Goal: Task Accomplishment & Management: Manage account settings

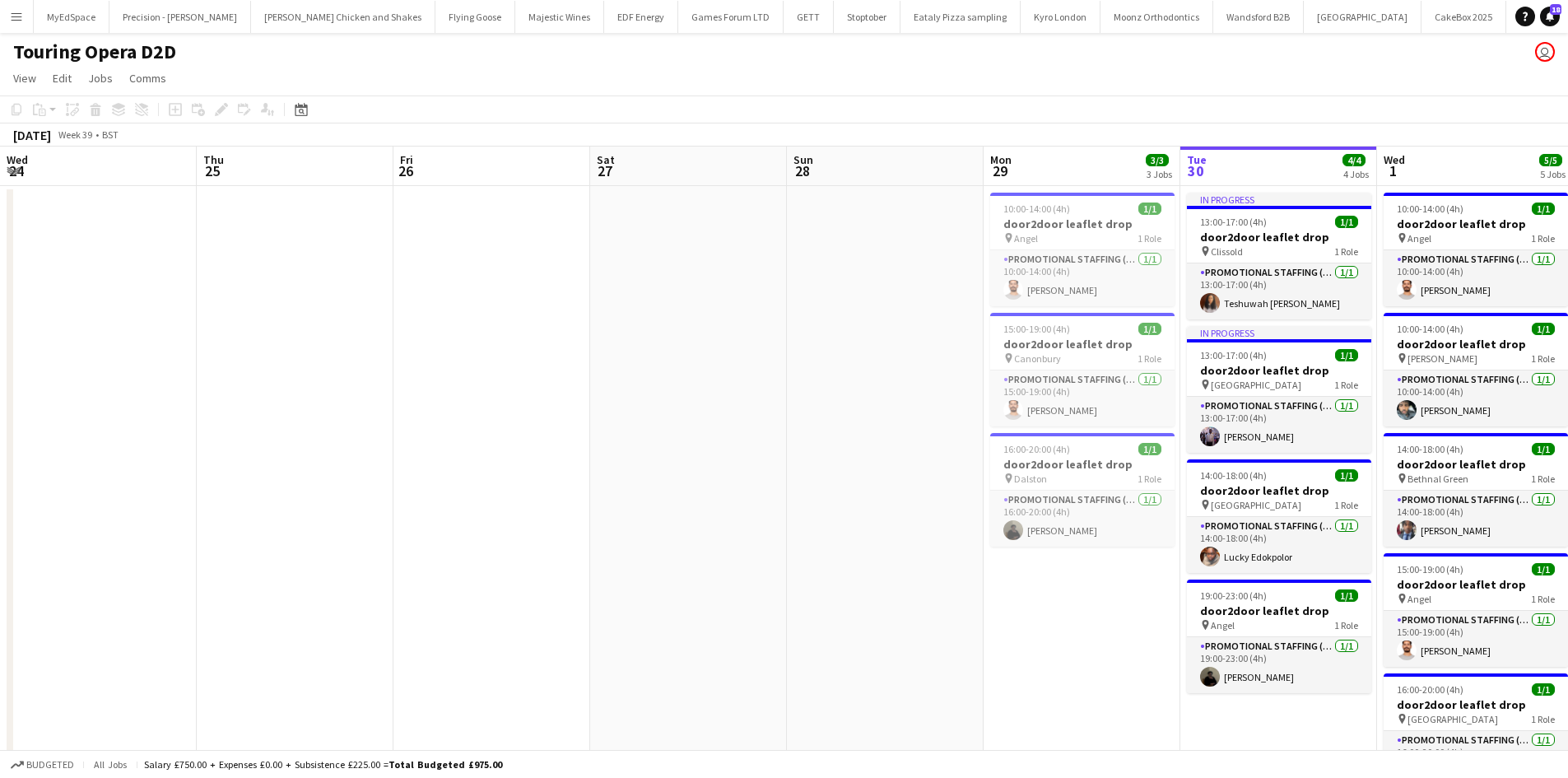
scroll to position [0, 566]
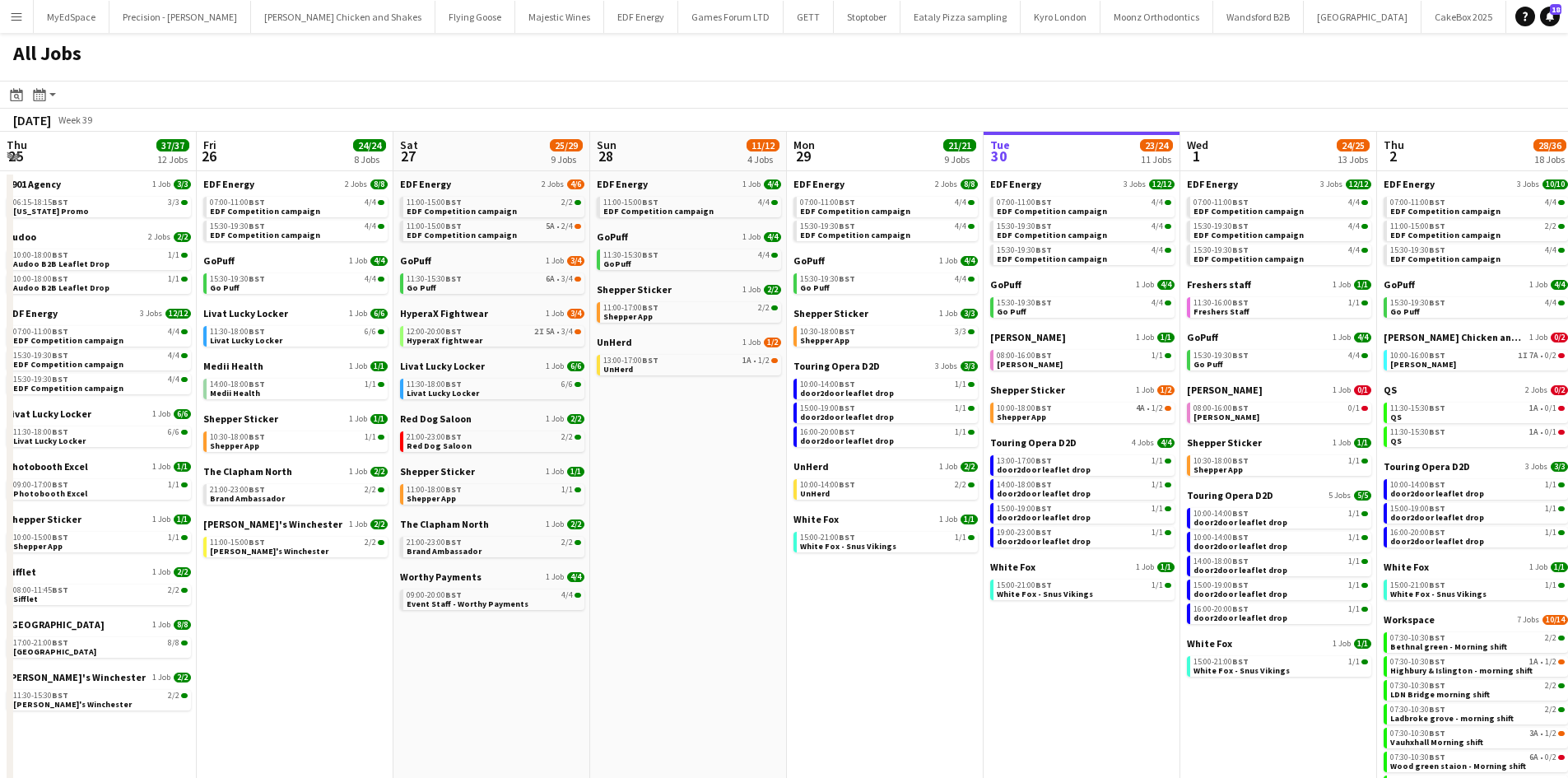
scroll to position [0, 700]
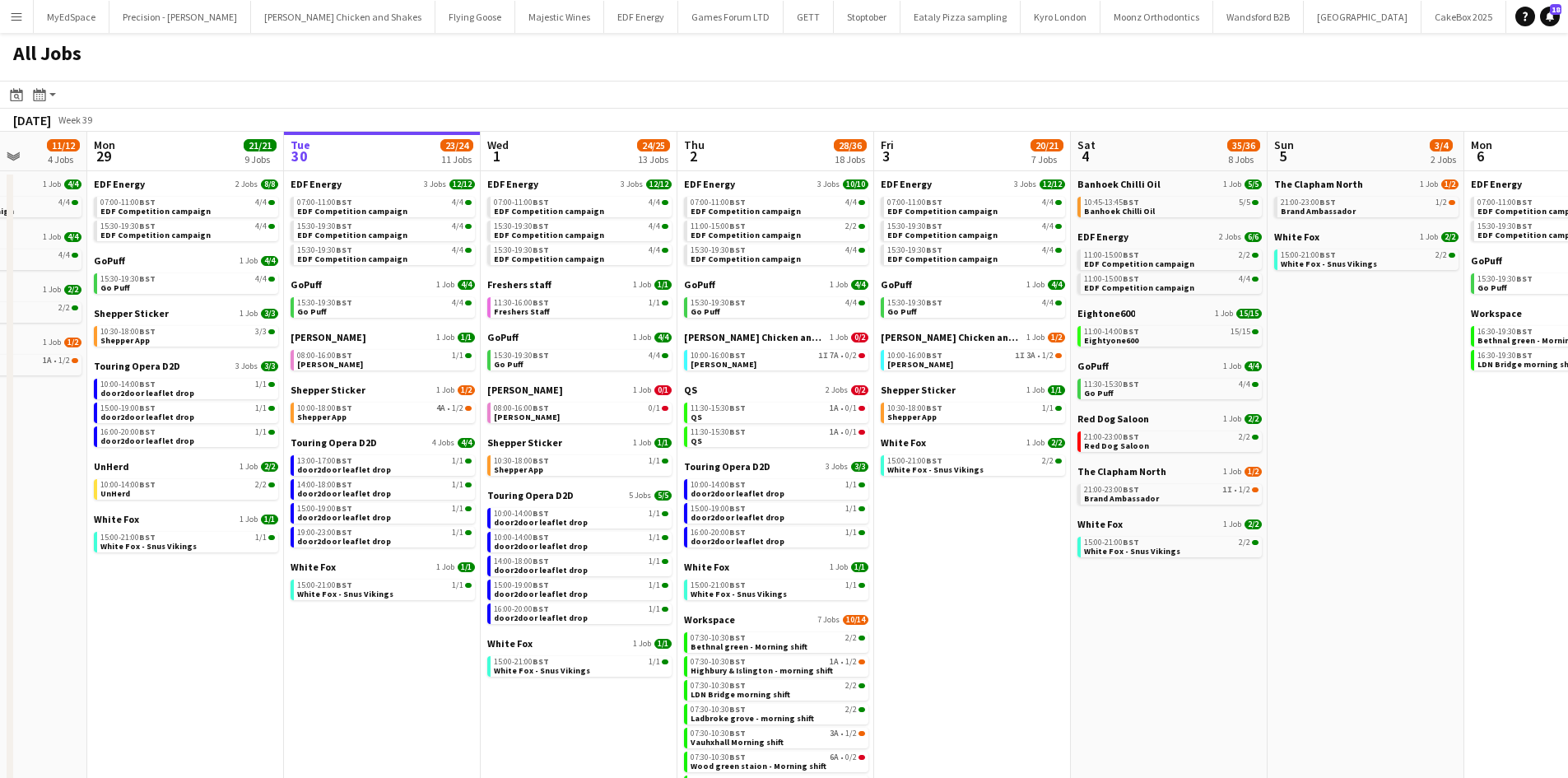
drag, startPoint x: 1009, startPoint y: 561, endPoint x: 1096, endPoint y: 557, distance: 87.1
click at [1091, 557] on app-calendar-viewport "Thu 25 37/37 12 Jobs Fri 26 24/24 8 Jobs Sat 27 25/29 9 Jobs Sun 28 11/12 4 Job…" at bounding box center [784, 481] width 1568 height 700
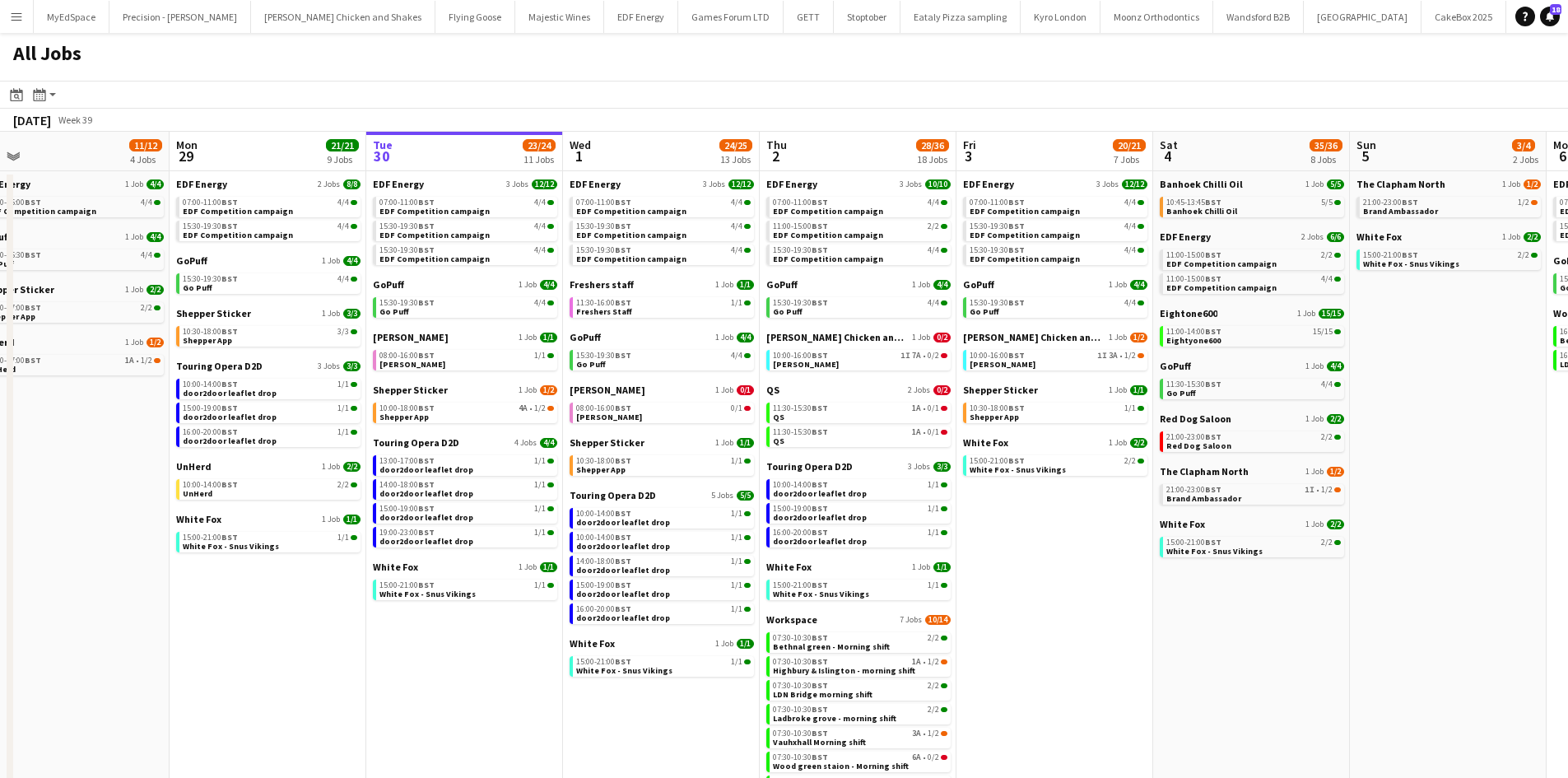
scroll to position [0, 489]
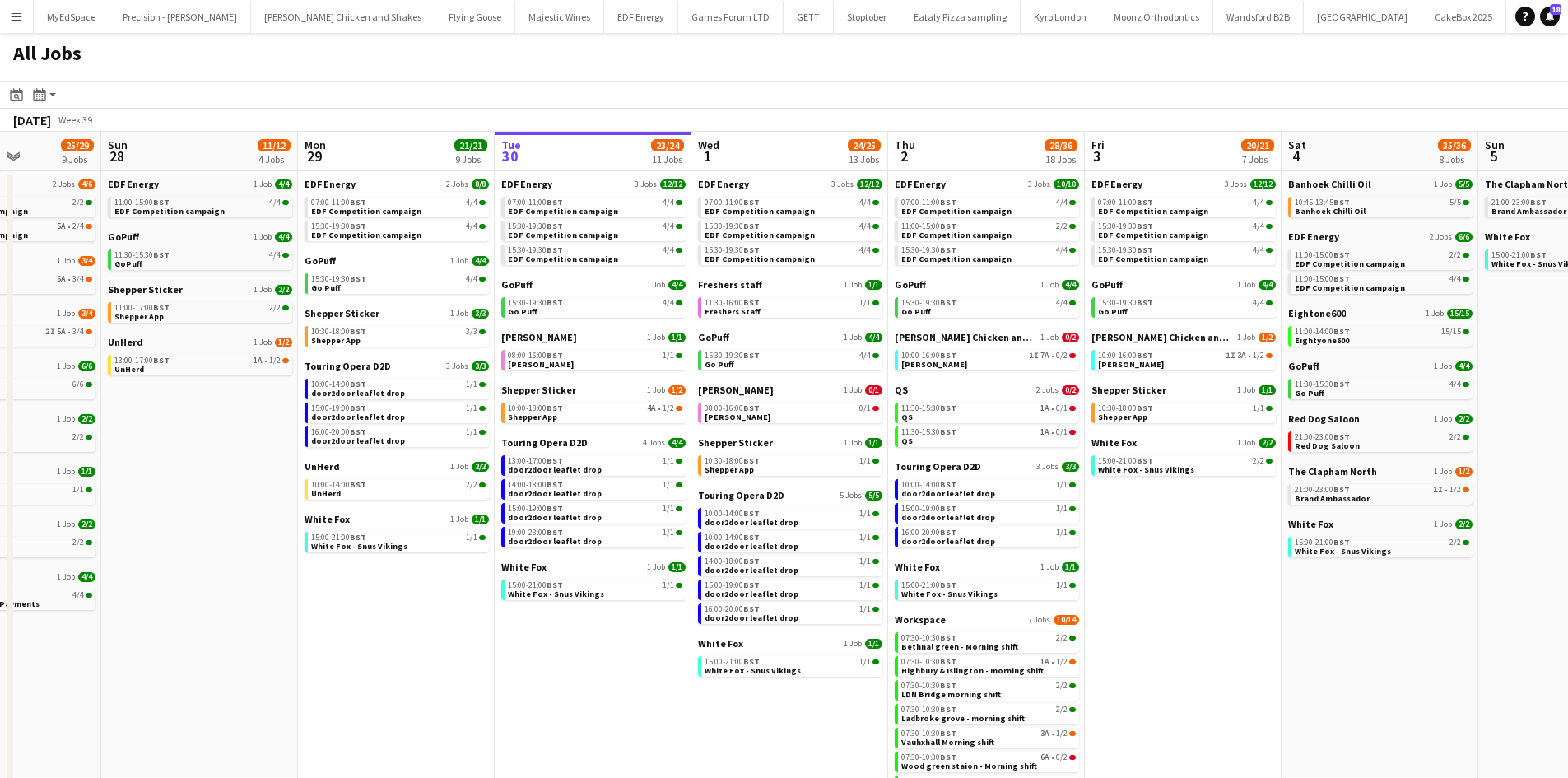
drag, startPoint x: 1088, startPoint y: 570, endPoint x: 1107, endPoint y: 568, distance: 19.1
click at [1107, 568] on app-calendar-viewport "Thu 25 37/37 12 Jobs Fri 26 24/24 8 Jobs Sat 27 25/29 9 Jobs Sun 28 11/12 4 Job…" at bounding box center [784, 481] width 1568 height 700
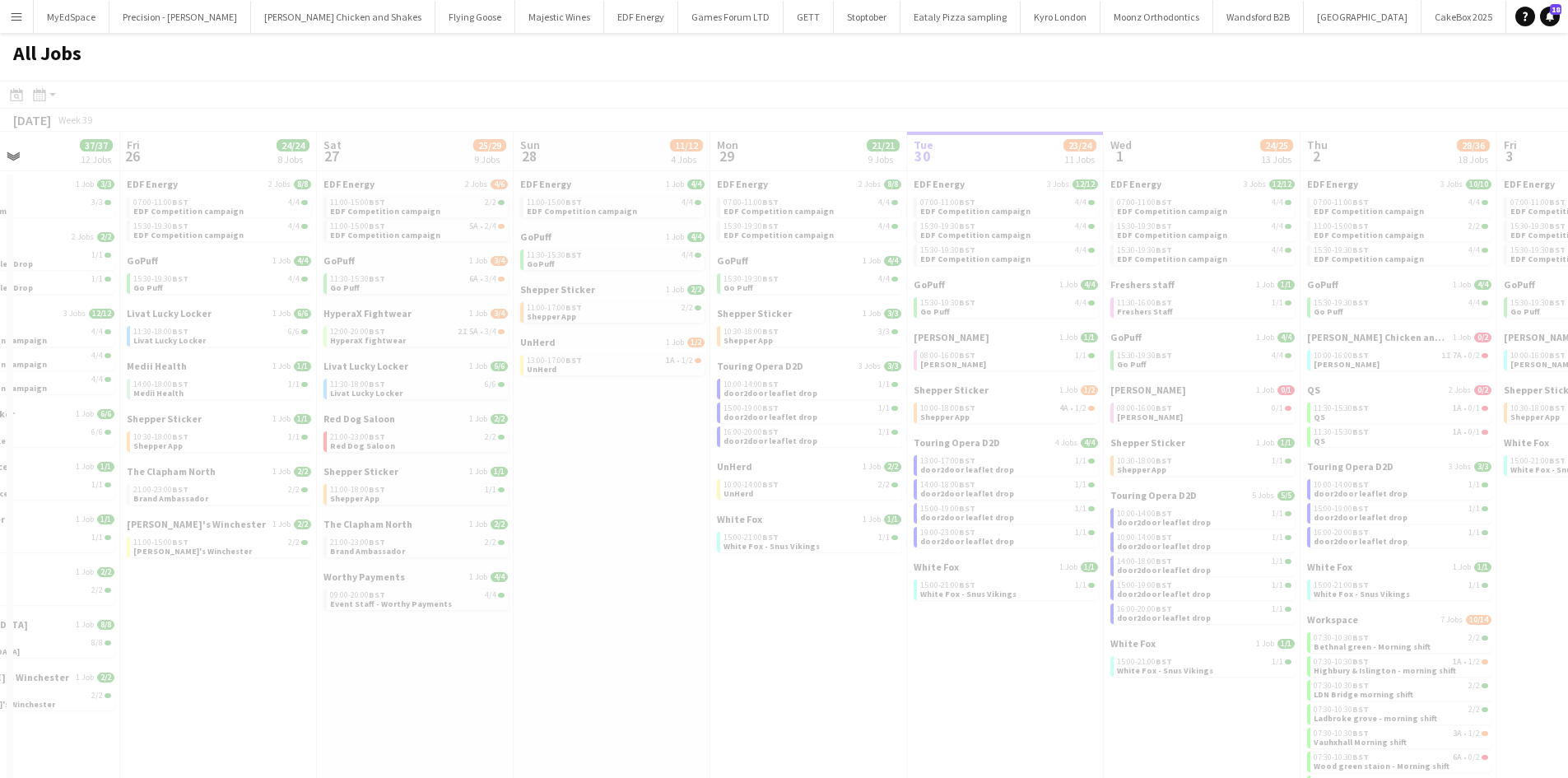
drag, startPoint x: 179, startPoint y: 487, endPoint x: 742, endPoint y: 586, distance: 571.6
click at [792, 584] on app-all-jobs "All Jobs Date picker SEP 2025 SEP 2025 Monday M Tuesday T Wednesday W Thursday …" at bounding box center [784, 432] width 1568 height 799
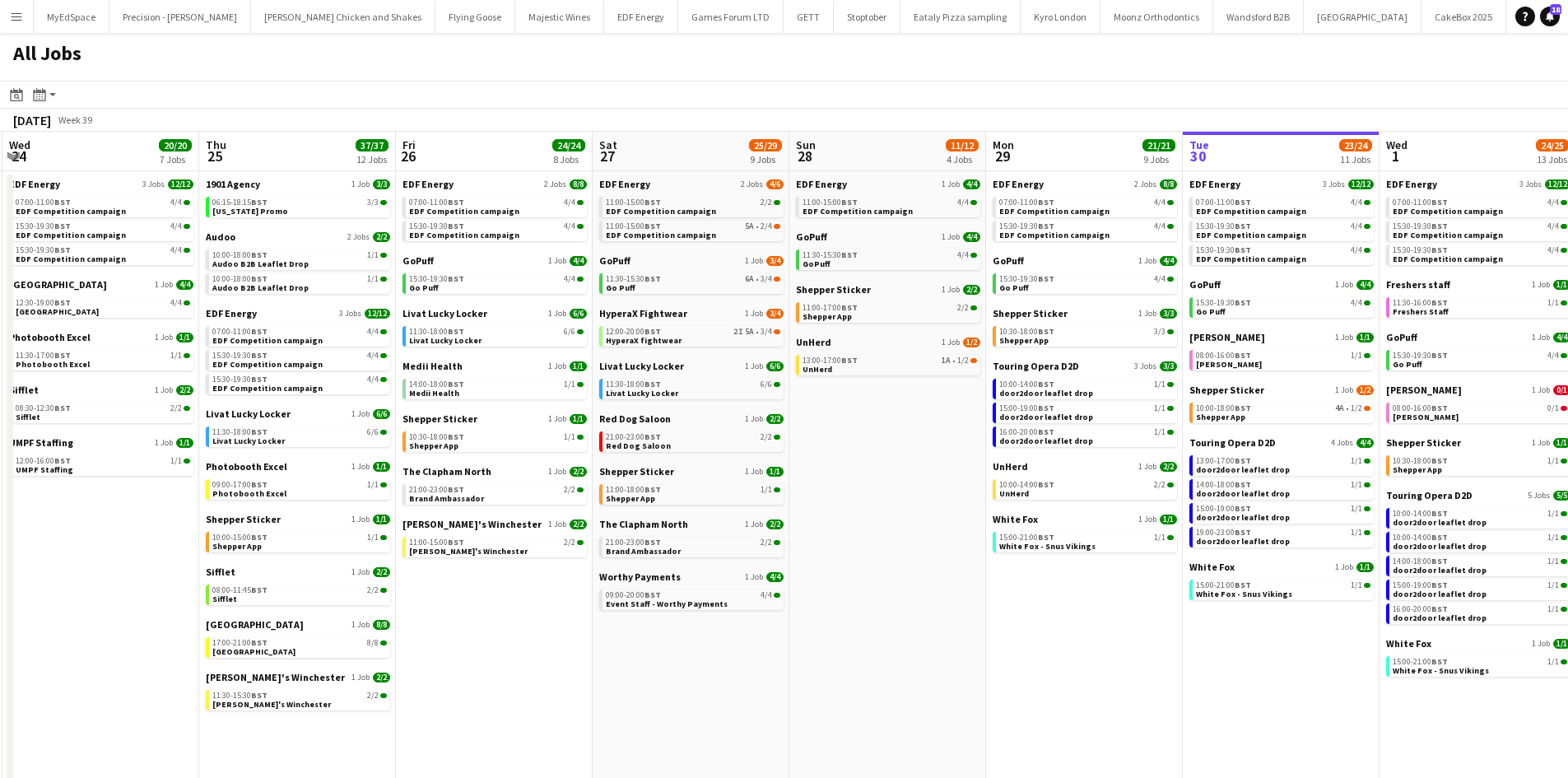
drag, startPoint x: 657, startPoint y: 610, endPoint x: 822, endPoint y: 668, distance: 174.9
click at [933, 642] on app-calendar-viewport "Mon 22 12/12 3 Jobs Tue 23 24/24 9 Jobs Wed 24 20/20 7 Jobs Thu 25 37/37 12 Job…" at bounding box center [784, 481] width 1568 height 700
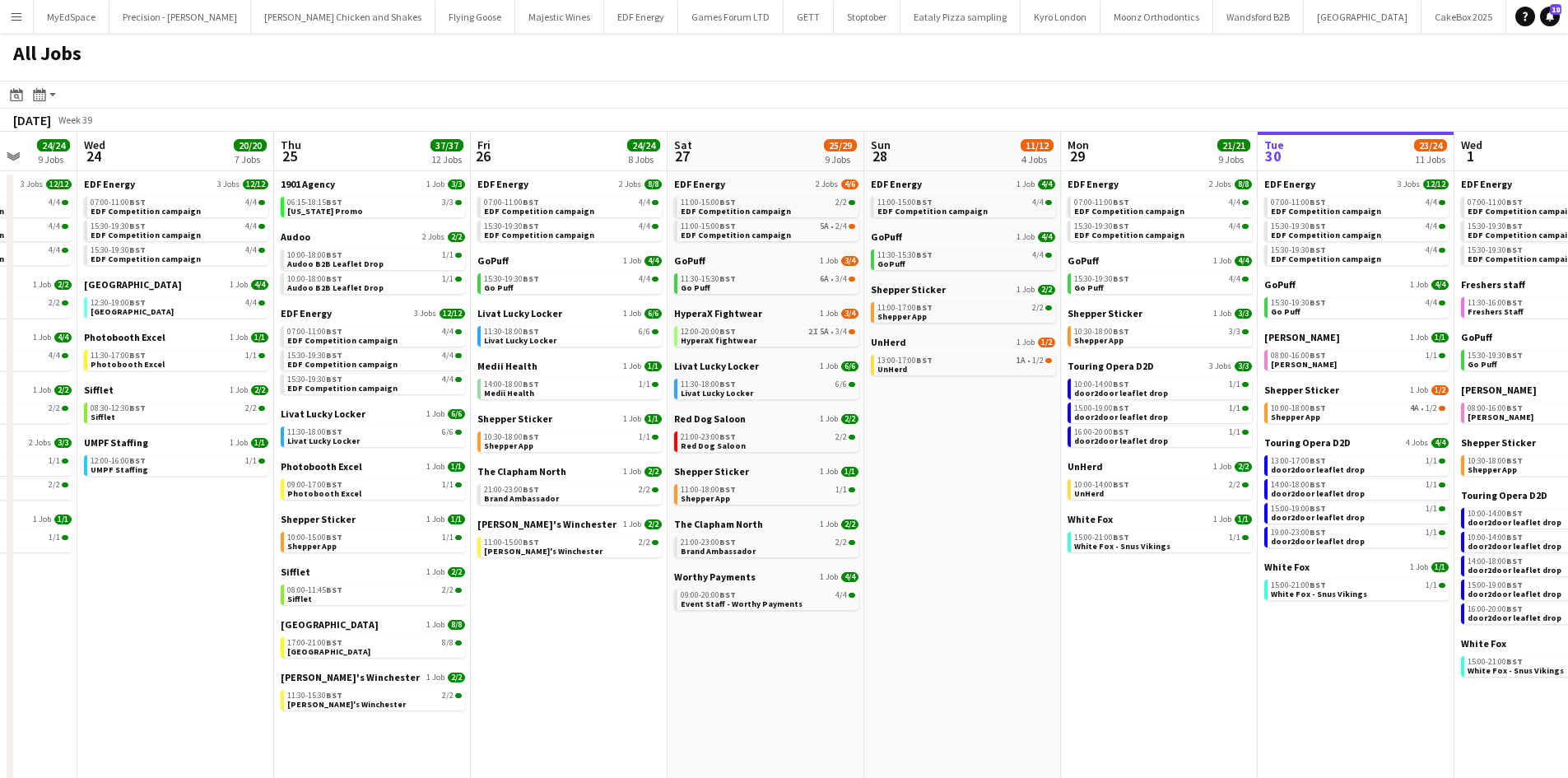
drag, startPoint x: 733, startPoint y: 714, endPoint x: 810, endPoint y: 702, distance: 77.9
click at [810, 702] on app-calendar-viewport "Sun 21 2/2 1 Job Mon 22 12/12 3 Jobs Tue 23 24/24 9 Jobs Wed 24 20/20 7 Jobs Th…" at bounding box center [784, 481] width 1568 height 700
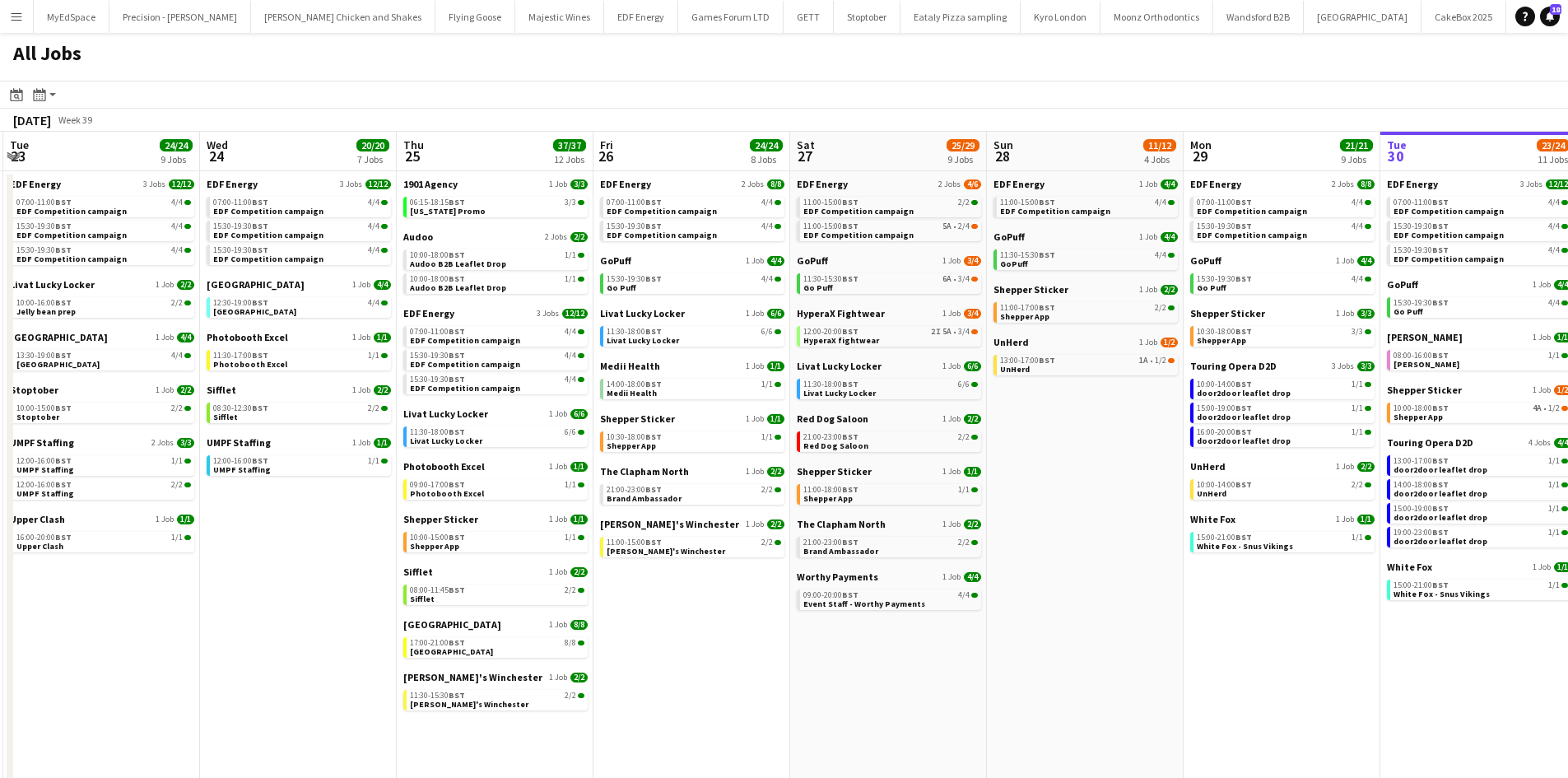
scroll to position [0, 386]
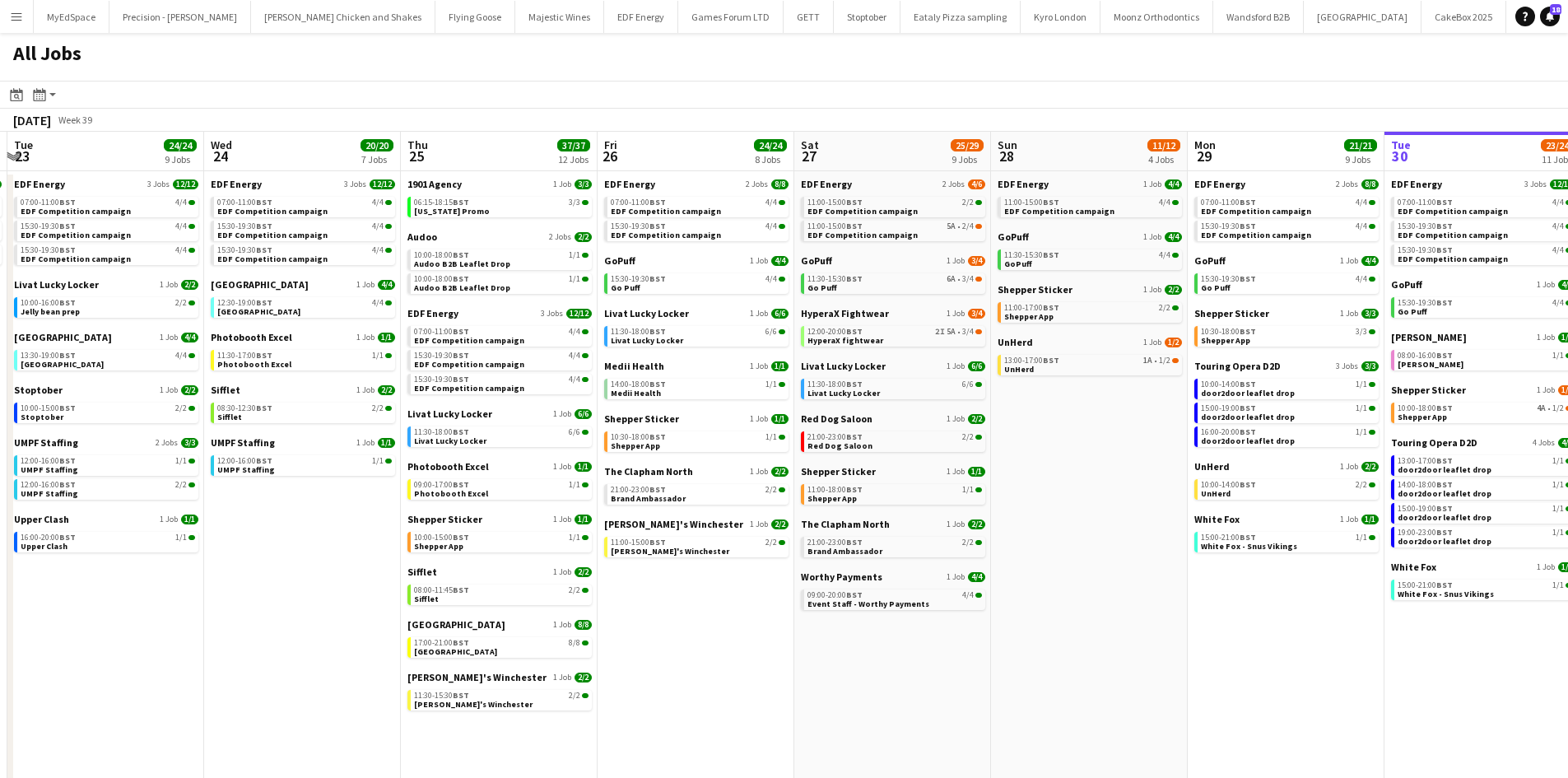
drag, startPoint x: 1061, startPoint y: 664, endPoint x: 1108, endPoint y: 664, distance: 47.0
click at [1108, 664] on app-calendar-viewport "Sun 21 2/2 1 Job Mon 22 12/12 3 Jobs Tue 23 24/24 9 Jobs Wed 24 20/20 7 Jobs Th…" at bounding box center [784, 481] width 1568 height 700
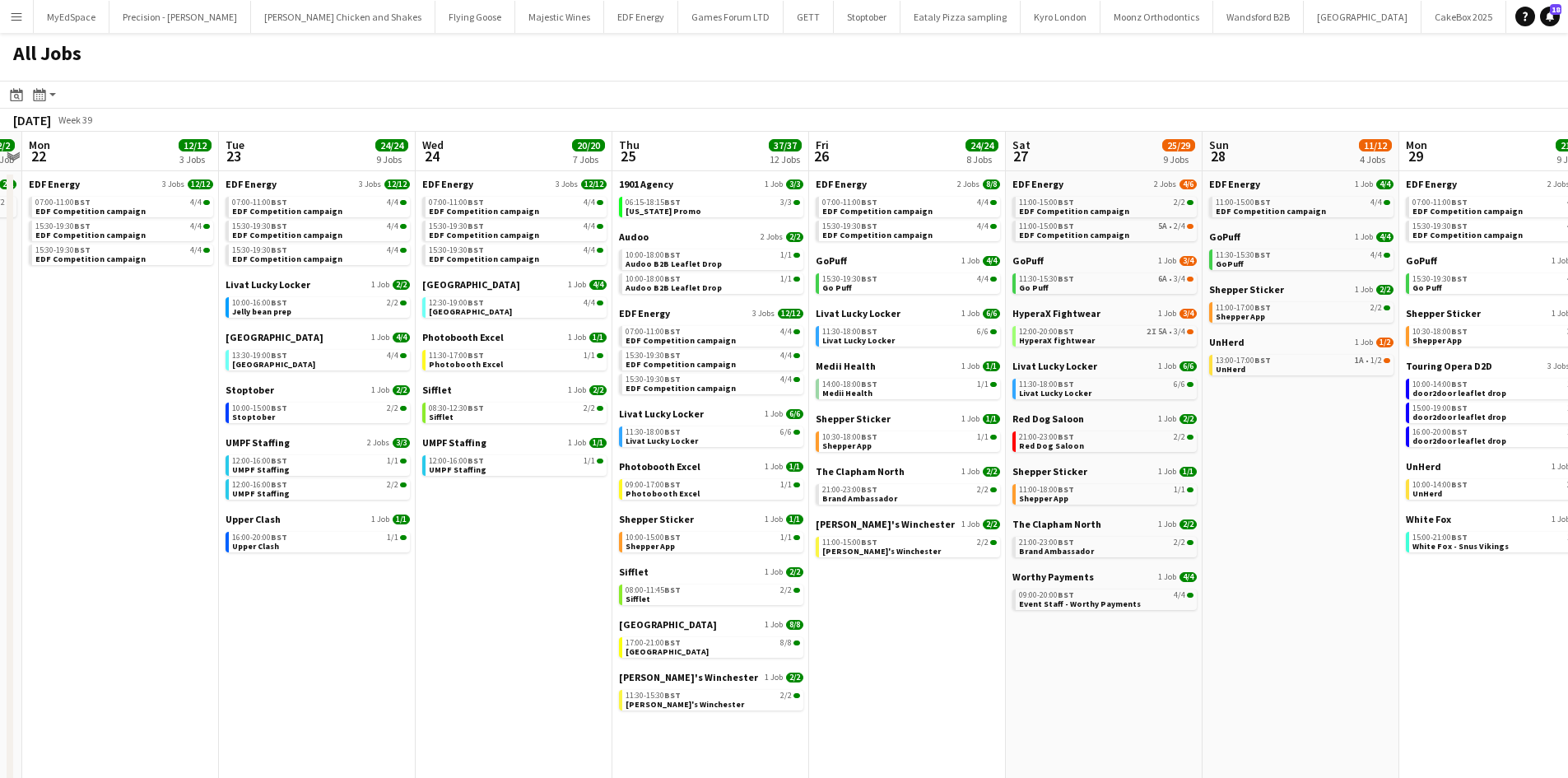
scroll to position [0, 371]
drag, startPoint x: 711, startPoint y: 637, endPoint x: 924, endPoint y: 604, distance: 215.5
click at [924, 604] on app-calendar-viewport "Sat 20 20/21 9 Jobs Sun 21 2/2 1 Job Mon 22 12/12 3 Jobs Tue 23 24/24 9 Jobs We…" at bounding box center [784, 481] width 1568 height 700
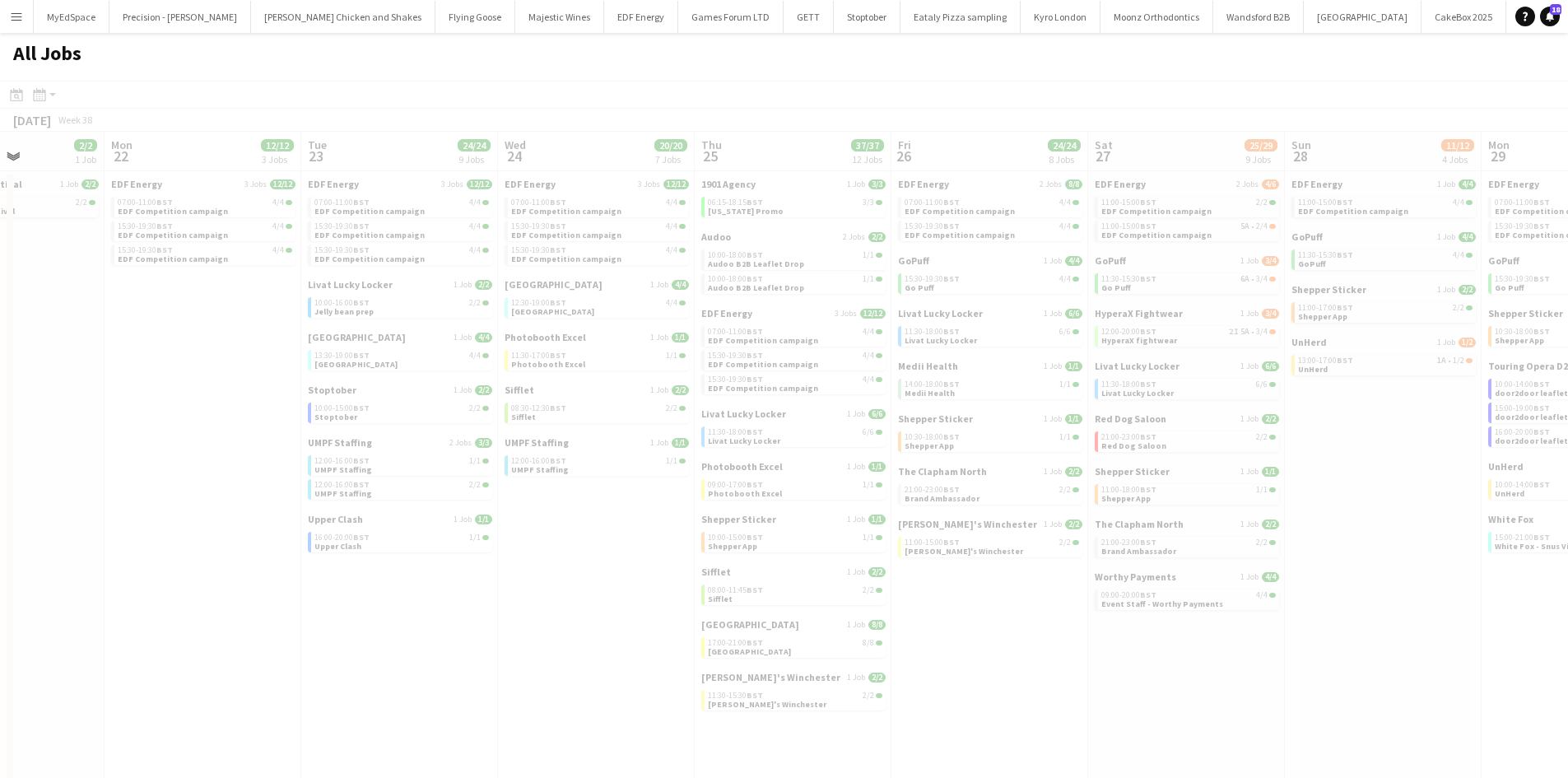
drag, startPoint x: 491, startPoint y: 579, endPoint x: 863, endPoint y: 637, distance: 376.5
click at [863, 637] on app-all-jobs "All Jobs Date picker SEP 2025 SEP 2025 Monday M Tuesday T Wednesday W Thursday …" at bounding box center [784, 432] width 1568 height 799
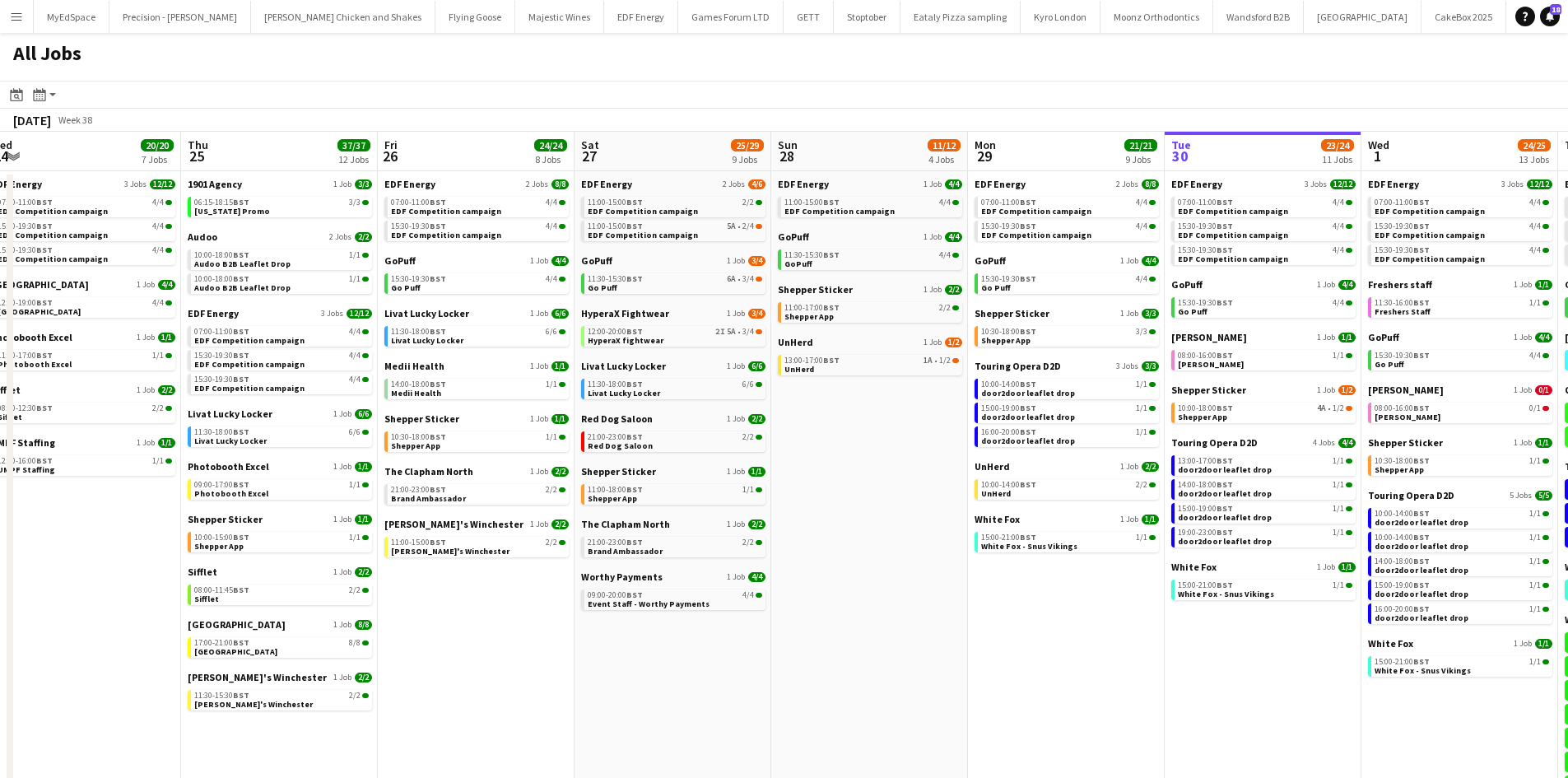
drag, startPoint x: 1370, startPoint y: 505, endPoint x: 974, endPoint y: 479, distance: 396.9
click at [974, 479] on app-calendar-viewport "Sun 21 2/2 1 Job Mon 22 12/12 3 Jobs Tue 23 24/24 9 Jobs Wed 24 20/20 7 Jobs Th…" at bounding box center [784, 498] width 1568 height 733
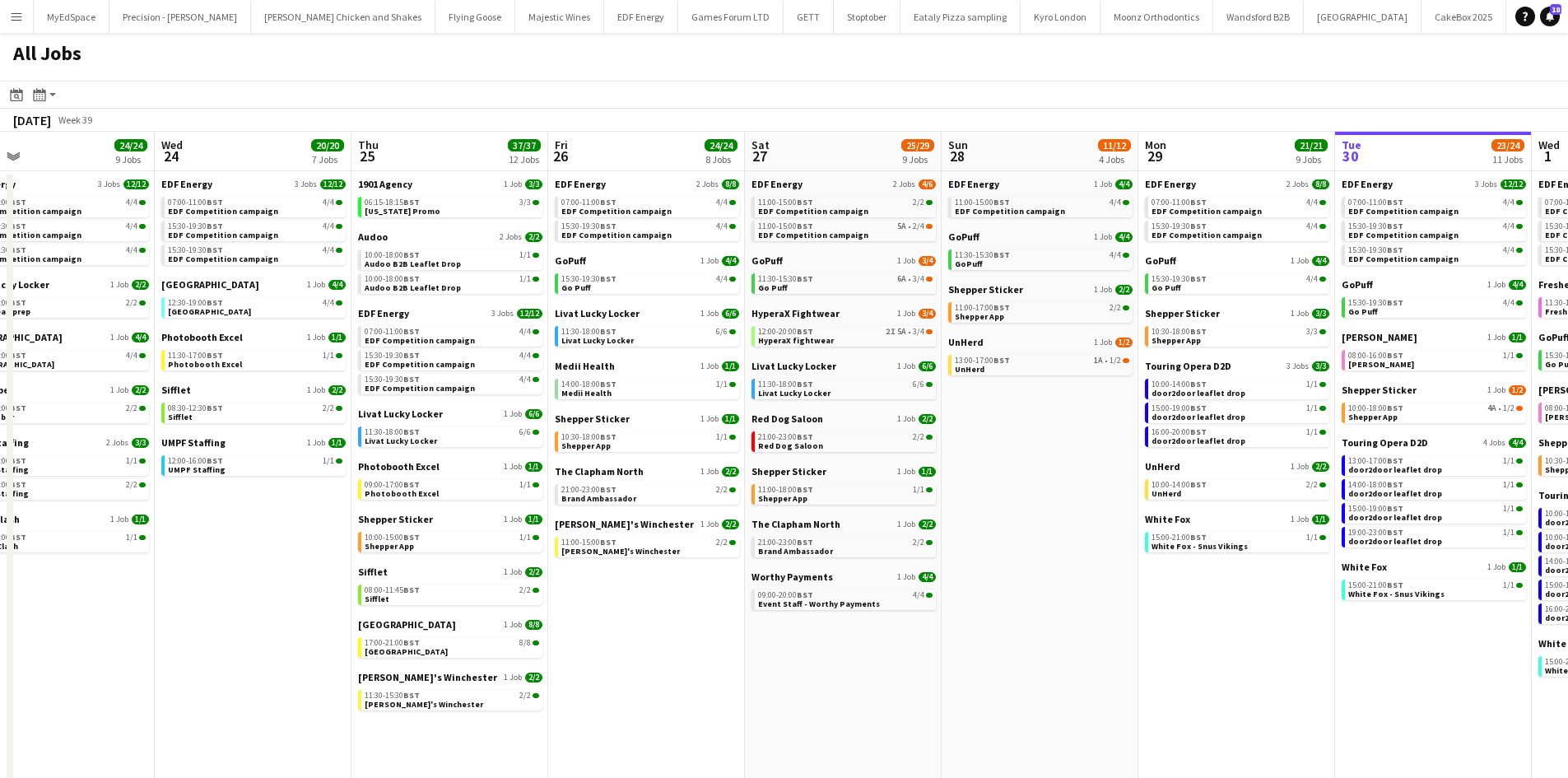
scroll to position [0, 392]
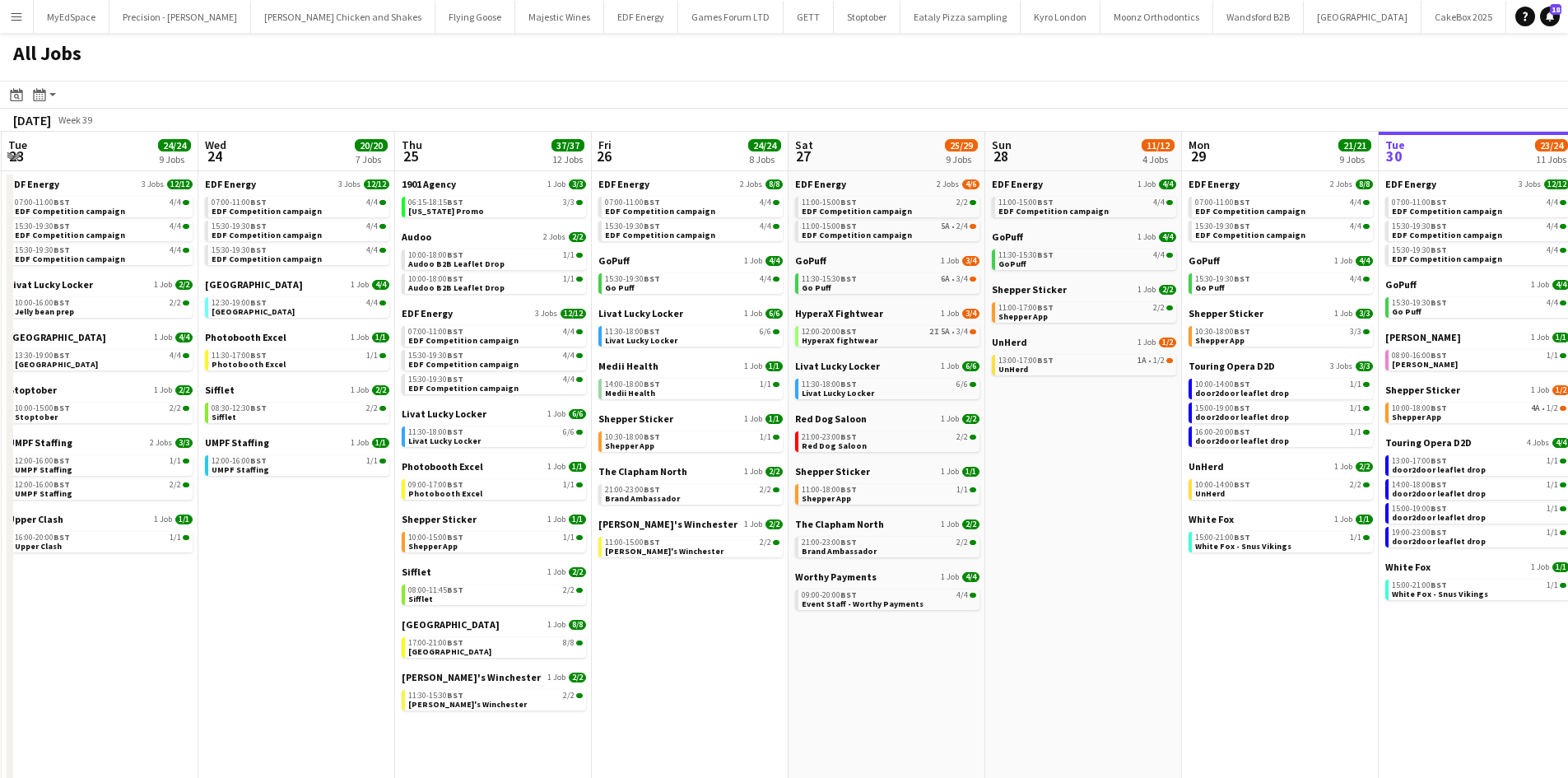
drag, startPoint x: 812, startPoint y: 646, endPoint x: 1027, endPoint y: 637, distance: 215.2
click at [1027, 637] on app-calendar-viewport "Sun 21 2/2 1 Job Mon 22 12/12 3 Jobs Tue 23 24/24 9 Jobs Wed 24 20/20 7 Jobs Th…" at bounding box center [784, 498] width 1568 height 733
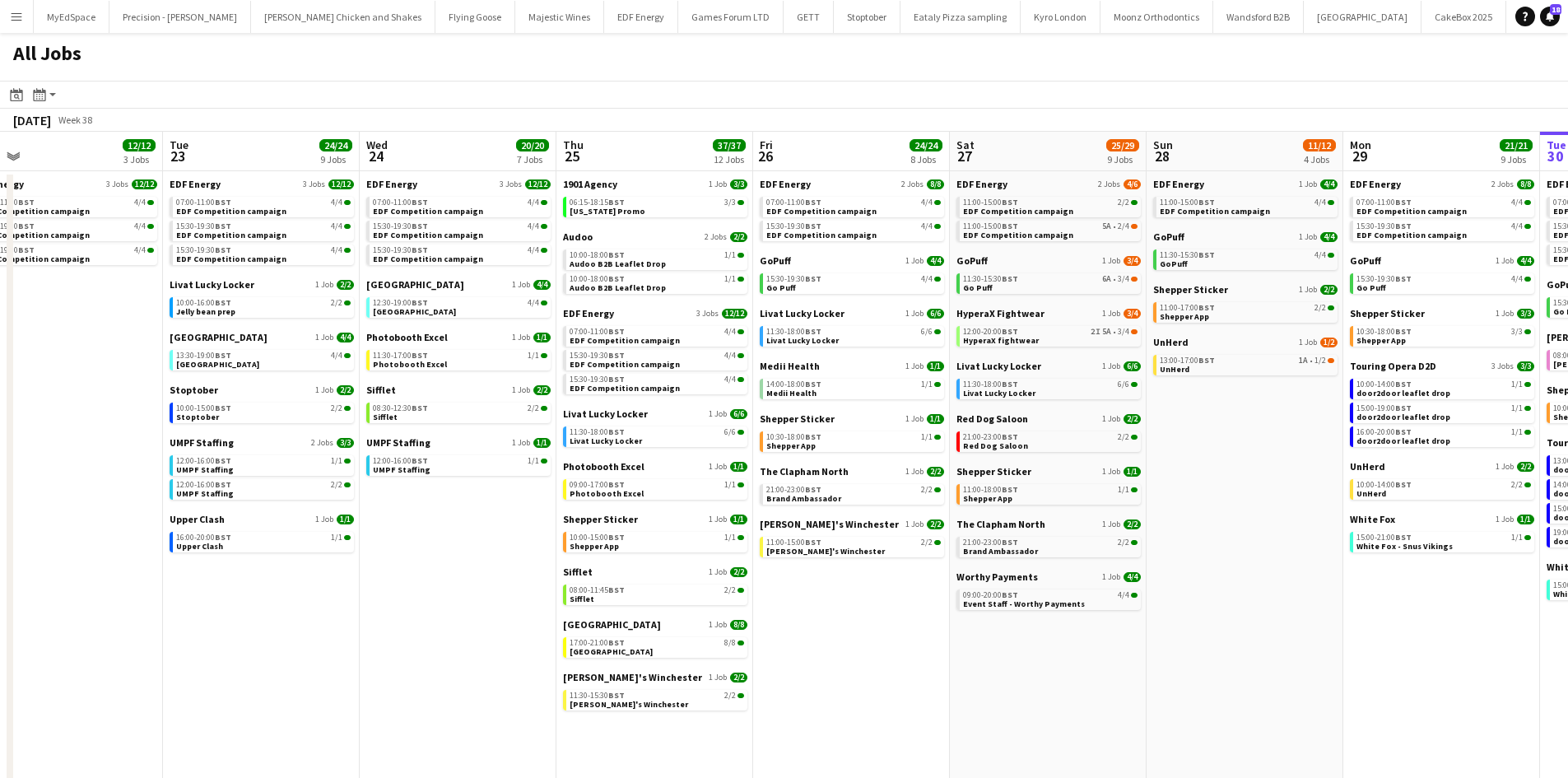
drag, startPoint x: 849, startPoint y: 665, endPoint x: 1055, endPoint y: 704, distance: 209.7
click at [1048, 704] on app-calendar-viewport "Sat 20 20/21 9 Jobs Sun 21 2/2 1 Job Mon 22 12/12 3 Jobs Tue 23 24/24 9 Jobs We…" at bounding box center [784, 498] width 1568 height 733
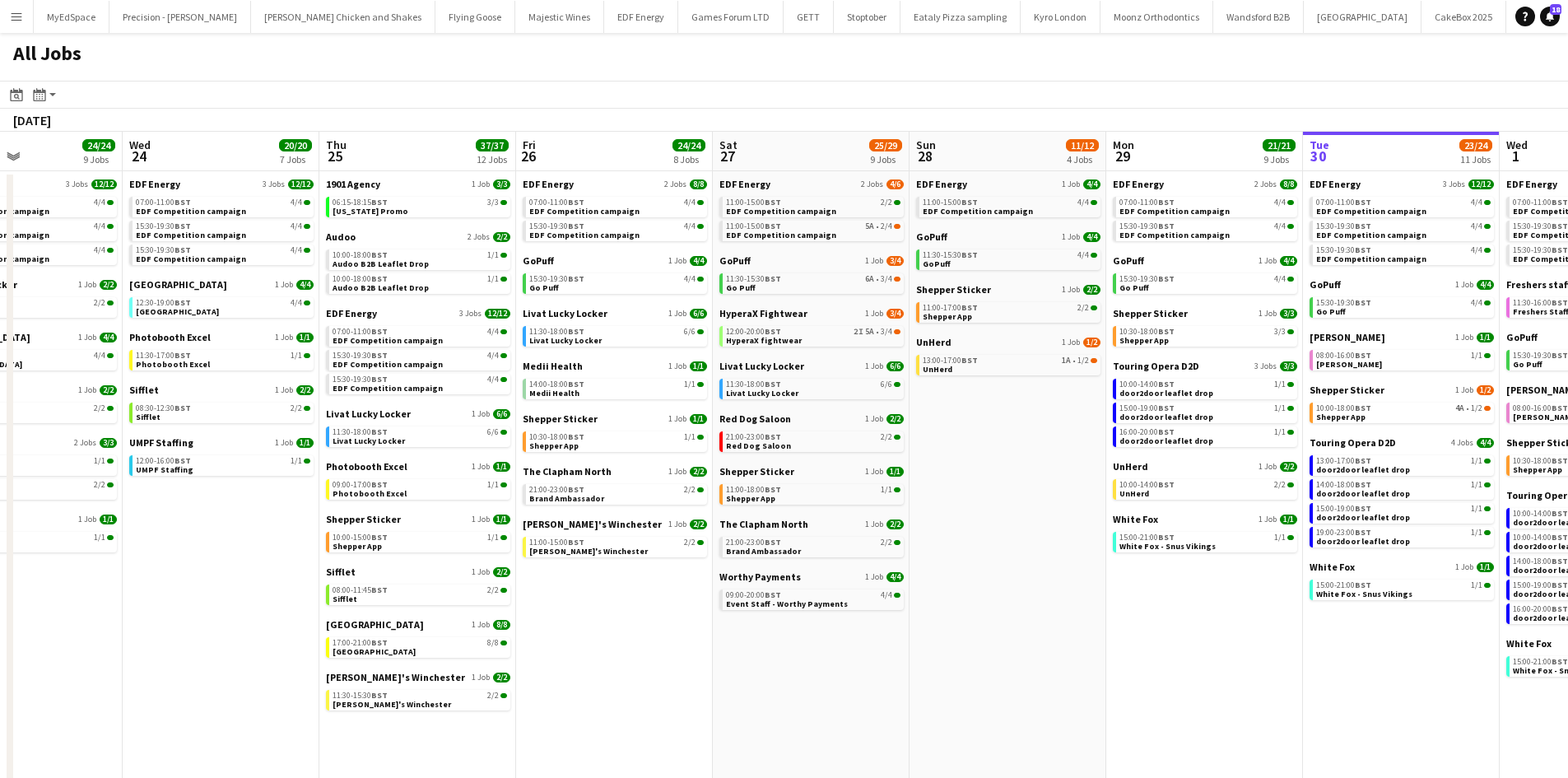
drag, startPoint x: 1406, startPoint y: 676, endPoint x: 1256, endPoint y: 678, distance: 150.0
click at [1122, 678] on app-calendar-viewport "Sat 20 20/21 9 Jobs Sun 21 2/2 1 Job Mon 22 12/12 3 Jobs Tue 23 24/24 9 Jobs We…" at bounding box center [784, 498] width 1568 height 733
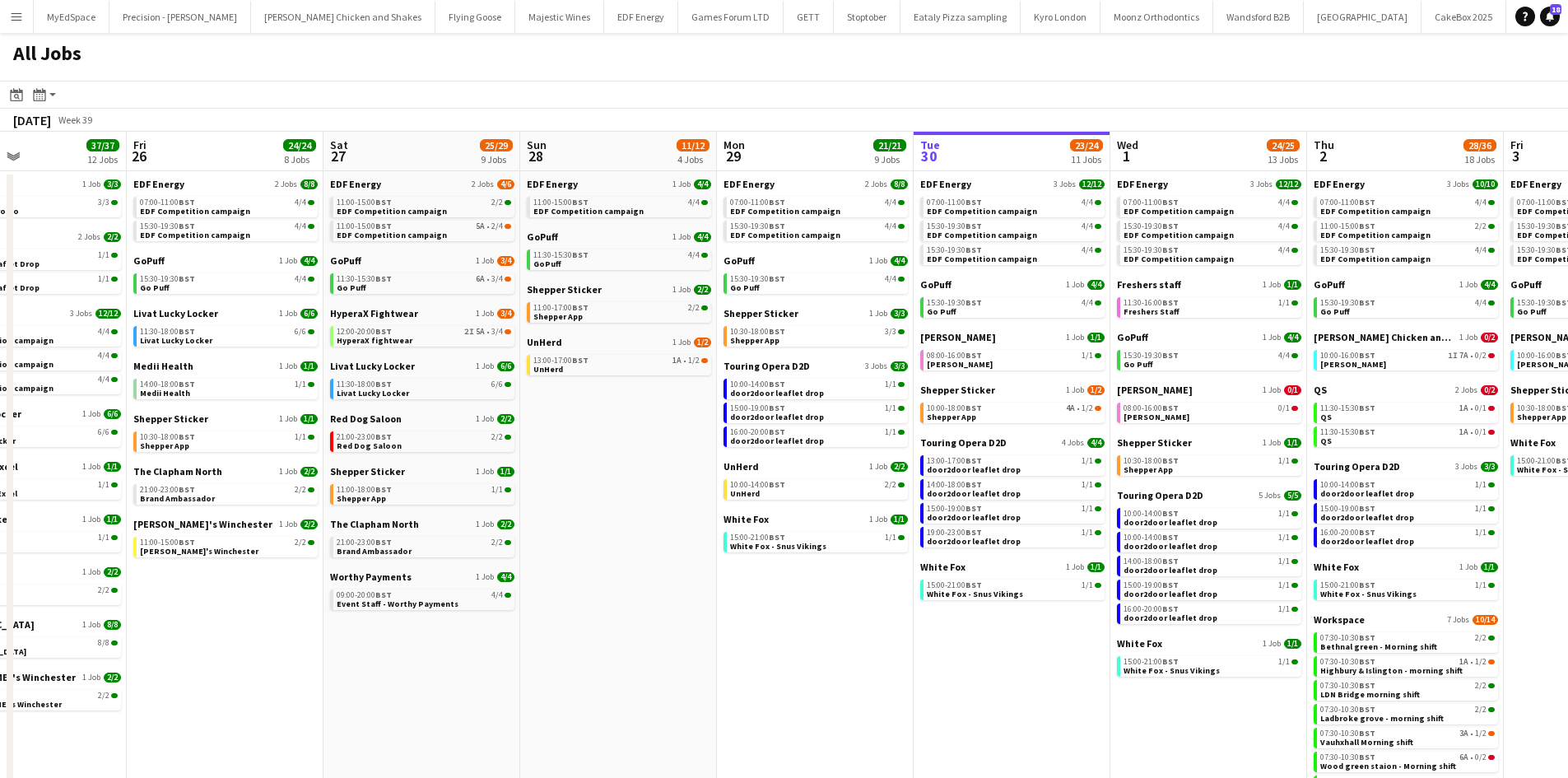
drag, startPoint x: 1400, startPoint y: 678, endPoint x: 977, endPoint y: 631, distance: 425.6
click at [977, 631] on app-calendar-viewport "Mon 22 12/12 3 Jobs Tue 23 24/24 9 Jobs Wed 24 20/20 7 Jobs Thu 25 37/37 12 Job…" at bounding box center [784, 498] width 1568 height 733
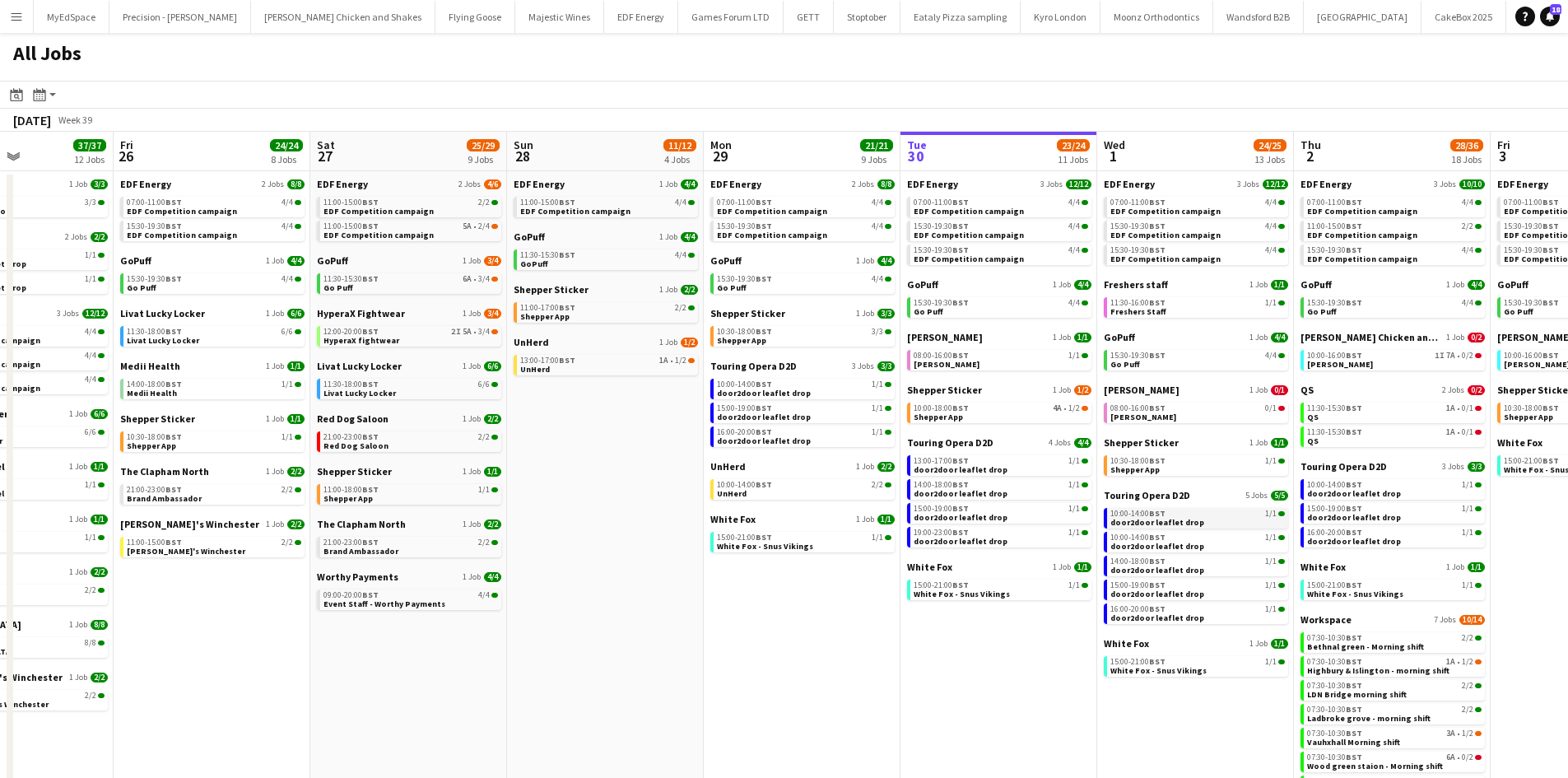
drag, startPoint x: 1230, startPoint y: 573, endPoint x: 840, endPoint y: 517, distance: 394.0
click at [836, 517] on app-calendar-viewport "Mon 22 12/12 3 Jobs Tue 23 24/24 9 Jobs Wed 24 20/20 7 Jobs Thu 25 37/37 12 Job…" at bounding box center [784, 498] width 1568 height 733
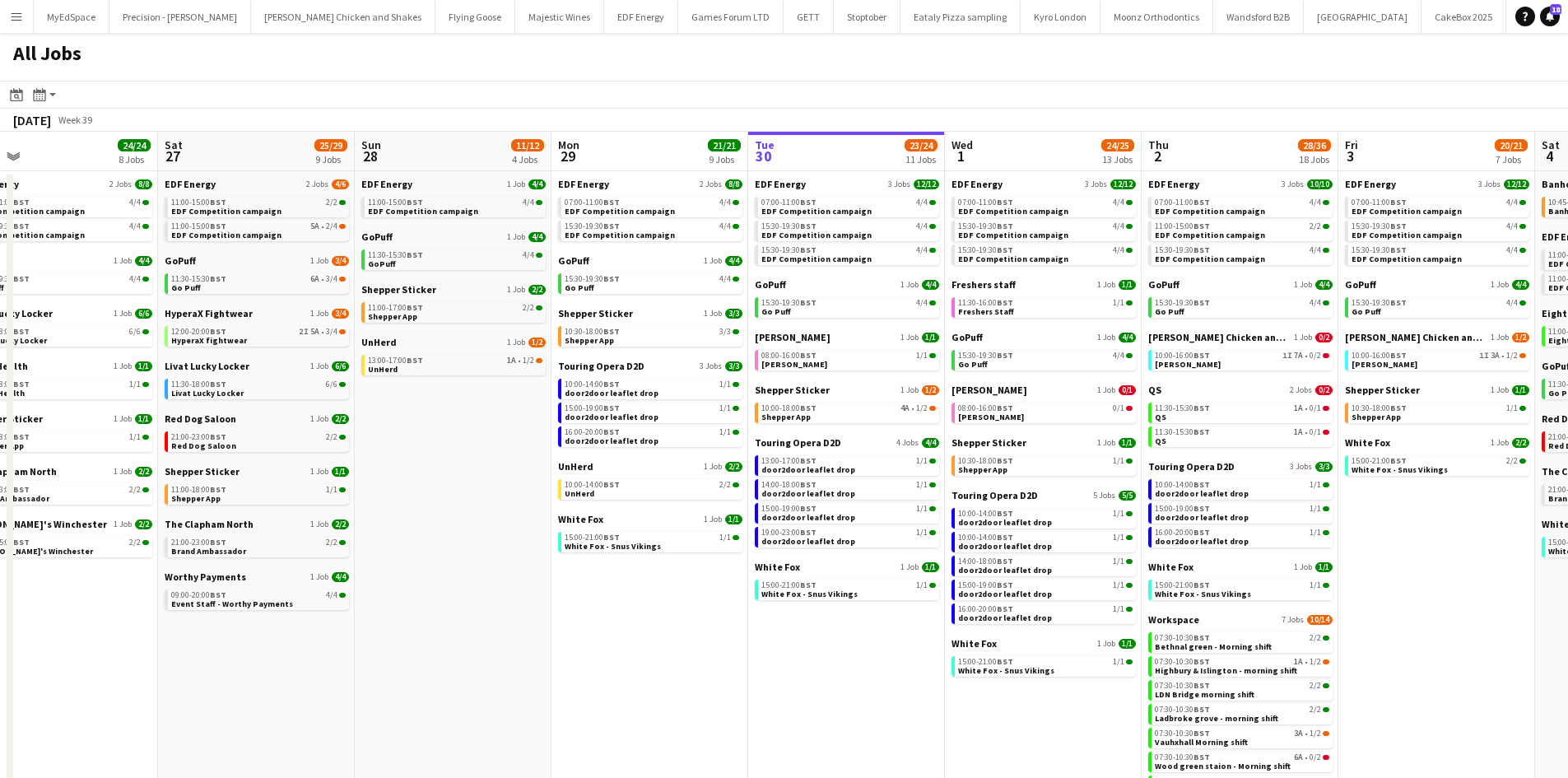
drag, startPoint x: 1219, startPoint y: 573, endPoint x: 1453, endPoint y: 589, distance: 234.5
click at [1461, 591] on app-calendar-viewport "Wed 24 20/20 7 Jobs Thu 25 37/37 12 Jobs Fri 26 24/24 8 Jobs Sat 27 25/29 9 Job…" at bounding box center [784, 498] width 1568 height 733
click at [1277, 421] on link "11:30-15:30 BST 1A • 0/1 QS" at bounding box center [1241, 411] width 174 height 19
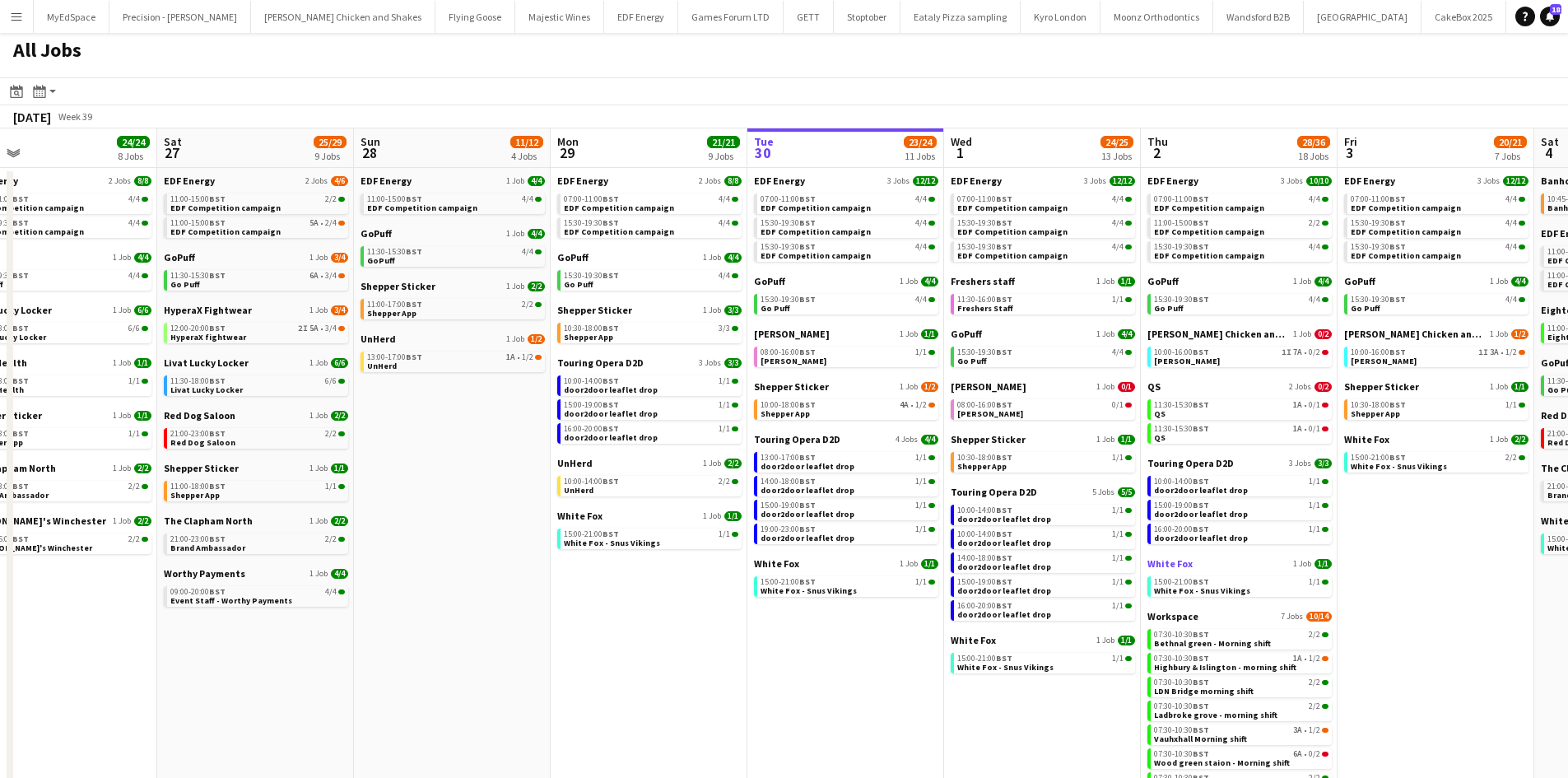
scroll to position [0, 0]
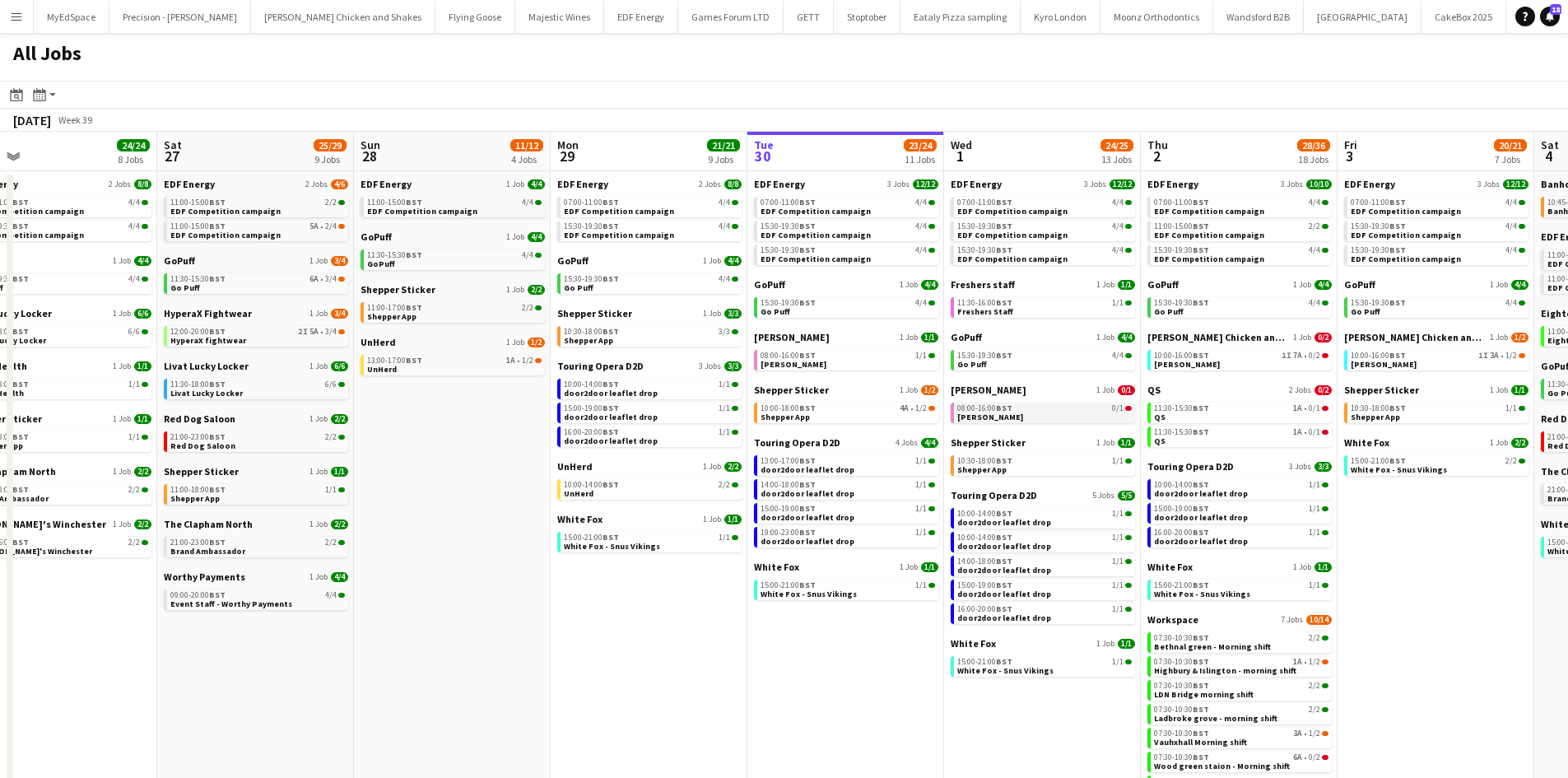
click at [1082, 406] on div "08:00-16:00 BST 0/1" at bounding box center [1044, 408] width 174 height 8
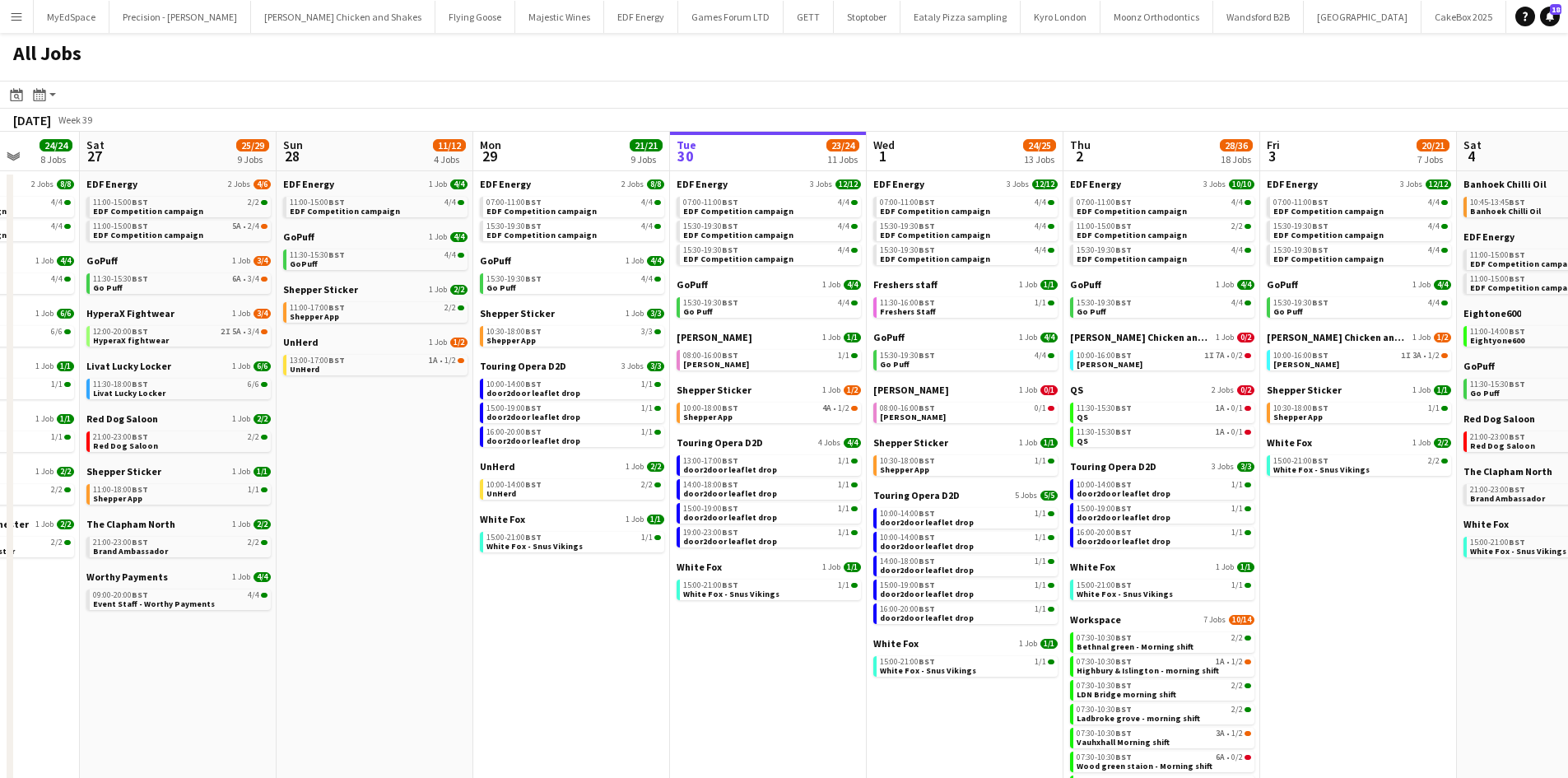
drag, startPoint x: 1444, startPoint y: 509, endPoint x: 1350, endPoint y: 510, distance: 94.0
click at [1350, 510] on app-calendar-viewport "Wed 24 20/20 7 Jobs Thu 25 37/37 12 Jobs Fri 26 24/24 8 Jobs Sat 27 25/29 9 Job…" at bounding box center [784, 498] width 1568 height 733
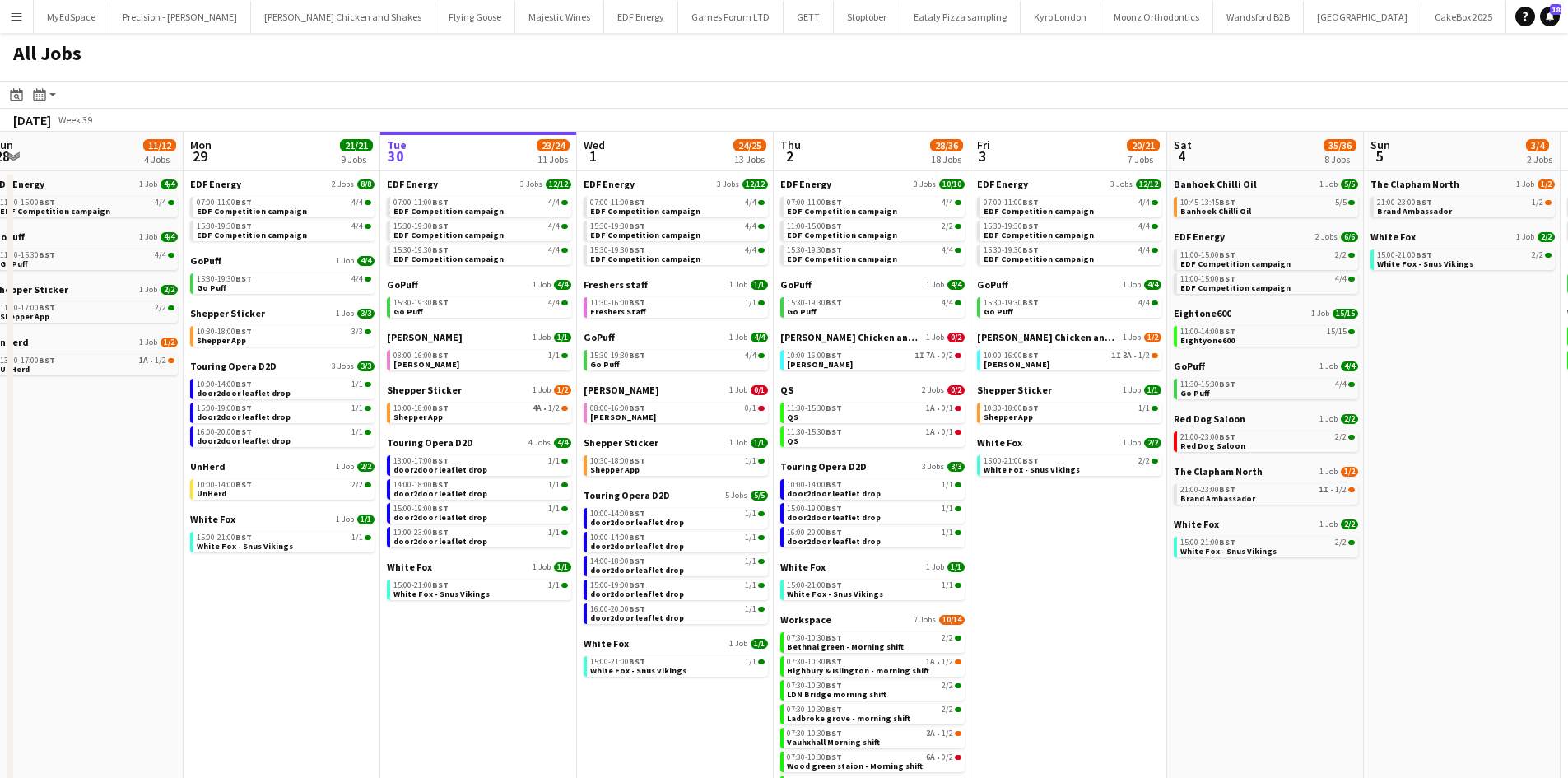
drag, startPoint x: 1385, startPoint y: 584, endPoint x: 1108, endPoint y: 575, distance: 277.1
click at [1108, 575] on app-calendar-viewport "Wed 24 20/20 7 Jobs Thu 25 37/37 12 Jobs Fri 26 24/24 8 Jobs Sat 27 25/29 9 Job…" at bounding box center [784, 498] width 1568 height 733
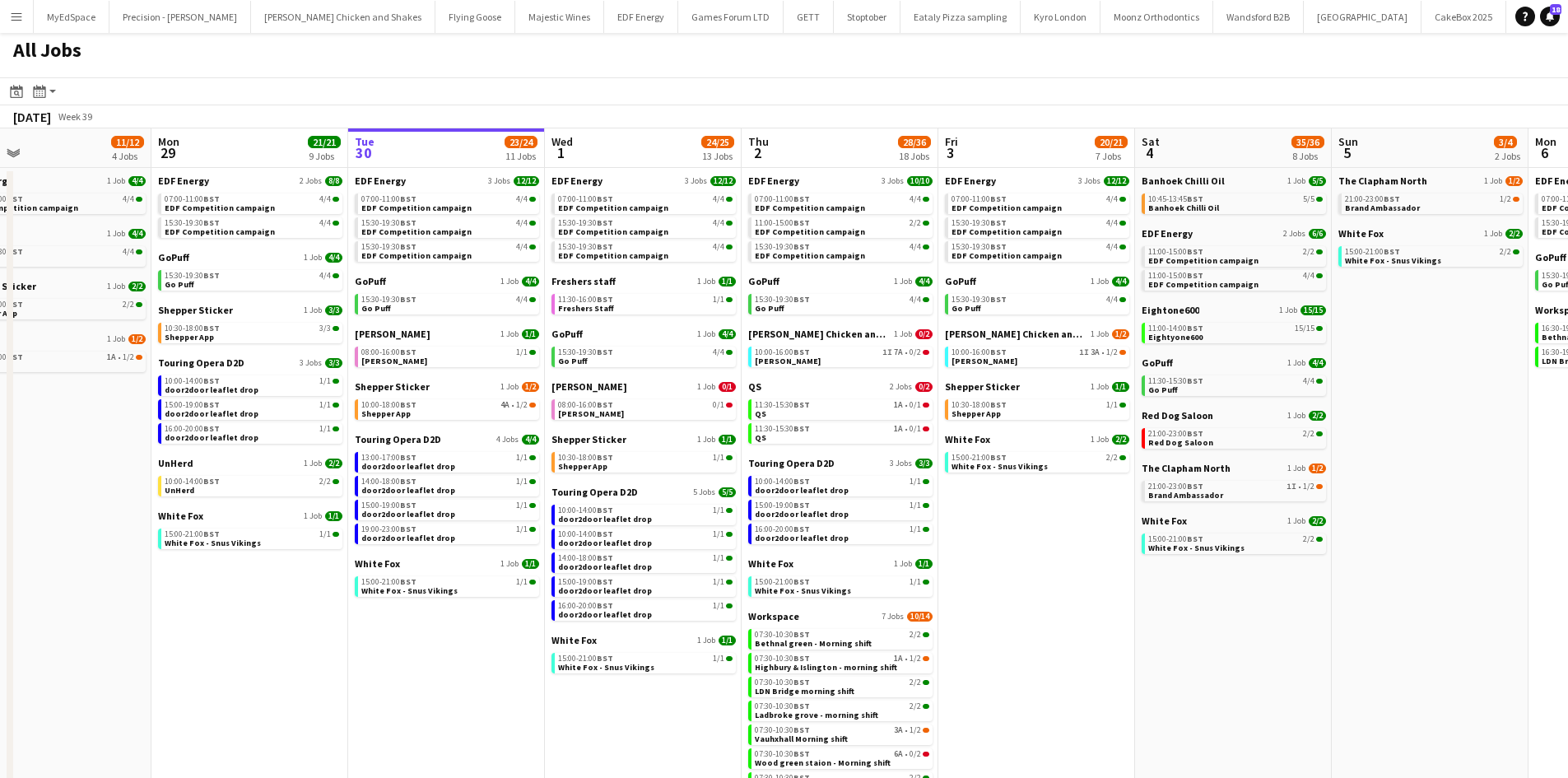
scroll to position [0, 838]
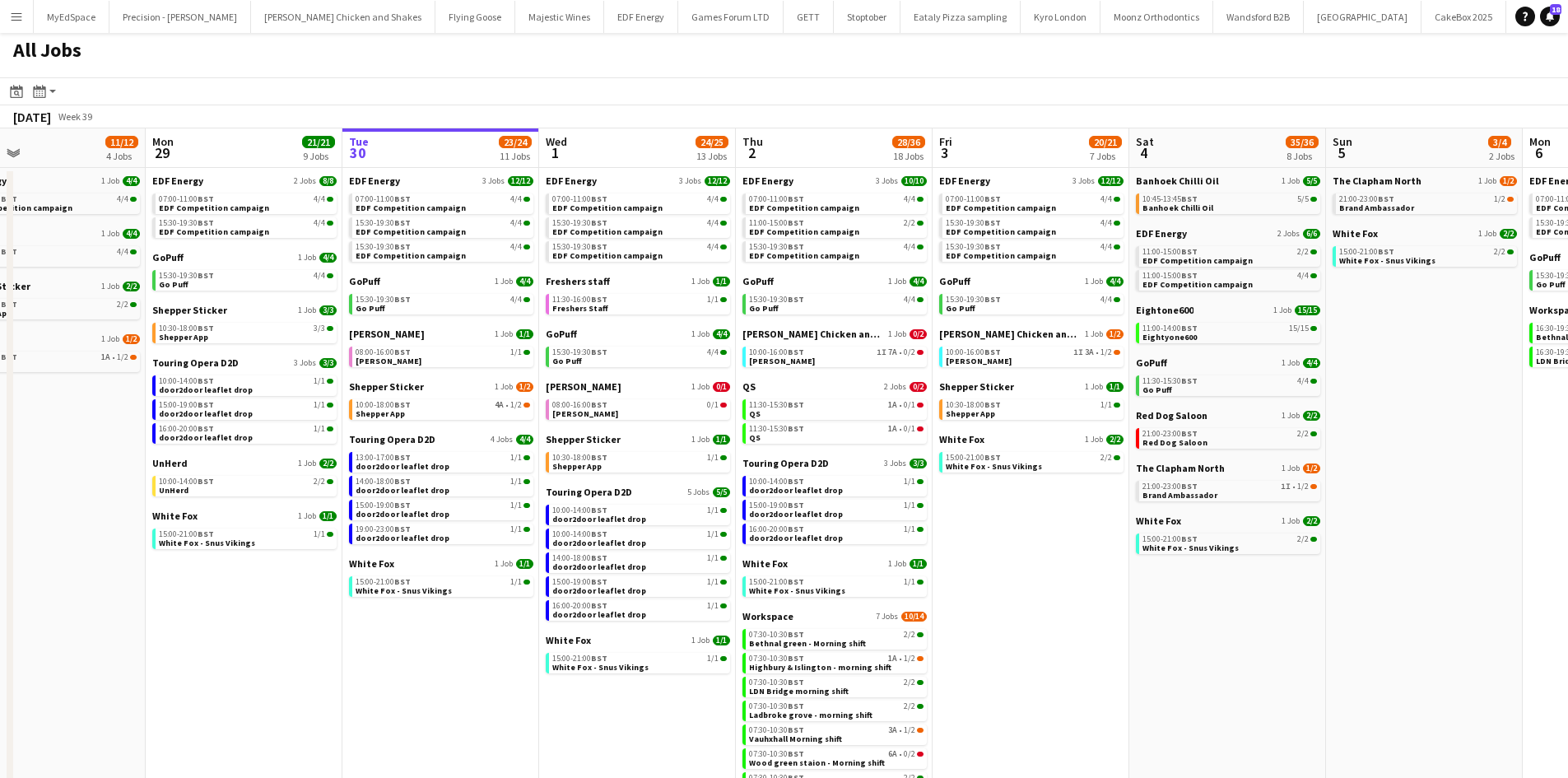
drag, startPoint x: 1472, startPoint y: 541, endPoint x: 1435, endPoint y: 541, distance: 37.0
click at [1435, 541] on app-calendar-viewport "Wed 24 20/20 7 Jobs Thu 25 37/37 12 Jobs Fri 26 24/24 8 Jobs Sat 27 25/29 9 Job…" at bounding box center [784, 495] width 1568 height 733
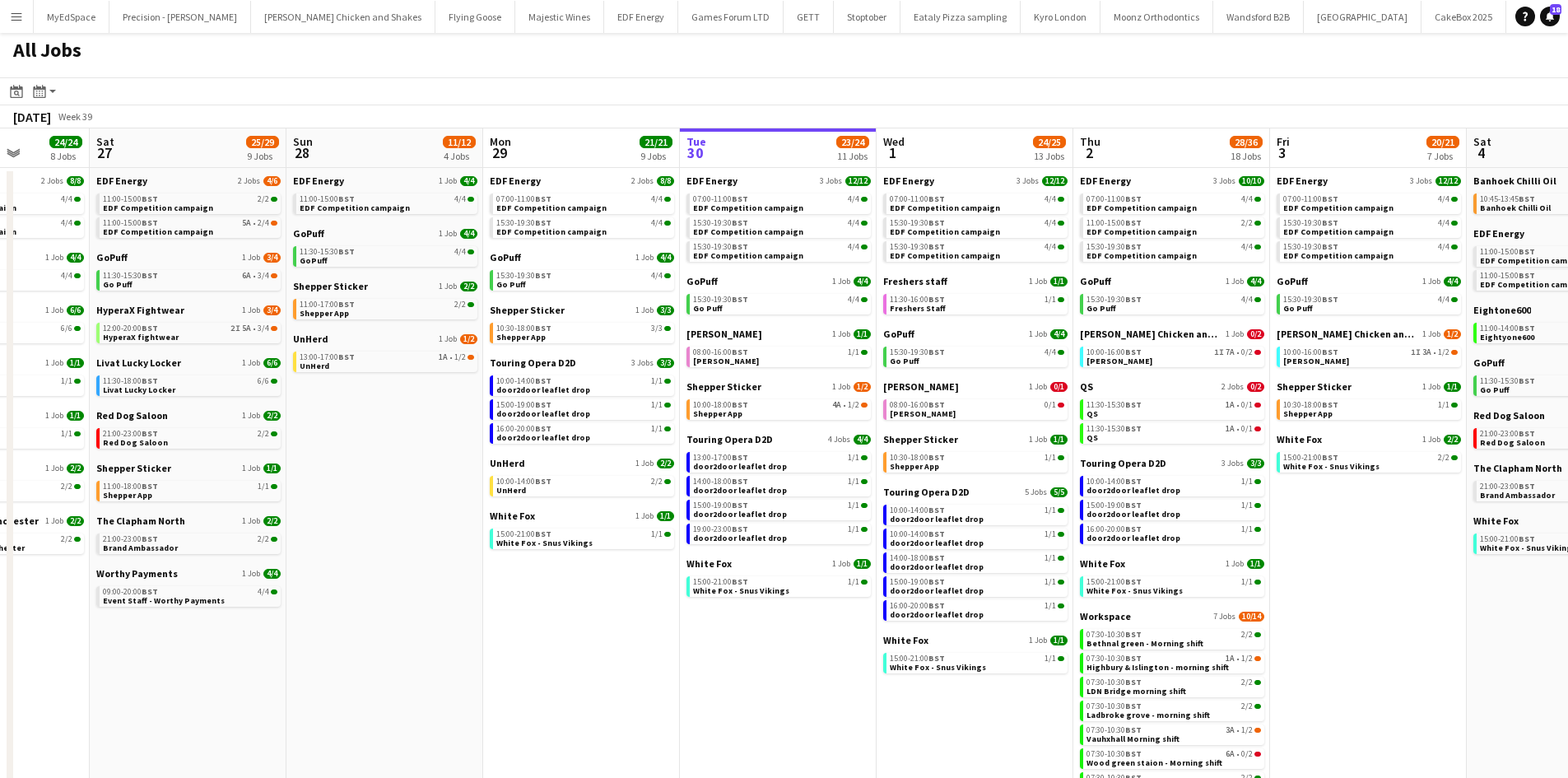
drag, startPoint x: 1418, startPoint y: 455, endPoint x: 1362, endPoint y: 453, distance: 56.0
click at [1362, 453] on app-calendar-viewport "Wed 24 20/20 7 Jobs Thu 25 37/37 12 Jobs Fri 26 24/24 8 Jobs Sat 27 25/29 9 Job…" at bounding box center [784, 495] width 1568 height 733
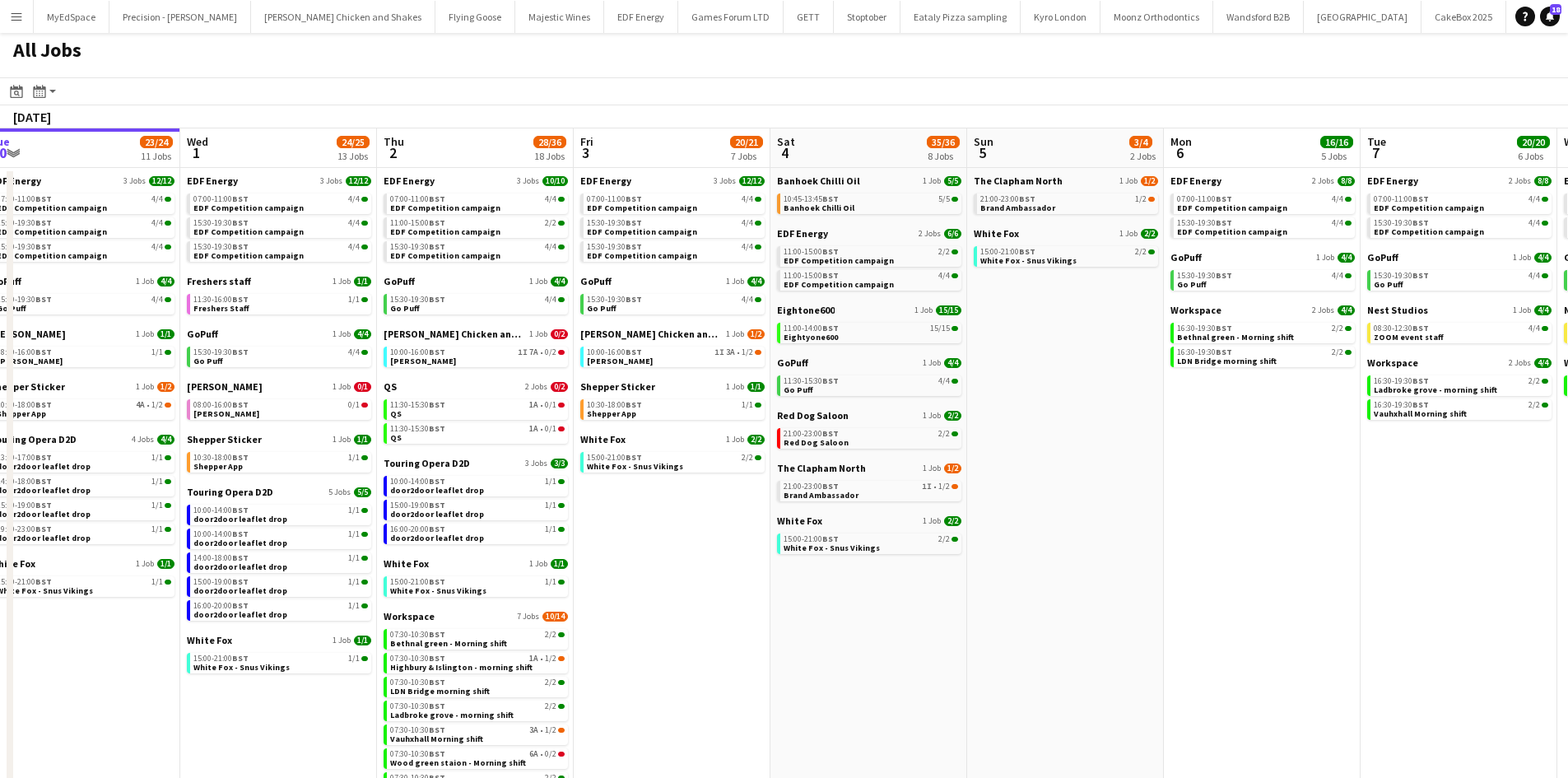
drag, startPoint x: 1464, startPoint y: 588, endPoint x: 1095, endPoint y: 526, distance: 374.2
click at [1090, 527] on app-calendar-viewport "Fri 26 24/24 8 Jobs Sat 27 25/29 9 Jobs Sun 28 11/12 4 Jobs Mon 29 21/21 9 Jobs…" at bounding box center [784, 495] width 1568 height 733
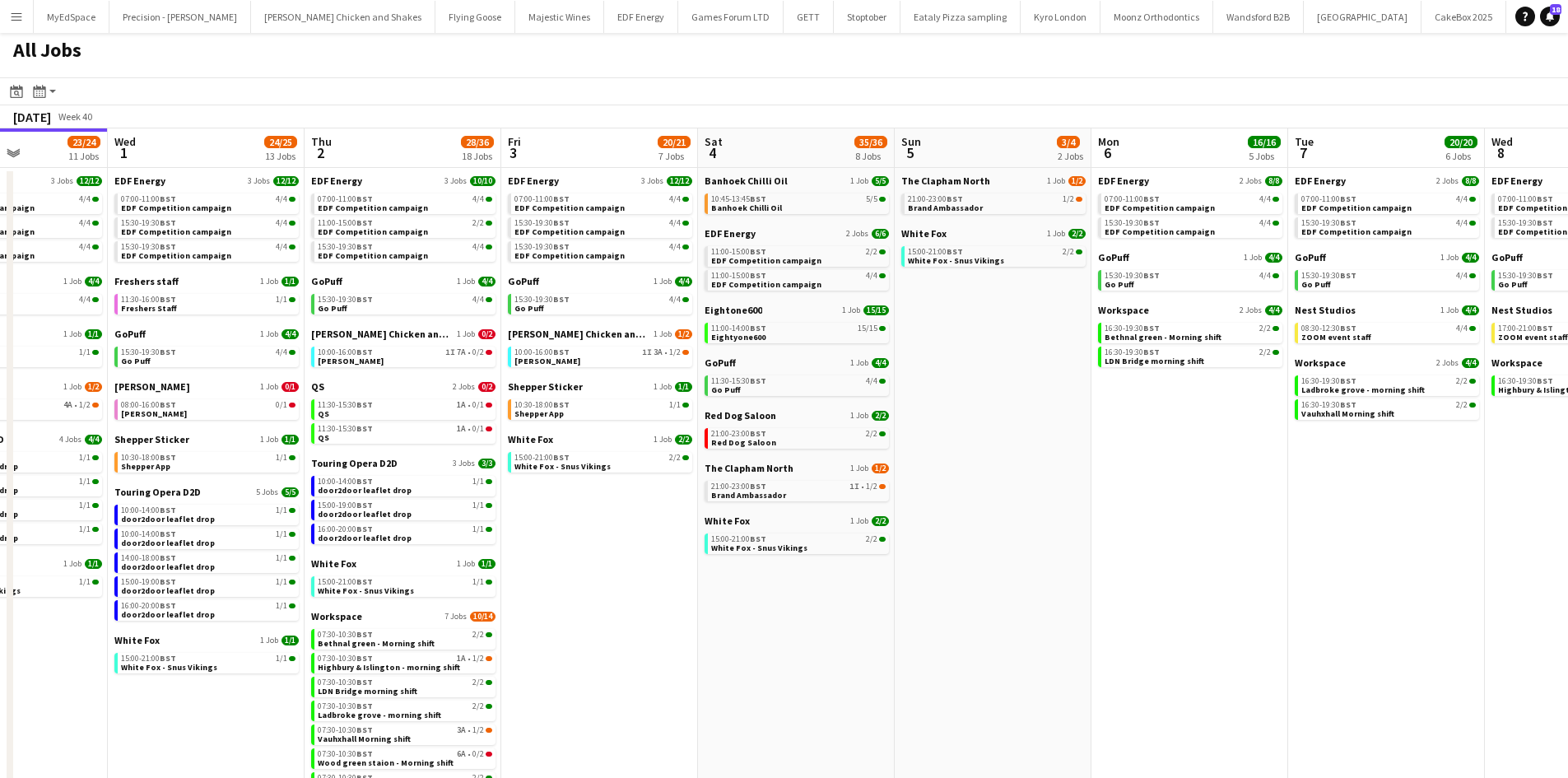
drag, startPoint x: 1116, startPoint y: 534, endPoint x: 1140, endPoint y: 535, distance: 24.0
click at [1047, 514] on app-calendar-viewport "Sun 28 11/12 4 Jobs Mon 29 21/21 9 Jobs Tue 30 23/24 11 Jobs Wed 1 24/25 13 Job…" at bounding box center [784, 495] width 1568 height 733
drag, startPoint x: 1440, startPoint y: 544, endPoint x: 761, endPoint y: 550, distance: 679.0
click at [1459, 544] on app-calendar-viewport "Sun 28 11/12 4 Jobs Mon 29 21/21 9 Jobs Tue 30 23/24 11 Jobs Wed 1 24/25 13 Job…" at bounding box center [784, 495] width 1568 height 733
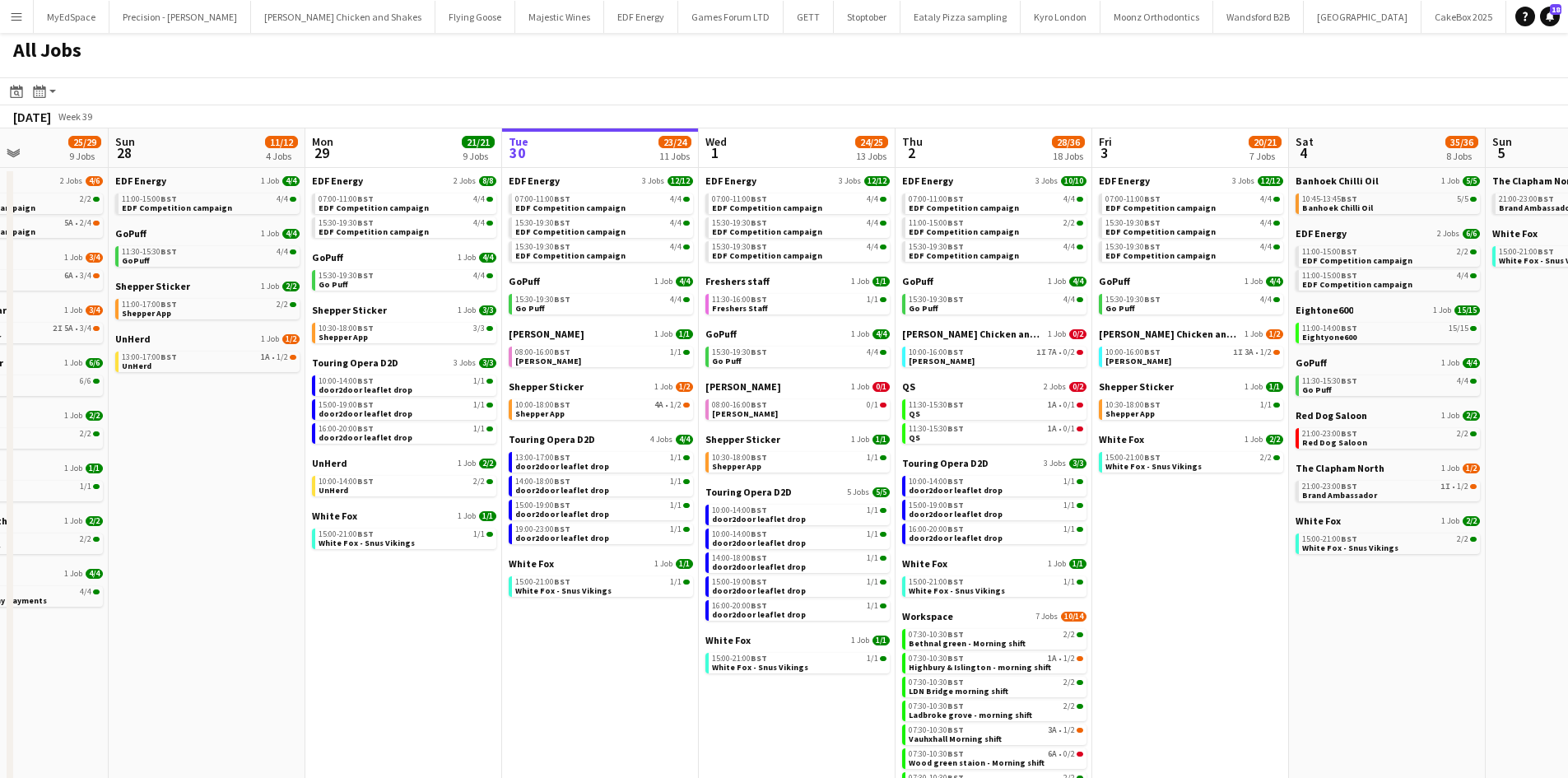
drag, startPoint x: 838, startPoint y: 598, endPoint x: 1177, endPoint y: 596, distance: 339.0
click at [1177, 596] on app-calendar-viewport "Thu 25 37/37 12 Jobs Fri 26 24/24 8 Jobs Sat 27 25/29 9 Jobs Sun 28 11/12 4 Job…" at bounding box center [784, 495] width 1568 height 733
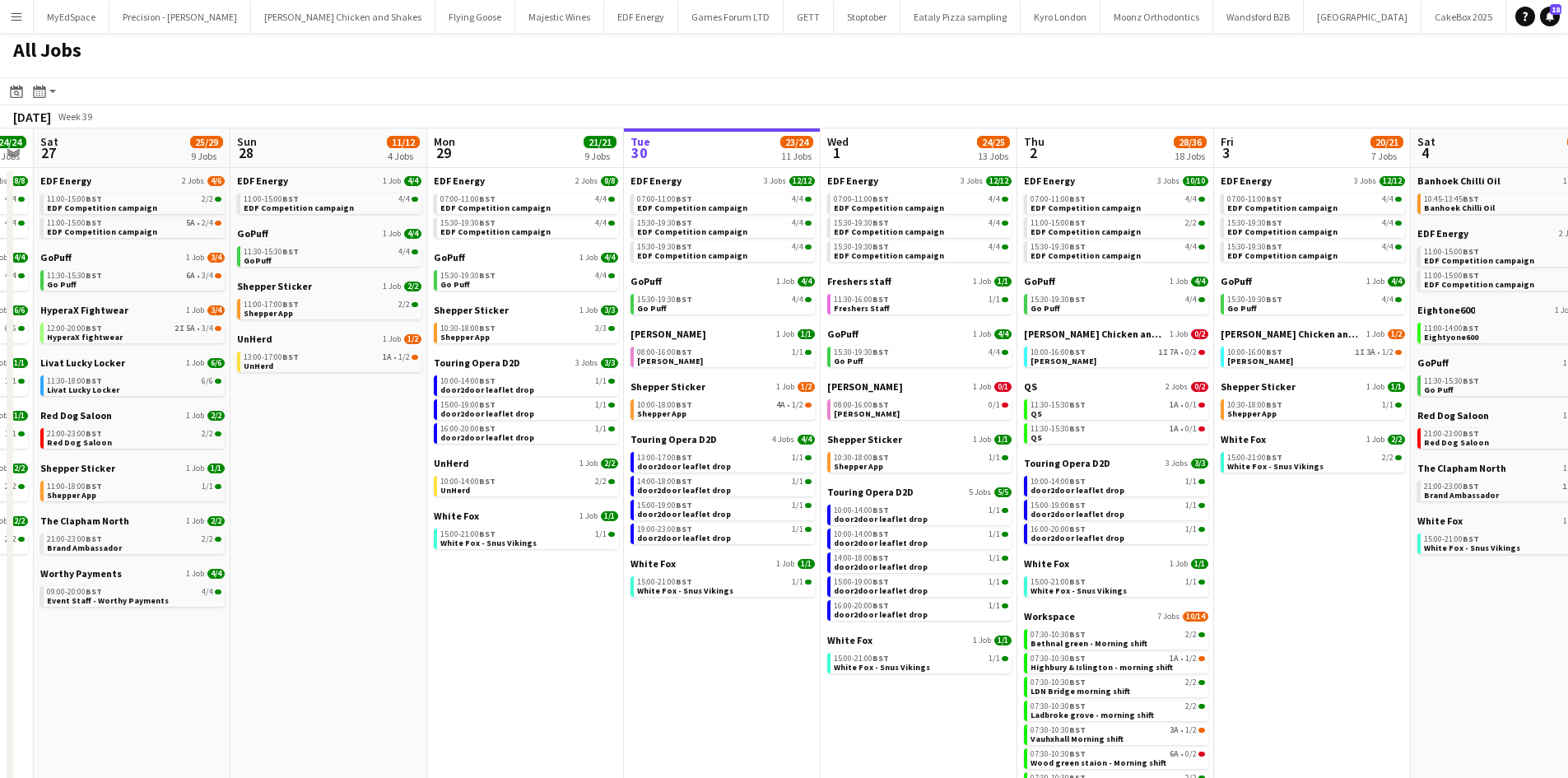
drag, startPoint x: 622, startPoint y: 637, endPoint x: 724, endPoint y: 637, distance: 102.0
click at [724, 637] on app-calendar-viewport "Thu 25 37/37 12 Jobs Fri 26 24/24 8 Jobs Sat 27 25/29 9 Jobs Sun 28 11/12 4 Job…" at bounding box center [784, 495] width 1568 height 733
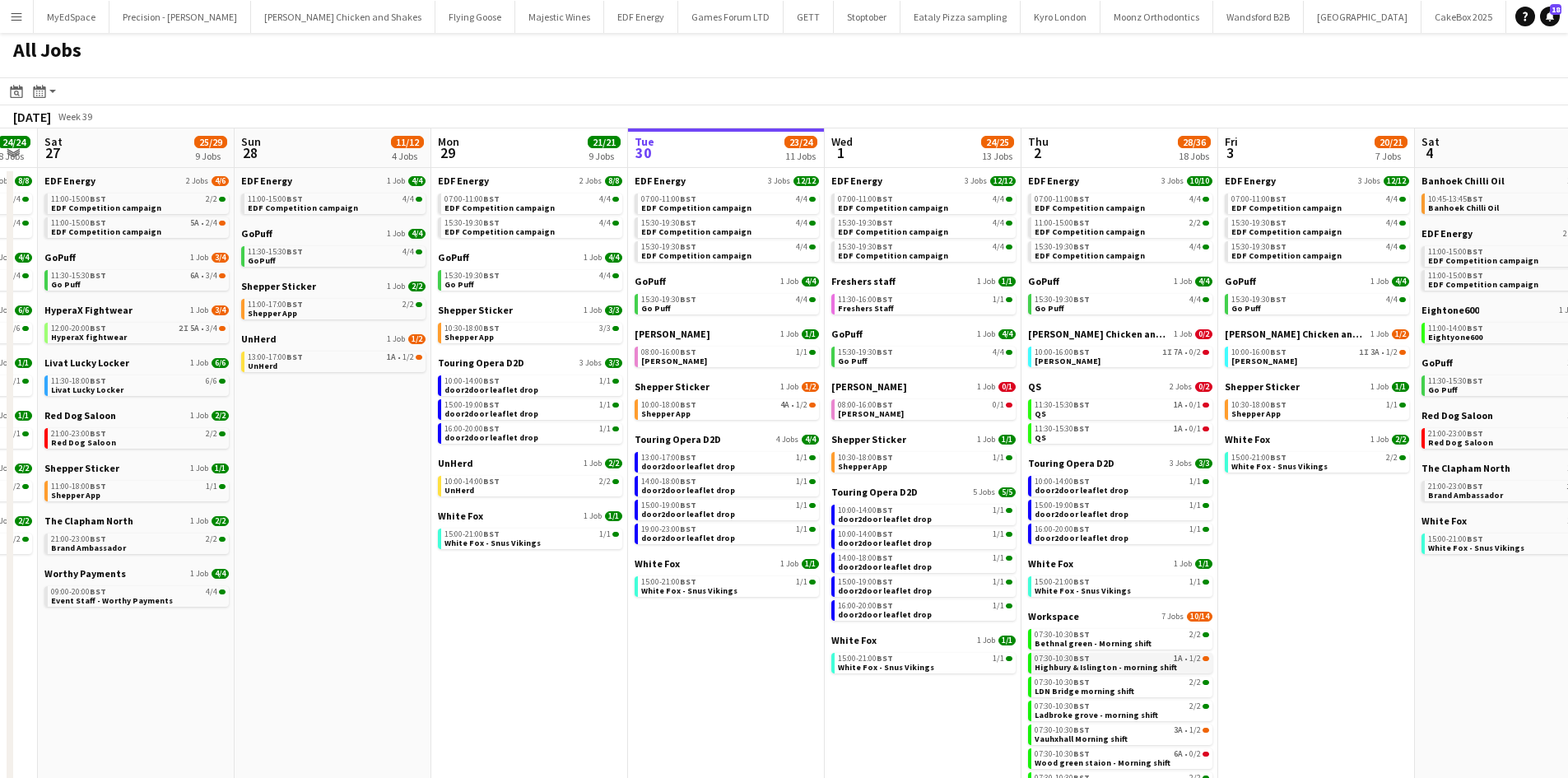
click at [1142, 656] on div "07:30-10:30 BST 1A • 1/2" at bounding box center [1121, 658] width 174 height 8
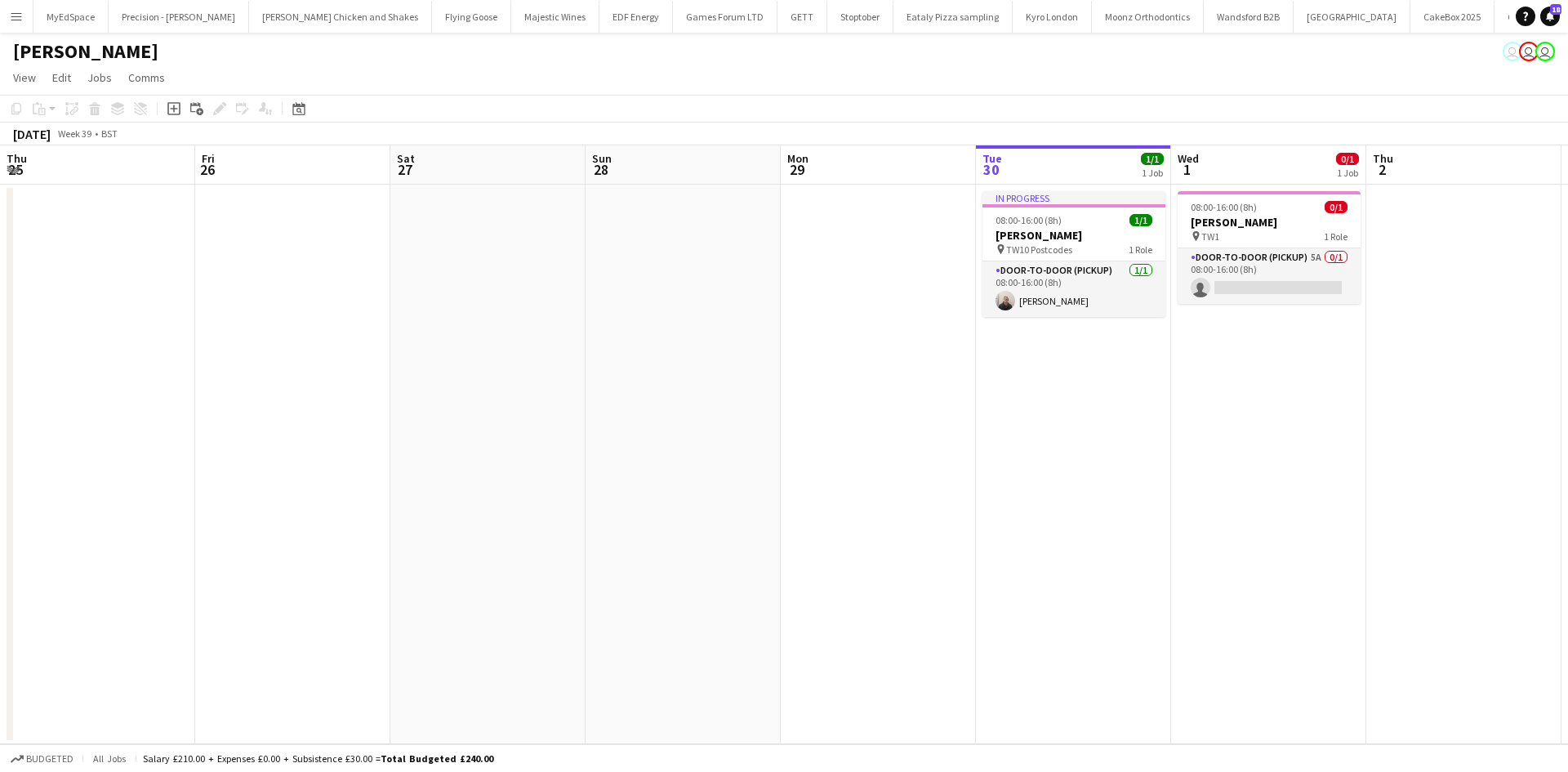
scroll to position [0, 561]
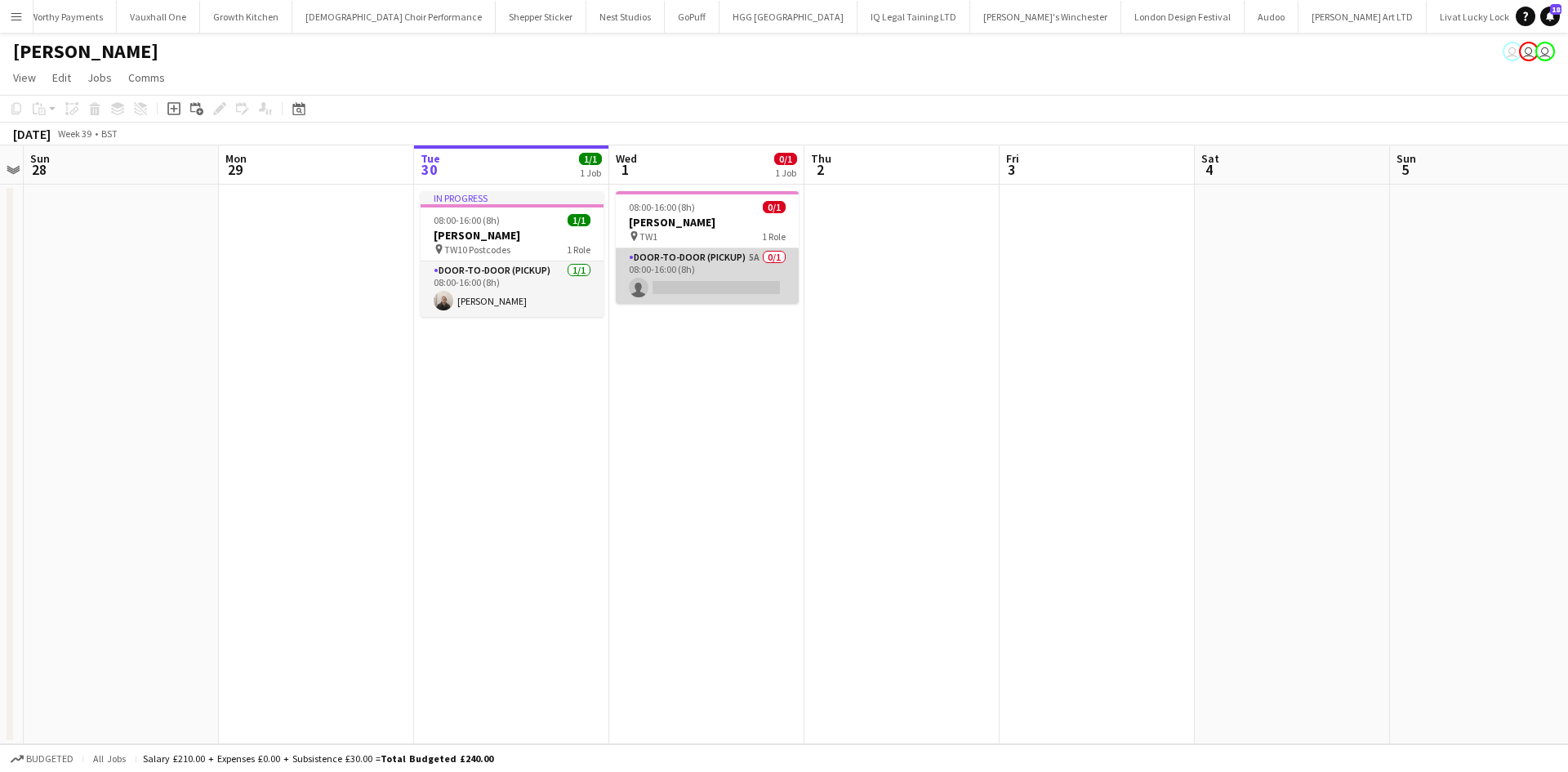
click at [744, 261] on app-card-role "Door-to-Door (Pickup) 5A 0/1 08:00-16:00 (8h) single-neutral-actions" at bounding box center [707, 276] width 183 height 55
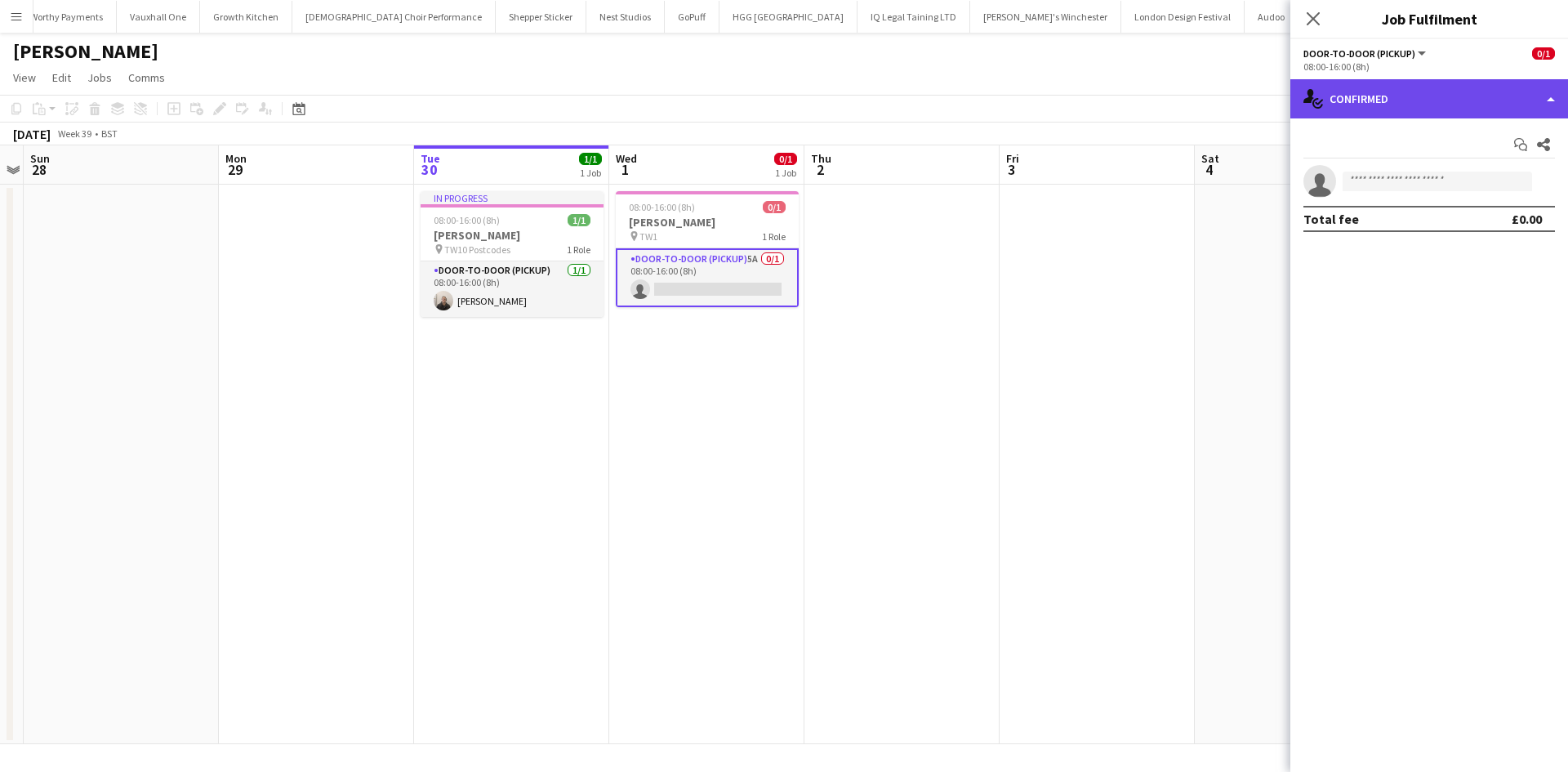
click at [1434, 104] on div "single-neutral-actions-check-2 Confirmed" at bounding box center [1429, 99] width 278 height 39
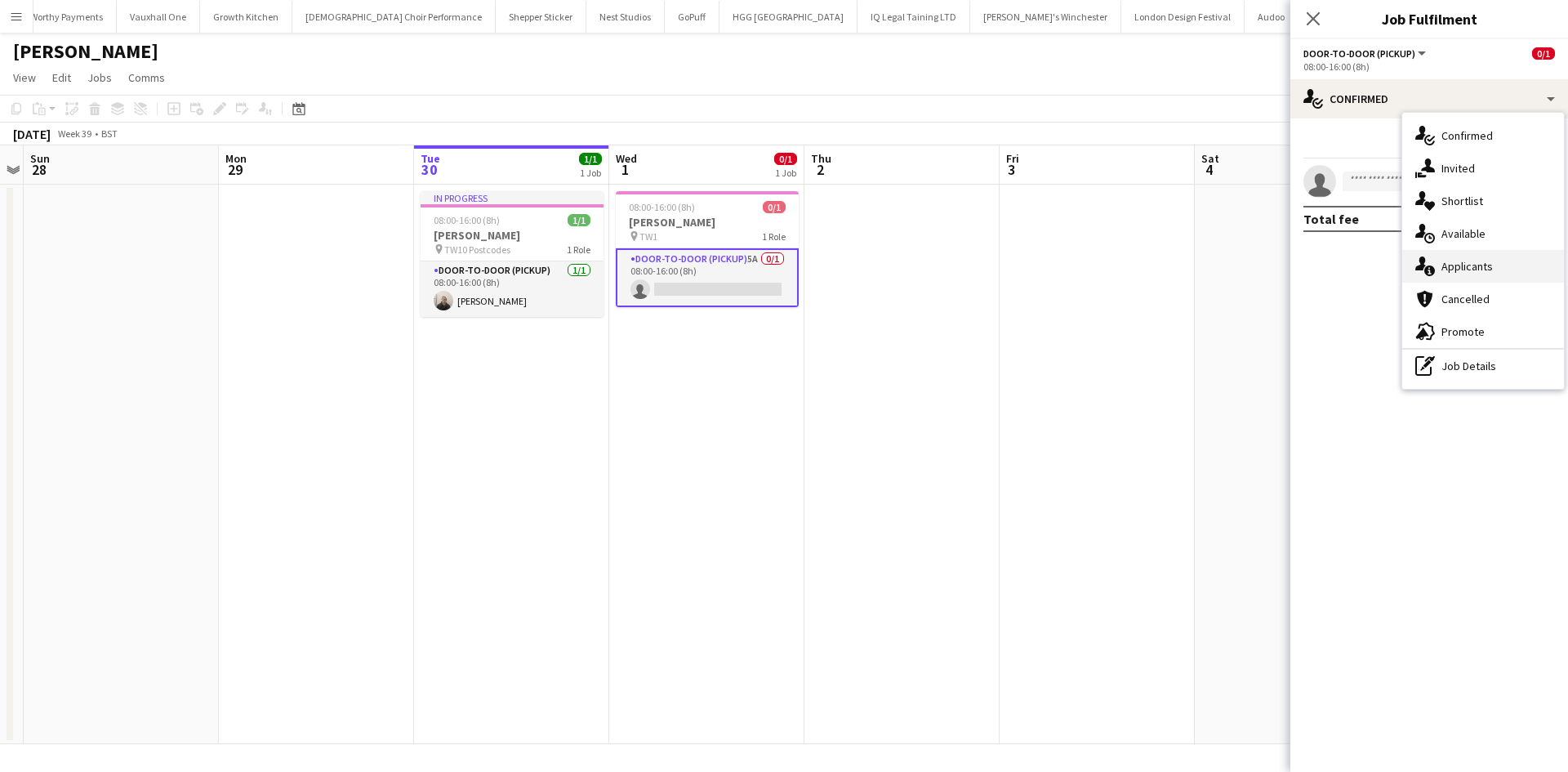
click at [1519, 275] on div "single-neutral-actions-information Applicants" at bounding box center [1482, 266] width 162 height 32
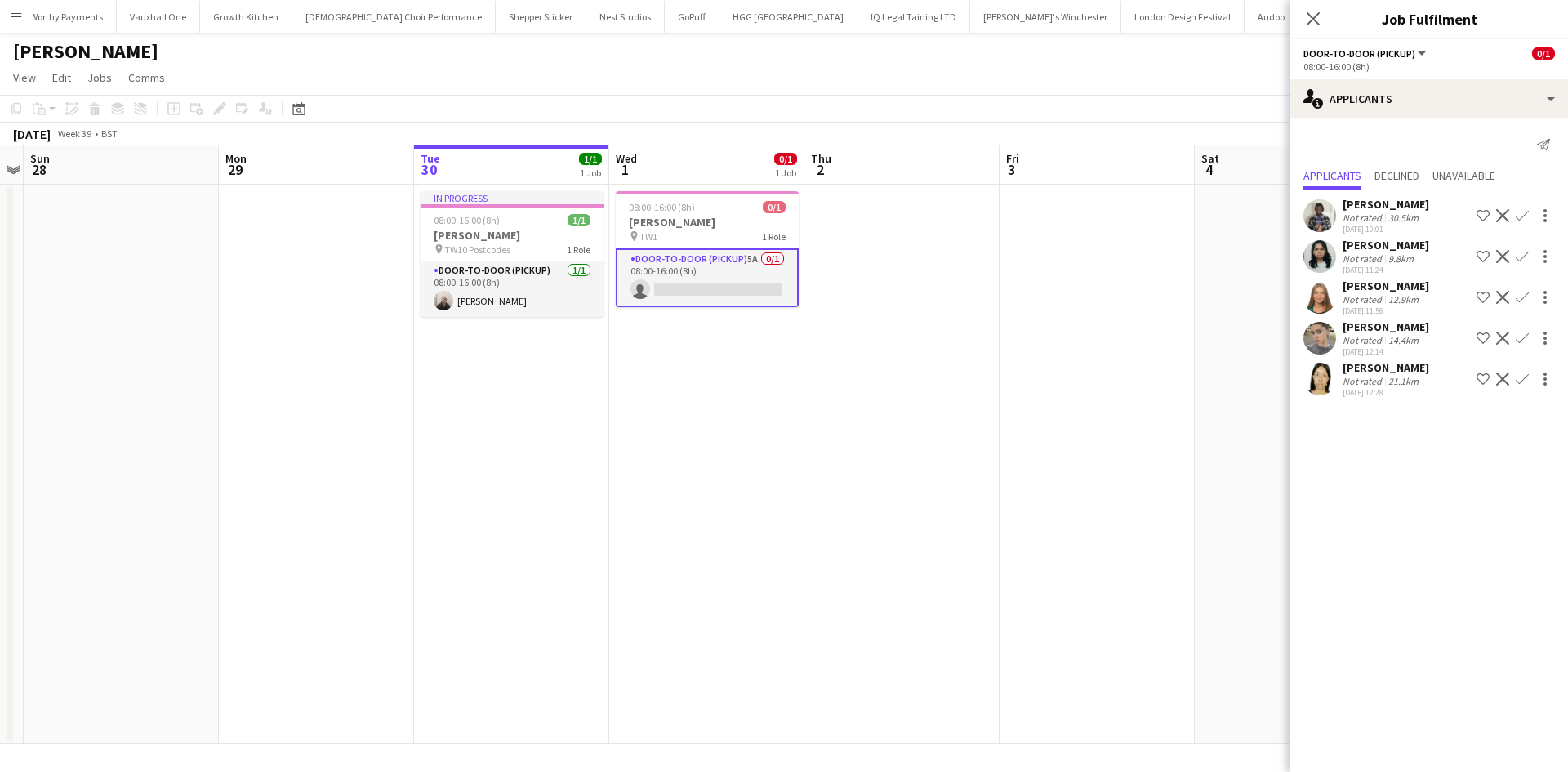
click at [1385, 375] on div "21.1km" at bounding box center [1404, 380] width 37 height 12
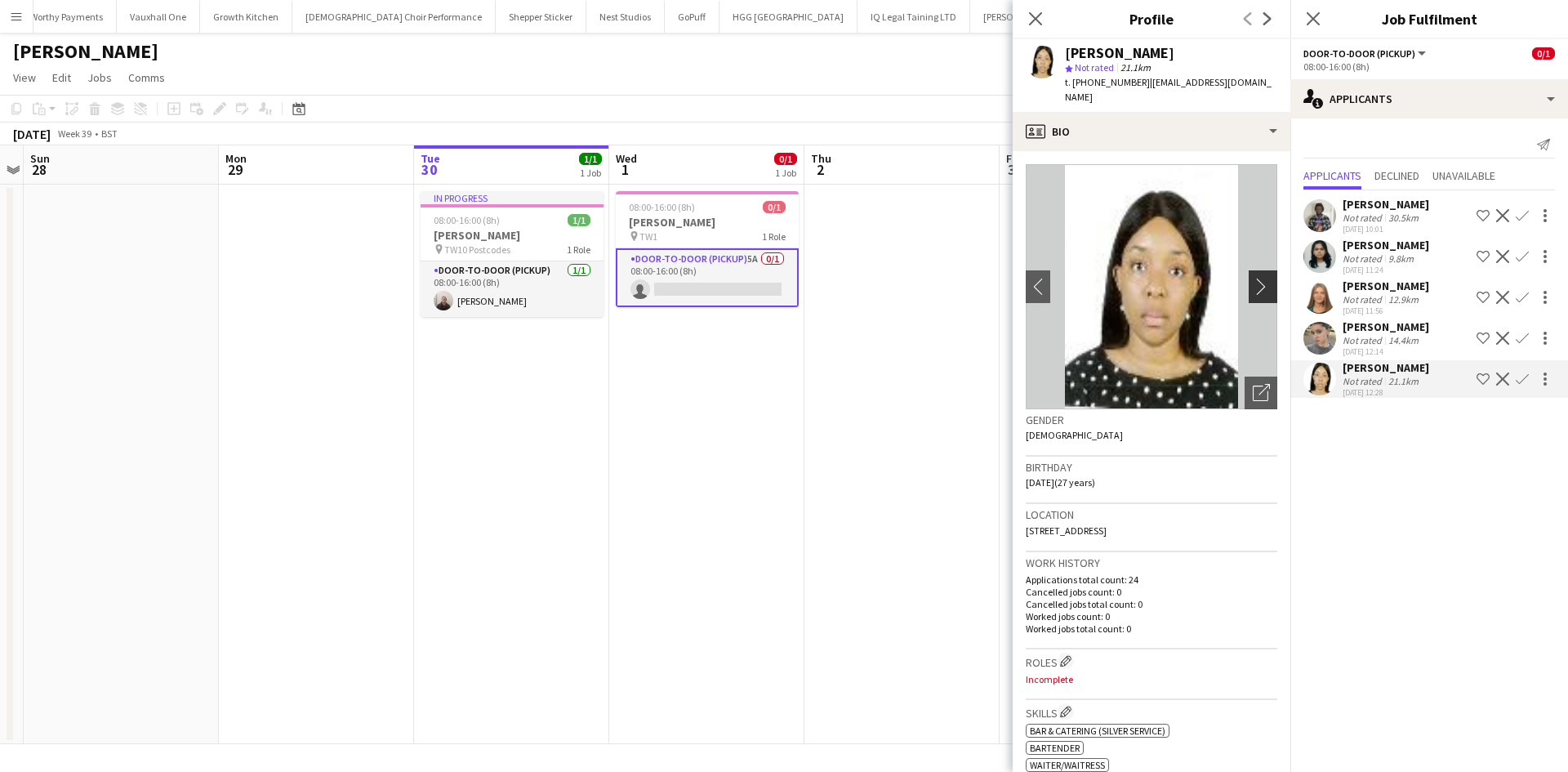
click at [1258, 278] on app-icon "chevron-right" at bounding box center [1264, 286] width 25 height 18
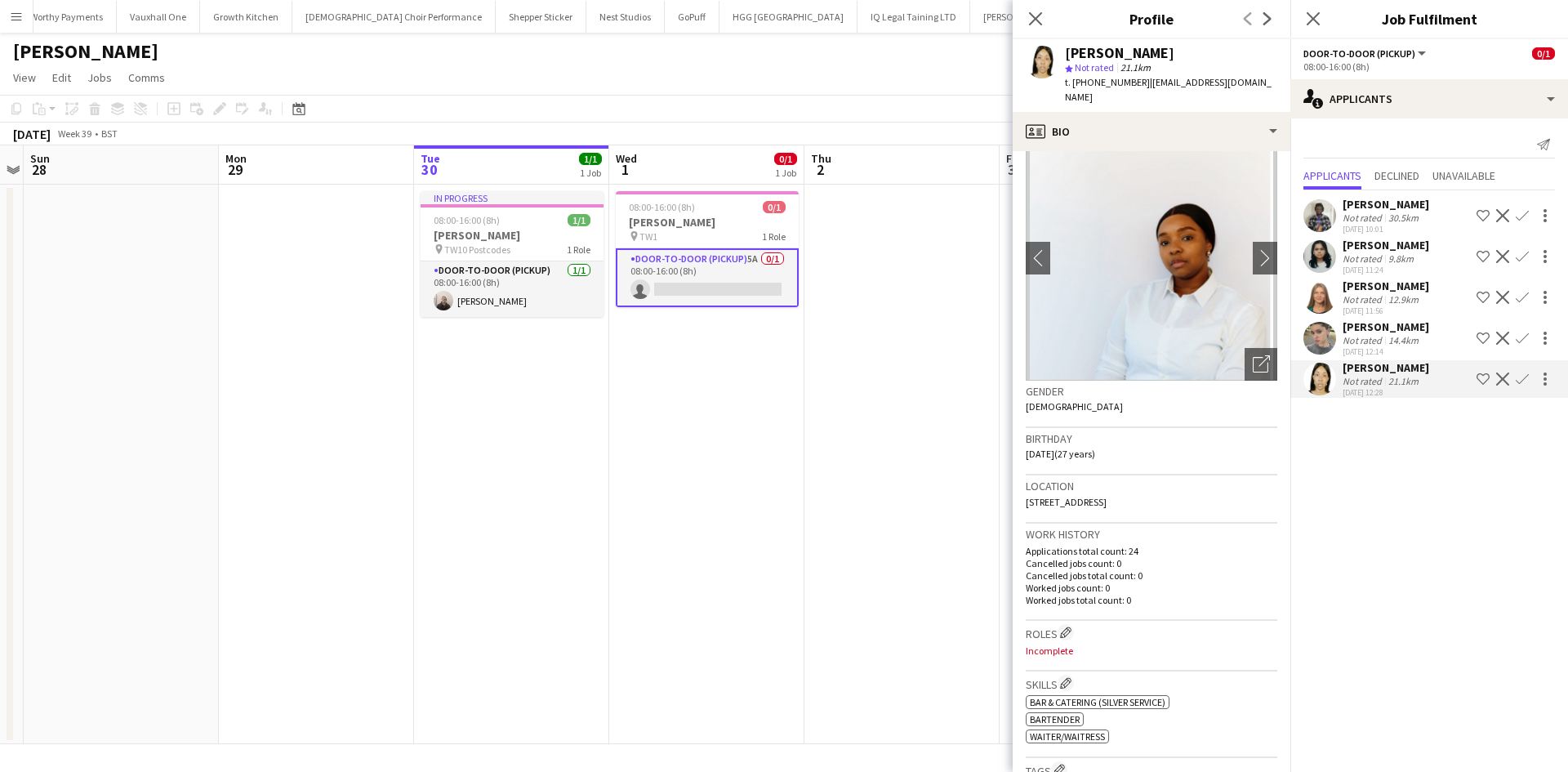
scroll to position [0, 0]
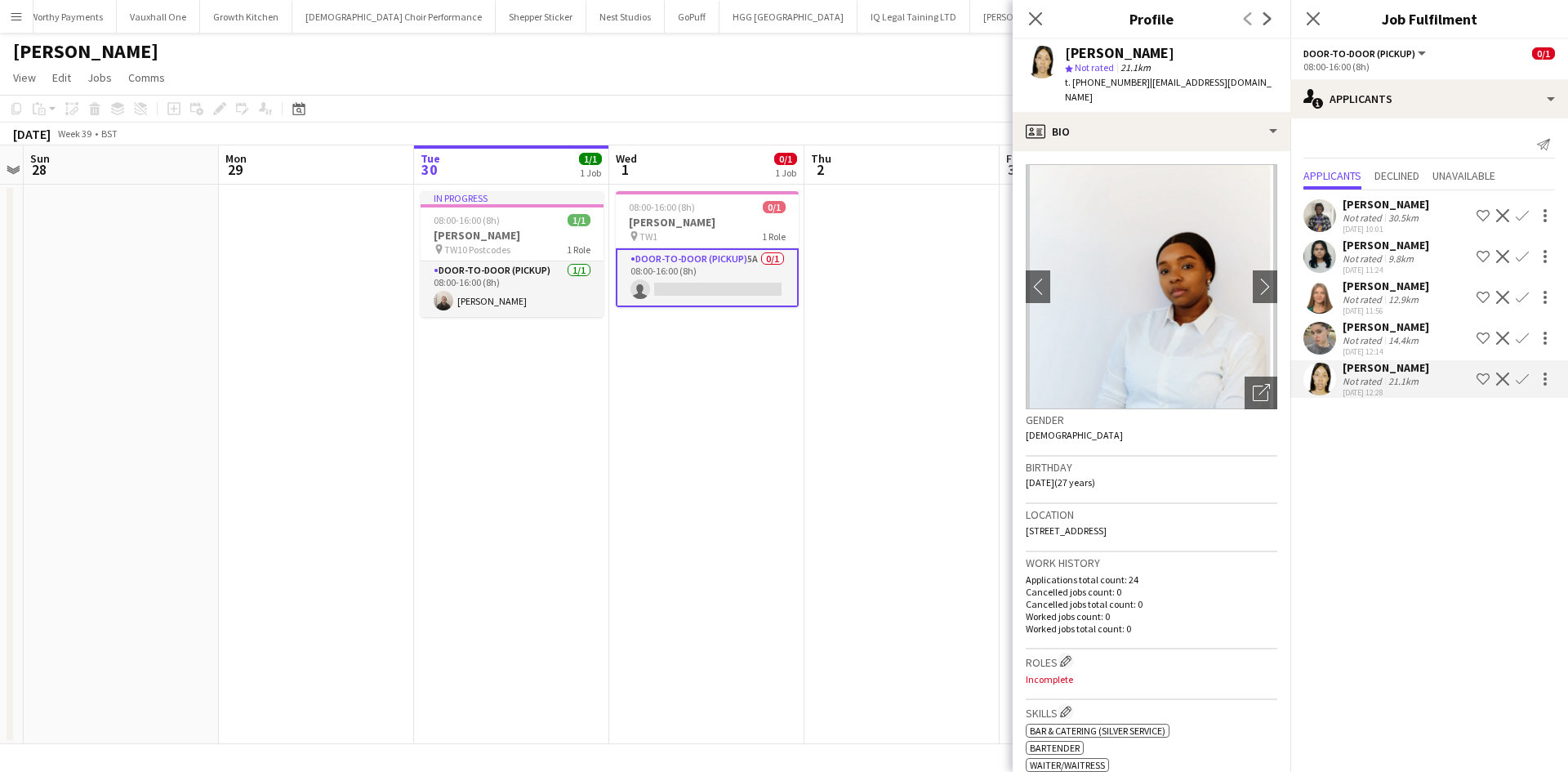
click at [1386, 279] on div "[PERSON_NAME]" at bounding box center [1386, 285] width 87 height 15
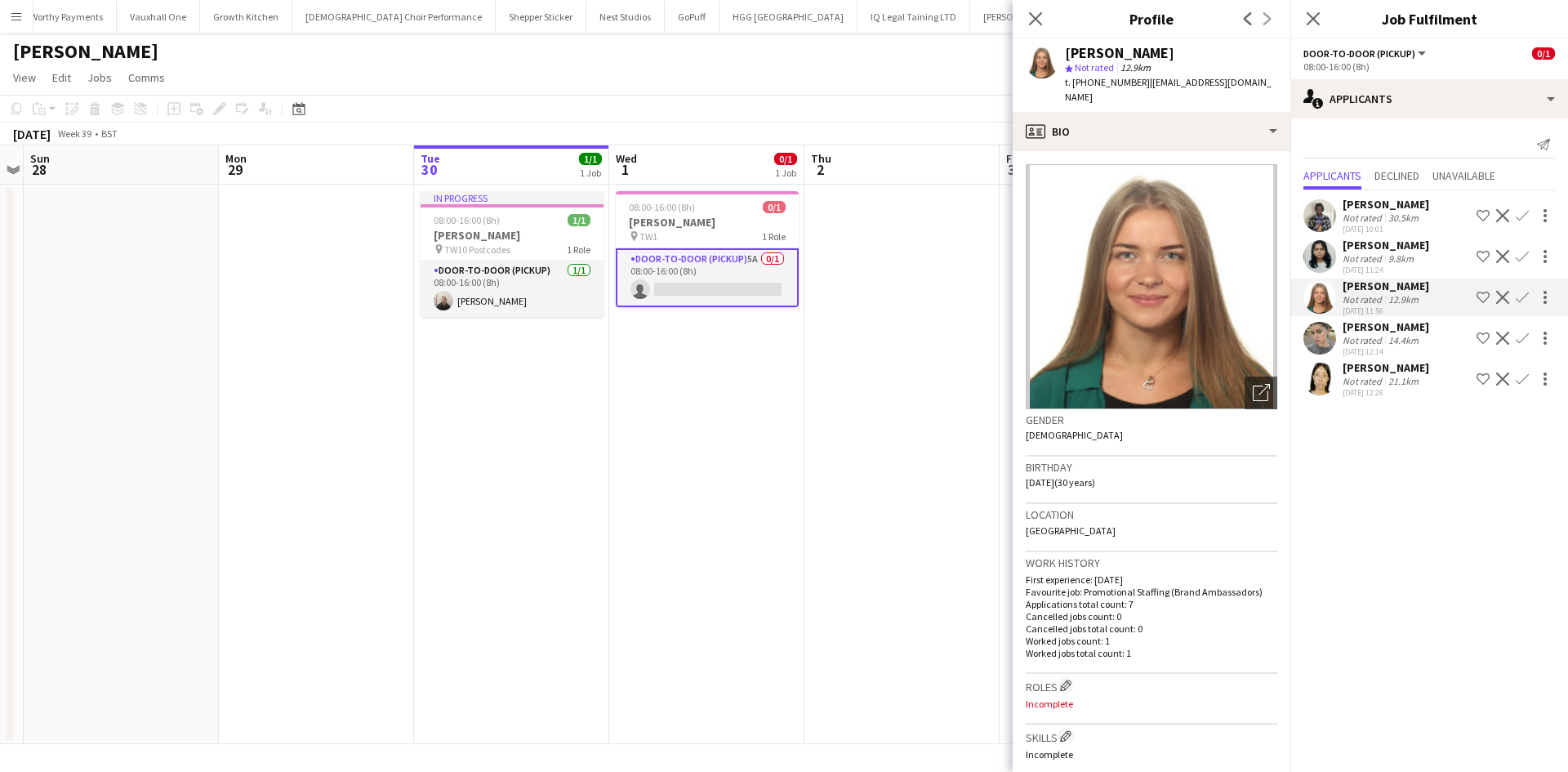
click at [1401, 342] on div "14.4km" at bounding box center [1404, 340] width 37 height 12
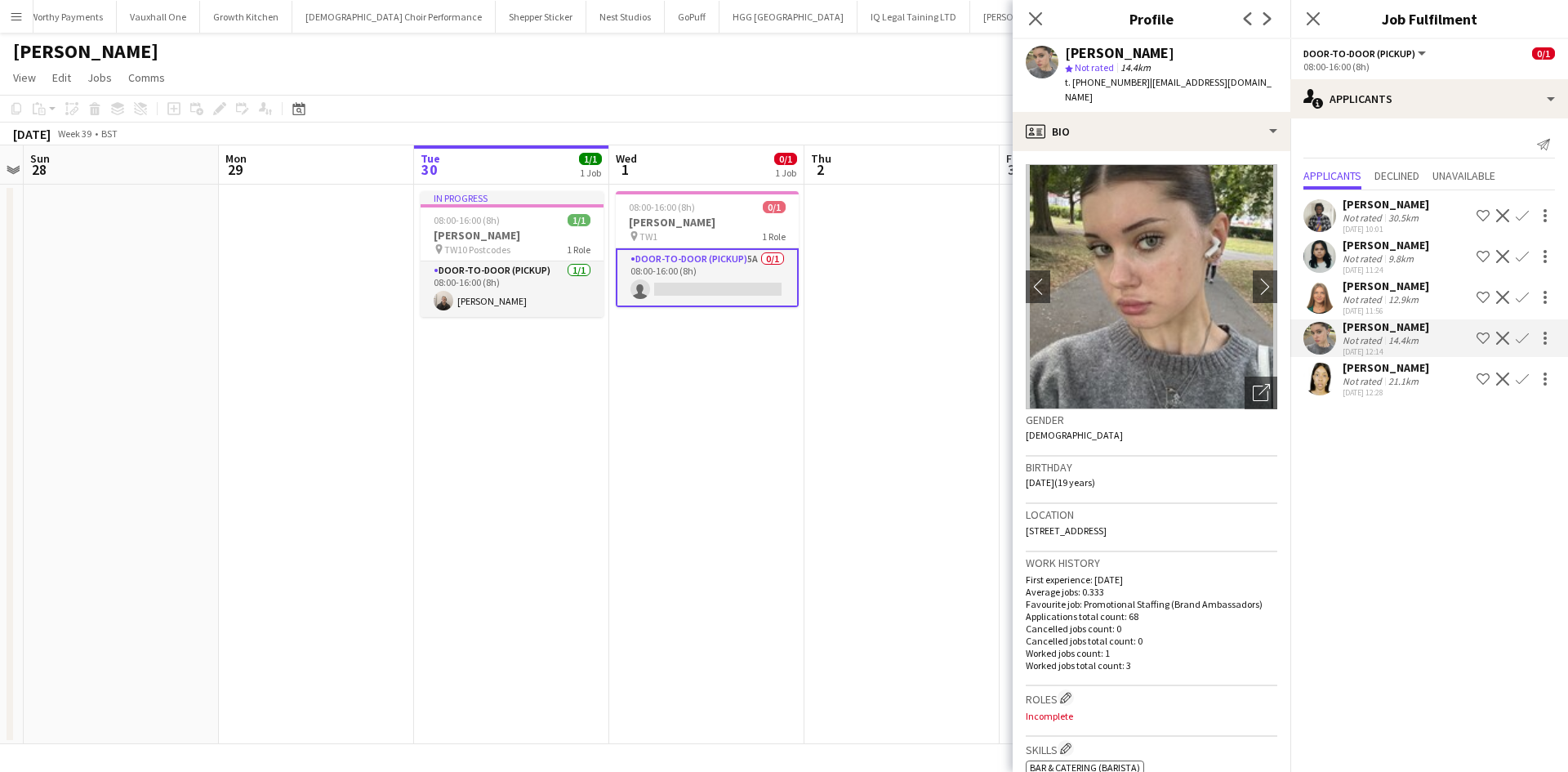
click at [1369, 281] on div "[PERSON_NAME]" at bounding box center [1386, 285] width 87 height 15
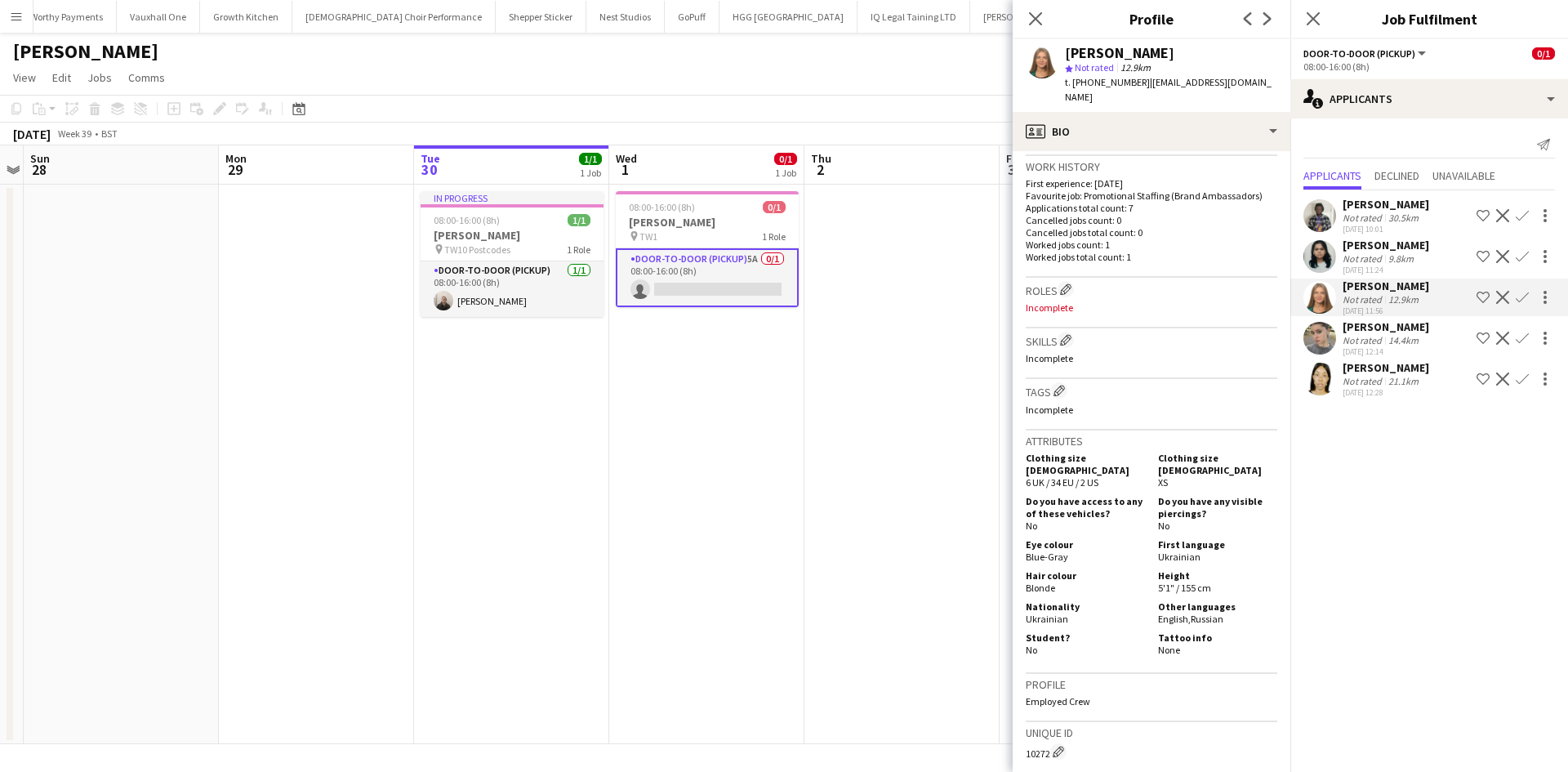
scroll to position [408, 0]
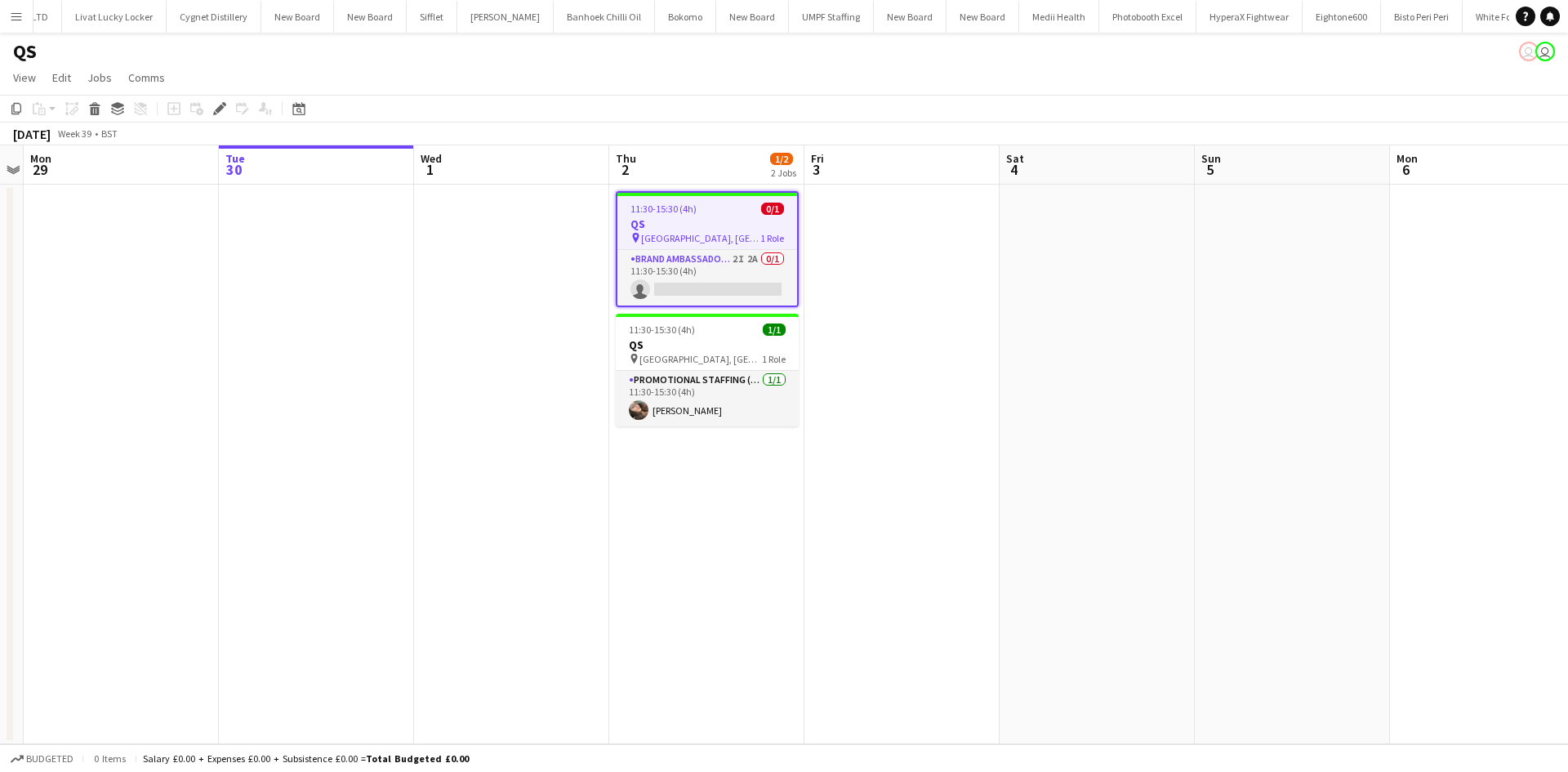
scroll to position [0, 4560]
click at [737, 258] on app-card-role "Brand Ambassador (Pick up) 2I 2A 0/1 11:30-15:30 (4h) single-neutral-actions" at bounding box center [706, 278] width 180 height 55
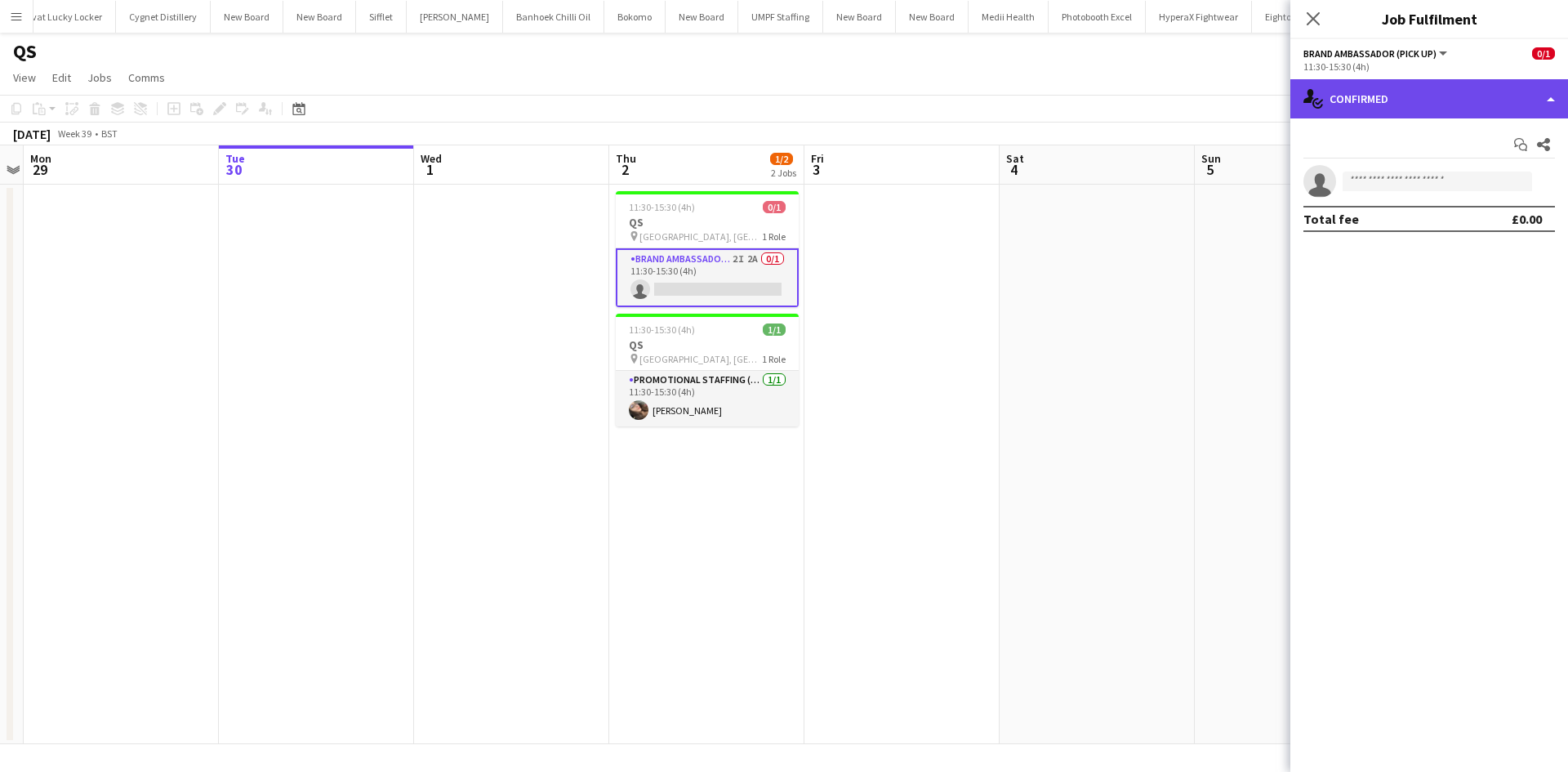
click at [1400, 110] on div "single-neutral-actions-check-2 Confirmed" at bounding box center [1429, 99] width 278 height 39
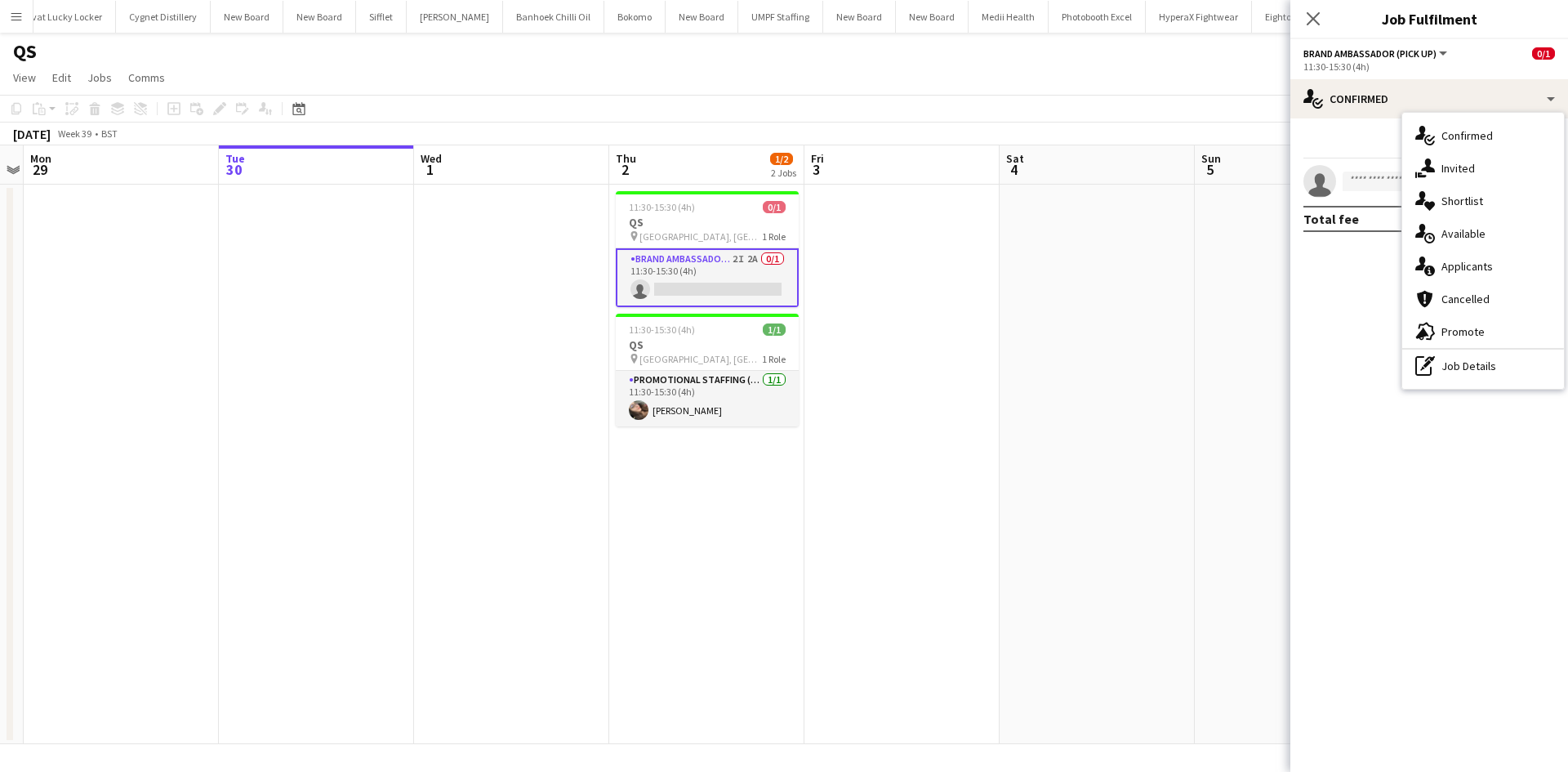
click at [1484, 262] on span "Applicants" at bounding box center [1467, 266] width 52 height 15
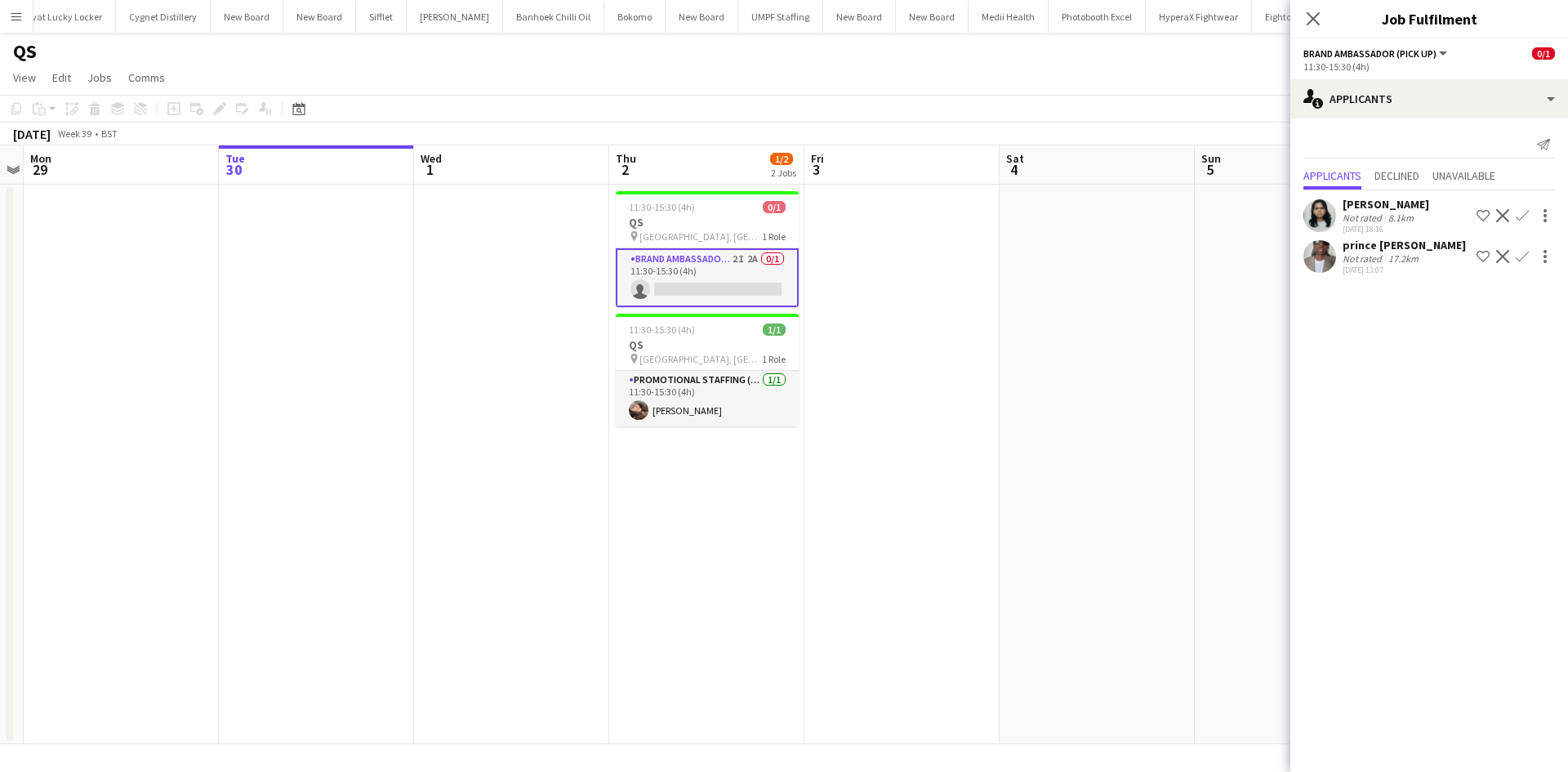
click at [1435, 247] on div "prince mishamiem" at bounding box center [1405, 245] width 124 height 15
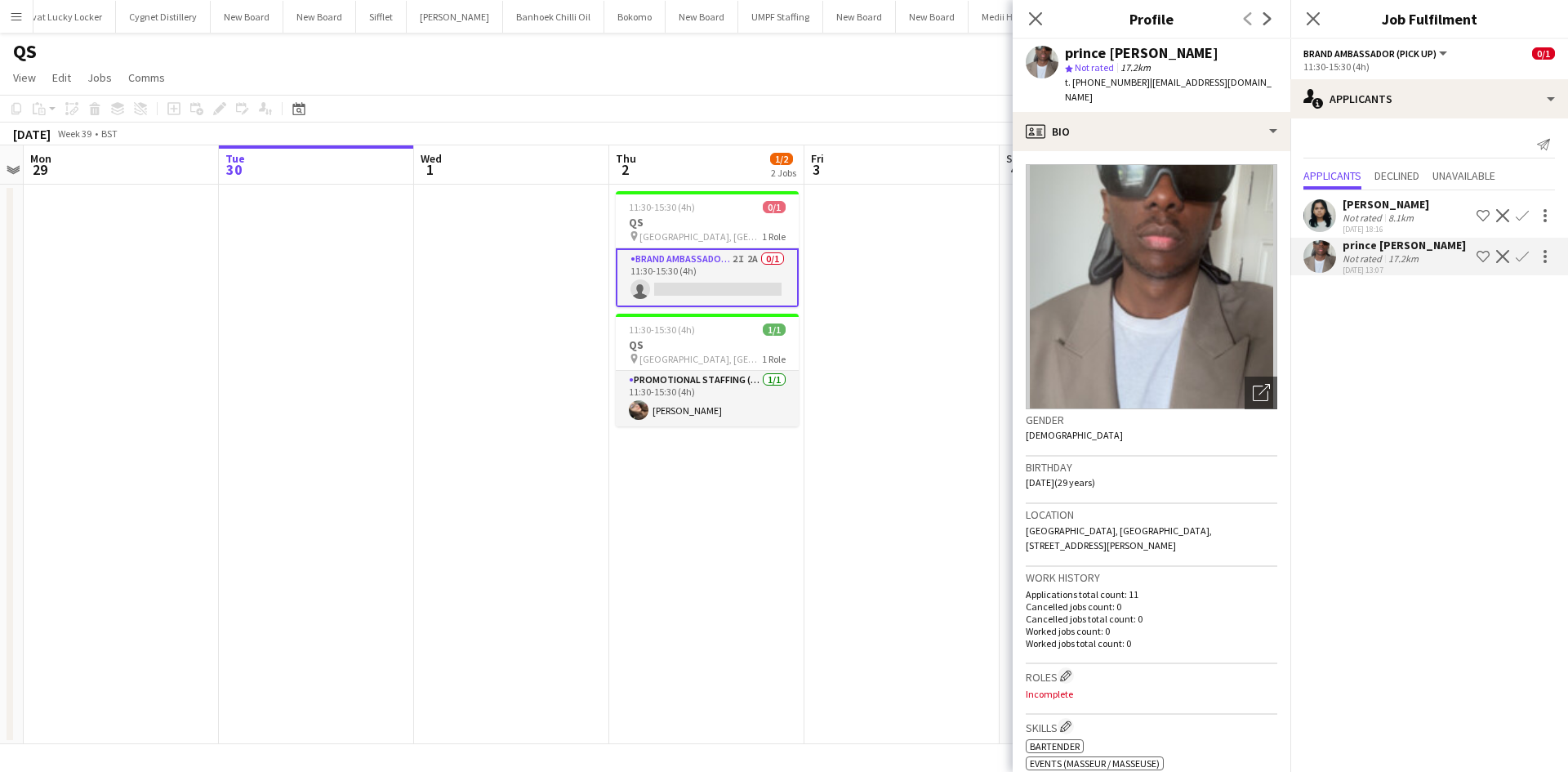
click at [1341, 199] on div "Niharika Gautam Not rated 8.1km 29-09-2025 18:16 Shortlist crew Decline Confirm" at bounding box center [1429, 215] width 278 height 38
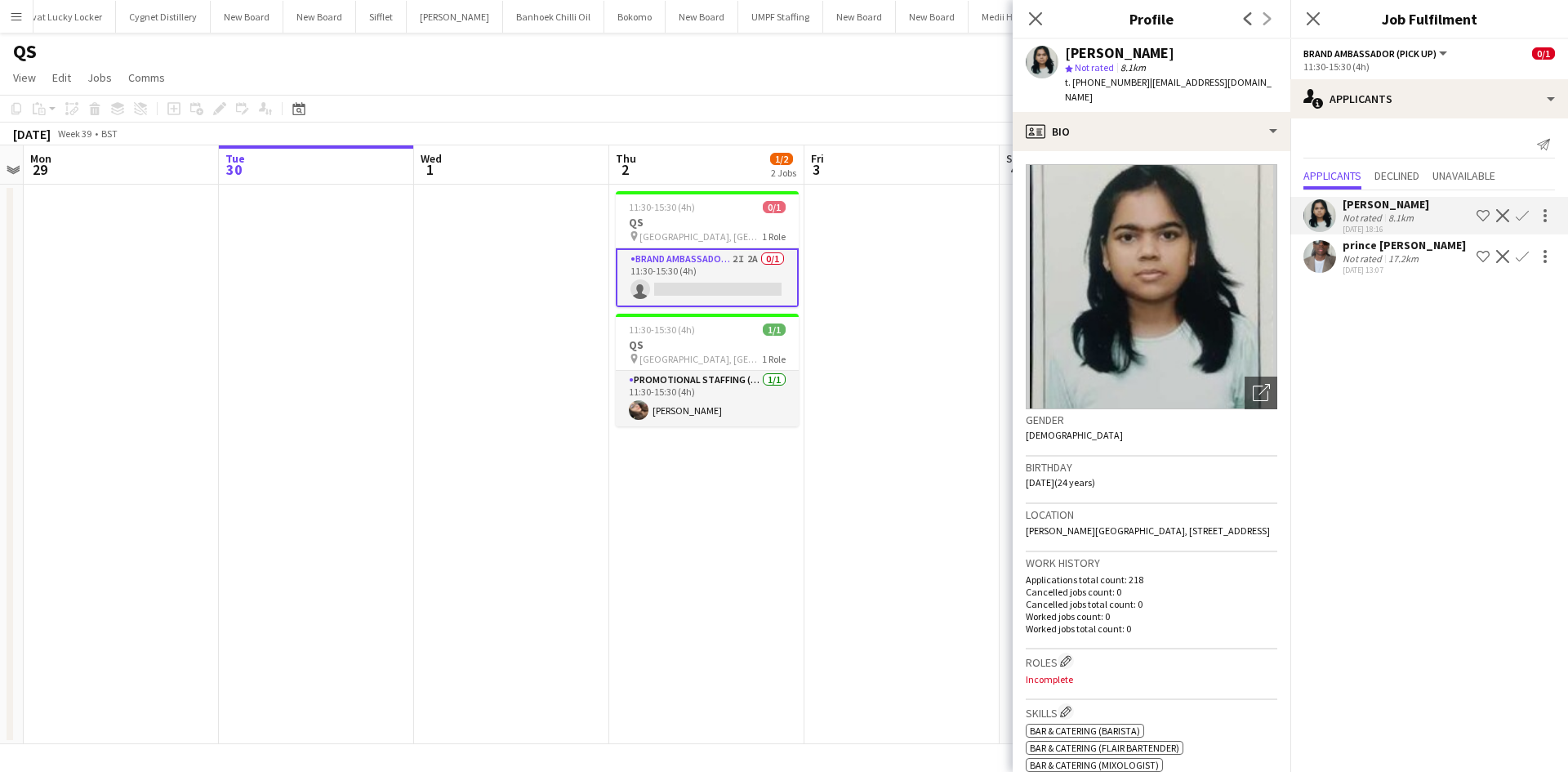
click at [1372, 255] on div "Not rated" at bounding box center [1364, 258] width 42 height 12
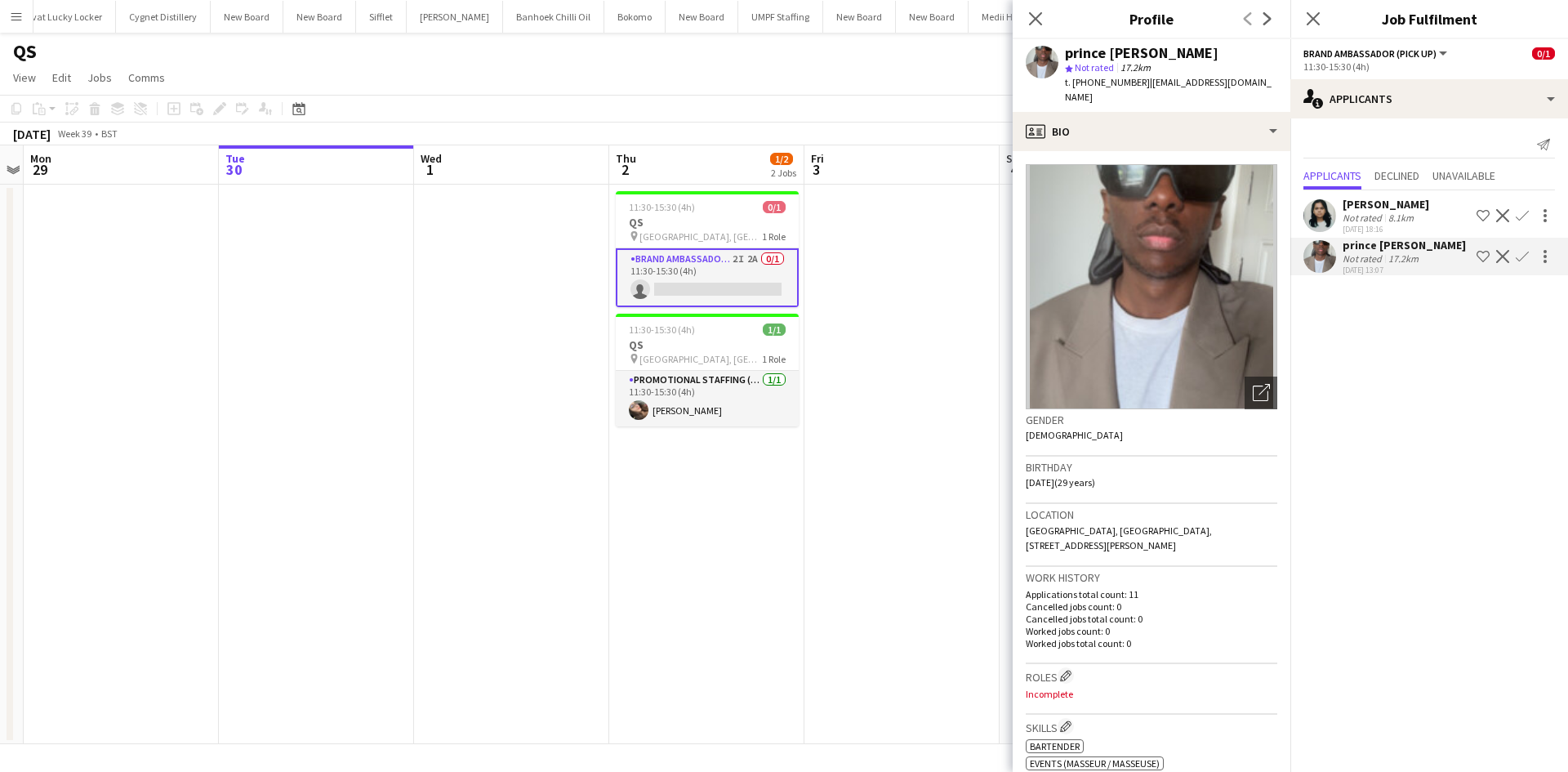
click at [862, 307] on app-date-cell at bounding box center [901, 464] width 195 height 560
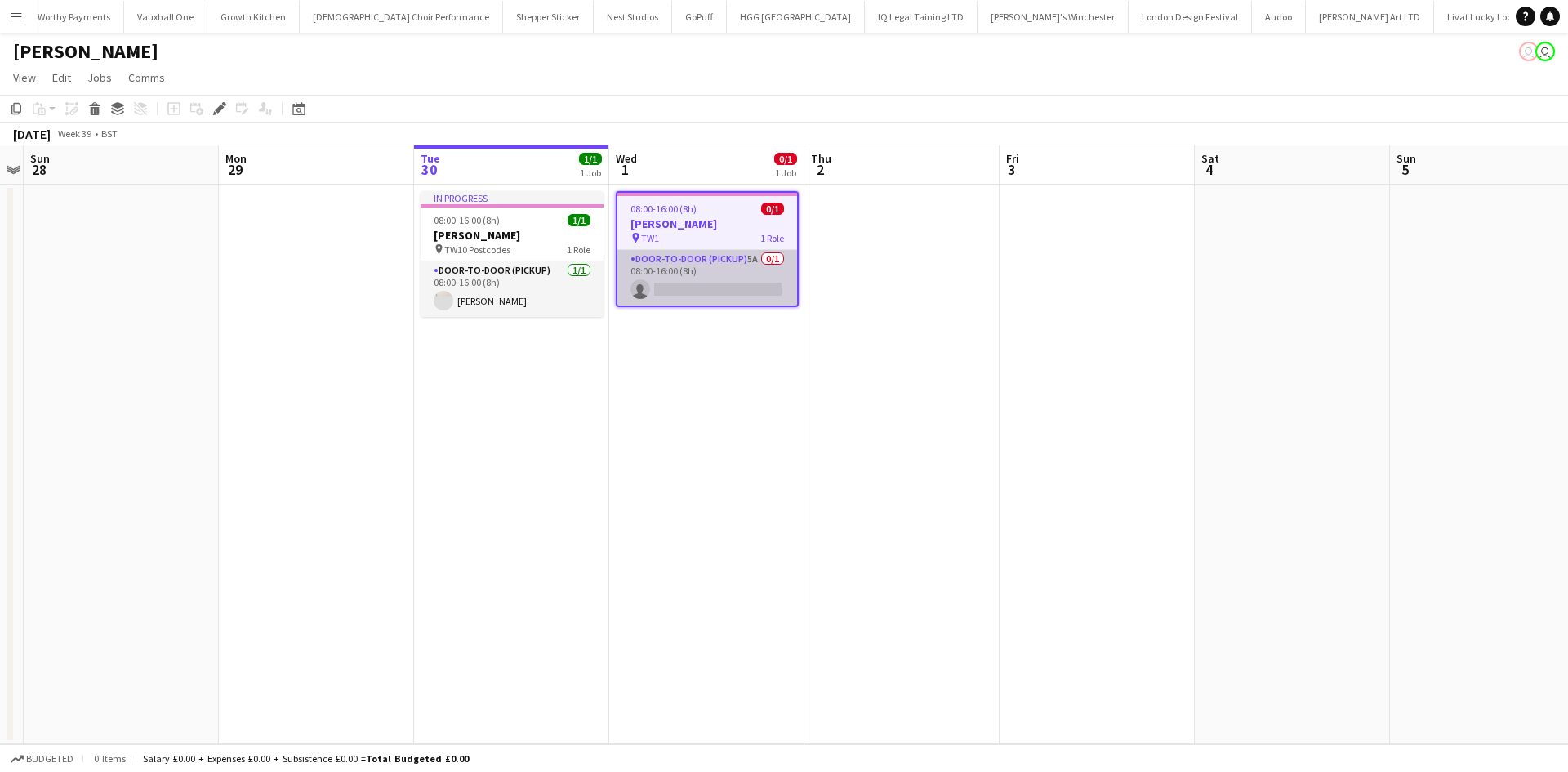
scroll to position [0, 3145]
click at [751, 264] on app-card-role "Door-to-Door (Pickup) 5A 0/1 08:00-16:00 (8h) single-neutral-actions" at bounding box center [706, 278] width 180 height 55
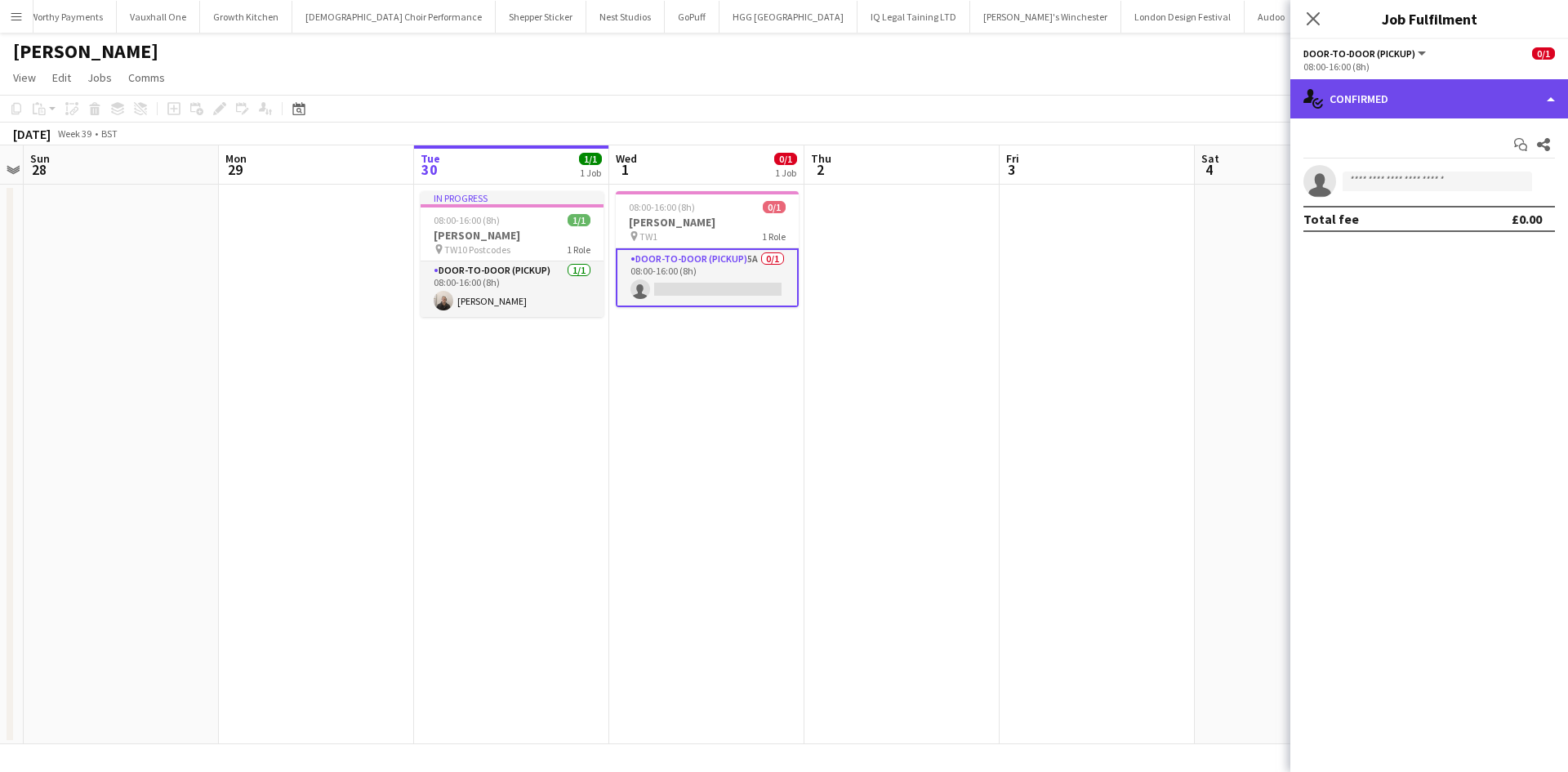
click at [1430, 108] on div "single-neutral-actions-check-2 Confirmed" at bounding box center [1429, 99] width 278 height 39
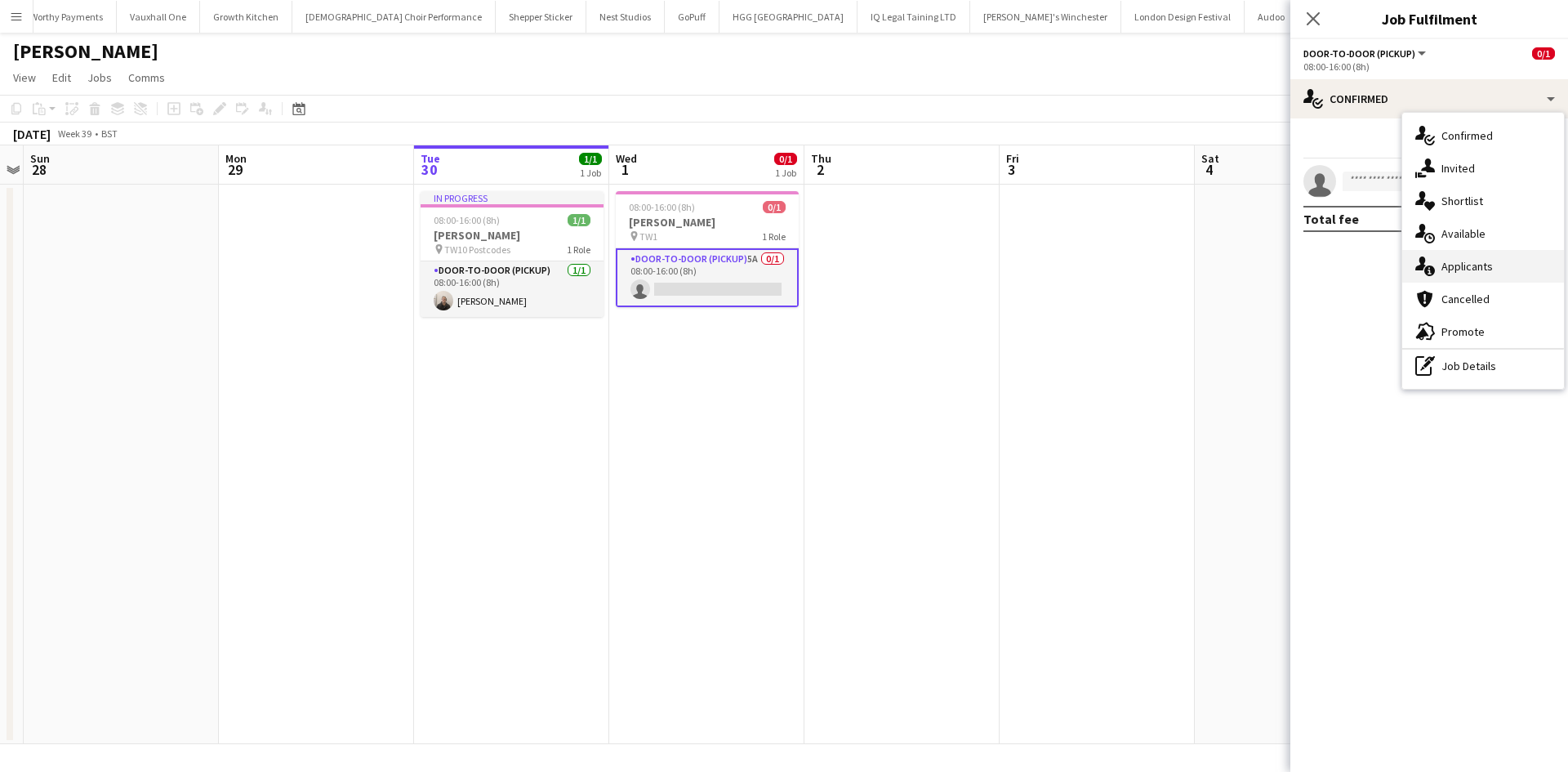
click at [1444, 251] on div "single-neutral-actions-information Applicants" at bounding box center [1482, 266] width 162 height 32
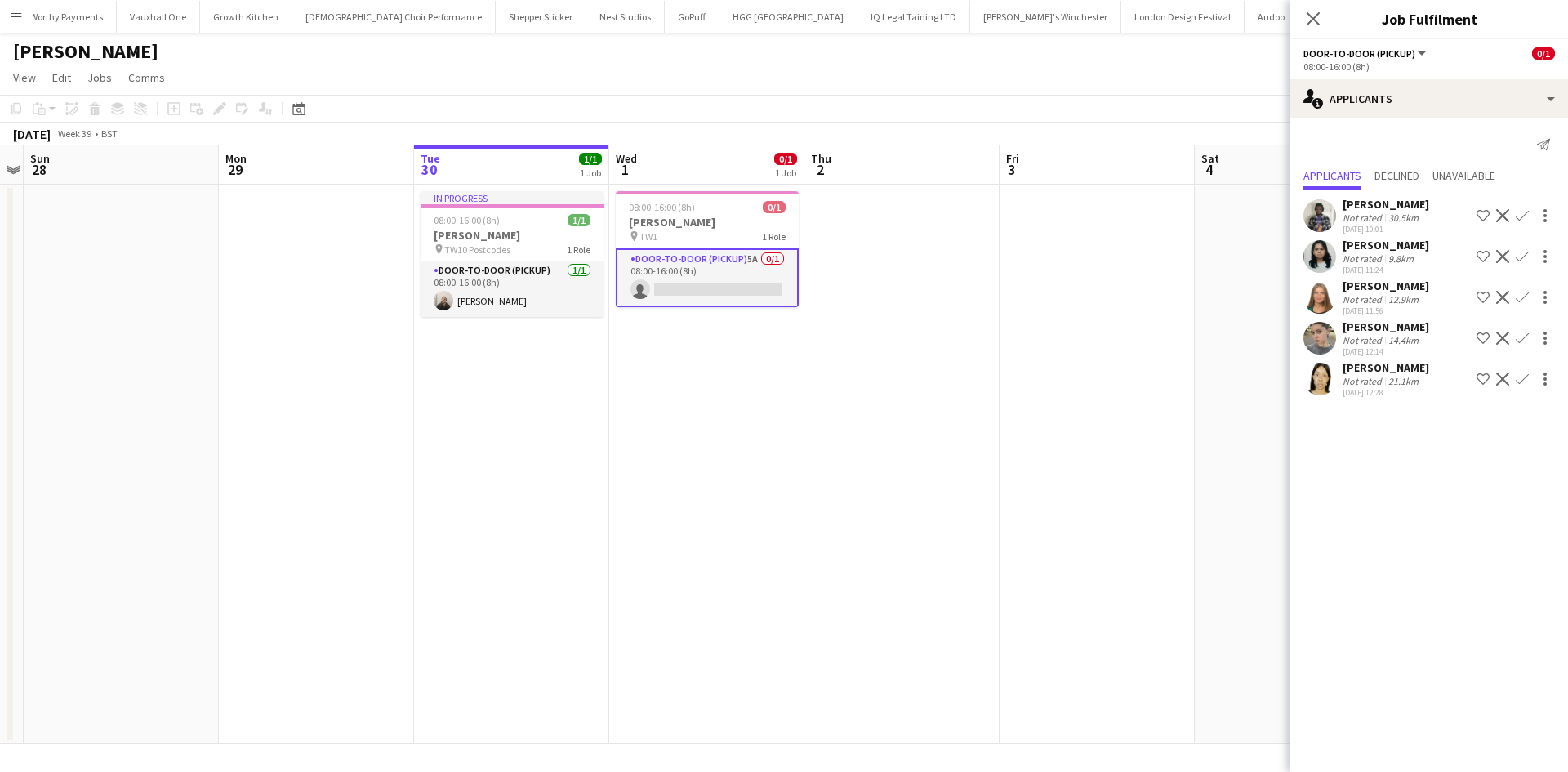
click at [1345, 377] on div "Not rated" at bounding box center [1364, 380] width 42 height 12
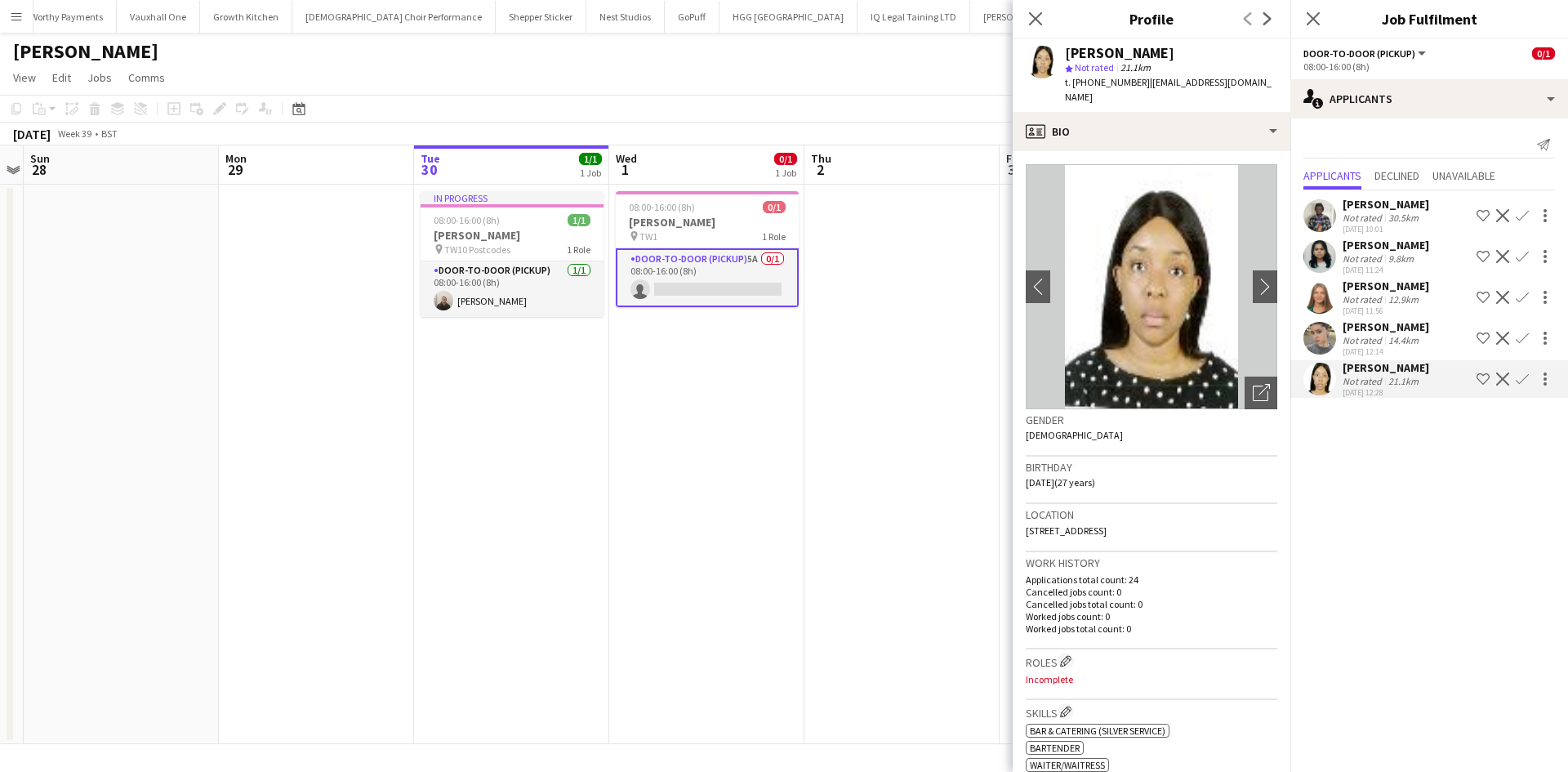
click at [1265, 268] on app-crew-profile-bio "chevron-left chevron-right Open photos pop-in Gender [DEMOGRAPHIC_DATA] Birthda…" at bounding box center [1151, 462] width 278 height 621
click at [1252, 278] on app-icon "chevron-right" at bounding box center [1264, 286] width 25 height 18
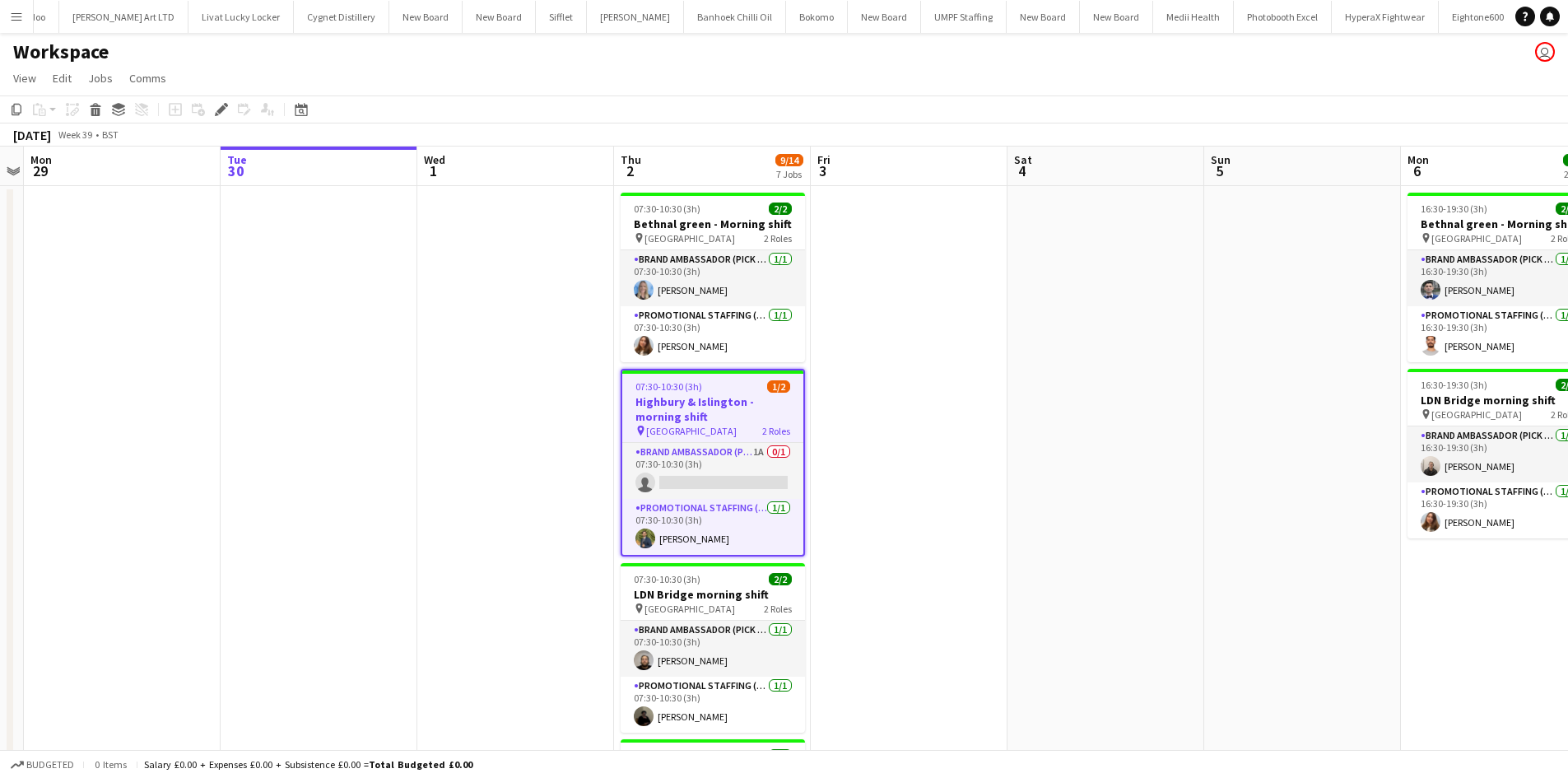
scroll to position [0, 4455]
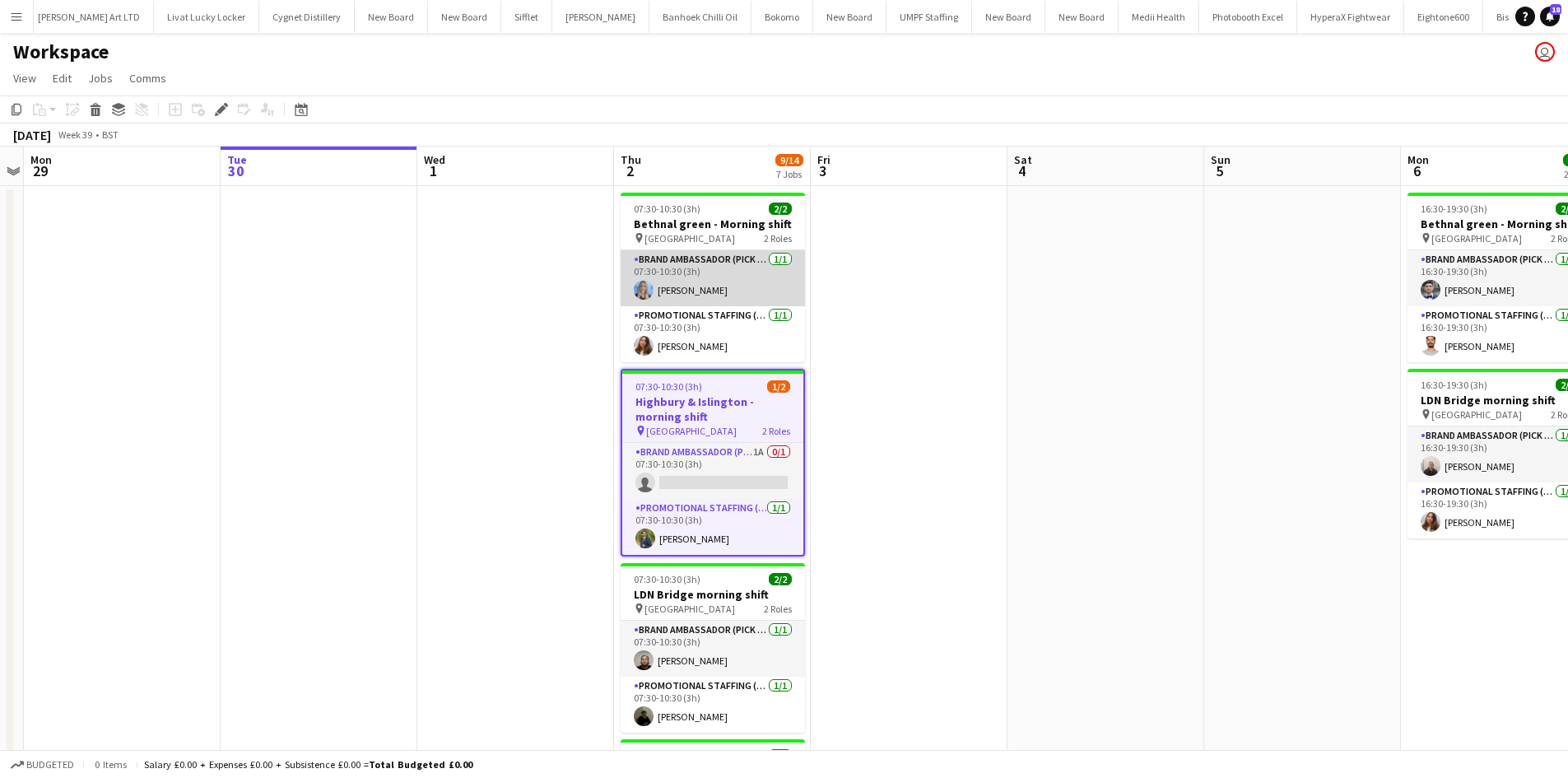
click at [687, 293] on app-card-role "Brand Ambassador (Pick up) 1/1 07:30-10:30 (3h) Katrina Donaldson" at bounding box center [713, 278] width 184 height 56
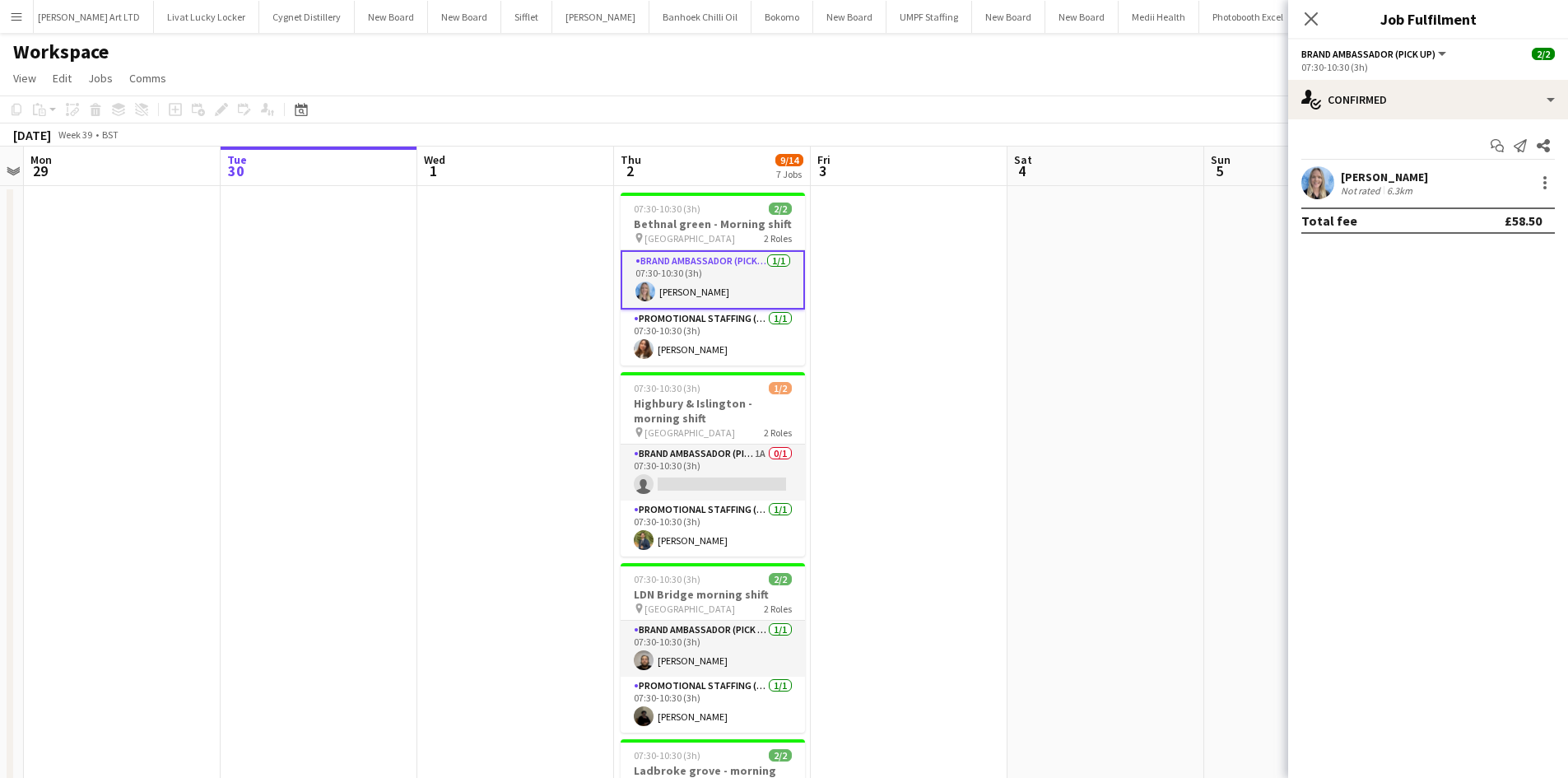
drag, startPoint x: 1350, startPoint y: 181, endPoint x: 1357, endPoint y: 169, distance: 13.9
click at [1356, 171] on div "Katrina Donaldson" at bounding box center [1385, 177] width 88 height 15
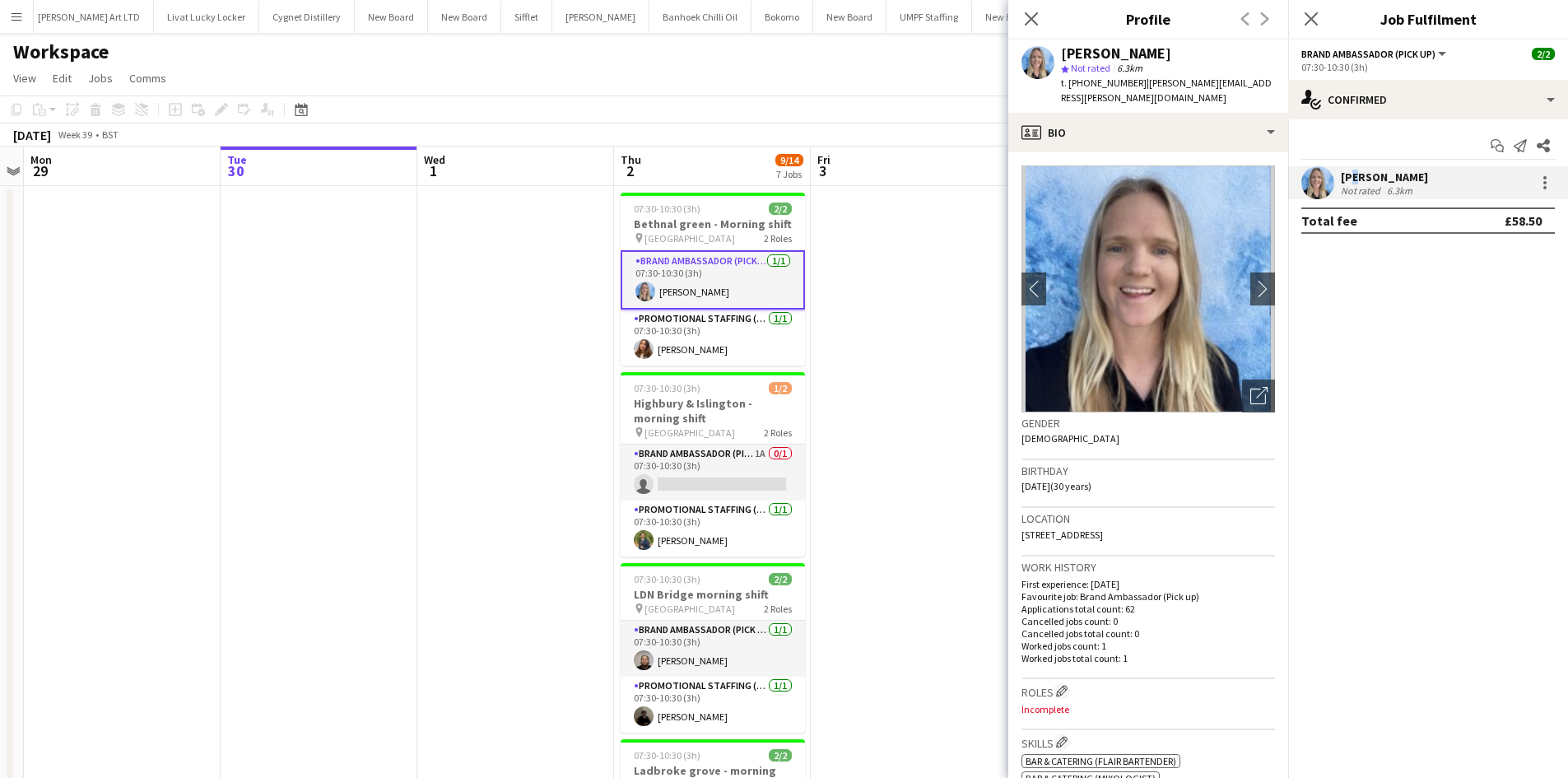
drag, startPoint x: 1084, startPoint y: 81, endPoint x: 1134, endPoint y: 87, distance: 50.4
click at [1134, 87] on div "t. +447353999084 | donaldson.kadie@gmail.com" at bounding box center [1169, 90] width 214 height 30
copy span "7353999084"
drag, startPoint x: 668, startPoint y: 438, endPoint x: 650, endPoint y: 431, distance: 19.3
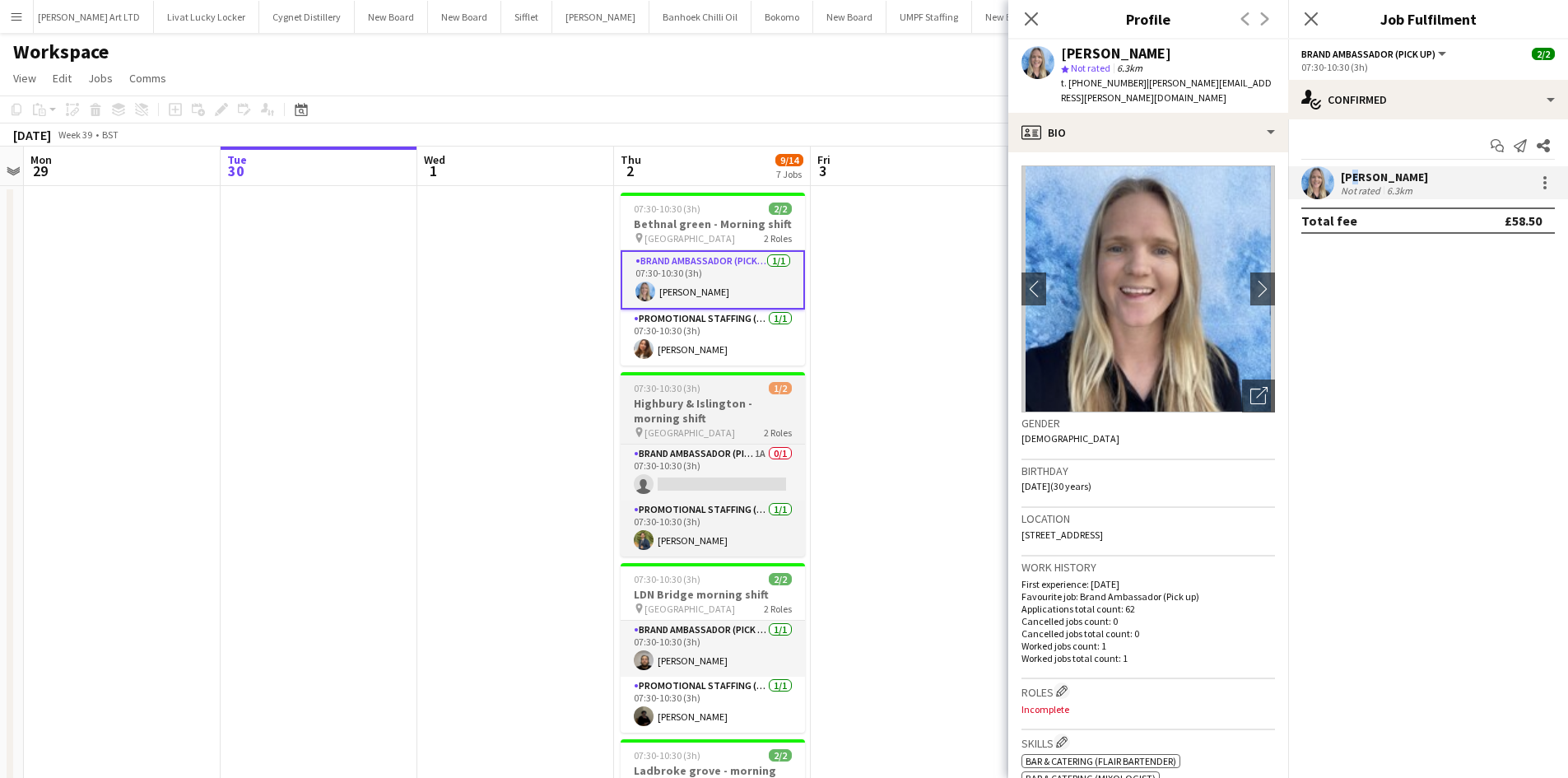
scroll to position [0, 572]
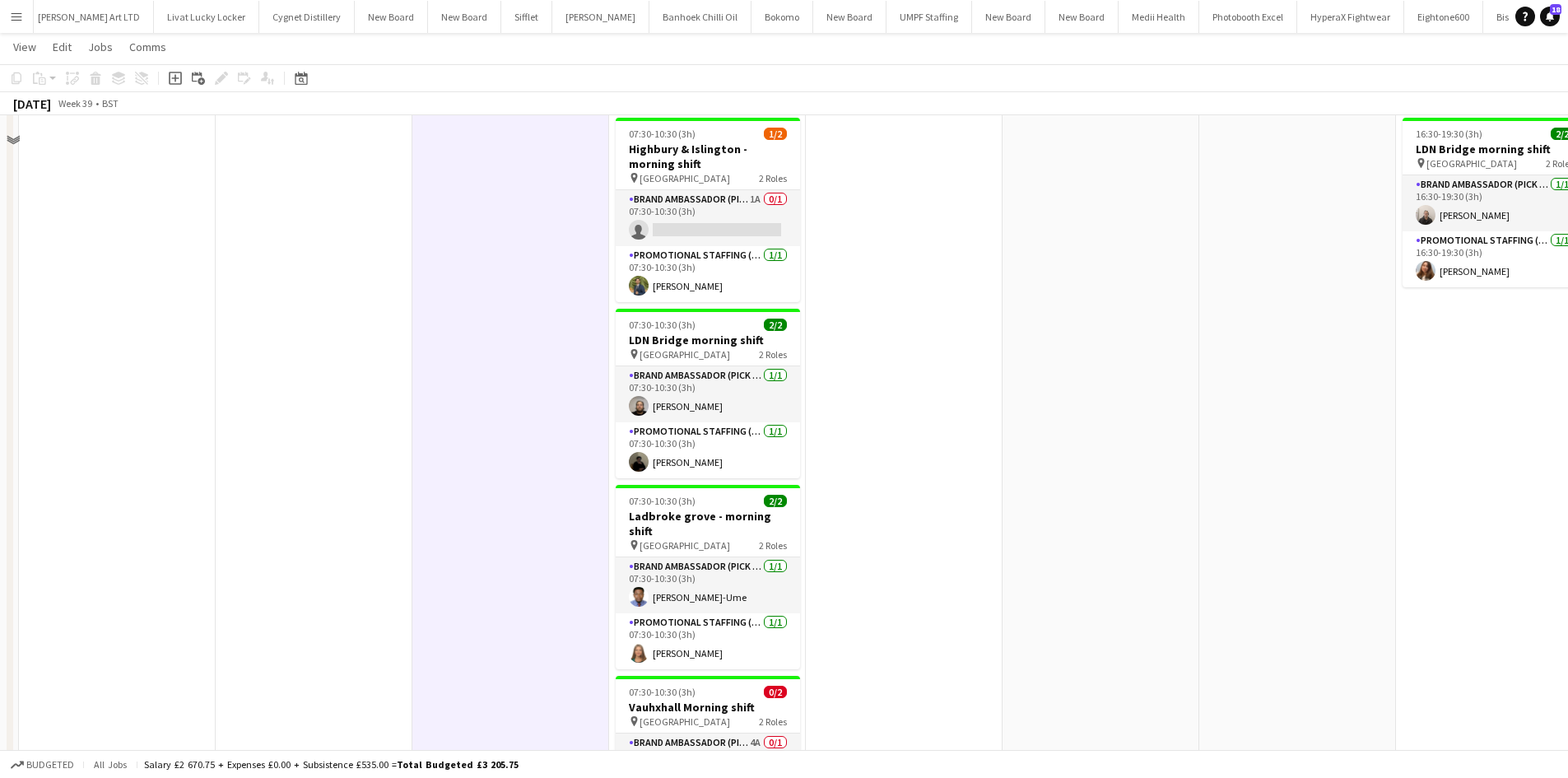
scroll to position [329, 0]
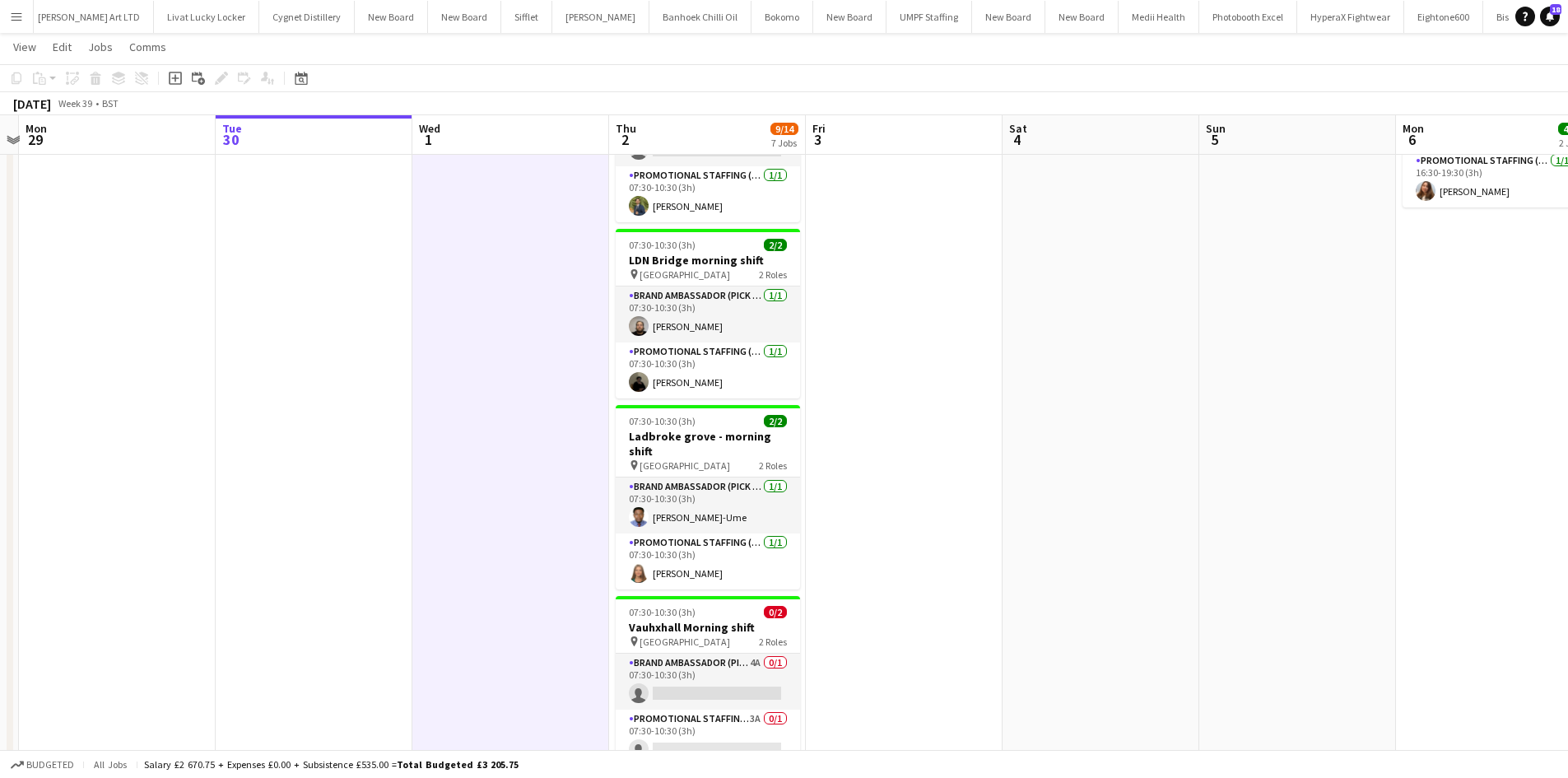
click at [550, 432] on app-date-cell at bounding box center [510, 543] width 196 height 1378
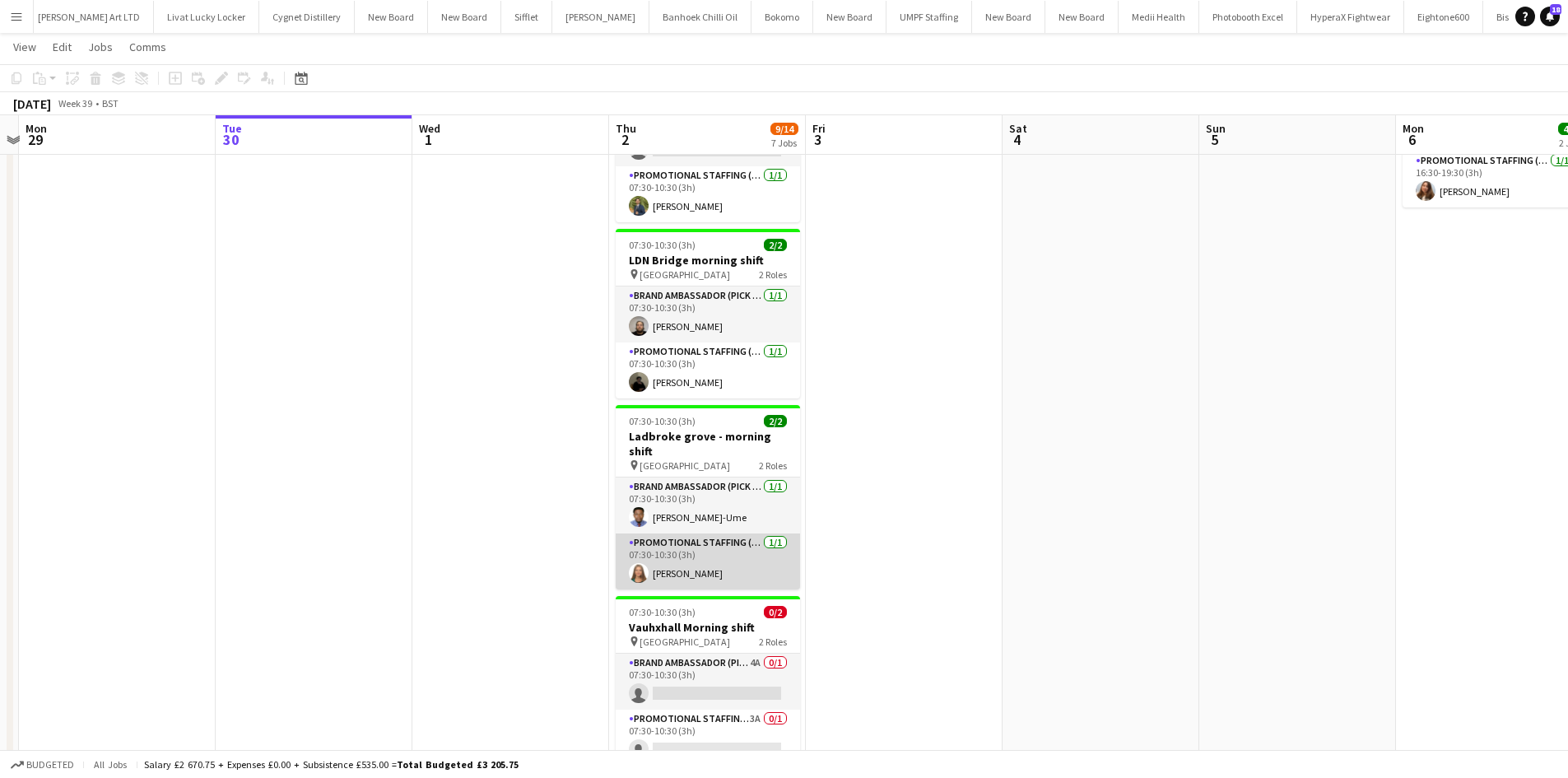
click at [676, 557] on app-card-role "Promotional Staffing (Brand Ambassadors) 1/1 07:30-10:30 (3h) Nataliya Dryhush" at bounding box center [708, 561] width 184 height 56
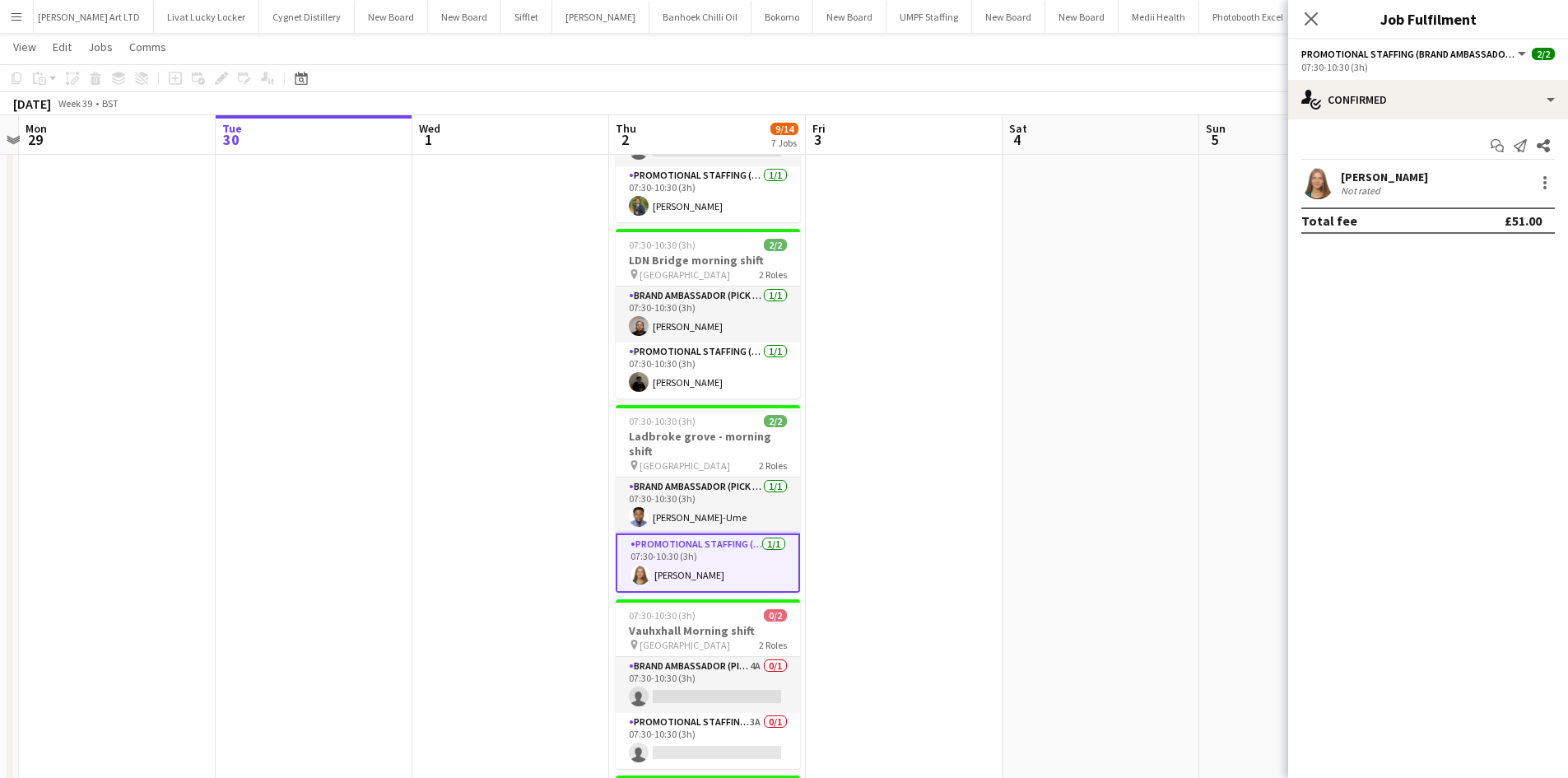
drag, startPoint x: 619, startPoint y: 541, endPoint x: 1329, endPoint y: 295, distance: 751.4
click at [1007, 449] on app-calendar-viewport "Fri 26 Sat 27 Sun 28 Mon 29 Tue 30 Wed 1 Thu 2 9/14 7 Jobs Fri 3 Sat 4 Sun 5 Mo…" at bounding box center [784, 484] width 1568 height 1498
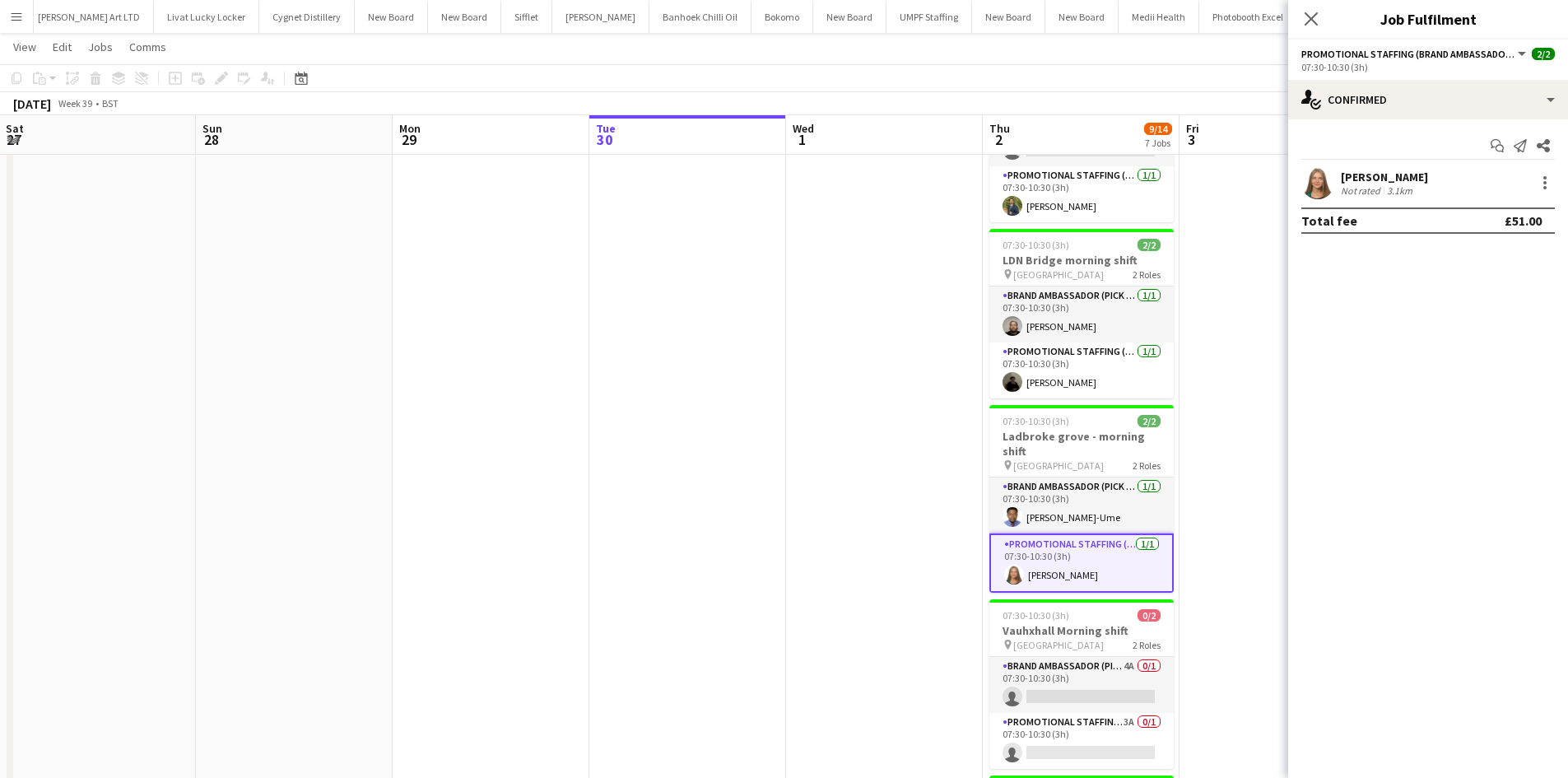
click at [1368, 170] on div "Nataliya Dryhush" at bounding box center [1385, 177] width 88 height 15
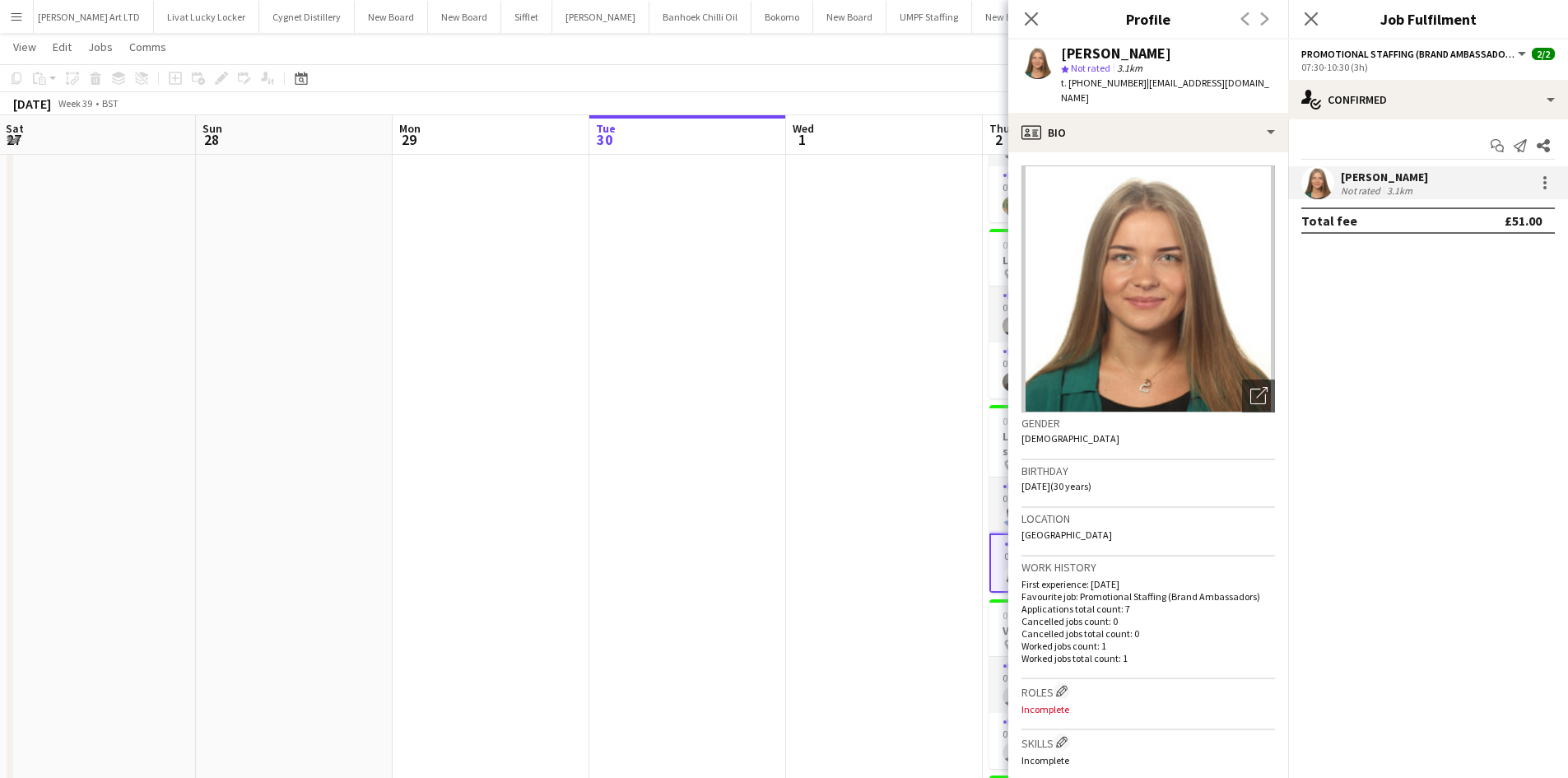
drag, startPoint x: 1086, startPoint y: 79, endPoint x: 1136, endPoint y: 84, distance: 50.2
click at [1136, 84] on div "t. +447737780001 | natysja0709@gmail.com" at bounding box center [1169, 90] width 214 height 30
copy div "7737780001 |"
click at [1012, 436] on app-crew-profile-bio "Open photos pop-in Gender Female Birthday 07-09-1995 (30 years) Location Cosway…" at bounding box center [1148, 465] width 280 height 625
click at [841, 418] on app-date-cell at bounding box center [884, 543] width 196 height 1378
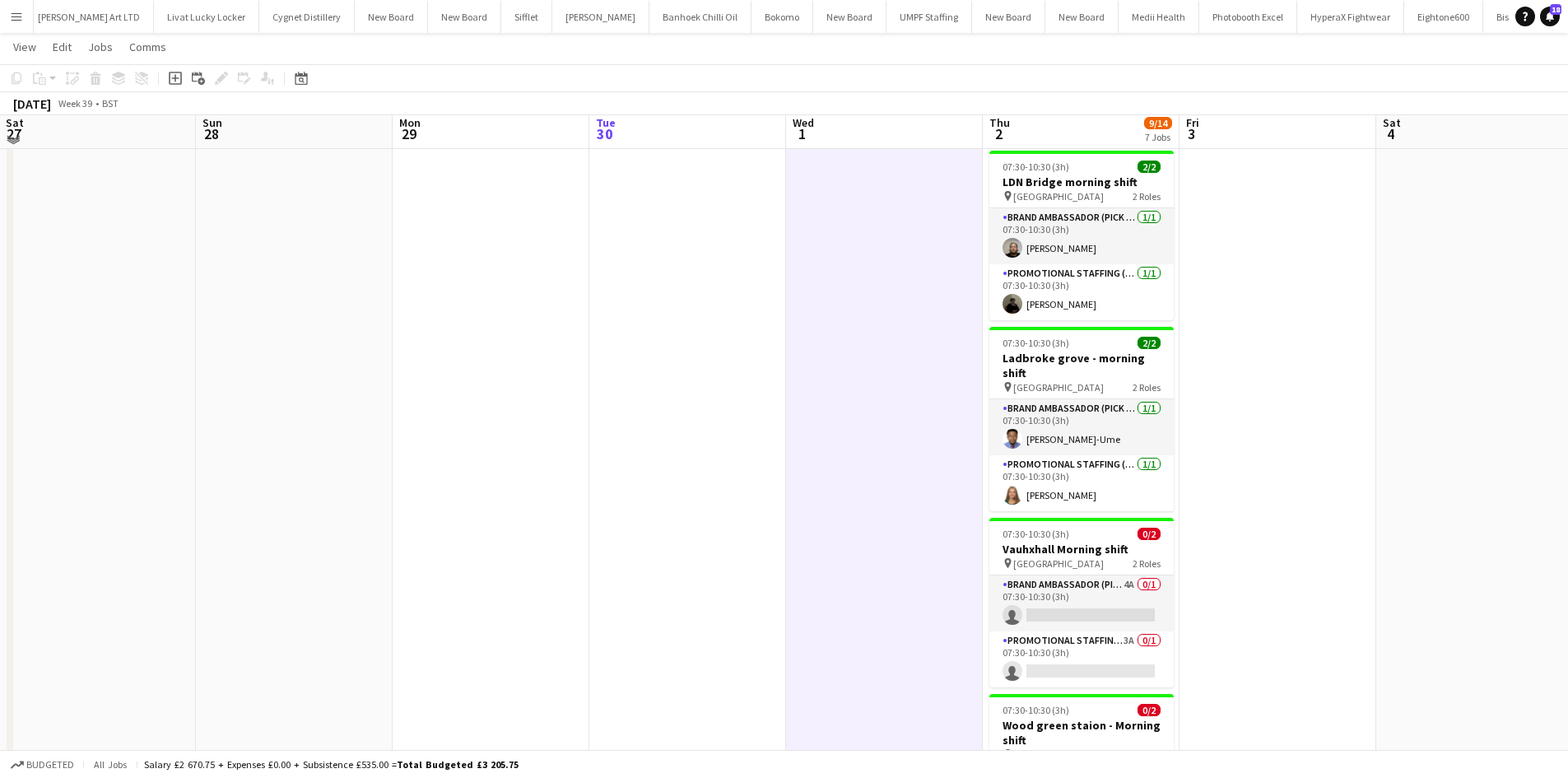
scroll to position [401, 0]
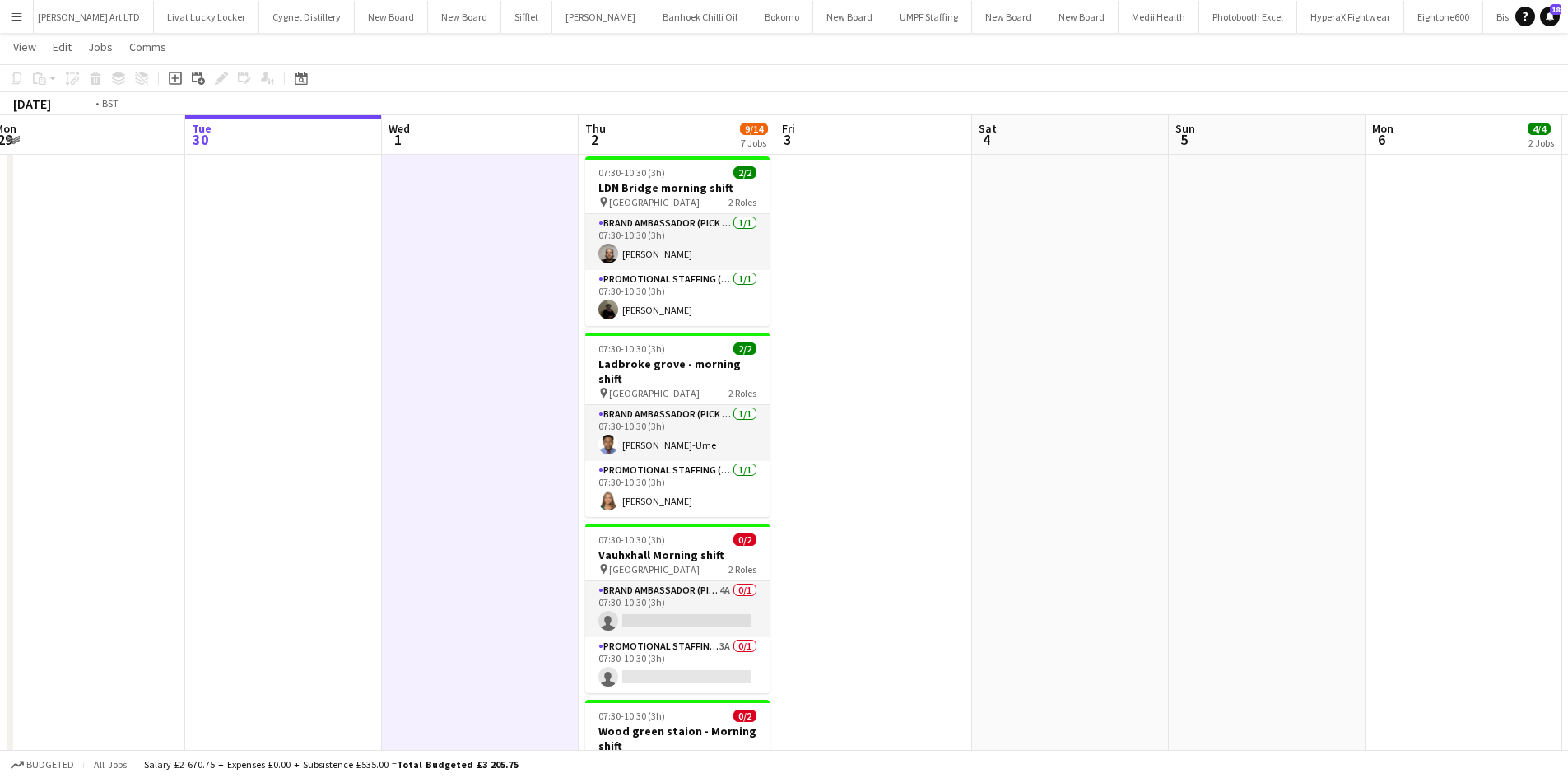
drag, startPoint x: 1208, startPoint y: 439, endPoint x: 888, endPoint y: 404, distance: 321.9
click at [888, 404] on app-calendar-viewport "Thu 25 Fri 26 Sat 27 Sun 28 Mon 29 Tue 30 Wed 1 Thu 2 9/14 7 Jobs Fri 3 Sat 4 S…" at bounding box center [784, 412] width 1568 height 1498
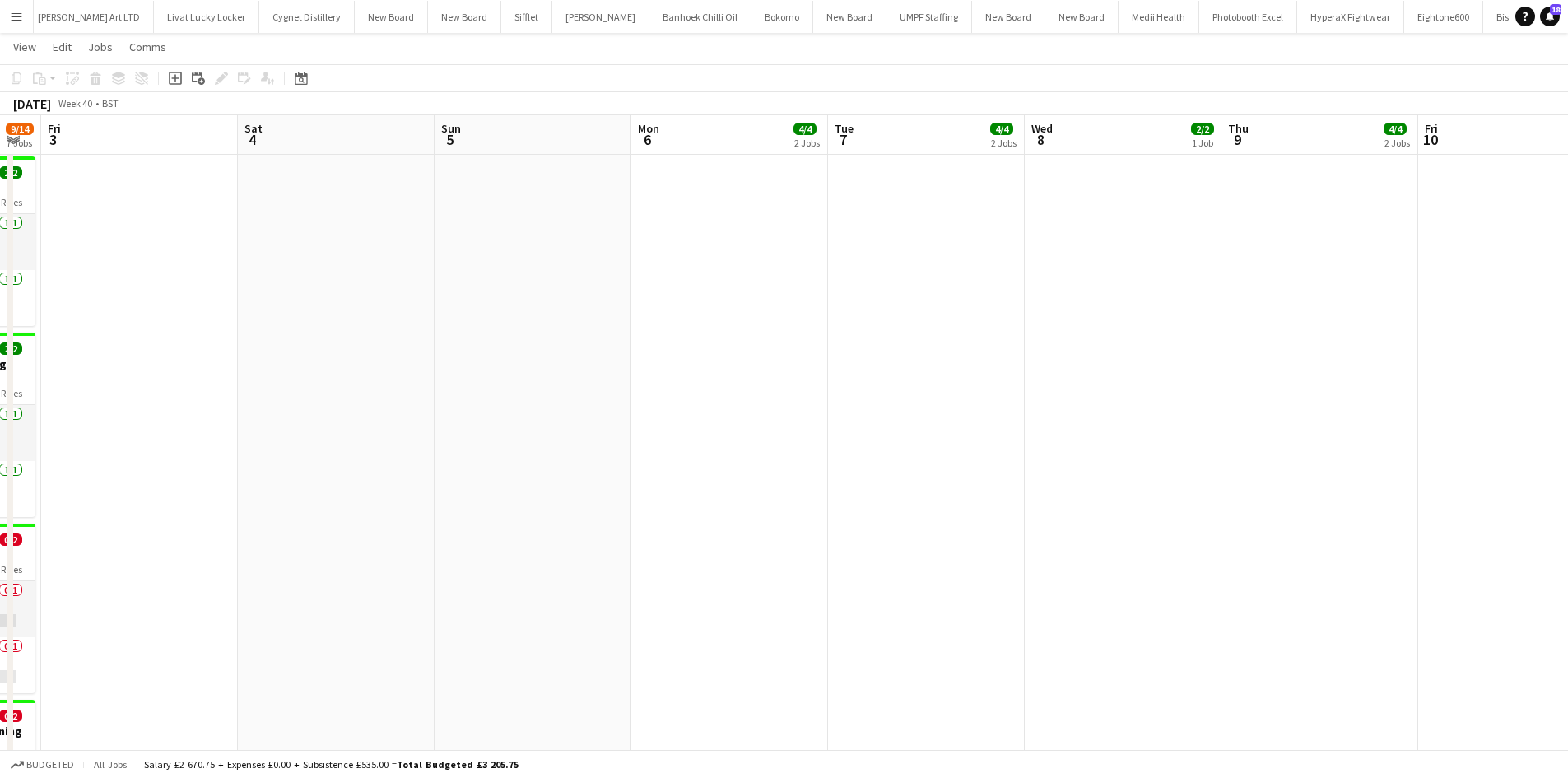
scroll to position [0, 549]
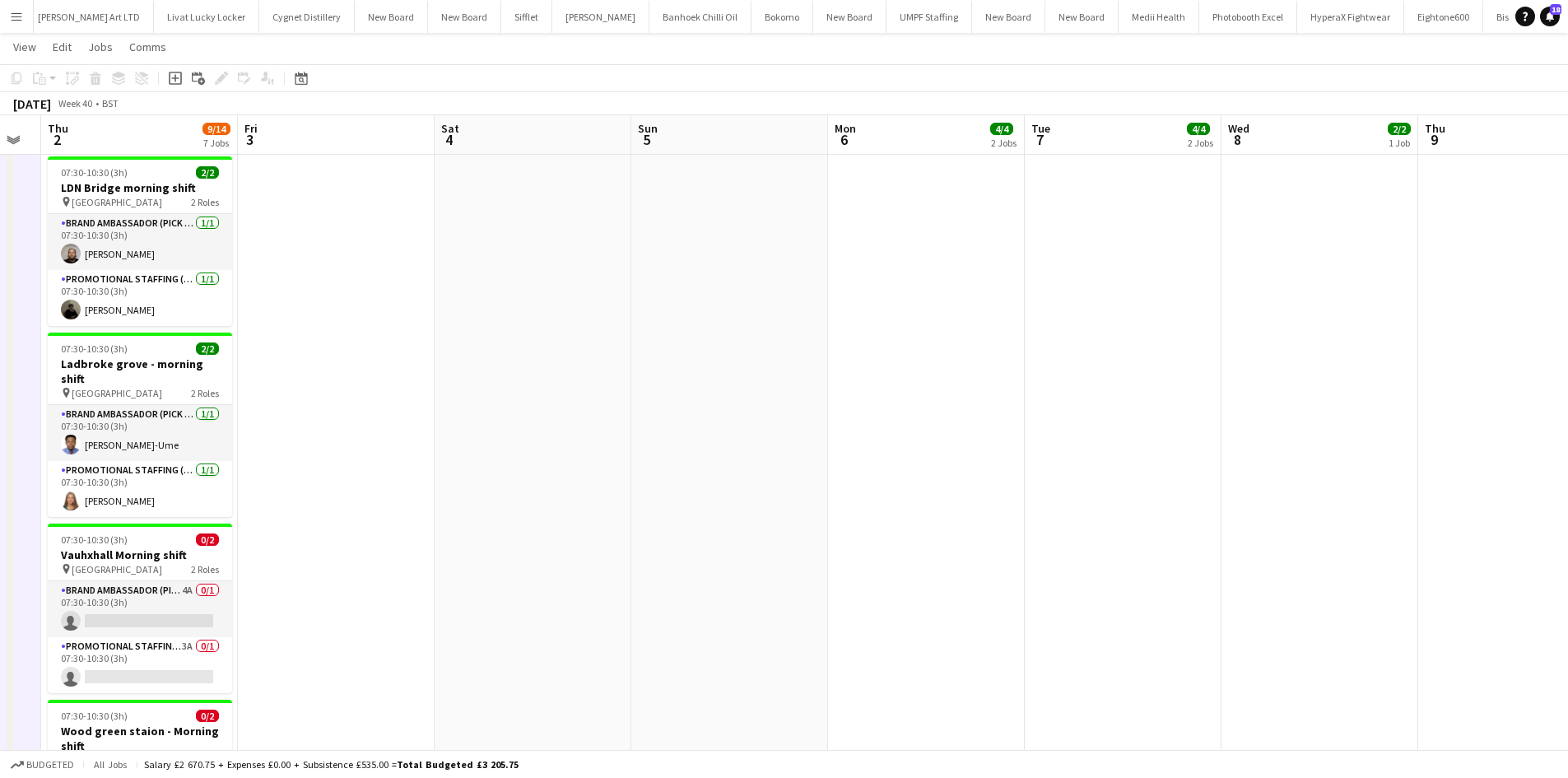
drag, startPoint x: 1225, startPoint y: 468, endPoint x: 753, endPoint y: 422, distance: 474.2
click at [690, 422] on app-calendar-viewport "Mon 29 Tue 30 Wed 1 Thu 2 9/14 7 Jobs Fri 3 Sat 4 Sun 5 Mon 6 4/4 2 Jobs Tue 7 …" at bounding box center [784, 412] width 1568 height 1498
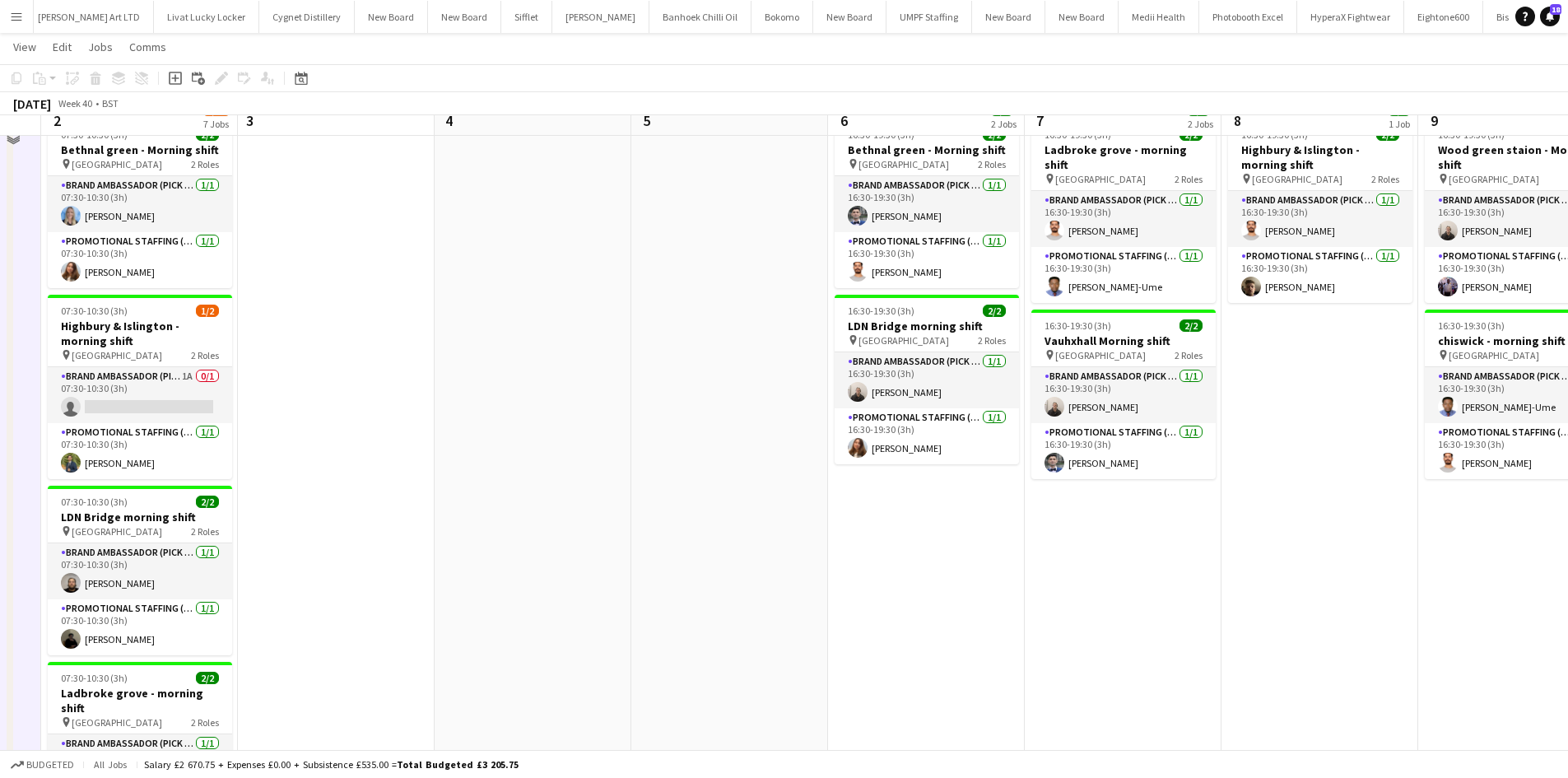
scroll to position [0, 0]
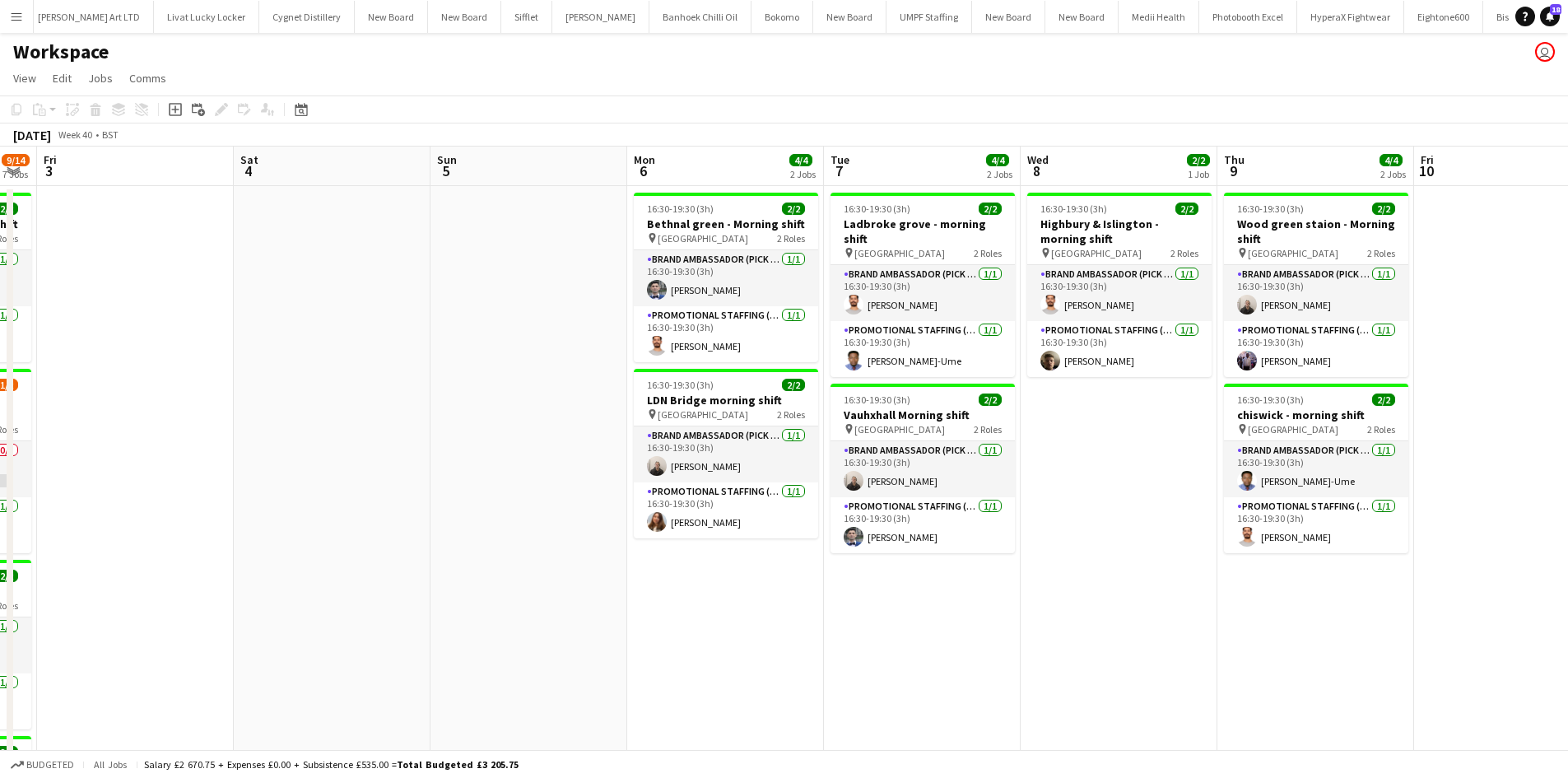
drag, startPoint x: 1232, startPoint y: 556, endPoint x: 1027, endPoint y: 550, distance: 205.1
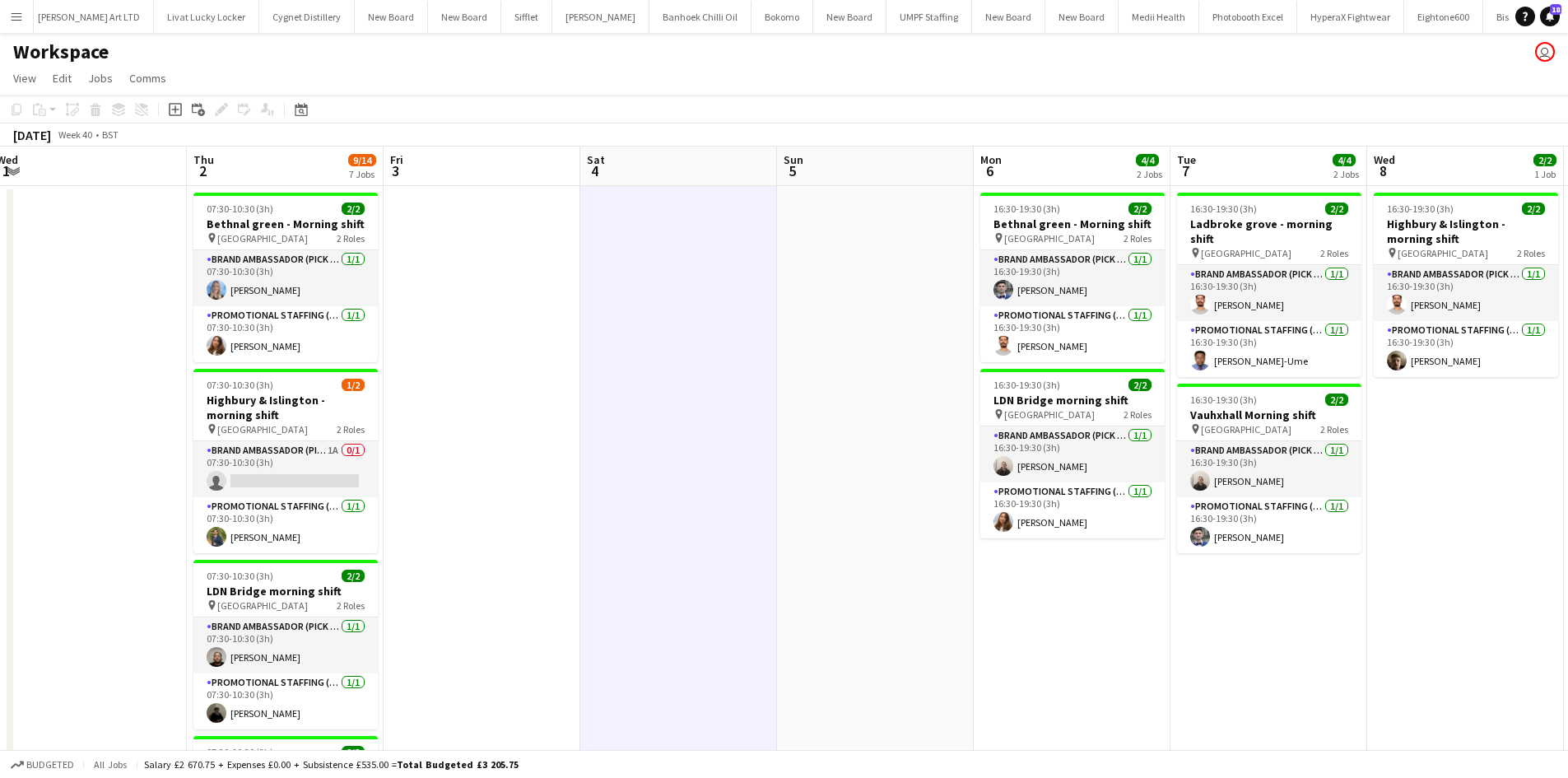
drag, startPoint x: 600, startPoint y: 449, endPoint x: 901, endPoint y: 486, distance: 303.3
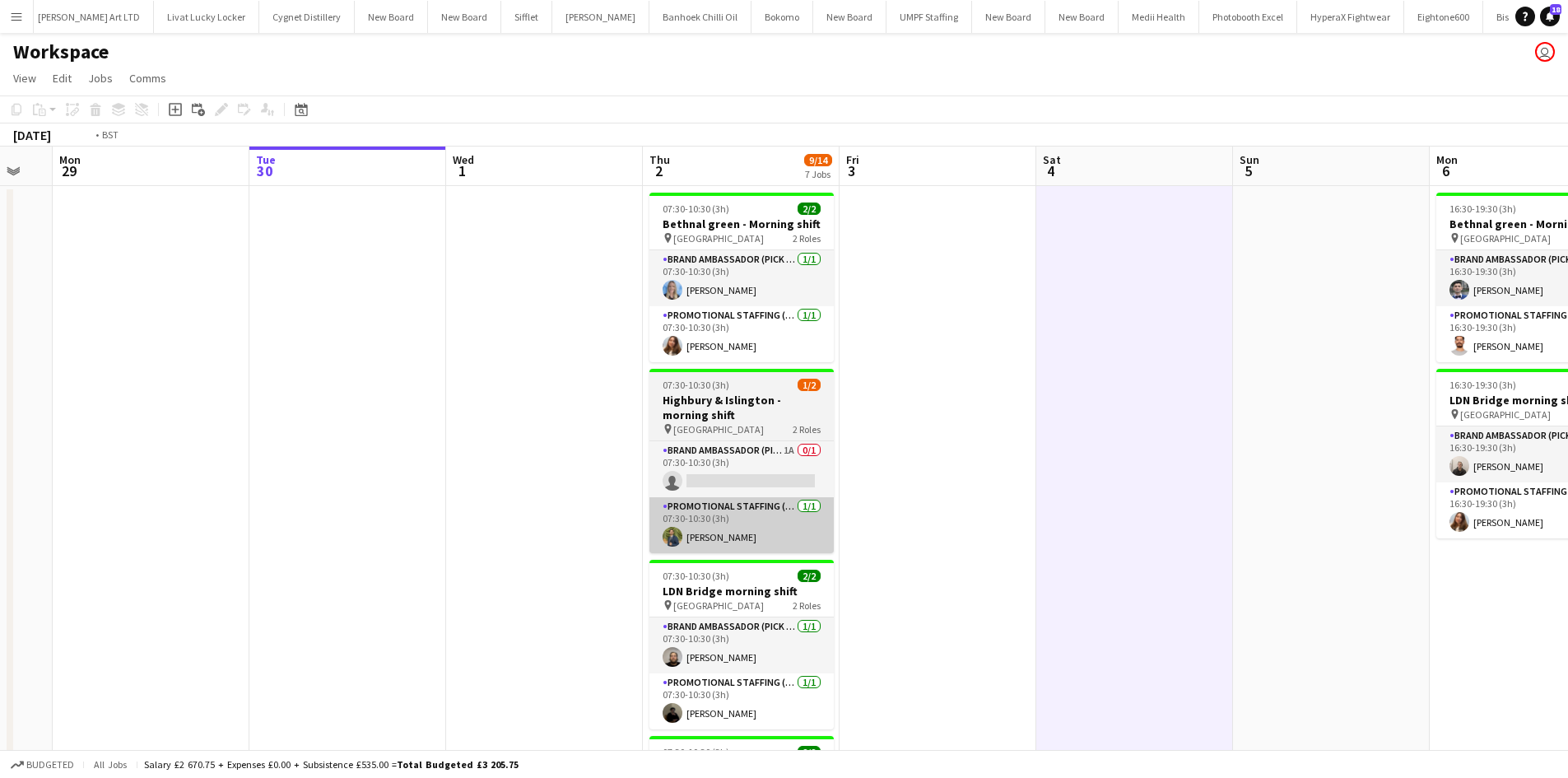
drag, startPoint x: 933, startPoint y: 513, endPoint x: 918, endPoint y: 513, distance: 15.0
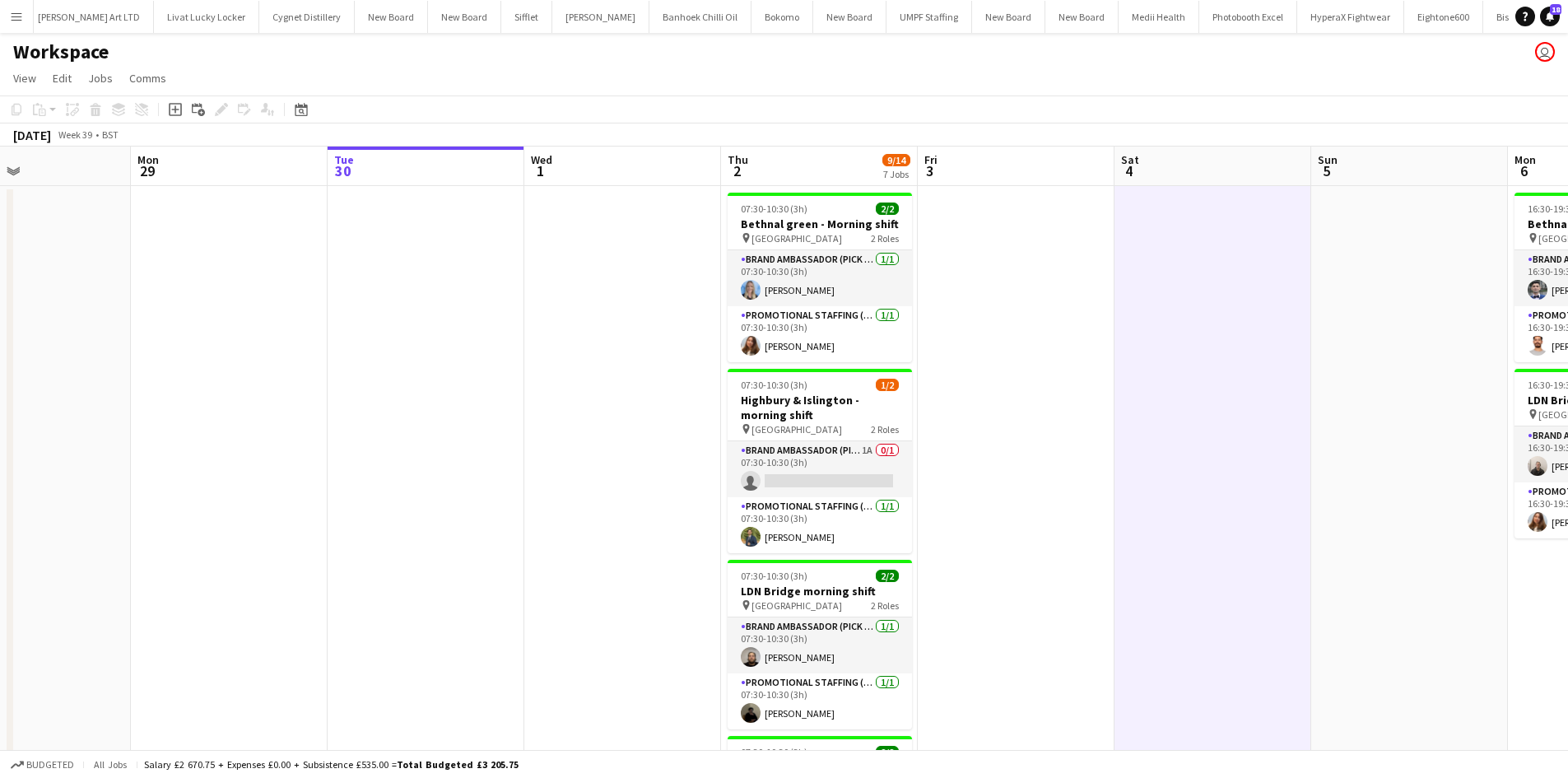
drag, startPoint x: 646, startPoint y: 468, endPoint x: 588, endPoint y: 461, distance: 58.4
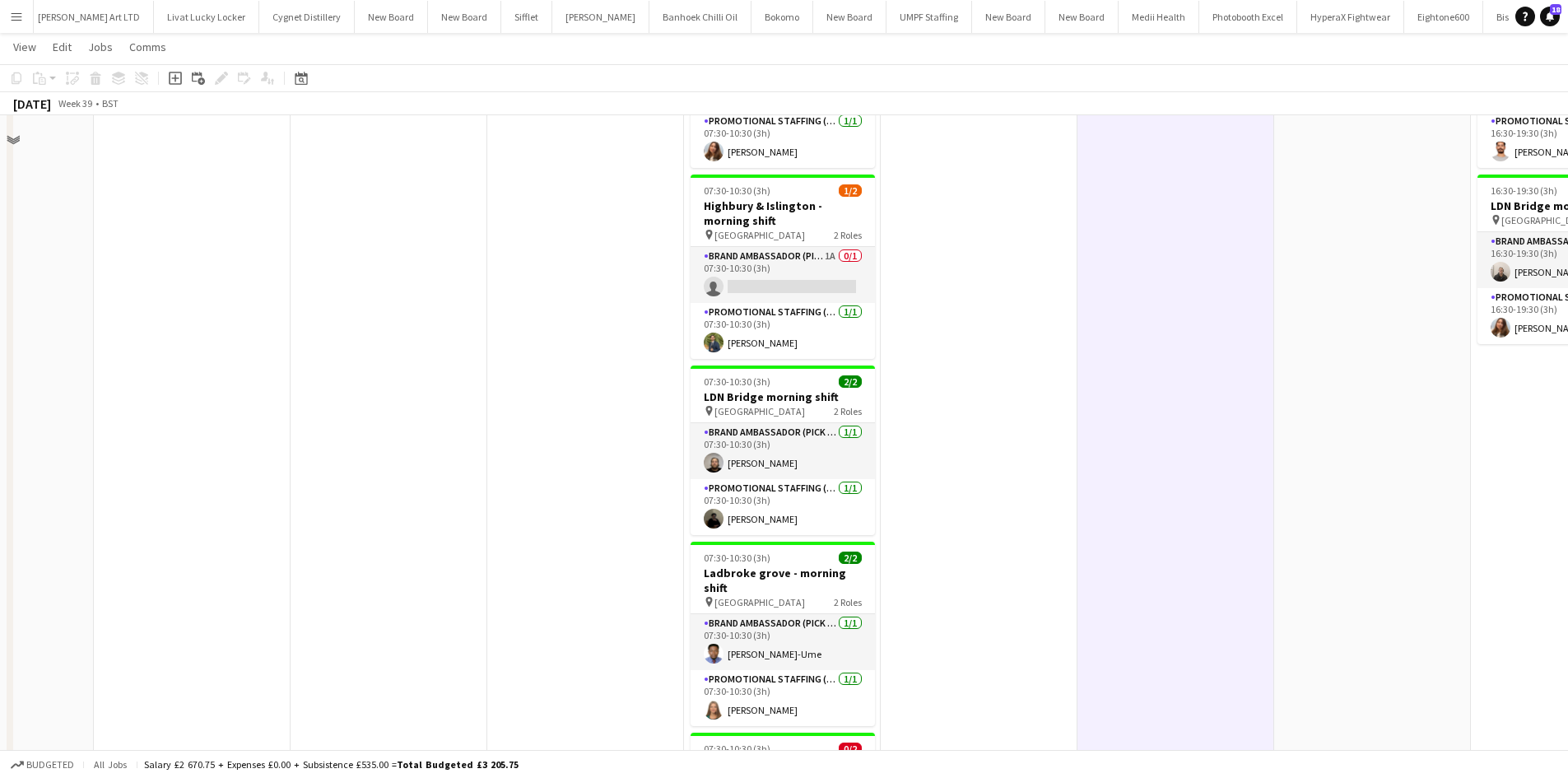
scroll to position [73, 0]
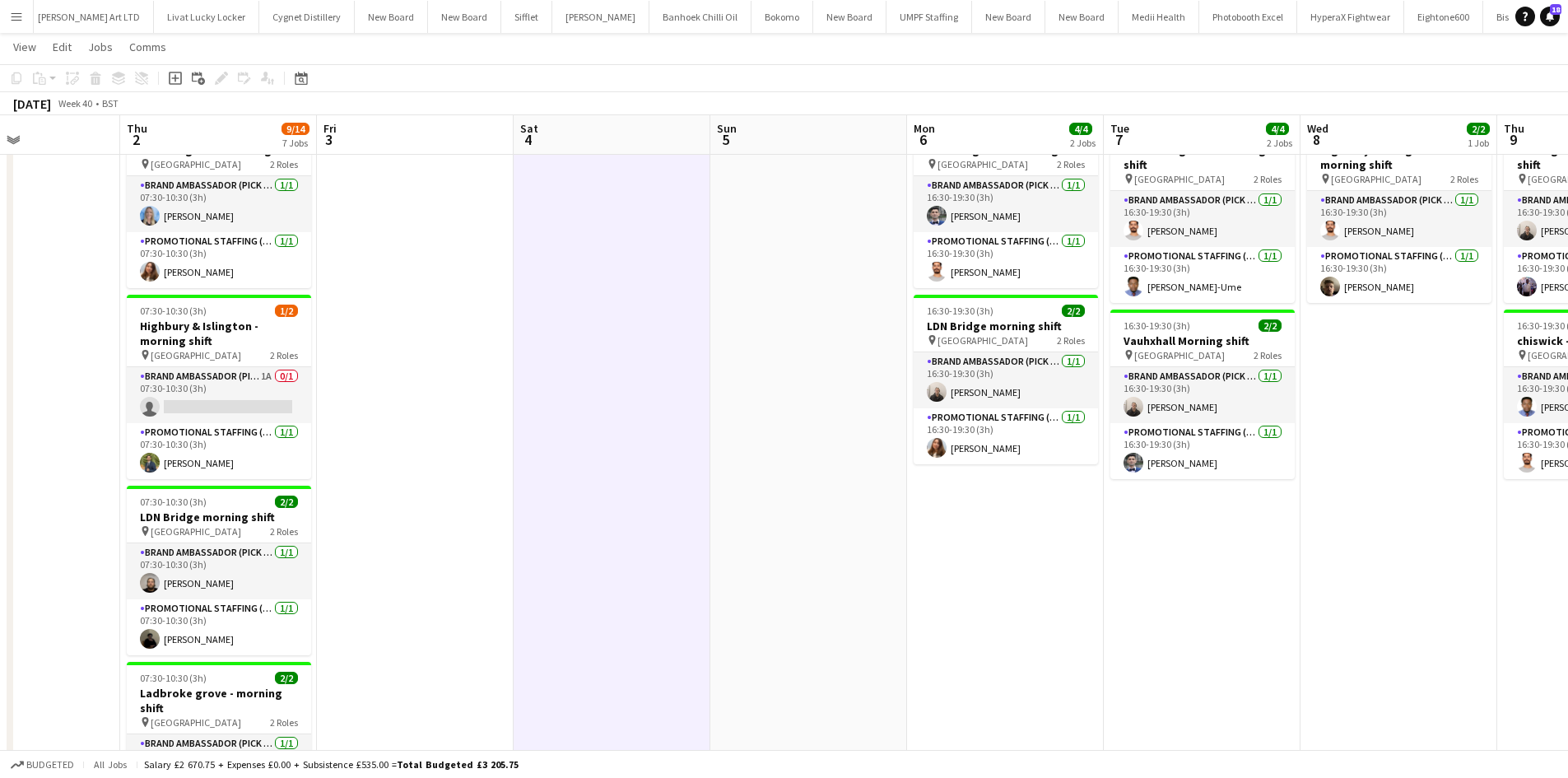
drag, startPoint x: 685, startPoint y: 420, endPoint x: 553, endPoint y: 392, distance: 134.9
click at [527, 393] on app-calendar-viewport "Fri 26 Sat 27 Sun 28 Mon 29 Tue 30 Wed 1 Thu 2 9/14 7 Jobs Fri 3 Sat 4 Sun 5 Mo…" at bounding box center [784, 741] width 1568 height 1498
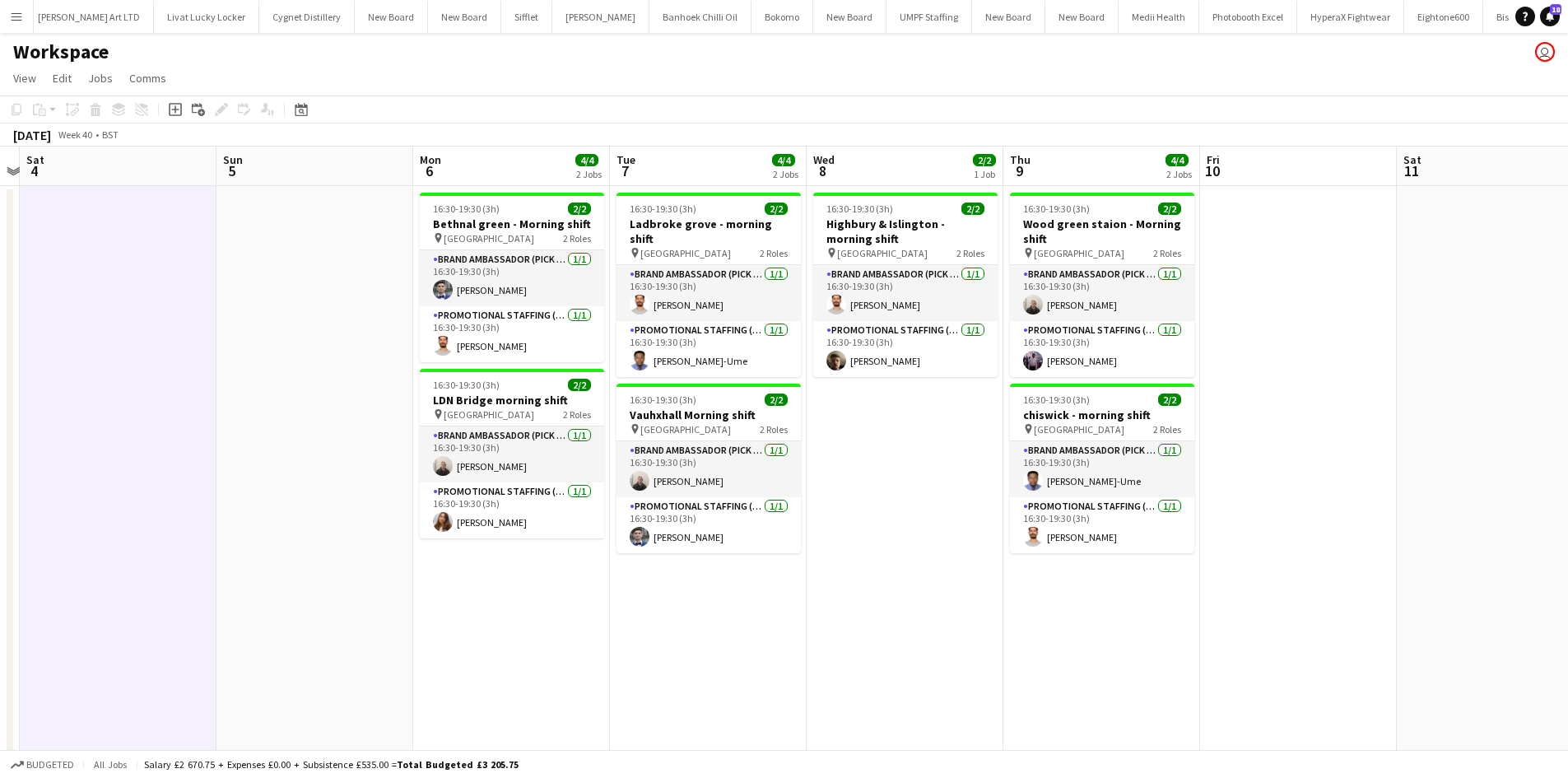
scroll to position [0, 629]
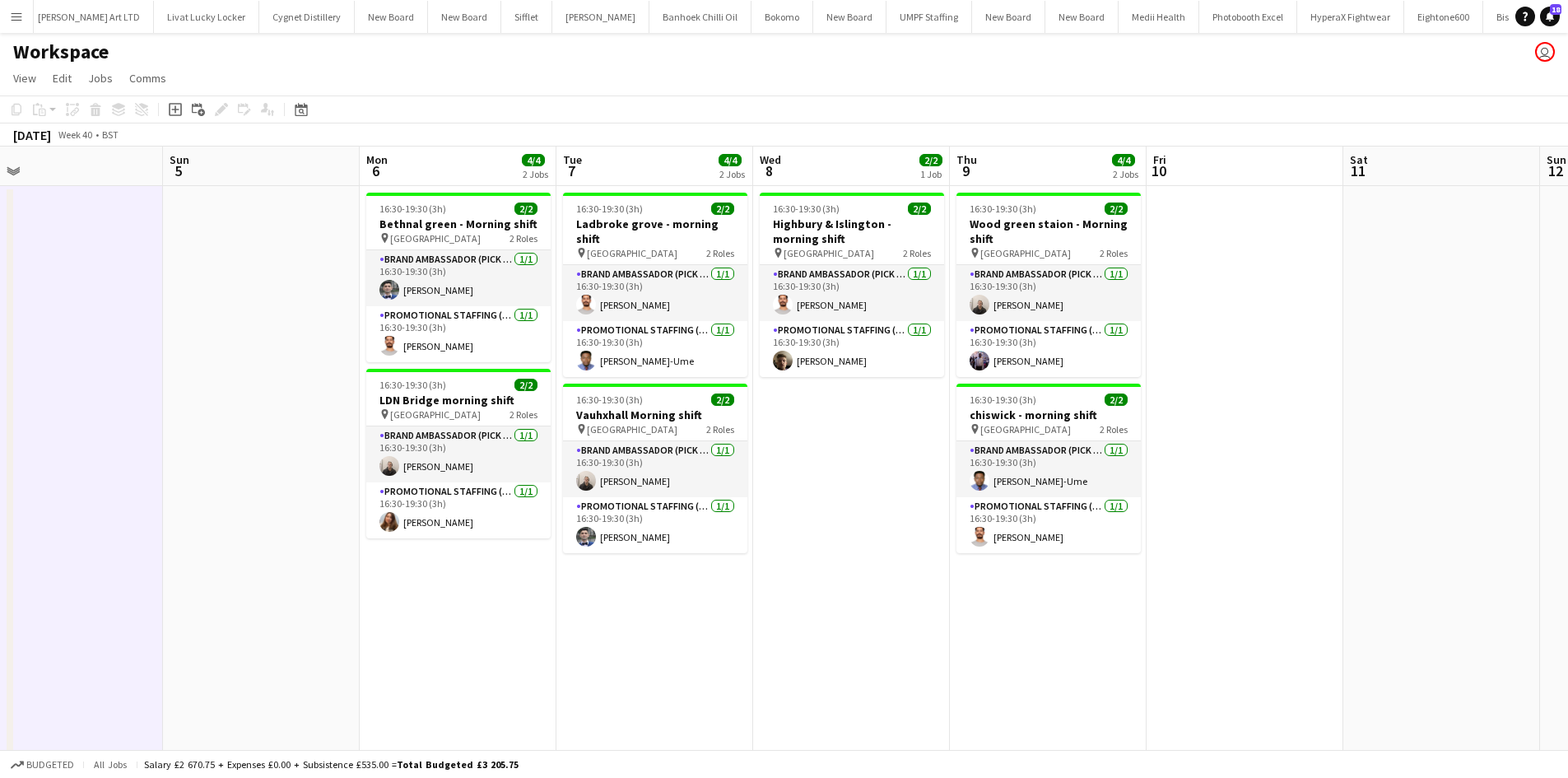
drag, startPoint x: 1176, startPoint y: 552, endPoint x: 838, endPoint y: 504, distance: 341.4
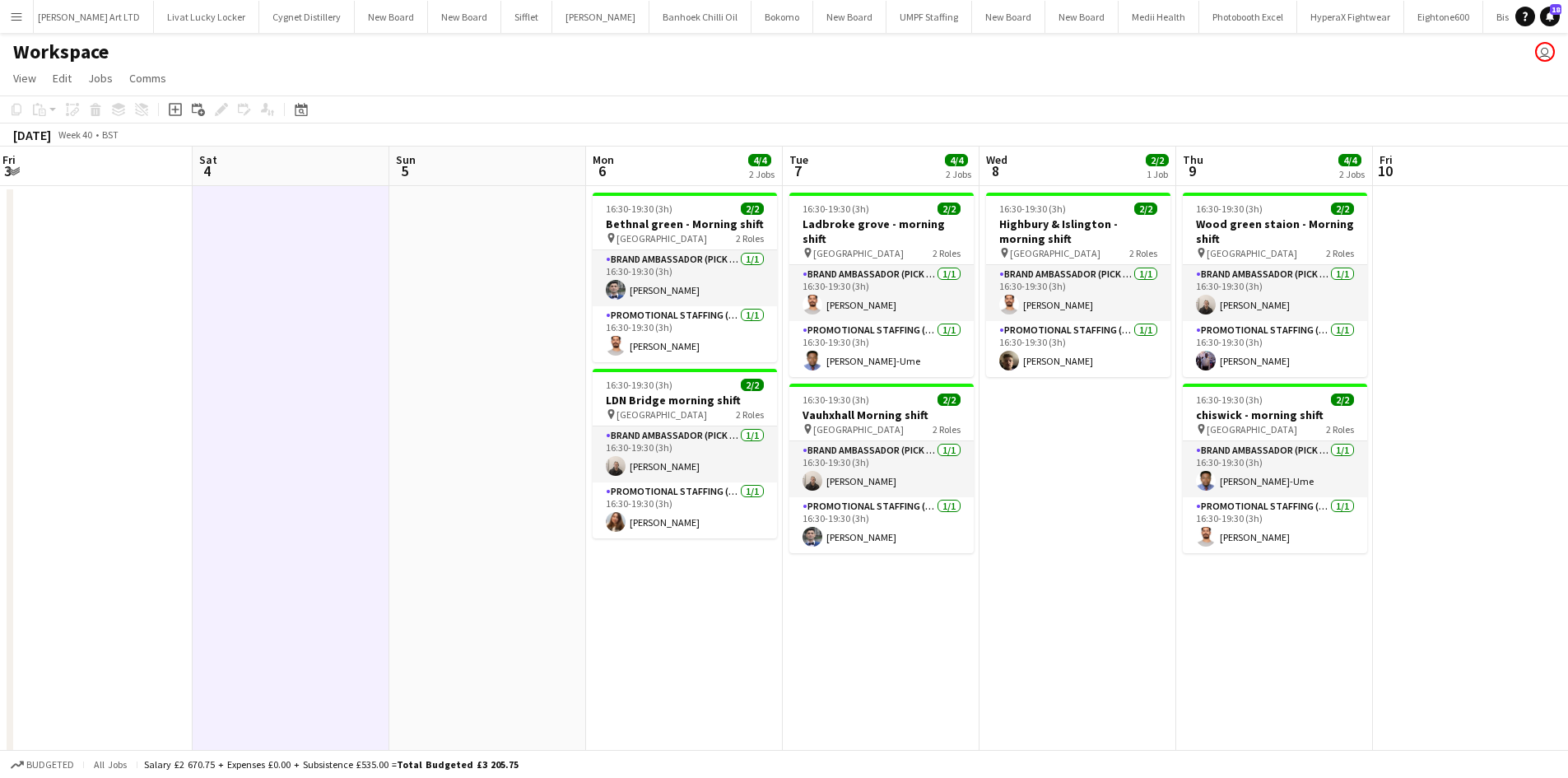
drag, startPoint x: 254, startPoint y: 309, endPoint x: 778, endPoint y: 390, distance: 530.2
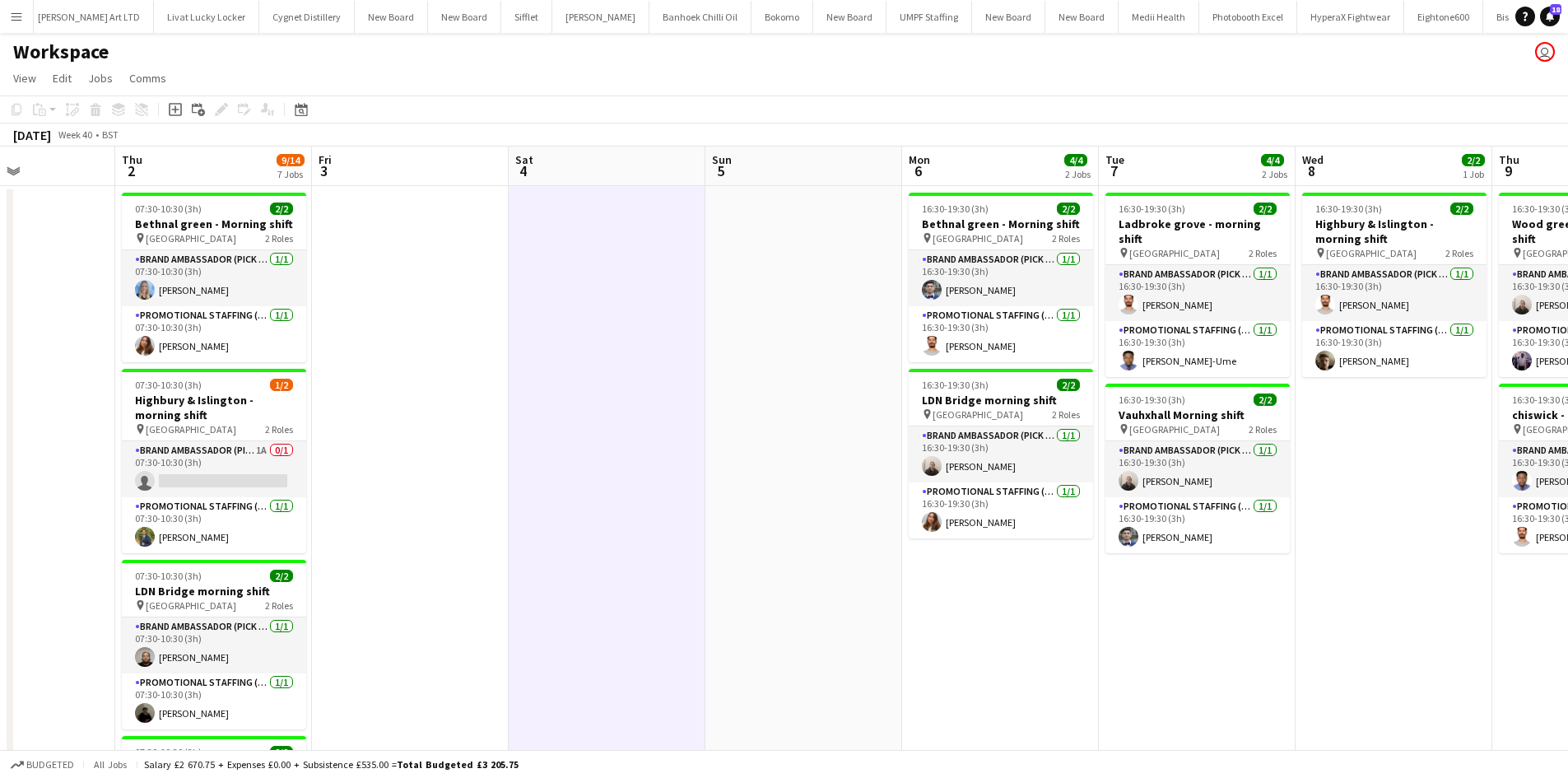
drag, startPoint x: 368, startPoint y: 400, endPoint x: 728, endPoint y: 387, distance: 360.2
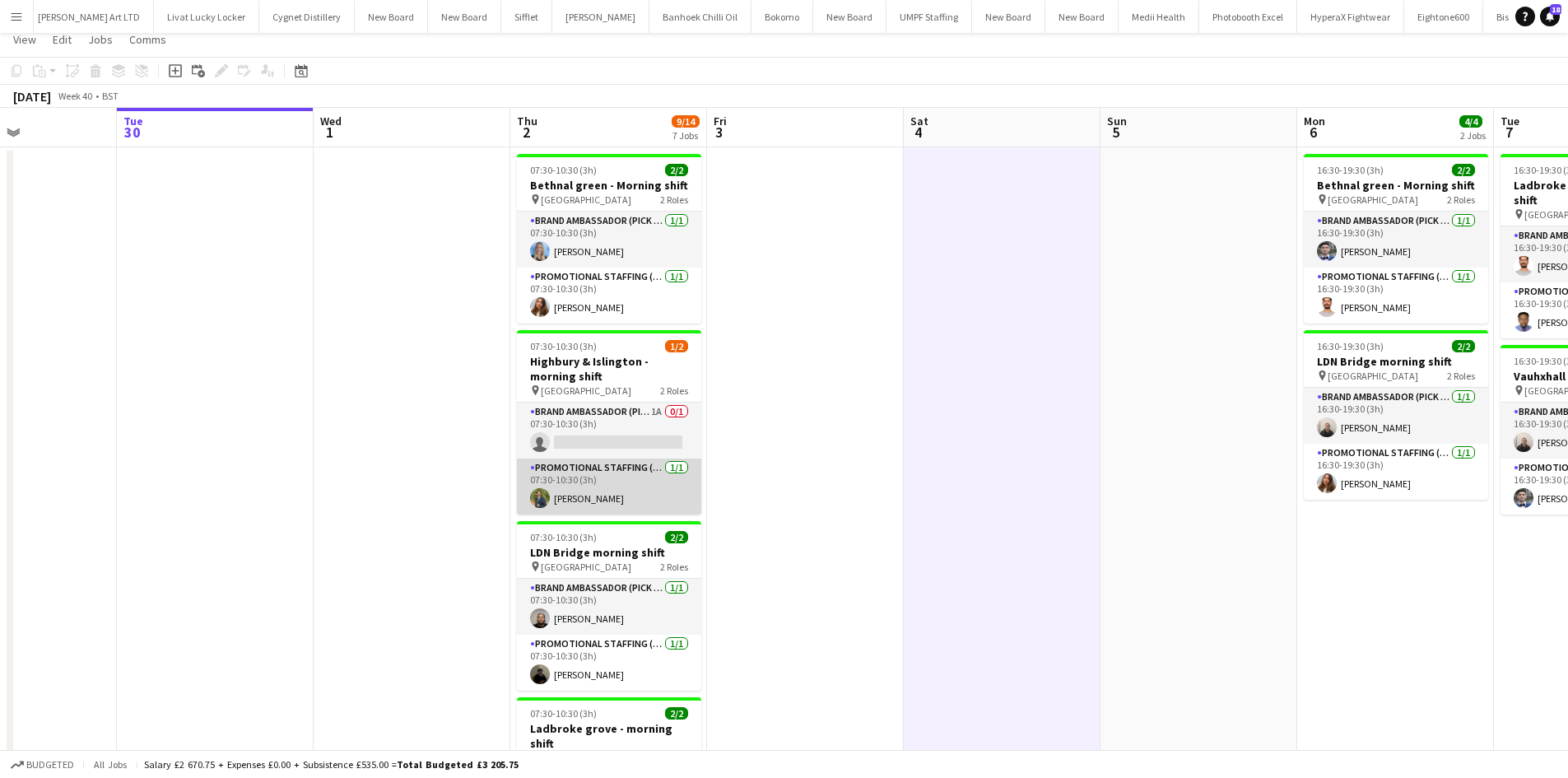
scroll to position [0, 0]
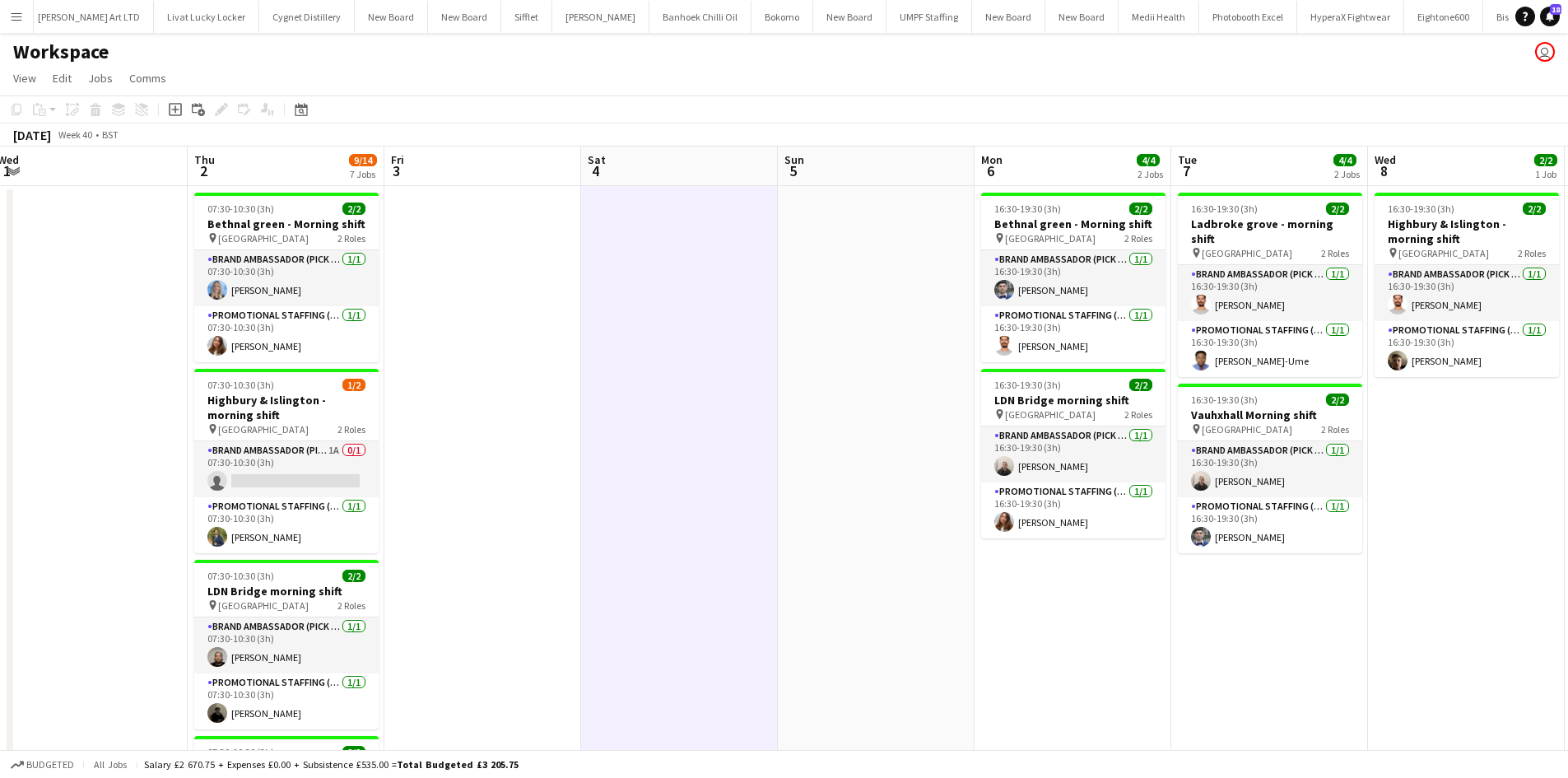
drag, startPoint x: 1071, startPoint y: 436, endPoint x: 732, endPoint y: 423, distance: 339.2
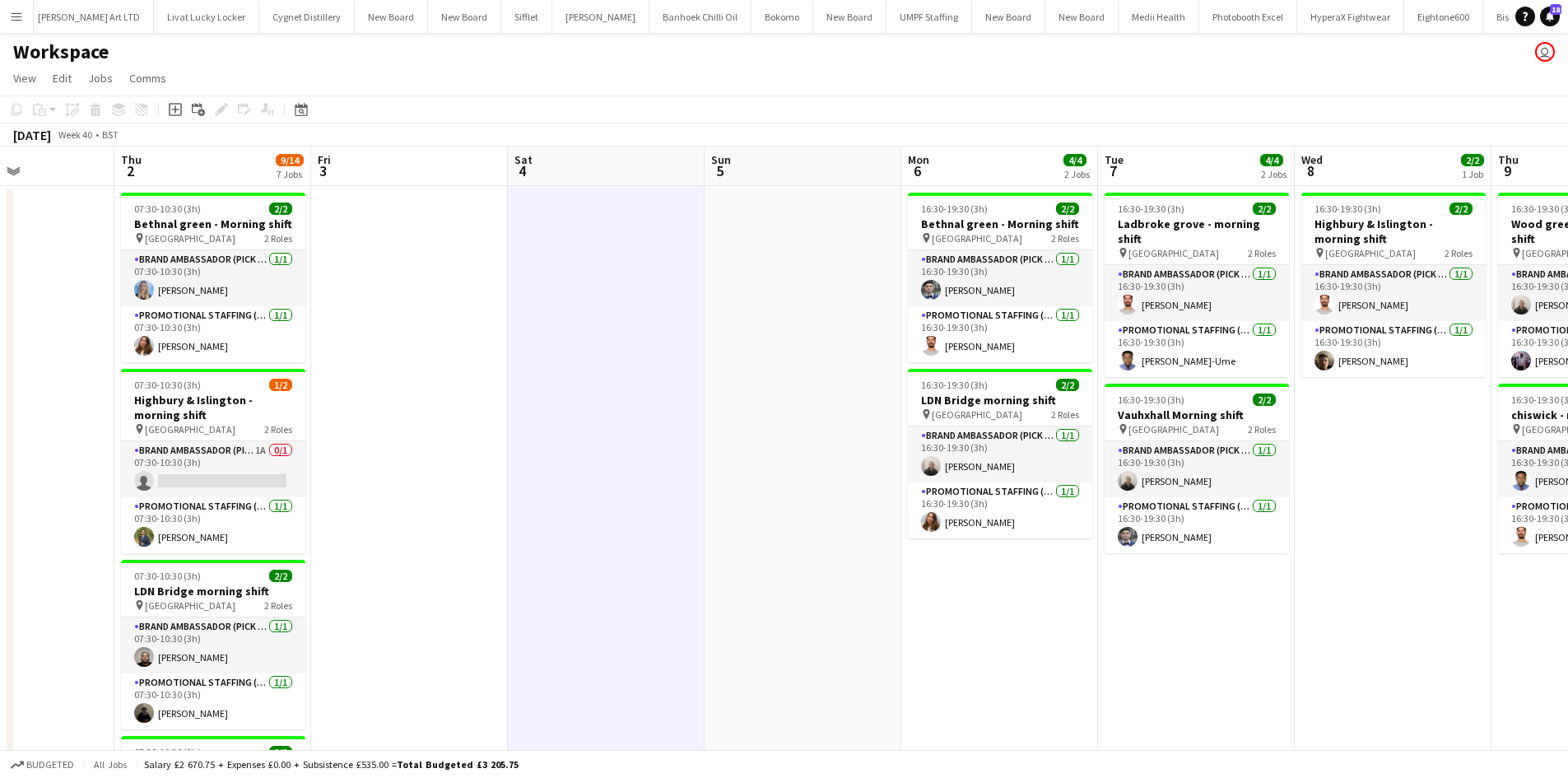
drag, startPoint x: 1280, startPoint y: 618, endPoint x: 831, endPoint y: 603, distance: 449.3
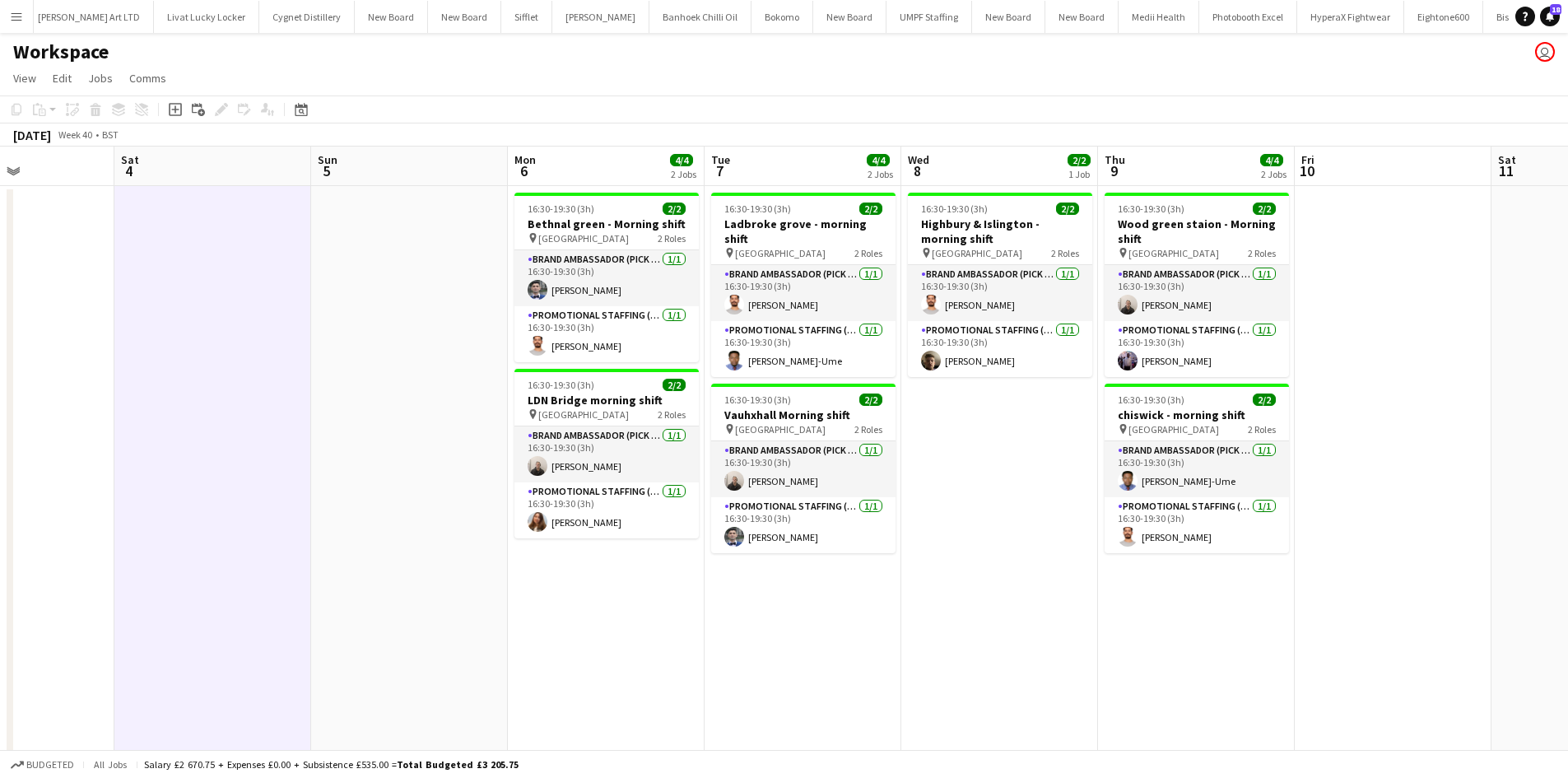
scroll to position [0, 477]
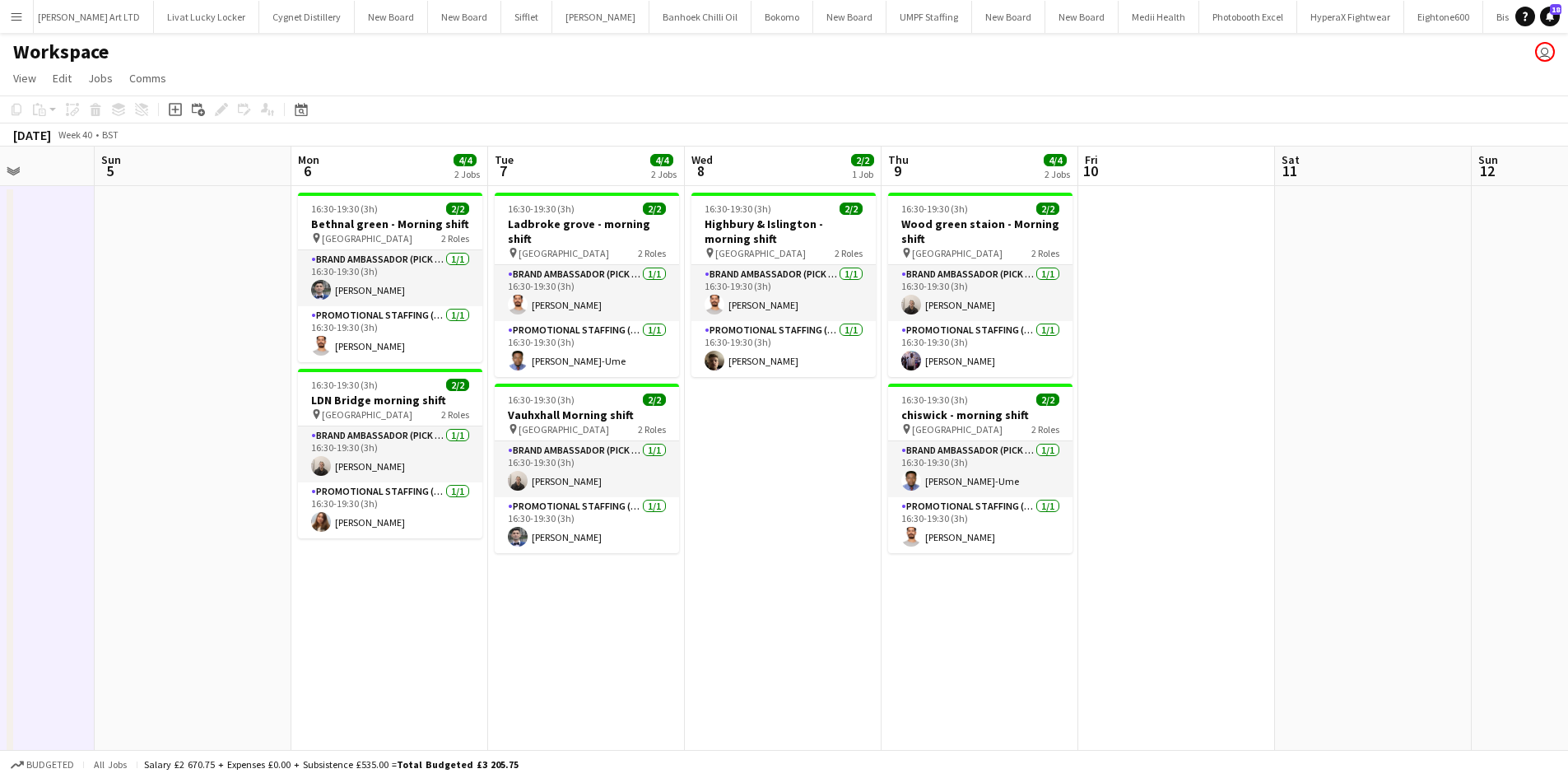
drag, startPoint x: 1007, startPoint y: 567, endPoint x: 702, endPoint y: 546, distance: 305.7
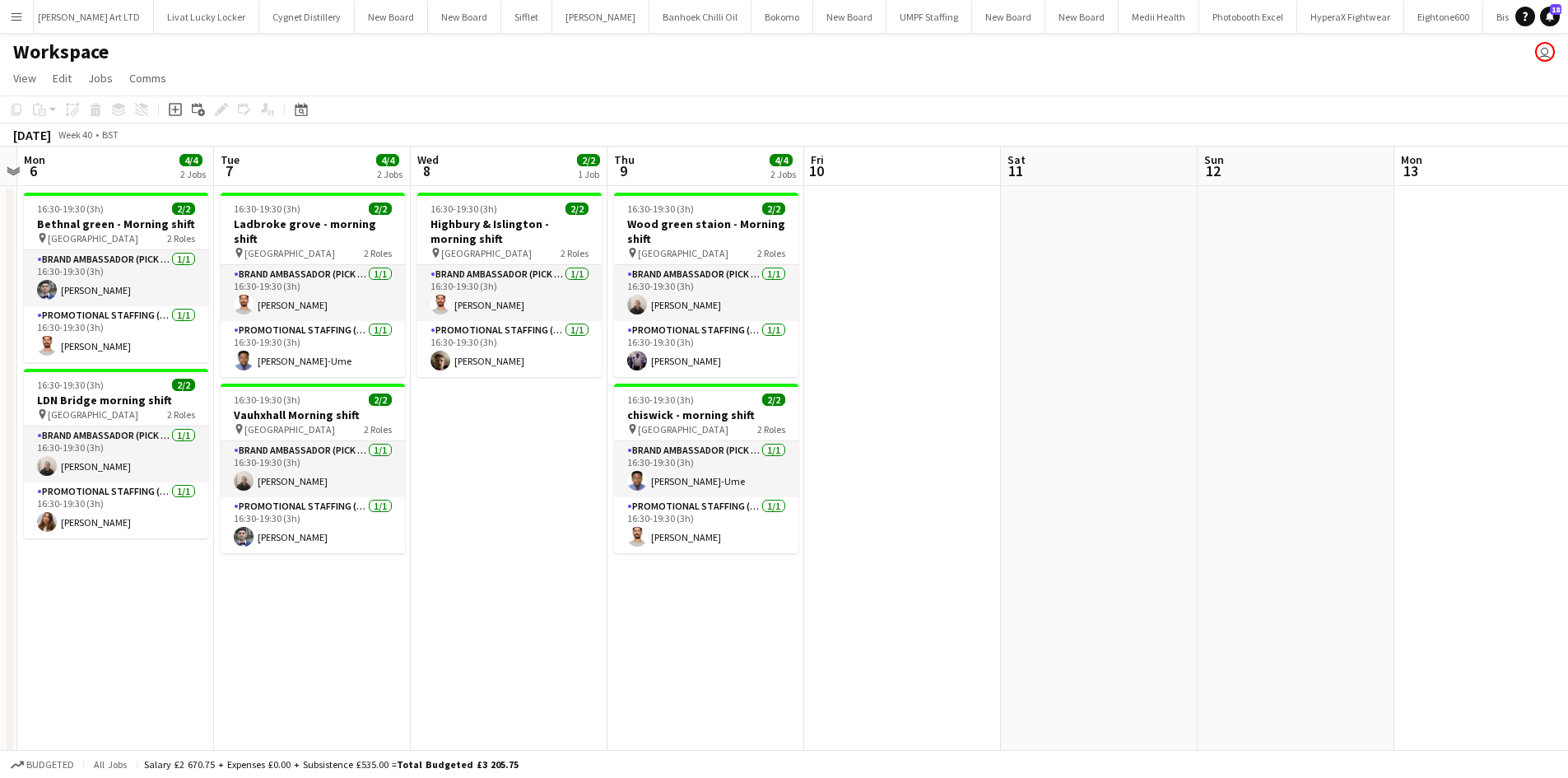
scroll to position [0, 576]
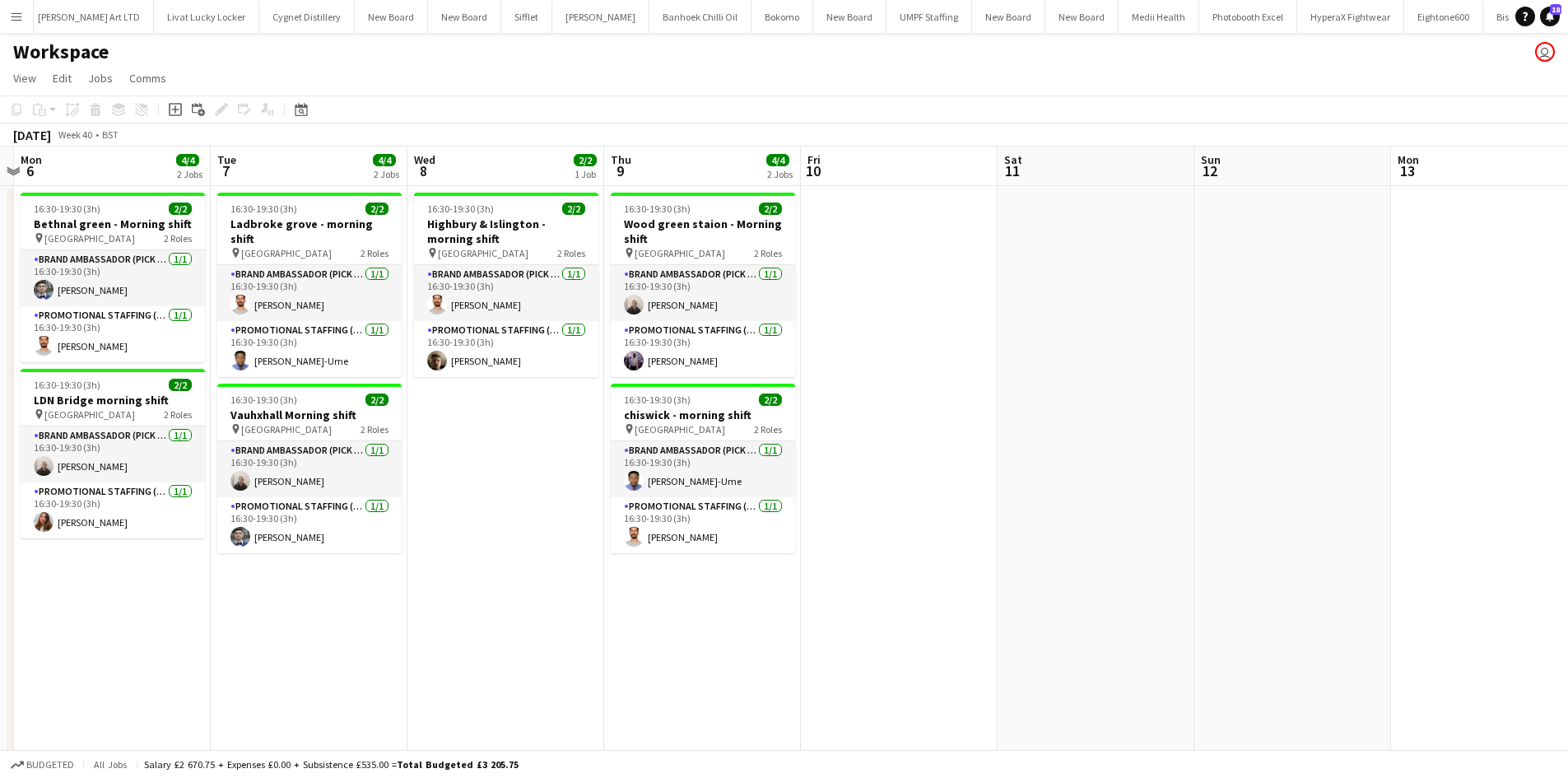
drag, startPoint x: 759, startPoint y: 503, endPoint x: 552, endPoint y: 488, distance: 207.5
click at [696, 245] on h3 "Wood green staion - Morning shift" at bounding box center [703, 232] width 184 height 30
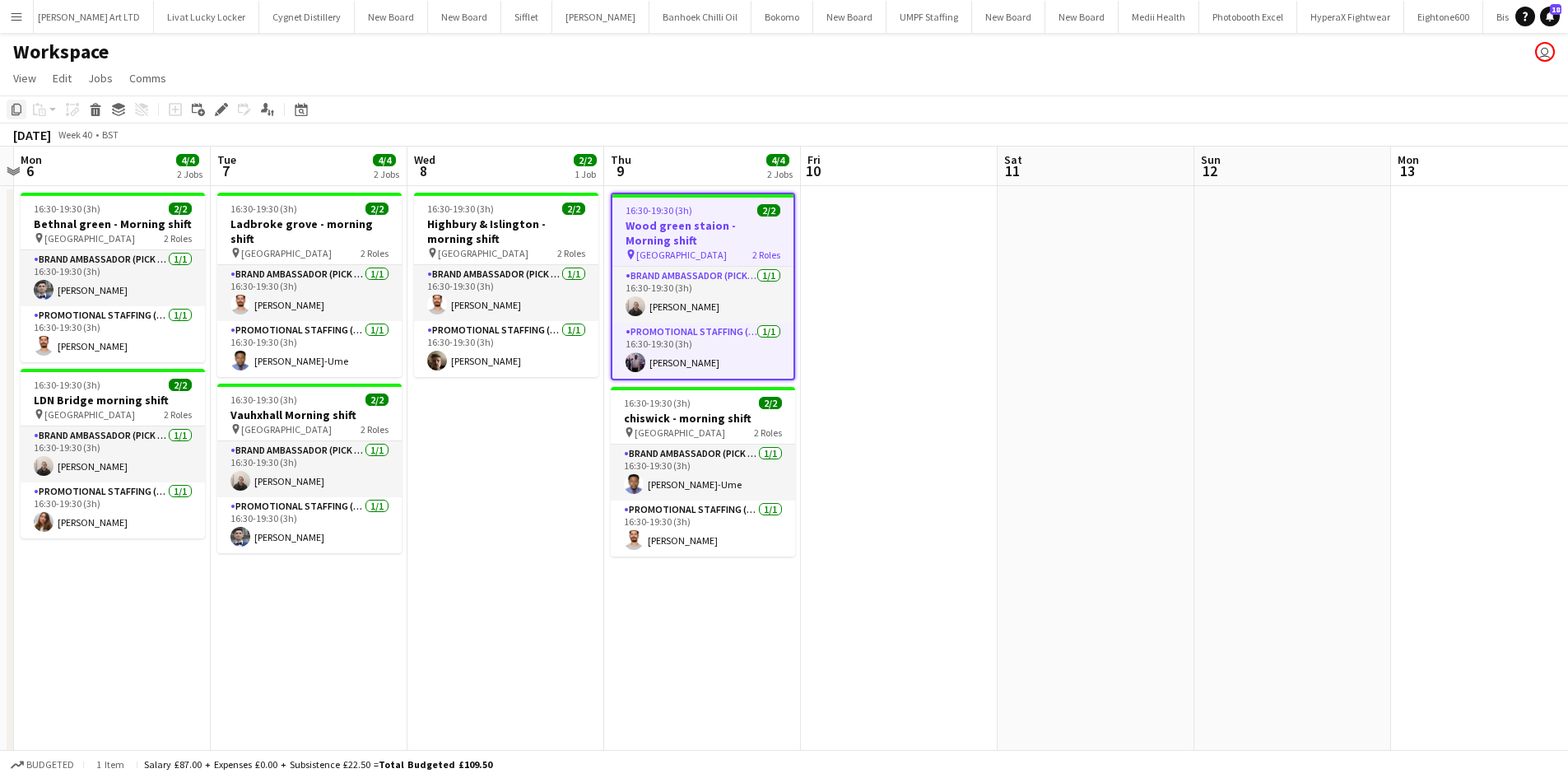
click at [15, 103] on icon "Copy" at bounding box center [17, 110] width 13 height 13
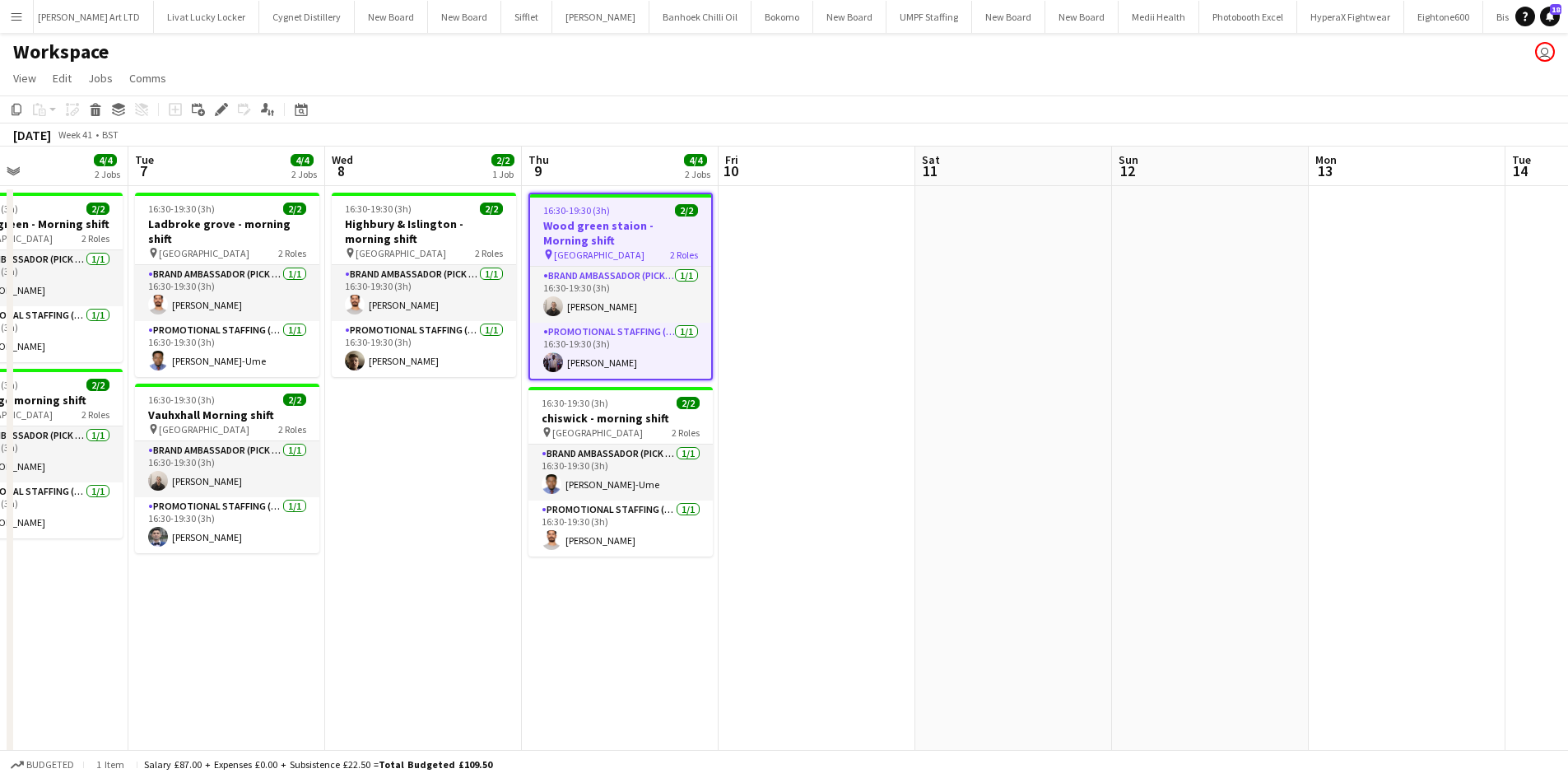
drag, startPoint x: 1322, startPoint y: 369, endPoint x: 974, endPoint y: 340, distance: 349.2
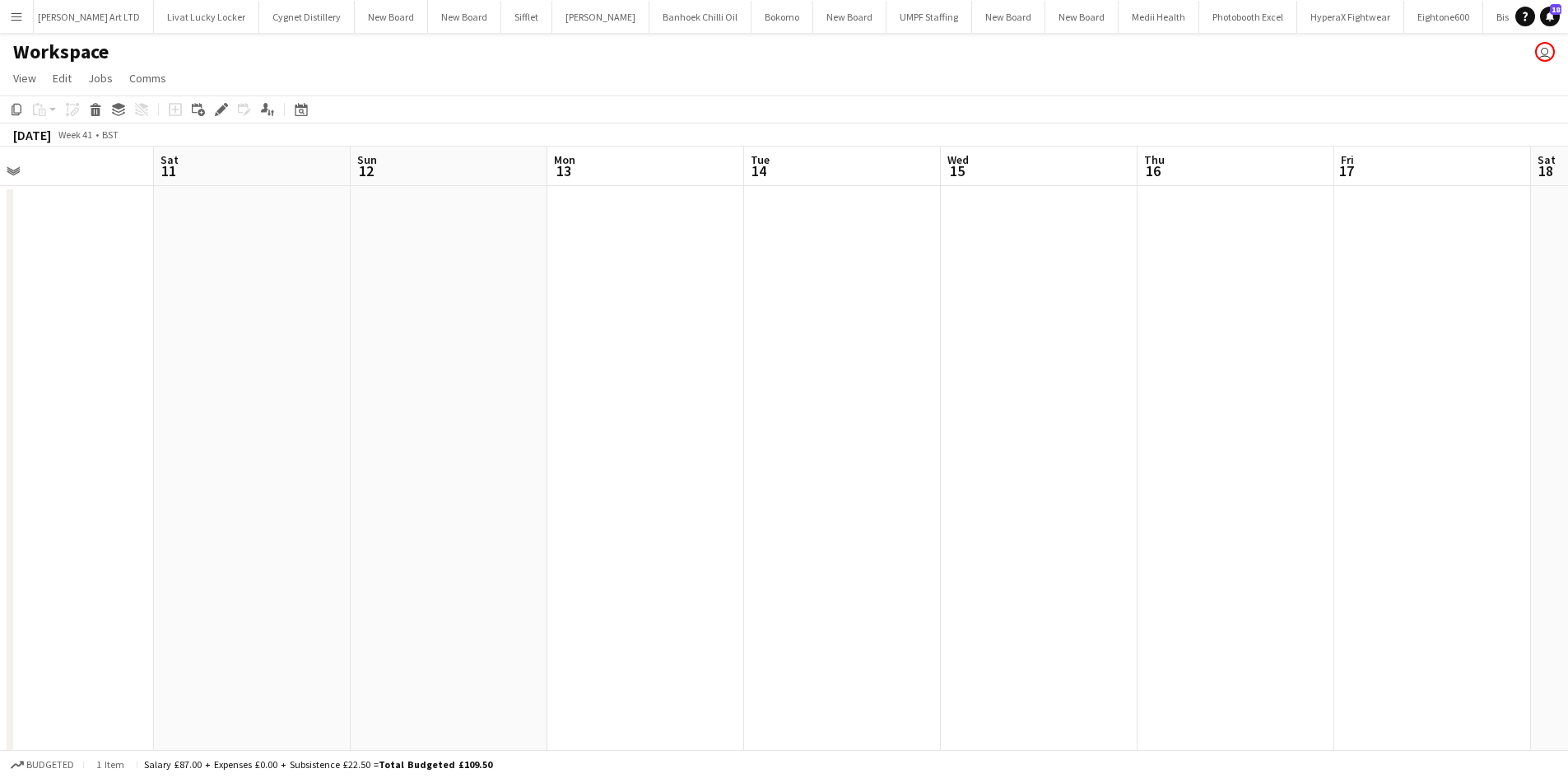
drag, startPoint x: 1040, startPoint y: 355, endPoint x: 1177, endPoint y: 379, distance: 139.1
drag, startPoint x: 1299, startPoint y: 388, endPoint x: 1195, endPoint y: 376, distance: 104.7
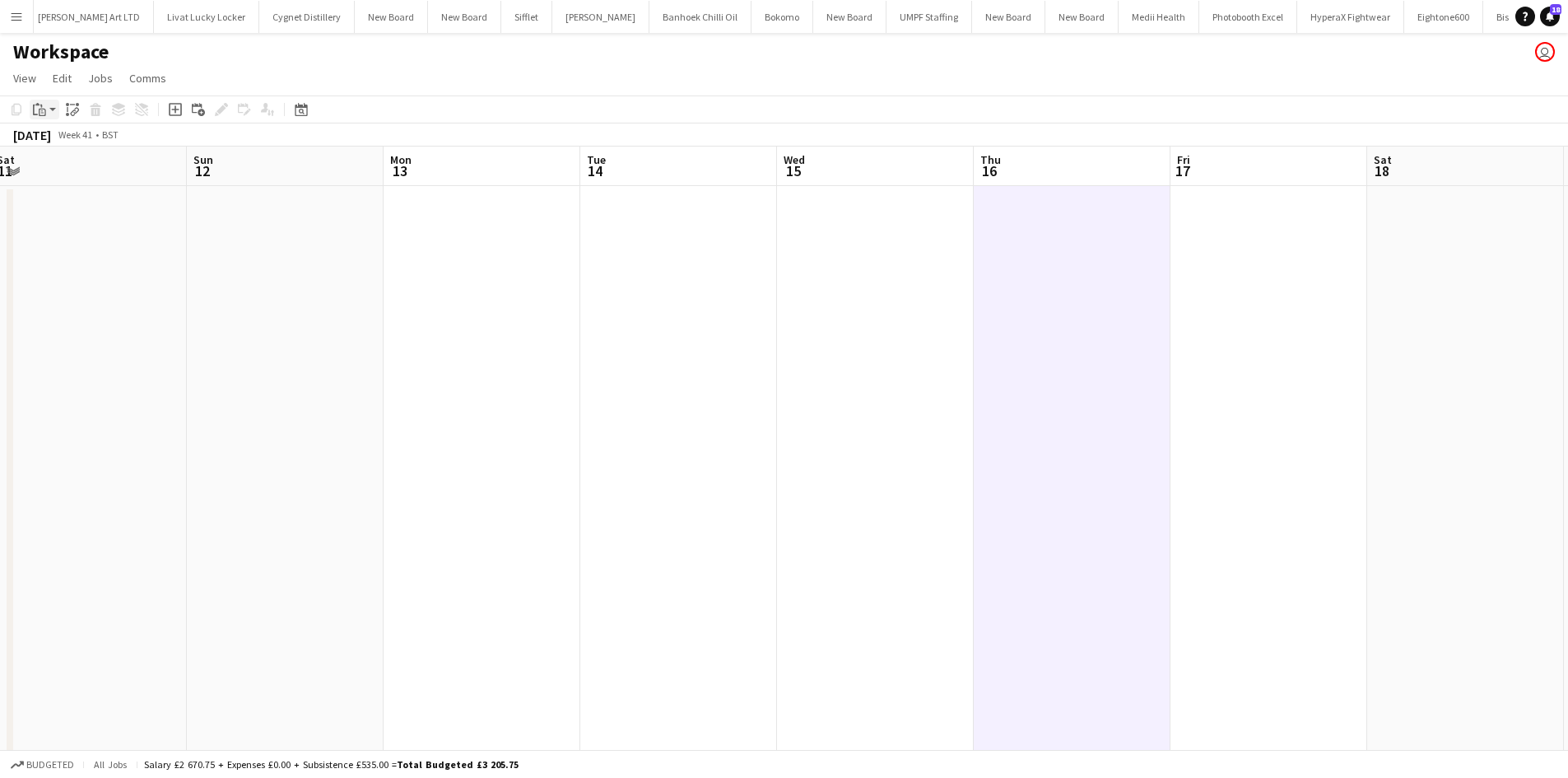
click at [47, 107] on div "Paste" at bounding box center [39, 109] width 20 height 20
click at [82, 146] on link "Paste Ctrl+V" at bounding box center [121, 141] width 155 height 15
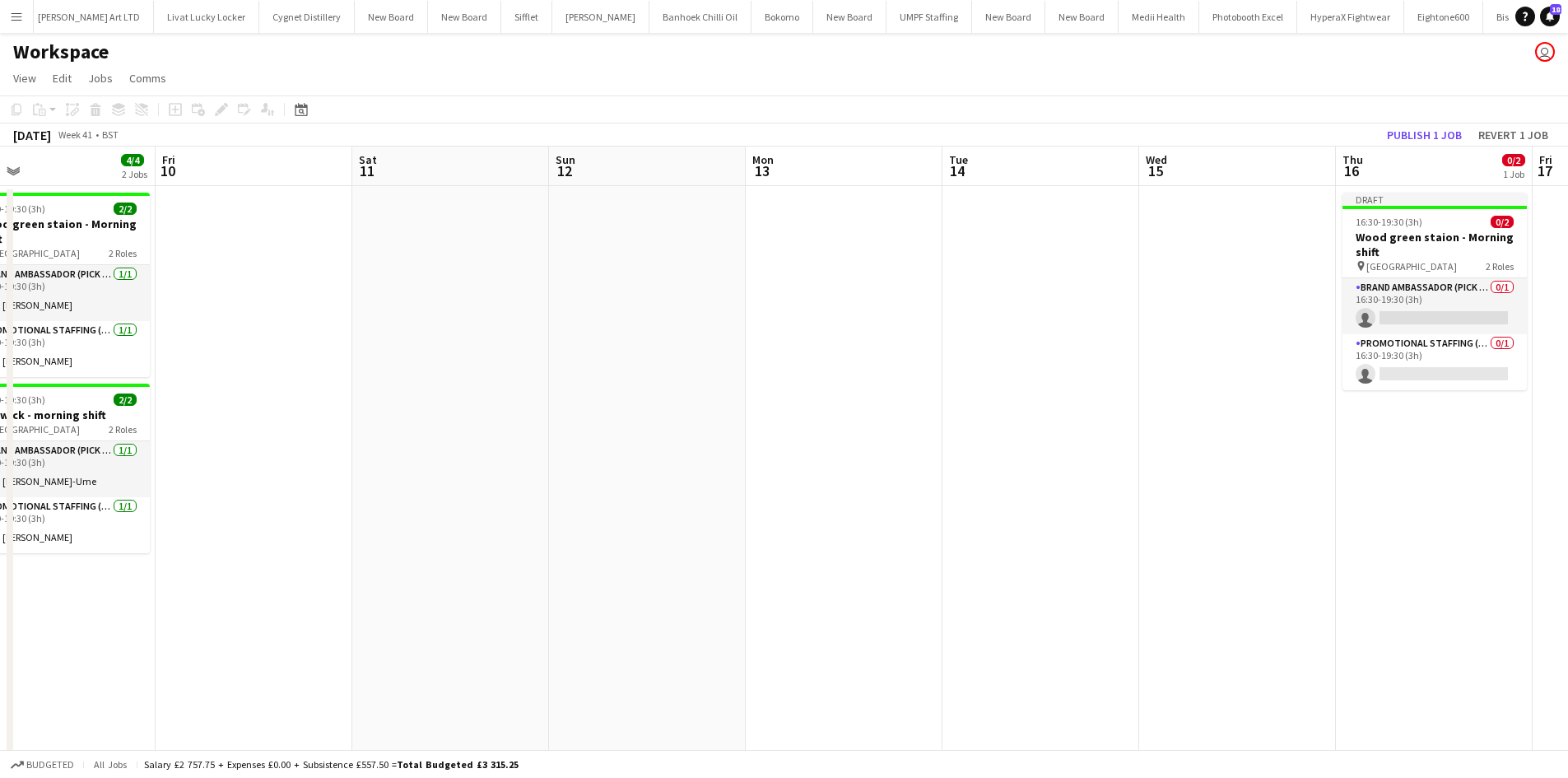
drag, startPoint x: 583, startPoint y: 469, endPoint x: 1152, endPoint y: 490, distance: 569.4
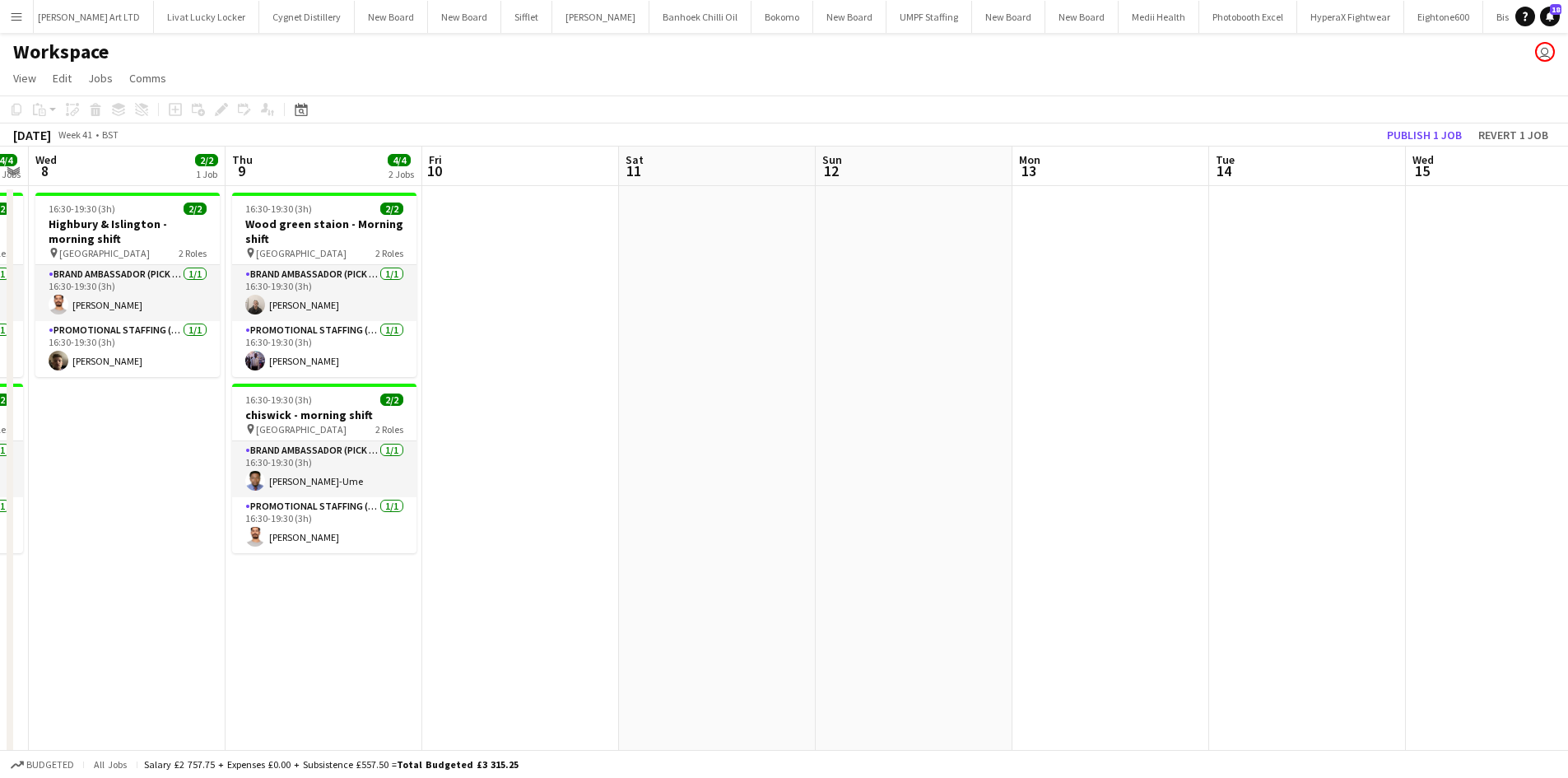
drag, startPoint x: 543, startPoint y: 428, endPoint x: 722, endPoint y: 397, distance: 181.7
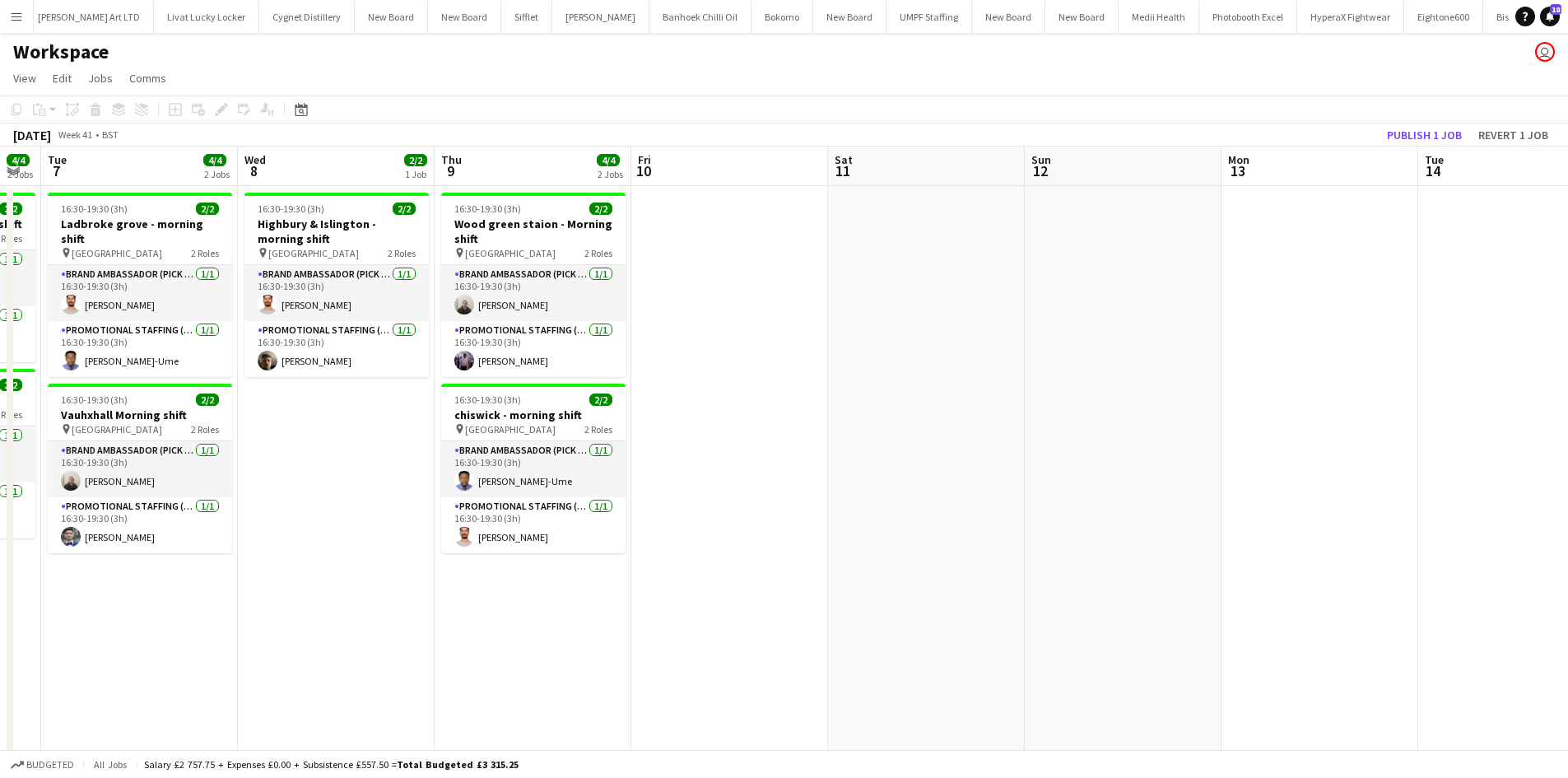
drag, startPoint x: 1056, startPoint y: 391, endPoint x: 395, endPoint y: 338, distance: 663.1
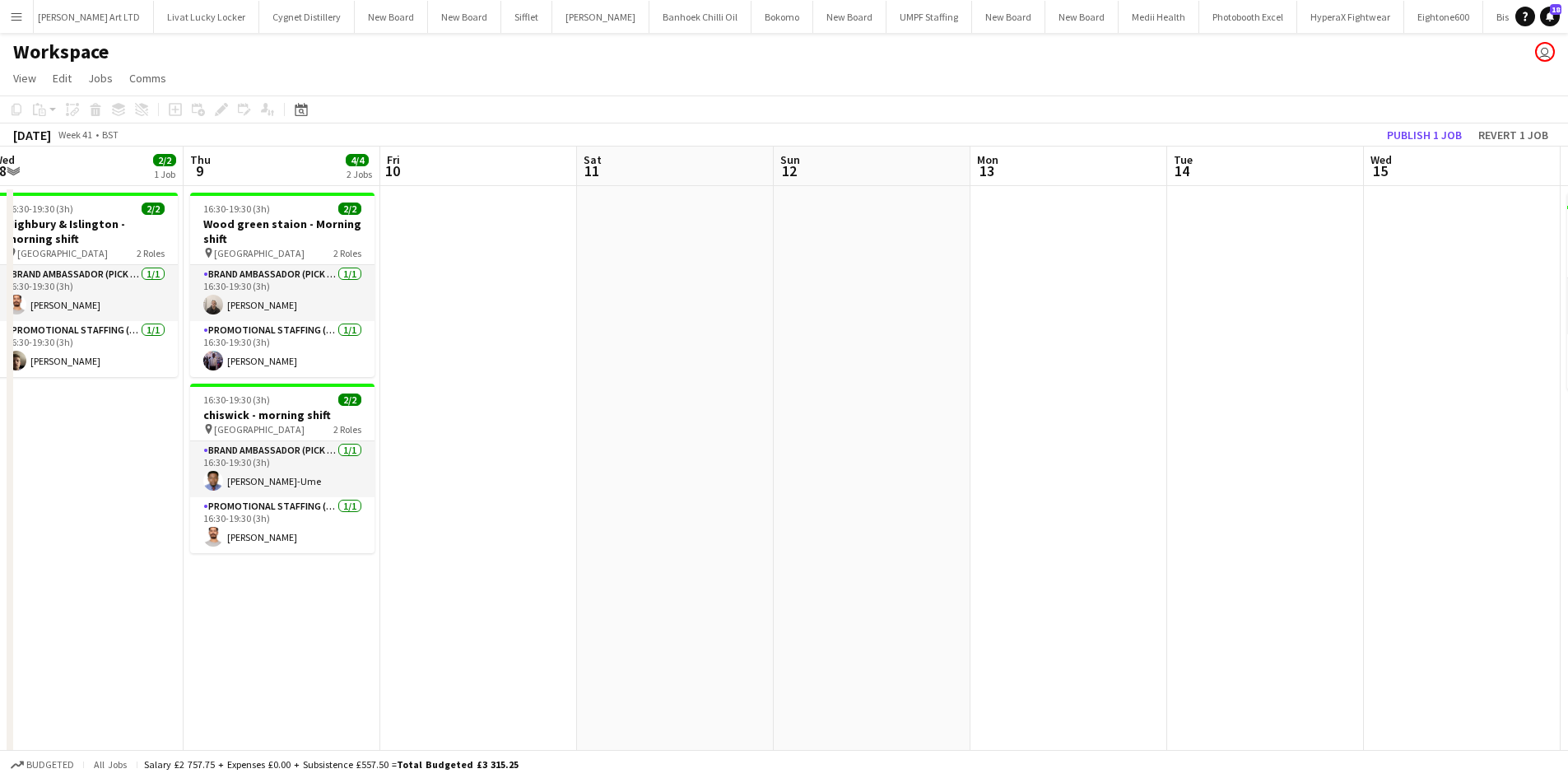
drag, startPoint x: 668, startPoint y: 366, endPoint x: 823, endPoint y: 369, distance: 155.0
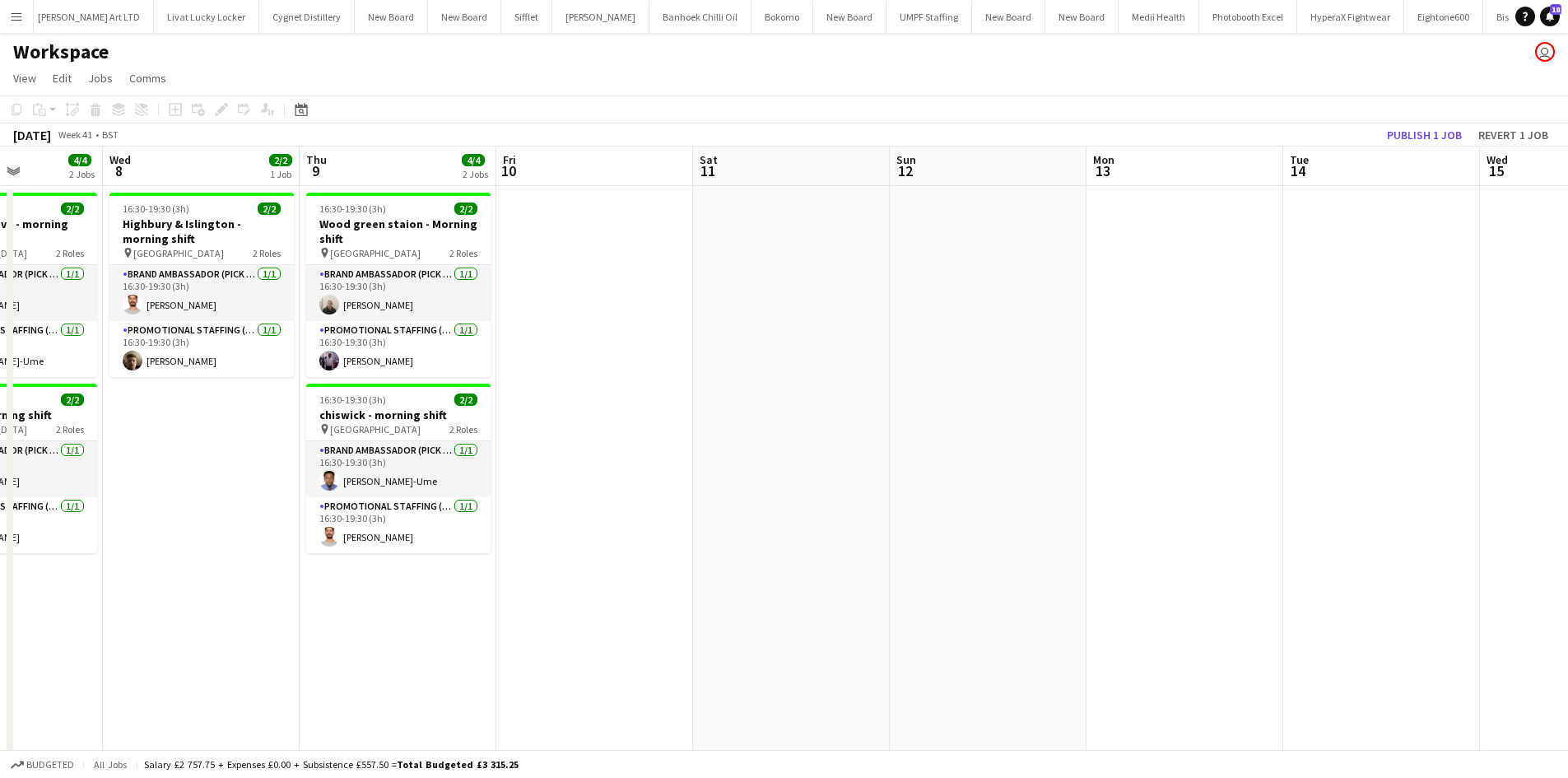
drag, startPoint x: 469, startPoint y: 371, endPoint x: 660, endPoint y: 387, distance: 191.7
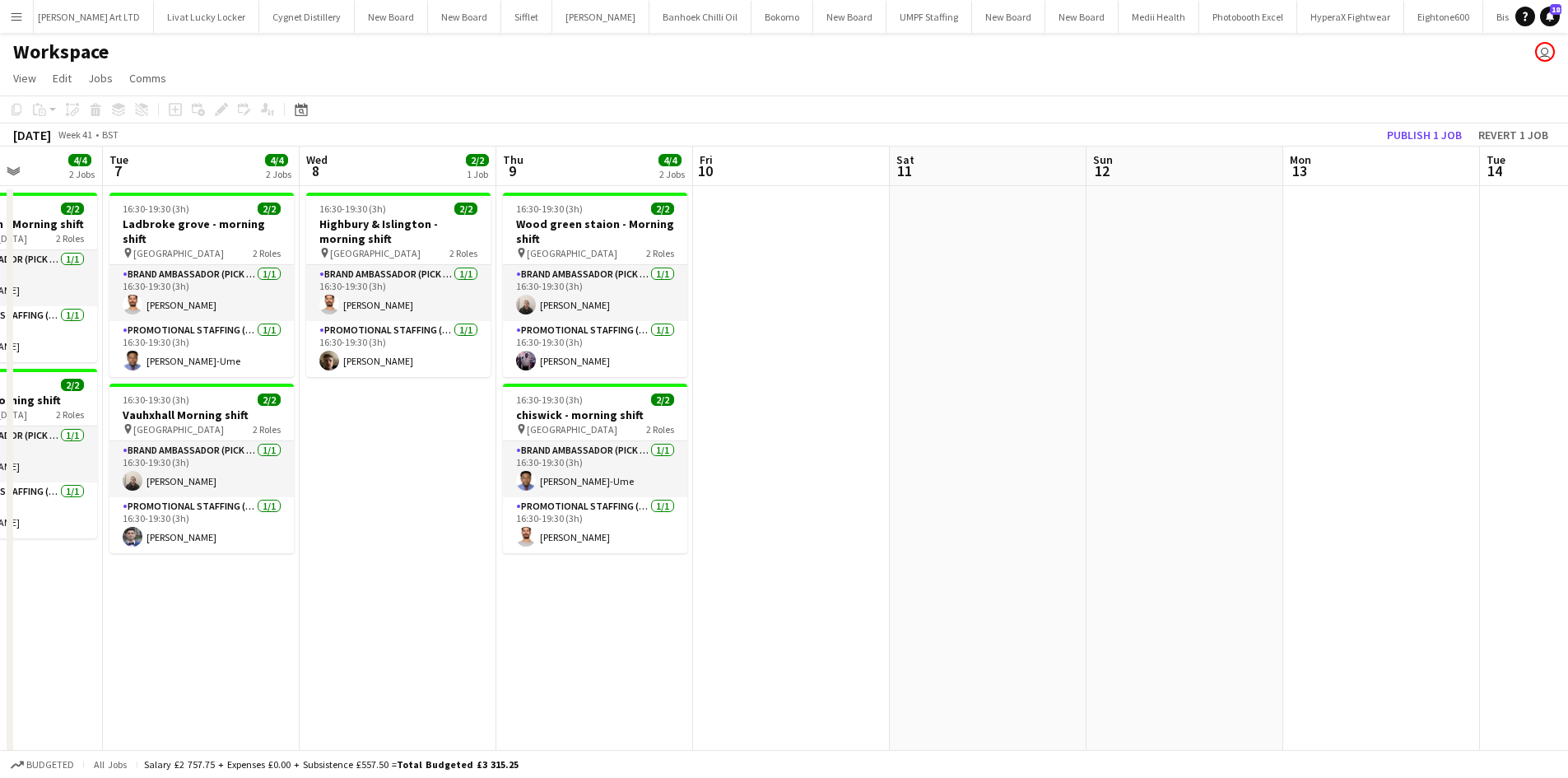
scroll to position [0, 466]
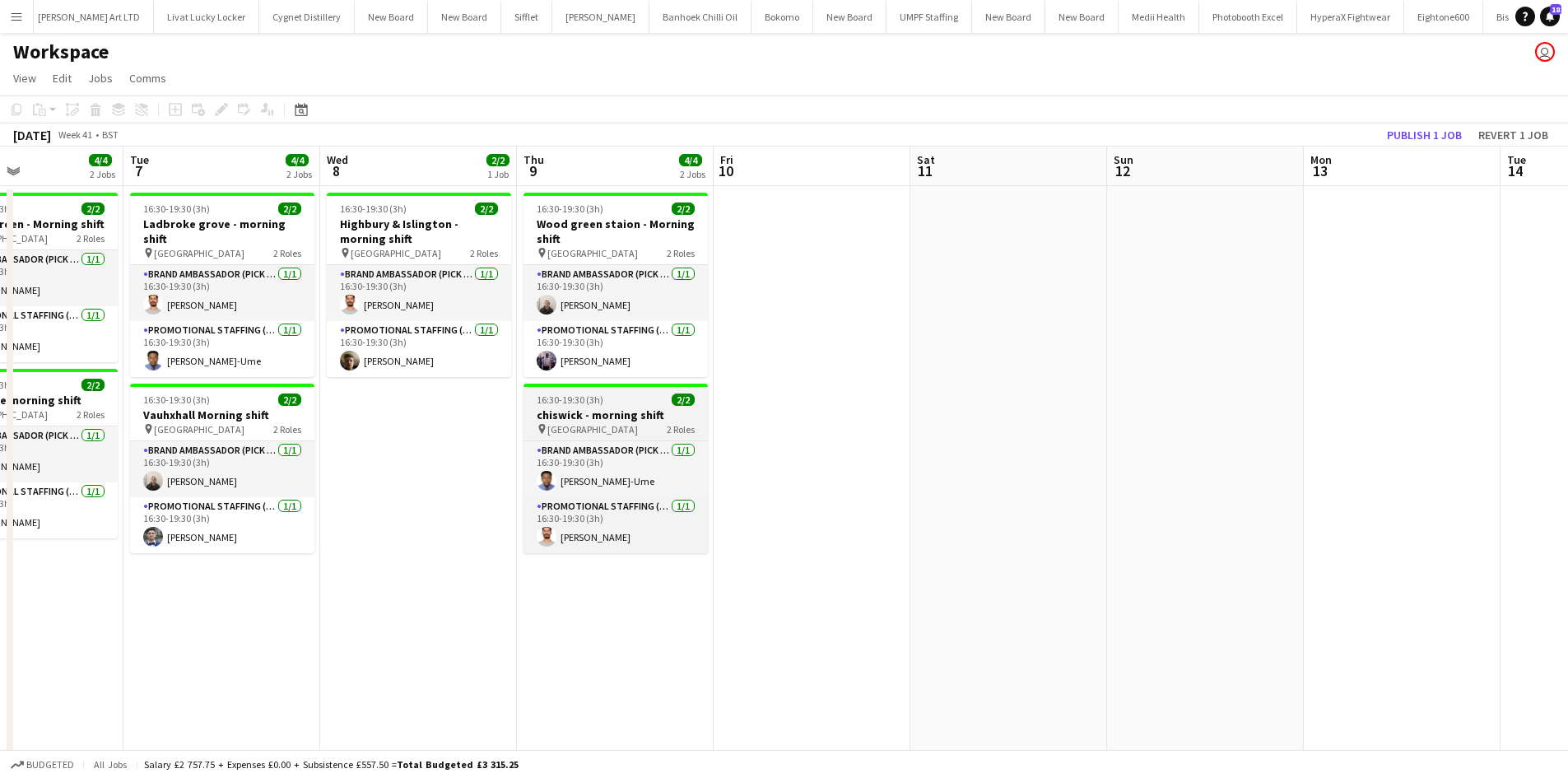
click at [582, 415] on h3 "chiswick - morning shift" at bounding box center [615, 415] width 184 height 15
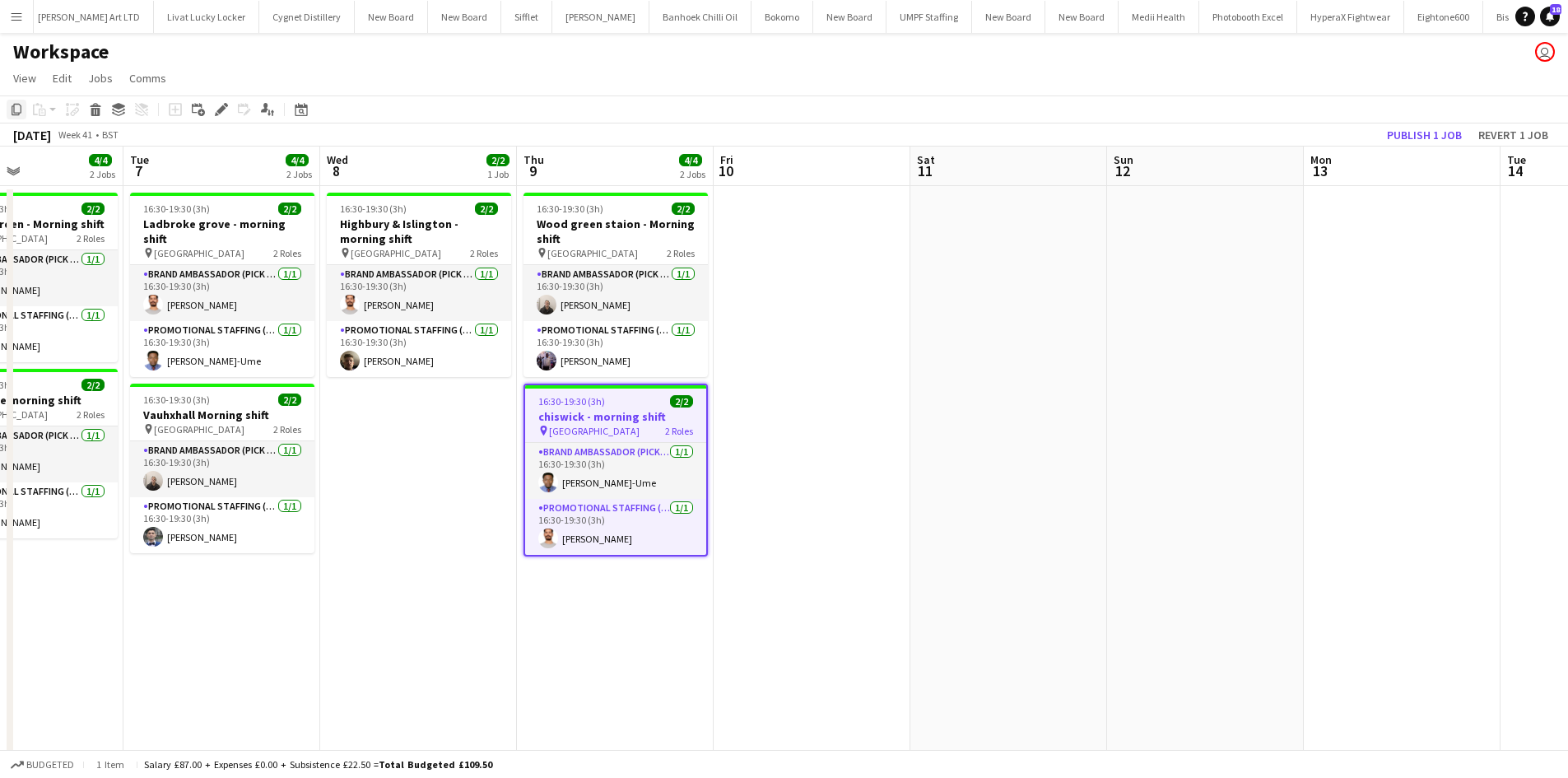
click at [10, 106] on icon "Copy" at bounding box center [17, 110] width 13 height 13
drag, startPoint x: 1064, startPoint y: 447, endPoint x: 676, endPoint y: 433, distance: 388.3
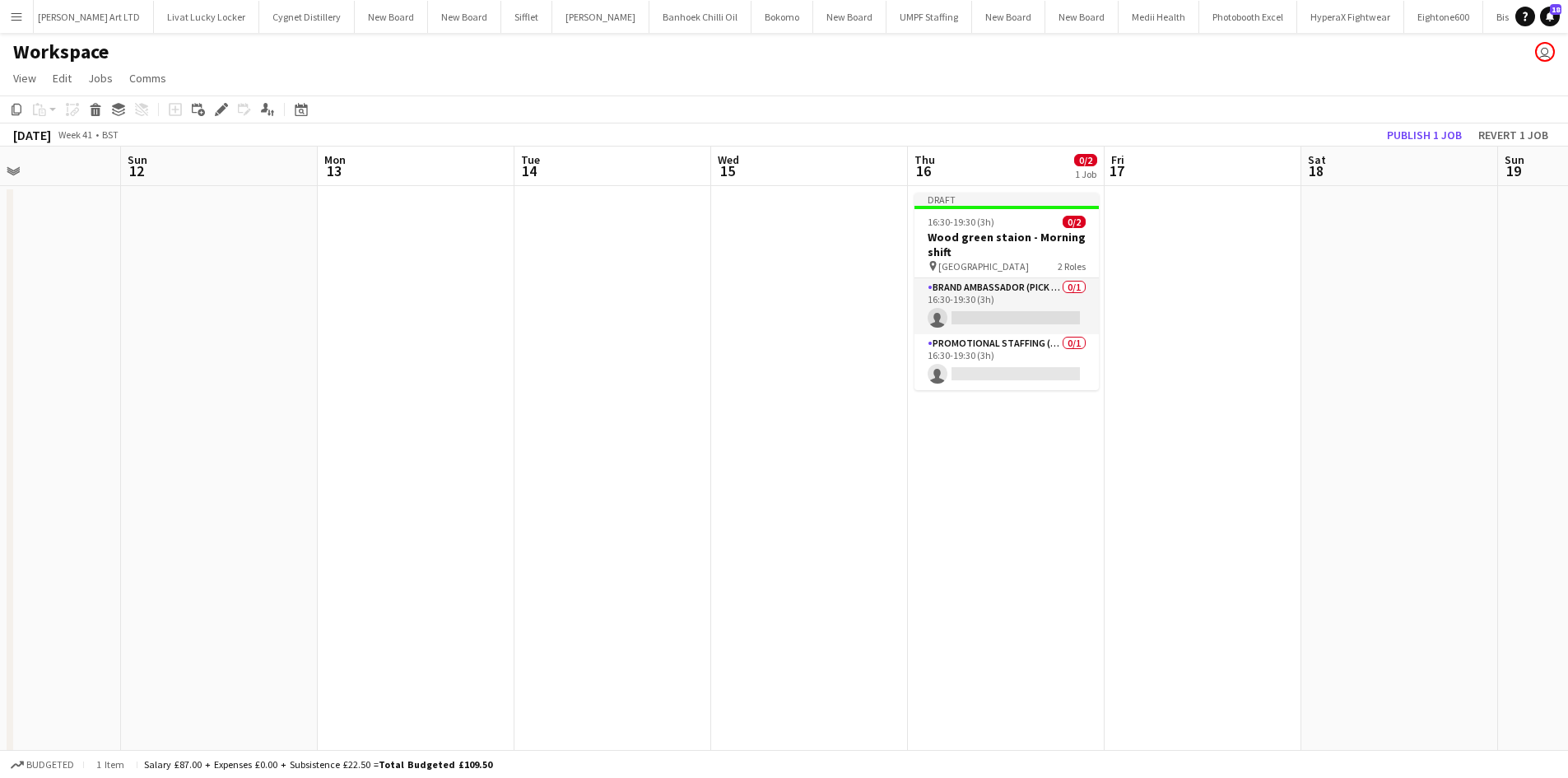
scroll to position [0, 485]
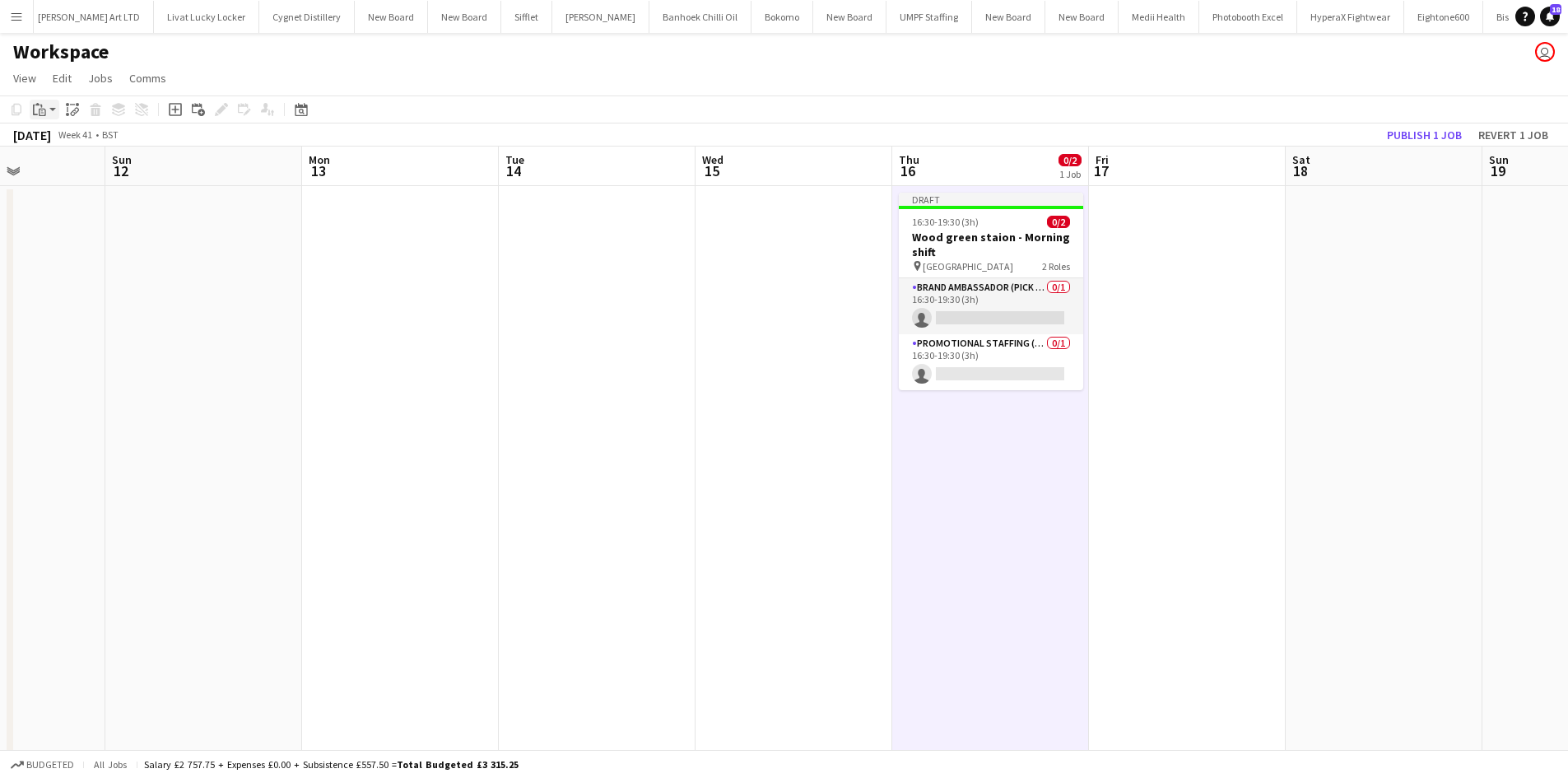
click at [47, 113] on div "Paste" at bounding box center [39, 109] width 20 height 20
click at [112, 144] on link "Paste Ctrl+V" at bounding box center [121, 141] width 155 height 15
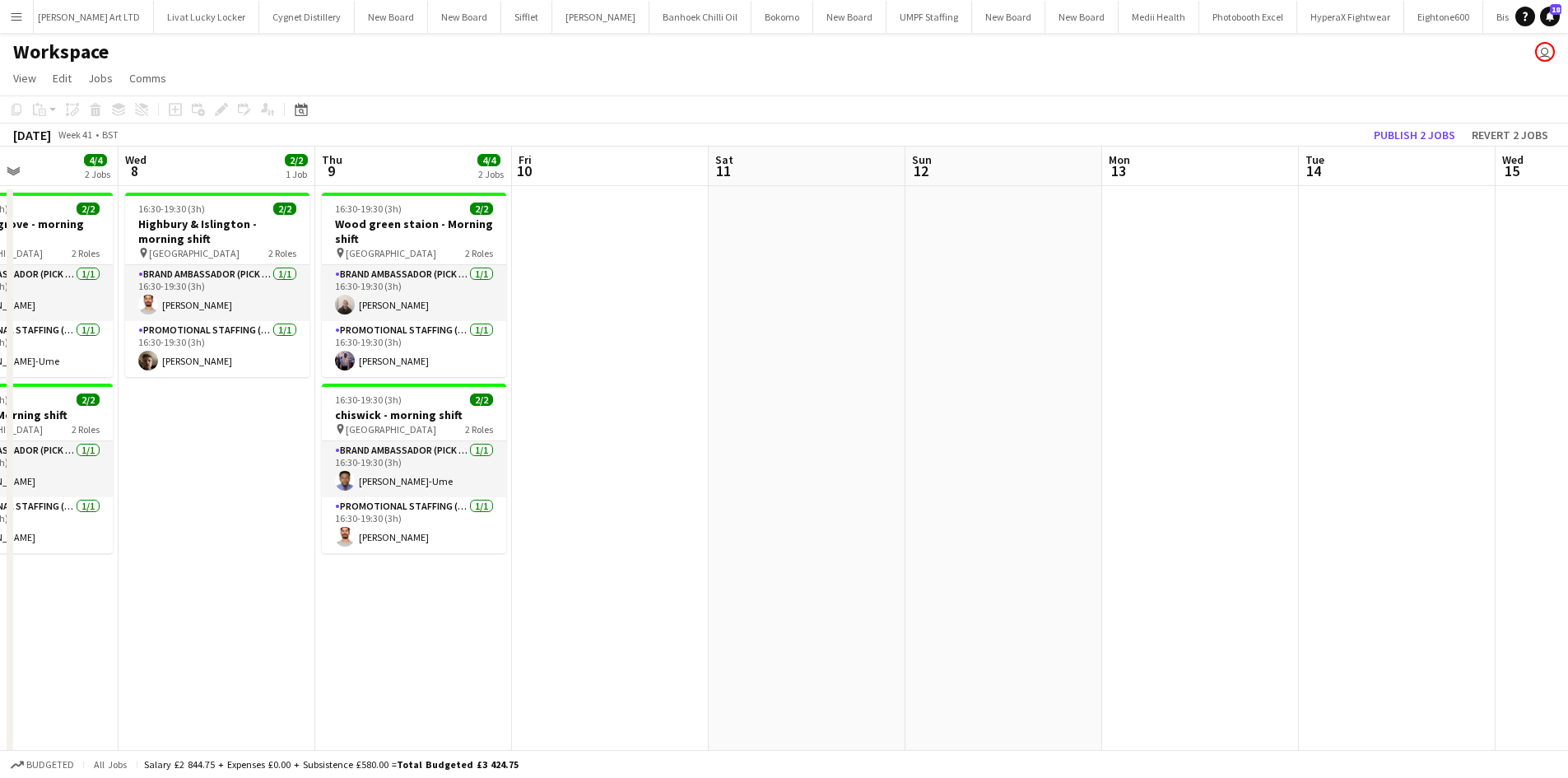
drag, startPoint x: 661, startPoint y: 320, endPoint x: 575, endPoint y: 298, distance: 88.8
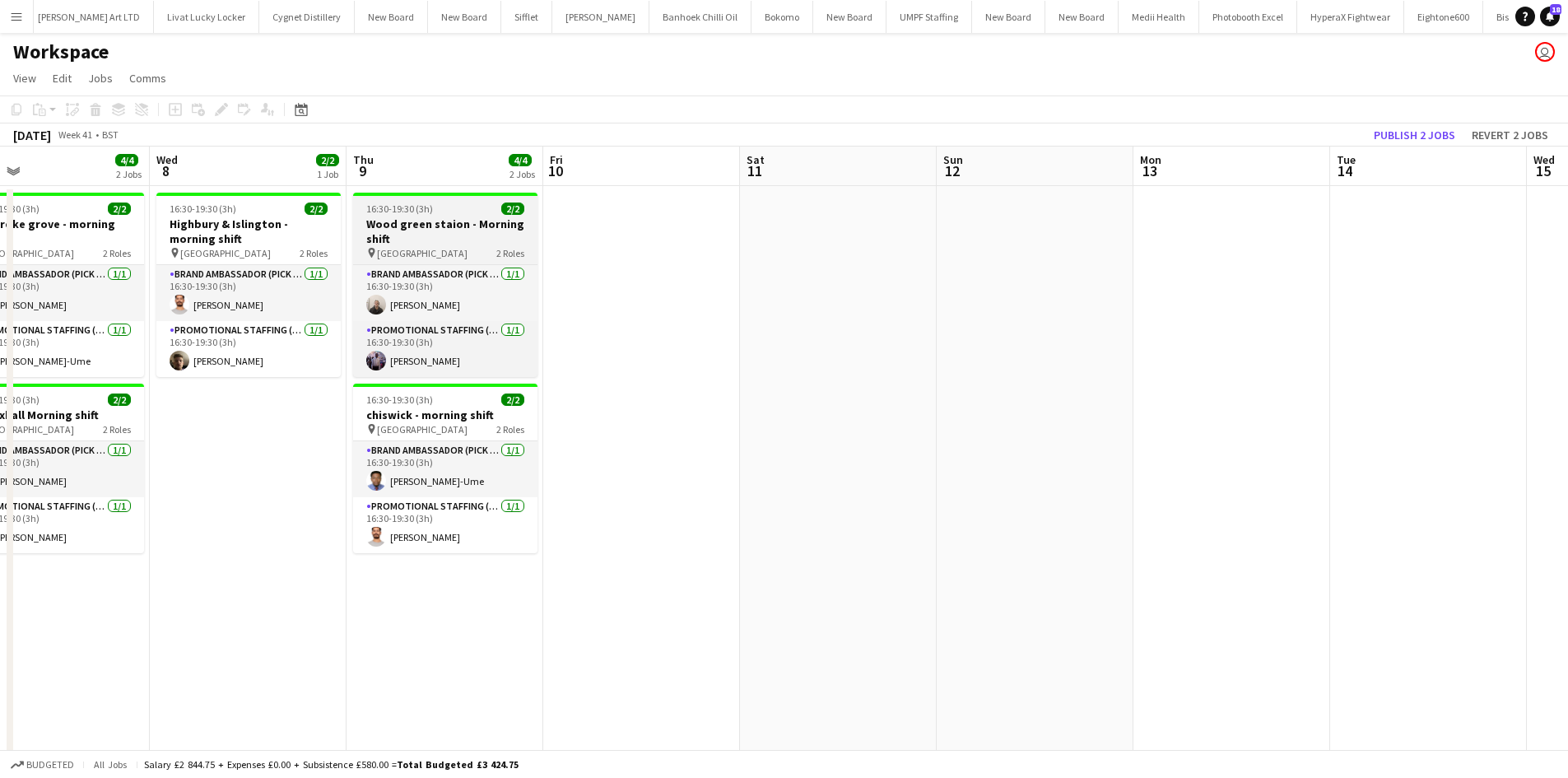
click at [435, 242] on h3 "Wood green staion - Morning shift" at bounding box center [445, 232] width 184 height 30
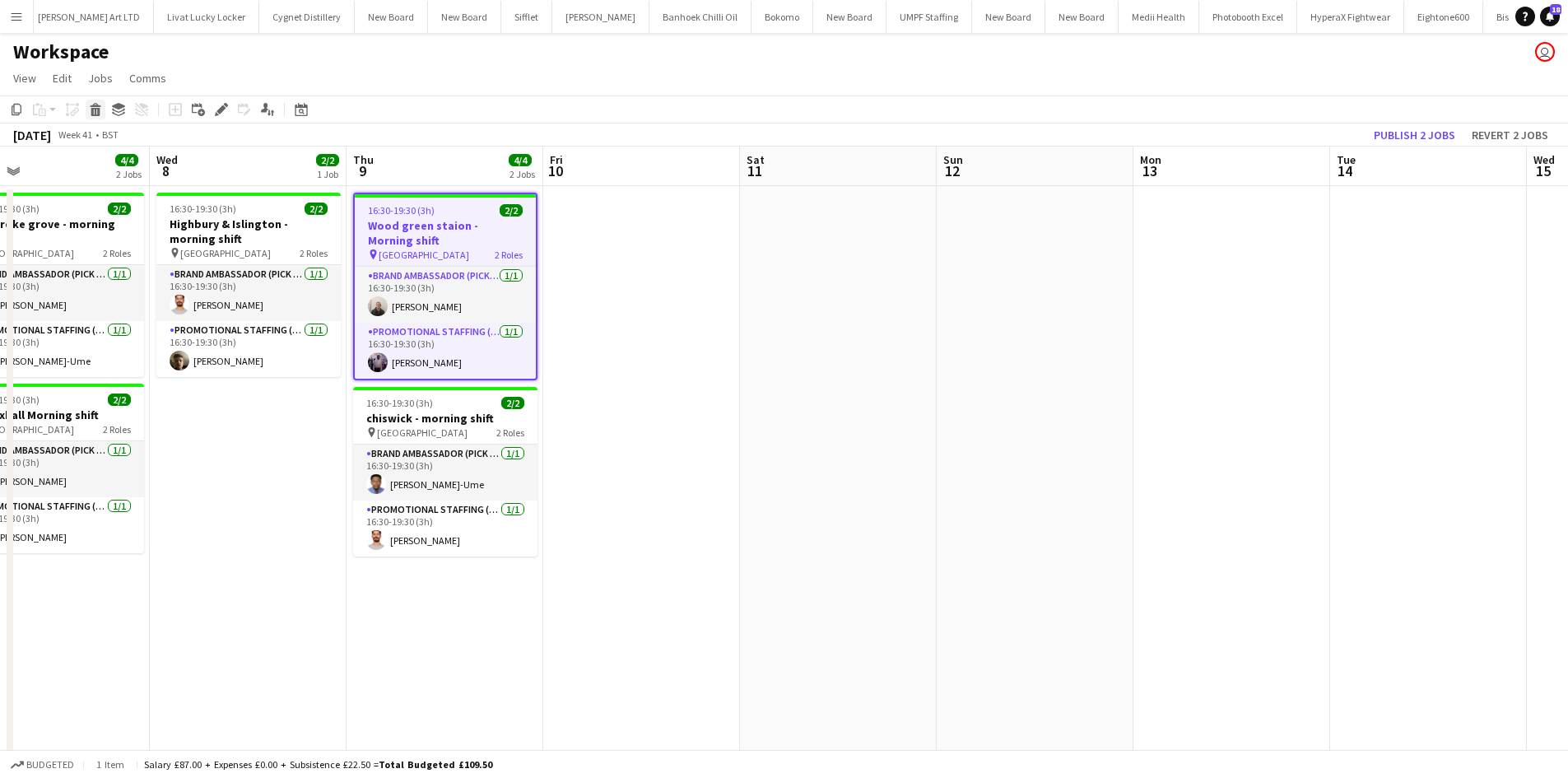
click at [91, 107] on icon at bounding box center [94, 105] width 10 height 4
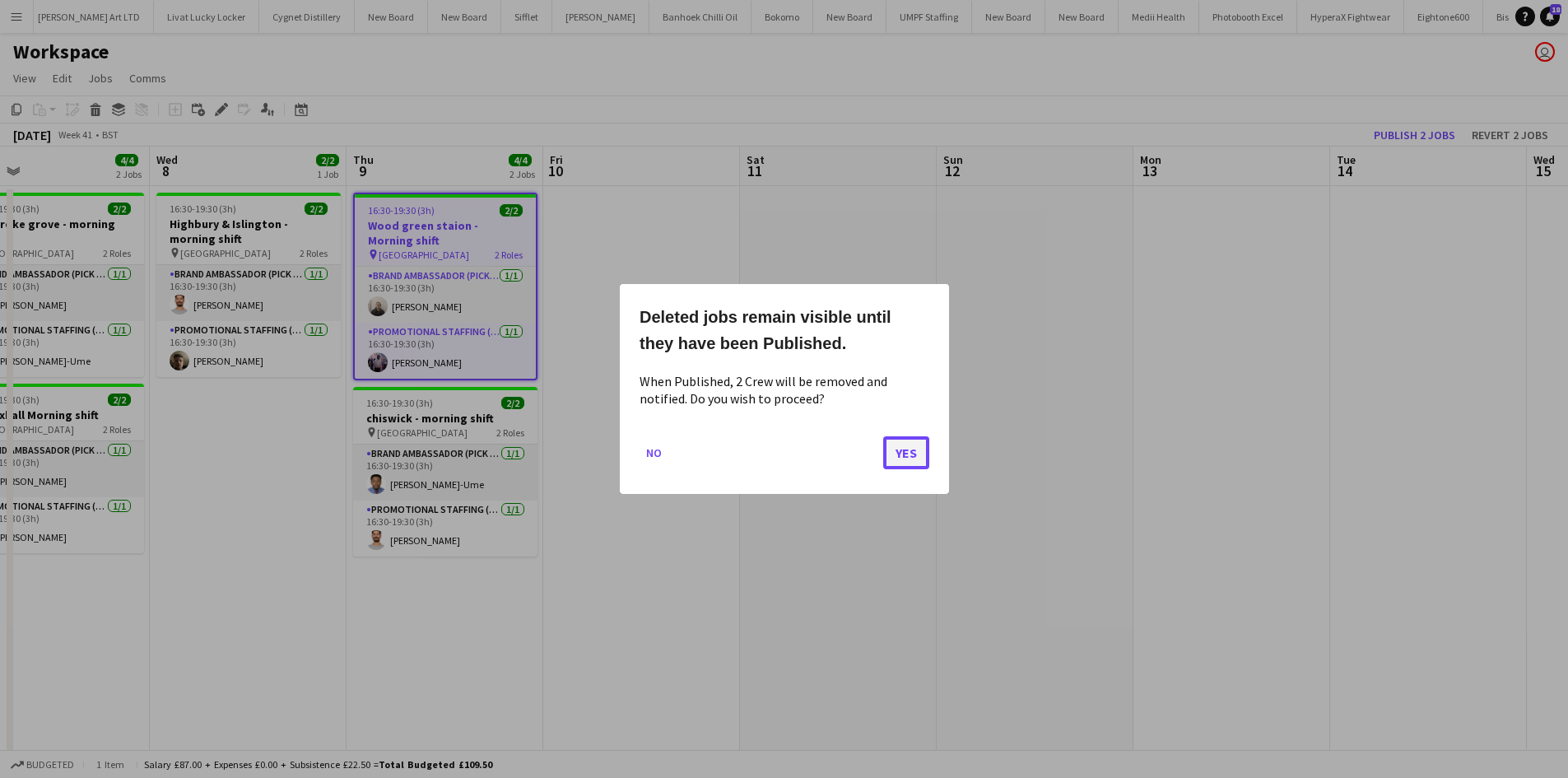
click at [898, 446] on button "Yes" at bounding box center [907, 452] width 47 height 33
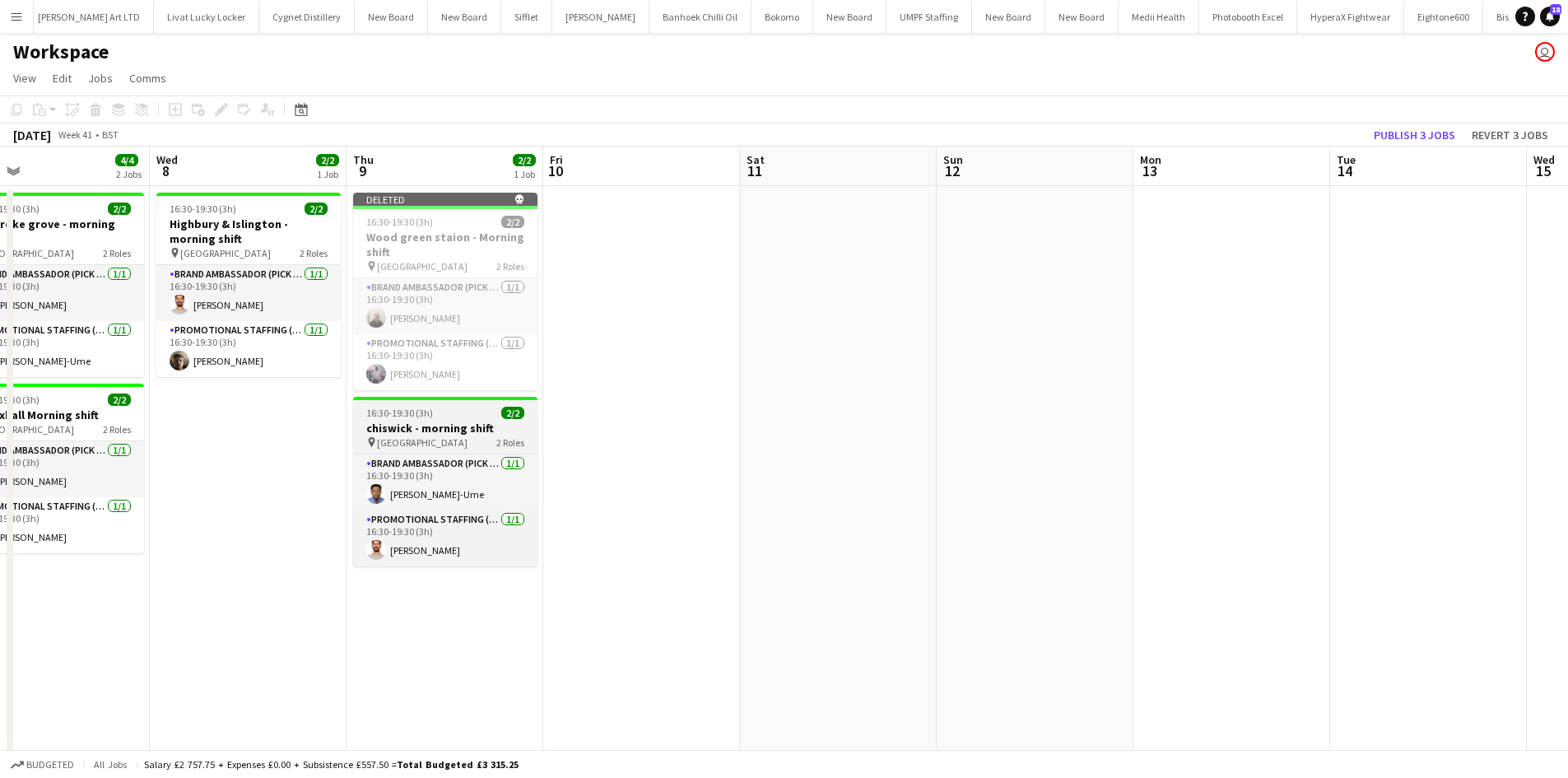
click at [446, 427] on h3 "chiswick - morning shift" at bounding box center [445, 428] width 184 height 15
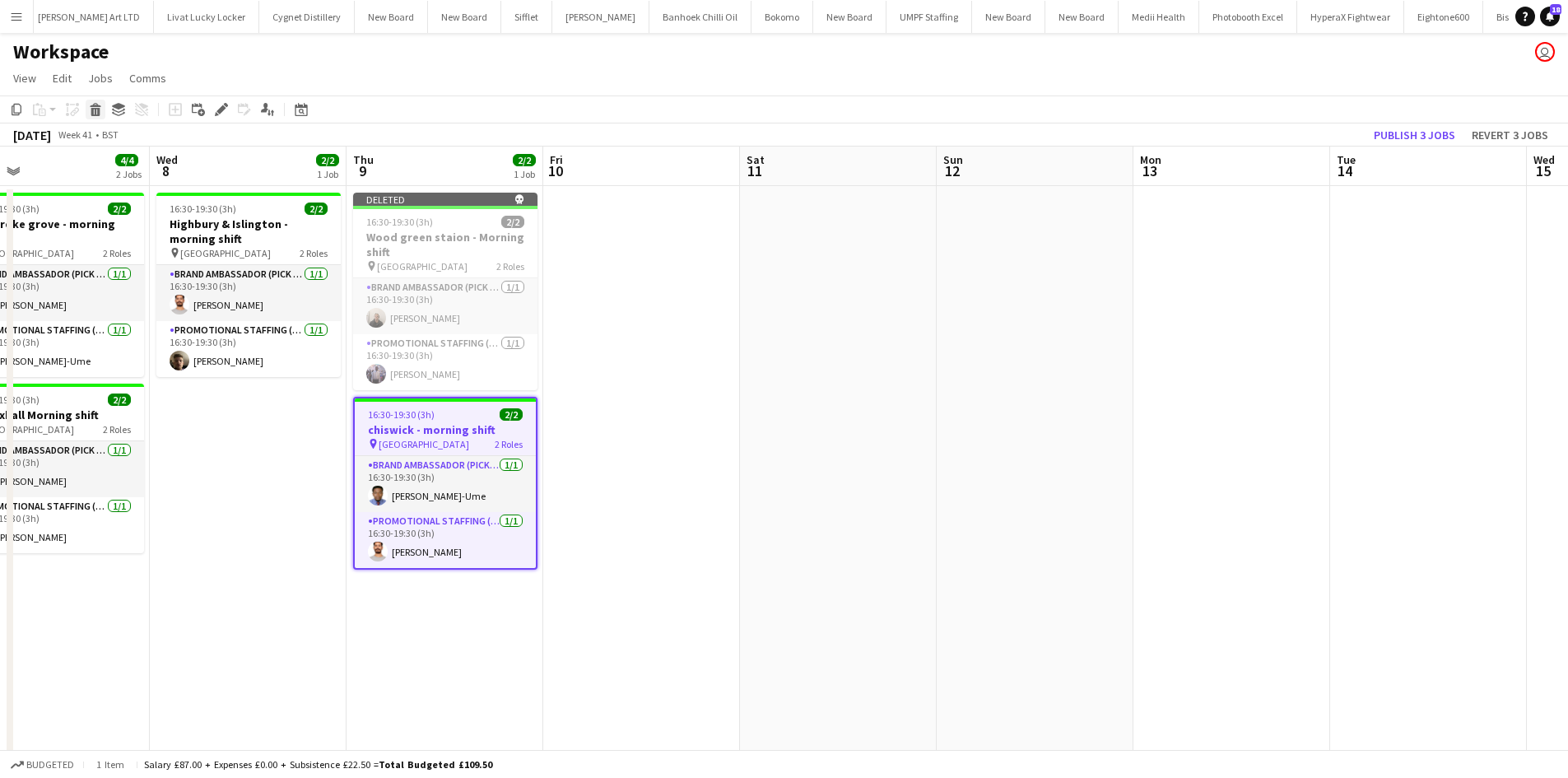
click at [88, 111] on div "Delete" at bounding box center [95, 109] width 20 height 20
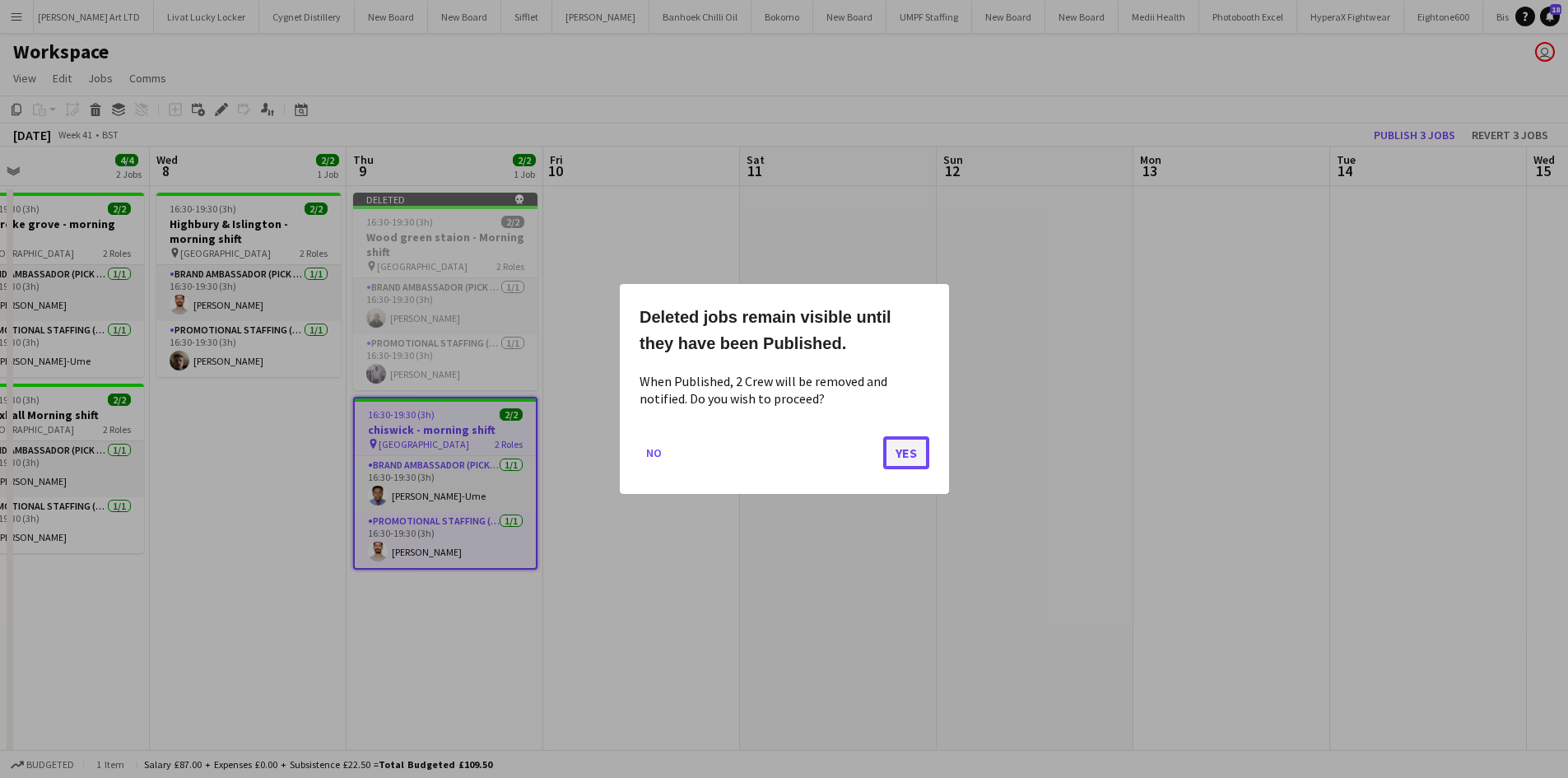
click at [895, 448] on button "Yes" at bounding box center [907, 452] width 47 height 33
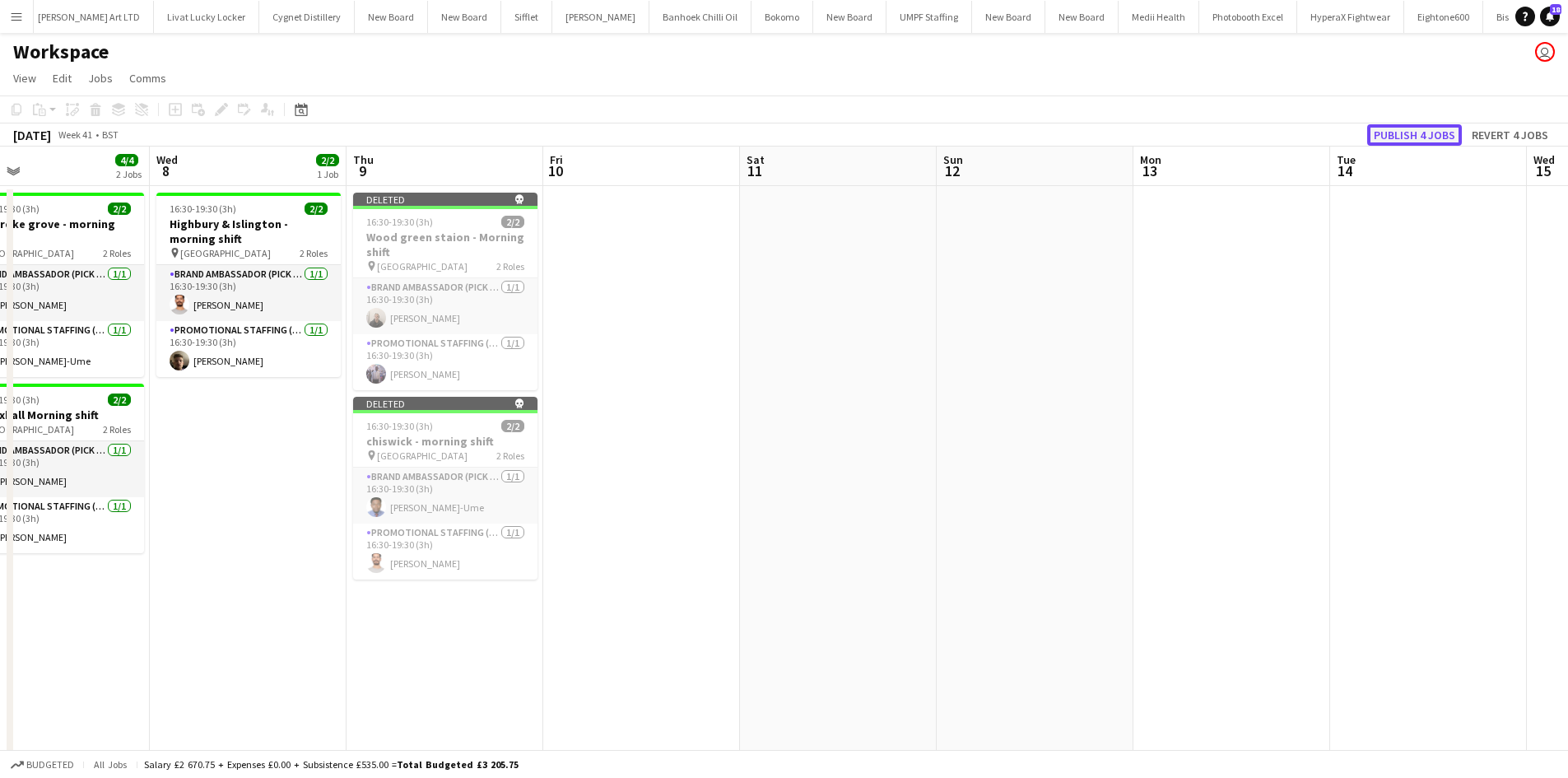
click at [1413, 141] on button "Publish 4 jobs" at bounding box center [1415, 135] width 95 height 21
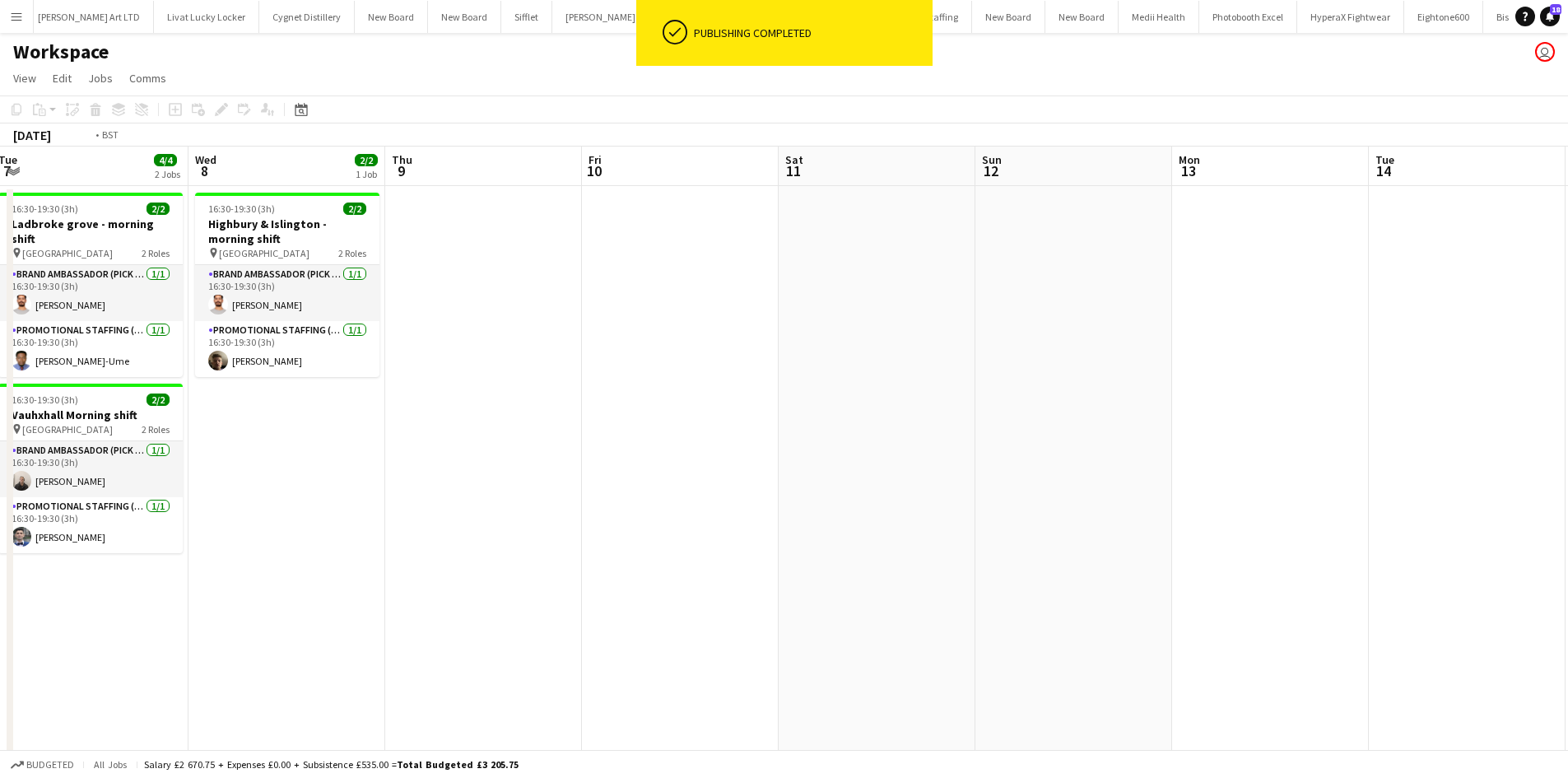
drag, startPoint x: 643, startPoint y: 316, endPoint x: 1237, endPoint y: 300, distance: 594.2
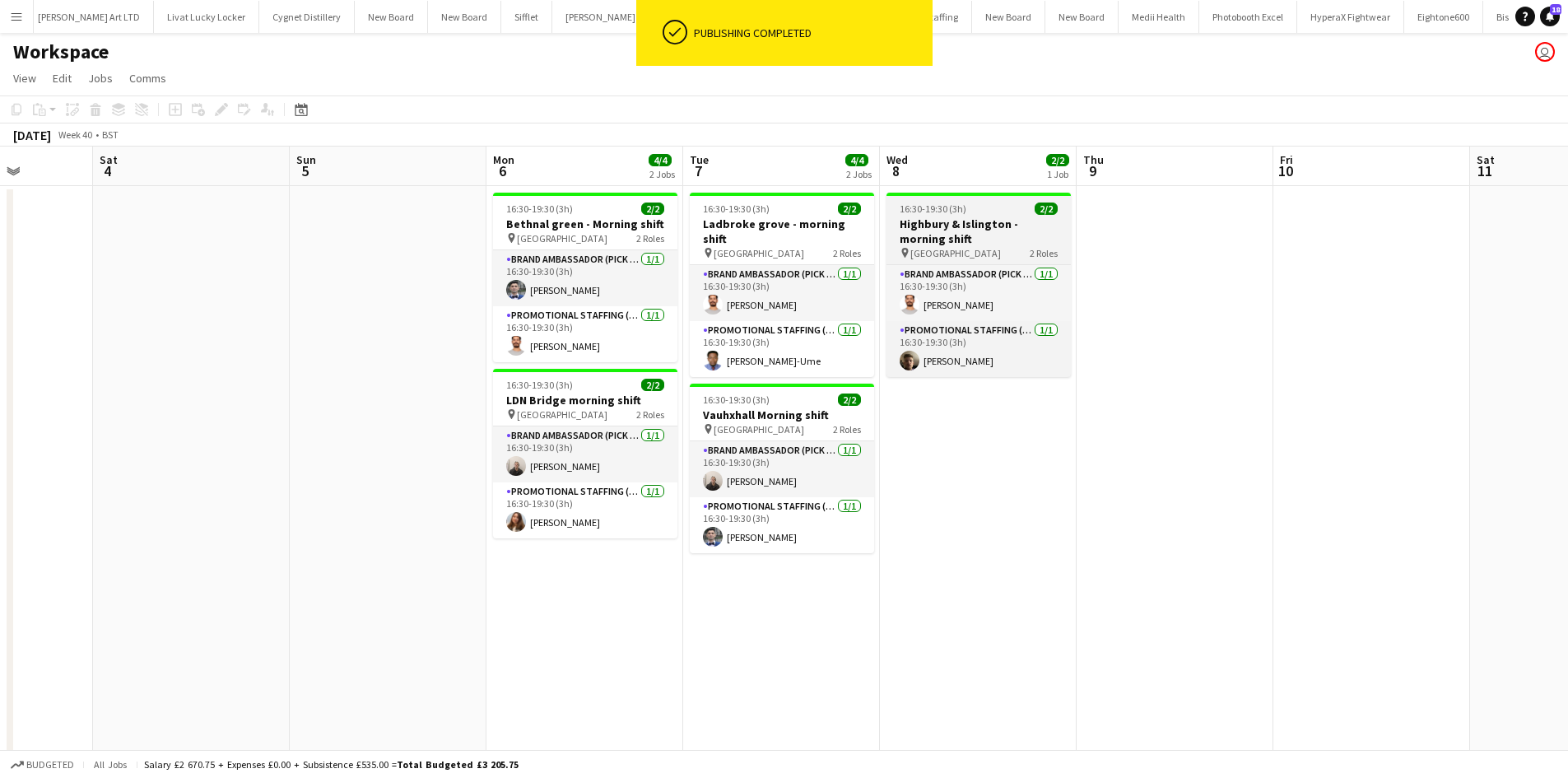
click at [977, 230] on h3 "Highbury & Islington - morning shift" at bounding box center [979, 232] width 184 height 30
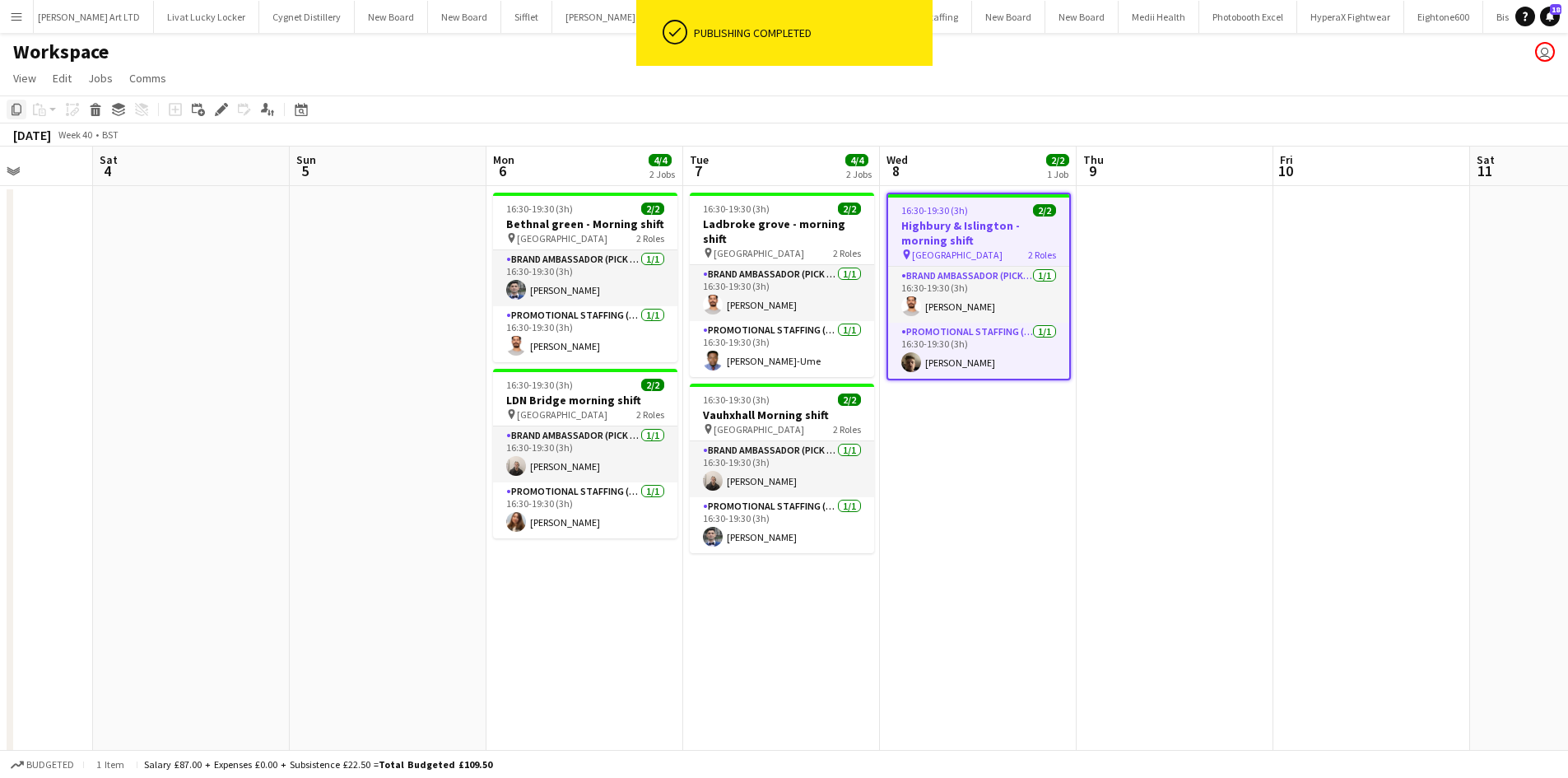
click at [15, 107] on icon "Copy" at bounding box center [17, 110] width 13 height 13
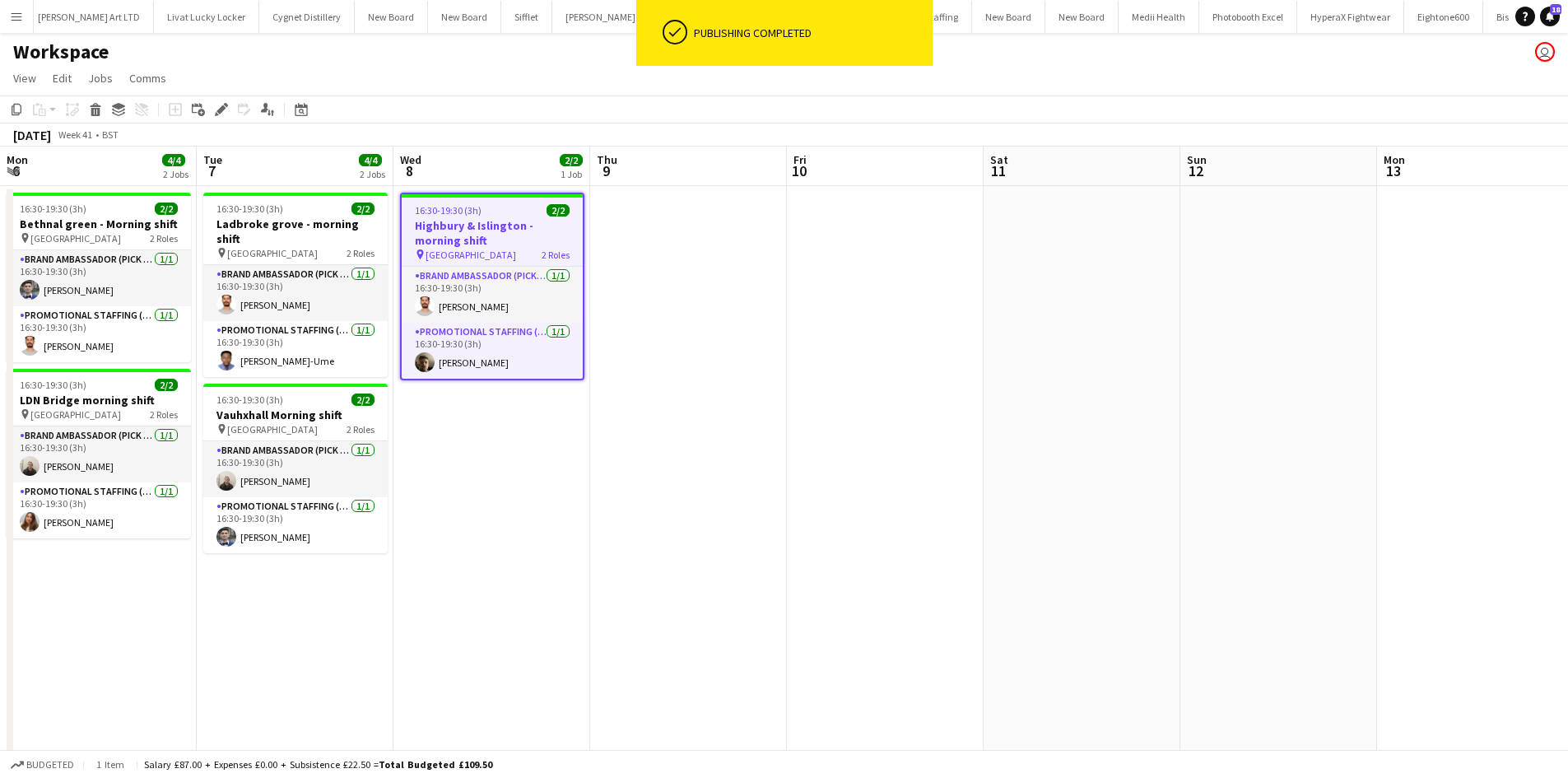
drag, startPoint x: 1034, startPoint y: 302, endPoint x: 773, endPoint y: 263, distance: 263.9
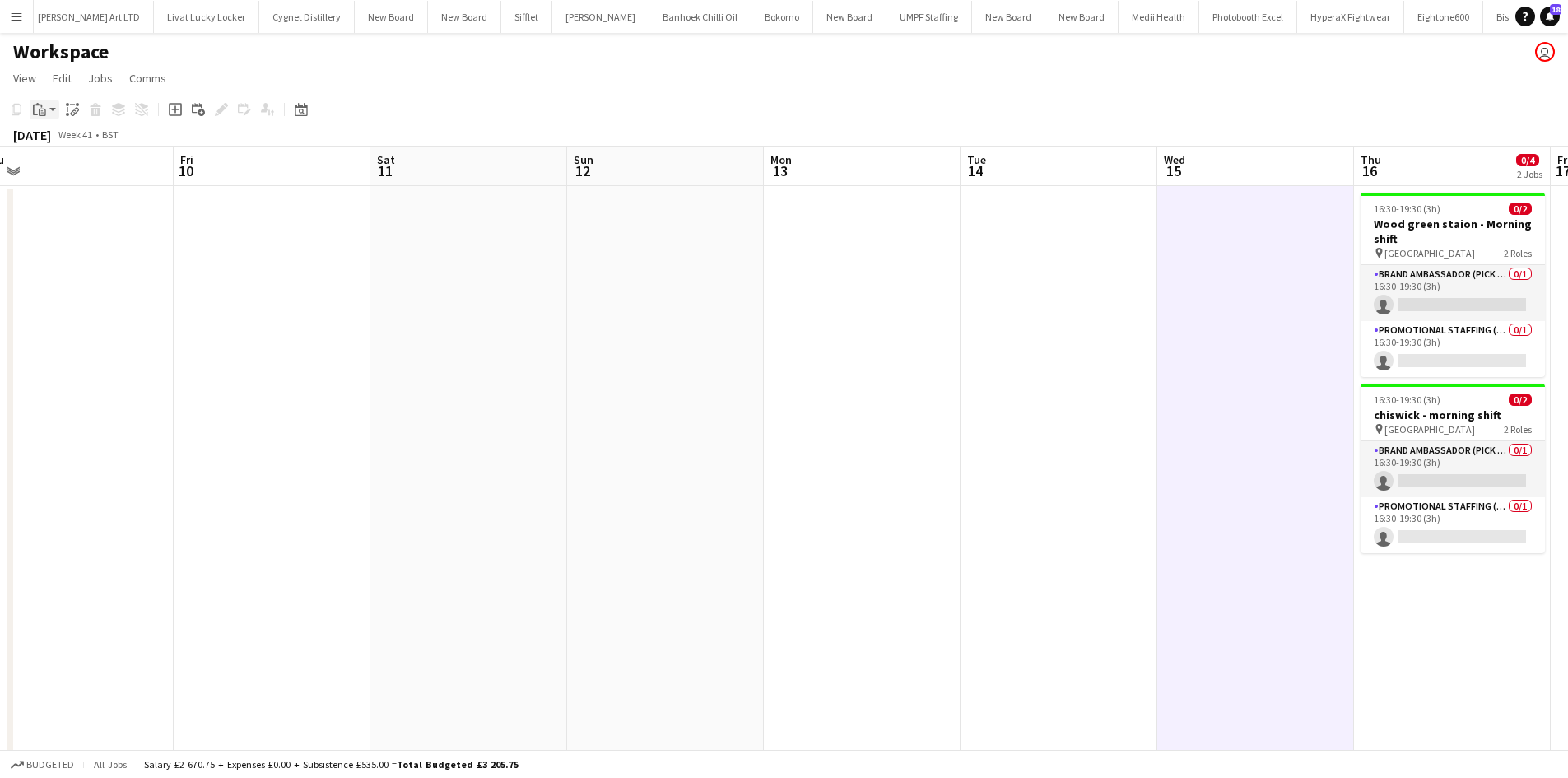
click at [53, 110] on app-action-btn "Paste" at bounding box center [45, 109] width 30 height 20
click at [74, 145] on link "Paste Ctrl+V" at bounding box center [121, 141] width 155 height 15
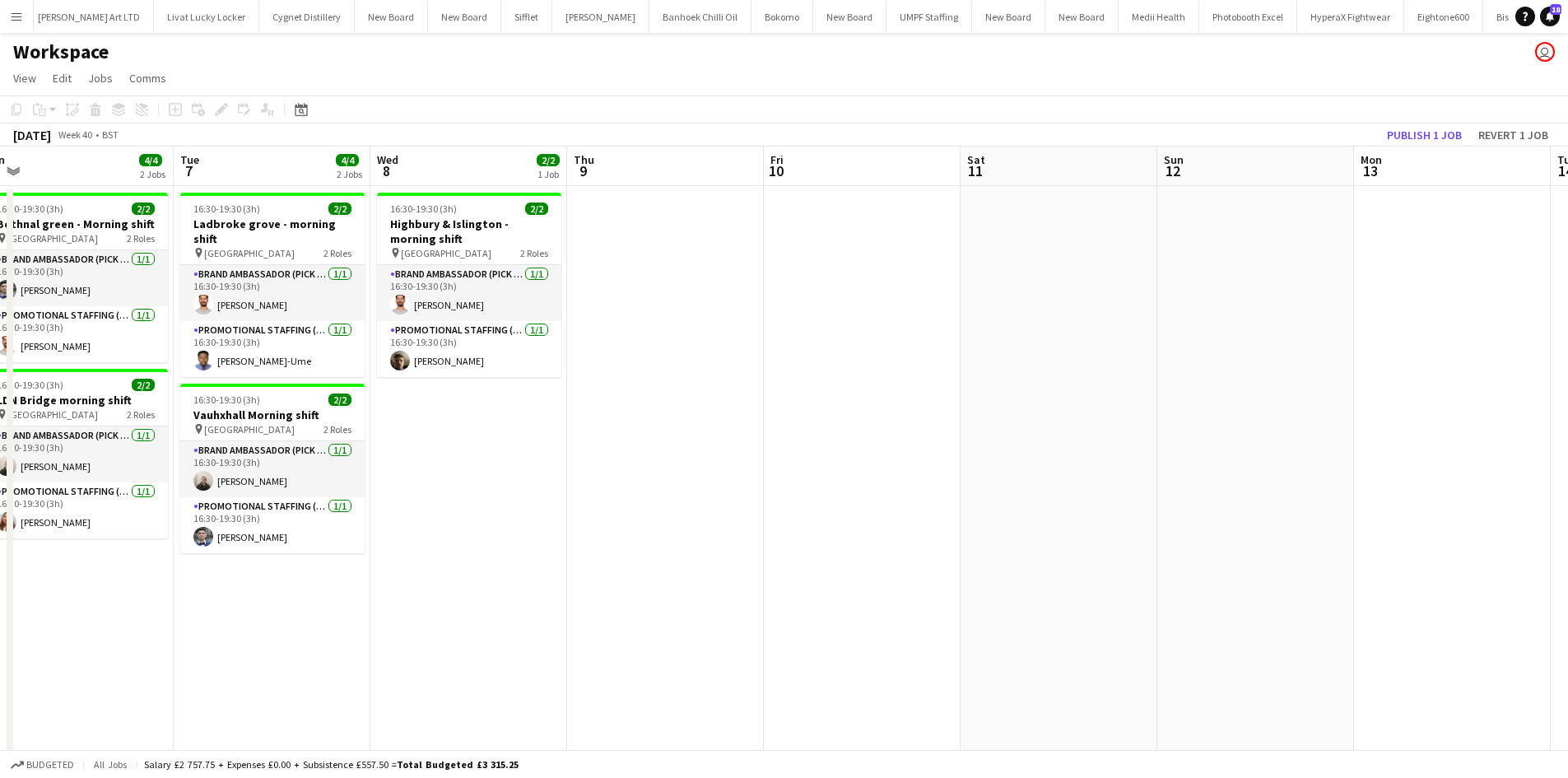
drag, startPoint x: 1337, startPoint y: 405, endPoint x: 622, endPoint y: 409, distance: 715.0
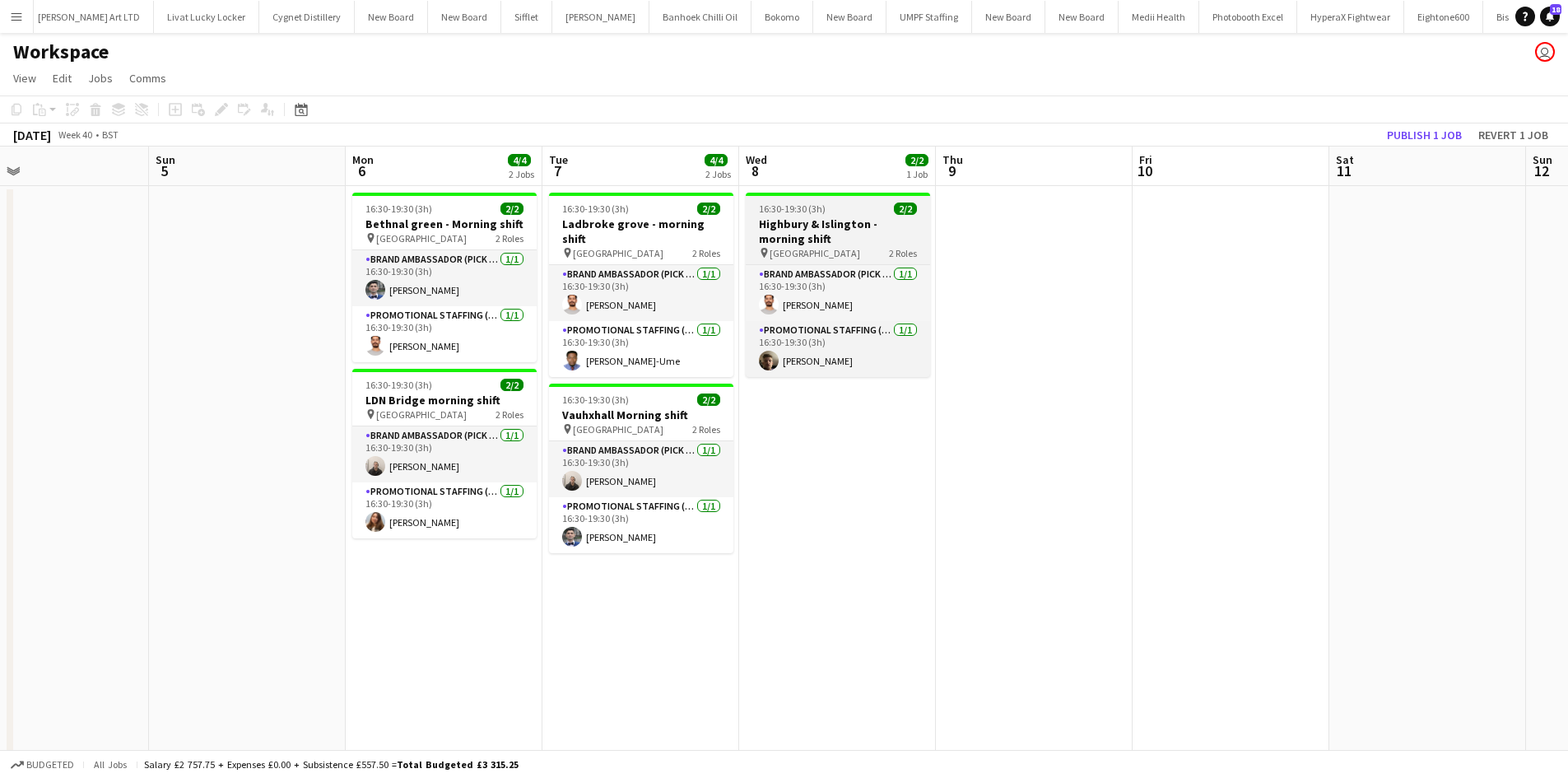
click at [811, 235] on h3 "Highbury & Islington - morning shift" at bounding box center [838, 232] width 184 height 30
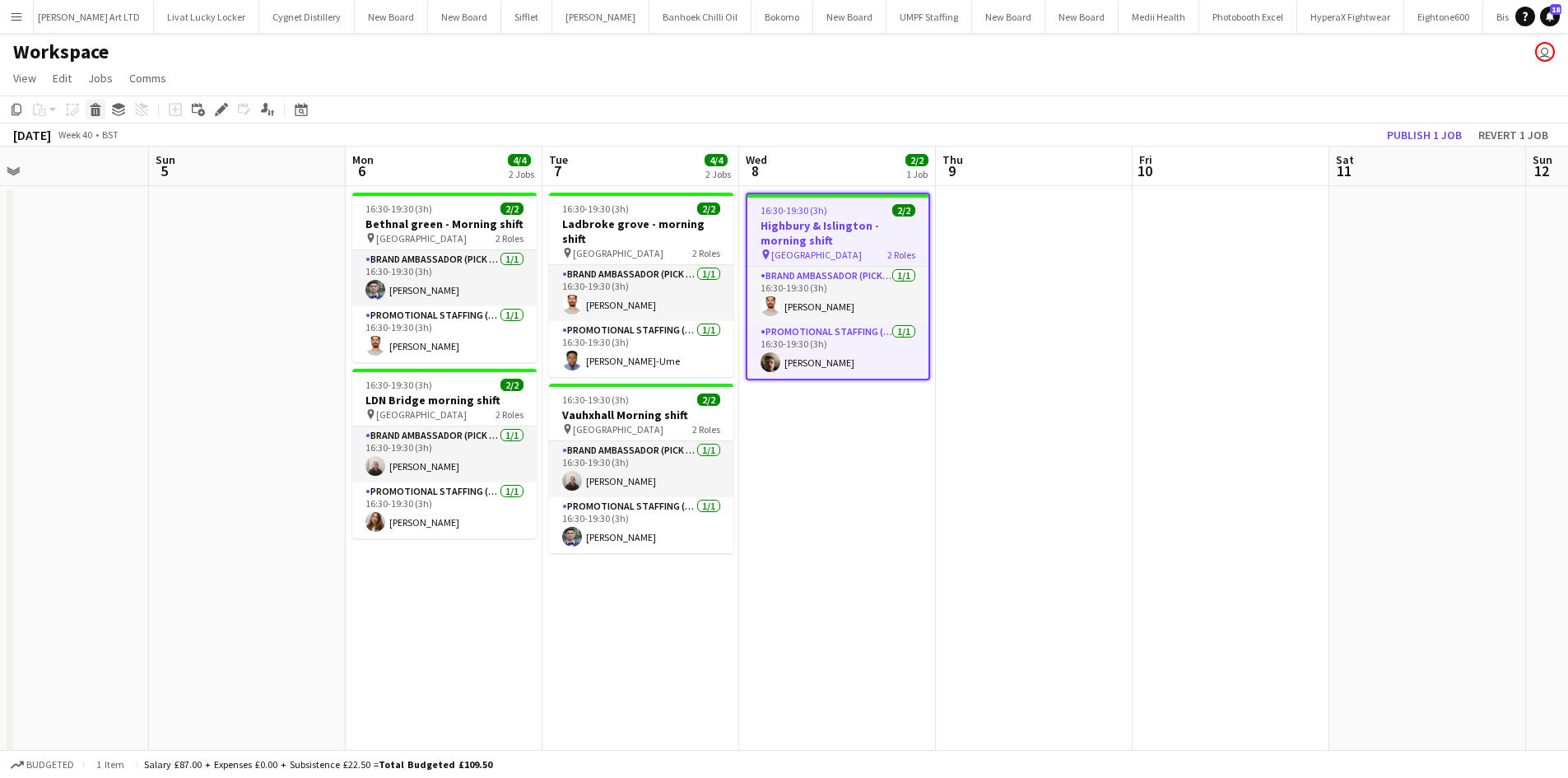
click at [97, 110] on icon "Delete" at bounding box center [95, 110] width 13 height 13
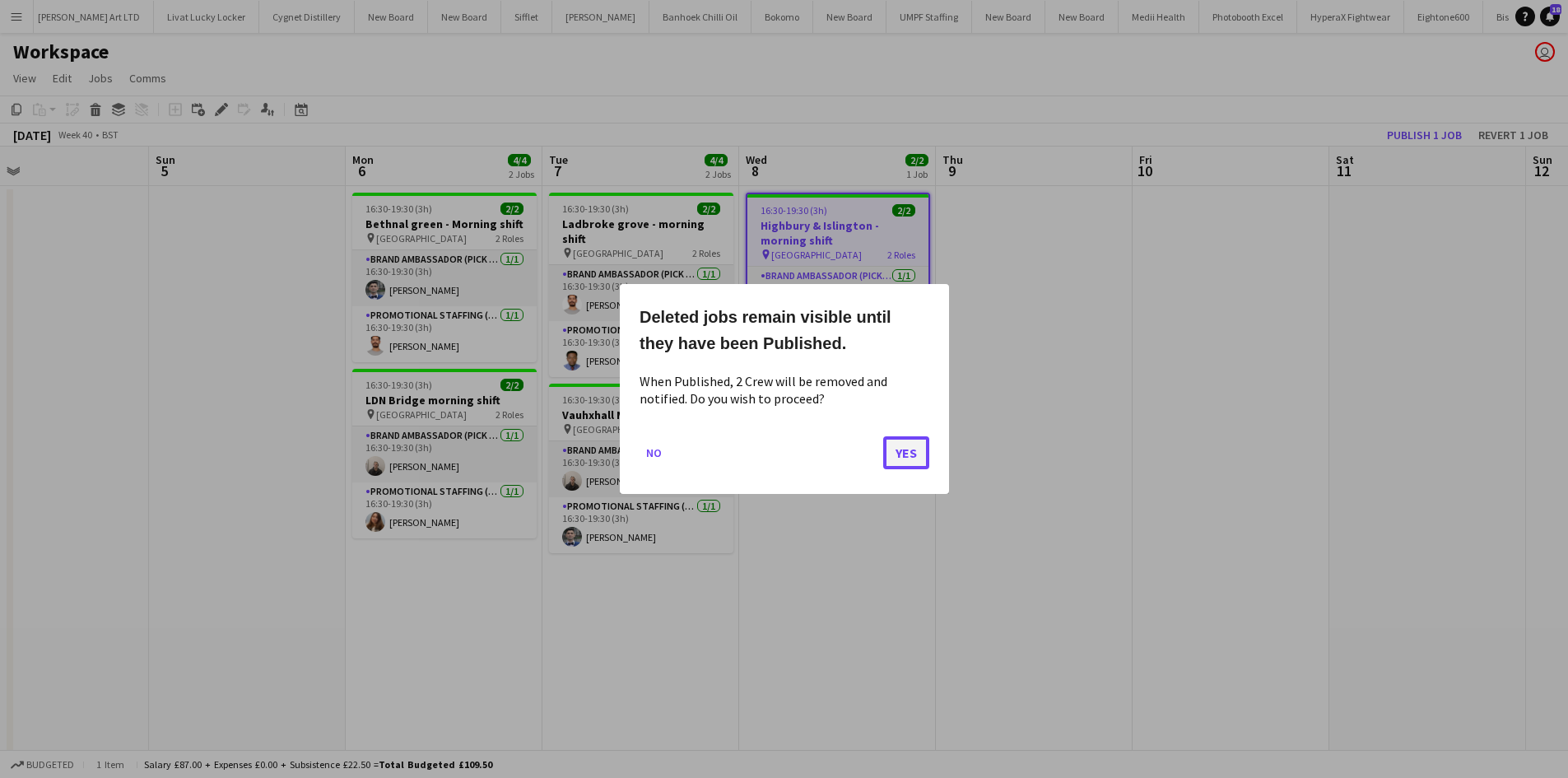
click at [919, 459] on button "Yes" at bounding box center [907, 452] width 47 height 33
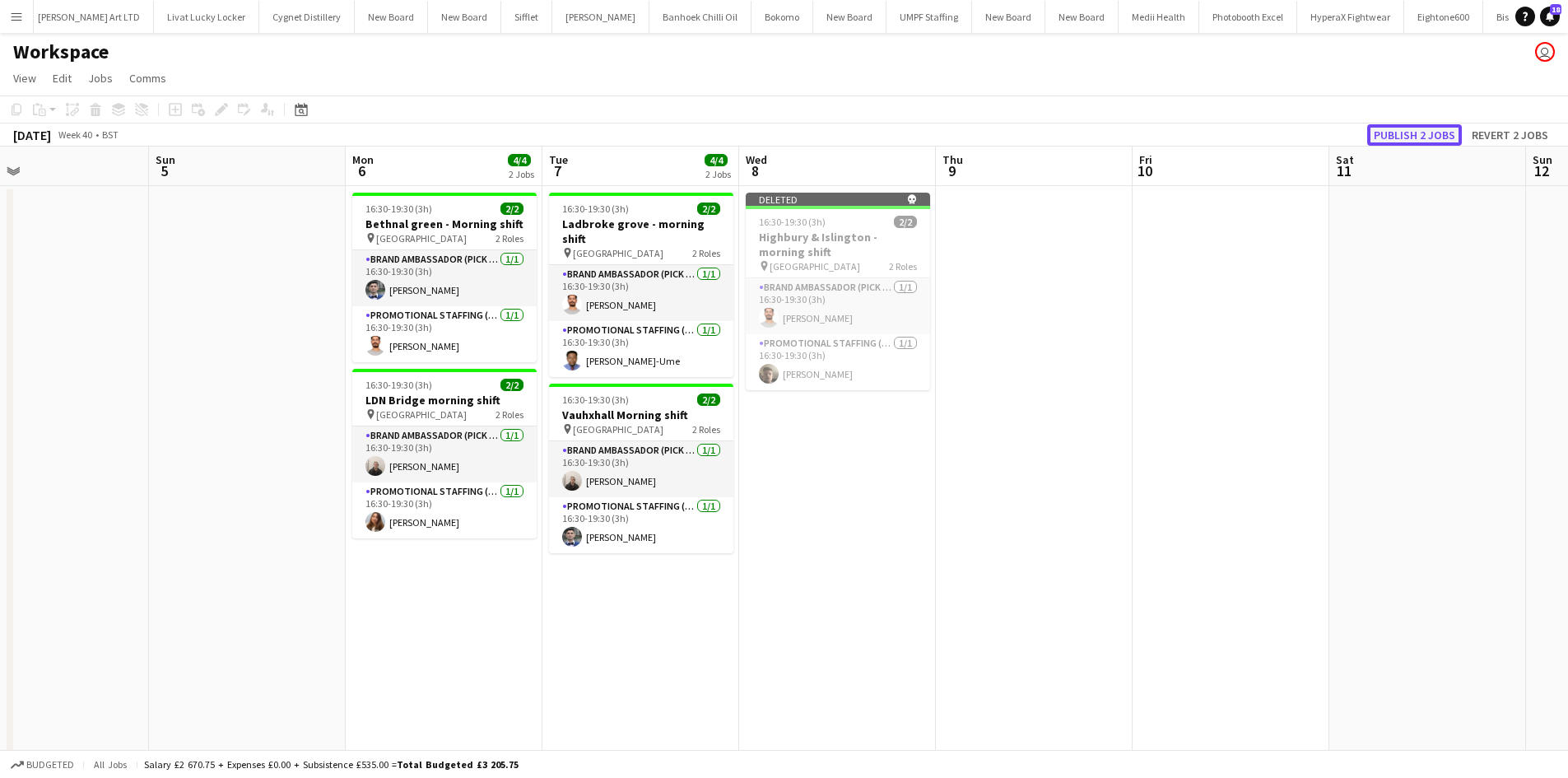
click at [1426, 130] on button "Publish 2 jobs" at bounding box center [1415, 135] width 95 height 21
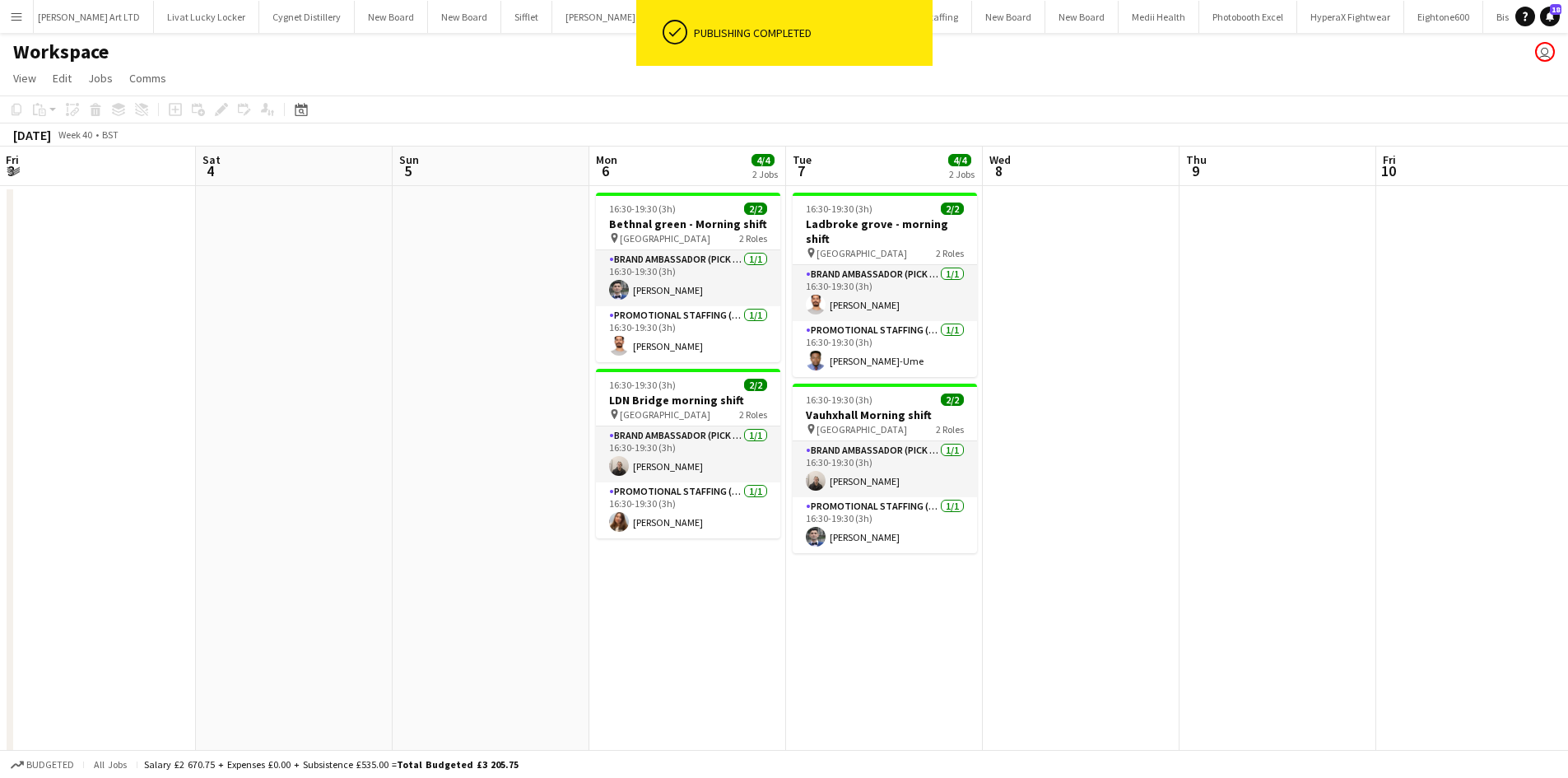
drag, startPoint x: 892, startPoint y: 446, endPoint x: 1000, endPoint y: 350, distance: 144.5
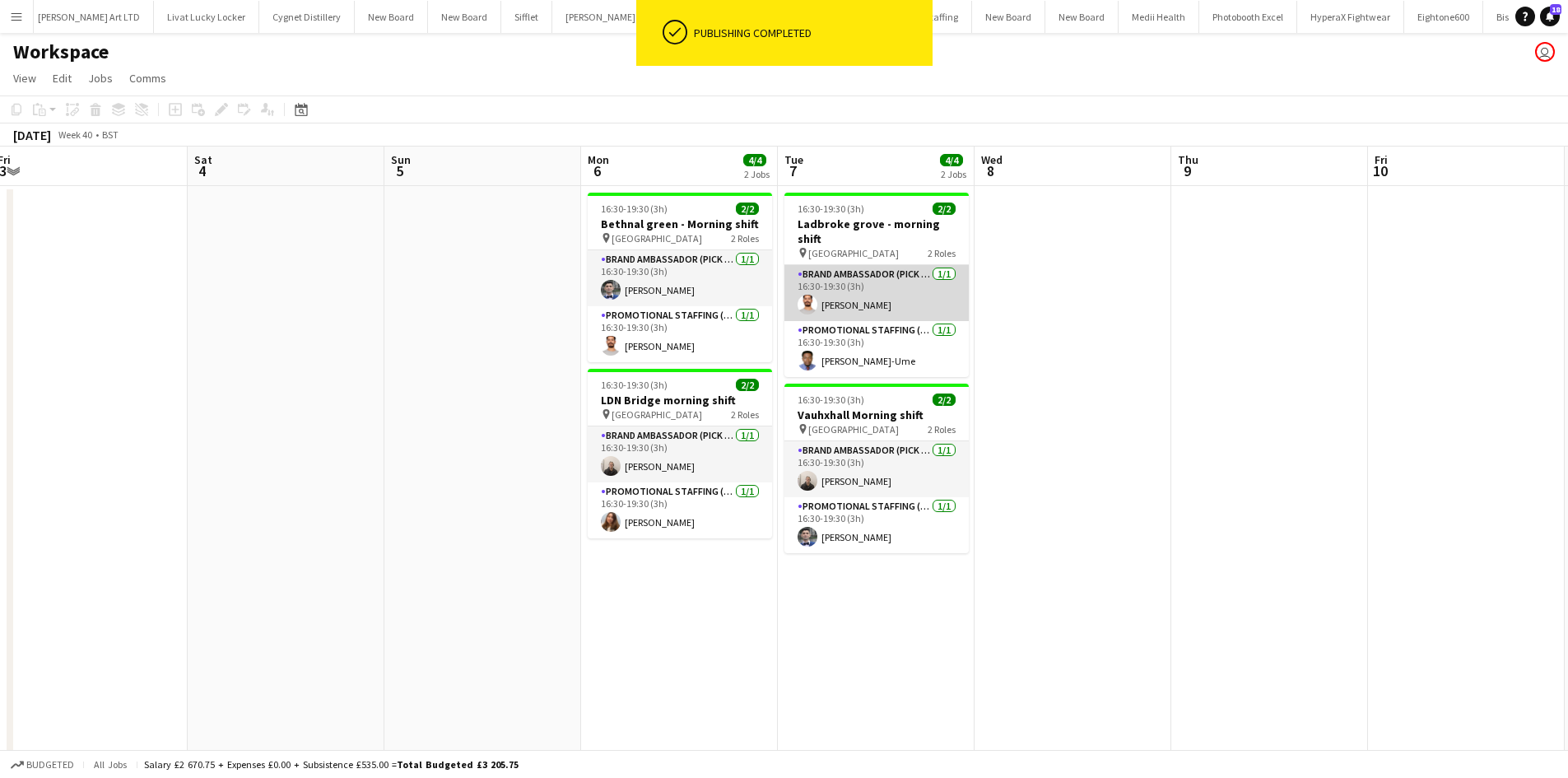
click at [905, 265] on app-card-role "Brand Ambassador (Pick up) 1/1 16:30-19:30 (3h) Arjun Varma" at bounding box center [877, 293] width 184 height 56
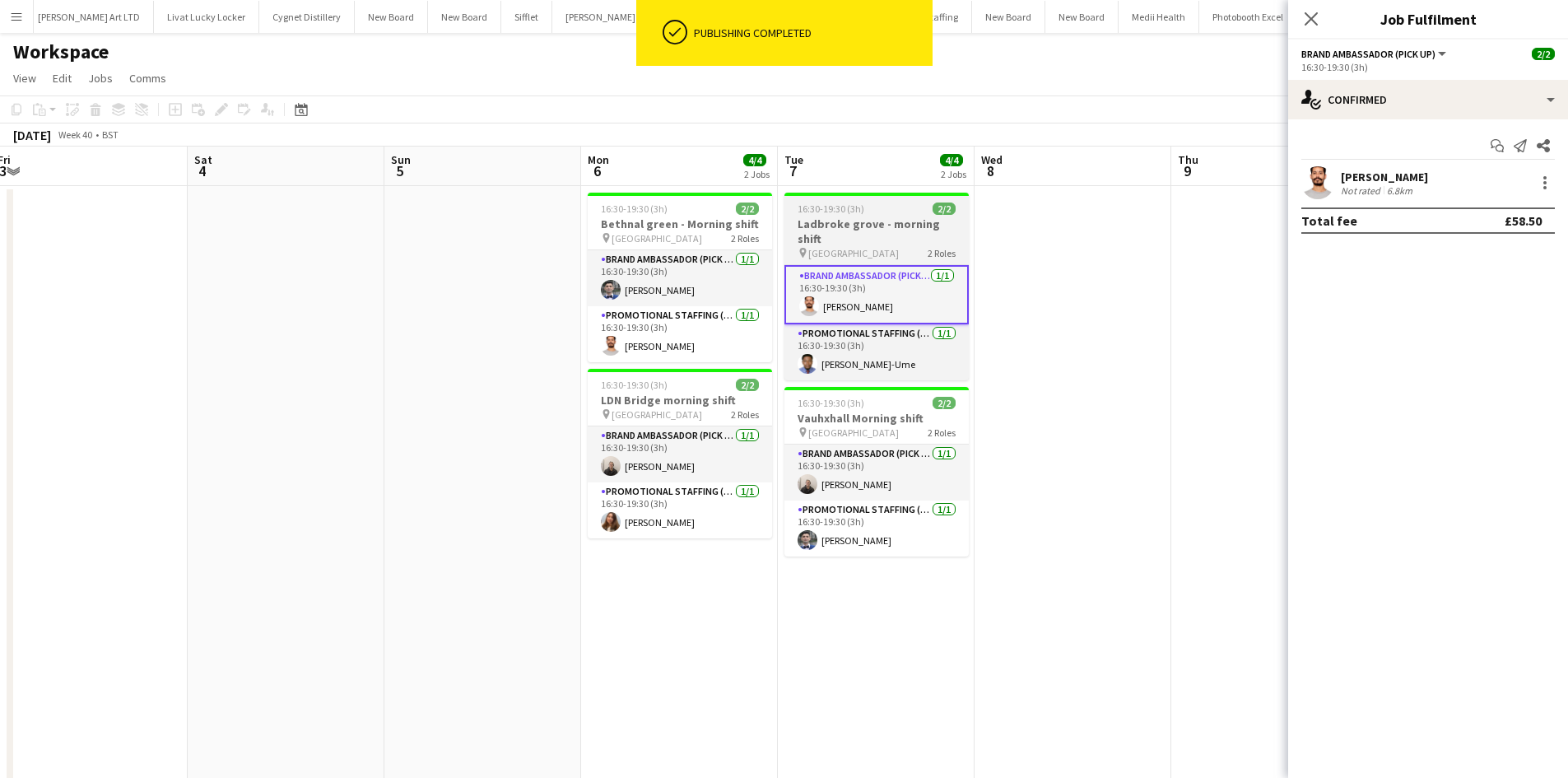
click at [866, 225] on h3 "Ladbroke grove - morning shift" at bounding box center [877, 232] width 184 height 30
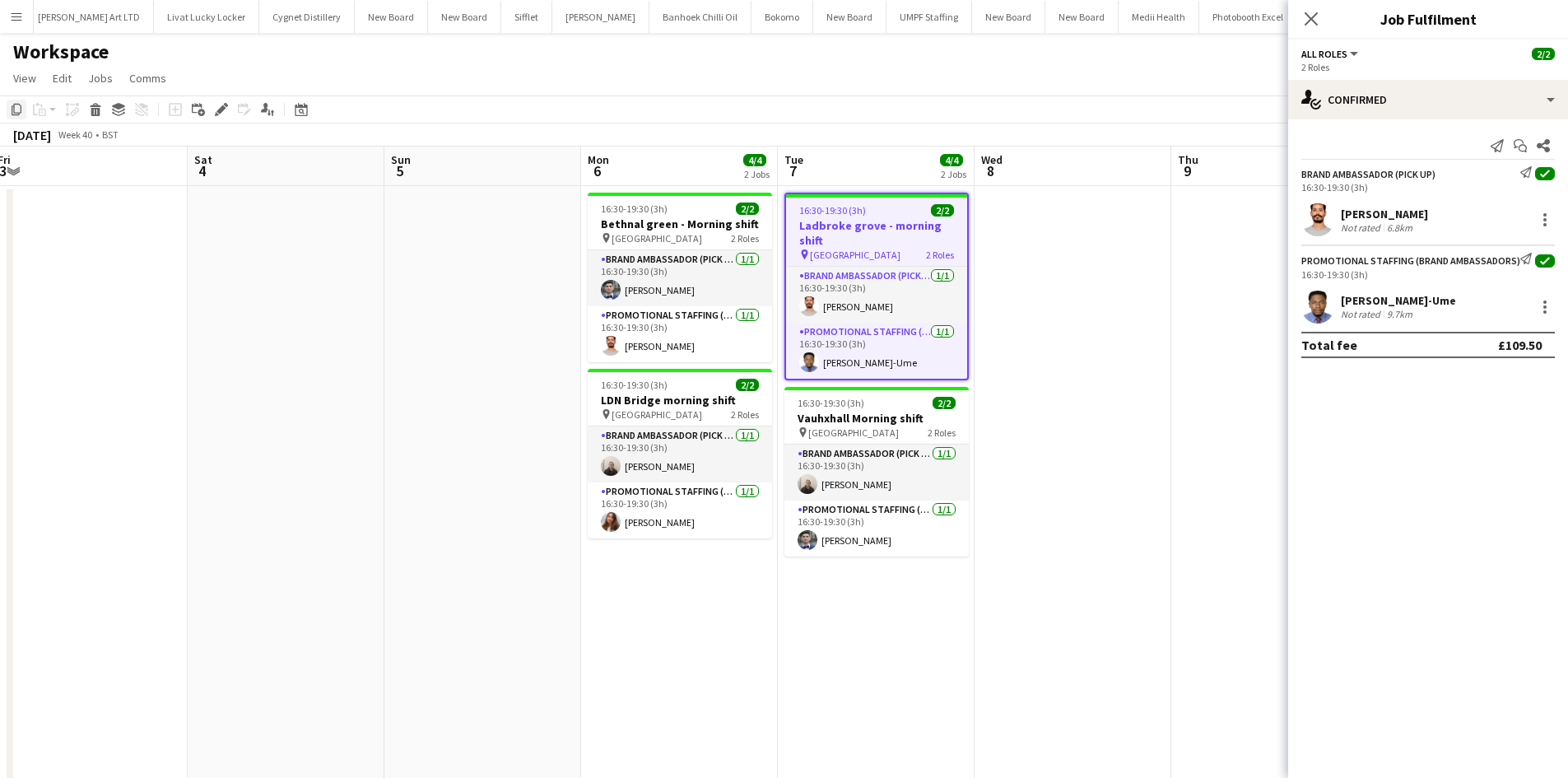
click at [15, 109] on icon "Copy" at bounding box center [17, 110] width 13 height 13
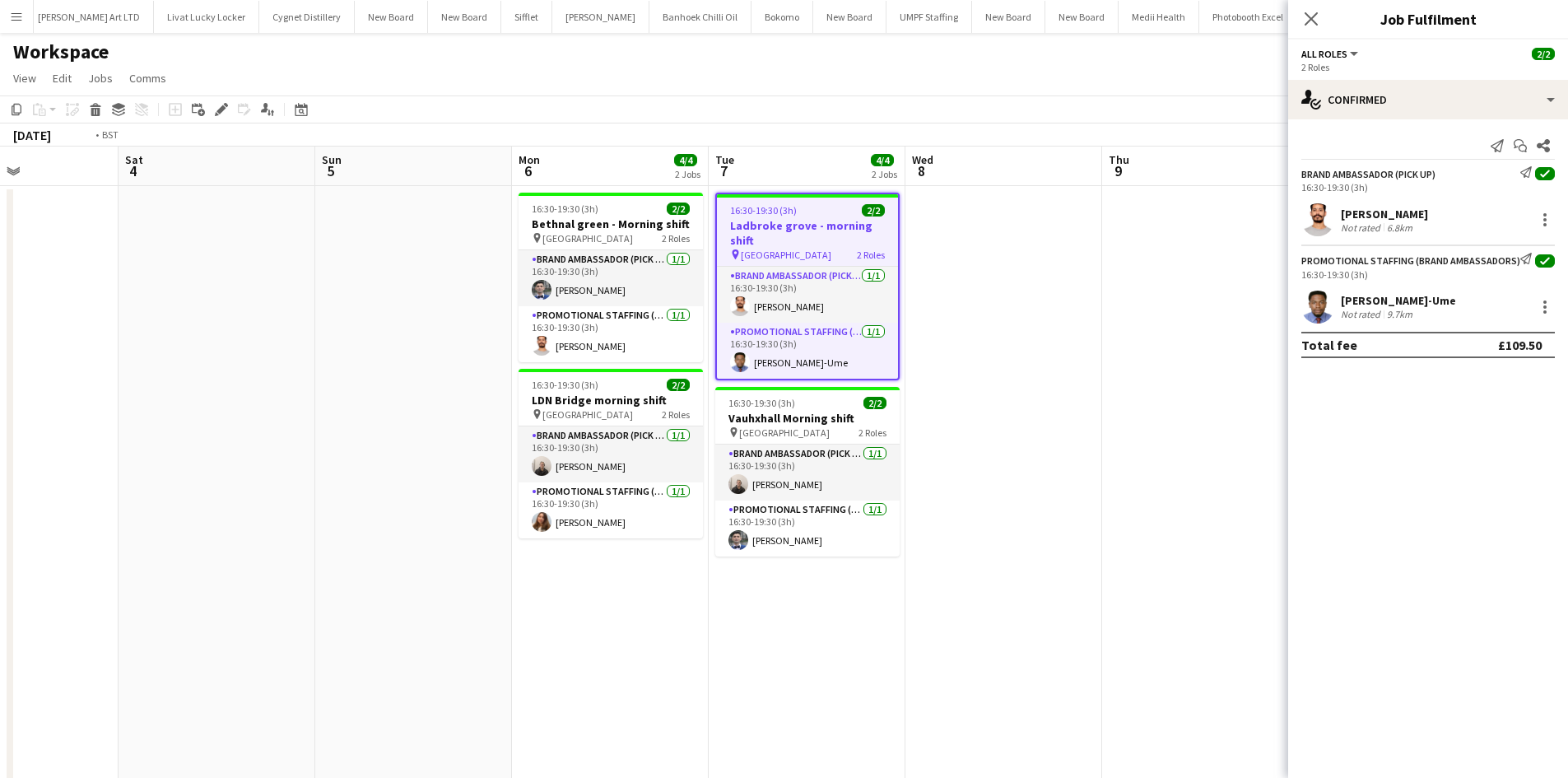
drag, startPoint x: 1006, startPoint y: 342, endPoint x: 123, endPoint y: 207, distance: 893.3
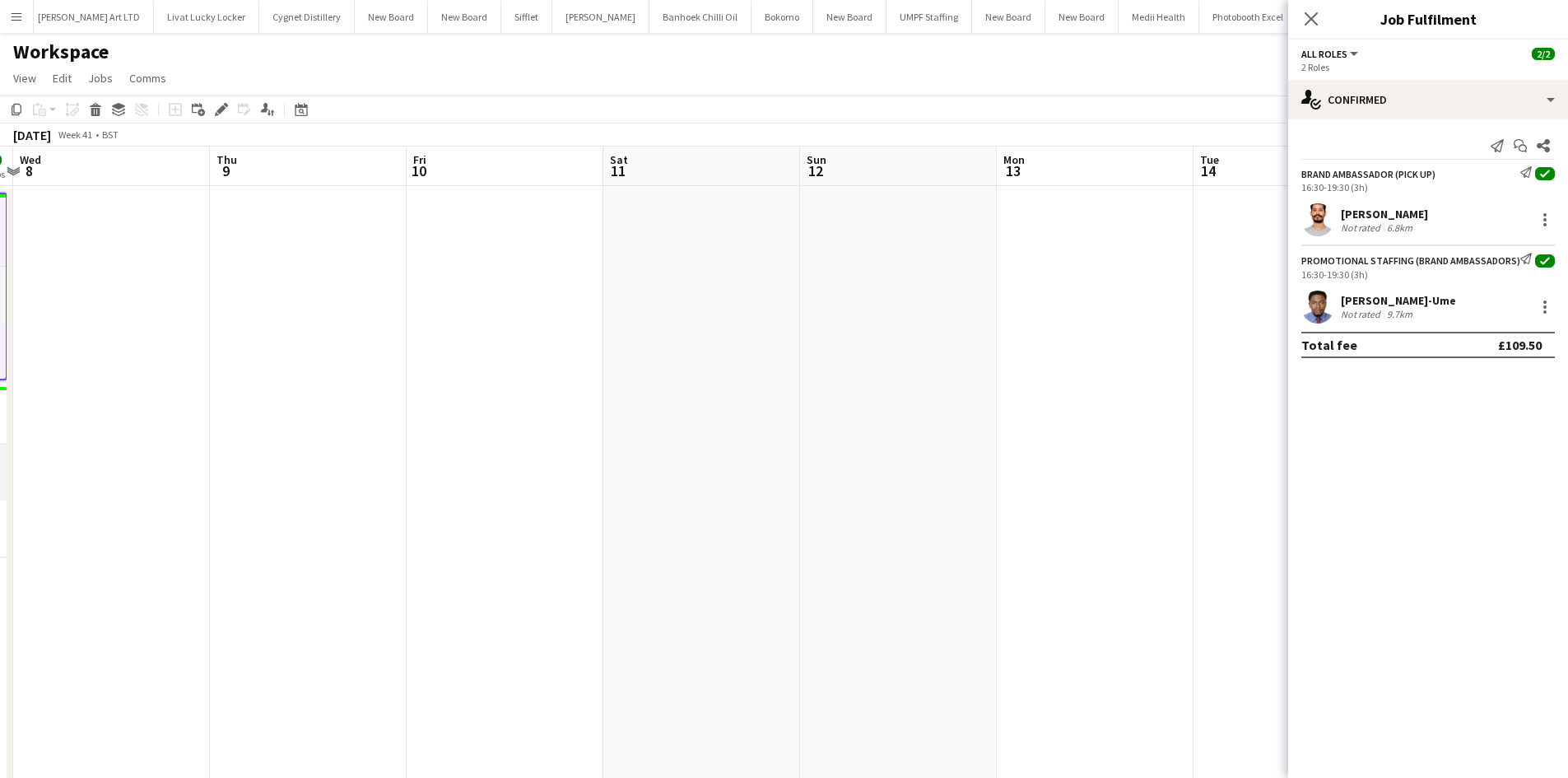
drag, startPoint x: 783, startPoint y: 282, endPoint x: 454, endPoint y: 227, distance: 333.6
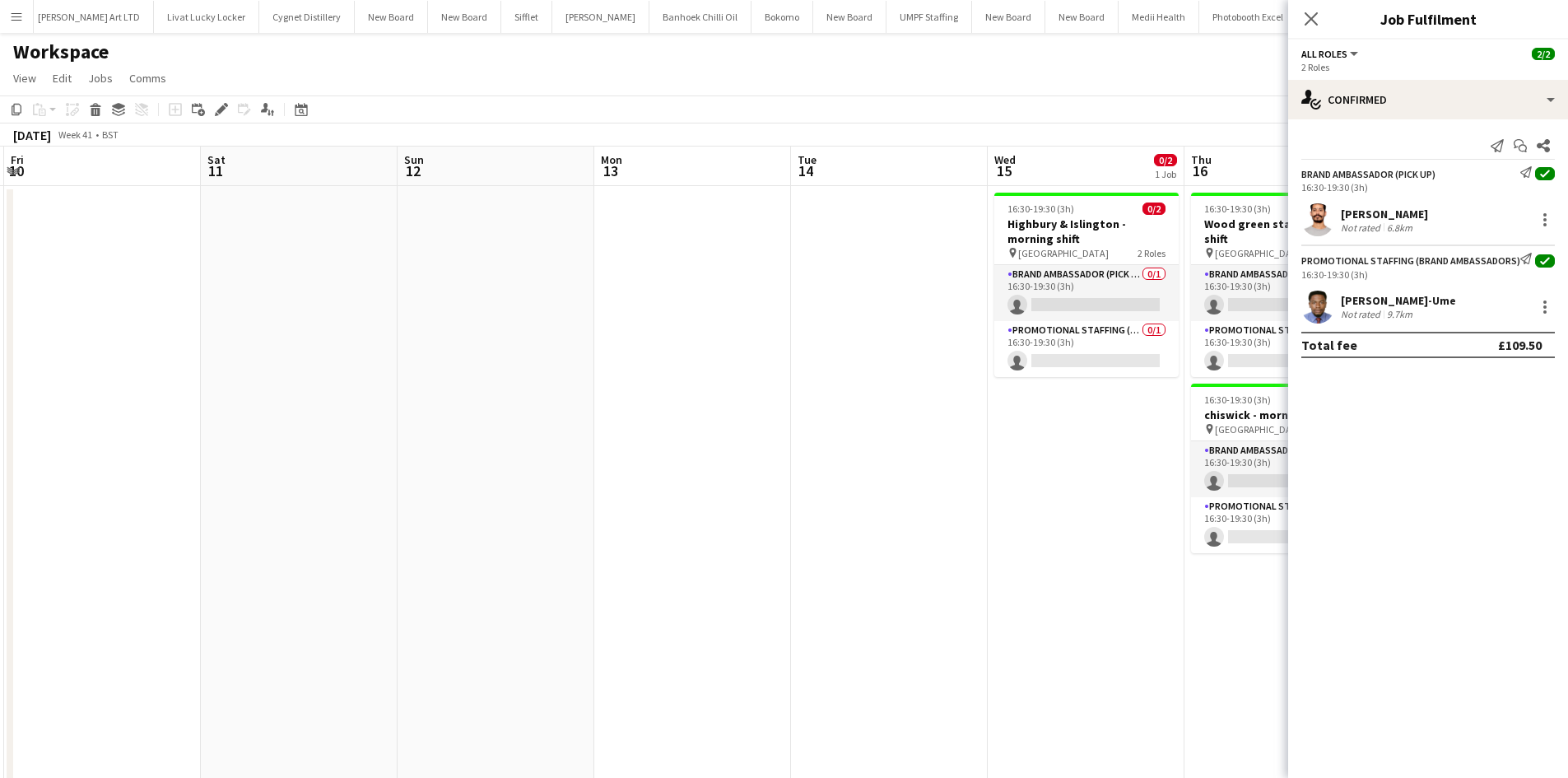
drag, startPoint x: 915, startPoint y: 256, endPoint x: 894, endPoint y: 249, distance: 22.1
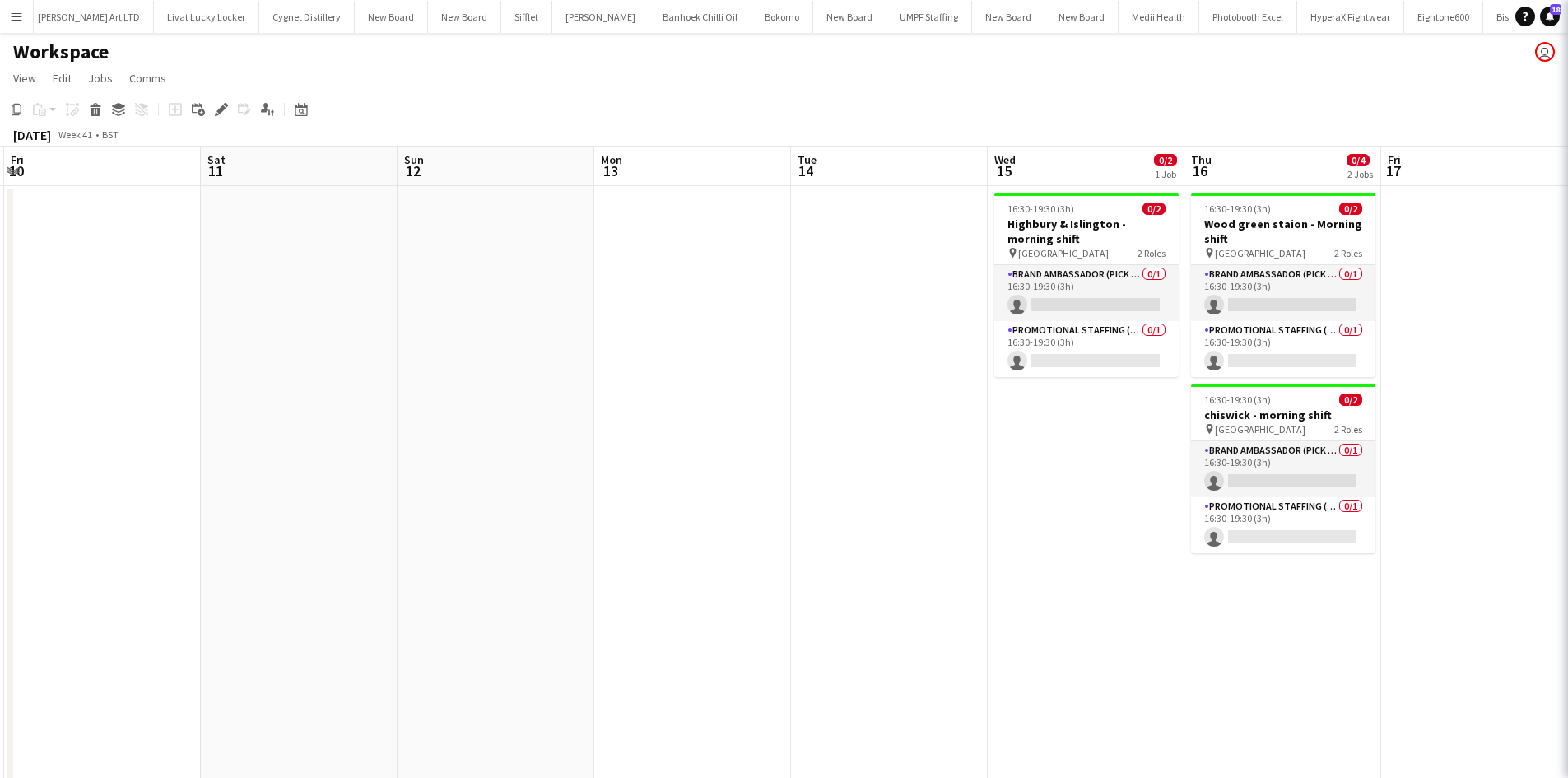
scroll to position [0, 587]
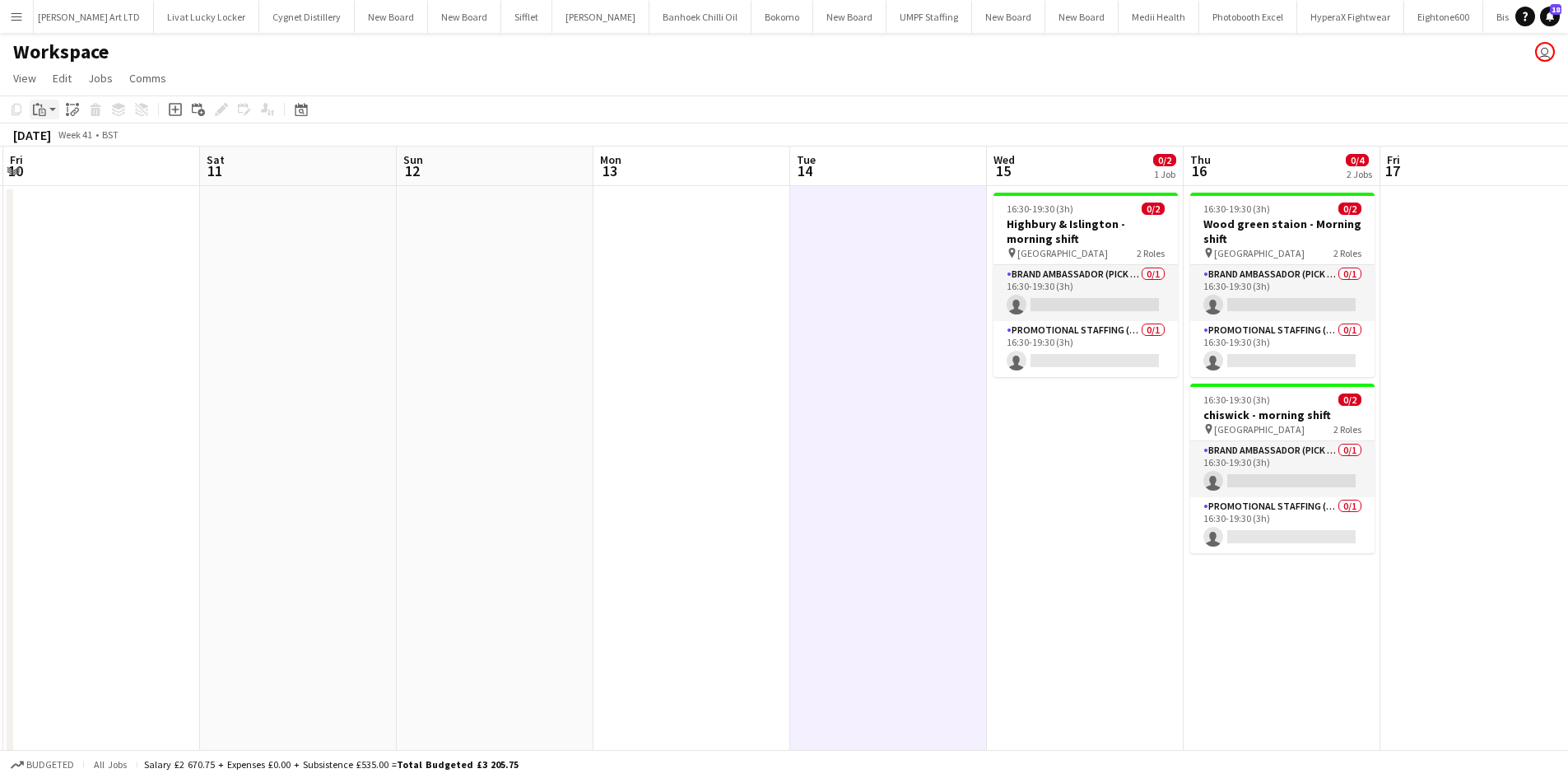
click at [43, 114] on icon "Paste" at bounding box center [39, 110] width 13 height 13
click at [67, 141] on link "Paste Ctrl+V" at bounding box center [121, 141] width 155 height 15
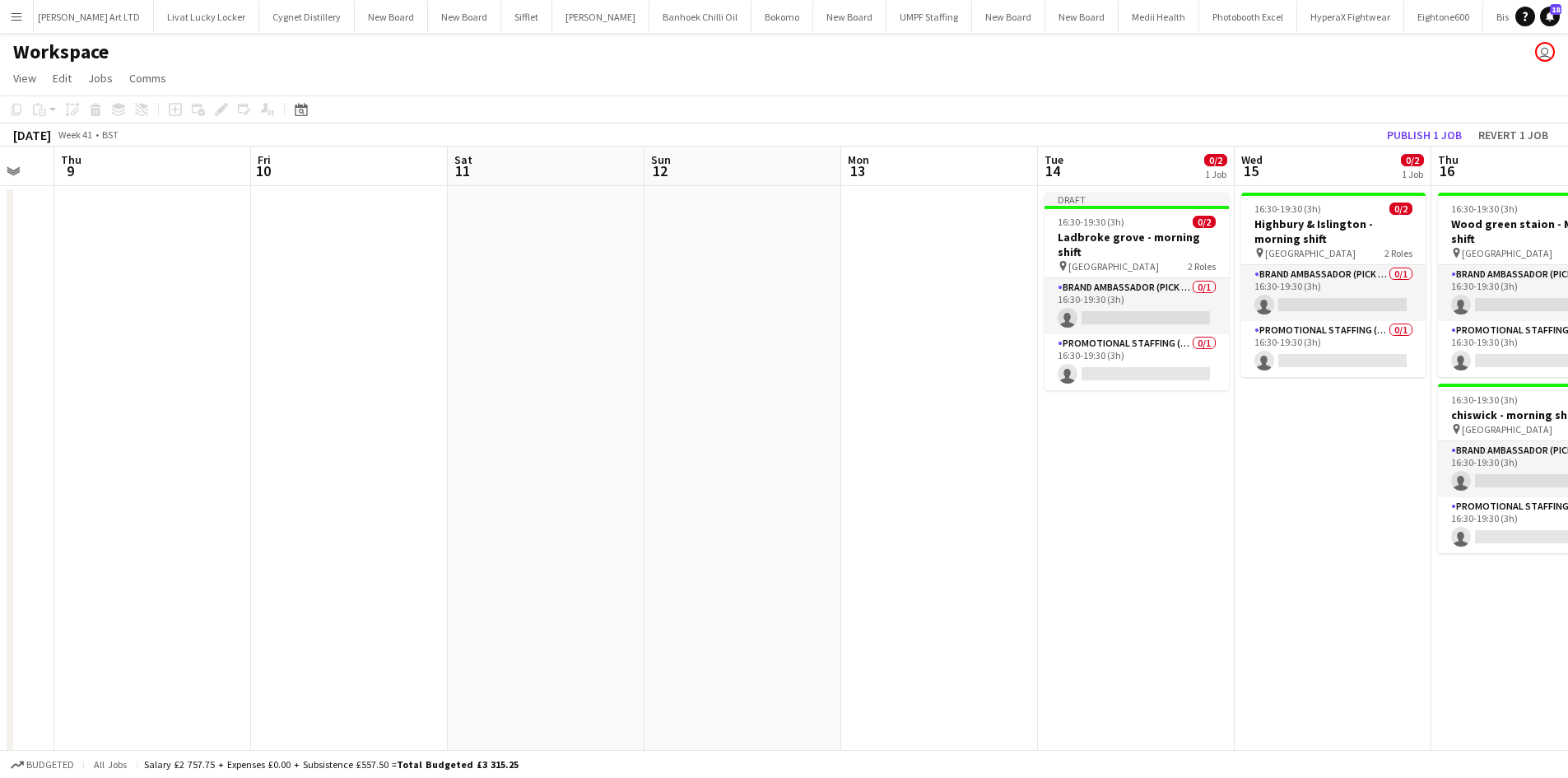
drag, startPoint x: 646, startPoint y: 449, endPoint x: 1230, endPoint y: 424, distance: 584.5
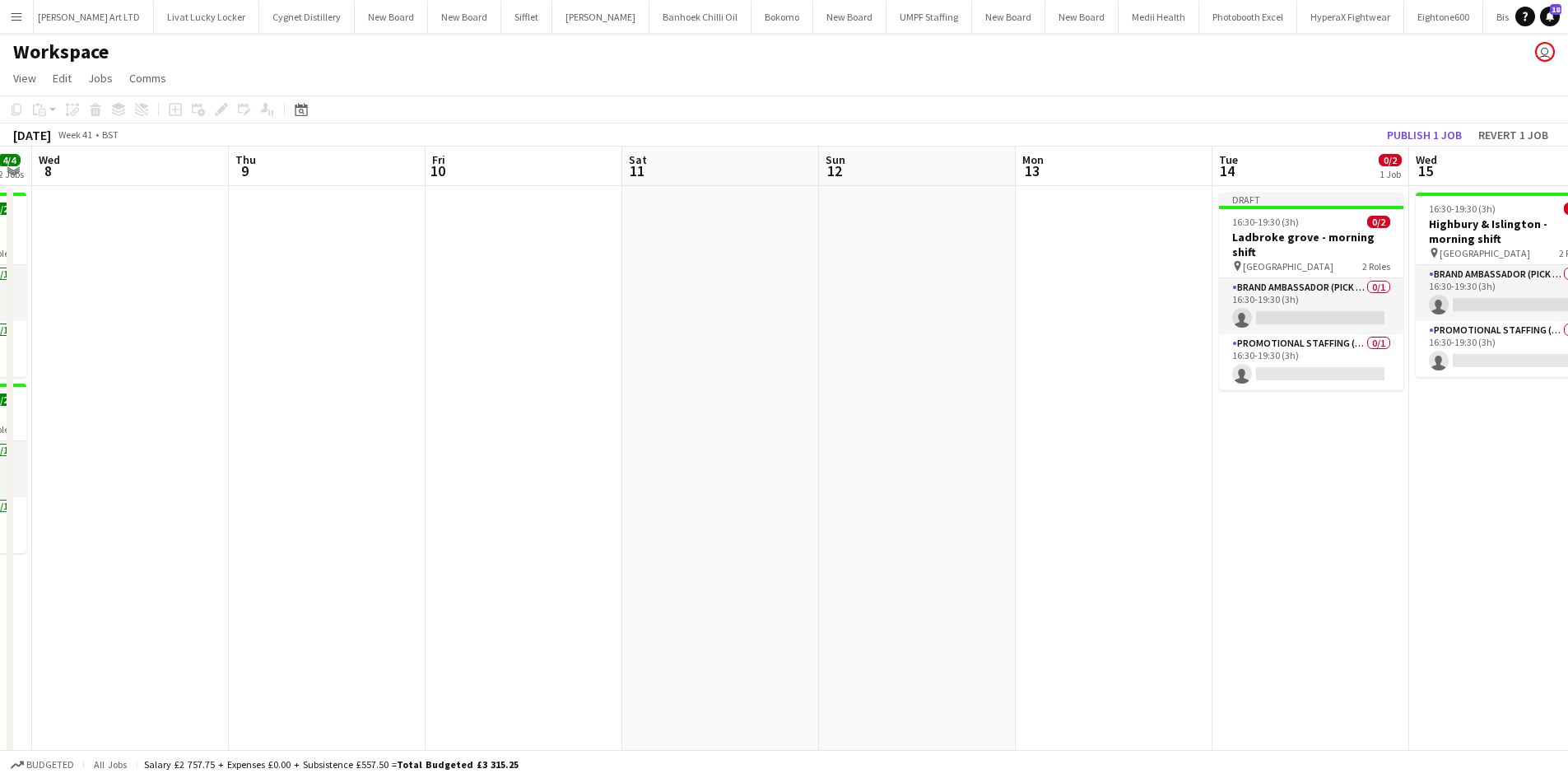
drag, startPoint x: 1127, startPoint y: 419, endPoint x: 999, endPoint y: 402, distance: 129.1
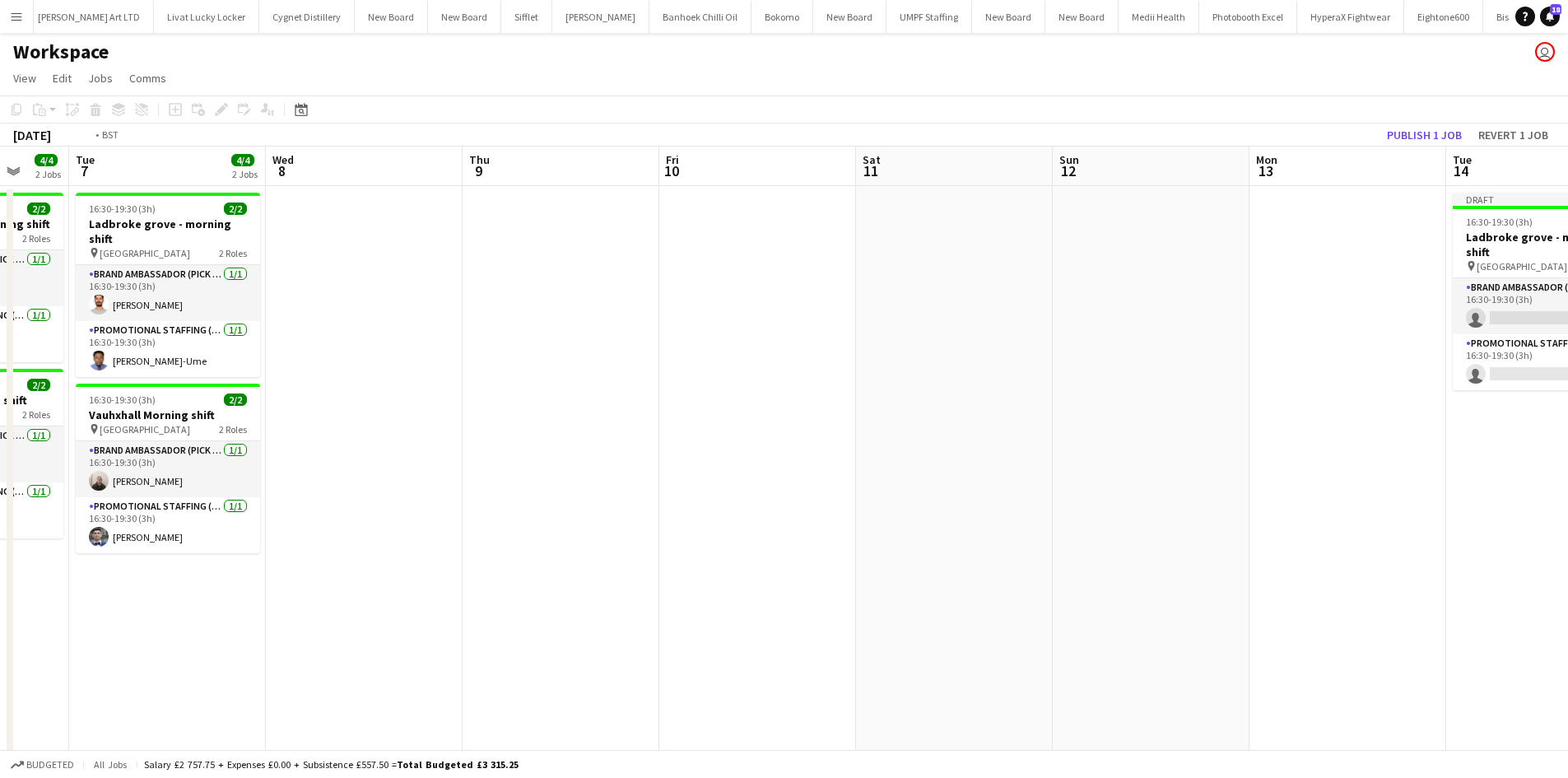
drag, startPoint x: 990, startPoint y: 402, endPoint x: 1580, endPoint y: 395, distance: 590.0
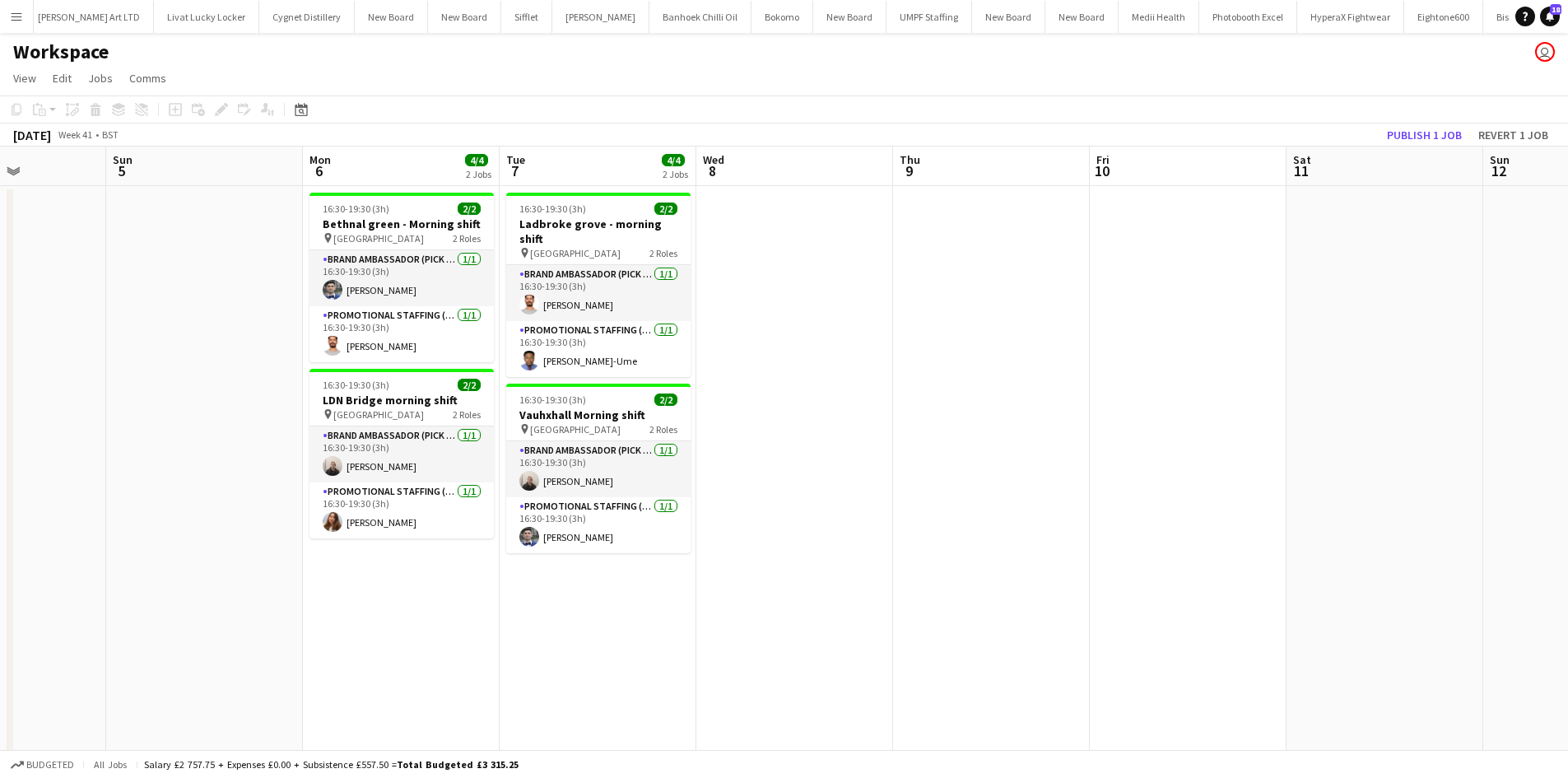
drag, startPoint x: 920, startPoint y: 353, endPoint x: 1167, endPoint y: 353, distance: 247.0
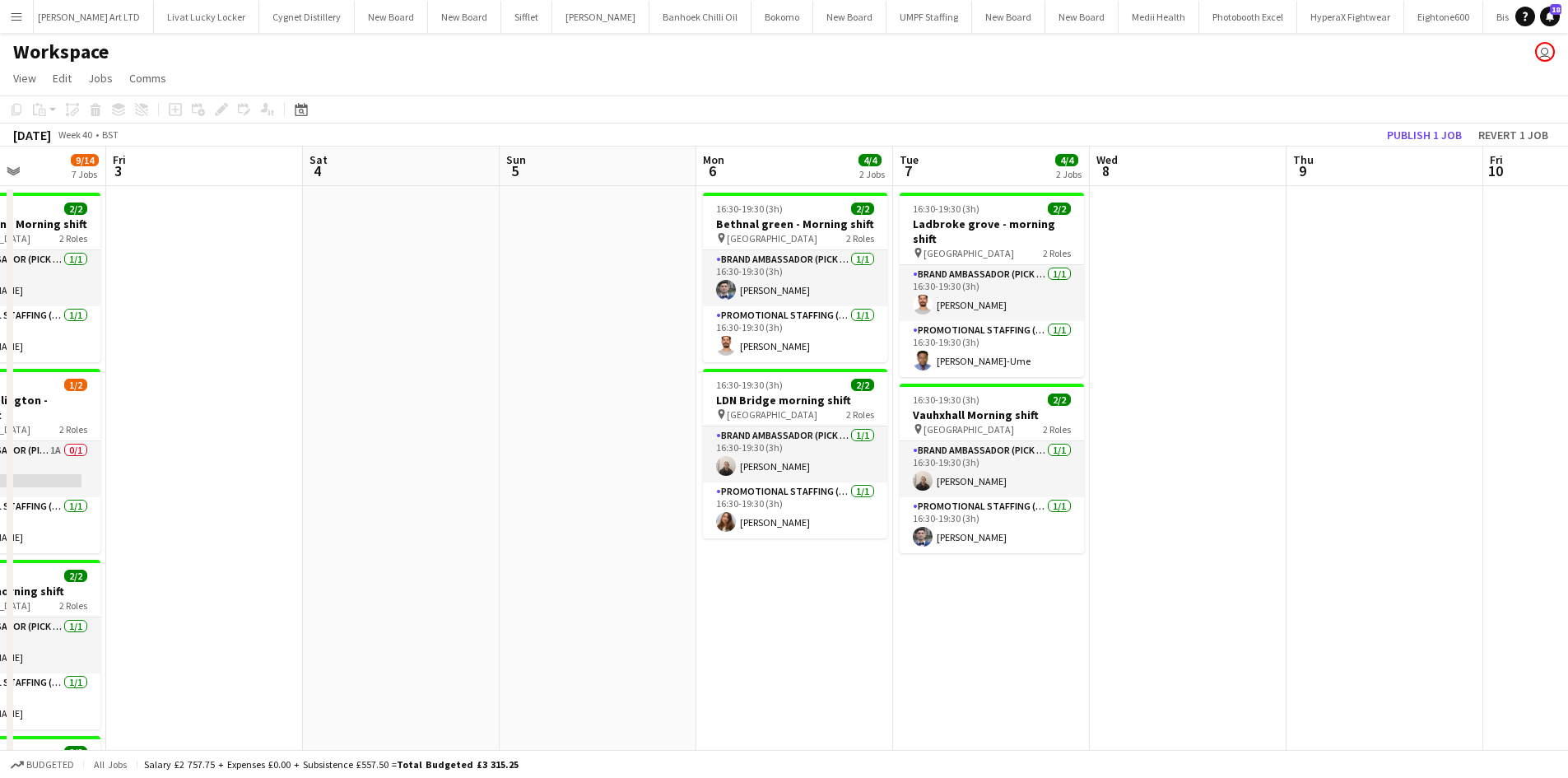
scroll to position [0, 452]
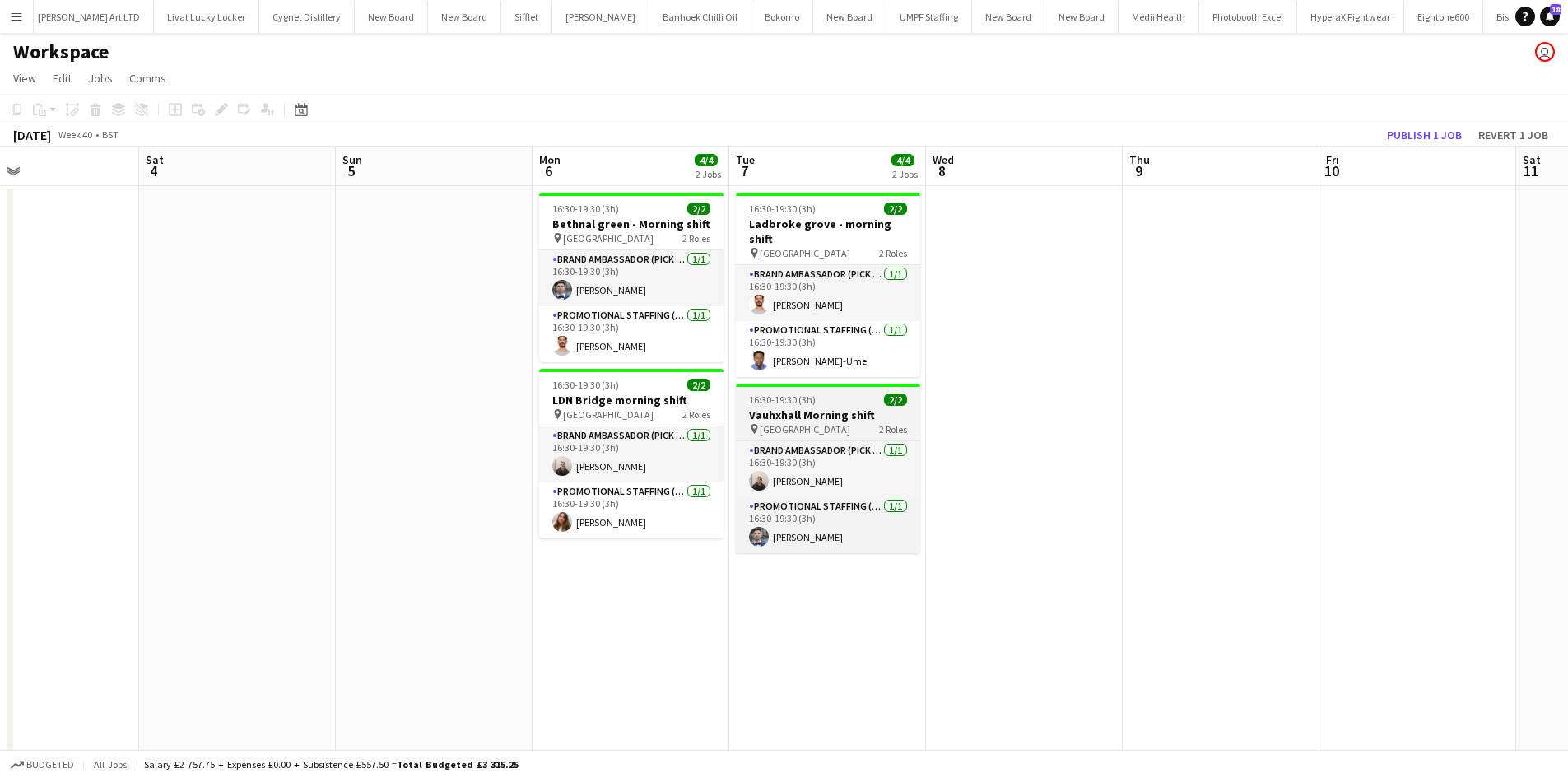
click at [801, 423] on span "Vauhxhall Station" at bounding box center [804, 428] width 90 height 12
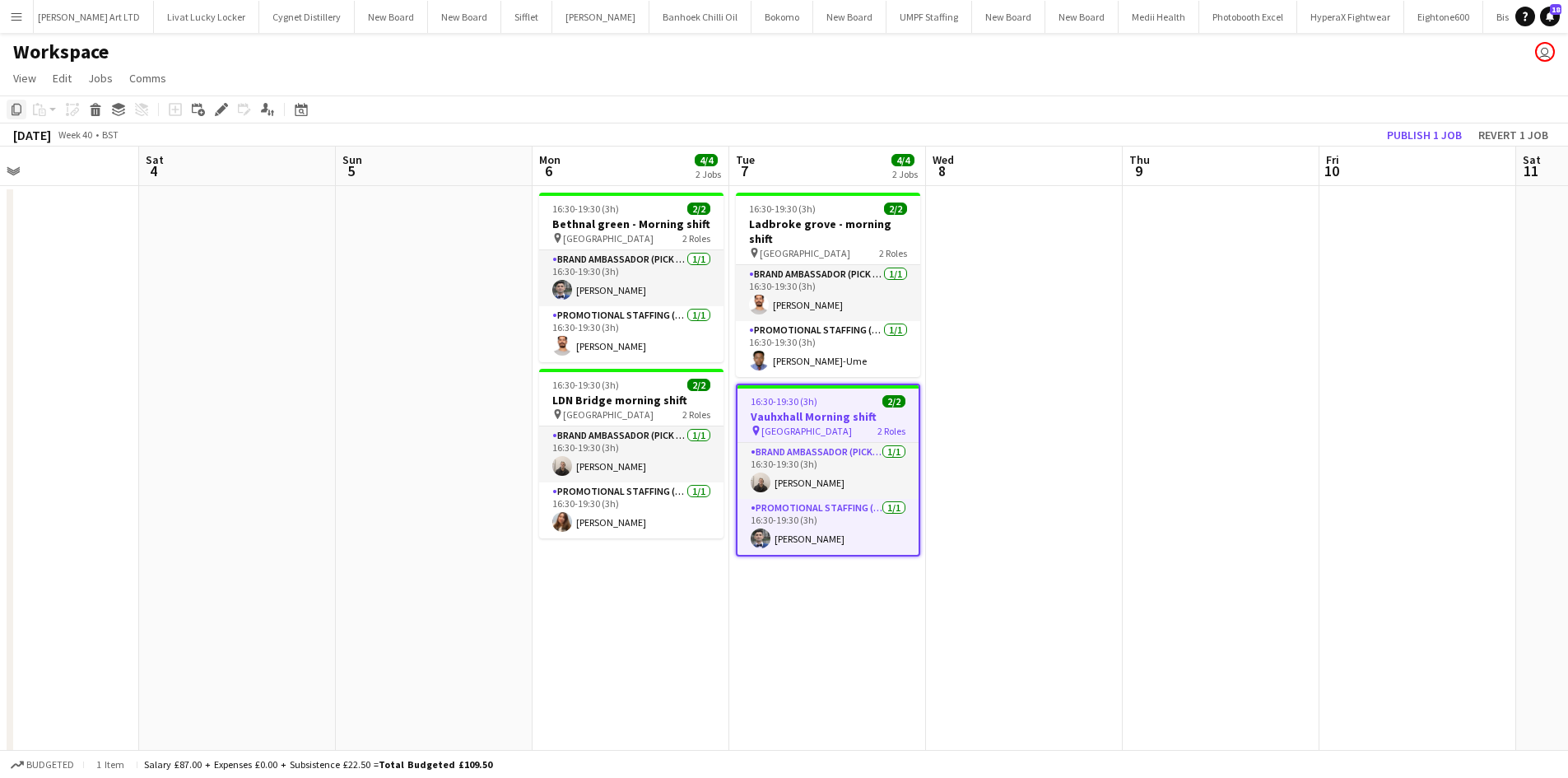
click at [17, 106] on icon "Copy" at bounding box center [17, 110] width 13 height 13
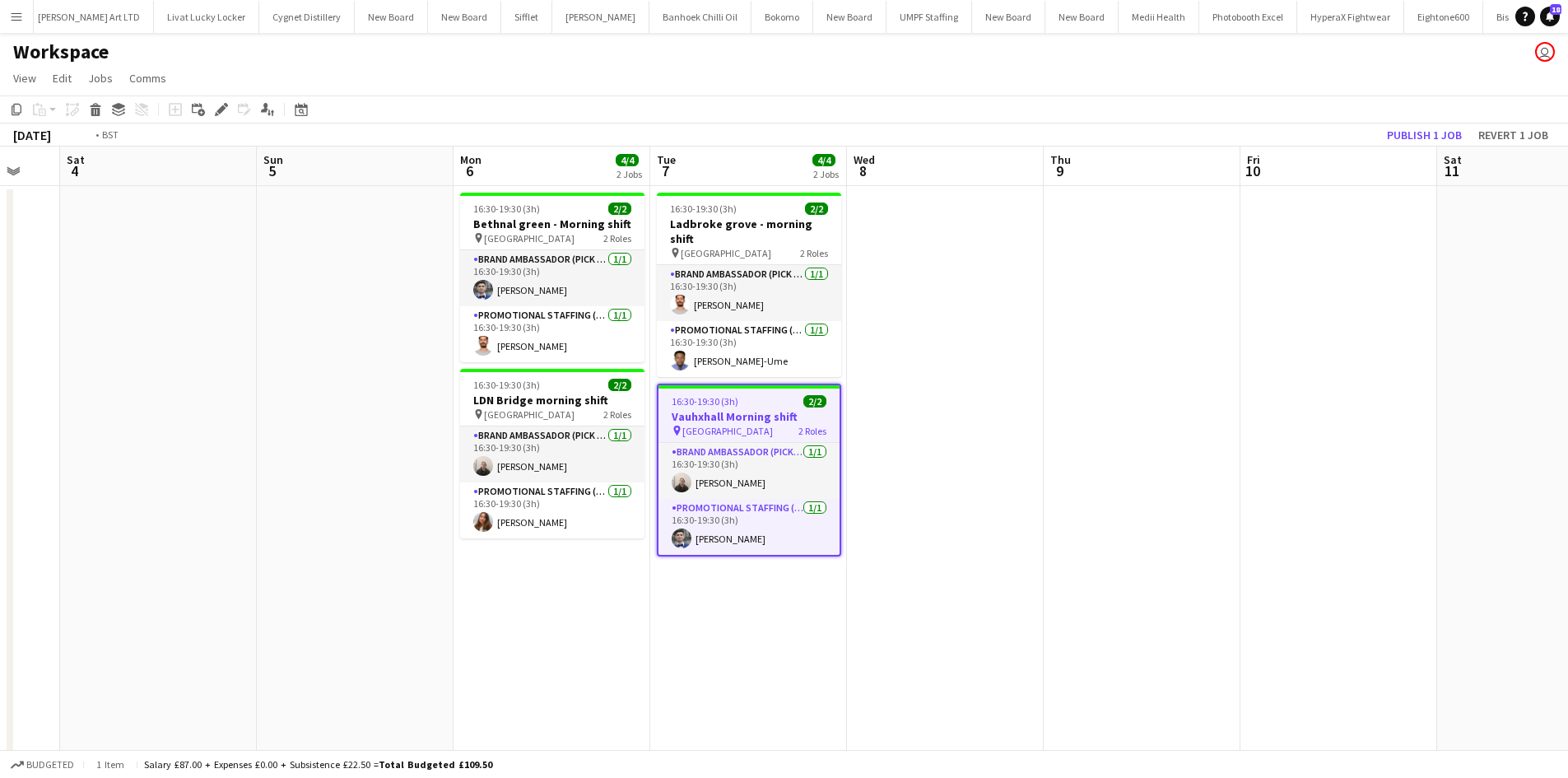
drag, startPoint x: 1143, startPoint y: 393, endPoint x: 778, endPoint y: 343, distance: 368.4
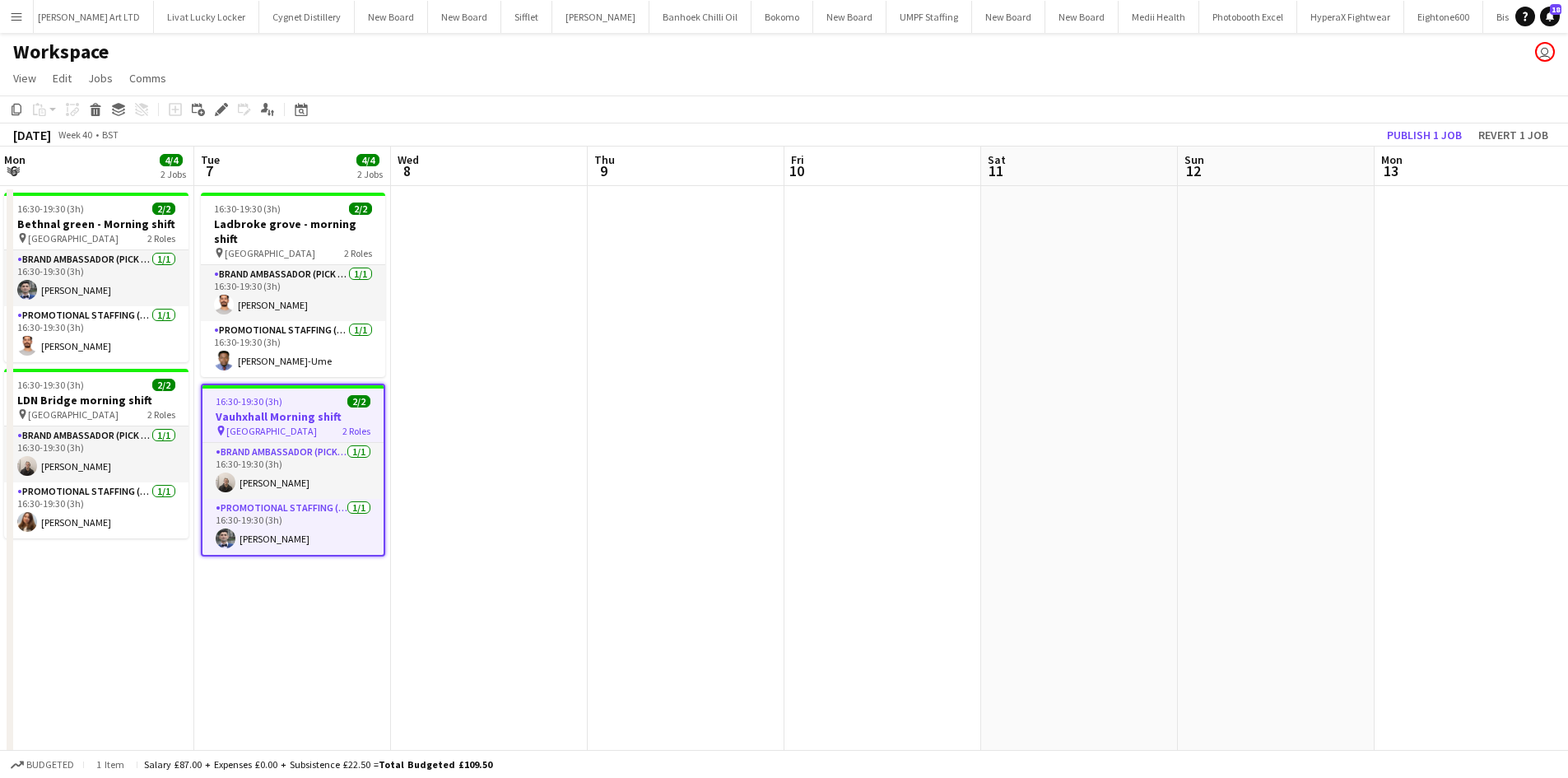
drag, startPoint x: 841, startPoint y: 363, endPoint x: 820, endPoint y: 360, distance: 21.2
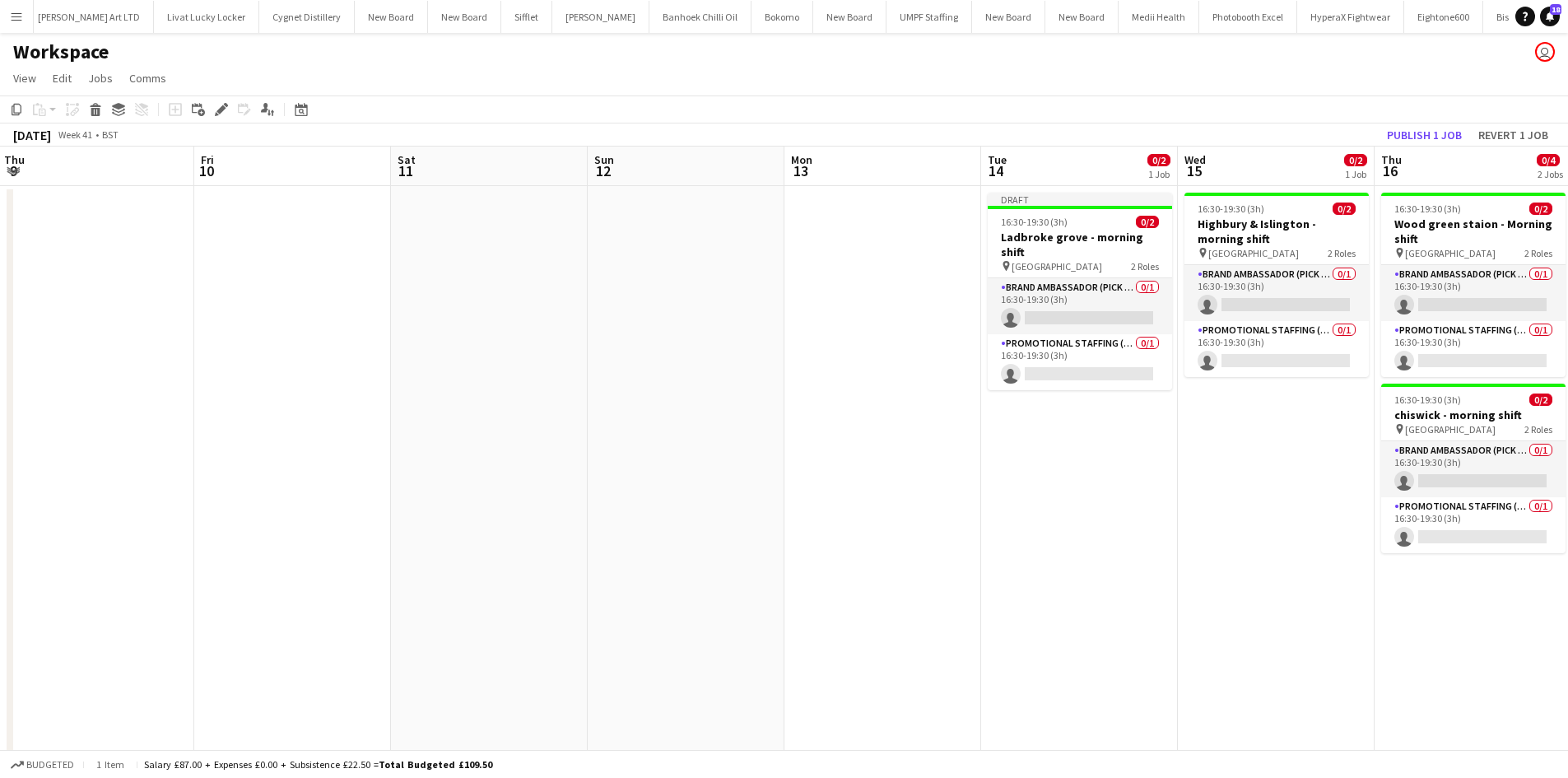
scroll to position [0, 613]
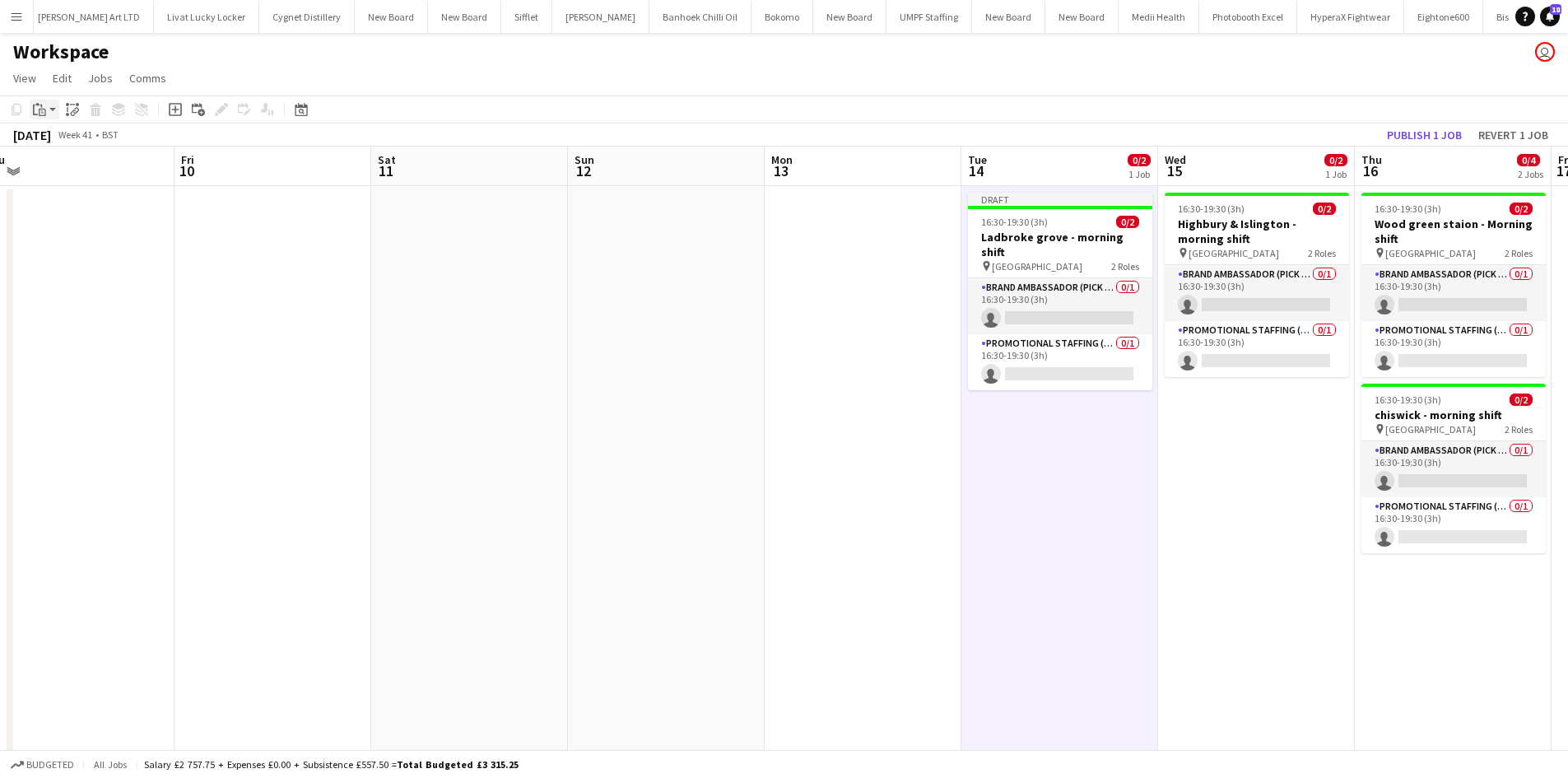
click at [43, 115] on icon at bounding box center [43, 113] width 7 height 7
click at [59, 143] on link "Paste Ctrl+V" at bounding box center [121, 141] width 155 height 15
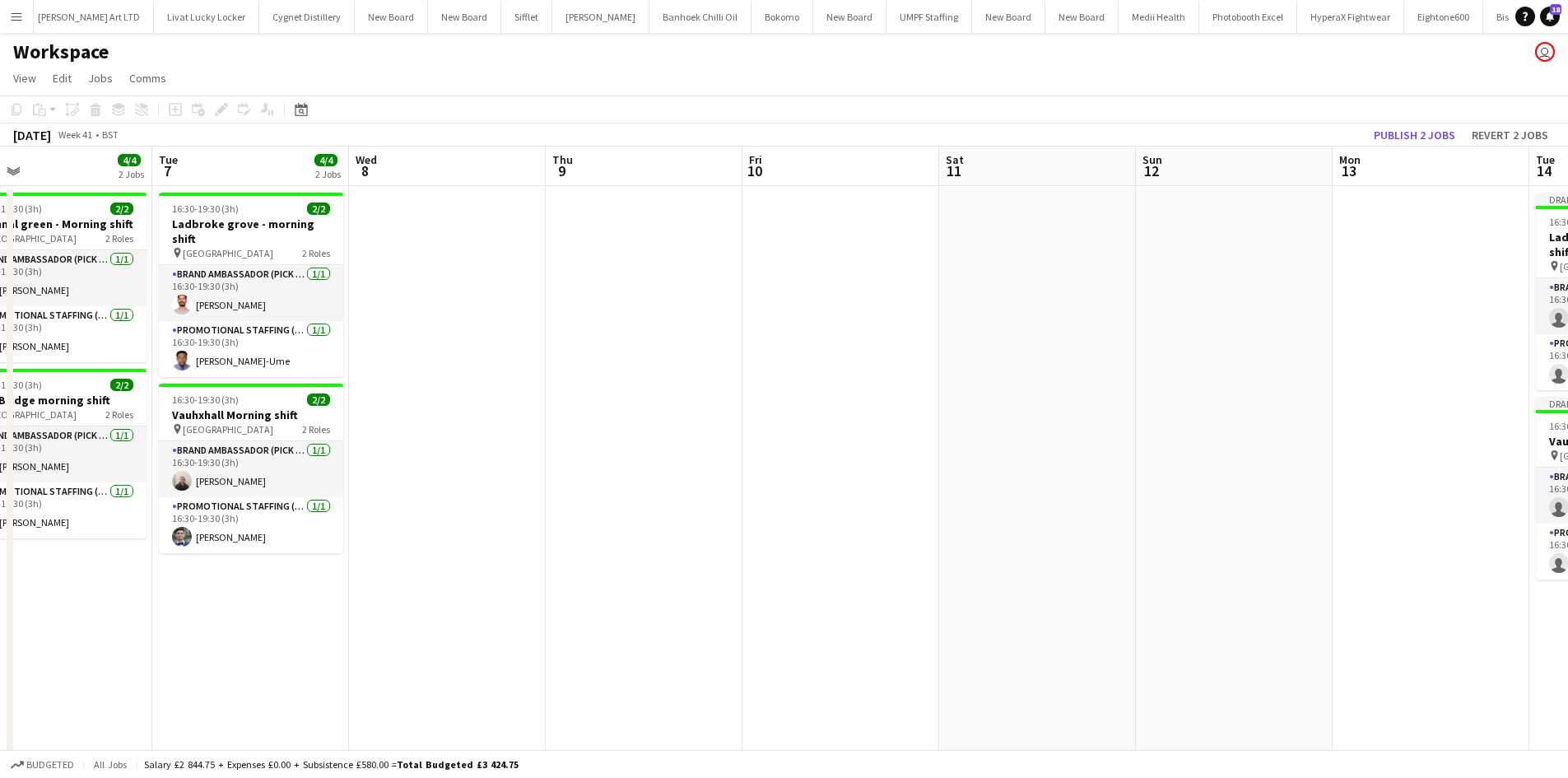
drag, startPoint x: 1272, startPoint y: 298, endPoint x: 1372, endPoint y: 298, distance: 100.0
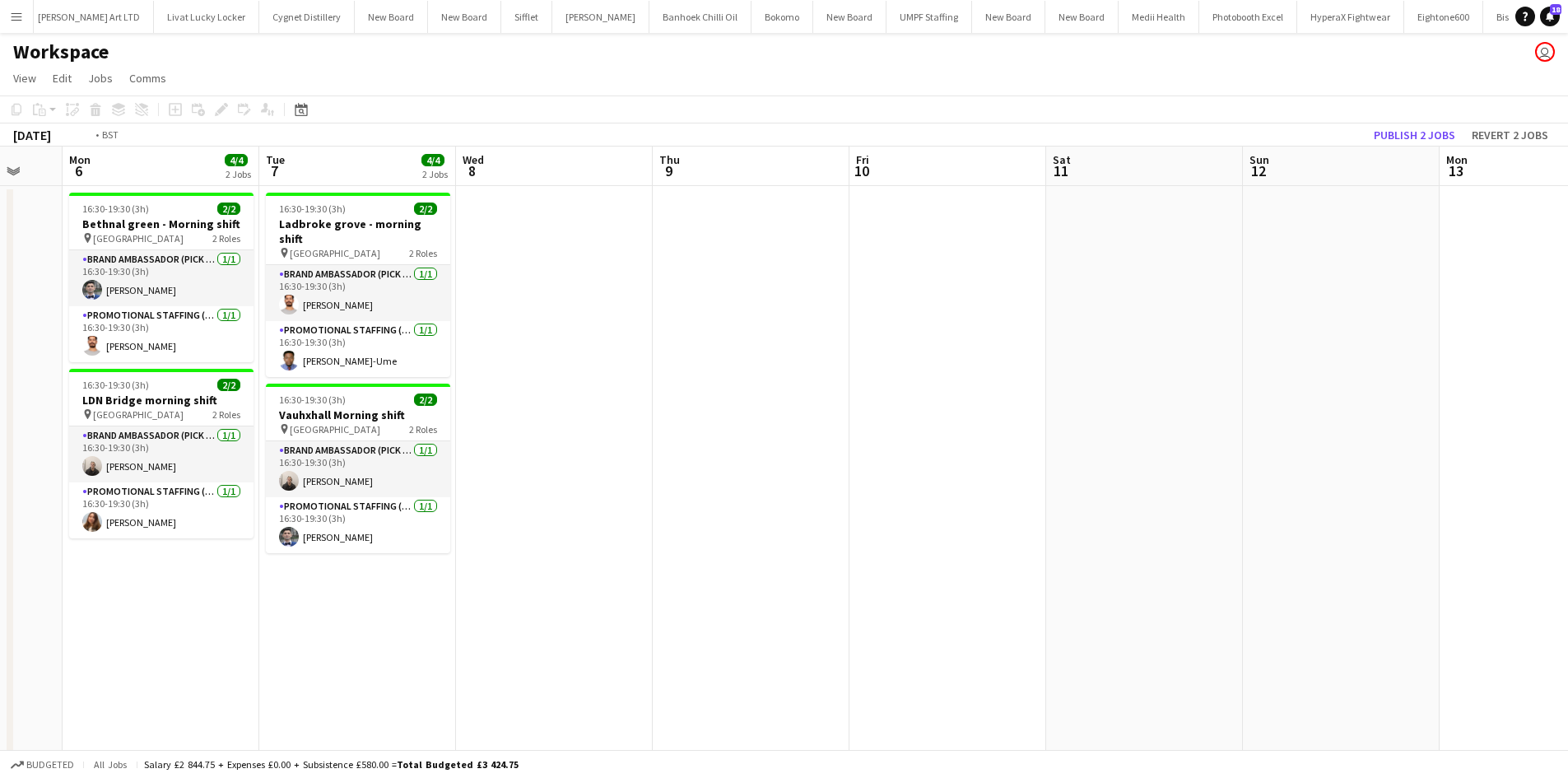
drag, startPoint x: 909, startPoint y: 280, endPoint x: 1170, endPoint y: 280, distance: 261.0
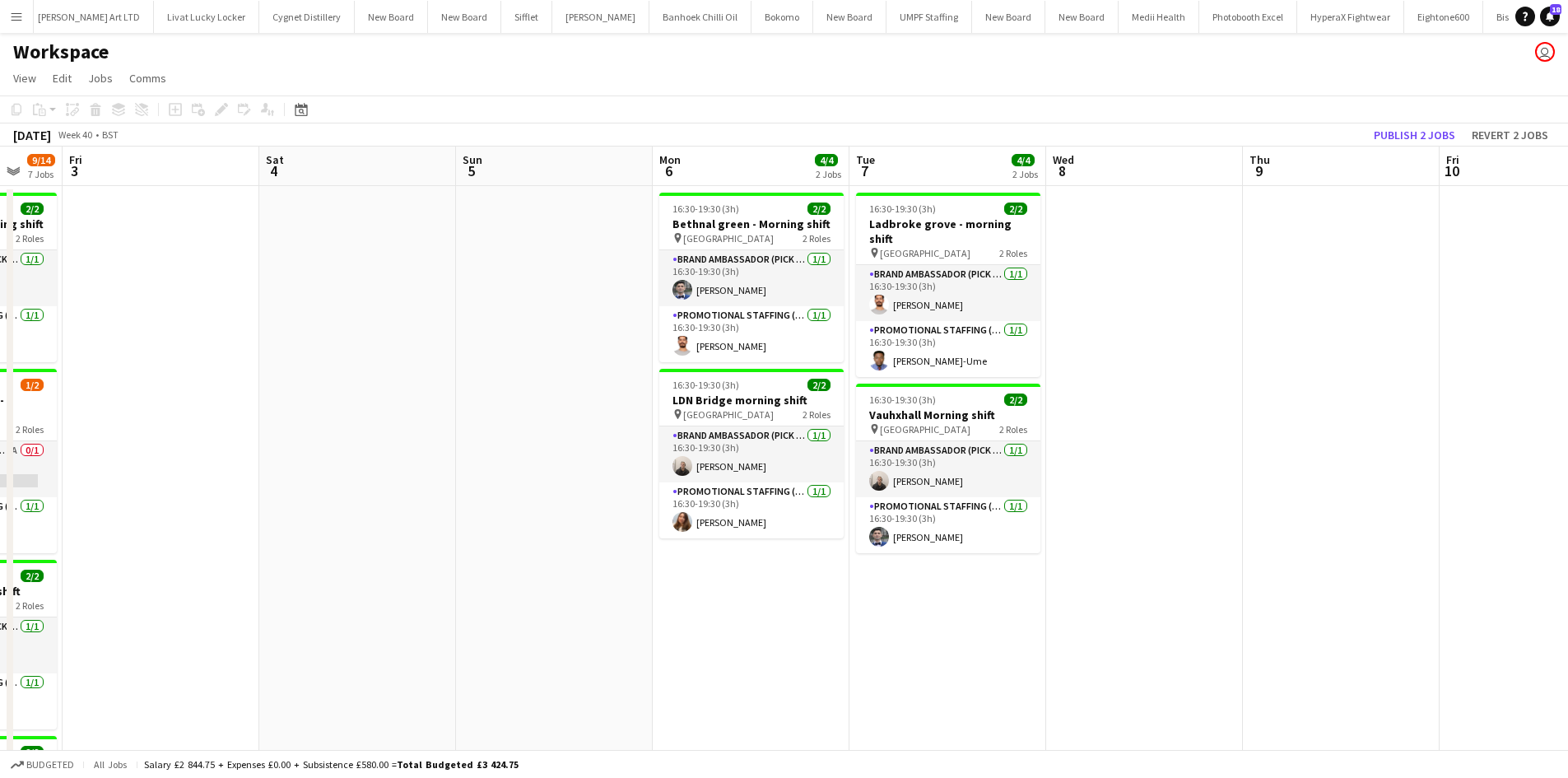
scroll to position [0, 519]
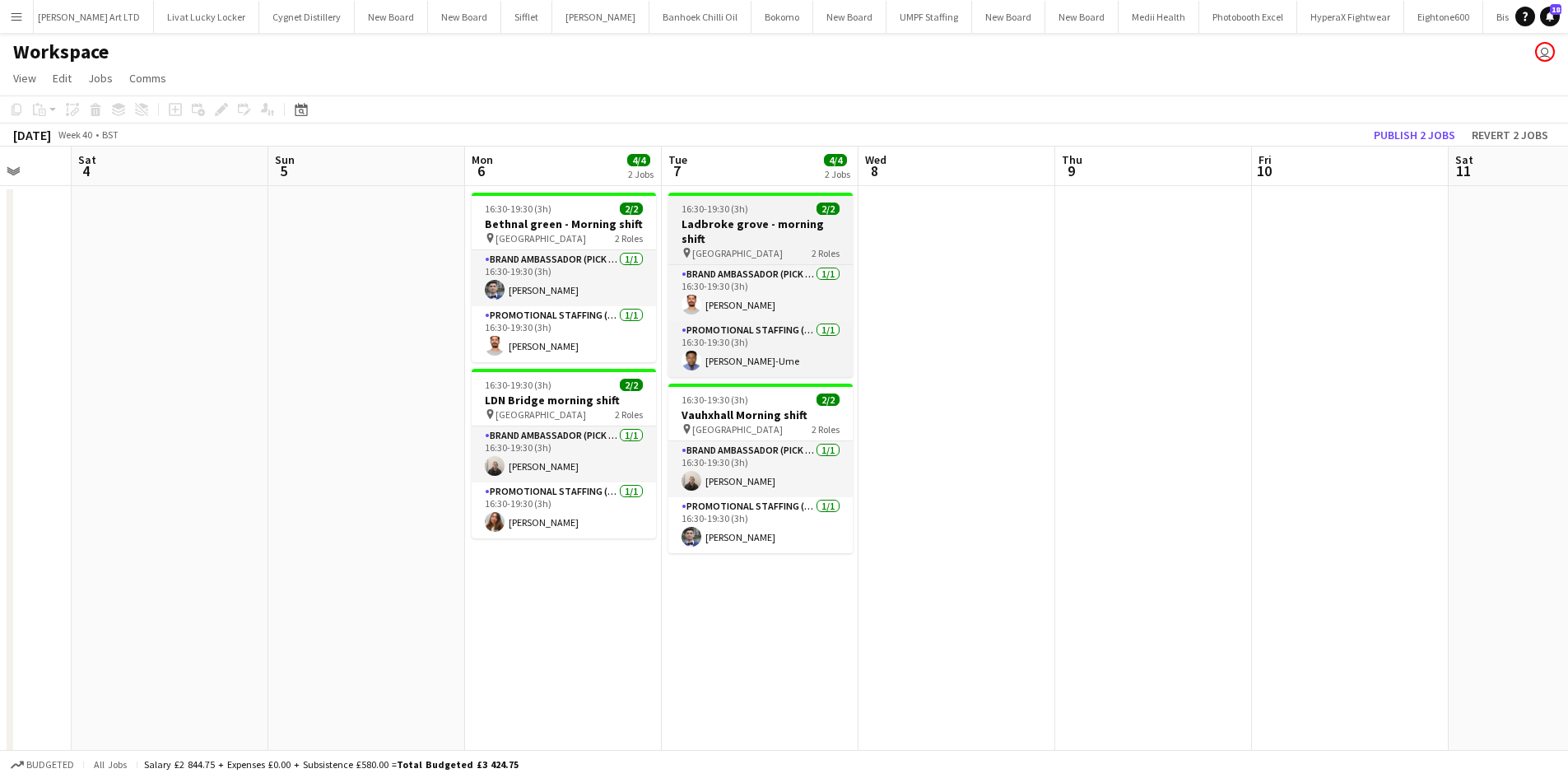
click at [732, 247] on span "Ladbroke grove station" at bounding box center [737, 252] width 90 height 12
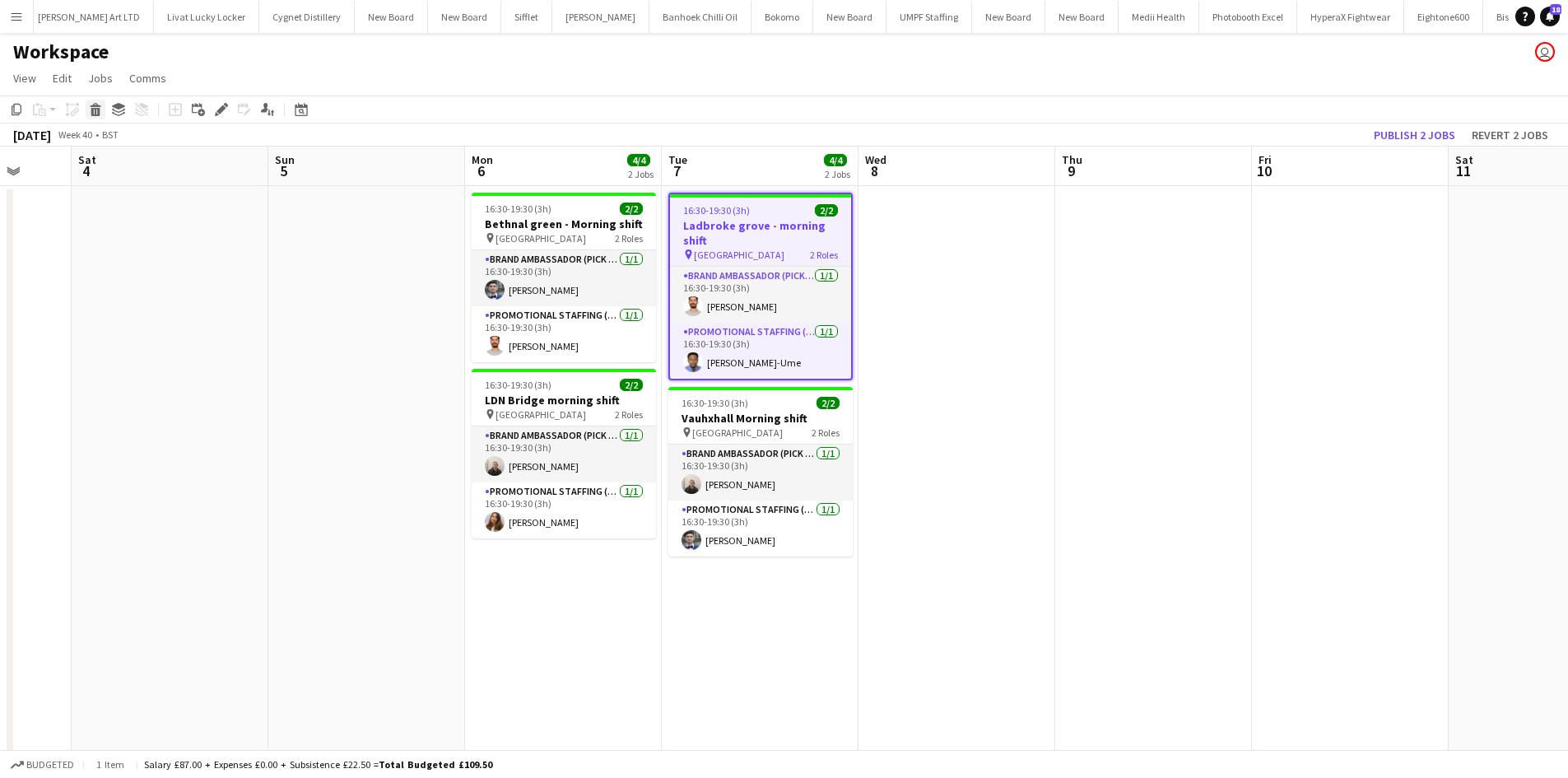
click at [101, 117] on div "Delete" at bounding box center [95, 109] width 20 height 20
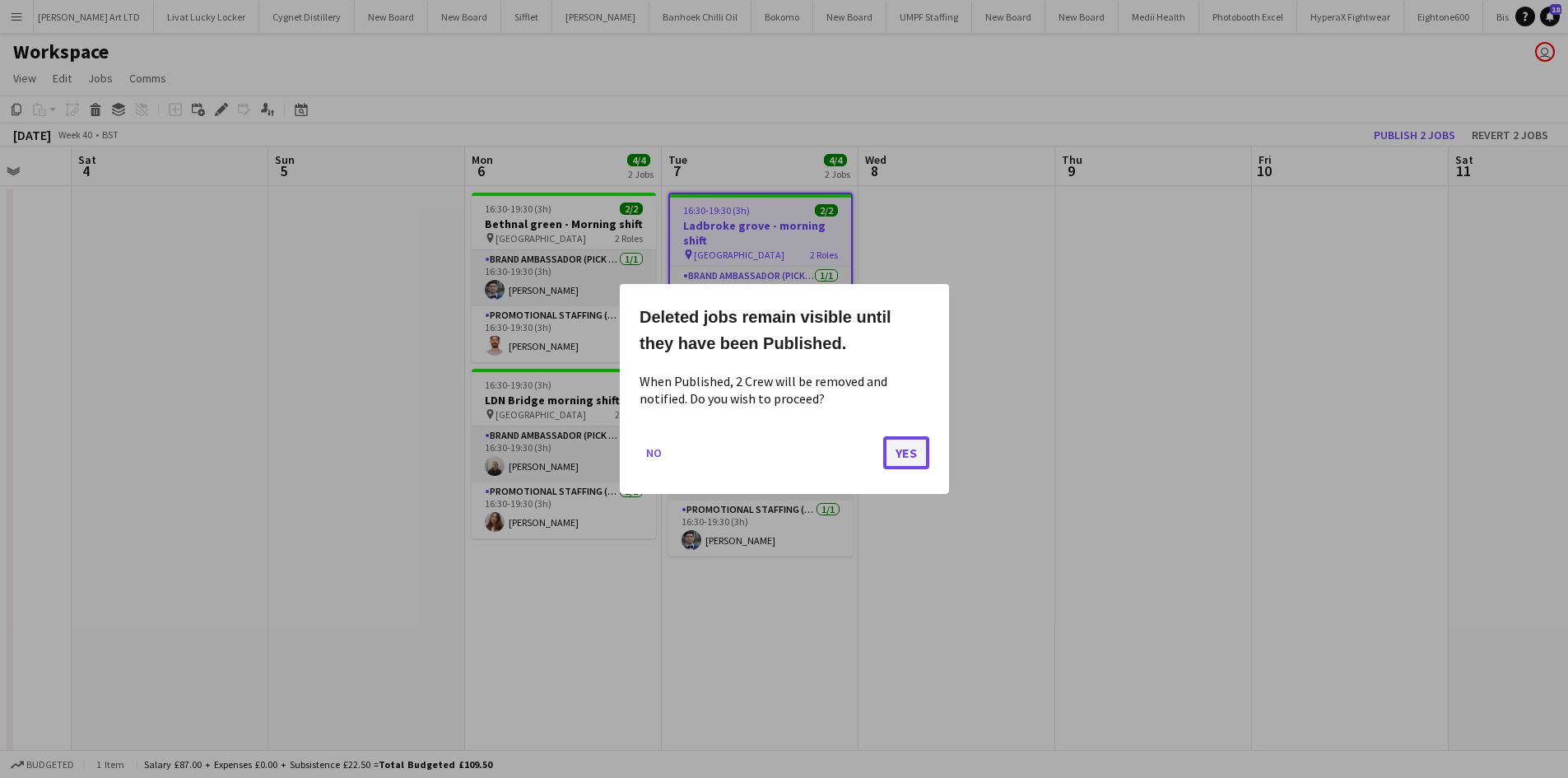
click at [909, 450] on button "Yes" at bounding box center [907, 452] width 47 height 33
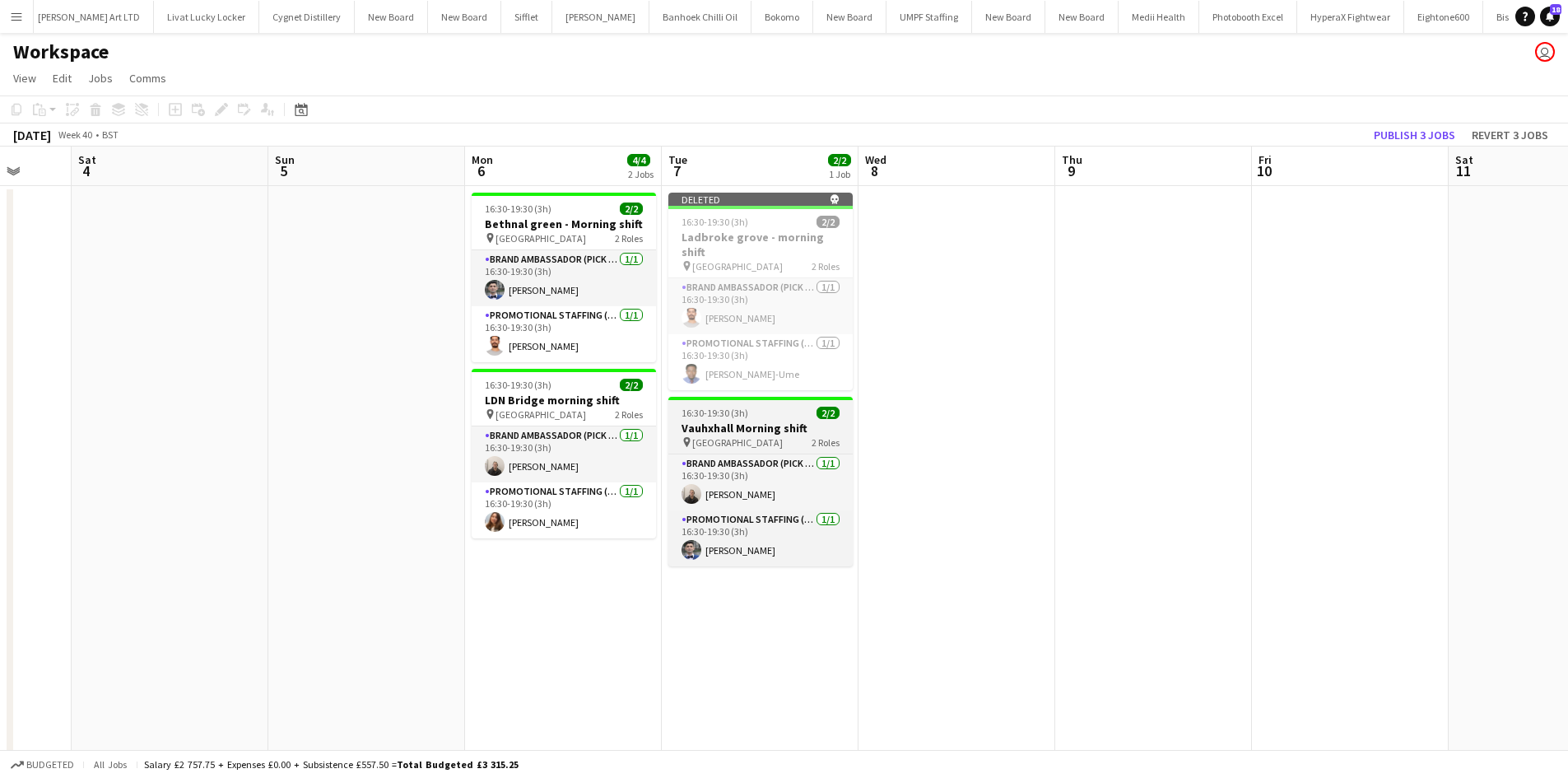
click at [758, 421] on h3 "Vauhxhall Morning shift" at bounding box center [761, 428] width 184 height 15
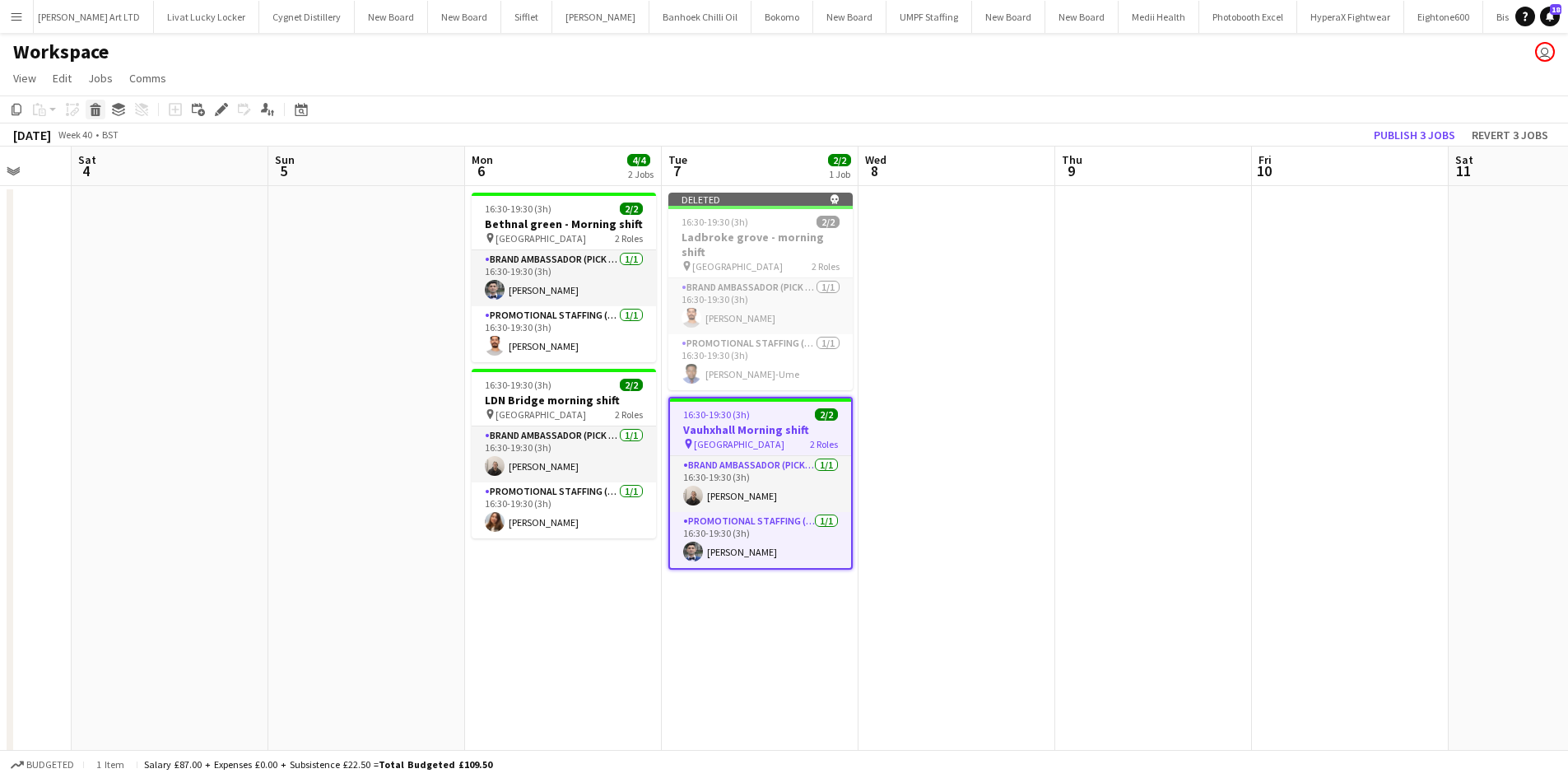
click at [96, 105] on icon at bounding box center [94, 105] width 10 height 4
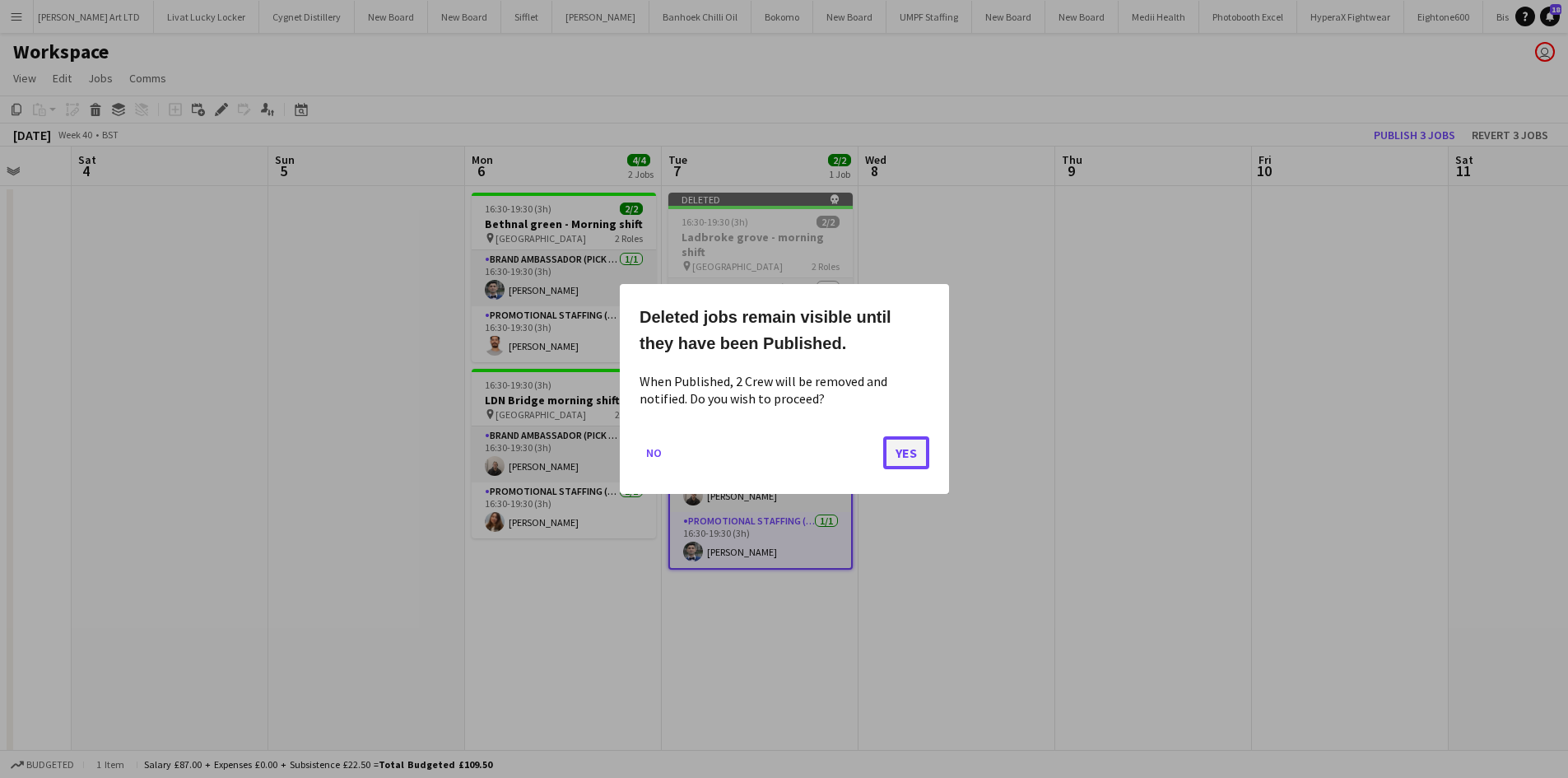
click at [895, 448] on button "Yes" at bounding box center [907, 452] width 47 height 33
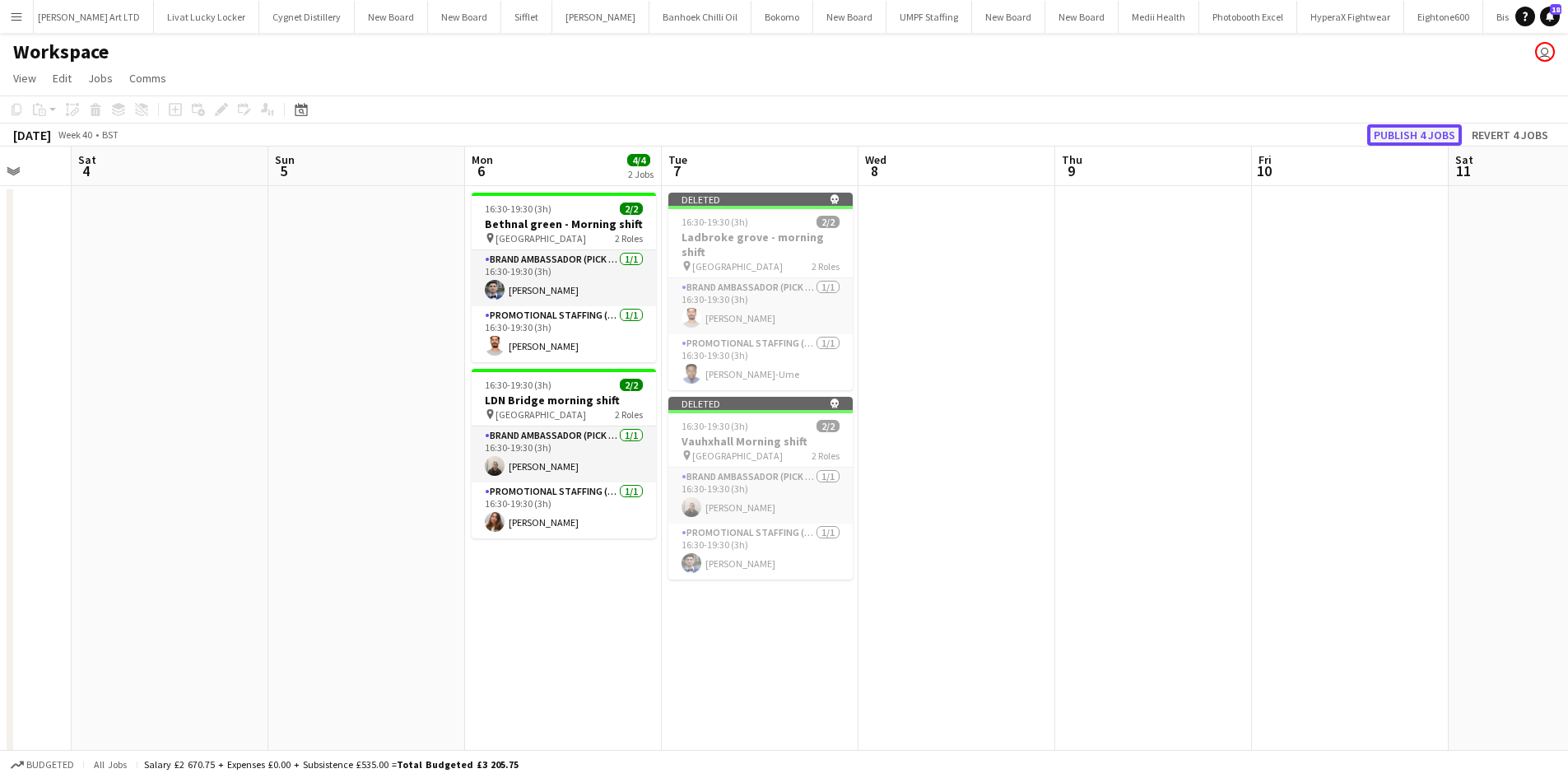
click at [1412, 134] on button "Publish 4 jobs" at bounding box center [1415, 135] width 95 height 21
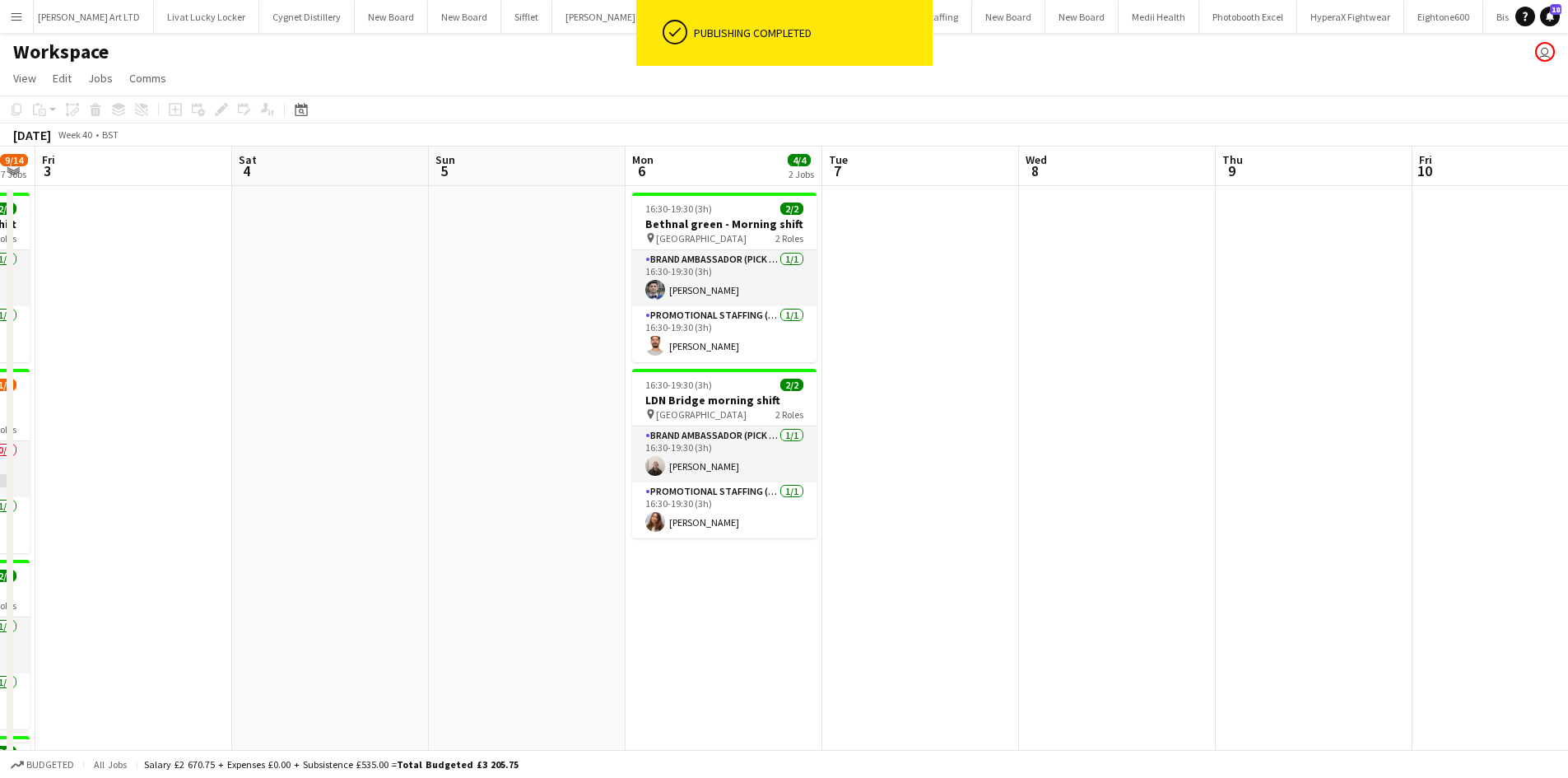
drag, startPoint x: 1055, startPoint y: 251, endPoint x: 1282, endPoint y: 260, distance: 227.2
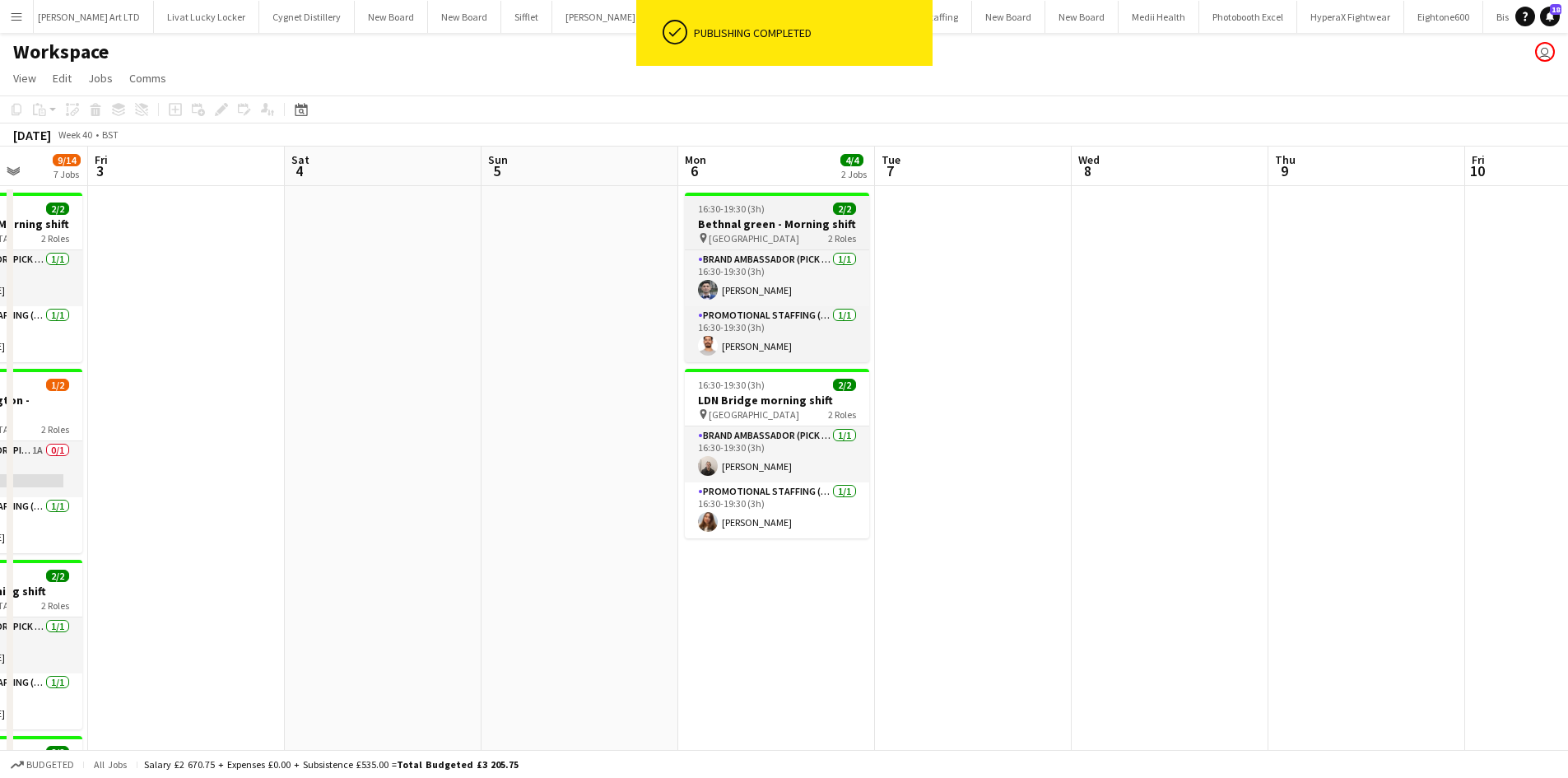
click at [790, 230] on h3 "Bethnal green - Morning shift" at bounding box center [777, 224] width 184 height 15
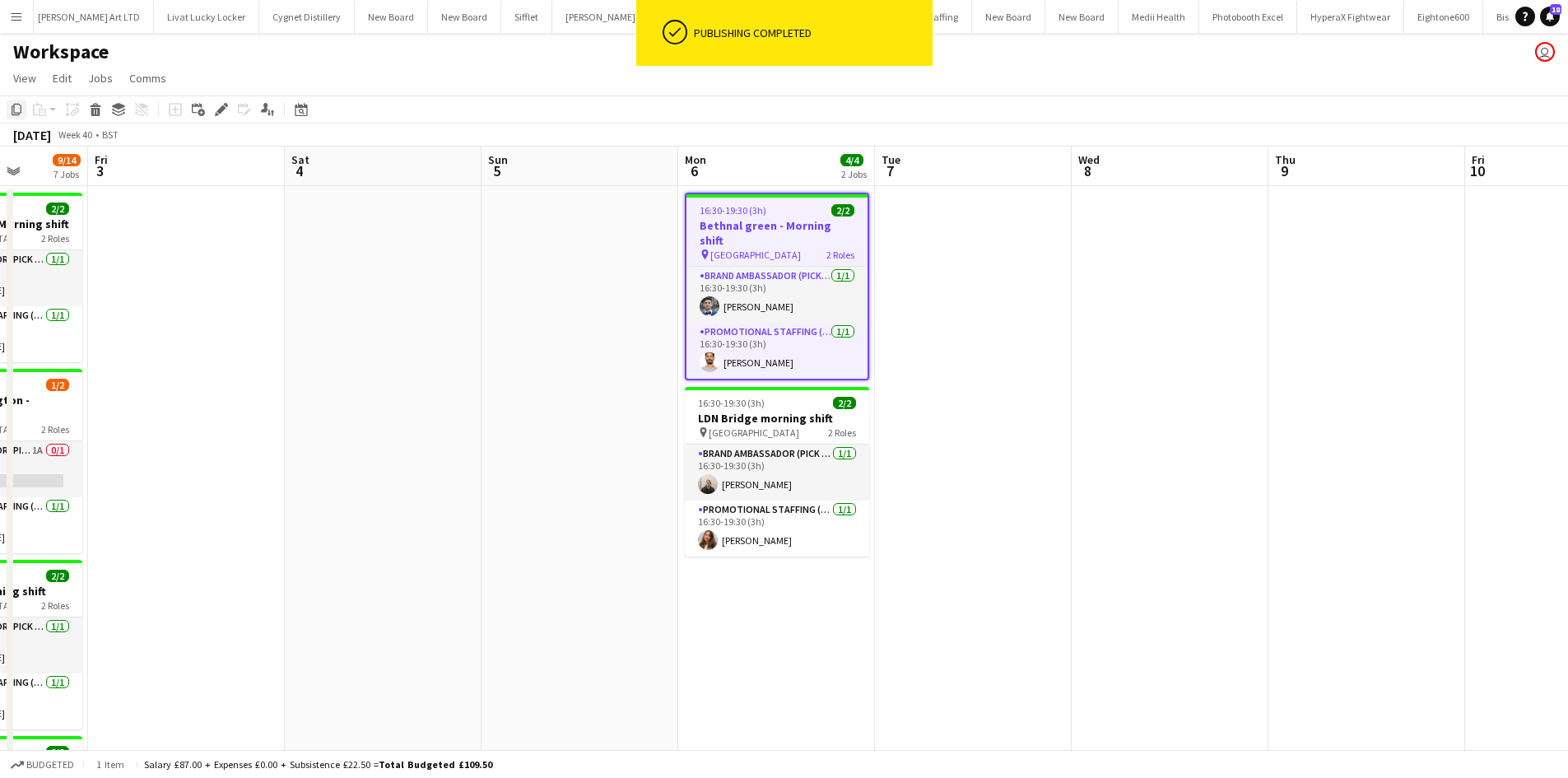
click at [20, 107] on icon "Copy" at bounding box center [17, 110] width 13 height 13
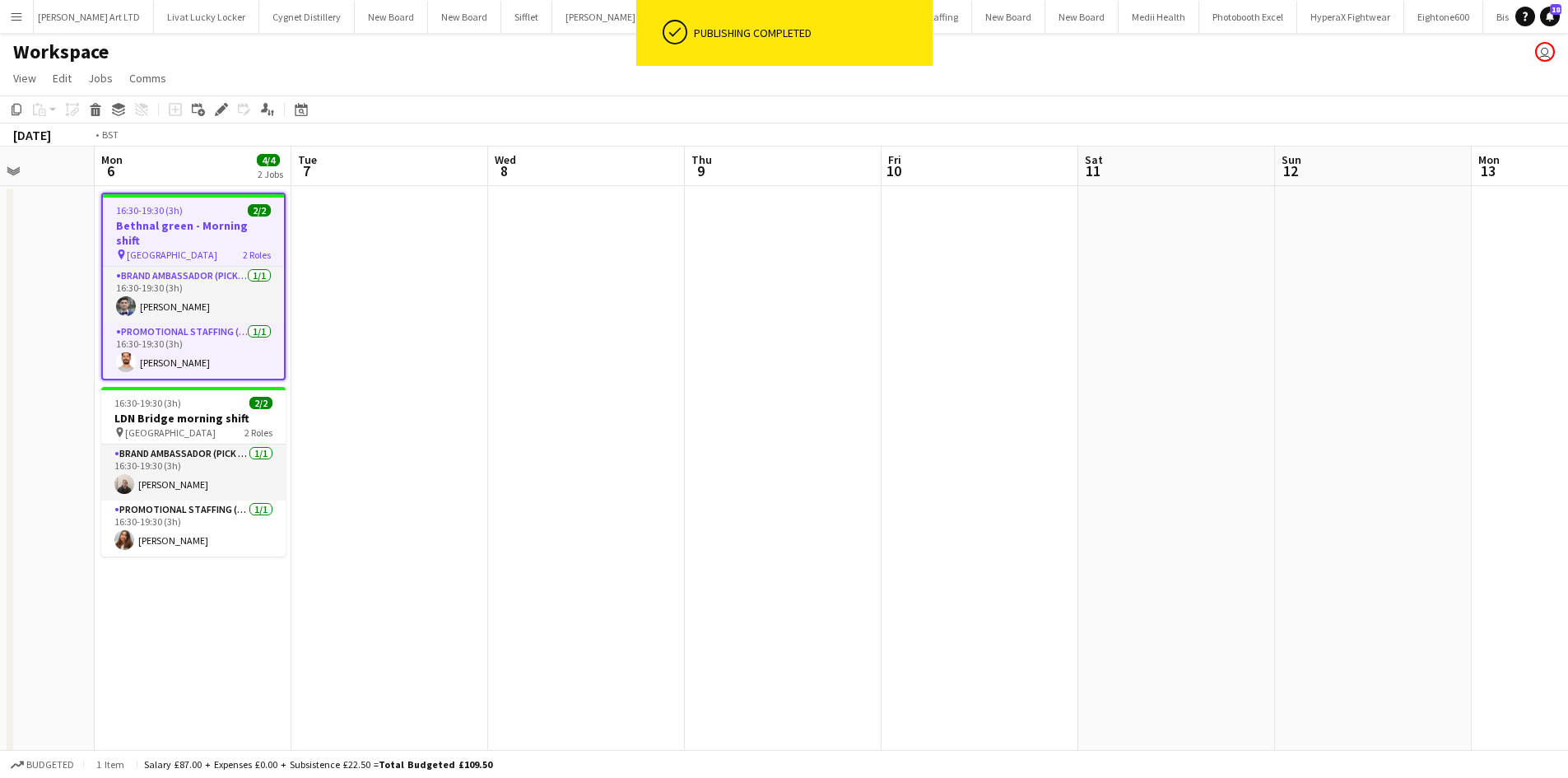
drag, startPoint x: 1285, startPoint y: 273, endPoint x: 838, endPoint y: 222, distance: 449.9
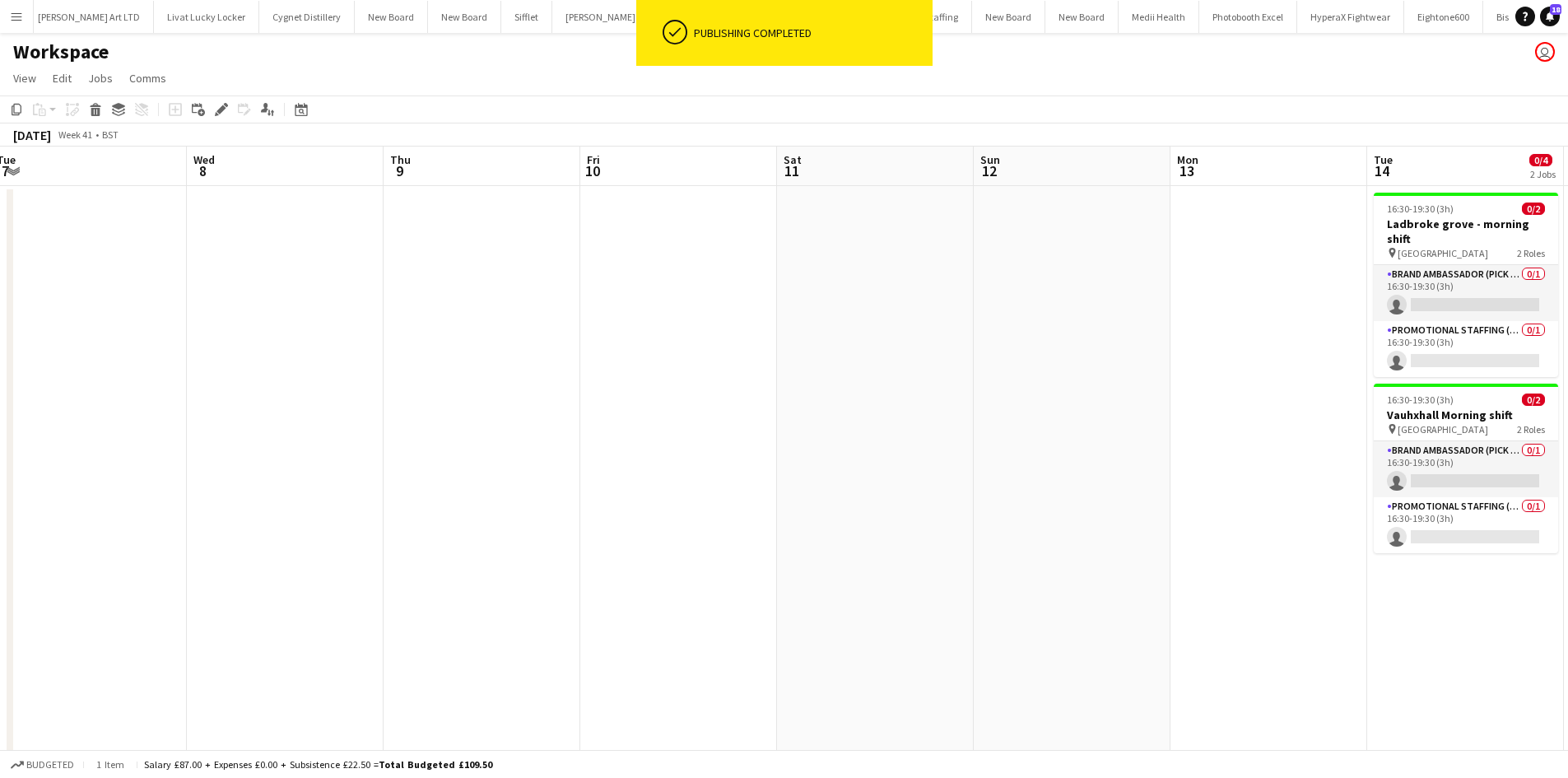
drag, startPoint x: 1222, startPoint y: 226, endPoint x: 1211, endPoint y: 226, distance: 11.0
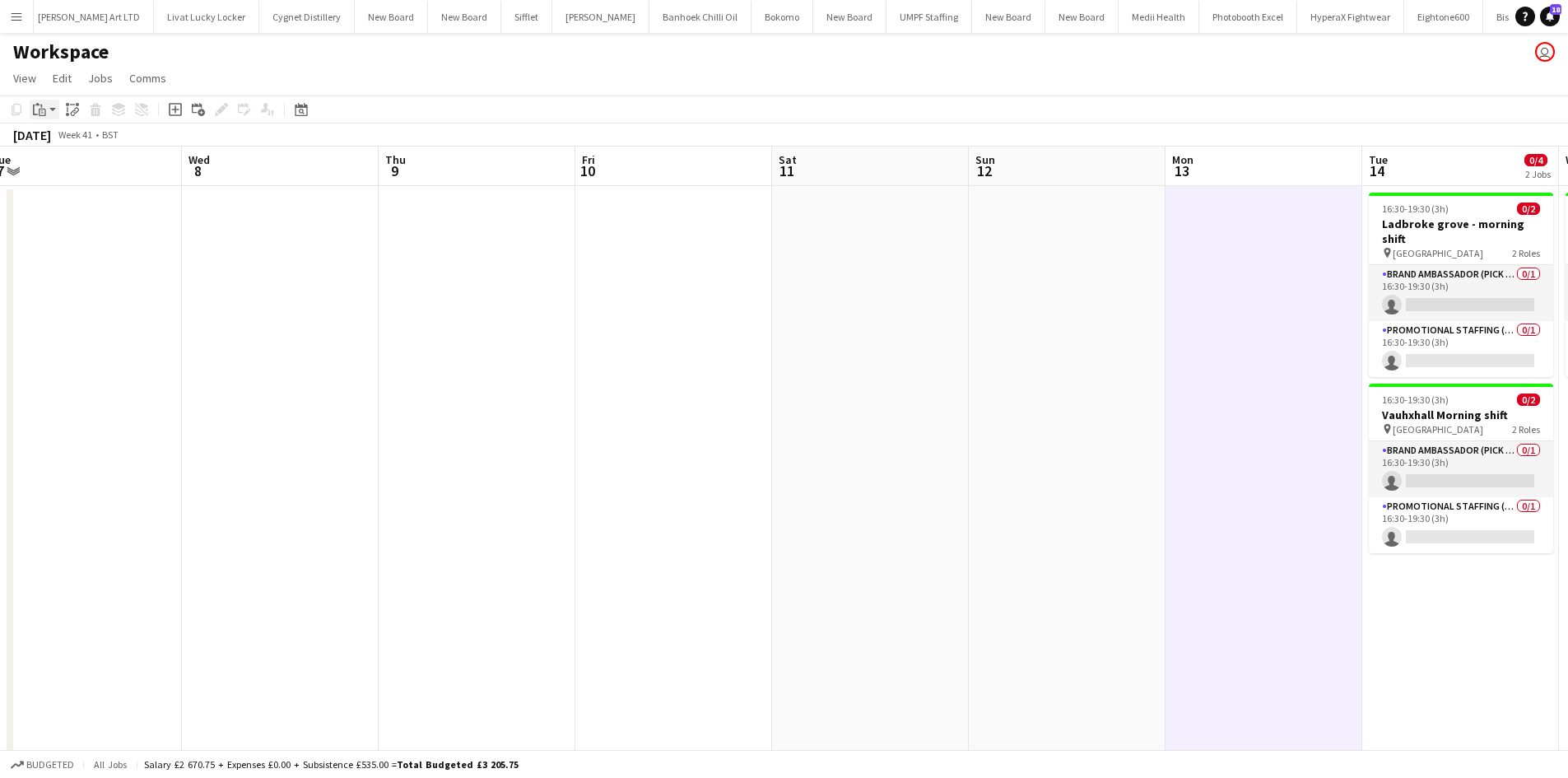
click at [48, 105] on div "Paste" at bounding box center [39, 109] width 20 height 20
click at [90, 144] on link "Paste Ctrl+V" at bounding box center [121, 141] width 155 height 15
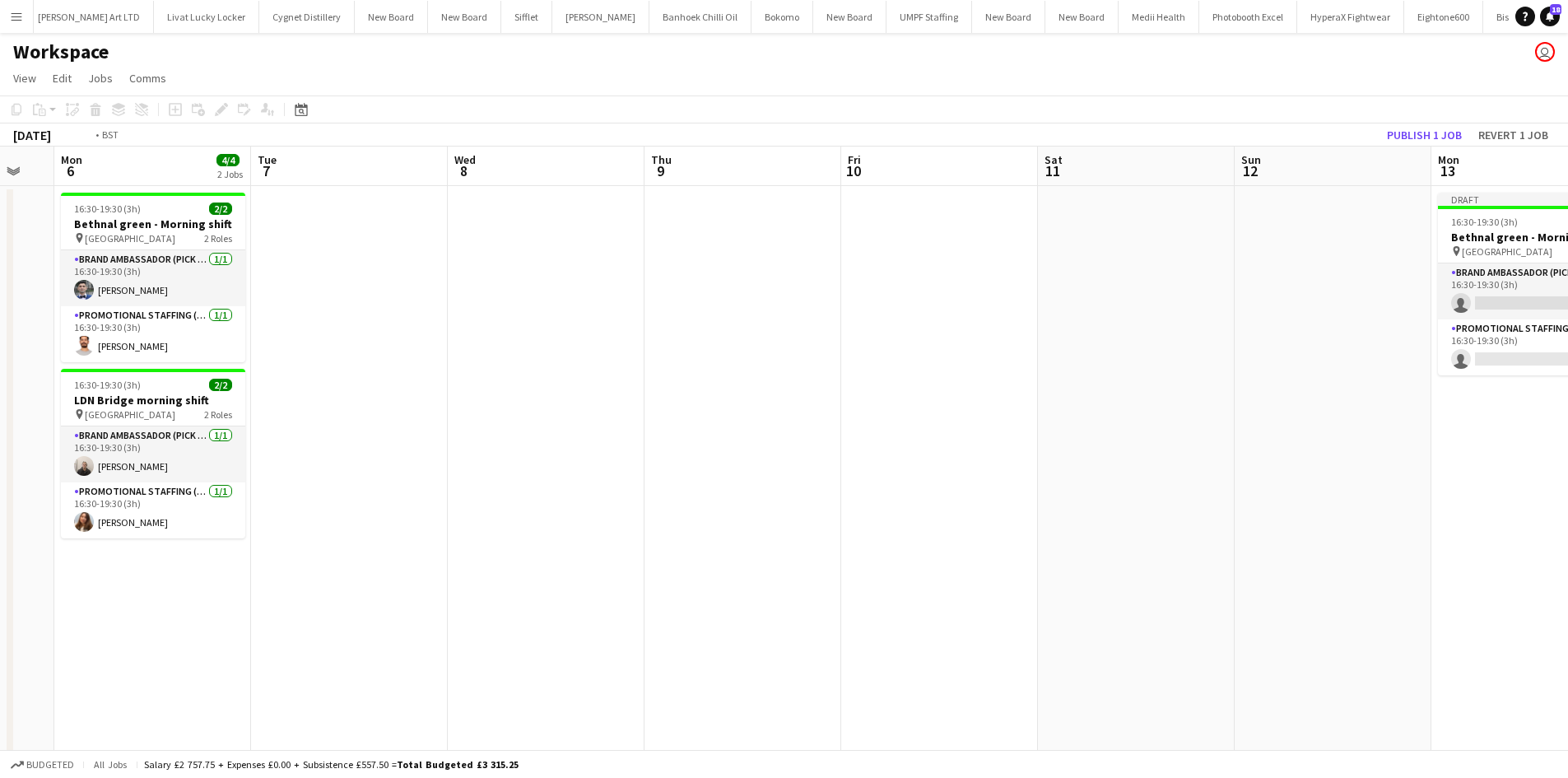
drag, startPoint x: 873, startPoint y: 374, endPoint x: 1017, endPoint y: 373, distance: 144.0
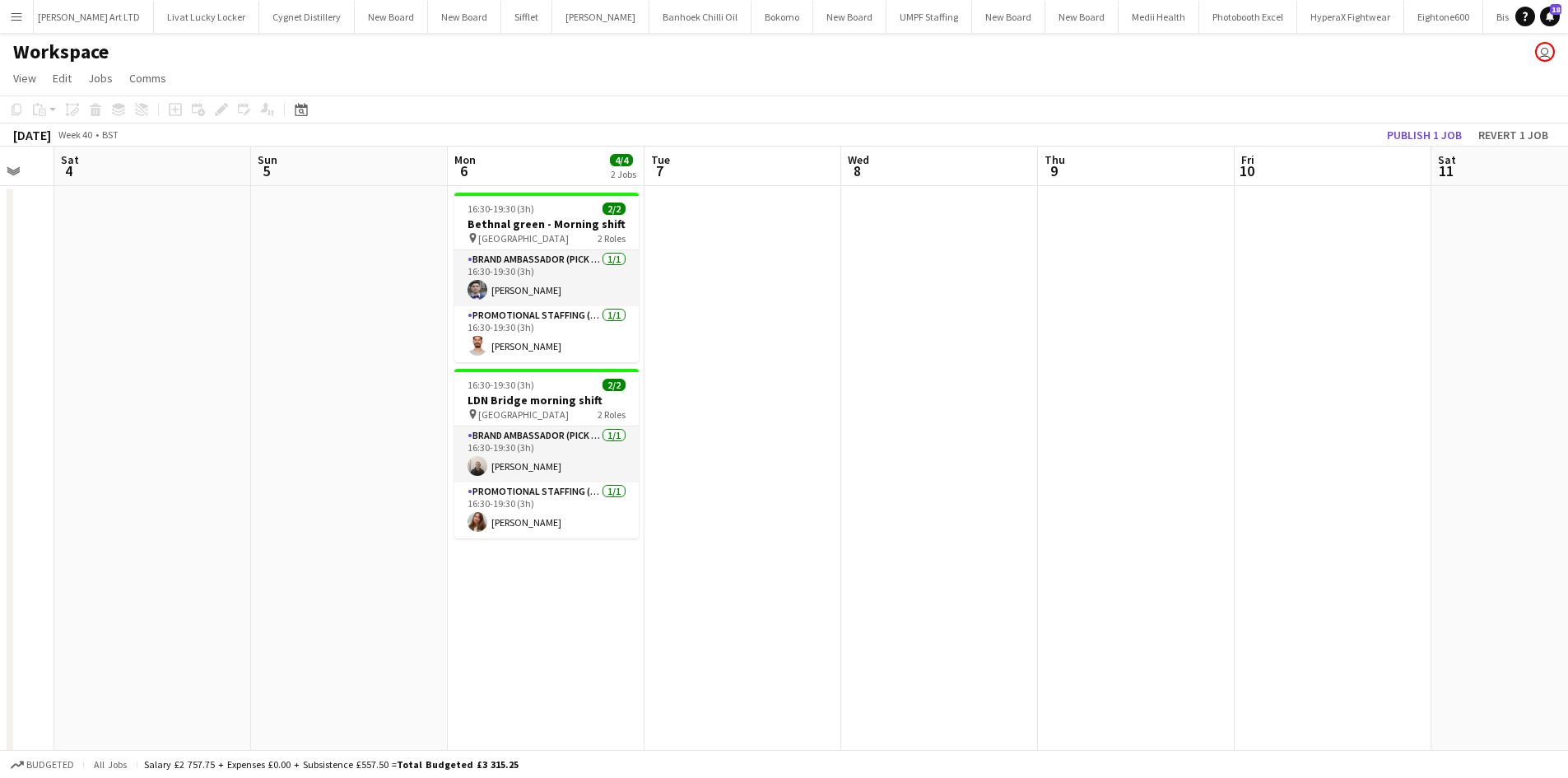
scroll to position [0, 467]
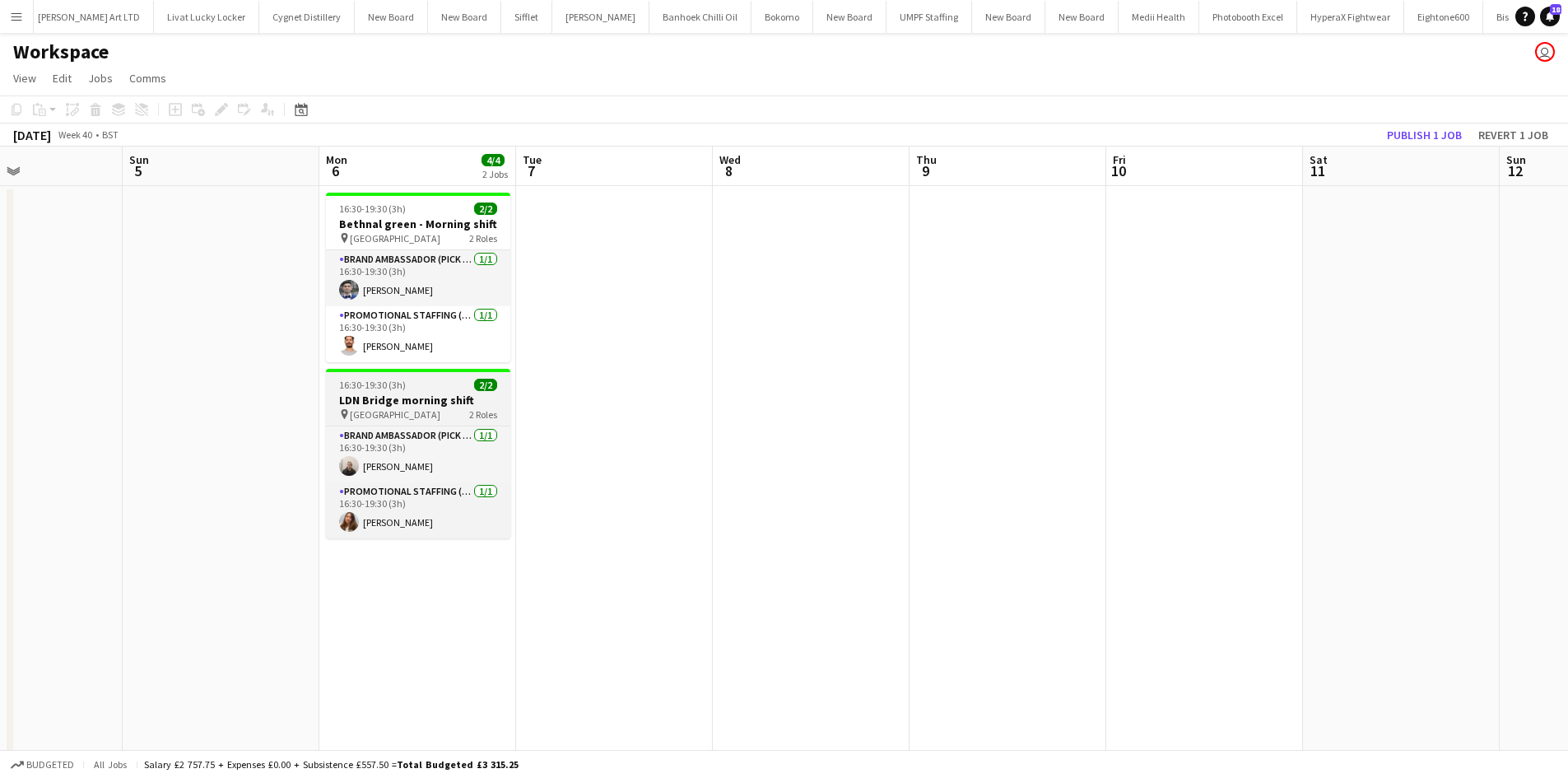
click at [376, 416] on span "London Bridge Station" at bounding box center [395, 414] width 90 height 12
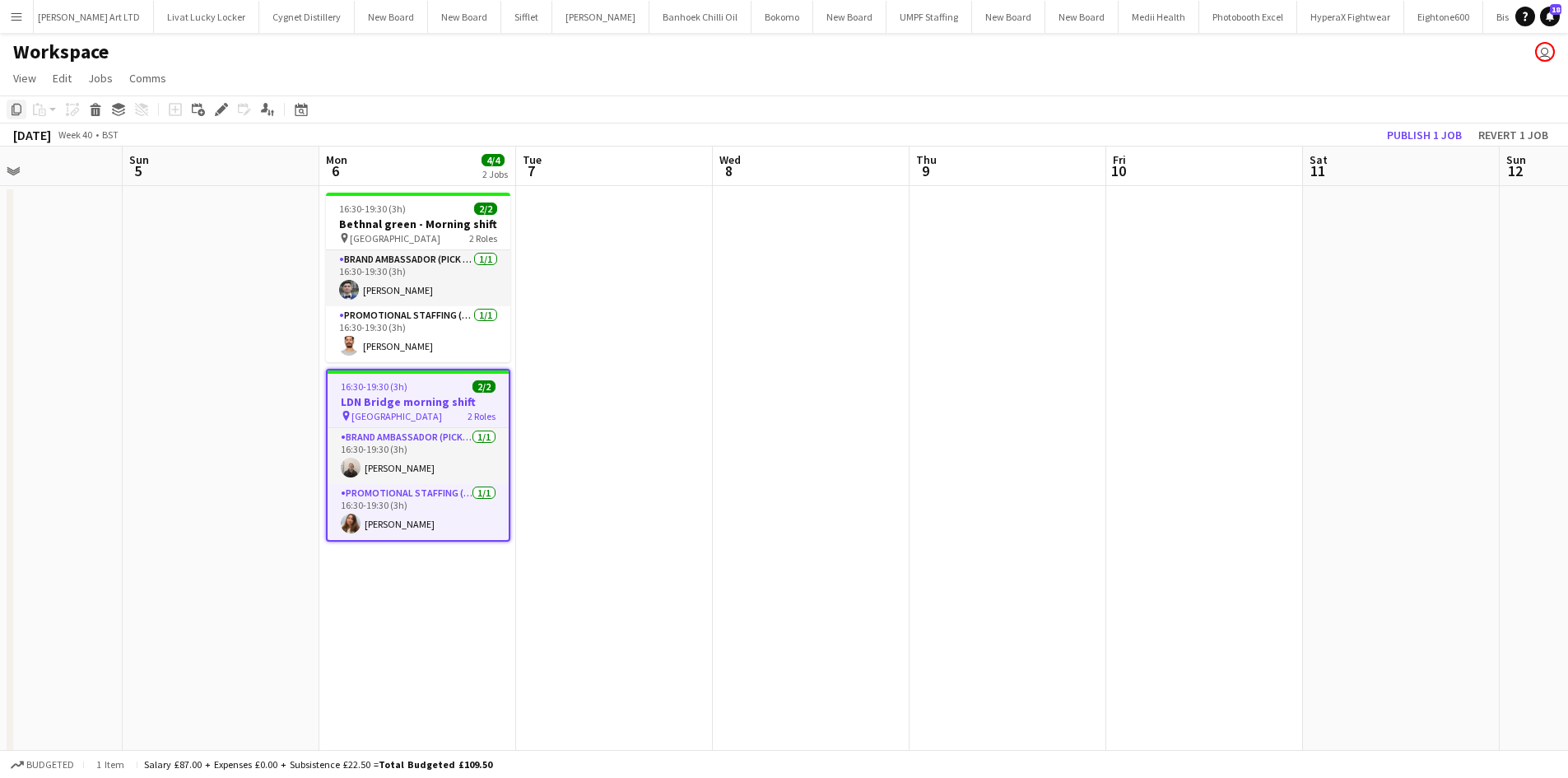
click at [14, 109] on icon at bounding box center [16, 109] width 10 height 11
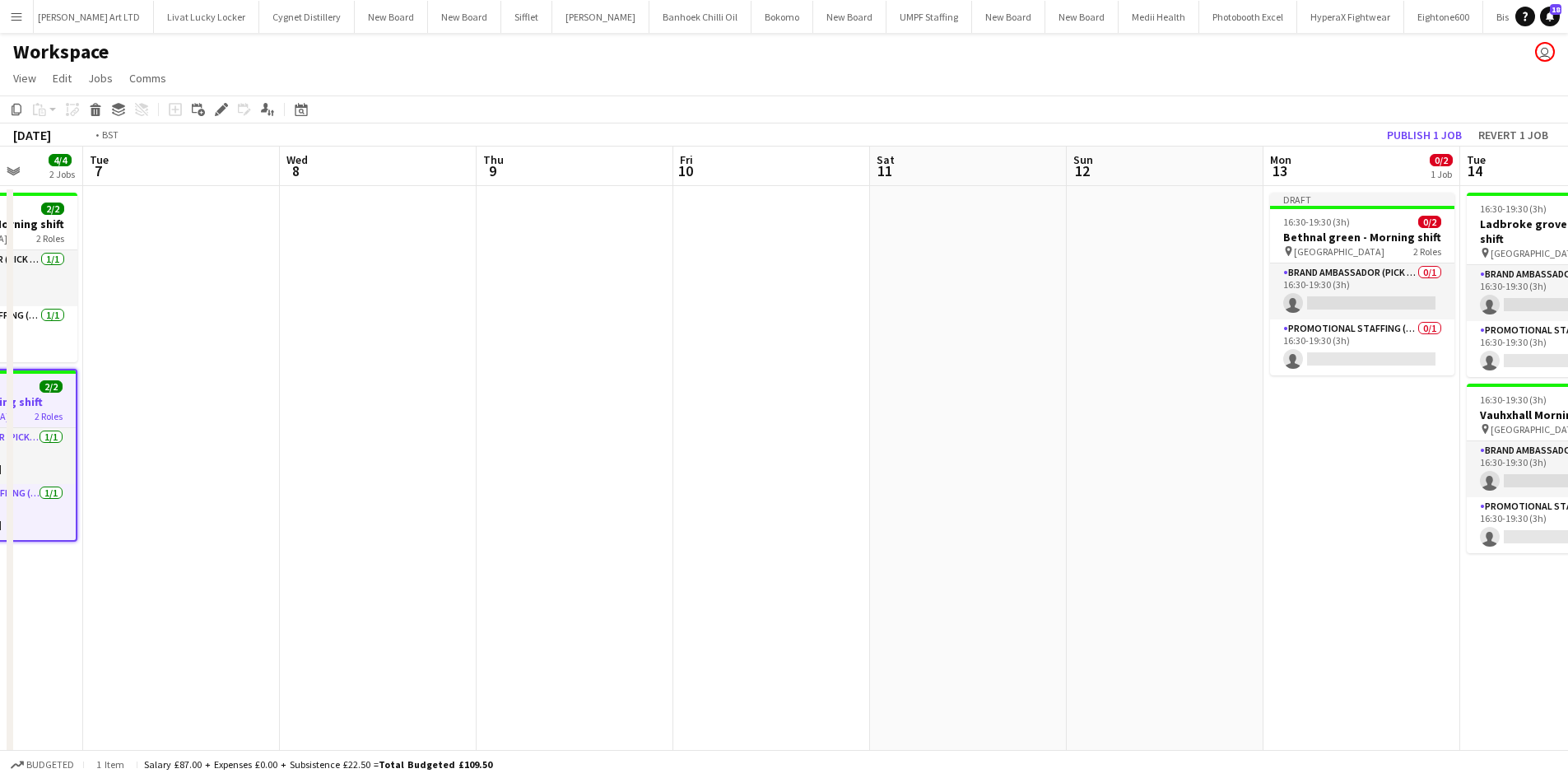
drag, startPoint x: 972, startPoint y: 355, endPoint x: 701, endPoint y: 361, distance: 271.1
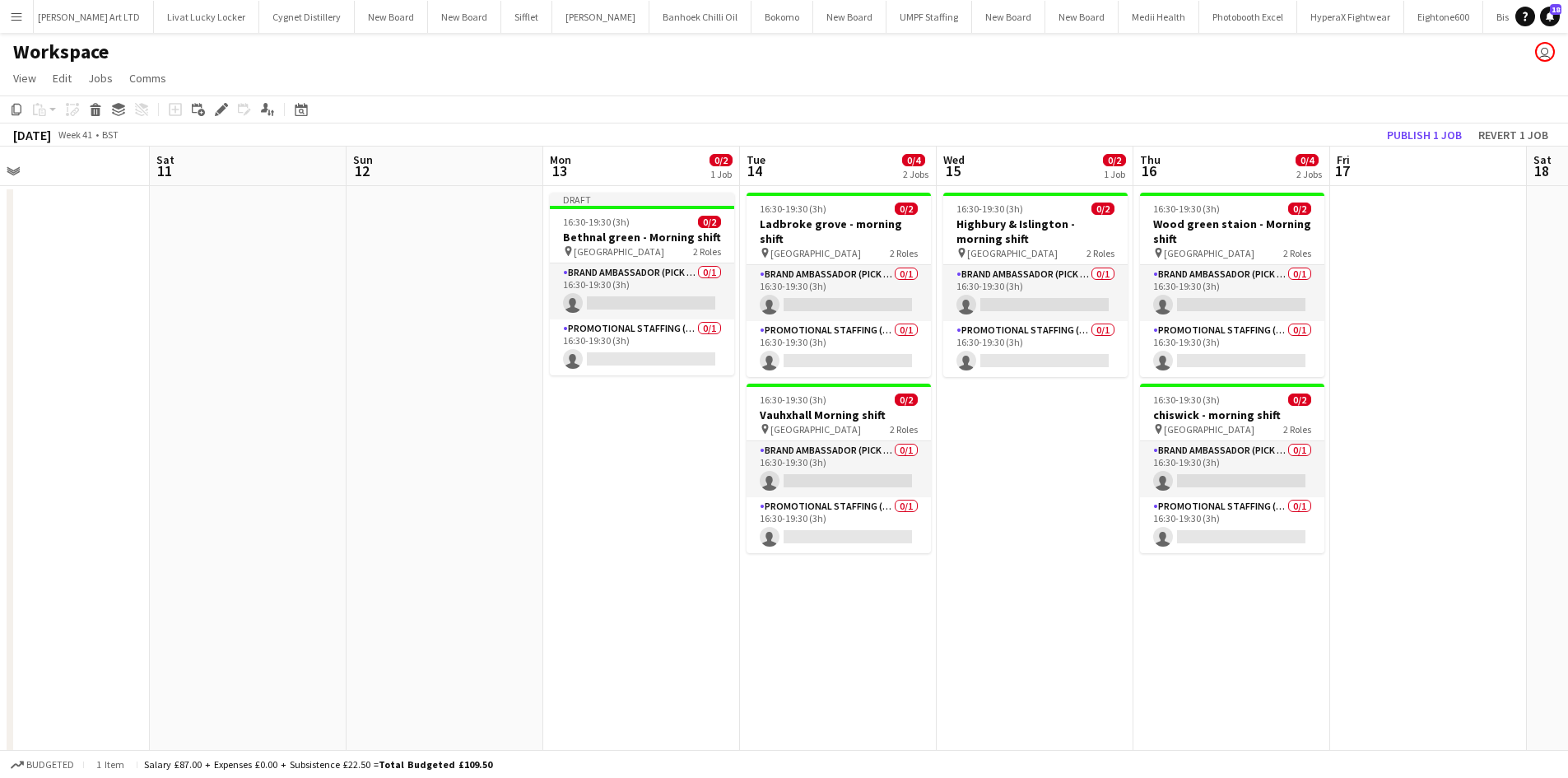
drag, startPoint x: 851, startPoint y: 387, endPoint x: 899, endPoint y: 392, distance: 48.3
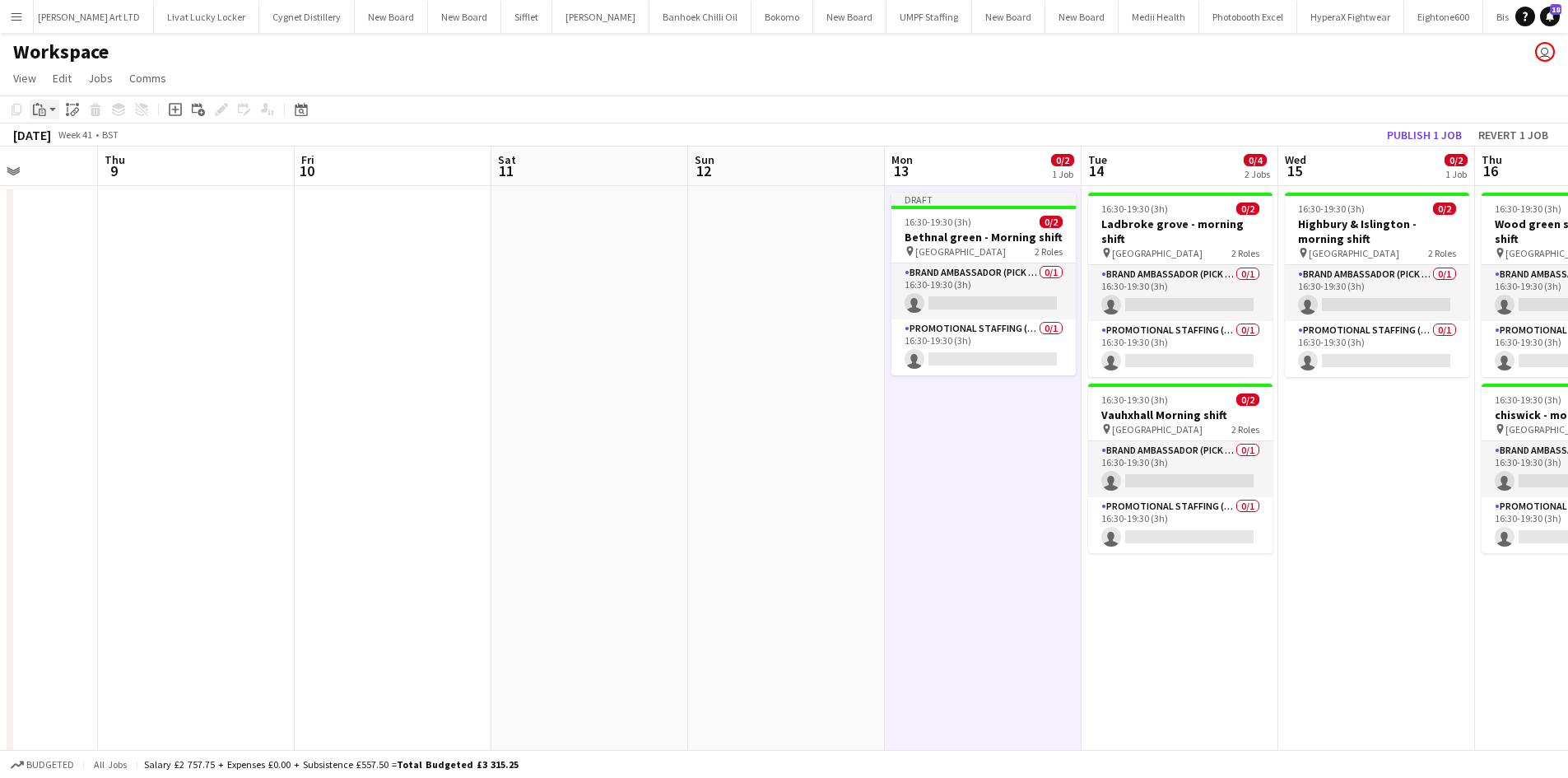
click at [42, 106] on icon at bounding box center [41, 106] width 2 height 4
click at [67, 140] on link "Paste Ctrl+V" at bounding box center [121, 141] width 155 height 15
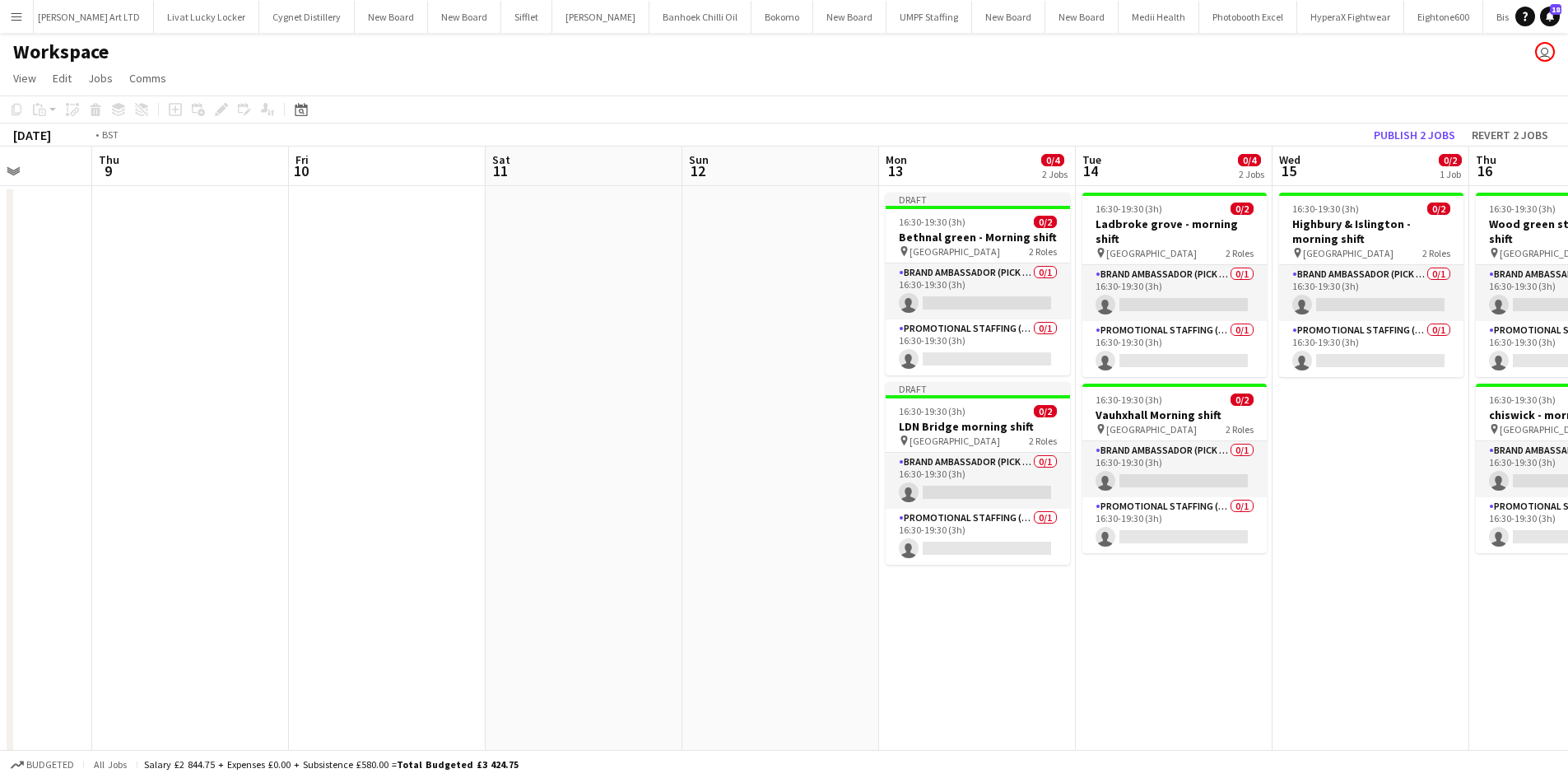
drag, startPoint x: 611, startPoint y: 319, endPoint x: 639, endPoint y: 250, distance: 74.5
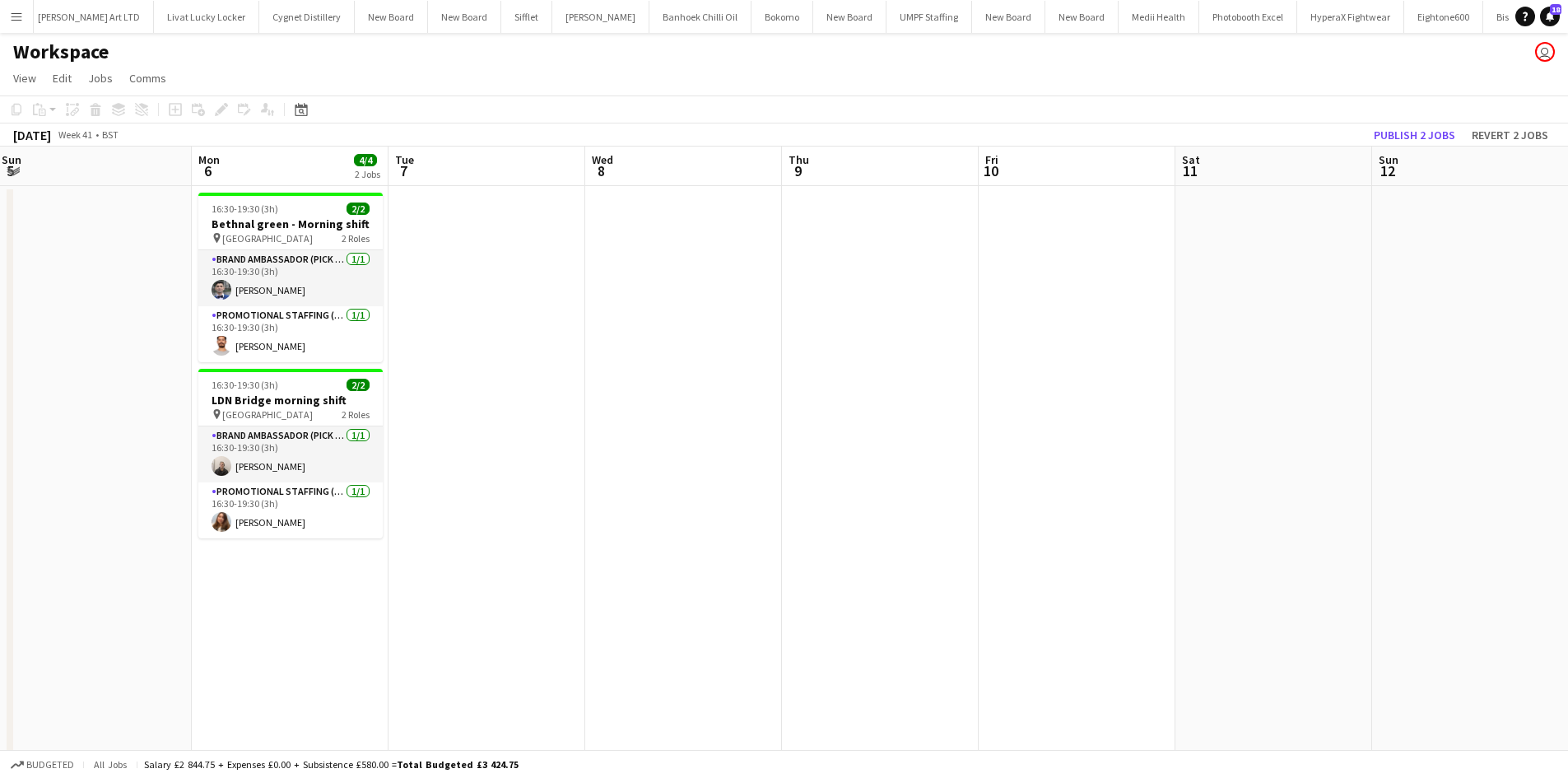
drag, startPoint x: 628, startPoint y: 259, endPoint x: 716, endPoint y: 258, distance: 88.0
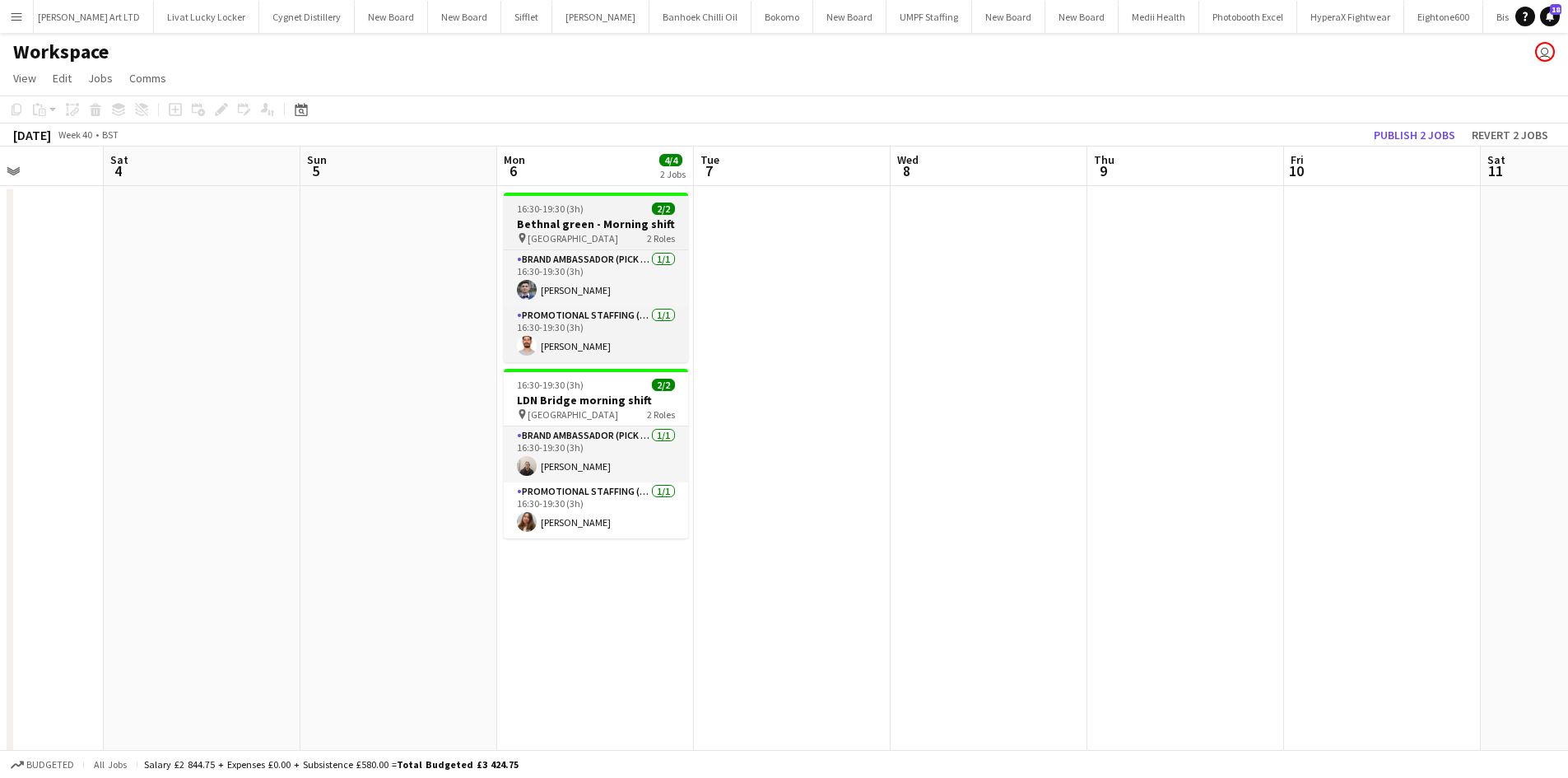
click at [537, 237] on span "Bethnal green station" at bounding box center [573, 237] width 90 height 12
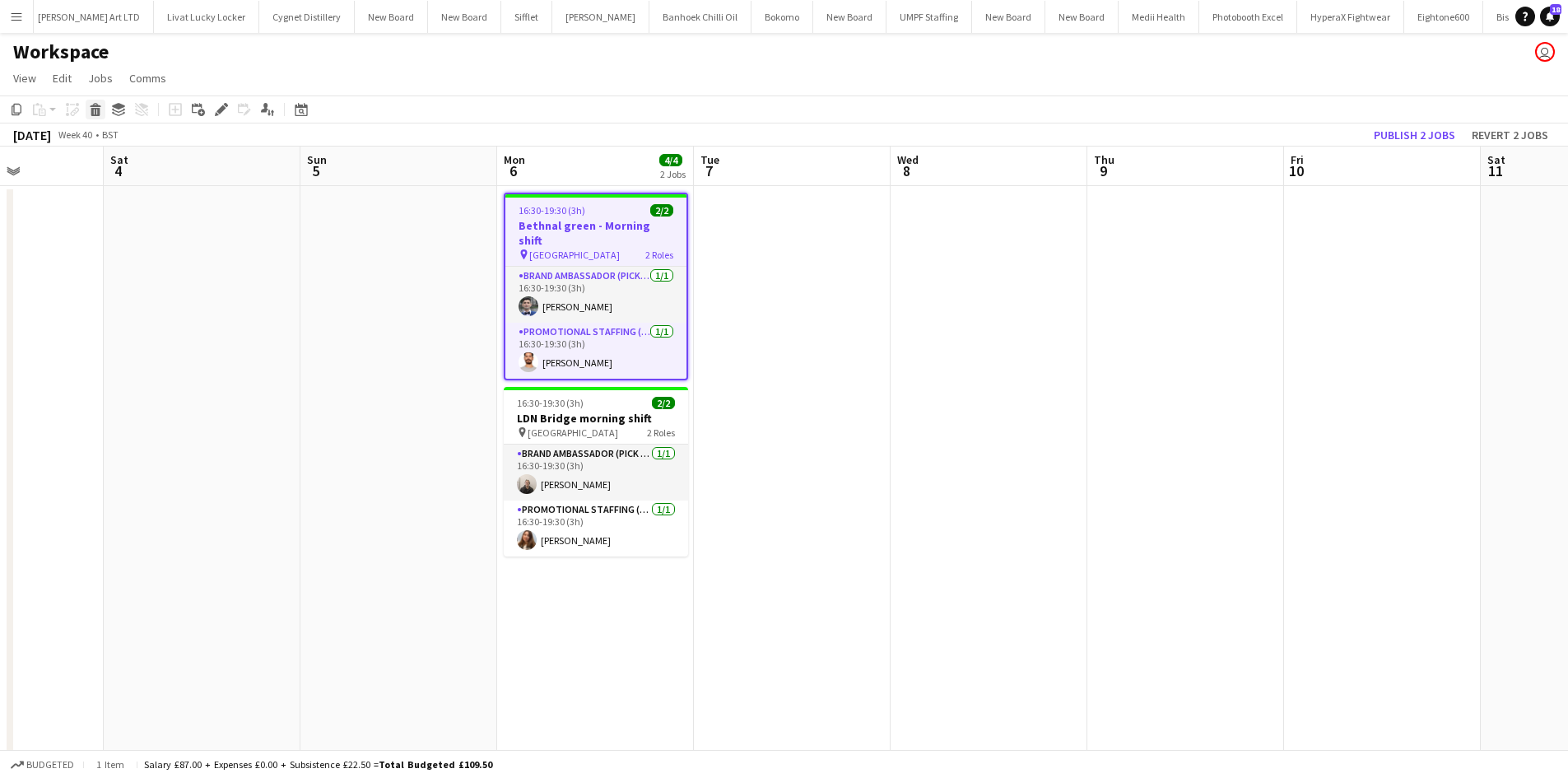
click at [100, 111] on icon at bounding box center [96, 112] width 9 height 8
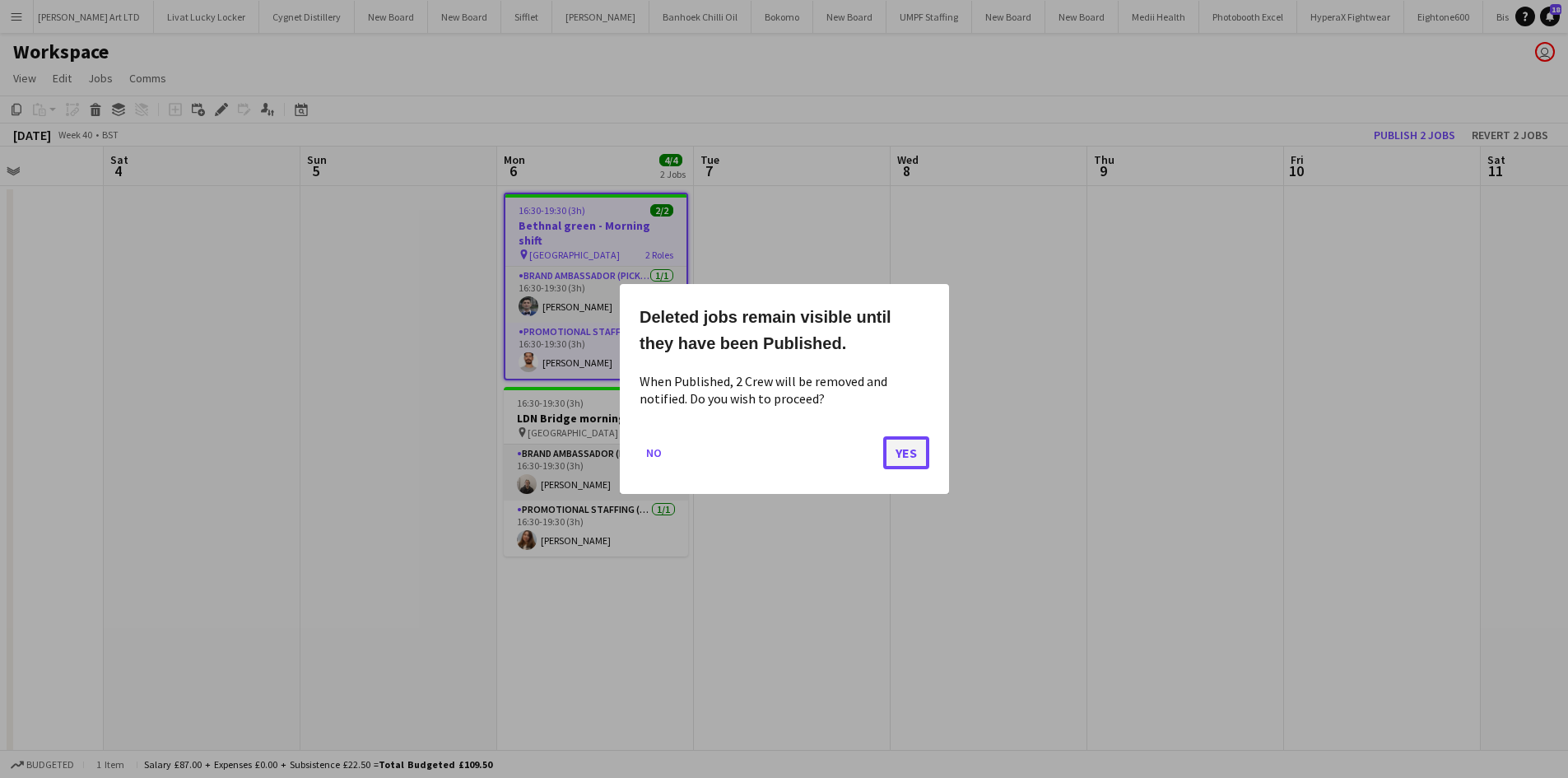
click at [916, 454] on button "Yes" at bounding box center [907, 452] width 47 height 33
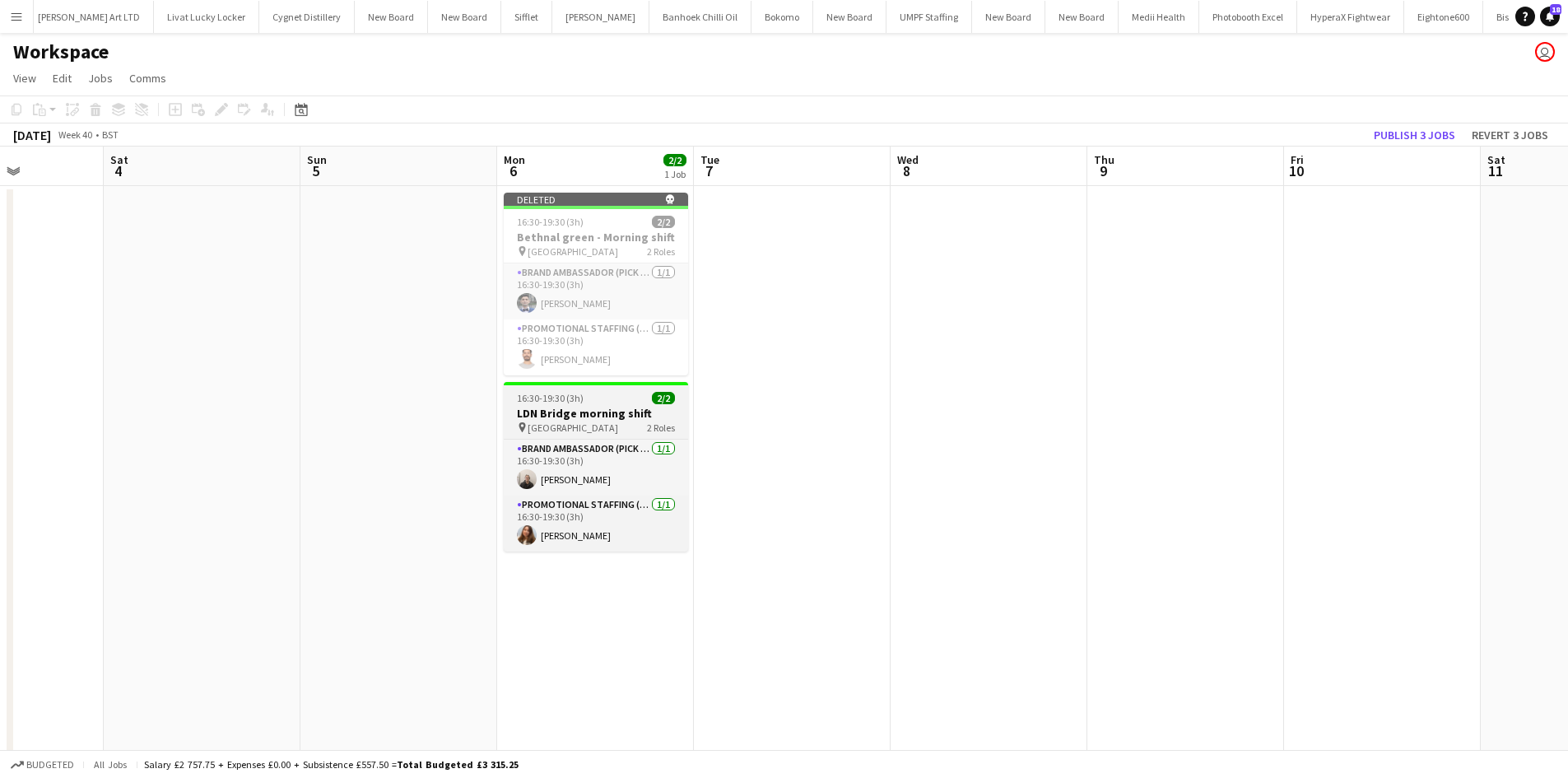
click at [635, 428] on div "pin London Bridge Station 2 Roles" at bounding box center [596, 427] width 184 height 13
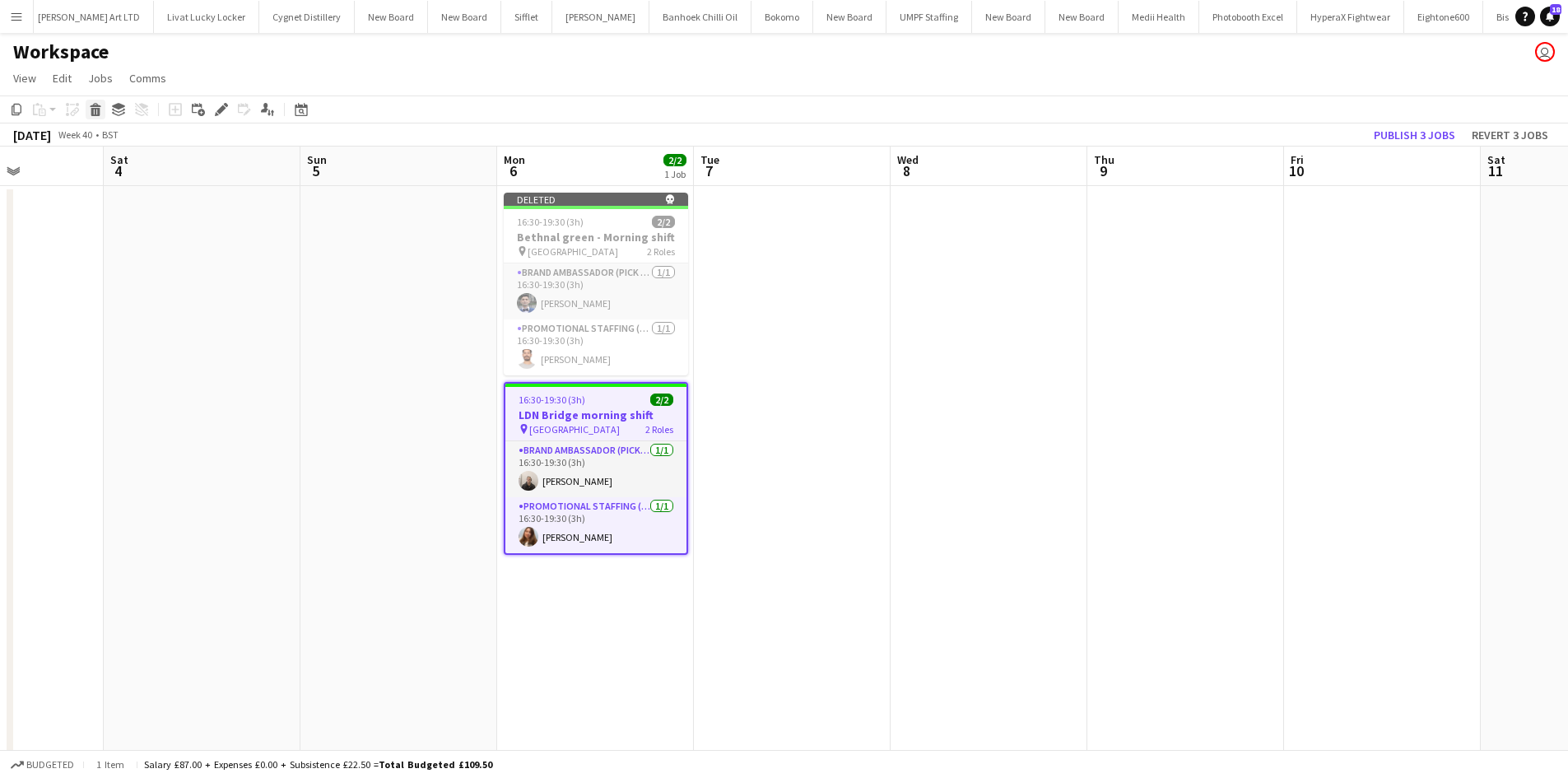
click at [103, 113] on div "Delete" at bounding box center [95, 109] width 20 height 20
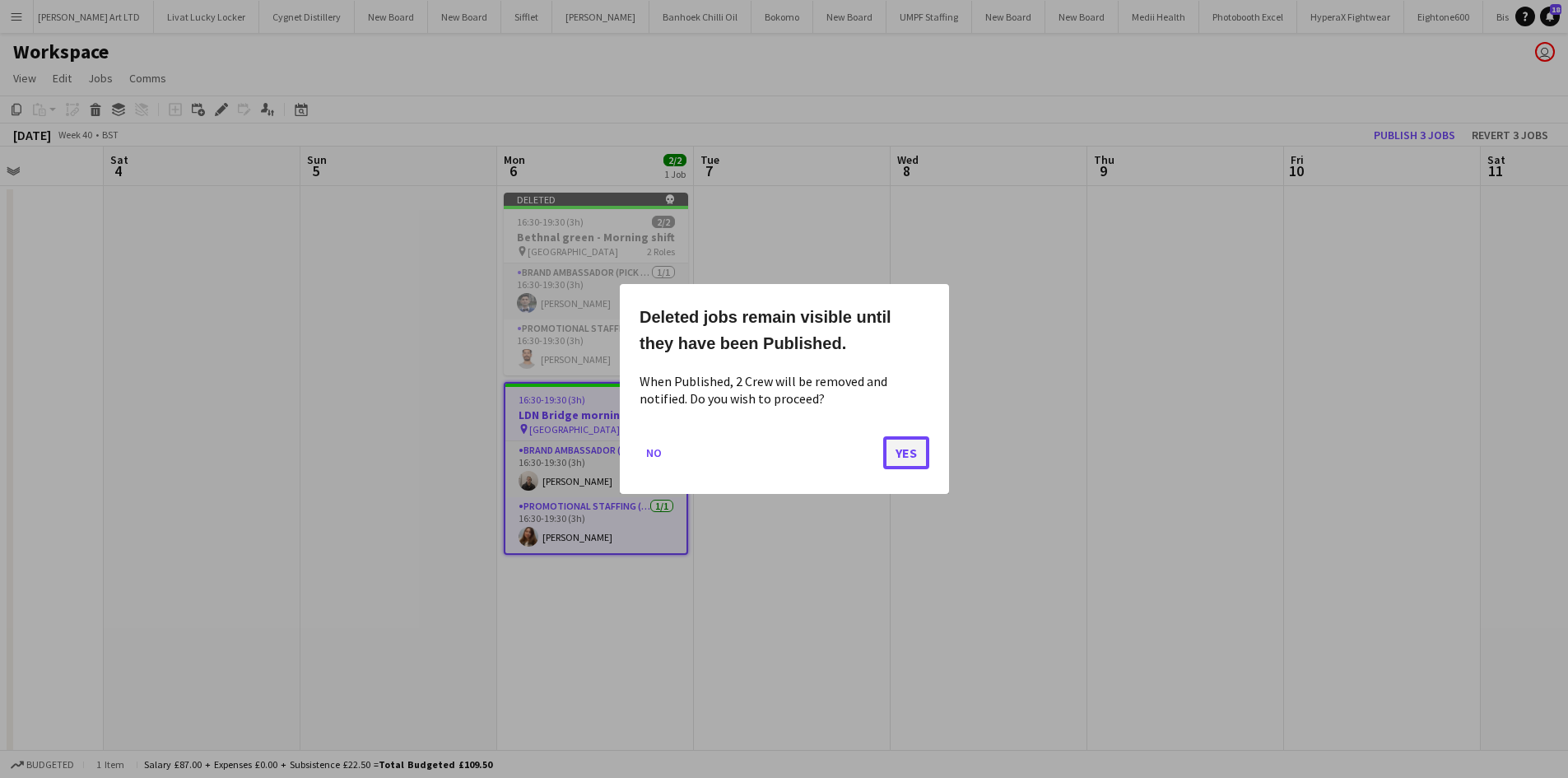
click at [894, 451] on button "Yes" at bounding box center [907, 452] width 47 height 33
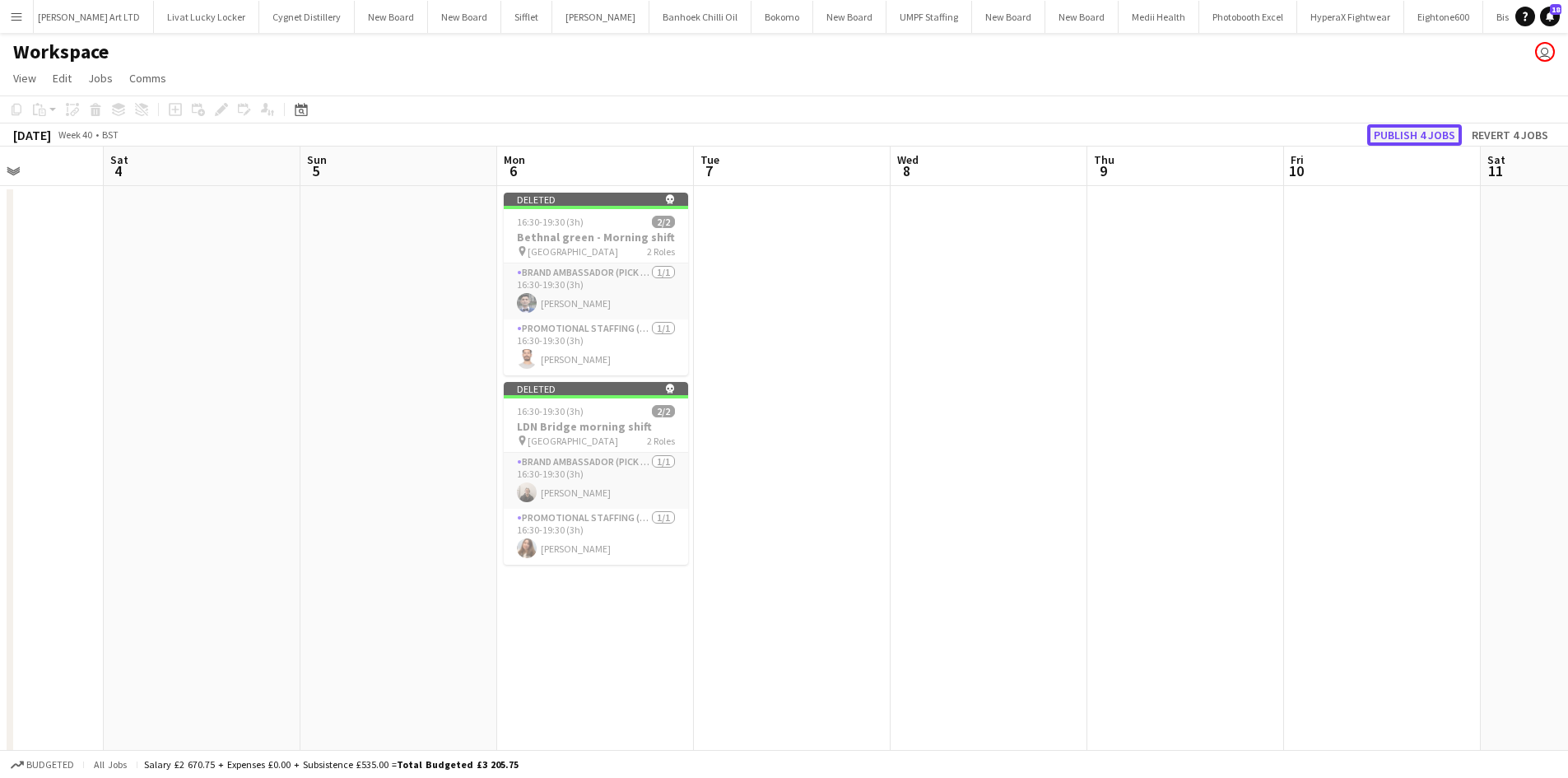
click at [1426, 133] on button "Publish 4 jobs" at bounding box center [1415, 135] width 95 height 21
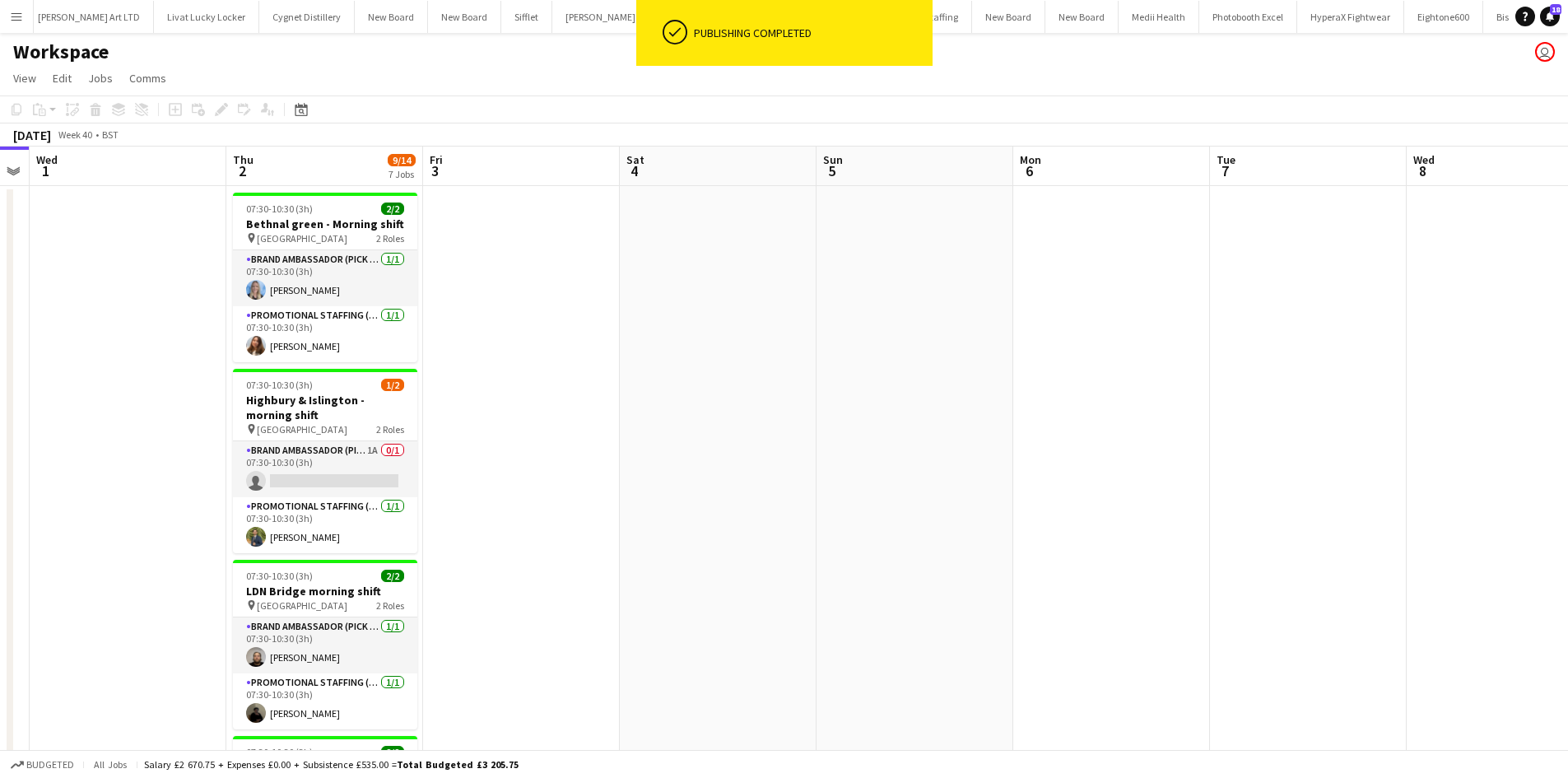
drag, startPoint x: 1093, startPoint y: 380, endPoint x: 1387, endPoint y: 330, distance: 298.2
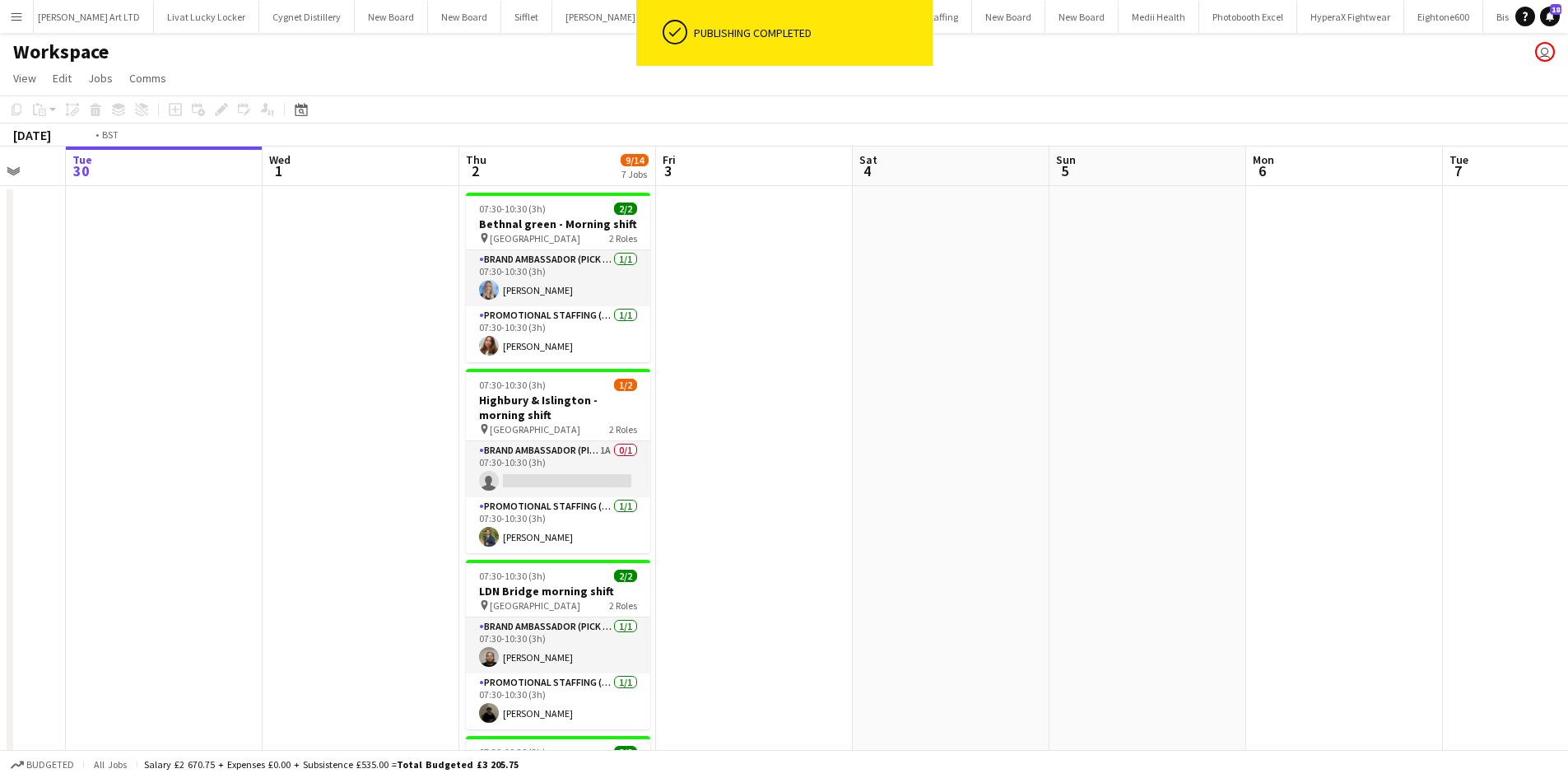
drag, startPoint x: 845, startPoint y: 324, endPoint x: 1278, endPoint y: 314, distance: 433.1
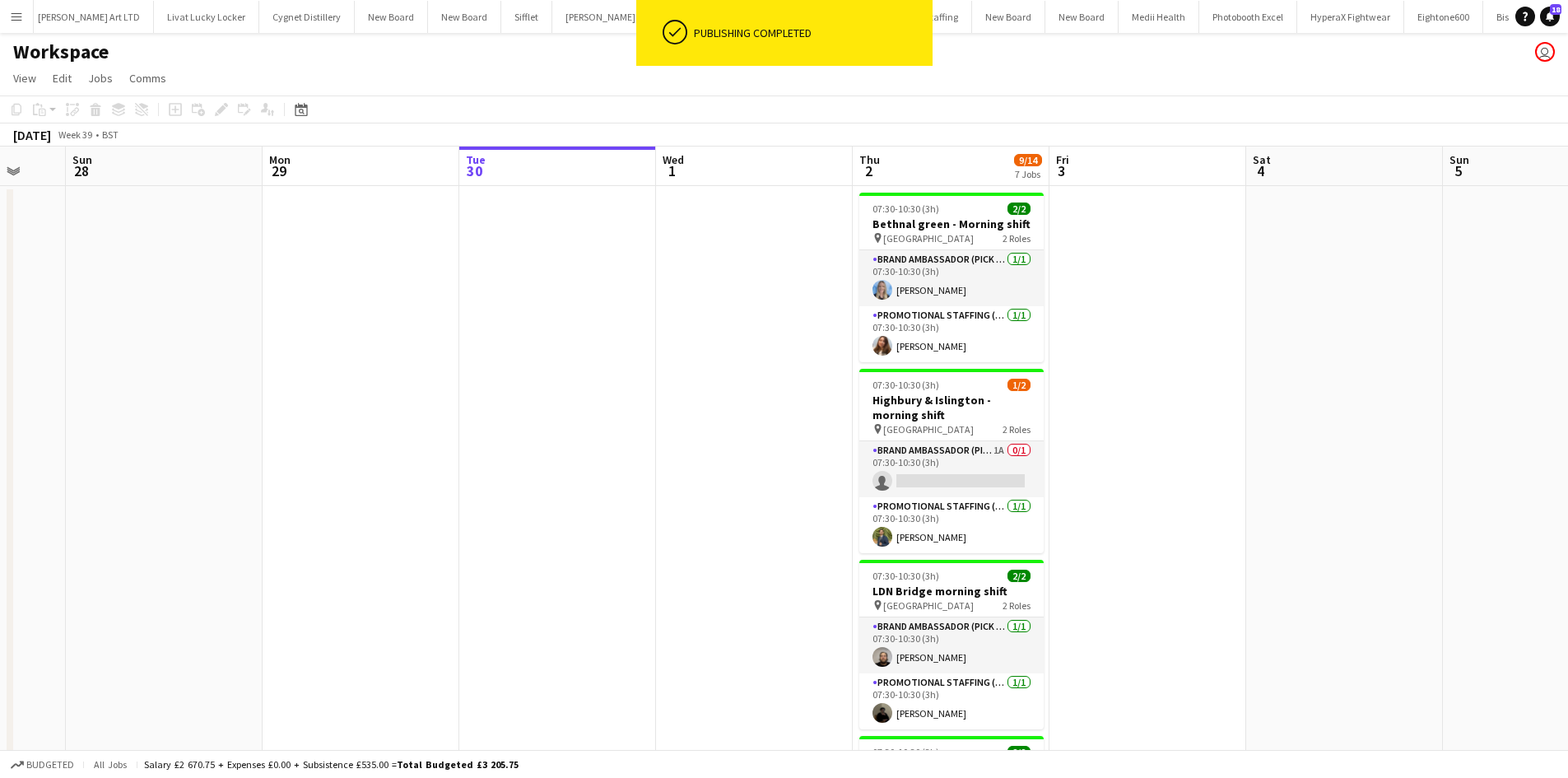
scroll to position [0, 528]
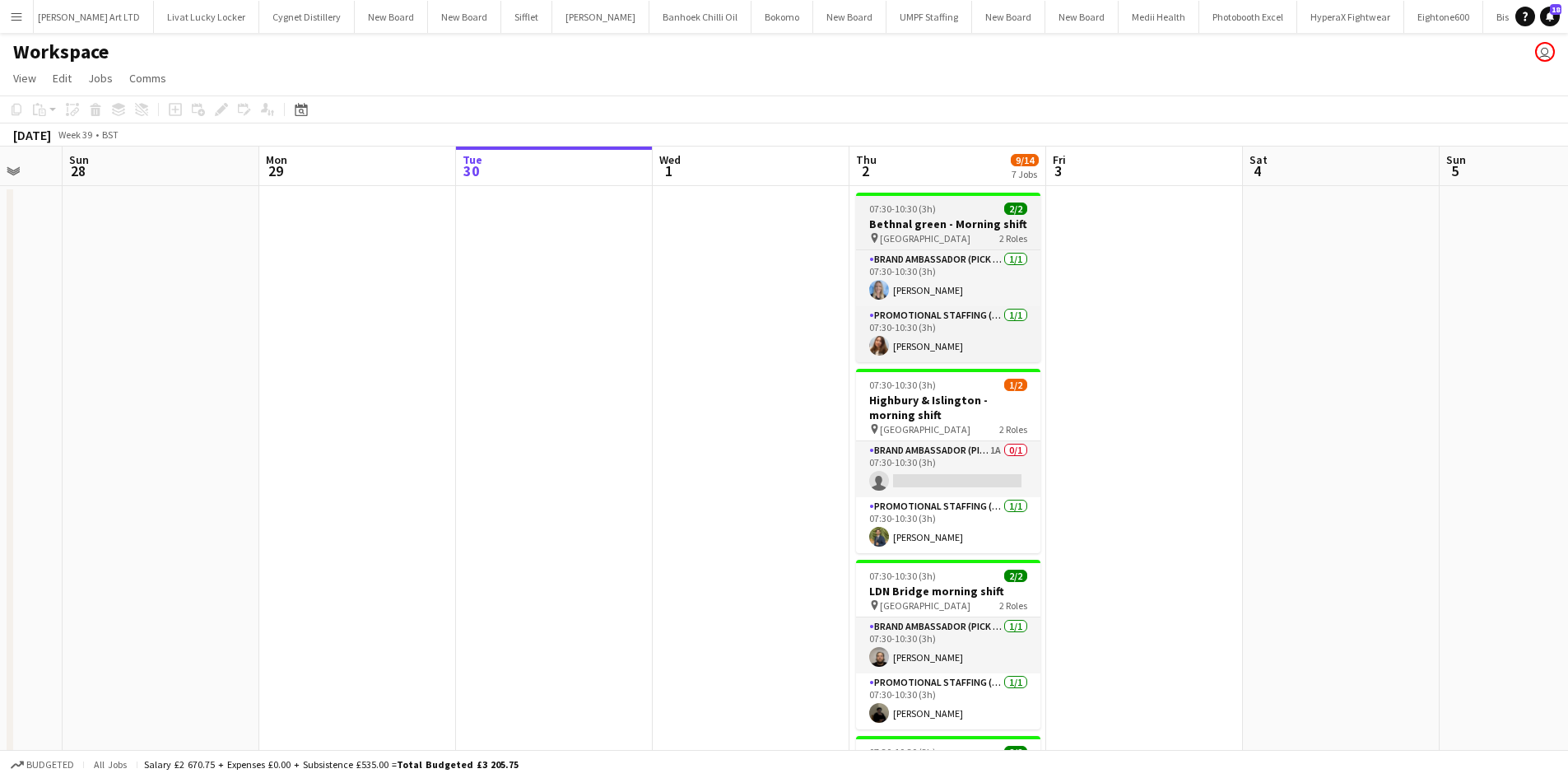
click at [939, 238] on span "Bethnal green station" at bounding box center [925, 237] width 90 height 12
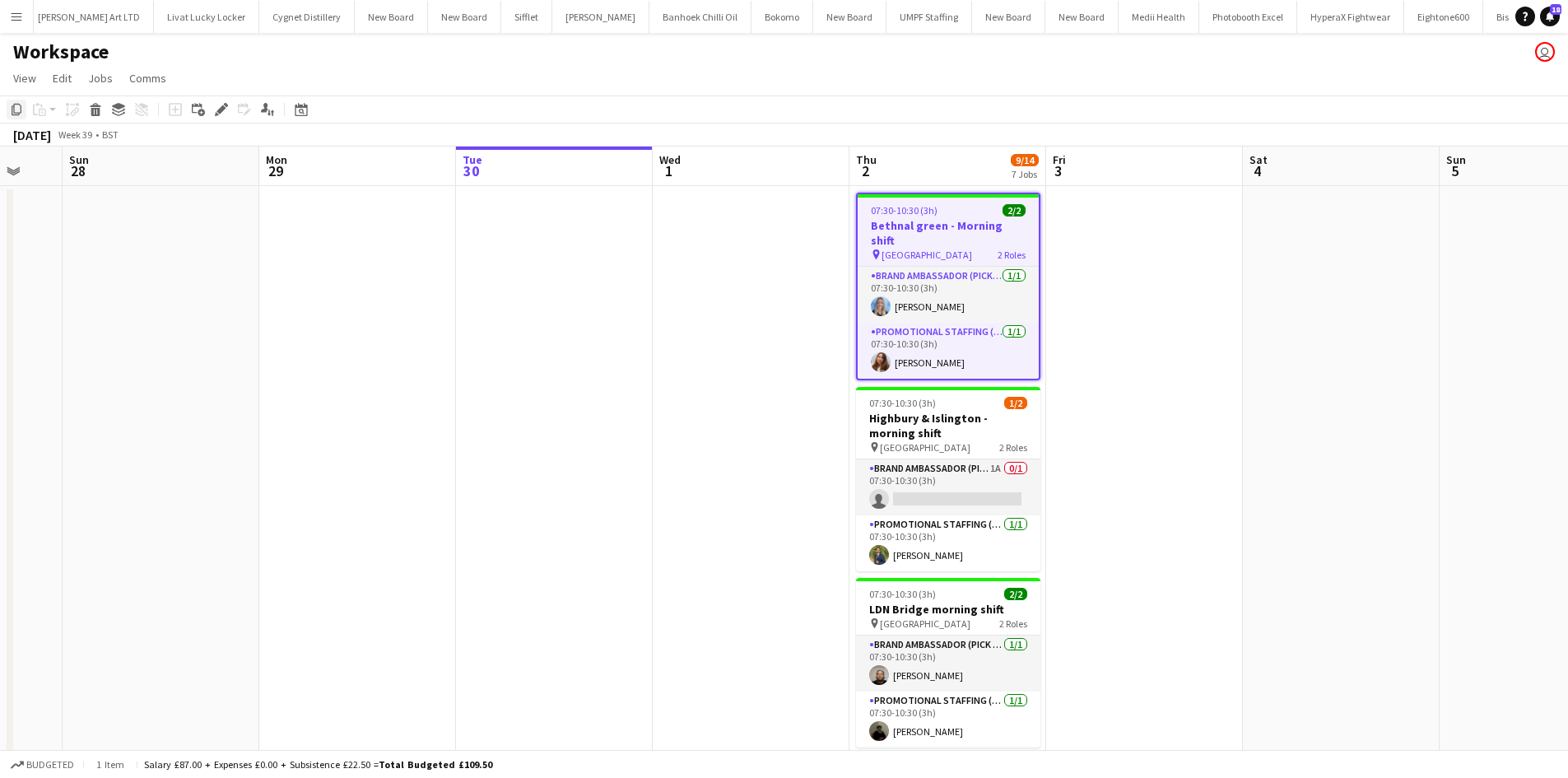
click at [10, 107] on icon "Copy" at bounding box center [17, 110] width 13 height 13
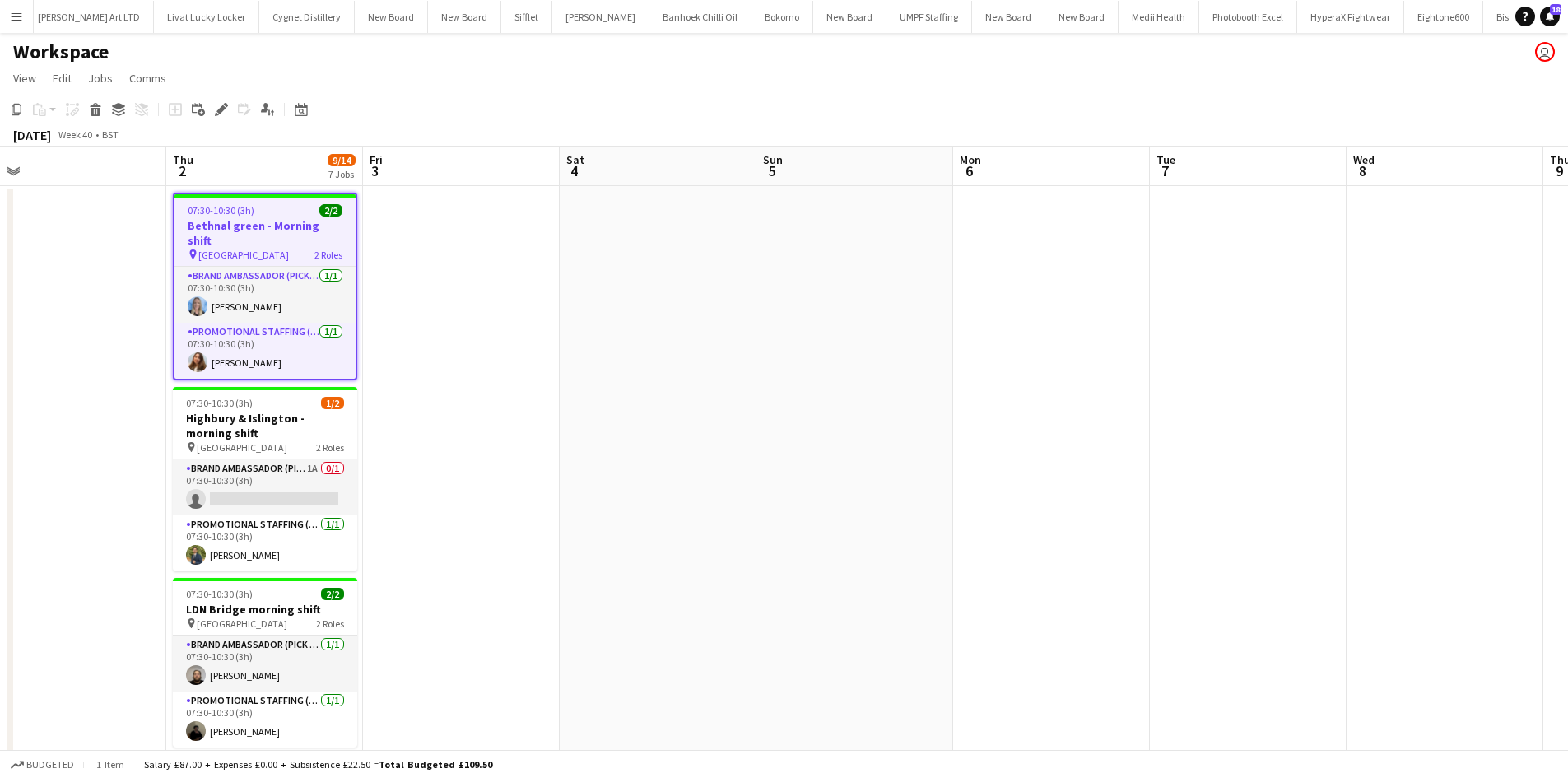
drag, startPoint x: 813, startPoint y: 254, endPoint x: 562, endPoint y: 257, distance: 251.0
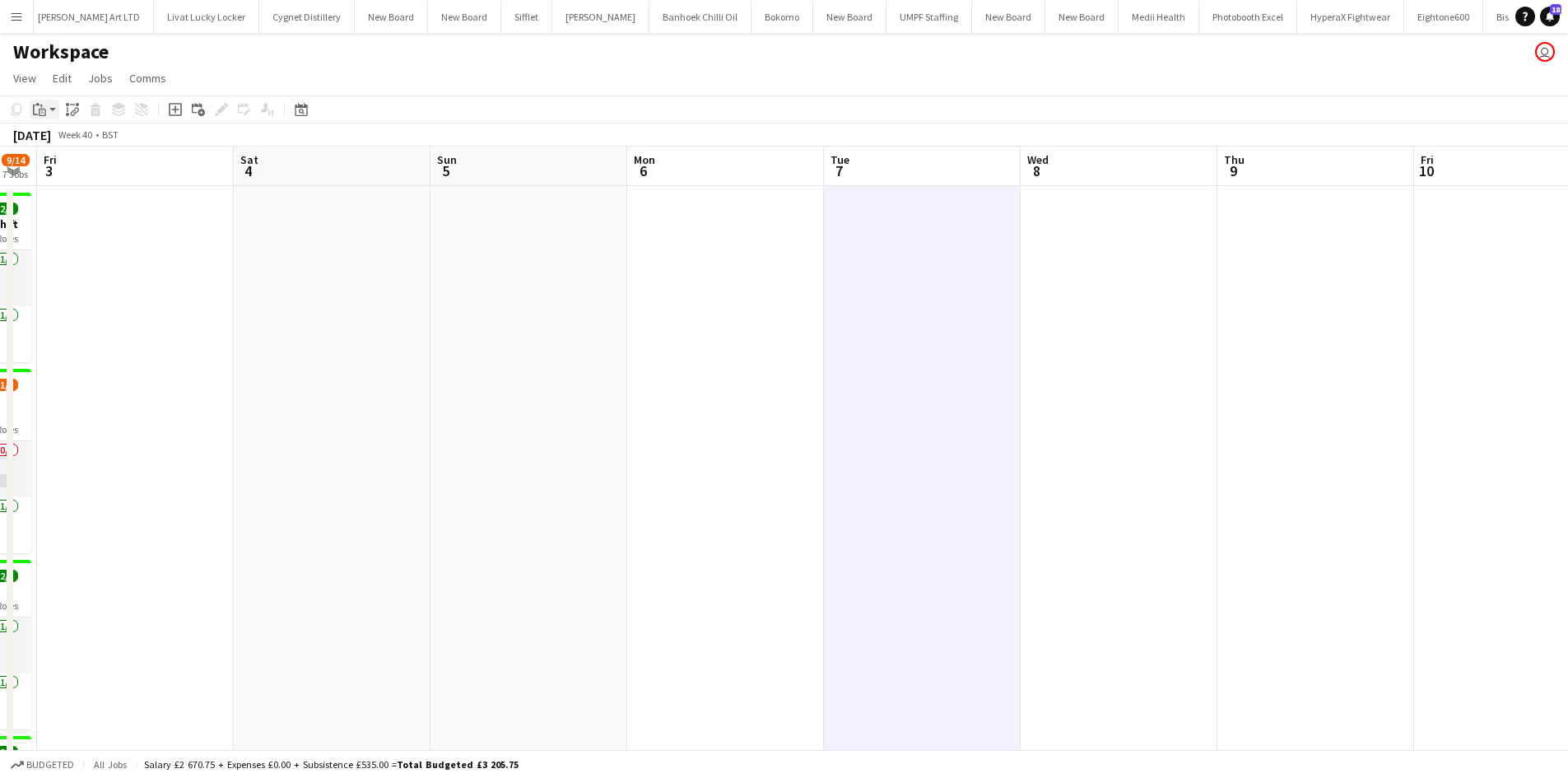
click at [44, 111] on icon "Paste" at bounding box center [39, 110] width 13 height 13
click at [88, 139] on link "Paste Ctrl+V" at bounding box center [121, 141] width 155 height 15
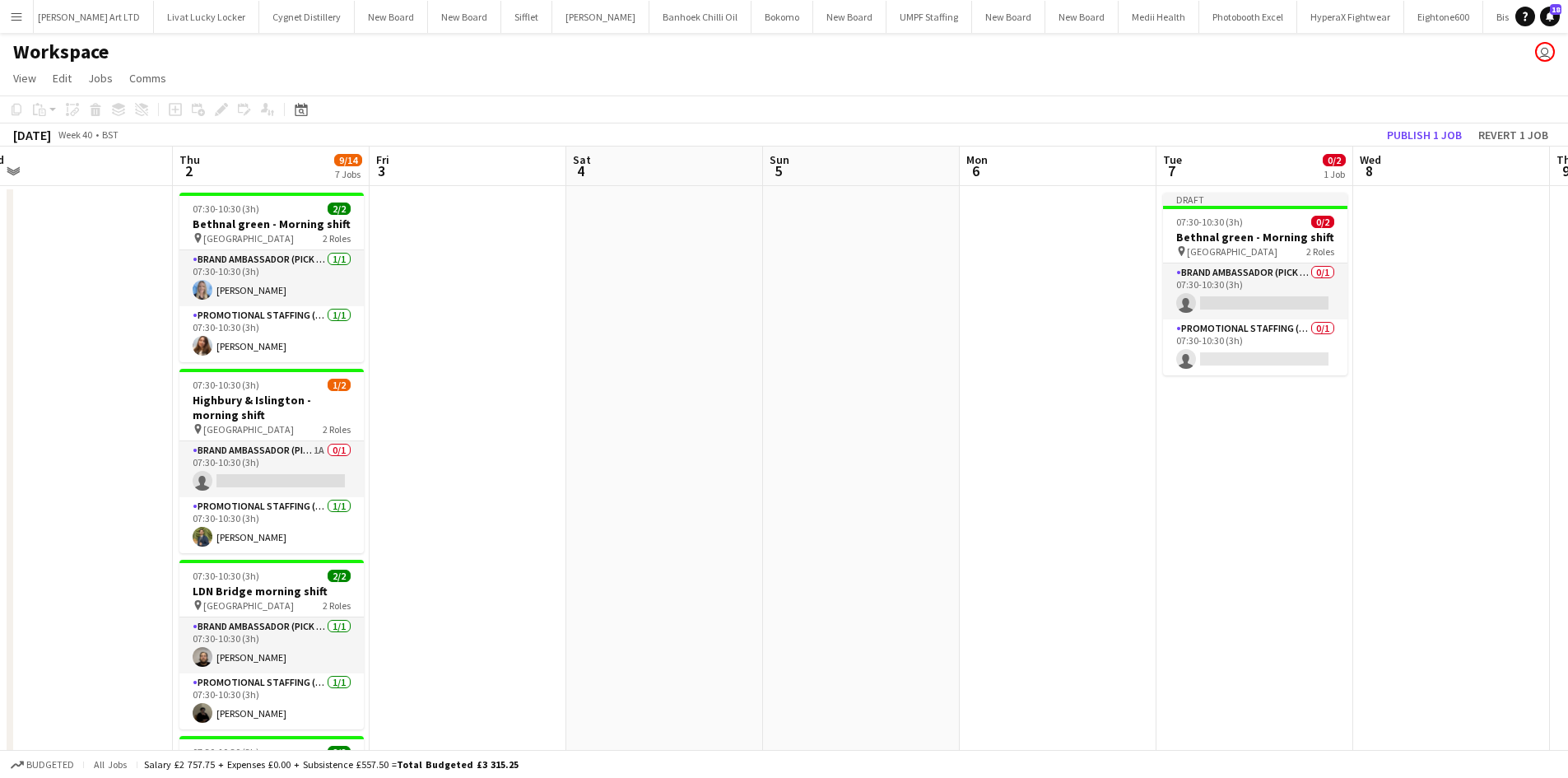
drag, startPoint x: 544, startPoint y: 380, endPoint x: 731, endPoint y: 367, distance: 187.5
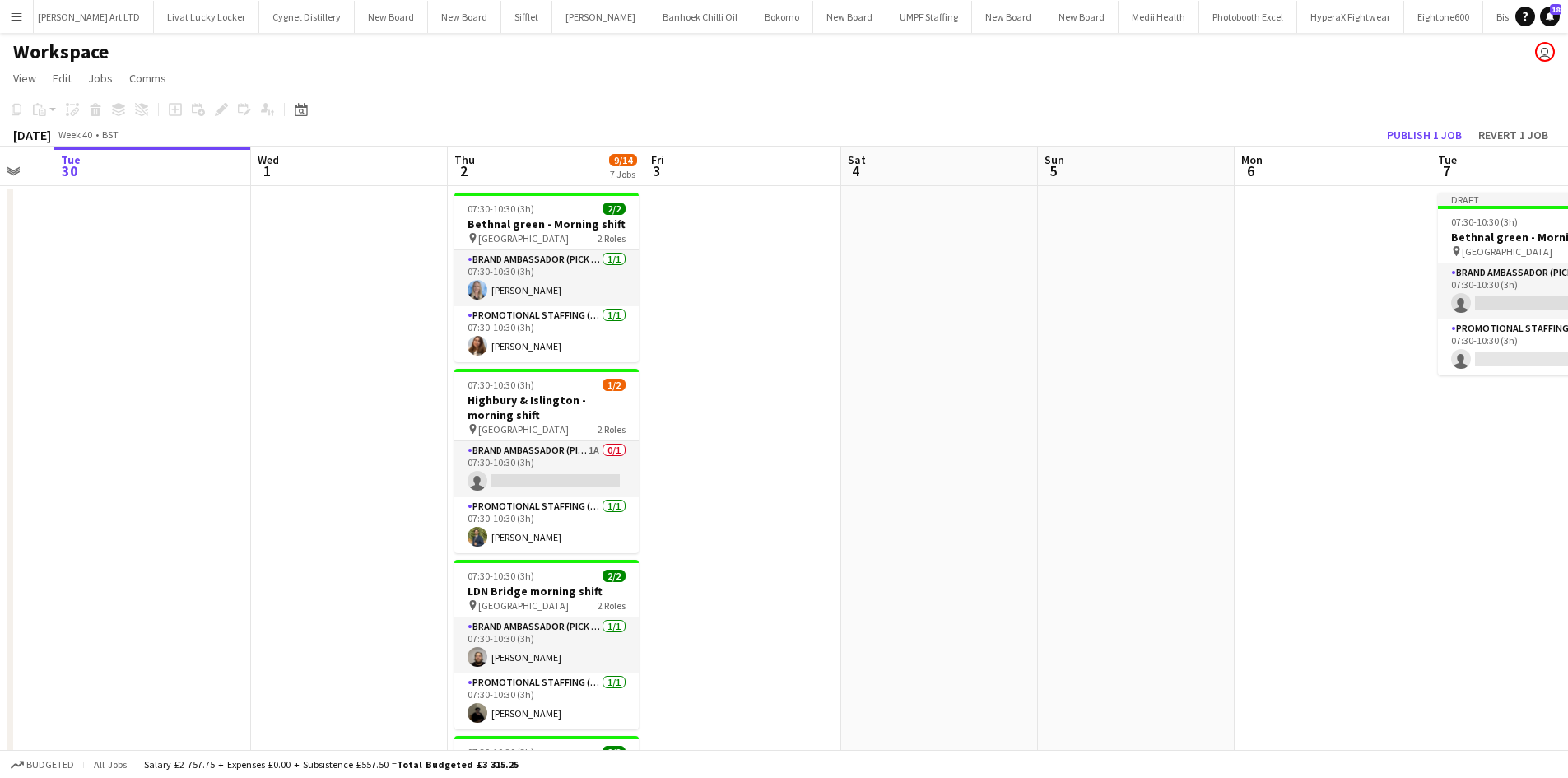
drag, startPoint x: 662, startPoint y: 384, endPoint x: 719, endPoint y: 377, distance: 57.4
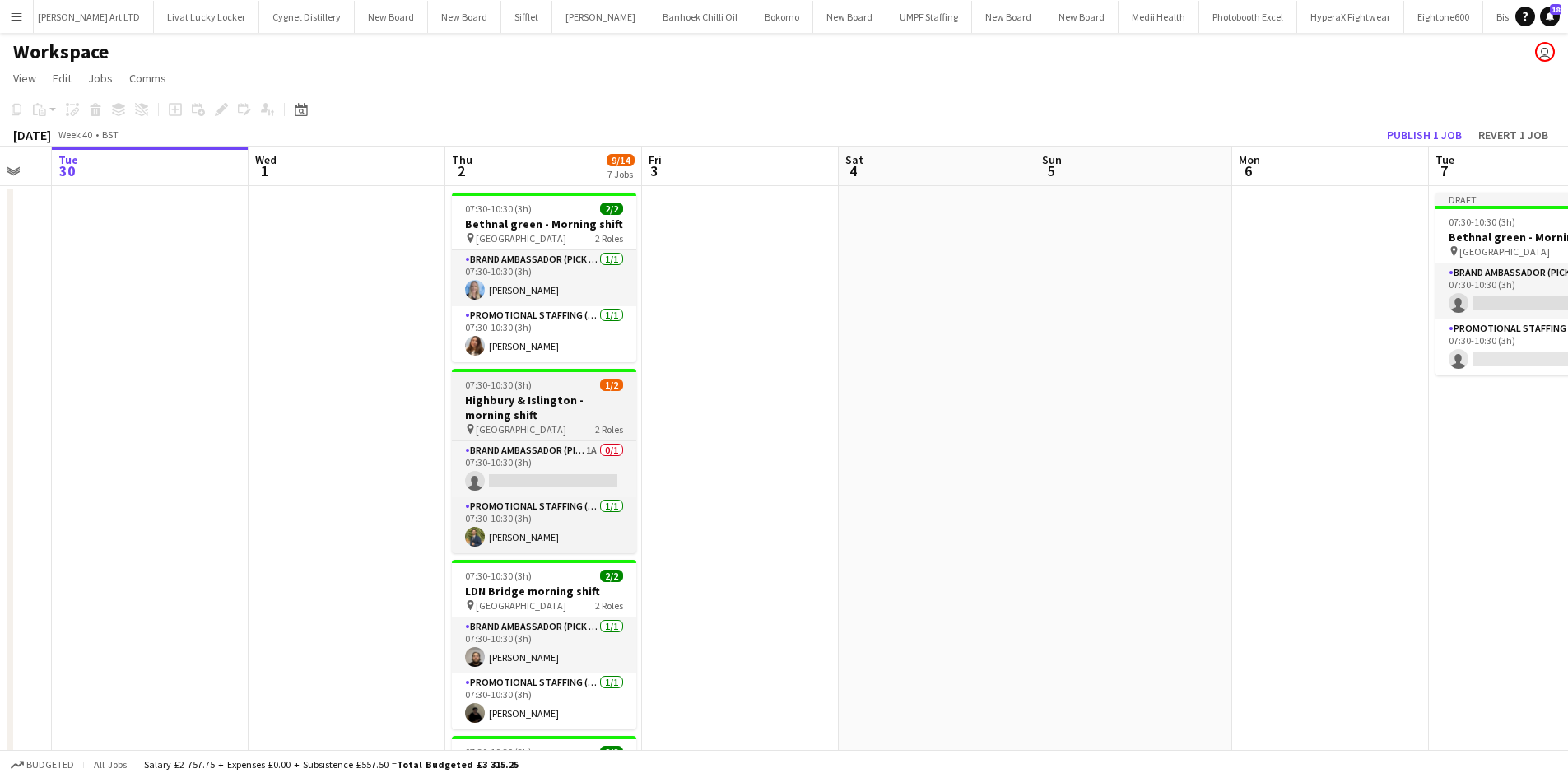
click at [559, 415] on h3 "Highbury & Islington - morning shift" at bounding box center [544, 408] width 184 height 30
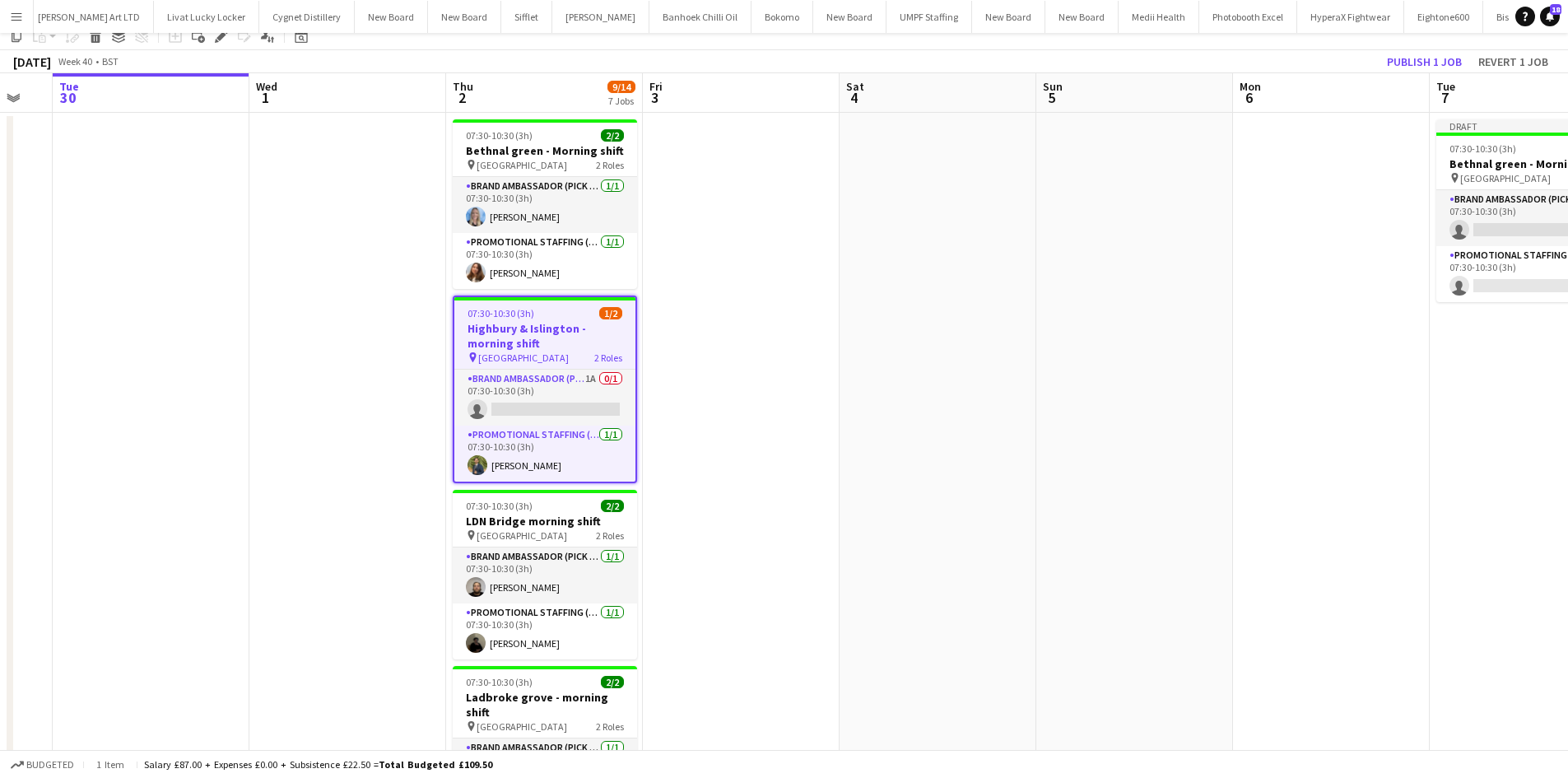
scroll to position [0, 0]
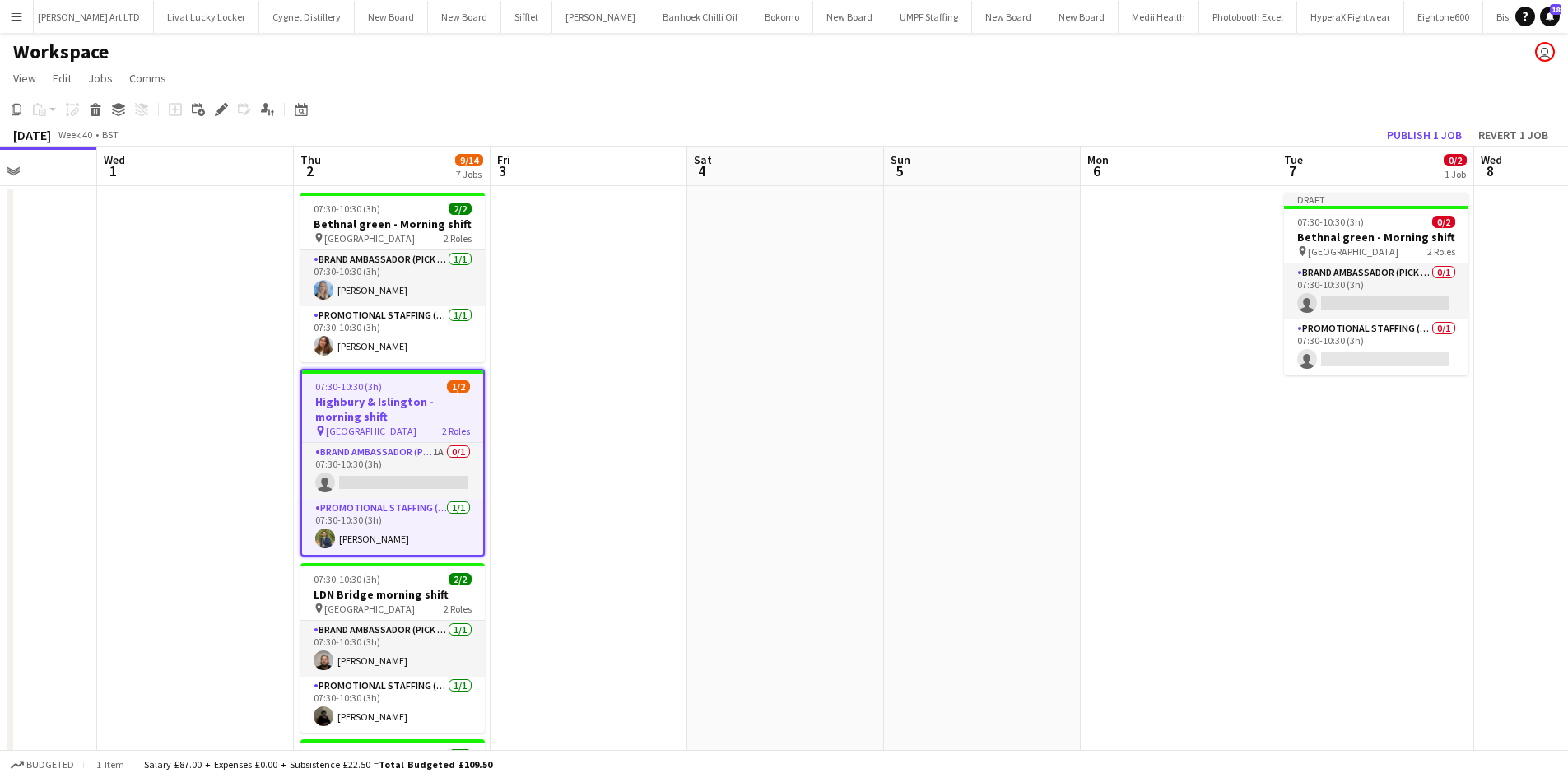
drag, startPoint x: 1240, startPoint y: 513, endPoint x: 975, endPoint y: 541, distance: 266.5
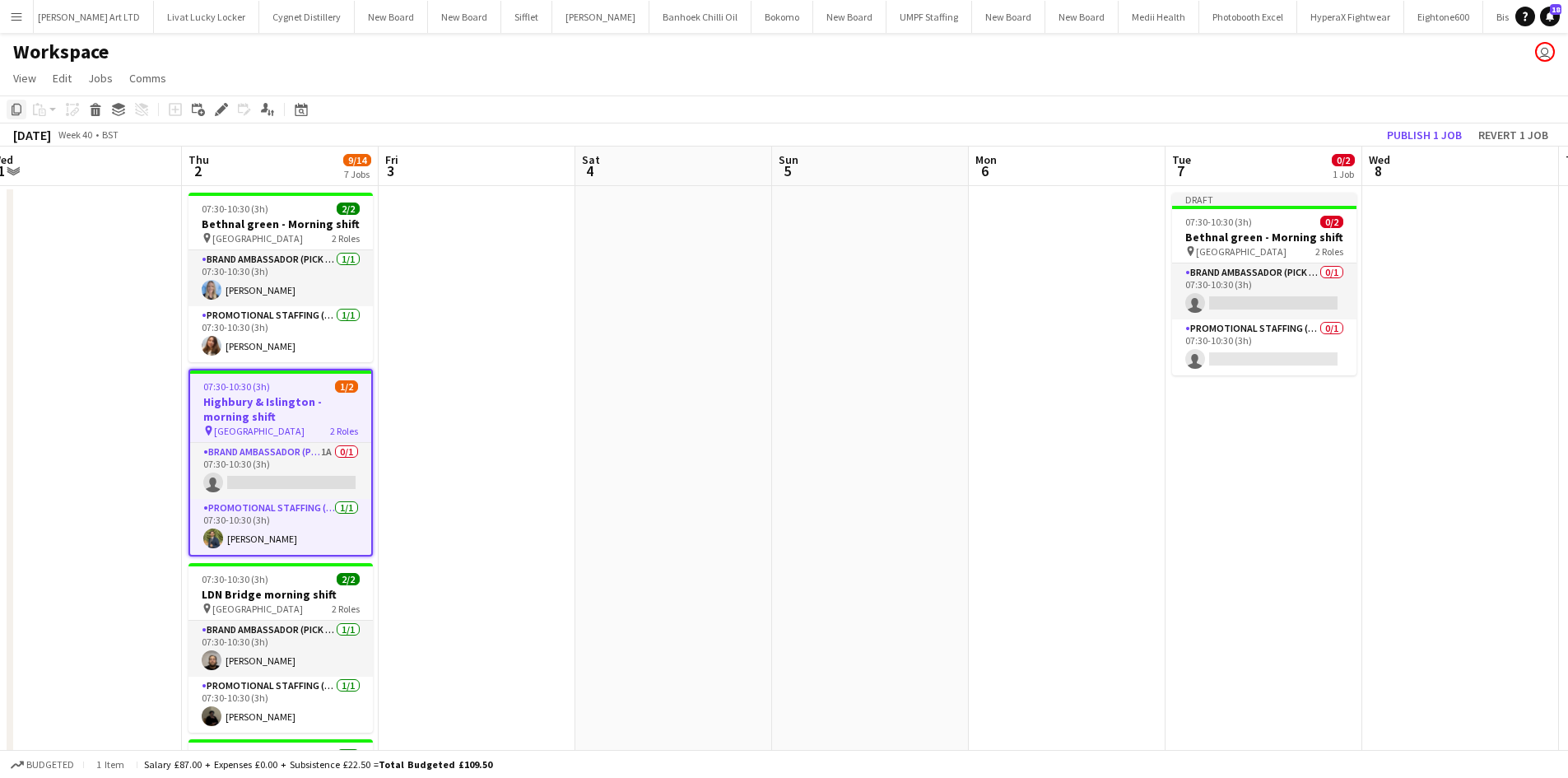
click at [10, 103] on icon "Copy" at bounding box center [17, 110] width 13 height 13
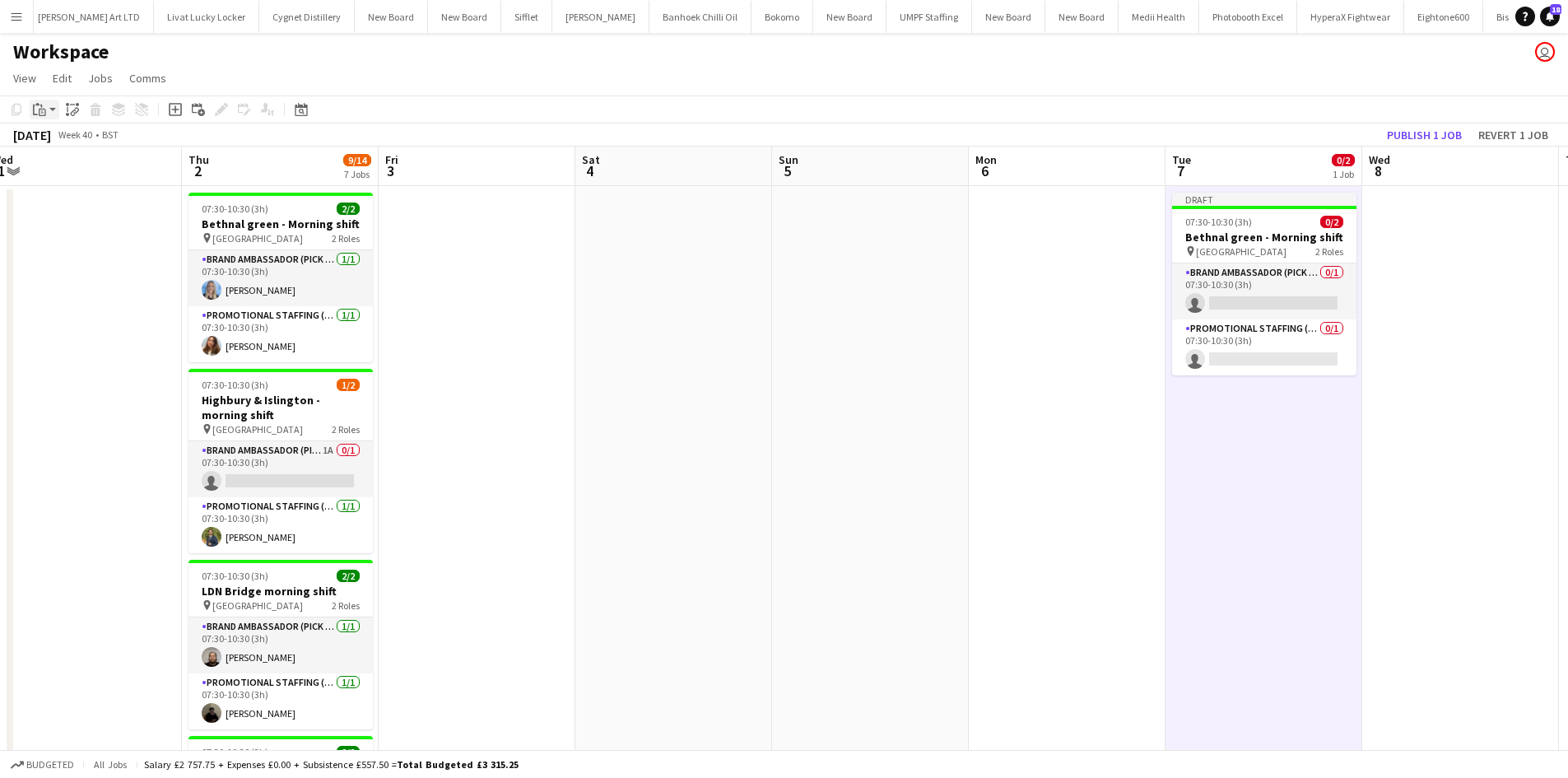
click at [45, 110] on icon at bounding box center [43, 113] width 7 height 7
click at [88, 140] on link "Paste Ctrl+V" at bounding box center [121, 141] width 155 height 15
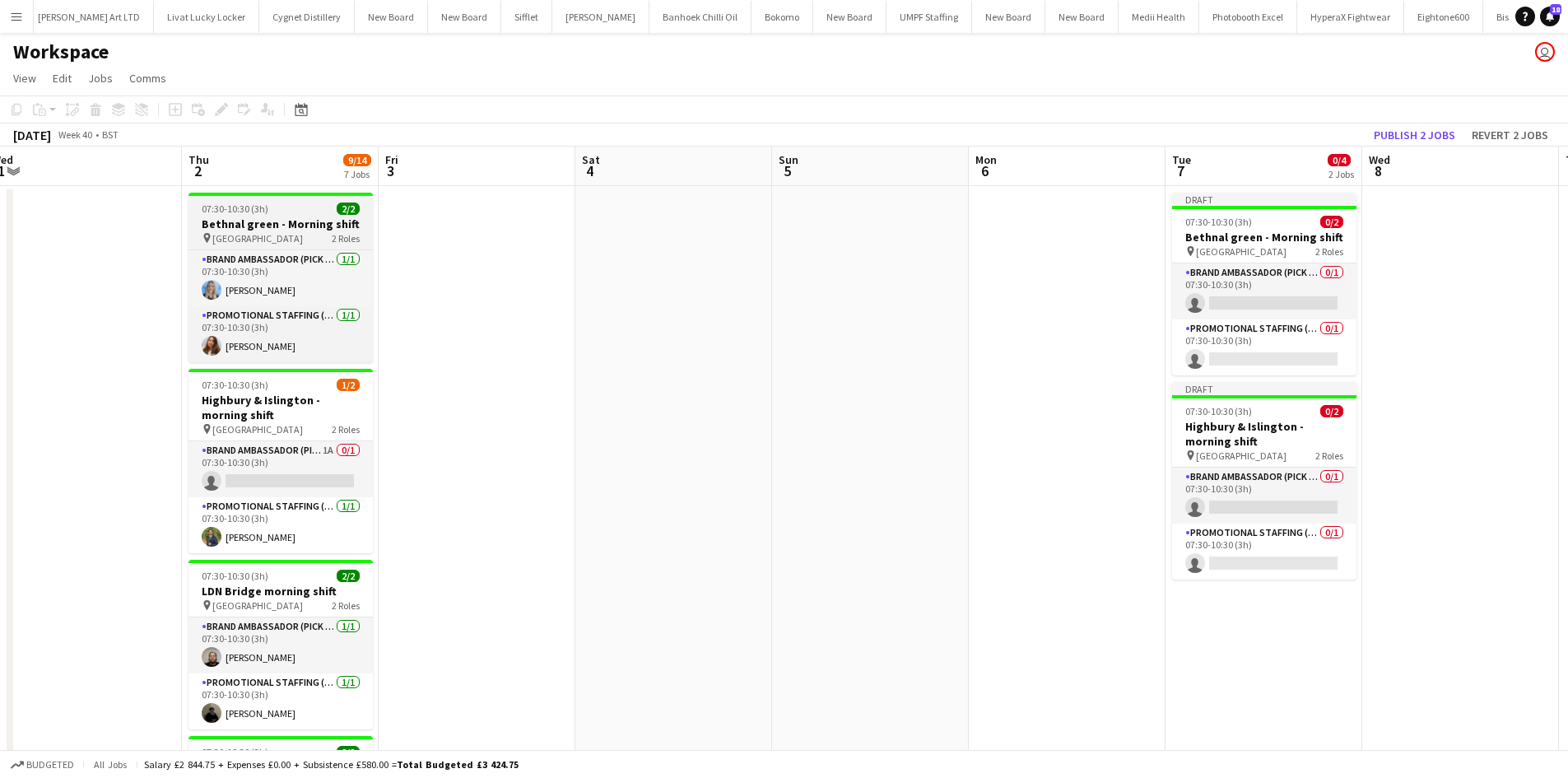
click at [223, 213] on span "07:30-10:30 (3h)" at bounding box center [236, 208] width 67 height 12
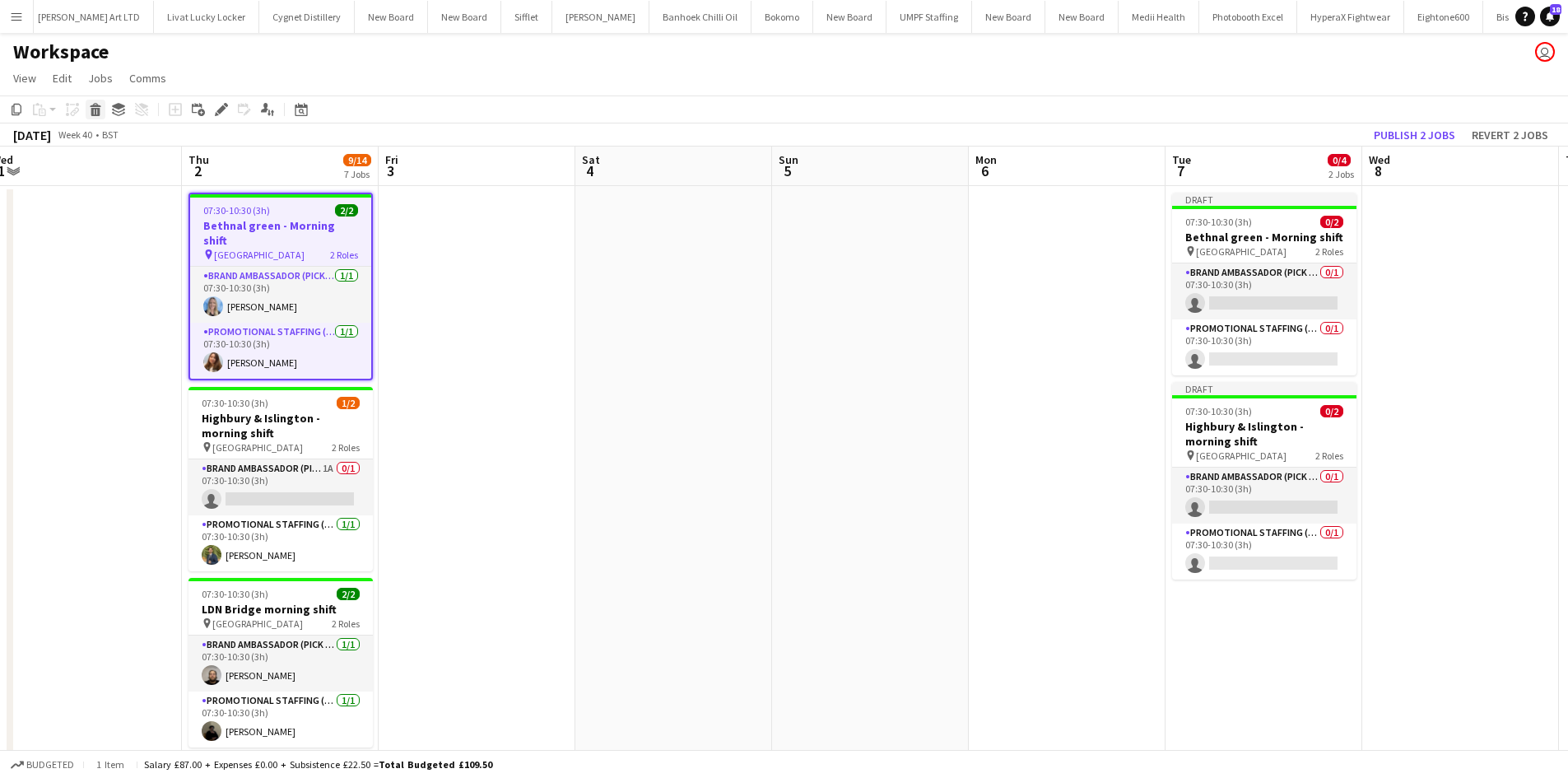
click at [91, 113] on icon at bounding box center [96, 112] width 9 height 8
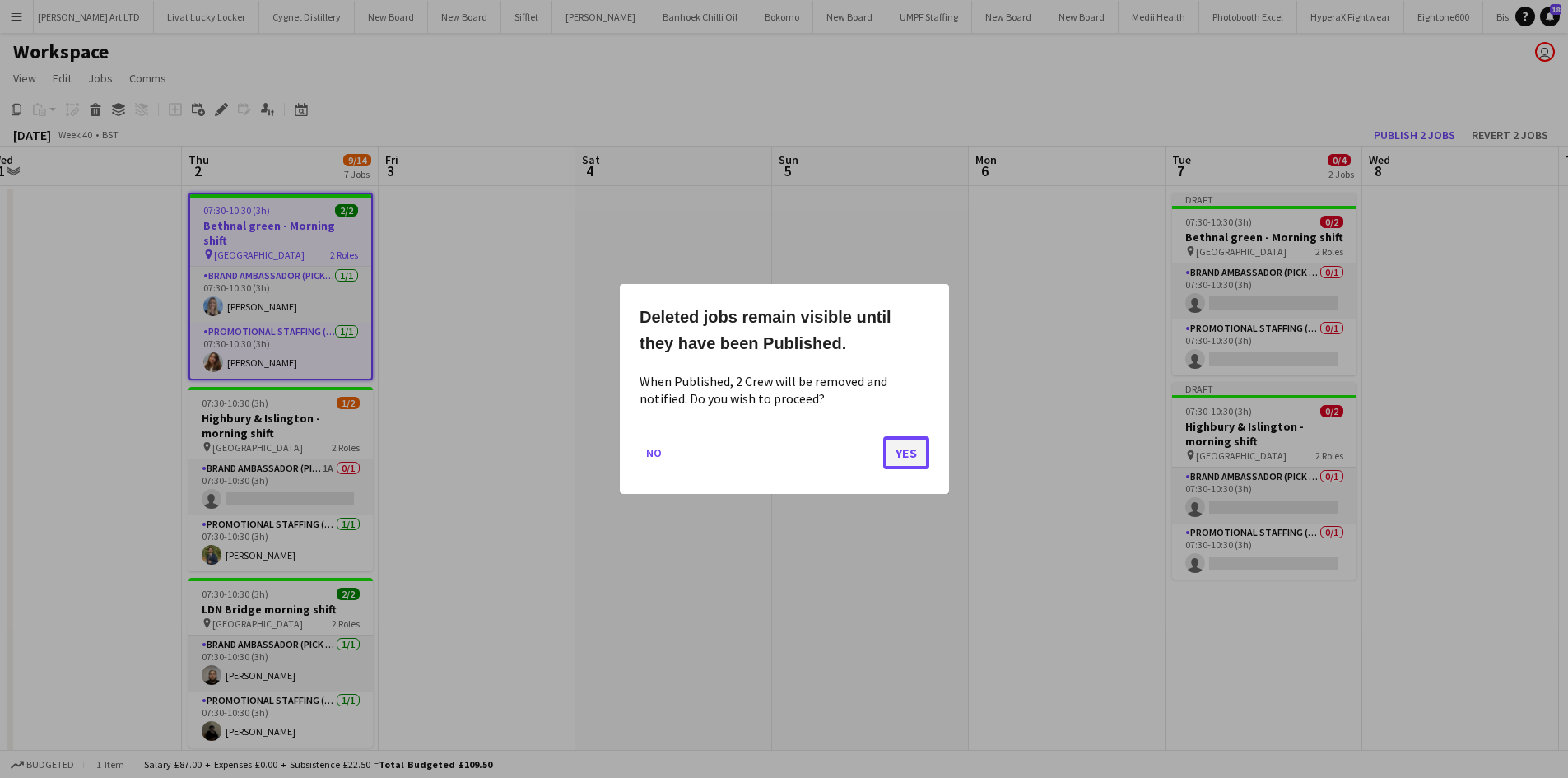
click at [920, 445] on button "Yes" at bounding box center [907, 452] width 47 height 33
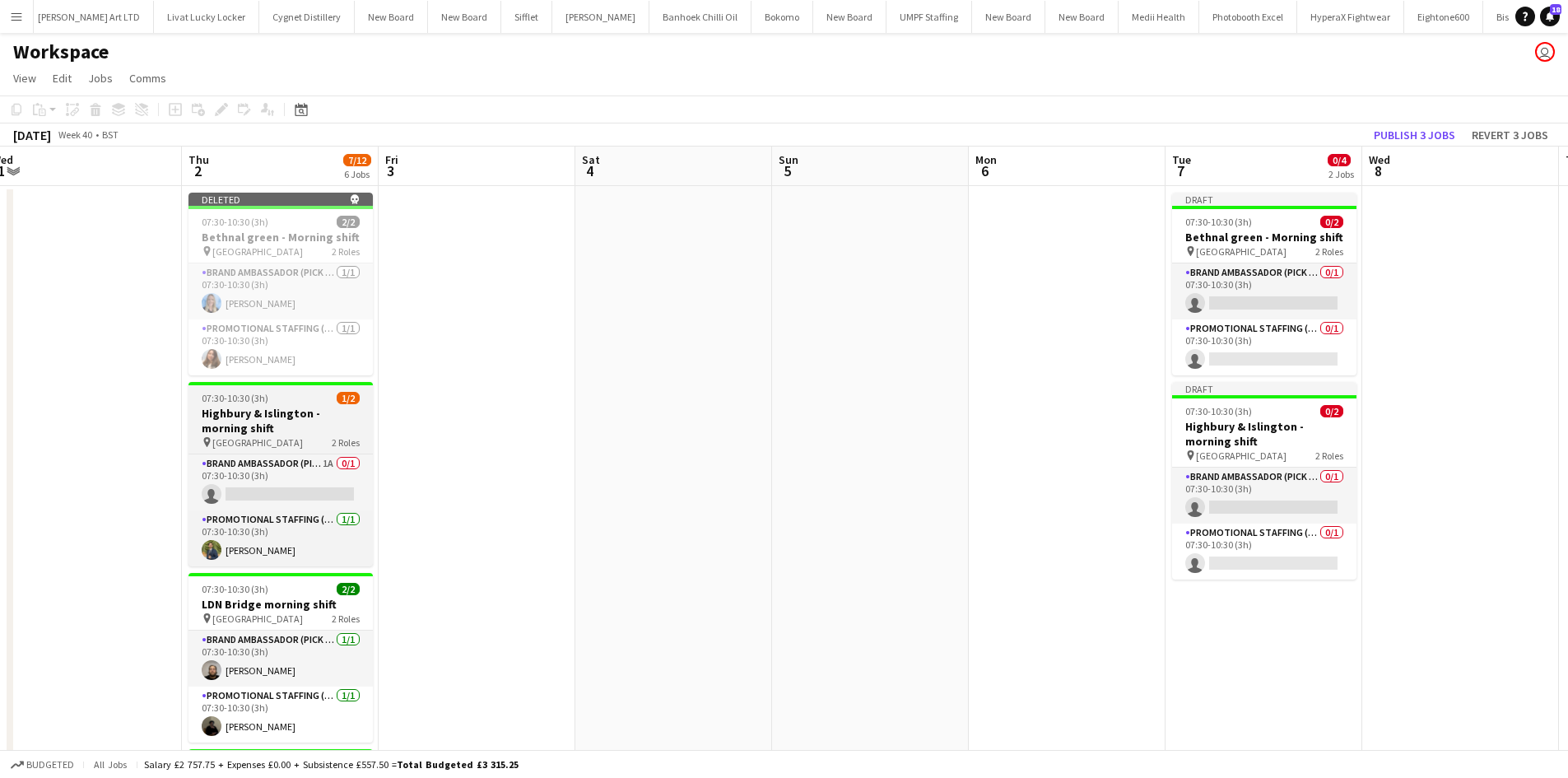
click at [301, 420] on h3 "Highbury & Islington - morning shift" at bounding box center [280, 421] width 184 height 30
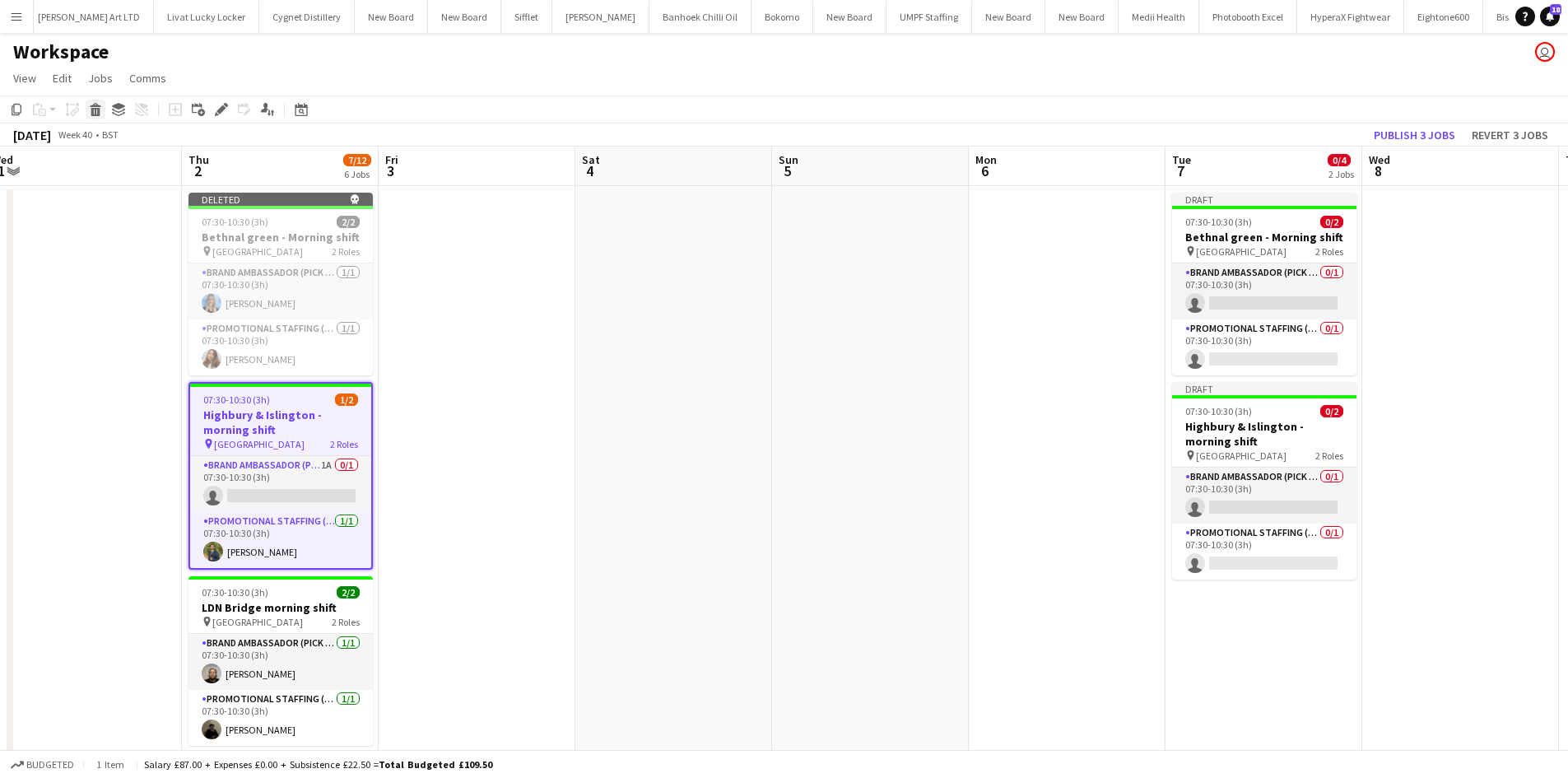
click at [95, 117] on div "Delete" at bounding box center [95, 109] width 20 height 20
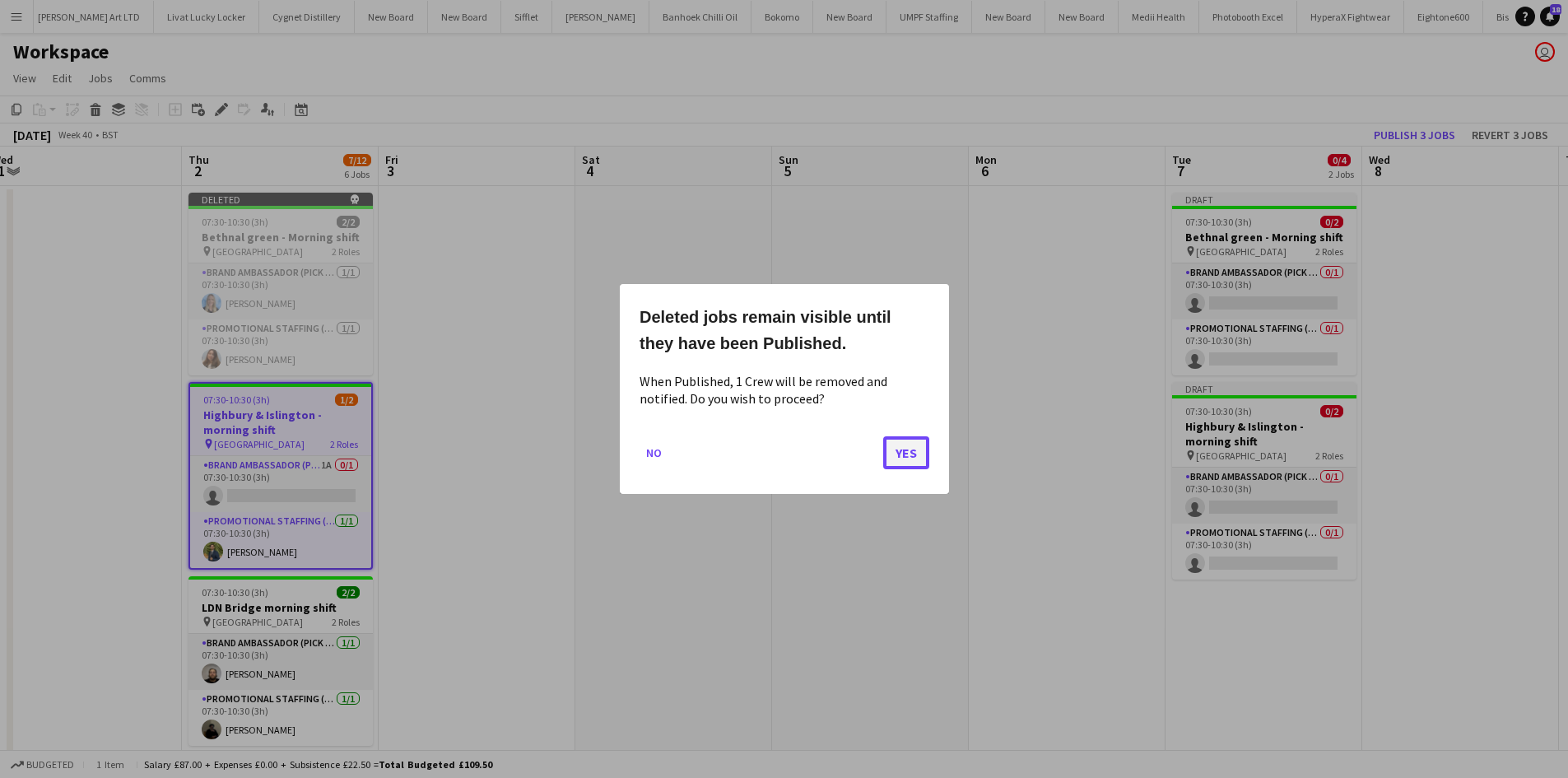
click at [906, 451] on button "Yes" at bounding box center [907, 452] width 47 height 33
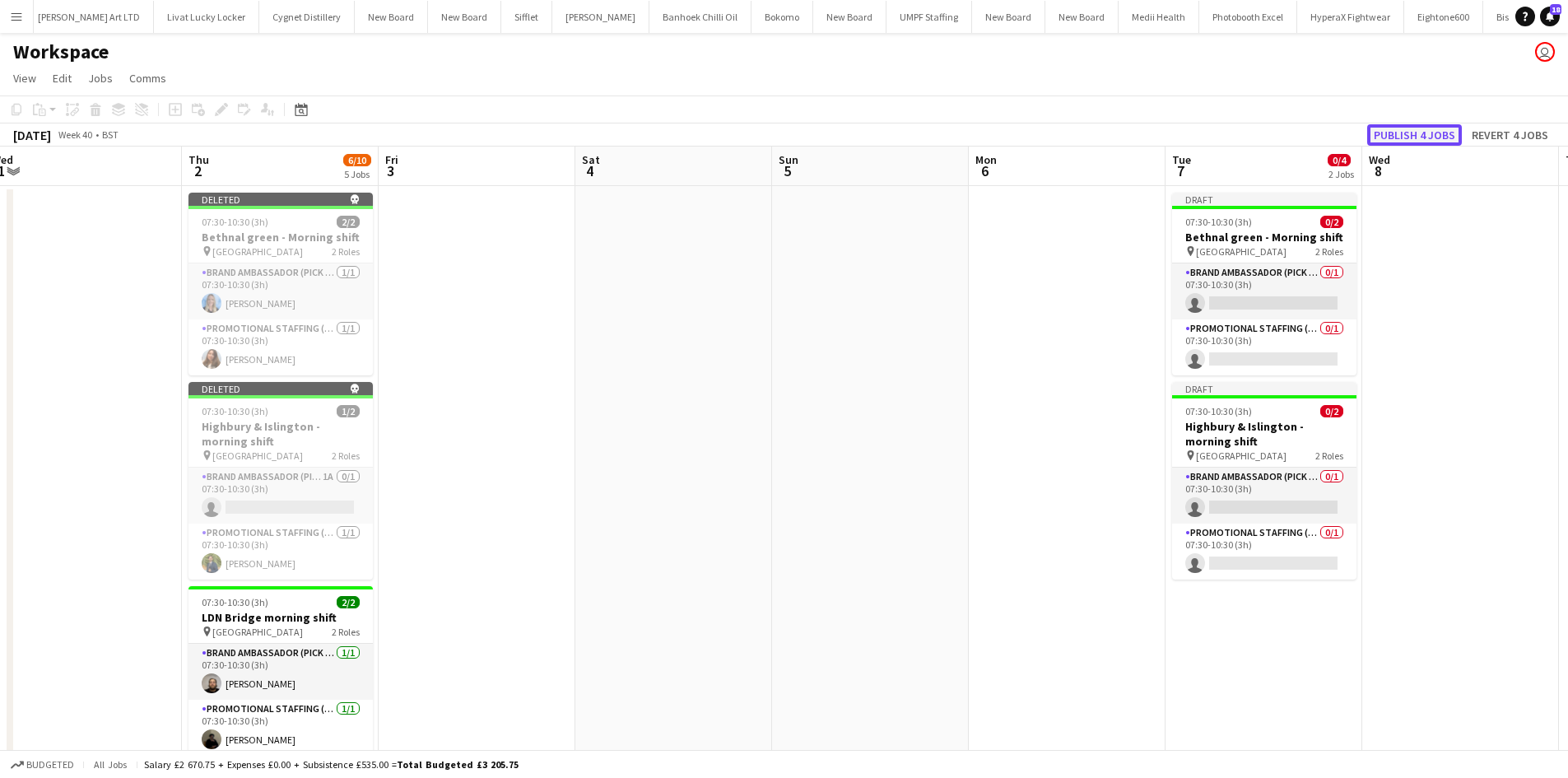
click at [1406, 131] on button "Publish 4 jobs" at bounding box center [1415, 135] width 95 height 21
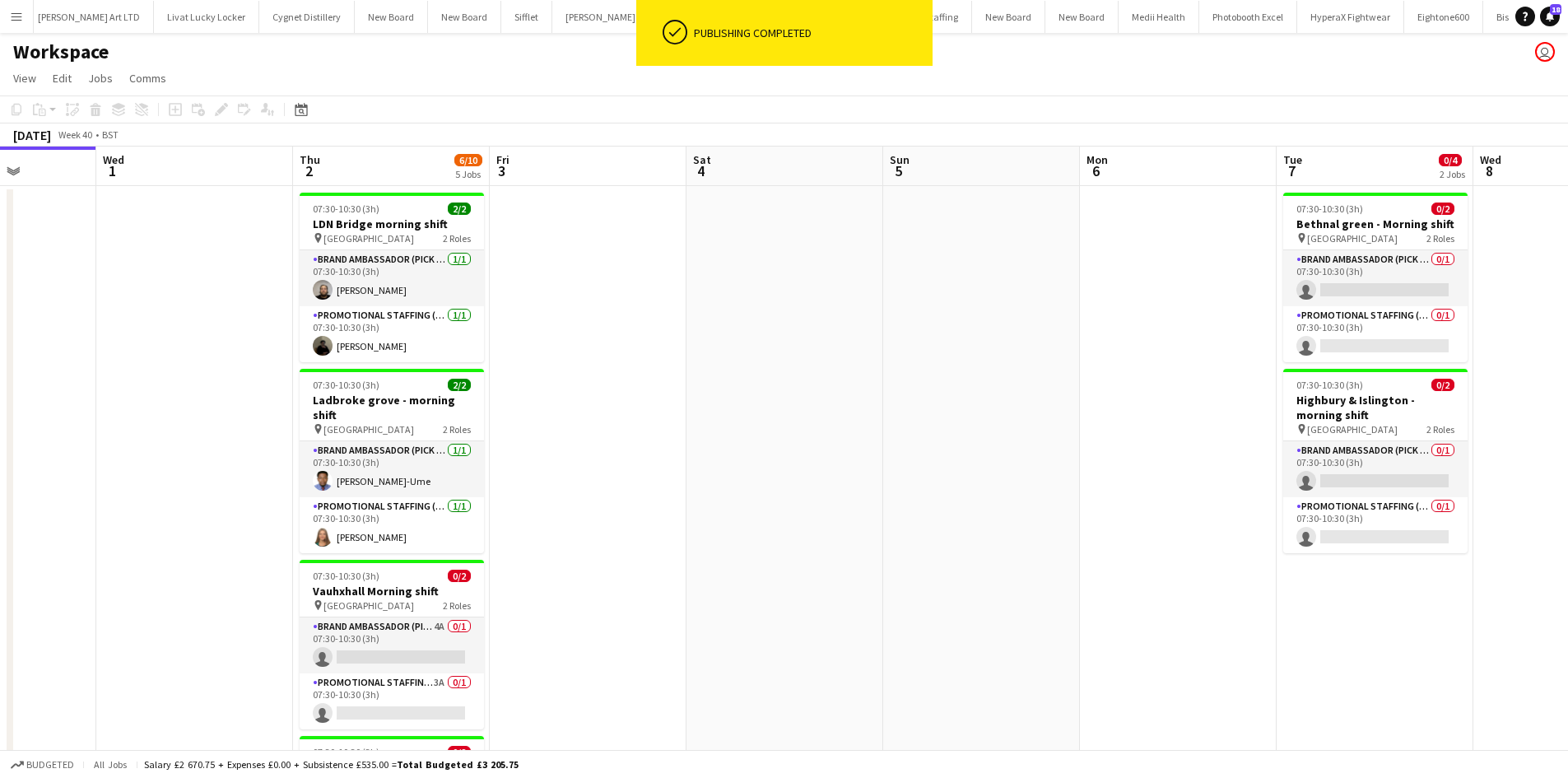
drag, startPoint x: 576, startPoint y: 345, endPoint x: 658, endPoint y: 188, distance: 177.1
click at [658, 184] on app-calendar-viewport "Sun 28 Mon 29 Tue 30 Wed 1 Thu 2 6/10 5 Jobs Fri 3 Sat 4 Sun 5 Mon 6 Tue 7 0/4 …" at bounding box center [784, 663] width 1568 height 1033
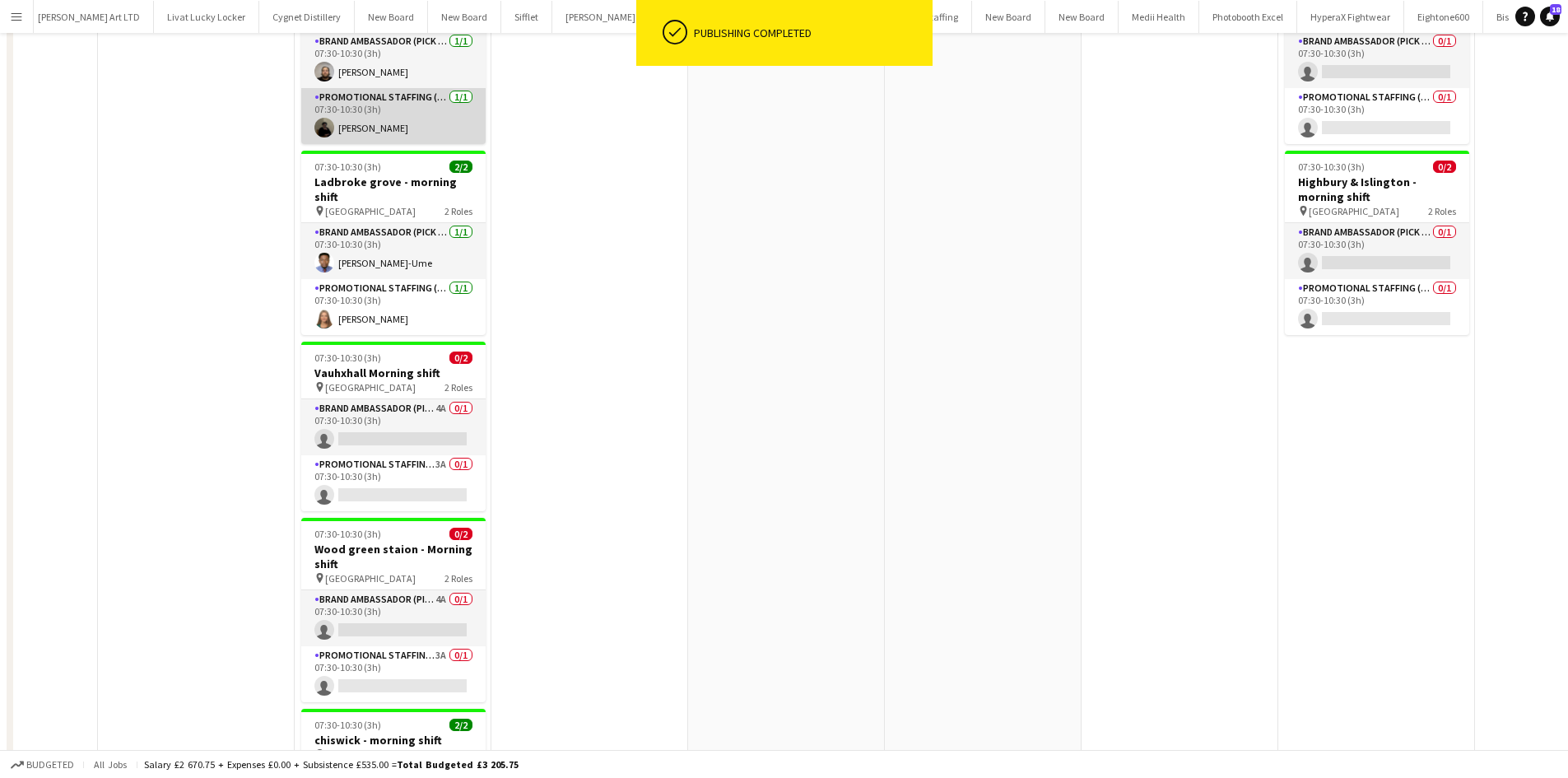
scroll to position [0, 0]
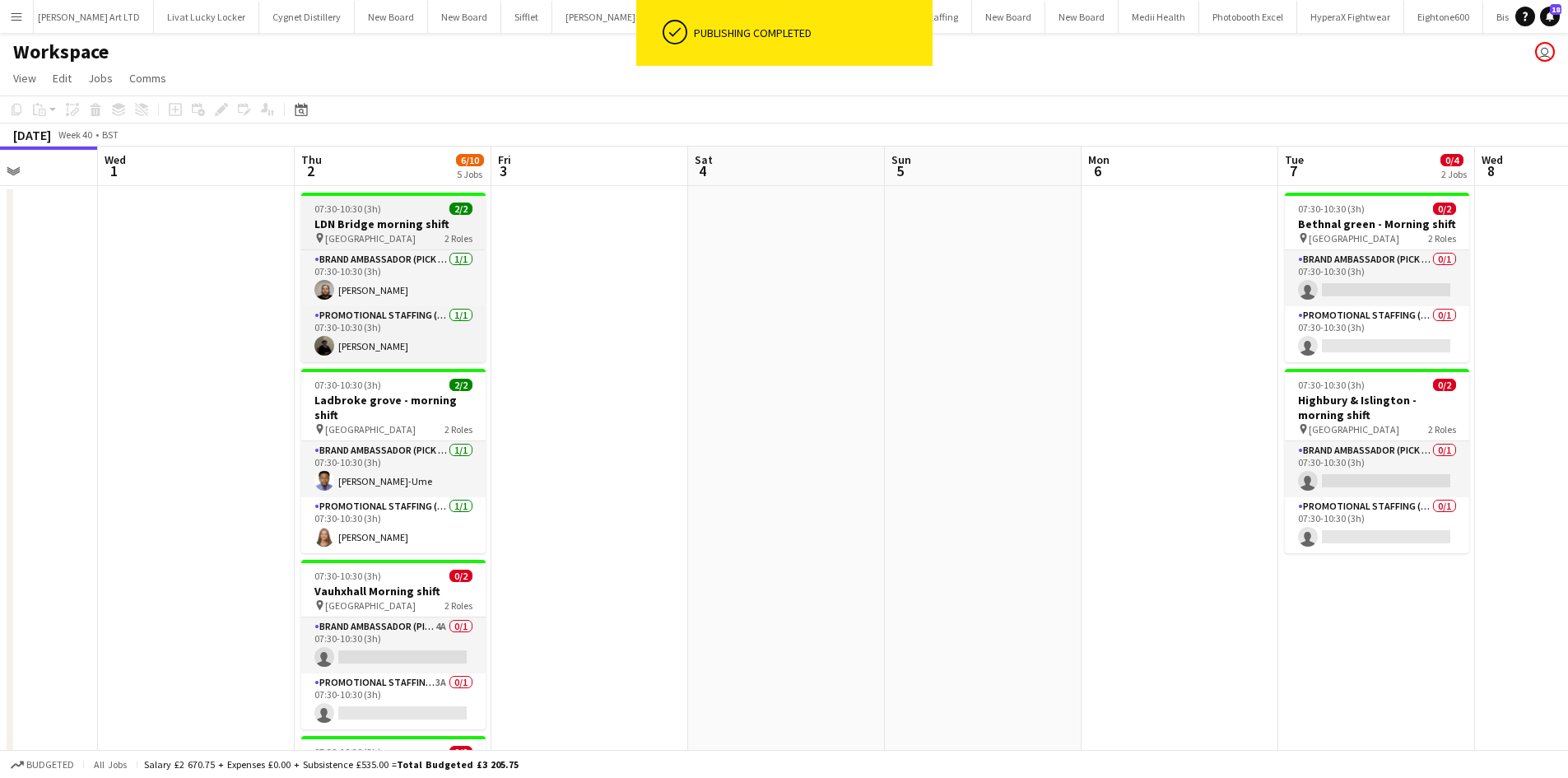
click at [378, 242] on span "London Bridge Station" at bounding box center [370, 237] width 90 height 12
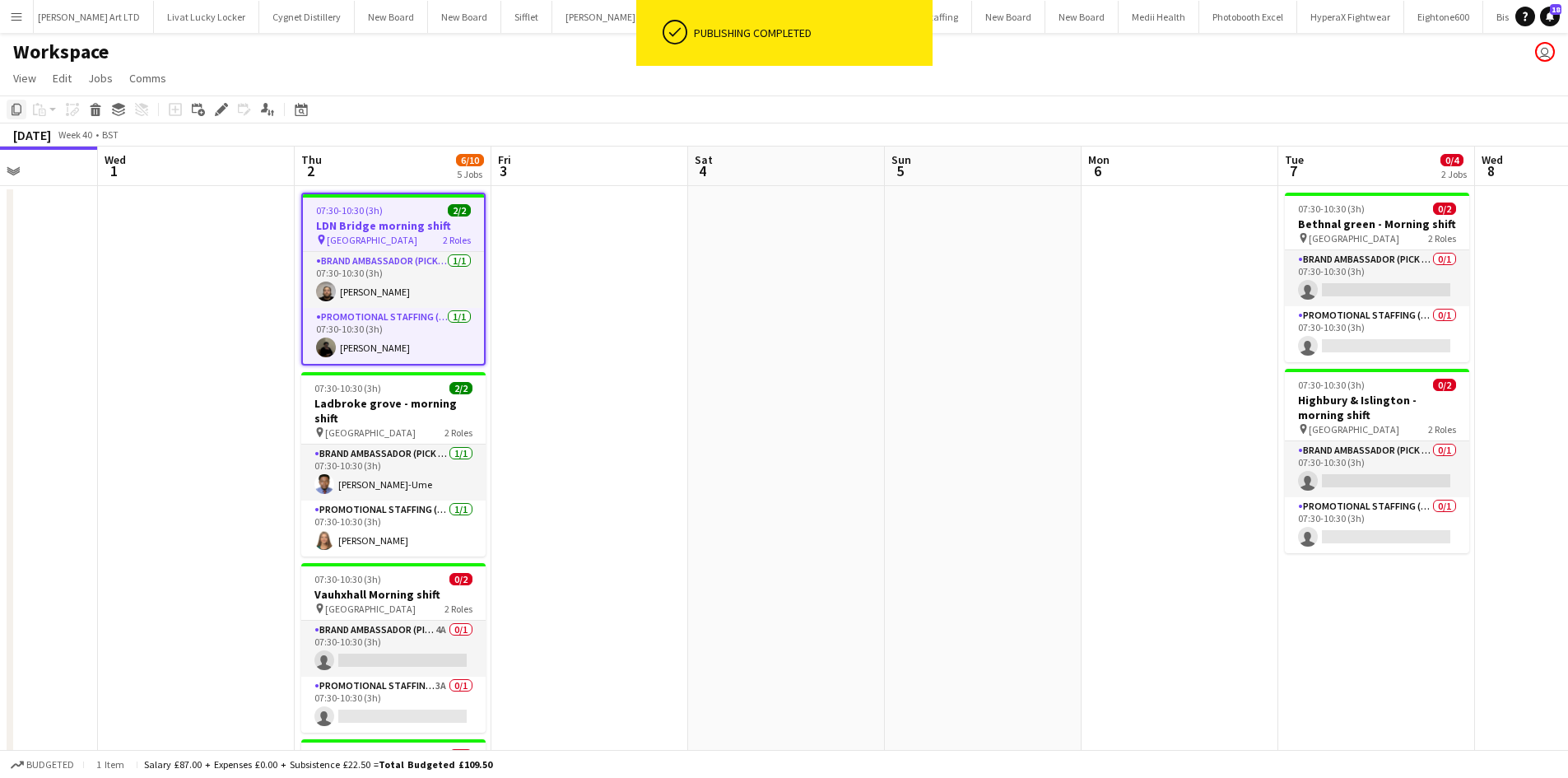
click at [19, 110] on icon "Copy" at bounding box center [17, 110] width 13 height 13
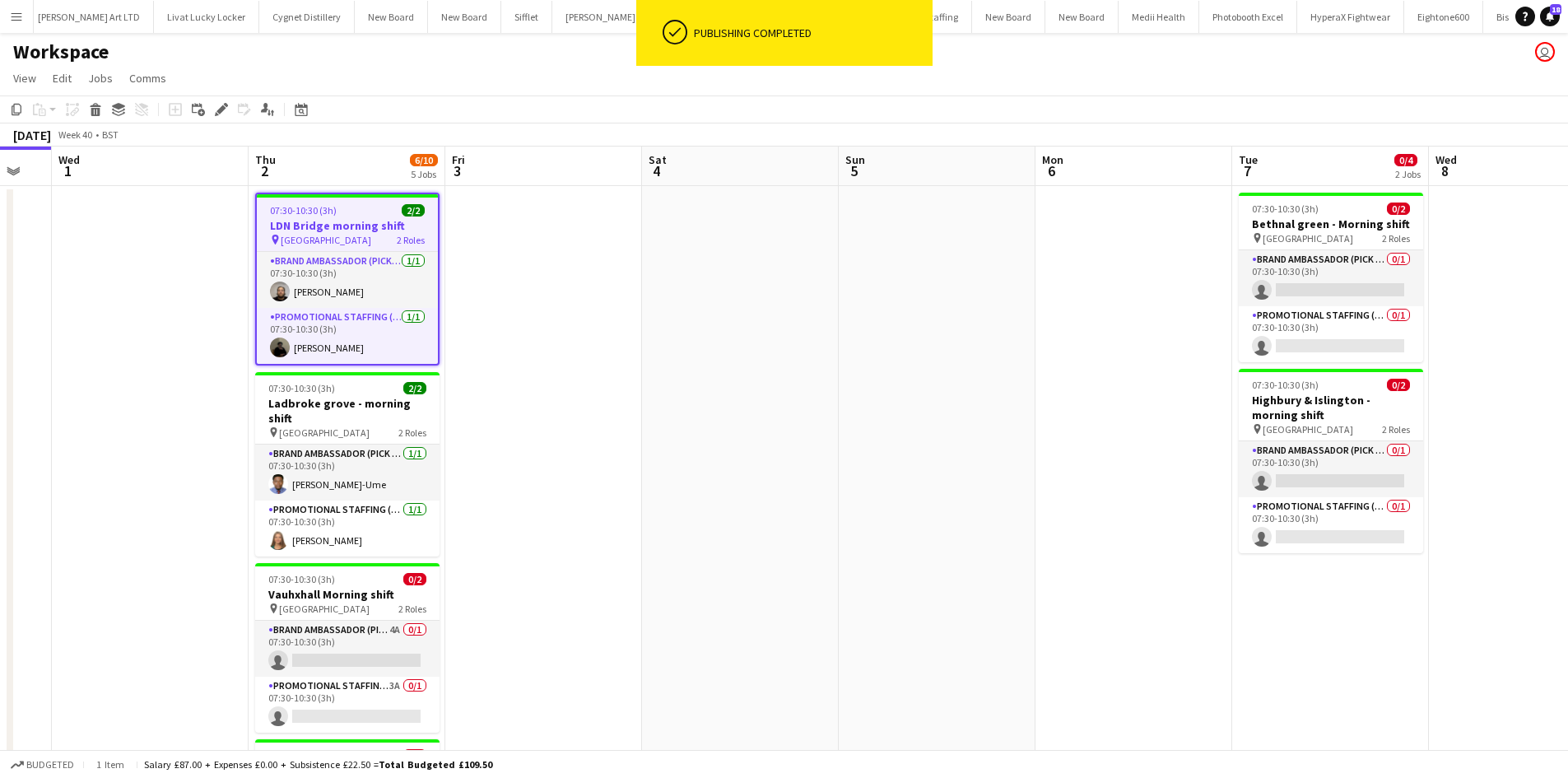
drag, startPoint x: 1034, startPoint y: 555, endPoint x: 497, endPoint y: 409, distance: 556.5
click at [497, 409] on app-calendar-viewport "Sun 28 Mon 29 Tue 30 Wed 1 Thu 2 6/10 5 Jobs Fri 3 Sat 4 Sun 5 Mon 6 Tue 7 0/4 …" at bounding box center [784, 663] width 1568 height 1033
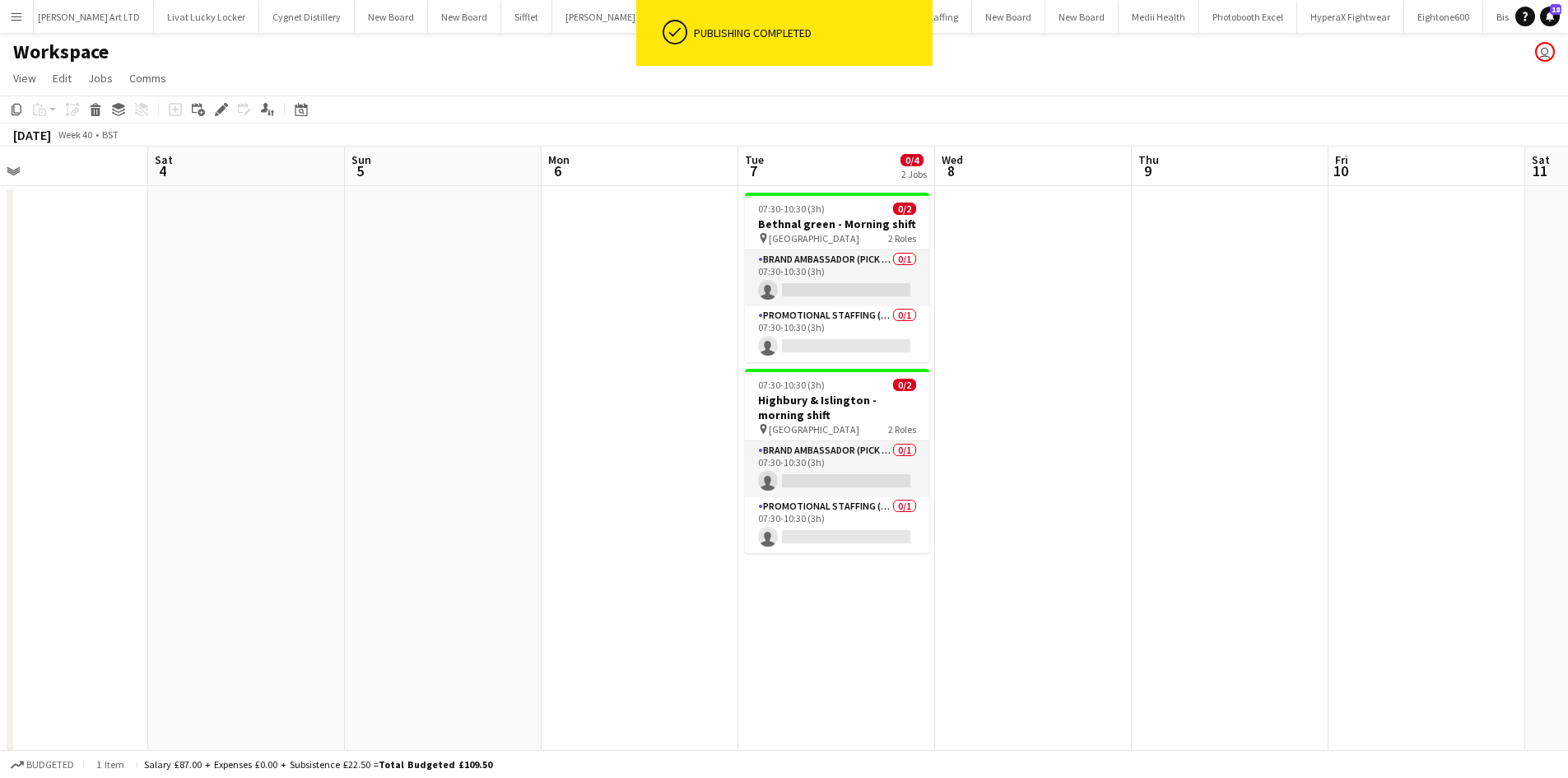
click at [847, 603] on app-date-cell "07:30-10:30 (3h) 0/2 Bethnal green - Morning shift pin Bethnal green station 2 …" at bounding box center [836, 683] width 196 height 994
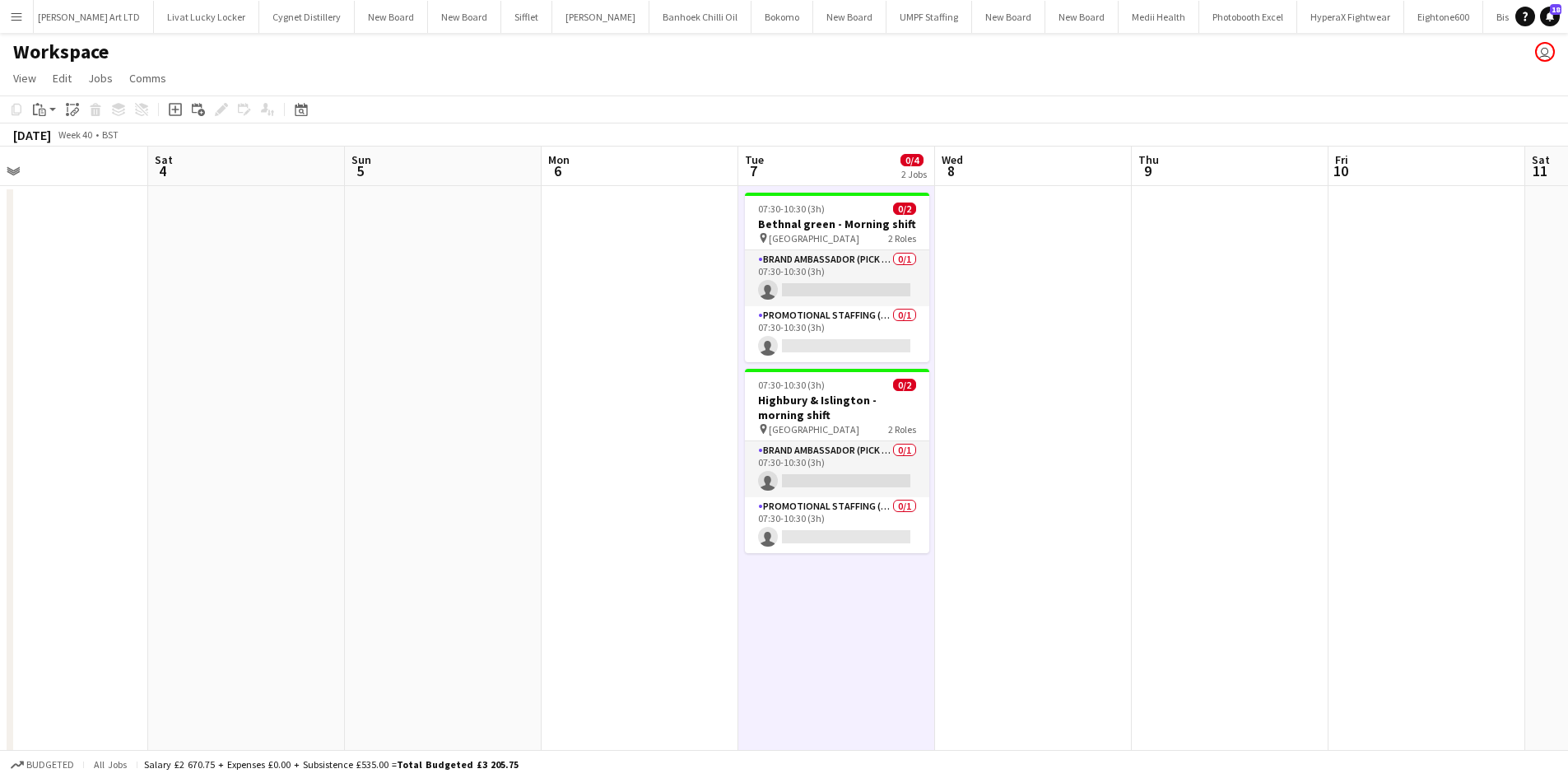
scroll to position [0, 640]
click at [44, 111] on icon "Paste" at bounding box center [39, 110] width 13 height 13
click at [79, 142] on link "Paste Ctrl+V" at bounding box center [121, 141] width 155 height 15
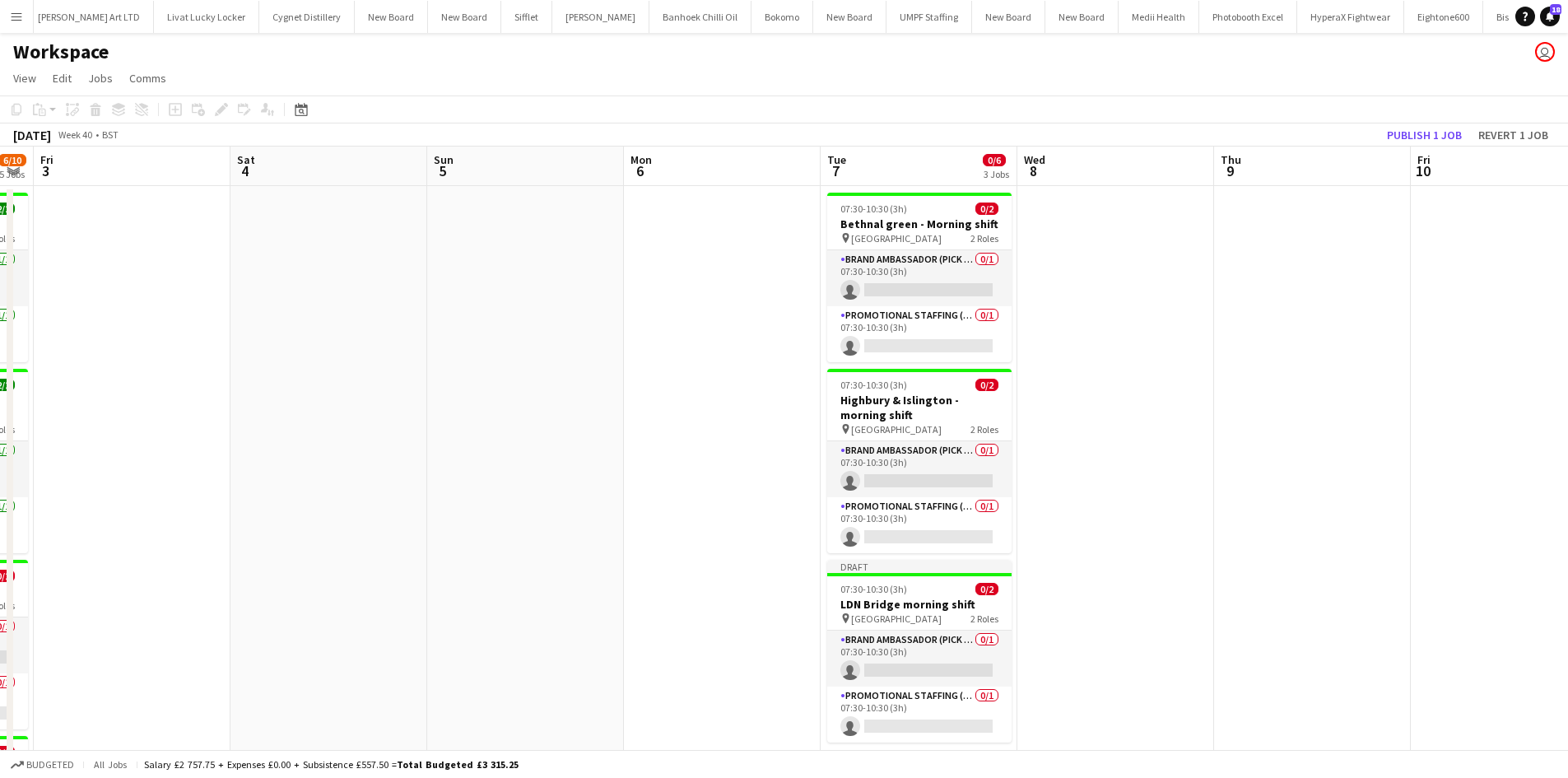
drag, startPoint x: 352, startPoint y: 413, endPoint x: 882, endPoint y: 430, distance: 530.3
click at [873, 431] on app-calendar-viewport "Tue 30 Wed 1 Thu 2 6/10 5 Jobs Fri 3 Sat 4 Sun 5 Mon 6 Tue 7 0/6 3 Jobs Wed 8 T…" at bounding box center [784, 663] width 1568 height 1033
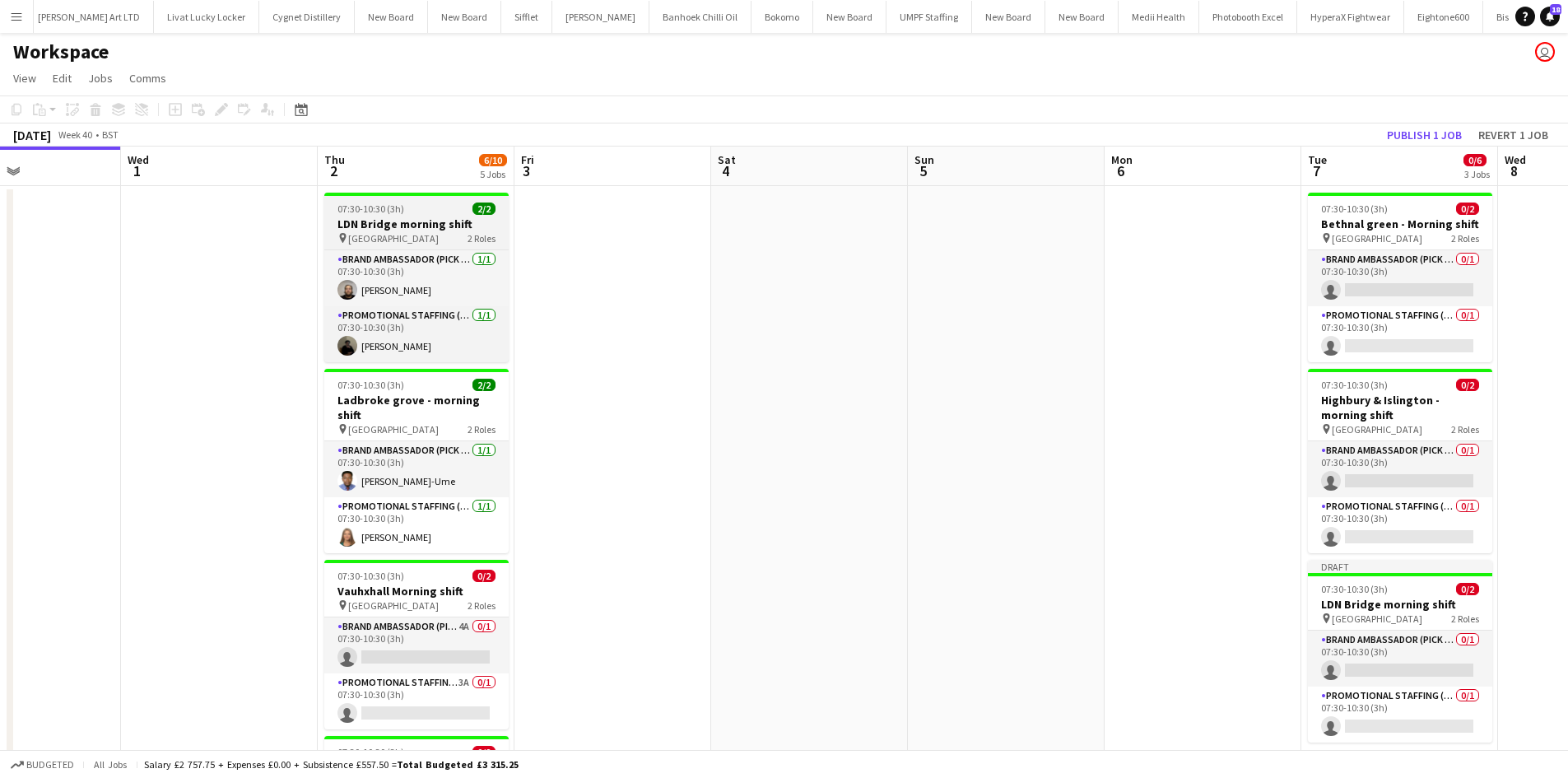
click at [399, 227] on h3 "LDN Bridge morning shift" at bounding box center [416, 224] width 184 height 15
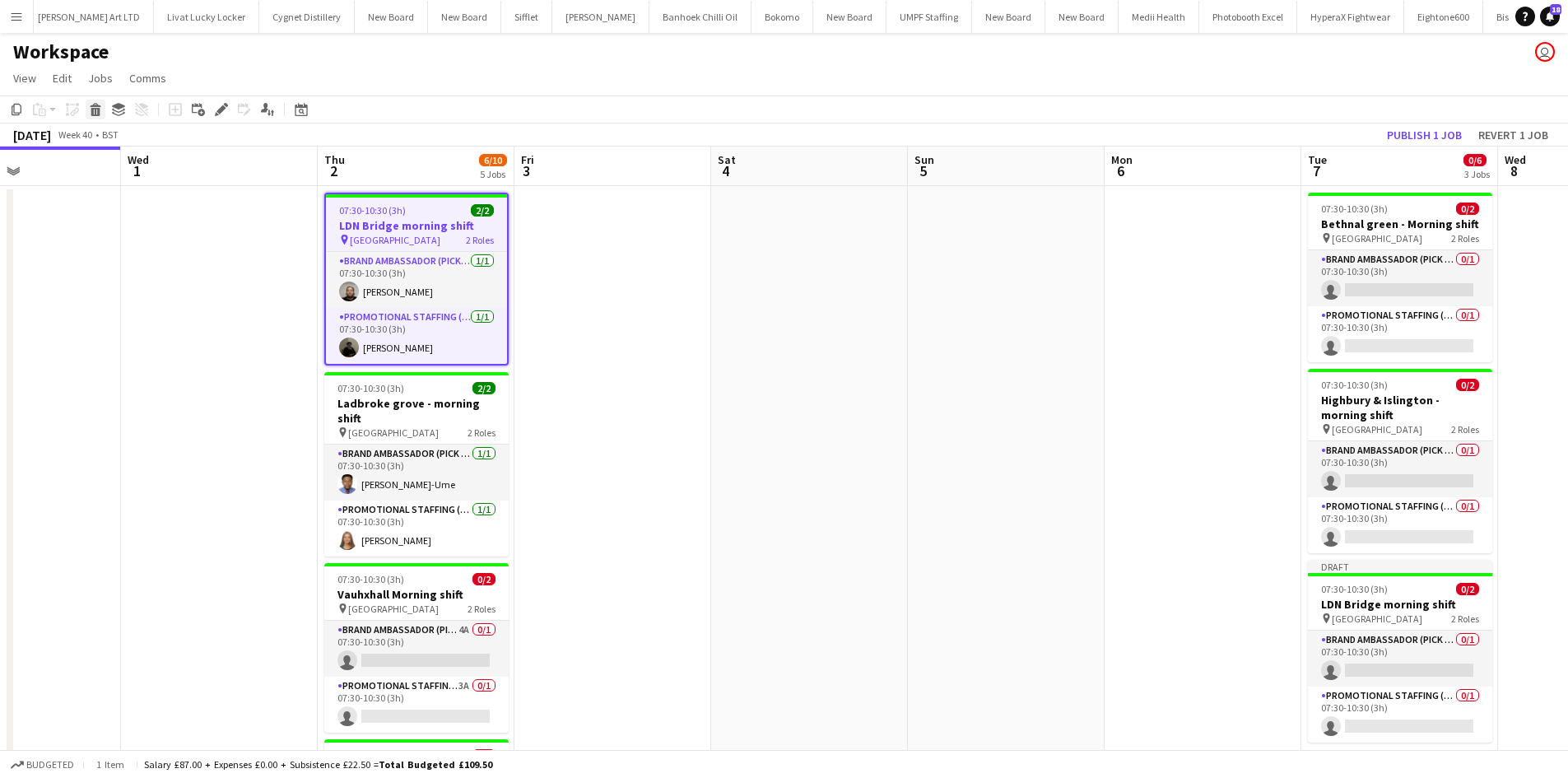
click at [89, 112] on icon "Delete" at bounding box center [95, 110] width 13 height 13
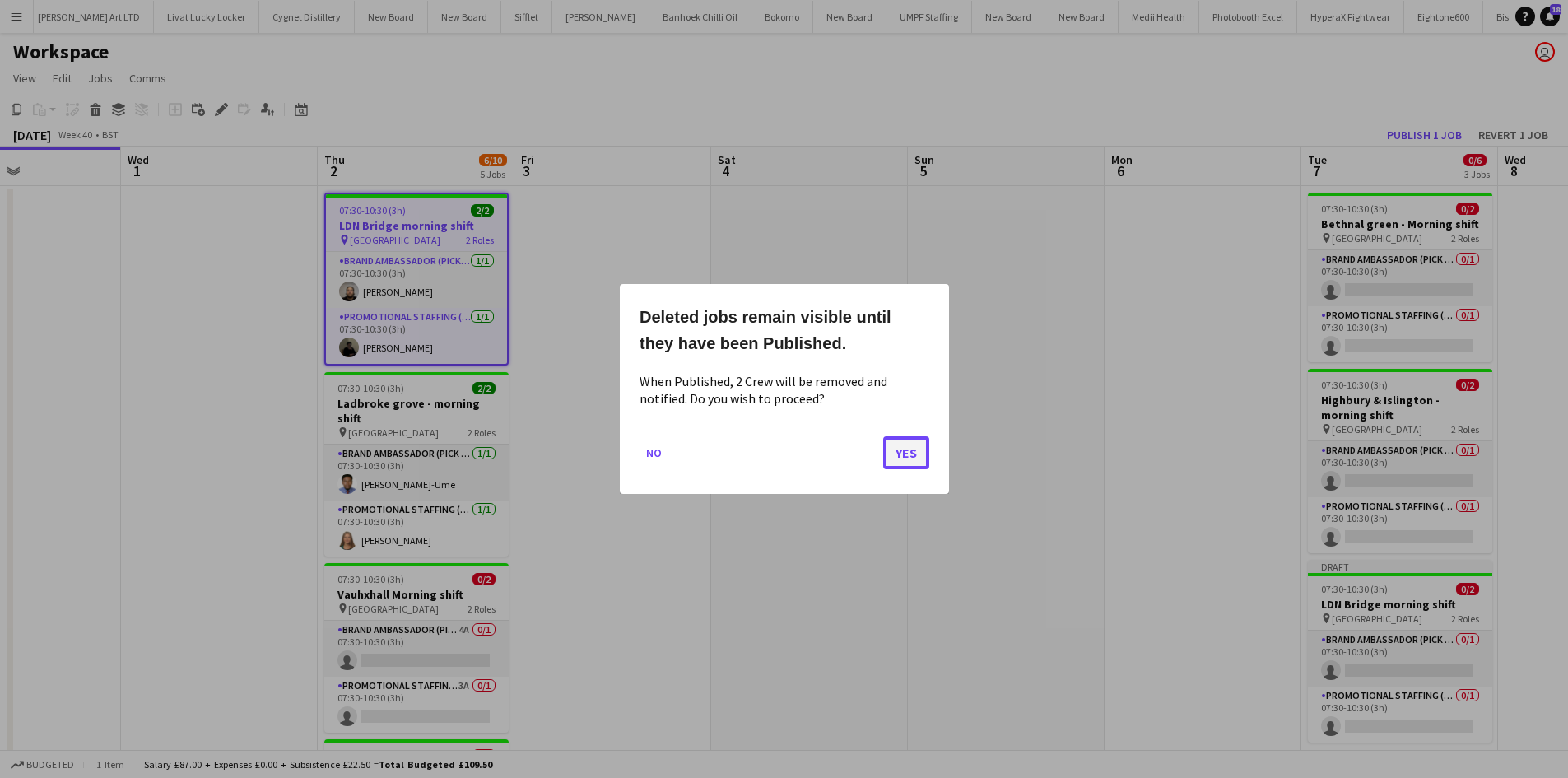
click at [906, 463] on button "Yes" at bounding box center [907, 452] width 47 height 33
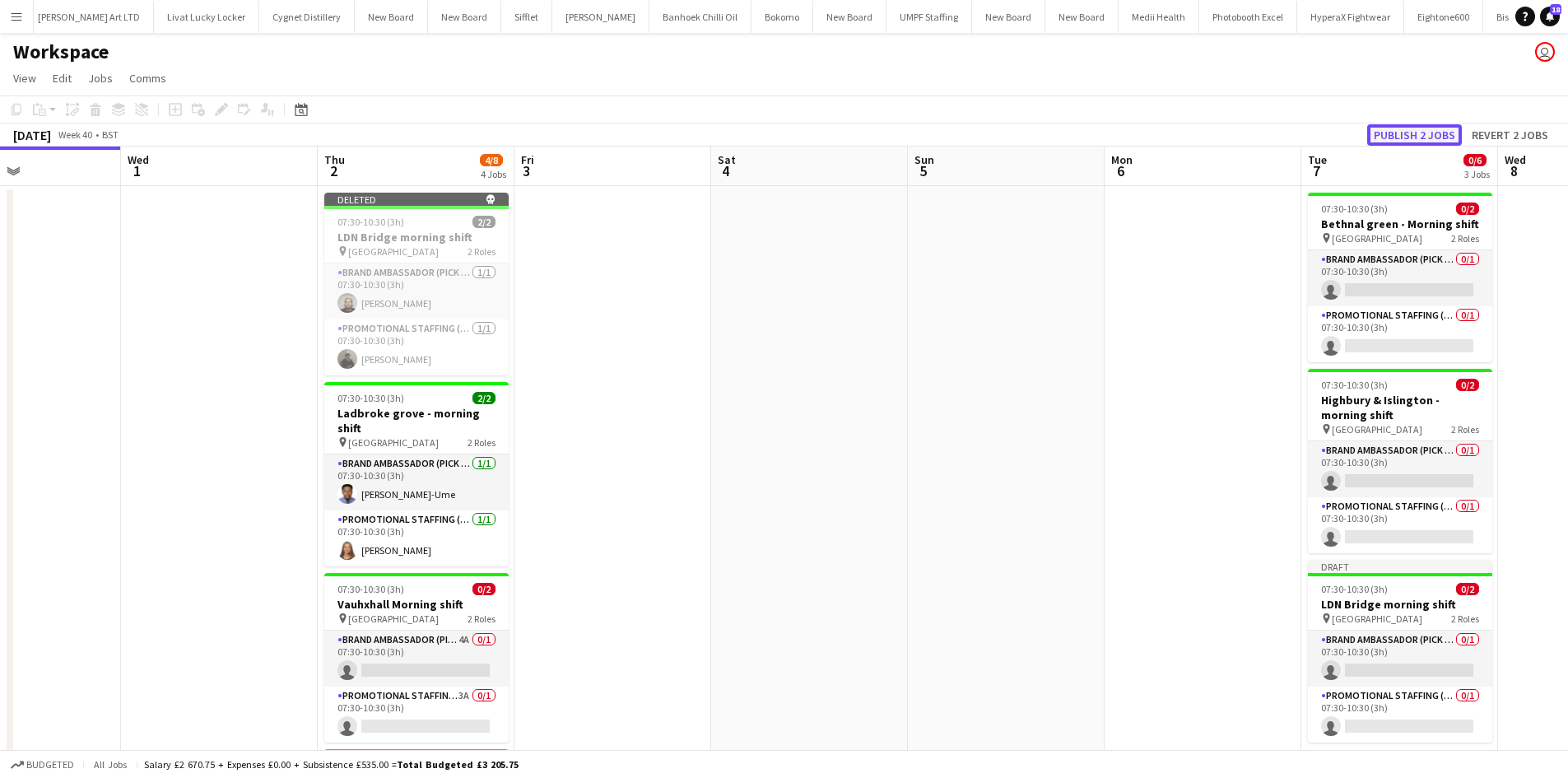
click at [1428, 134] on button "Publish 2 jobs" at bounding box center [1415, 135] width 95 height 21
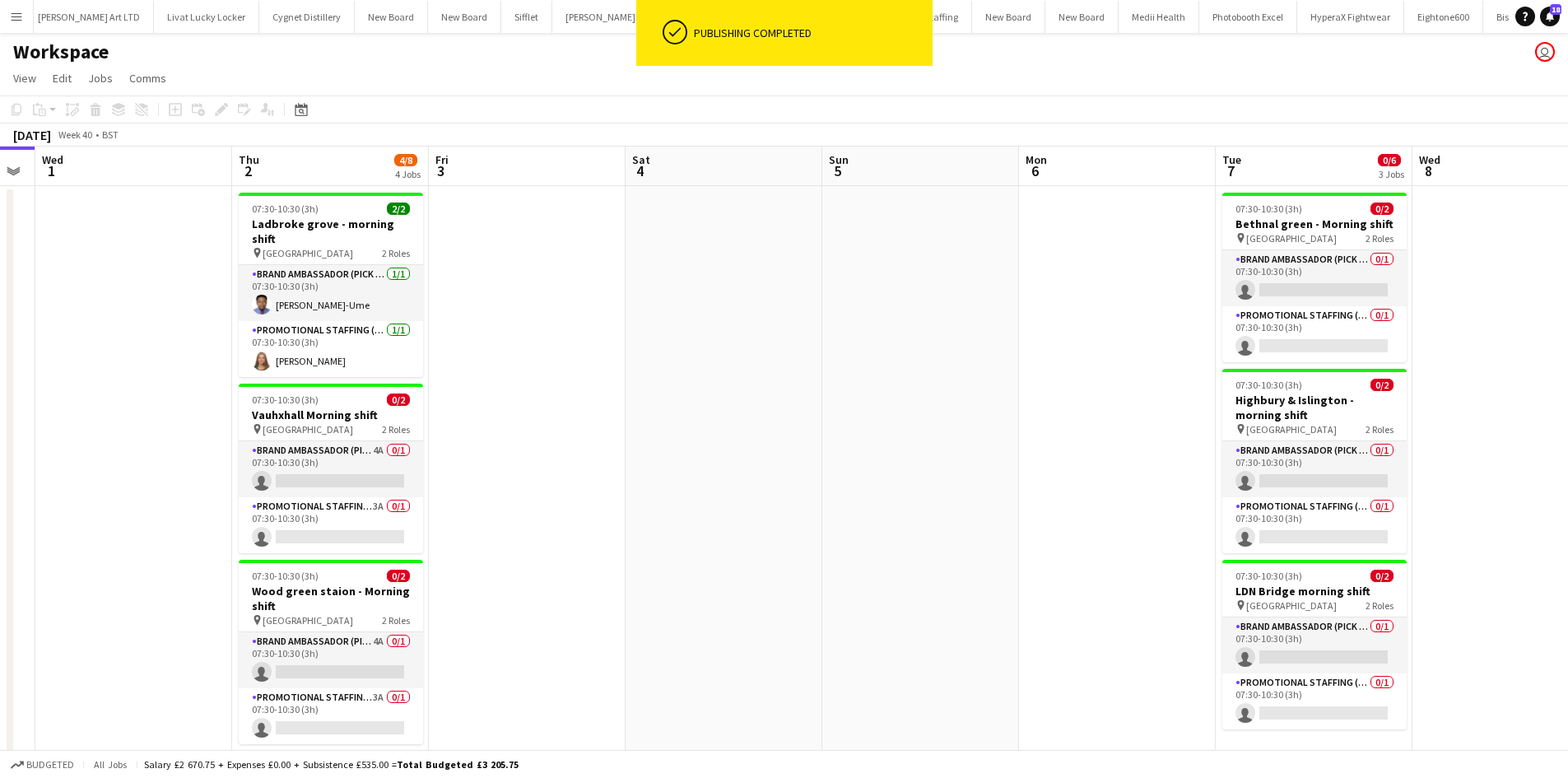
scroll to position [0, 615]
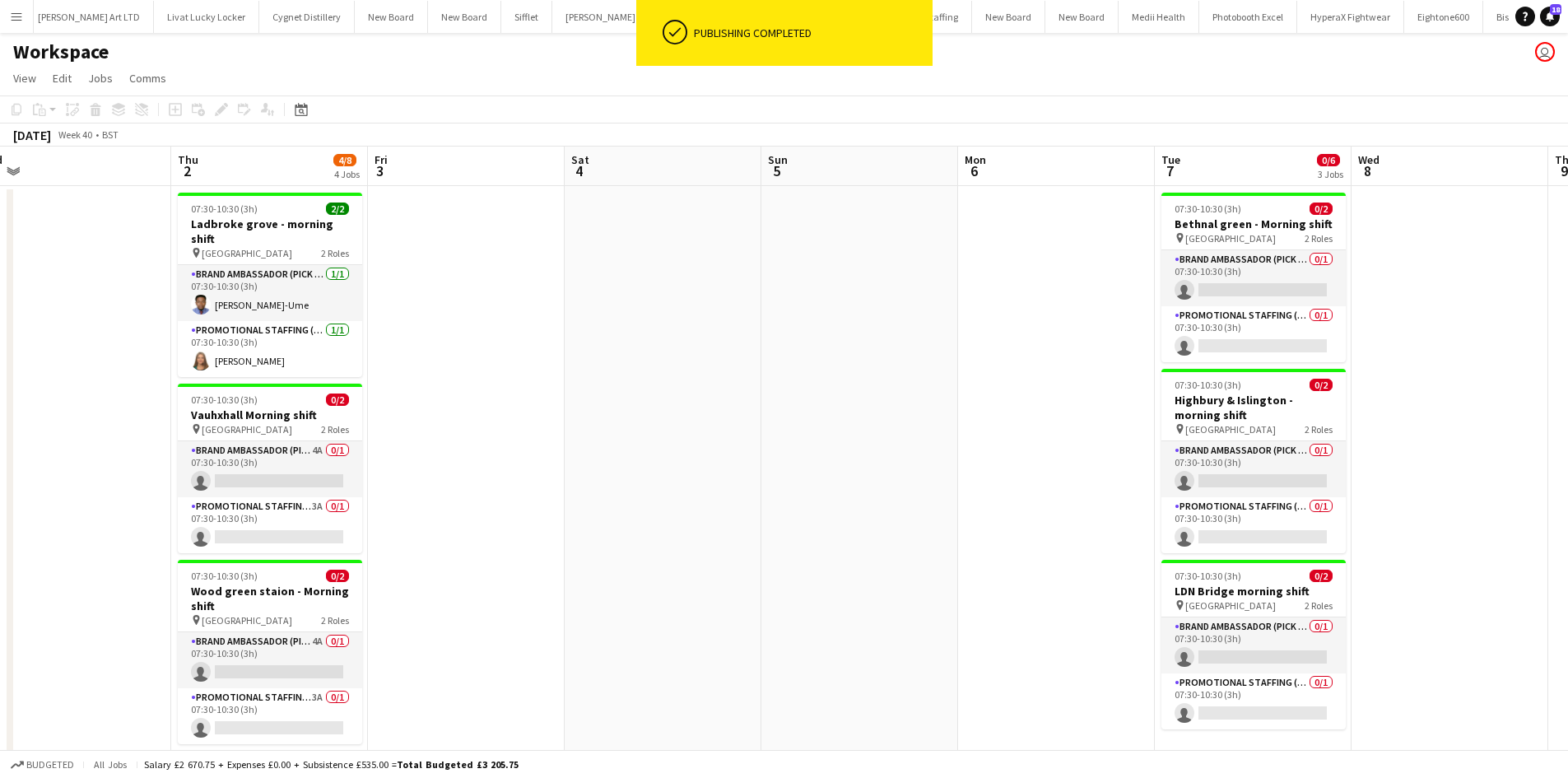
drag, startPoint x: 971, startPoint y: 451, endPoint x: 816, endPoint y: 445, distance: 155.1
click at [825, 435] on app-calendar-viewport "Sun 28 Mon 29 Tue 30 Wed 1 Thu 2 4/8 4 Jobs Fri 3 Sat 4 Sun 5 Mon 6 Tue 7 0/6 3…" at bounding box center [784, 567] width 1568 height 841
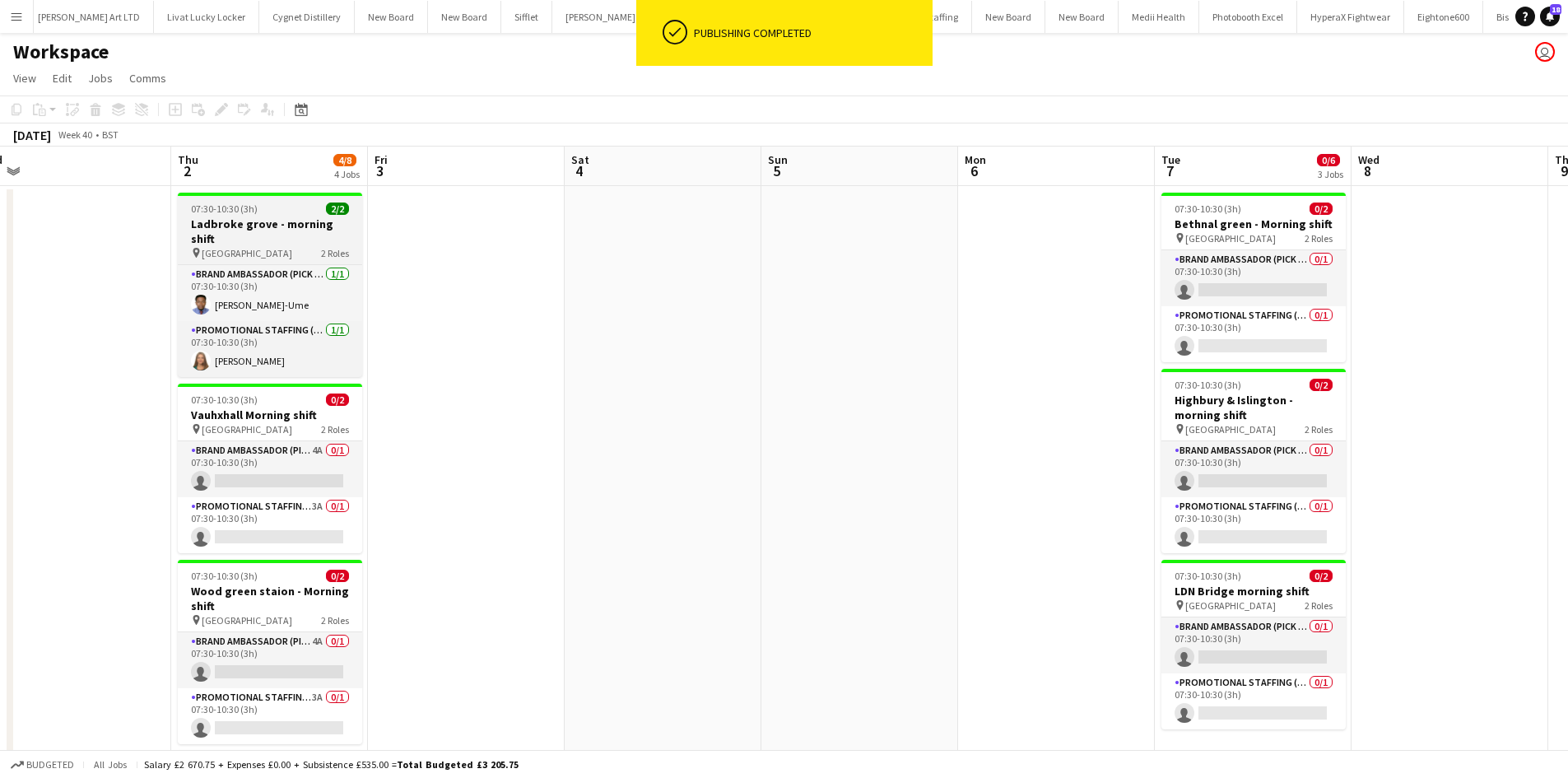
click at [292, 247] on span "[GEOGRAPHIC_DATA]" at bounding box center [247, 252] width 90 height 12
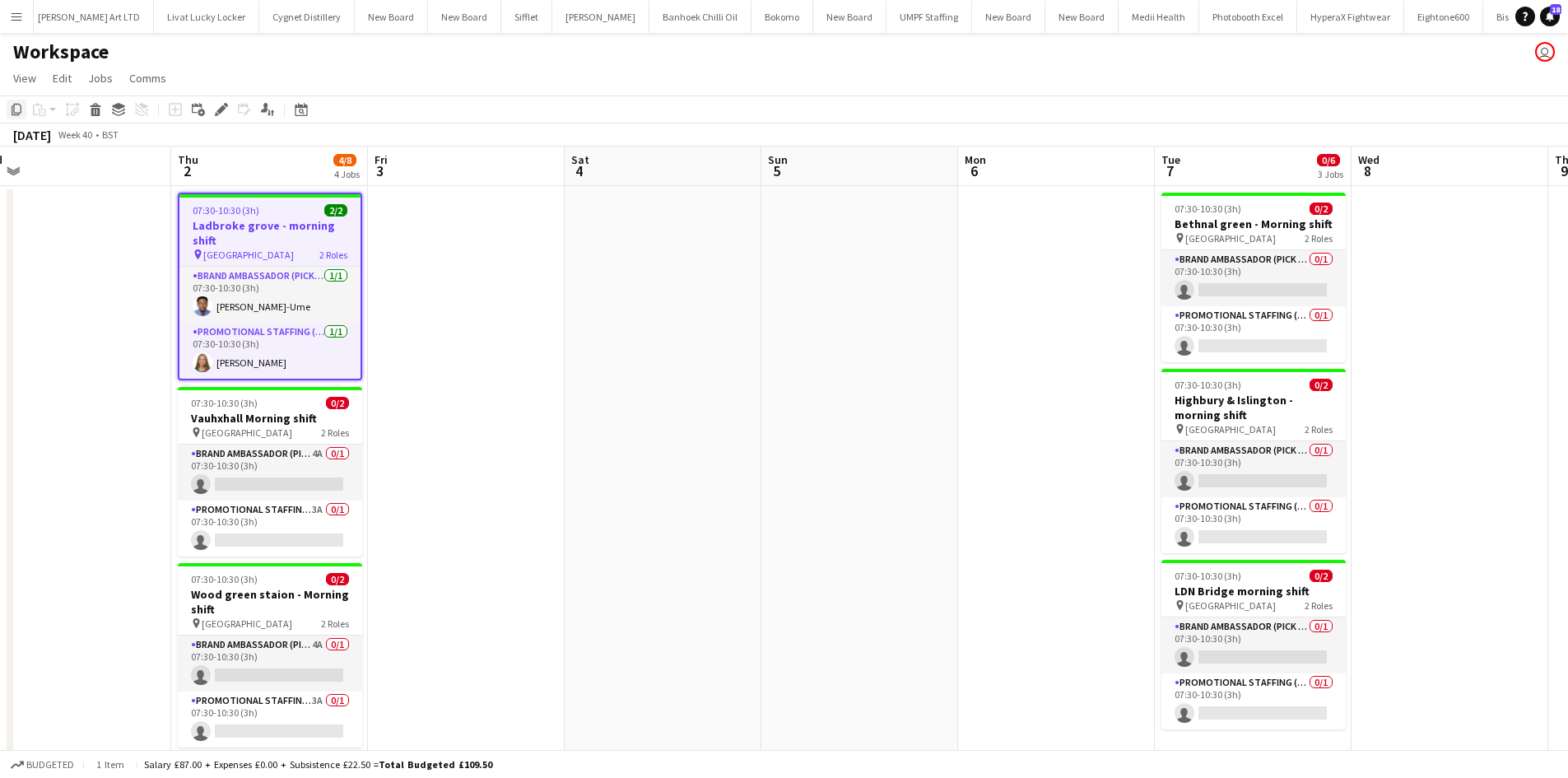
click at [17, 104] on icon at bounding box center [16, 109] width 10 height 11
click at [1392, 206] on app-date-cell at bounding box center [1450, 586] width 196 height 801
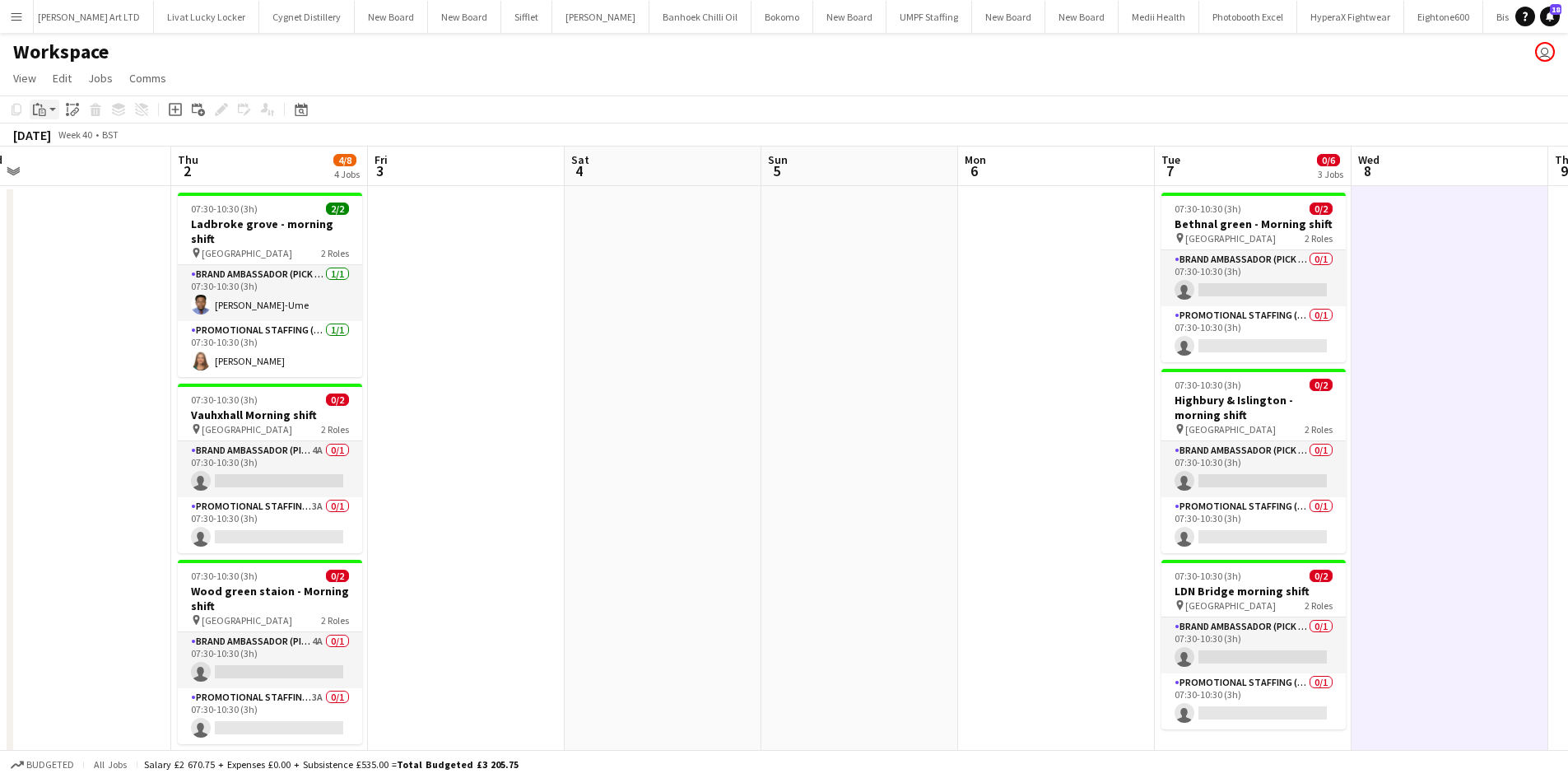
click at [35, 104] on icon "Paste" at bounding box center [39, 110] width 13 height 13
click at [94, 150] on div "Paste Ctrl+V Paste with crew Ctrl+Shift+V" at bounding box center [121, 154] width 182 height 69
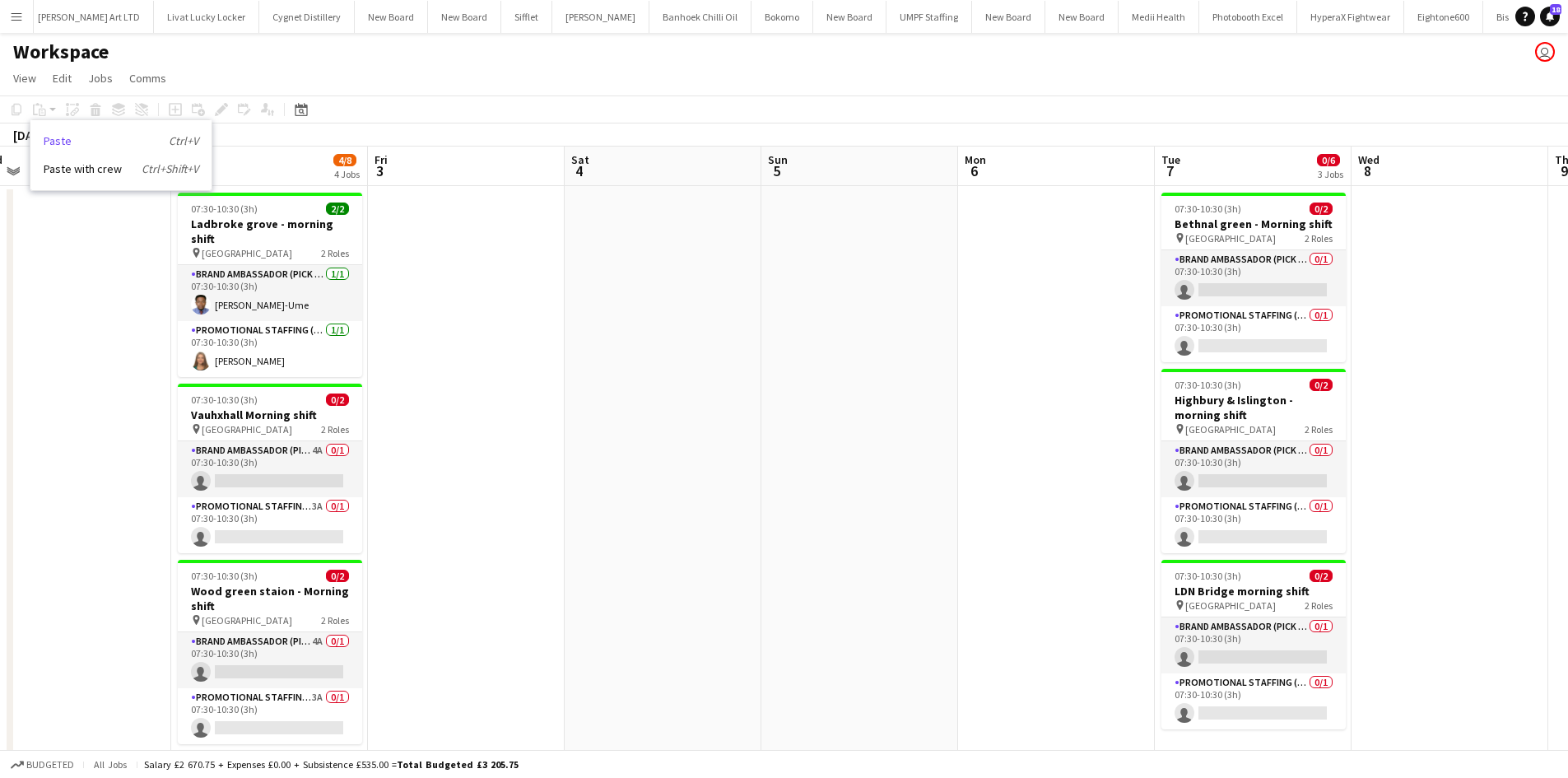
click at [58, 138] on link "Paste Ctrl+V" at bounding box center [121, 141] width 155 height 15
click at [1414, 262] on app-date-cell at bounding box center [1450, 586] width 196 height 801
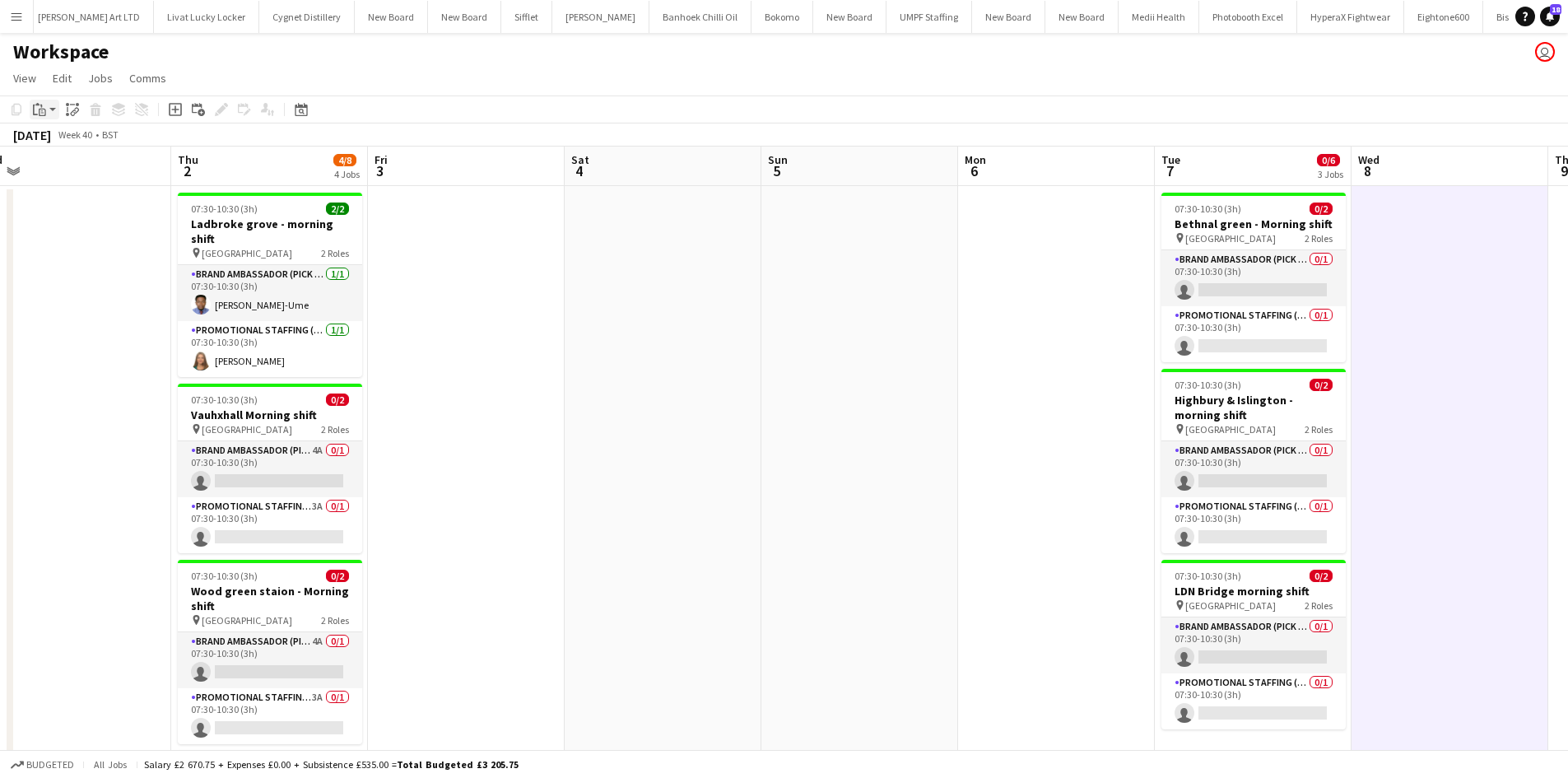
click at [36, 108] on icon "Paste" at bounding box center [39, 110] width 13 height 13
click at [89, 145] on link "Paste Ctrl+V" at bounding box center [121, 141] width 155 height 15
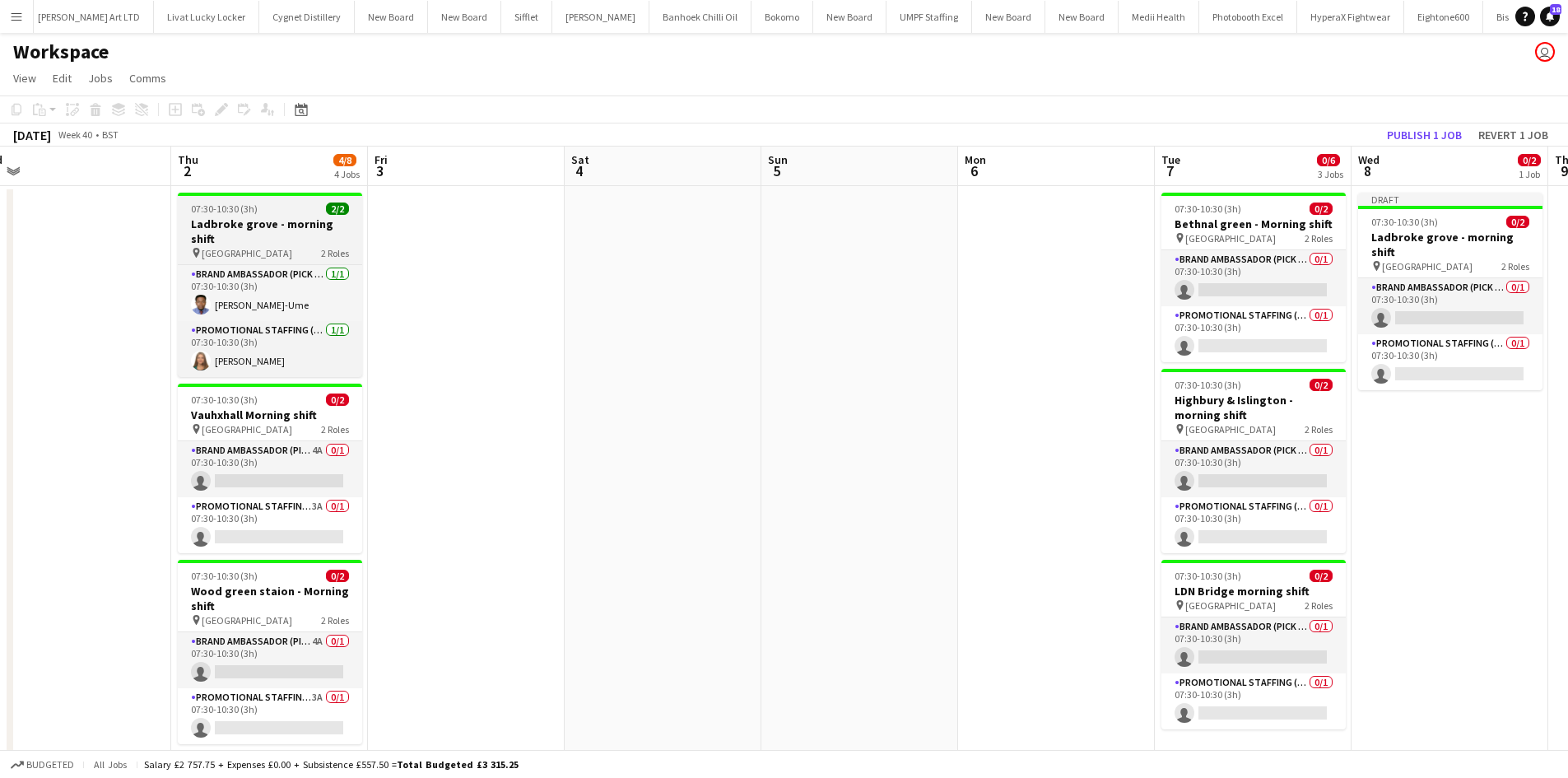
click at [254, 226] on h3 "Ladbroke grove - morning shift" at bounding box center [270, 232] width 184 height 30
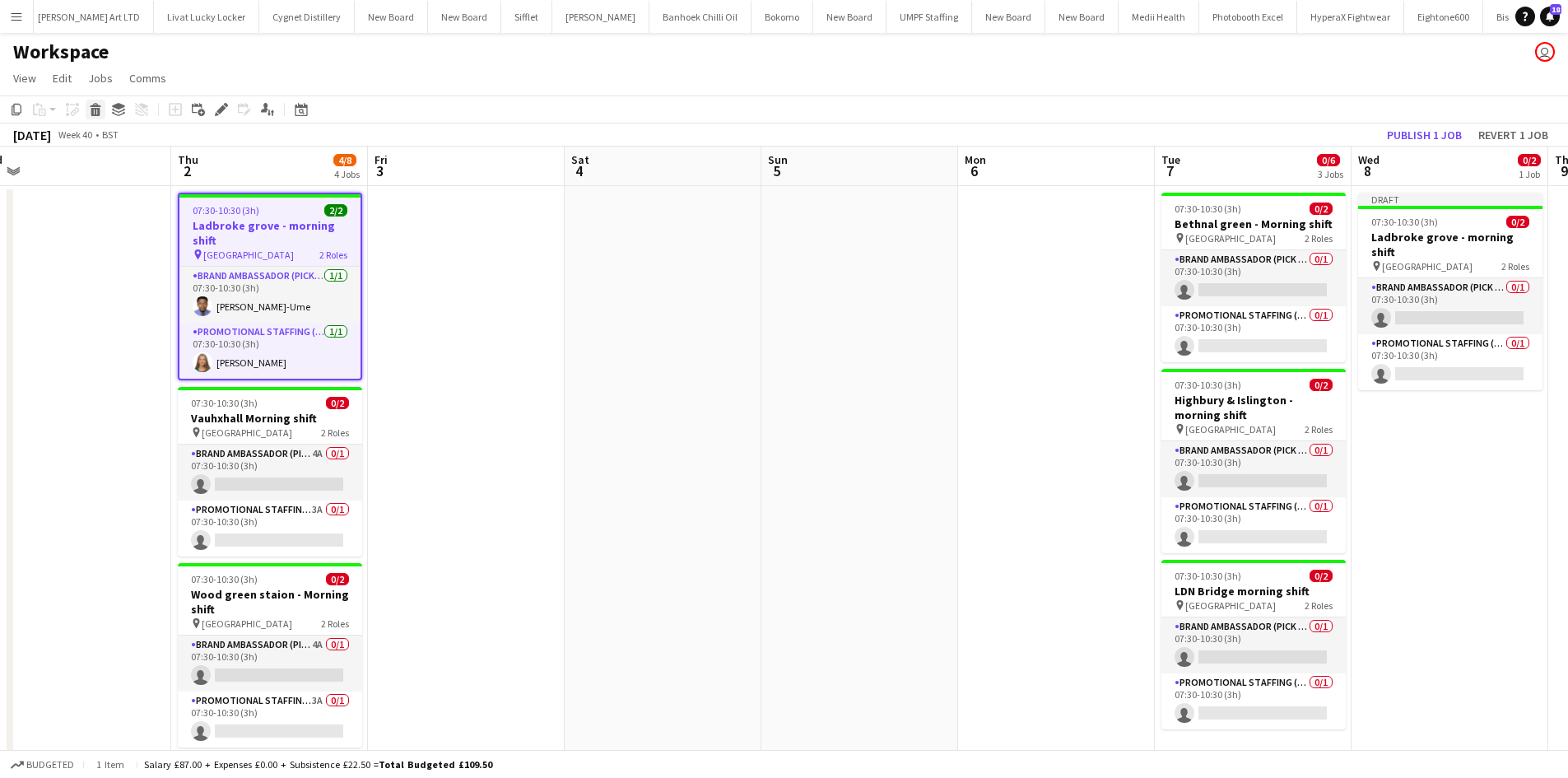
click at [92, 112] on icon at bounding box center [96, 112] width 9 height 8
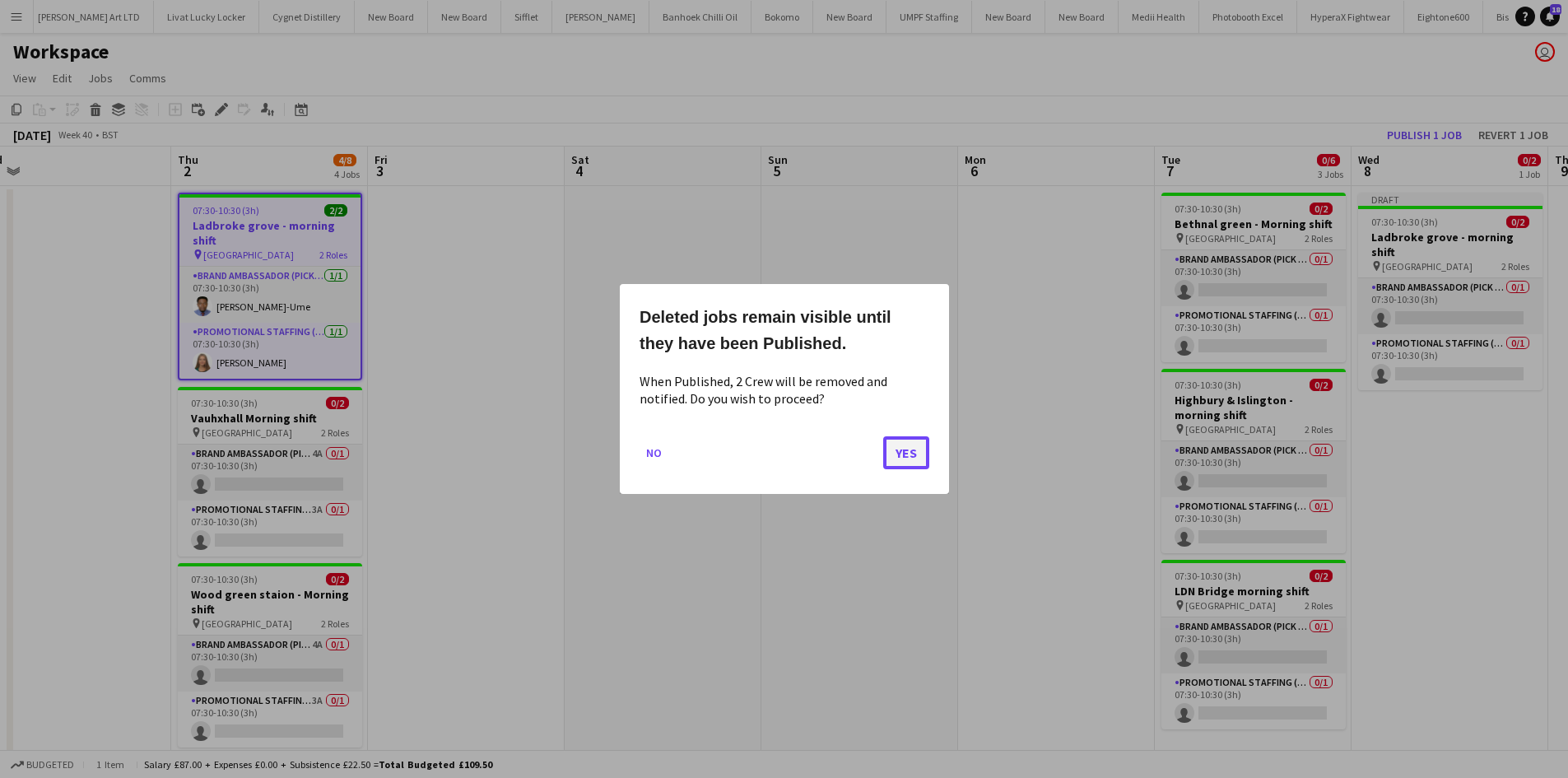
click at [915, 459] on button "Yes" at bounding box center [907, 452] width 47 height 33
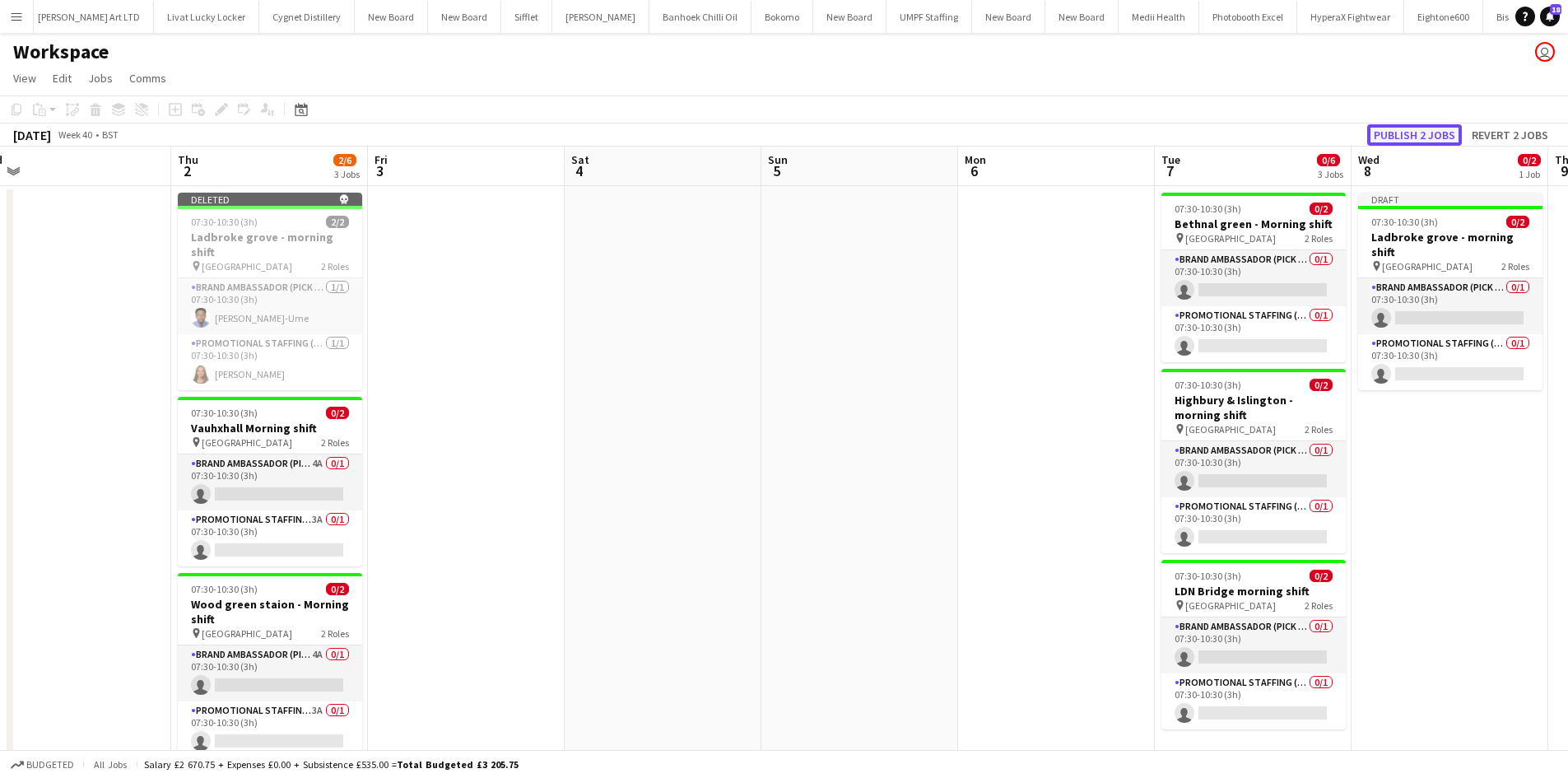
click at [1427, 136] on button "Publish 2 jobs" at bounding box center [1415, 135] width 95 height 21
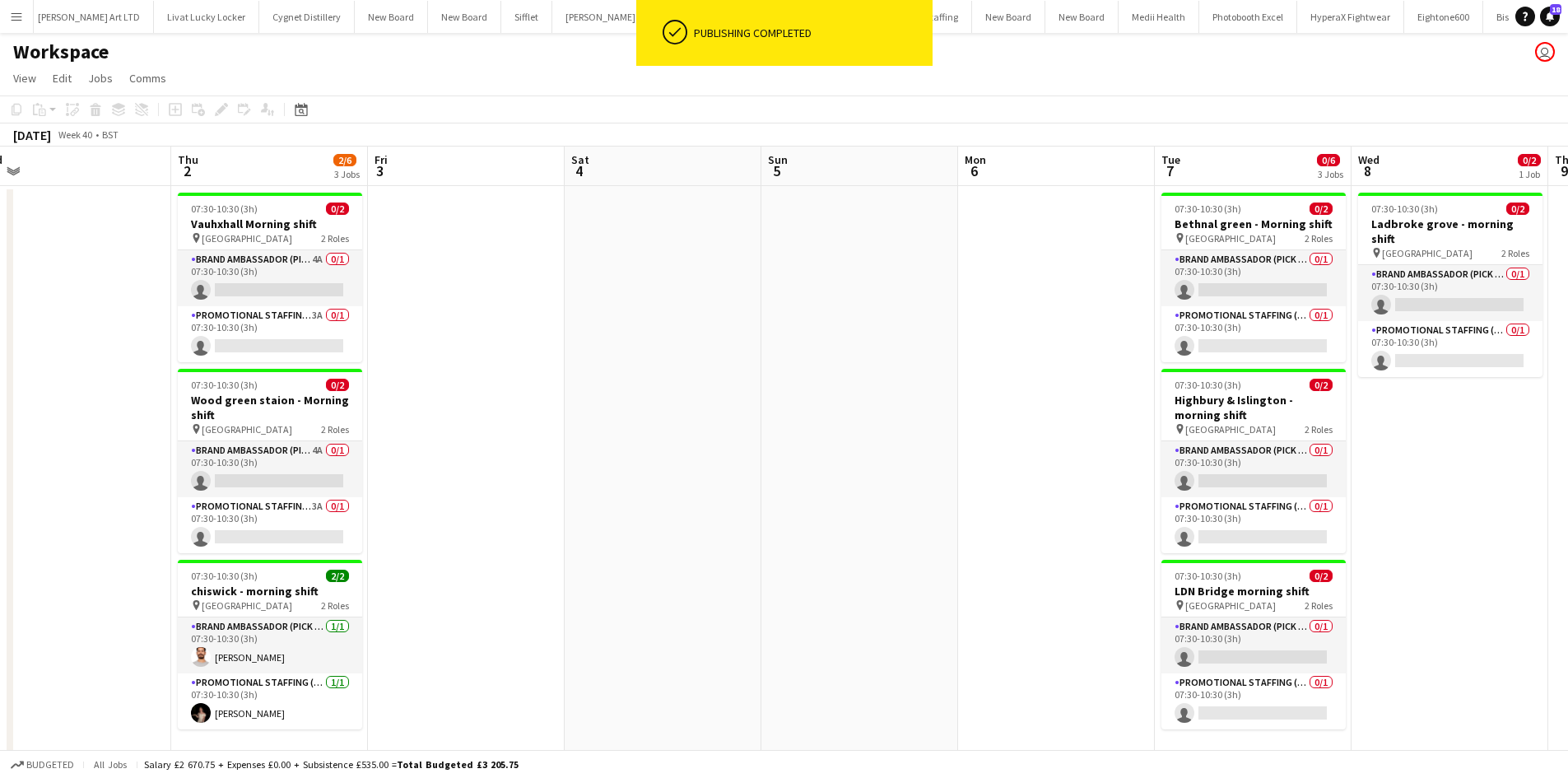
click at [245, 209] on app-calendar-viewport "Sun 28 Mon 29 Tue 30 Wed 1 Thu 2 2/6 3 Jobs Fri 3 Sat 4 Sun 5 Mon 6 Tue 7 0/6 3…" at bounding box center [784, 471] width 1568 height 650
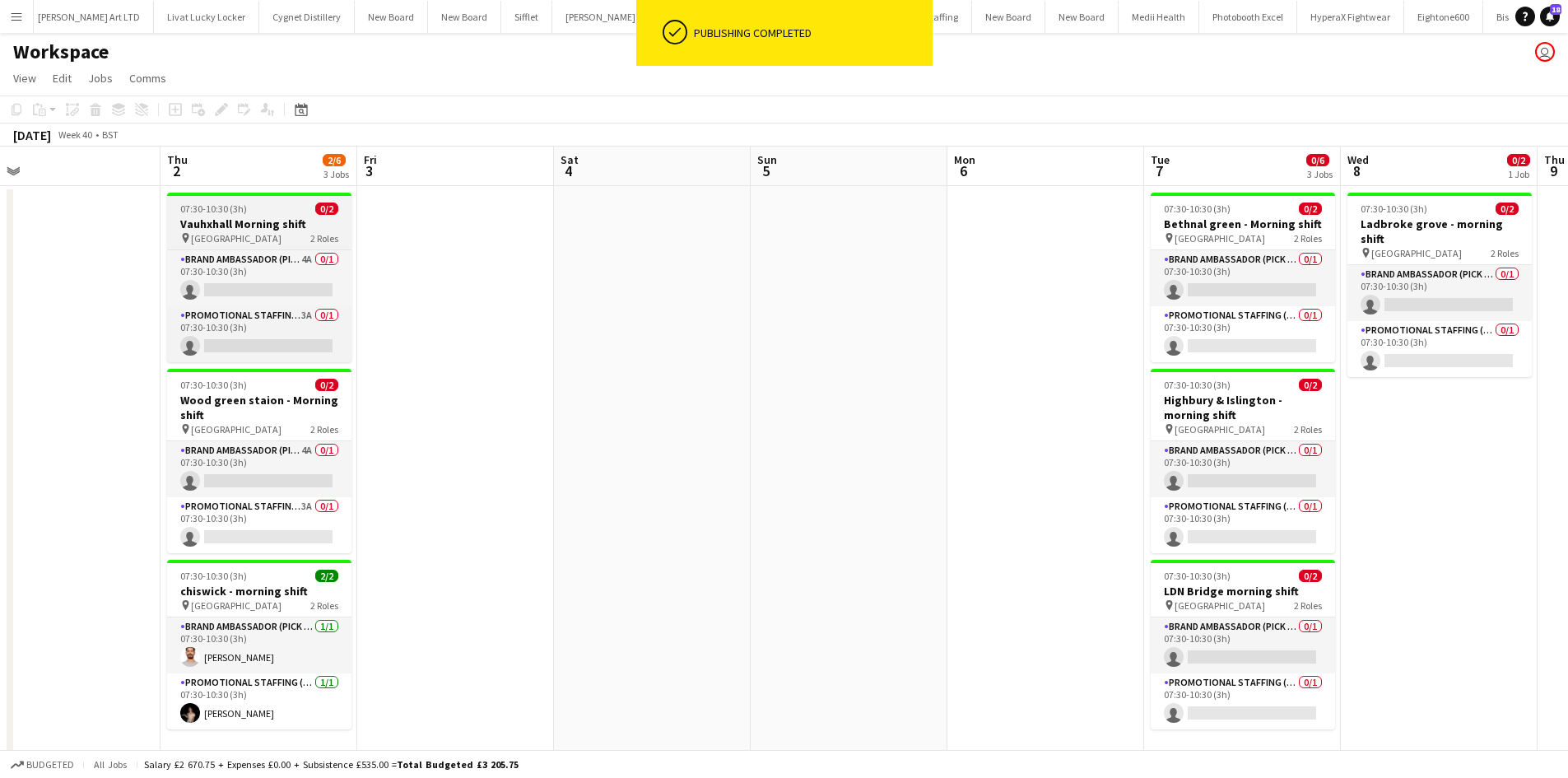
drag, startPoint x: 272, startPoint y: 223, endPoint x: 289, endPoint y: 223, distance: 17.0
click at [274, 223] on h3 "Vauhxhall Morning shift" at bounding box center [259, 224] width 184 height 15
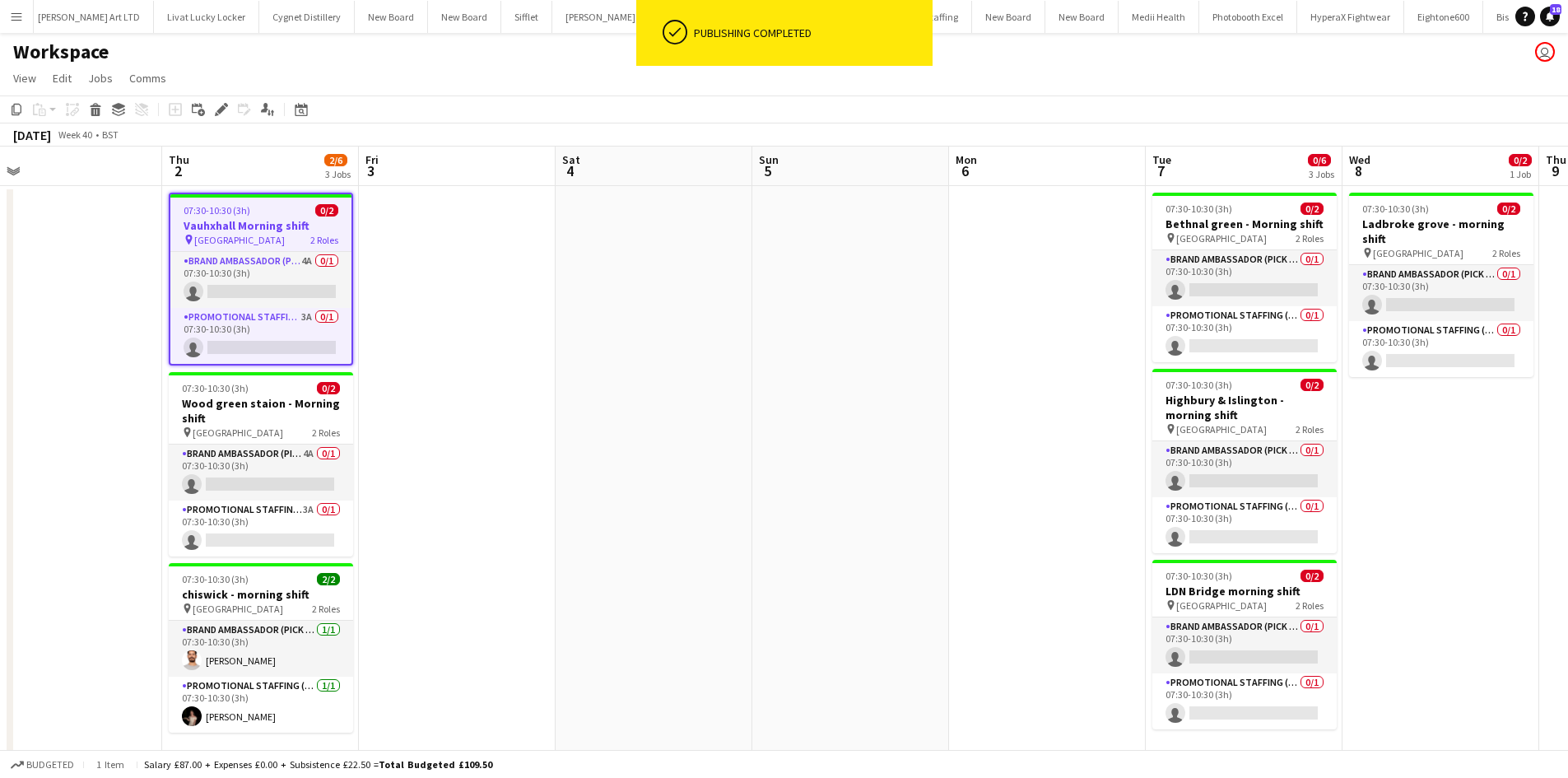
click at [322, 230] on h3 "Vauhxhall Morning shift" at bounding box center [261, 225] width 182 height 15
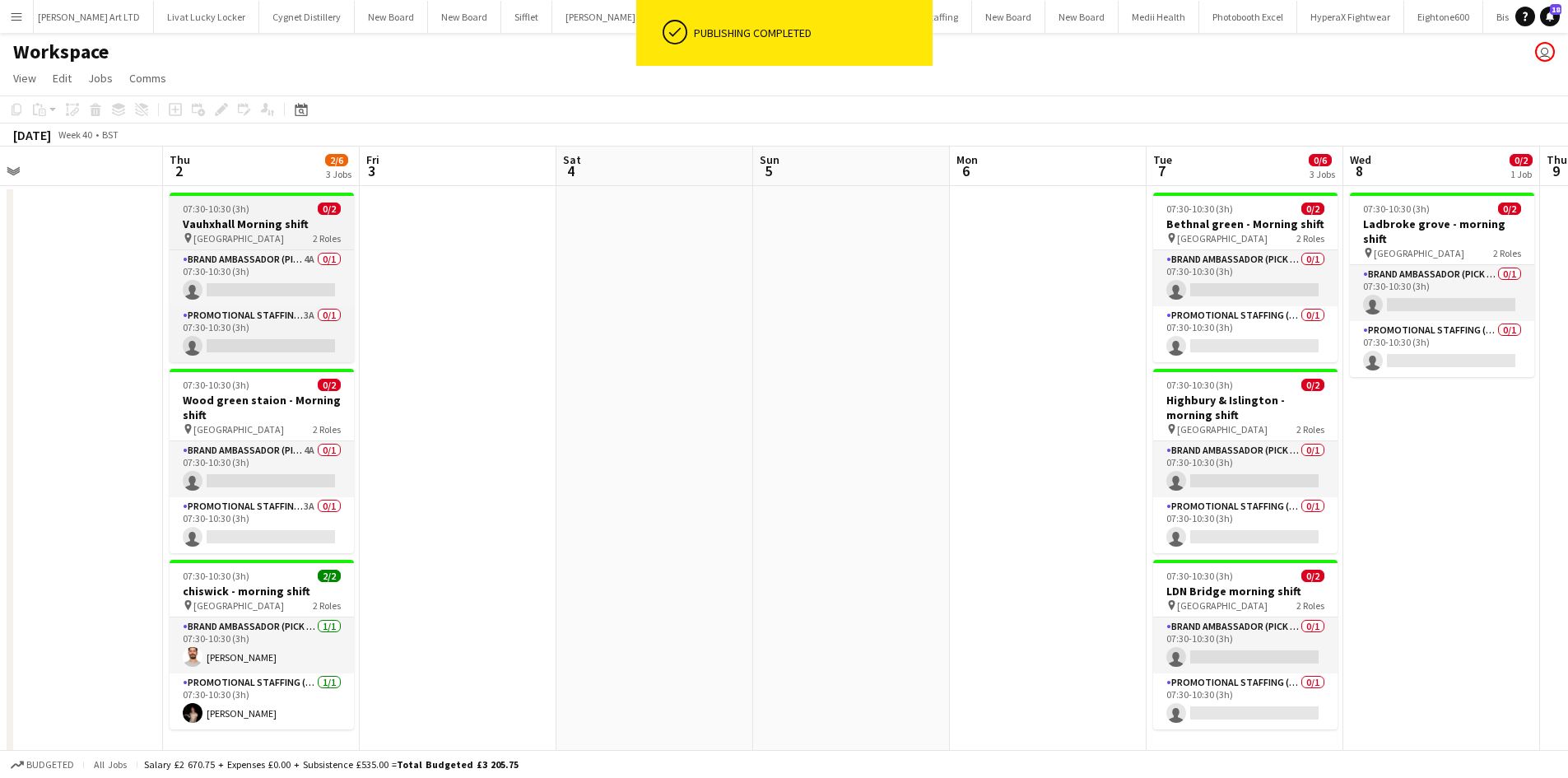
click at [314, 228] on h3 "Vauhxhall Morning shift" at bounding box center [262, 224] width 184 height 15
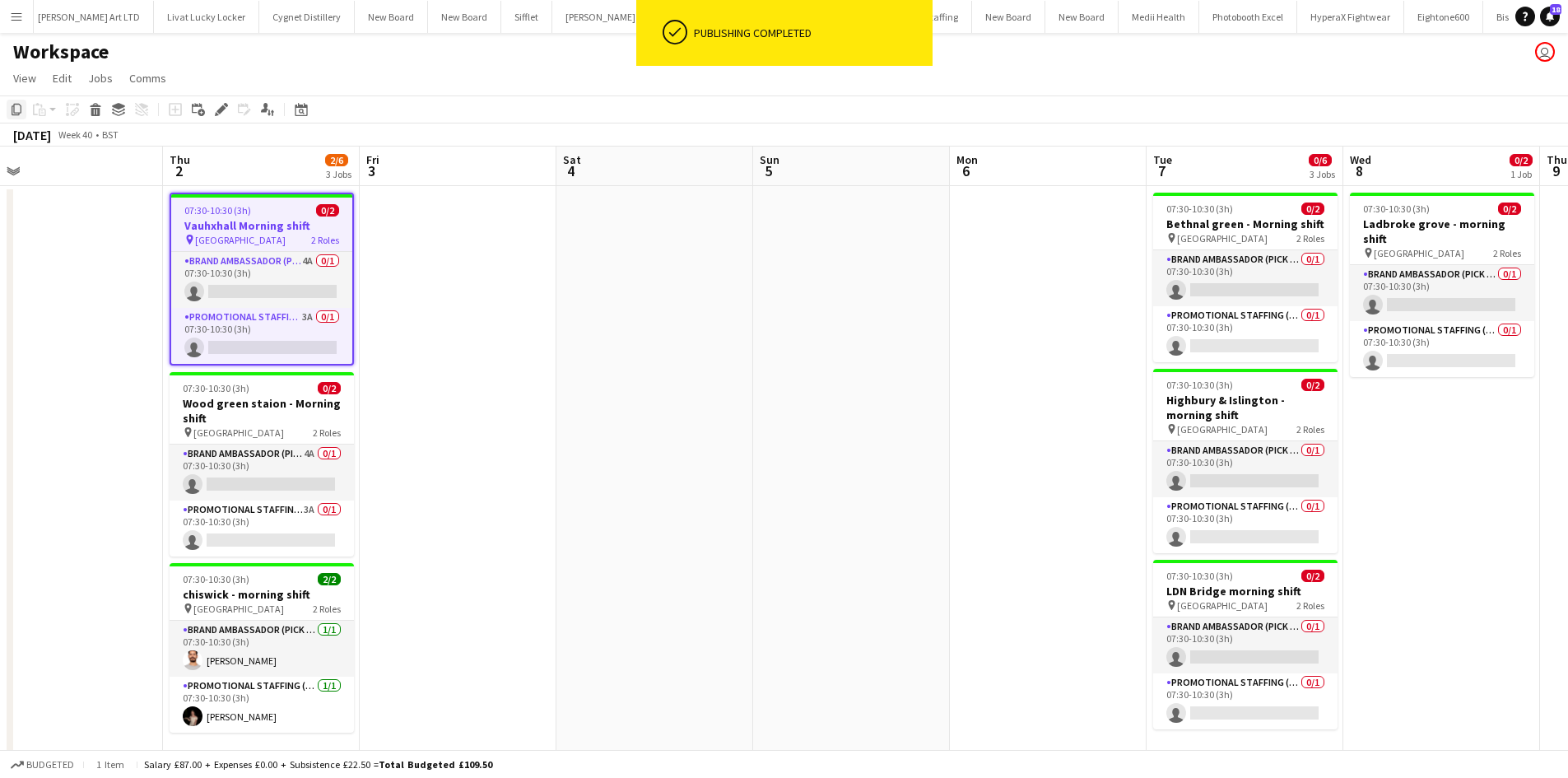
click at [20, 113] on icon at bounding box center [16, 109] width 10 height 11
drag, startPoint x: 1417, startPoint y: 392, endPoint x: 1413, endPoint y: 401, distance: 9.8
click at [1416, 392] on app-date-cell "07:30-10:30 (3h) 0/2 Ladbroke grove - morning shift pin Ladbroke grove station …" at bounding box center [1441, 490] width 196 height 610
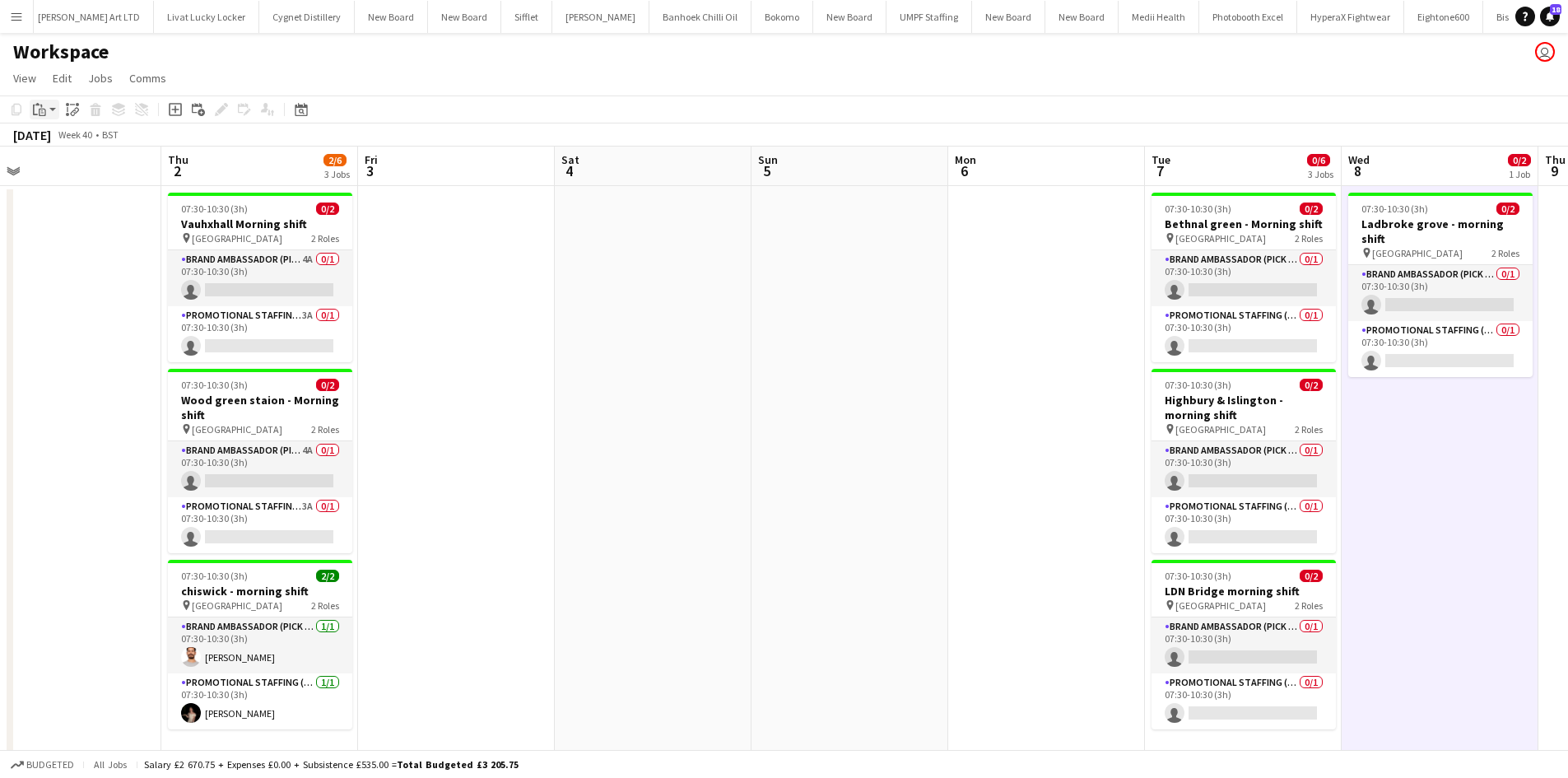
click at [52, 116] on app-action-btn "Paste" at bounding box center [45, 109] width 30 height 20
click at [73, 141] on link "Paste Ctrl+V" at bounding box center [121, 141] width 155 height 15
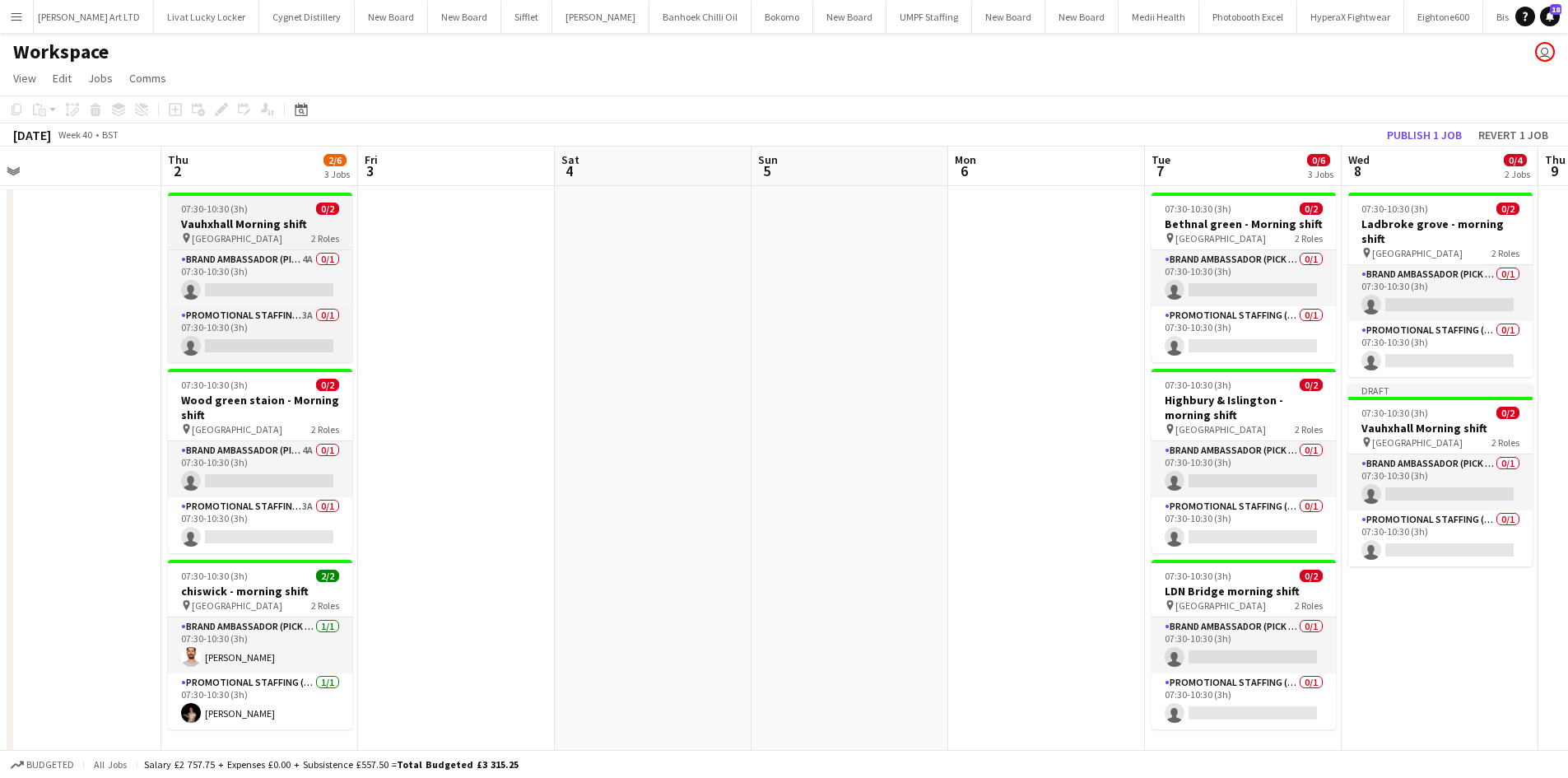
click at [281, 219] on h3 "Vauhxhall Morning shift" at bounding box center [260, 224] width 184 height 15
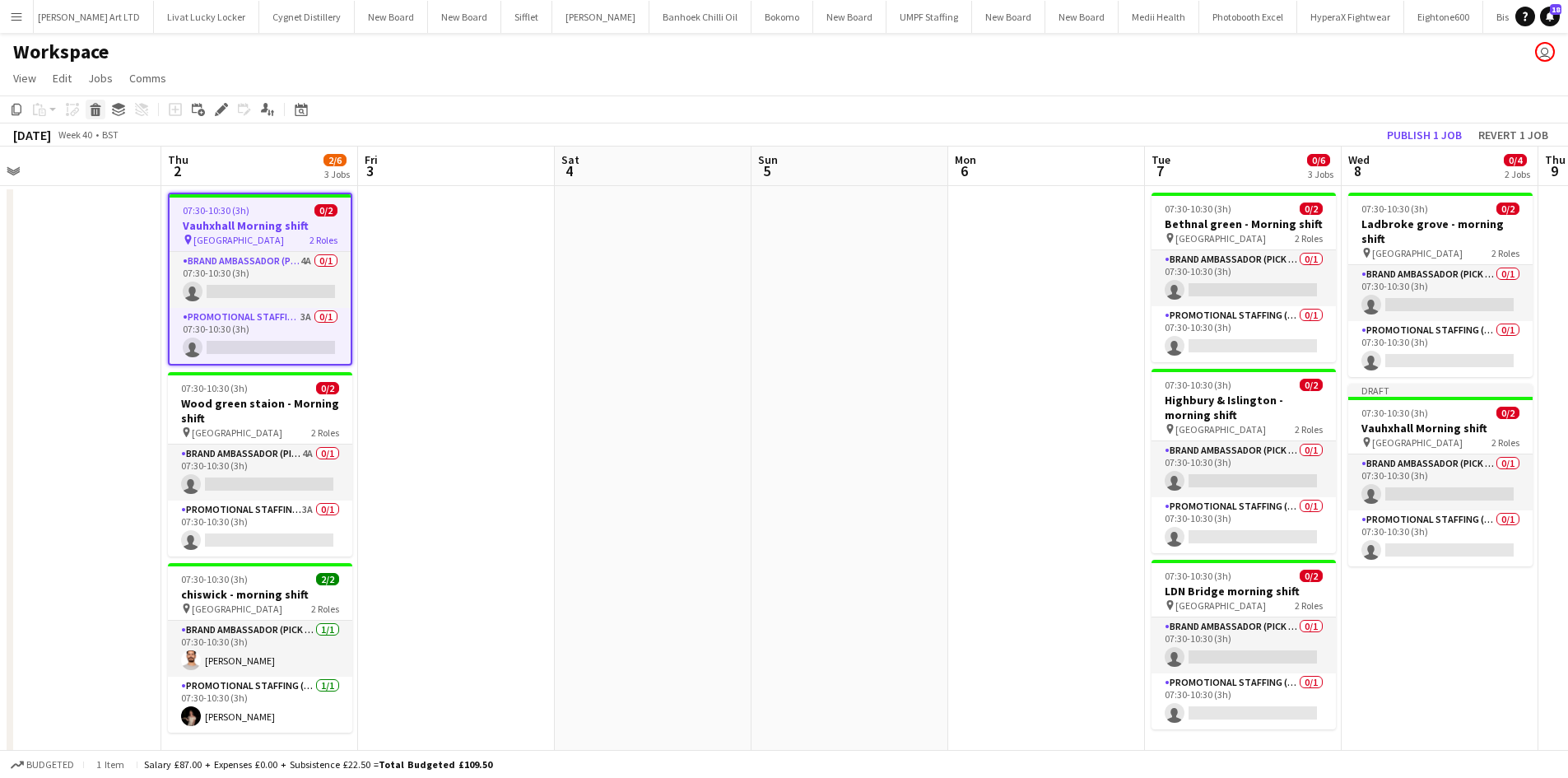
click at [97, 114] on icon "Delete" at bounding box center [95, 110] width 13 height 13
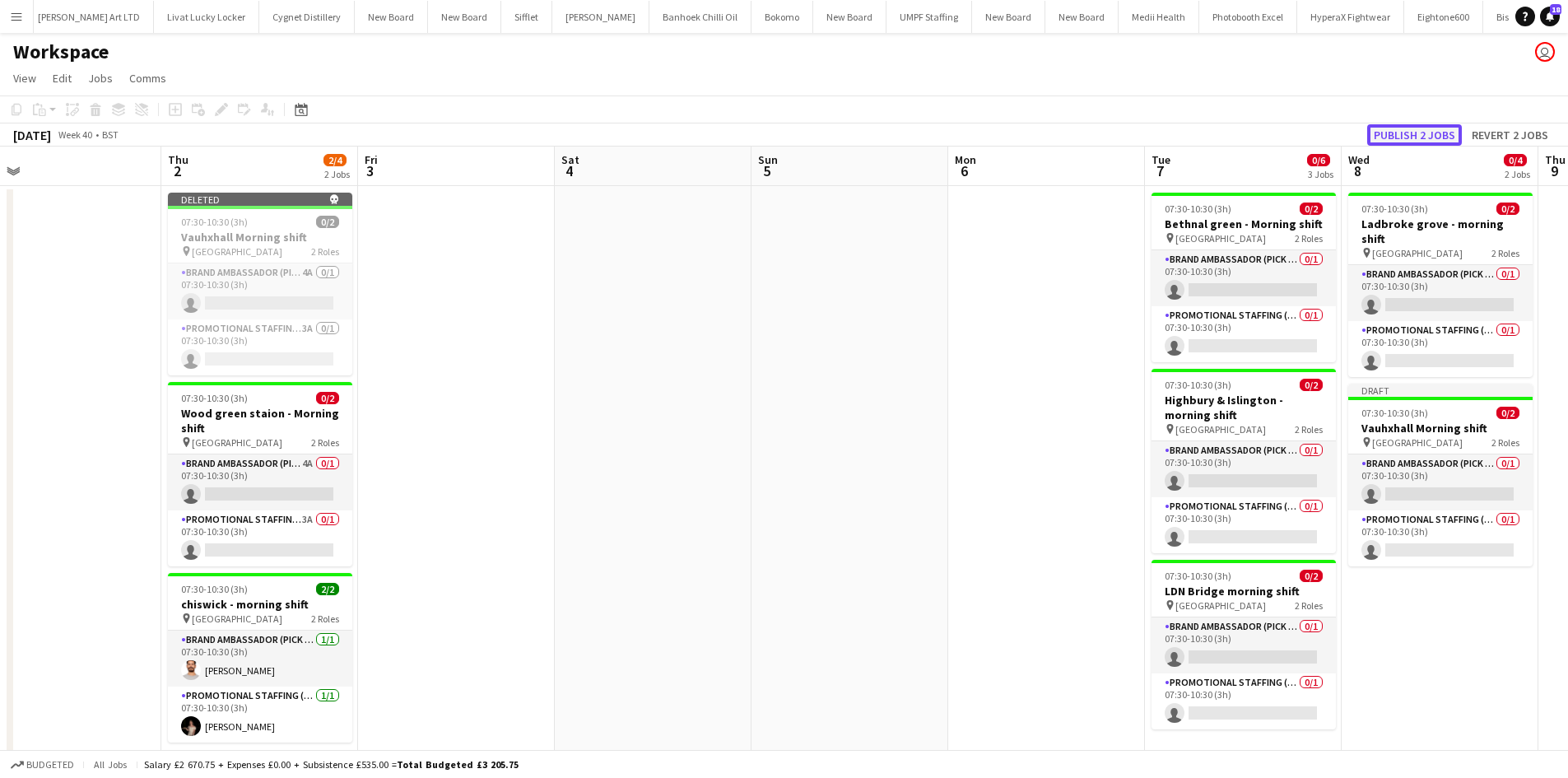
click at [1426, 138] on button "Publish 2 jobs" at bounding box center [1415, 135] width 95 height 21
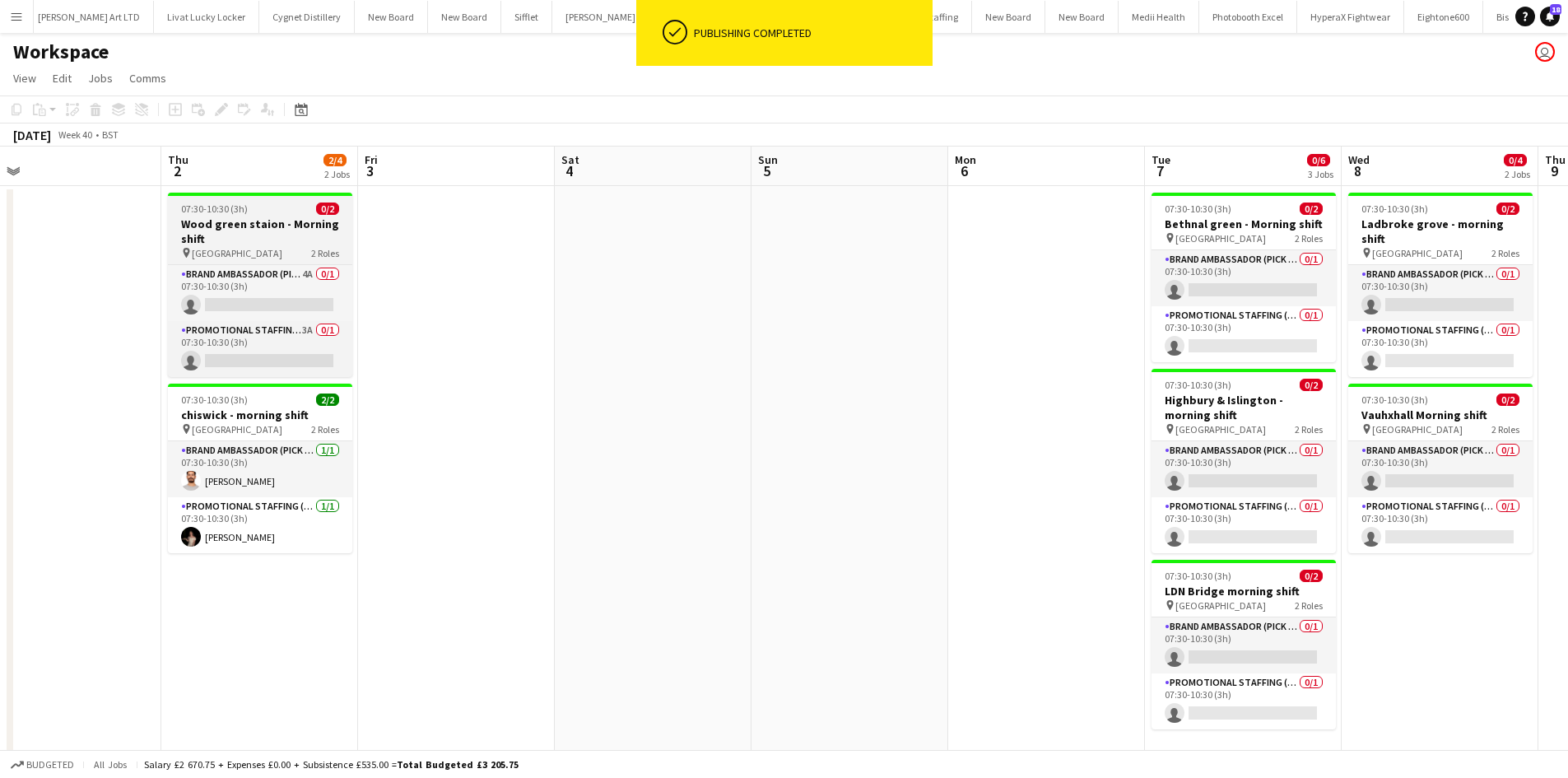
click at [262, 228] on h3 "Wood green staion - Morning shift" at bounding box center [260, 232] width 184 height 30
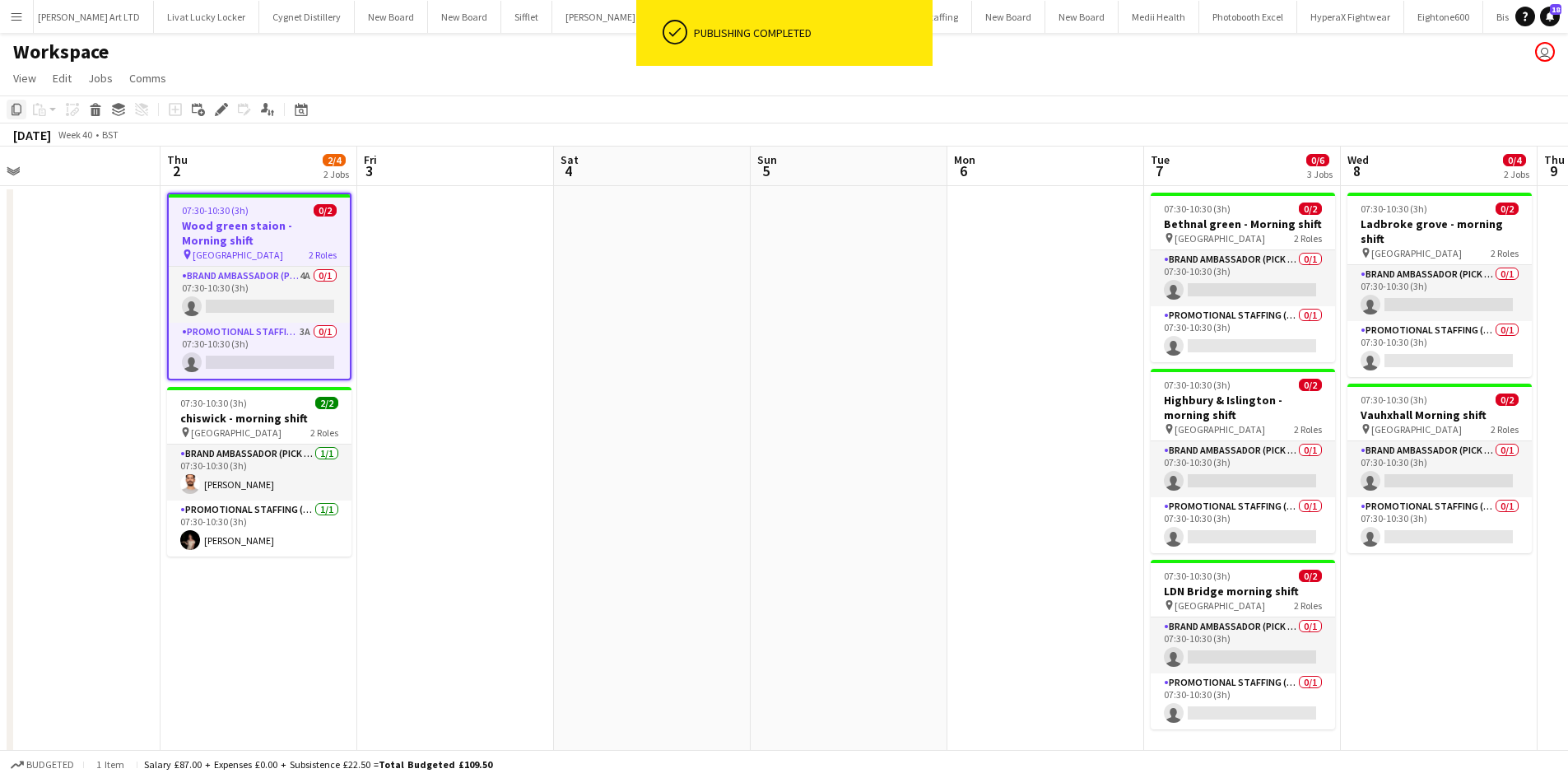
drag, startPoint x: 19, startPoint y: 106, endPoint x: 5, endPoint y: 115, distance: 16.6
click at [18, 107] on icon "Copy" at bounding box center [17, 110] width 13 height 13
click at [1480, 545] on app-date-cell "07:30-10:30 (3h) 0/2 Ladbroke grove - morning shift pin Ladbroke grove station …" at bounding box center [1439, 490] width 196 height 610
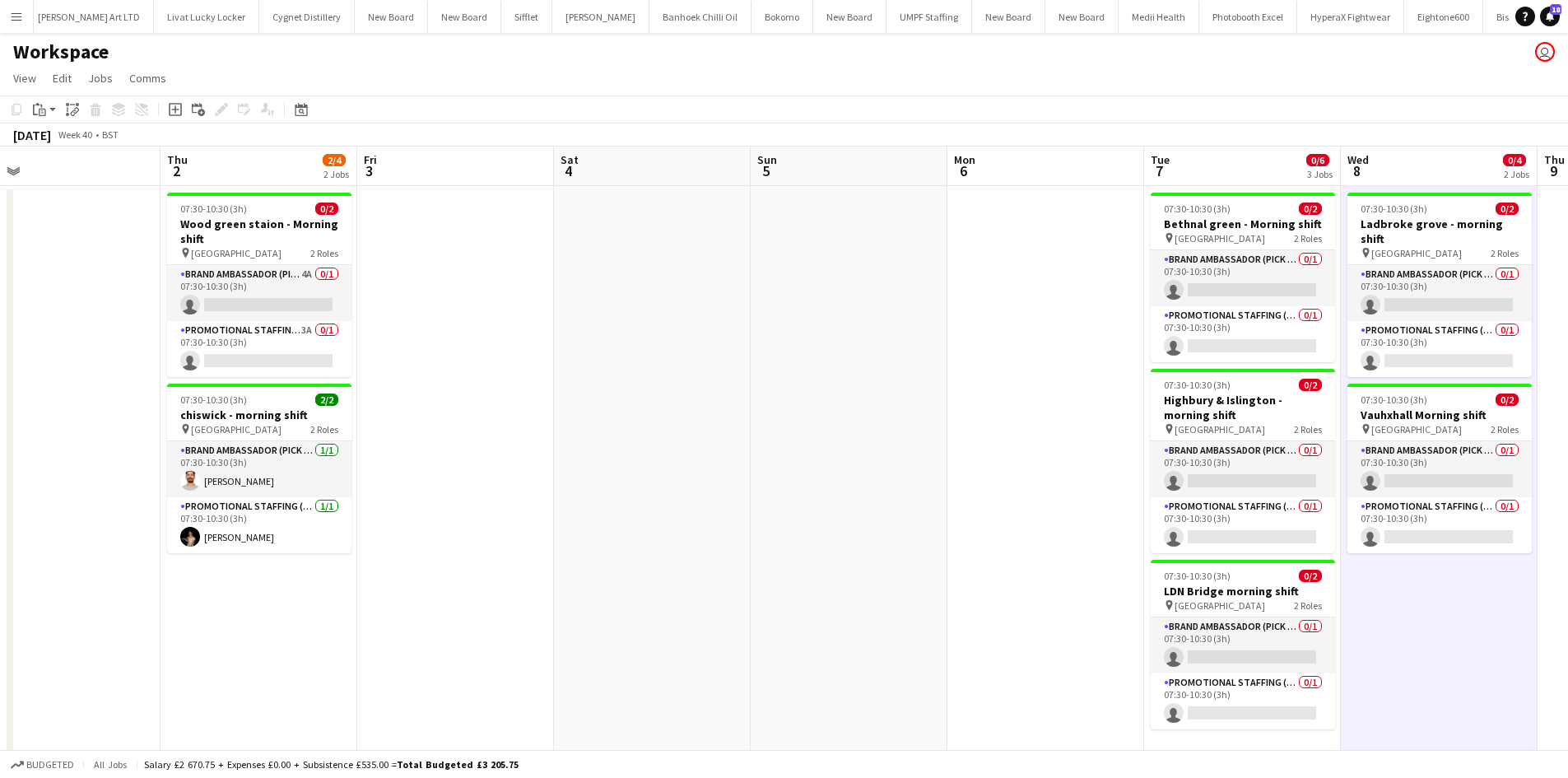
click at [37, 121] on app-toolbar "Copy Paste Paste Ctrl+V Paste with crew Ctrl+Shift+V Paste linked Job Delete Gr…" at bounding box center [784, 110] width 1568 height 28
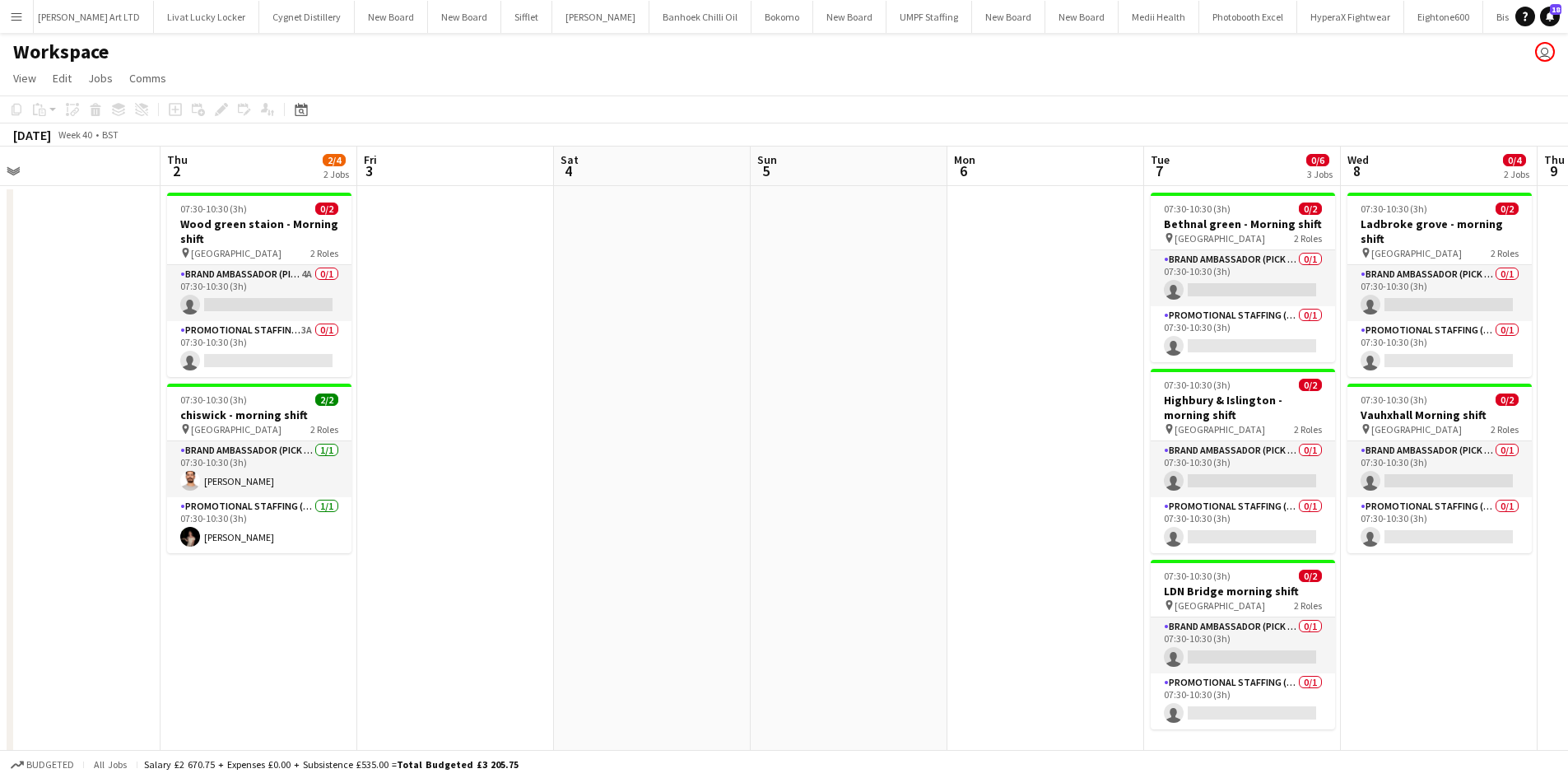
click at [38, 114] on div "Copy Paste Paste Ctrl+V Paste with crew Ctrl+Shift+V Paste linked Job Delete Gr…" at bounding box center [79, 109] width 145 height 20
click at [1431, 586] on app-date-cell "07:30-10:30 (3h) 0/2 Ladbroke grove - morning shift pin Ladbroke grove station …" at bounding box center [1439, 490] width 196 height 610
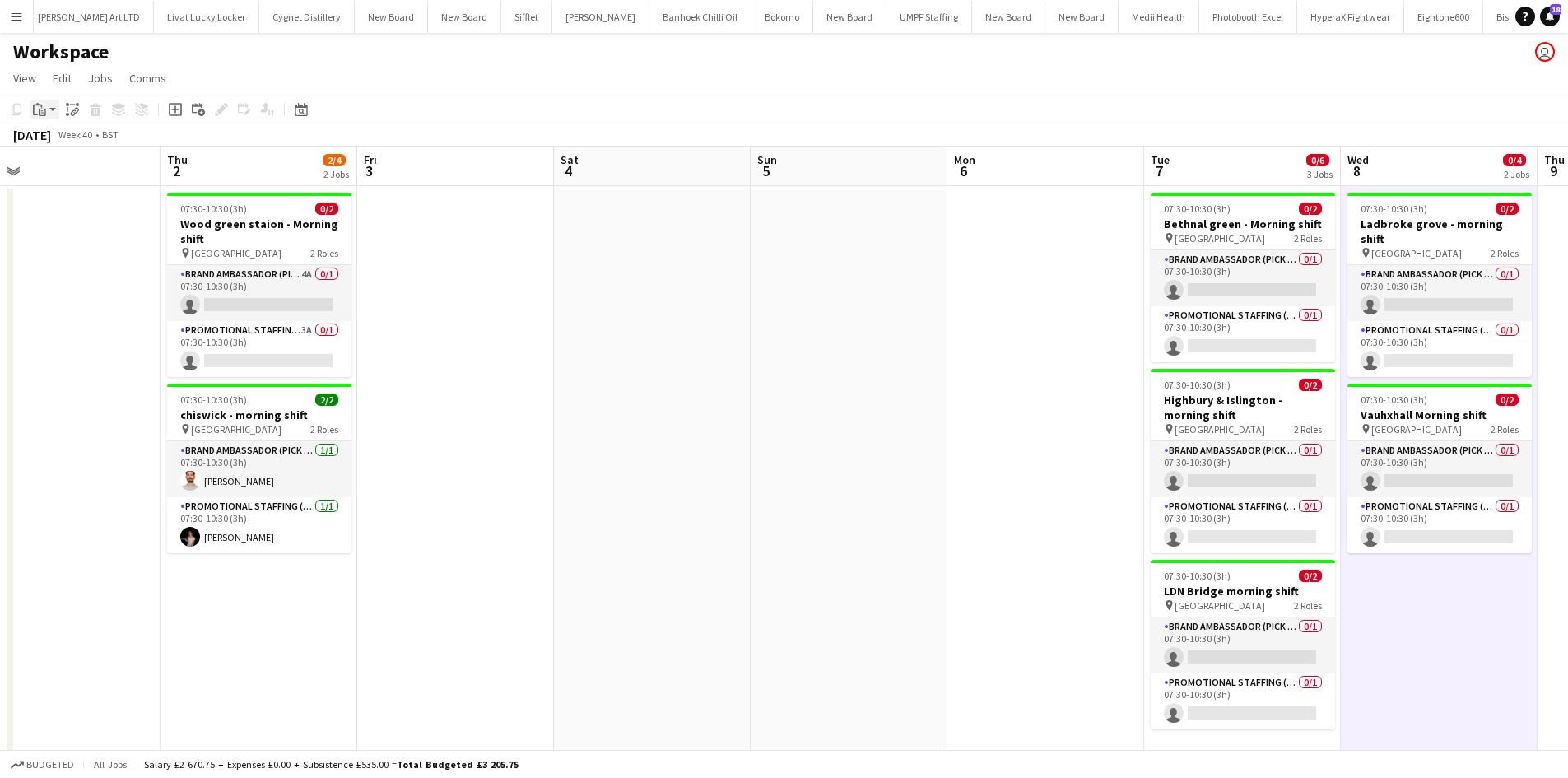
click at [35, 111] on icon "Paste" at bounding box center [39, 110] width 13 height 13
click at [81, 137] on link "Paste Ctrl+V" at bounding box center [121, 141] width 155 height 15
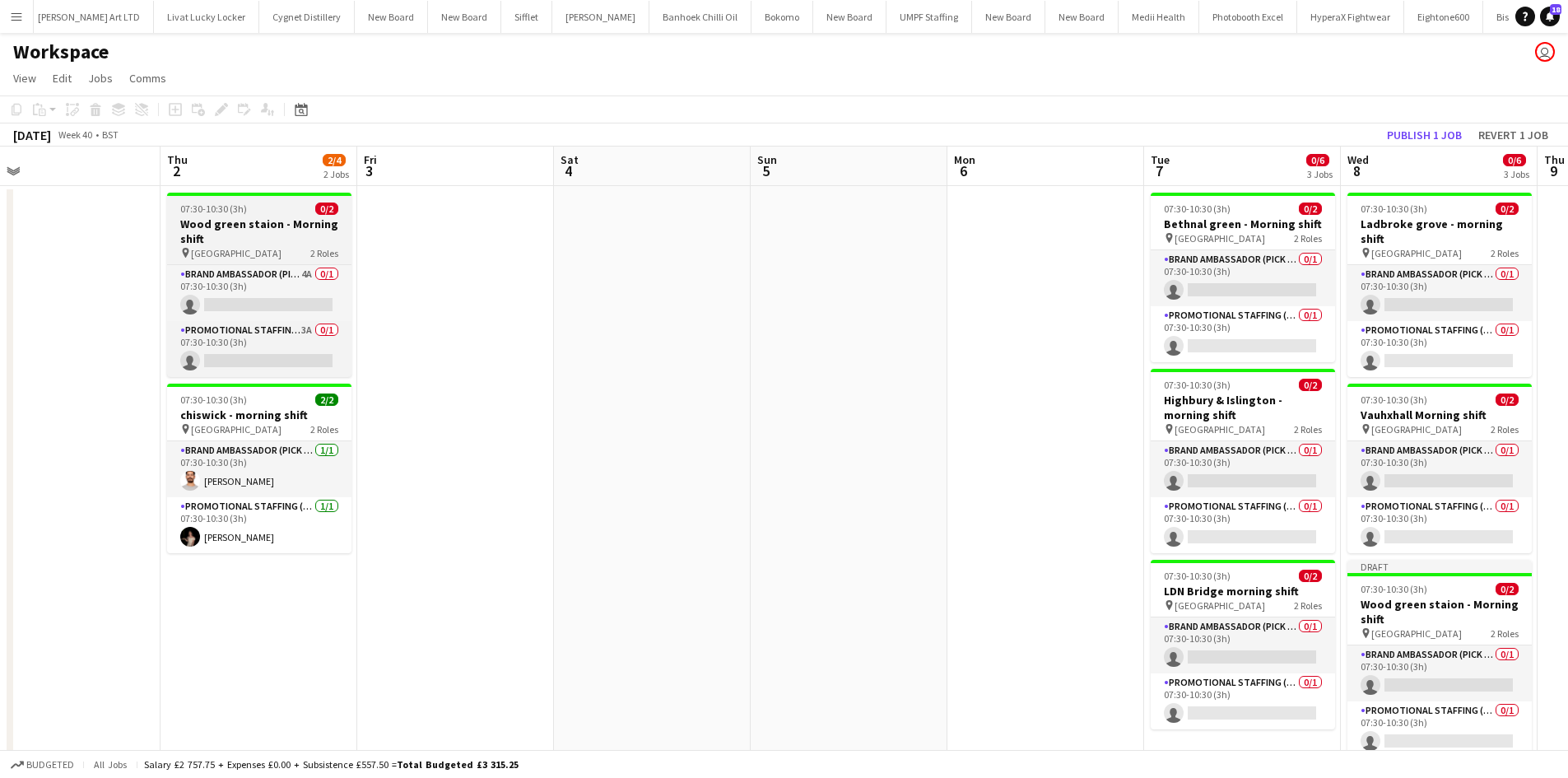
click at [255, 232] on h3 "Wood green staion - Morning shift" at bounding box center [259, 232] width 184 height 30
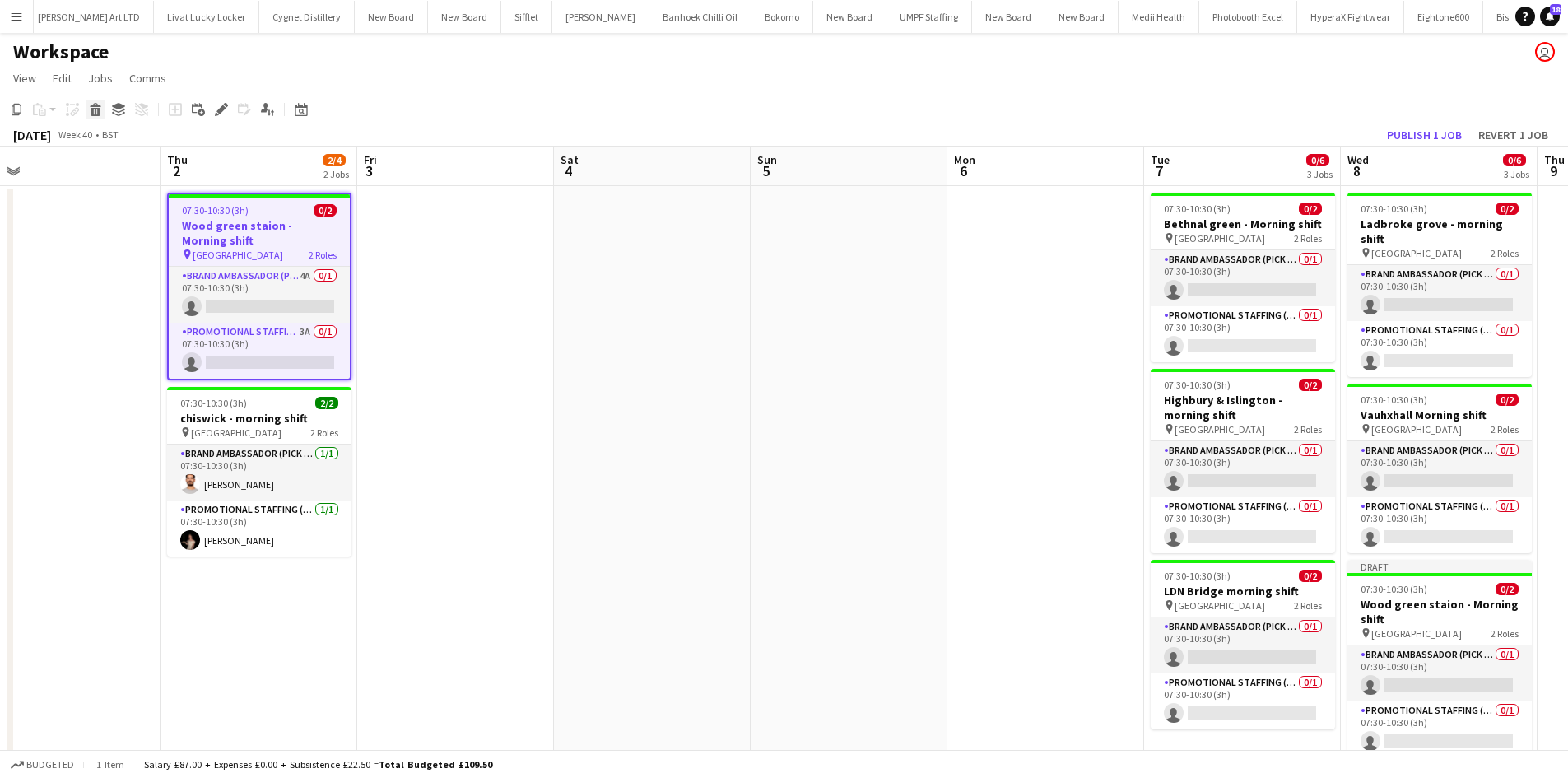
click at [96, 114] on icon at bounding box center [96, 112] width 9 height 8
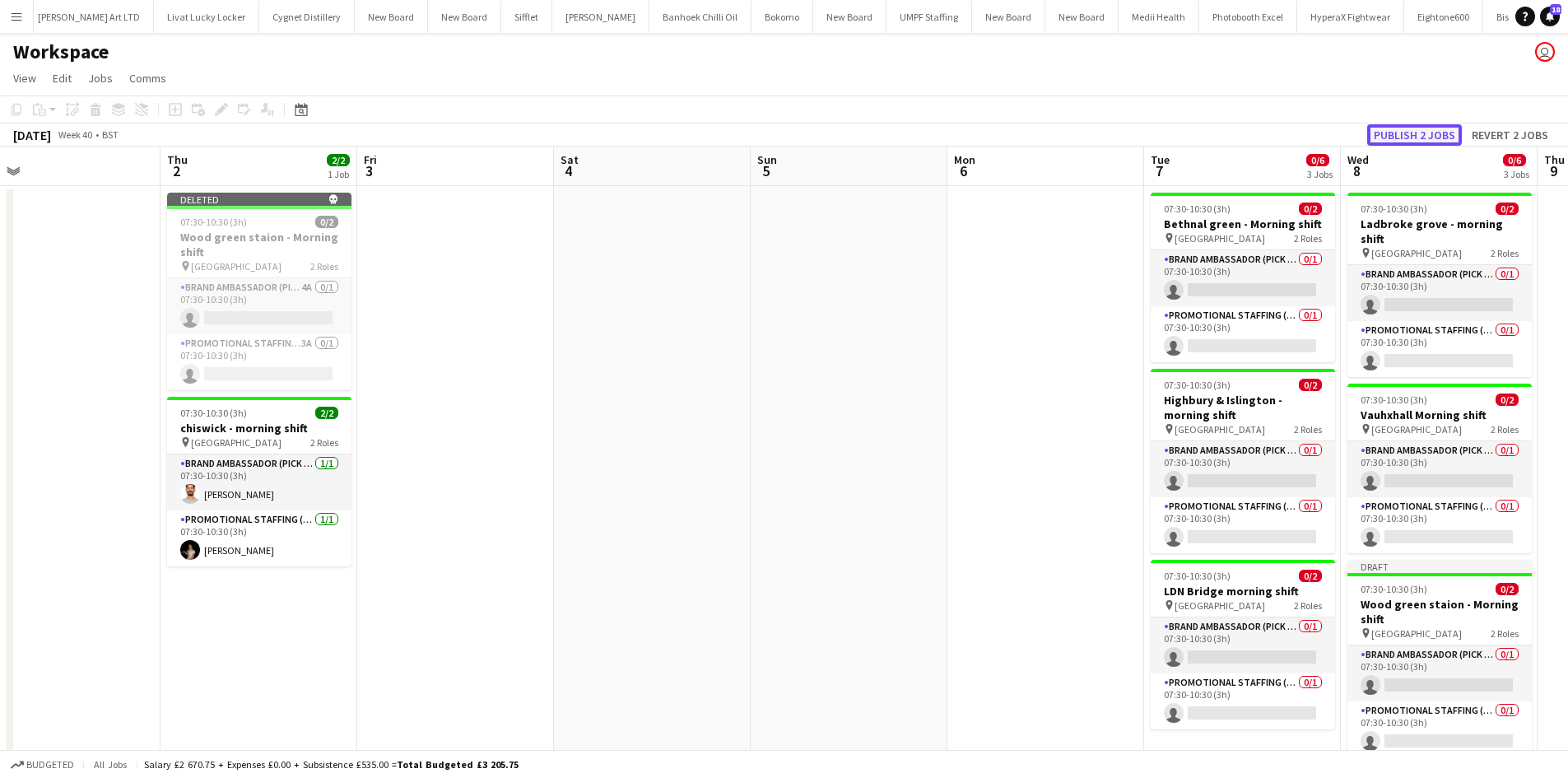
click at [1415, 128] on button "Publish 2 jobs" at bounding box center [1415, 135] width 95 height 21
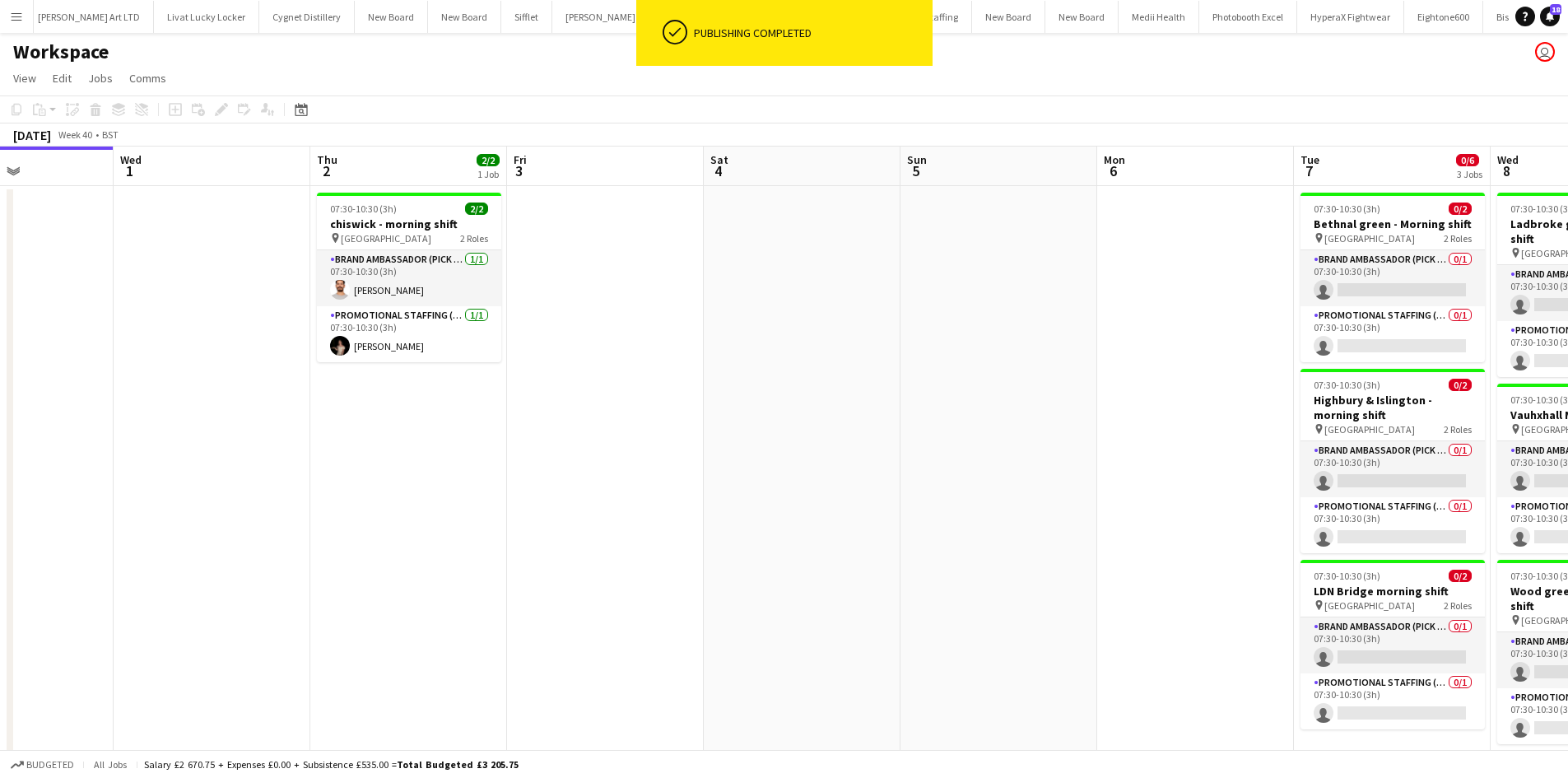
drag, startPoint x: 885, startPoint y: 376, endPoint x: 632, endPoint y: 348, distance: 254.5
click at [637, 348] on app-calendar-viewport "Sun 28 Mon 29 Tue 30 Wed 1 Thu 2 2/2 1 Job Fri 3 Sat 4 Sun 5 Mon 6 Tue 7 0/6 3 …" at bounding box center [784, 471] width 1568 height 650
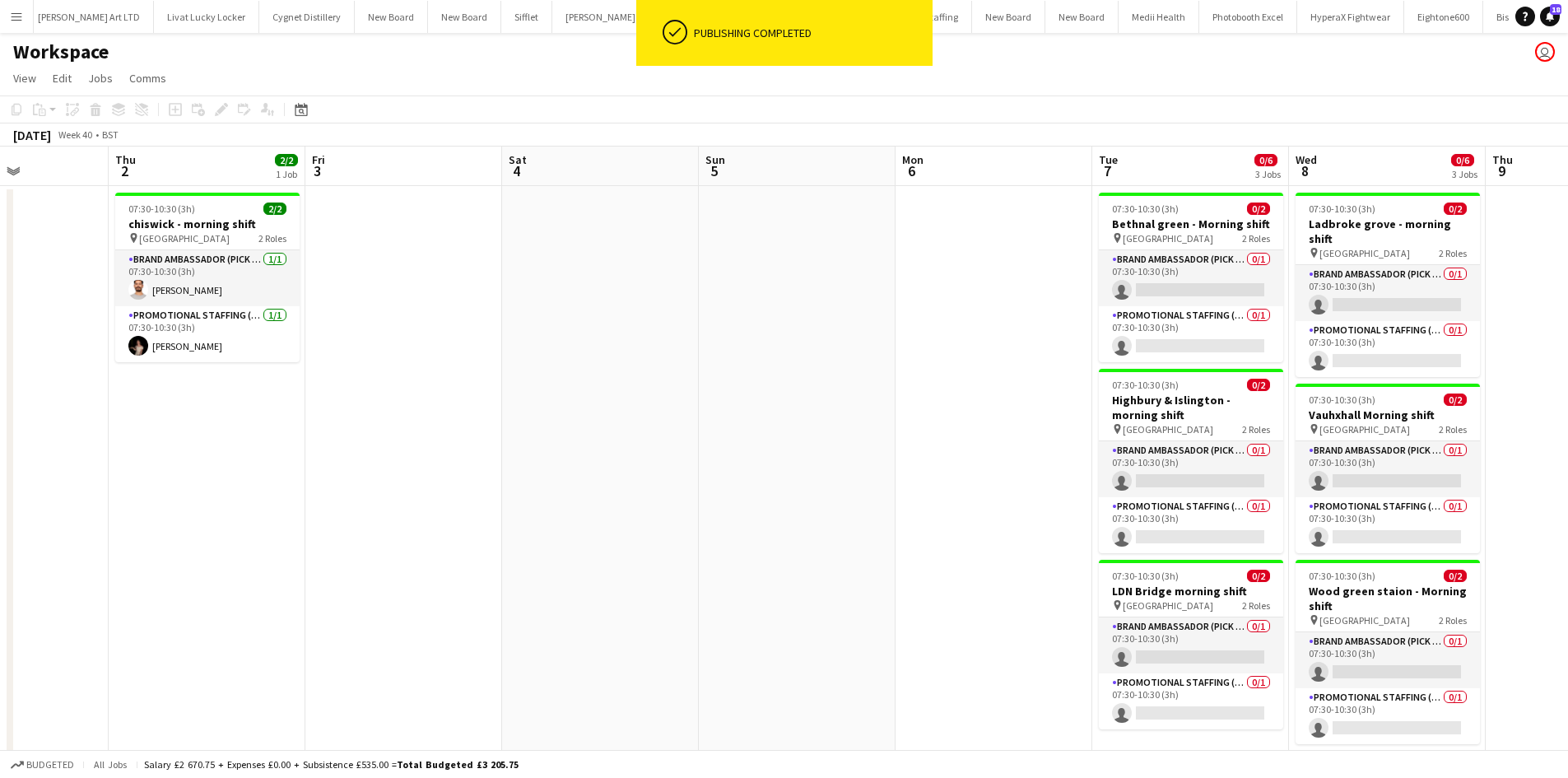
scroll to position [0, 475]
drag, startPoint x: 324, startPoint y: 302, endPoint x: 375, endPoint y: 293, distance: 51.8
click at [409, 302] on app-calendar-viewport "Mon 29 Tue 30 Wed 1 Thu 2 2/2 1 Job Fri 3 Sat 4 Sun 5 Mon 6 Tue 7 0/6 3 Jobs We…" at bounding box center [784, 471] width 1568 height 650
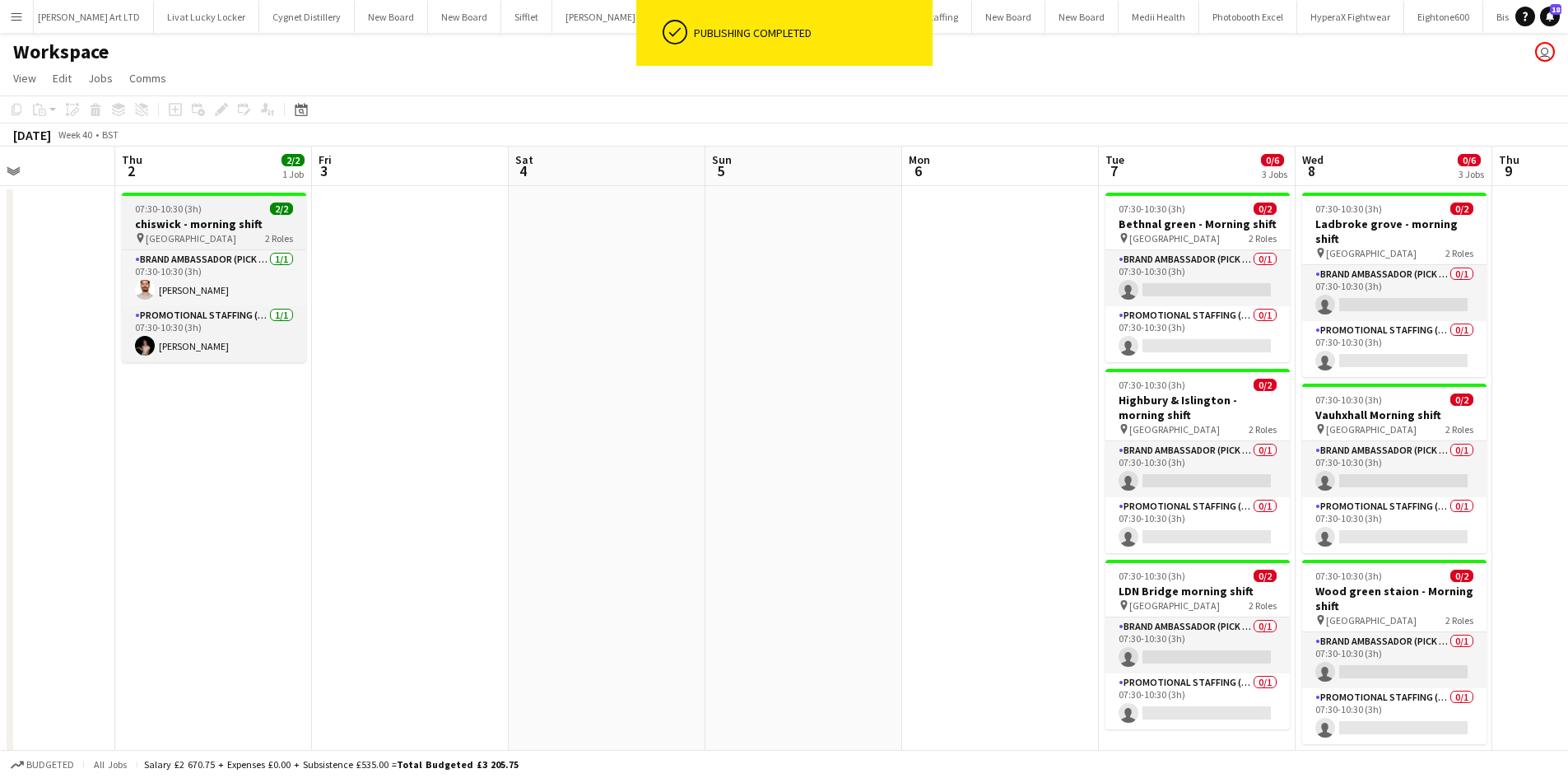
click at [184, 227] on h3 "chiswick - morning shift" at bounding box center [214, 224] width 184 height 15
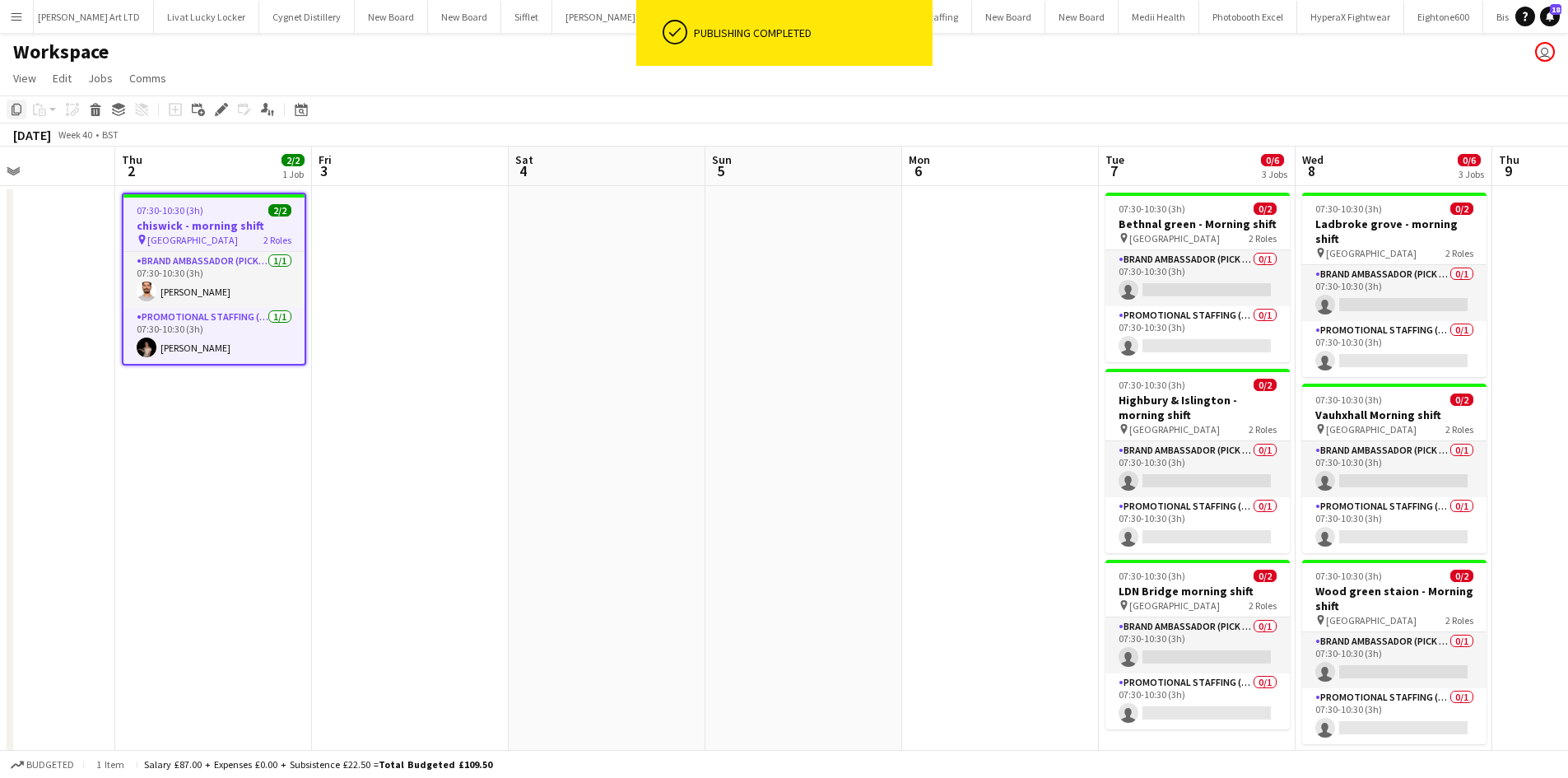
click at [13, 112] on icon "Copy" at bounding box center [17, 110] width 13 height 13
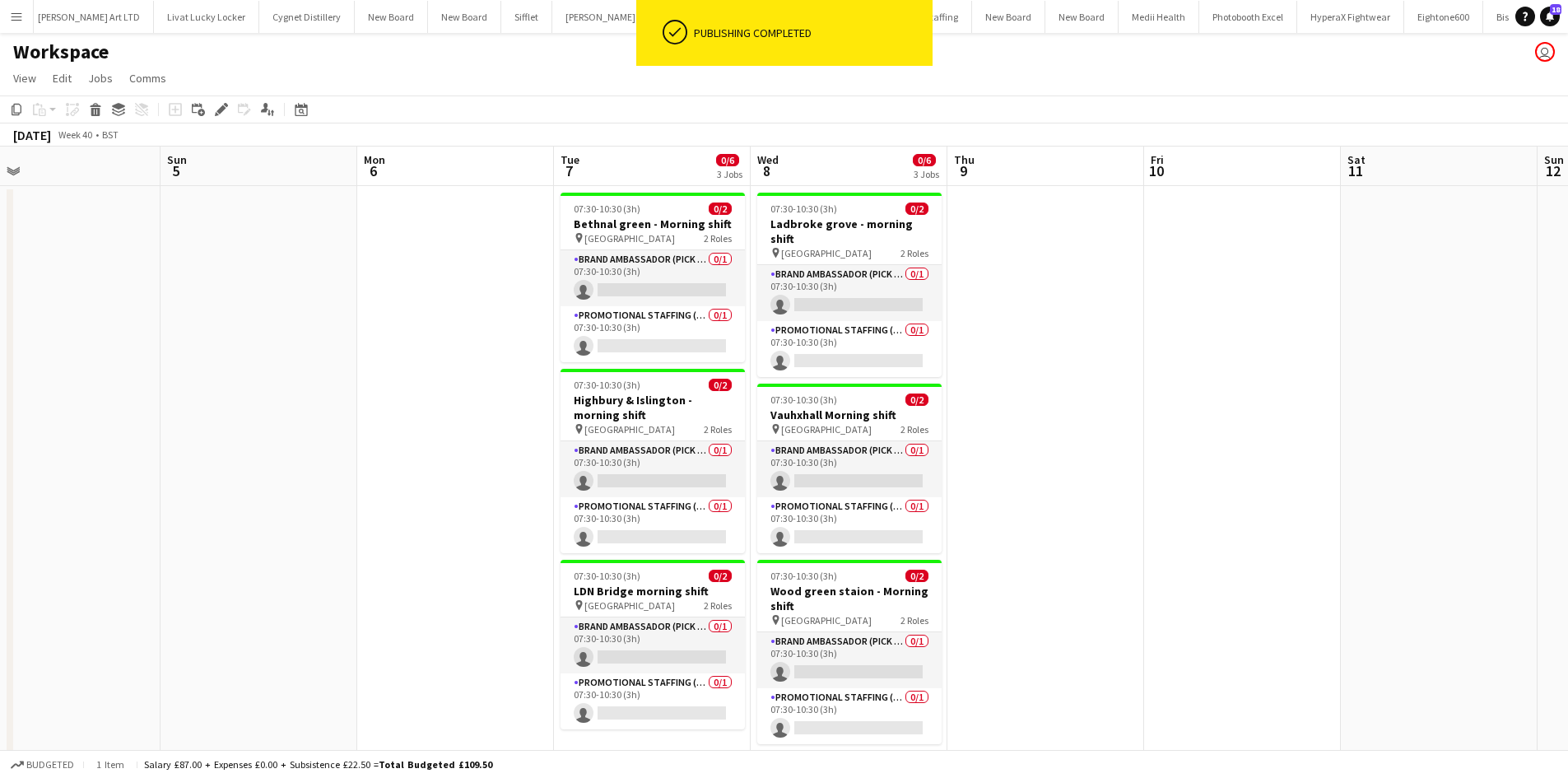
drag, startPoint x: 874, startPoint y: 424, endPoint x: 281, endPoint y: 245, distance: 619.4
click at [281, 245] on app-calendar-viewport "Wed 1 Thu 2 2/2 1 Job Fri 3 Sat 4 Sun 5 Mon 6 Tue 7 0/6 3 Jobs Wed 8 0/6 3 Jobs…" at bounding box center [784, 471] width 1568 height 650
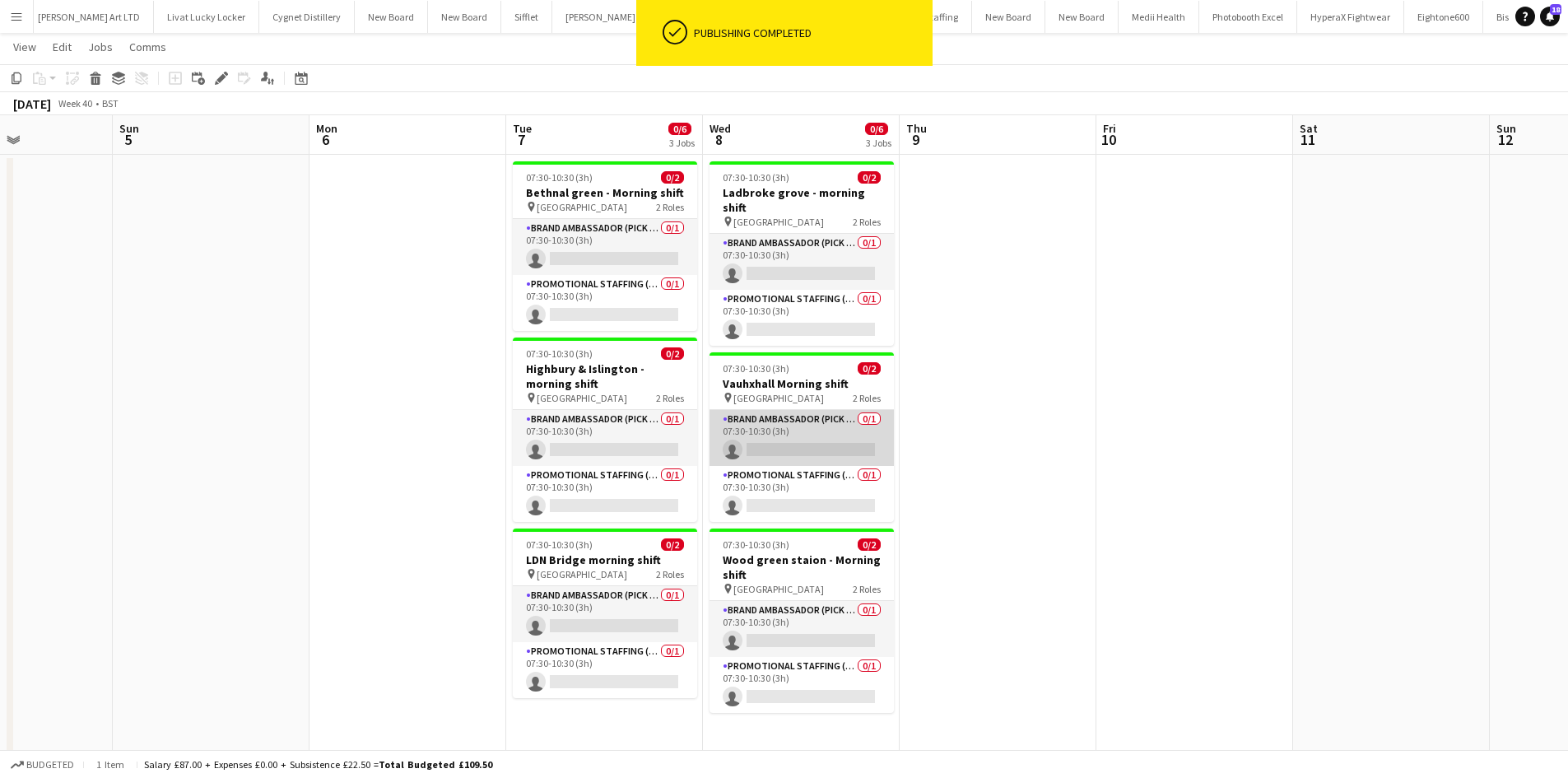
scroll to position [45, 0]
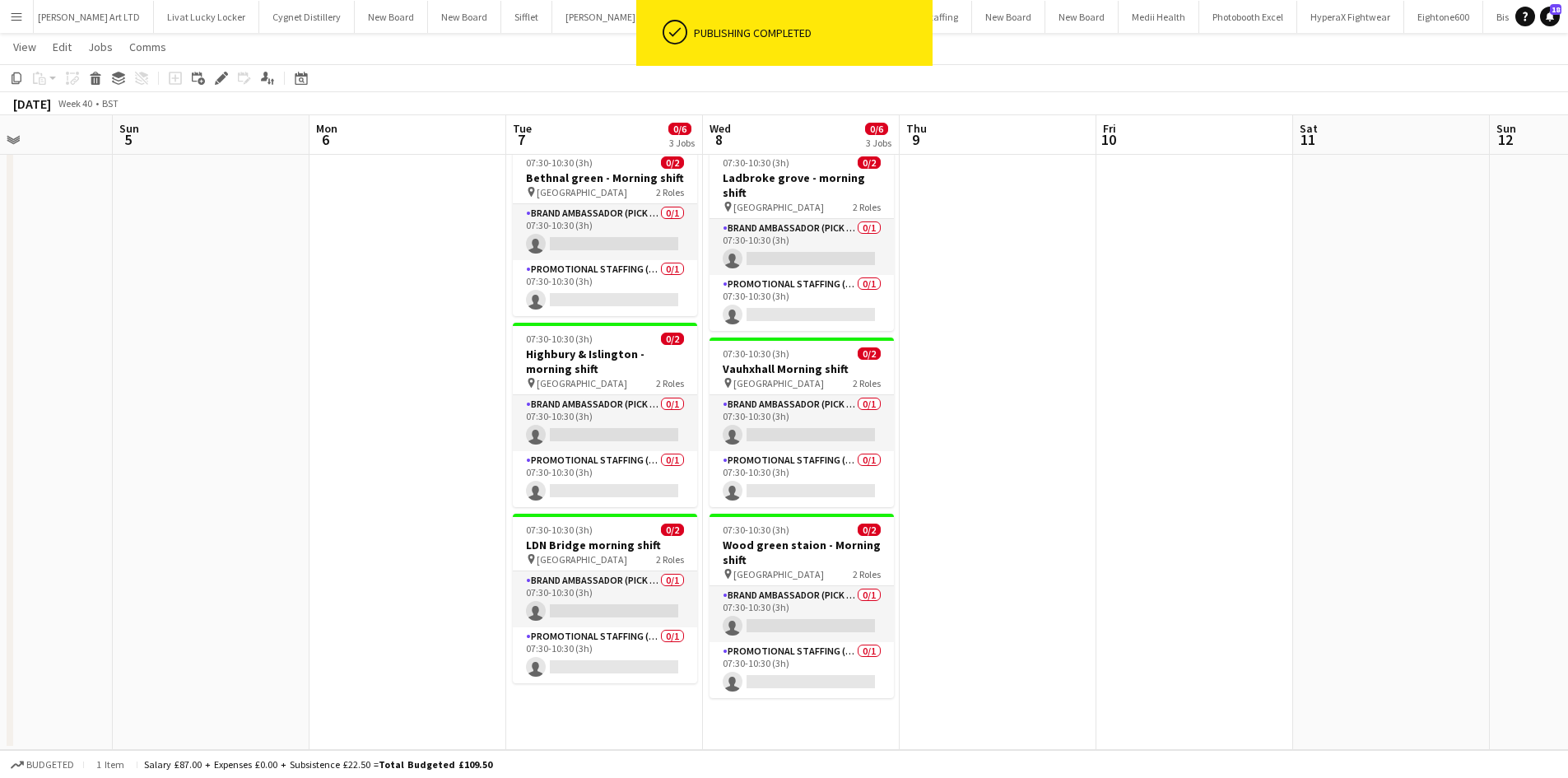
click at [847, 696] on app-date-cell "07:30-10:30 (3h) 0/2 Ladbroke grove - morning shift pin Ladbroke grove station …" at bounding box center [801, 444] width 196 height 610
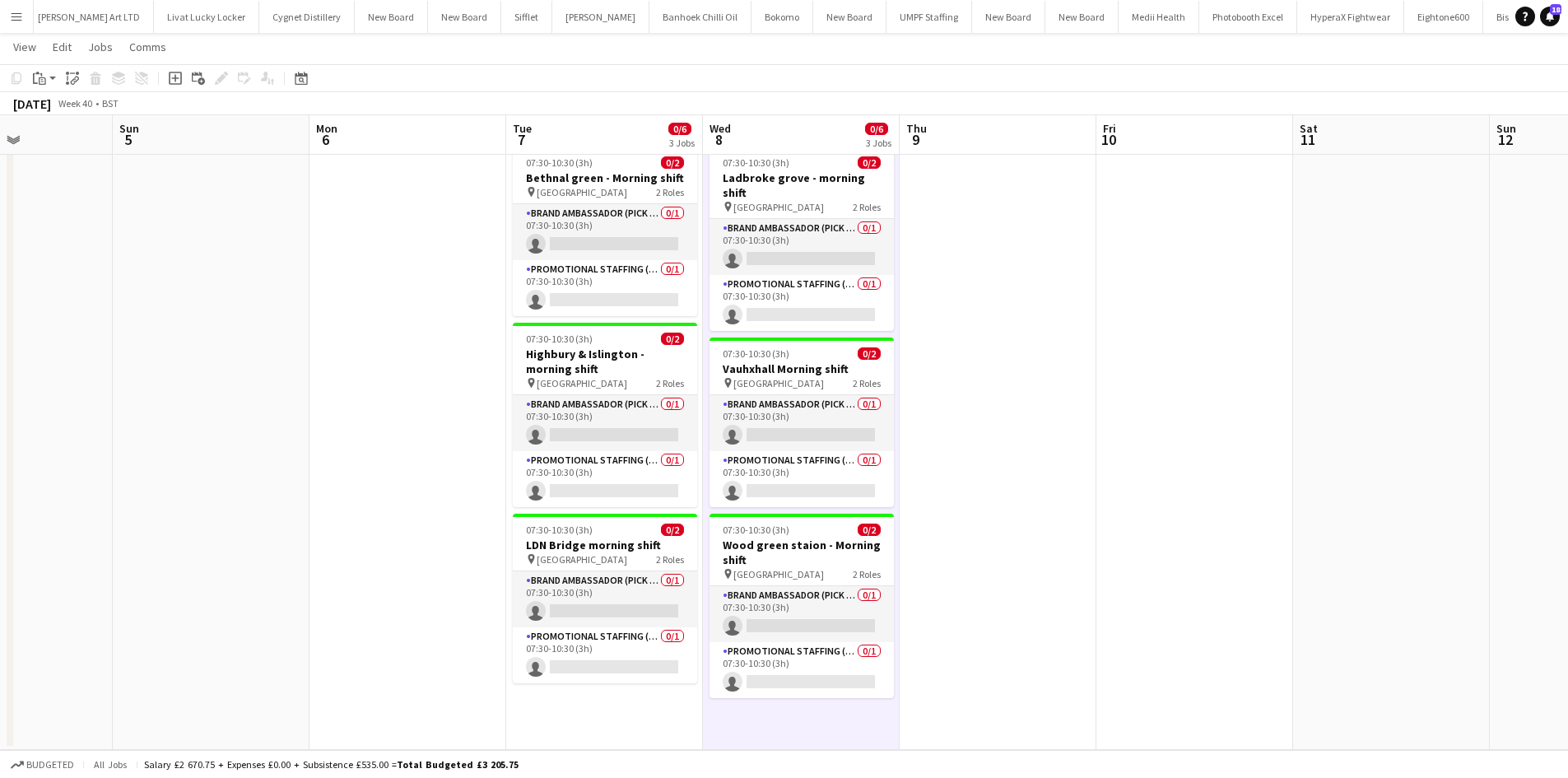
scroll to position [0, 675]
click at [41, 76] on icon "Paste" at bounding box center [39, 78] width 13 height 13
click at [86, 112] on link "Paste Ctrl+V" at bounding box center [121, 110] width 155 height 15
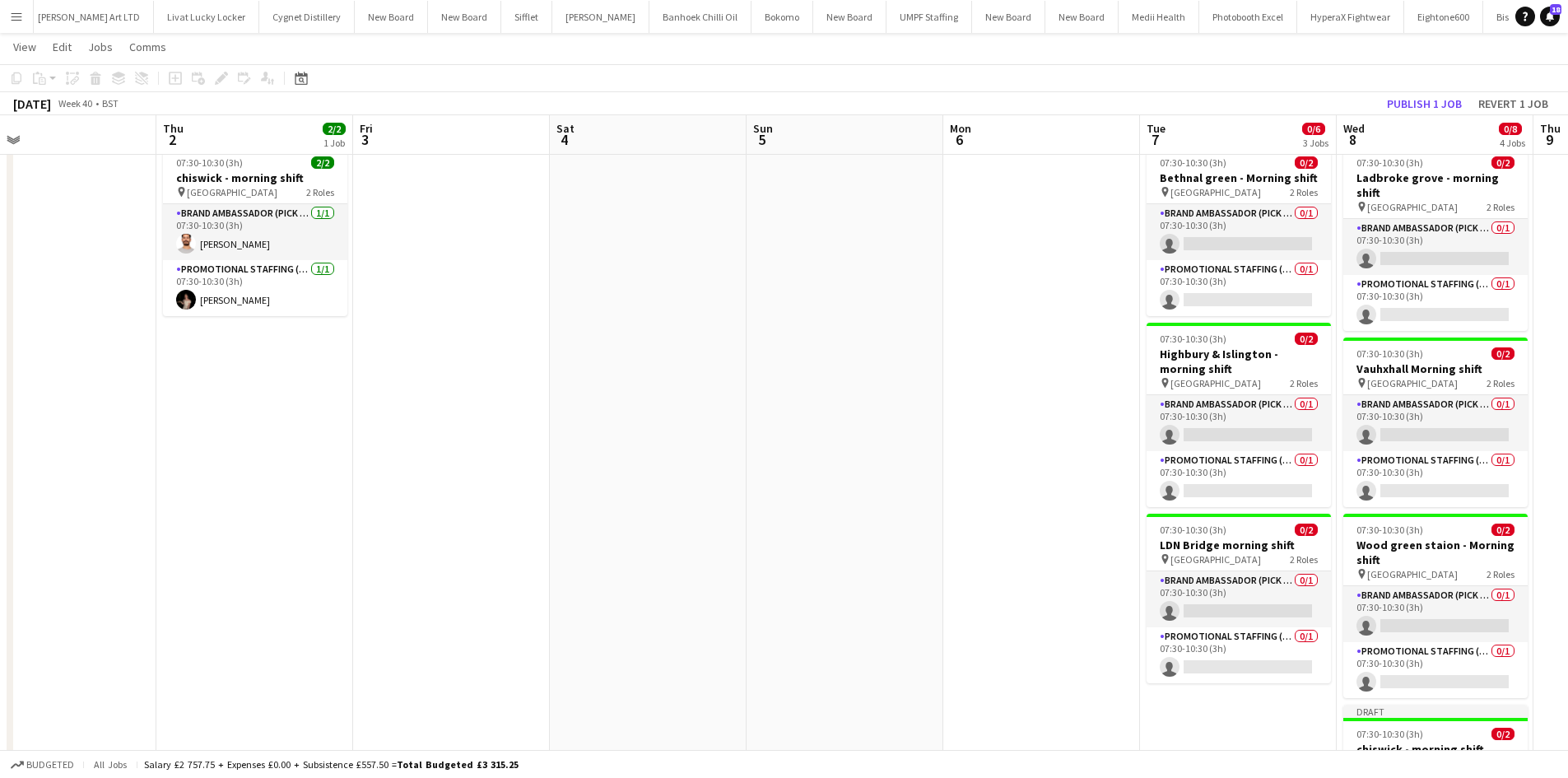
drag, startPoint x: 207, startPoint y: 330, endPoint x: 863, endPoint y: 400, distance: 659.7
click at [863, 400] on app-calendar-viewport "Mon 29 Tue 30 Wed 1 Thu 2 2/2 1 Job Fri 3 Sat 4 Sun 5 Mon 6 Tue 7 0/6 3 Jobs We…" at bounding box center [784, 487] width 1568 height 934
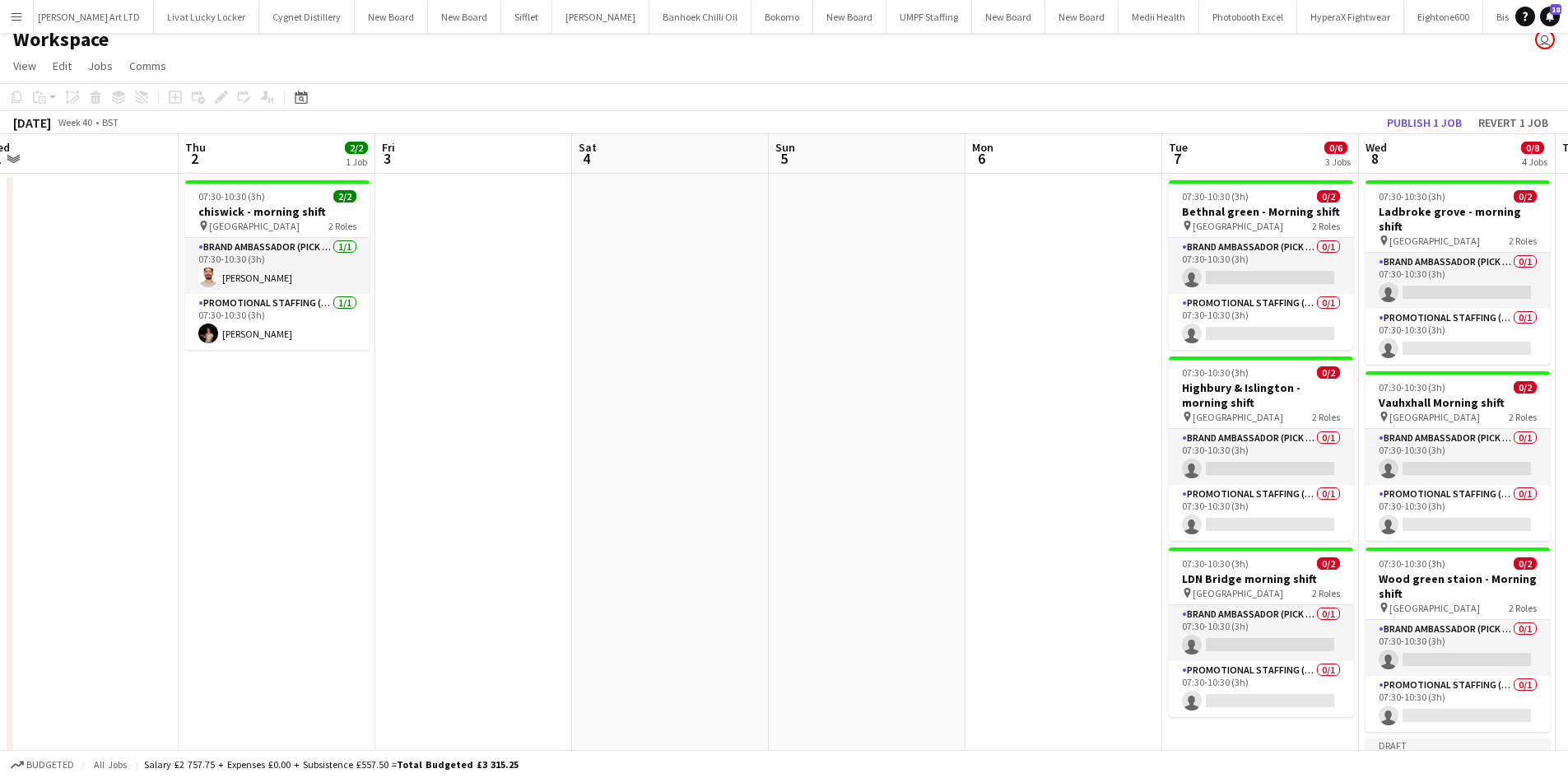
scroll to position [0, 0]
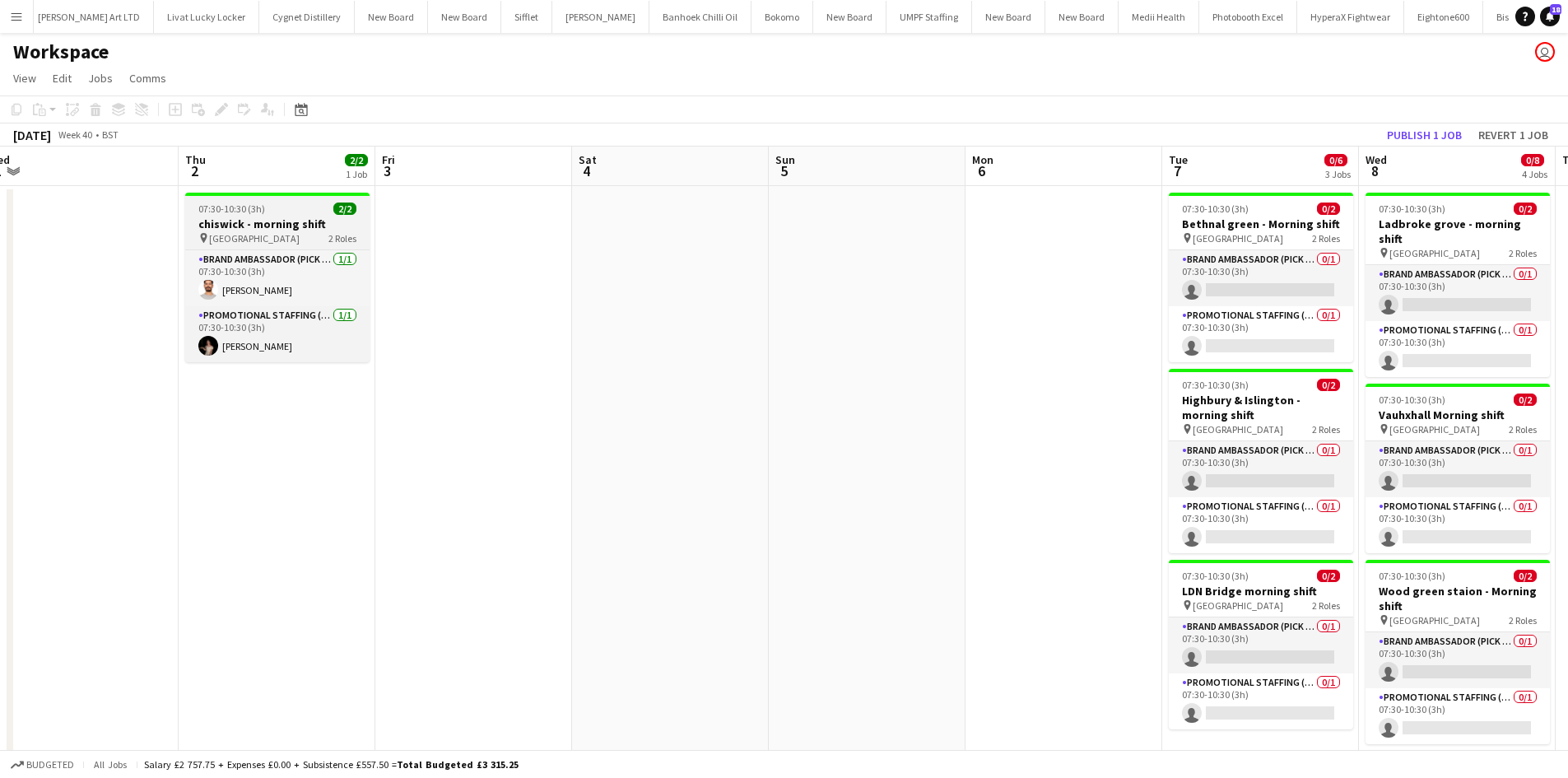
click at [275, 219] on h3 "chiswick - morning shift" at bounding box center [277, 224] width 184 height 15
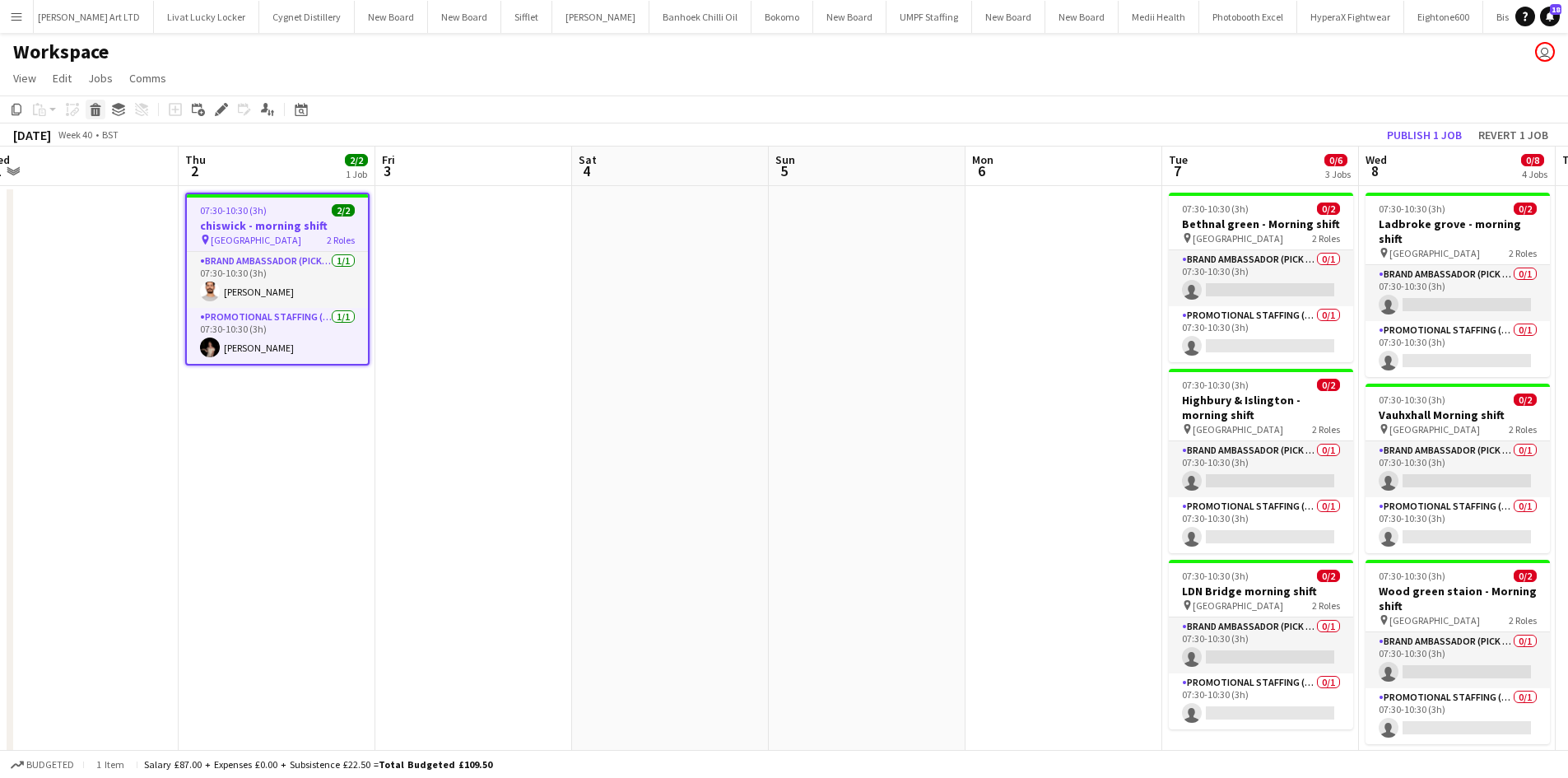
click at [95, 112] on icon at bounding box center [96, 112] width 9 height 8
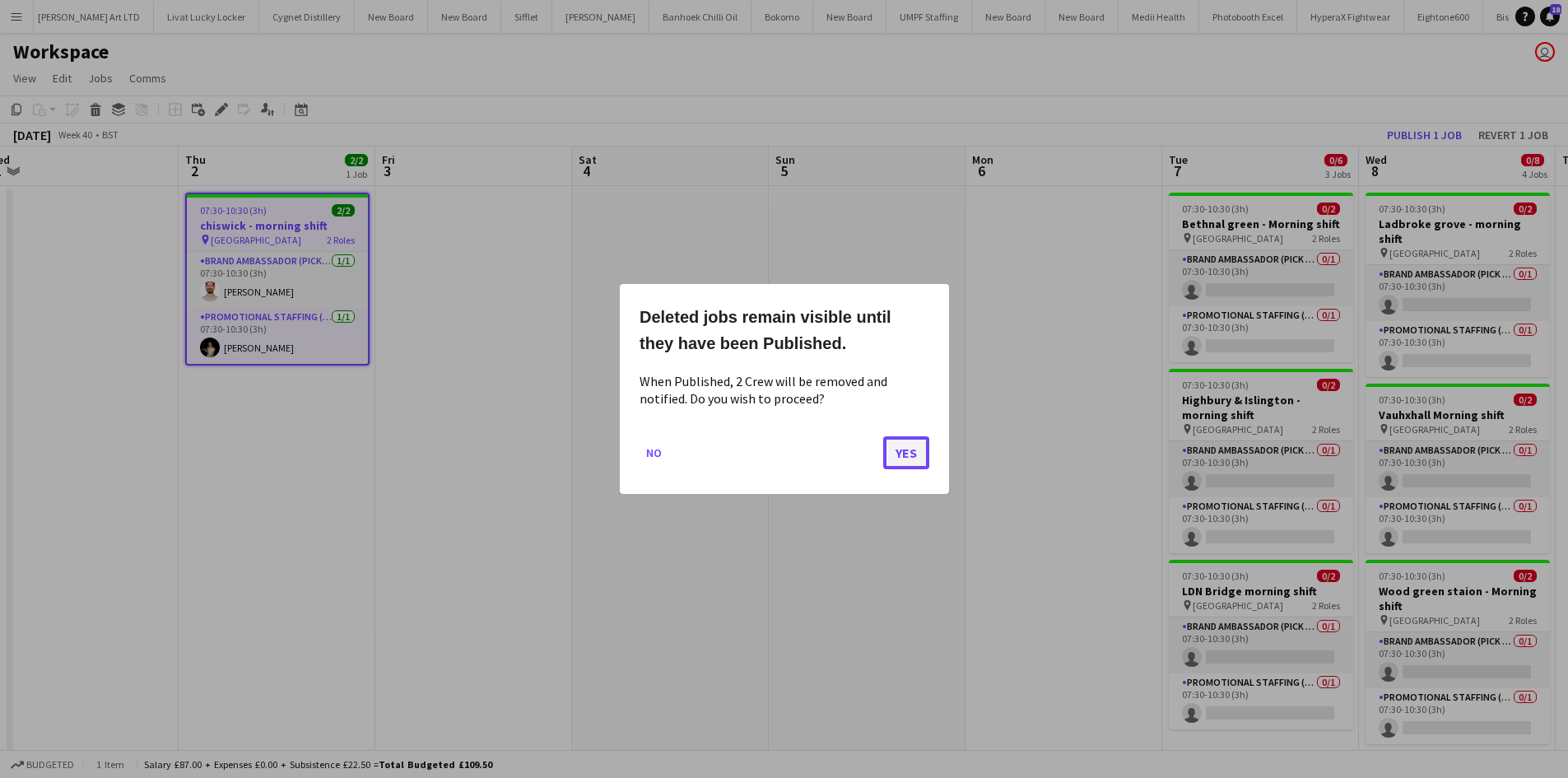
click at [907, 456] on button "Yes" at bounding box center [907, 452] width 47 height 33
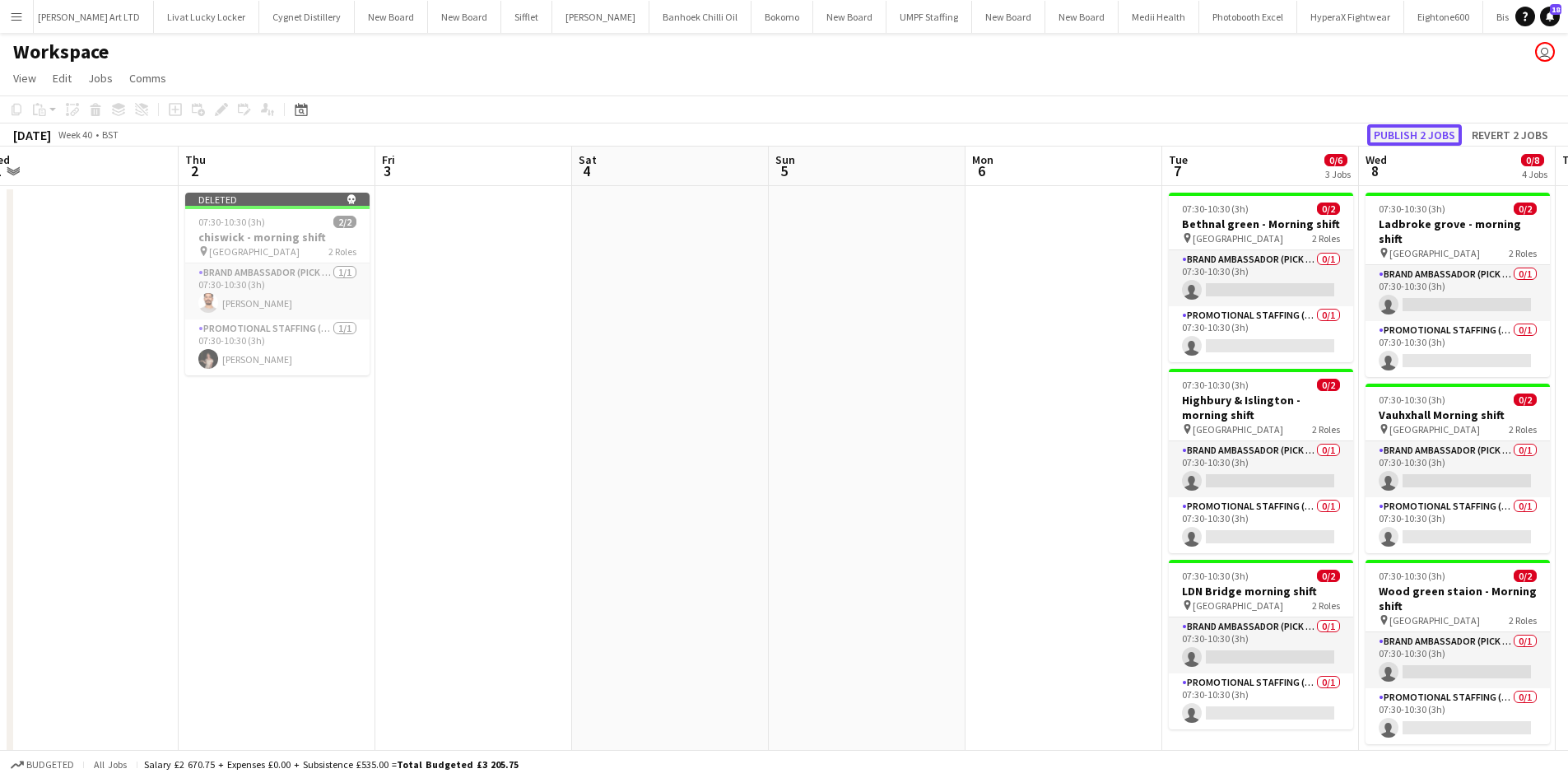
click at [1415, 133] on button "Publish 2 jobs" at bounding box center [1415, 135] width 95 height 21
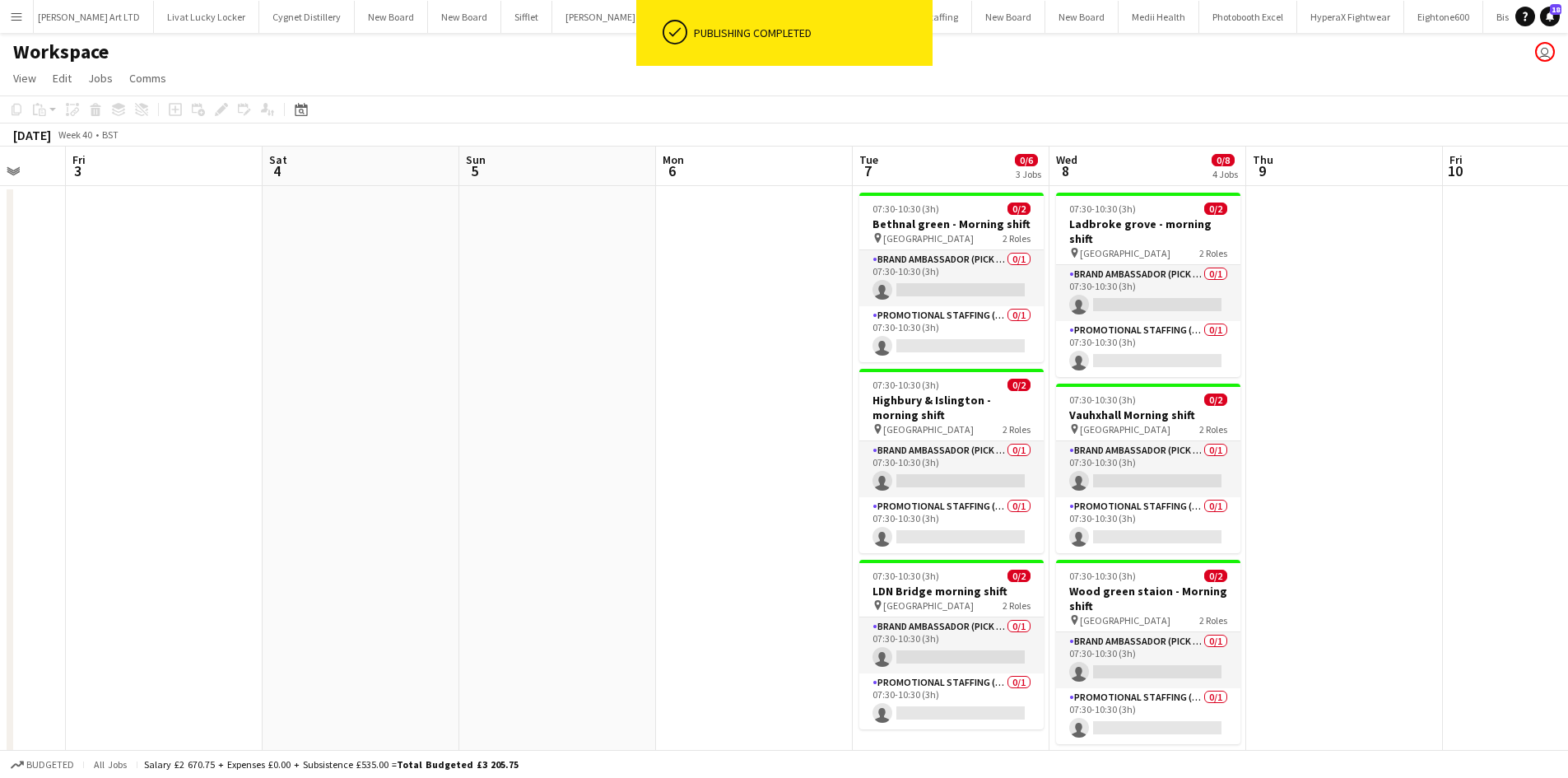
drag, startPoint x: 899, startPoint y: 325, endPoint x: 589, endPoint y: 245, distance: 320.2
click at [589, 245] on app-calendar-viewport "Mon 29 Tue 30 Wed 1 Thu 2 Fri 3 Sat 4 Sun 5 Mon 6 Tue 7 0/6 3 Jobs Wed 8 0/8 4 …" at bounding box center [784, 567] width 1568 height 841
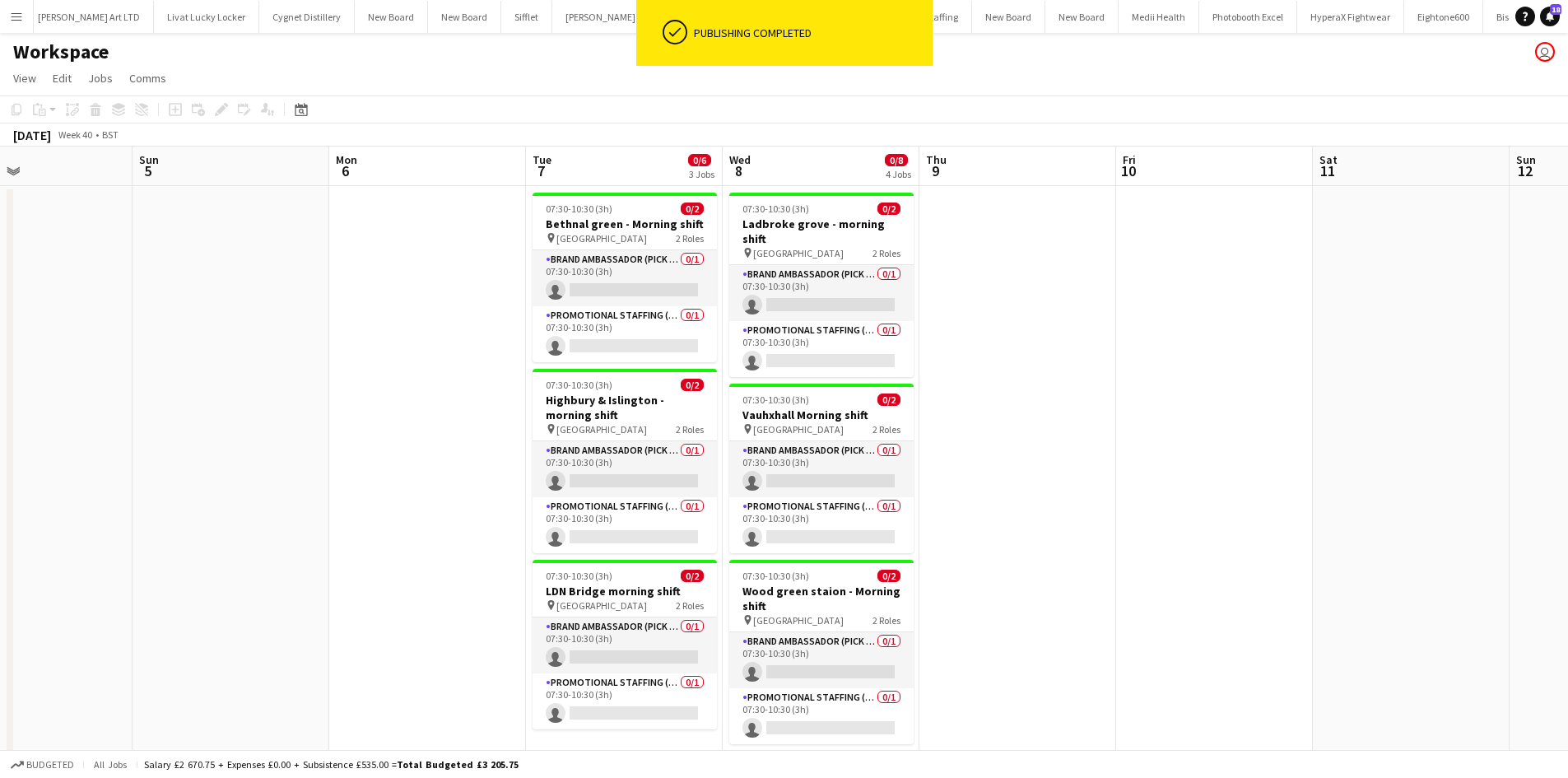
drag, startPoint x: 1360, startPoint y: 409, endPoint x: 1062, endPoint y: 362, distance: 301.7
click at [956, 351] on app-calendar-viewport "Wed 1 Thu 2 Fri 3 Sat 4 Sun 5 Mon 6 Tue 7 0/6 3 Jobs Wed 8 0/8 4 Jobs Thu 9 Fri…" at bounding box center [784, 567] width 1568 height 841
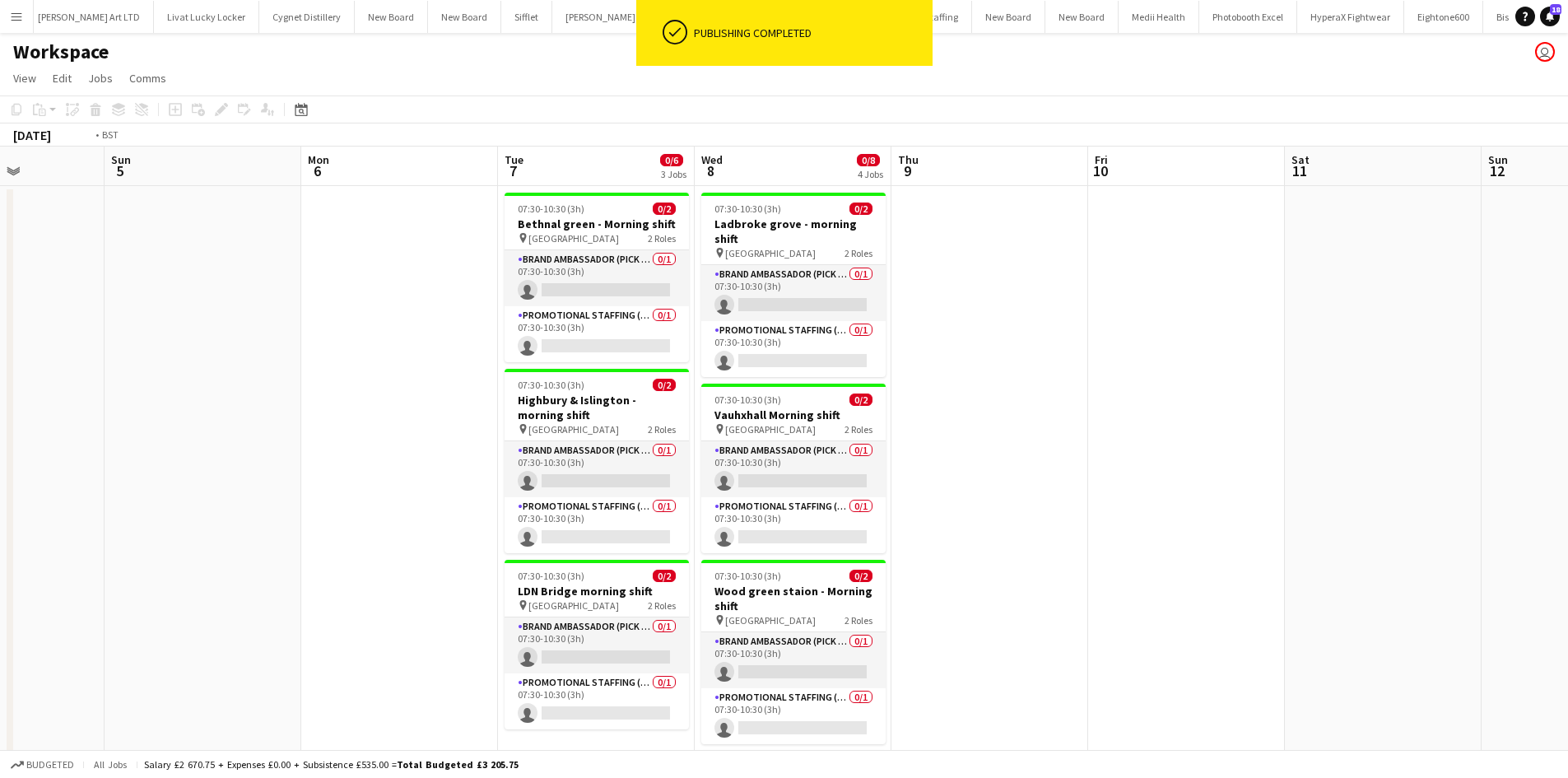
drag, startPoint x: 1347, startPoint y: 430, endPoint x: 797, endPoint y: 399, distance: 550.9
click at [653, 380] on app-calendar-viewport "Wed 1 Thu 2 Fri 3 Sat 4 Sun 5 Mon 6 Tue 7 0/6 3 Jobs Wed 8 0/8 4 Jobs Thu 9 Fri…" at bounding box center [784, 567] width 1568 height 841
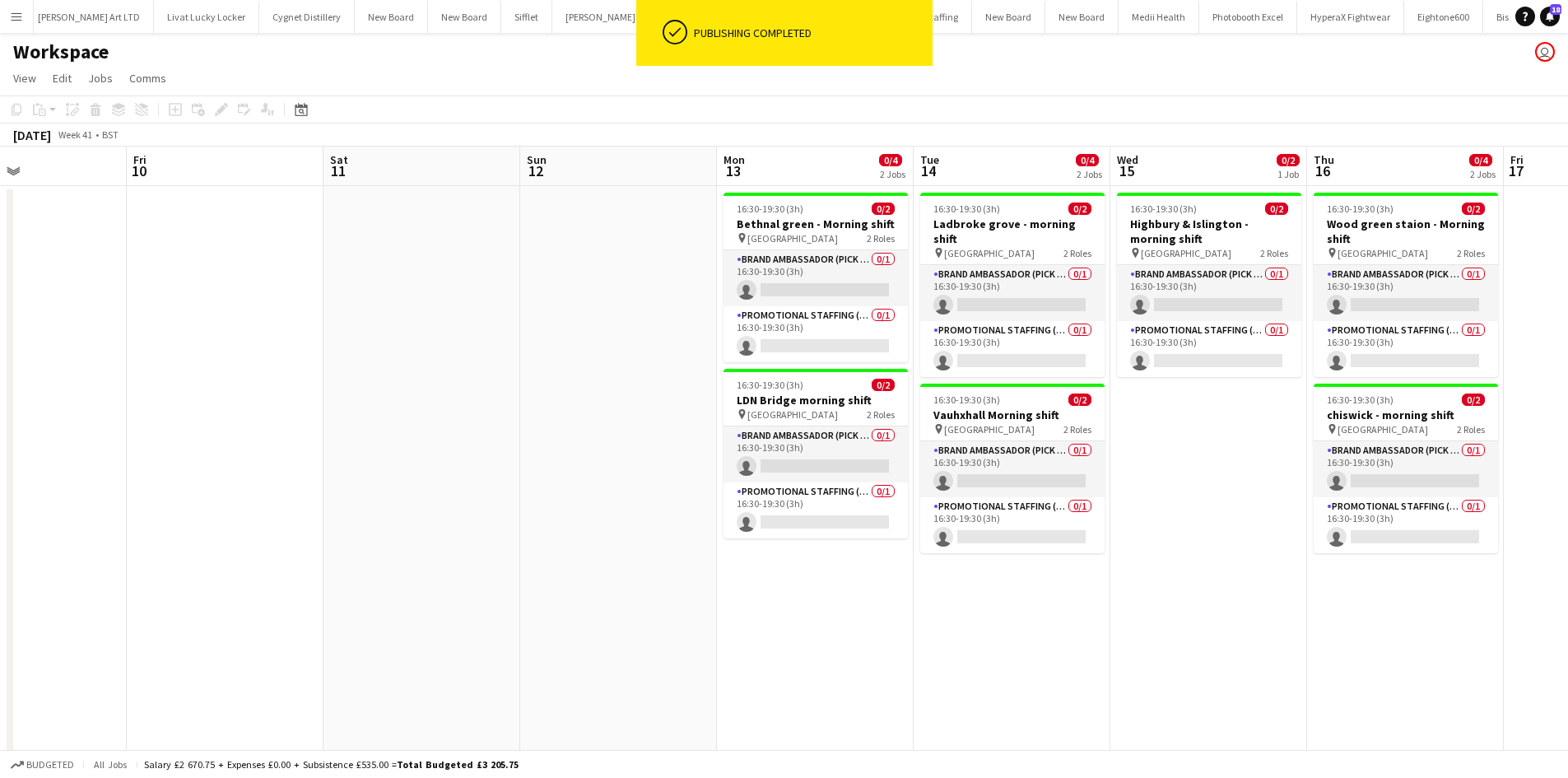
drag, startPoint x: 1470, startPoint y: 479, endPoint x: 1244, endPoint y: 465, distance: 226.4
click at [1244, 465] on app-calendar-viewport "Mon 6 Tue 7 0/6 3 Jobs Wed 8 0/8 4 Jobs Thu 9 Fri 10 Sat 11 Sun 12 Mon 13 0/4 2…" at bounding box center [784, 567] width 1568 height 841
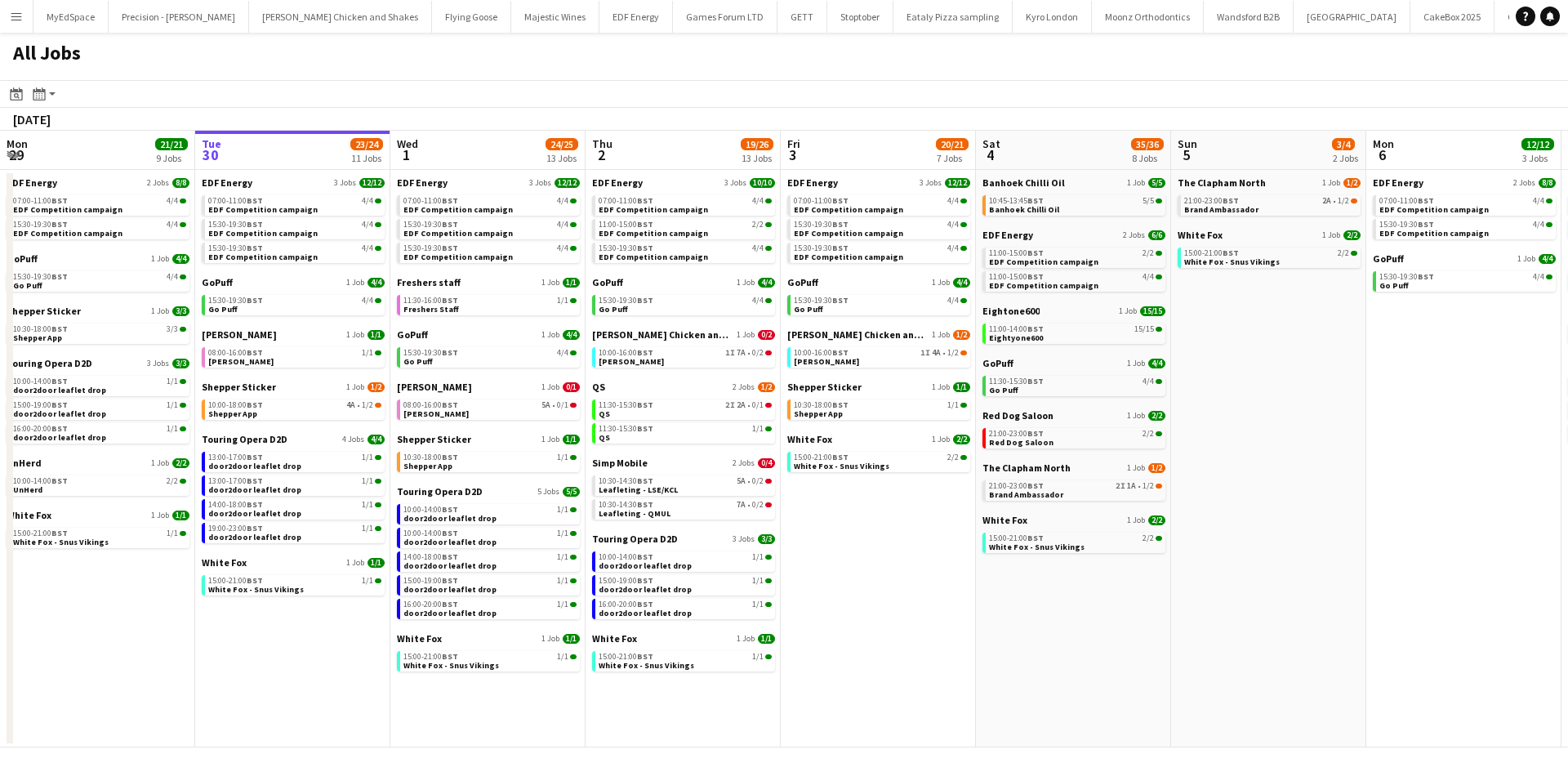
scroll to position [0, 446]
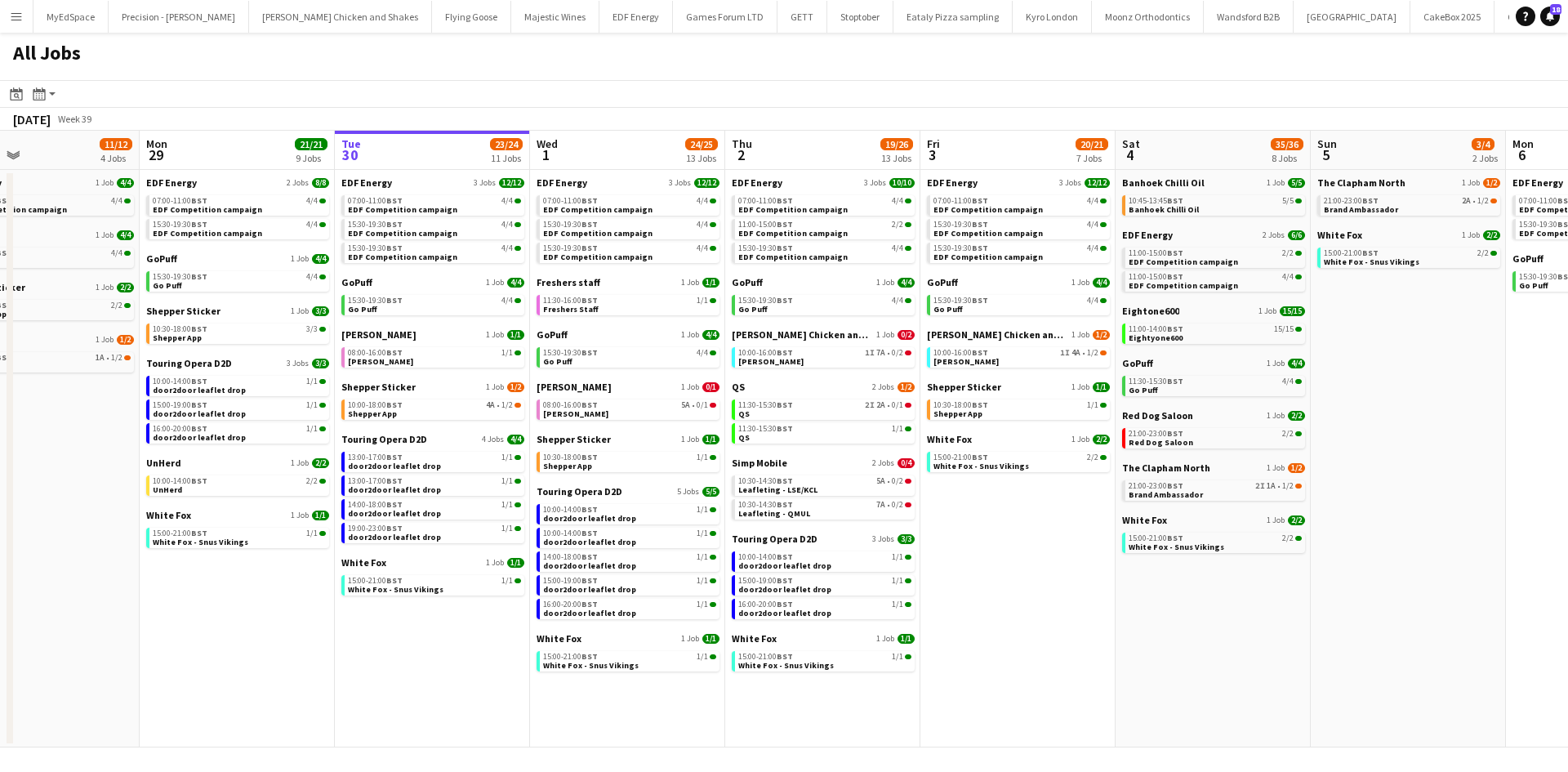
drag, startPoint x: 983, startPoint y: 604, endPoint x: 994, endPoint y: 603, distance: 11.0
click at [994, 603] on app-calendar-viewport "Fri 26 24/24 8 Jobs Sat 27 25/29 9 Jobs Sun 28 11/12 4 Jobs Mon 29 21/21 9 Jobs…" at bounding box center [784, 439] width 1568 height 617
click at [863, 487] on link "10:30-14:30 BST 5A • 0/2 Leafleting - LSE/KCL" at bounding box center [824, 485] width 173 height 18
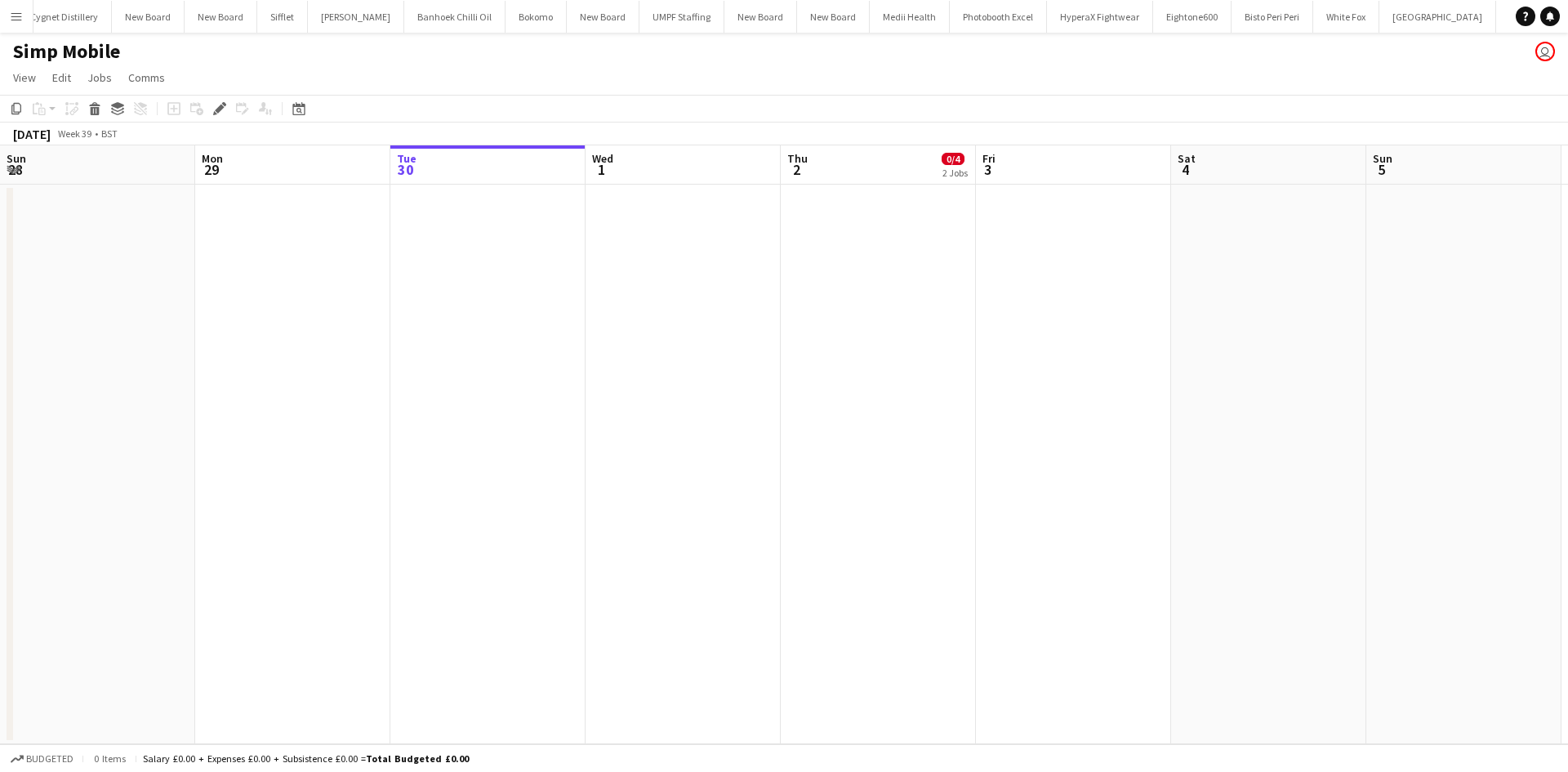
scroll to position [0, 561]
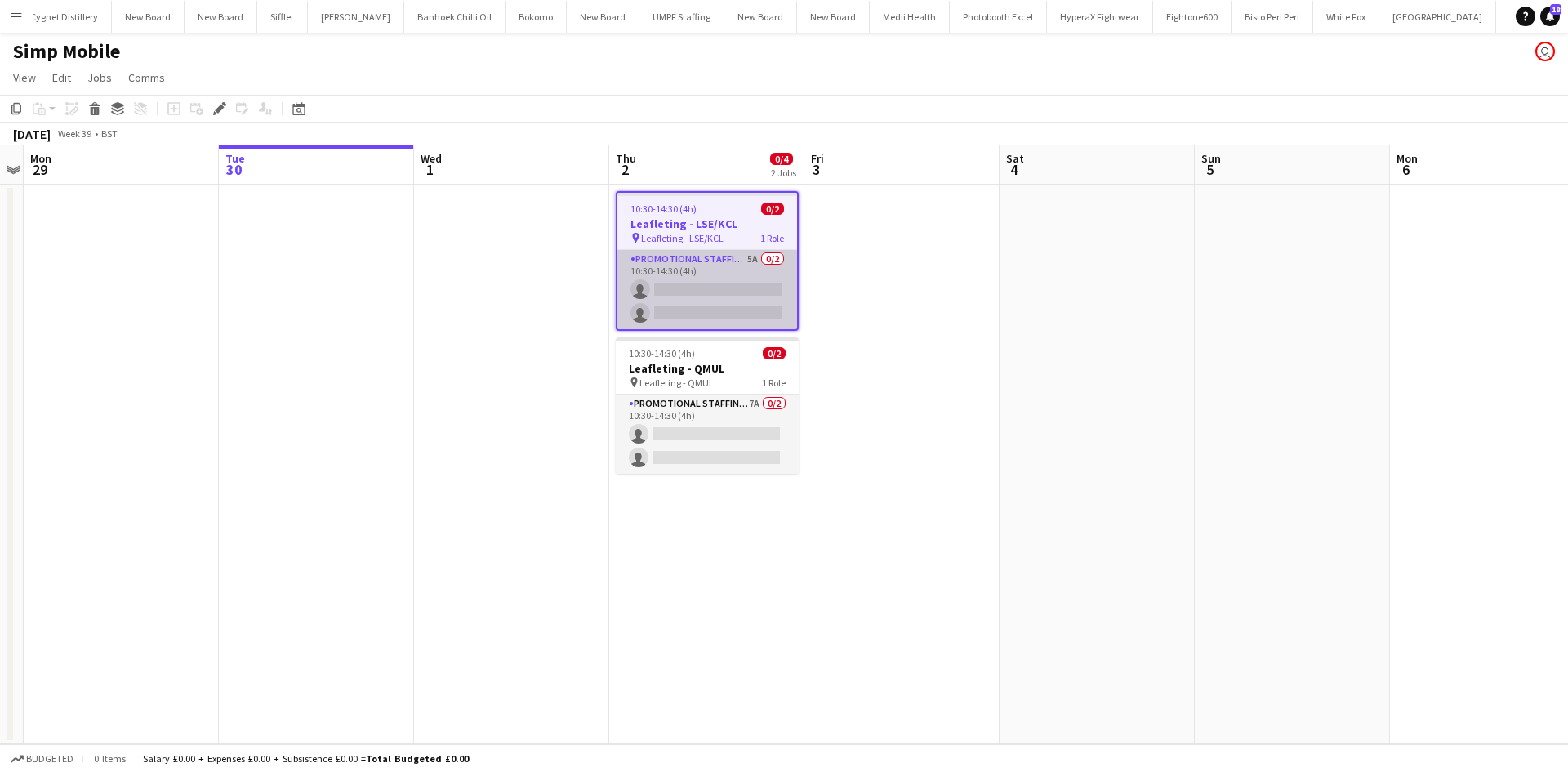
click at [757, 258] on app-card-role "Promotional Staffing (Flyering Staff) 5A 0/2 10:30-14:30 (4h) single-neutral-ac…" at bounding box center [706, 290] width 180 height 79
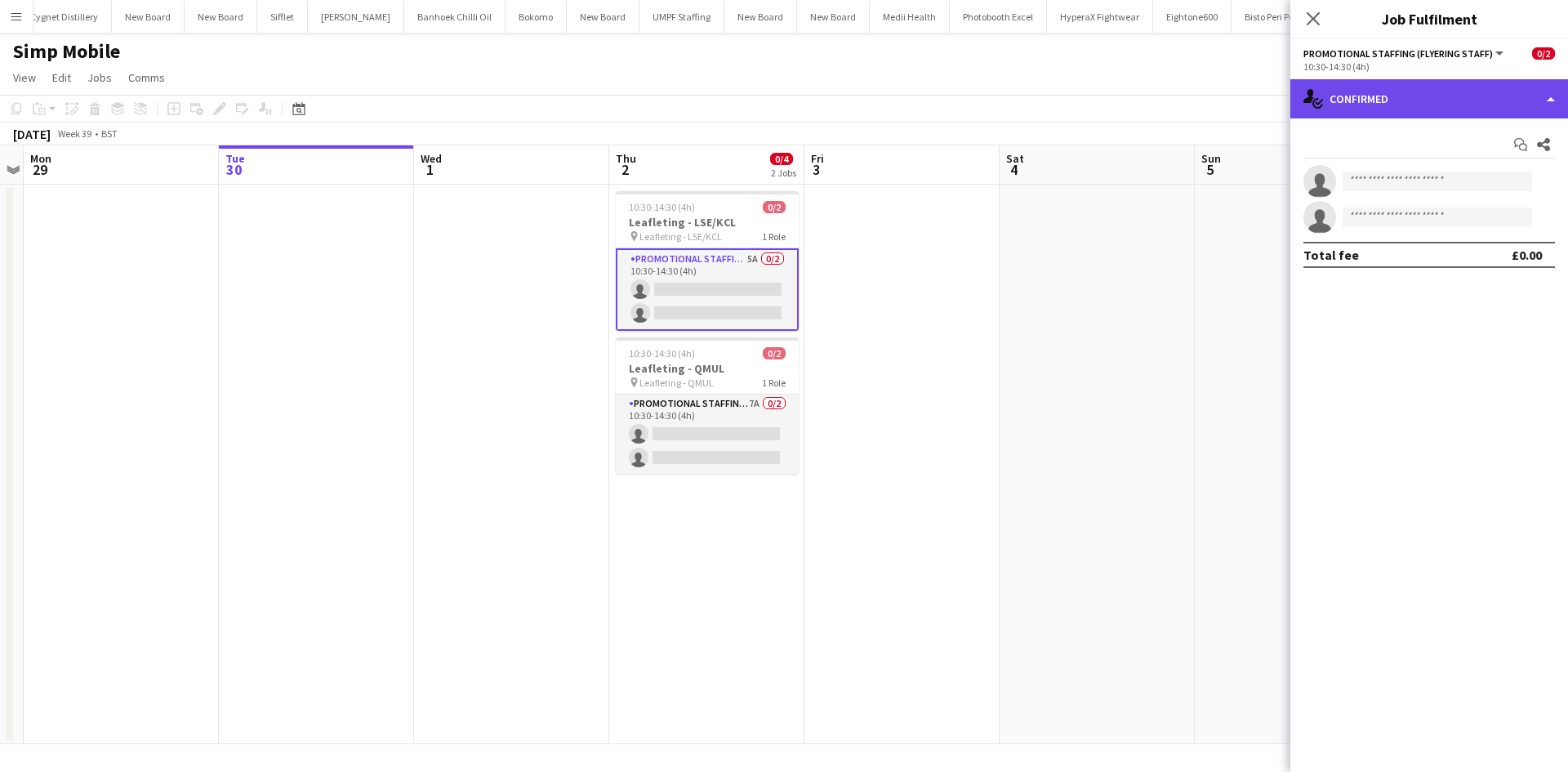
click at [1399, 101] on div "single-neutral-actions-check-2 Confirmed" at bounding box center [1429, 99] width 278 height 39
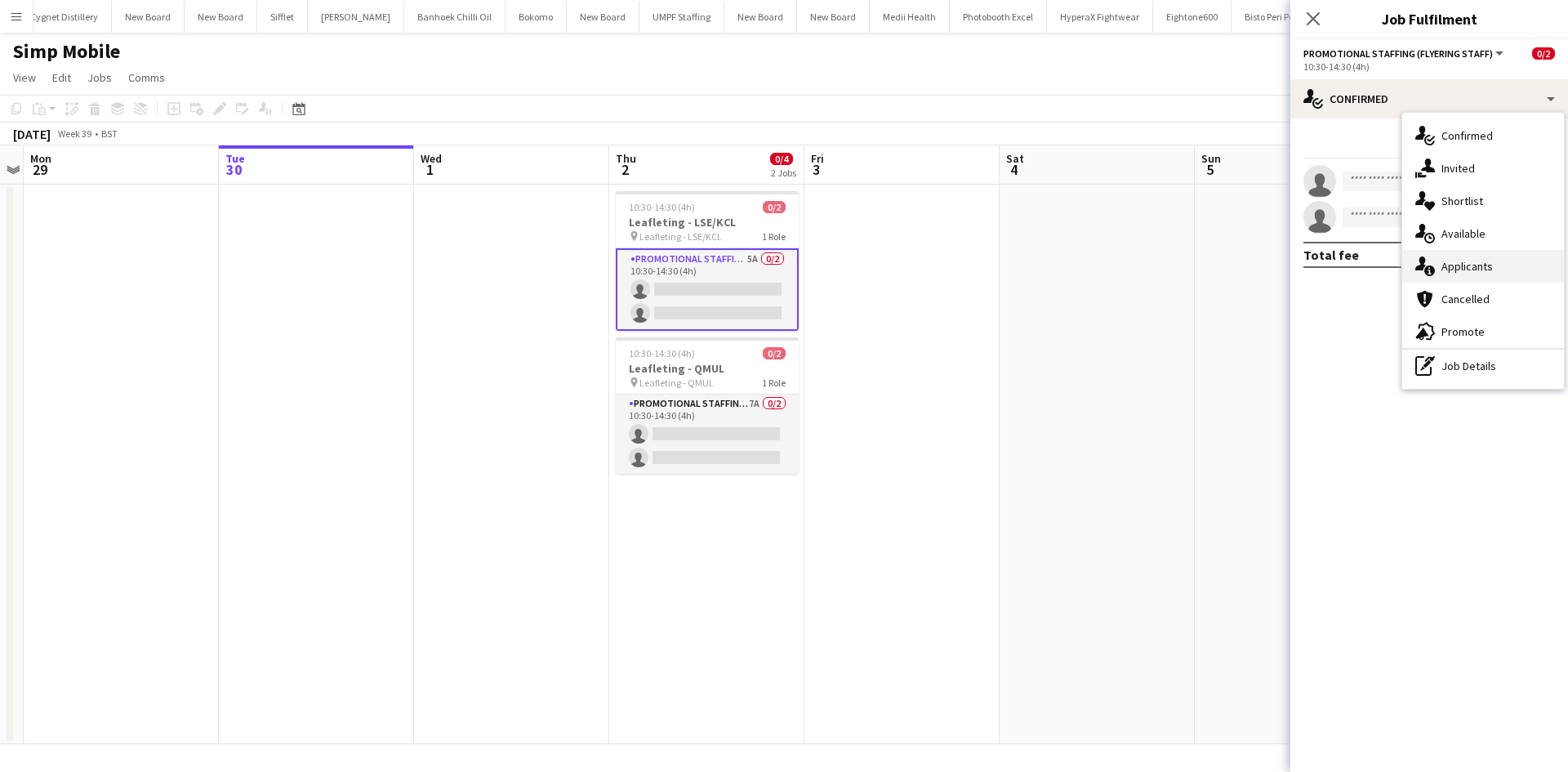
click at [1468, 271] on span "Applicants" at bounding box center [1467, 266] width 52 height 15
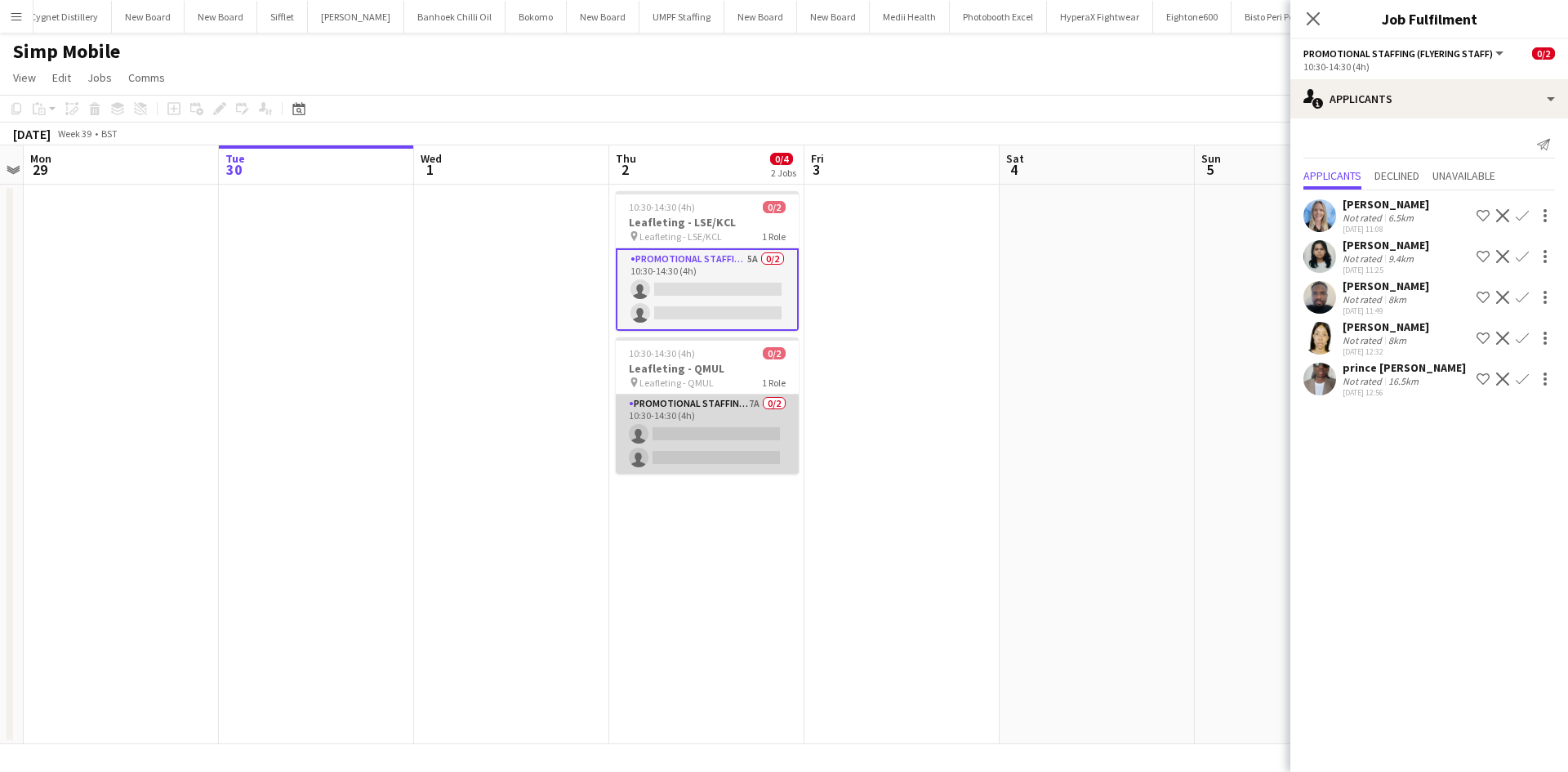
click at [751, 400] on app-card-role "Promotional Staffing (Flyering Staff) 7A 0/2 10:30-14:30 (4h) single-neutral-ac…" at bounding box center [707, 434] width 183 height 79
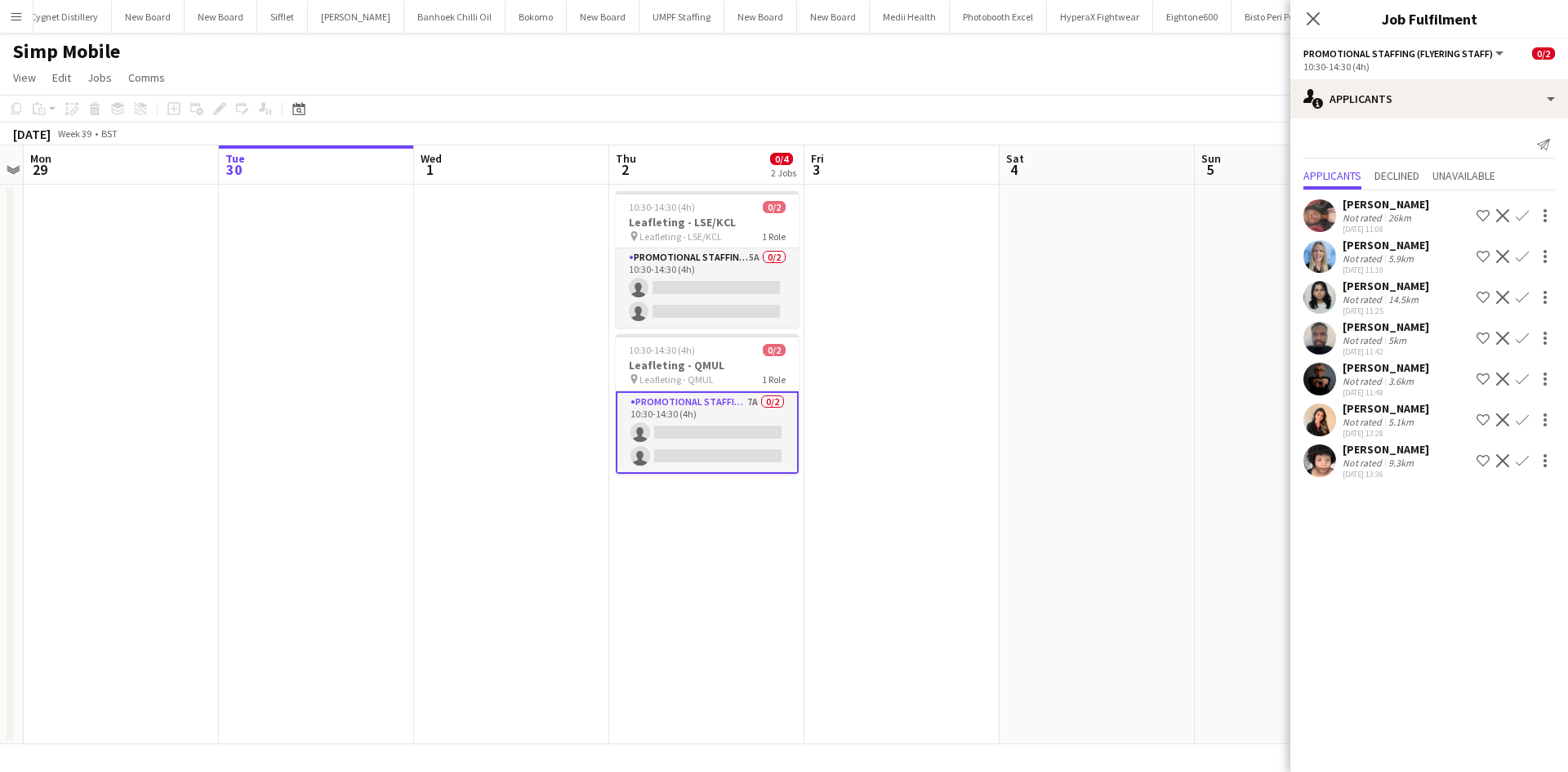
click at [1367, 381] on div "Not rated" at bounding box center [1364, 380] width 42 height 12
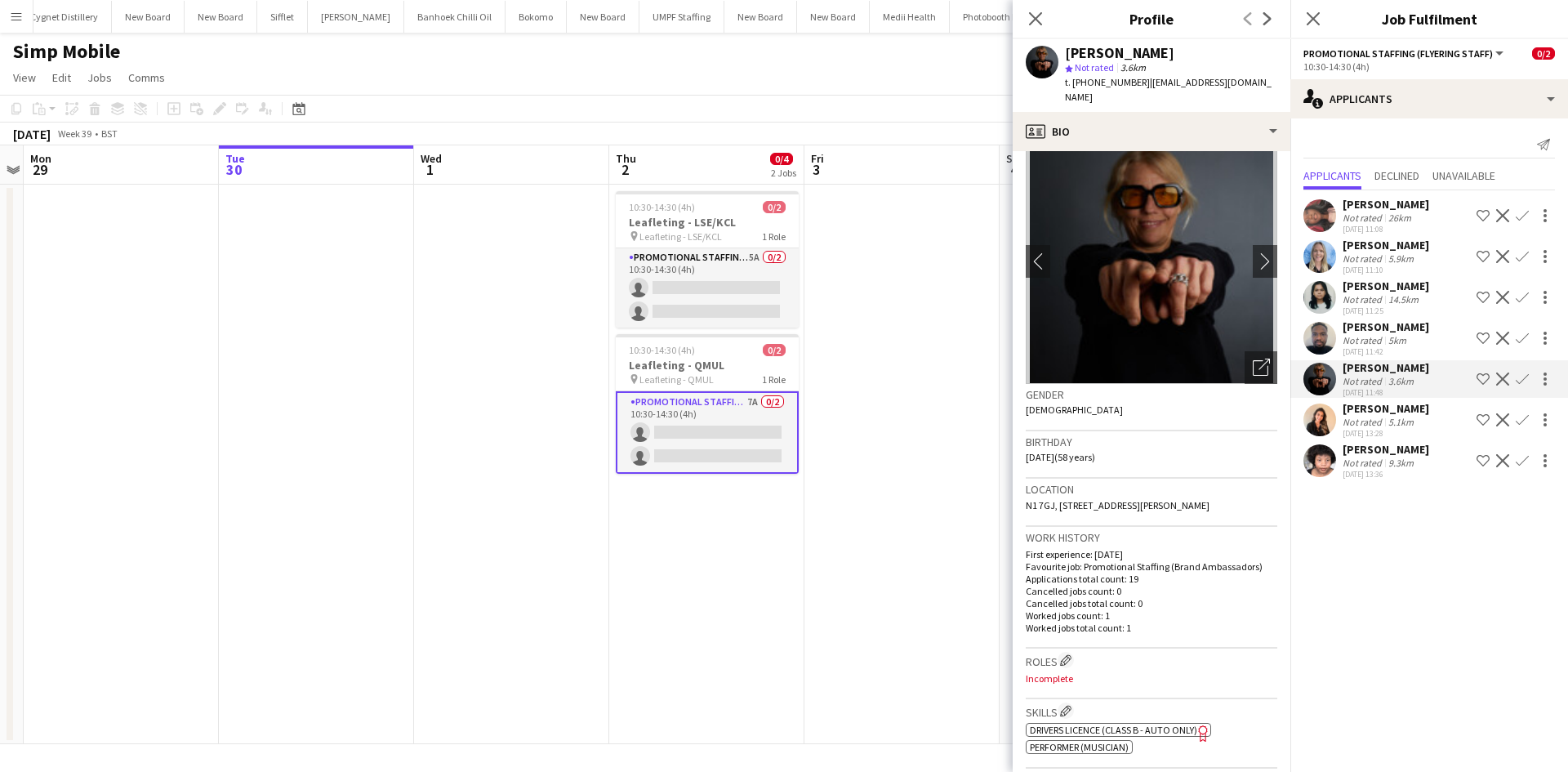
scroll to position [0, 0]
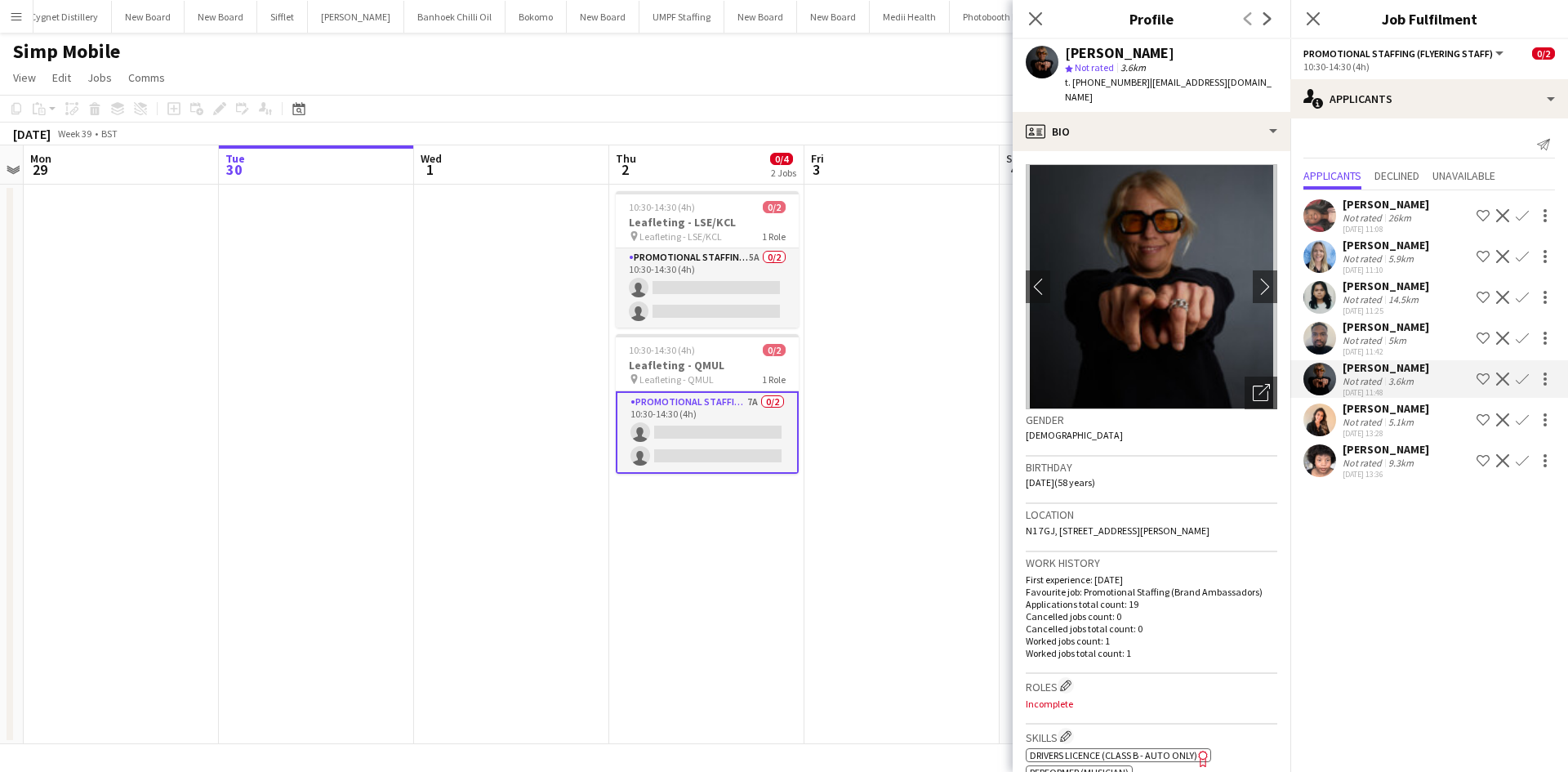
click at [1238, 269] on img at bounding box center [1151, 286] width 251 height 245
click at [1250, 271] on button "chevron-right" at bounding box center [1264, 286] width 32 height 32
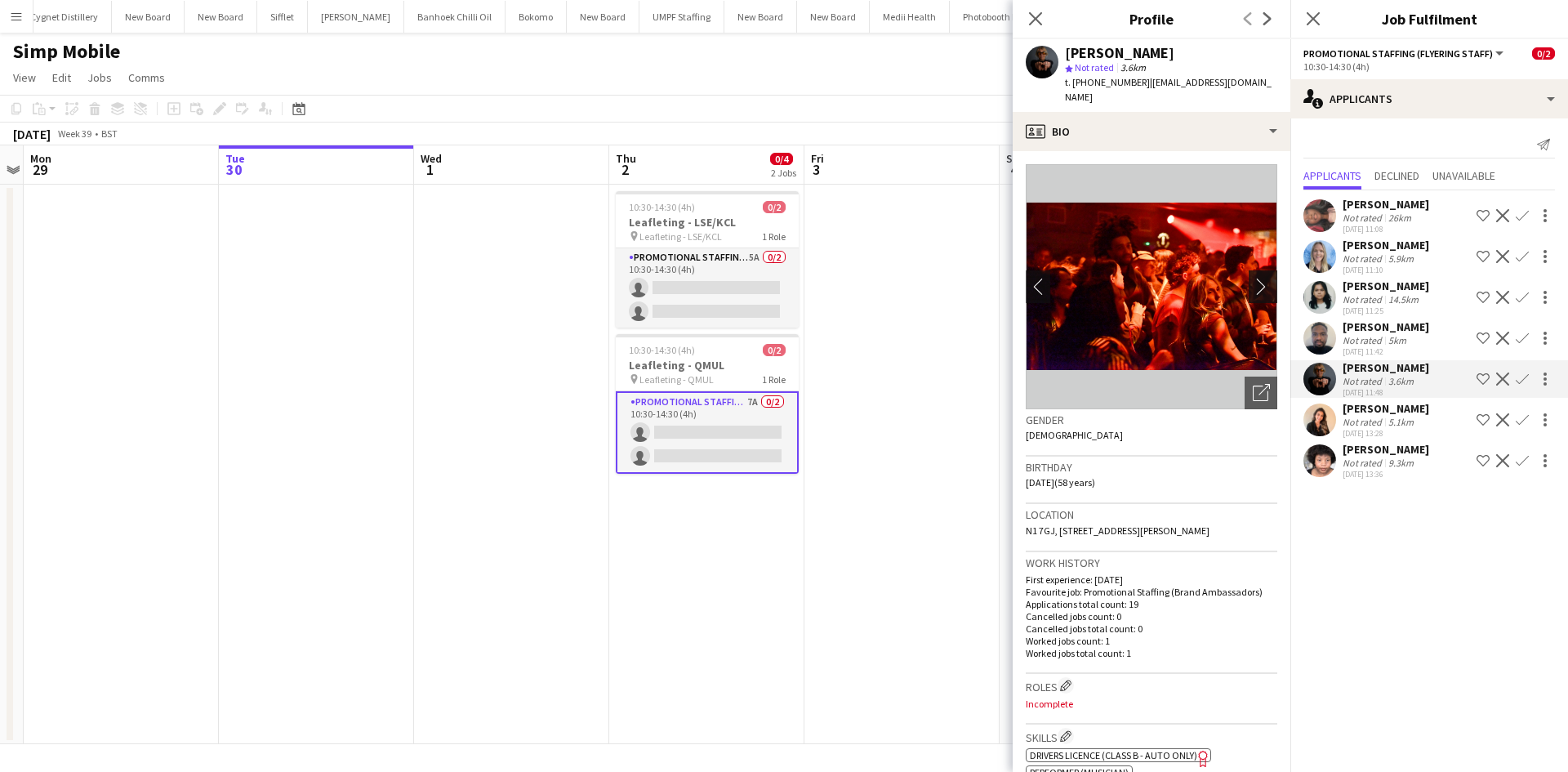
click at [1250, 271] on button "chevron-right" at bounding box center [1264, 286] width 32 height 32
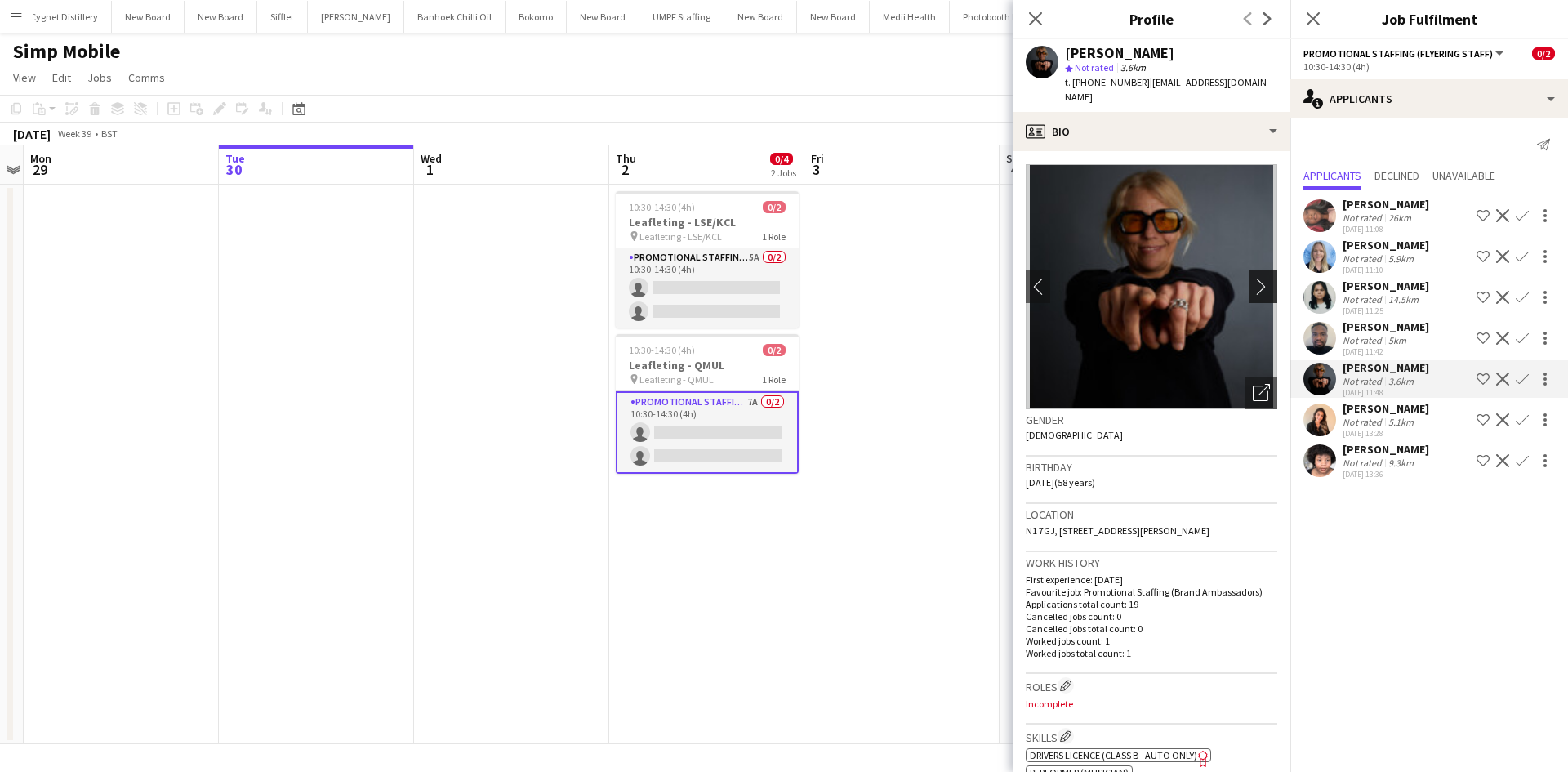
click at [1250, 271] on button "chevron-right" at bounding box center [1264, 286] width 32 height 32
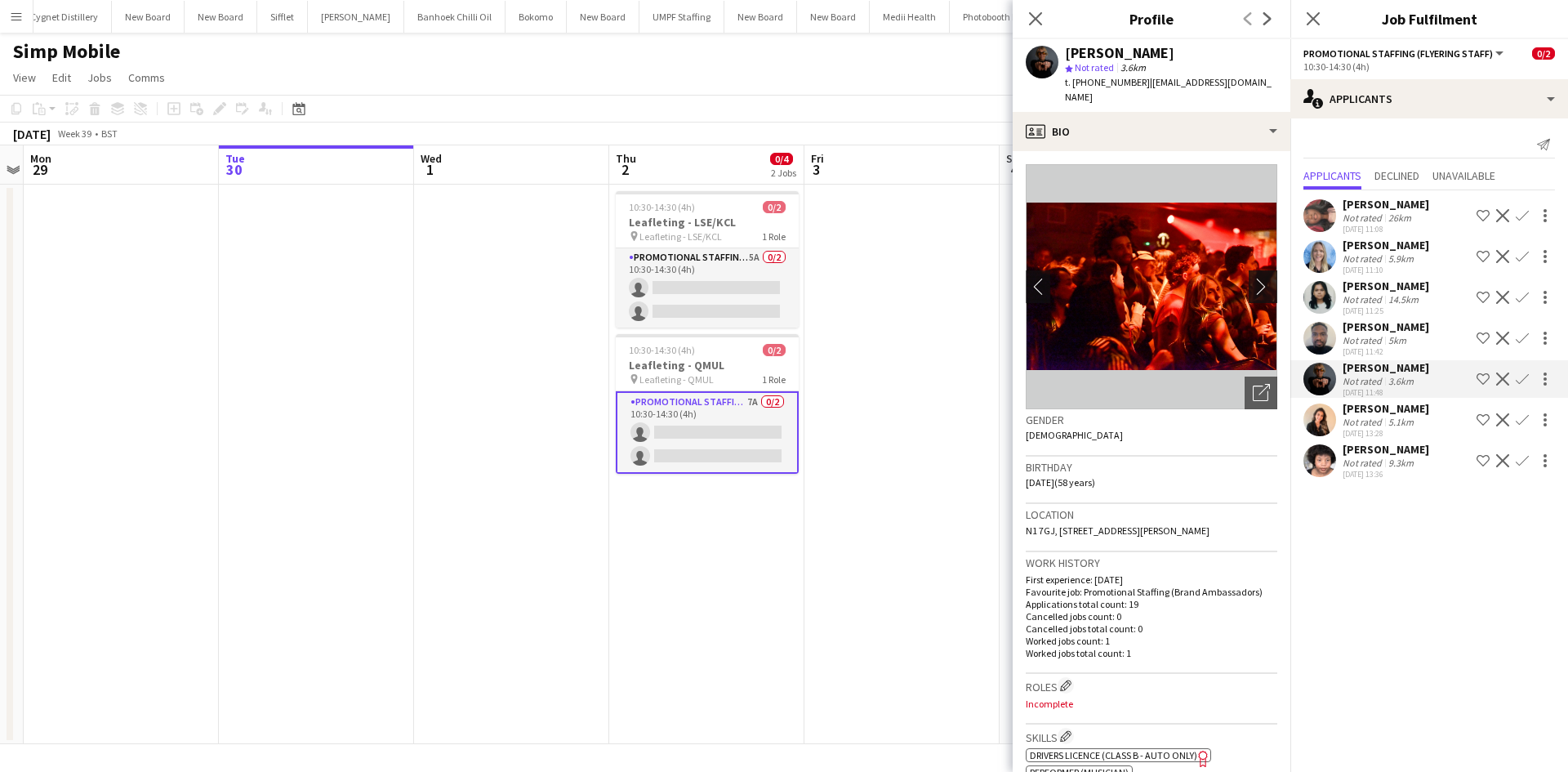
click at [1250, 271] on button "chevron-right" at bounding box center [1264, 286] width 32 height 32
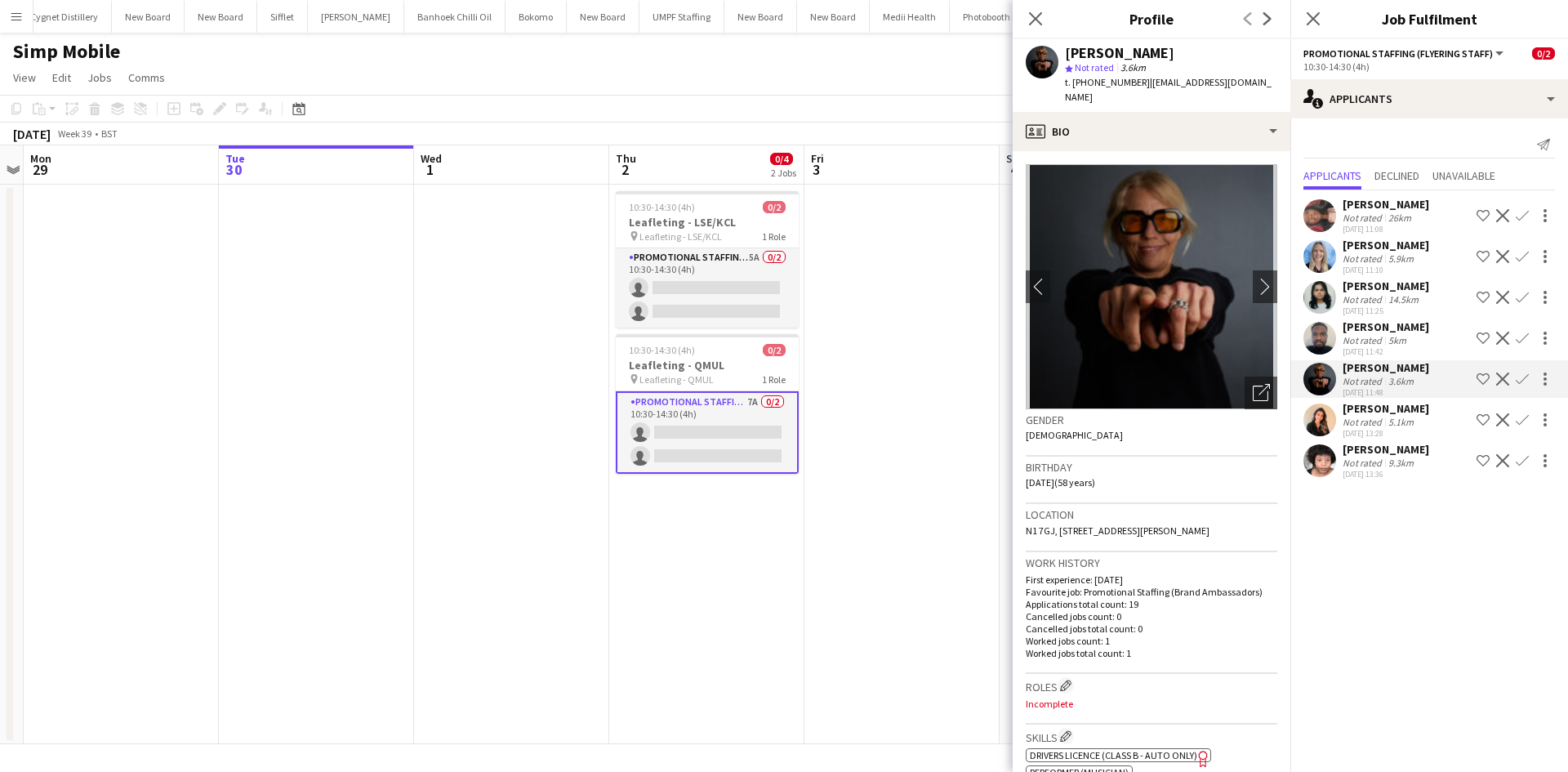
click at [926, 347] on app-date-cell at bounding box center [901, 464] width 195 height 560
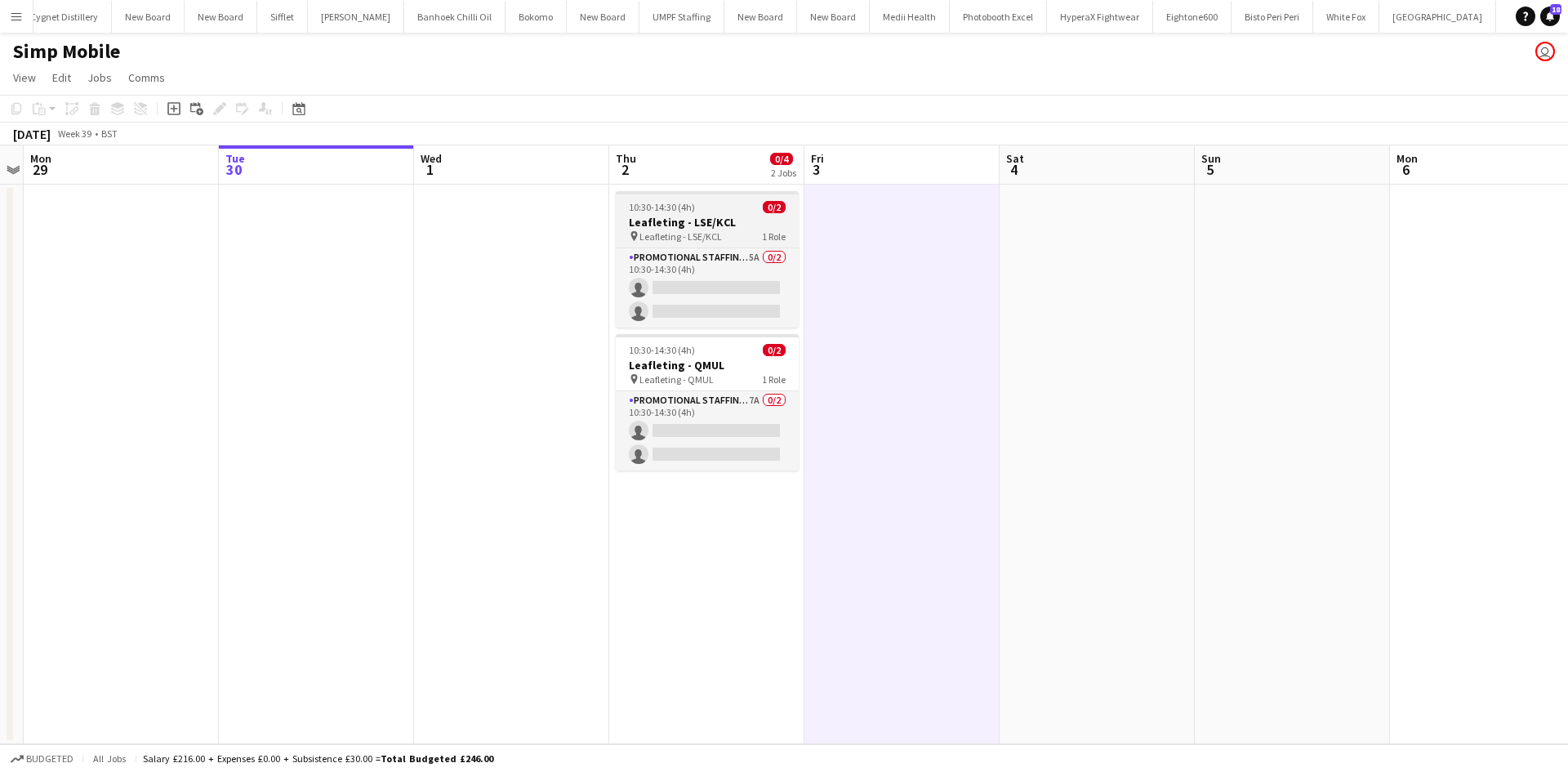
click at [730, 226] on h3 "Leafleting - LSE/KCL" at bounding box center [707, 223] width 183 height 15
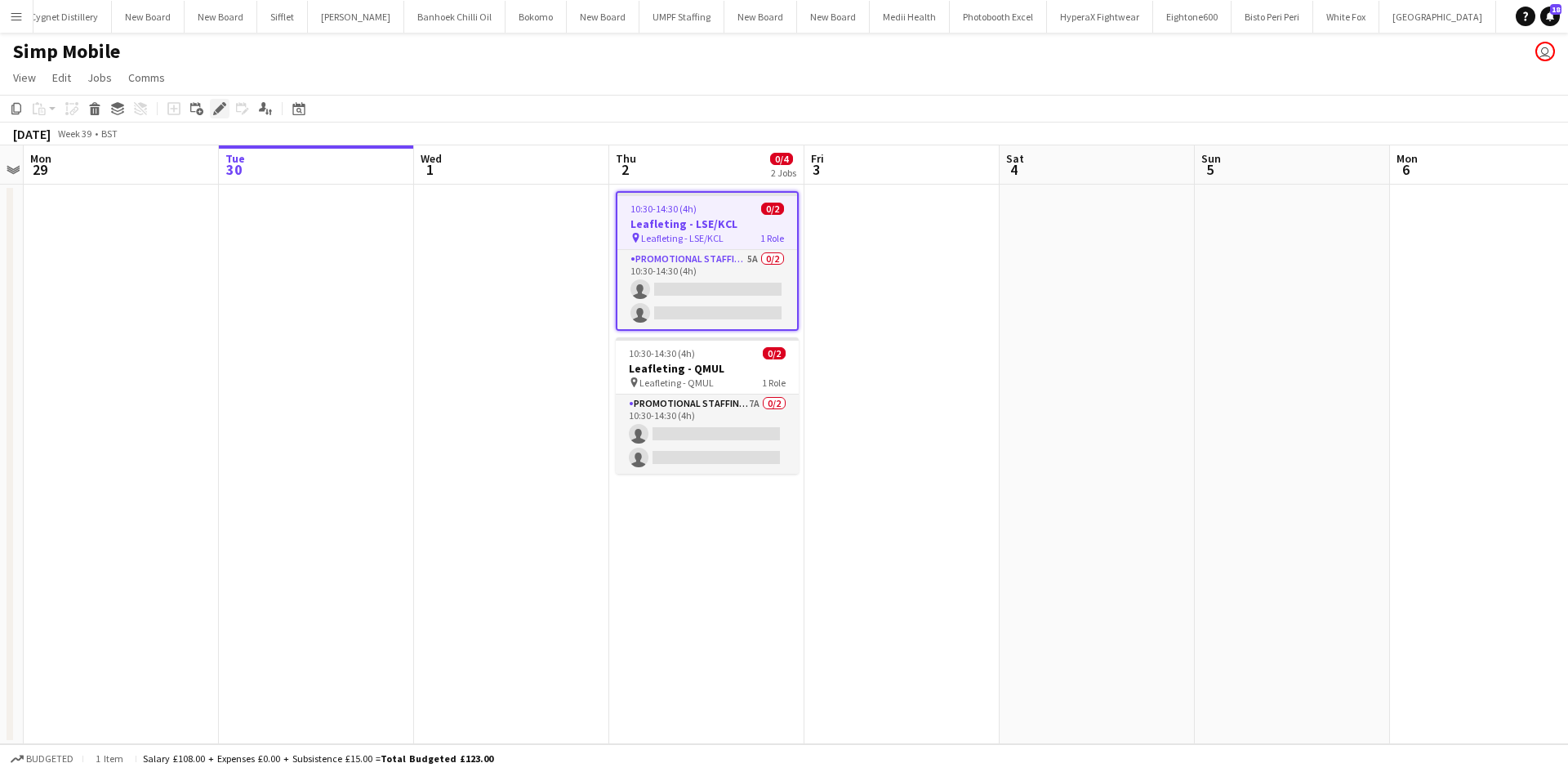
click at [221, 109] on icon at bounding box center [220, 109] width 9 height 9
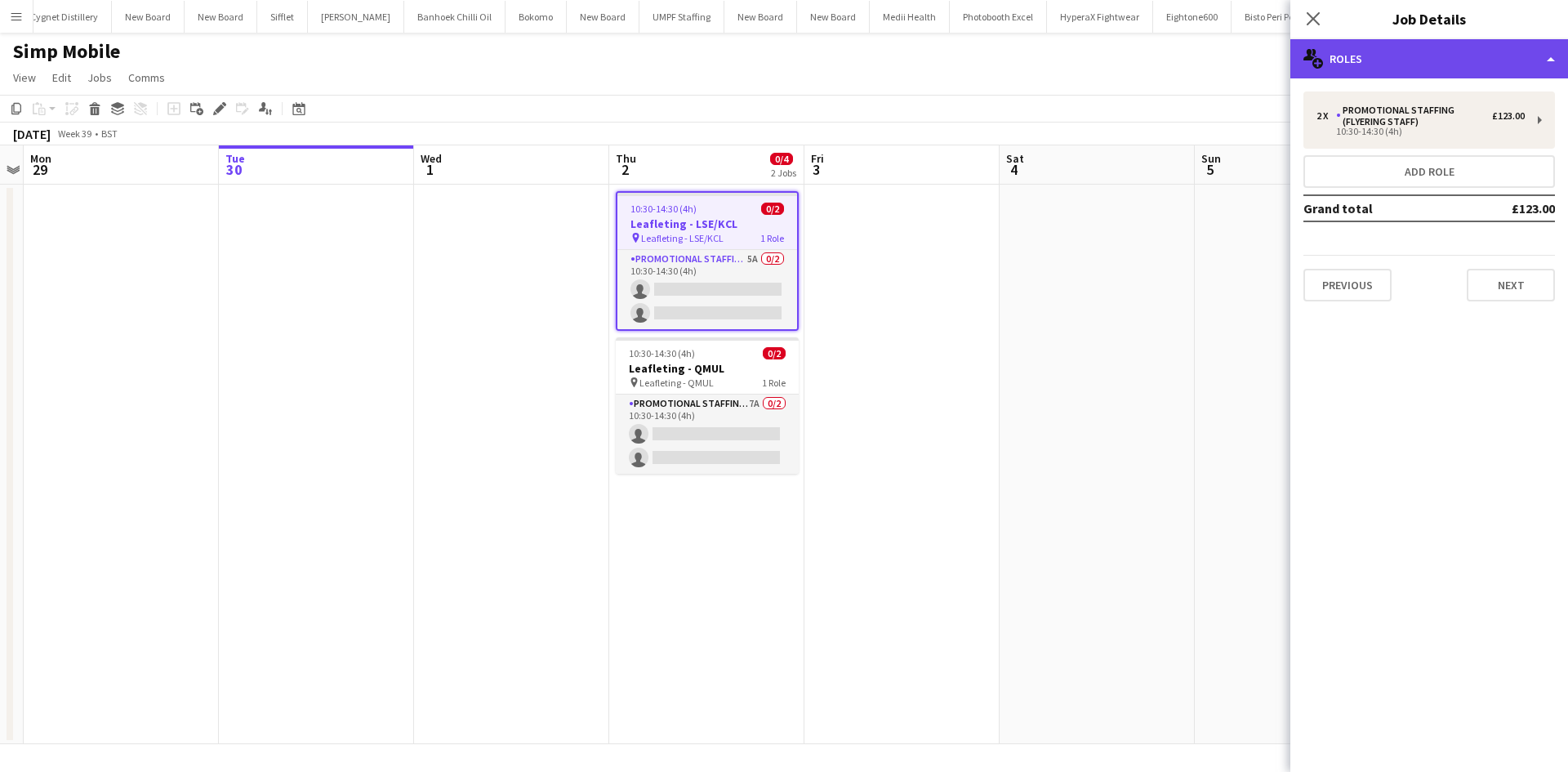
click at [1456, 54] on div "multiple-users-add Roles" at bounding box center [1429, 58] width 278 height 39
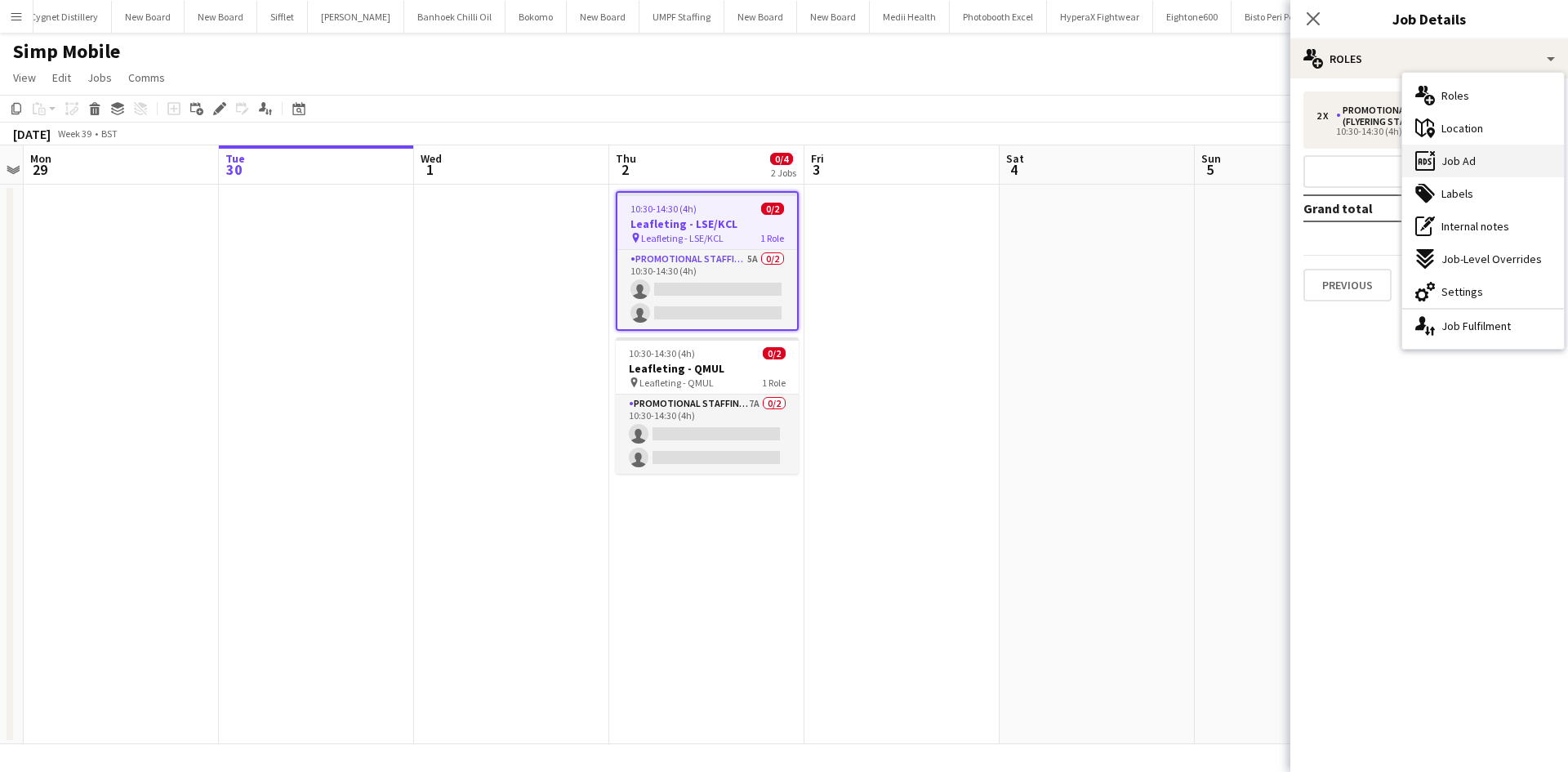
click at [1501, 162] on div "ads-window Job Ad" at bounding box center [1482, 160] width 162 height 32
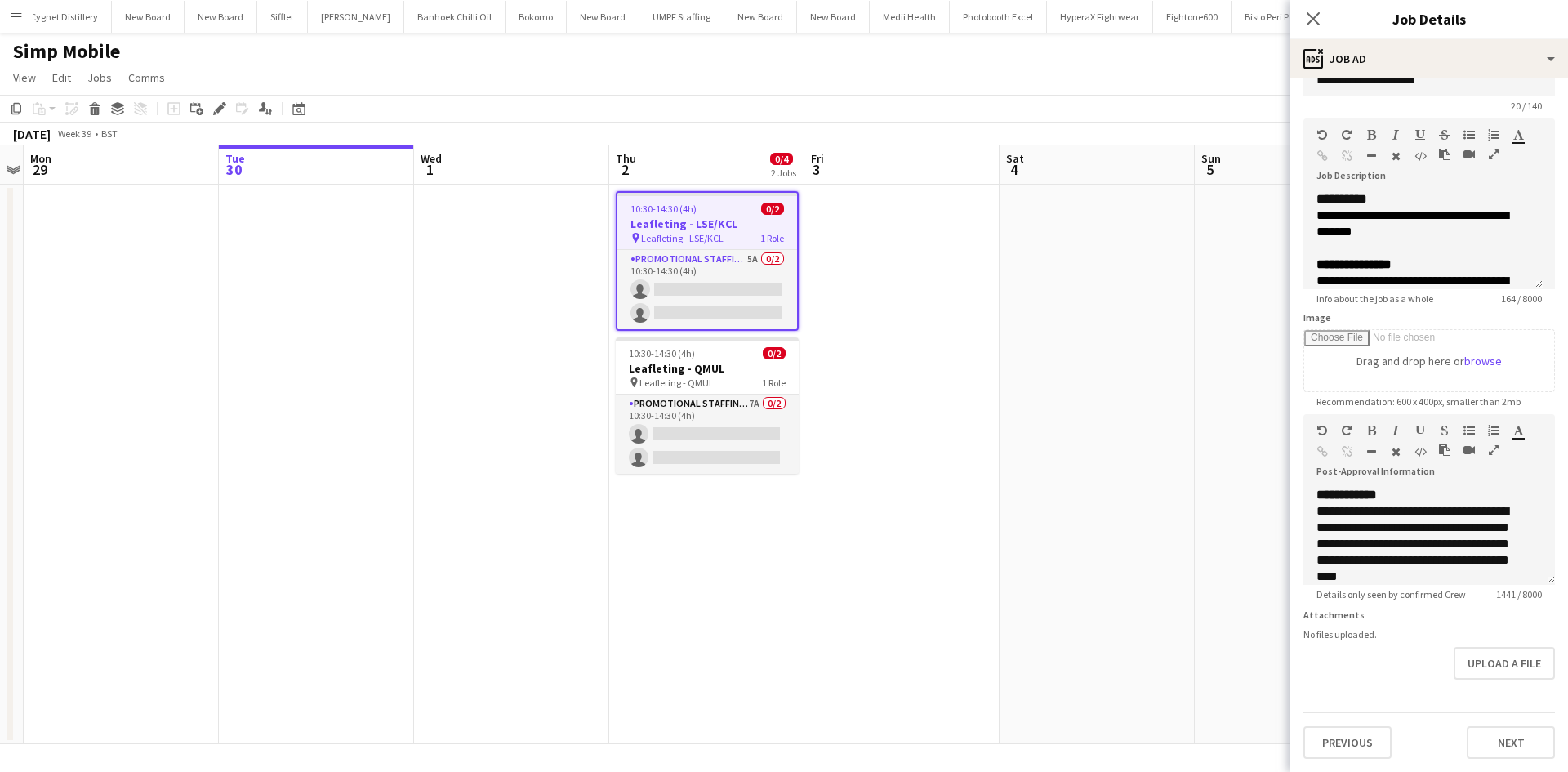
scroll to position [52, 0]
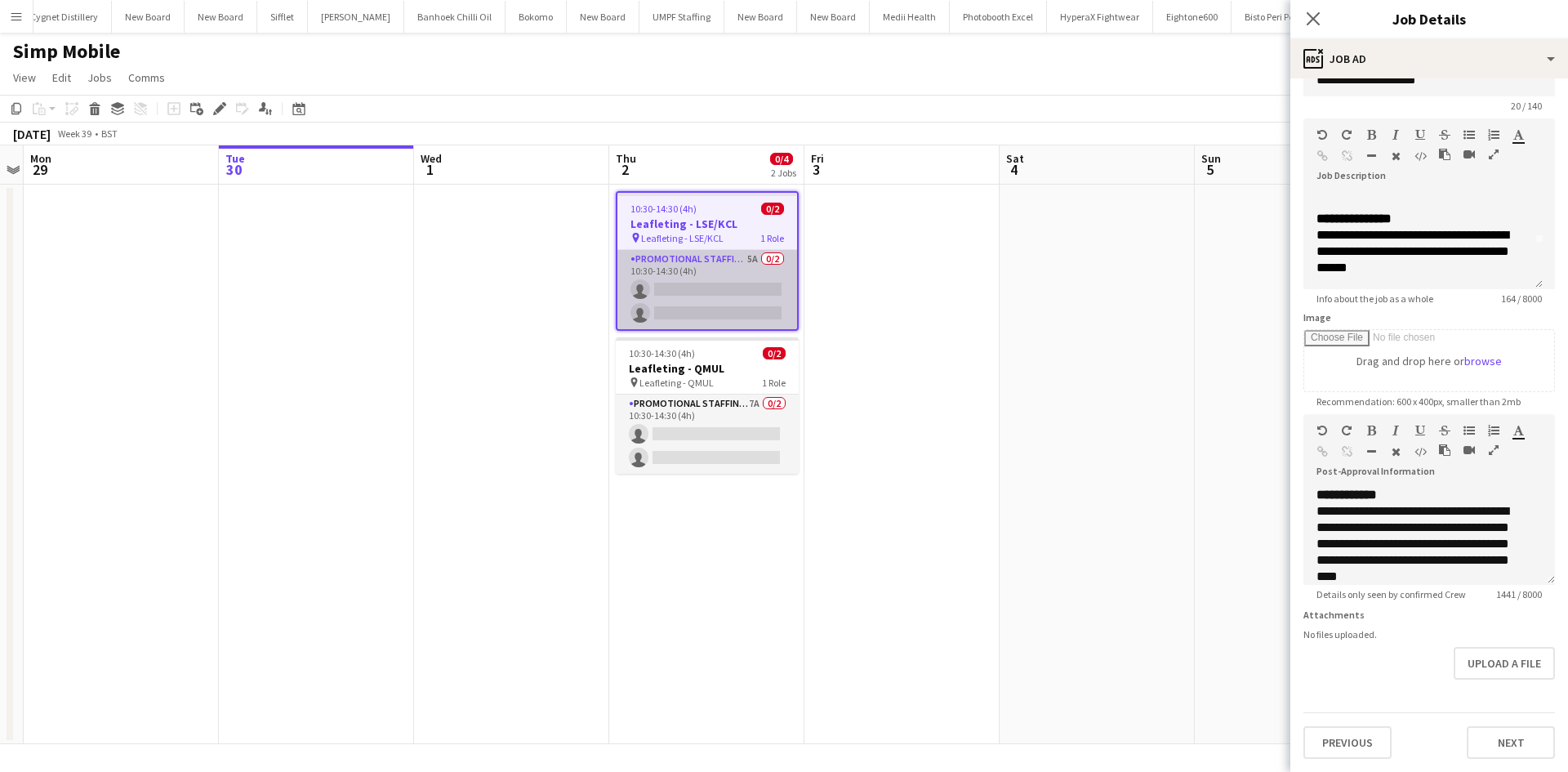
click at [743, 263] on app-card-role "Promotional Staffing (Flyering Staff) 5A 0/2 10:30-14:30 (4h) single-neutral-ac…" at bounding box center [706, 290] width 180 height 79
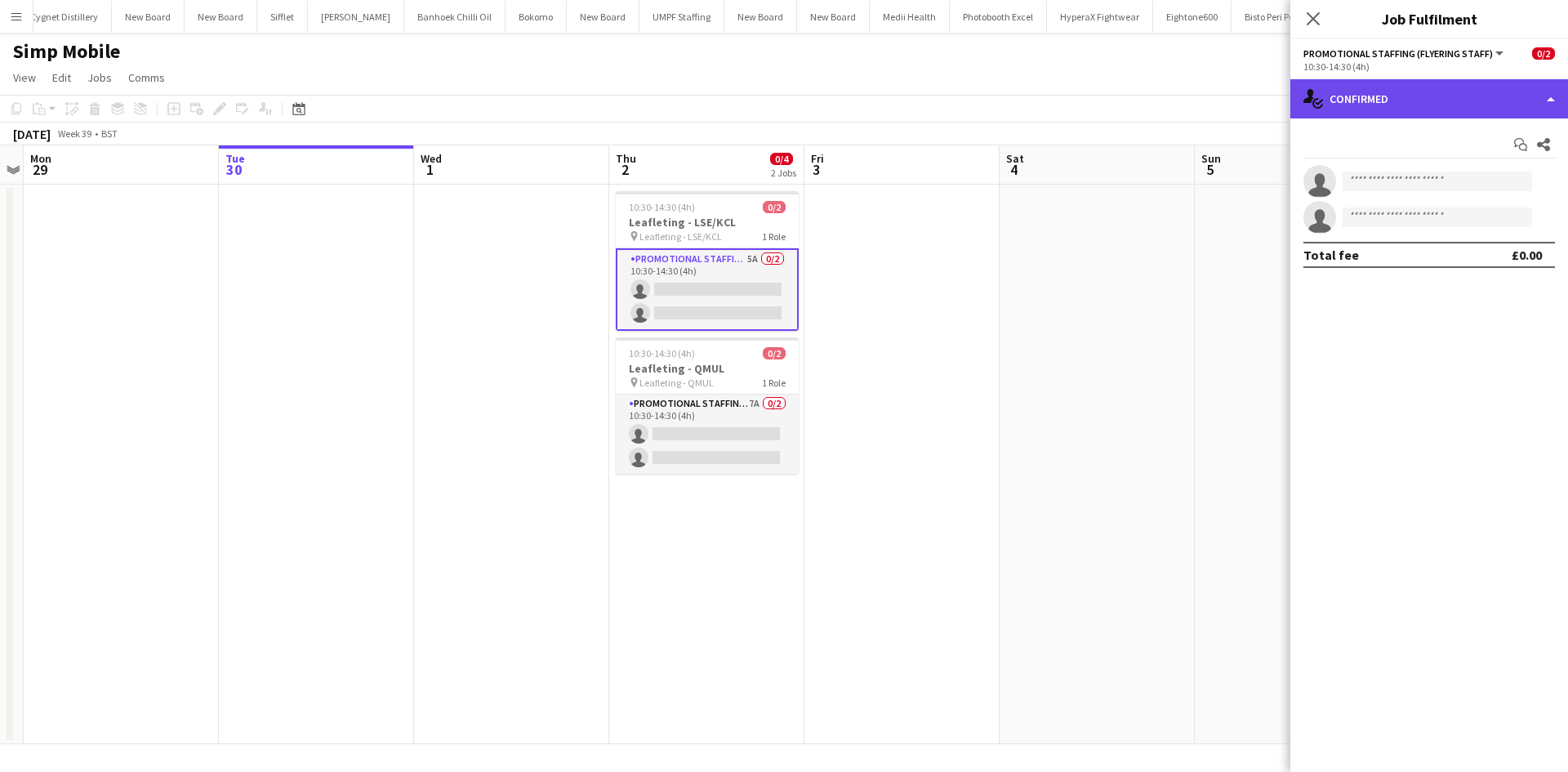
click at [1498, 92] on div "single-neutral-actions-check-2 Confirmed" at bounding box center [1429, 99] width 278 height 39
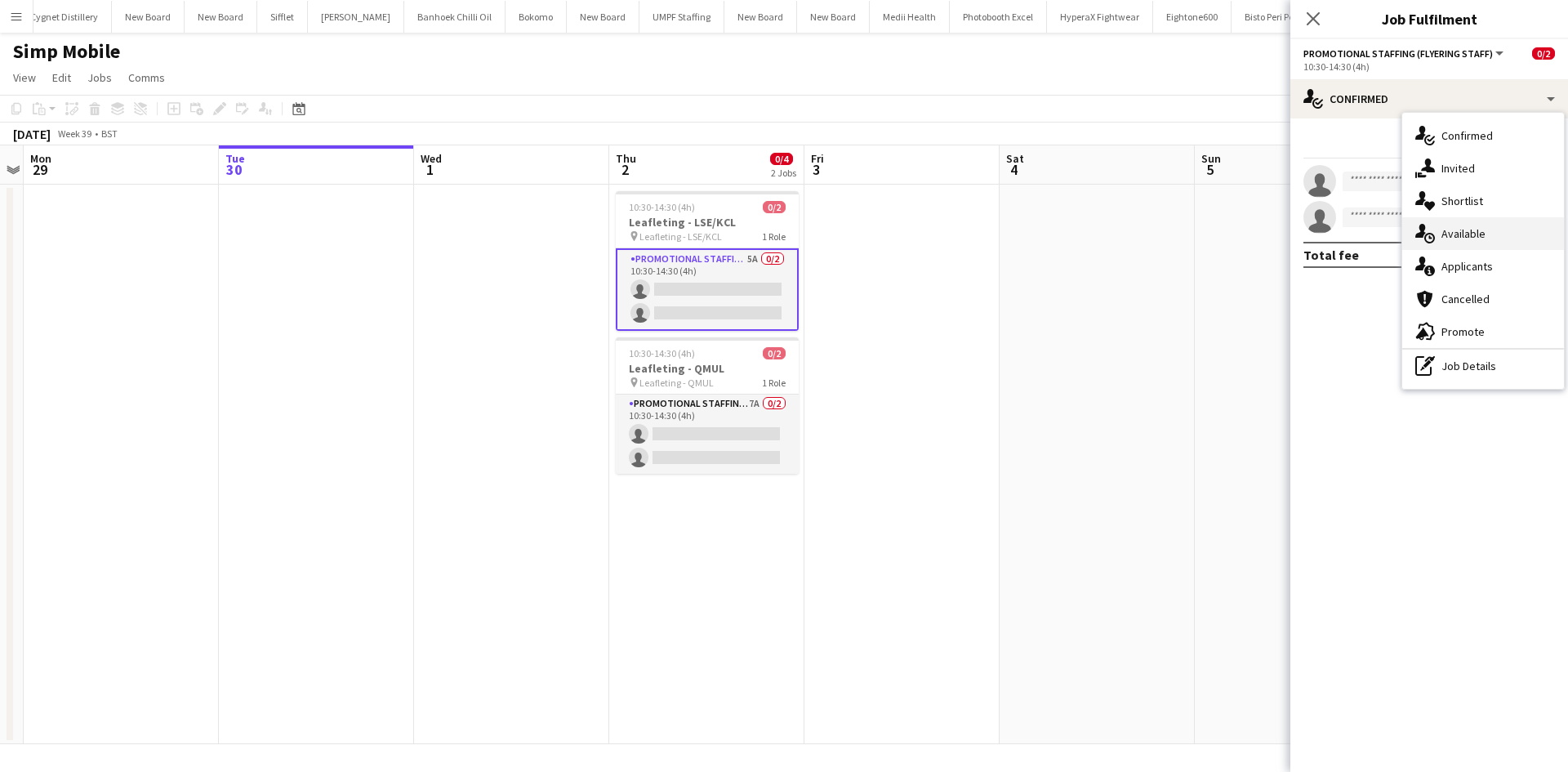
click at [1499, 247] on div "single-neutral-actions-upload Available" at bounding box center [1482, 233] width 162 height 32
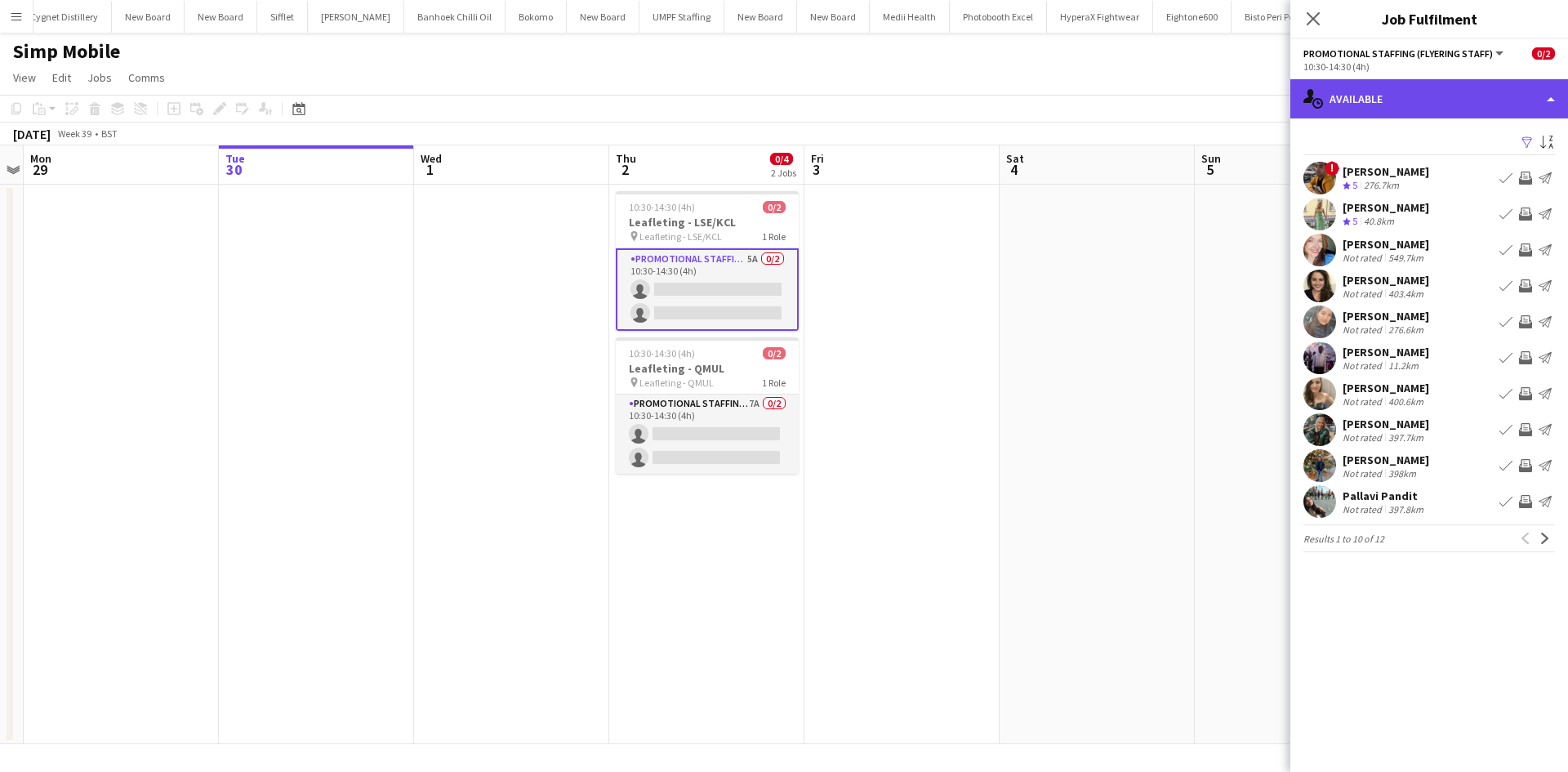
click at [1464, 95] on div "single-neutral-actions-upload Available" at bounding box center [1429, 99] width 278 height 39
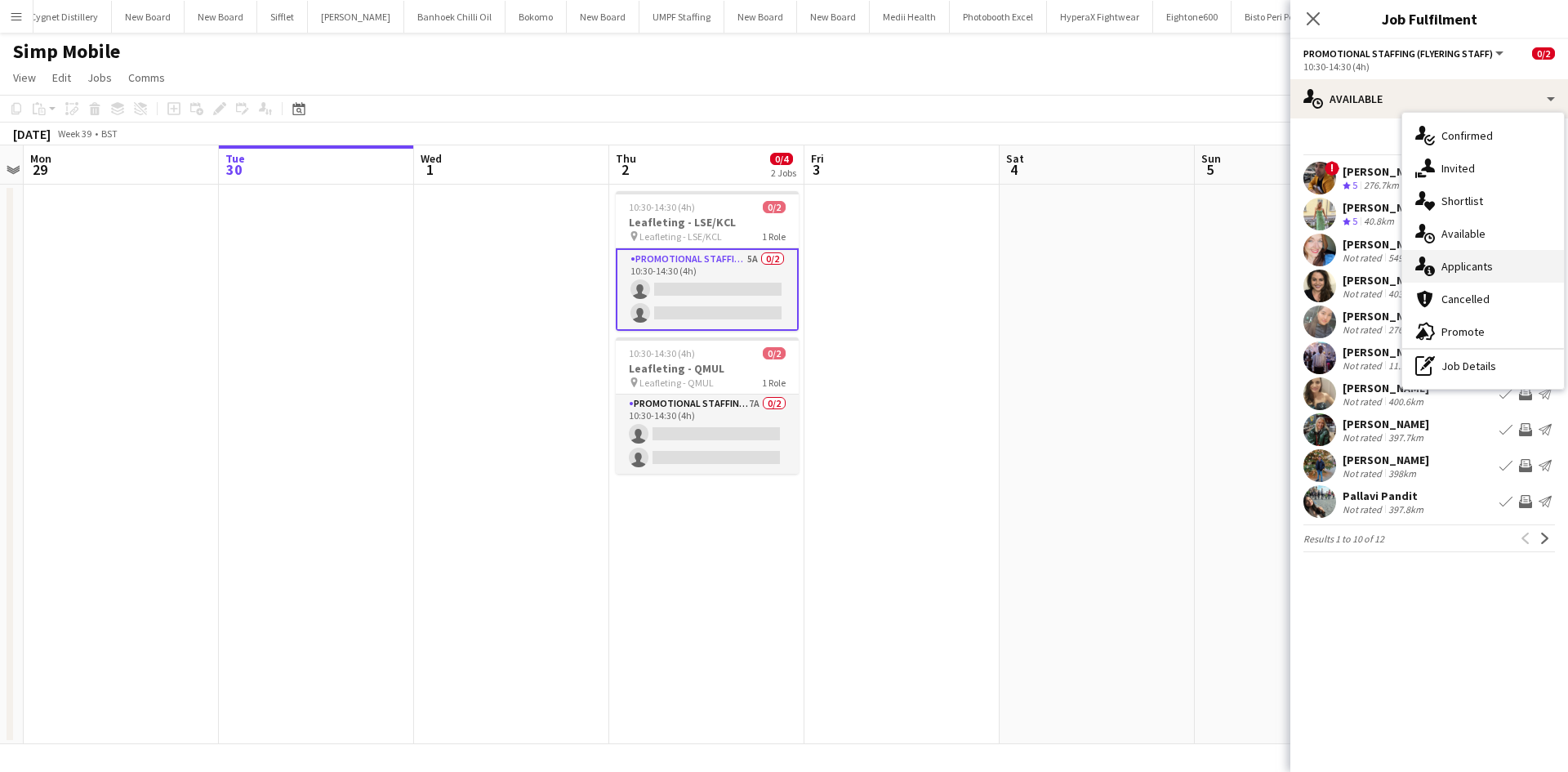
click at [1498, 265] on div "single-neutral-actions-information Applicants" at bounding box center [1482, 266] width 162 height 32
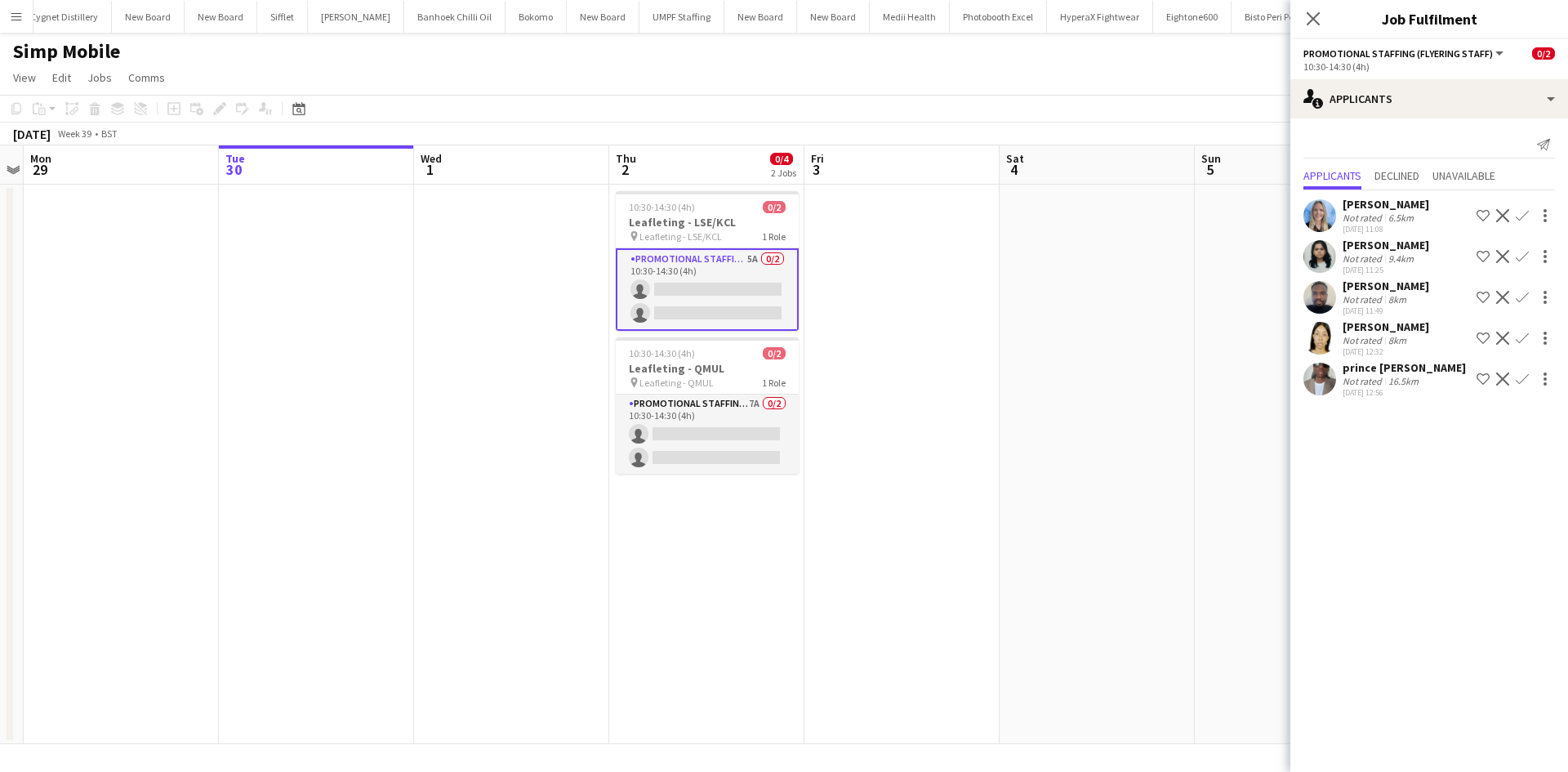
click at [1390, 248] on div "Niharika Gautam" at bounding box center [1386, 245] width 87 height 15
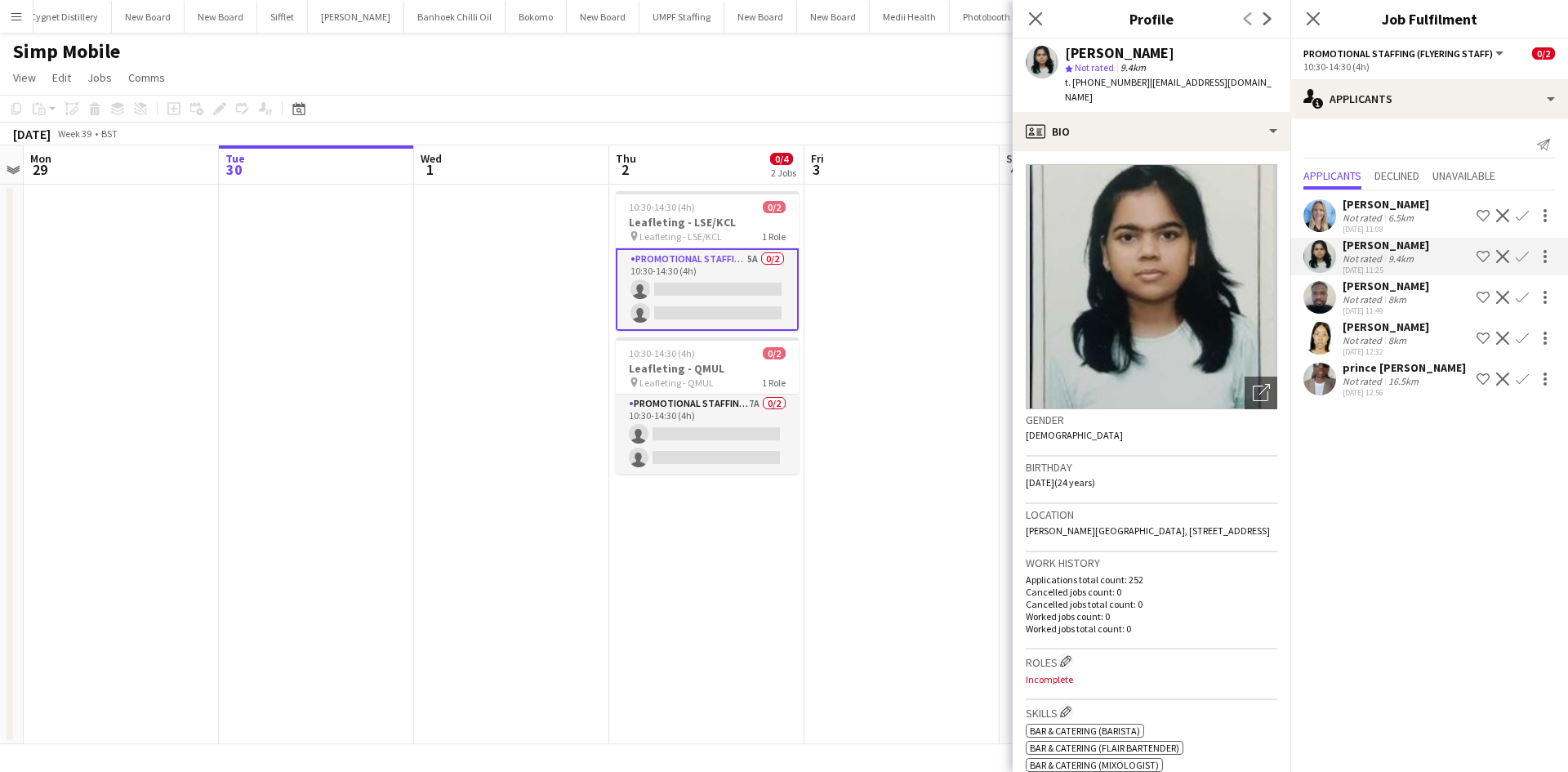
click at [1379, 309] on div "30-09-2025 11:49" at bounding box center [1386, 310] width 87 height 10
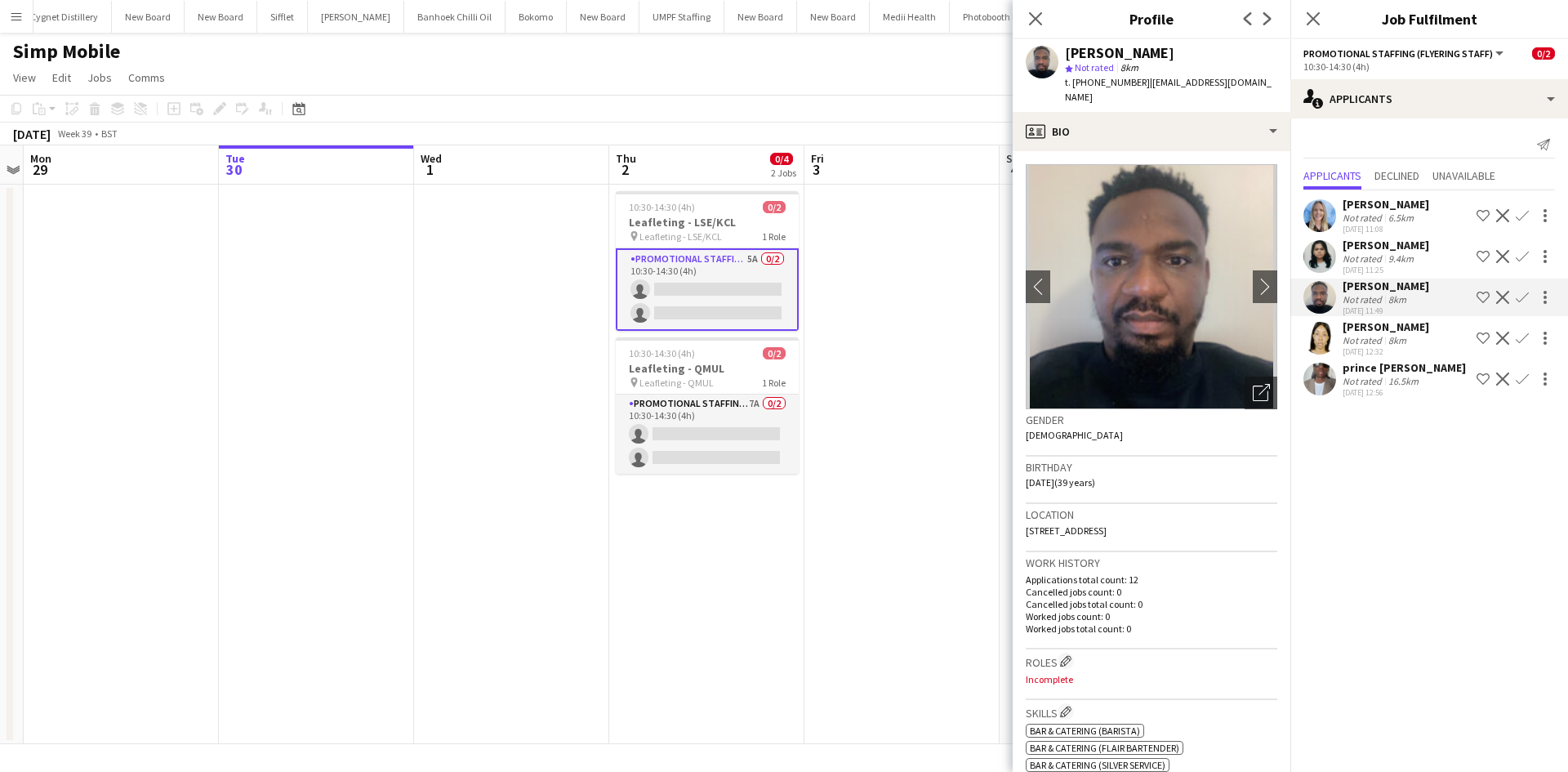
click at [1234, 262] on img at bounding box center [1151, 286] width 251 height 245
click at [1259, 278] on app-icon "chevron-right" at bounding box center [1264, 286] width 25 height 18
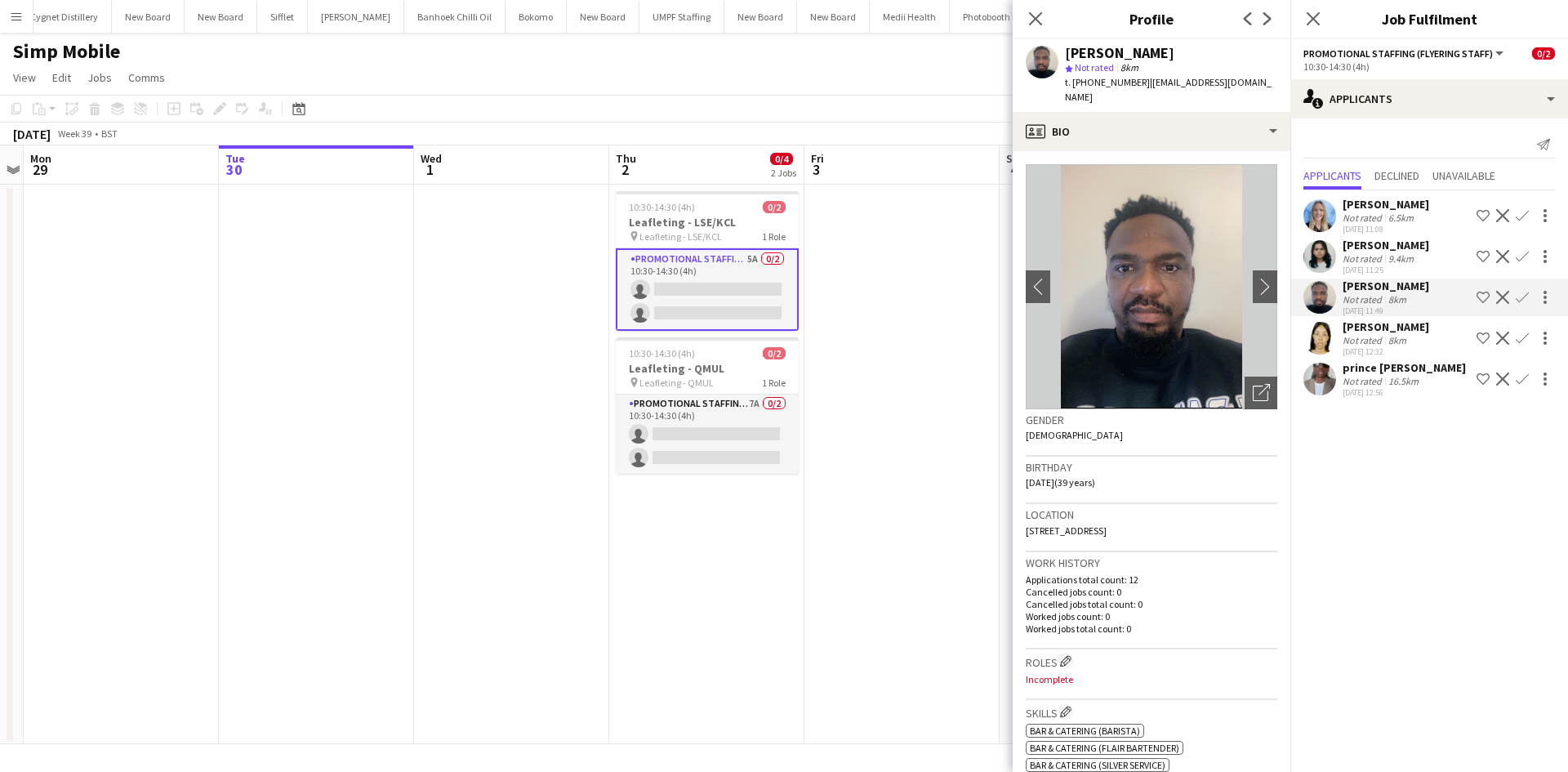
click at [1388, 325] on div "[PERSON_NAME]" at bounding box center [1386, 327] width 87 height 15
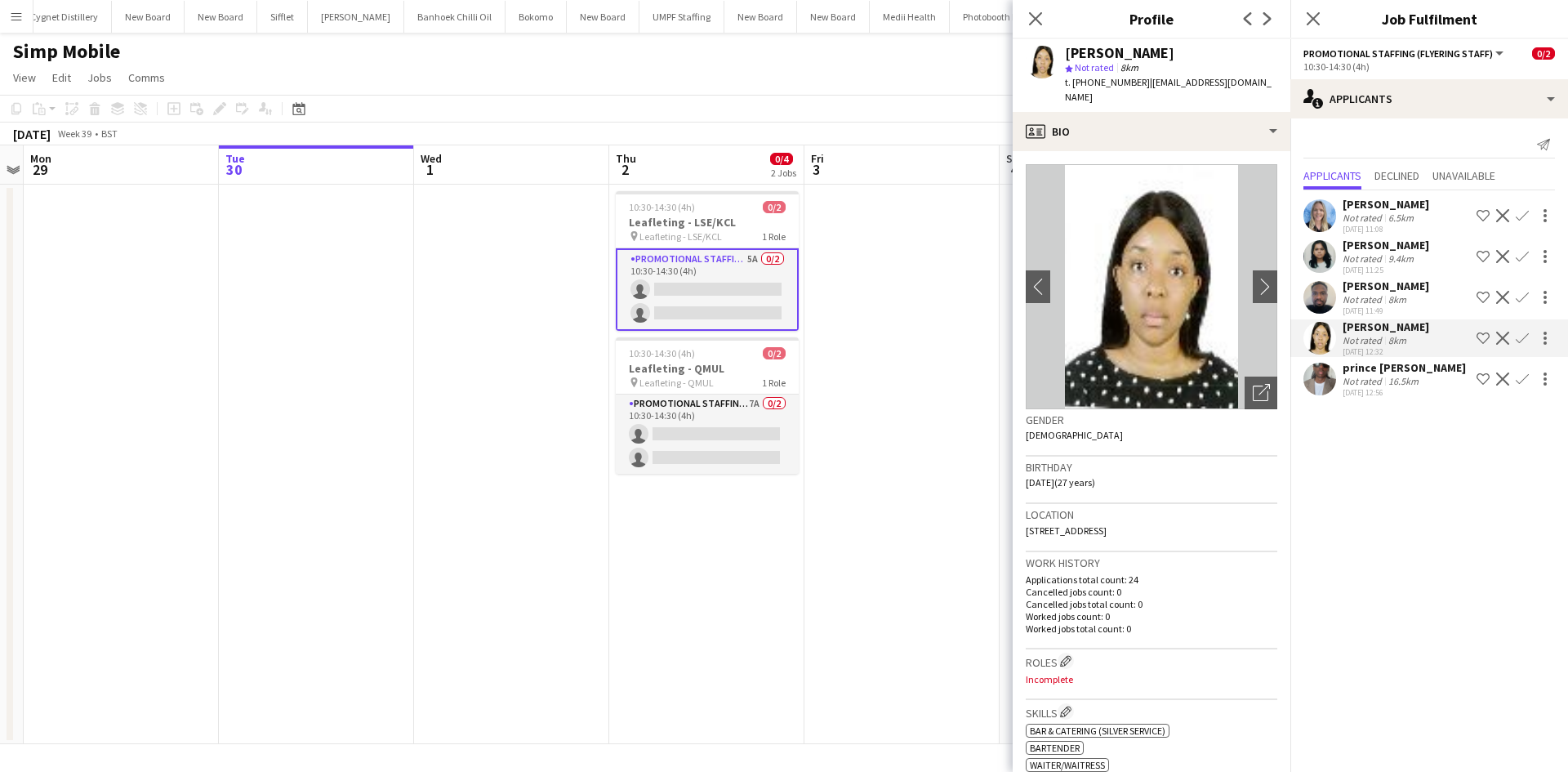
click at [1442, 368] on div "prince mishamiem Not rated 16.5km 30-09-2025 12:56 Shortlist crew Decline Confi…" at bounding box center [1429, 379] width 278 height 38
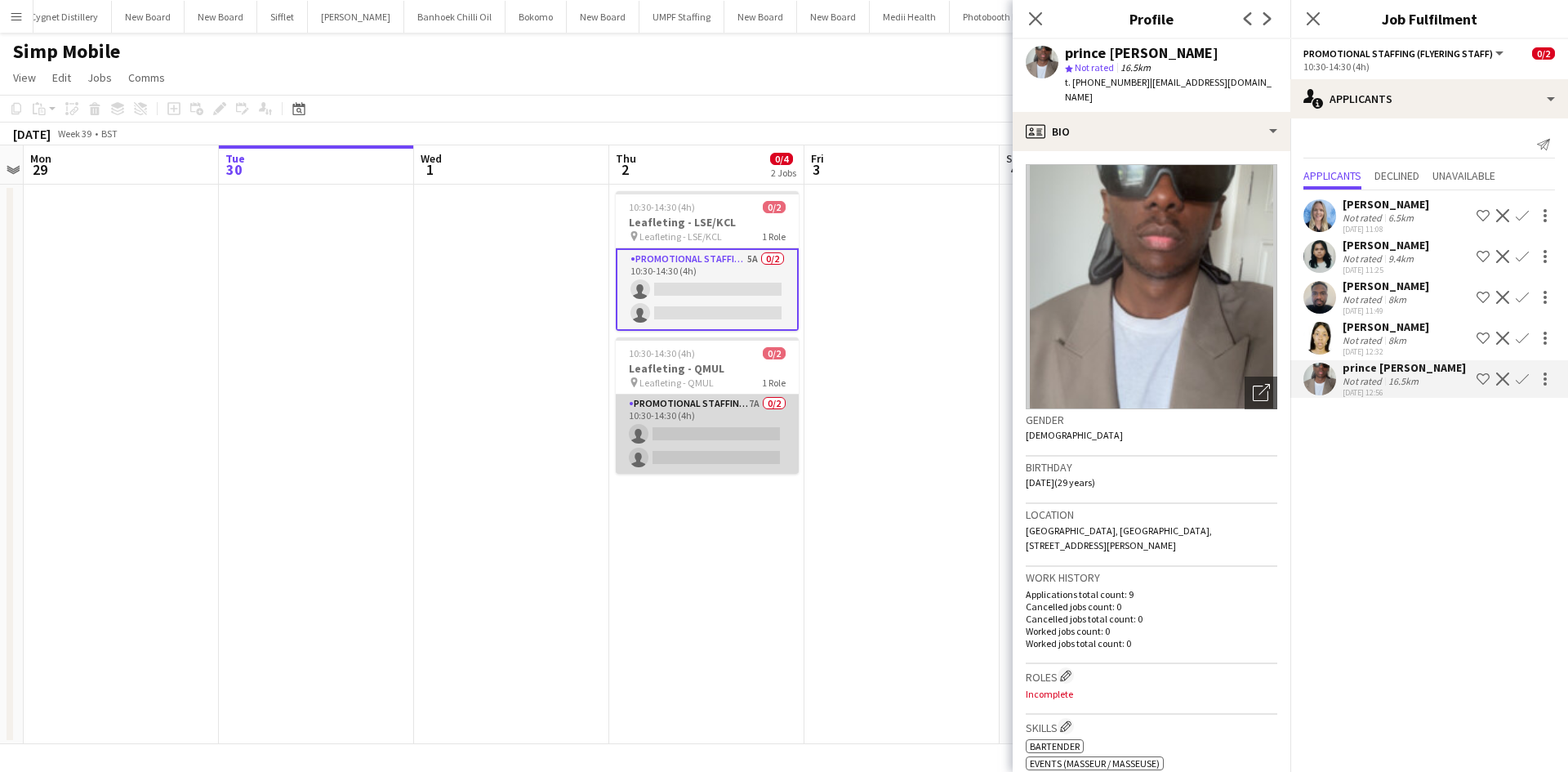
drag, startPoint x: 747, startPoint y: 416, endPoint x: 747, endPoint y: 404, distance: 12.0
click at [747, 404] on app-card-role "Promotional Staffing (Flyering Staff) 7A 0/2 10:30-14:30 (4h) single-neutral-ac…" at bounding box center [707, 434] width 183 height 79
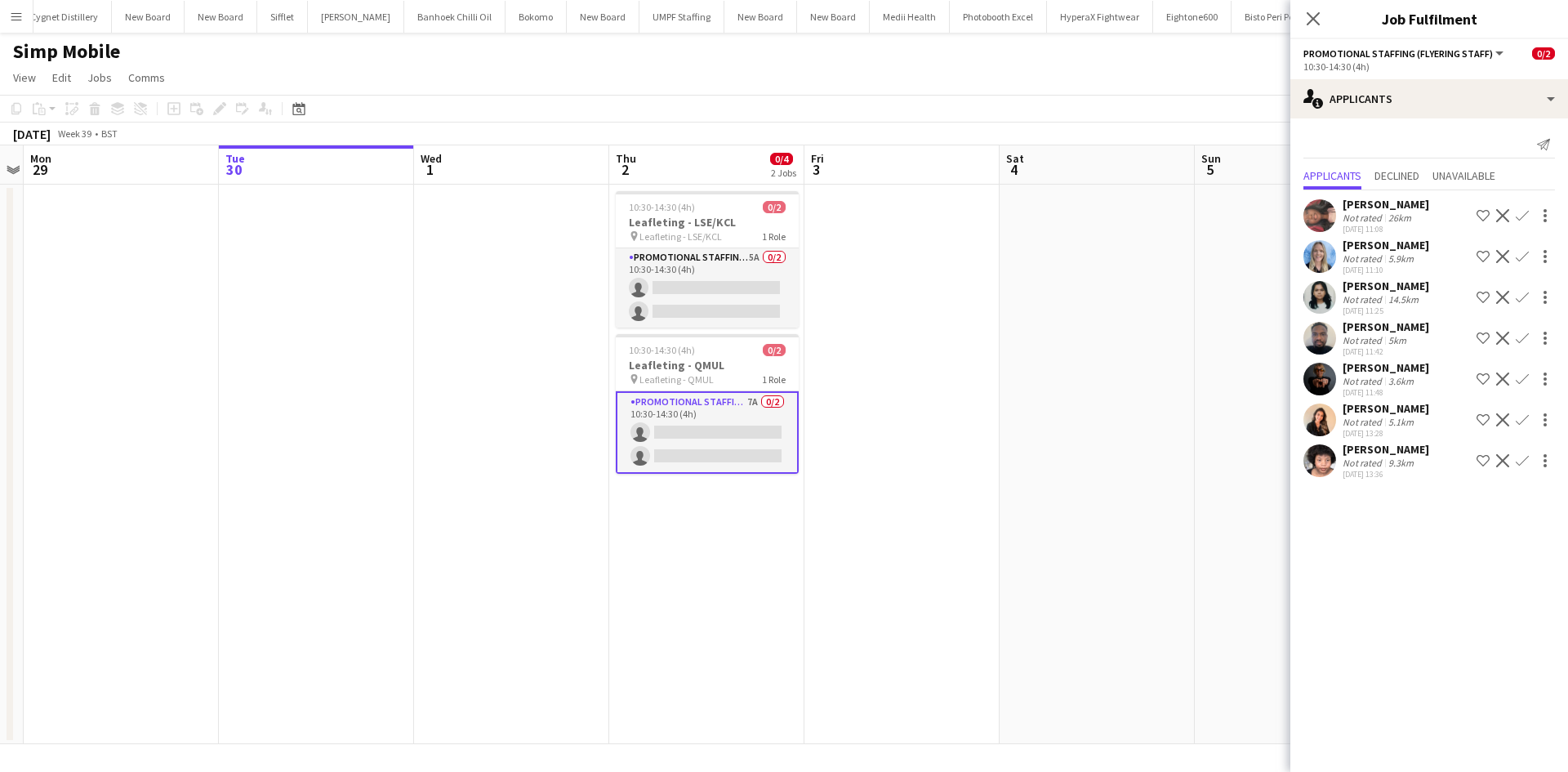
click at [1528, 417] on button "Confirm" at bounding box center [1521, 419] width 19 height 19
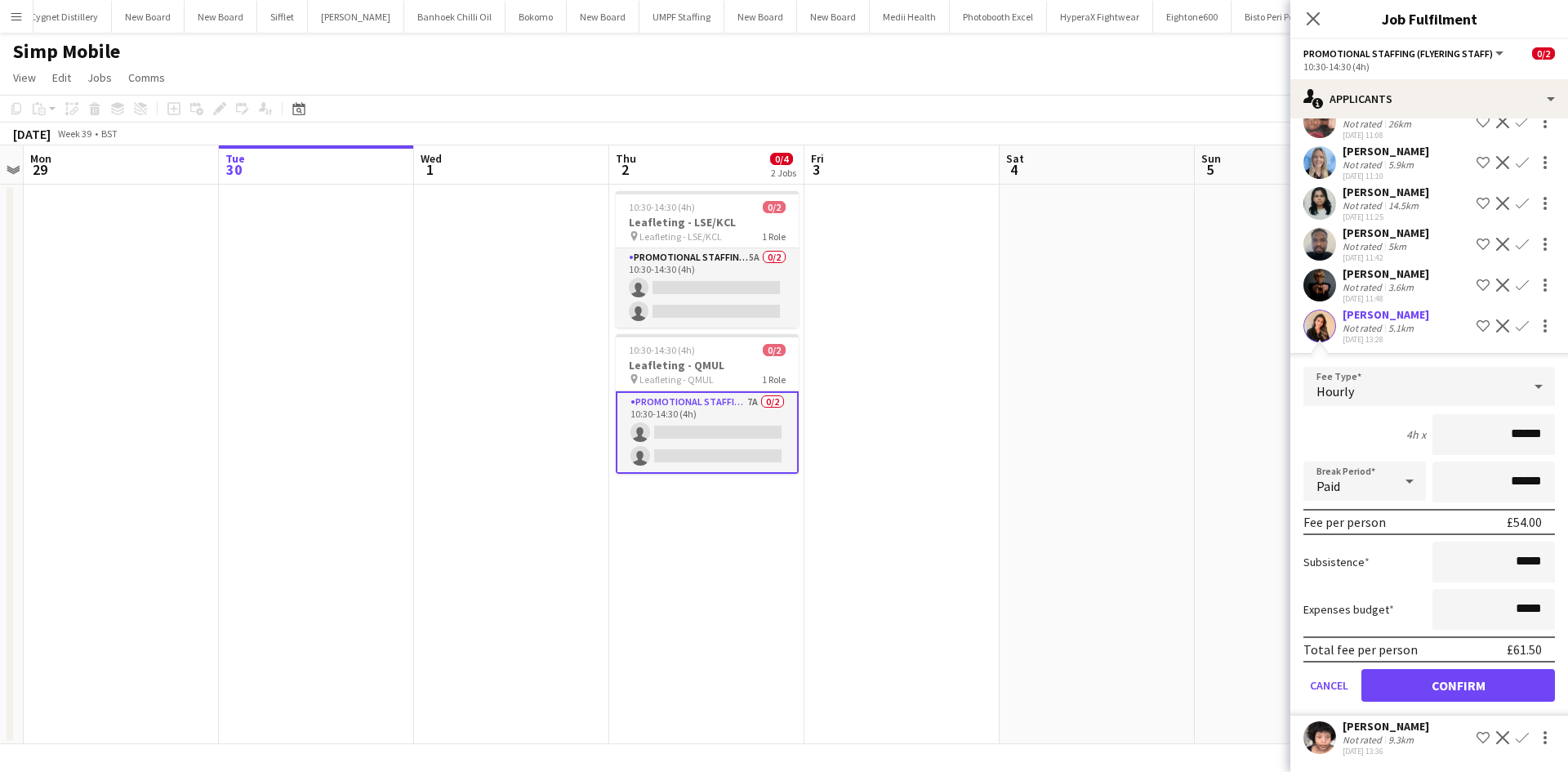
scroll to position [95, 0]
click at [1469, 673] on button "Confirm" at bounding box center [1458, 683] width 194 height 32
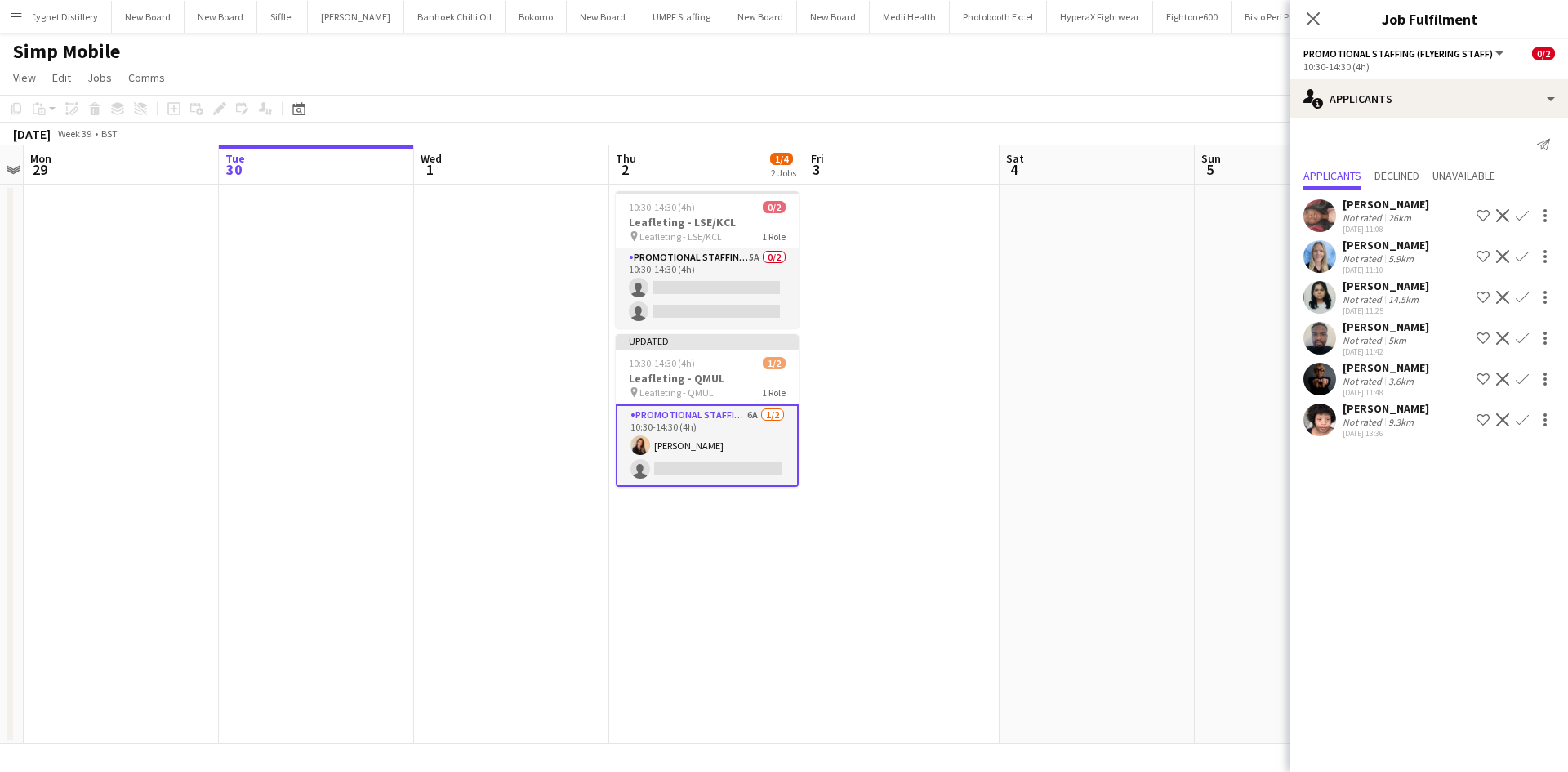
scroll to position [0, 0]
click at [1518, 208] on button "Confirm" at bounding box center [1521, 215] width 19 height 19
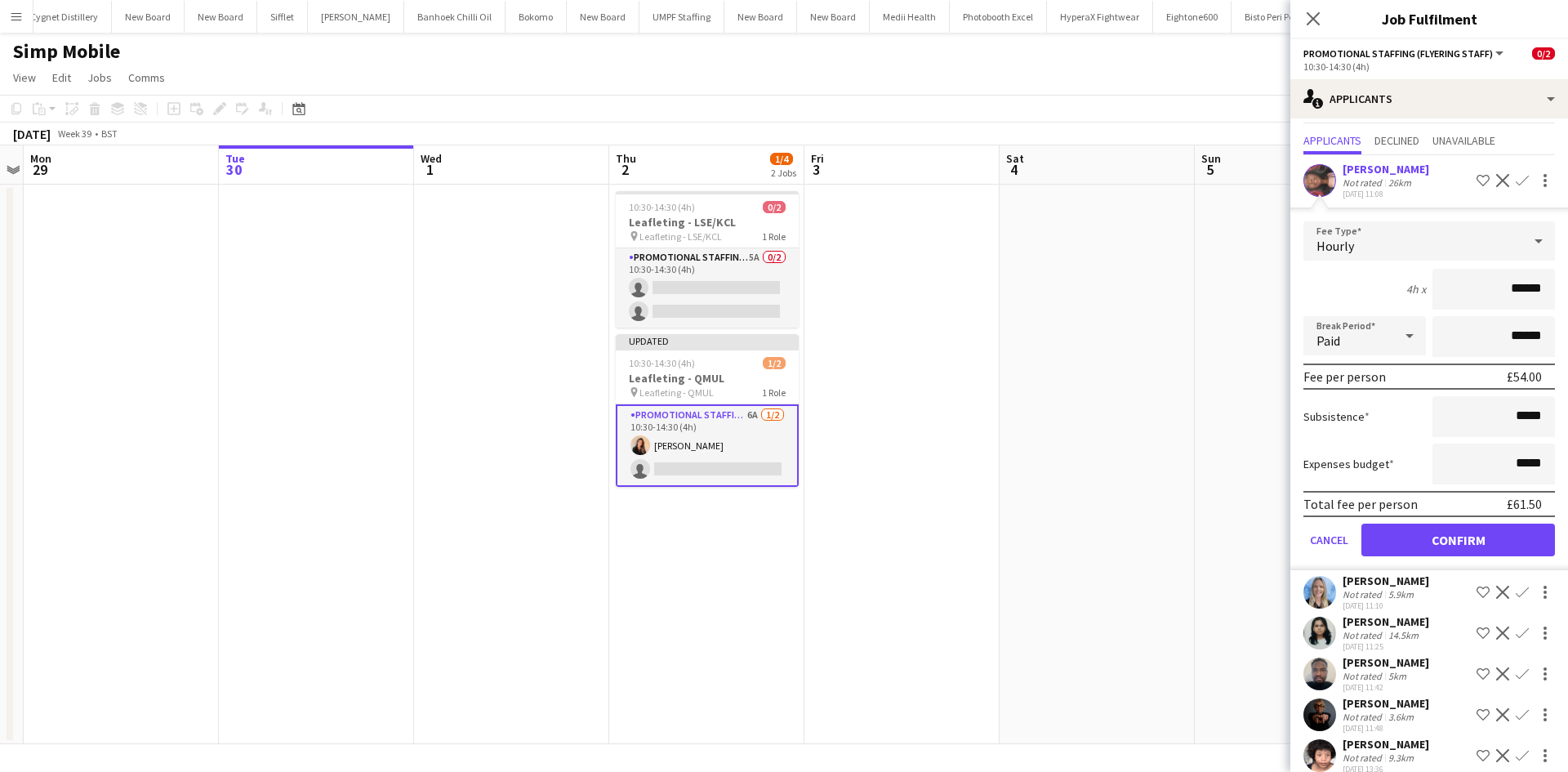
scroll to position [54, 0]
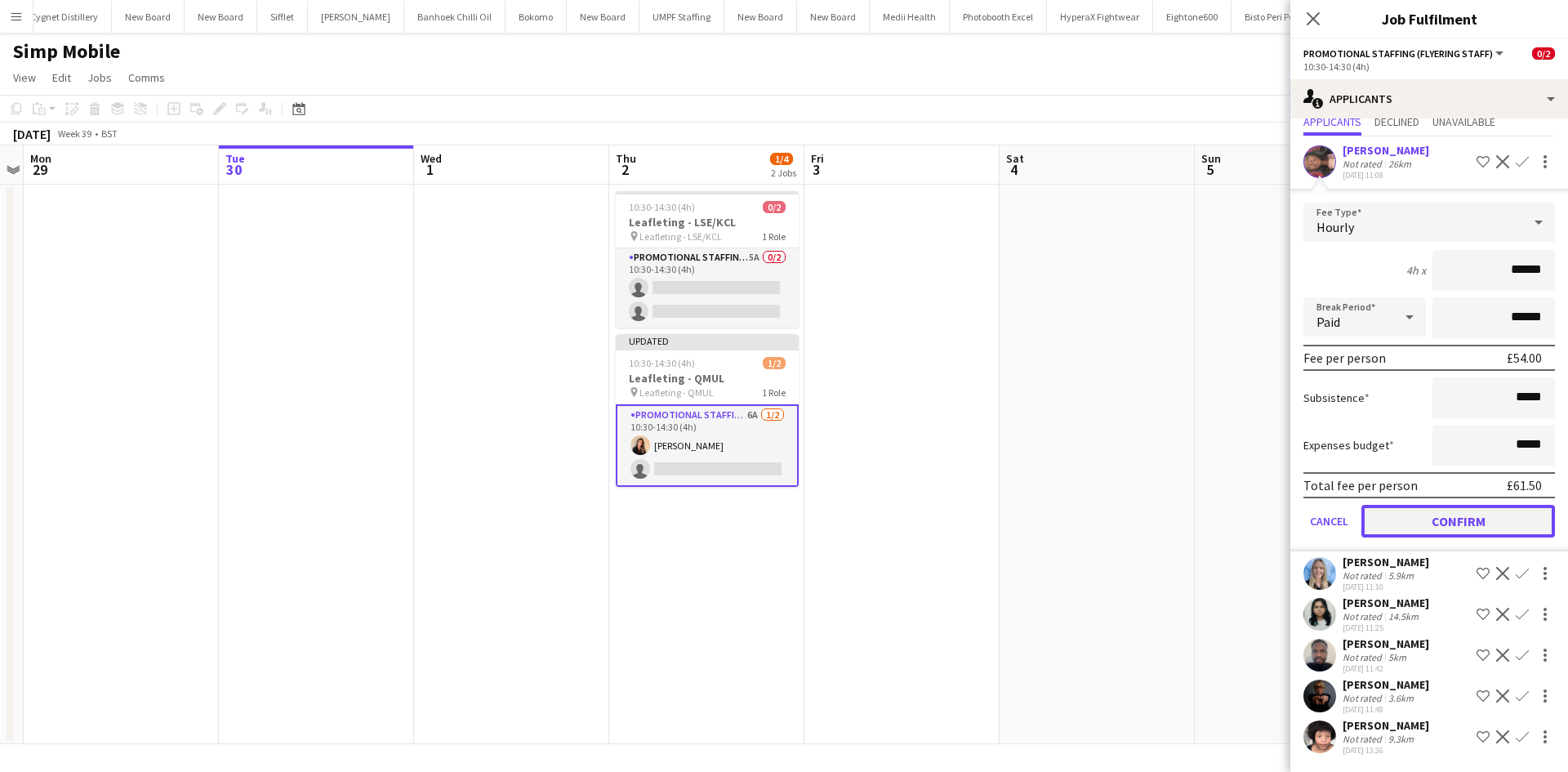
click at [1463, 522] on button "Confirm" at bounding box center [1458, 520] width 194 height 32
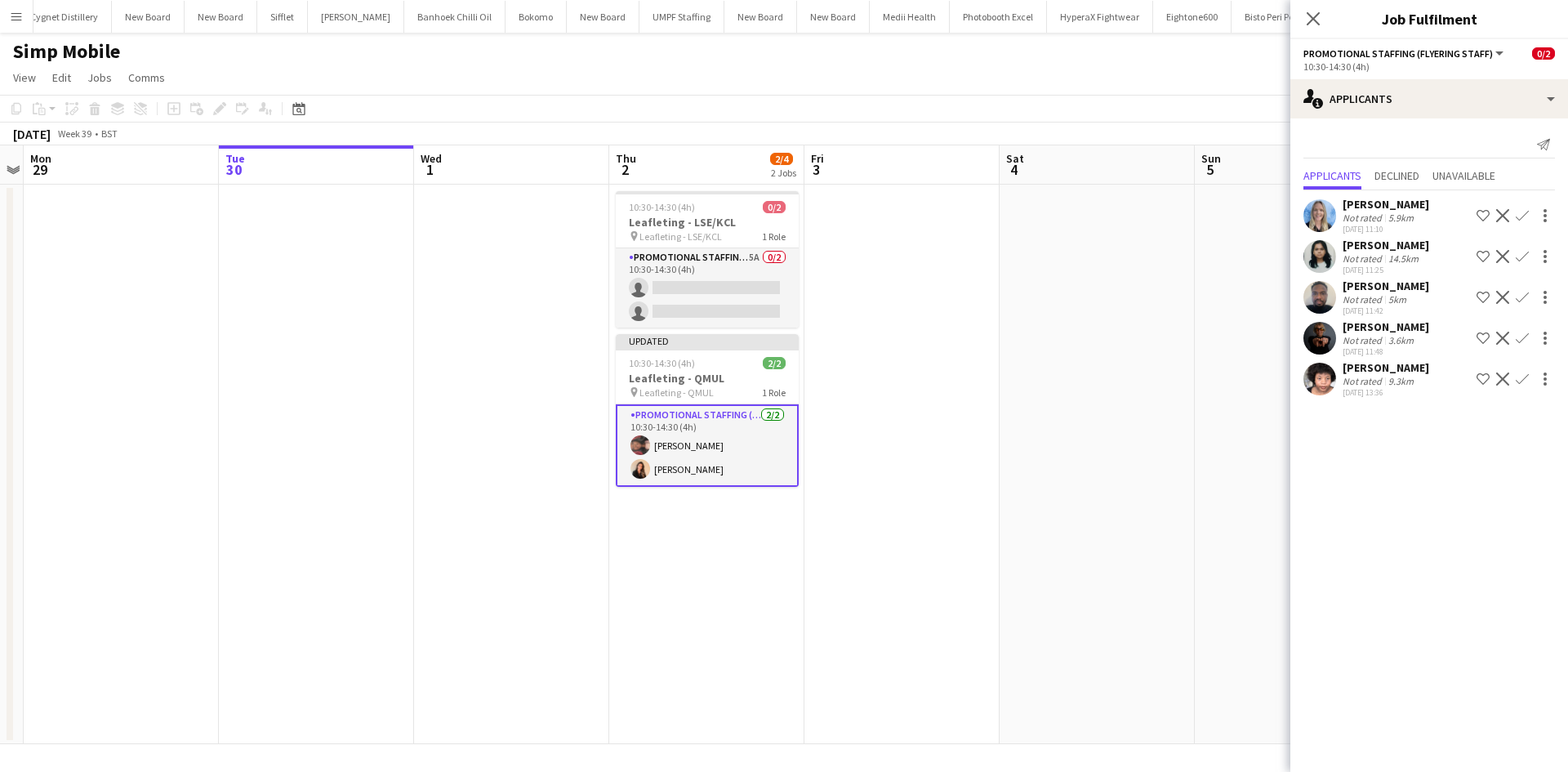
scroll to position [0, 0]
click at [1168, 347] on app-date-cell at bounding box center [1096, 464] width 195 height 560
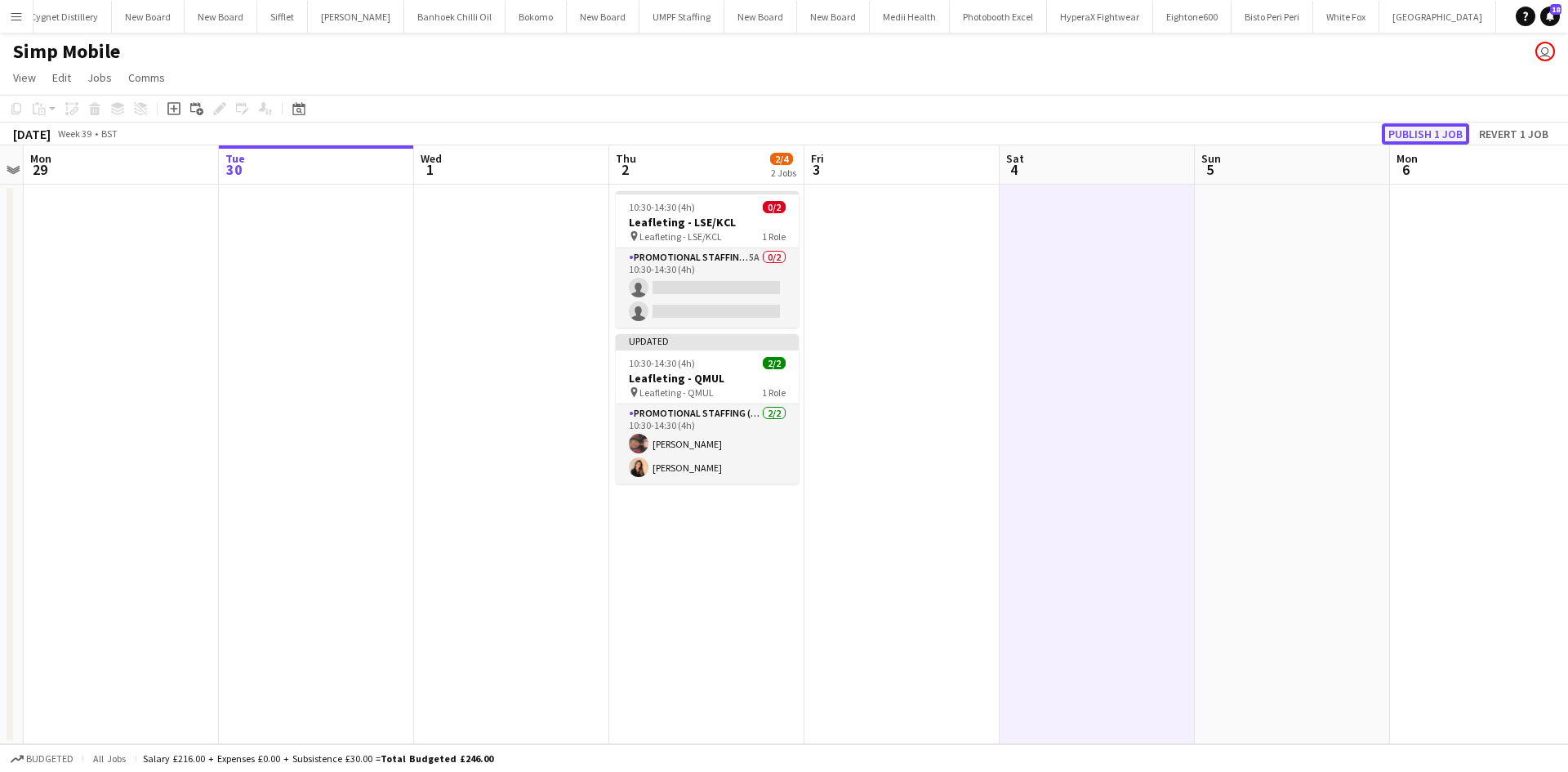
click at [1438, 137] on button "Publish 1 job" at bounding box center [1425, 134] width 88 height 21
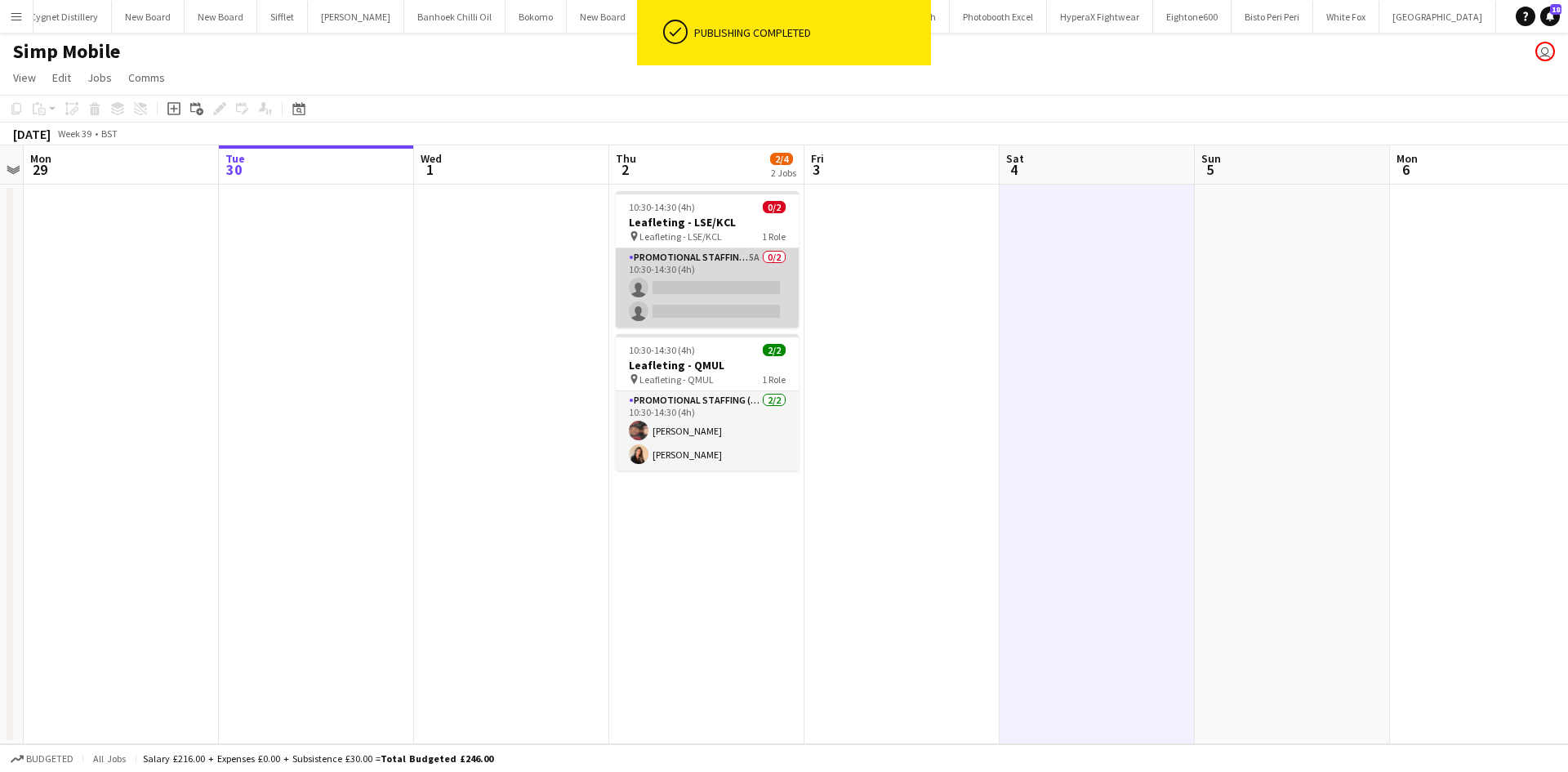
click at [751, 253] on app-card-role "Promotional Staffing (Flyering Staff) 5A 0/2 10:30-14:30 (4h) single-neutral-ac…" at bounding box center [707, 288] width 183 height 79
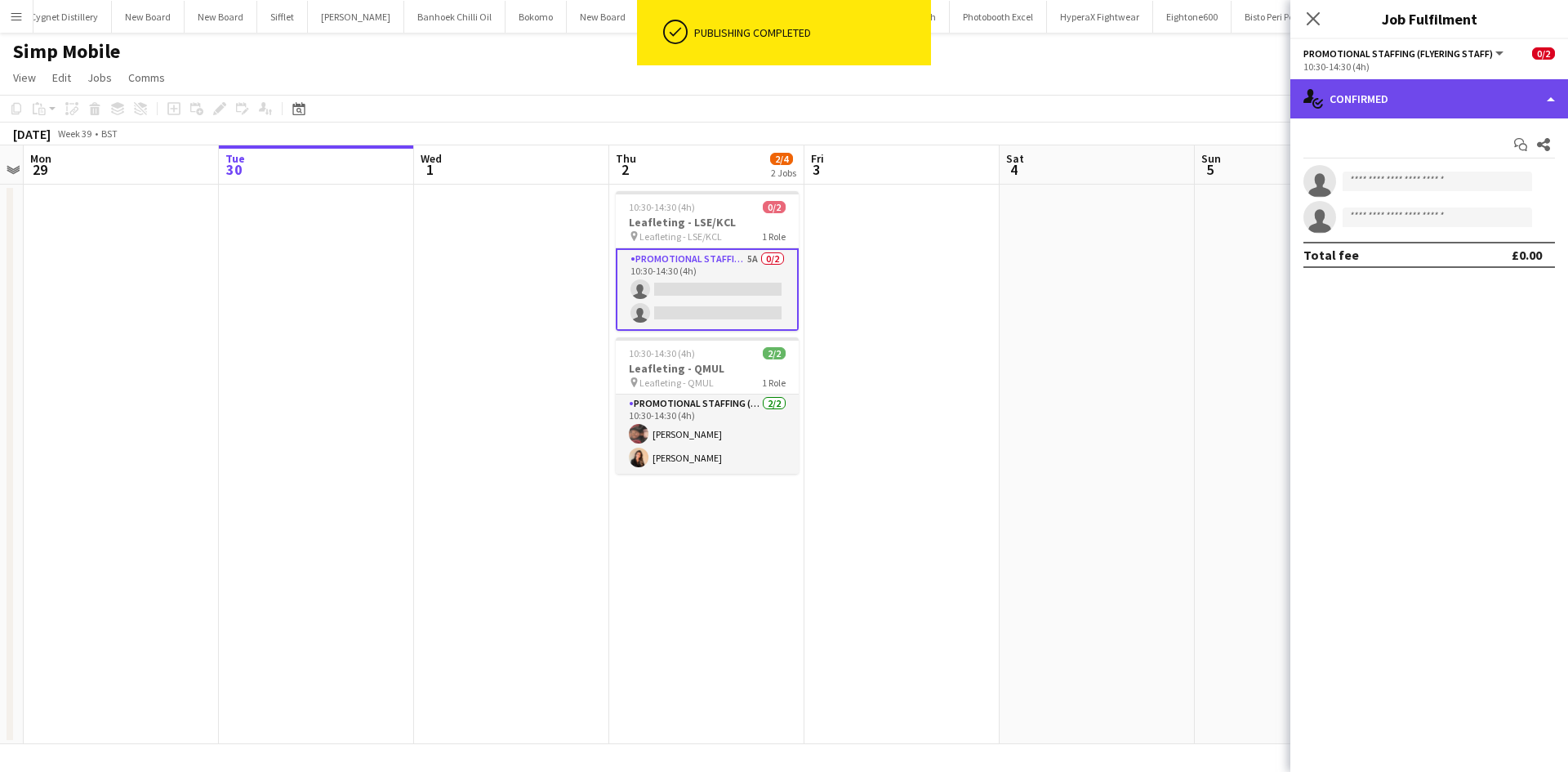
click at [1418, 109] on div "single-neutral-actions-check-2 Confirmed" at bounding box center [1429, 99] width 278 height 39
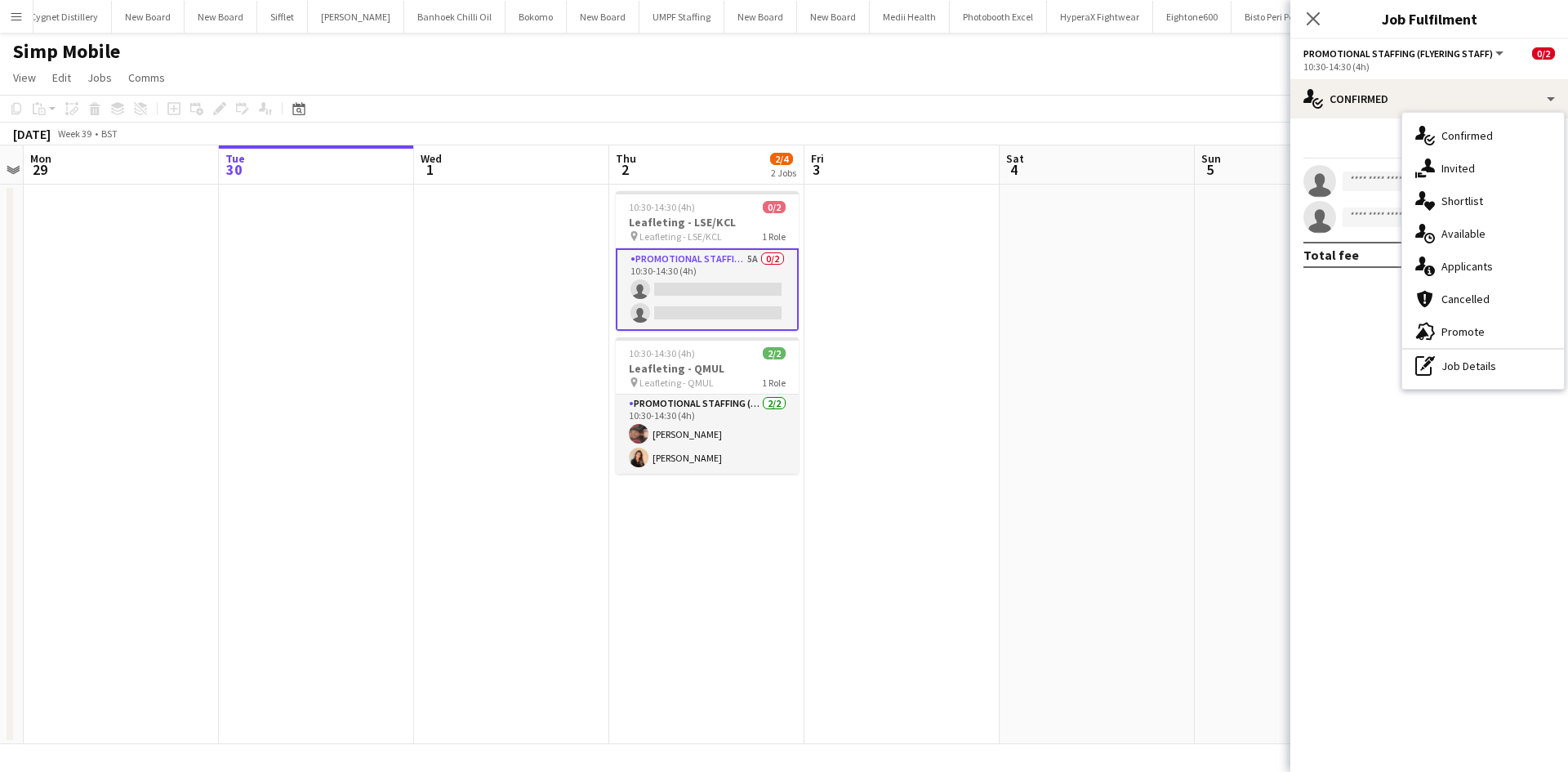
click at [1483, 265] on span "Applicants" at bounding box center [1467, 266] width 52 height 15
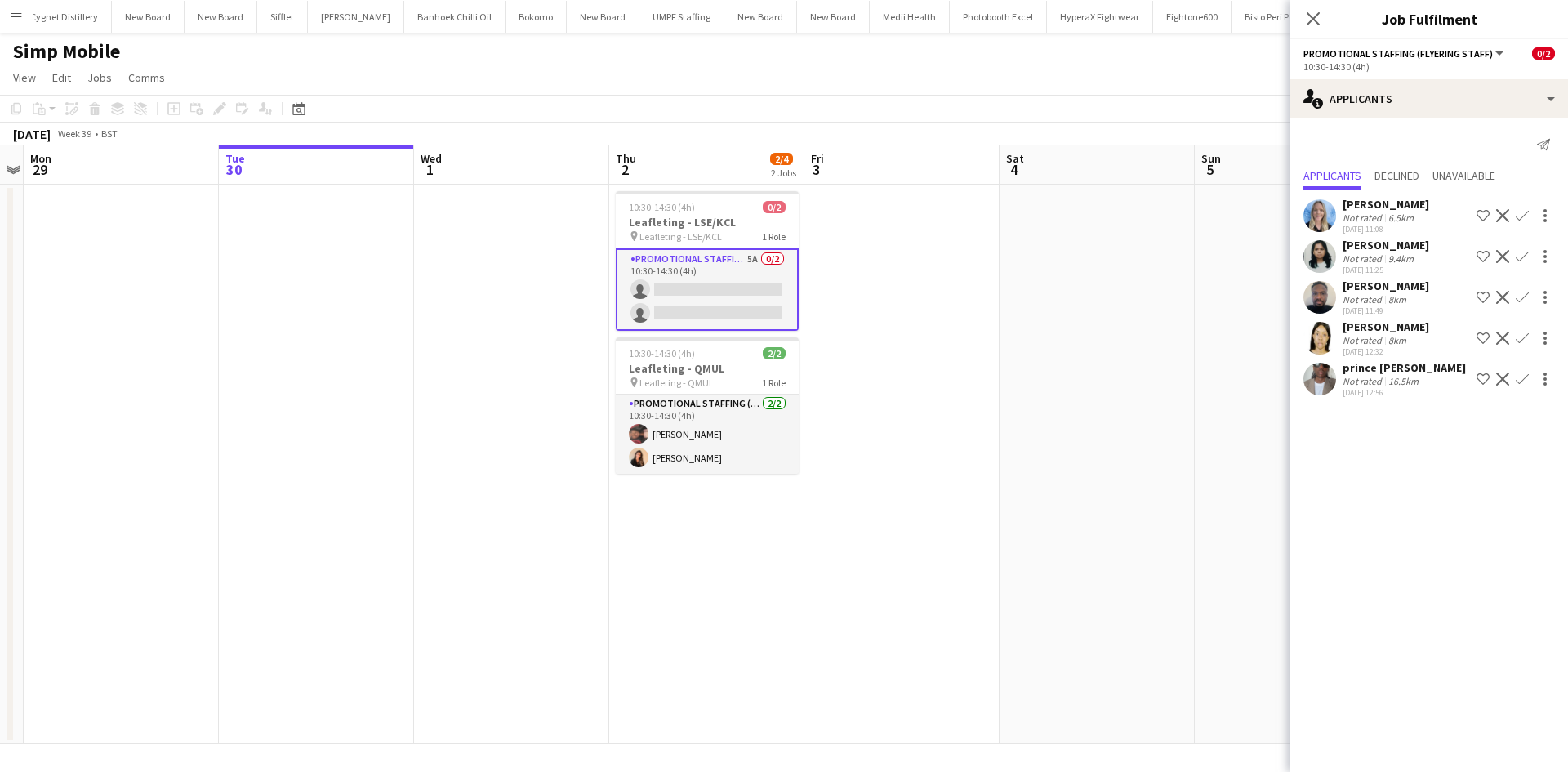
scroll to position [0, 562]
click at [1167, 342] on app-date-cell at bounding box center [1095, 464] width 195 height 560
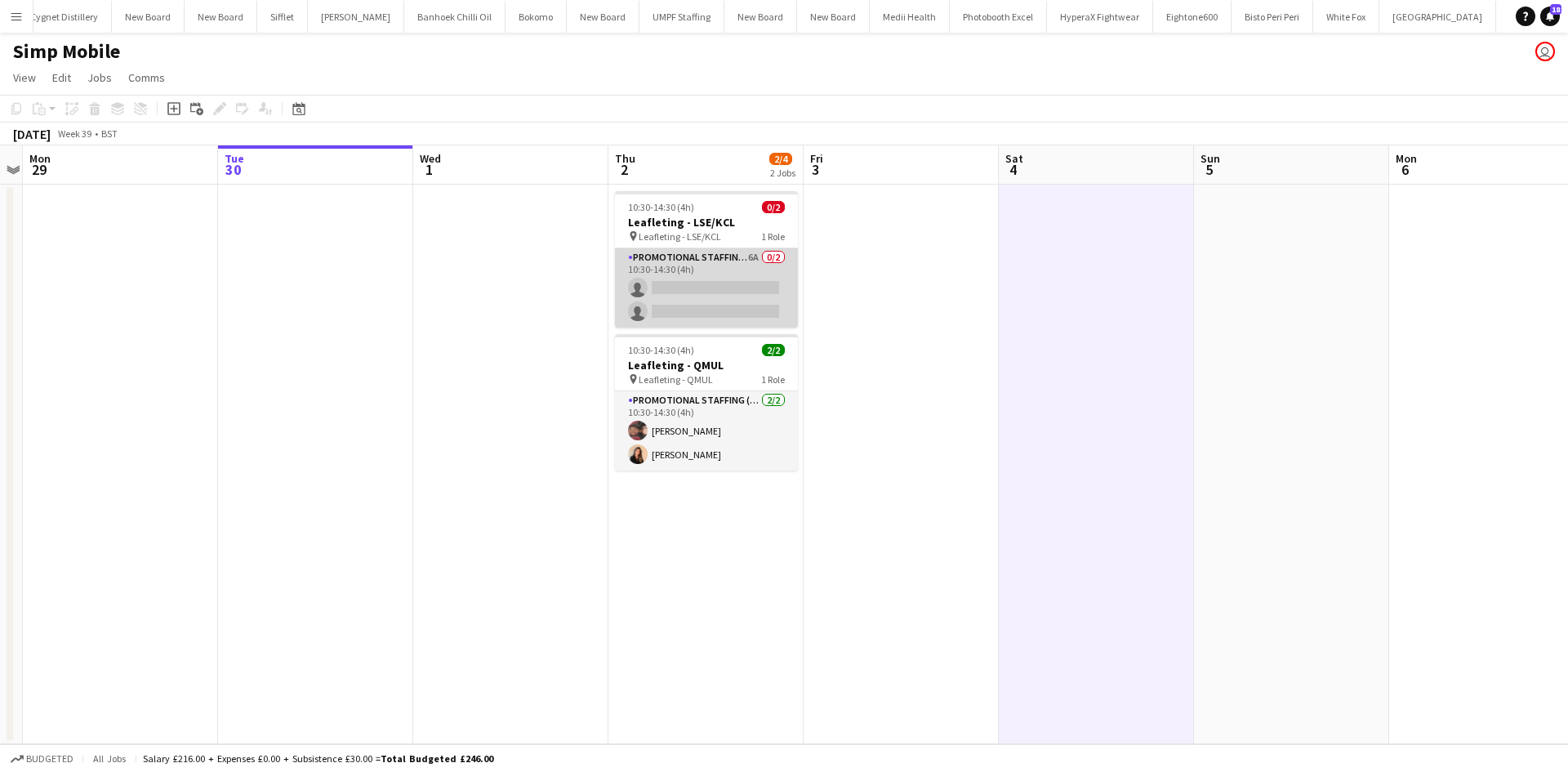
click at [750, 259] on app-card-role "Promotional Staffing (Flyering Staff) 6A 0/2 10:30-14:30 (4h) single-neutral-ac…" at bounding box center [706, 288] width 183 height 79
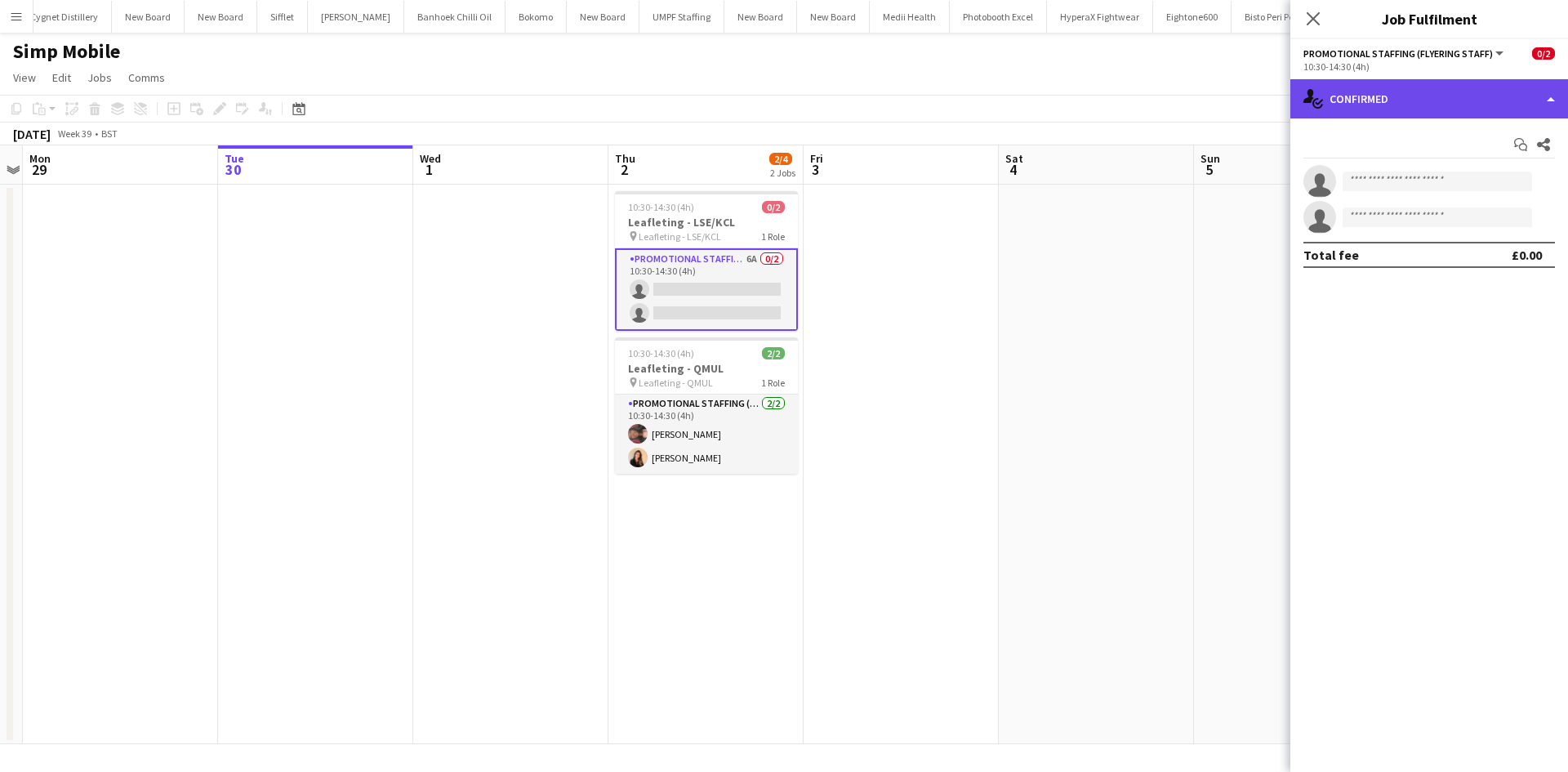
click at [1447, 99] on div "single-neutral-actions-check-2 Confirmed" at bounding box center [1429, 99] width 278 height 39
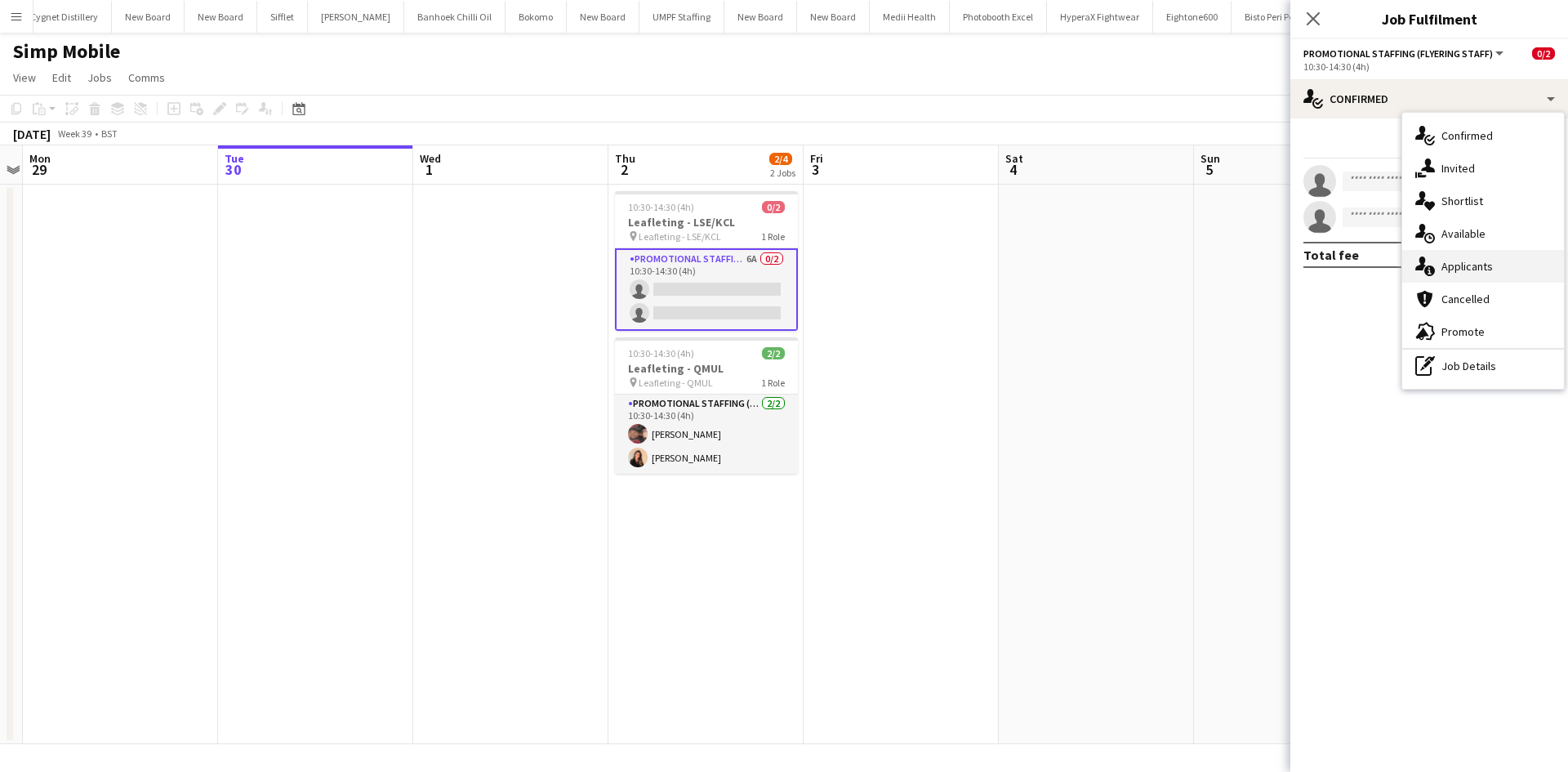
click at [1516, 279] on div "single-neutral-actions-information Applicants" at bounding box center [1482, 266] width 162 height 32
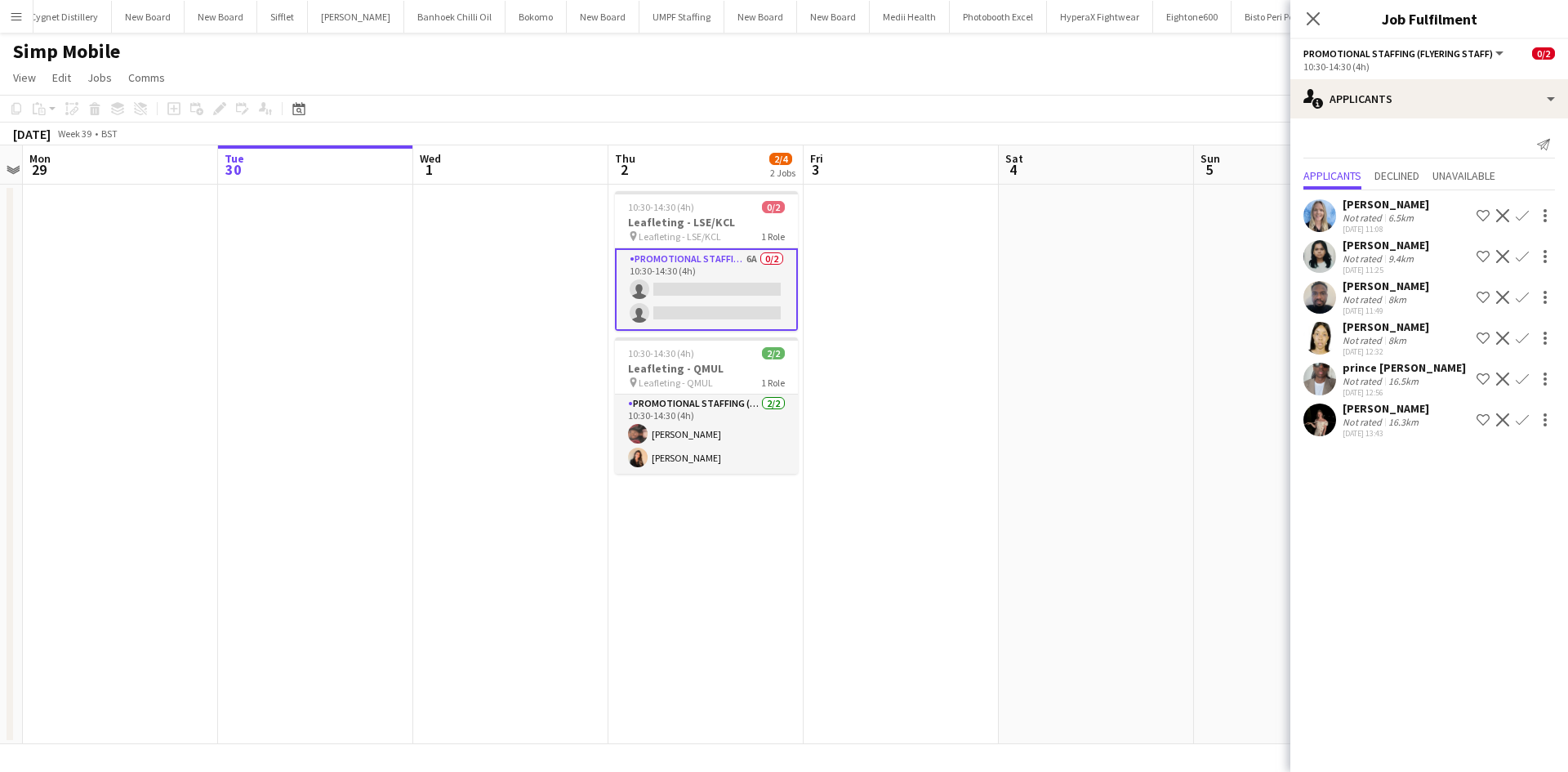
click at [1520, 416] on app-icon "Confirm" at bounding box center [1522, 419] width 13 height 13
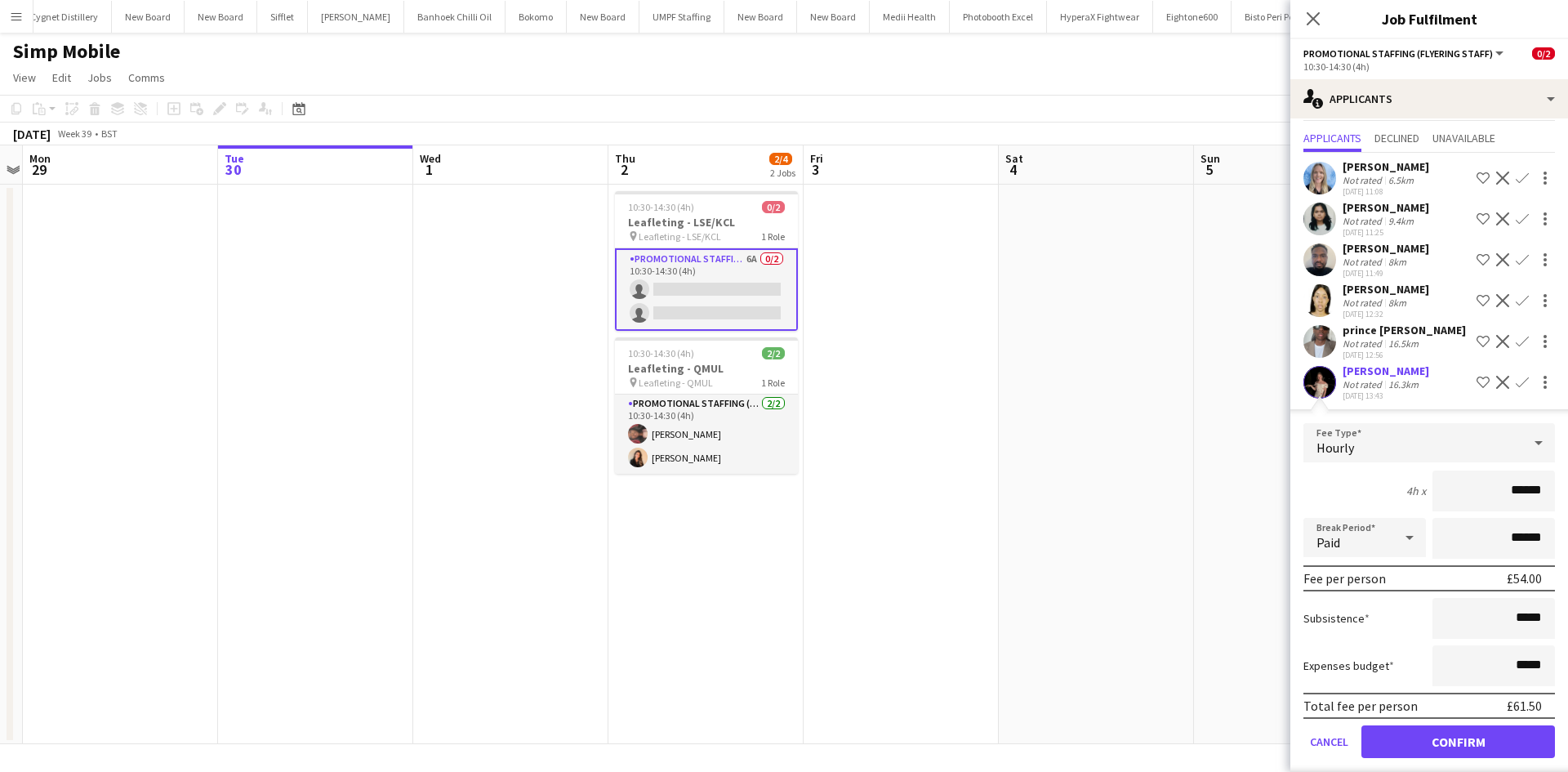
scroll to position [54, 0]
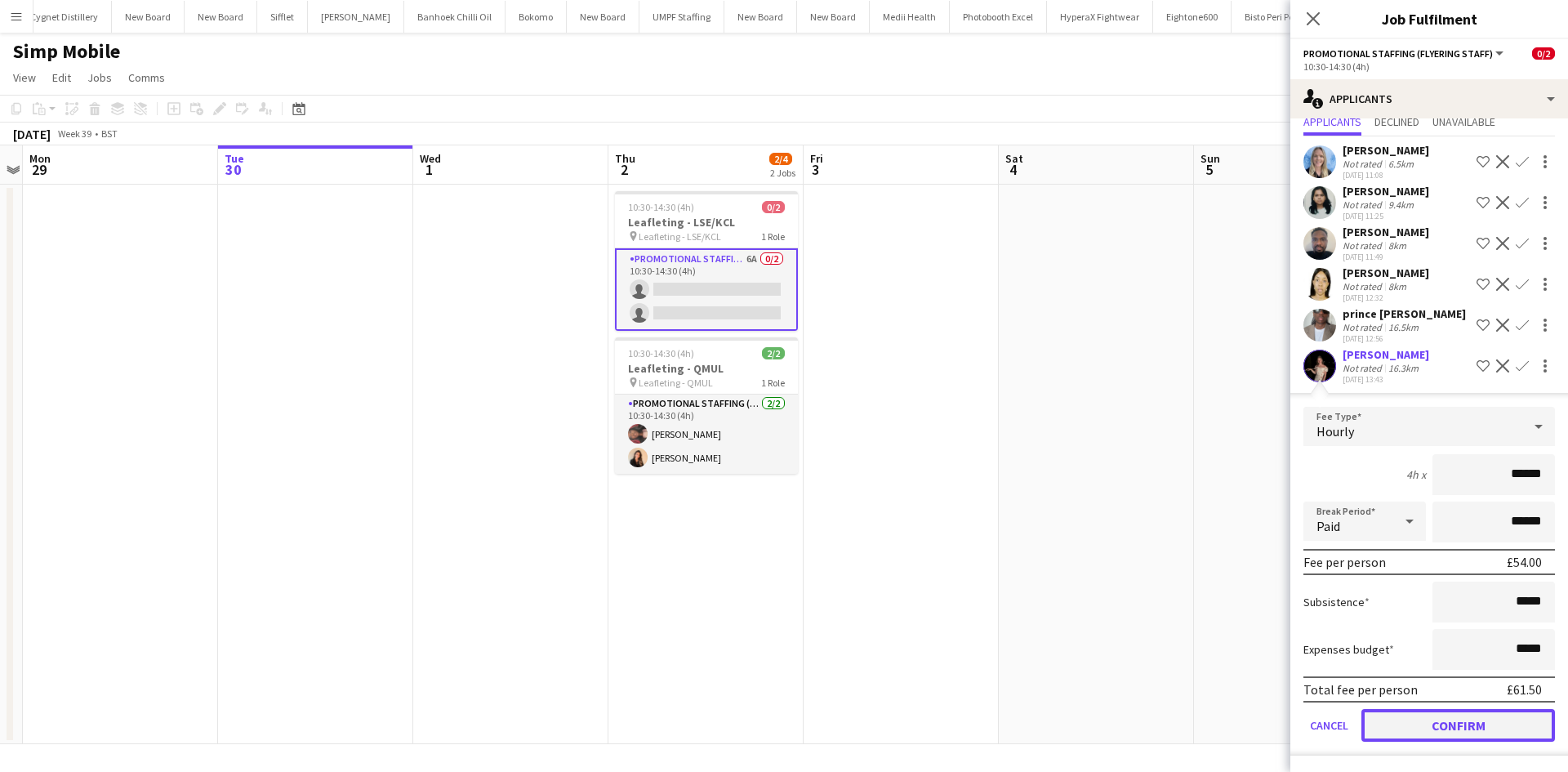
click at [1453, 716] on button "Confirm" at bounding box center [1458, 724] width 194 height 32
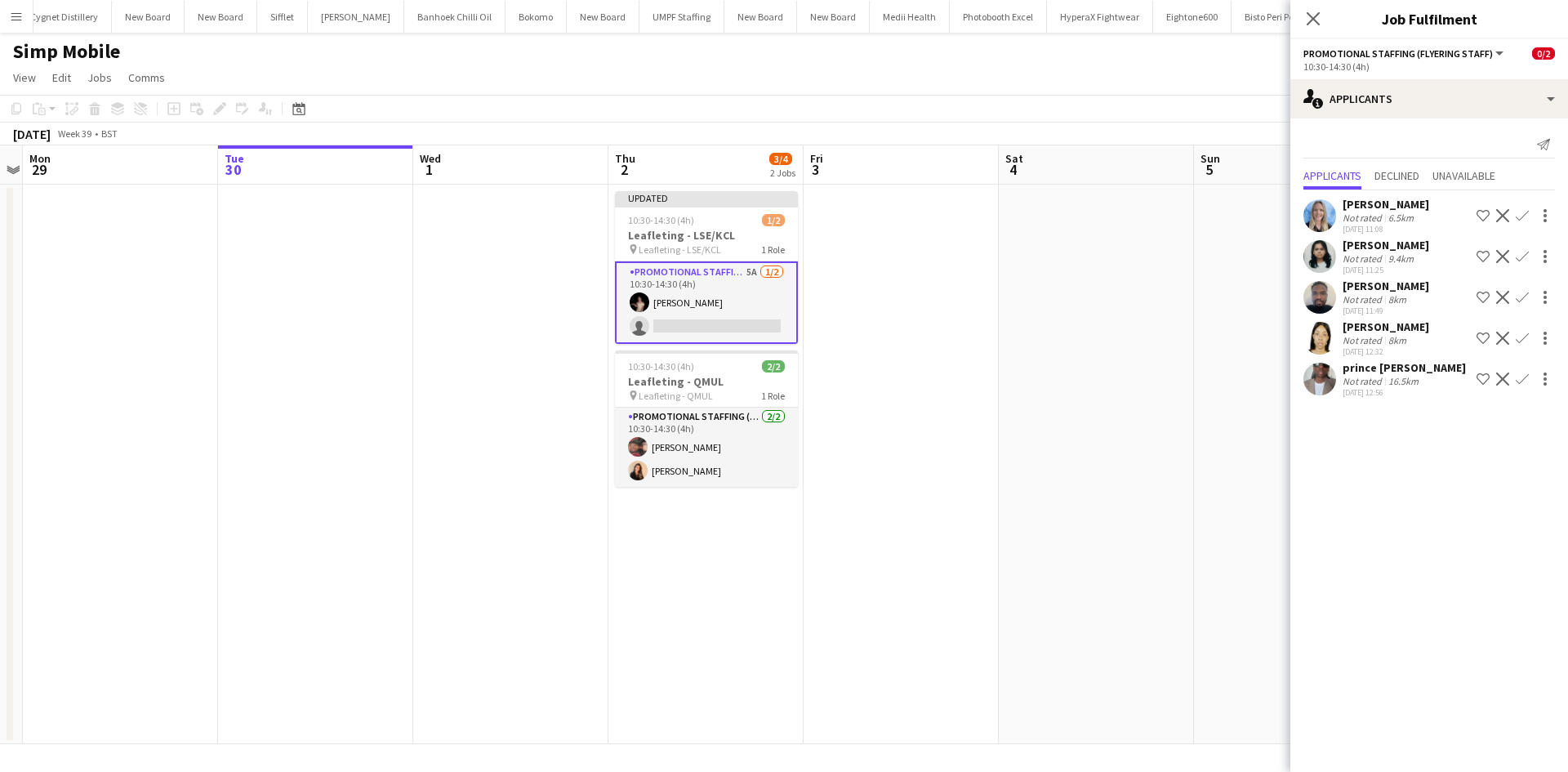
scroll to position [0, 0]
click at [693, 246] on span "Leafleting - LSE/KCL" at bounding box center [679, 248] width 82 height 12
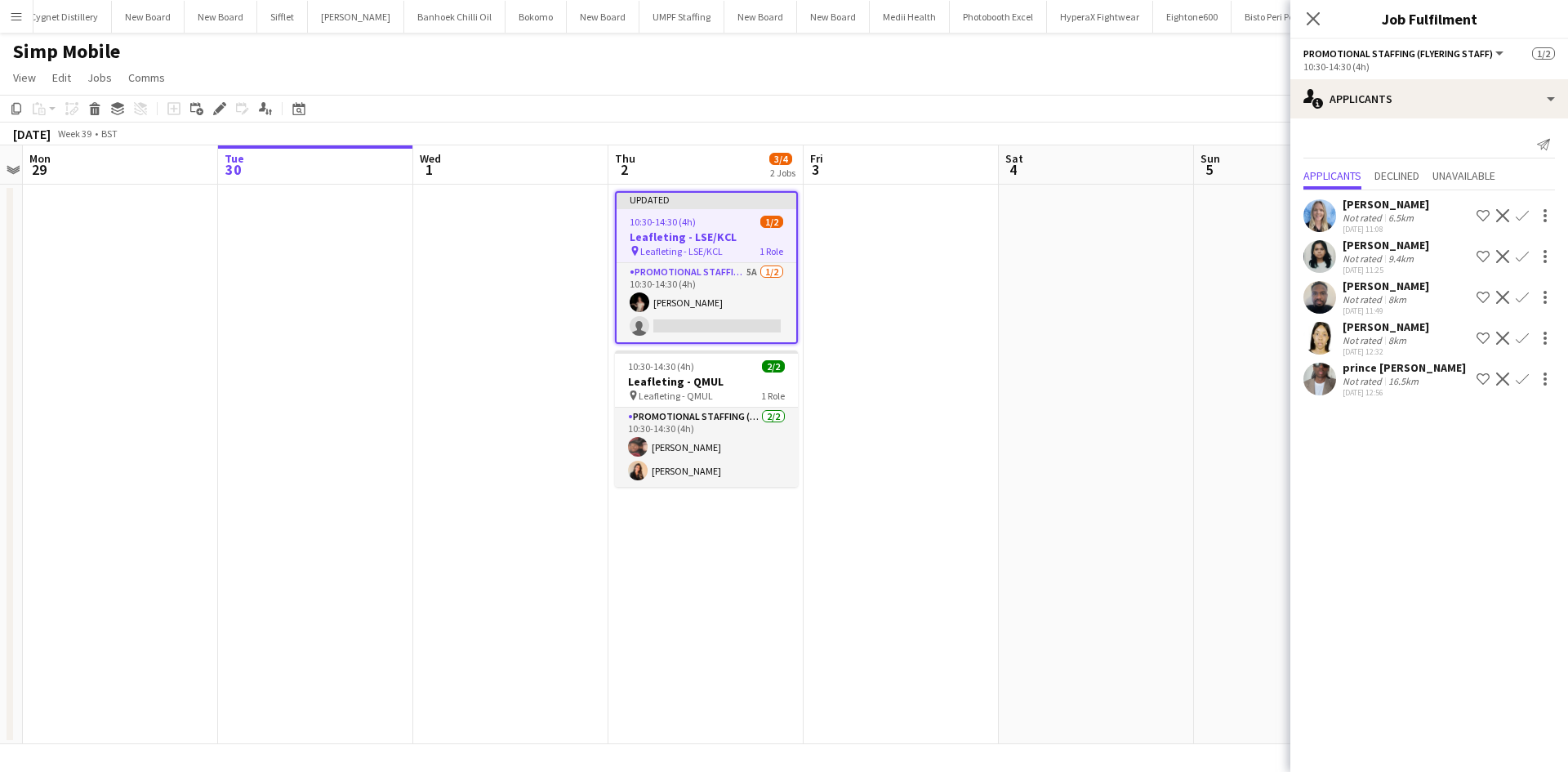
scroll to position [0, 561]
click at [226, 110] on div "Edit" at bounding box center [219, 108] width 19 height 19
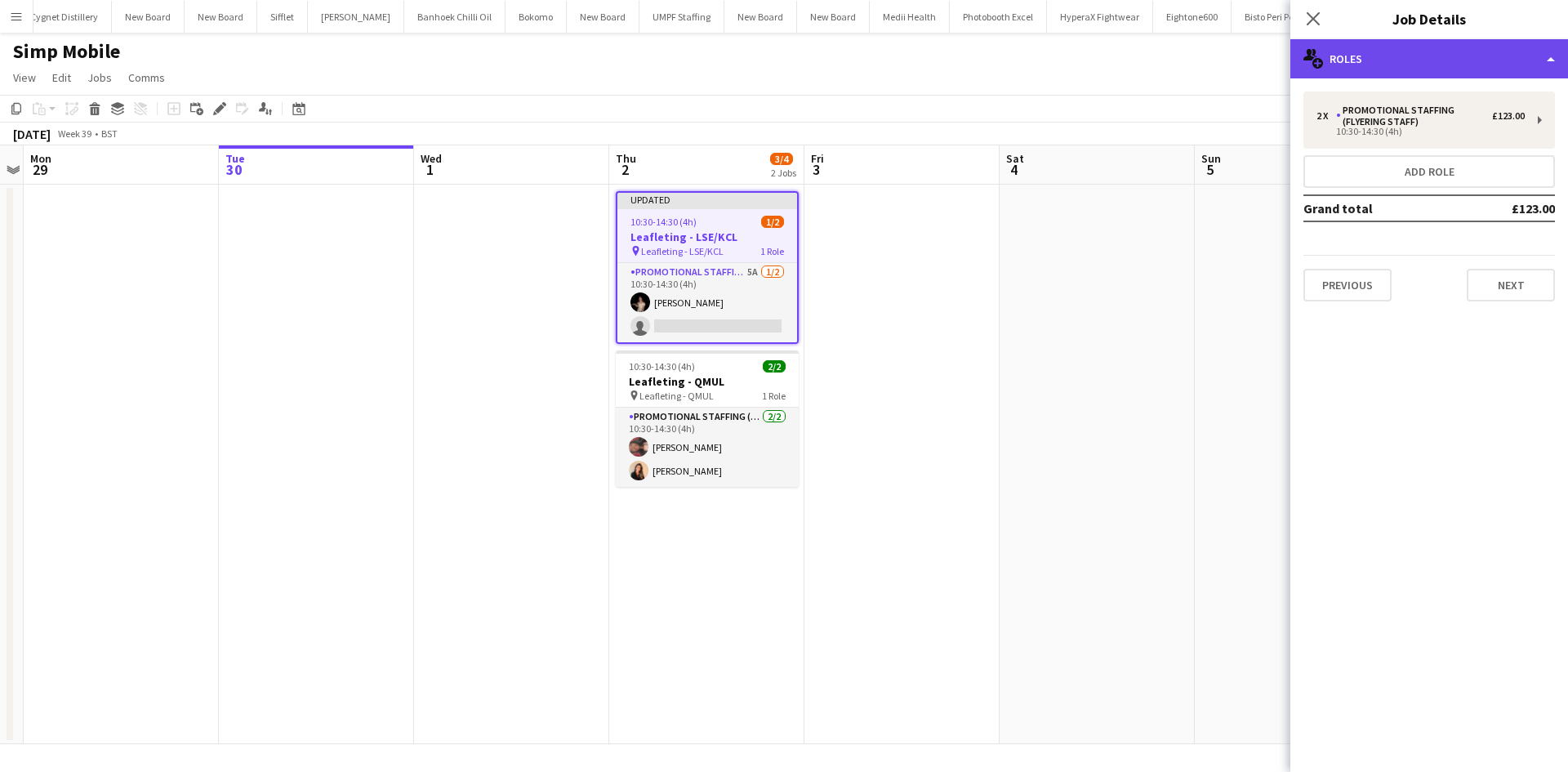
click at [1432, 63] on div "multiple-users-add Roles" at bounding box center [1429, 58] width 278 height 39
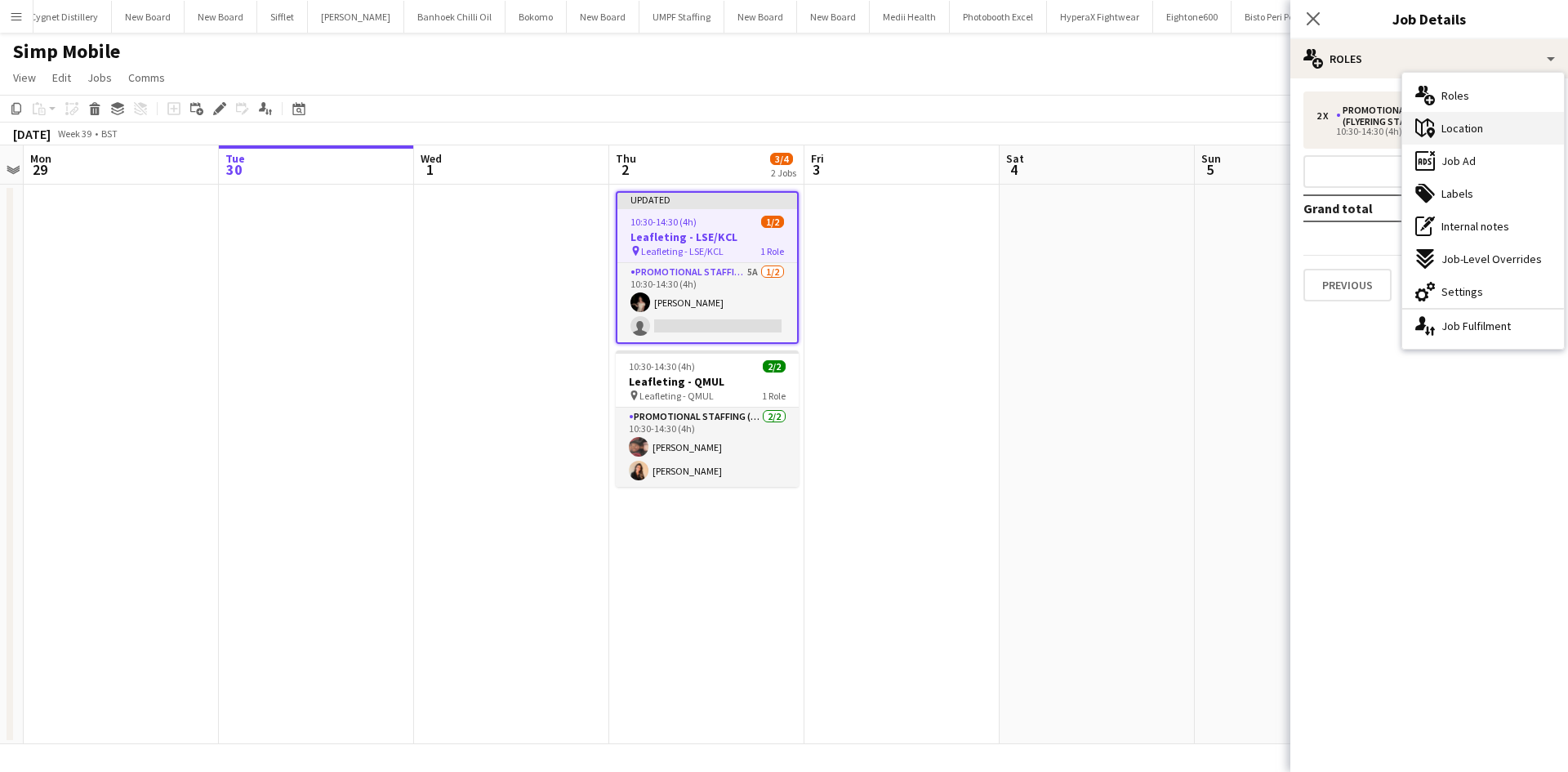
click at [1496, 124] on div "maps-pin-1 Location" at bounding box center [1482, 127] width 162 height 32
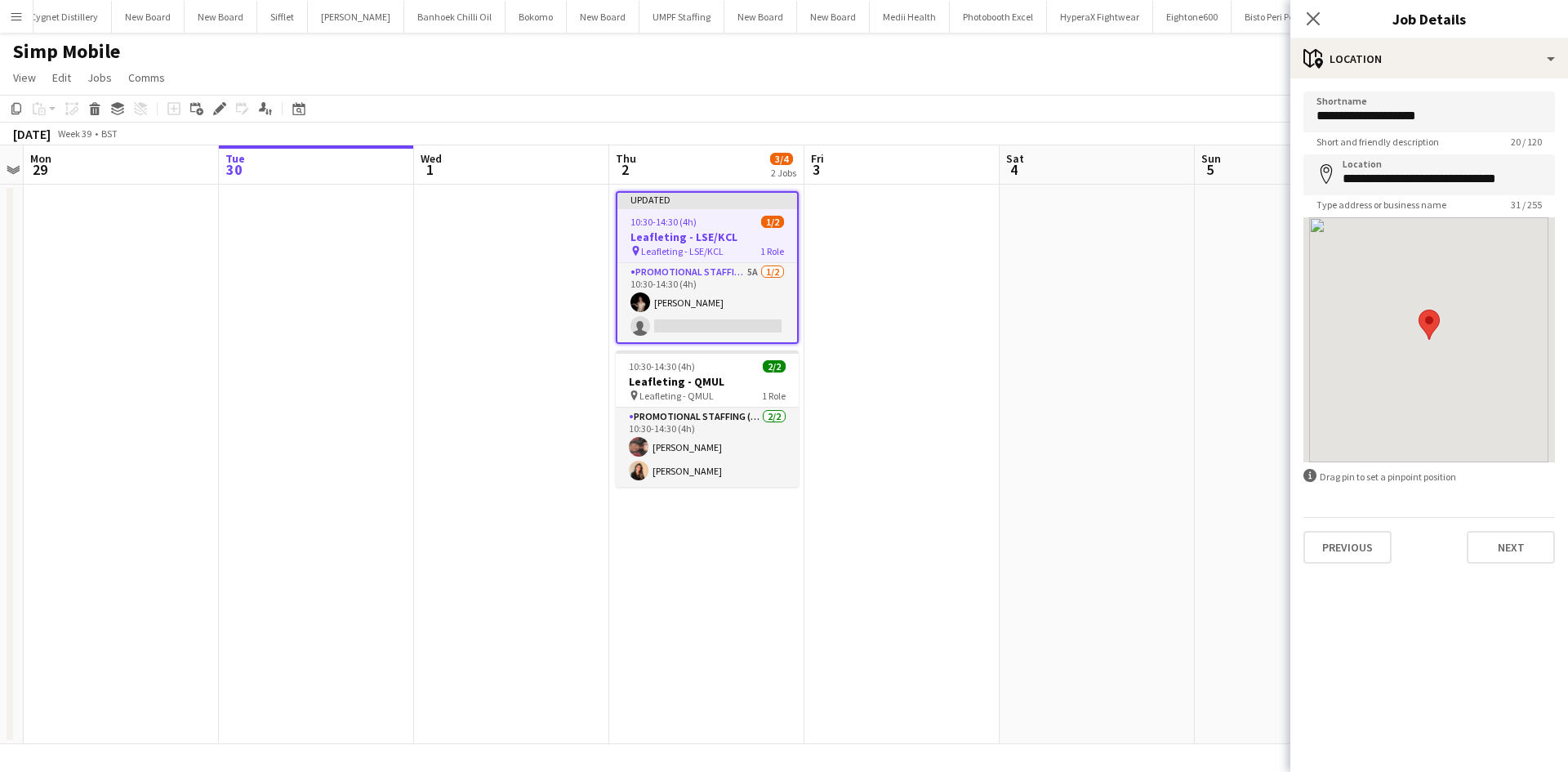
click at [1474, 81] on div "**********" at bounding box center [1429, 327] width 278 height 498
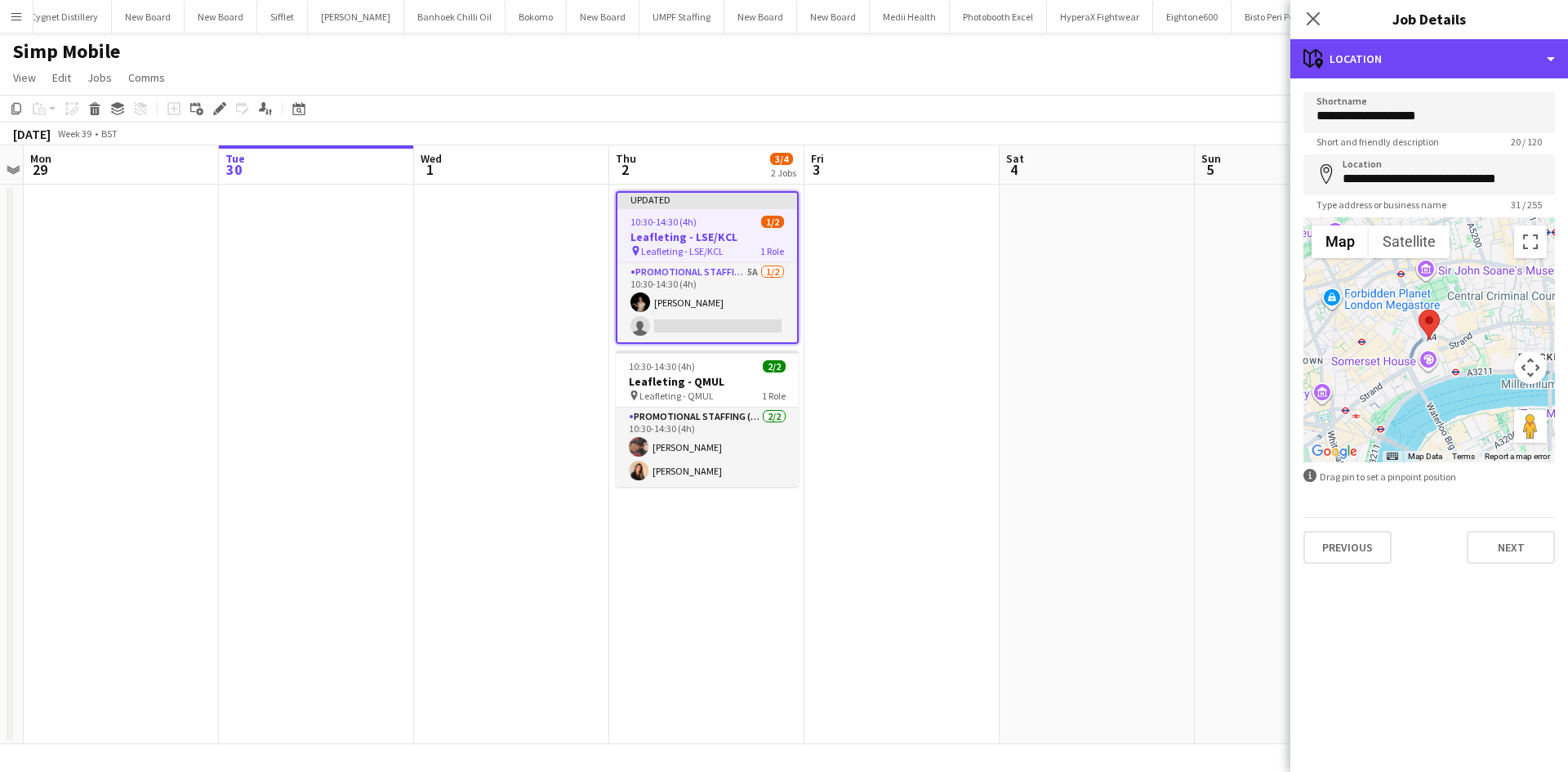
drag, startPoint x: 1466, startPoint y: 48, endPoint x: 1478, endPoint y: 72, distance: 26.8
click at [1466, 49] on div "maps-pin-1 Location" at bounding box center [1429, 58] width 278 height 39
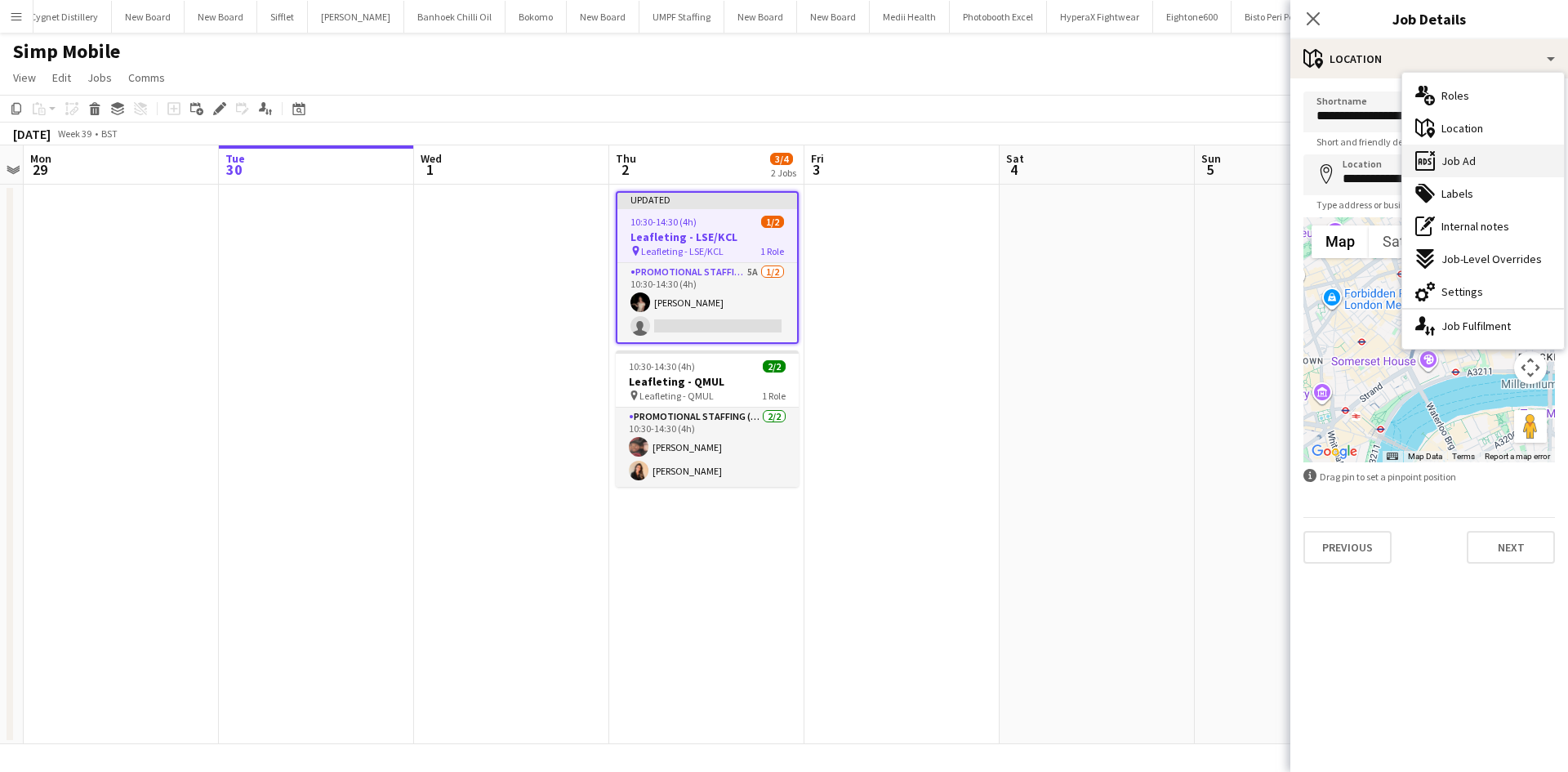
click at [1477, 153] on div "ads-window Job Ad" at bounding box center [1482, 160] width 162 height 32
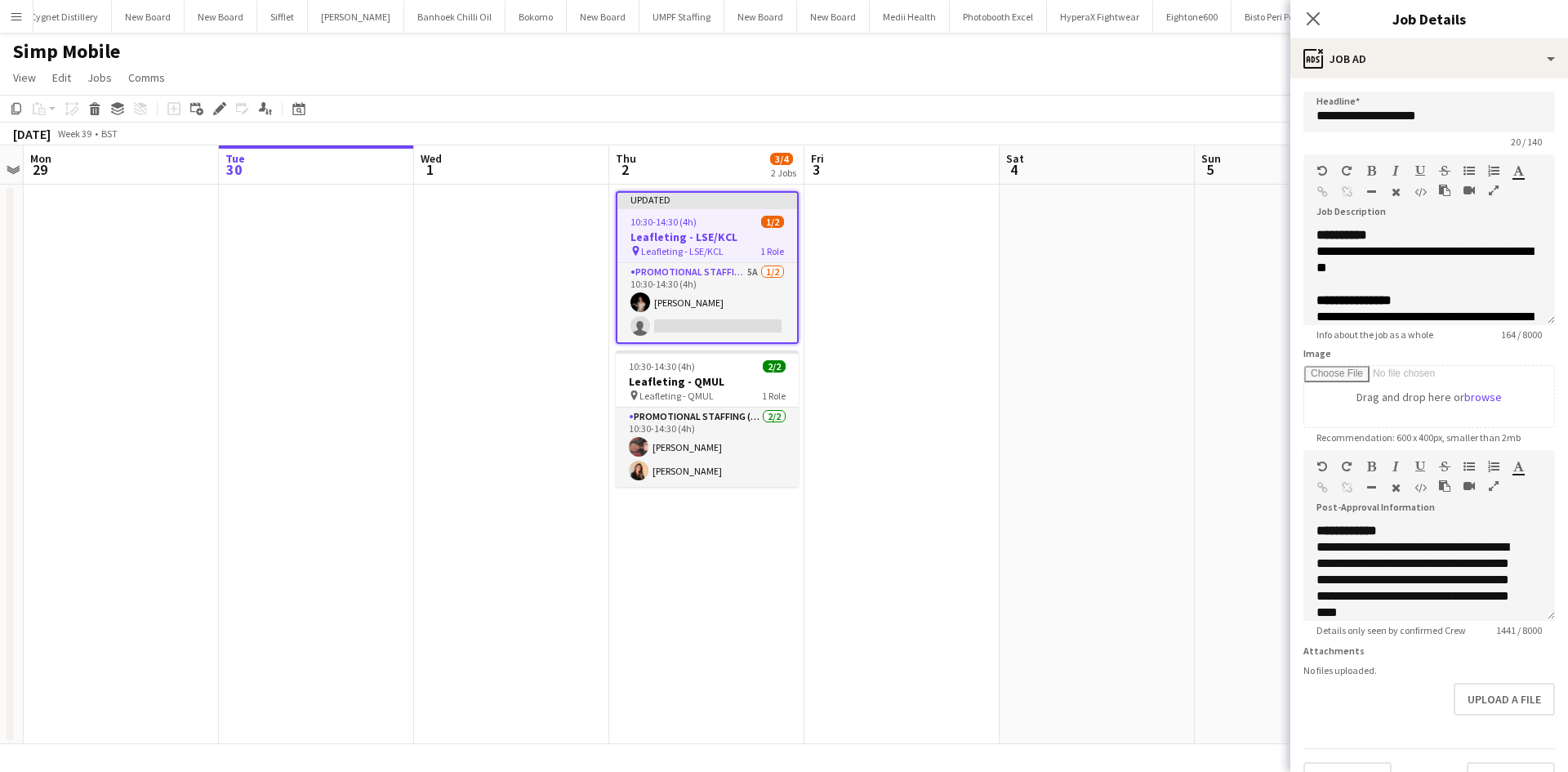
scroll to position [52, 0]
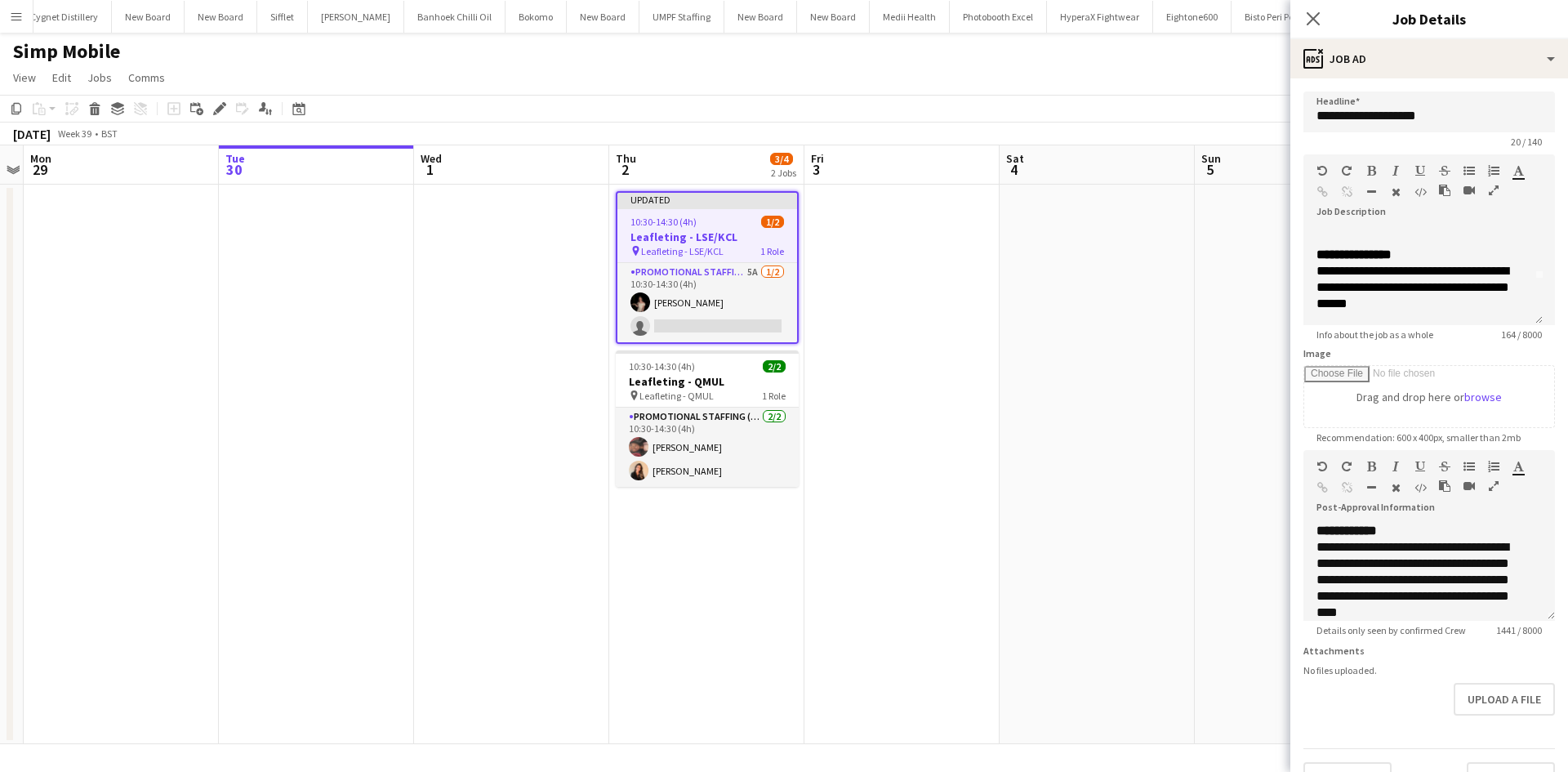
click at [1012, 330] on app-date-cell at bounding box center [1096, 464] width 195 height 560
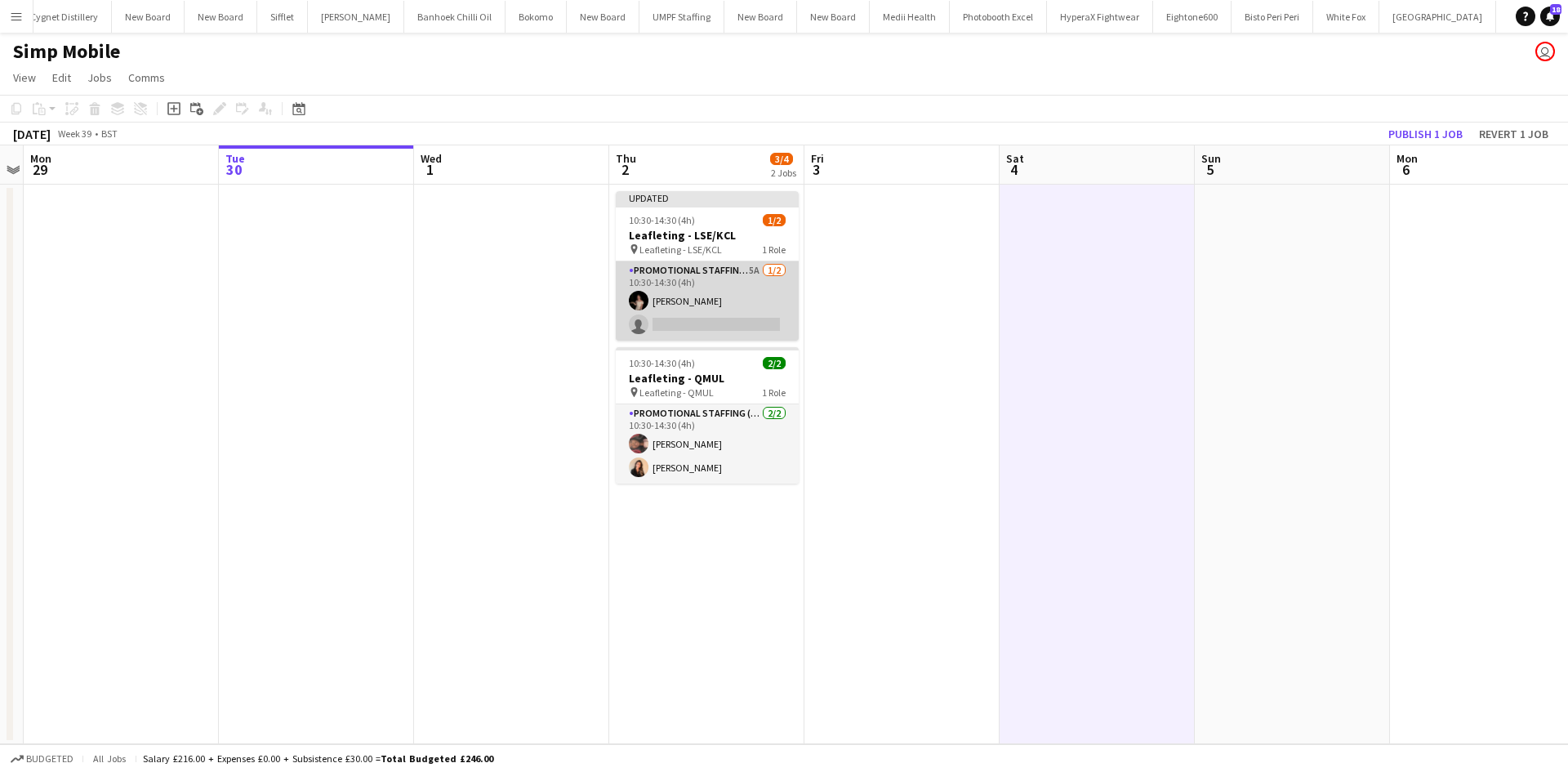
click at [759, 272] on app-card-role "Promotional Staffing (Flyering Staff) 5A 1/2 10:30-14:30 (4h) Yuliia Levytska s…" at bounding box center [707, 301] width 183 height 79
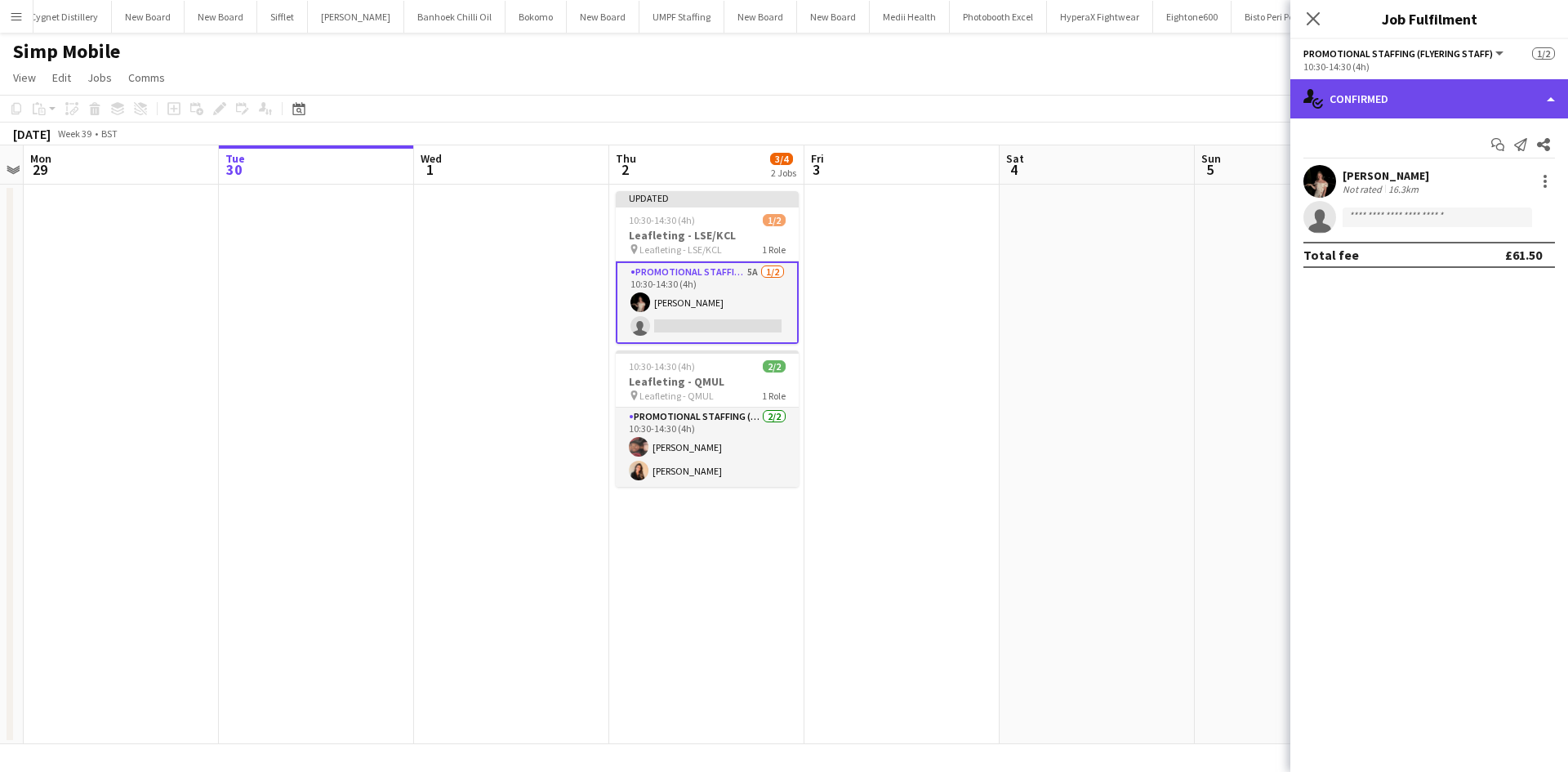
click at [1434, 85] on div "single-neutral-actions-check-2 Confirmed" at bounding box center [1429, 99] width 278 height 39
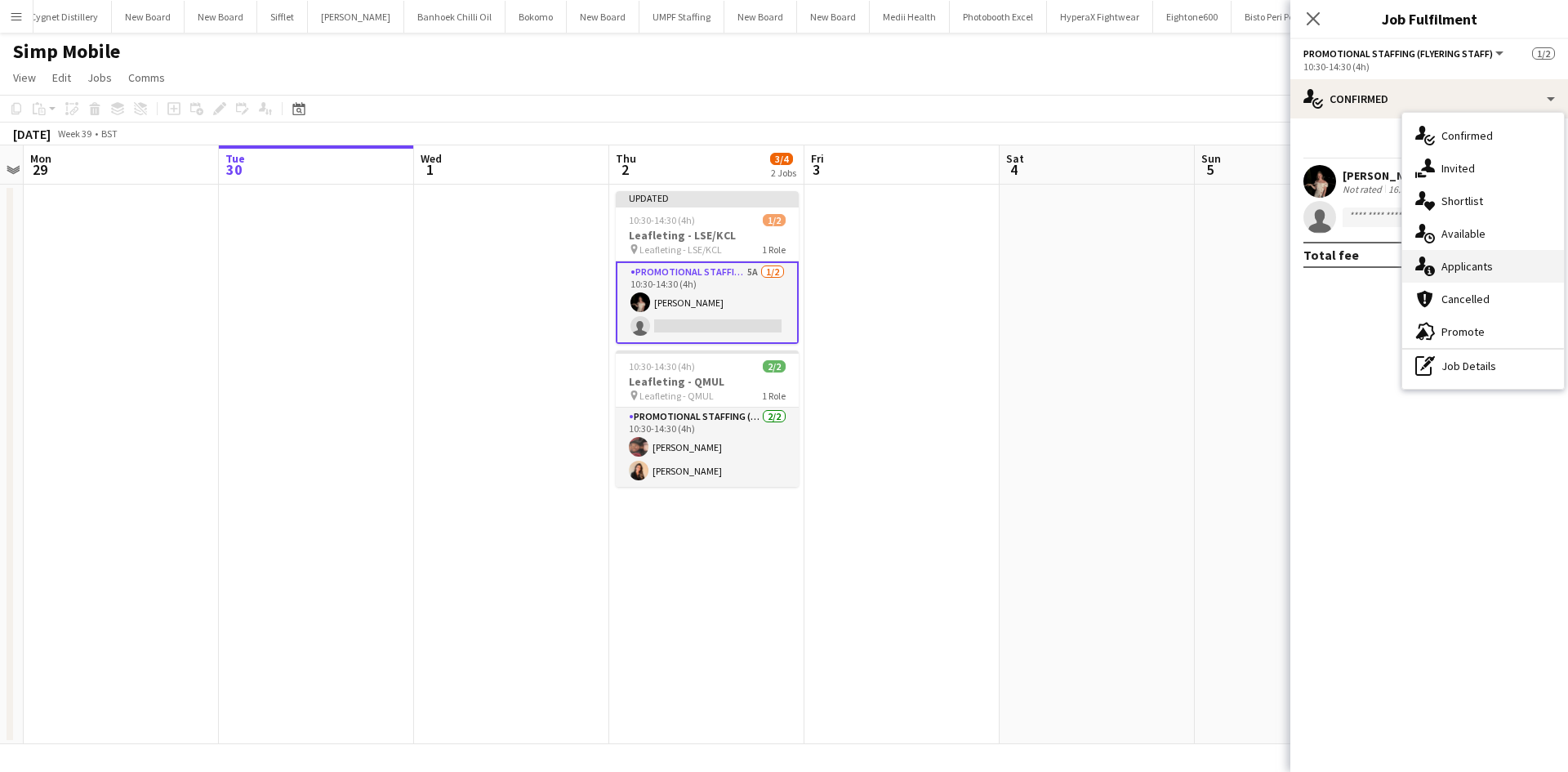
click at [1514, 265] on div "single-neutral-actions-information Applicants" at bounding box center [1482, 266] width 162 height 32
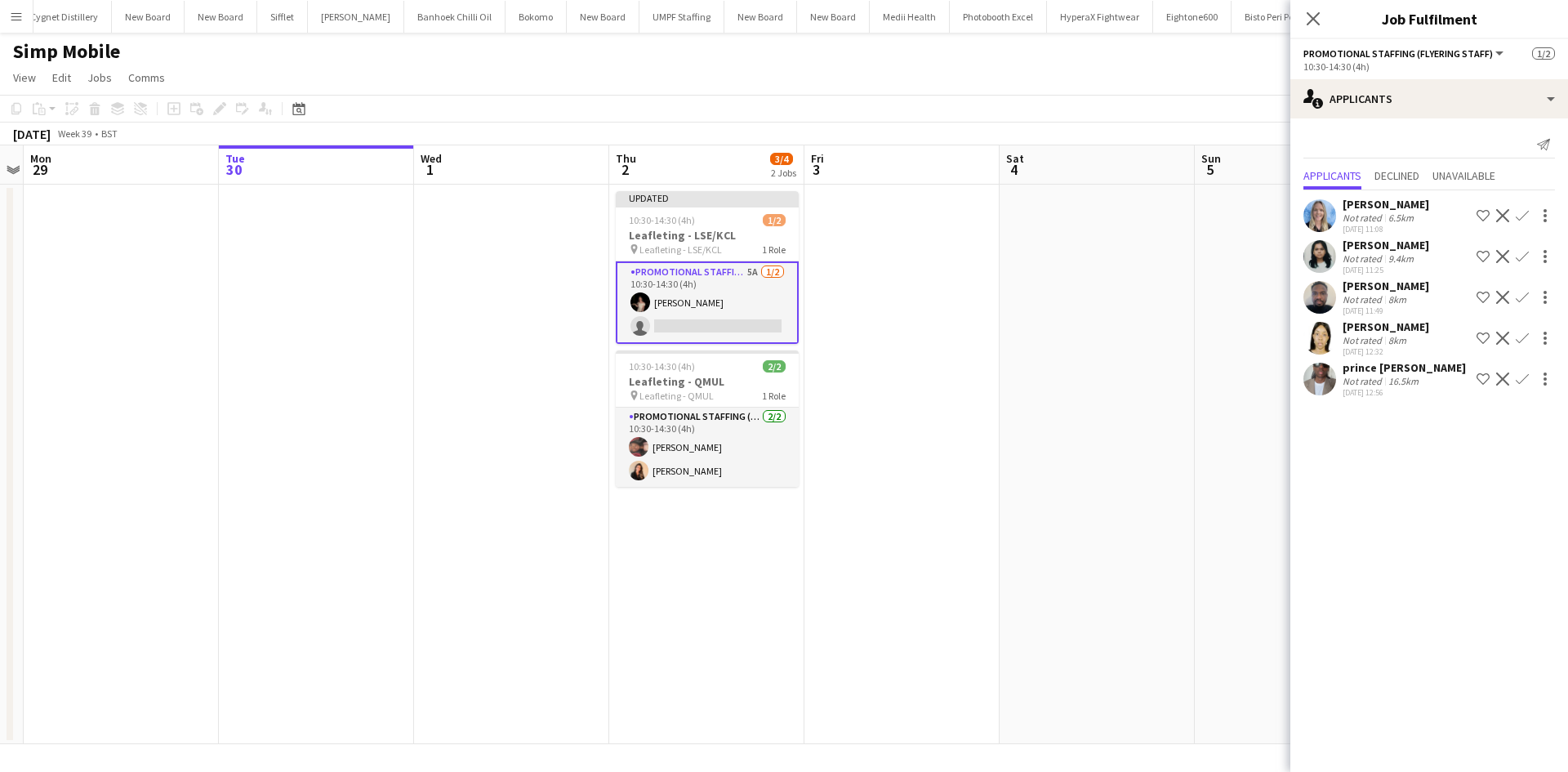
click at [1416, 217] on div "Not rated 6.5km" at bounding box center [1386, 217] width 87 height 12
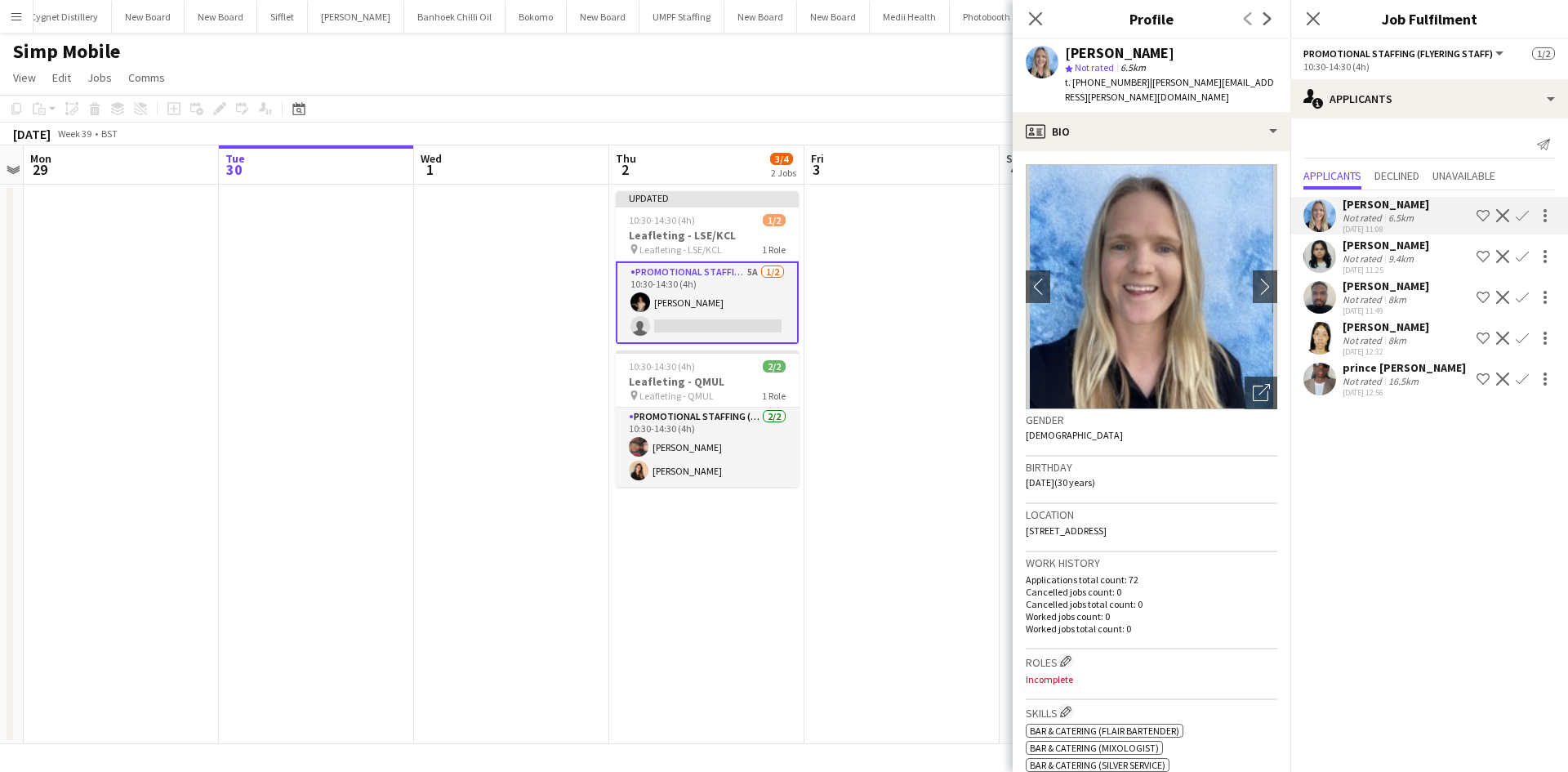
click at [1526, 217] on app-icon "Confirm" at bounding box center [1522, 215] width 13 height 13
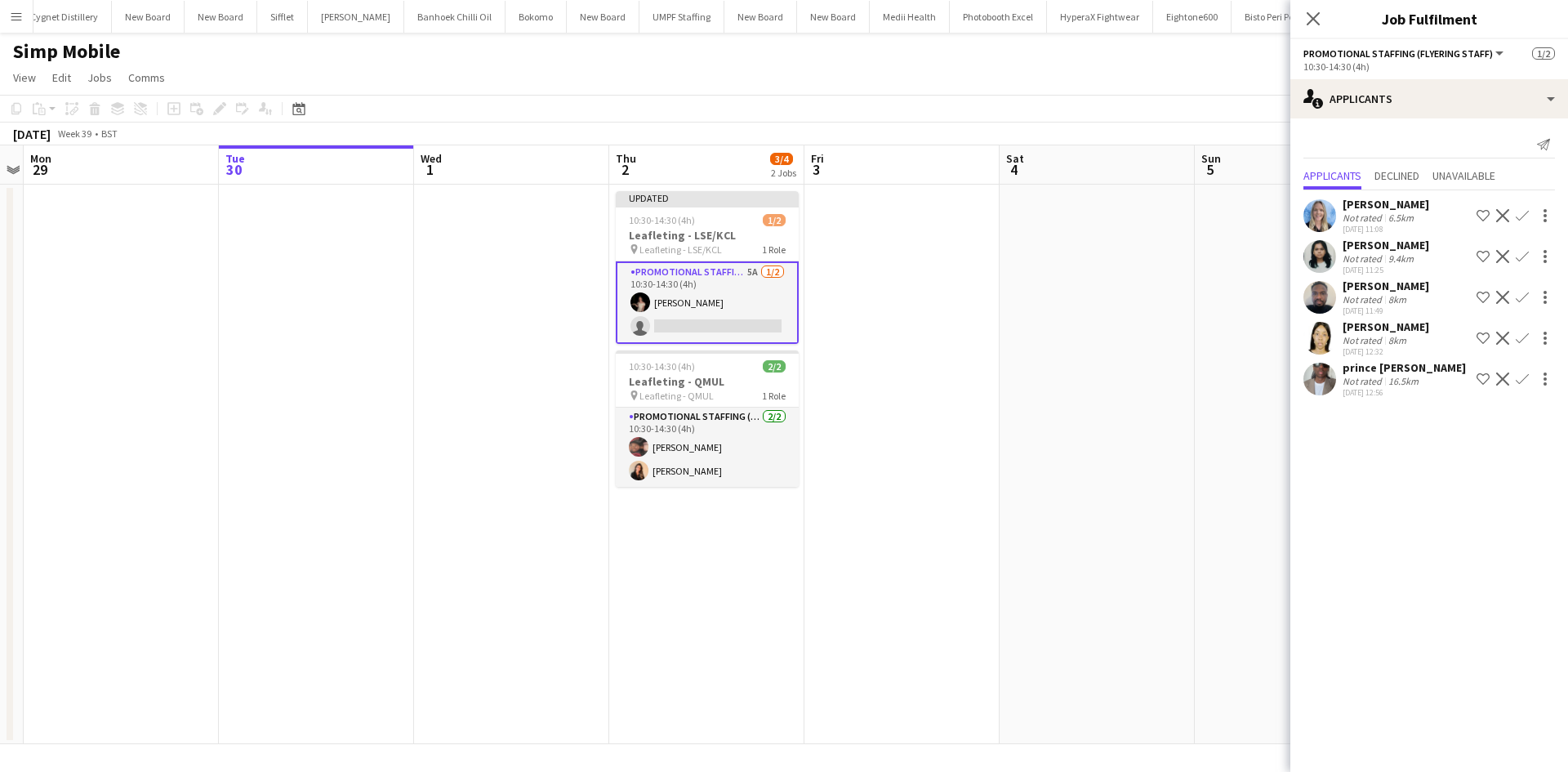
click at [1519, 211] on app-icon "Confirm" at bounding box center [1522, 215] width 13 height 13
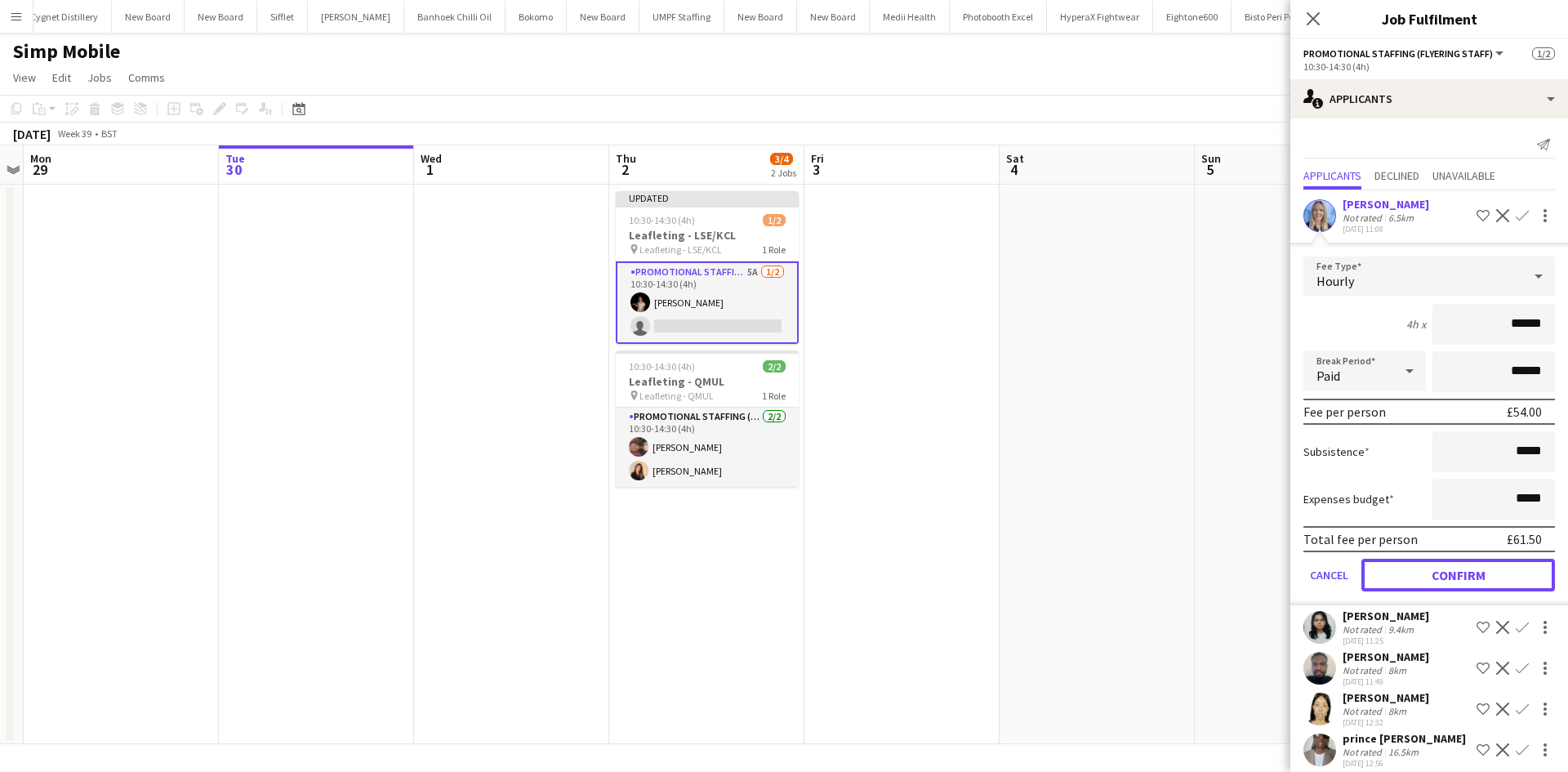
click at [1471, 579] on button "Confirm" at bounding box center [1458, 574] width 194 height 32
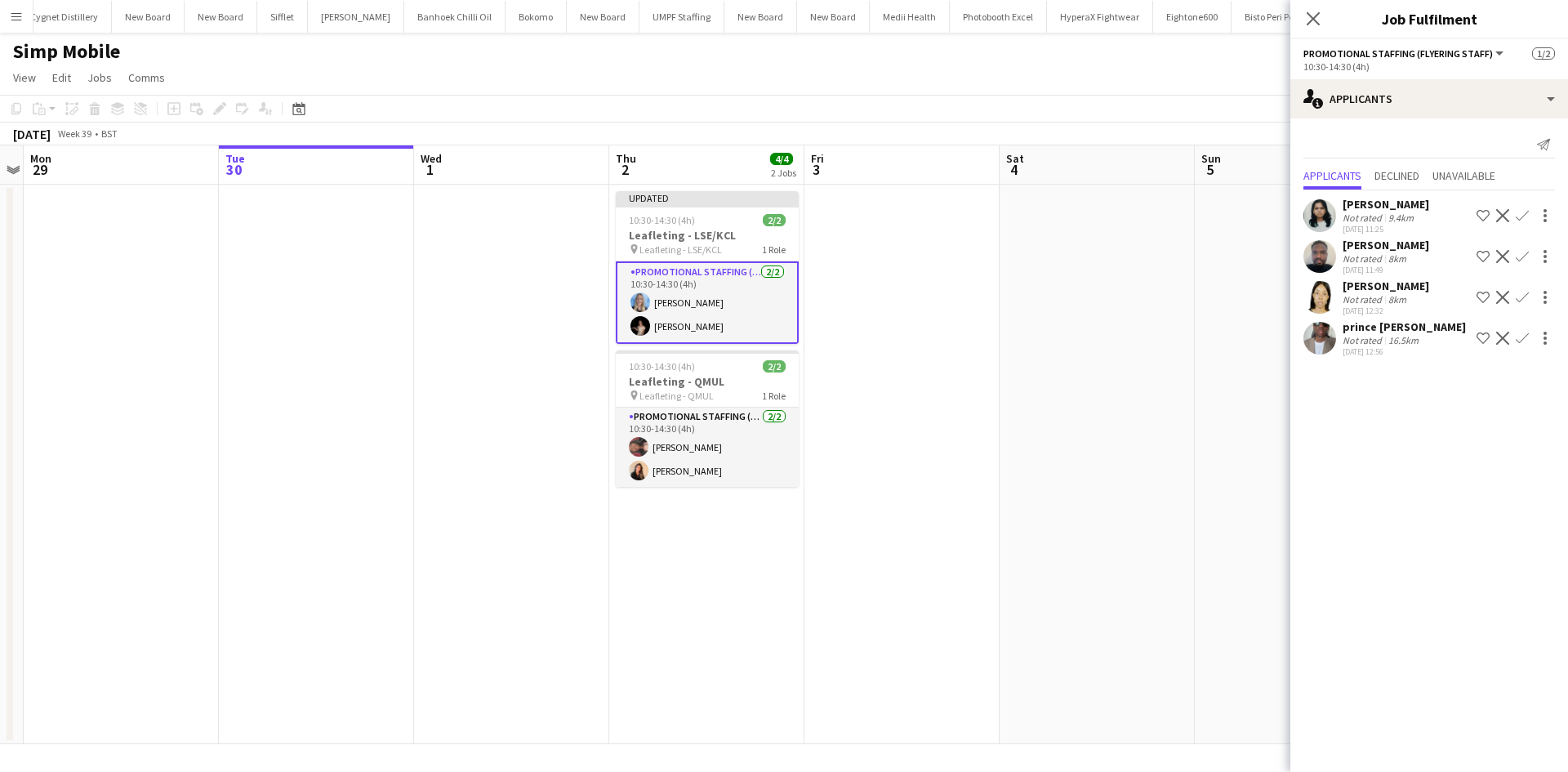
click at [1172, 467] on app-date-cell at bounding box center [1096, 464] width 195 height 560
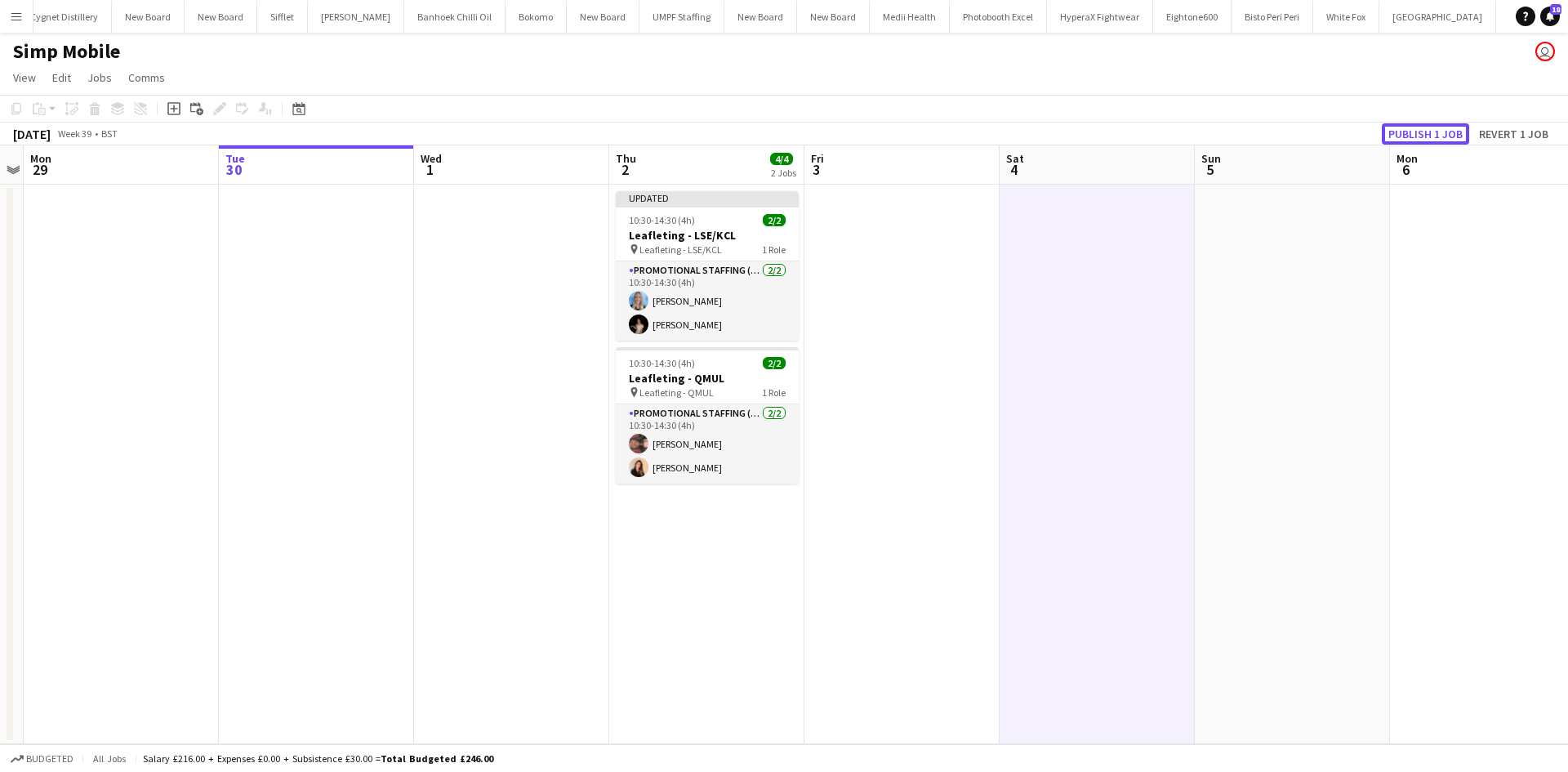
drag, startPoint x: 1419, startPoint y: 134, endPoint x: 1423, endPoint y: 151, distance: 17.5
click at [1423, 147] on app-calendar "Copy Paste Paste Ctrl+V Paste with crew Ctrl+Shift+V Paste linked Job Delete Gr…" at bounding box center [784, 419] width 1568 height 649
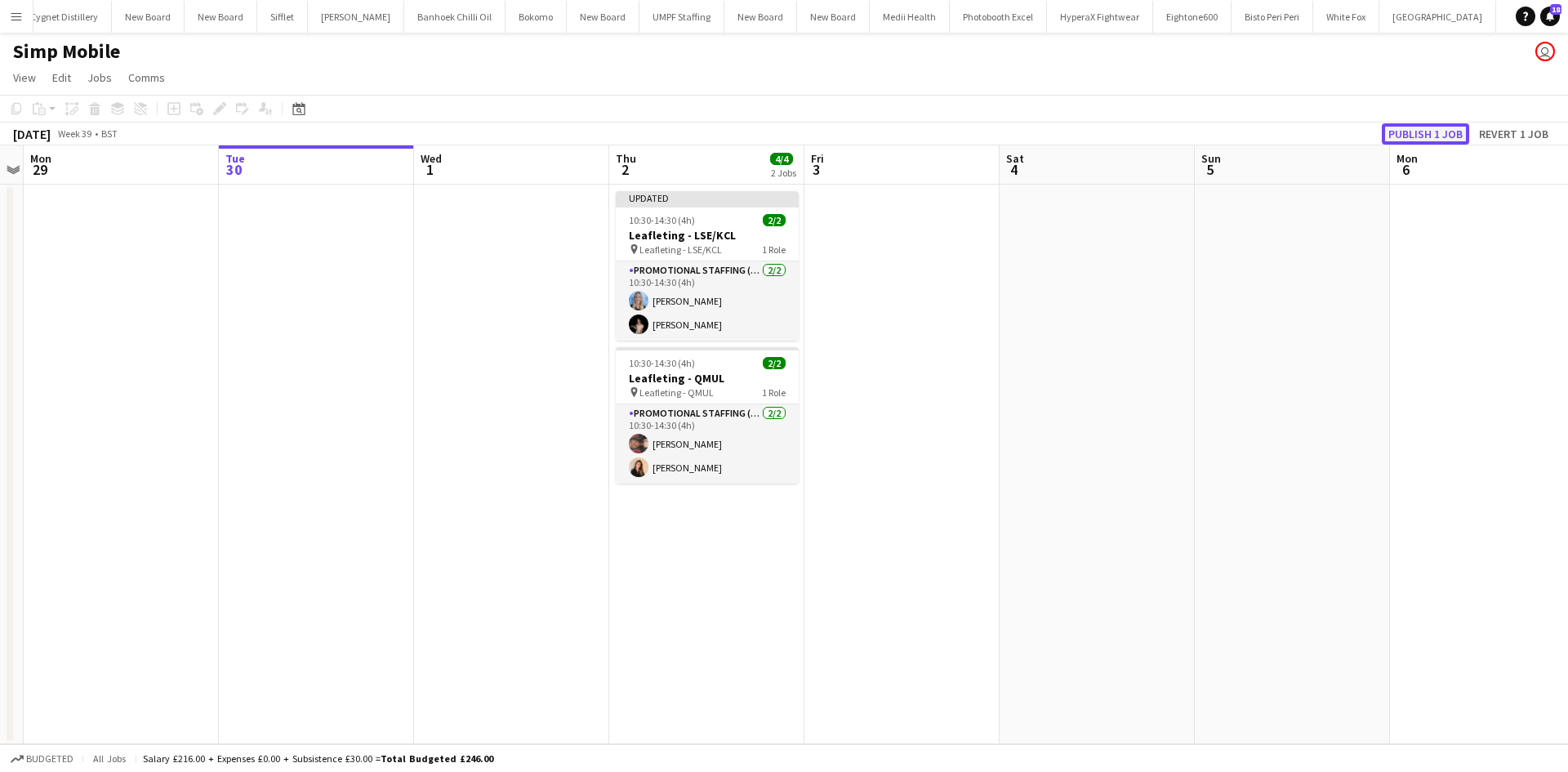
click at [1430, 125] on button "Publish 1 job" at bounding box center [1425, 134] width 88 height 21
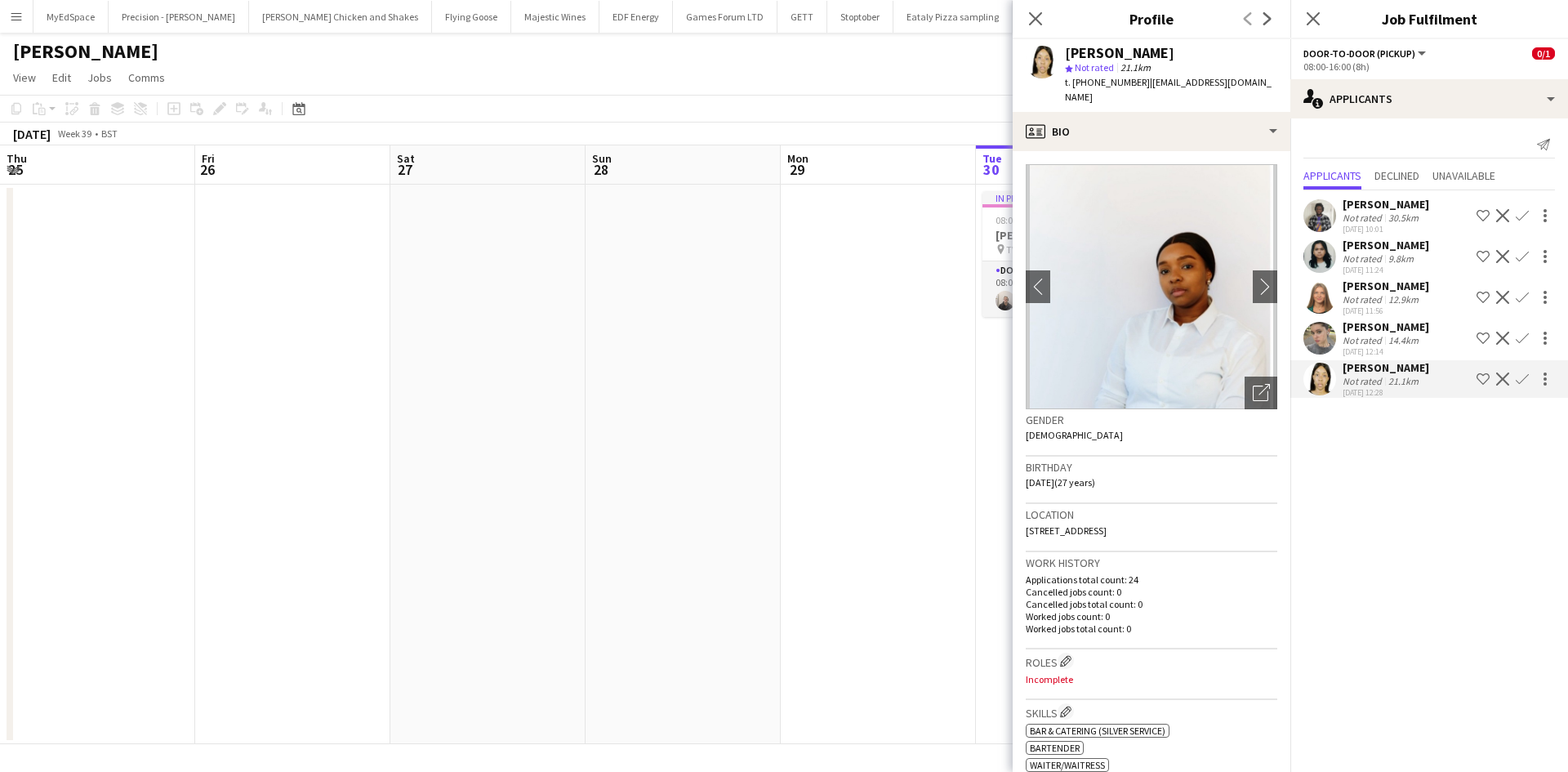
scroll to position [0, 561]
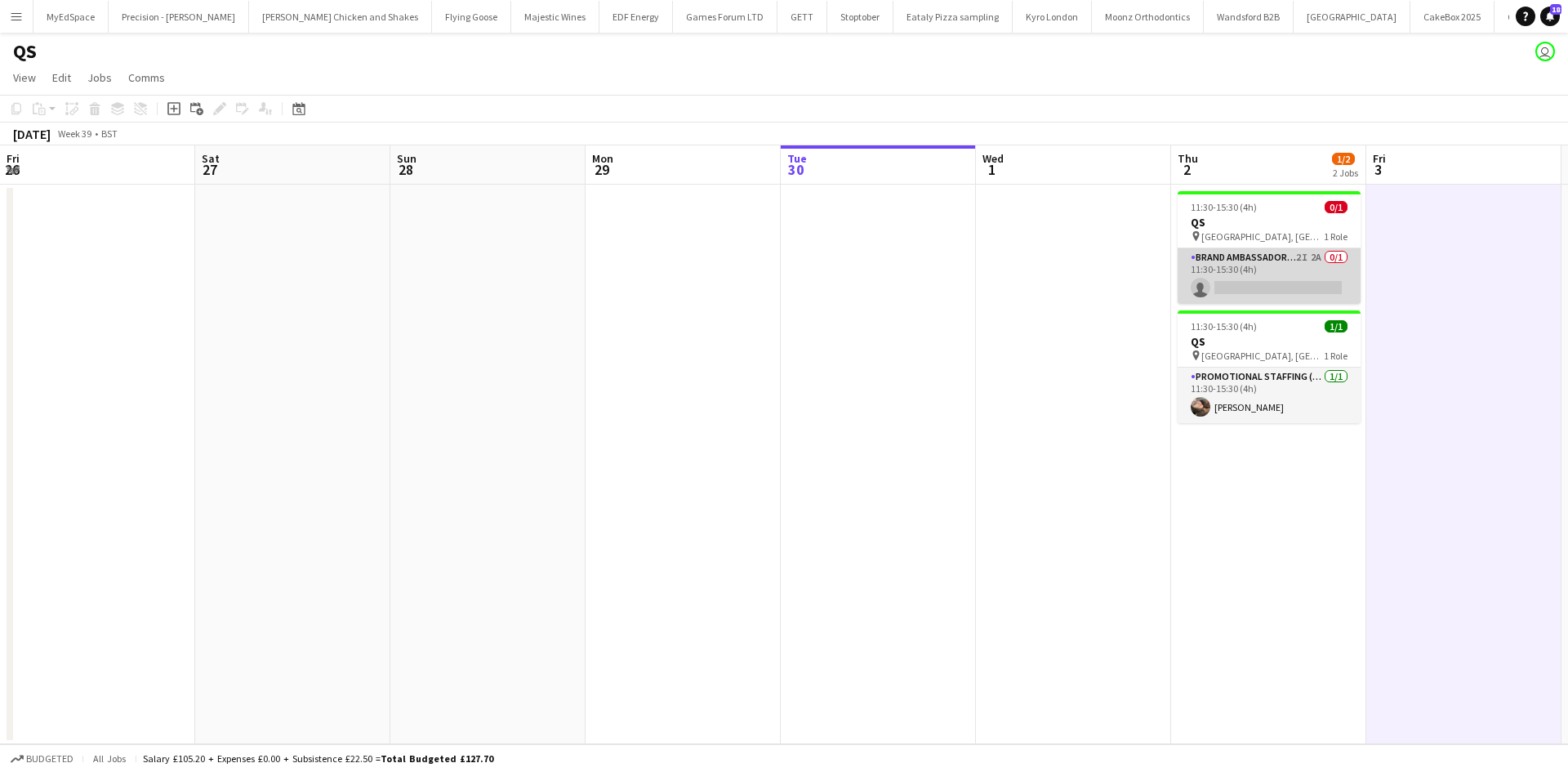
scroll to position [0, 561]
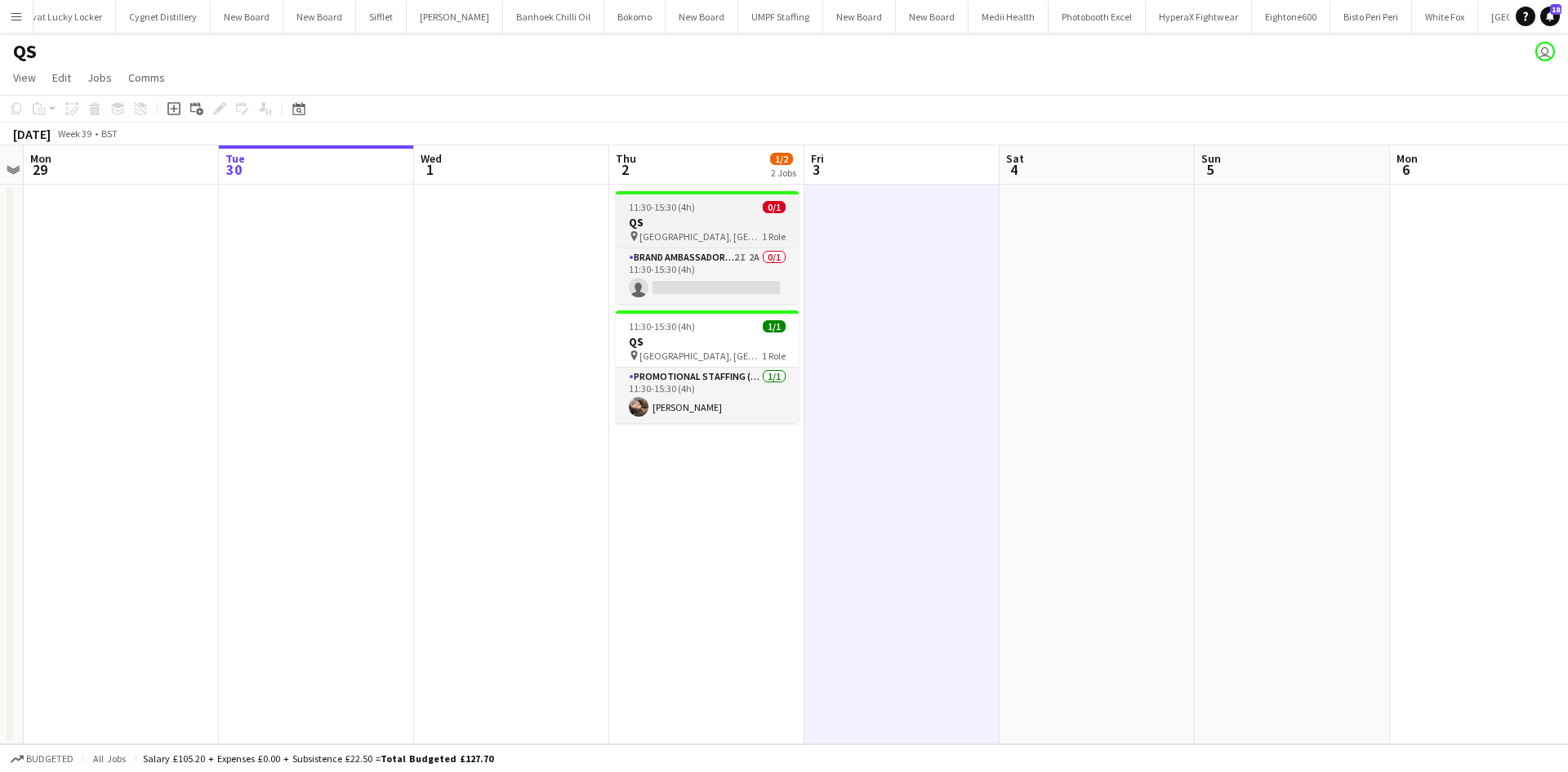
click at [752, 240] on div "pin [GEOGRAPHIC_DATA], [GEOGRAPHIC_DATA] 1 Role" at bounding box center [707, 235] width 183 height 13
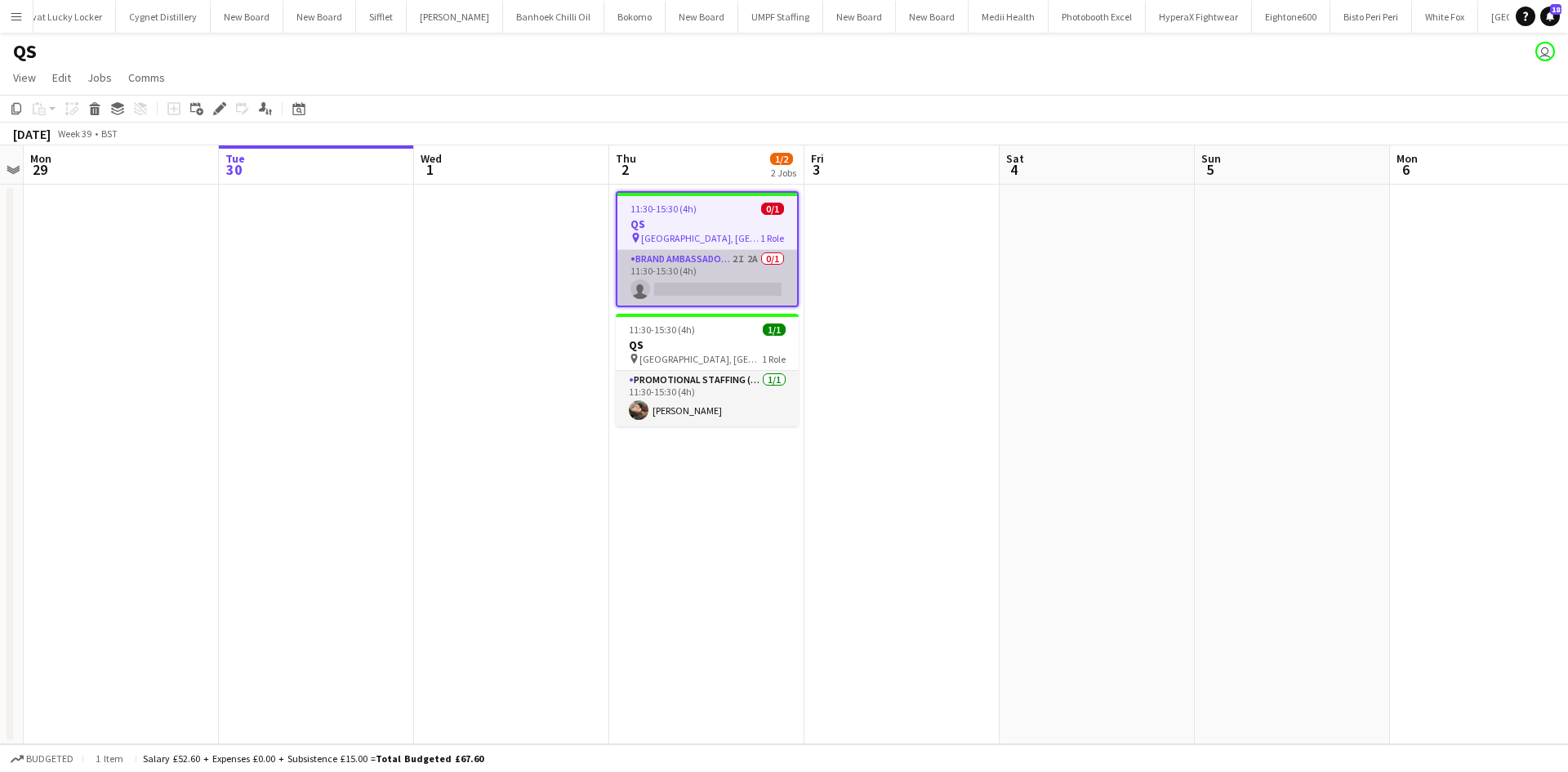
click at [745, 258] on app-card-role "Brand Ambassador (Pick up) 2I 2A 0/1 11:30-15:30 (4h) single-neutral-actions" at bounding box center [706, 278] width 180 height 55
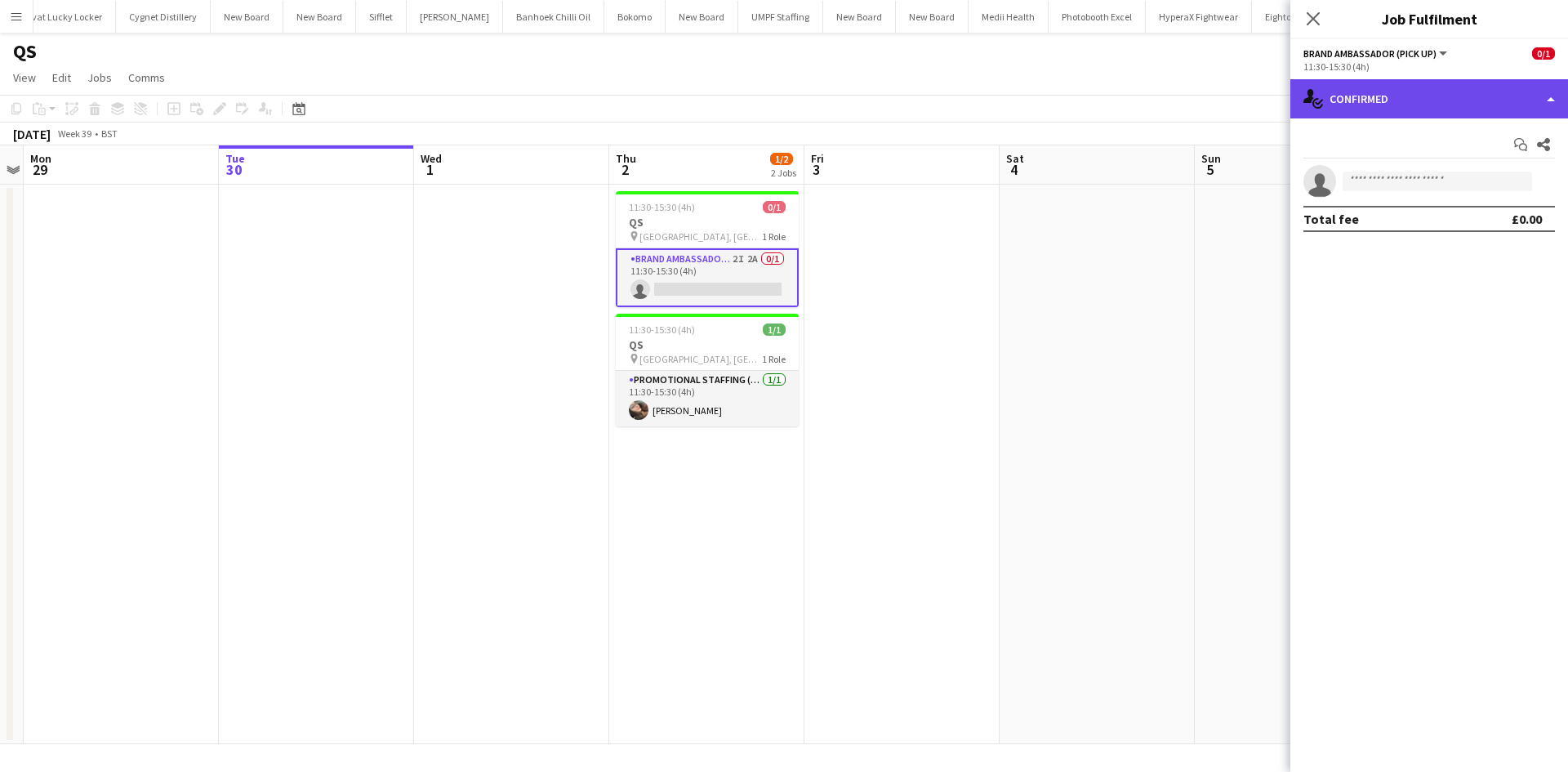
click at [1412, 106] on div "single-neutral-actions-check-2 Confirmed" at bounding box center [1429, 99] width 278 height 39
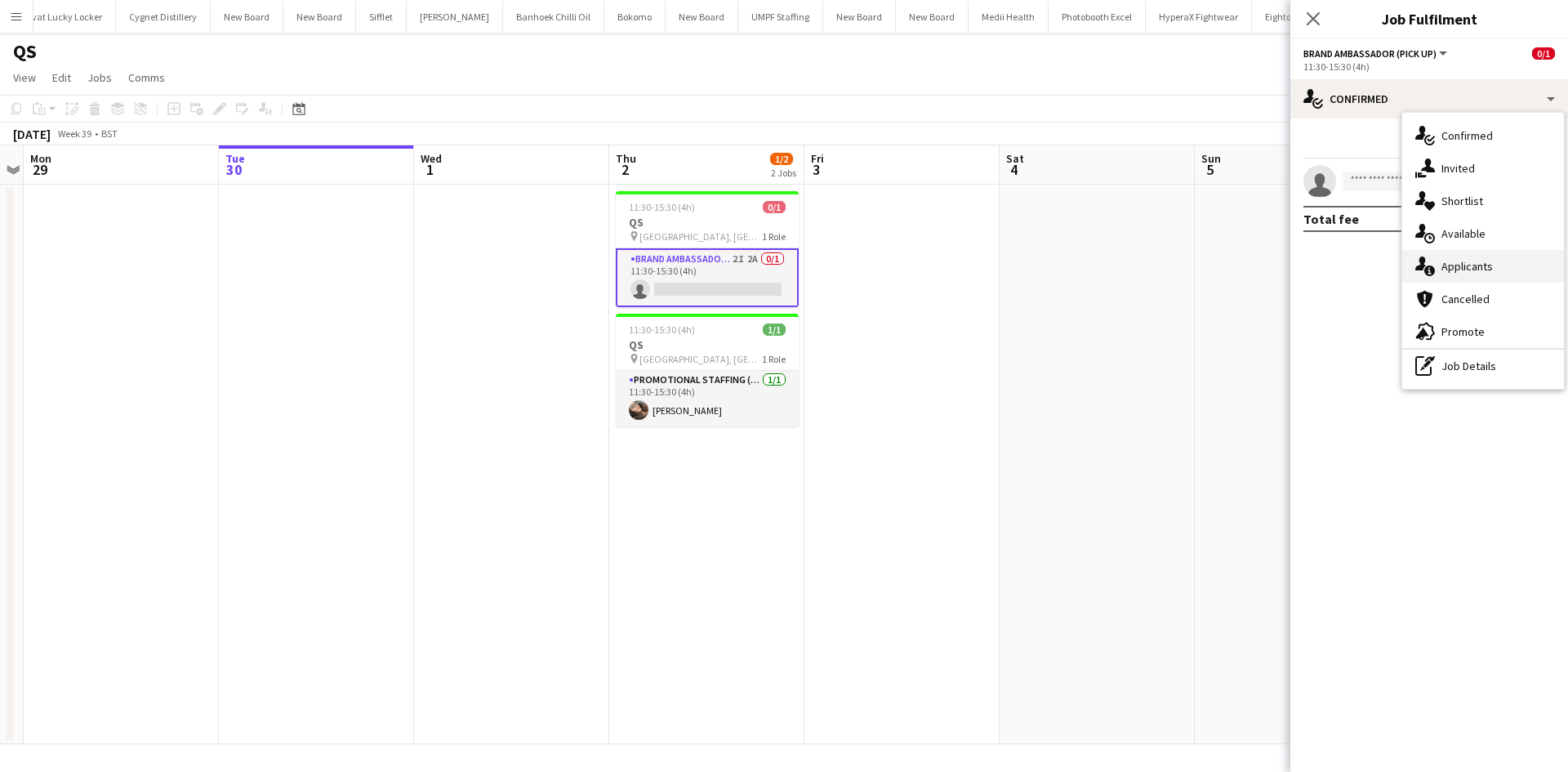
click at [1475, 256] on div "single-neutral-actions-information Applicants" at bounding box center [1482, 266] width 162 height 32
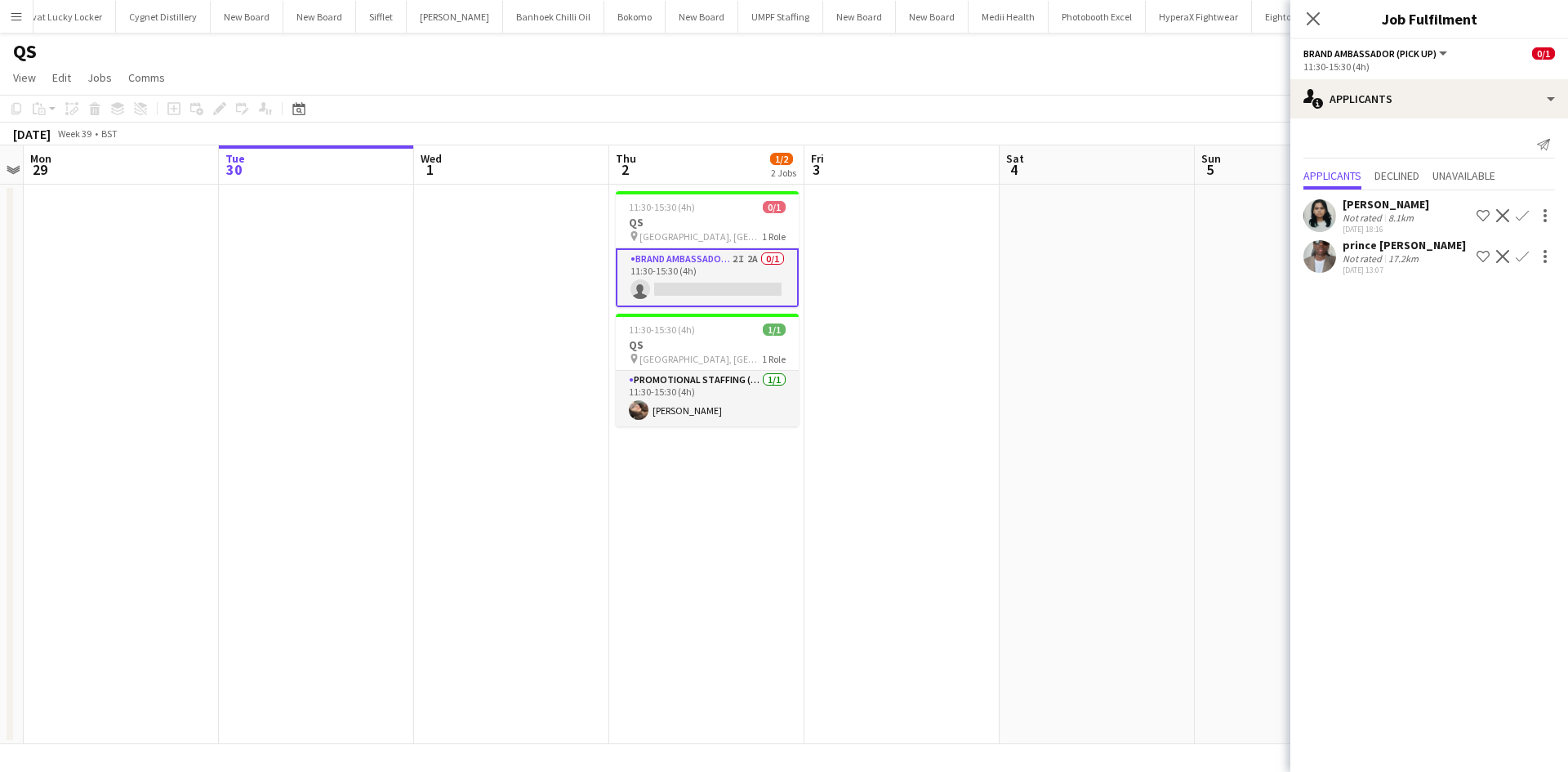
click at [1395, 218] on div "8.1km" at bounding box center [1401, 217] width 31 height 12
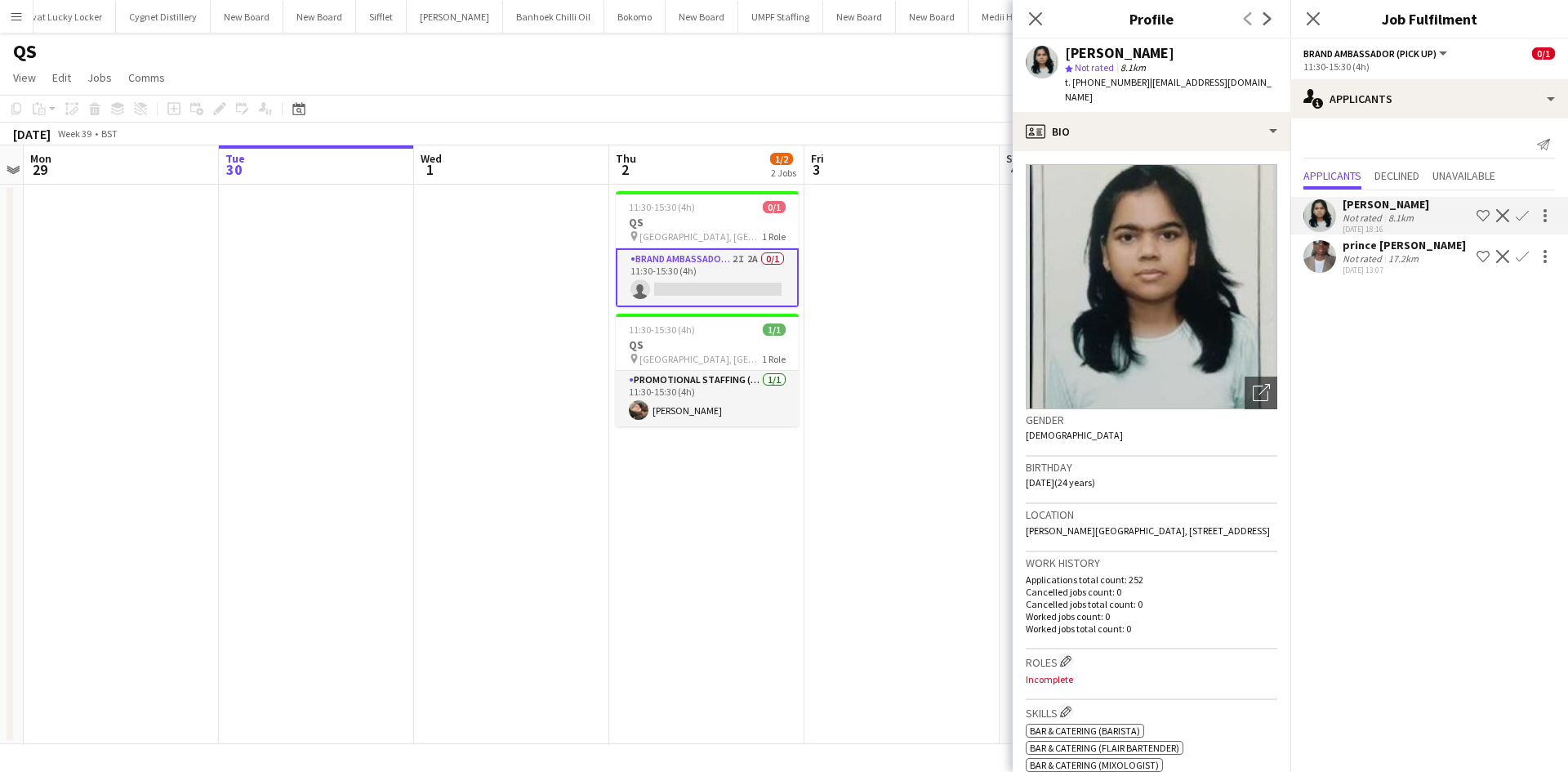
click at [931, 290] on app-date-cell at bounding box center [901, 464] width 195 height 560
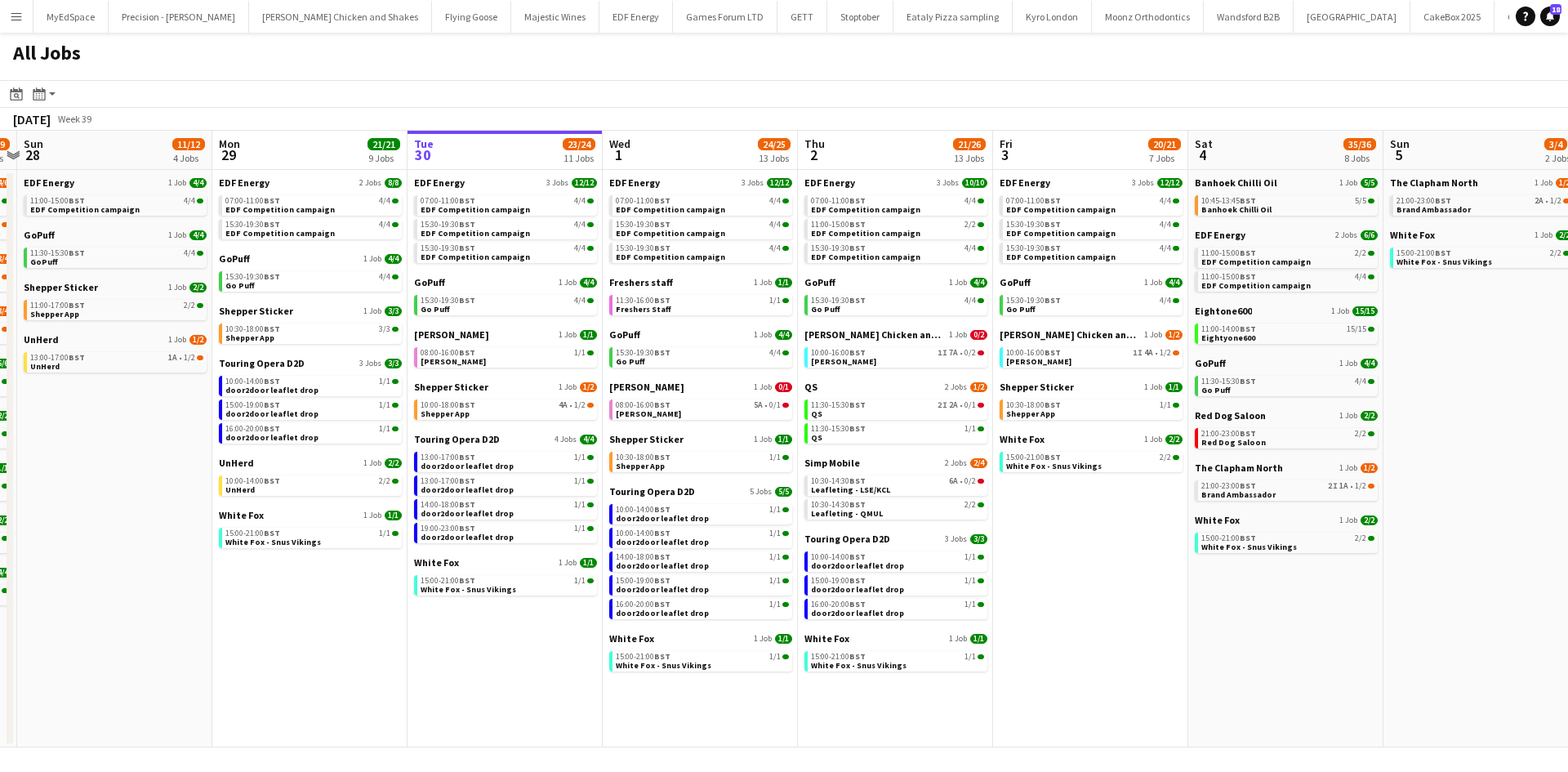
scroll to position [0, 340]
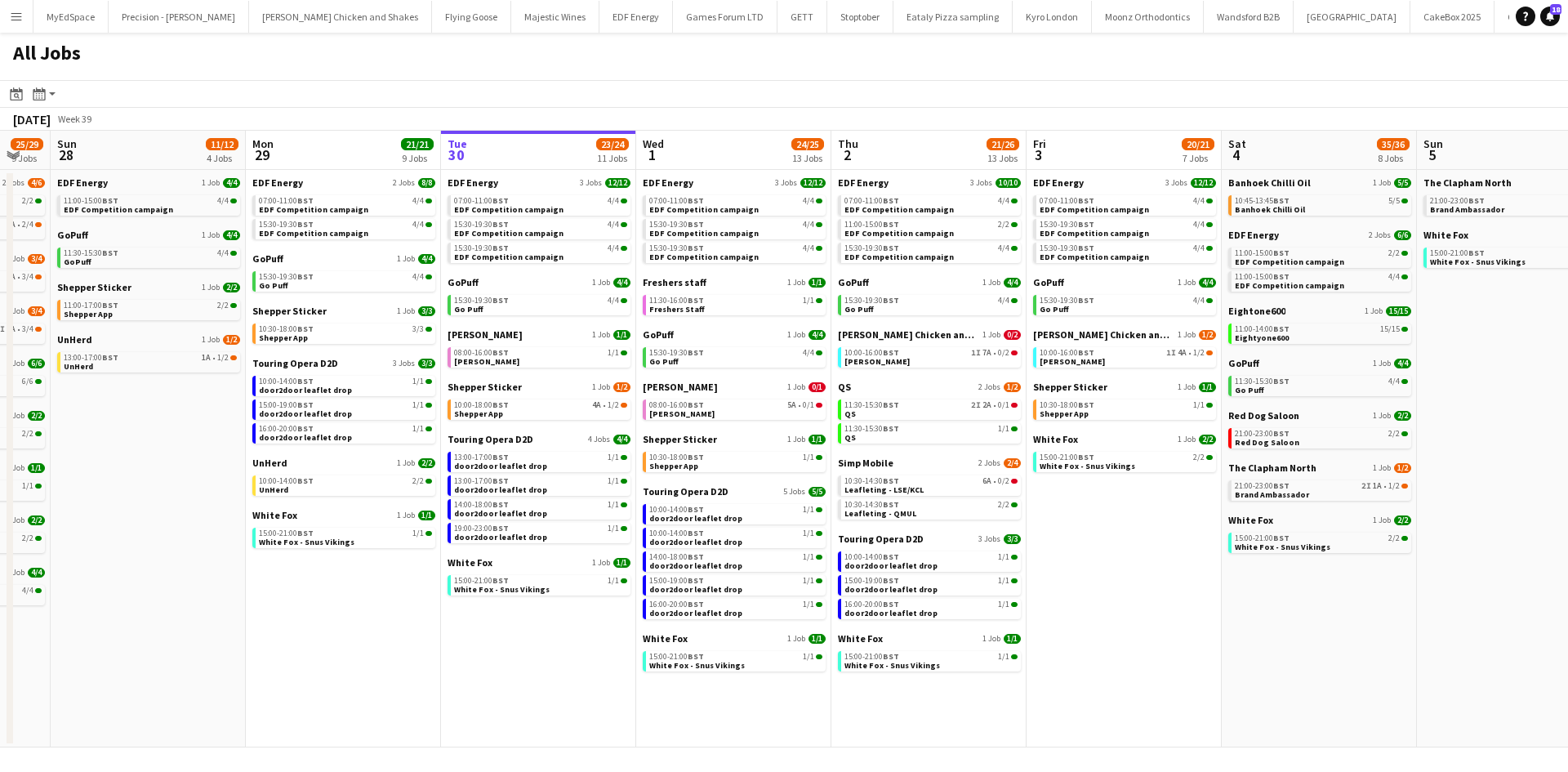
drag, startPoint x: 978, startPoint y: 580, endPoint x: 1224, endPoint y: 606, distance: 247.4
click at [1224, 606] on app-calendar-viewport "Fri 26 24/24 8 Jobs Sat 27 25/29 9 Jobs Sun 28 11/12 4 Jobs Mon 29 21/21 9 Jobs…" at bounding box center [784, 439] width 1568 height 617
click at [735, 411] on link "08:00-16:00 BST 5A • 0/1 [PERSON_NAME]" at bounding box center [735, 408] width 173 height 18
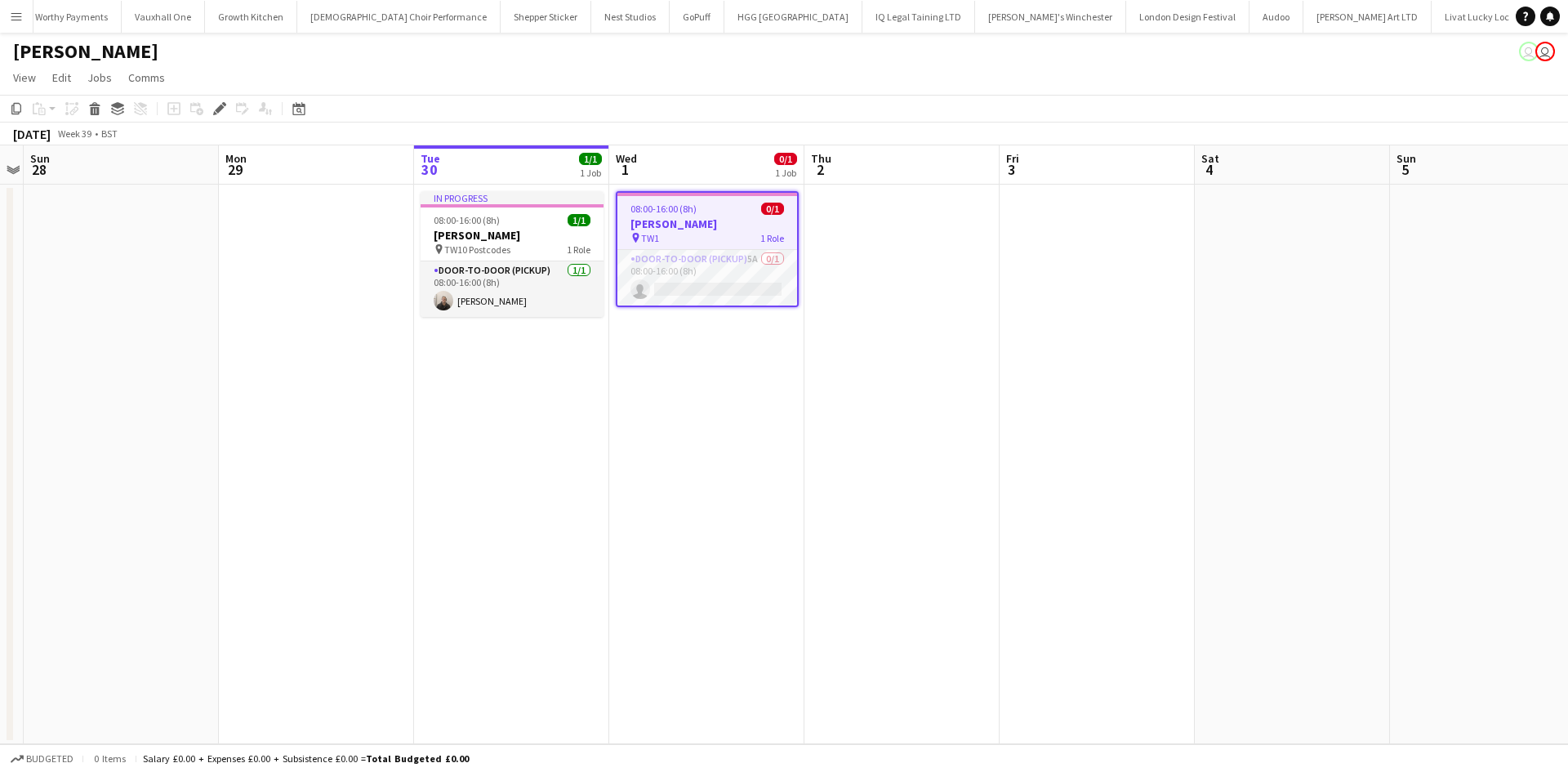
scroll to position [0, 3145]
click at [212, 112] on div "Edit" at bounding box center [219, 108] width 19 height 19
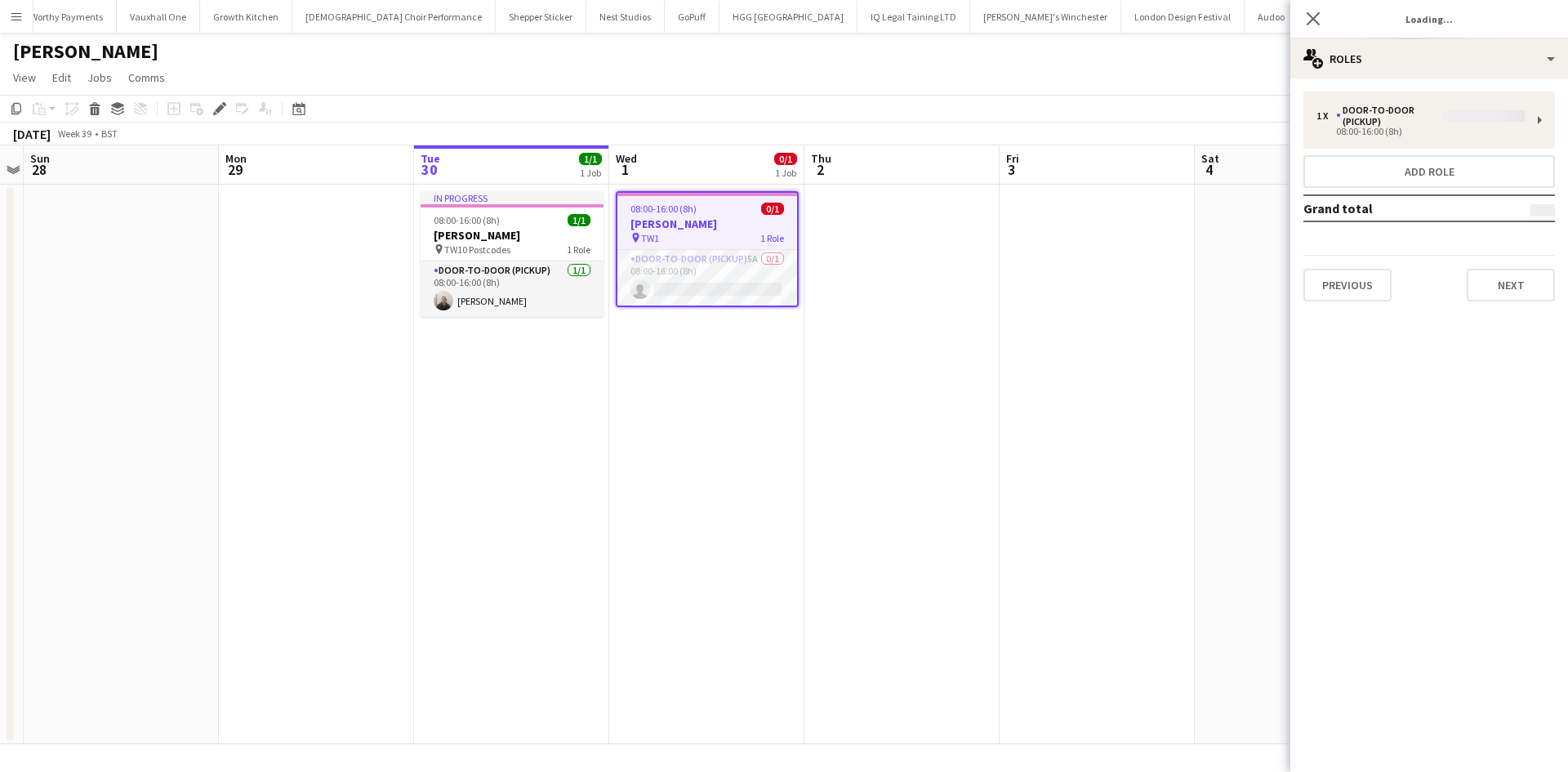
type input "**********"
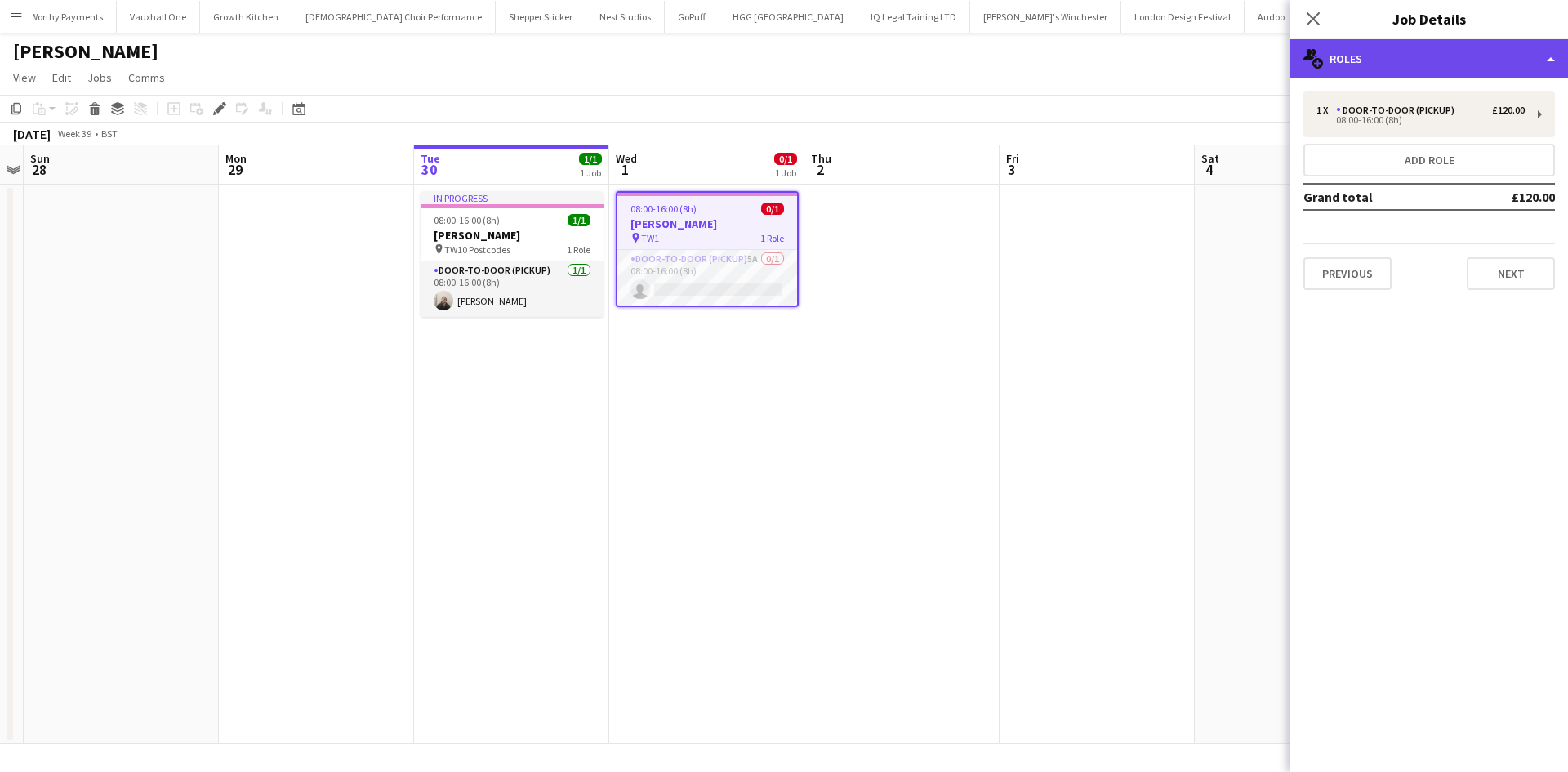
click at [1432, 66] on div "multiple-users-add Roles" at bounding box center [1429, 58] width 278 height 39
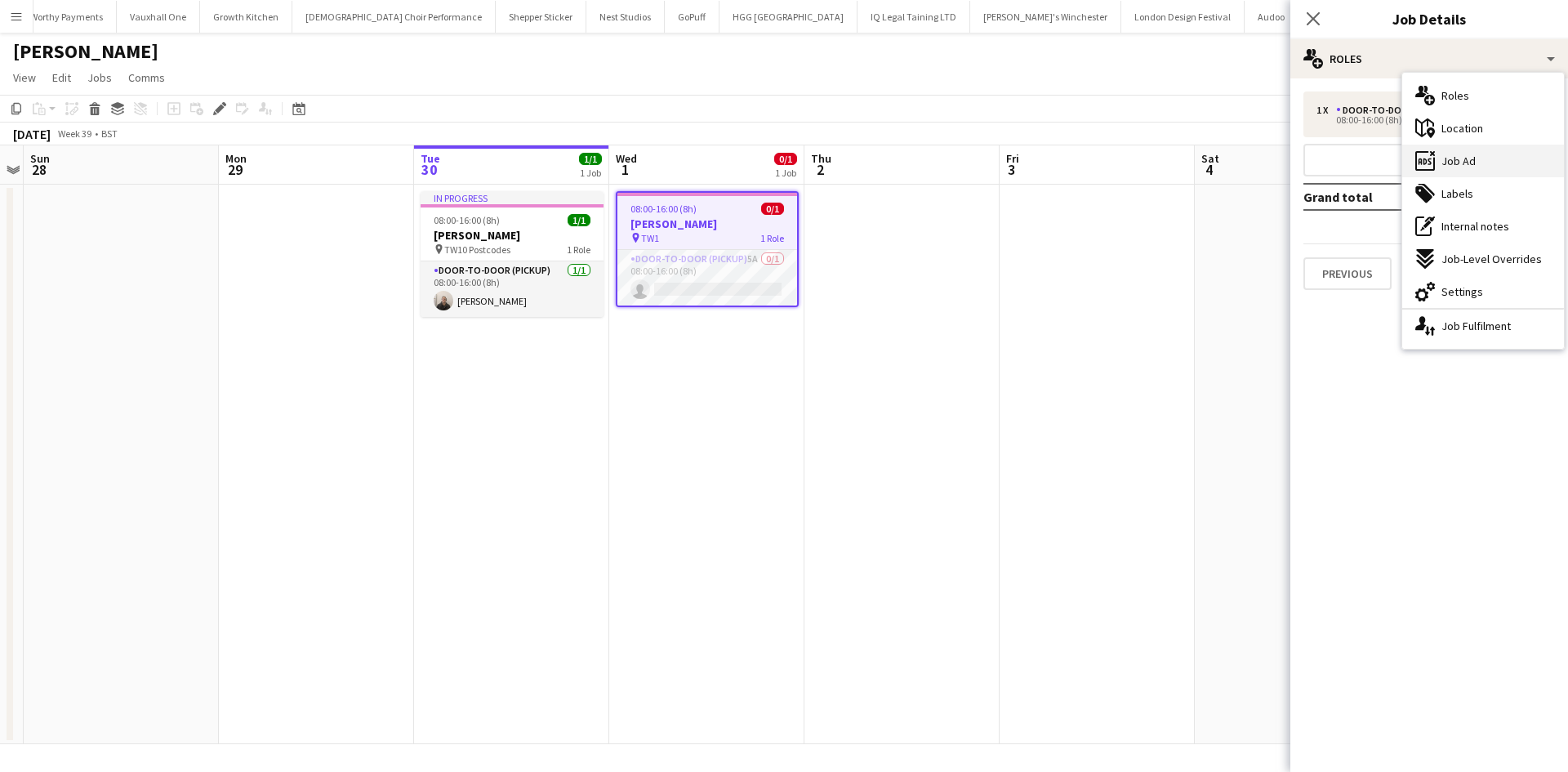
click at [1495, 150] on div "ads-window Job Ad" at bounding box center [1482, 160] width 162 height 32
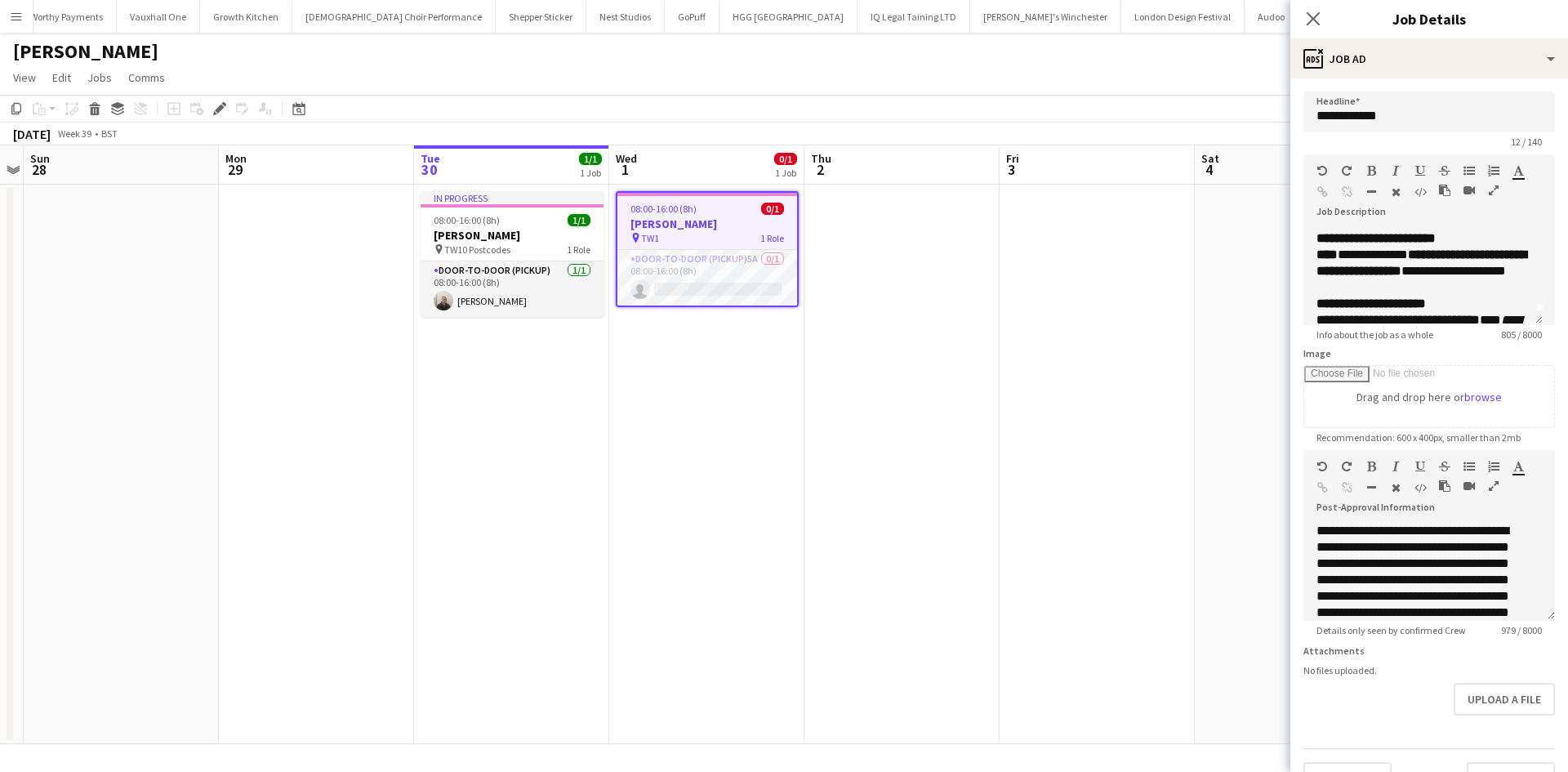
scroll to position [95, 0]
drag, startPoint x: 903, startPoint y: 394, endPoint x: 896, endPoint y: 381, distance: 14.8
click at [903, 394] on app-date-cell at bounding box center [901, 464] width 195 height 560
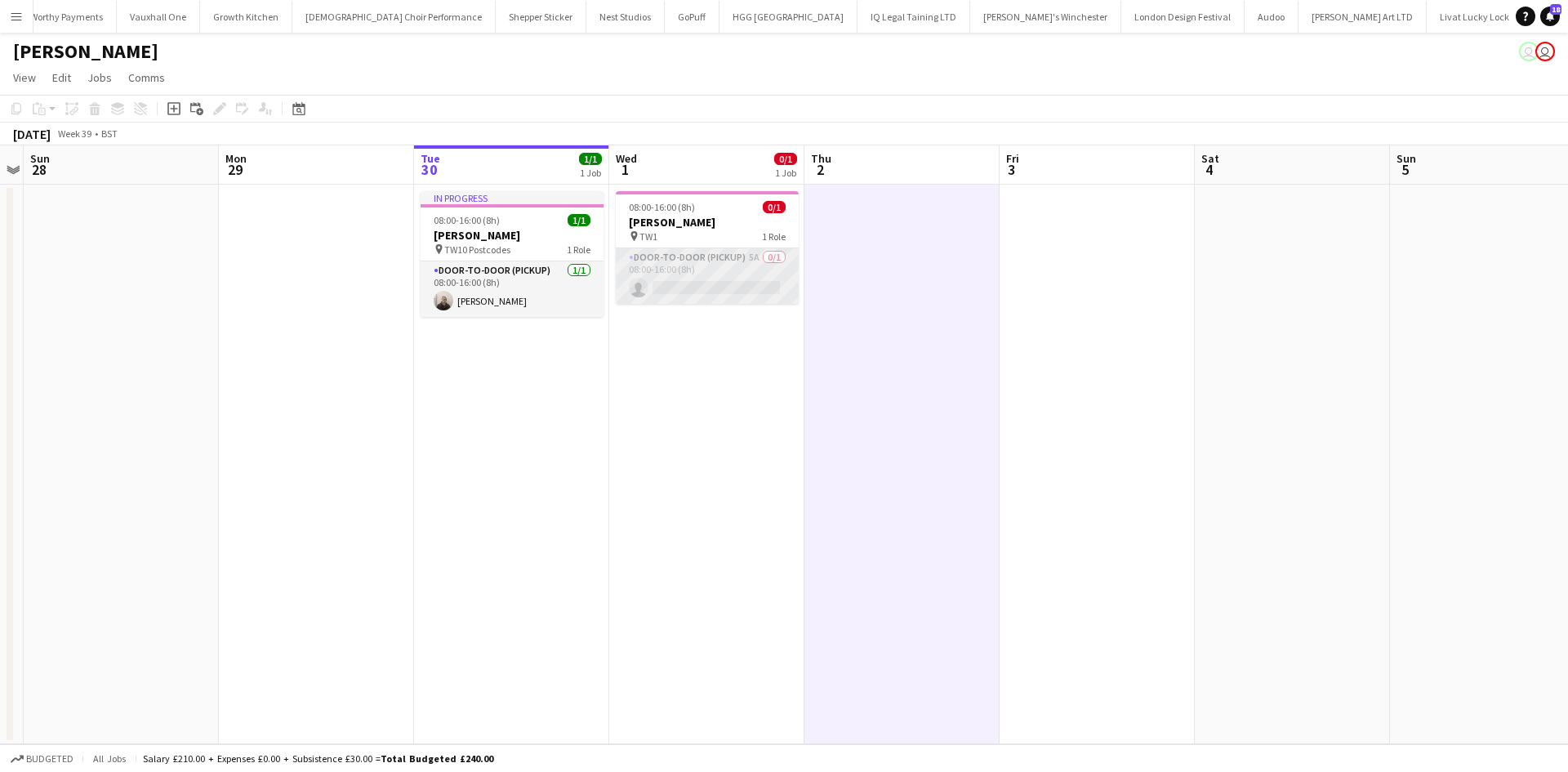
click at [735, 259] on app-card-role "Door-to-Door (Pickup) 5A 0/1 08:00-16:00 (8h) single-neutral-actions" at bounding box center [707, 276] width 183 height 55
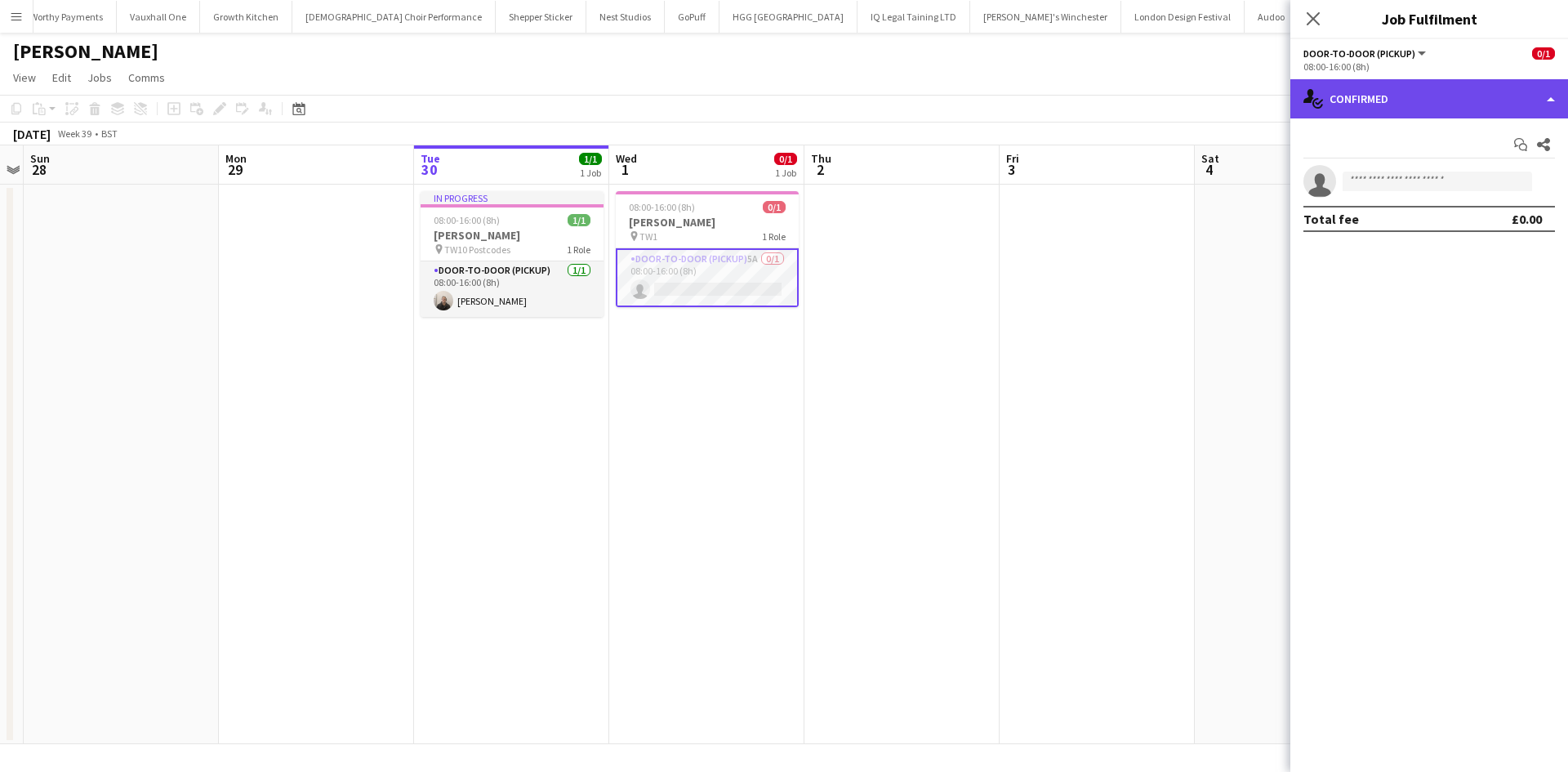
click at [1398, 103] on div "single-neutral-actions-check-2 Confirmed" at bounding box center [1429, 99] width 278 height 39
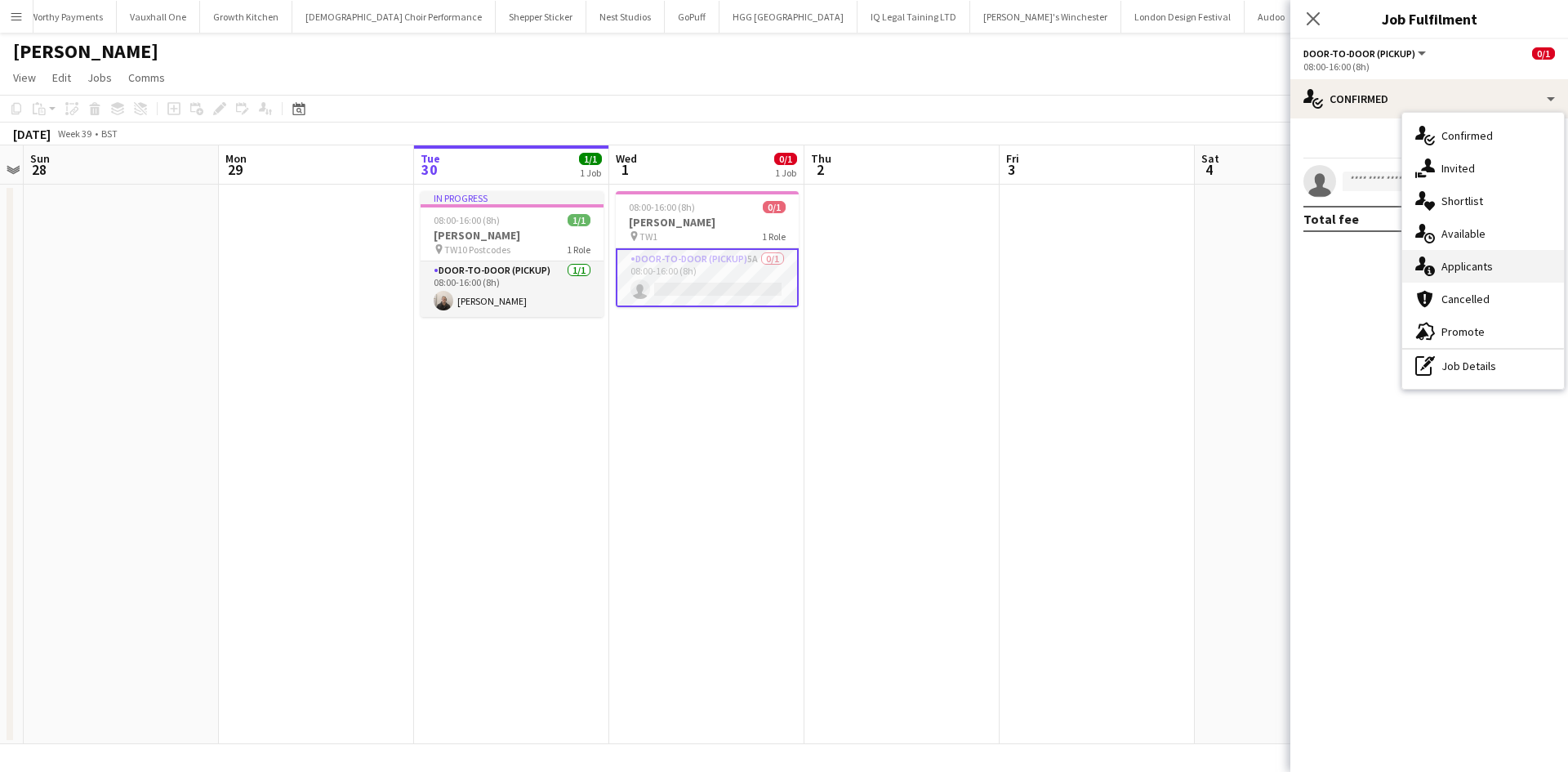
click at [1512, 268] on div "single-neutral-actions-information Applicants" at bounding box center [1482, 266] width 162 height 32
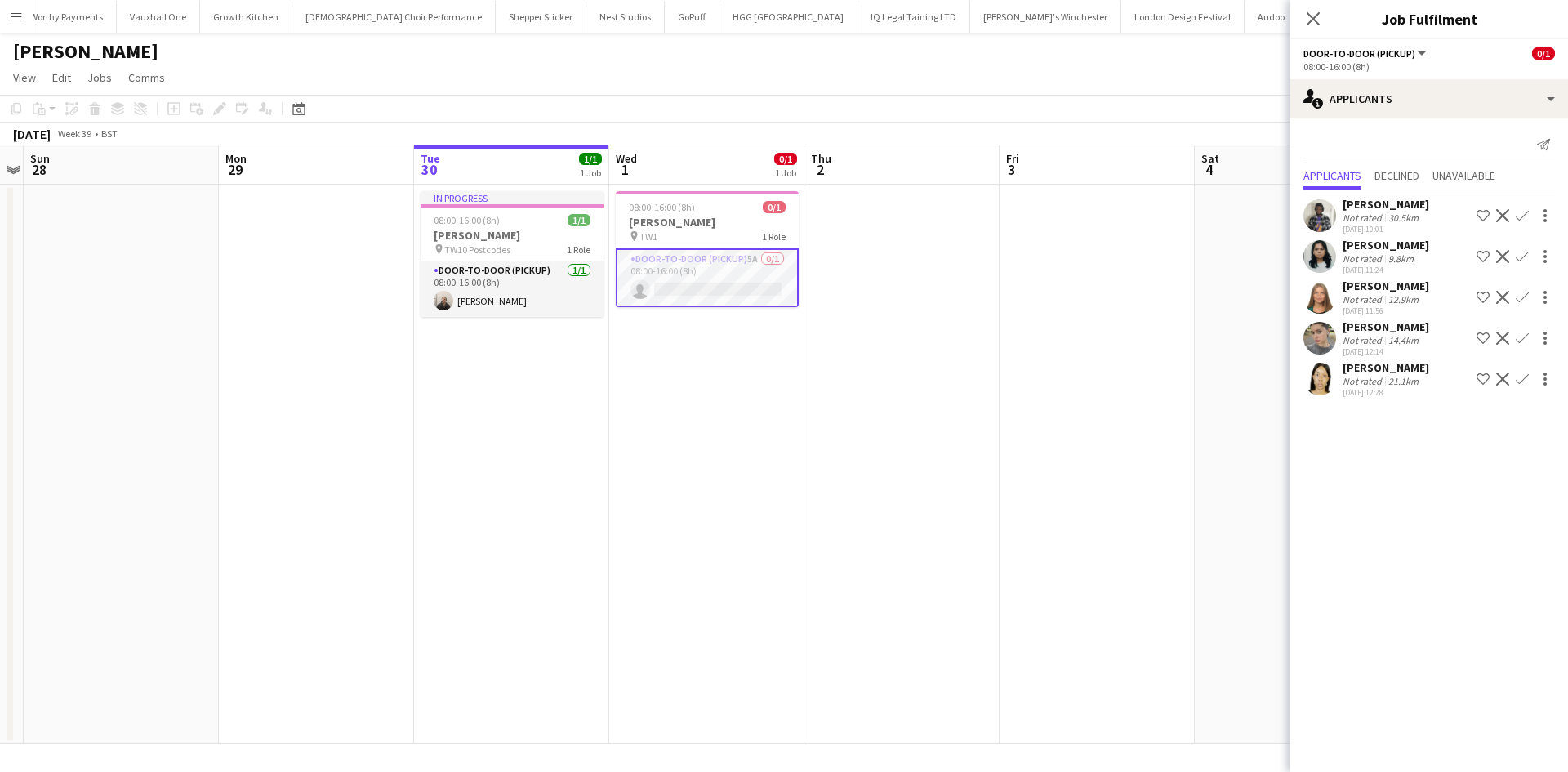
click at [1533, 220] on div at bounding box center [1543, 215] width 23 height 19
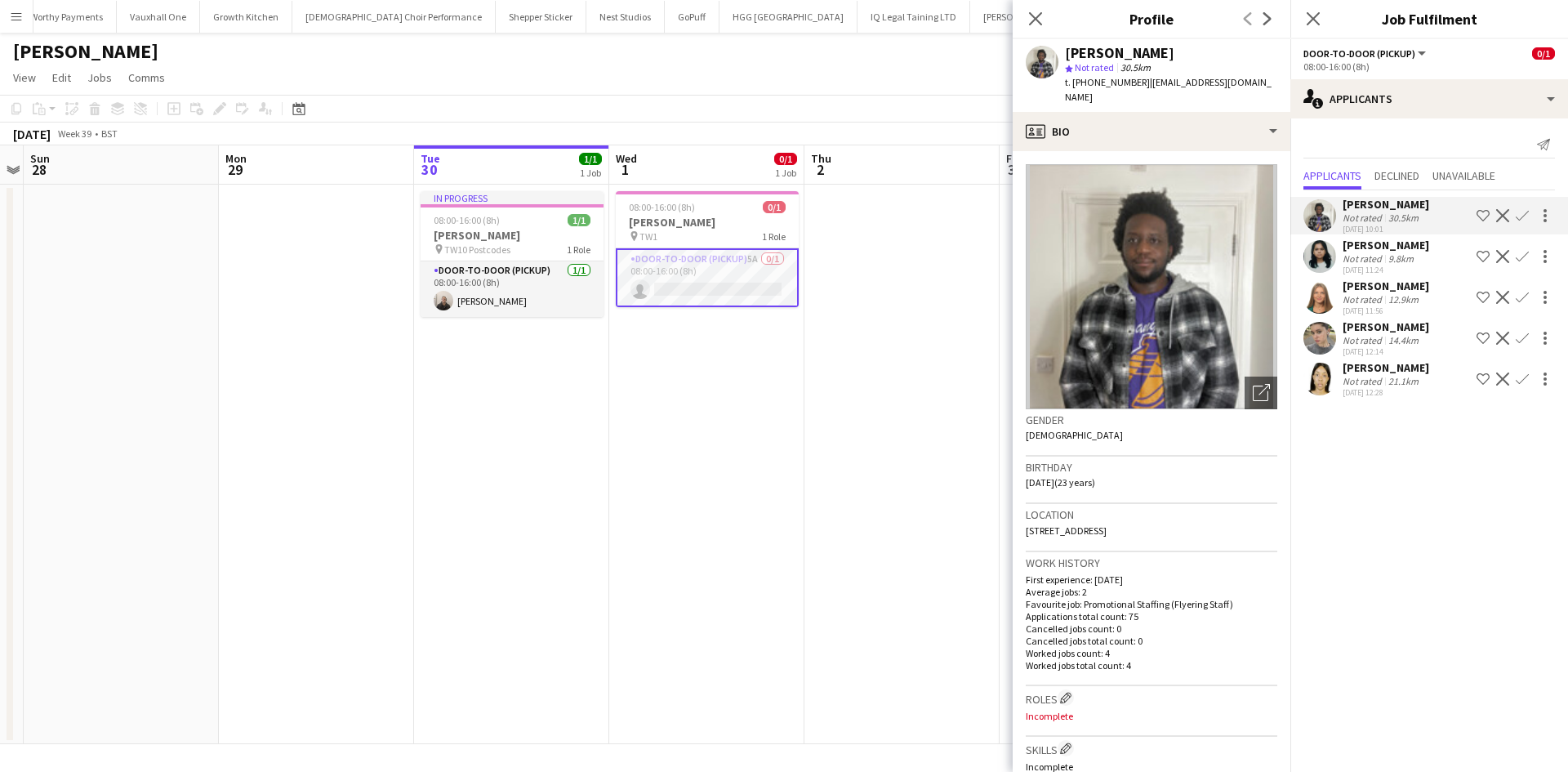
click at [1524, 214] on app-icon "Confirm" at bounding box center [1522, 215] width 13 height 13
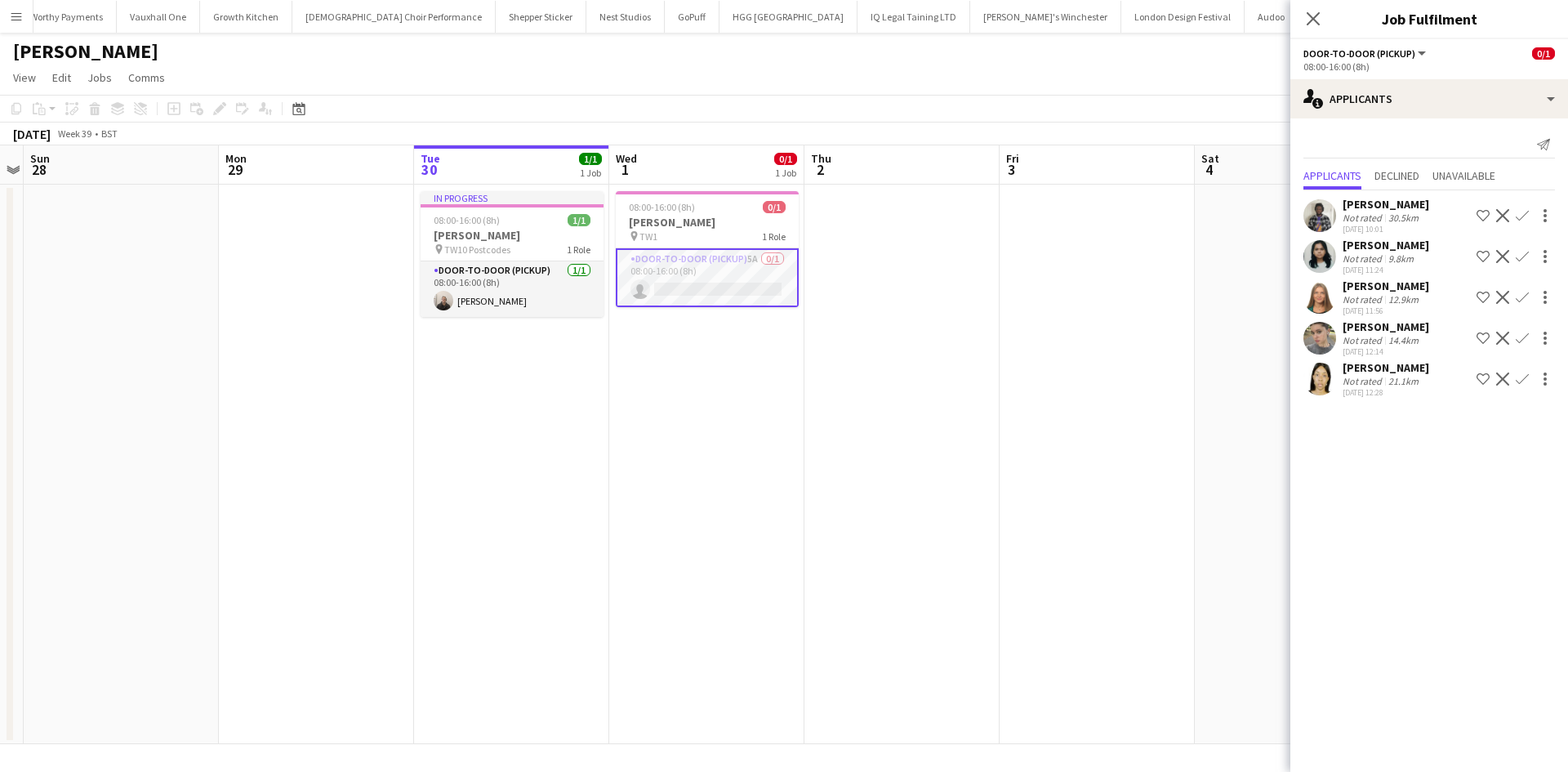
click at [1526, 210] on app-icon "Confirm" at bounding box center [1522, 215] width 13 height 13
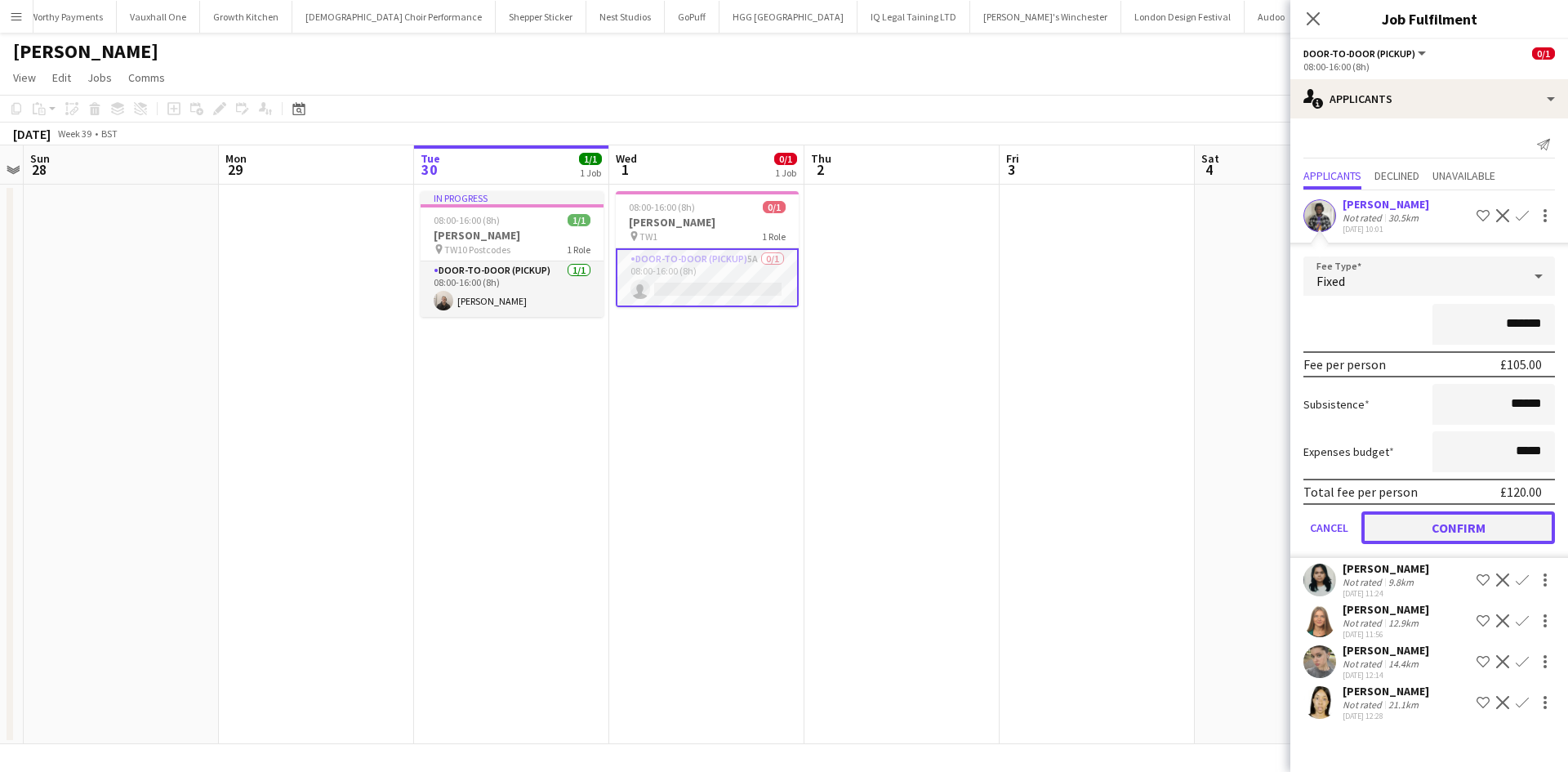
click at [1490, 518] on button "Confirm" at bounding box center [1458, 526] width 194 height 32
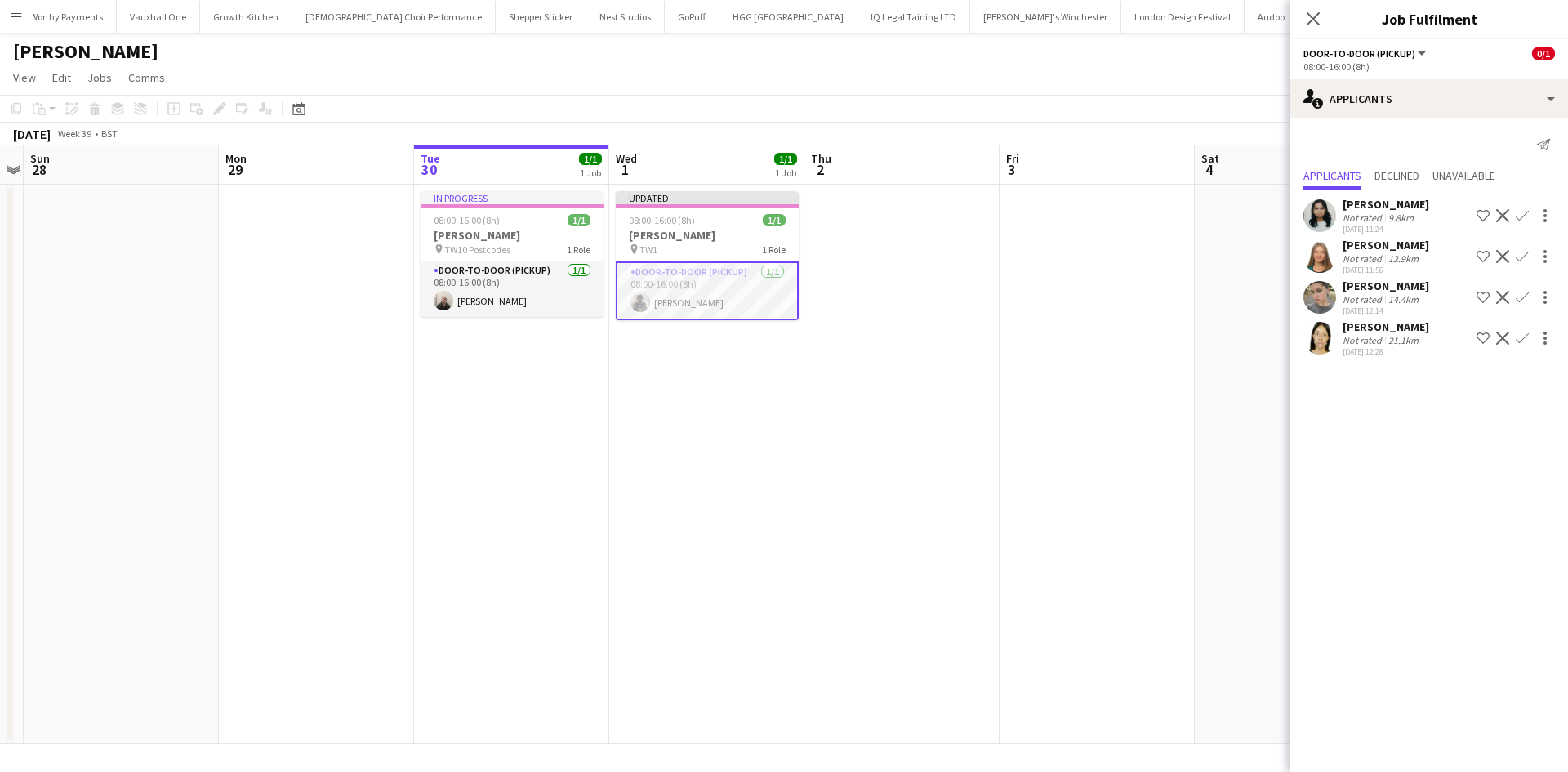
click at [1092, 398] on app-date-cell at bounding box center [1096, 464] width 195 height 560
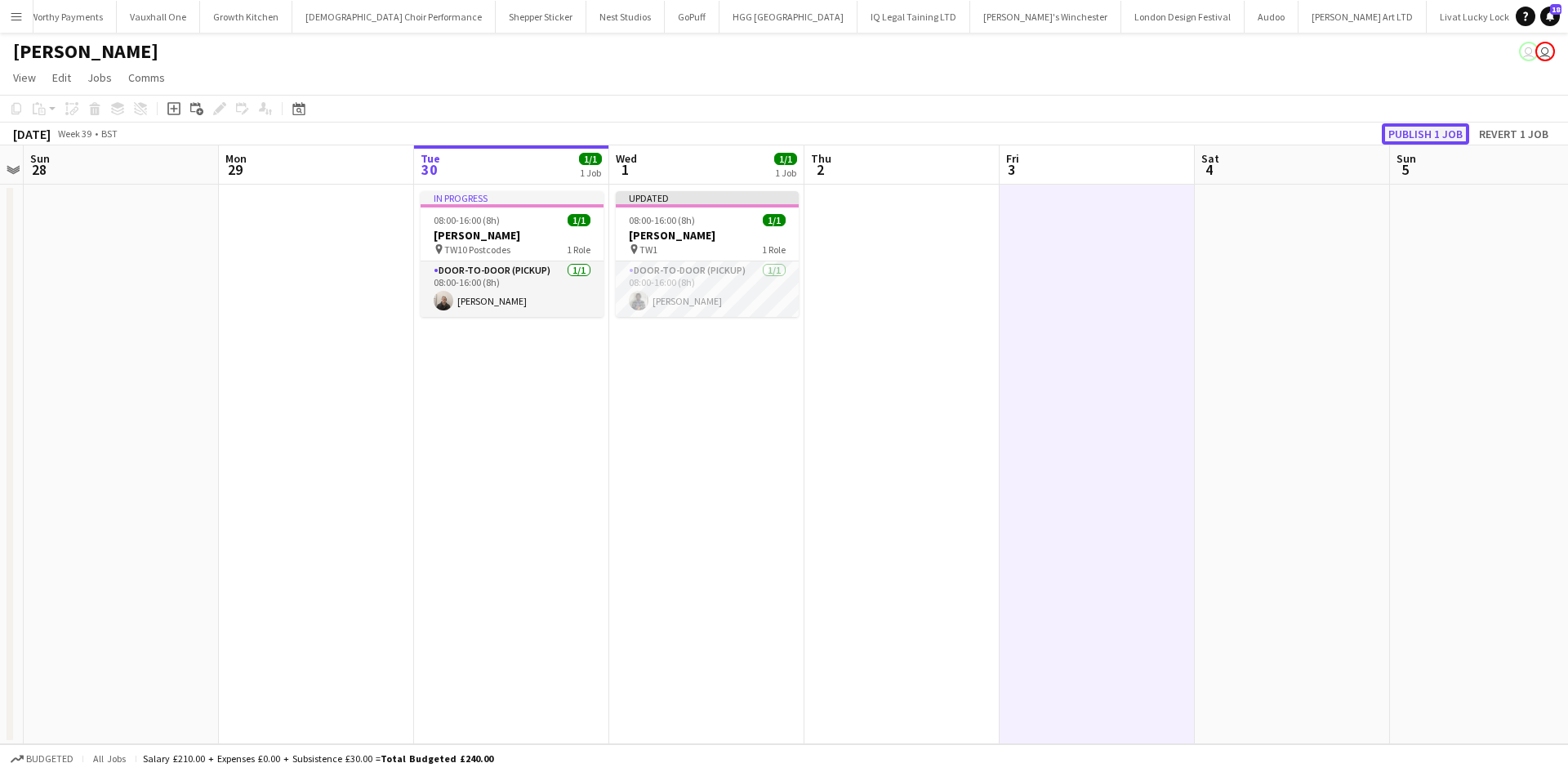
click at [1434, 128] on button "Publish 1 job" at bounding box center [1425, 134] width 88 height 21
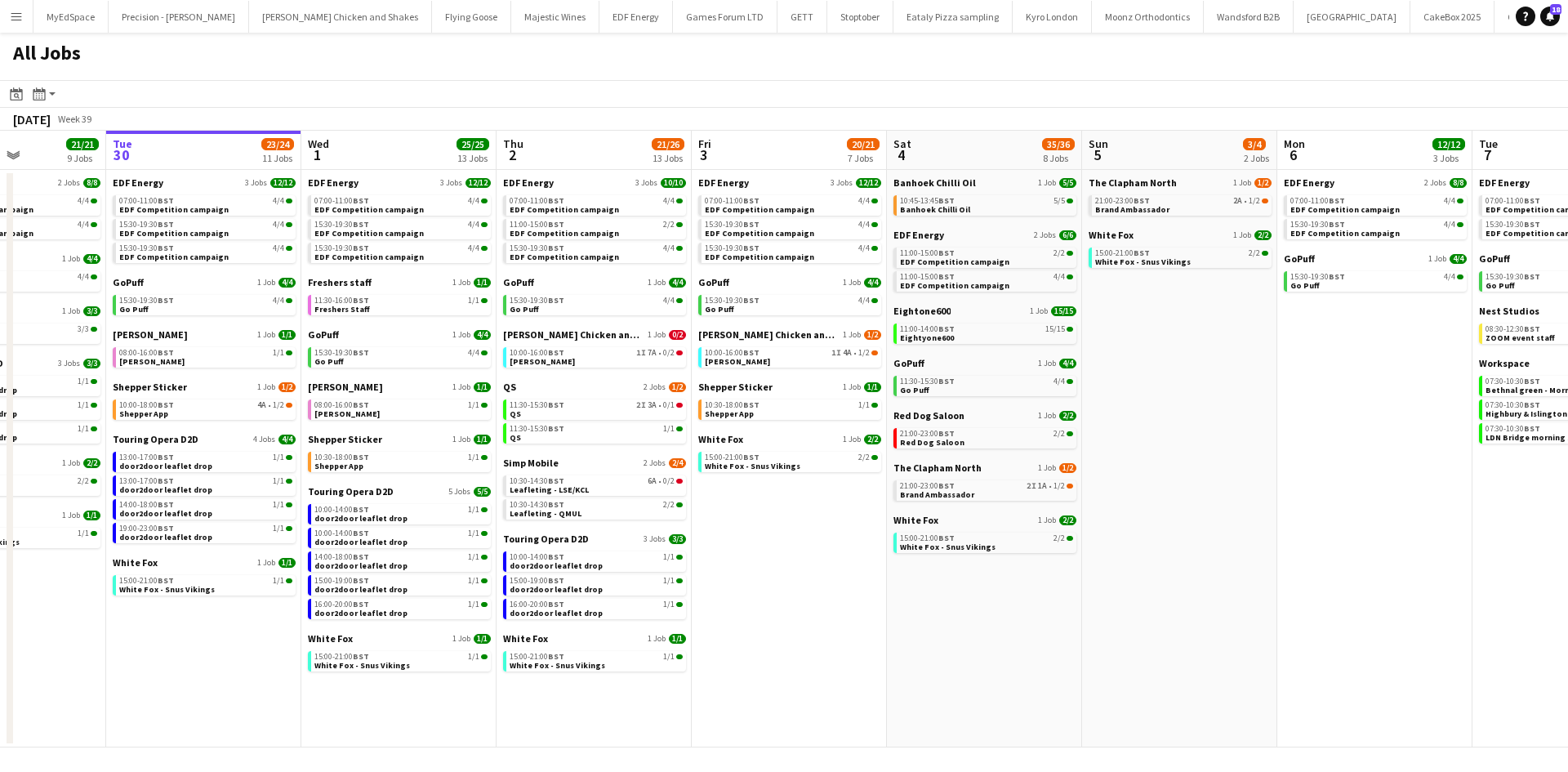
drag, startPoint x: 925, startPoint y: 630, endPoint x: 1031, endPoint y: 620, distance: 106.5
click at [1031, 620] on app-calendar-viewport "Sat 27 25/29 9 Jobs Sun 28 11/12 4 Jobs Mon 29 21/21 9 Jobs Tue 30 23/24 11 Job…" at bounding box center [784, 439] width 1568 height 617
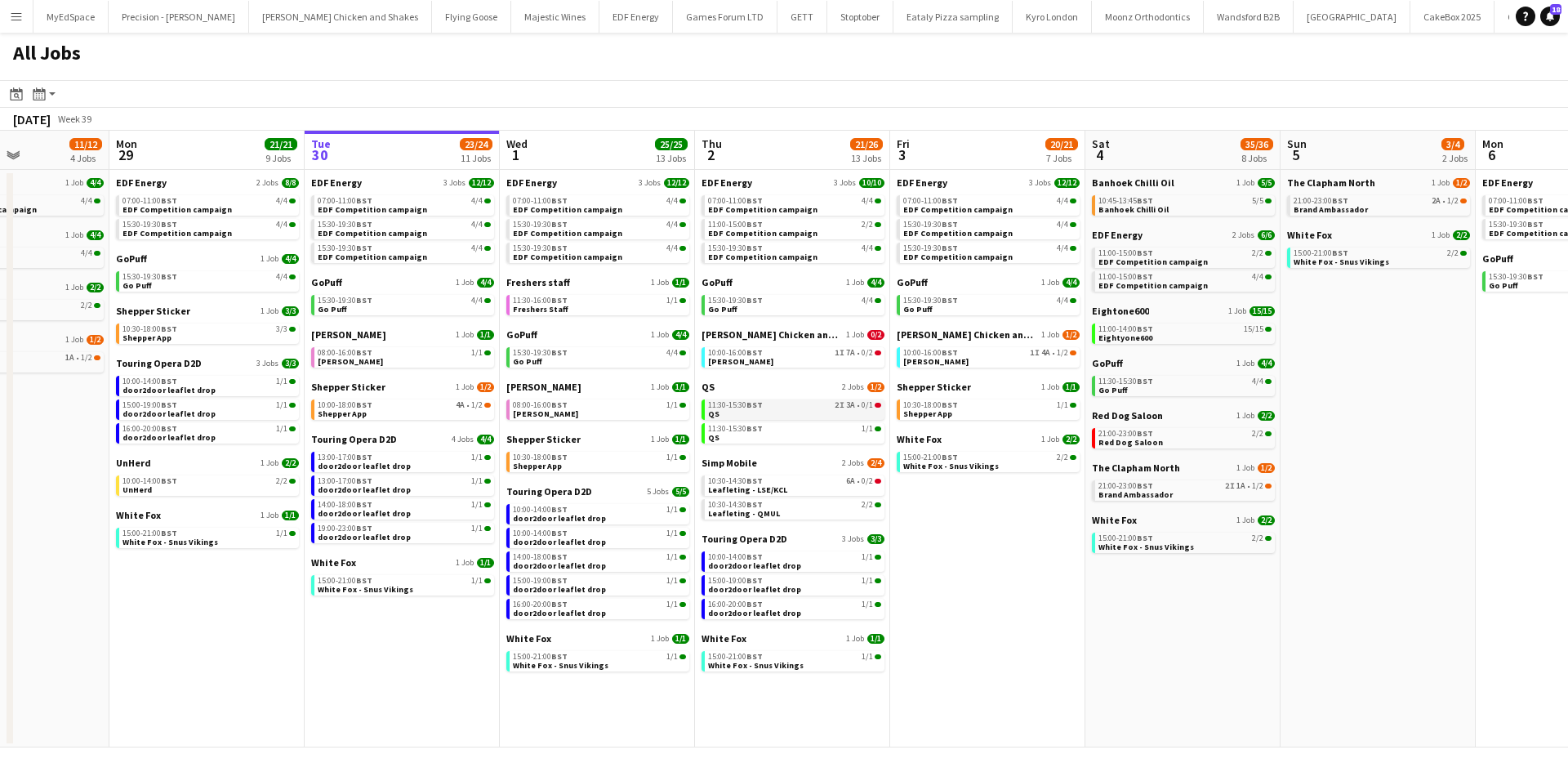
click at [850, 412] on link "11:30-15:30 BST 2I 3A • 0/1 QS" at bounding box center [794, 408] width 173 height 18
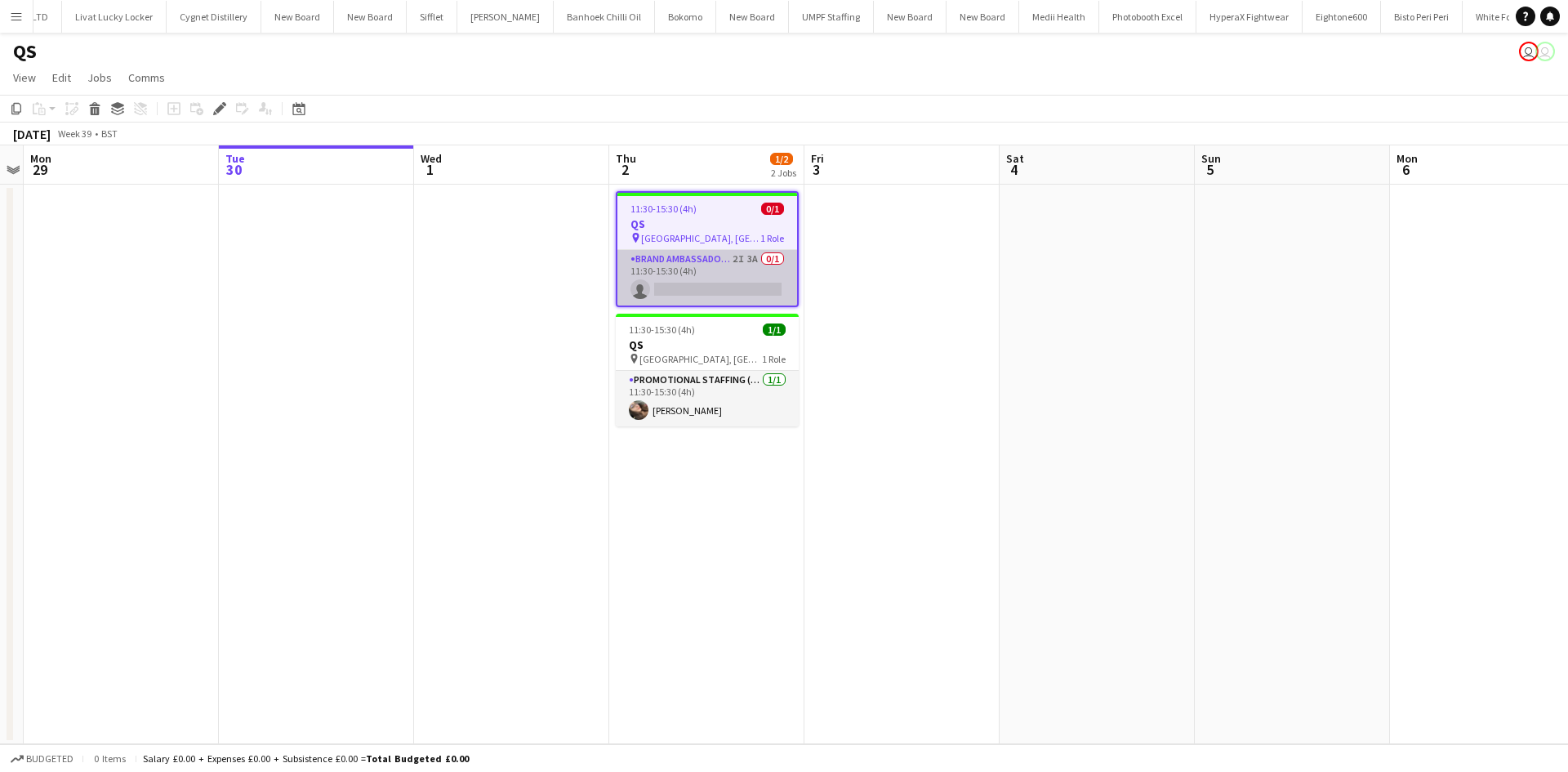
scroll to position [0, 4560]
click at [747, 260] on app-card-role "Brand Ambassador (Pick up) 2I 3A 0/1 11:30-15:30 (4h) single-neutral-actions" at bounding box center [706, 278] width 180 height 55
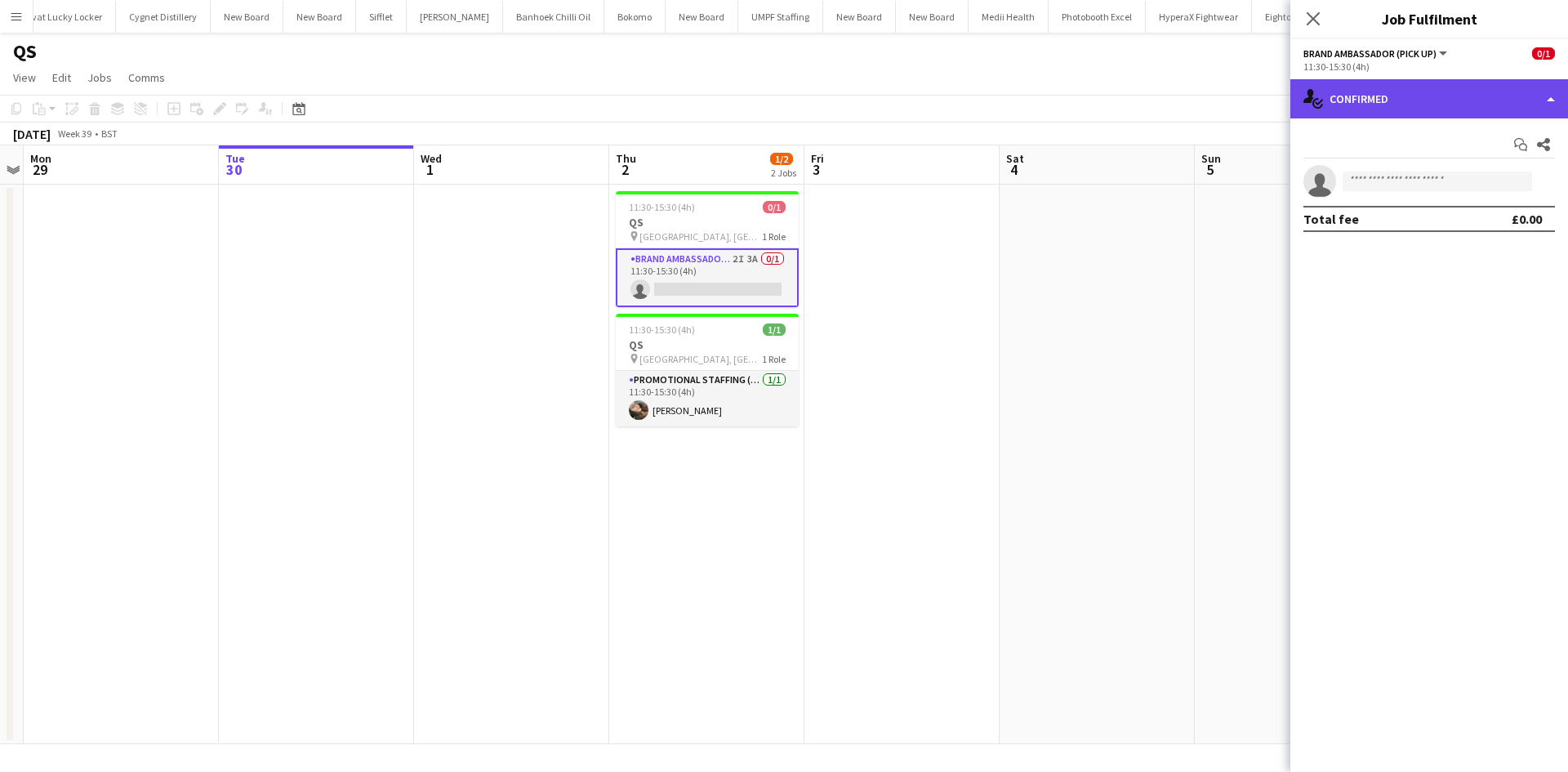
drag, startPoint x: 1465, startPoint y: 103, endPoint x: 1463, endPoint y: 110, distance: 7.3
click at [1465, 104] on div "single-neutral-actions-check-2 Confirmed" at bounding box center [1429, 99] width 278 height 39
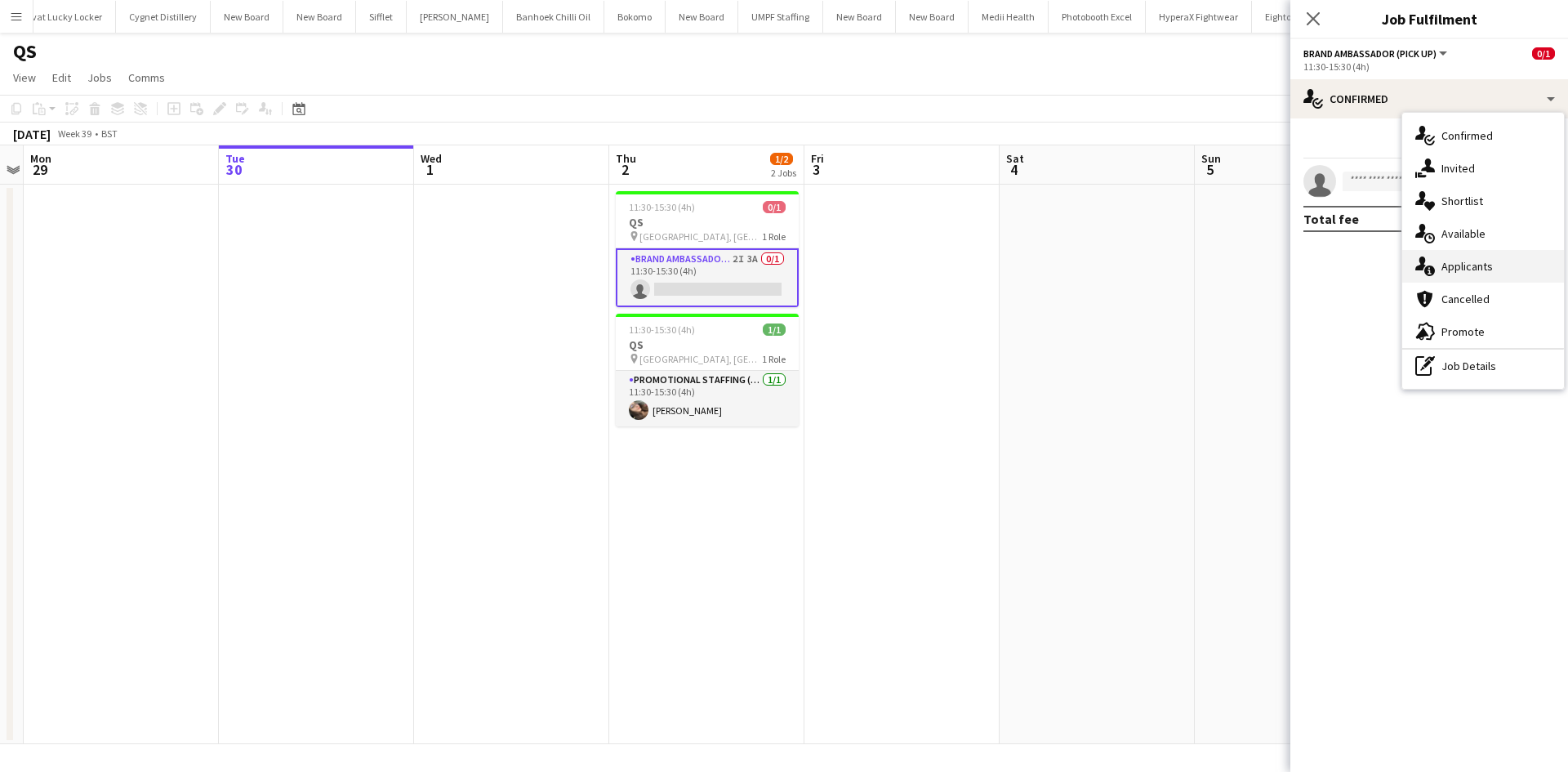
click at [1497, 260] on div "single-neutral-actions-information Applicants" at bounding box center [1482, 266] width 162 height 32
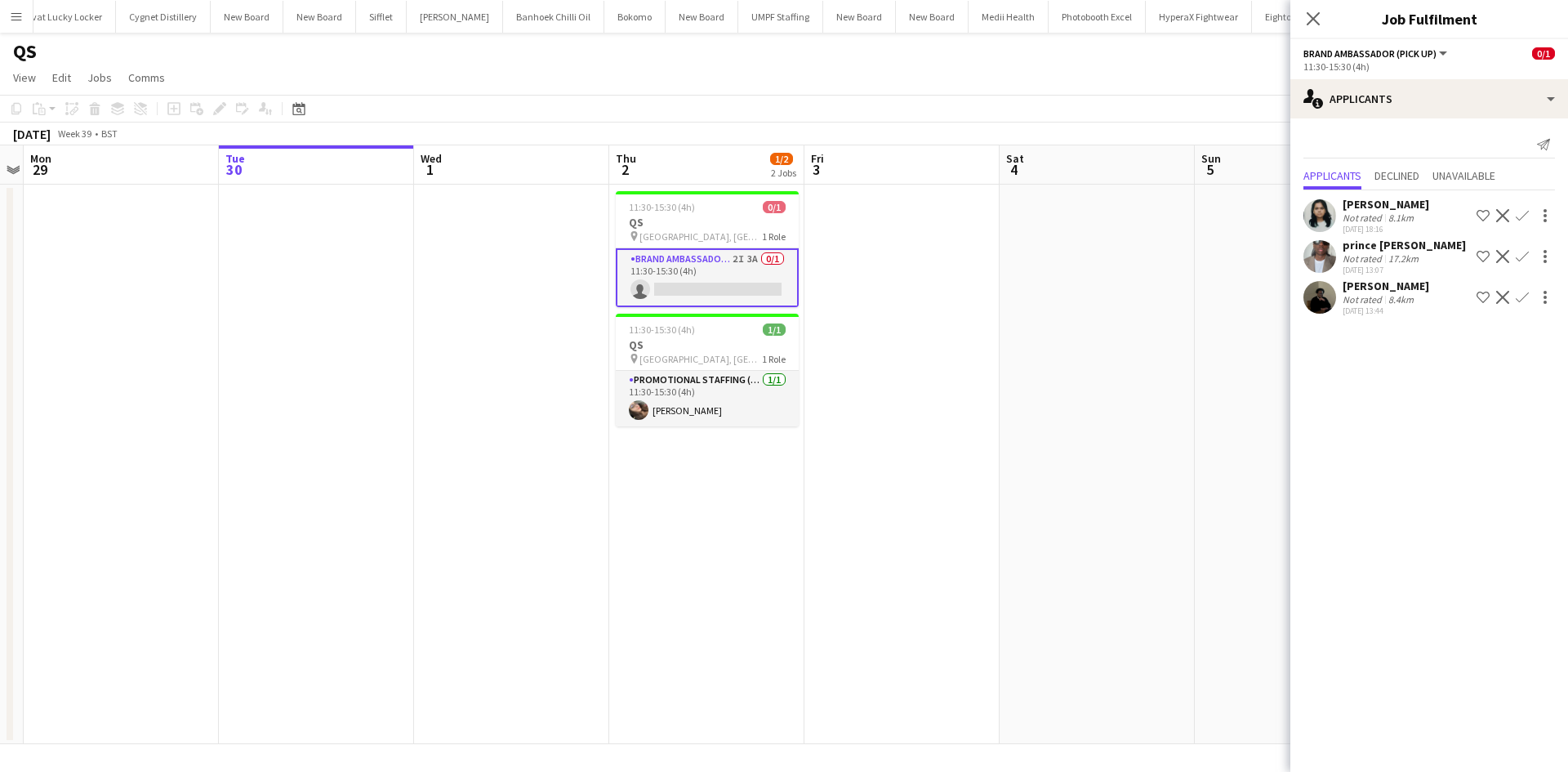
click at [1515, 304] on app-icon "Confirm" at bounding box center [1522, 297] width 13 height 13
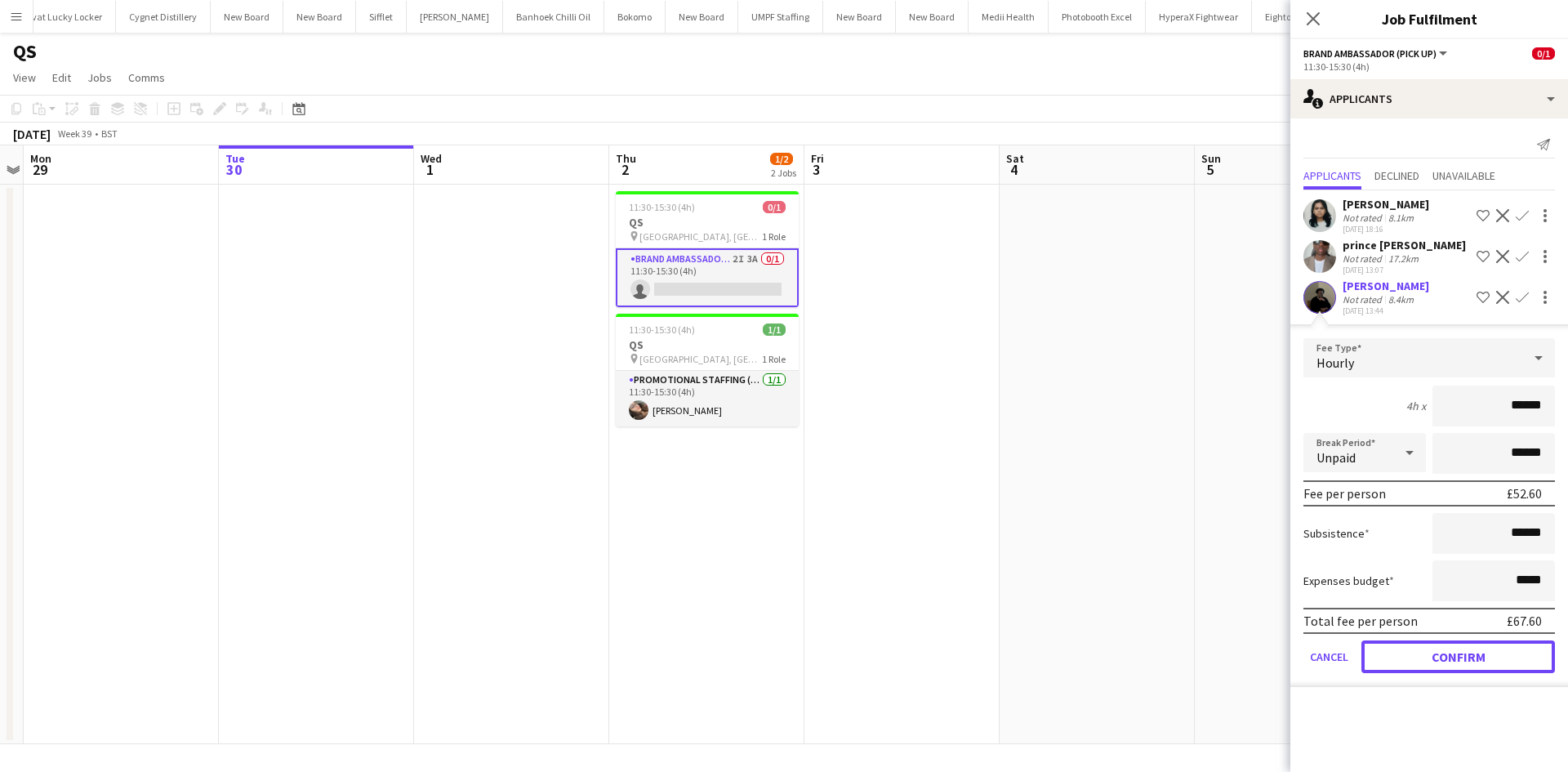
click at [1437, 657] on button "Confirm" at bounding box center [1458, 656] width 194 height 32
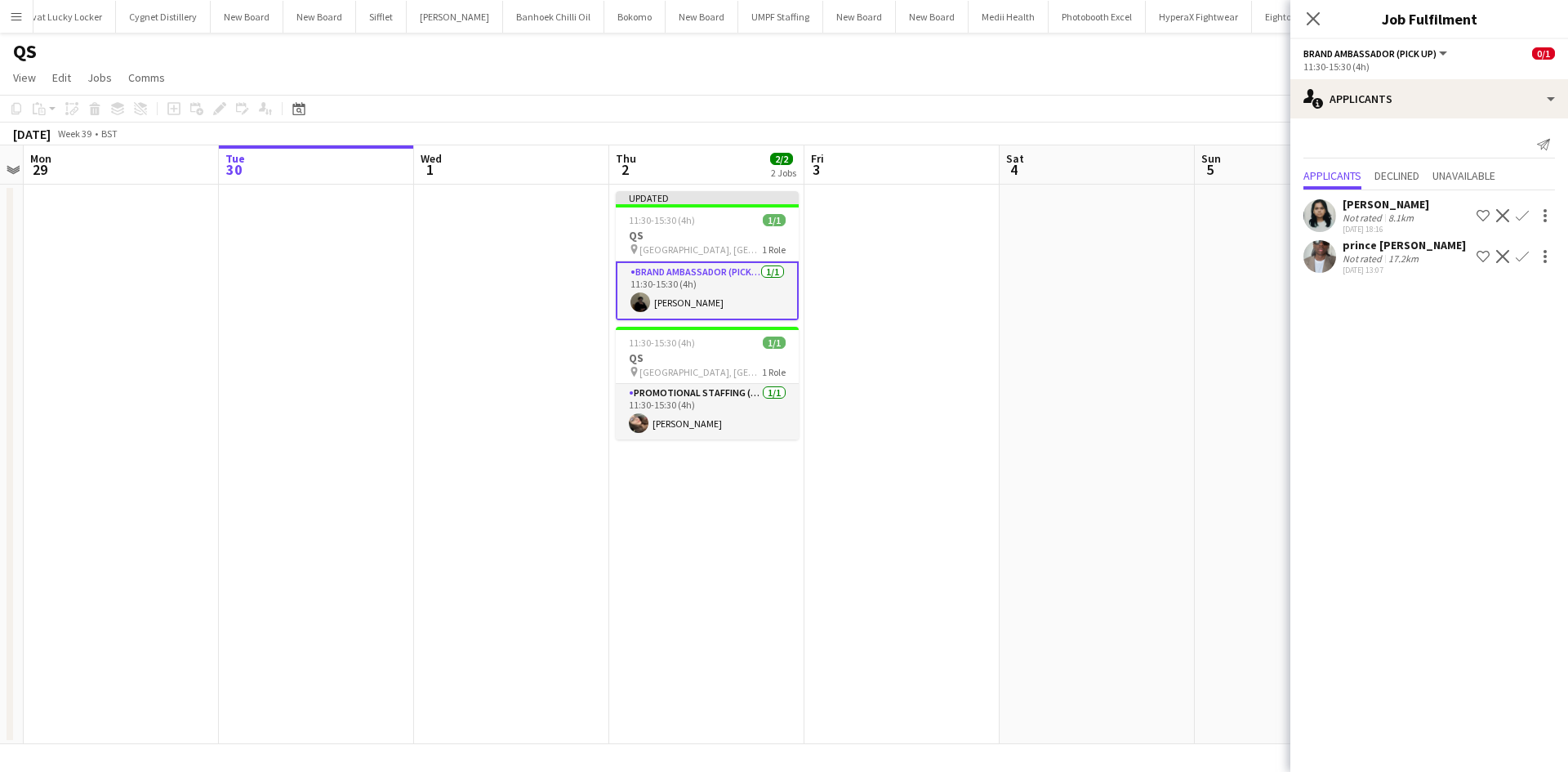
drag, startPoint x: 1185, startPoint y: 458, endPoint x: 1198, endPoint y: 435, distance: 26.4
click at [1185, 457] on app-date-cell at bounding box center [1096, 464] width 195 height 560
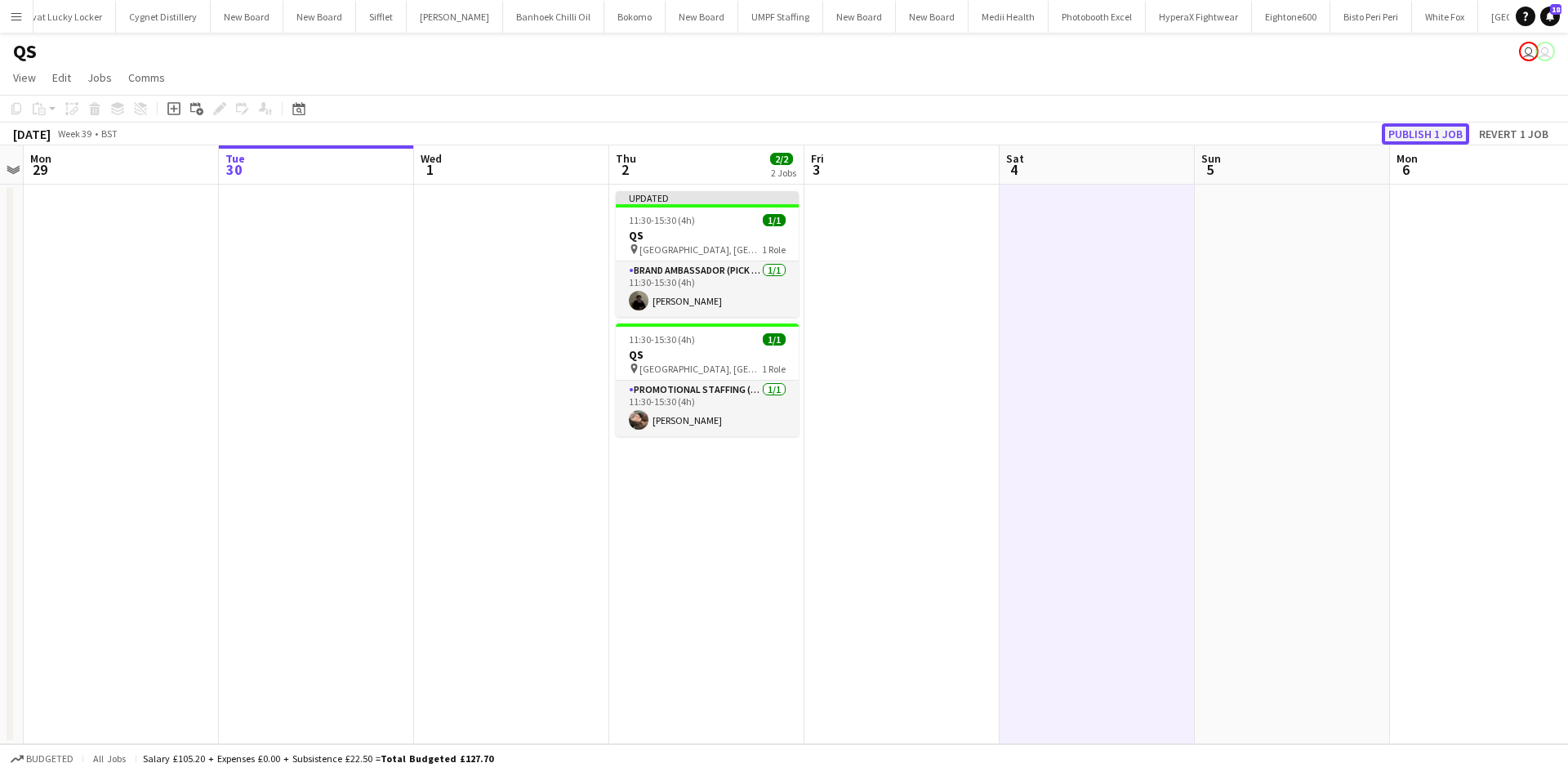
click at [1450, 143] on button "Publish 1 job" at bounding box center [1425, 134] width 88 height 21
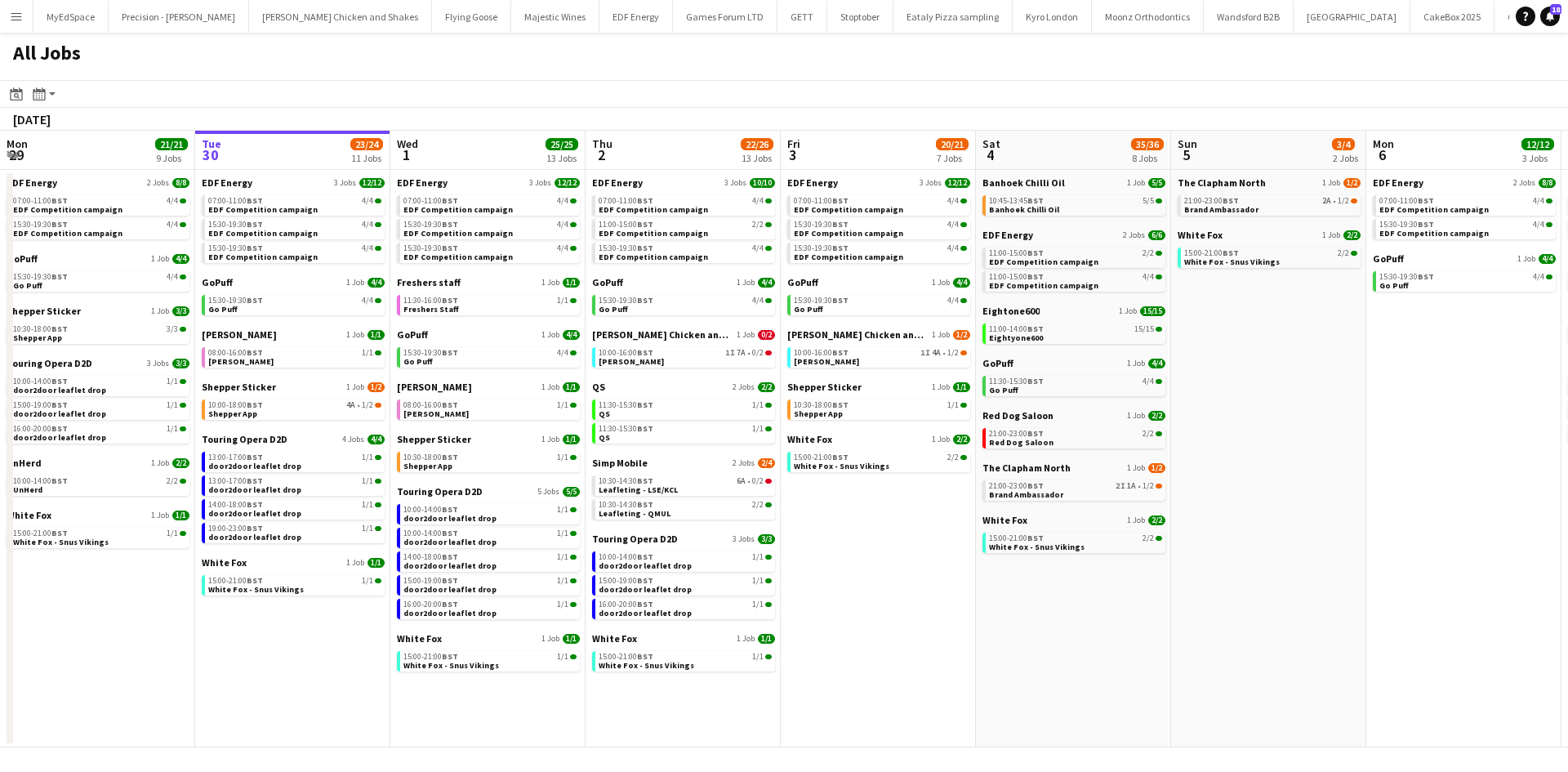
scroll to position [0, 464]
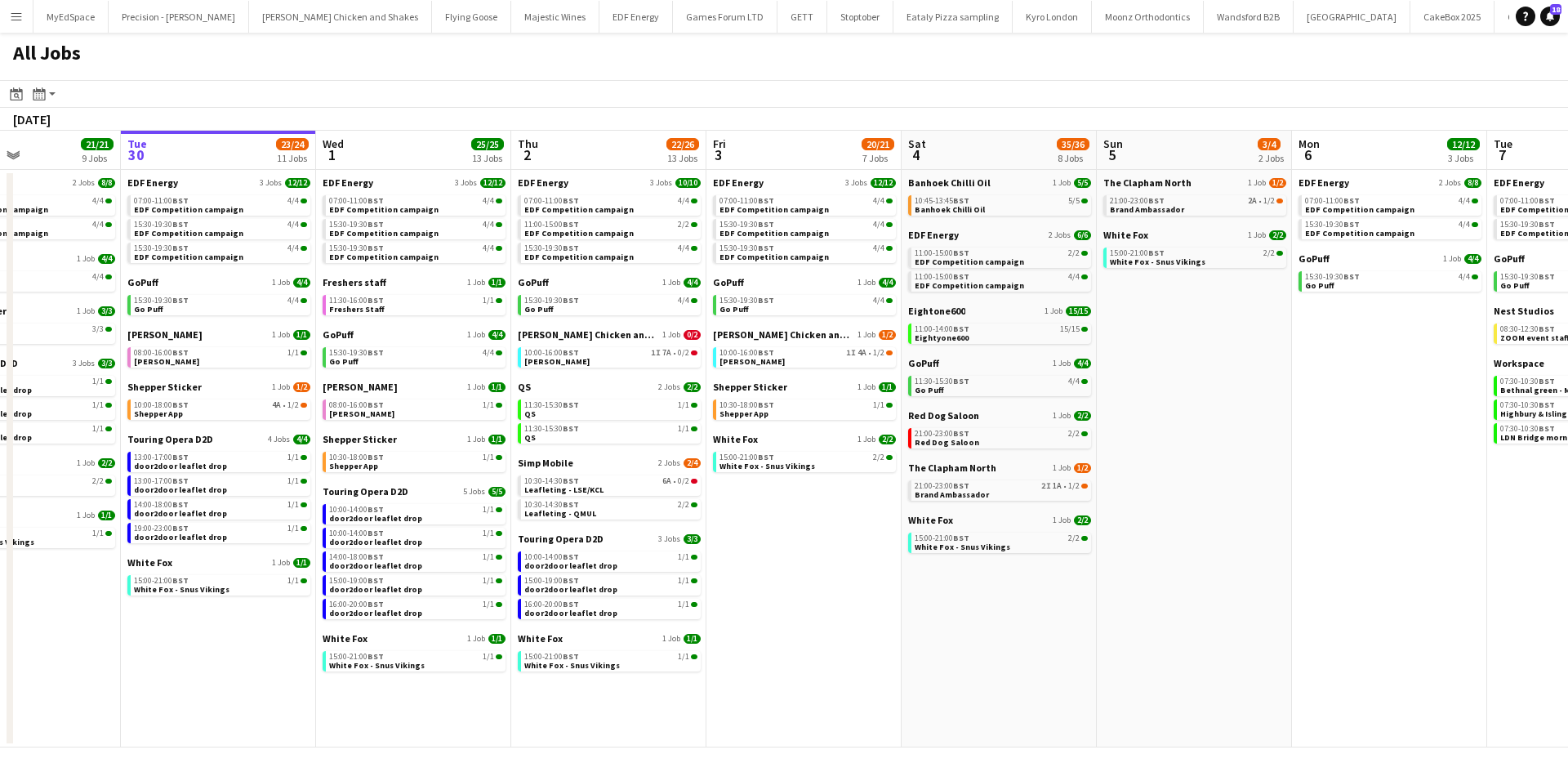
drag, startPoint x: 856, startPoint y: 638, endPoint x: 977, endPoint y: 638, distance: 121.0
click at [976, 639] on app-calendar-viewport "Sat 27 25/29 9 Jobs Sun 28 11/12 4 Jobs Mon 29 21/21 9 Jobs Tue 30 23/24 11 Job…" at bounding box center [784, 439] width 1568 height 617
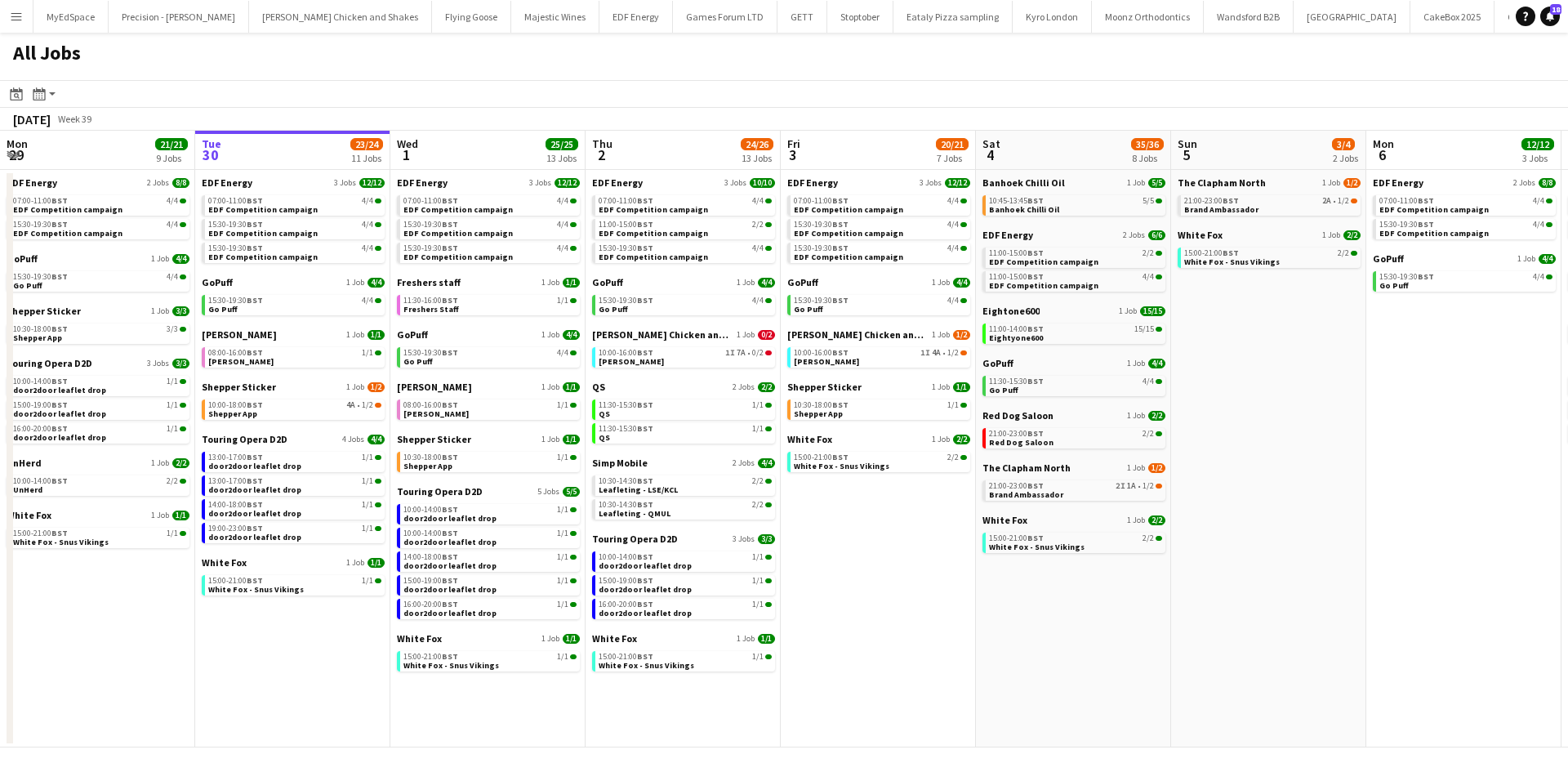
scroll to position [0, 462]
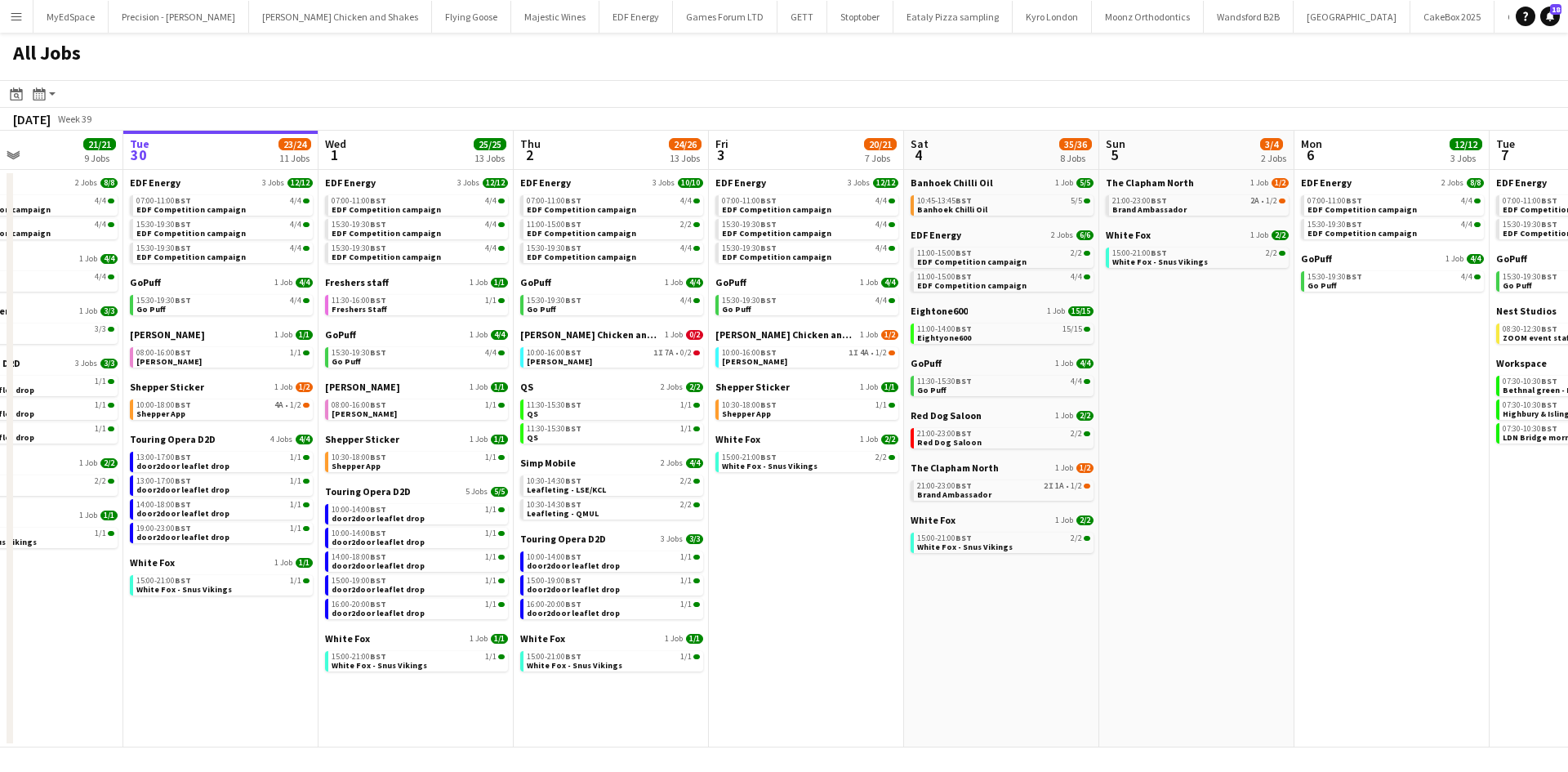
drag, startPoint x: 906, startPoint y: 652, endPoint x: 1029, endPoint y: 645, distance: 123.2
click at [1029, 645] on app-calendar-viewport "Sat 27 25/29 9 Jobs Sun 28 11/12 4 Jobs Mon 29 21/21 9 Jobs Tue 30 23/24 11 Job…" at bounding box center [784, 439] width 1568 height 617
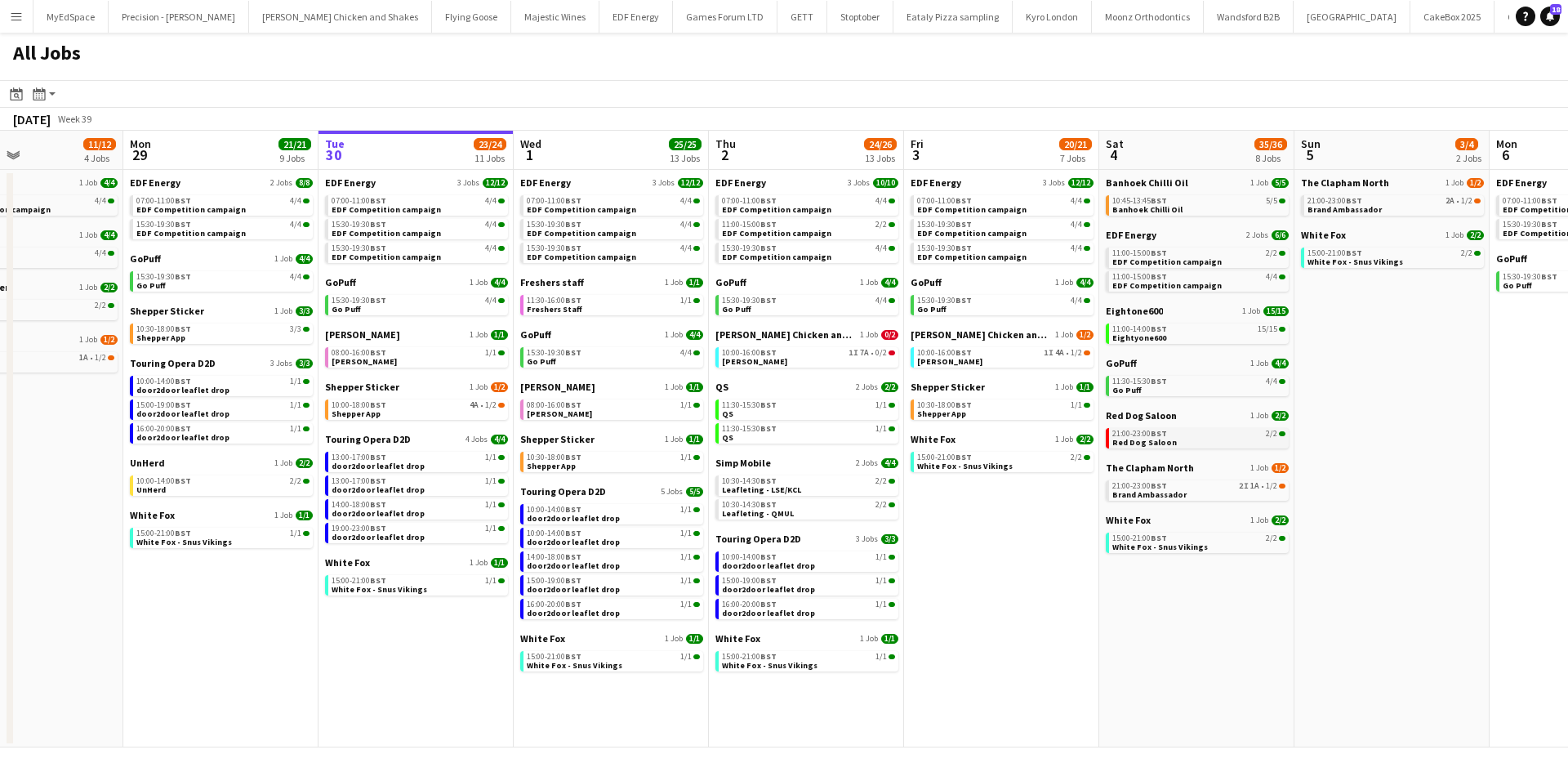
click at [1172, 433] on div "21:00-23:00 BST 2/2" at bounding box center [1198, 433] width 173 height 8
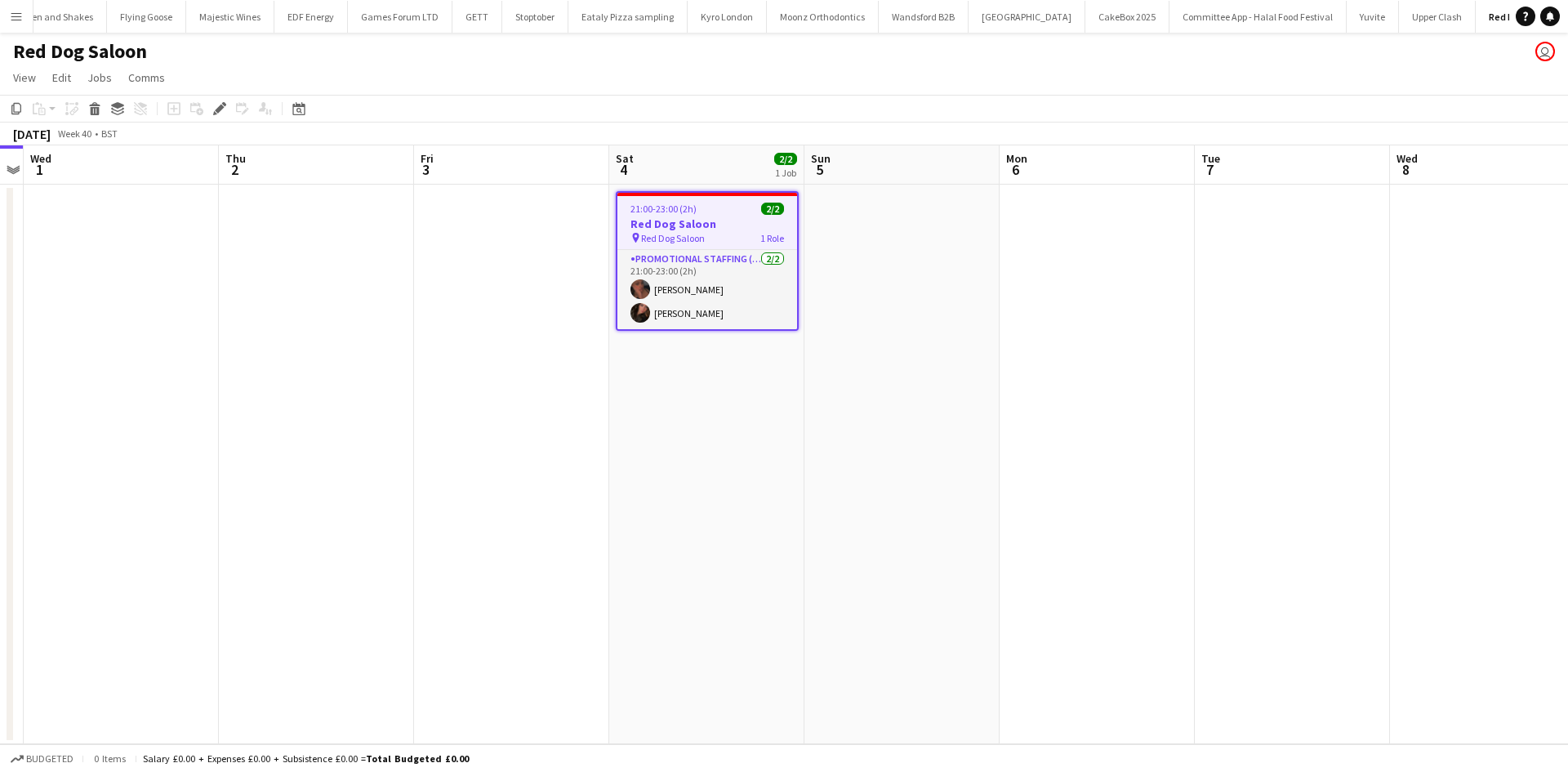
scroll to position [0, 347]
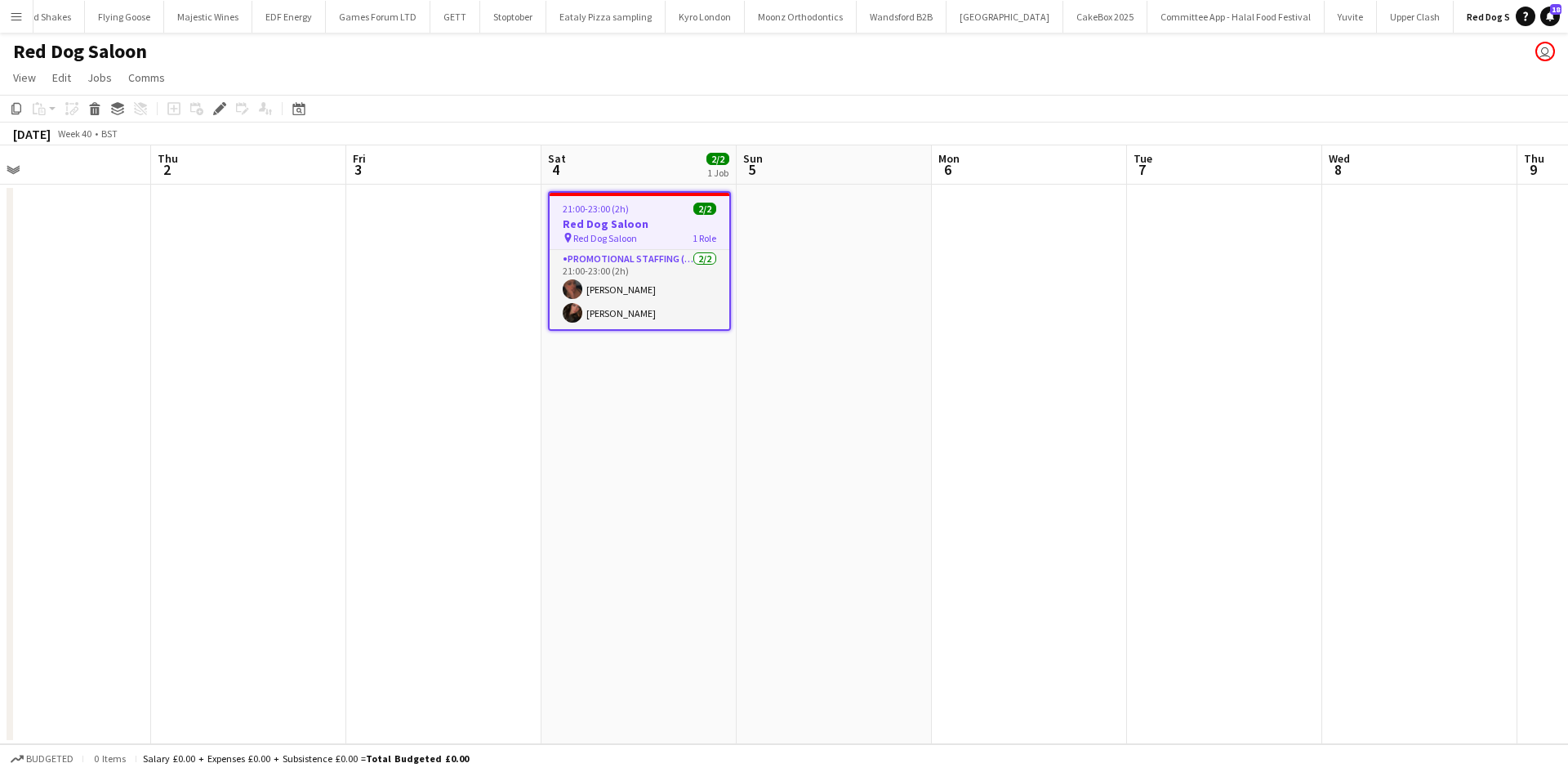
drag, startPoint x: 965, startPoint y: 309, endPoint x: 895, endPoint y: 308, distance: 70.0
click at [895, 308] on app-calendar-viewport "Sun 28 Mon 29 Tue 30 Wed 1 Thu 2 Fri 3 Sat 4 2/2 1 Job Sun 5 Mon 6 Tue 7 Wed 8 …" at bounding box center [784, 444] width 1568 height 598
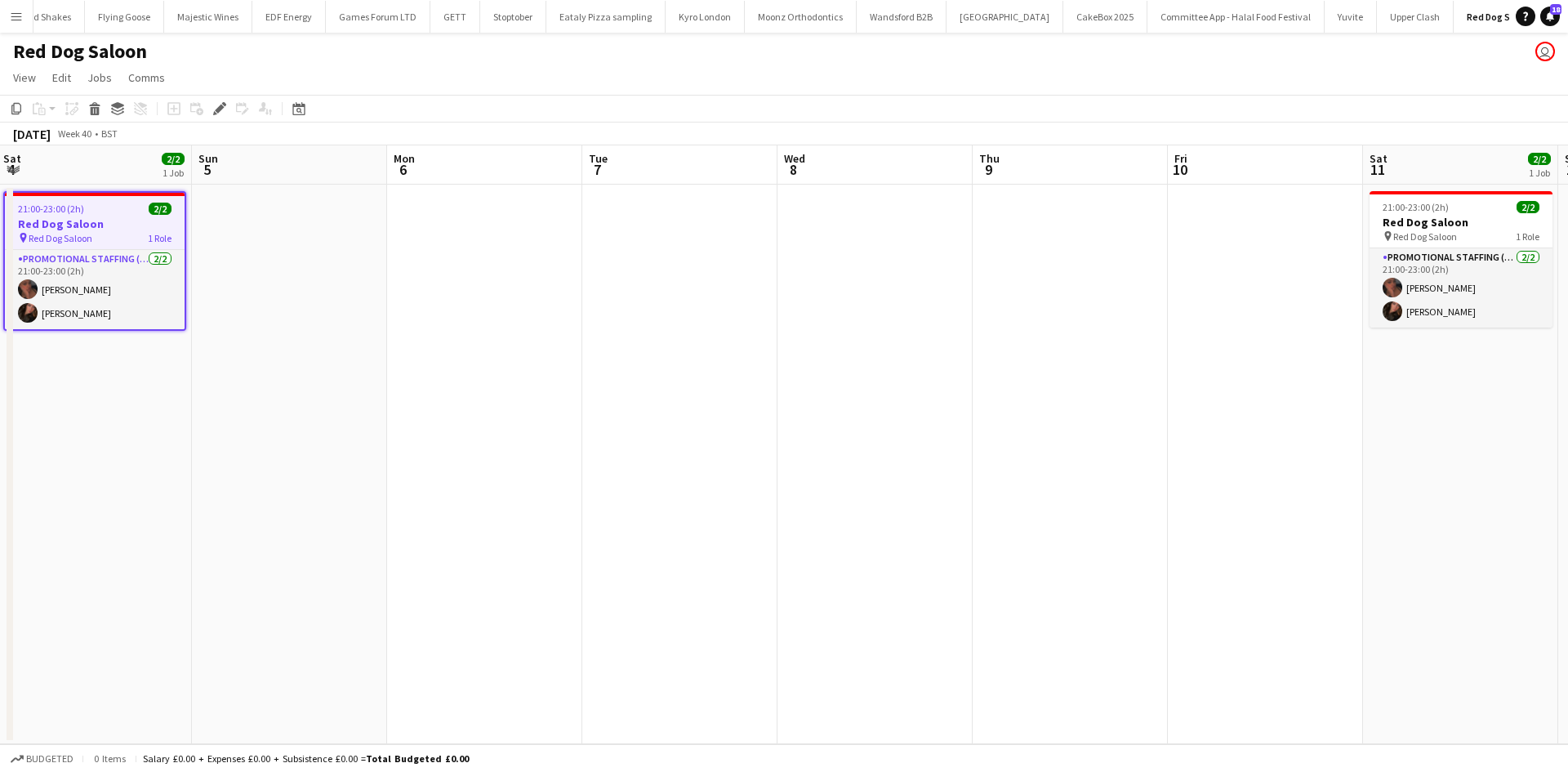
drag, startPoint x: 769, startPoint y: 377, endPoint x: 1154, endPoint y: 413, distance: 386.7
click at [484, 369] on app-calendar-viewport "Tue 30 Wed 1 Thu 2 Fri 3 Sat 4 2/2 1 Job Sun 5 Mon 6 Tue 7 Wed 8 Thu 9 Fri 10 S…" at bounding box center [784, 444] width 1568 height 598
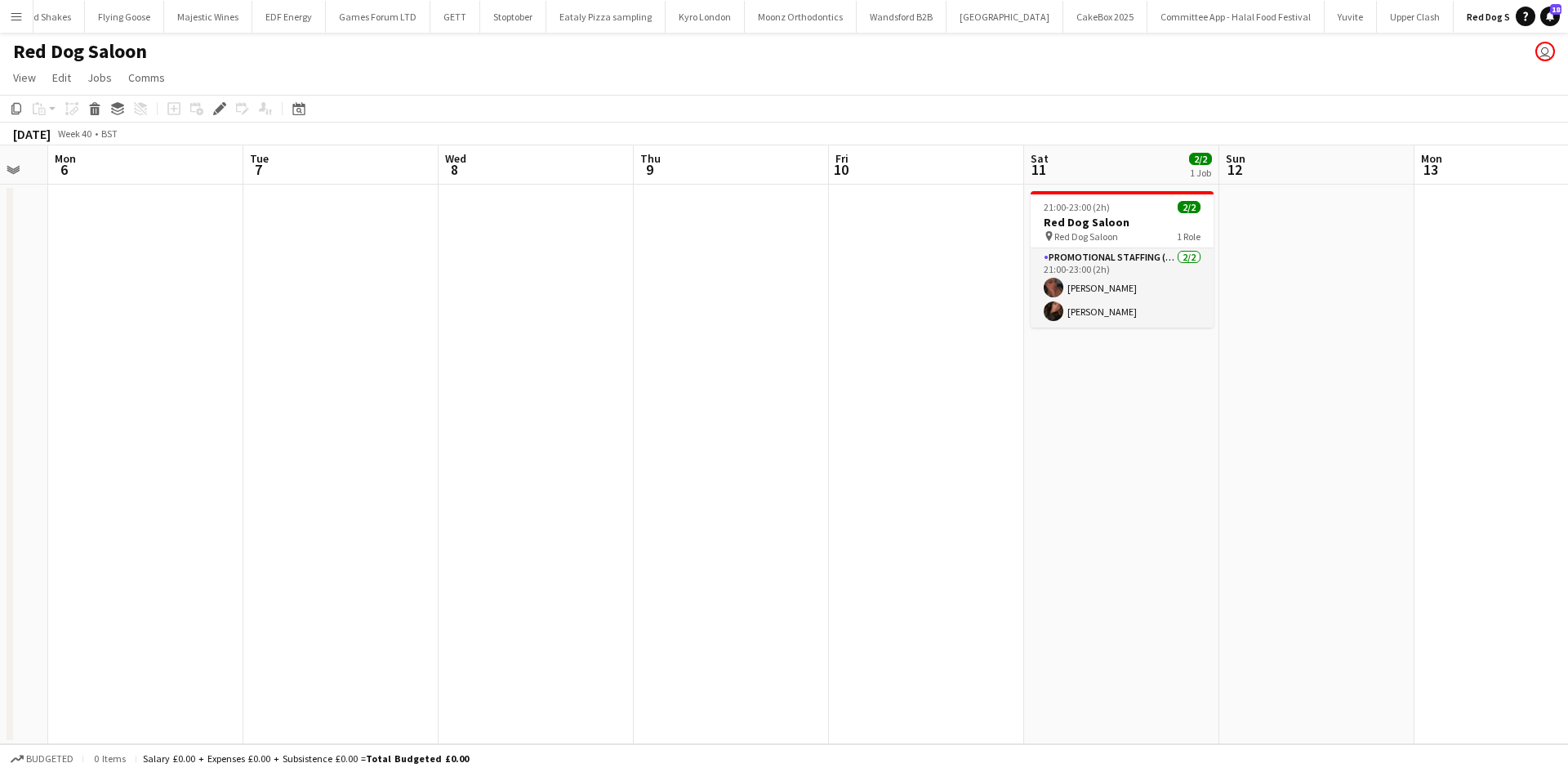
drag, startPoint x: 828, startPoint y: 419, endPoint x: 813, endPoint y: 418, distance: 15.0
click at [811, 418] on app-calendar-viewport "Thu 2 Fri 3 Sat 4 2/2 1 Job Sun 5 Mon 6 Tue 7 Wed 8 Thu 9 Fri 10 Sat 11 2/2 1 J…" at bounding box center [784, 444] width 1568 height 598
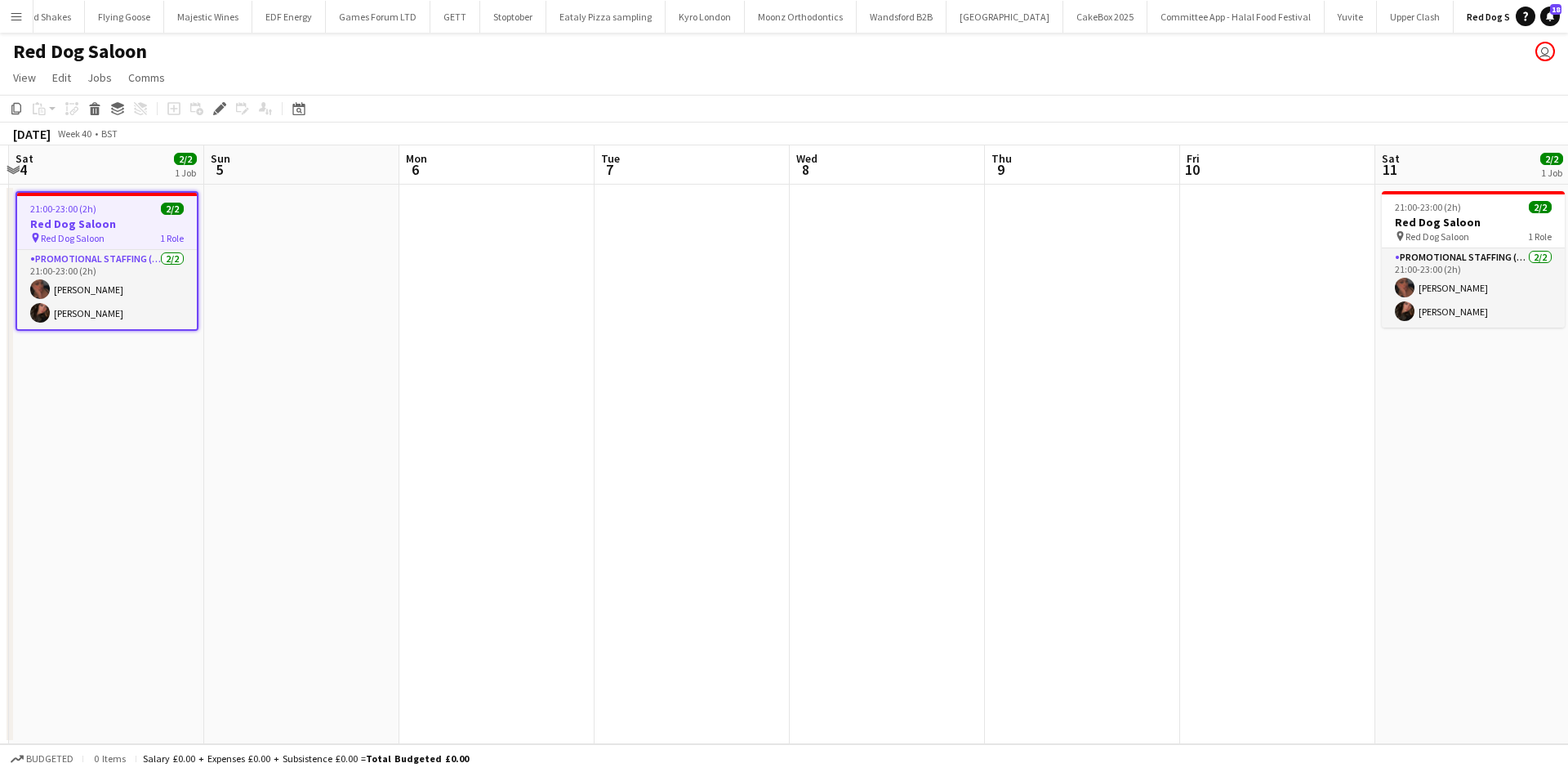
drag, startPoint x: 362, startPoint y: 261, endPoint x: 876, endPoint y: 325, distance: 518.0
click at [876, 325] on app-calendar-viewport "Thu 2 Fri 3 Sat 4 2/2 1 Job Sun 5 Mon 6 Tue 7 Wed 8 Thu 9 Fri 10 Sat 11 2/2 1 J…" at bounding box center [784, 444] width 1568 height 598
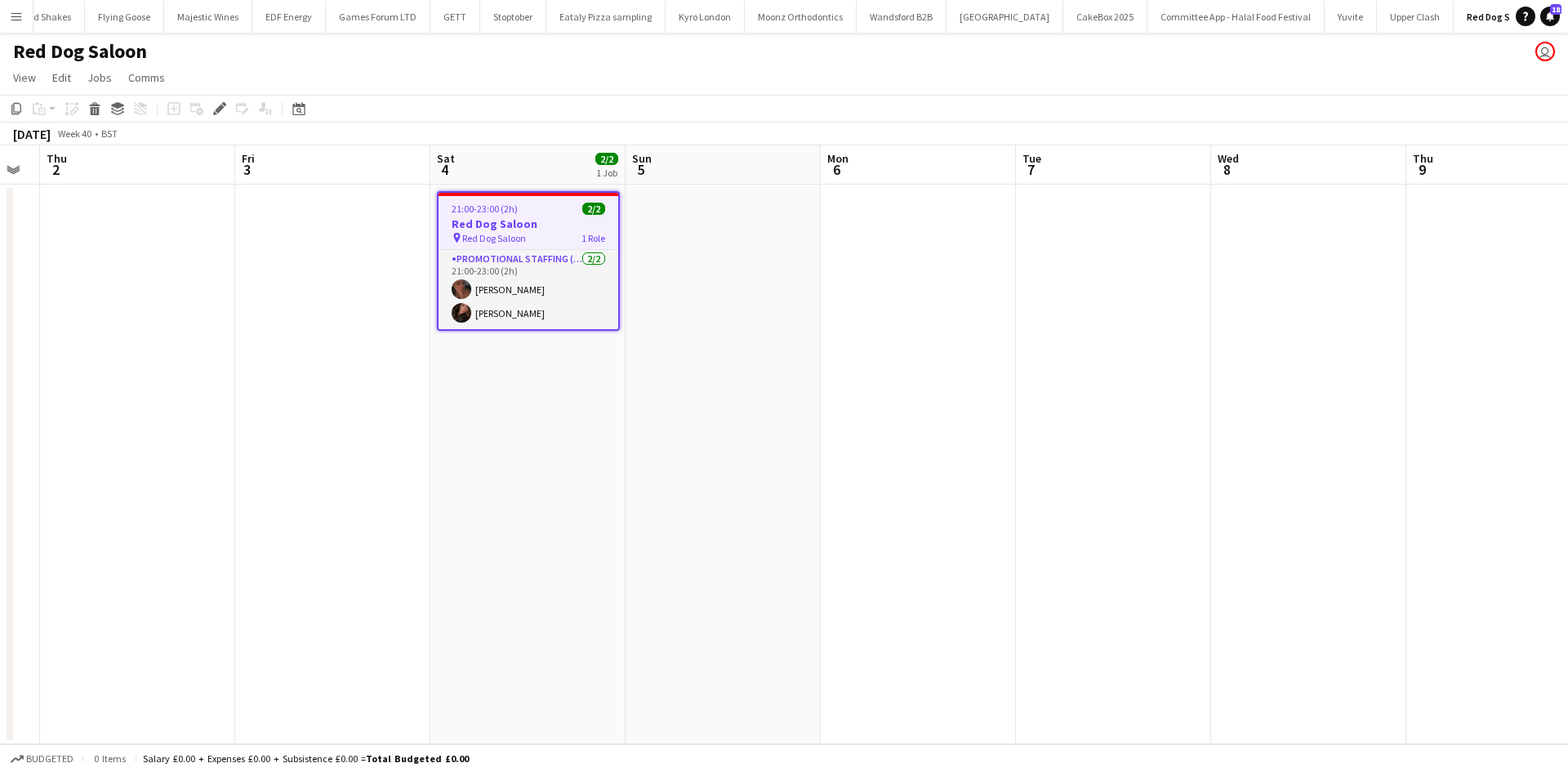
drag, startPoint x: 579, startPoint y: 382, endPoint x: 716, endPoint y: 382, distance: 137.0
click at [716, 382] on app-calendar-viewport "Tue 30 Wed 1 Thu 2 Fri 3 Sat 4 2/2 1 Job Sun 5 Mon 6 Tue 7 Wed 8 Thu 9 Fri 10 S…" at bounding box center [784, 444] width 1568 height 598
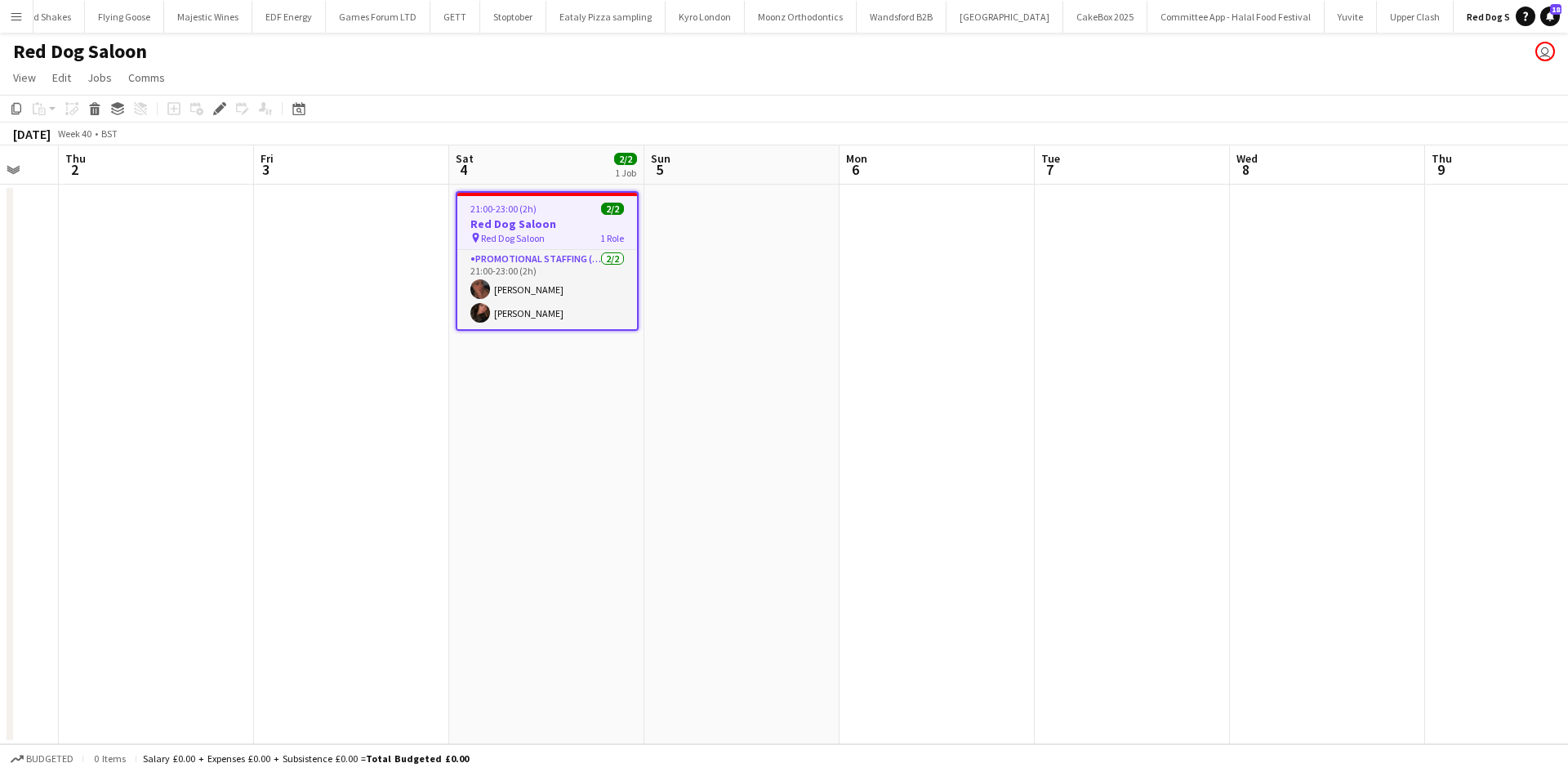
scroll to position [0, 431]
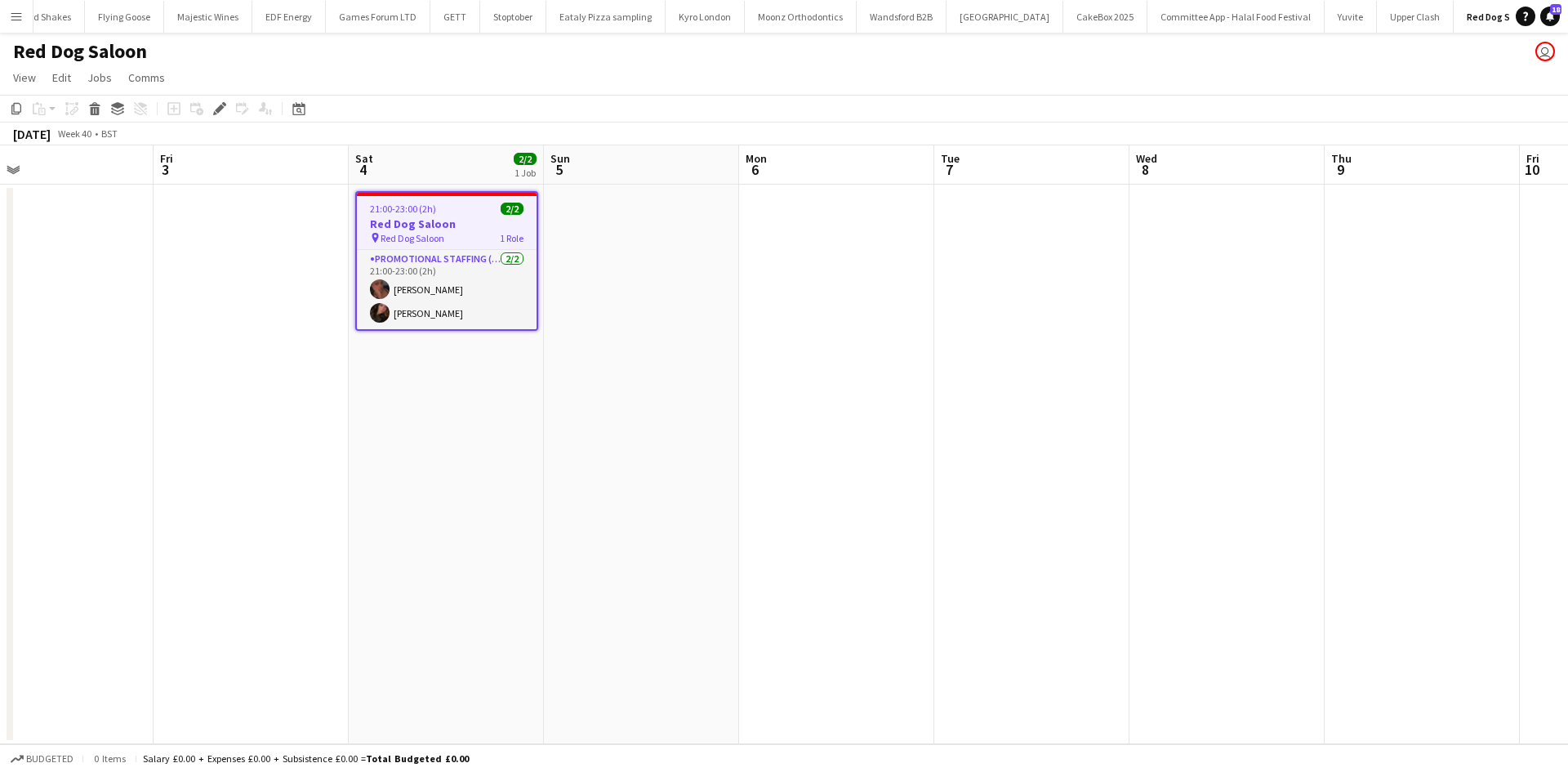
drag, startPoint x: 171, startPoint y: 307, endPoint x: 368, endPoint y: 299, distance: 197.2
click at [266, 303] on app-calendar-viewport "Tue 30 Wed 1 Thu 2 Fri 3 Sat 4 2/2 1 Job Sun 5 Mon 6 Tue 7 Wed 8 Thu 9 Fri 10 S…" at bounding box center [784, 444] width 1568 height 598
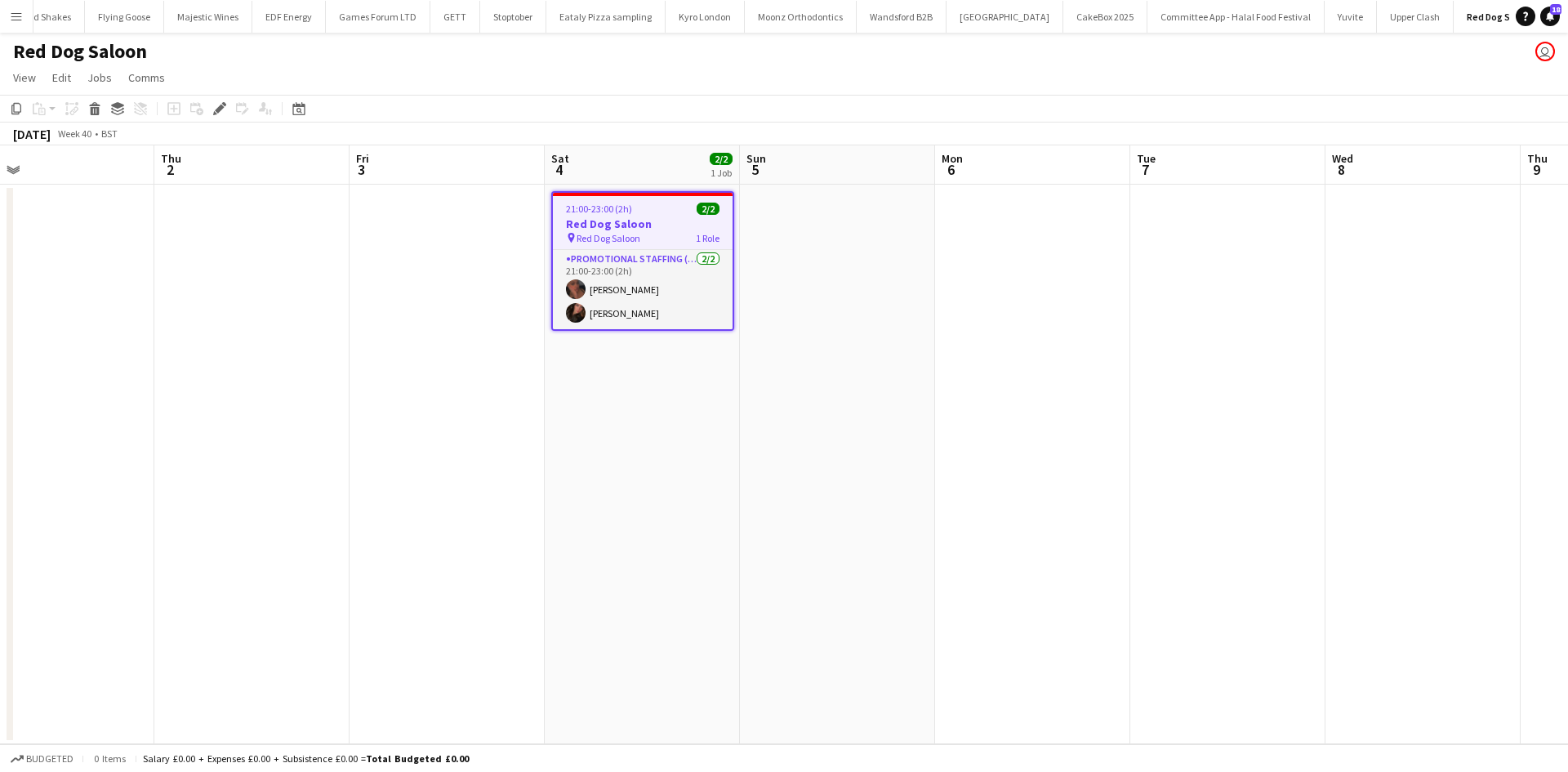
click at [610, 224] on h3 "Red Dog Saloon" at bounding box center [643, 223] width 180 height 15
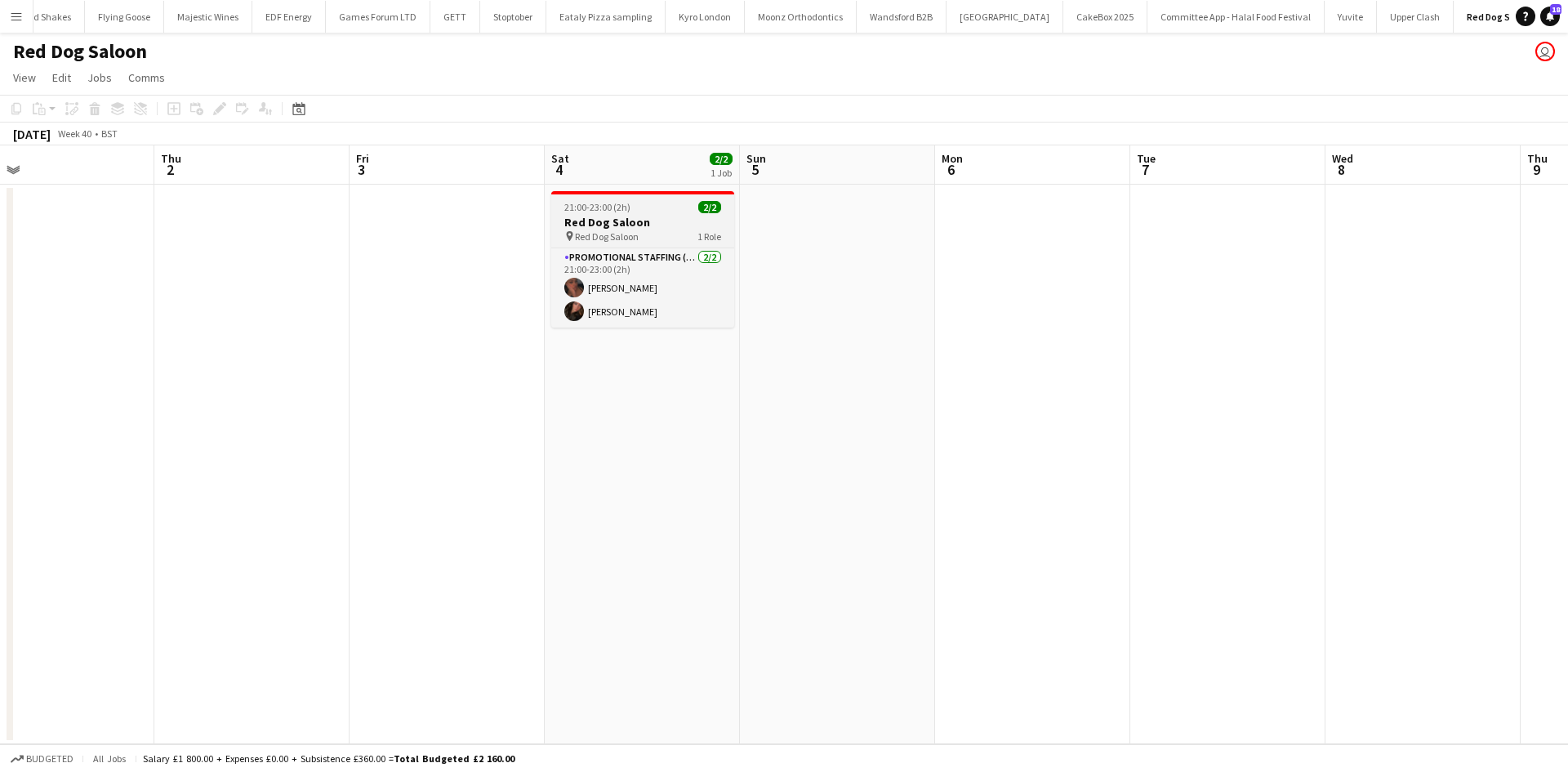
click at [610, 224] on h3 "Red Dog Saloon" at bounding box center [643, 223] width 183 height 15
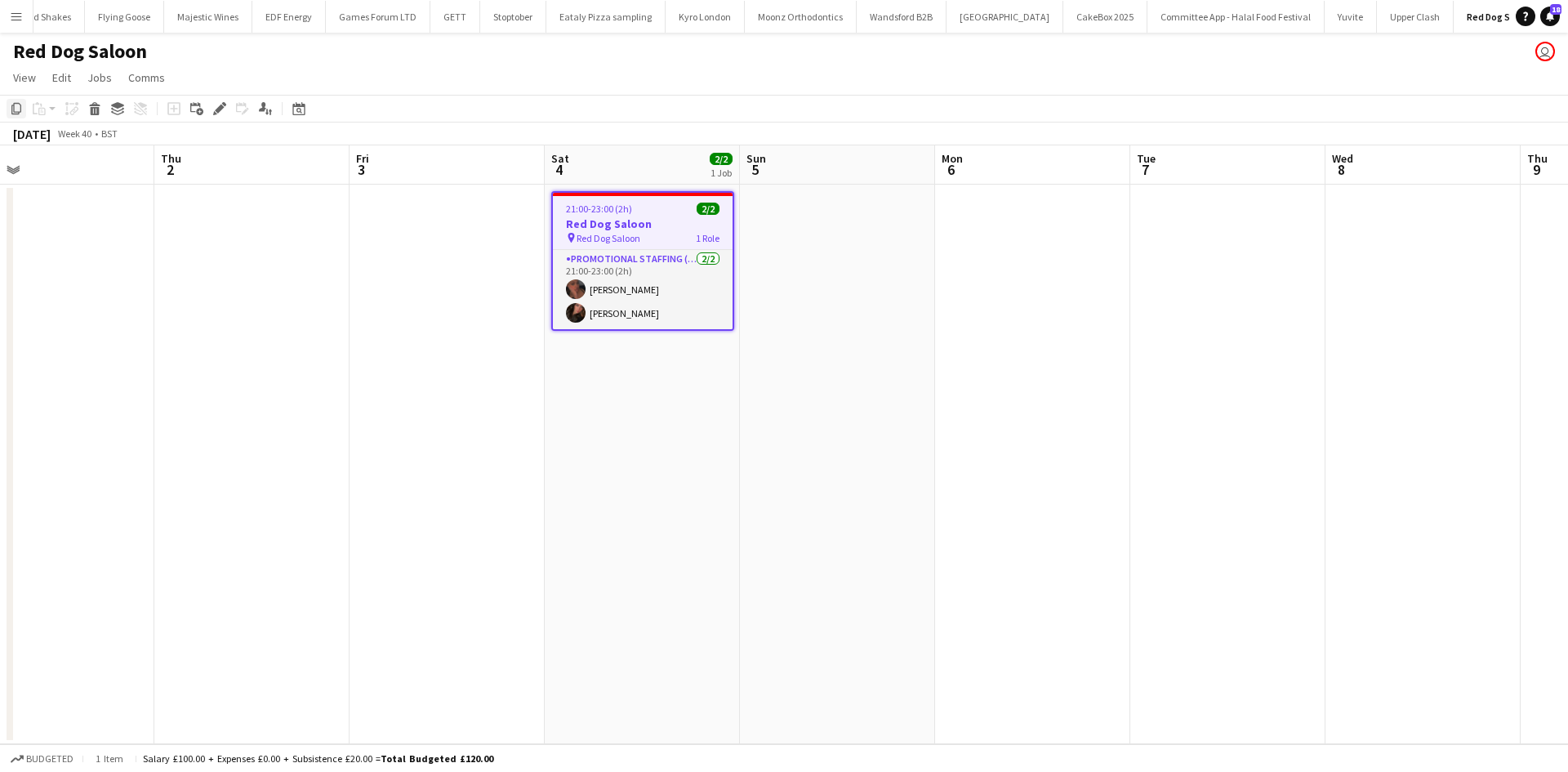
click at [16, 112] on icon at bounding box center [16, 108] width 10 height 11
click at [601, 377] on app-date-cell "21:00-23:00 (2h) 2/2 Red Dog Saloon pin Red Dog Saloon 1 Role Promotional Staff…" at bounding box center [642, 464] width 195 height 560
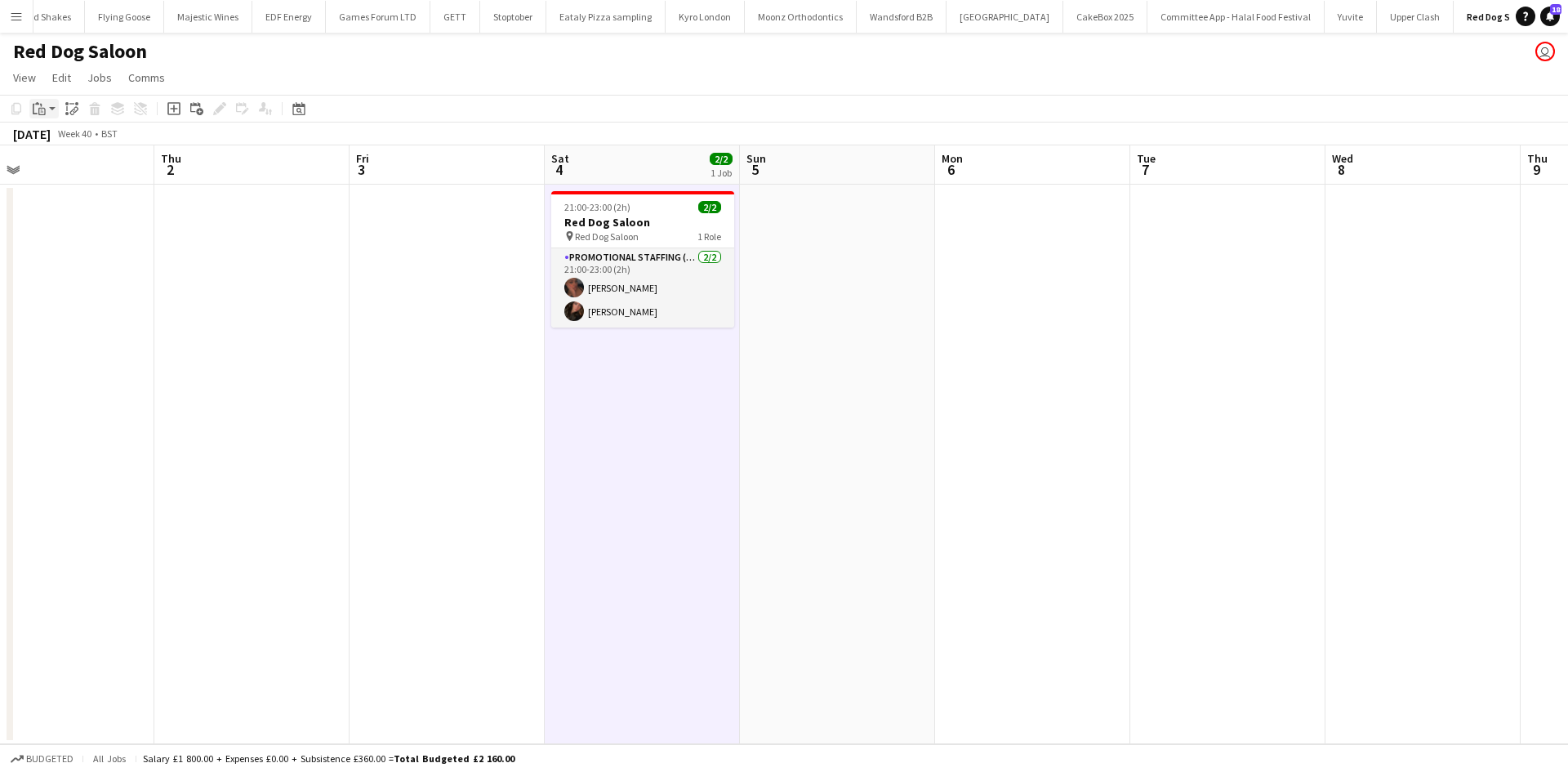
click at [37, 103] on icon at bounding box center [37, 103] width 4 height 3
click at [115, 144] on link "Paste Ctrl+V" at bounding box center [120, 139] width 153 height 15
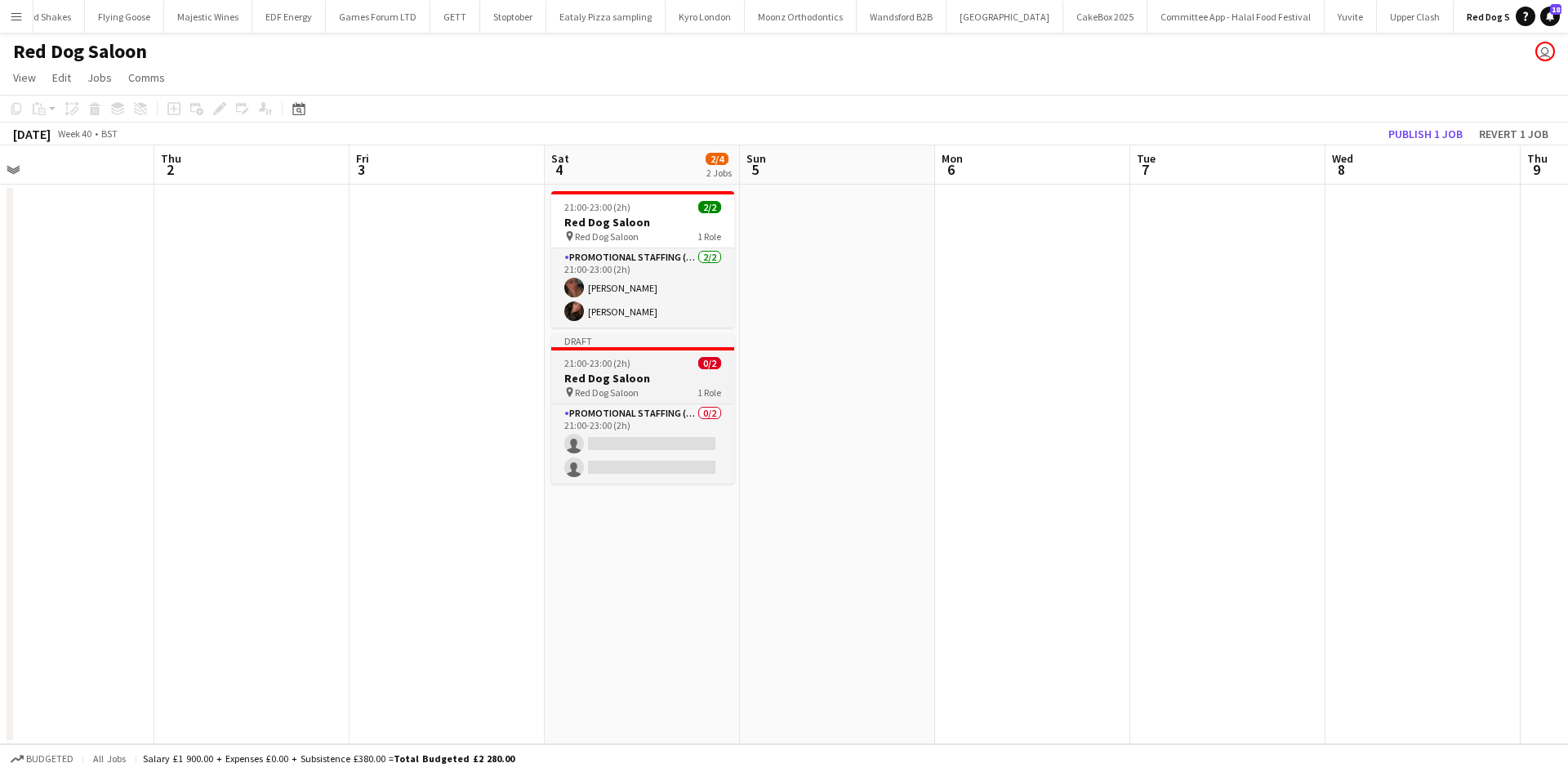
click at [645, 387] on div "pin Red Dog Saloon 1 Role" at bounding box center [643, 392] width 183 height 13
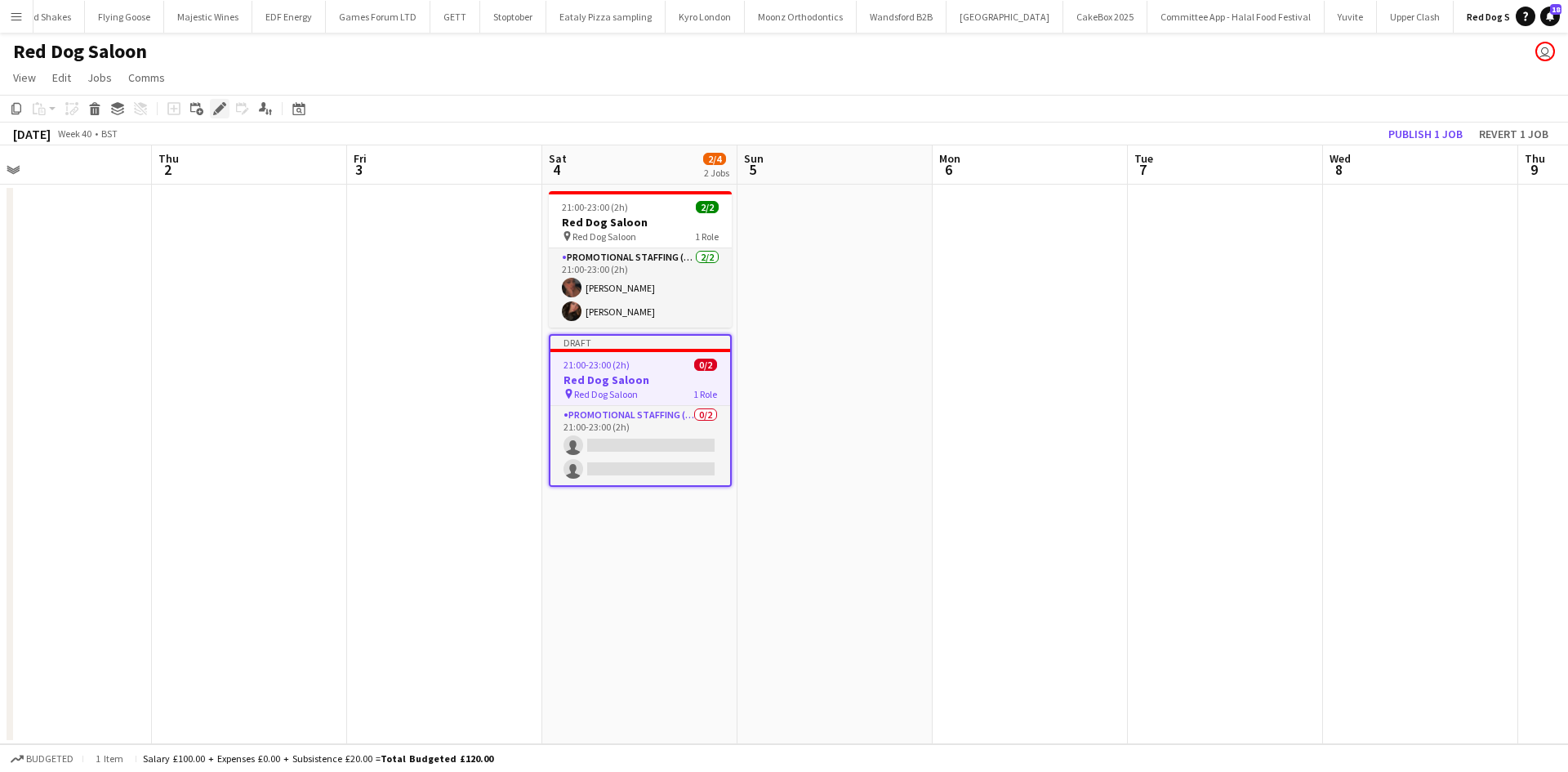
click at [216, 111] on icon at bounding box center [220, 109] width 9 height 9
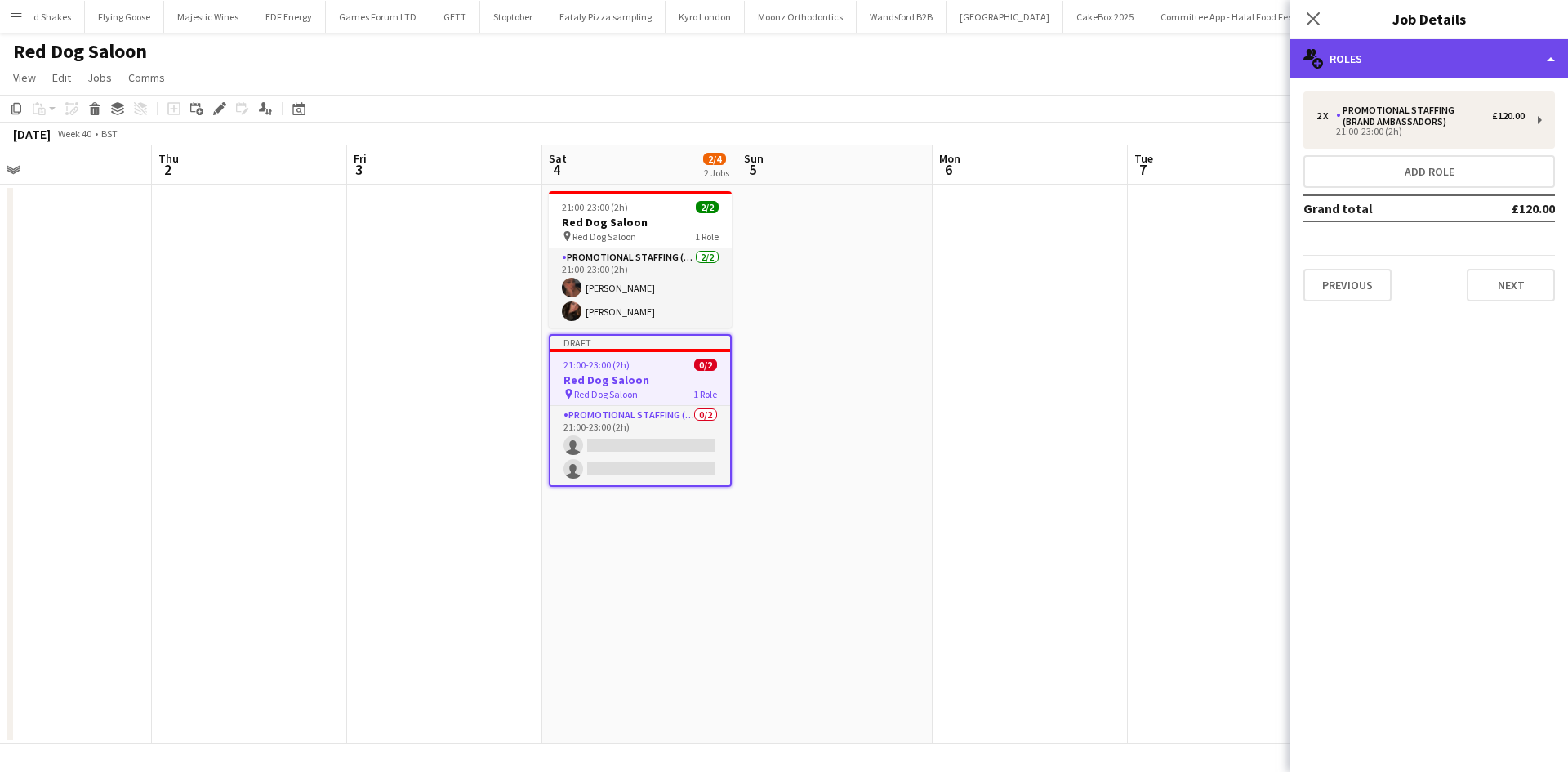
click at [1401, 60] on div "multiple-users-add Roles" at bounding box center [1429, 58] width 278 height 39
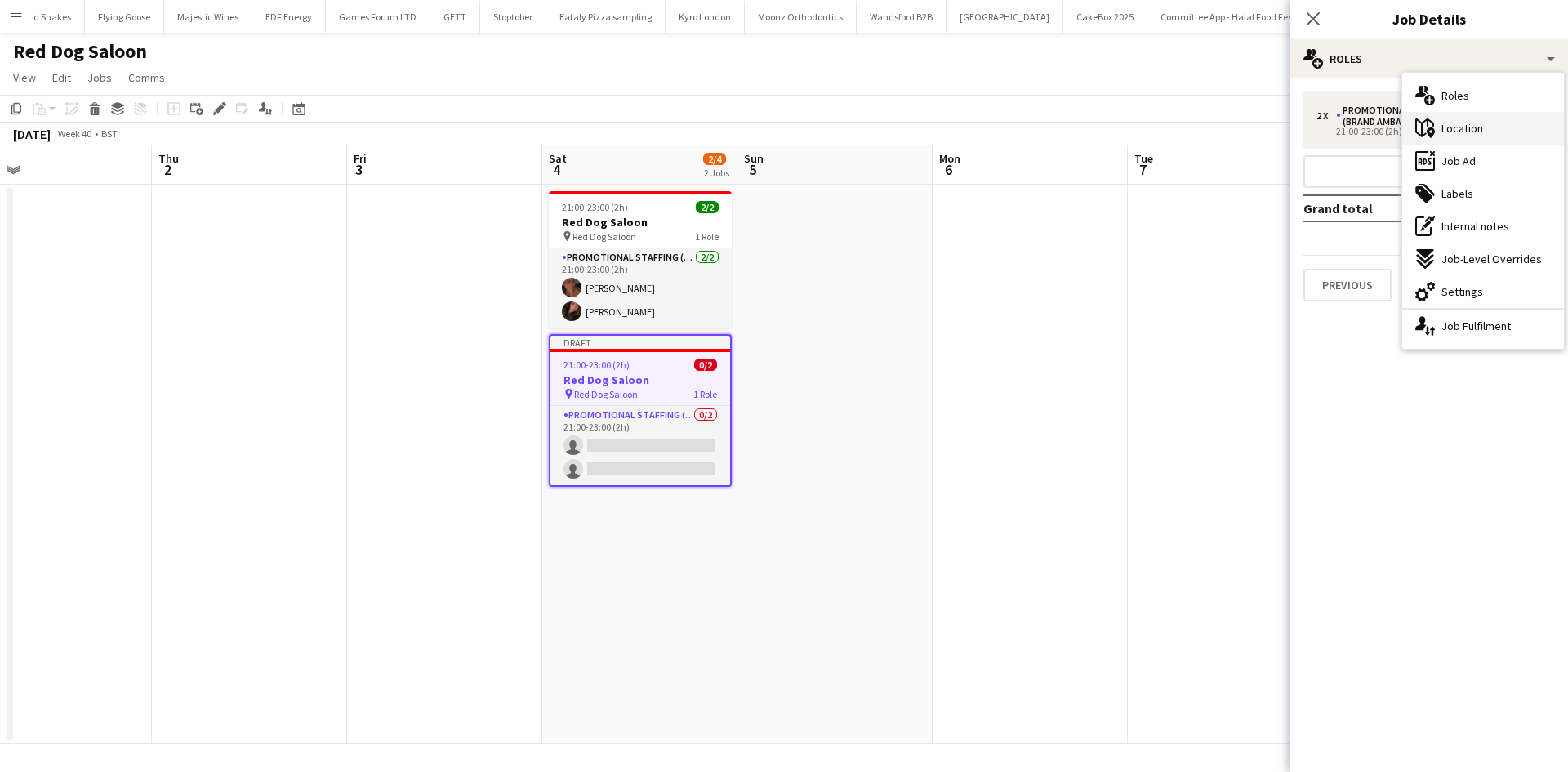
click at [1491, 120] on div "maps-pin-1 Location" at bounding box center [1482, 127] width 162 height 32
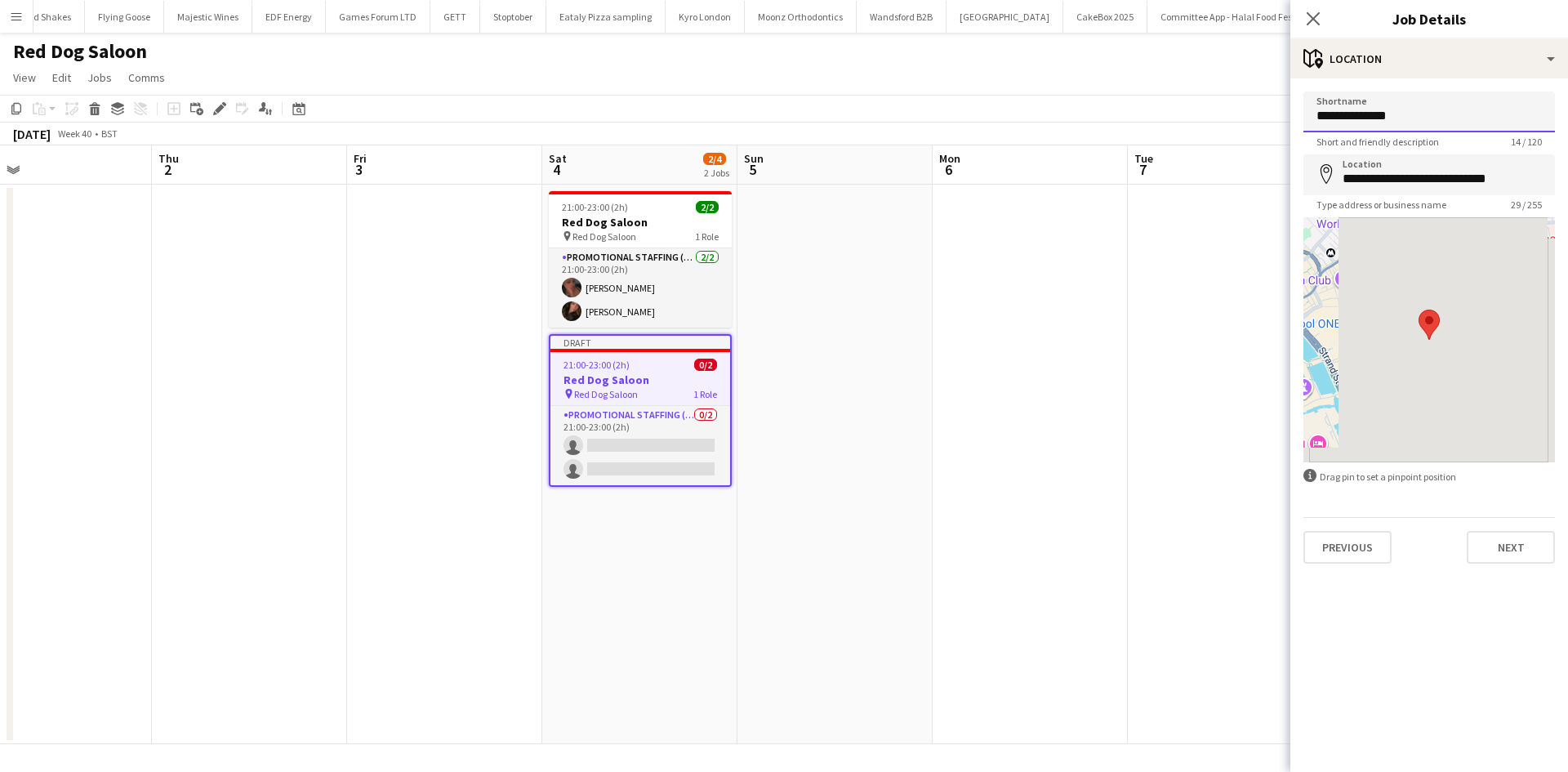
click at [1441, 119] on input "**********" at bounding box center [1429, 112] width 251 height 41
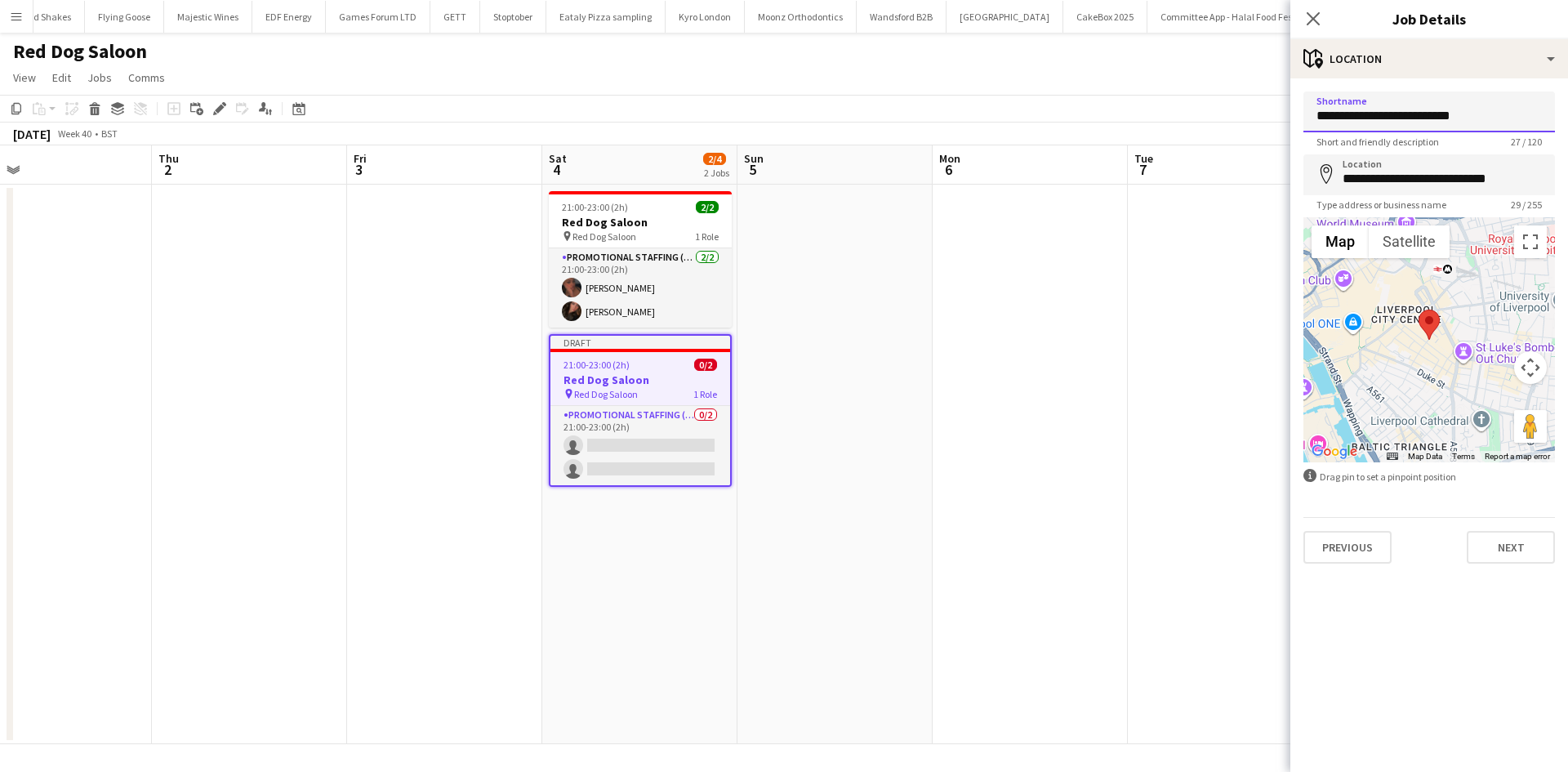
type input "**********"
click at [1432, 181] on input "**********" at bounding box center [1429, 175] width 251 height 41
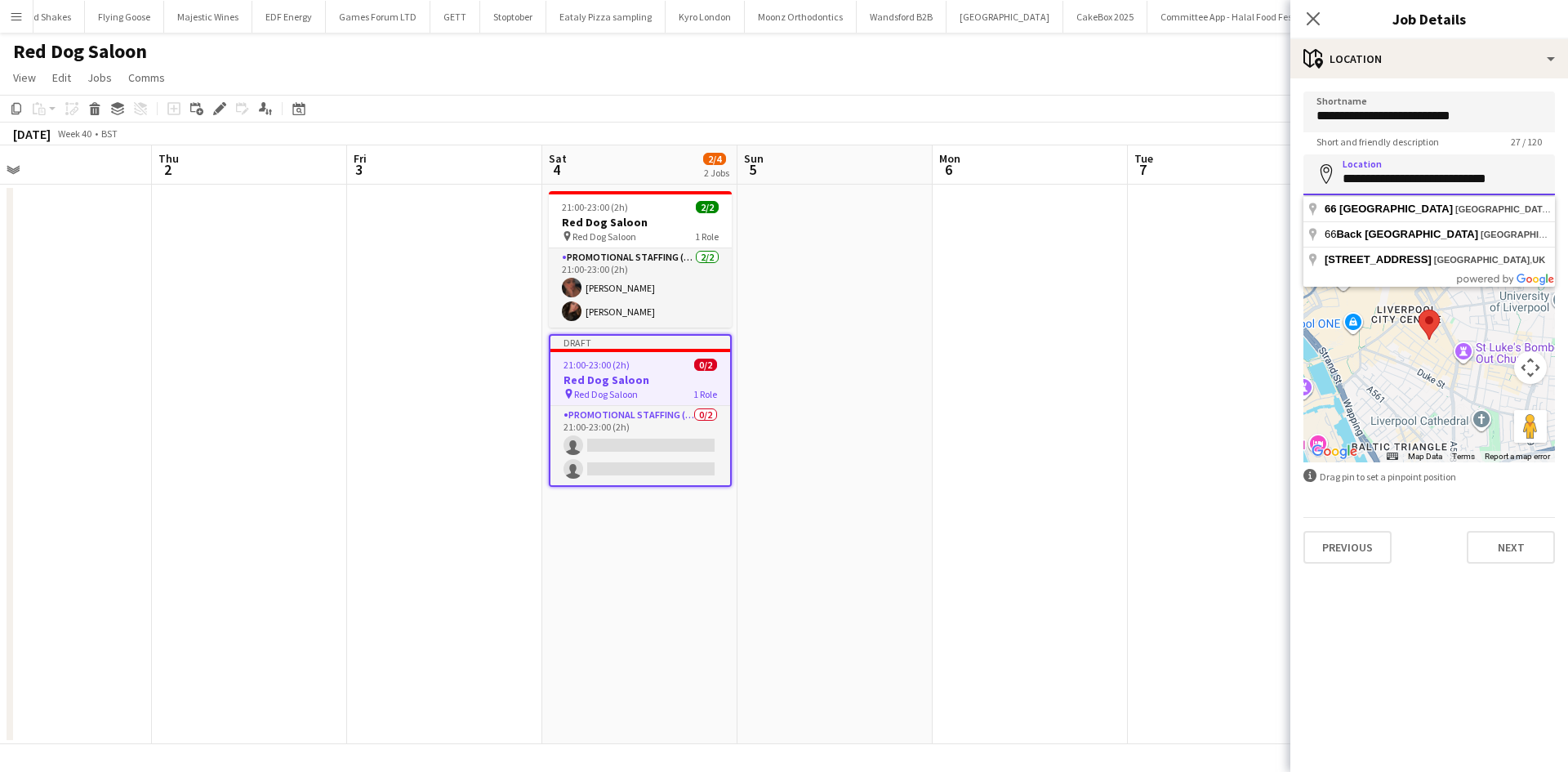
click at [1432, 180] on input "**********" at bounding box center [1429, 175] width 251 height 41
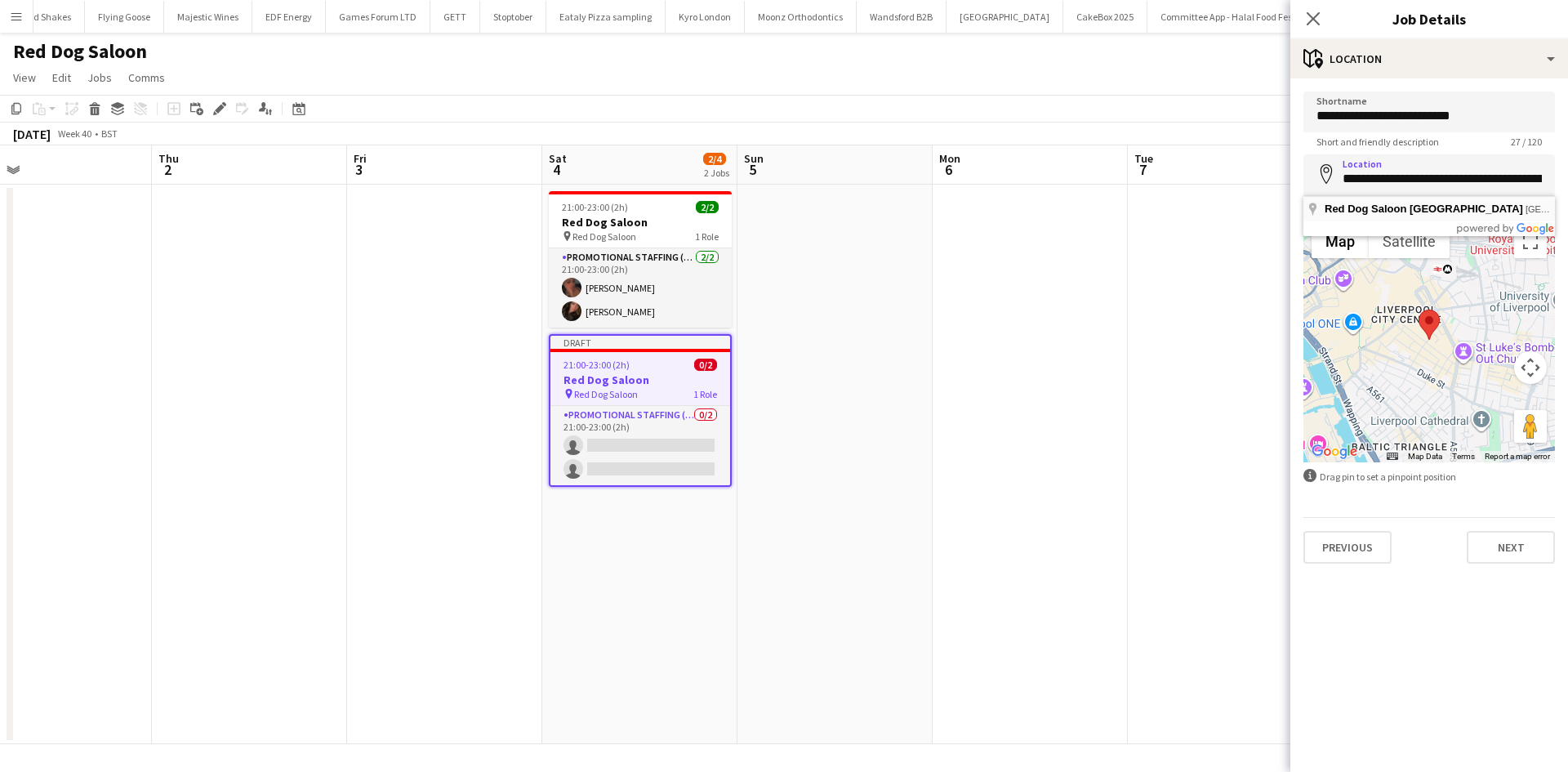
type input "**********"
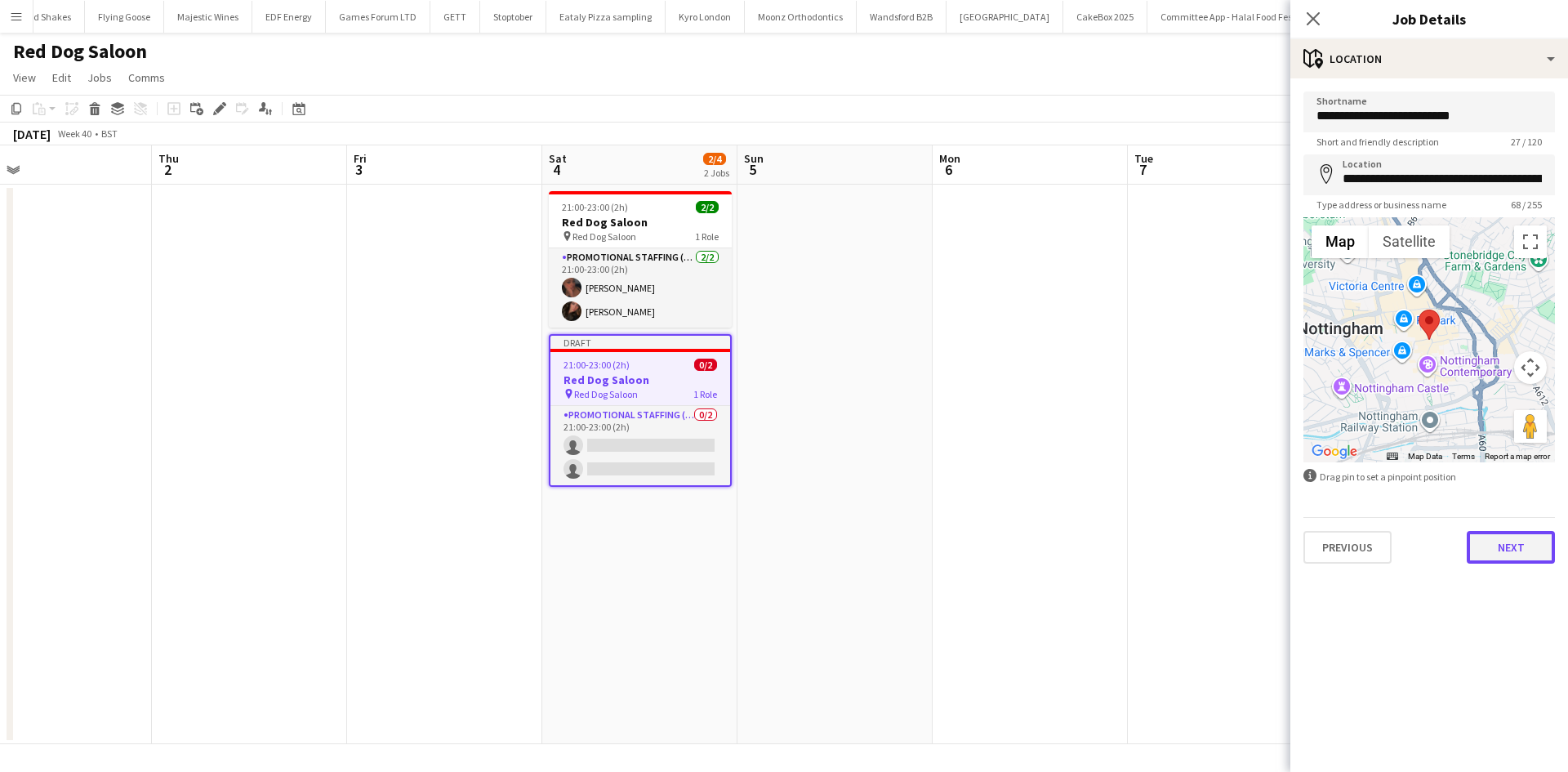
click at [1500, 549] on button "Next" at bounding box center [1510, 547] width 88 height 32
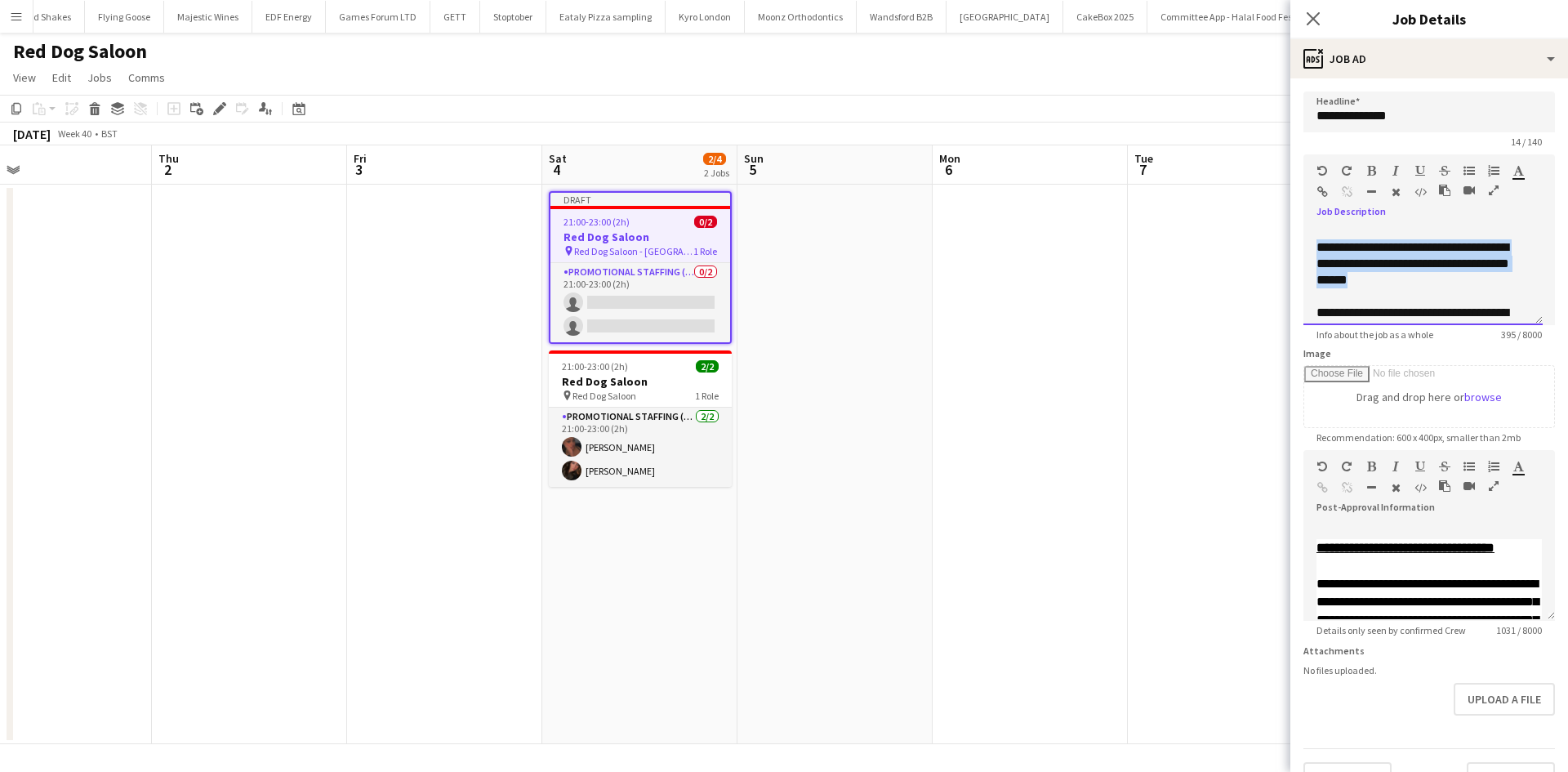
scroll to position [114, 0]
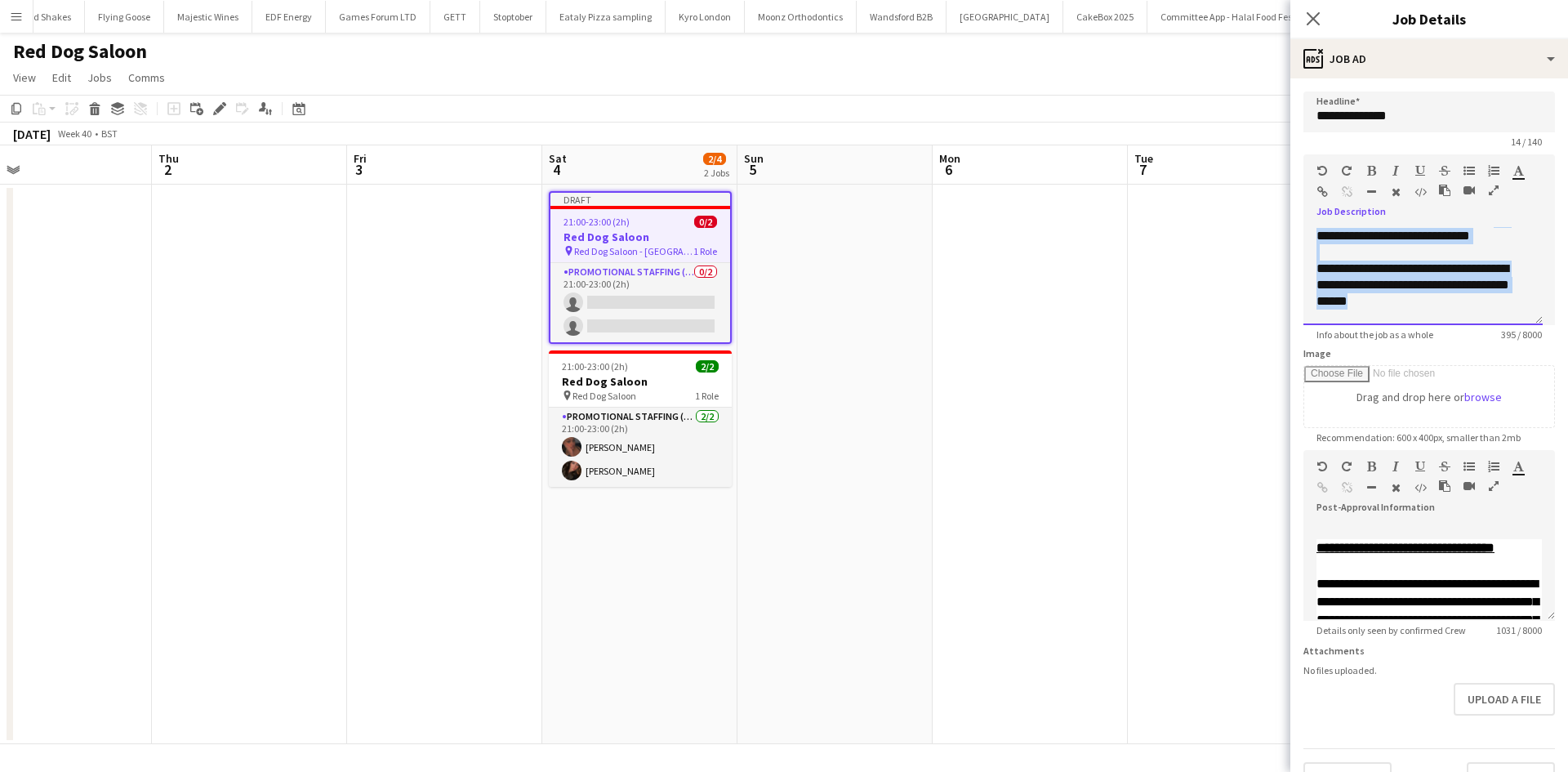
drag, startPoint x: 1454, startPoint y: 341, endPoint x: 1320, endPoint y: 242, distance: 166.6
click at [1320, 242] on div "**********" at bounding box center [1422, 276] width 239 height 98
click at [1434, 306] on div "**********" at bounding box center [1416, 284] width 200 height 49
drag, startPoint x: 1404, startPoint y: 305, endPoint x: 1321, endPoint y: 269, distance: 90.5
click at [1321, 269] on div "**********" at bounding box center [1416, 284] width 200 height 49
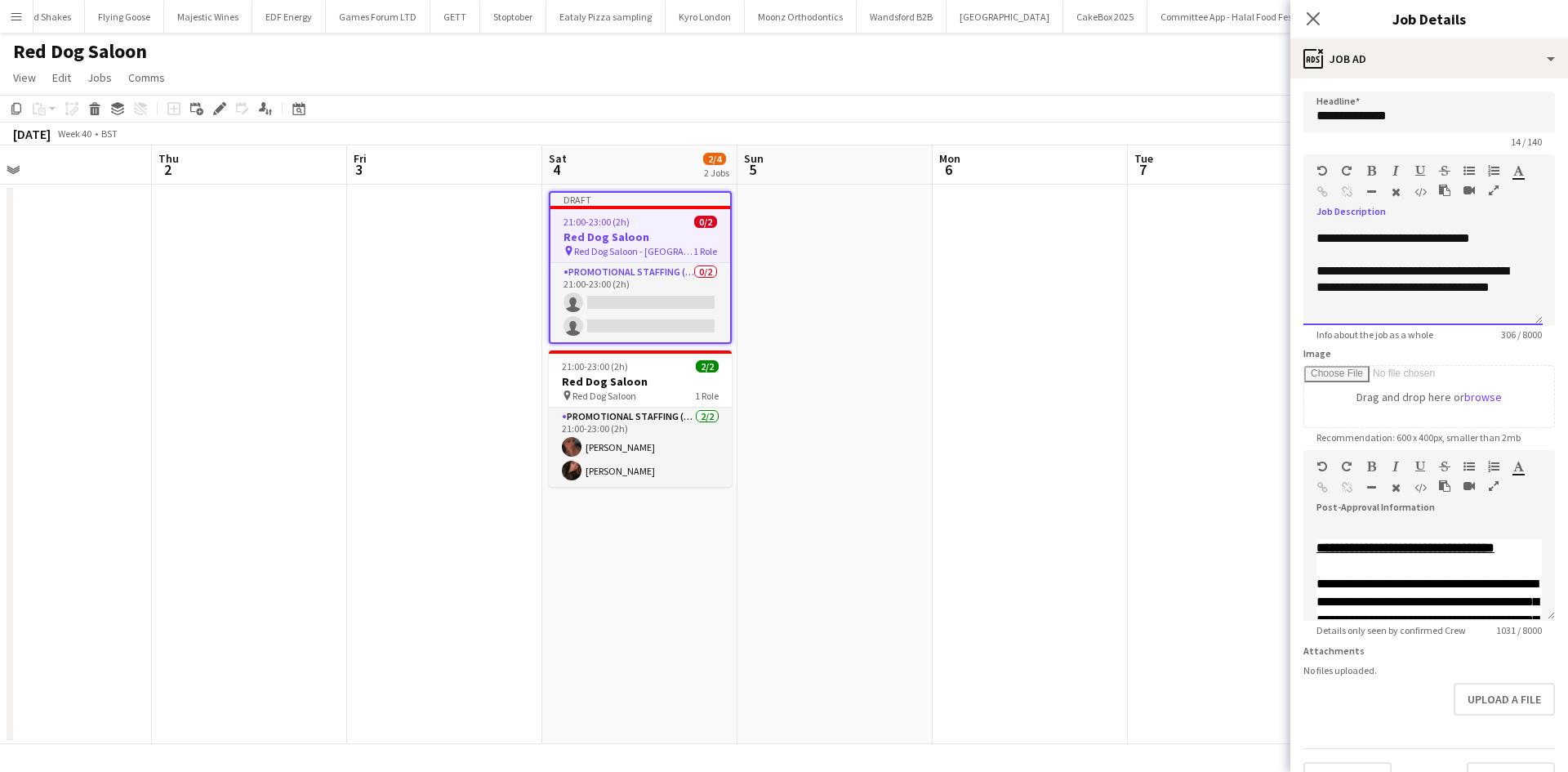
scroll to position [48, 0]
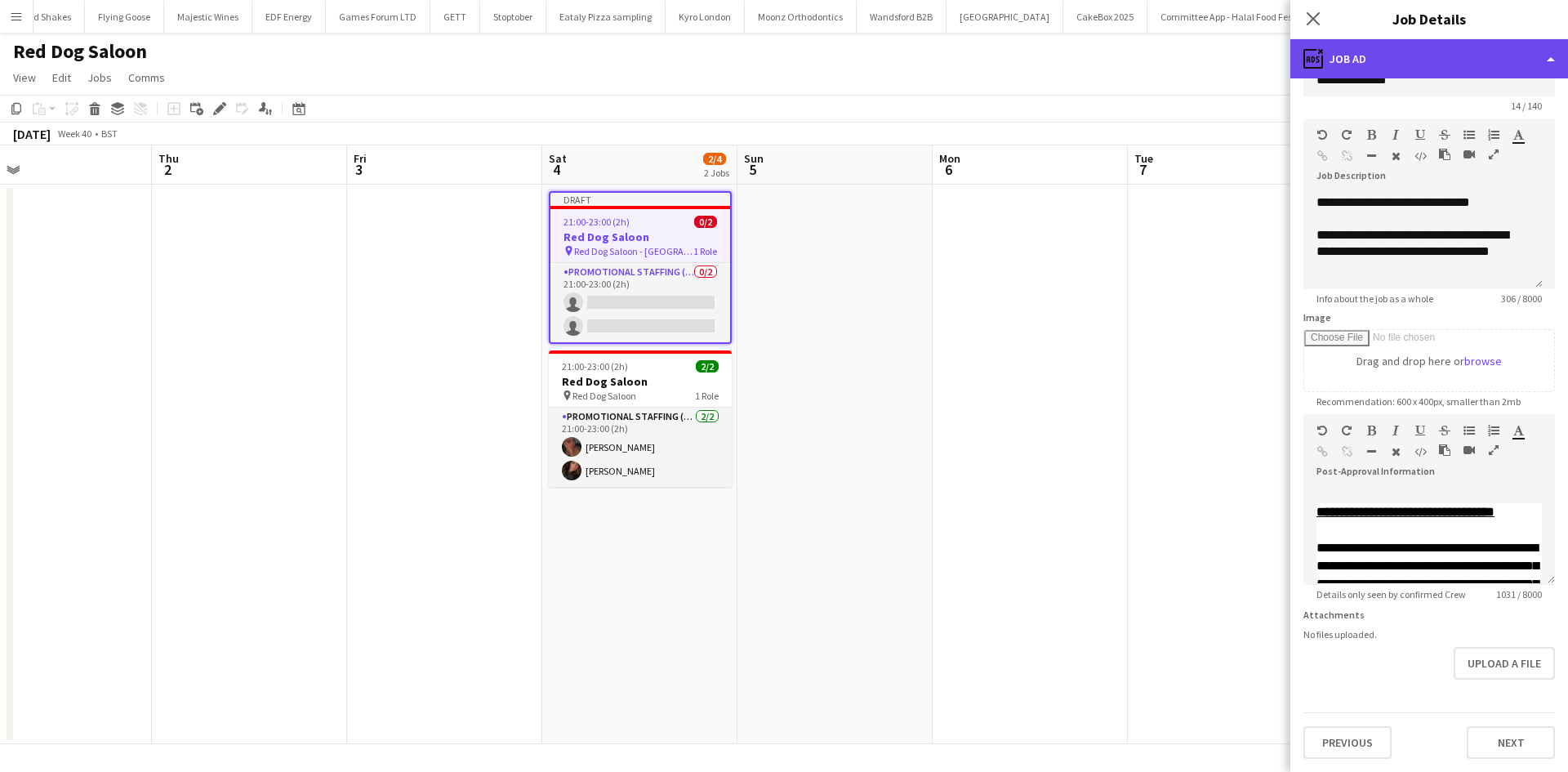
click at [1401, 54] on div "ads-window Job Ad" at bounding box center [1429, 58] width 278 height 39
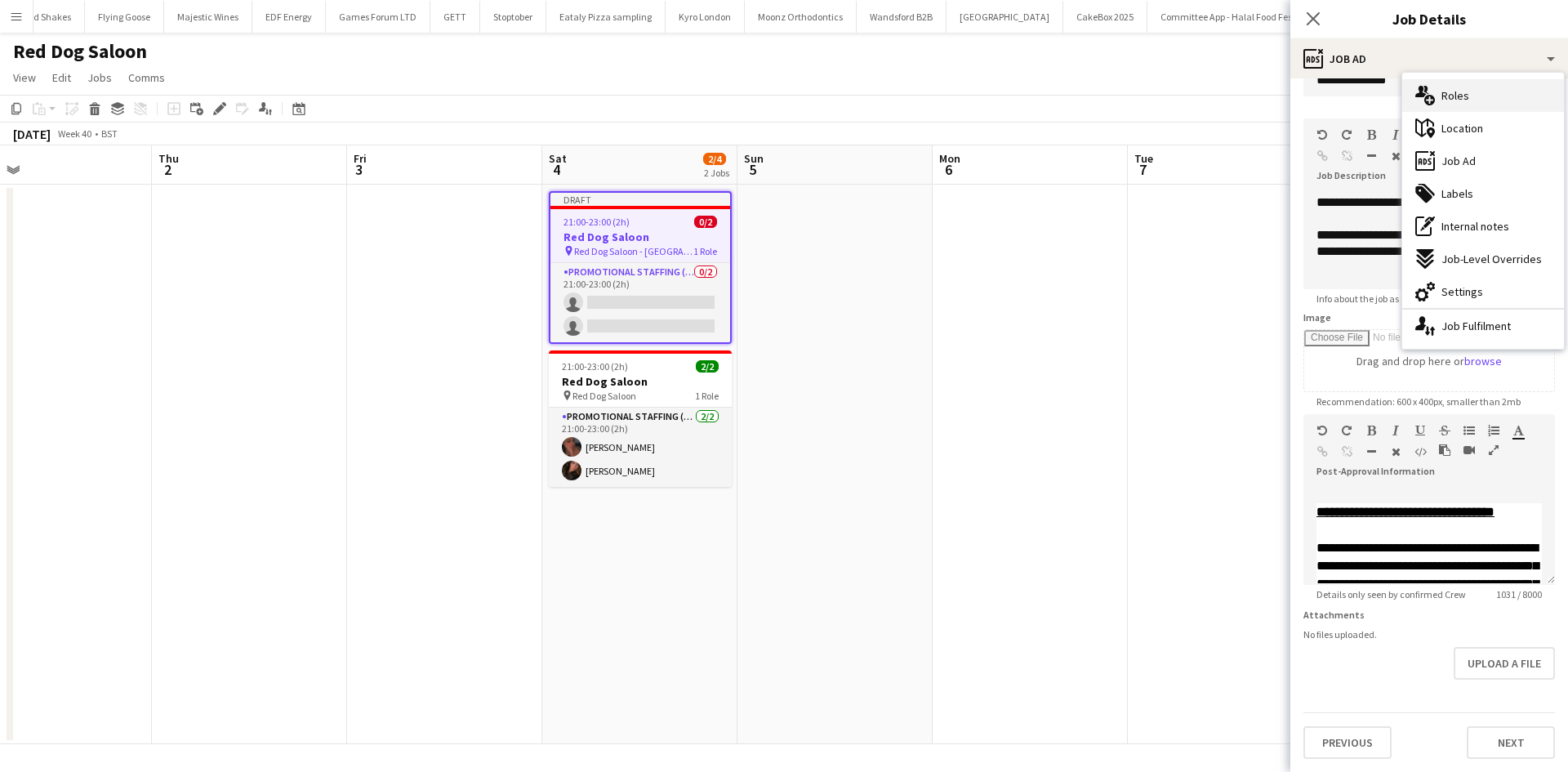
click at [1475, 103] on div "multiple-users-add Roles" at bounding box center [1482, 95] width 162 height 32
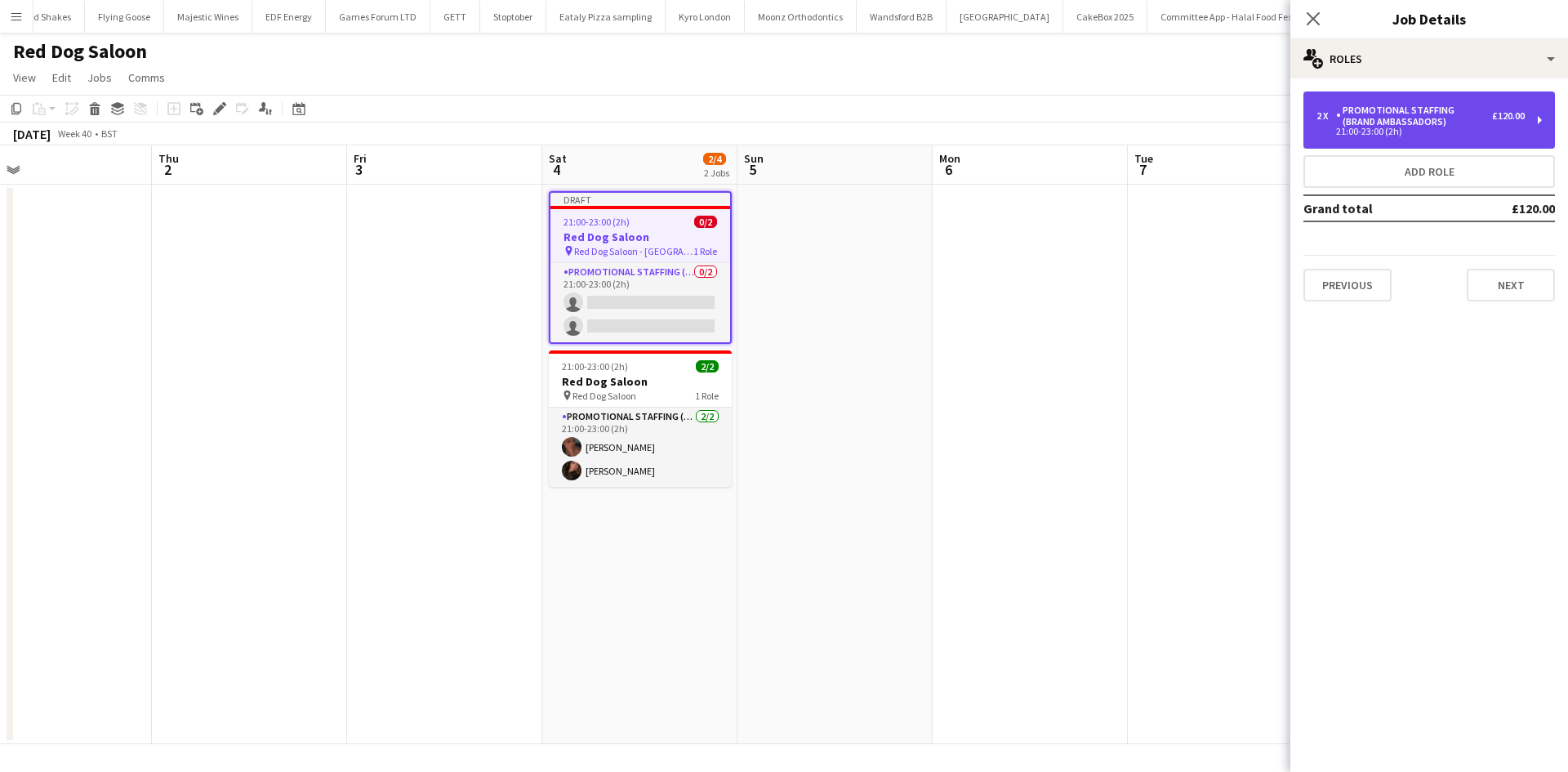
click at [1476, 110] on div "Promotional Staffing (Brand Ambassadors)" at bounding box center [1413, 115] width 156 height 23
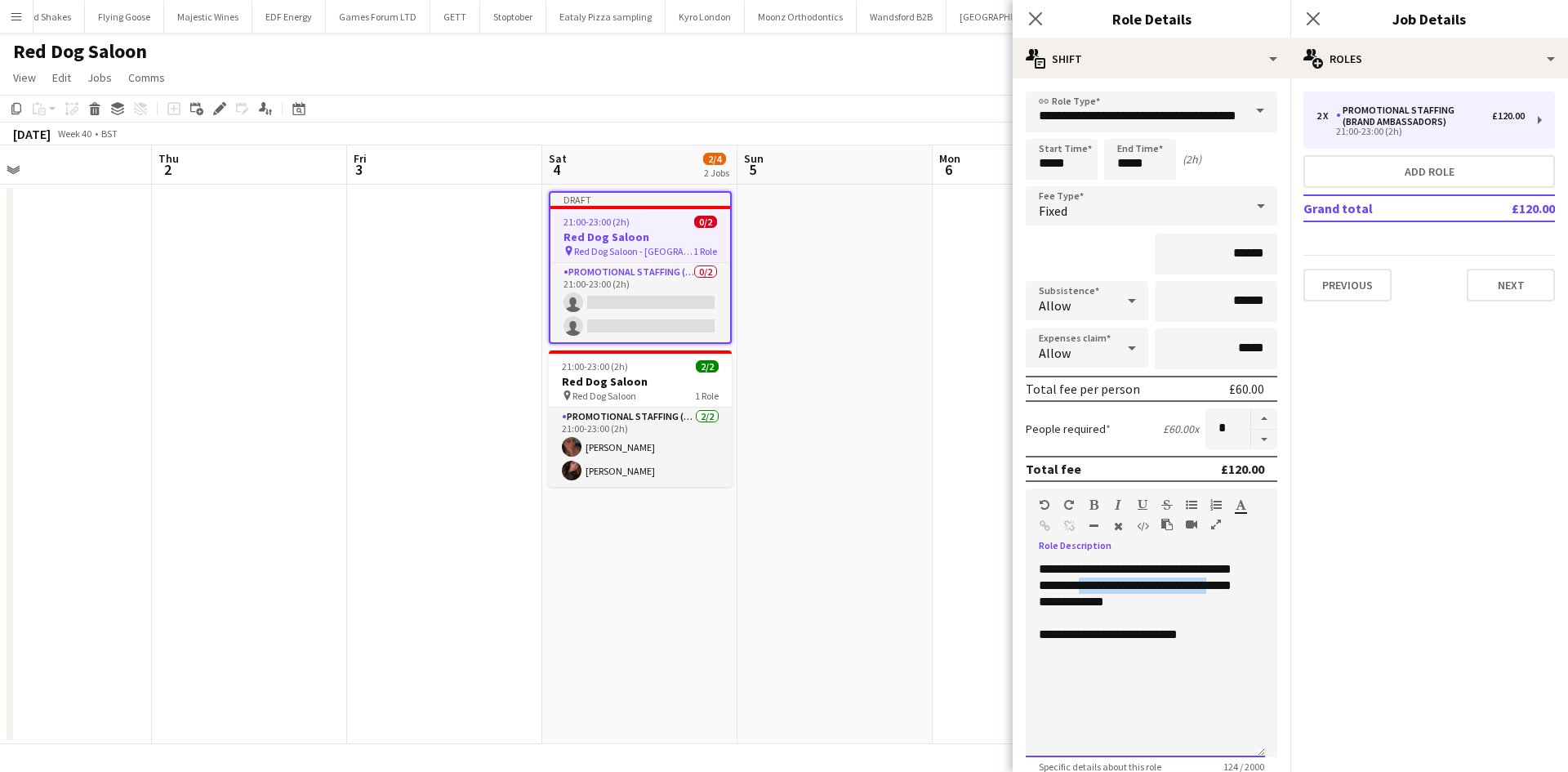
drag, startPoint x: 1088, startPoint y: 603, endPoint x: 1152, endPoint y: 592, distance: 64.9
click at [1152, 592] on div "**********" at bounding box center [1144, 658] width 239 height 196
click at [1092, 599] on div "**********" at bounding box center [1144, 658] width 239 height 196
drag, startPoint x: 1069, startPoint y: 600, endPoint x: 1149, endPoint y: 584, distance: 81.6
click at [1149, 584] on div "**********" at bounding box center [1144, 658] width 239 height 196
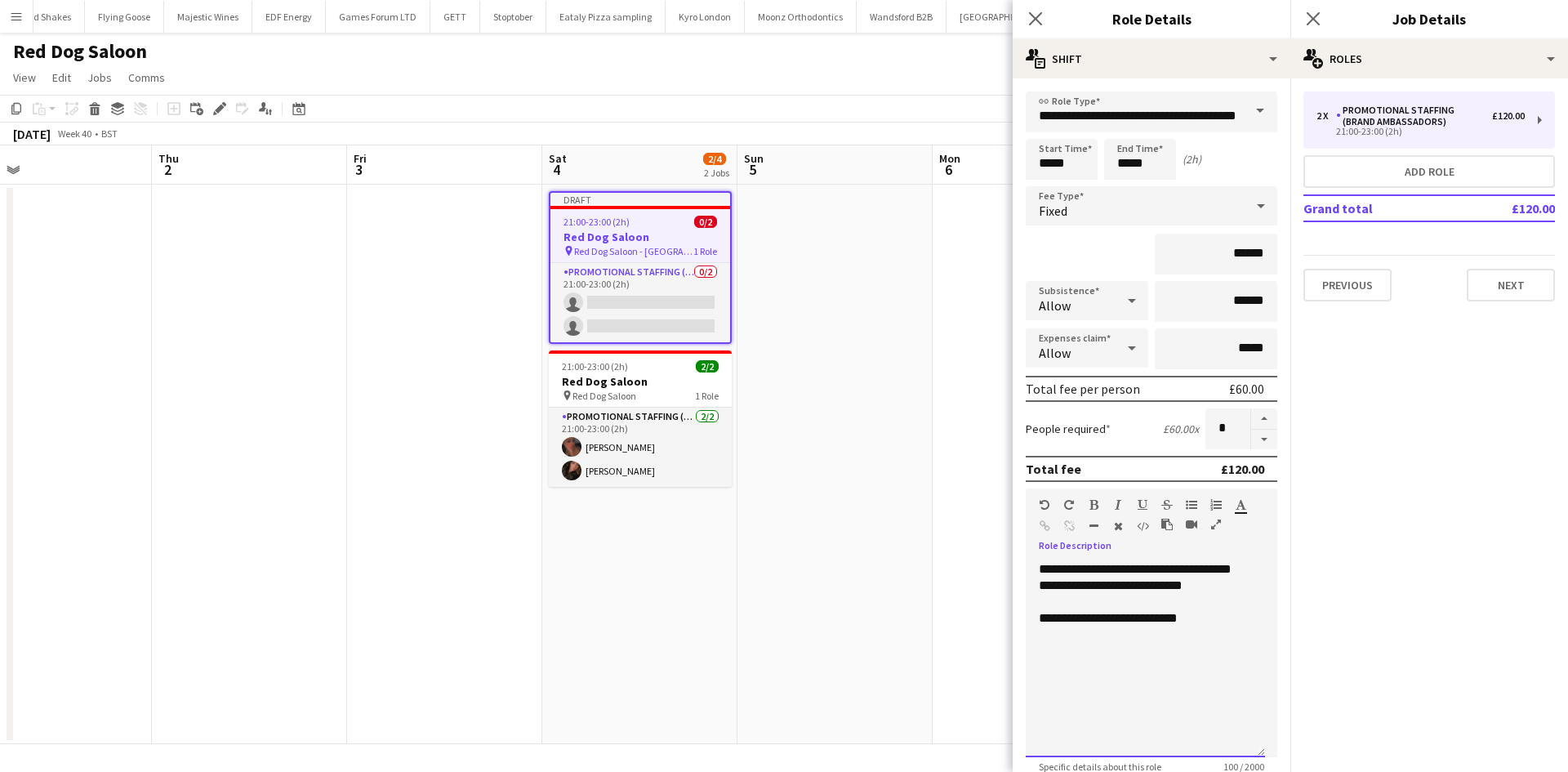
click at [1138, 600] on div "**********" at bounding box center [1144, 658] width 239 height 196
drag, startPoint x: 1215, startPoint y: 635, endPoint x: 1004, endPoint y: 630, distance: 211.1
click at [1004, 630] on body "Menu Boards Boards Boards All jobs Status Workforce Workforce My Workforce Recr…" at bounding box center [784, 386] width 1568 height 772
click at [887, 620] on app-date-cell at bounding box center [834, 464] width 195 height 560
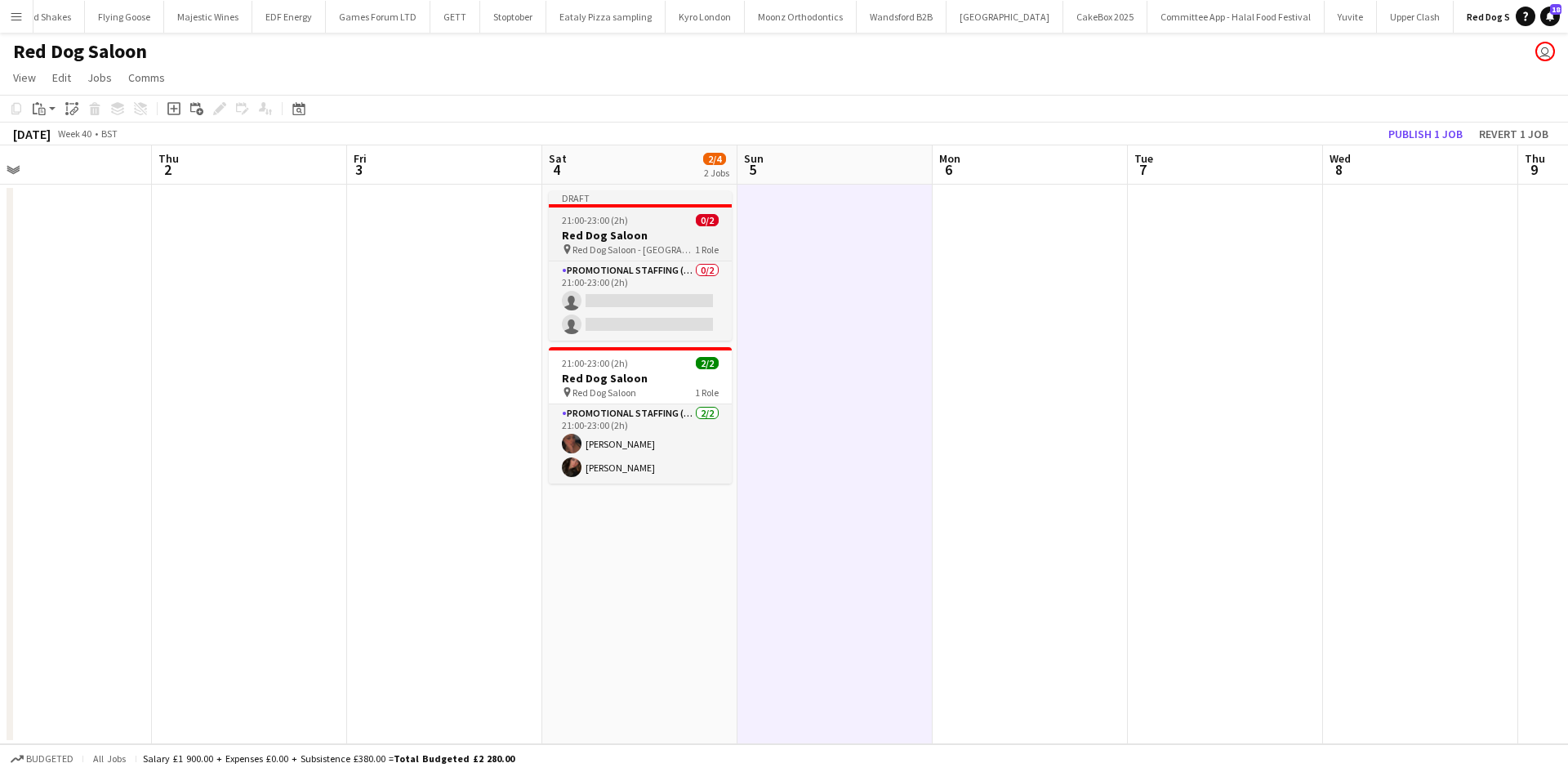
click at [620, 247] on span "Red Dog Saloon - Nottingham" at bounding box center [633, 248] width 123 height 12
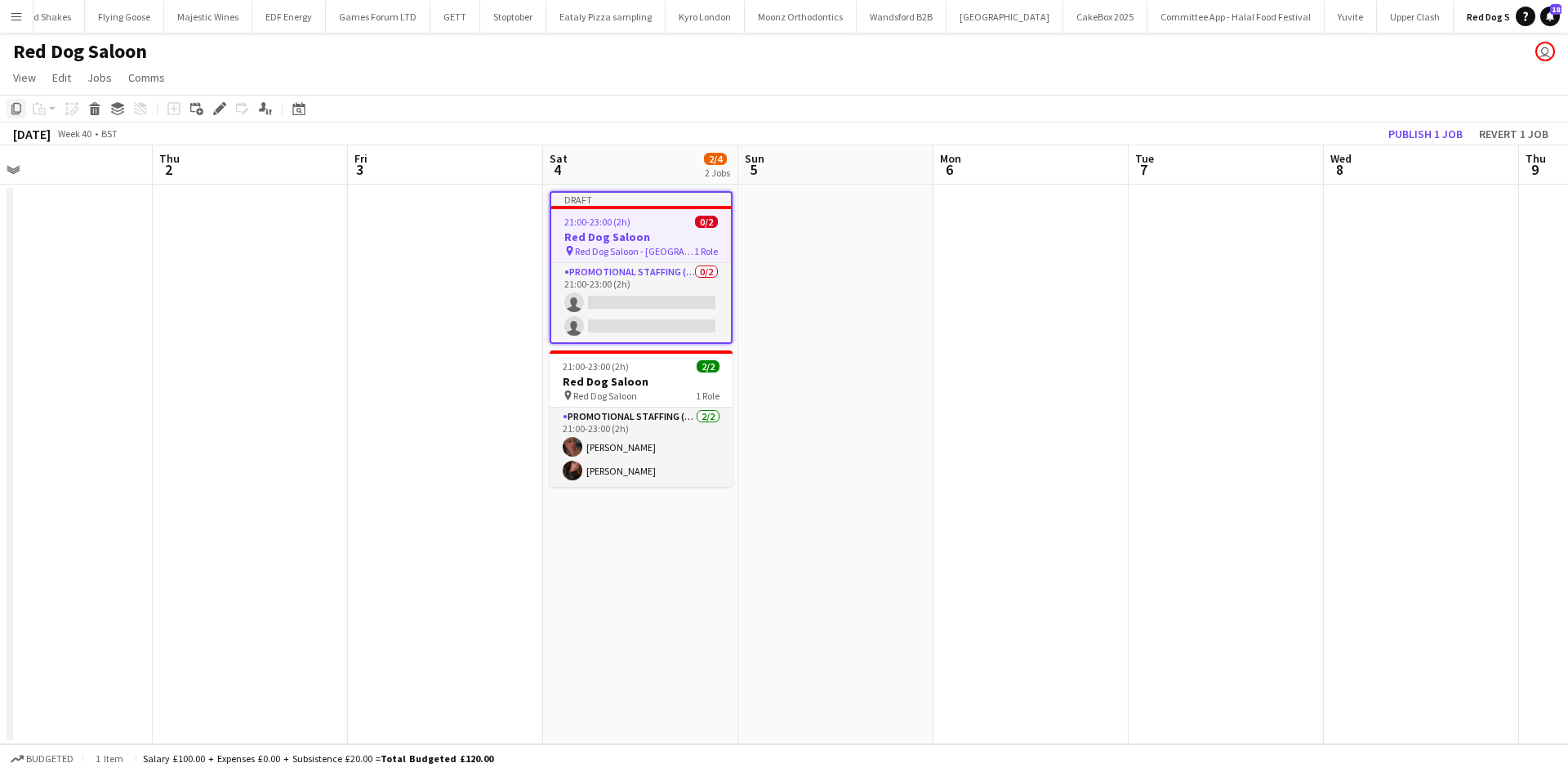
click at [21, 106] on icon at bounding box center [16, 108] width 10 height 11
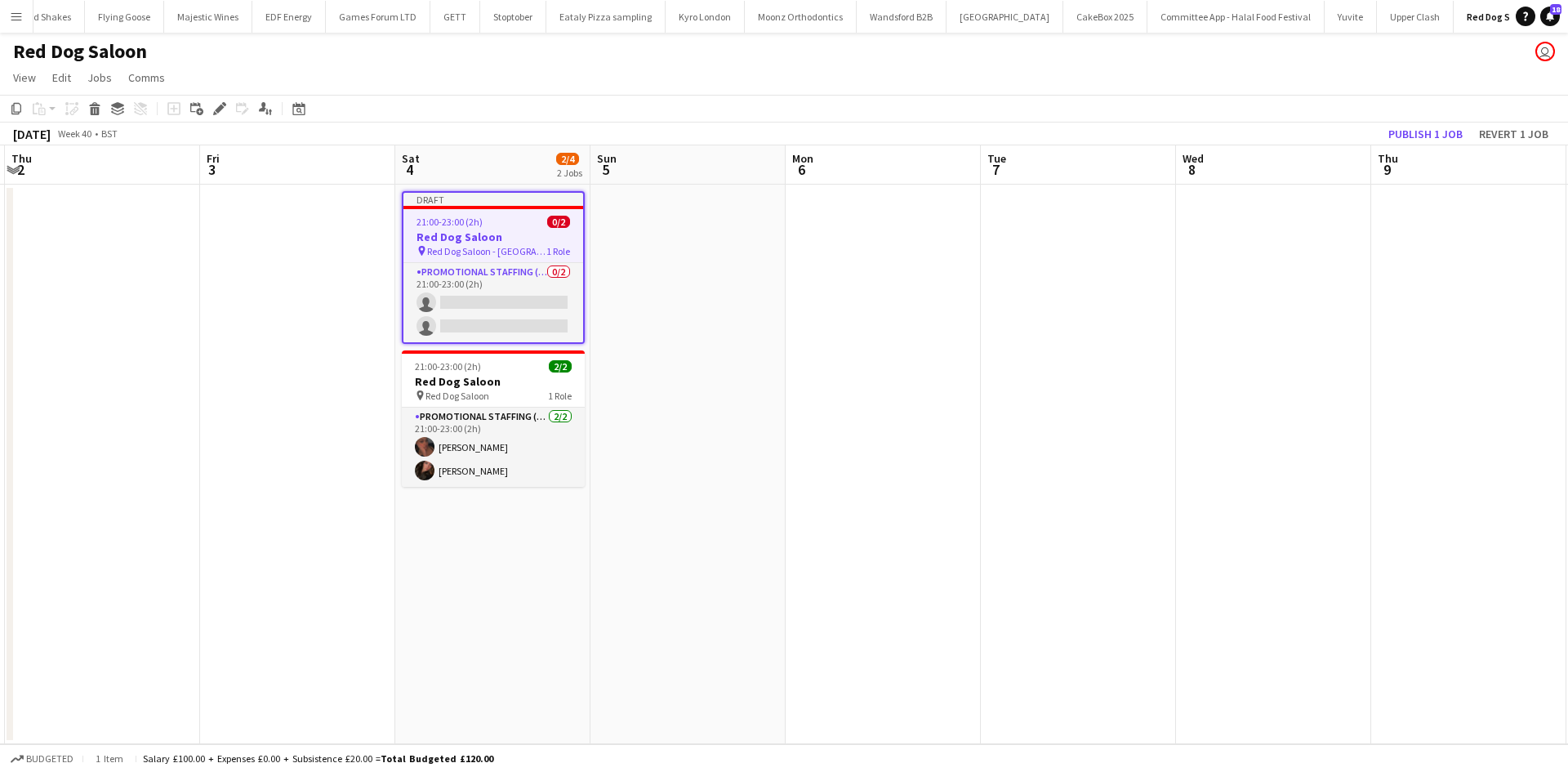
drag, startPoint x: 1318, startPoint y: 357, endPoint x: 800, endPoint y: 304, distance: 520.7
click at [778, 303] on app-calendar-viewport "Mon 29 Tue 30 Wed 1 Thu 2 Fri 3 Sat 4 2/4 2 Jobs Sun 5 Mon 6 Tue 7 Wed 8 Thu 9 …" at bounding box center [784, 444] width 1568 height 598
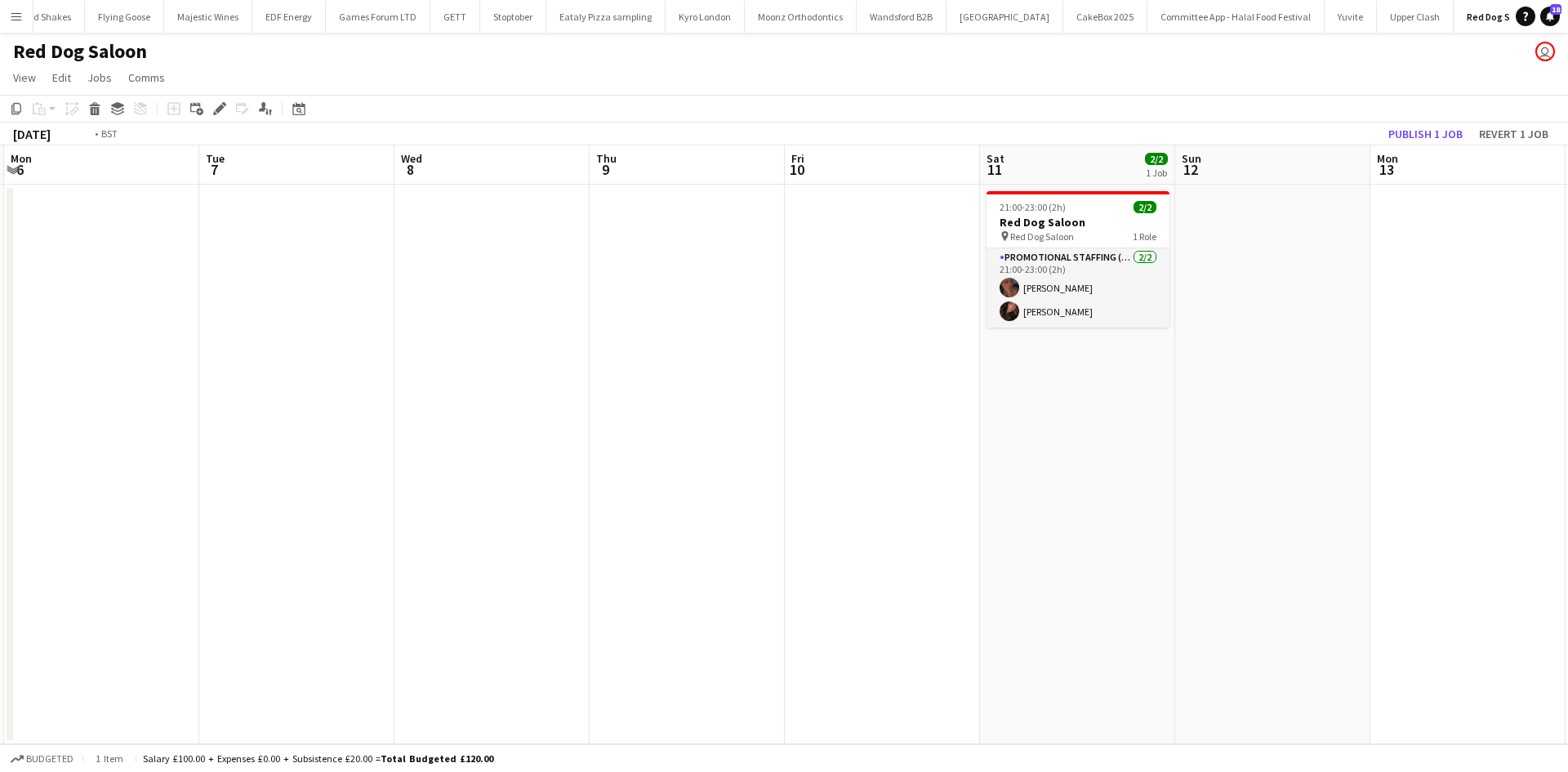
scroll to position [0, 706]
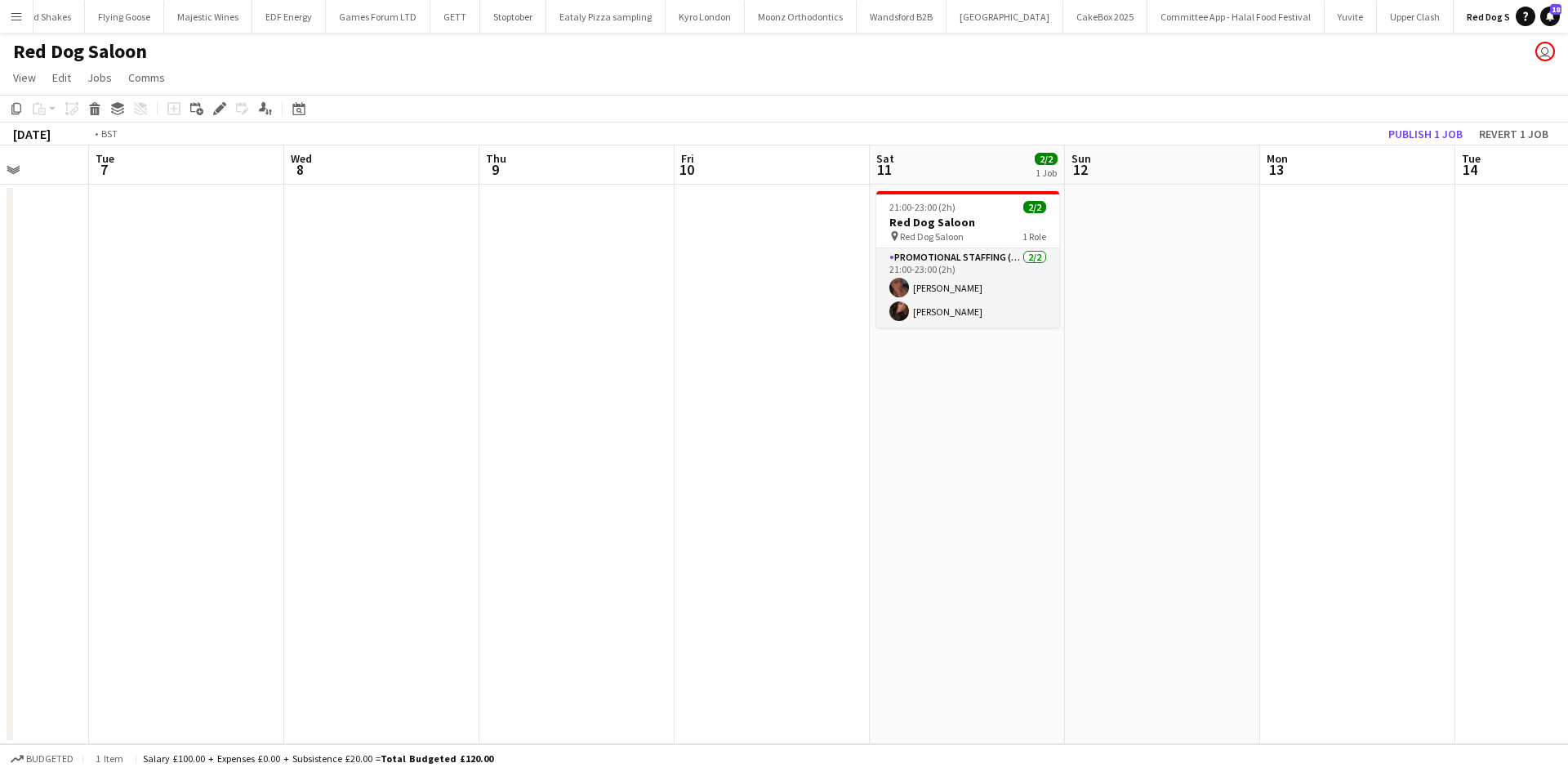
drag, startPoint x: 991, startPoint y: 344, endPoint x: 719, endPoint y: 301, distance: 275.4
click at [701, 299] on app-calendar-viewport "Fri 3 Sat 4 2/4 2 Jobs Sun 5 Mon 6 Tue 7 Wed 8 Thu 9 Fri 10 Sat 11 2/2 1 Job Su…" at bounding box center [784, 444] width 1568 height 598
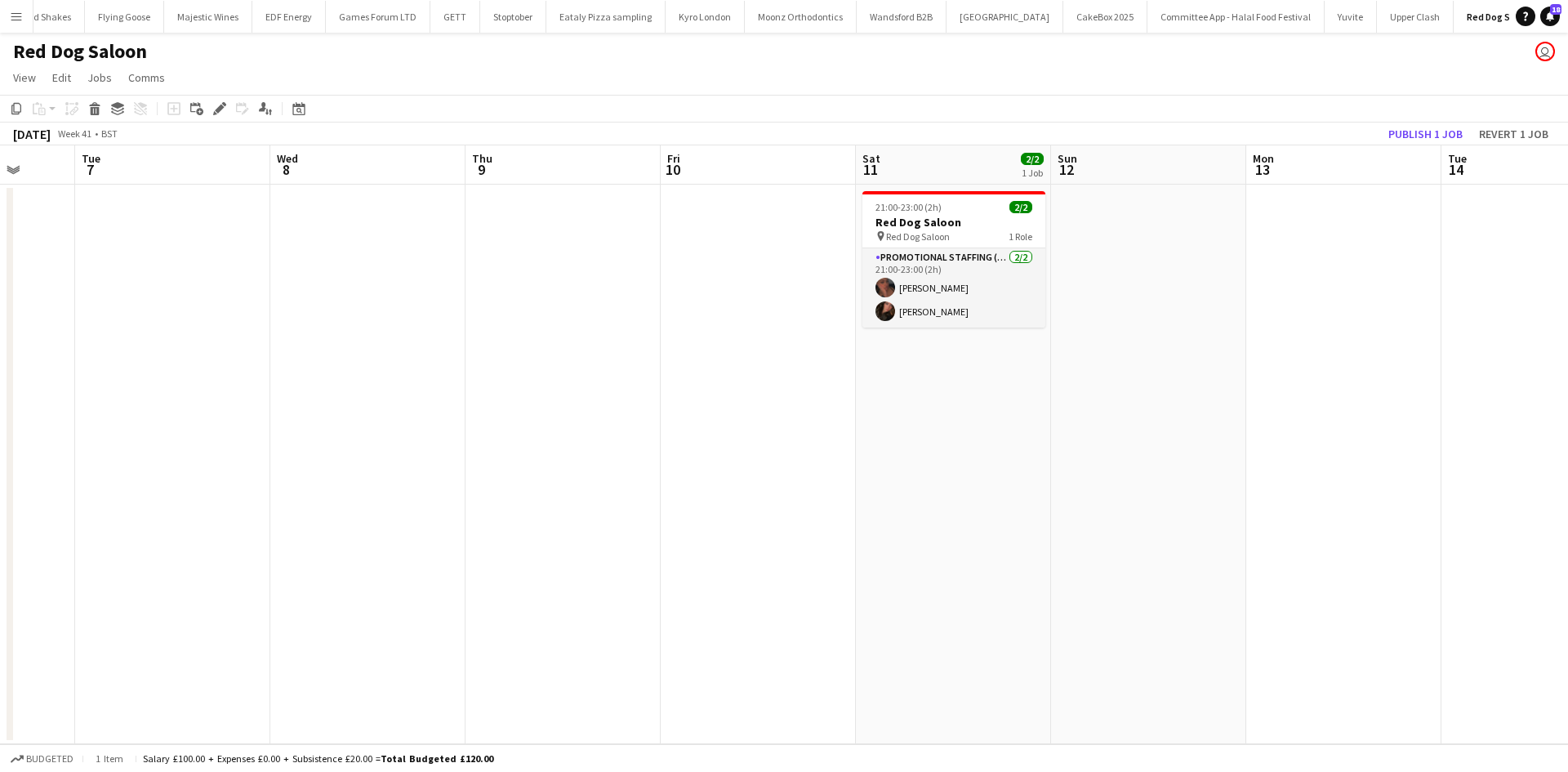
click at [983, 405] on app-date-cell "21:00-23:00 (2h) 2/2 Red Dog Saloon pin Red Dog Saloon 1 Role Promotional Staff…" at bounding box center [953, 464] width 195 height 560
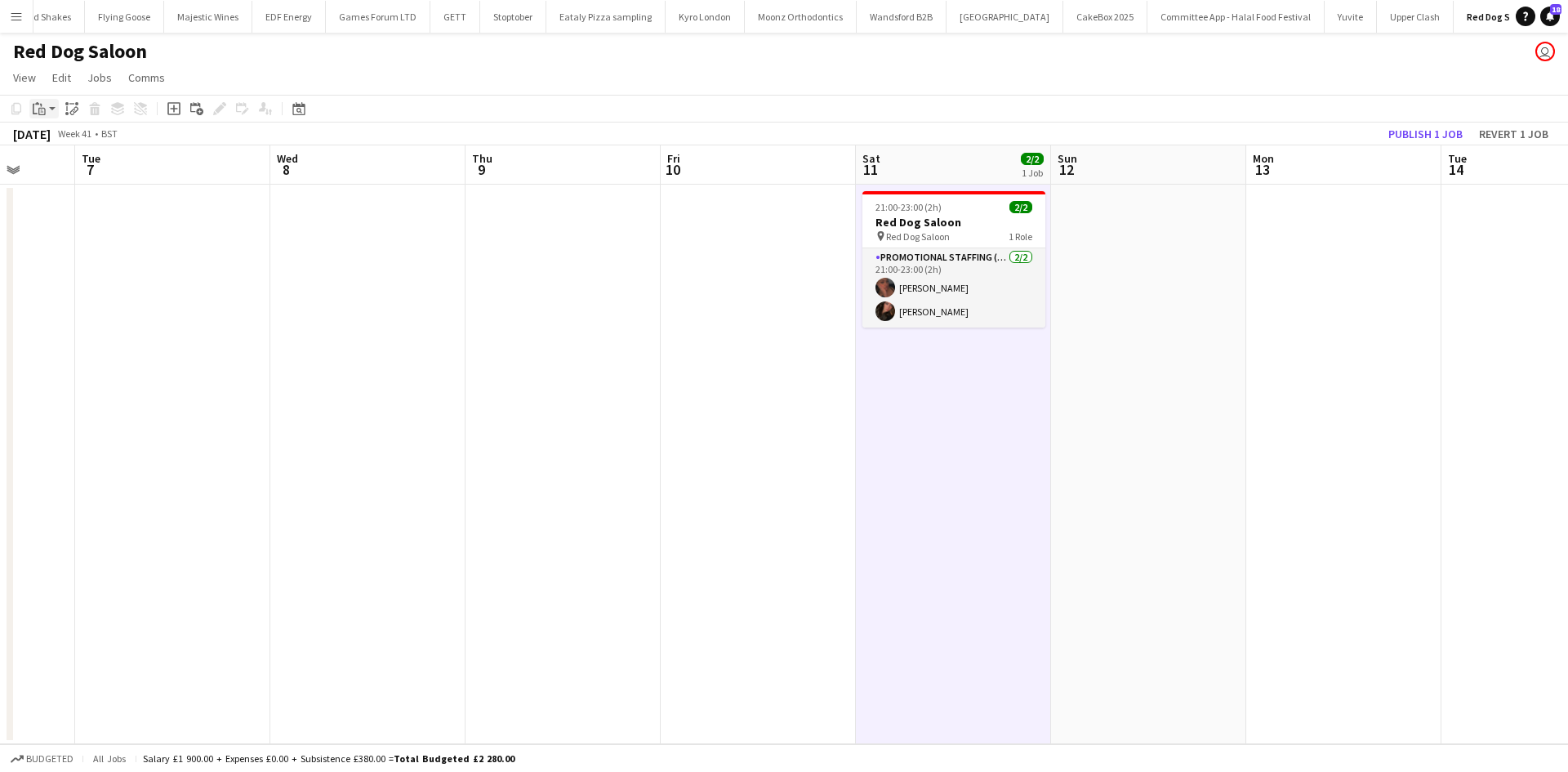
click at [46, 108] on div "Paste" at bounding box center [39, 108] width 19 height 19
click at [76, 134] on link "Paste Ctrl+V" at bounding box center [120, 139] width 153 height 15
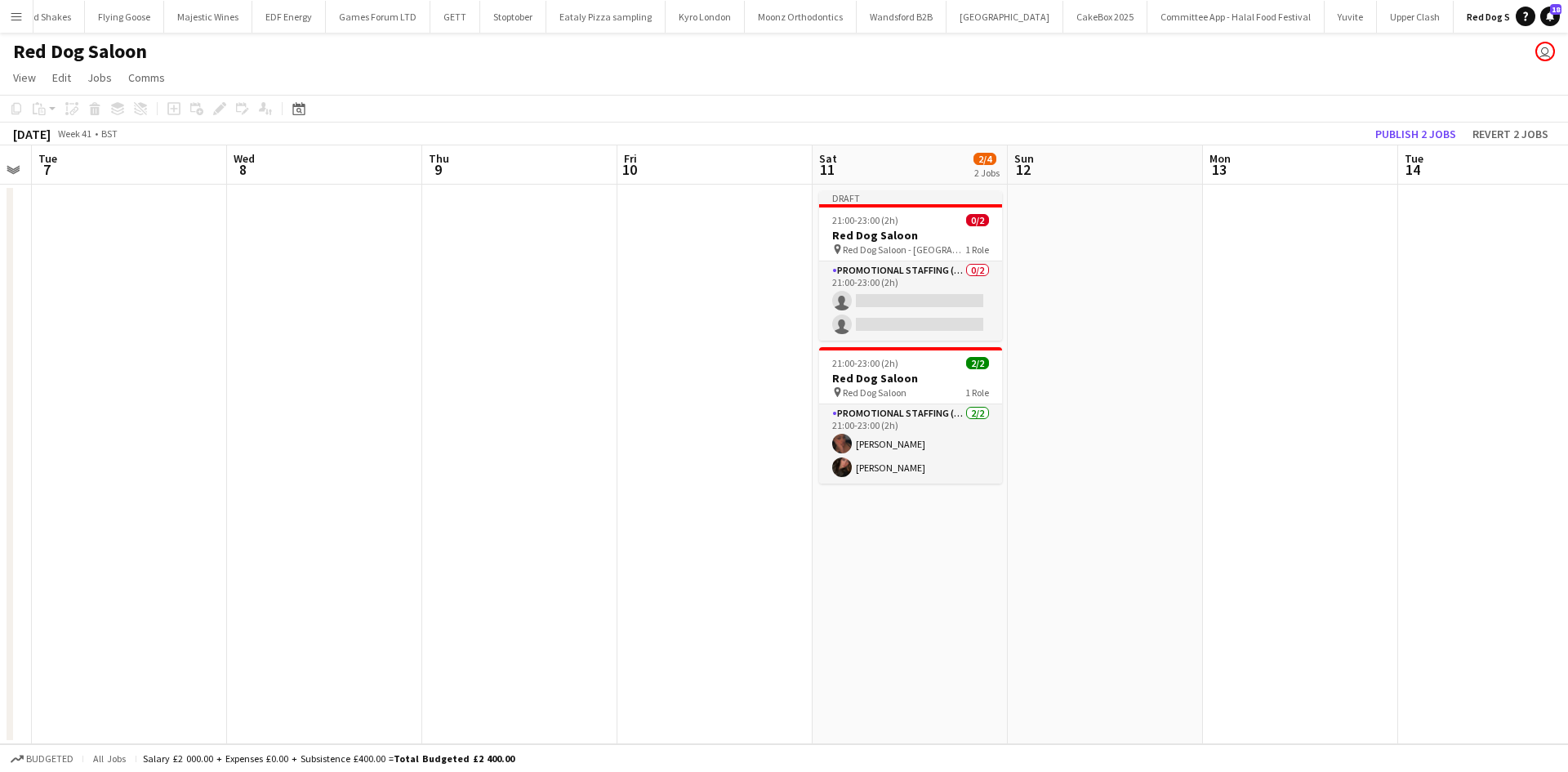
drag, startPoint x: 1299, startPoint y: 401, endPoint x: 850, endPoint y: 356, distance: 451.2
click at [850, 356] on app-calendar-viewport "Fri 3 Sat 4 2/4 2 Jobs Sun 5 Mon 6 Tue 7 Wed 8 Thu 9 Fri 10 Sat 11 2/4 2 Jobs S…" at bounding box center [784, 444] width 1568 height 598
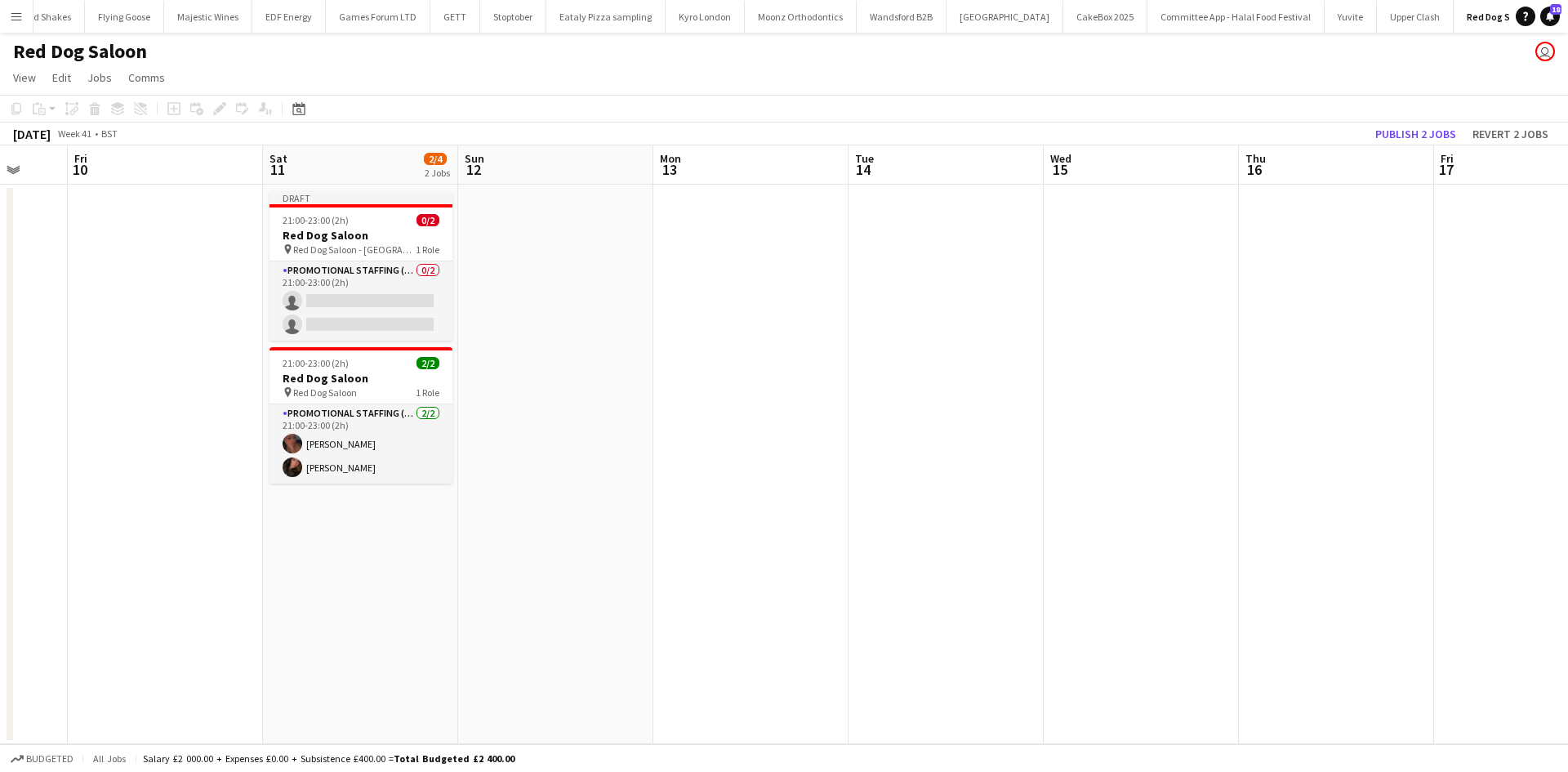
drag, startPoint x: 1248, startPoint y: 426, endPoint x: 828, endPoint y: 365, distance: 424.4
click at [836, 365] on app-calendar-viewport "Tue 7 Wed 8 Thu 9 Fri 10 Sat 11 2/4 2 Jobs Sun 12 Mon 13 Tue 14 Wed 15 Thu 16 F…" at bounding box center [784, 444] width 1568 height 598
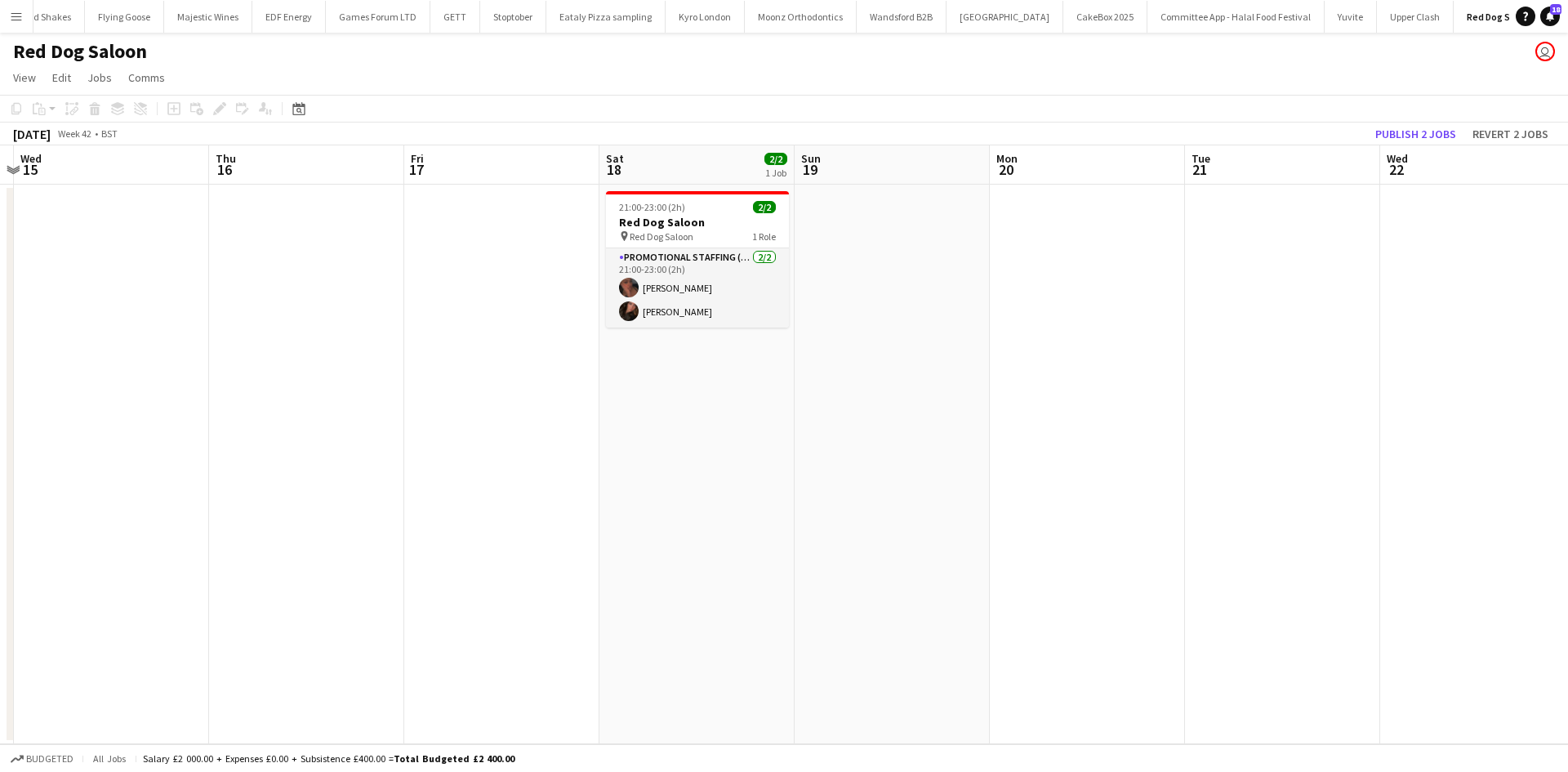
drag, startPoint x: 1463, startPoint y: 380, endPoint x: 990, endPoint y: 354, distance: 473.7
click at [1011, 354] on app-calendar-viewport "Sat 11 2/4 2 Jobs Sun 12 Mon 13 Tue 14 Wed 15 Thu 16 Fri 17 Sat 18 2/2 1 Job Su…" at bounding box center [784, 444] width 1568 height 598
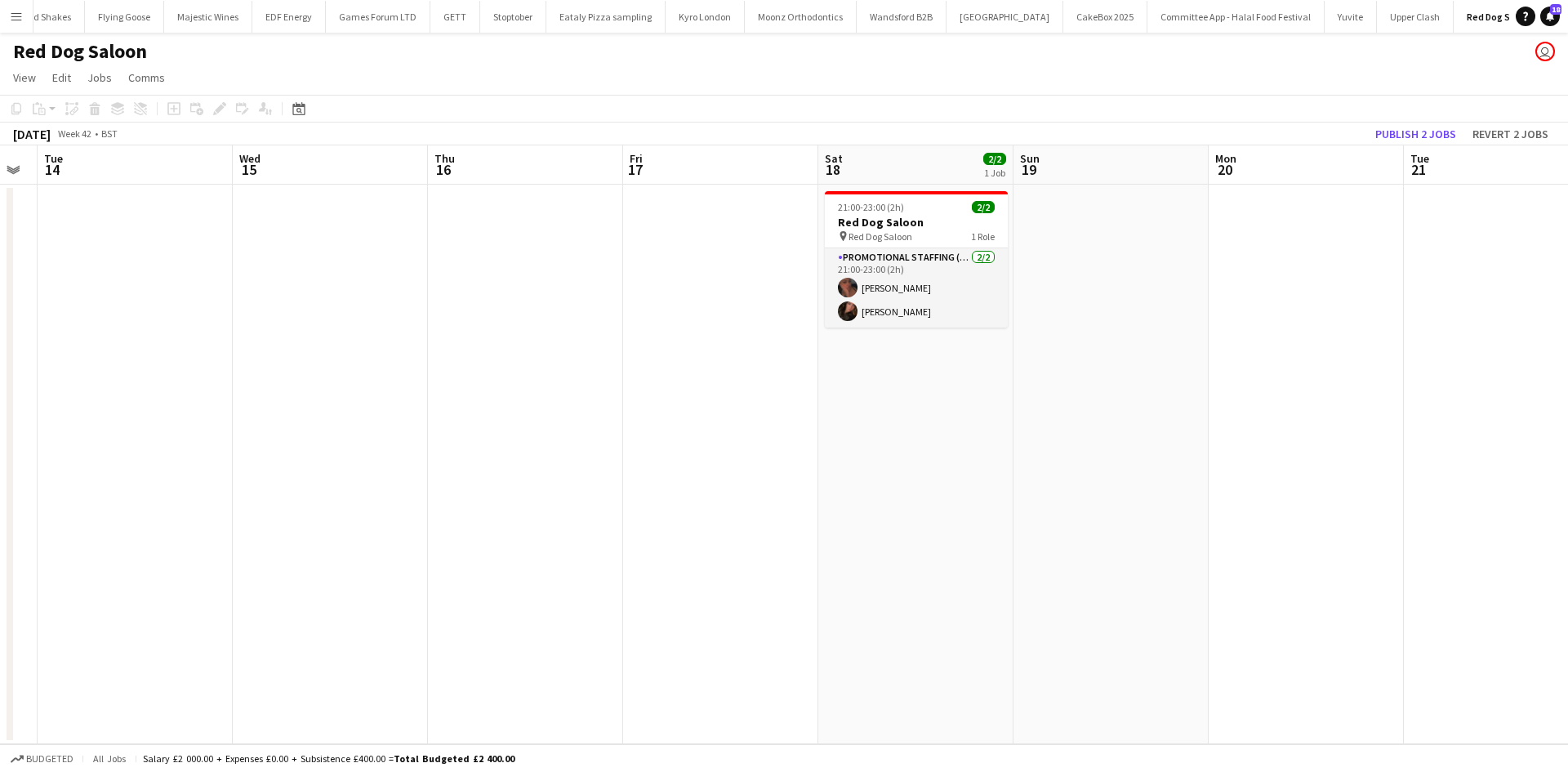
click at [888, 384] on app-date-cell "21:00-23:00 (2h) 2/2 Red Dog Saloon pin Red Dog Saloon 1 Role Promotional Staff…" at bounding box center [915, 464] width 195 height 560
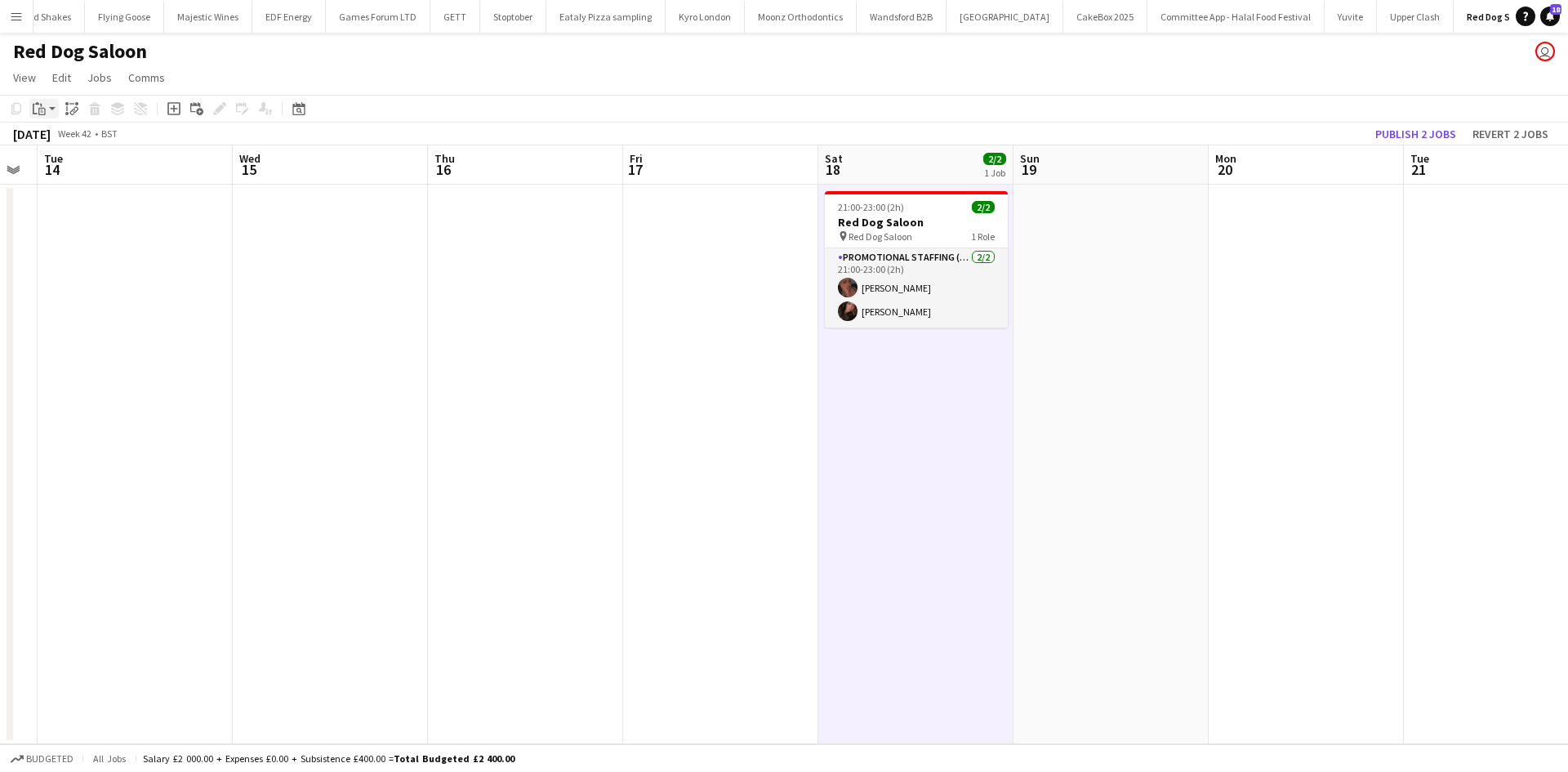
click at [33, 103] on icon "Paste" at bounding box center [39, 109] width 13 height 13
click at [71, 138] on link "Paste Ctrl+V" at bounding box center [120, 139] width 153 height 15
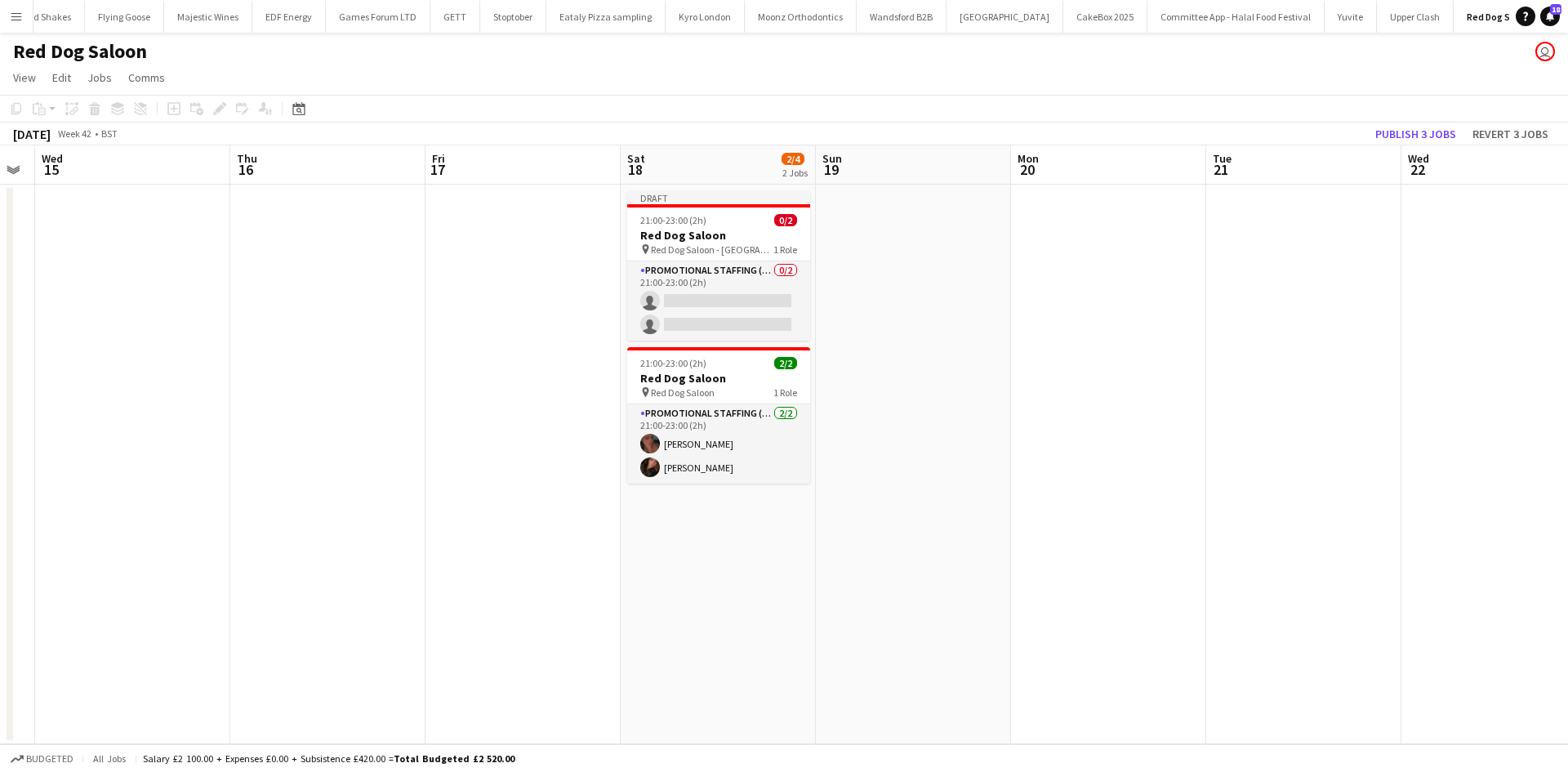
drag, startPoint x: 1297, startPoint y: 453, endPoint x: 664, endPoint y: 360, distance: 639.8
click at [628, 356] on app-calendar-viewport "Sat 11 2/4 2 Jobs Sun 12 Mon 13 Tue 14 Wed 15 Thu 16 Fri 17 Sat 18 2/4 2 Jobs S…" at bounding box center [784, 444] width 1568 height 598
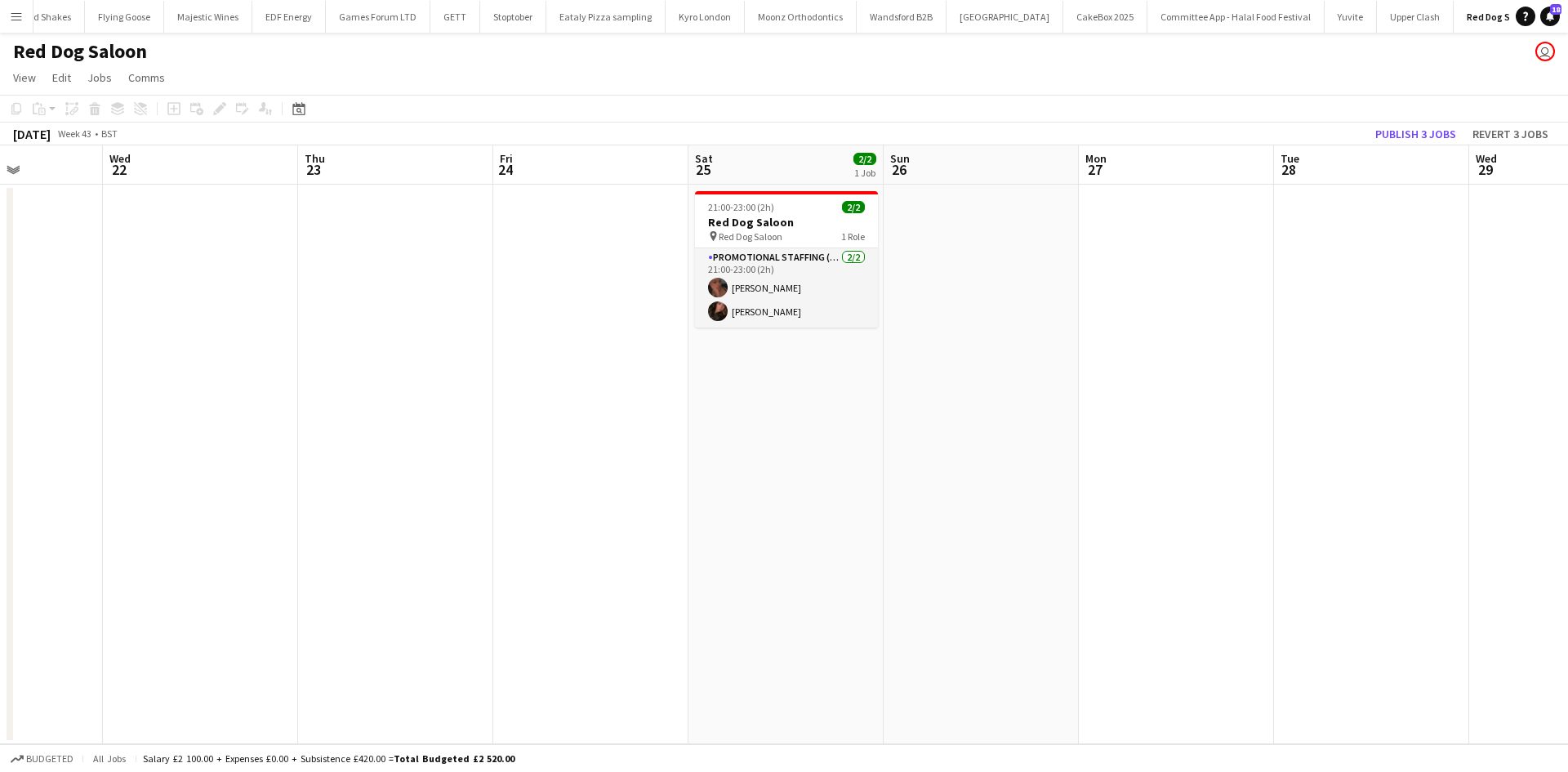
drag, startPoint x: 1176, startPoint y: 438, endPoint x: 794, endPoint y: 390, distance: 385.0
click at [434, 352] on app-calendar-viewport "Sun 19 Mon 20 Tue 21 Wed 22 Thu 23 Fri 24 Sat 25 2/2 1 Job Sun 26 Mon 27 Tue 28…" at bounding box center [784, 444] width 1568 height 598
click at [782, 383] on app-date-cell "21:00-23:00 (2h) 2/2 Red Dog Saloon pin Red Dog Saloon 1 Role Promotional Staff…" at bounding box center [787, 464] width 195 height 560
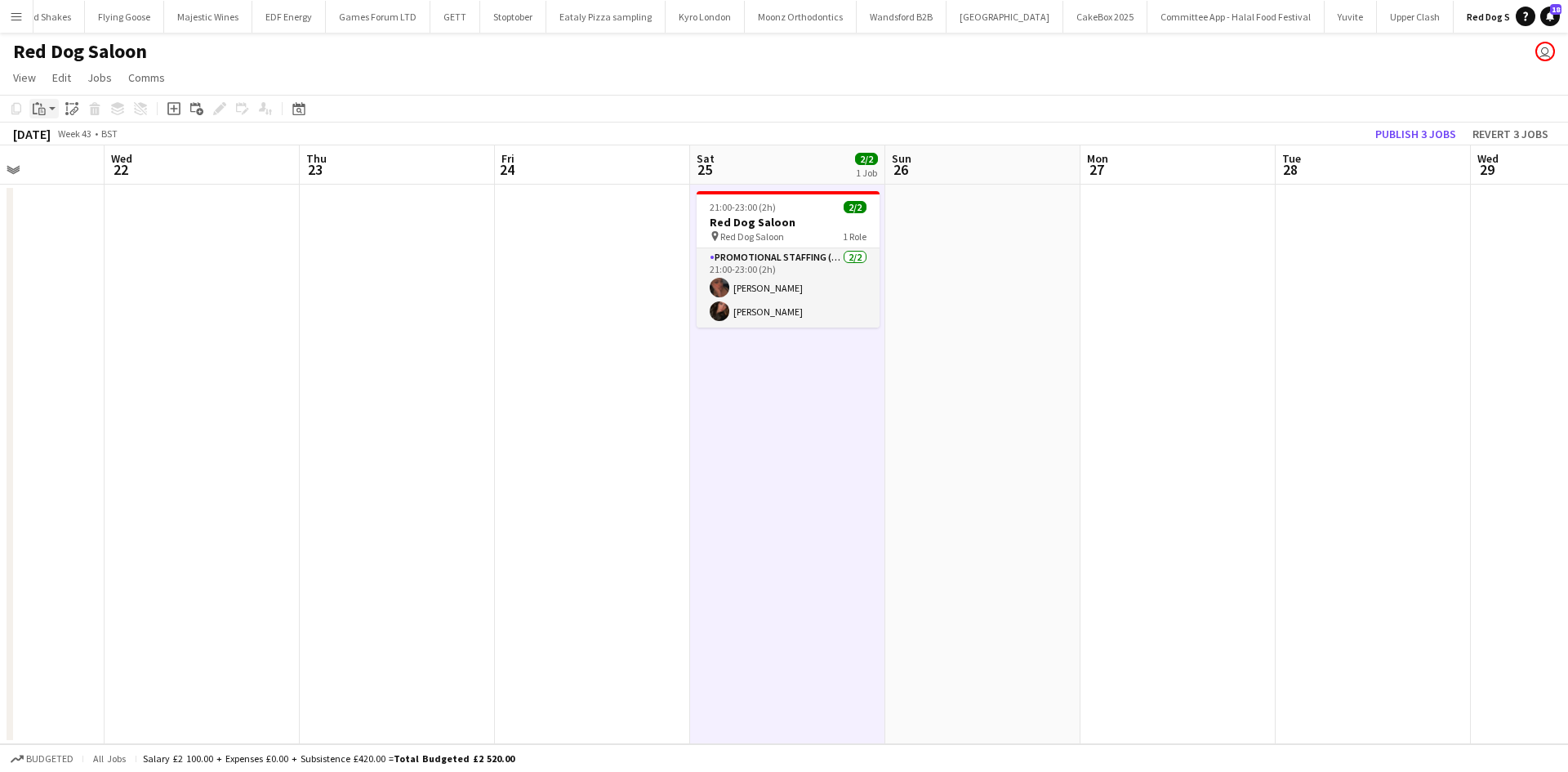
click at [39, 115] on icon "Paste" at bounding box center [39, 109] width 13 height 13
click at [93, 150] on div "Paste Ctrl+V Paste with crew Ctrl+Shift+V" at bounding box center [120, 153] width 180 height 68
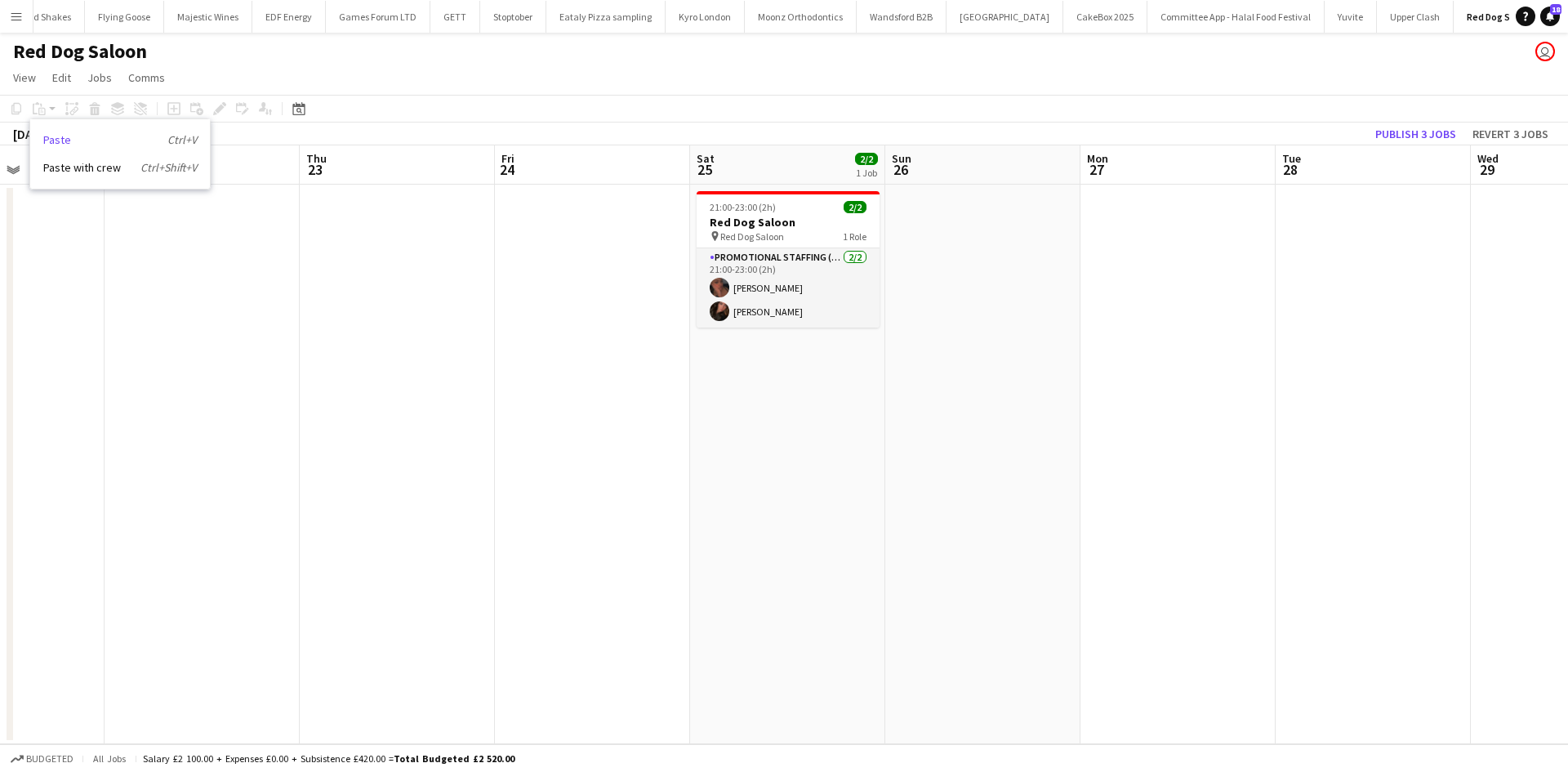
click at [97, 140] on link "Paste Ctrl+V" at bounding box center [120, 139] width 153 height 15
click at [752, 336] on app-date-cell "21:00-23:00 (2h) 2/2 Red Dog Saloon pin Red Dog Saloon 1 Role Promotional Staff…" at bounding box center [787, 464] width 195 height 560
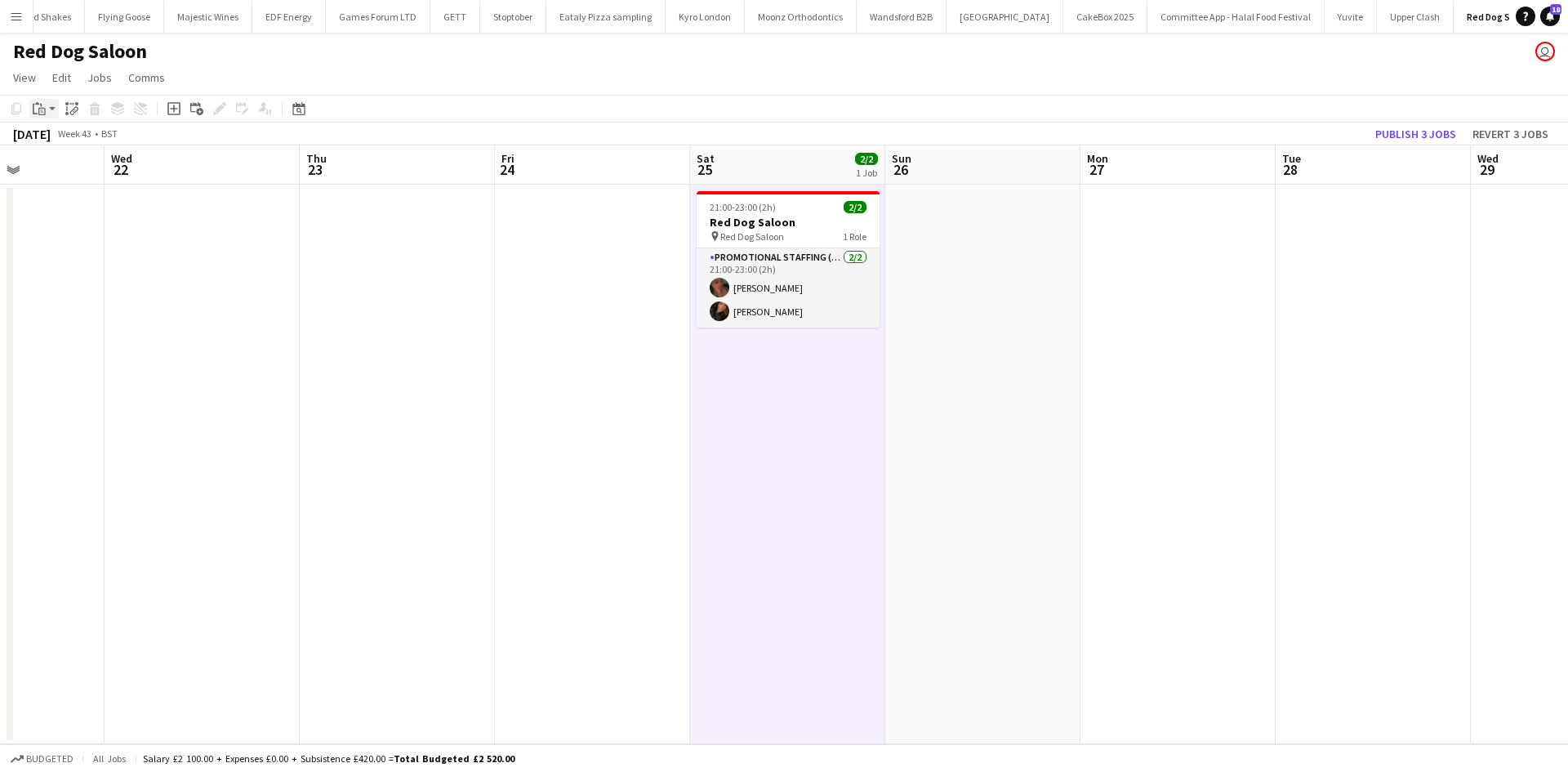
click at [42, 110] on icon at bounding box center [42, 109] width 3 height 1
click at [63, 139] on link "Paste Ctrl+V" at bounding box center [120, 139] width 153 height 15
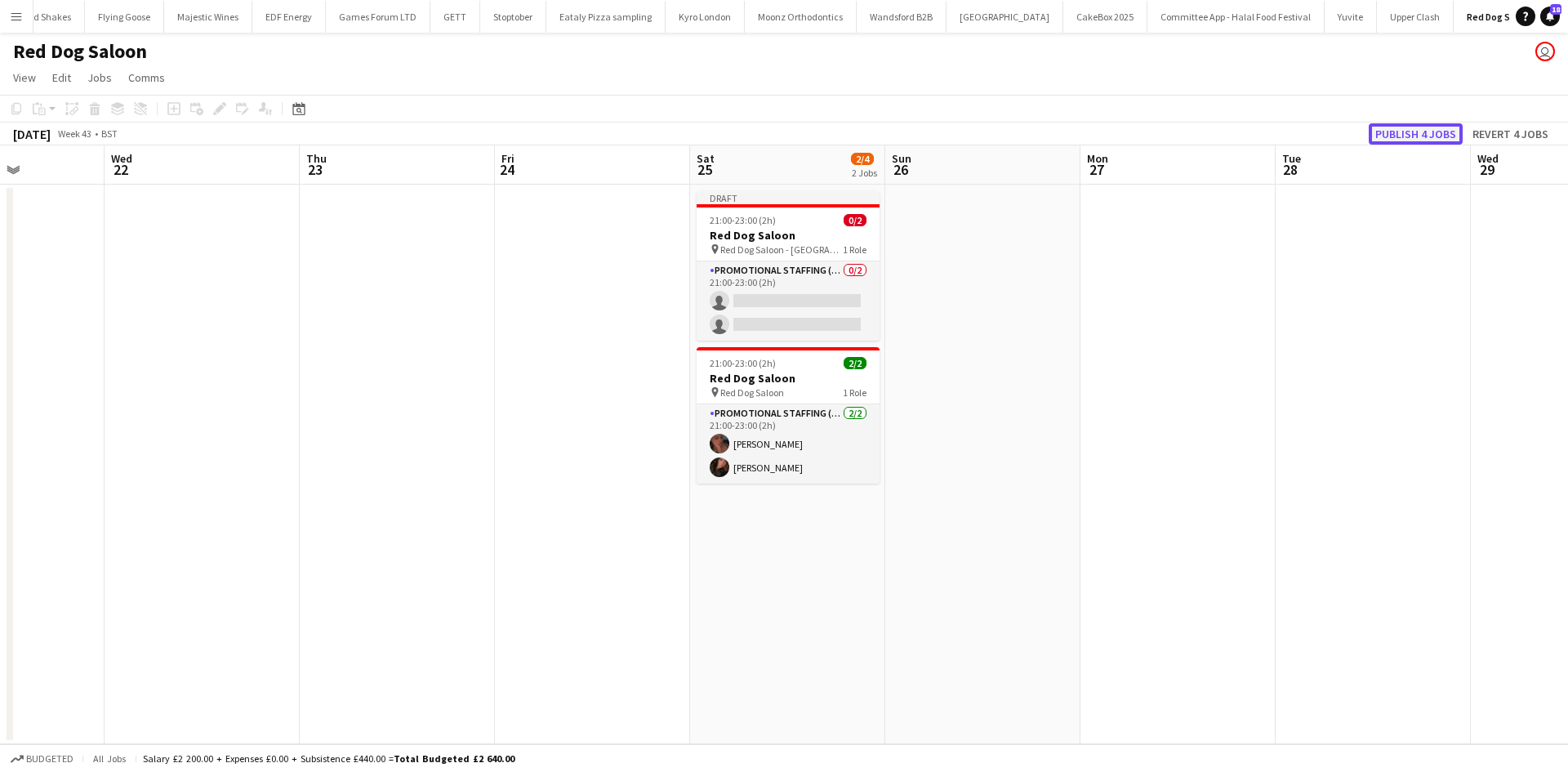
click at [1414, 132] on button "Publish 4 jobs" at bounding box center [1416, 134] width 94 height 21
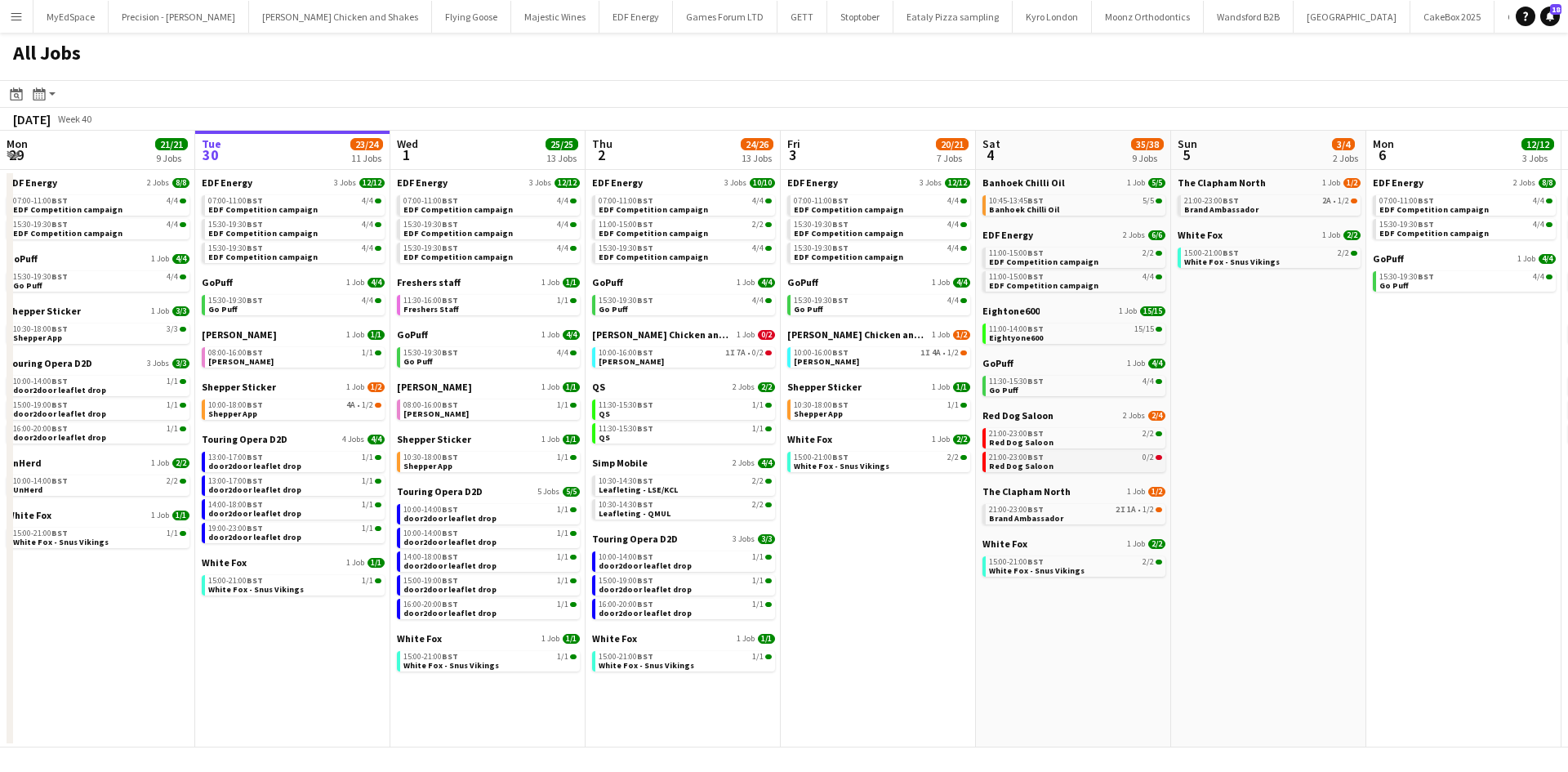
click at [1140, 461] on div "21:00-23:00 BST 0/2" at bounding box center [1075, 457] width 173 height 8
click at [683, 356] on link "10:00-16:00 BST 1I 7A • 0/2 Miss Millies" at bounding box center [684, 356] width 173 height 18
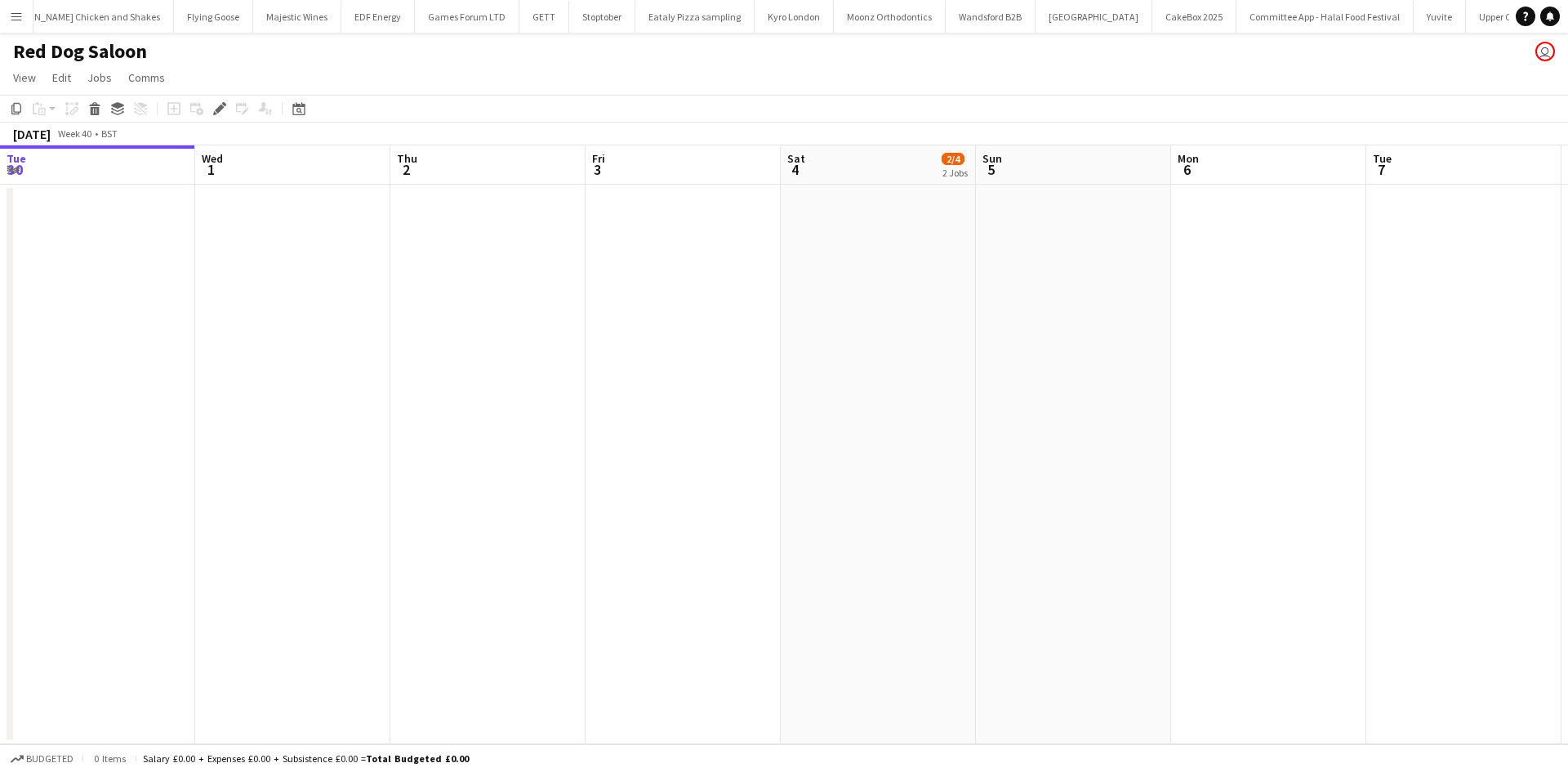
scroll to position [0, 561]
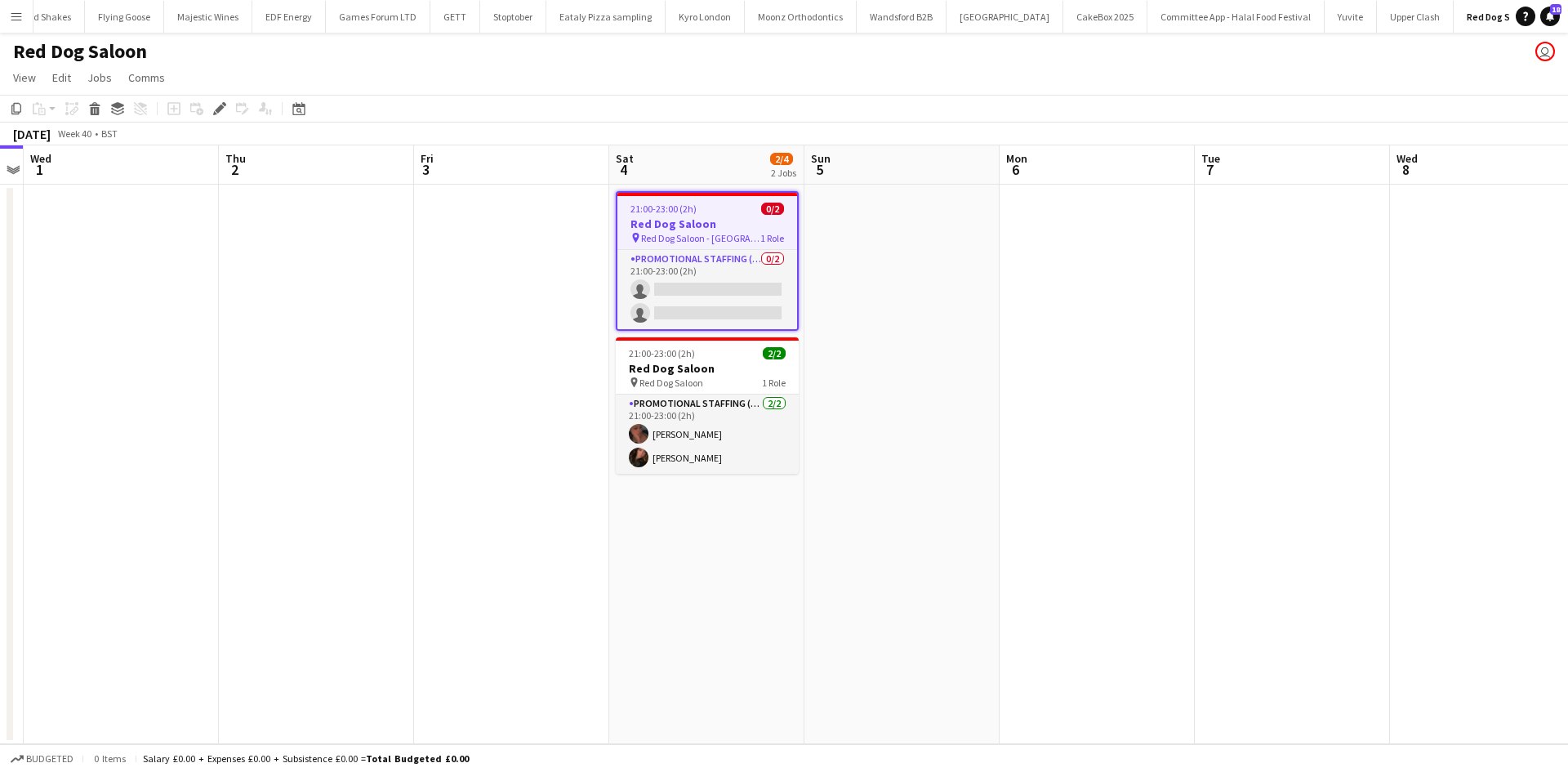
click at [715, 232] on span "Red Dog Saloon - [GEOGRAPHIC_DATA]" at bounding box center [700, 237] width 119 height 12
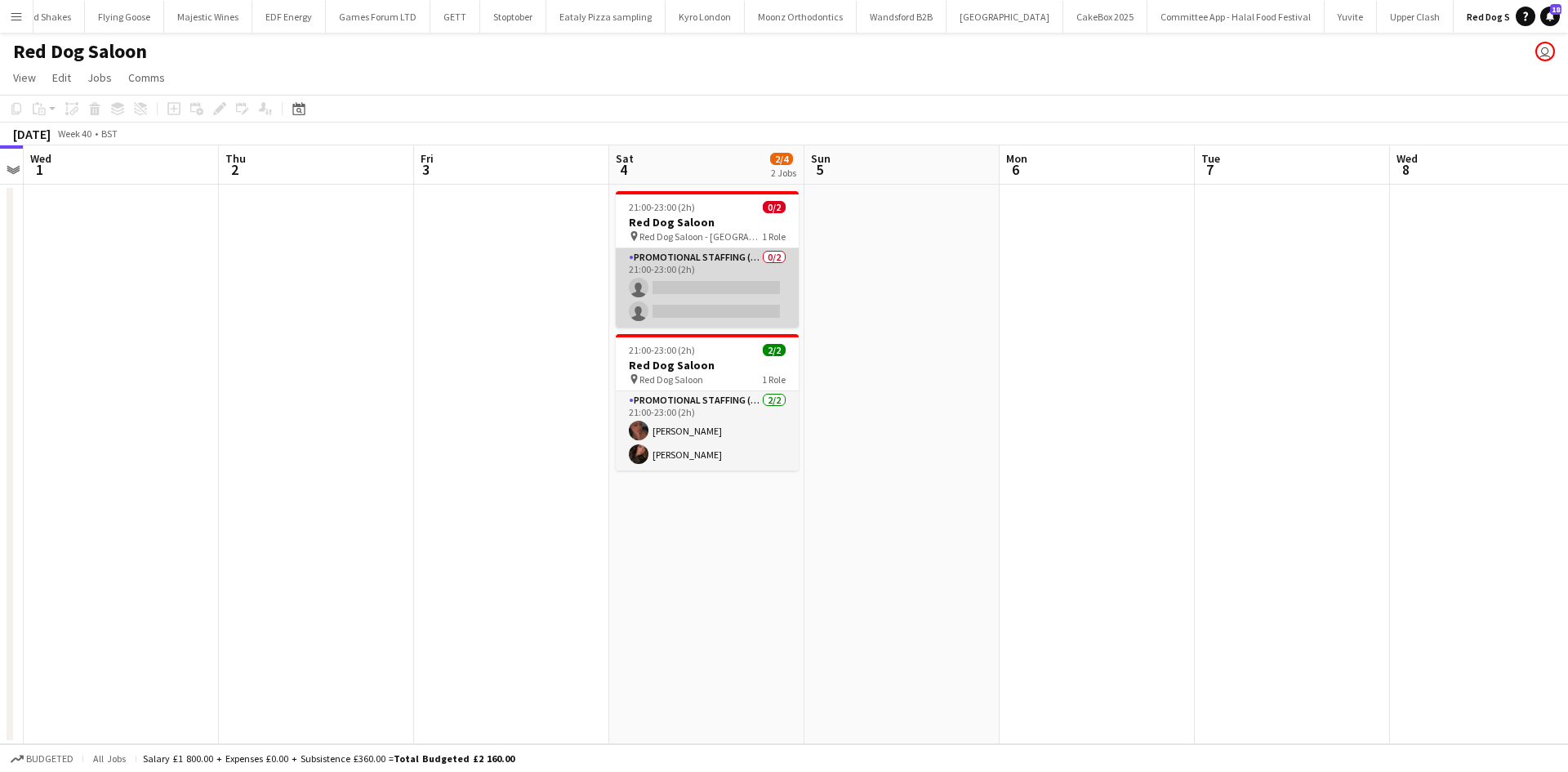
click at [716, 300] on app-card-role "Promotional Staffing (Brand Ambassadors) 0/2 21:00-23:00 (2h) single-neutral-ac…" at bounding box center [707, 288] width 183 height 79
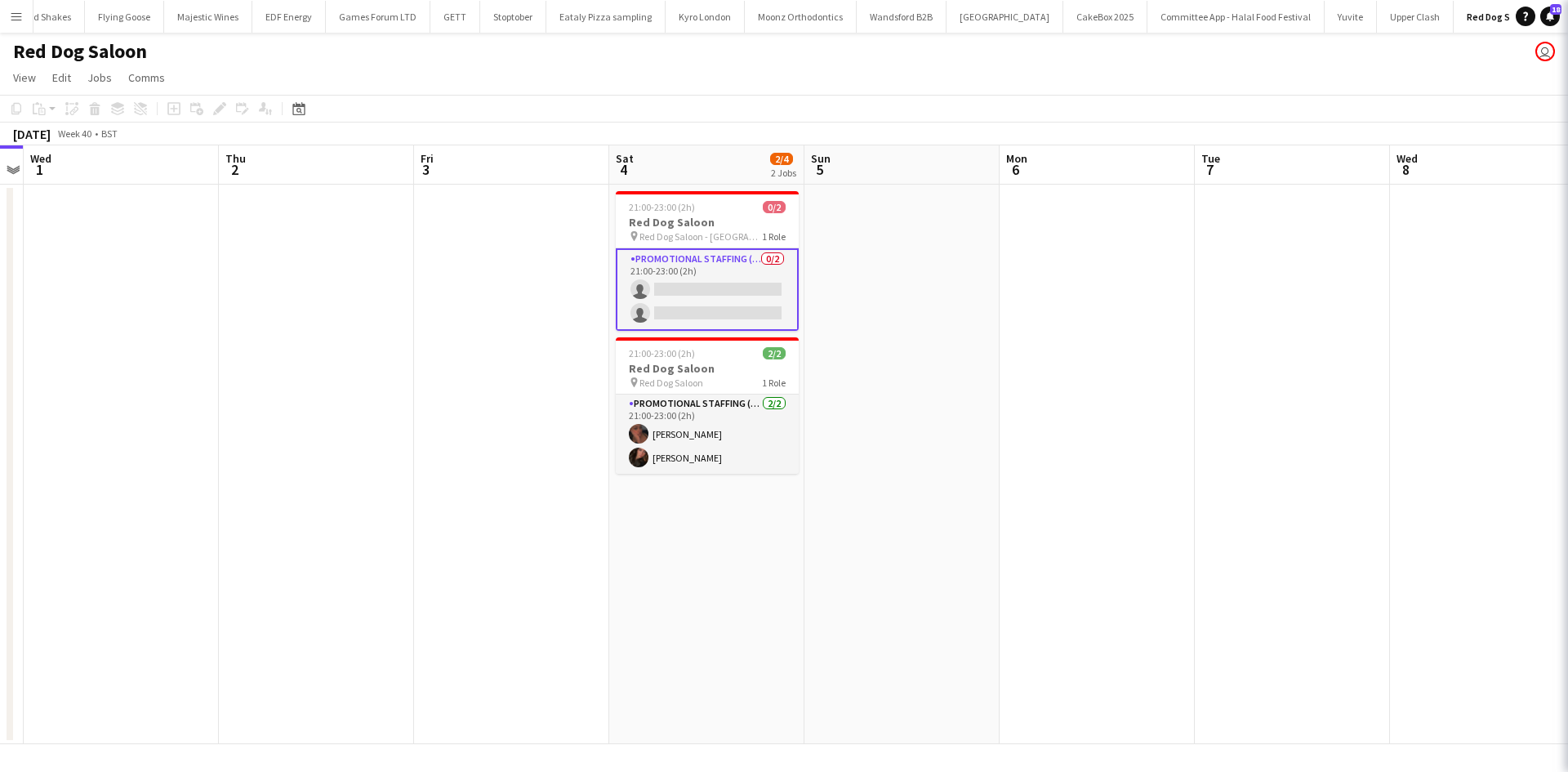
scroll to position [0, 562]
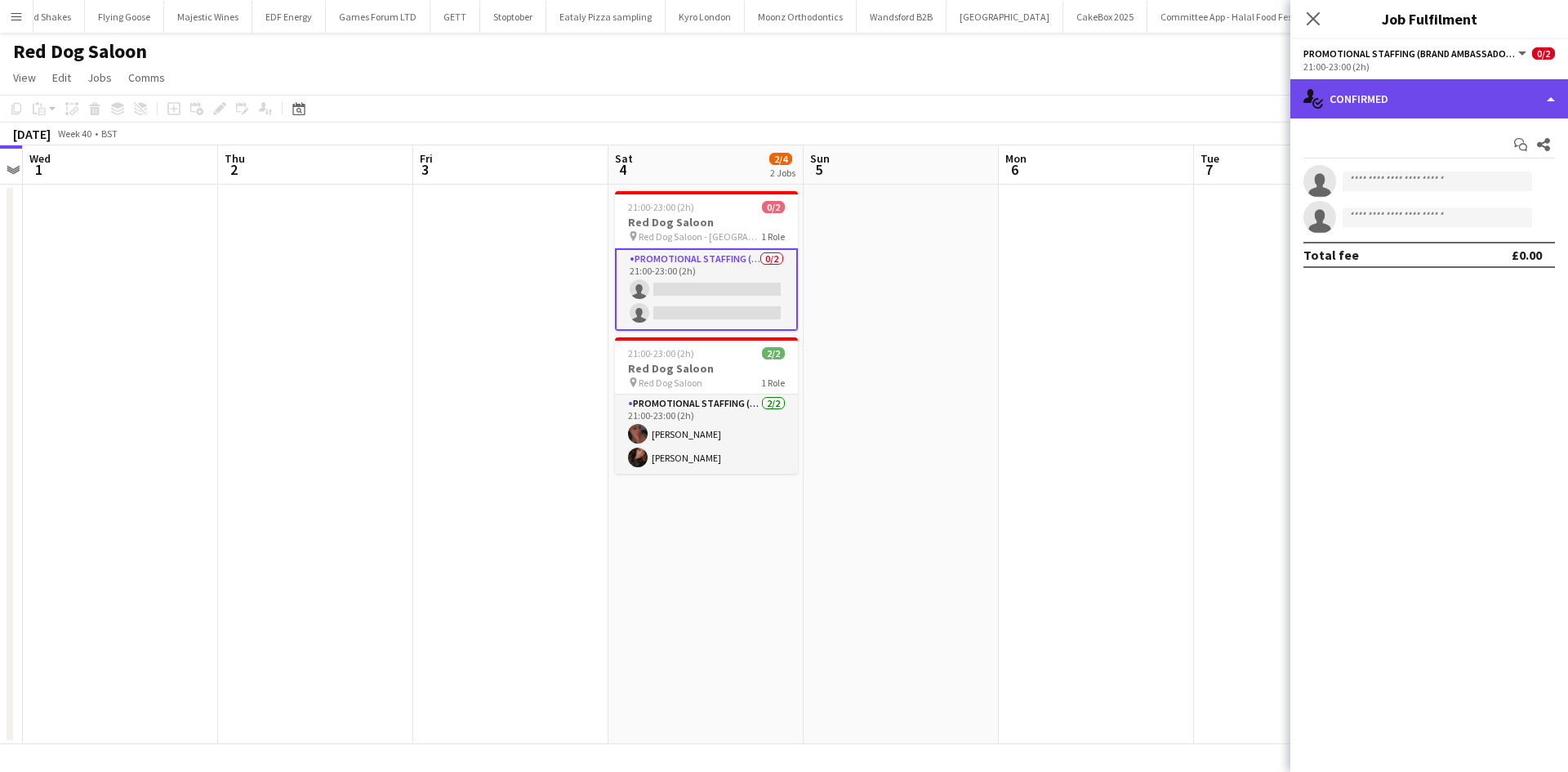
click at [1357, 106] on div "single-neutral-actions-check-2 Confirmed" at bounding box center [1429, 99] width 278 height 39
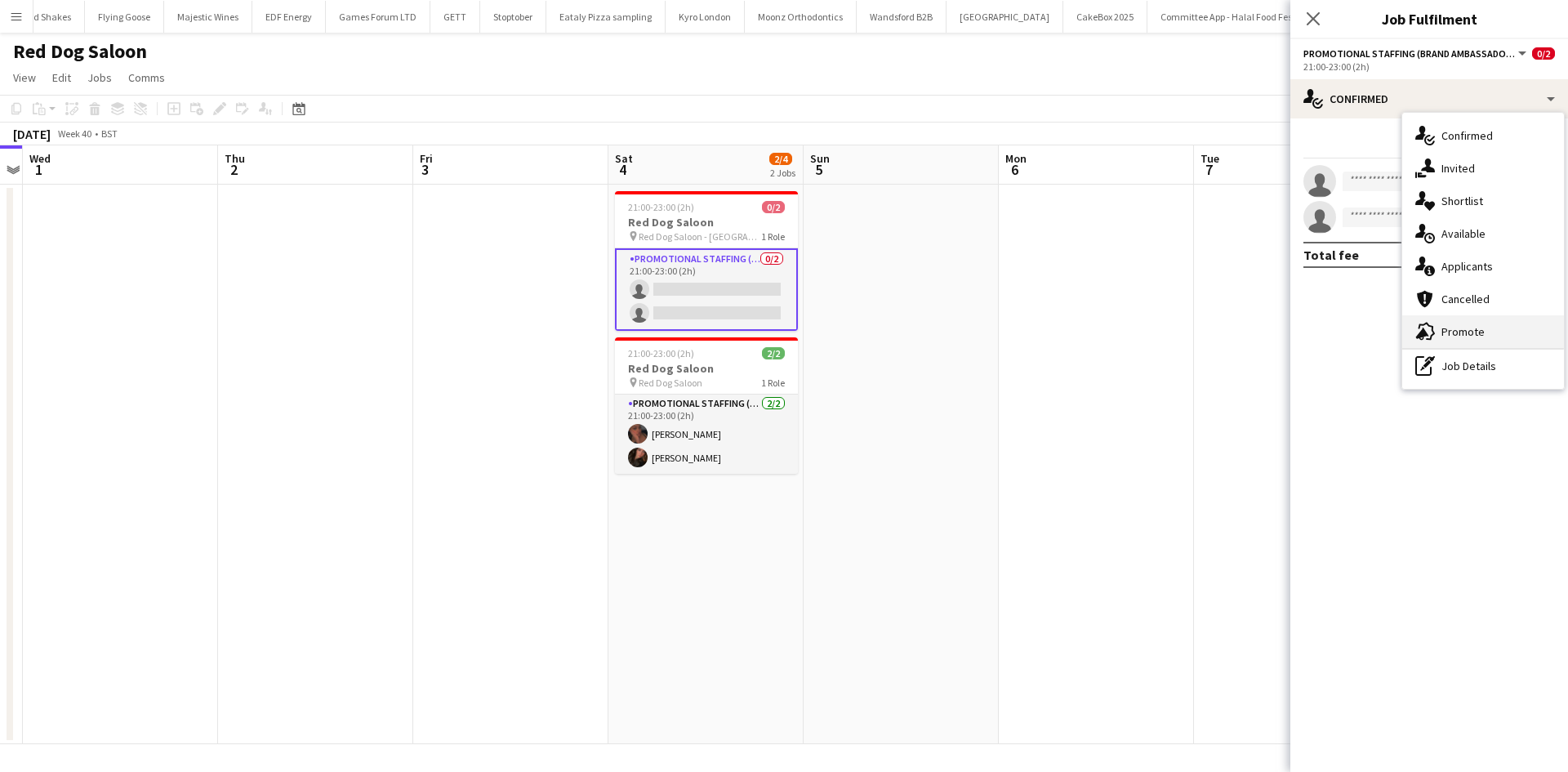
click at [1479, 323] on div "advertising-megaphone Promote" at bounding box center [1482, 331] width 162 height 32
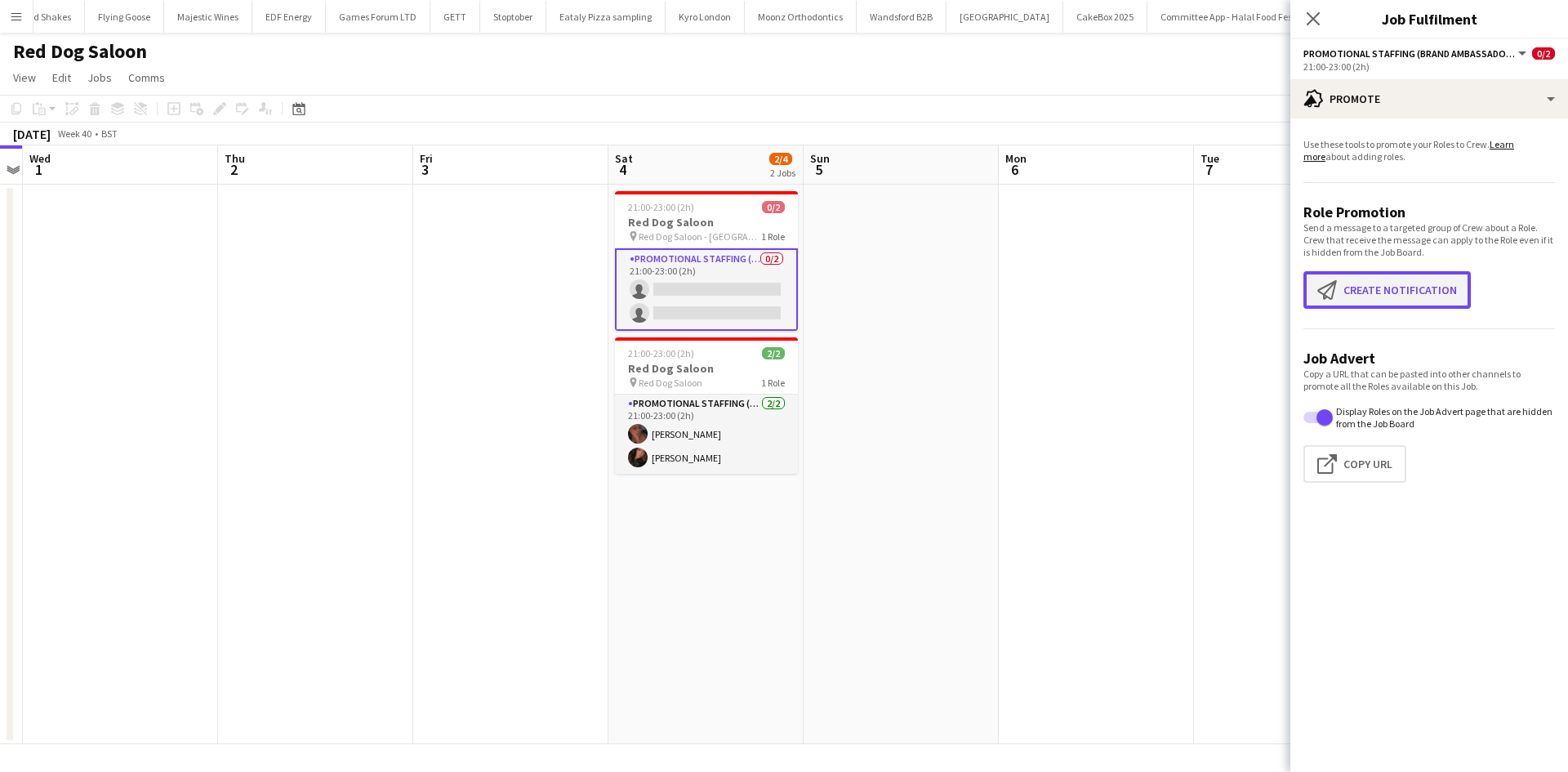
click at [1431, 295] on button "Create notification Create notification" at bounding box center [1386, 290] width 167 height 38
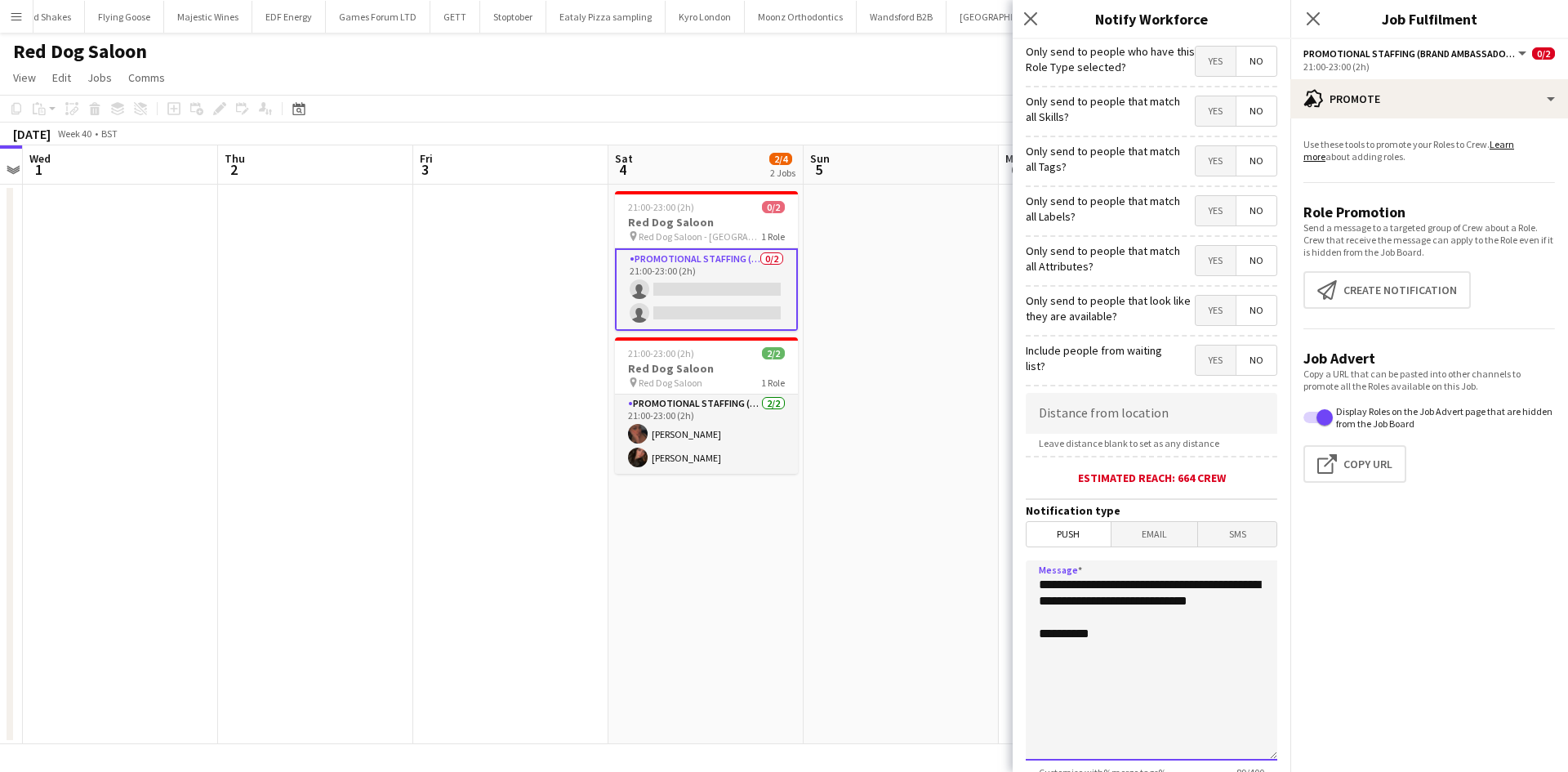
drag, startPoint x: 1152, startPoint y: 673, endPoint x: 893, endPoint y: 499, distance: 312.0
click at [894, 501] on body "Menu Boards Boards Boards All jobs Status Workforce Workforce My Workforce Recr…" at bounding box center [784, 386] width 1568 height 772
click at [1151, 611] on textarea "**********" at bounding box center [1151, 660] width 251 height 200
click at [1154, 607] on textarea "**********" at bounding box center [1151, 660] width 251 height 200
click at [1123, 643] on textarea "**********" at bounding box center [1151, 660] width 251 height 200
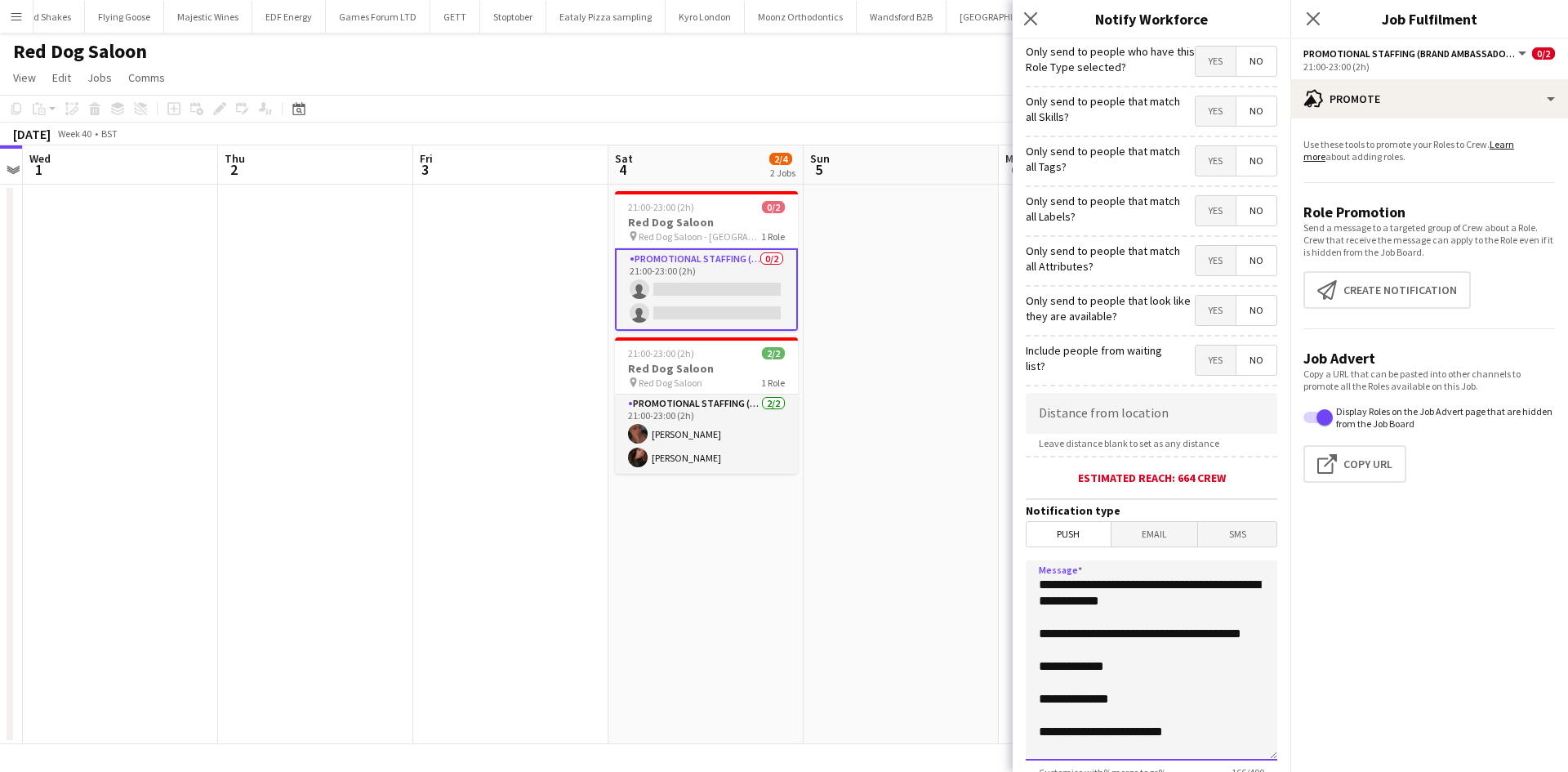
click at [1126, 633] on textarea "**********" at bounding box center [1151, 660] width 251 height 200
click at [1073, 655] on textarea "**********" at bounding box center [1151, 660] width 251 height 200
click at [1140, 746] on textarea "**********" at bounding box center [1144, 660] width 239 height 200
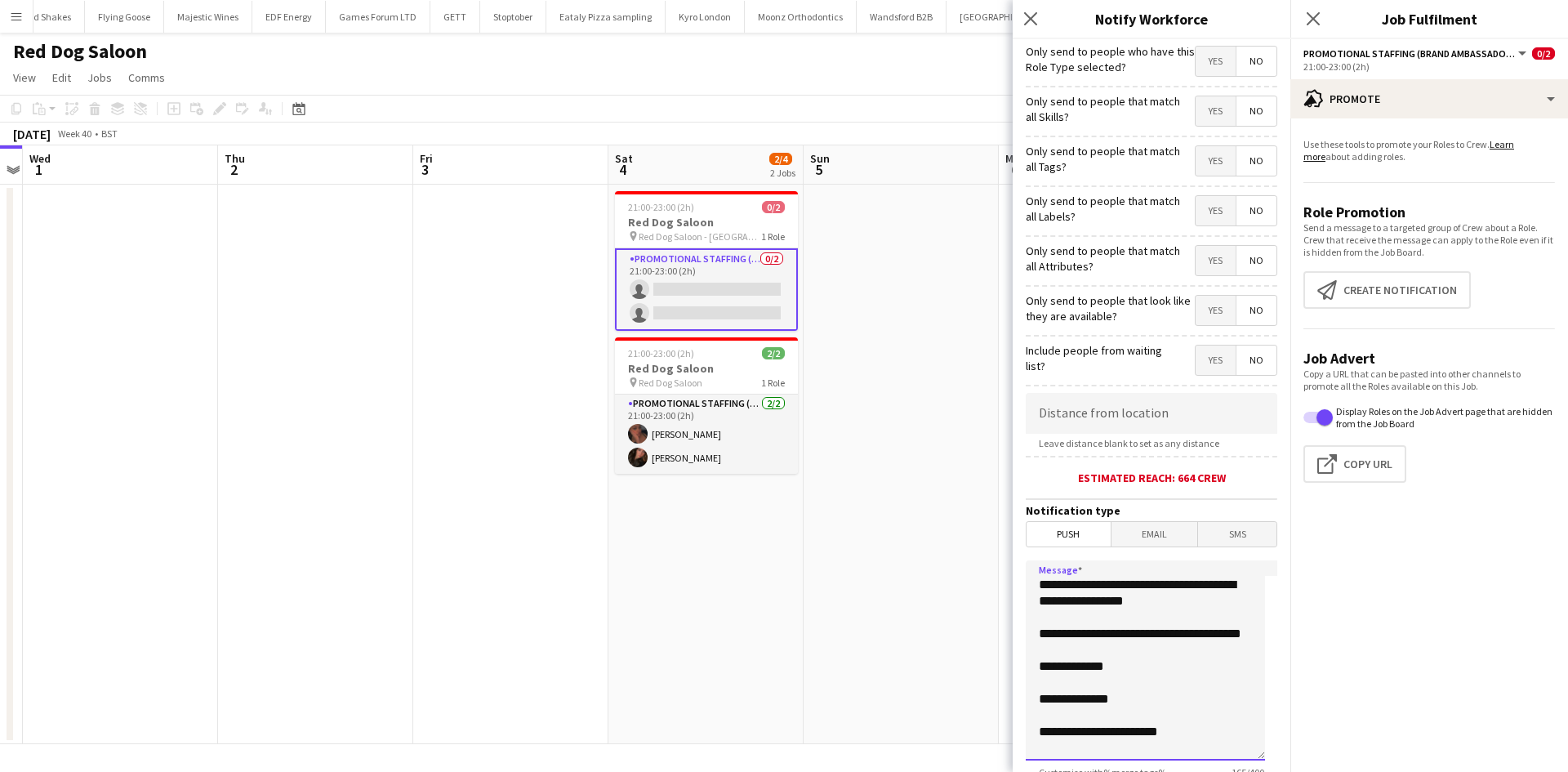
type textarea "**********"
click at [1110, 408] on input at bounding box center [1151, 413] width 251 height 41
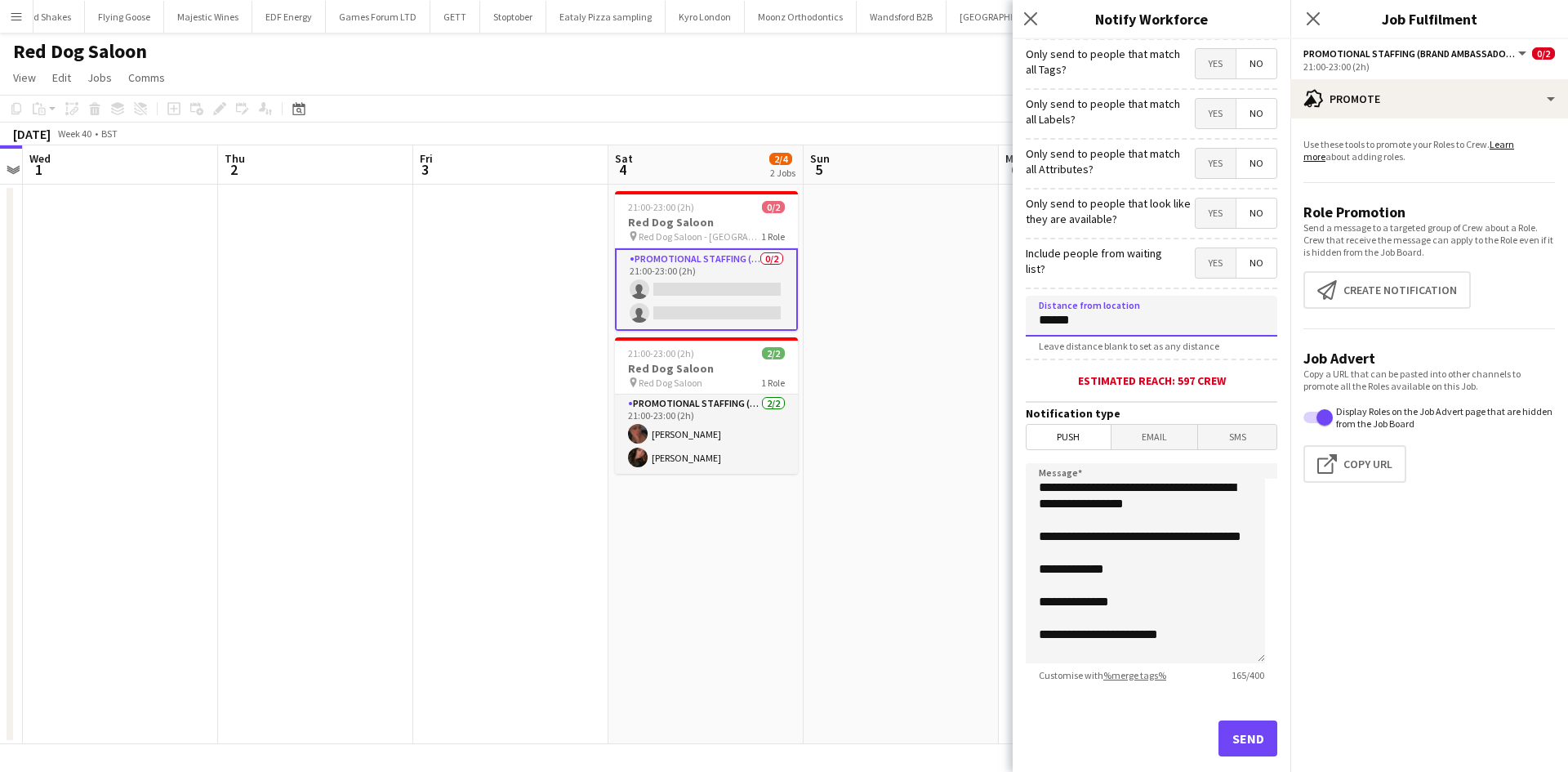
scroll to position [127, 0]
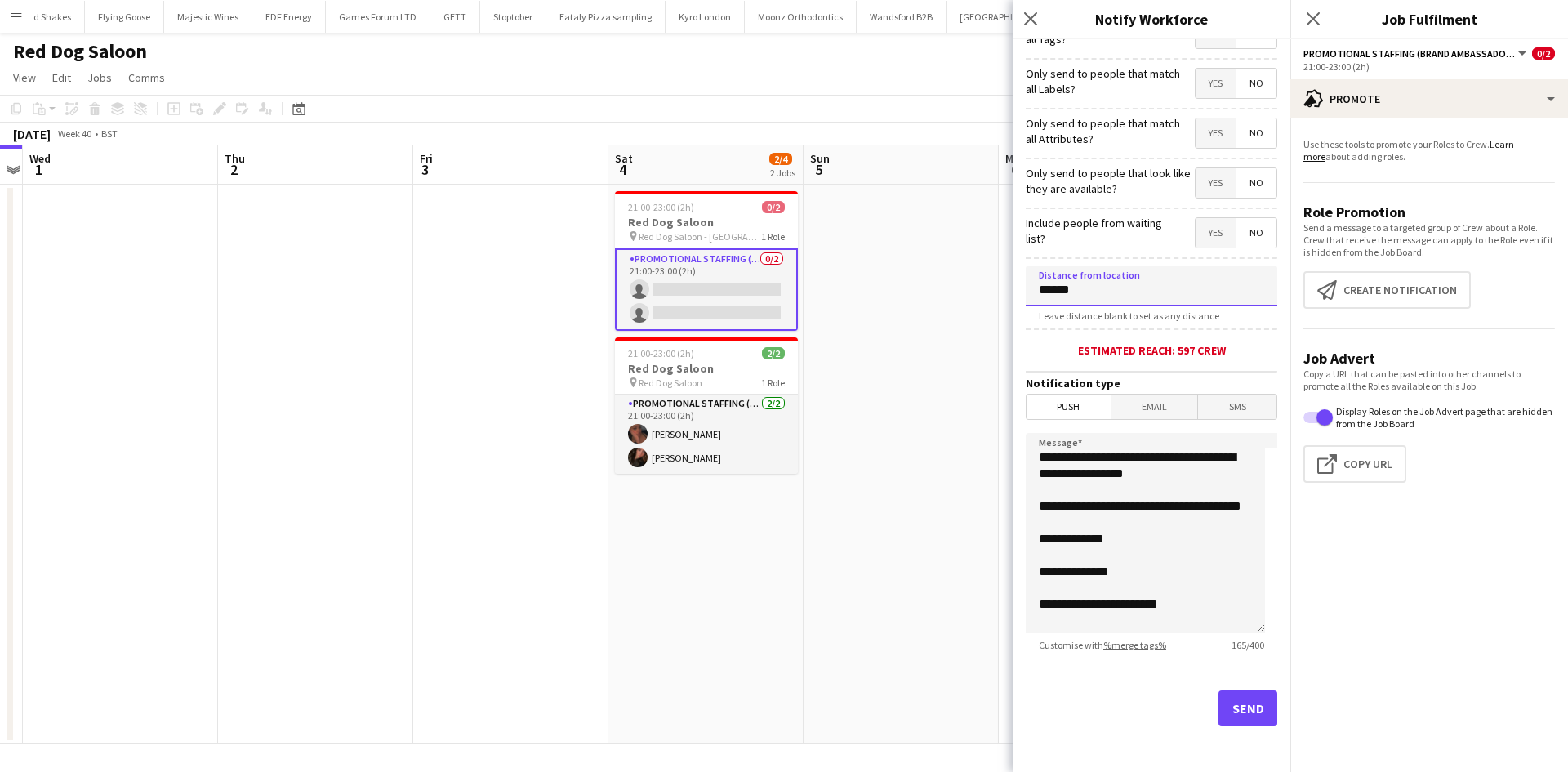
type input "******"
drag, startPoint x: 1195, startPoint y: 621, endPoint x: 1006, endPoint y: 405, distance: 287.0
click at [1006, 405] on body "Menu Boards Boards Boards All jobs Status Workforce Workforce My Workforce Recr…" at bounding box center [784, 386] width 1568 height 772
click at [1236, 698] on button "Send" at bounding box center [1248, 707] width 59 height 36
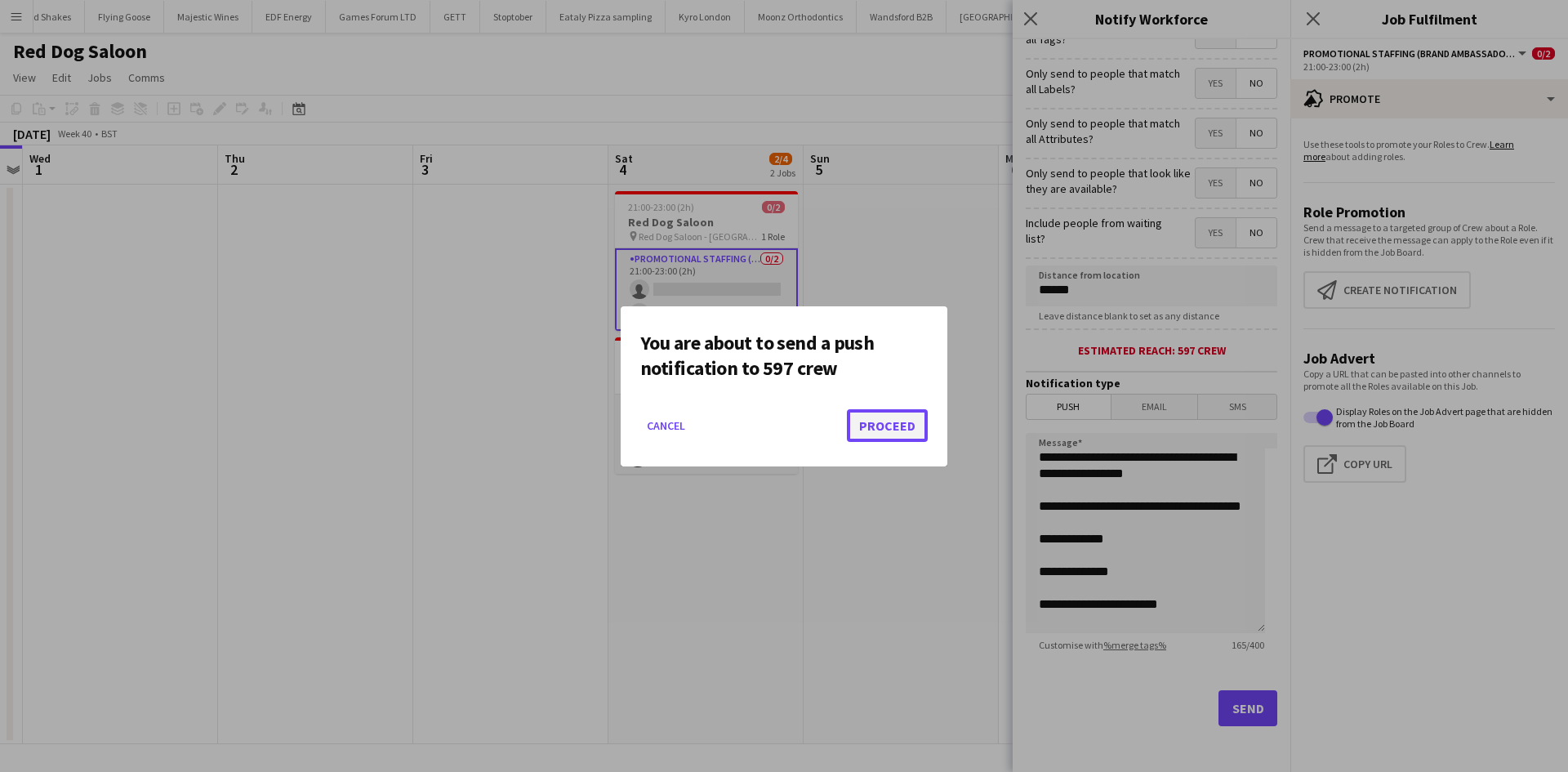
click at [908, 417] on button "Proceed" at bounding box center [887, 425] width 81 height 32
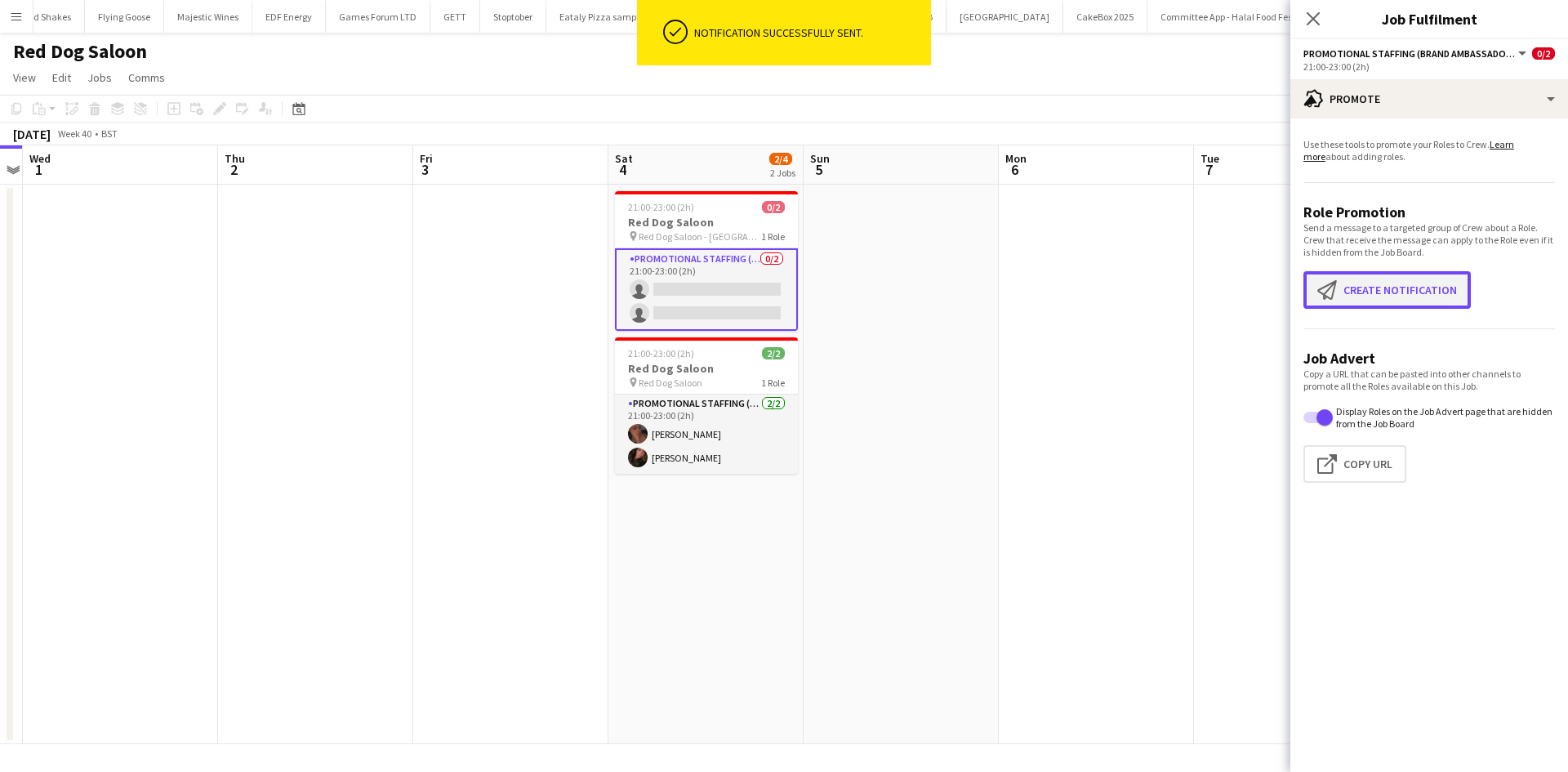
click at [1396, 287] on button "Create notification Create notification" at bounding box center [1386, 290] width 167 height 38
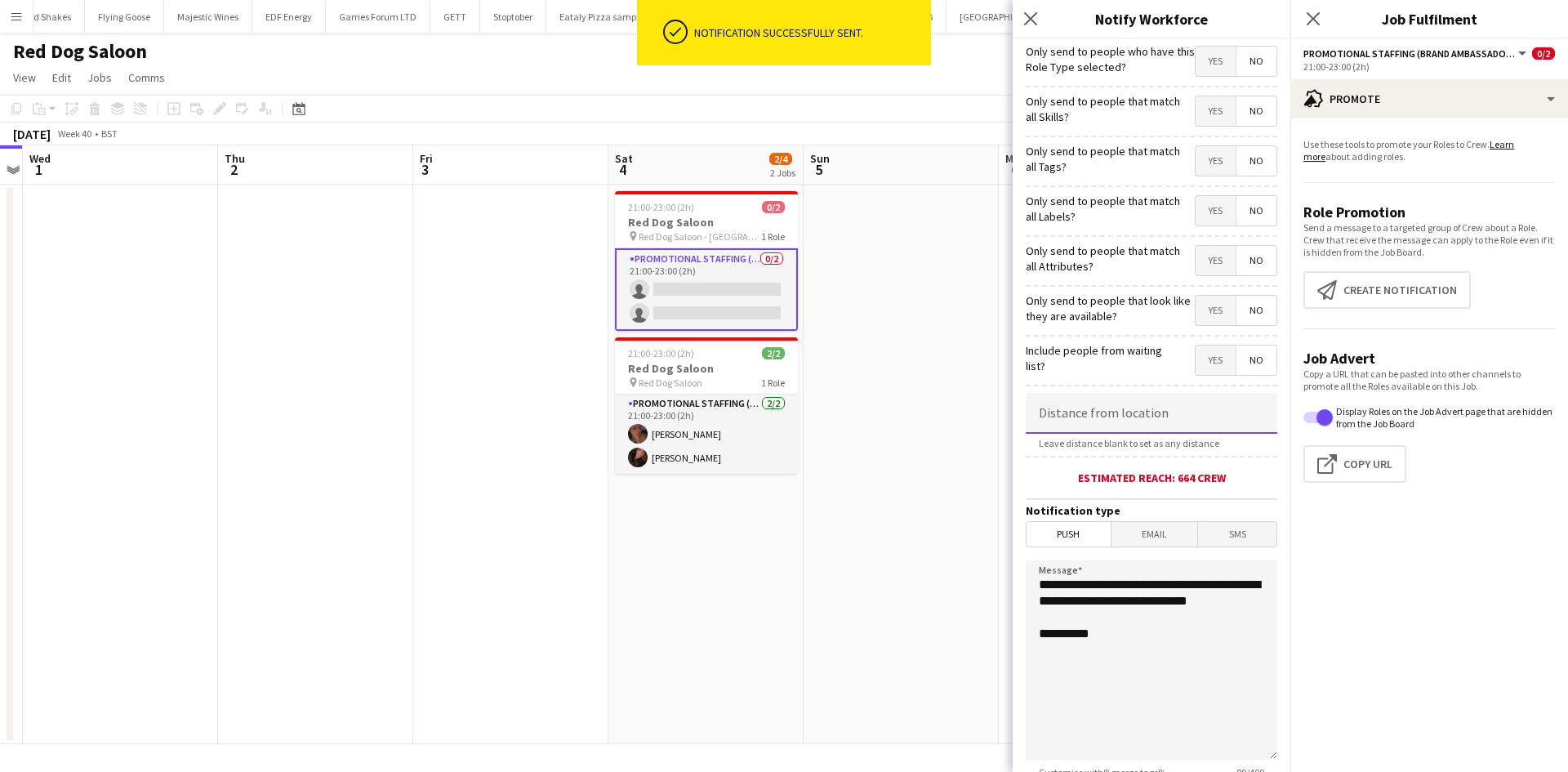
click at [1114, 412] on input at bounding box center [1151, 413] width 251 height 41
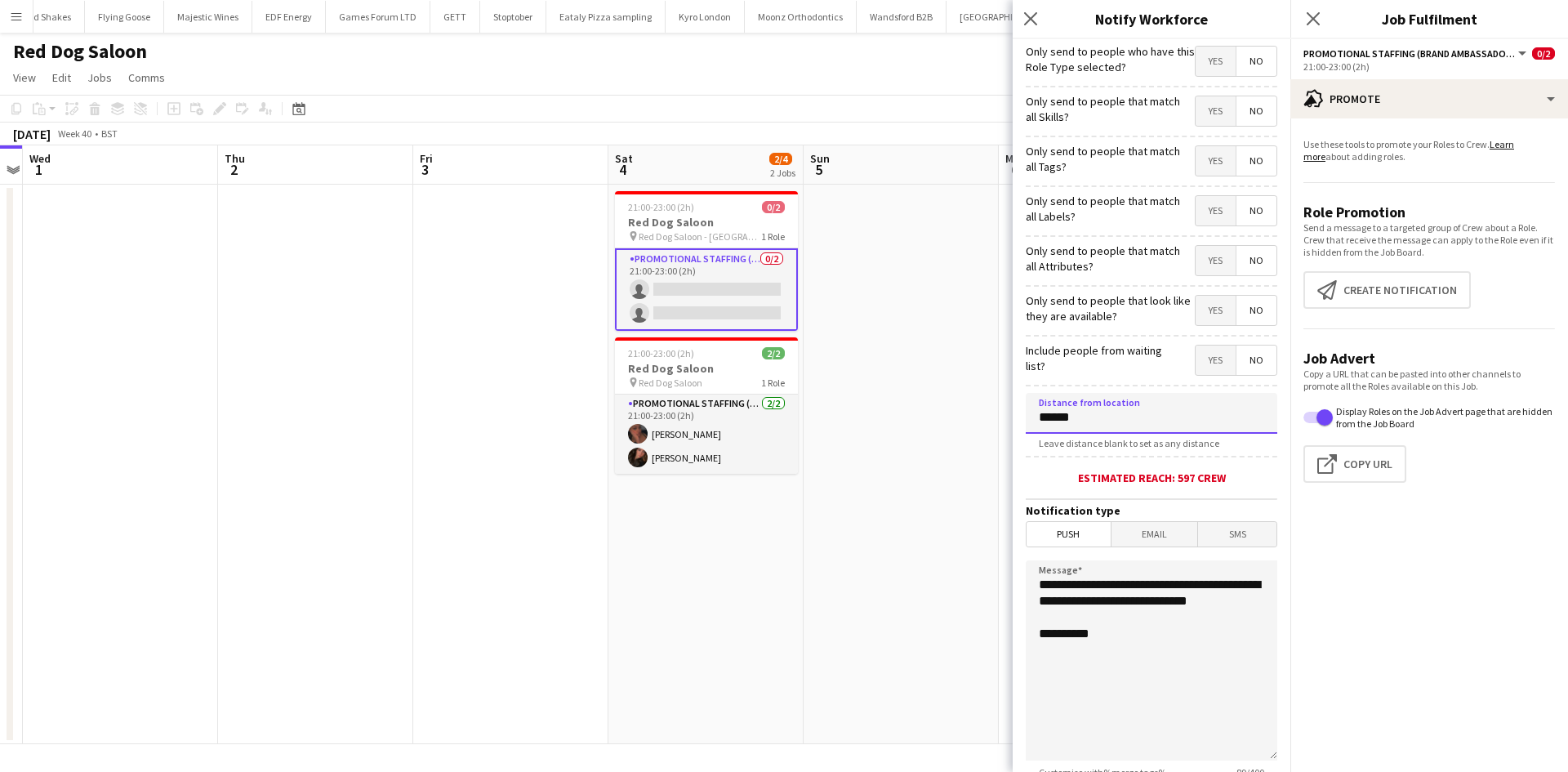
type input "******"
click at [1136, 534] on span "Email" at bounding box center [1154, 534] width 87 height 25
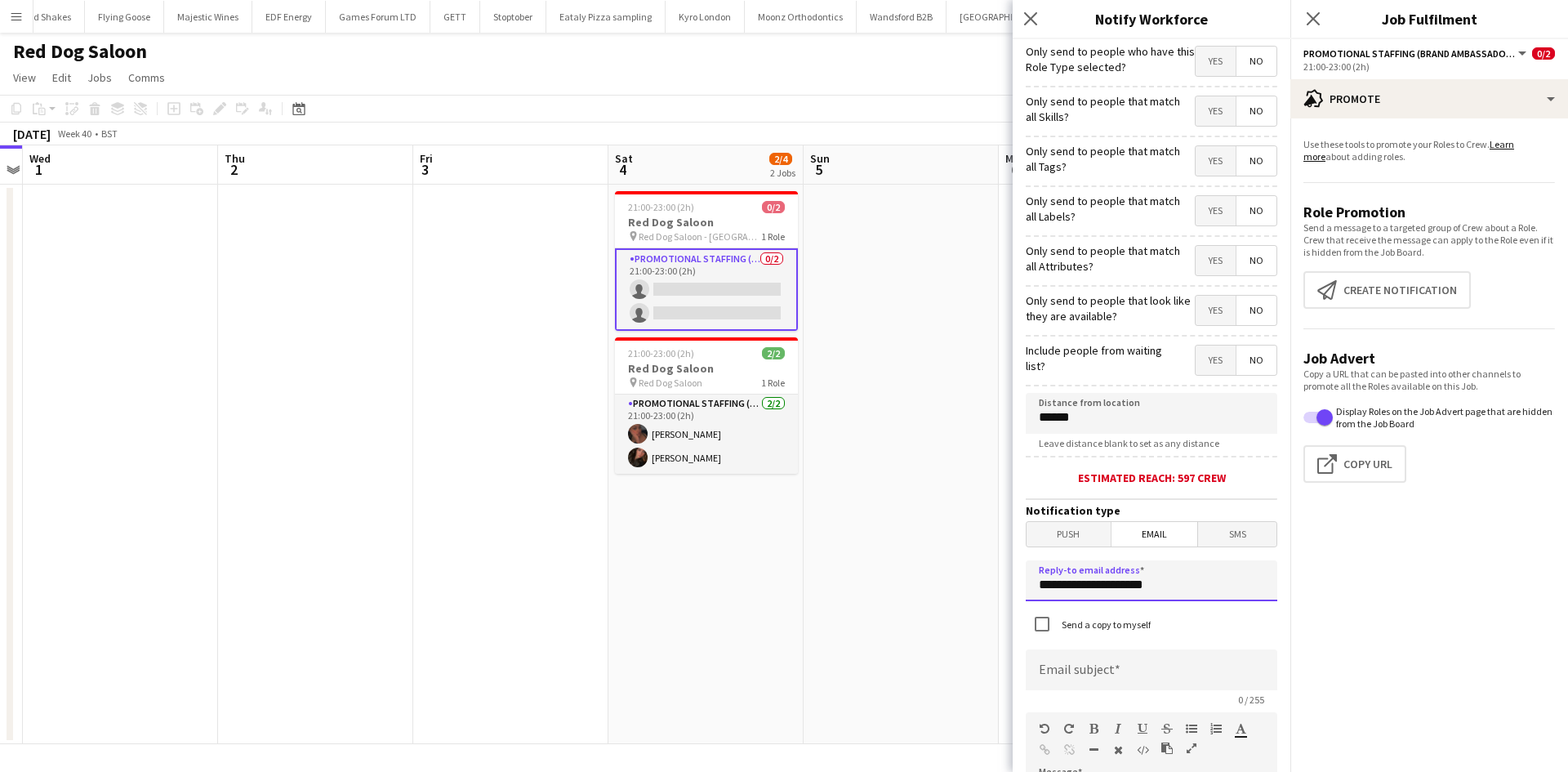
drag, startPoint x: 1170, startPoint y: 572, endPoint x: 924, endPoint y: 537, distance: 248.5
click at [924, 537] on body "Menu Boards Boards Boards All jobs Status Workforce Workforce My Workforce Recr…" at bounding box center [784, 386] width 1568 height 772
type input "**********"
click at [1131, 654] on input at bounding box center [1151, 669] width 251 height 41
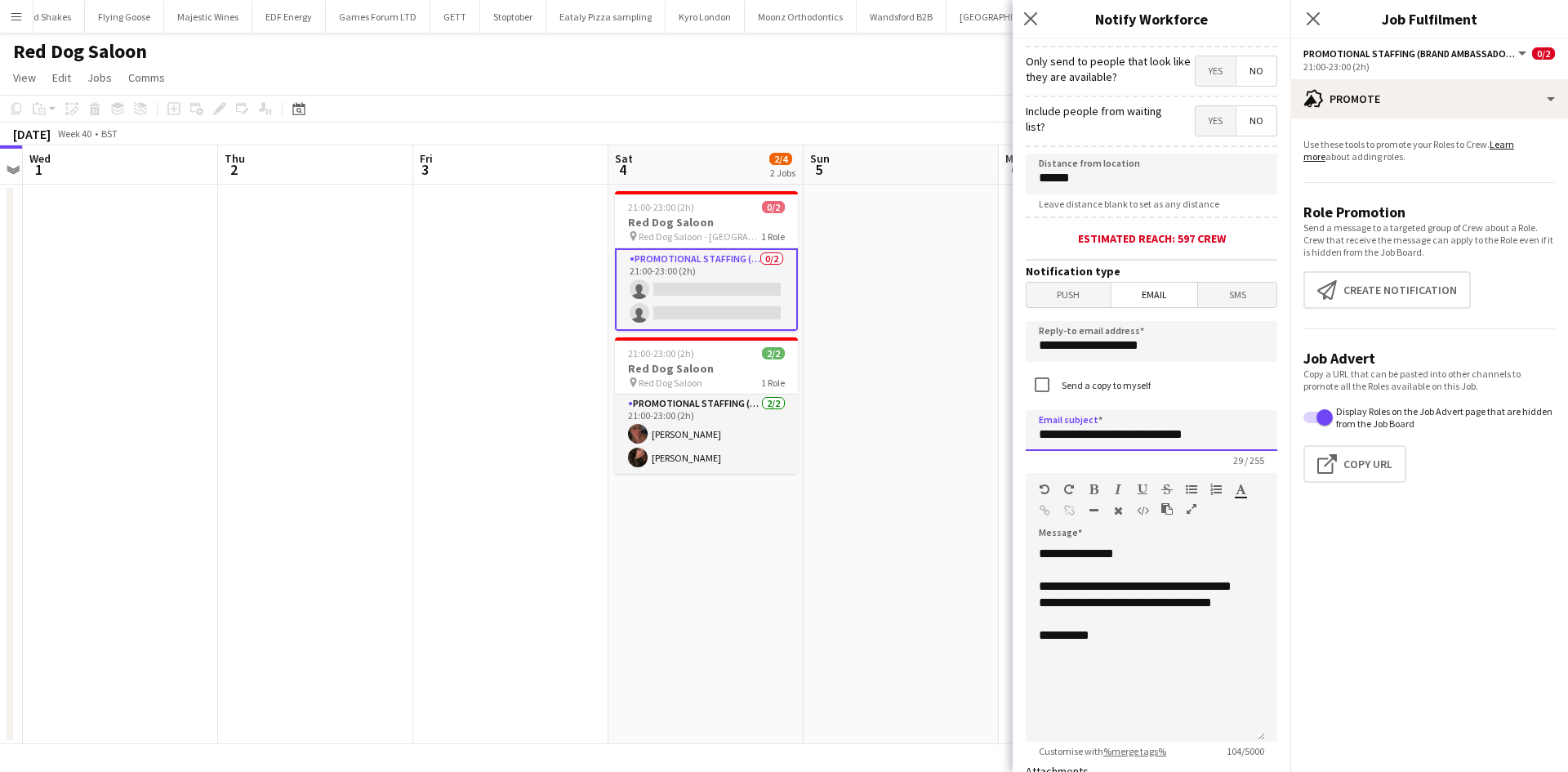
scroll to position [245, 0]
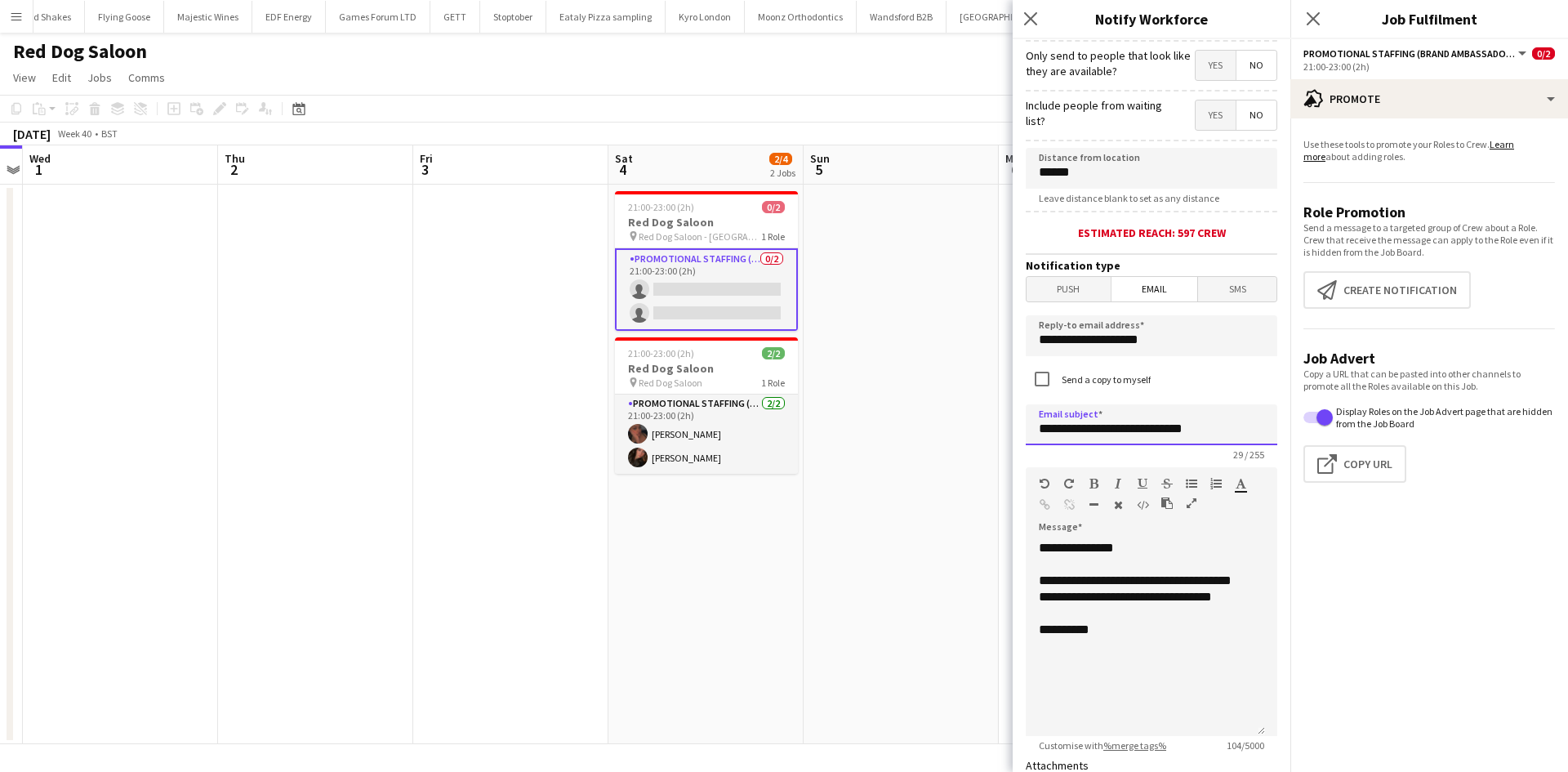
type input "**********"
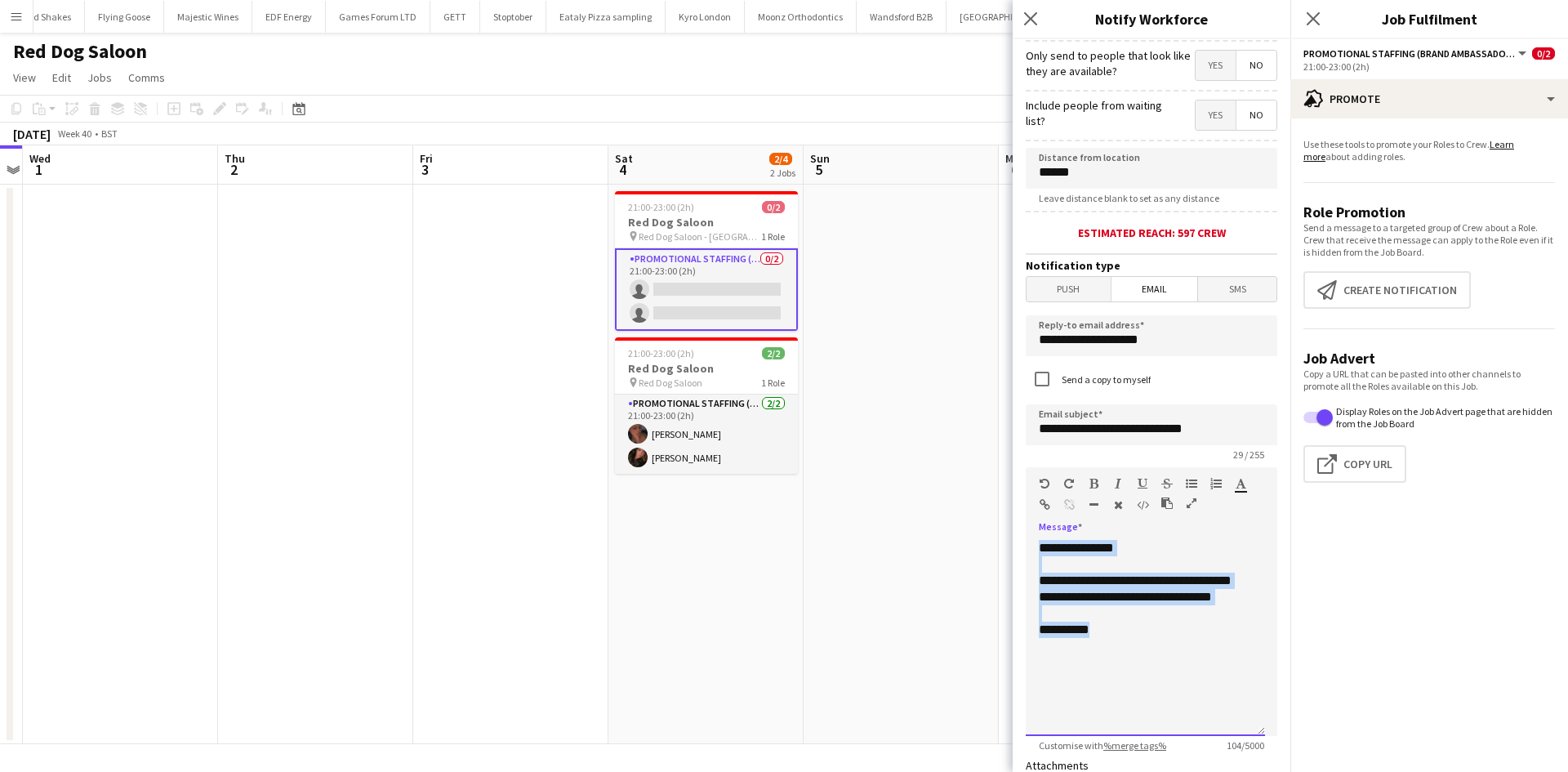
drag, startPoint x: 1141, startPoint y: 656, endPoint x: 968, endPoint y: 501, distance: 232.3
click at [968, 501] on body "Menu Boards Boards Boards All jobs Status Workforce Workforce My Workforce Recr…" at bounding box center [784, 386] width 1568 height 772
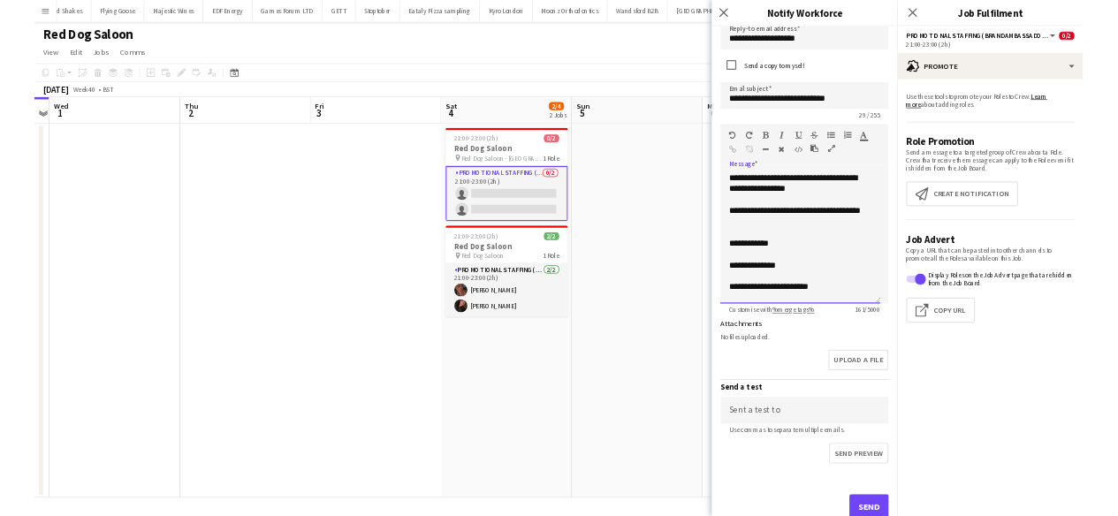
scroll to position [623, 0]
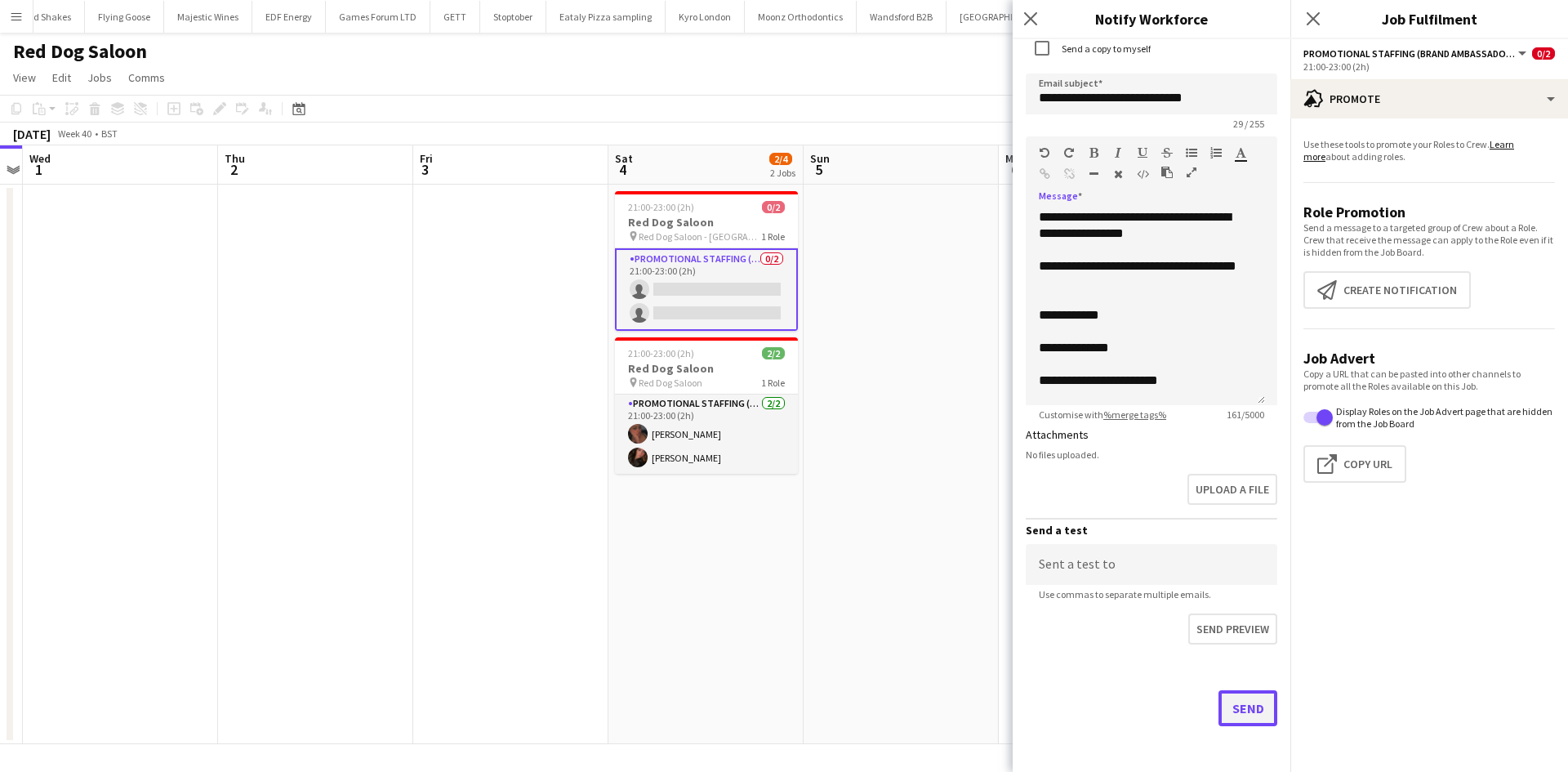
click at [1228, 697] on button "Send" at bounding box center [1248, 707] width 59 height 36
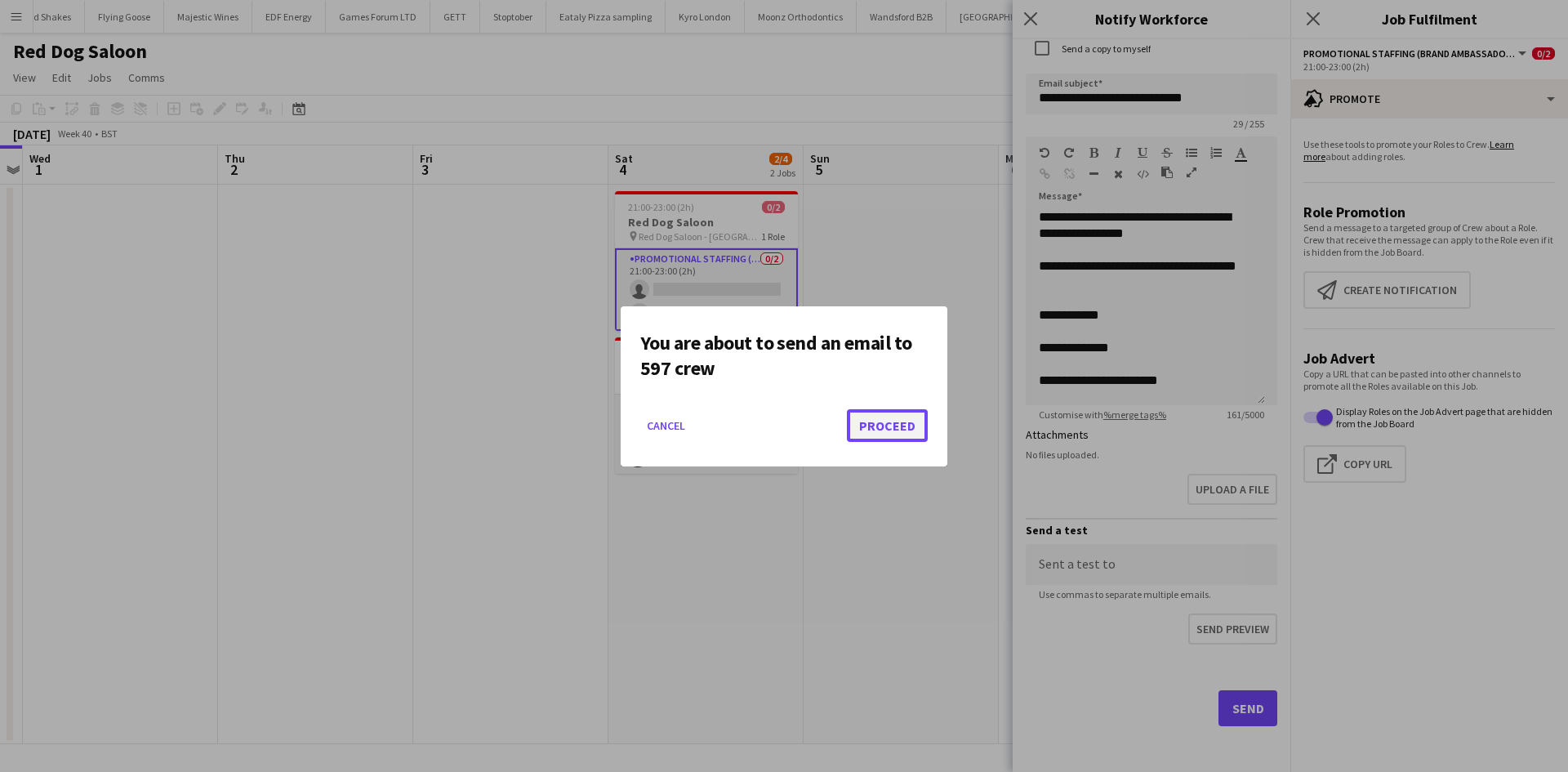
click at [899, 433] on button "Proceed" at bounding box center [887, 425] width 81 height 32
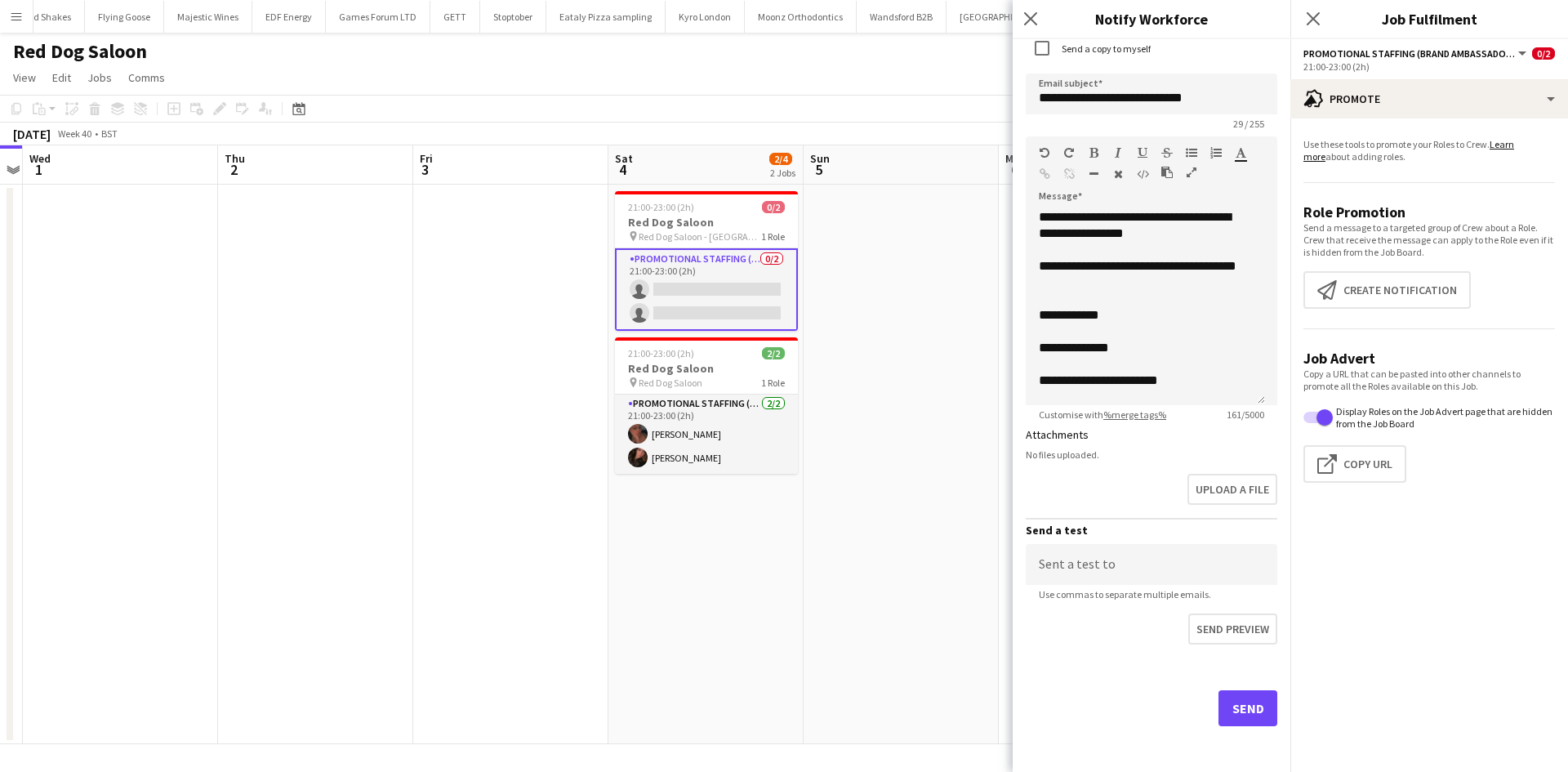
click at [899, 503] on app-date-cell at bounding box center [900, 464] width 195 height 560
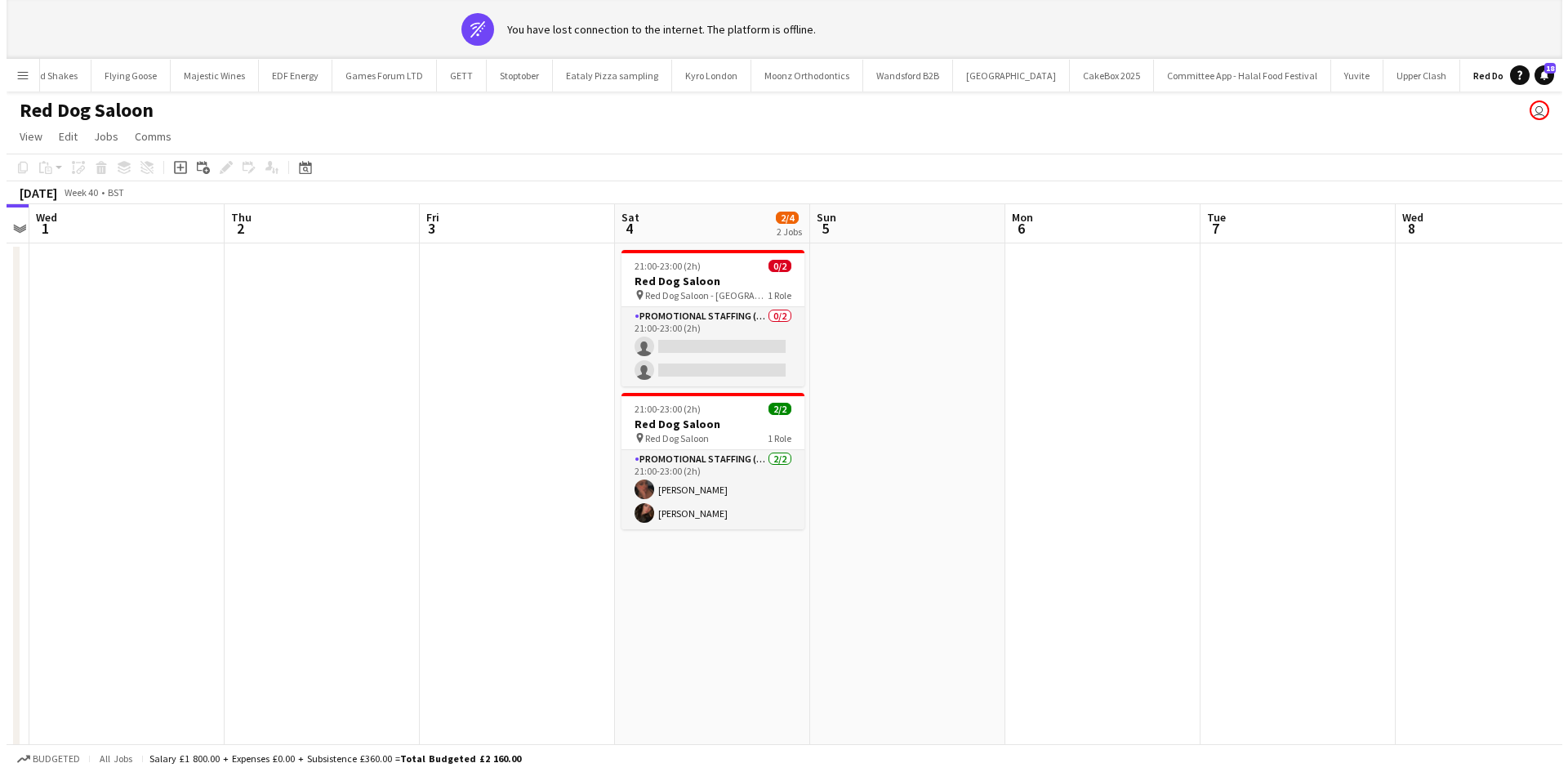
scroll to position [0, 562]
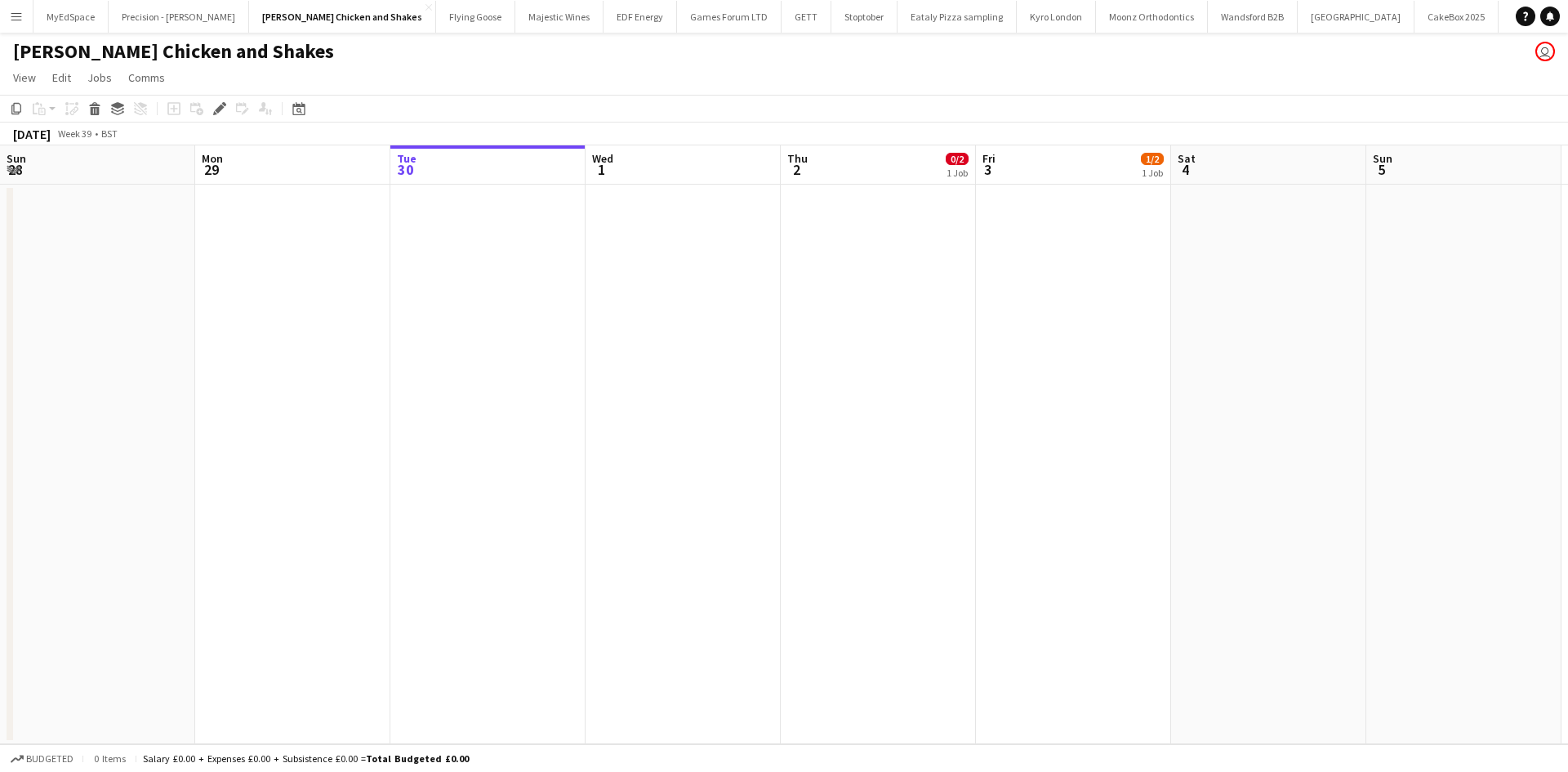
scroll to position [0, 561]
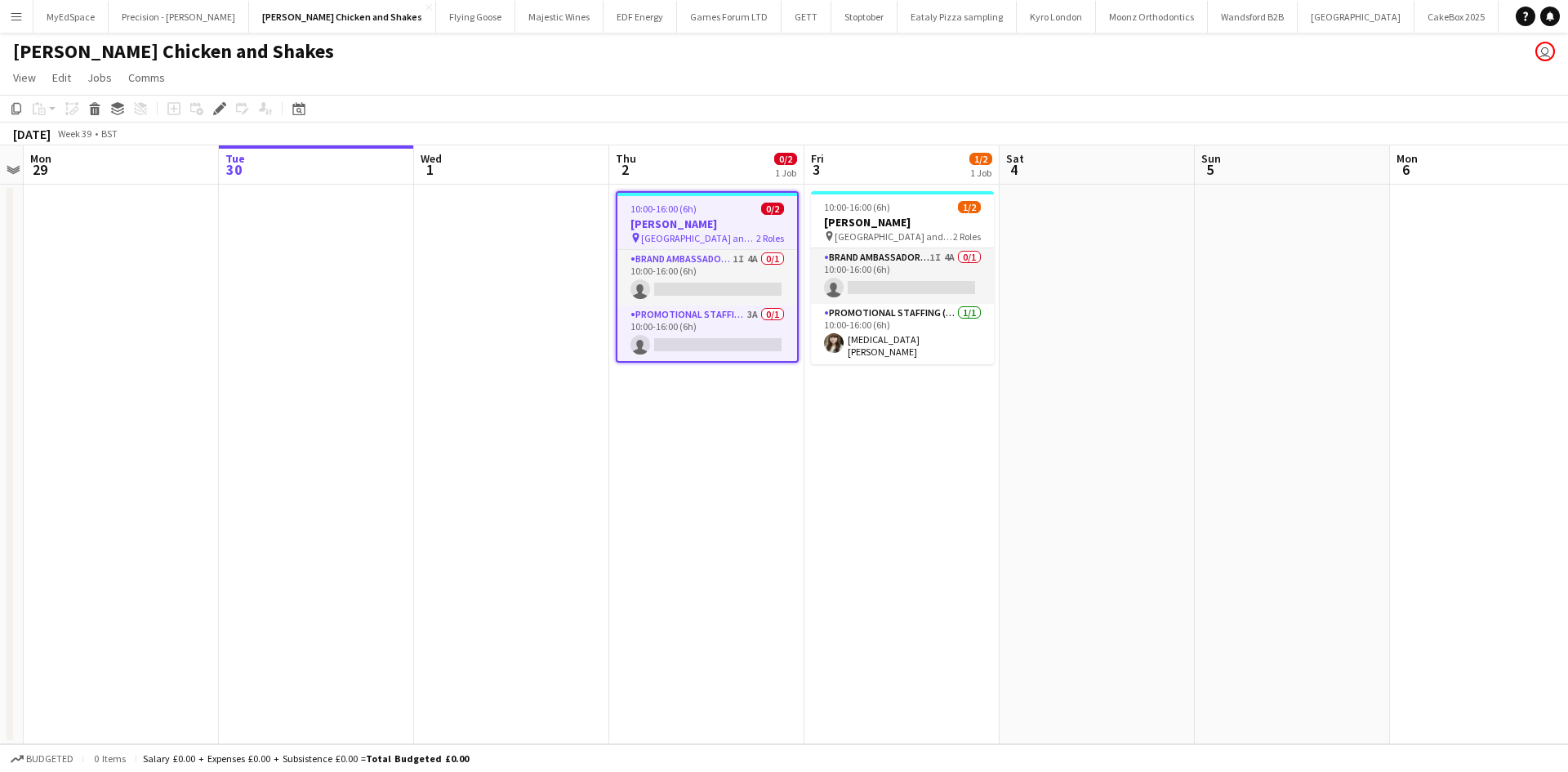
click at [705, 223] on h3 "[PERSON_NAME]" at bounding box center [706, 223] width 180 height 15
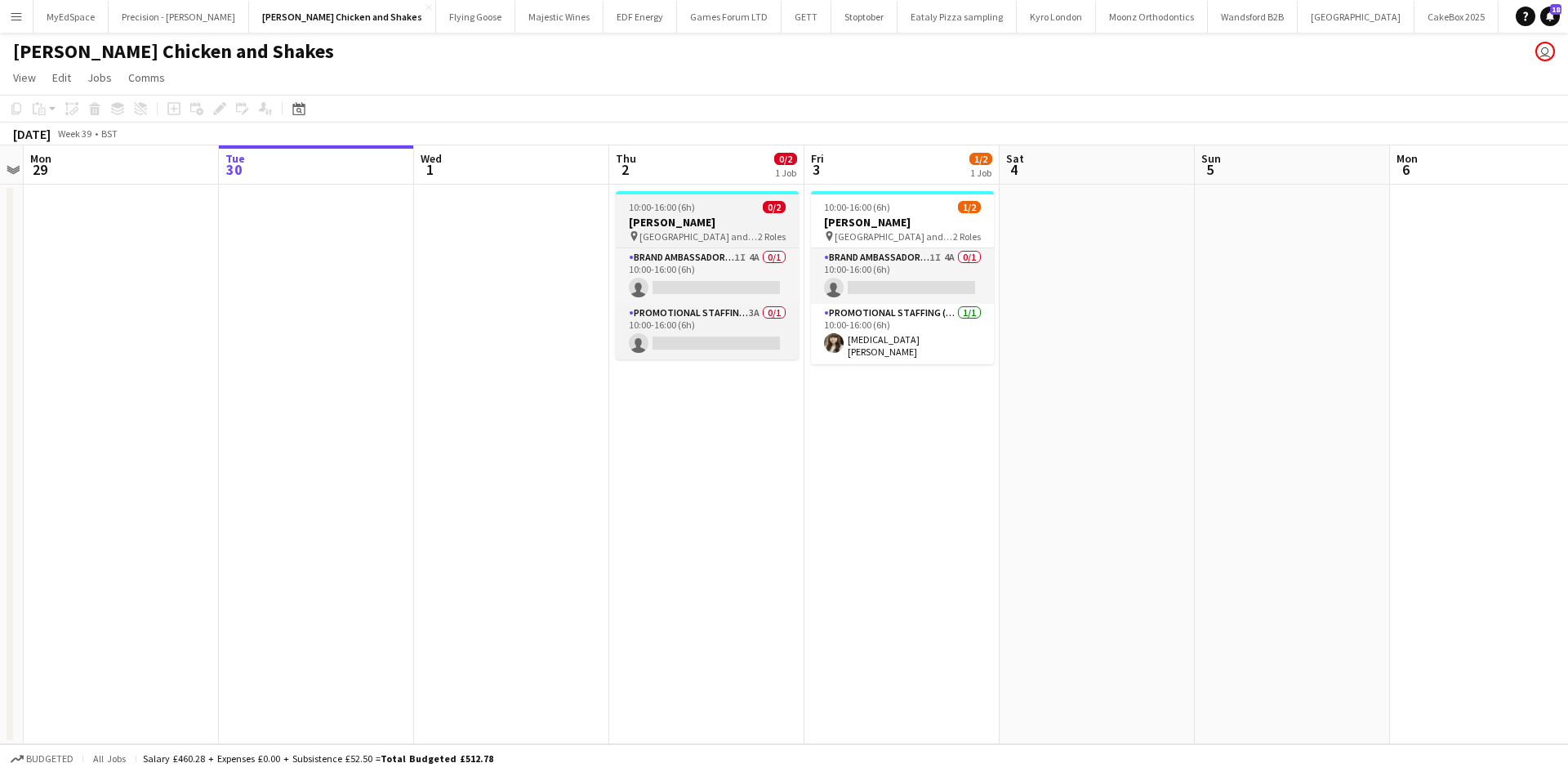
click at [667, 230] on span "[GEOGRAPHIC_DATA] and [GEOGRAPHIC_DATA]" at bounding box center [698, 235] width 118 height 12
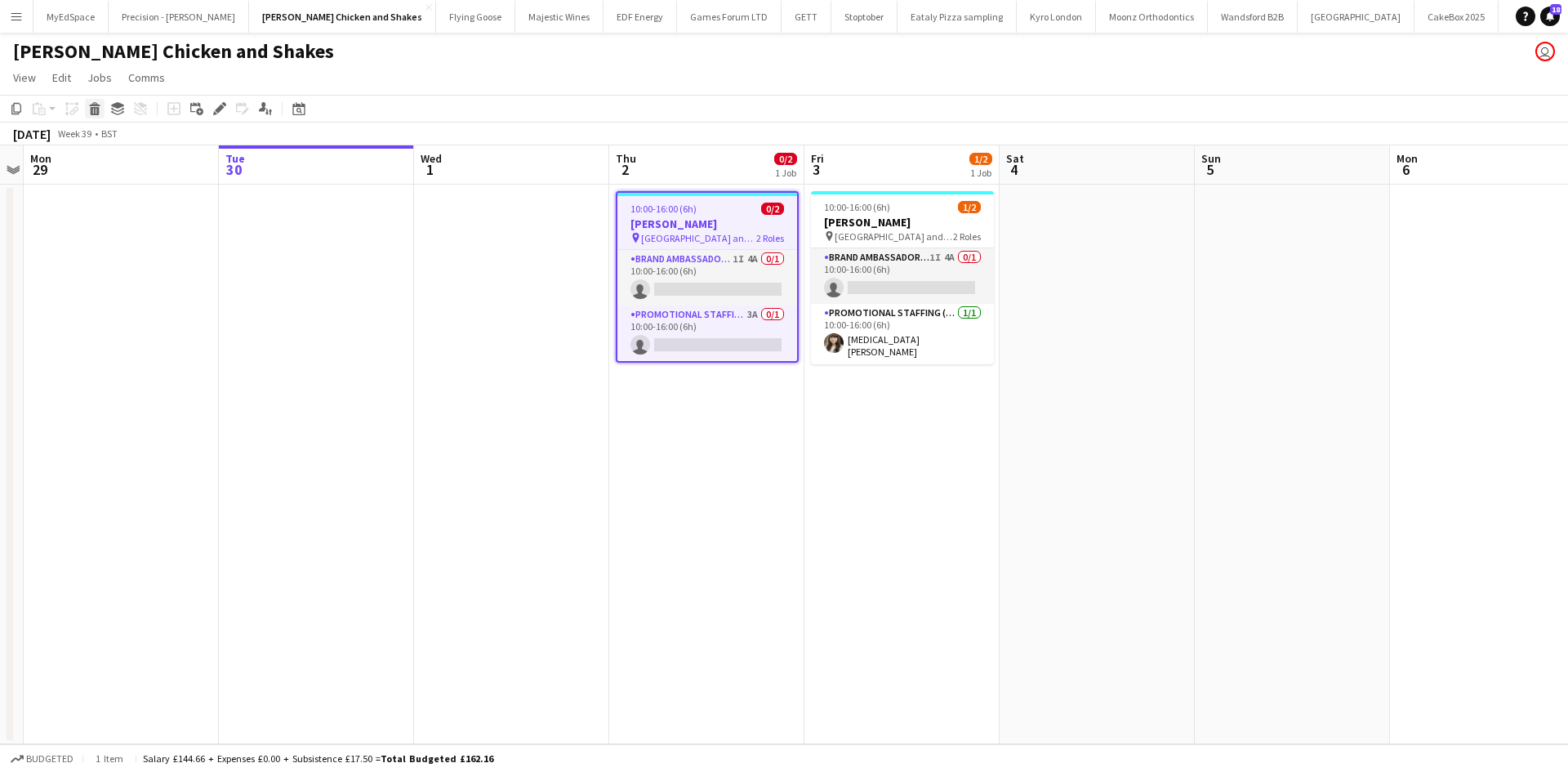
click at [101, 110] on icon "Delete" at bounding box center [94, 109] width 13 height 13
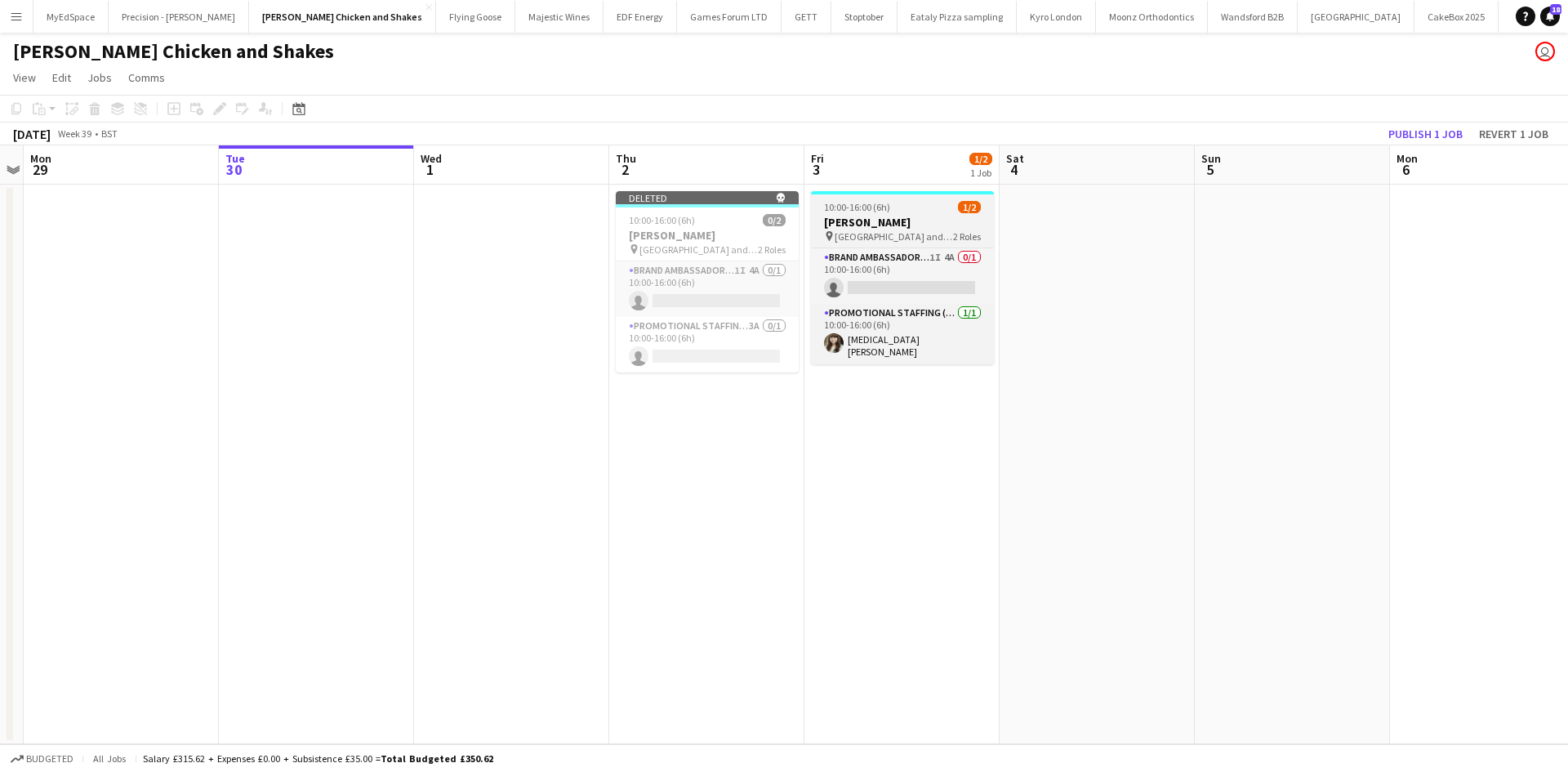
click at [947, 244] on app-job-card "10:00-16:00 (6h) 1/2 [PERSON_NAME] pin [GEOGRAPHIC_DATA] and Eliot Carpark 2 Ro…" at bounding box center [902, 277] width 183 height 173
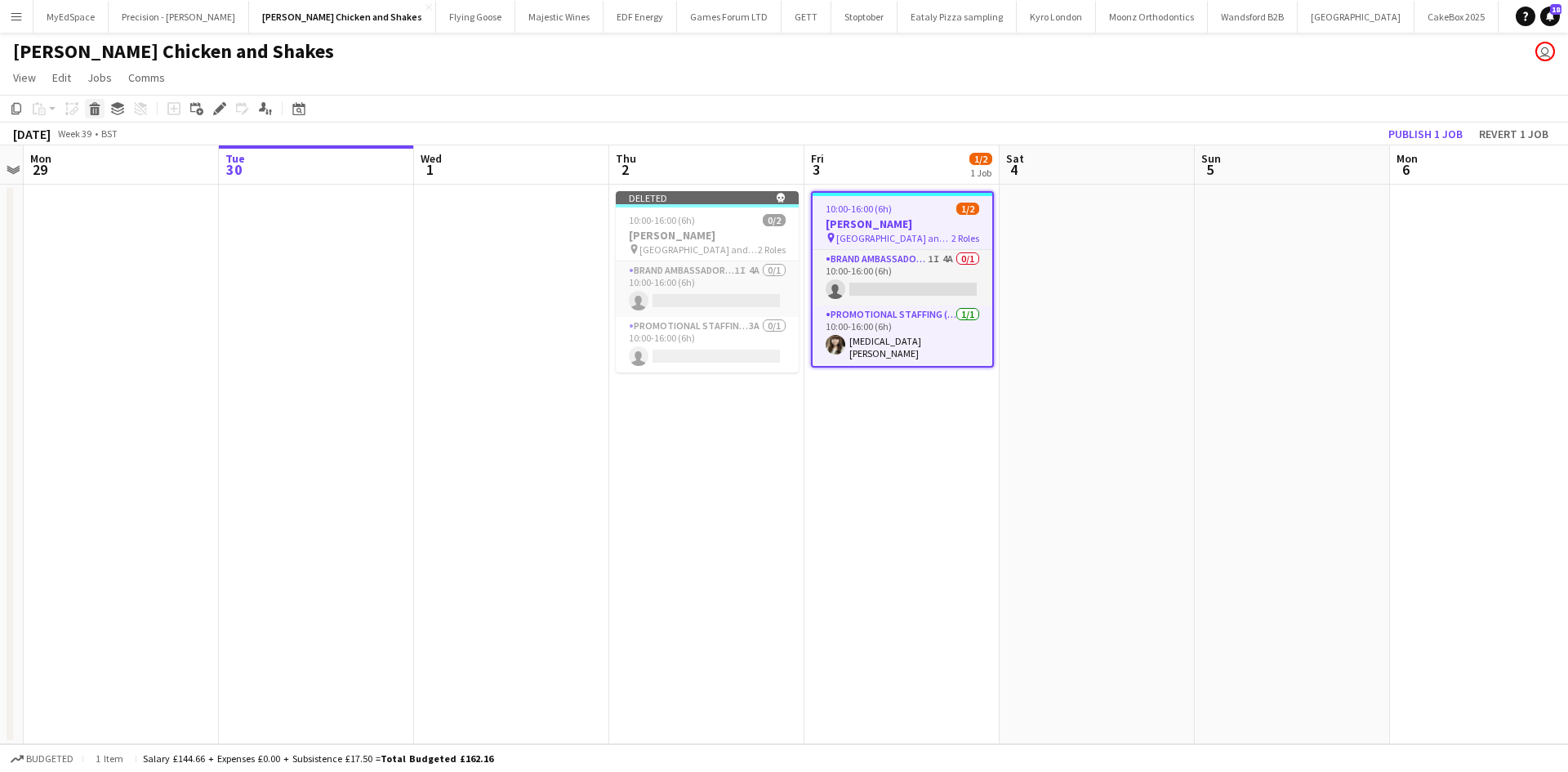
click at [98, 112] on icon at bounding box center [95, 111] width 9 height 8
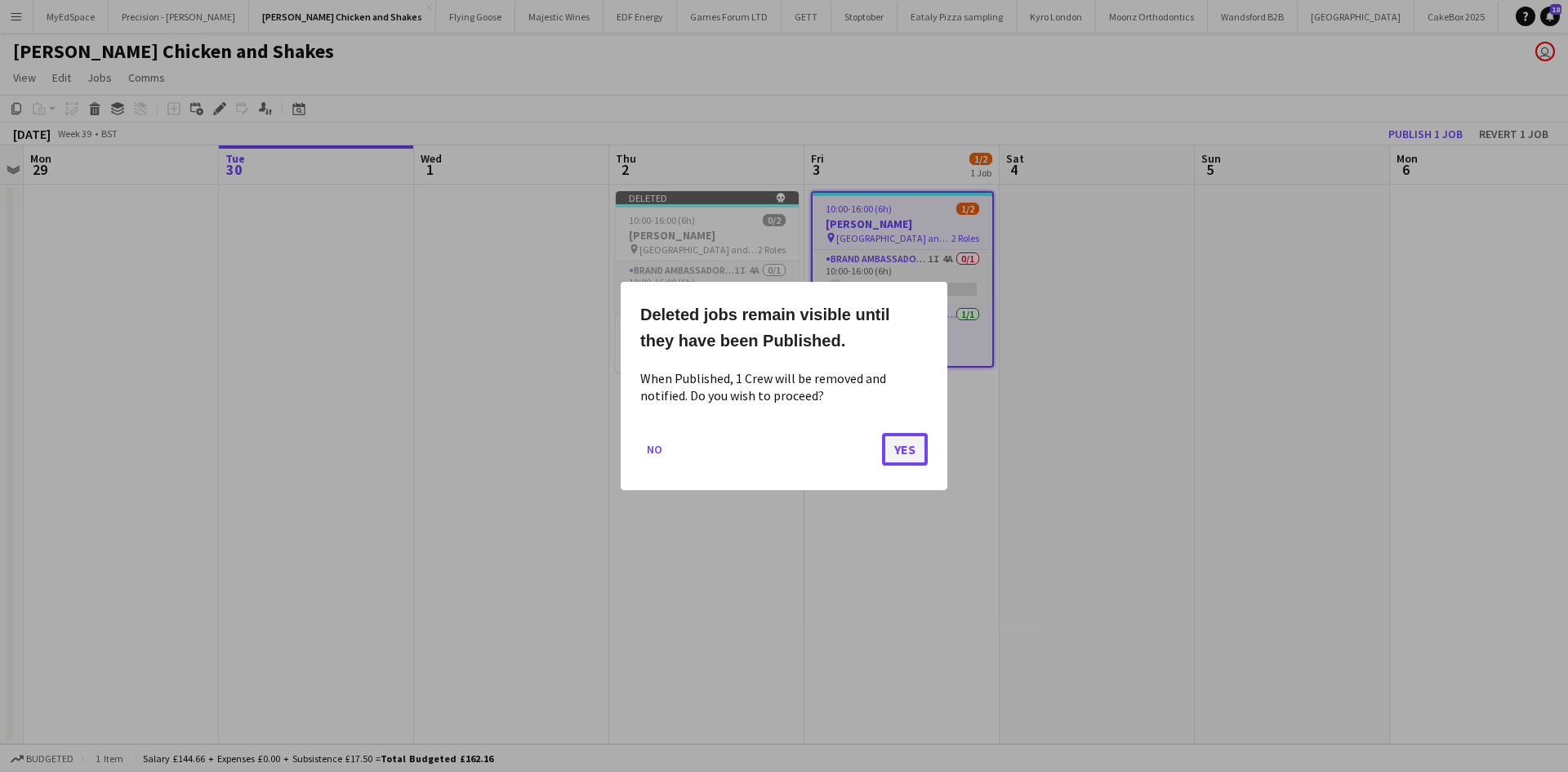
click at [889, 439] on button "Yes" at bounding box center [905, 449] width 46 height 32
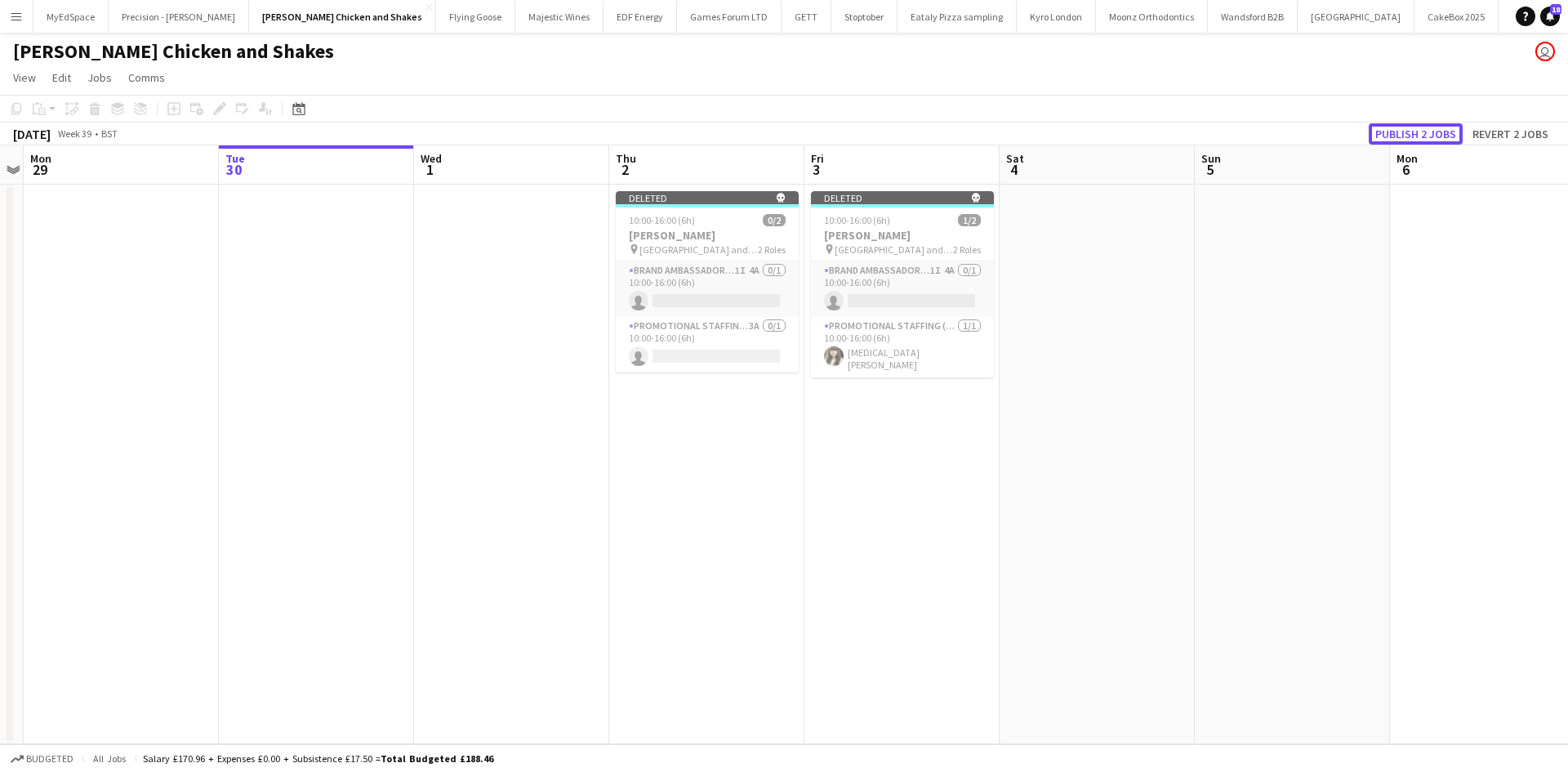
click at [1403, 129] on button "Publish 2 jobs" at bounding box center [1416, 134] width 94 height 21
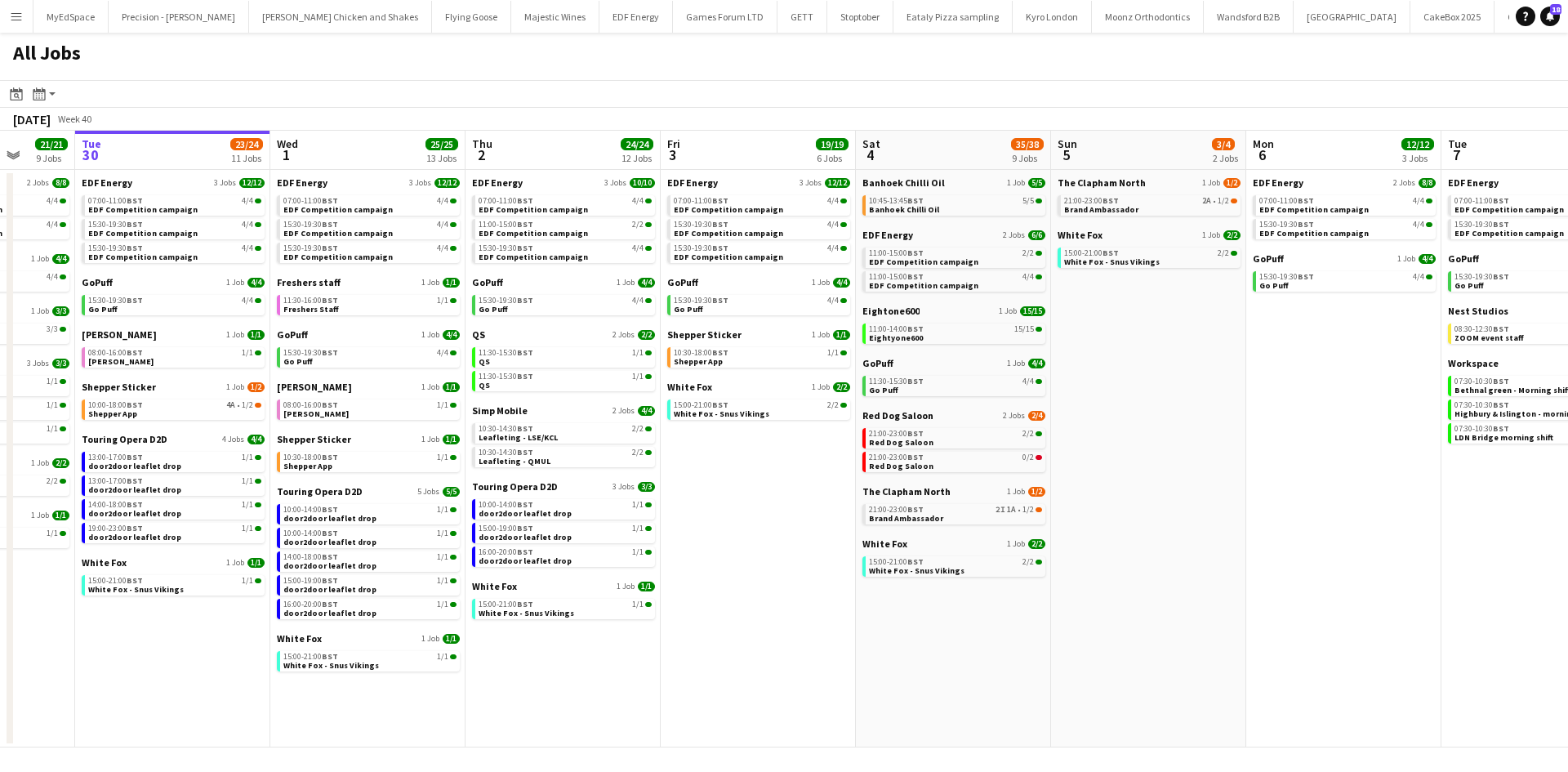
drag, startPoint x: 1250, startPoint y: 524, endPoint x: 1122, endPoint y: 530, distance: 128.1
click at [1123, 529] on app-calendar-viewport "Sat 27 25/29 9 Jobs Sun 28 11/12 4 Jobs Mon 29 21/21 9 Jobs Tue 30 23/24 11 Job…" at bounding box center [784, 439] width 1568 height 617
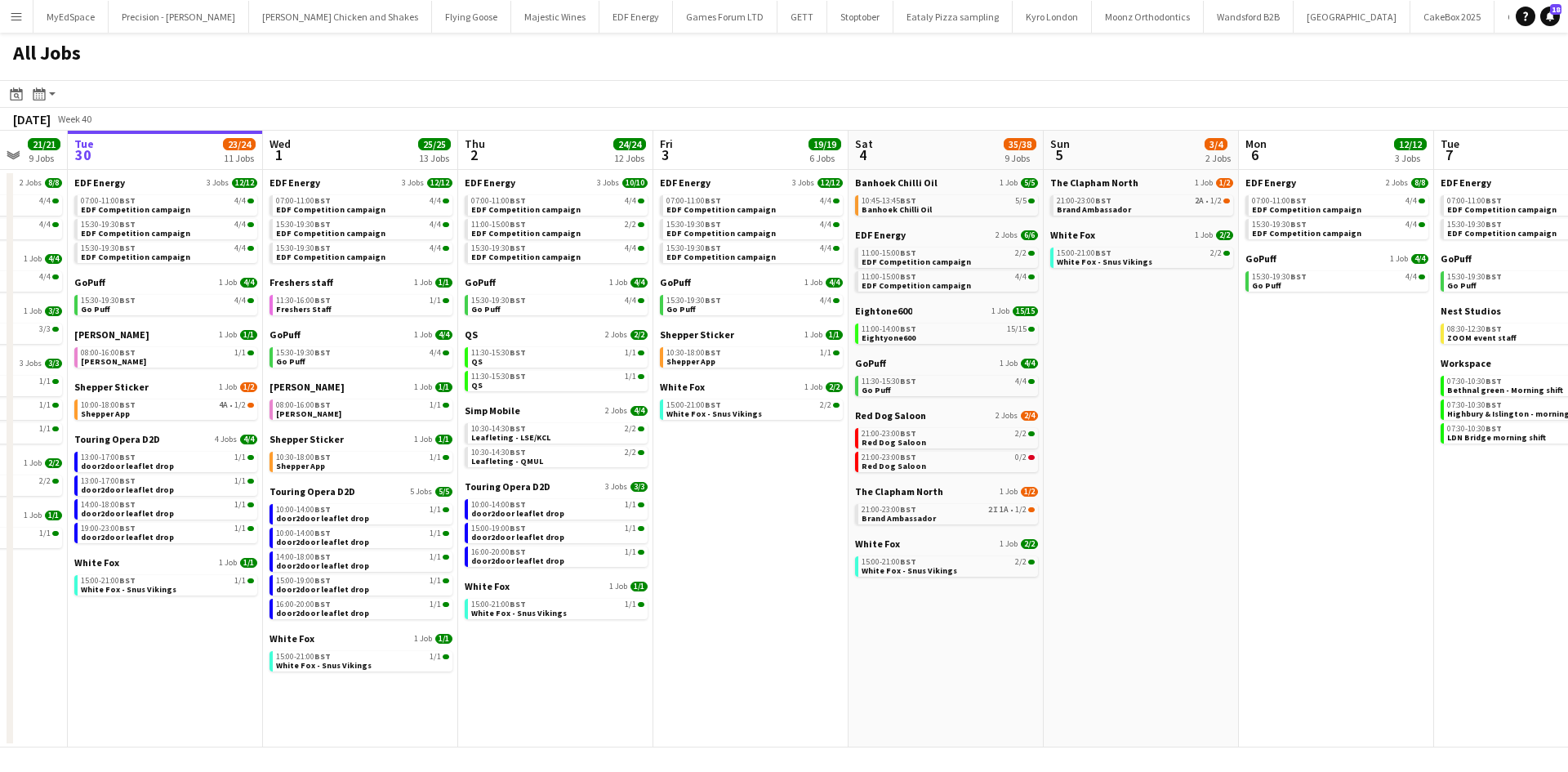
drag, startPoint x: 1166, startPoint y: 631, endPoint x: 823, endPoint y: 584, distance: 346.2
click at [1008, 620] on app-calendar-viewport "Sat 27 25/29 9 Jobs Sun 28 11/12 4 Jobs Mon 29 21/21 9 Jobs Tue 30 23/24 11 Job…" at bounding box center [784, 439] width 1568 height 617
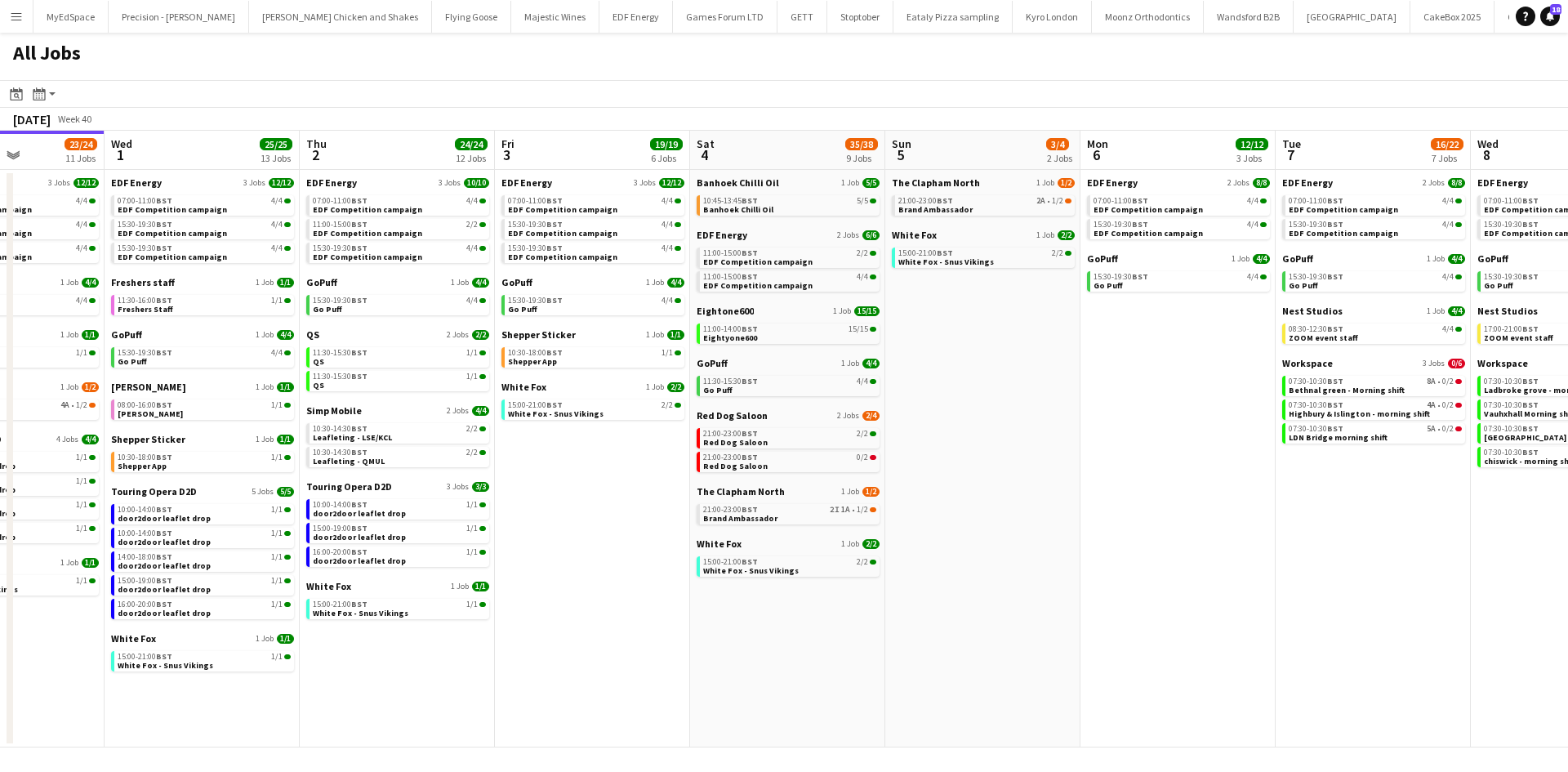
scroll to position [0, 540]
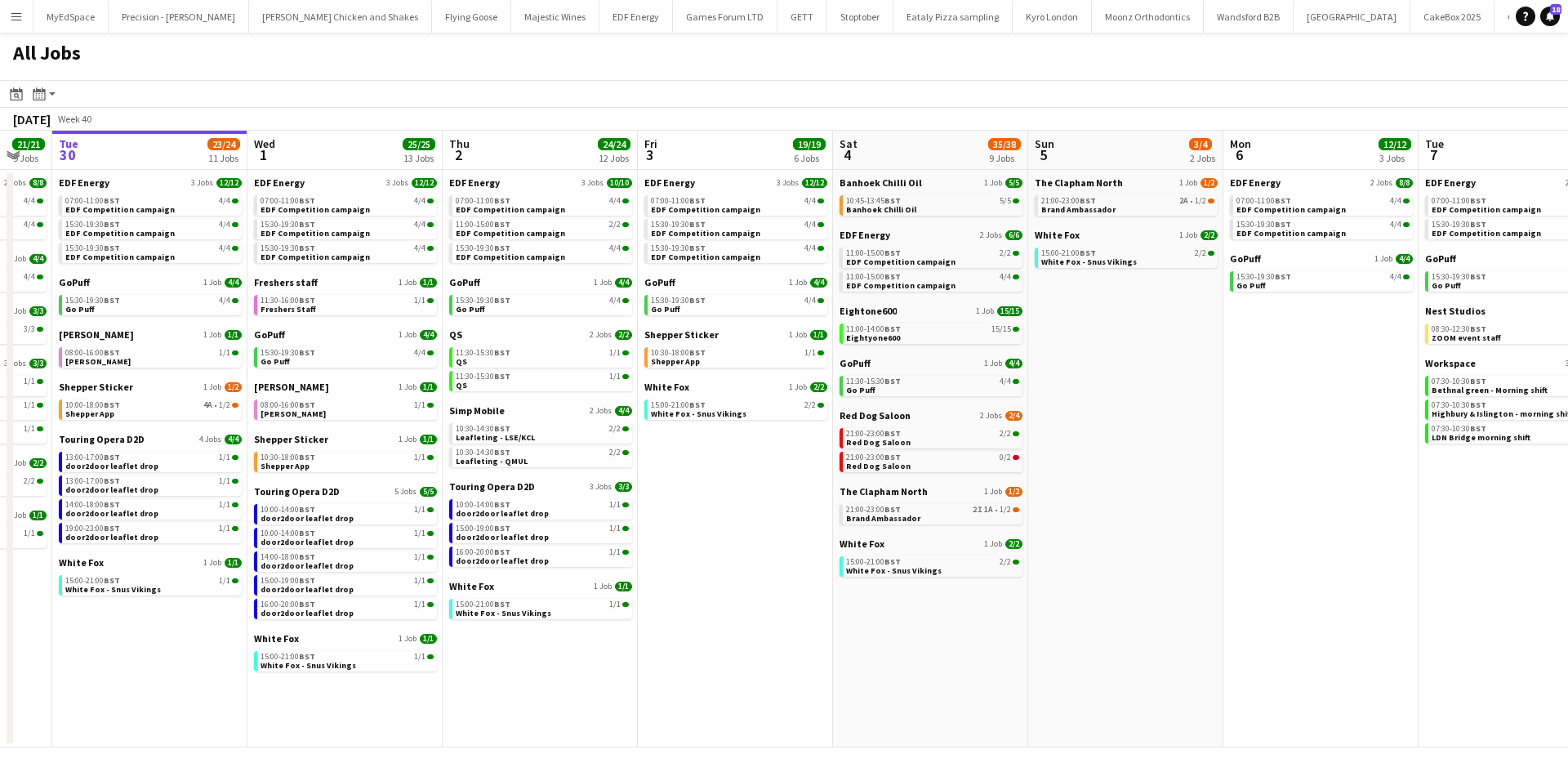
drag, startPoint x: 1106, startPoint y: 601, endPoint x: 1016, endPoint y: 595, distance: 90.2
click at [947, 599] on app-calendar-viewport "Sat 27 25/29 9 Jobs Sun 28 11/12 4 Jobs Mon 29 21/21 9 Jobs Tue 30 23/24 11 Job…" at bounding box center [784, 439] width 1568 height 617
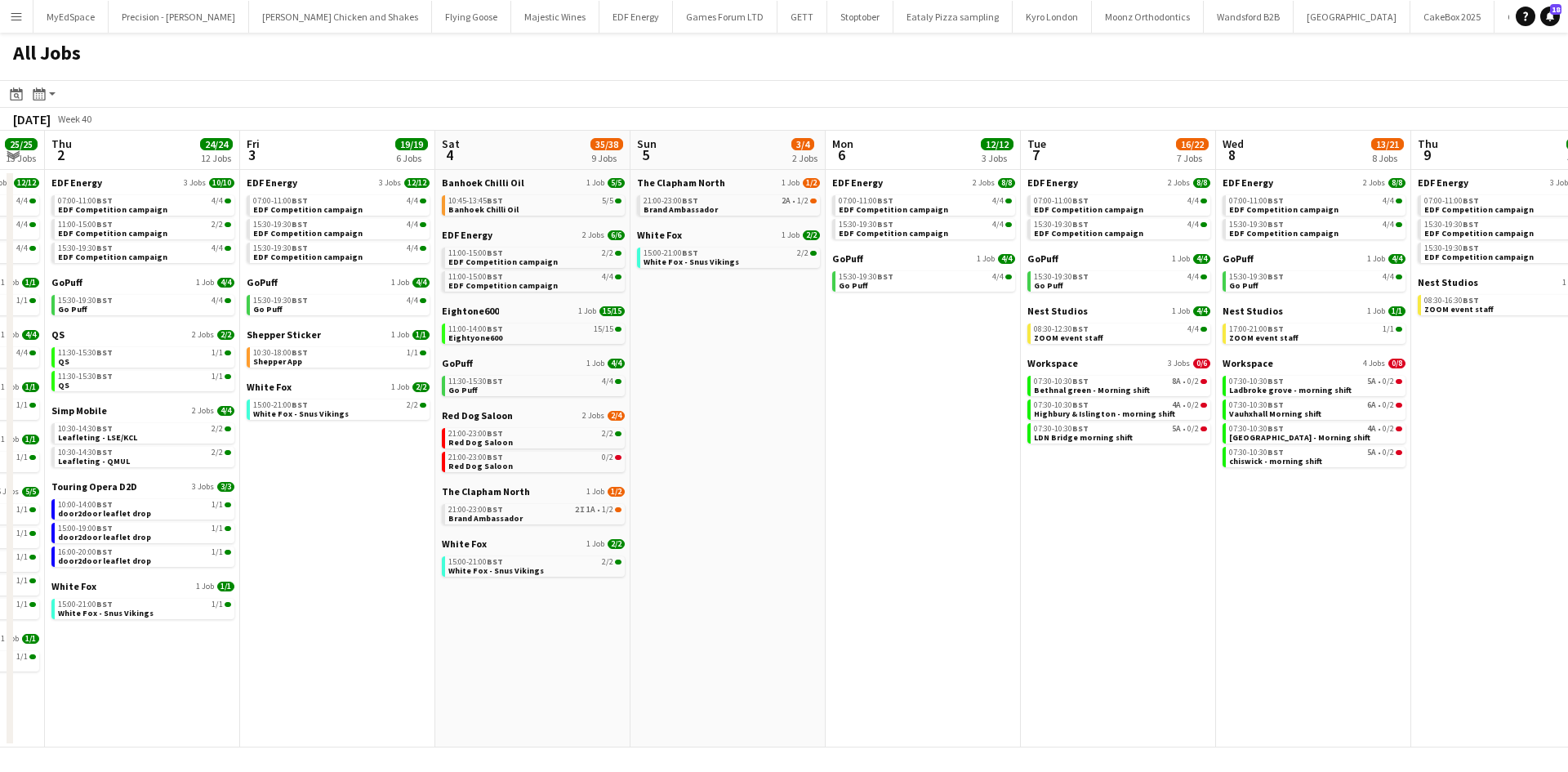
scroll to position [0, 485]
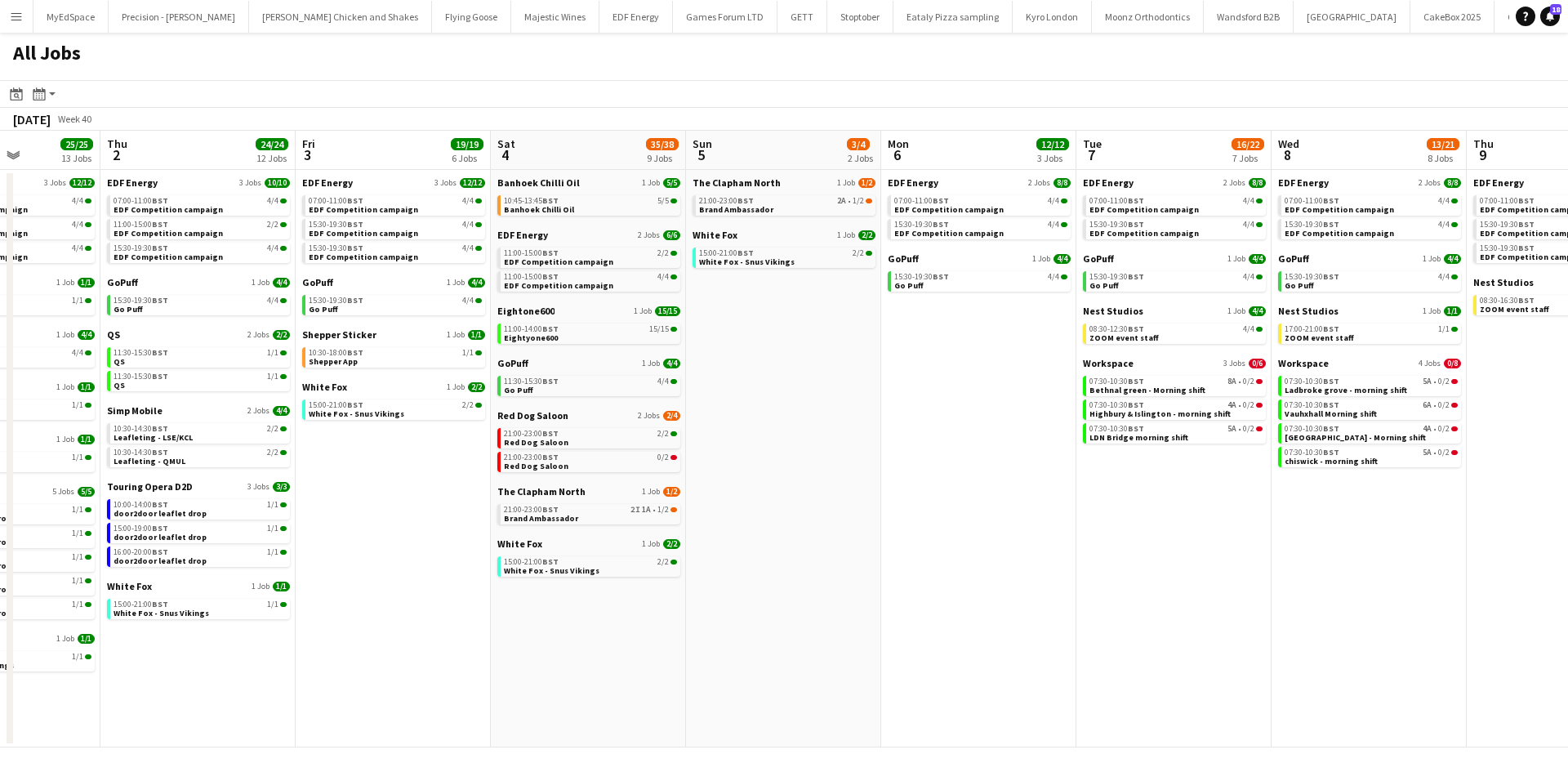
click at [797, 582] on app-all-jobs "All Jobs Date picker [DATE] [DATE] [DATE] M [DATE] T [DATE] W [DATE] T [DATE] F…" at bounding box center [784, 390] width 1568 height 715
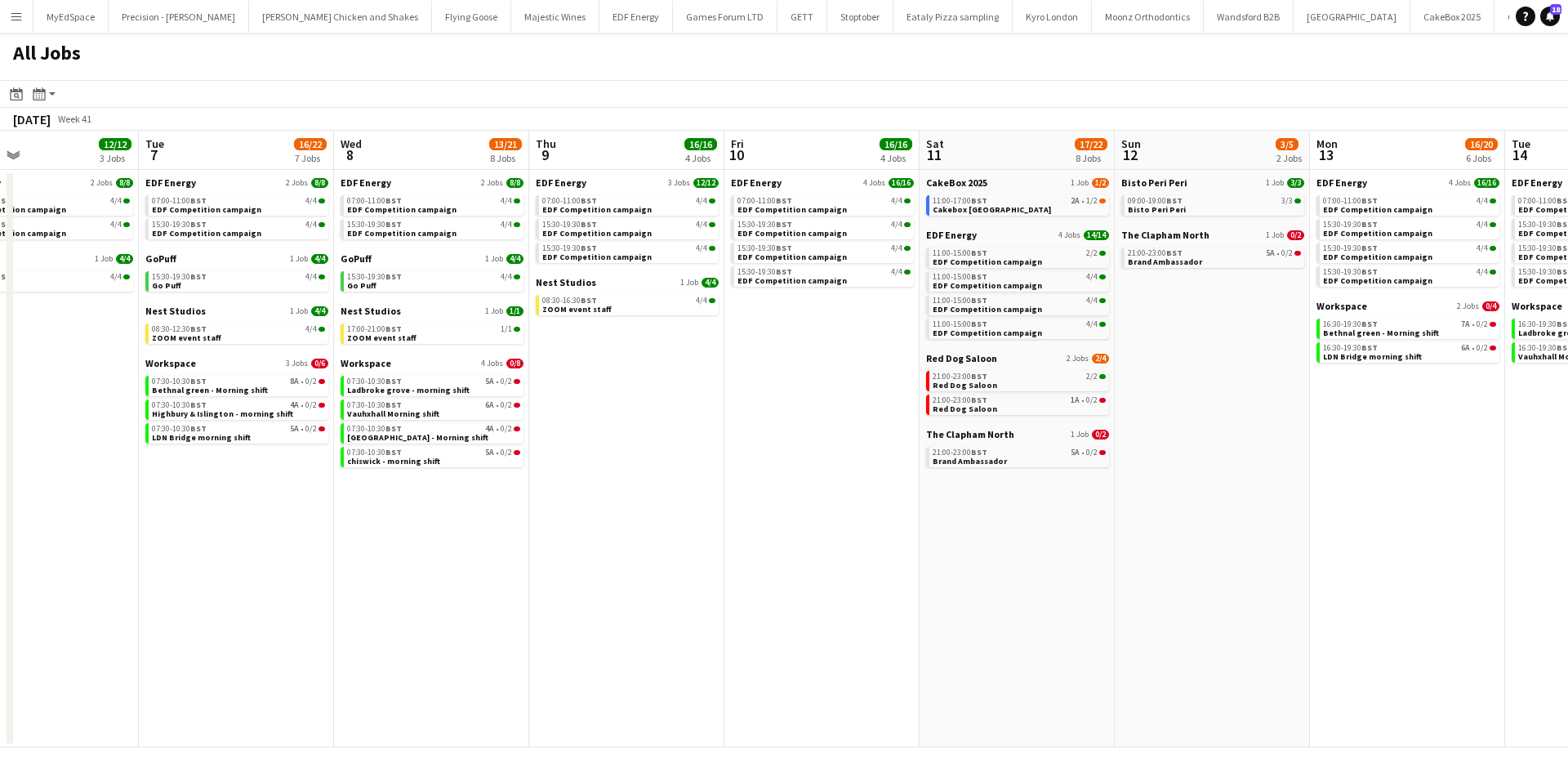
scroll to position [0, 683]
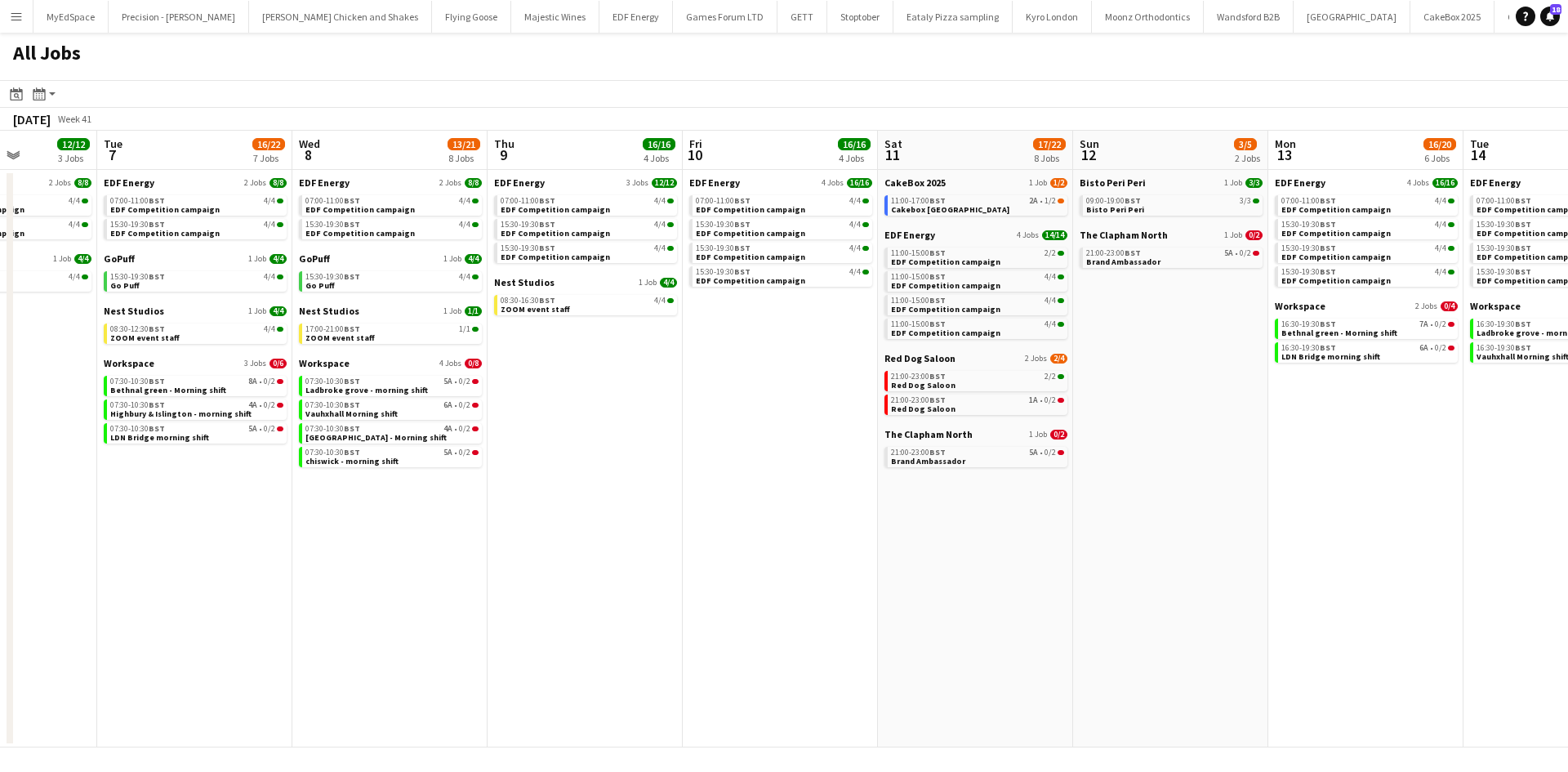
drag, startPoint x: 874, startPoint y: 483, endPoint x: 833, endPoint y: 473, distance: 42.2
click at [833, 473] on app-calendar-viewport "Fri 3 19/19 6 Jobs Sat 4 35/38 9 Jobs Sun 5 3/4 2 Jobs Mon 6 12/12 3 Jobs Tue 7…" at bounding box center [784, 439] width 1568 height 617
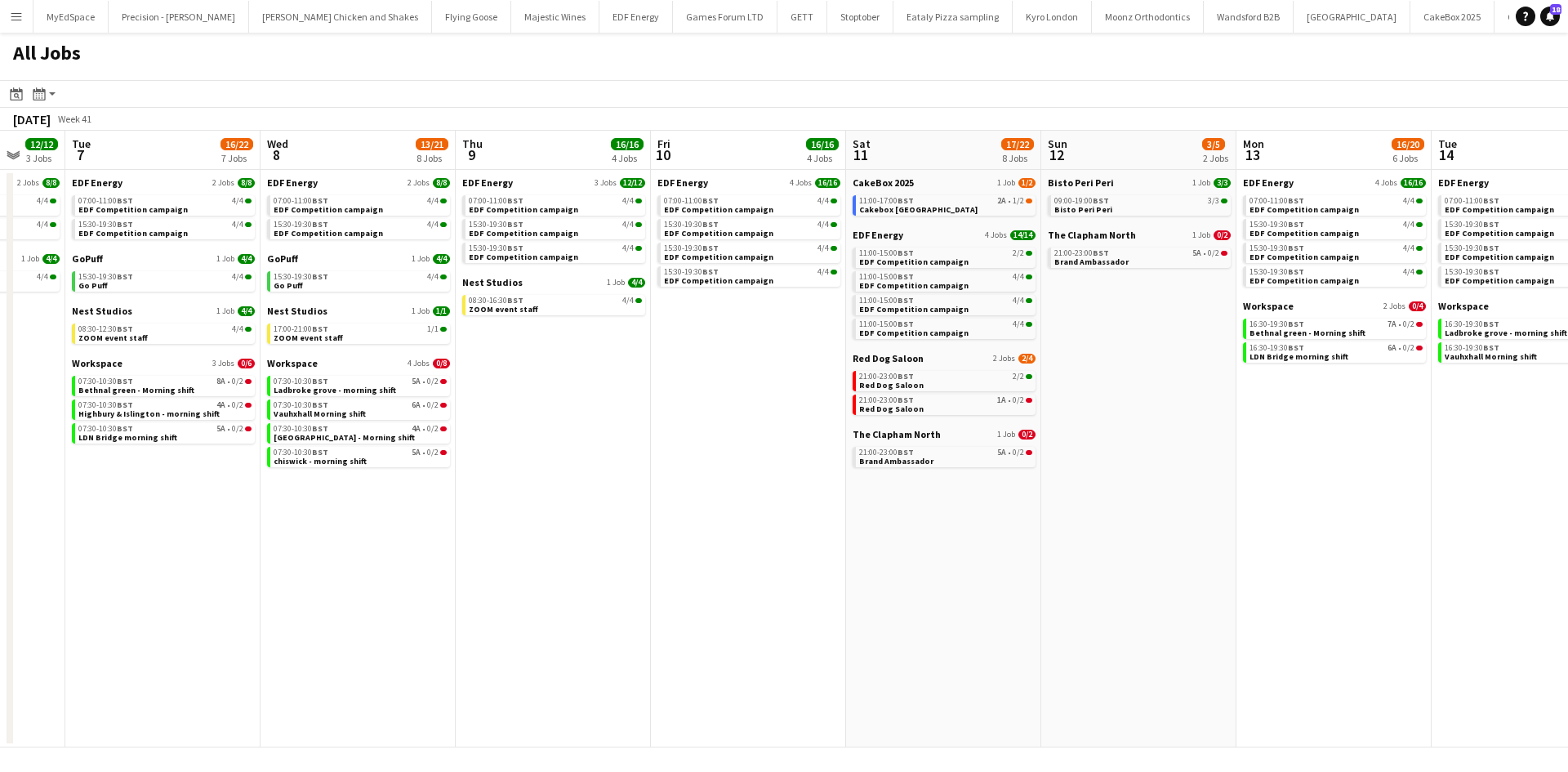
scroll to position [0, 719]
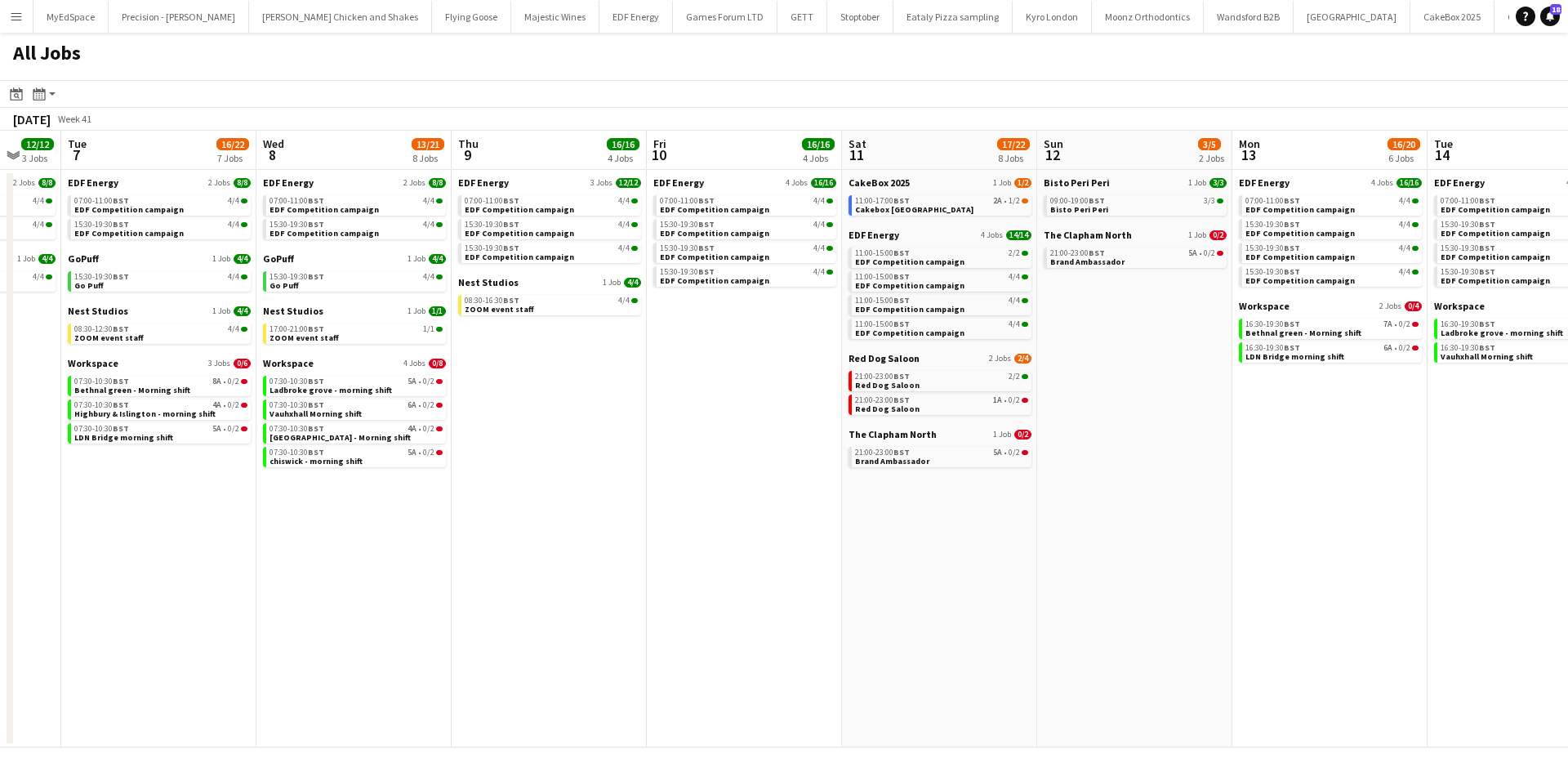
drag, startPoint x: 906, startPoint y: 518, endPoint x: 894, endPoint y: 519, distance: 12.0
click at [894, 519] on app-calendar-viewport "Fri 3 19/19 6 Jobs Sat 4 35/38 9 Jobs Sun 5 3/4 2 Jobs Mon 6 12/12 3 Jobs Tue 7…" at bounding box center [784, 439] width 1568 height 617
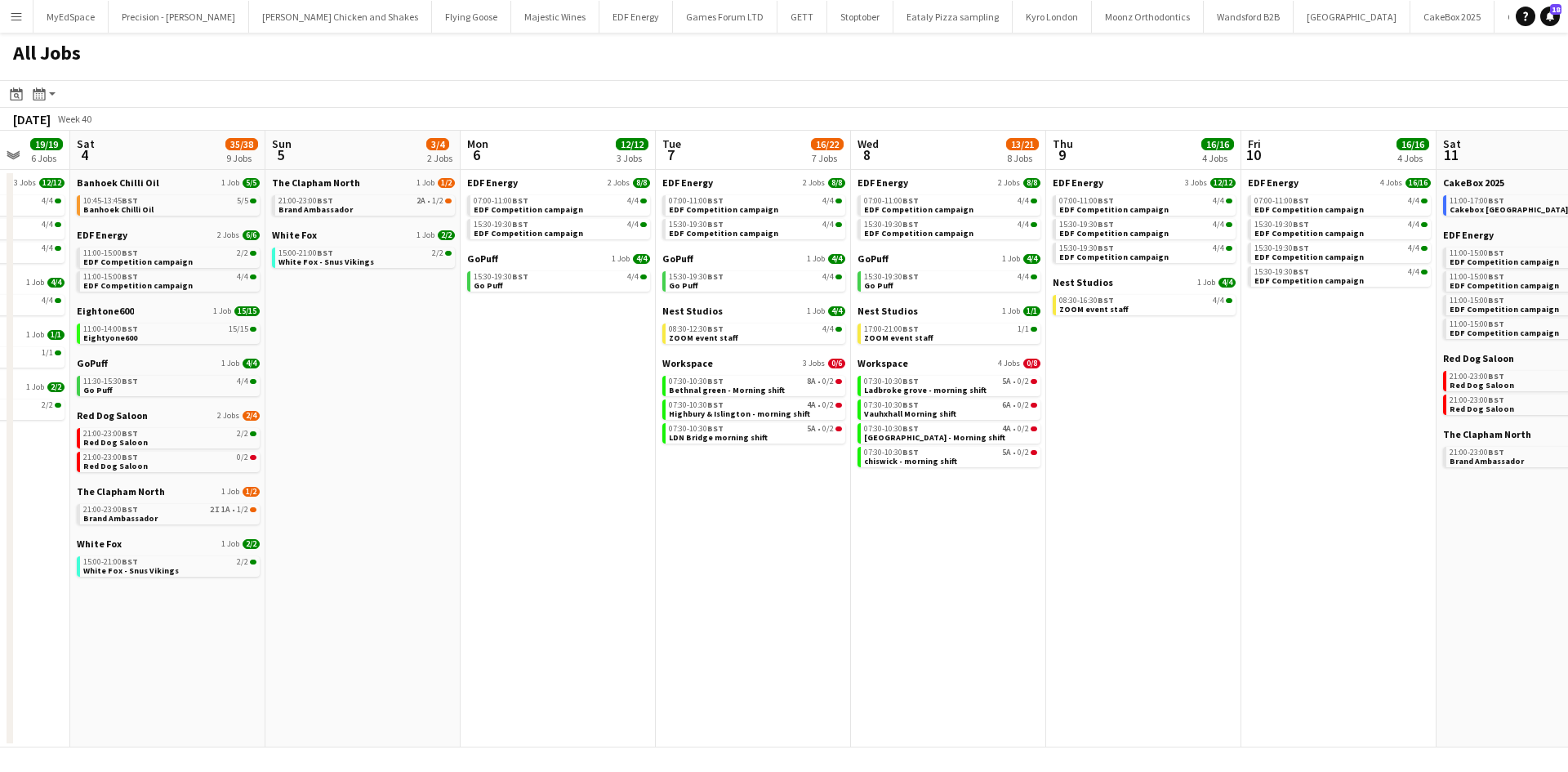
drag, startPoint x: 434, startPoint y: 591, endPoint x: 1029, endPoint y: 489, distance: 603.7
click at [1029, 489] on app-calendar-viewport "Thu 2 24/24 12 Jobs Fri 3 19/19 6 Jobs Sat 4 35/38 9 Jobs Sun 5 3/4 2 Jobs Mon …" at bounding box center [784, 439] width 1568 height 617
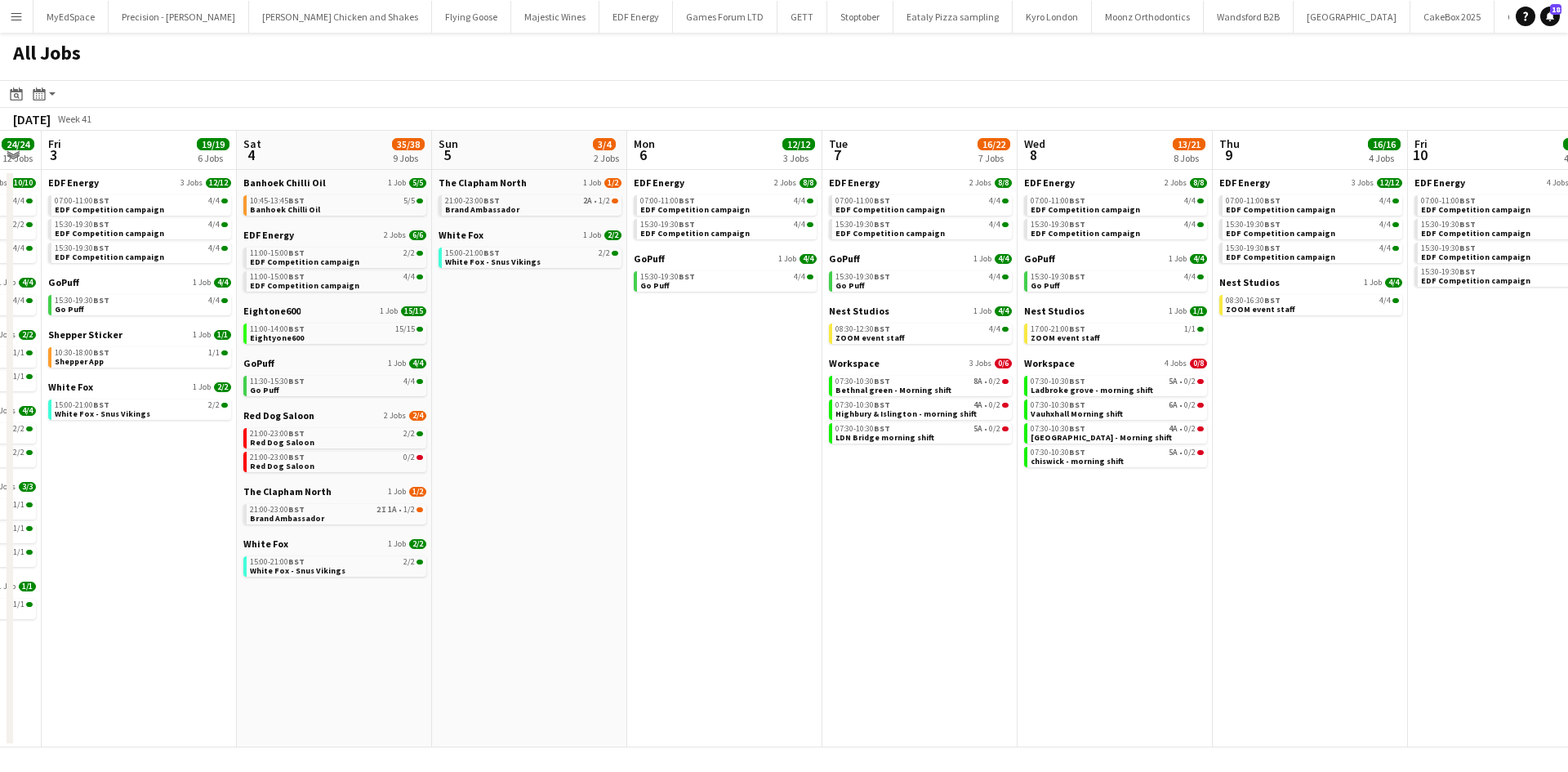
drag, startPoint x: 550, startPoint y: 497, endPoint x: 1038, endPoint y: 459, distance: 489.5
click at [1117, 456] on app-calendar-viewport "Wed 1 25/25 13 Jobs Thu 2 24/24 12 Jobs Fri 3 19/19 6 Jobs Sat 4 35/38 9 Jobs S…" at bounding box center [784, 439] width 1568 height 617
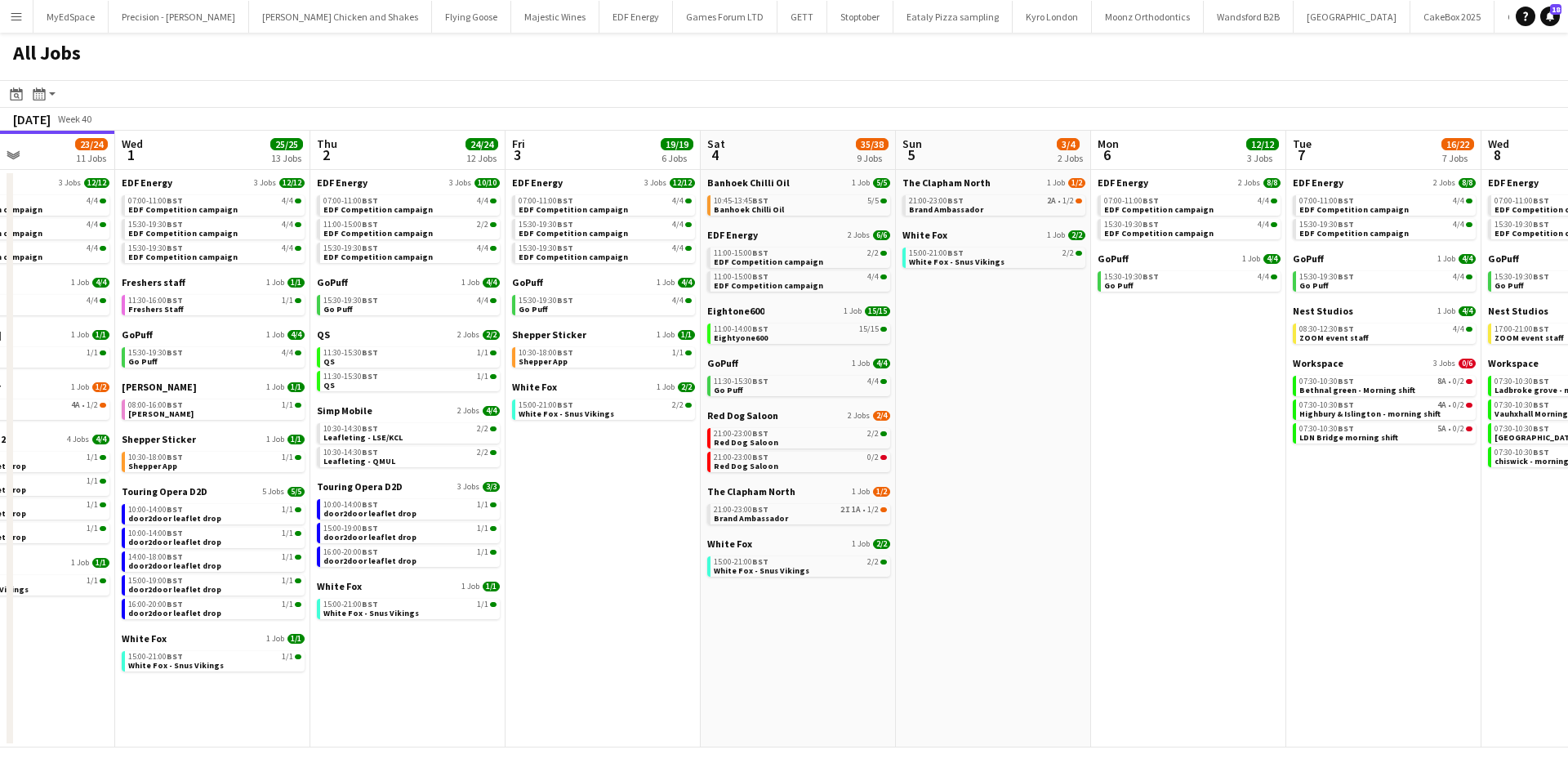
drag, startPoint x: 842, startPoint y: 562, endPoint x: 947, endPoint y: 585, distance: 107.5
click at [1035, 573] on app-calendar-viewport "Sun 28 11/12 4 Jobs Mon 29 21/21 9 Jobs Tue 30 23/24 11 Jobs Wed 1 25/25 13 Job…" at bounding box center [784, 439] width 1568 height 617
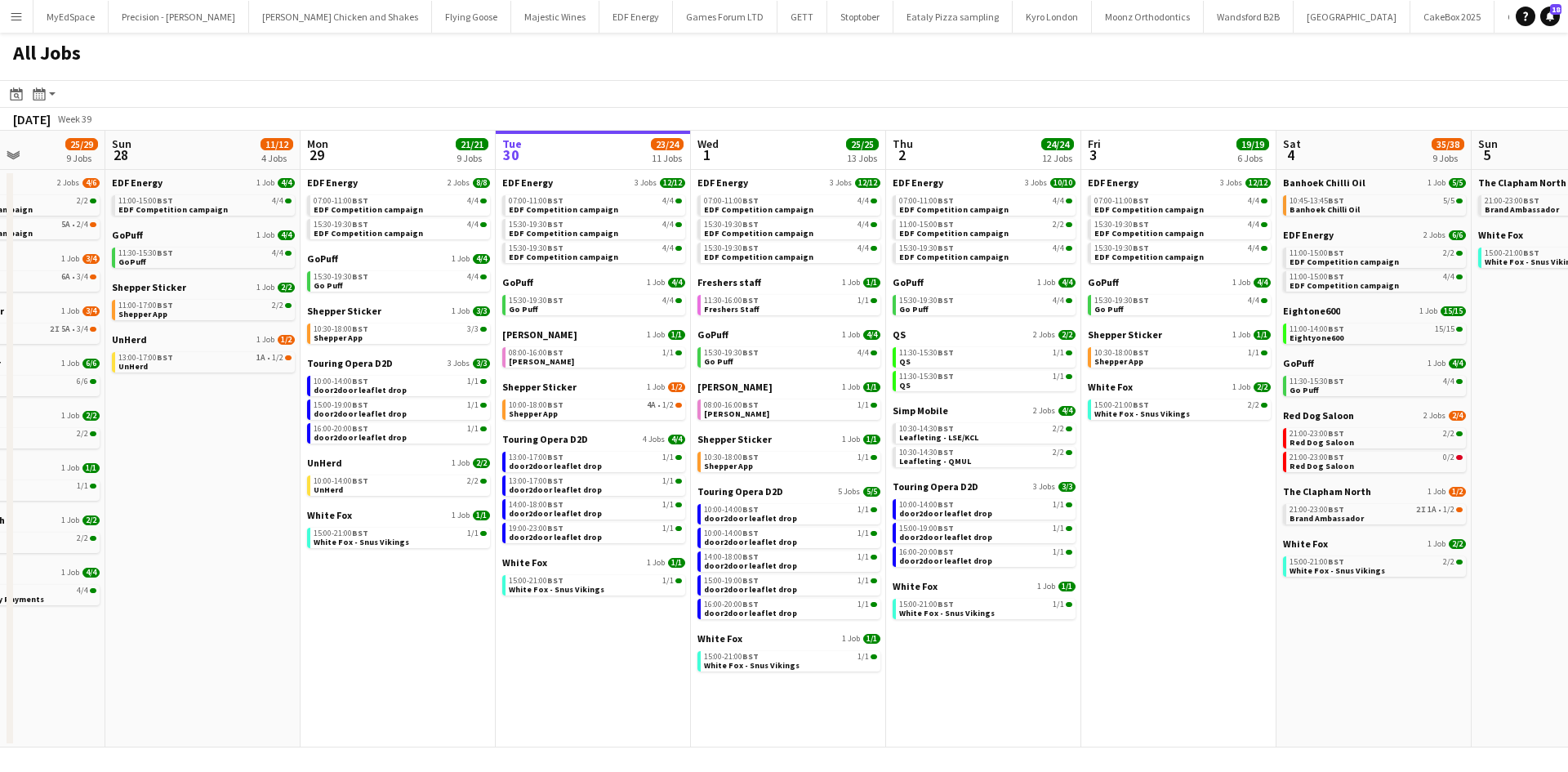
drag, startPoint x: 798, startPoint y: 655, endPoint x: 1228, endPoint y: 596, distance: 434.0
click at [1228, 596] on app-calendar-viewport "Thu 25 37/37 12 Jobs Fri 26 24/24 8 Jobs Sat 27 25/29 9 Jobs Sun 28 11/12 4 Job…" at bounding box center [784, 439] width 1568 height 617
click at [1405, 468] on link "21:00-23:00 BST 0/2 Red Dog Saloon" at bounding box center [1373, 461] width 173 height 18
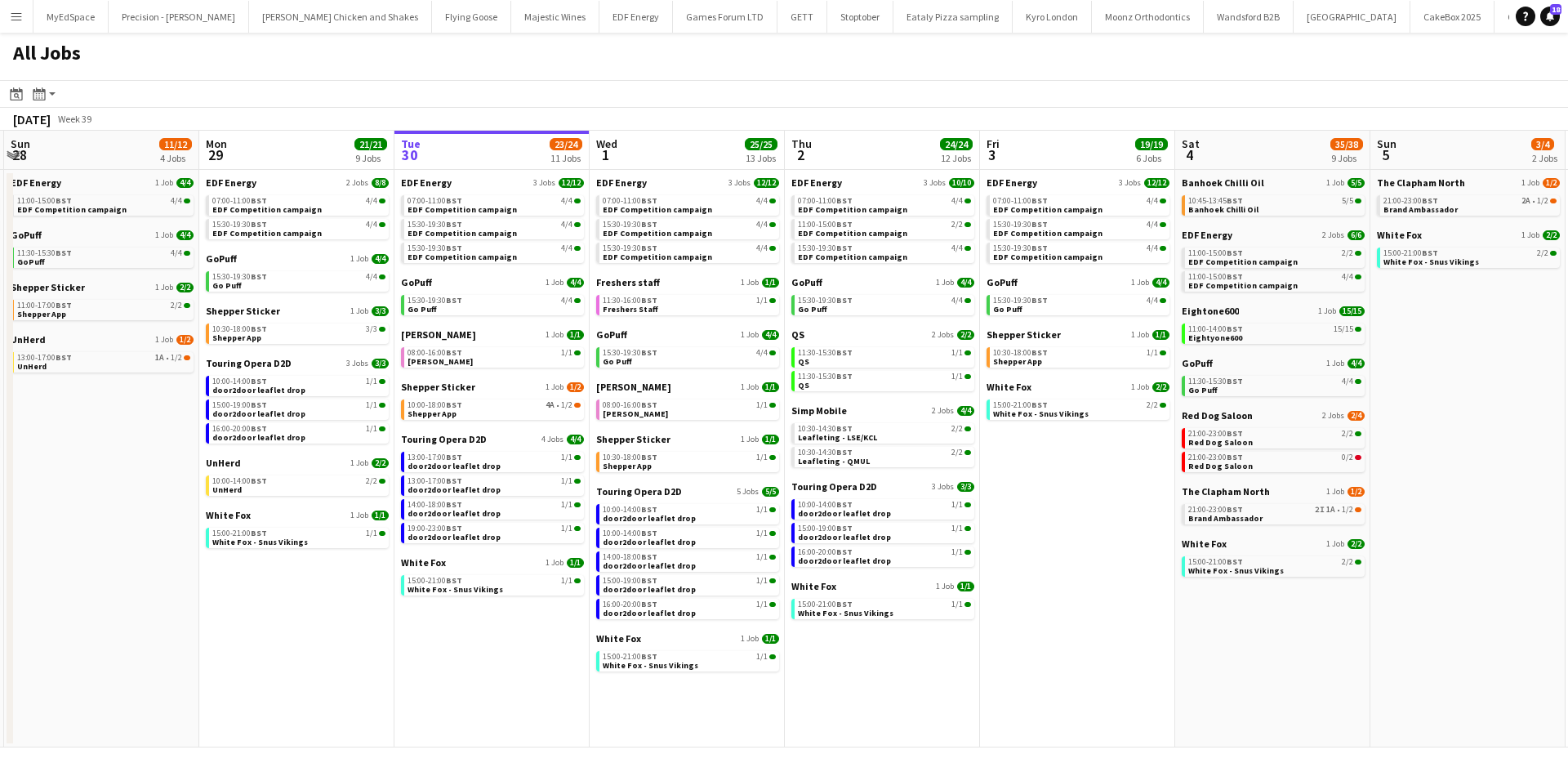
drag, startPoint x: 1453, startPoint y: 705, endPoint x: 1345, endPoint y: 691, distance: 108.9
click at [1345, 691] on app-calendar-viewport "Thu 25 37/37 12 Jobs Fri 26 24/24 8 Jobs Sat 27 25/29 9 Jobs Sun 28 11/12 4 Job…" at bounding box center [784, 439] width 1568 height 617
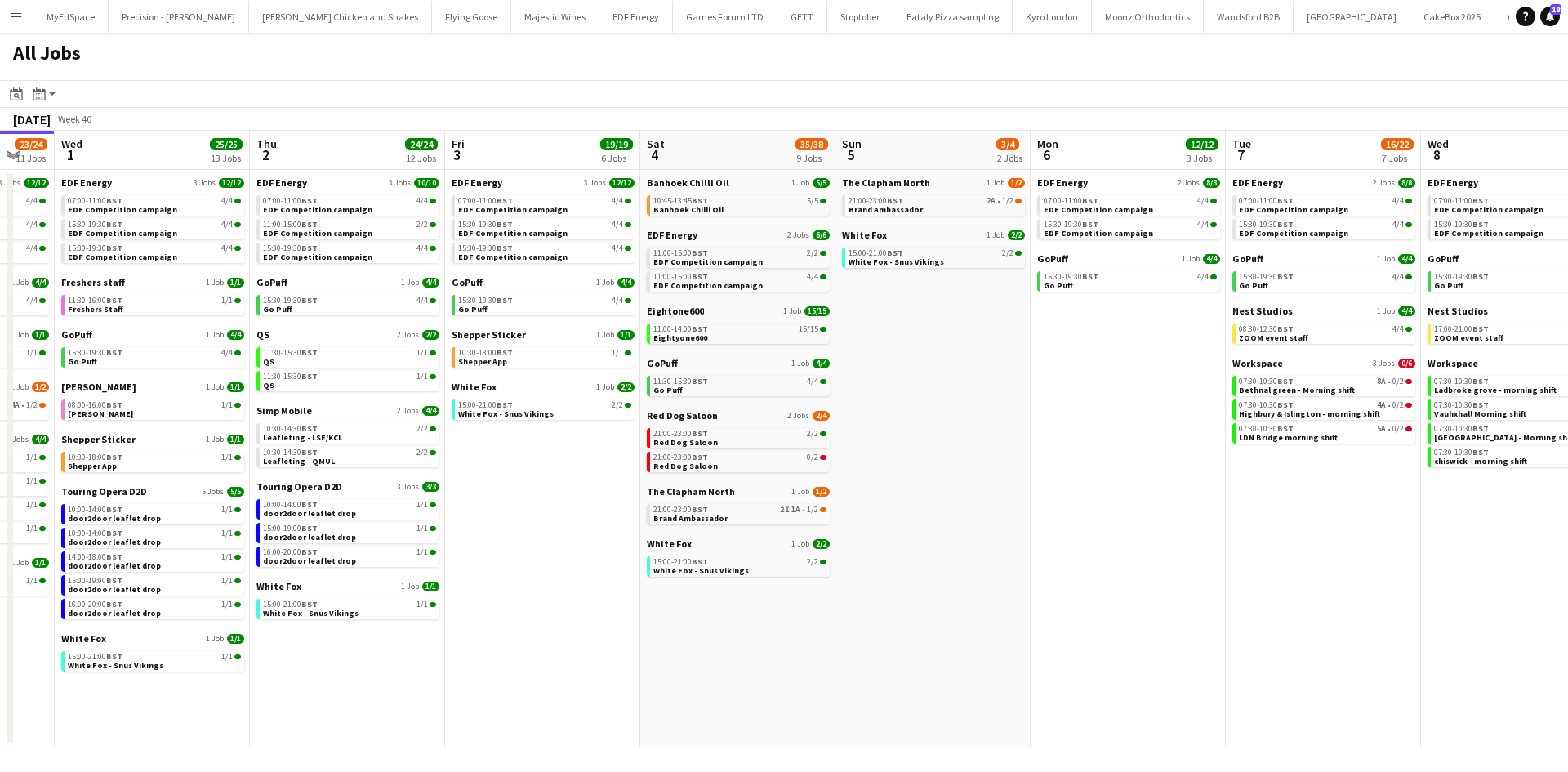
drag, startPoint x: 1463, startPoint y: 467, endPoint x: 1226, endPoint y: 433, distance: 239.4
click at [934, 446] on app-calendar-viewport "Sat 27 25/29 9 Jobs Sun 28 11/12 4 Jobs Mon 29 21/21 9 Jobs Tue 30 23/24 11 Job…" at bounding box center [784, 439] width 1568 height 617
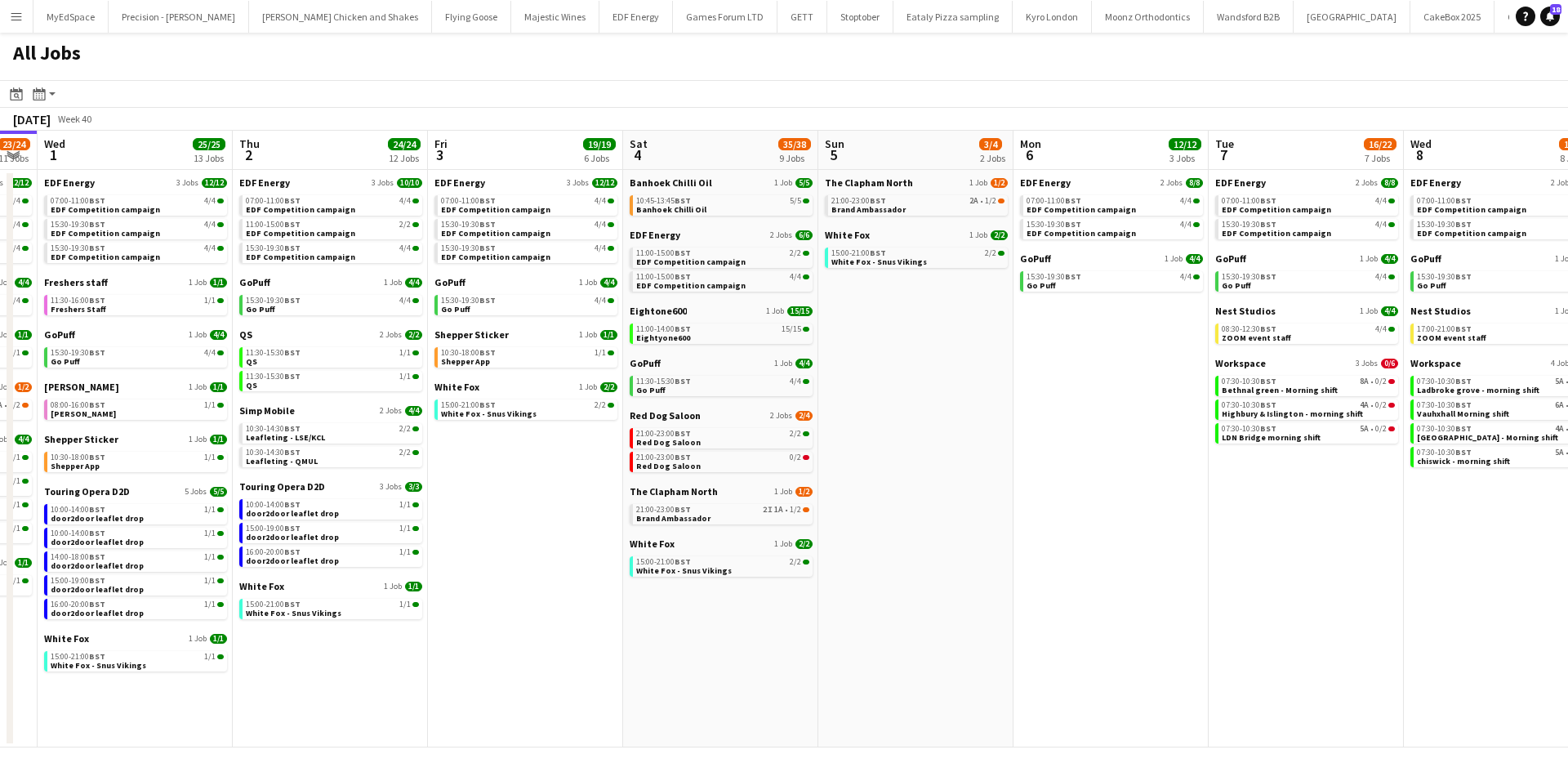
drag, startPoint x: 1152, startPoint y: 440, endPoint x: 878, endPoint y: 443, distance: 274.0
click at [839, 440] on app-calendar-viewport "Sat 27 25/29 9 Jobs Sun 28 11/12 4 Jobs Mon 29 21/21 9 Jobs Tue 30 23/24 11 Job…" at bounding box center [784, 439] width 1568 height 617
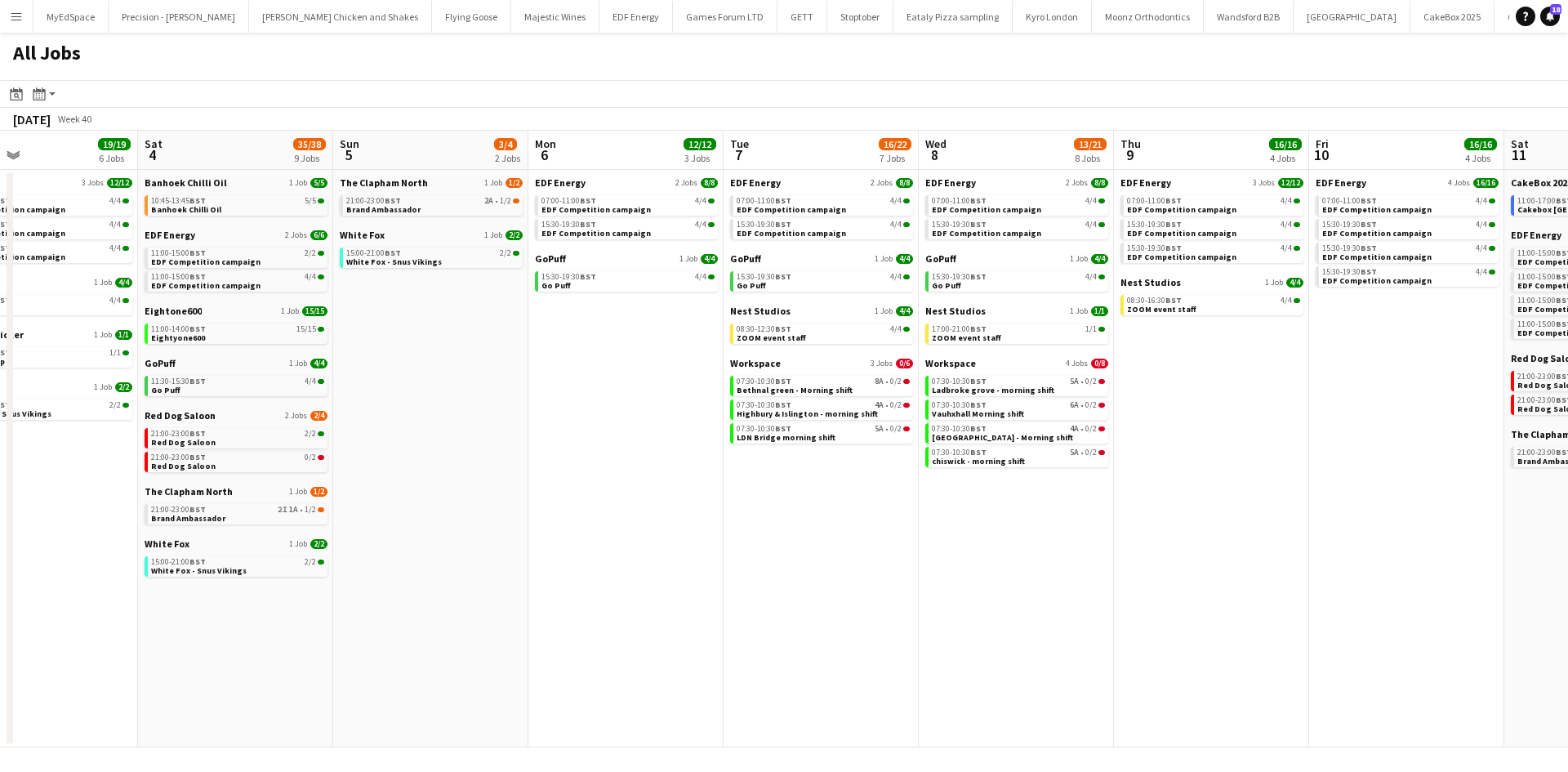
drag, startPoint x: 1236, startPoint y: 534, endPoint x: 1165, endPoint y: 535, distance: 71.0
click at [1165, 535] on app-calendar-viewport "Mon 29 21/21 9 Jobs Tue 30 23/24 11 Jobs Wed 1 25/25 13 Jobs Thu 2 24/24 12 Job…" at bounding box center [784, 439] width 1568 height 617
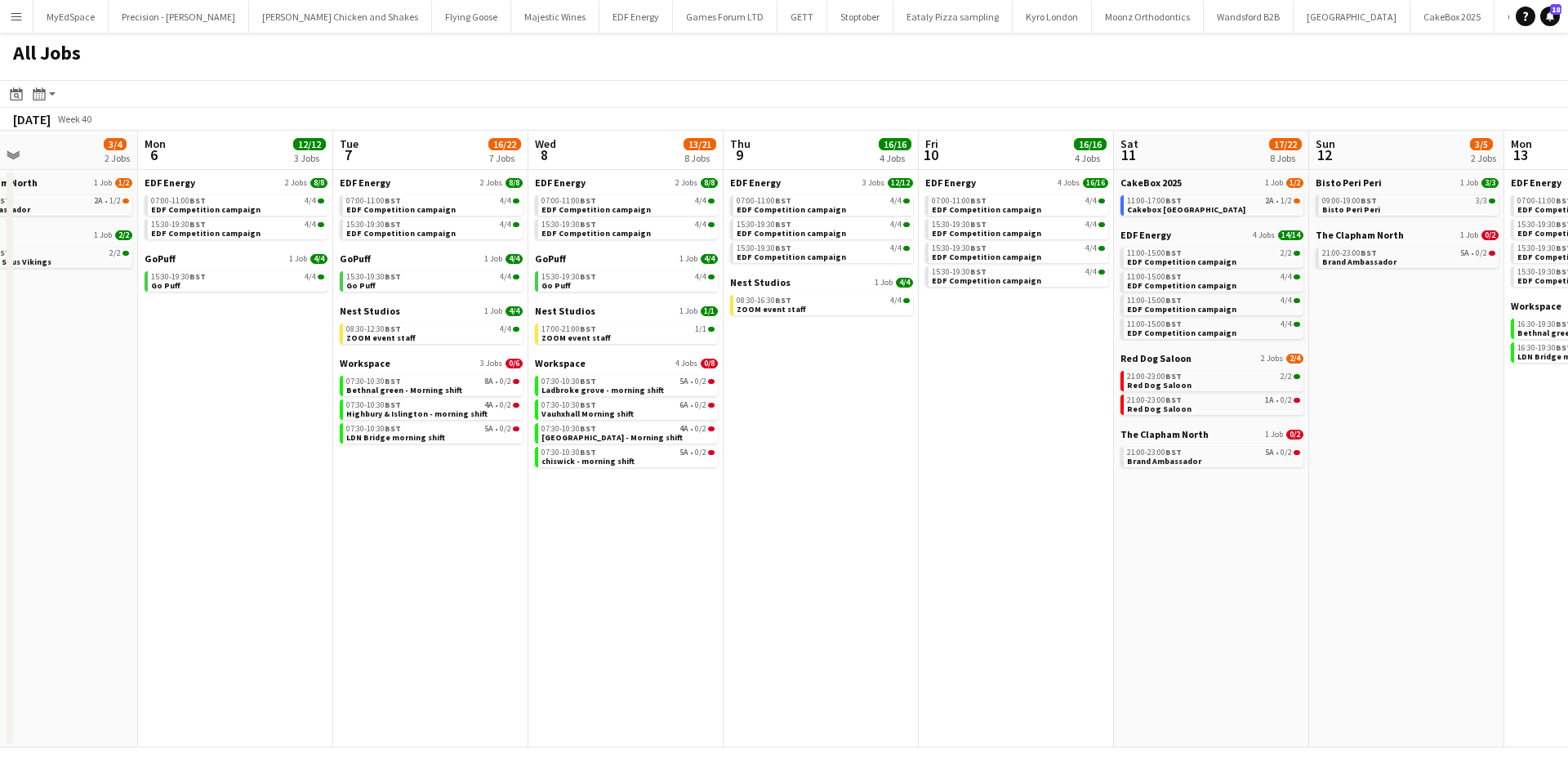
scroll to position [0, 448]
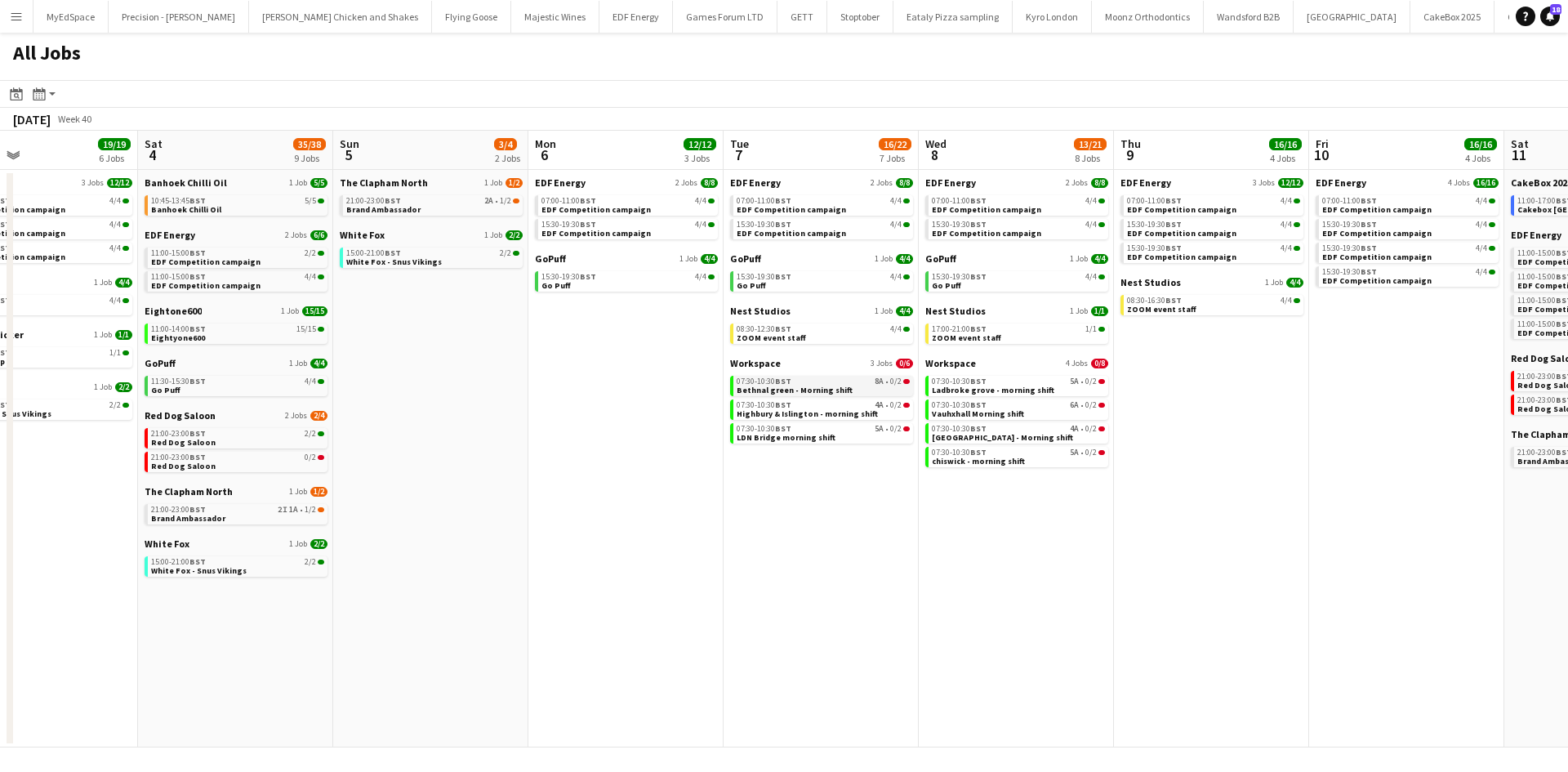
click at [866, 387] on link "07:30-10:30 BST 8A • 0/2 Bethnal green - Morning shift" at bounding box center [822, 385] width 173 height 18
drag, startPoint x: 492, startPoint y: 476, endPoint x: 1042, endPoint y: 489, distance: 550.2
click at [1066, 489] on app-calendar-viewport "Wed 1 25/25 13 Jobs Thu 2 24/24 12 Jobs Fri 3 19/19 6 Jobs Sat 4 35/38 9 Jobs S…" at bounding box center [784, 439] width 1568 height 617
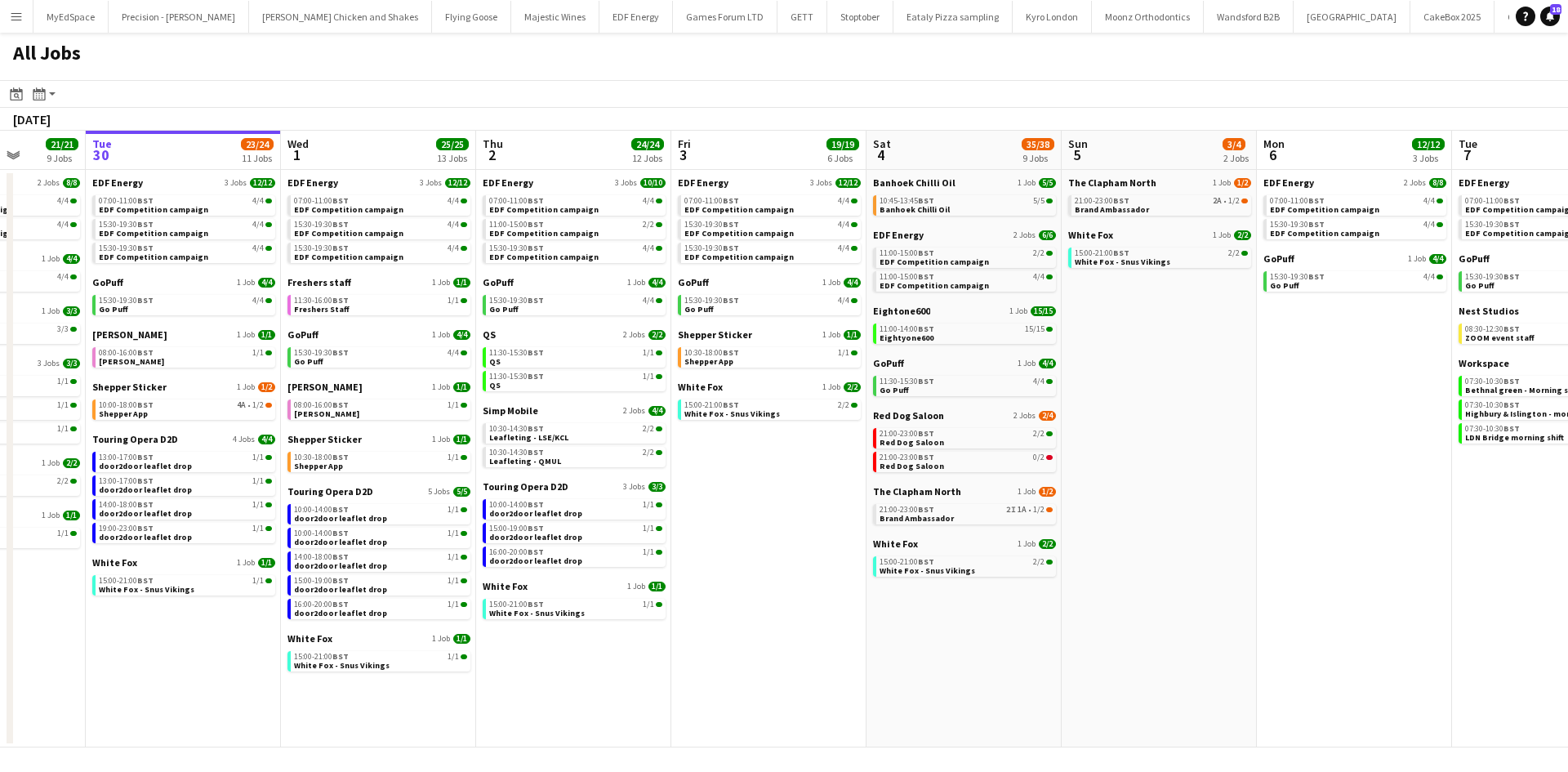
drag, startPoint x: 350, startPoint y: 435, endPoint x: 773, endPoint y: 459, distance: 423.7
click at [773, 459] on app-calendar-viewport "Sun 28 11/12 4 Jobs Mon 29 21/21 9 Jobs Tue 30 23/24 11 Jobs Wed 1 25/25 13 Job…" at bounding box center [784, 439] width 1568 height 617
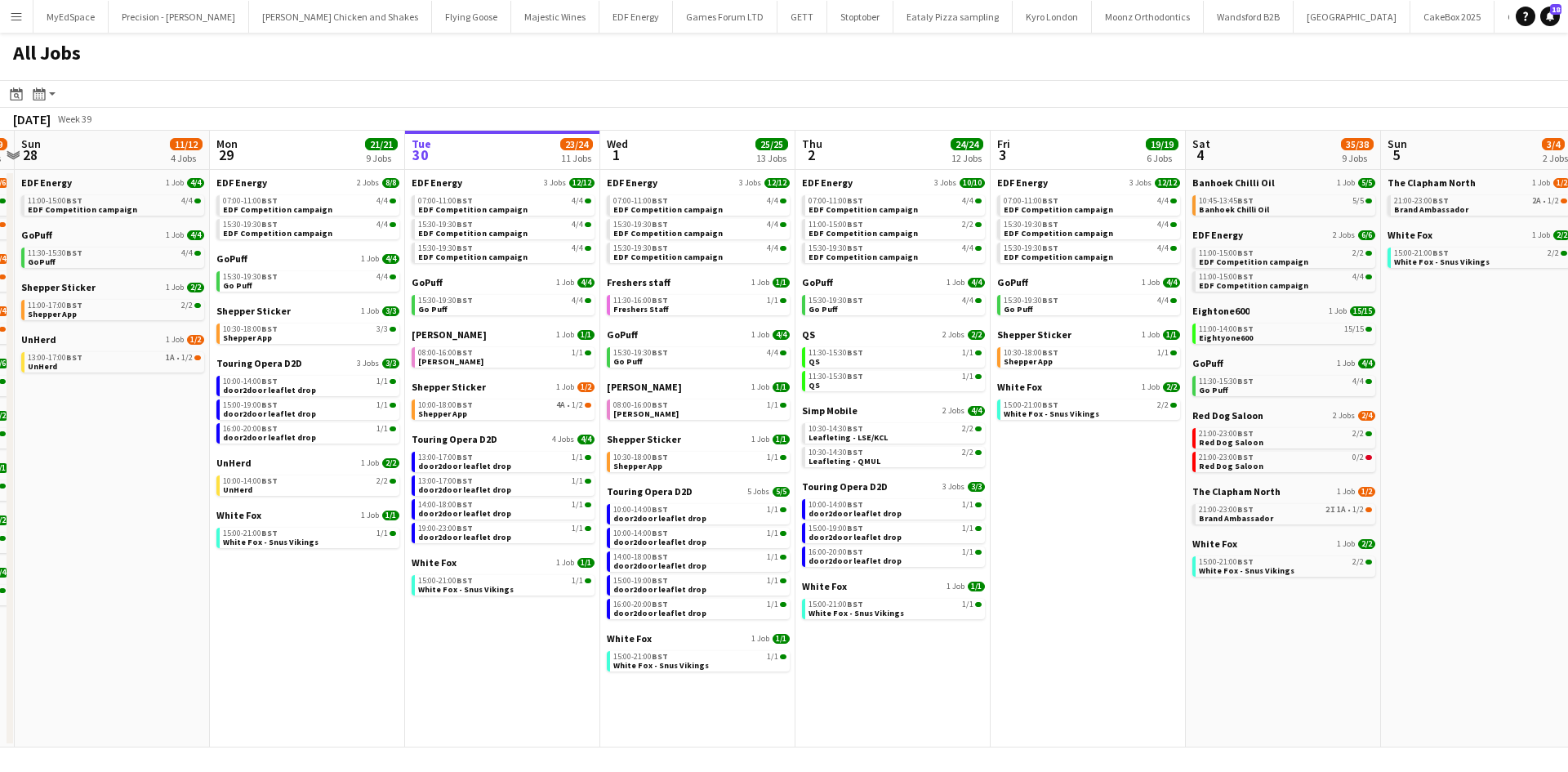
scroll to position [0, 394]
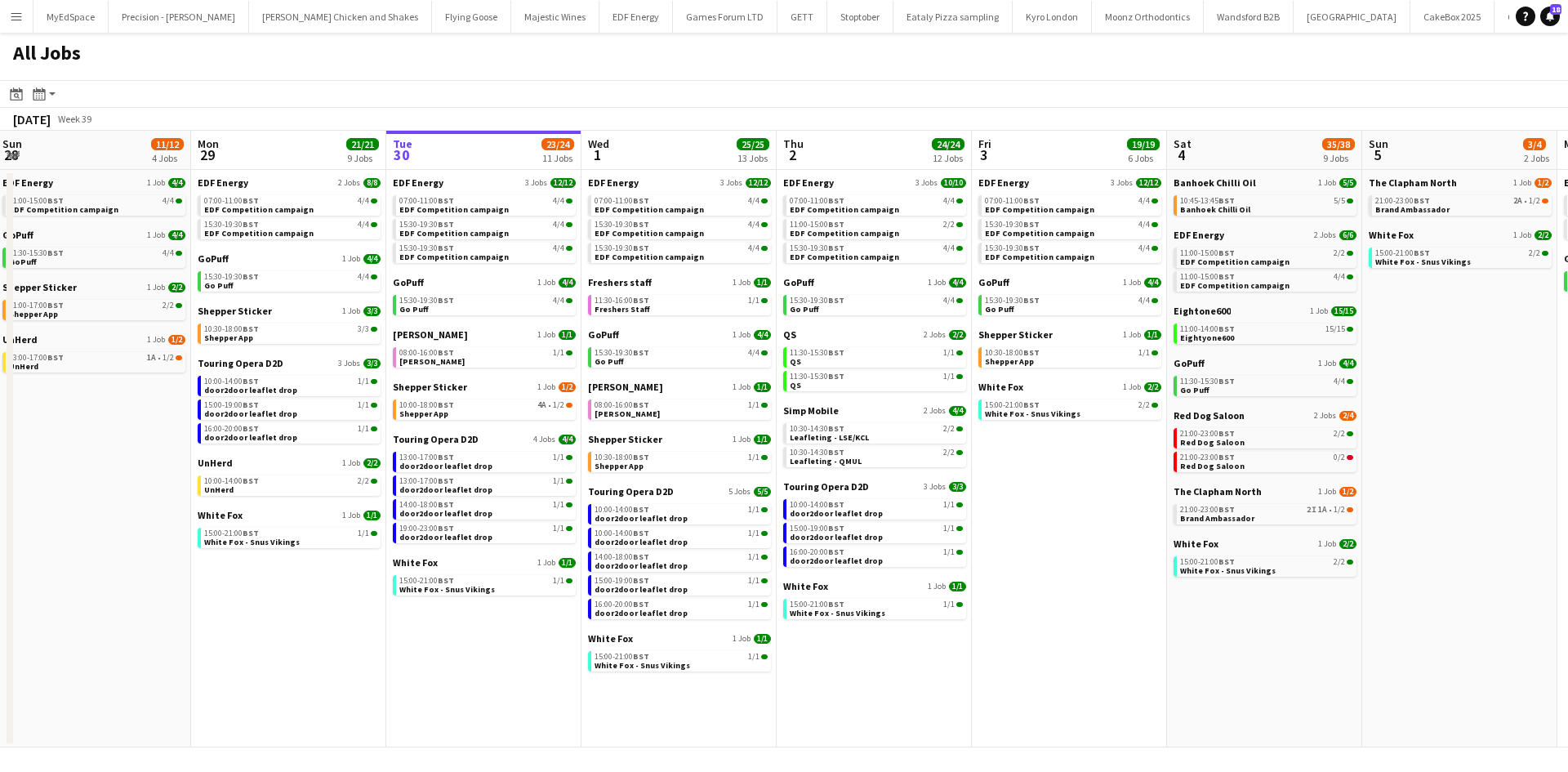
click at [1276, 691] on app-calendar-viewport "Fri 26 24/24 8 Jobs Sat 27 25/29 9 Jobs Sun 28 11/12 4 Jobs Mon 29 21/21 9 Jobs…" at bounding box center [784, 439] width 1568 height 617
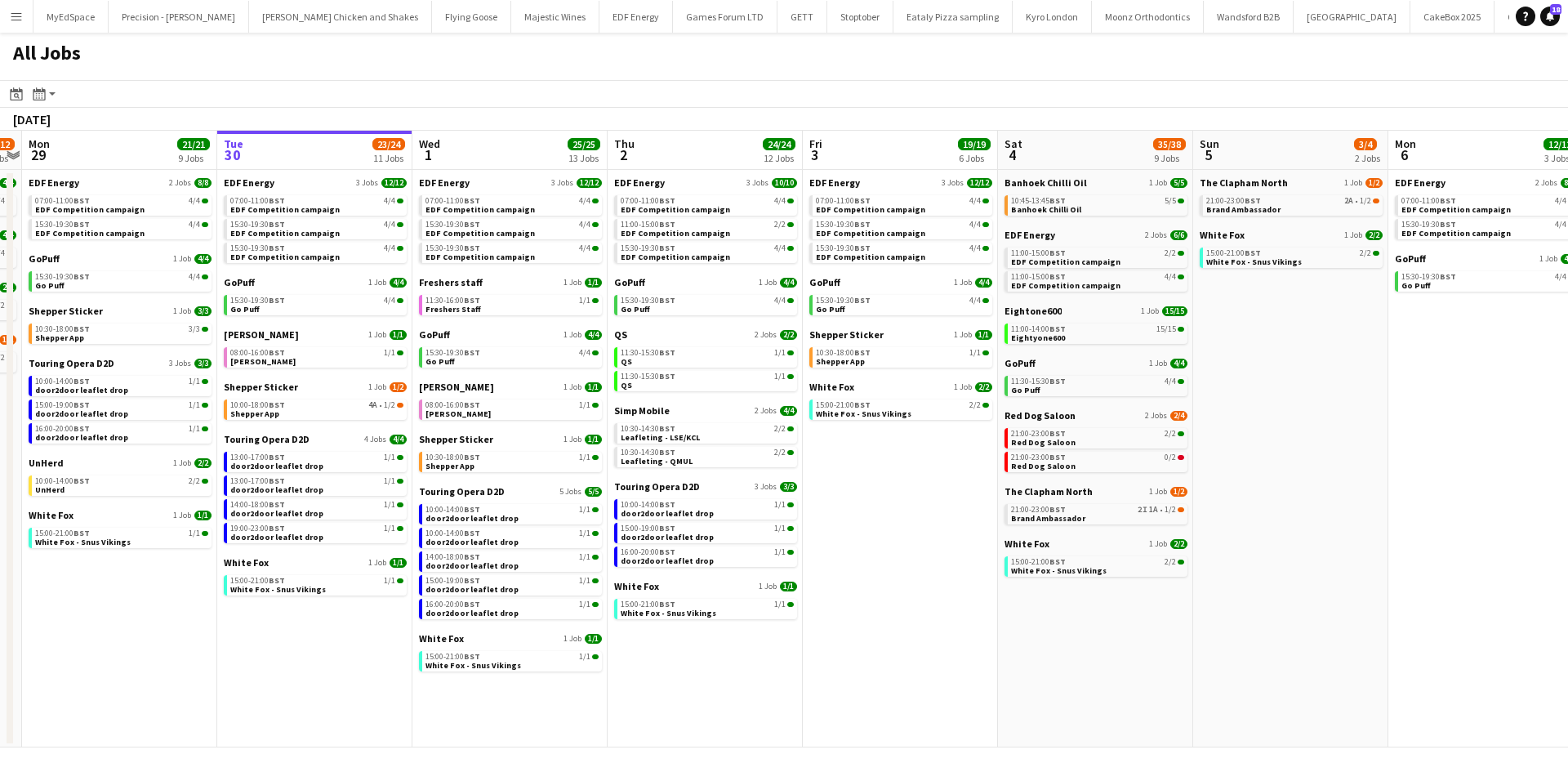
scroll to position [0, 674]
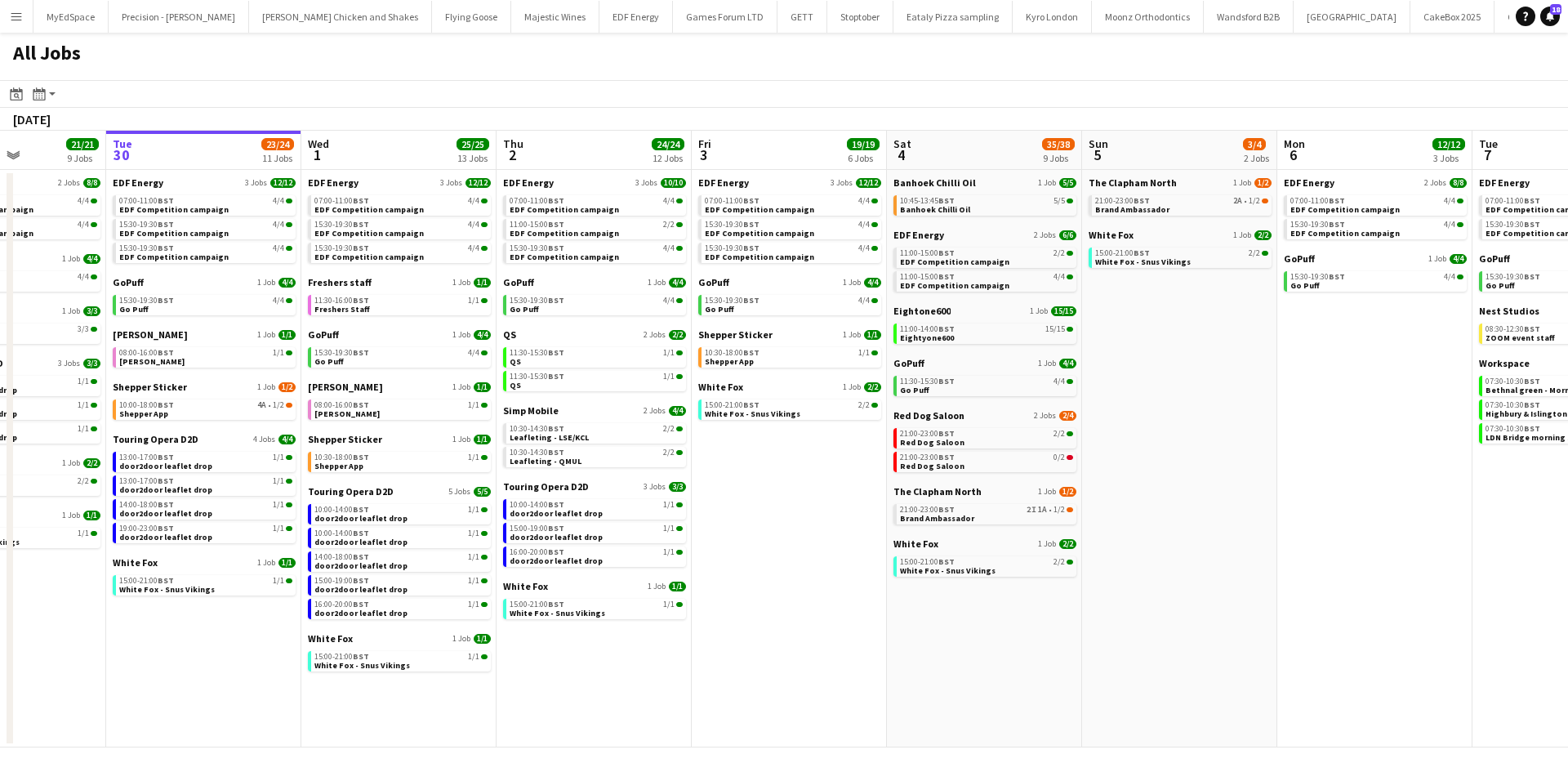
drag, startPoint x: 1432, startPoint y: 683, endPoint x: 1152, endPoint y: 687, distance: 280.0
click at [1152, 687] on app-calendar-viewport "Fri 26 24/24 8 Jobs Sat 27 25/29 9 Jobs Sun 28 11/12 4 Jobs Mon 29 21/21 9 Jobs…" at bounding box center [784, 439] width 1568 height 617
click at [1056, 517] on link "21:00-23:00 BST 2I 1A • 1/2 Brand Ambassador" at bounding box center [985, 513] width 173 height 18
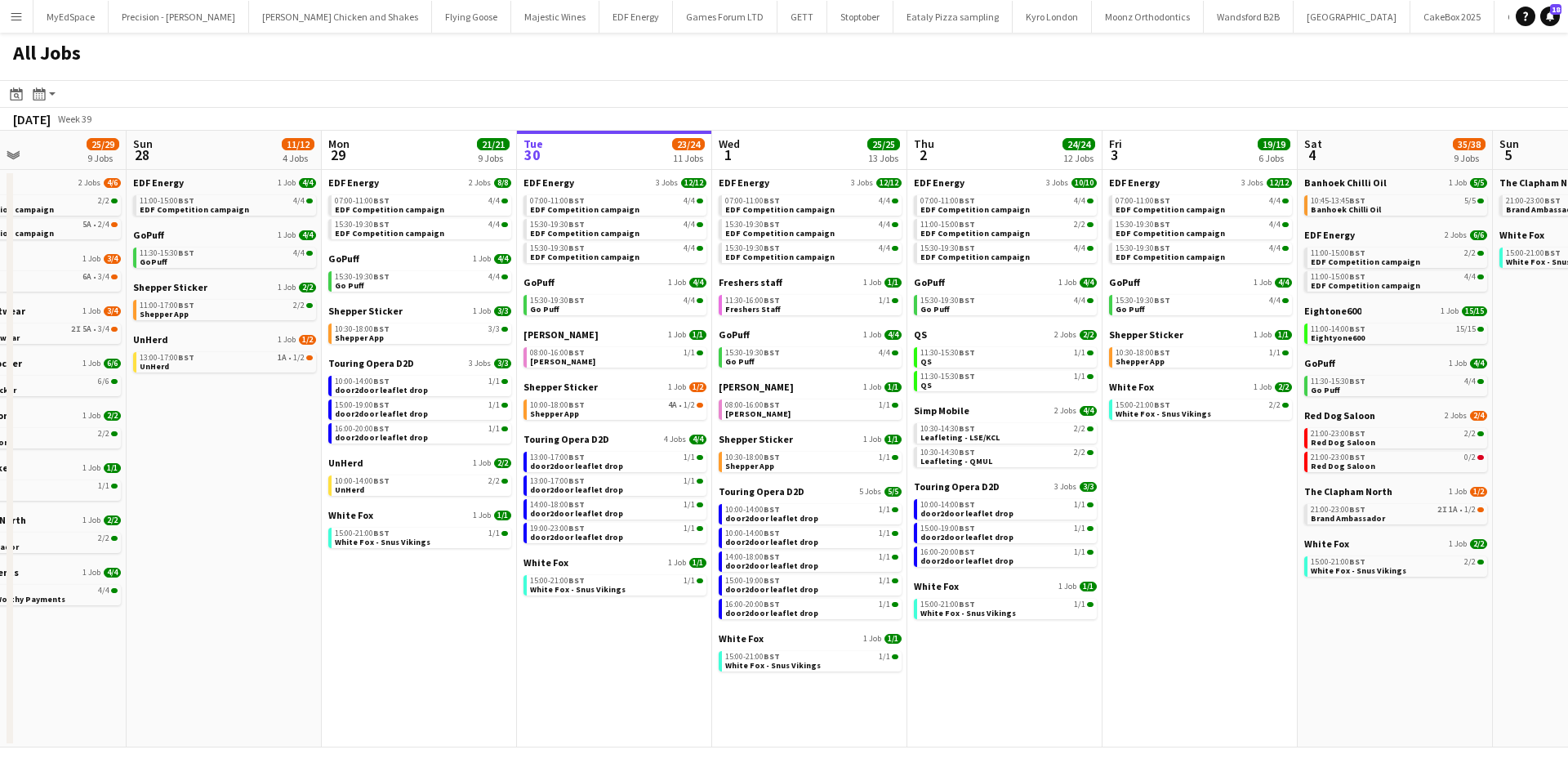
drag, startPoint x: 314, startPoint y: 320, endPoint x: 815, endPoint y: 353, distance: 502.1
click at [850, 341] on app-calendar-viewport "Fri 26 24/24 8 Jobs Sat 27 25/29 9 Jobs Sun 28 11/12 4 Jobs Mon 29 21/21 9 Jobs…" at bounding box center [784, 439] width 1568 height 617
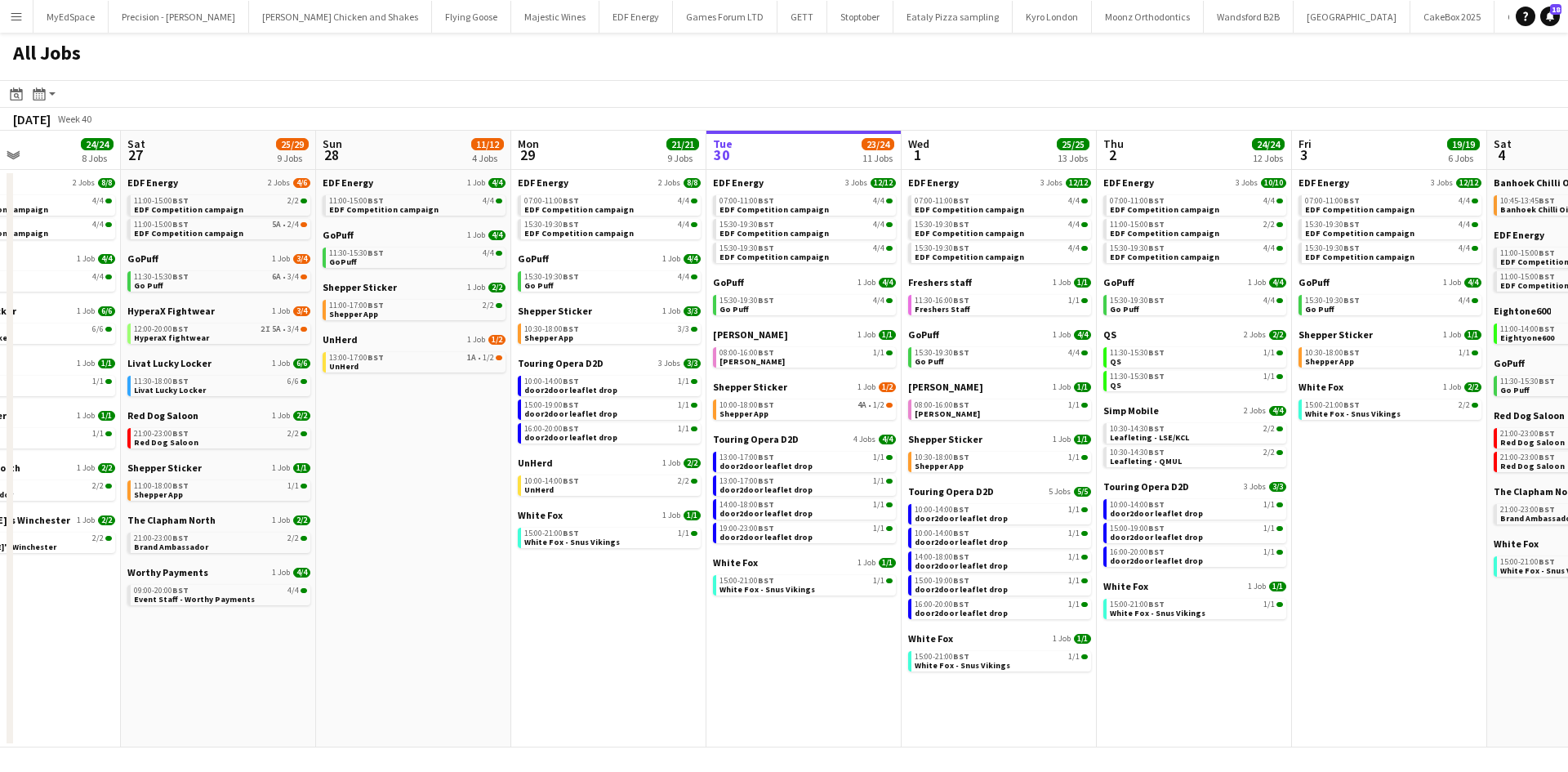
click at [959, 424] on app-all-jobs "All Jobs Date picker SEP 2025 SEP 2025 Monday M Tuesday T Wednesday W Thursday …" at bounding box center [784, 390] width 1568 height 715
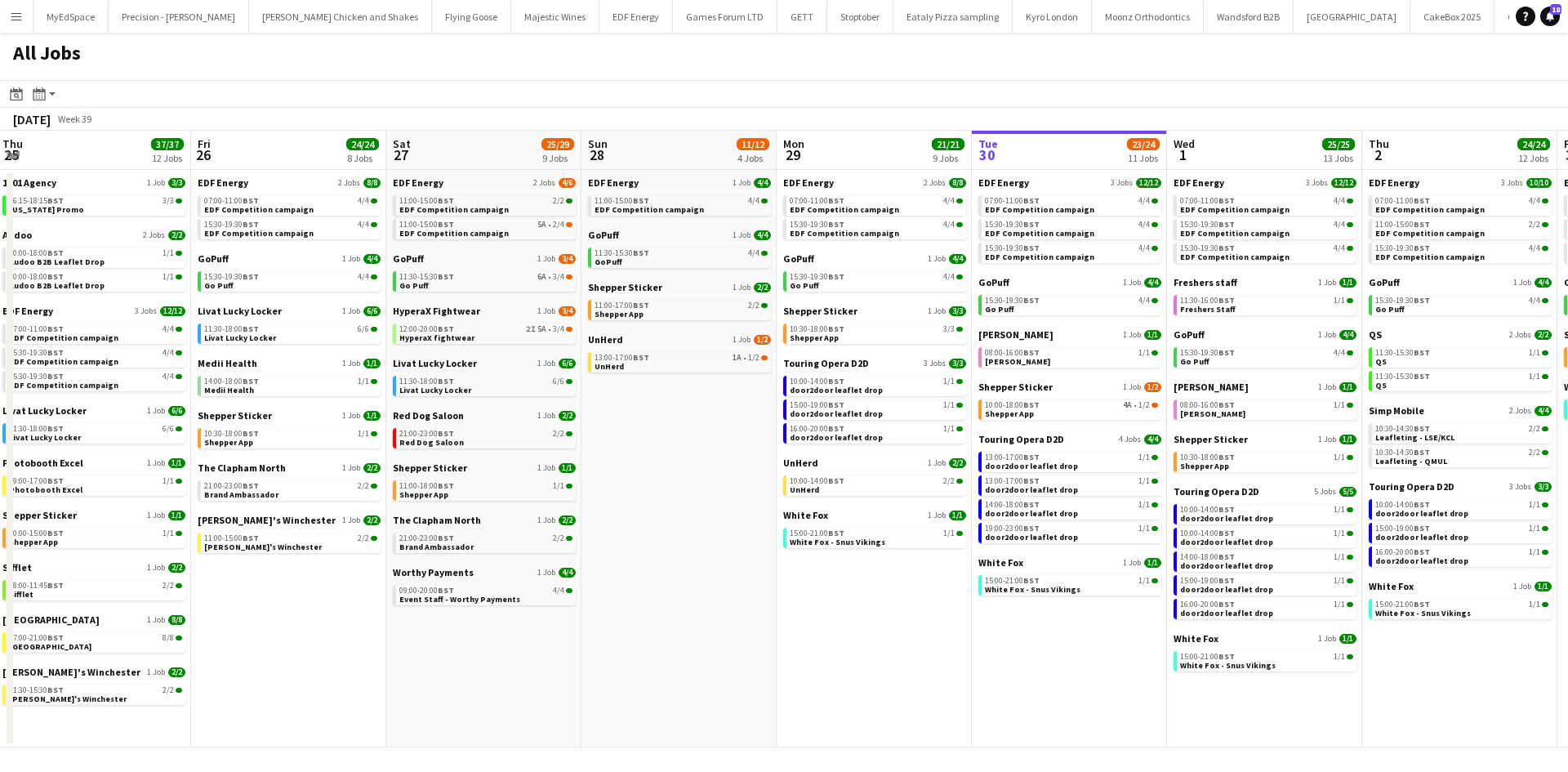
drag, startPoint x: 596, startPoint y: 393, endPoint x: 652, endPoint y: 427, distance: 65.5
click at [616, 401] on app-calendar-viewport "Tue 23 24/24 9 Jobs Wed 24 20/20 7 Jobs Thu 25 37/37 12 Jobs Fri 26 24/24 8 Job…" at bounding box center [784, 439] width 1568 height 617
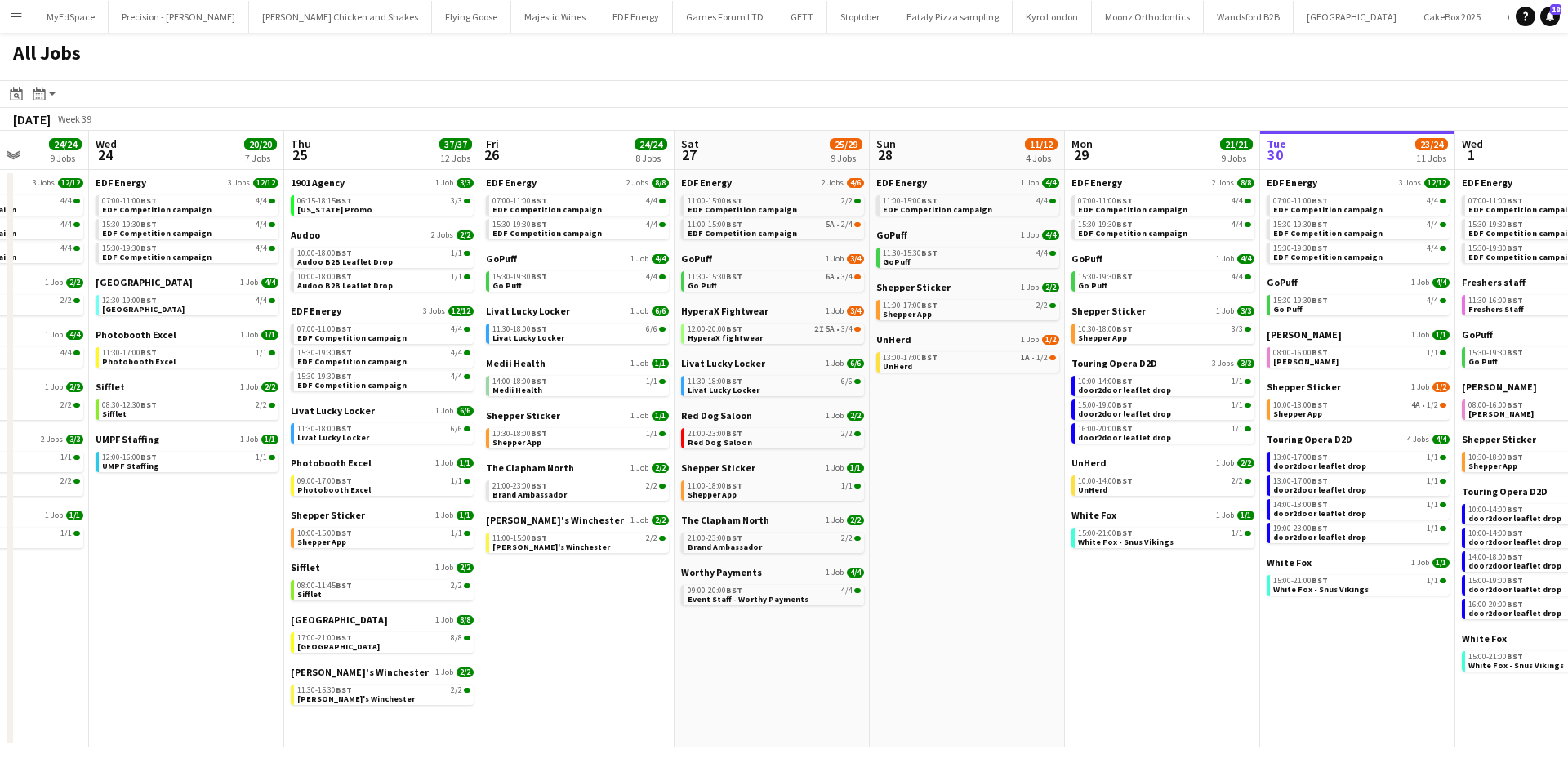
drag, startPoint x: 504, startPoint y: 562, endPoint x: 629, endPoint y: 557, distance: 125.1
click at [629, 558] on app-calendar-viewport "Sun 21 2/2 1 Job Mon 22 12/12 3 Jobs Tue 23 24/24 9 Jobs Wed 24 20/20 7 Jobs Th…" at bounding box center [784, 439] width 1568 height 617
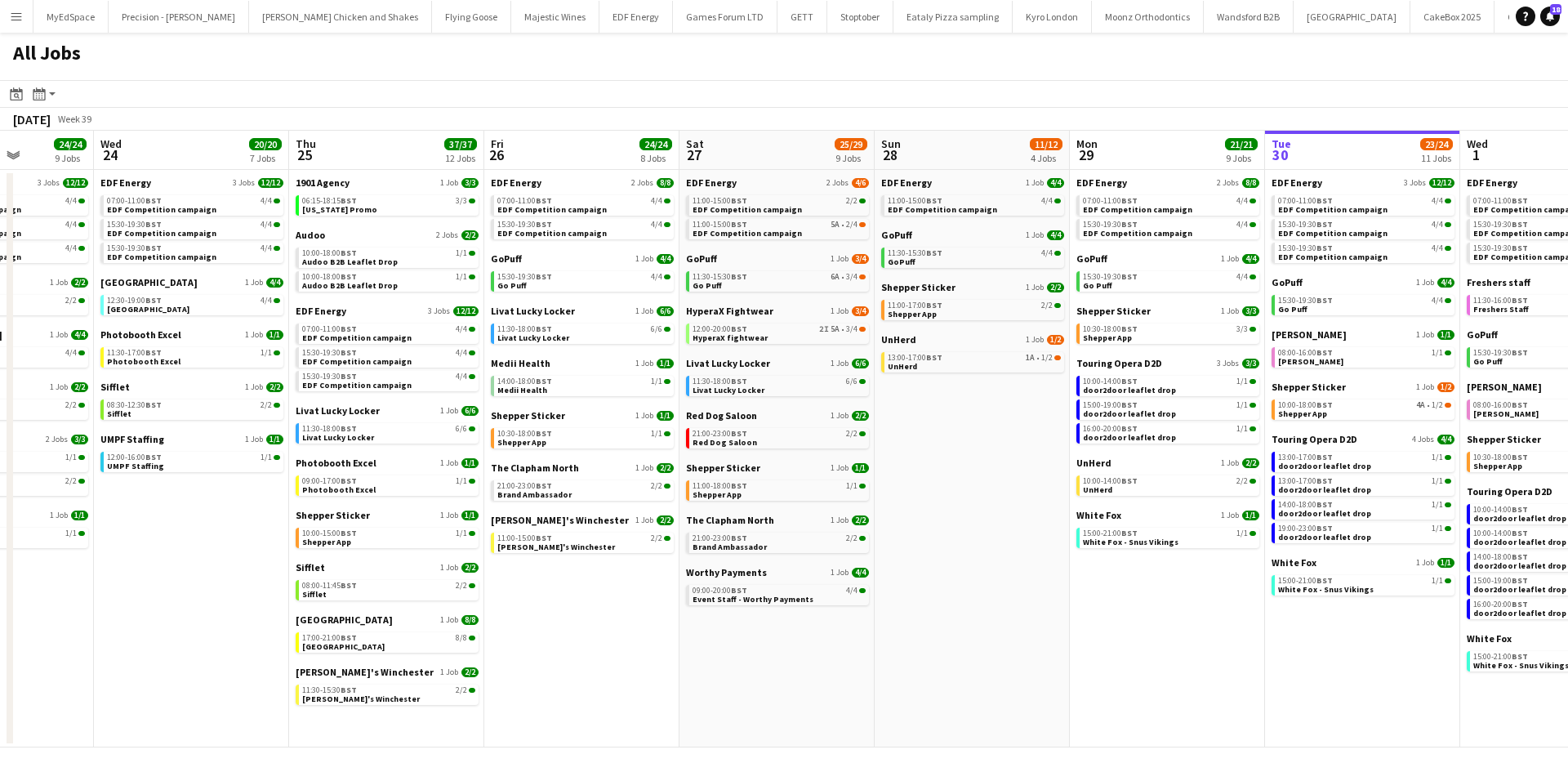
drag, startPoint x: 495, startPoint y: 549, endPoint x: 788, endPoint y: 547, distance: 293.0
click at [784, 549] on app-calendar-viewport "Sun 21 2/2 1 Job Mon 22 12/12 3 Jobs Tue 23 24/24 9 Jobs Wed 24 20/20 7 Jobs Th…" at bounding box center [784, 439] width 1568 height 617
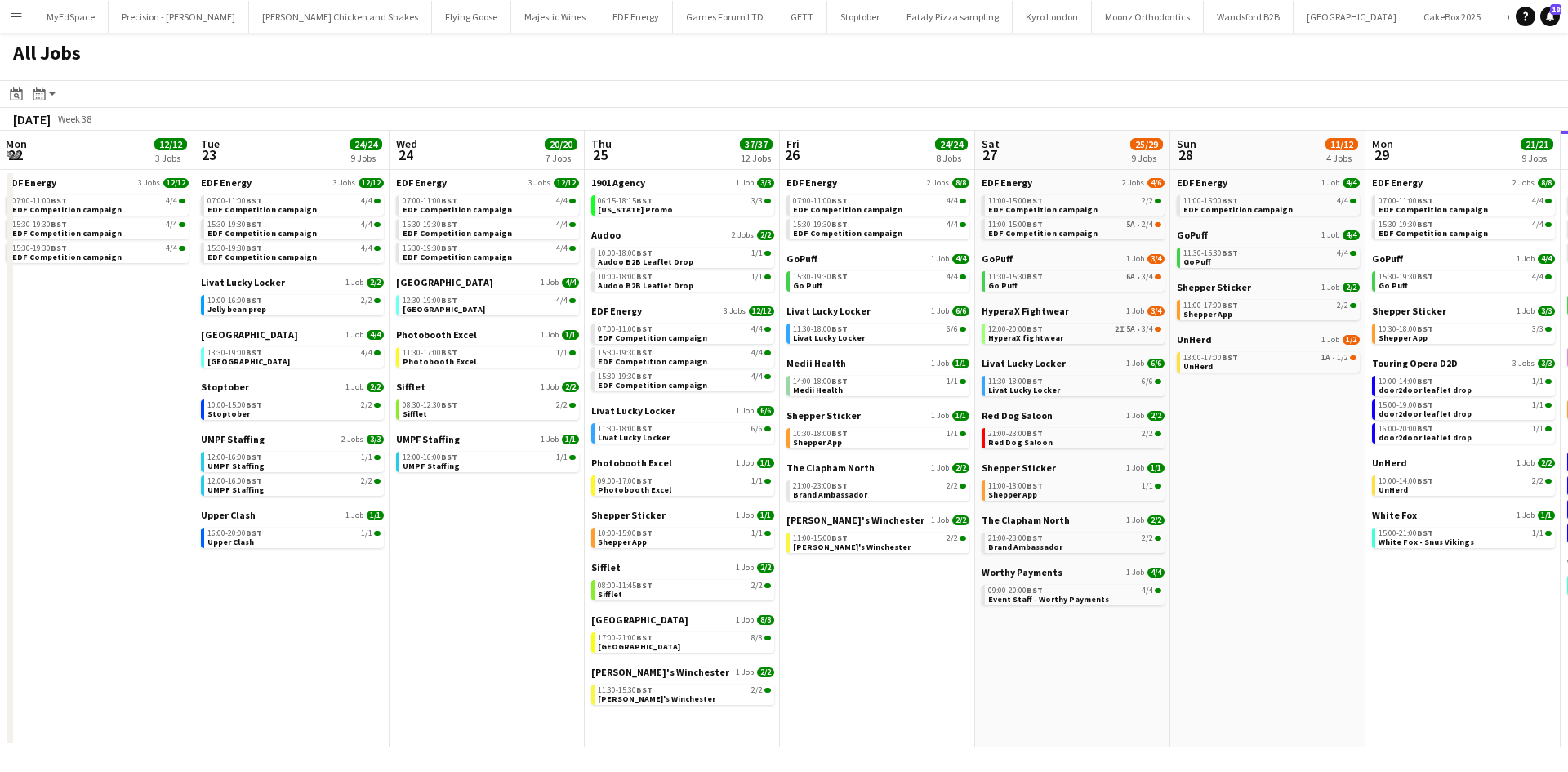
scroll to position [0, 365]
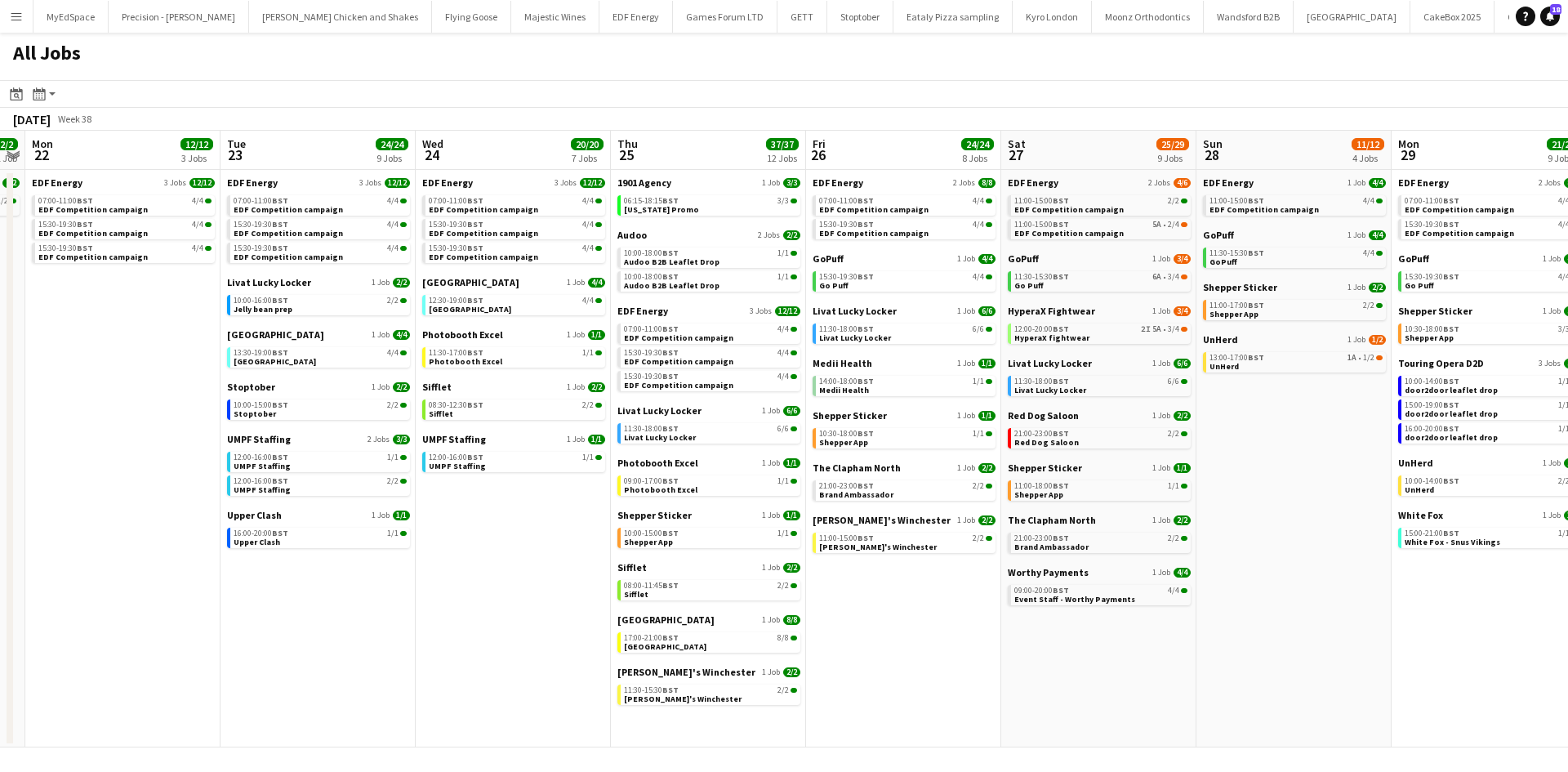
click at [856, 595] on app-calendar-viewport "Sat 20 20/21 9 Jobs Sun 21 2/2 1 Job Mon 22 12/12 3 Jobs Tue 23 24/24 9 Jobs We…" at bounding box center [784, 439] width 1568 height 617
click at [25, 17] on button "Menu" at bounding box center [16, 16] width 32 height 32
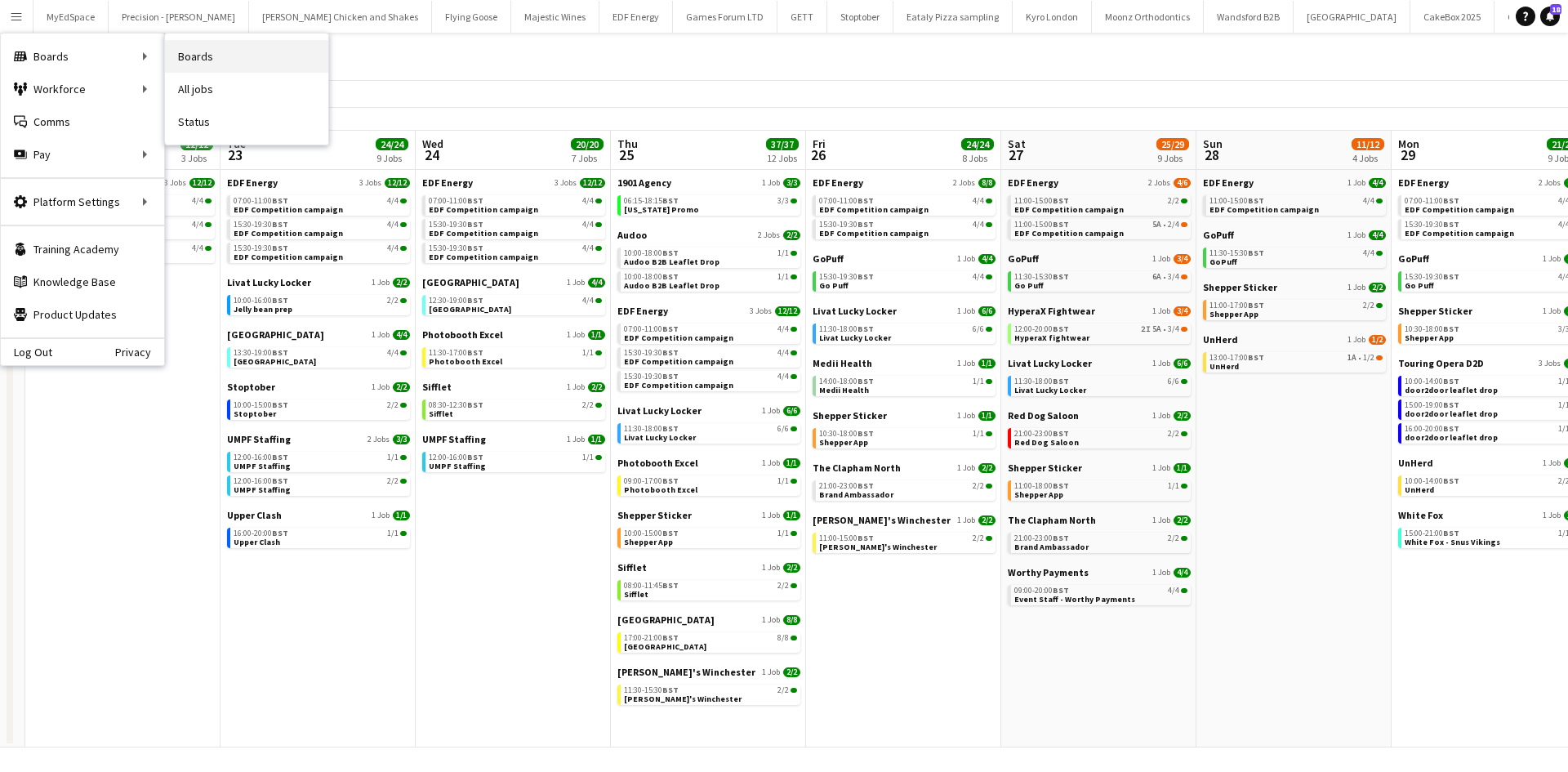
click at [199, 61] on link "Boards" at bounding box center [247, 55] width 163 height 32
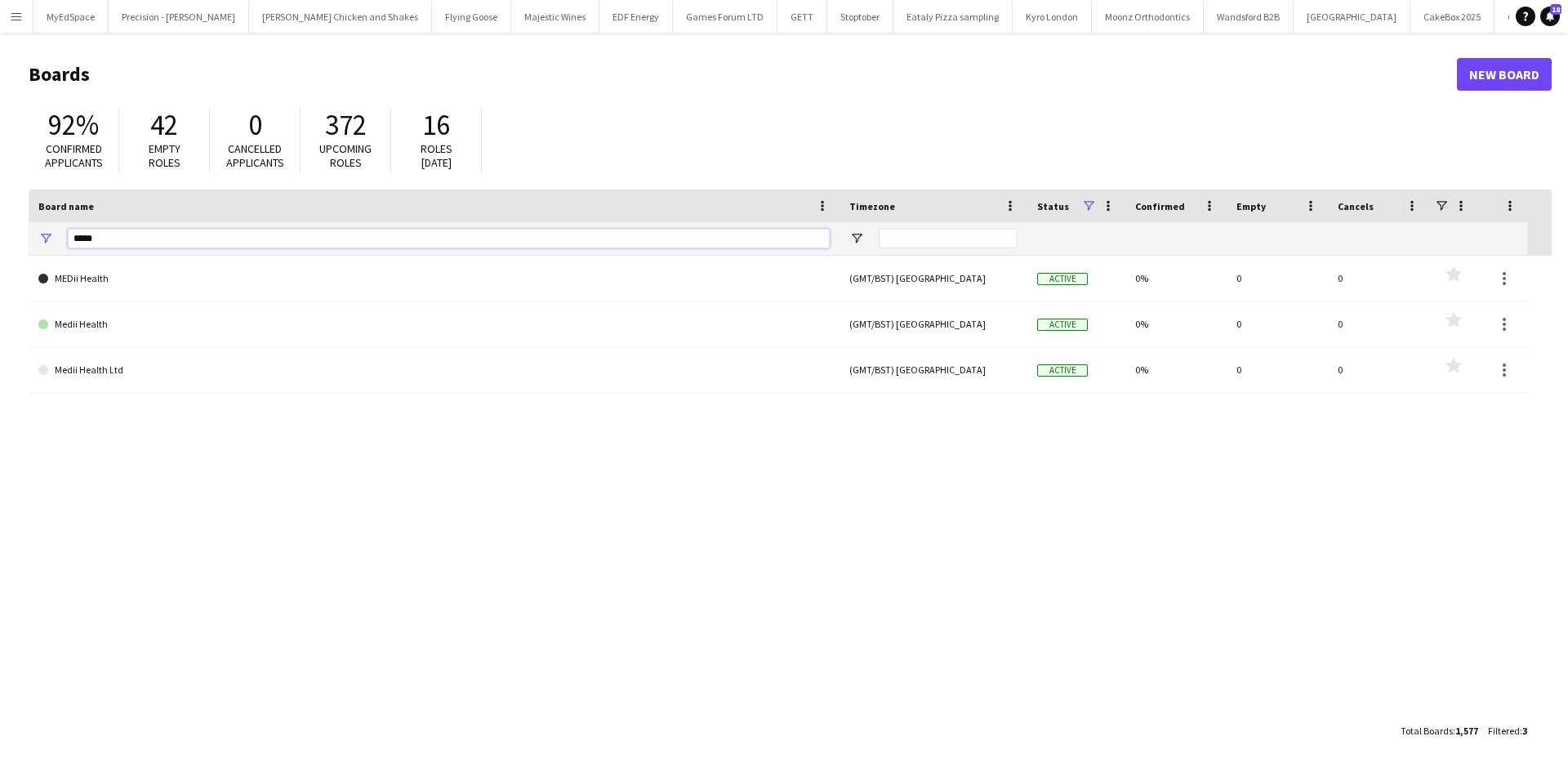
click at [281, 229] on input "*****" at bounding box center [448, 238] width 762 height 19
type input "*"
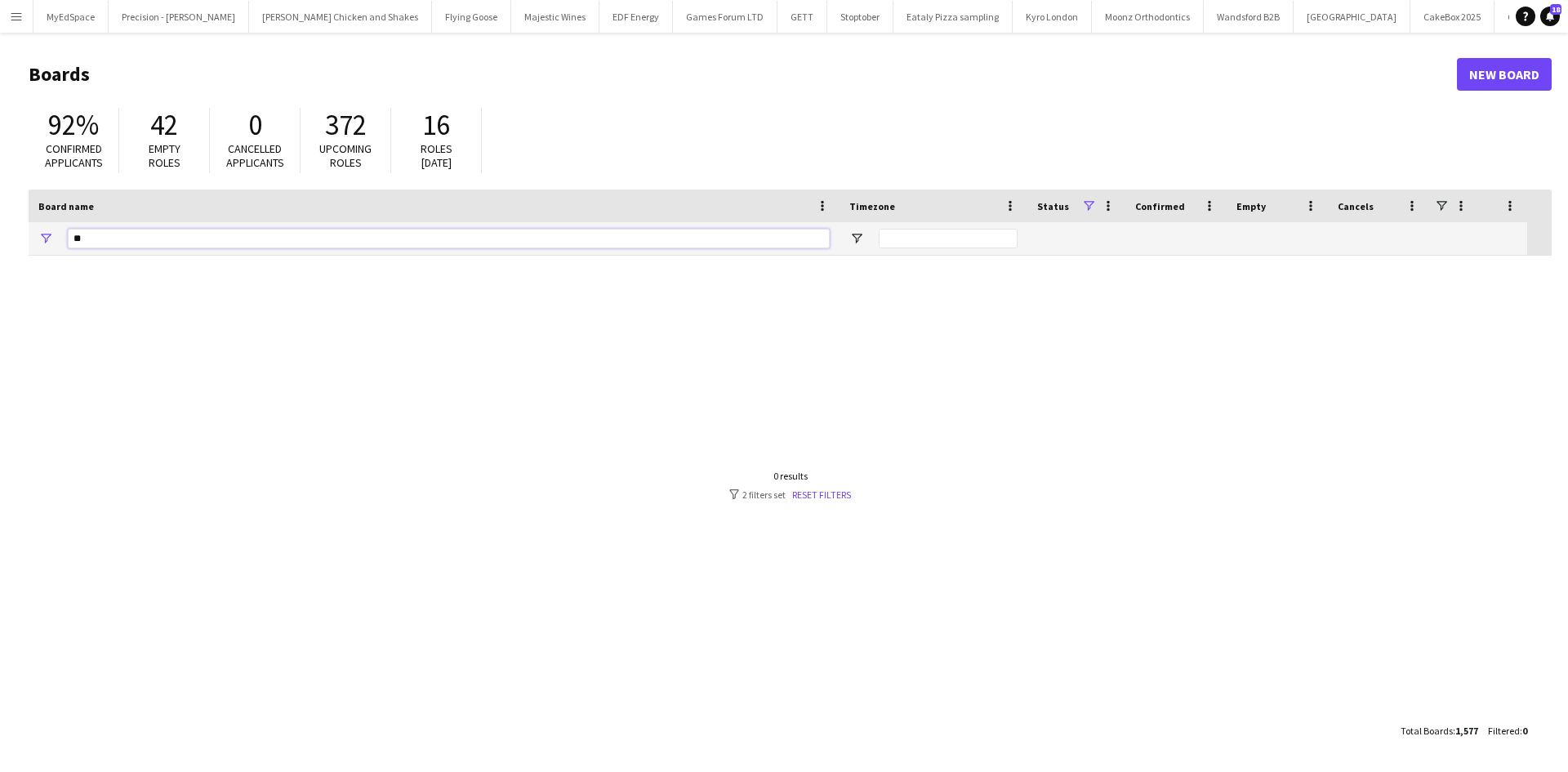
type input "*"
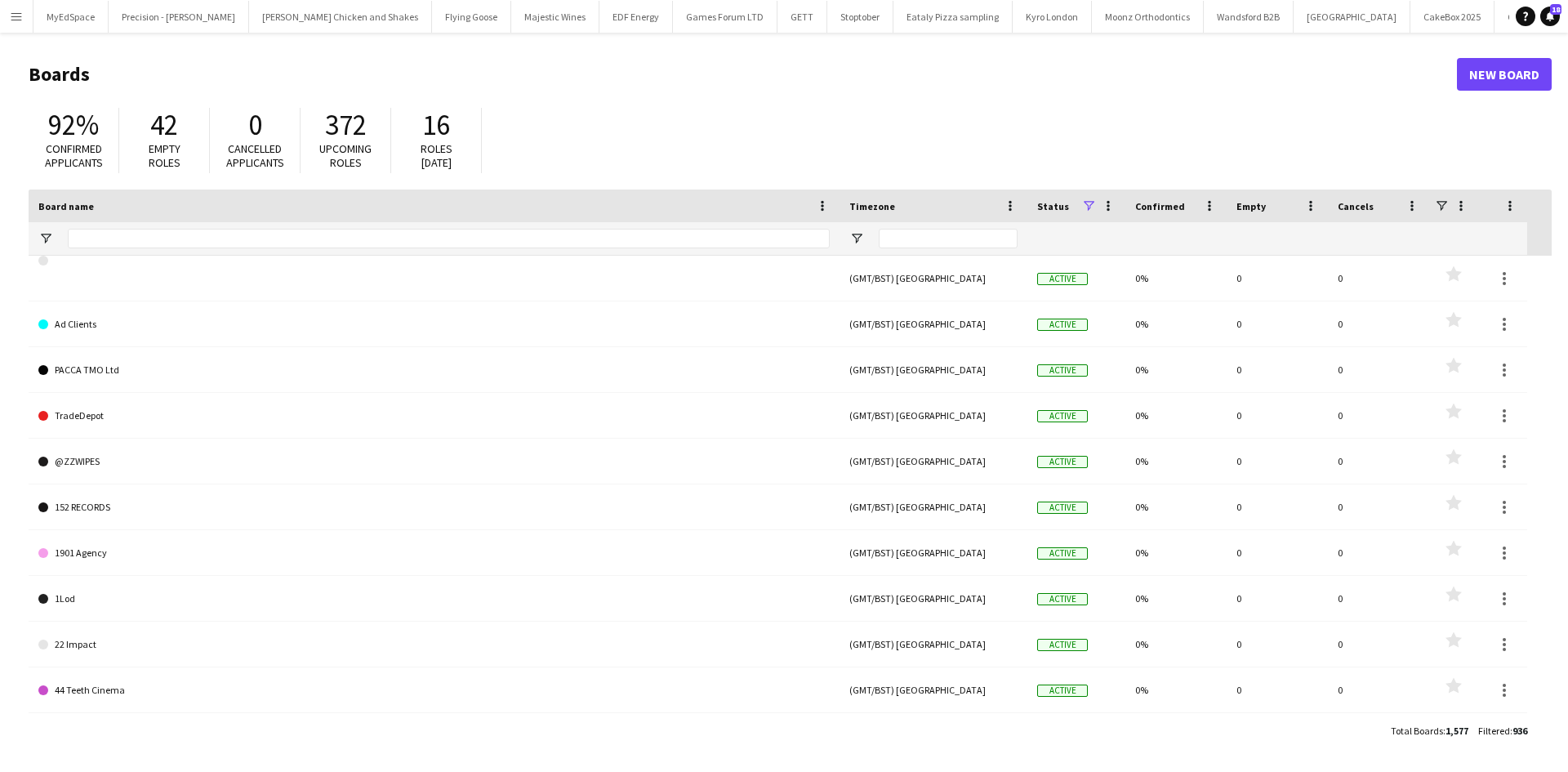
click at [26, 18] on button "Menu" at bounding box center [16, 16] width 32 height 32
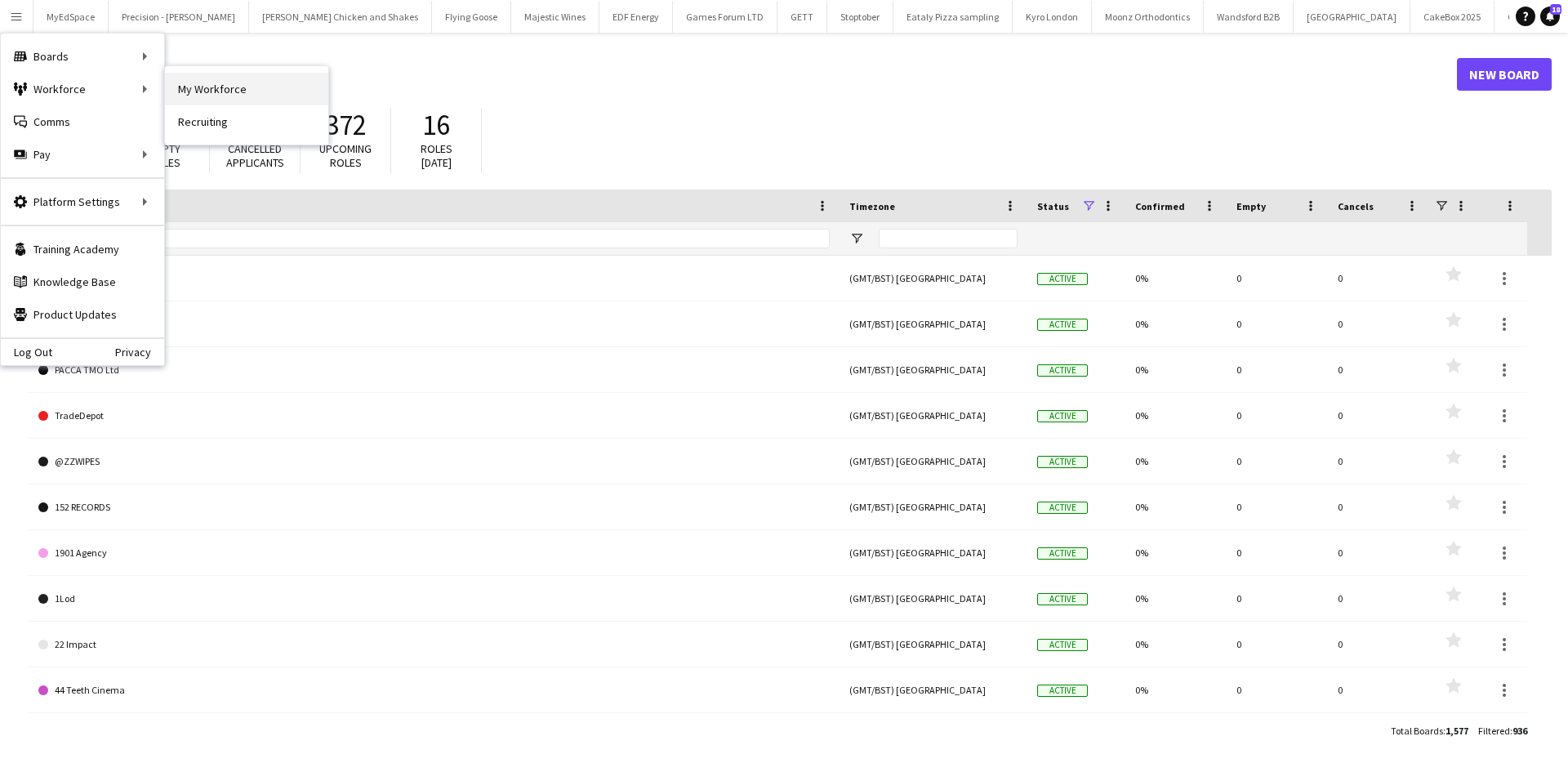
click at [205, 96] on link "My Workforce" at bounding box center [247, 89] width 163 height 32
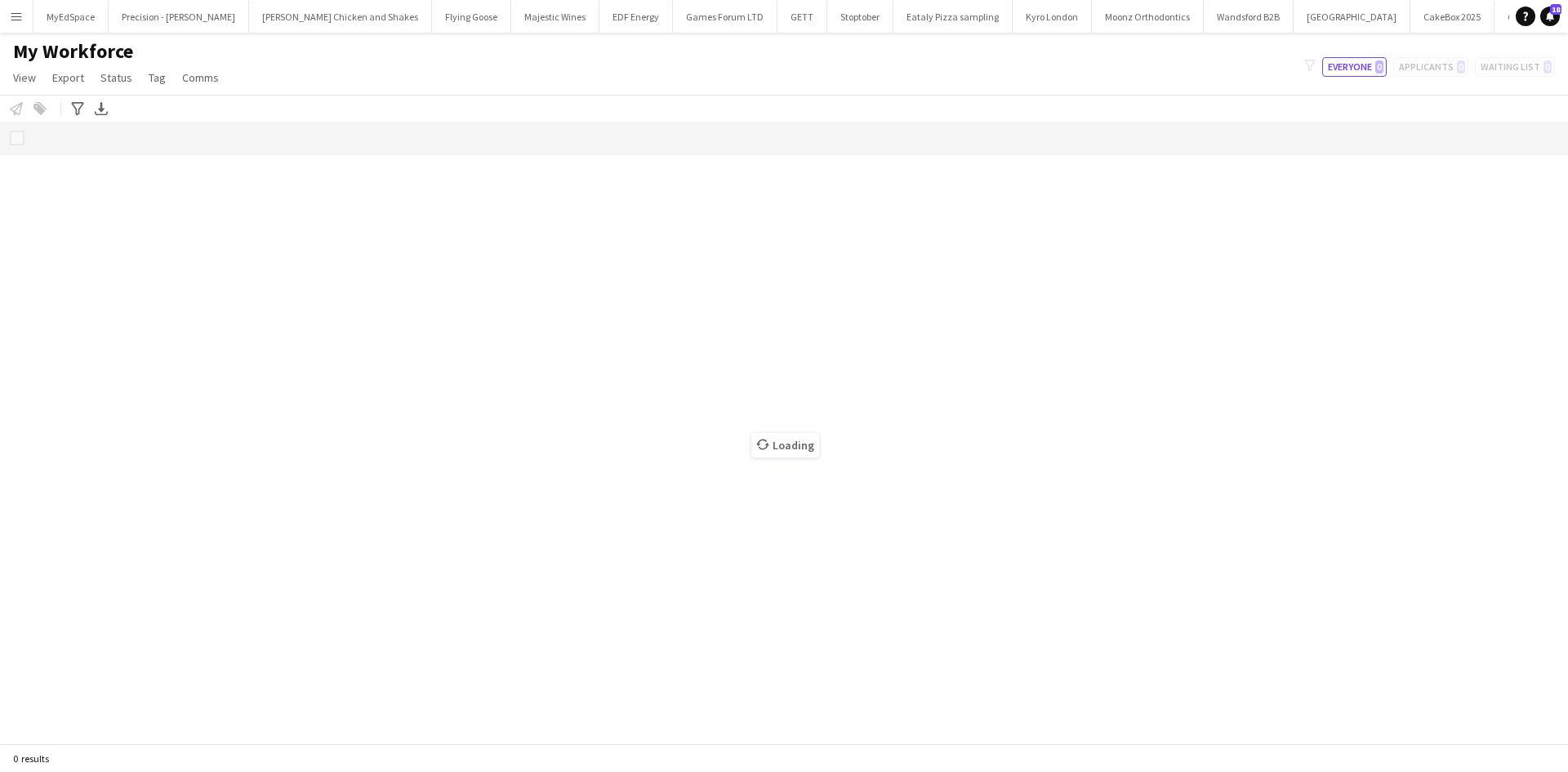
click at [19, 13] on app-icon "Menu" at bounding box center [17, 17] width 13 height 13
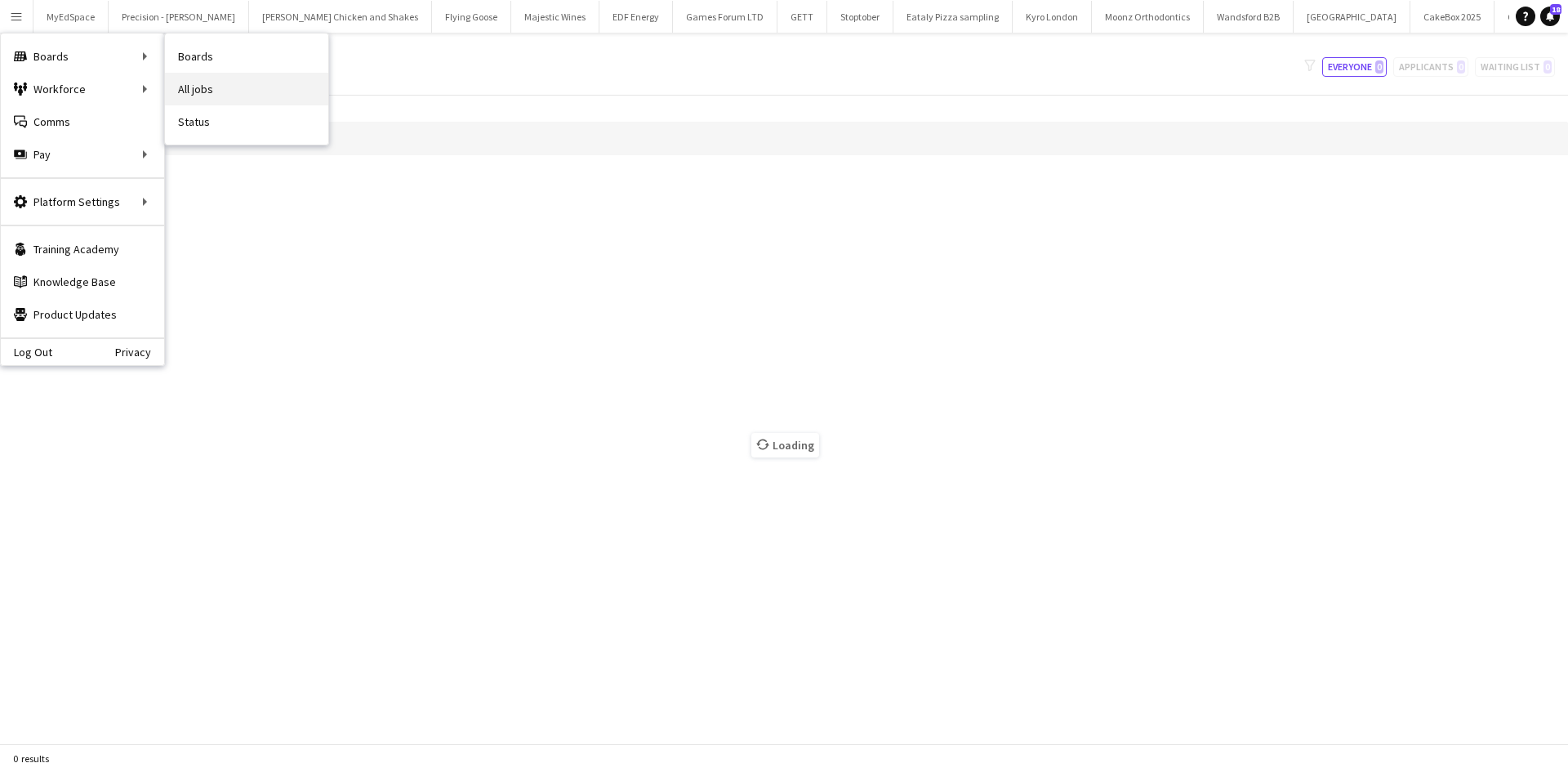
click at [199, 82] on link "All jobs" at bounding box center [247, 89] width 163 height 32
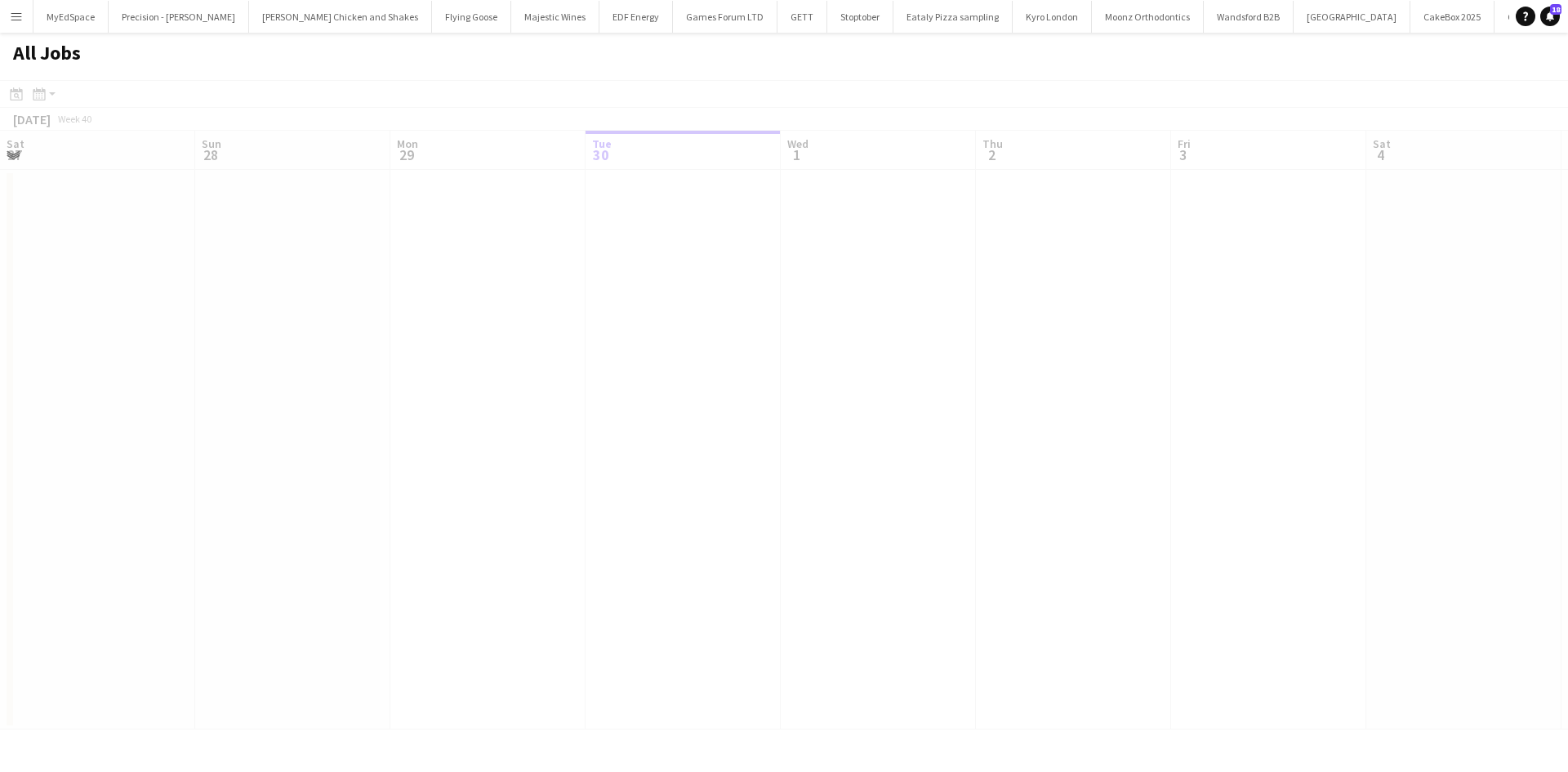
scroll to position [0, 391]
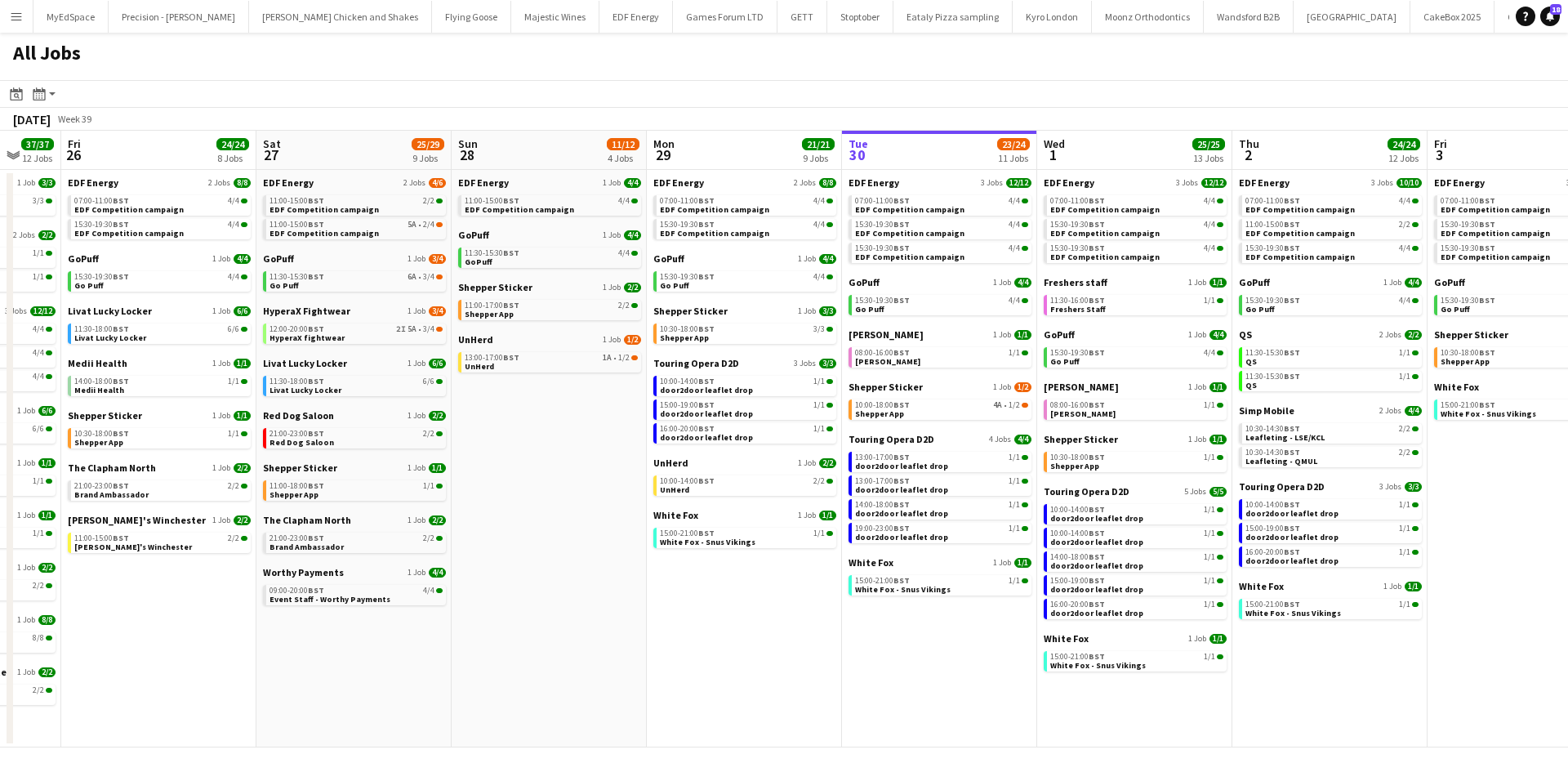
click at [1065, 522] on app-all-jobs "All Jobs Date picker SEP 2025 SEP 2025 Monday M Tuesday T Wednesday W Thursday …" at bounding box center [784, 390] width 1568 height 715
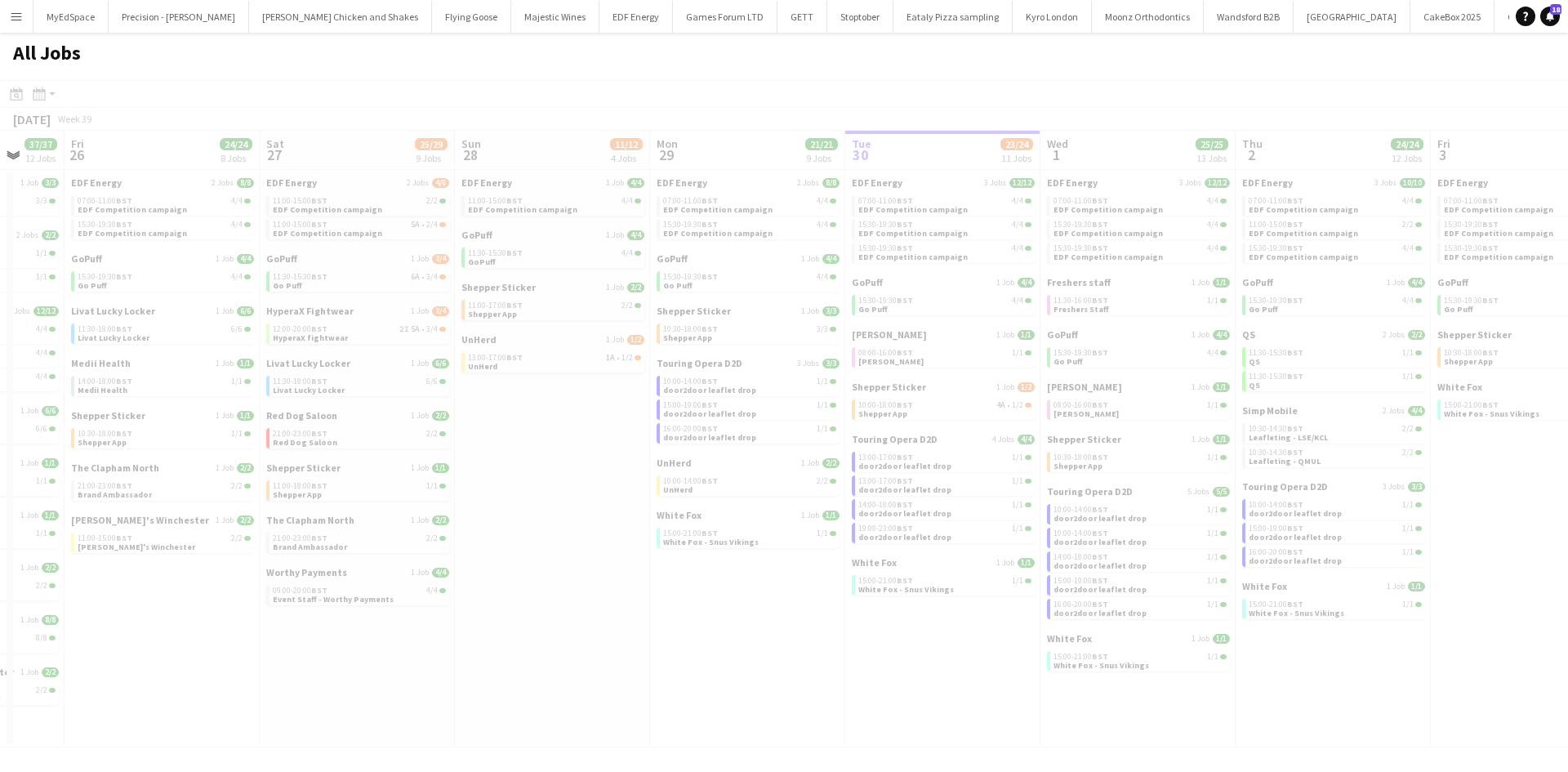
drag, startPoint x: 925, startPoint y: 521, endPoint x: 1145, endPoint y: 514, distance: 220.1
click at [1145, 514] on div at bounding box center [784, 438] width 1568 height 715
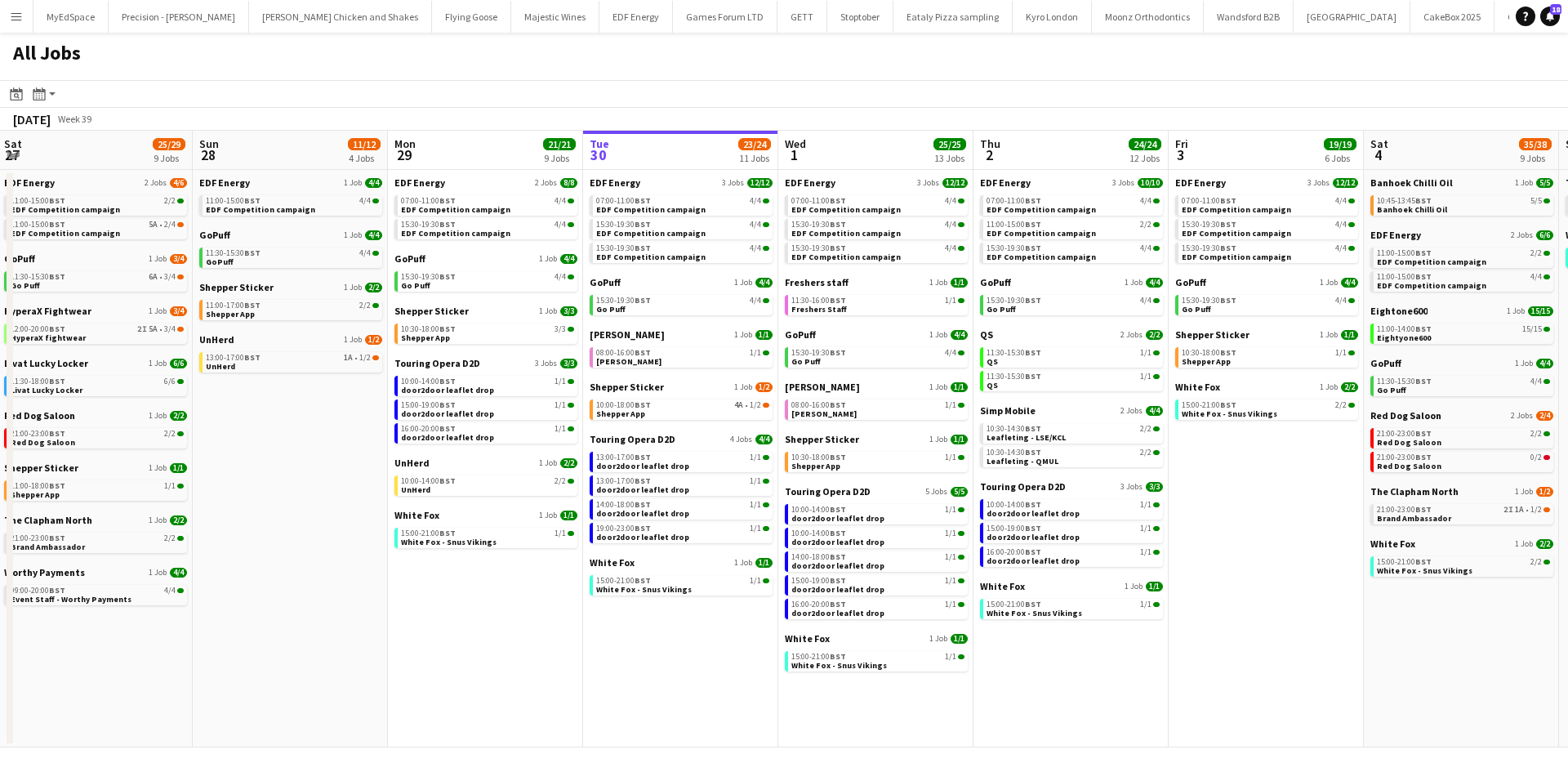
drag, startPoint x: 1305, startPoint y: 669, endPoint x: 1041, endPoint y: 642, distance: 265.4
click at [1041, 642] on app-calendar-viewport "Tue 23 24/24 9 Jobs Wed 24 20/20 7 Jobs Thu 25 37/37 12 Jobs Fri 26 24/24 8 Job…" at bounding box center [784, 439] width 1568 height 617
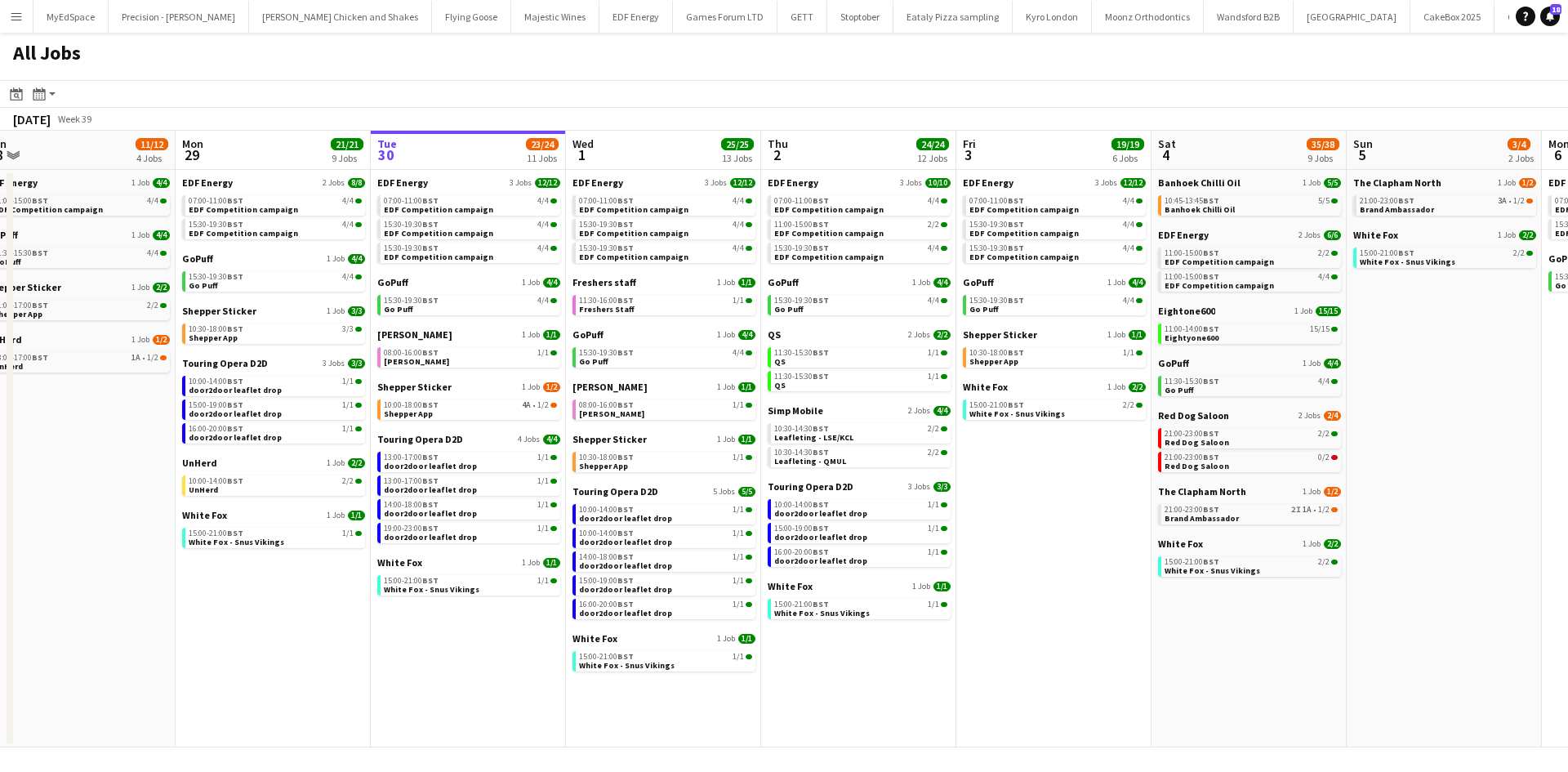
drag, startPoint x: 1369, startPoint y: 611, endPoint x: 1098, endPoint y: 617, distance: 271.1
click at [1098, 617] on app-calendar-viewport "Thu 25 37/37 12 Jobs Fri 26 24/24 8 Jobs Sat 27 25/29 9 Jobs Sun 28 11/12 4 Job…" at bounding box center [784, 439] width 1568 height 617
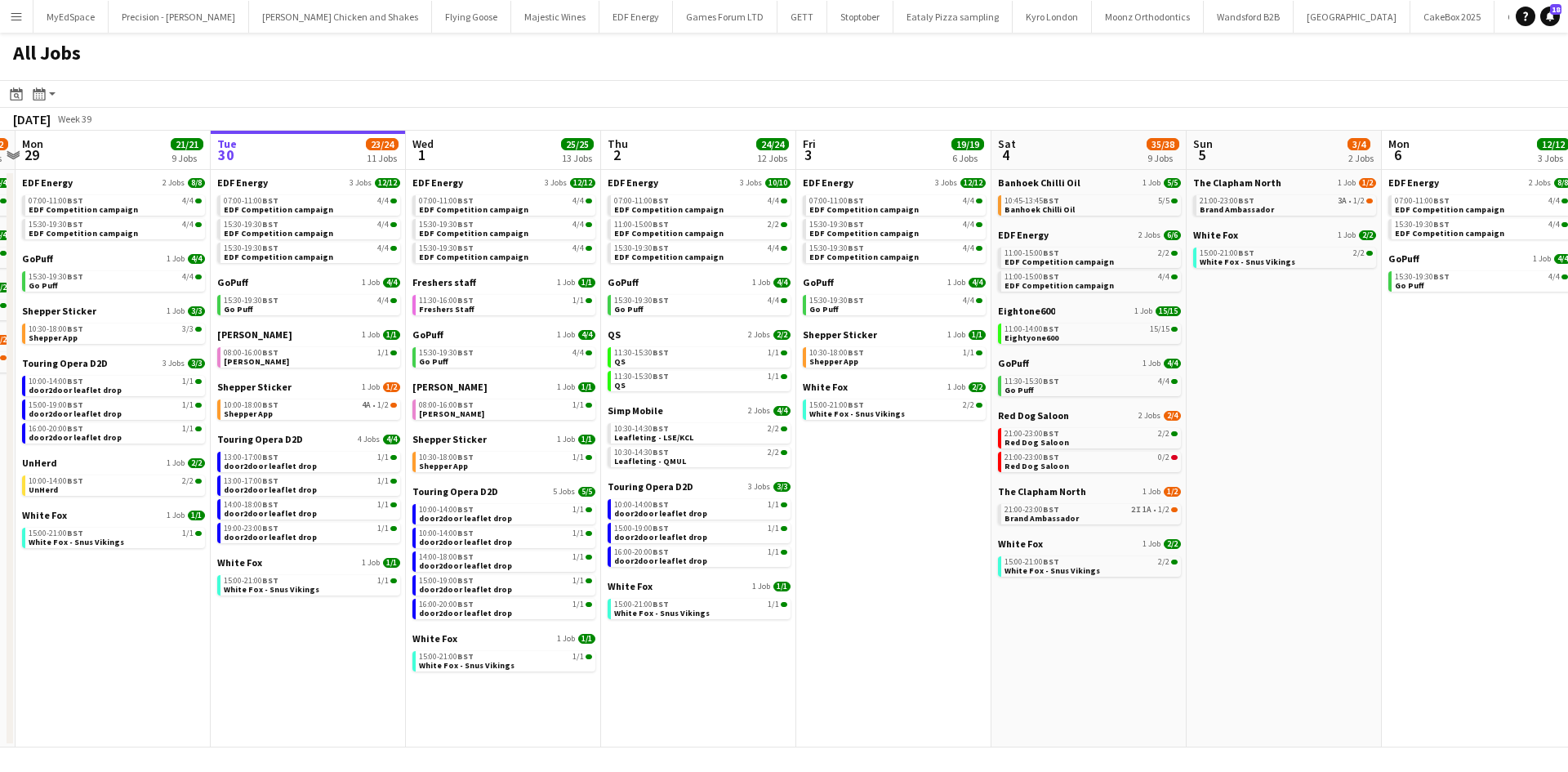
drag, startPoint x: 1231, startPoint y: 631, endPoint x: 1159, endPoint y: 631, distance: 72.0
click at [1159, 631] on app-calendar-viewport "Thu 25 37/37 12 Jobs Fri 26 24/24 8 Jobs Sat 27 25/29 9 Jobs Sun 28 11/12 4 Job…" at bounding box center [784, 439] width 1568 height 617
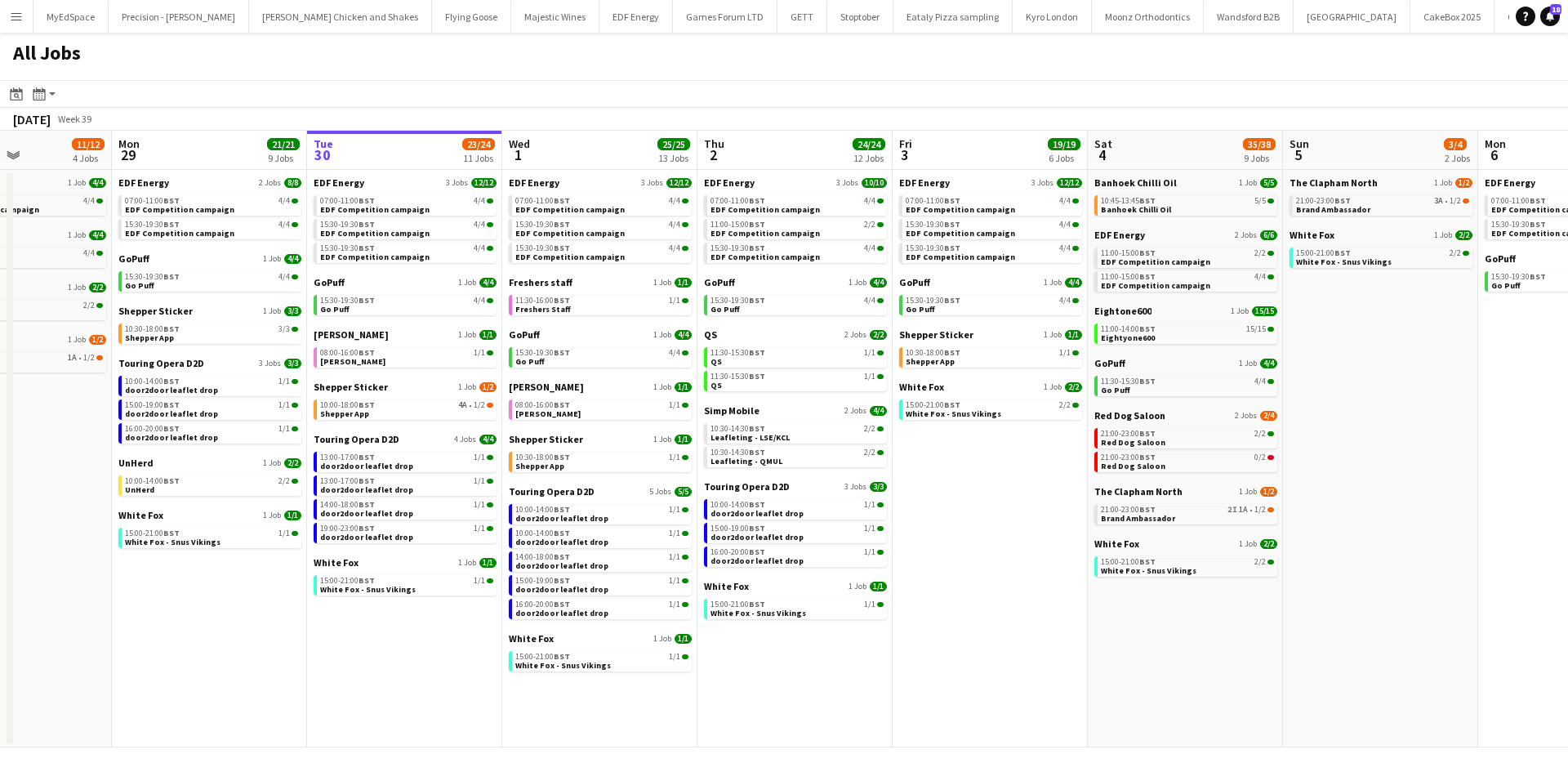
drag, startPoint x: 880, startPoint y: 600, endPoint x: 990, endPoint y: 613, distance: 110.8
click at [990, 613] on app-calendar-viewport "Thu 25 37/37 12 Jobs Fri 26 24/24 8 Jobs Sat 27 25/29 9 Jobs Sun 28 11/12 4 Job…" at bounding box center [784, 439] width 1568 height 617
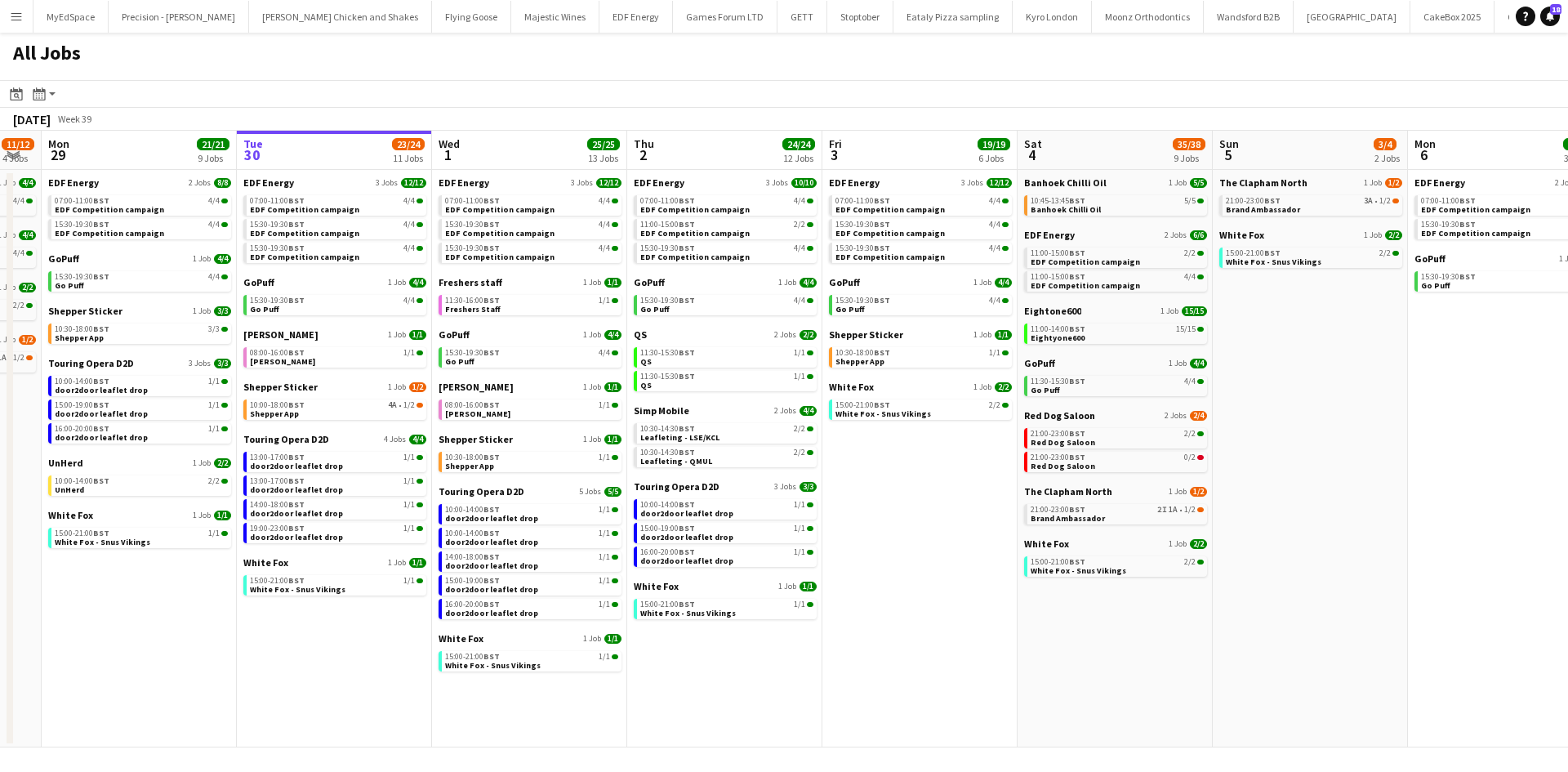
scroll to position [0, 740]
drag, startPoint x: 1041, startPoint y: 548, endPoint x: 980, endPoint y: 548, distance: 61.0
click at [980, 548] on app-calendar-viewport "Thu 25 37/37 12 Jobs Fri 26 24/24 8 Jobs Sat 27 25/29 9 Jobs Sun 28 11/12 4 Job…" at bounding box center [784, 439] width 1568 height 617
click at [315, 460] on div "13:00-17:00 BST 1/1" at bounding box center [335, 457] width 173 height 8
click at [339, 464] on link "13:00-17:00 BST 1/1 door2door leaflet drop" at bounding box center [335, 461] width 173 height 18
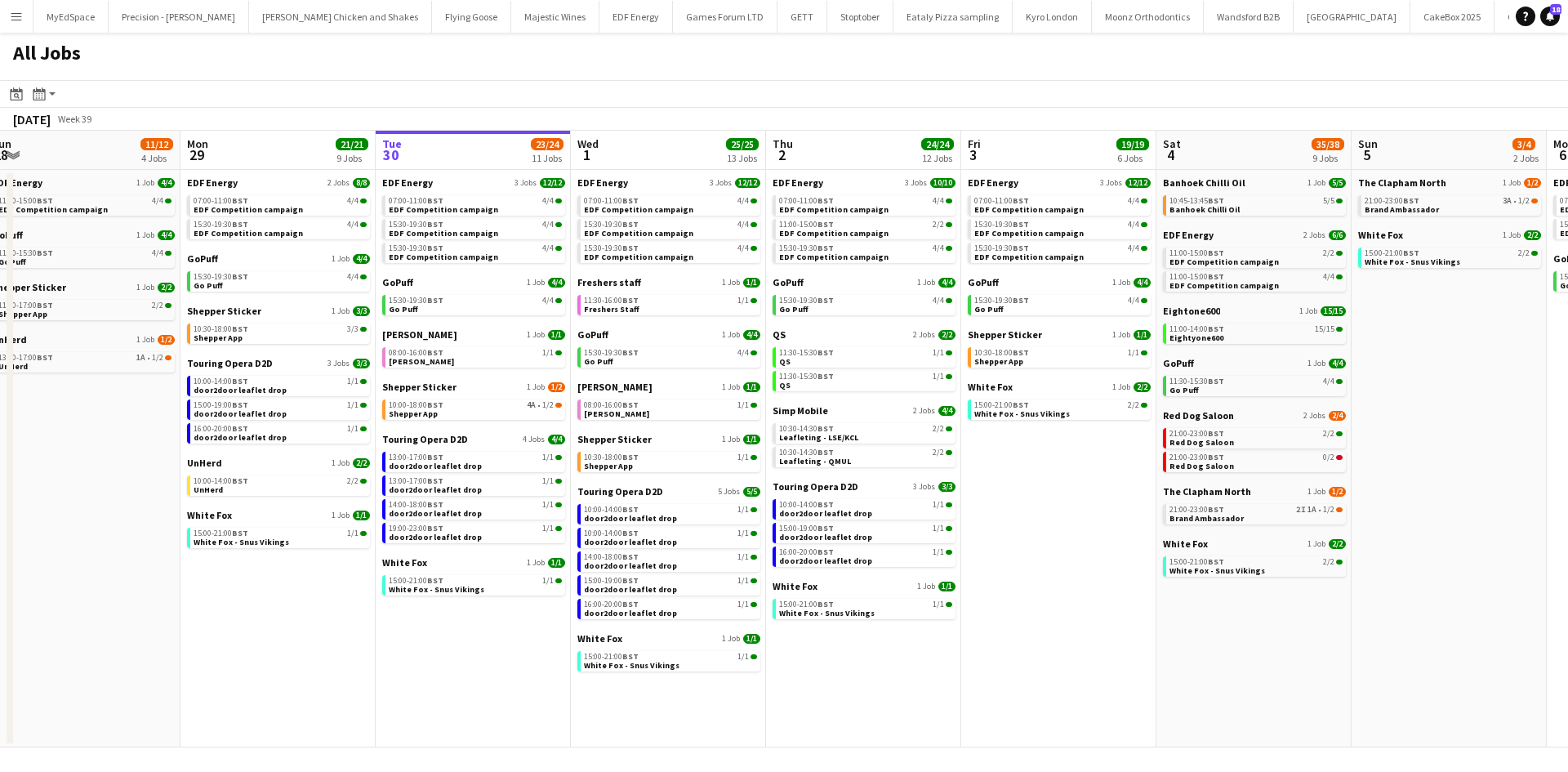
scroll to position [0, 496]
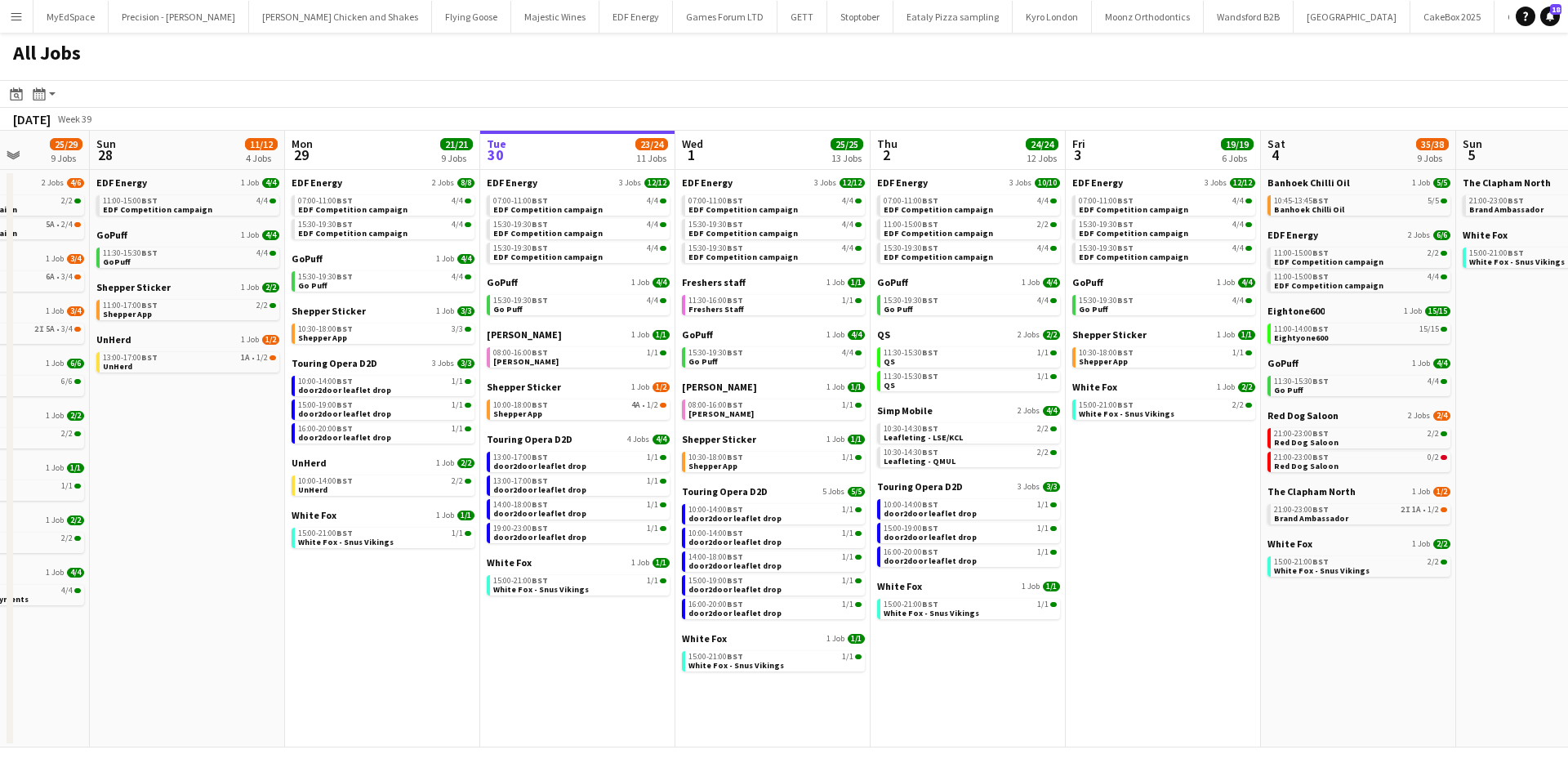
drag, startPoint x: 1089, startPoint y: 666, endPoint x: 1186, endPoint y: 668, distance: 97.0
click at [1186, 668] on app-calendar-viewport "Thu 25 37/37 12 Jobs Fri 26 24/24 8 Jobs Sat 27 25/29 9 Jobs Sun 28 11/12 4 Job…" at bounding box center [784, 439] width 1568 height 617
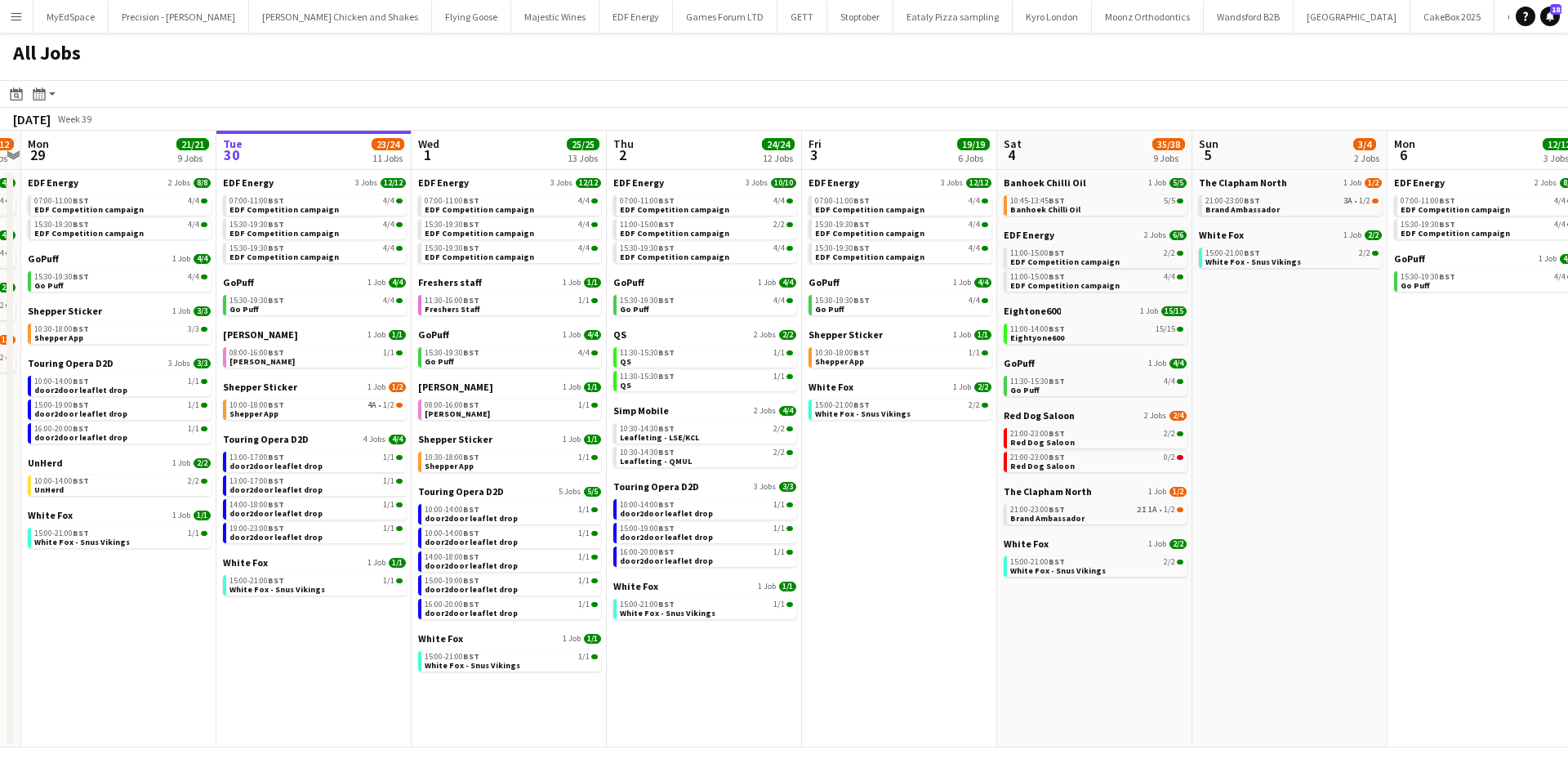
drag, startPoint x: 1206, startPoint y: 675, endPoint x: 1171, endPoint y: 675, distance: 35.0
click at [1171, 675] on app-calendar-viewport "Thu 25 37/37 12 Jobs Fri 26 24/24 8 Jobs Sat 27 25/29 9 Jobs Sun 28 11/12 4 Job…" at bounding box center [784, 439] width 1568 height 617
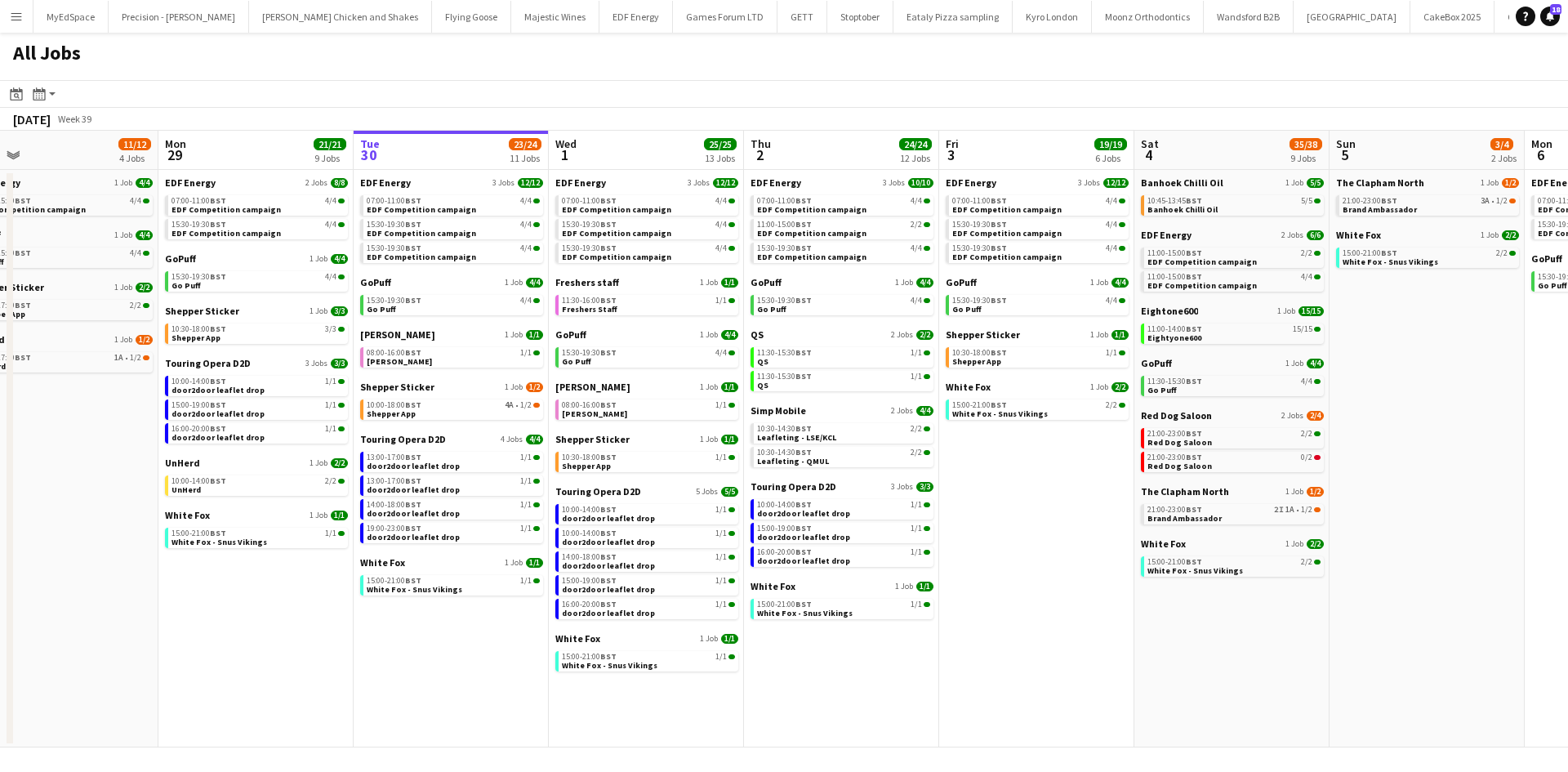
drag, startPoint x: 701, startPoint y: 657, endPoint x: 838, endPoint y: 657, distance: 137.0
click at [838, 657] on app-calendar-viewport "Thu 25 37/37 12 Jobs Fri 26 24/24 8 Jobs Sat 27 25/29 9 Jobs Sun 28 11/12 4 Job…" at bounding box center [784, 439] width 1568 height 617
drag, startPoint x: 1103, startPoint y: 435, endPoint x: 1078, endPoint y: 440, distance: 25.5
click at [1079, 440] on app-calendar-viewport "Thu 25 37/37 12 Jobs Fri 26 24/24 8 Jobs Sat 27 25/29 9 Jobs Sun 28 11/12 4 Job…" at bounding box center [784, 439] width 1568 height 617
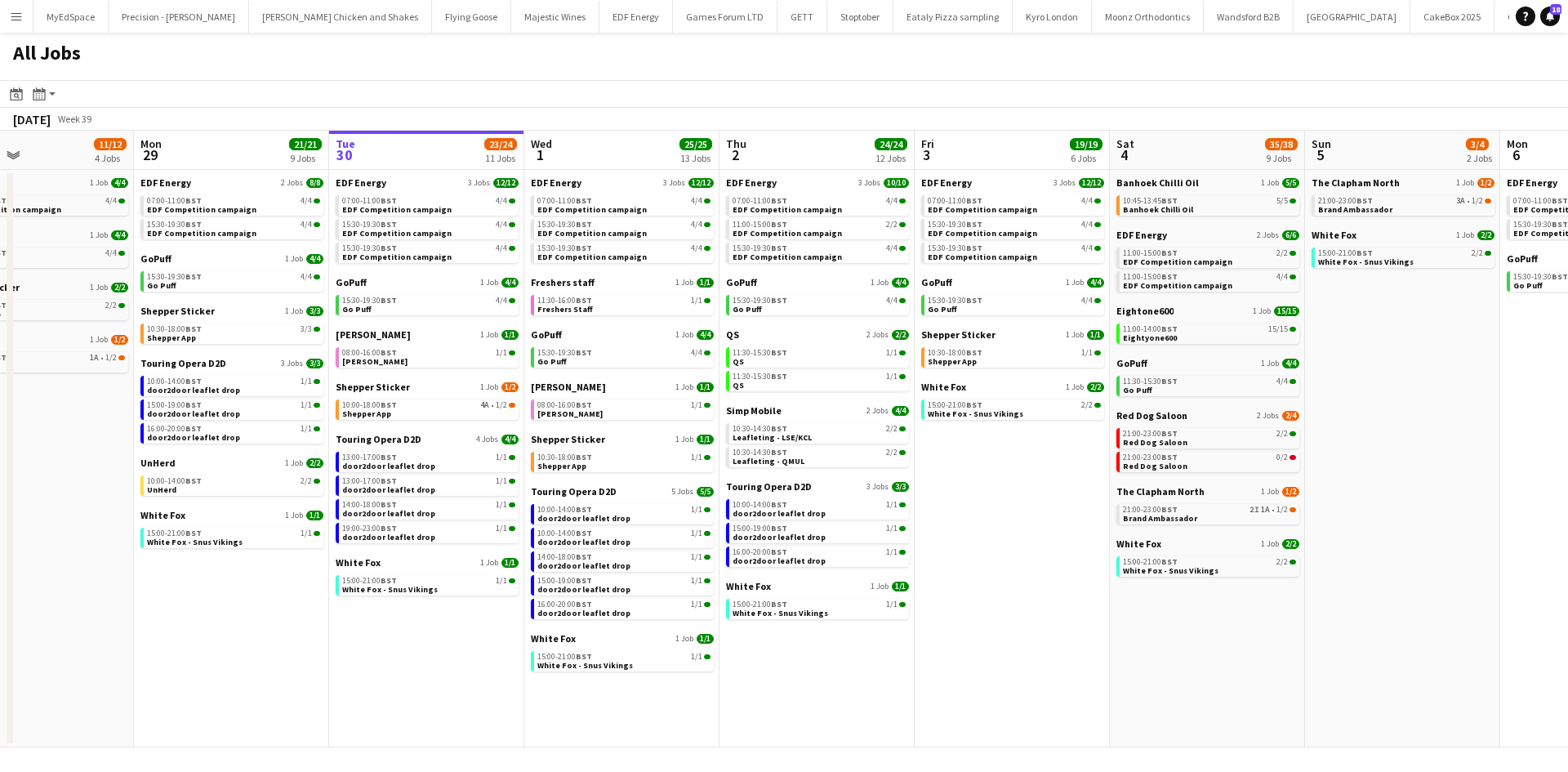
click at [1010, 470] on app-date-cell "EDF Energy 3 Jobs 12/12 07:00-11:00 BST 4/4 EDF Competition campaign 15:30-19:3…" at bounding box center [1011, 458] width 195 height 577
click at [992, 162] on app-all-jobs-date-header "Fri 3 19/19 6 Jobs" at bounding box center [1011, 150] width 195 height 39
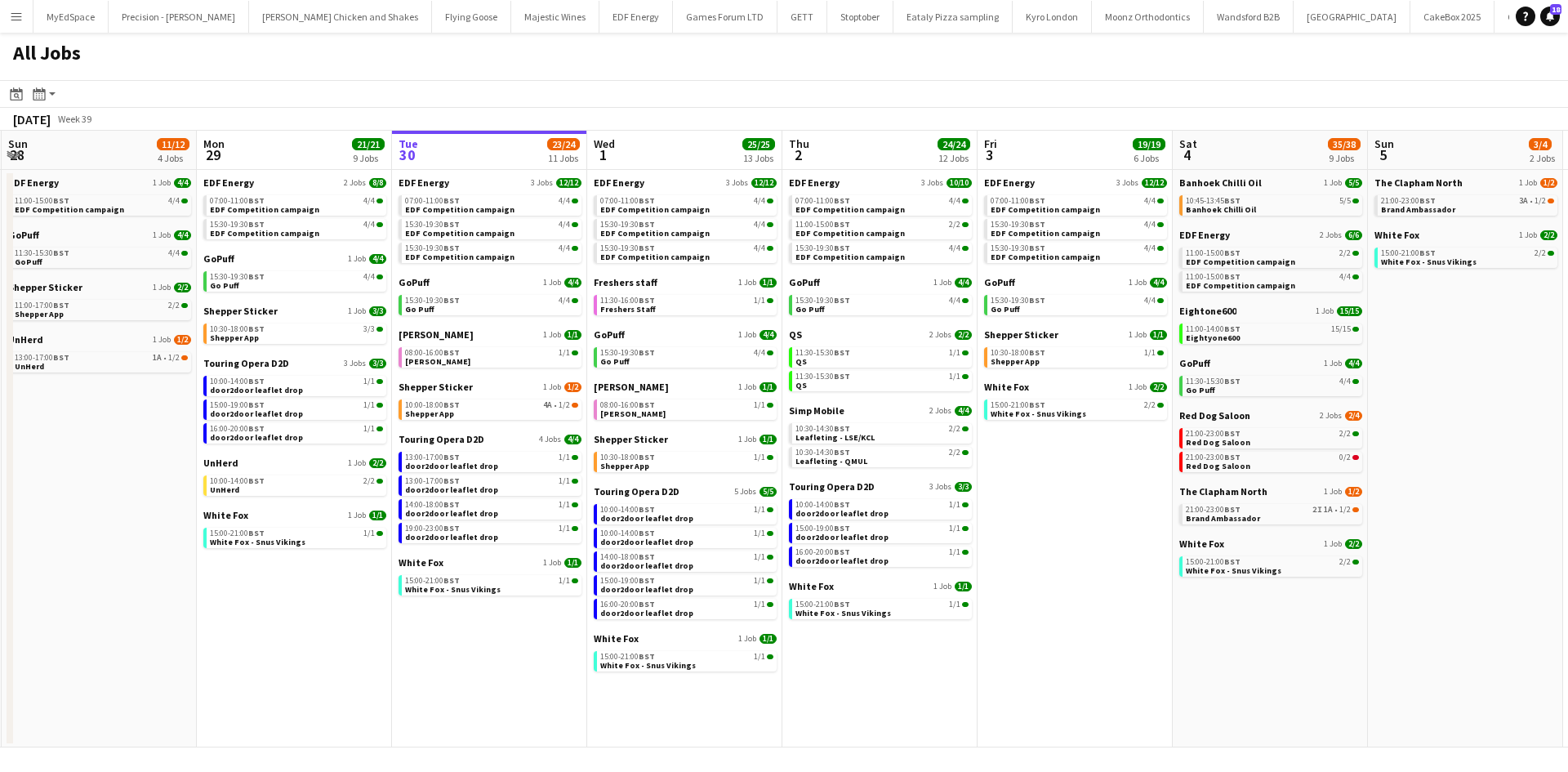
drag, startPoint x: 1021, startPoint y: 638, endPoint x: 1085, endPoint y: 631, distance: 64.4
click at [1085, 631] on app-calendar-viewport "Thu 25 37/37 12 Jobs Fri 26 24/24 8 Jobs Sat 27 25/29 9 Jobs Sun 28 11/12 4 Job…" at bounding box center [784, 439] width 1568 height 617
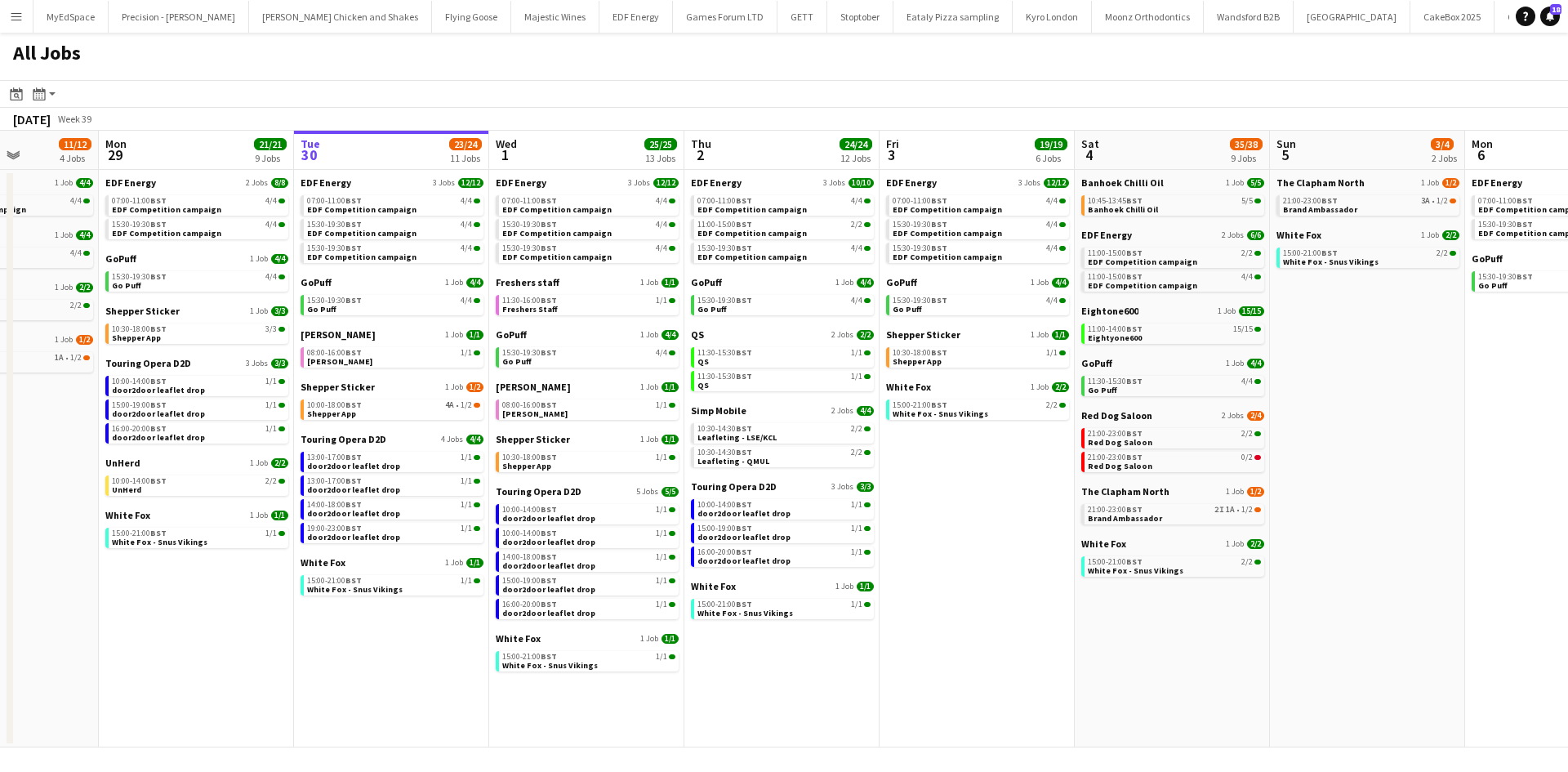
scroll to position [0, 710]
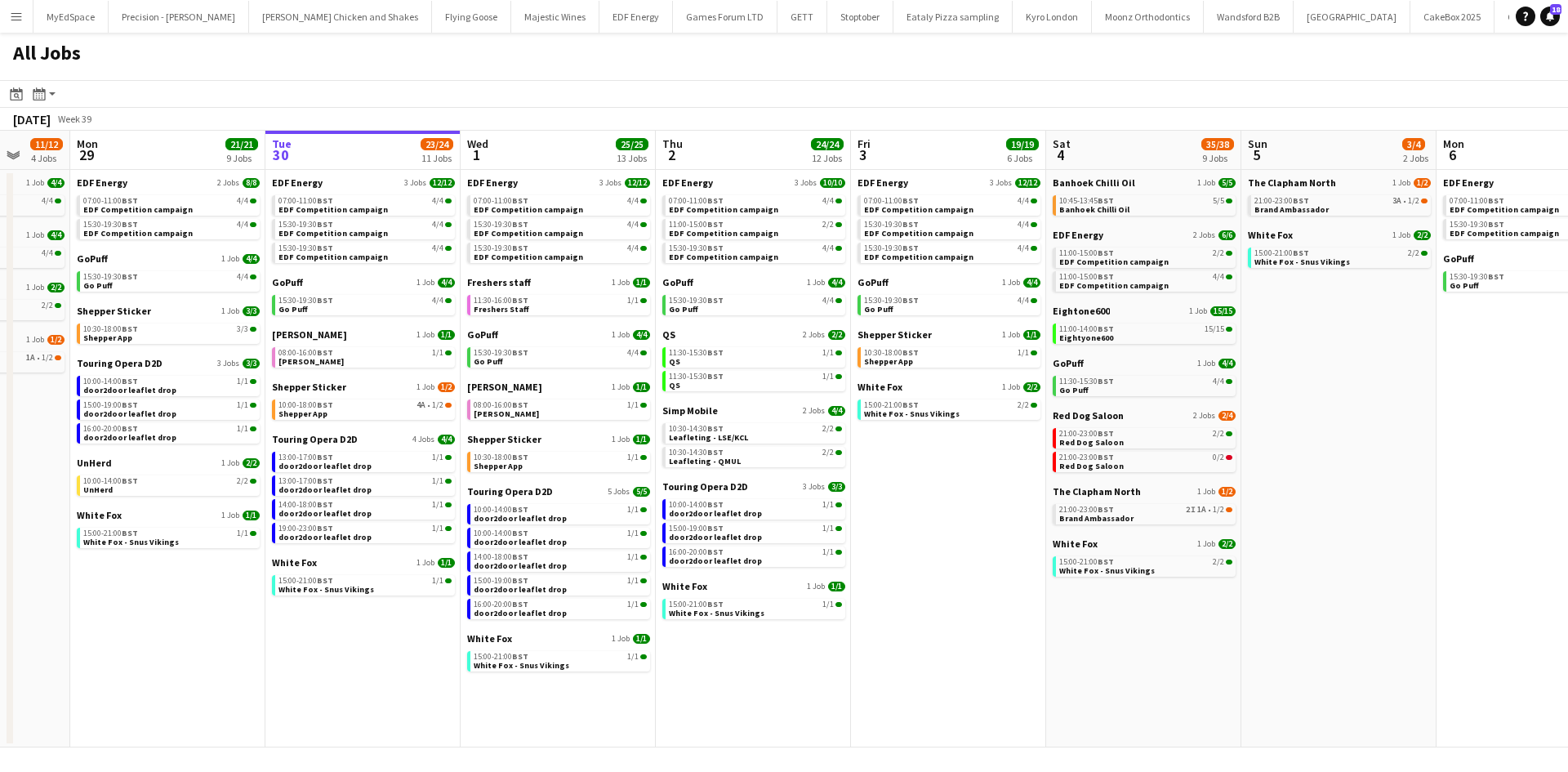
drag, startPoint x: 1485, startPoint y: 416, endPoint x: 1357, endPoint y: 479, distance: 142.7
click at [1357, 476] on app-calendar-viewport "Thu 25 37/37 12 Jobs Fri 26 24/24 8 Jobs Sat 27 25/29 9 Jobs Sun 28 11/12 4 Job…" at bounding box center [784, 439] width 1568 height 617
click at [1308, 202] on span "BST" at bounding box center [1301, 199] width 17 height 10
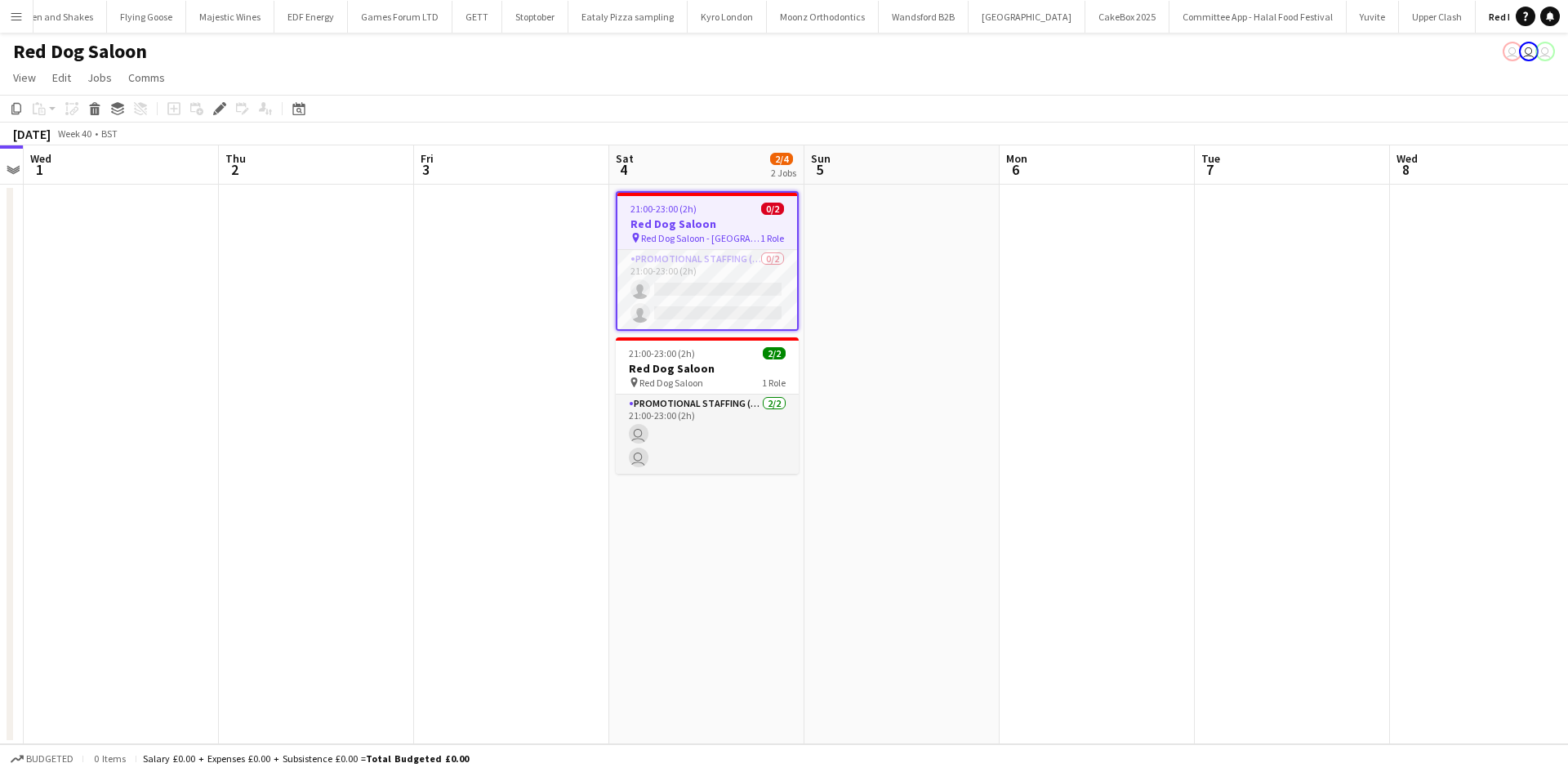
scroll to position [0, 347]
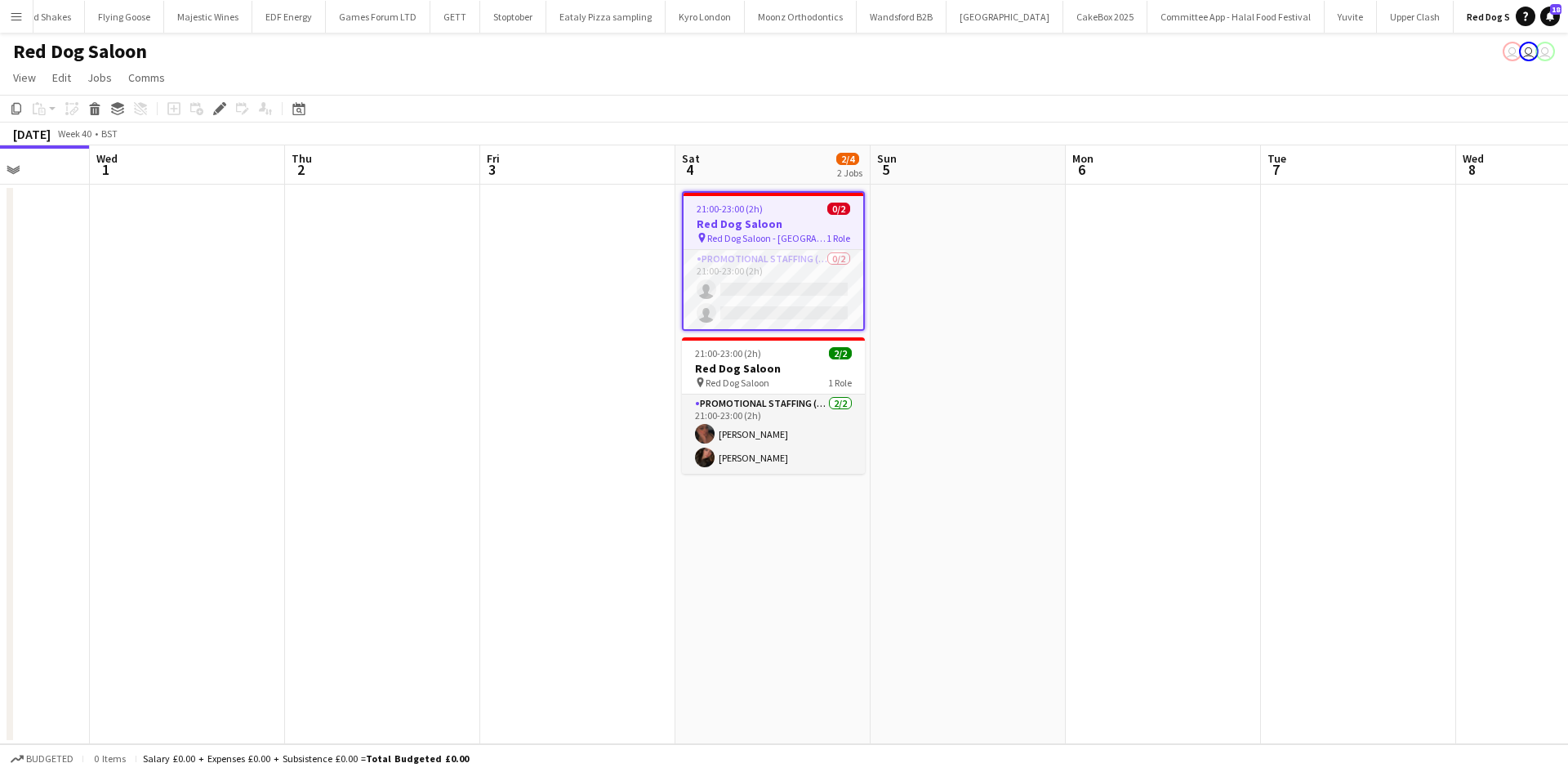
drag, startPoint x: 919, startPoint y: 282, endPoint x: 988, endPoint y: 293, distance: 69.9
click at [988, 293] on app-calendar-viewport "Sun 28 Mon 29 Tue 30 Wed 1 Thu 2 Fri 3 Sat 4 2/4 2 Jobs Sun 5 Mon 6 Tue 7 Wed 8…" at bounding box center [784, 444] width 1568 height 598
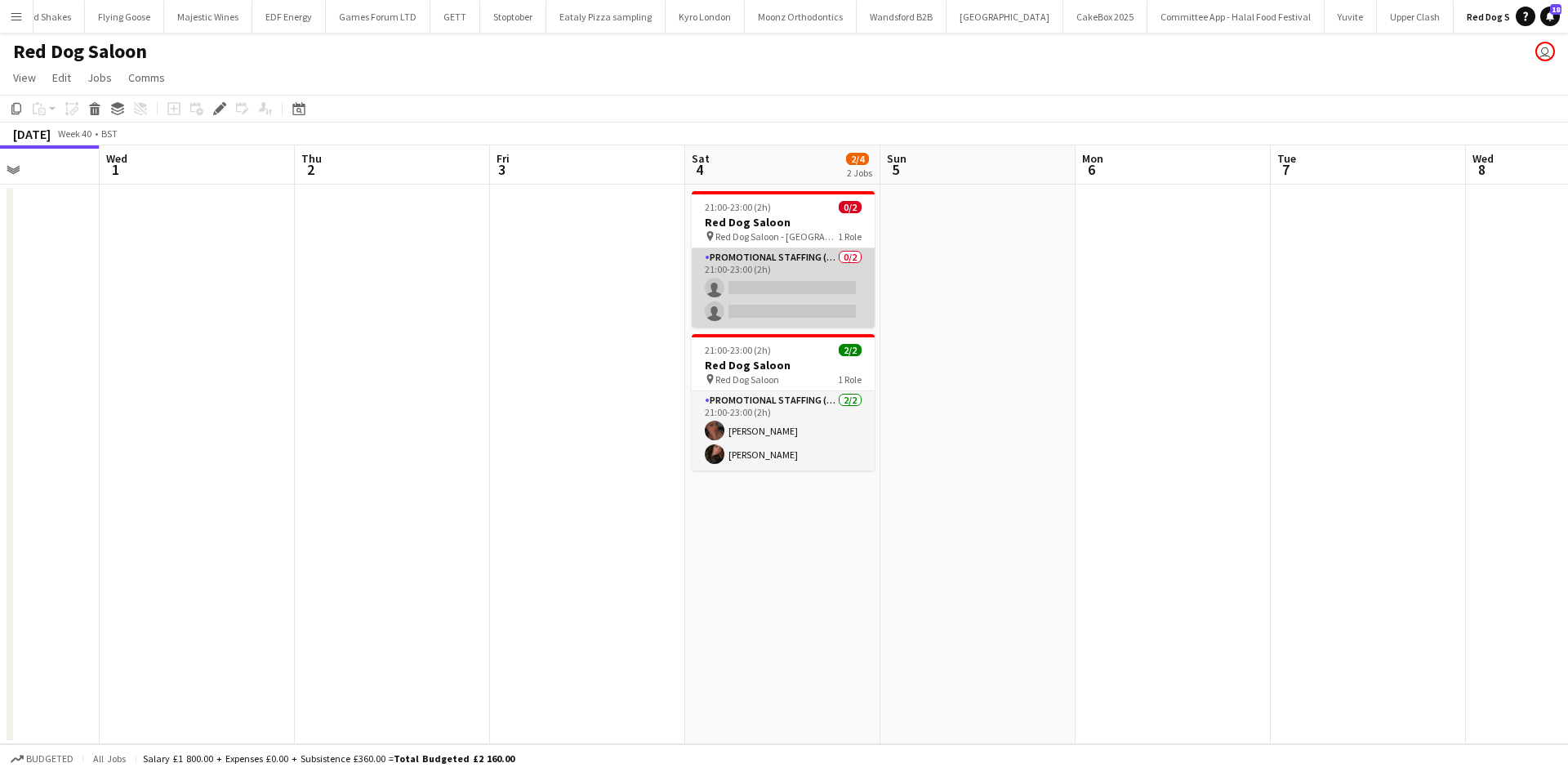
click at [821, 267] on app-card-role "Promotional Staffing (Brand Ambassadors) 0/2 21:00-23:00 (2h) single-neutral-ac…" at bounding box center [783, 288] width 183 height 79
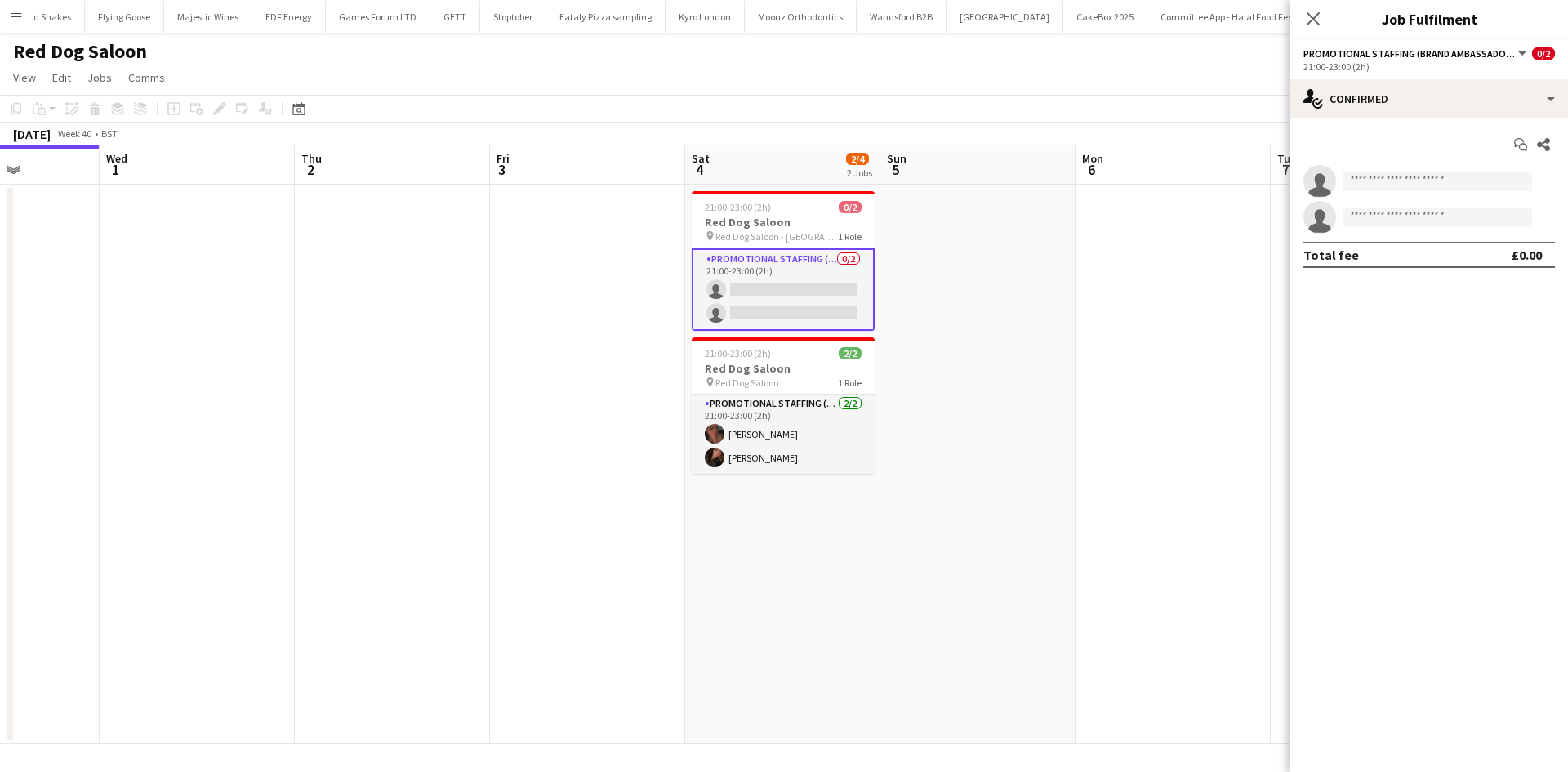
click at [814, 272] on app-card-role "Promotional Staffing (Brand Ambassadors) 0/2 21:00-23:00 (2h) single-neutral-ac…" at bounding box center [783, 289] width 183 height 82
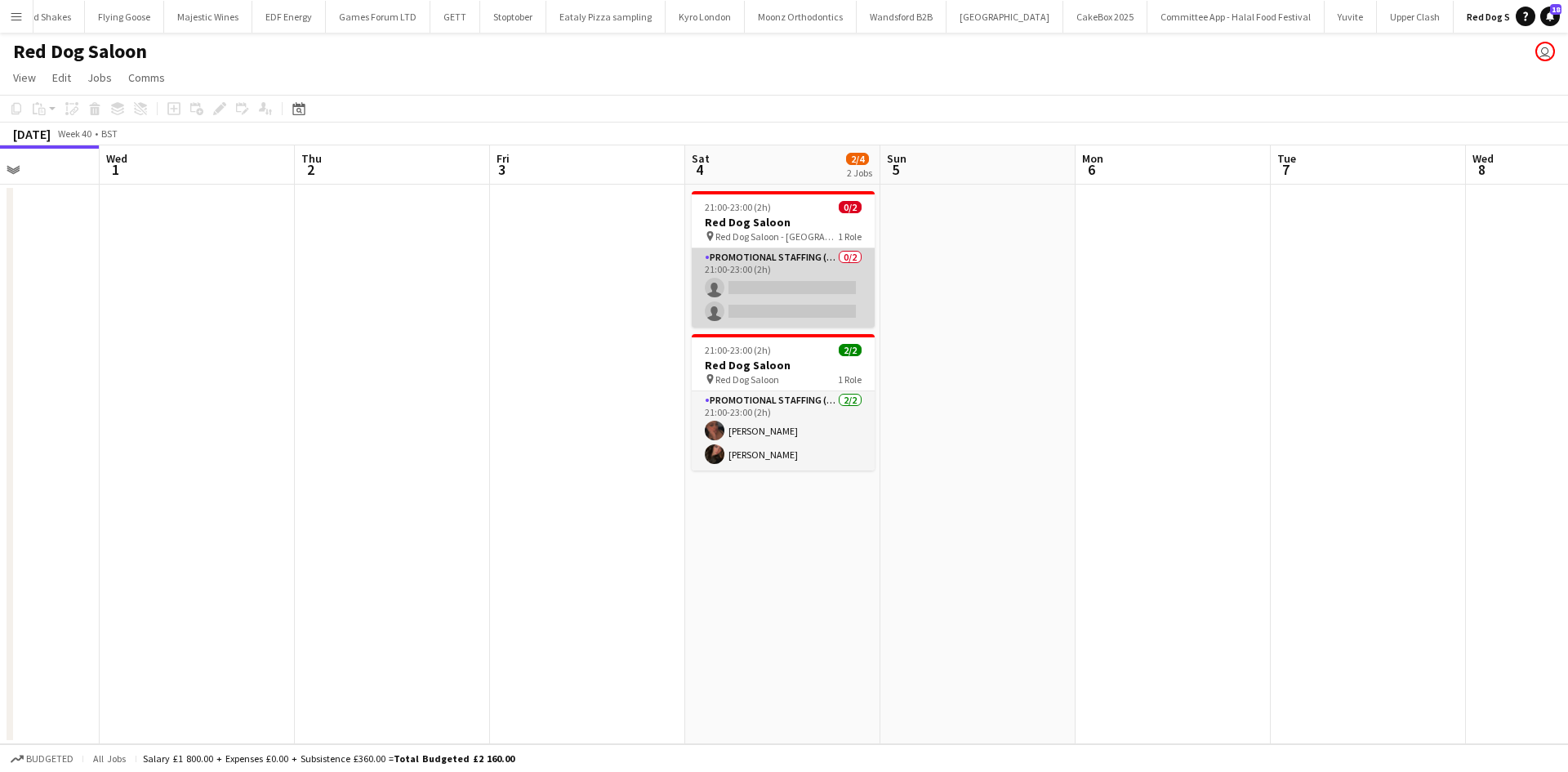
click at [821, 258] on app-card-role "Promotional Staffing (Brand Ambassadors) 0/2 21:00-23:00 (2h) single-neutral-ac…" at bounding box center [783, 288] width 183 height 79
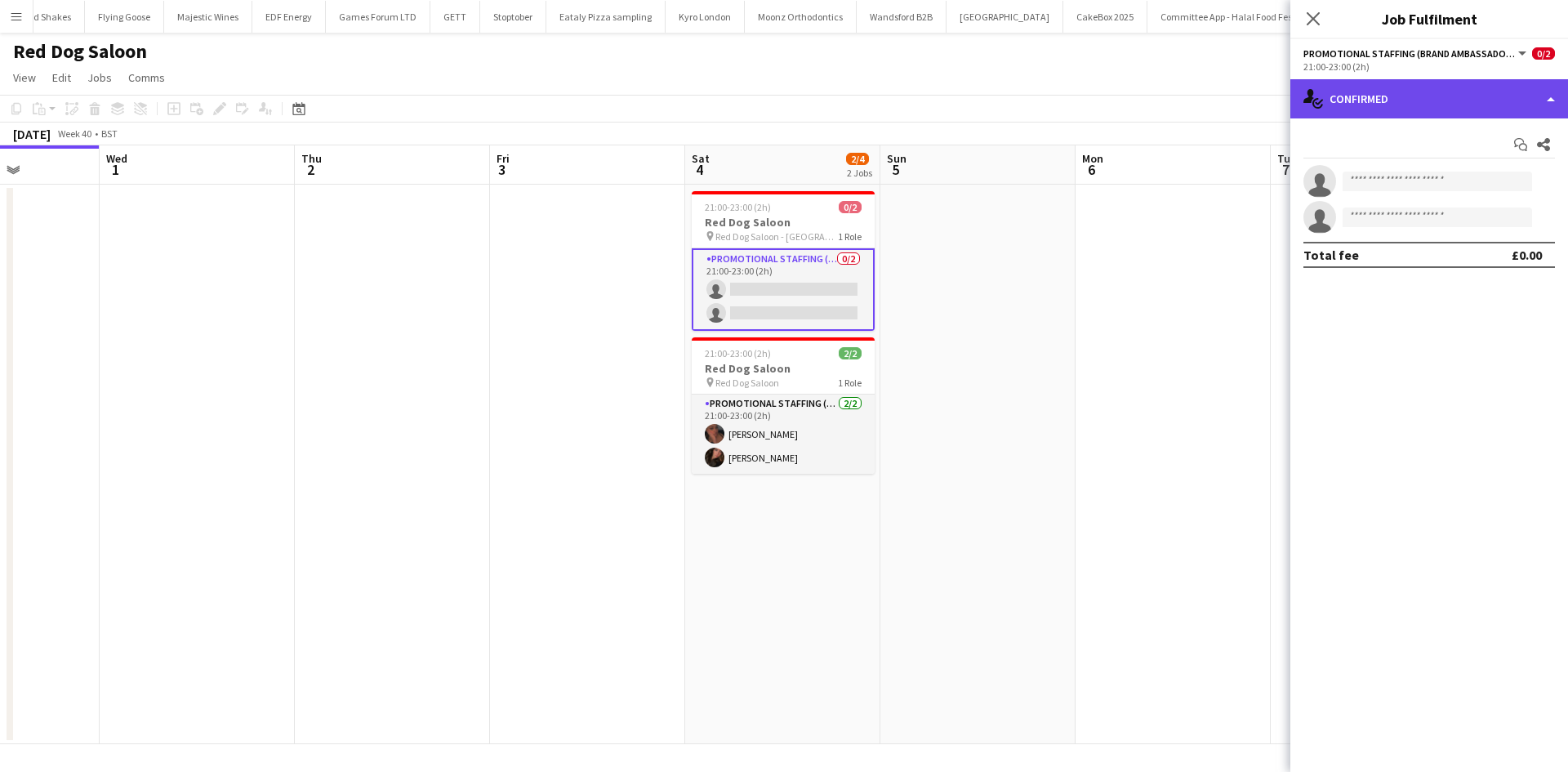
click at [1463, 90] on div "single-neutral-actions-check-2 Confirmed" at bounding box center [1429, 99] width 278 height 39
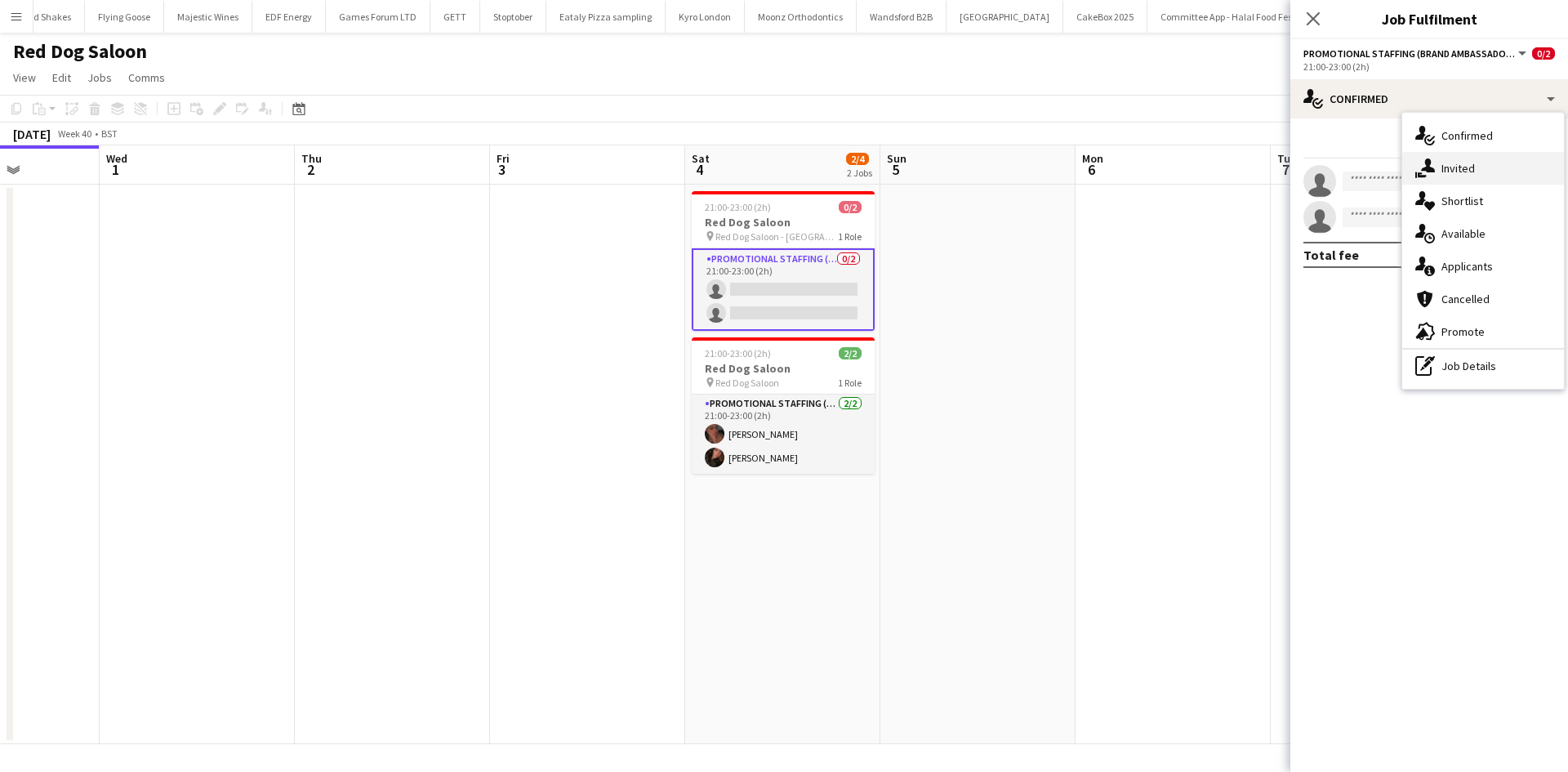
click at [1451, 169] on span "Invited" at bounding box center [1458, 168] width 33 height 15
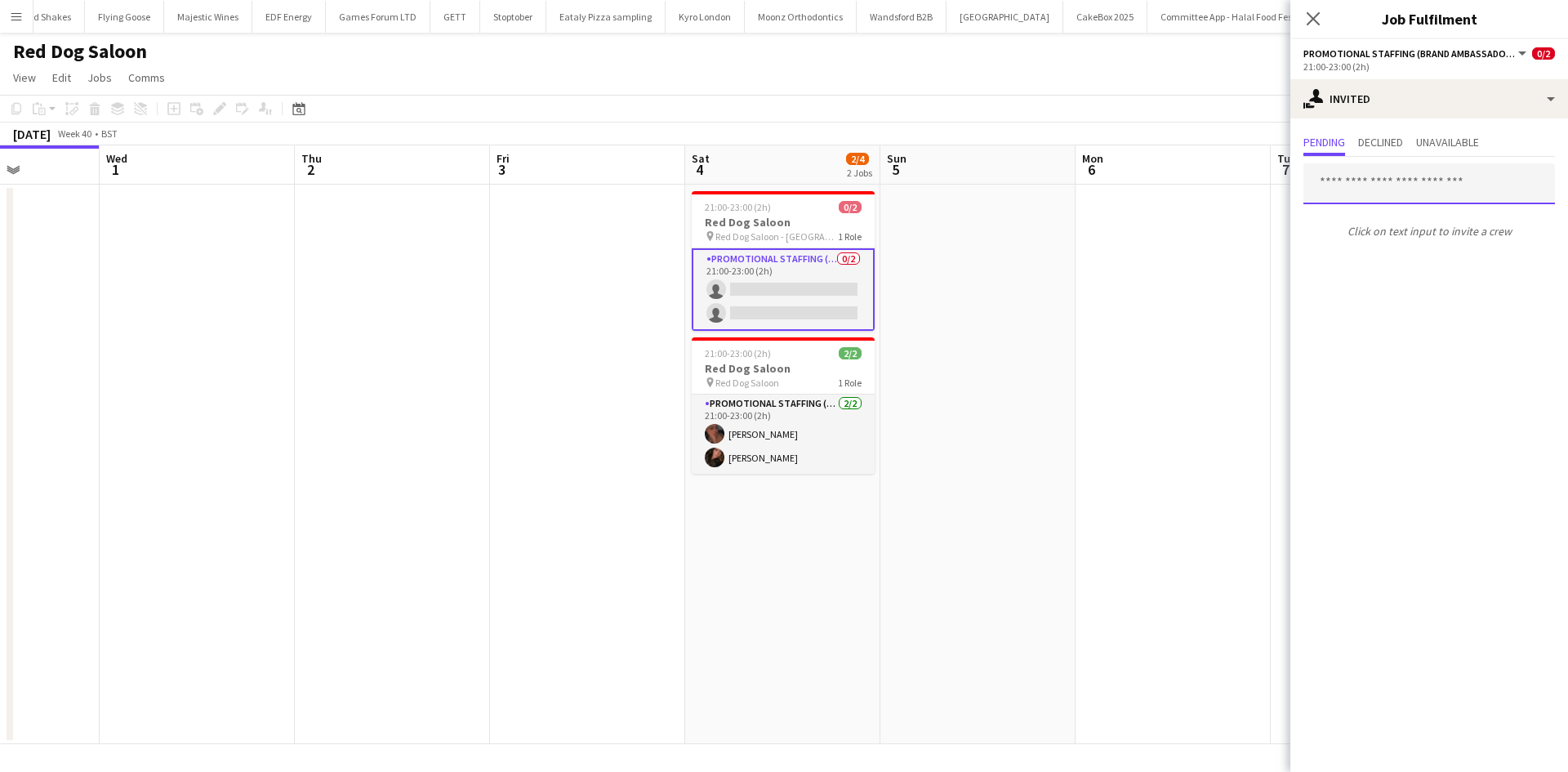
click at [1394, 184] on input "text" at bounding box center [1429, 184] width 251 height 41
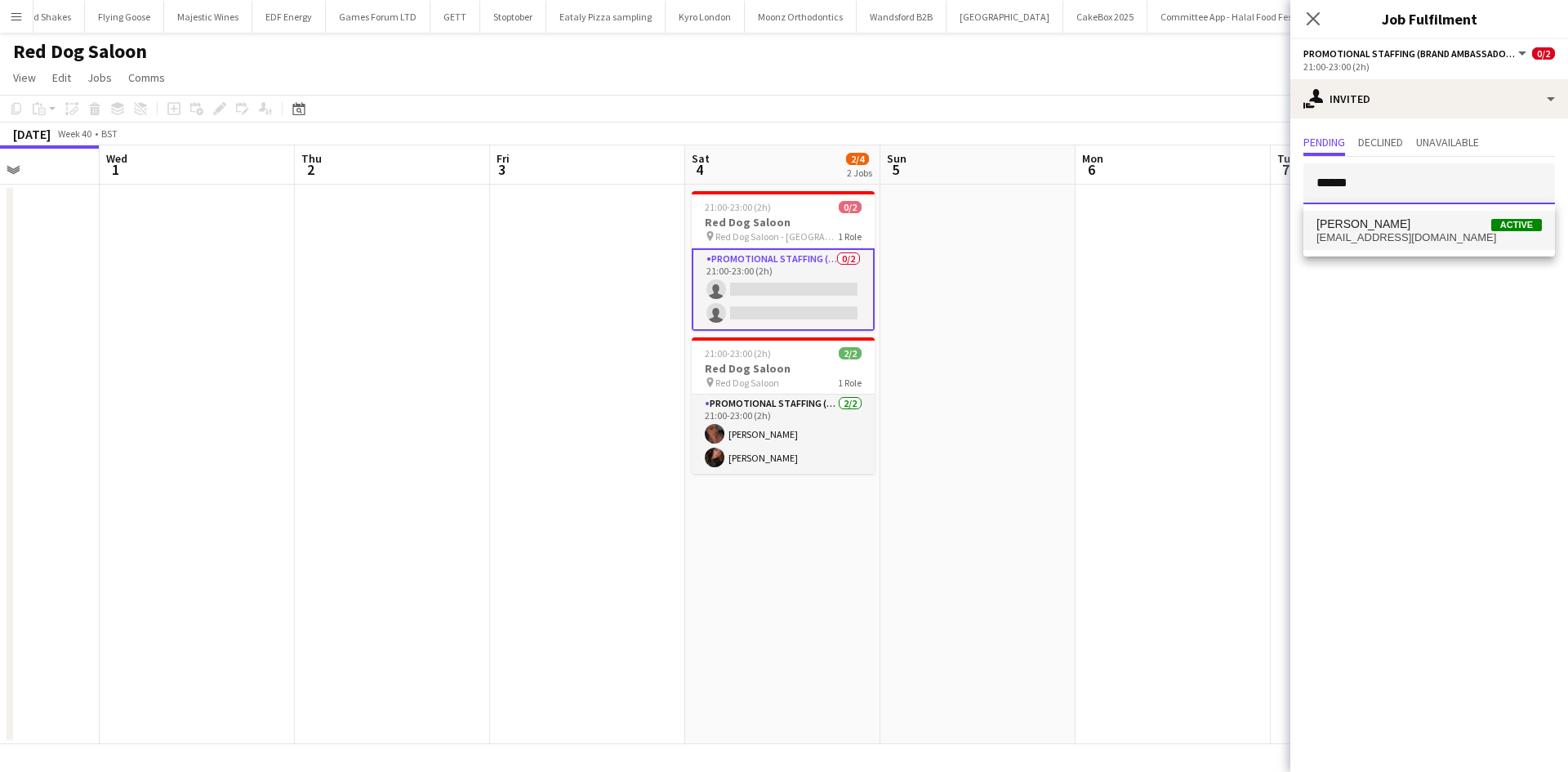
type input "******"
click at [1436, 239] on span "[EMAIL_ADDRESS][DOMAIN_NAME]" at bounding box center [1429, 237] width 225 height 13
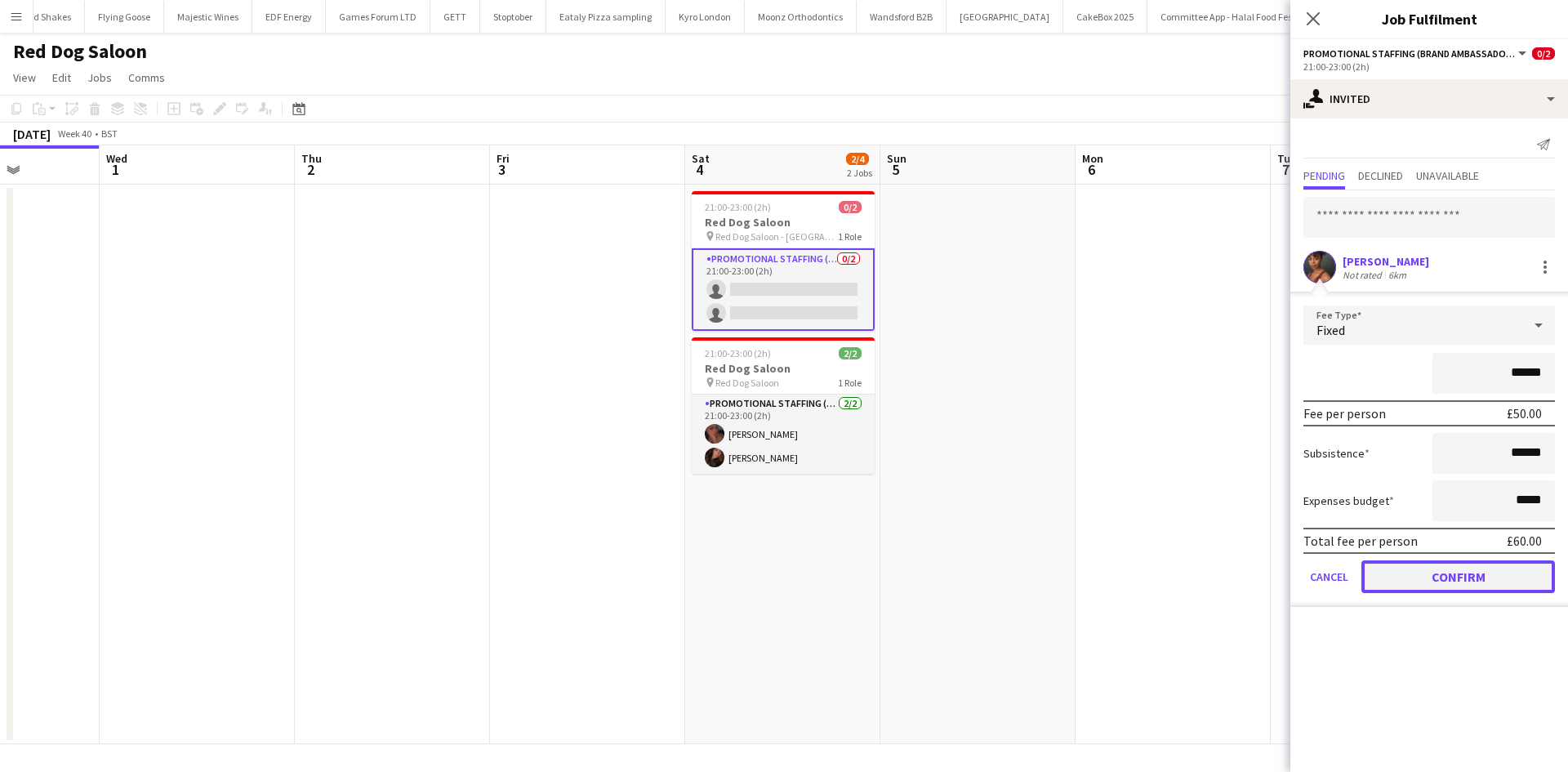
click at [1459, 579] on button "Confirm" at bounding box center [1458, 576] width 194 height 32
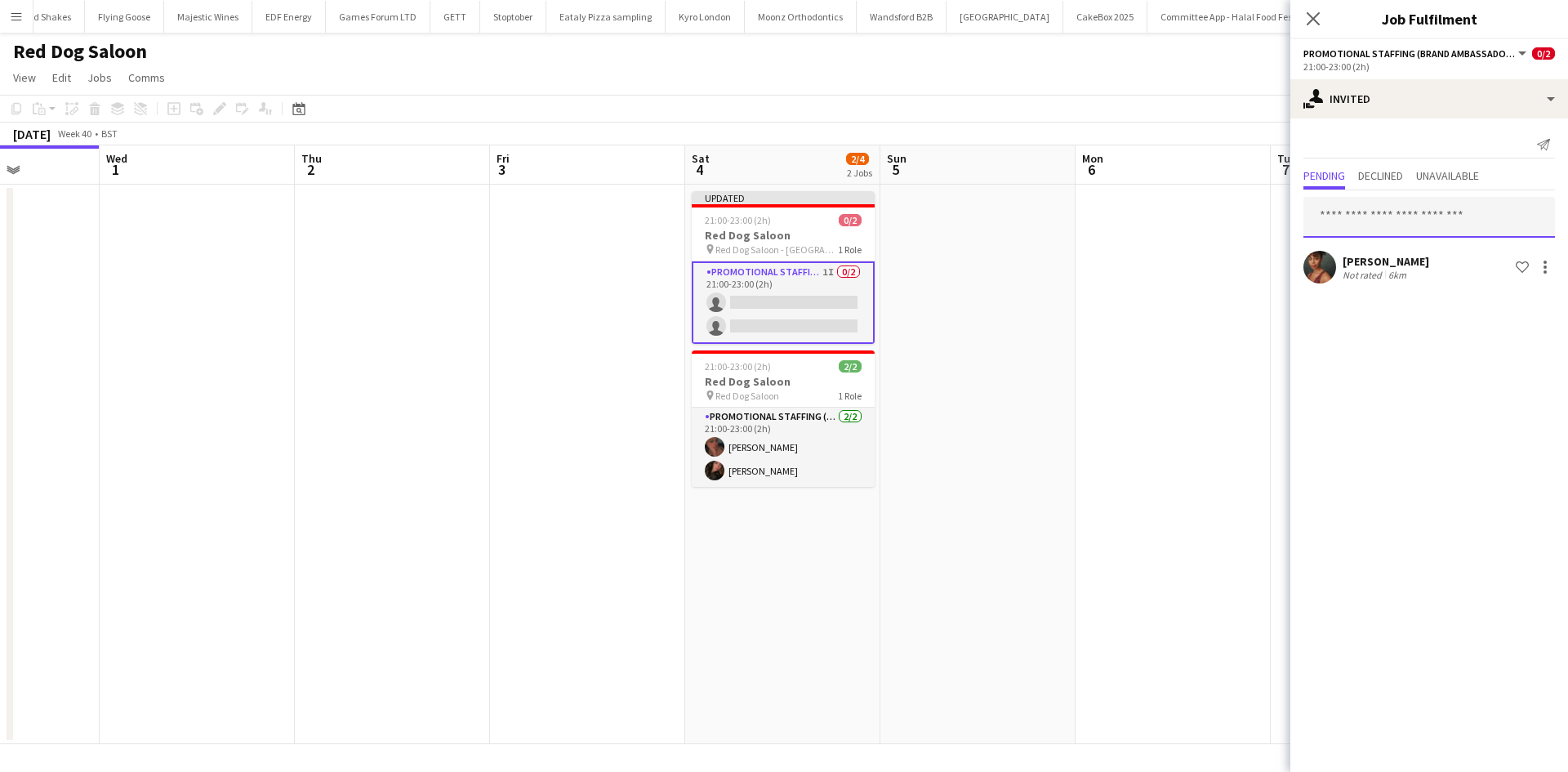
click at [1411, 202] on input "text" at bounding box center [1429, 217] width 251 height 41
type input "********"
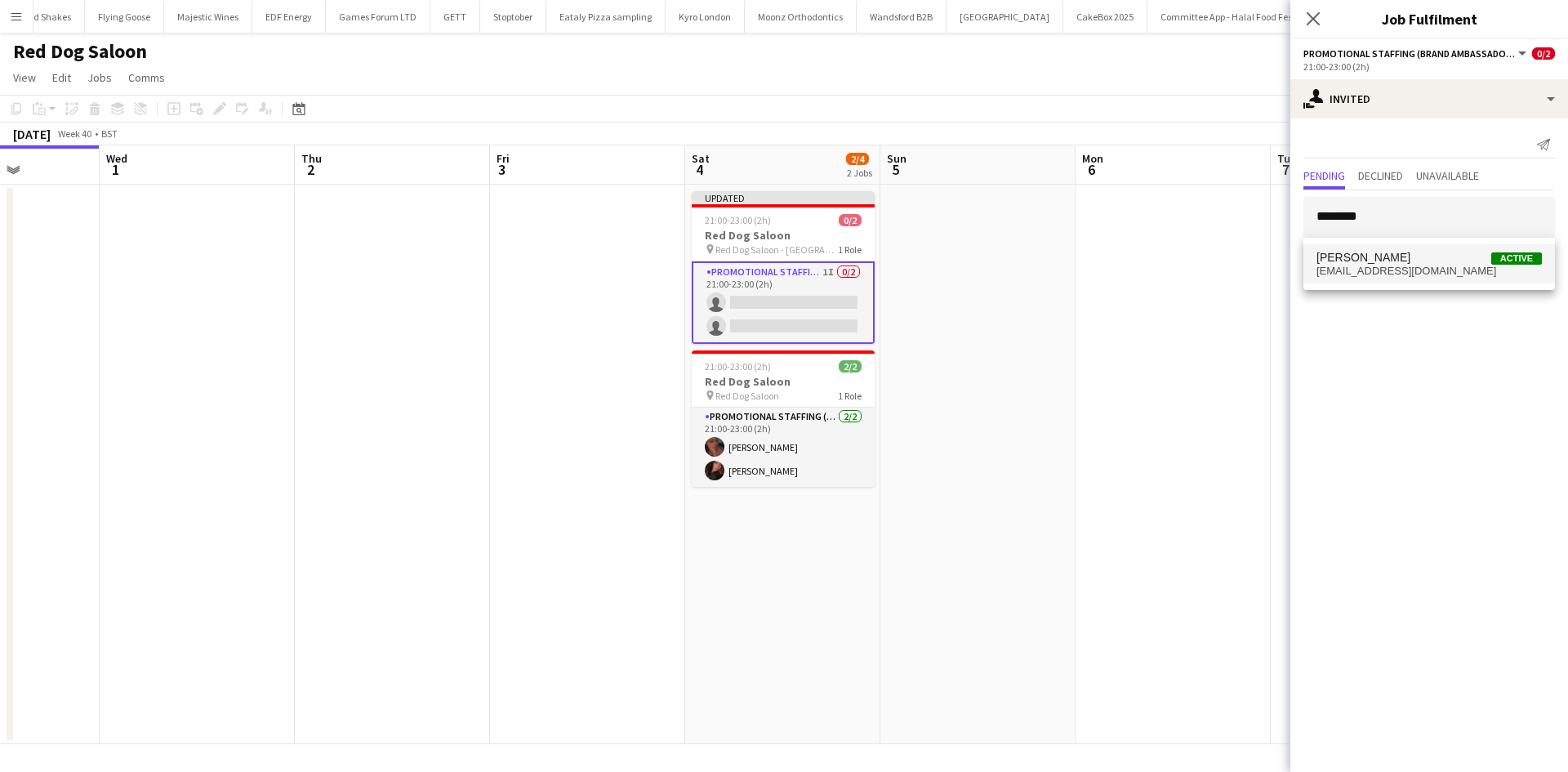
click at [1409, 247] on mat-option "Eliza Jones Active elizarosejones@outlook.com" at bounding box center [1429, 263] width 251 height 39
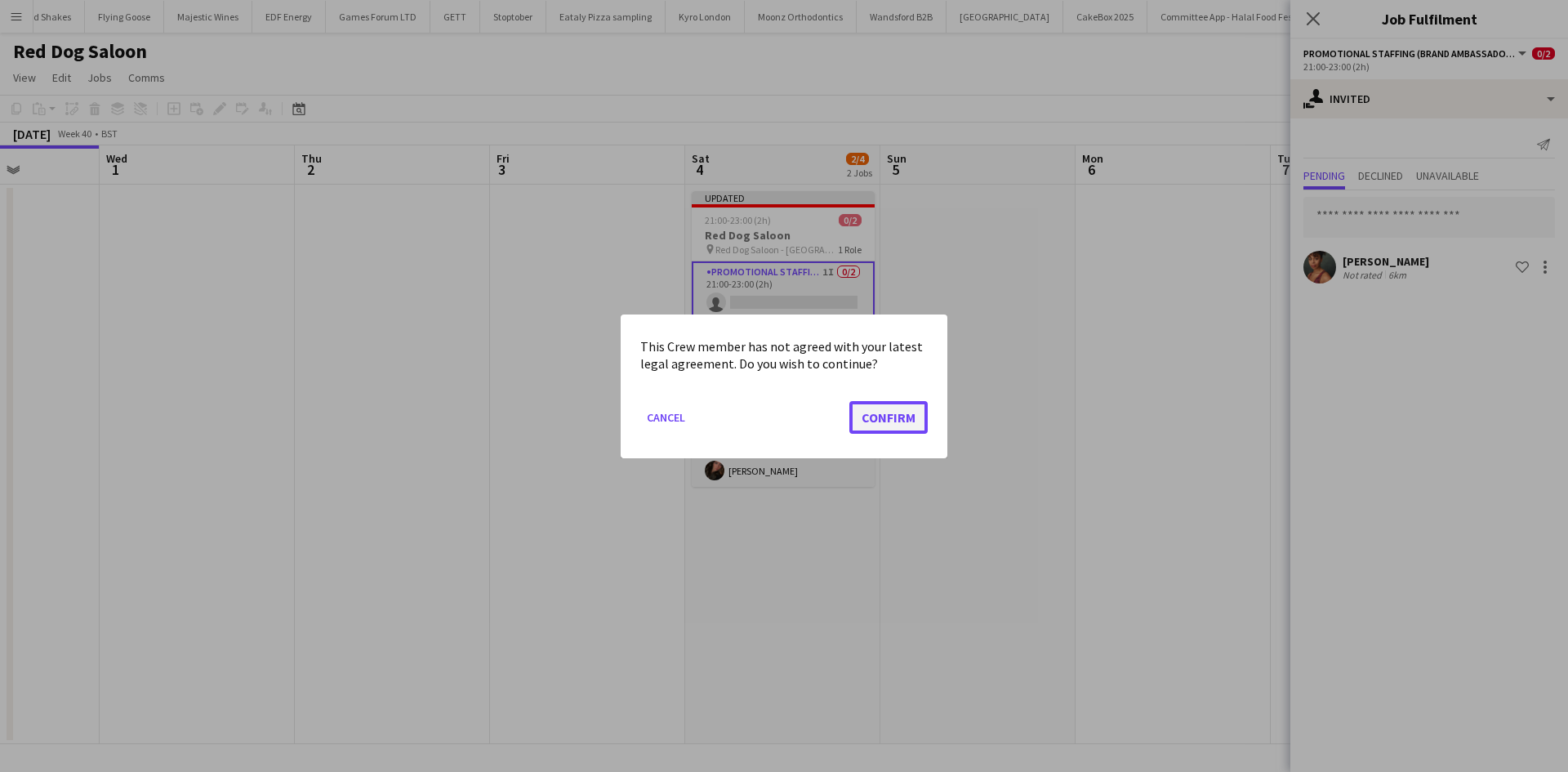
click at [904, 426] on button "Confirm" at bounding box center [888, 416] width 78 height 32
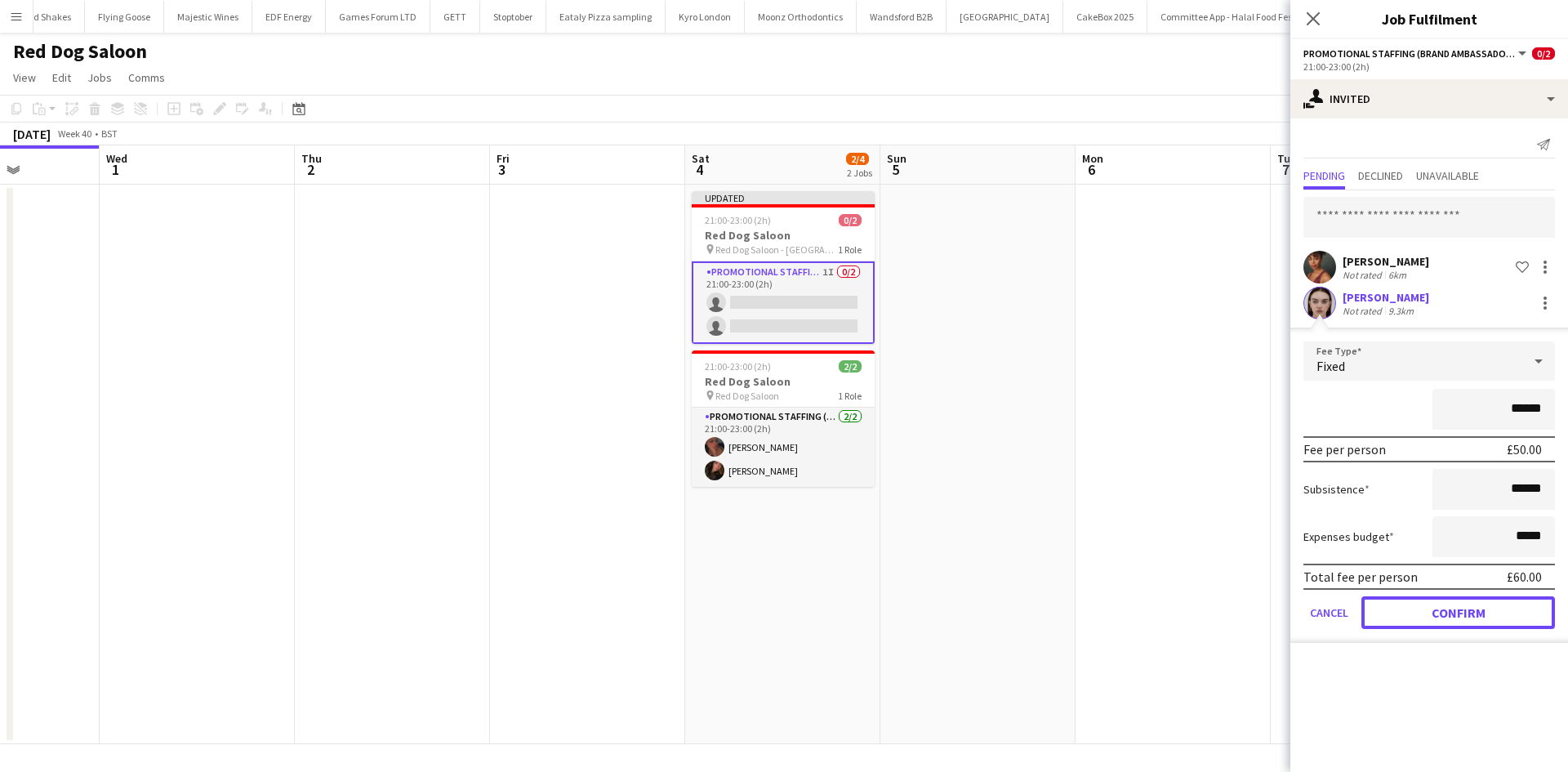
drag, startPoint x: 1496, startPoint y: 623, endPoint x: 1417, endPoint y: 592, distance: 84.9
click at [1495, 622] on button "Confirm" at bounding box center [1458, 611] width 194 height 32
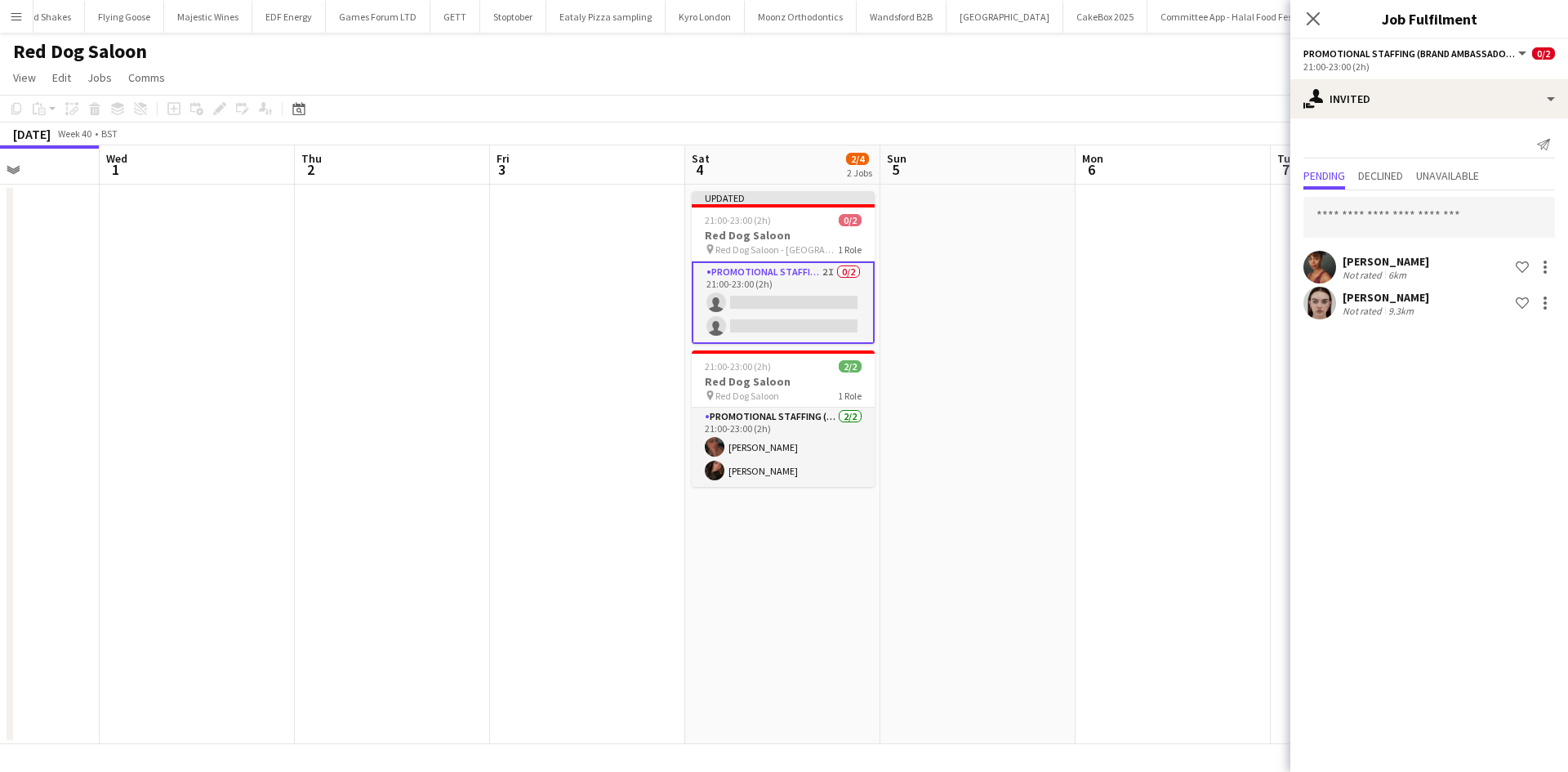
click at [1109, 356] on app-date-cell at bounding box center [1172, 464] width 195 height 560
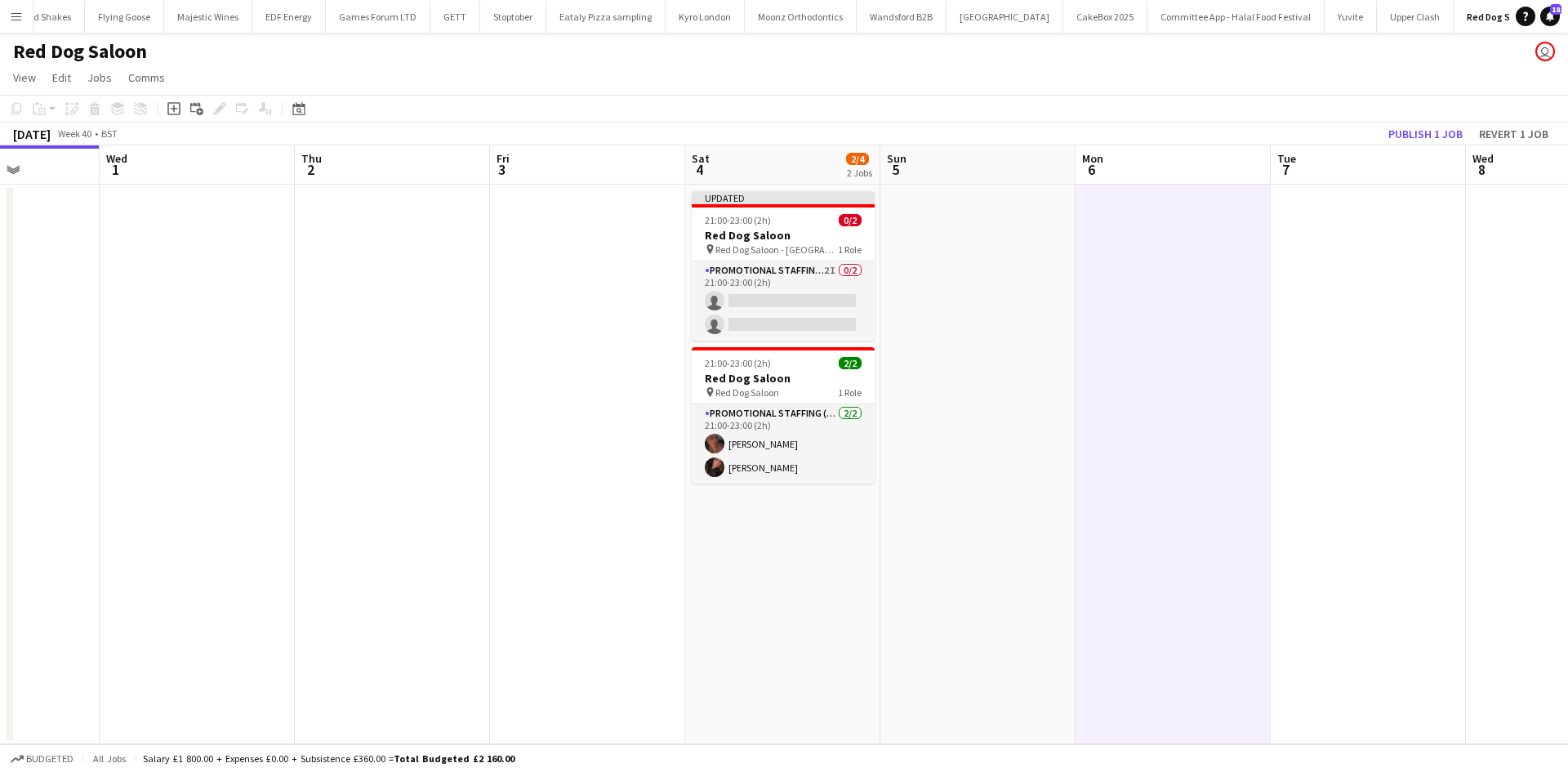
click at [1420, 122] on app-toolbar "Copy Paste Paste Ctrl+V Paste with crew Ctrl+Shift+V Paste linked Job Delete Gr…" at bounding box center [784, 109] width 1568 height 28
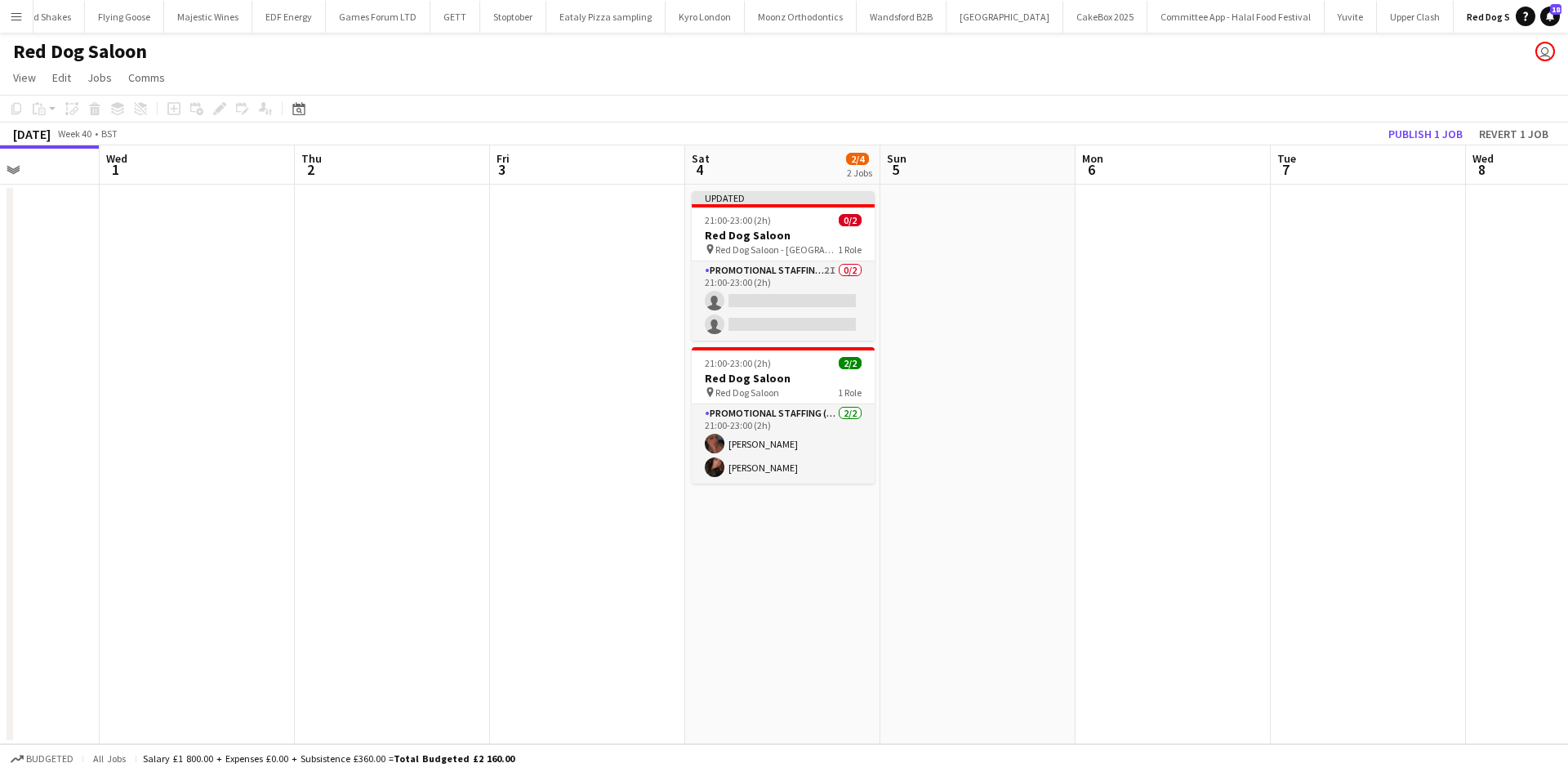
click at [1420, 147] on app-board-header-date "Tue 7" at bounding box center [1368, 164] width 195 height 39
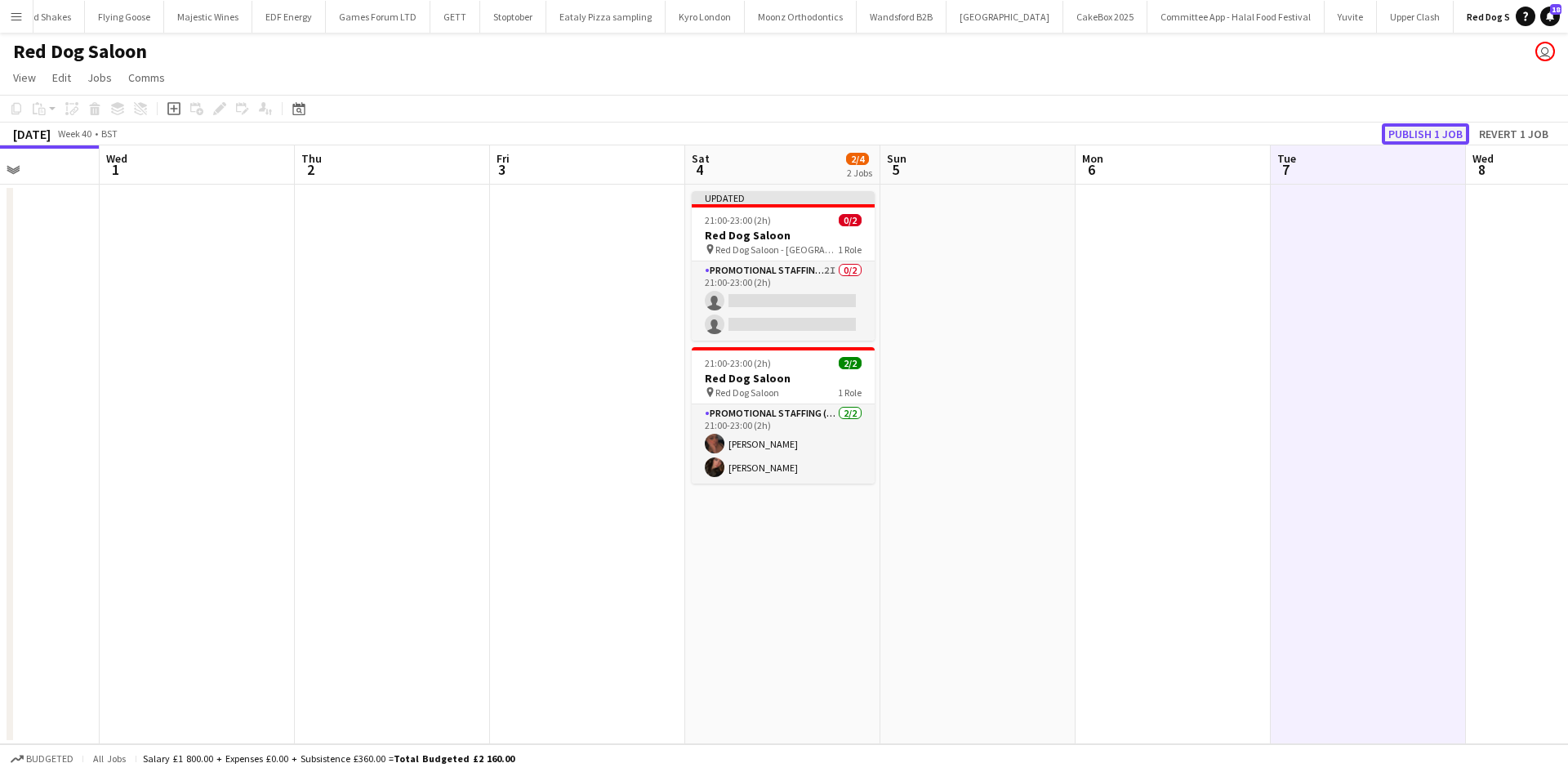
click at [1430, 135] on button "Publish 1 job" at bounding box center [1425, 134] width 88 height 21
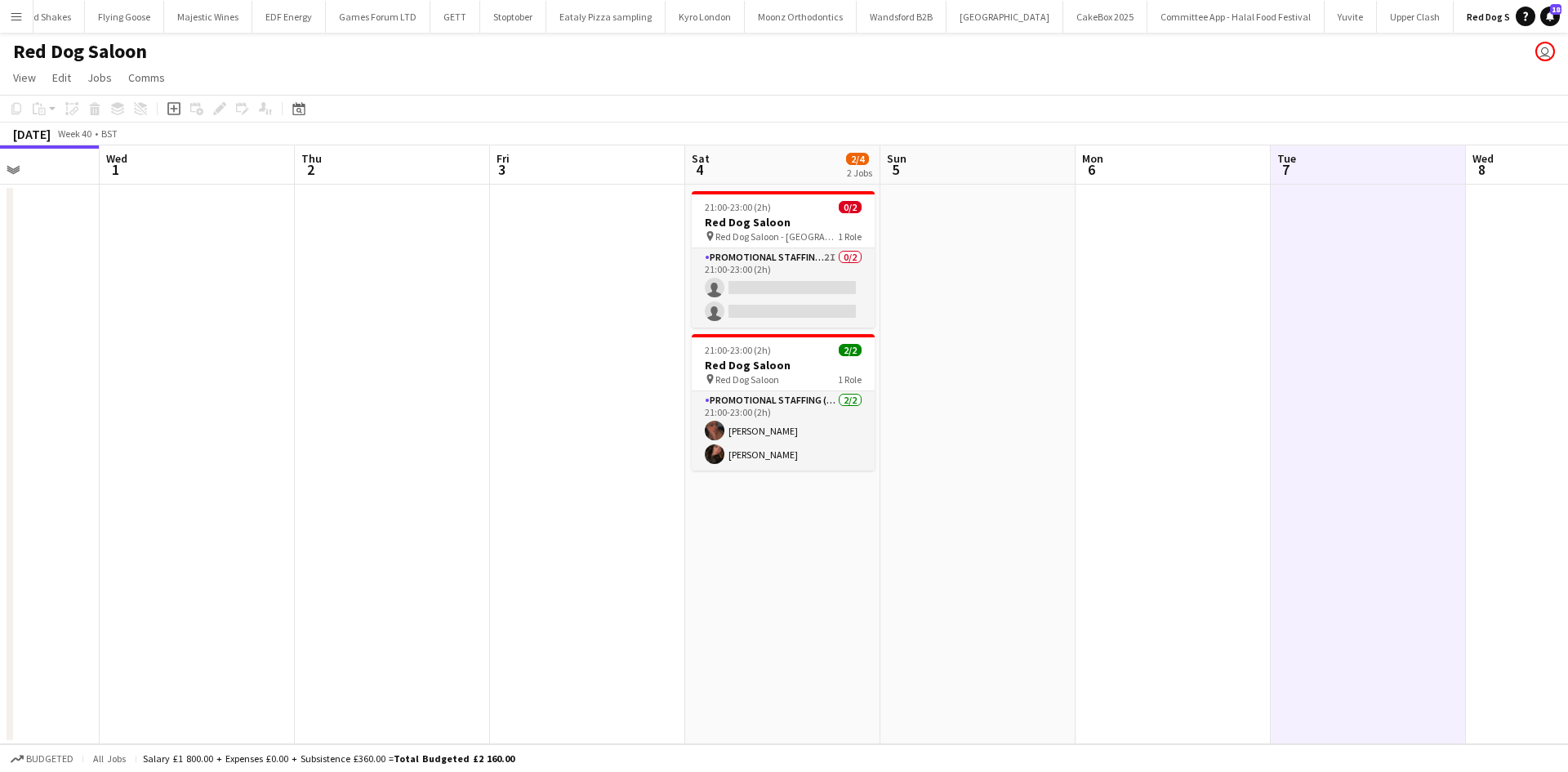
drag, startPoint x: 941, startPoint y: 417, endPoint x: 623, endPoint y: 381, distance: 320.0
click at [611, 381] on app-calendar-viewport "Sun 28 Mon 29 Tue 30 Wed 1 Thu 2 Fri 3 Sat 4 2/4 2 Jobs Sun 5 Mon 6 Tue 7 Wed 8…" at bounding box center [784, 444] width 1568 height 598
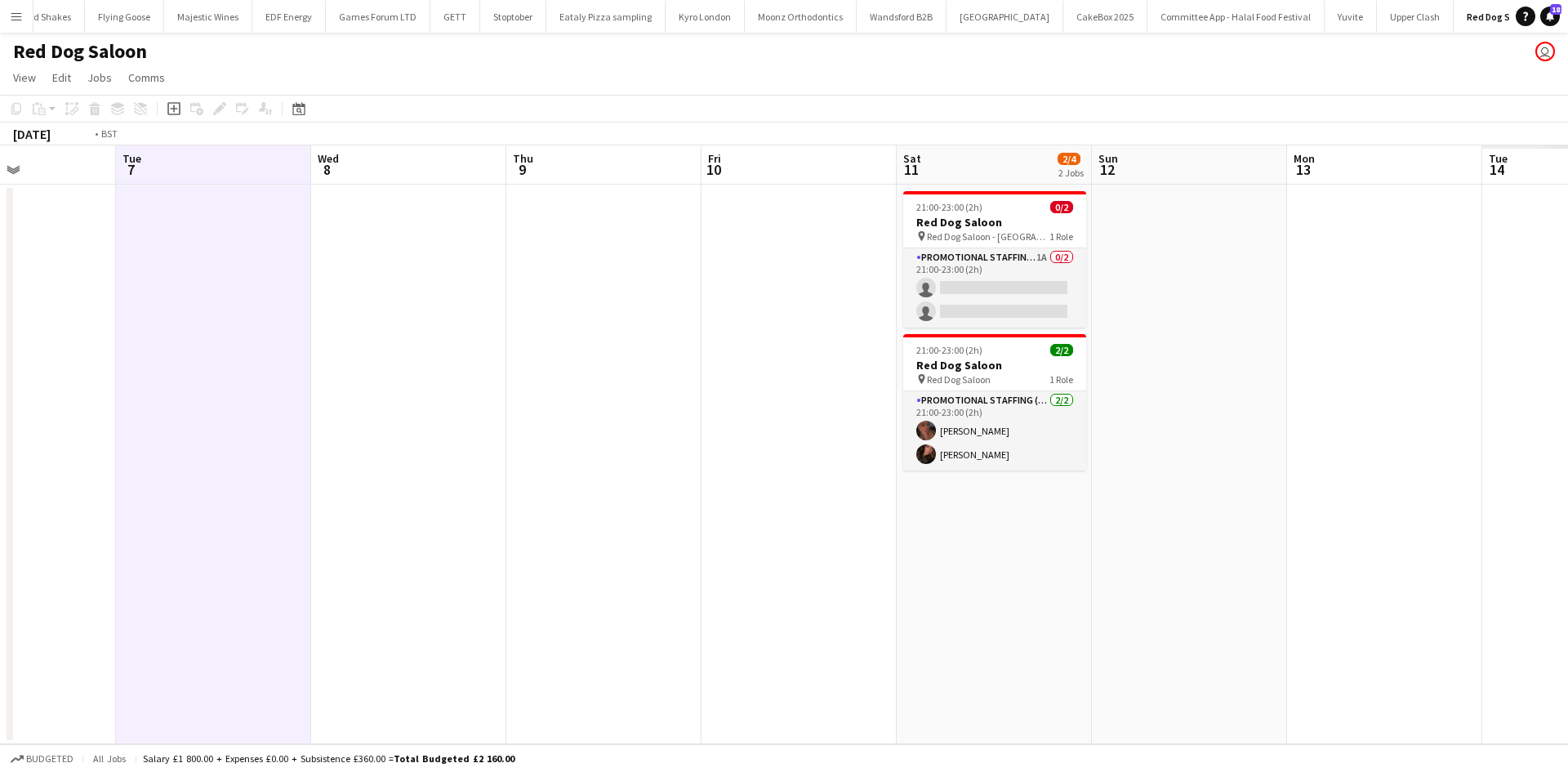
drag, startPoint x: 1103, startPoint y: 455, endPoint x: 774, endPoint y: 412, distance: 331.8
click at [776, 414] on app-calendar-viewport "Fri 3 Sat 4 2/4 2 Jobs Sun 5 Mon 6 Tue 7 Wed 8 Thu 9 Fri 10 Sat 11 2/4 2 Jobs S…" at bounding box center [784, 444] width 1568 height 598
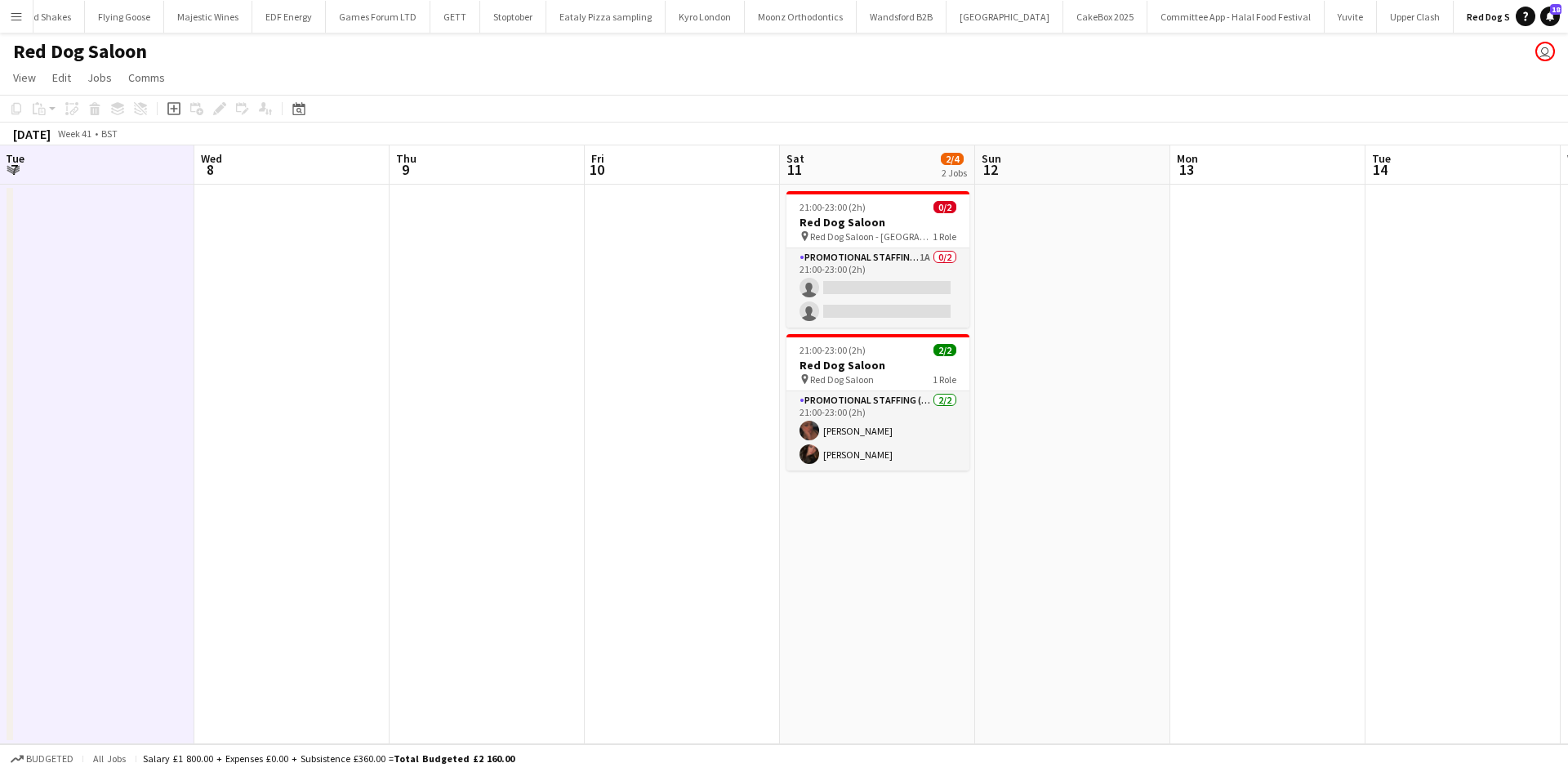
drag, startPoint x: 1147, startPoint y: 482, endPoint x: 557, endPoint y: 448, distance: 591.0
click at [261, 454] on app-calendar-viewport "Fri 3 Sat 4 2/4 2 Jobs Sun 5 Mon 6 Tue 7 Wed 8 Thu 9 Fri 10 Sat 11 2/4 2 Jobs S…" at bounding box center [784, 444] width 1568 height 598
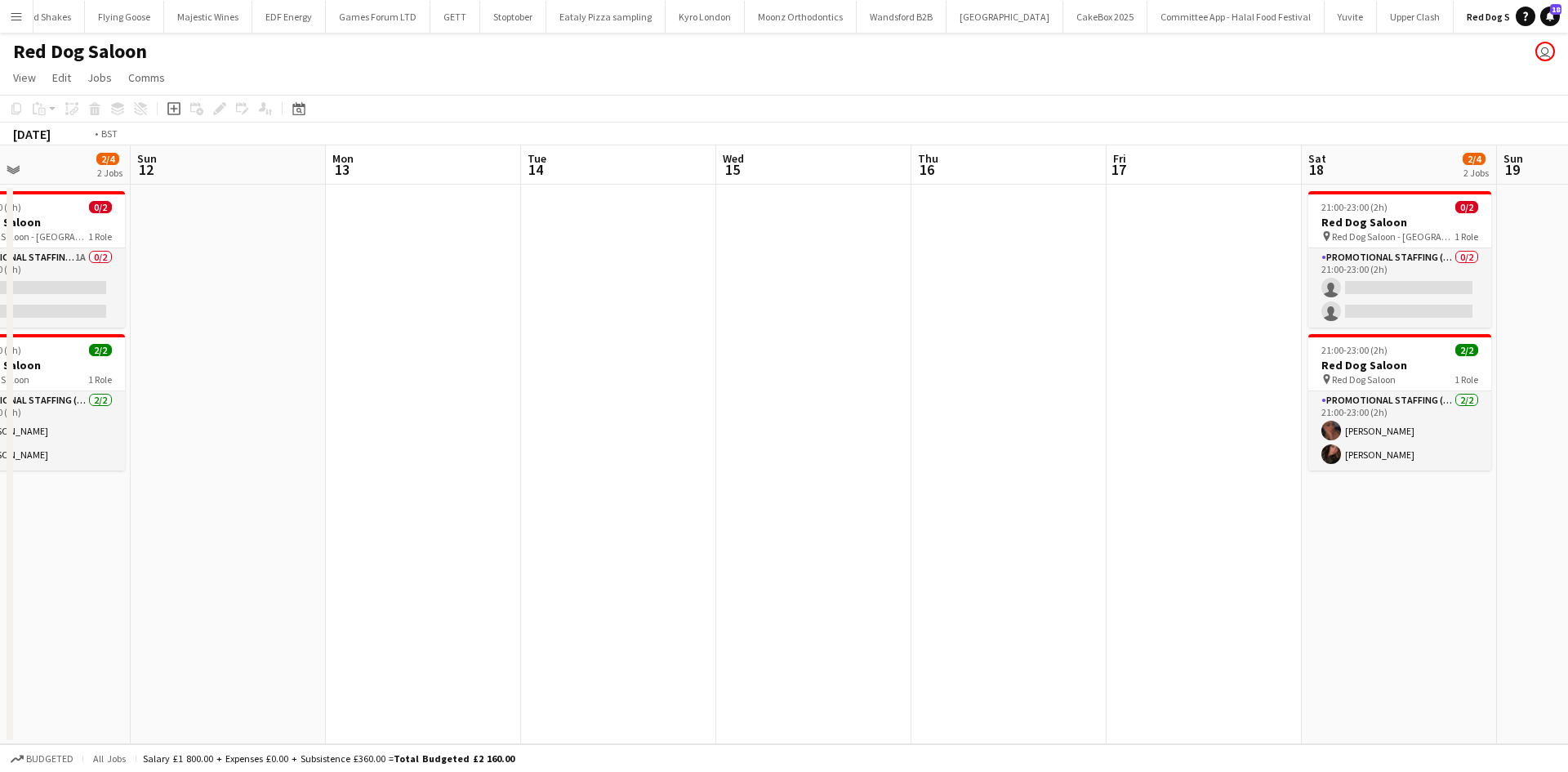
drag, startPoint x: 916, startPoint y: 447, endPoint x: 491, endPoint y: 446, distance: 425.0
click at [491, 447] on app-calendar-viewport "Thu 9 Fri 10 Sat 11 2/4 2 Jobs Sun 12 Mon 13 Tue 14 Wed 15 Thu 16 Fri 17 Sat 18…" at bounding box center [784, 444] width 1568 height 598
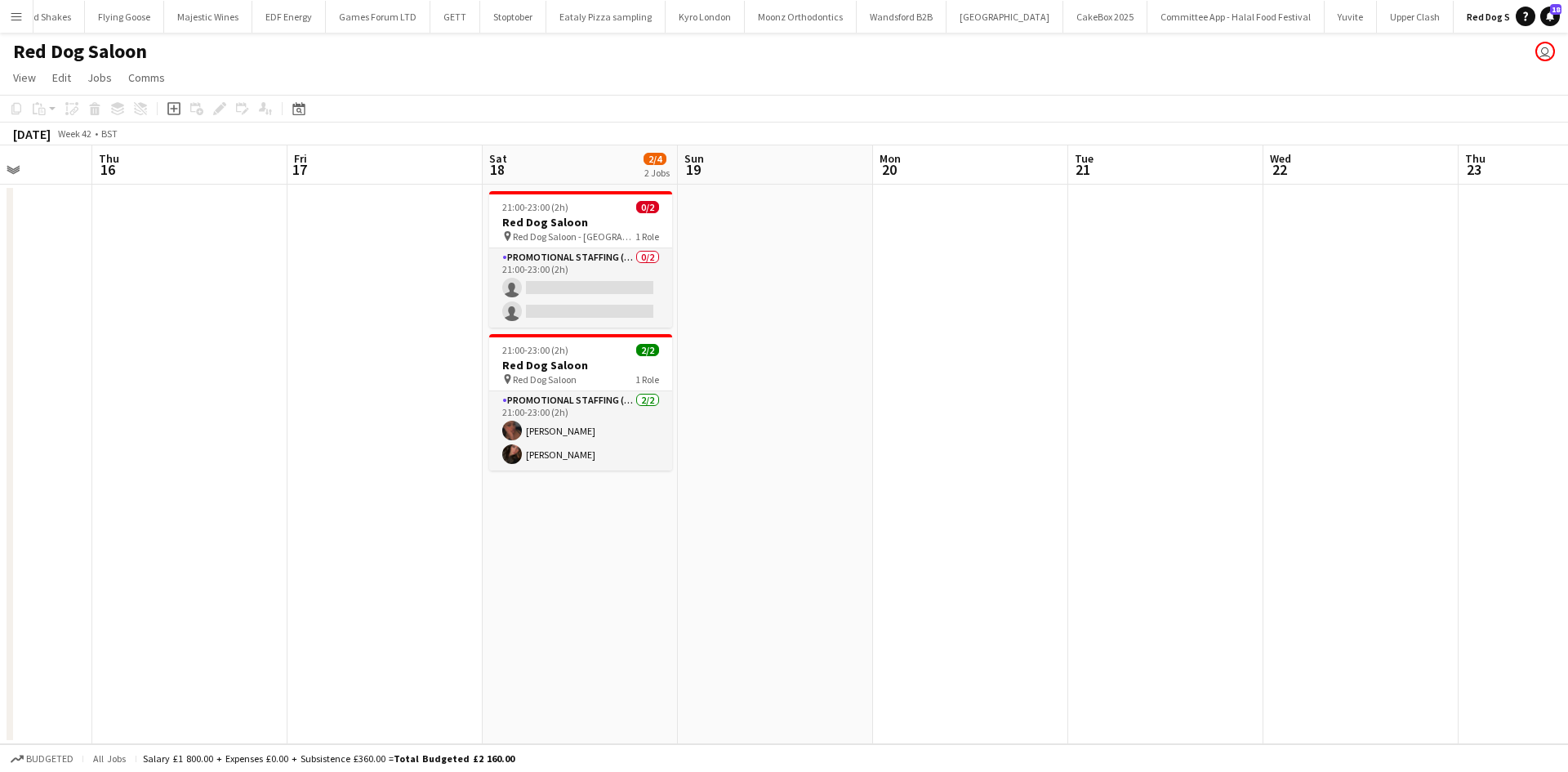
drag, startPoint x: 1045, startPoint y: 604, endPoint x: 646, endPoint y: 529, distance: 406.0
click at [145, 539] on app-calendar-viewport "Sat 11 2/4 2 Jobs Sun 12 Mon 13 Tue 14 Wed 15 Thu 16 Fri 17 Sat 18 2/4 2 Jobs S…" at bounding box center [784, 444] width 1568 height 598
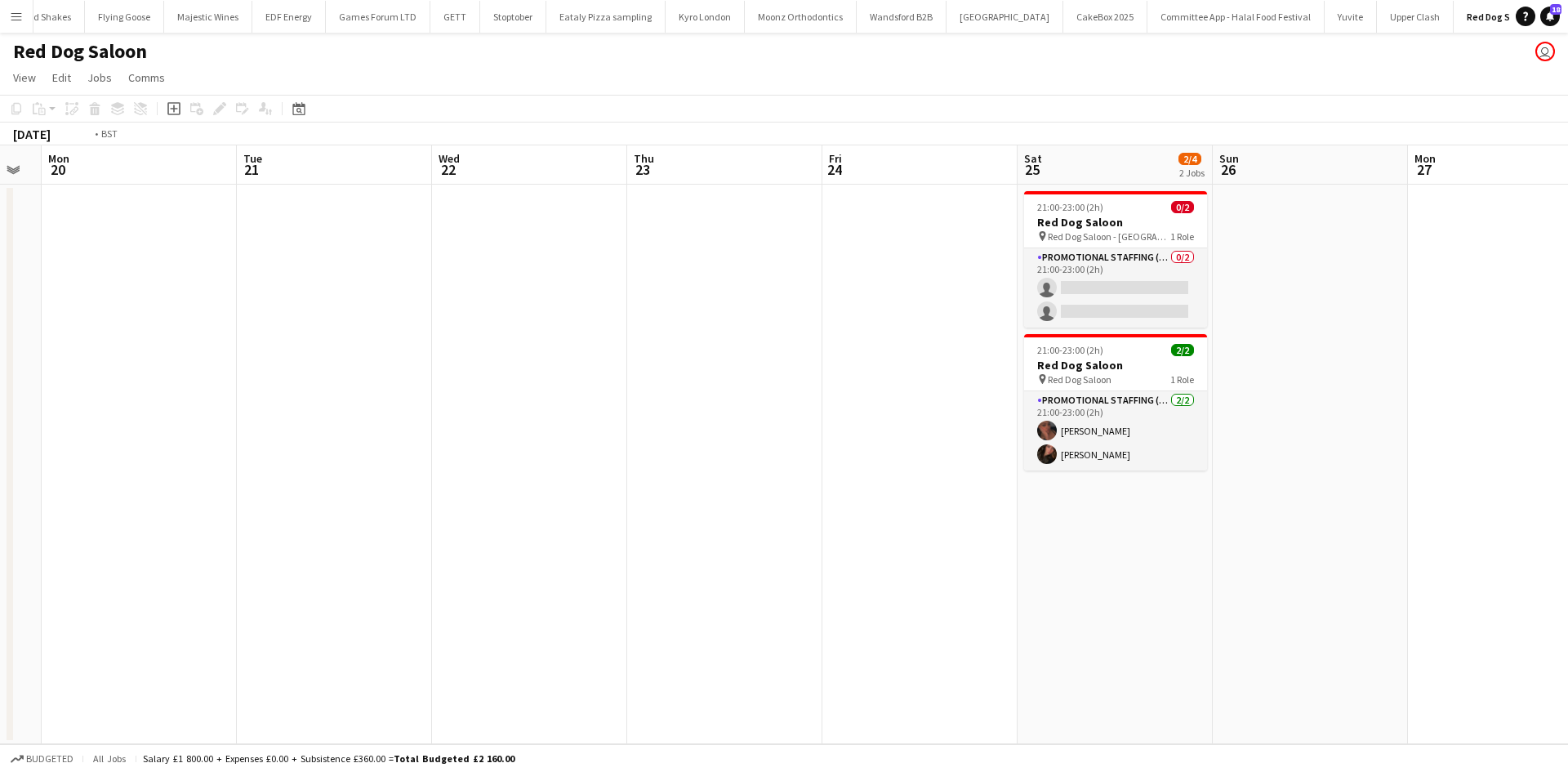
drag, startPoint x: 526, startPoint y: 514, endPoint x: 259, endPoint y: 514, distance: 267.0
click at [262, 514] on app-calendar-viewport "Thu 16 Fri 17 Sat 18 2/4 2 Jobs Sun 19 Mon 20 Tue 21 Wed 22 Thu 23 Fri 24 Sat 2…" at bounding box center [784, 444] width 1568 height 598
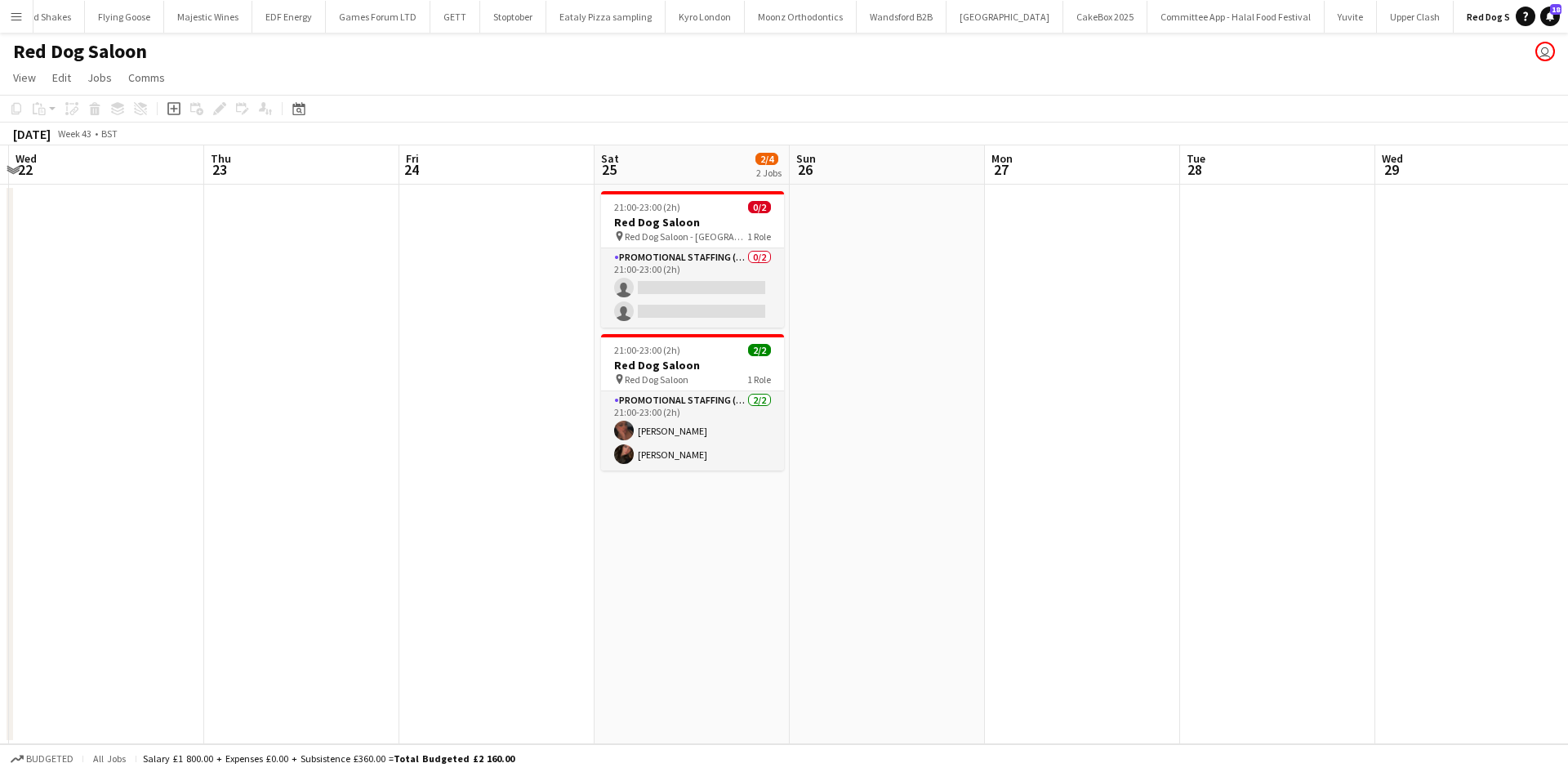
drag, startPoint x: 775, startPoint y: 514, endPoint x: 275, endPoint y: 512, distance: 500.0
click at [187, 514] on app-calendar-viewport "Sun 19 Mon 20 Tue 21 Wed 22 Thu 23 Fri 24 Sat 25 2/4 2 Jobs Sun 26 Mon 27 Tue 2…" at bounding box center [784, 444] width 1568 height 598
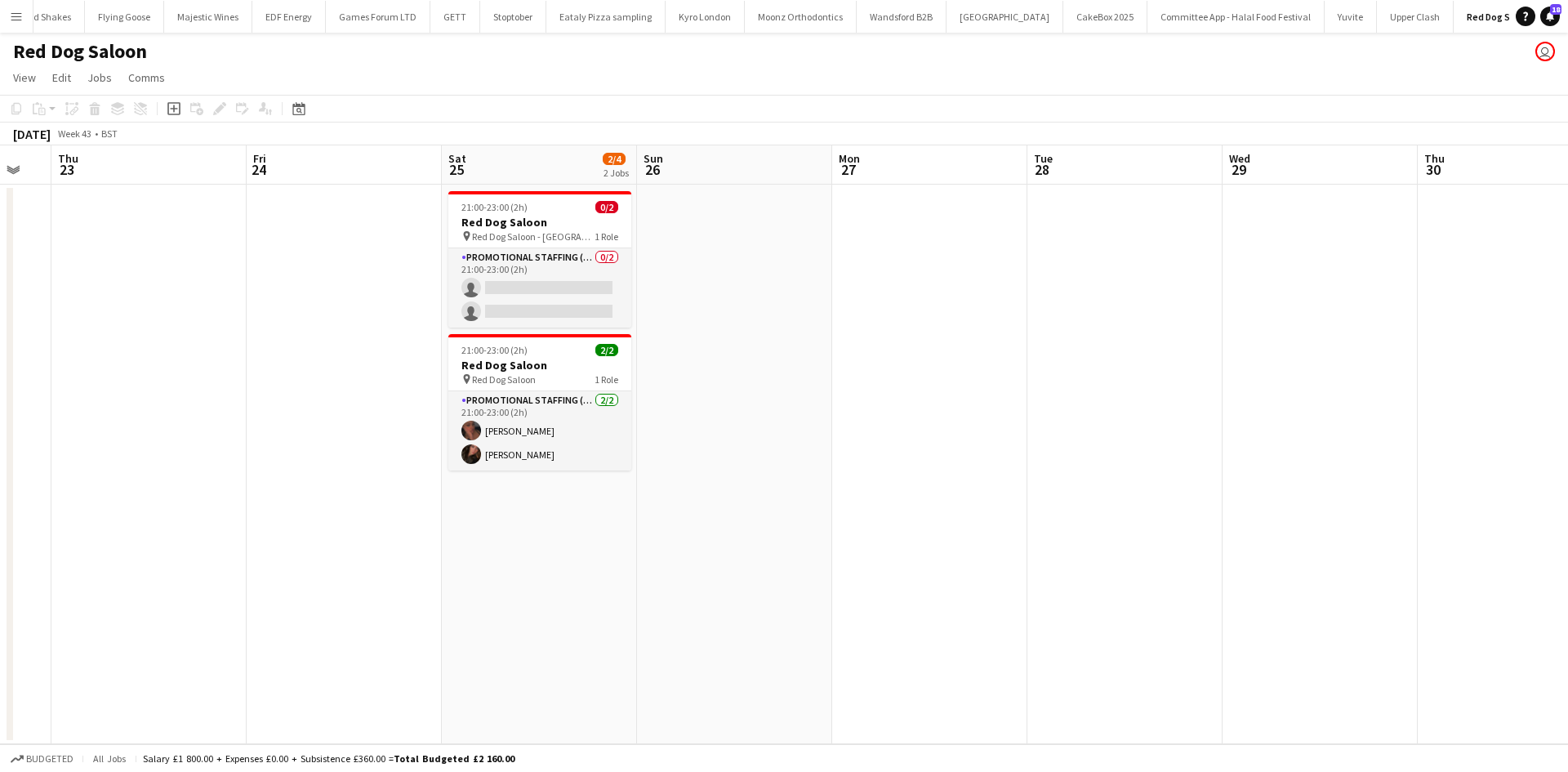
drag, startPoint x: 593, startPoint y: 517, endPoint x: 971, endPoint y: 489, distance: 379.0
click at [1104, 489] on app-calendar-viewport "Tue 21 Wed 22 Thu 23 Fri 24 Sat 25 2/4 2 Jobs Sun 26 Mon 27 Tue 28 Wed 29 Thu 3…" at bounding box center [784, 444] width 1568 height 598
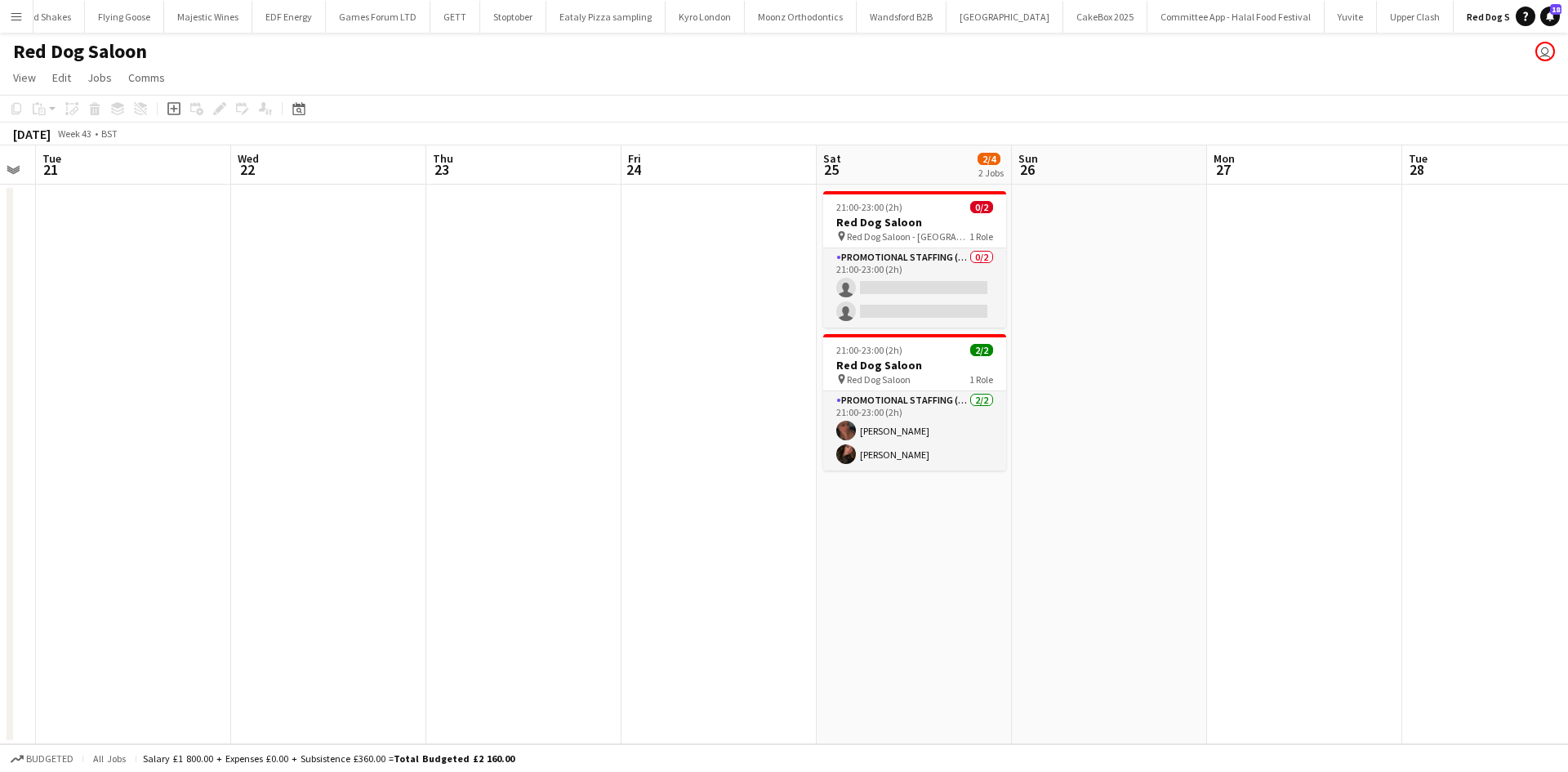
drag, startPoint x: 638, startPoint y: 523, endPoint x: 688, endPoint y: 528, distance: 50.2
click at [687, 528] on app-calendar-viewport "Sun 19 Mon 20 Tue 21 Wed 22 Thu 23 Fri 24 Sat 25 2/4 2 Jobs Sun 26 Mon 27 Tue 2…" at bounding box center [784, 444] width 1568 height 598
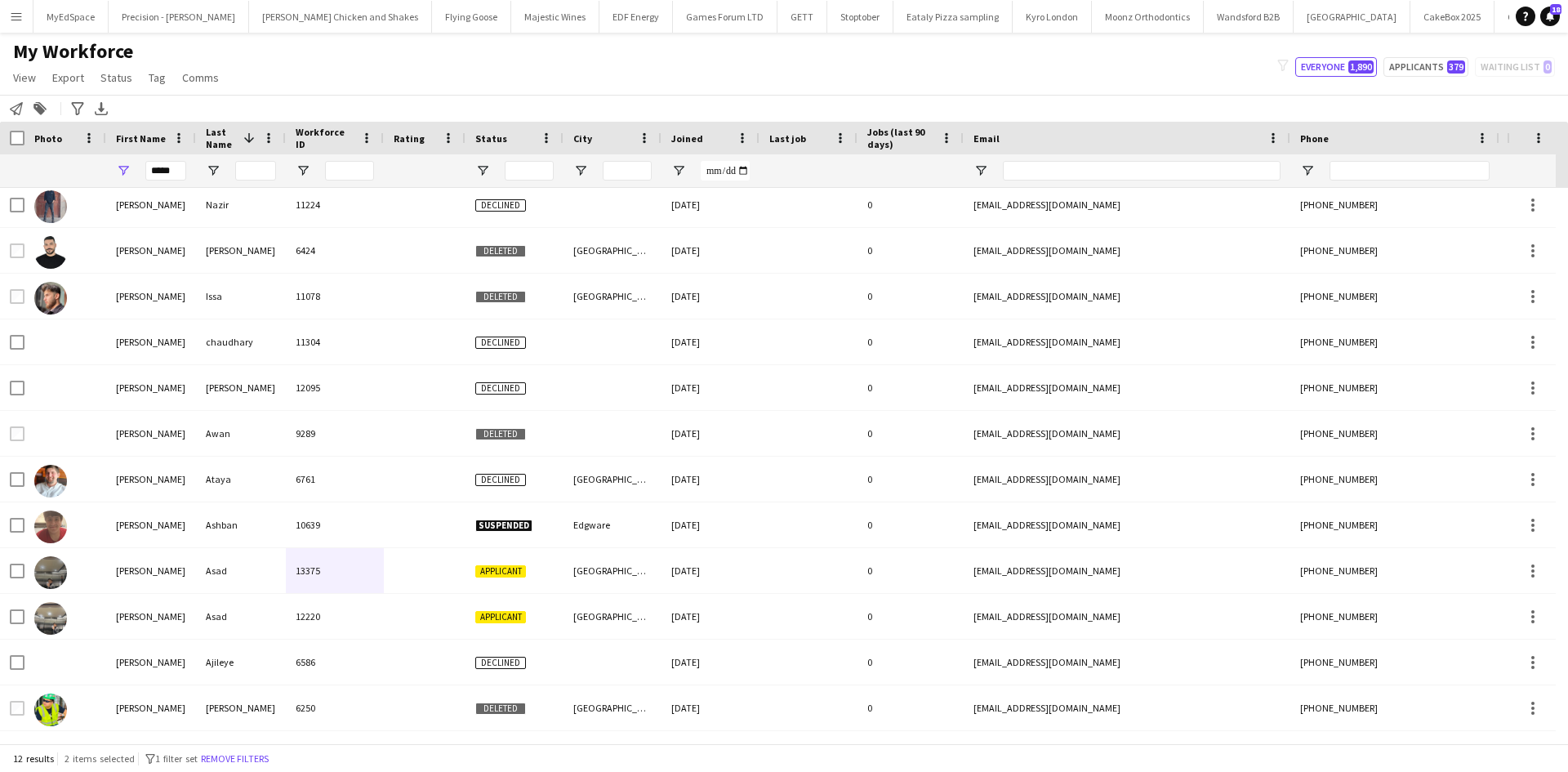
click at [173, 184] on div "*****" at bounding box center [165, 170] width 41 height 32
click at [175, 180] on input "*****" at bounding box center [165, 170] width 41 height 19
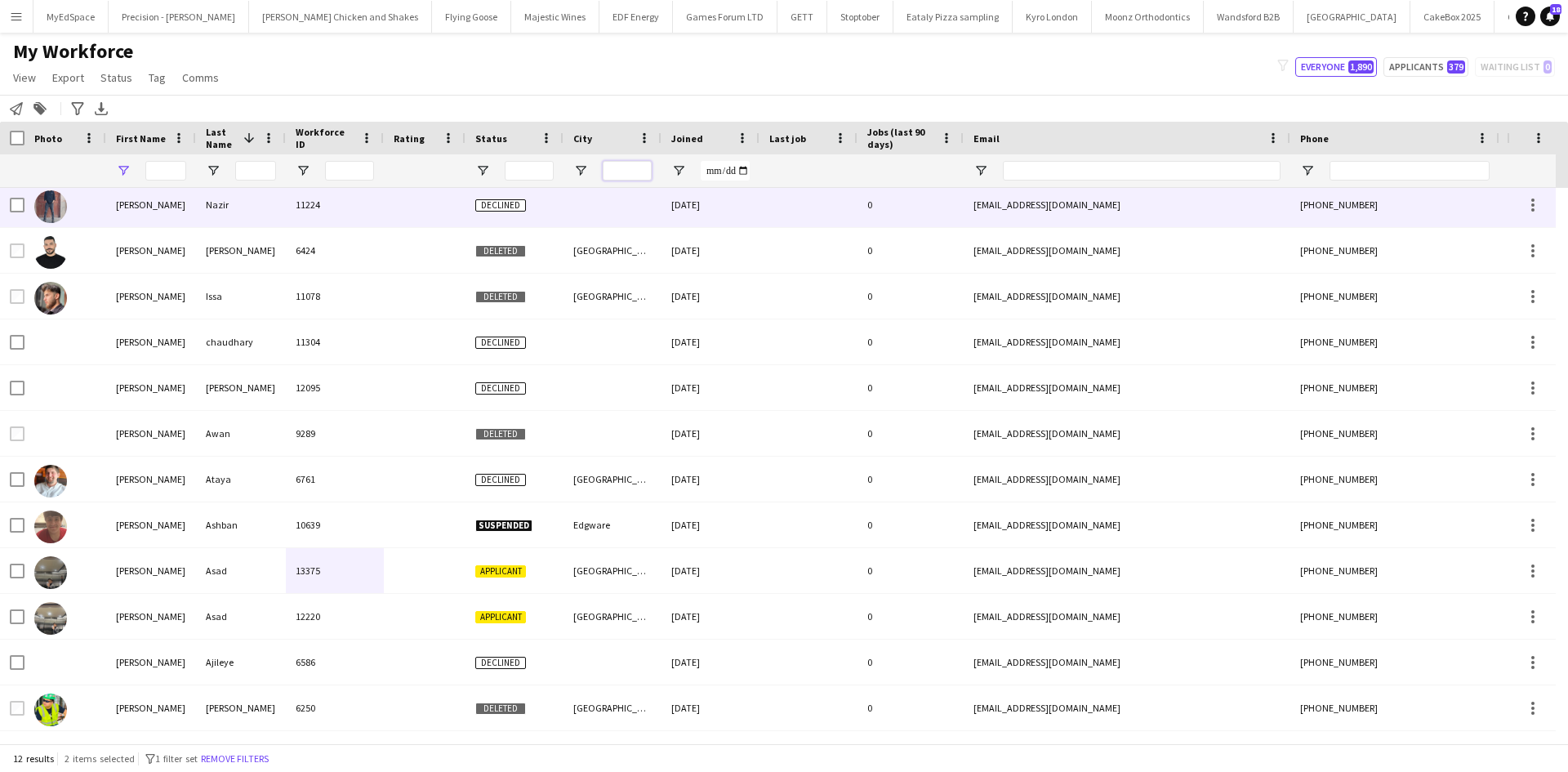
click at [634, 175] on input "City Filter Input" at bounding box center [626, 170] width 49 height 19
click at [634, 175] on input "City Filter Input" at bounding box center [626, 170] width 49 height 19
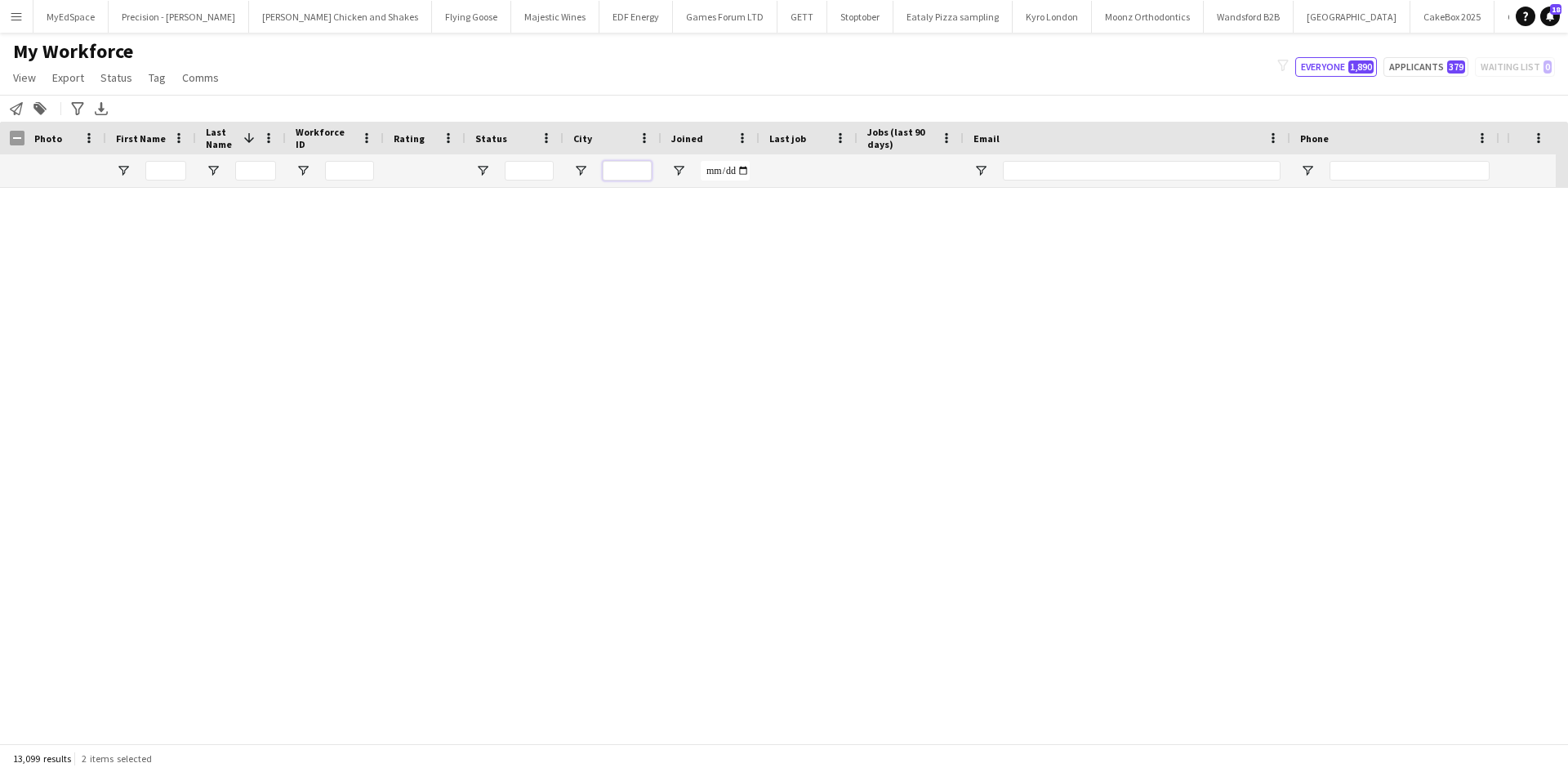
click at [639, 163] on input "City Filter Input" at bounding box center [626, 170] width 49 height 19
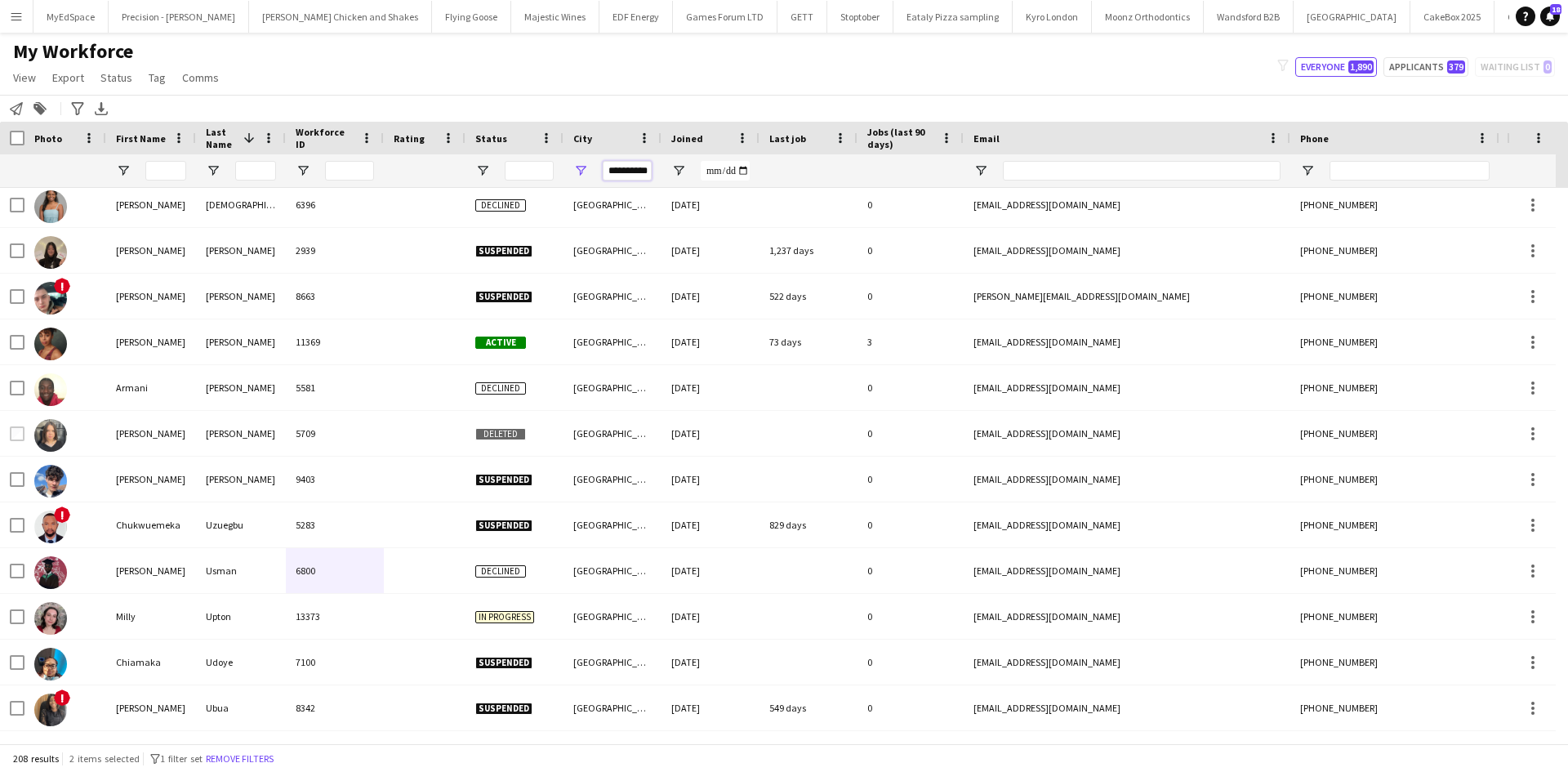
scroll to position [0, 6]
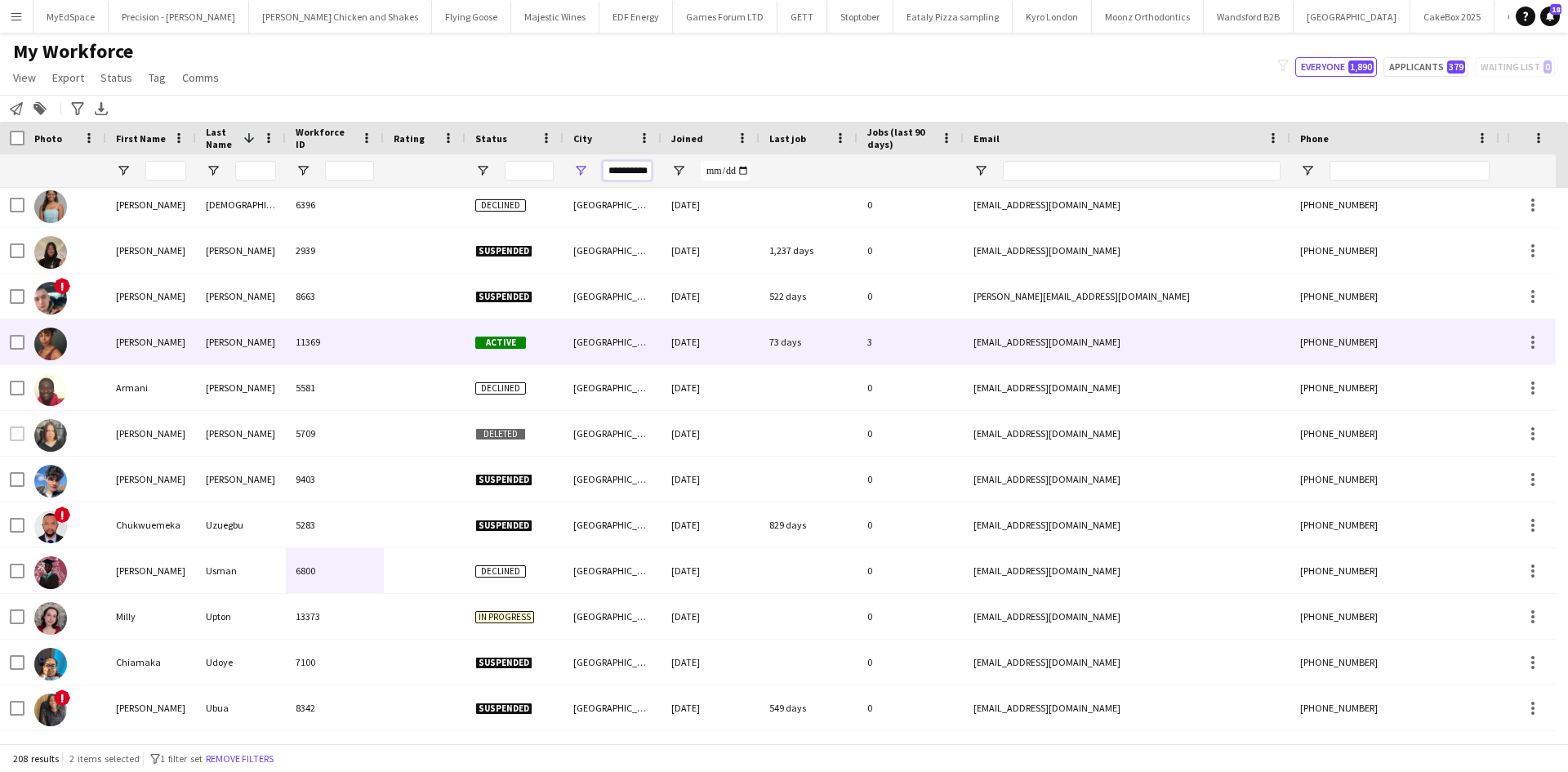
type input "**********"
click at [227, 328] on div "[PERSON_NAME]" at bounding box center [240, 342] width 90 height 45
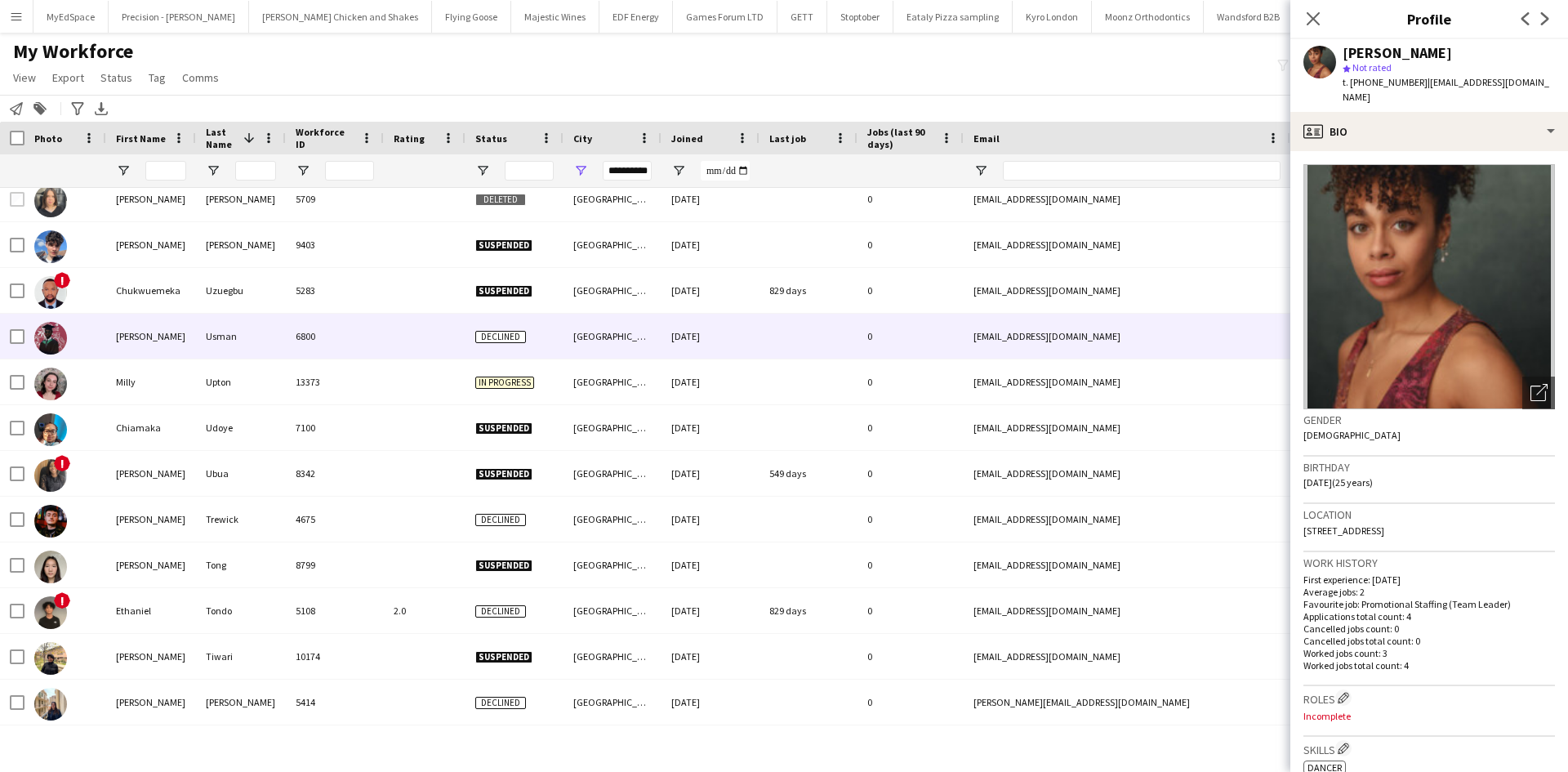
scroll to position [250, 0]
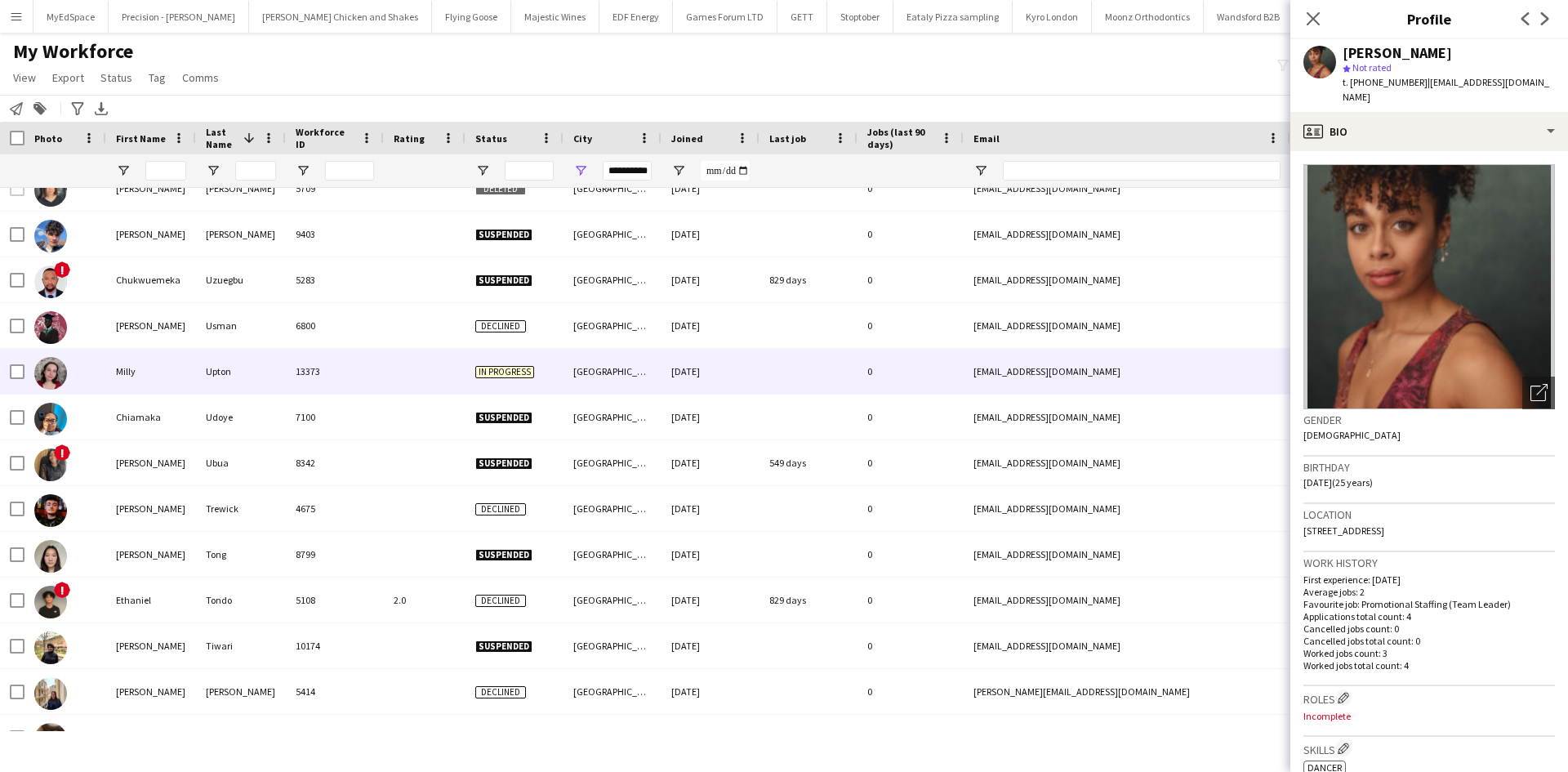
click at [413, 363] on div at bounding box center [425, 371] width 81 height 45
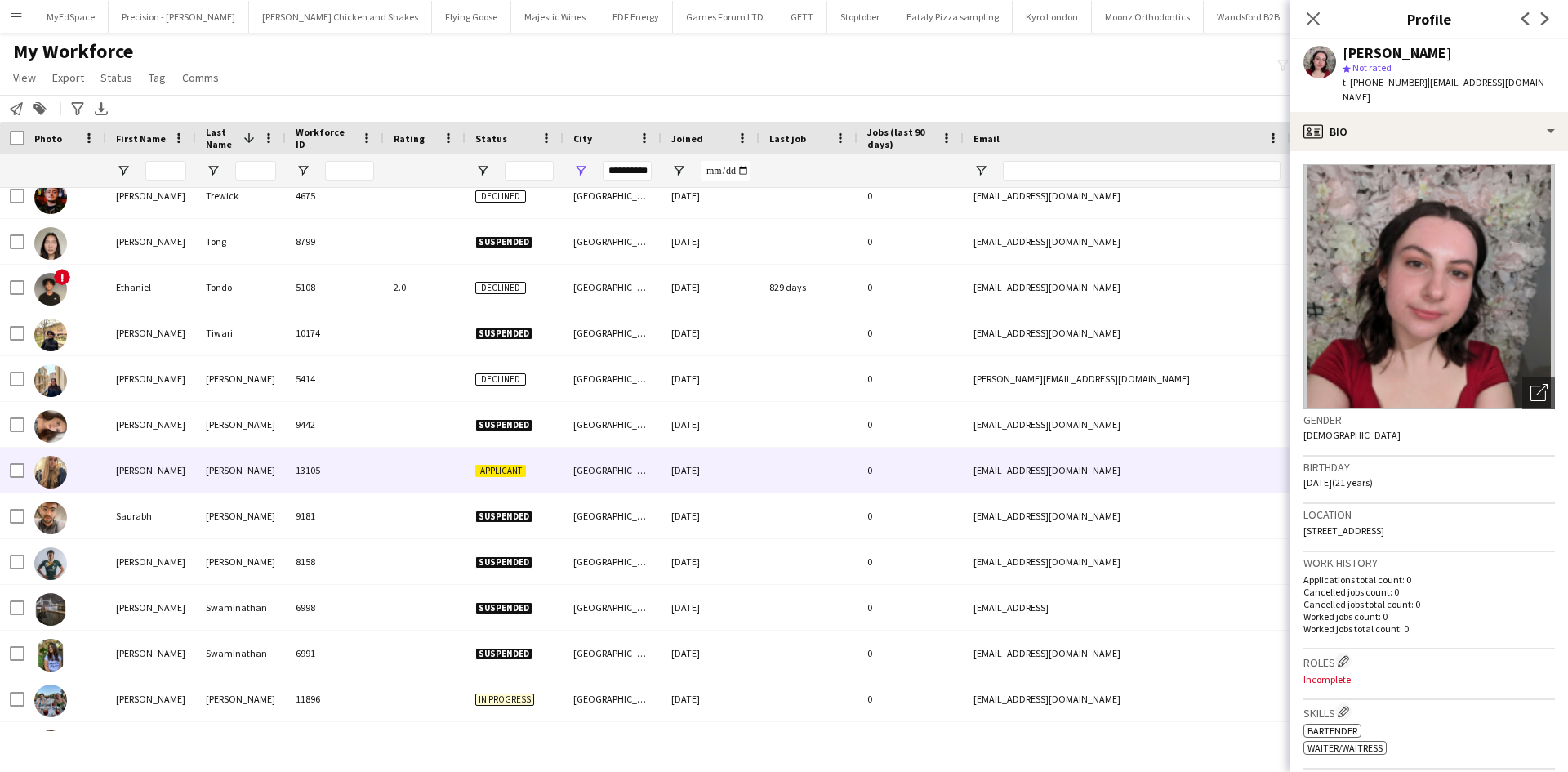
scroll to position [659, 0]
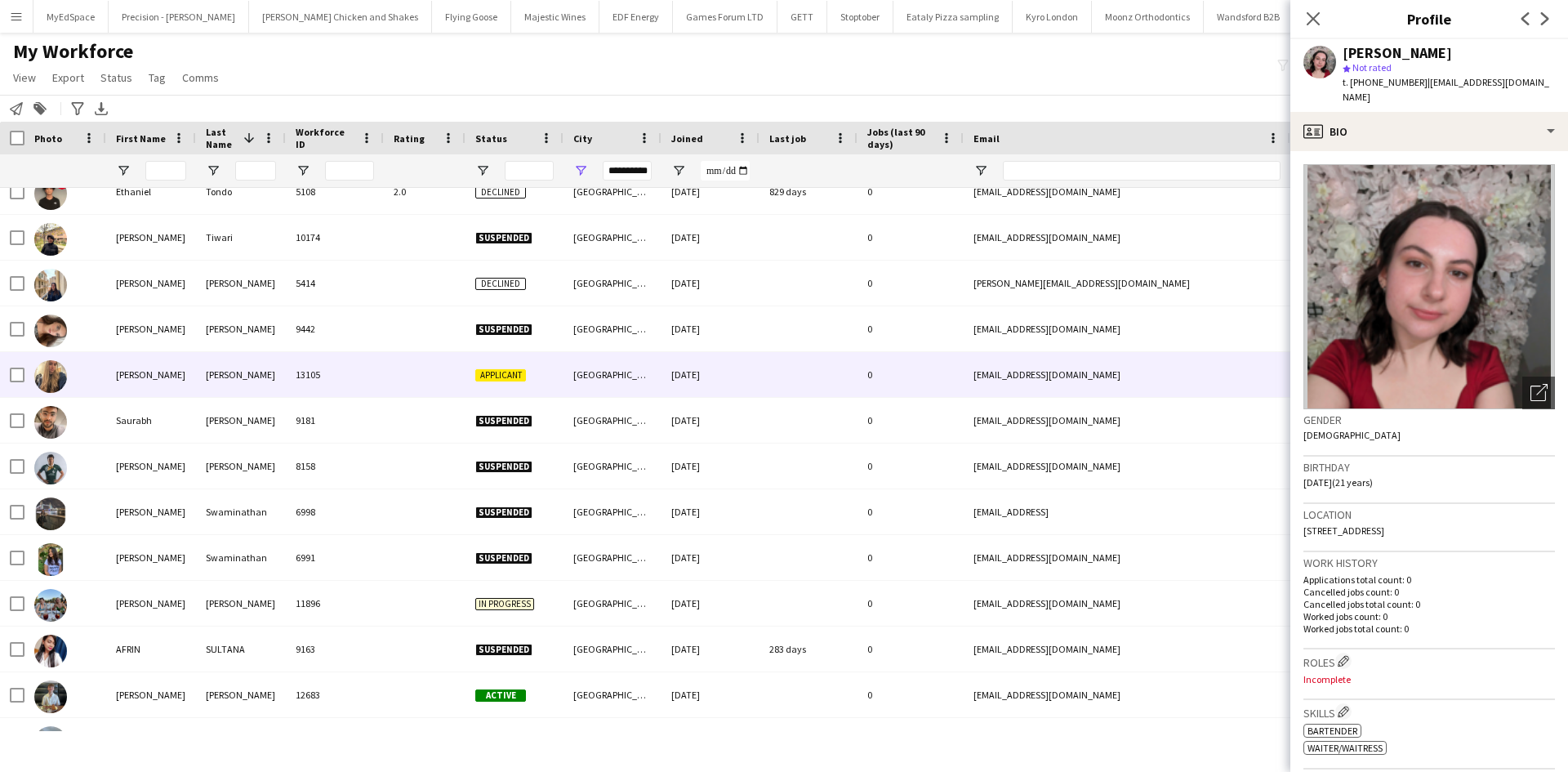
click at [426, 368] on div at bounding box center [425, 374] width 81 height 45
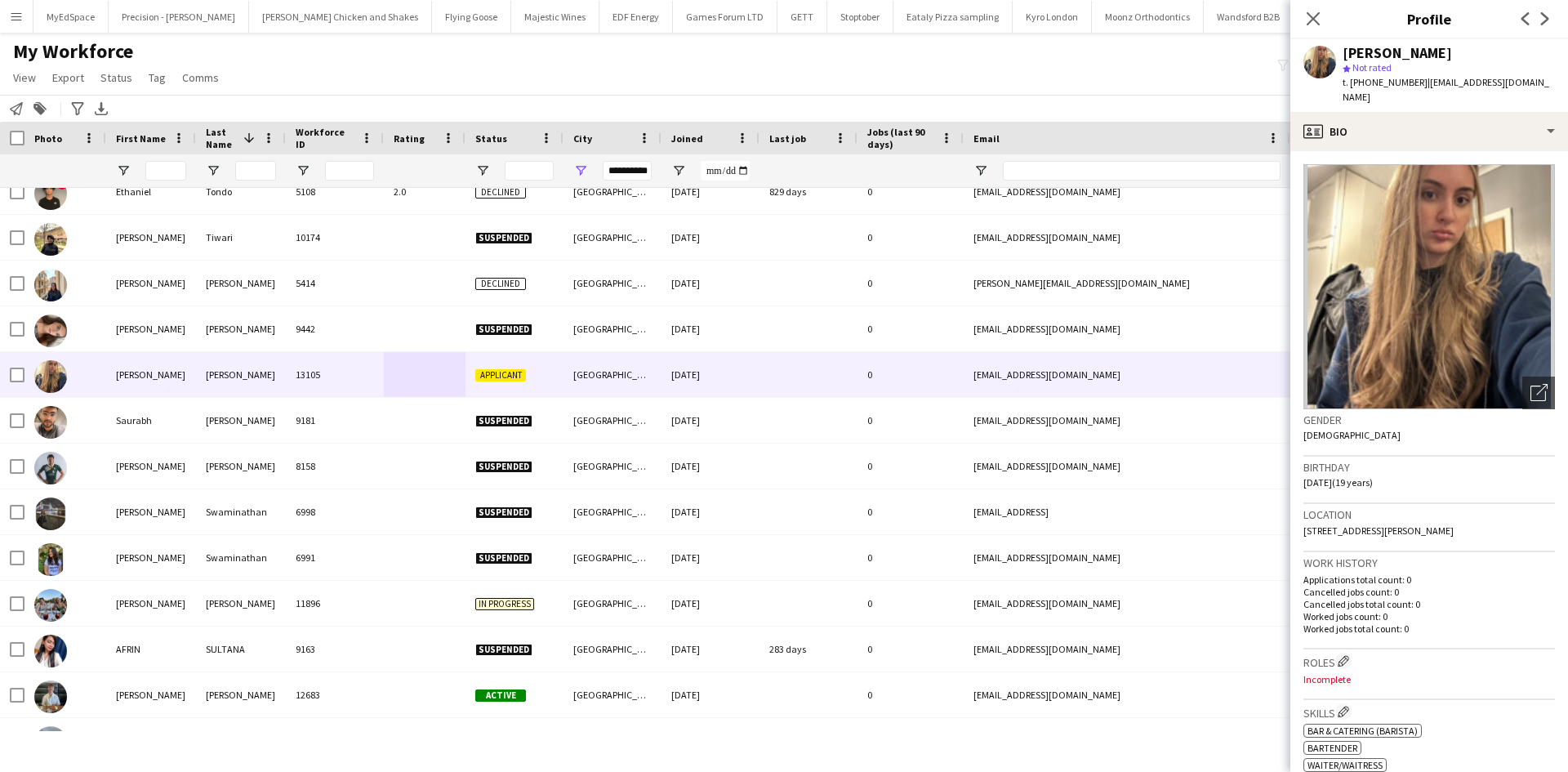
drag, startPoint x: 1369, startPoint y: 82, endPoint x: 1417, endPoint y: 86, distance: 48.2
click at [1417, 86] on span "t. +4407389184151" at bounding box center [1385, 81] width 85 height 12
copy span "7389184151"
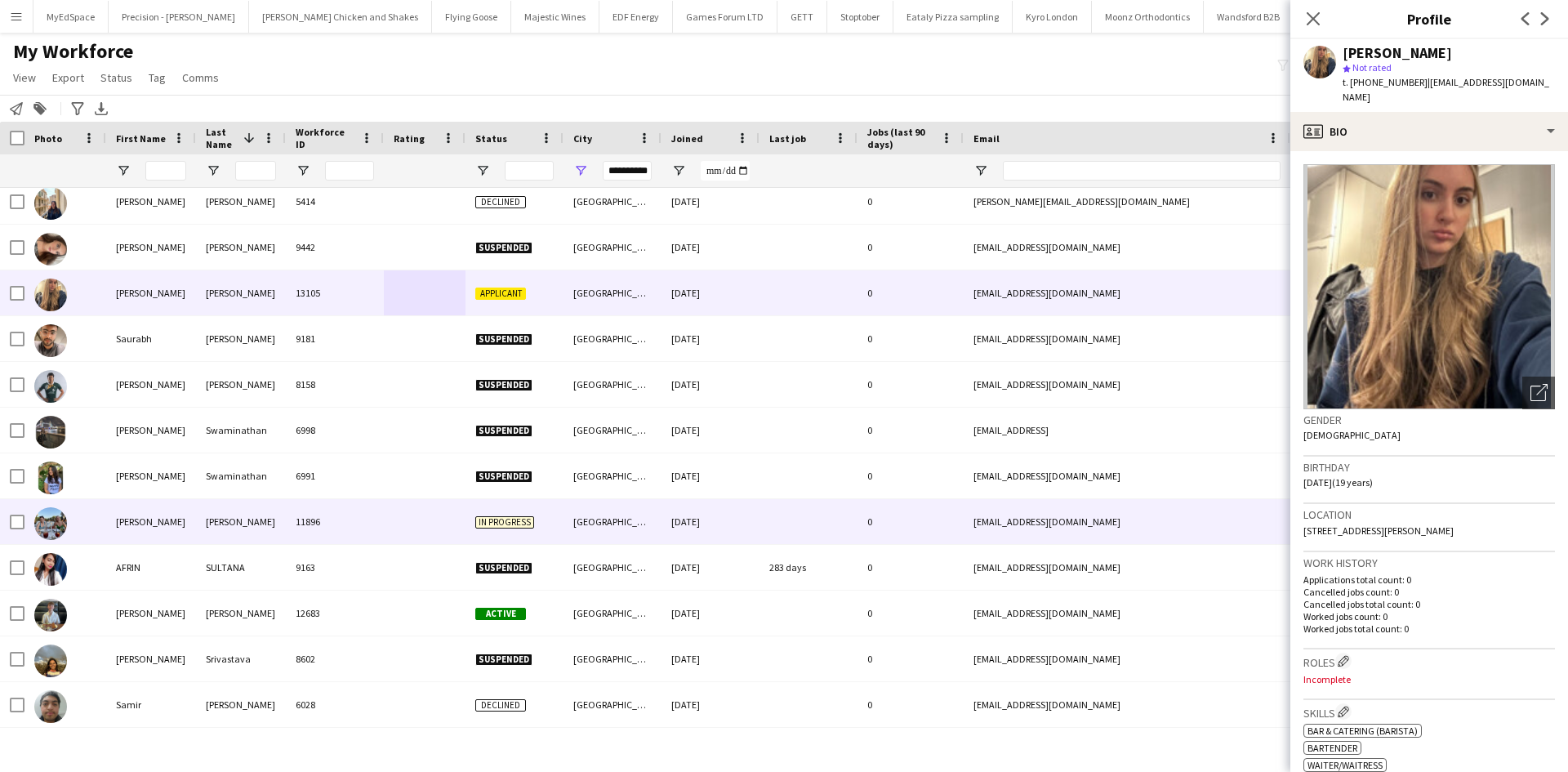
scroll to position [985, 0]
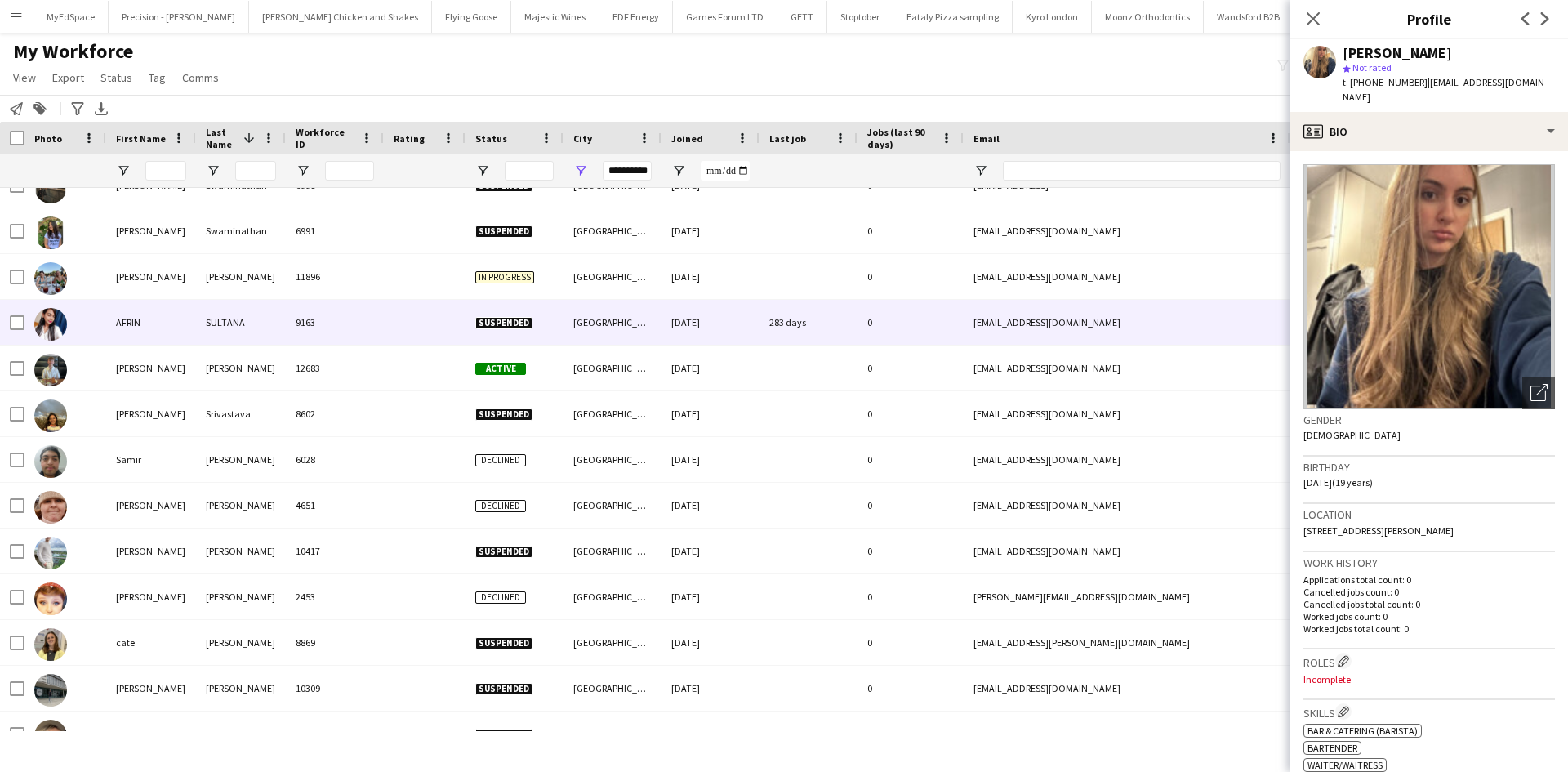
click at [257, 264] on div "Sutton" at bounding box center [240, 276] width 90 height 45
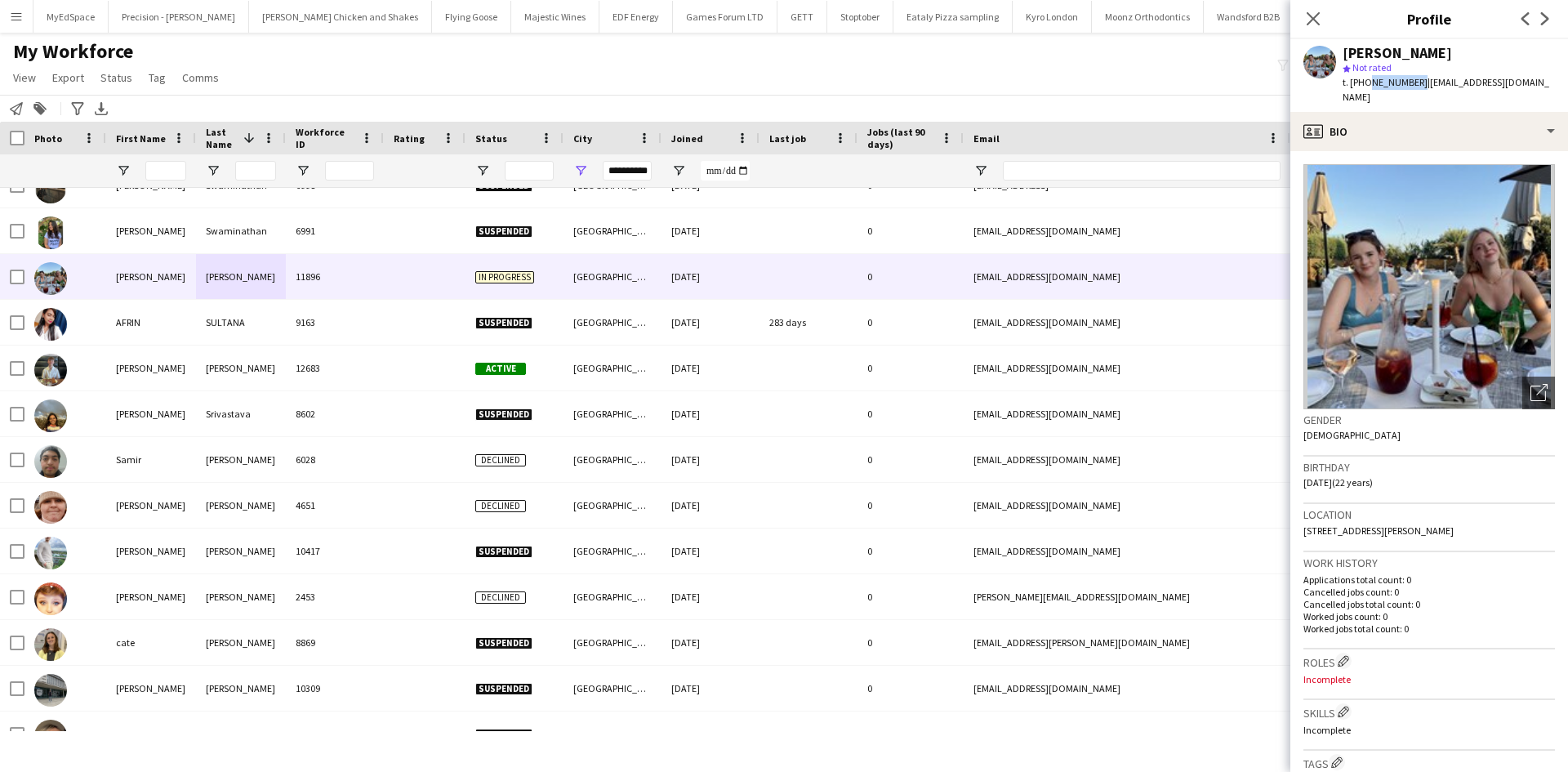
drag, startPoint x: 1366, startPoint y: 79, endPoint x: 1412, endPoint y: 88, distance: 46.9
click at [1412, 88] on span "t. +447413033552" at bounding box center [1385, 81] width 85 height 12
copy span "7413033552"
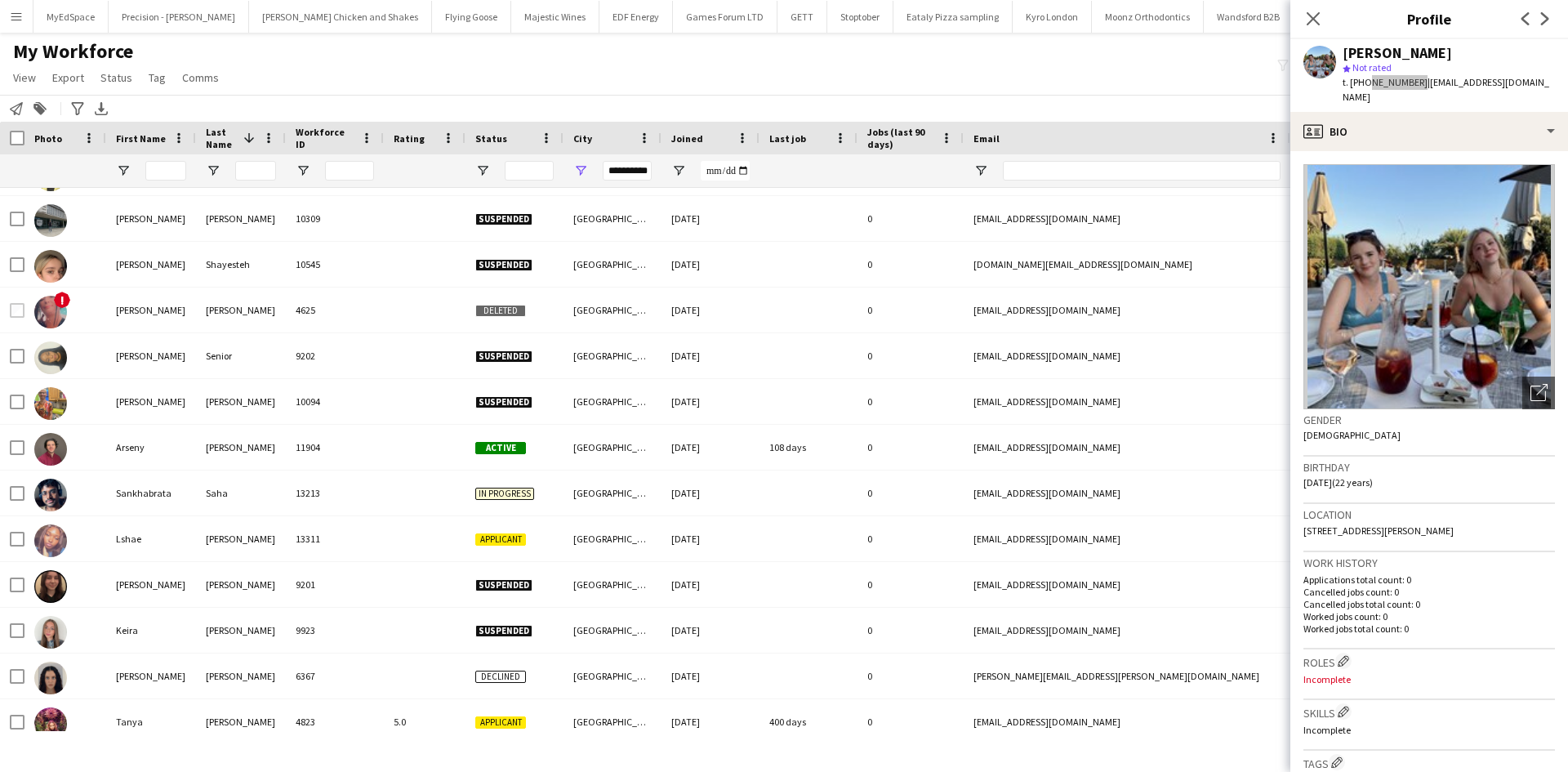
scroll to position [1476, 0]
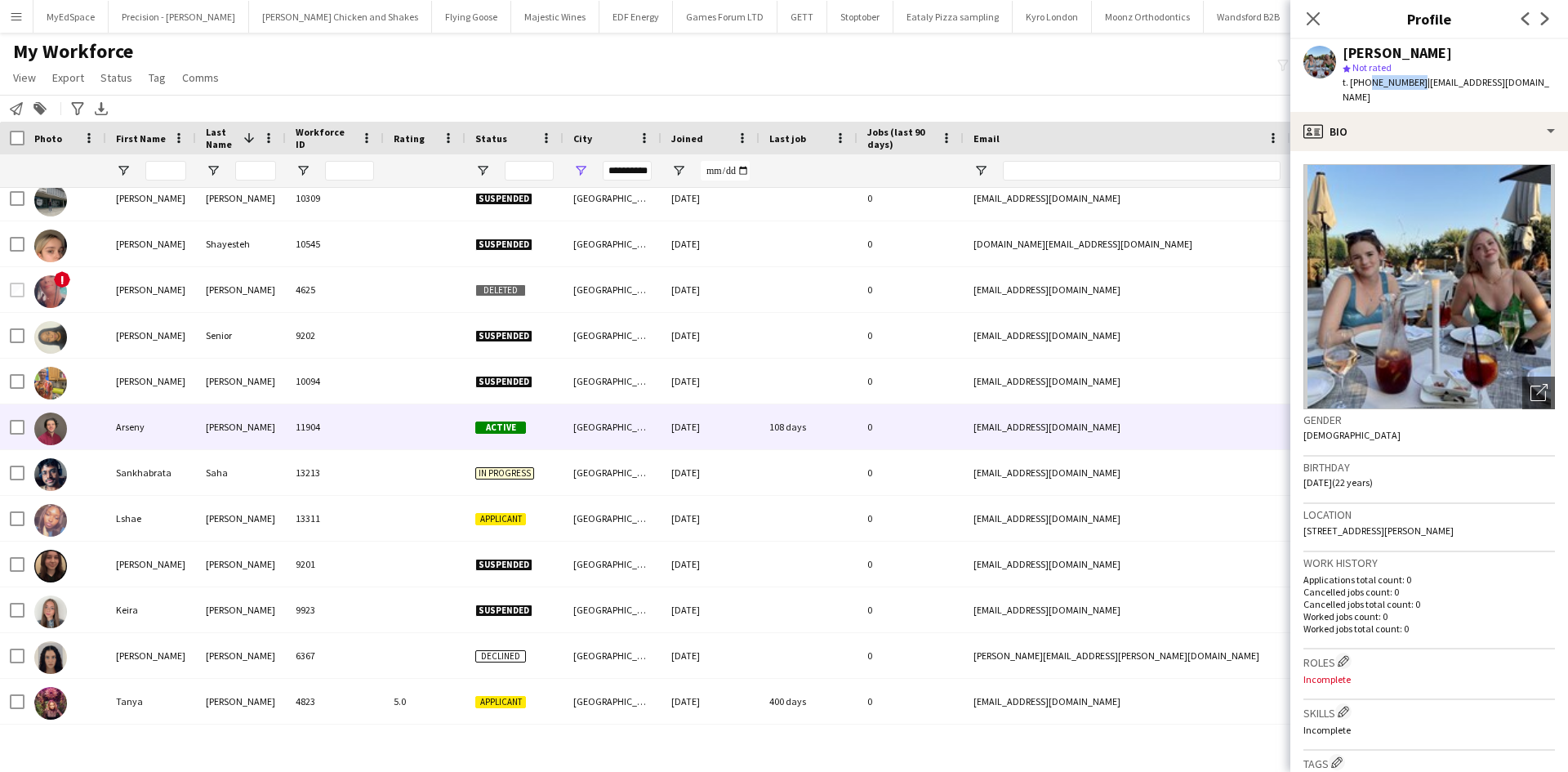
click at [289, 419] on div "11904" at bounding box center [334, 427] width 98 height 45
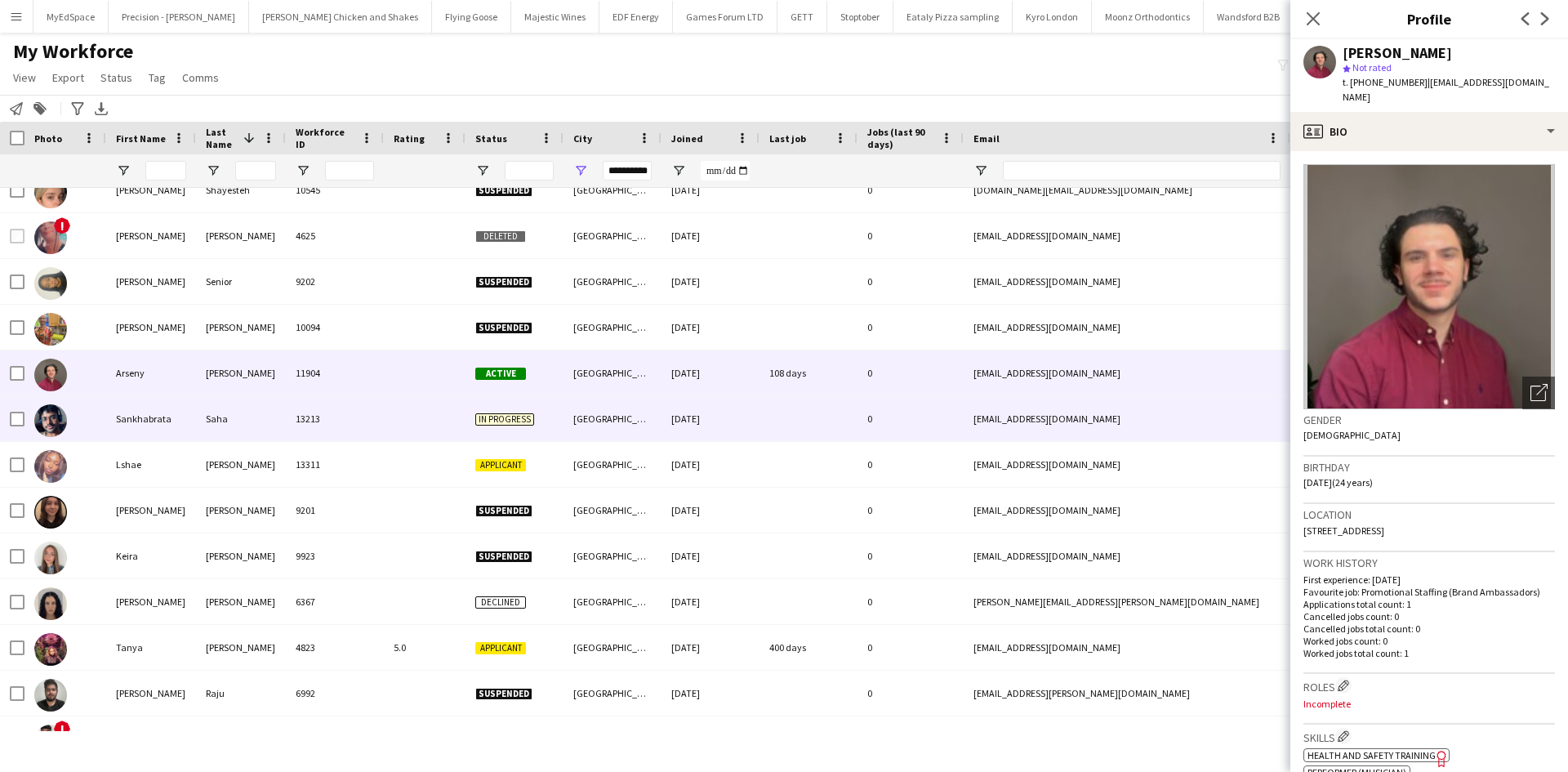
scroll to position [1557, 0]
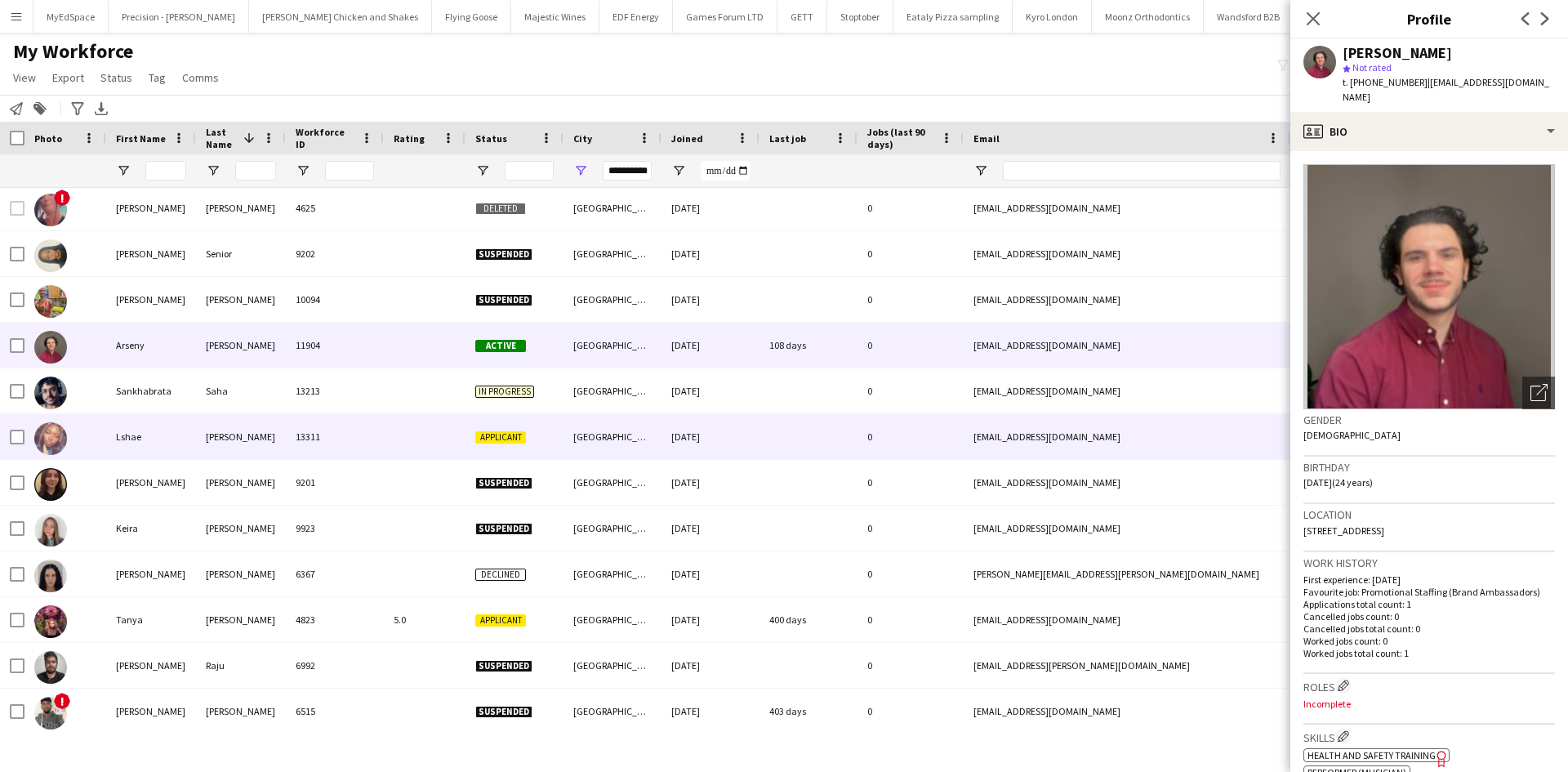
click at [292, 445] on div "13311" at bounding box center [334, 436] width 98 height 45
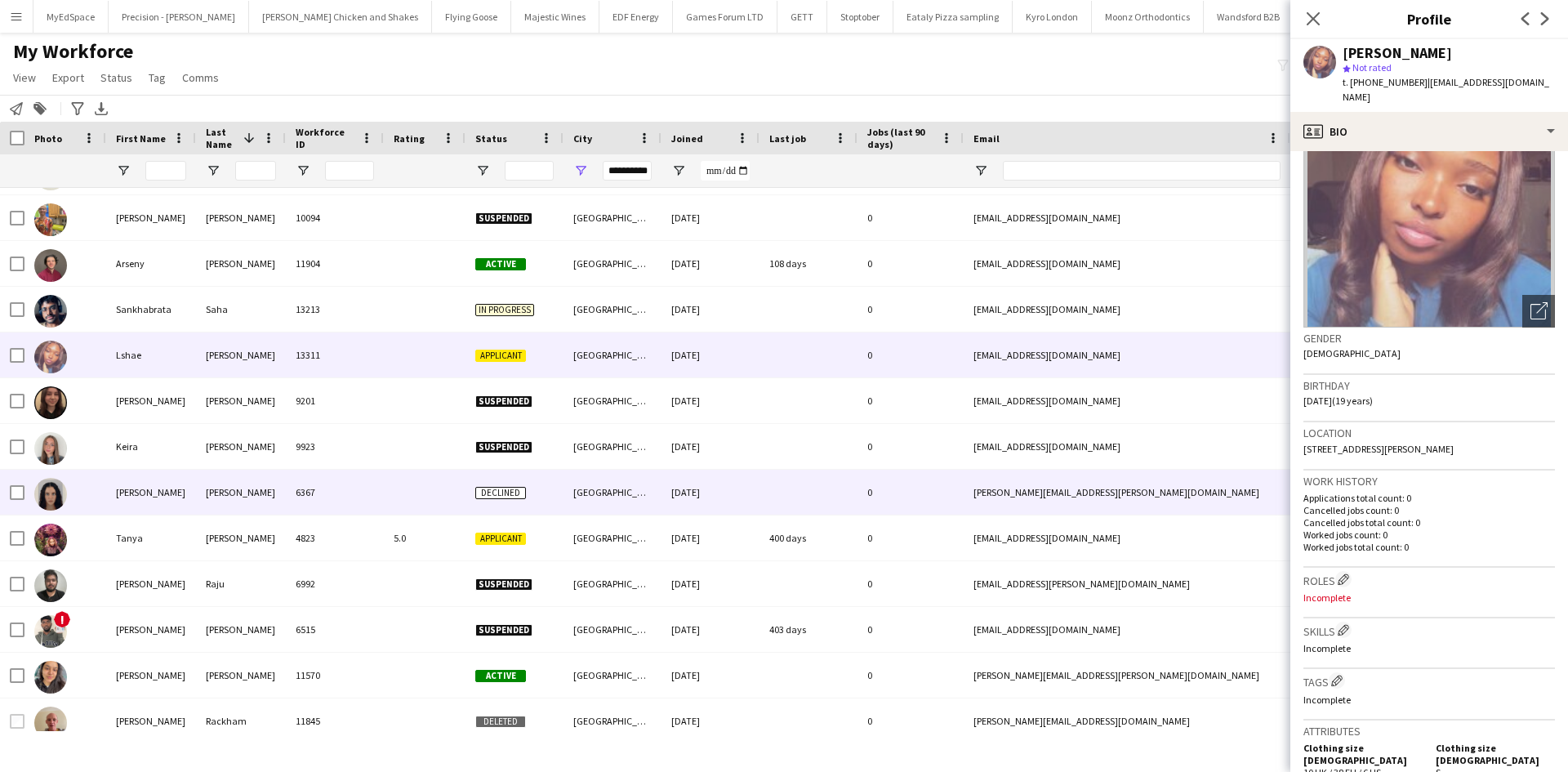
scroll to position [1720, 0]
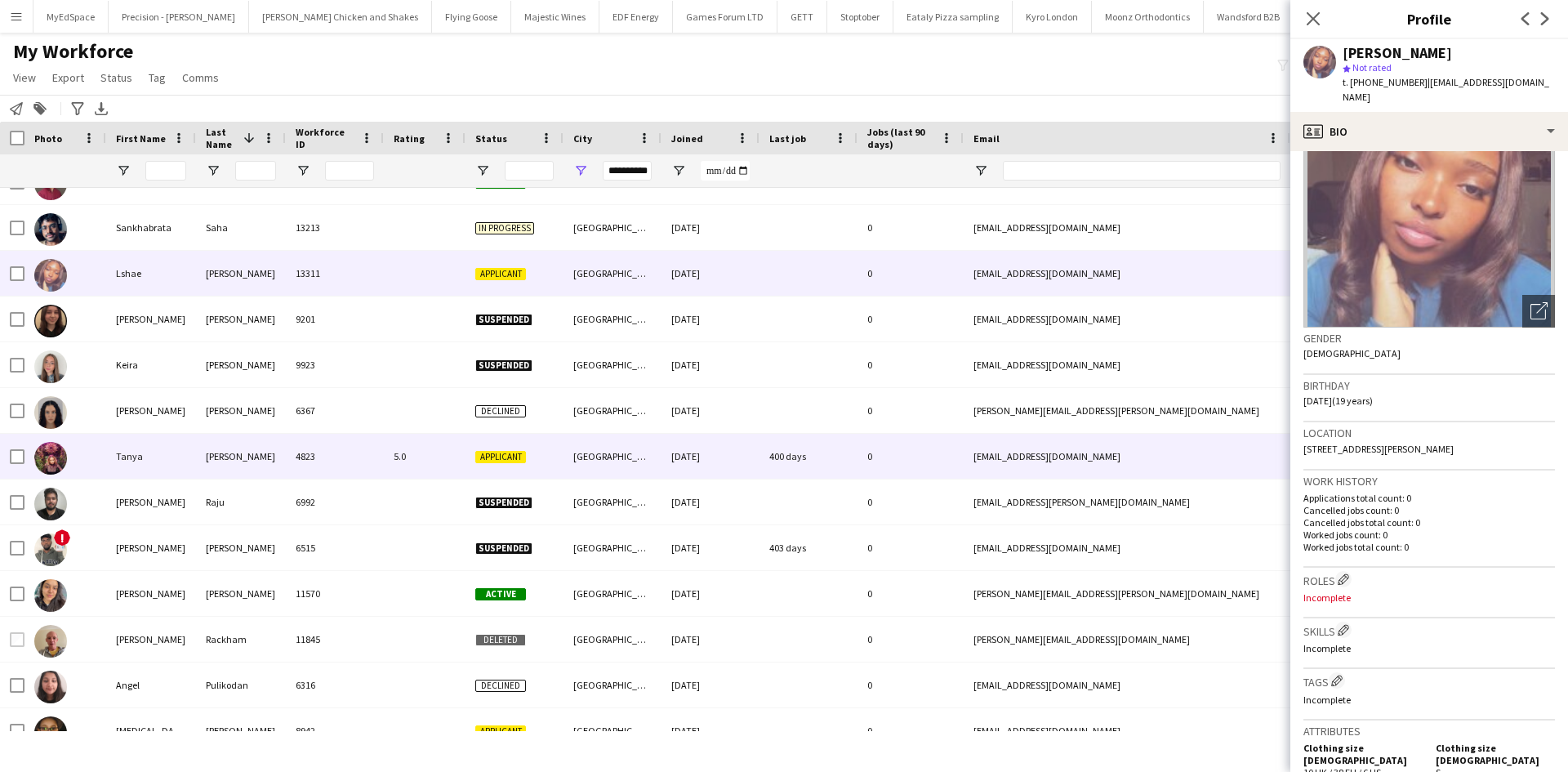
click at [226, 464] on div "Raybould" at bounding box center [240, 455] width 90 height 45
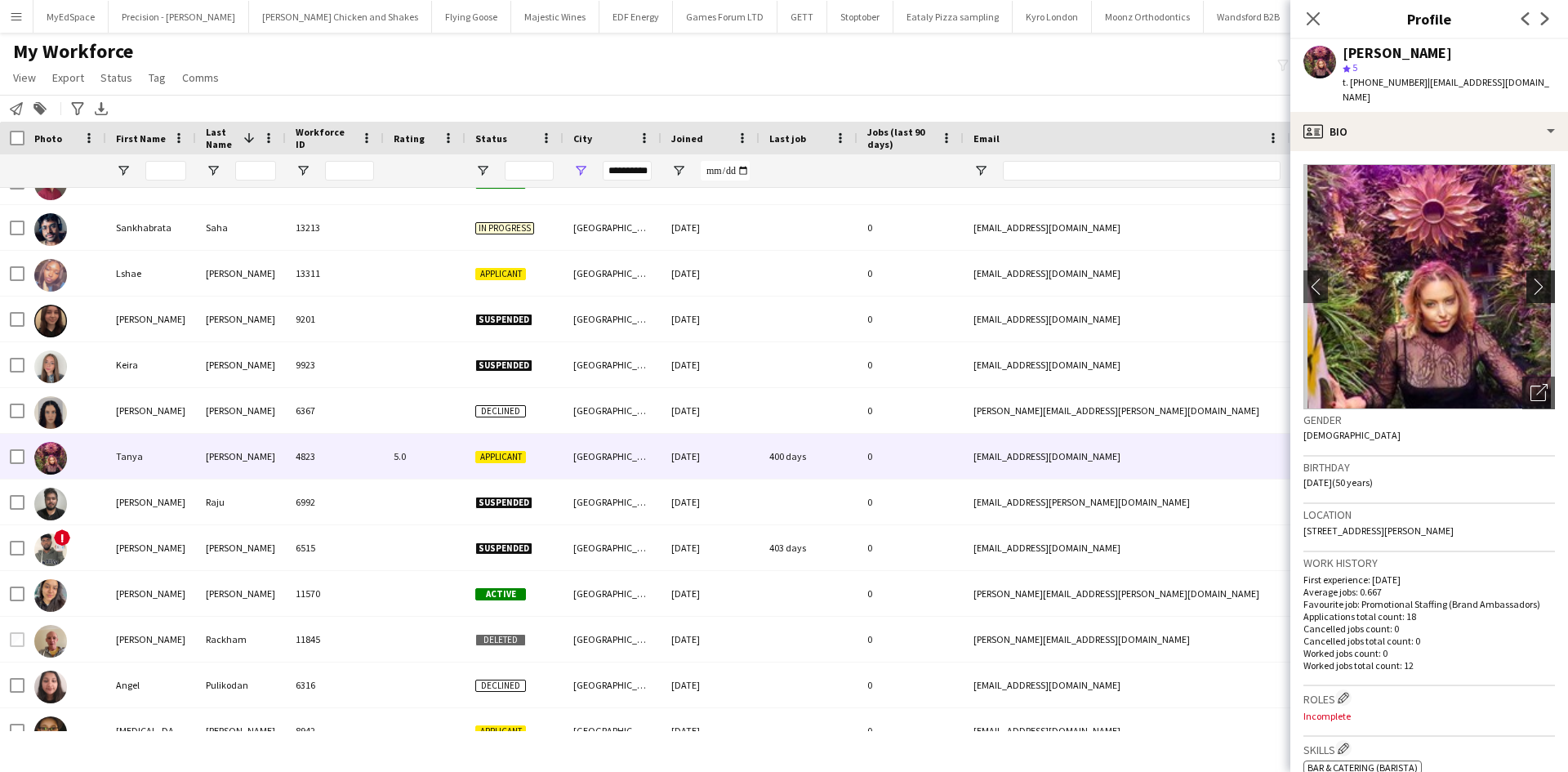
click at [1530, 278] on app-icon "chevron-right" at bounding box center [1542, 286] width 25 height 18
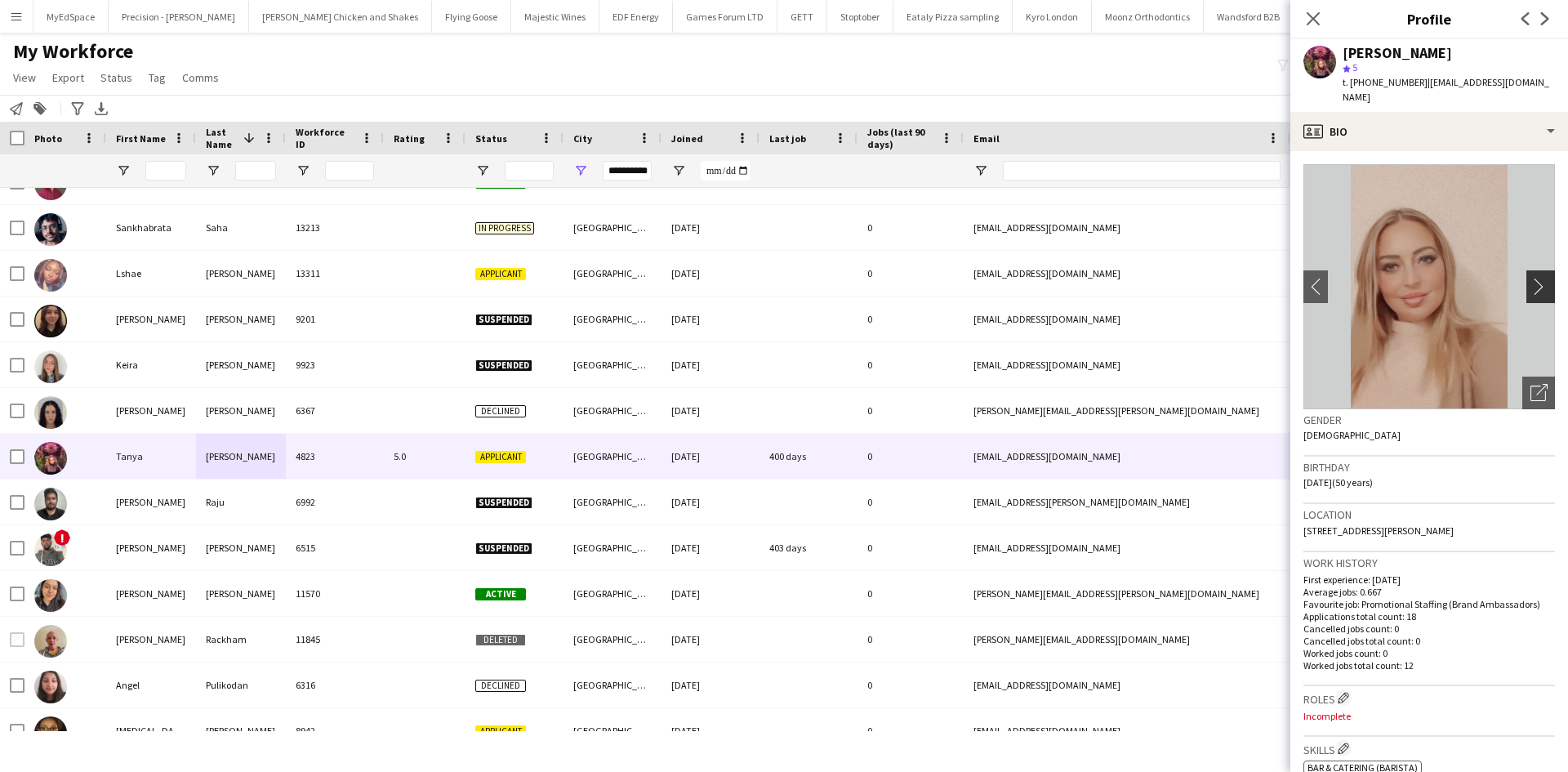
click at [1530, 278] on app-icon "chevron-right" at bounding box center [1542, 286] width 25 height 18
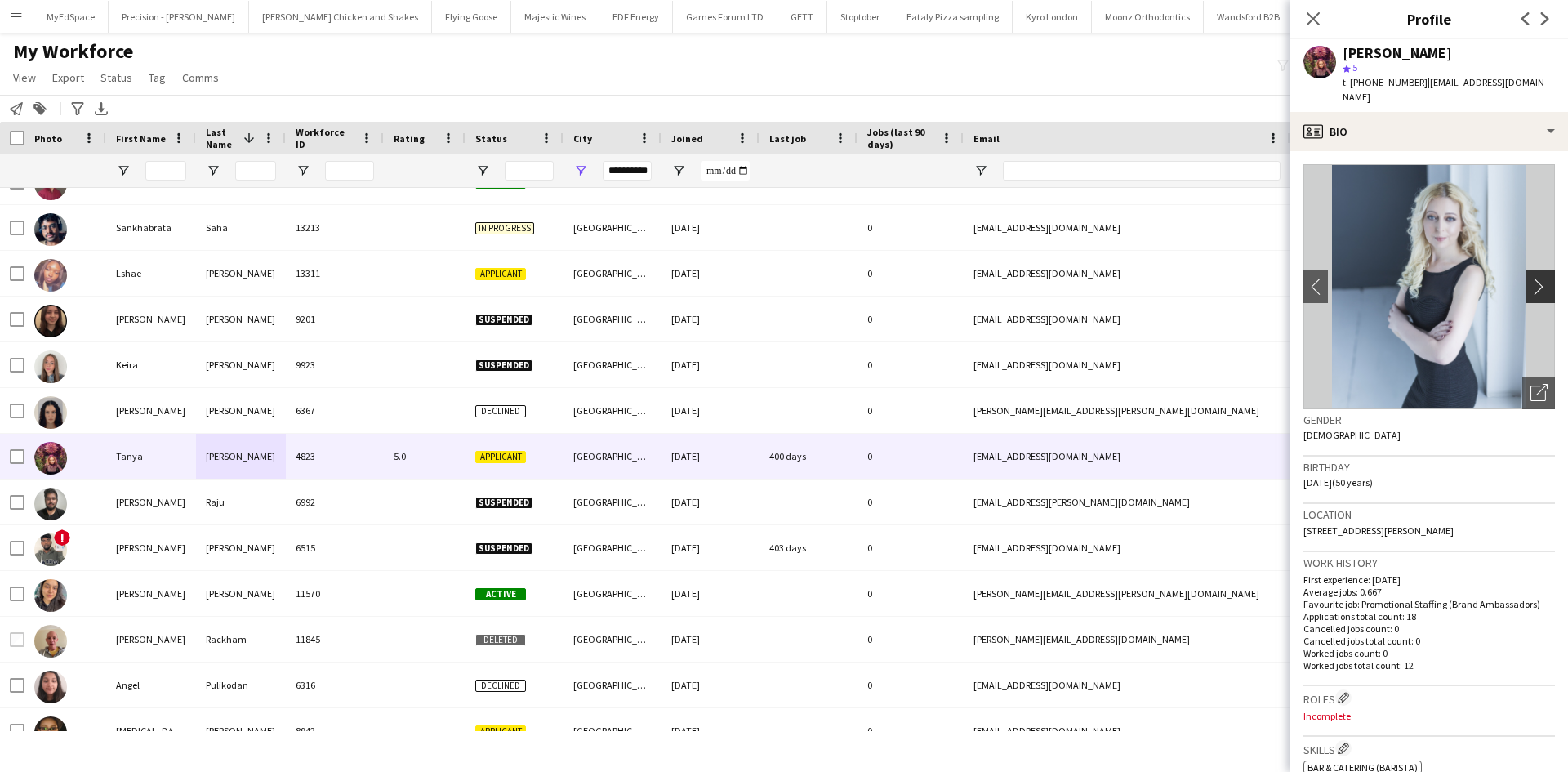
click at [1530, 278] on app-icon "chevron-right" at bounding box center [1542, 286] width 25 height 18
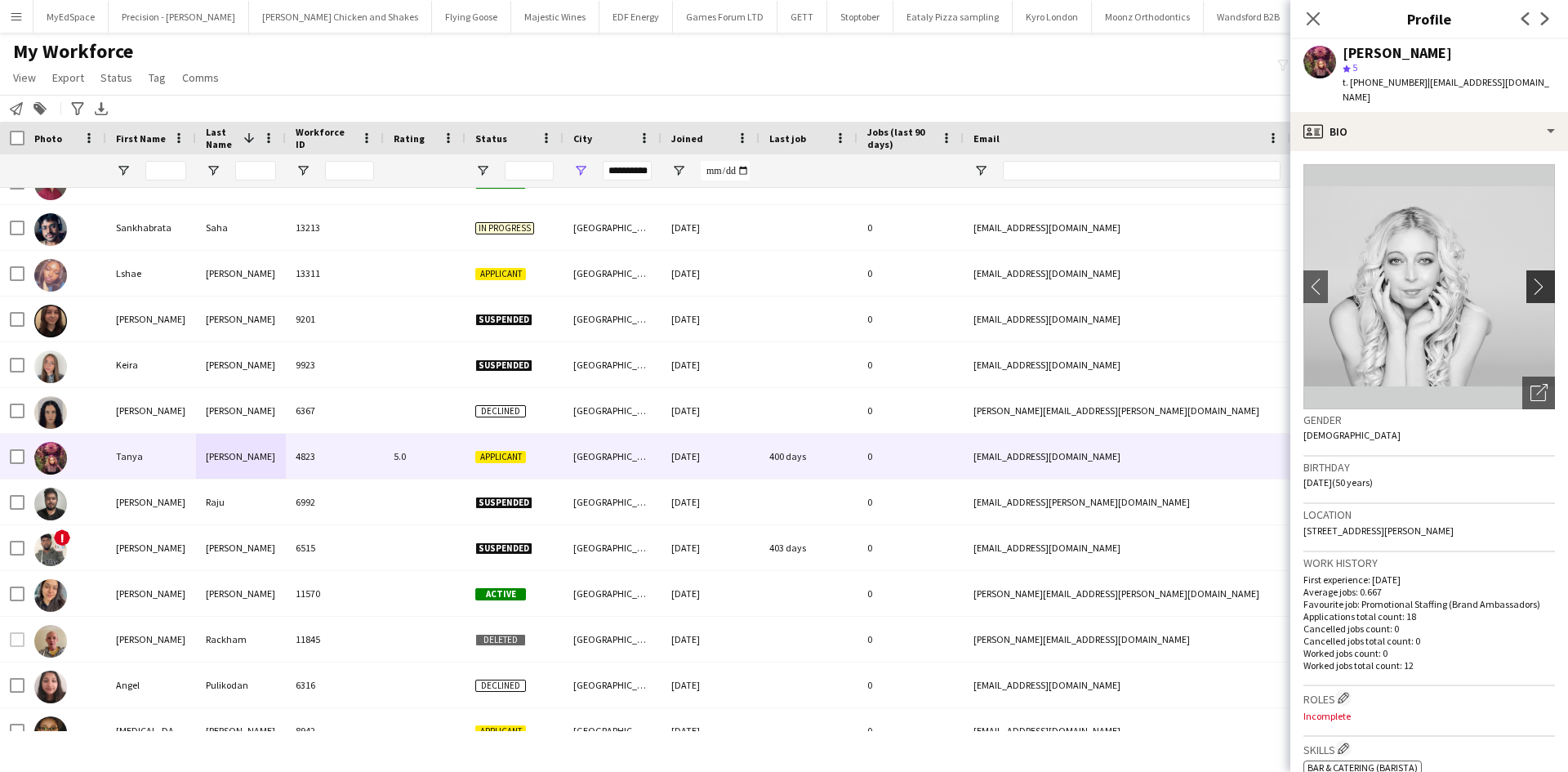
click at [1530, 278] on app-icon "chevron-right" at bounding box center [1542, 286] width 25 height 18
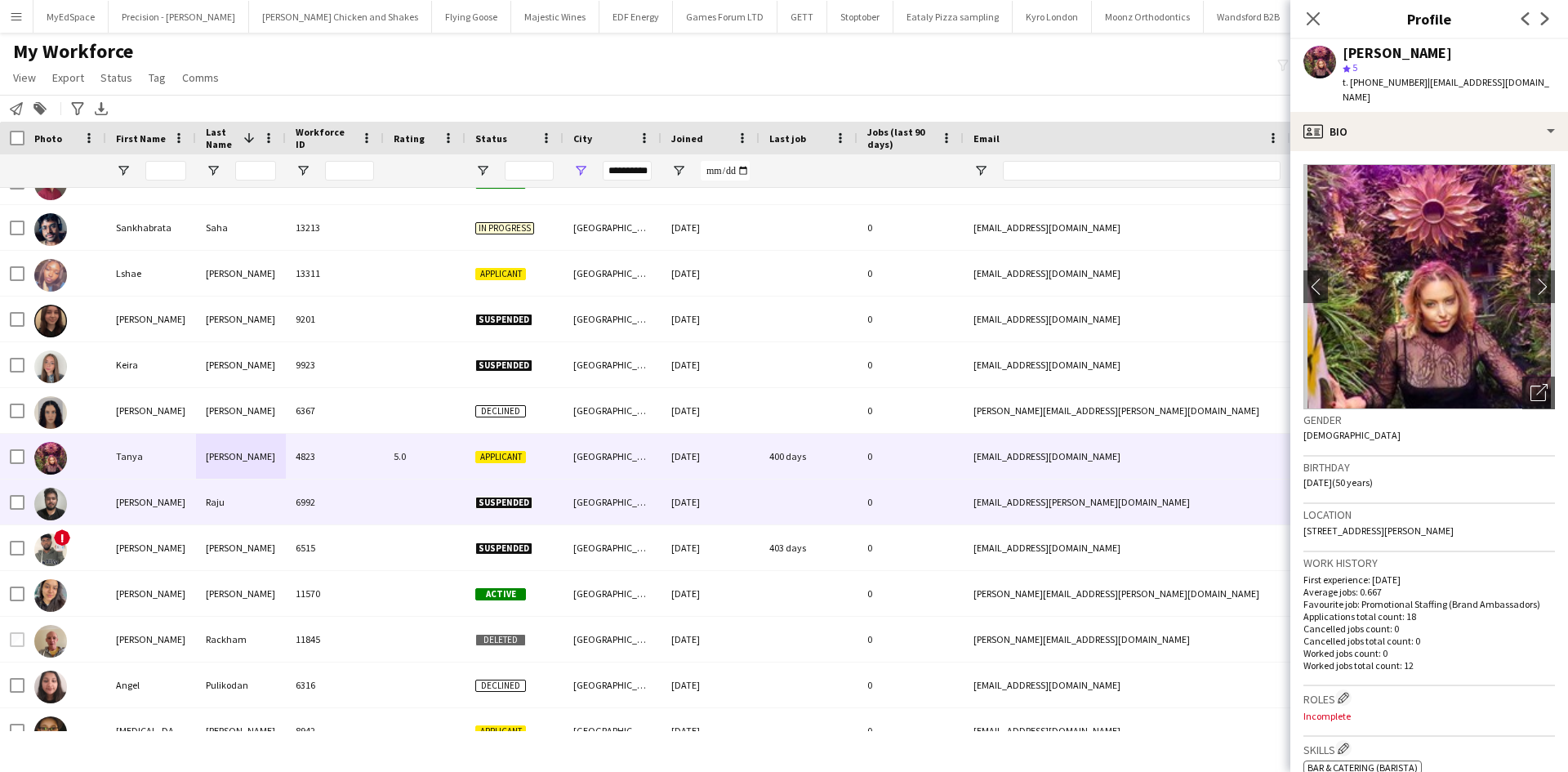
scroll to position [0, 0]
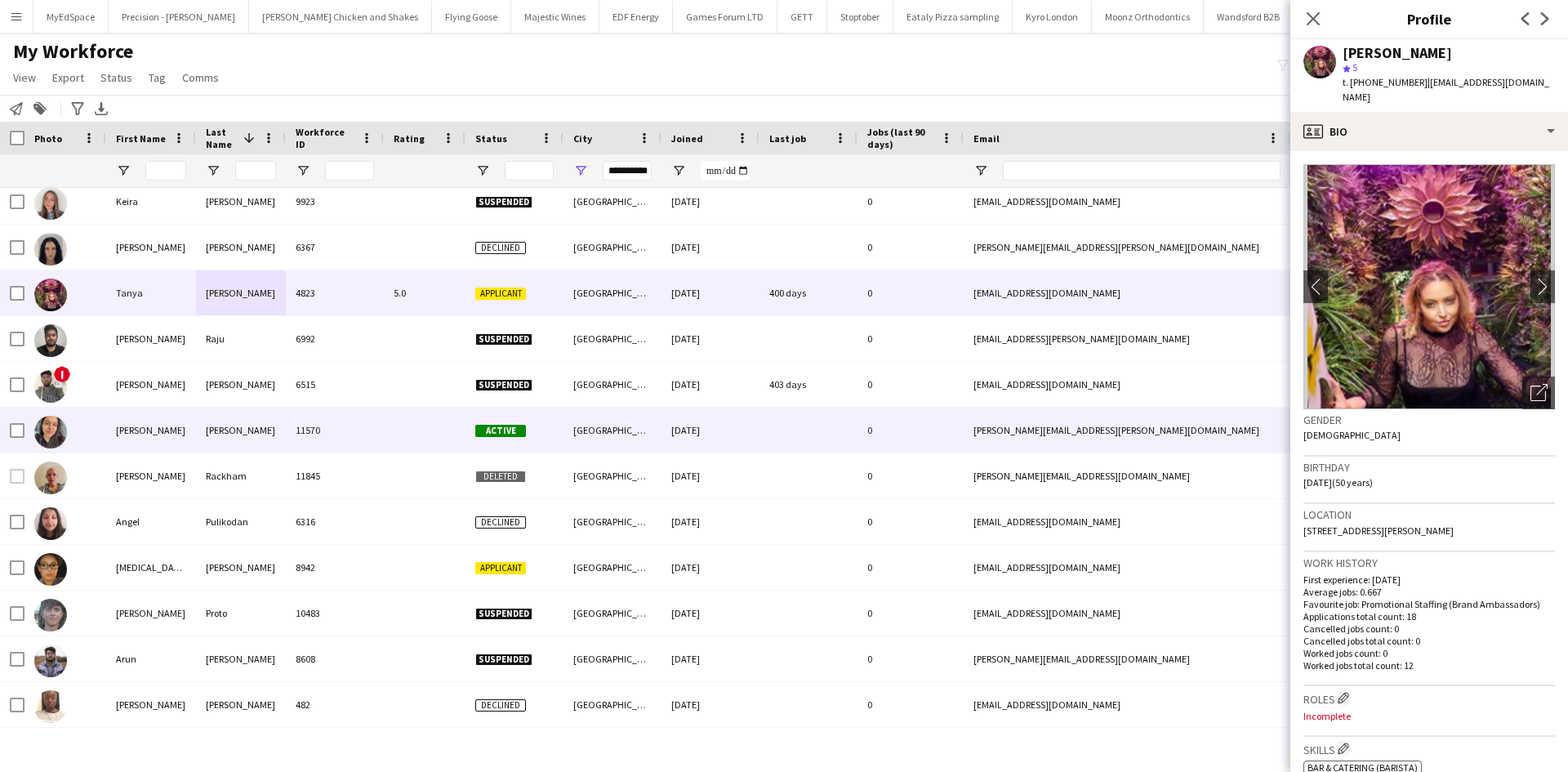
click at [303, 450] on div "11570" at bounding box center [334, 429] width 98 height 45
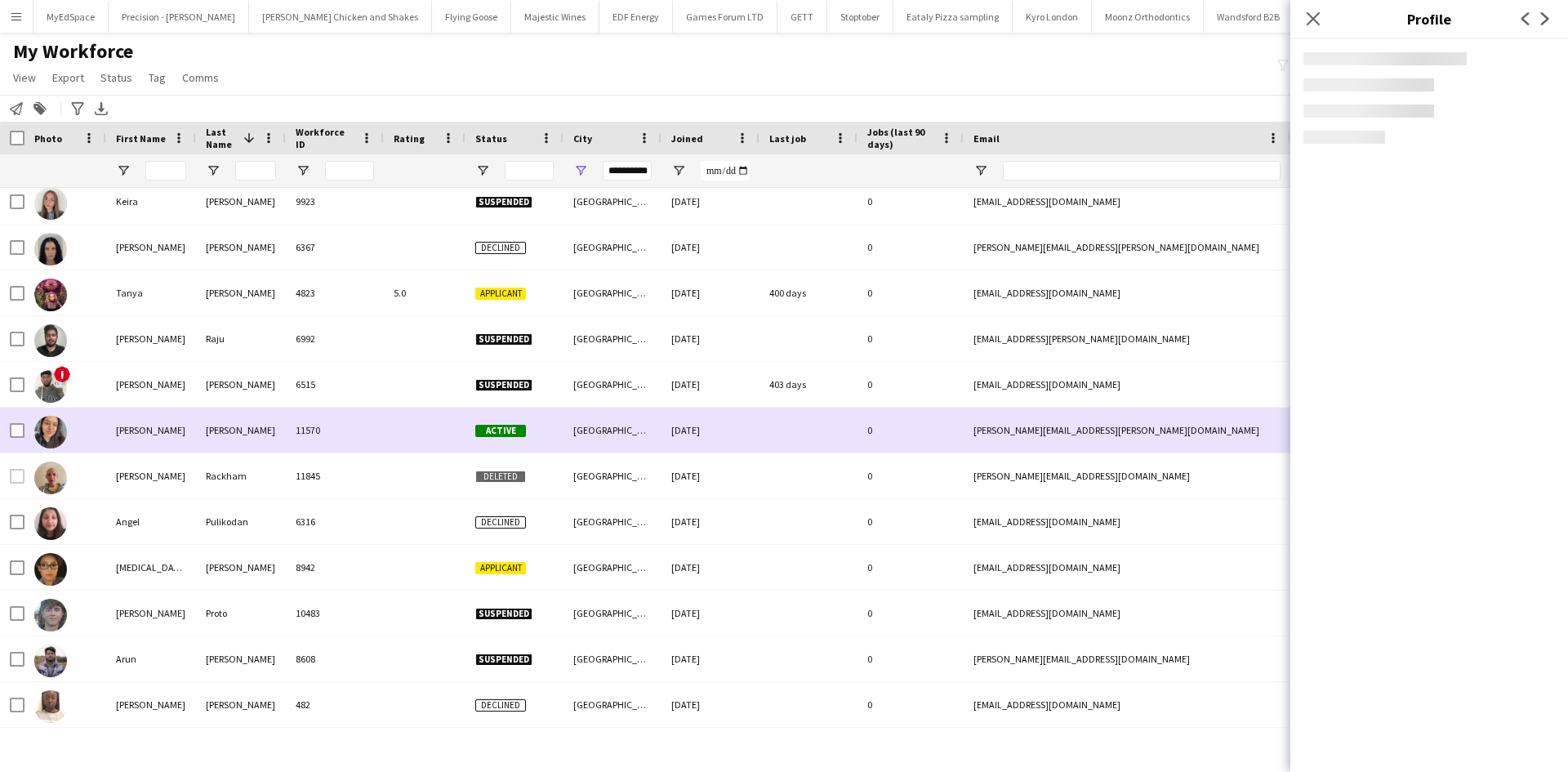
click at [309, 437] on div "11570" at bounding box center [334, 429] width 98 height 45
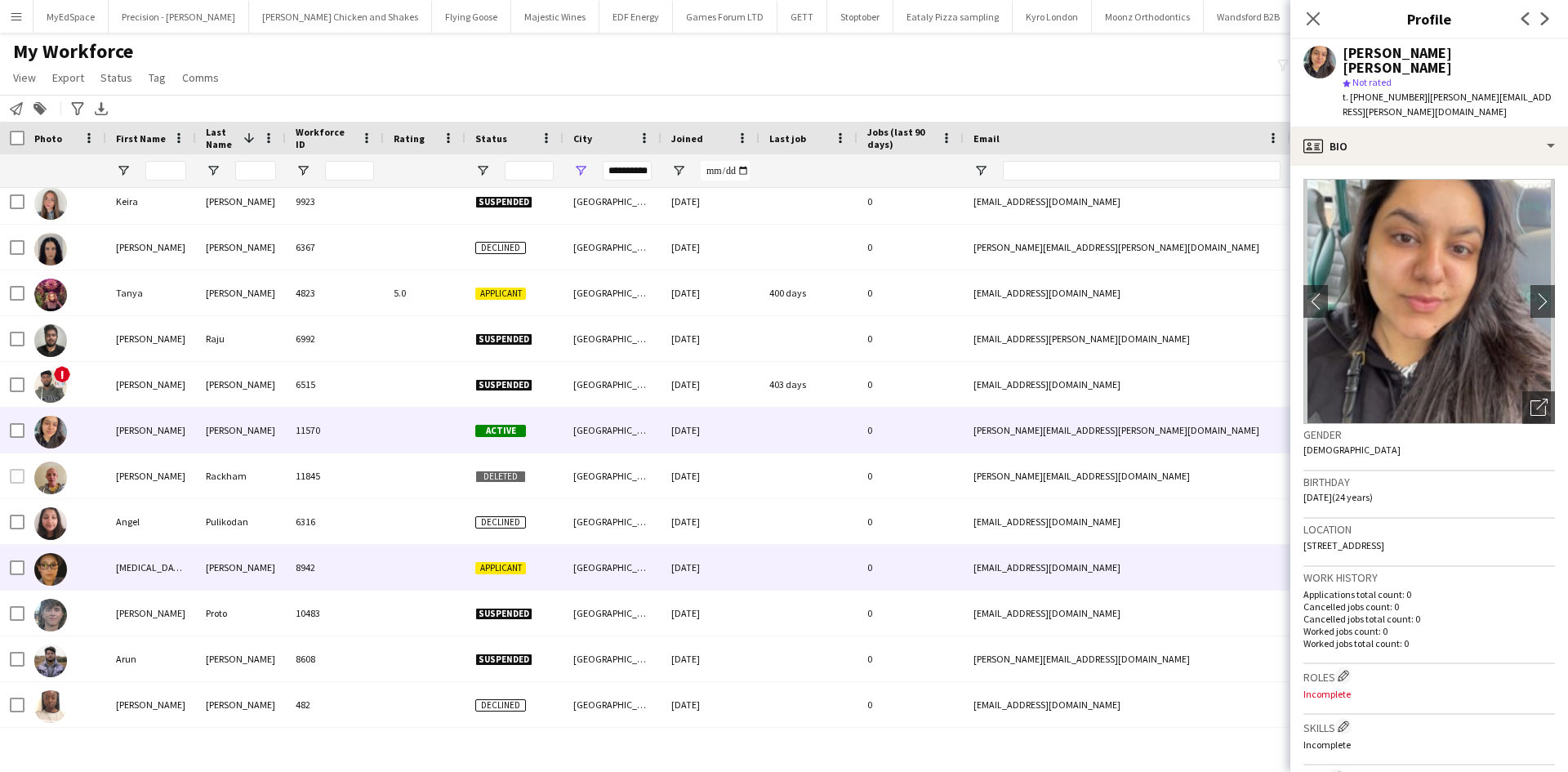
click at [300, 547] on div "8942" at bounding box center [334, 567] width 98 height 45
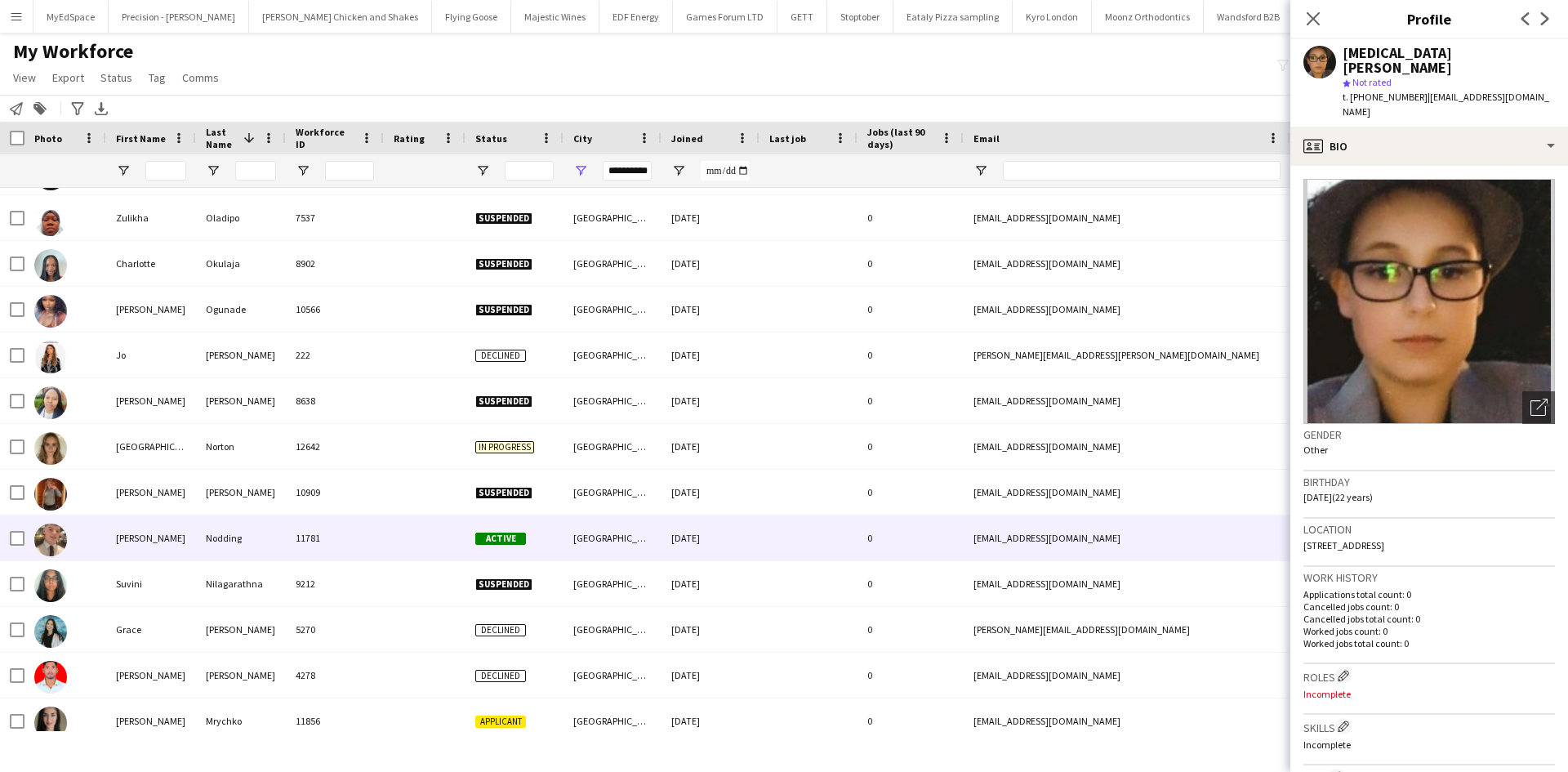
click at [324, 535] on div "11781" at bounding box center [334, 537] width 98 height 45
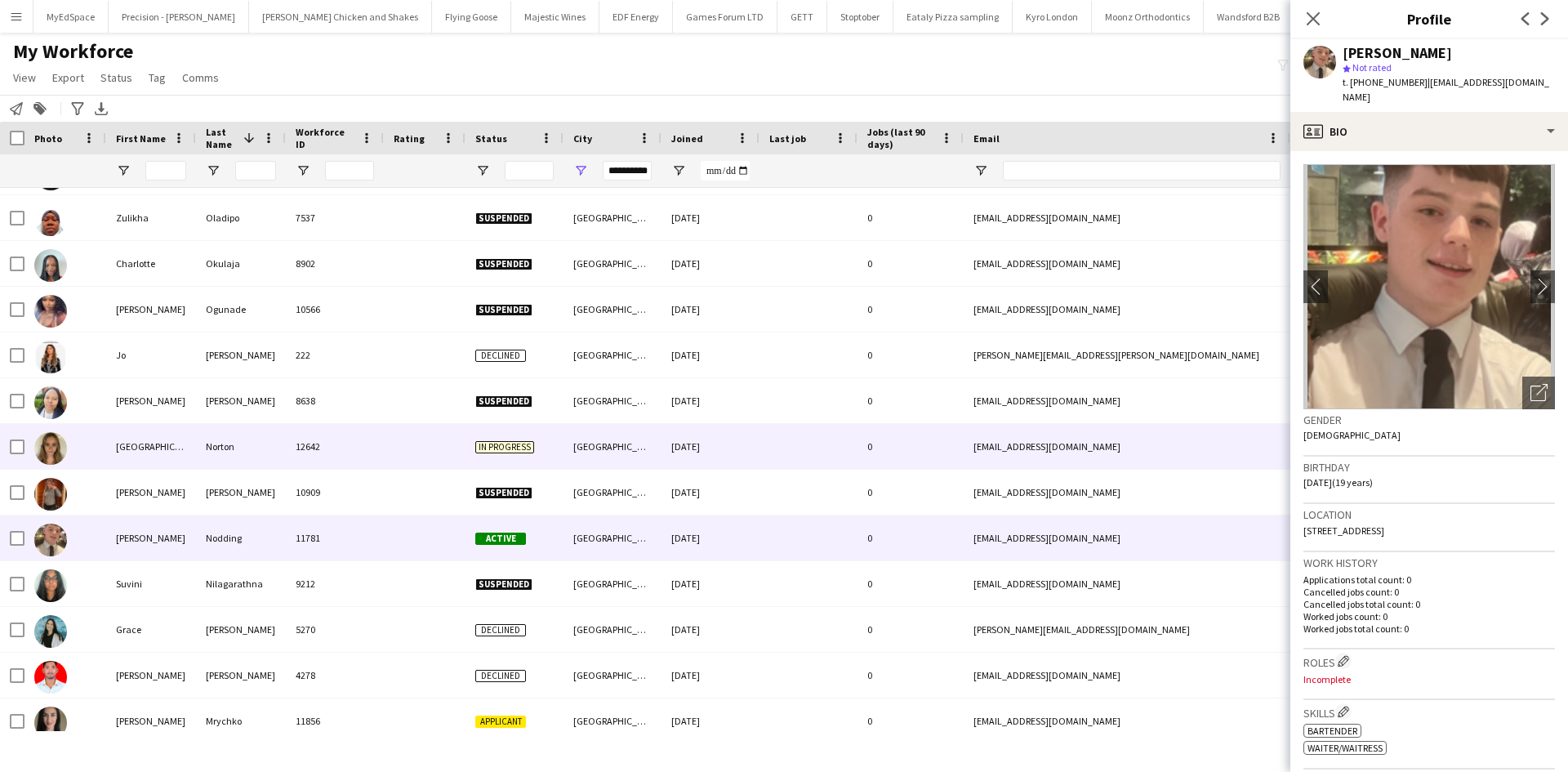
click at [301, 455] on div "12642" at bounding box center [334, 446] width 98 height 45
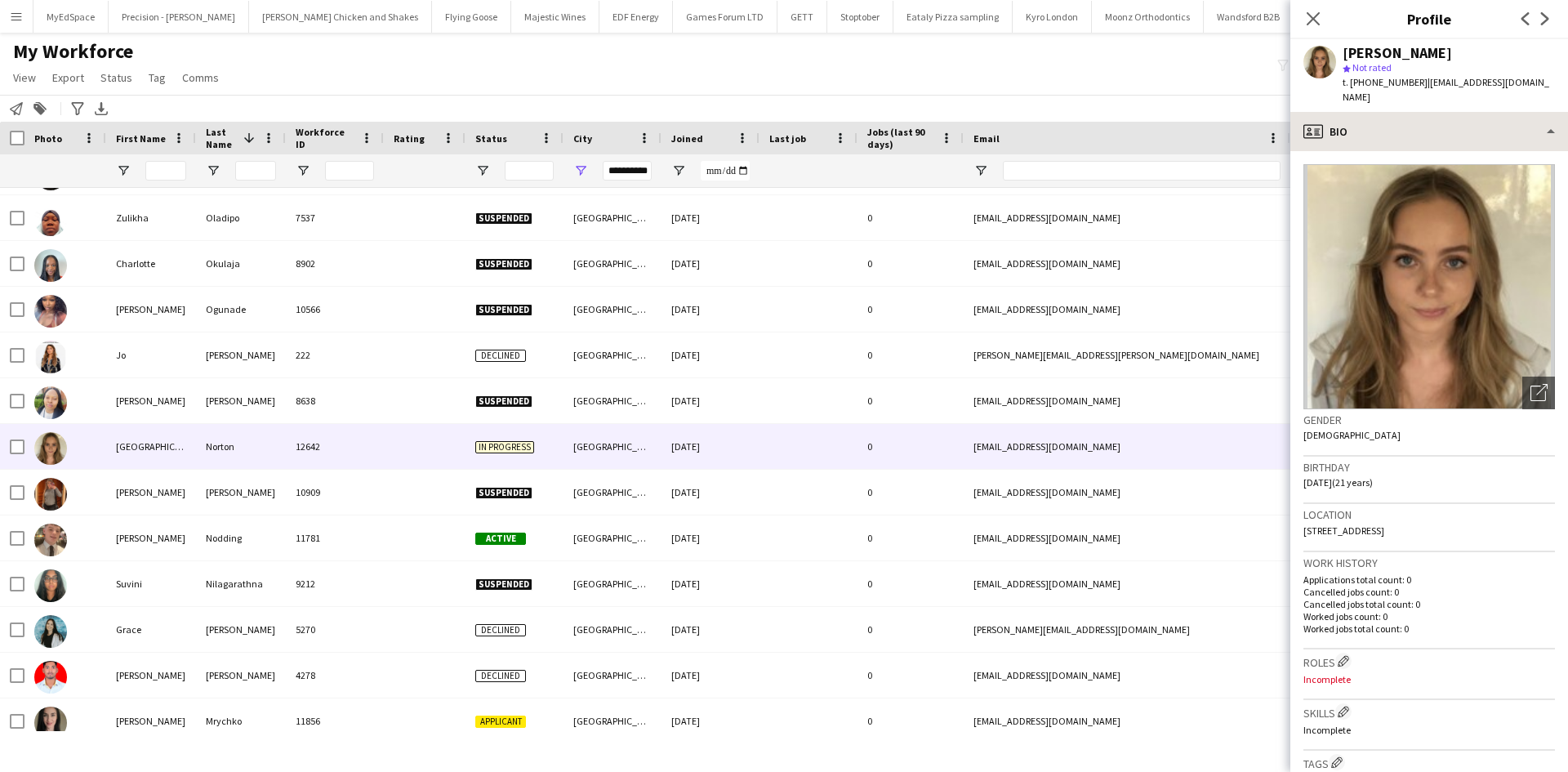
drag, startPoint x: 1441, startPoint y: 140, endPoint x: 1439, endPoint y: 131, distance: 9.2
click at [1440, 151] on app-crew-profile-bio "Open photos pop-in Gender Female Birthday 05-09-2004 (21 years) Location 16 Elm…" at bounding box center [1429, 462] width 278 height 621
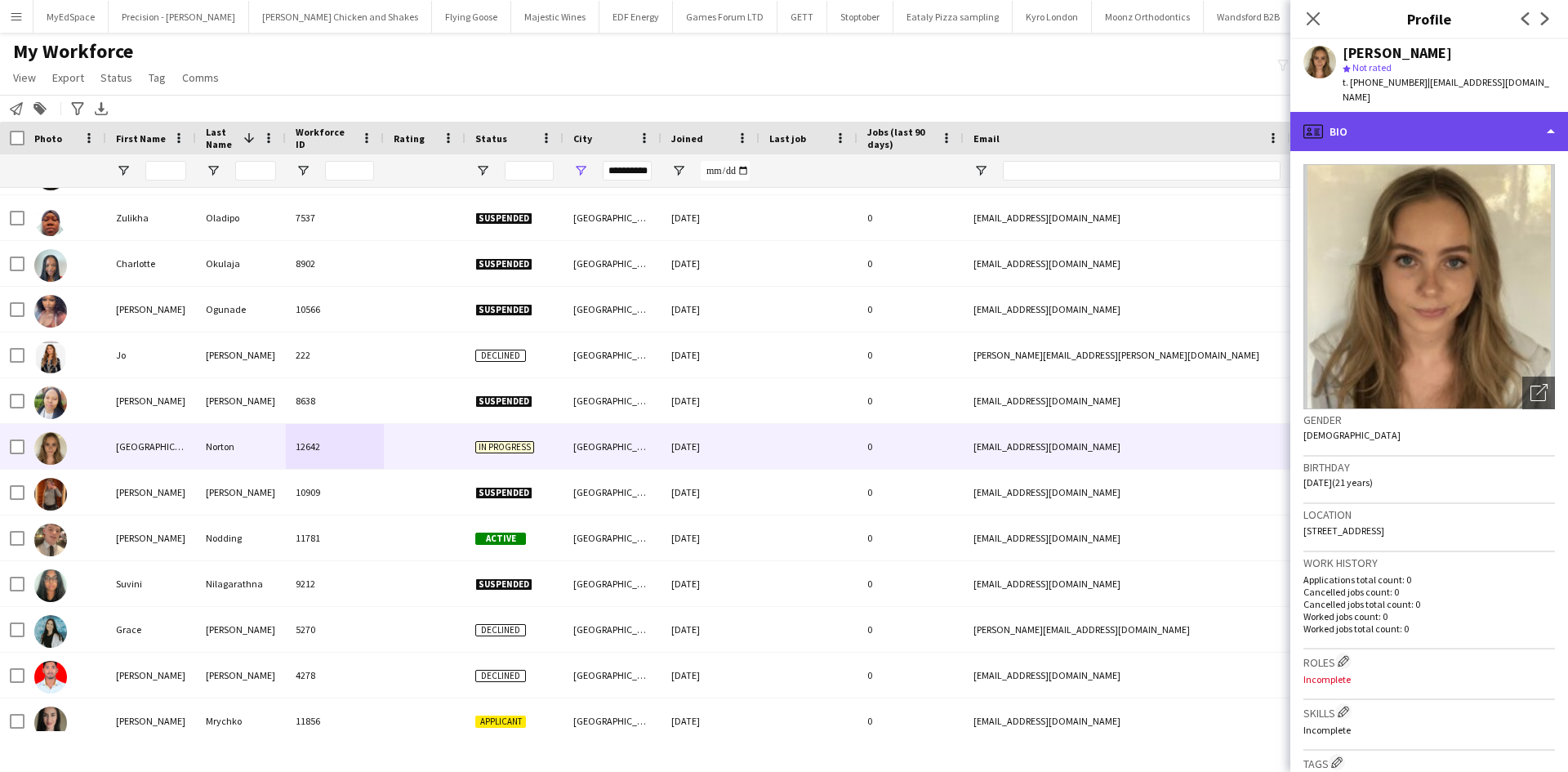
click at [1437, 124] on div "profile Bio" at bounding box center [1429, 131] width 278 height 39
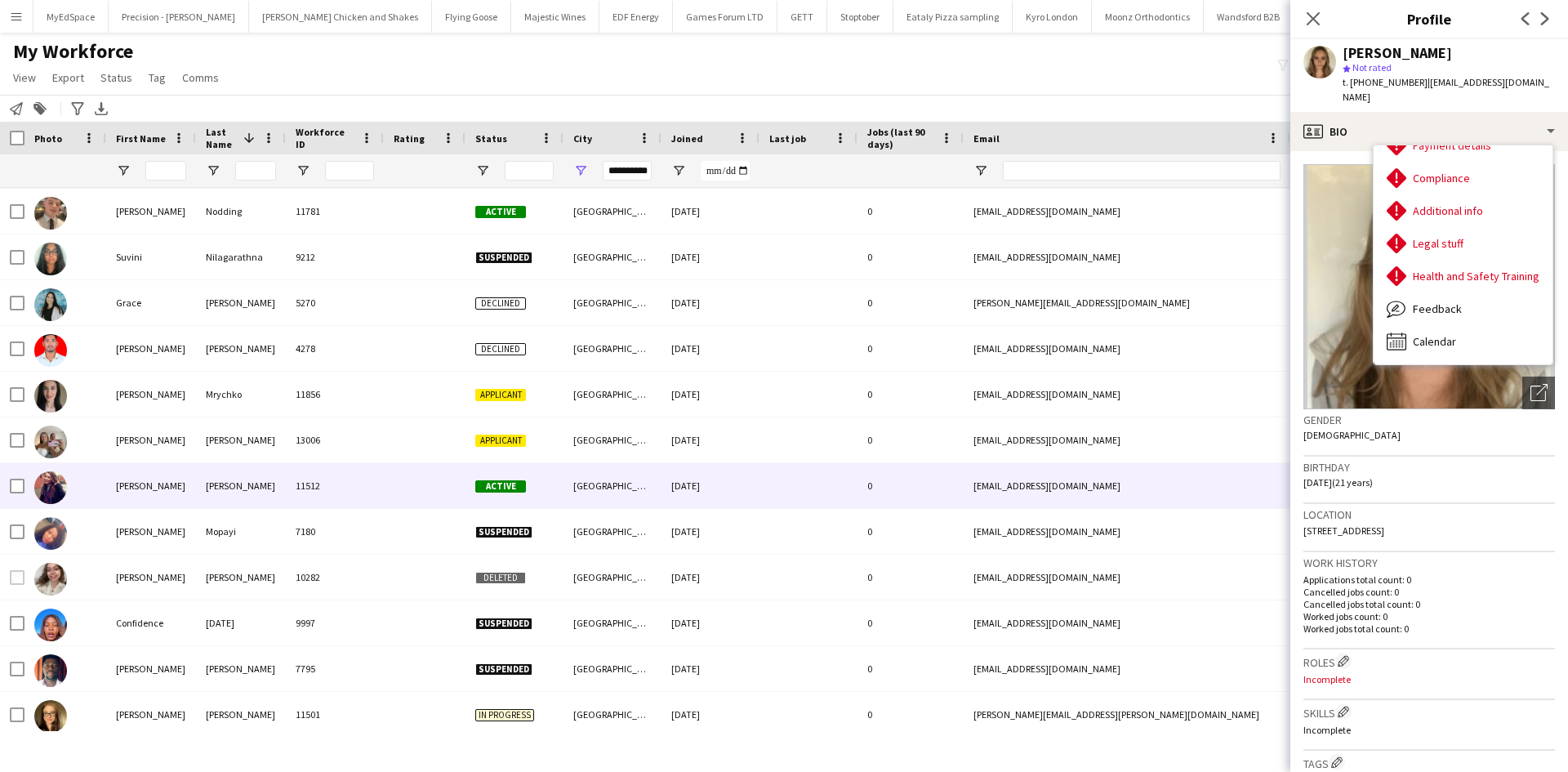
click at [222, 473] on div "Morley" at bounding box center [240, 485] width 90 height 45
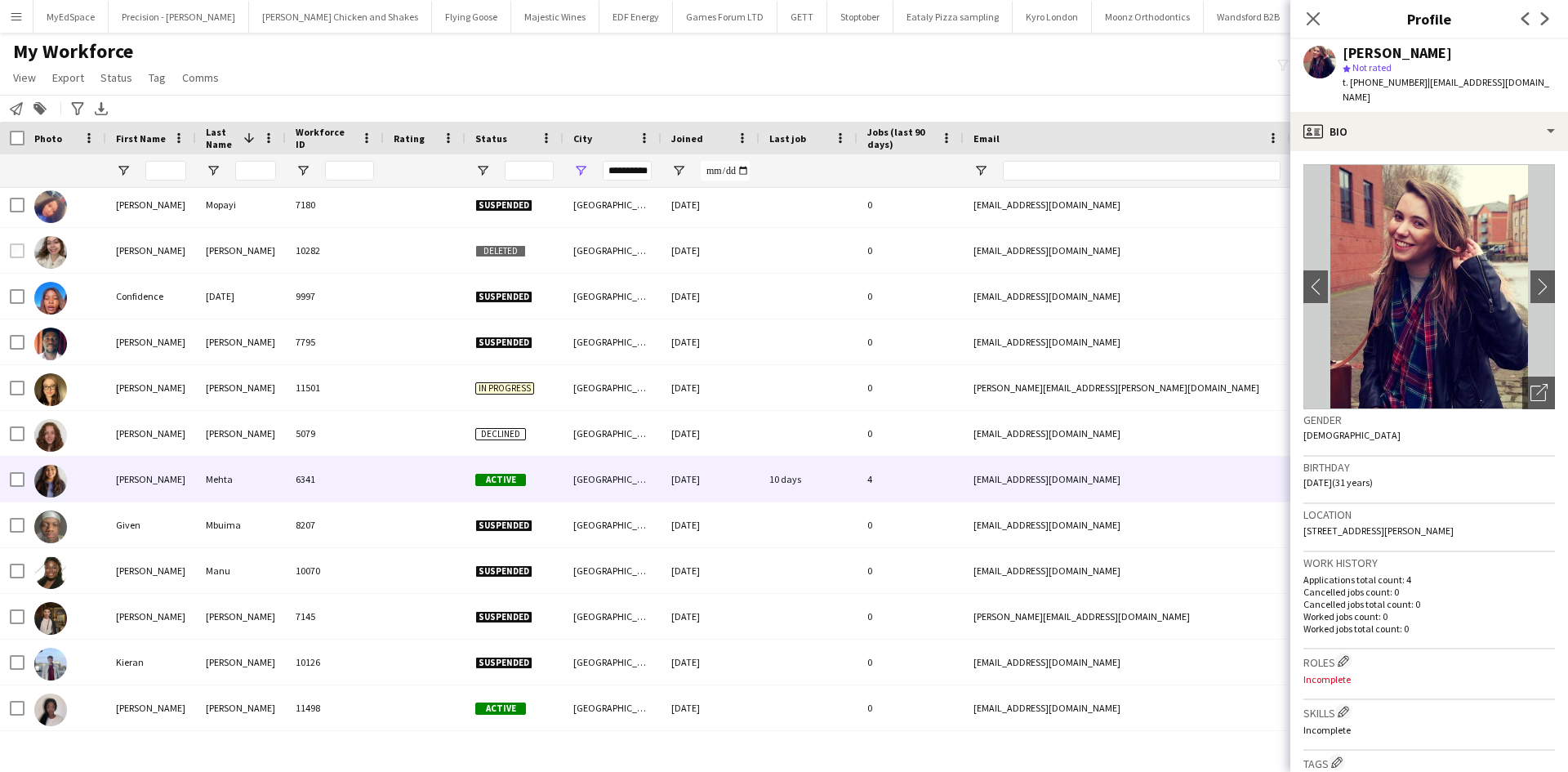
click at [222, 465] on div "Mehta" at bounding box center [240, 478] width 90 height 45
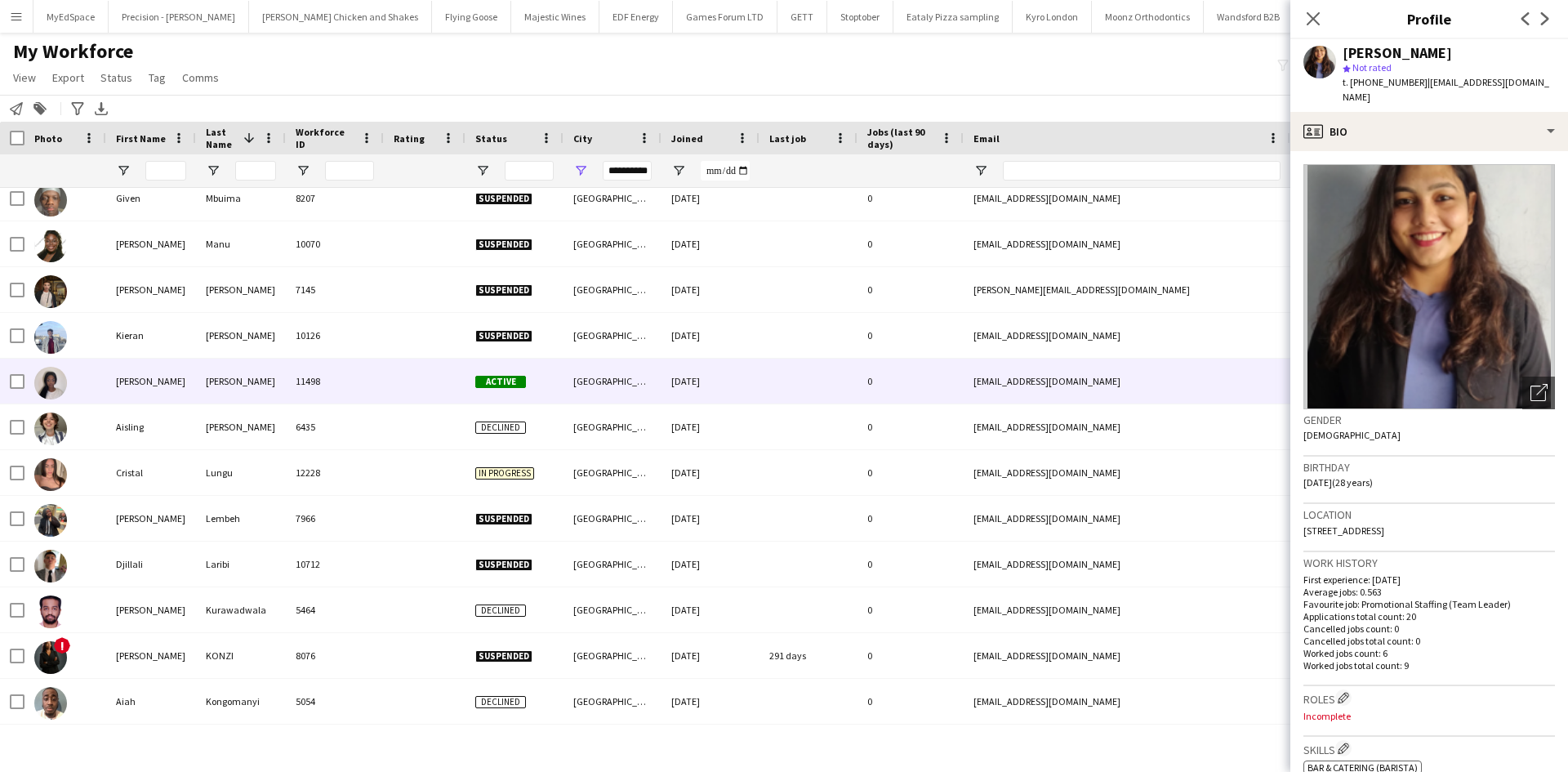
click at [259, 388] on div "Mace-Charles" at bounding box center [240, 380] width 90 height 45
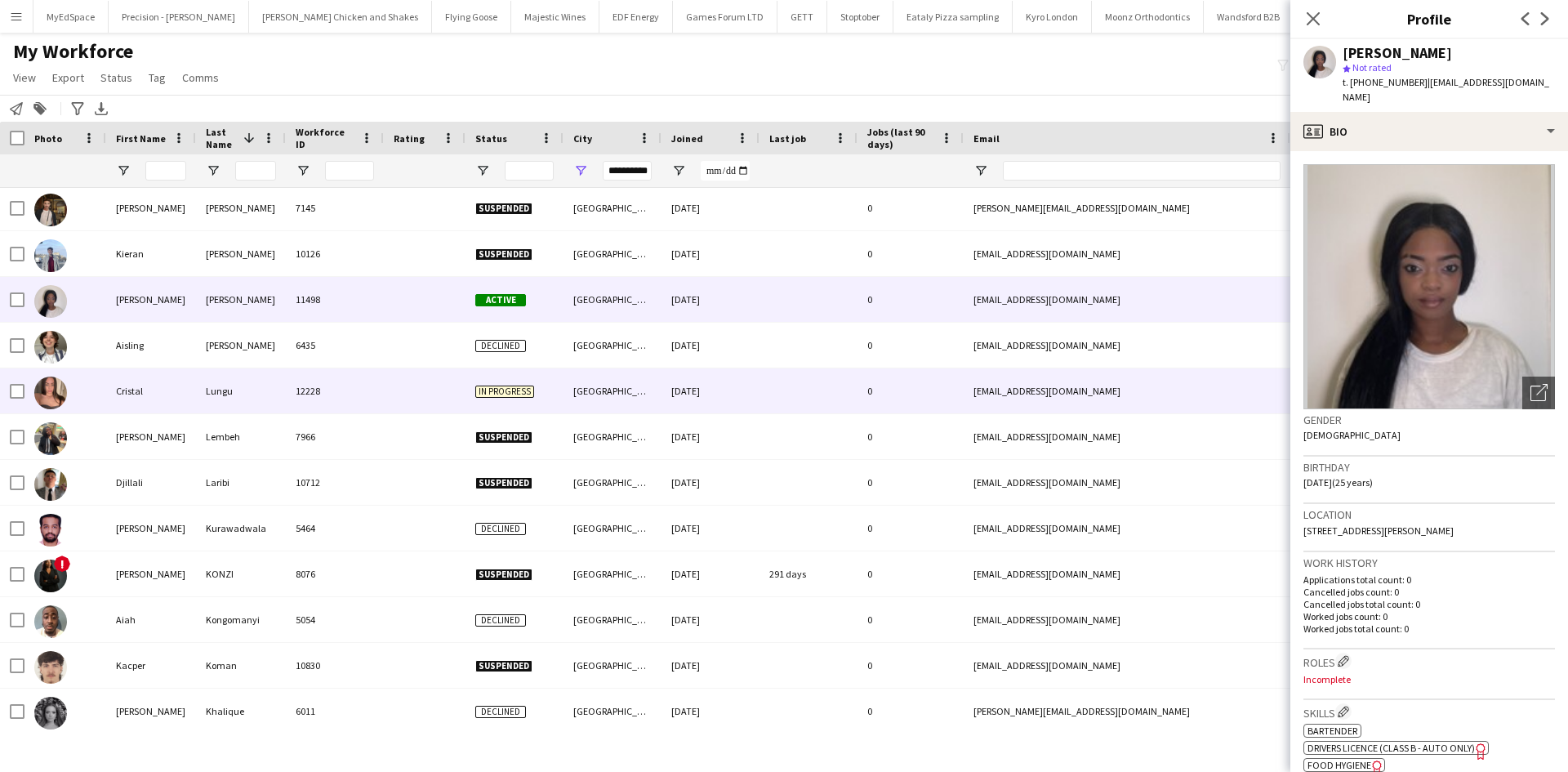
click at [259, 390] on div "Lungu" at bounding box center [240, 391] width 90 height 45
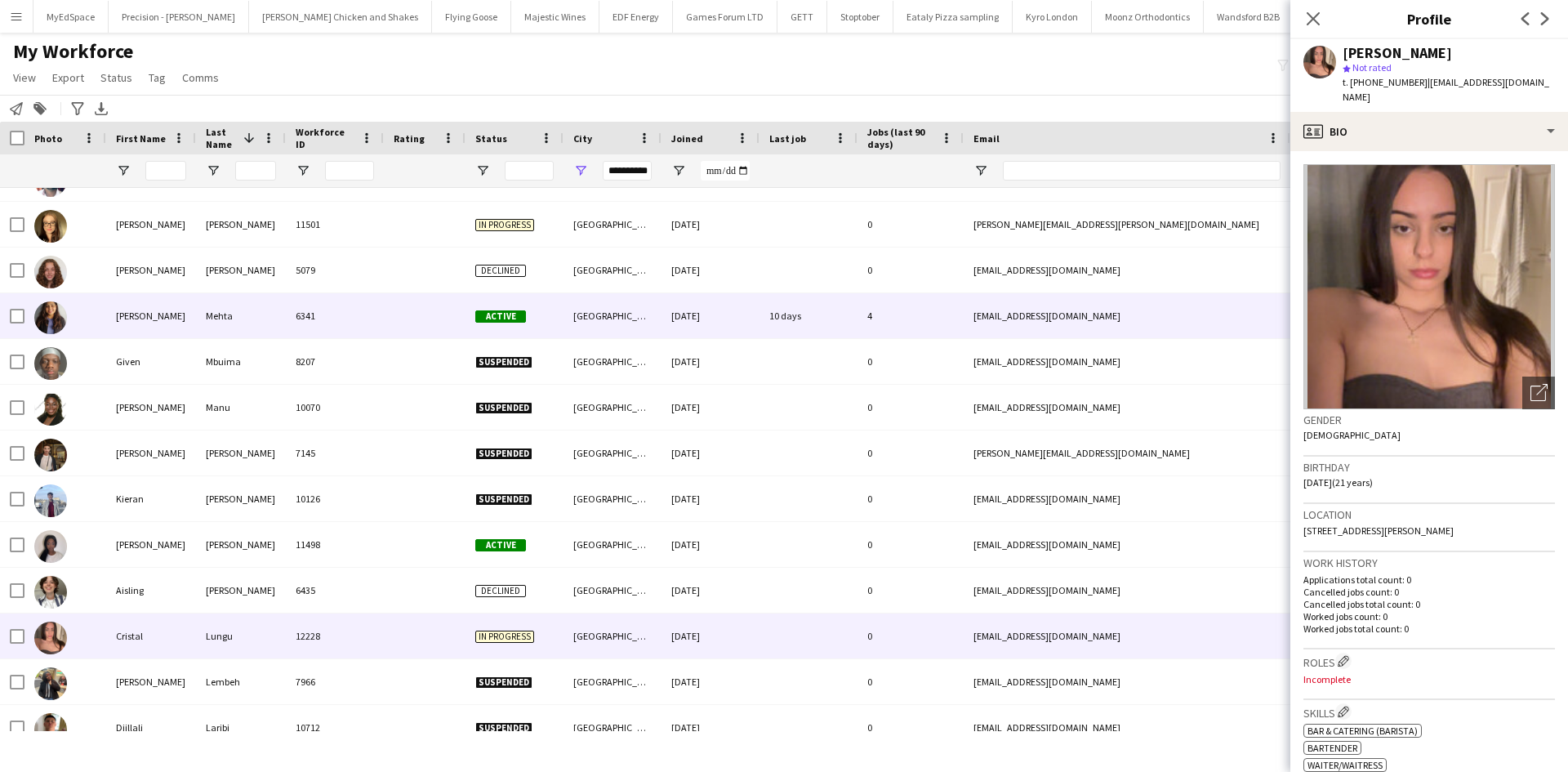
click at [247, 302] on div "Mehta" at bounding box center [240, 315] width 90 height 45
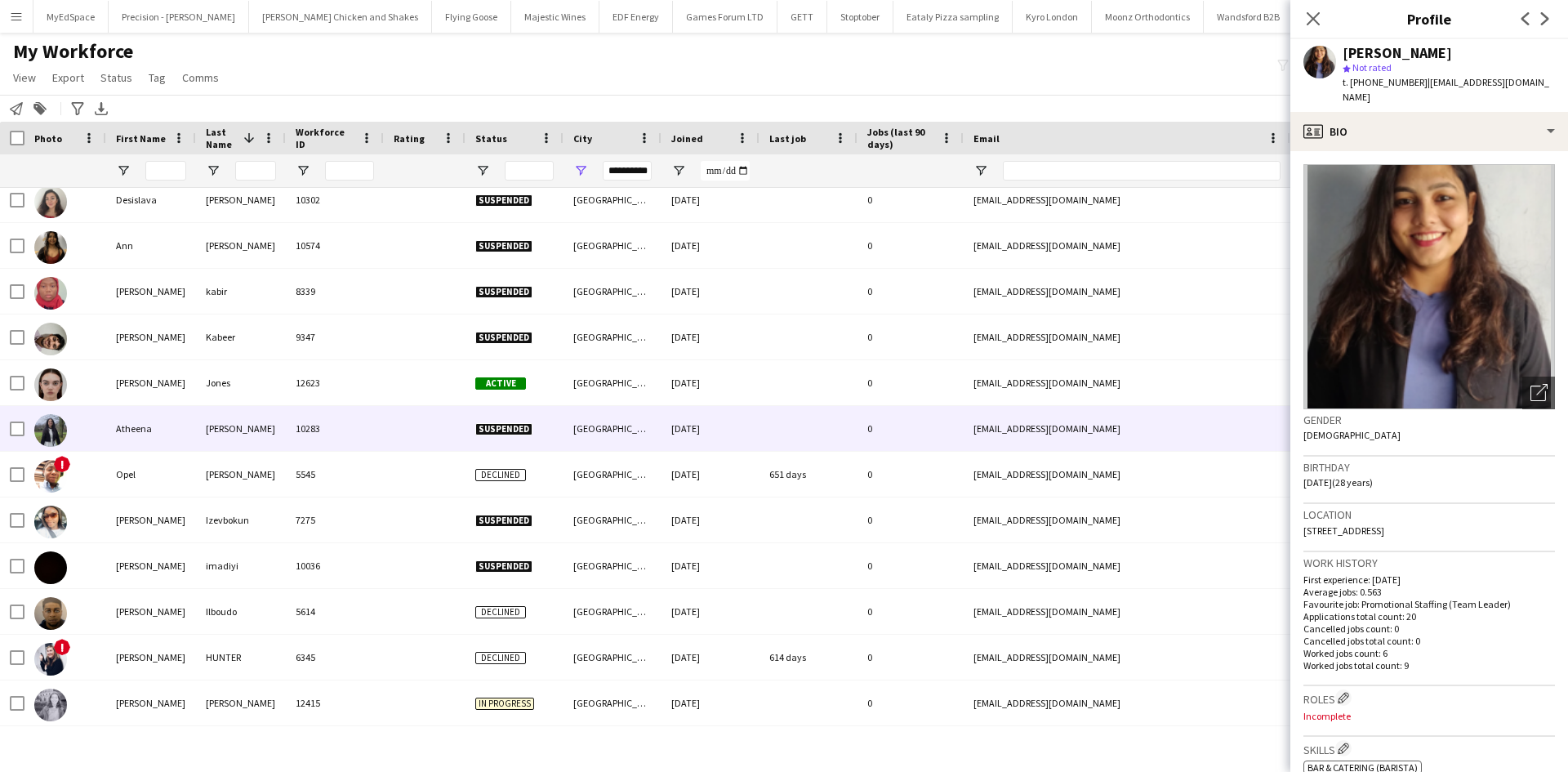
scroll to position [4741, 0]
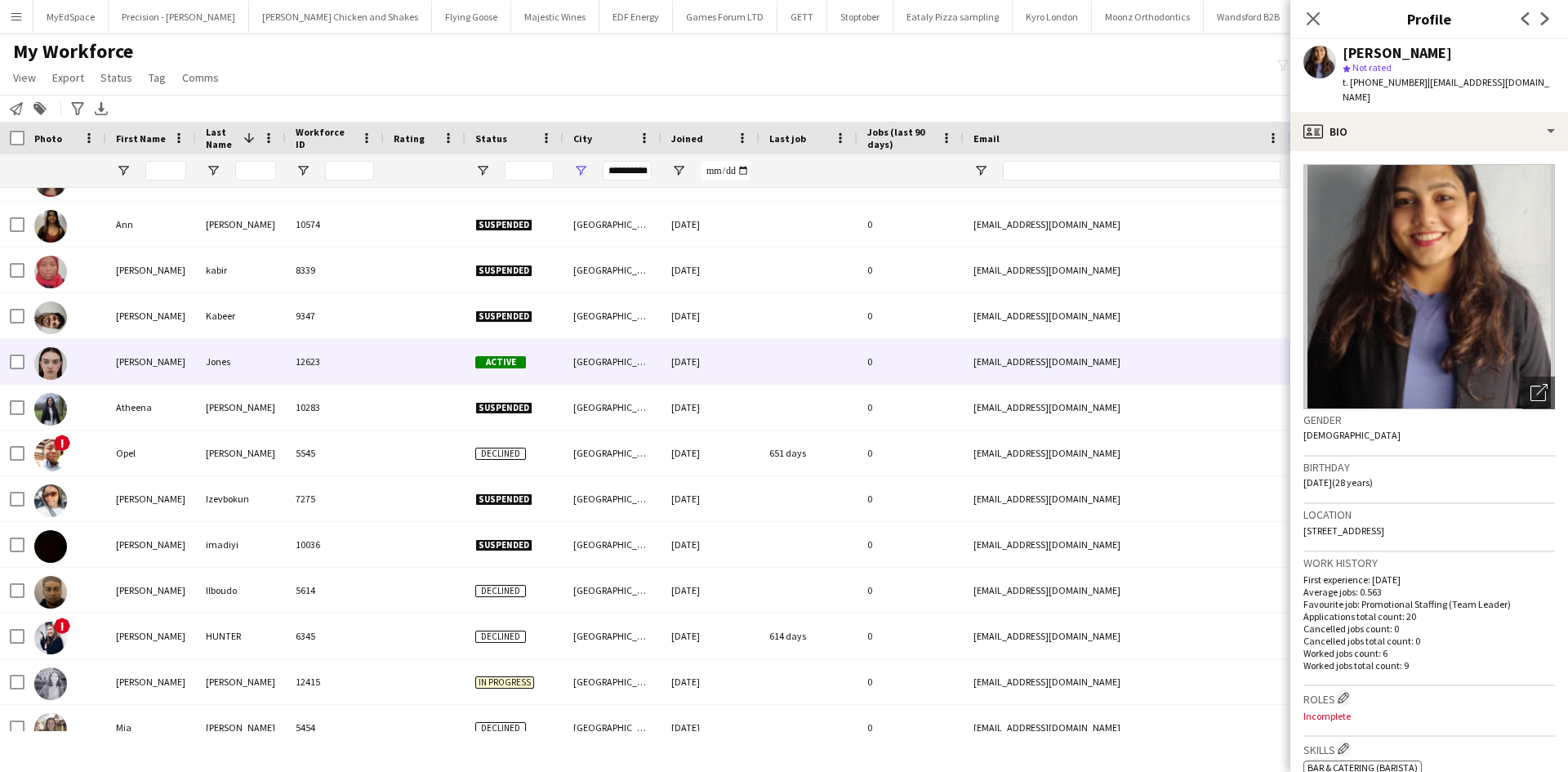
click at [253, 356] on div "Jones" at bounding box center [240, 361] width 90 height 45
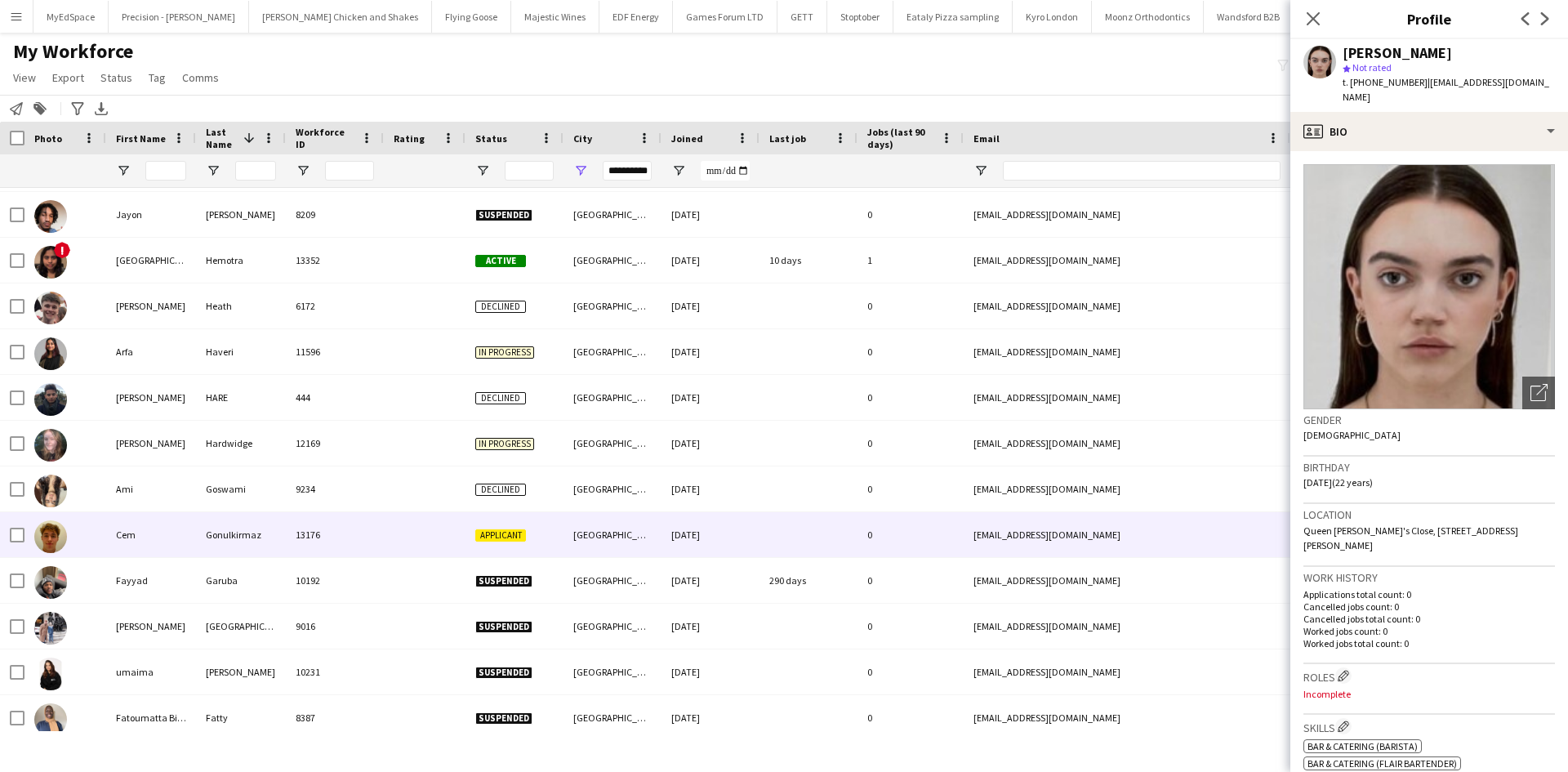
scroll to position [5557, 0]
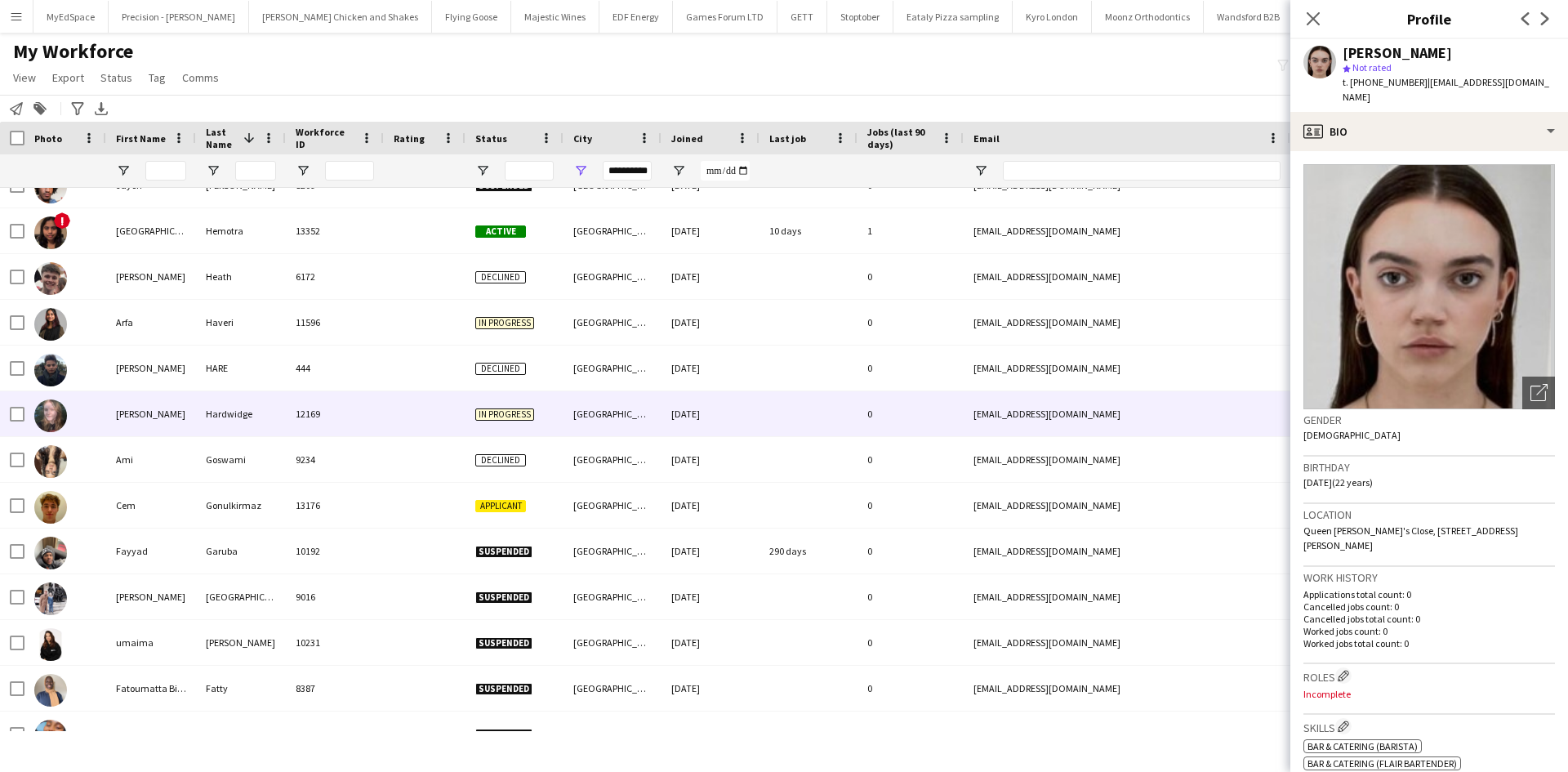
drag, startPoint x: 260, startPoint y: 422, endPoint x: 282, endPoint y: 436, distance: 26.1
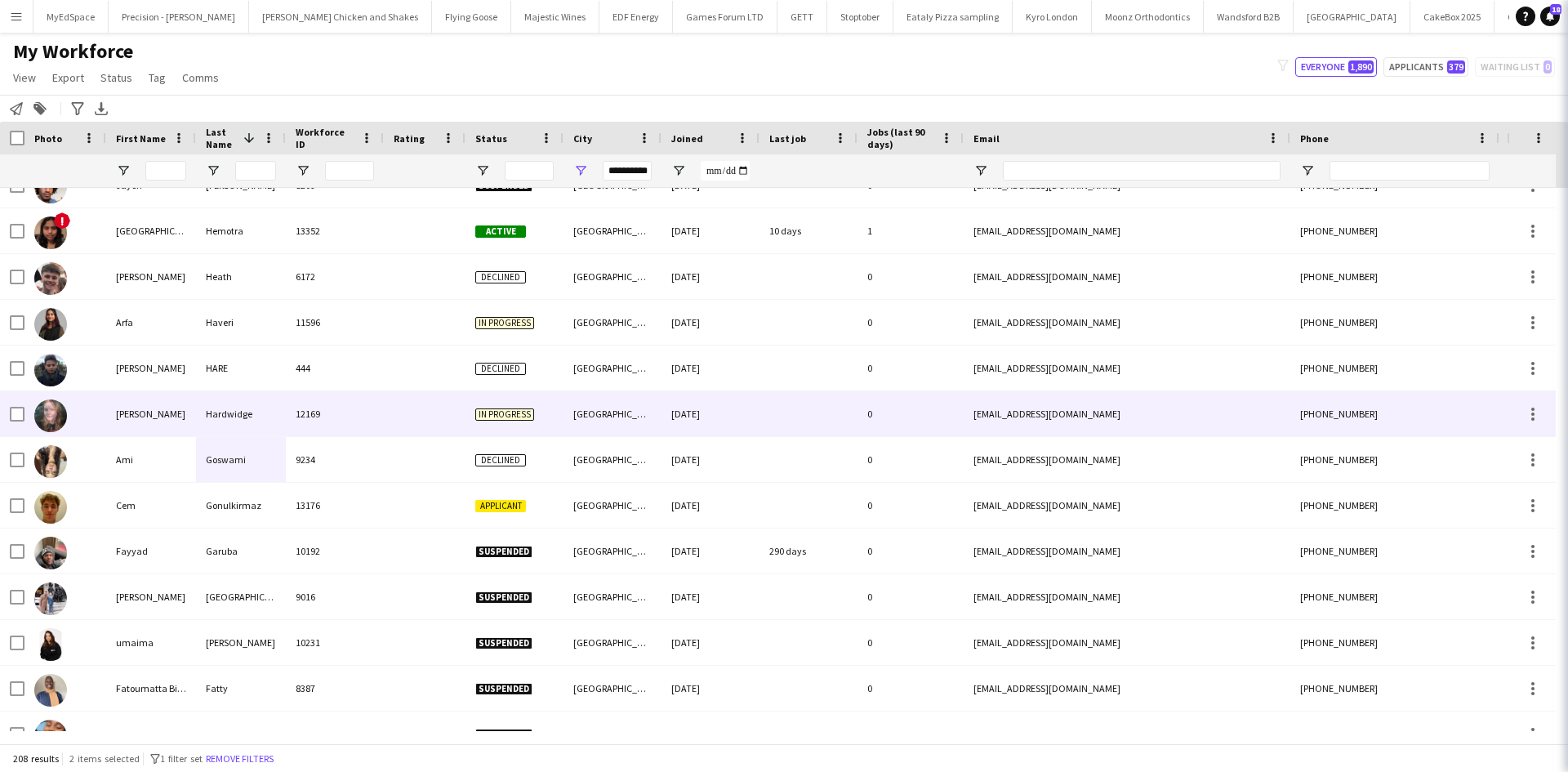
click at [300, 430] on div "12169" at bounding box center [334, 414] width 98 height 45
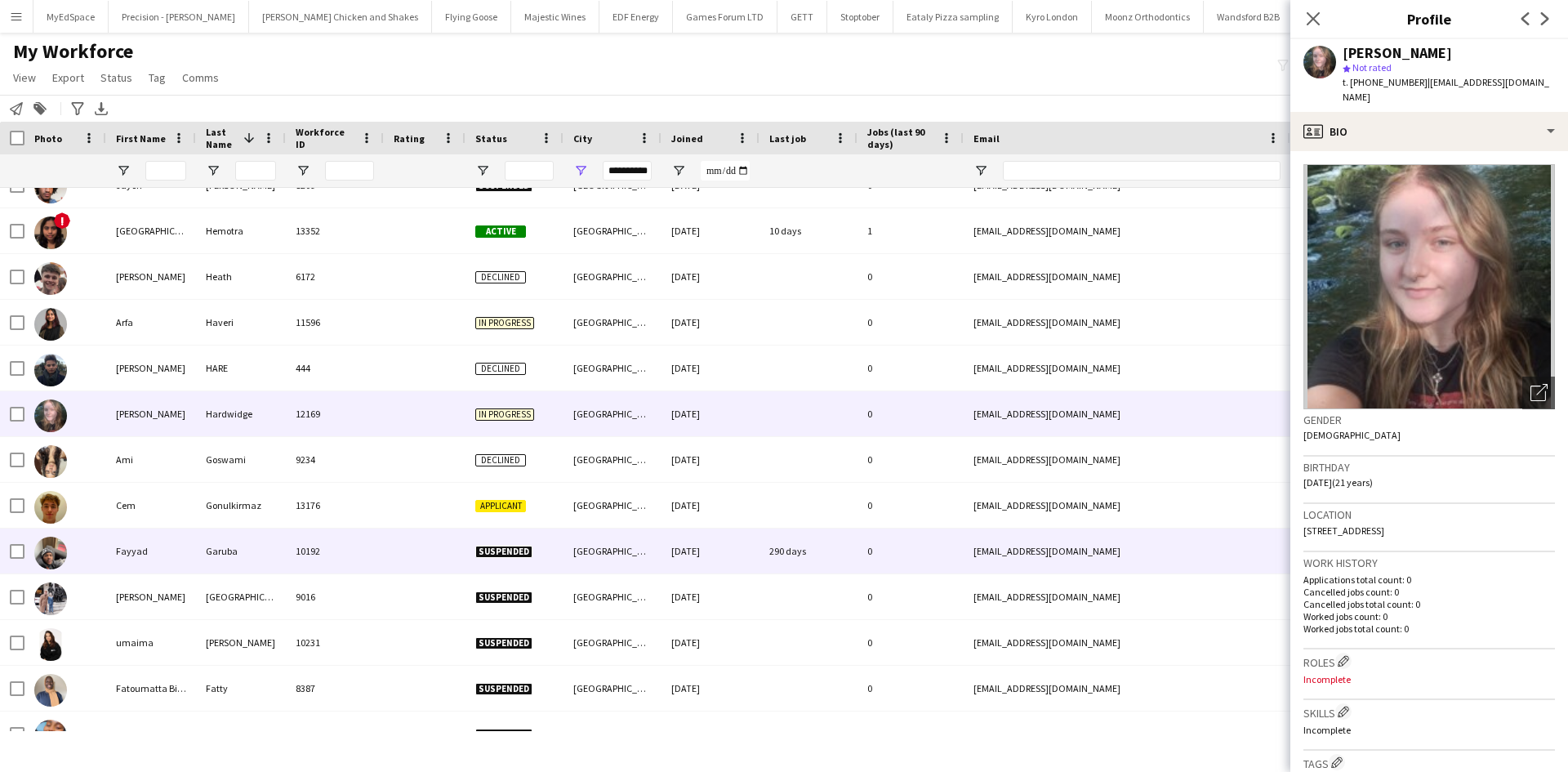
scroll to position [5664, 0]
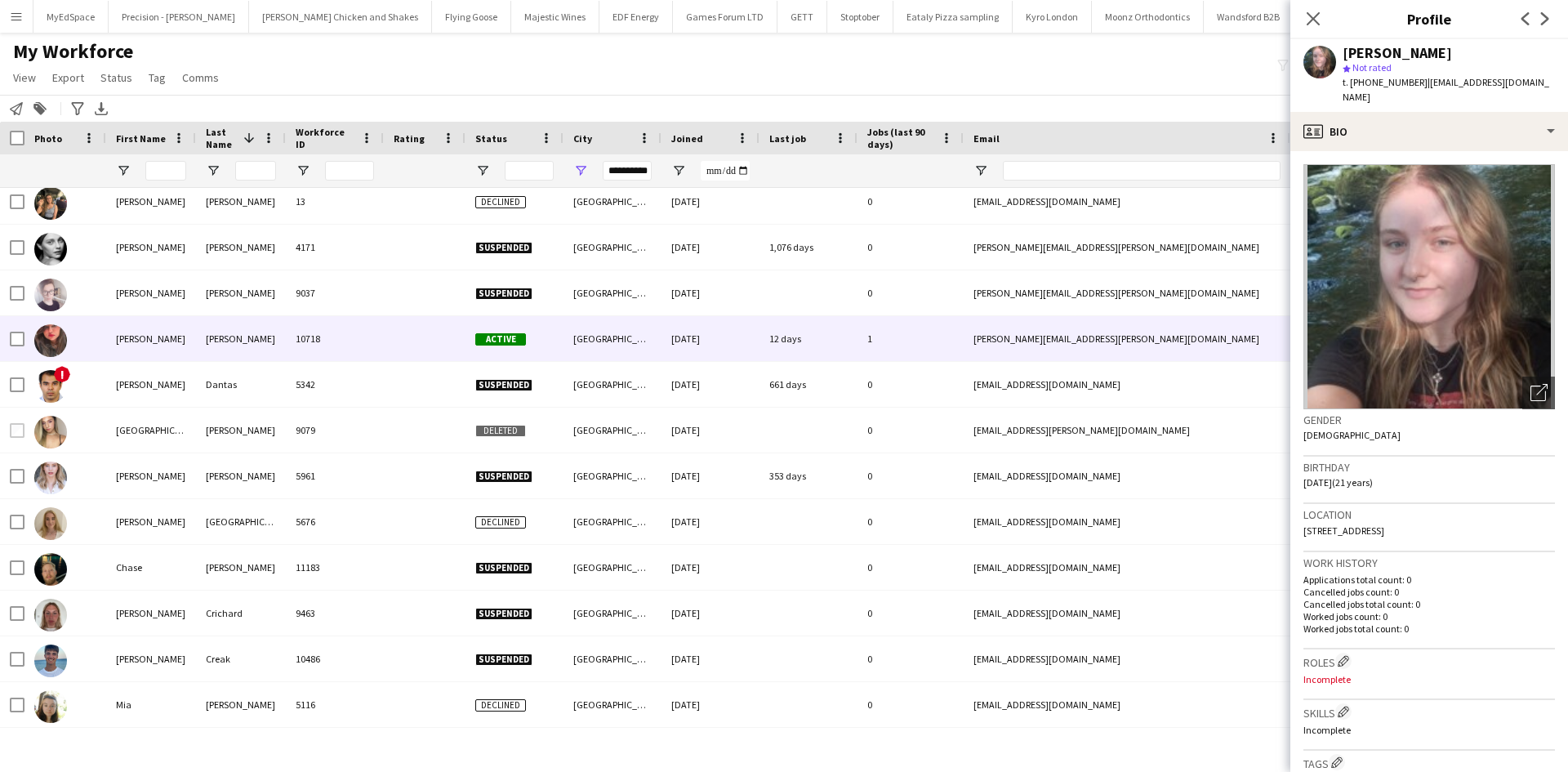
click at [319, 328] on div "10718" at bounding box center [334, 338] width 98 height 45
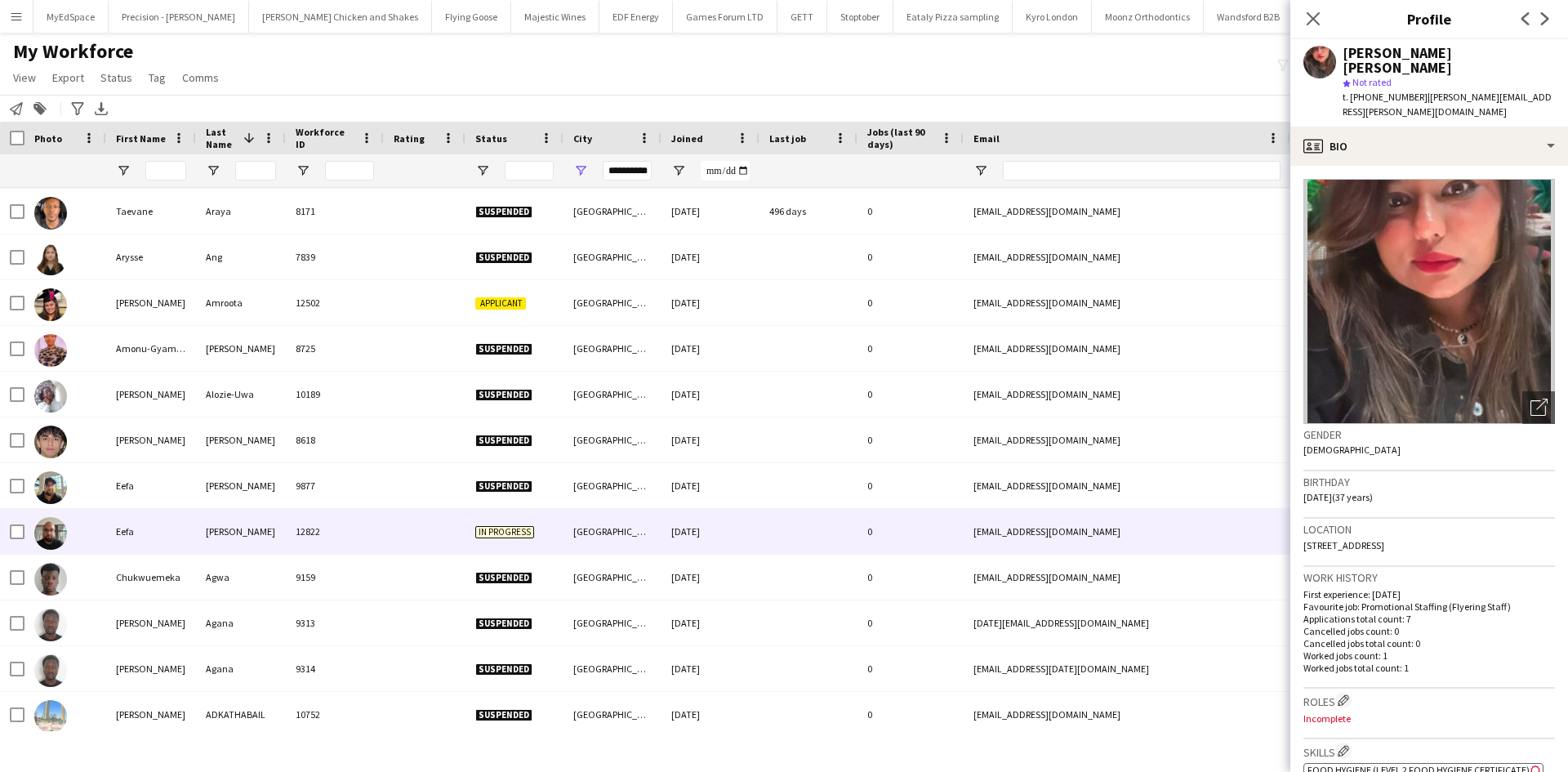
click at [406, 544] on div at bounding box center [425, 531] width 81 height 45
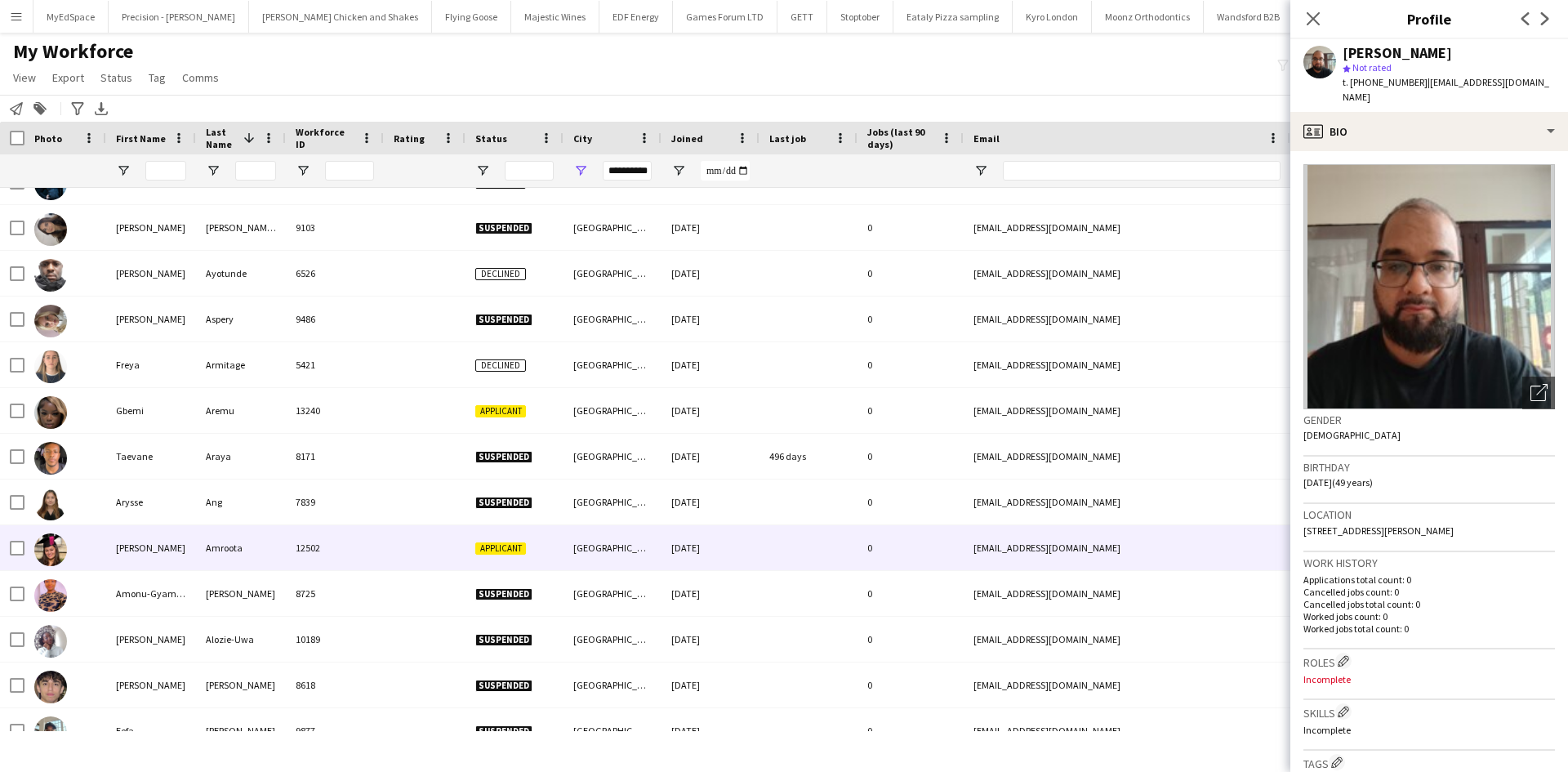
click at [404, 533] on div at bounding box center [425, 548] width 81 height 45
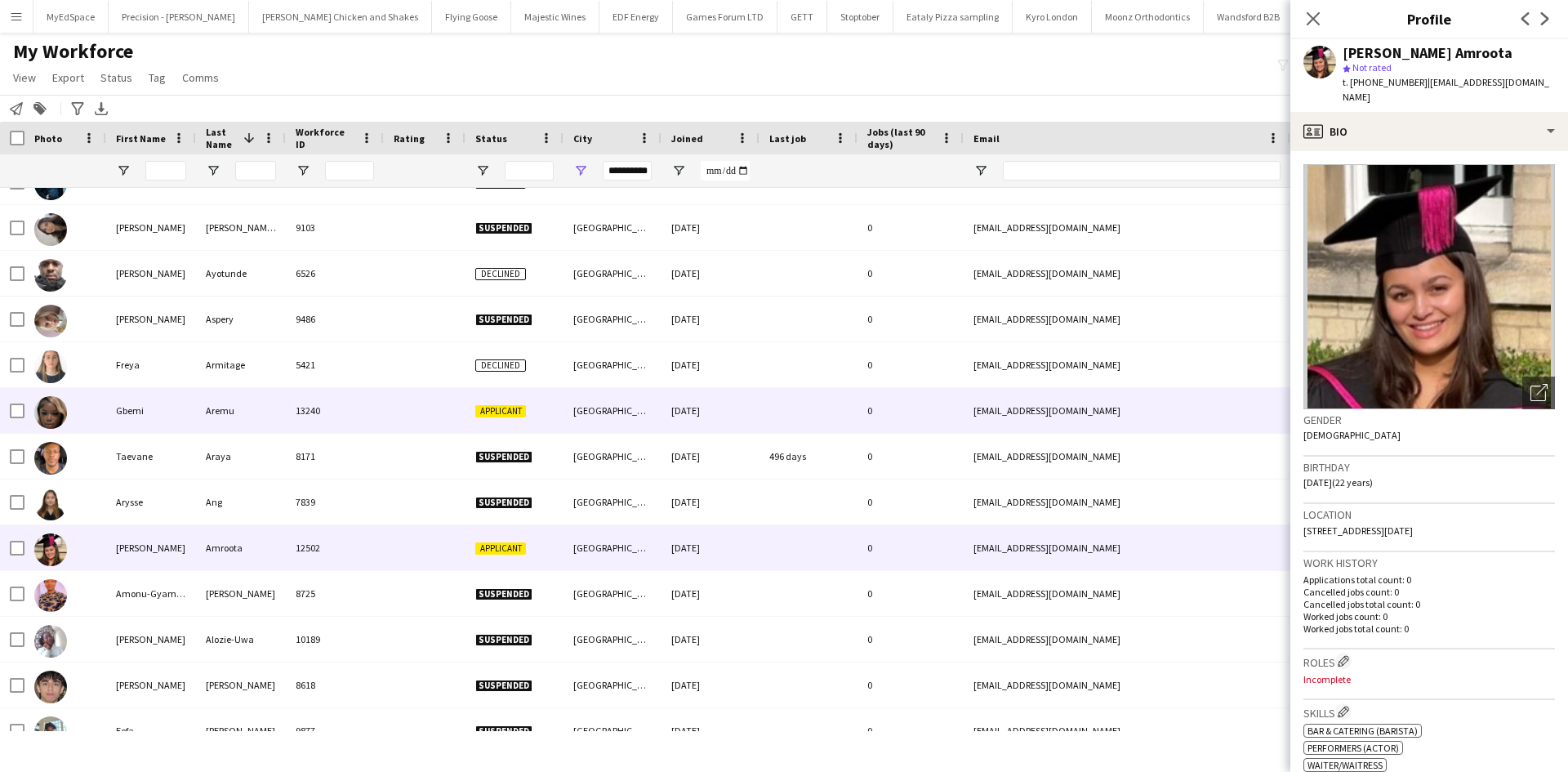
click at [334, 412] on div "13240" at bounding box center [334, 410] width 98 height 45
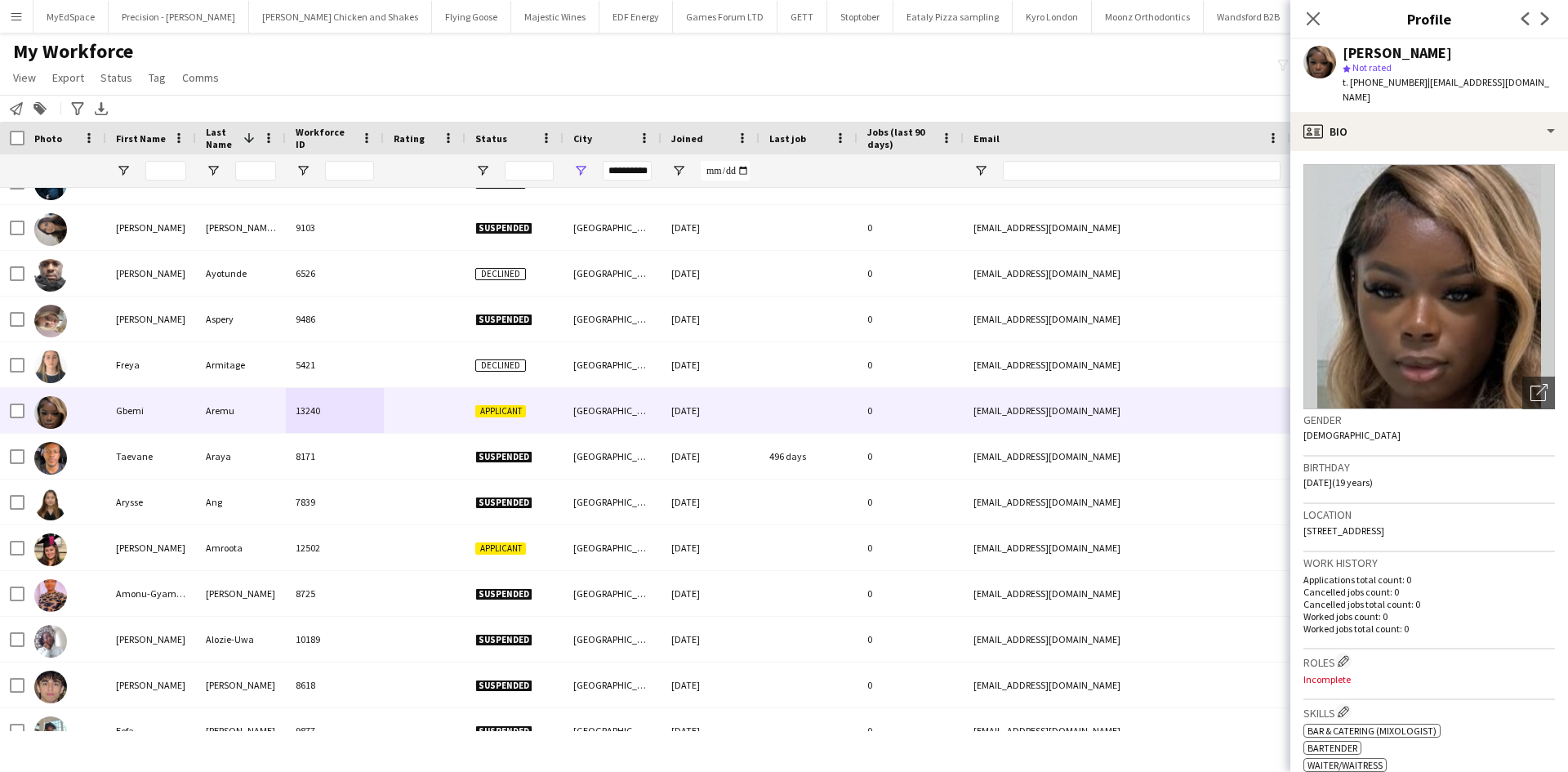
drag, startPoint x: 1364, startPoint y: 80, endPoint x: 1415, endPoint y: 78, distance: 51.0
click at [1415, 78] on div "t. +447507723733 | gbemisola06@icloud.com" at bounding box center [1449, 90] width 212 height 30
copy span "7507723733"
click at [162, 169] on input "First Name Filter Input" at bounding box center [165, 170] width 41 height 19
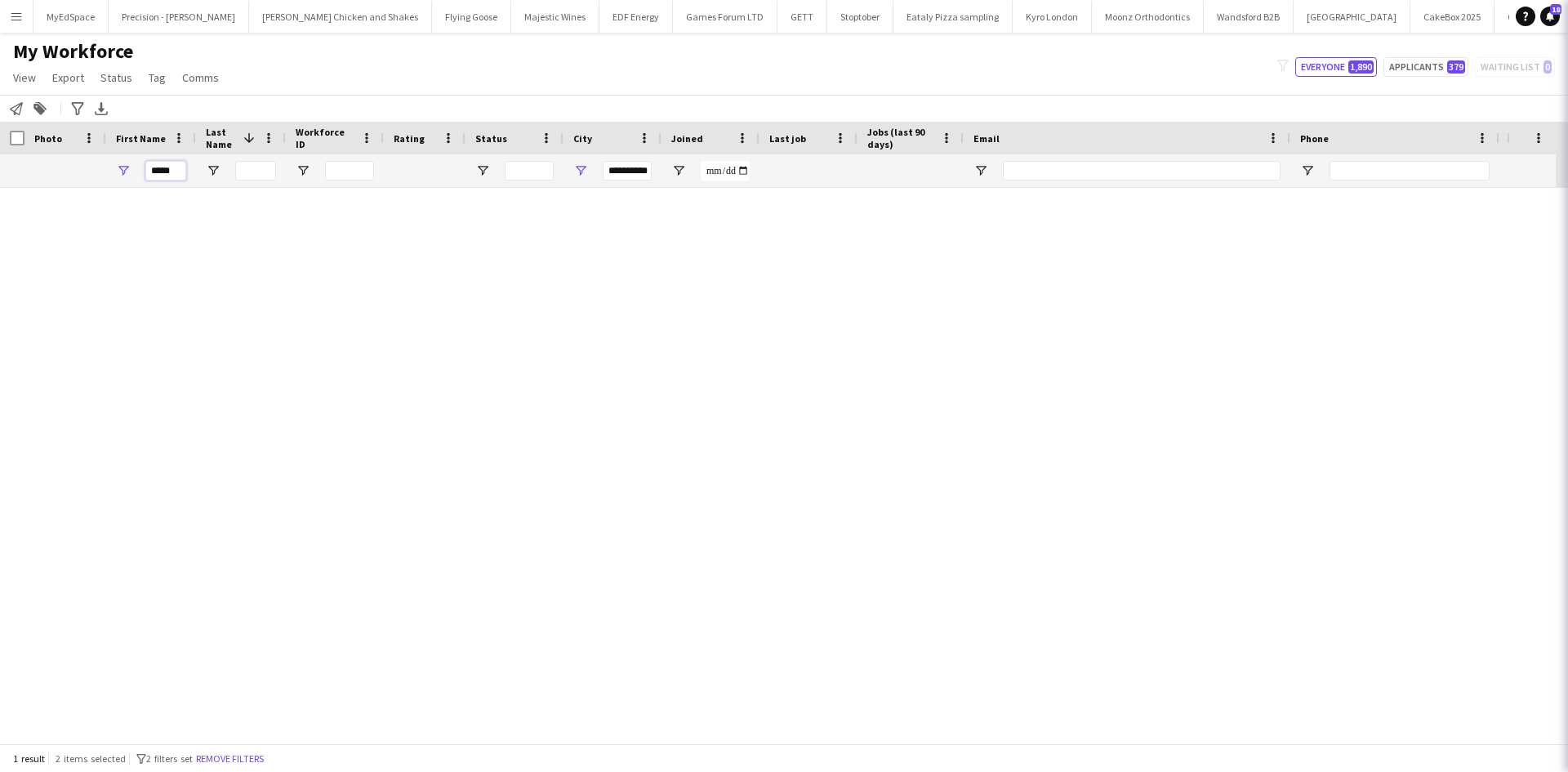
scroll to position [0, 0]
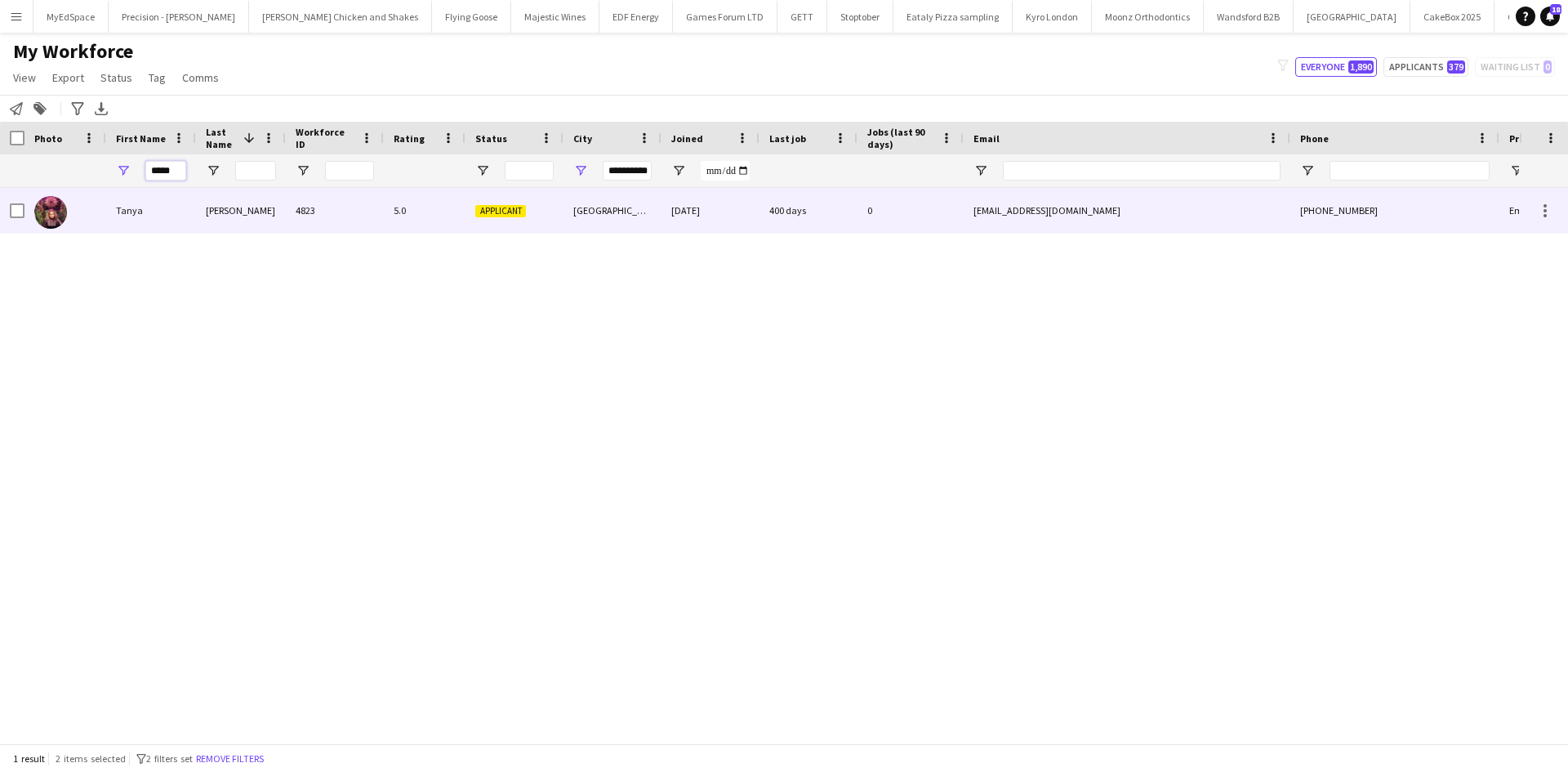
type input "*****"
click at [243, 211] on div "Raybould" at bounding box center [240, 210] width 90 height 45
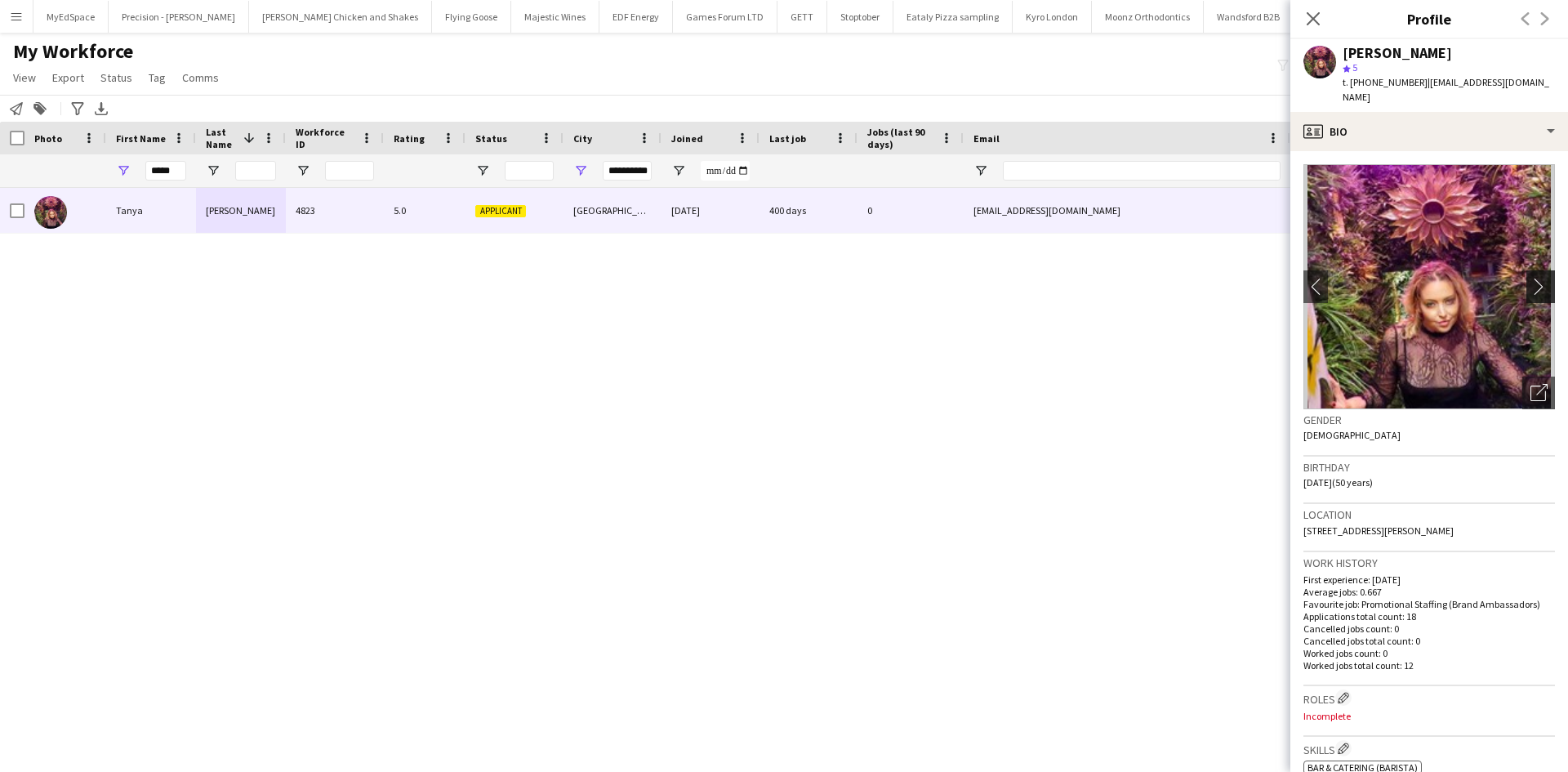
click at [1526, 285] on button "chevron-right" at bounding box center [1541, 286] width 32 height 32
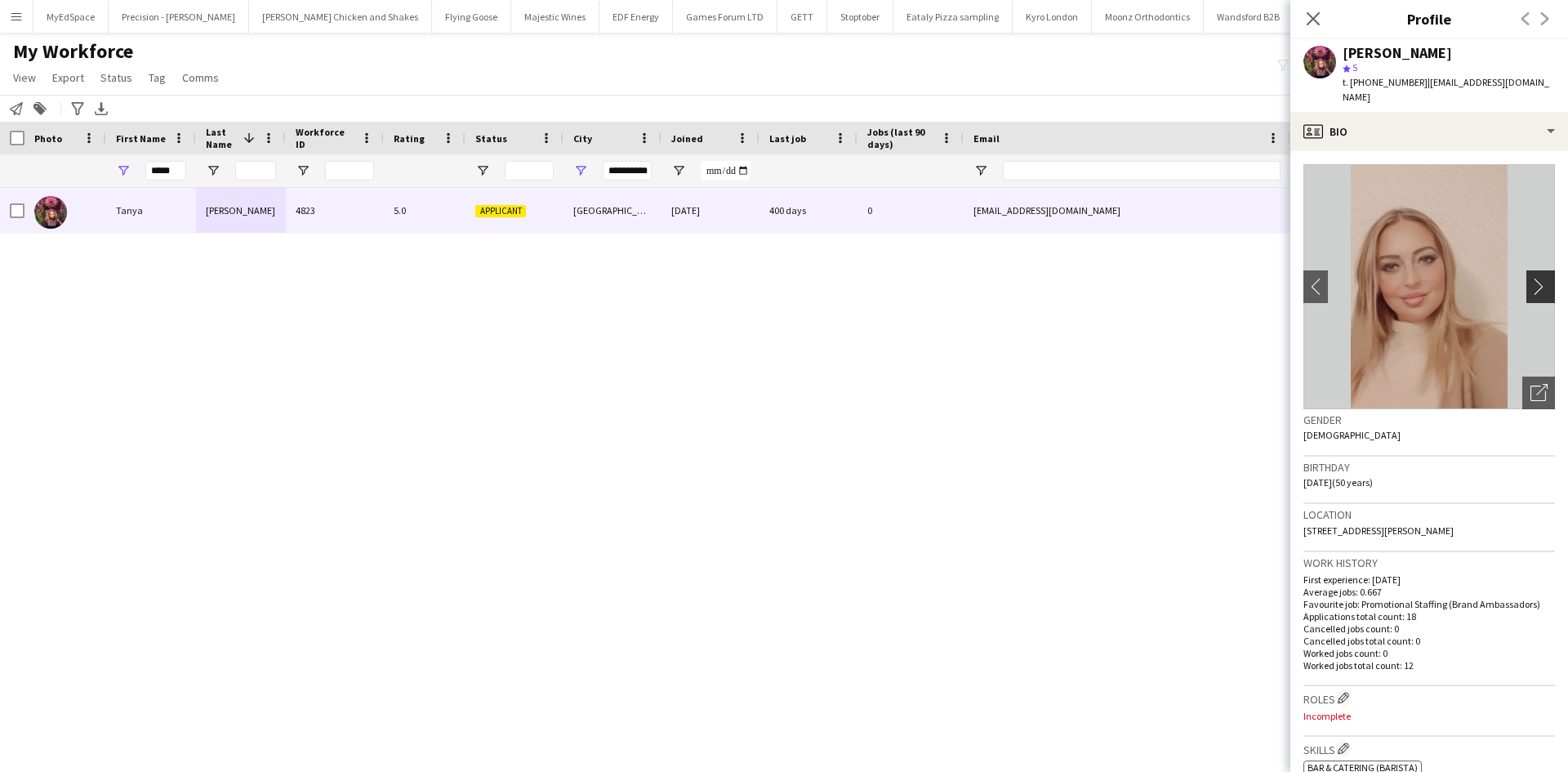
click at [1530, 278] on app-icon "chevron-right" at bounding box center [1542, 286] width 25 height 18
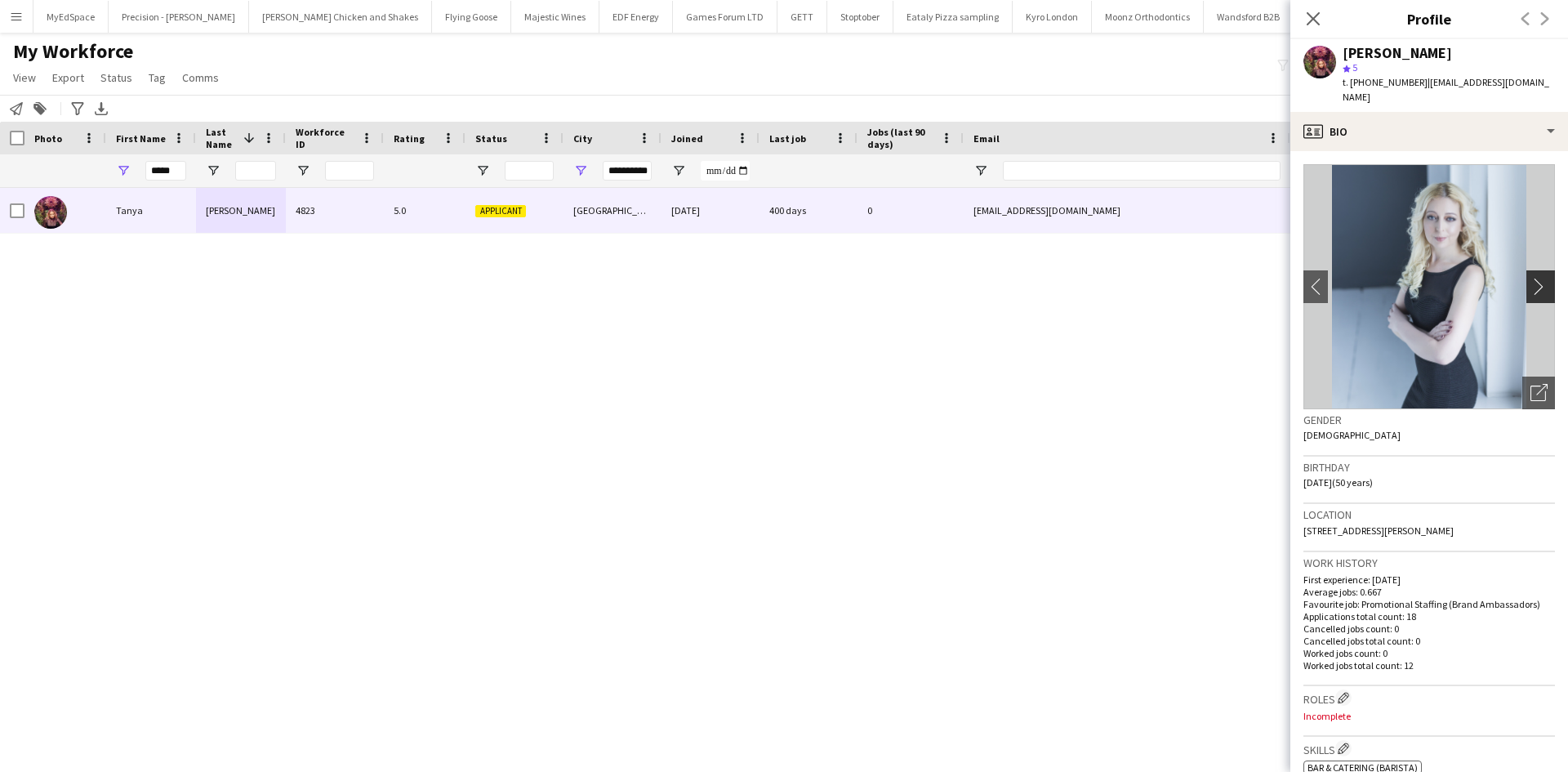
click at [1530, 278] on app-icon "chevron-right" at bounding box center [1542, 286] width 25 height 18
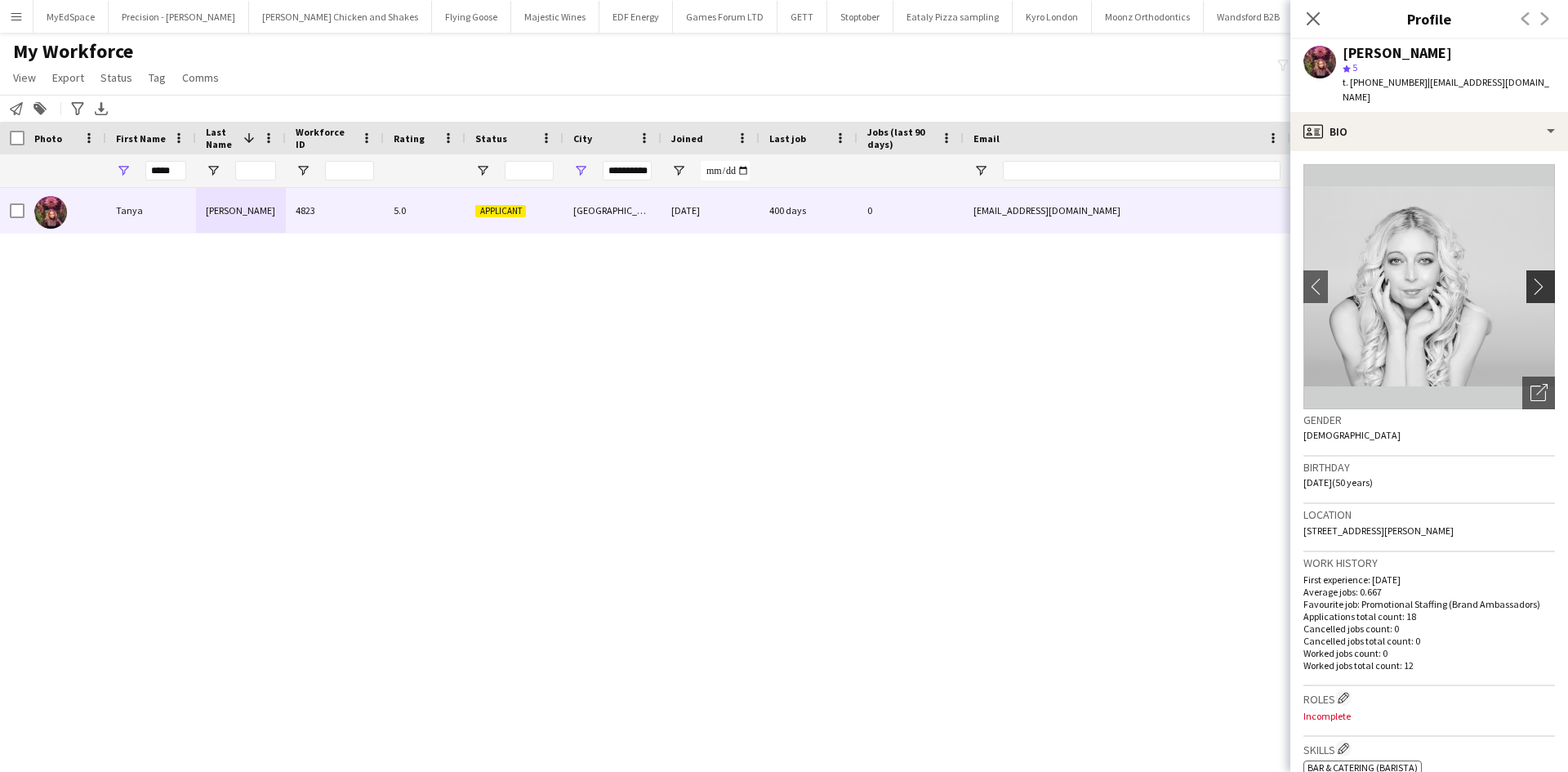
click at [1530, 278] on app-icon "chevron-right" at bounding box center [1542, 286] width 25 height 18
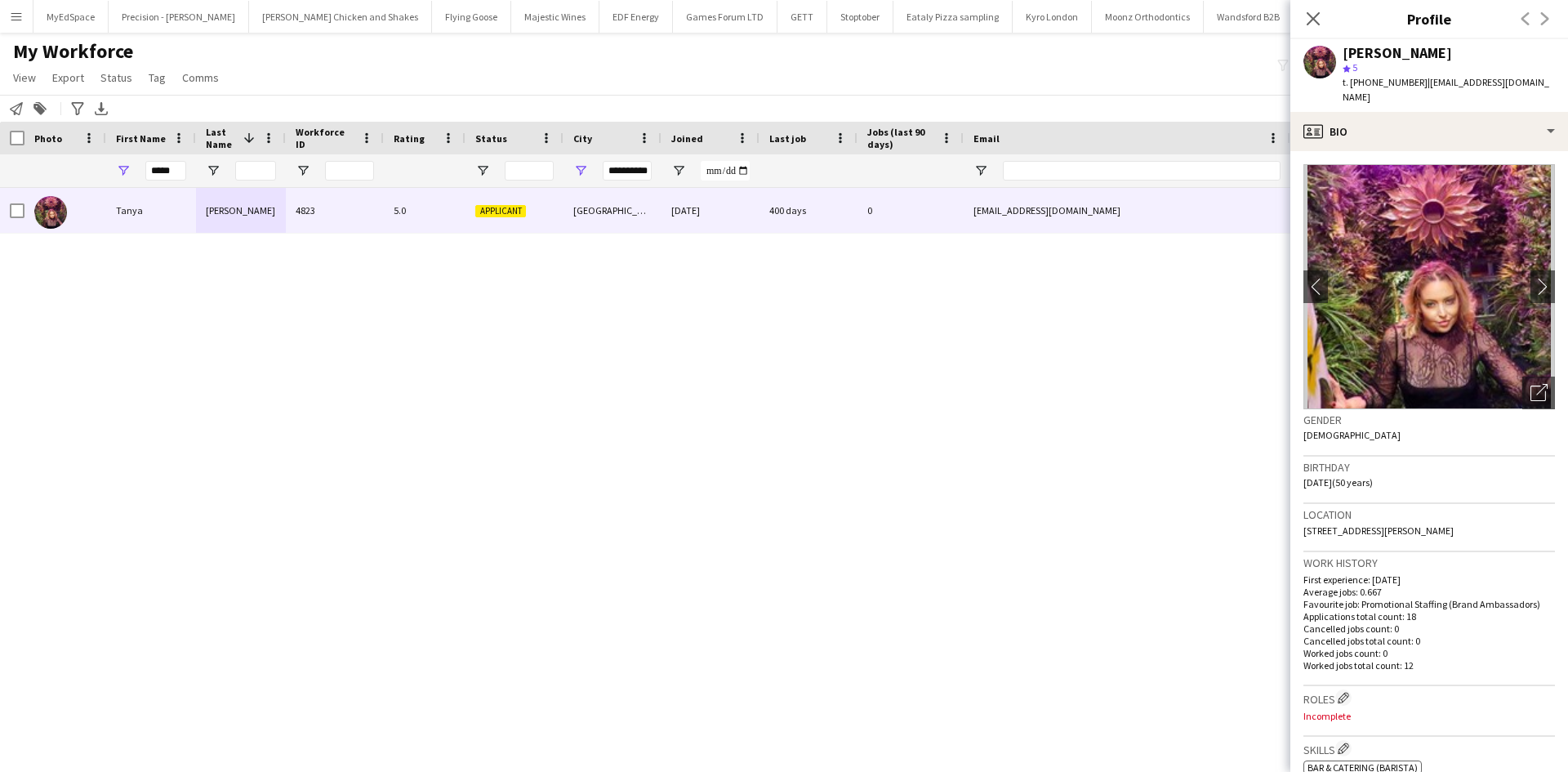
click at [705, 512] on div "Tanya Raybould 4823 5.0 Applicant Nottingham 07-01-2023 400 days 0 tanya_louise…" at bounding box center [759, 459] width 1519 height 543
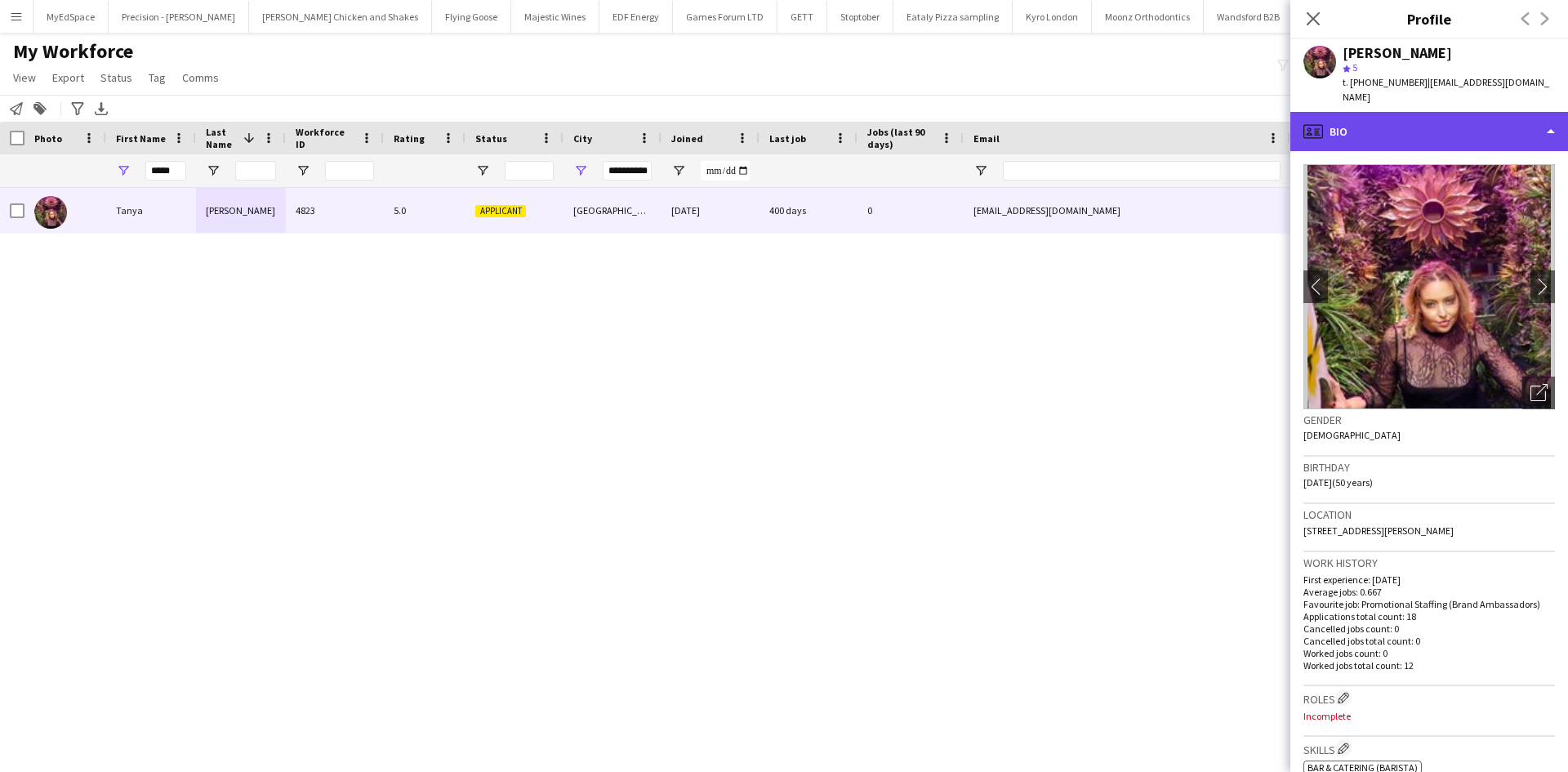
click at [1395, 115] on div "profile Bio" at bounding box center [1429, 131] width 278 height 39
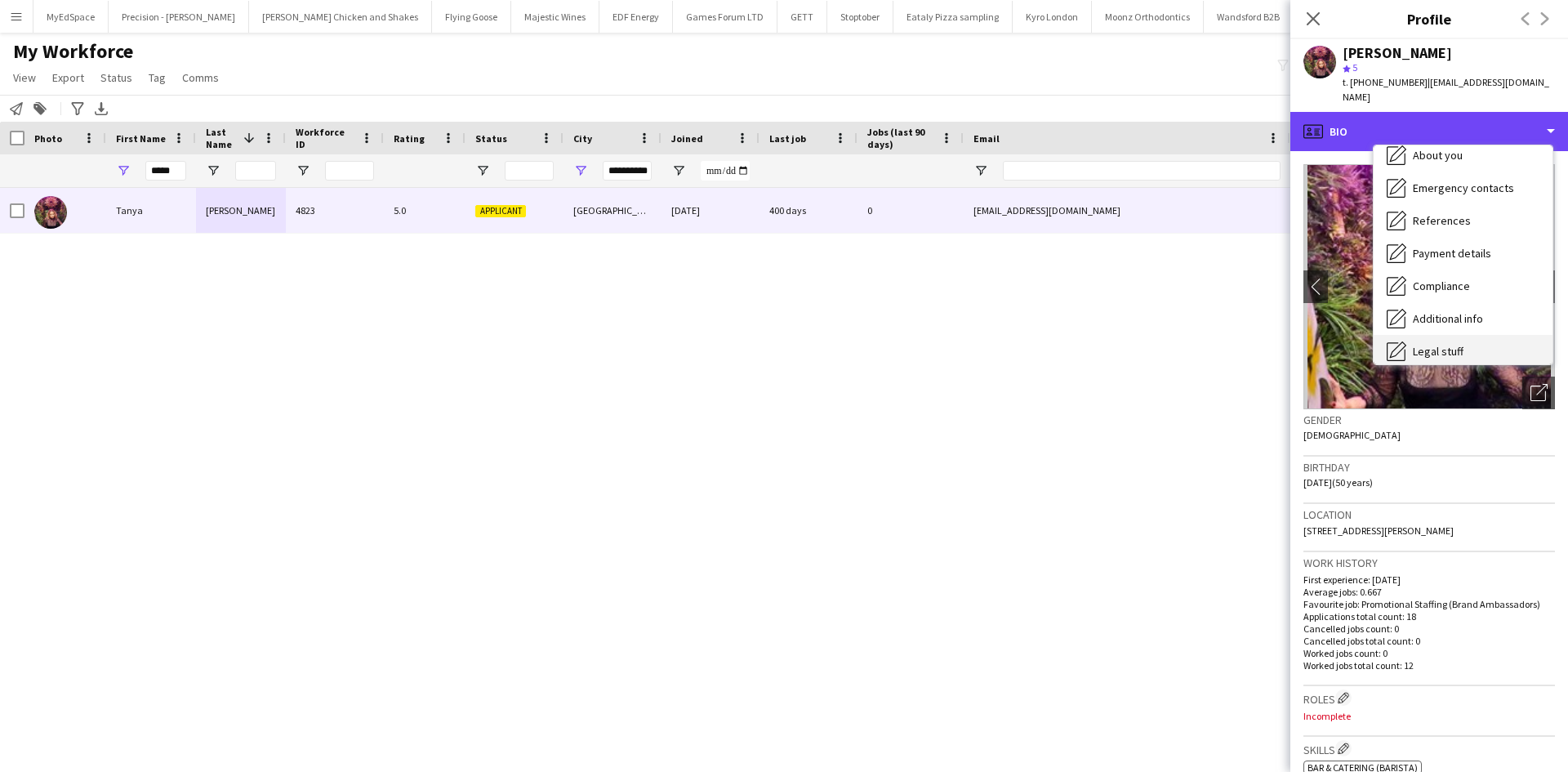
scroll to position [219, 0]
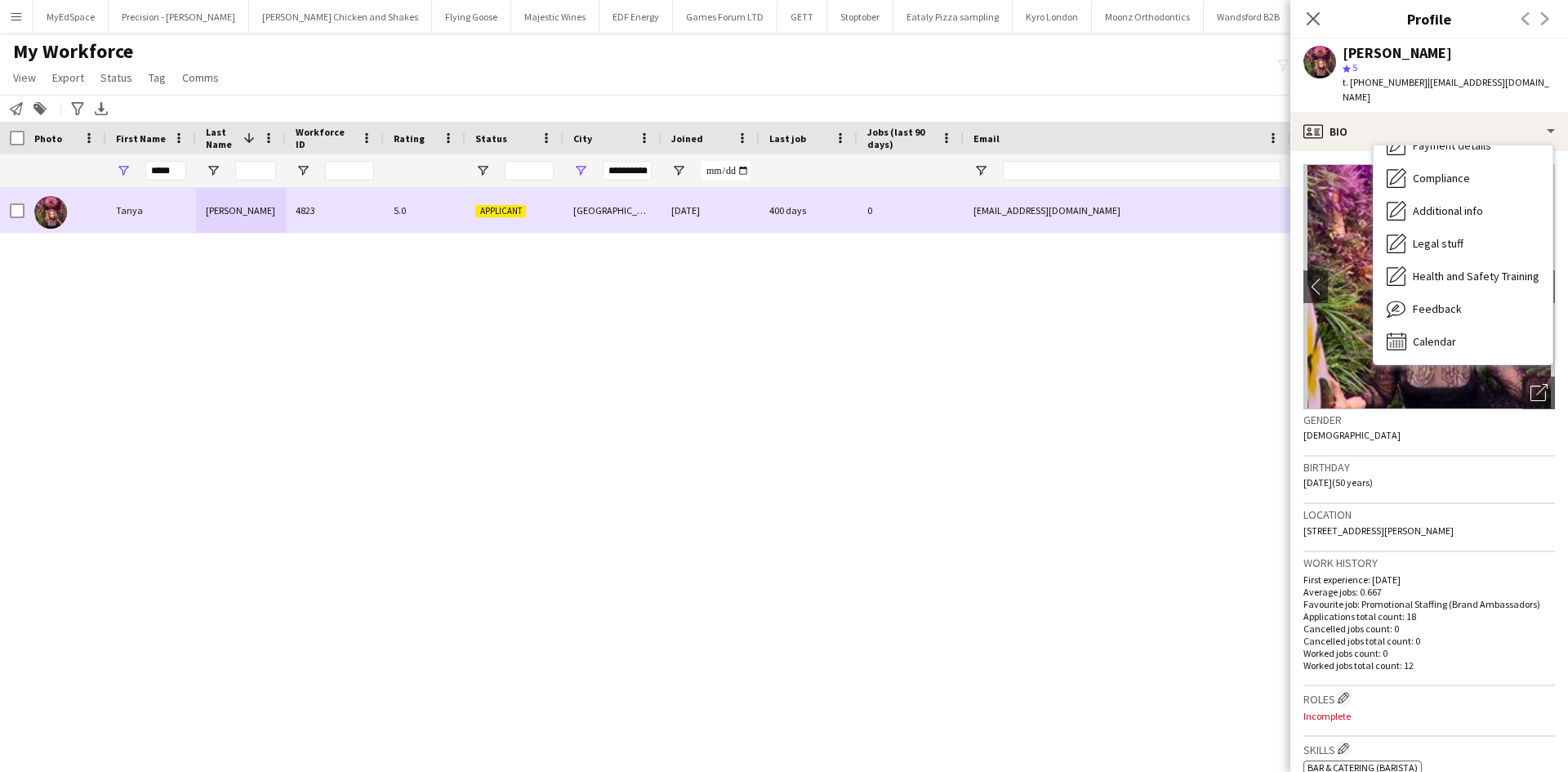
click at [22, 201] on div at bounding box center [18, 211] width 15 height 46
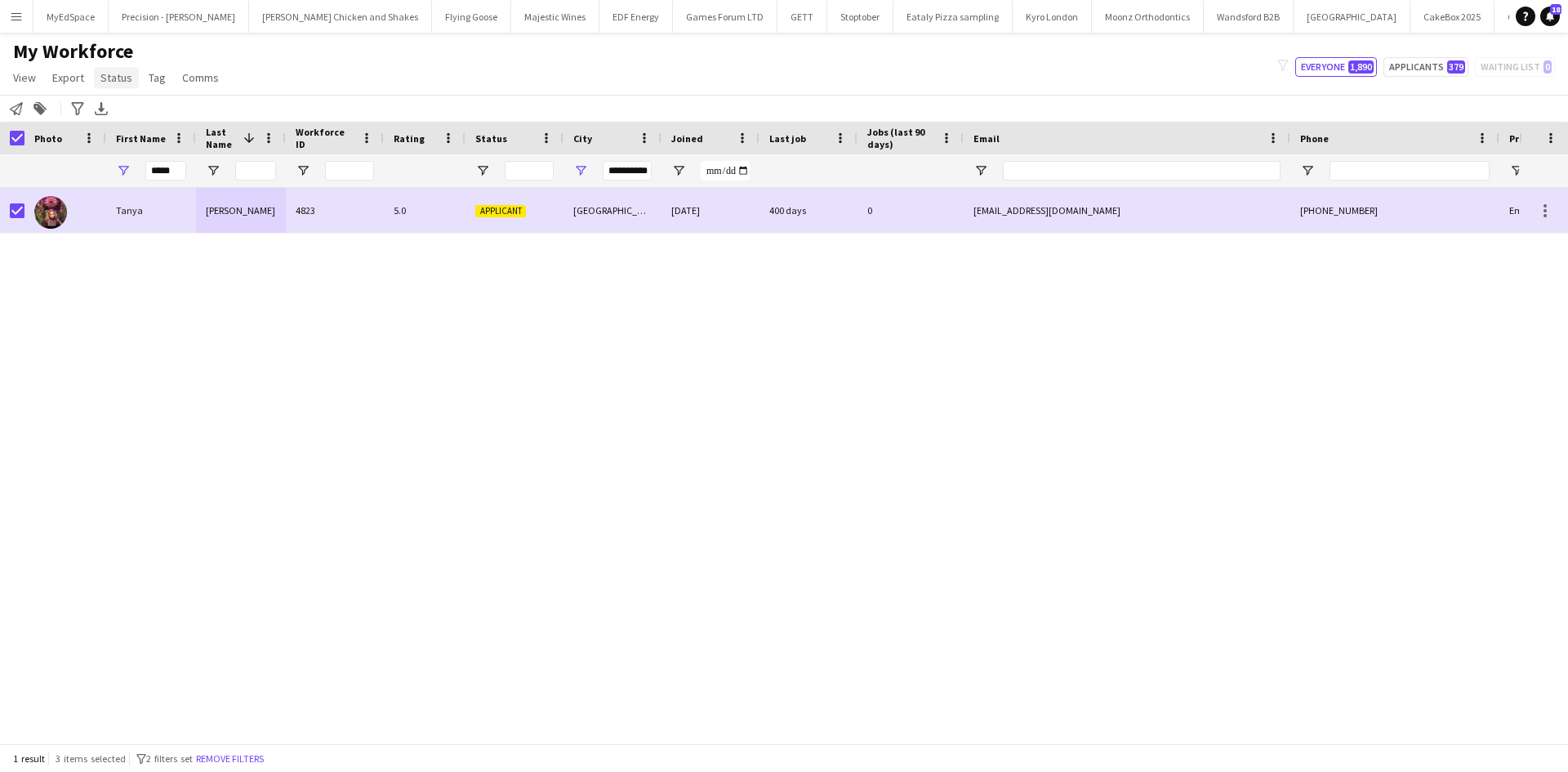
click at [111, 77] on span "Status" at bounding box center [116, 78] width 31 height 15
drag, startPoint x: 130, startPoint y: 115, endPoint x: 1166, endPoint y: 262, distance: 1046.4
click at [130, 116] on link "Edit" at bounding box center [151, 112] width 115 height 34
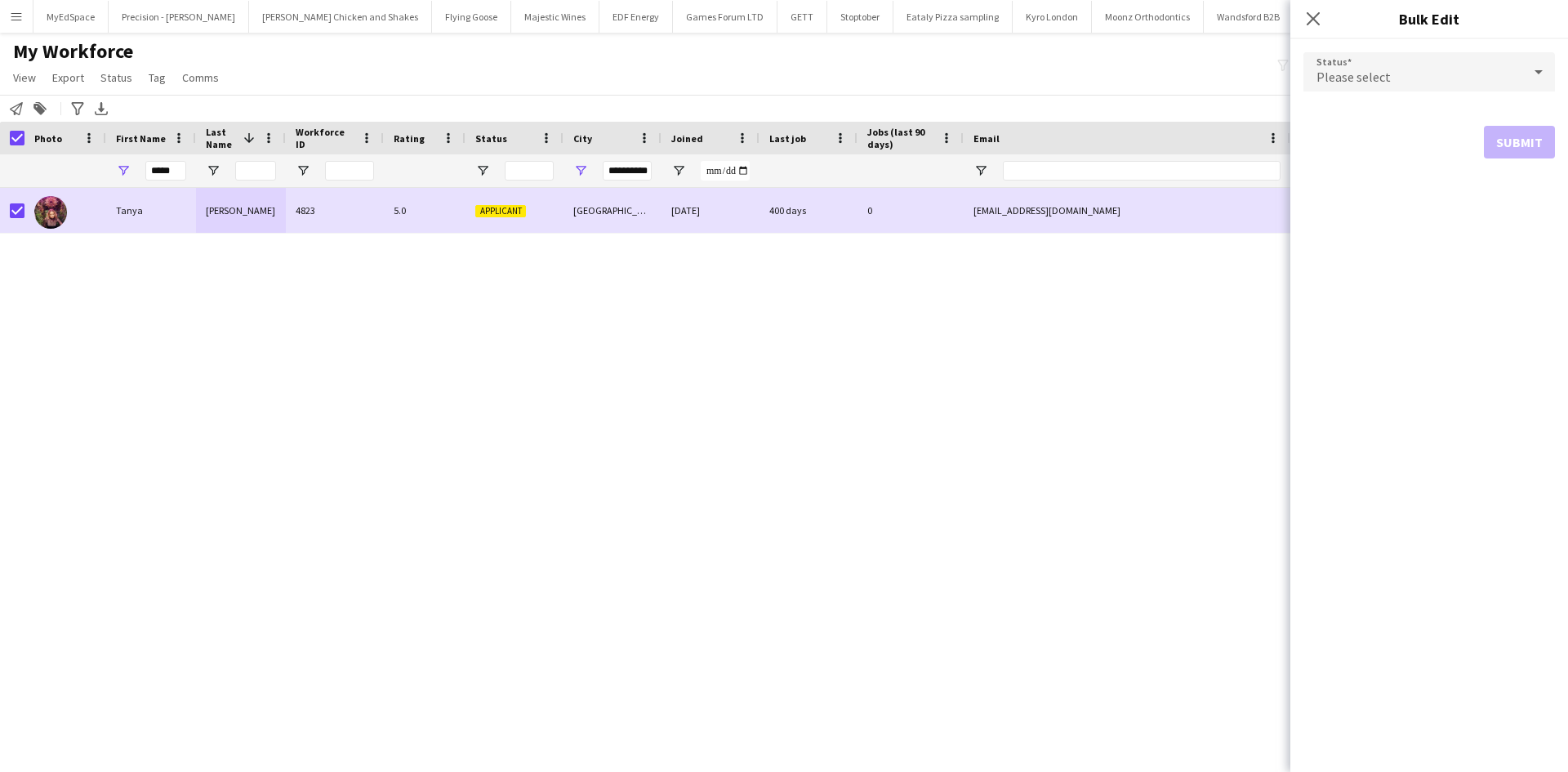
click at [1444, 64] on div "Please select" at bounding box center [1412, 72] width 219 height 39
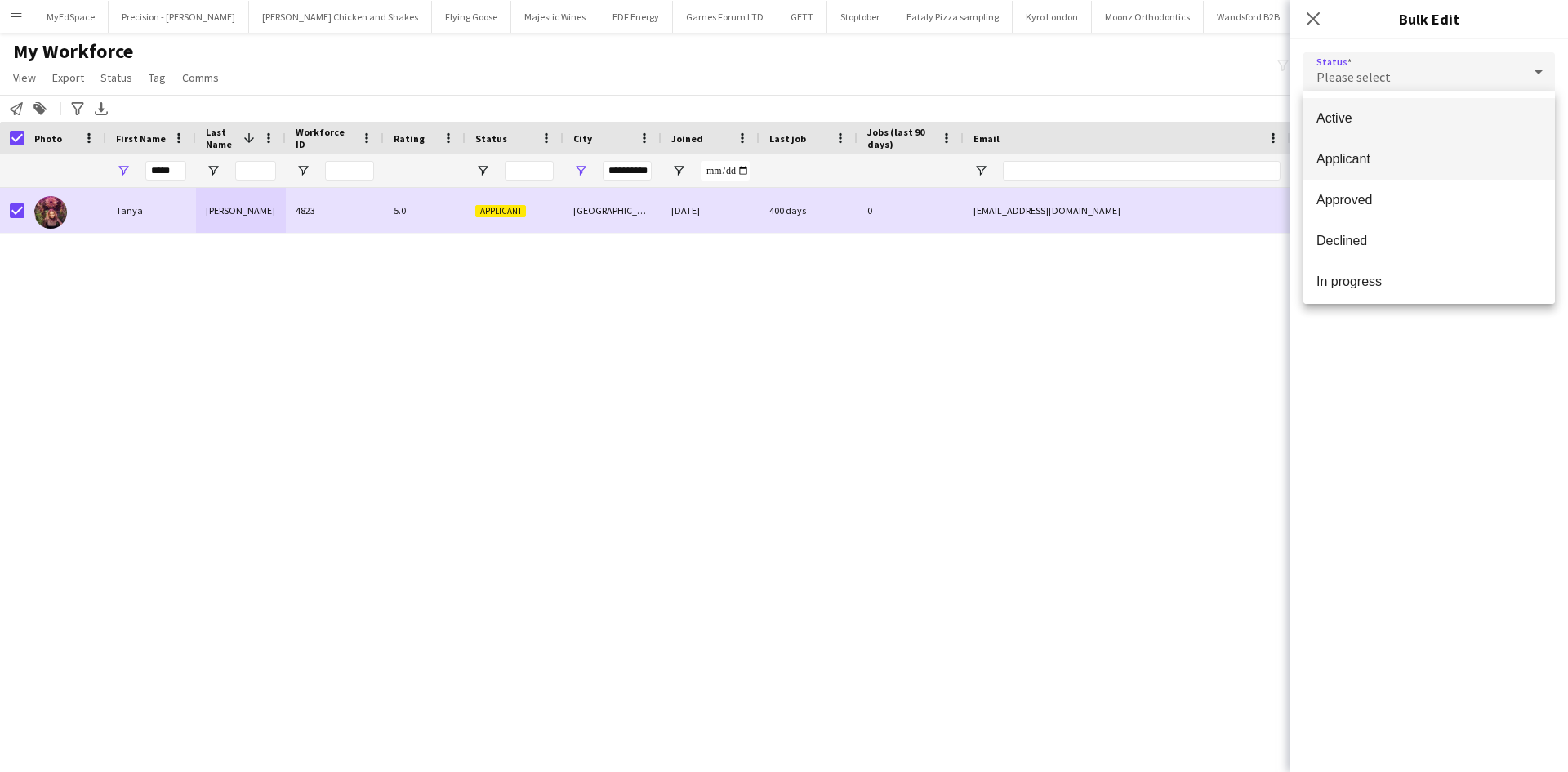
click at [1385, 157] on span "Applicant" at bounding box center [1429, 159] width 225 height 16
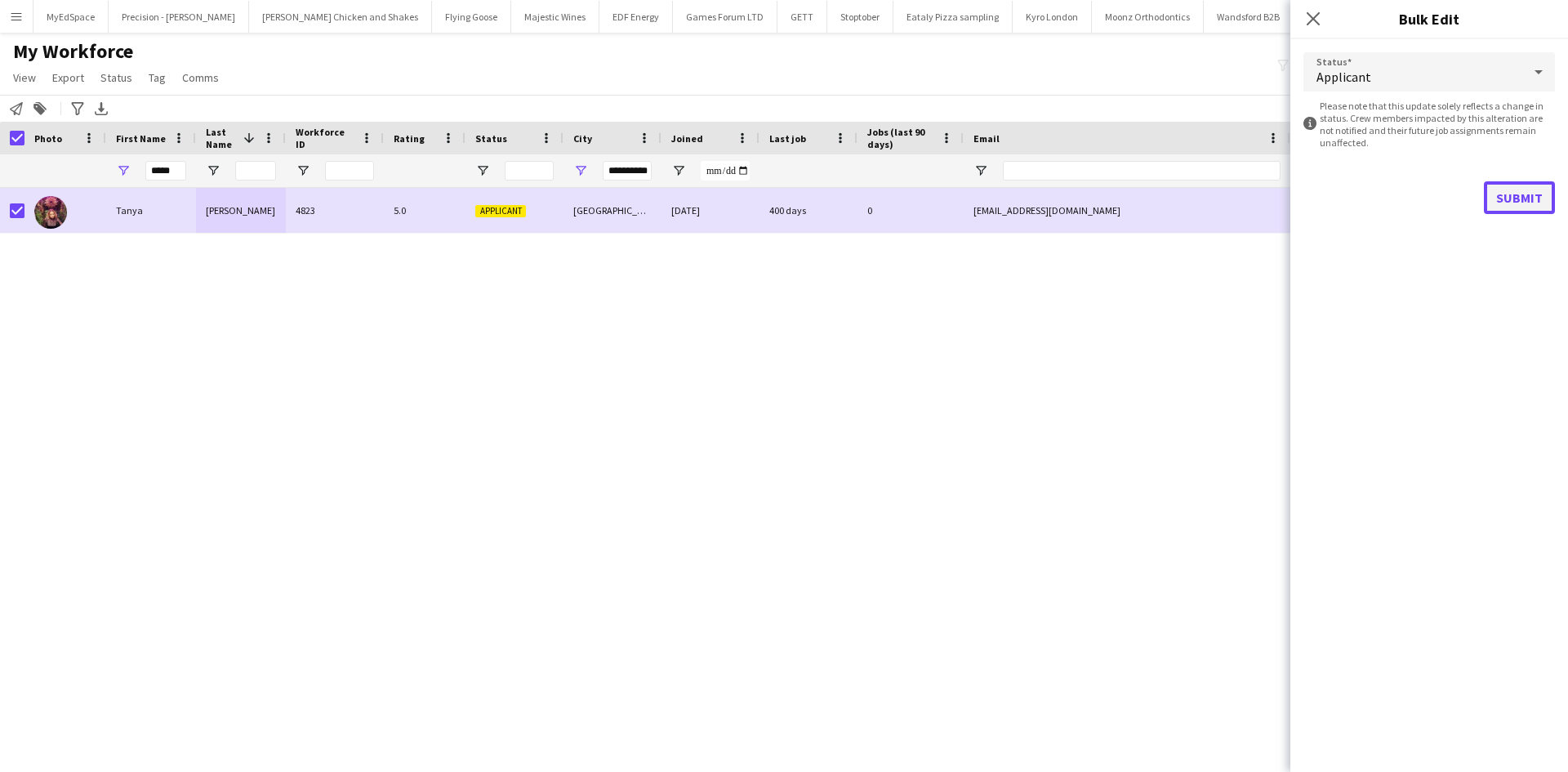
click at [1520, 187] on button "Submit" at bounding box center [1518, 197] width 71 height 32
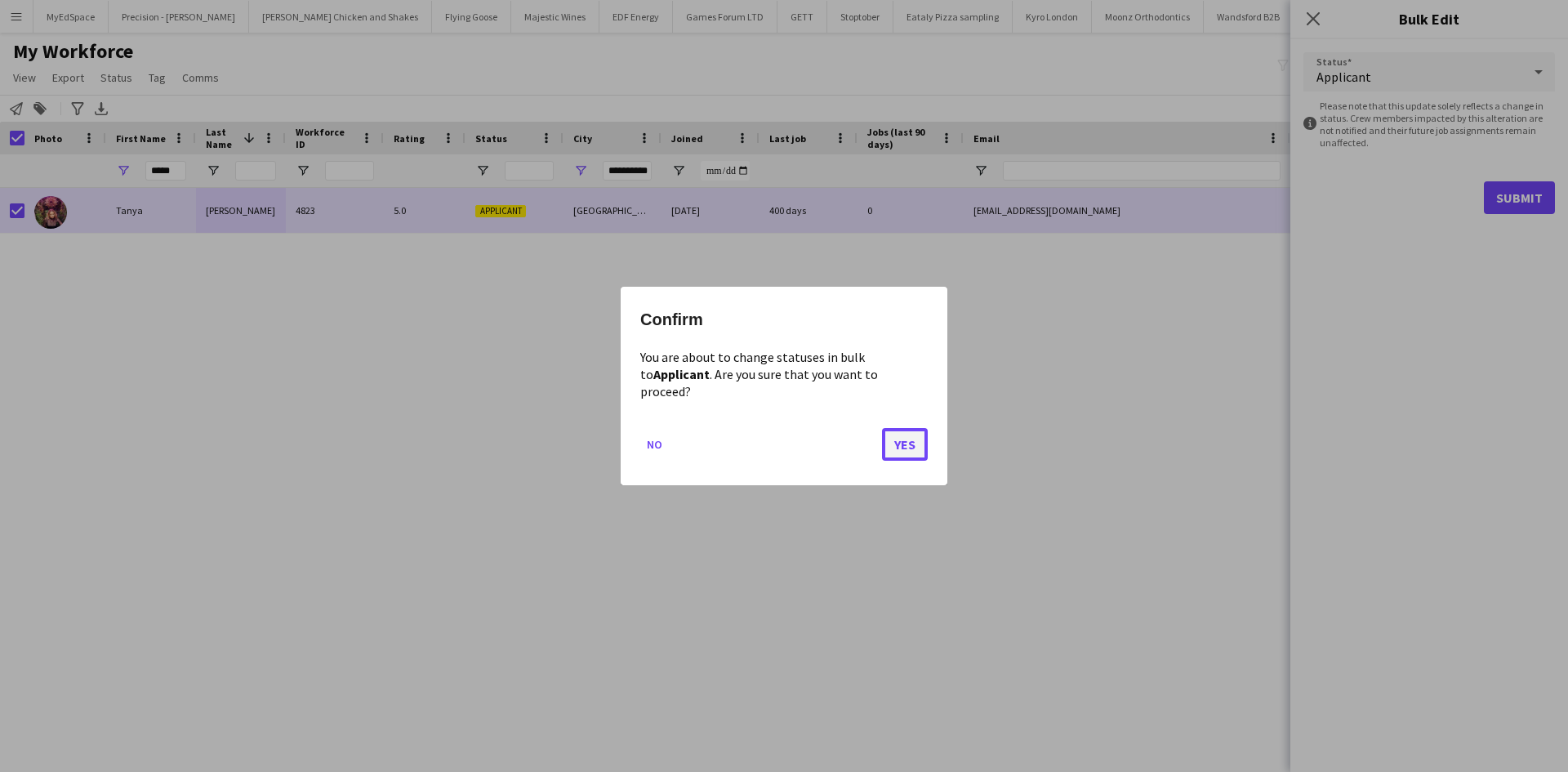
click at [899, 439] on button "Yes" at bounding box center [905, 443] width 46 height 32
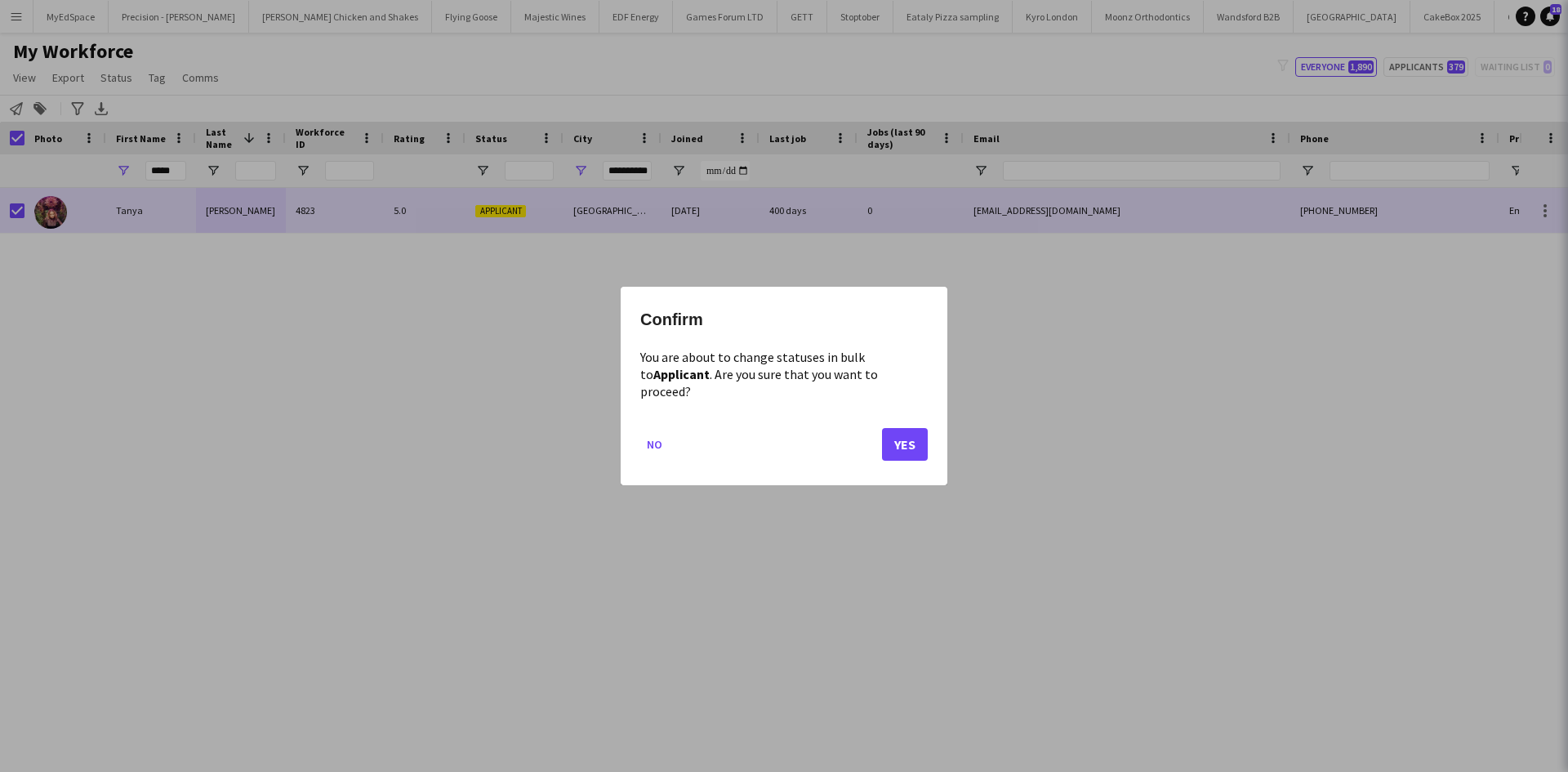
click at [1081, 410] on div "Tanya Raybould 4823 5.0 Applicant Nottingham 07-01-2023 400 days 0 tanya_louise…" at bounding box center [759, 459] width 1519 height 543
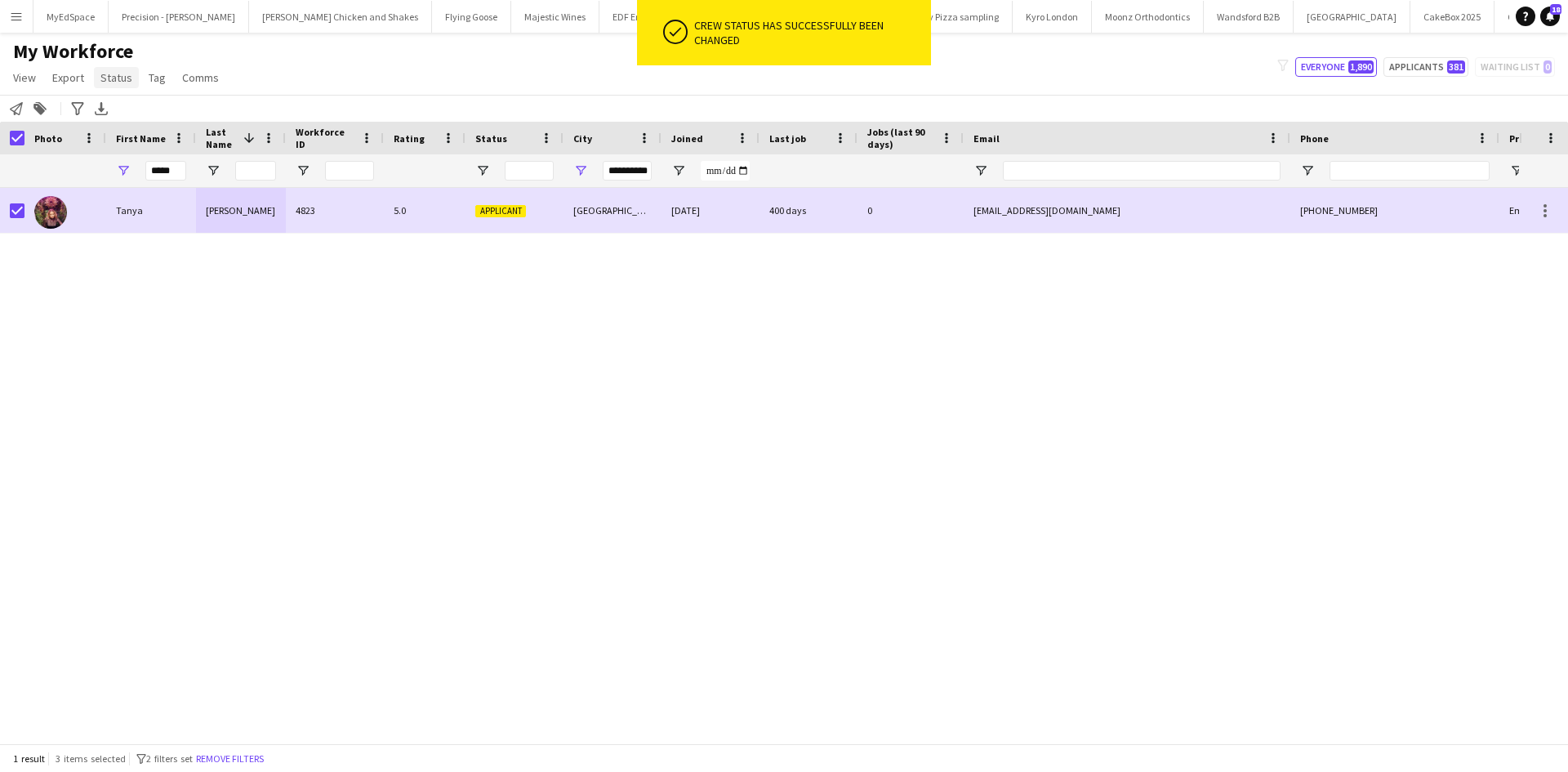
click at [112, 88] on link "Status" at bounding box center [116, 77] width 45 height 21
click at [130, 111] on link "Edit" at bounding box center [151, 112] width 115 height 34
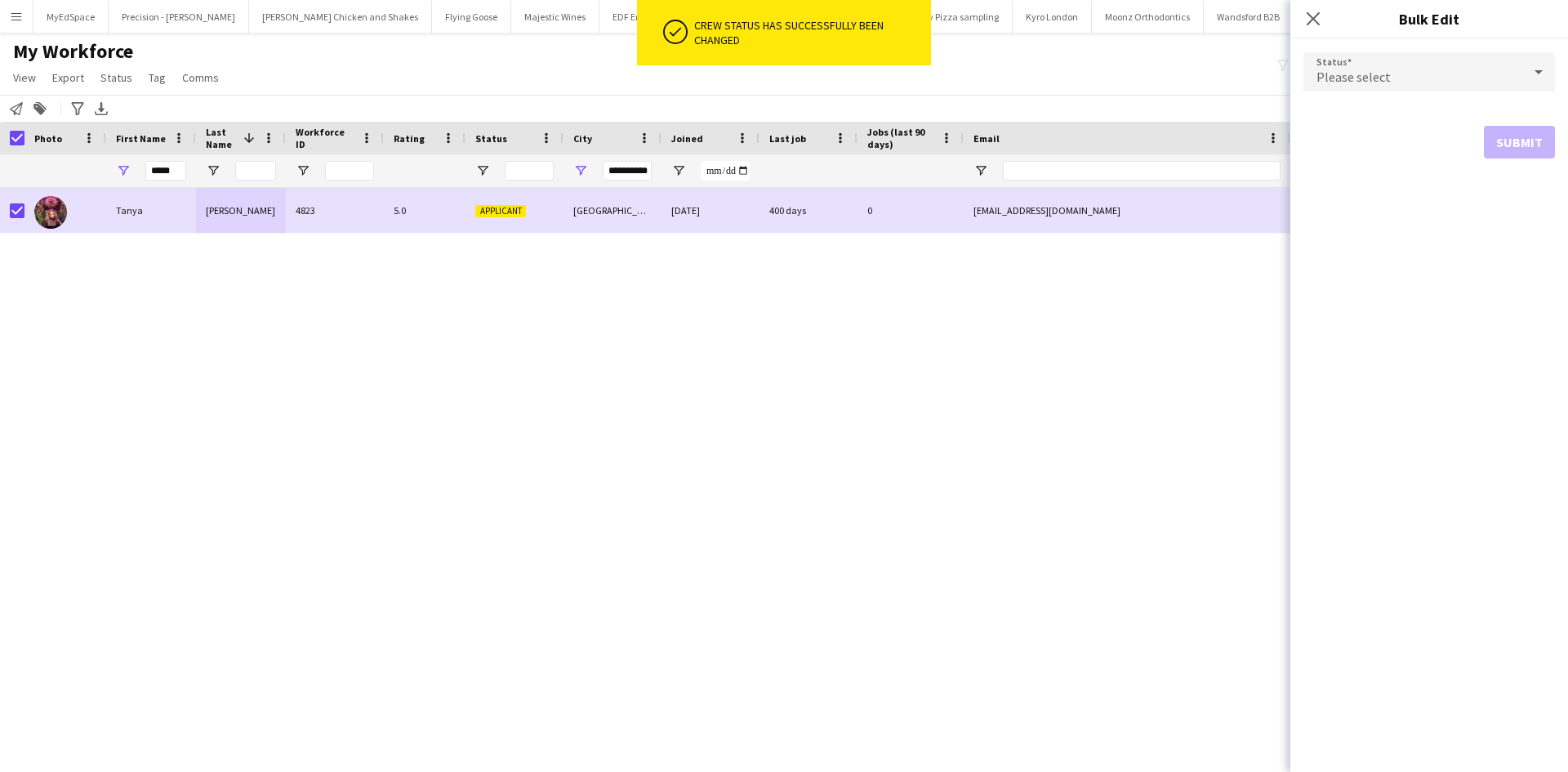
click at [1434, 85] on div "Please select" at bounding box center [1412, 72] width 219 height 39
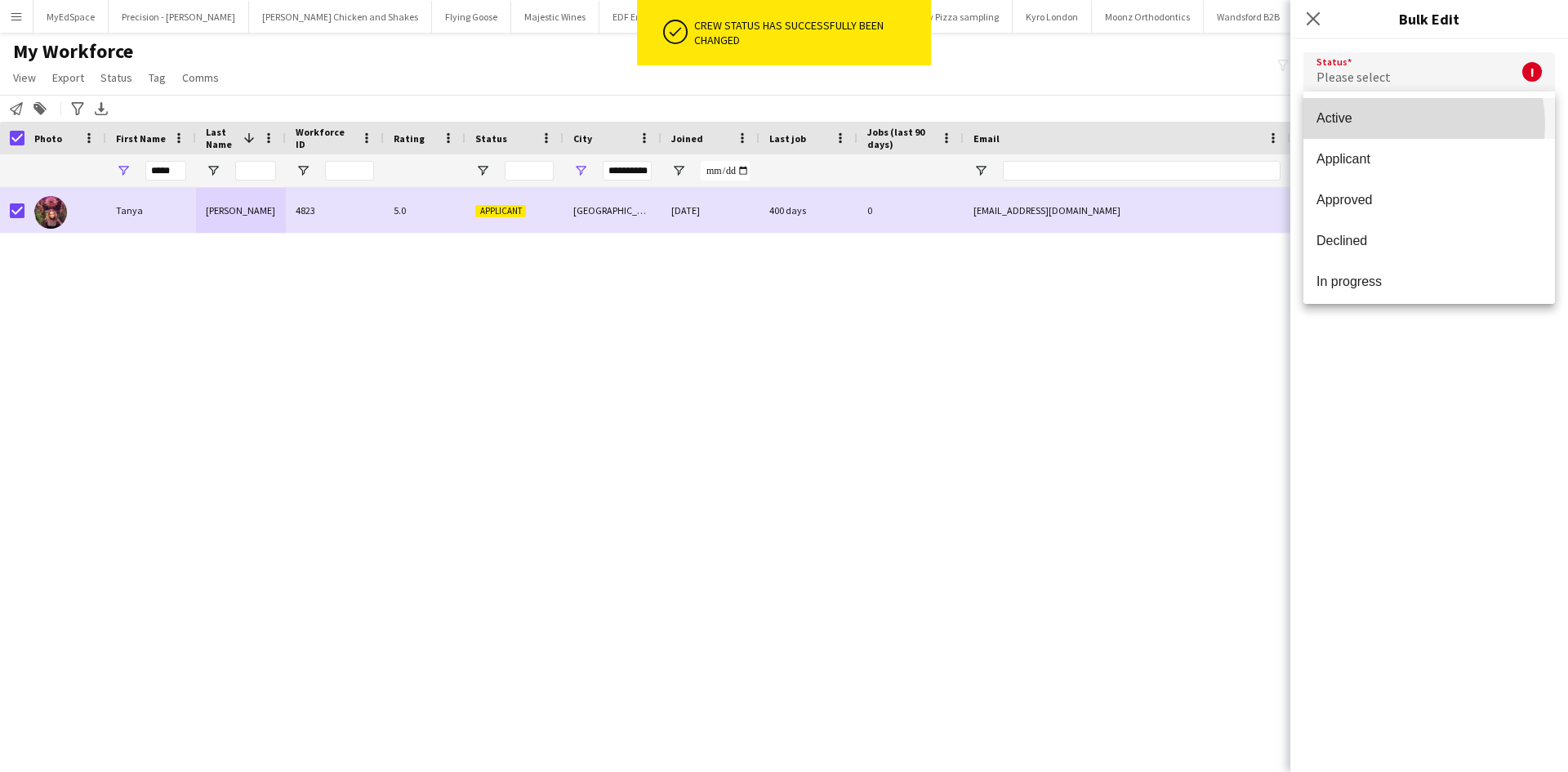
click at [1394, 124] on span "Active" at bounding box center [1429, 117] width 225 height 16
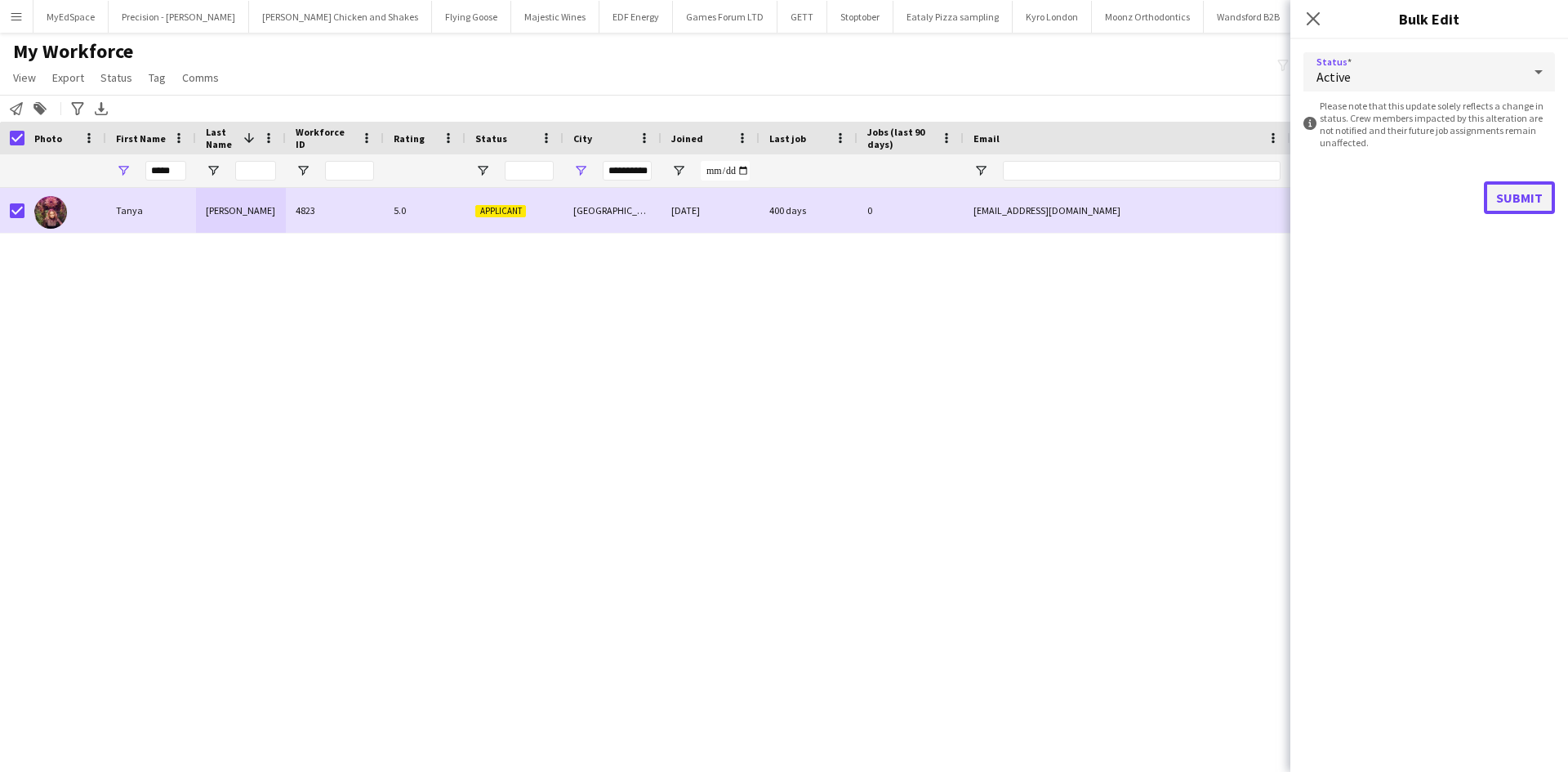
click at [1505, 204] on button "Submit" at bounding box center [1518, 197] width 71 height 32
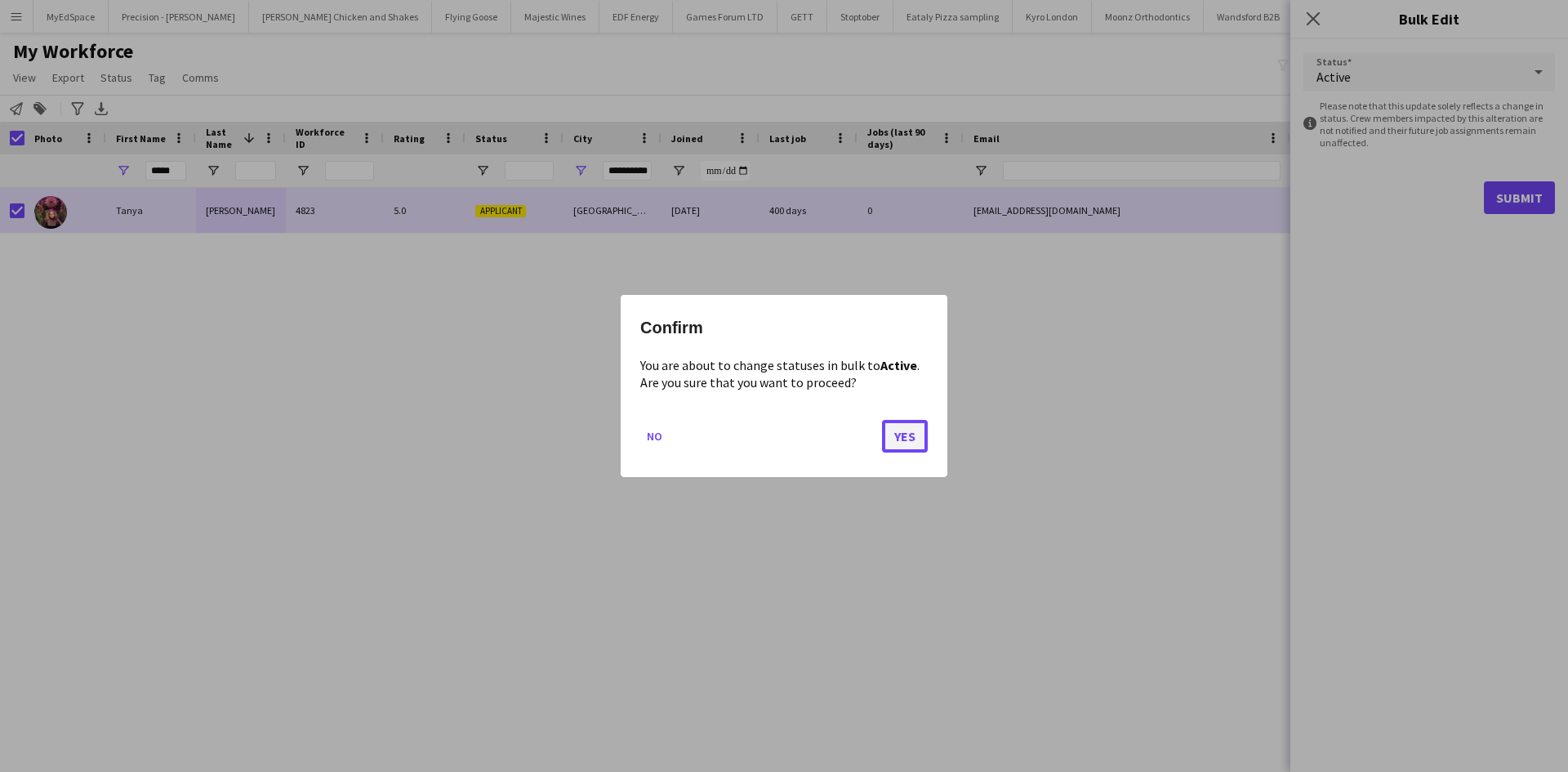
click at [924, 429] on button "Yes" at bounding box center [905, 435] width 46 height 32
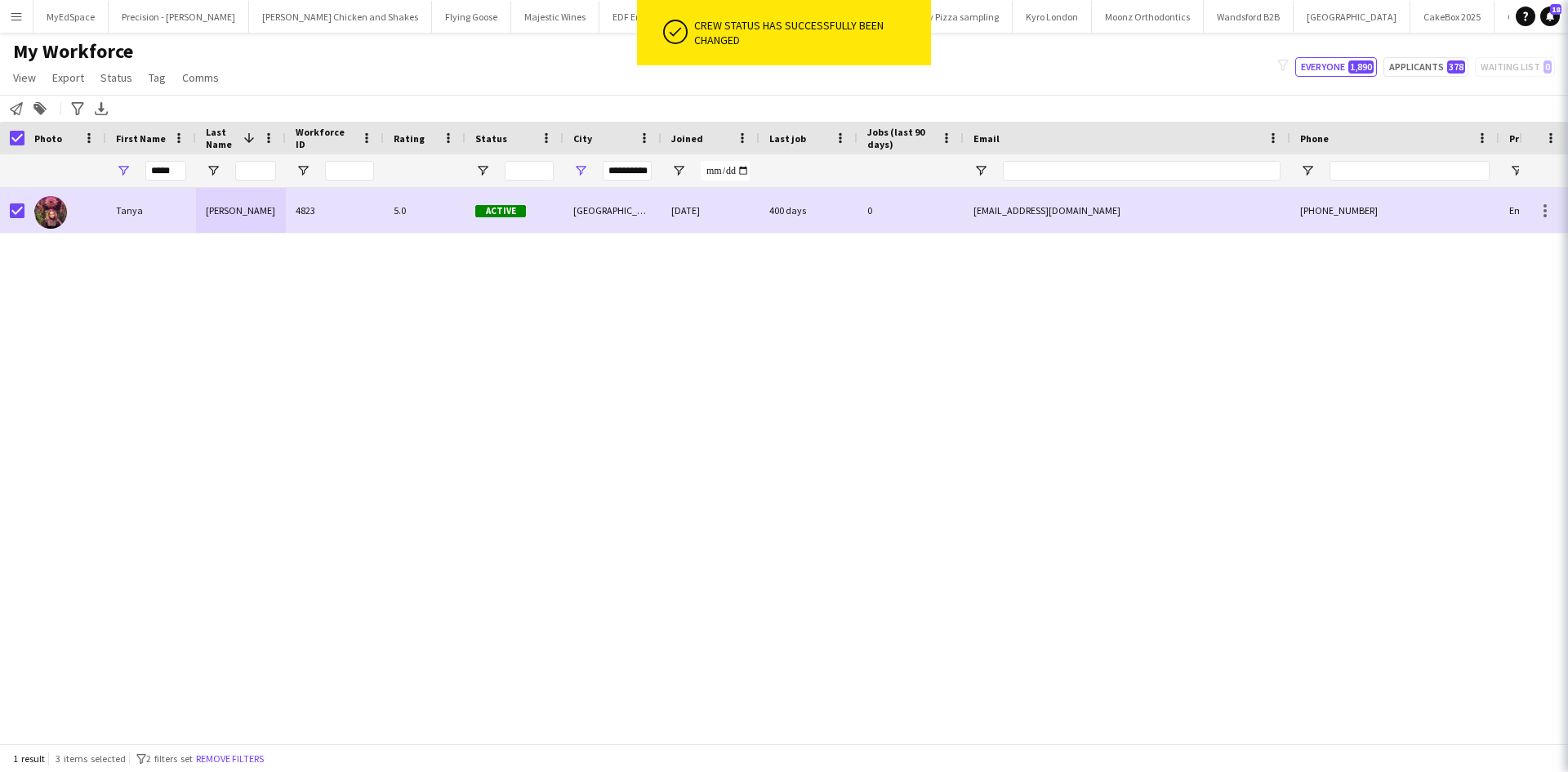
drag, startPoint x: 976, startPoint y: 405, endPoint x: 989, endPoint y: 402, distance: 13.3
click at [976, 405] on div "Tanya Raybould 4823 5.0 Active Nottingham 07-01-2023 400 days 0 tanya_louise@ao…" at bounding box center [759, 459] width 1519 height 543
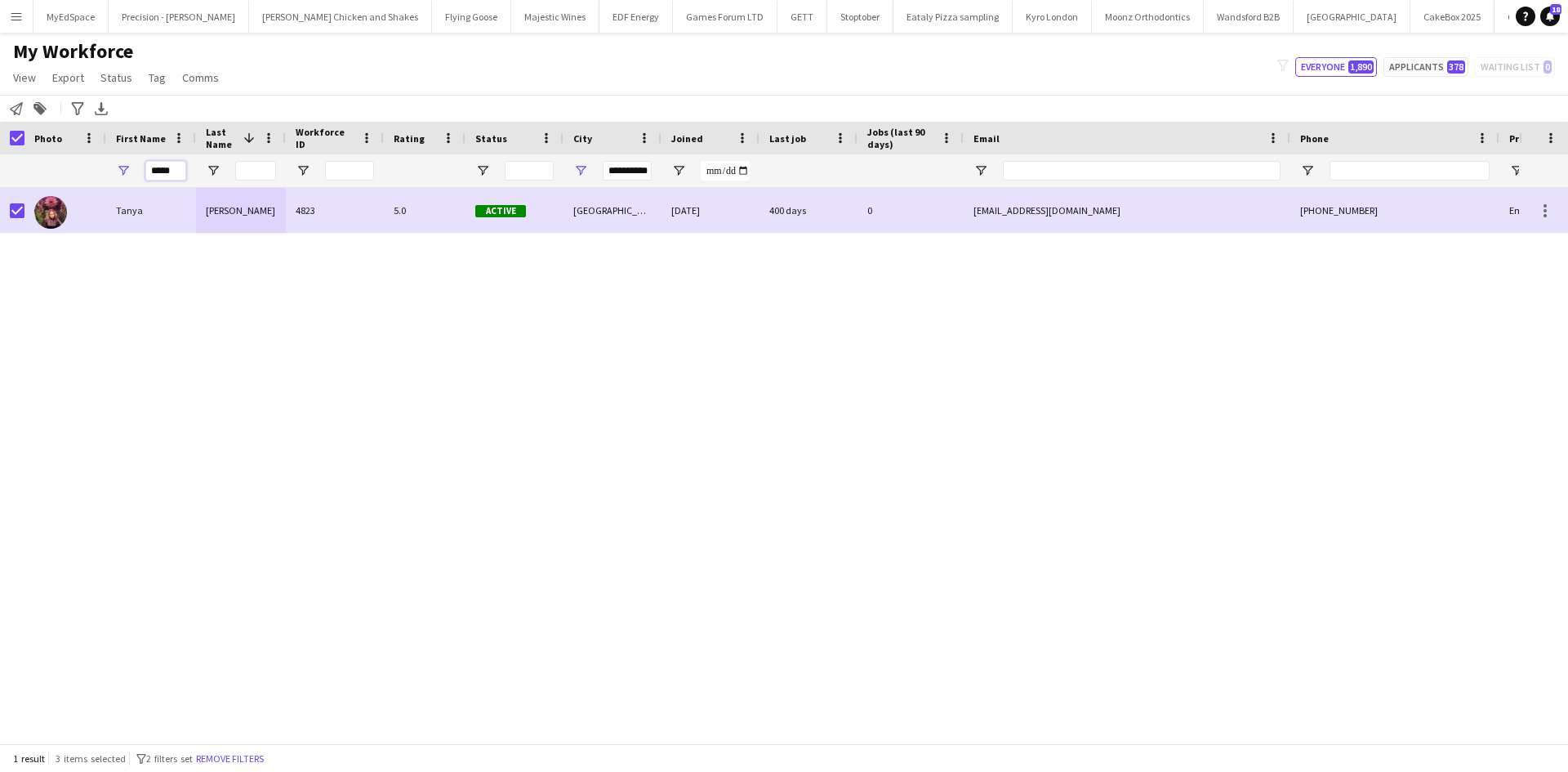
click at [154, 161] on input "*****" at bounding box center [165, 170] width 41 height 19
click at [167, 165] on input "*****" at bounding box center [165, 170] width 41 height 19
click at [168, 165] on input "*****" at bounding box center [165, 170] width 41 height 19
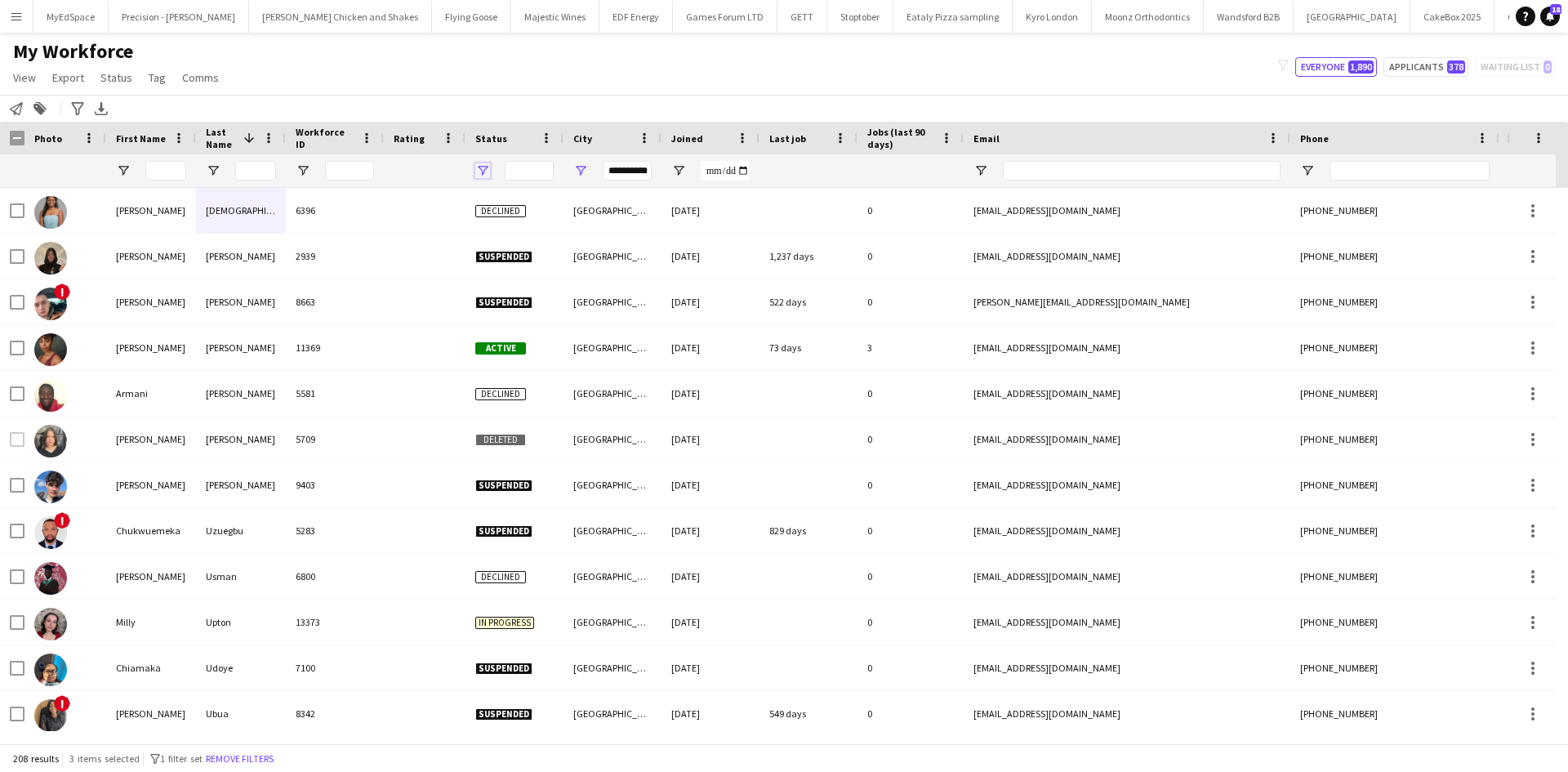
click at [483, 167] on span "Open Filter Menu" at bounding box center [483, 171] width 15 height 15
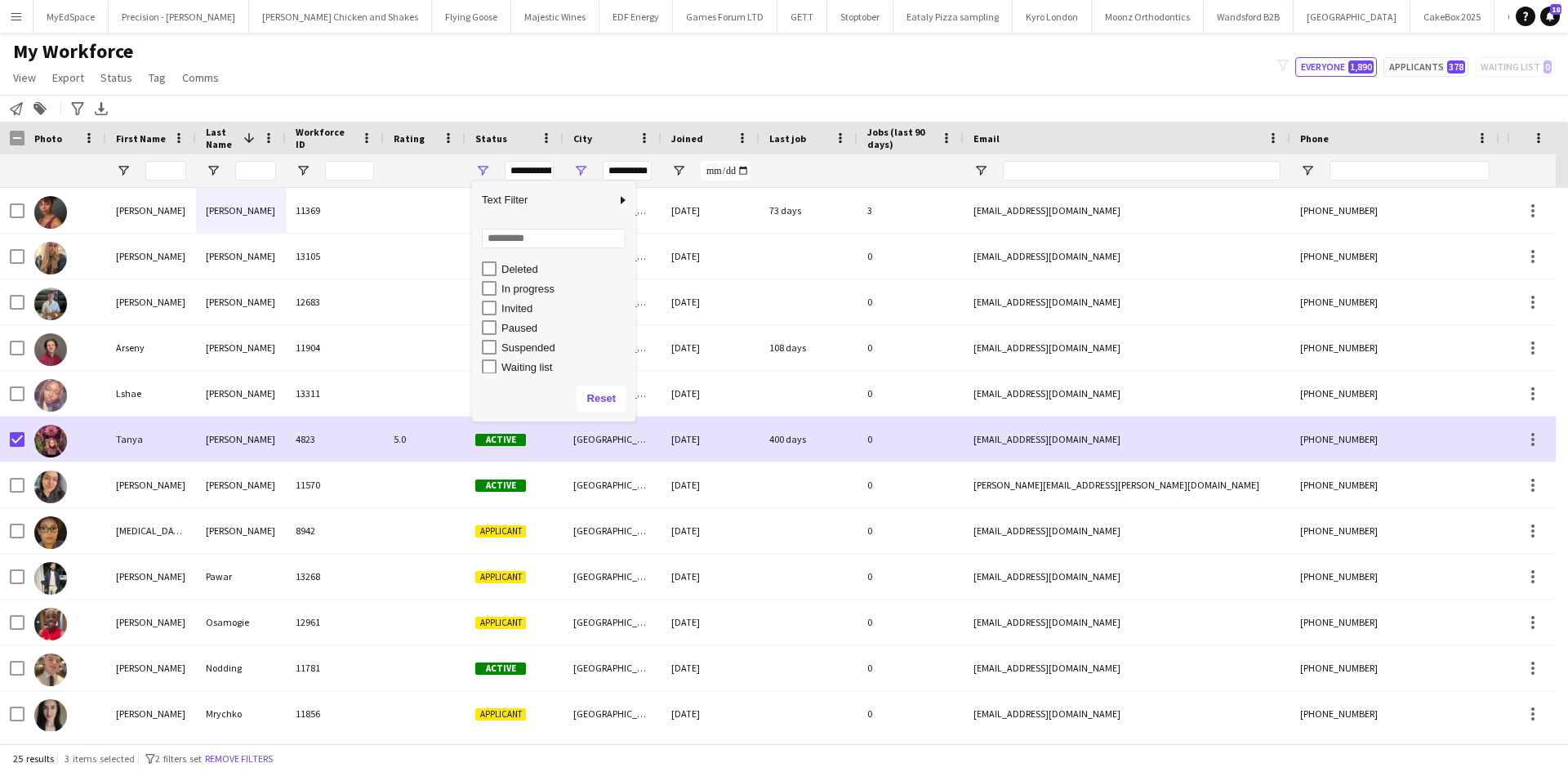
scroll to position [103, 0]
type input "**********"
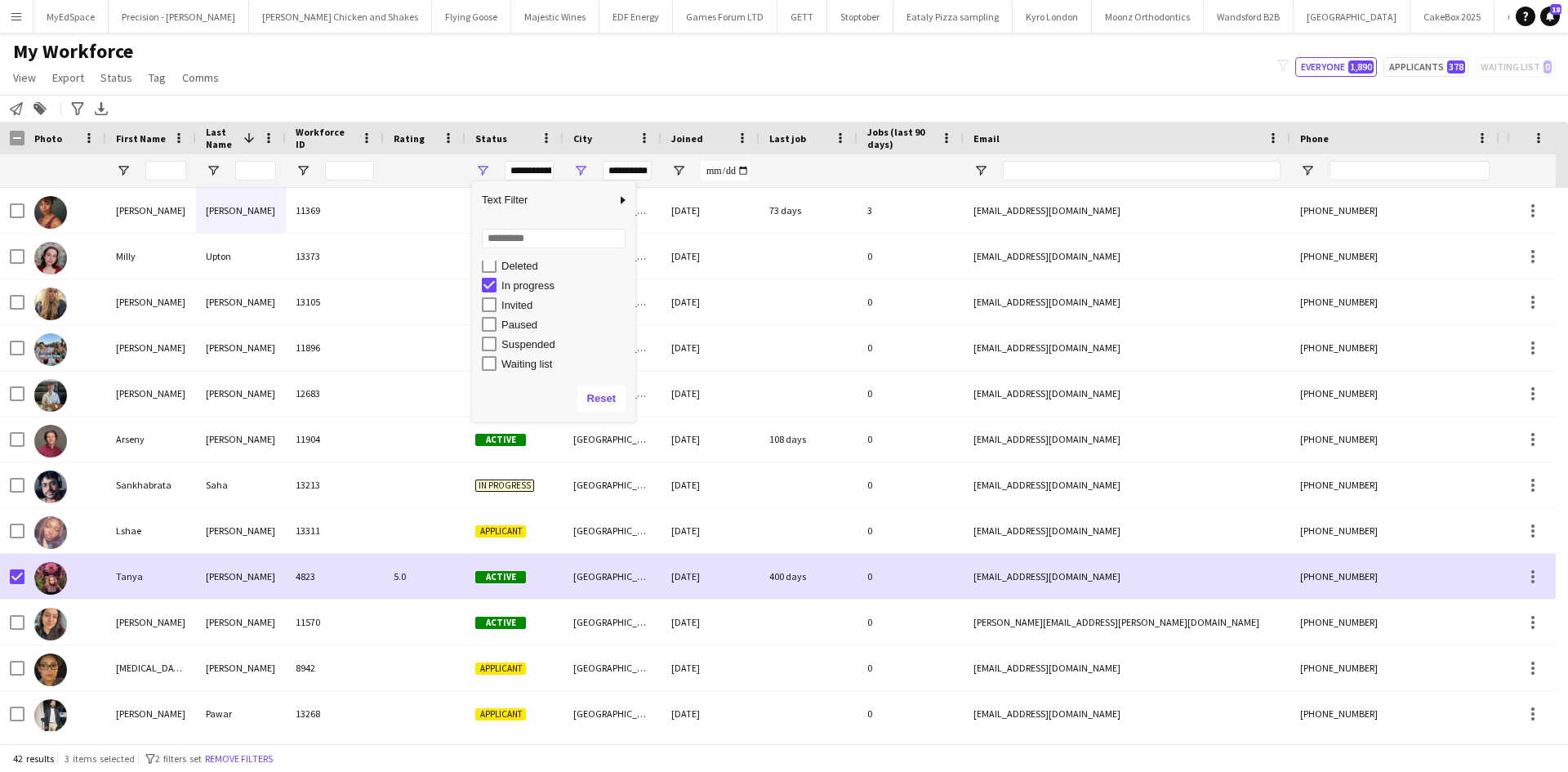
click at [443, 94] on div "My Workforce View Views Default view New view Update view Delete view Edit name…" at bounding box center [784, 66] width 1568 height 55
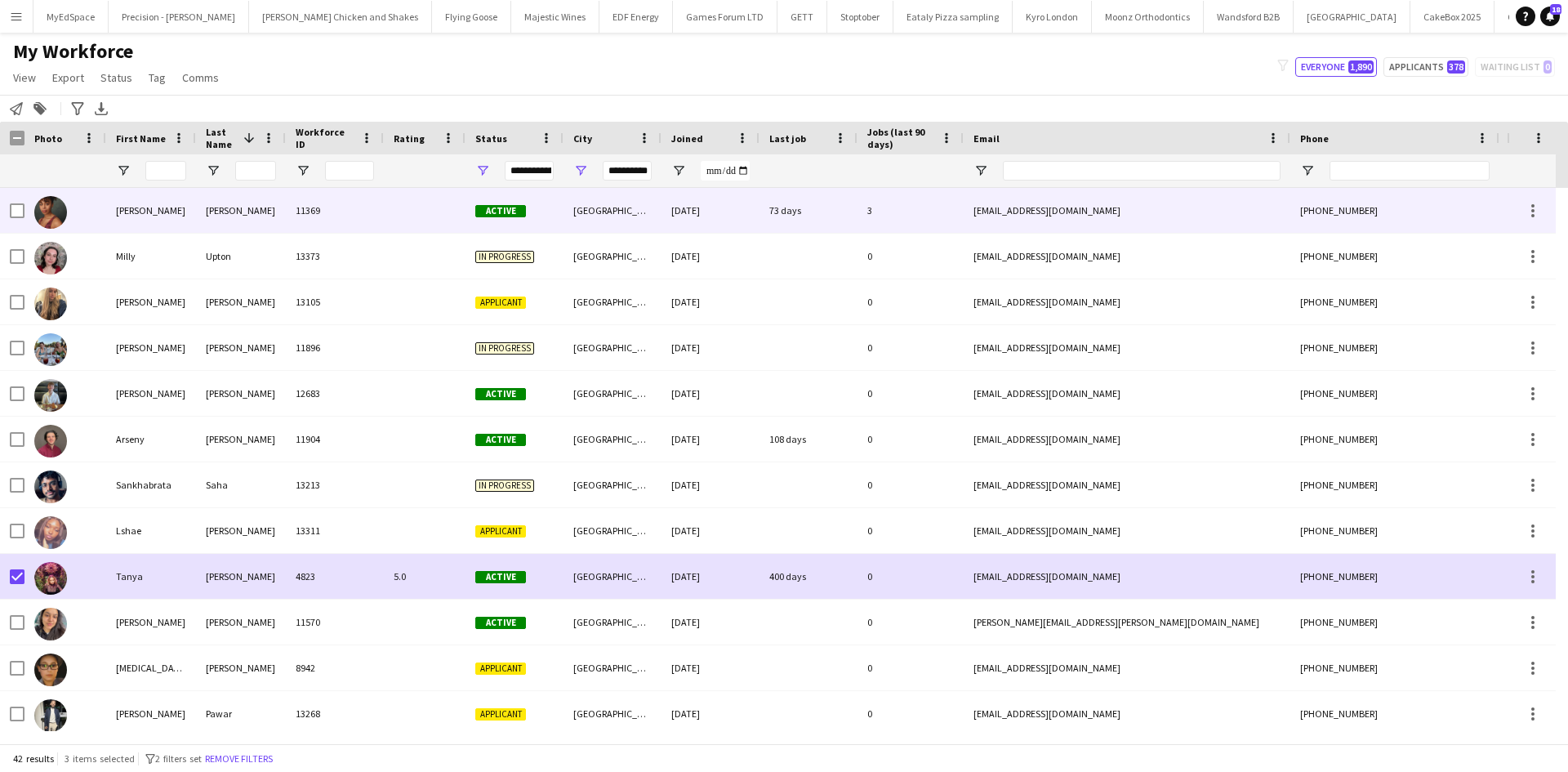
click at [149, 218] on div "Lillie" at bounding box center [151, 210] width 90 height 45
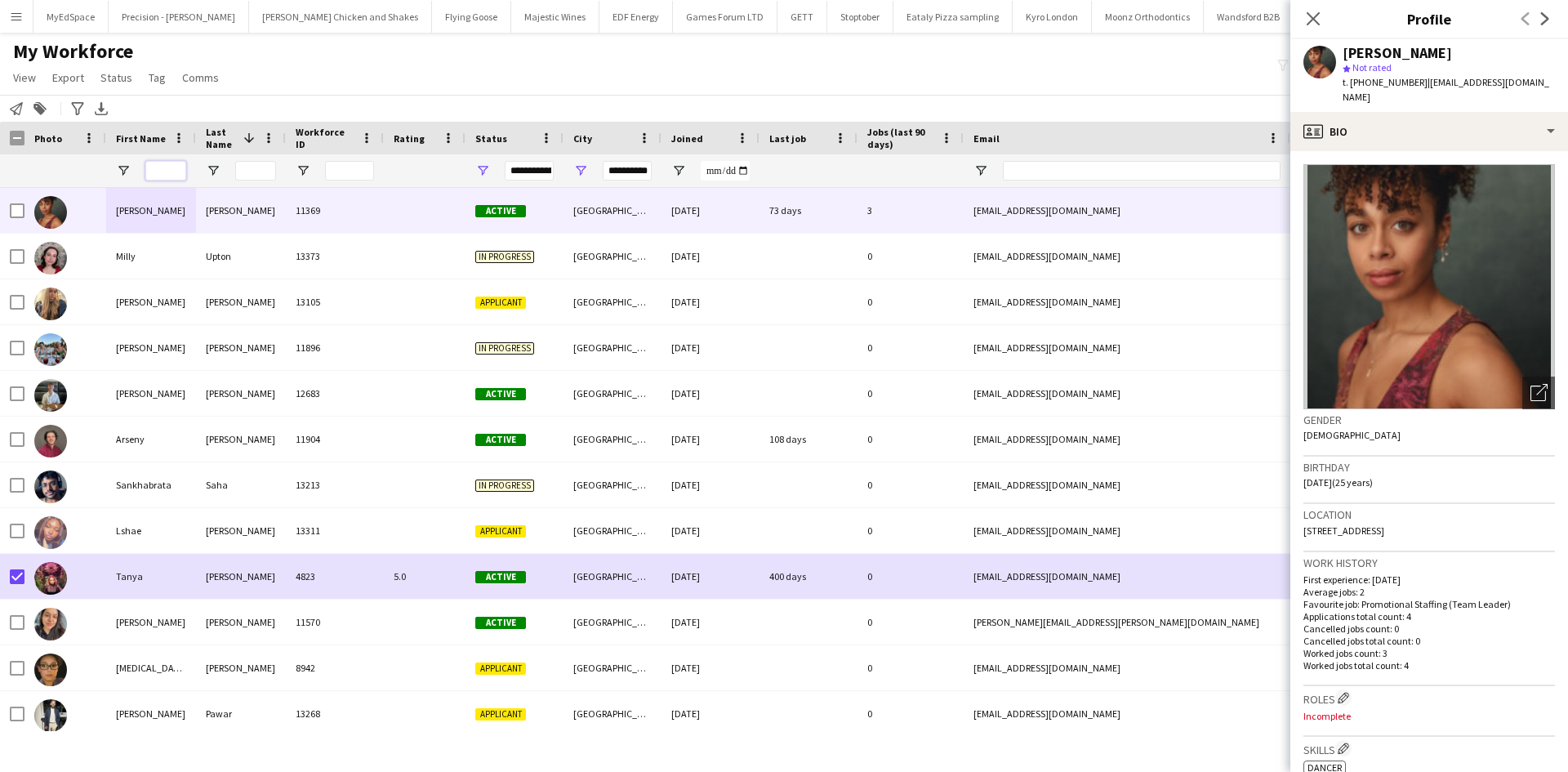
click at [180, 171] on input "First Name Filter Input" at bounding box center [165, 170] width 41 height 19
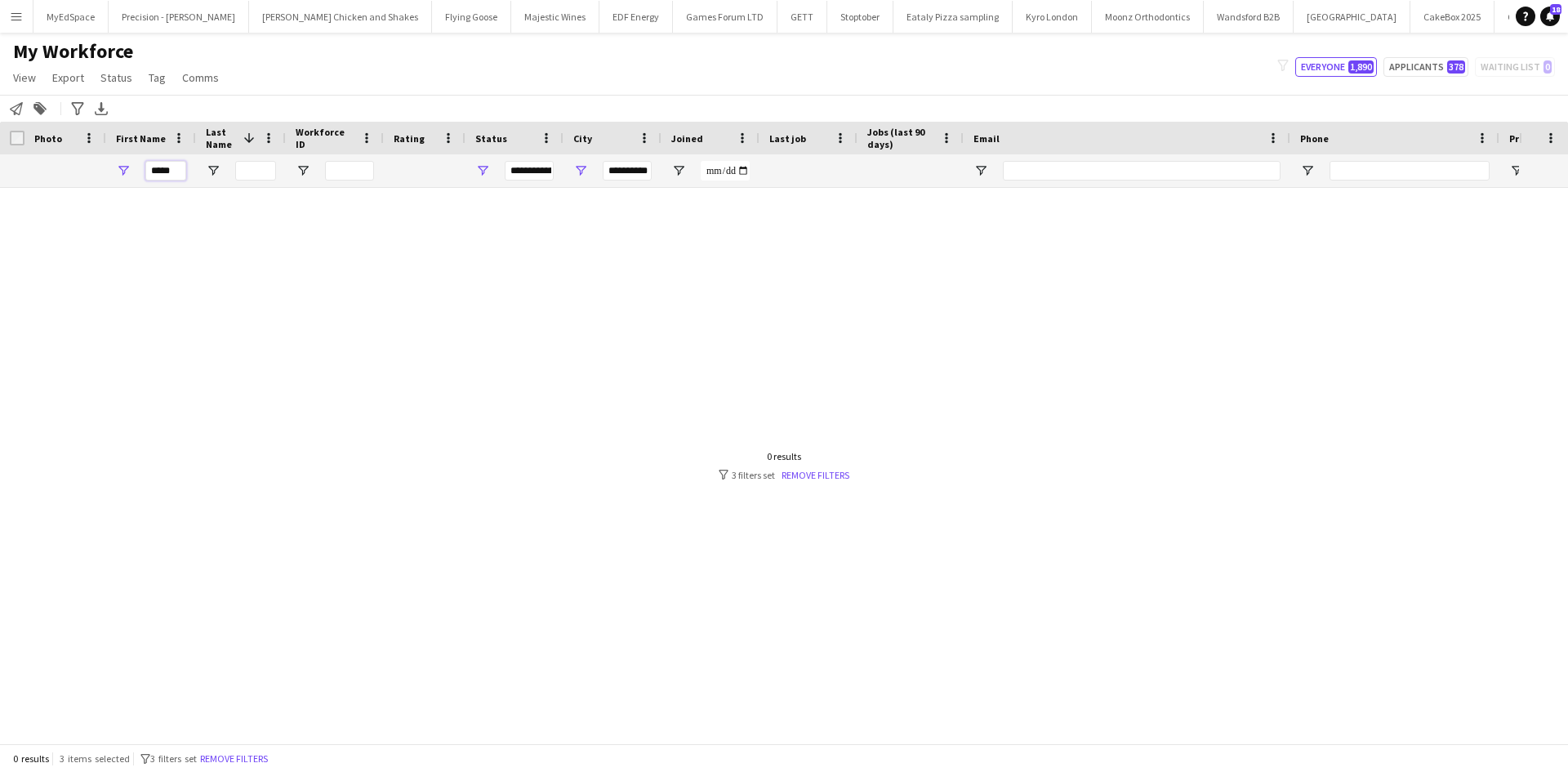
type input "*****"
click at [633, 171] on input "**********" at bounding box center [626, 170] width 49 height 19
click at [487, 170] on span "Open Filter Menu" at bounding box center [483, 171] width 15 height 15
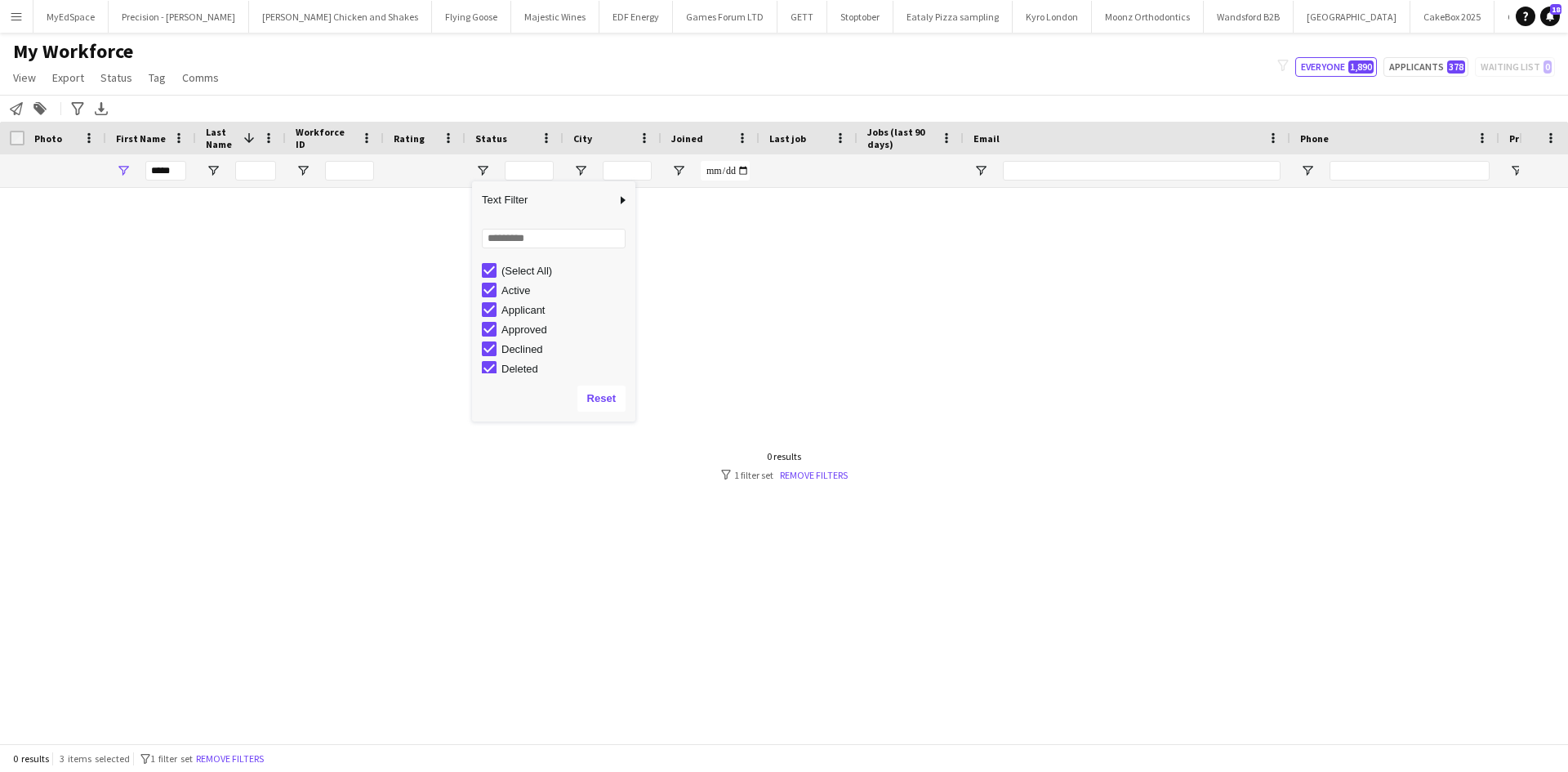
click at [393, 95] on div "Notify workforce Add to tag Search tags magnifier Add tag Advanced filters Adva…" at bounding box center [784, 108] width 1568 height 27
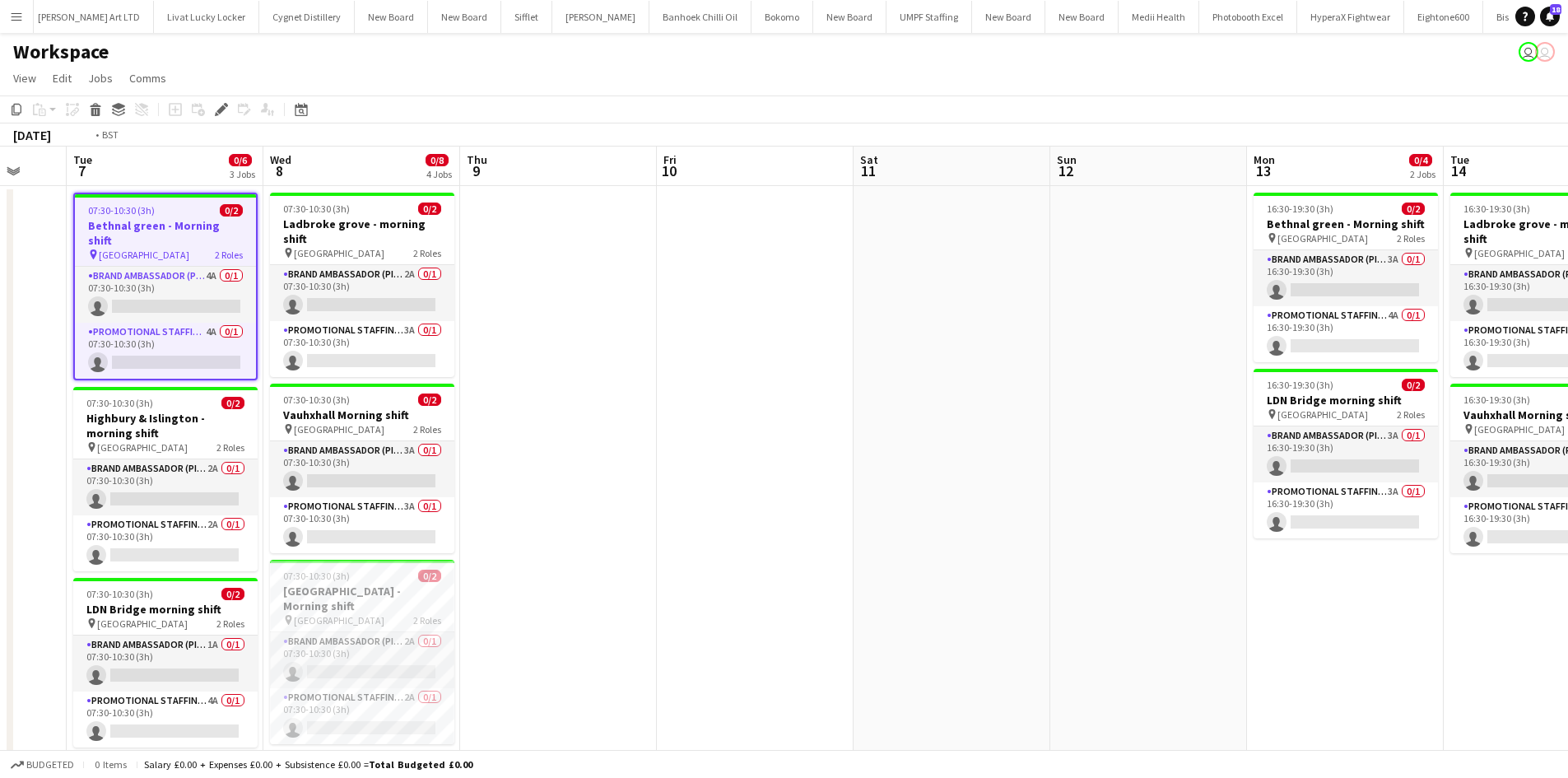
drag, startPoint x: 1142, startPoint y: 436, endPoint x: 666, endPoint y: 408, distance: 476.8
click at [655, 408] on app-calendar-viewport "Fri 3 Sat 4 Sun 5 Mon 6 Tue 7 0/6 3 Jobs Wed 8 0/8 4 Jobs Thu 9 Fri 10 Sat 11 S…" at bounding box center [784, 567] width 1568 height 841
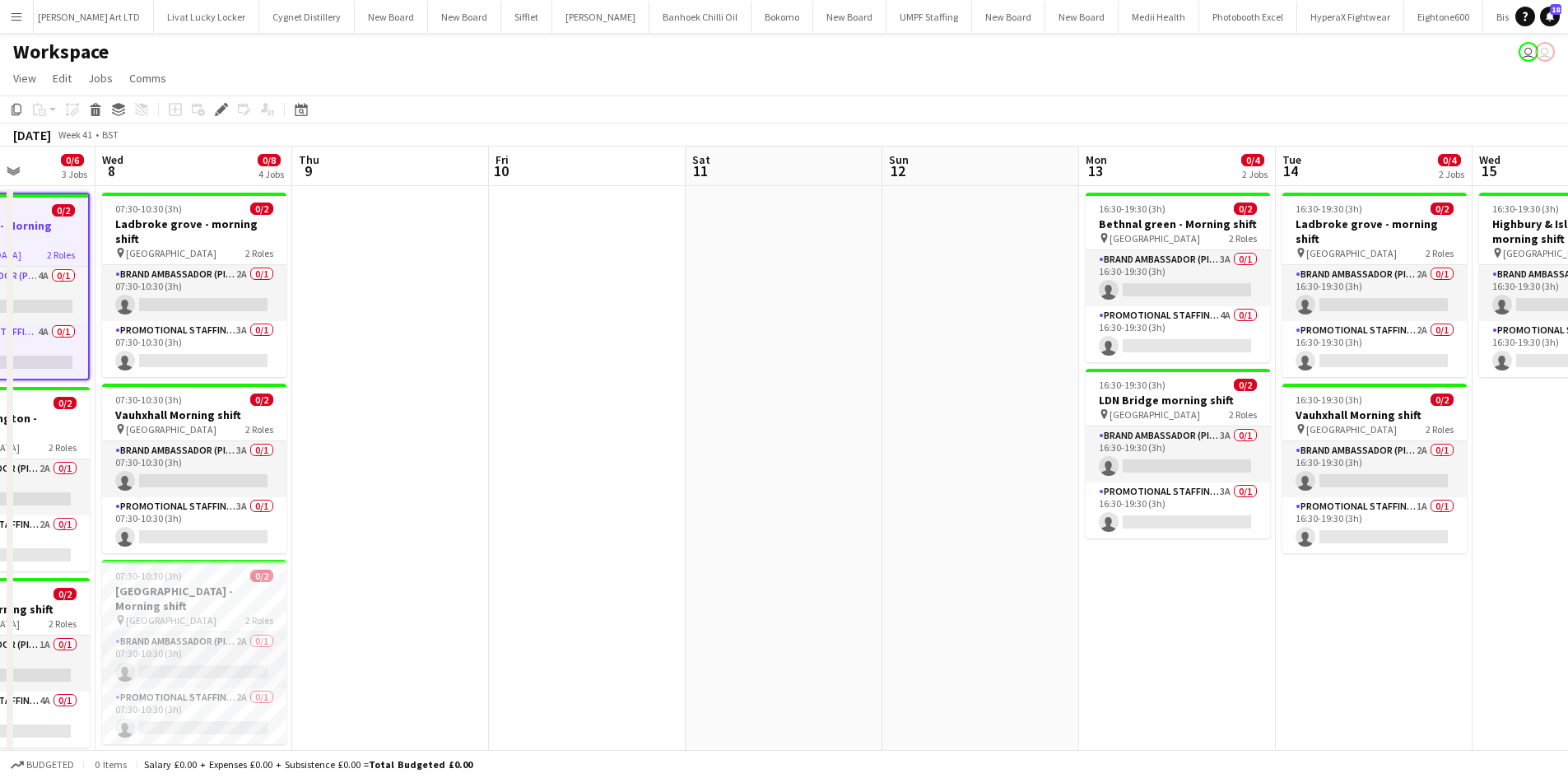
drag, startPoint x: 1244, startPoint y: 428, endPoint x: 1132, endPoint y: 430, distance: 112.0
click at [1133, 430] on app-calendar-viewport "Sun 5 Mon 6 Tue 7 0/6 3 Jobs Wed 8 0/8 4 Jobs Thu 9 Fri 10 Sat 11 Sun 12 Mon 13…" at bounding box center [784, 567] width 1568 height 841
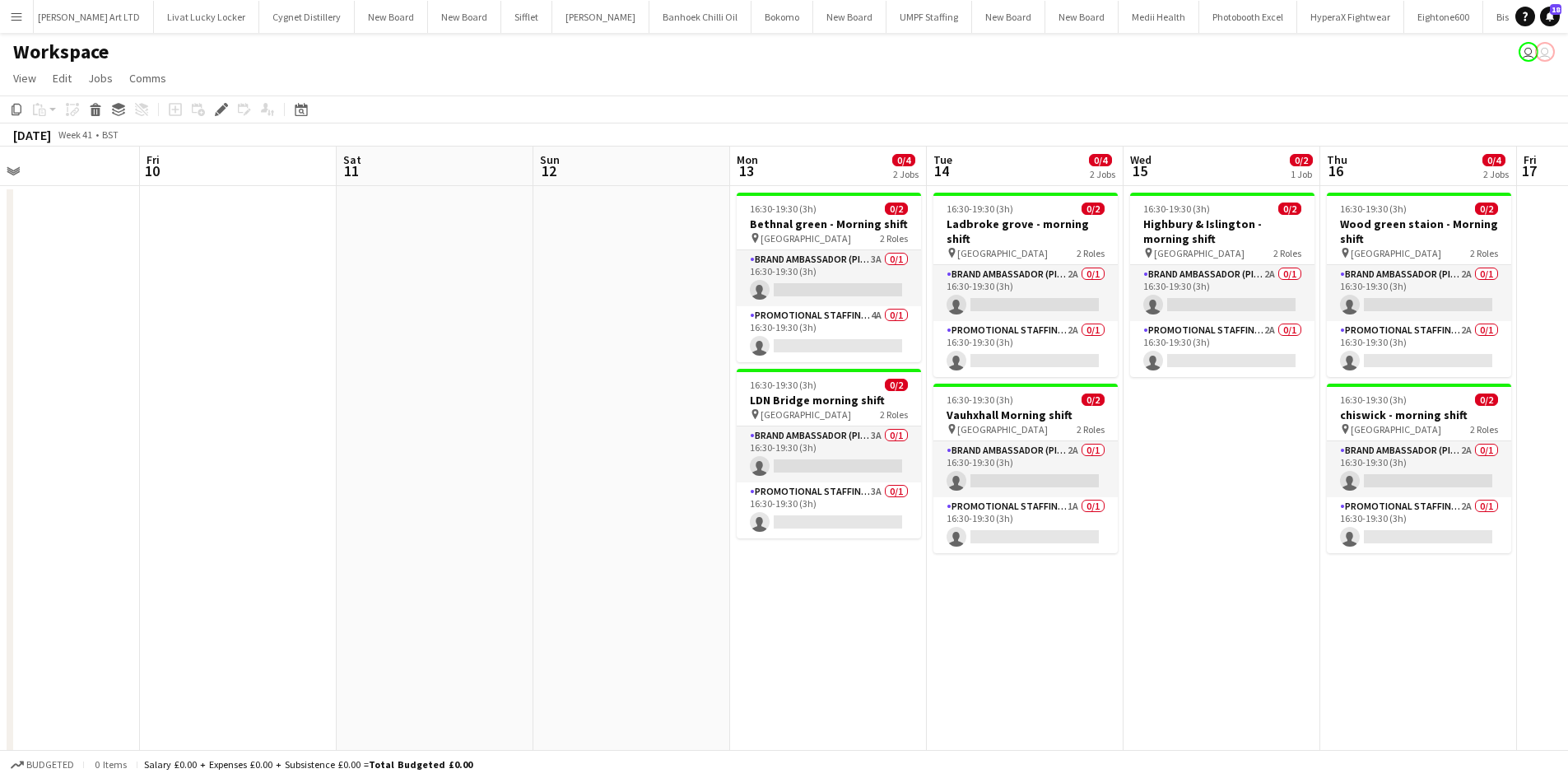
drag, startPoint x: 1093, startPoint y: 437, endPoint x: 833, endPoint y: 438, distance: 260.0
click at [834, 438] on app-calendar-viewport "Sun 5 Mon 6 Tue 7 0/6 3 Jobs Wed 8 0/8 4 Jobs Thu 9 Fri 10 Sat 11 Sun 12 Mon 13…" at bounding box center [784, 567] width 1568 height 841
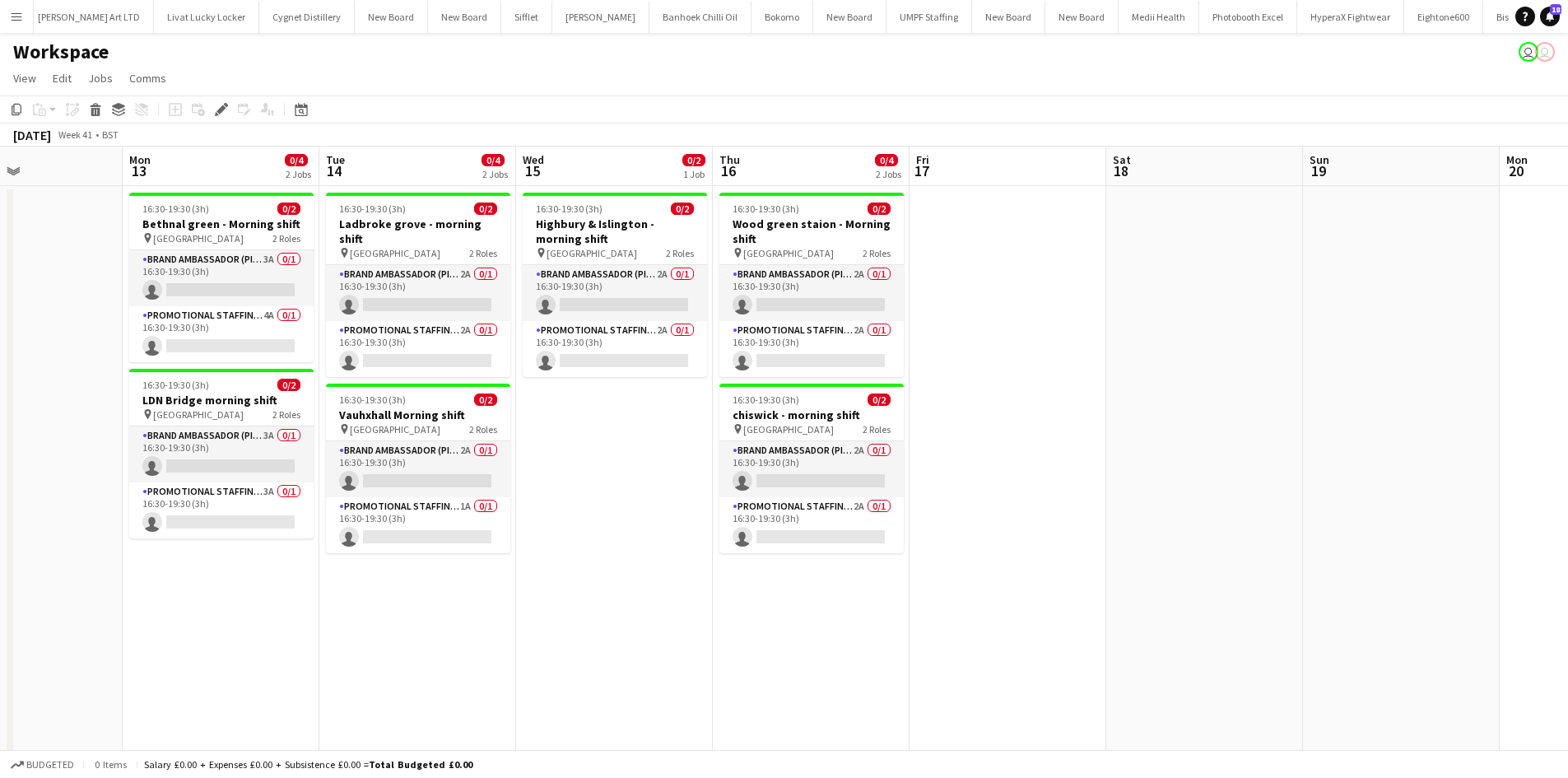
drag, startPoint x: 1427, startPoint y: 543, endPoint x: 869, endPoint y: 547, distance: 558.0
click at [869, 547] on app-calendar-viewport "Thu 9 Fri 10 Sat 11 Sun 12 Mon 13 0/4 2 Jobs Tue 14 0/4 2 Jobs Wed 15 0/2 1 Job…" at bounding box center [784, 567] width 1568 height 841
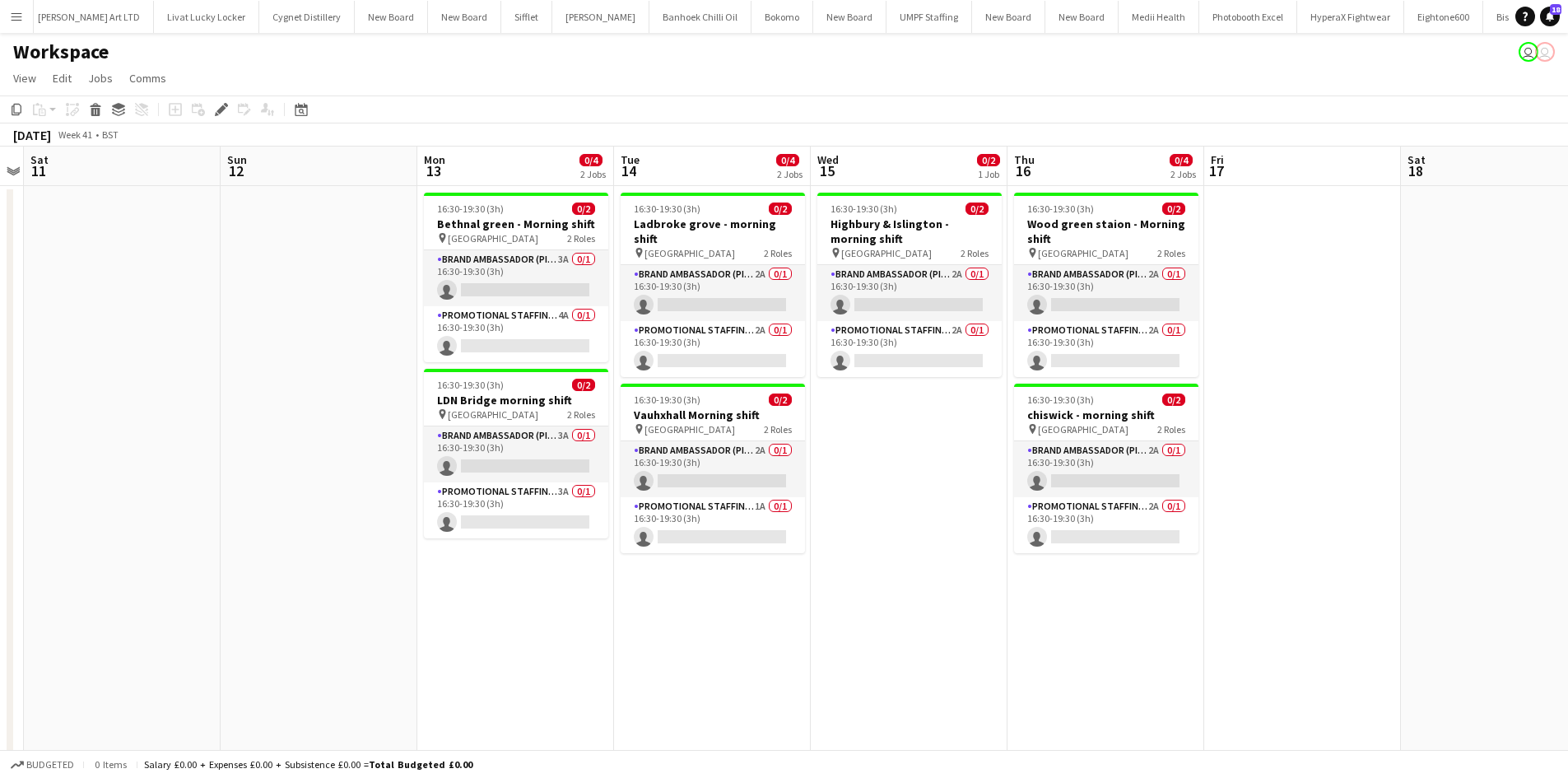
drag, startPoint x: 1081, startPoint y: 740, endPoint x: 1177, endPoint y: 728, distance: 96.7
click at [1177, 728] on app-calendar-viewport "Thu 9 Fri 10 Sat 11 Sun 12 Mon 13 0/4 2 Jobs Tue 14 0/4 2 Jobs Wed 15 0/2 1 Job…" at bounding box center [784, 567] width 1568 height 841
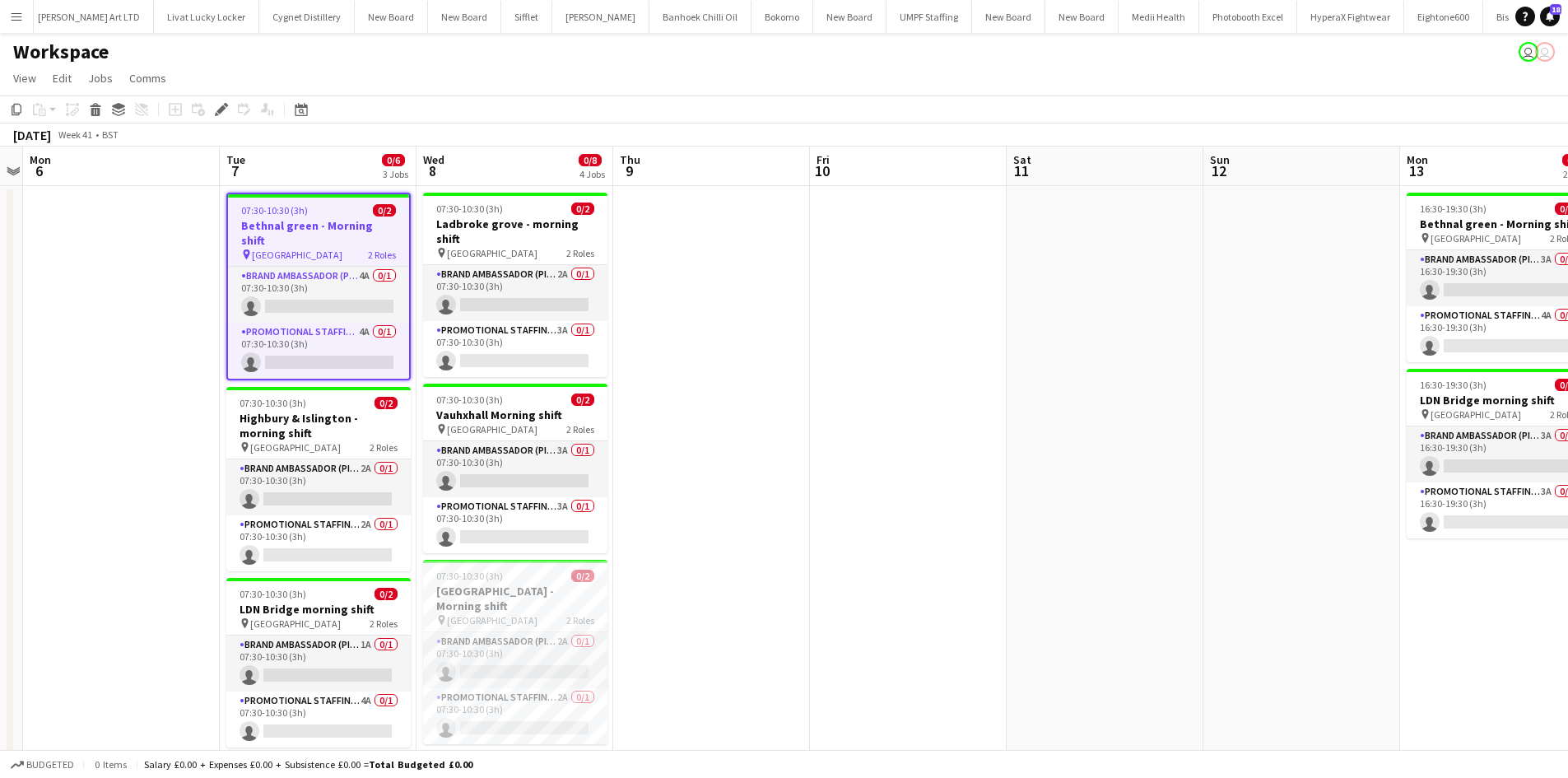
drag, startPoint x: 1197, startPoint y: 390, endPoint x: 1024, endPoint y: 401, distance: 173.3
click at [1258, 401] on app-calendar-viewport "Sat 4 Sun 5 Mon 6 Tue 7 0/6 3 Jobs Wed 8 0/8 4 Jobs Thu 9 Fri 10 Sat 11 Sun 12 …" at bounding box center [784, 567] width 1568 height 841
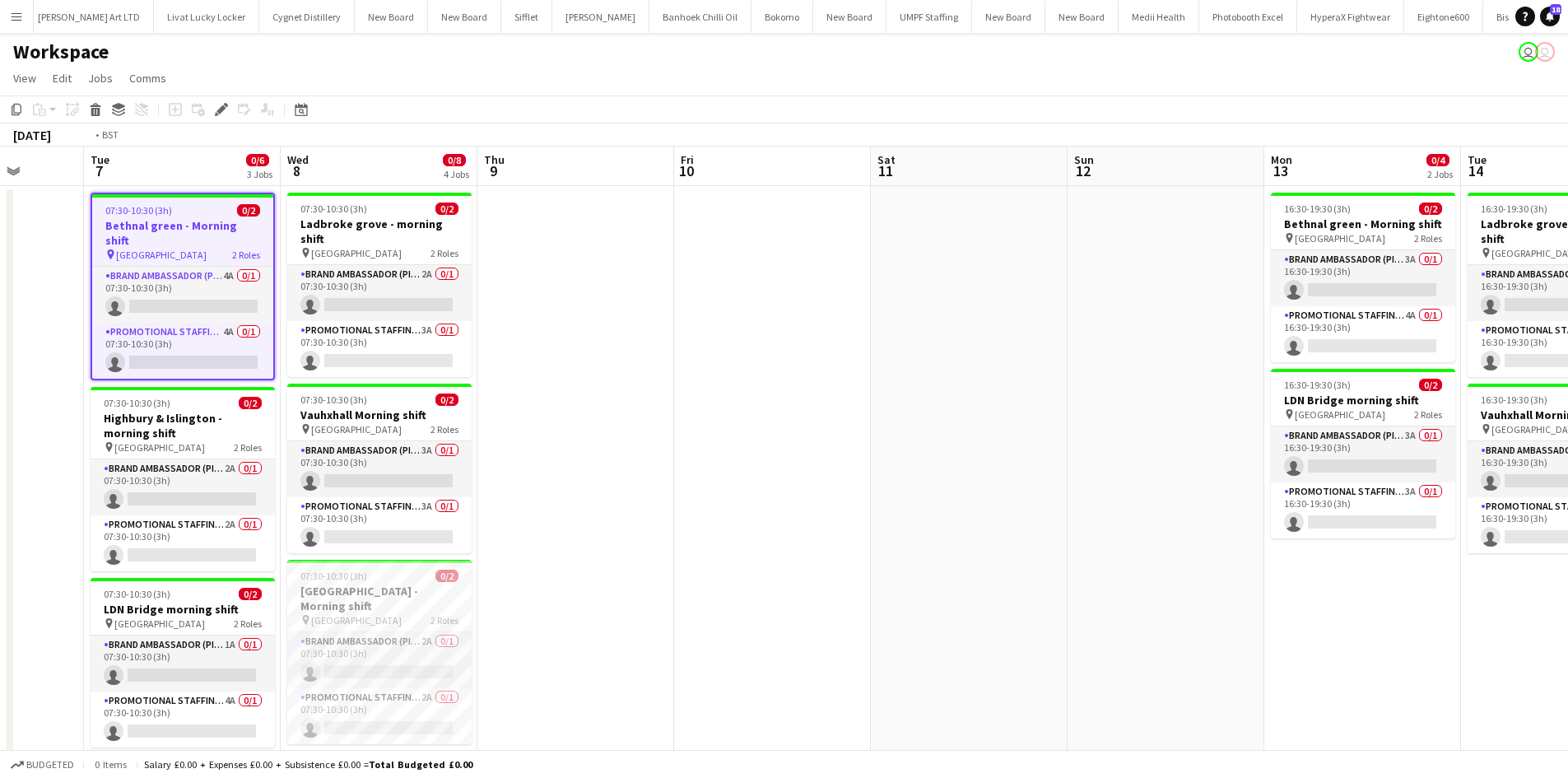
scroll to position [0, 475]
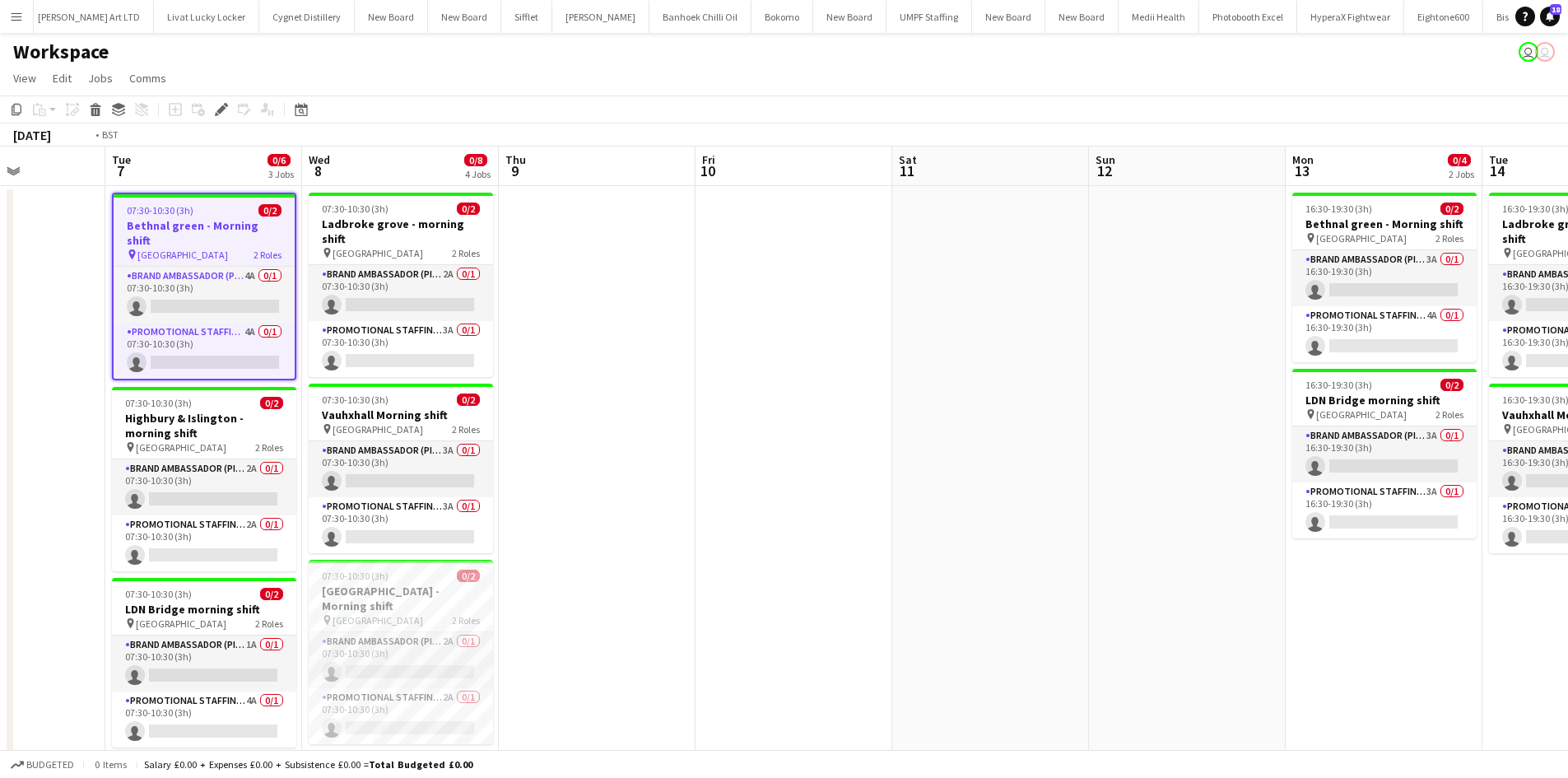
drag, startPoint x: 676, startPoint y: 393, endPoint x: 1281, endPoint y: 427, distance: 606.0
click at [1297, 423] on app-calendar-viewport "Sat 4 Sun 5 Mon 6 Tue 7 0/6 3 Jobs Wed 8 0/8 4 Jobs Thu 9 Fri 10 Sat 11 Sun 12 …" at bounding box center [784, 567] width 1568 height 841
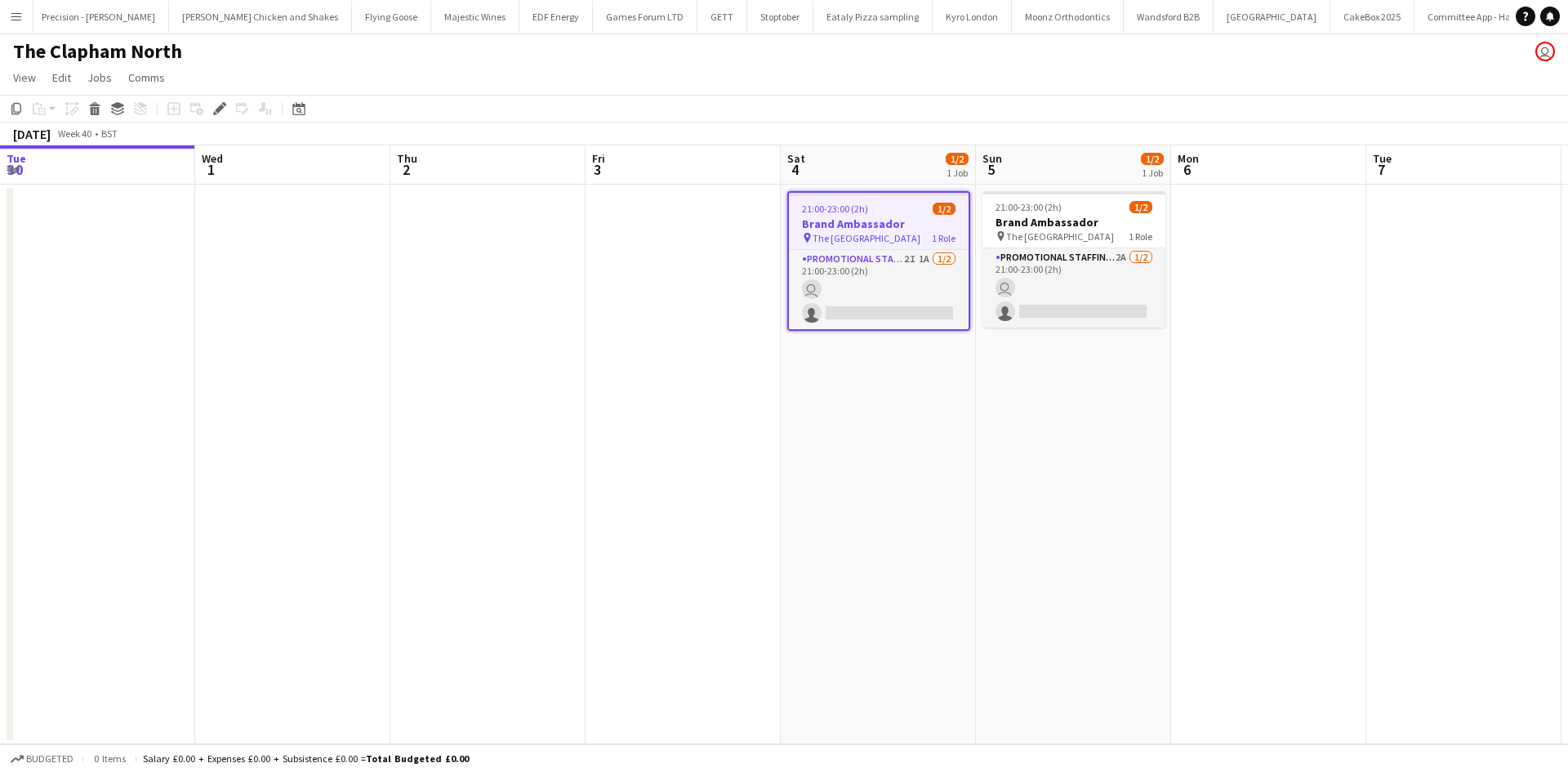
scroll to position [0, 561]
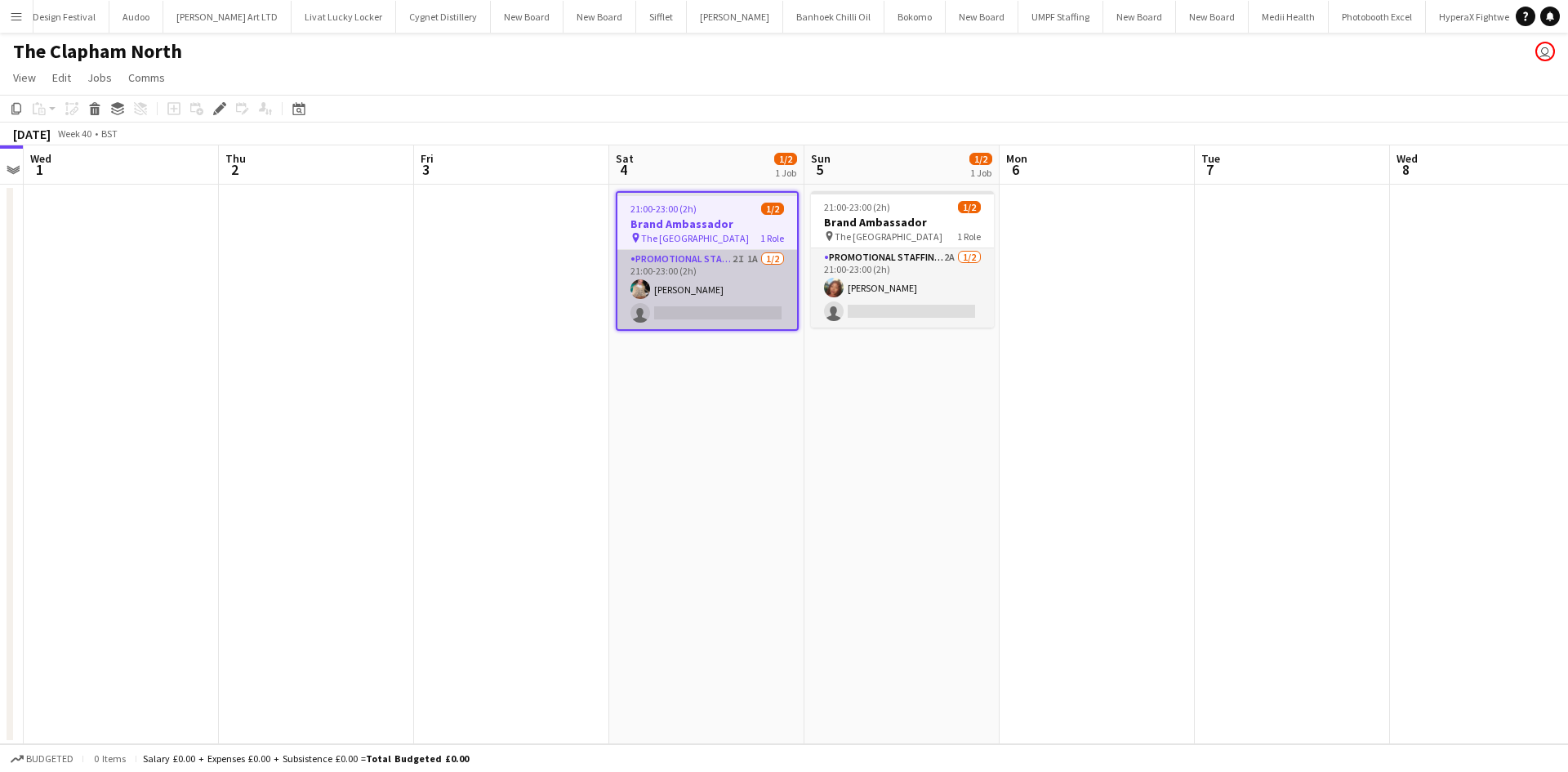
click at [751, 262] on app-card-role "Promotional Staffing (Brand Ambassadors) 2I 1A [DATE] 21:00-23:00 (2h) [PERSON_…" at bounding box center [706, 290] width 180 height 79
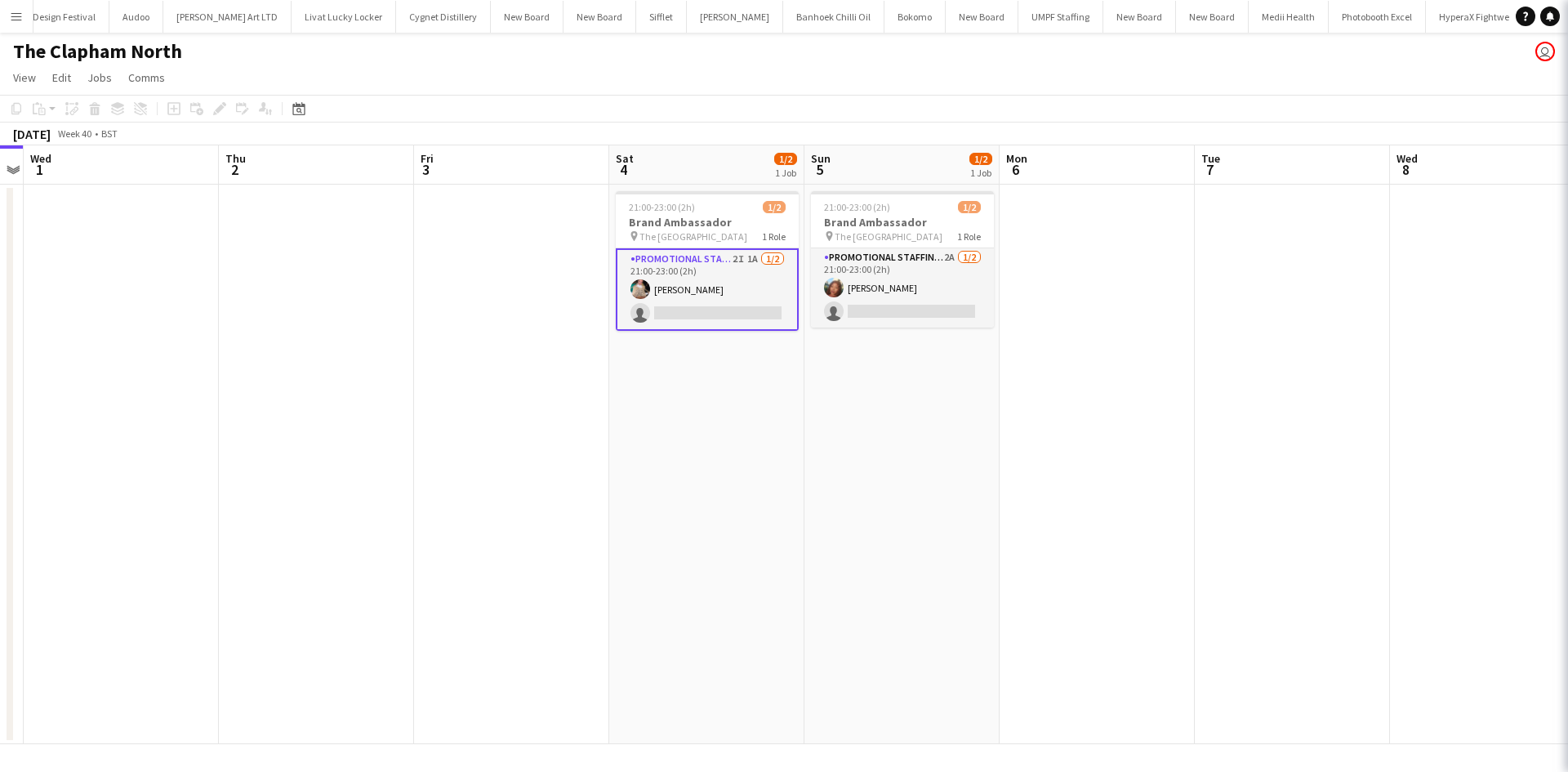
scroll to position [0, 4288]
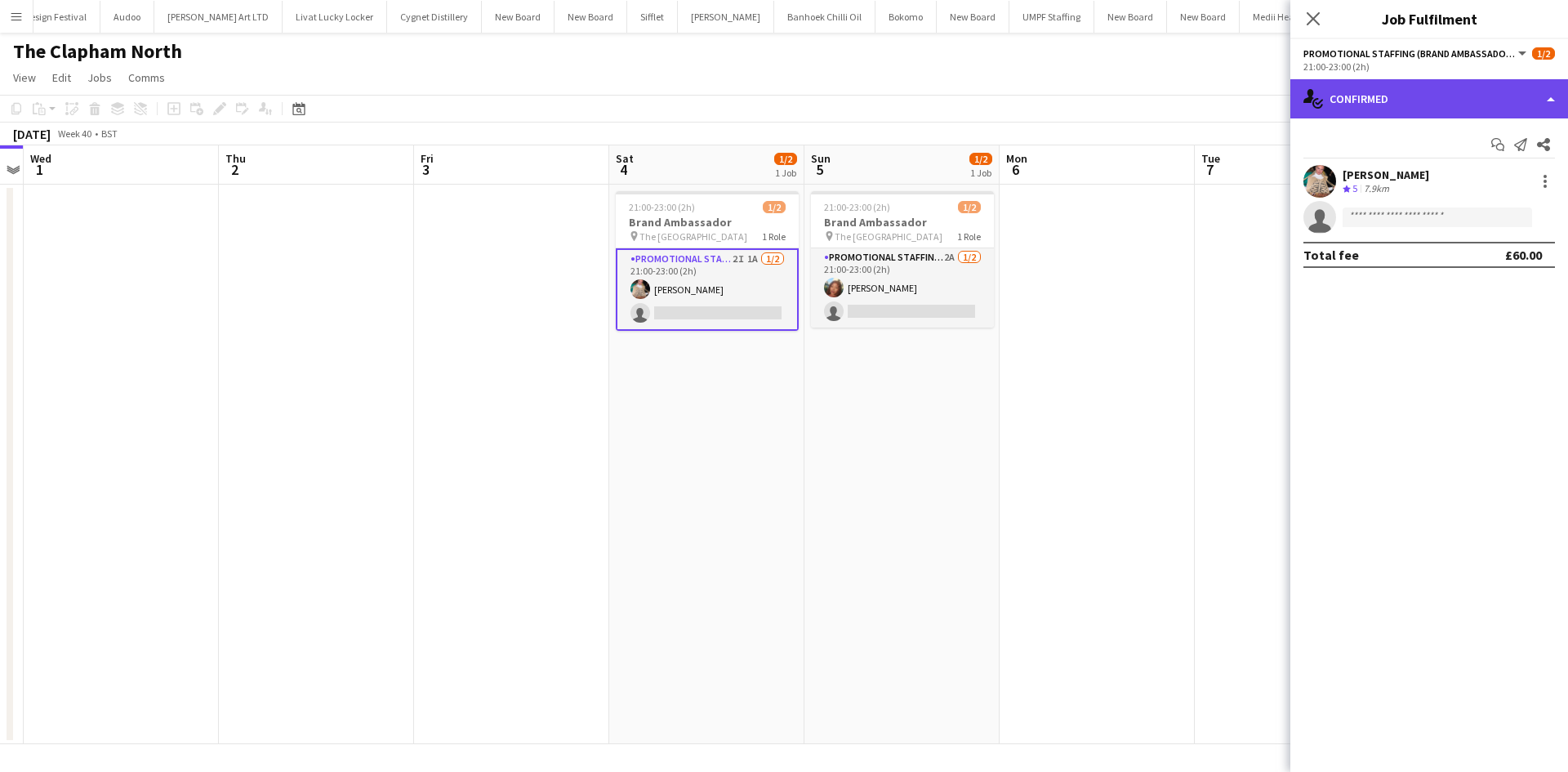
drag, startPoint x: 1417, startPoint y: 115, endPoint x: 1414, endPoint y: 104, distance: 11.4
click at [1418, 108] on div "single-neutral-actions-check-2 Confirmed" at bounding box center [1429, 99] width 278 height 39
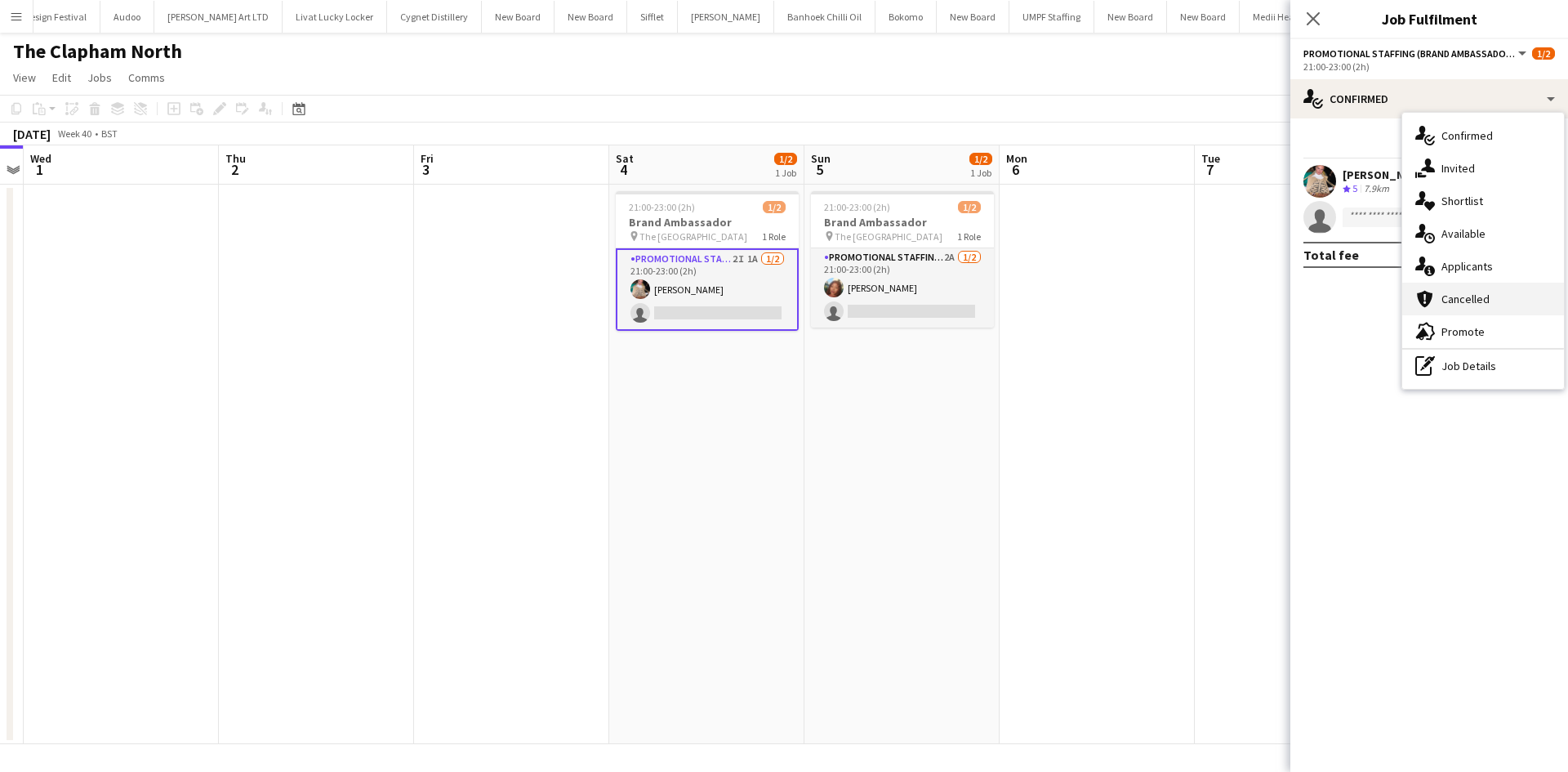
click at [1485, 284] on div "cancellation Cancelled" at bounding box center [1482, 298] width 162 height 32
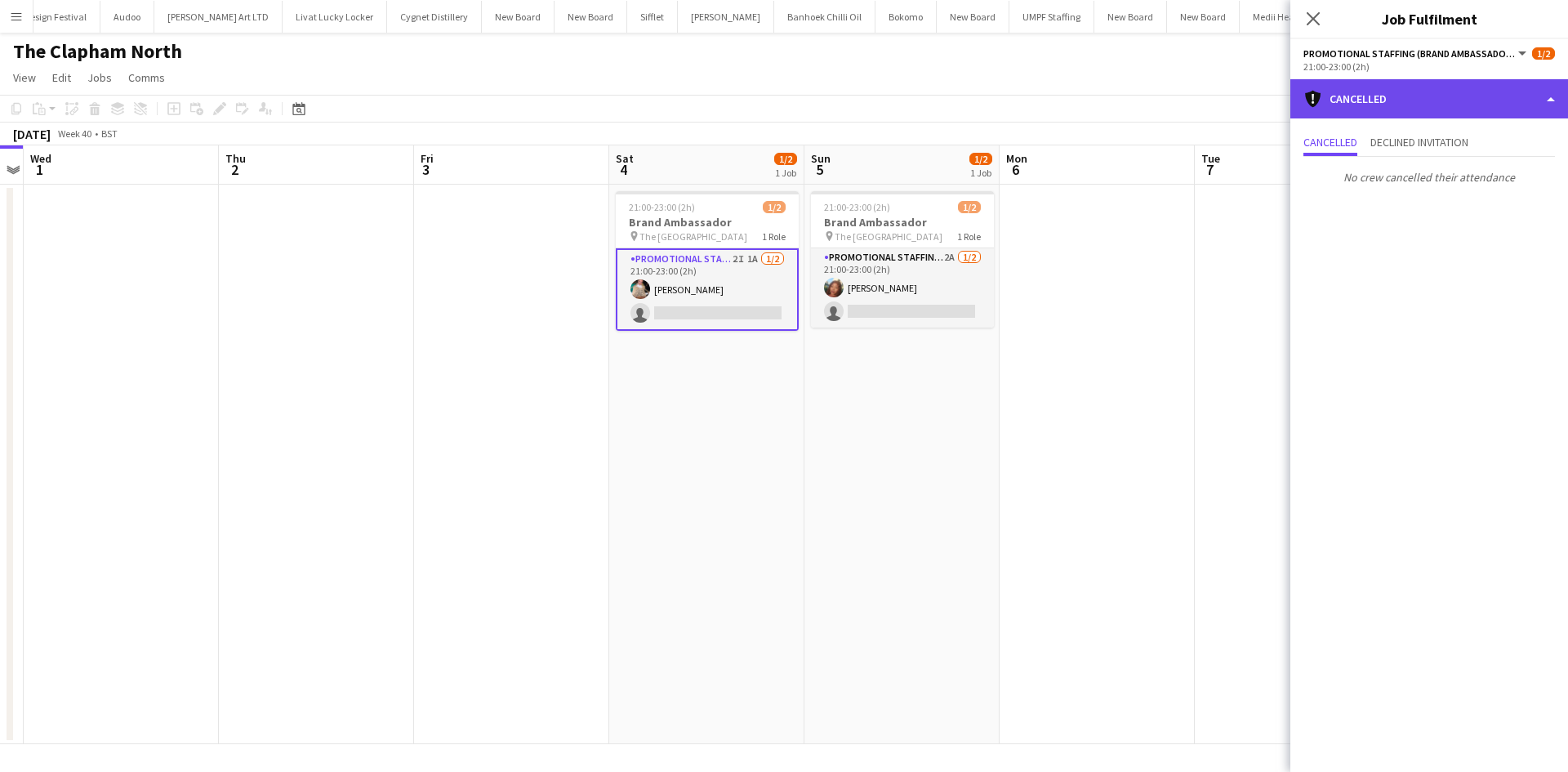
click at [1410, 103] on div "cancellation Cancelled" at bounding box center [1429, 99] width 278 height 39
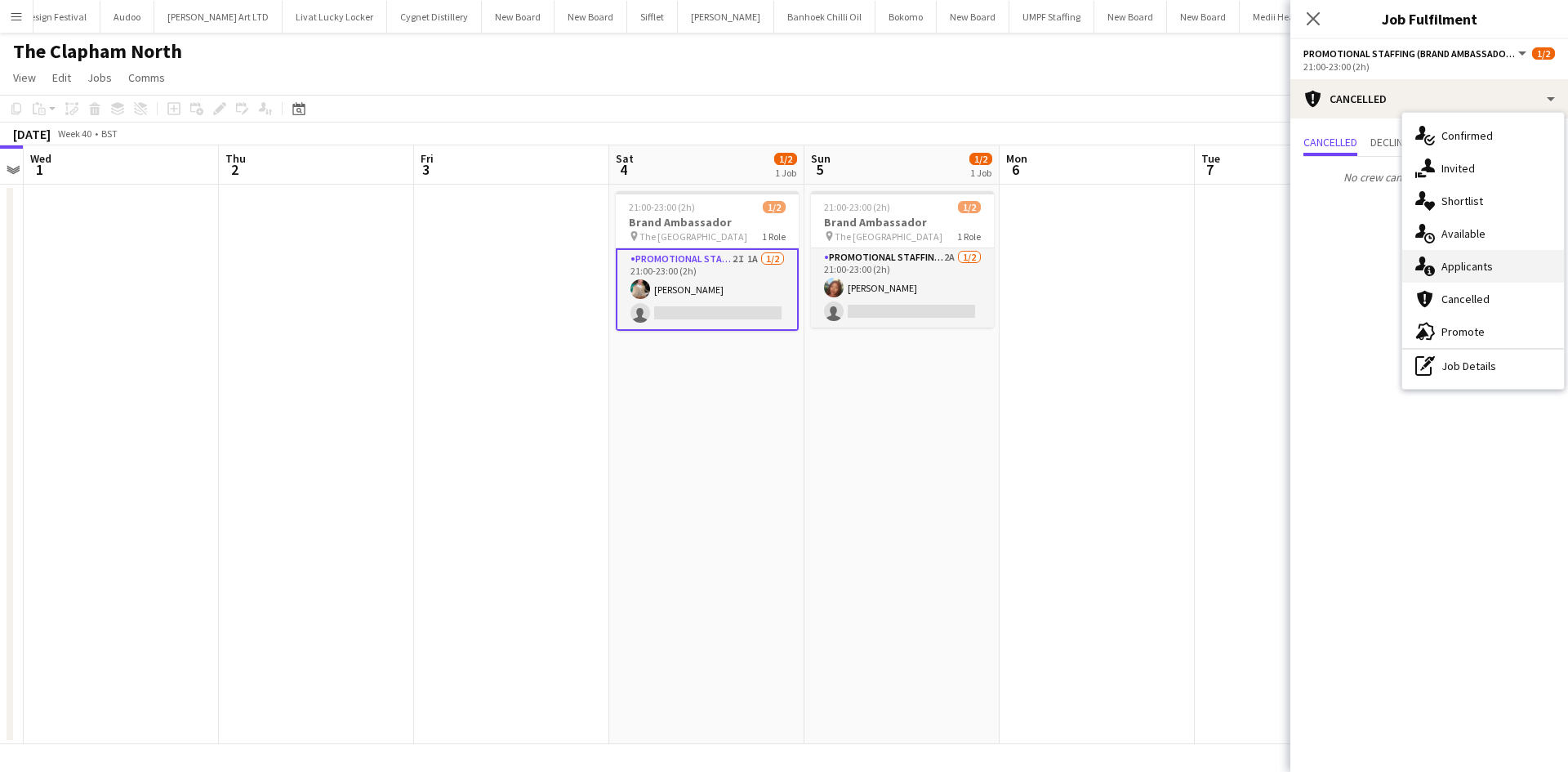
click at [1492, 256] on div "single-neutral-actions-information Applicants" at bounding box center [1482, 266] width 162 height 32
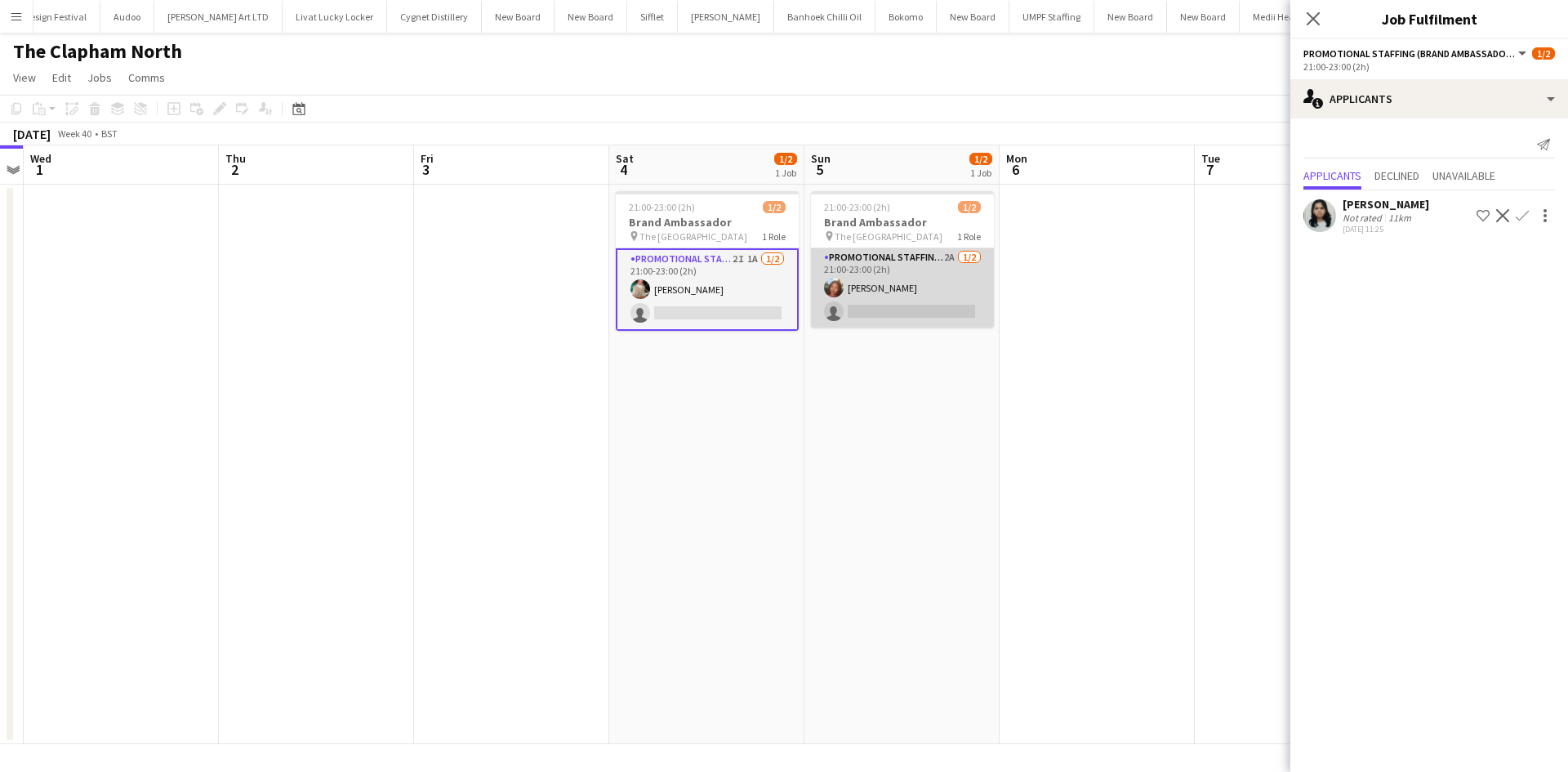
click at [957, 253] on app-card-role "Promotional Staffing (Brand Ambassadors) 2A [DATE] 21:00-23:00 (2h) [PERSON_NAM…" at bounding box center [902, 288] width 183 height 79
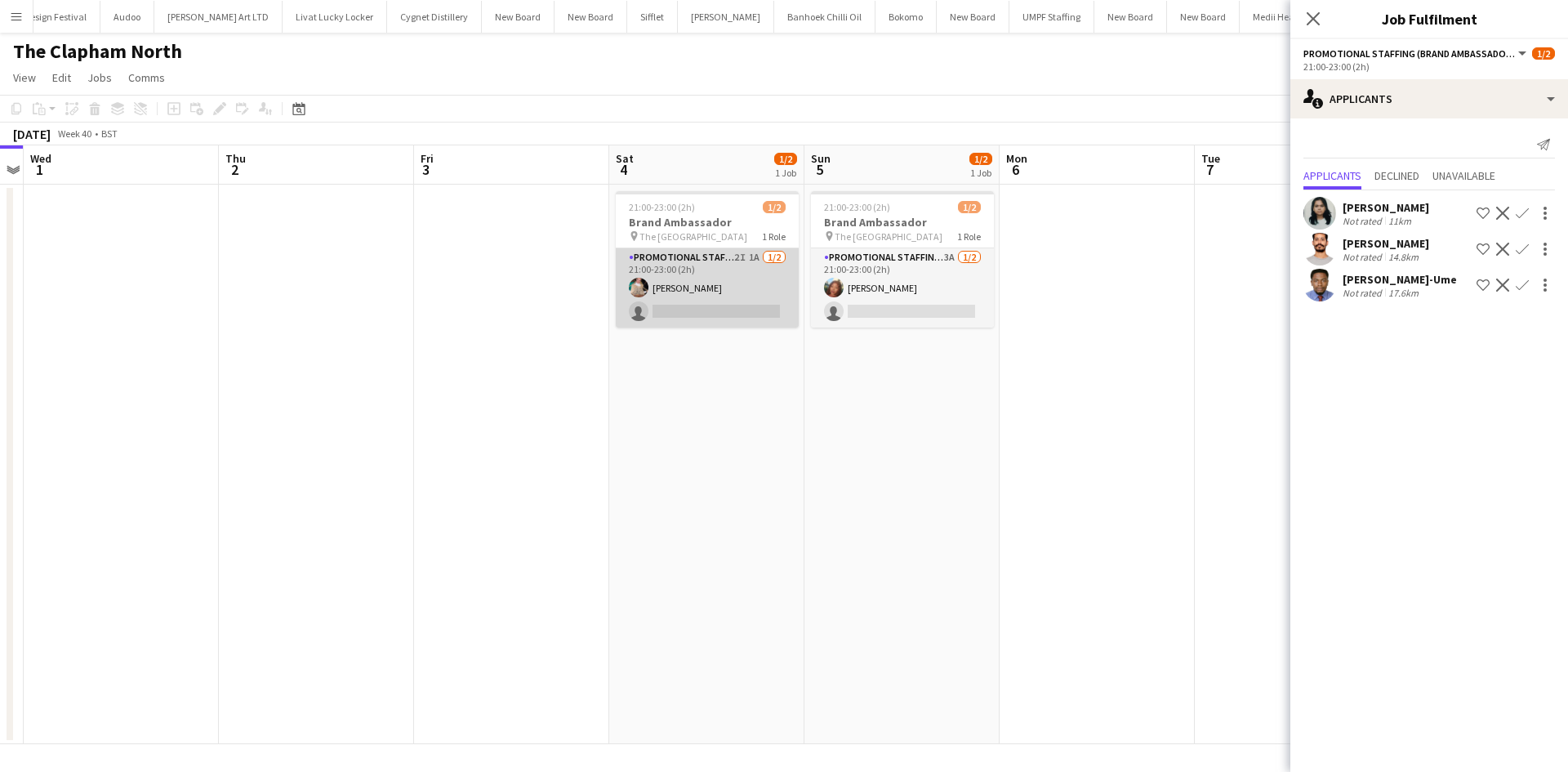
click at [756, 259] on app-card-role "Promotional Staffing (Brand Ambassadors) 2I 1A [DATE] 21:00-23:00 (2h) [PERSON_…" at bounding box center [707, 288] width 183 height 79
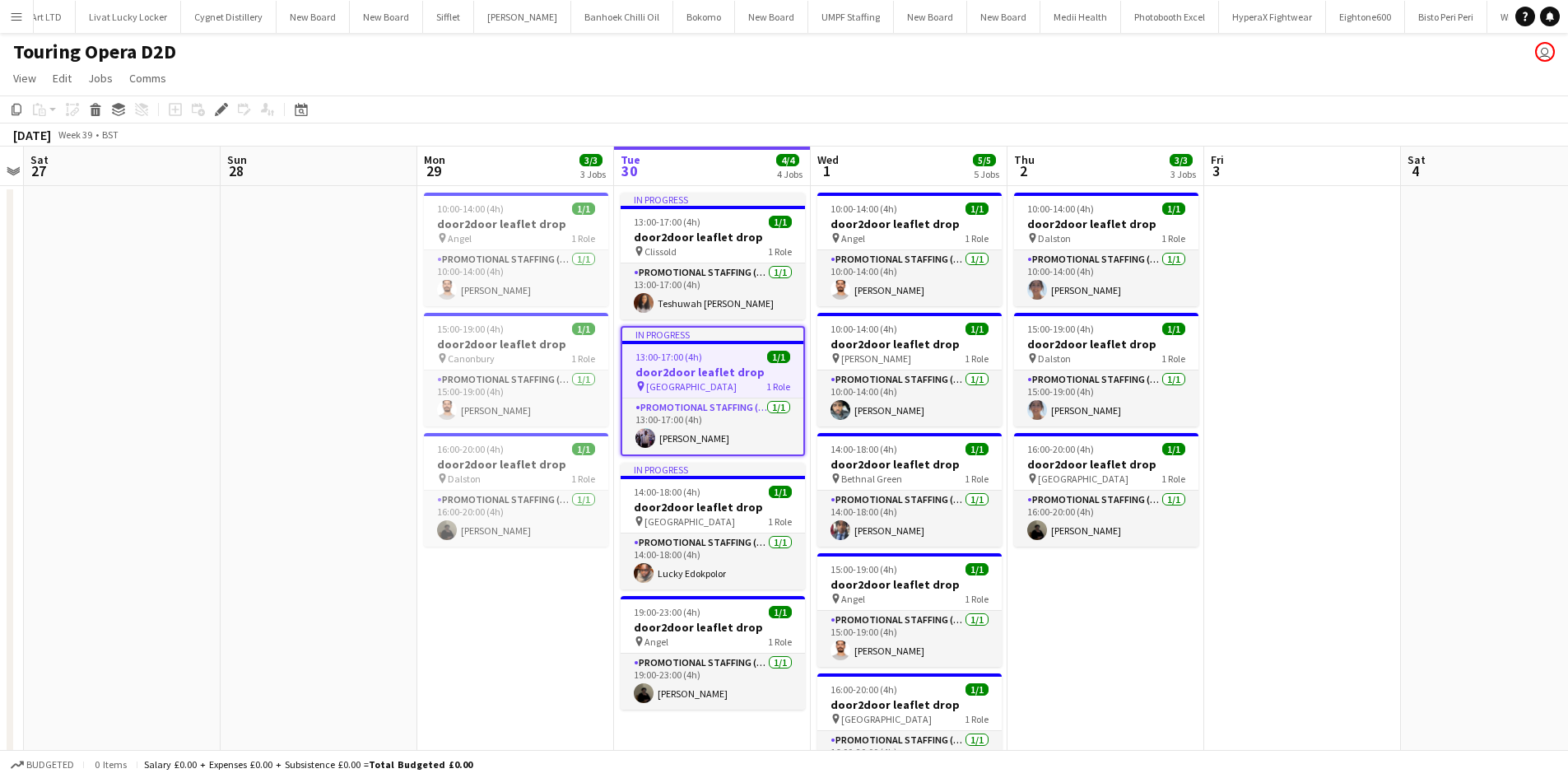
scroll to position [0, 4561]
drag, startPoint x: 230, startPoint y: 110, endPoint x: 508, endPoint y: 132, distance: 278.9
click at [230, 110] on div "Edit" at bounding box center [221, 109] width 20 height 20
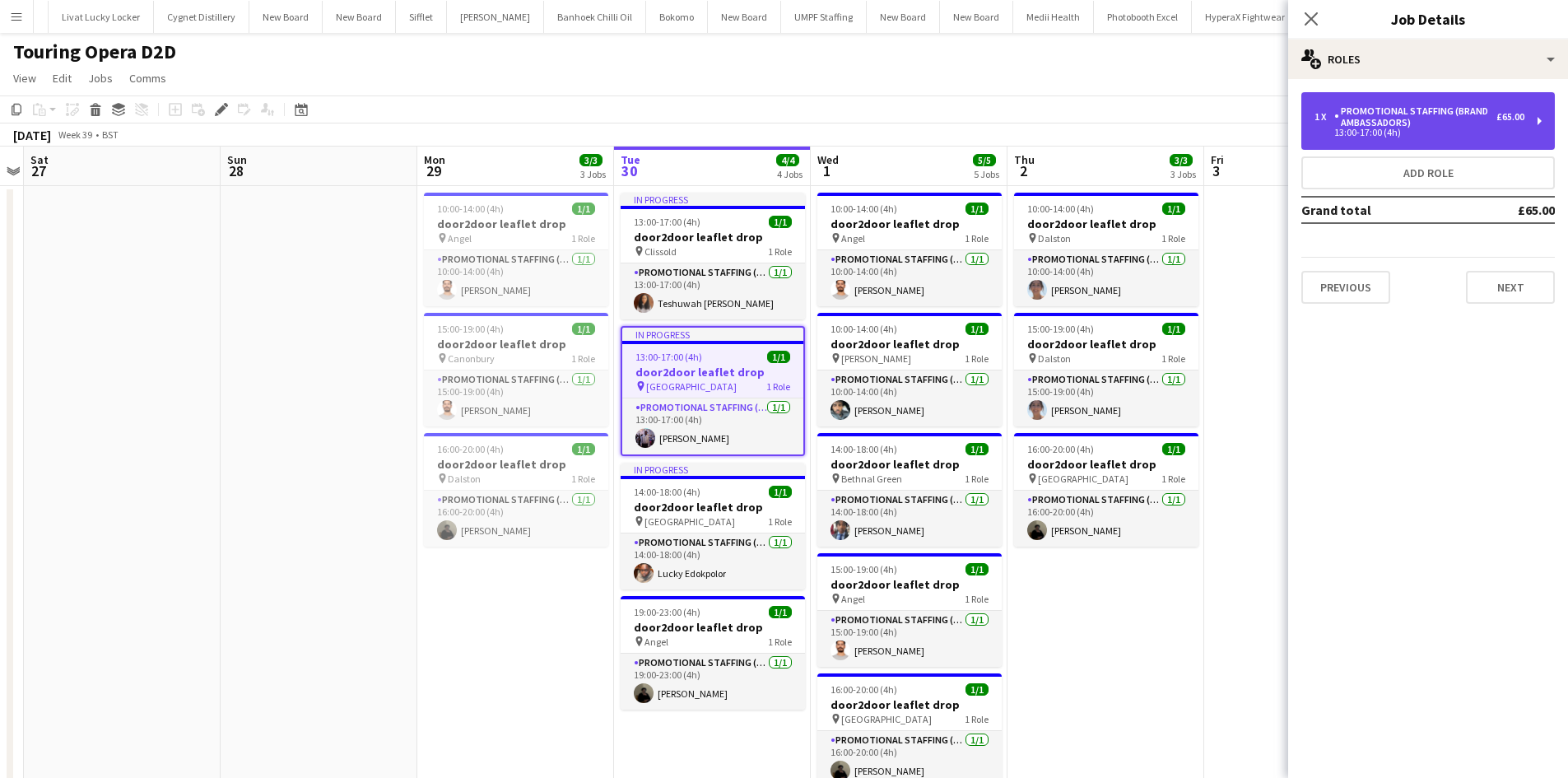
click at [1412, 116] on div "Promotional Staffing (Brand Ambassadors)" at bounding box center [1415, 116] width 162 height 23
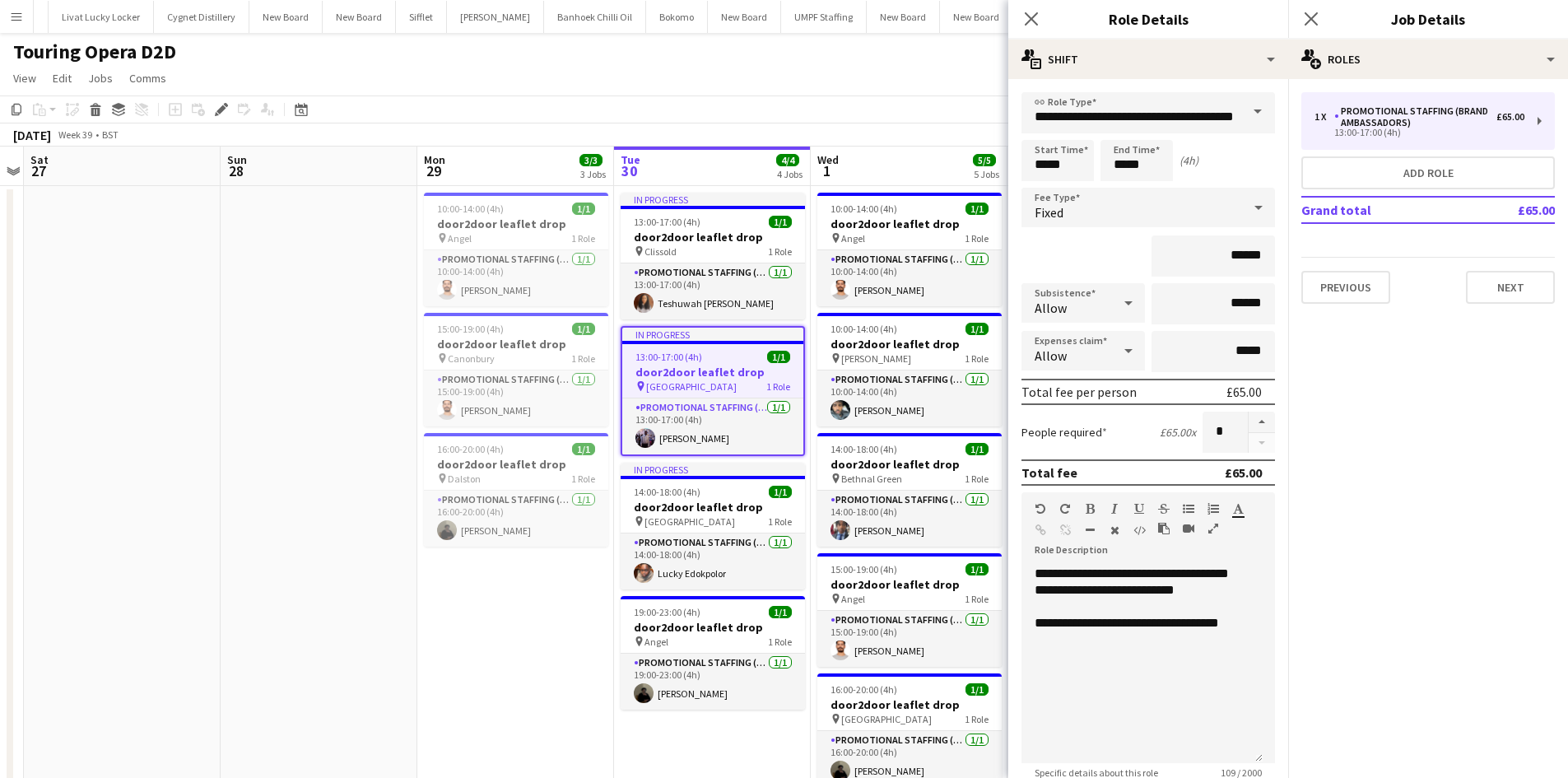
click at [312, 303] on app-date-cell at bounding box center [318, 543] width 196 height 714
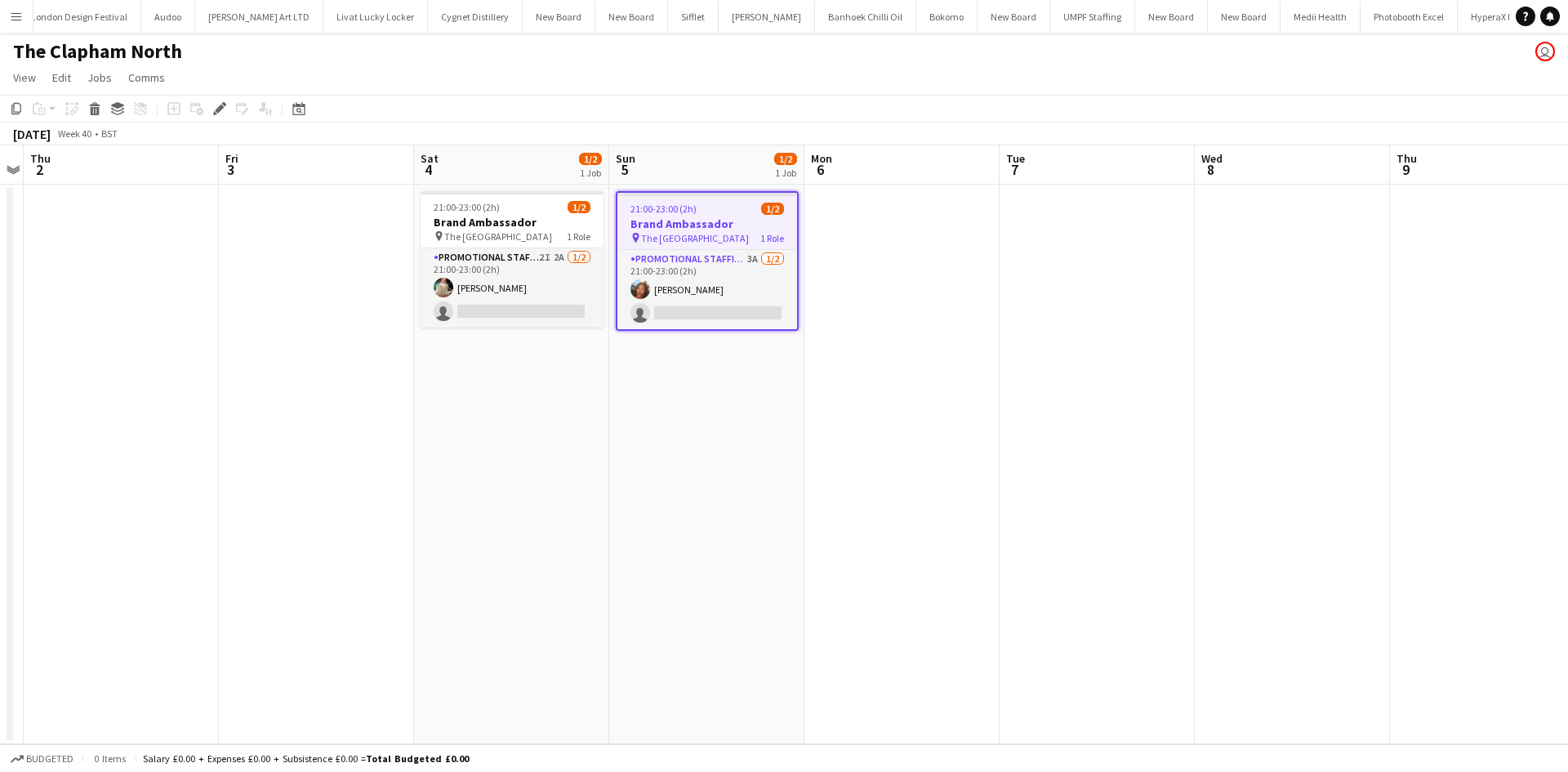
scroll to position [0, 4288]
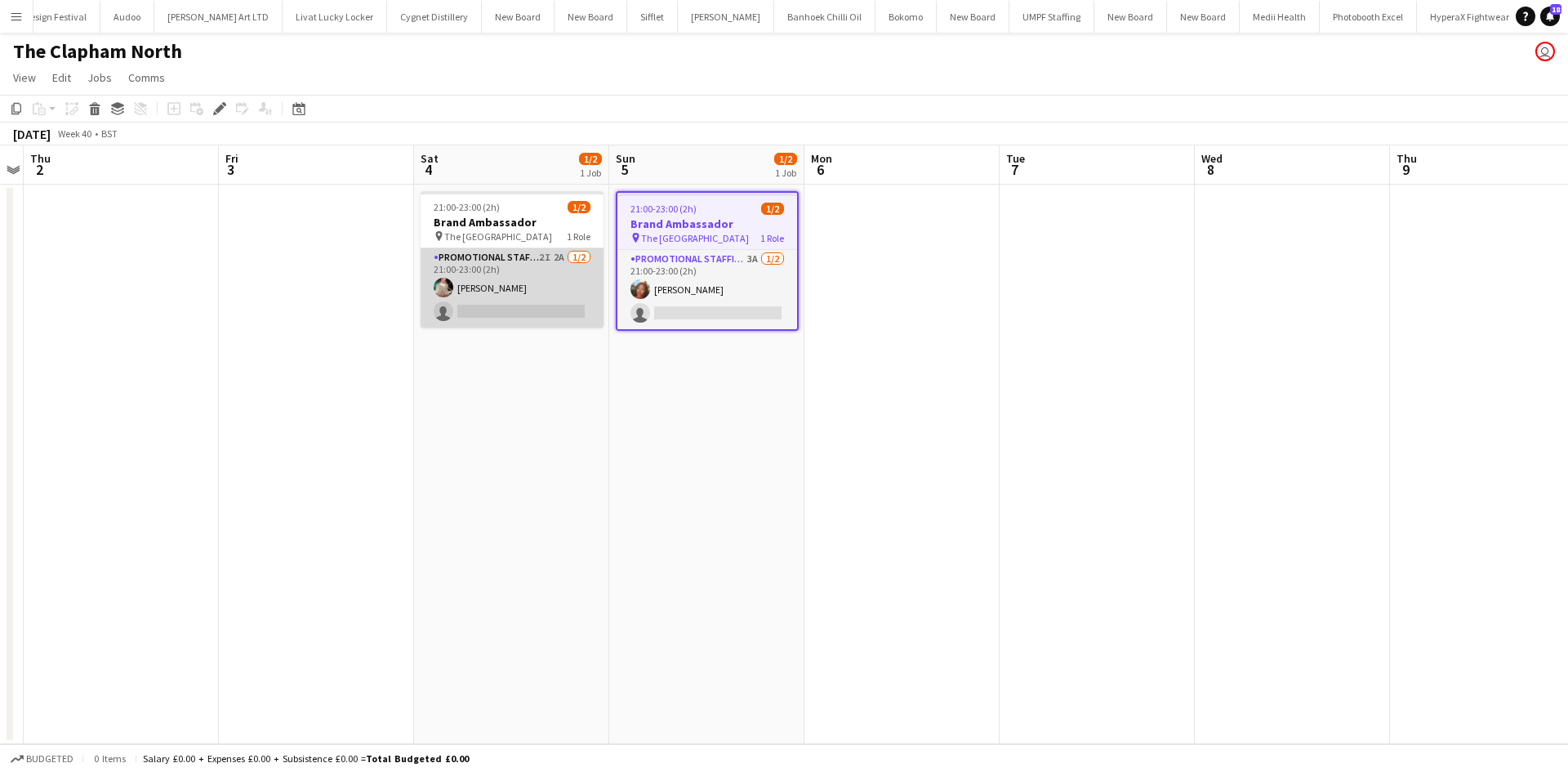
click at [558, 261] on app-card-role "Promotional Staffing (Brand Ambassadors) 2I 2A [DATE] 21:00-23:00 (2h) [PERSON_…" at bounding box center [512, 288] width 183 height 79
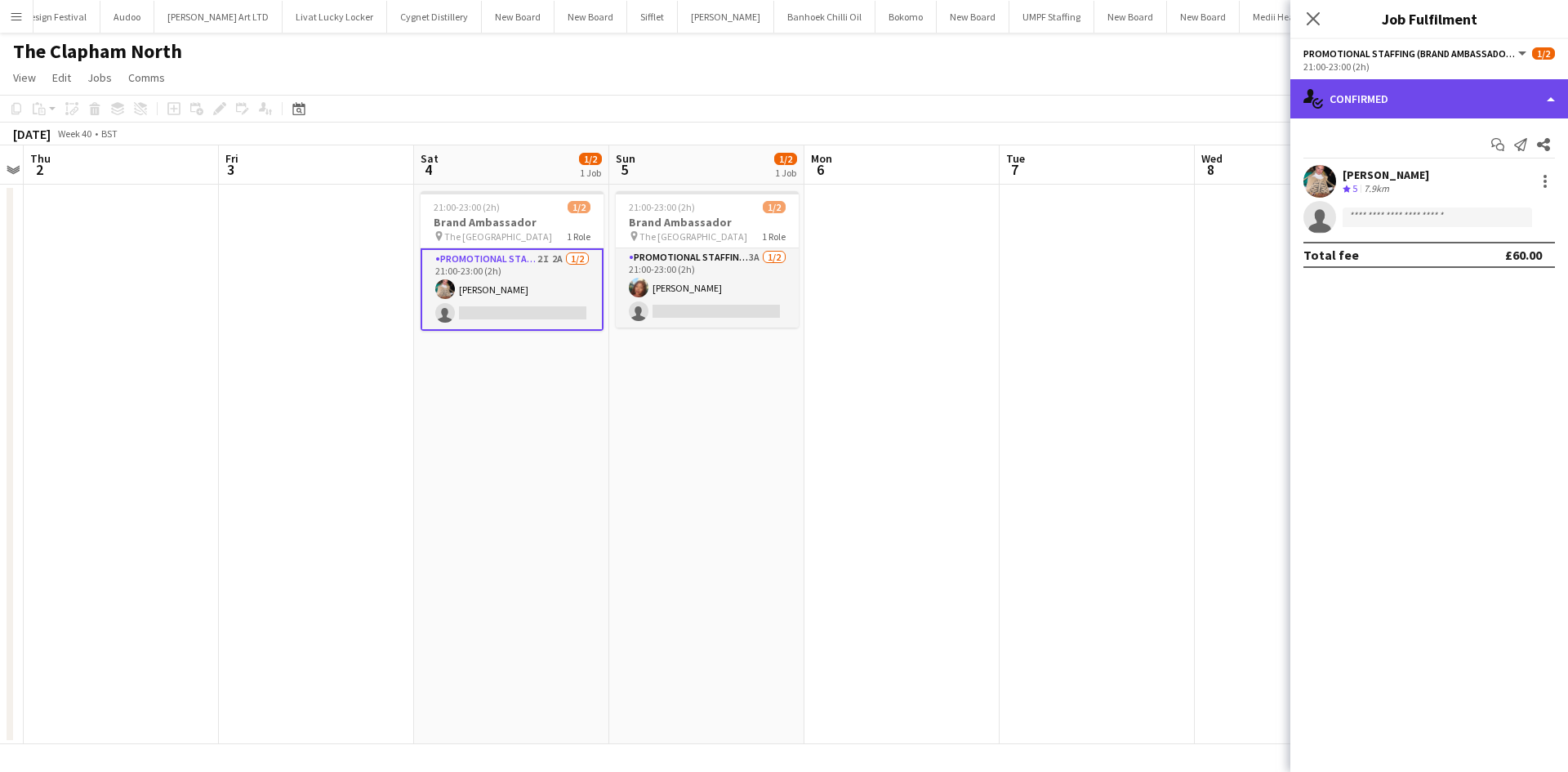
click at [1480, 108] on div "single-neutral-actions-check-2 Confirmed" at bounding box center [1429, 99] width 278 height 39
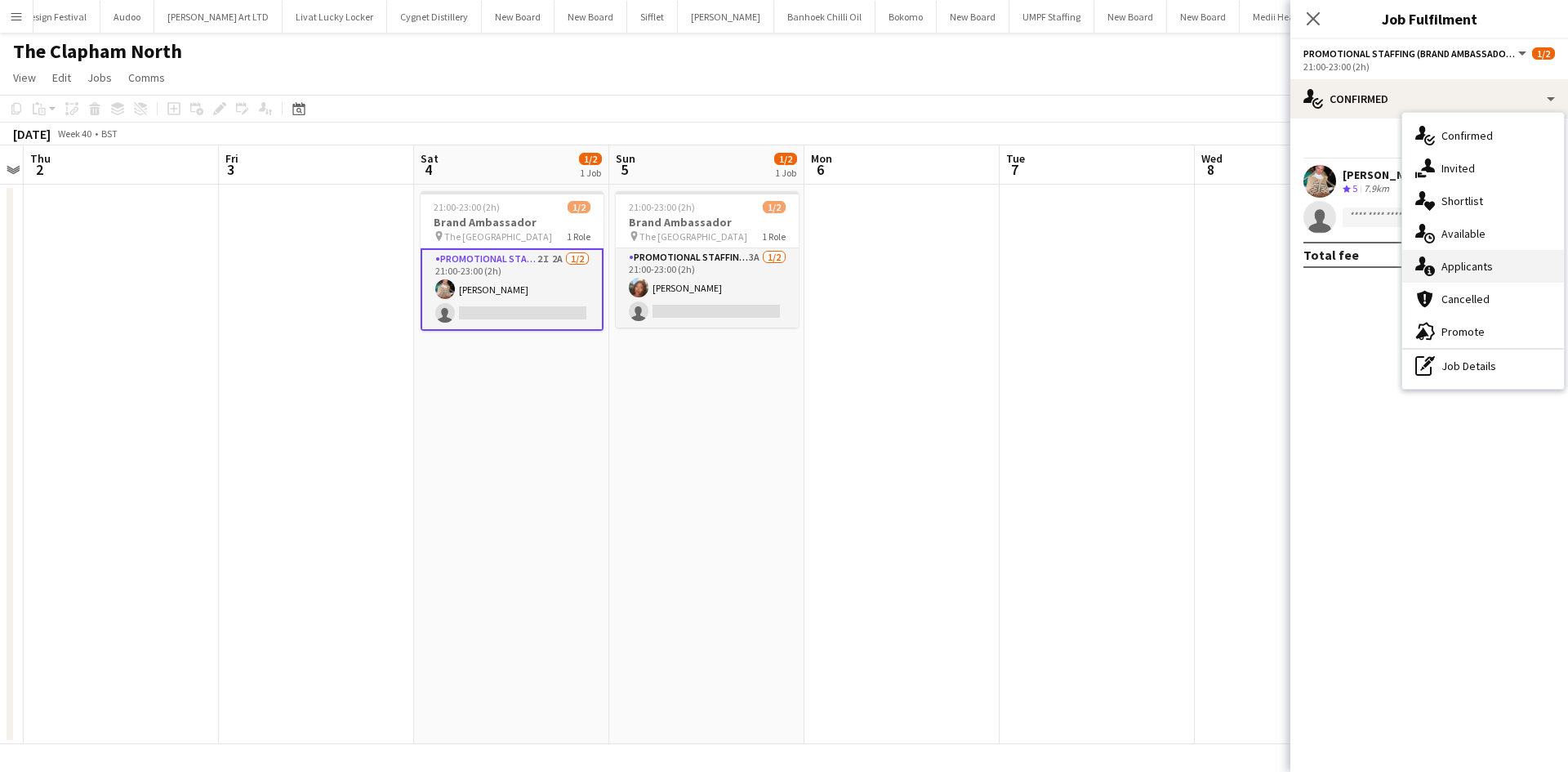
click at [1490, 264] on span "Applicants" at bounding box center [1467, 266] width 52 height 15
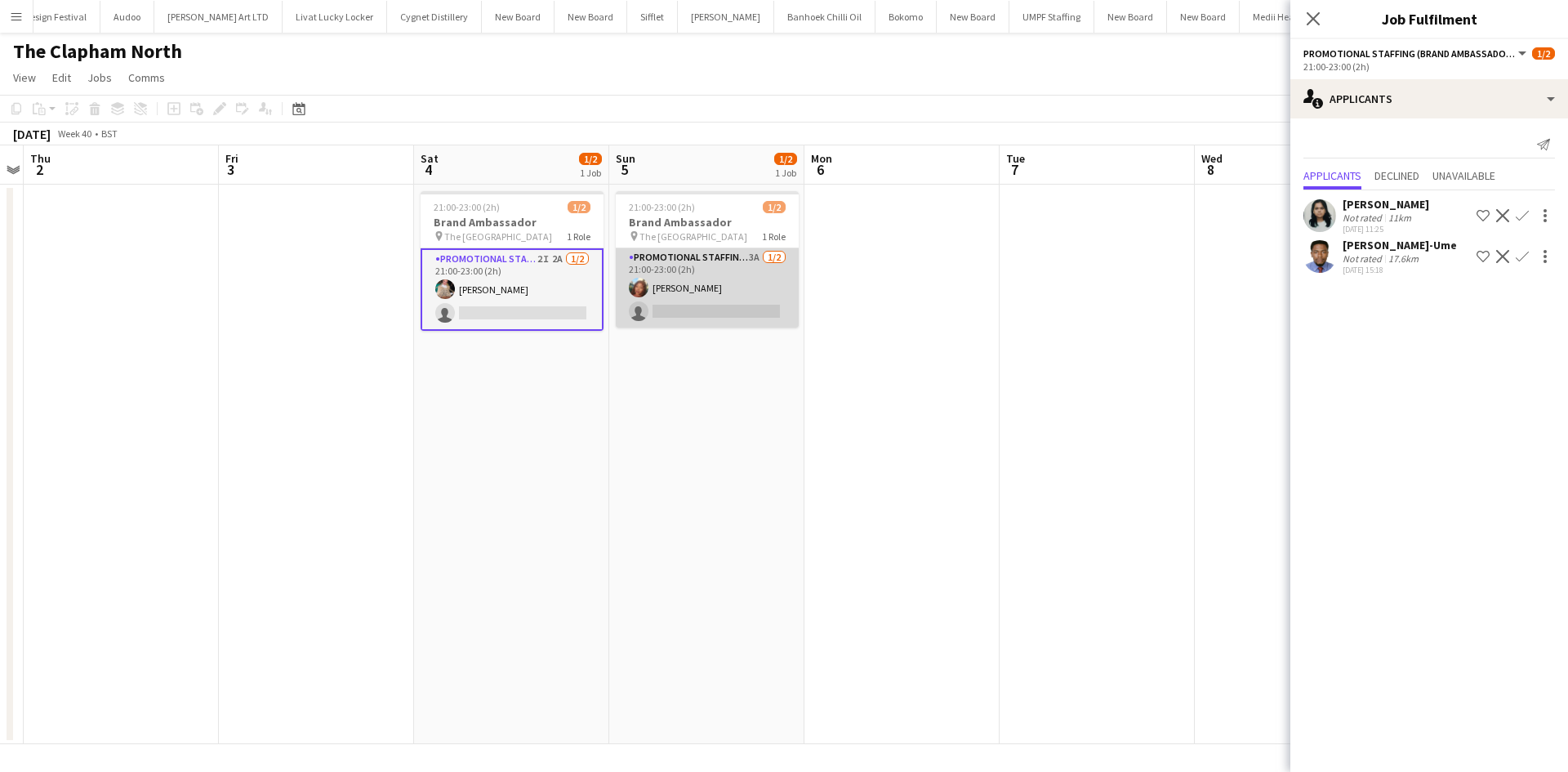
click at [747, 257] on app-card-role "Promotional Staffing (Brand Ambassadors) 3A 1/2 21:00-23:00 (2h) Lianna Smith-P…" at bounding box center [707, 288] width 183 height 79
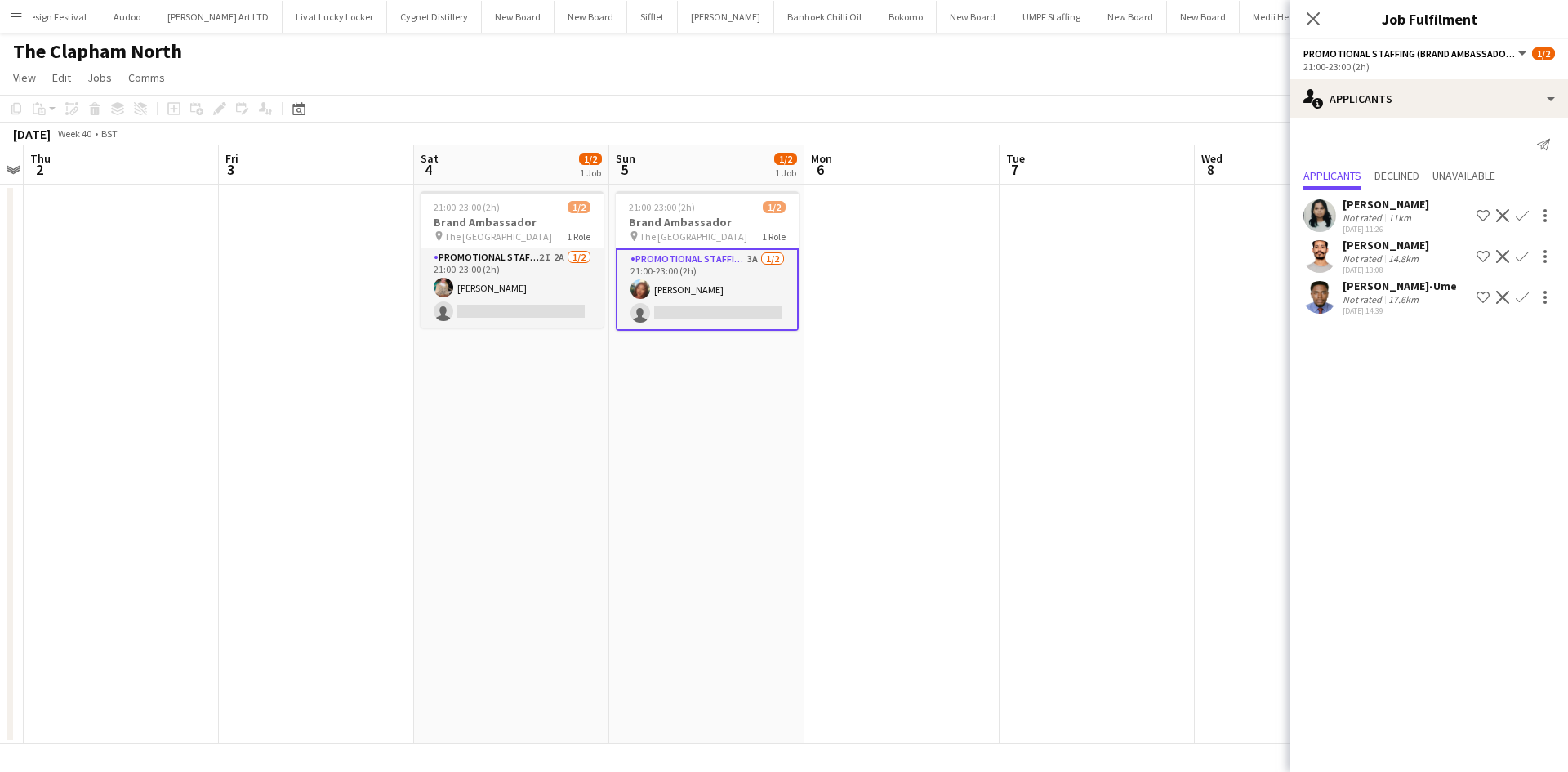
click at [1525, 291] on button "Confirm" at bounding box center [1521, 296] width 19 height 19
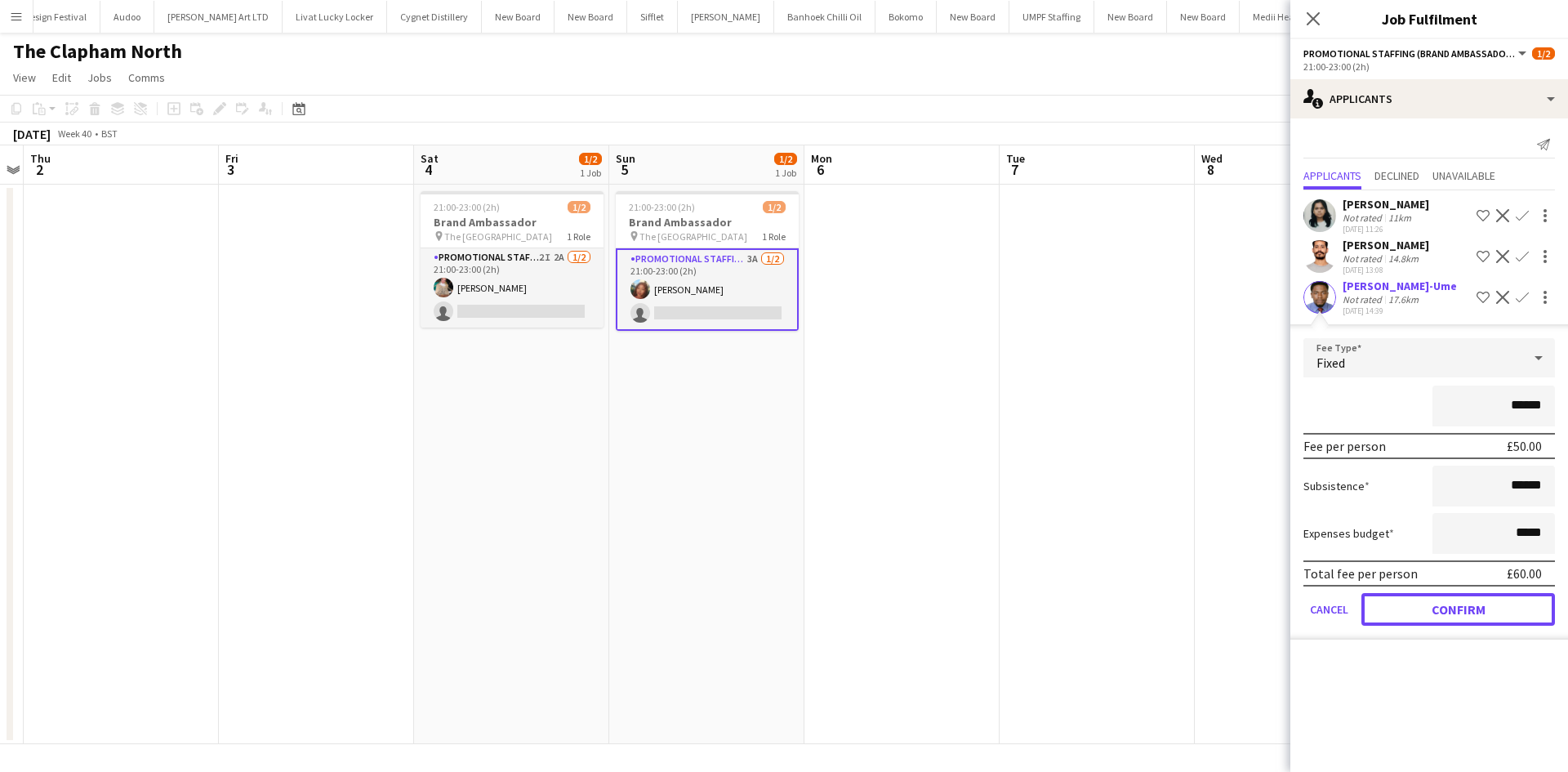
click at [1460, 602] on button "Confirm" at bounding box center [1458, 609] width 194 height 32
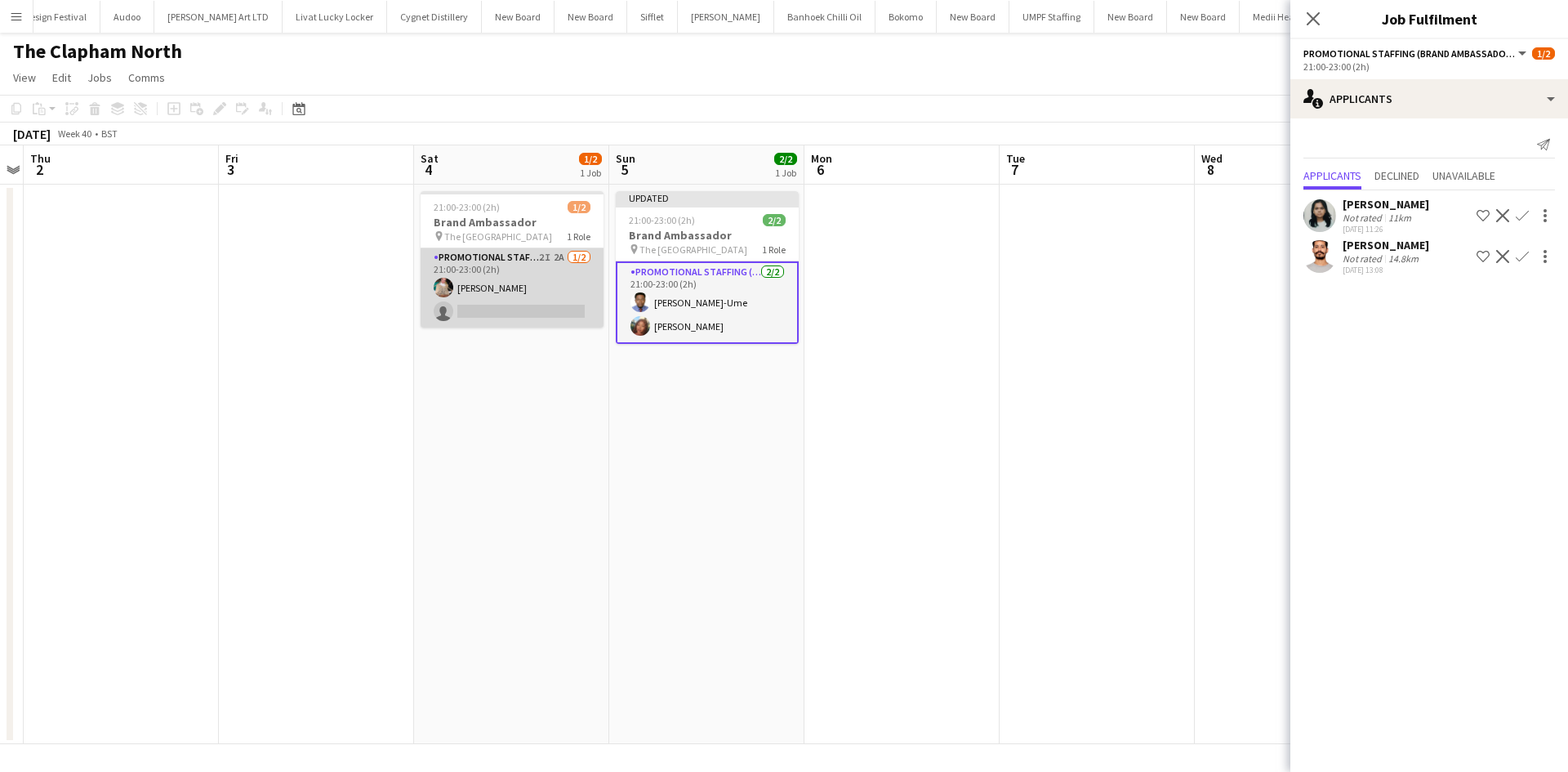
click at [556, 259] on app-card-role "Promotional Staffing (Brand Ambassadors) 2I 2A 1/2 21:00-23:00 (2h) Viktorija Z…" at bounding box center [512, 288] width 183 height 79
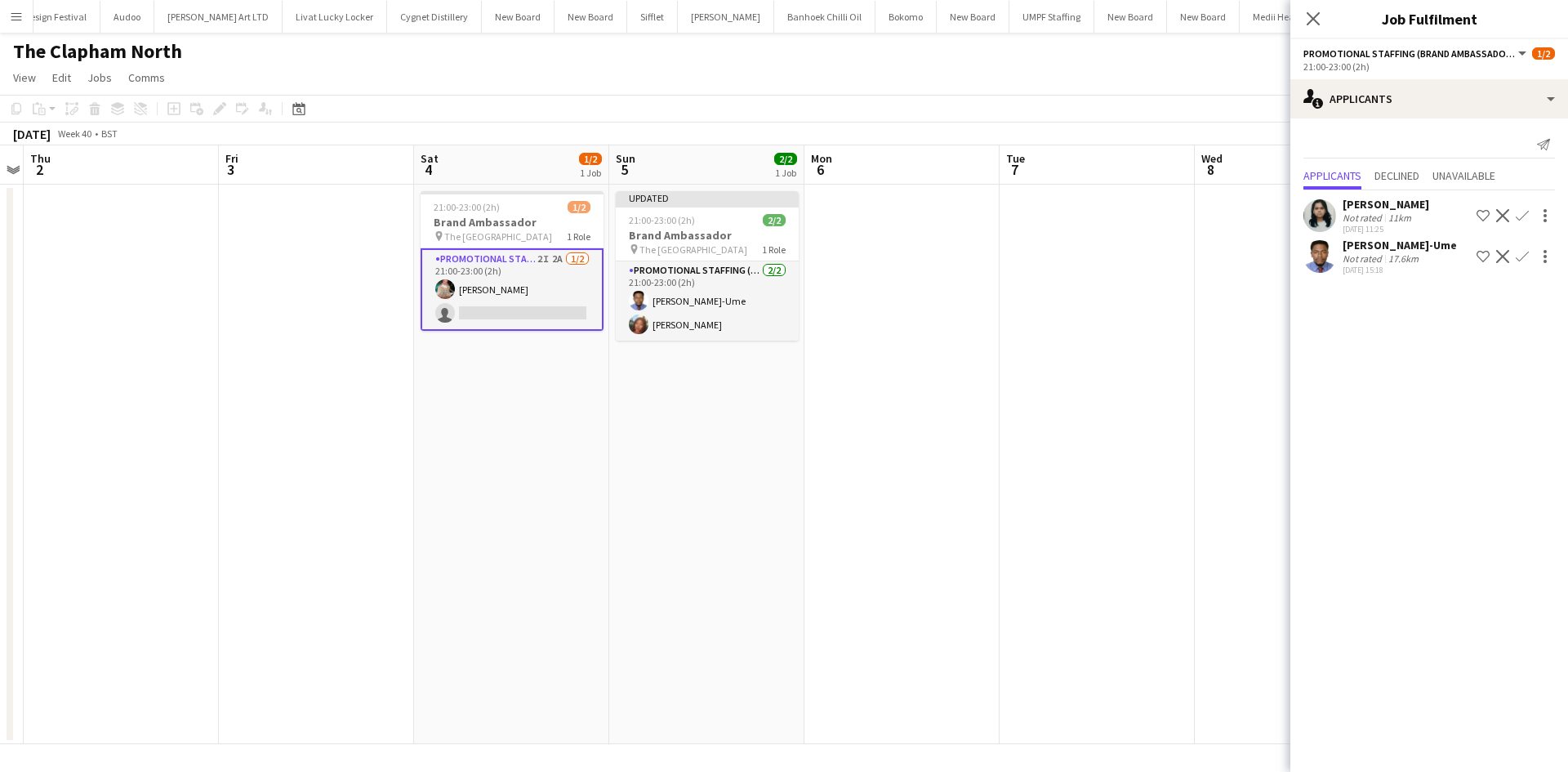
click at [1517, 255] on app-icon "Confirm" at bounding box center [1522, 257] width 13 height 13
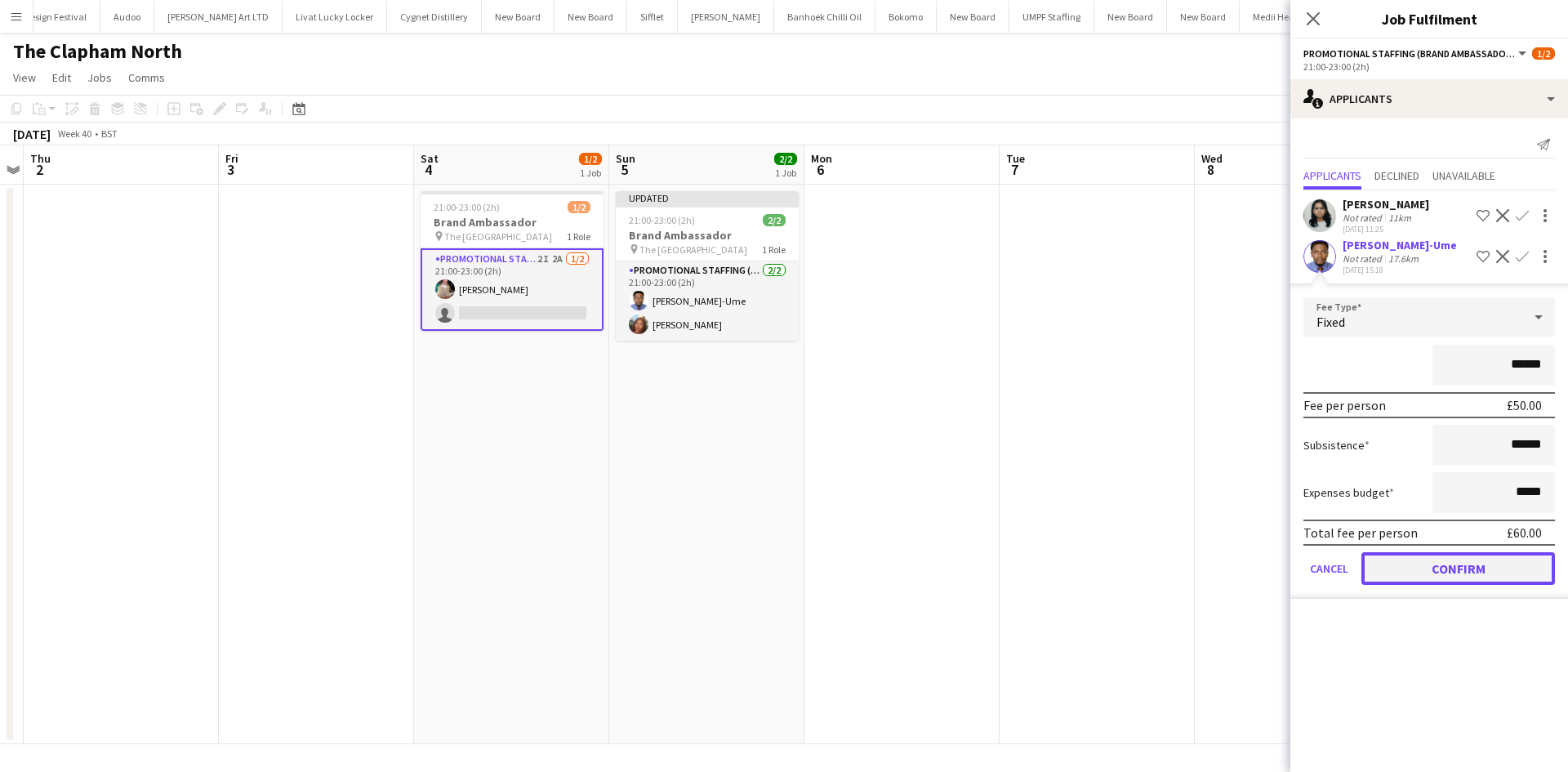
click at [1502, 567] on button "Confirm" at bounding box center [1458, 568] width 194 height 32
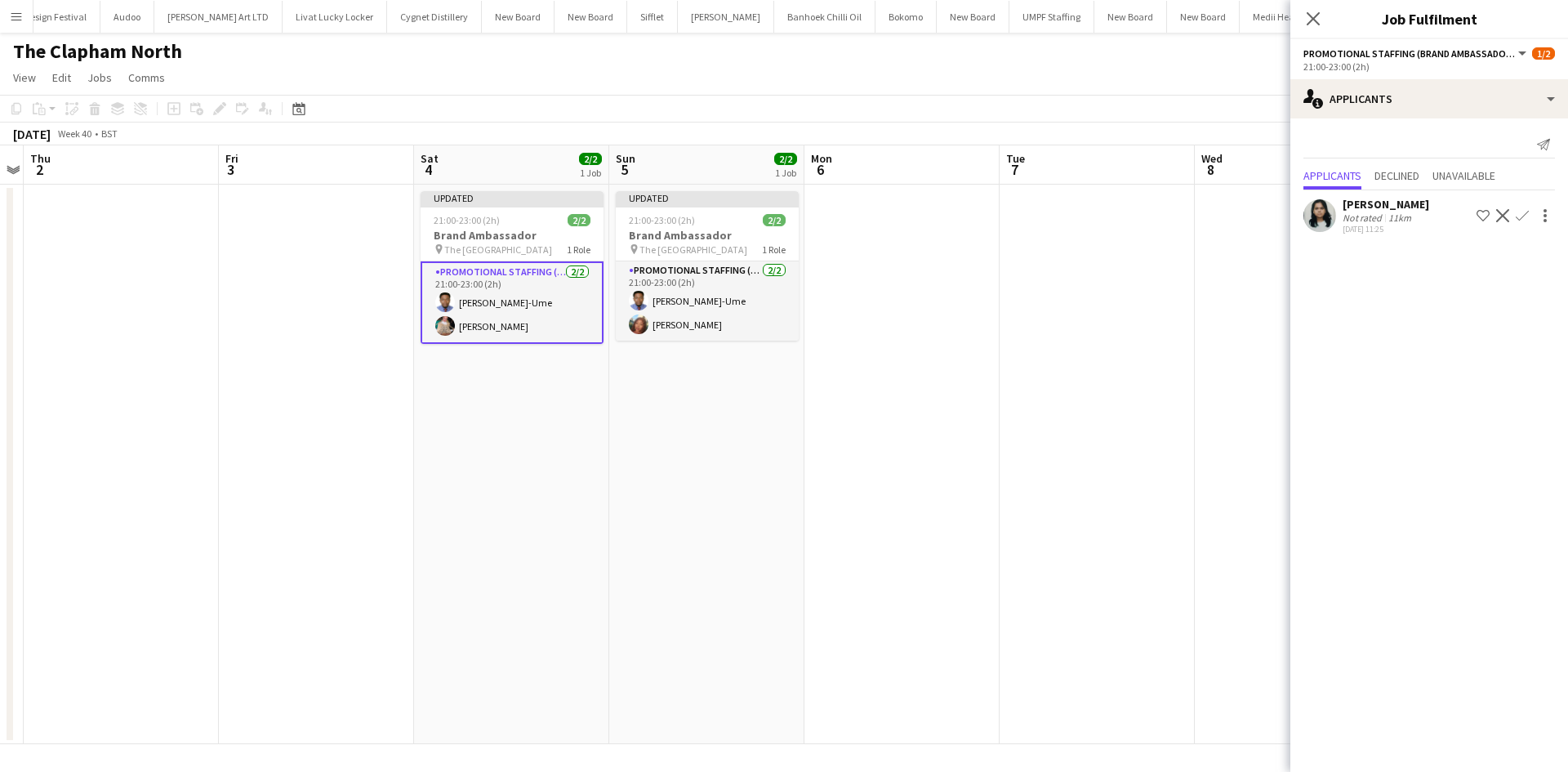
drag, startPoint x: 985, startPoint y: 328, endPoint x: 1306, endPoint y: 186, distance: 351.0
click at [985, 327] on app-date-cell at bounding box center [901, 464] width 195 height 560
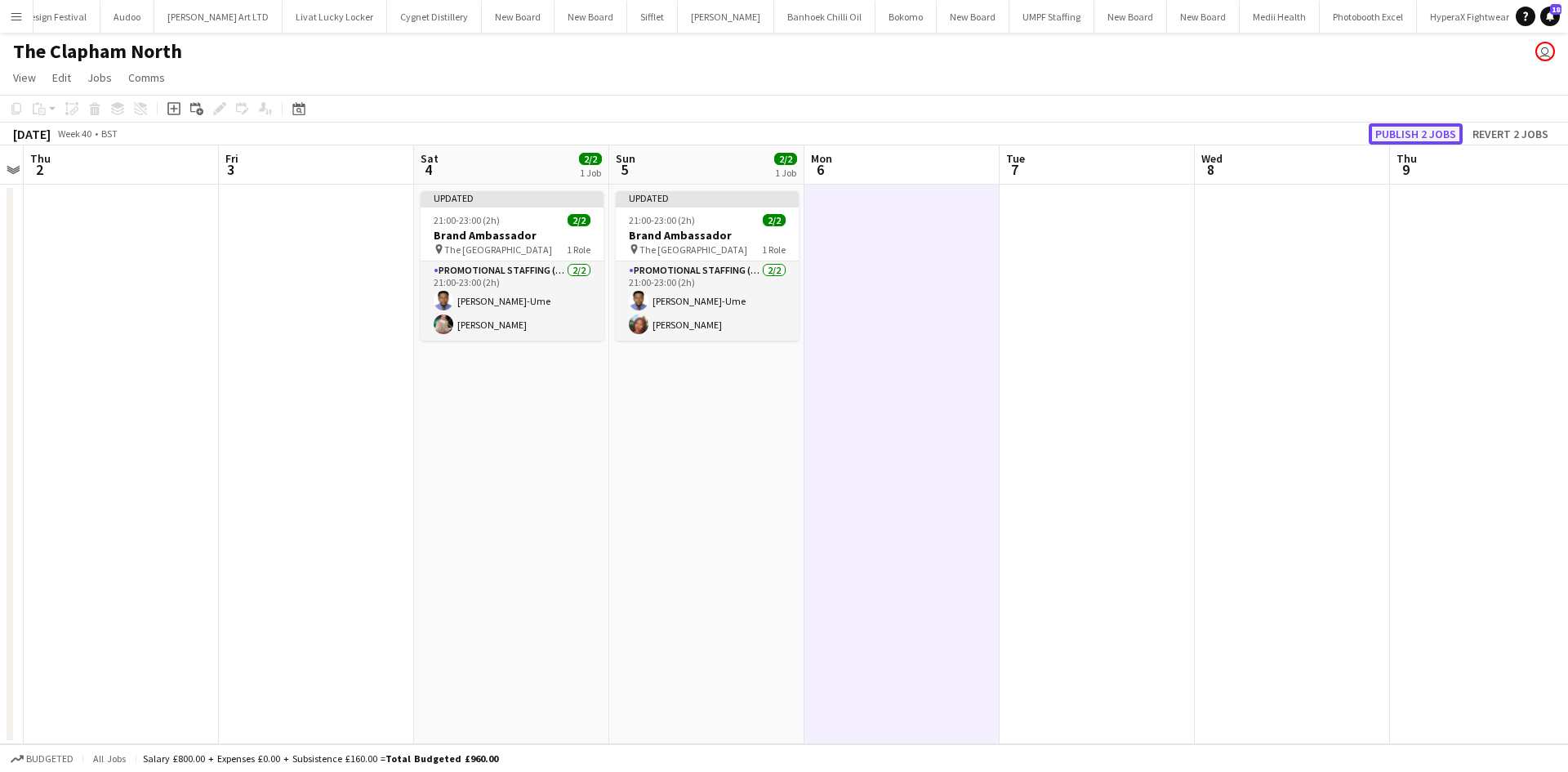
click at [1427, 136] on button "Publish 2 jobs" at bounding box center [1416, 134] width 94 height 21
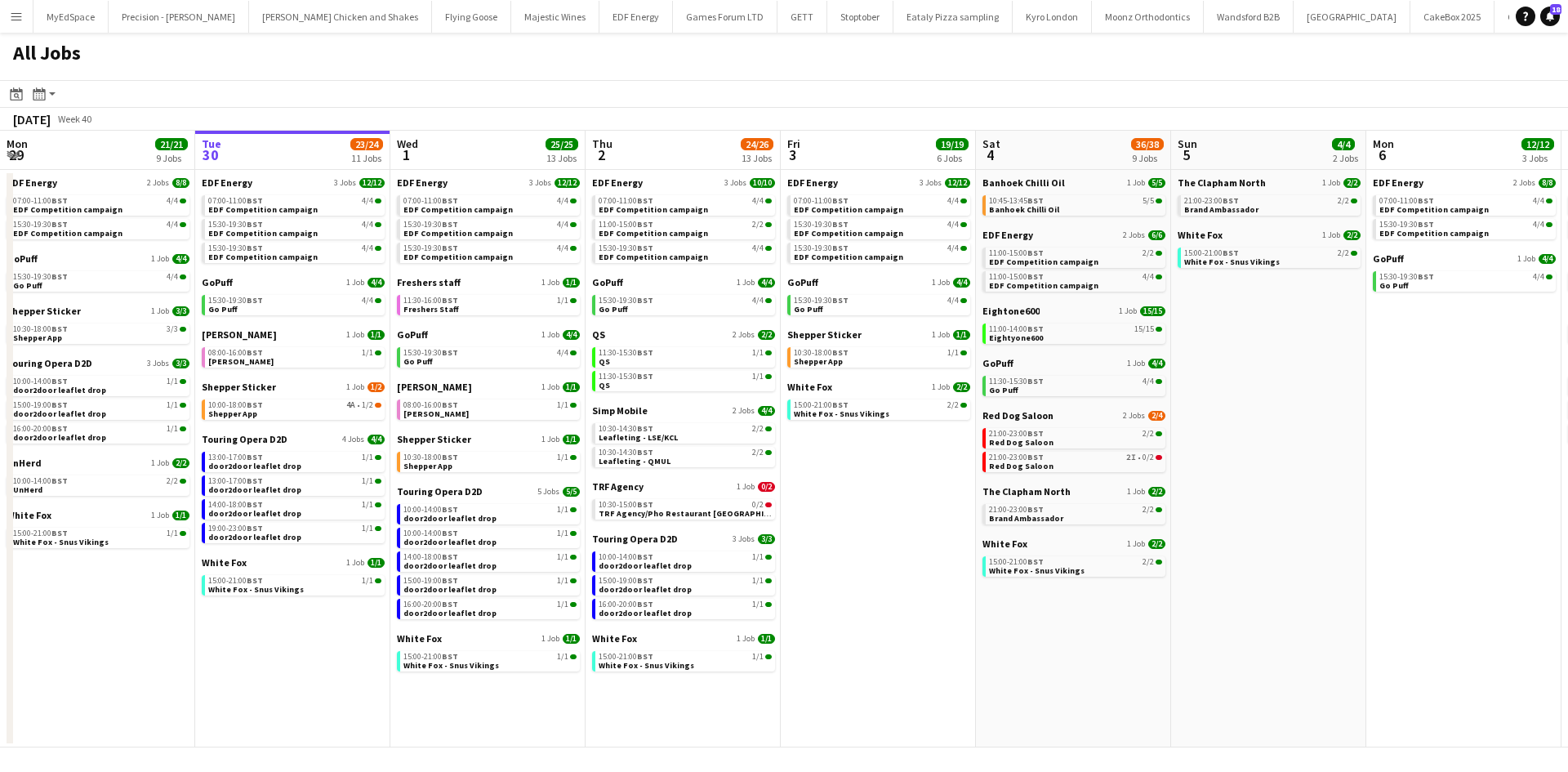
click at [1140, 472] on div "Red Dog Saloon 2 Jobs [DATE] 21:00-23:00 BST 2/2 Red Dog Saloon 21:00-23:00 BST…" at bounding box center [1074, 447] width 183 height 76
click at [1146, 461] on span "0/2" at bounding box center [1148, 457] width 11 height 8
click at [739, 509] on link "10:30-15:00 BST 0/2 TRF Agency/Pho Restaurant [GEOGRAPHIC_DATA]" at bounding box center [684, 508] width 173 height 18
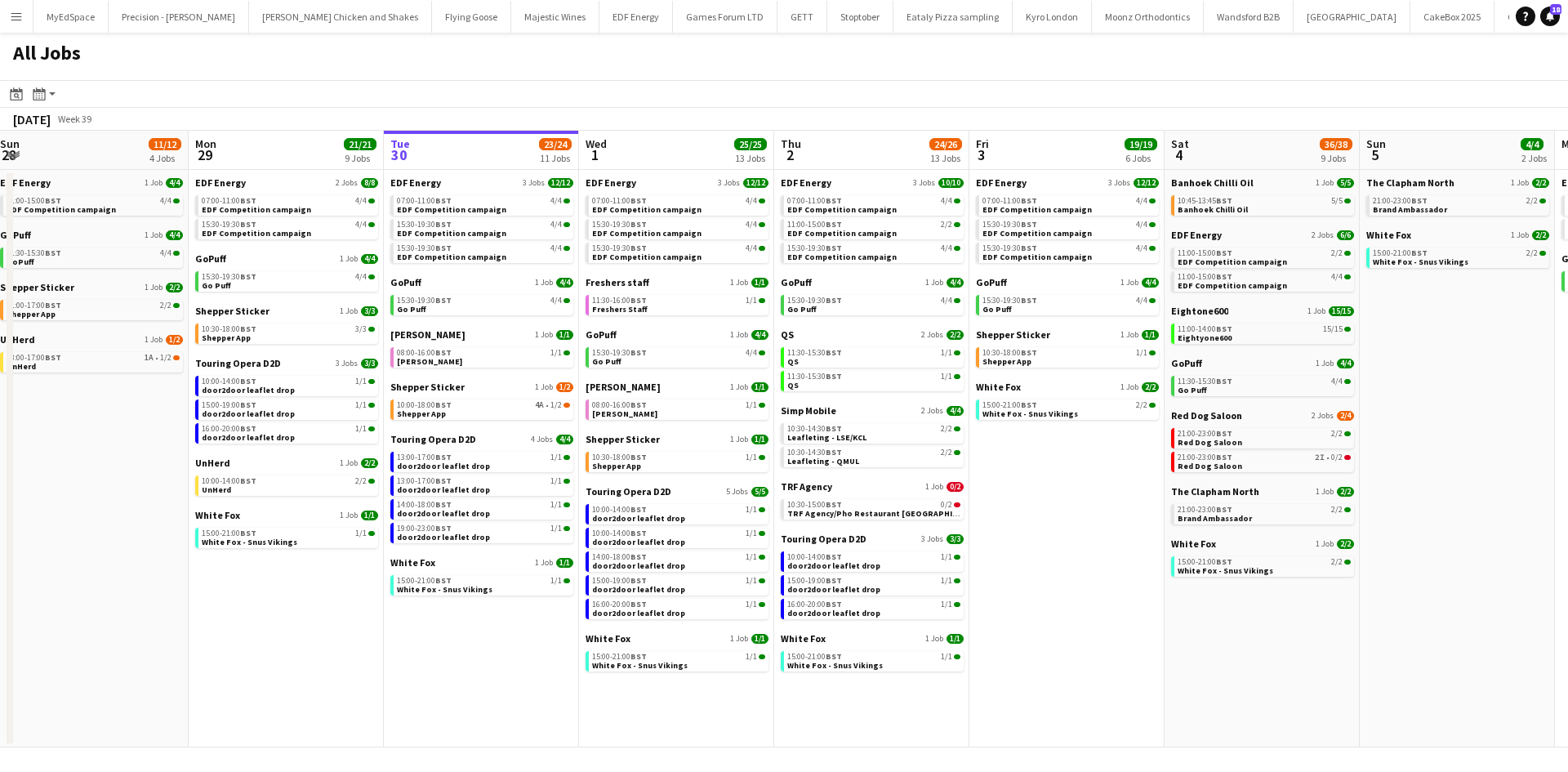
drag, startPoint x: 885, startPoint y: 538, endPoint x: 1073, endPoint y: 561, distance: 189.4
click at [1073, 561] on app-calendar-viewport "Fri 26 24/24 8 Jobs Sat 27 25/29 9 Jobs Sun 28 11/12 4 Jobs Mon 29 21/21 9 Jobs…" at bounding box center [784, 439] width 1568 height 617
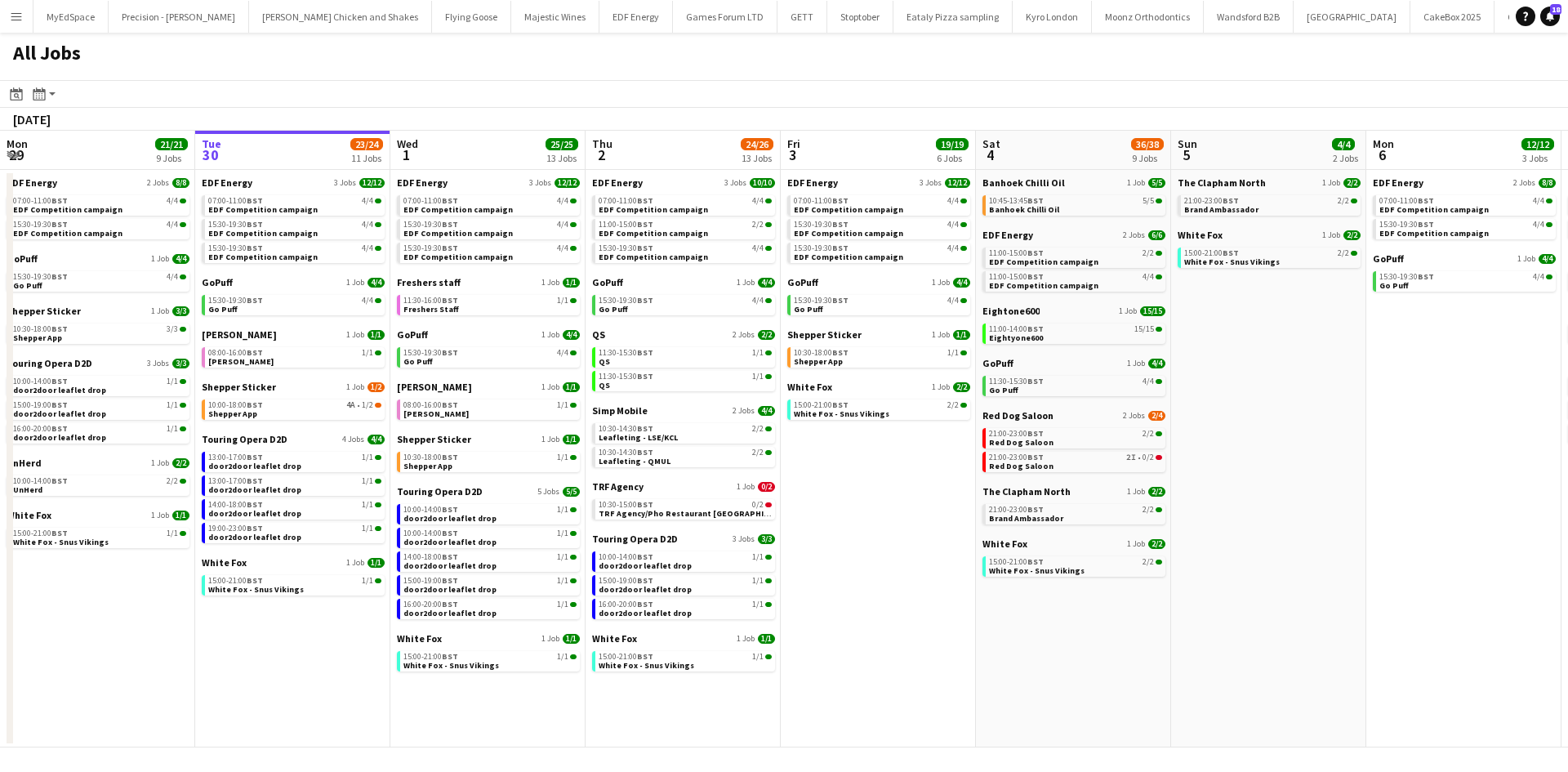
drag, startPoint x: 1224, startPoint y: 617, endPoint x: 1029, endPoint y: 617, distance: 195.0
click at [1029, 617] on app-calendar-viewport "Fri 26 24/24 8 Jobs Sat 27 25/29 9 Jobs Sun 28 11/12 4 Jobs Mon 29 21/21 9 Jobs…" at bounding box center [784, 439] width 1568 height 617
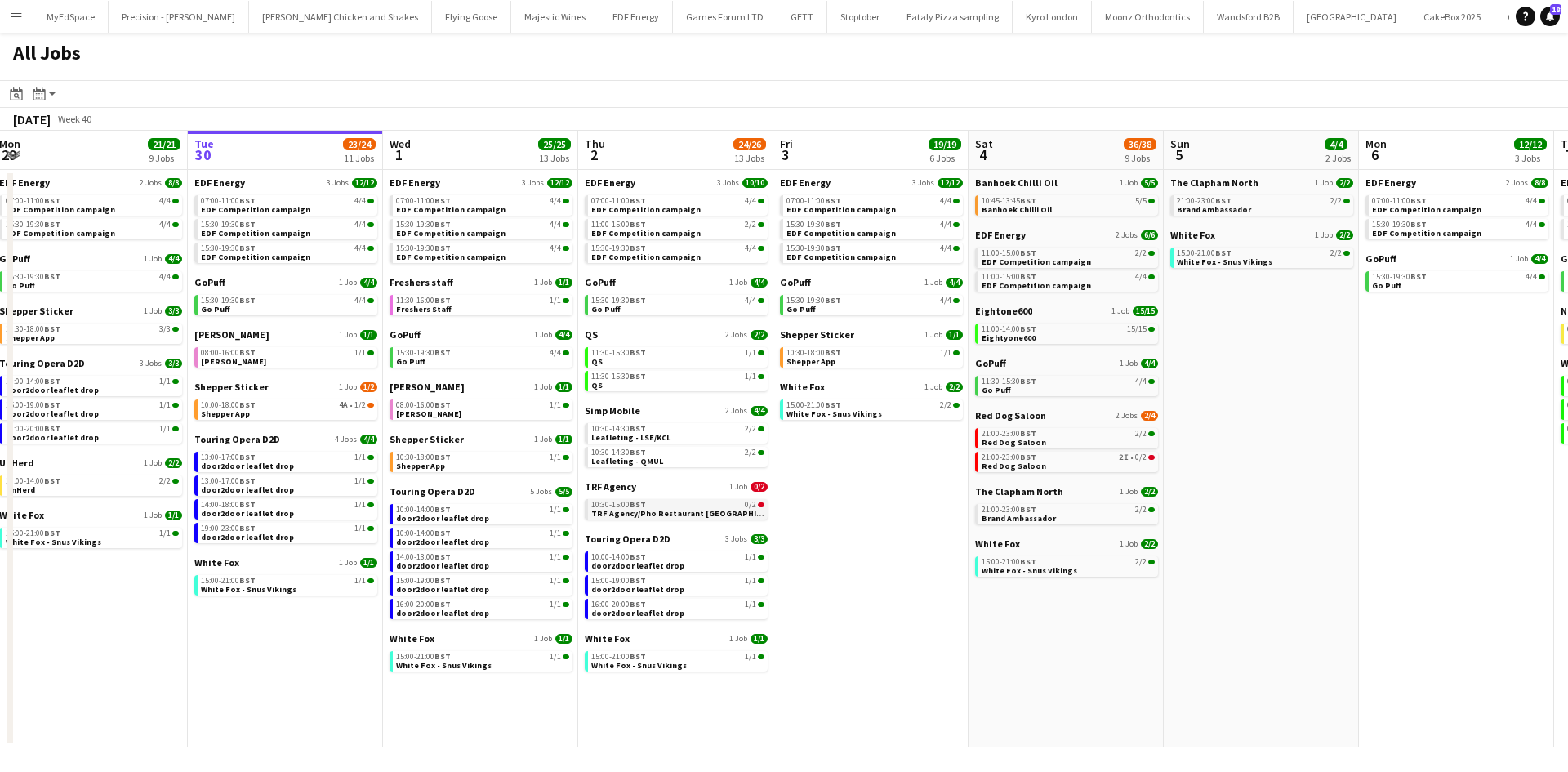
click at [736, 508] on div "10:30-15:00 BST 0/2" at bounding box center [677, 504] width 173 height 8
click at [296, 212] on span "EDF Competition campaign" at bounding box center [255, 209] width 109 height 10
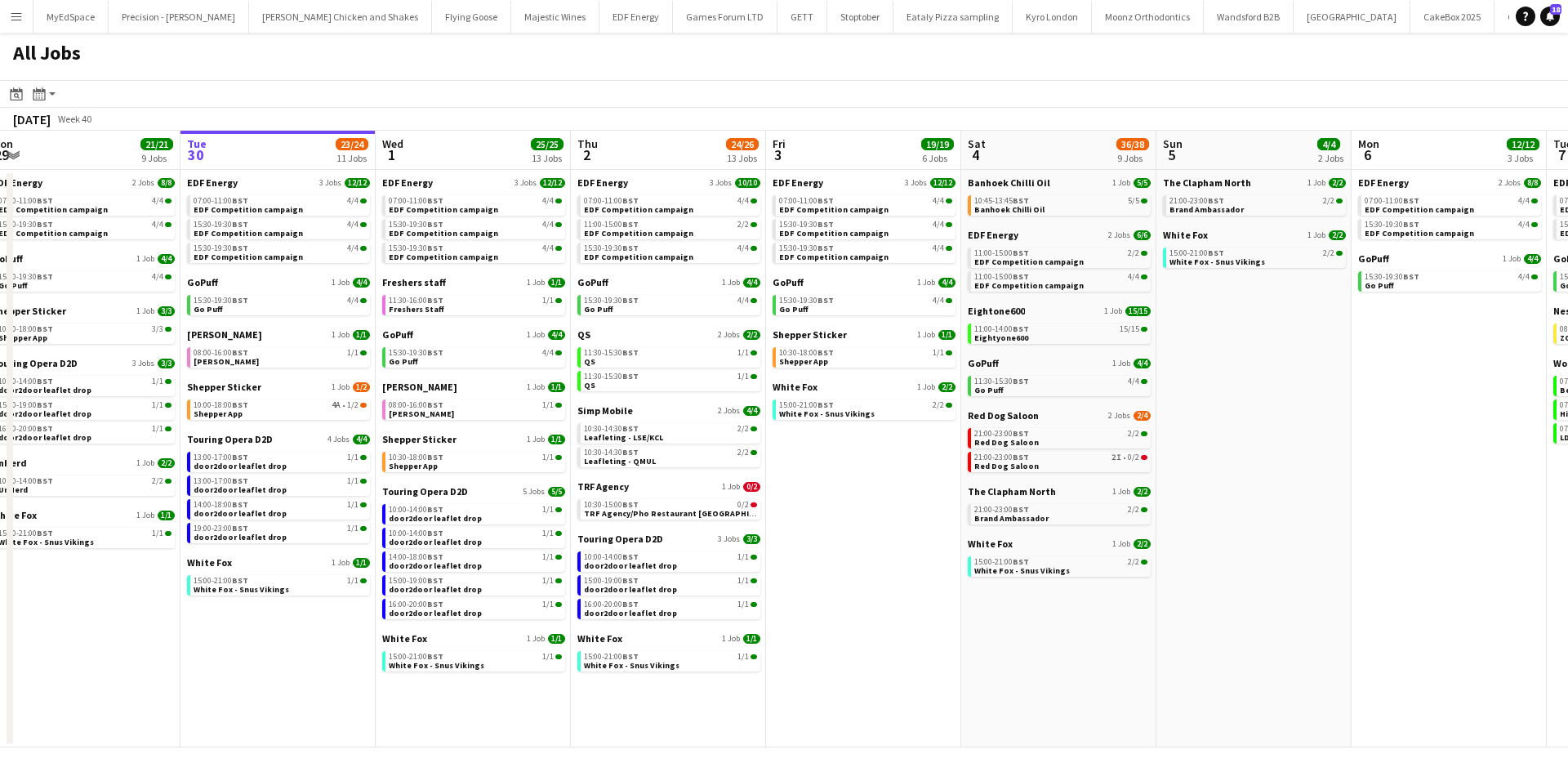
drag, startPoint x: 901, startPoint y: 581, endPoint x: 890, endPoint y: 582, distance: 11.0
click at [890, 582] on app-calendar-viewport "Fri 26 24/24 8 Jobs Sat 27 25/29 9 Jobs Sun 28 11/12 4 Jobs Mon 29 21/21 9 Jobs…" at bounding box center [784, 439] width 1568 height 617
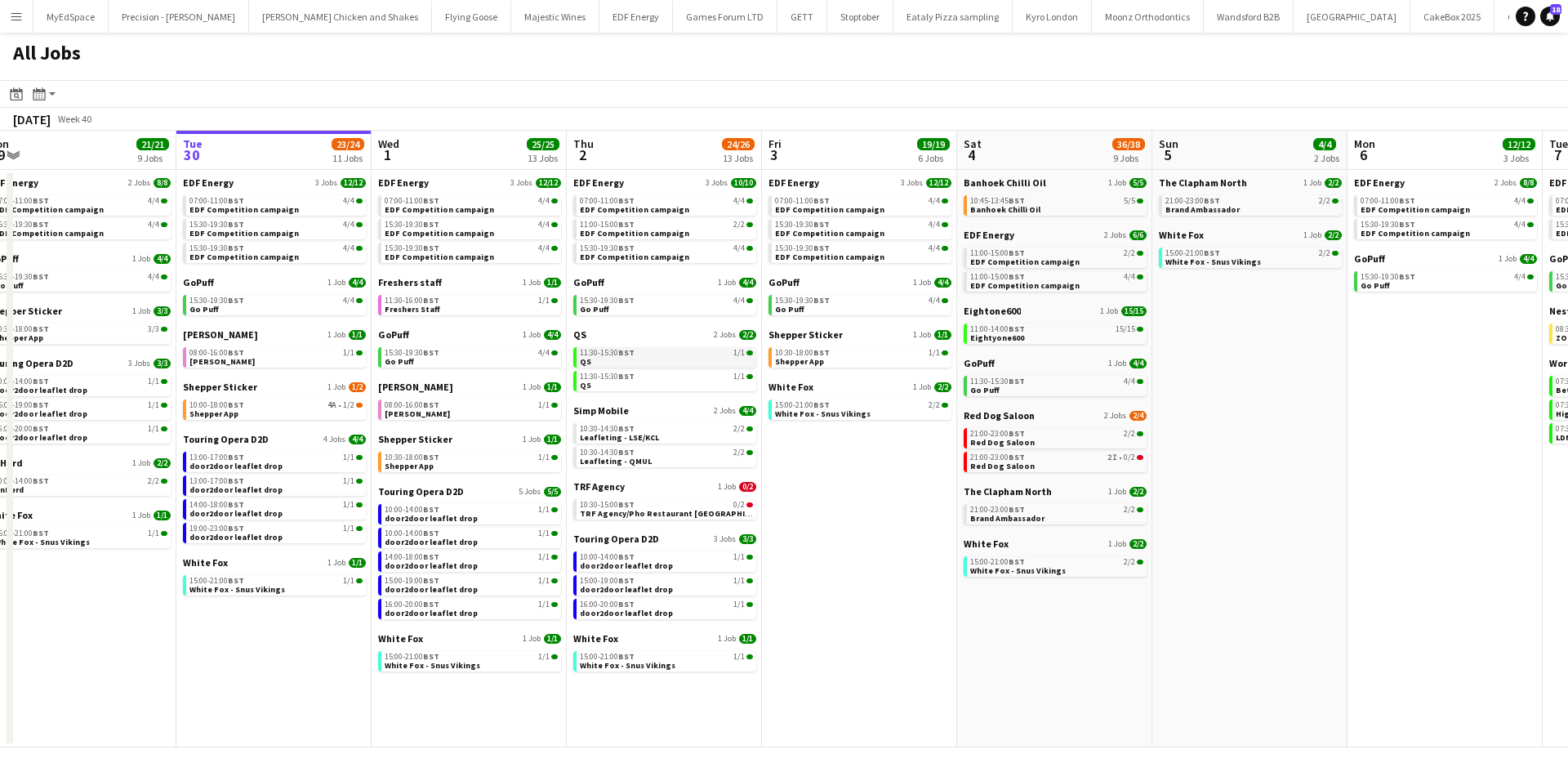
click at [664, 362] on link "11:30-15:30 BST 1/1 QS" at bounding box center [666, 356] width 173 height 18
click at [1078, 459] on div "21:00-23:00 BST 2I • 0/2" at bounding box center [1055, 457] width 173 height 8
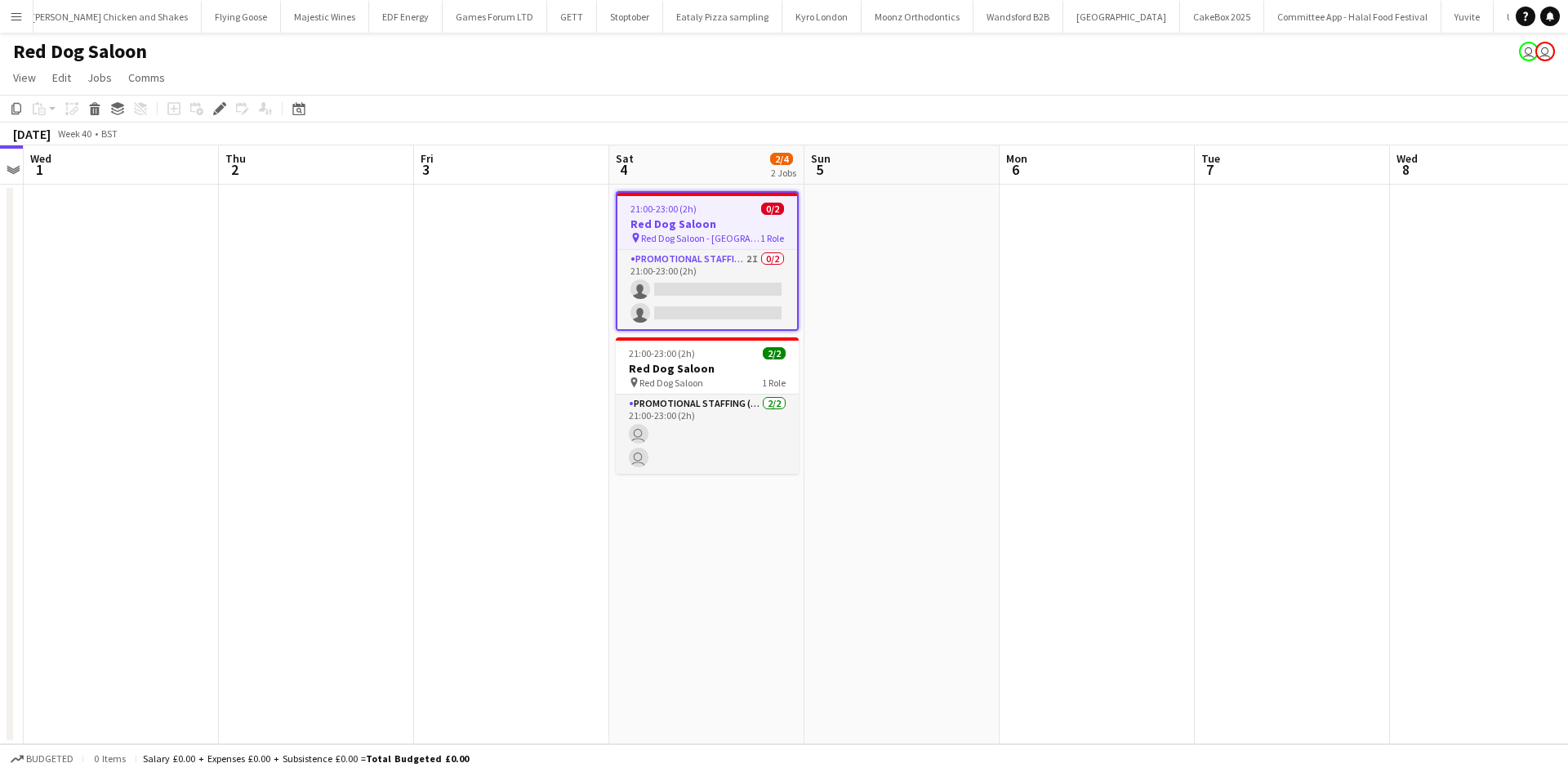
scroll to position [0, 347]
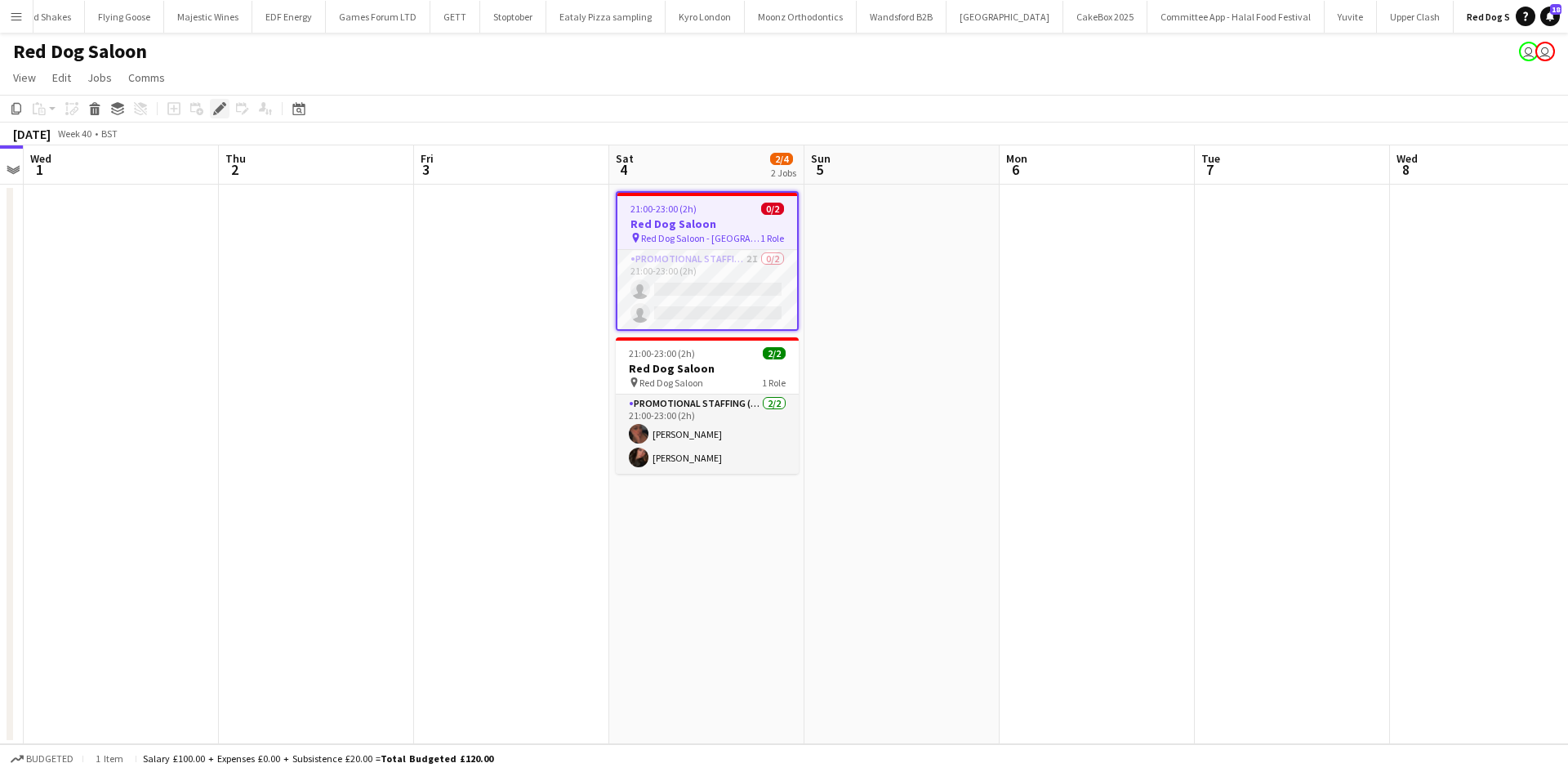
click at [228, 109] on div "Edit" at bounding box center [219, 108] width 19 height 19
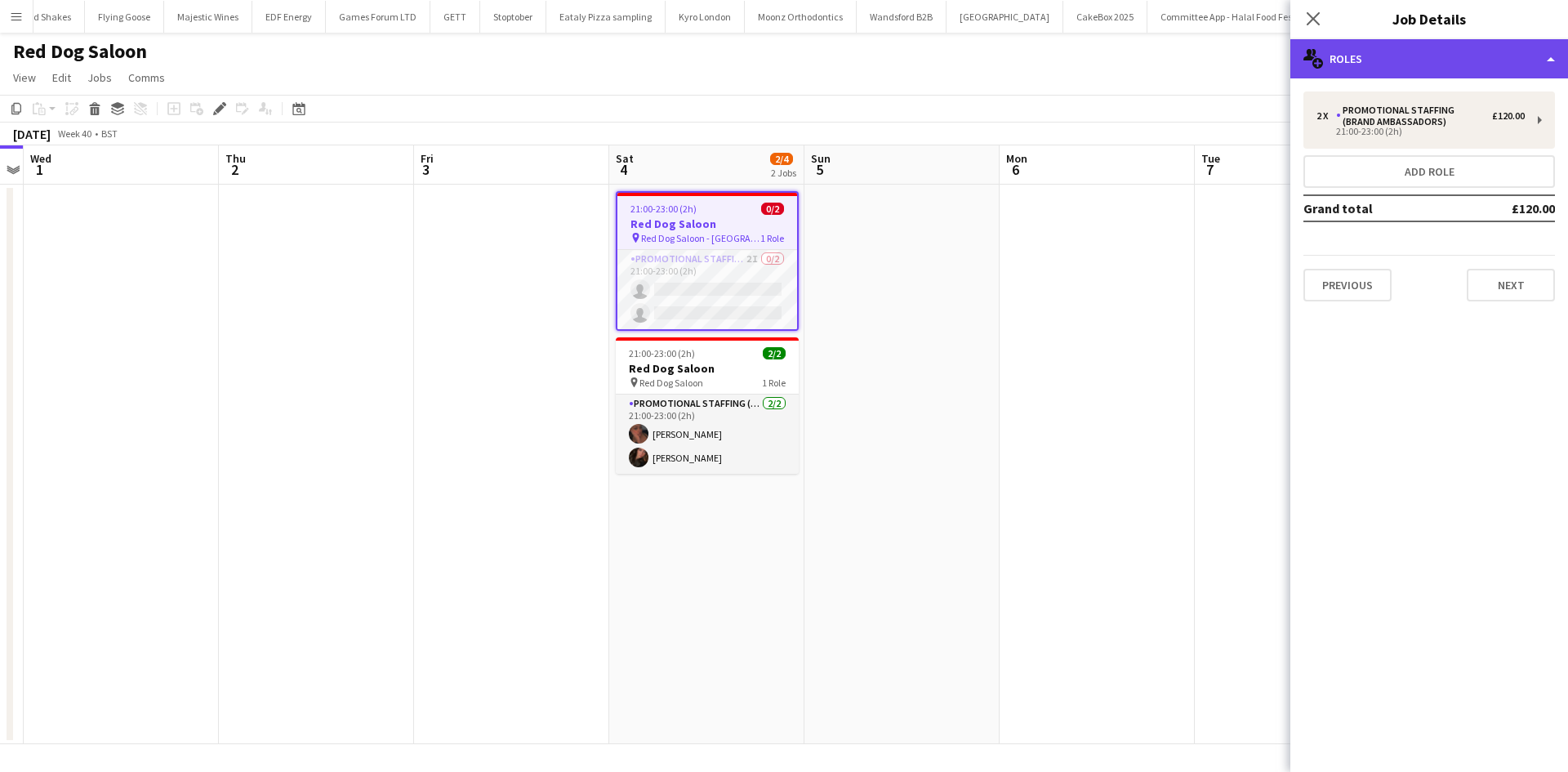
click at [1448, 68] on div "multiple-users-add Roles" at bounding box center [1429, 58] width 278 height 39
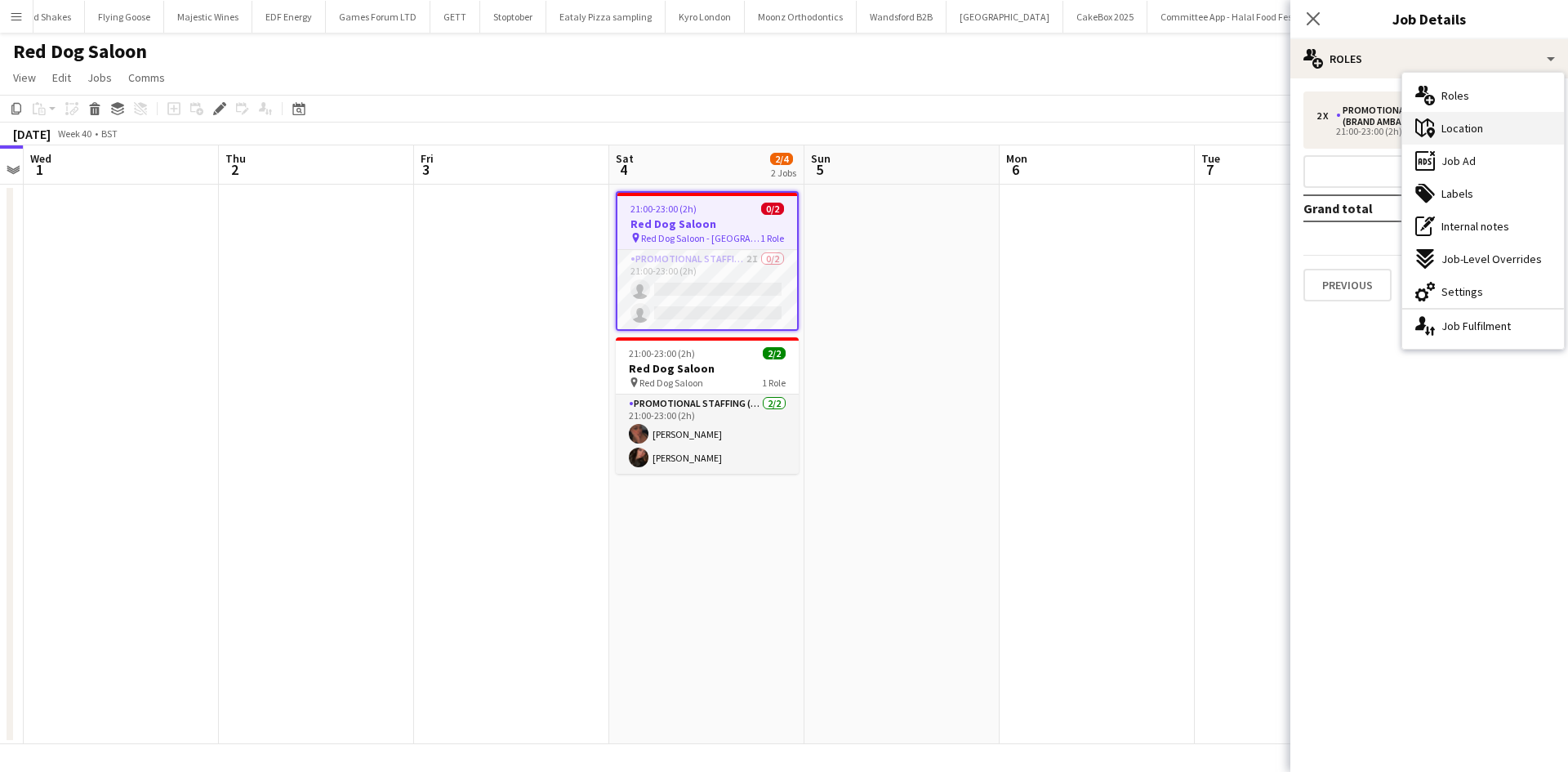
click at [1488, 124] on div "maps-pin-1 Location" at bounding box center [1482, 127] width 162 height 32
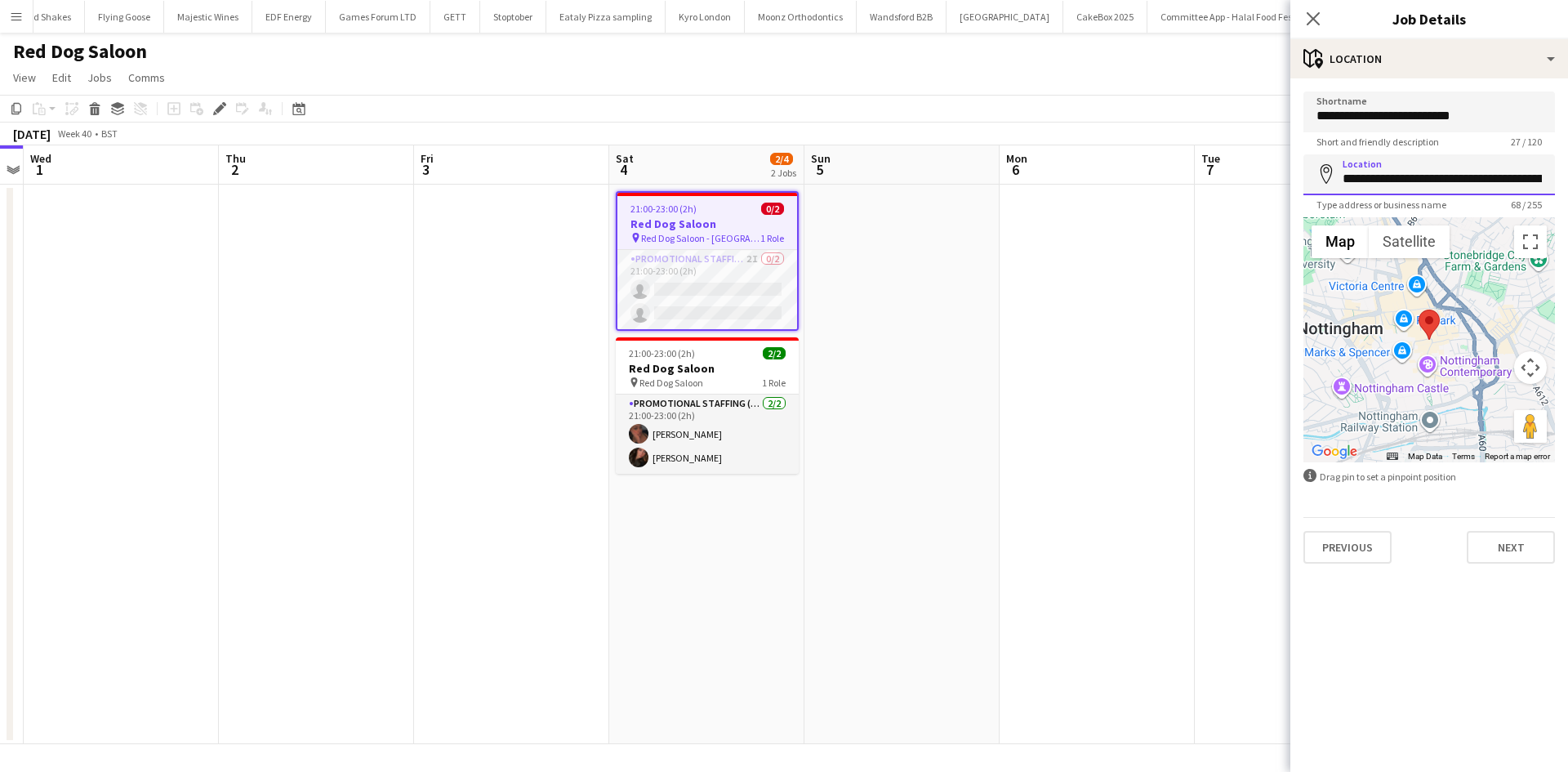
scroll to position [0, 190]
drag, startPoint x: 1339, startPoint y: 181, endPoint x: 1519, endPoint y: 198, distance: 180.8
click at [1519, 198] on body "Menu Boards Boards Boards All jobs Status Workforce Workforce My Workforce Recr…" at bounding box center [784, 386] width 1568 height 772
click at [1033, 483] on app-date-cell at bounding box center [1096, 464] width 195 height 560
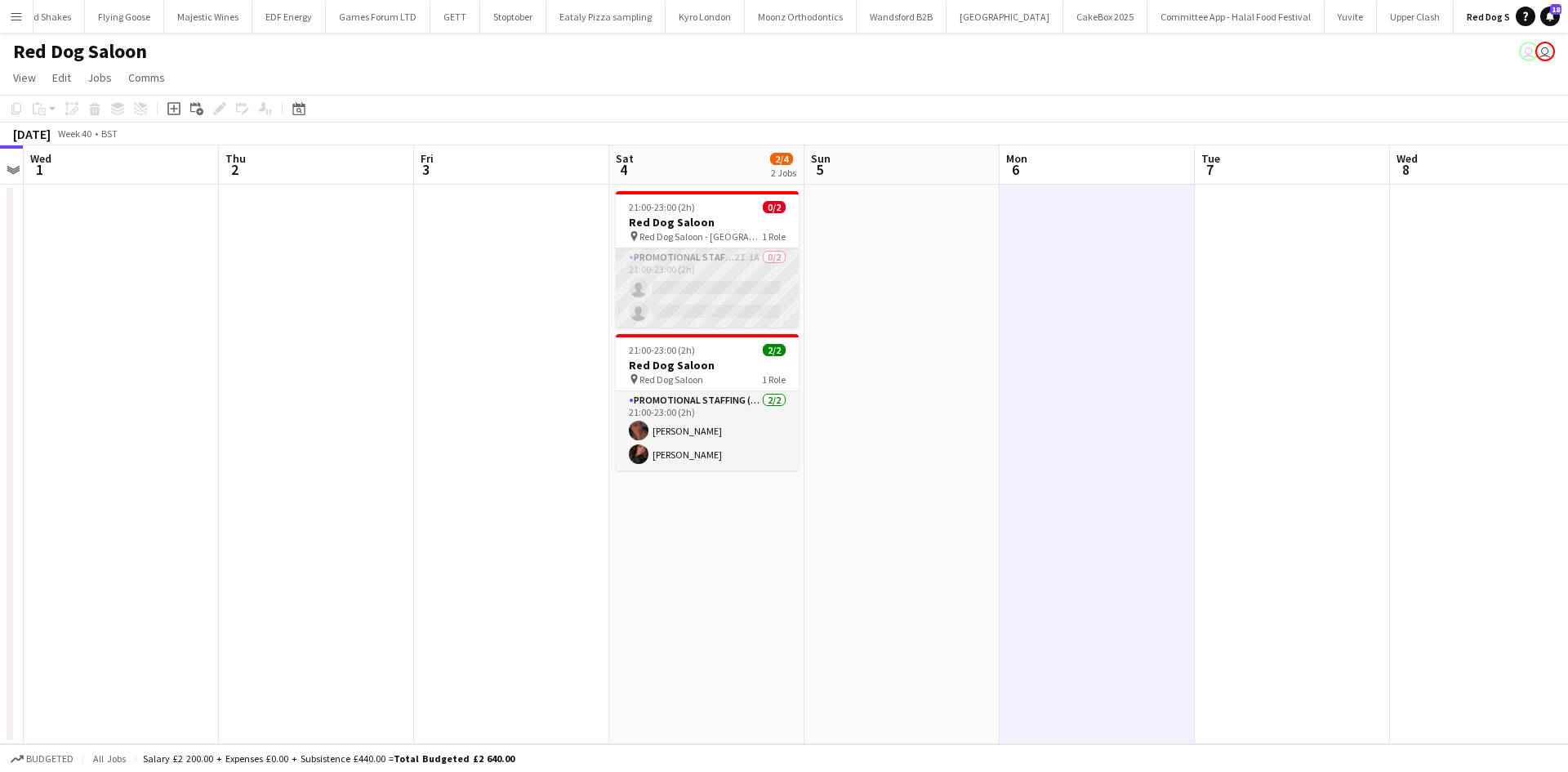
click at [756, 257] on app-card-role "Promotional Staffing (Brand Ambassadors) 2I 1A 0/2 21:00-23:00 (2h) single-neut…" at bounding box center [707, 288] width 183 height 79
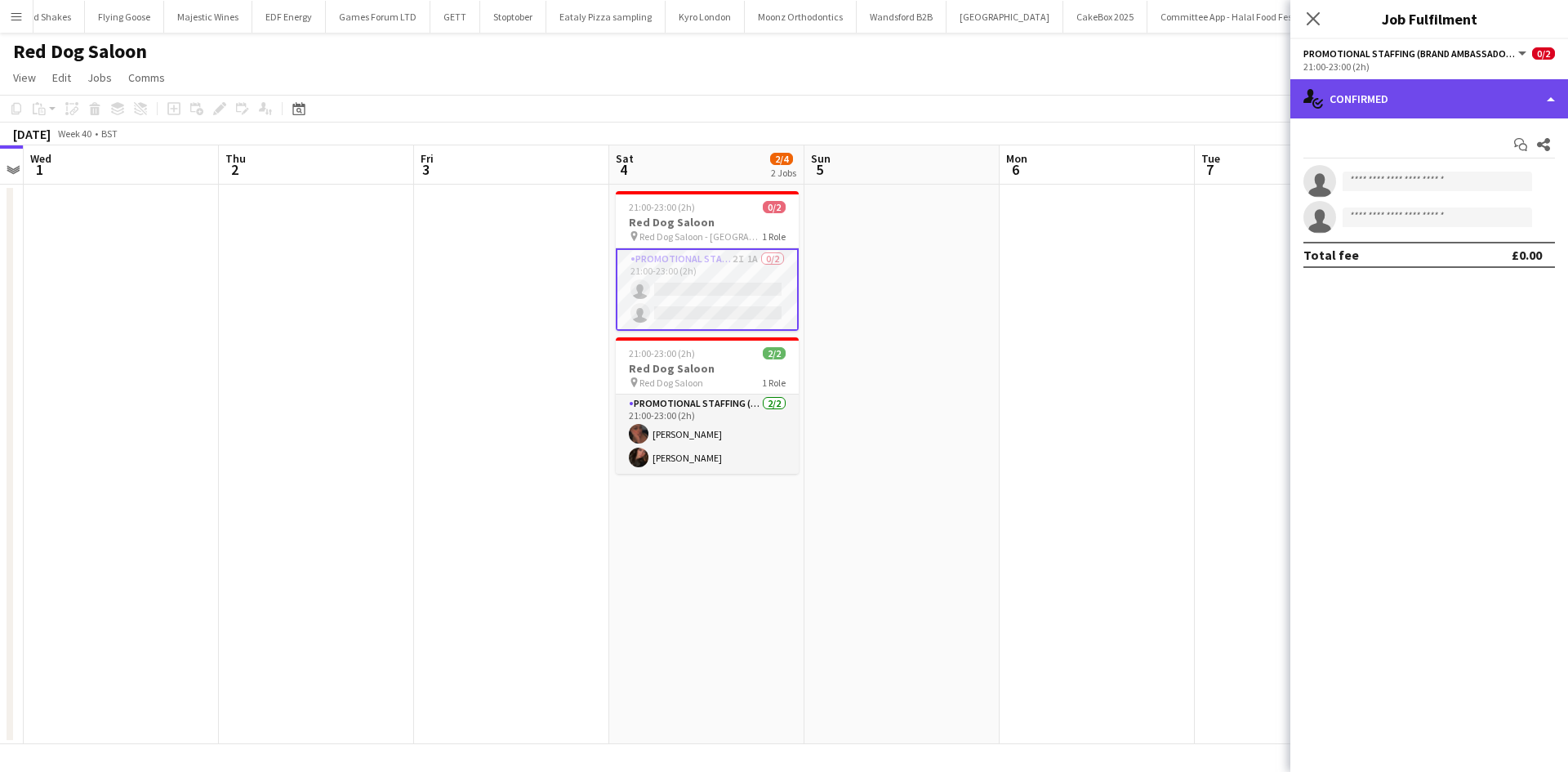
click at [1369, 88] on div "single-neutral-actions-check-2 Confirmed" at bounding box center [1429, 99] width 278 height 39
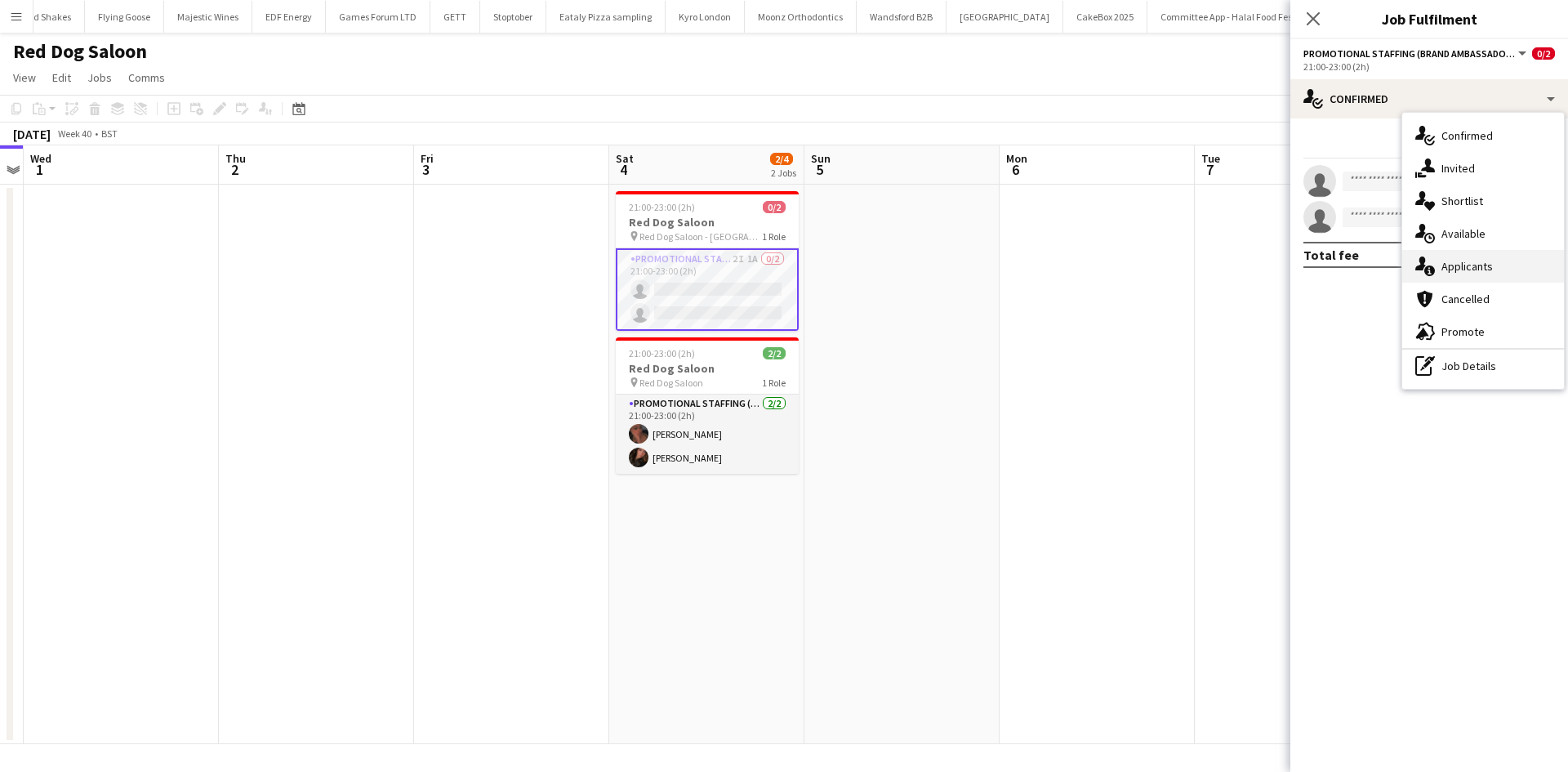
click at [1453, 260] on span "Applicants" at bounding box center [1467, 266] width 52 height 15
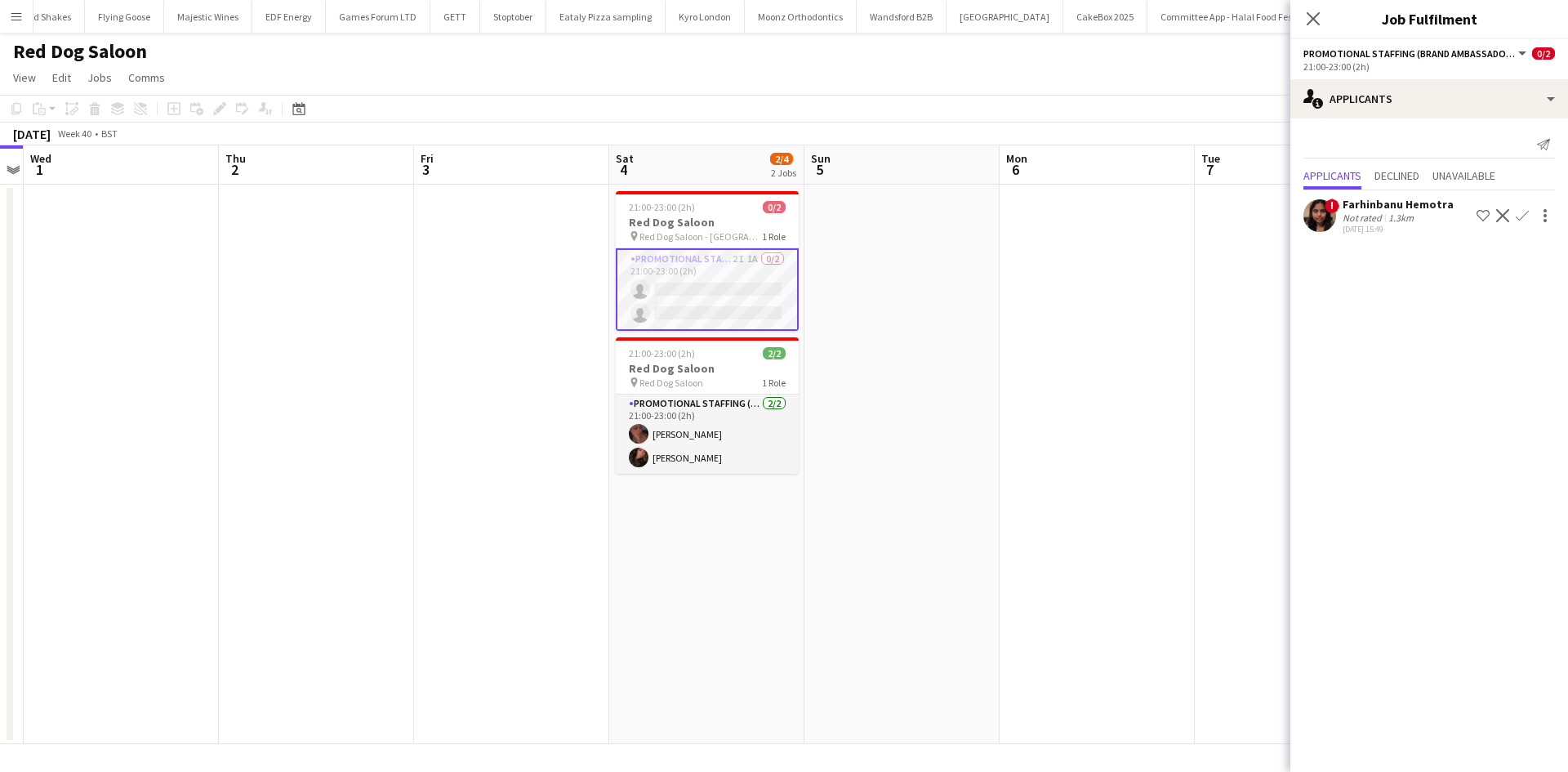
click at [1406, 220] on div "1.3km" at bounding box center [1401, 217] width 31 height 12
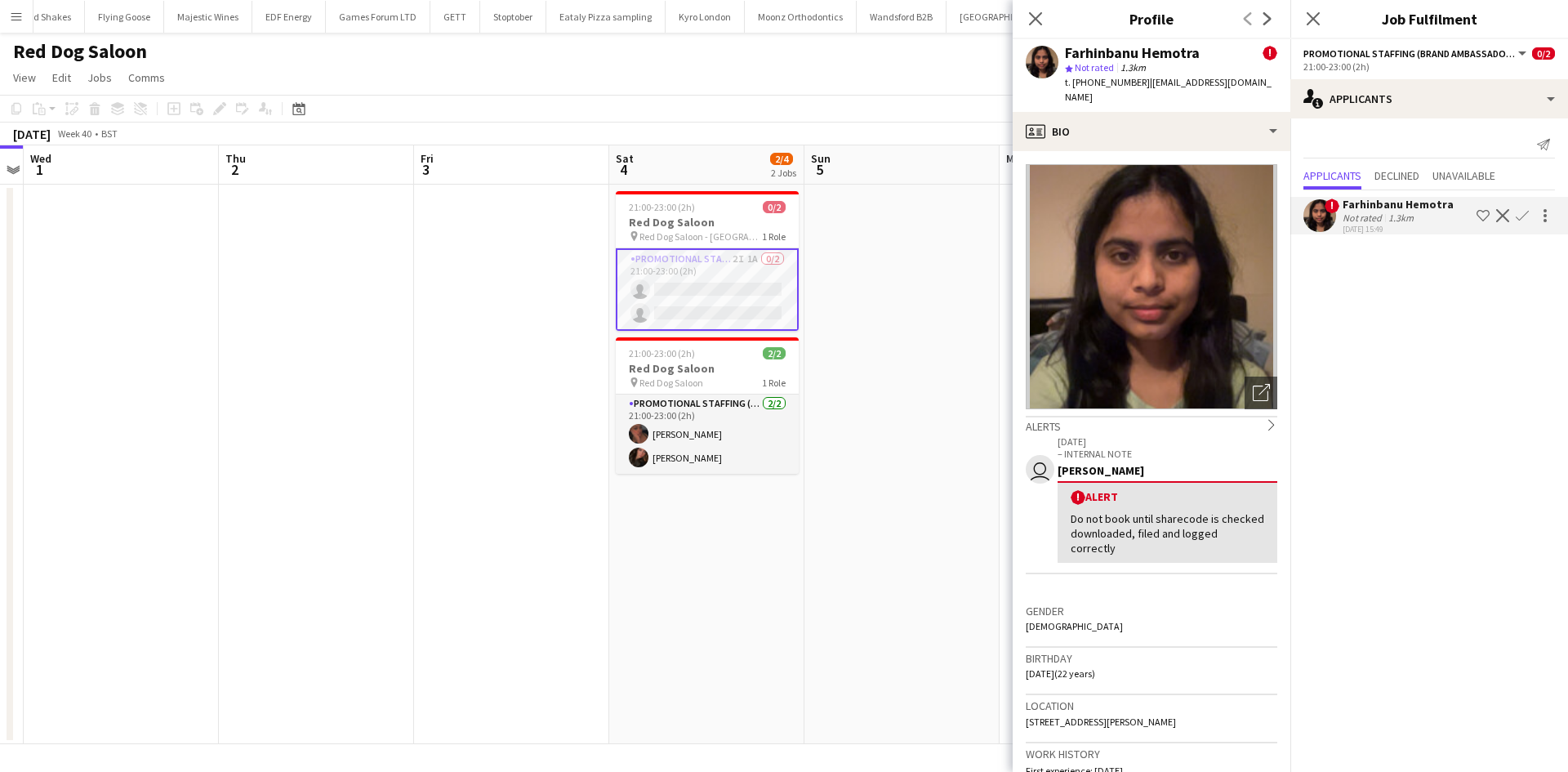
click at [872, 278] on app-date-cell at bounding box center [901, 464] width 195 height 560
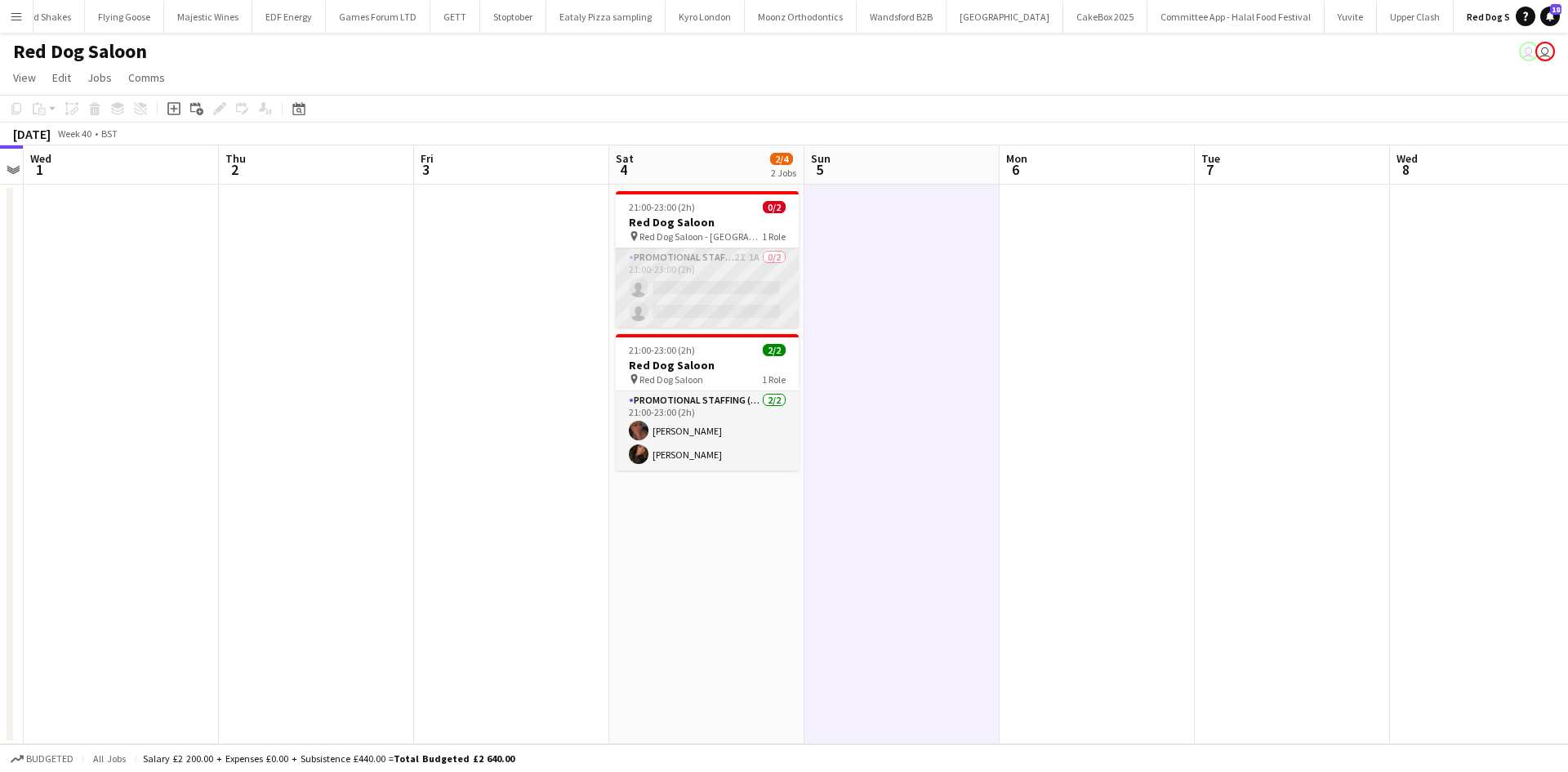
click at [750, 267] on app-card-role "Promotional Staffing (Brand Ambassadors) 2I 1A 0/2 21:00-23:00 (2h) single-neut…" at bounding box center [707, 288] width 183 height 79
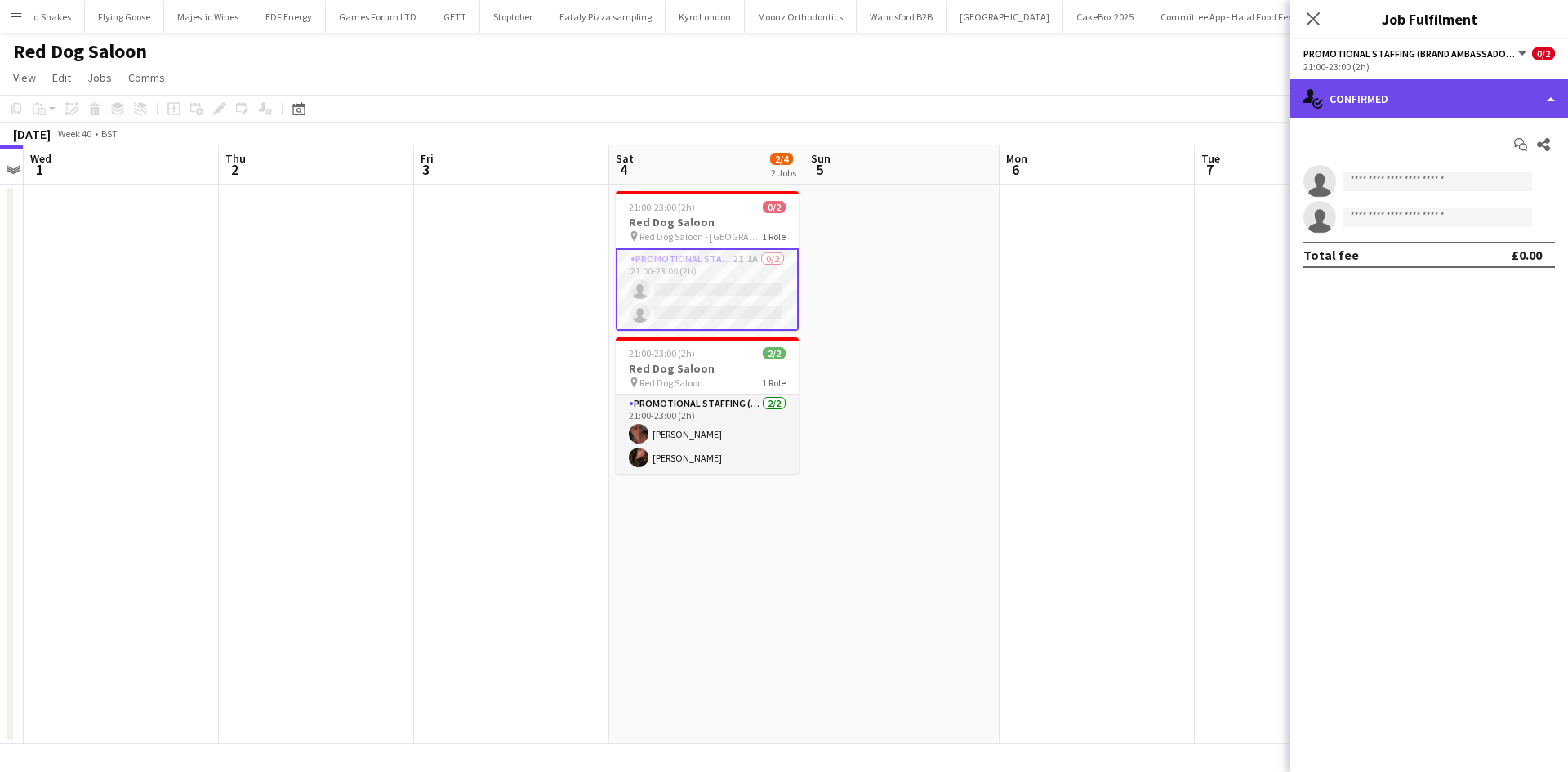
click at [1335, 102] on div "single-neutral-actions-check-2 Confirmed" at bounding box center [1429, 99] width 278 height 39
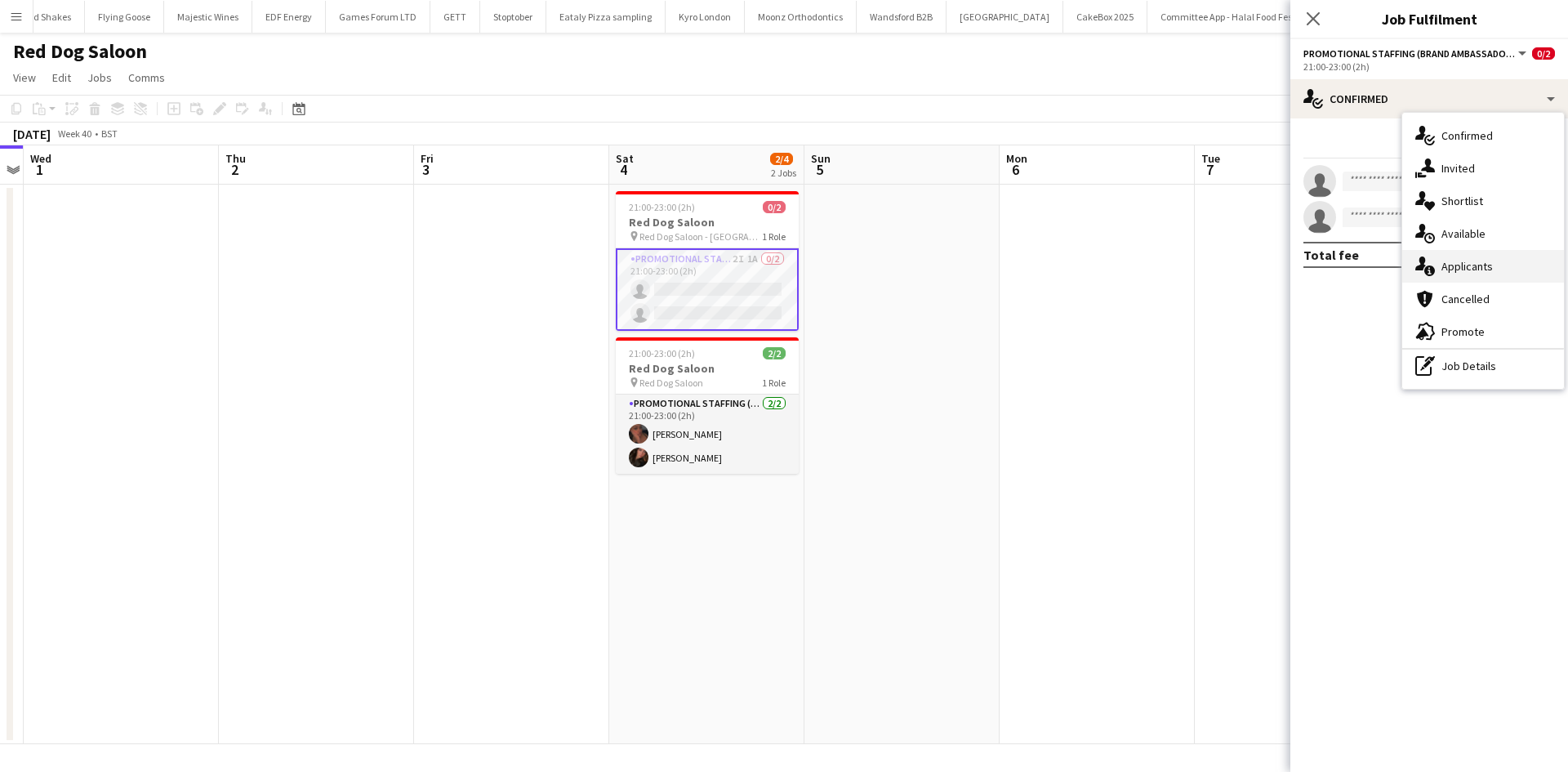
click at [1455, 263] on span "Applicants" at bounding box center [1467, 266] width 52 height 15
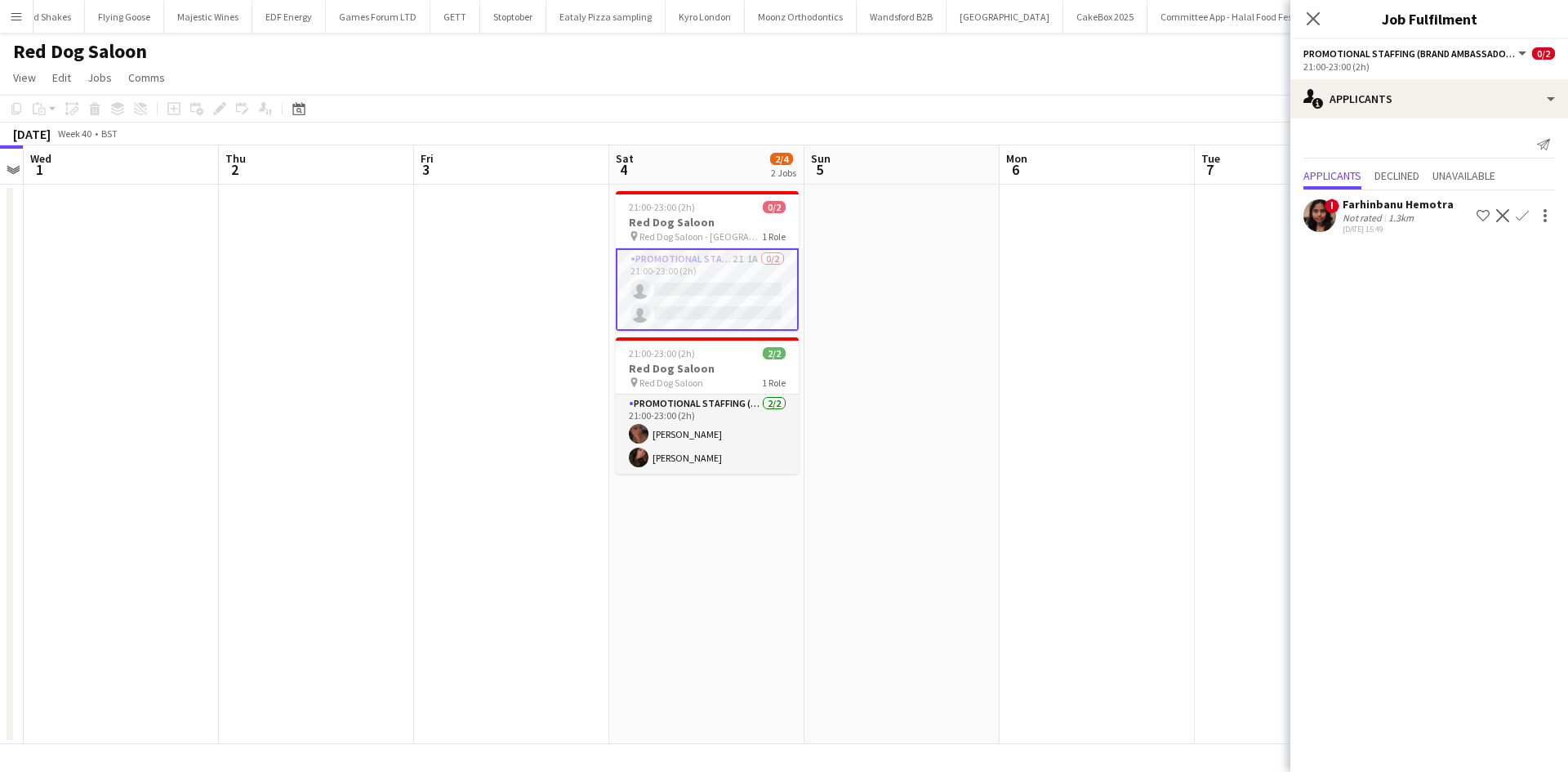
click at [1029, 389] on app-date-cell at bounding box center [1096, 464] width 195 height 560
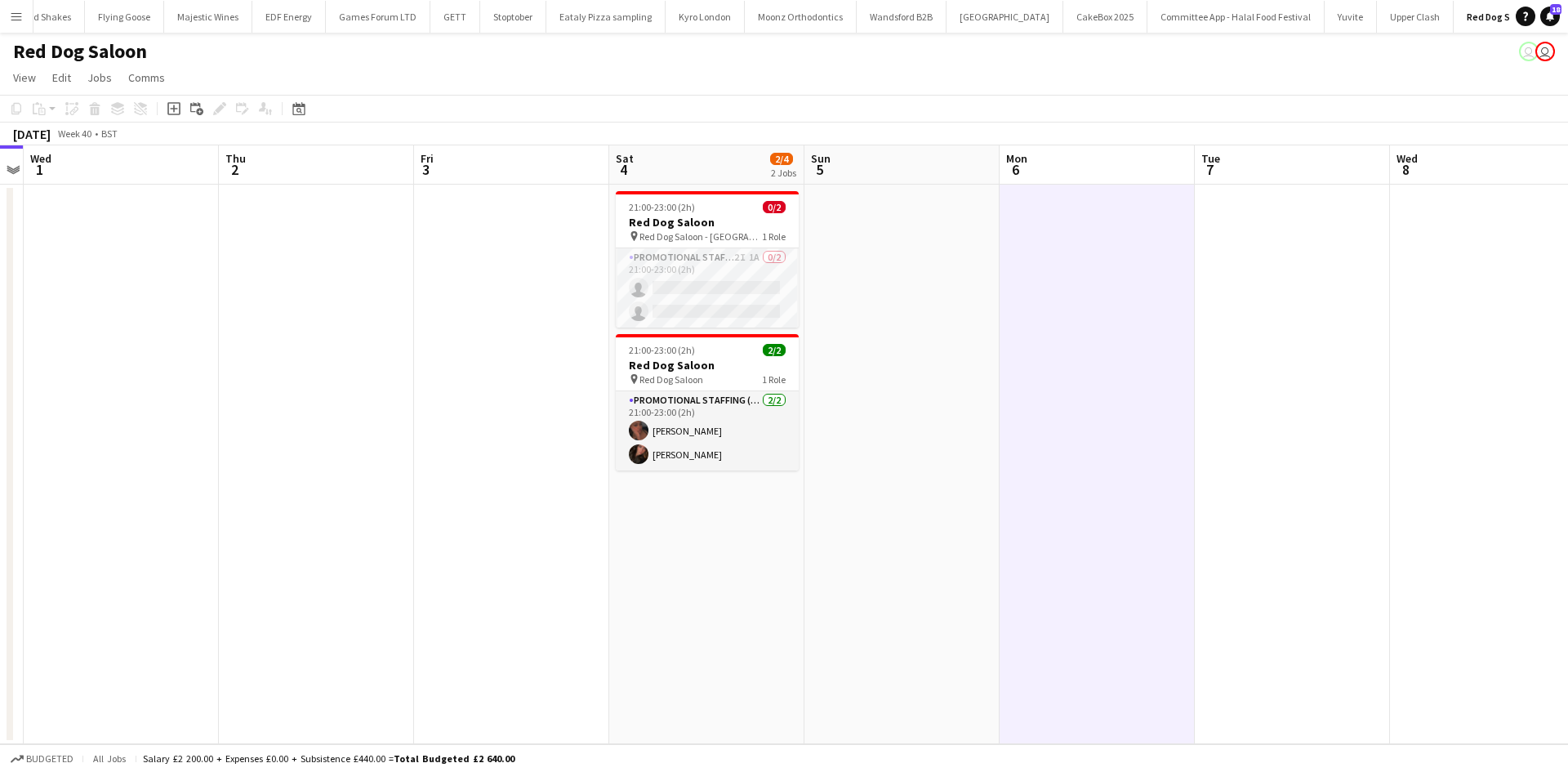
scroll to position [0, 560]
click at [674, 290] on app-card-role "Promotional Staffing (Brand Ambassadors) 2I 1A 1/2 21:00-23:00 (2h) bruno lansd…" at bounding box center [709, 288] width 183 height 79
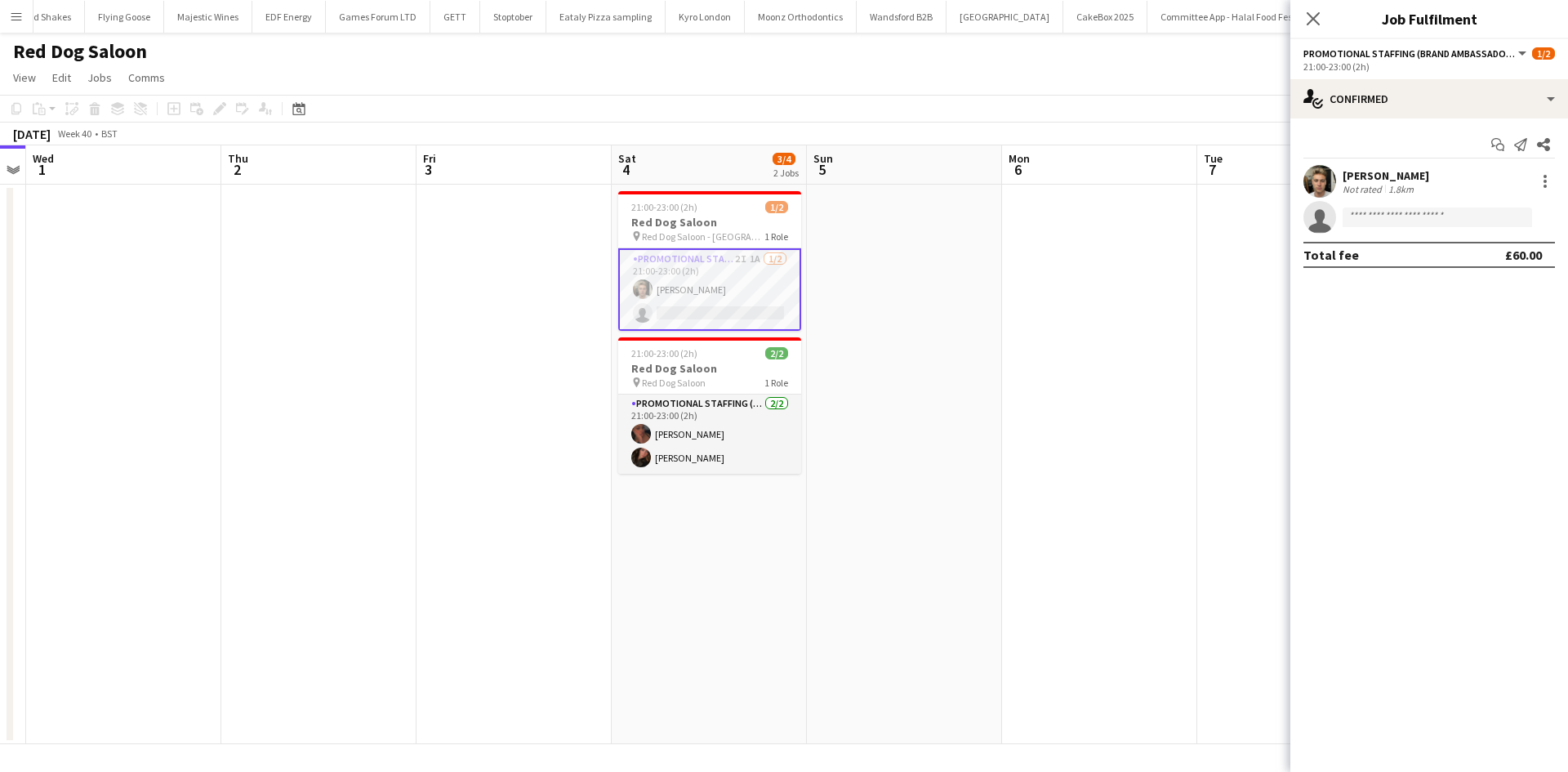
click at [1273, 194] on app-date-cell at bounding box center [1294, 464] width 195 height 560
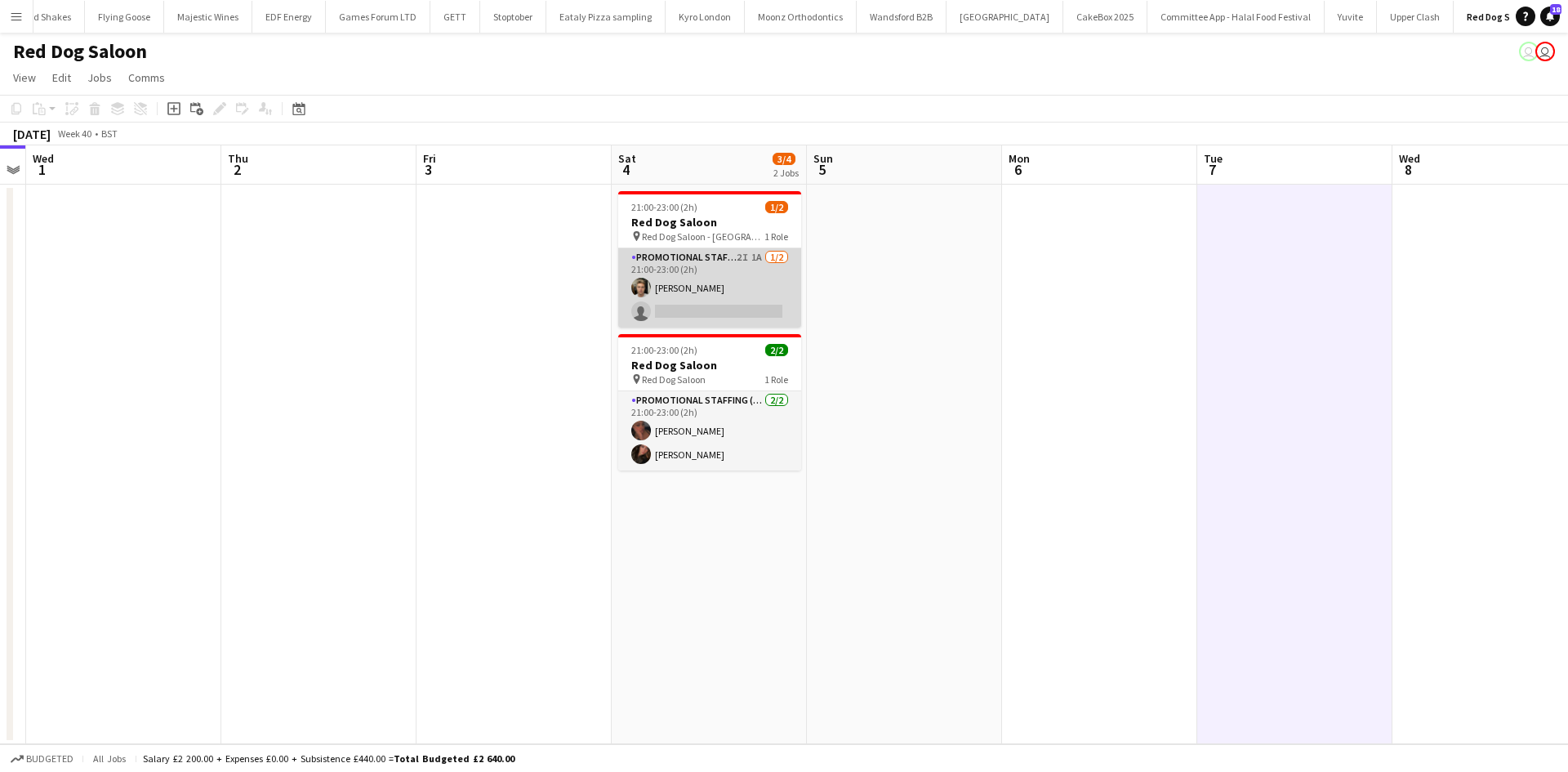
click at [755, 262] on app-card-role "Promotional Staffing (Brand Ambassadors) 2I 1A 1/2 21:00-23:00 (2h) bruno lansd…" at bounding box center [709, 288] width 183 height 79
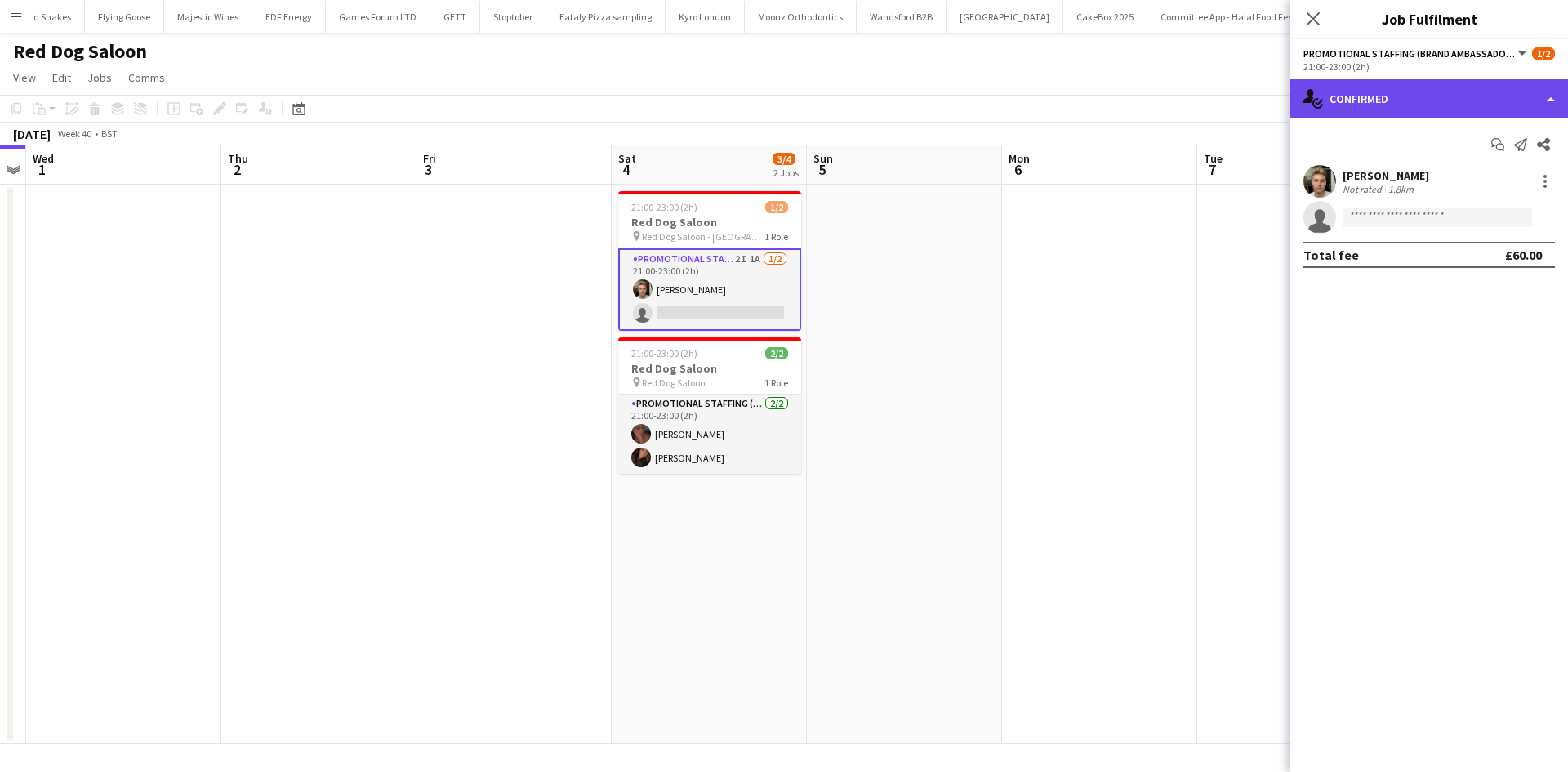
click at [1466, 103] on div "single-neutral-actions-check-2 Confirmed" at bounding box center [1429, 99] width 278 height 39
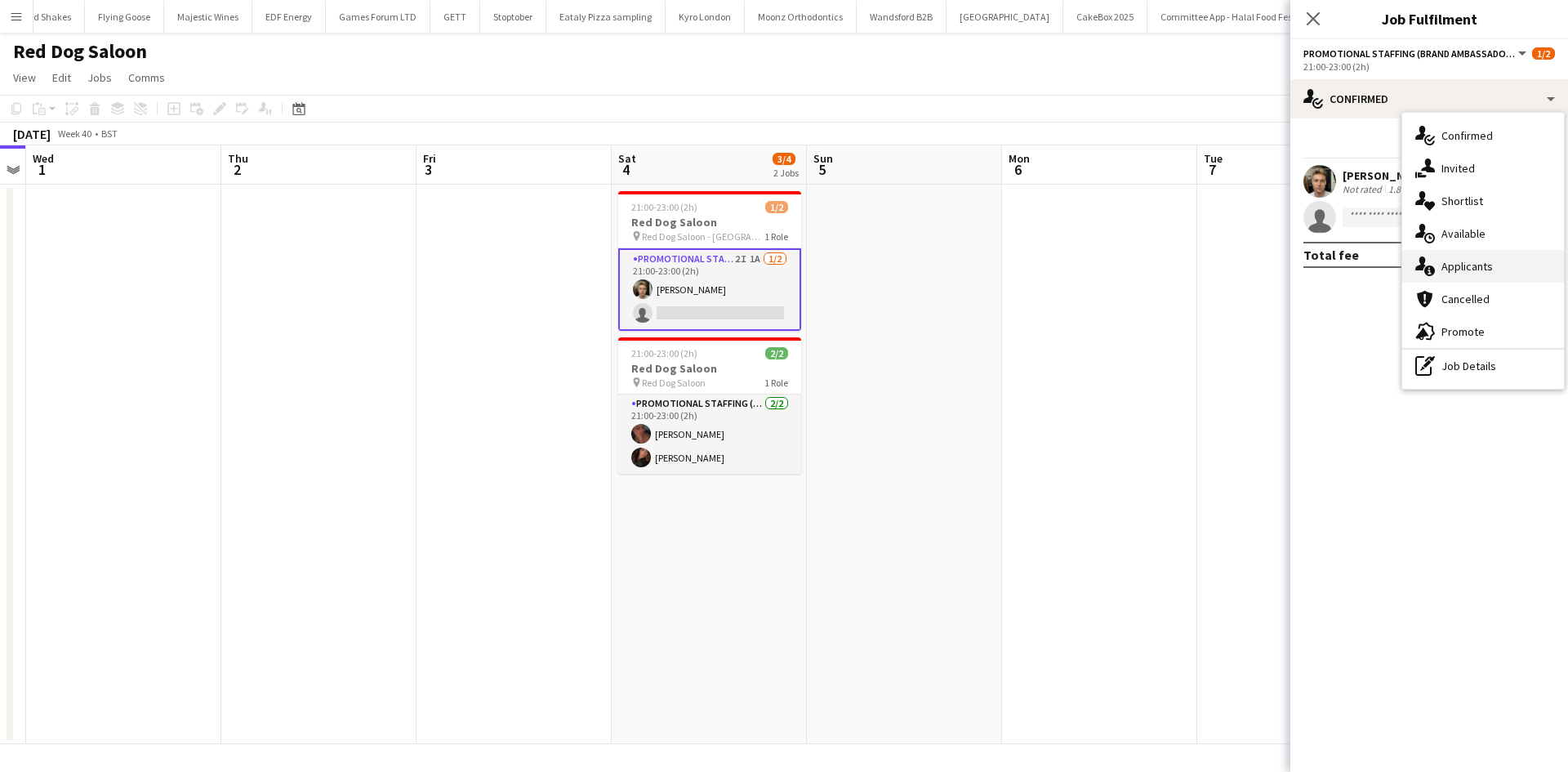
click at [1480, 258] on div "single-neutral-actions-information Applicants" at bounding box center [1482, 266] width 162 height 32
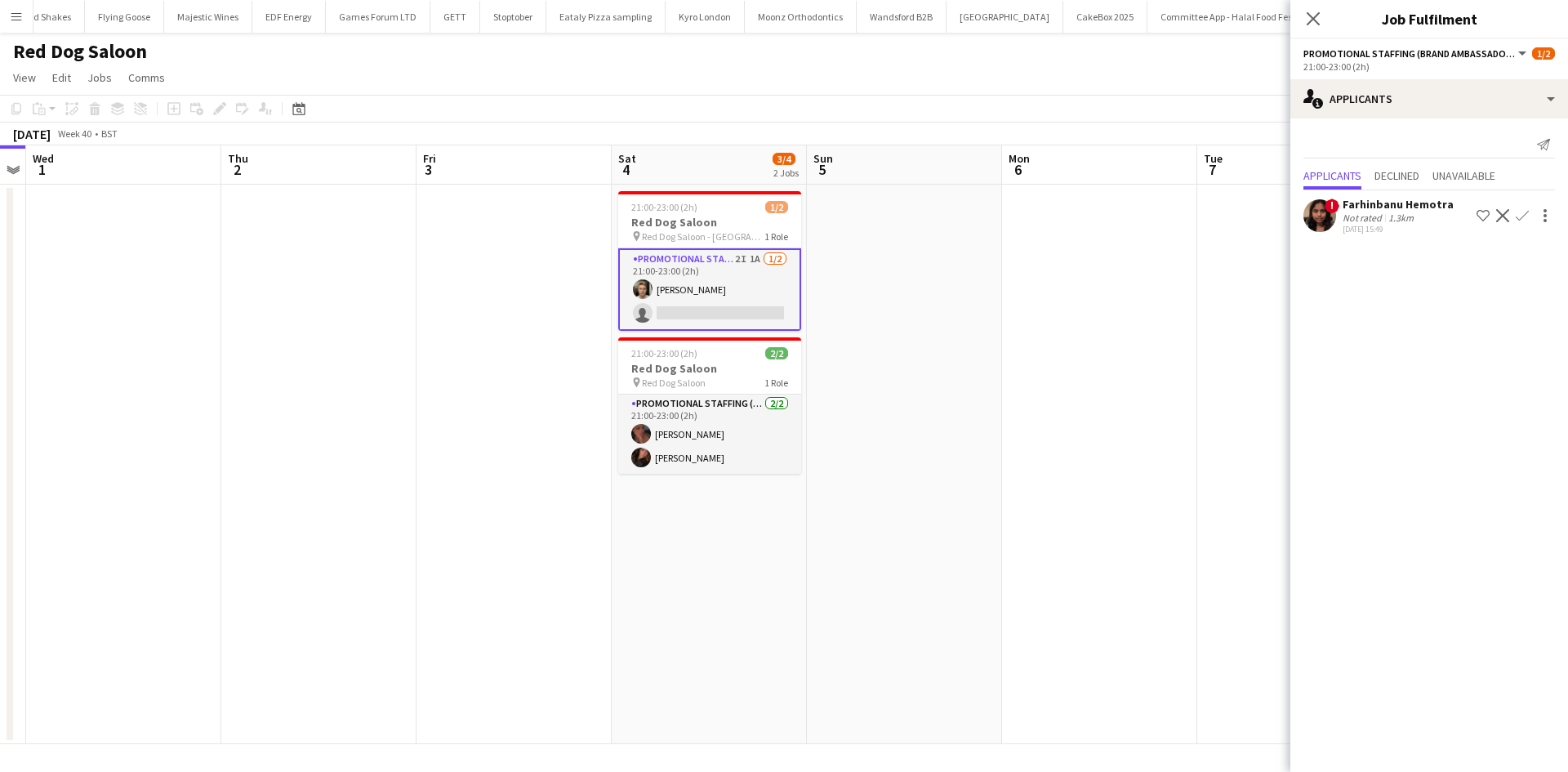
click at [1413, 229] on div "30-09-2025 15:49" at bounding box center [1398, 228] width 111 height 10
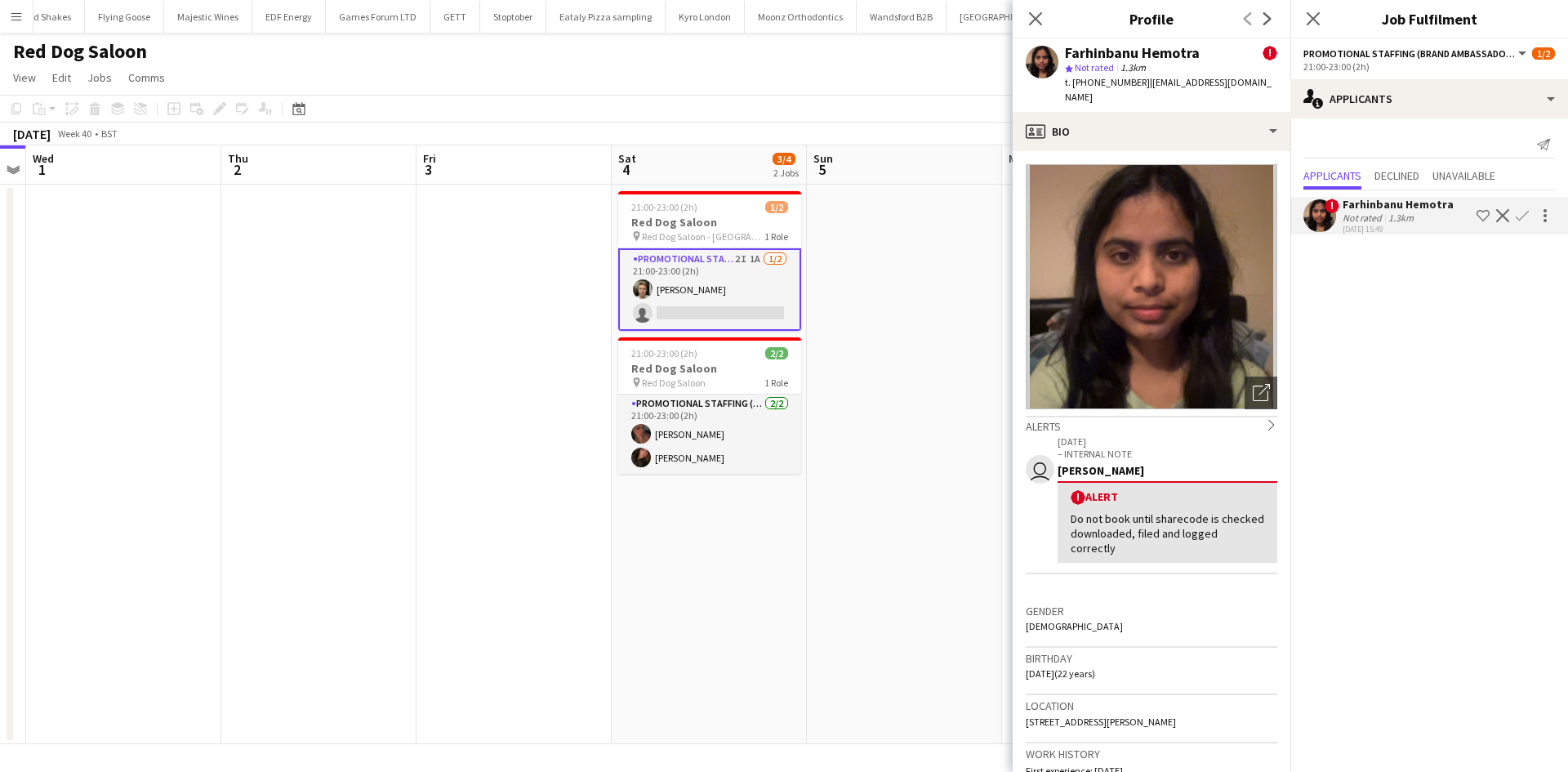
click at [881, 368] on app-date-cell at bounding box center [904, 464] width 195 height 560
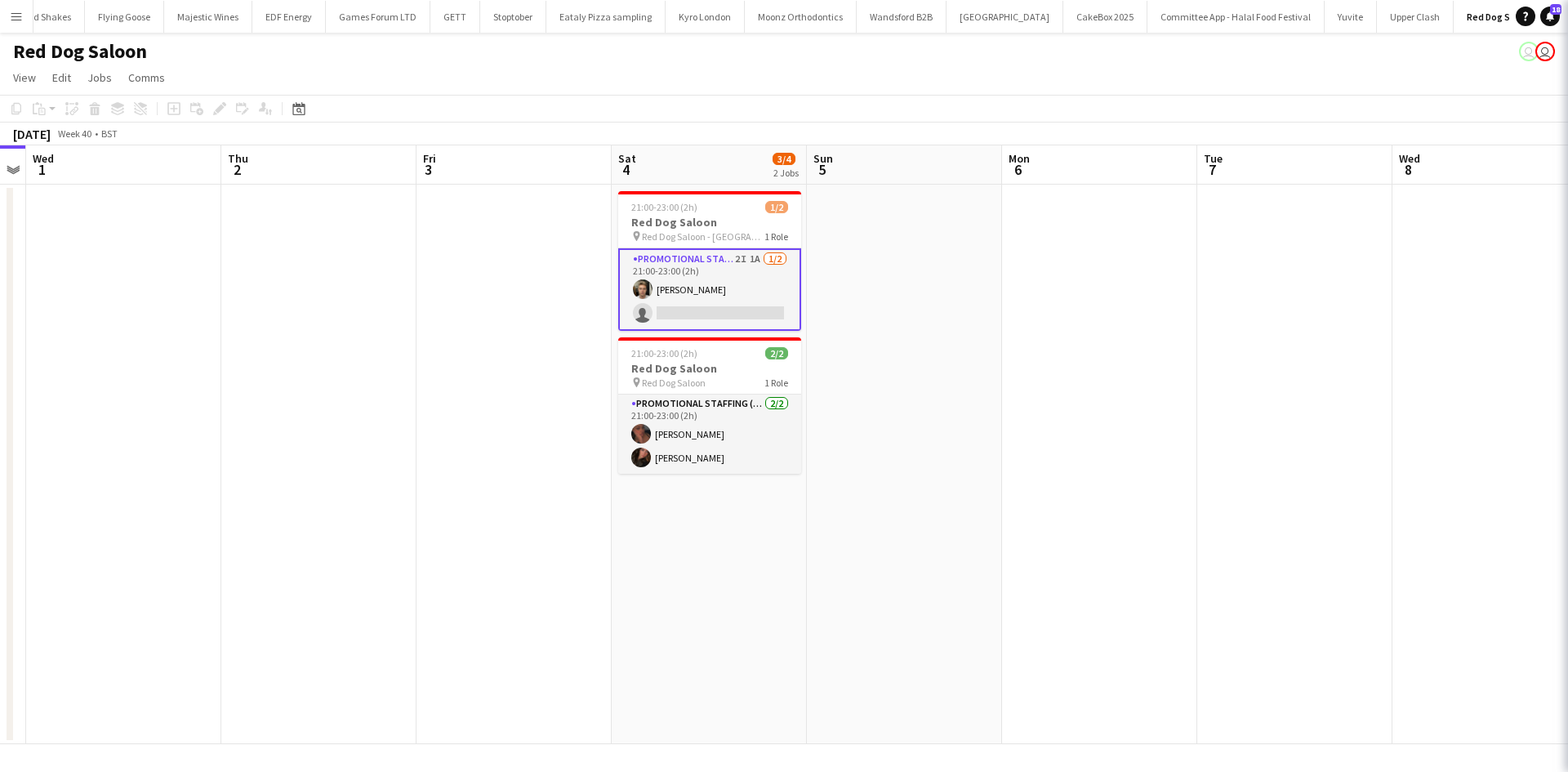
scroll to position [0, 559]
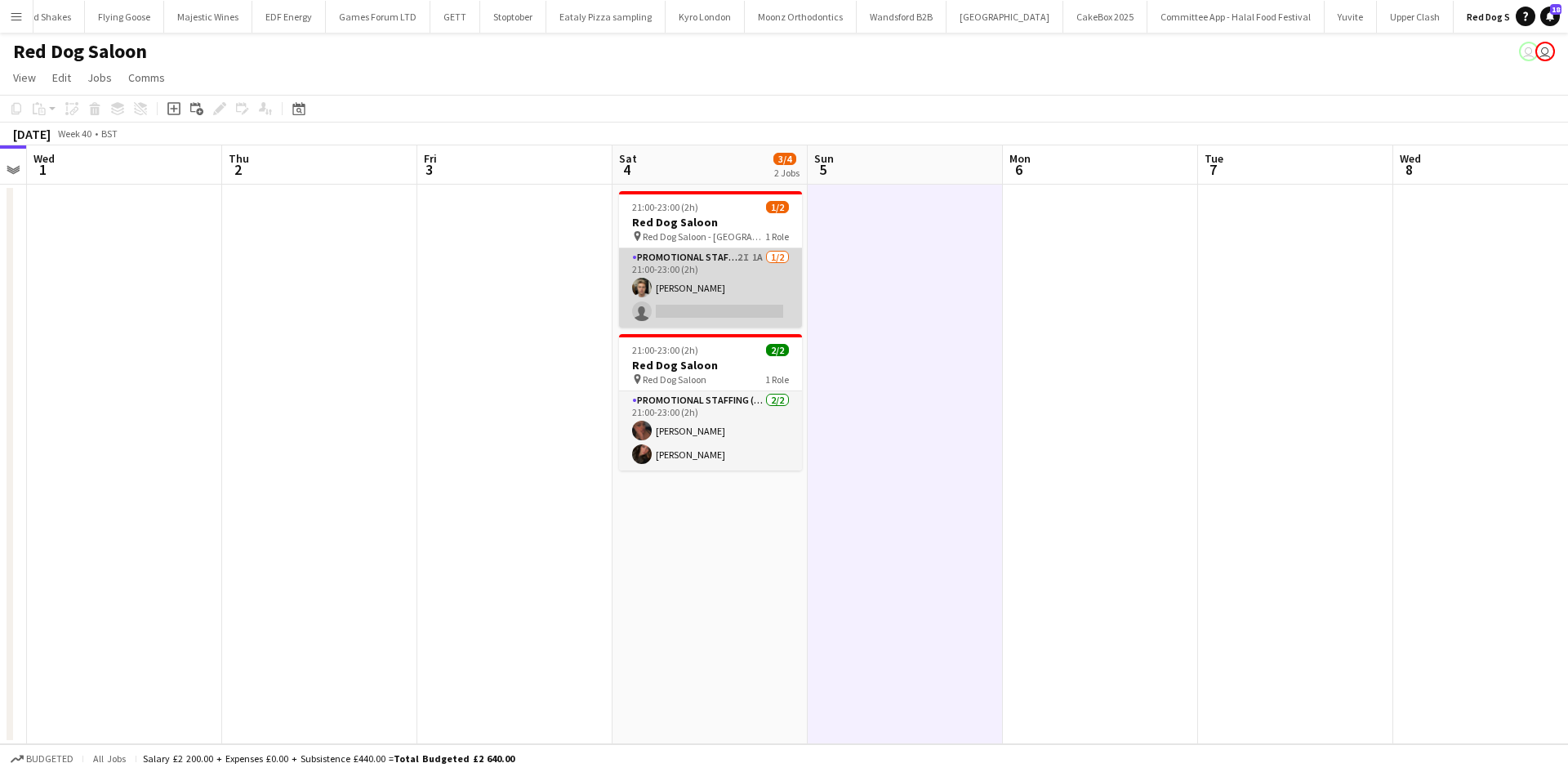
click at [736, 257] on app-card-role "Promotional Staffing (Brand Ambassadors) 2I 1A 1/2 21:00-23:00 (2h) bruno lansd…" at bounding box center [710, 288] width 183 height 79
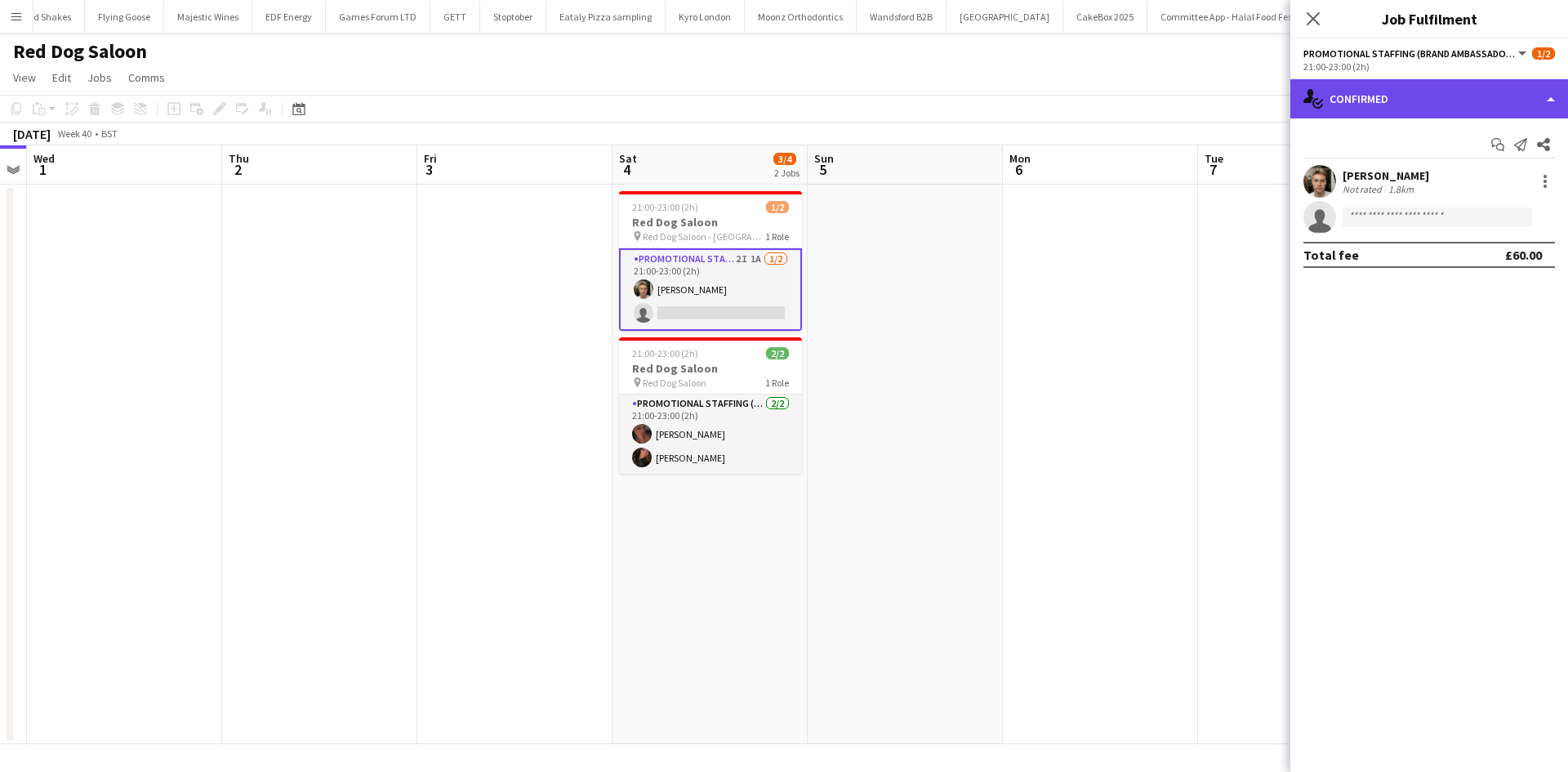
click at [1477, 89] on div "single-neutral-actions-check-2 Confirmed" at bounding box center [1429, 99] width 278 height 39
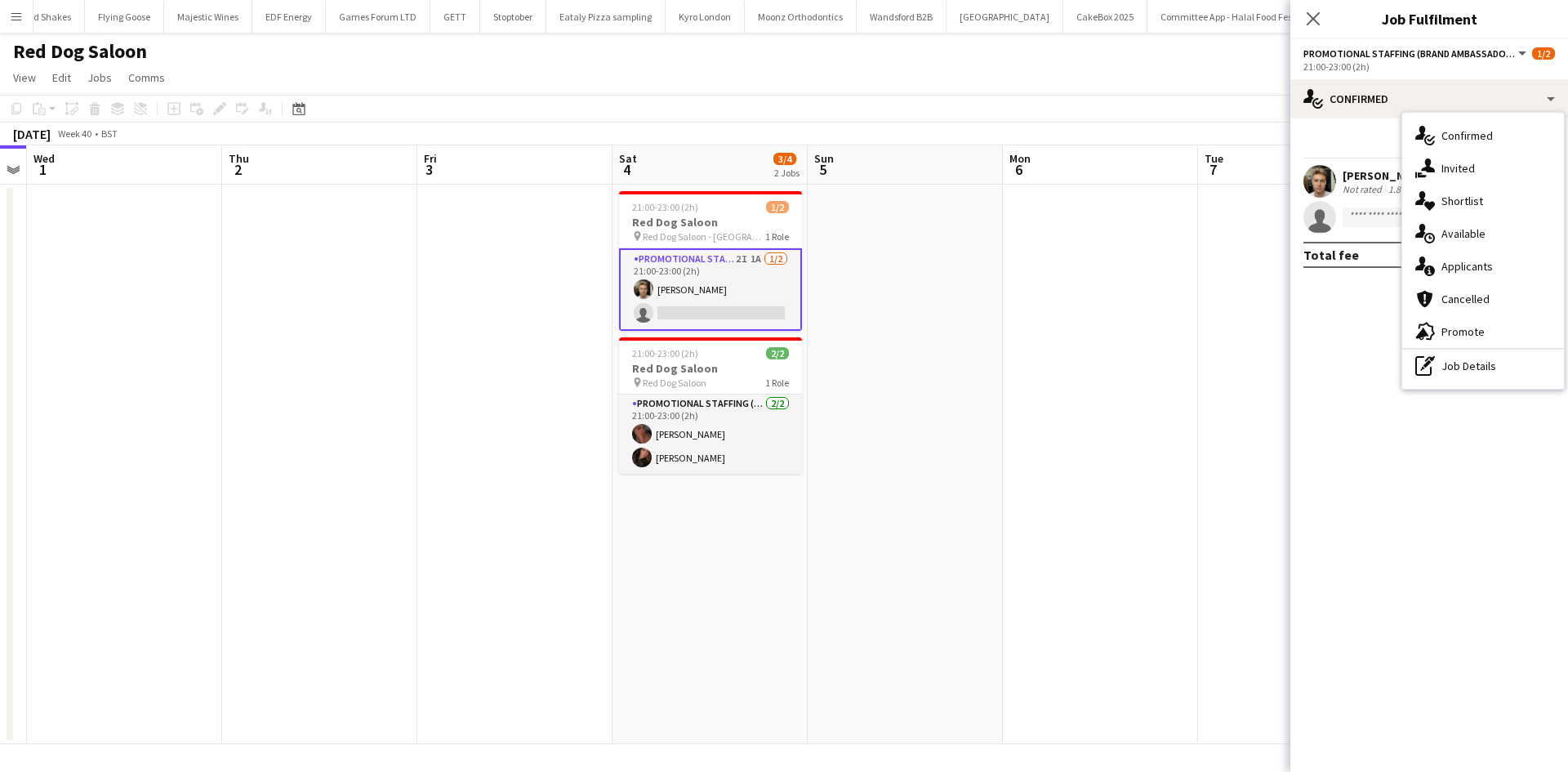
click at [909, 465] on app-date-cell at bounding box center [904, 464] width 195 height 560
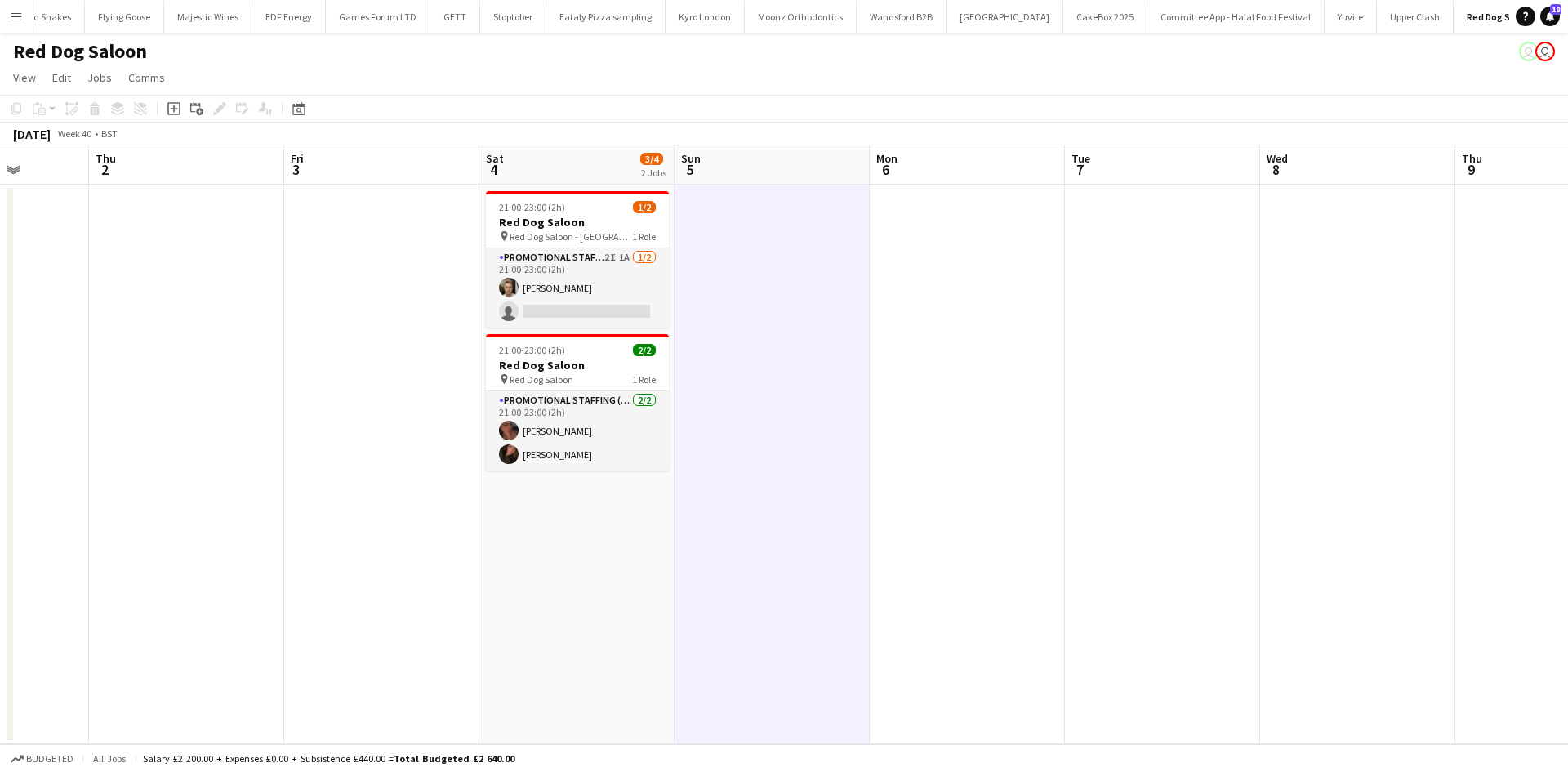
drag, startPoint x: 1096, startPoint y: 363, endPoint x: 1258, endPoint y: 401, distance: 166.4
click at [405, 304] on app-calendar-viewport "Sun 28 Mon 29 Tue 30 Wed 1 Thu 2 Fri 3 Sat 4 3/4 2 Jobs Sun 5 Mon 6 Tue 7 Wed 8…" at bounding box center [784, 444] width 1568 height 598
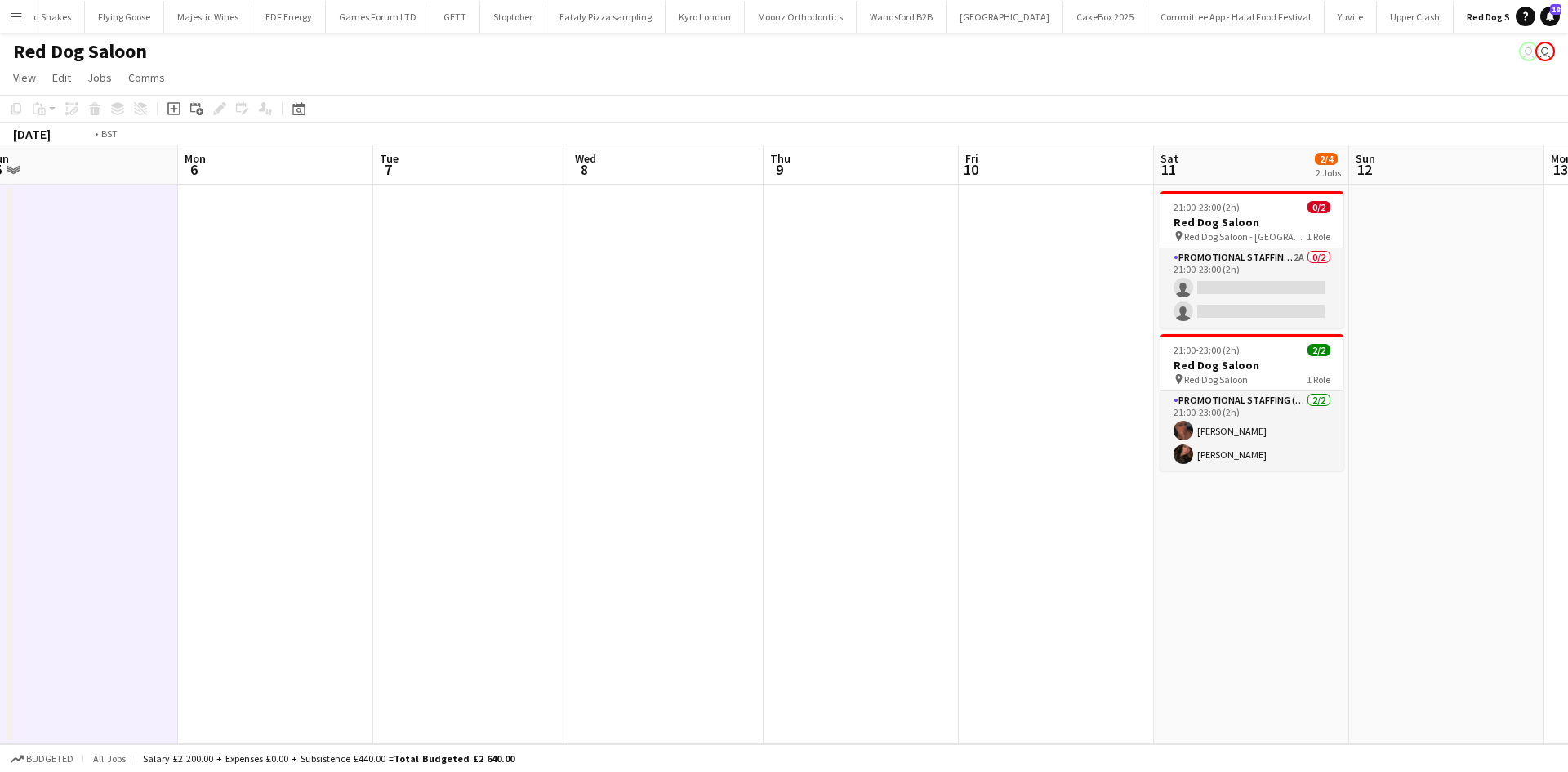
scroll to position [0, 463]
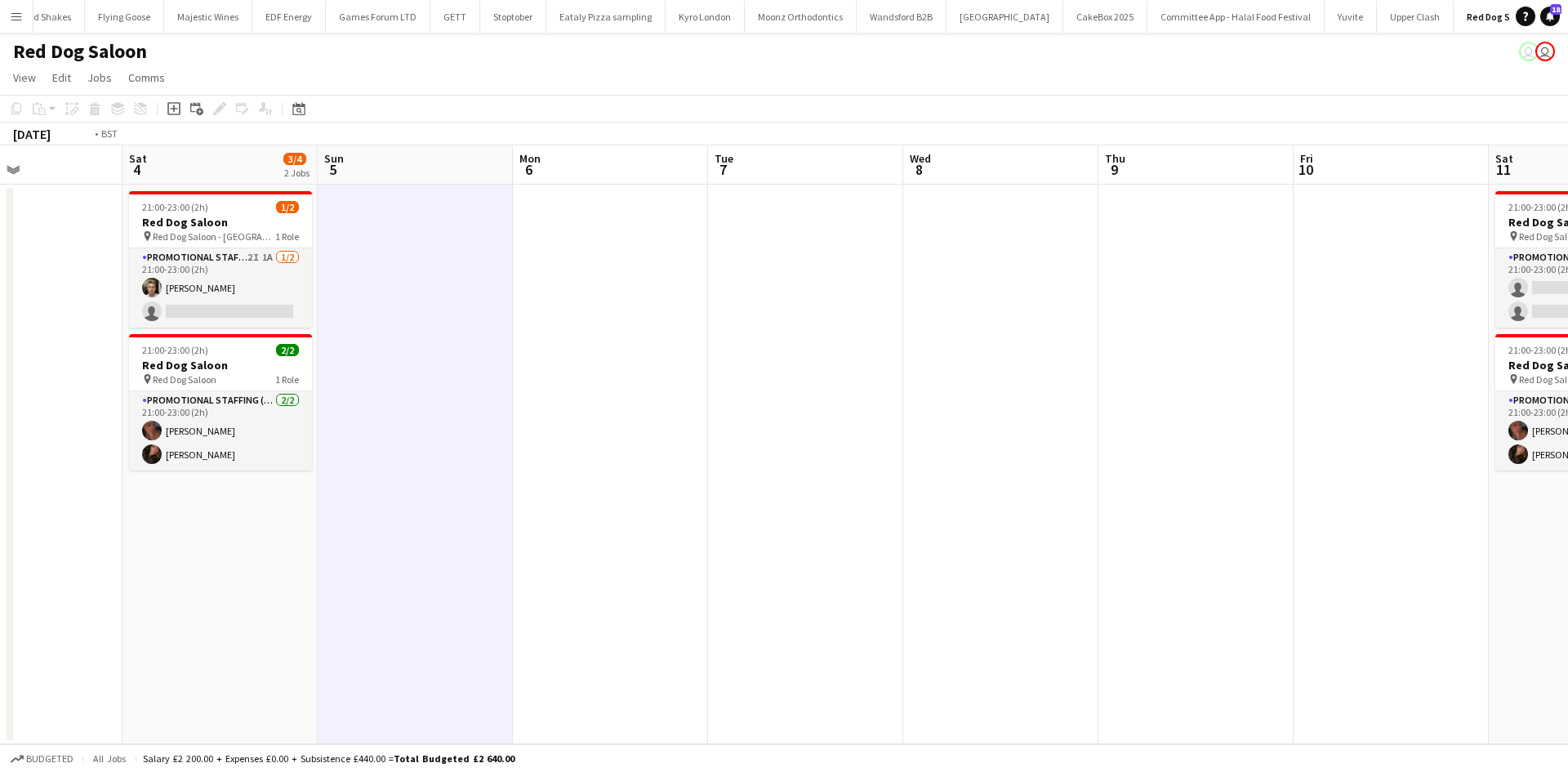
click at [766, 407] on app-calendar-viewport "Wed 1 Thu 2 Fri 3 Sat 4 3/4 2 Jobs Sun 5 Mon 6 Tue 7 Wed 8 Thu 9 Fri 10 Sat 11 …" at bounding box center [784, 444] width 1568 height 598
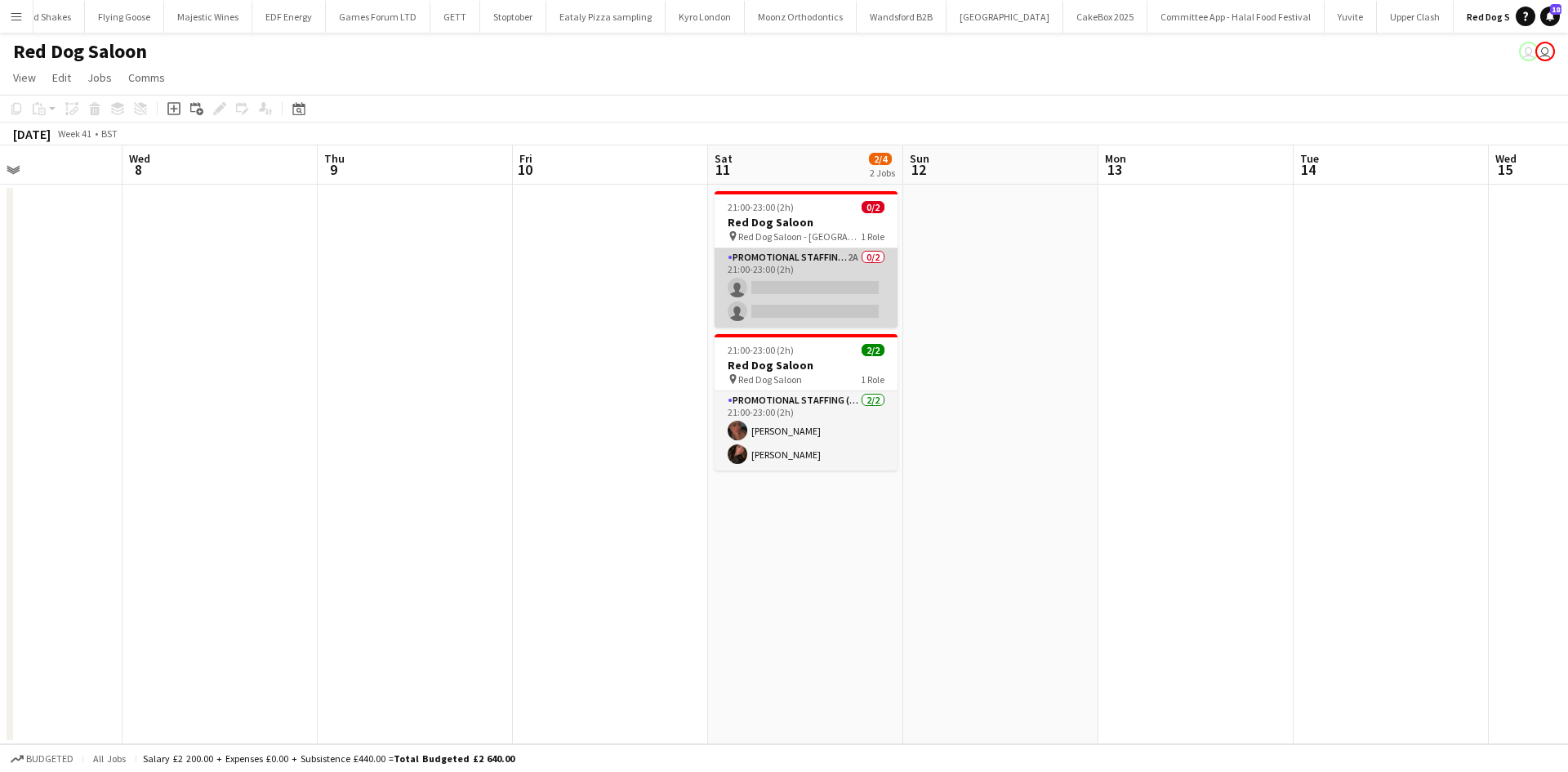
click at [848, 268] on app-card-role "Promotional Staffing (Brand Ambassadors) 2A 0/2 21:00-23:00 (2h) single-neutral…" at bounding box center [806, 288] width 183 height 79
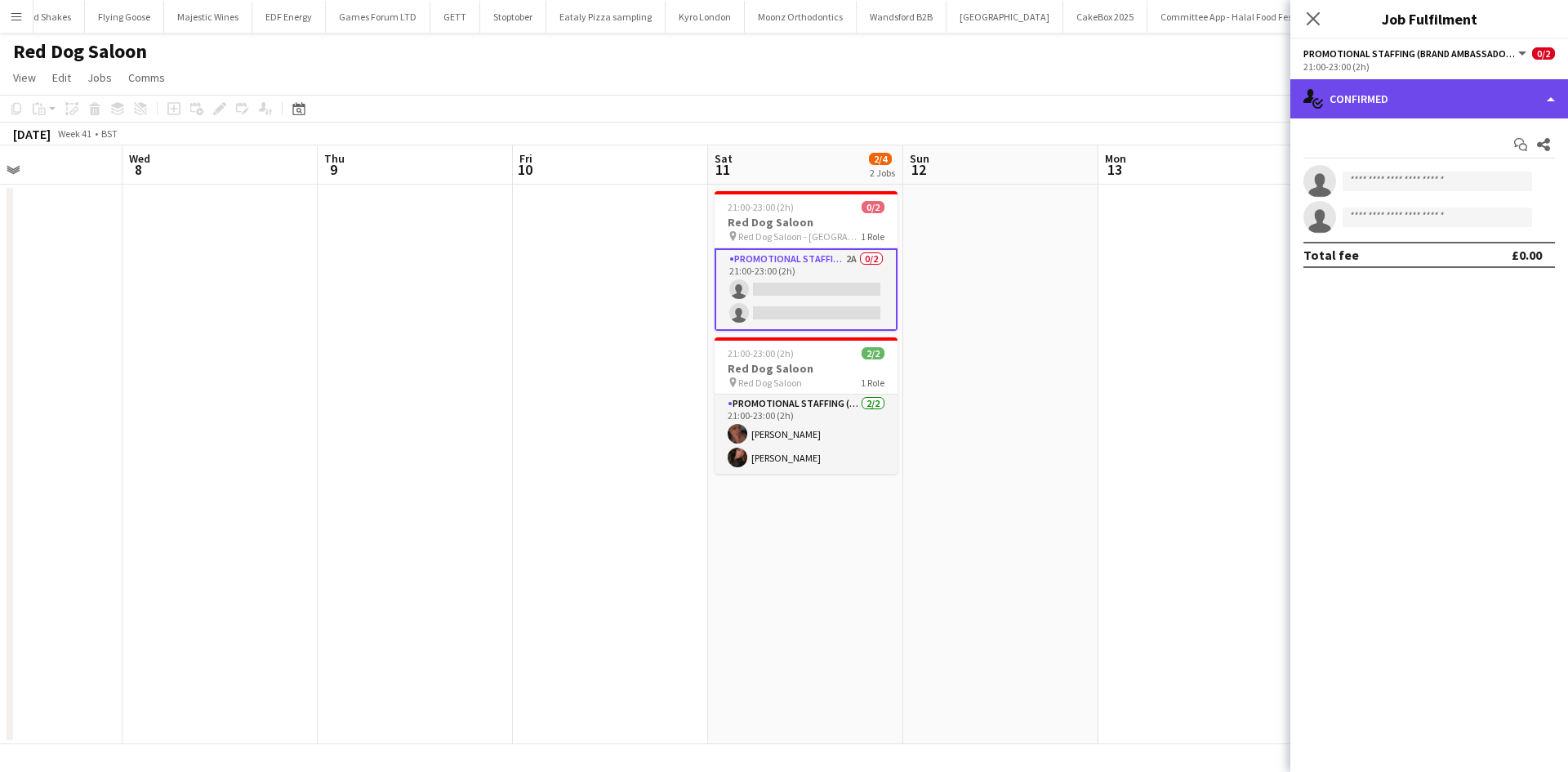
click at [1349, 104] on div "single-neutral-actions-check-2 Confirmed" at bounding box center [1429, 99] width 278 height 39
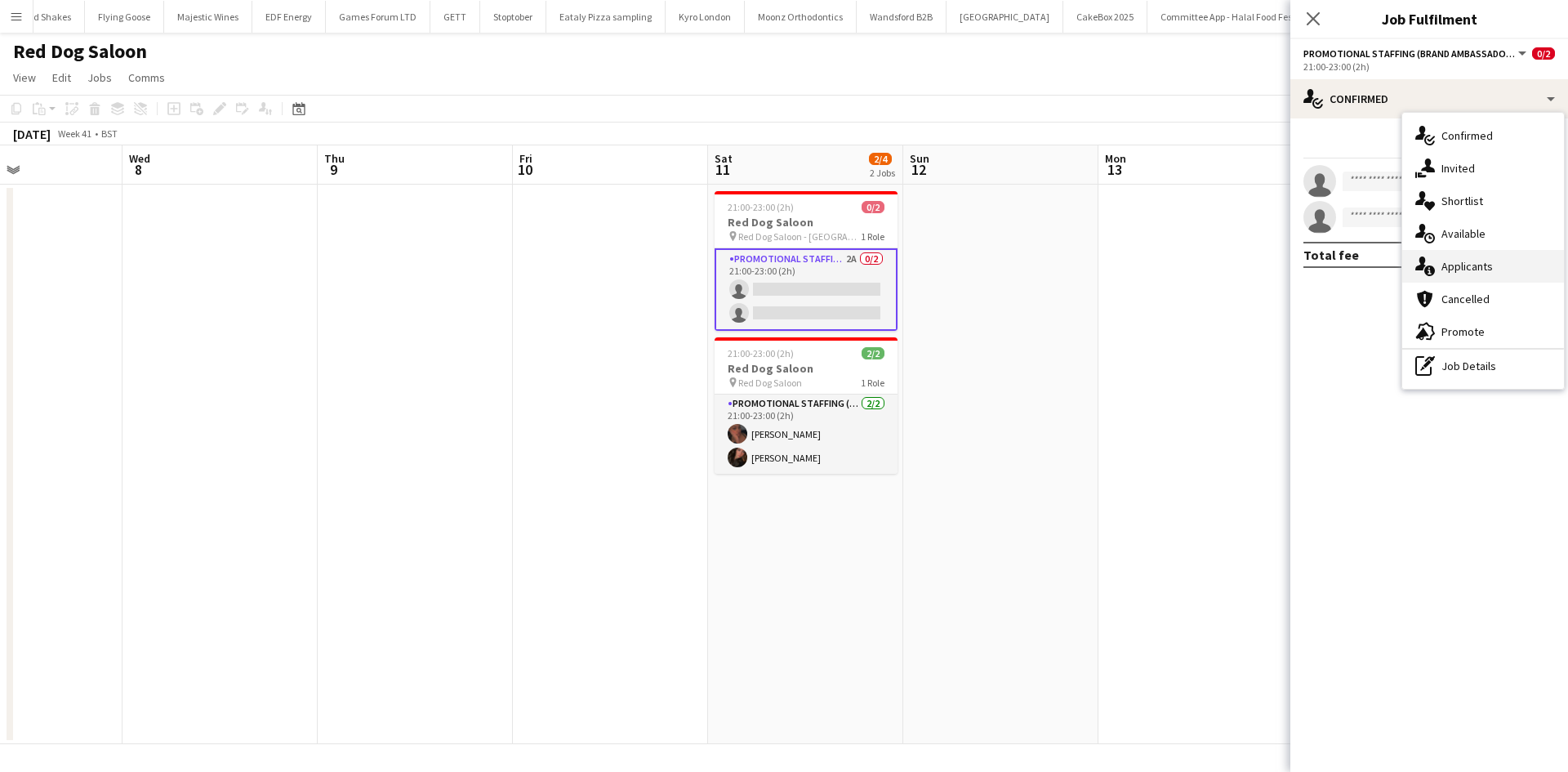
click at [1482, 272] on span "Applicants" at bounding box center [1467, 266] width 52 height 15
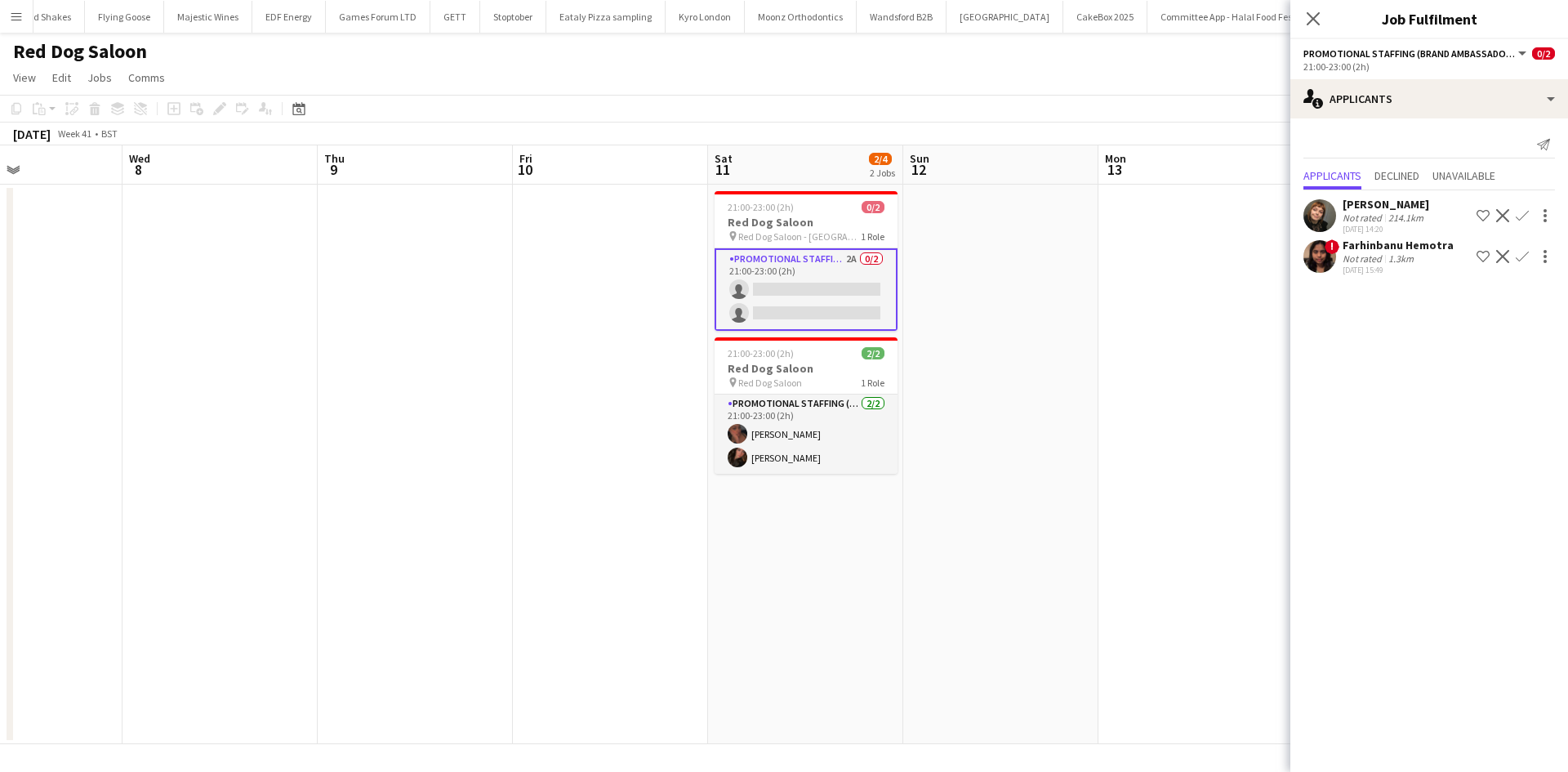
drag, startPoint x: 1104, startPoint y: 452, endPoint x: 1103, endPoint y: 443, distance: 9.1
click at [1101, 449] on app-calendar-viewport "Sun 5 Mon 6 Tue 7 Wed 8 Thu 9 Fri 10 Sat 11 2/4 2 Jobs Sun 12 Mon 13 Tue 14 Wed…" at bounding box center [784, 444] width 1568 height 598
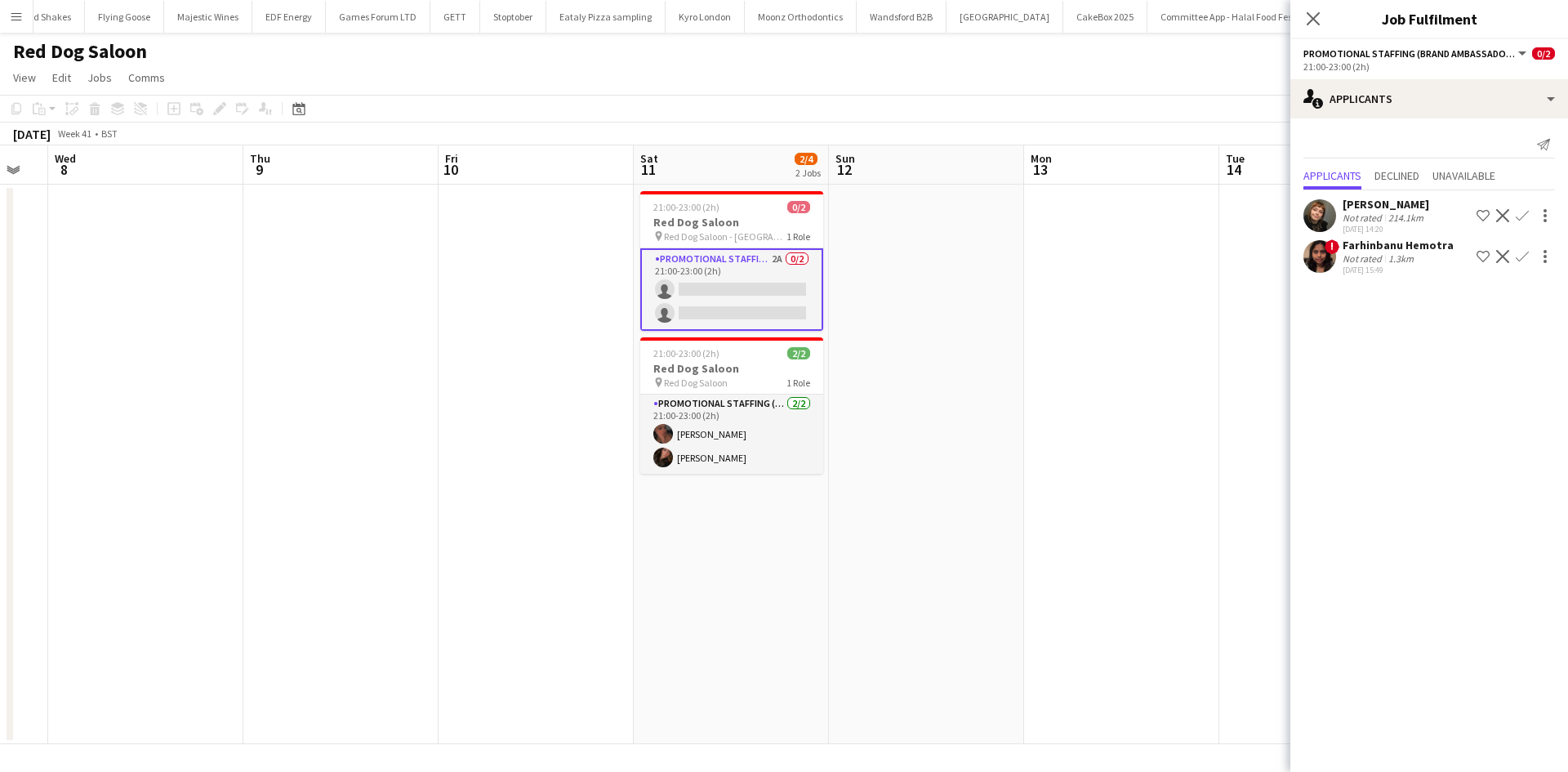
click at [1526, 219] on app-icon "Confirm" at bounding box center [1522, 215] width 13 height 13
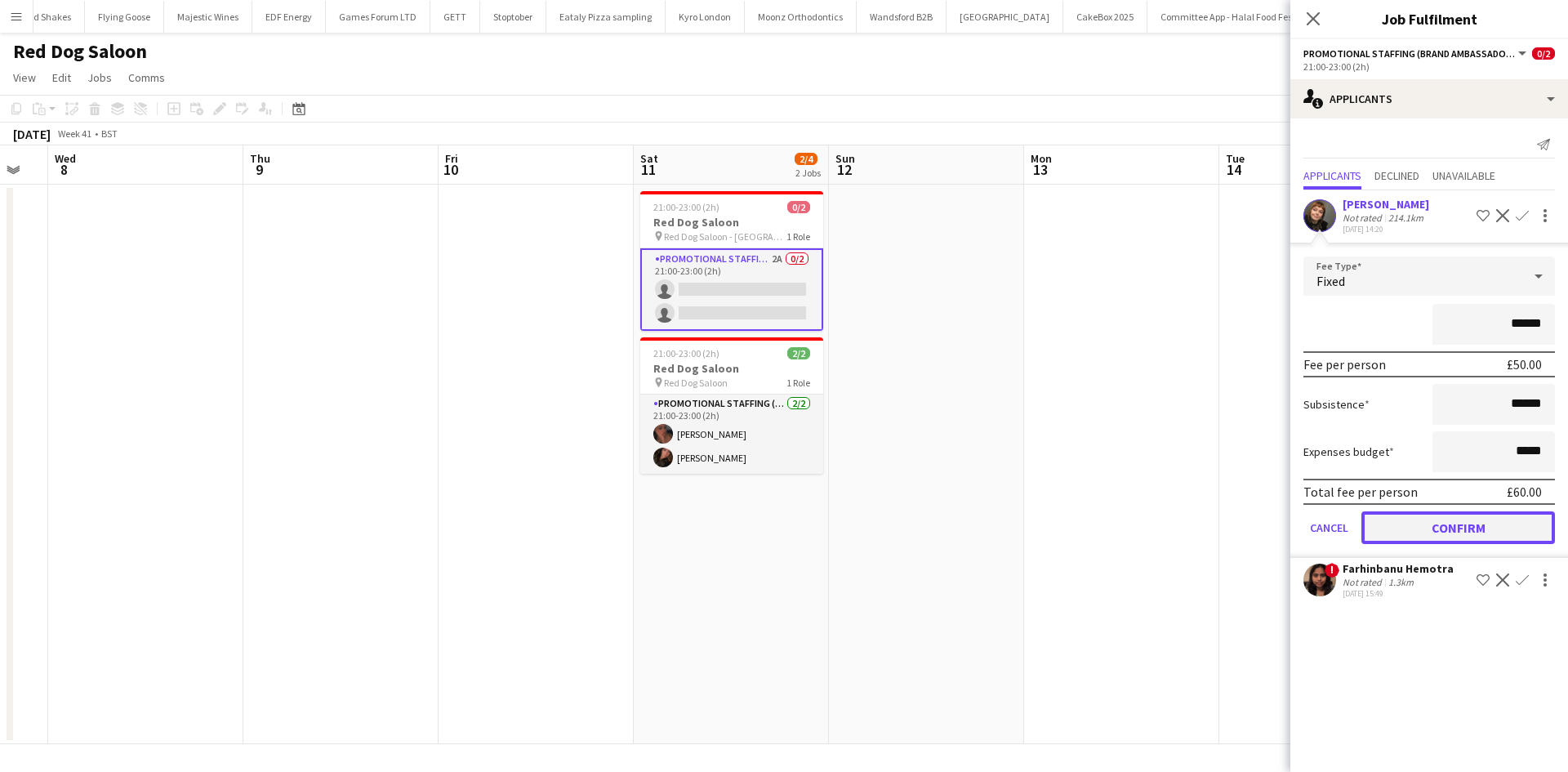
click at [1486, 538] on button "Confirm" at bounding box center [1458, 526] width 194 height 32
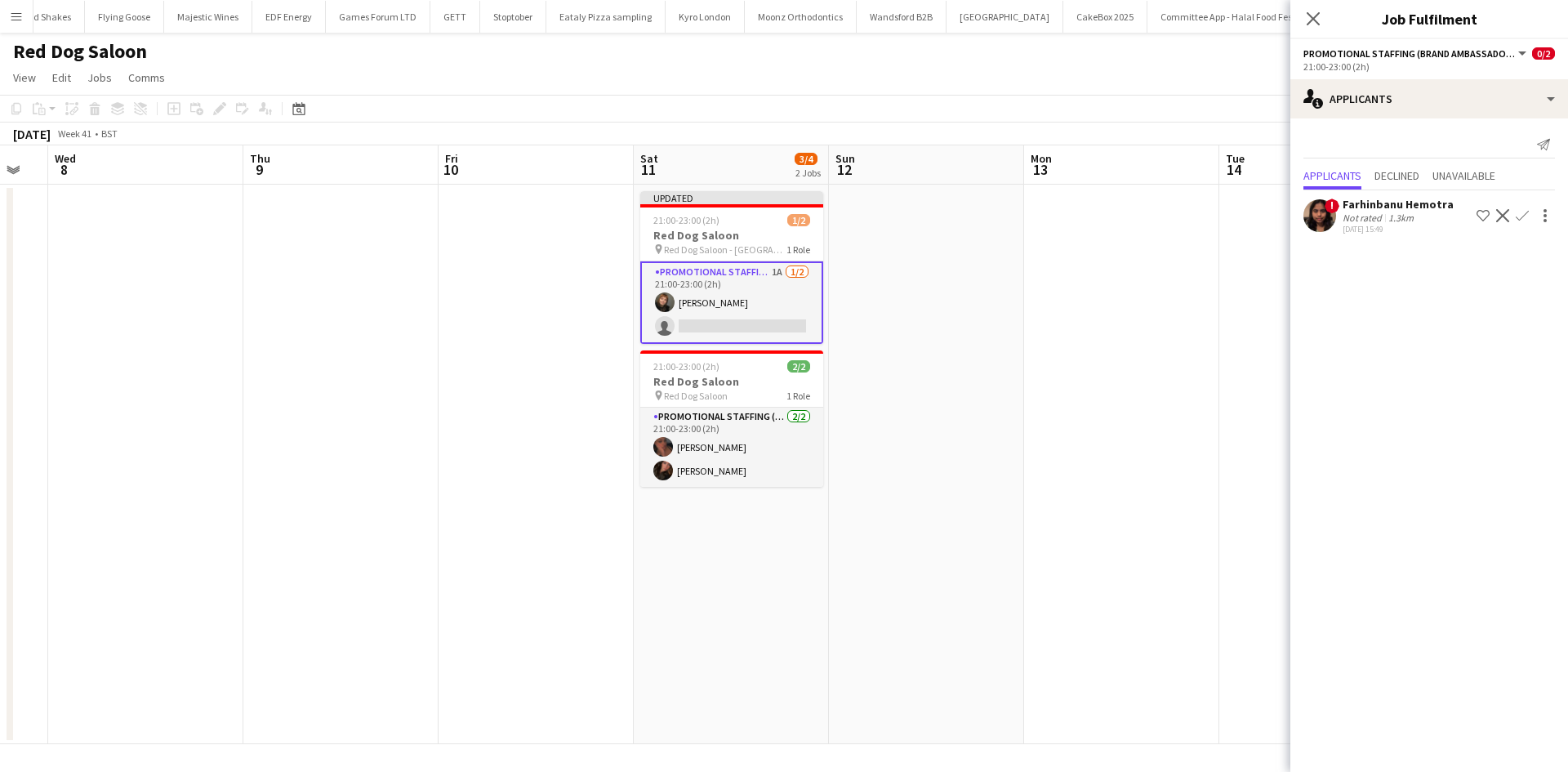
click at [1129, 456] on app-calendar-viewport "Sun 5 Mon 6 Tue 7 Wed 8 Thu 9 Fri 10 Sat 11 3/4 2 Jobs Sun 12 Mon 13 Tue 14 Wed…" at bounding box center [784, 444] width 1568 height 598
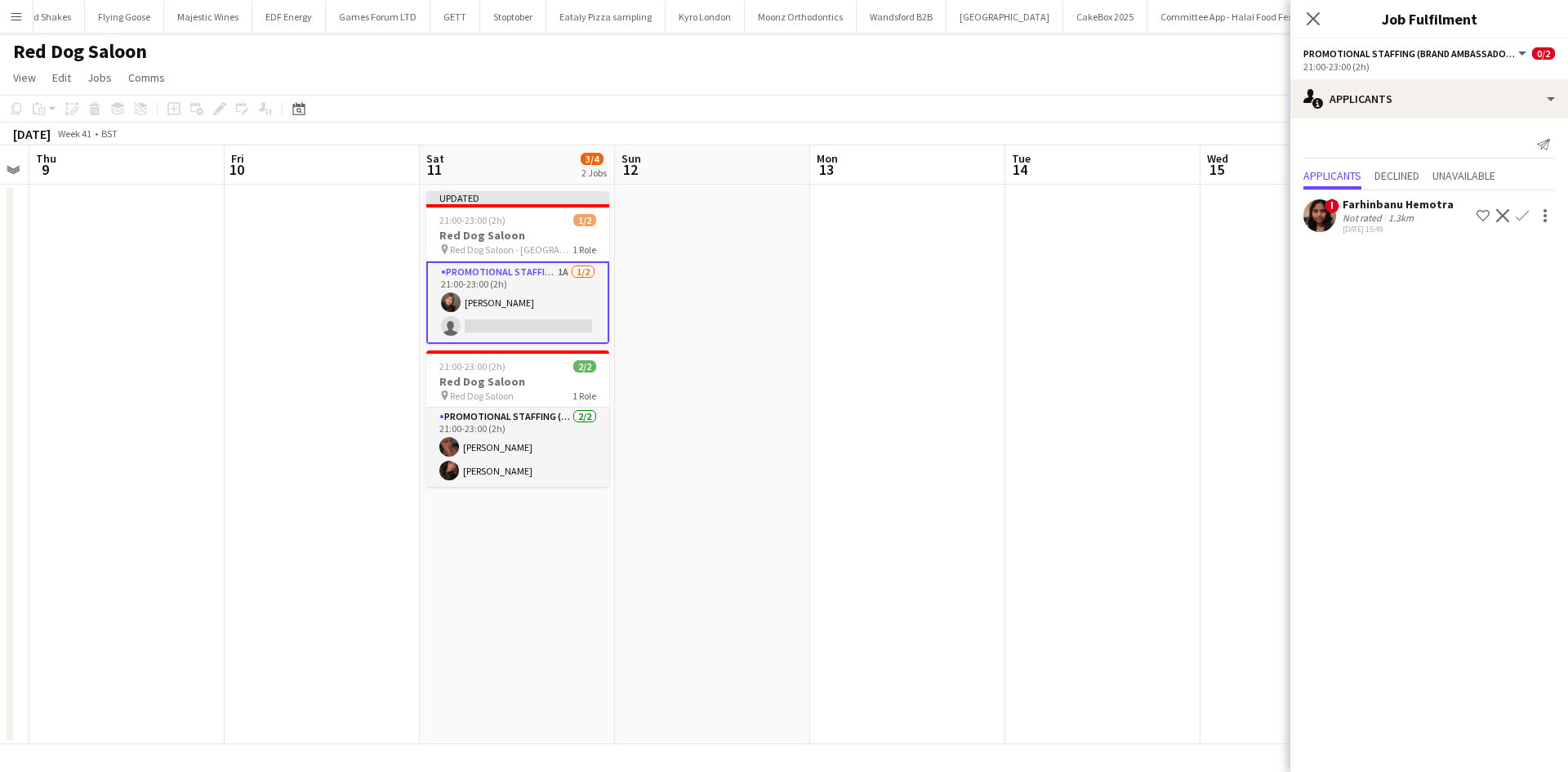
drag, startPoint x: 1080, startPoint y: 451, endPoint x: 630, endPoint y: 433, distance: 450.4
click at [630, 433] on app-calendar-viewport "Sun 5 Mon 6 Tue 7 Wed 8 Thu 9 Fri 10 Sat 11 3/4 2 Jobs Sun 12 Mon 13 Tue 14 Wed…" at bounding box center [784, 444] width 1568 height 598
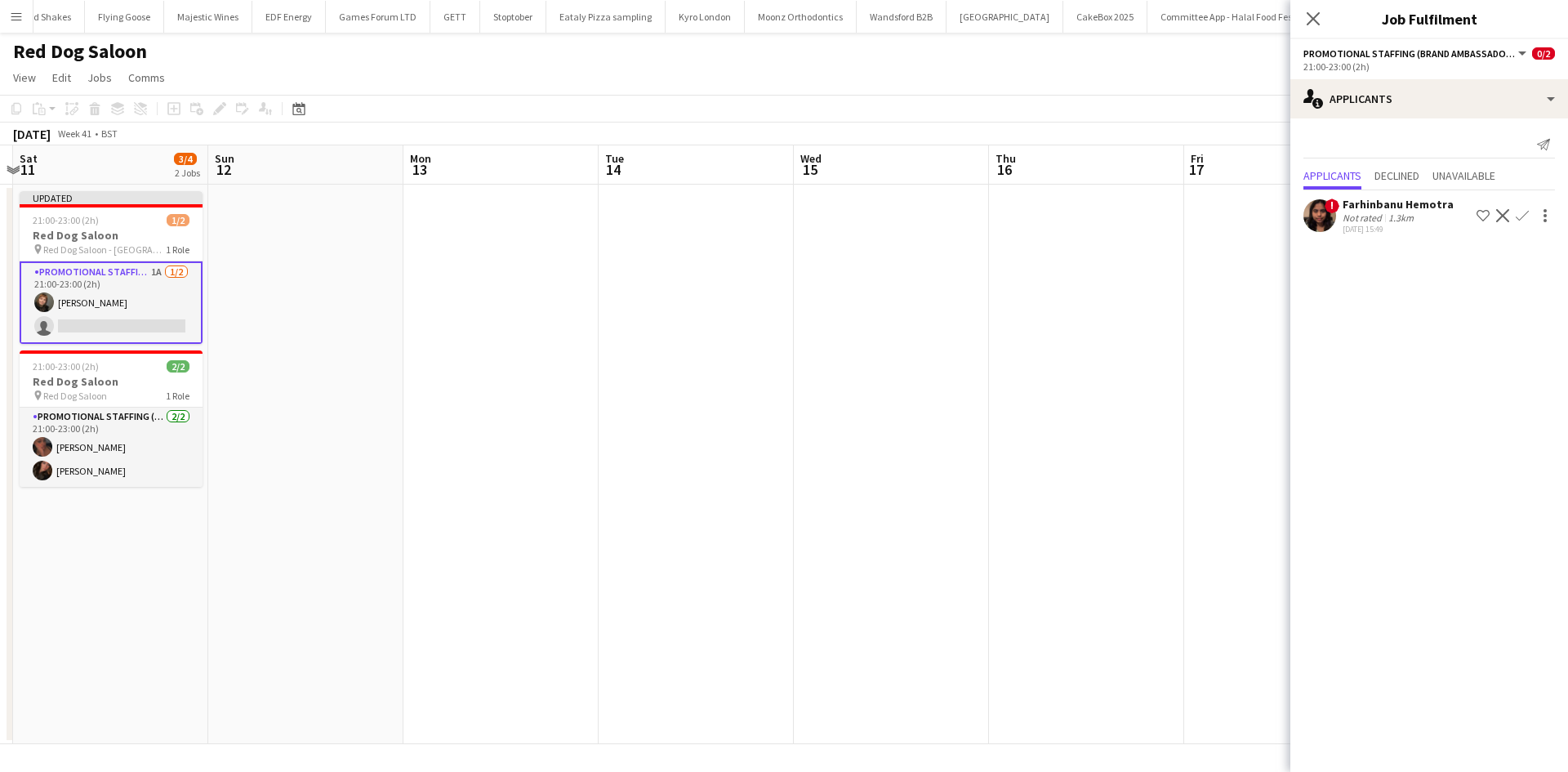
drag, startPoint x: 865, startPoint y: 441, endPoint x: 594, endPoint y: 398, distance: 274.4
click at [542, 412] on app-calendar-viewport "Tue 7 Wed 8 Thu 9 Fri 10 Sat 11 3/4 2 Jobs Sun 12 Mon 13 Tue 14 Wed 15 Thu 16 F…" at bounding box center [784, 444] width 1568 height 598
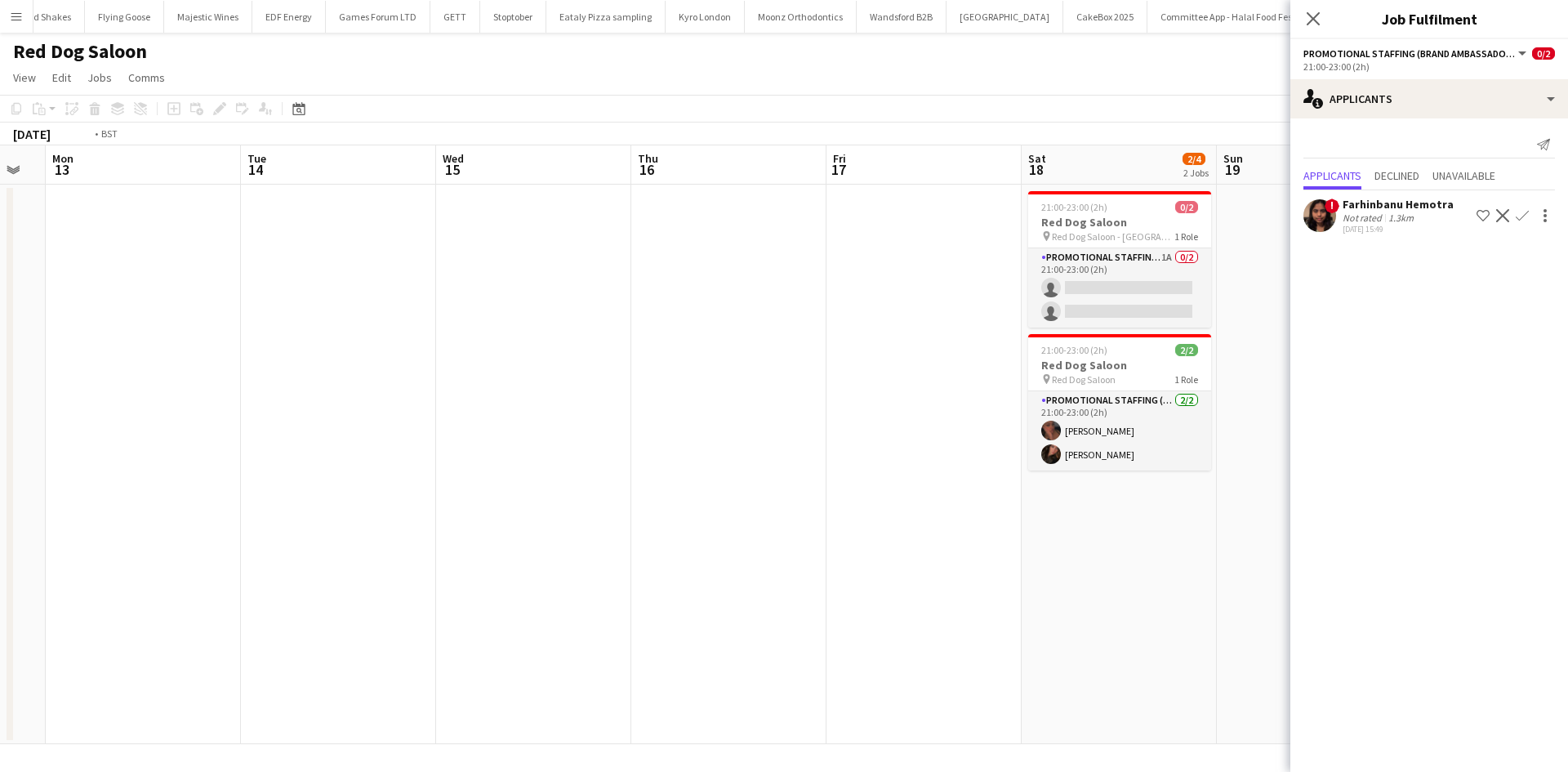
drag, startPoint x: 877, startPoint y: 454, endPoint x: 800, endPoint y: 443, distance: 77.8
click at [770, 454] on app-calendar-viewport "Thu 9 Fri 10 Sat 11 3/4 2 Jobs Sun 12 Mon 13 Tue 14 Wed 15 Thu 16 Fri 17 Sat 18…" at bounding box center [784, 444] width 1568 height 598
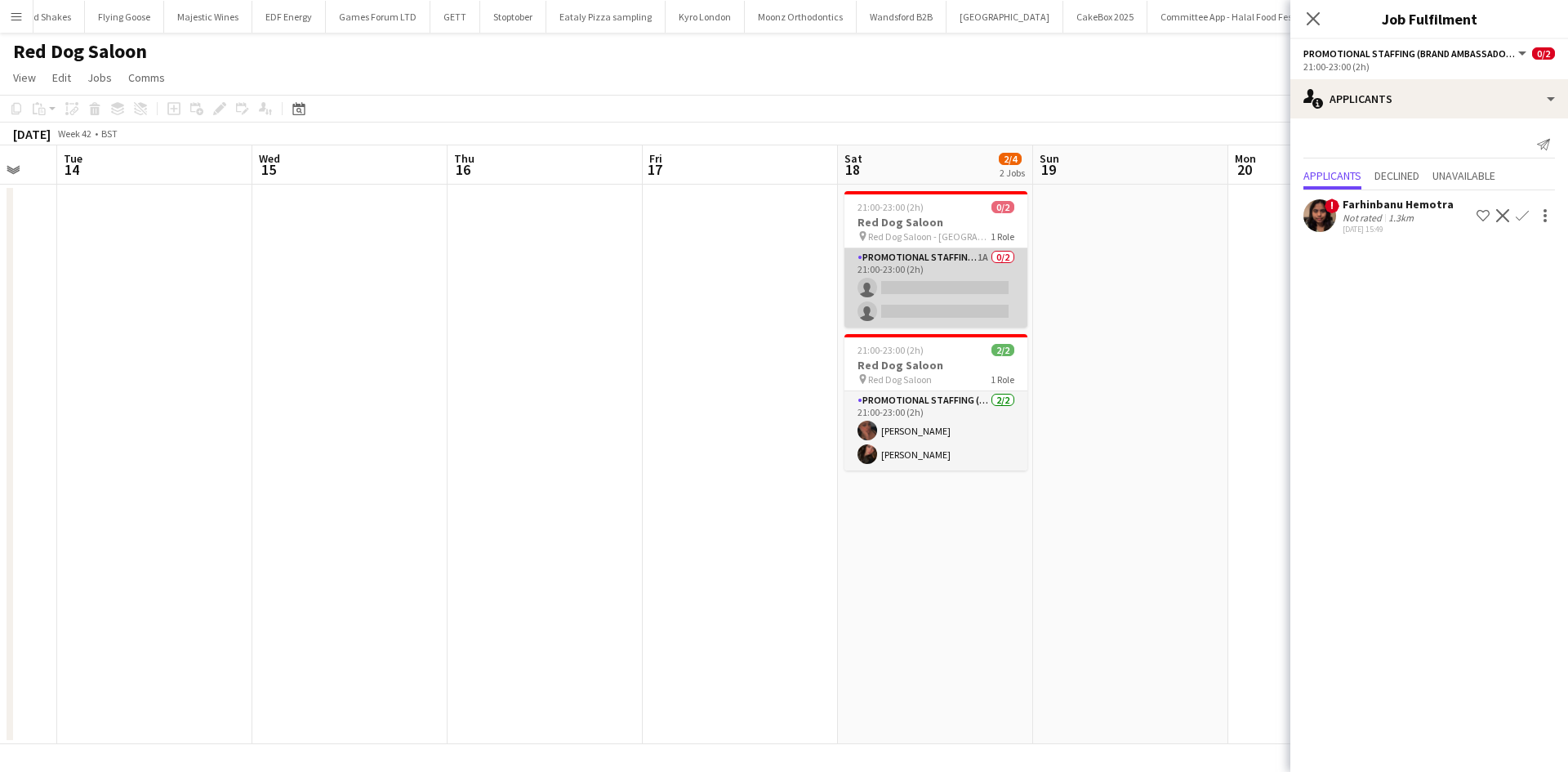
click at [977, 258] on app-card-role "Promotional Staffing (Brand Ambassadors) 1A 0/2 21:00-23:00 (2h) single-neutral…" at bounding box center [935, 288] width 183 height 79
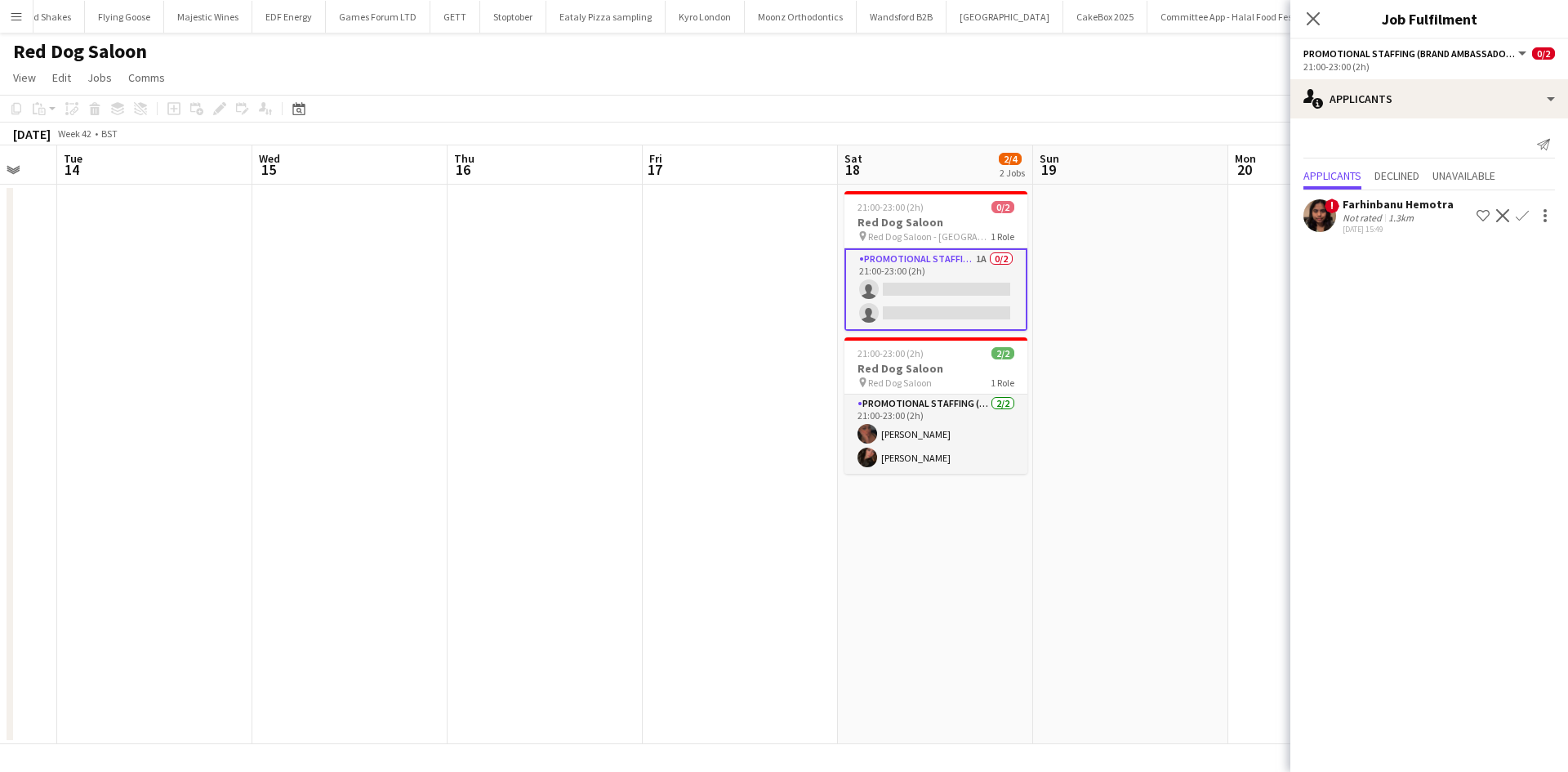
drag, startPoint x: 1107, startPoint y: 319, endPoint x: 476, endPoint y: 298, distance: 631.3
click at [501, 302] on app-calendar-viewport "Sat 11 3/4 2 Jobs Sun 12 Mon 13 Tue 14 Wed 15 Thu 16 Fri 17 Sat 18 2/4 2 Jobs S…" at bounding box center [784, 444] width 1568 height 598
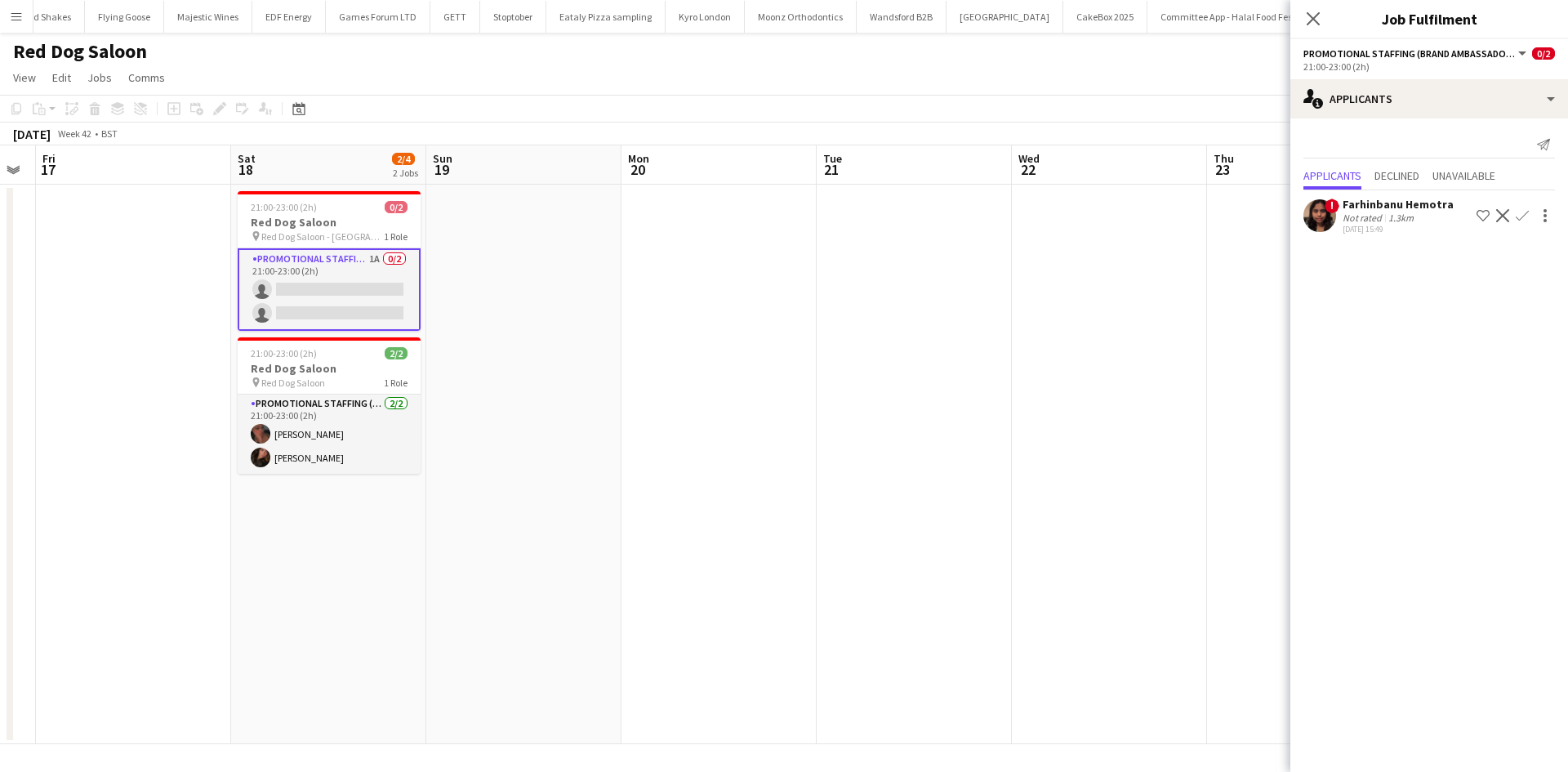
drag, startPoint x: 673, startPoint y: 297, endPoint x: 714, endPoint y: 303, distance: 41.4
click at [341, 277] on app-calendar-viewport "Tue 14 Wed 15 Thu 16 Fri 17 Sat 18 2/4 2 Jobs Sun 19 Mon 20 Tue 21 Wed 22 Thu 2…" at bounding box center [784, 444] width 1568 height 598
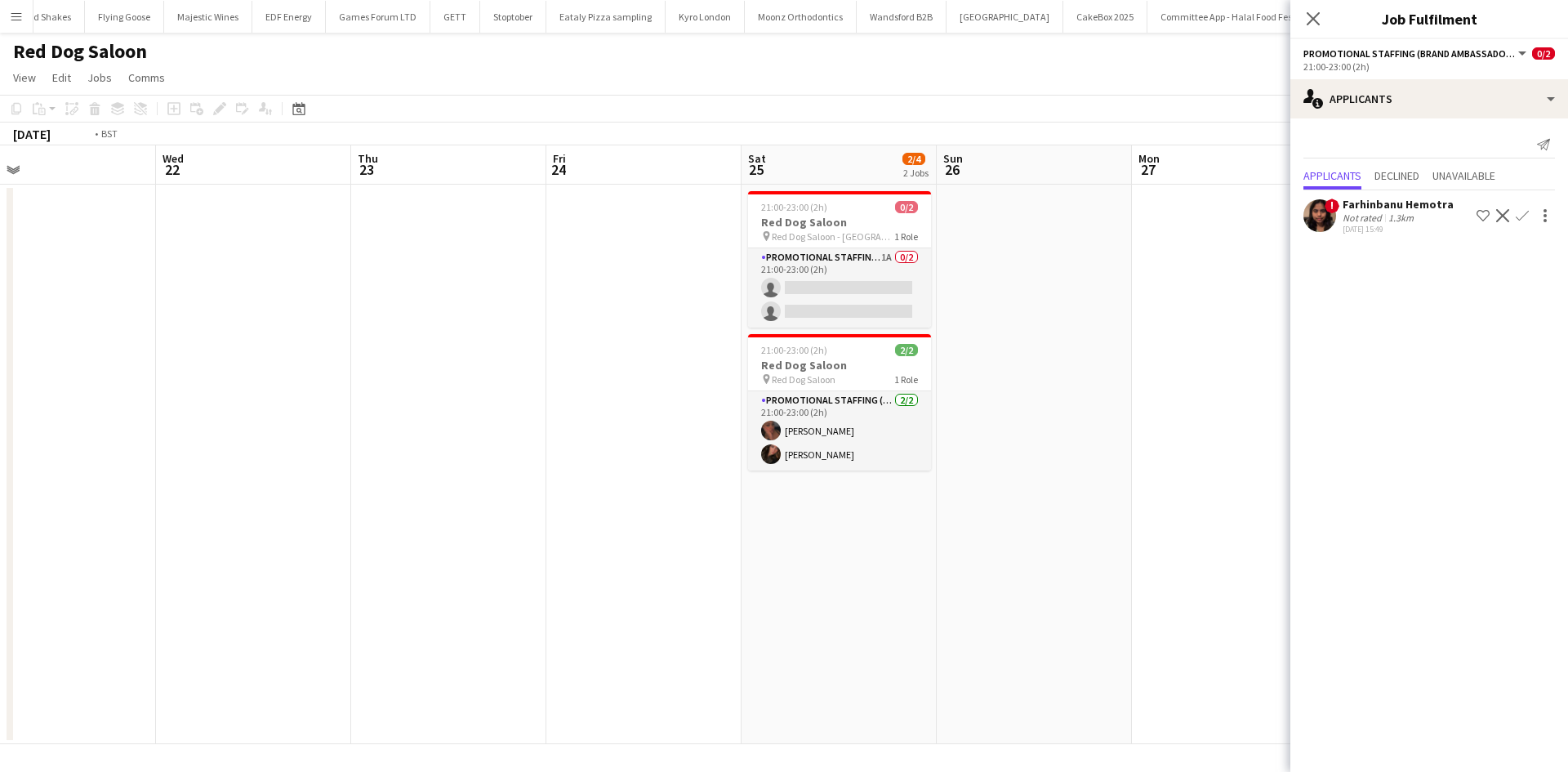
drag, startPoint x: 740, startPoint y: 337, endPoint x: 639, endPoint y: 291, distance: 111.0
click at [357, 293] on app-calendar-viewport "Fri 17 Sat 18 2/4 2 Jobs Sun 19 Mon 20 Tue 21 Wed 22 Thu 23 Fri 24 Sat 25 2/4 2…" at bounding box center [784, 444] width 1568 height 598
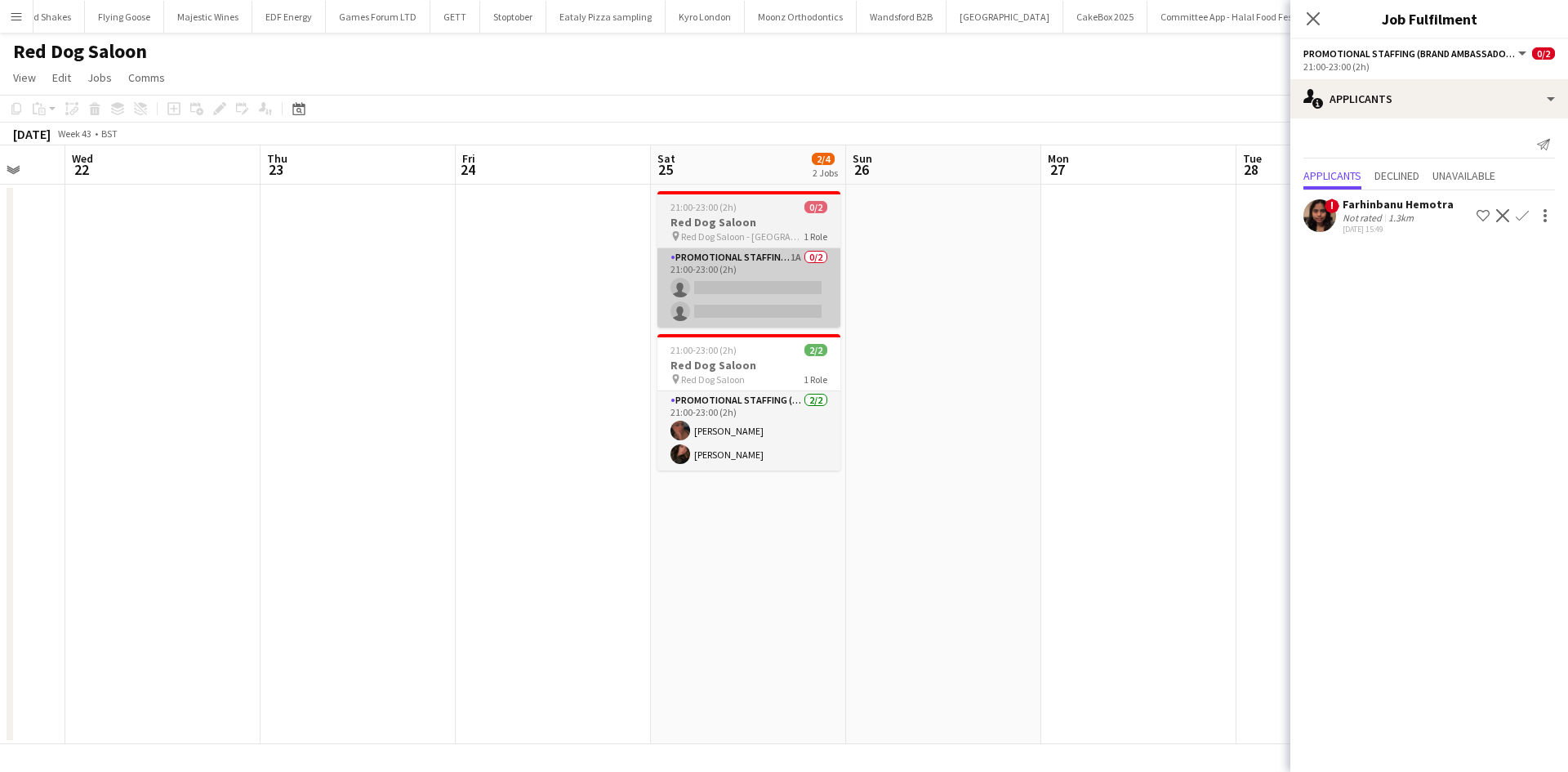
click at [800, 251] on app-card-role "Promotional Staffing (Brand Ambassadors) 1A 0/2 21:00-23:00 (2h) single-neutral…" at bounding box center [749, 288] width 183 height 79
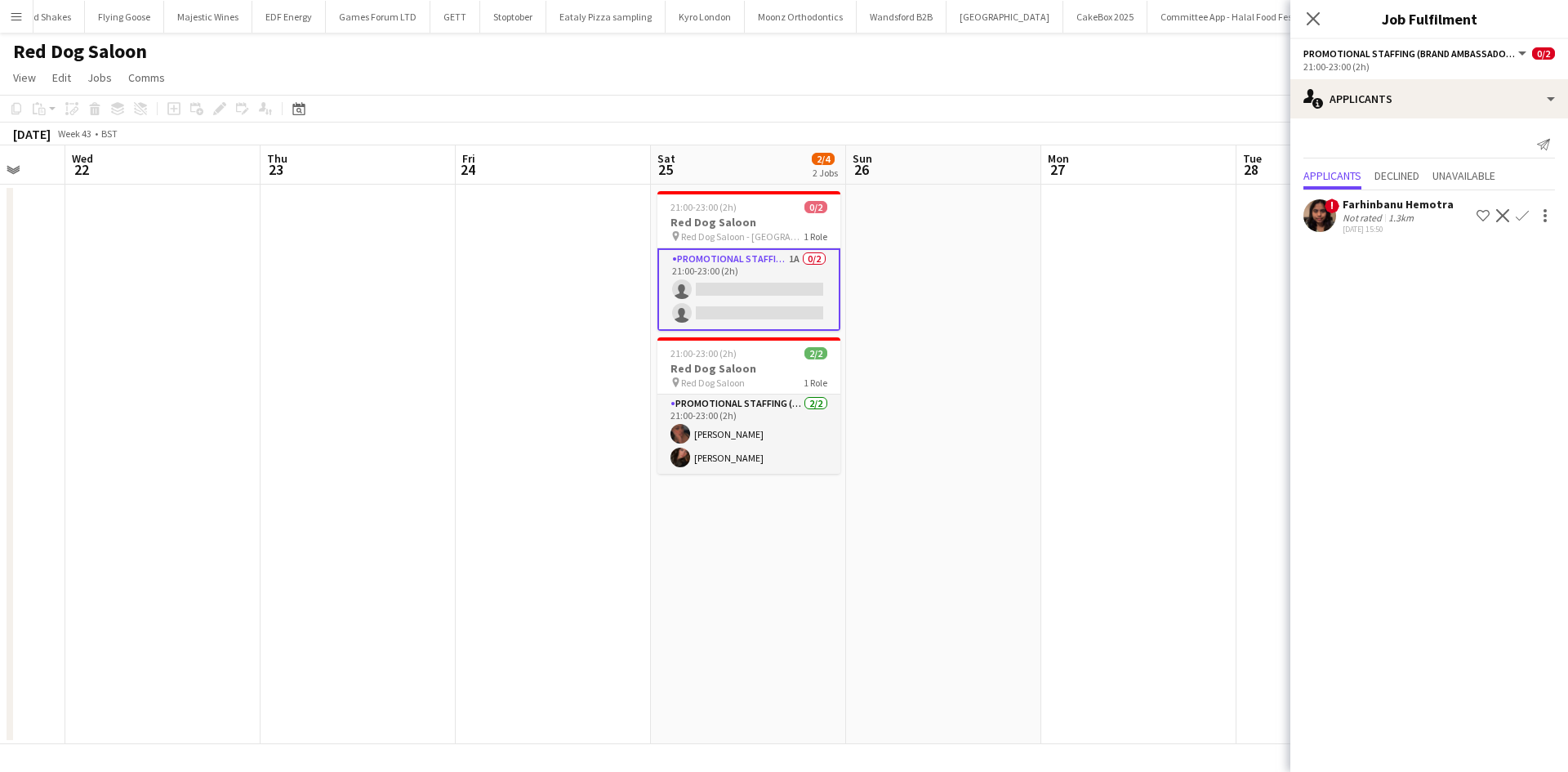
drag, startPoint x: 1051, startPoint y: 334, endPoint x: 1040, endPoint y: 334, distance: 11.0
click at [1046, 334] on app-calendar-viewport "Sun 19 Mon 20 Tue 21 Wed 22 Thu 23 Fri 24 Sat 25 2/4 2 Jobs Sun 26 Mon 27 Tue 2…" at bounding box center [784, 444] width 1568 height 598
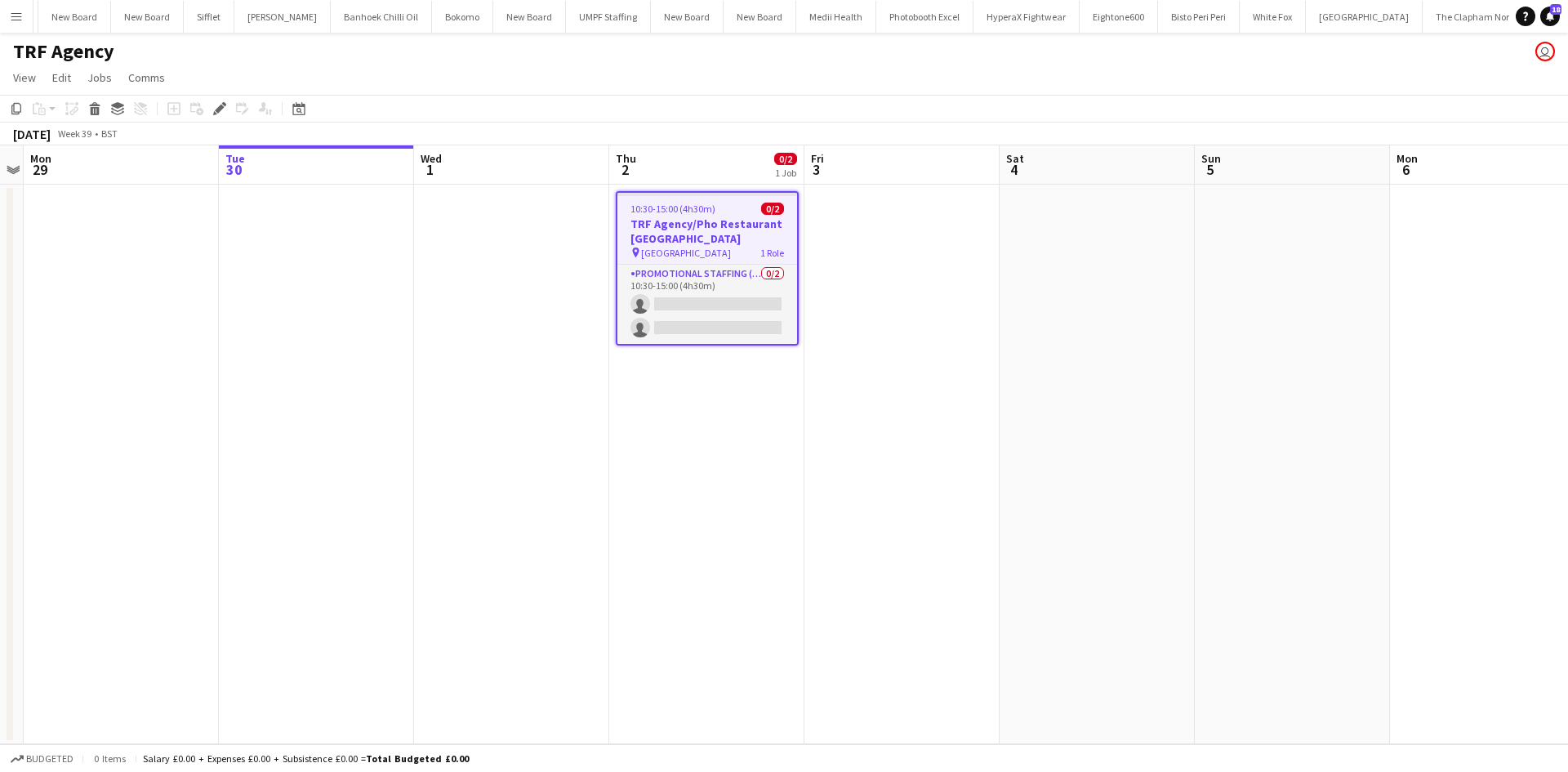
drag, startPoint x: 221, startPoint y: 115, endPoint x: 678, endPoint y: 243, distance: 474.6
click at [221, 115] on icon "Edit" at bounding box center [220, 109] width 13 height 13
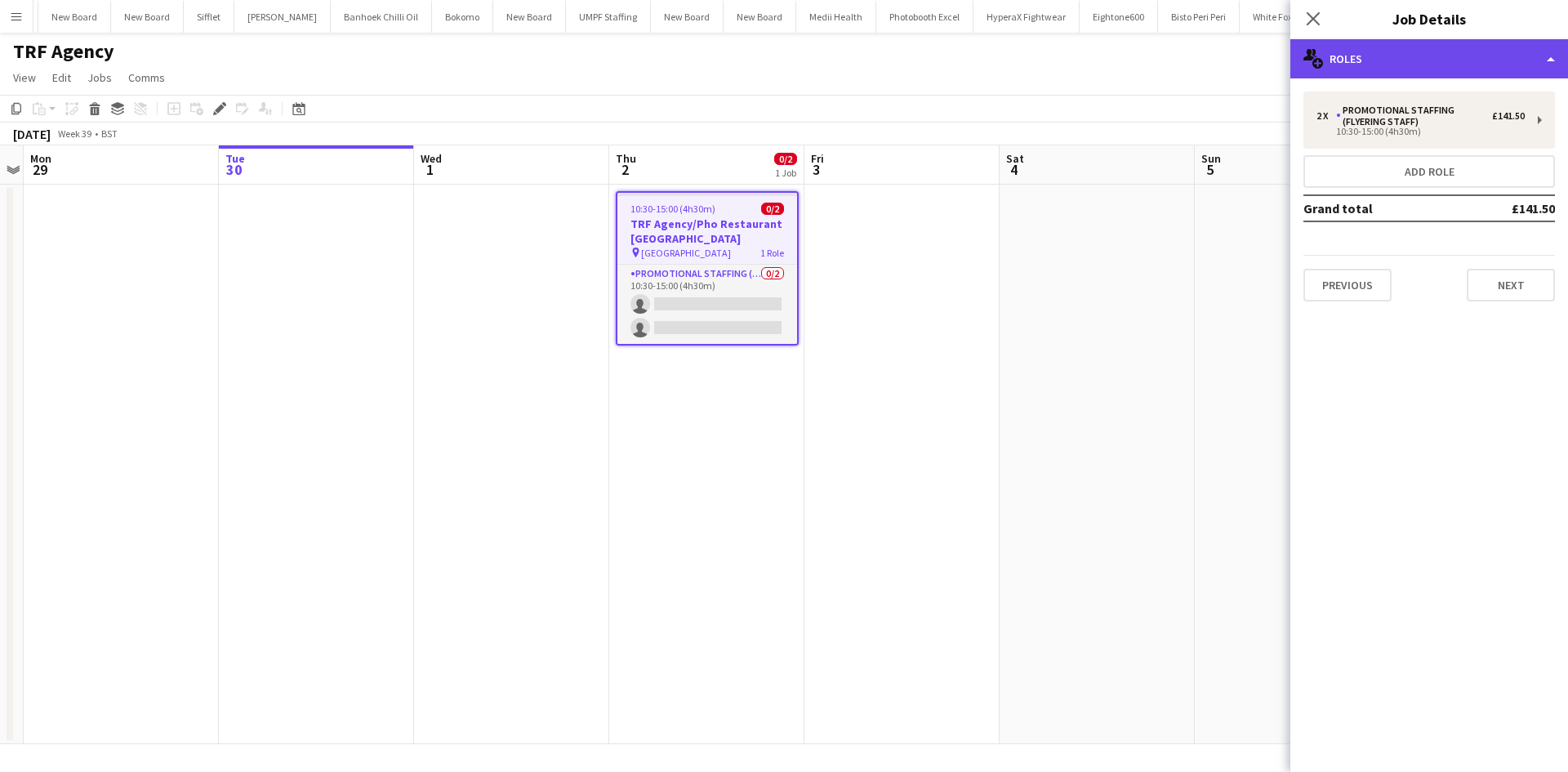
click at [1410, 62] on div "multiple-users-add Roles" at bounding box center [1429, 58] width 278 height 39
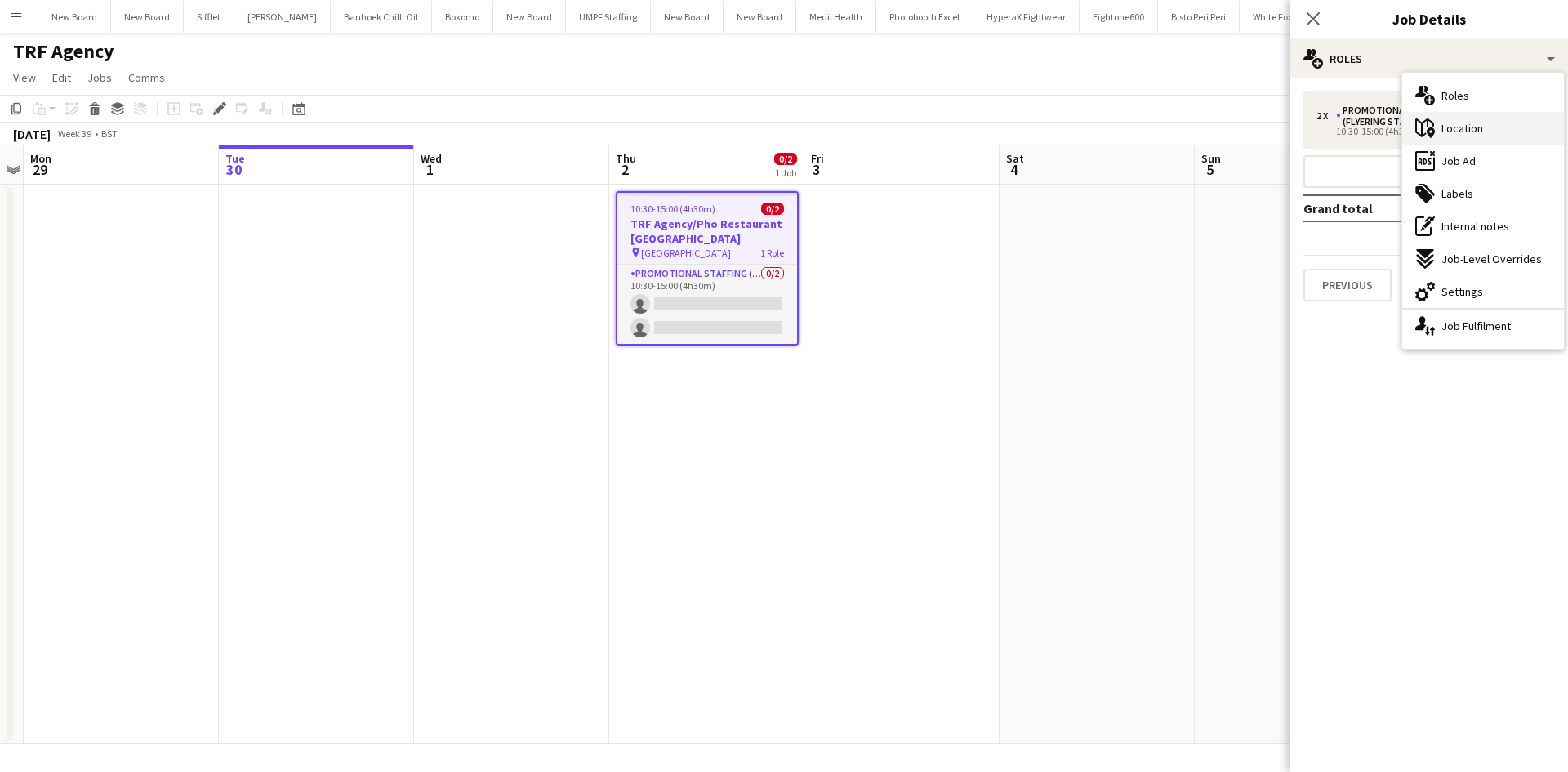
click at [1470, 124] on span "Location" at bounding box center [1462, 128] width 42 height 15
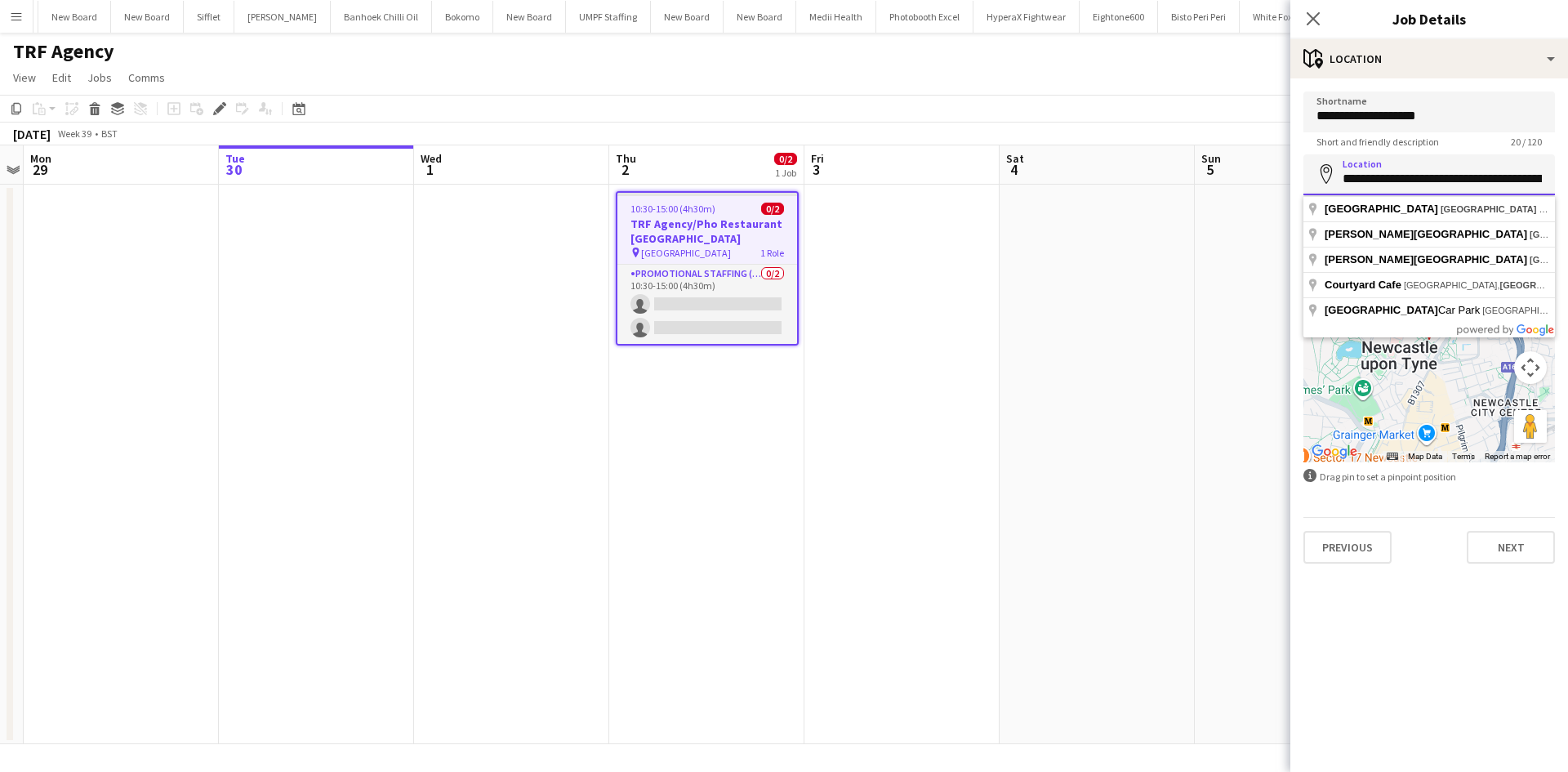
scroll to position [0, 107]
drag, startPoint x: 1339, startPoint y: 175, endPoint x: 1490, endPoint y: 193, distance: 152.1
click at [1490, 193] on input "**********" at bounding box center [1429, 175] width 251 height 41
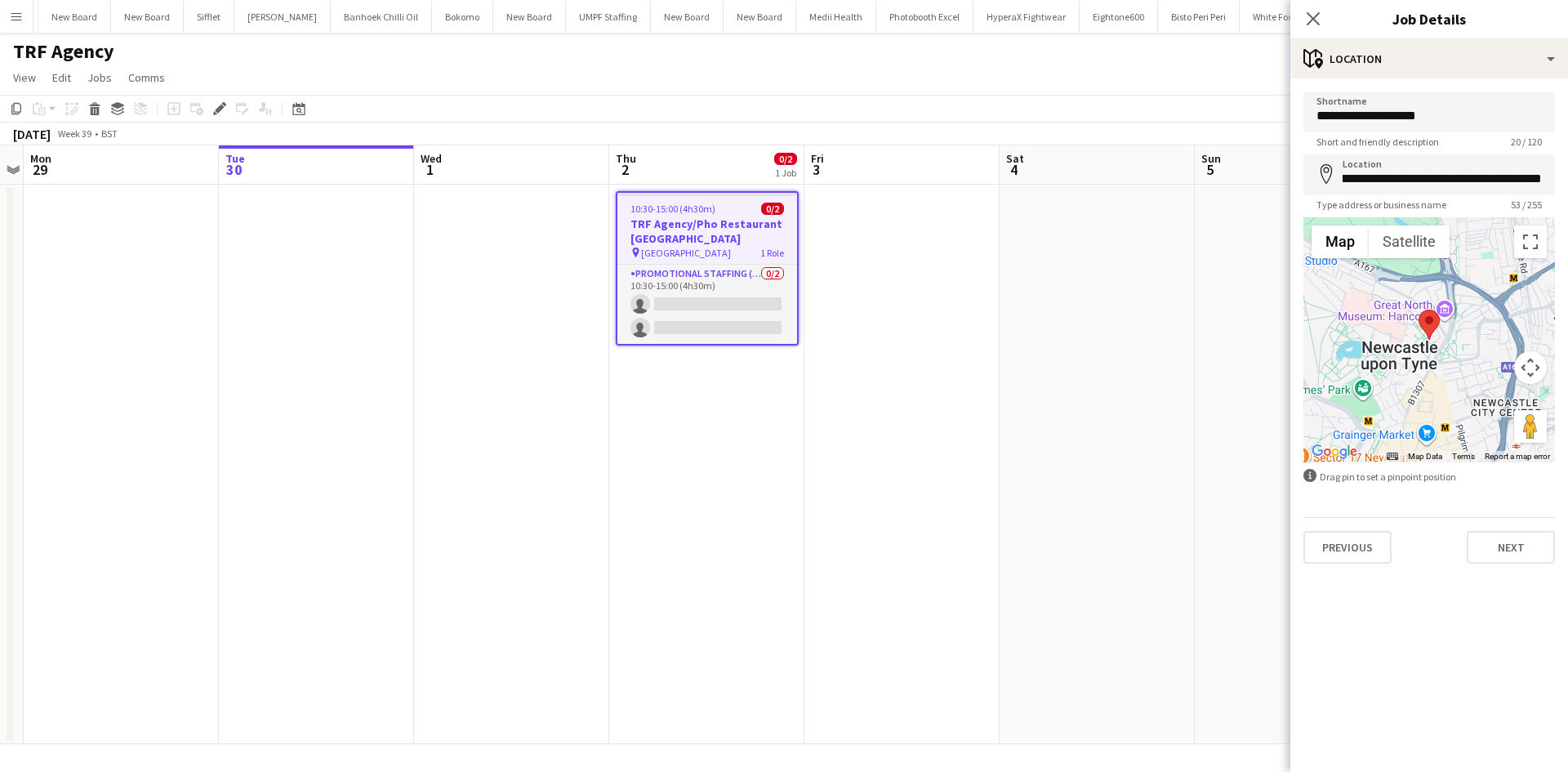
scroll to position [0, 0]
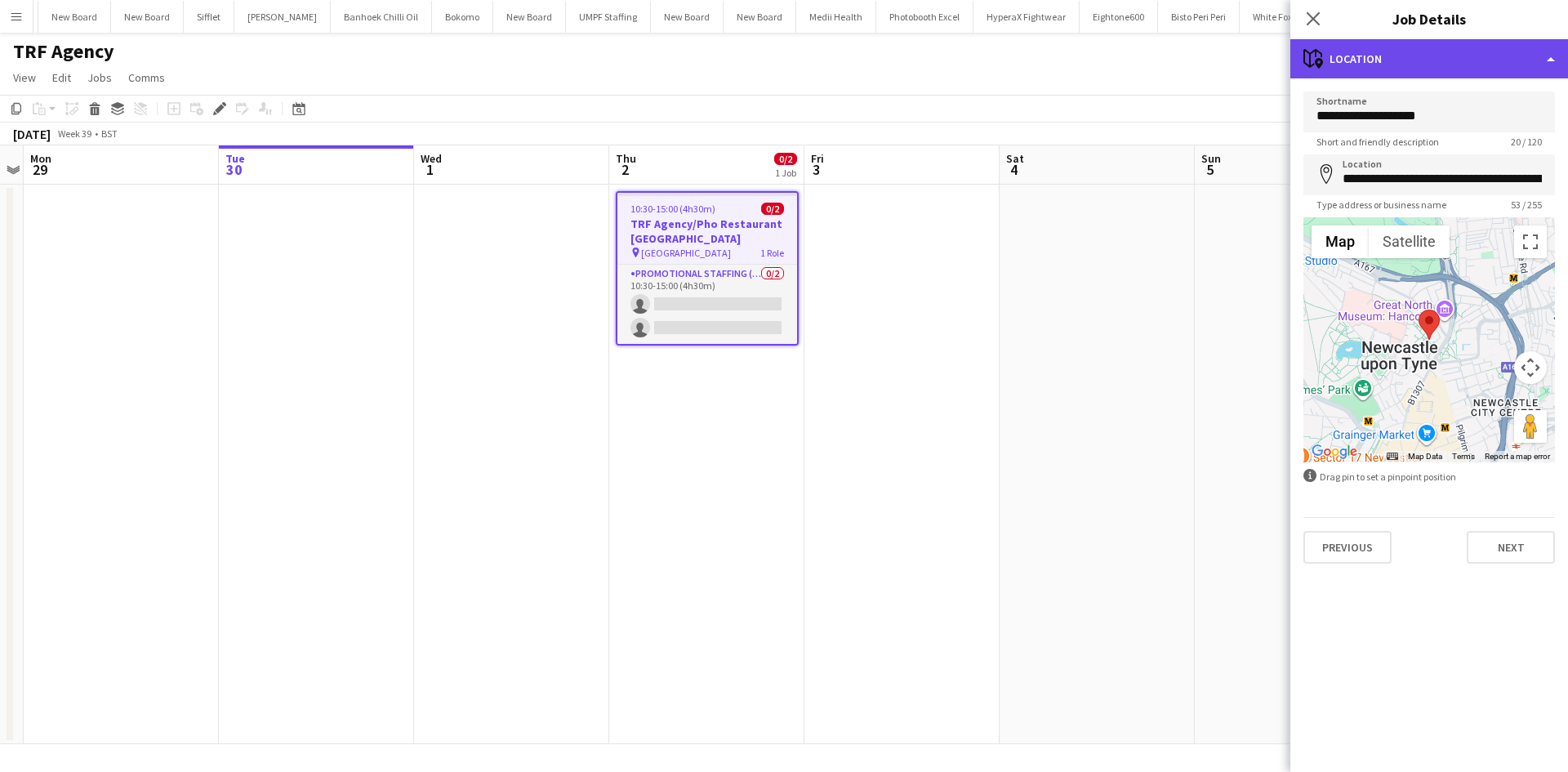
click at [1487, 44] on div "maps-pin-1 Location" at bounding box center [1429, 58] width 278 height 39
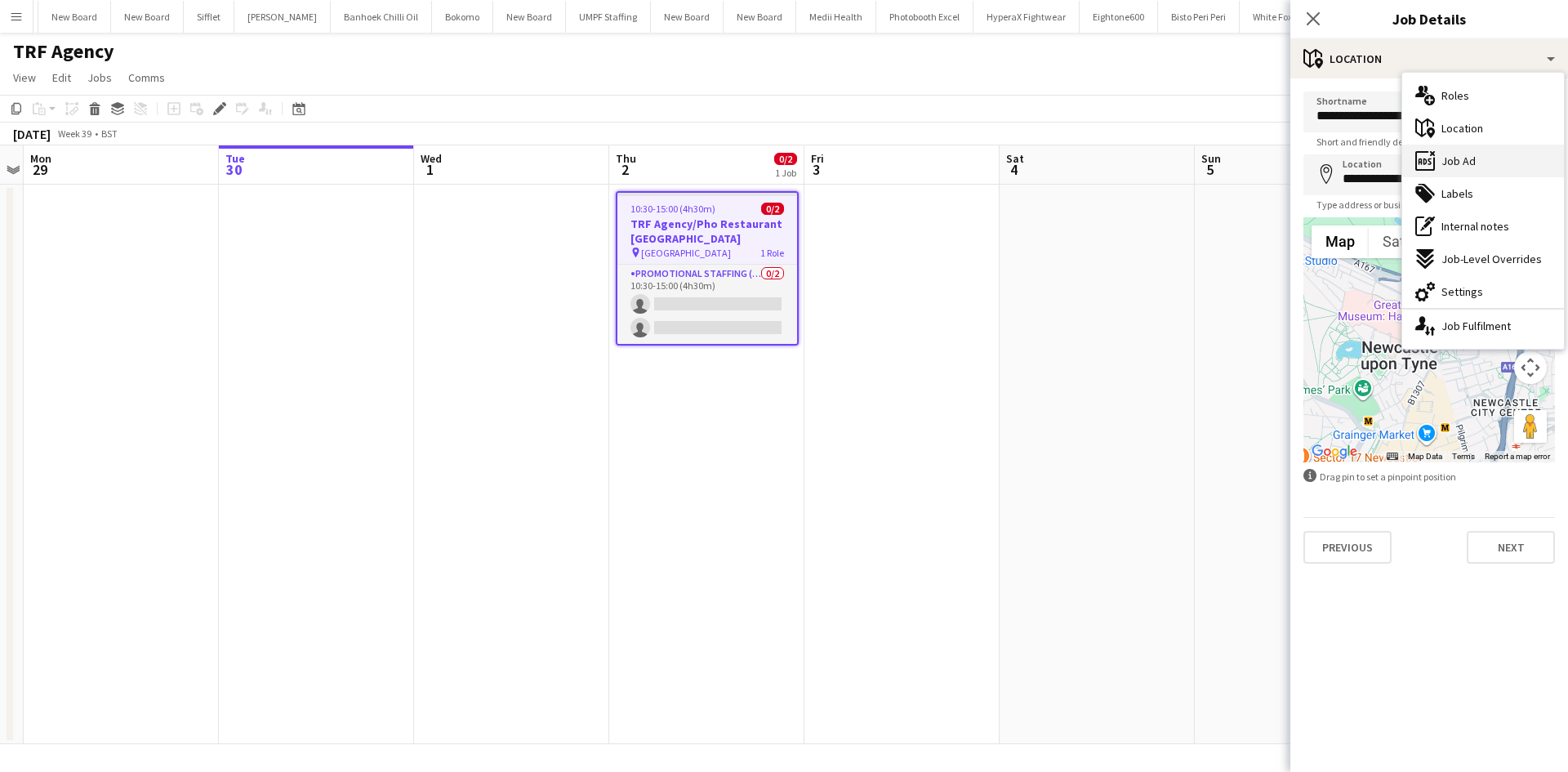
click at [1519, 153] on div "ads-window Job Ad" at bounding box center [1482, 160] width 162 height 32
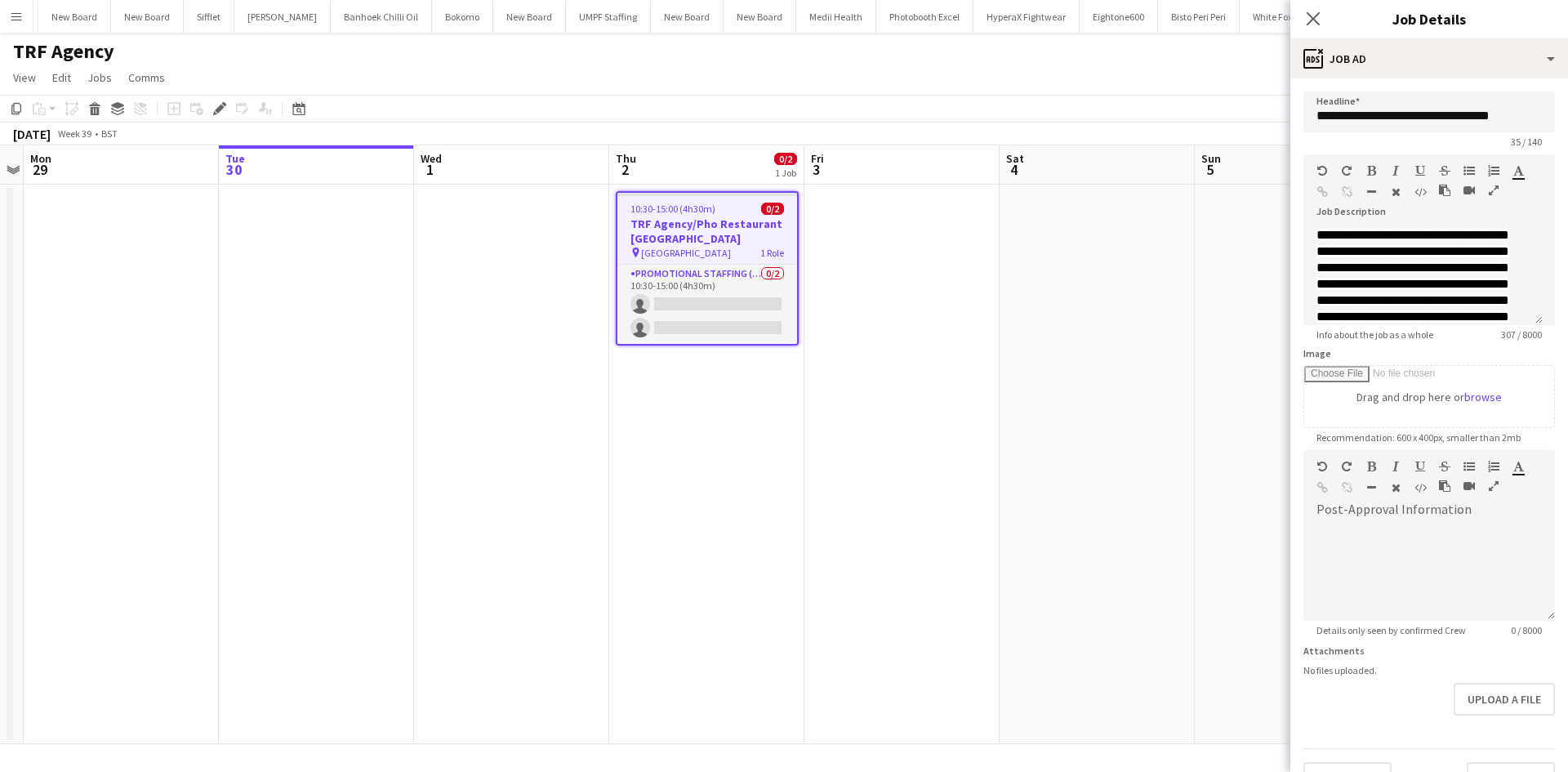
click at [1046, 530] on app-date-cell at bounding box center [1096, 464] width 195 height 560
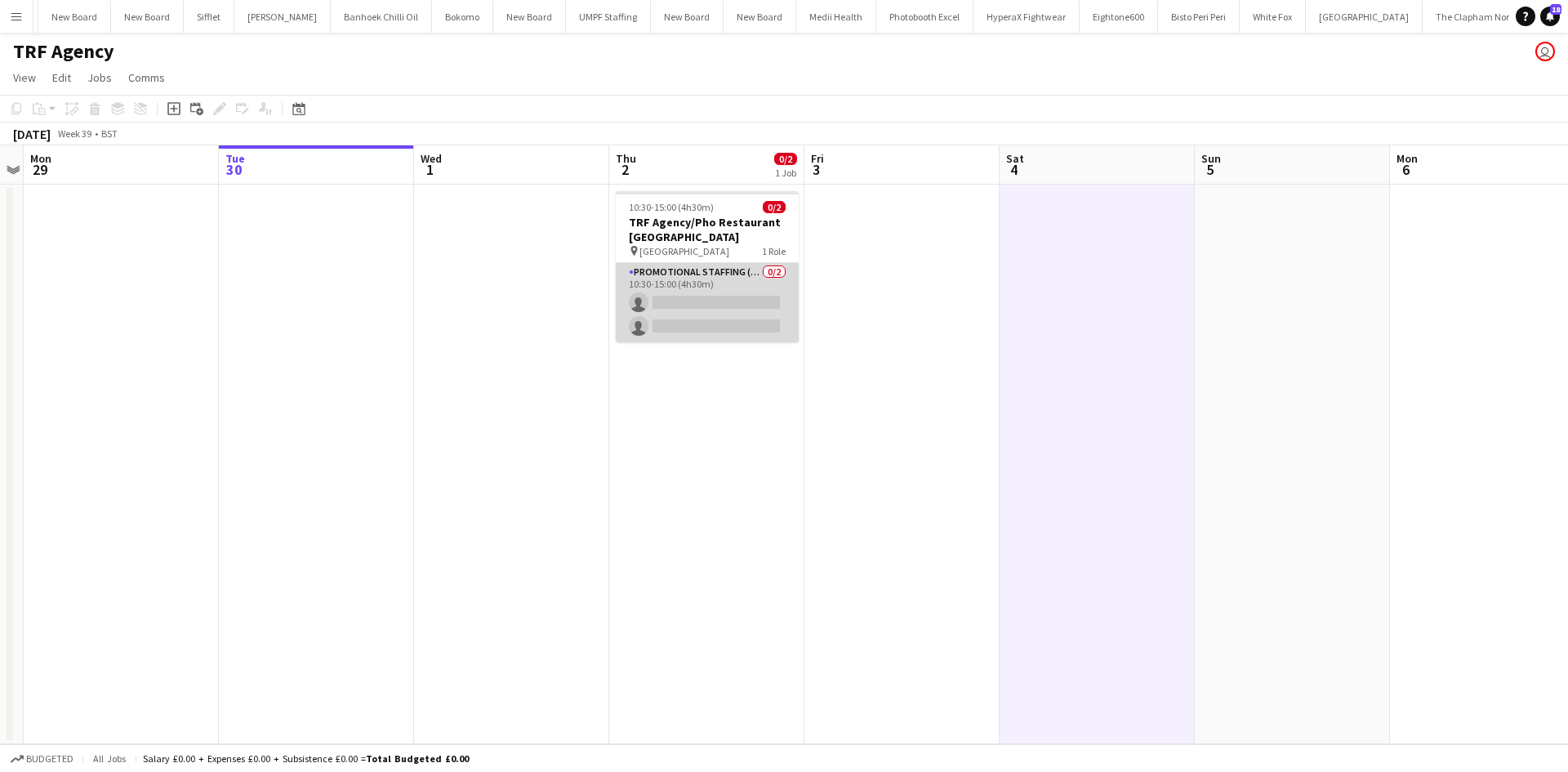
click at [742, 311] on app-card-role "Promotional Staffing (Flyering Staff) 0/2 10:30-15:00 (4h30m) single-neutral-ac…" at bounding box center [707, 303] width 183 height 79
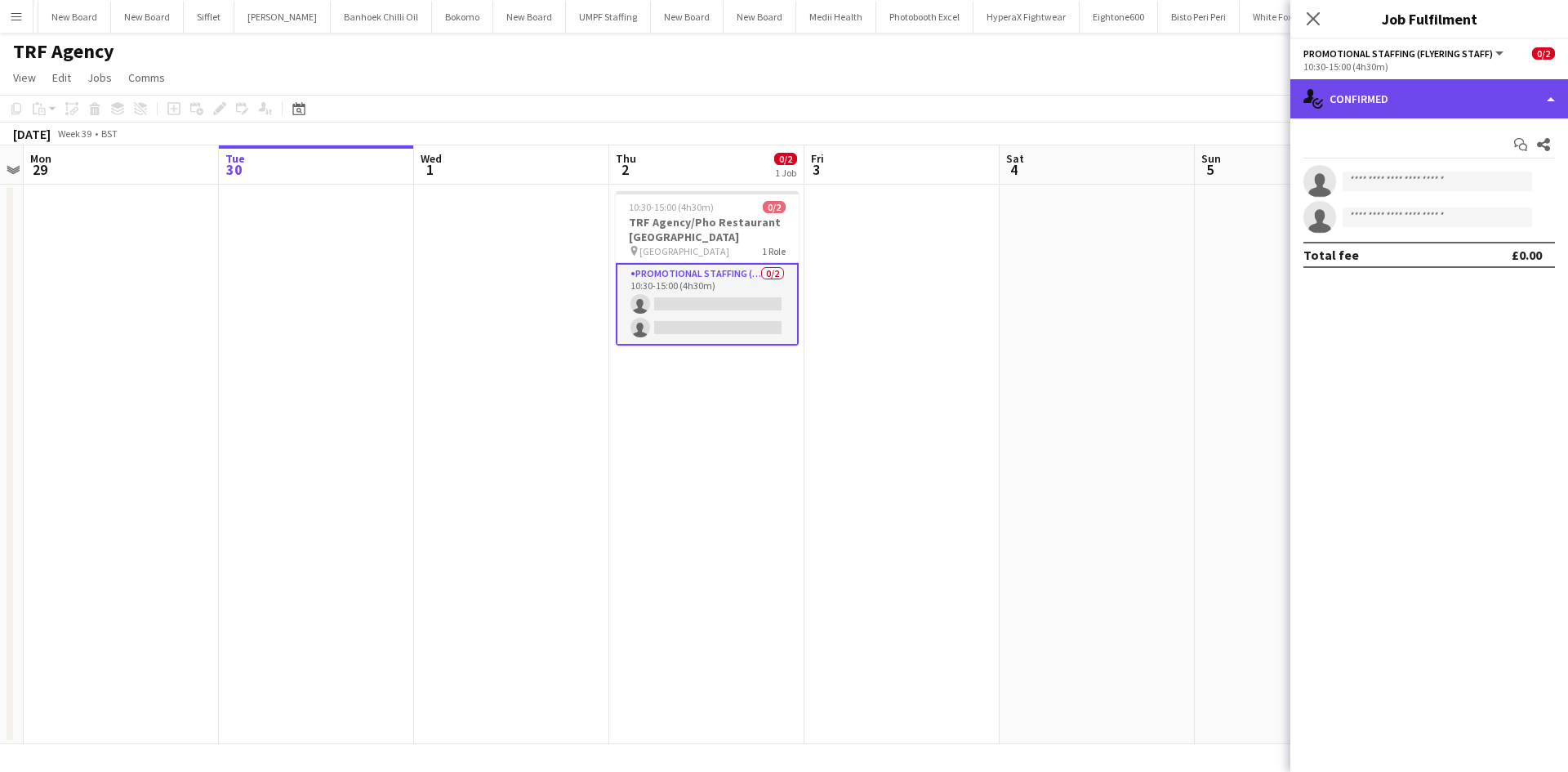
click at [1401, 102] on div "single-neutral-actions-check-2 Confirmed" at bounding box center [1429, 99] width 278 height 39
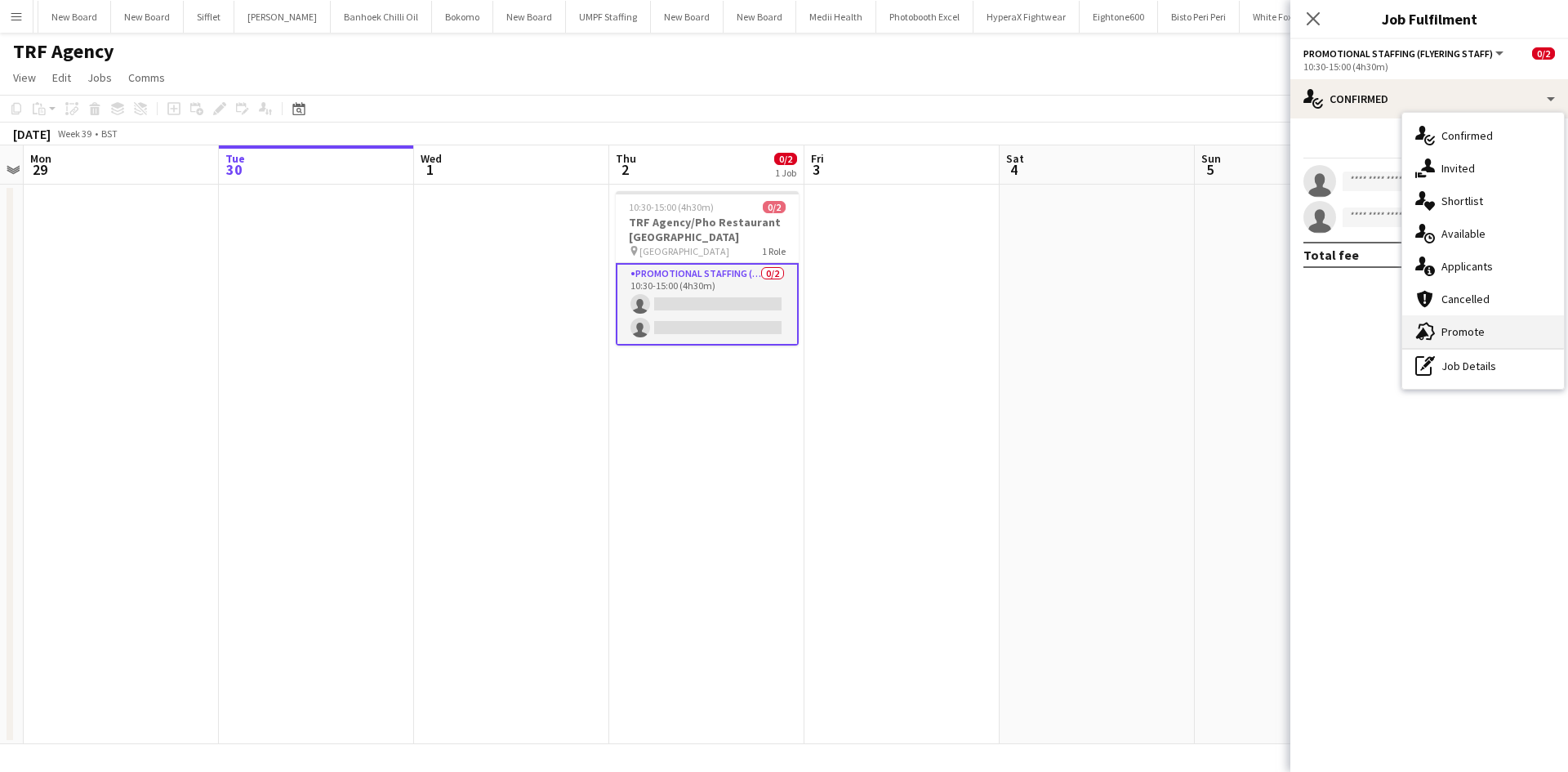
click at [1490, 342] on div "advertising-megaphone Promote" at bounding box center [1482, 331] width 162 height 32
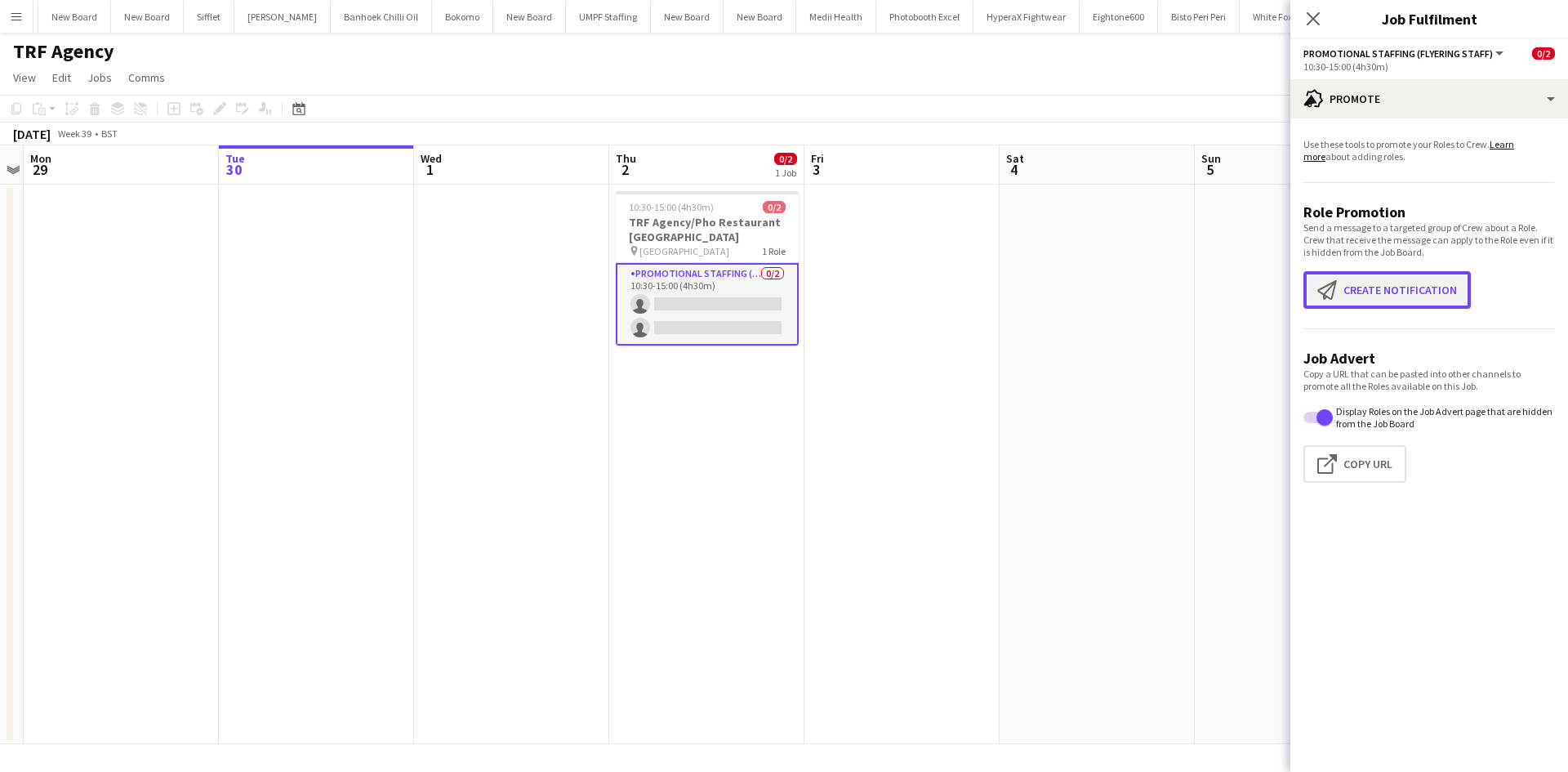
click at [1395, 299] on button "Create notification Create notification" at bounding box center [1386, 290] width 167 height 38
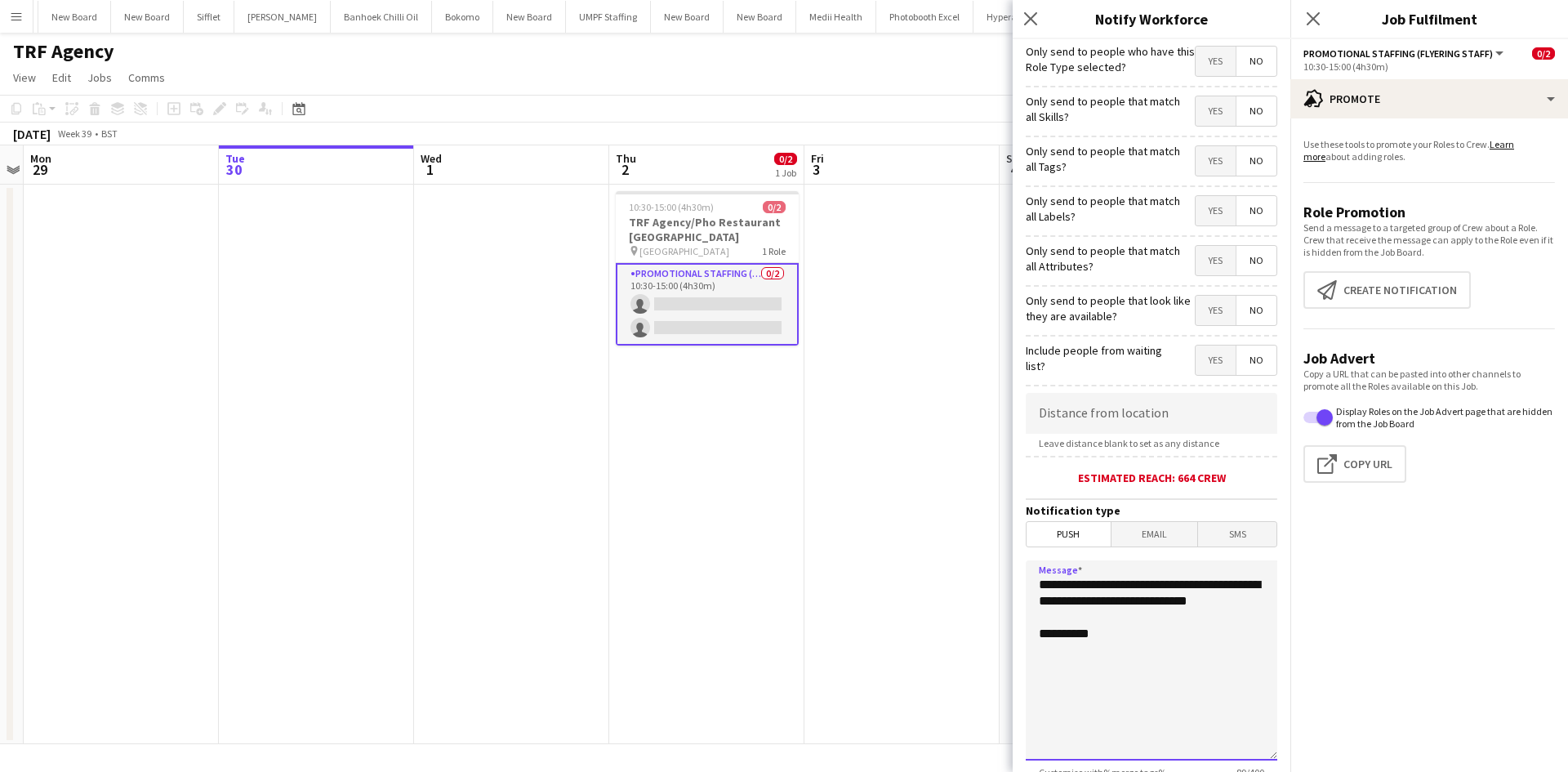
drag, startPoint x: 1129, startPoint y: 650, endPoint x: 997, endPoint y: 555, distance: 162.6
click at [997, 555] on body "Menu Boards Boards Boards All jobs Status Workforce Workforce My Workforce Recr…" at bounding box center [784, 386] width 1568 height 772
drag, startPoint x: 1214, startPoint y: 687, endPoint x: 1002, endPoint y: 551, distance: 251.9
click at [1002, 551] on body "Menu Boards Boards Boards All jobs Status Workforce Workforce My Workforce Recr…" at bounding box center [784, 386] width 1568 height 772
type textarea "**********"
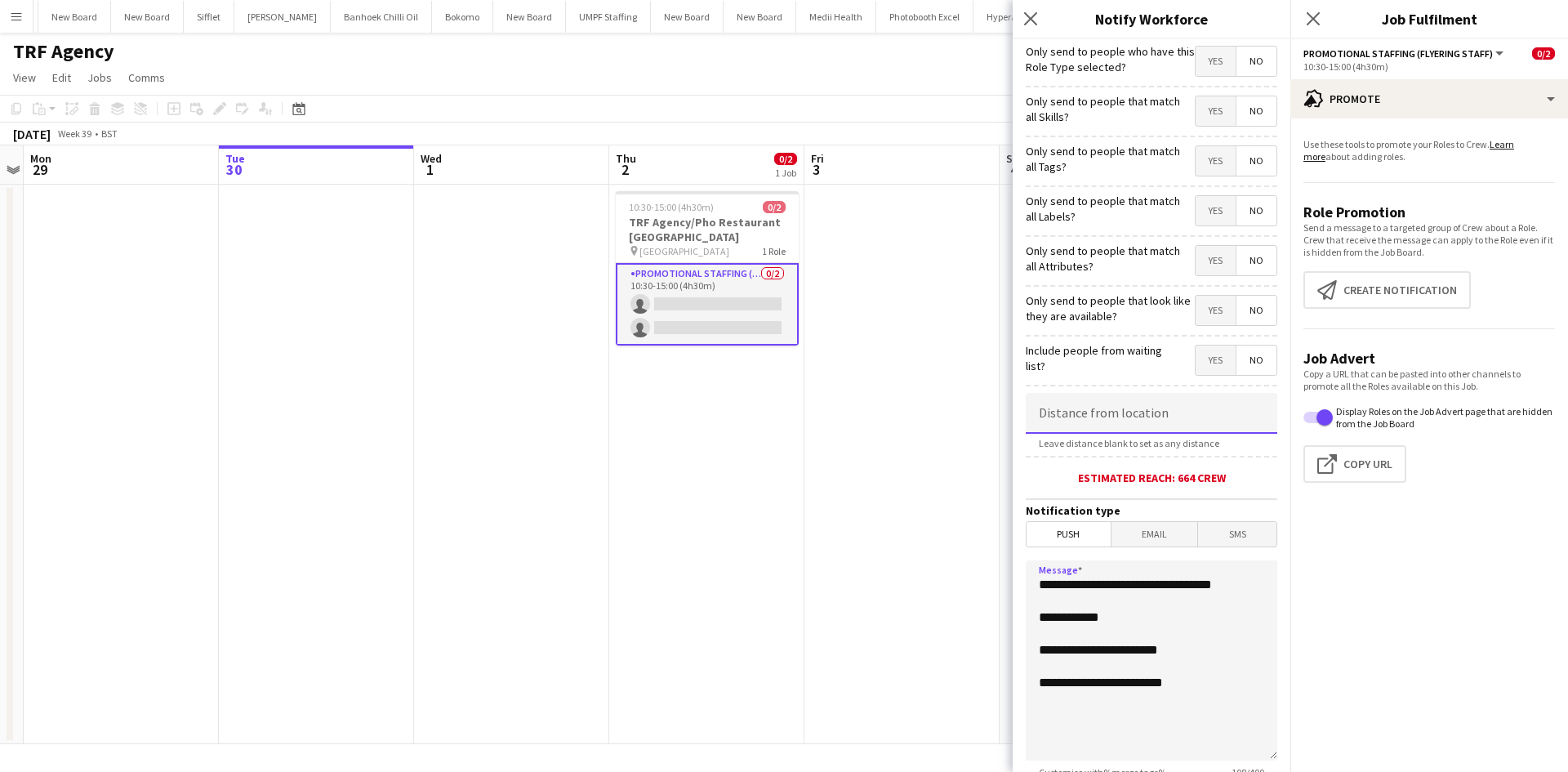
click at [1123, 412] on input at bounding box center [1151, 413] width 251 height 41
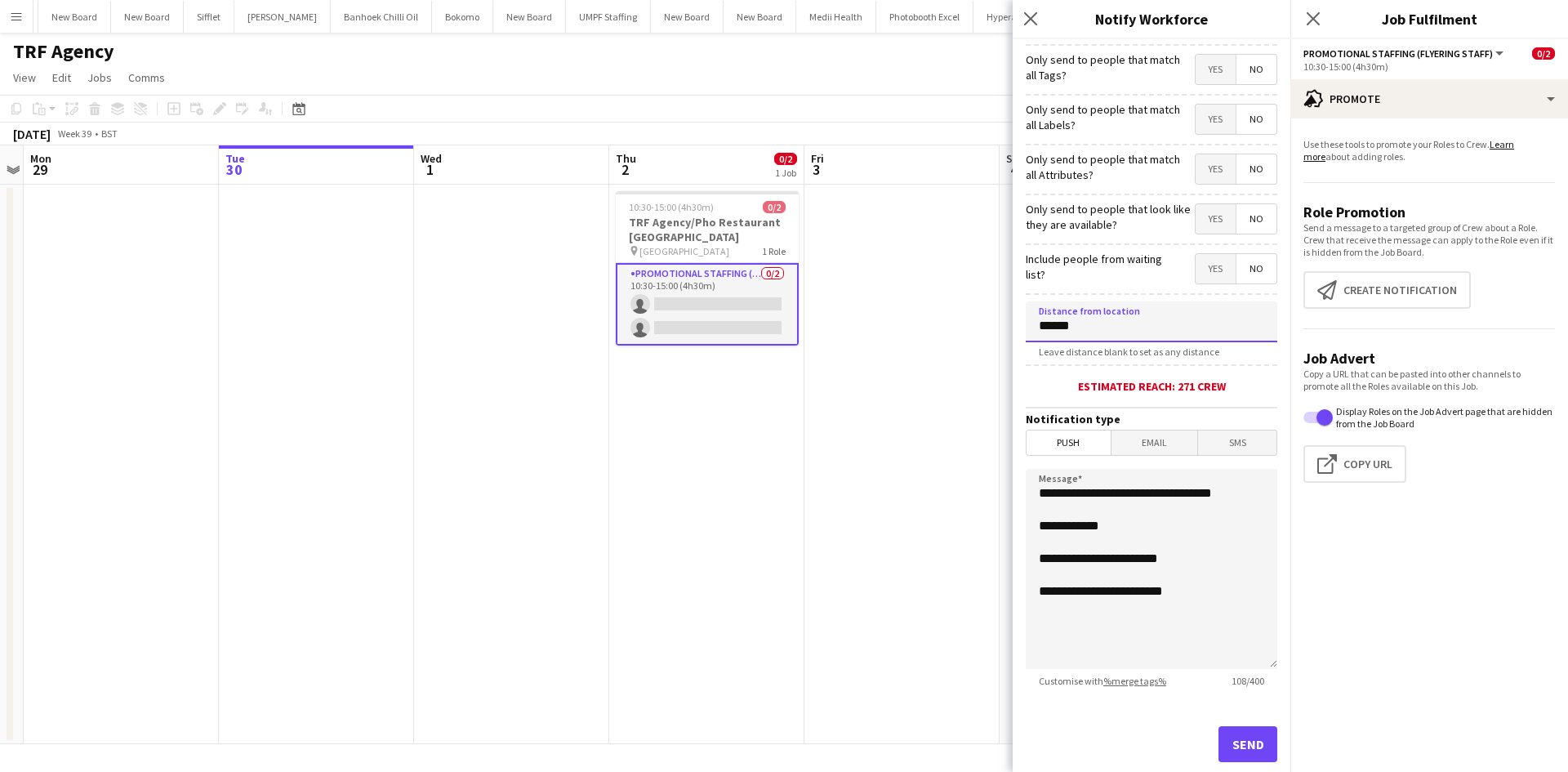
scroll to position [127, 0]
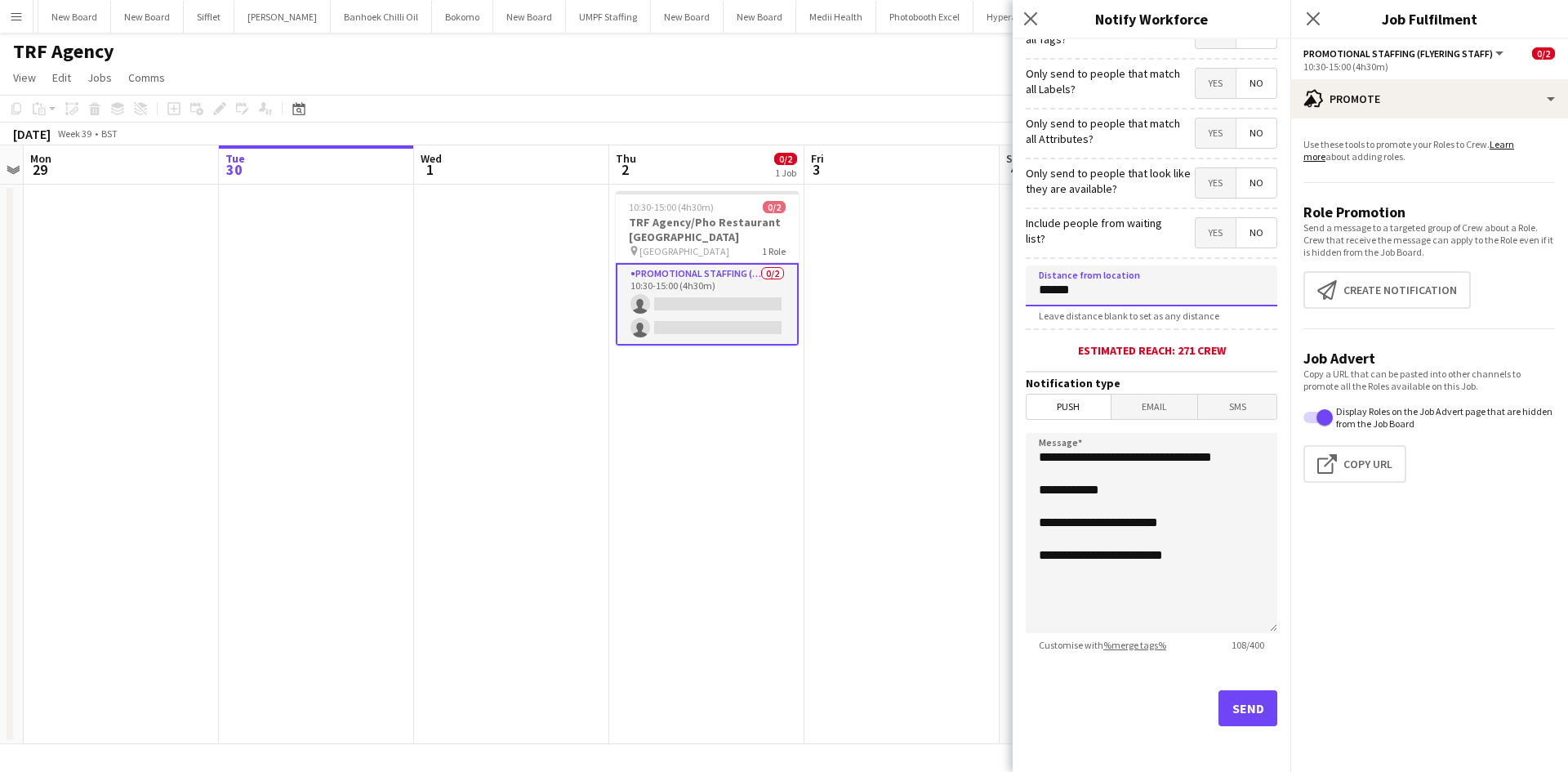
type input "******"
click at [1245, 714] on button "Send" at bounding box center [1248, 707] width 59 height 36
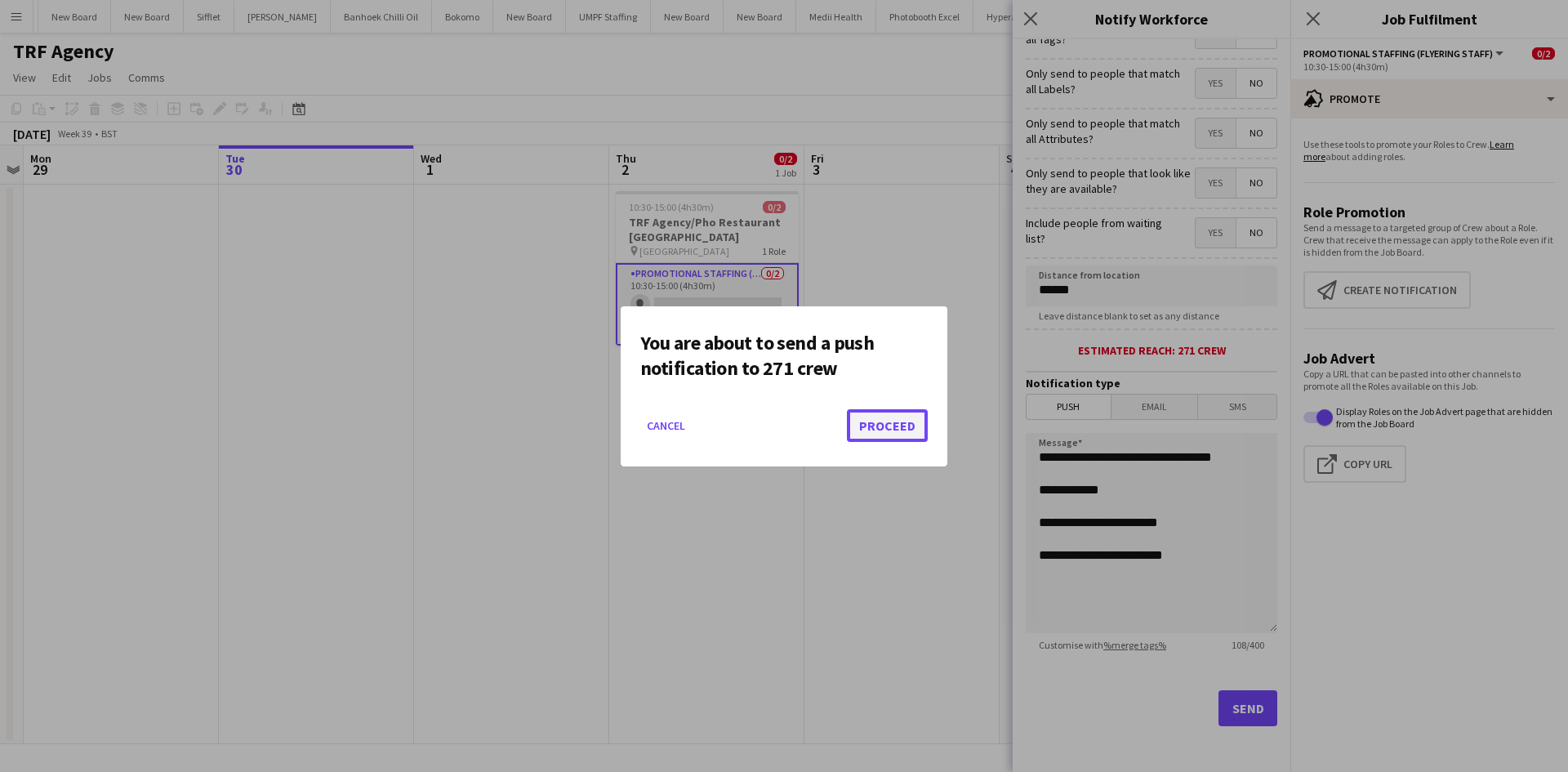
click at [867, 416] on button "Proceed" at bounding box center [887, 425] width 81 height 32
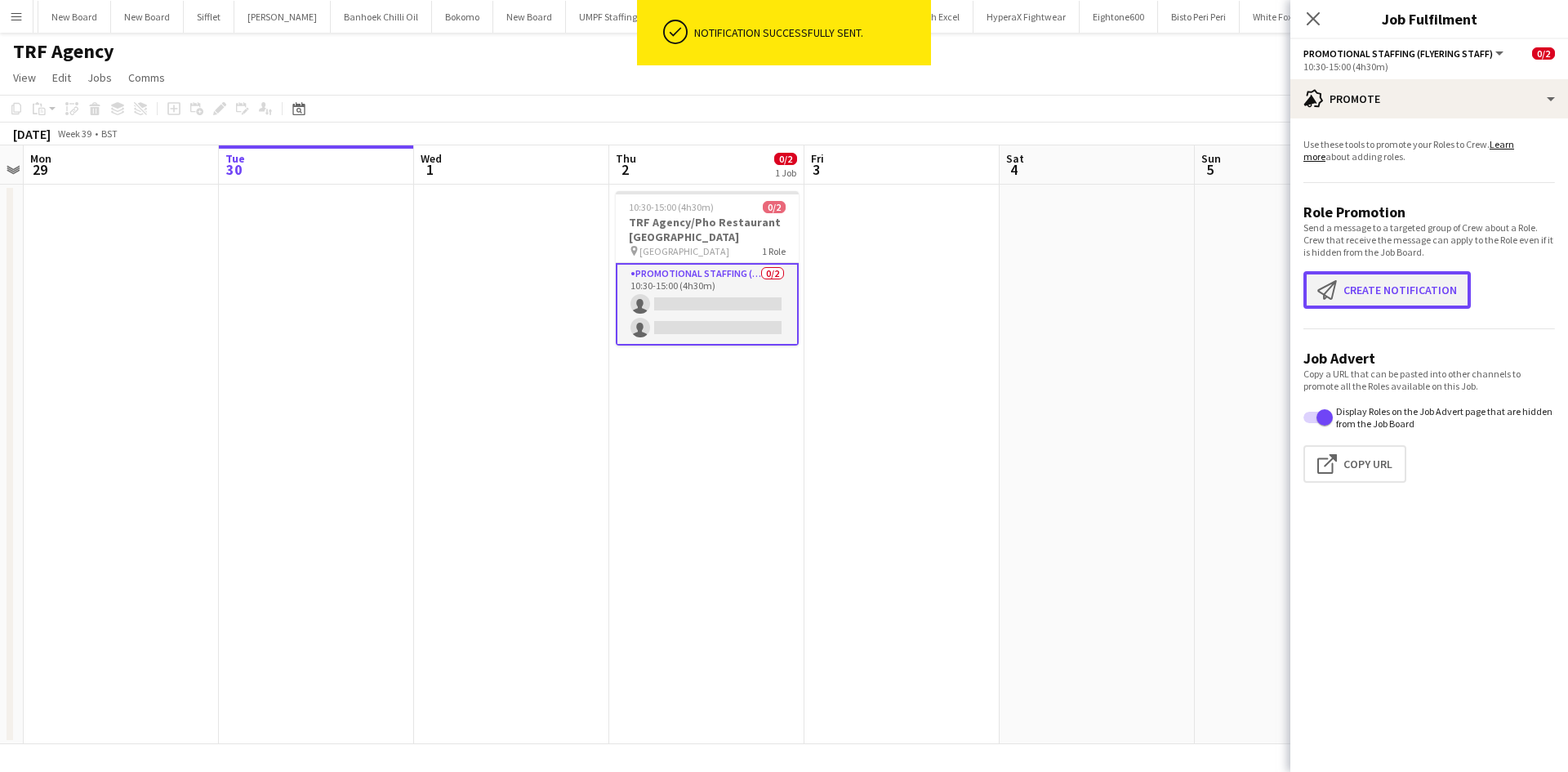
drag, startPoint x: 1350, startPoint y: 307, endPoint x: 1359, endPoint y: 287, distance: 21.9
click at [1351, 307] on button "Create notification Create notification" at bounding box center [1386, 290] width 167 height 38
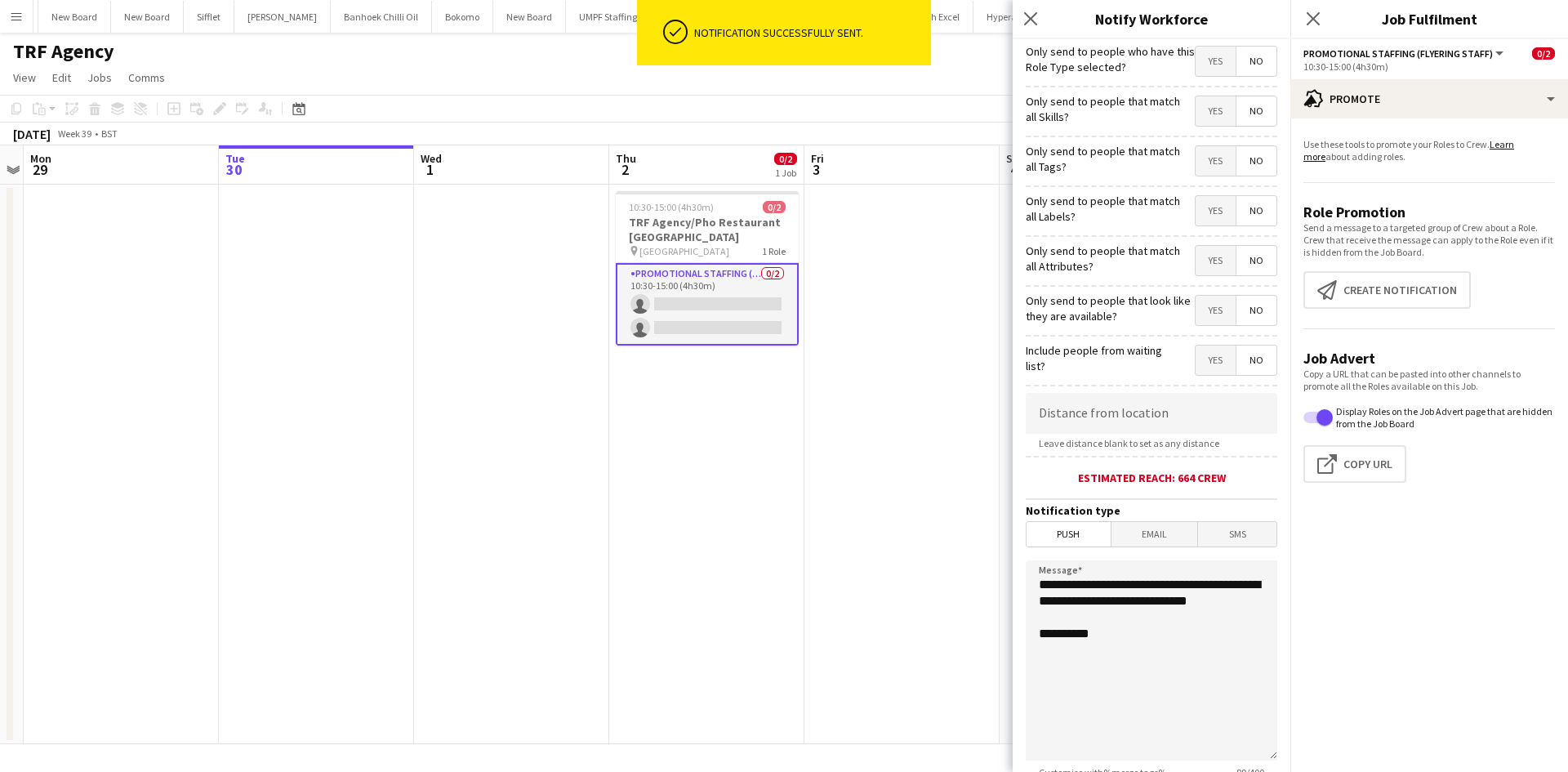
click at [1140, 539] on span "Email" at bounding box center [1154, 534] width 87 height 25
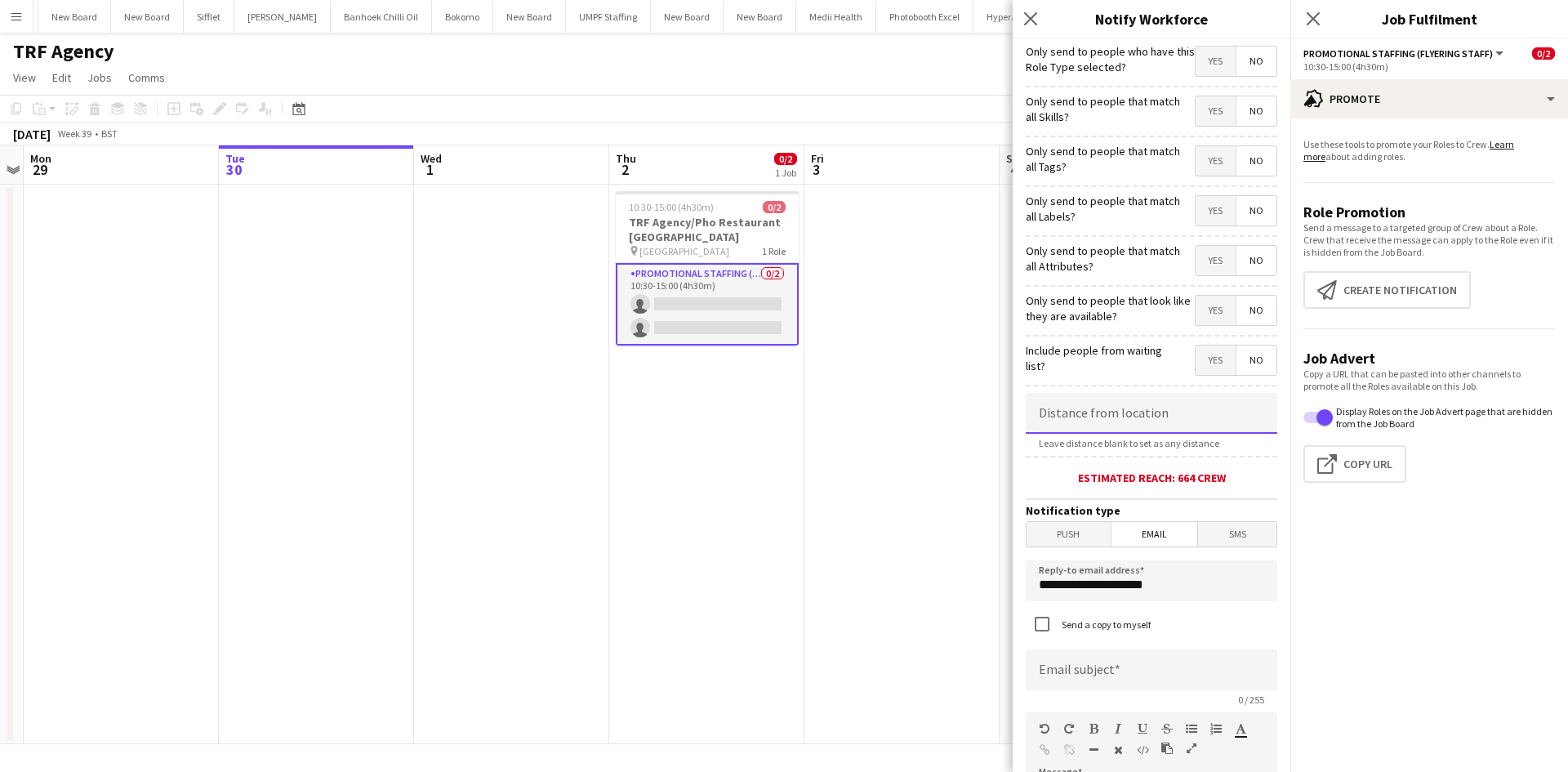
click at [1127, 404] on input at bounding box center [1151, 413] width 251 height 41
type input "******"
drag, startPoint x: 1012, startPoint y: 589, endPoint x: 869, endPoint y: 597, distance: 143.2
click at [869, 597] on body "Menu Boards Boards Boards All jobs Status Workforce Workforce My Workforce Recr…" at bounding box center [784, 386] width 1568 height 772
type input "**********"
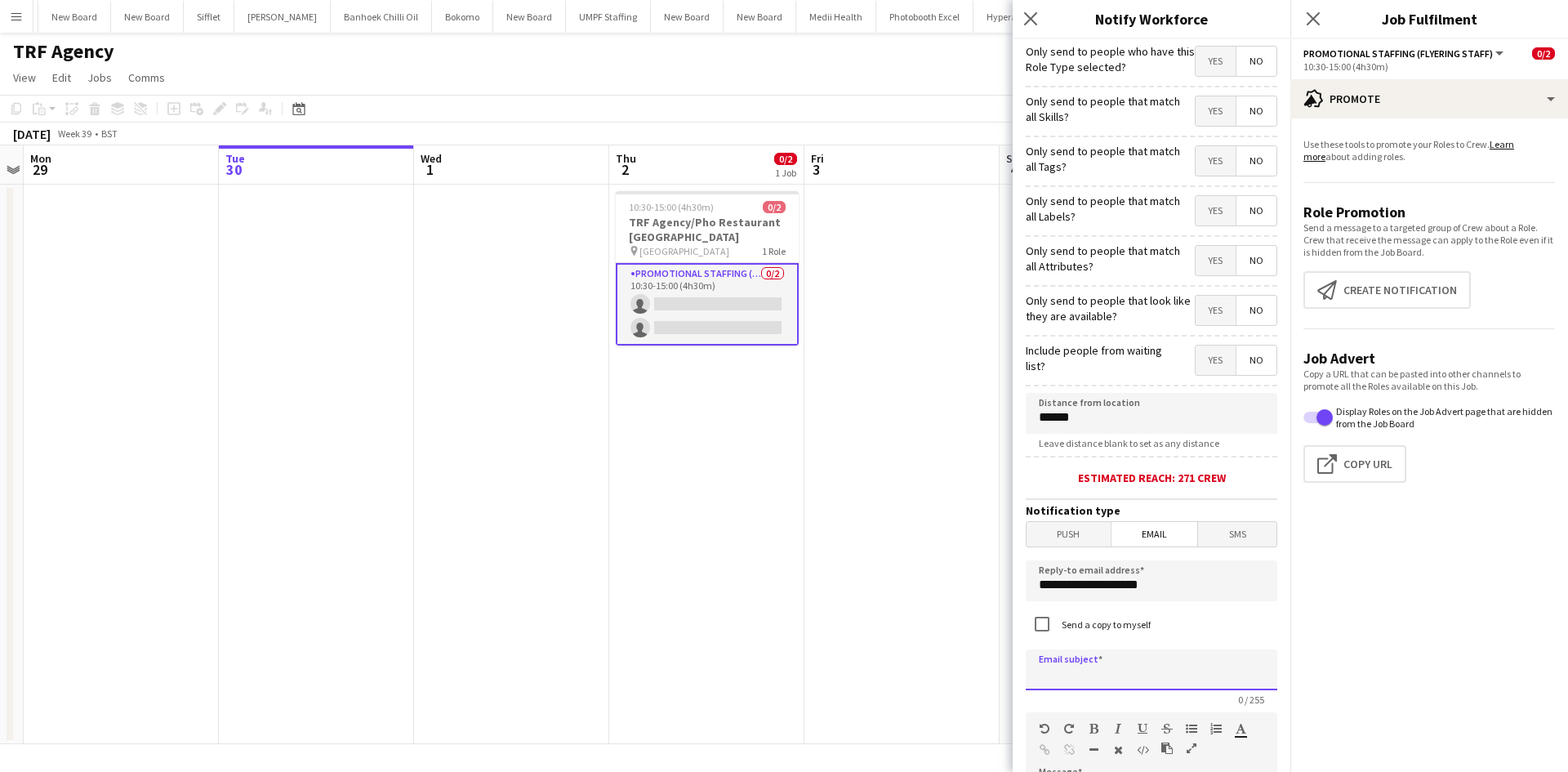
click at [1089, 659] on input at bounding box center [1151, 669] width 251 height 41
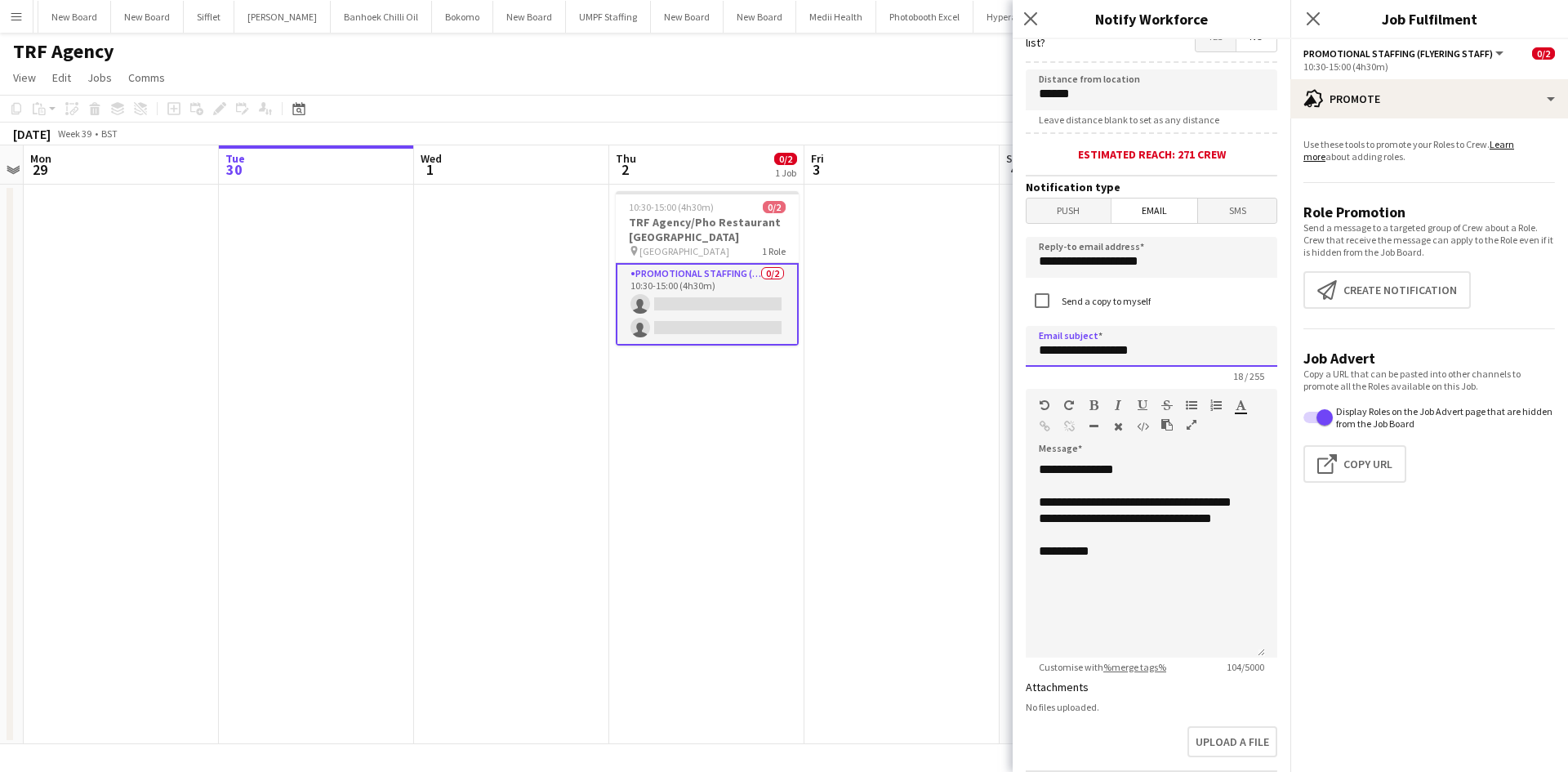
scroll to position [327, 0]
type input "**********"
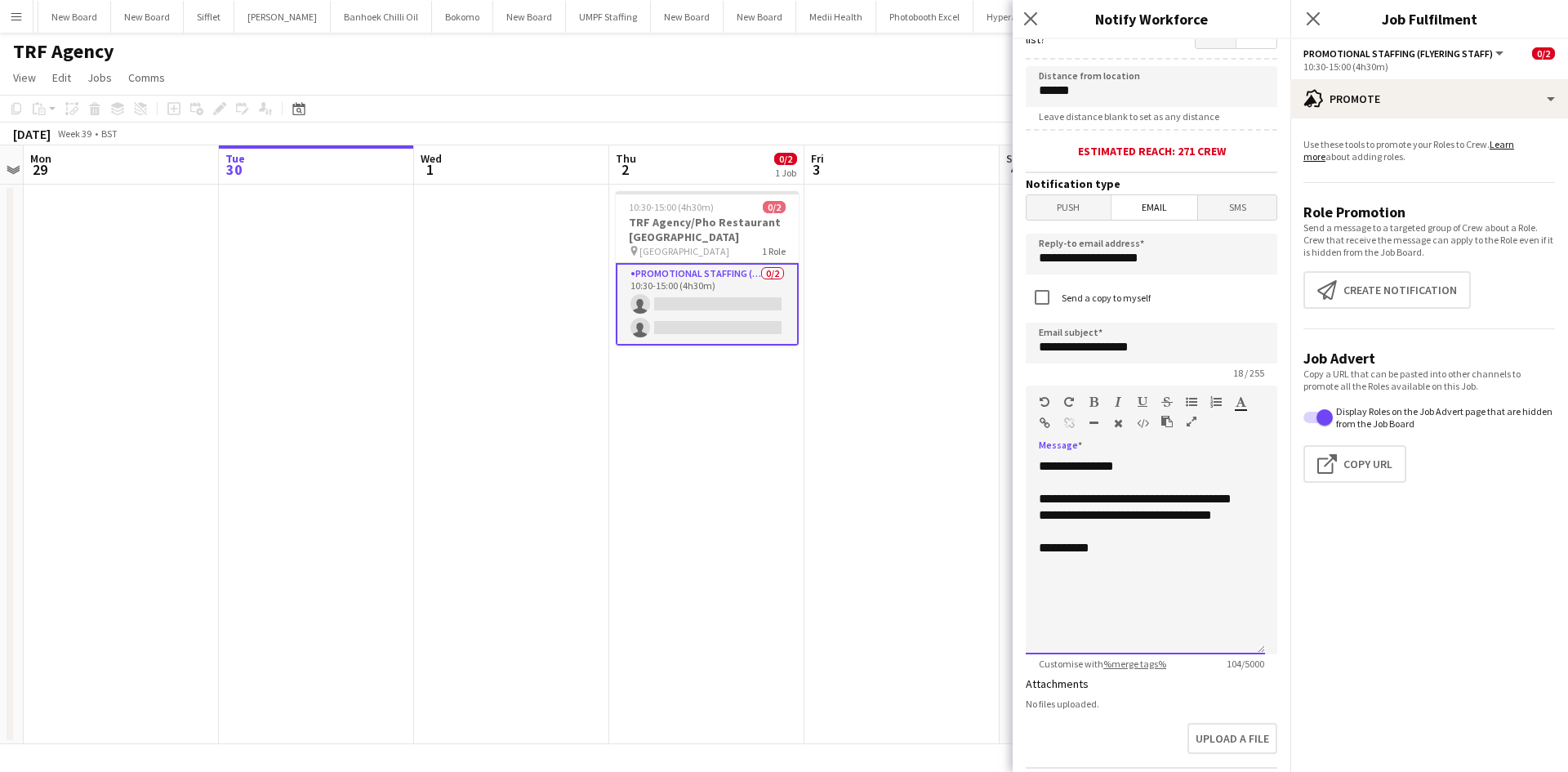
drag, startPoint x: 1151, startPoint y: 573, endPoint x: 971, endPoint y: 424, distance: 233.7
click at [971, 424] on body "Menu Boards Boards Boards All jobs Status Workforce Workforce My Workforce Recr…" at bounding box center [784, 386] width 1568 height 772
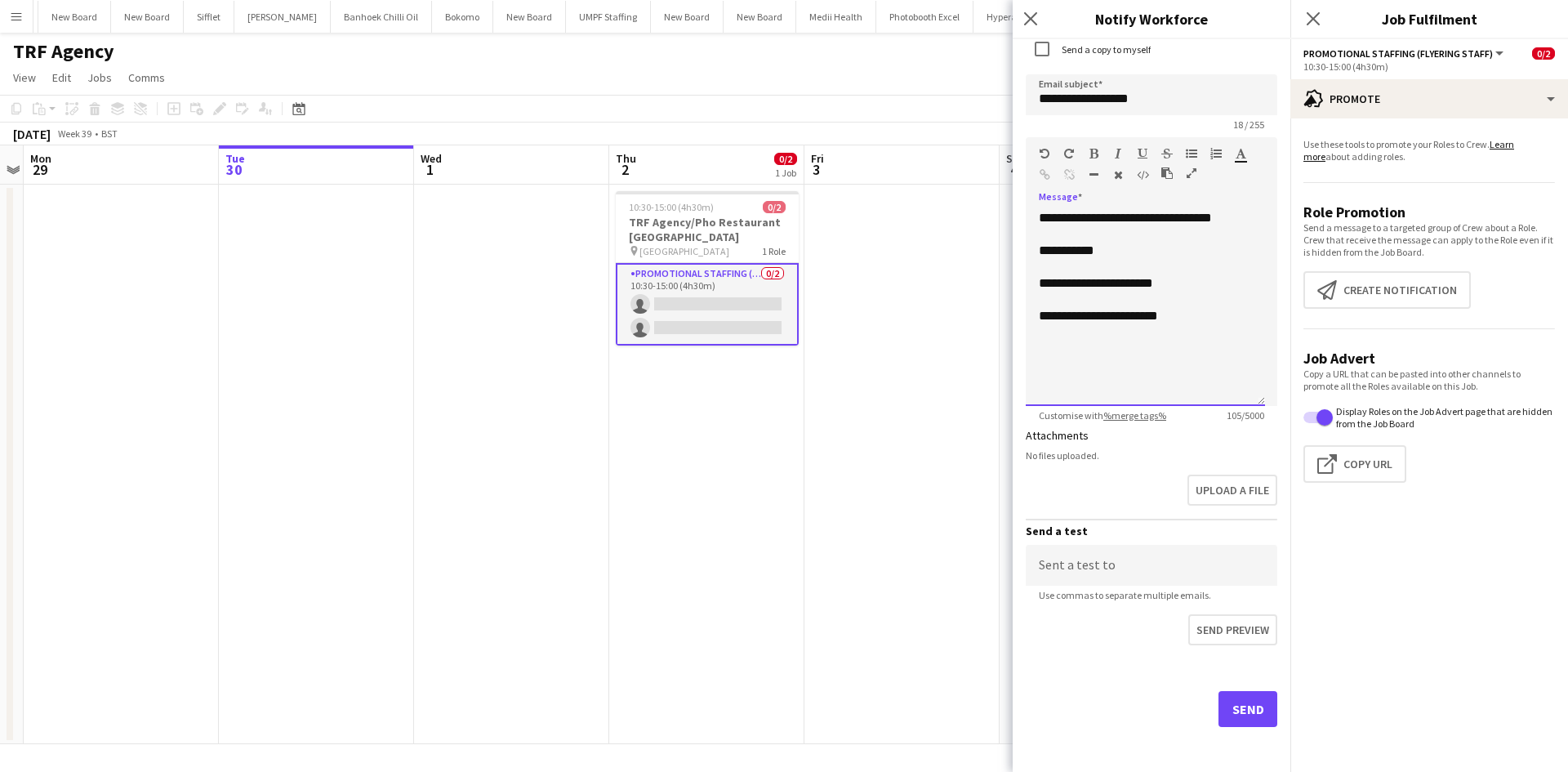
scroll to position [575, 0]
click at [1245, 708] on button "Send" at bounding box center [1248, 707] width 59 height 36
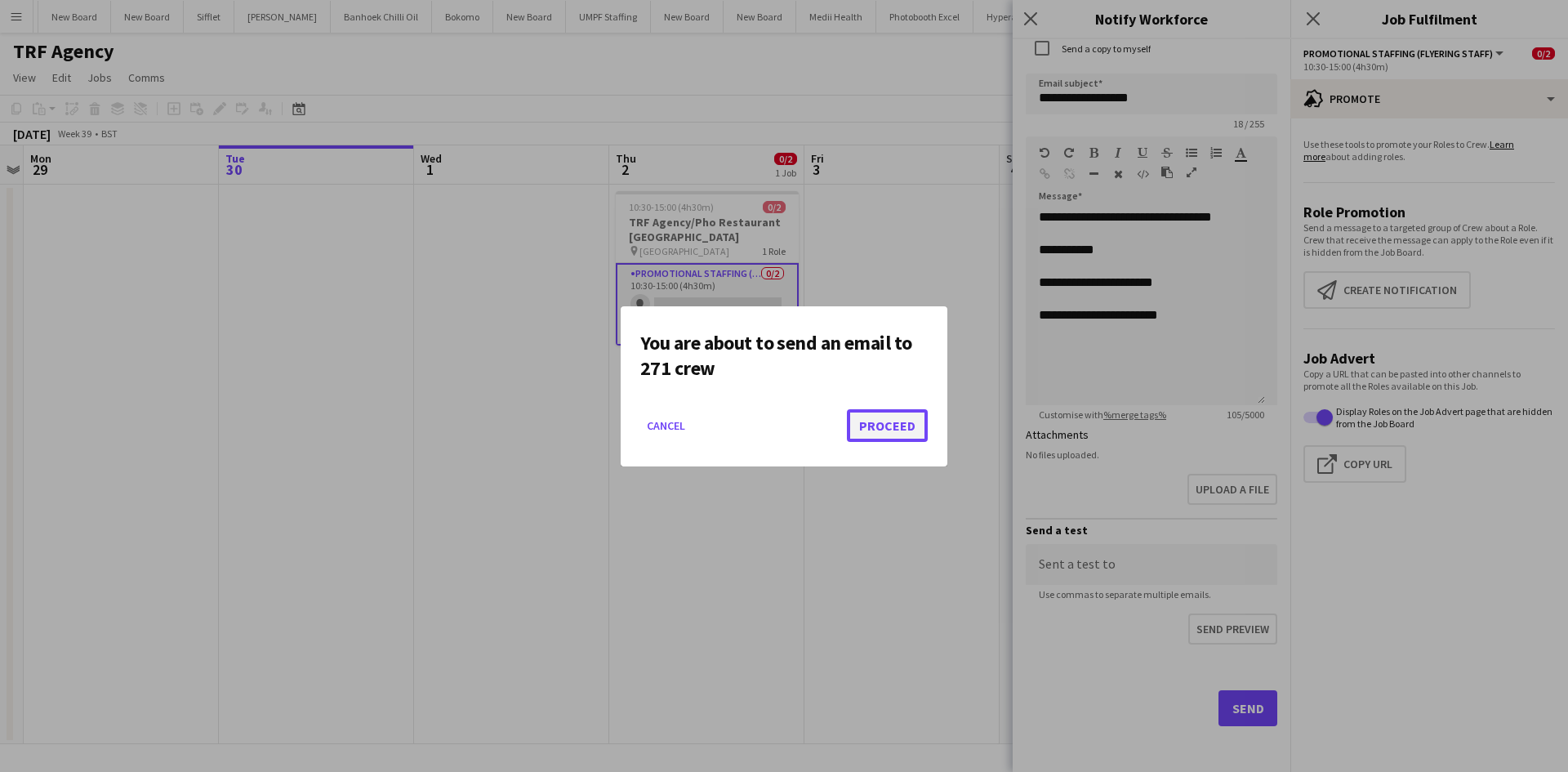
click at [901, 420] on button "Proceed" at bounding box center [887, 425] width 81 height 32
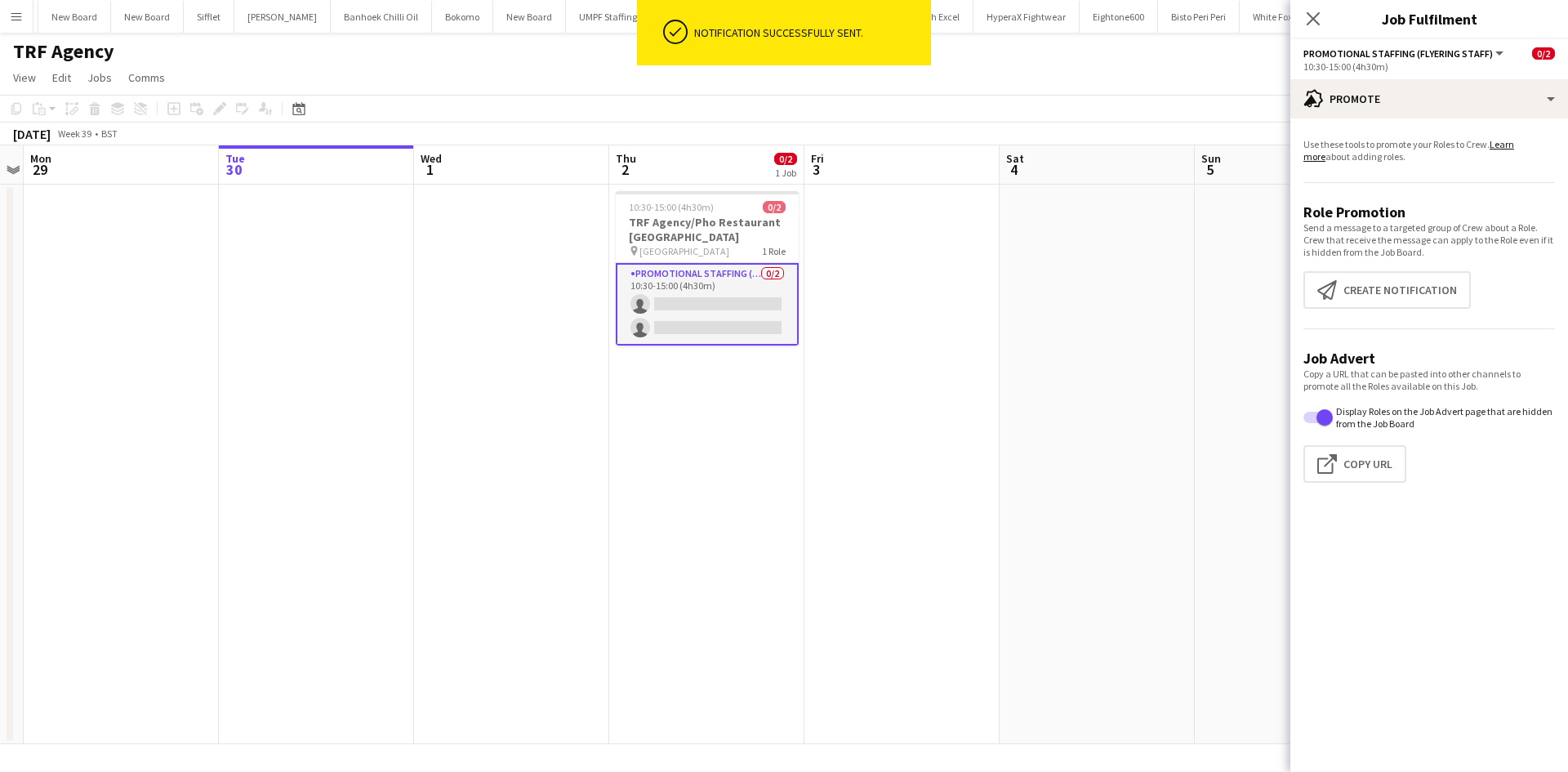
click at [948, 437] on app-date-cell at bounding box center [901, 464] width 195 height 560
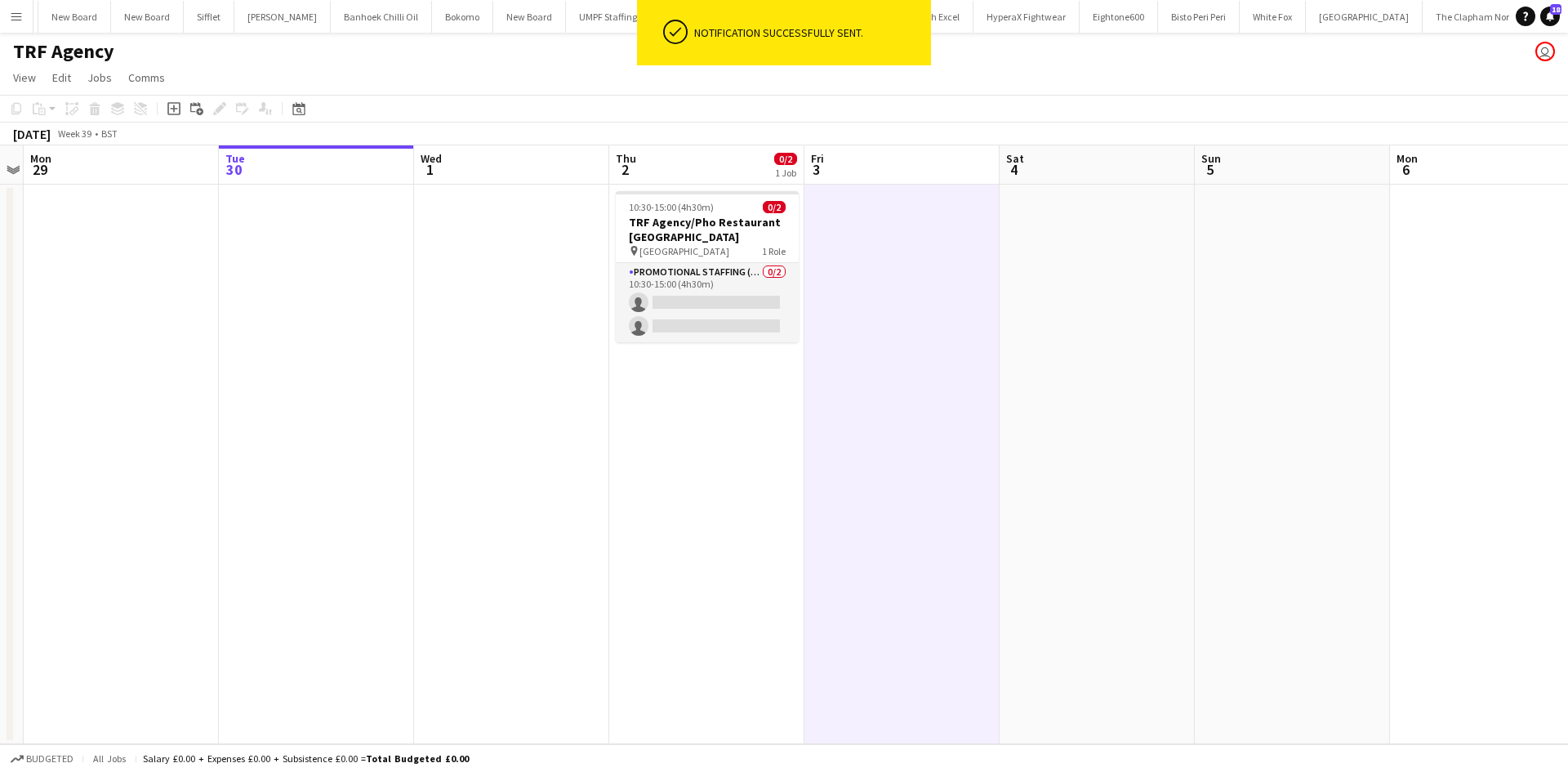
scroll to position [0, 561]
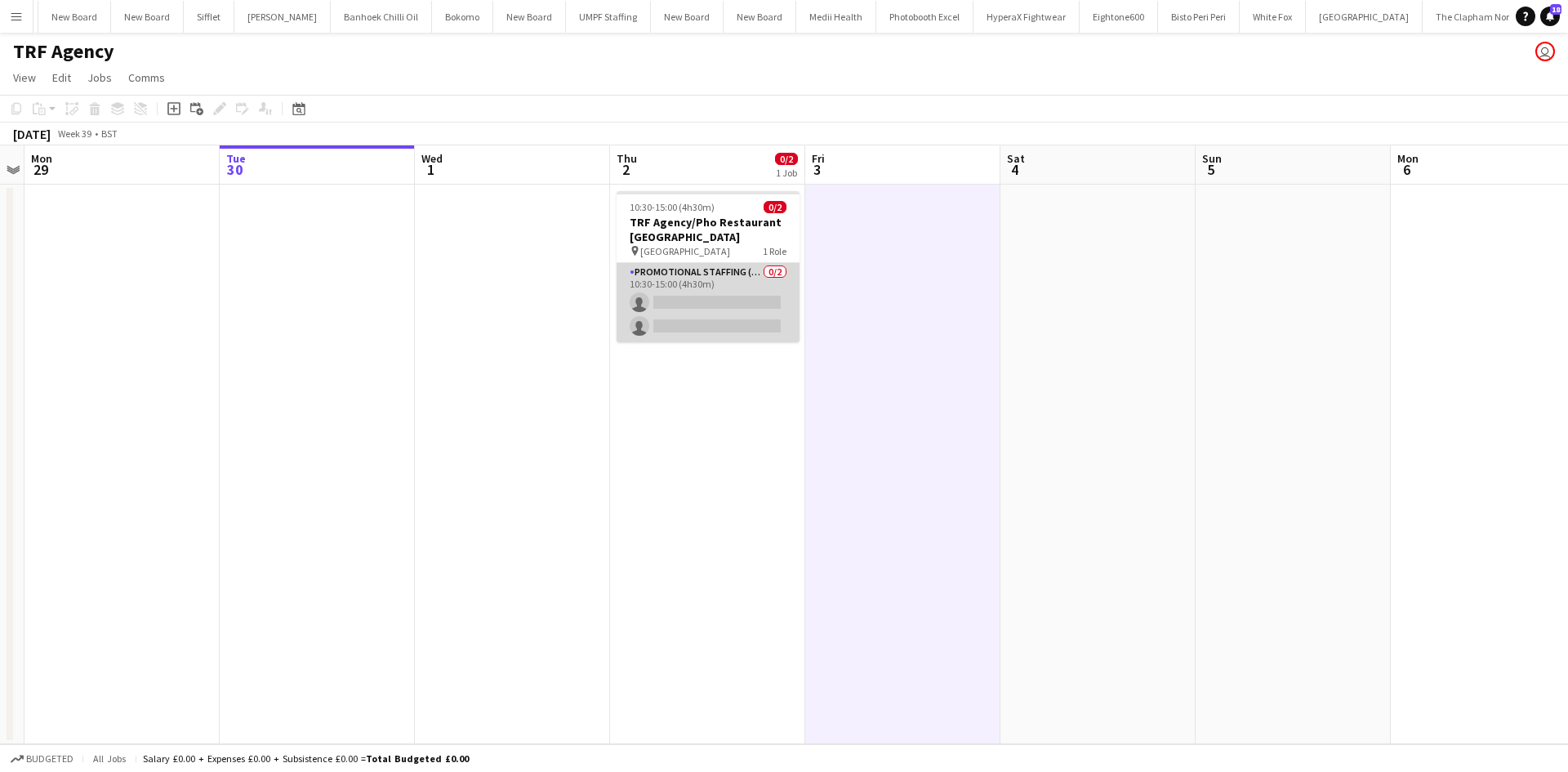
click at [736, 267] on app-card-role "Promotional Staffing (Flyering Staff) 0/2 10:30-15:00 (4h30m) single-neutral-ac…" at bounding box center [708, 303] width 183 height 79
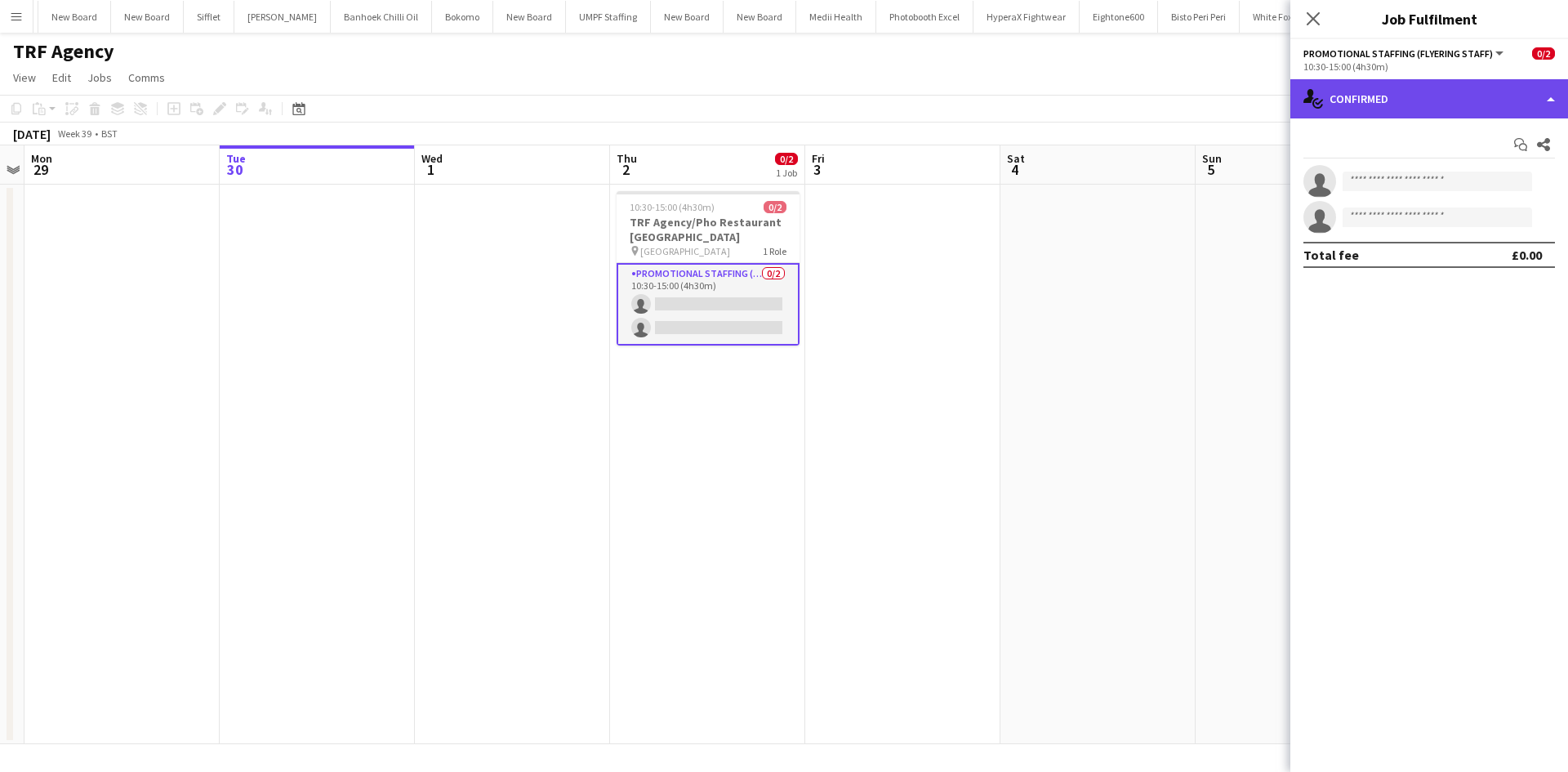
click at [1416, 92] on div "single-neutral-actions-check-2 Confirmed" at bounding box center [1429, 99] width 278 height 39
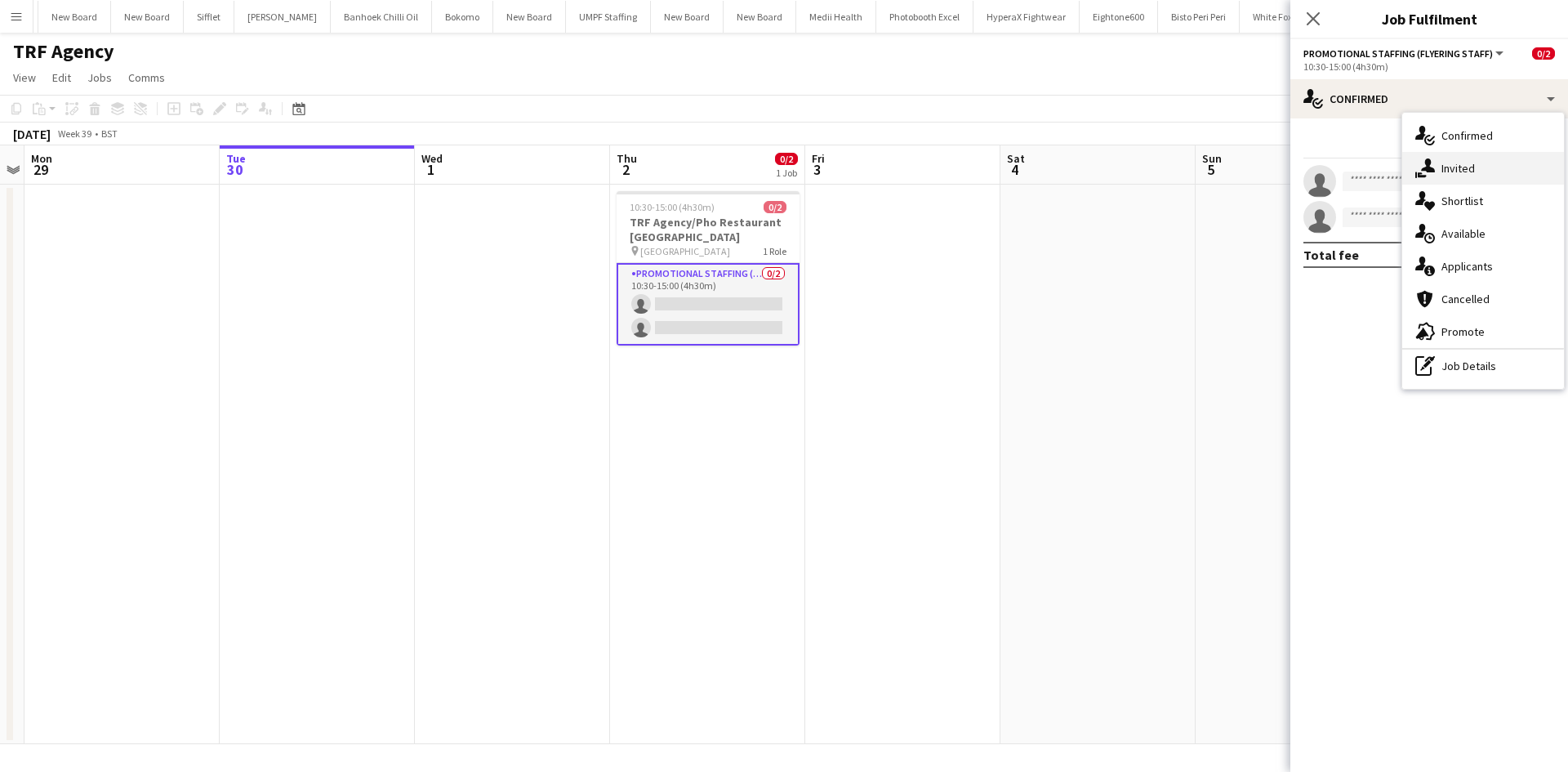
click at [1479, 175] on div "single-neutral-actions-share-1 Invited" at bounding box center [1482, 167] width 162 height 32
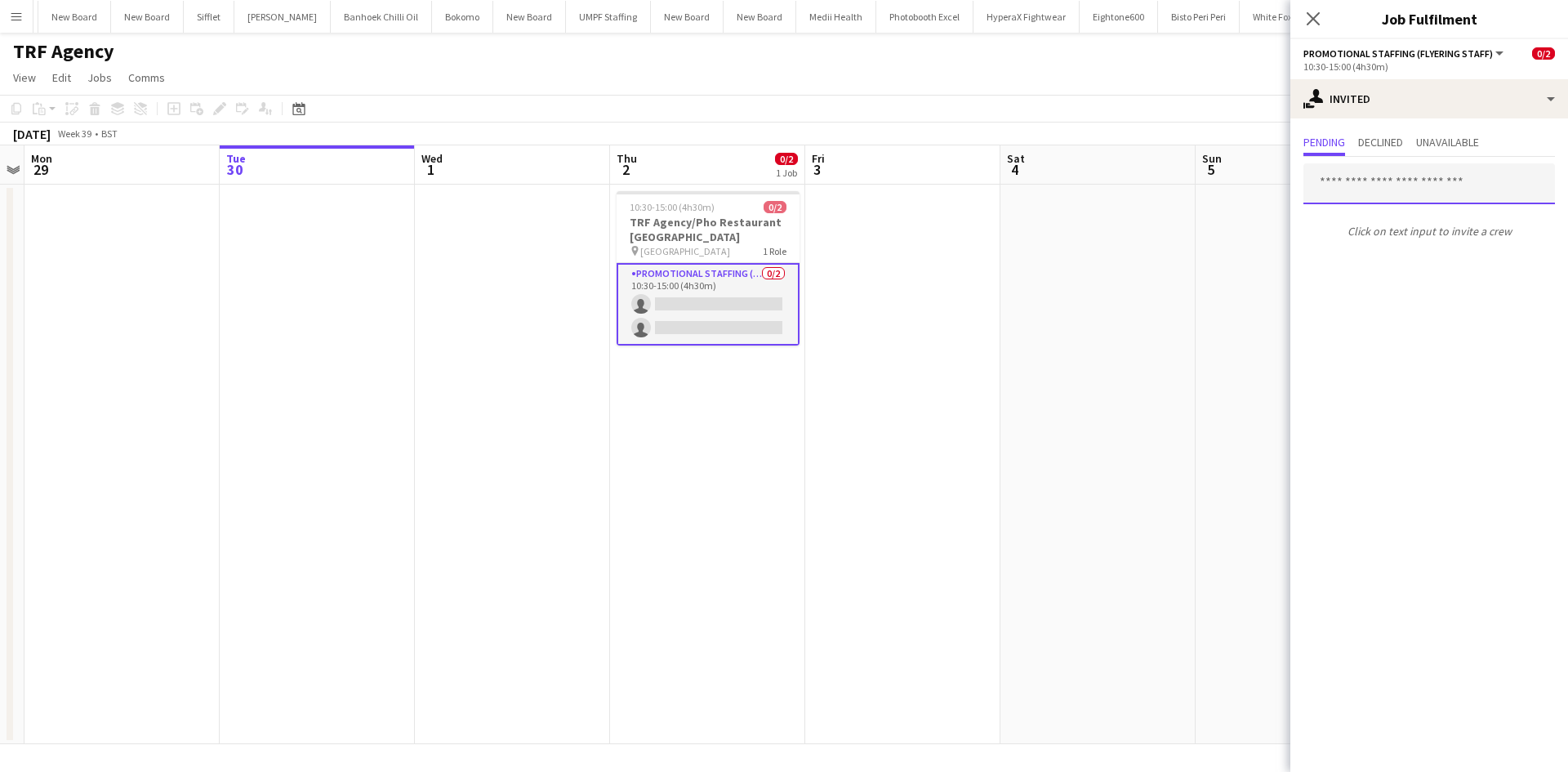
click at [1443, 180] on input "text" at bounding box center [1429, 184] width 251 height 41
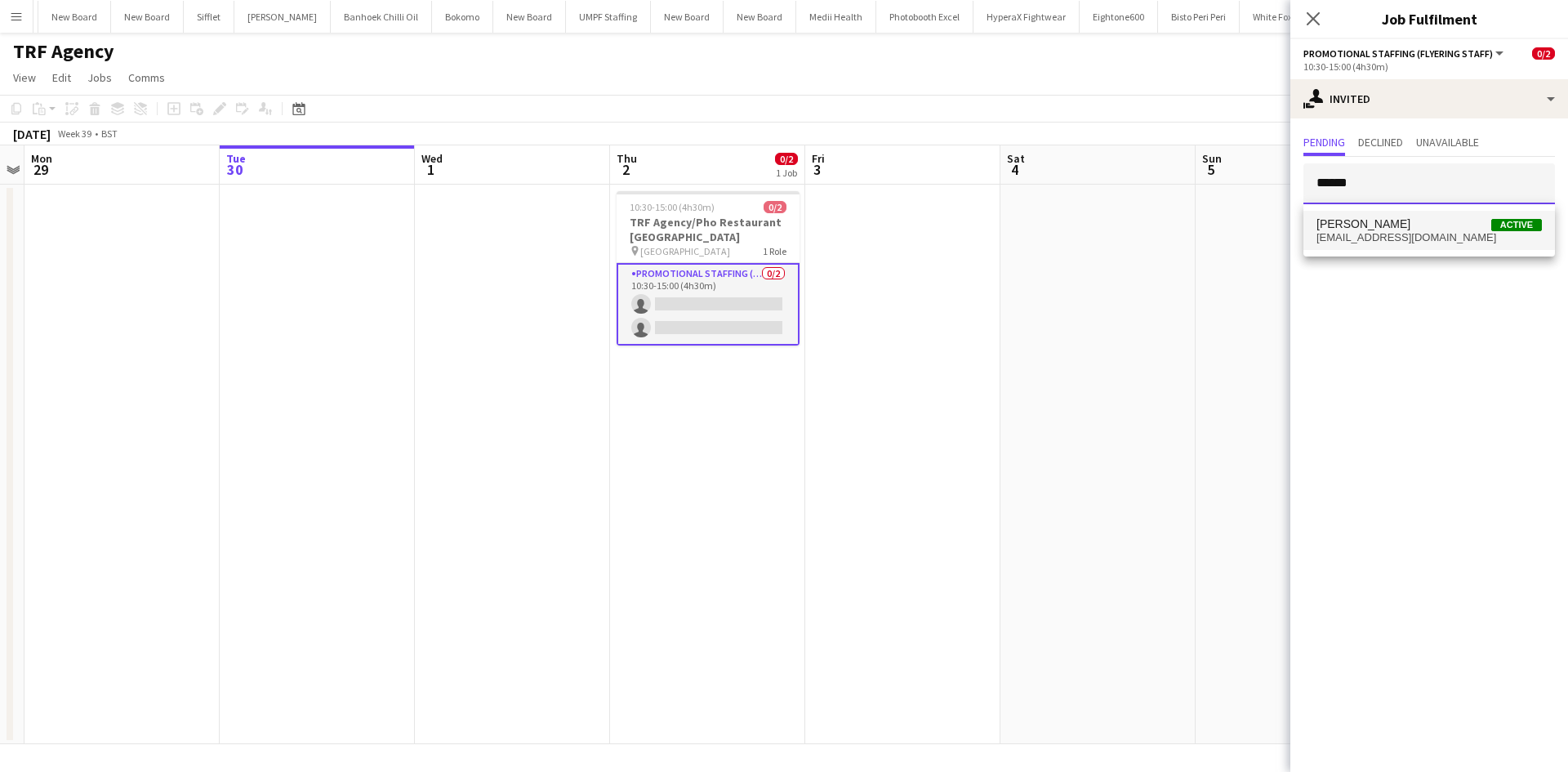
type input "*****"
click at [1440, 231] on span "[EMAIL_ADDRESS][DOMAIN_NAME]" at bounding box center [1429, 237] width 225 height 13
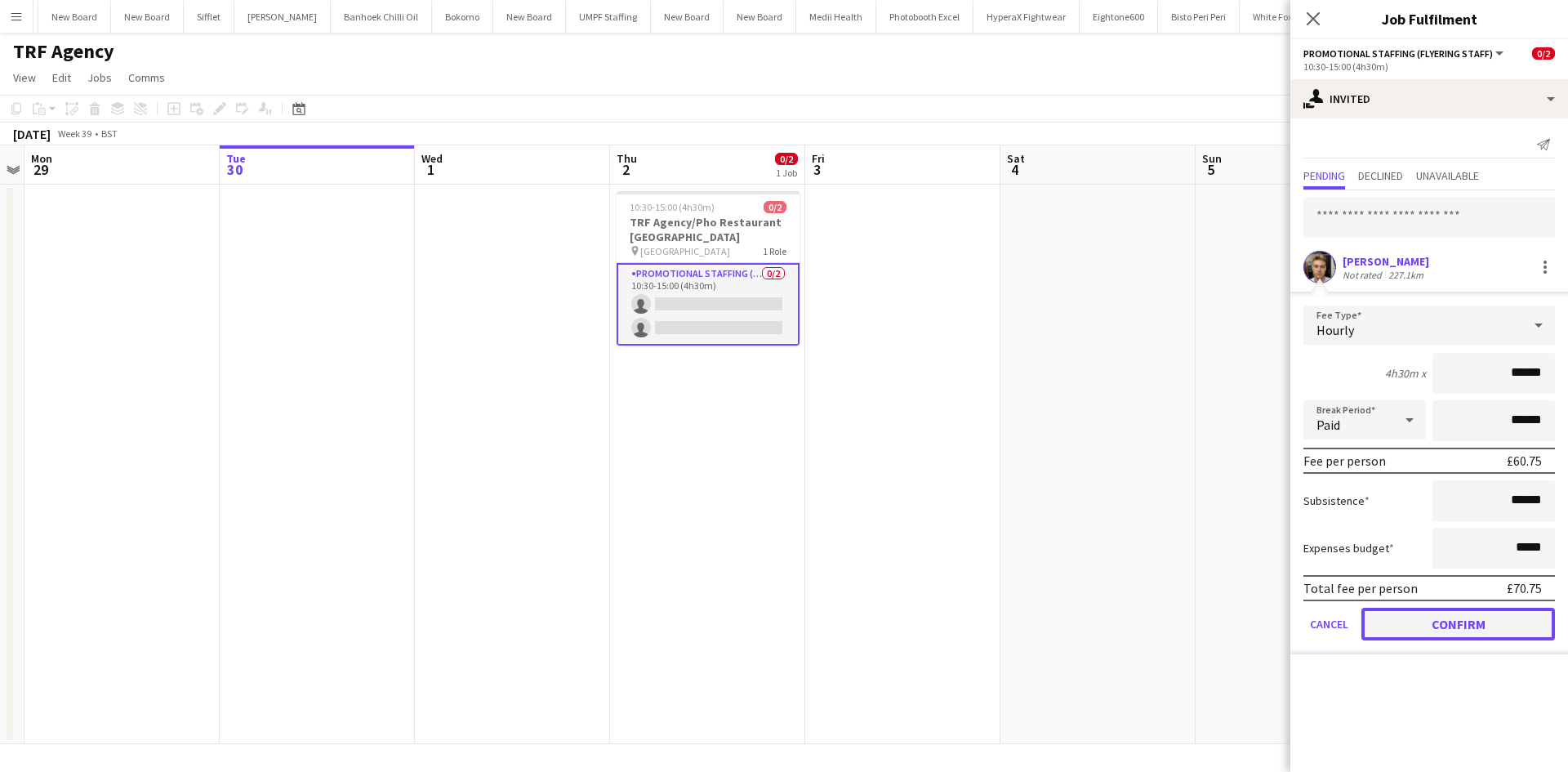
click at [1441, 621] on button "Confirm" at bounding box center [1458, 623] width 194 height 32
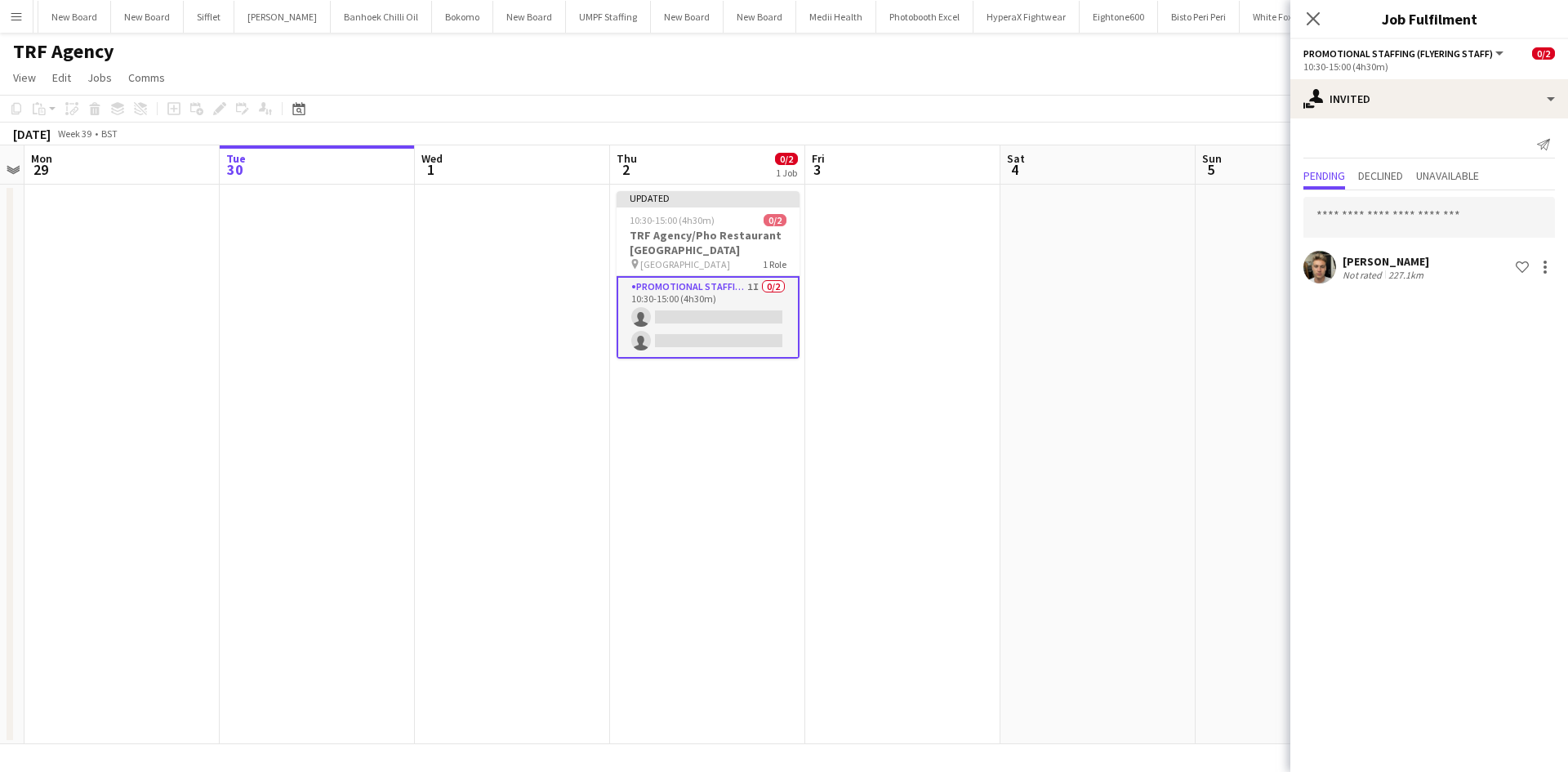
drag, startPoint x: 1124, startPoint y: 259, endPoint x: 1196, endPoint y: 215, distance: 84.4
click at [1124, 256] on app-date-cell at bounding box center [1097, 464] width 195 height 560
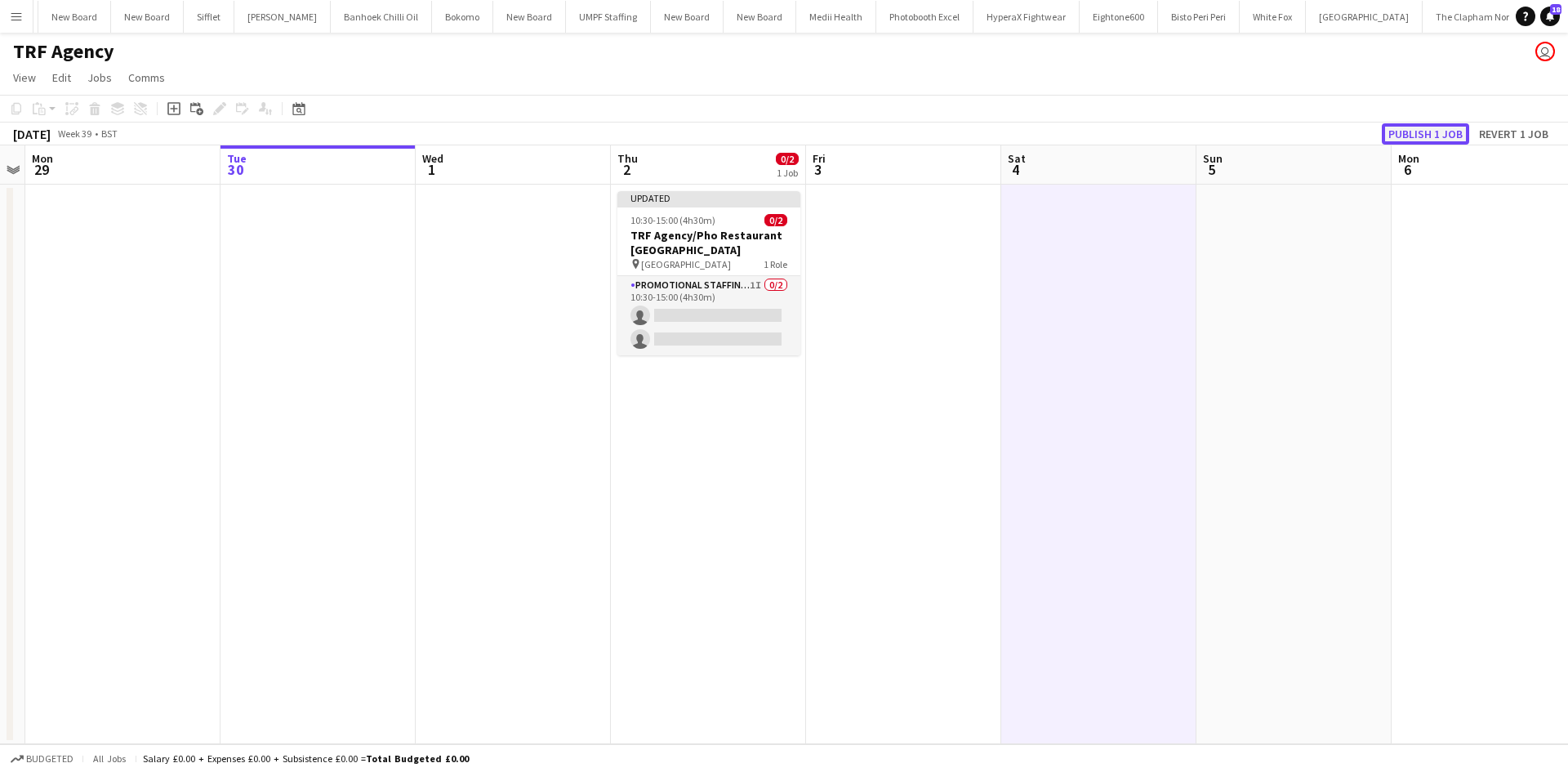
click at [1435, 130] on button "Publish 1 job" at bounding box center [1425, 134] width 88 height 21
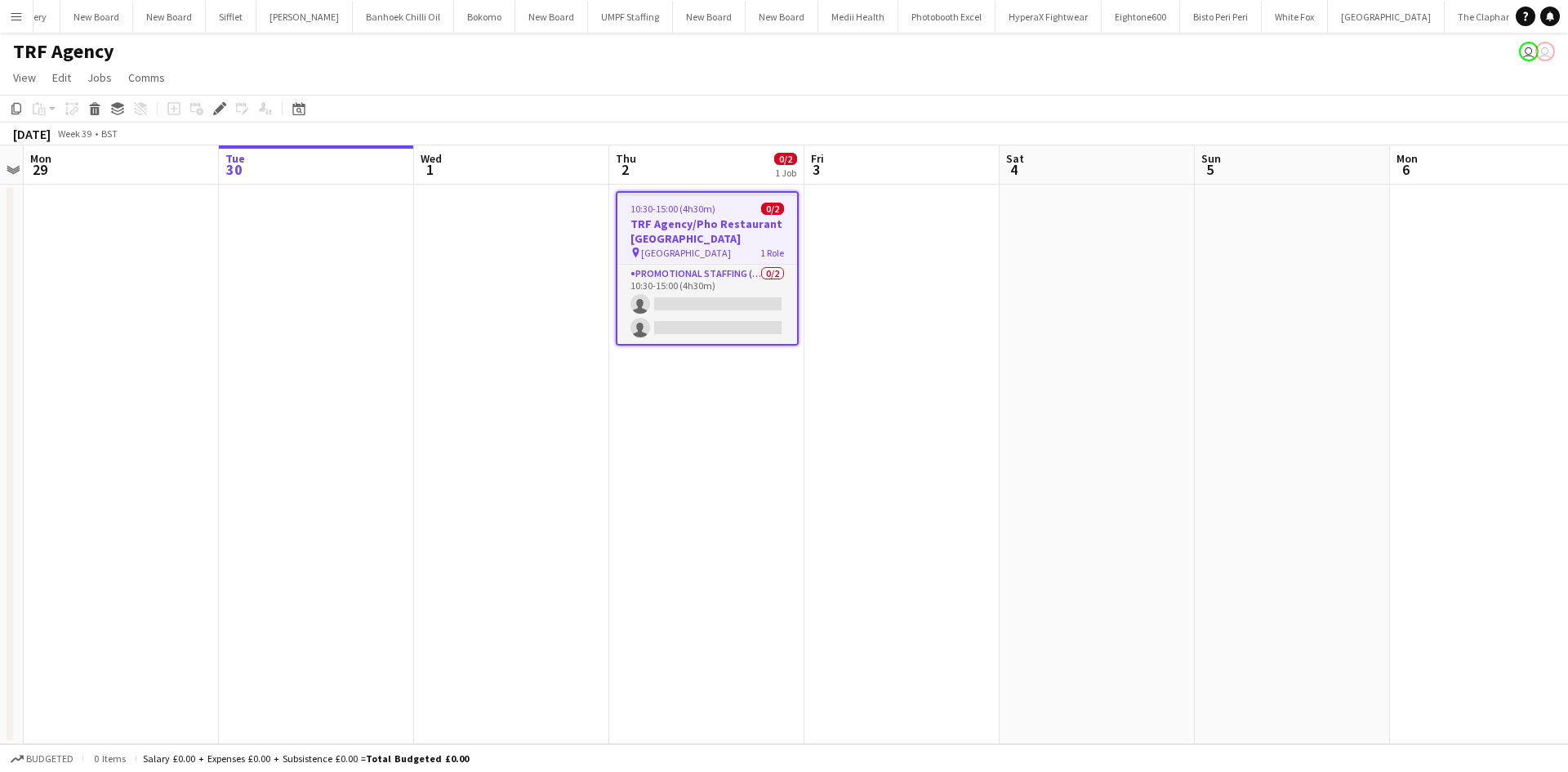
scroll to position [0, 4712]
drag, startPoint x: 20, startPoint y: 13, endPoint x: 57, endPoint y: 21, distance: 37.9
click at [20, 13] on app-icon "Menu" at bounding box center [17, 17] width 13 height 13
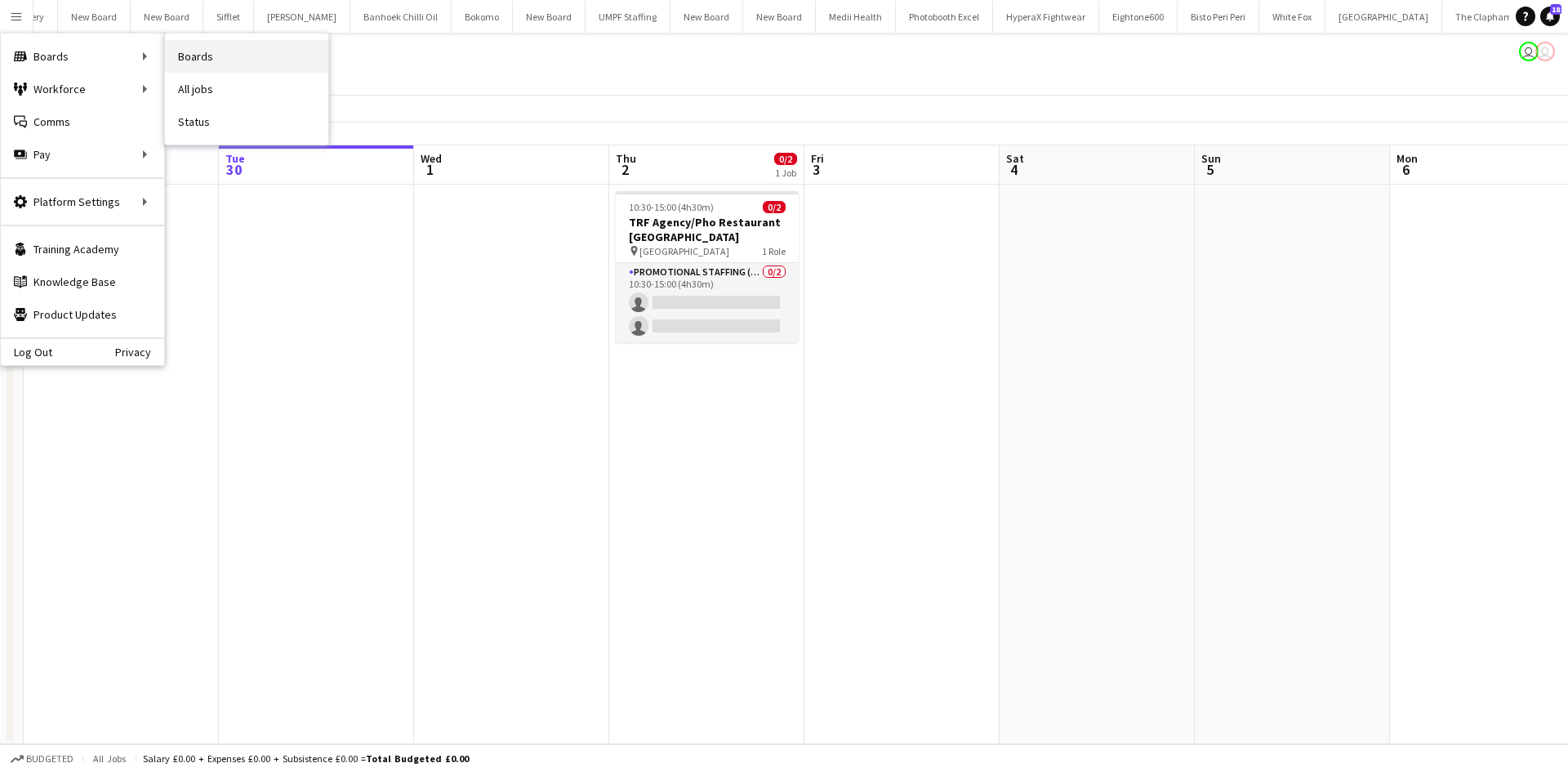
click at [247, 52] on link "Boards" at bounding box center [247, 55] width 163 height 32
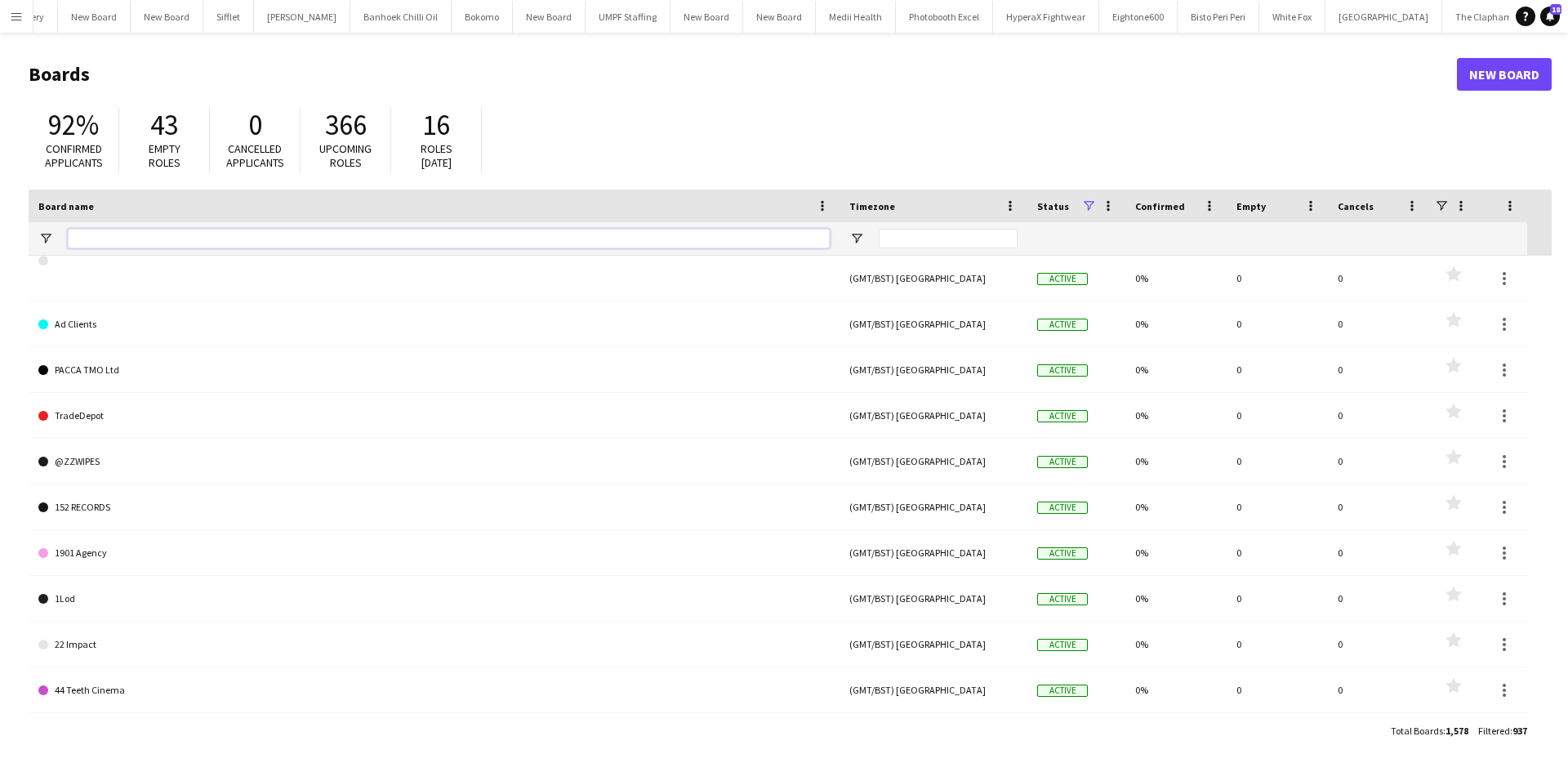
click at [195, 235] on input "Board name Filter Input" at bounding box center [448, 238] width 762 height 19
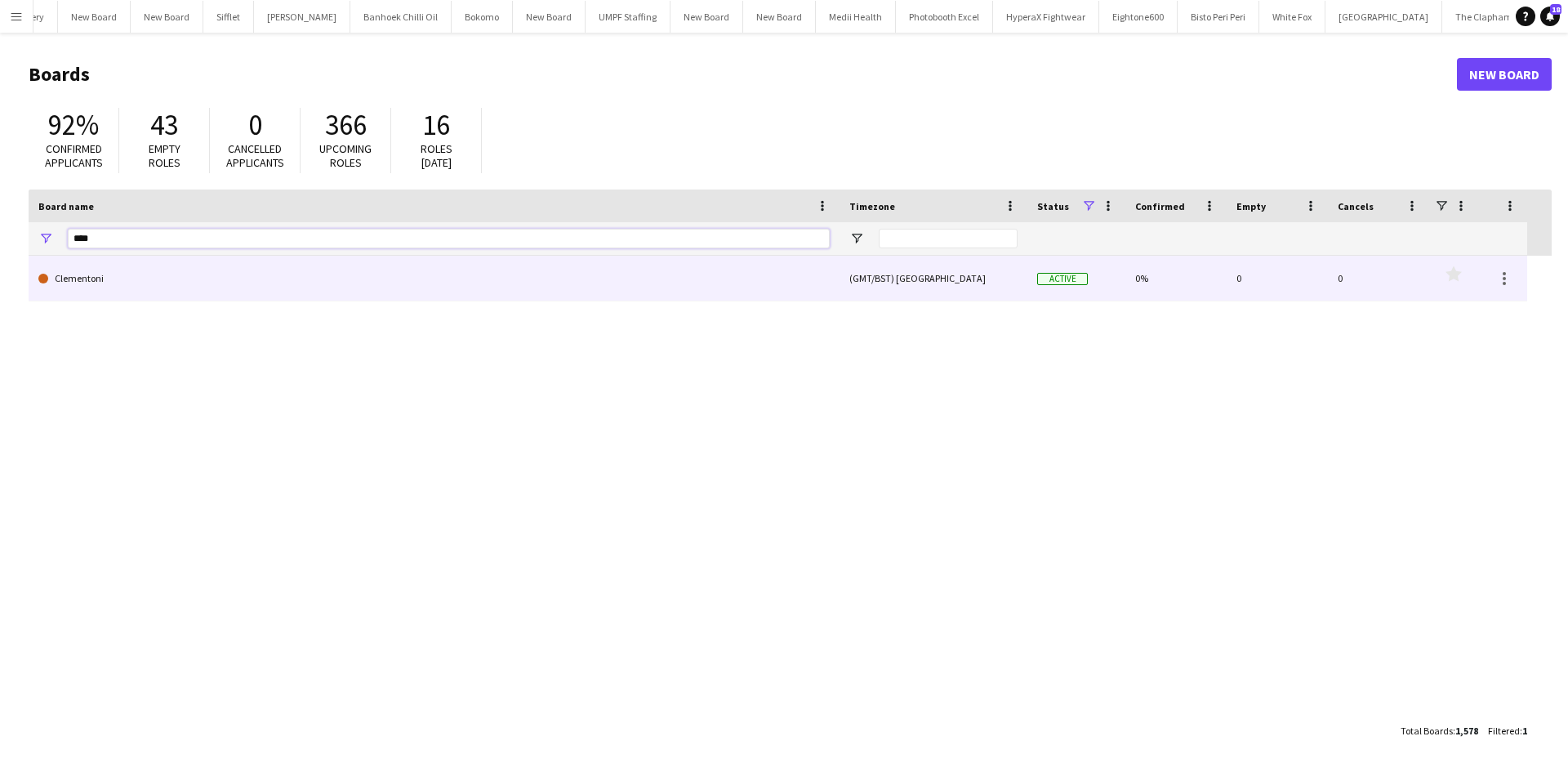
type input "****"
click at [154, 294] on link "Clementoni" at bounding box center [434, 279] width 791 height 46
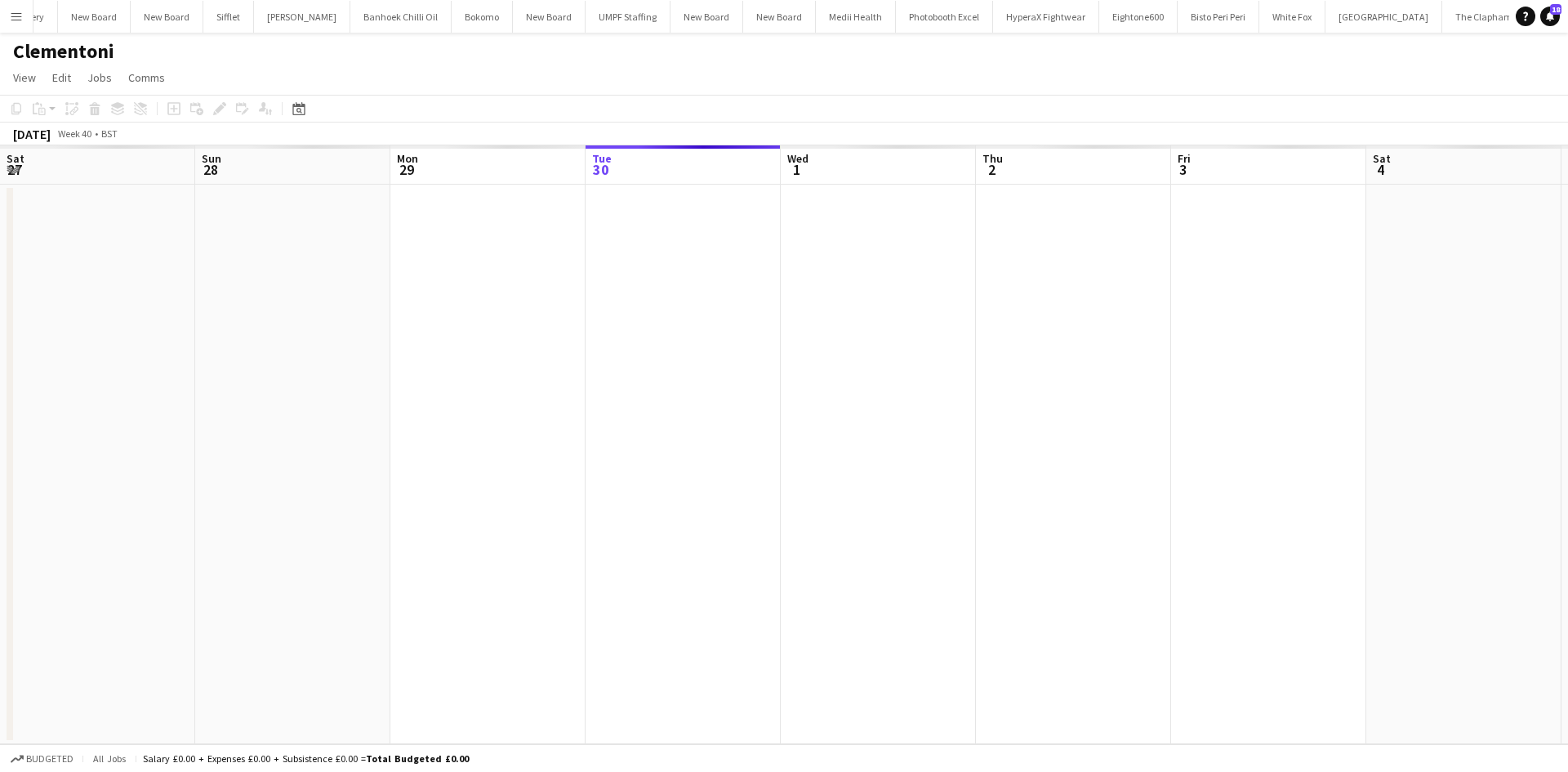
scroll to position [0, 4807]
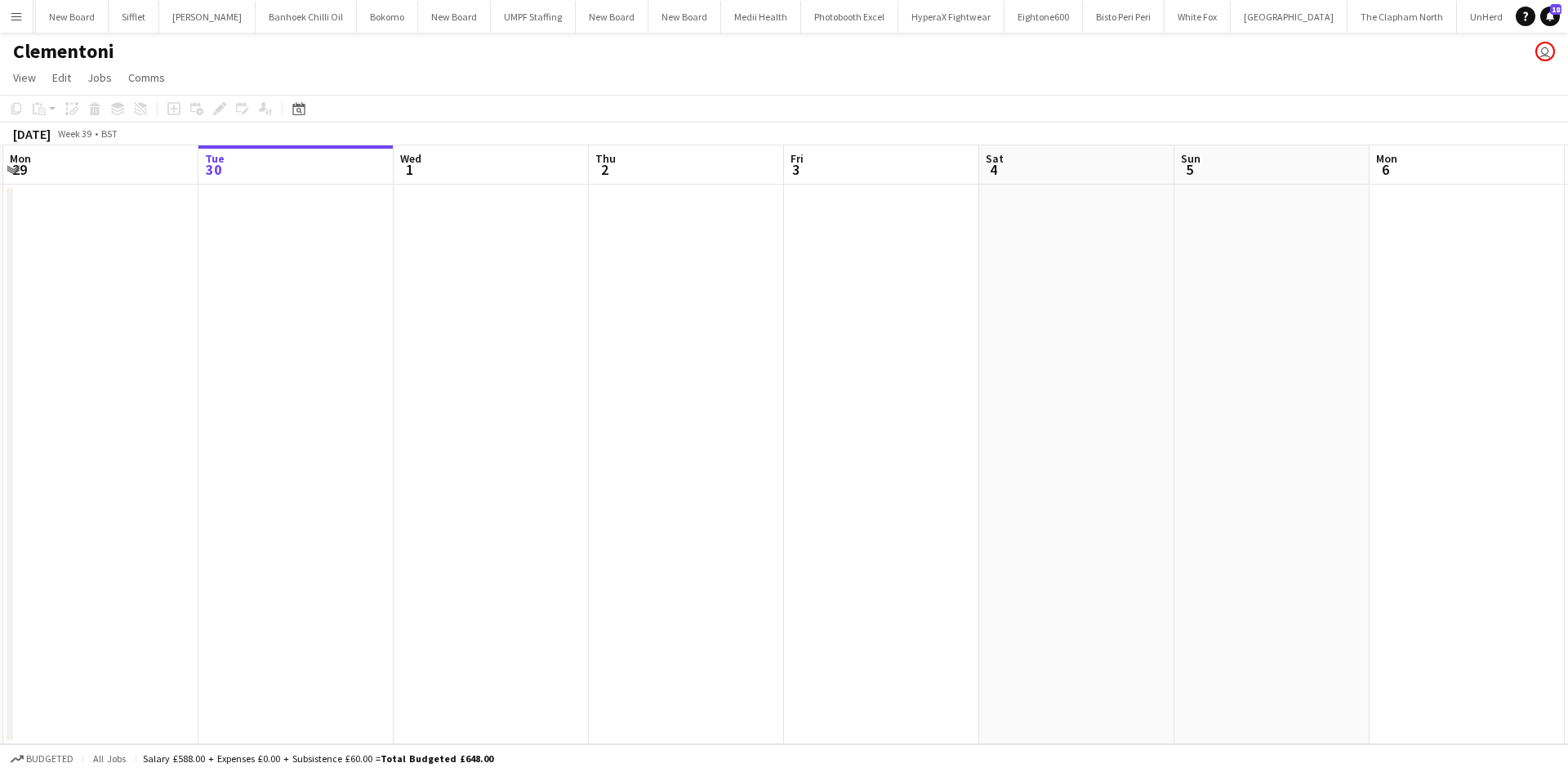
drag, startPoint x: 396, startPoint y: 377, endPoint x: 1434, endPoint y: 381, distance: 1038.0
click at [1434, 381] on app-calendar-viewport "Fri 26 Sat 27 Sun 28 Mon 29 Tue 30 Wed 1 Thu 2 Fri 3 Sat 4 Sun 5 Mon 6 Tue 7 We…" at bounding box center [784, 444] width 1568 height 598
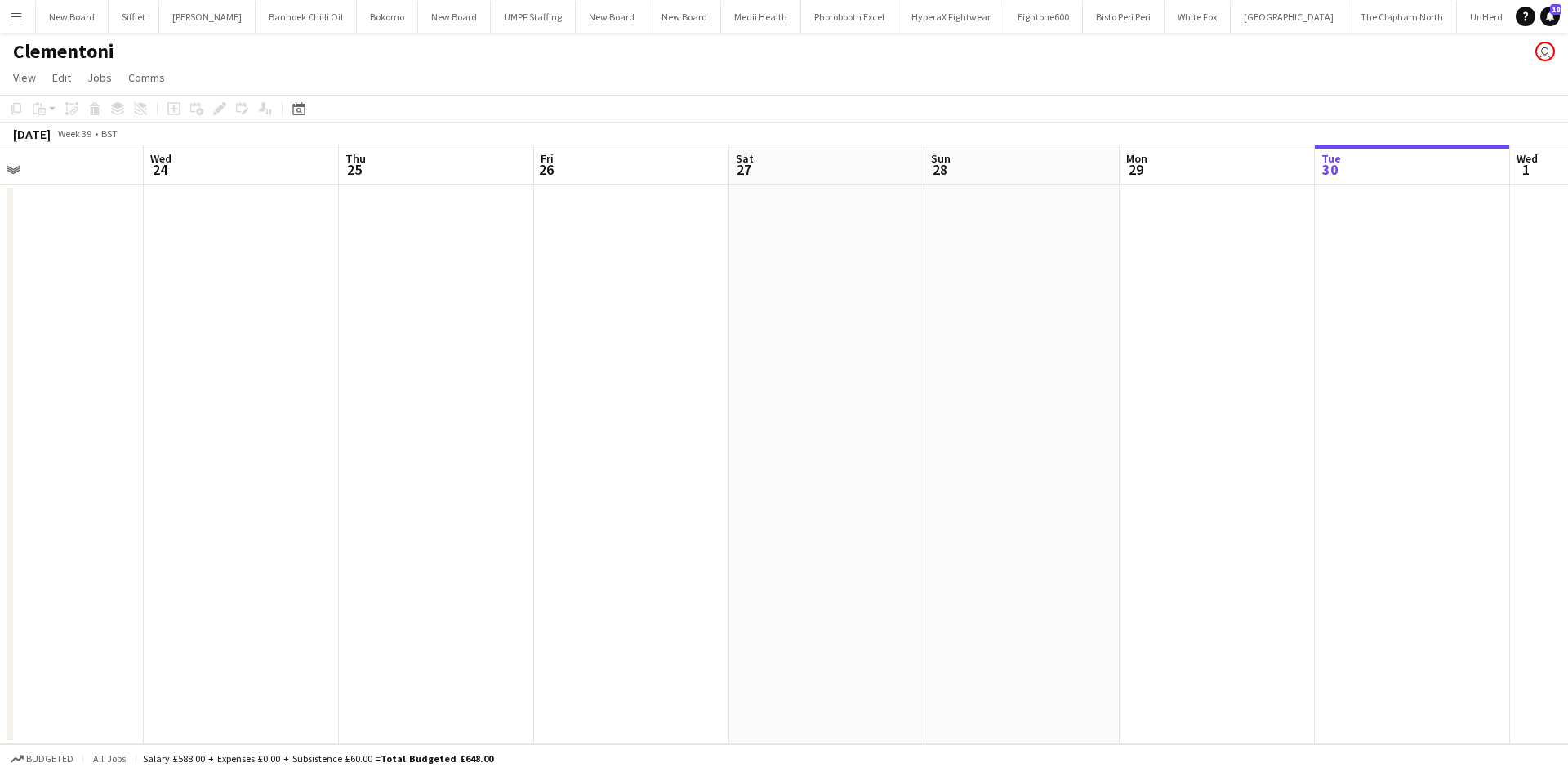
click at [1201, 407] on app-calendar-viewport "Sun 21 Mon 22 Tue 23 Wed 24 Thu 25 Fri 26 Sat 27 Sun 28 Mon 29 Tue 30 Wed 1 Thu…" at bounding box center [784, 444] width 1568 height 598
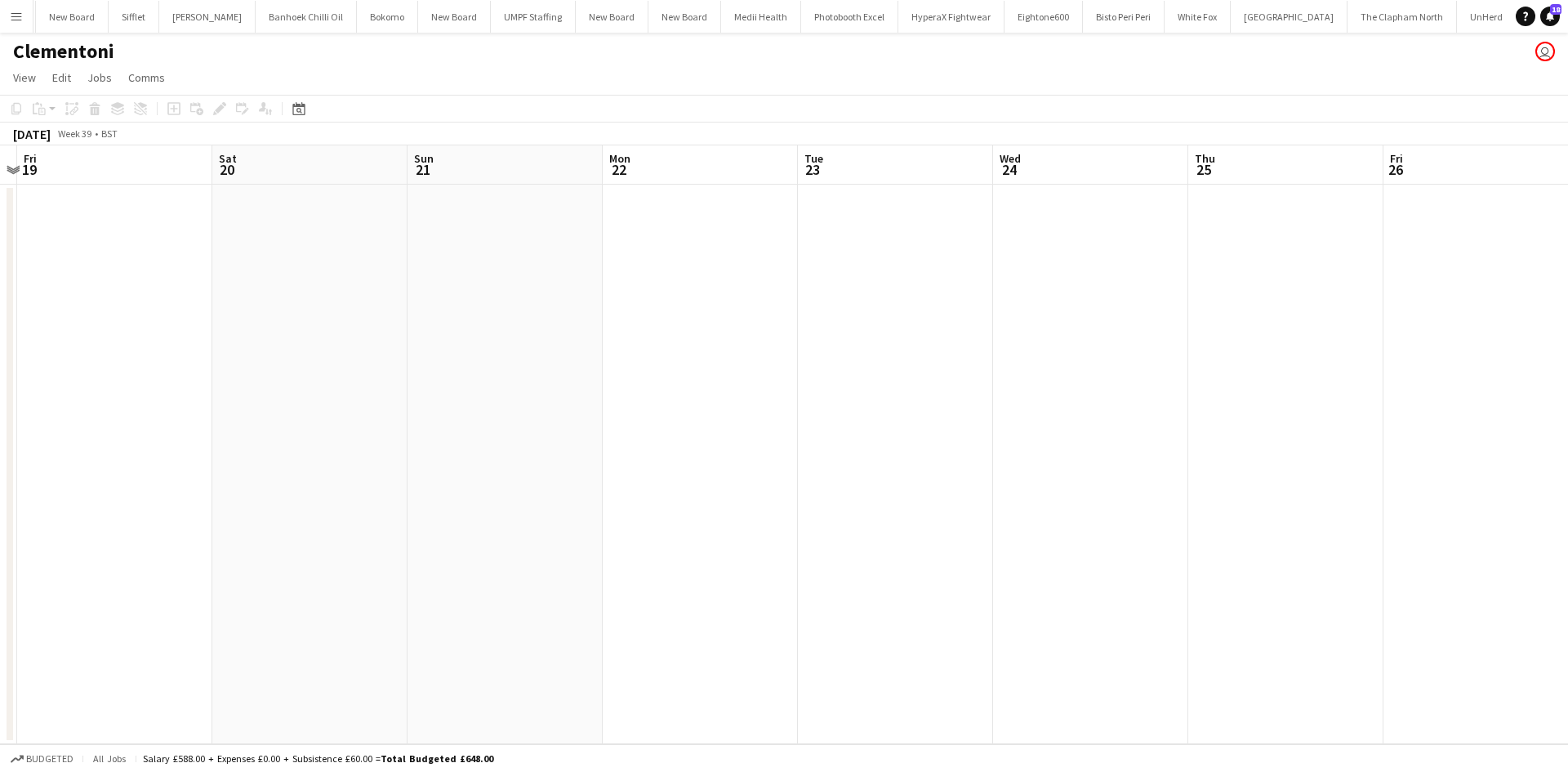
drag, startPoint x: 496, startPoint y: 398, endPoint x: 814, endPoint y: 380, distance: 318.5
click at [1058, 392] on app-calendar-viewport "Wed 17 Thu 18 Fri 19 Sat 20 Sun 21 Mon 22 Tue 23 Wed 24 Thu 25 Fri 26 Sat 27 Su…" at bounding box center [784, 444] width 1568 height 598
drag, startPoint x: 641, startPoint y: 385, endPoint x: 1113, endPoint y: 404, distance: 472.4
click at [953, 404] on app-calendar-viewport "Sat 13 Sun 14 Mon 15 Tue 16 Wed 17 Thu 18 Fri 19 Sat 20 Sun 21 Mon 22 Tue 23 We…" at bounding box center [784, 444] width 1568 height 598
drag, startPoint x: 572, startPoint y: 409, endPoint x: 1365, endPoint y: 403, distance: 793.0
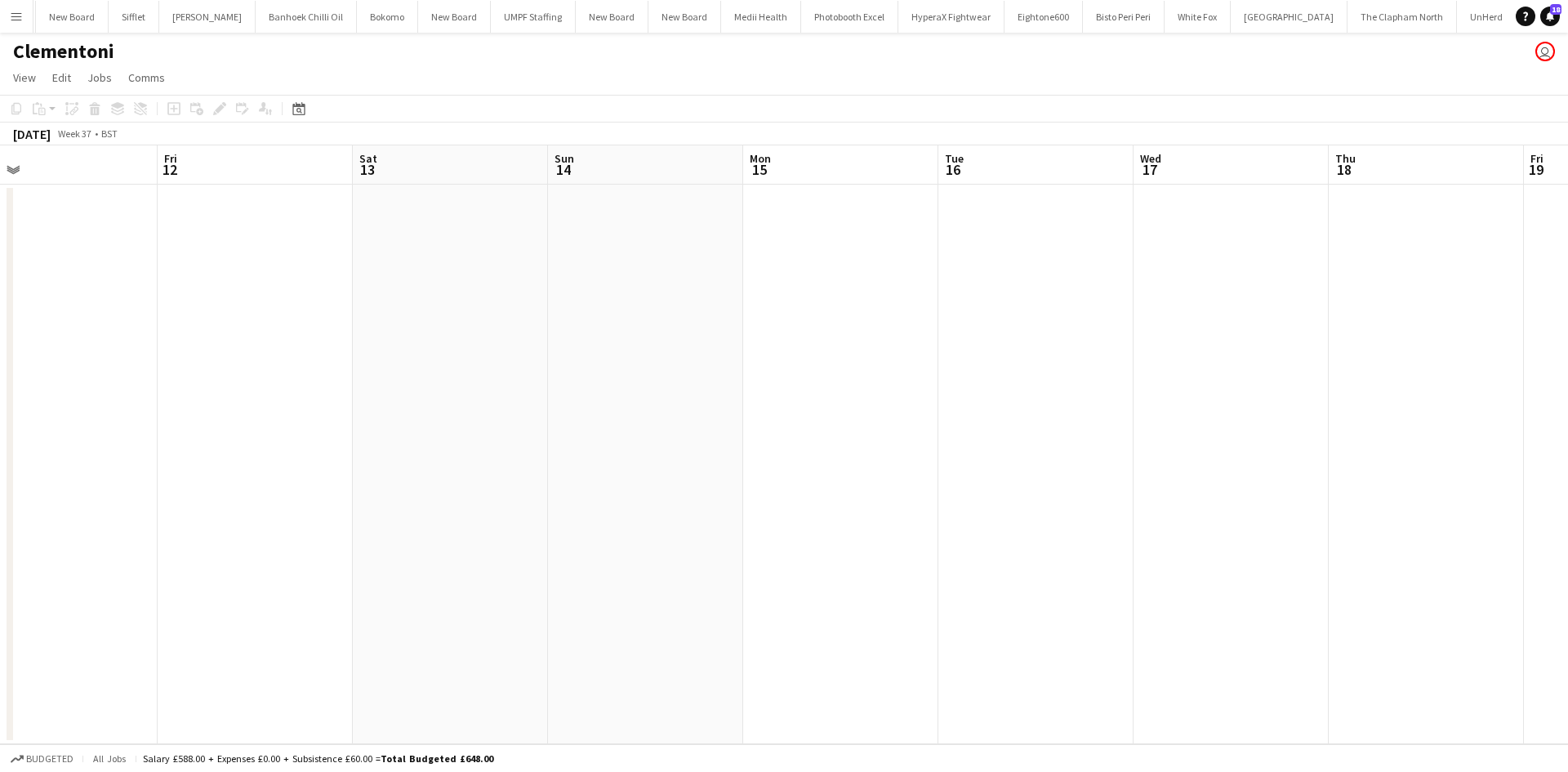
click at [1365, 403] on app-calendar-viewport "Tue 9 Wed 10 Thu 11 Fri 12 Sat 13 Sun 14 Mon 15 Tue 16 Wed 17 Thu 18 Fri 19 Sat…" at bounding box center [784, 444] width 1568 height 598
drag, startPoint x: 321, startPoint y: 412, endPoint x: 905, endPoint y: 419, distance: 584.0
click at [1136, 415] on app-calendar-viewport "Tue 2 Wed 3 Thu 4 Fri 5 Sat 6 Sun 7 Mon 8 Tue 9 Wed 10 Thu 11 Fri 12 Sat 13 Sun…" at bounding box center [784, 444] width 1568 height 598
drag, startPoint x: 677, startPoint y: 428, endPoint x: 213, endPoint y: 425, distance: 464.0
click at [960, 425] on app-calendar-viewport "Sat 30 Sun 31 Mon 1 Tue 2 Wed 3 Thu 4 Fri 5 Sat 6 Sun 7 Mon 8 Tue 9 Wed 10 Thu …" at bounding box center [784, 444] width 1568 height 598
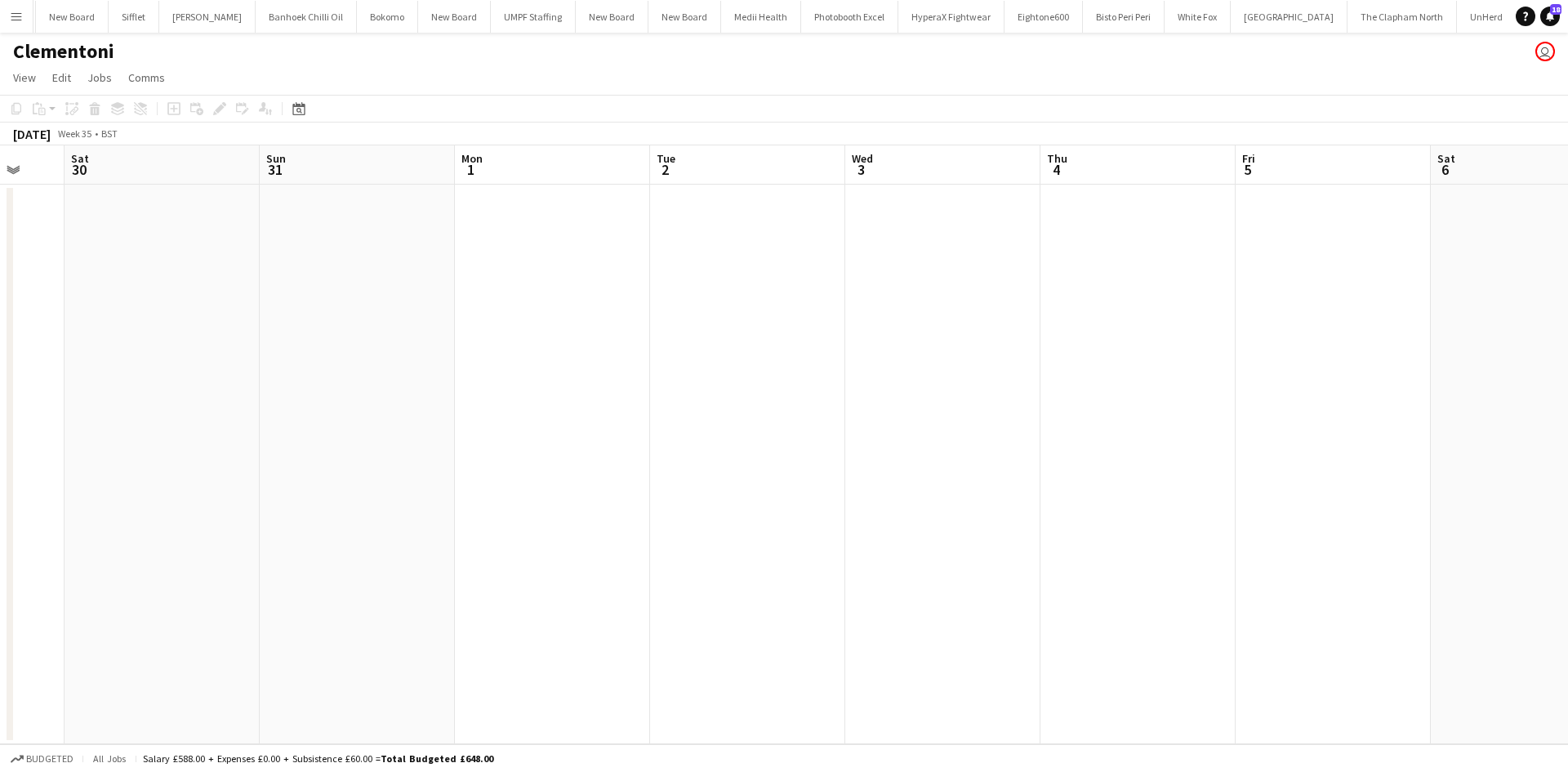
drag, startPoint x: 213, startPoint y: 425, endPoint x: 1082, endPoint y: 343, distance: 872.9
click at [1040, 338] on app-calendar-viewport "Wed 27 Thu 28 Fri 29 Sat 30 Sun 31 Mon 1 Tue 2 Wed 3 Thu 4 Fri 5 Sat 6 Sun 7 Mo…" at bounding box center [784, 444] width 1568 height 598
click at [920, 350] on app-calendar-viewport "Sun 24 Mon 25 Tue 26 Wed 27 Thu 28 Fri 29 Sat 30 Sun 31 Mon 1 Tue 2 Wed 3 Thu 4…" at bounding box center [784, 444] width 1568 height 598
drag, startPoint x: 175, startPoint y: 350, endPoint x: 664, endPoint y: 349, distance: 489.0
click at [947, 349] on app-calendar-viewport "Fri 22 Sat 23 Sun 24 Mon 25 Tue 26 Wed 27 Thu 28 Fri 29 Sat 30 Sun 31 Mon 1 Tue…" at bounding box center [784, 444] width 1568 height 598
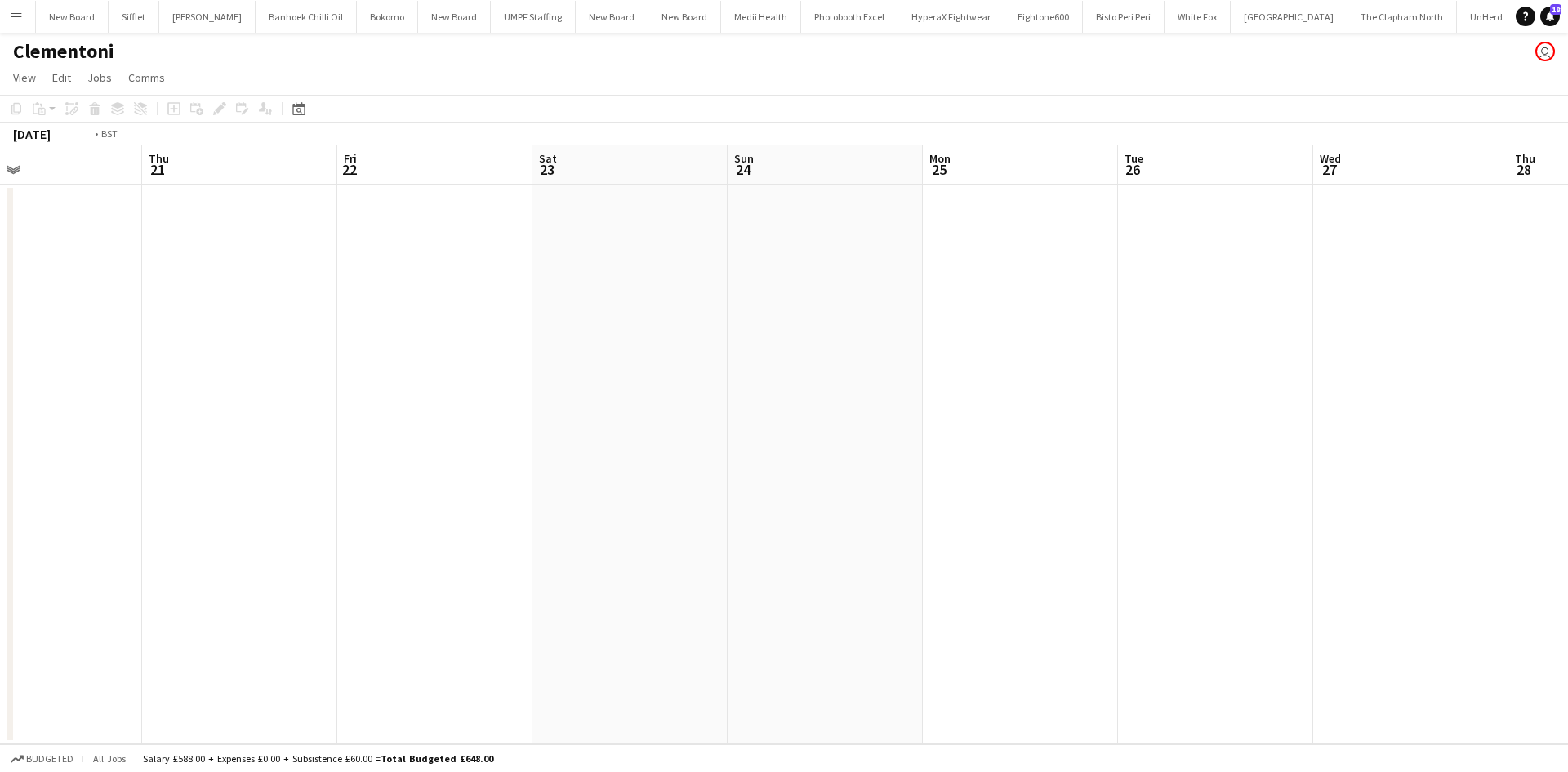
drag, startPoint x: 725, startPoint y: 354, endPoint x: 308, endPoint y: 354, distance: 417.0
click at [922, 354] on app-calendar-viewport "Mon 18 Tue 19 Wed 20 Thu 21 Fri 22 Sat 23 Sun 24 Mon 25 Tue 26 Wed 27 Thu 28 Fr…" at bounding box center [784, 444] width 1568 height 598
click at [778, 356] on app-calendar-viewport "Fri 15 Sat 16 Sun 17 Mon 18 Tue 19 Wed 20 Thu 21 Fri 22 Sat 23 Sun 24 Mon 25 Tu…" at bounding box center [784, 444] width 1568 height 598
drag, startPoint x: 90, startPoint y: 376, endPoint x: 594, endPoint y: 379, distance: 504.0
click at [936, 375] on app-calendar-viewport "Mon 11 Tue 12 Wed 13 Thu 14 Fri 15 Sat 16 Sun 17 Mon 18 Tue 19 Wed 20 Thu 21 Fr…" at bounding box center [784, 444] width 1568 height 598
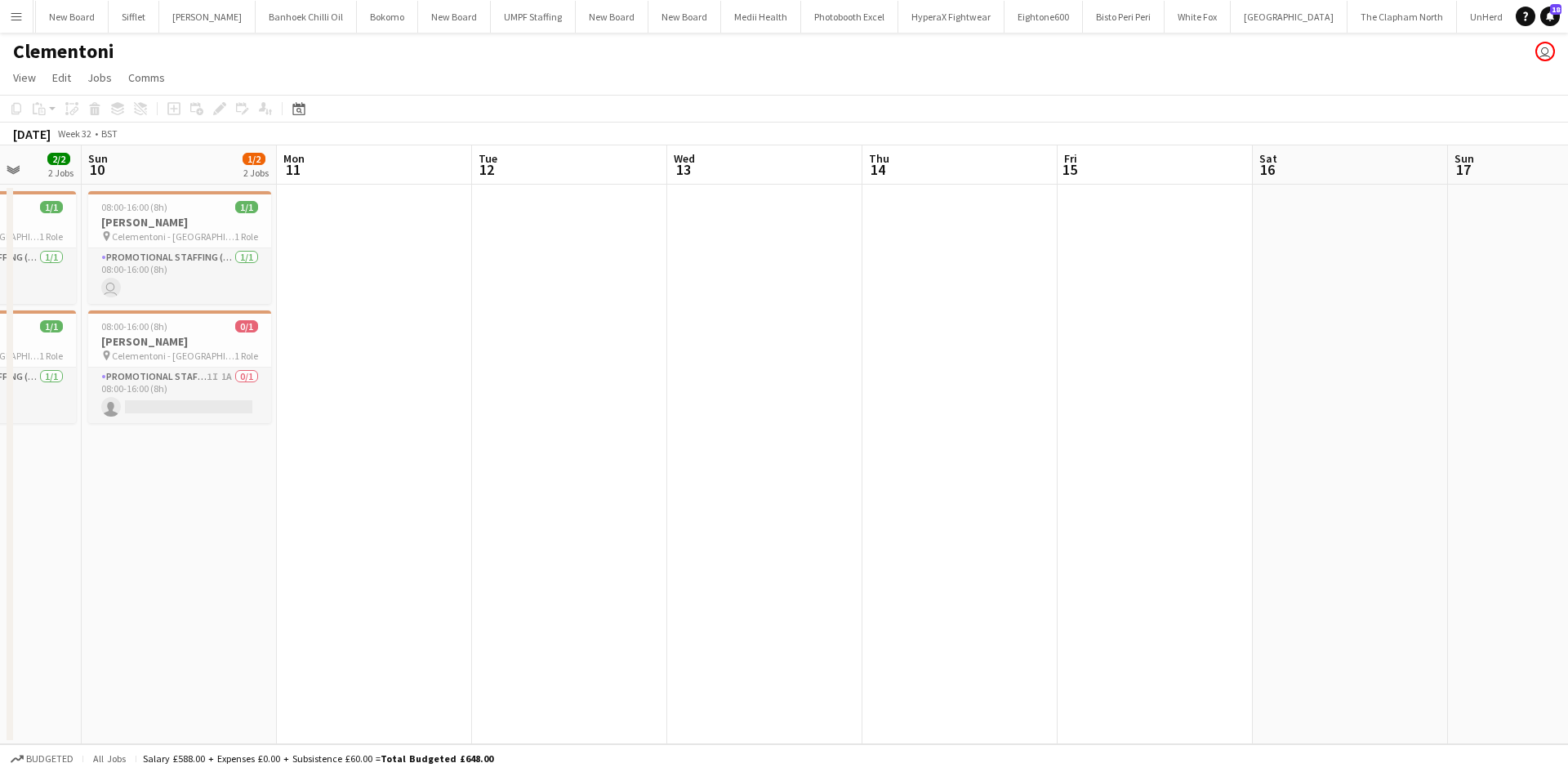
drag, startPoint x: 949, startPoint y: 431, endPoint x: 1018, endPoint y: 431, distance: 69.0
click at [1017, 431] on app-calendar-viewport "Thu 7 Fri 8 2/2 2 Jobs Sat 9 2/2 2 Jobs Sun 10 1/2 2 Jobs Mon 11 Tue 12 Wed 13 …" at bounding box center [784, 444] width 1568 height 598
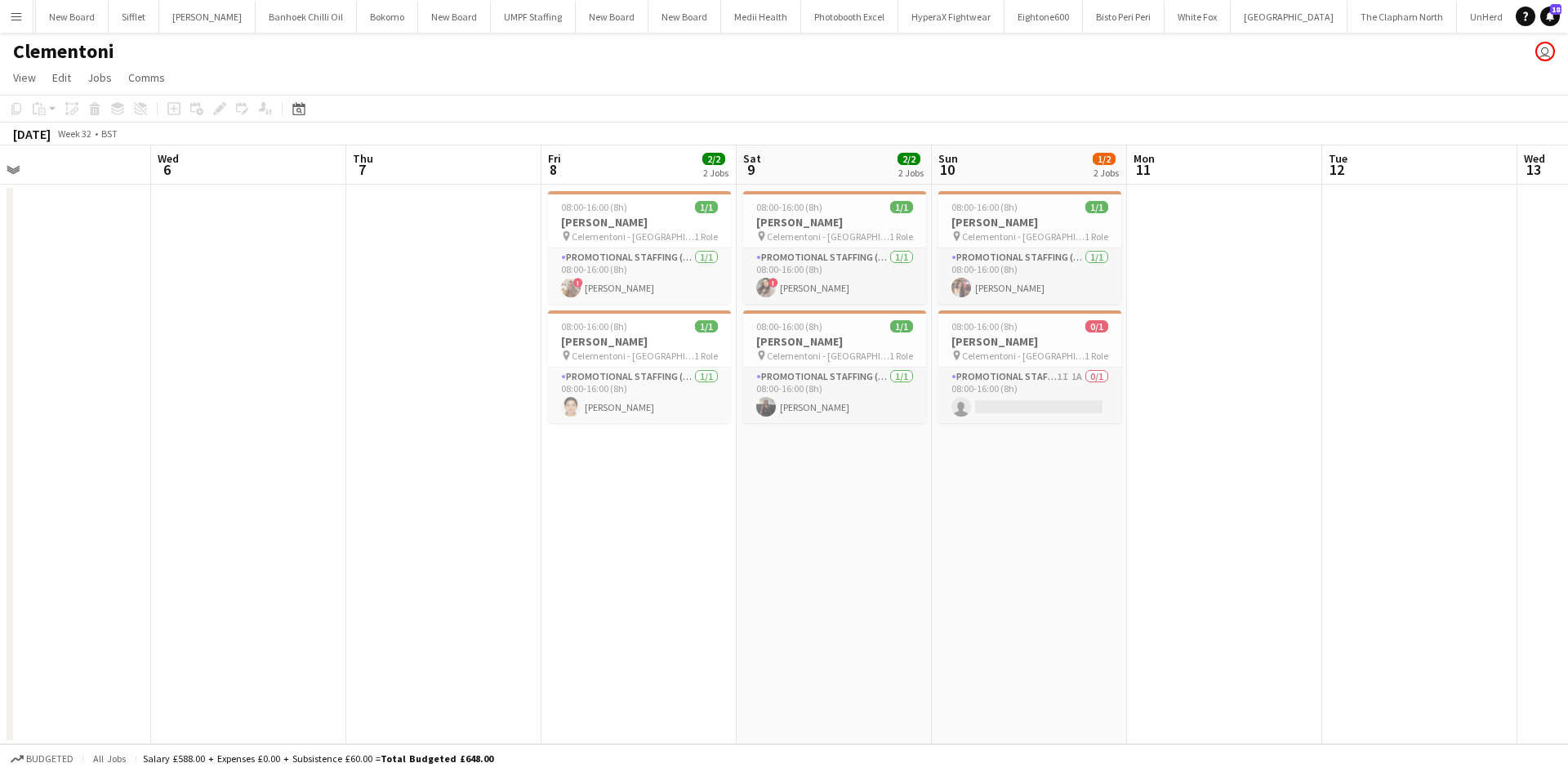
scroll to position [0, 435]
drag, startPoint x: 671, startPoint y: 471, endPoint x: 597, endPoint y: 482, distance: 74.8
click at [597, 482] on app-calendar-viewport "Sun 3 Mon 4 Tue 5 Wed 6 Thu 7 Fri 8 2/2 2 Jobs Sat 9 2/2 2 Jobs Sun 10 1/2 2 Jo…" at bounding box center [784, 444] width 1568 height 598
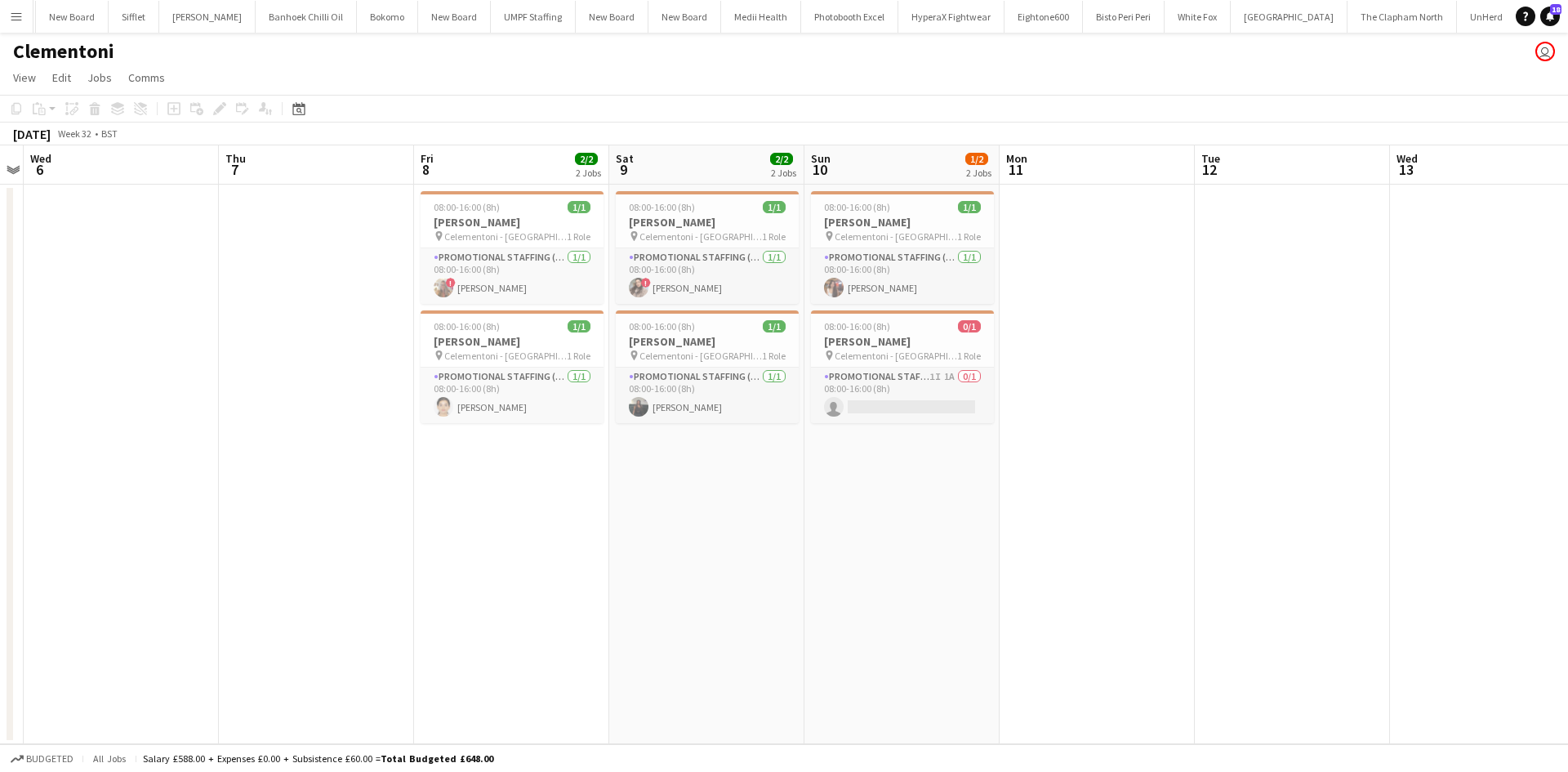
scroll to position [0, 624]
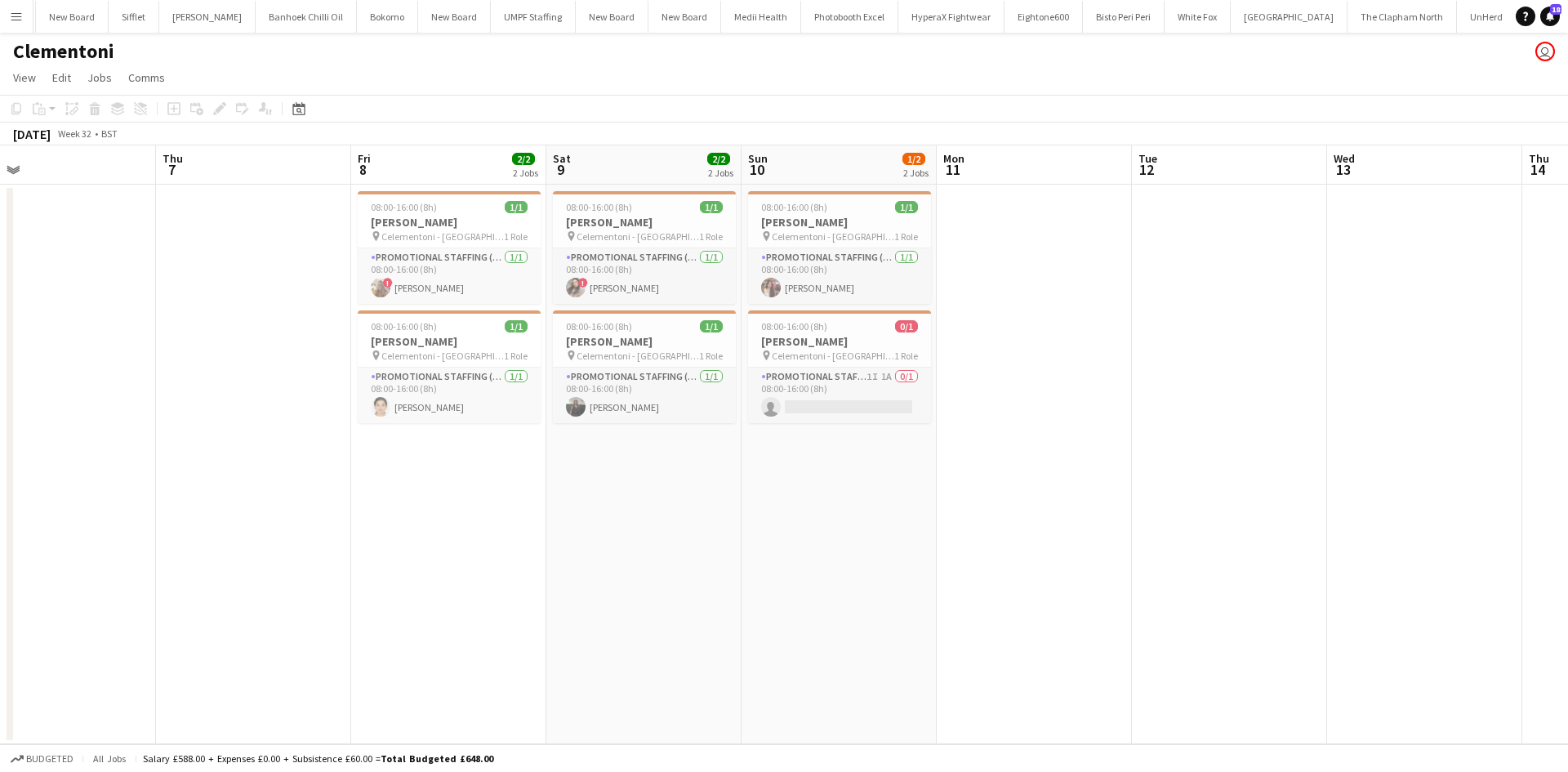
drag, startPoint x: 1188, startPoint y: 554, endPoint x: 1008, endPoint y: 543, distance: 180.3
click at [1011, 542] on app-calendar-viewport "Sun 3 Mon 4 Tue 5 Wed 6 Thu 7 Fri 8 2/2 2 Jobs Sat 9 2/2 2 Jobs Sun 10 1/2 2 Jo…" at bounding box center [784, 444] width 1568 height 598
click at [628, 299] on app-card-role "Promotional Staffing (Brand Ambassadors) [DATE] 08:00-16:00 (8h) ! [PERSON_NAME]" at bounding box center [645, 276] width 183 height 55
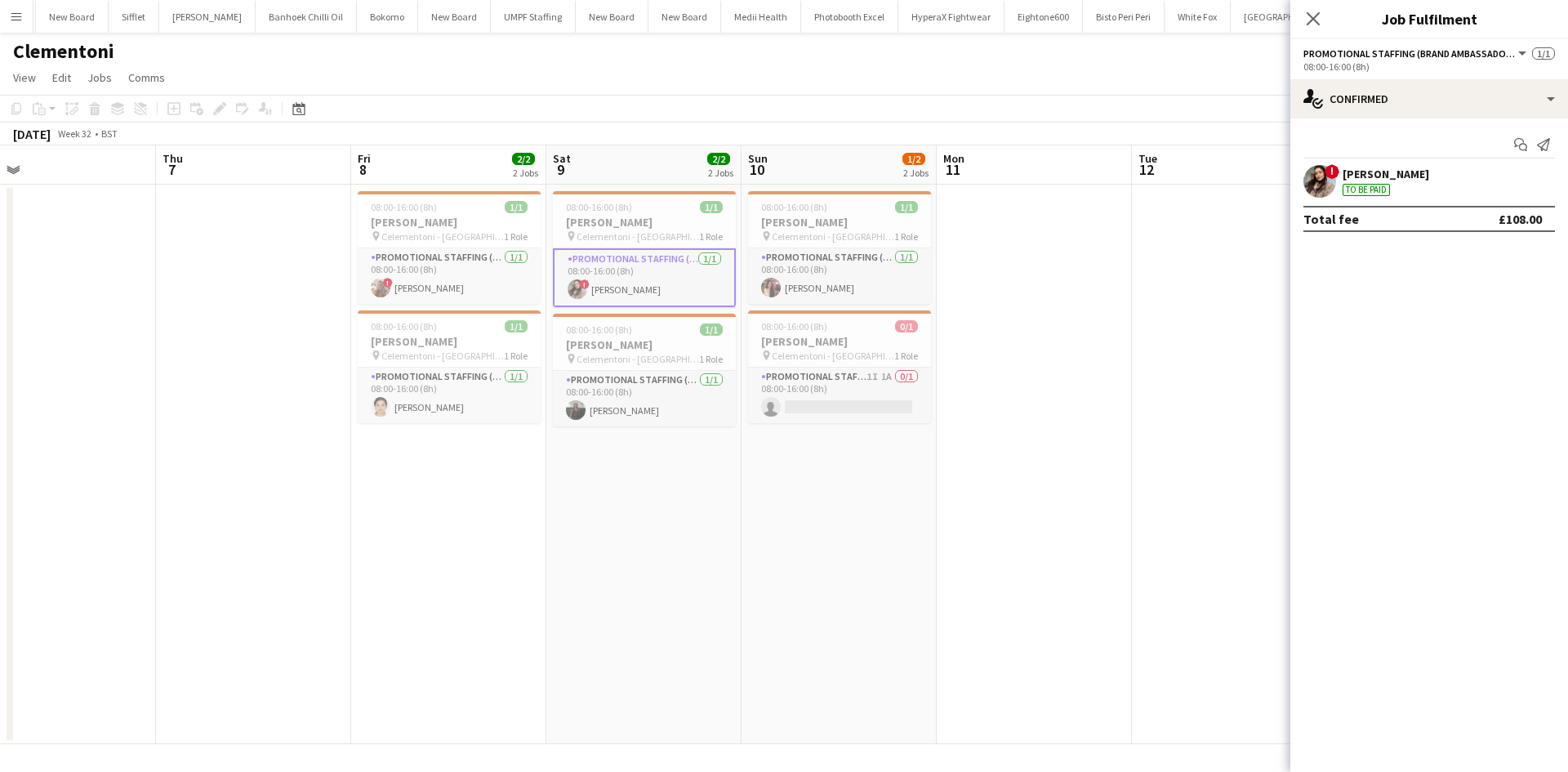
click at [1362, 178] on div "[PERSON_NAME]" at bounding box center [1386, 174] width 87 height 15
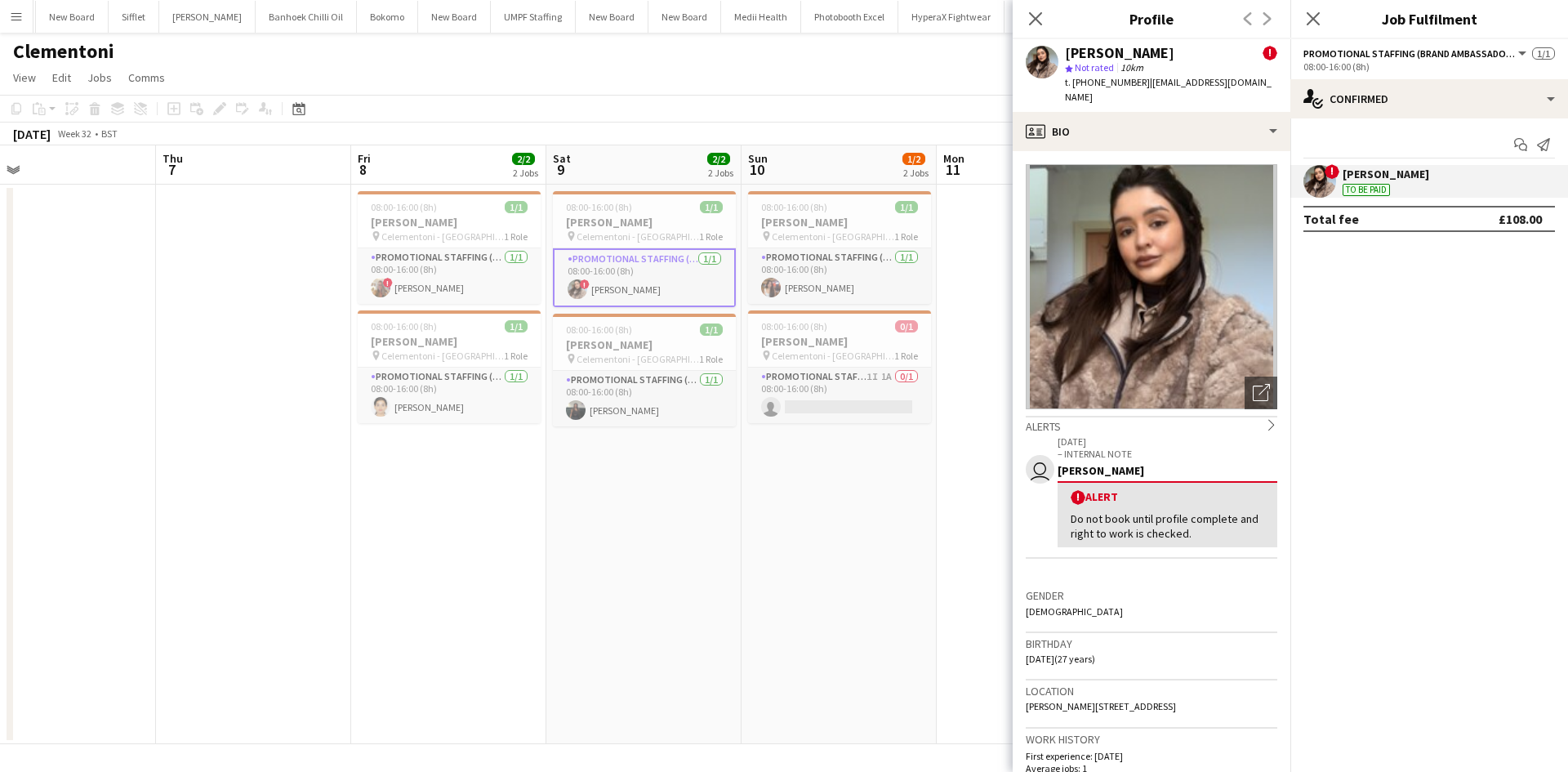
click at [762, 590] on app-date-cell "08:00-16:00 (8h) 1/1 [PERSON_NAME] pin Celementoni - Cork 1 Role Promotional St…" at bounding box center [838, 464] width 195 height 560
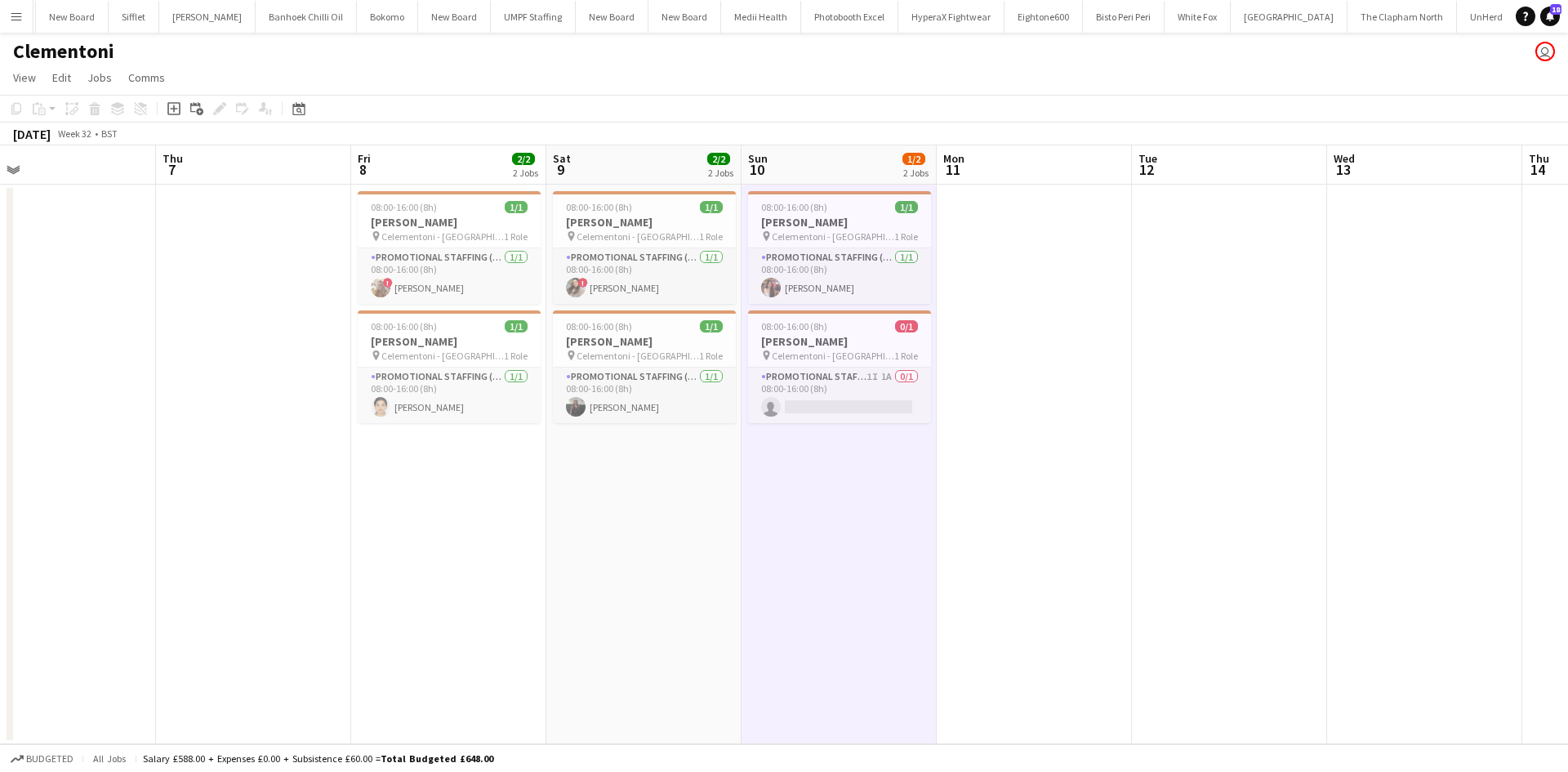
click at [1067, 416] on app-calendar-viewport "Sun 3 Mon 4 Tue 5 Wed 6 Thu 7 Fri 8 2/2 2 Jobs Sat 9 2/2 2 Jobs Sun 10 1/2 2 Jo…" at bounding box center [784, 444] width 1568 height 598
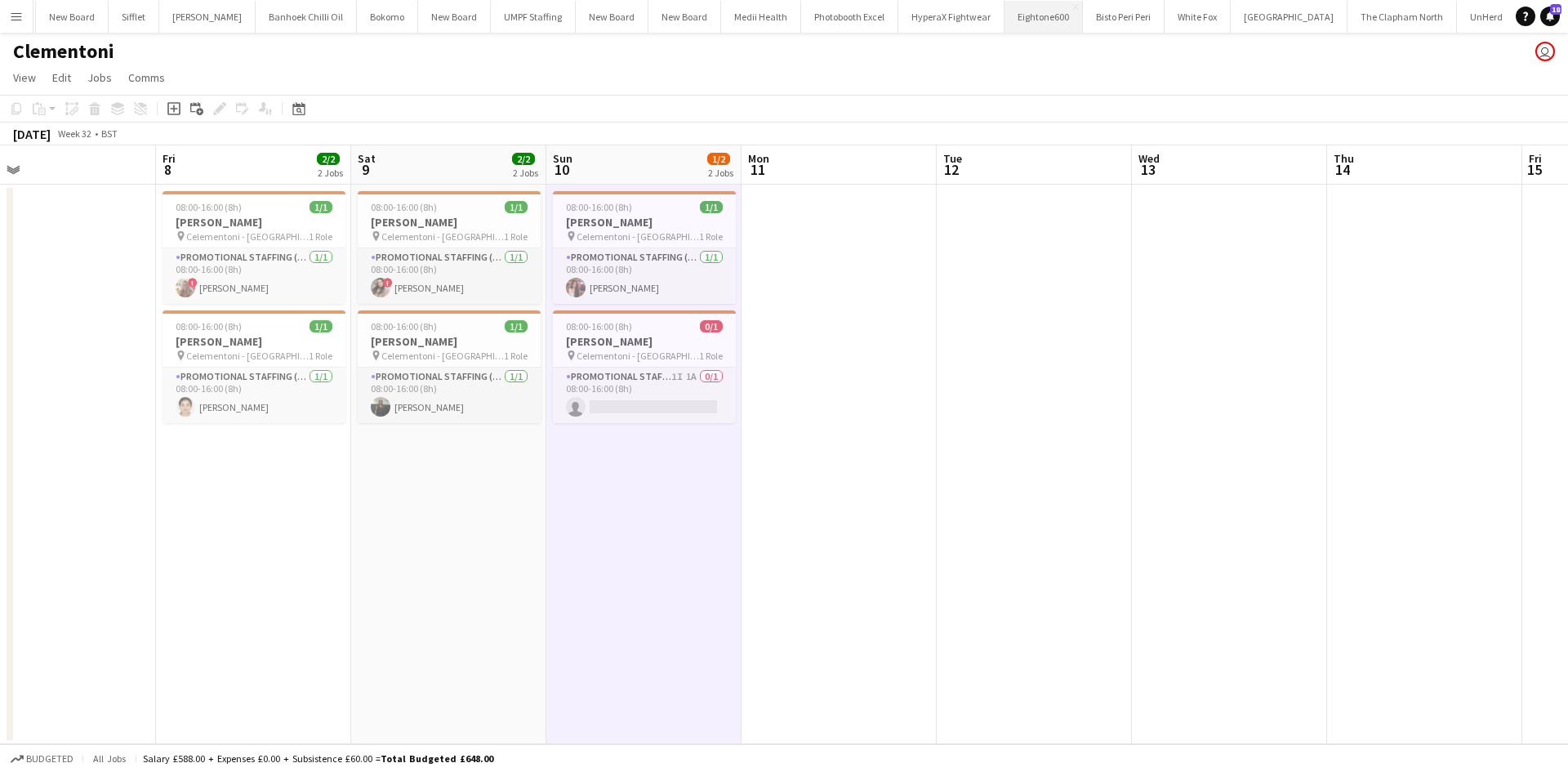
scroll to position [0, 585]
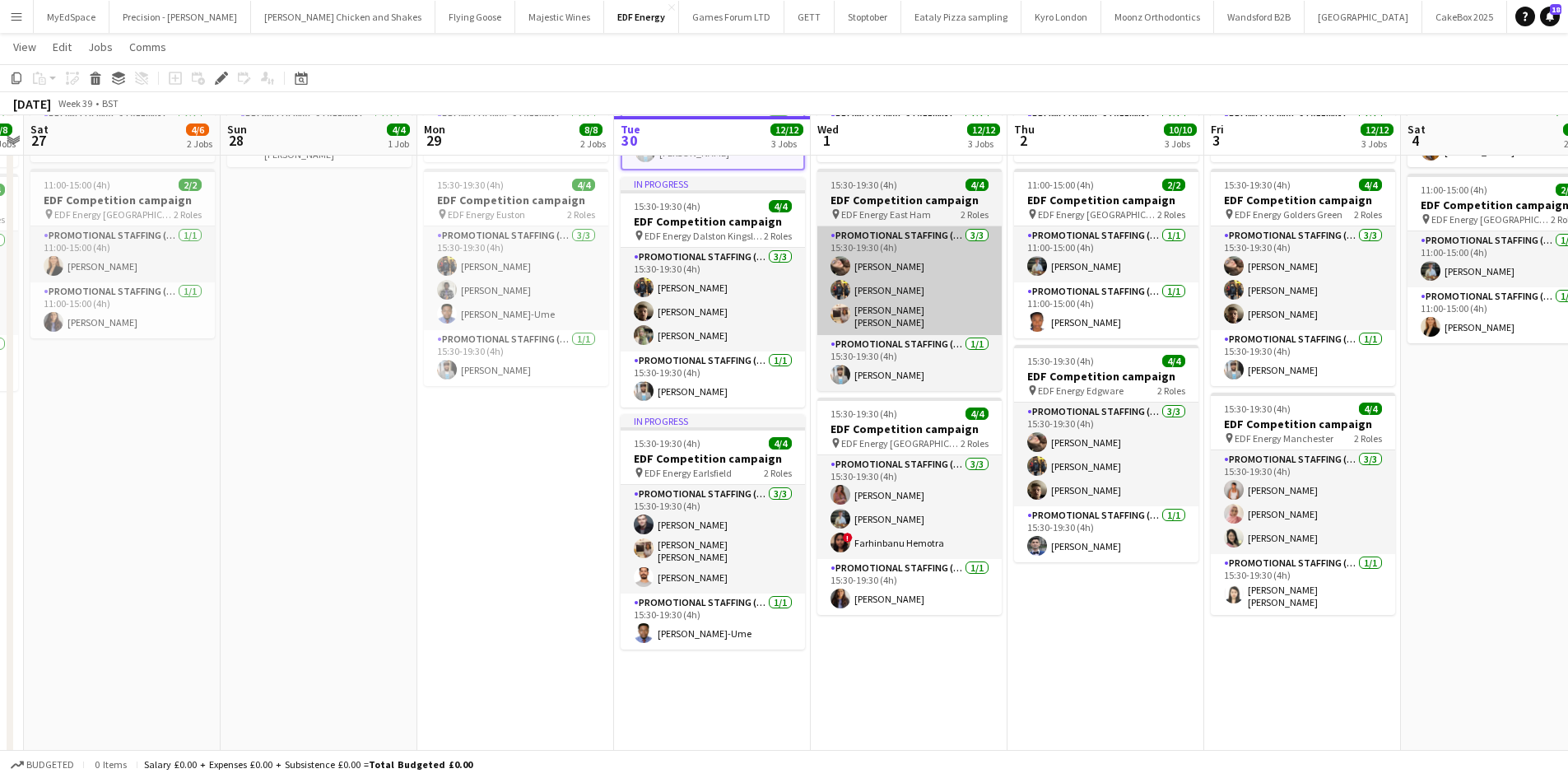
scroll to position [247, 0]
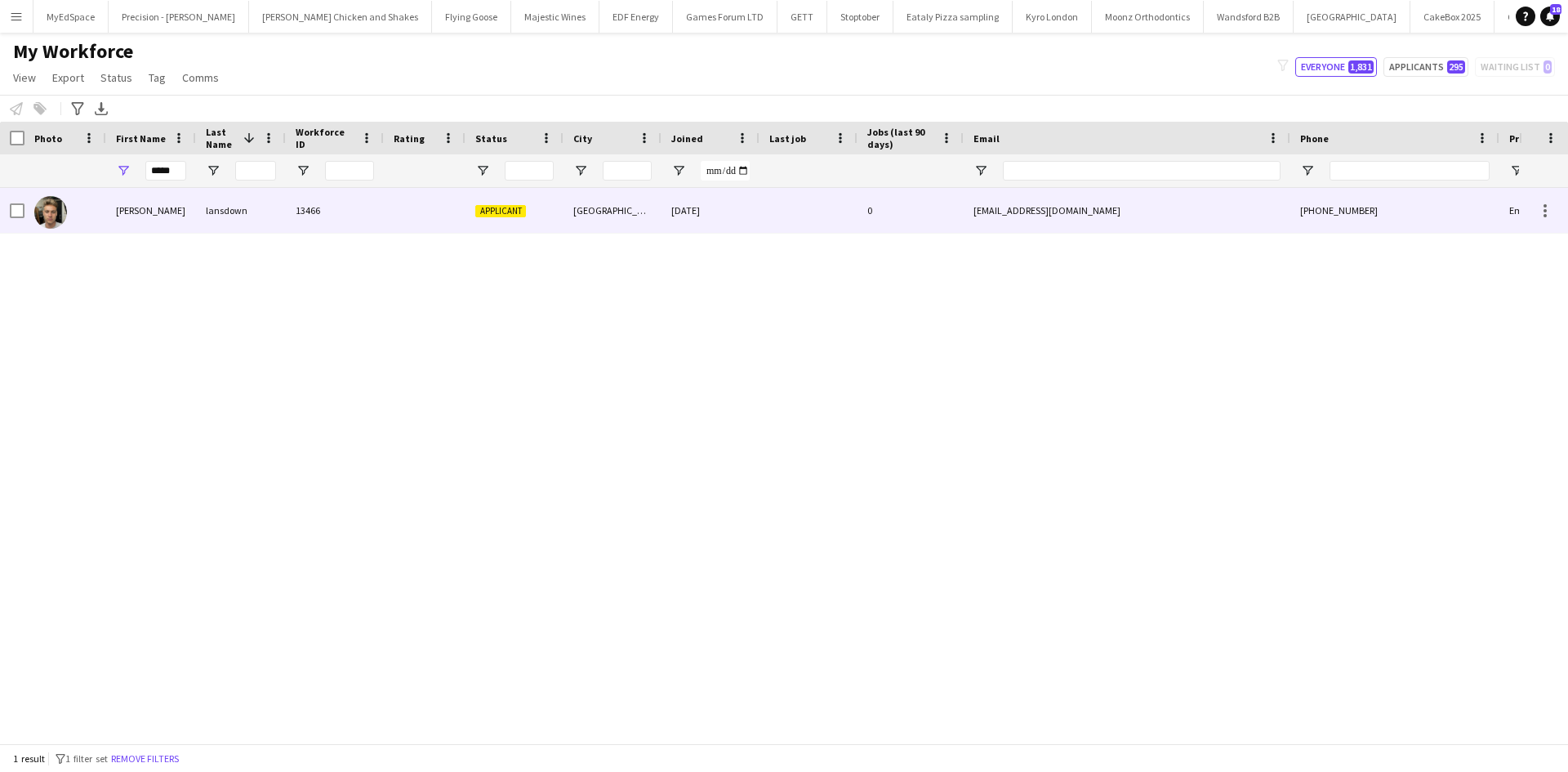
click at [183, 220] on div "[PERSON_NAME]" at bounding box center [151, 210] width 90 height 45
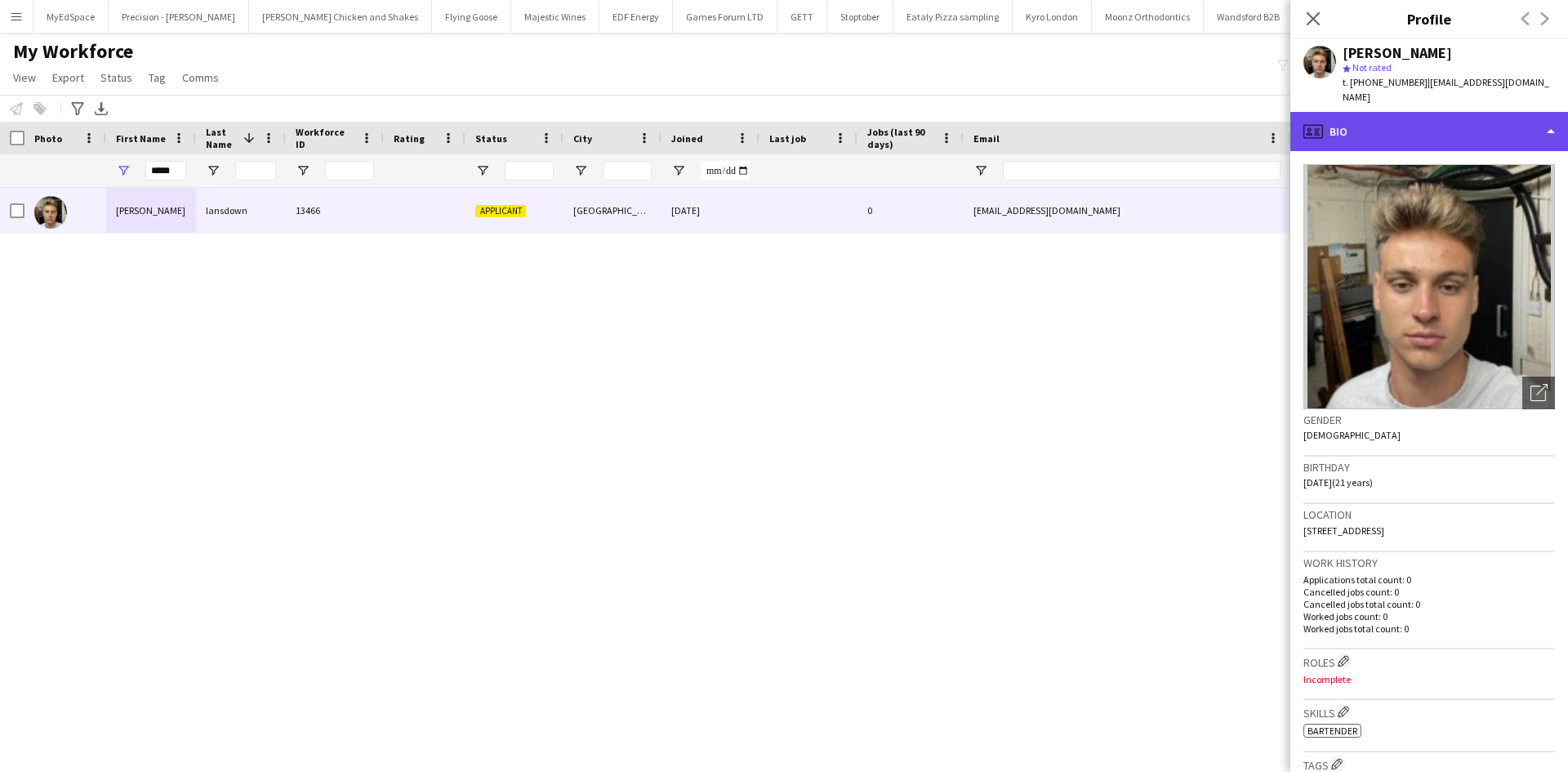
click at [1412, 121] on div "profile Bio" at bounding box center [1429, 131] width 278 height 39
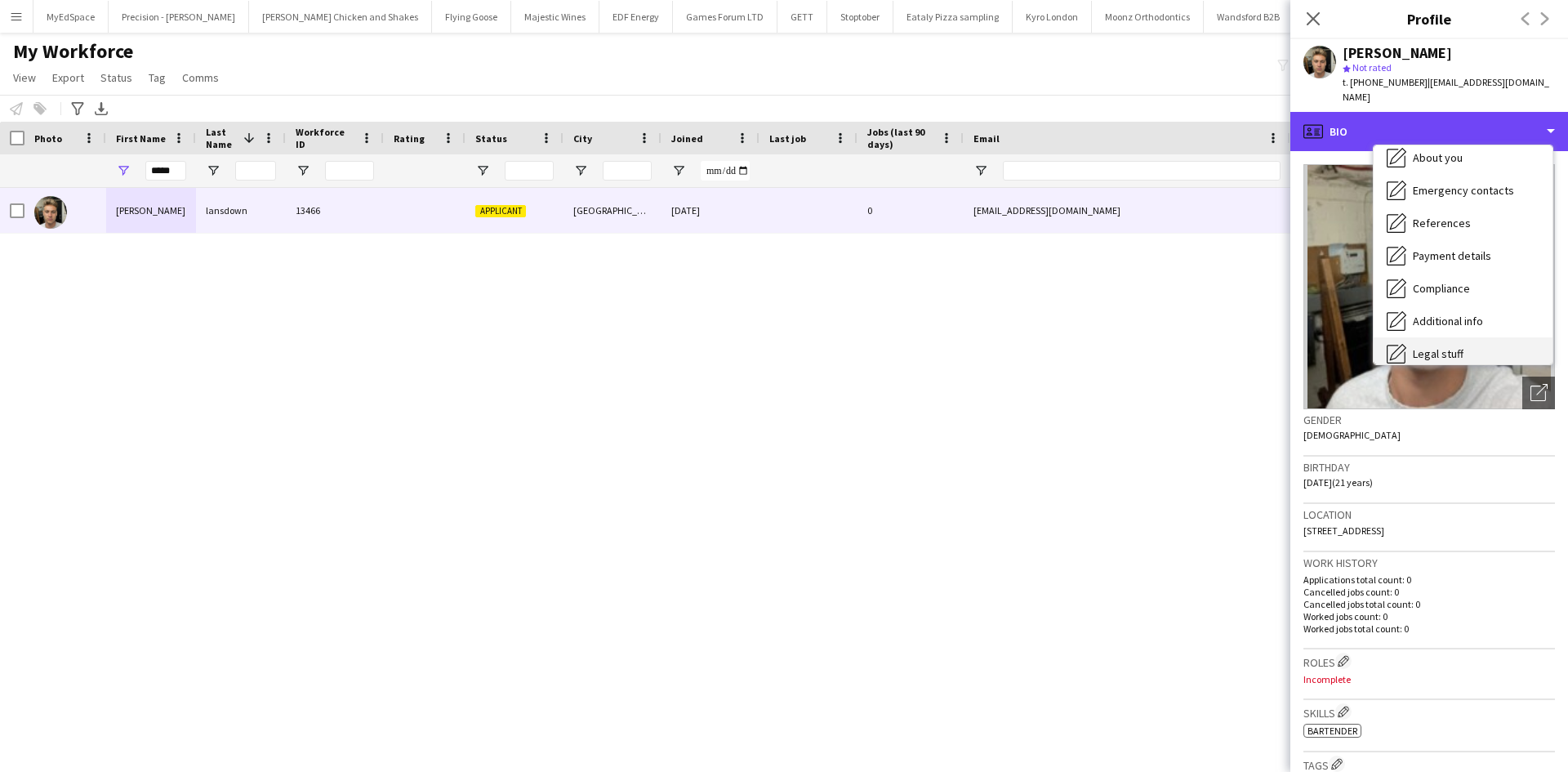
scroll to position [219, 0]
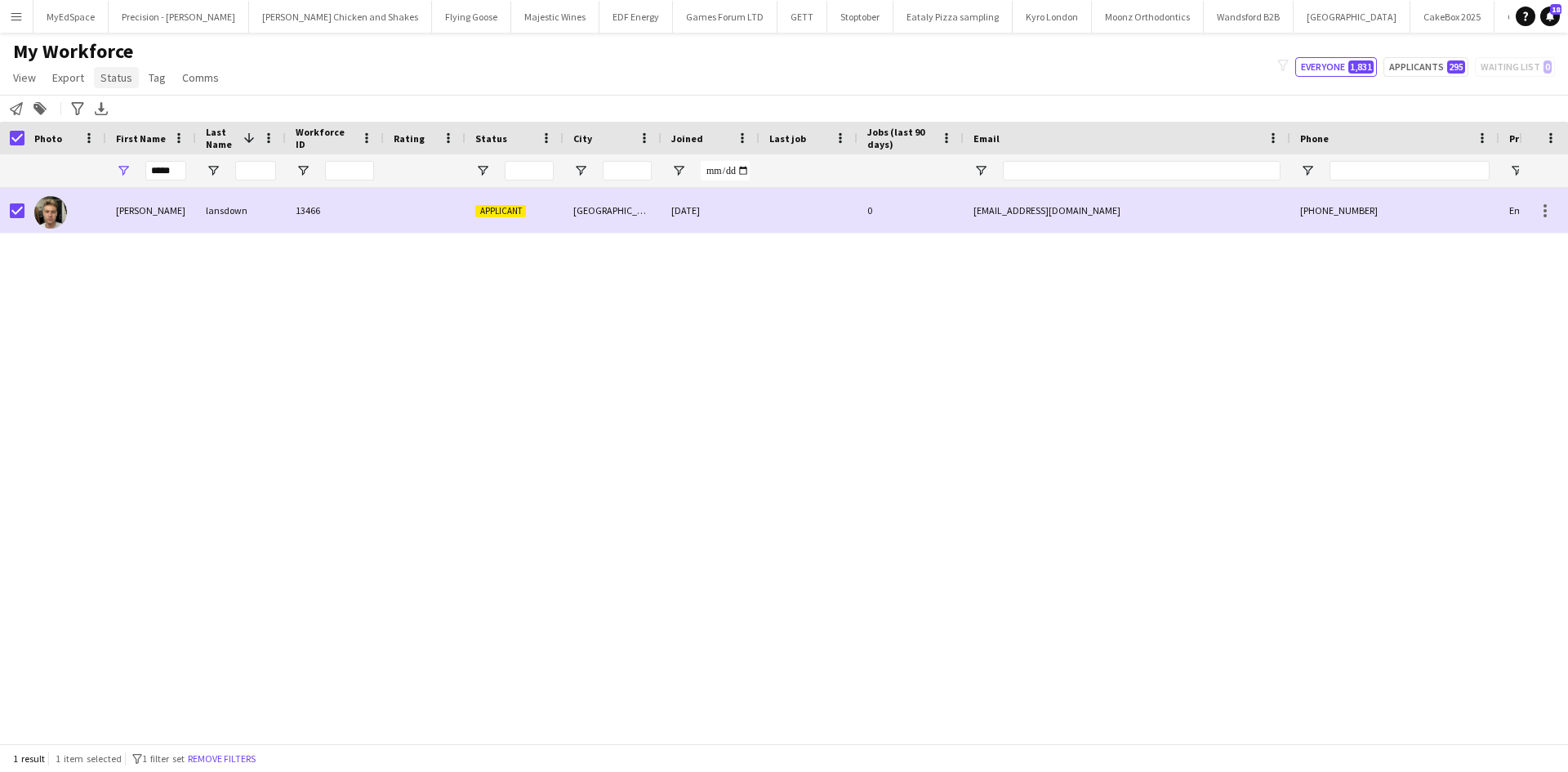
click at [105, 80] on span "Status" at bounding box center [116, 78] width 31 height 15
click at [150, 119] on link "Edit" at bounding box center [151, 112] width 115 height 34
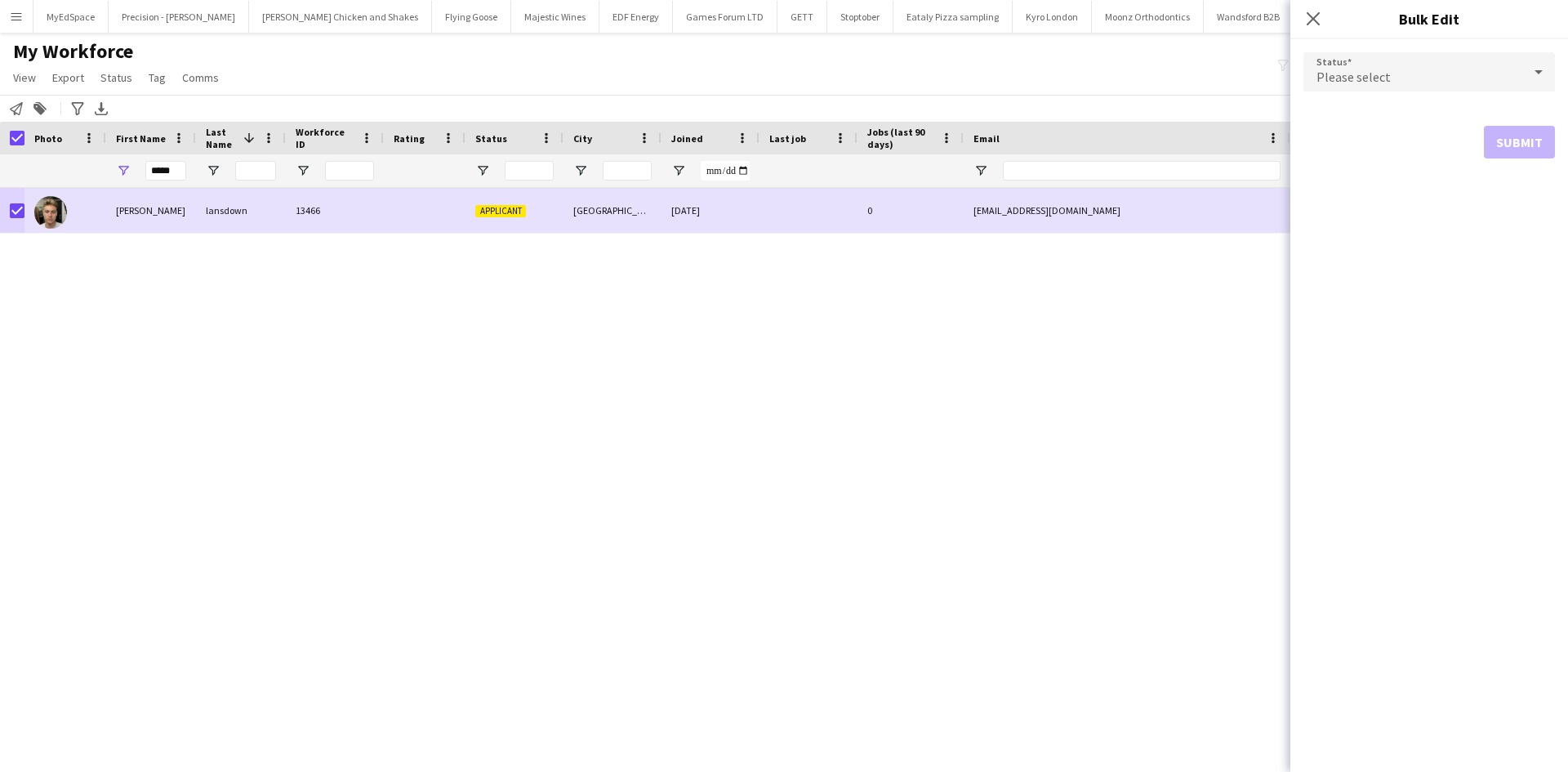
click at [1384, 60] on div "Please select" at bounding box center [1412, 72] width 219 height 39
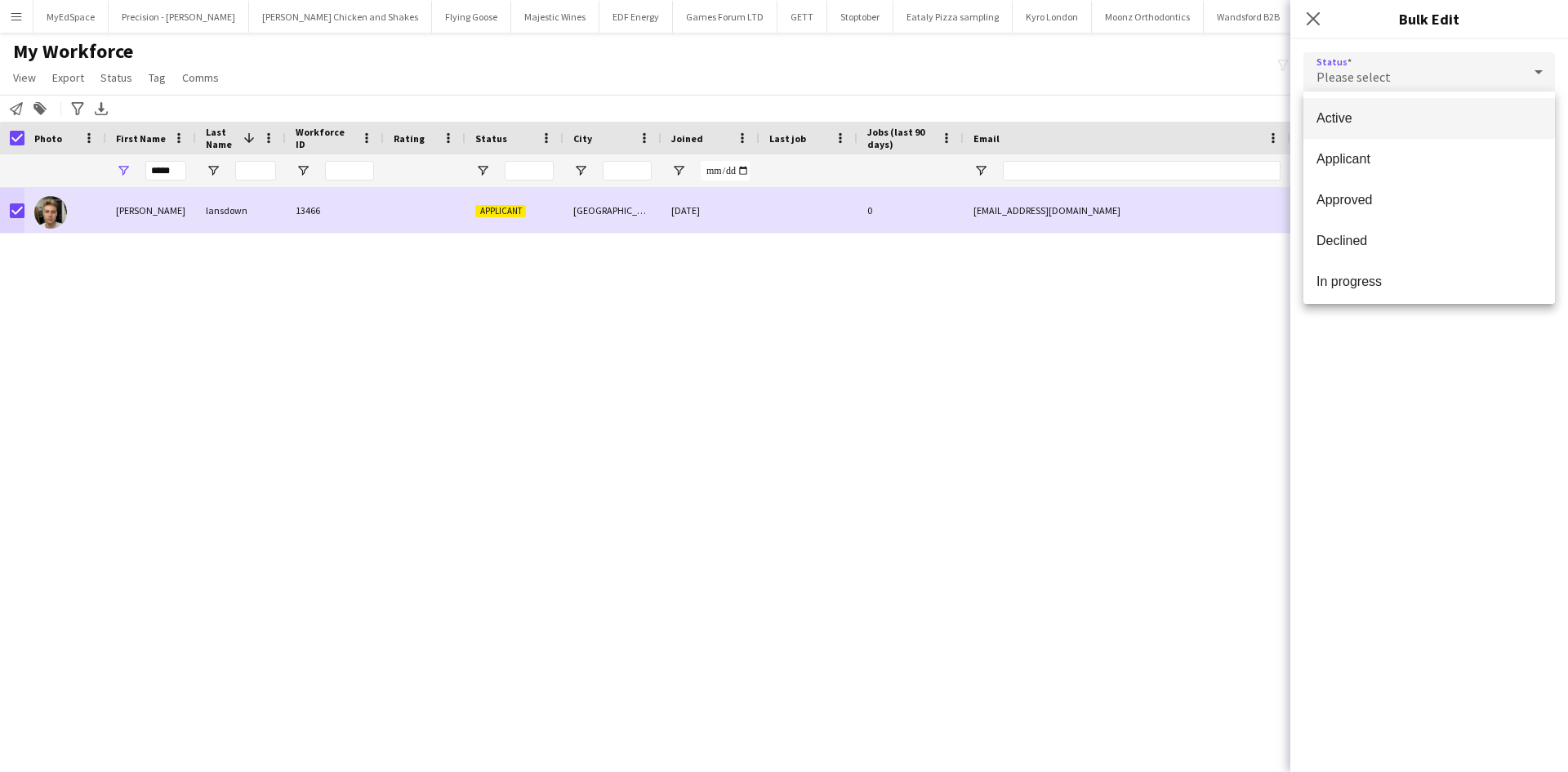
click at [1413, 119] on span "Active" at bounding box center [1429, 117] width 225 height 16
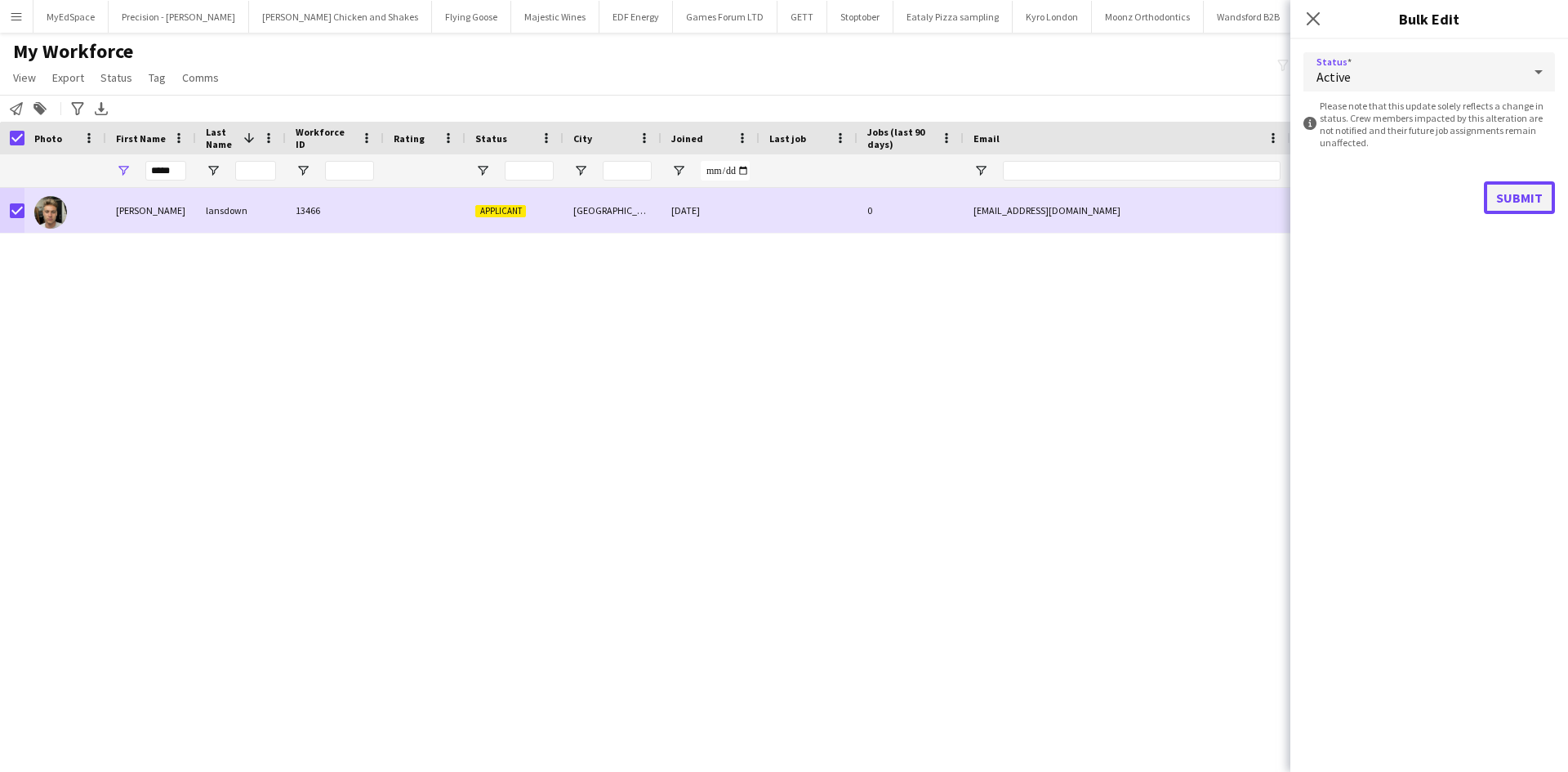
click at [1526, 196] on button "Submit" at bounding box center [1518, 197] width 71 height 32
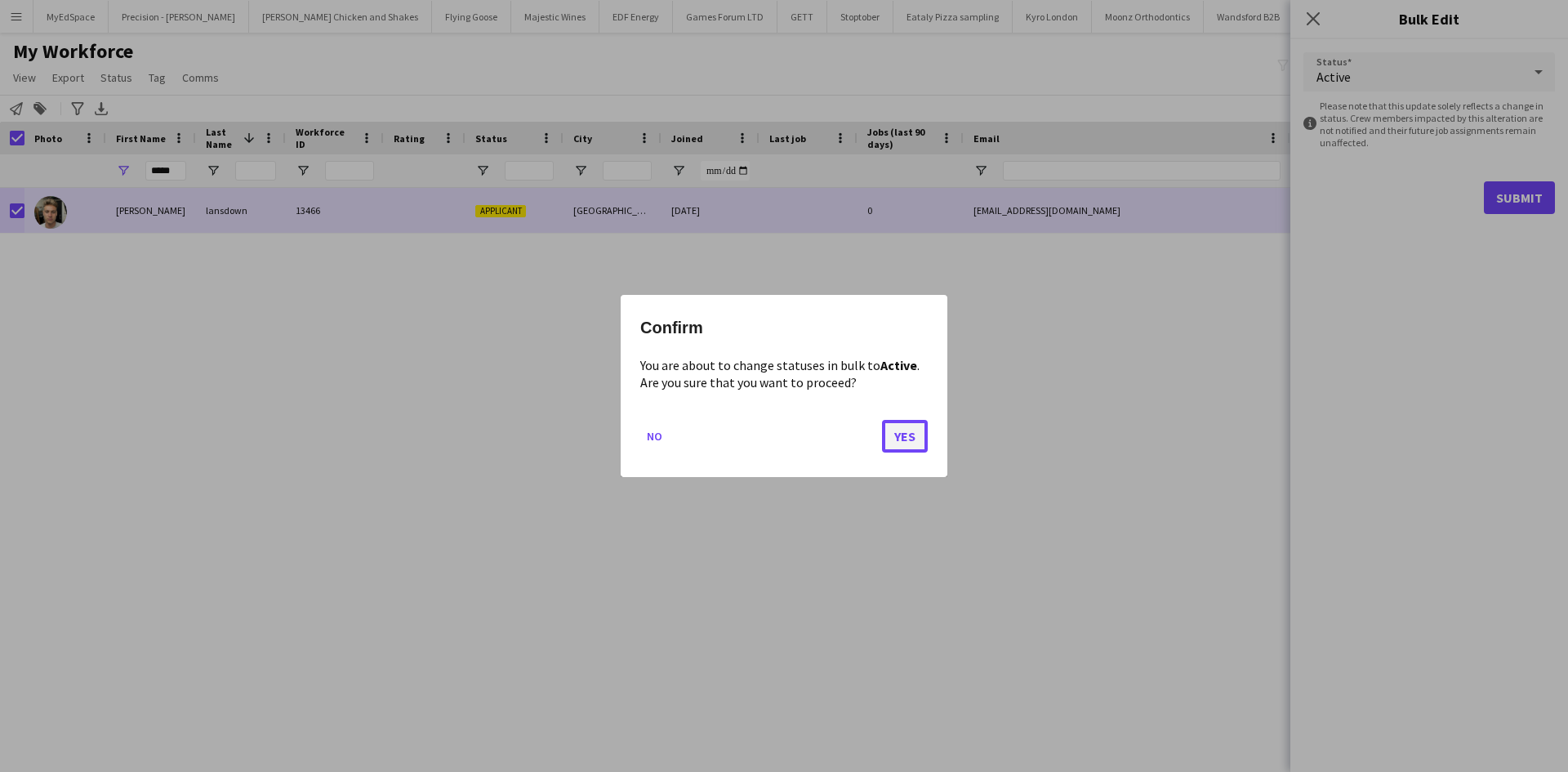
click at [907, 437] on button "Yes" at bounding box center [905, 435] width 46 height 32
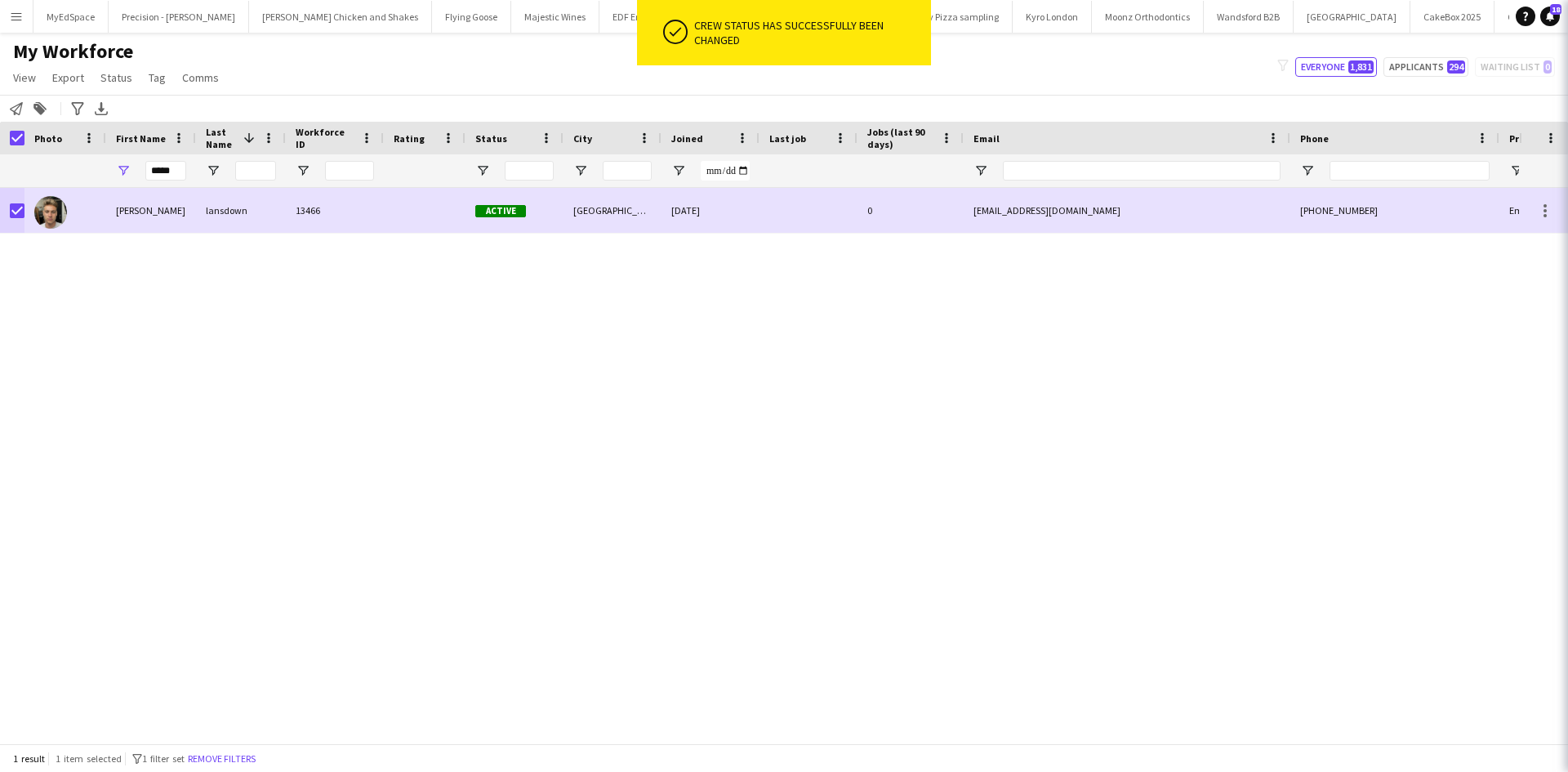
click at [1344, 380] on div "bruno lansdown 13466 Active Nottingham 29-09-2025 0 brunolansdown1@gmail.com +4…" at bounding box center [759, 459] width 1519 height 543
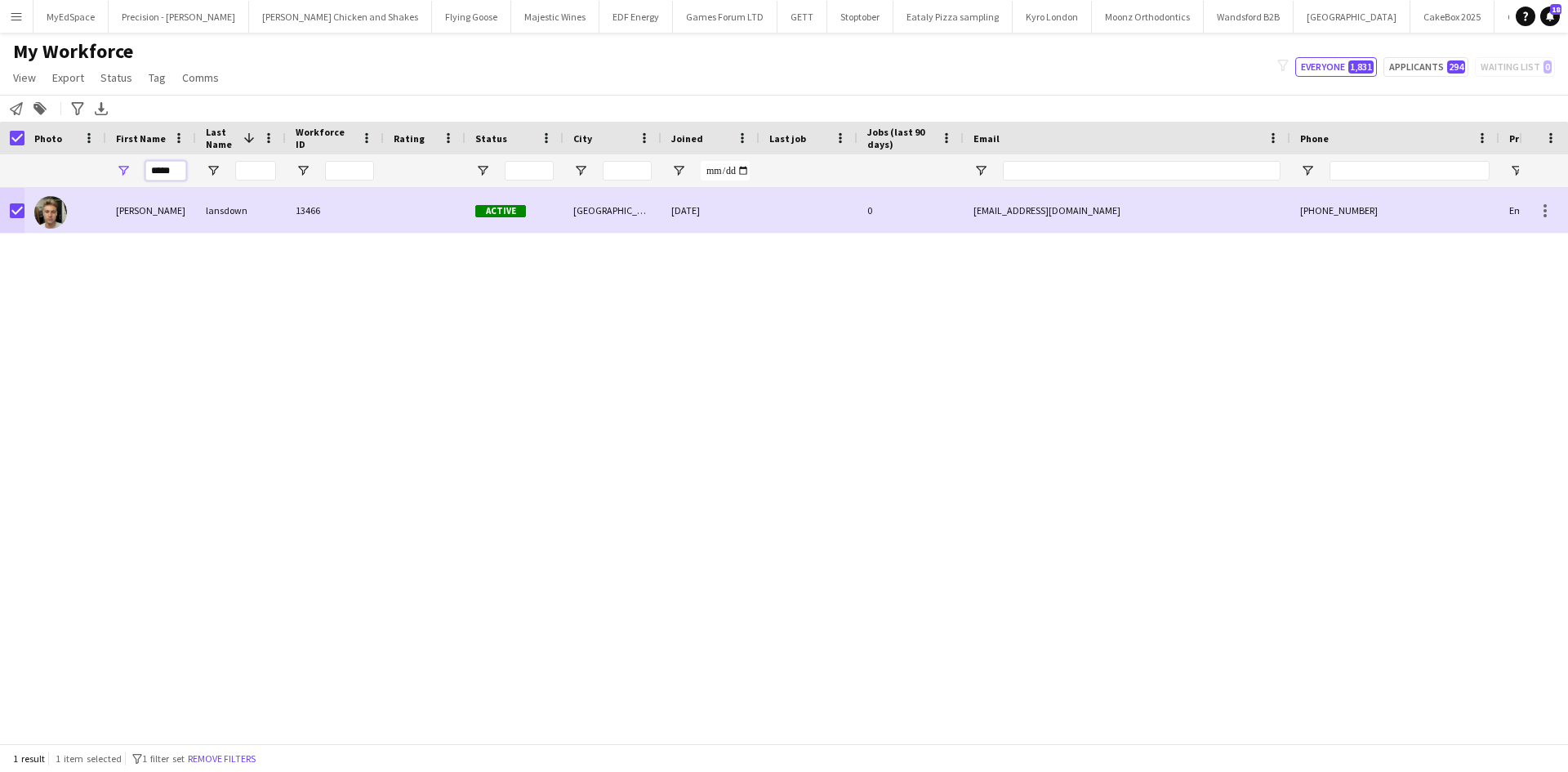
click at [164, 173] on input "*****" at bounding box center [165, 170] width 41 height 19
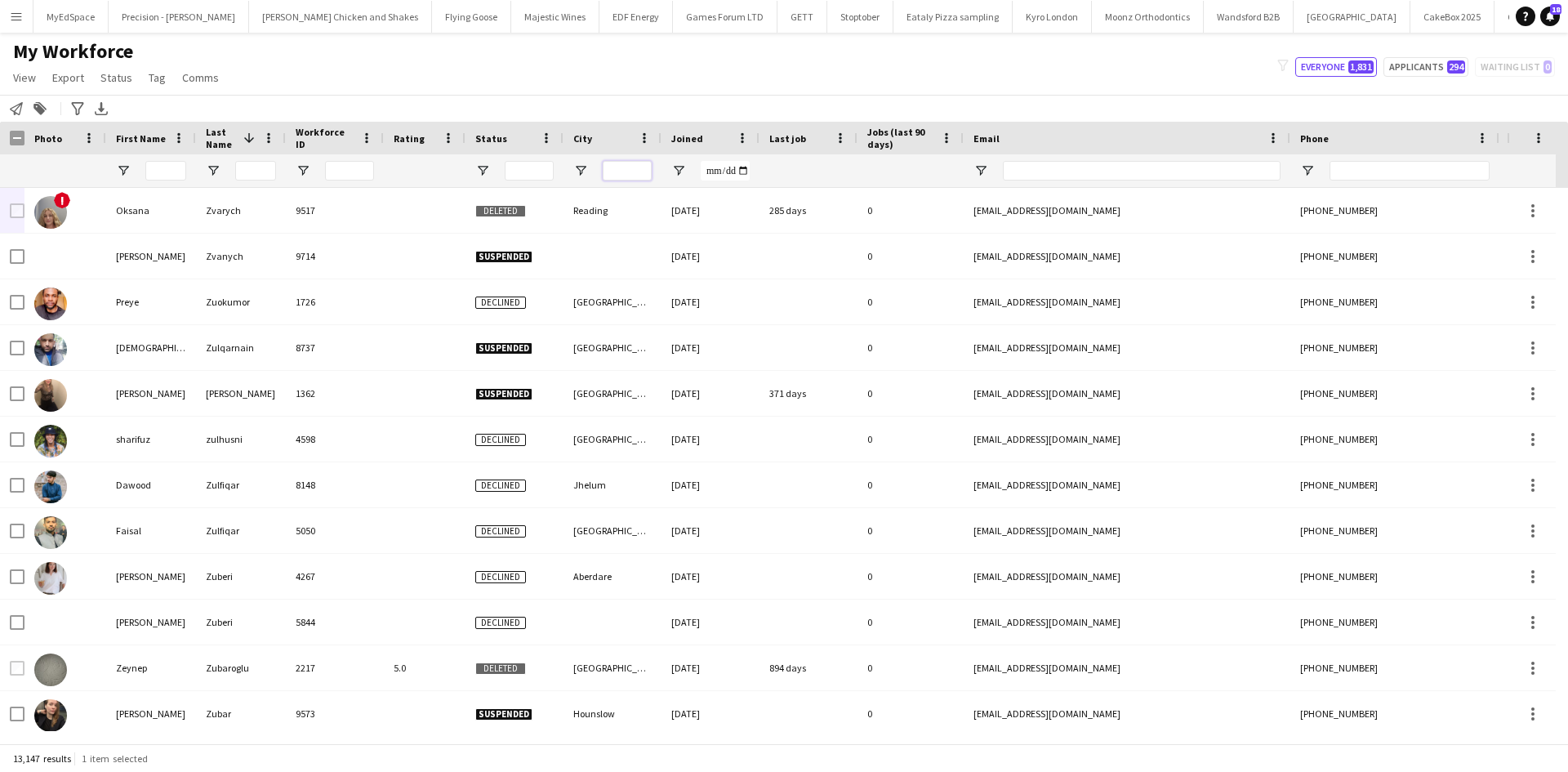
click at [627, 173] on input "City Filter Input" at bounding box center [626, 170] width 49 height 19
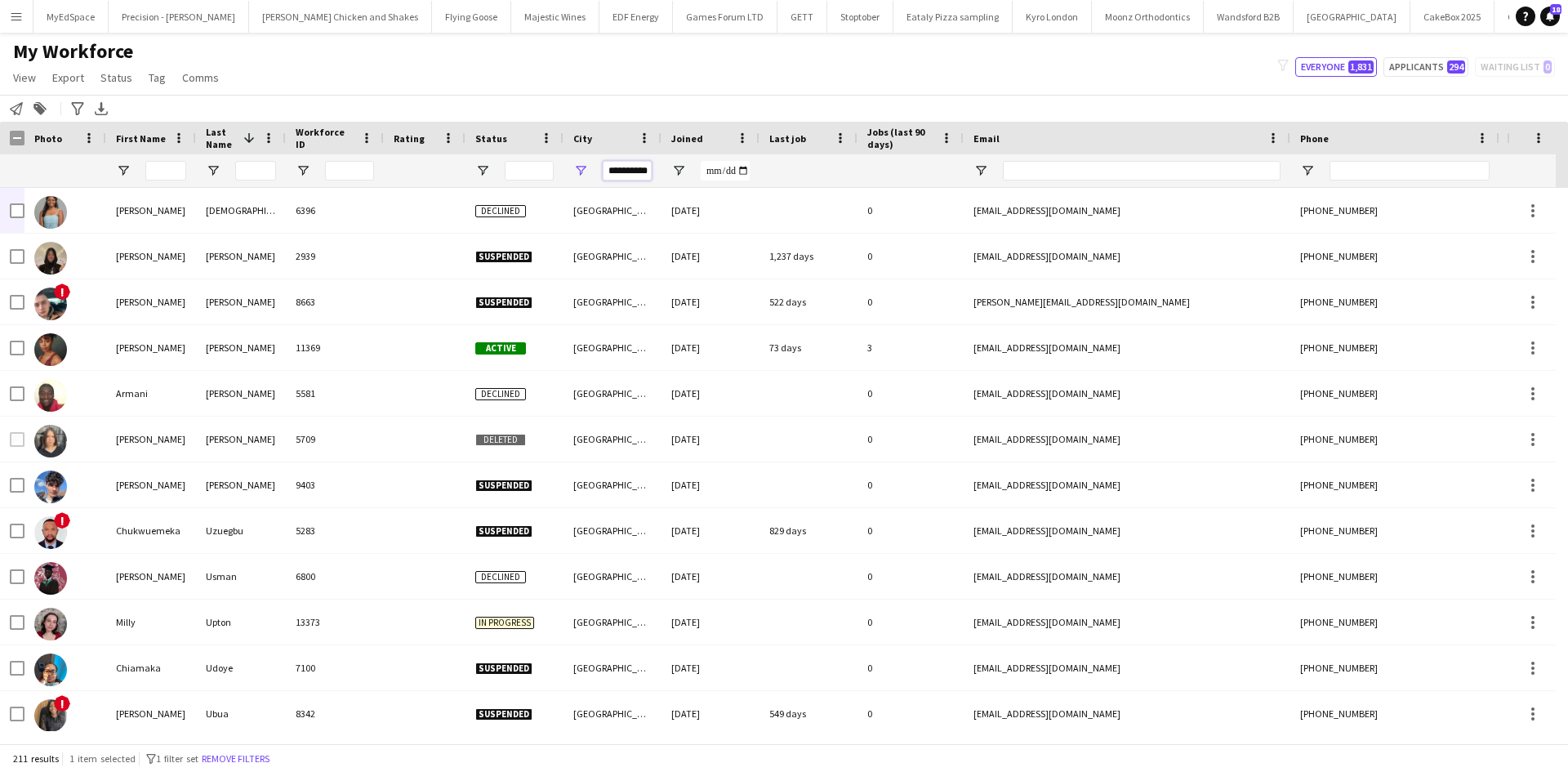
scroll to position [0, 6]
type input "**********"
click at [474, 181] on div at bounding box center [514, 170] width 98 height 32
click at [481, 175] on span "Open Filter Menu" at bounding box center [483, 171] width 15 height 15
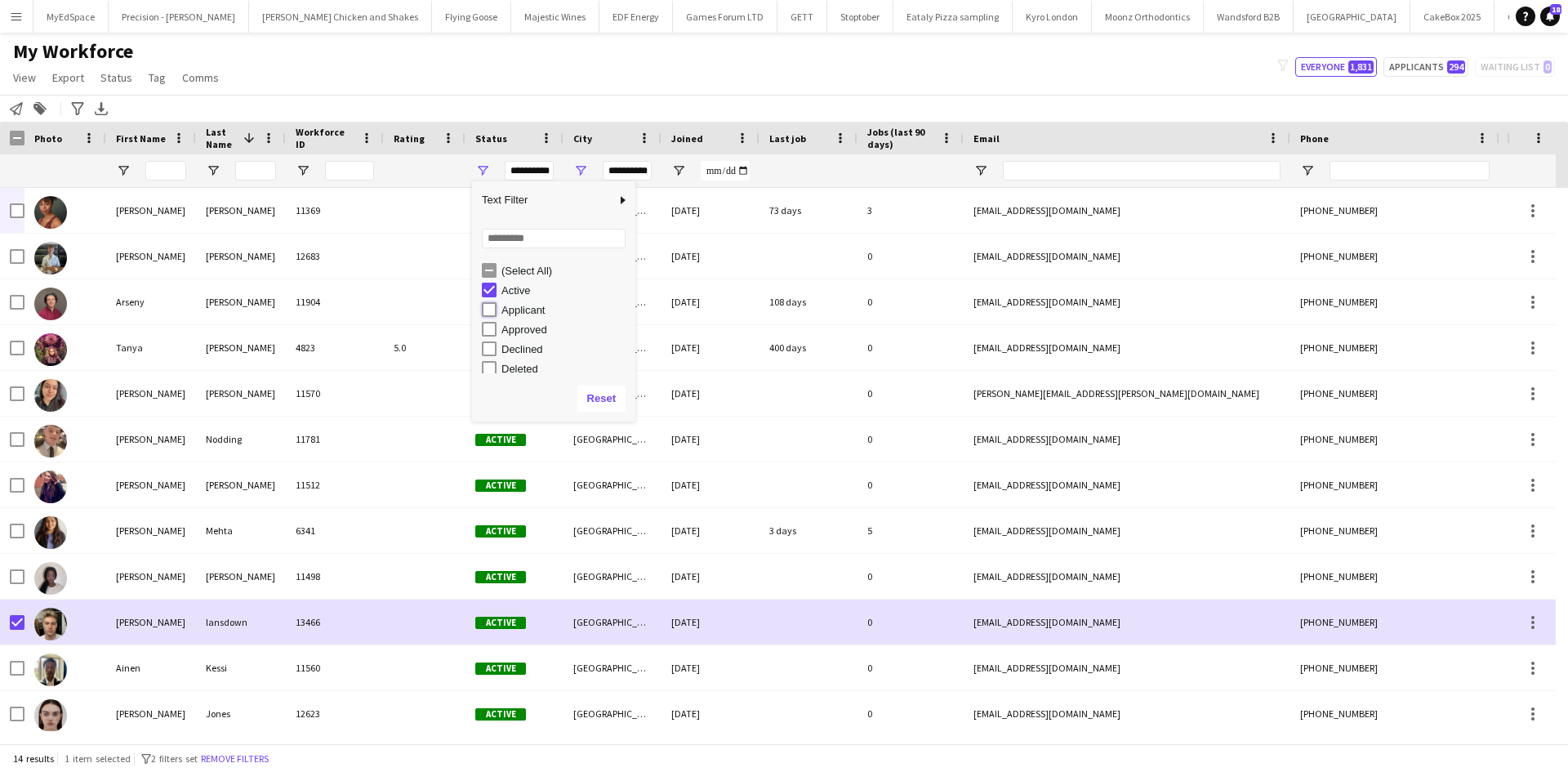
type input "**********"
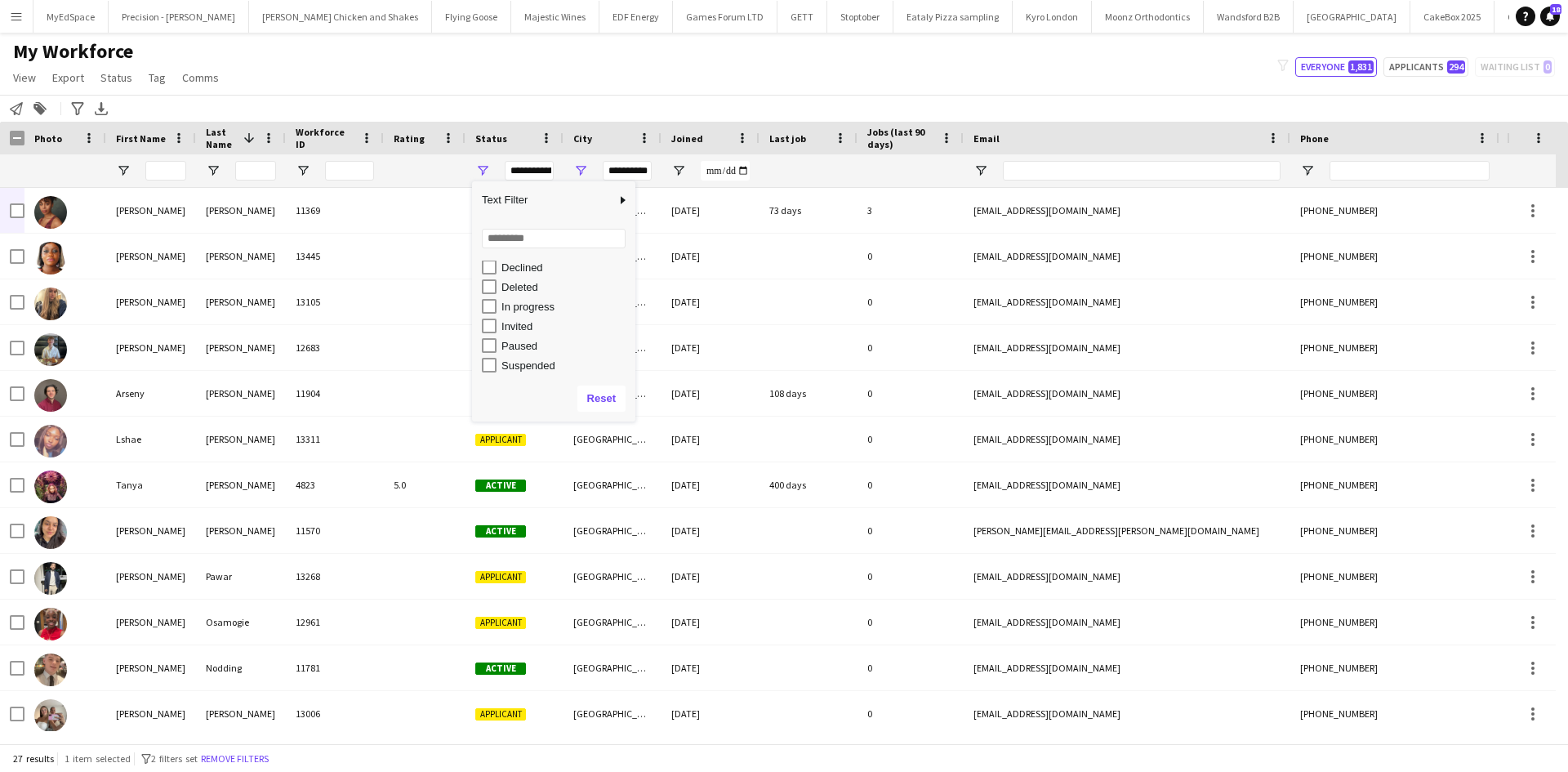
scroll to position [103, 0]
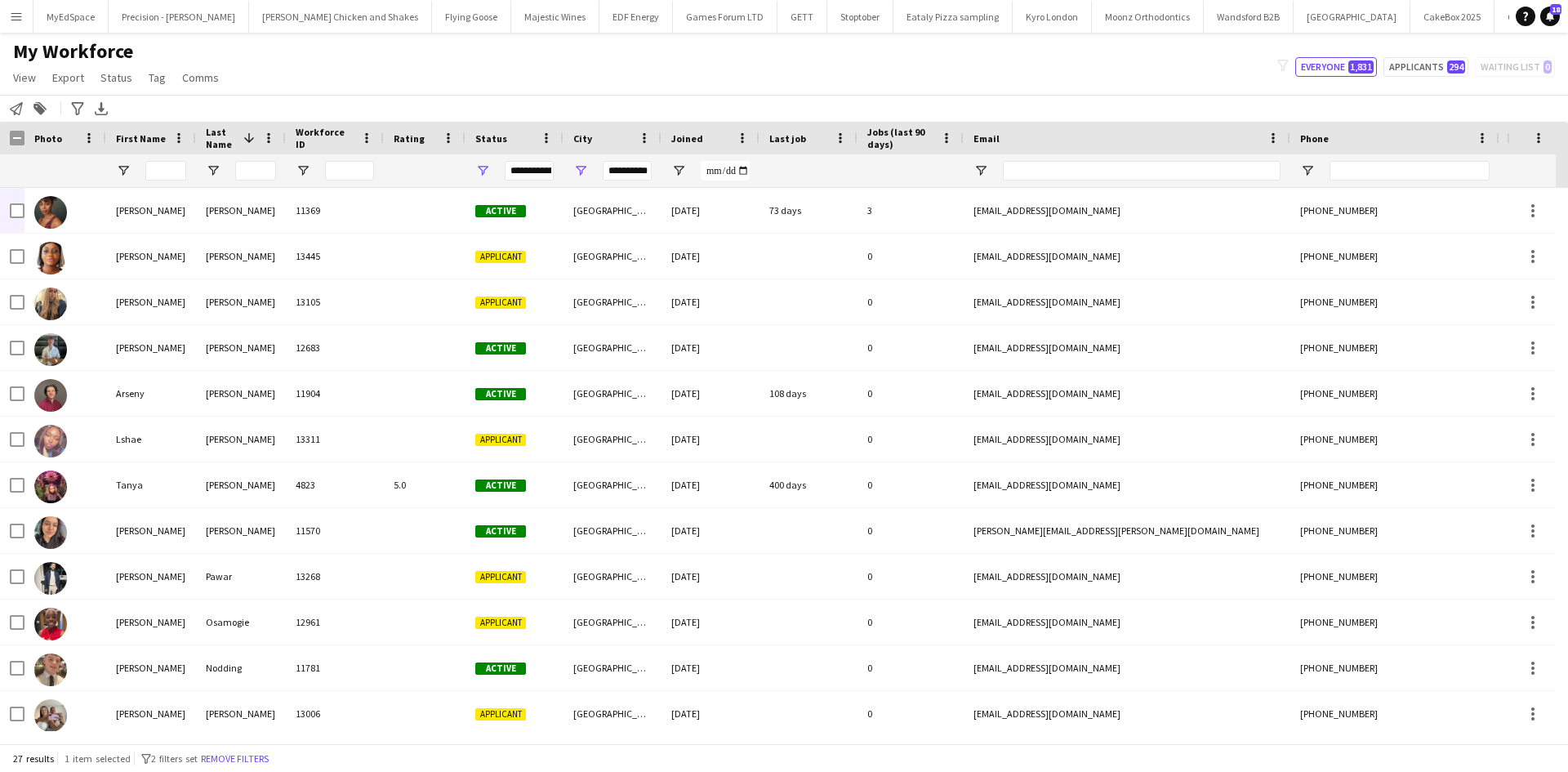
click at [468, 67] on div "My Workforce View Views Default view New view Update view Delete view Edit name…" at bounding box center [784, 66] width 1568 height 55
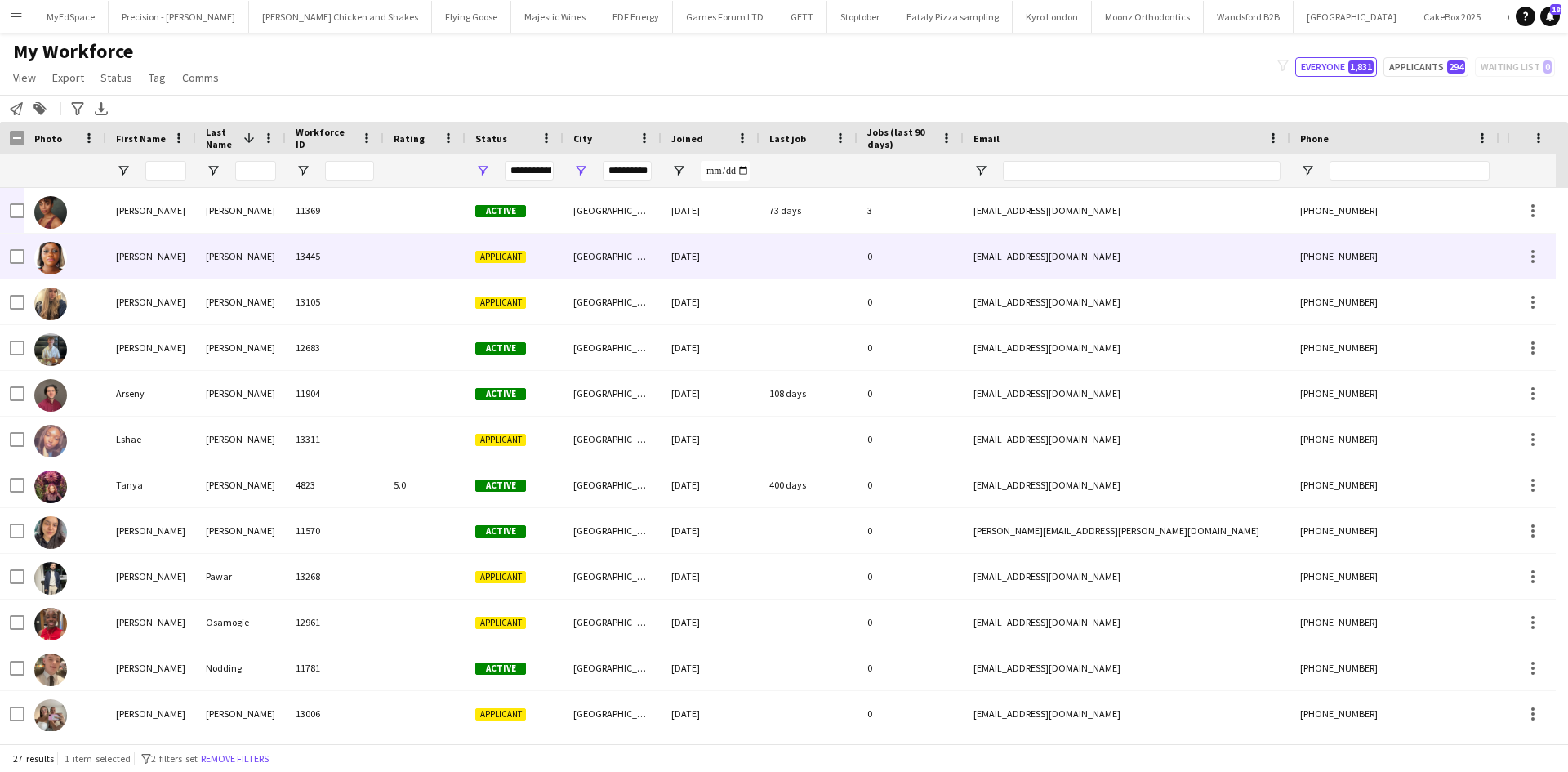
click at [111, 255] on div "Maureen" at bounding box center [151, 256] width 90 height 45
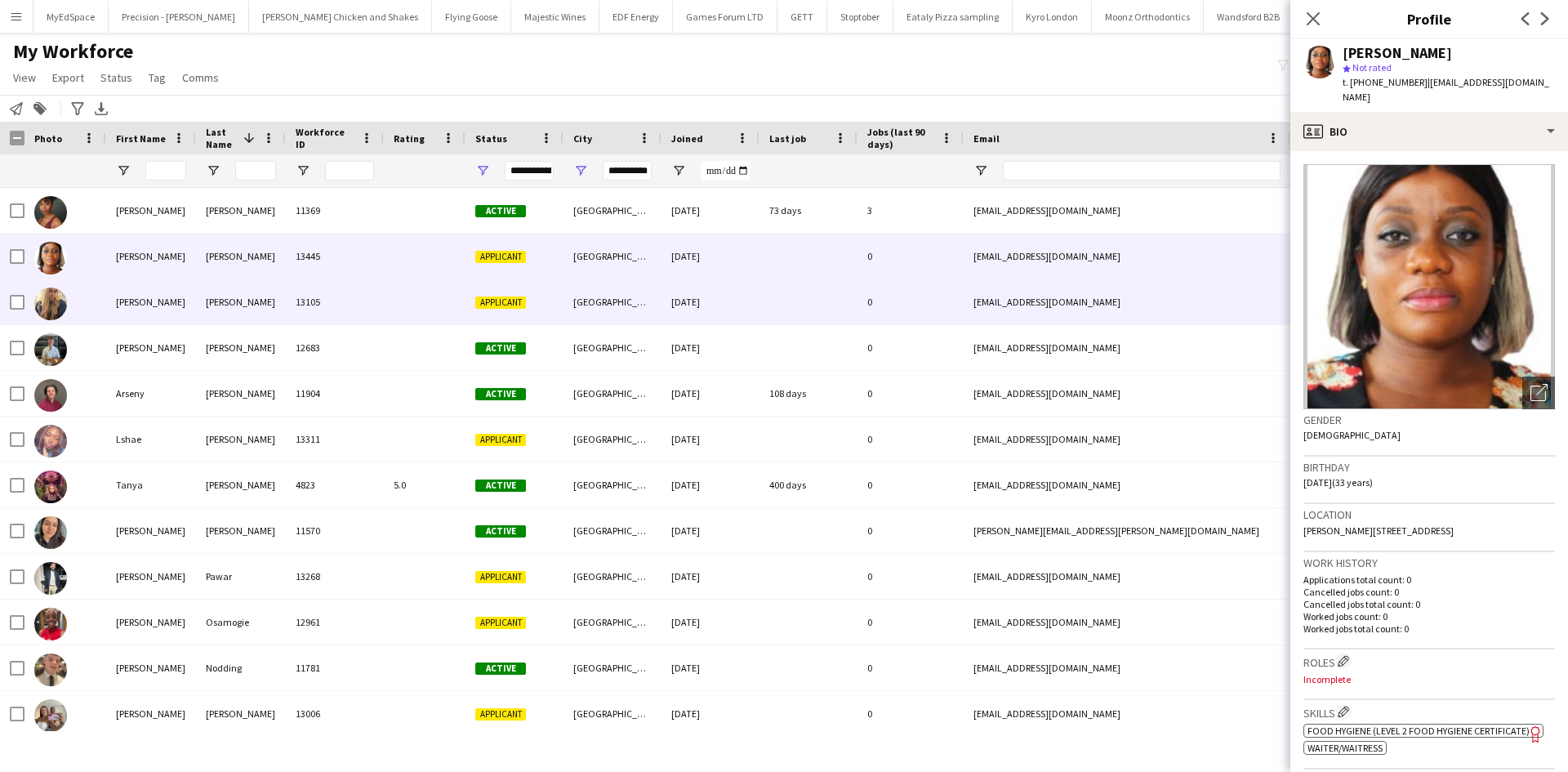
click at [127, 303] on div "Etta" at bounding box center [151, 301] width 90 height 45
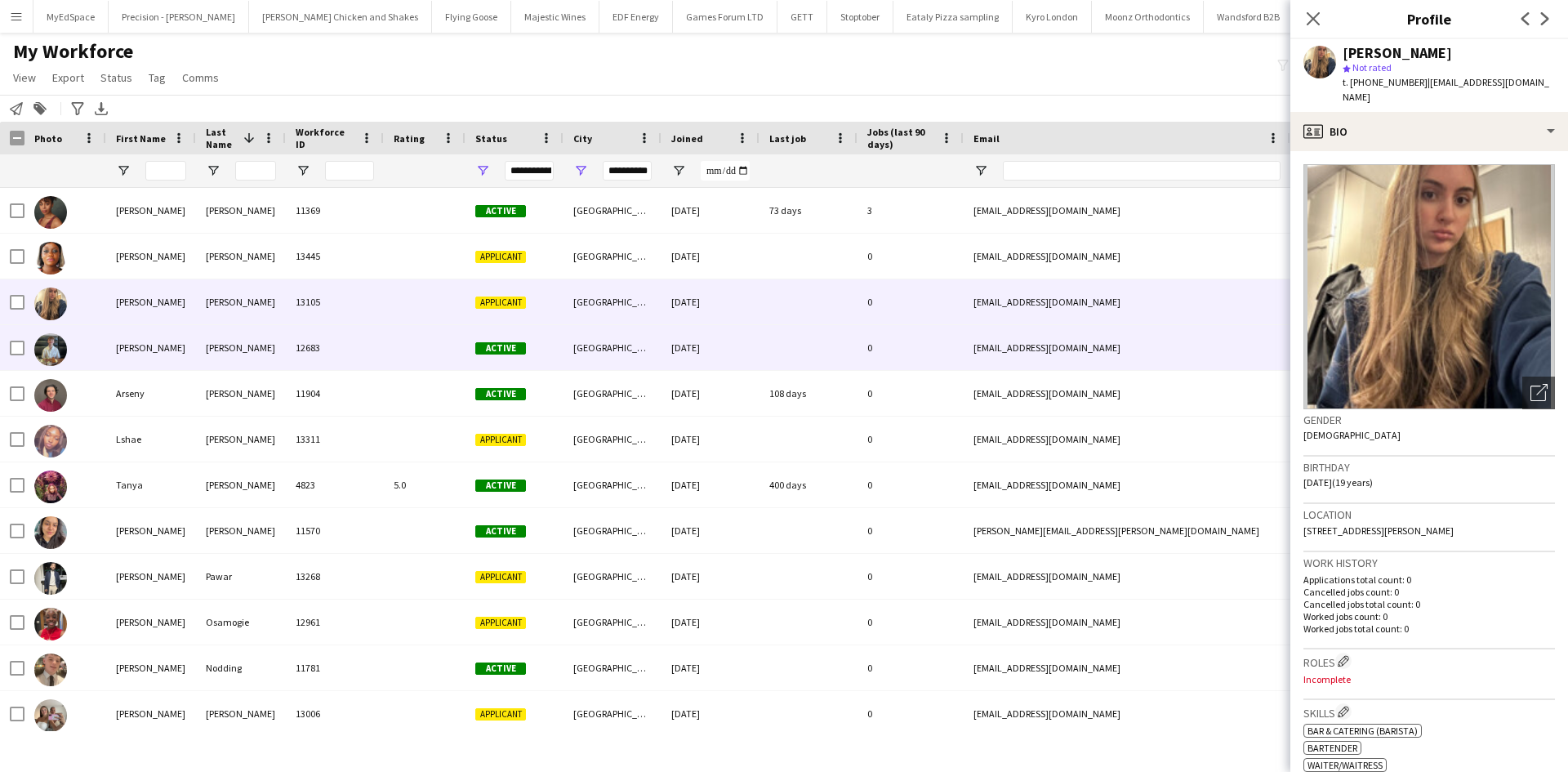
click at [124, 344] on div "Sonny" at bounding box center [151, 347] width 90 height 45
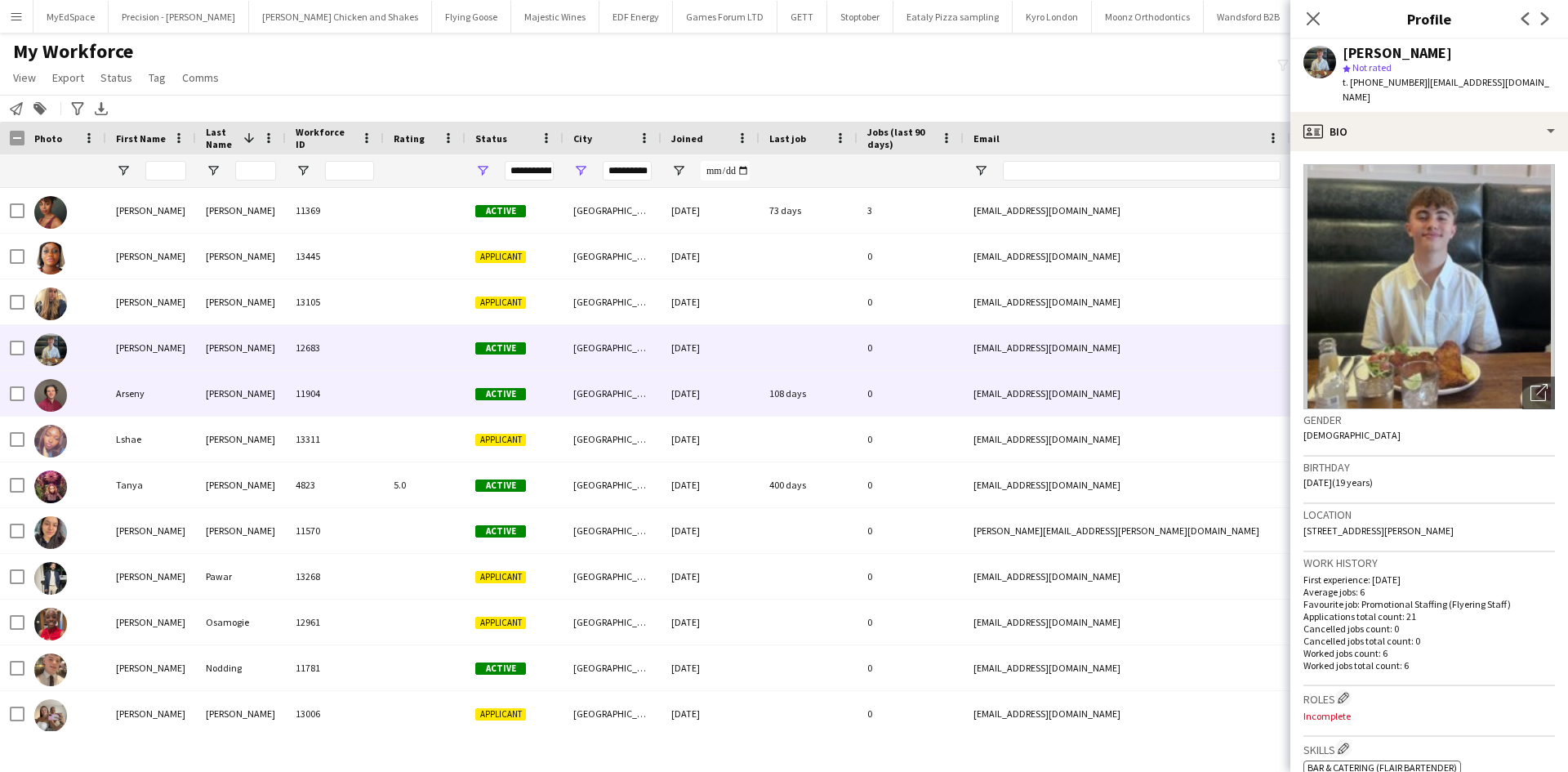
click at [103, 389] on div at bounding box center [66, 392] width 81 height 45
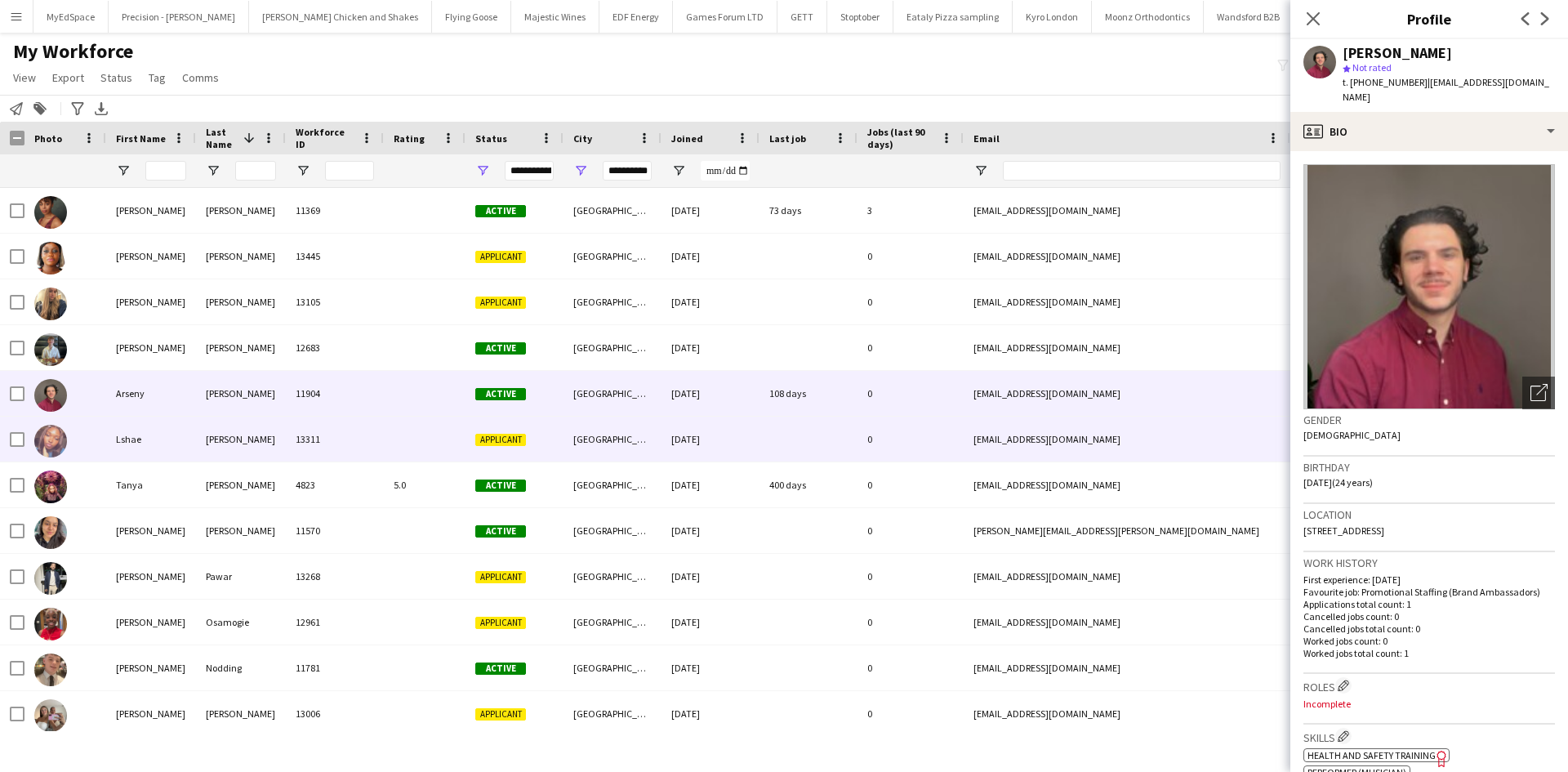
click at [114, 422] on div "Lshae" at bounding box center [151, 439] width 90 height 45
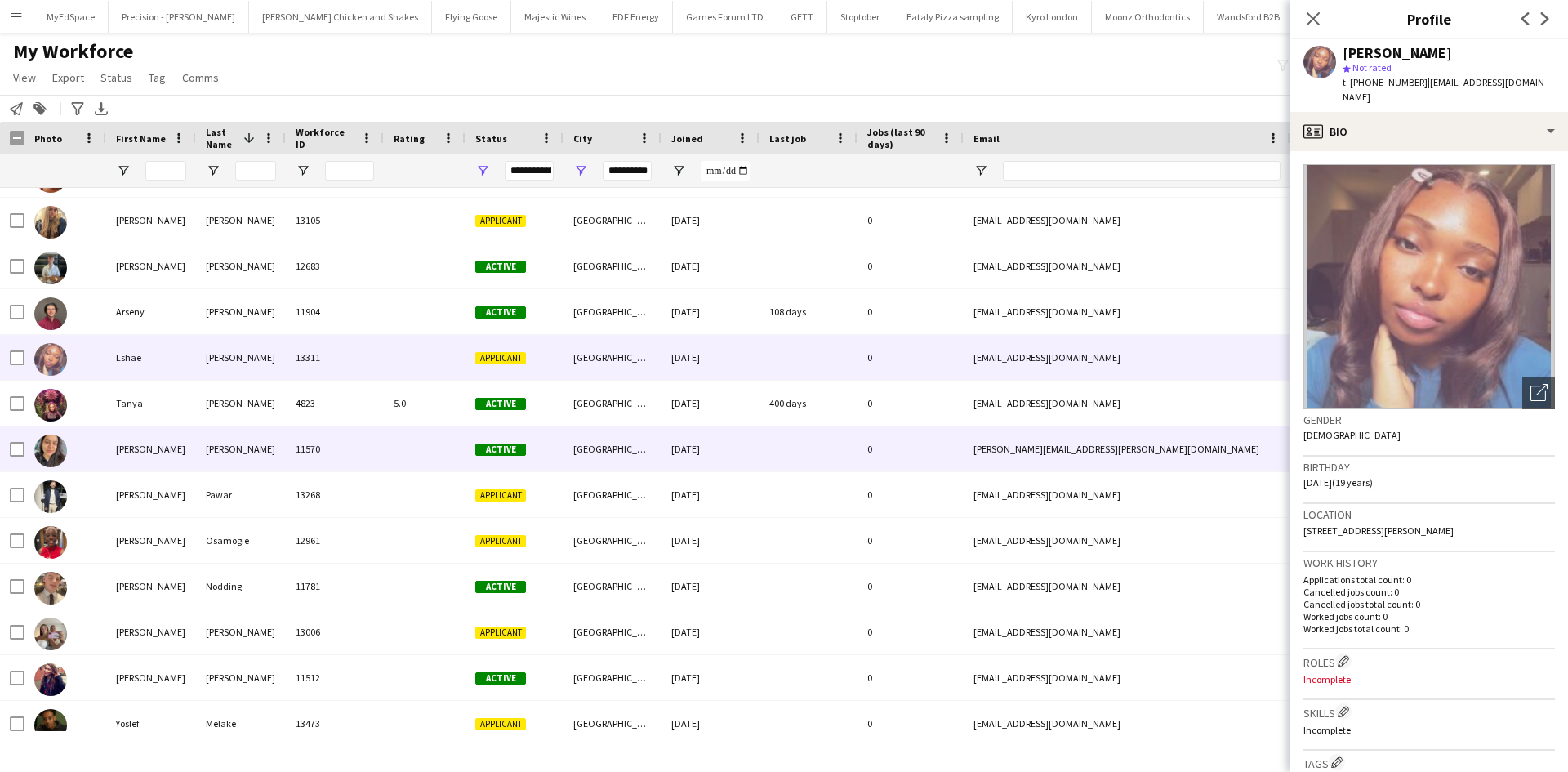
scroll to position [163, 0]
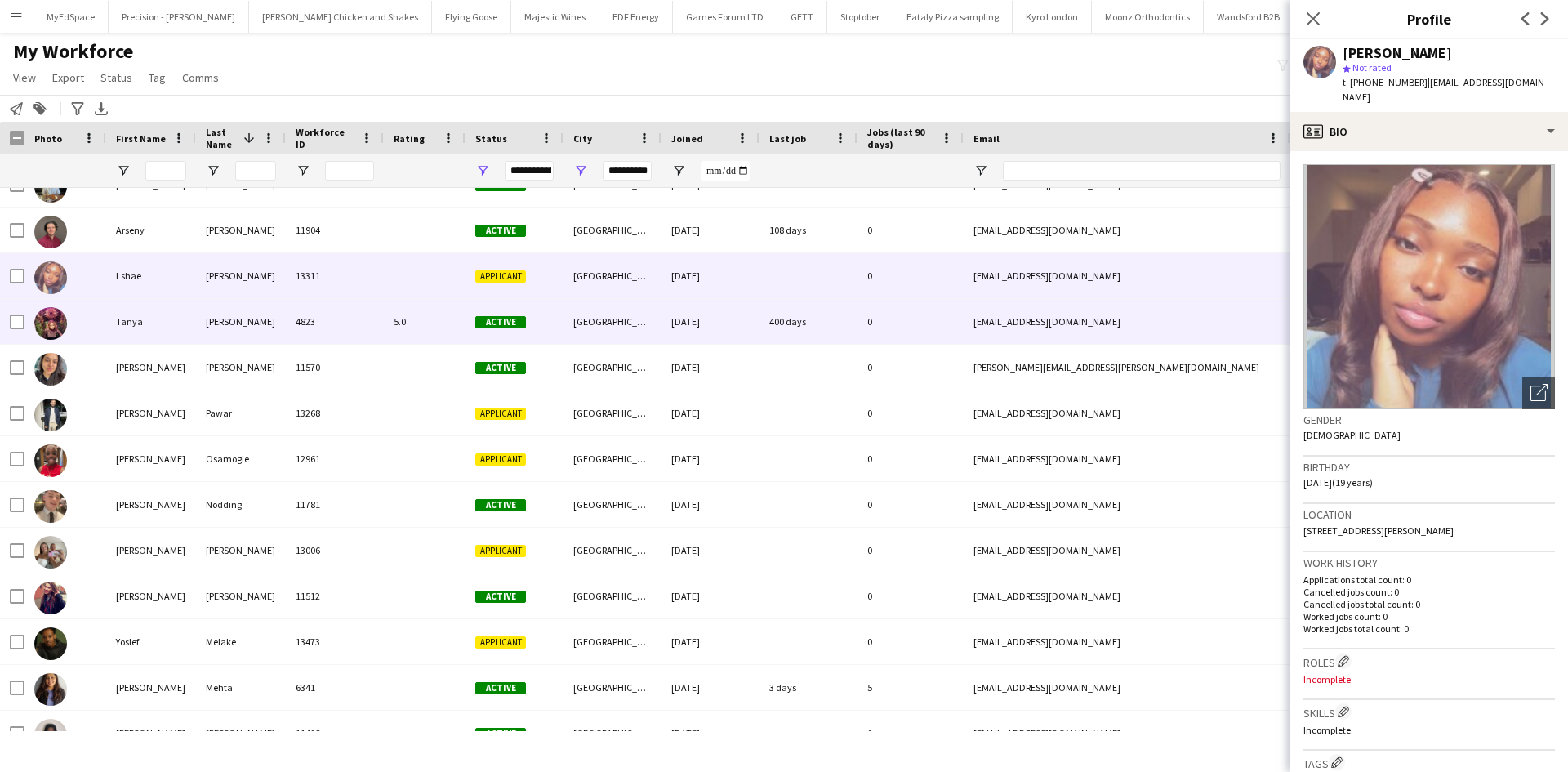
click at [159, 336] on div "Tanya" at bounding box center [151, 321] width 90 height 45
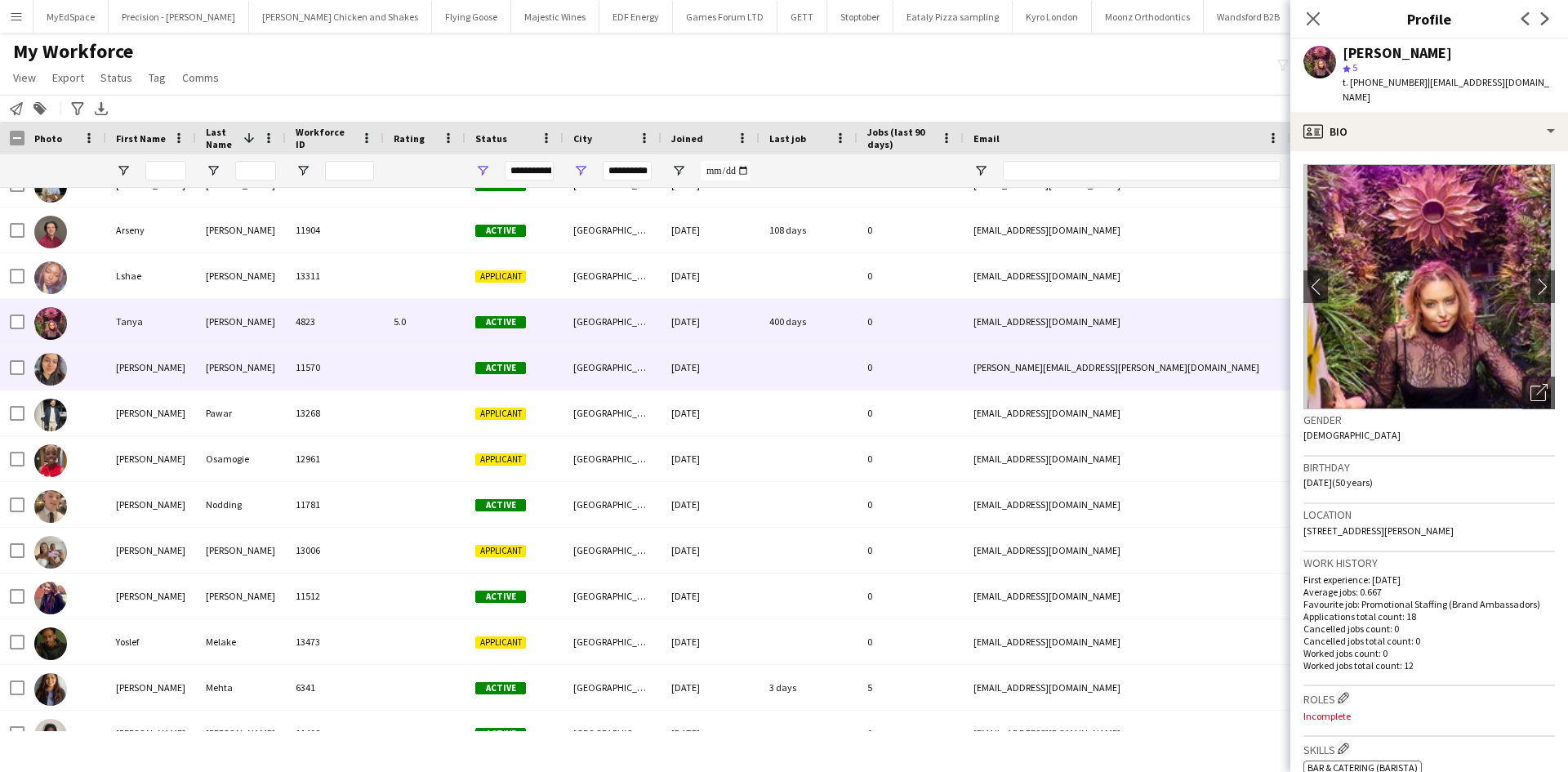
click at [160, 372] on div "Riya Yagnesh" at bounding box center [151, 367] width 90 height 45
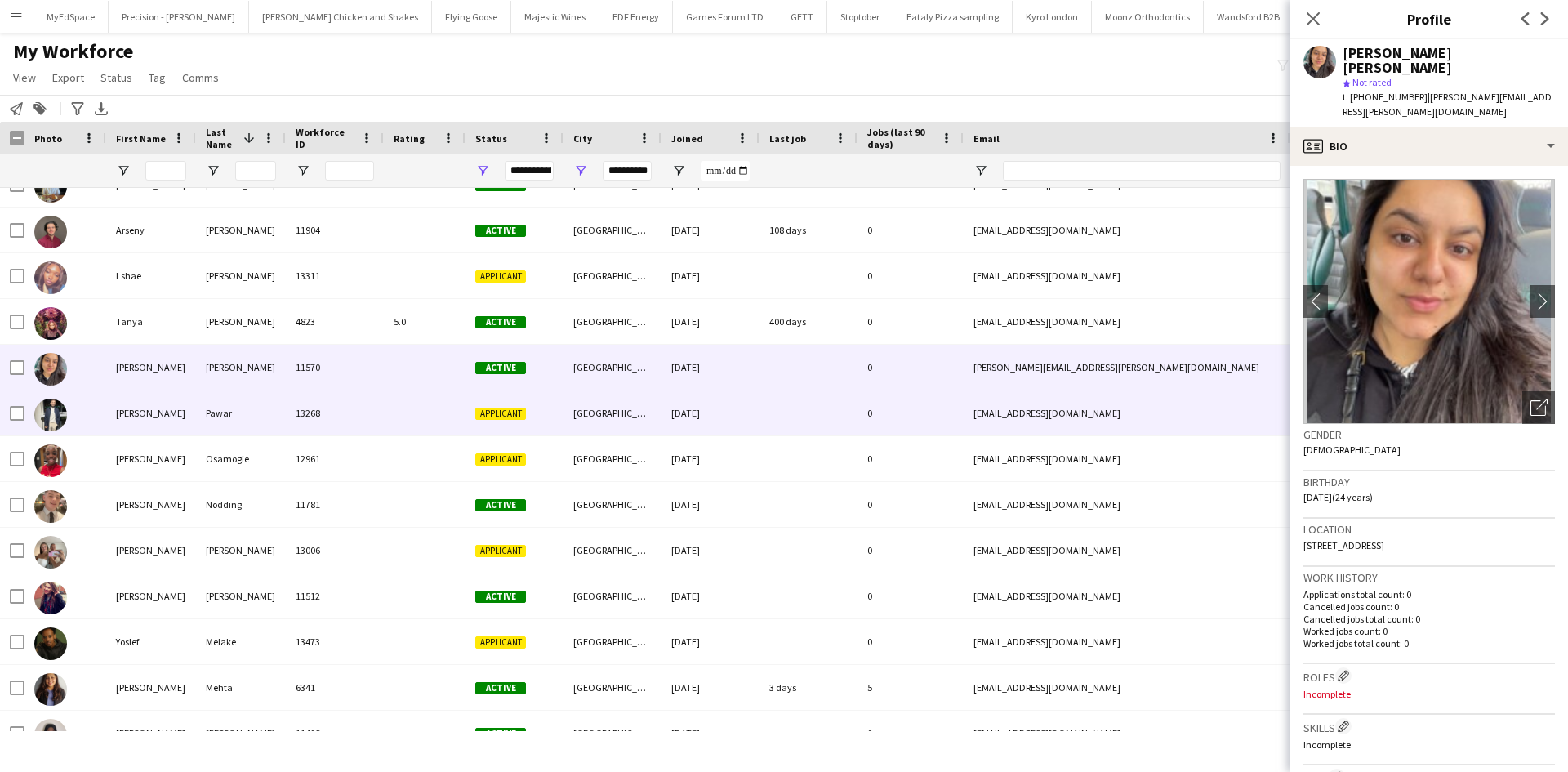
click at [154, 415] on div "Kshitij" at bounding box center [151, 413] width 90 height 45
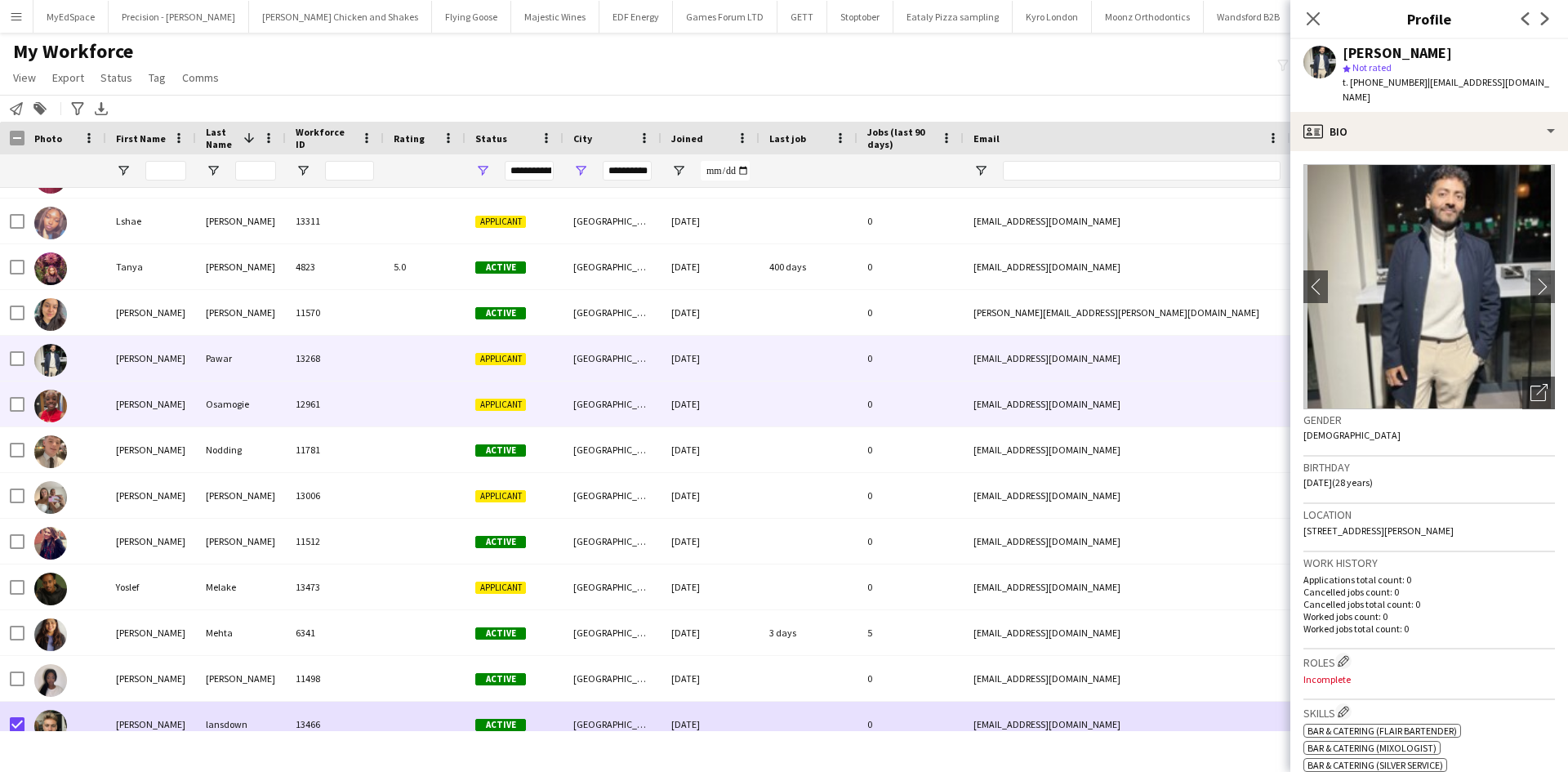
scroll to position [245, 0]
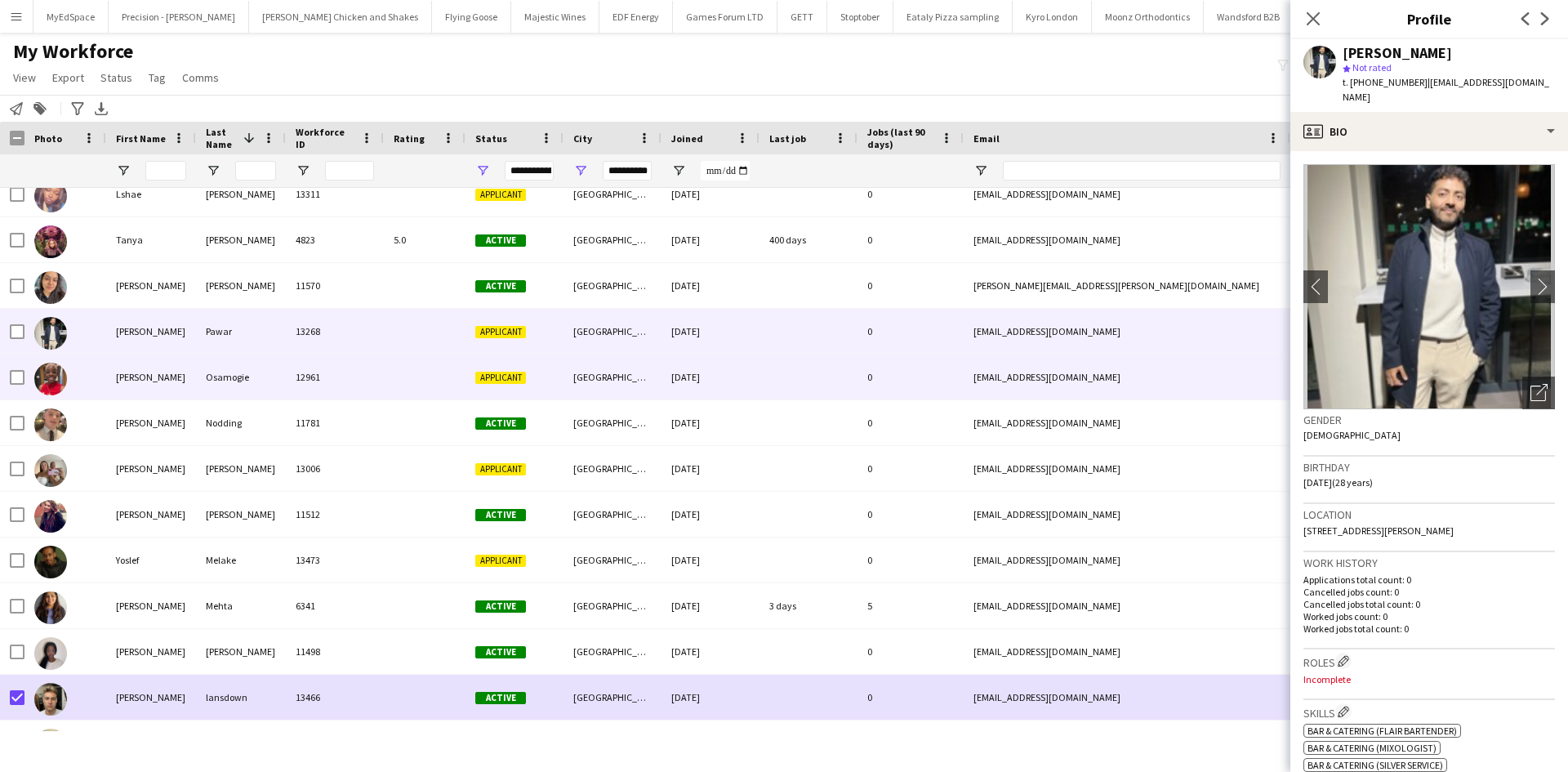
click at [166, 385] on div "Geraldine" at bounding box center [151, 377] width 90 height 45
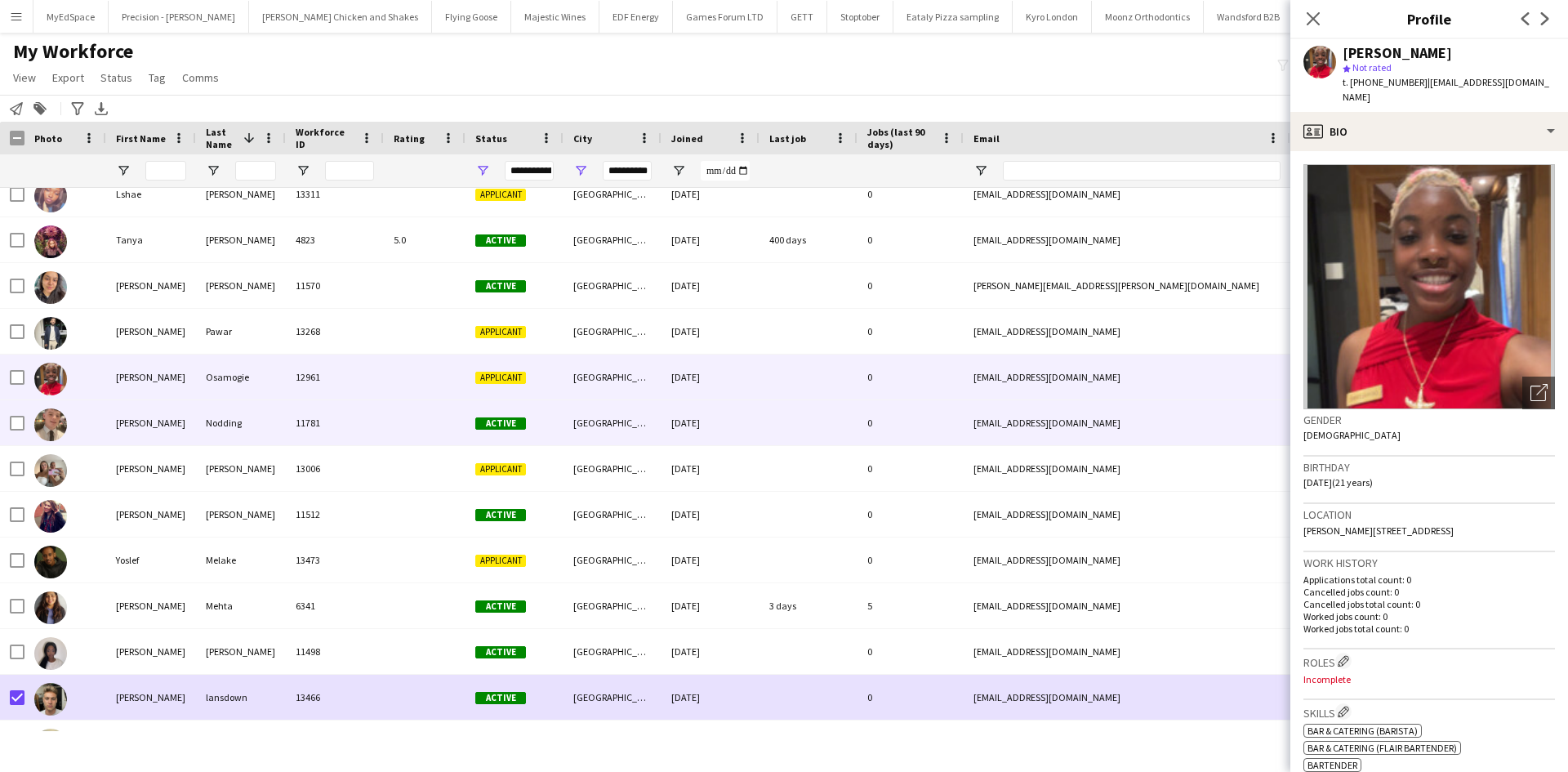
click at [151, 417] on div "Daniel" at bounding box center [151, 422] width 90 height 45
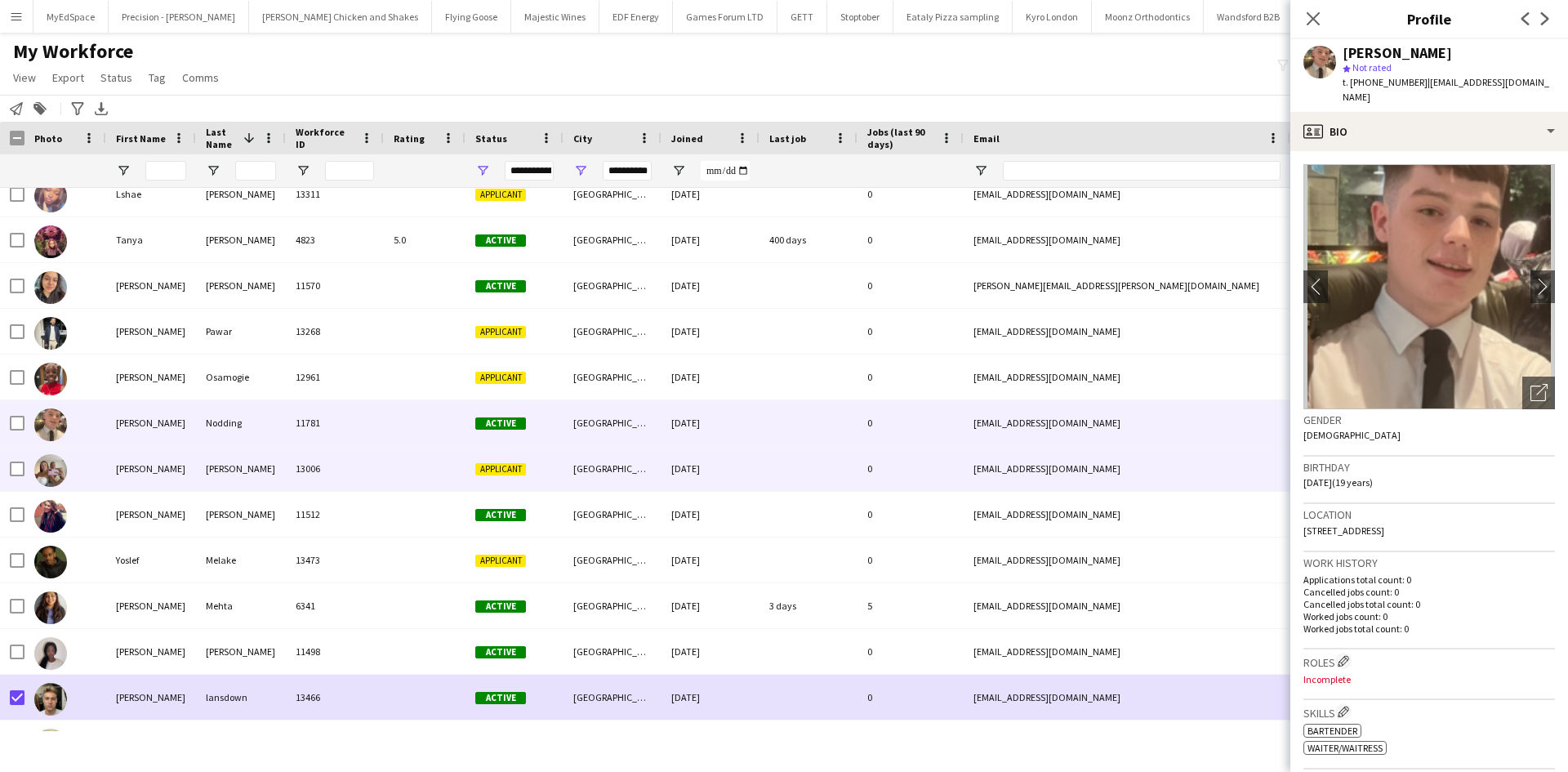
click at [144, 464] on div "isabelle" at bounding box center [151, 468] width 90 height 45
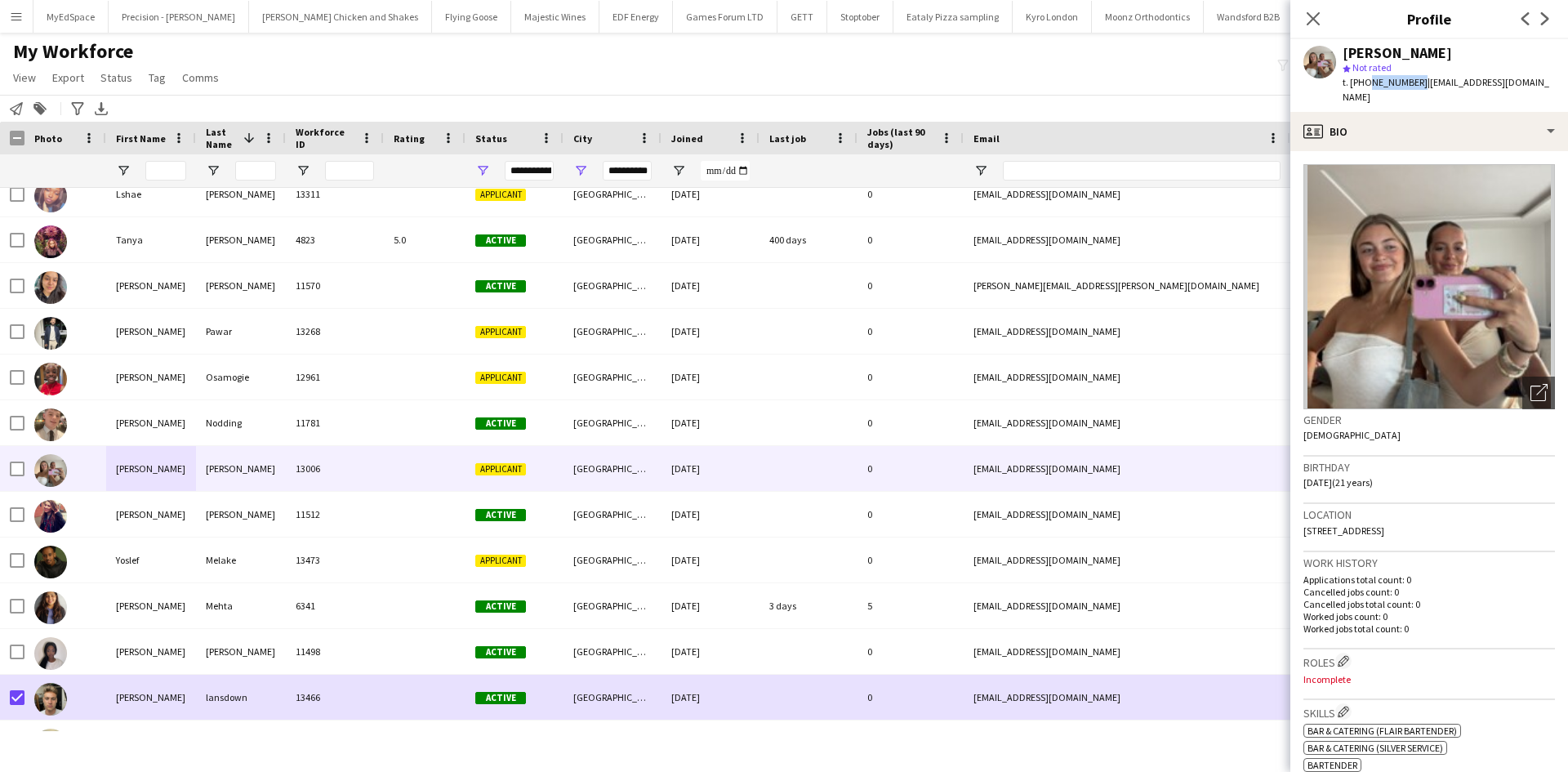
drag, startPoint x: 1366, startPoint y: 81, endPoint x: 1414, endPoint y: 86, distance: 48.3
click at [1414, 86] on span "t. +447495482257" at bounding box center [1385, 81] width 85 height 12
copy span "7495482257"
click at [622, 176] on input "**********" at bounding box center [626, 170] width 49 height 19
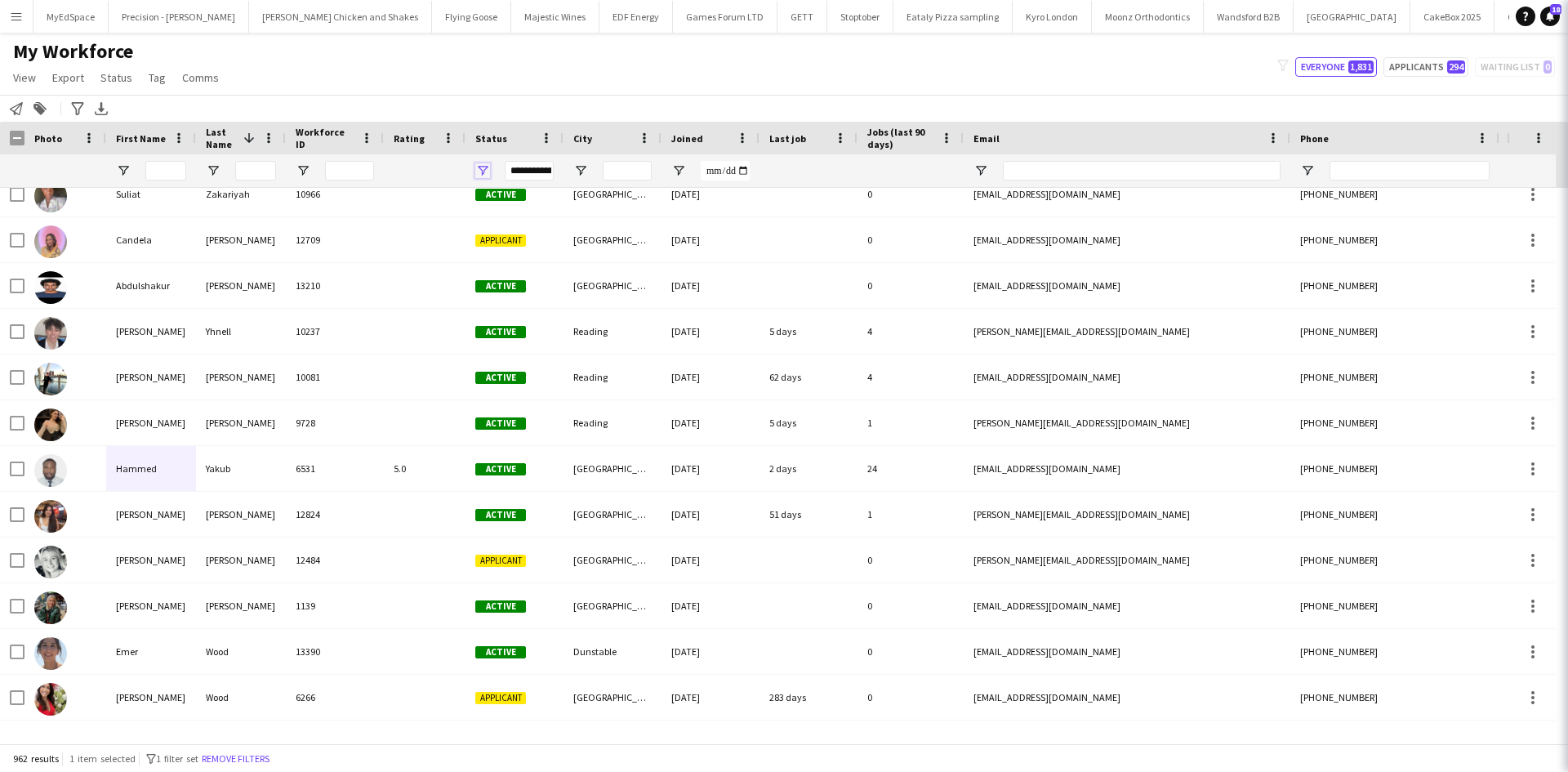
click at [482, 167] on span "Open Filter Menu" at bounding box center [483, 171] width 15 height 15
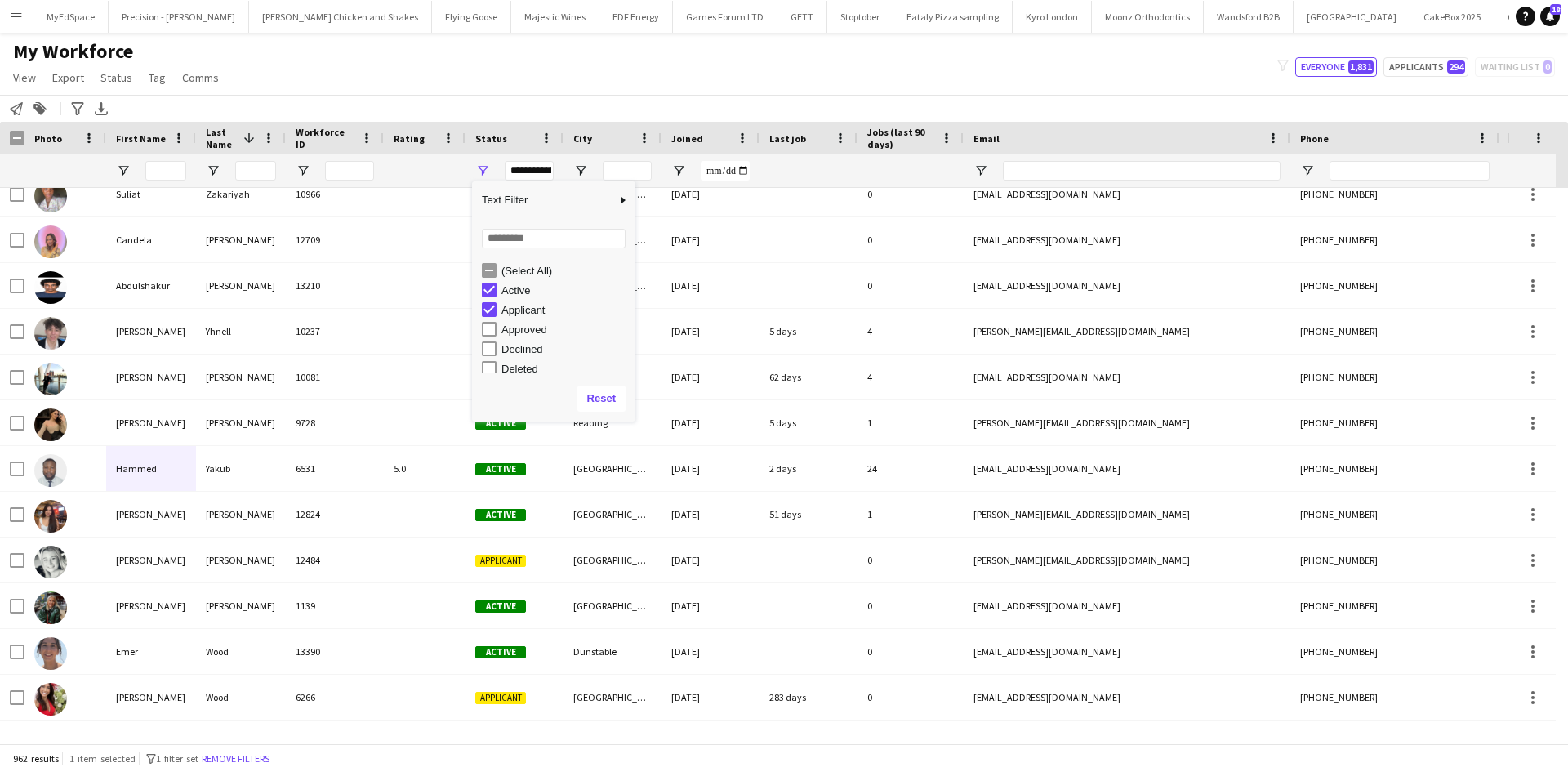
click at [445, 107] on div "Notify workforce Add to tag Search tags magnifier Add tag Advanced filters Adva…" at bounding box center [784, 108] width 1568 height 27
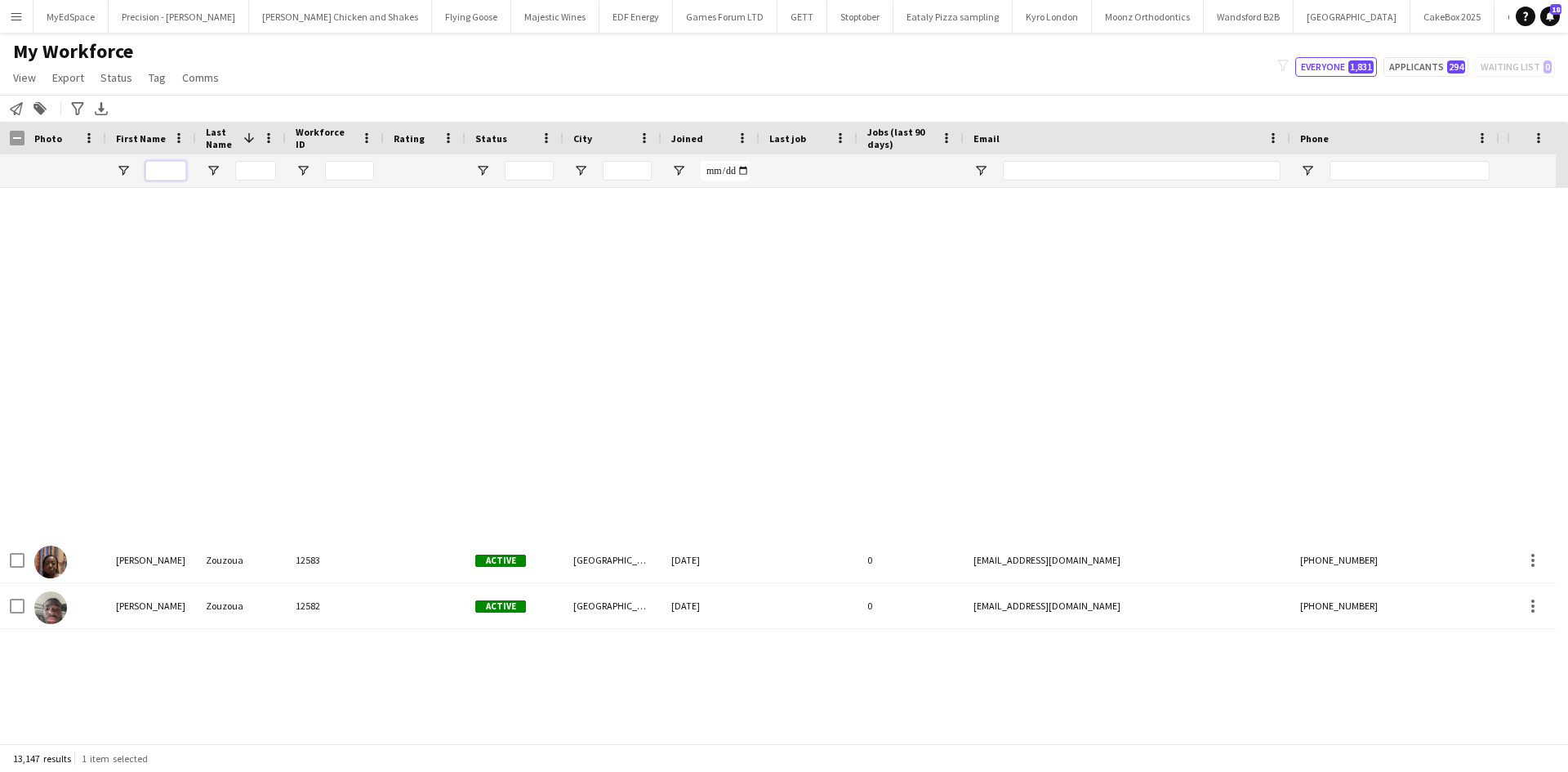
click at [171, 173] on input "First Name Filter Input" at bounding box center [165, 170] width 41 height 19
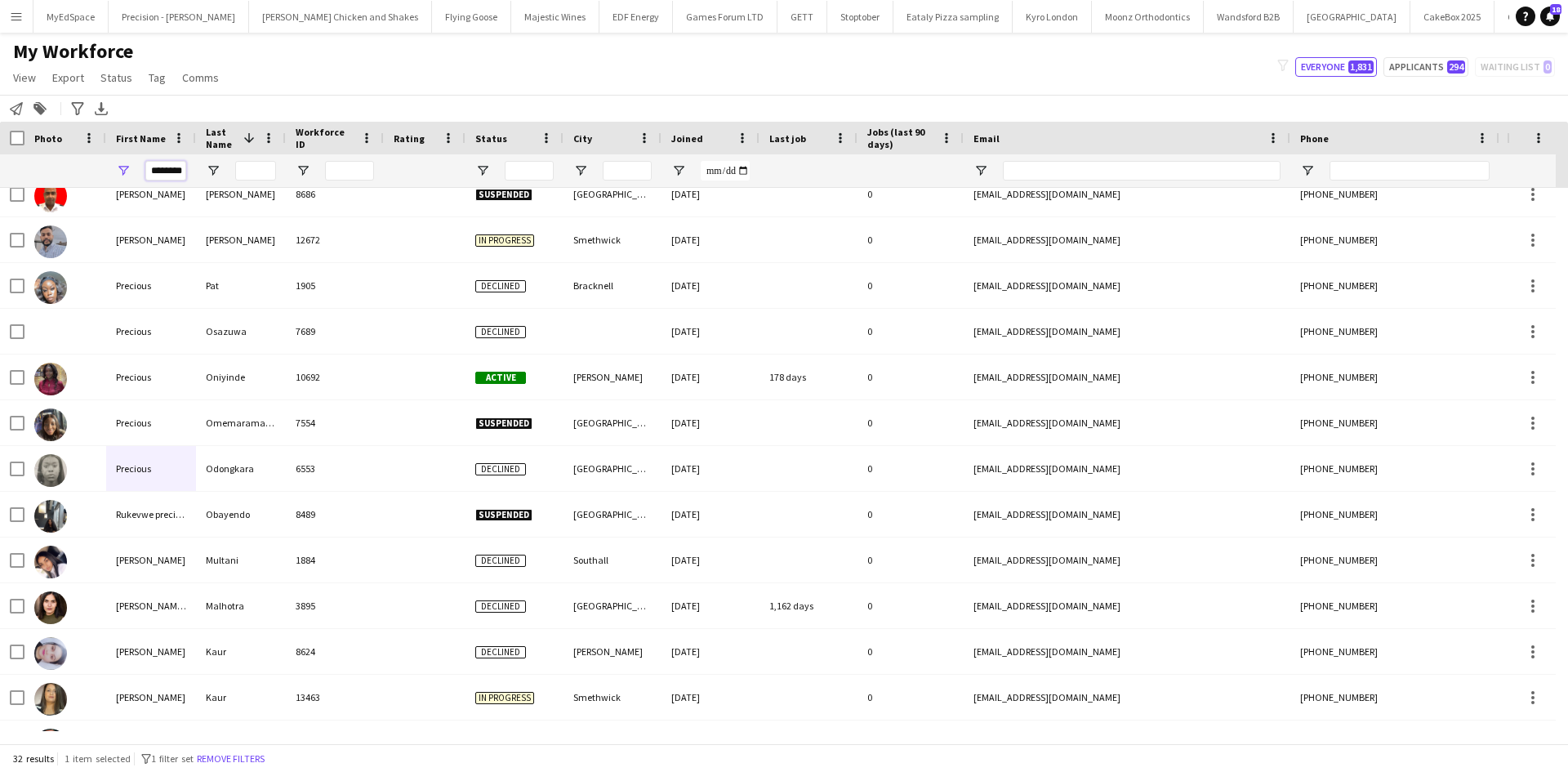
scroll to position [6, 0]
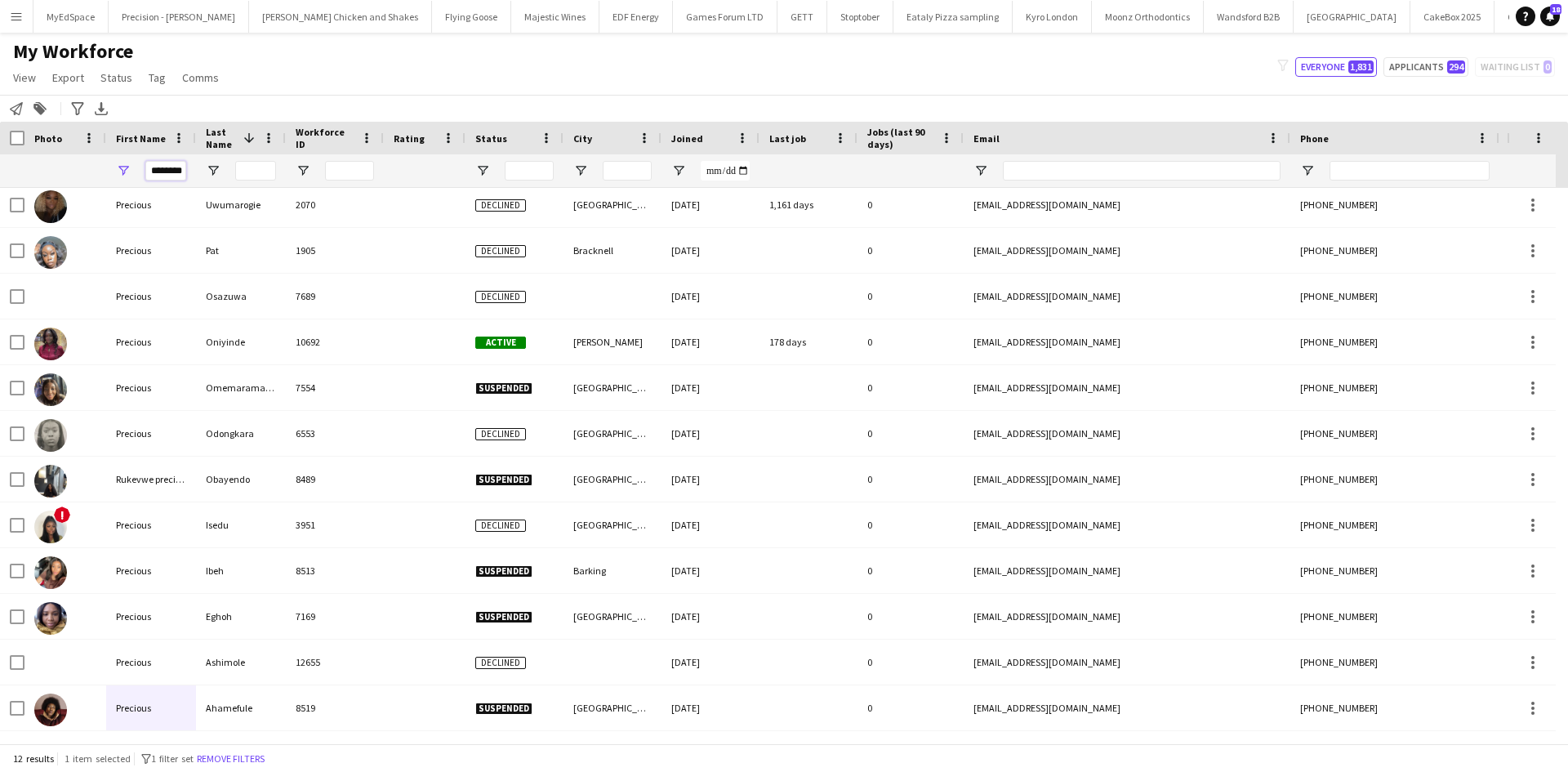
type input "********"
click at [225, 169] on div at bounding box center [240, 170] width 90 height 32
click at [263, 169] on input "Last Name Filter Input" at bounding box center [256, 170] width 41 height 19
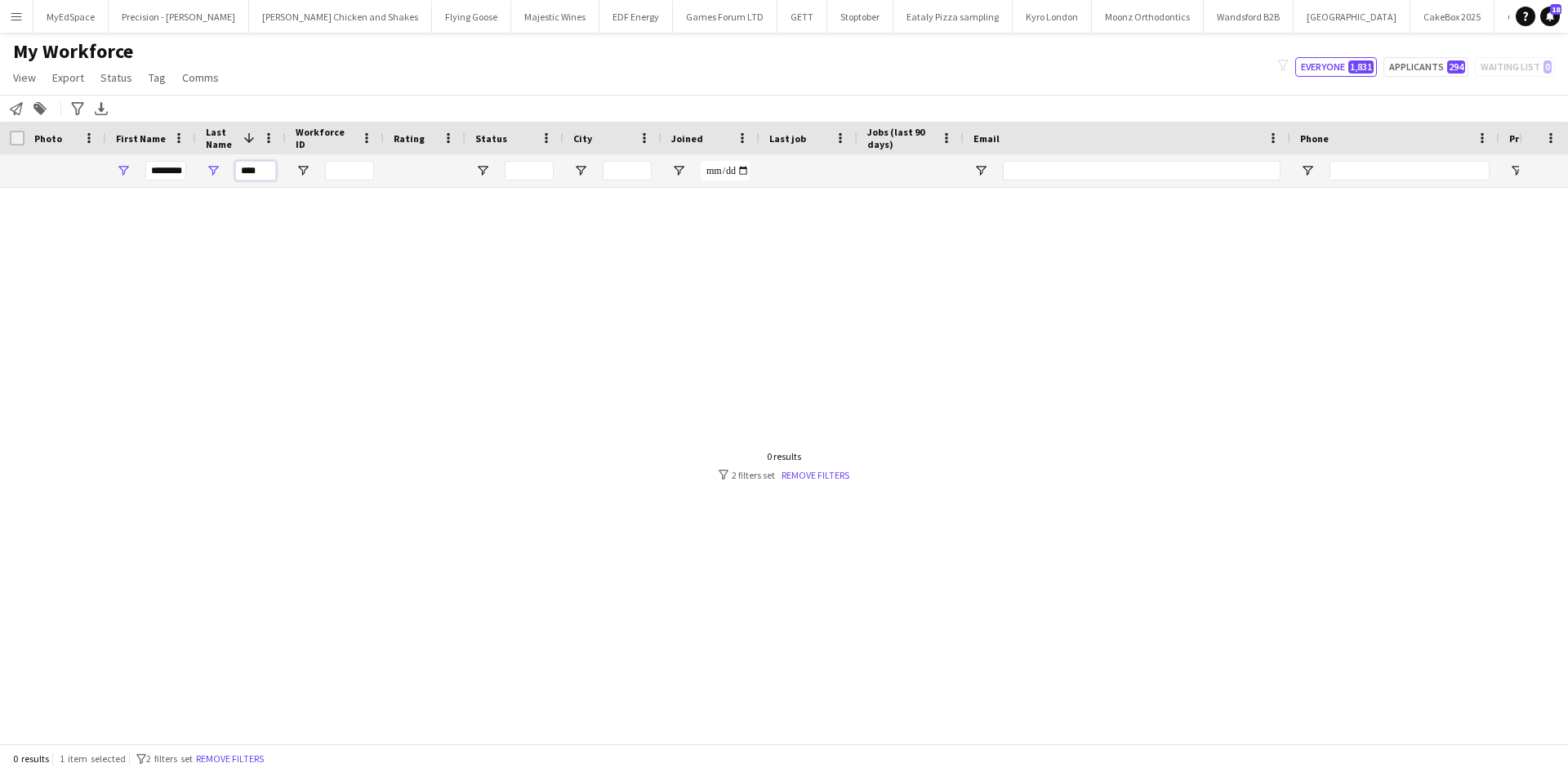
type input "****"
click at [169, 177] on input "********" at bounding box center [165, 170] width 41 height 19
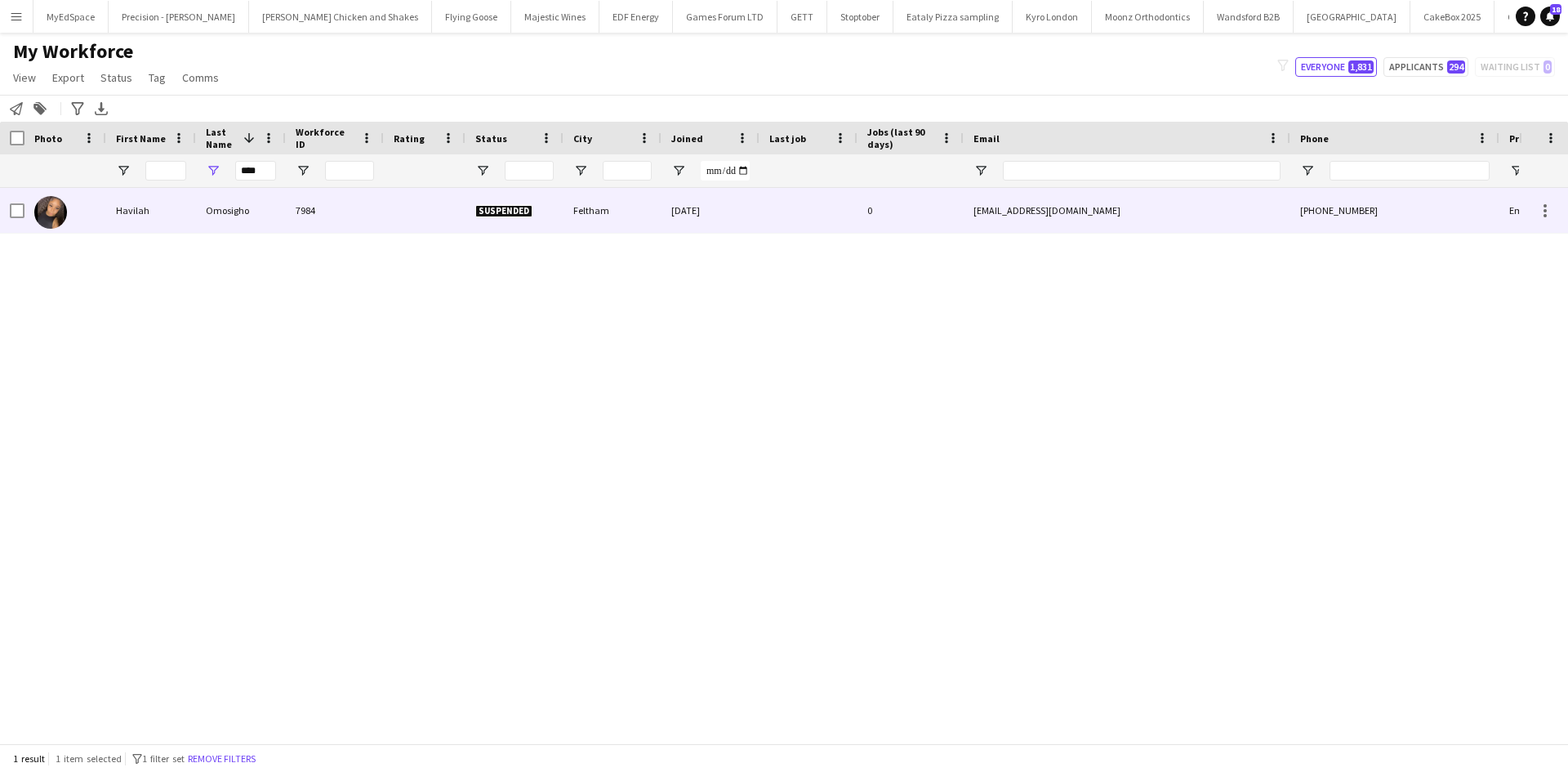
click at [250, 208] on div "Omosigho" at bounding box center [240, 210] width 90 height 45
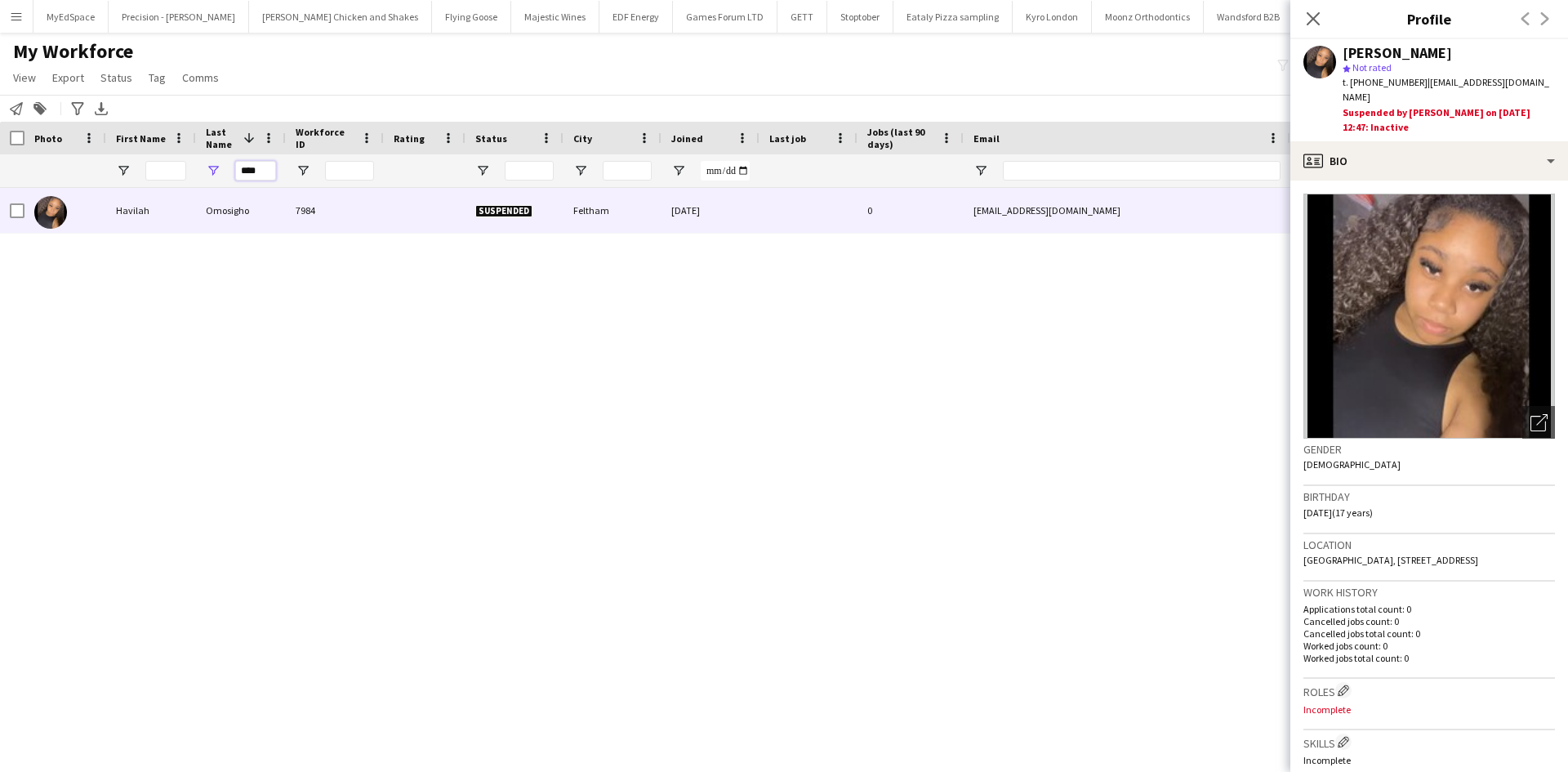
click at [247, 168] on input "****" at bounding box center [256, 170] width 41 height 19
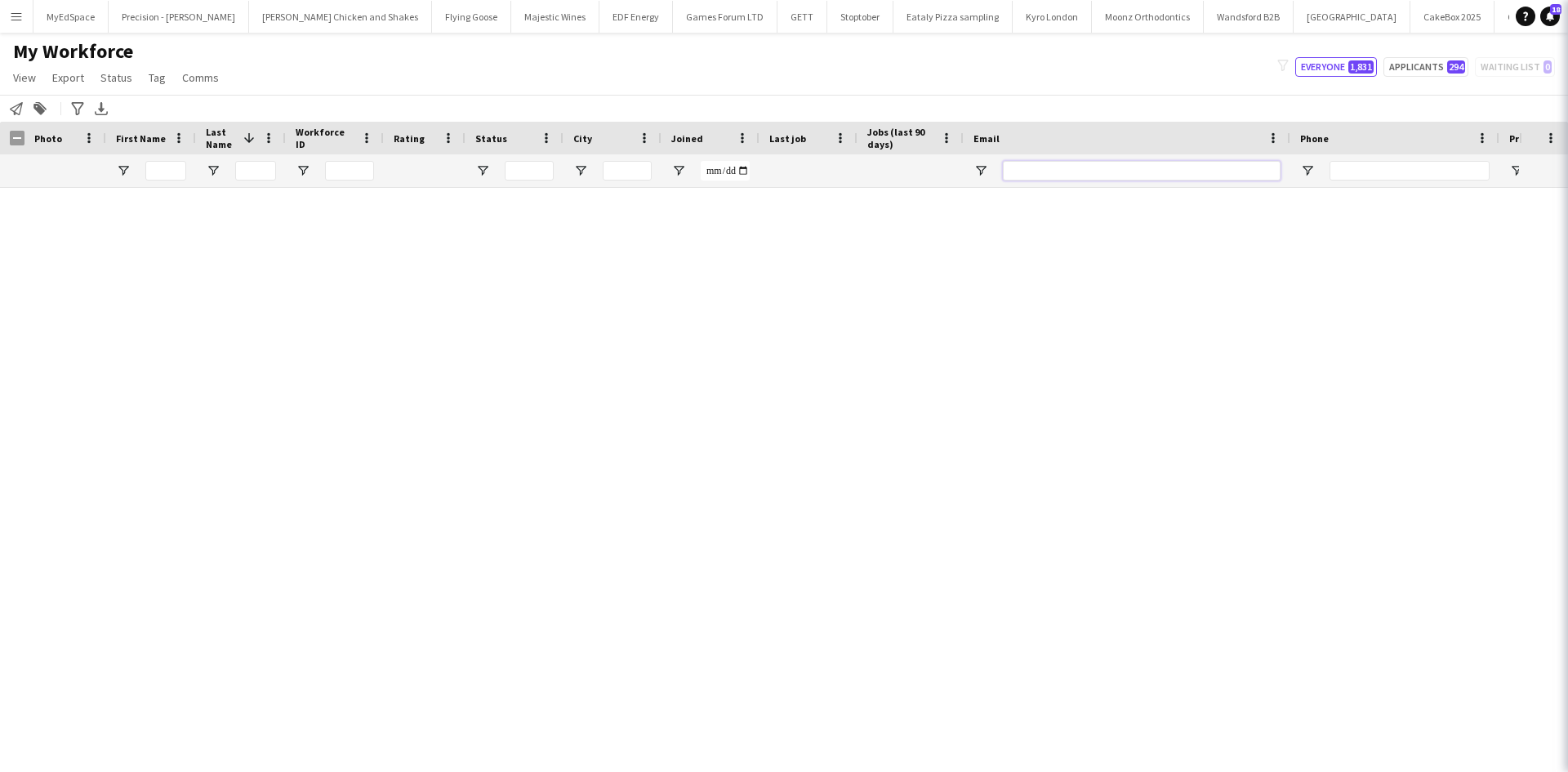
click at [1046, 171] on input "Email Filter Input" at bounding box center [1141, 170] width 278 height 19
click at [1024, 175] on input "Email Filter Input" at bounding box center [1141, 170] width 278 height 19
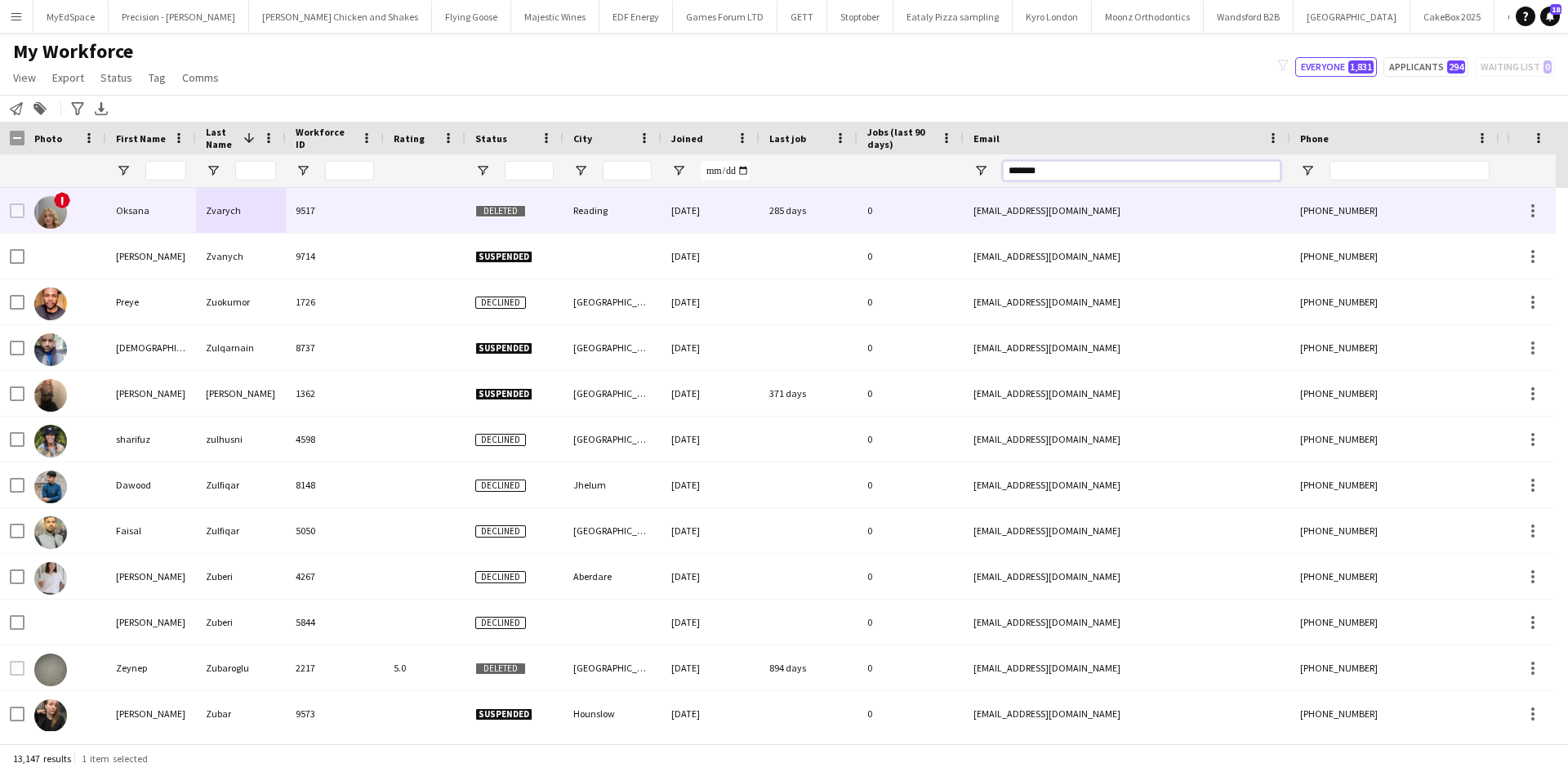
type input "********"
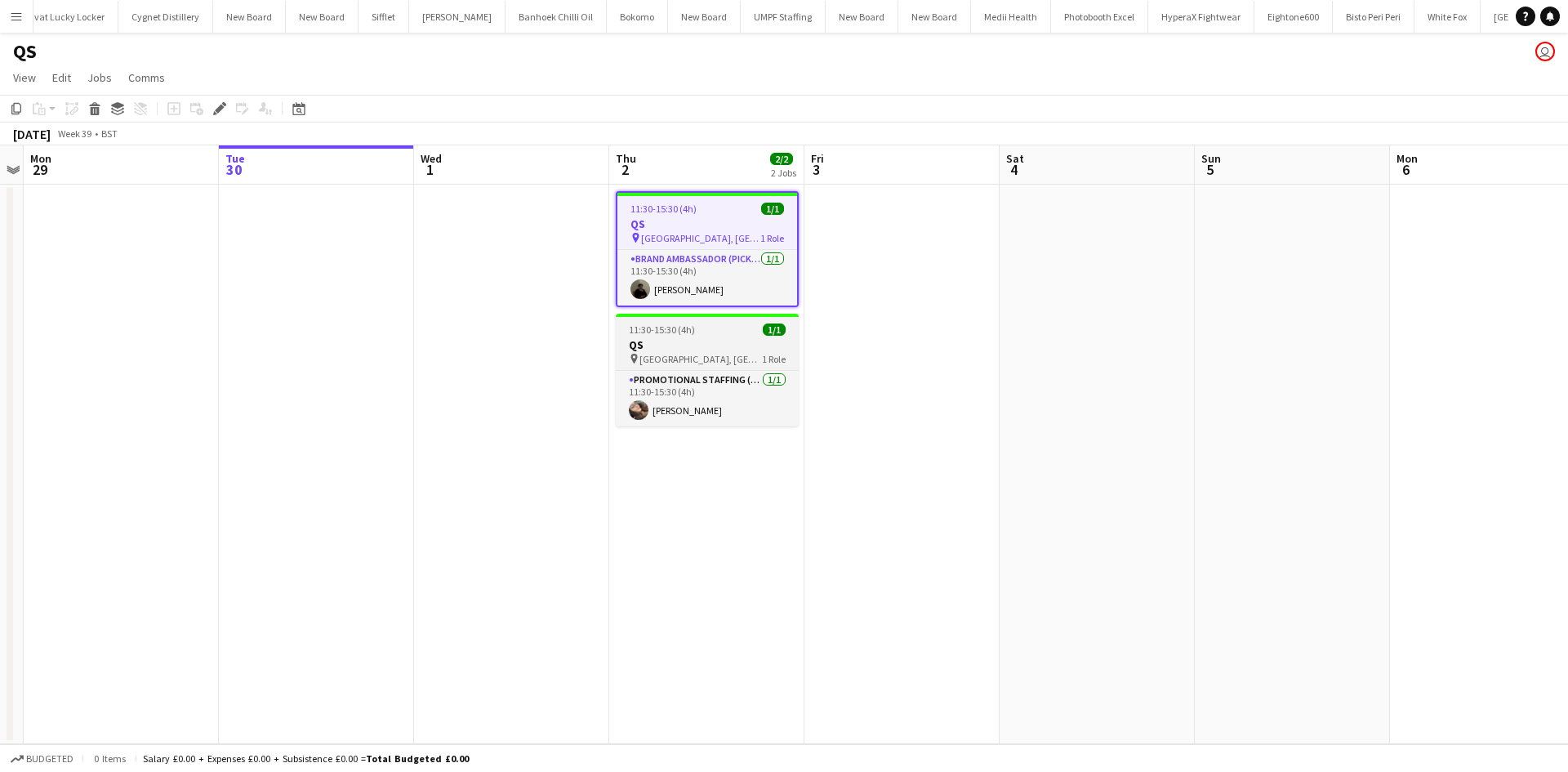
scroll to position [0, 4560]
click at [691, 229] on h3 "QS" at bounding box center [706, 223] width 180 height 15
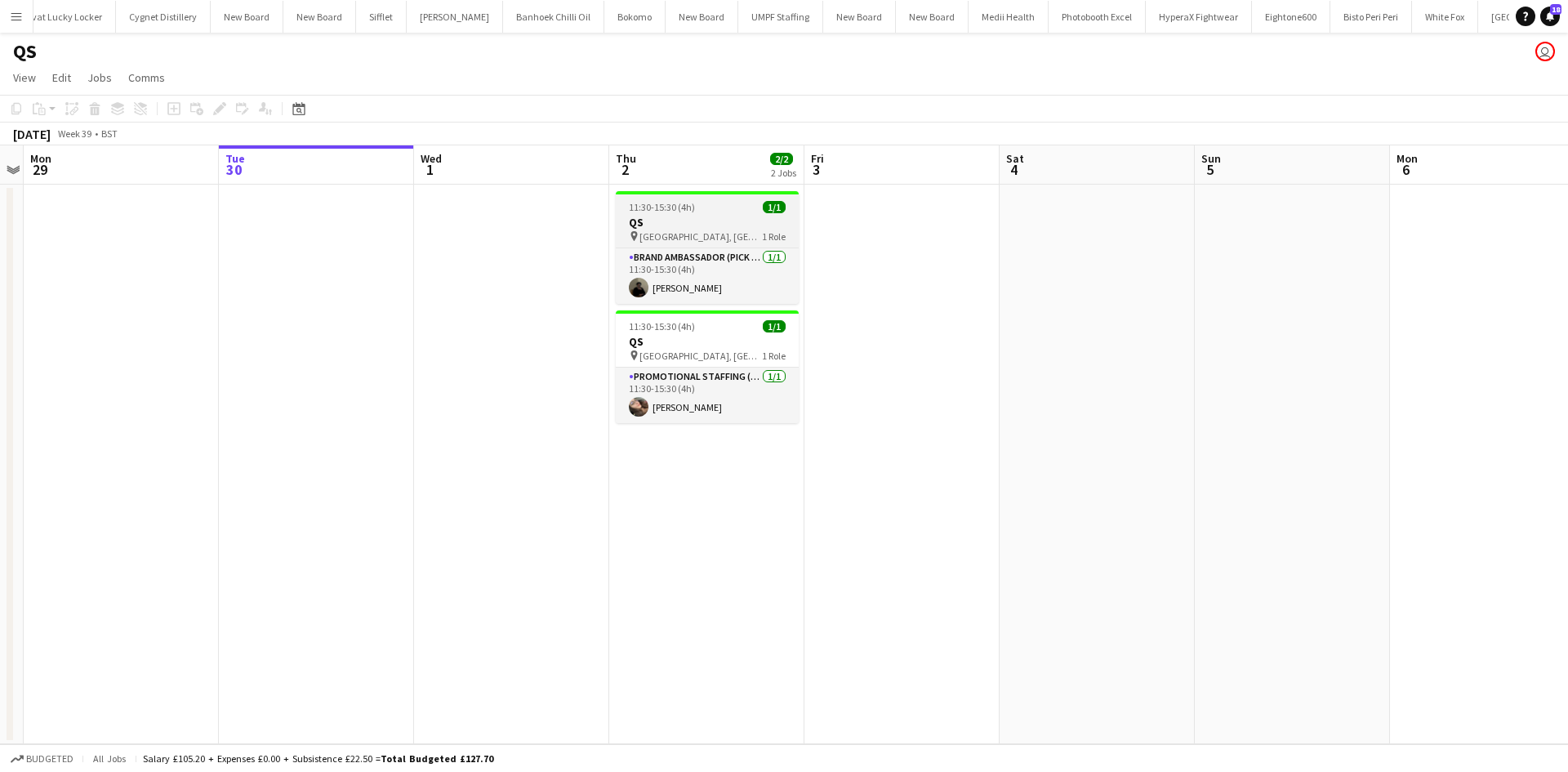
click at [691, 229] on h3 "QS" at bounding box center [707, 223] width 183 height 15
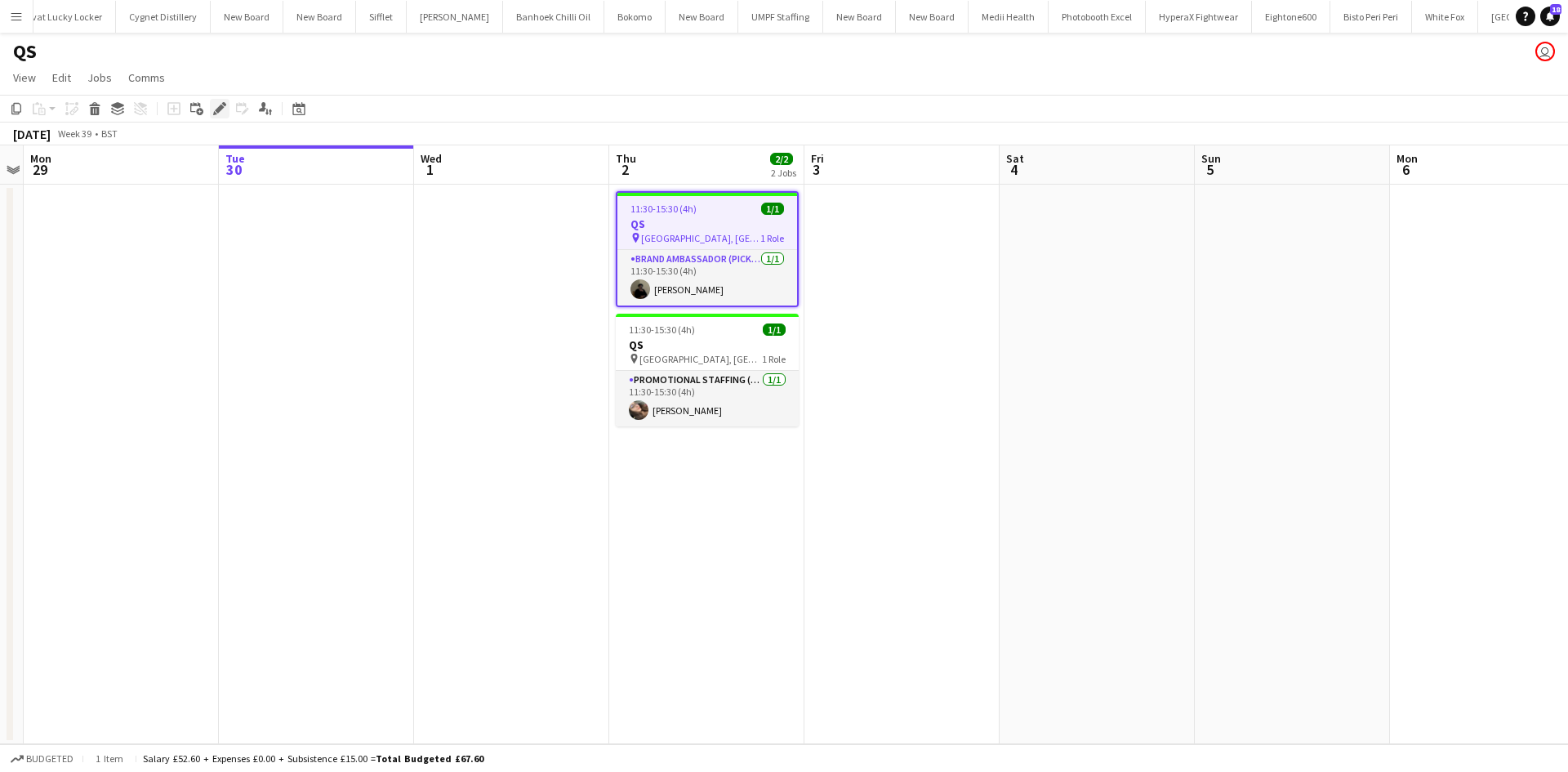
click at [222, 106] on icon at bounding box center [220, 109] width 9 height 9
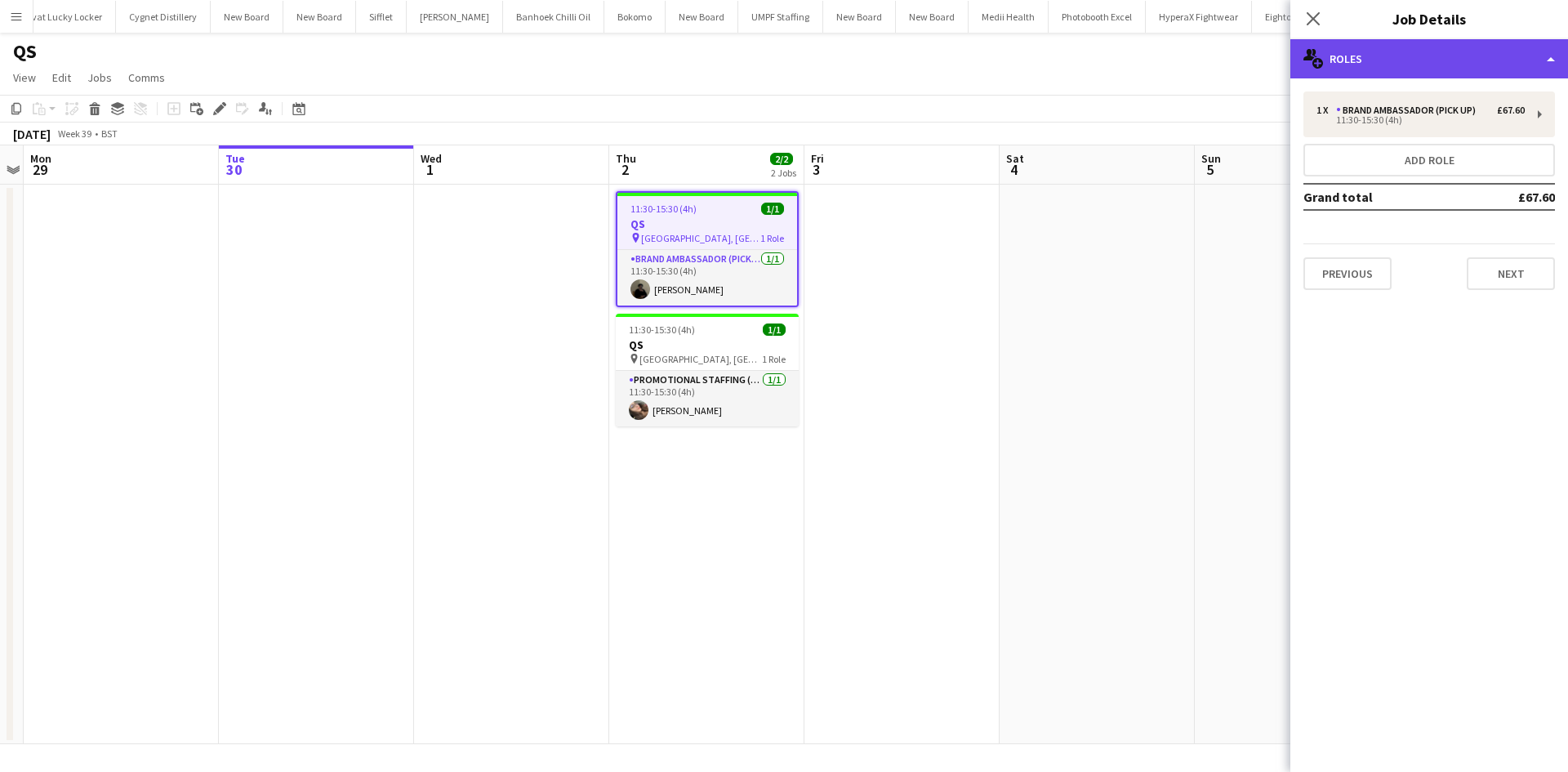
click at [1413, 69] on div "multiple-users-add Roles" at bounding box center [1429, 58] width 278 height 39
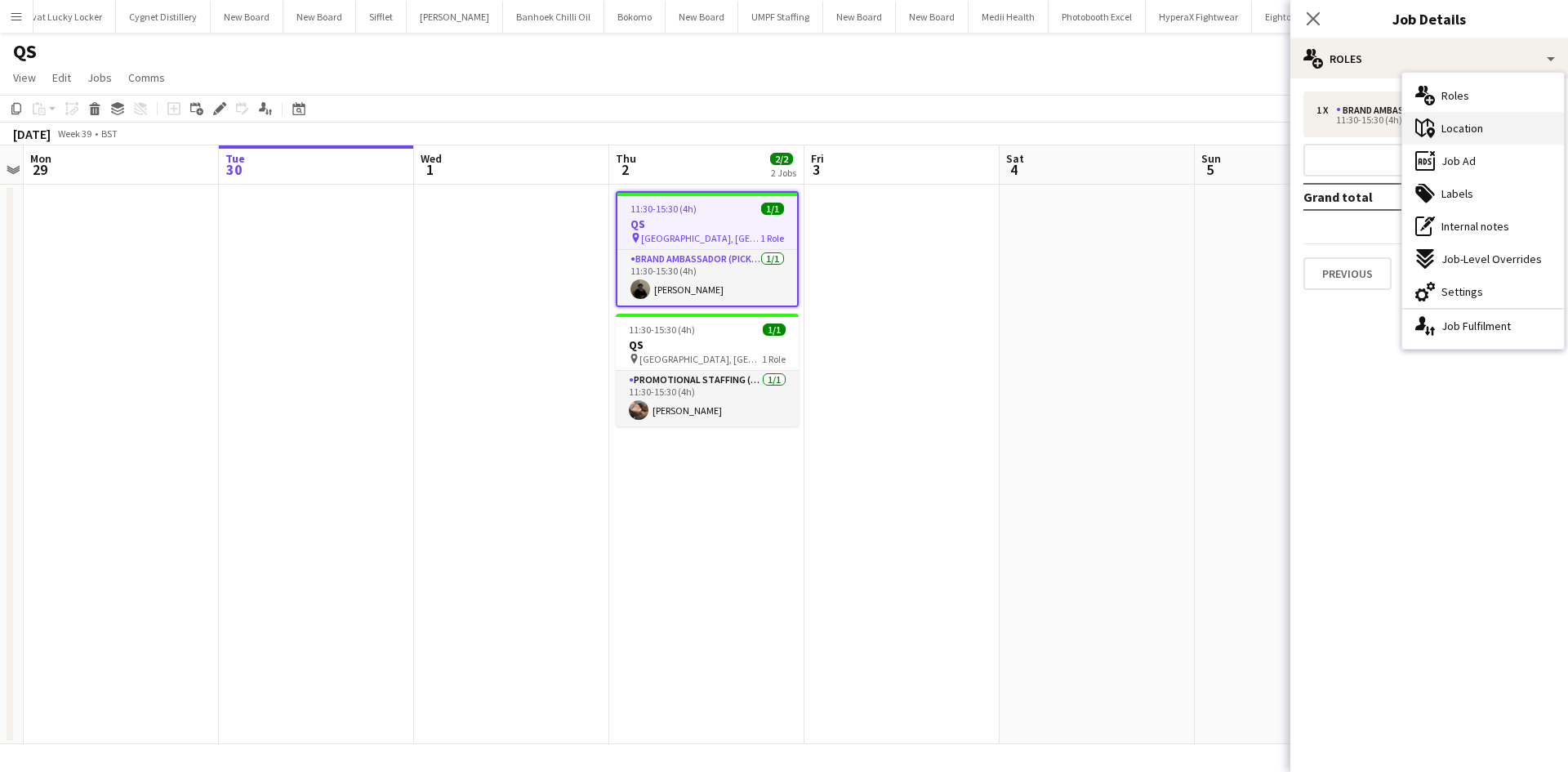
click at [1478, 137] on div "maps-pin-1 Location" at bounding box center [1482, 127] width 162 height 32
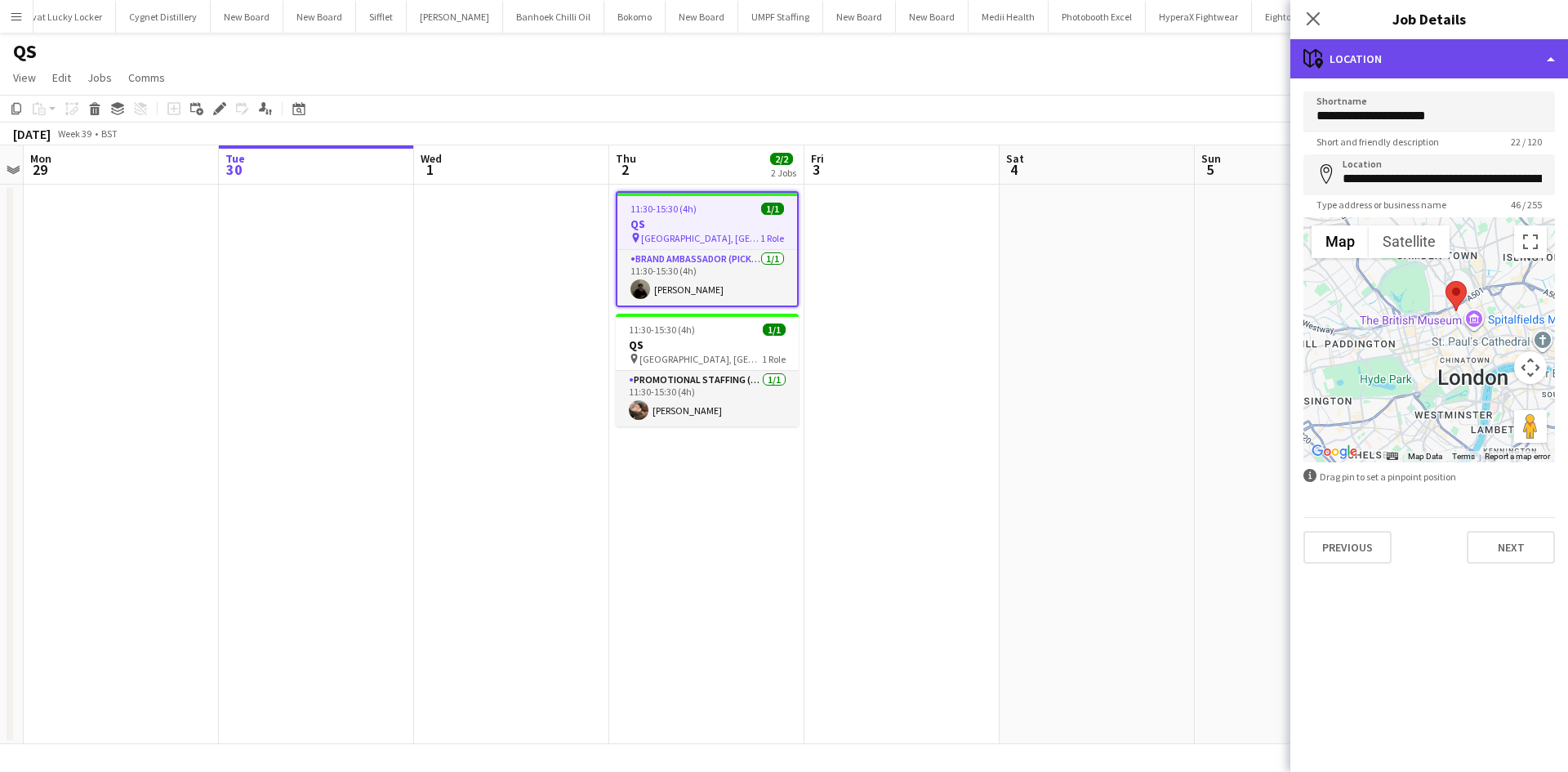
click at [1411, 70] on div "maps-pin-1 Location" at bounding box center [1429, 58] width 278 height 39
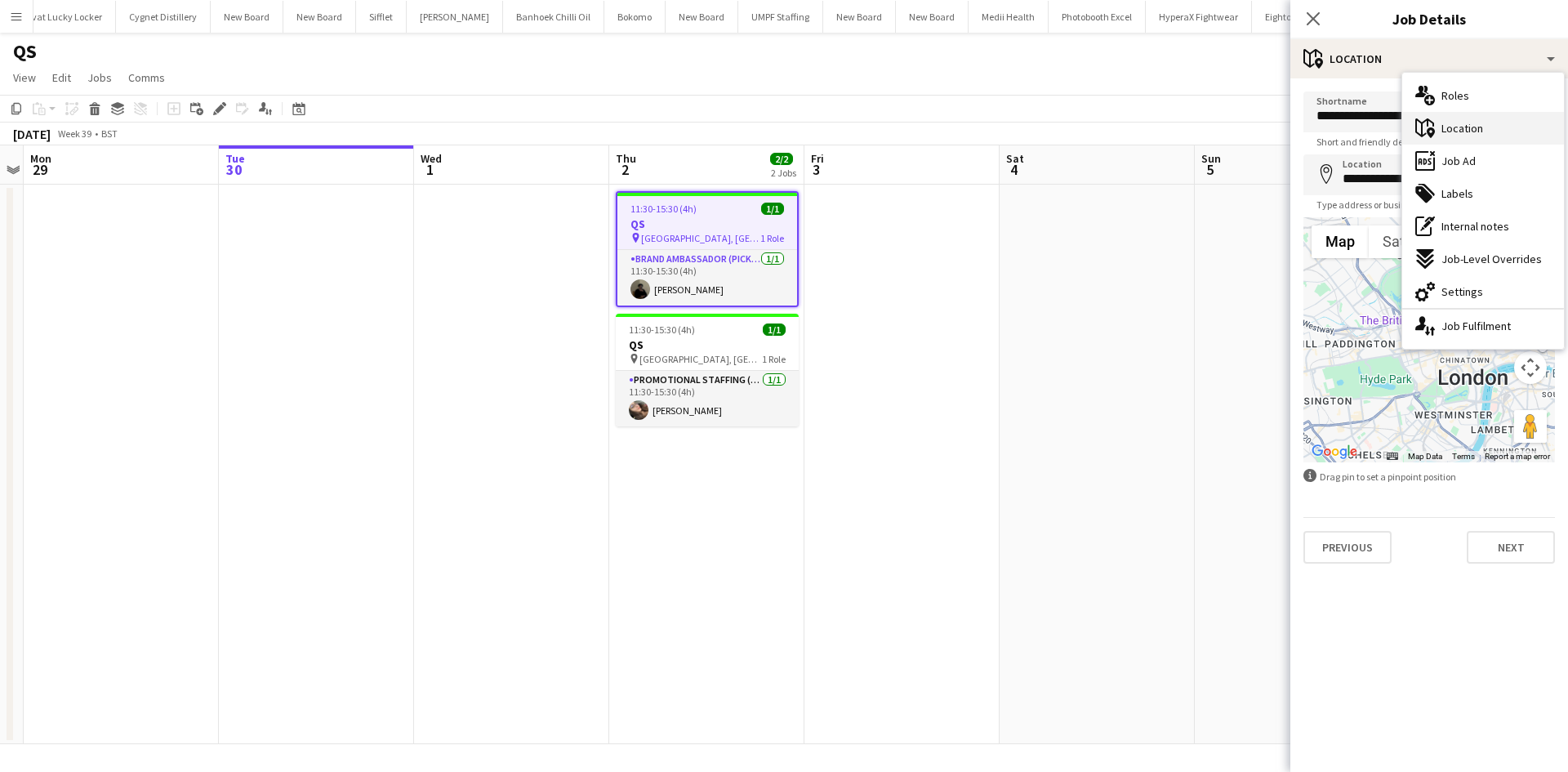
click at [1455, 130] on span "Location" at bounding box center [1462, 128] width 42 height 15
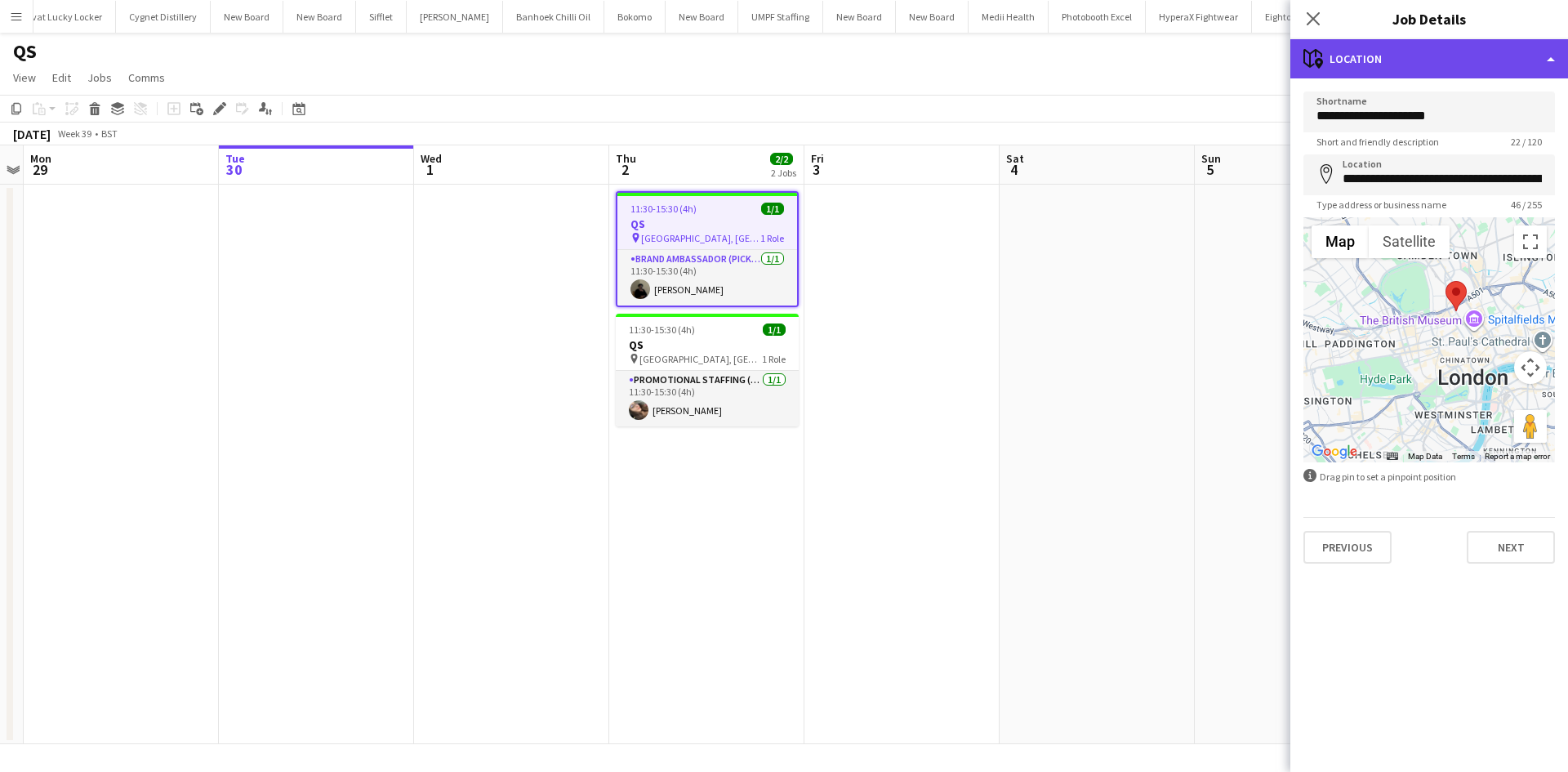
click at [1448, 64] on div "maps-pin-1 Location" at bounding box center [1429, 58] width 278 height 39
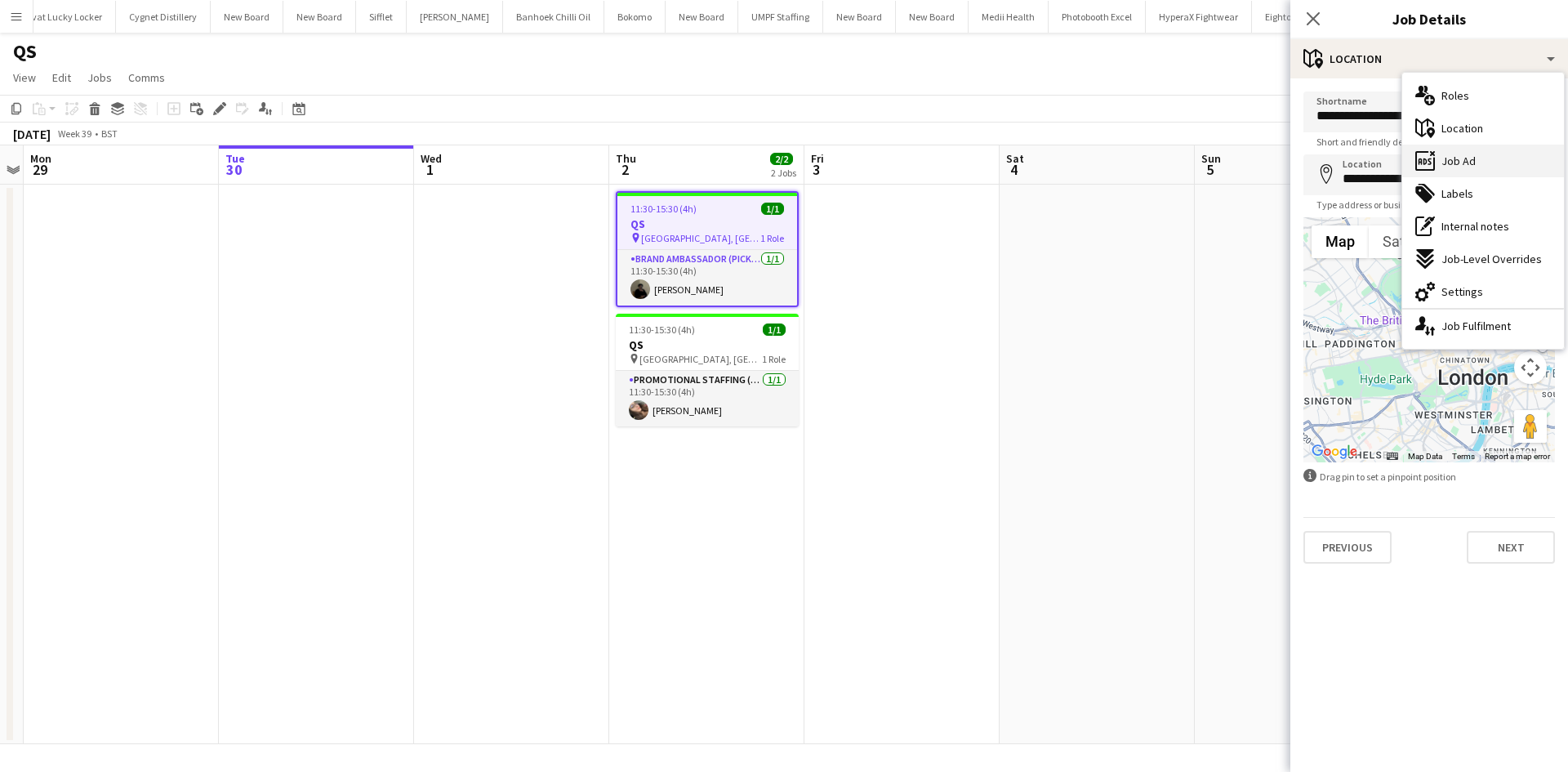
click at [1463, 155] on span "Job Ad" at bounding box center [1458, 161] width 34 height 15
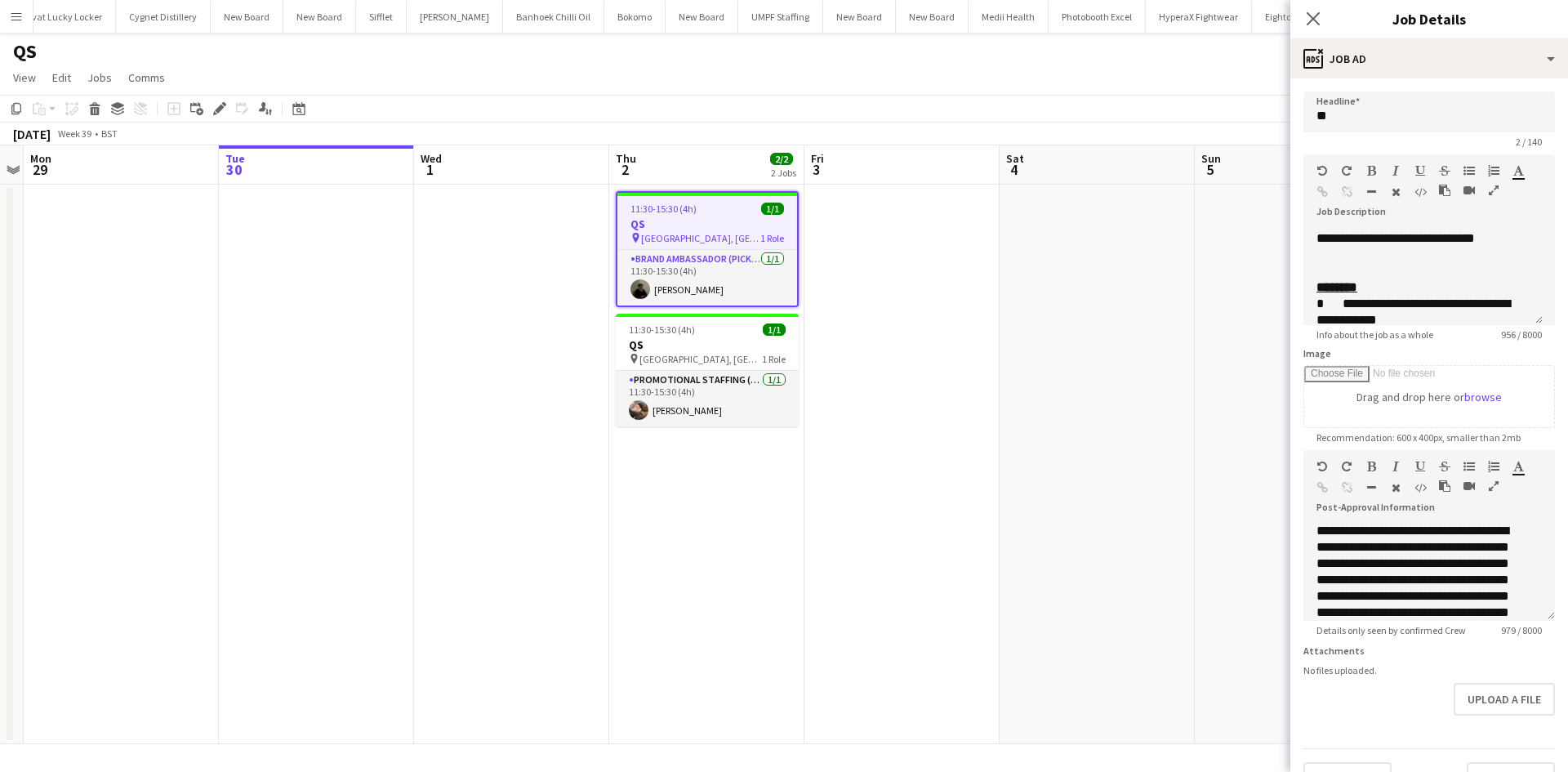
scroll to position [0, 0]
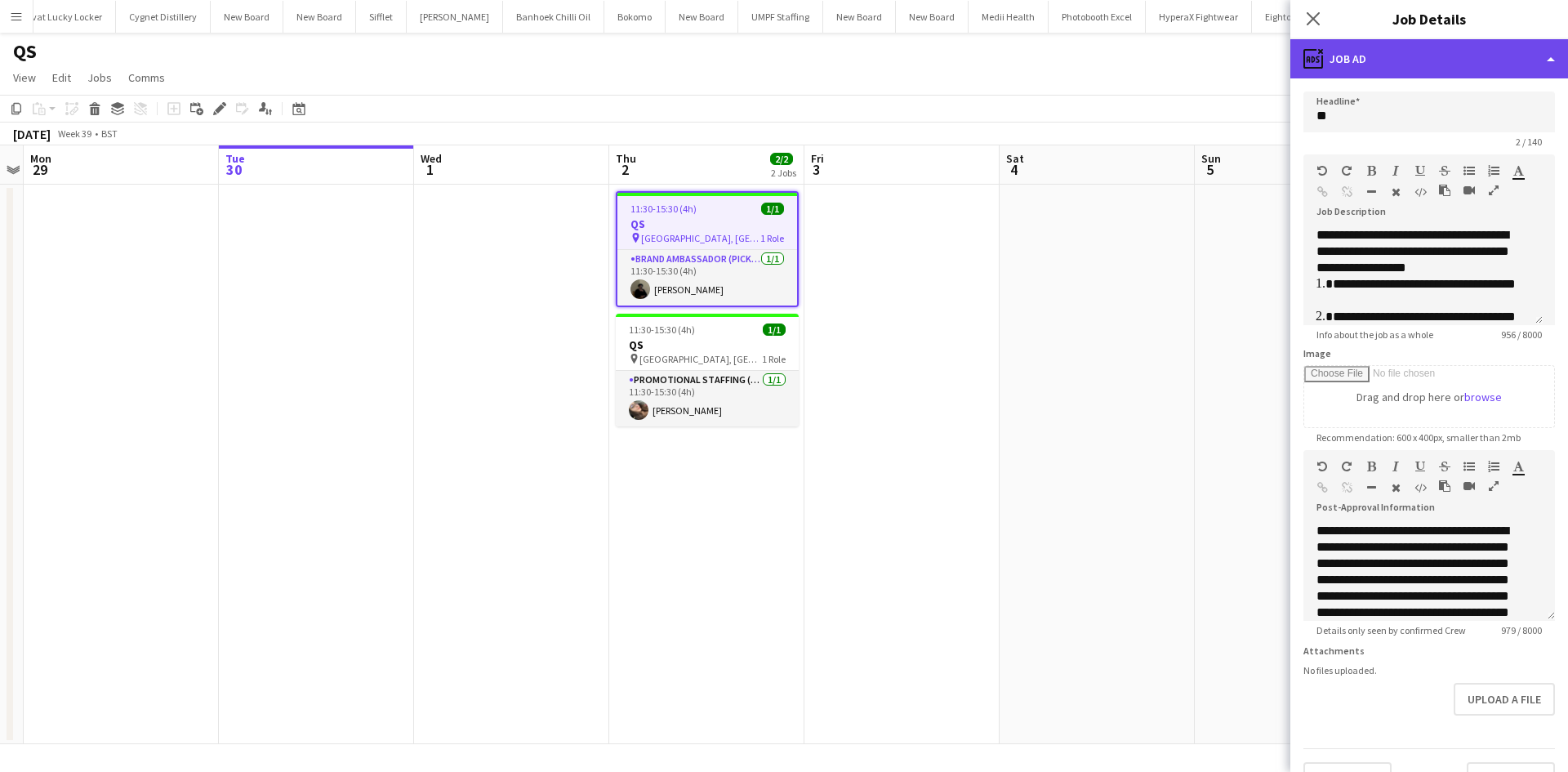
click at [1381, 69] on div "ads-window Job Ad" at bounding box center [1429, 58] width 278 height 39
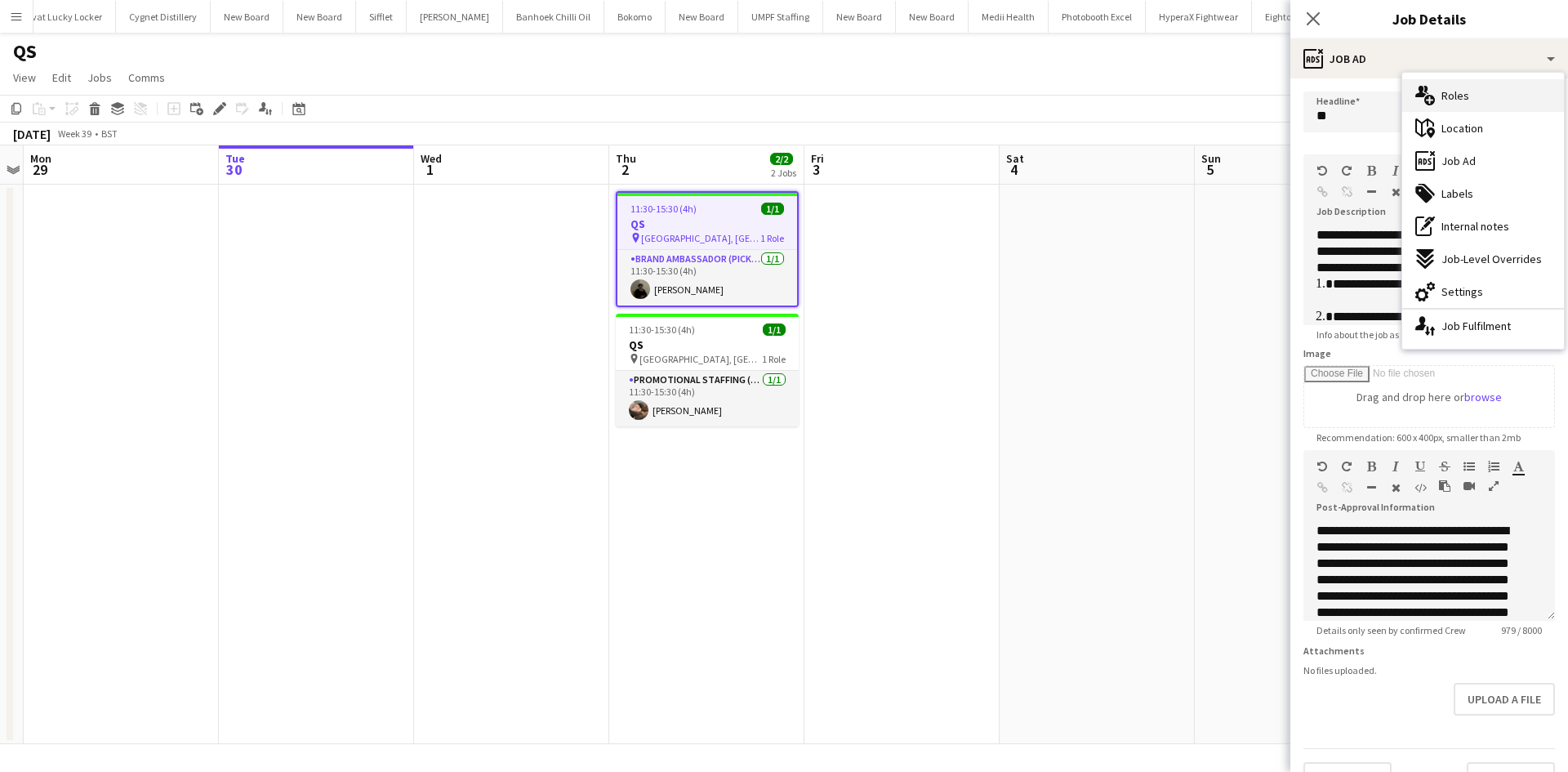
click at [1476, 103] on div "multiple-users-add Roles" at bounding box center [1482, 95] width 162 height 32
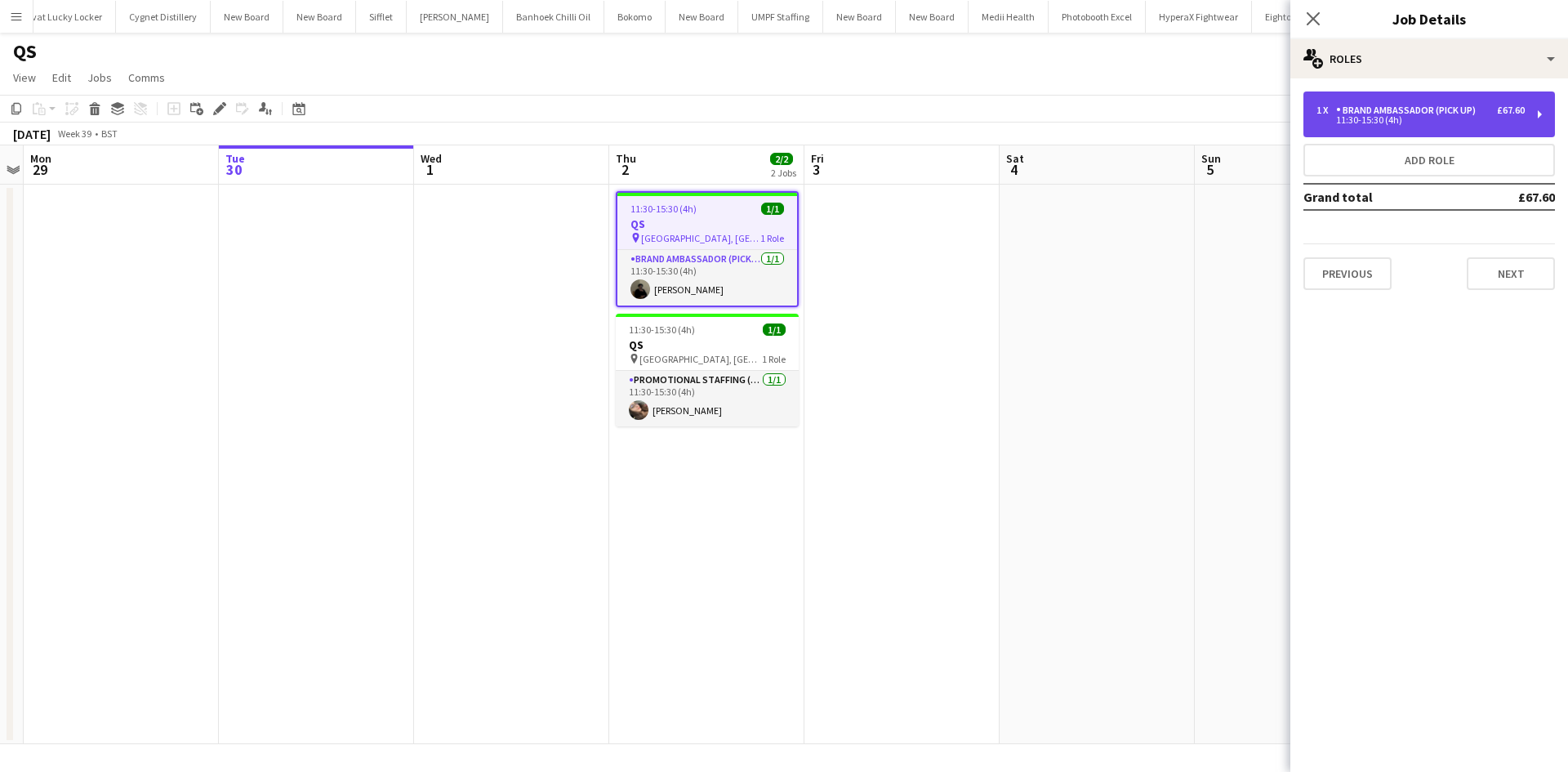
click at [1463, 121] on div "11:30-15:30 (4h)" at bounding box center [1419, 120] width 208 height 8
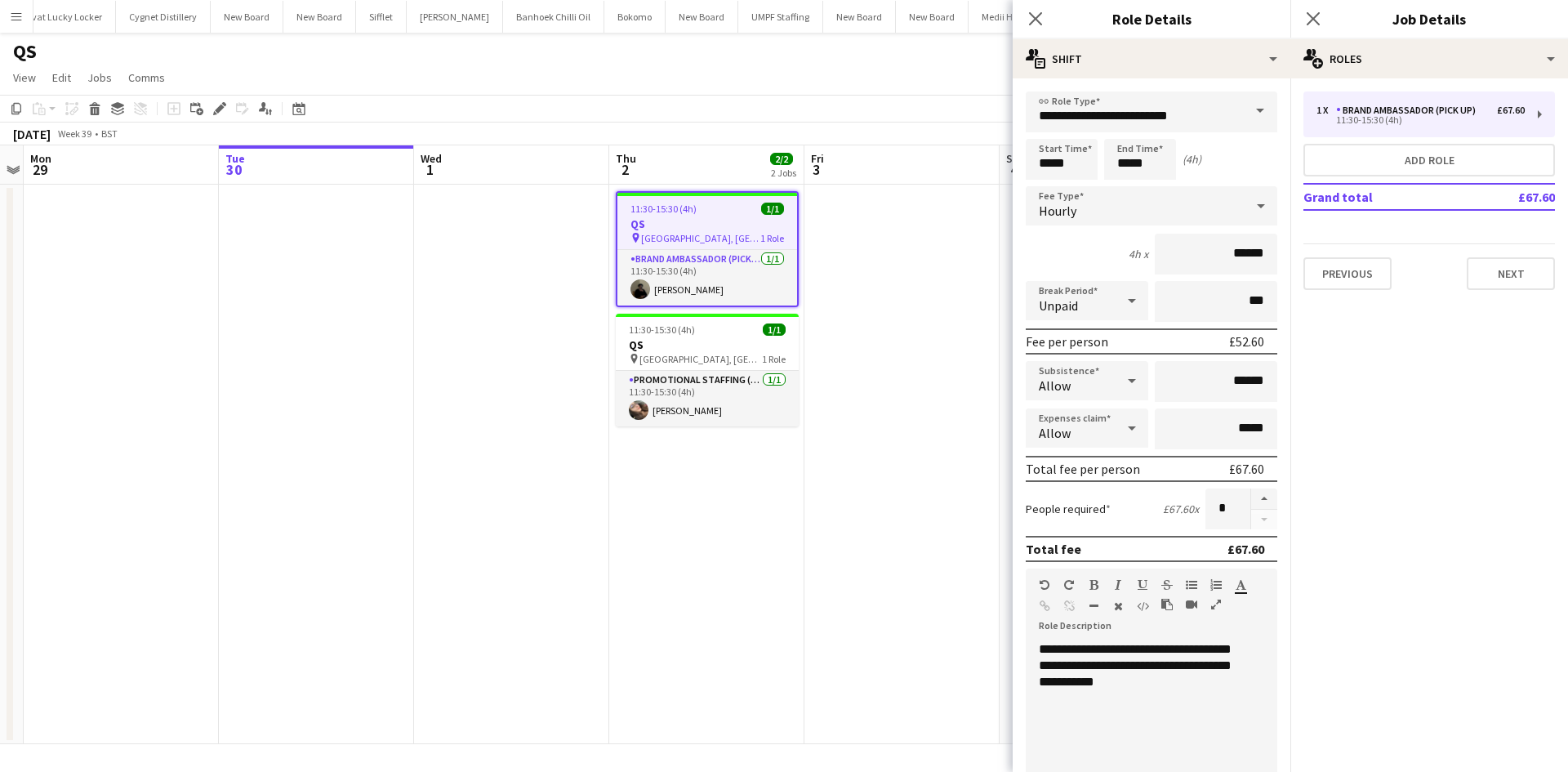
click at [874, 385] on app-date-cell at bounding box center [901, 464] width 195 height 560
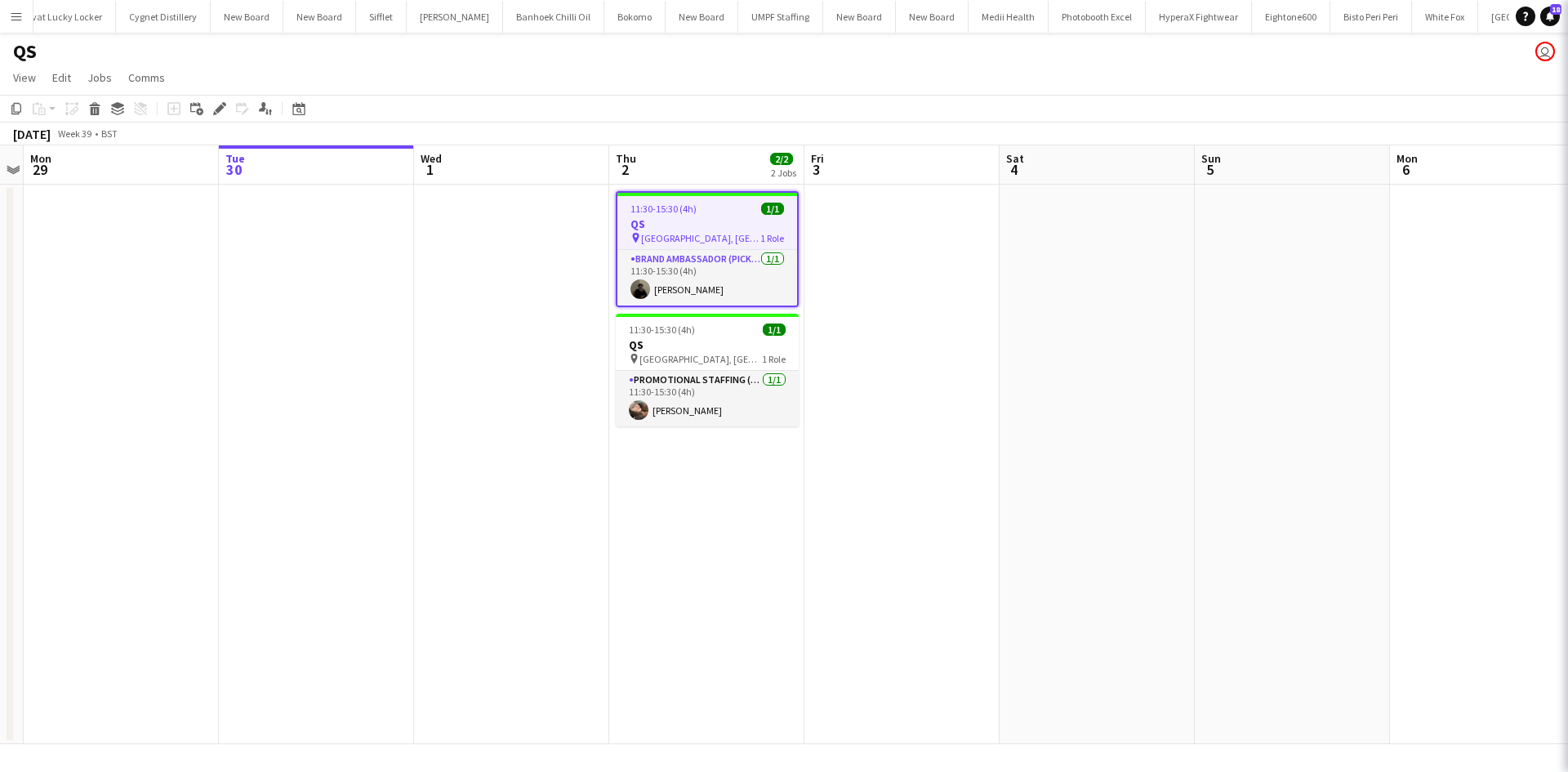
scroll to position [0, 562]
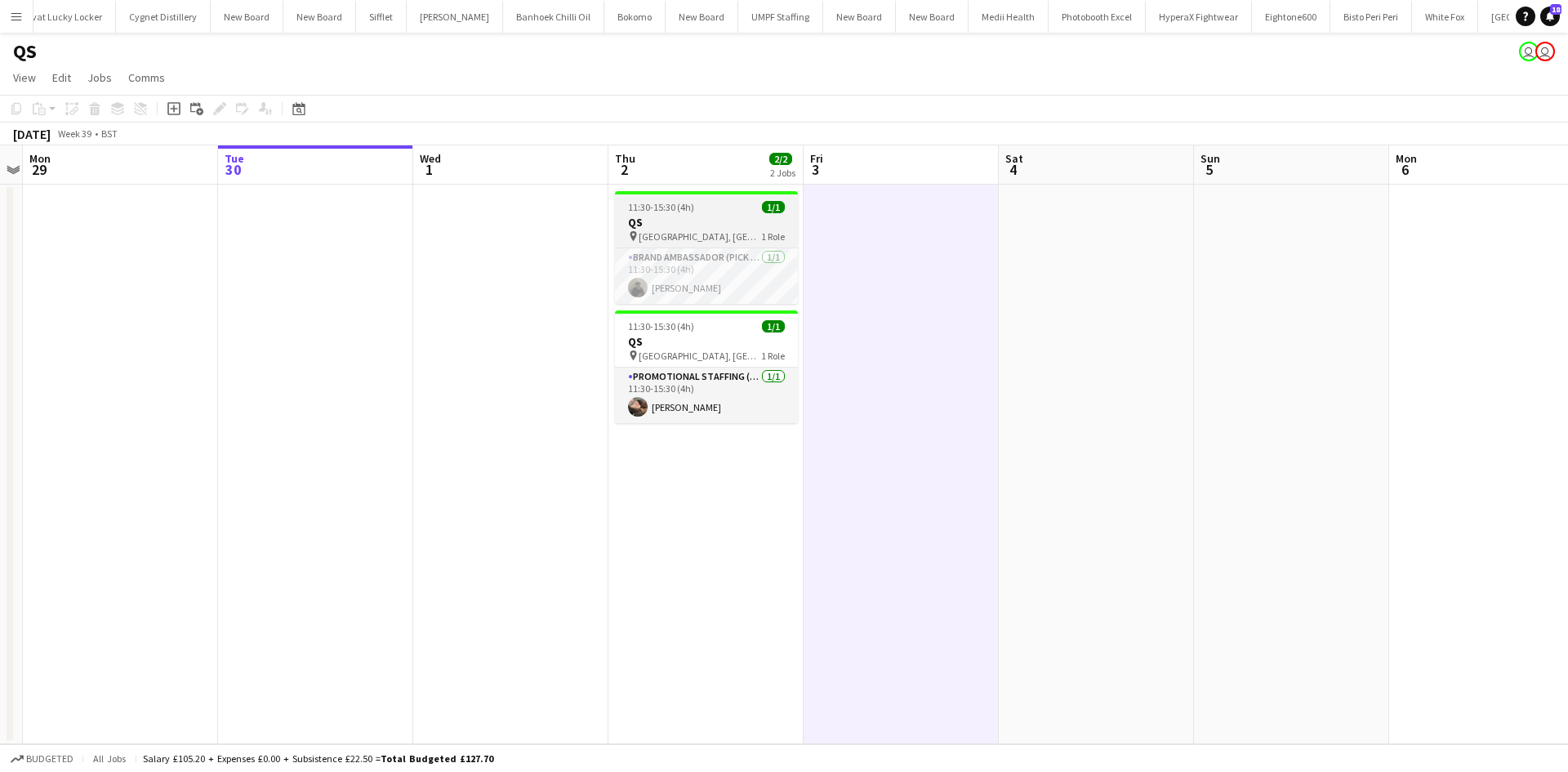
click at [747, 239] on div "pin UCL, Bloomsbury Campus 1 Role" at bounding box center [706, 235] width 183 height 13
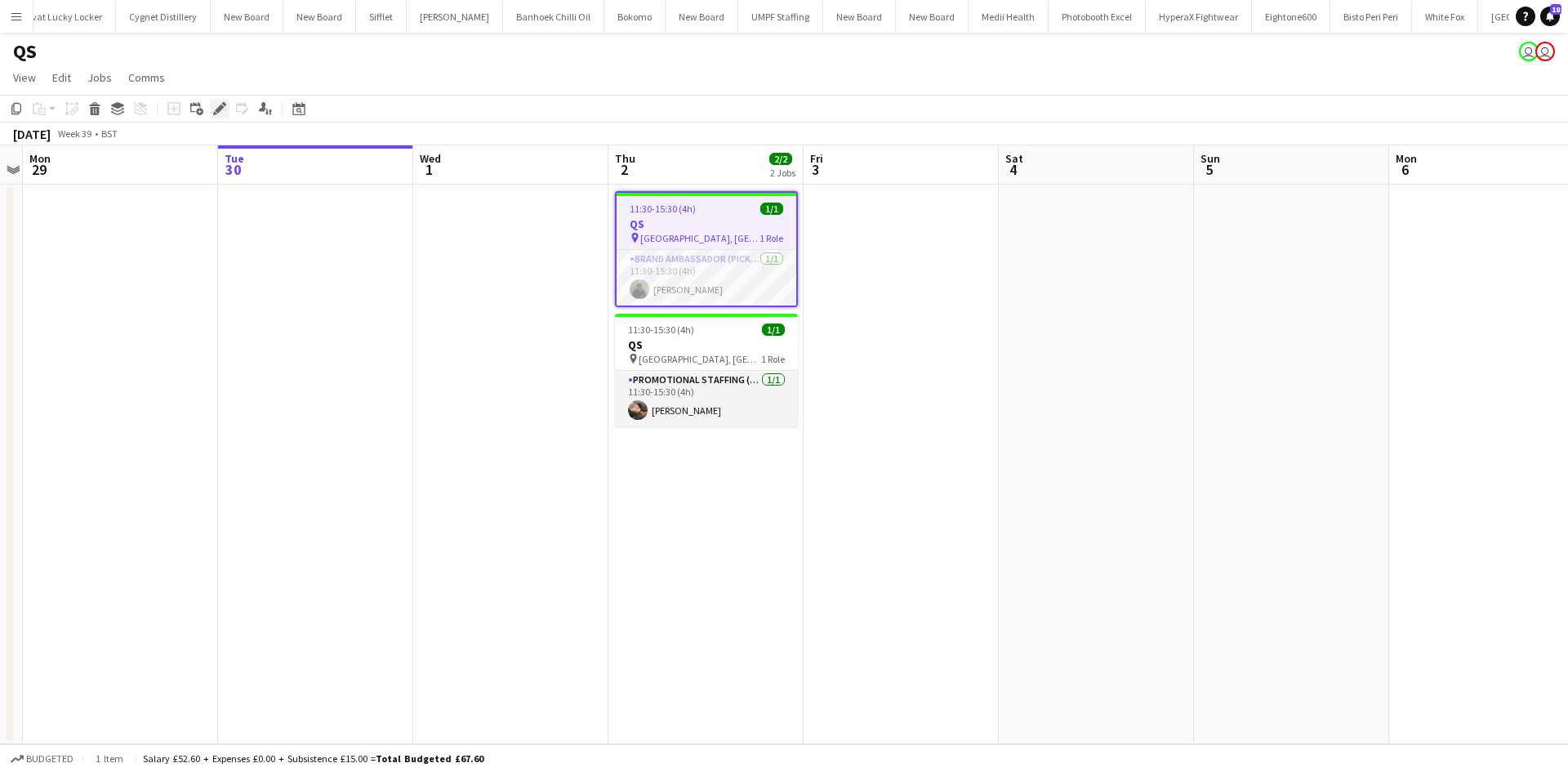
click at [212, 111] on div "Edit" at bounding box center [219, 108] width 19 height 19
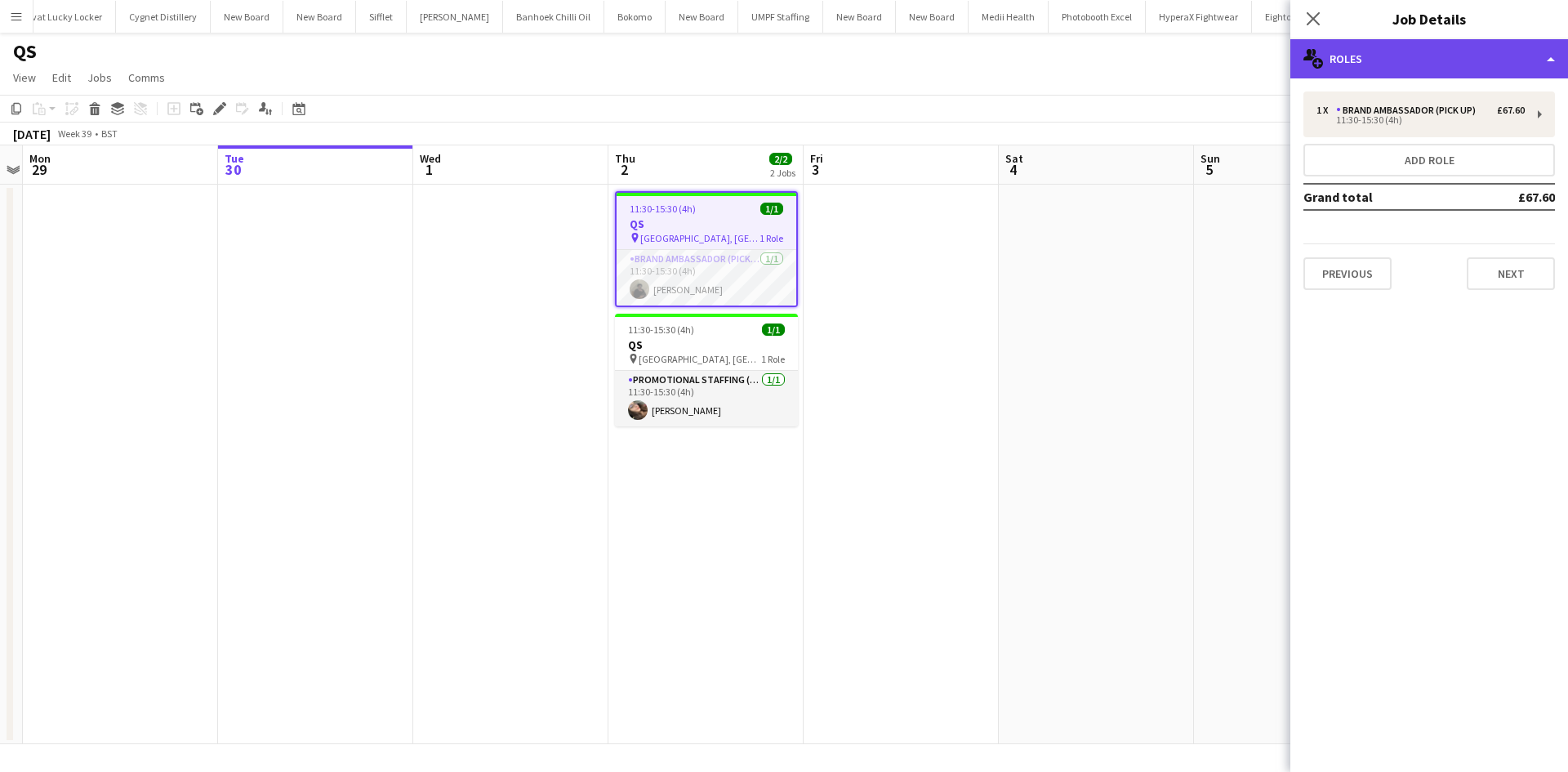
click at [1462, 66] on div "multiple-users-add Roles" at bounding box center [1429, 58] width 278 height 39
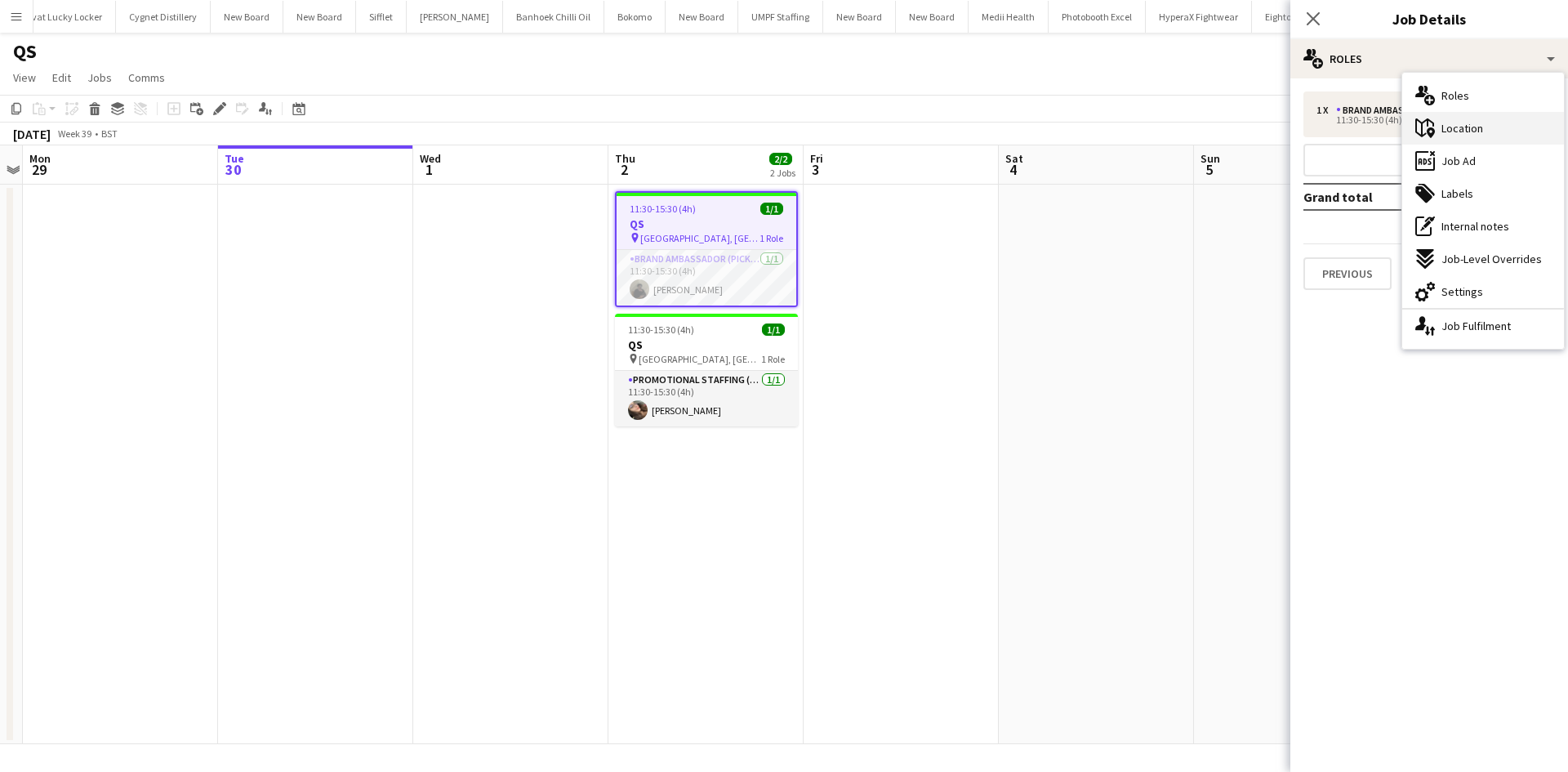
click at [1476, 124] on span "Location" at bounding box center [1462, 128] width 42 height 15
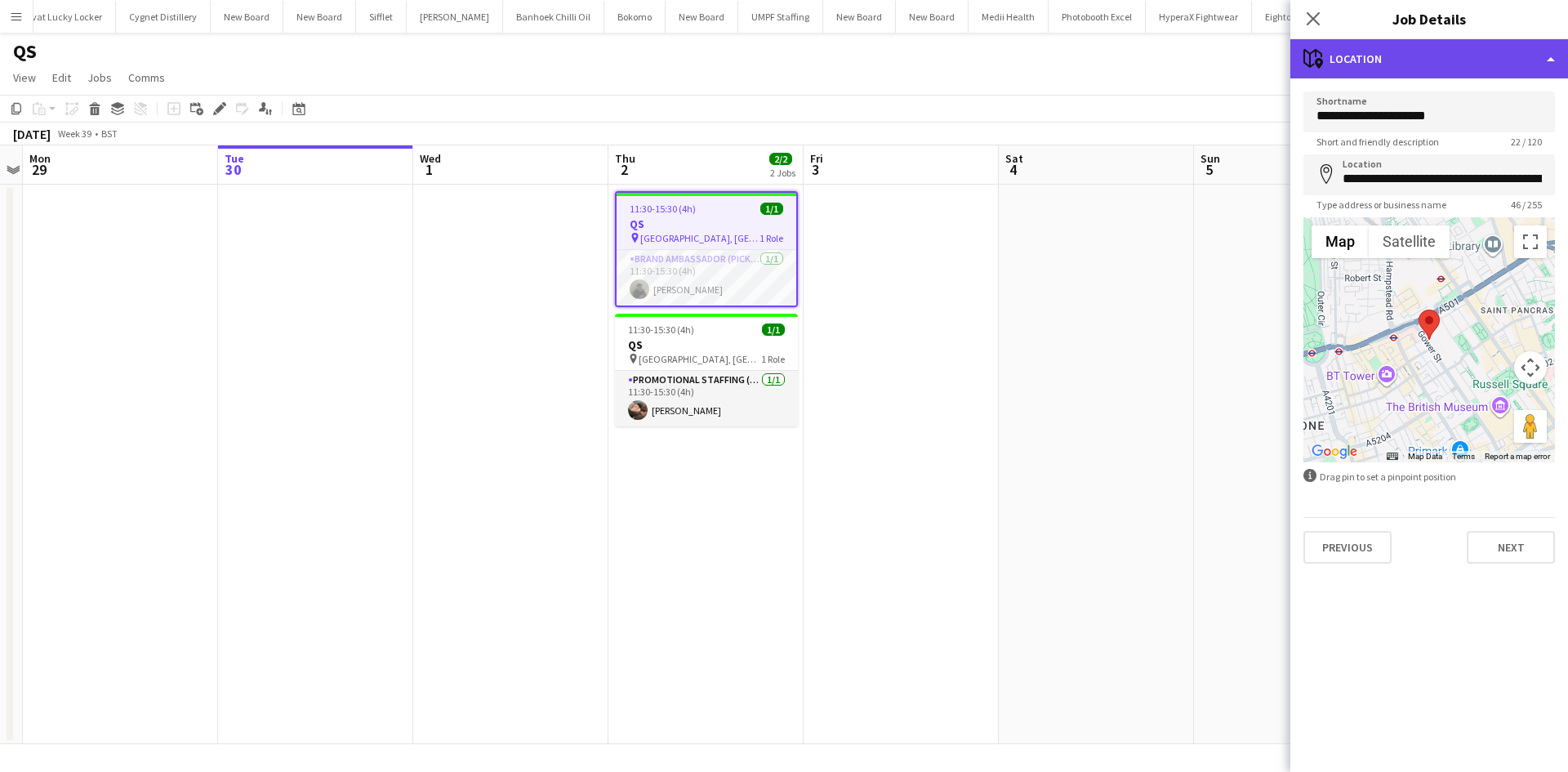
click at [1427, 60] on div "maps-pin-1 Location" at bounding box center [1429, 58] width 278 height 39
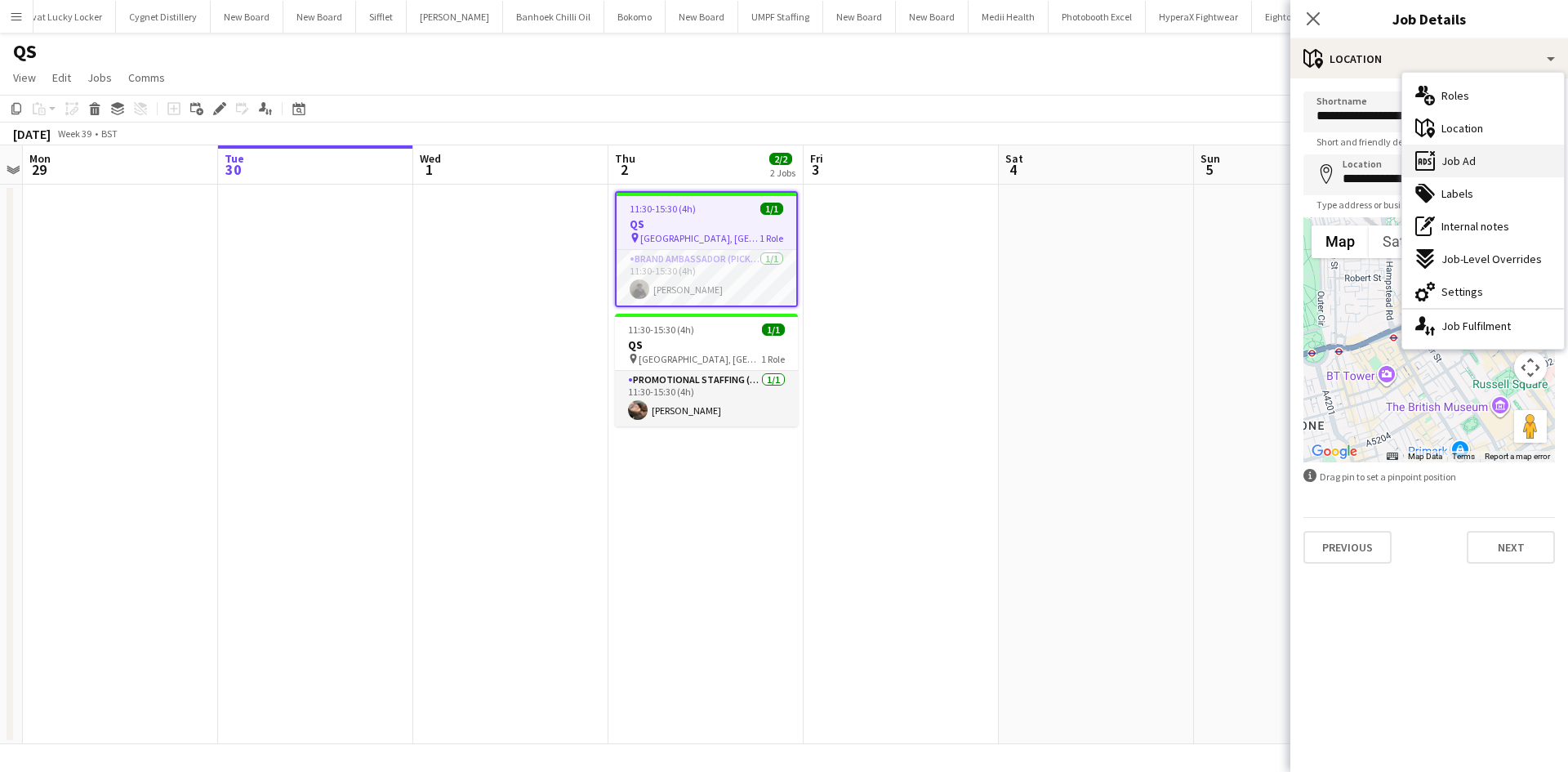
click at [1464, 163] on span "Job Ad" at bounding box center [1458, 161] width 34 height 15
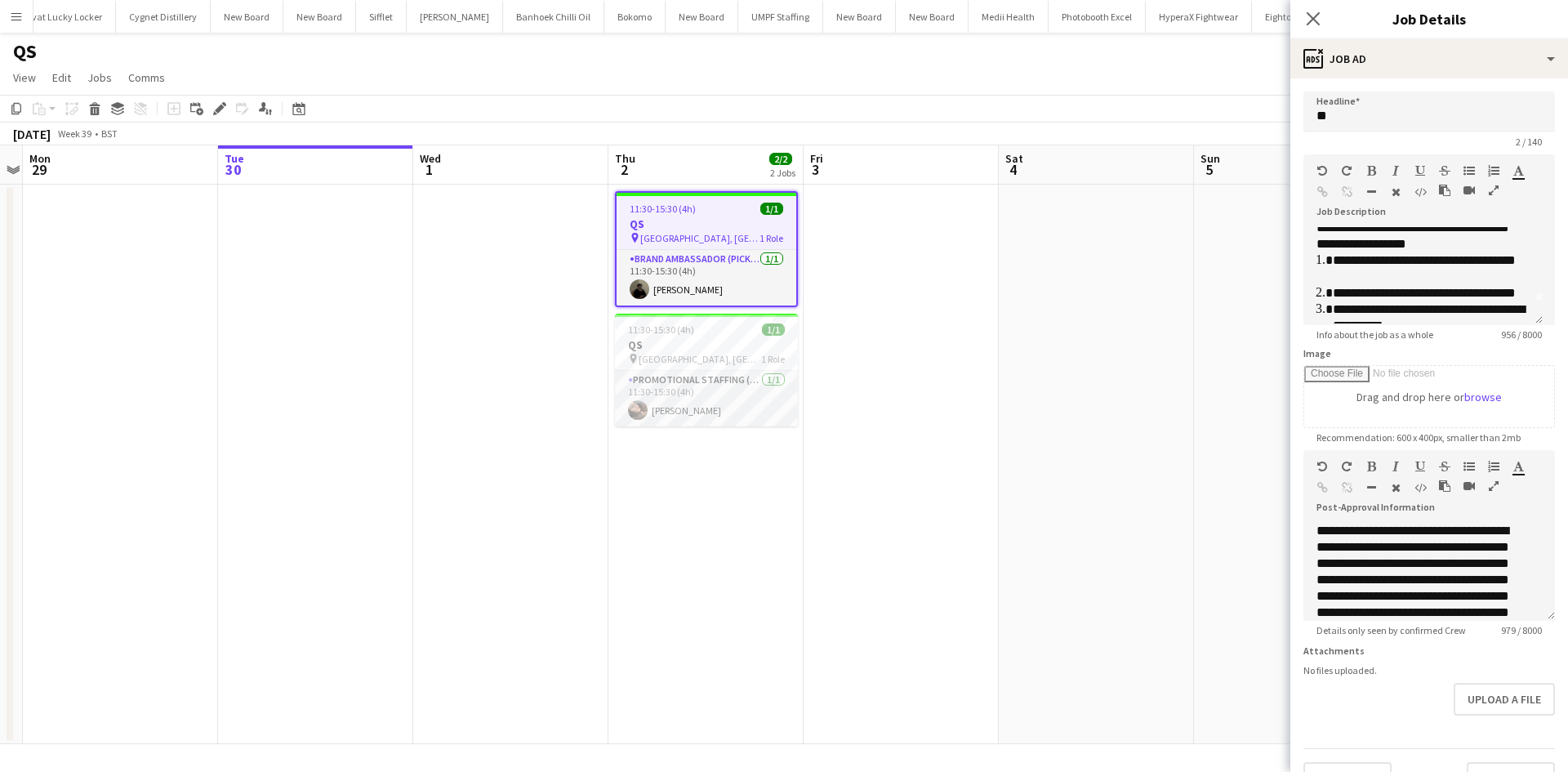
scroll to position [0, 0]
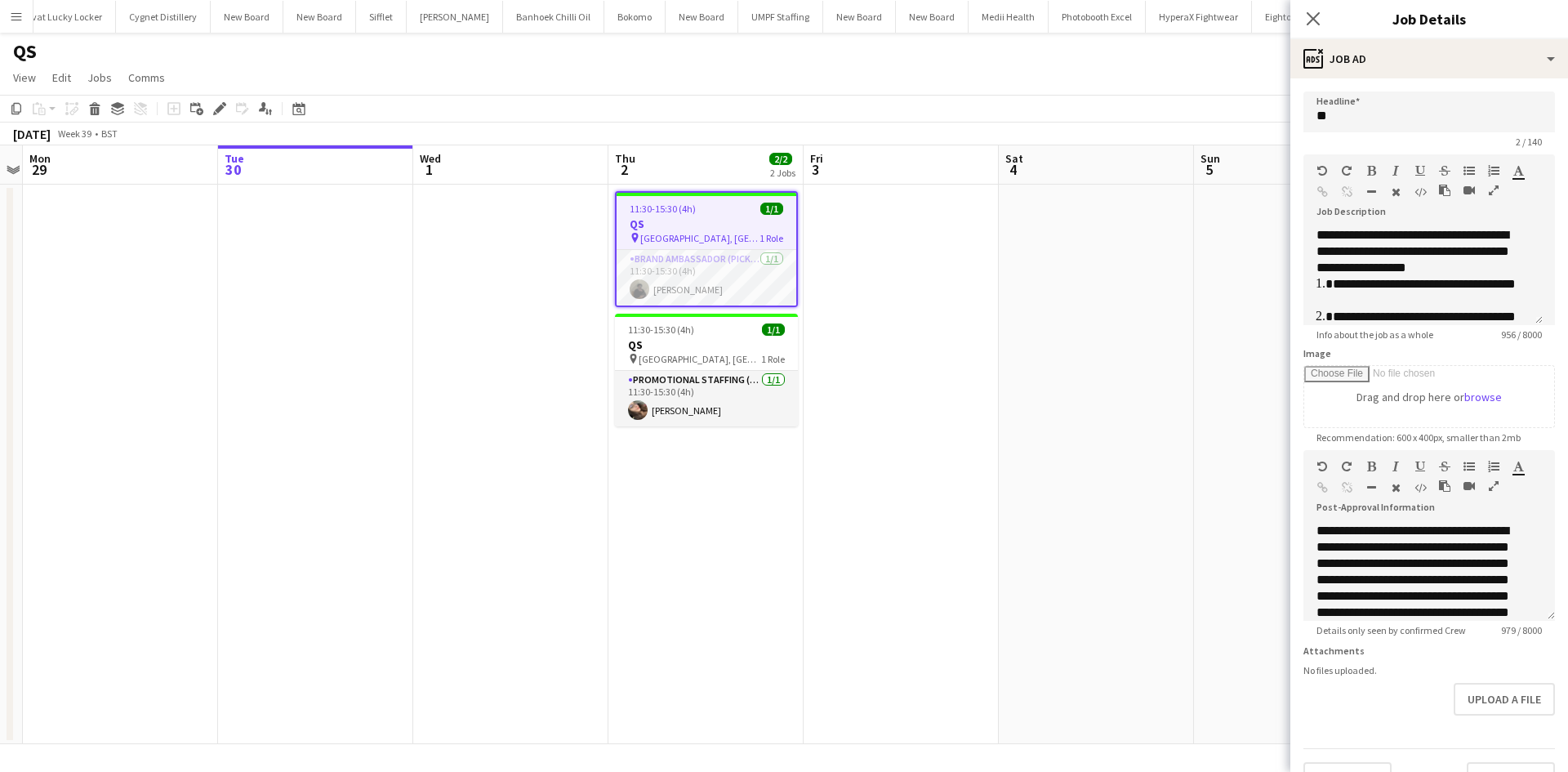
click at [1175, 317] on app-date-cell at bounding box center [1095, 464] width 195 height 560
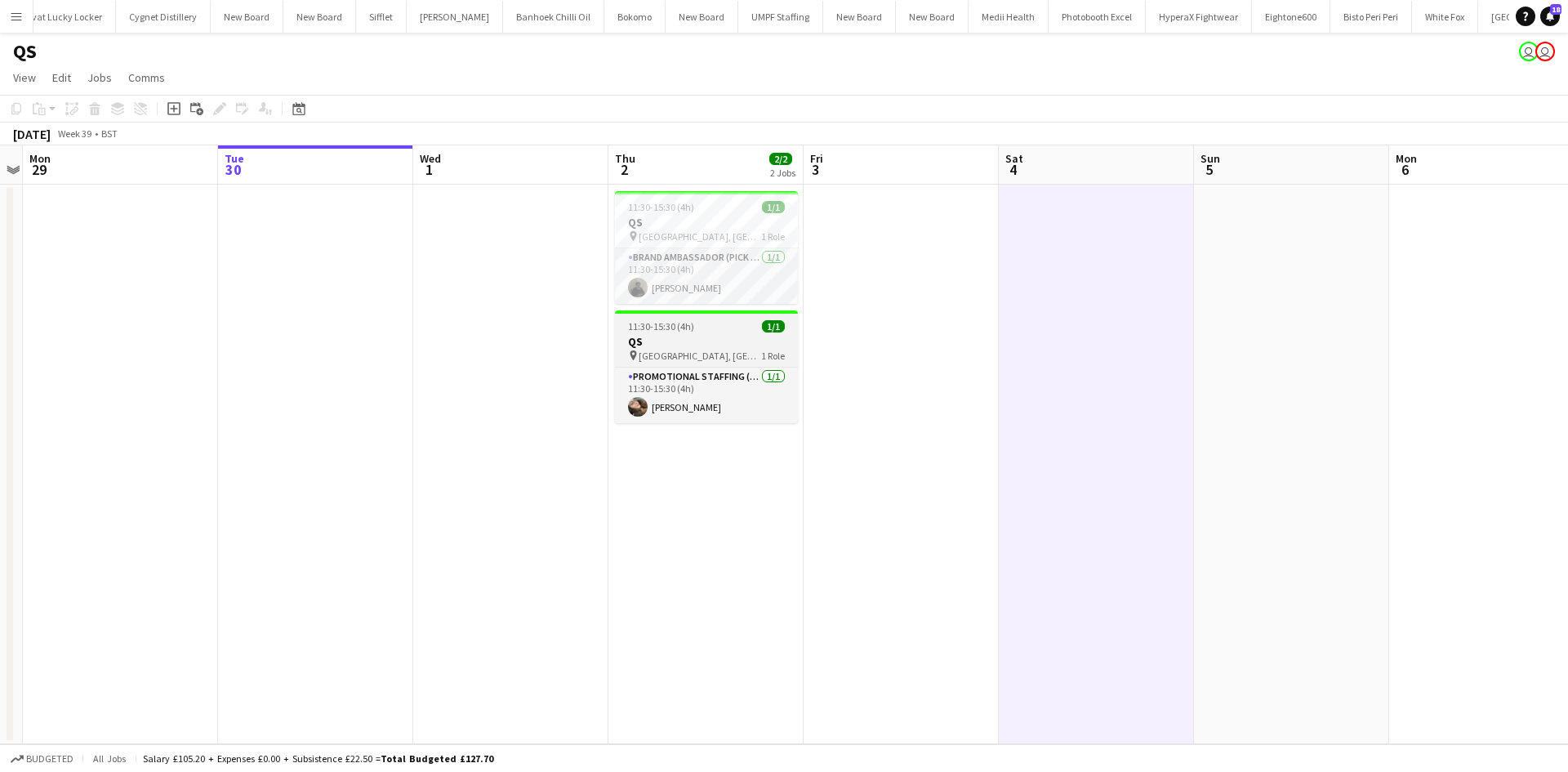
click at [706, 337] on h3 "QS" at bounding box center [706, 342] width 183 height 15
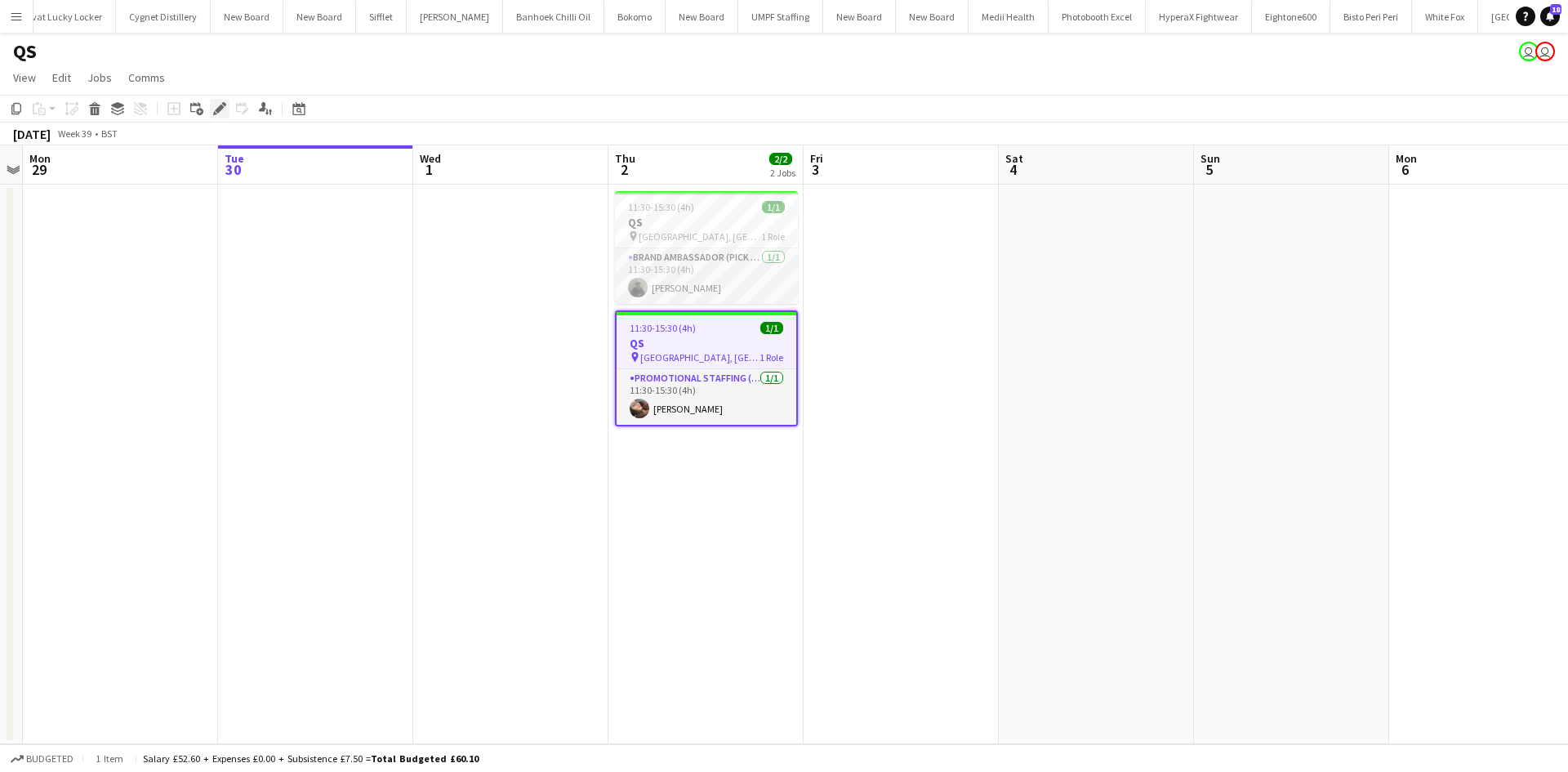
click at [222, 112] on icon "Edit" at bounding box center [220, 109] width 13 height 13
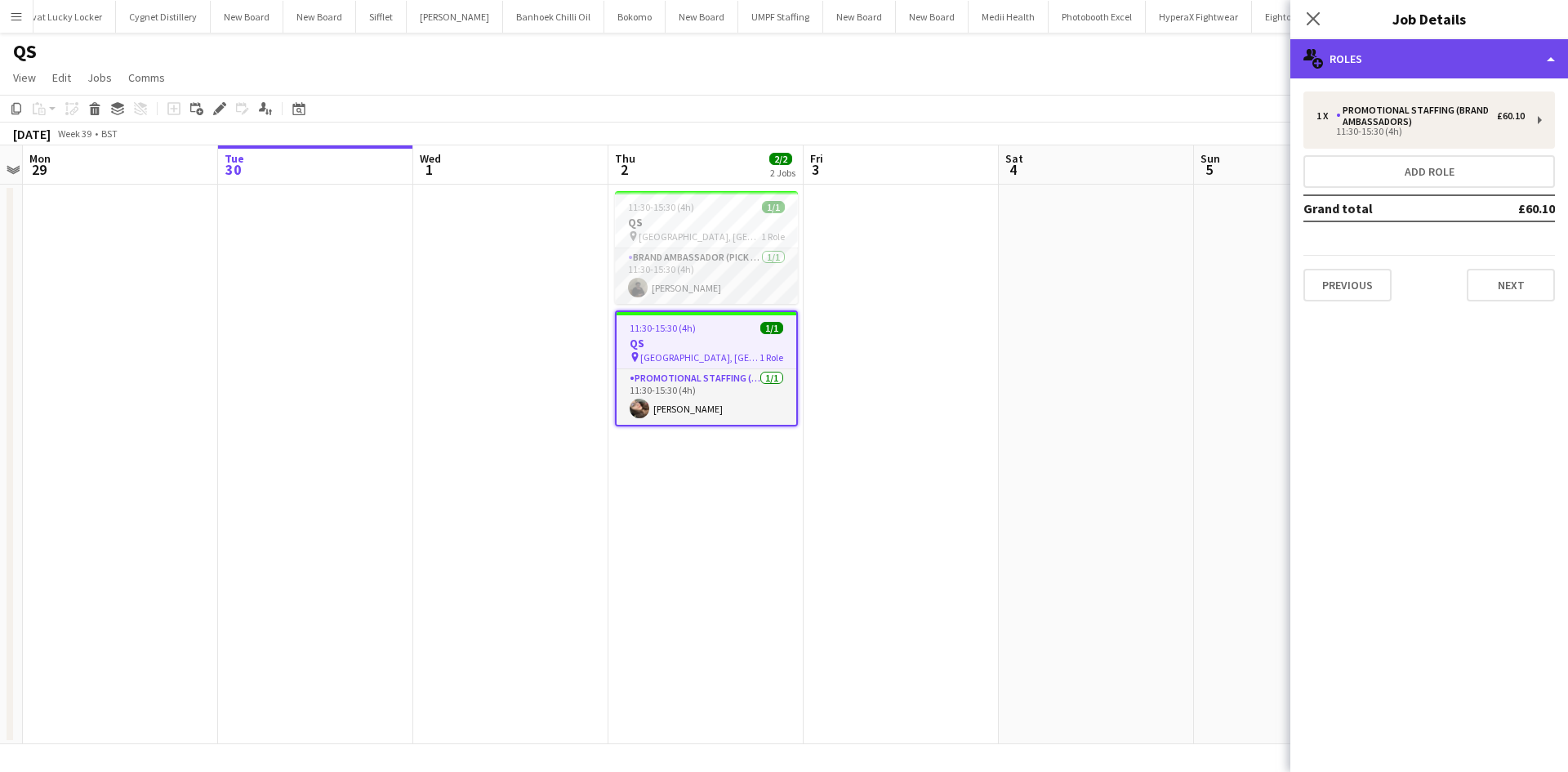
click at [1366, 50] on div "multiple-users-add Roles" at bounding box center [1429, 58] width 278 height 39
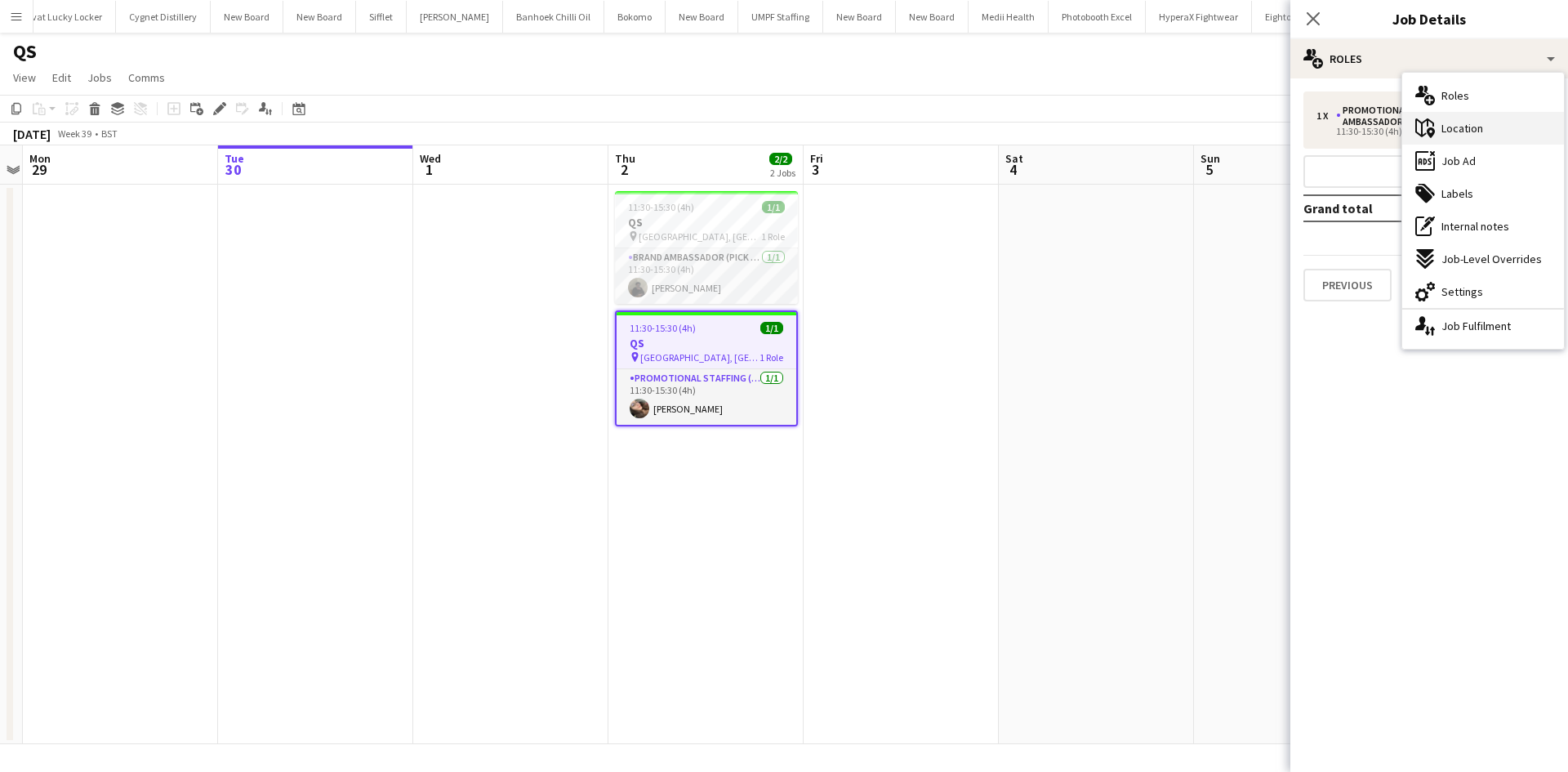
click at [1490, 135] on div "maps-pin-1 Location" at bounding box center [1482, 127] width 162 height 32
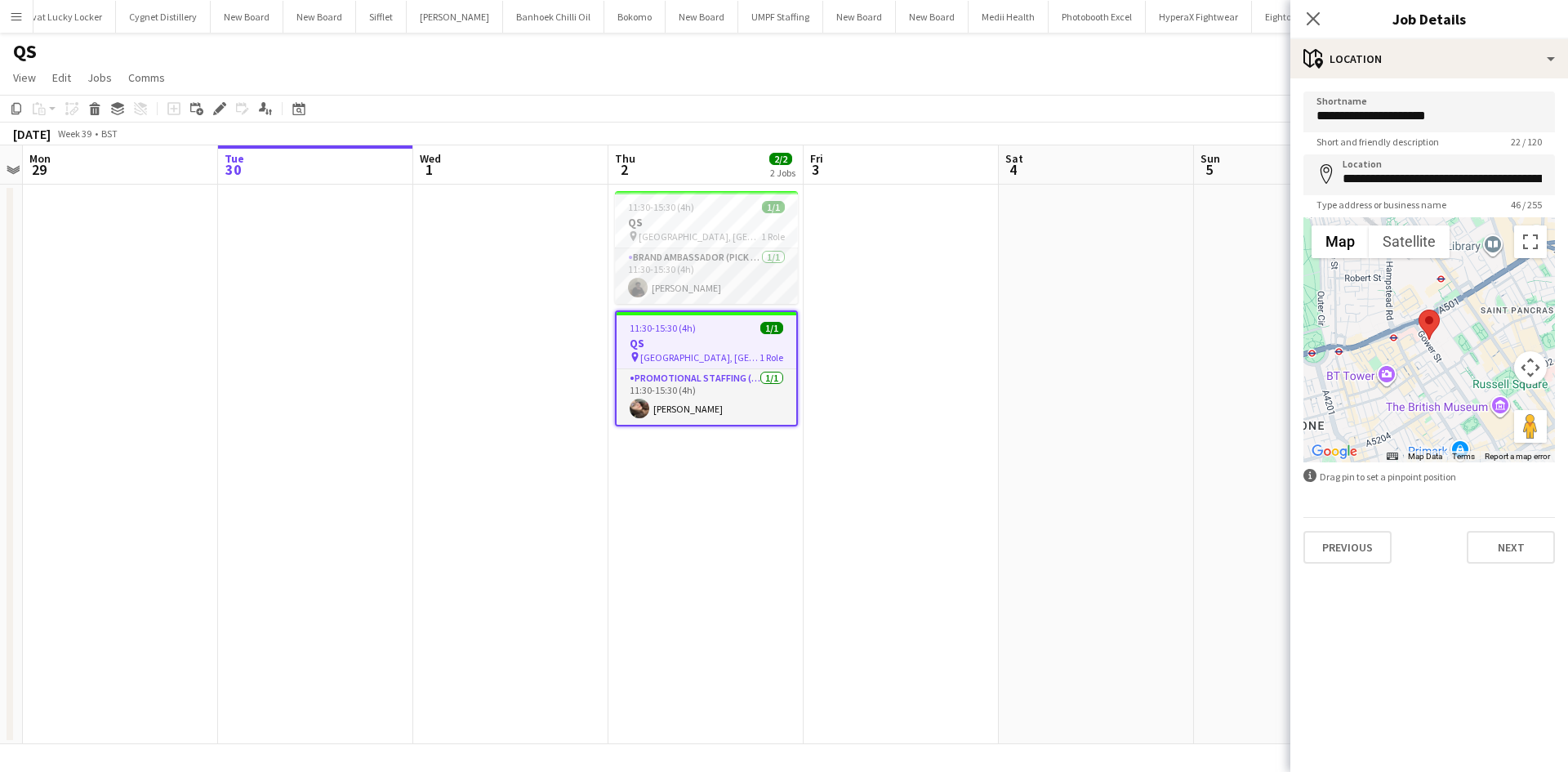
click at [1405, 79] on div "**********" at bounding box center [1429, 327] width 278 height 498
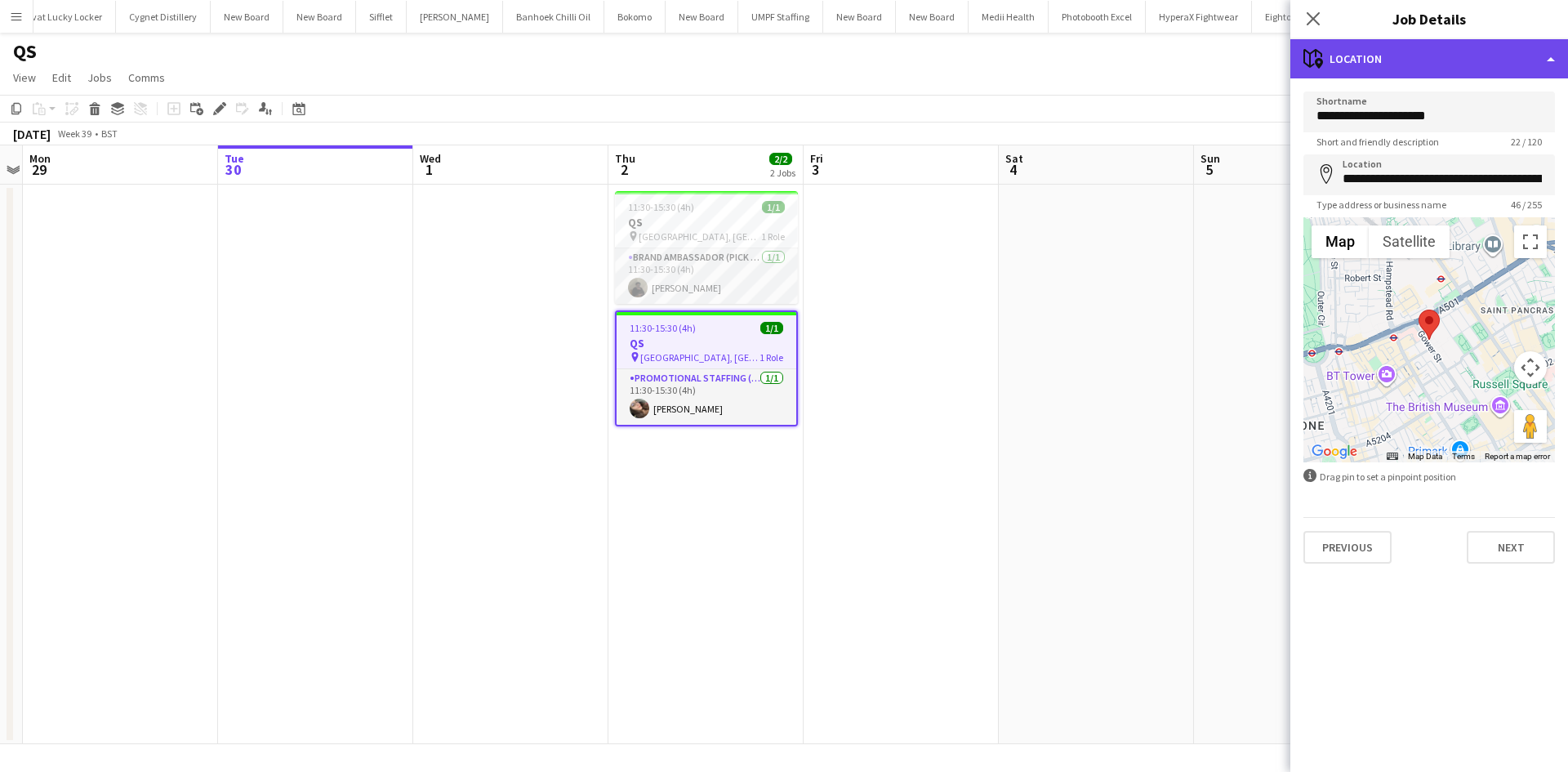
click at [1419, 54] on div "maps-pin-1 Location" at bounding box center [1429, 58] width 278 height 39
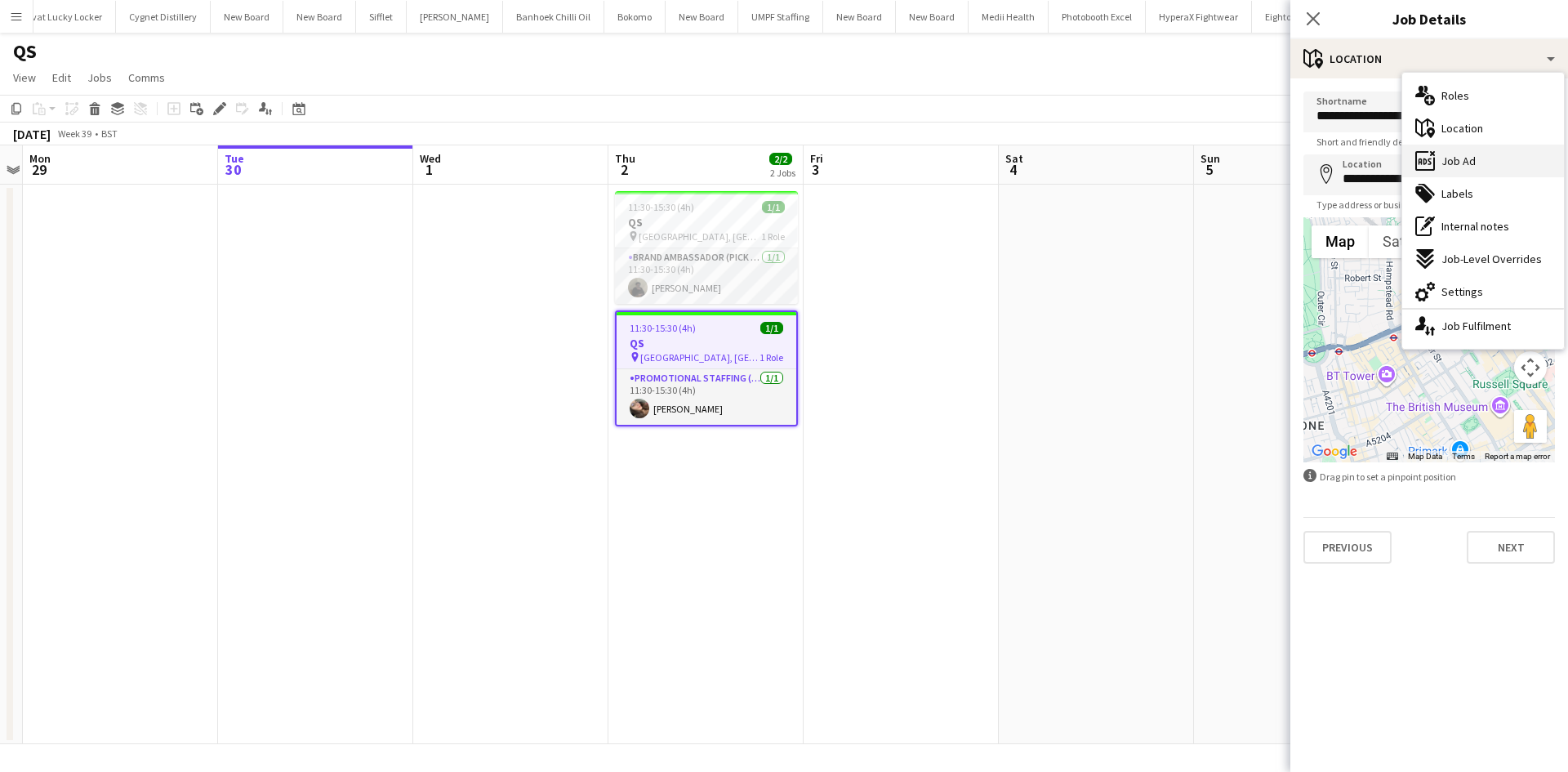
click at [1467, 156] on span "Job Ad" at bounding box center [1458, 161] width 34 height 15
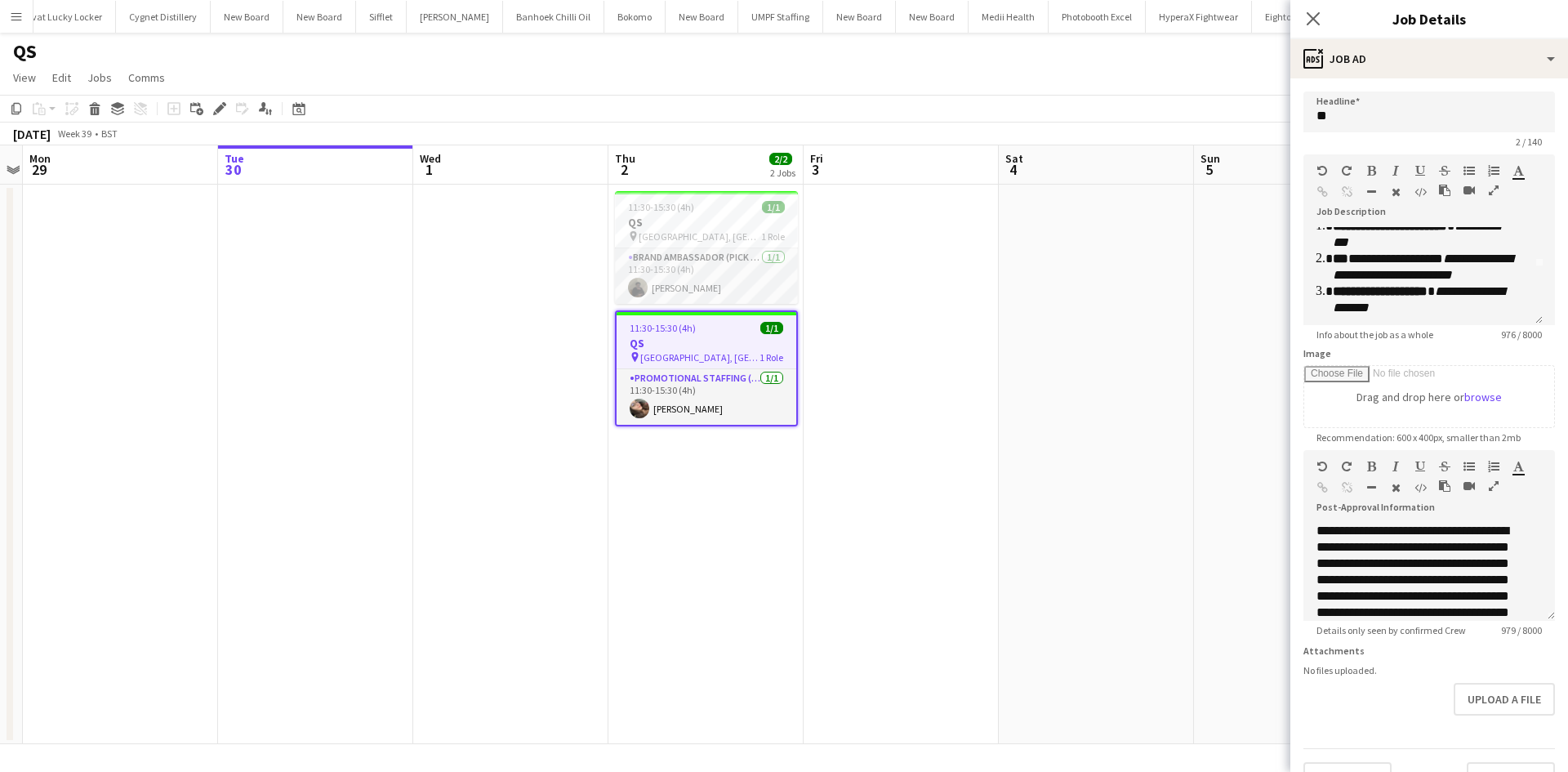
scroll to position [81, 0]
drag, startPoint x: 1070, startPoint y: 296, endPoint x: 1069, endPoint y: 284, distance: 12.0
click at [1070, 293] on app-date-cell at bounding box center [1095, 464] width 195 height 560
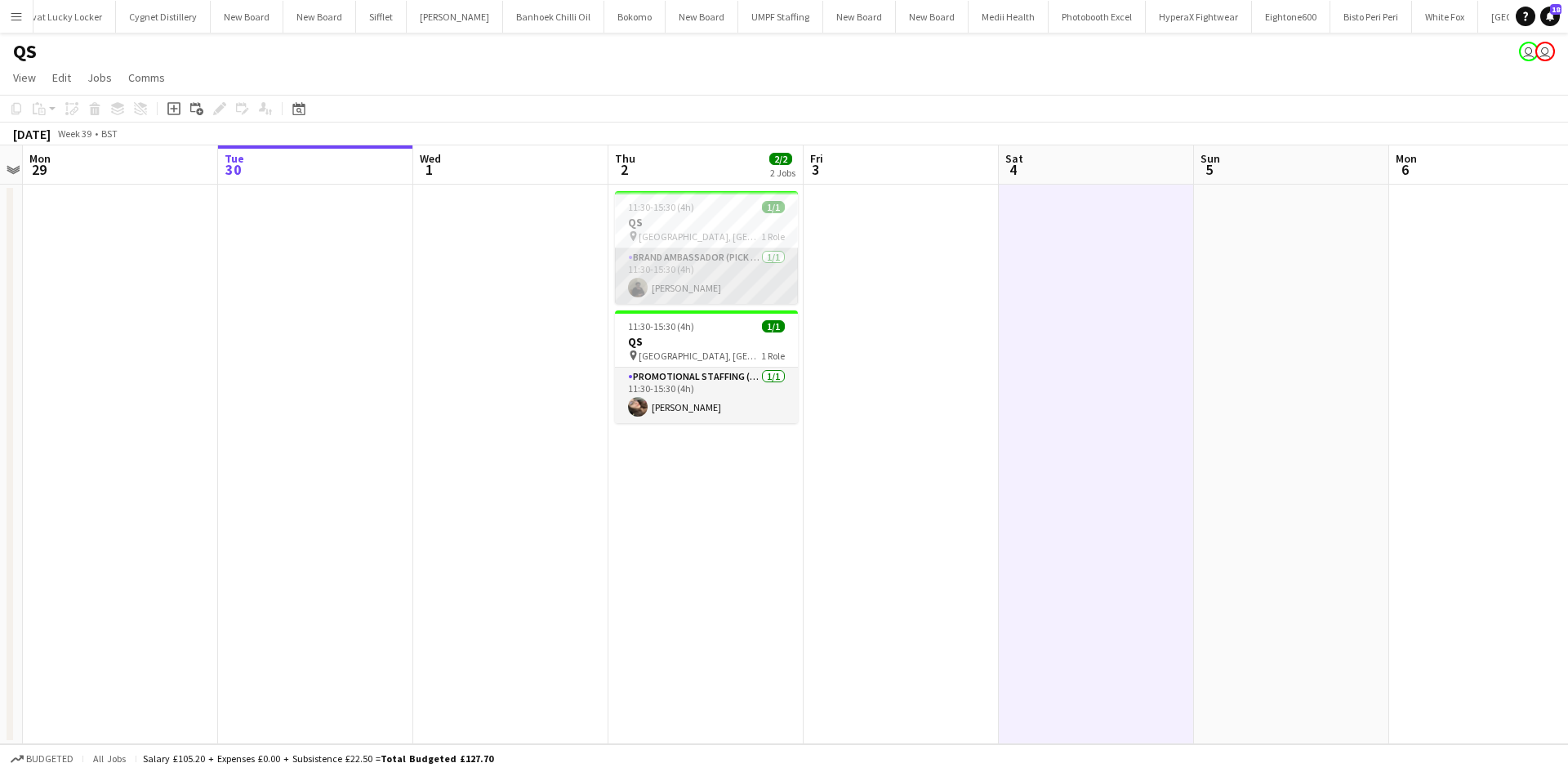
click at [712, 284] on app-card-role "Brand Ambassador (Pick up) 1/1 11:30-15:30 (4h) Mahamedqadar Osman" at bounding box center [706, 276] width 183 height 55
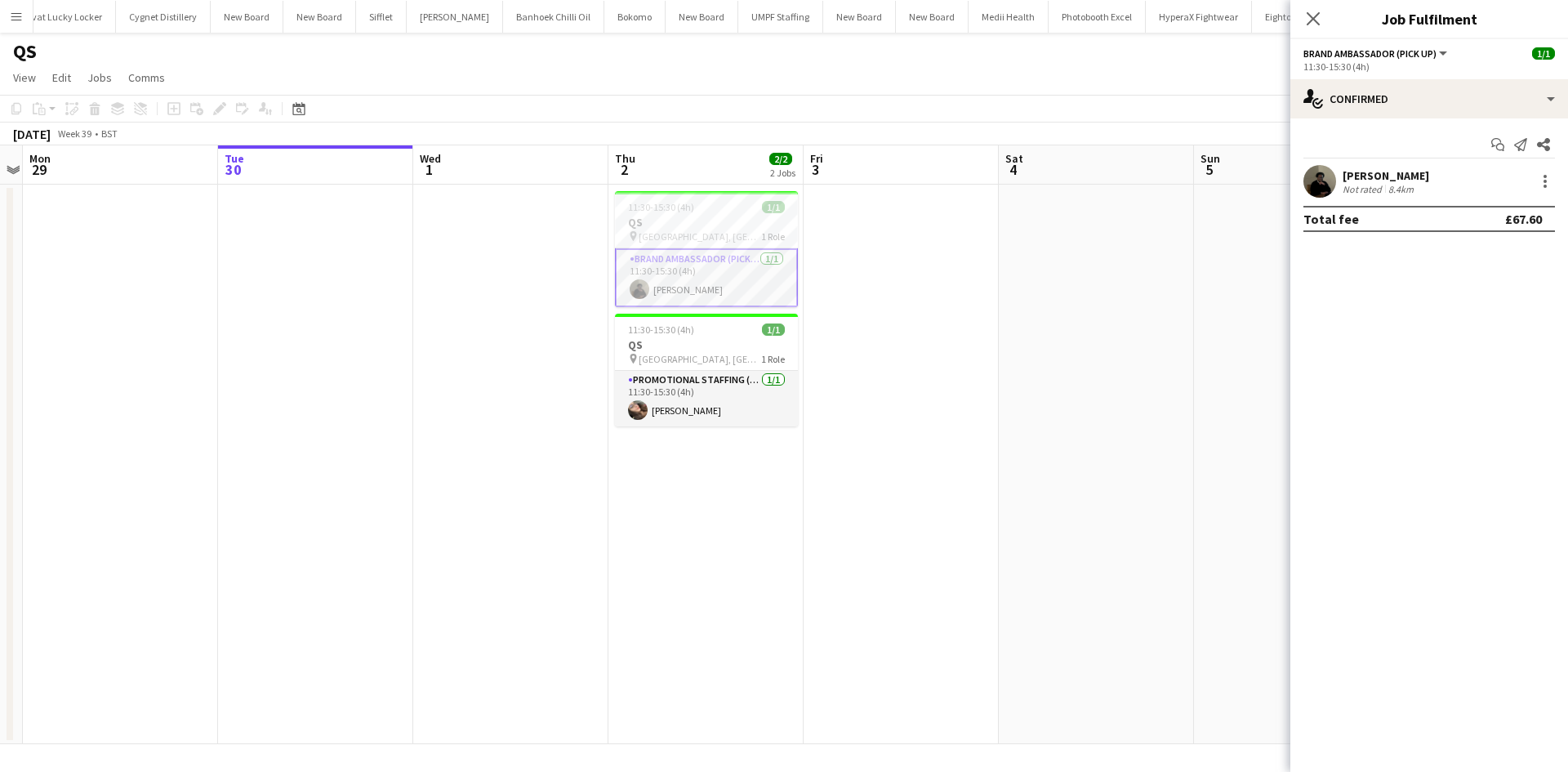
click at [1431, 155] on div "Start chat Send notification Share" at bounding box center [1429, 144] width 251 height 27
click at [1428, 172] on div "Mahamedqadar Osman" at bounding box center [1386, 175] width 87 height 15
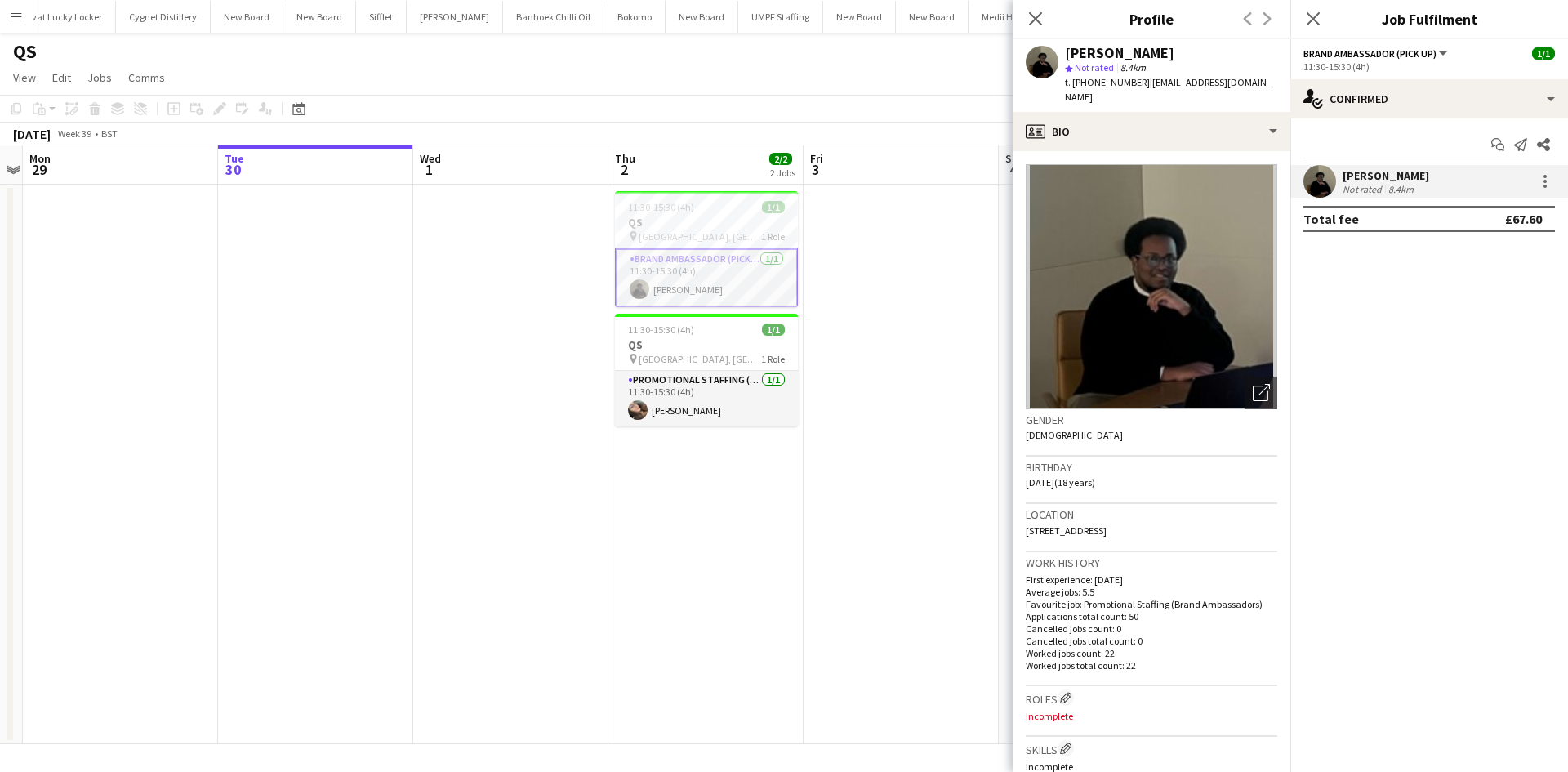
drag, startPoint x: 1244, startPoint y: 516, endPoint x: 1202, endPoint y: 525, distance: 43.0
click at [1202, 525] on div "Location Broadfields Way, Flat 5 rose lodge, London, NW10 1RF" at bounding box center [1151, 527] width 251 height 47
copy span "NW10 1RF"
click at [875, 257] on app-date-cell at bounding box center [900, 464] width 195 height 560
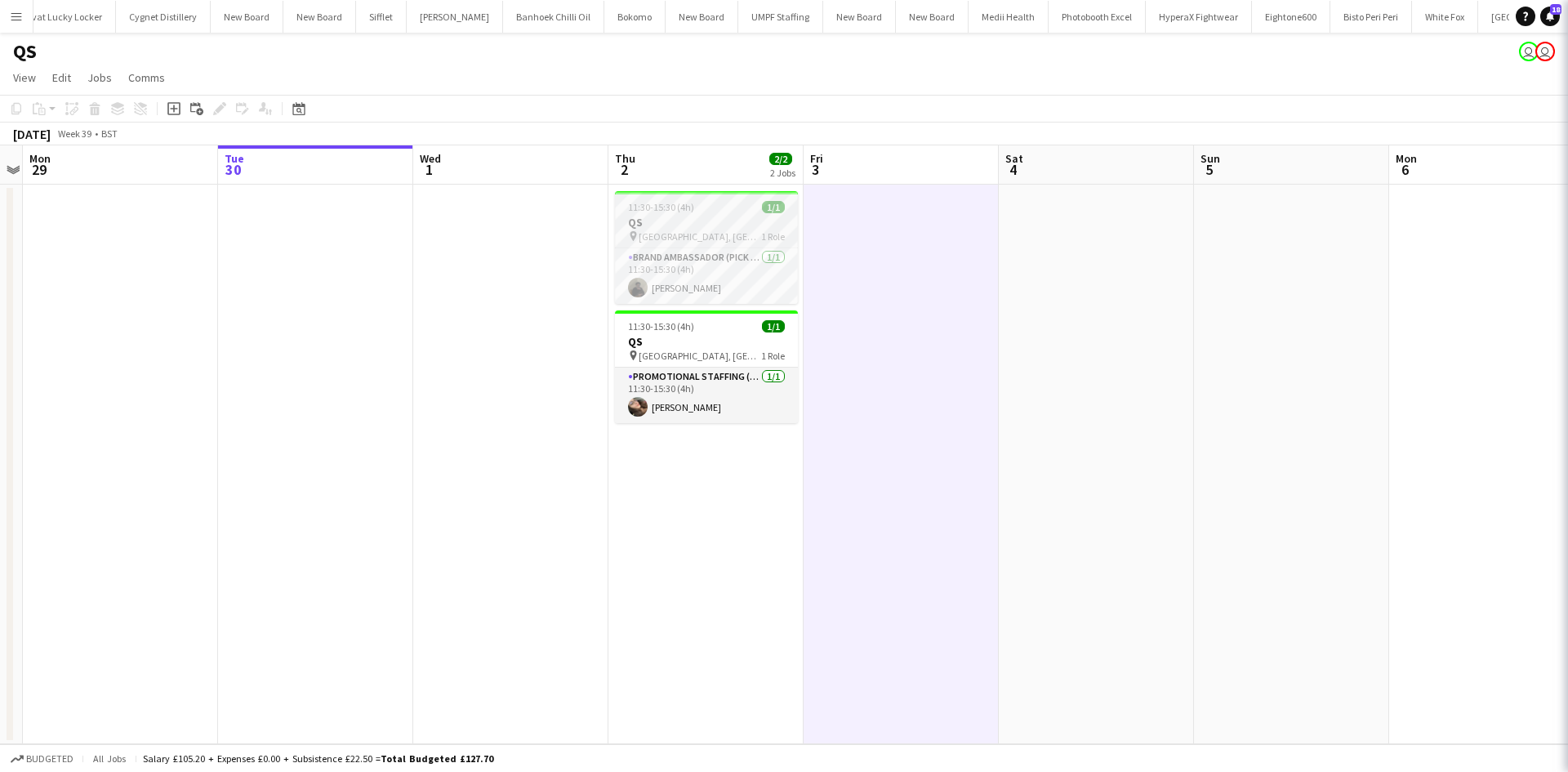
scroll to position [0, 563]
click at [681, 234] on span "UCL, Bloomsbury Campus" at bounding box center [699, 235] width 123 height 12
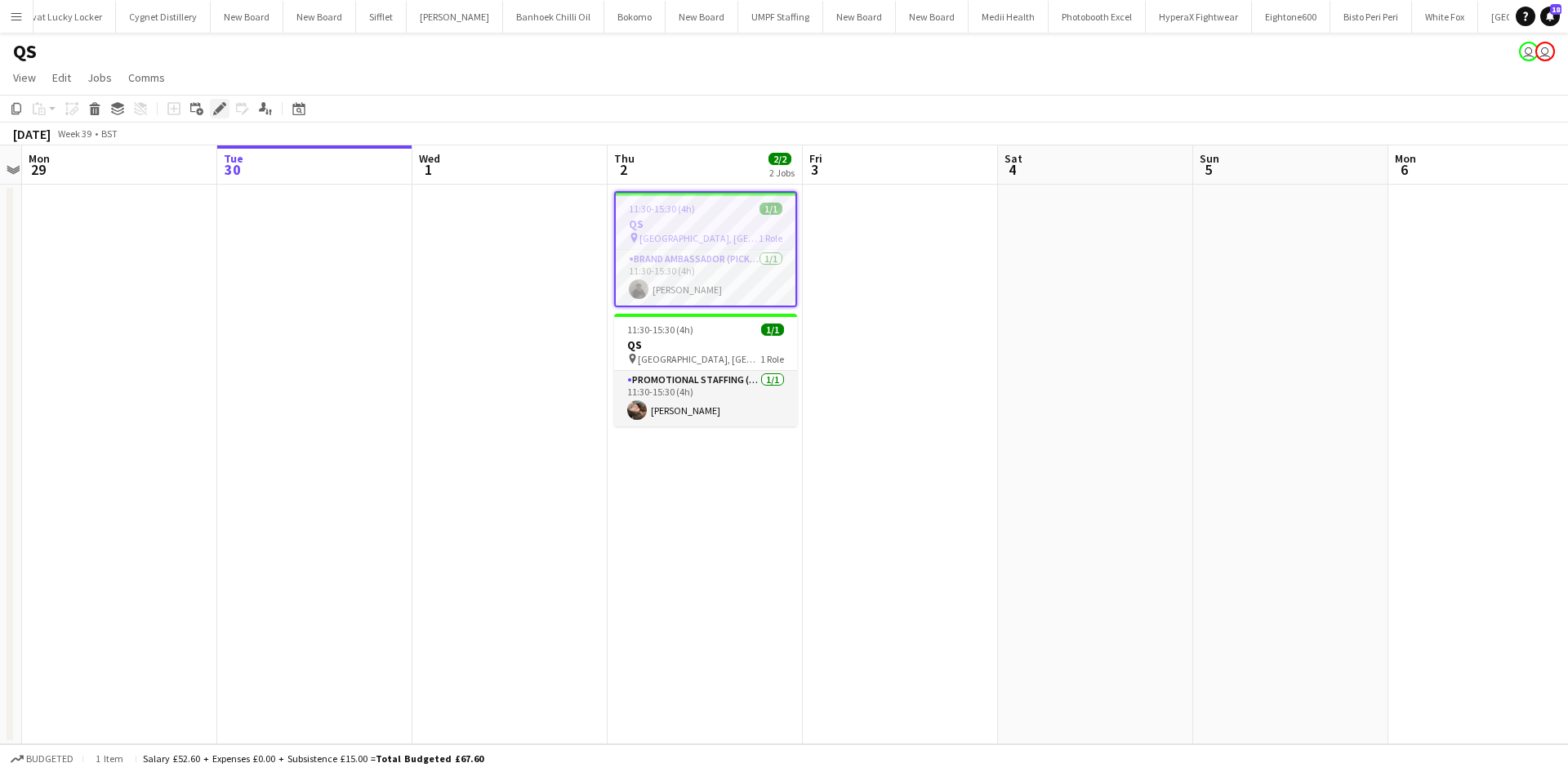
click at [225, 108] on icon "Edit" at bounding box center [220, 109] width 13 height 13
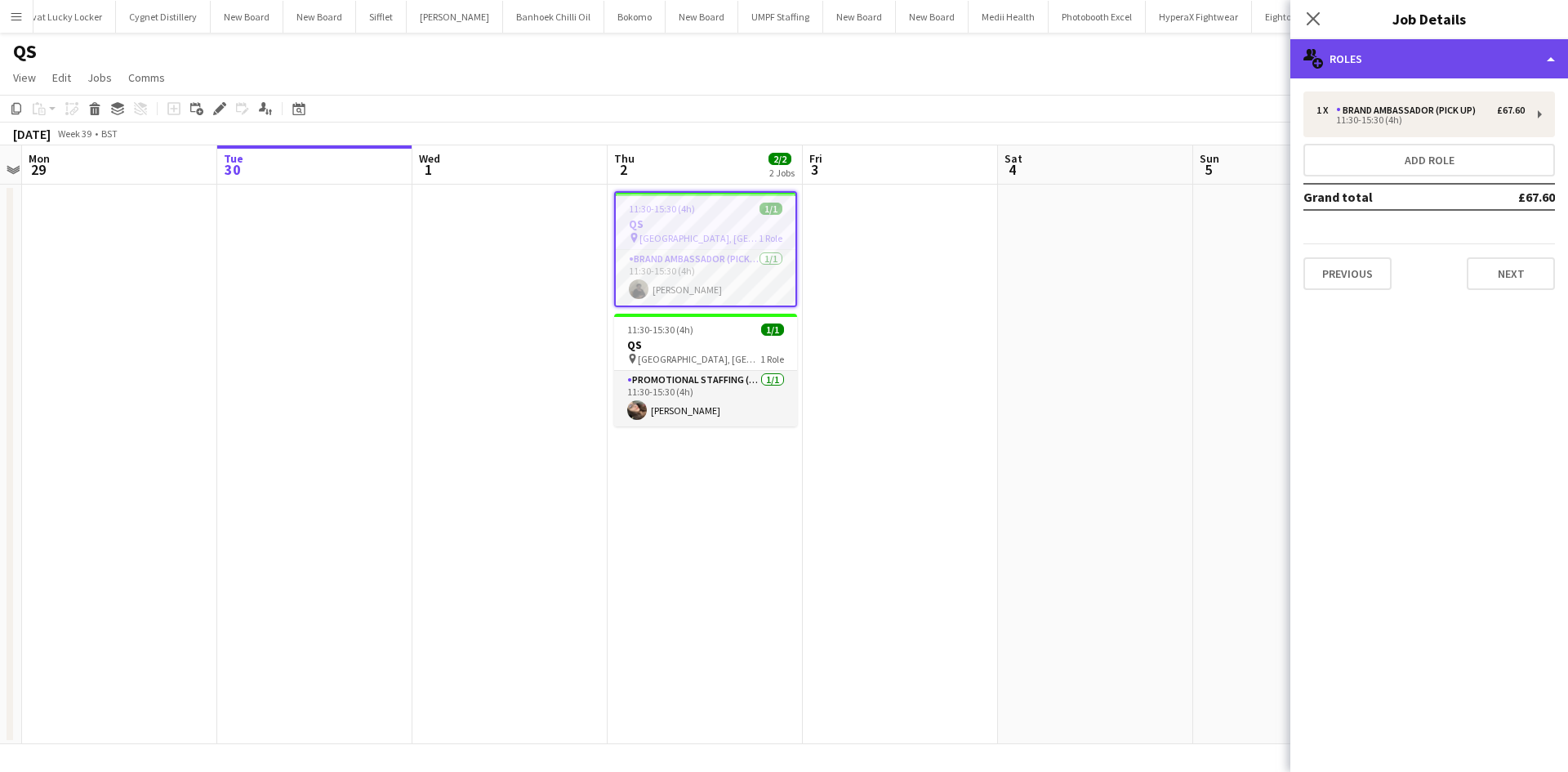
click at [1429, 75] on div "multiple-users-add Roles" at bounding box center [1429, 58] width 278 height 39
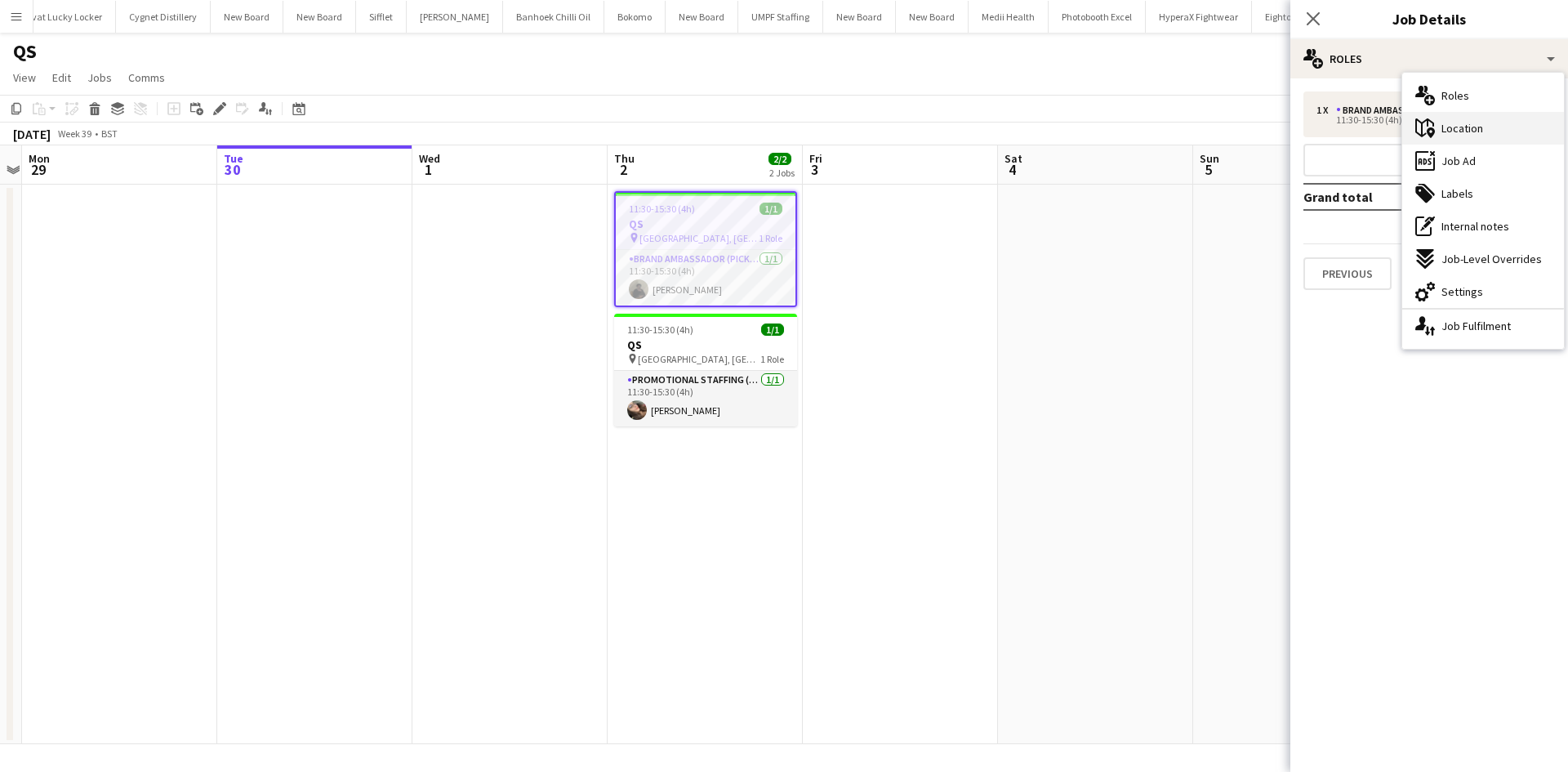
click at [1453, 131] on span "Location" at bounding box center [1462, 128] width 42 height 15
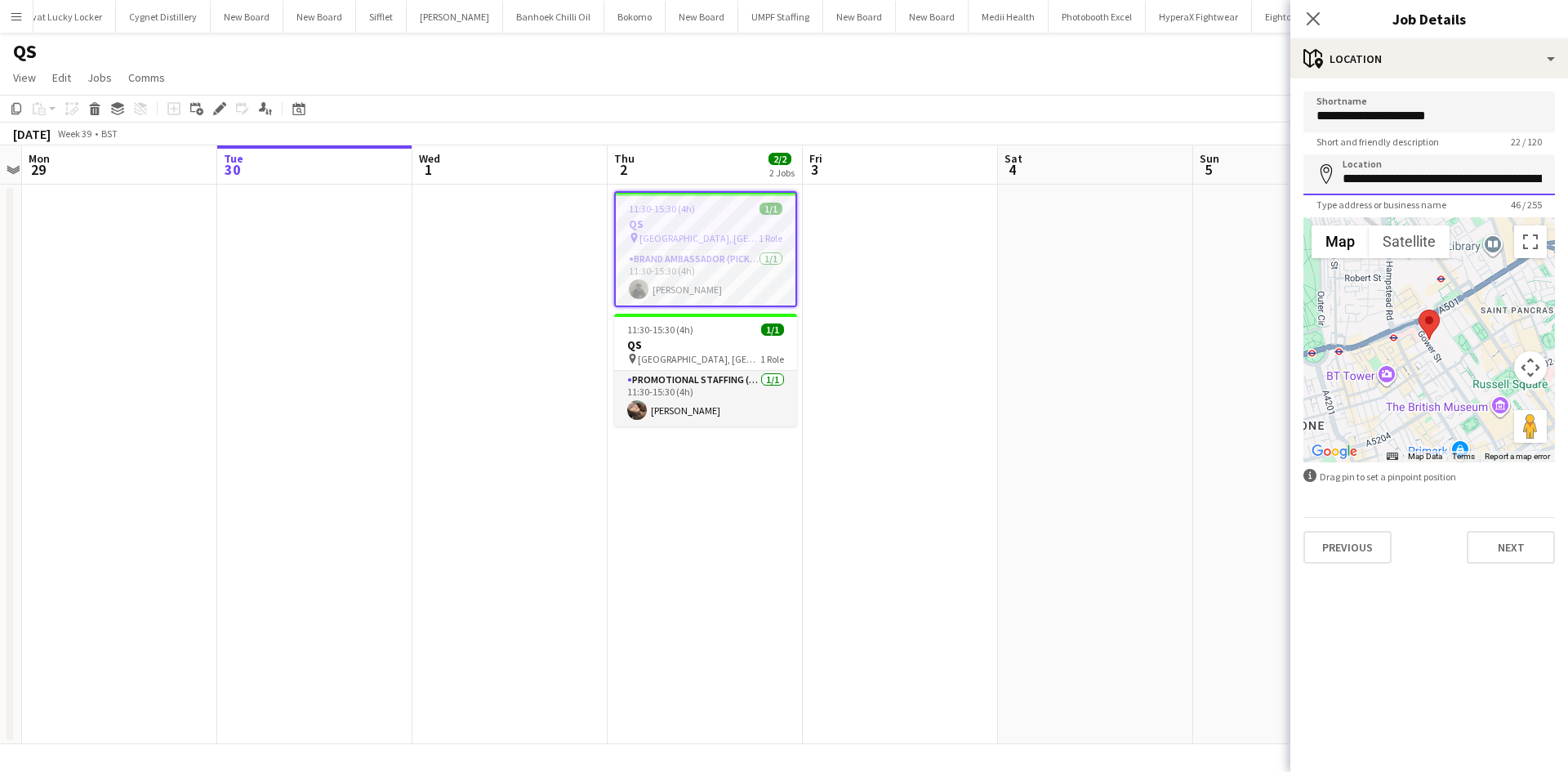
click at [1507, 182] on input "**********" at bounding box center [1429, 175] width 251 height 41
drag, startPoint x: 1465, startPoint y: 180, endPoint x: 1521, endPoint y: 178, distance: 56.0
click at [1521, 178] on input "**********" at bounding box center [1429, 175] width 251 height 41
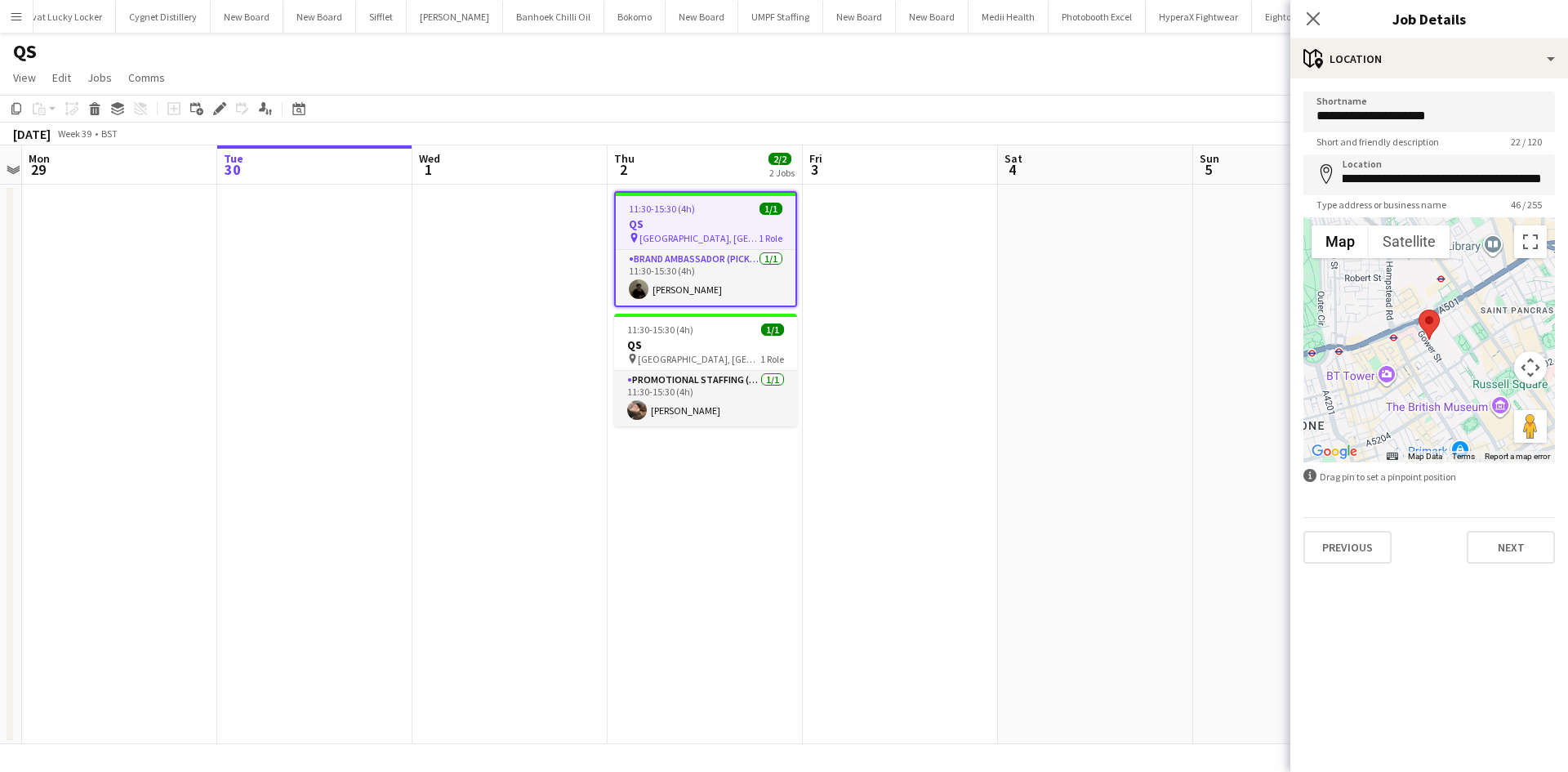
scroll to position [0, 0]
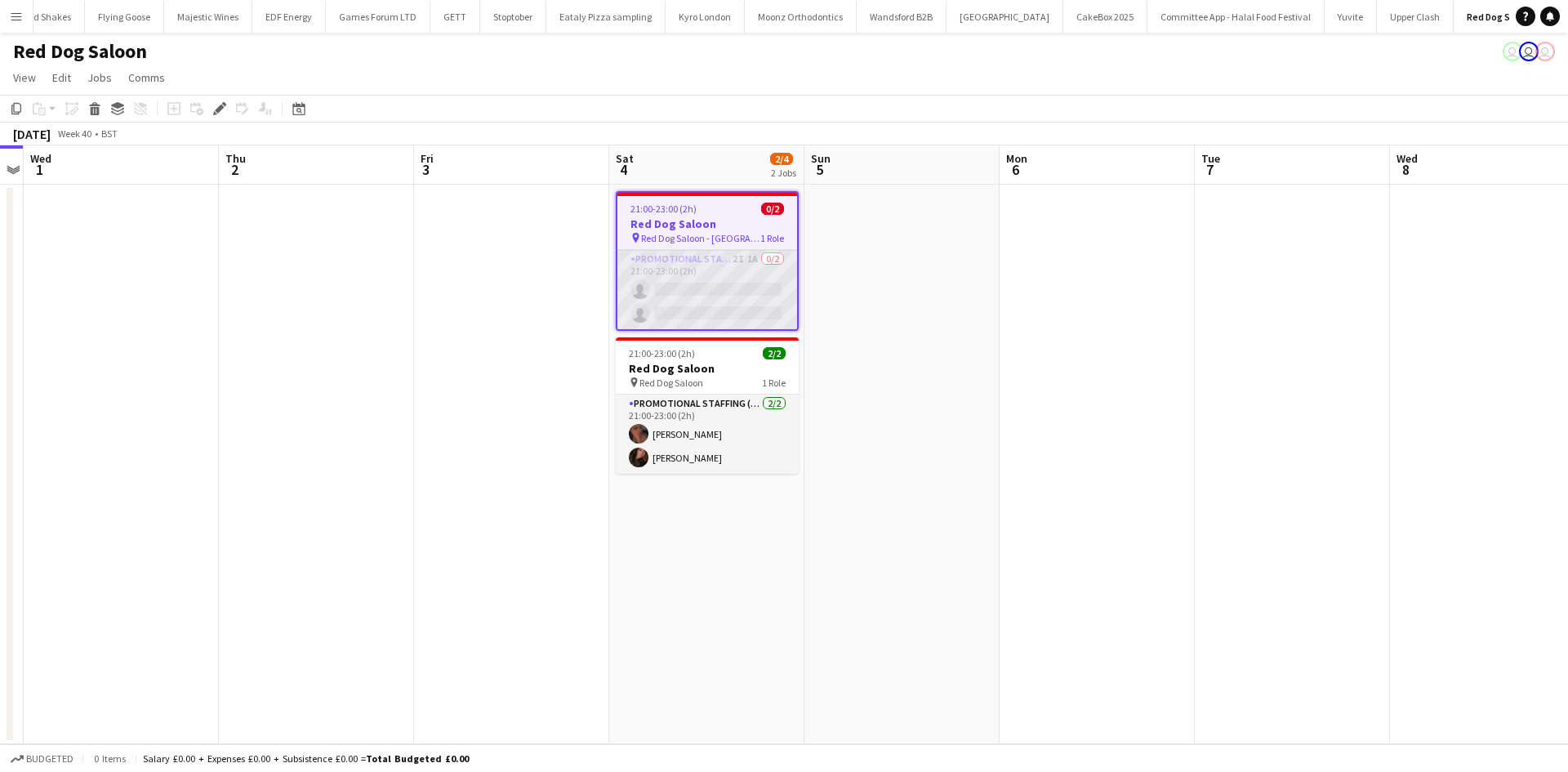
click at [759, 279] on app-card-role "Promotional Staffing (Brand Ambassadors) 2I 1A 0/2 21:00-23:00 (2h) single-neut…" at bounding box center [706, 290] width 180 height 79
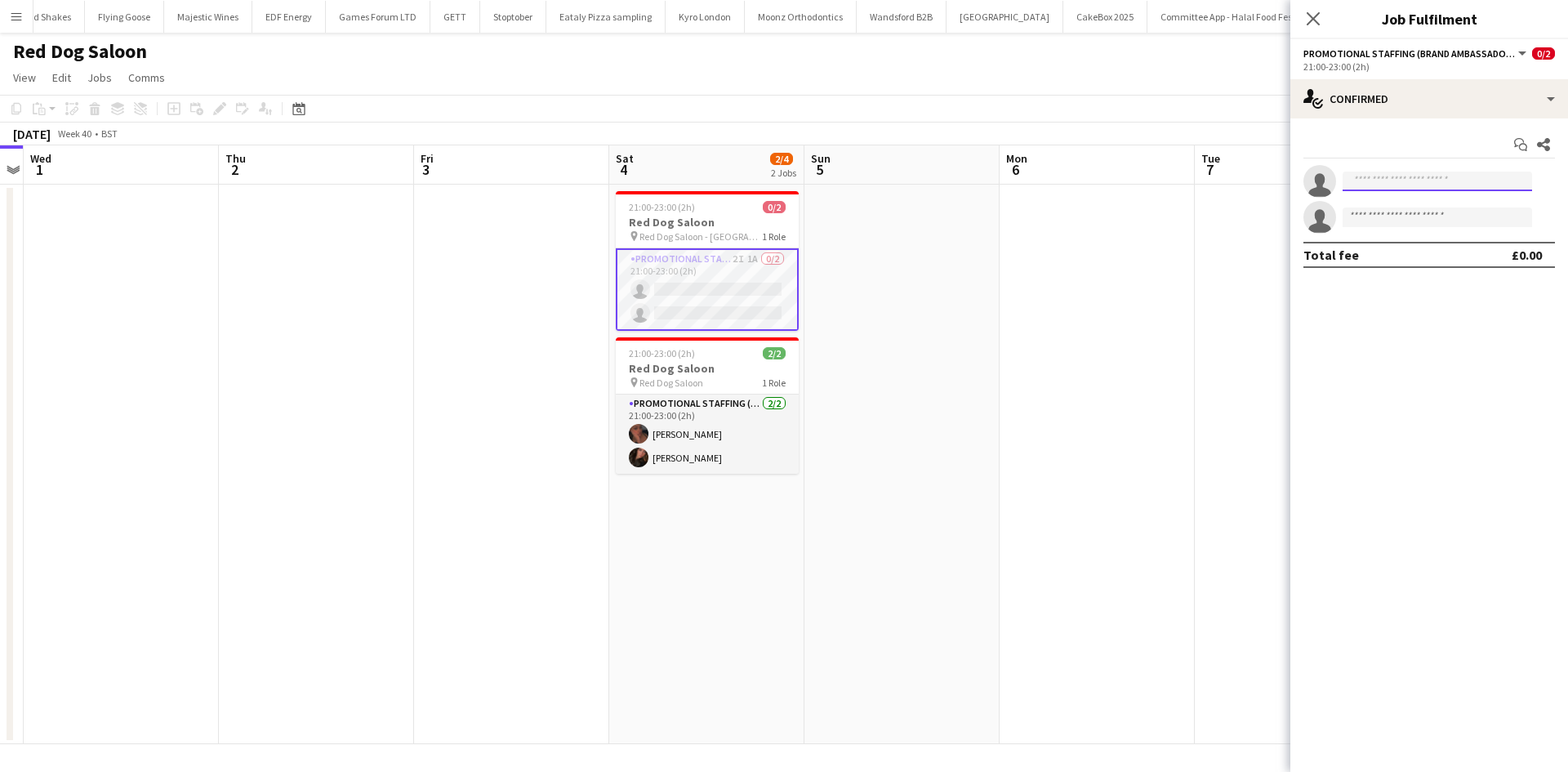
click at [1433, 186] on input at bounding box center [1437, 181] width 189 height 19
type input "*****"
click at [1445, 213] on span "[EMAIL_ADDRESS][DOMAIN_NAME]" at bounding box center [1437, 218] width 163 height 13
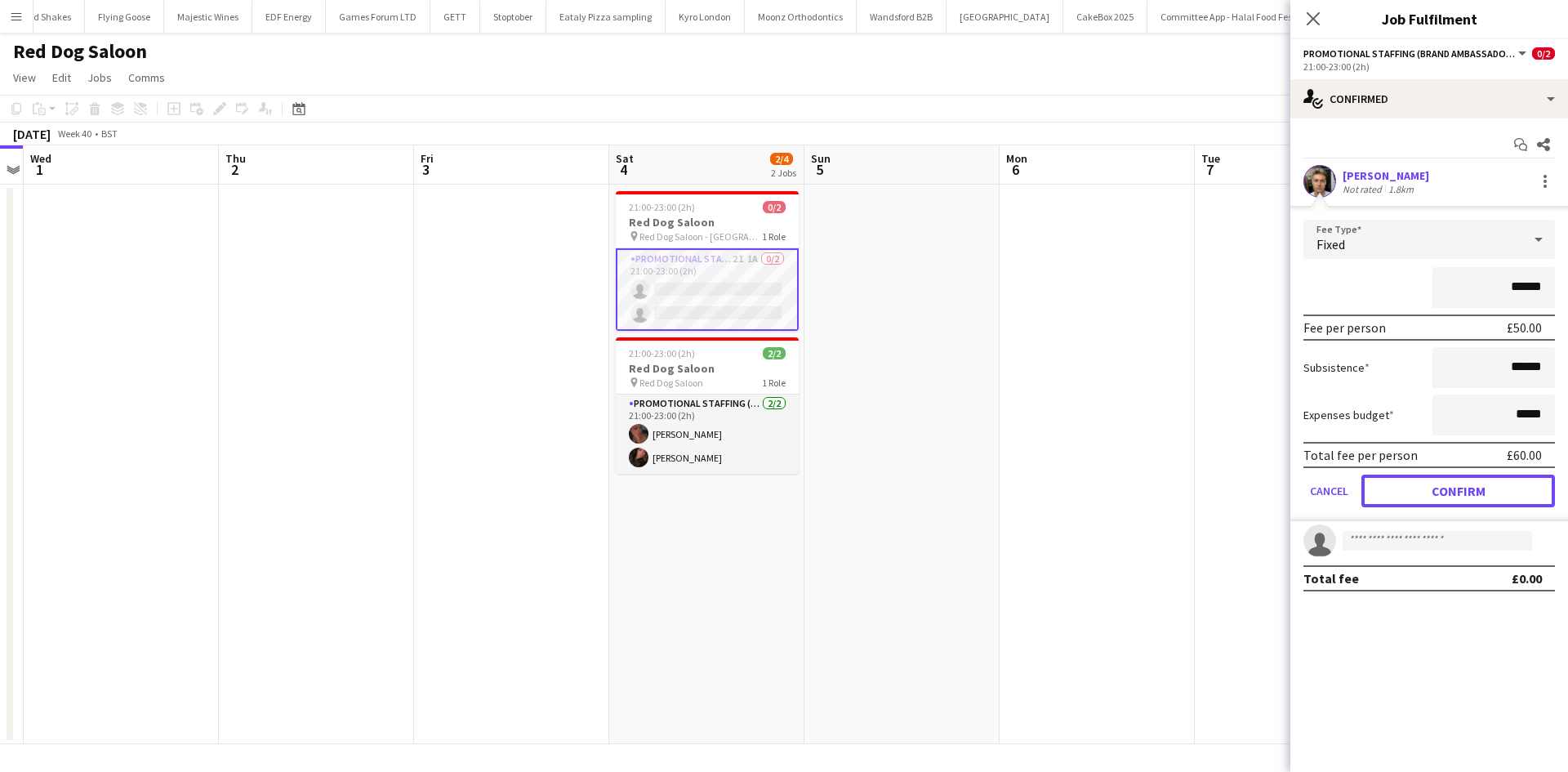
click at [1452, 497] on button "Confirm" at bounding box center [1458, 490] width 194 height 32
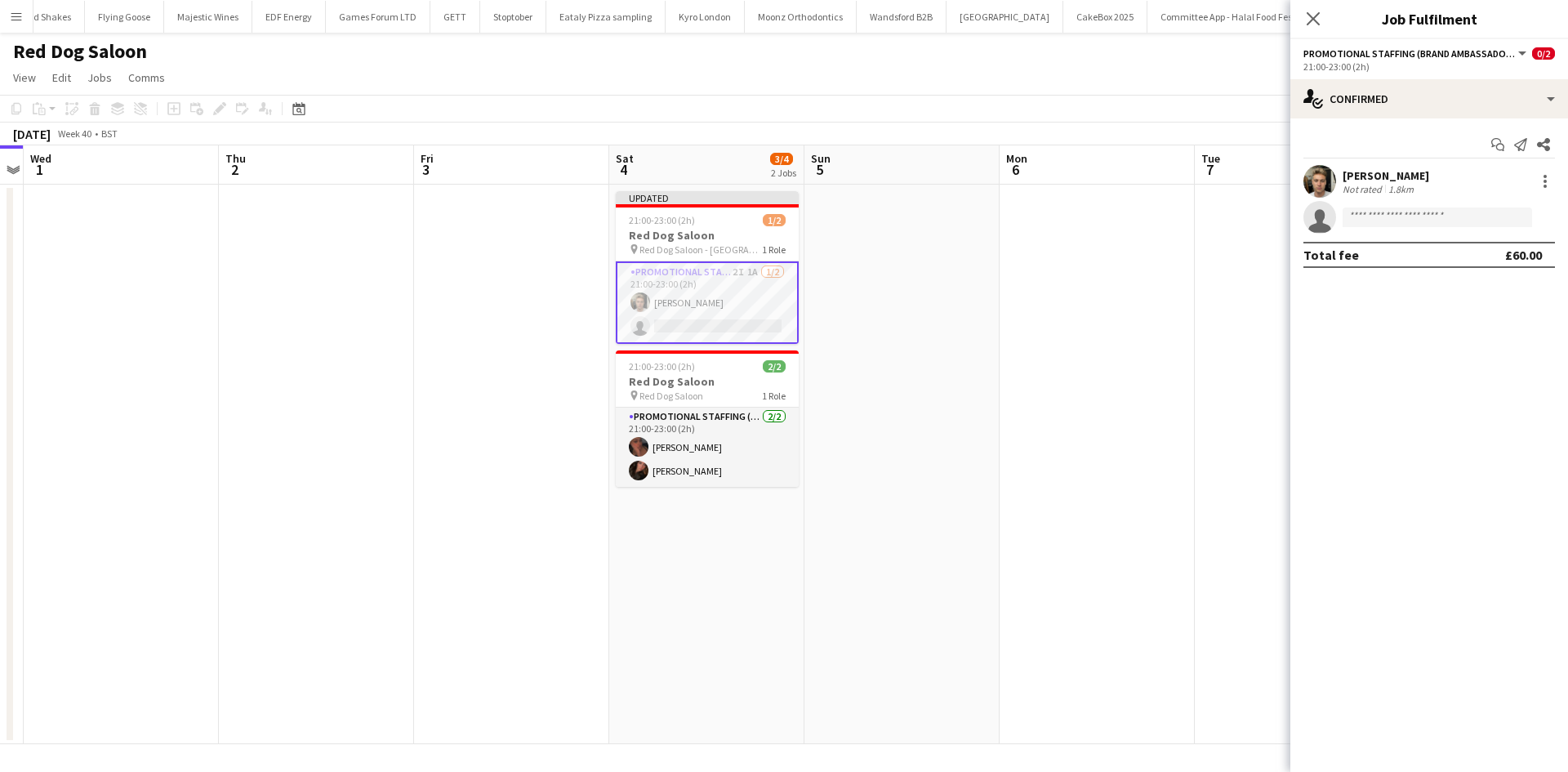
drag, startPoint x: 1118, startPoint y: 363, endPoint x: 1145, endPoint y: 342, distance: 34.2
click at [1122, 362] on app-date-cell at bounding box center [1096, 464] width 195 height 560
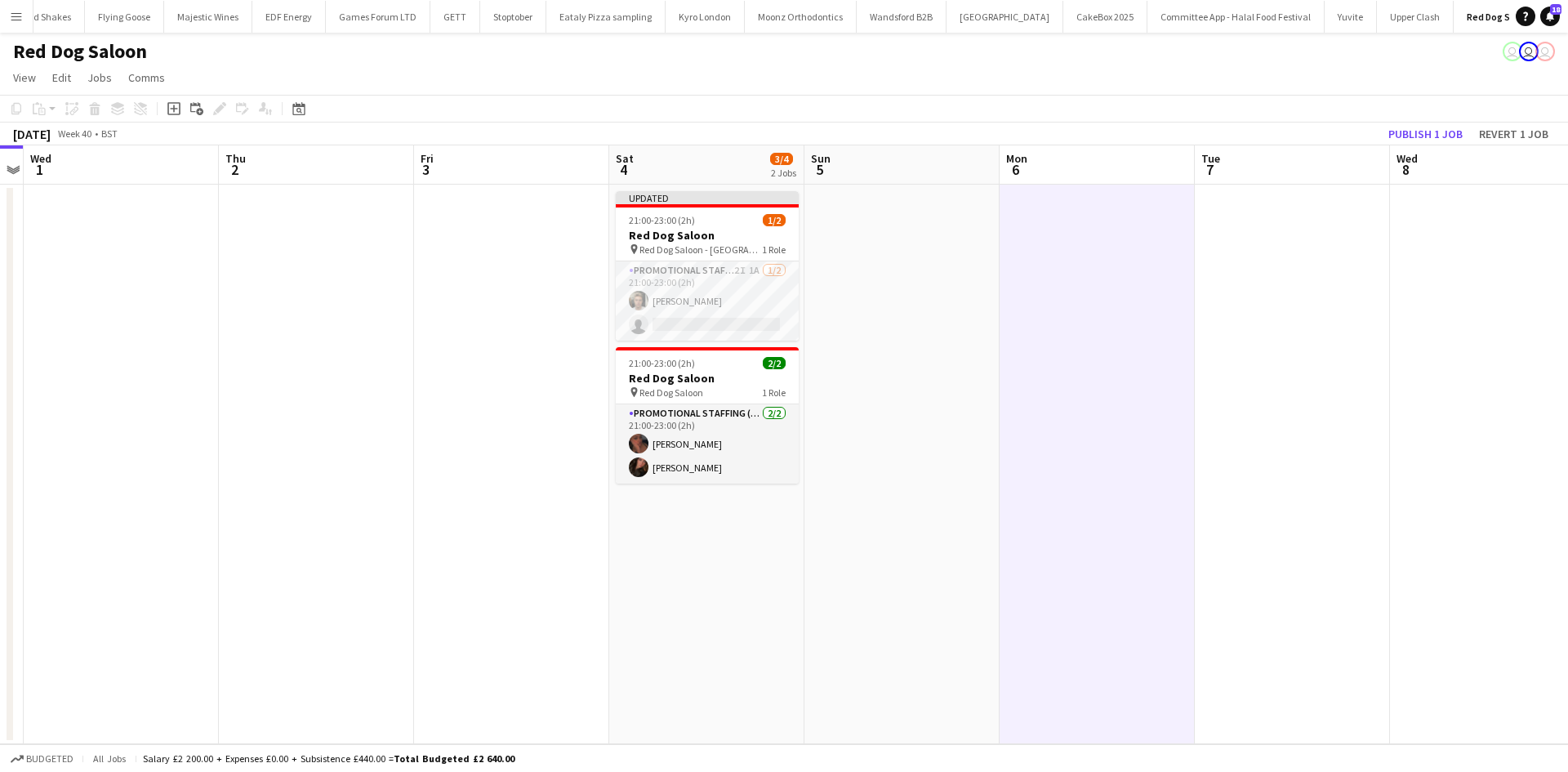
scroll to position [0, 559]
click at [1443, 134] on button "Publish 1 job" at bounding box center [1425, 134] width 88 height 21
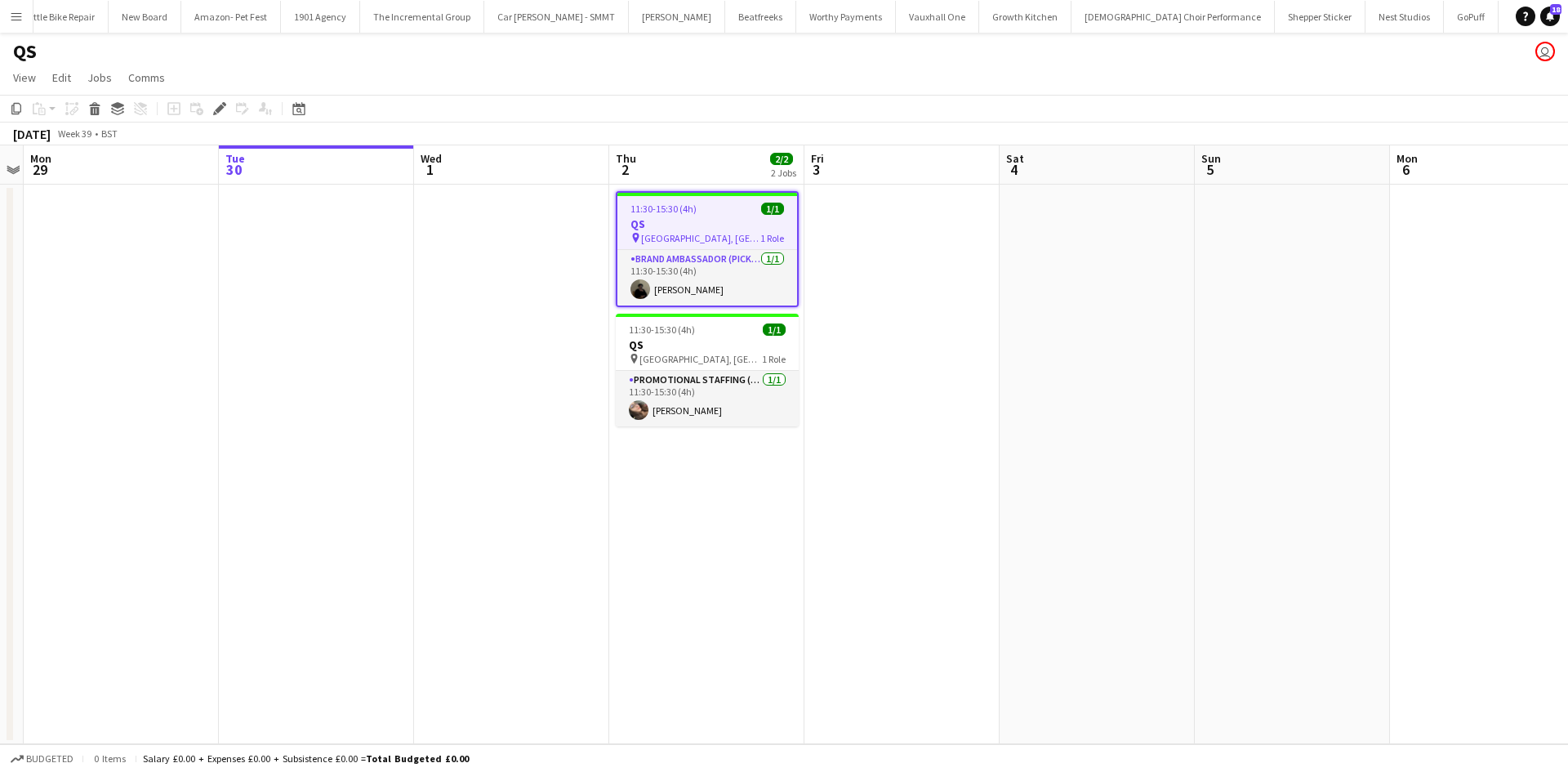
scroll to position [0, 4560]
drag, startPoint x: 926, startPoint y: 445, endPoint x: 848, endPoint y: 390, distance: 95.4
click at [882, 429] on app-calendar-viewport "Fri 26 Sat 27 Sun 28 Mon 29 Tue 30 Wed 1 Thu 2 2/2 2 Jobs Fri 3 Sat 4 Sun 5 Mon…" at bounding box center [784, 444] width 1568 height 598
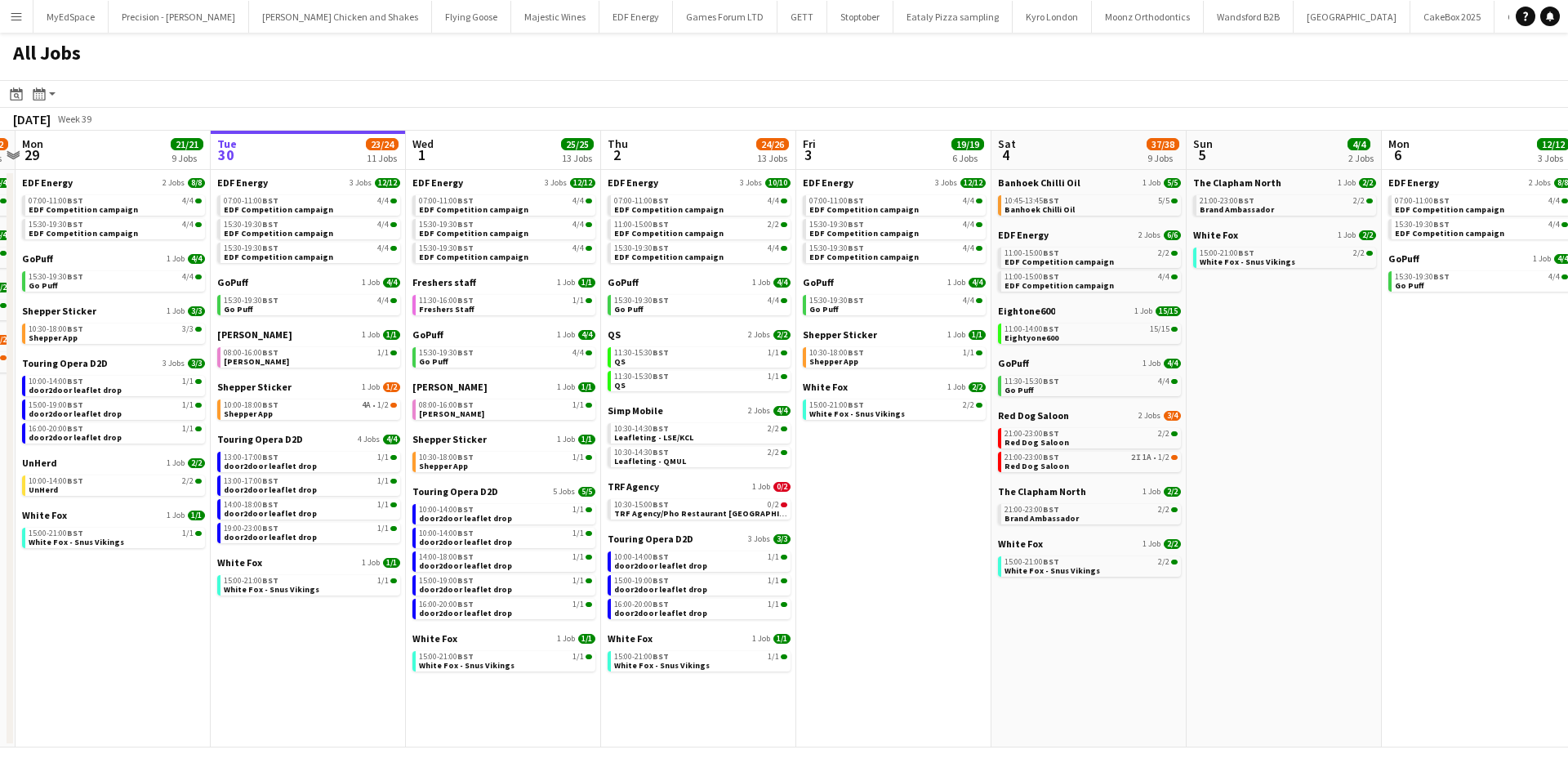
scroll to position [0, 339]
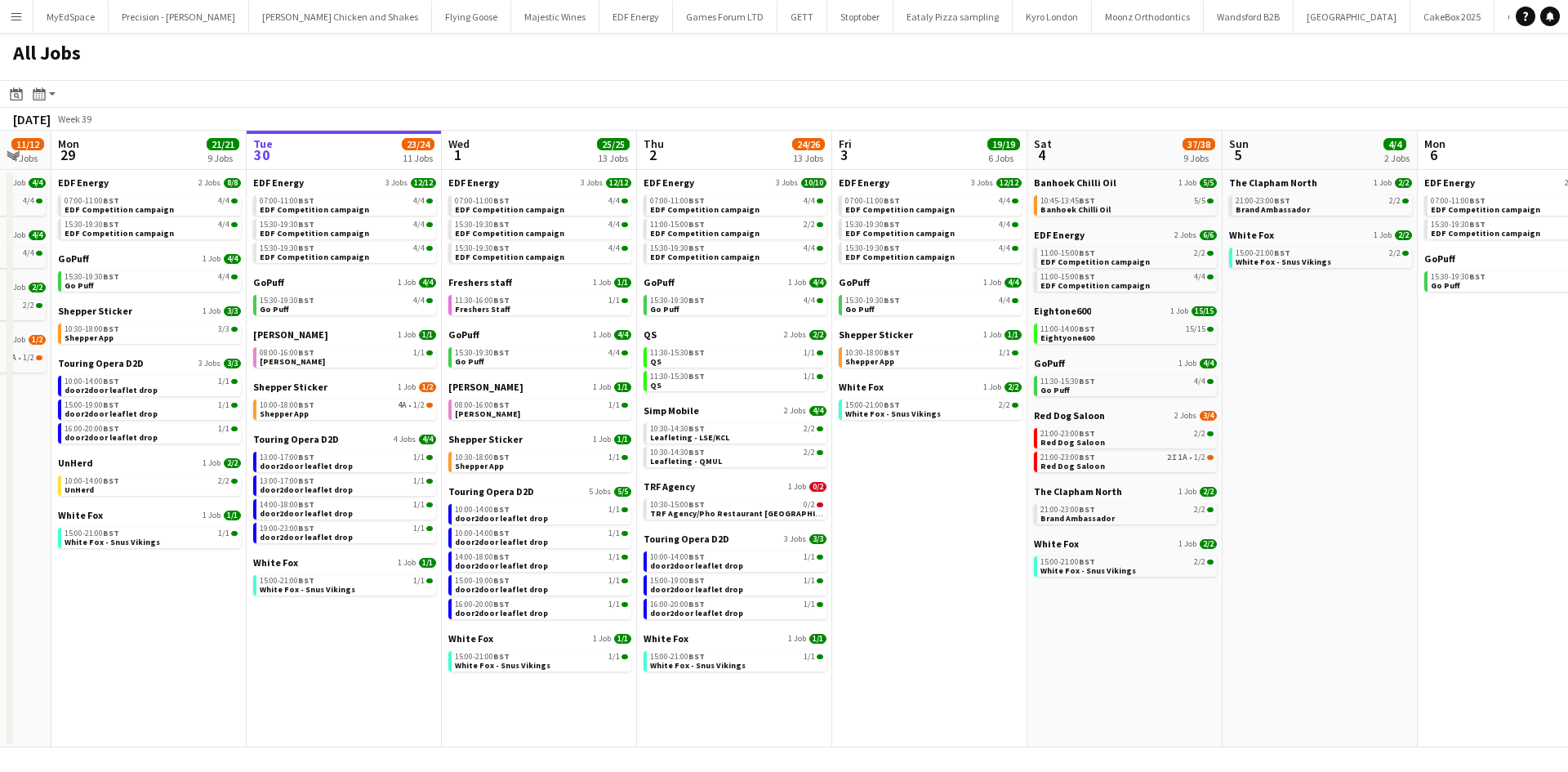
drag, startPoint x: 1218, startPoint y: 444, endPoint x: 1265, endPoint y: 438, distance: 47.4
click at [1265, 438] on app-calendar-viewport "Sat 27 25/29 9 Jobs Sun 28 11/12 4 Jobs Mon 29 21/21 9 Jobs Tue 30 23/24 11 Job…" at bounding box center [784, 439] width 1568 height 617
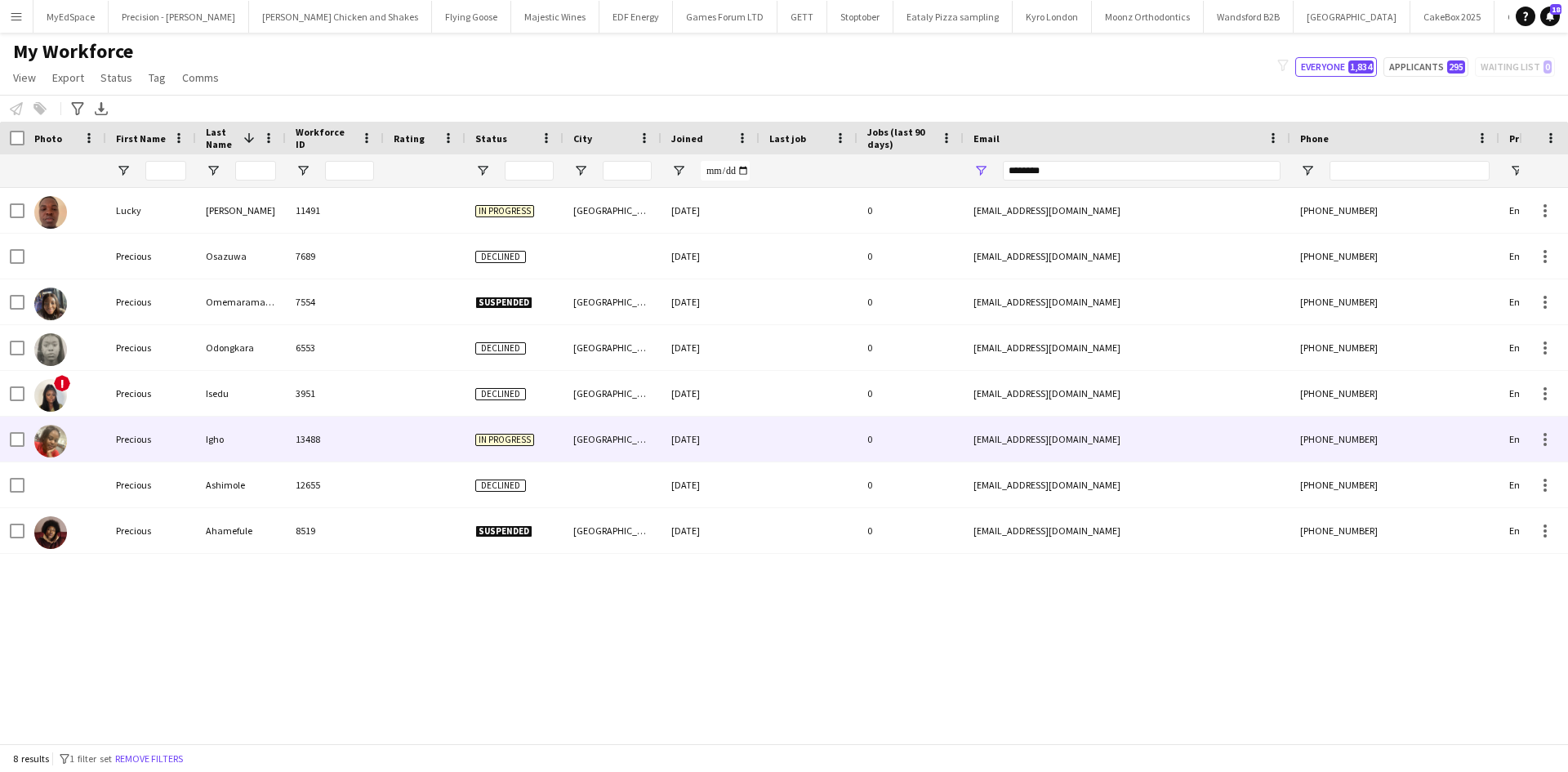
click at [595, 448] on div "[GEOGRAPHIC_DATA]" at bounding box center [612, 439] width 98 height 45
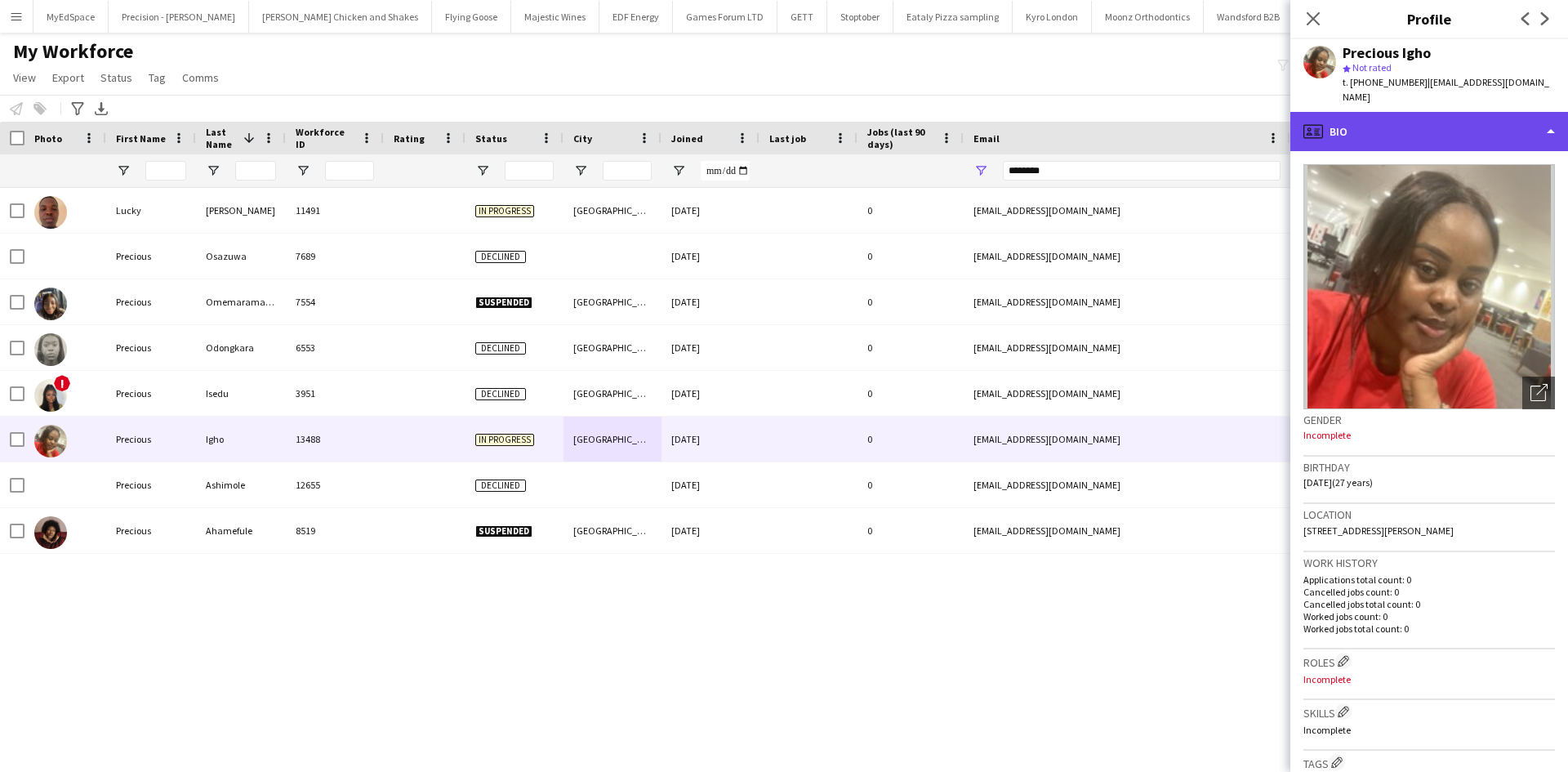
click at [1357, 115] on div "profile Bio" at bounding box center [1429, 131] width 278 height 39
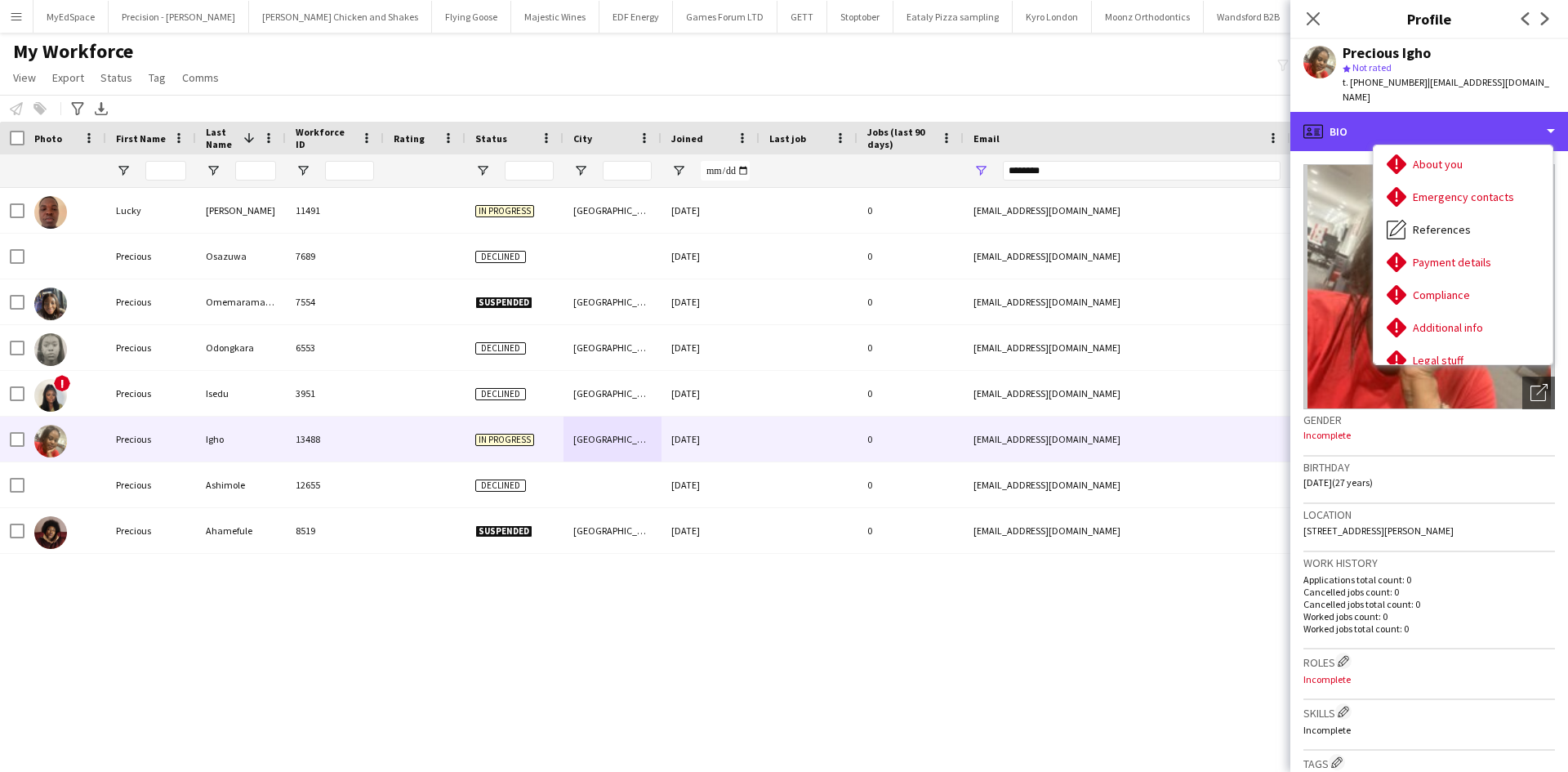
scroll to position [219, 0]
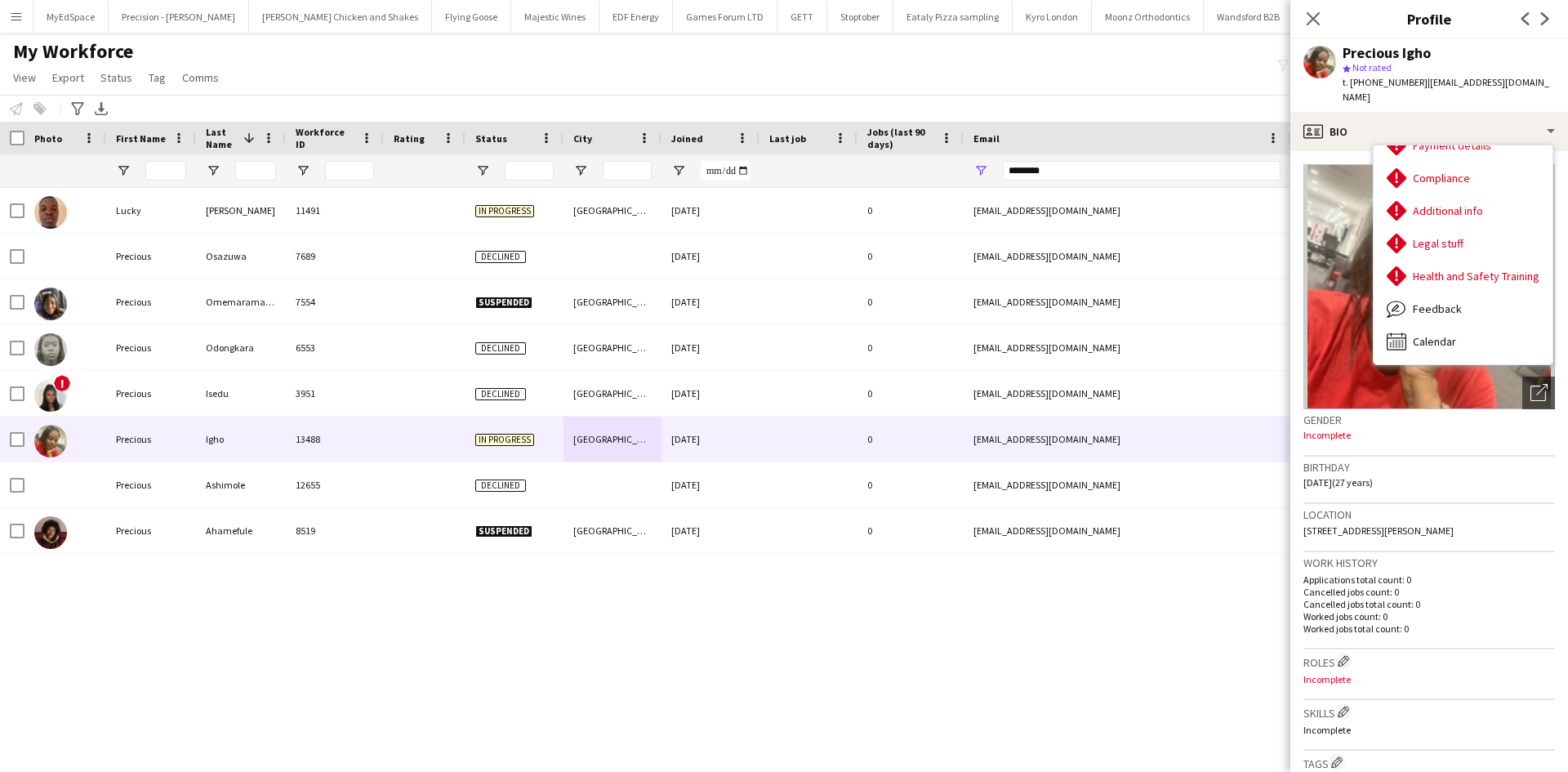
click at [904, 702] on div "Lucky [PERSON_NAME] 11491 In progress Manchester [DATE] 0 [EMAIL_ADDRESS][DOMAI…" at bounding box center [759, 459] width 1519 height 543
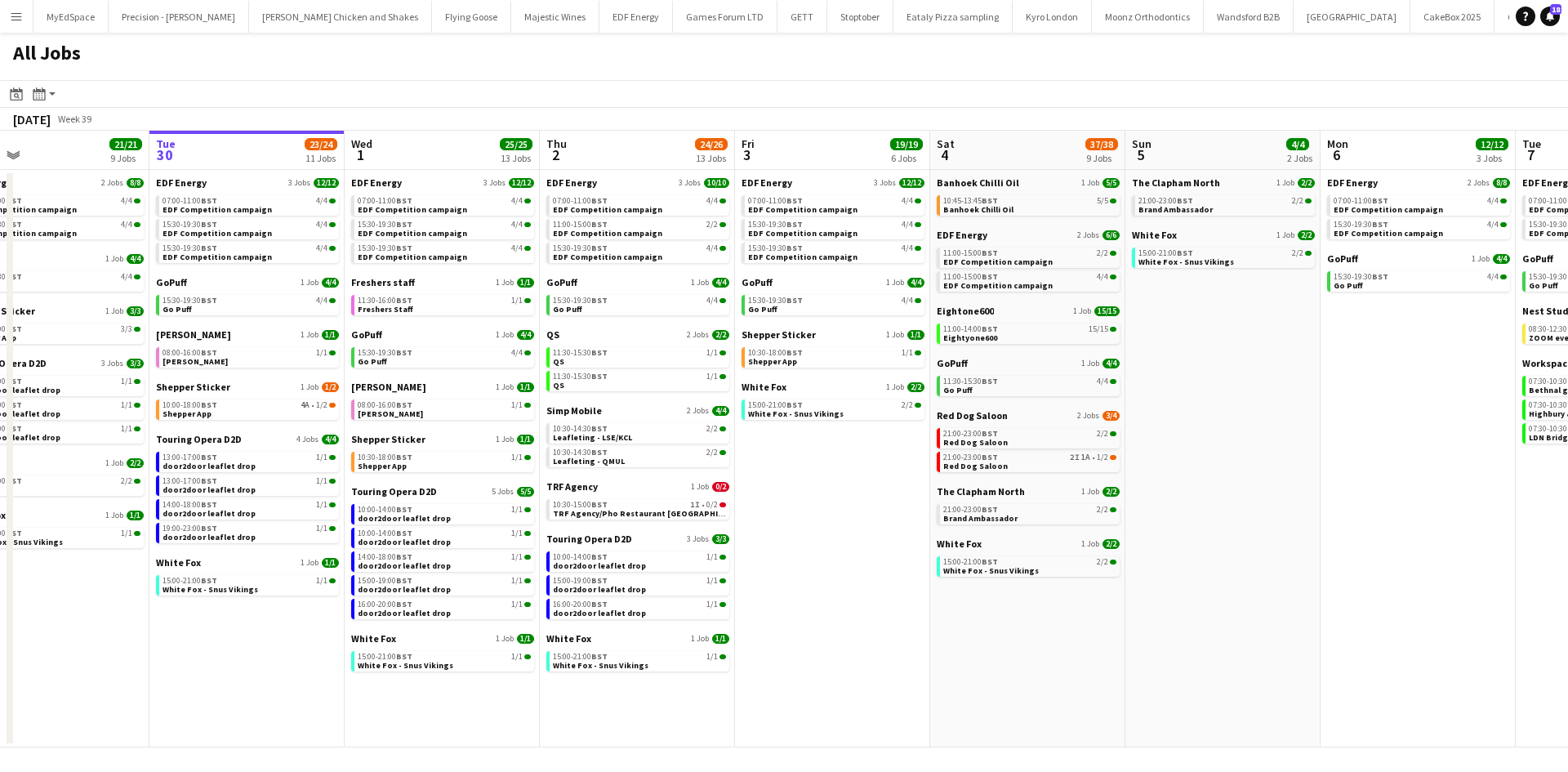
drag, startPoint x: 966, startPoint y: 568, endPoint x: 1225, endPoint y: 579, distance: 259.2
click at [1235, 579] on app-calendar-viewport "Sat 27 25/29 9 Jobs Sun 28 11/12 4 Jobs Mon 29 21/21 9 Jobs Tue 30 23/24 11 Job…" at bounding box center [784, 439] width 1568 height 617
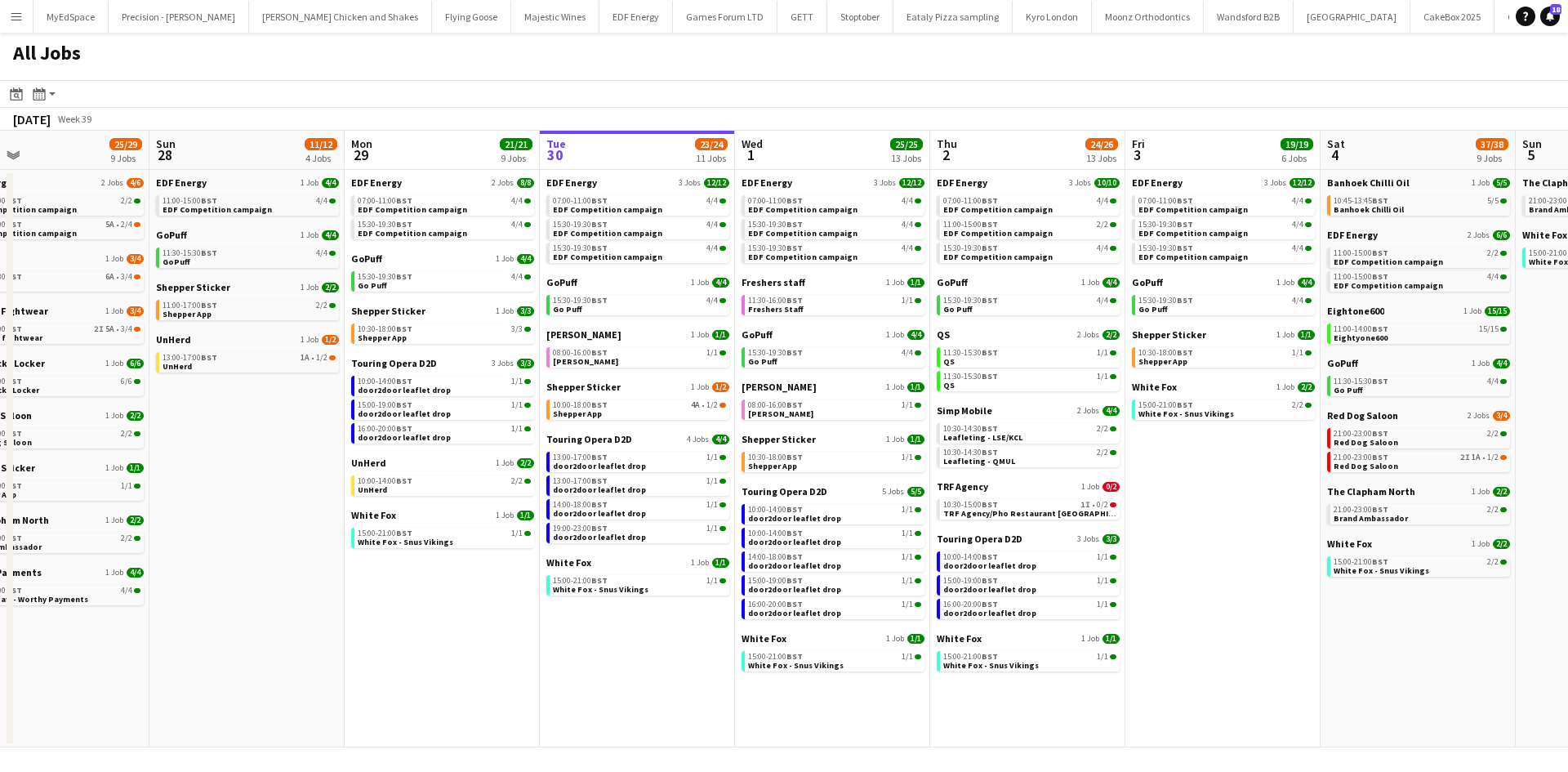
scroll to position [0, 439]
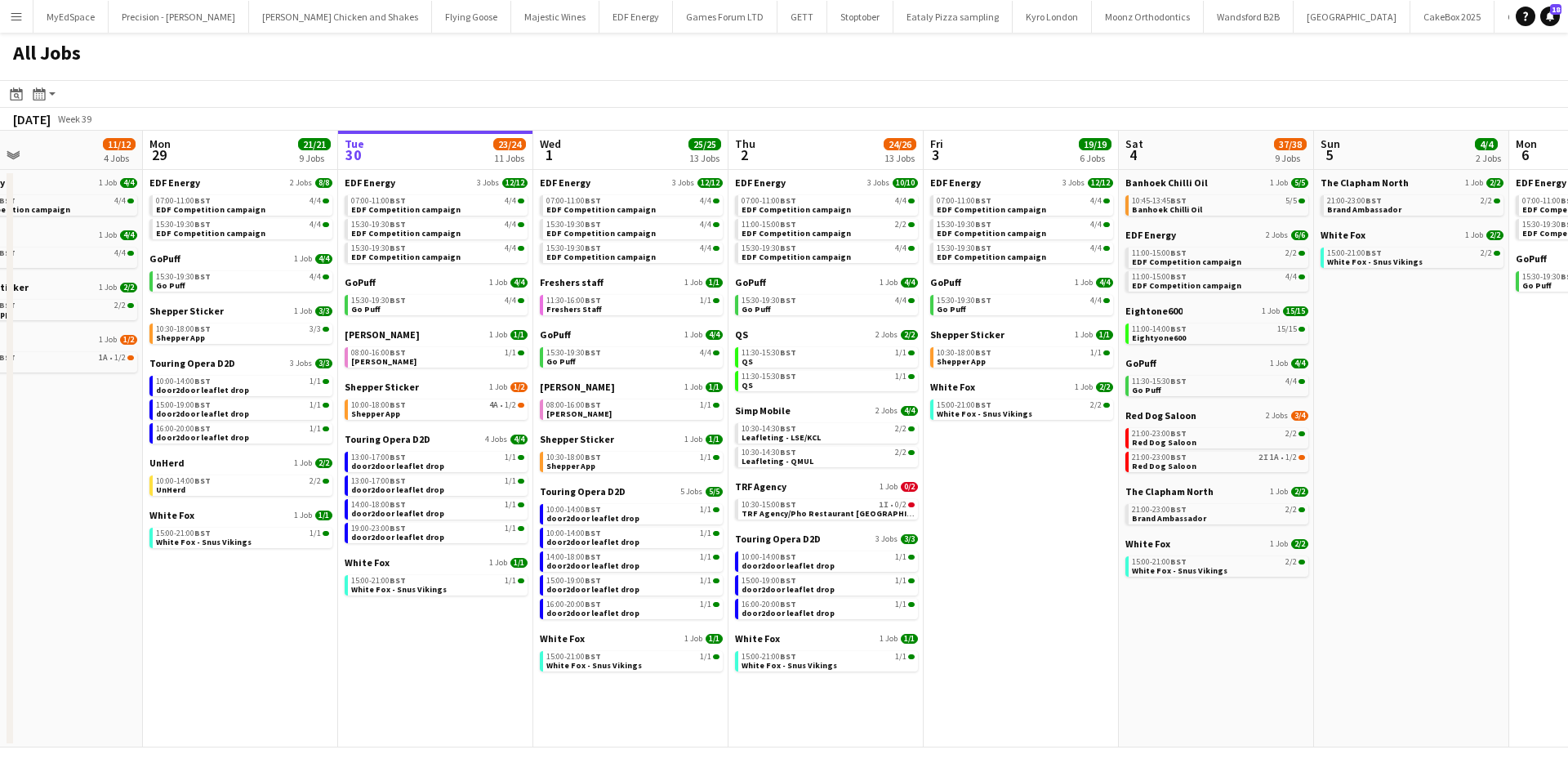
drag, startPoint x: 1300, startPoint y: 615, endPoint x: 1078, endPoint y: 624, distance: 222.2
click at [1078, 624] on app-calendar-viewport "Thu 25 37/37 12 Jobs Fri 26 24/24 8 Jobs Sat 27 25/29 9 Jobs Sun 28 11/12 4 Job…" at bounding box center [784, 439] width 1568 height 617
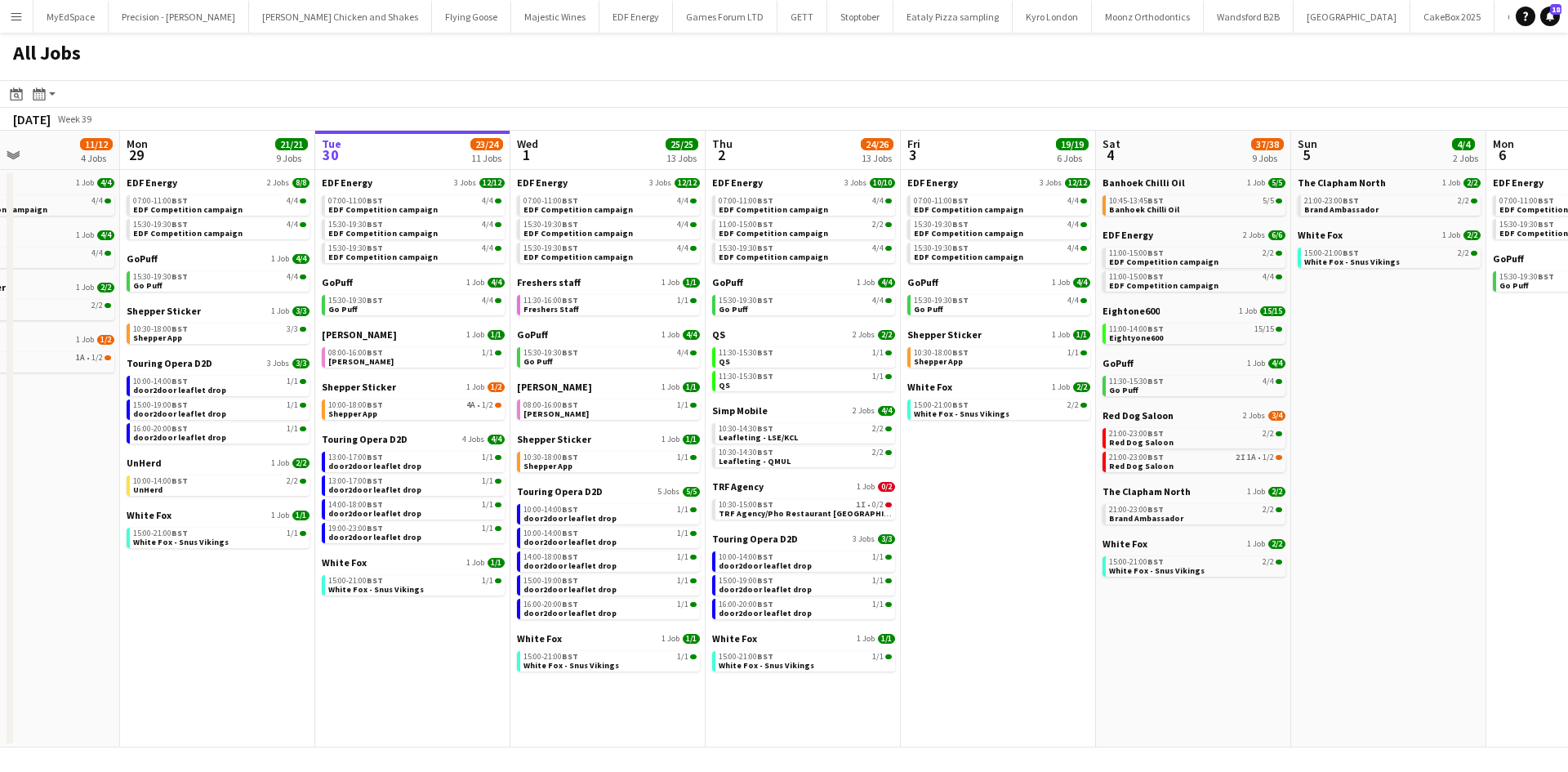
scroll to position [0, 751]
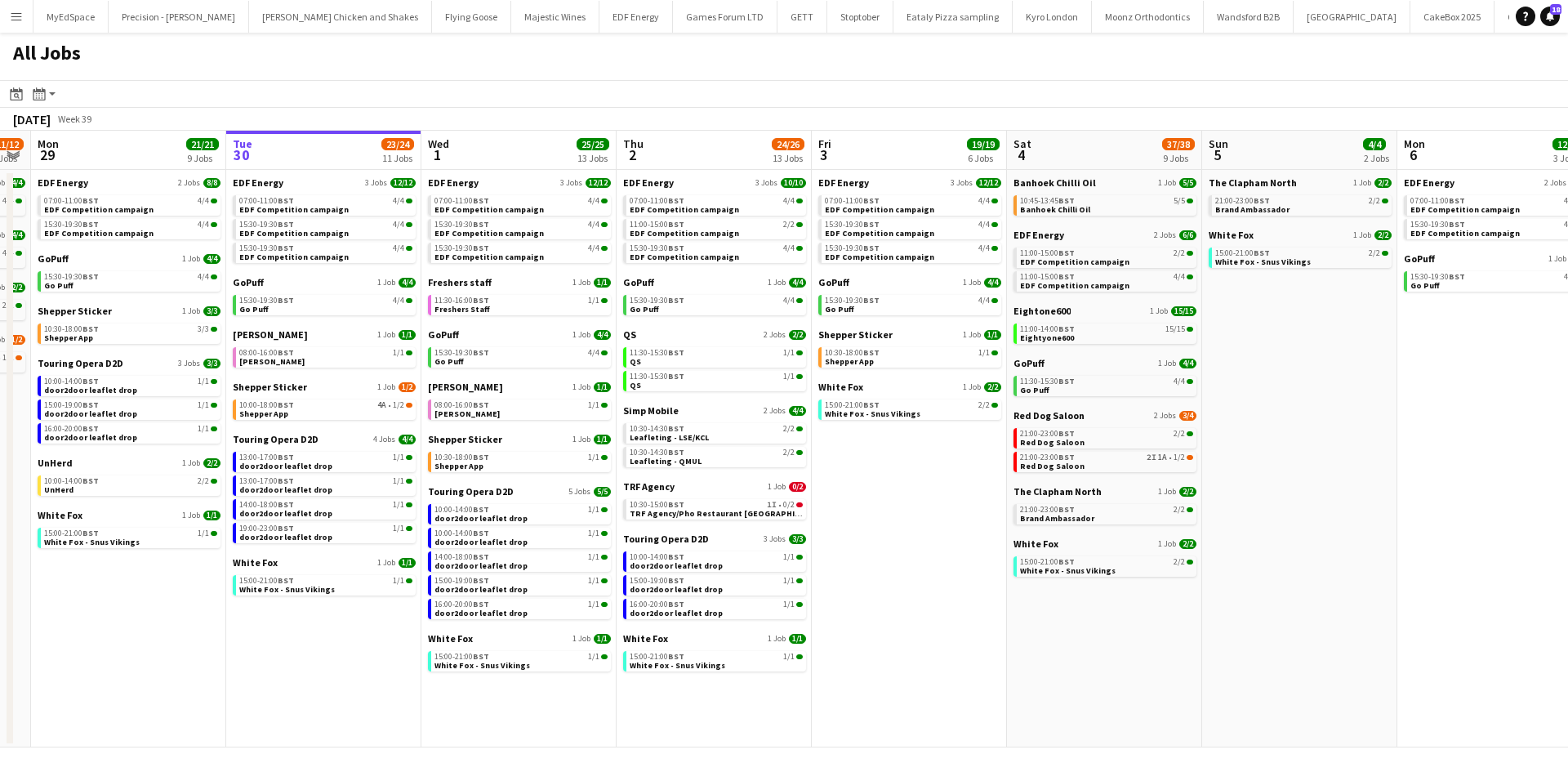
drag, startPoint x: 1289, startPoint y: 604, endPoint x: 1275, endPoint y: 605, distance: 14.0
click at [1275, 605] on app-calendar-viewport "Thu 25 37/37 12 Jobs Fri 26 24/24 8 Jobs Sat 27 25/29 9 Jobs Sun 28 11/12 4 Job…" at bounding box center [784, 439] width 1568 height 617
drag, startPoint x: 669, startPoint y: 366, endPoint x: 683, endPoint y: 524, distance: 158.6
click at [669, 366] on app-brief-job-card "11:30-15:30 BST 1/1 QS" at bounding box center [714, 357] width 183 height 20
click at [681, 355] on span "BST" at bounding box center [675, 352] width 17 height 10
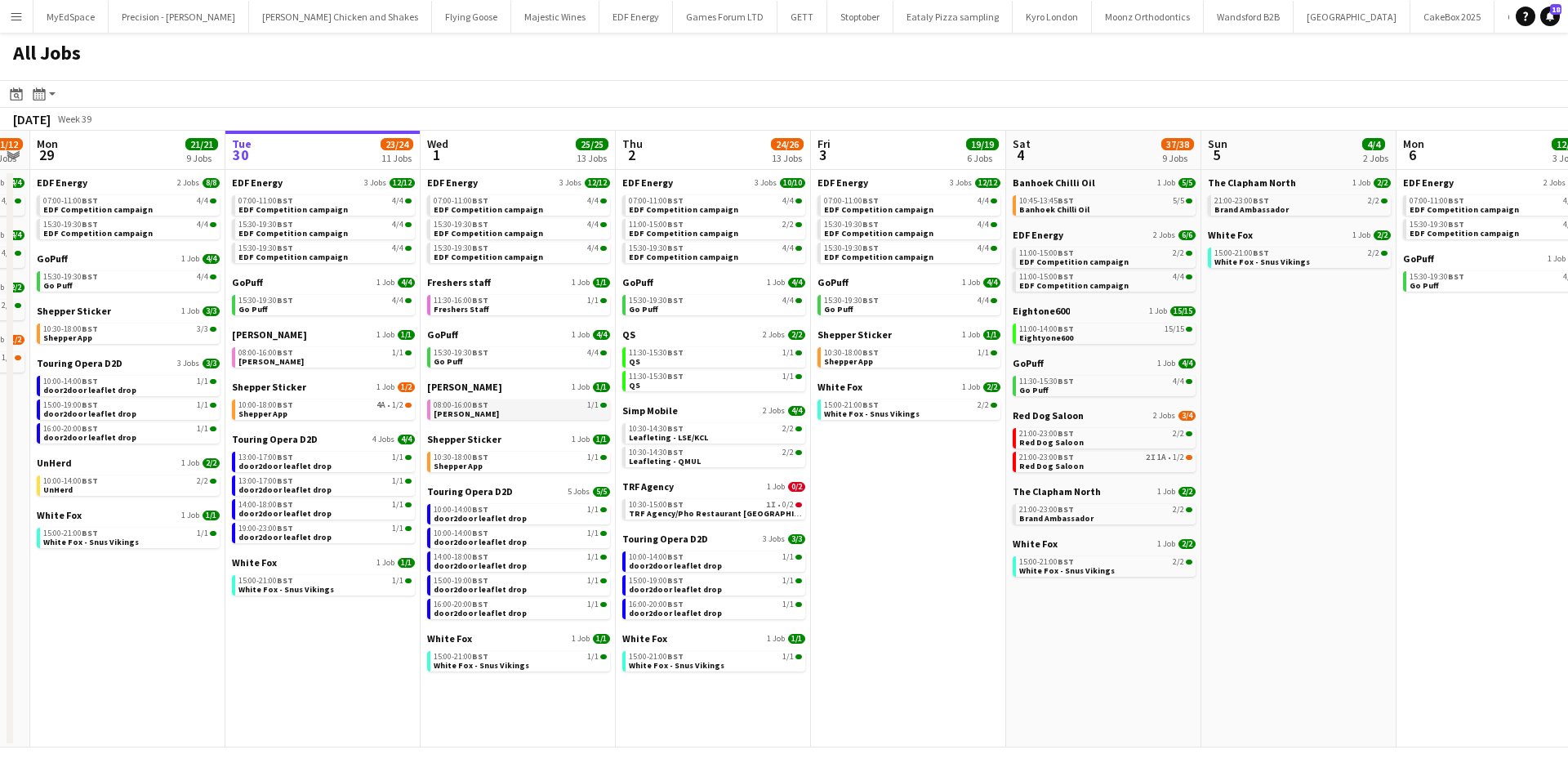
click at [489, 400] on link "08:00-16:00 BST 1/1 [PERSON_NAME]" at bounding box center [519, 408] width 173 height 18
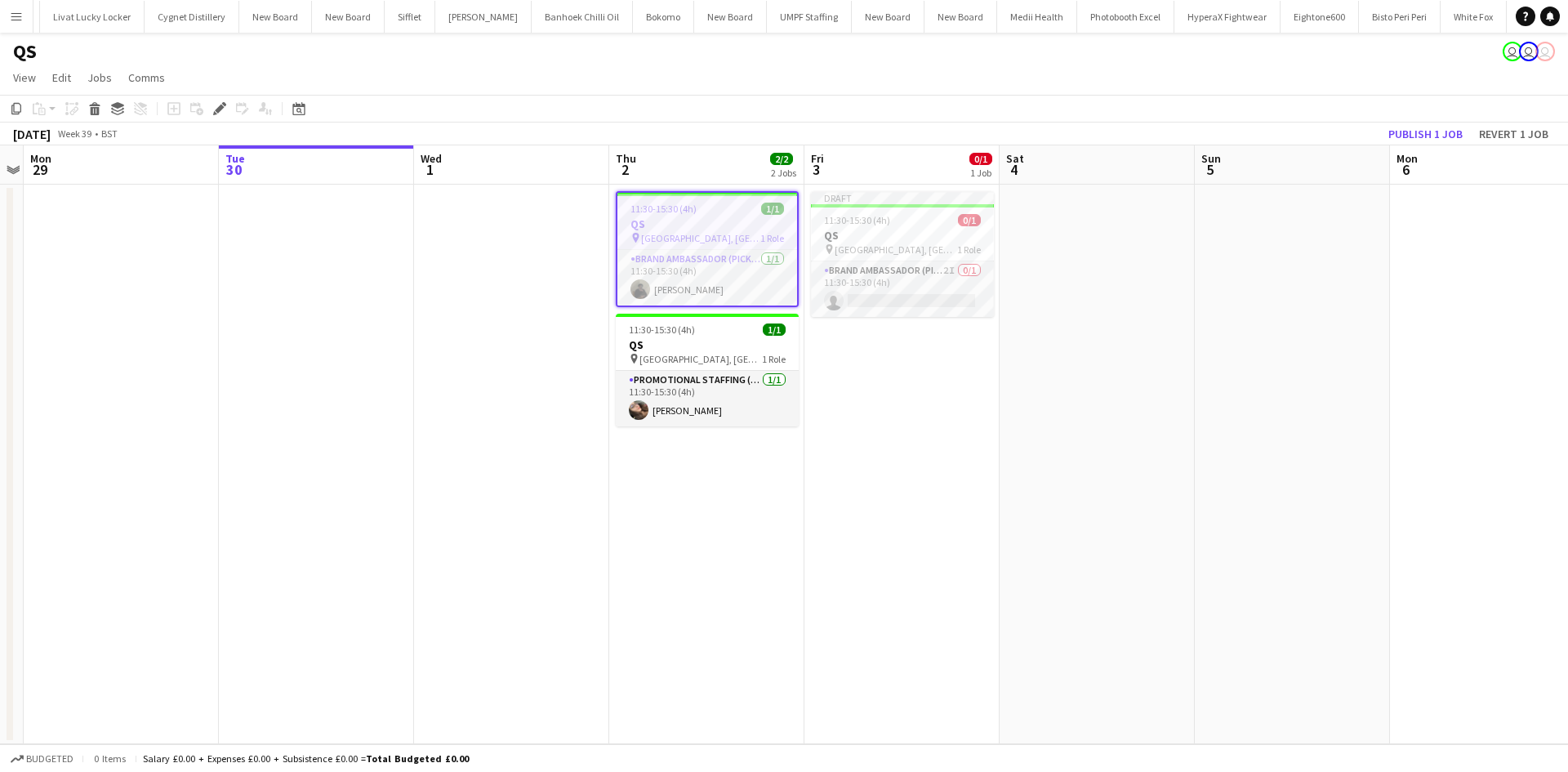
scroll to position [0, 4560]
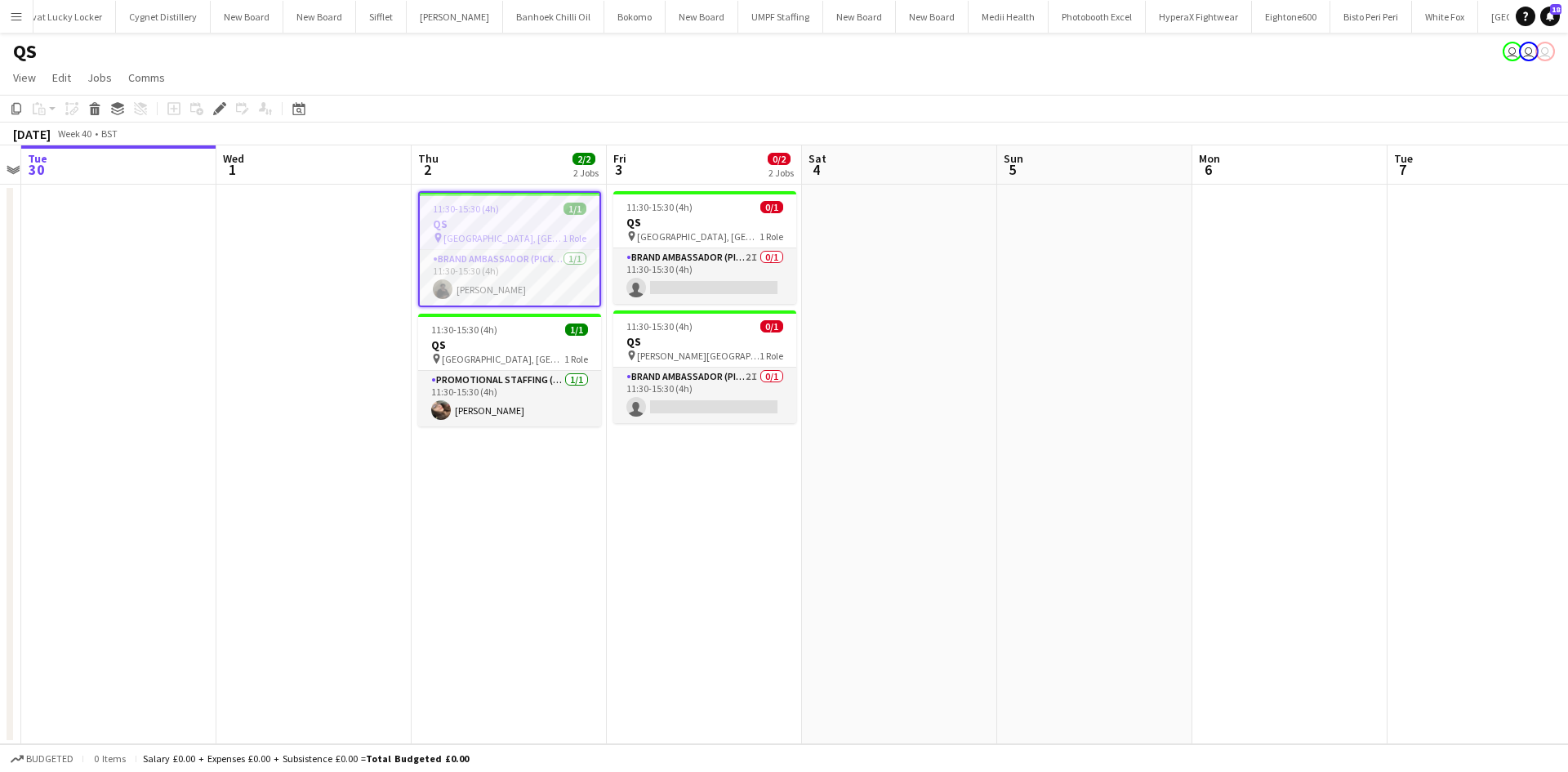
drag, startPoint x: 1364, startPoint y: 366, endPoint x: 1206, endPoint y: 344, distance: 159.5
click at [1199, 344] on app-calendar-viewport "Fri 26 Sat 27 Sun 28 Mon 29 Tue 30 Wed 1 Thu 2 2/2 2 Jobs Fri 3 0/2 2 Jobs Sat …" at bounding box center [784, 444] width 1568 height 598
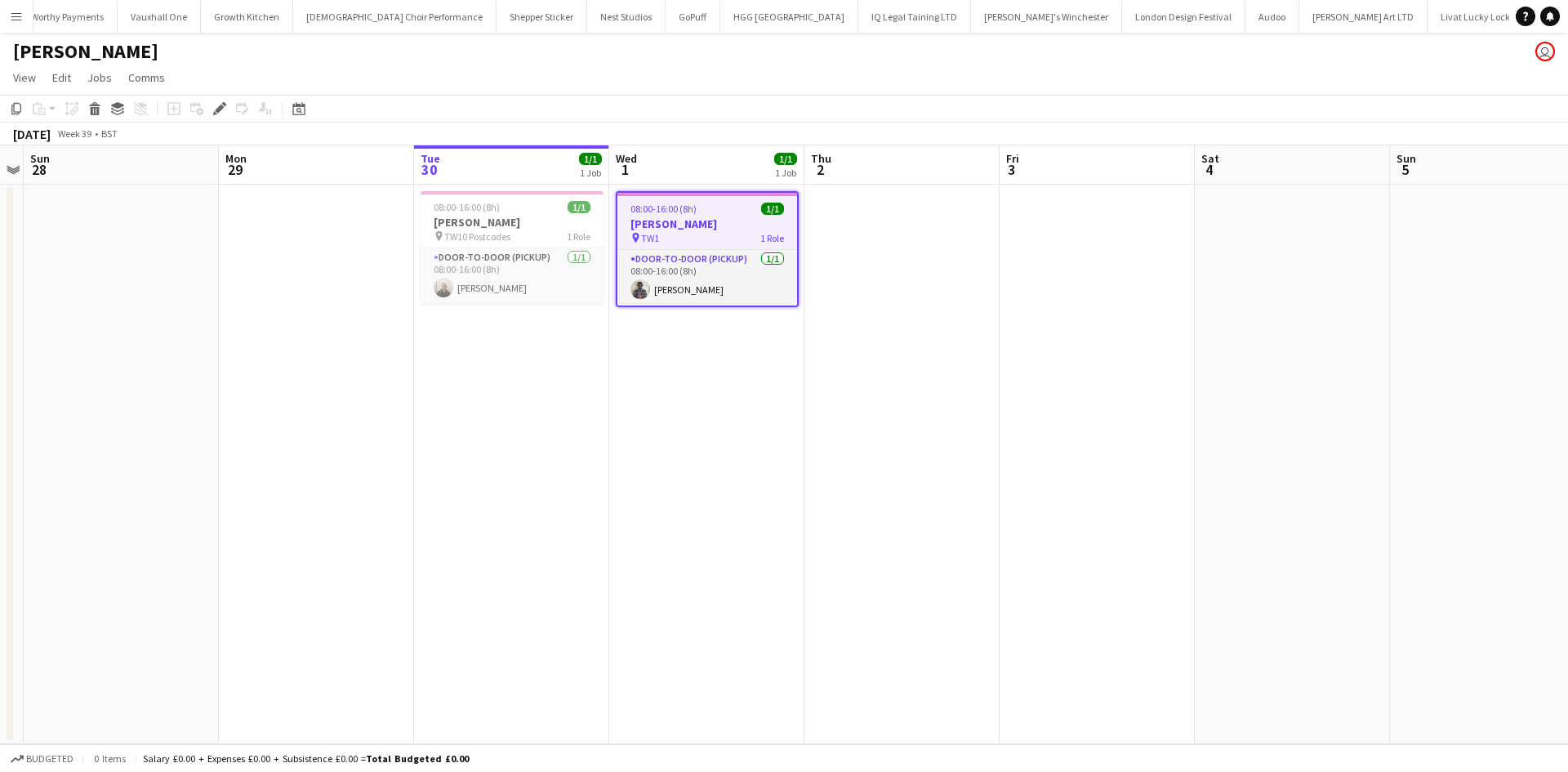
scroll to position [0, 3145]
click at [216, 112] on icon at bounding box center [220, 109] width 9 height 9
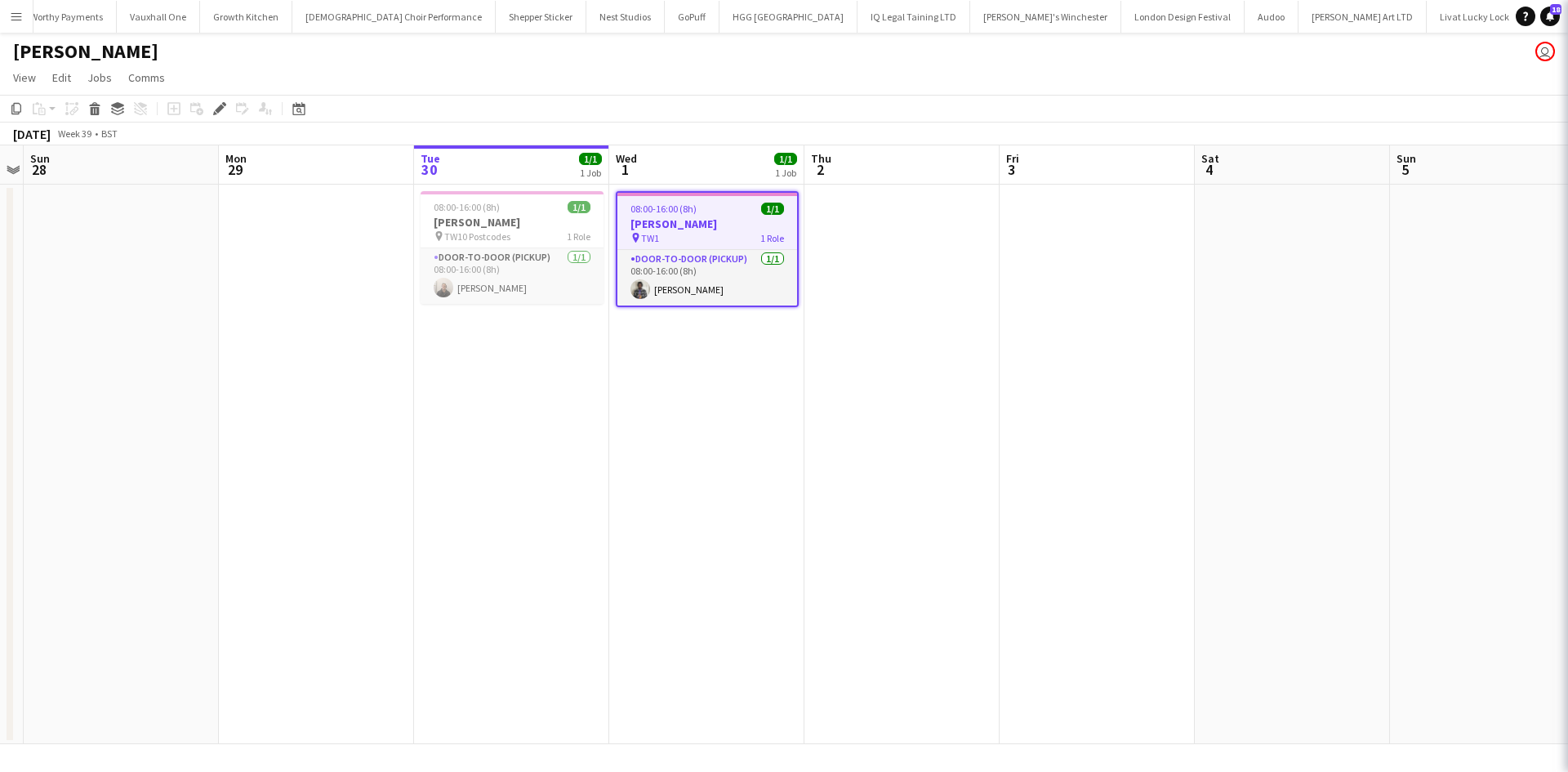
type input "**********"
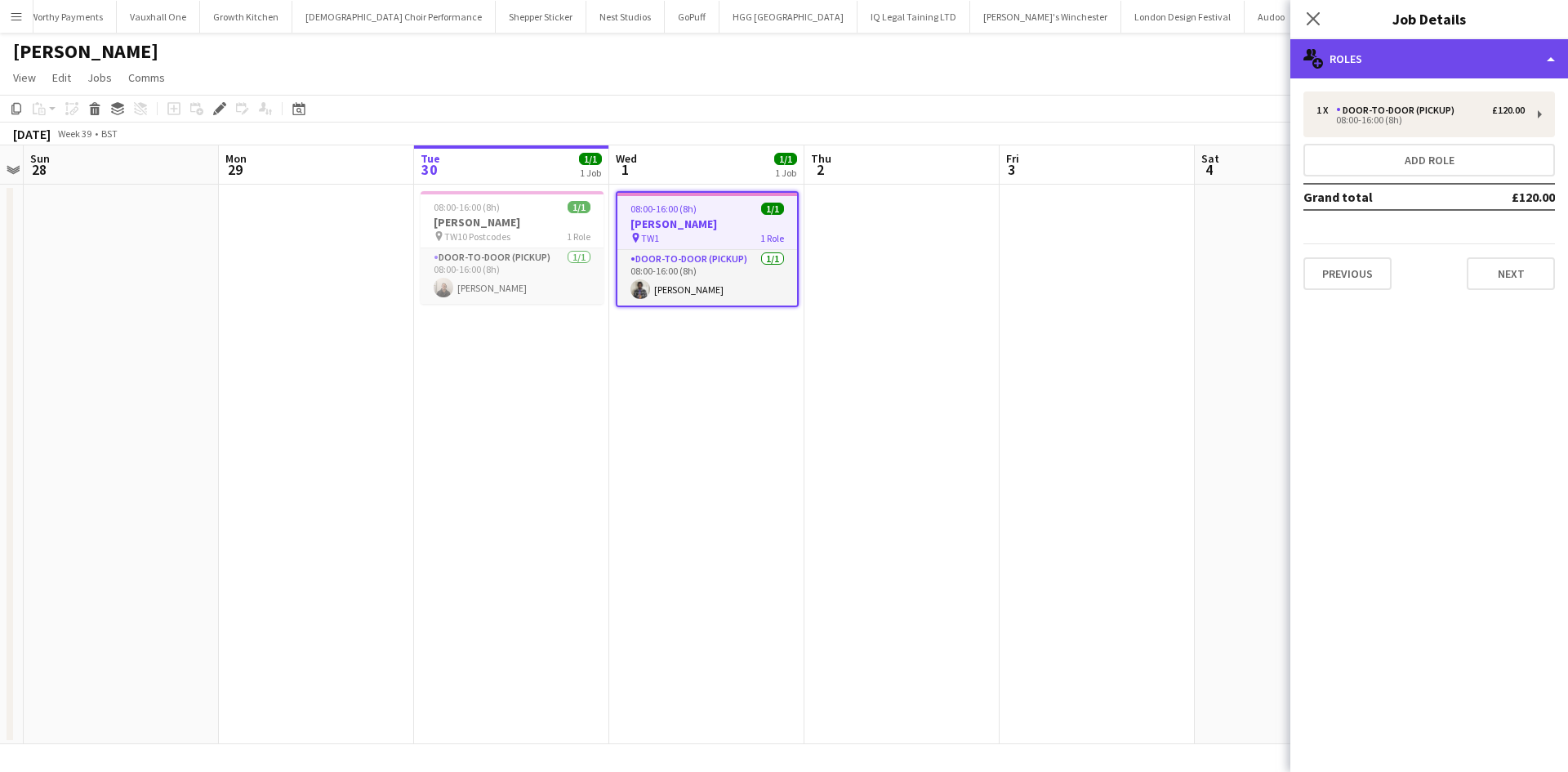
click at [1438, 47] on div "multiple-users-add Roles" at bounding box center [1429, 58] width 278 height 39
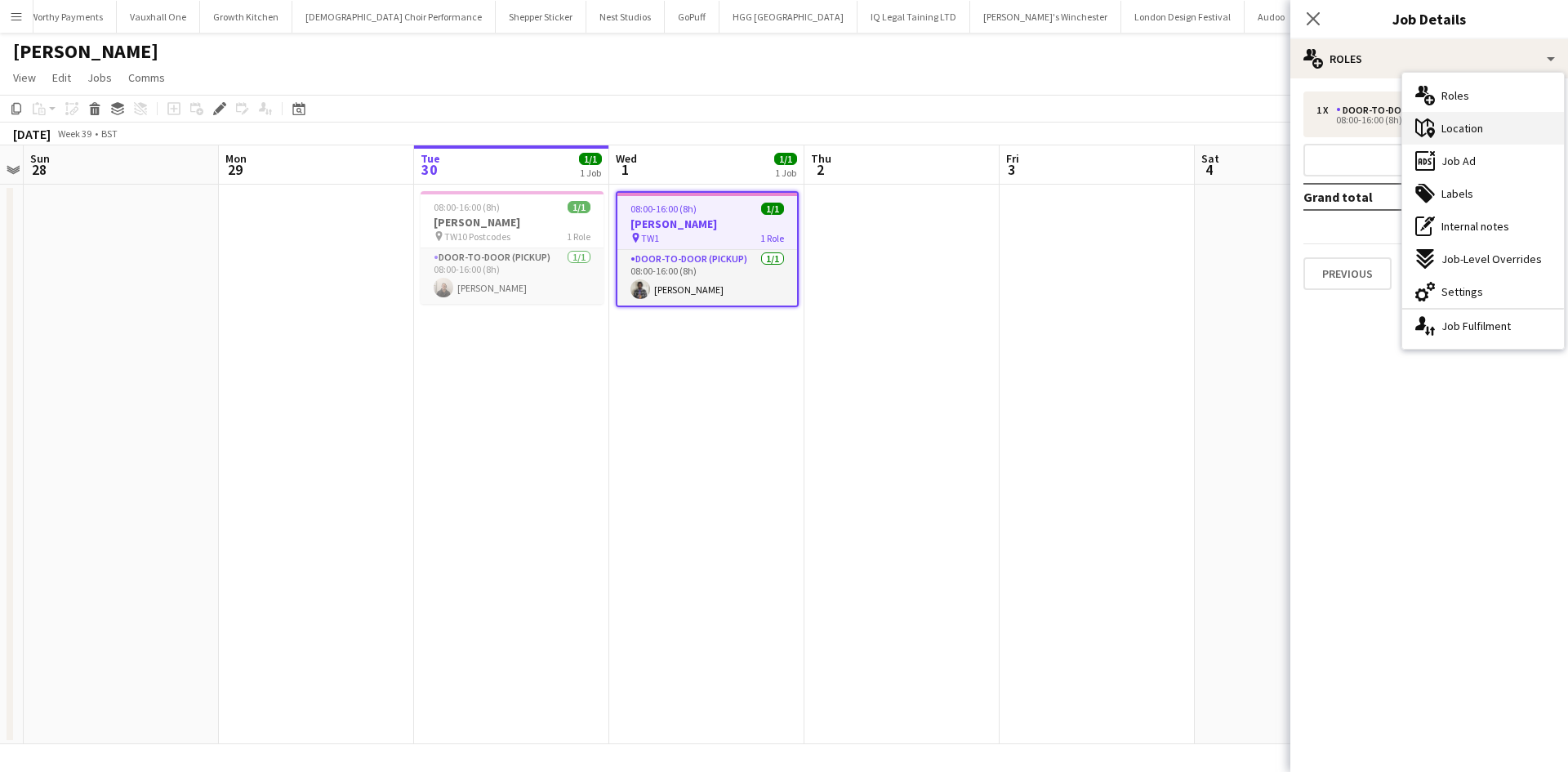
click at [1477, 130] on span "Location" at bounding box center [1462, 128] width 42 height 15
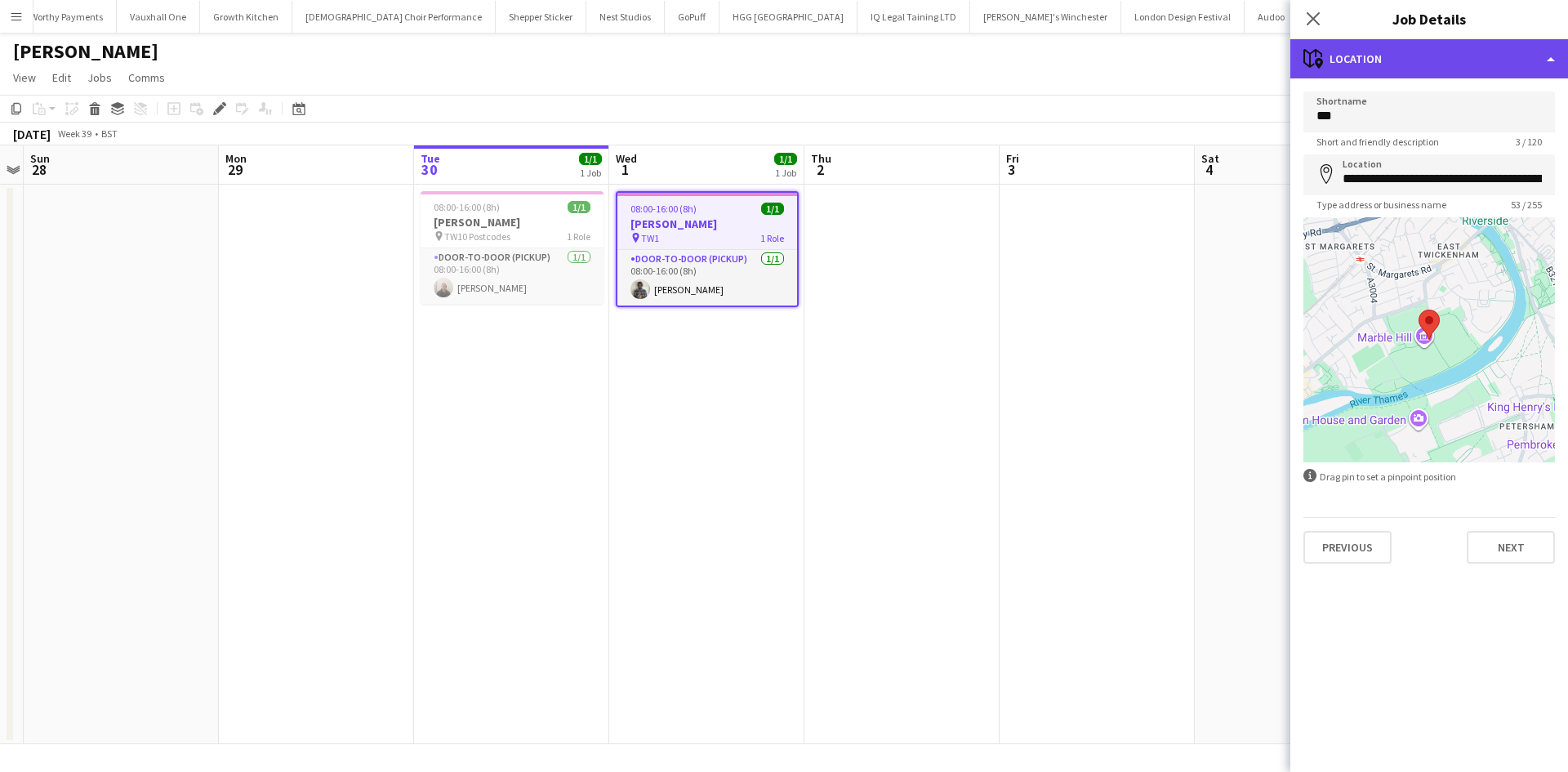
click at [1444, 57] on div "maps-pin-1 Location" at bounding box center [1429, 58] width 278 height 39
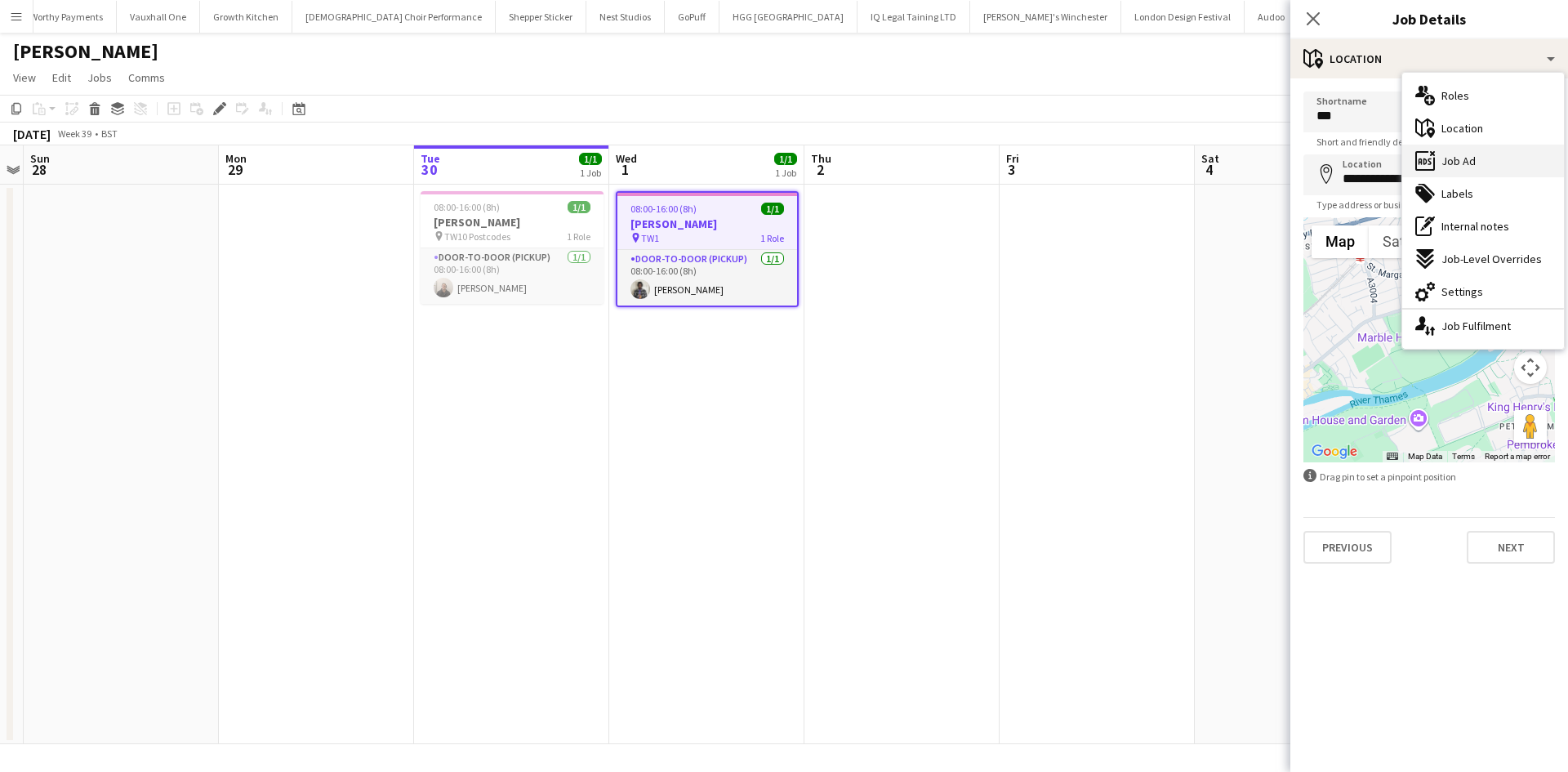
click at [1478, 161] on div "ads-window Job Ad" at bounding box center [1482, 160] width 162 height 32
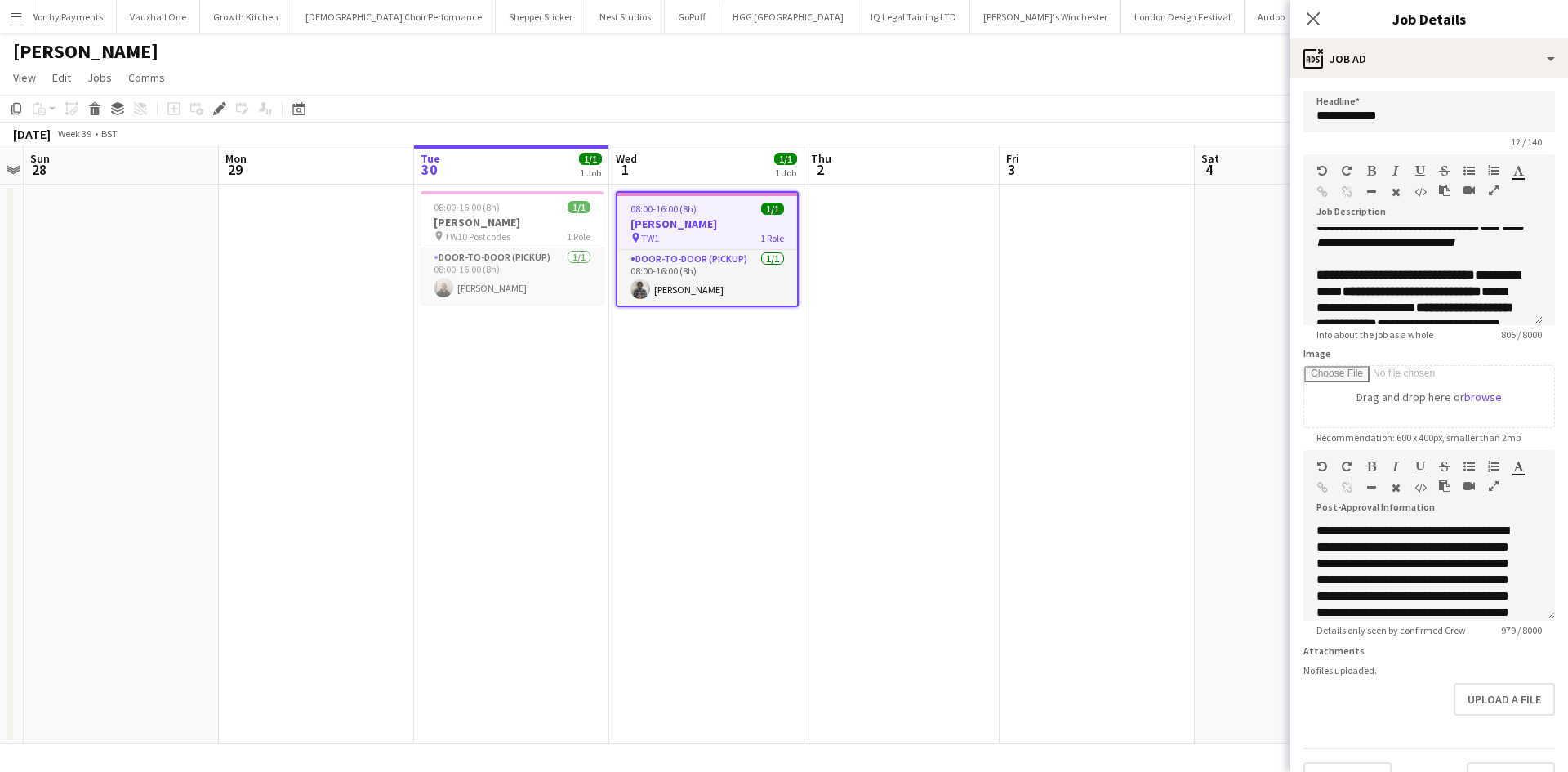
scroll to position [81, 0]
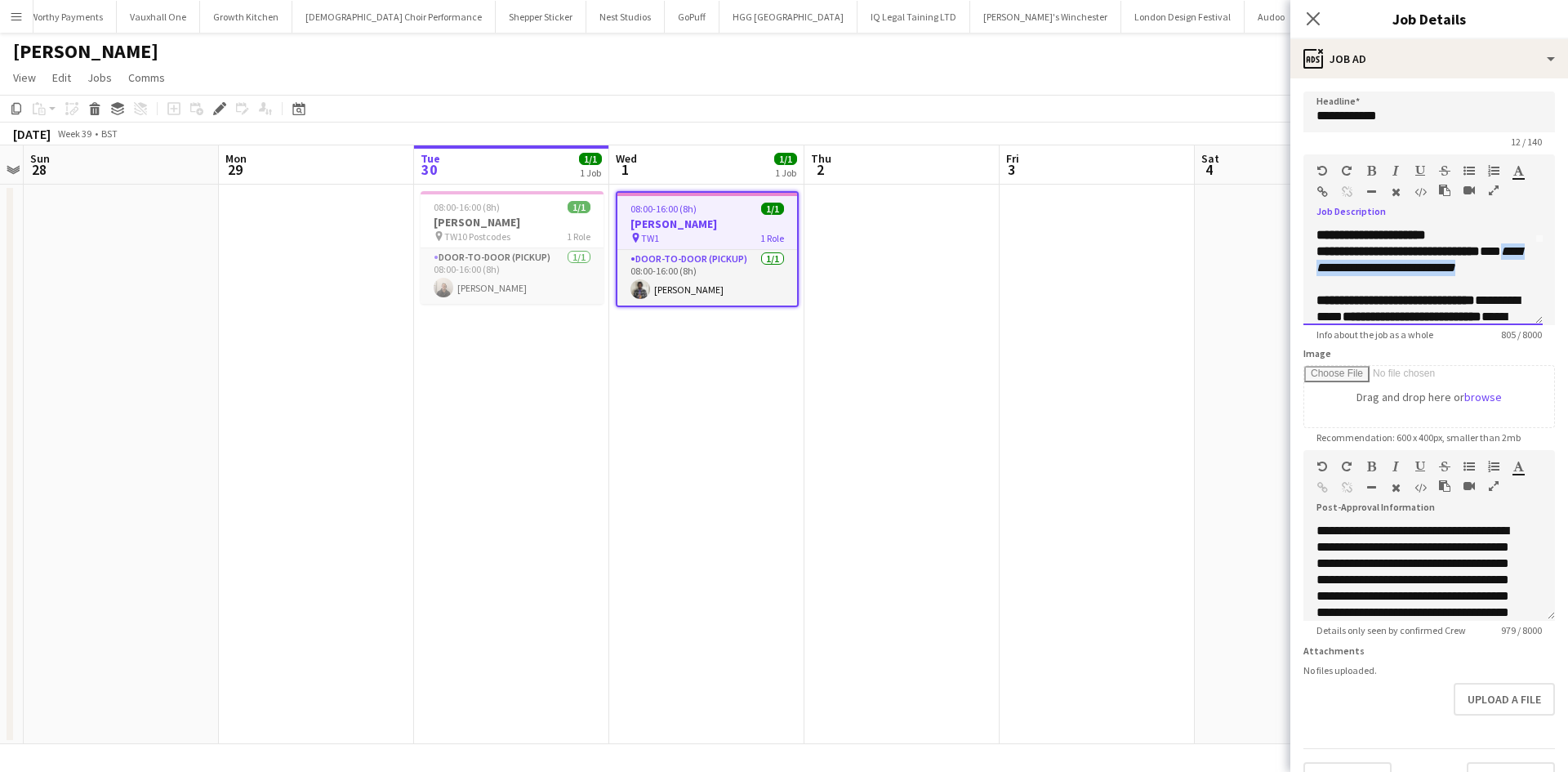
drag, startPoint x: 1331, startPoint y: 285, endPoint x: 1520, endPoint y: 285, distance: 189.0
click at [1520, 285] on div "**********" at bounding box center [1422, 276] width 239 height 98
copy em "**********"
click at [715, 439] on app-date-cell "08:00-16:00 (8h) 1/1 Knight Frank pin TW1 1 Role Door-to-Door (Pickup) 1/1 08:0…" at bounding box center [706, 464] width 195 height 560
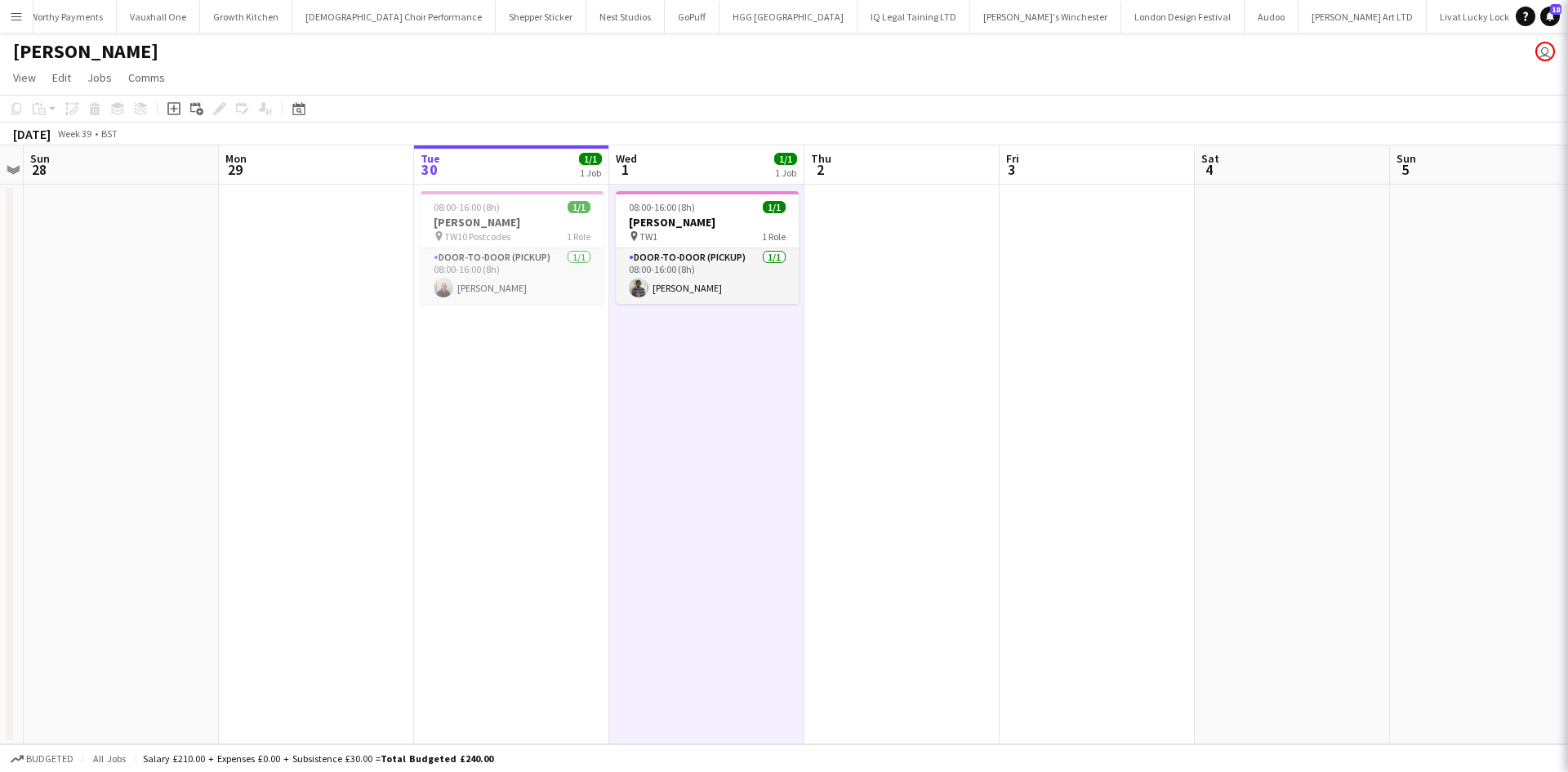
scroll to position [0, 561]
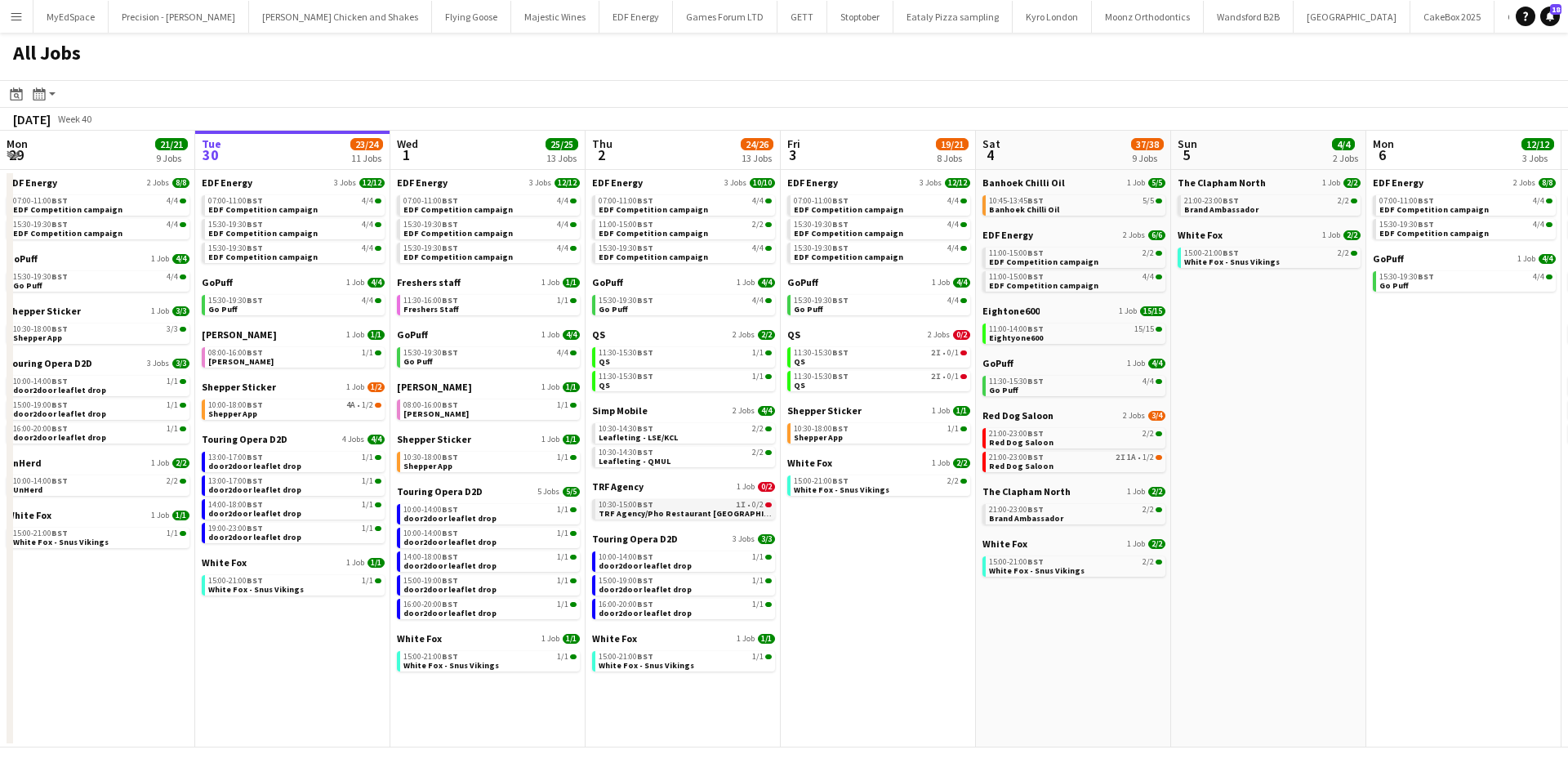
click at [625, 505] on span "10:30-15:00 BST" at bounding box center [625, 504] width 54 height 8
click at [1143, 465] on link "21:00-23:00 BST 2I 1A • 1/2 Red Dog Saloon" at bounding box center [1075, 461] width 173 height 18
click at [896, 609] on app-calendar-viewport "Sat 27 25/29 9 Jobs Sun 28 11/12 4 Jobs Mon 29 21/21 9 Jobs Tue 30 23/24 11 Job…" at bounding box center [784, 439] width 1568 height 617
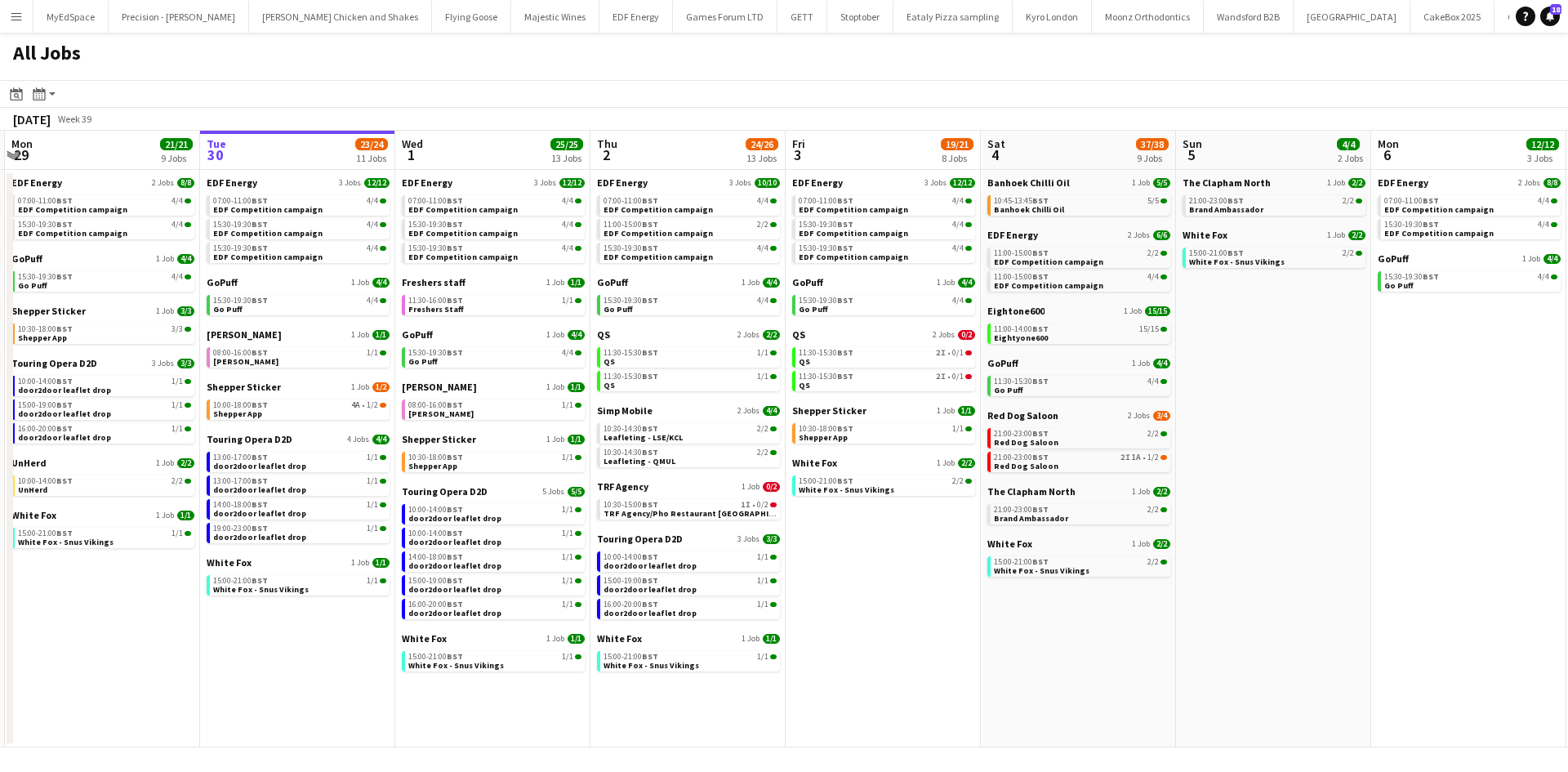
drag, startPoint x: 996, startPoint y: 655, endPoint x: 1114, endPoint y: 645, distance: 118.4
click at [1120, 651] on app-calendar-viewport "Sat 27 25/29 9 Jobs Sun 28 11/12 4 Jobs Mon 29 21/21 9 Jobs Tue 30 23/24 11 Job…" at bounding box center [784, 439] width 1568 height 617
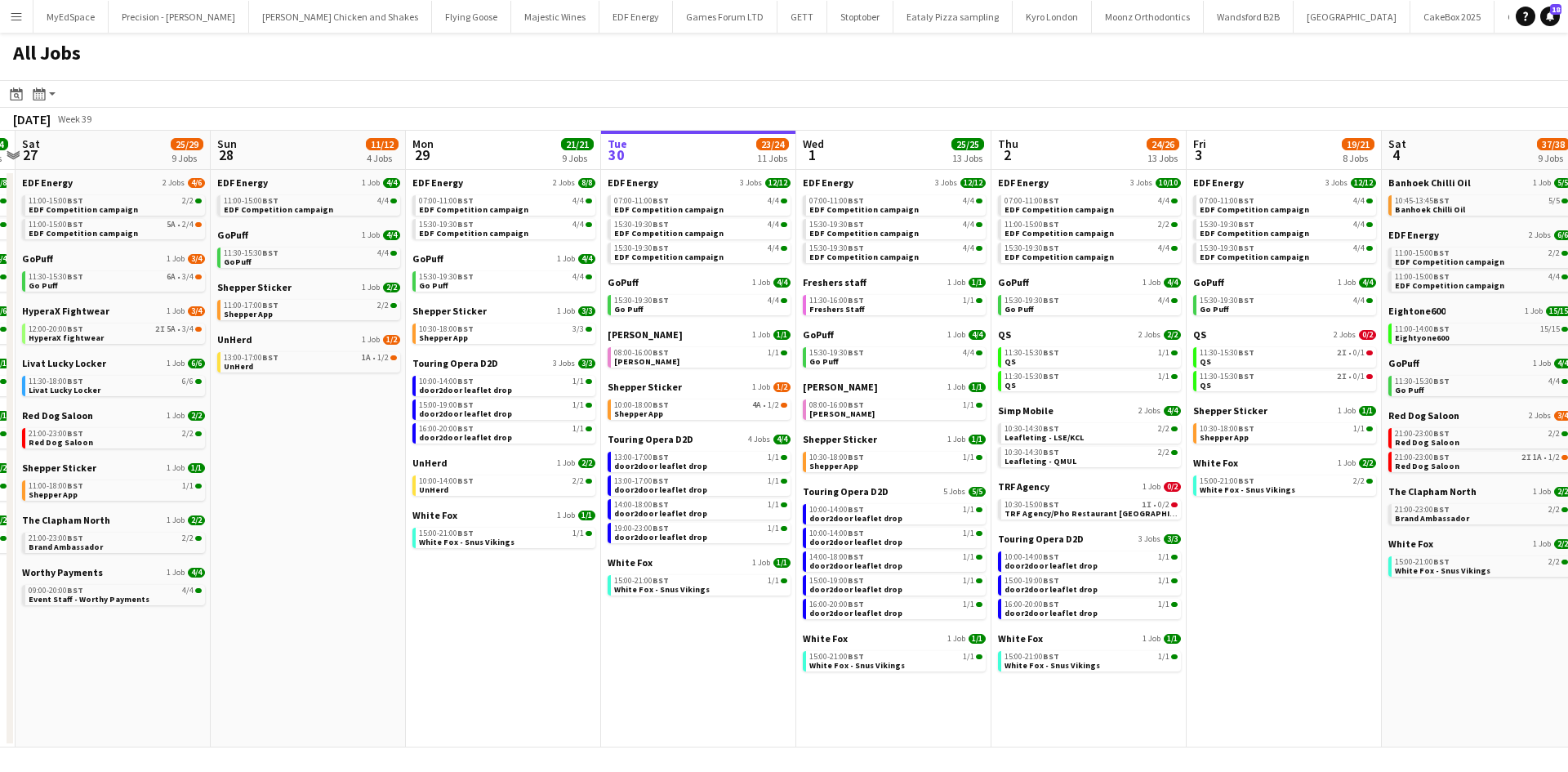
drag, startPoint x: 1096, startPoint y: 643, endPoint x: 1374, endPoint y: 629, distance: 278.4
click at [1374, 629] on app-calendar-viewport "Thu 25 37/37 12 Jobs Fri 26 24/24 8 Jobs Sat 27 25/29 9 Jobs Sun 28 11/12 4 Job…" at bounding box center [784, 439] width 1568 height 617
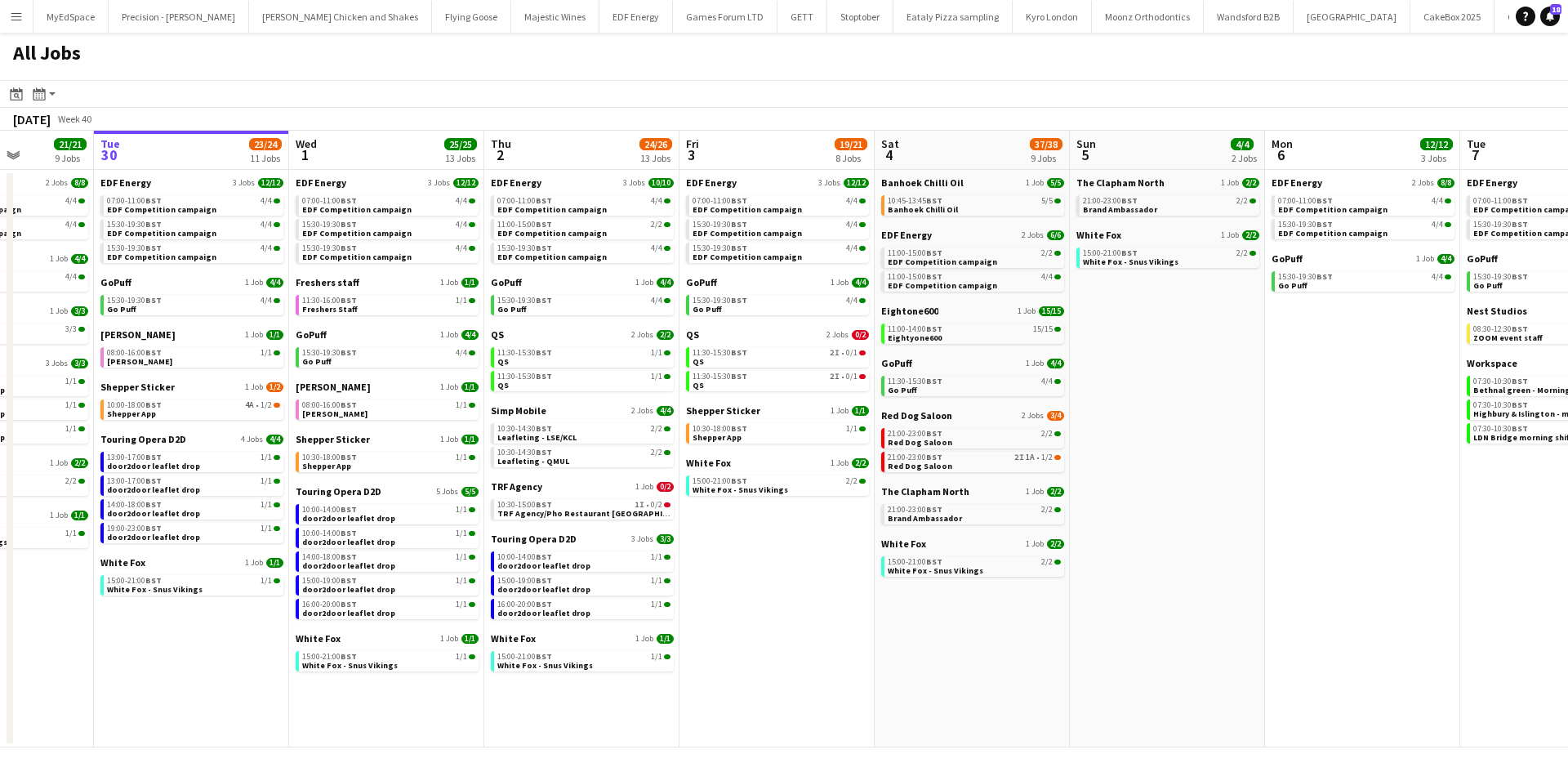
drag, startPoint x: 1249, startPoint y: 680, endPoint x: 790, endPoint y: 638, distance: 460.9
click at [790, 638] on app-calendar-viewport "Sat 27 25/29 9 Jobs Sun 28 11/12 4 Jobs Mon 29 21/21 9 Jobs Tue 30 23/24 11 Job…" at bounding box center [784, 439] width 1568 height 617
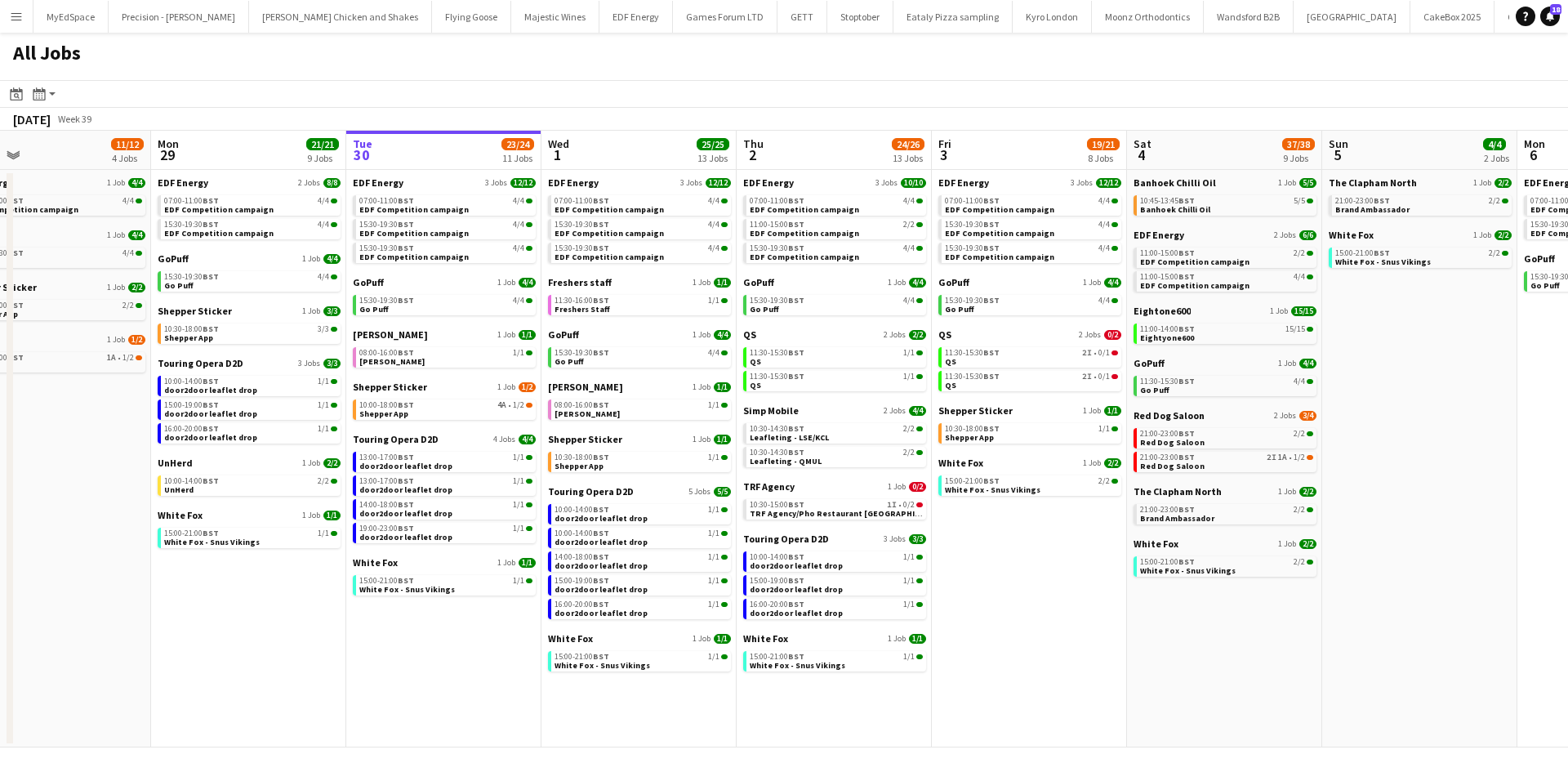
scroll to position [0, 407]
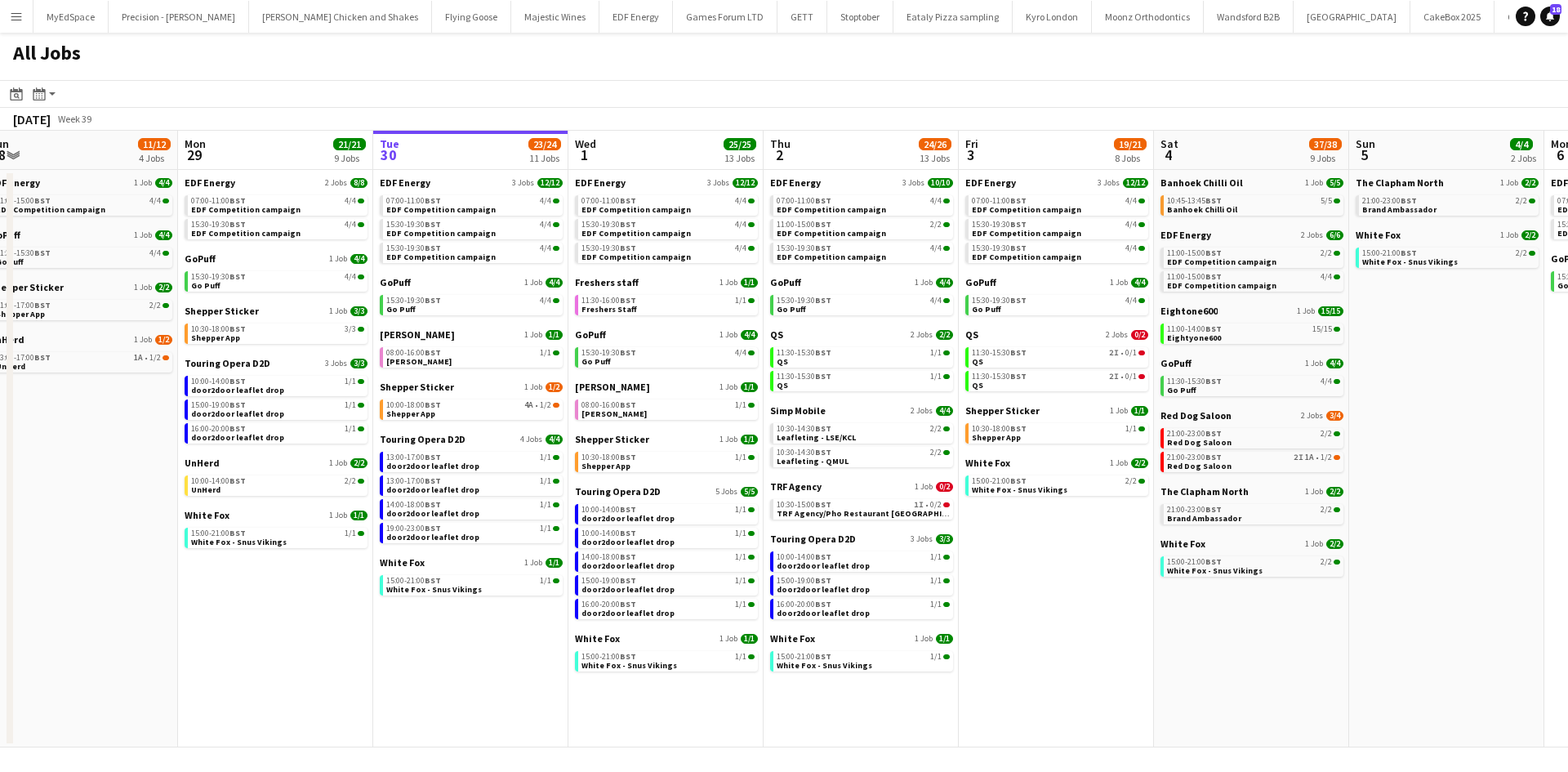
drag, startPoint x: 778, startPoint y: 602, endPoint x: 1059, endPoint y: 594, distance: 281.1
click at [1059, 594] on app-calendar-viewport "Fri 26 24/24 8 Jobs Sat 27 25/29 9 Jobs Sun 28 11/12 4 Jobs Mon 29 21/21 9 Jobs…" at bounding box center [784, 439] width 1568 height 617
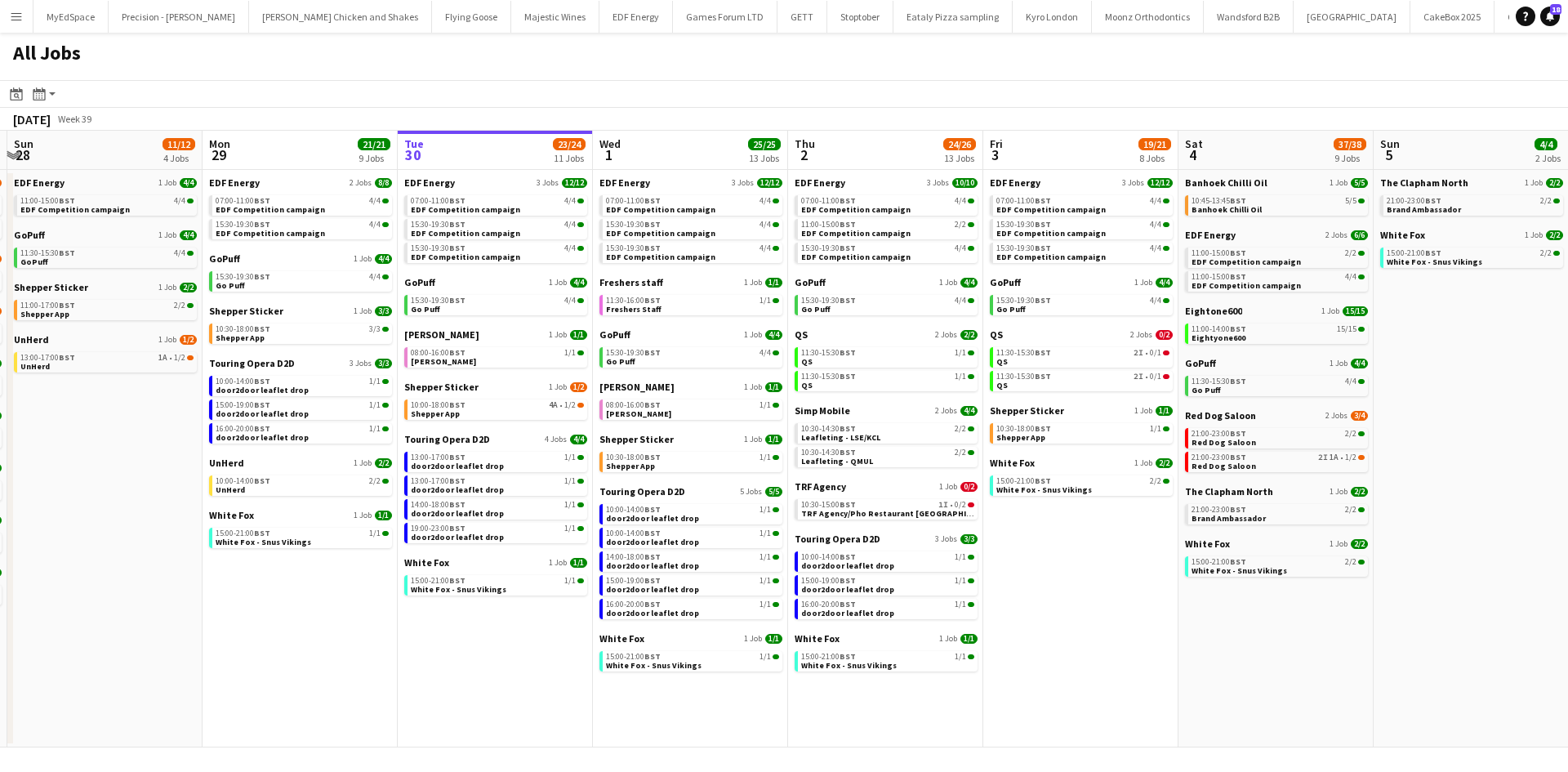
drag, startPoint x: 1079, startPoint y: 648, endPoint x: 1104, endPoint y: 648, distance: 25.0
click at [1104, 648] on app-calendar-viewport "Fri 26 24/24 8 Jobs Sat 27 25/29 9 Jobs Sun 28 11/12 4 Jobs Mon 29 21/21 9 Jobs…" at bounding box center [784, 439] width 1568 height 617
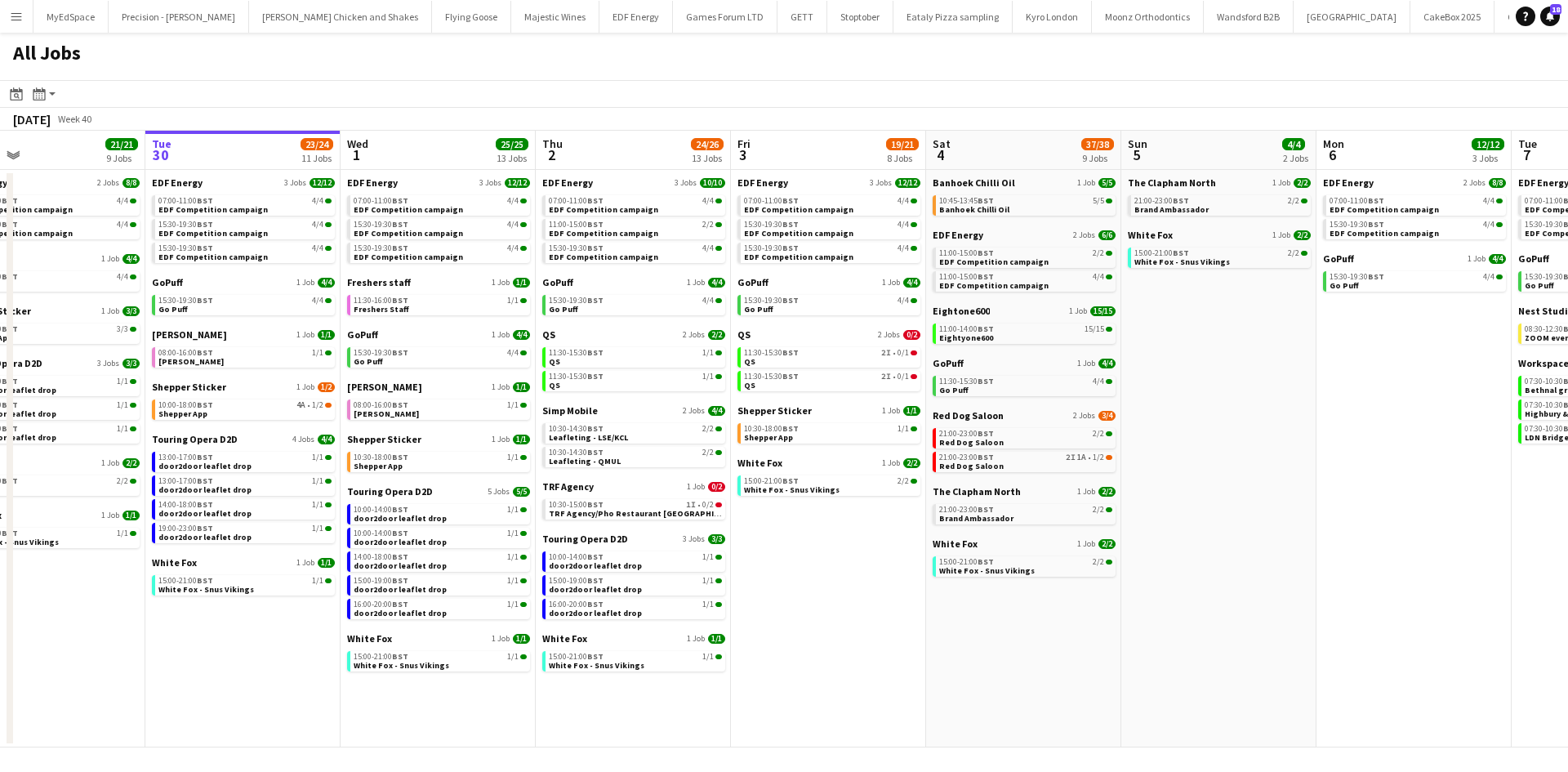
scroll to position [0, 640]
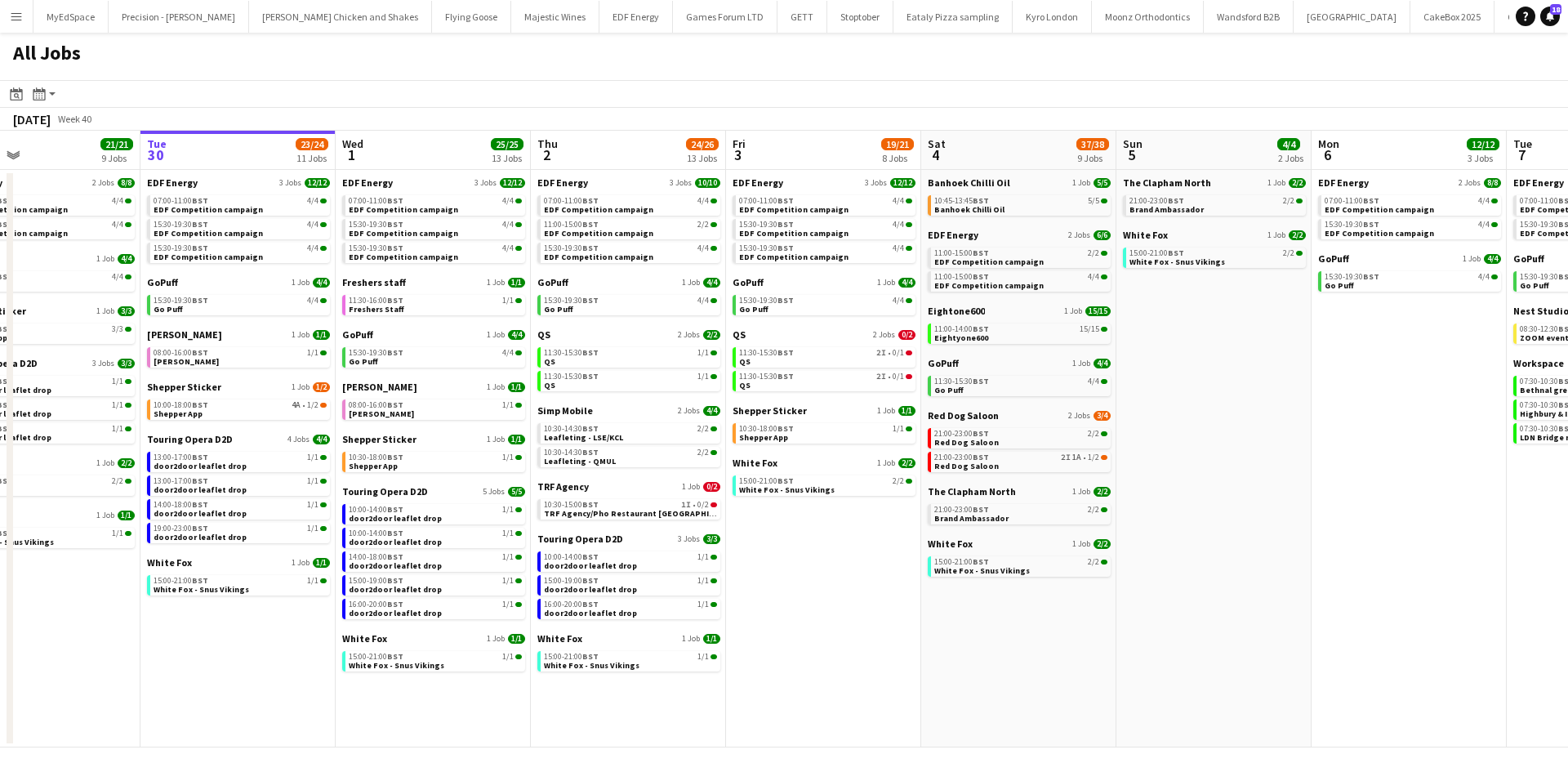
drag, startPoint x: 1457, startPoint y: 633, endPoint x: 1199, endPoint y: 604, distance: 259.6
click at [1199, 604] on app-calendar-viewport "Fri 26 24/24 8 Jobs Sat 27 25/29 9 Jobs Sun 28 11/12 4 Jobs Mon 29 21/21 9 Jobs…" at bounding box center [784, 439] width 1568 height 617
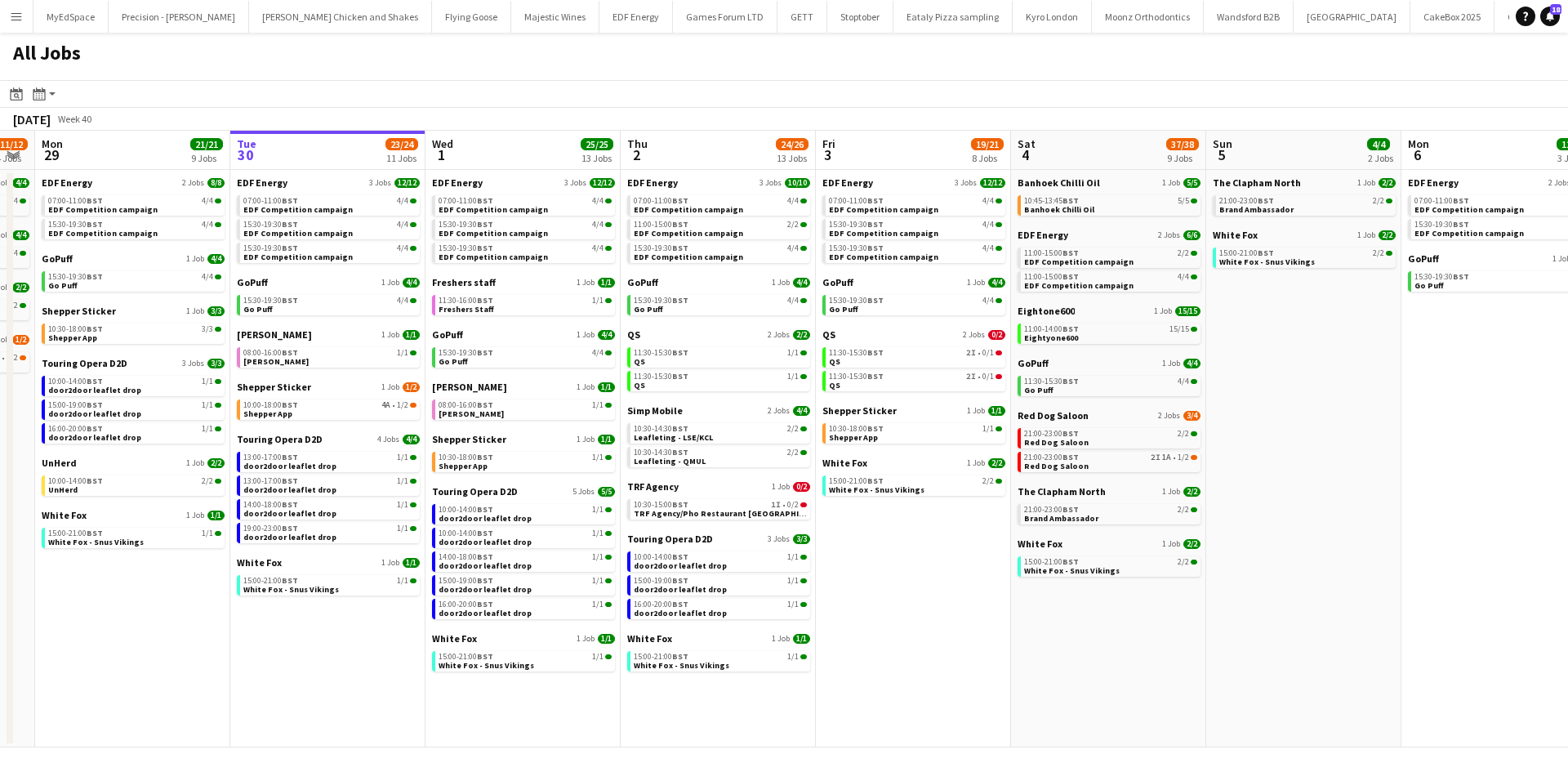
drag, startPoint x: 1384, startPoint y: 594, endPoint x: 1138, endPoint y: 579, distance: 246.5
click at [1138, 579] on app-calendar-viewport "Fri 26 24/24 8 Jobs Sat 27 25/29 9 Jobs Sun 28 11/12 4 Jobs Mon 29 21/21 9 Jobs…" at bounding box center [784, 439] width 1568 height 617
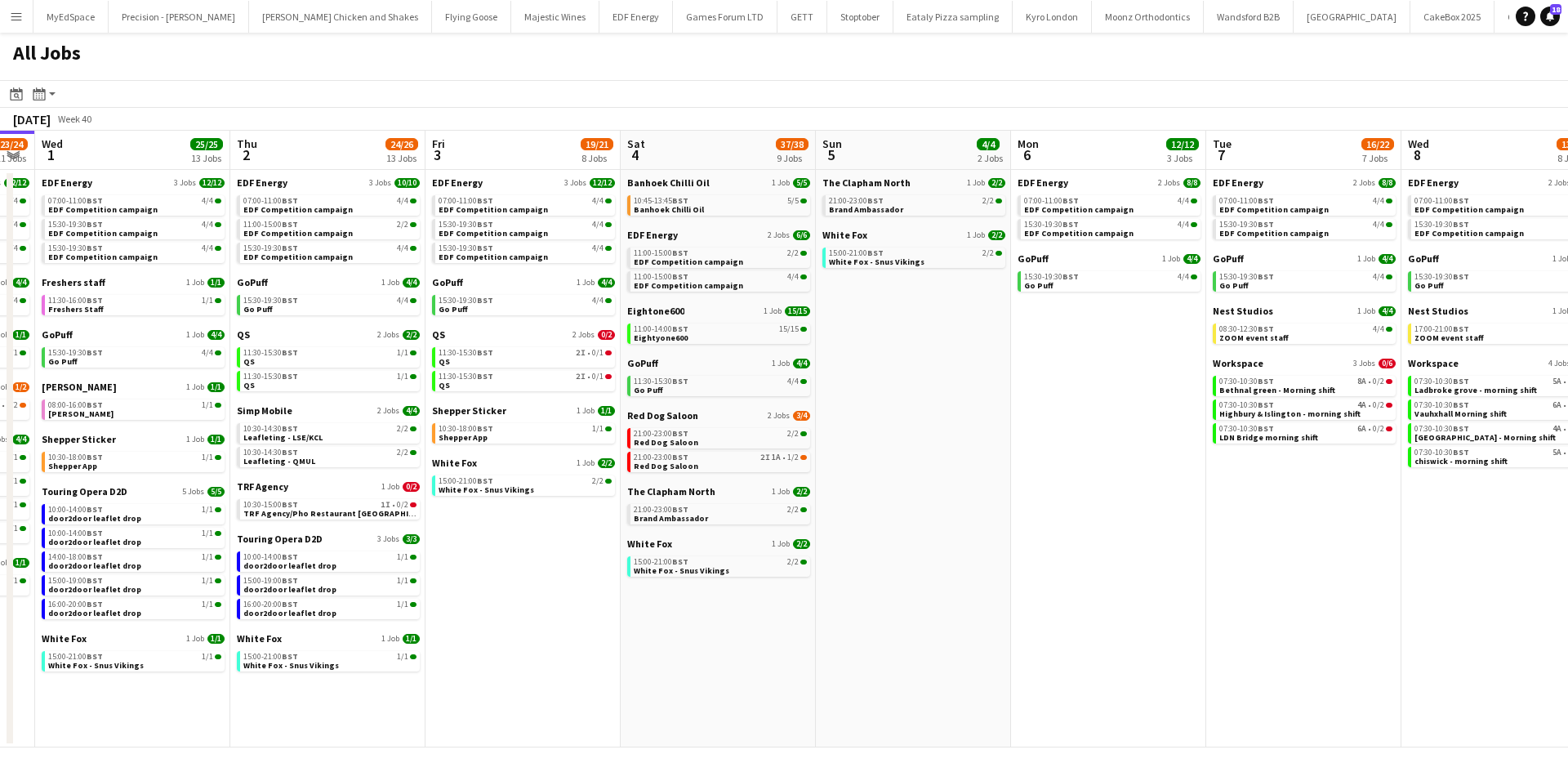
scroll to position [0, 574]
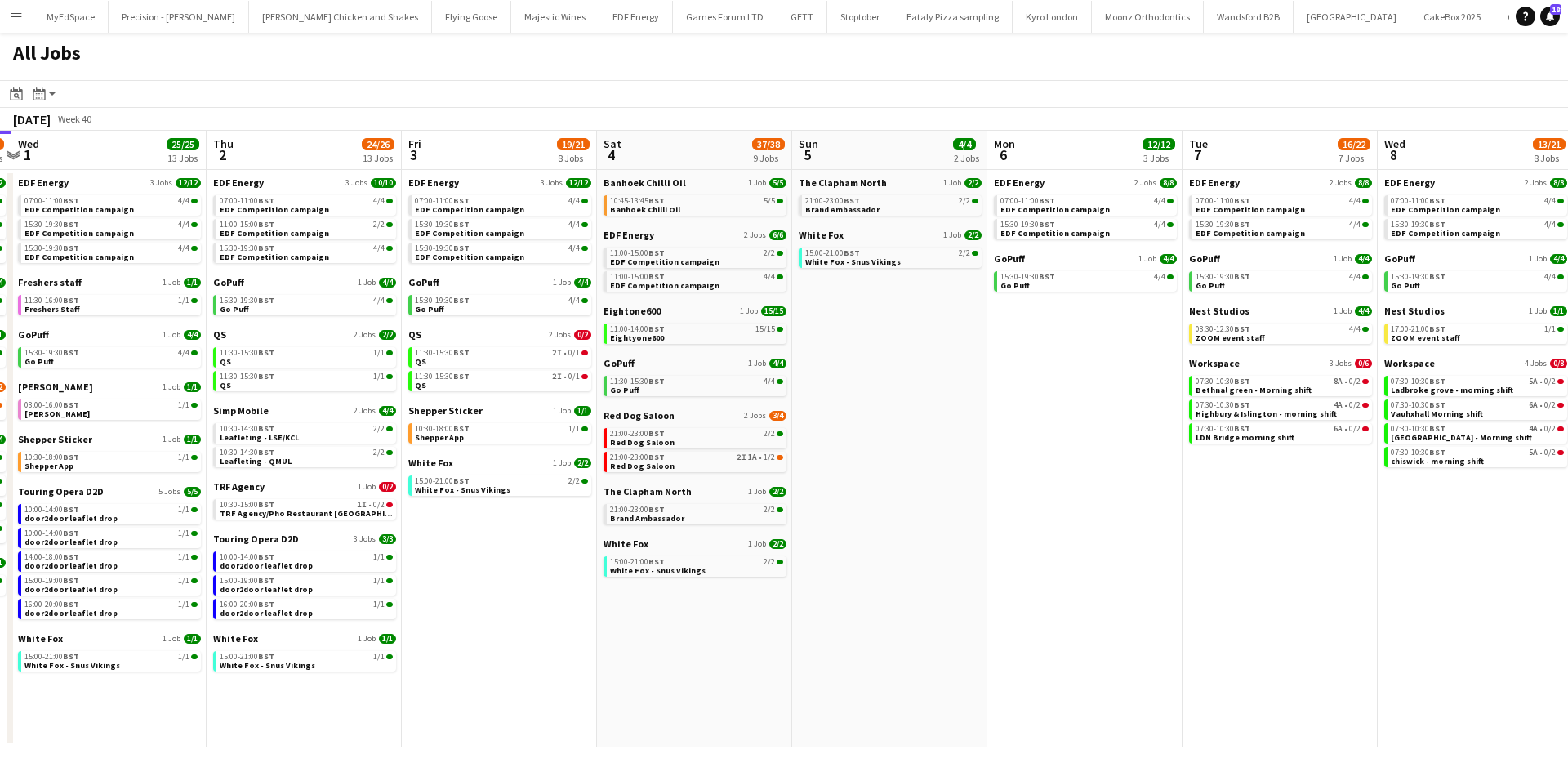
drag, startPoint x: 1195, startPoint y: 557, endPoint x: 984, endPoint y: 525, distance: 213.4
click at [984, 525] on app-calendar-viewport "Sun 28 11/12 4 Jobs Mon 29 21/21 9 Jobs Tue 30 23/24 11 Jobs Wed 1 25/25 13 Job…" at bounding box center [784, 439] width 1568 height 617
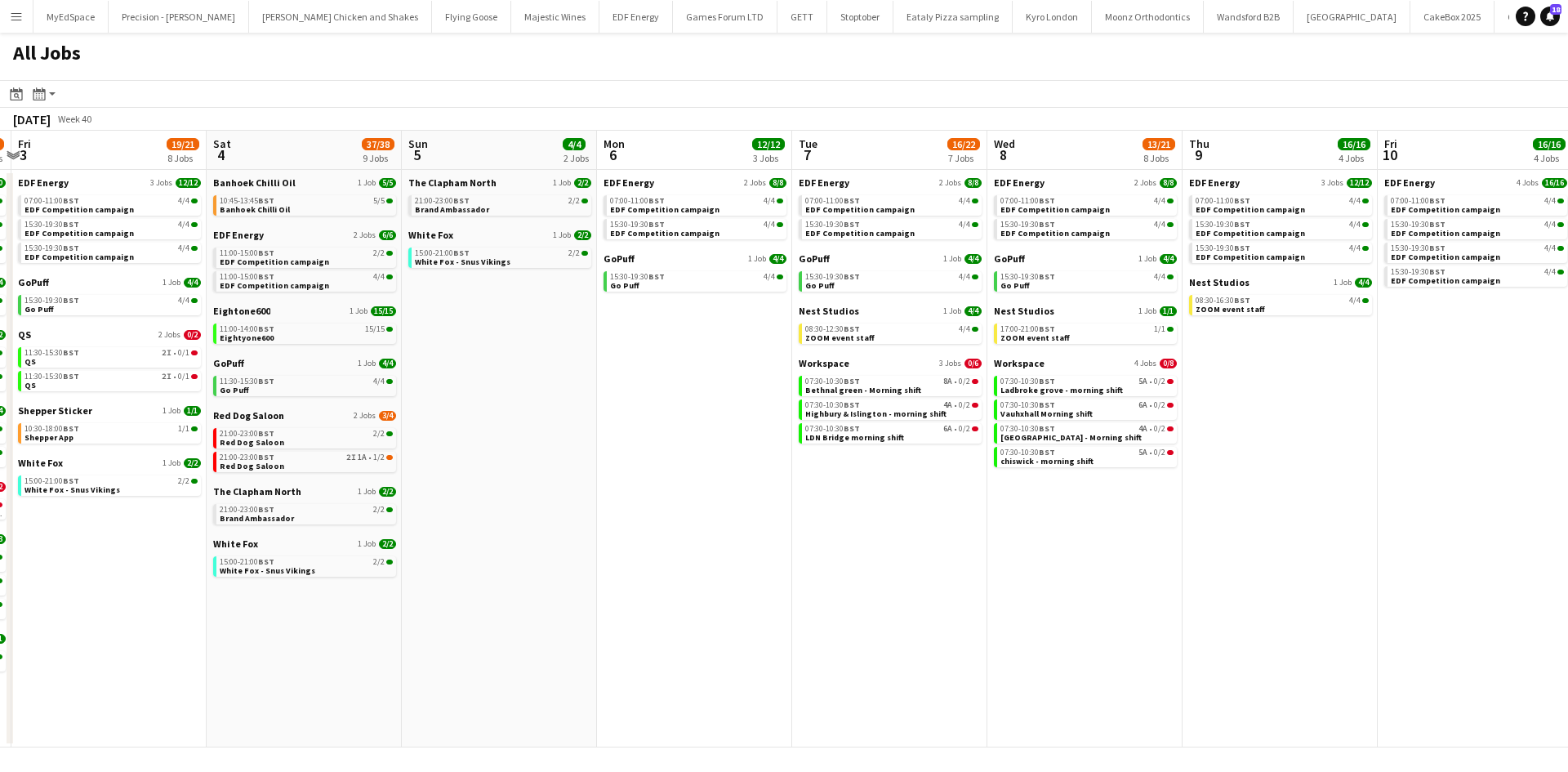
scroll to position [0, 430]
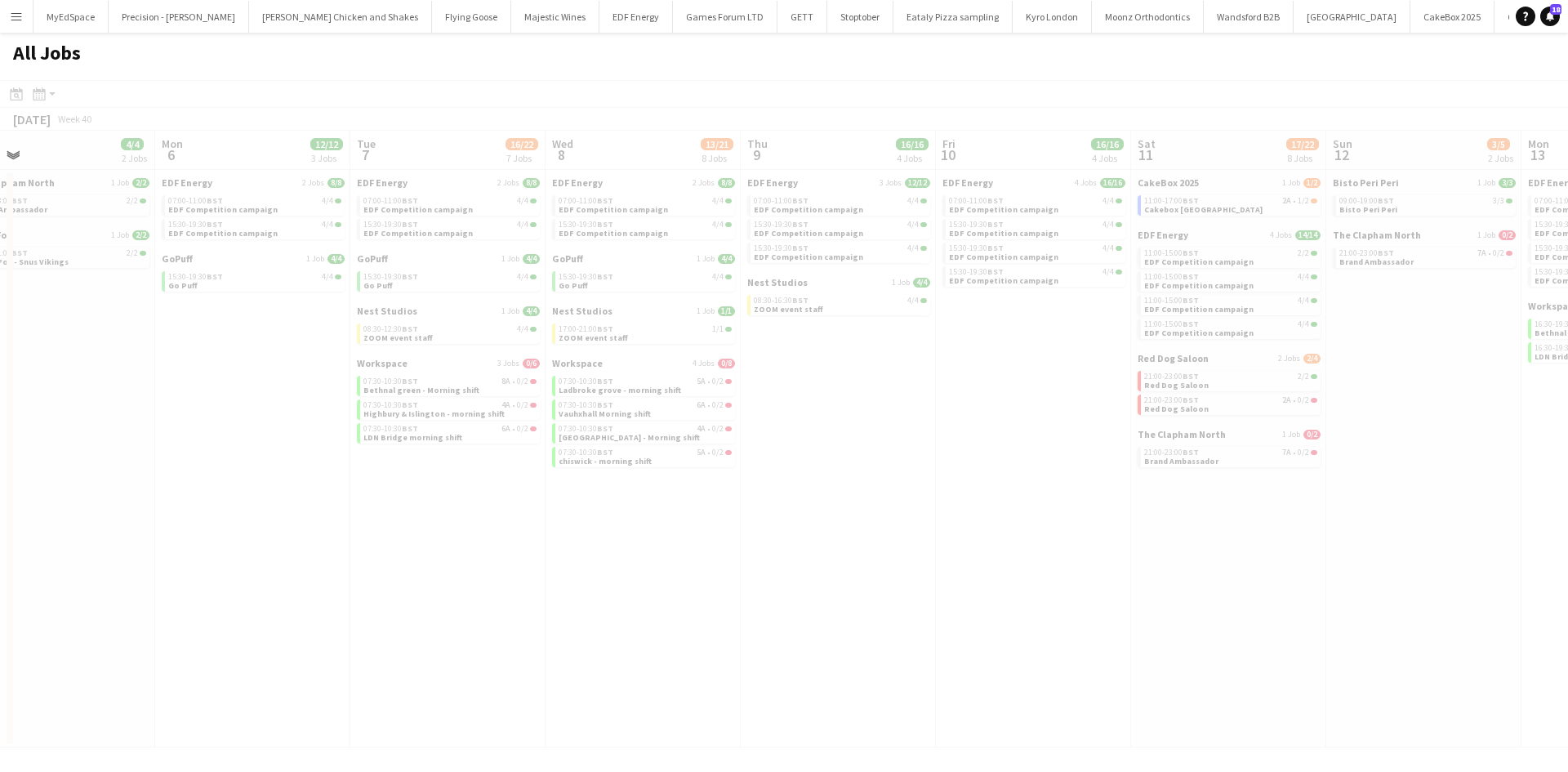
drag, startPoint x: 1219, startPoint y: 539, endPoint x: 706, endPoint y: 485, distance: 515.8
click at [559, 485] on app-all-jobs "All Jobs Date picker SEP 2025 SEP 2025 Monday M Tuesday T Wednesday W Thursday …" at bounding box center [784, 390] width 1568 height 715
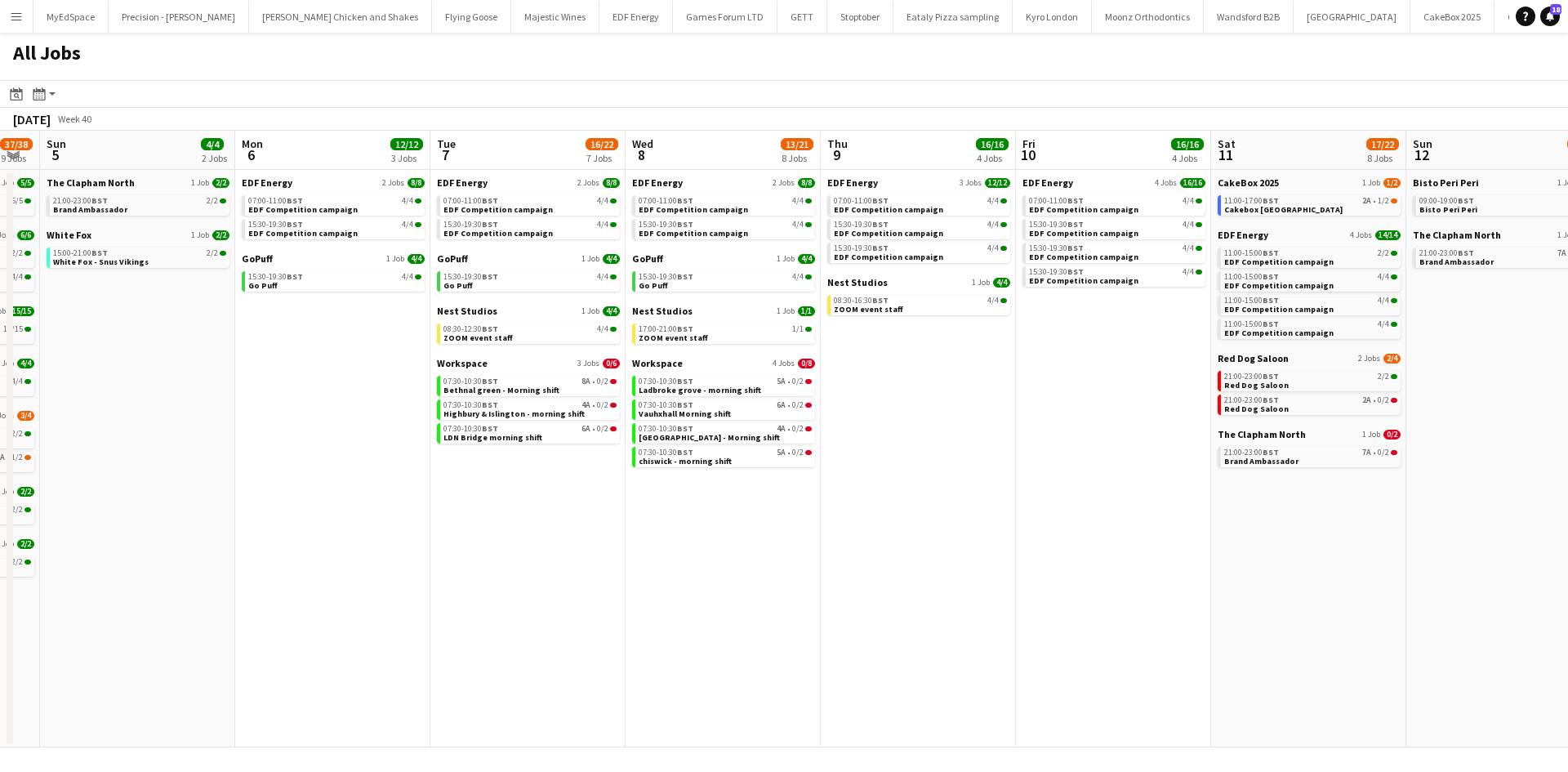
drag, startPoint x: 996, startPoint y: 621, endPoint x: 1271, endPoint y: 617, distance: 275.0
click at [1293, 622] on app-calendar-viewport "Fri 3 19/21 8 Jobs Sat 4 37/38 9 Jobs Sun 5 4/4 2 Jobs Mon 6 12/12 3 Jobs Tue 7…" at bounding box center [784, 439] width 1568 height 617
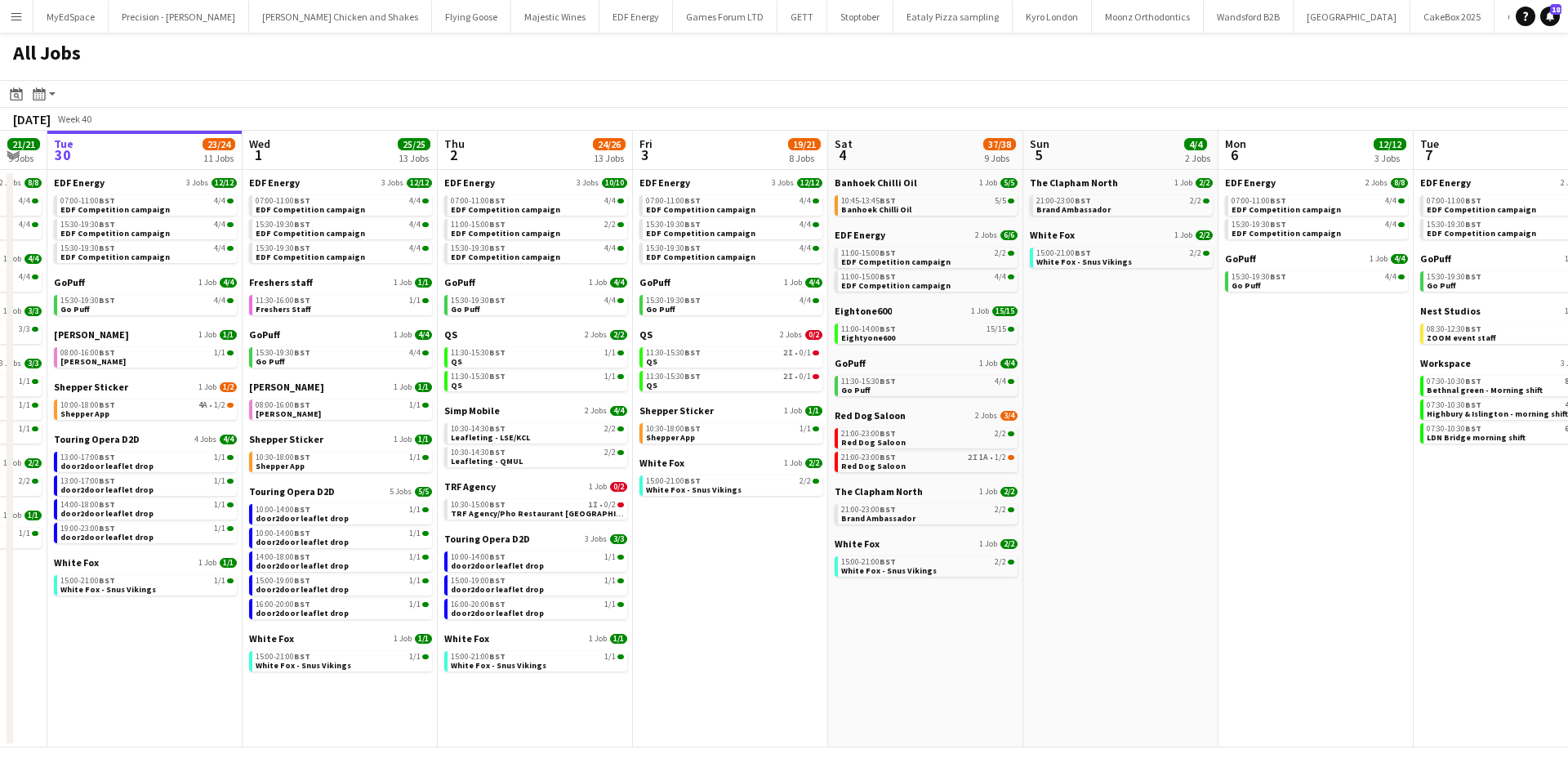
drag, startPoint x: 1171, startPoint y: 566, endPoint x: 1254, endPoint y: 566, distance: 83.0
click at [1254, 566] on app-calendar-viewport "Sun 28 11/12 4 Jobs Mon 29 21/21 9 Jobs Tue 30 23/24 11 Jobs Wed 1 25/25 13 Job…" at bounding box center [784, 439] width 1568 height 617
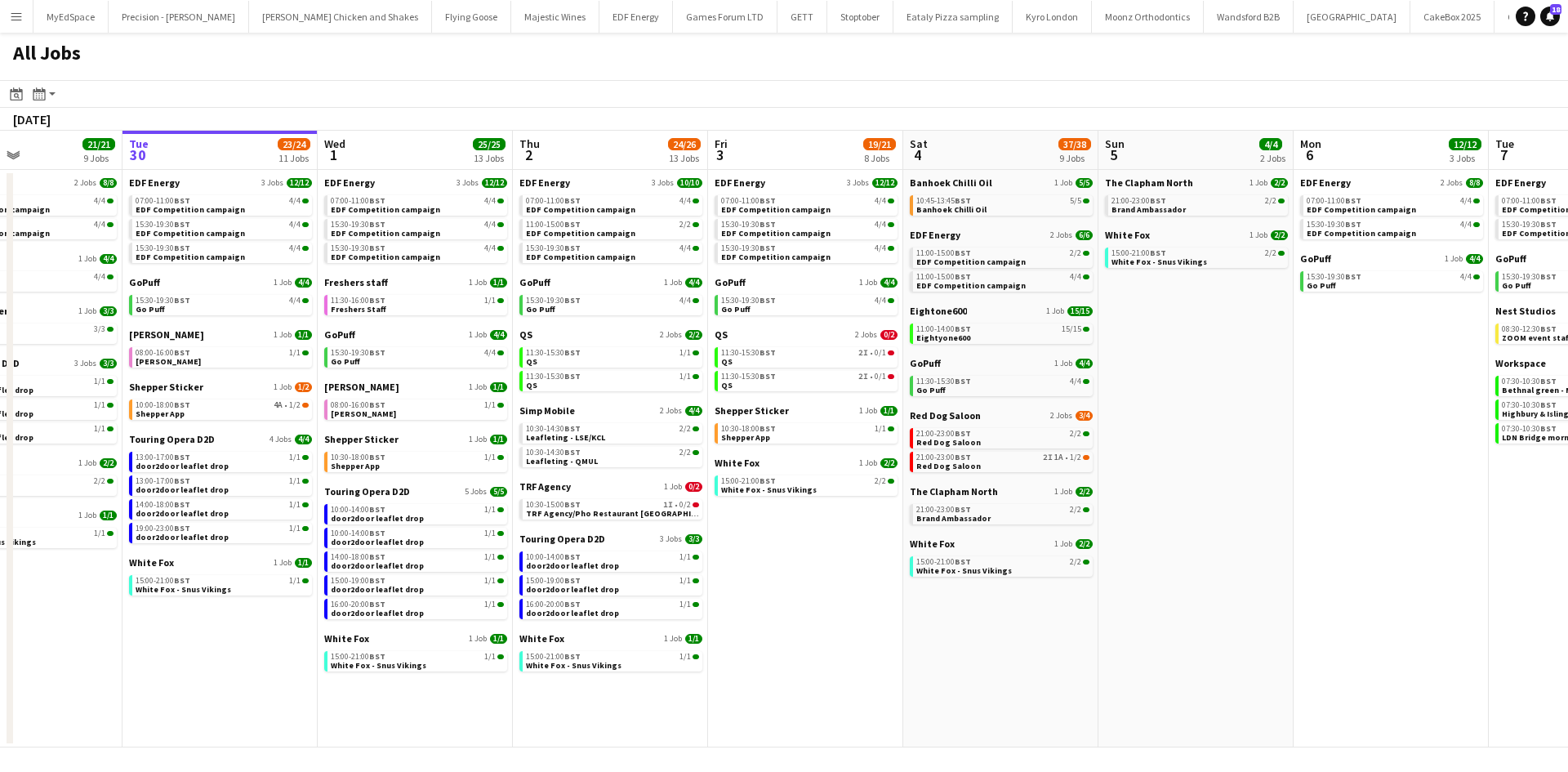
drag, startPoint x: 838, startPoint y: 534, endPoint x: 946, endPoint y: 516, distance: 109.5
click at [947, 517] on app-calendar-viewport "Sat 27 25/29 9 Jobs Sun 28 11/12 4 Jobs Mon 29 21/21 9 Jobs Tue 30 23/24 11 Job…" at bounding box center [784, 439] width 1568 height 617
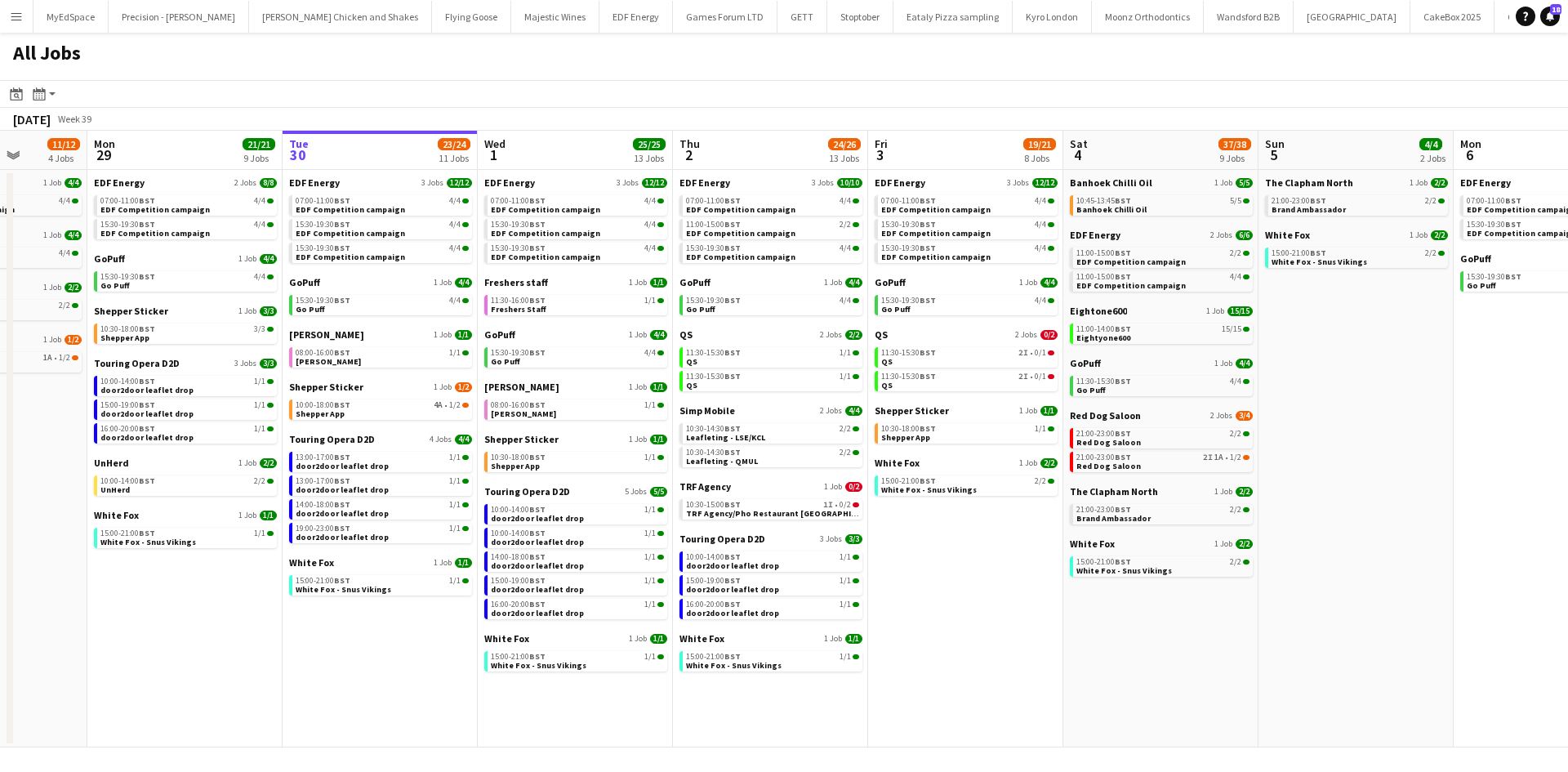
scroll to position [0, 516]
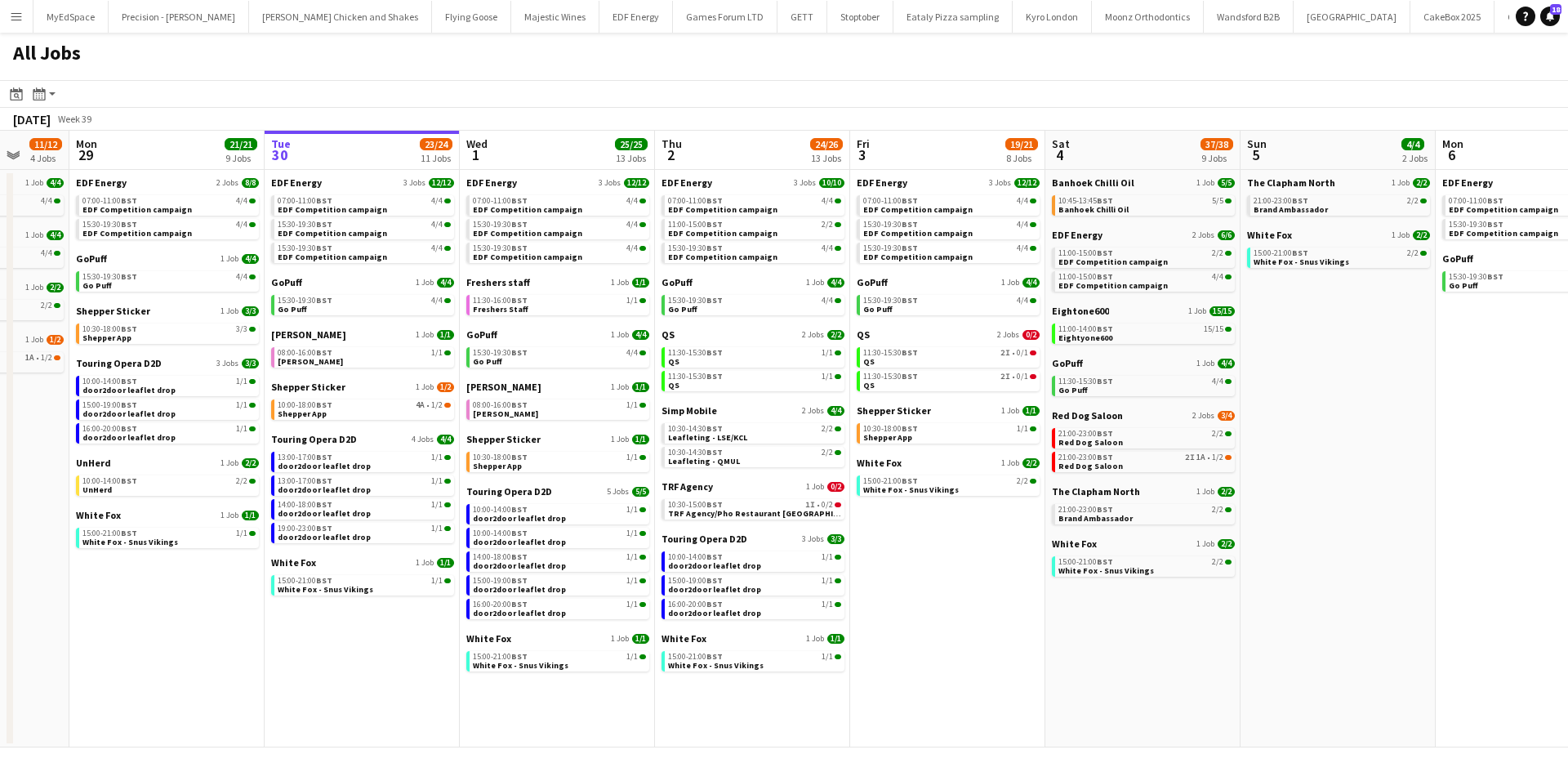
drag, startPoint x: 1476, startPoint y: 600, endPoint x: 1423, endPoint y: 602, distance: 53.0
click at [1423, 602] on app-calendar-viewport "Fri 26 24/24 8 Jobs Sat 27 25/29 9 Jobs Sun 28 11/12 4 Jobs Mon 29 21/21 9 Jobs…" at bounding box center [784, 439] width 1568 height 617
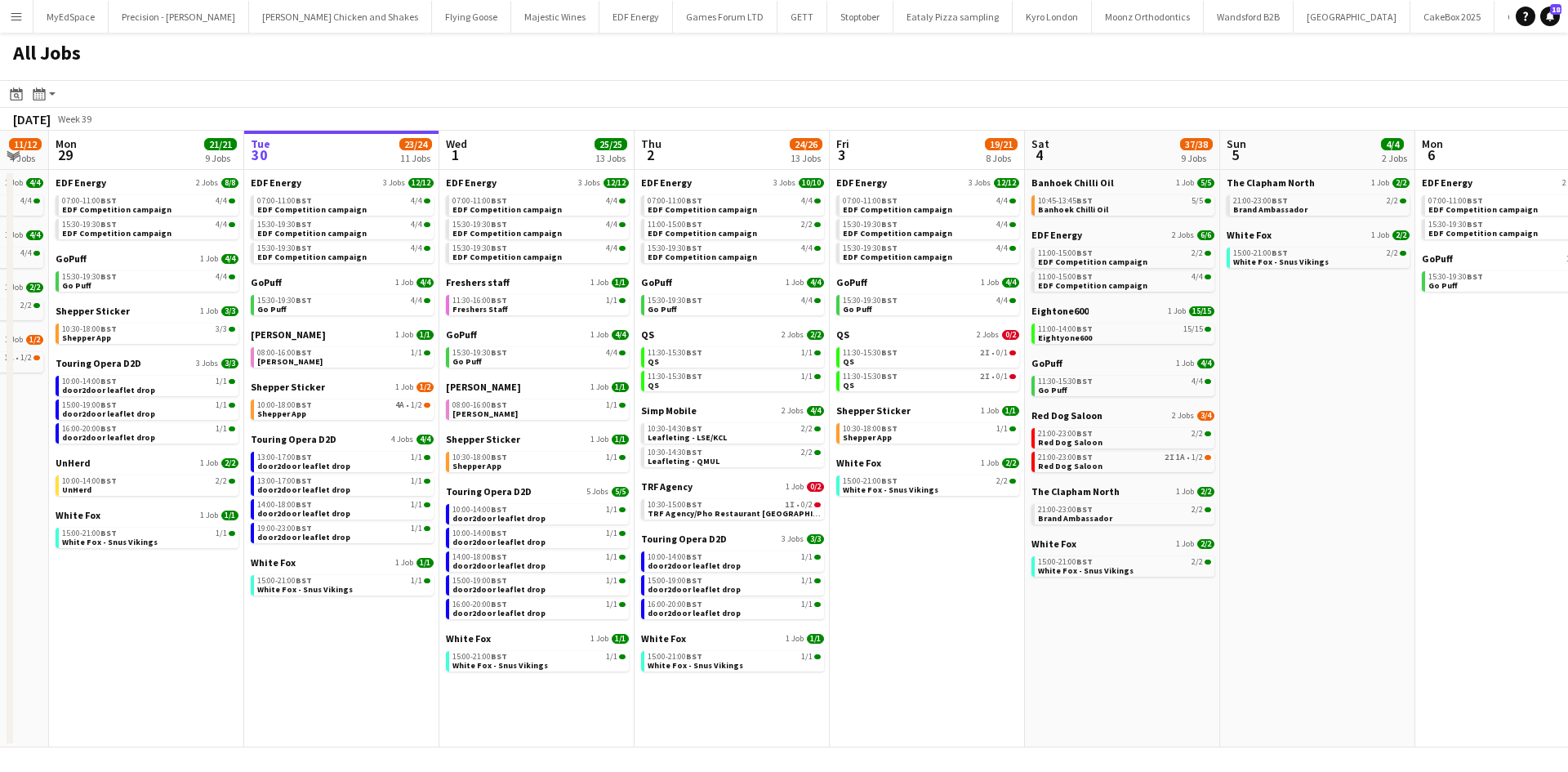
click at [1361, 454] on app-calendar-viewport "Fri 26 24/24 8 Jobs Sat 27 25/29 9 Jobs Sun 28 11/12 4 Jobs Mon 29 21/21 9 Jobs…" at bounding box center [784, 439] width 1568 height 617
drag, startPoint x: 1166, startPoint y: 521, endPoint x: 936, endPoint y: 520, distance: 230.0
click at [723, 521] on app-calendar-viewport "Fri 26 24/24 8 Jobs Sat 27 25/29 9 Jobs Sun 28 11/12 4 Jobs Mon 29 21/21 9 Jobs…" at bounding box center [784, 439] width 1568 height 617
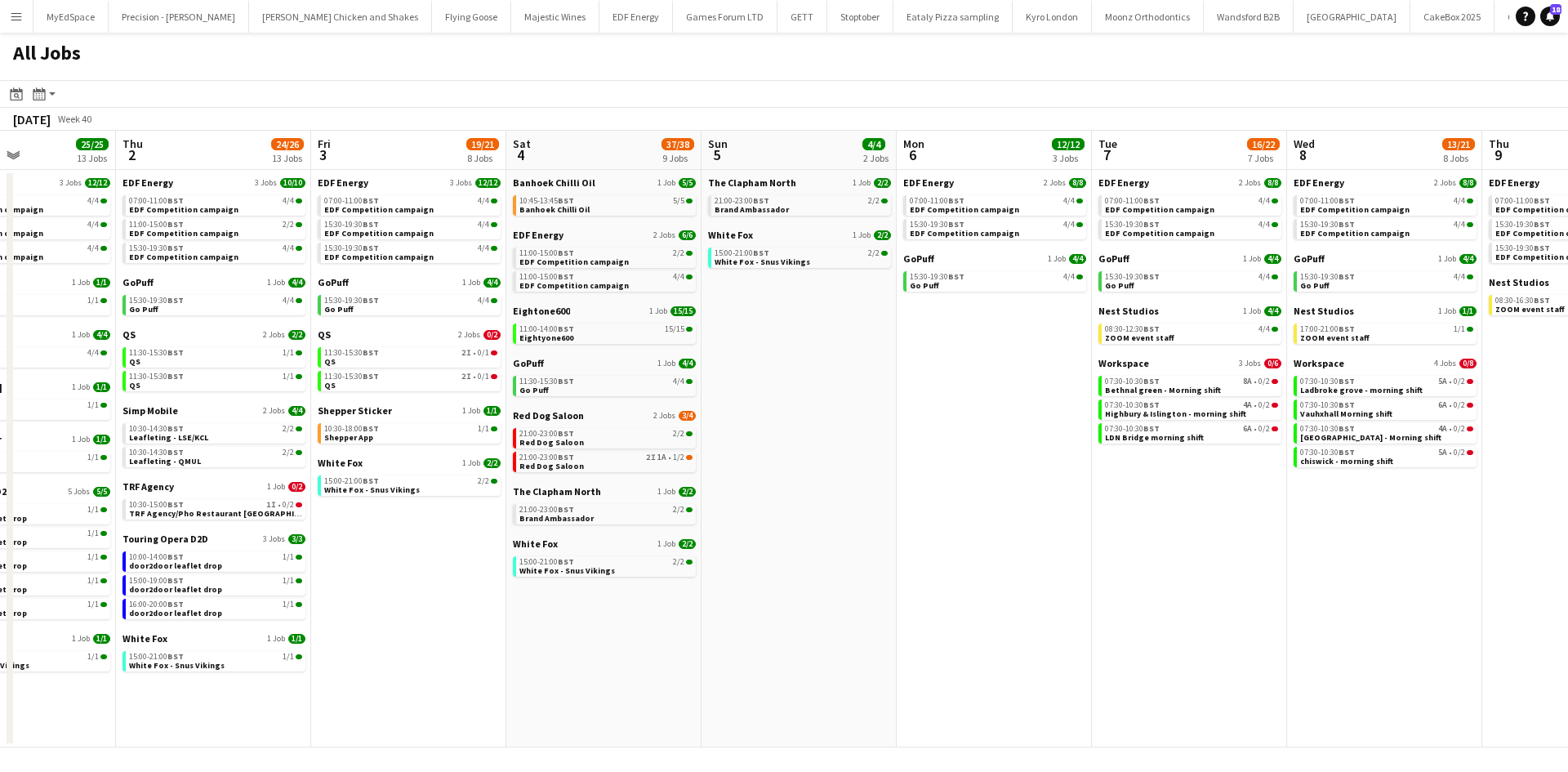
drag, startPoint x: 873, startPoint y: 519, endPoint x: 241, endPoint y: 421, distance: 639.6
click at [37, 427] on app-calendar-viewport "Sun 28 11/12 4 Jobs Mon 29 21/21 9 Jobs Tue 30 23/24 11 Jobs Wed 1 25/25 13 Job…" at bounding box center [784, 439] width 1568 height 617
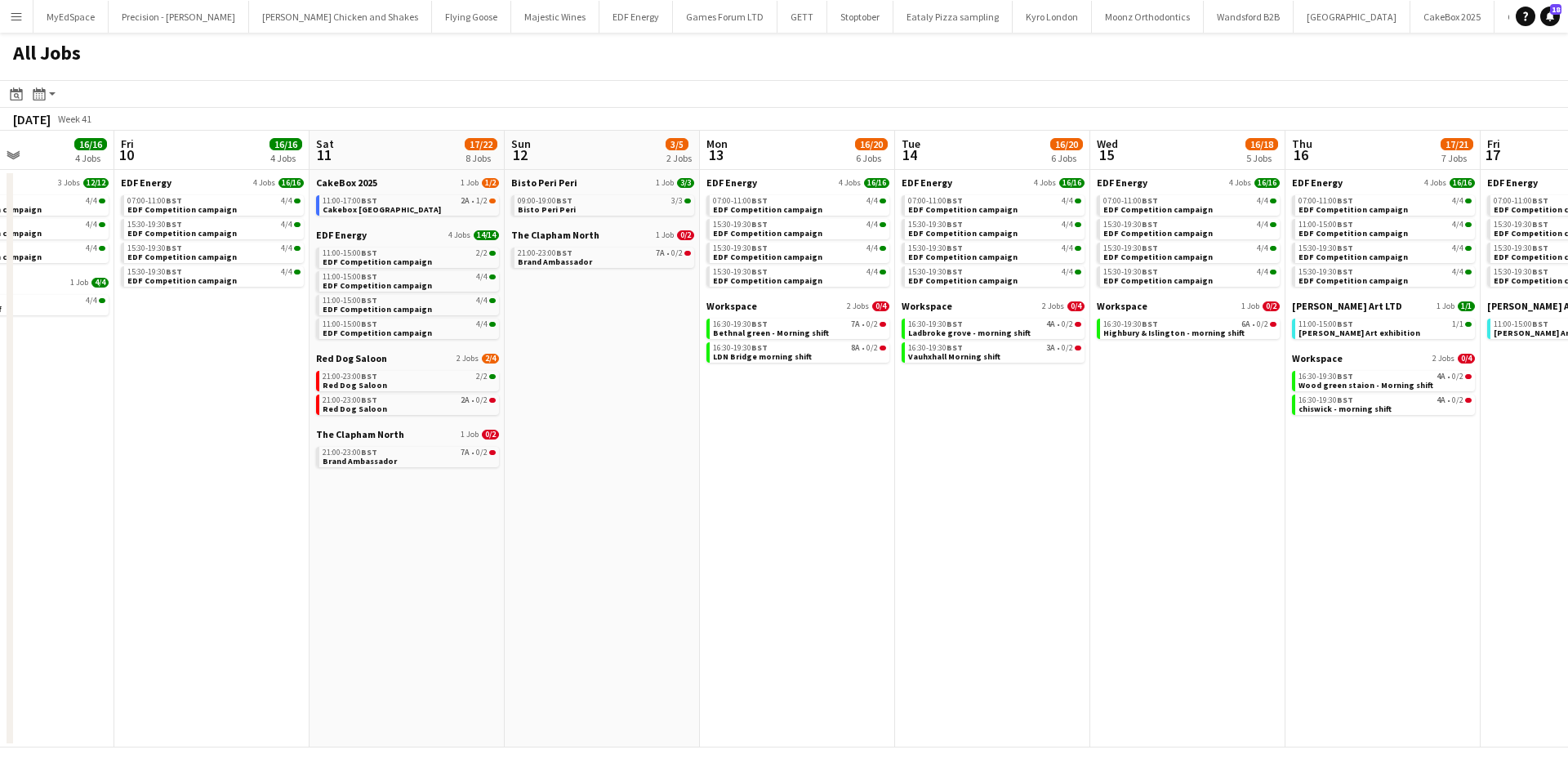
drag, startPoint x: 611, startPoint y: 528, endPoint x: 435, endPoint y: 517, distance: 176.3
click at [435, 517] on app-calendar-viewport "Mon 6 12/12 3 Jobs Tue 7 16/22 7 Jobs Wed 8 13/21 8 Jobs Thu 9 16/16 4 Jobs Fri…" at bounding box center [784, 439] width 1568 height 617
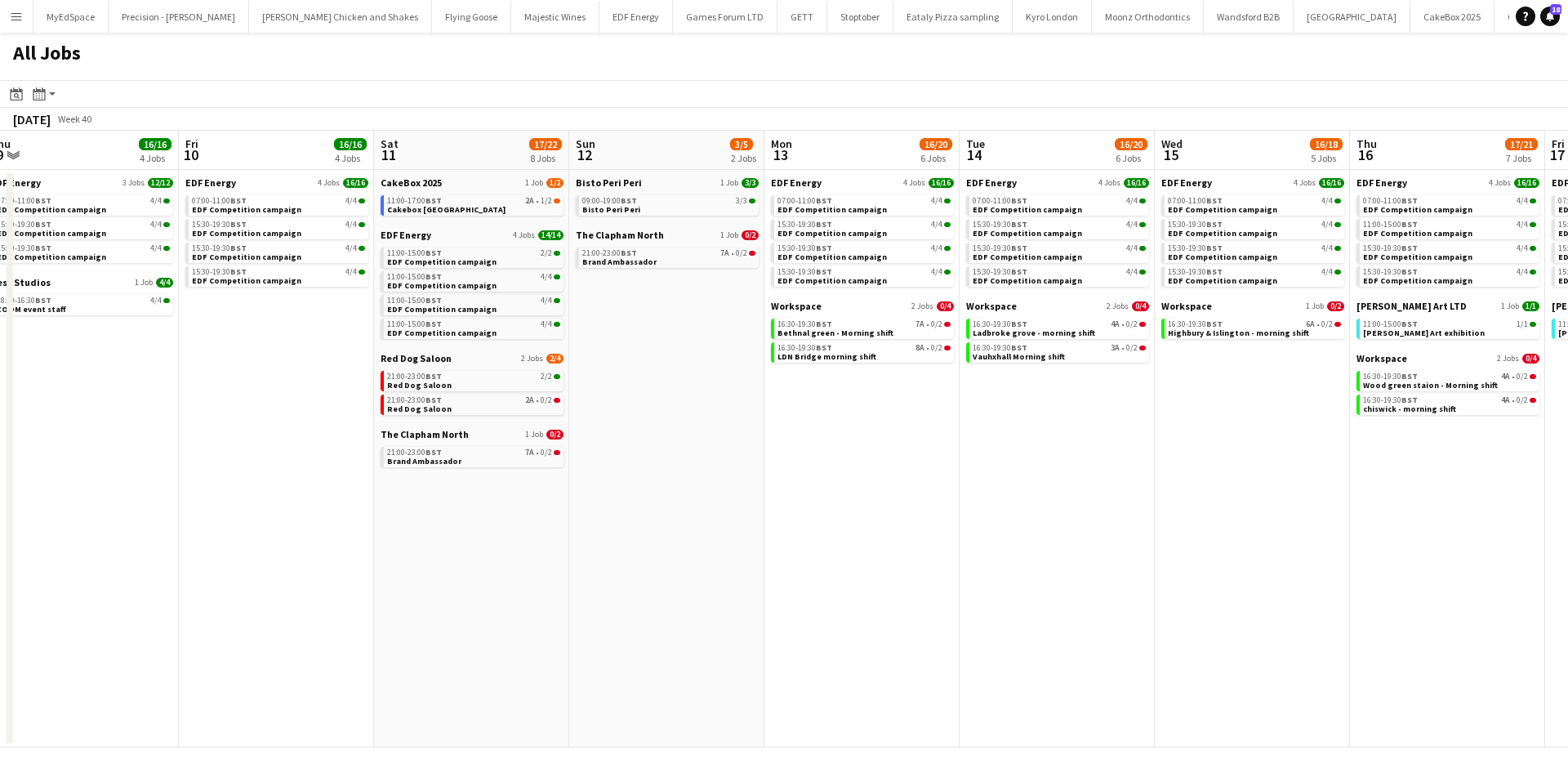
scroll to position [0, 511]
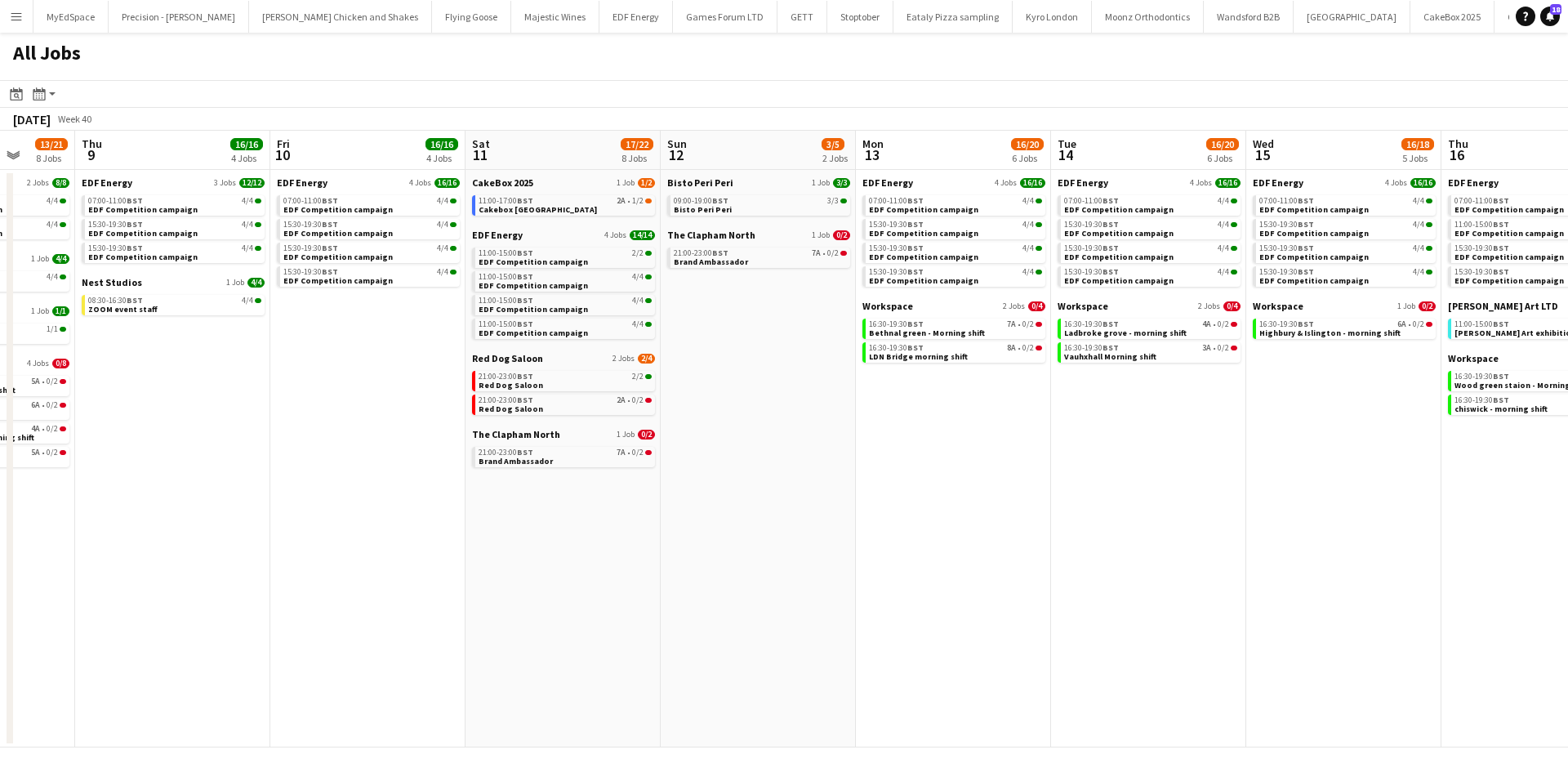
click at [828, 531] on app-all-jobs "All Jobs Date picker SEP 2025 SEP 2025 Monday M Tuesday T Wednesday W Thursday …" at bounding box center [784, 390] width 1568 height 715
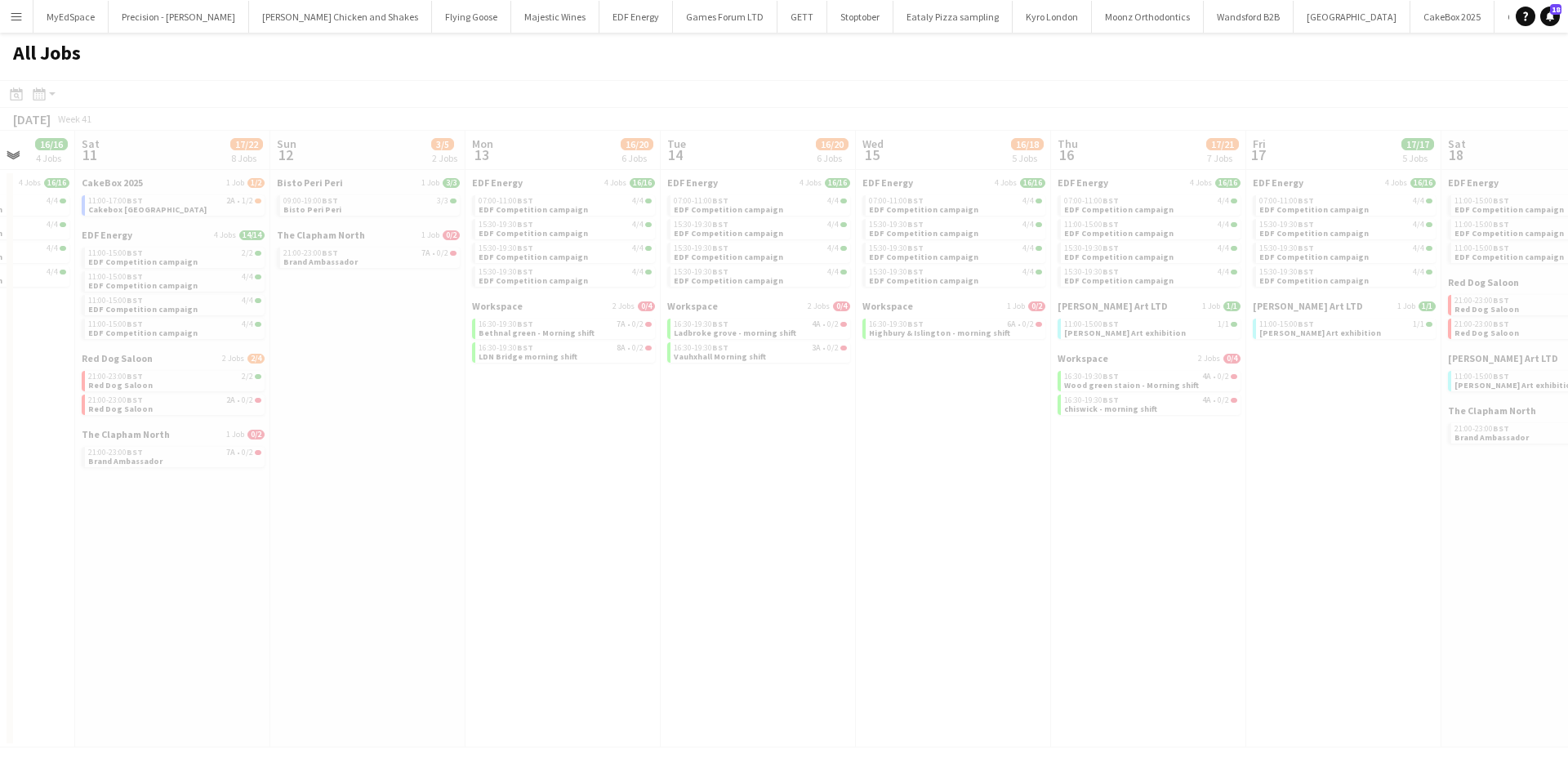
drag, startPoint x: 949, startPoint y: 550, endPoint x: 476, endPoint y: 448, distance: 483.9
click at [448, 454] on div at bounding box center [784, 438] width 1568 height 715
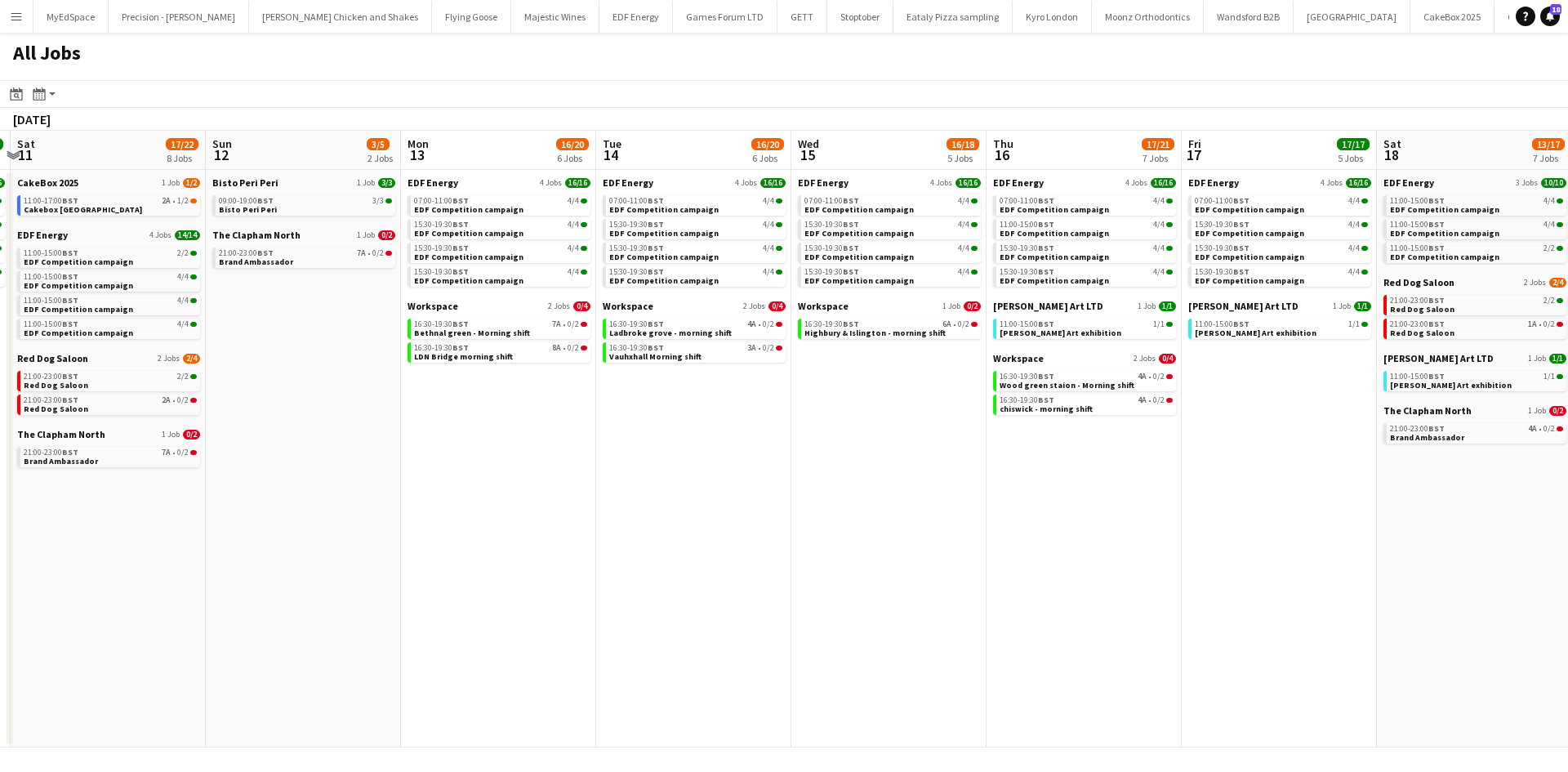
drag, startPoint x: 1253, startPoint y: 457, endPoint x: 765, endPoint y: 464, distance: 488.1
click at [765, 464] on app-calendar-viewport "Wed 8 13/21 8 Jobs Thu 9 16/16 4 Jobs Fri 10 16/16 4 Jobs Sat 11 17/22 8 Jobs S…" at bounding box center [784, 439] width 1568 height 617
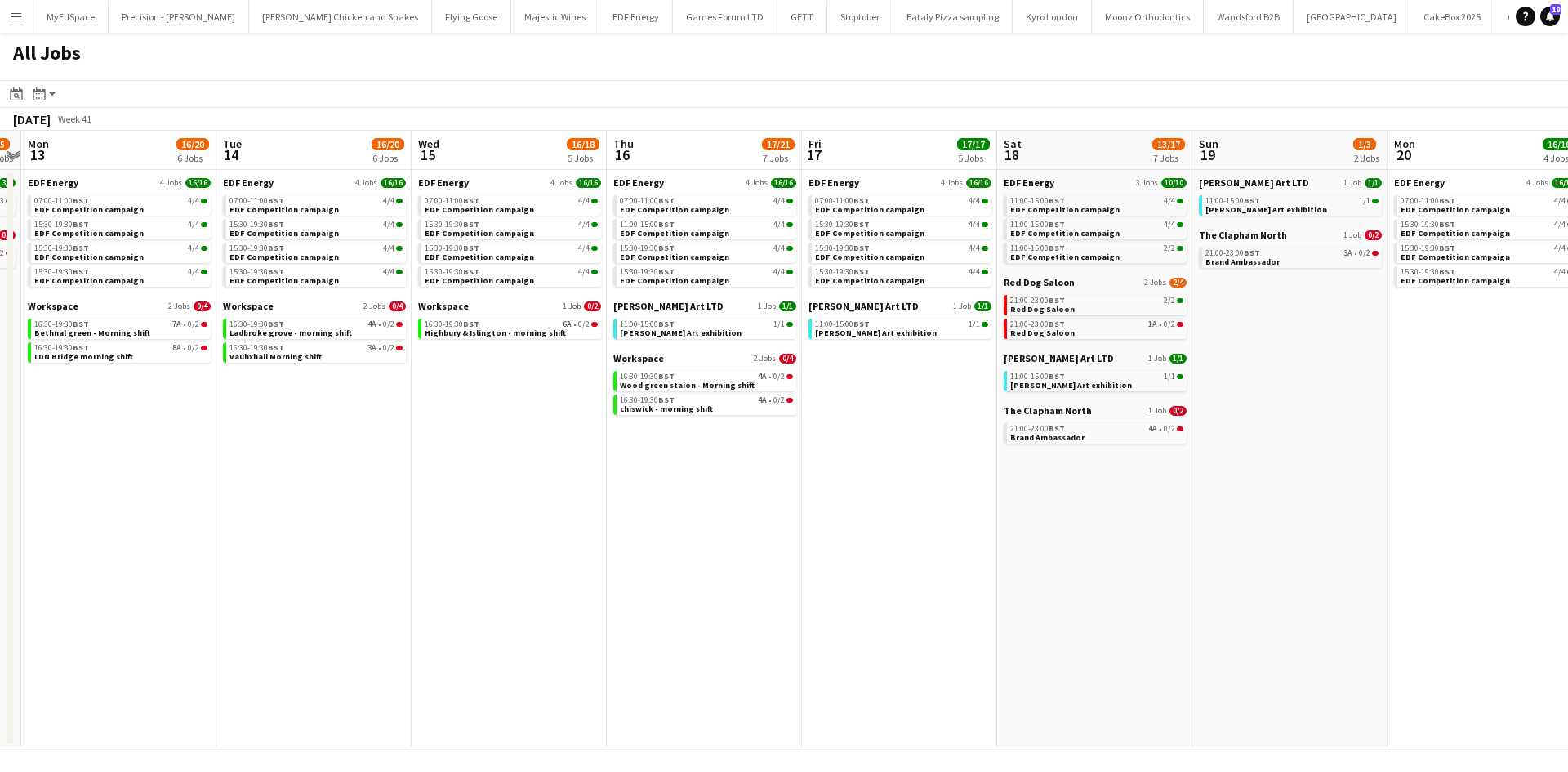
click at [703, 532] on app-all-jobs "All Jobs Date picker SEP 2025 SEP 2025 Monday M Tuesday T Wednesday W Thursday …" at bounding box center [784, 390] width 1568 height 715
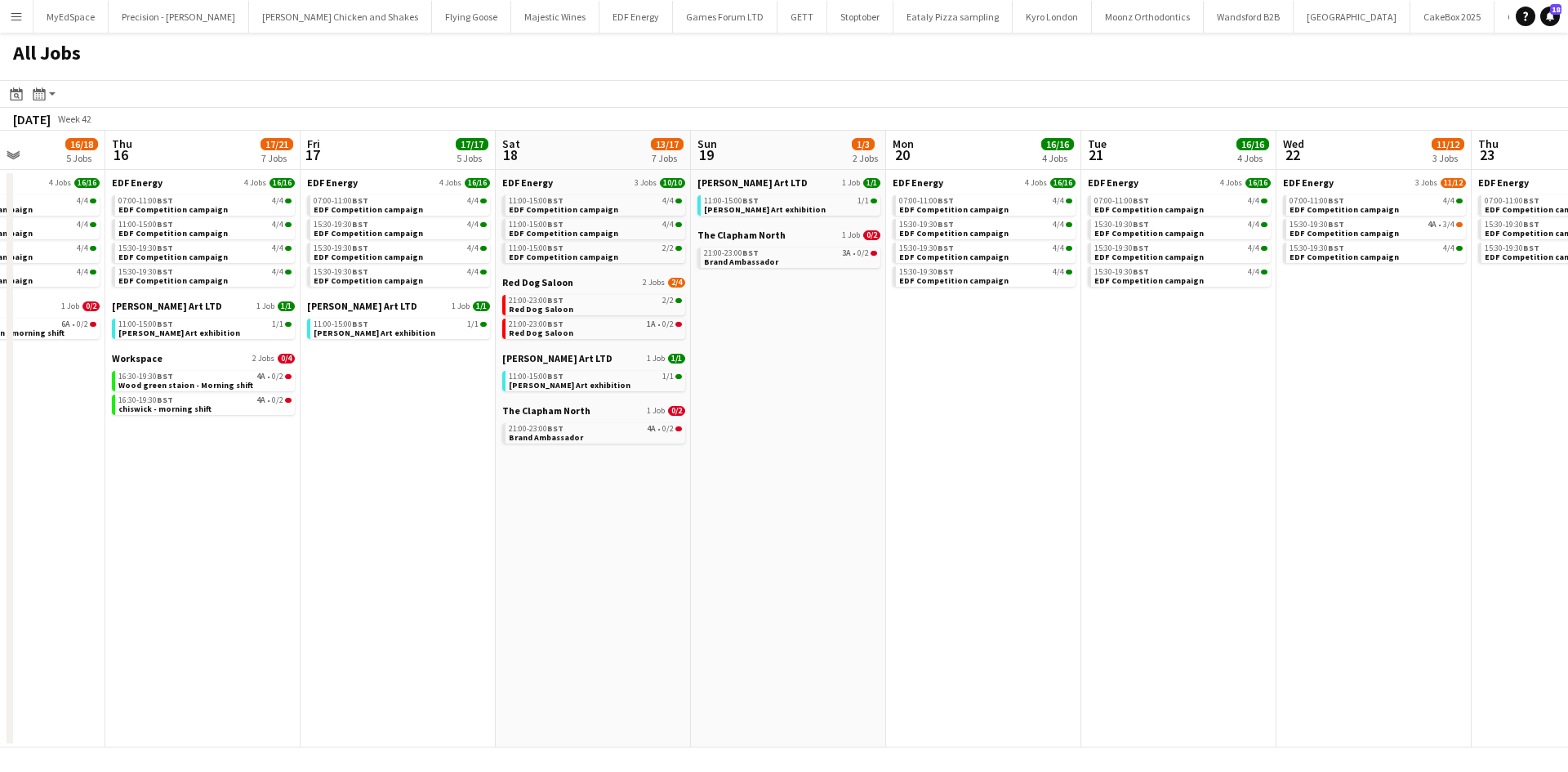
drag, startPoint x: 1136, startPoint y: 659, endPoint x: 995, endPoint y: 593, distance: 155.7
click at [945, 631] on app-calendar-viewport "Sun 12 3/5 2 Jobs Mon 13 16/20 6 Jobs Tue 14 16/20 6 Jobs Wed 15 16/18 5 Jobs T…" at bounding box center [784, 439] width 1568 height 617
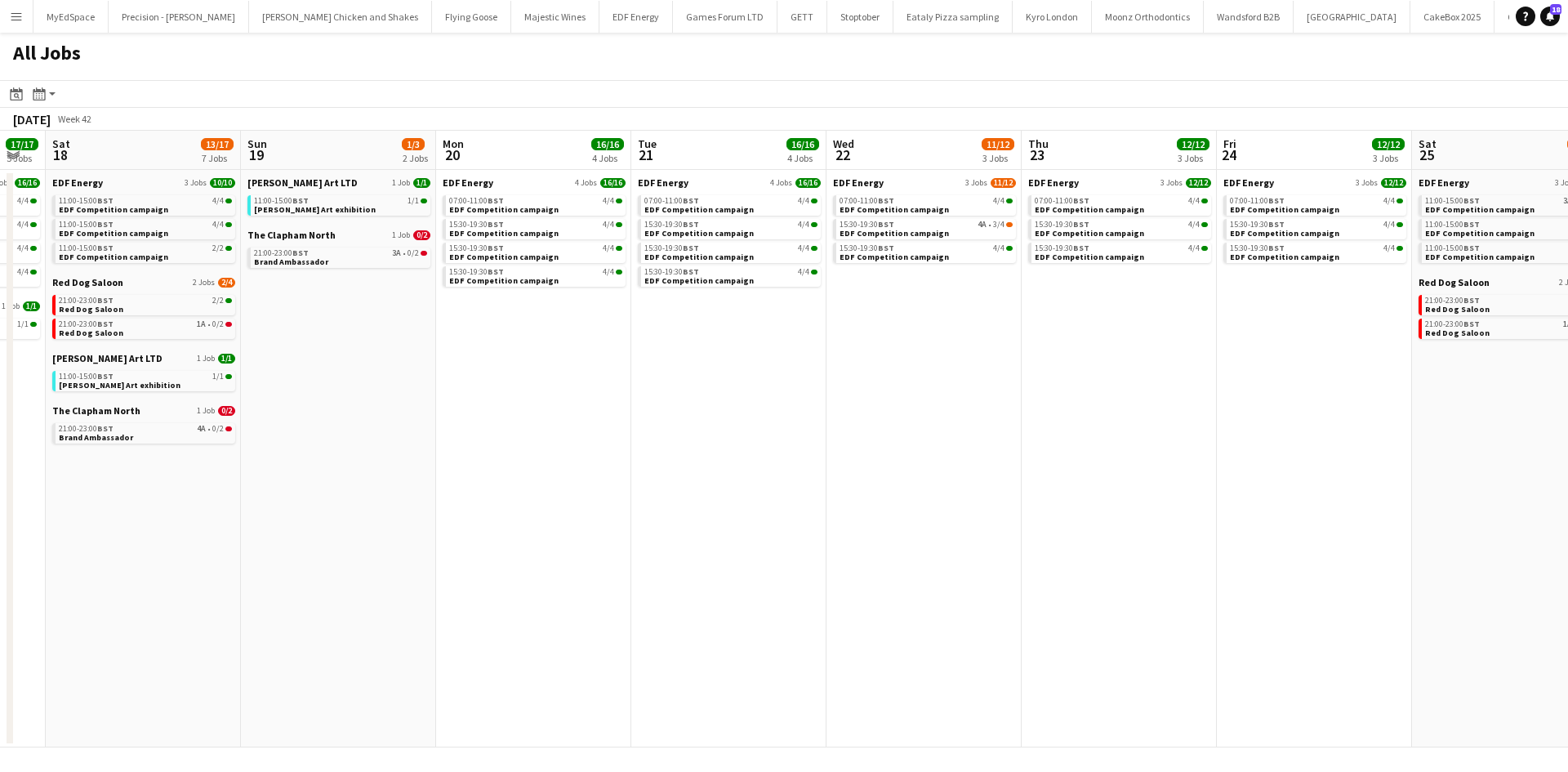
drag, startPoint x: 1160, startPoint y: 477, endPoint x: 1028, endPoint y: 372, distance: 168.7
click at [1004, 469] on app-calendar-viewport "Tue 14 16/20 6 Jobs Wed 15 16/18 5 Jobs Thu 16 17/21 7 Jobs Fri 17 17/17 5 Jobs…" at bounding box center [784, 439] width 1568 height 617
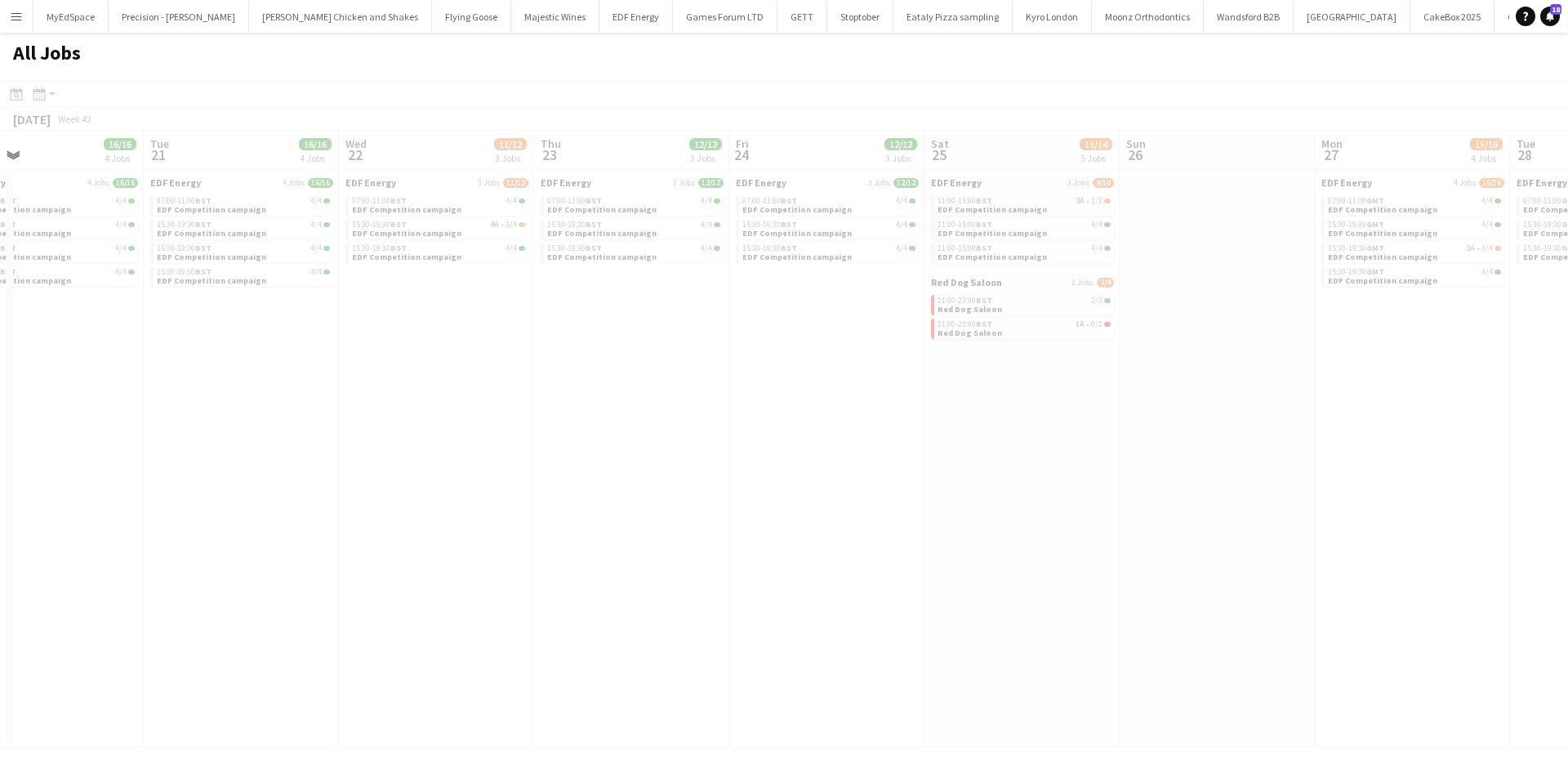
scroll to position [0, 459]
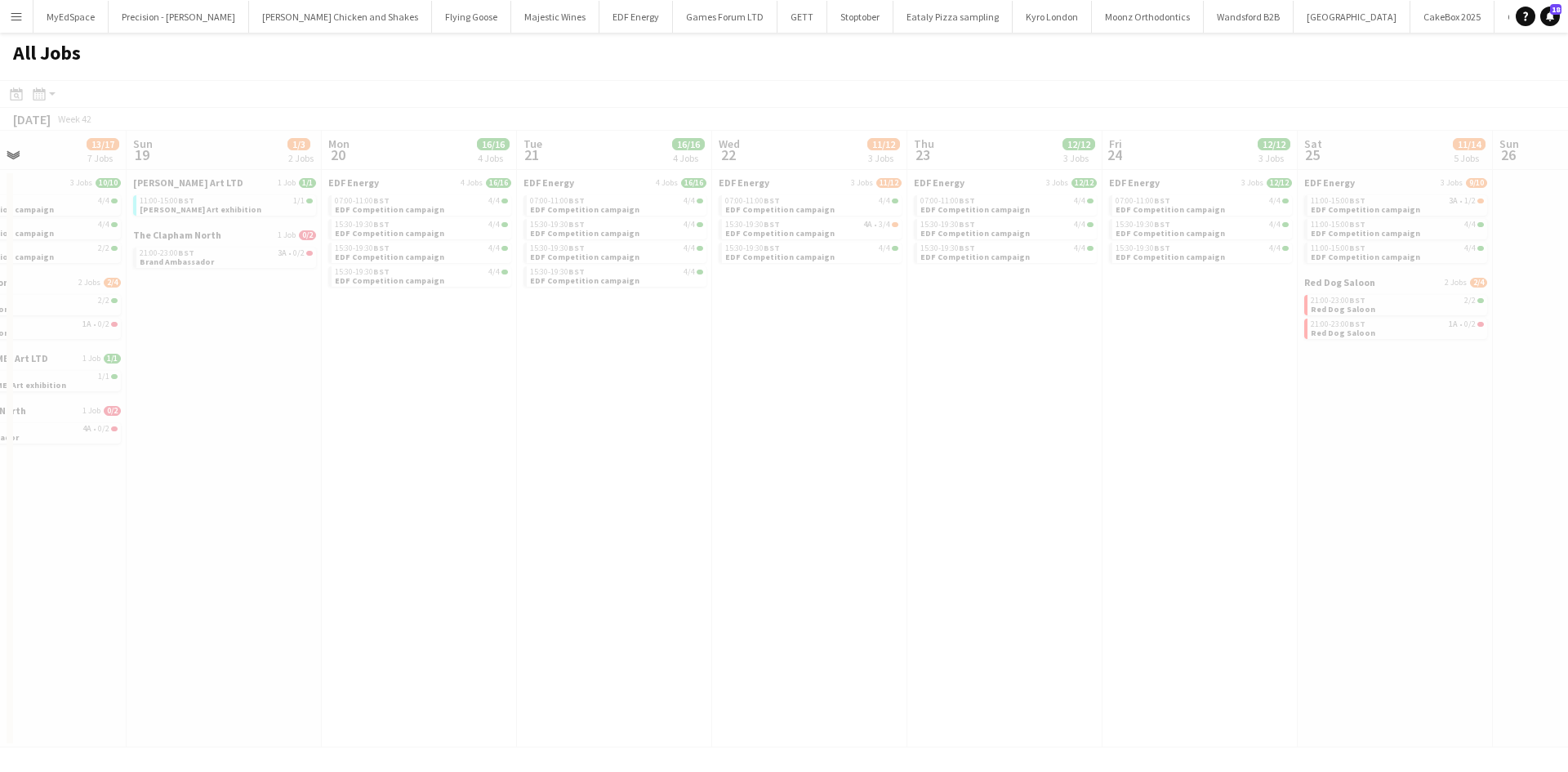
drag, startPoint x: 1232, startPoint y: 379, endPoint x: 1122, endPoint y: 394, distance: 111.0
click at [1122, 394] on app-all-jobs "All Jobs Date picker SEP 2025 SEP 2025 Monday M Tuesday T Wednesday W Thursday …" at bounding box center [784, 390] width 1568 height 715
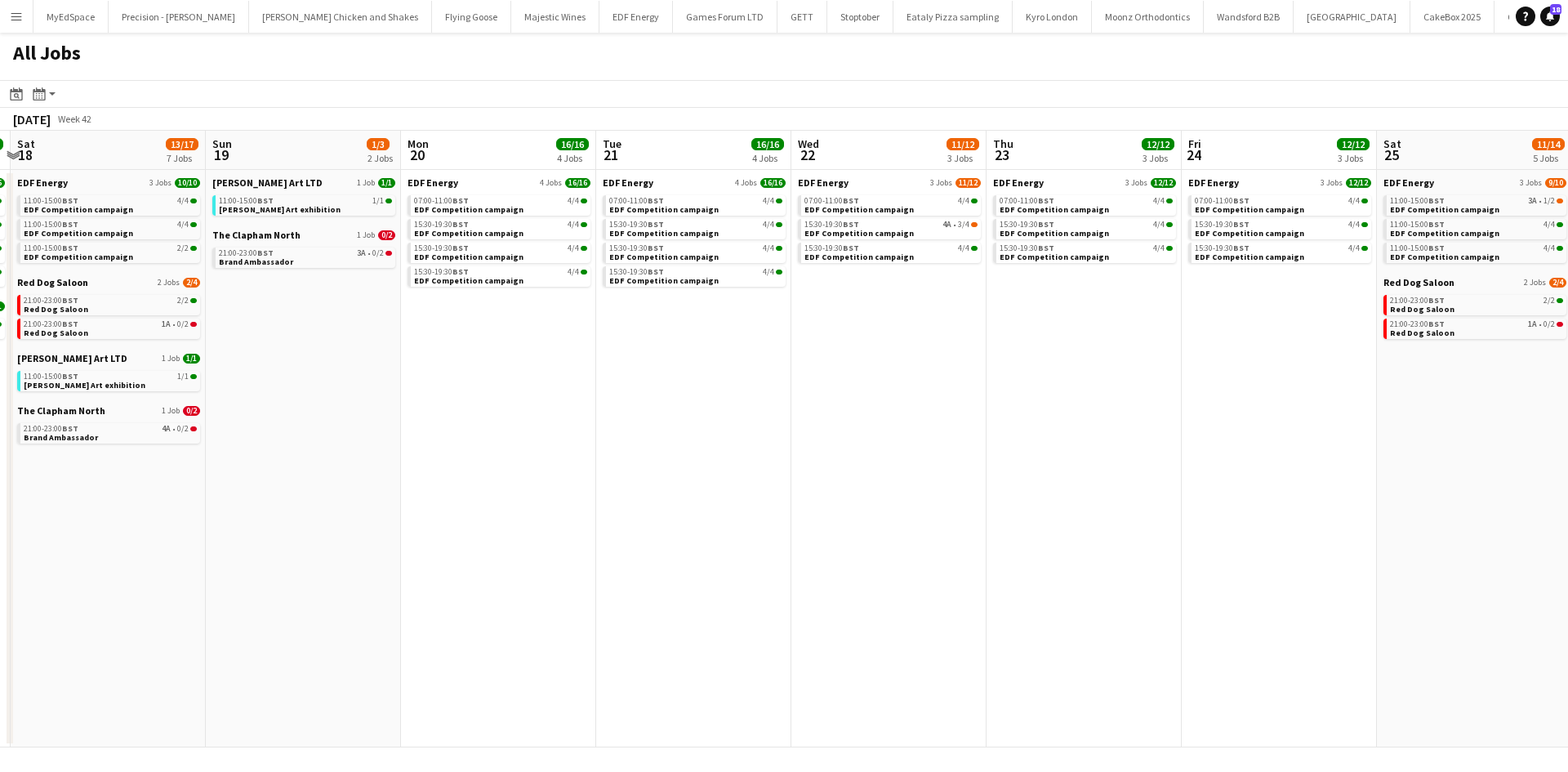
drag, startPoint x: 736, startPoint y: 410, endPoint x: 1066, endPoint y: 410, distance: 330.0
click at [1065, 410] on app-calendar-viewport "Thu 16 17/21 7 Jobs Fri 17 17/17 5 Jobs Sat 18 13/17 7 Jobs Sun 19 1/3 2 Jobs M…" at bounding box center [784, 439] width 1568 height 617
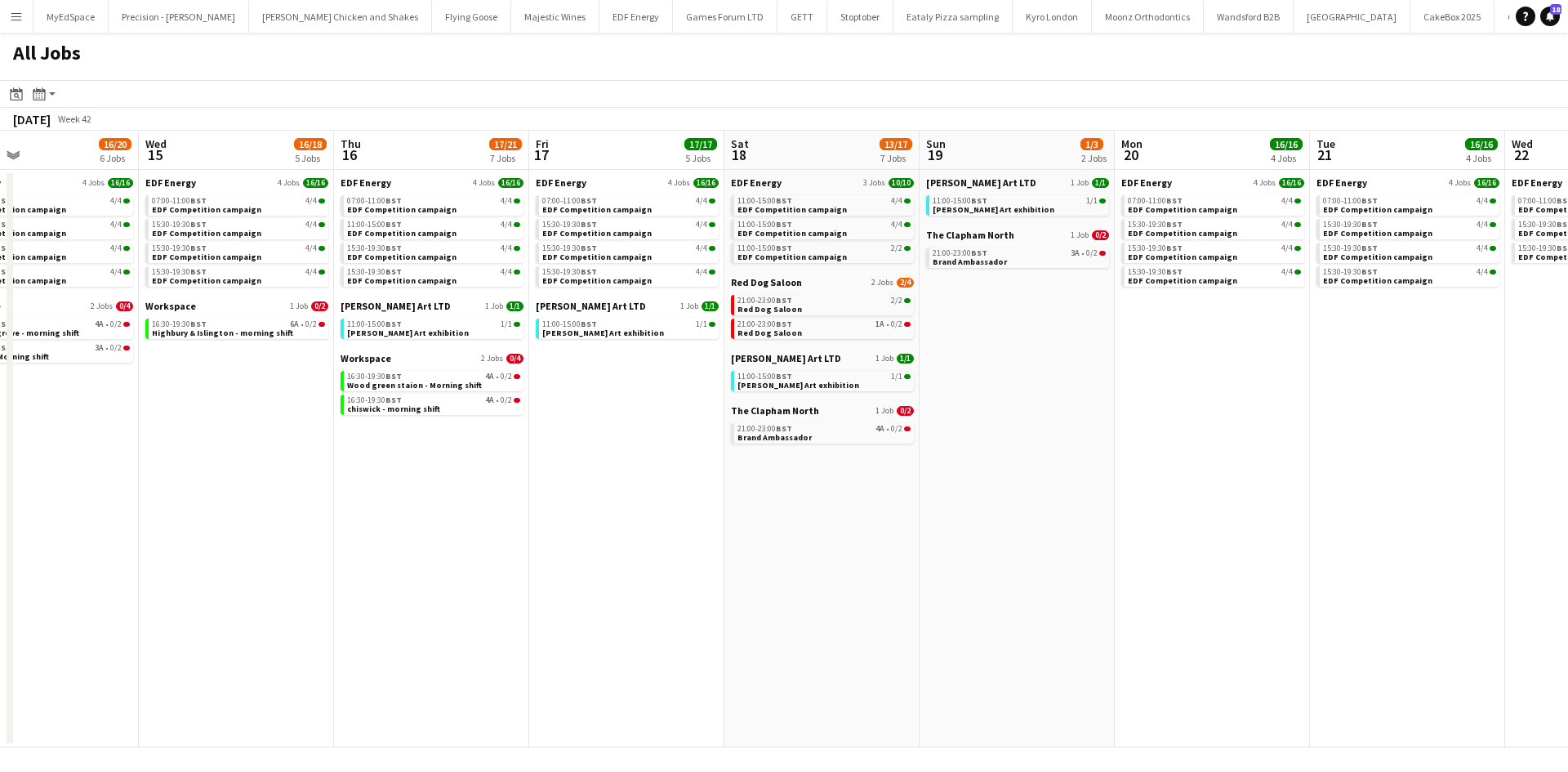
drag, startPoint x: 887, startPoint y: 435, endPoint x: 549, endPoint y: 424, distance: 338.2
click at [922, 436] on app-calendar-viewport "Sun 12 3/5 2 Jobs Mon 13 16/20 6 Jobs Tue 14 16/20 6 Jobs Wed 15 16/18 5 Jobs T…" at bounding box center [784, 439] width 1568 height 617
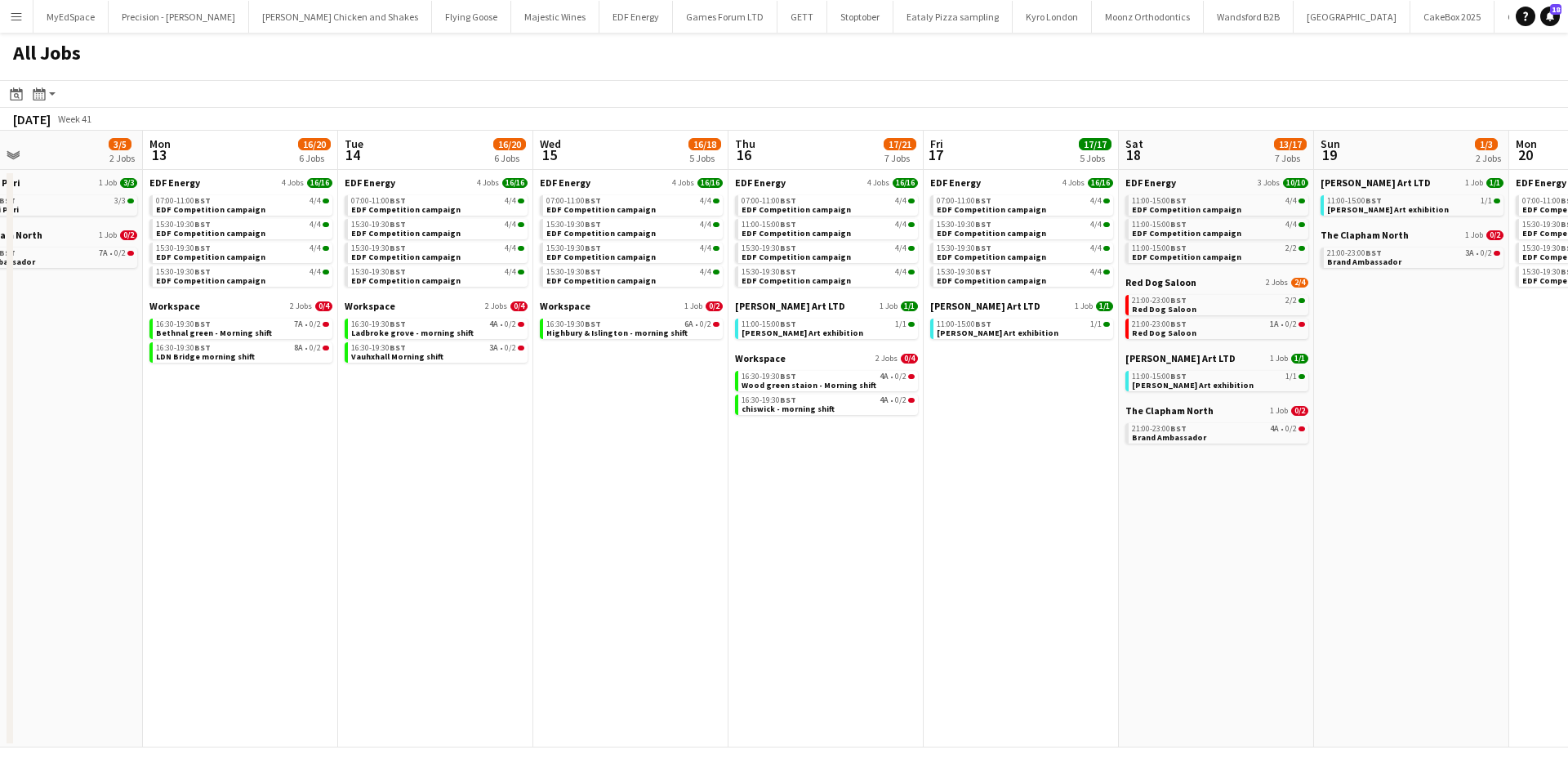
drag, startPoint x: 380, startPoint y: 403, endPoint x: 579, endPoint y: 404, distance: 199.0
click at [679, 404] on app-calendar-viewport "Fri 10 16/16 4 Jobs Sat 11 17/22 8 Jobs Sun 12 3/5 2 Jobs Mon 13 16/20 6 Jobs T…" at bounding box center [784, 439] width 1568 height 617
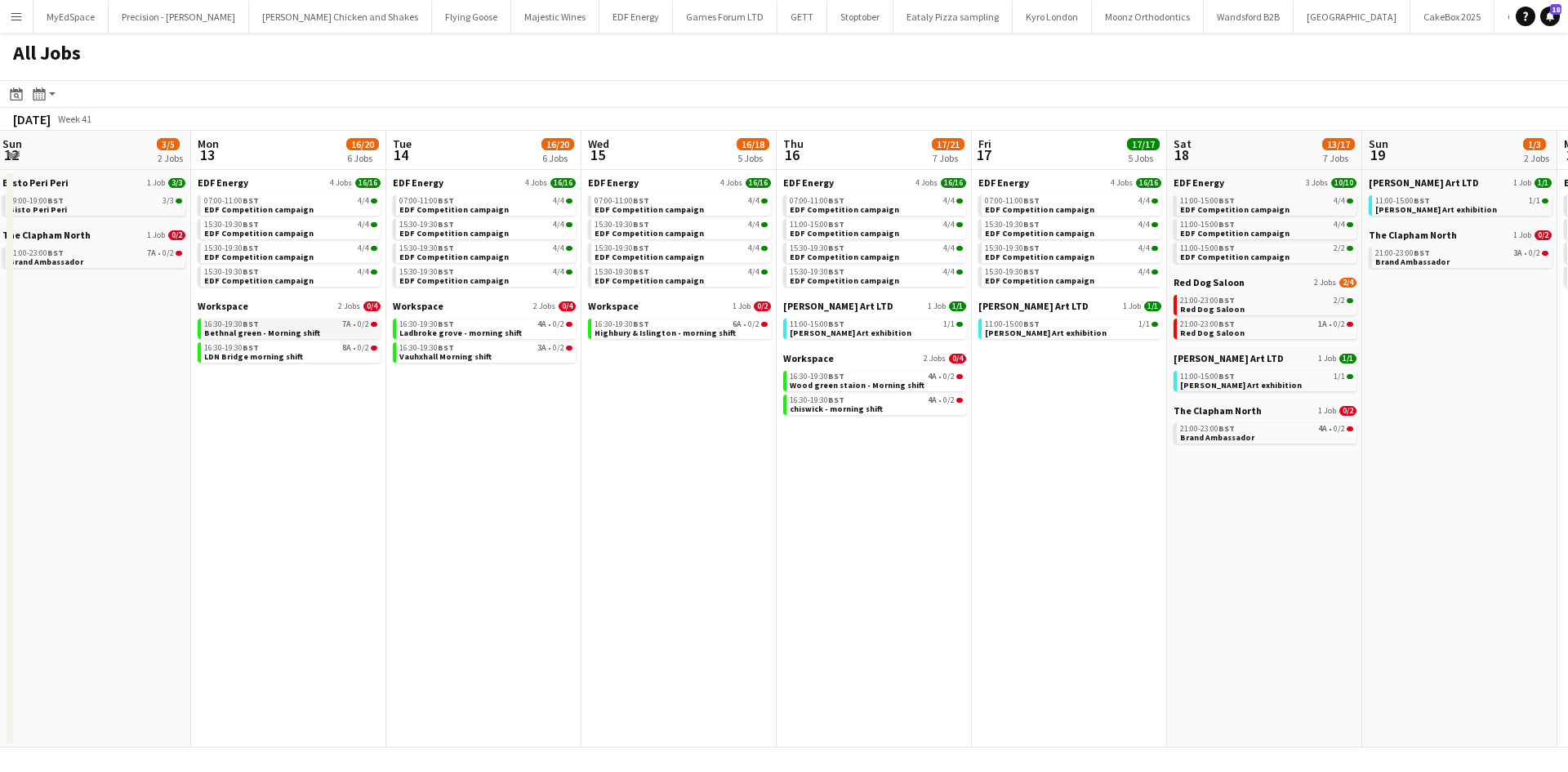
click at [329, 336] on link "16:30-19:30 BST 7A • 0/2 Bethnal green - Morning shift" at bounding box center [290, 328] width 173 height 18
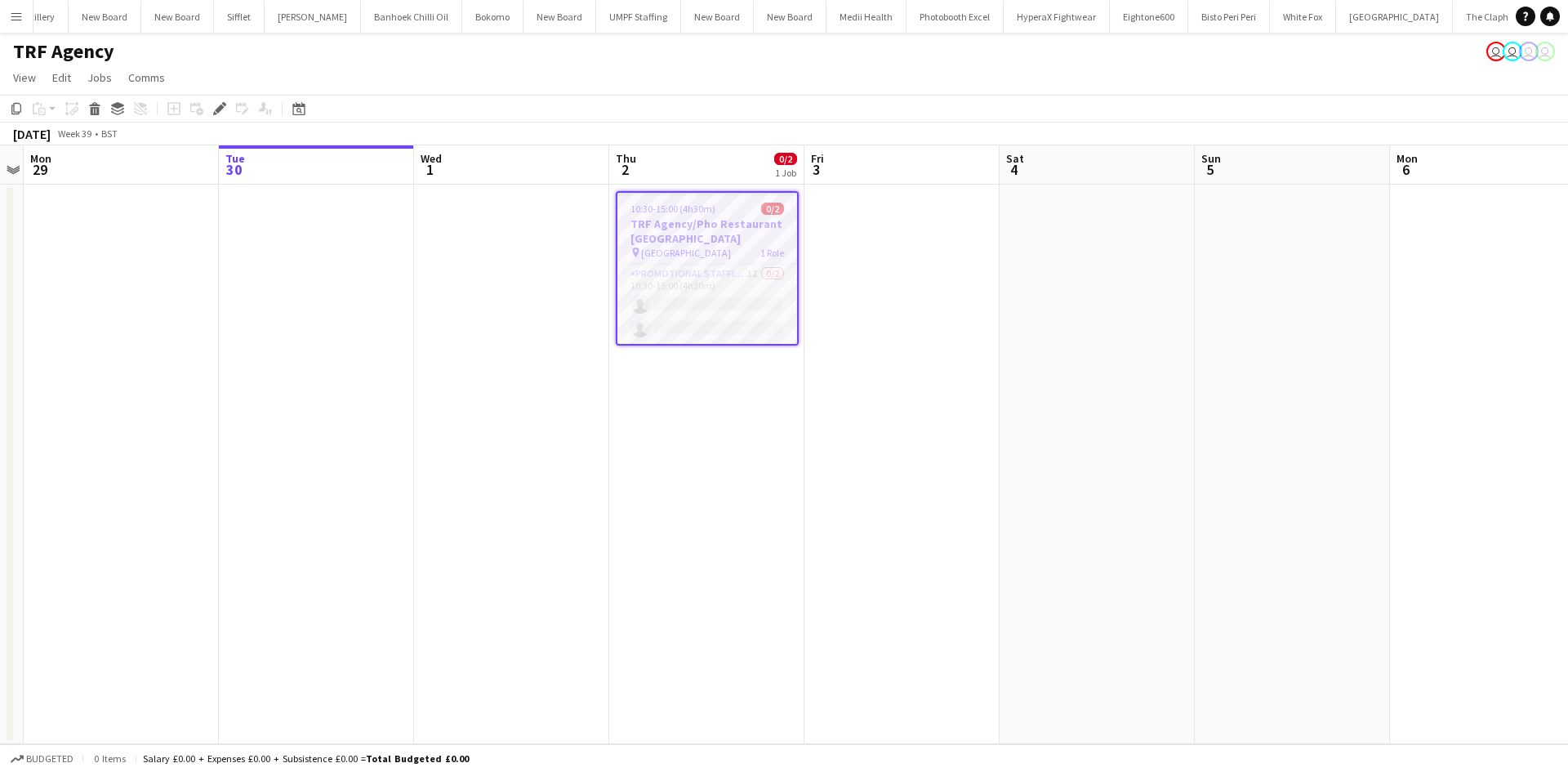
scroll to position [0, 4712]
drag, startPoint x: 223, startPoint y: 111, endPoint x: 221, endPoint y: 125, distance: 14.1
click at [223, 111] on icon "Edit" at bounding box center [220, 109] width 13 height 13
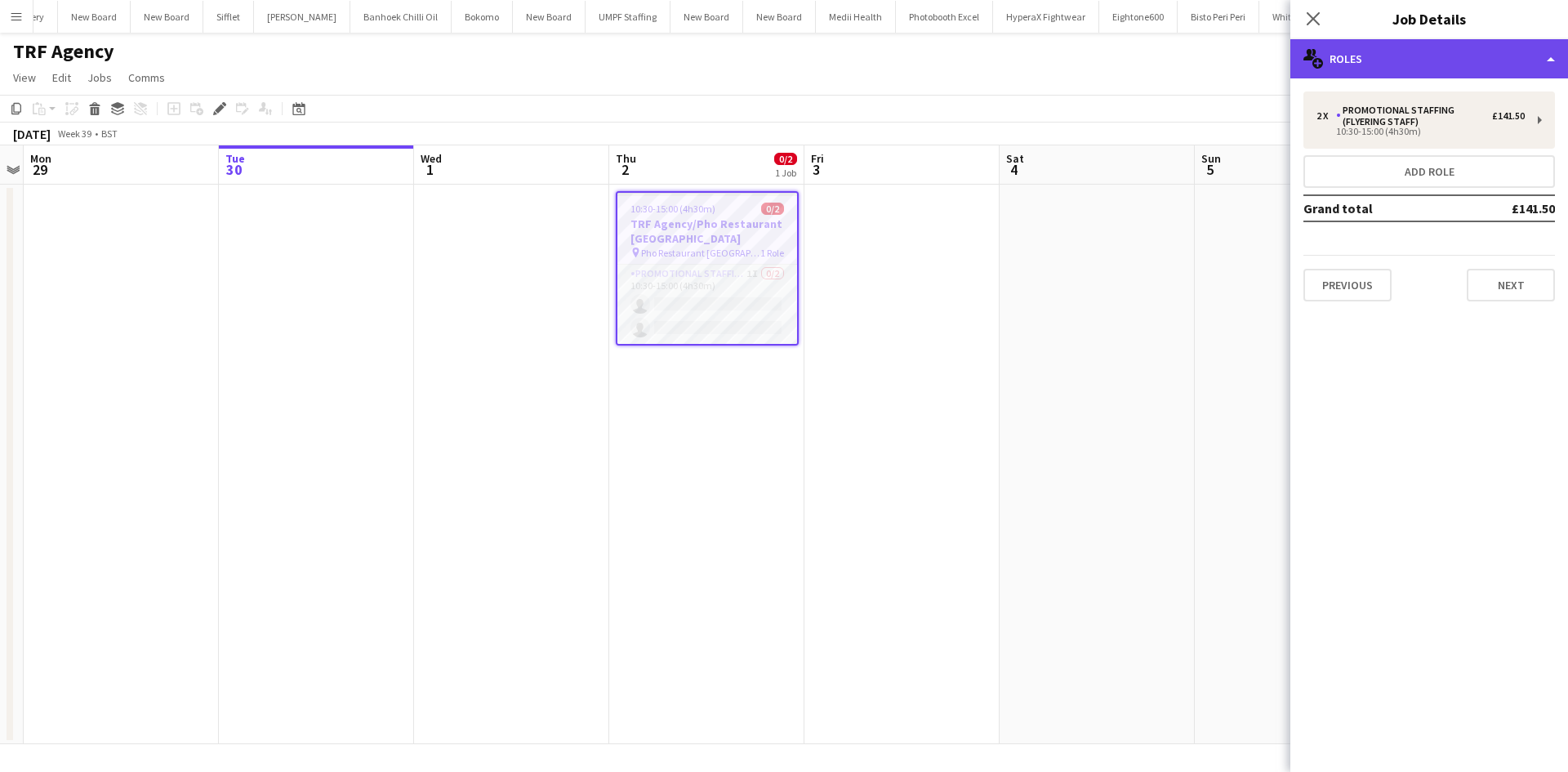
click at [1400, 64] on div "multiple-users-add Roles" at bounding box center [1429, 58] width 278 height 39
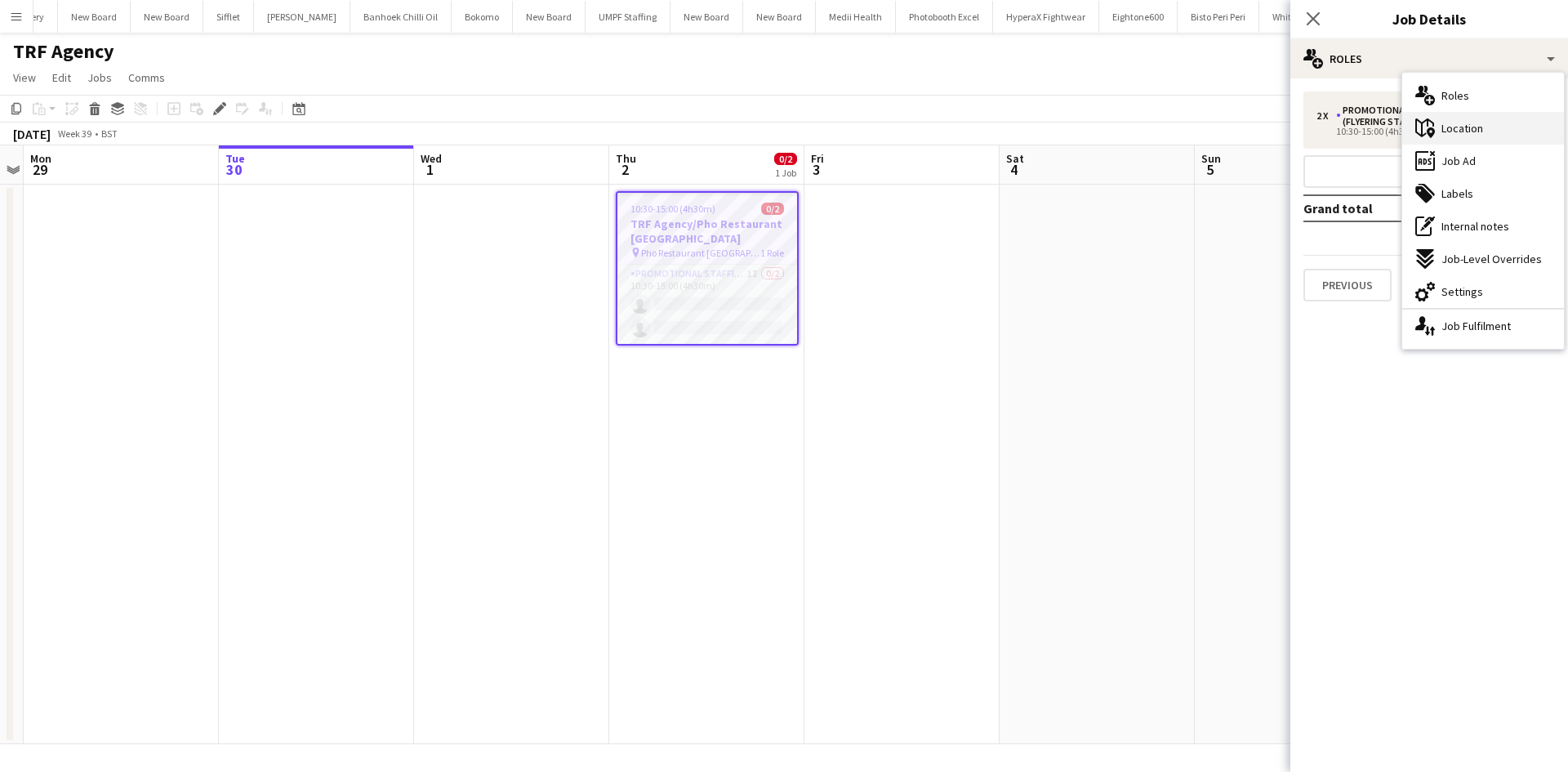
click at [1446, 129] on span "Location" at bounding box center [1462, 128] width 42 height 15
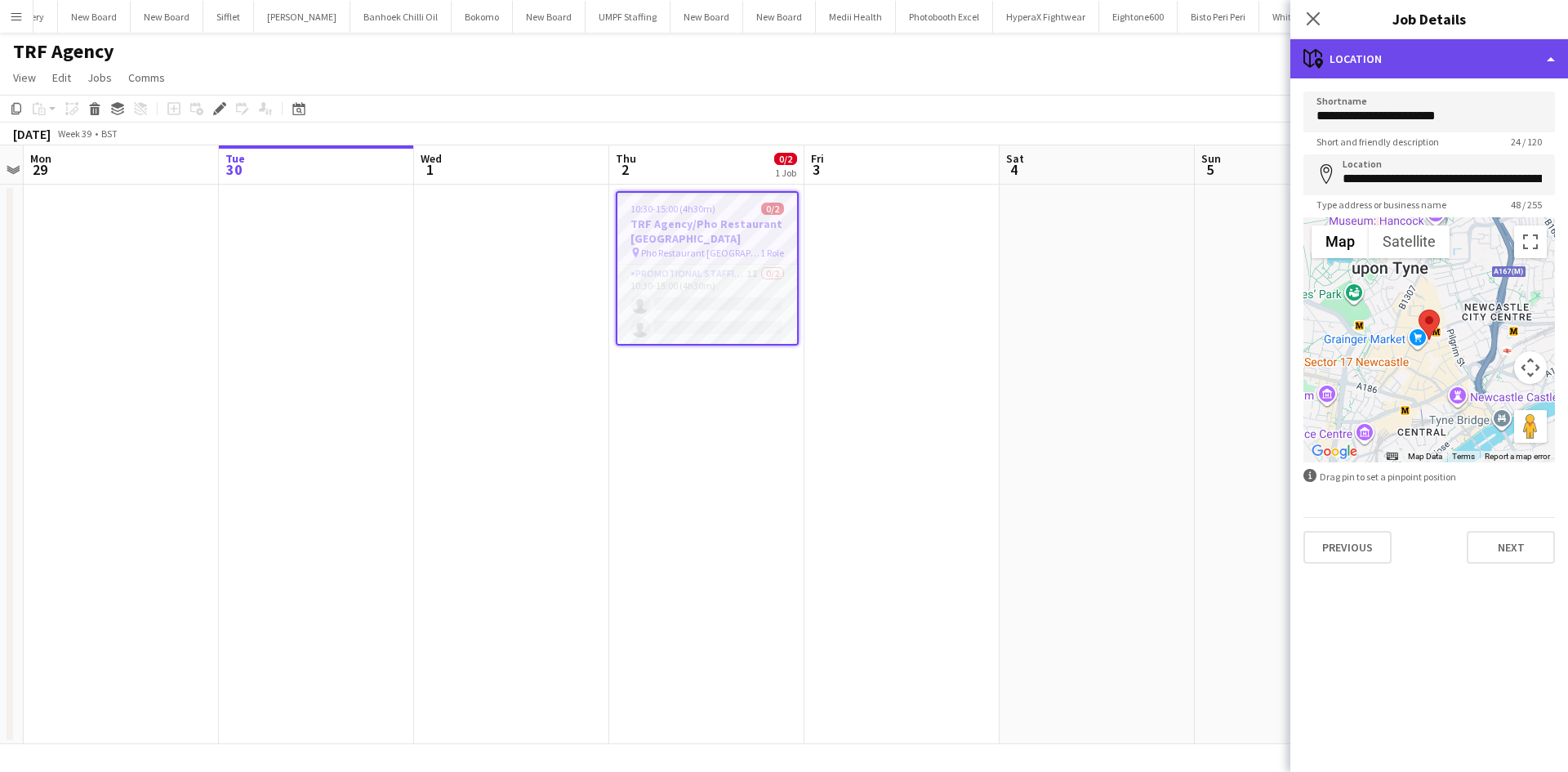
click at [1405, 42] on div "maps-pin-1 Location" at bounding box center [1429, 58] width 278 height 39
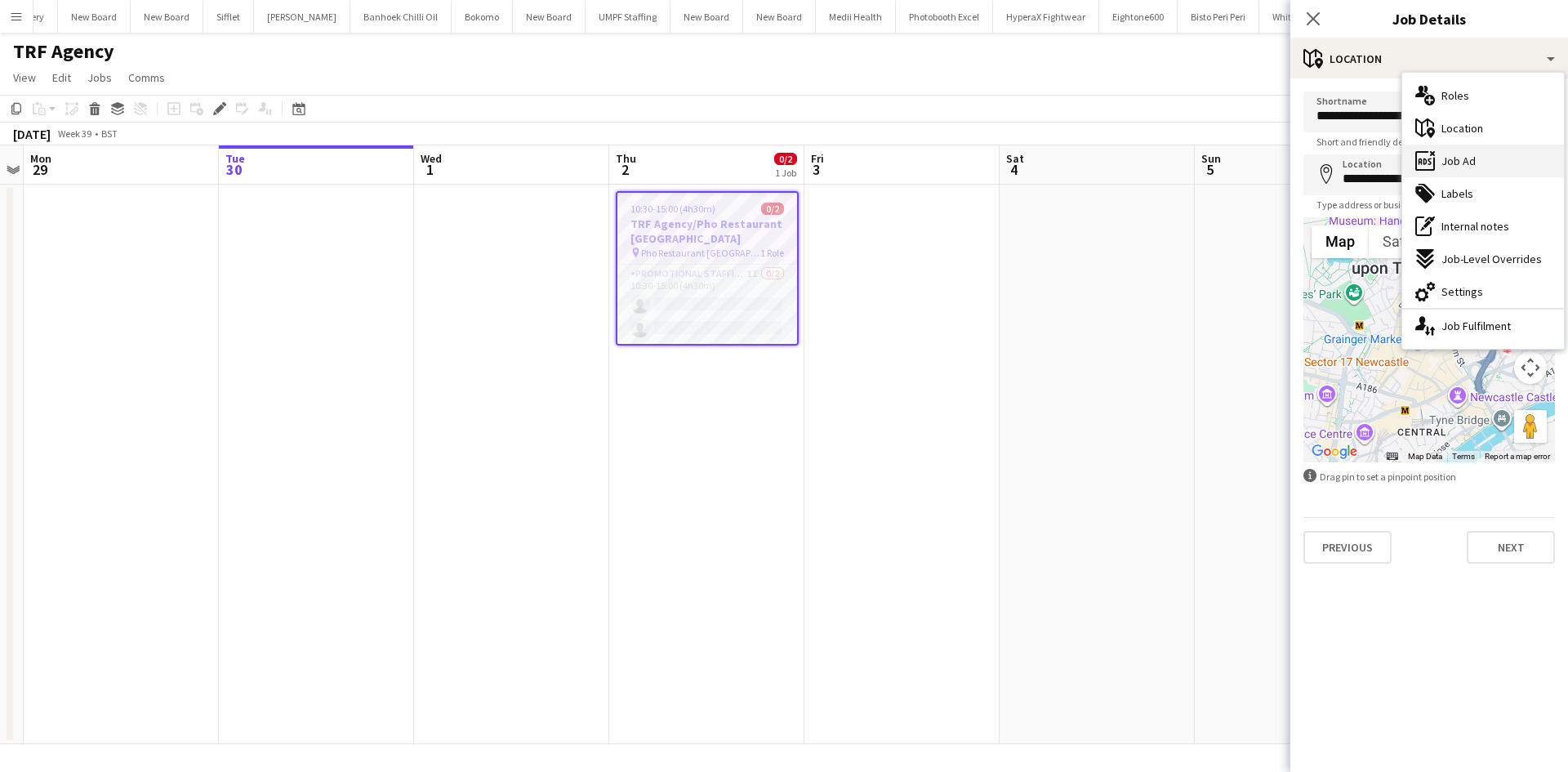
click at [1466, 171] on div "ads-window Job Ad" at bounding box center [1482, 160] width 162 height 32
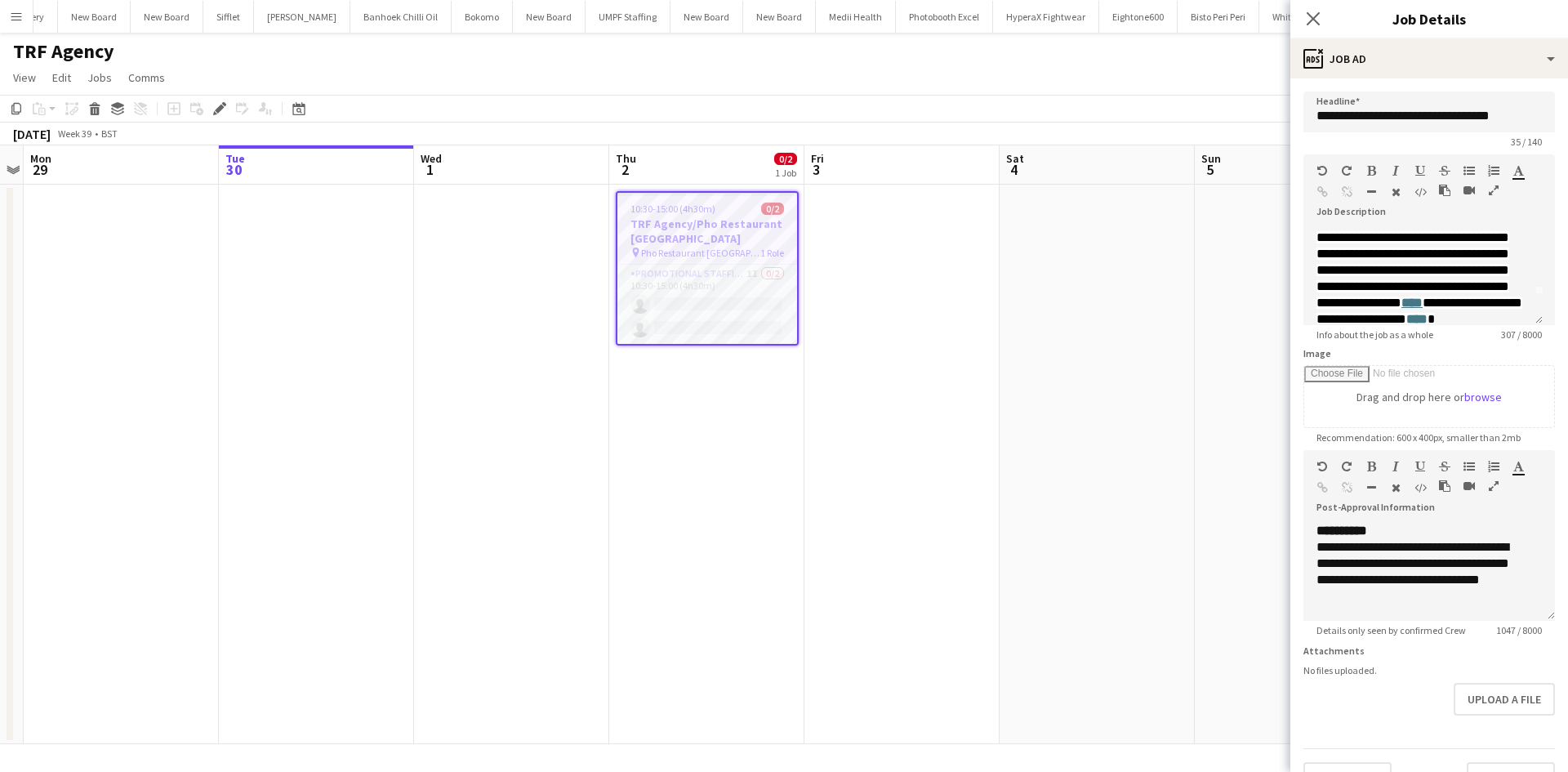
scroll to position [0, 0]
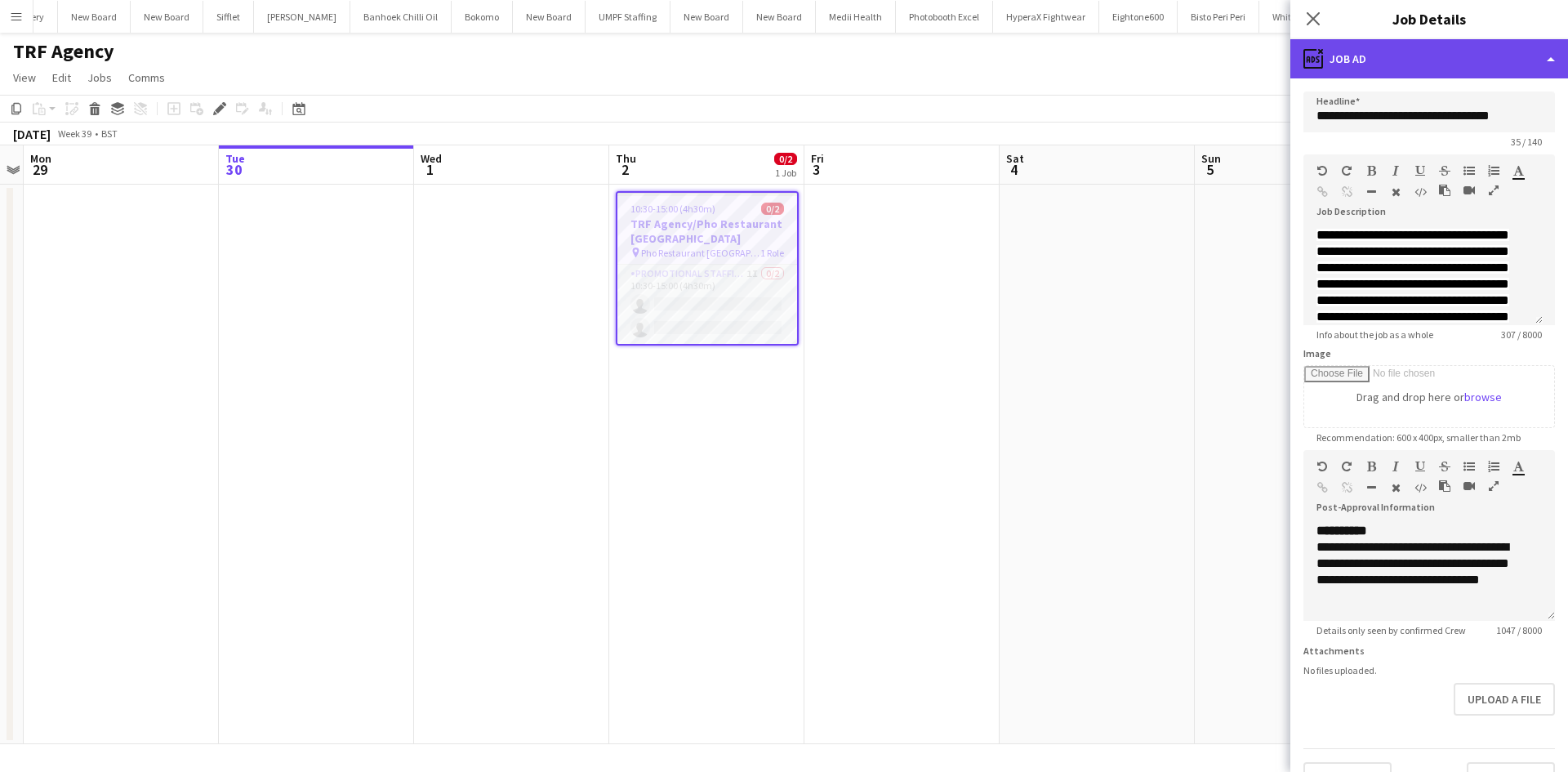
click at [1413, 74] on div "ads-window Job Ad" at bounding box center [1429, 58] width 278 height 39
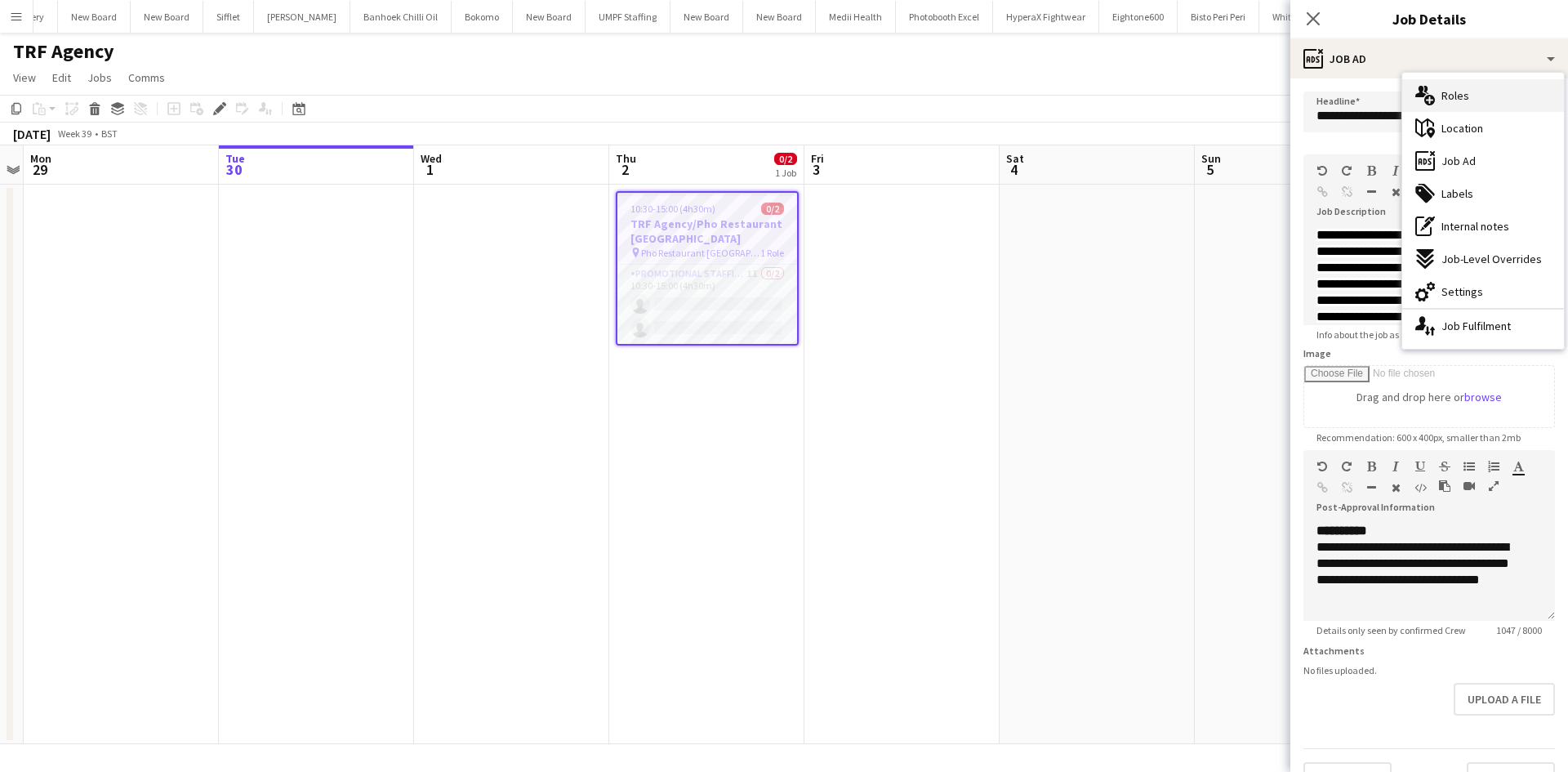
click at [1481, 91] on div "multiple-users-add Roles" at bounding box center [1482, 95] width 162 height 32
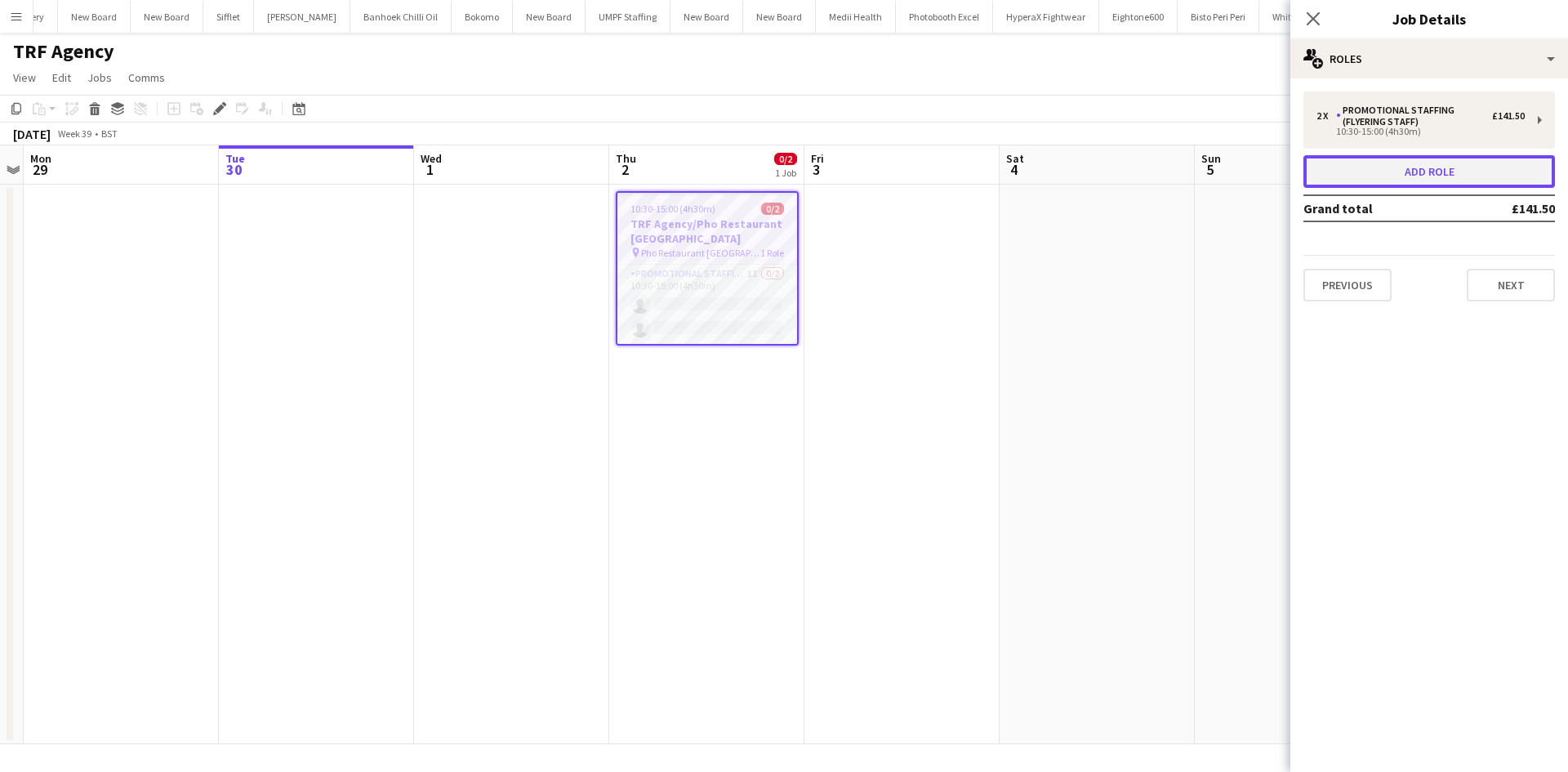
drag, startPoint x: 1450, startPoint y: 173, endPoint x: 1451, endPoint y: 164, distance: 9.1
click at [1451, 164] on button "Add role" at bounding box center [1429, 171] width 251 height 32
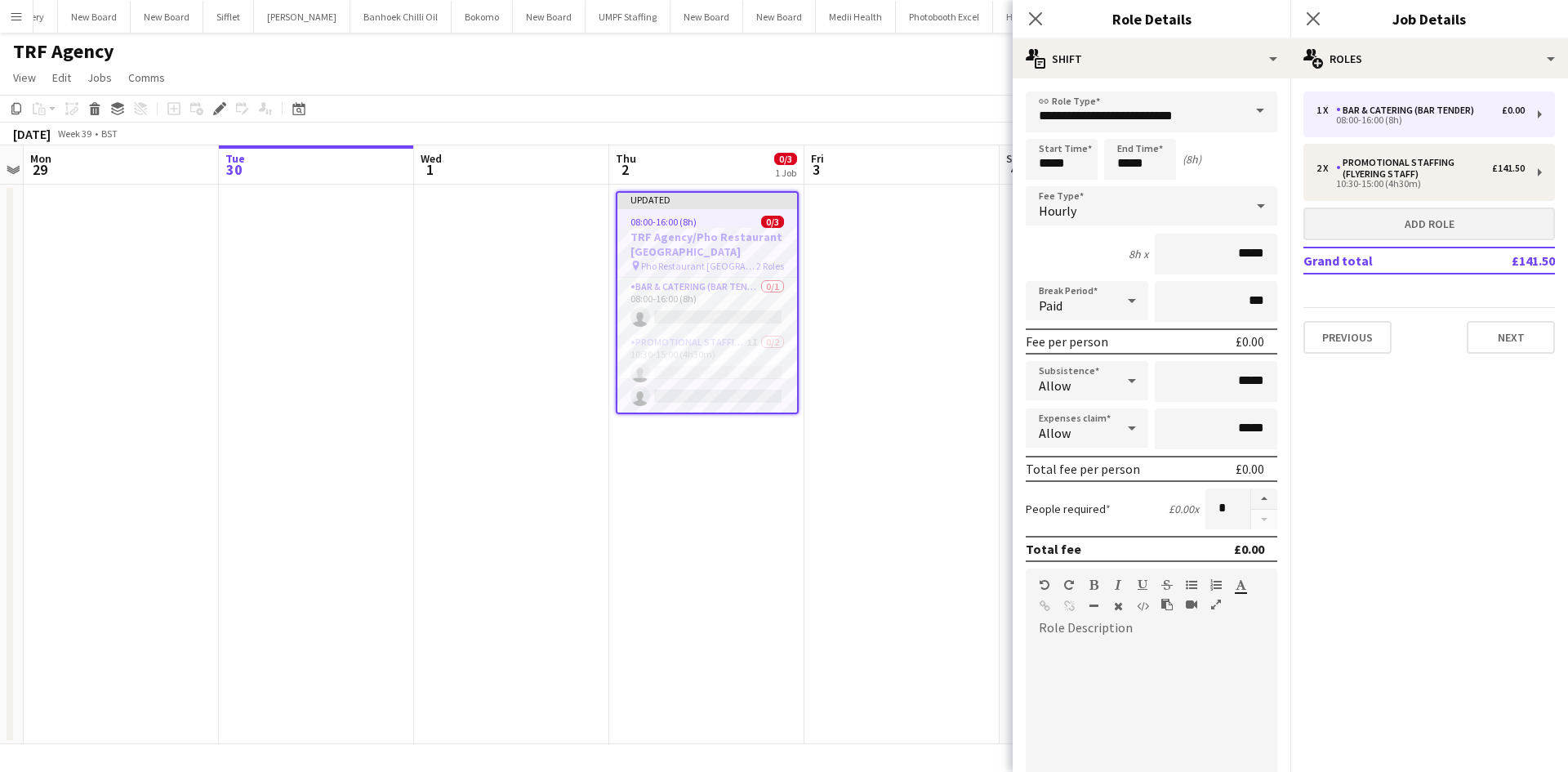
click at [1461, 124] on div "08:00-16:00 (8h)" at bounding box center [1419, 120] width 208 height 8
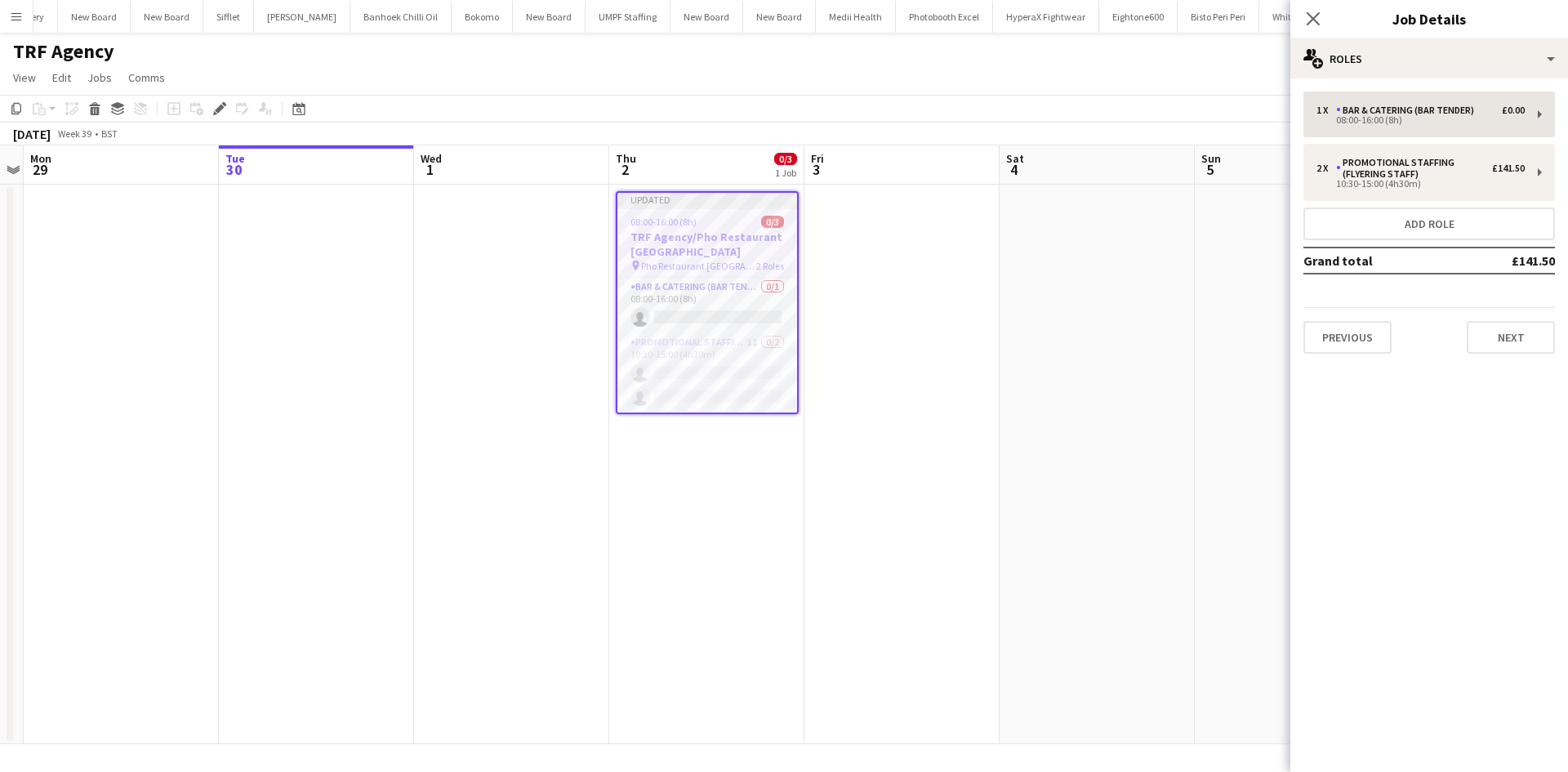
click at [1400, 116] on div "08:00-16:00 (8h)" at bounding box center [1419, 120] width 208 height 8
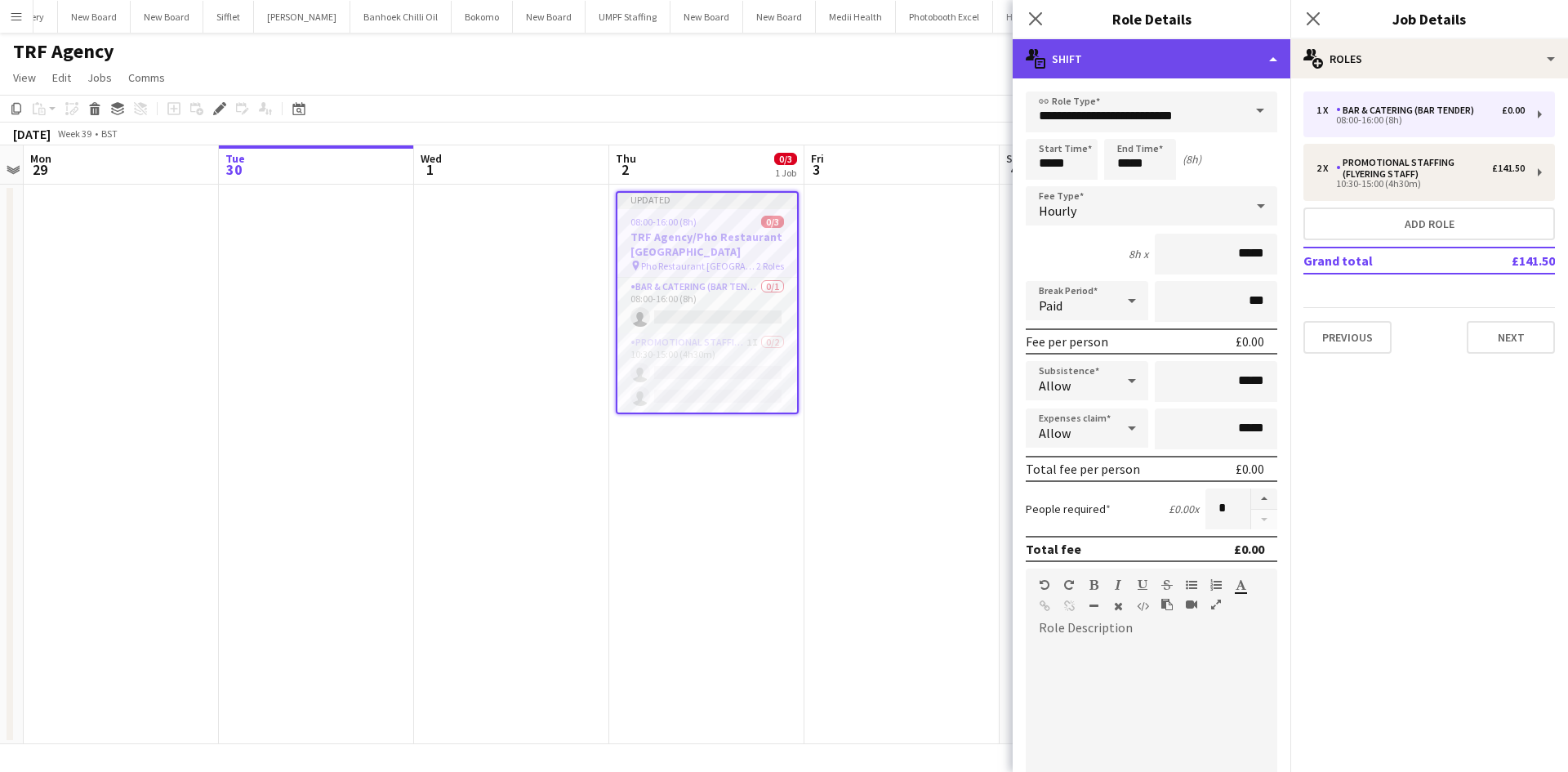
click at [1142, 66] on div "multiple-actions-text Shift" at bounding box center [1151, 58] width 278 height 39
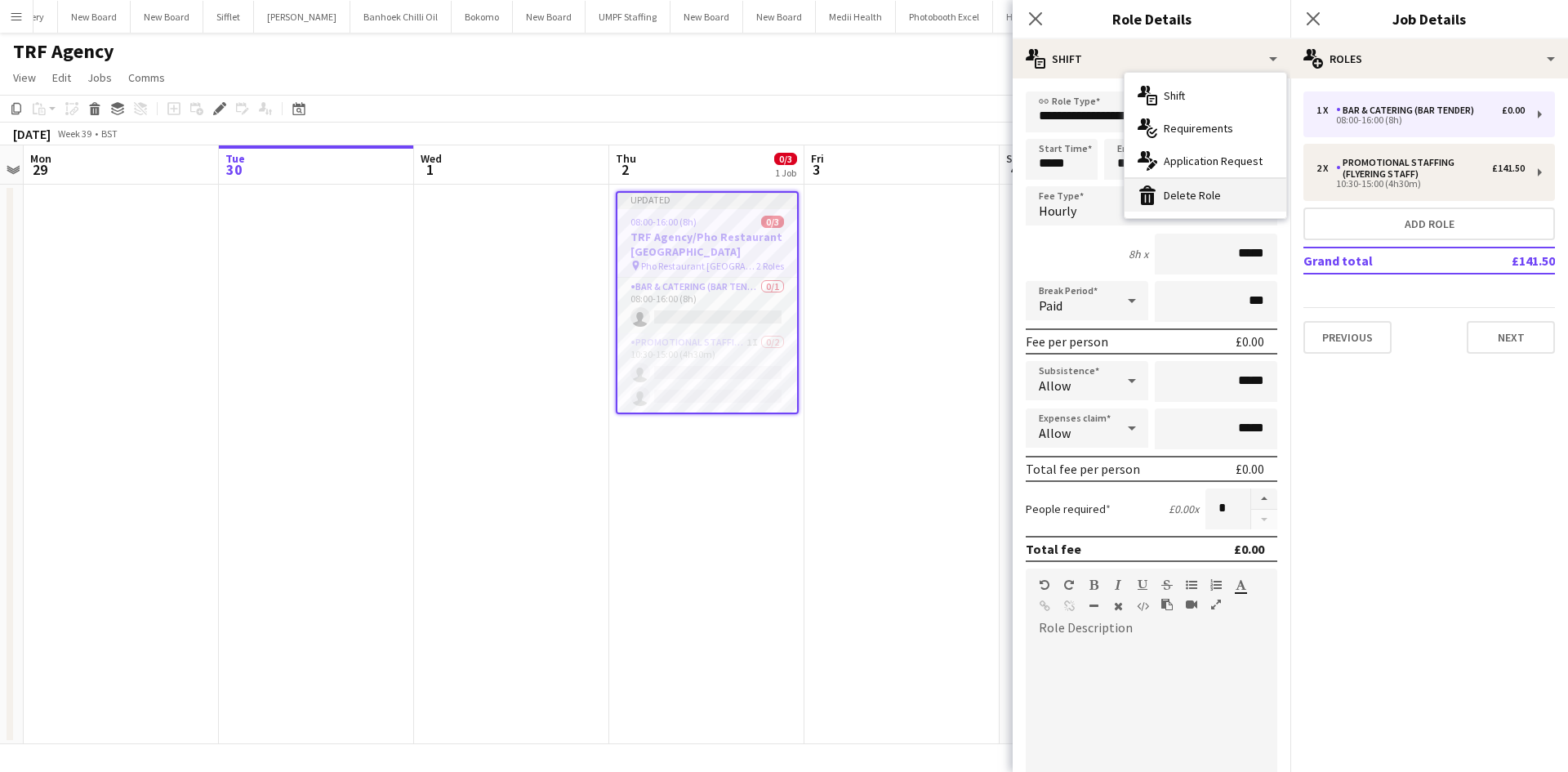
click at [1180, 189] on div "bin-2 Delete Role" at bounding box center [1204, 195] width 162 height 32
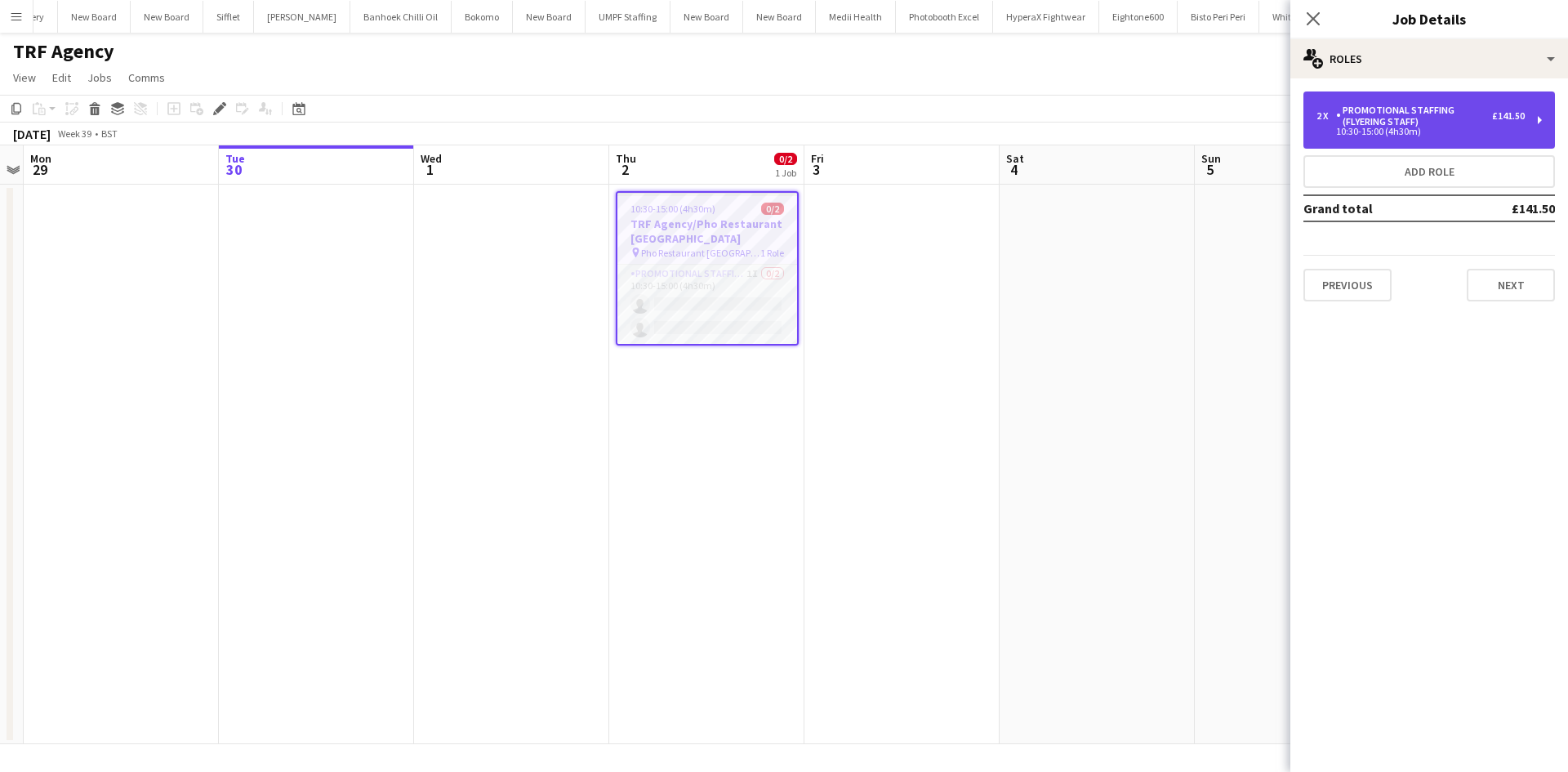
click at [1416, 134] on div "10:30-15:00 (4h30m)" at bounding box center [1419, 131] width 208 height 8
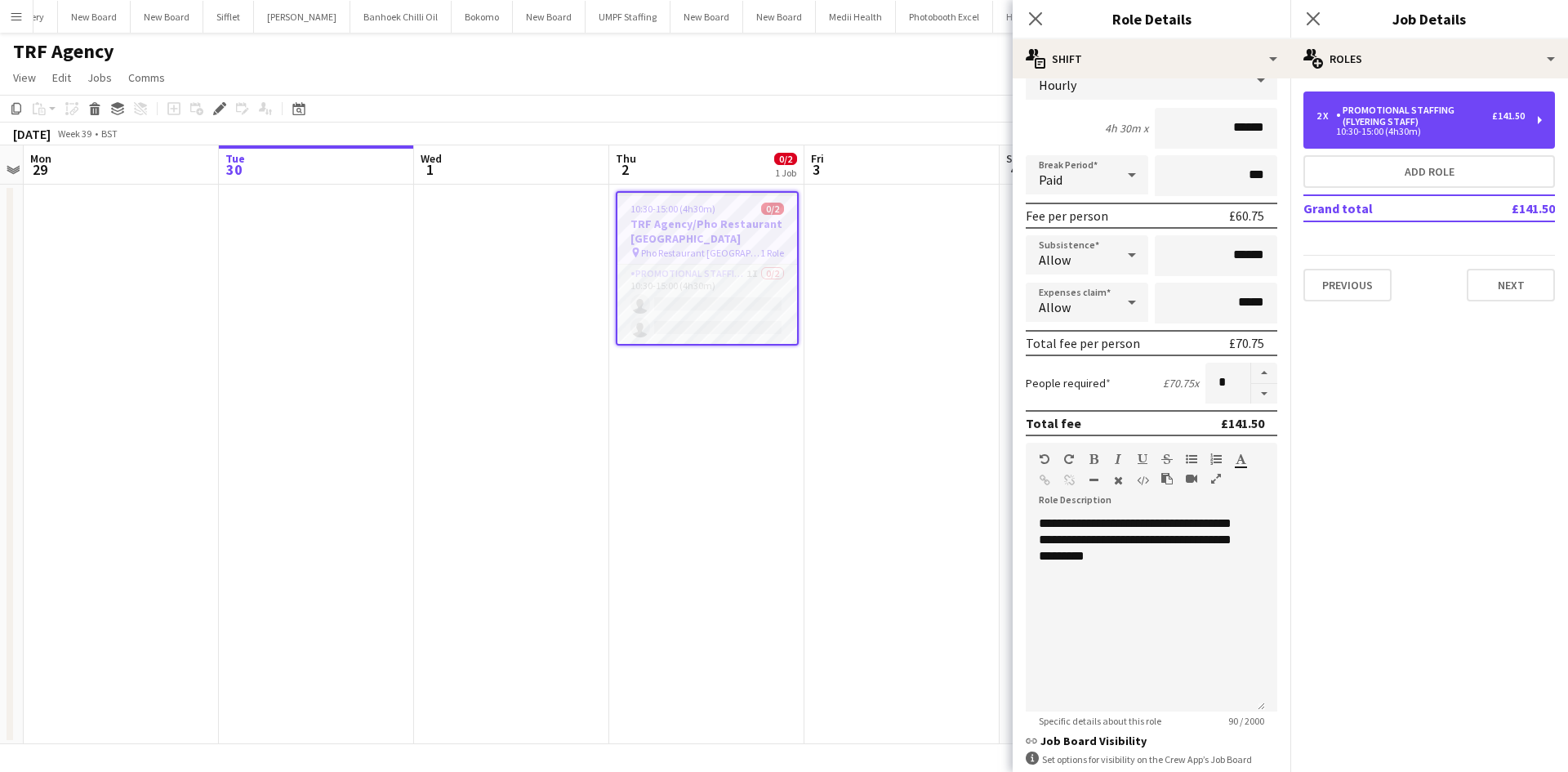
scroll to position [245, 0]
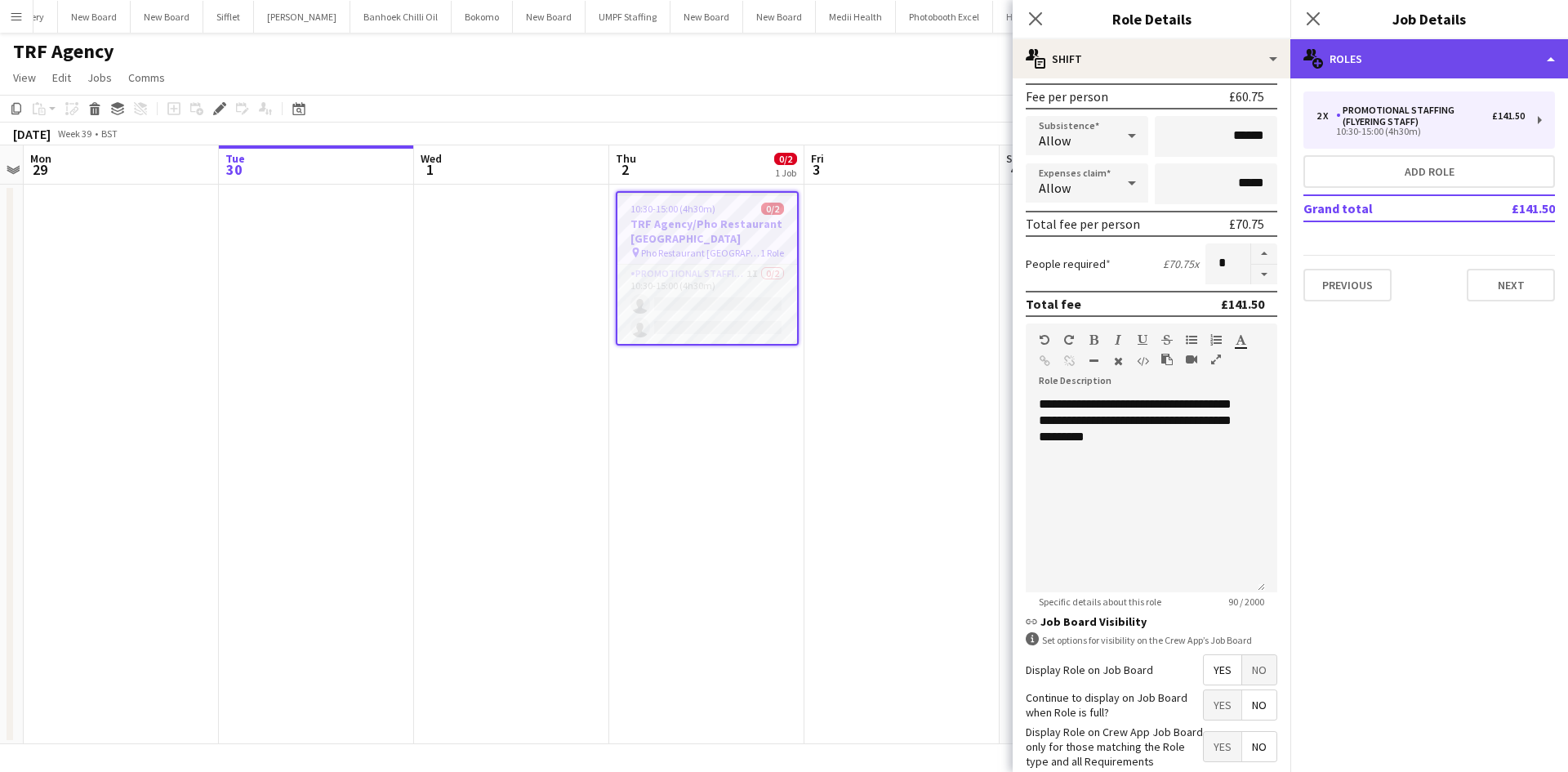
click at [1399, 66] on div "multiple-users-add Roles" at bounding box center [1429, 58] width 278 height 39
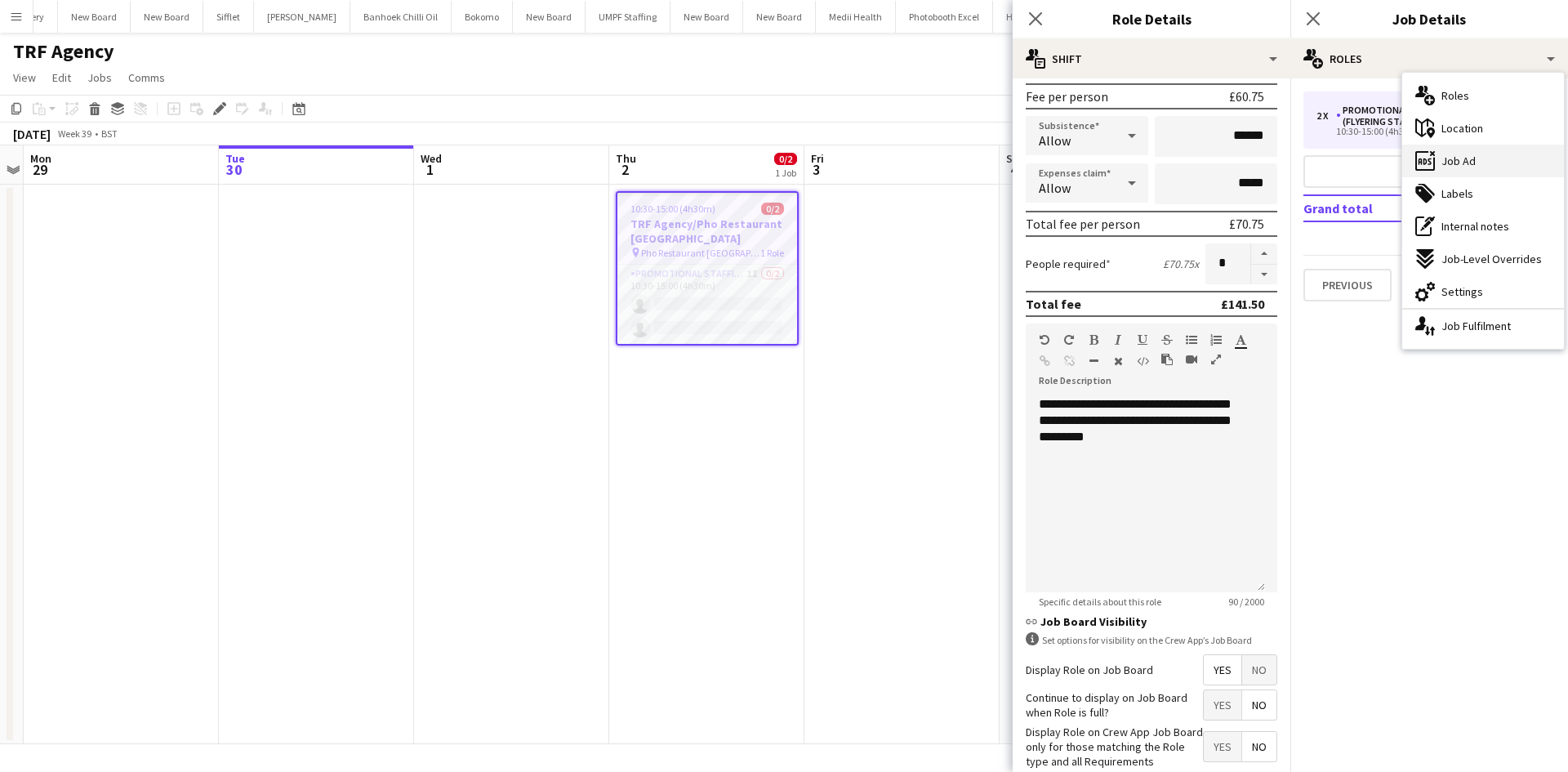
click at [1480, 173] on div "ads-window Job Ad" at bounding box center [1482, 160] width 162 height 32
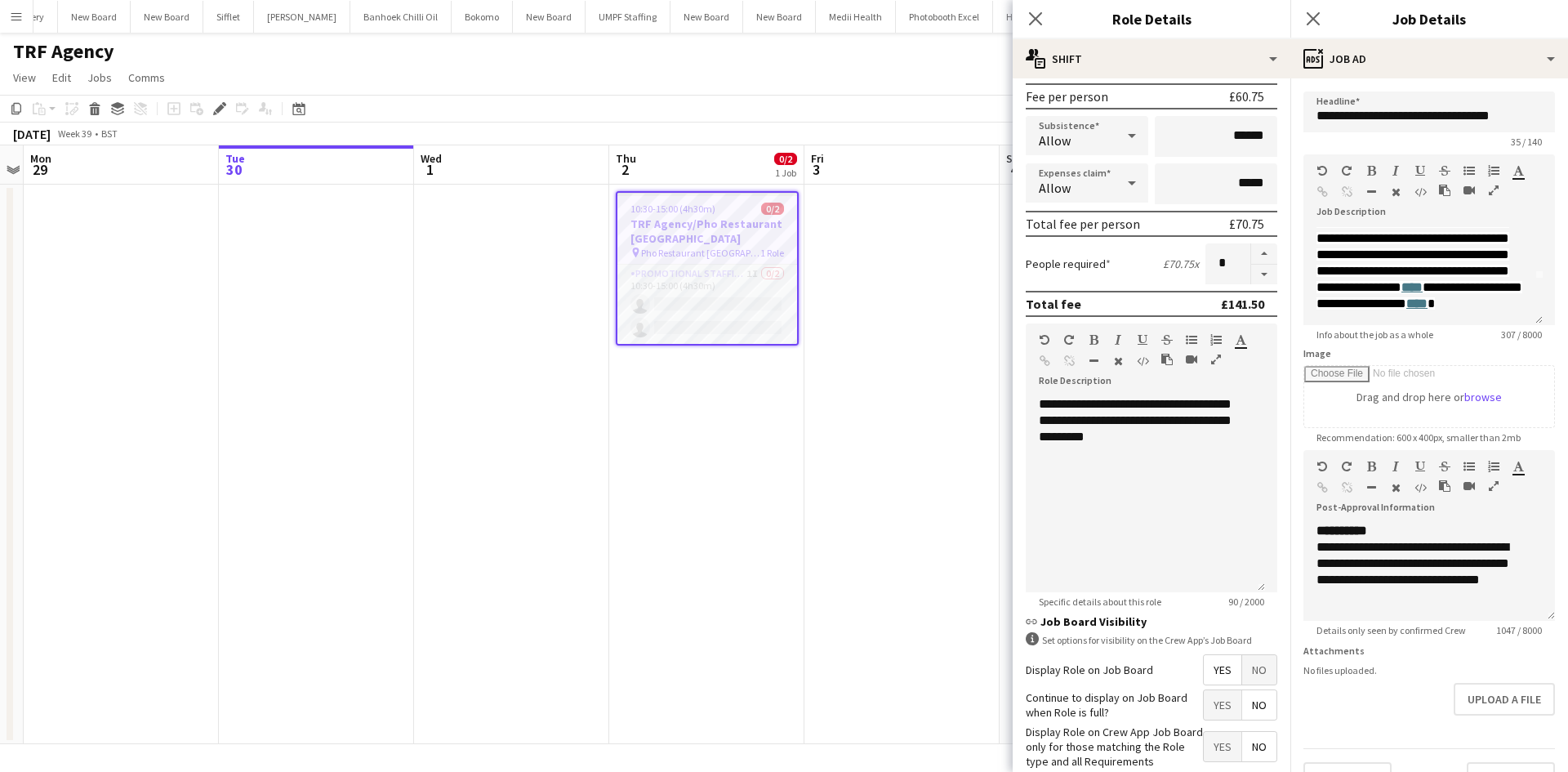
scroll to position [69, 0]
click at [1427, 304] on link "****" at bounding box center [1416, 303] width 21 height 12
click at [1404, 285] on link "****" at bounding box center [1411, 286] width 21 height 12
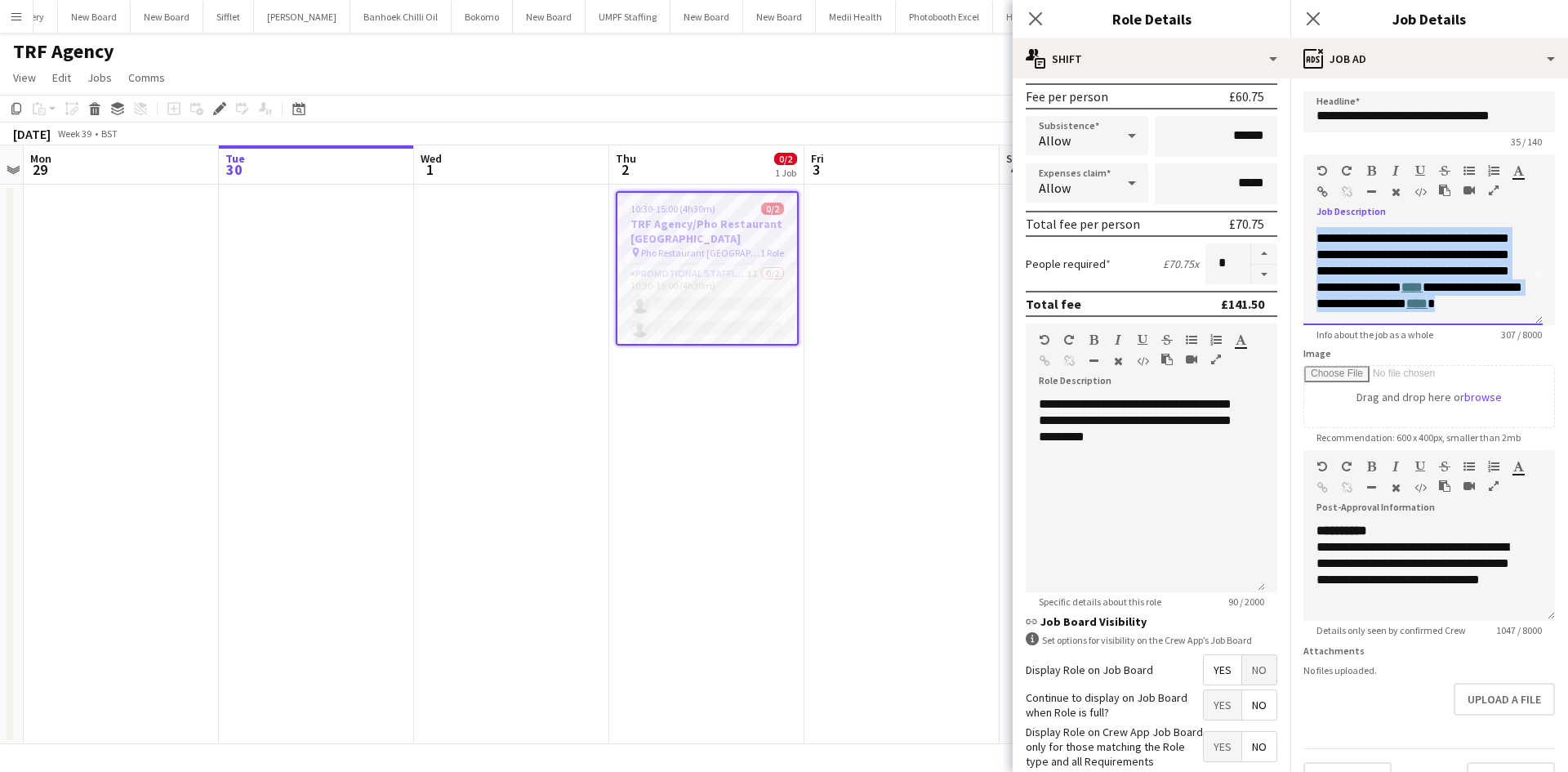
click at [1404, 285] on link "****" at bounding box center [1411, 286] width 21 height 12
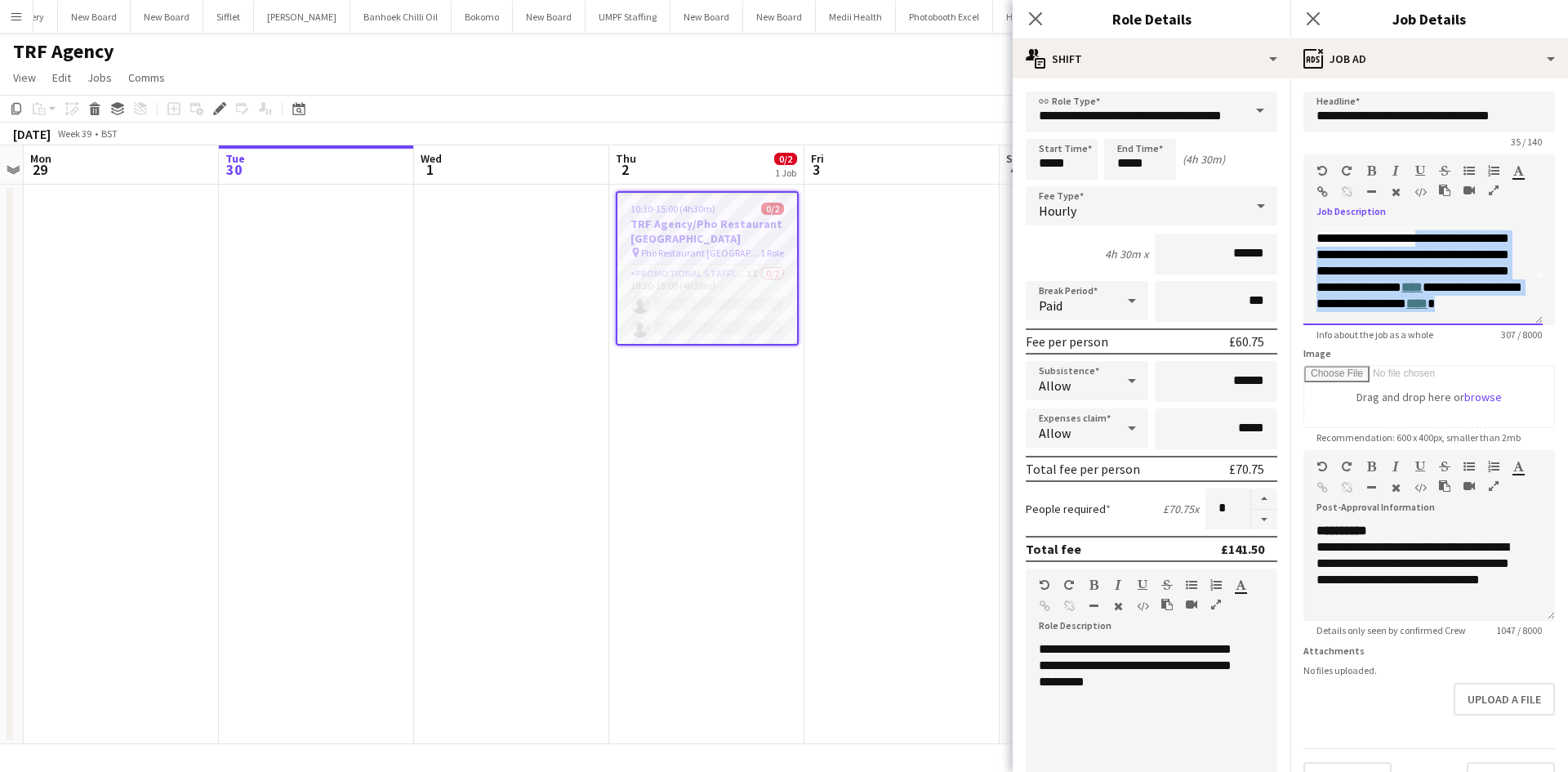
scroll to position [0, 0]
drag, startPoint x: 1484, startPoint y: 303, endPoint x: 1243, endPoint y: 166, distance: 277.2
click at [1243, 166] on body "Menu Boards Boards Boards All jobs Status Workforce Workforce My Workforce Recr…" at bounding box center [784, 386] width 1568 height 772
click at [1433, 280] on span "**********" at bounding box center [1412, 283] width 193 height 110
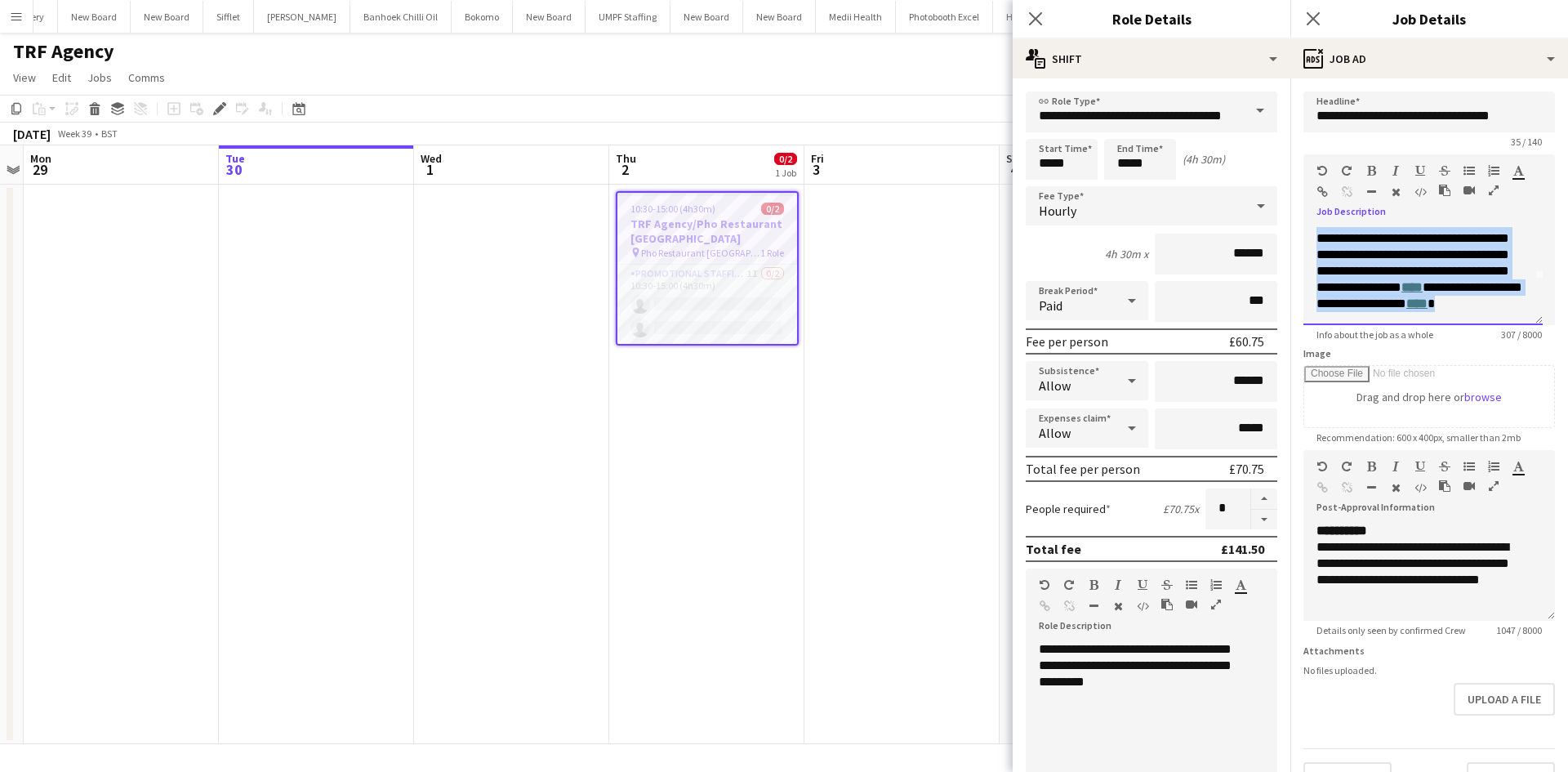
drag, startPoint x: 1317, startPoint y: 235, endPoint x: 1477, endPoint y: 348, distance: 195.9
click at [1474, 361] on form "**********" at bounding box center [1429, 442] width 278 height 703
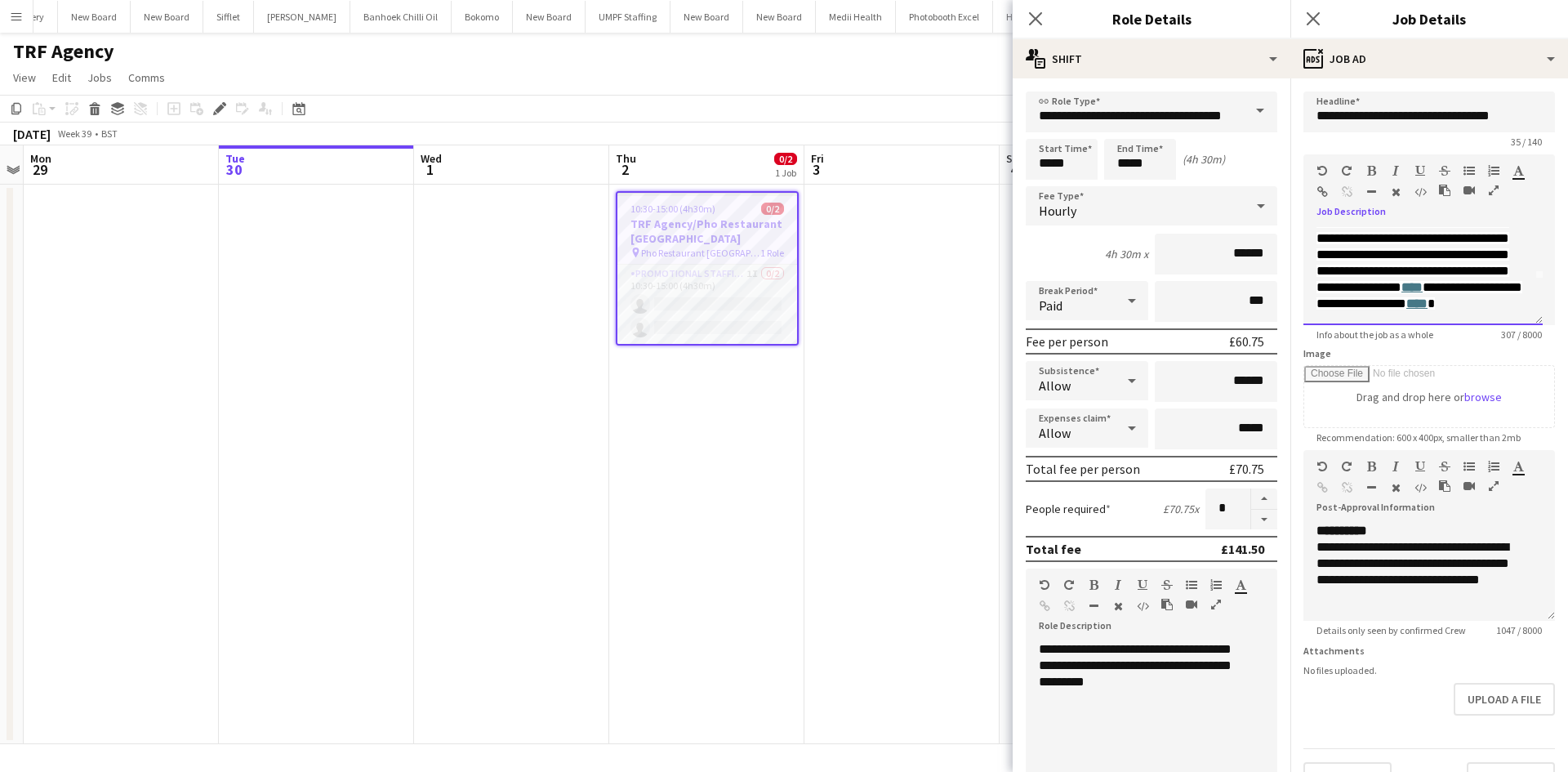
scroll to position [0, 0]
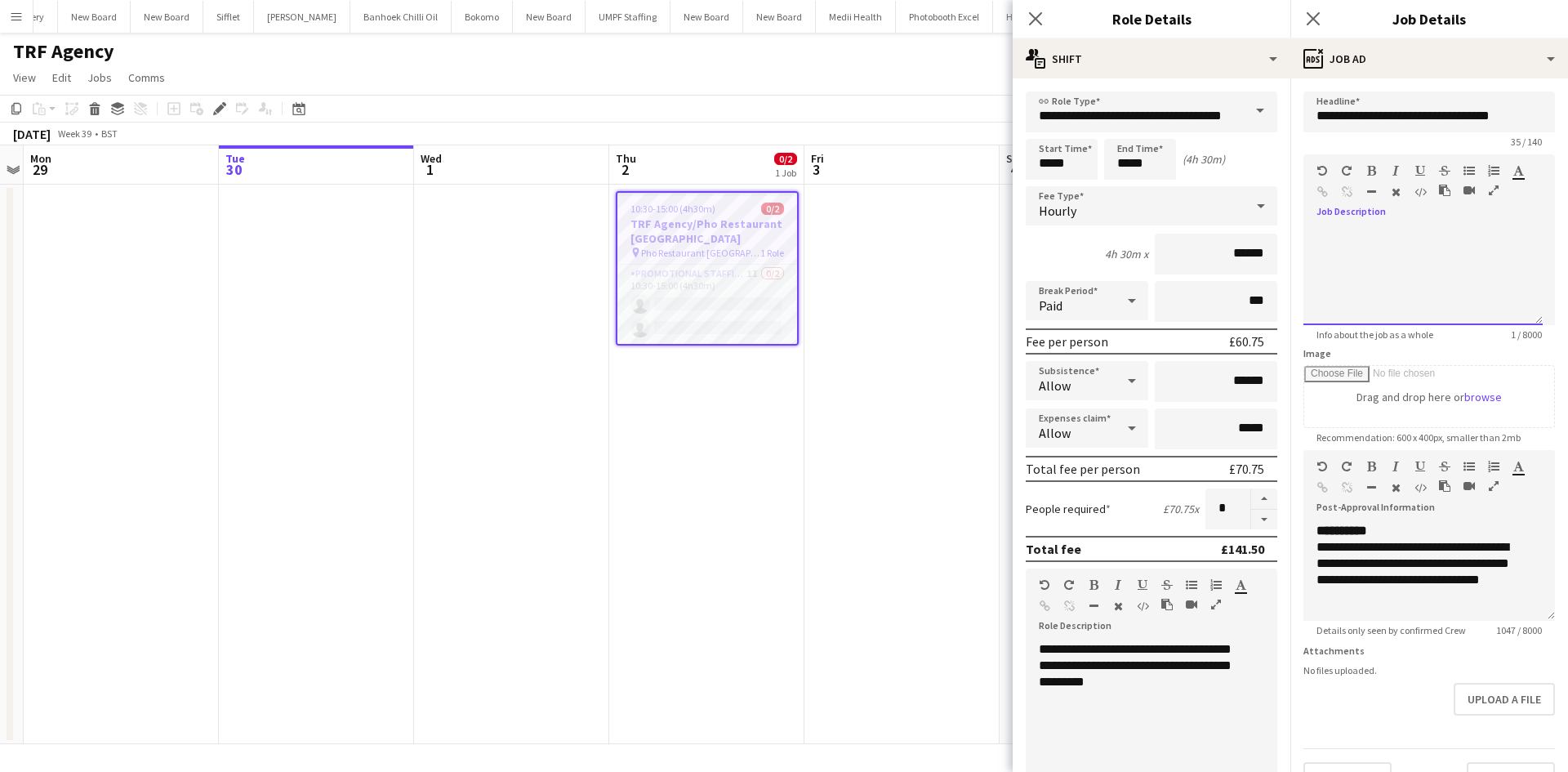
click at [1419, 234] on div at bounding box center [1422, 276] width 239 height 98
click at [1335, 257] on div at bounding box center [1422, 276] width 239 height 98
click at [1328, 227] on span at bounding box center [1316, 226] width 26 height 23
click at [1337, 250] on div at bounding box center [1422, 276] width 239 height 98
click at [1402, 241] on div at bounding box center [1422, 276] width 239 height 98
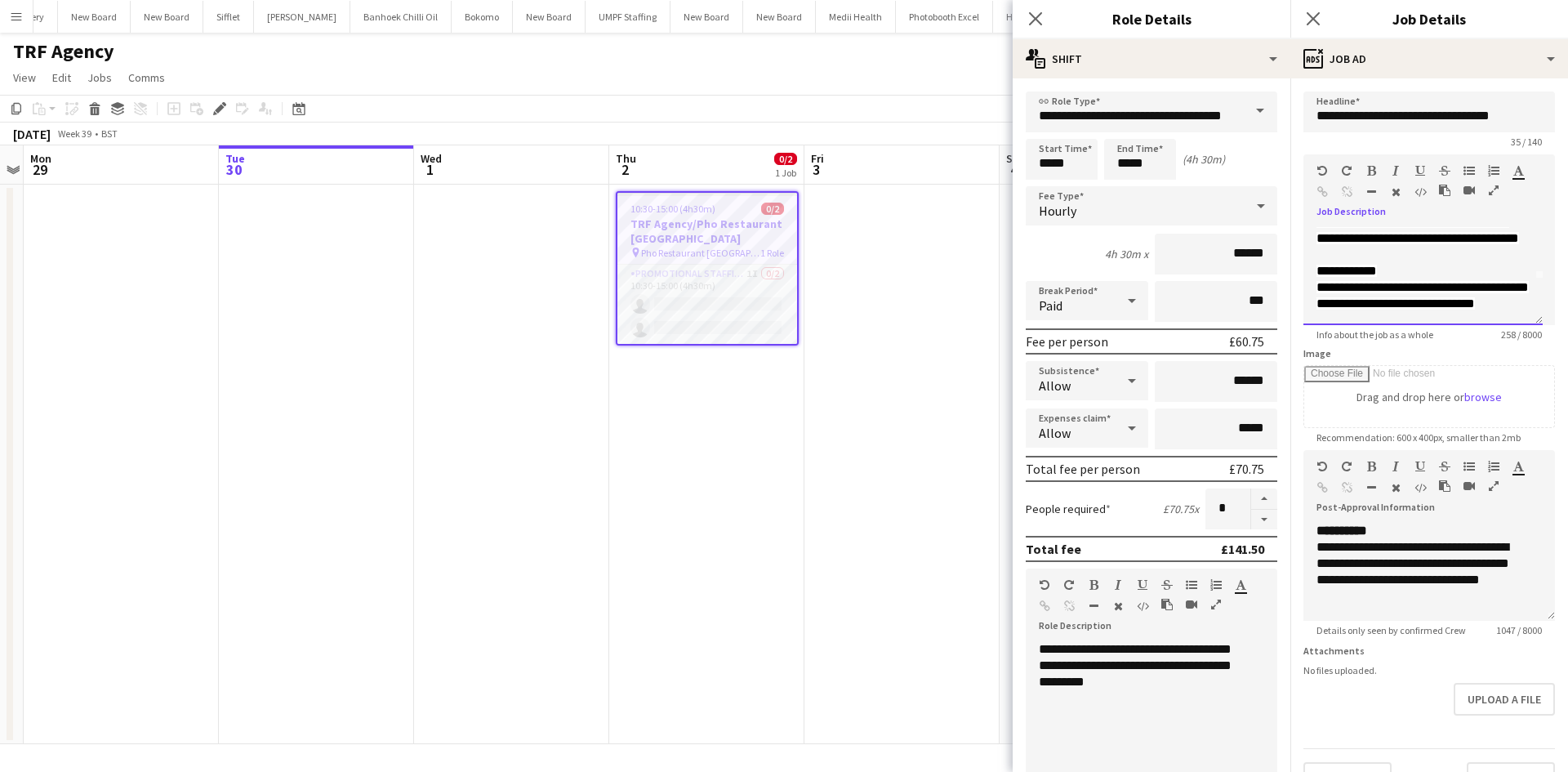
scroll to position [109, 0]
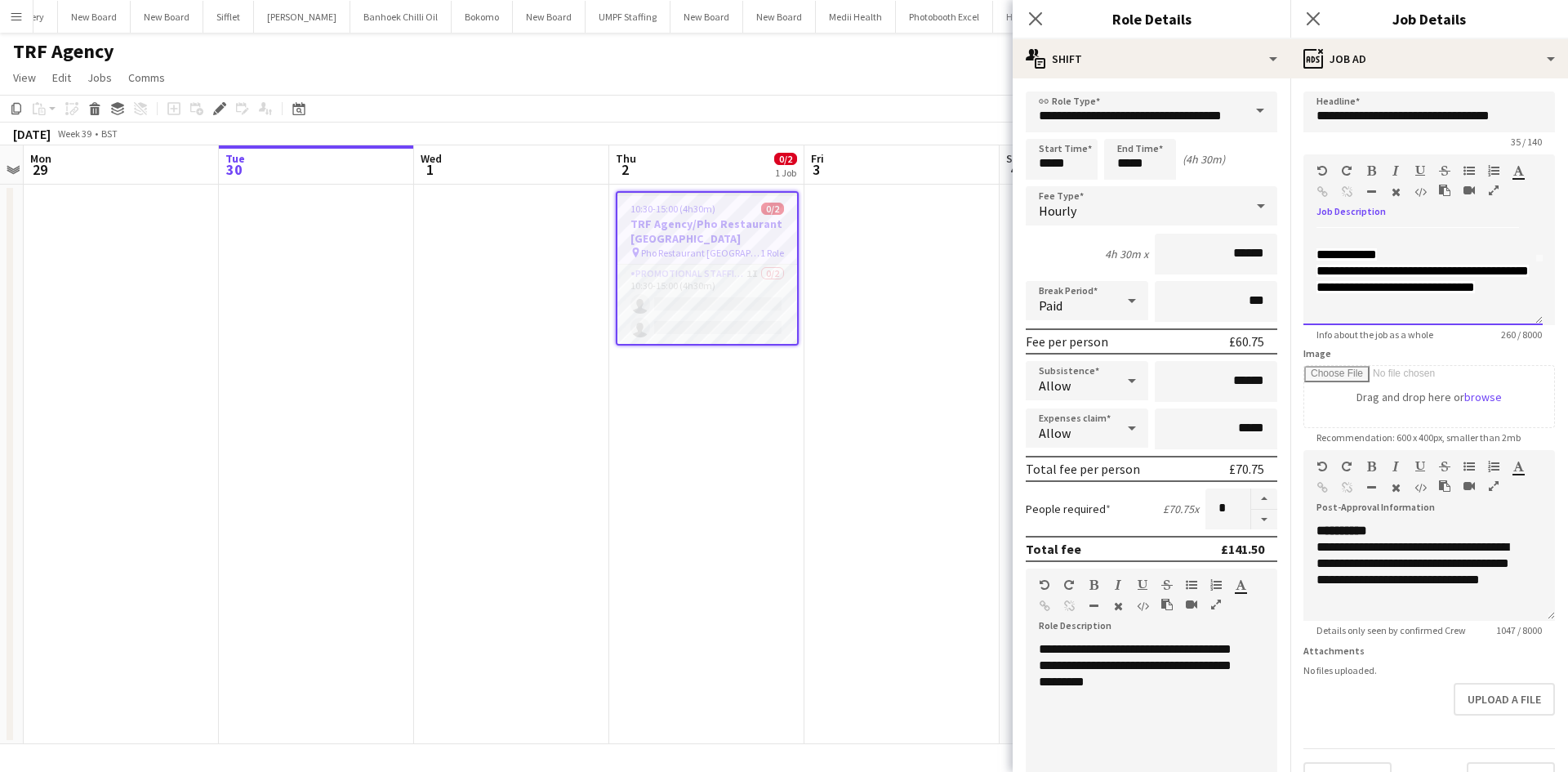
drag, startPoint x: 1460, startPoint y: 303, endPoint x: 1480, endPoint y: 303, distance: 20.0
click at [1461, 293] on span "**********" at bounding box center [1395, 286] width 159 height 12
click at [1344, 273] on span "**********" at bounding box center [1422, 270] width 212 height 12
click at [1343, 277] on span "**********" at bounding box center [1422, 270] width 212 height 12
click at [1344, 277] on span "**********" at bounding box center [1422, 270] width 212 height 12
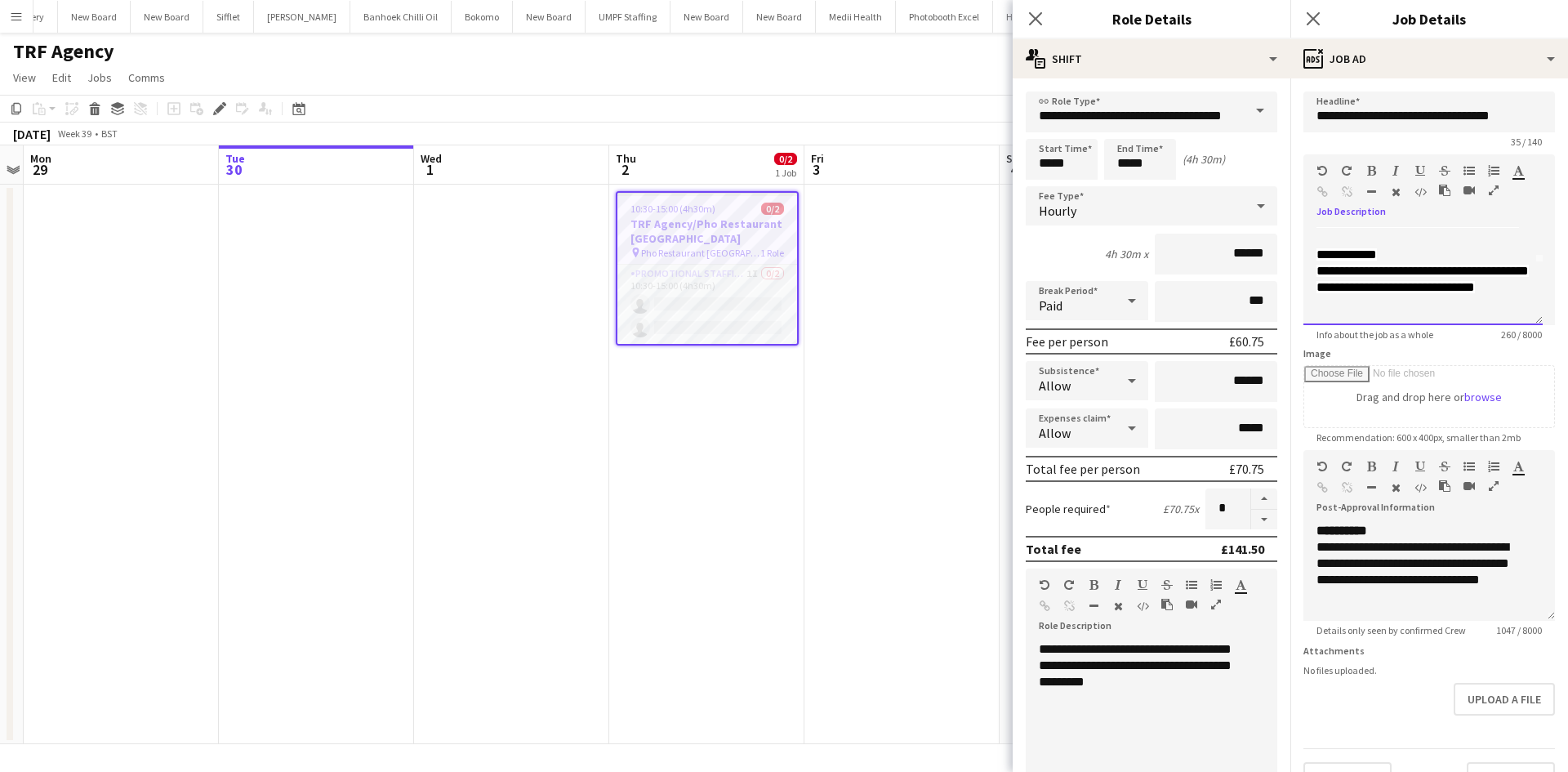
click at [1496, 296] on div "**********" at bounding box center [1422, 287] width 213 height 17
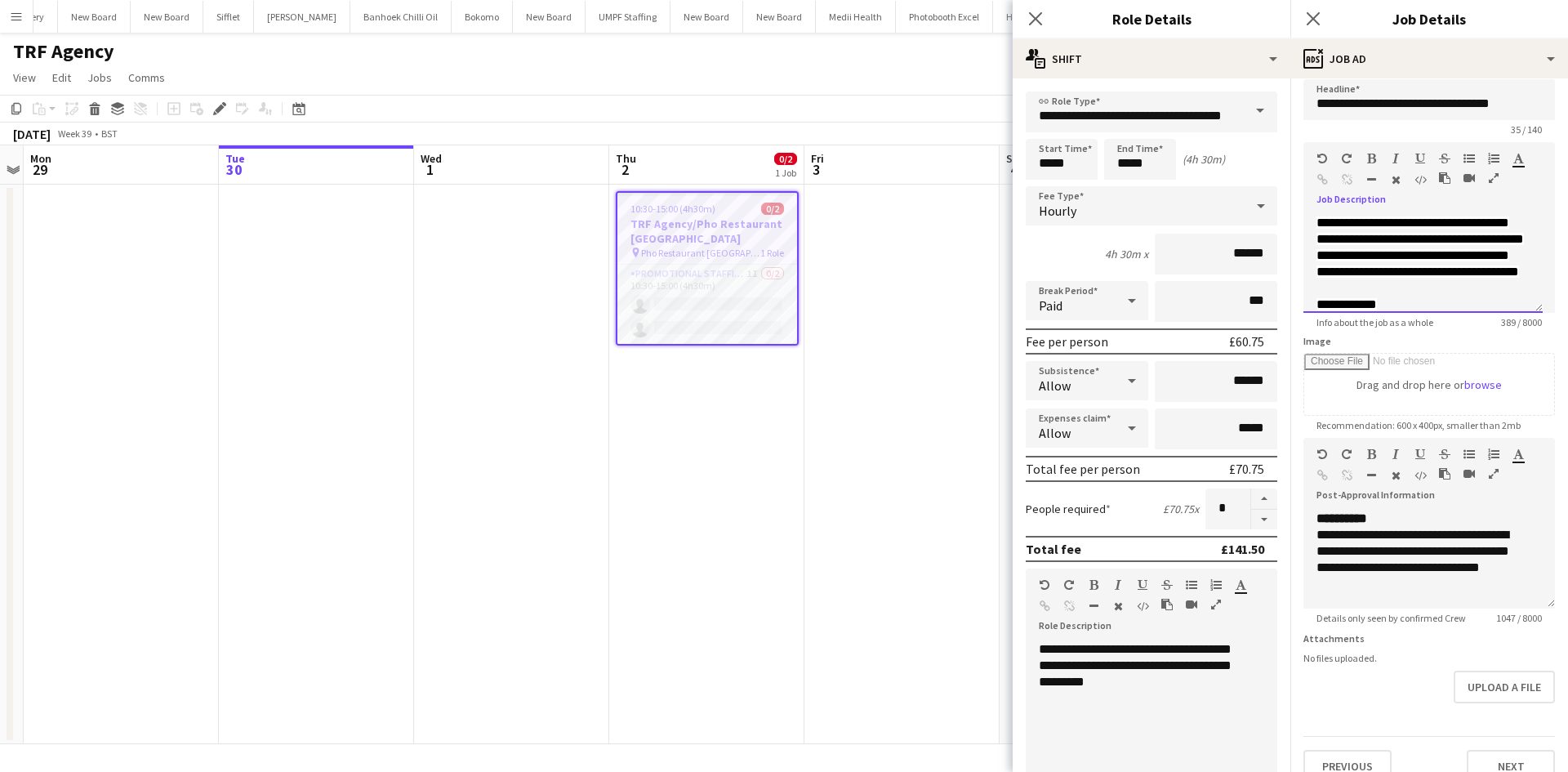
scroll to position [48, 0]
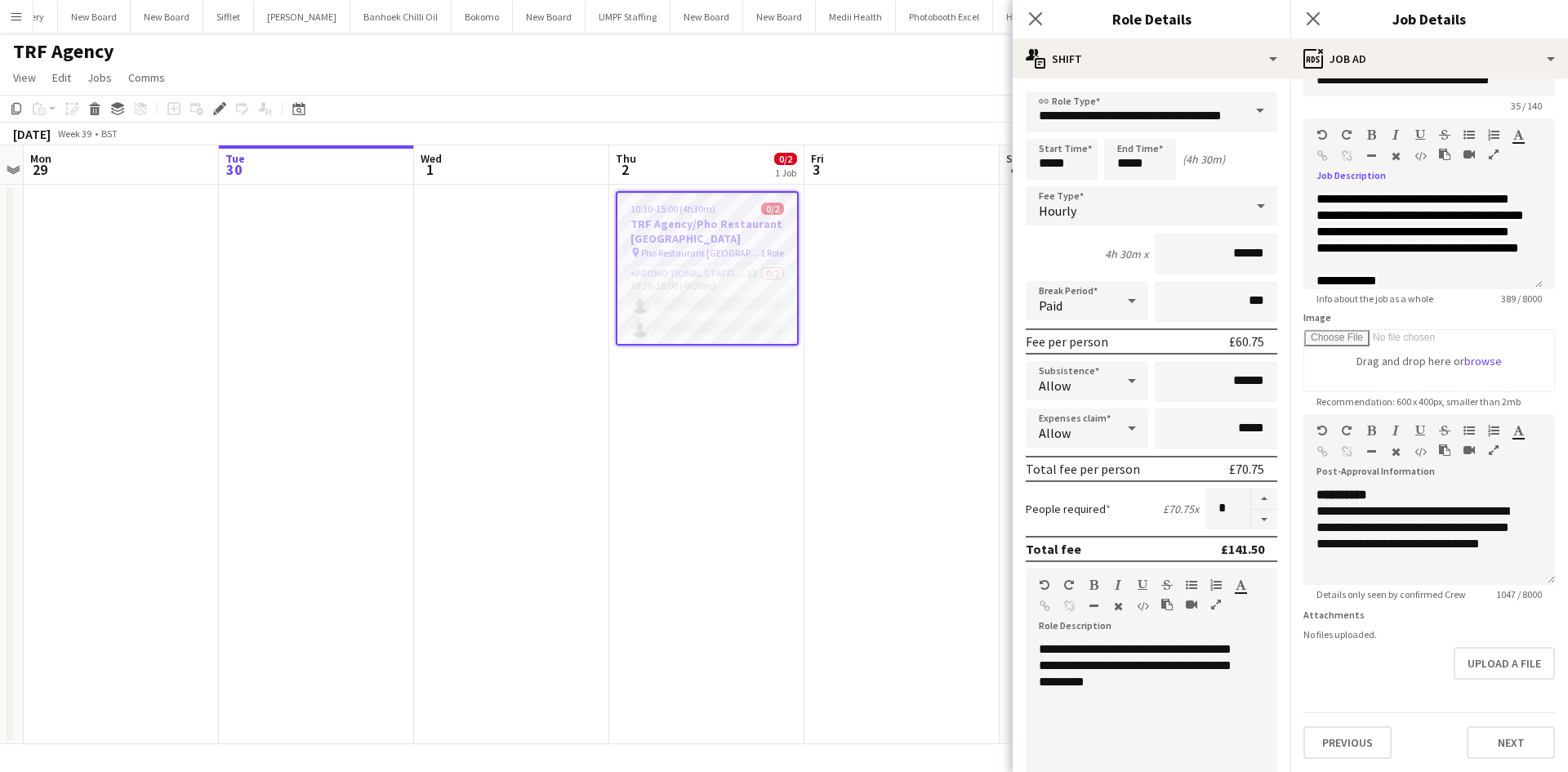
drag, startPoint x: 906, startPoint y: 492, endPoint x: 954, endPoint y: 454, distance: 61.2
click at [908, 492] on app-date-cell at bounding box center [901, 464] width 195 height 560
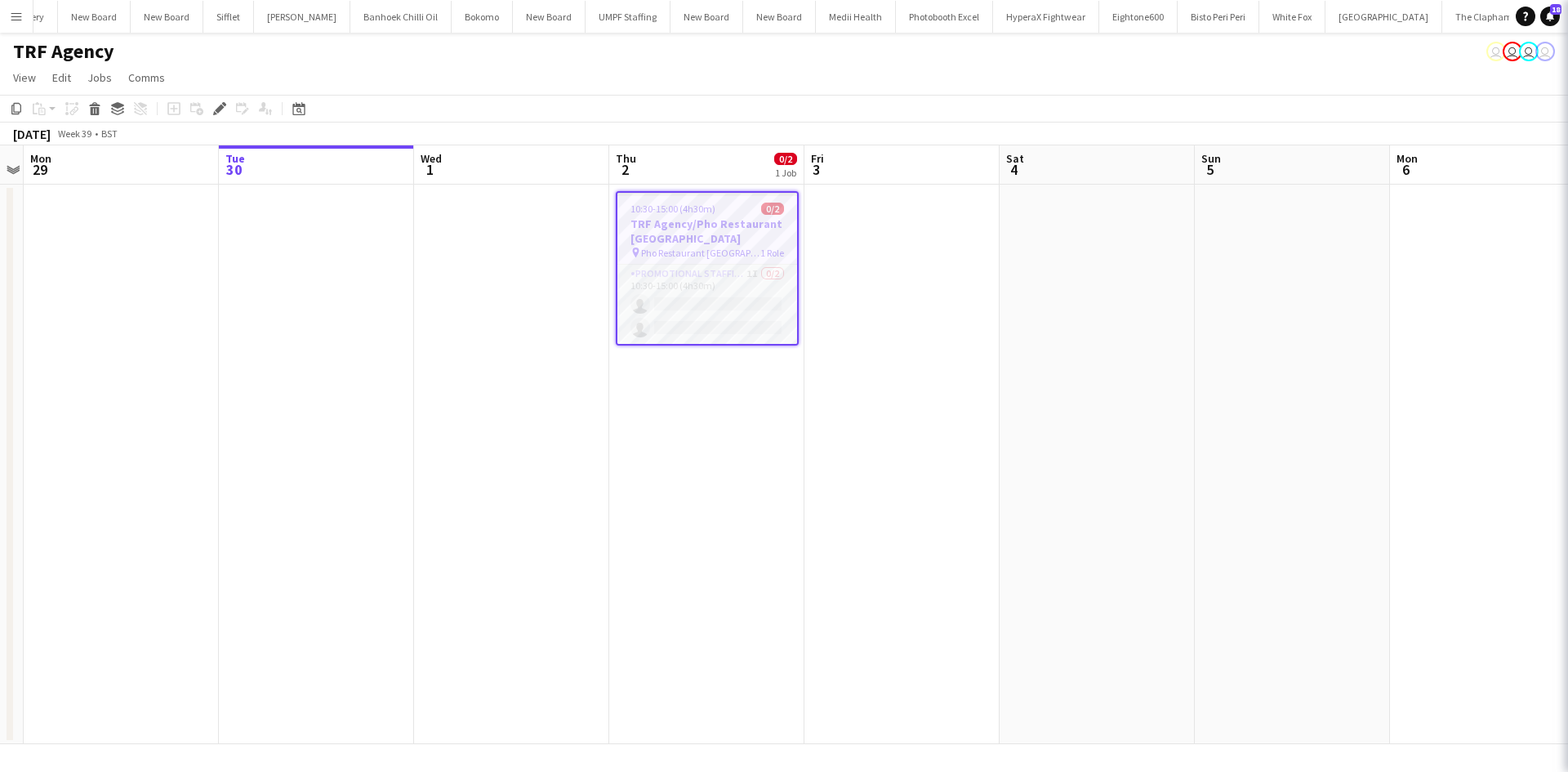
scroll to position [0, 561]
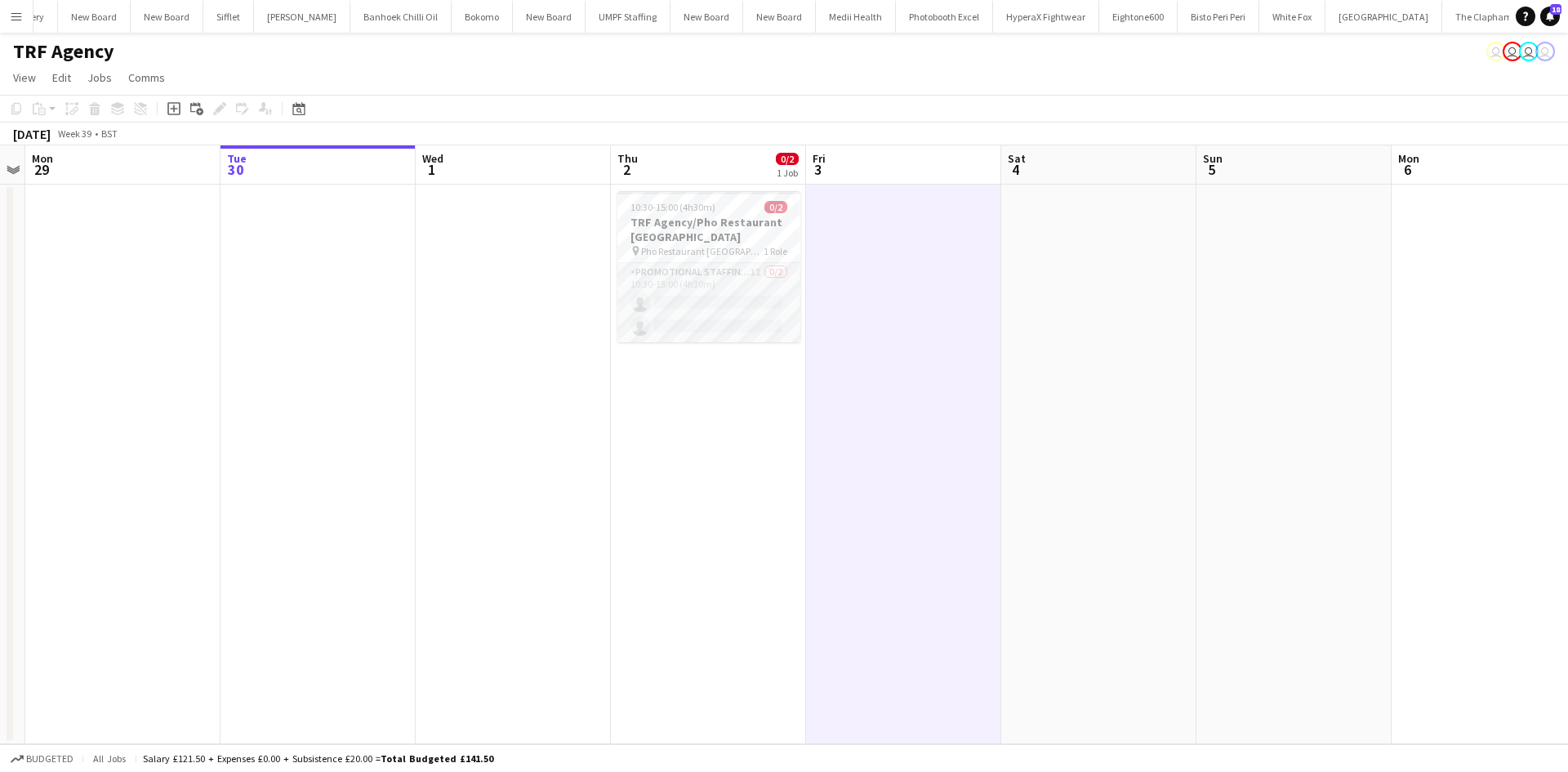
click at [723, 247] on span "Pho Restaurant Newcastle" at bounding box center [702, 250] width 123 height 12
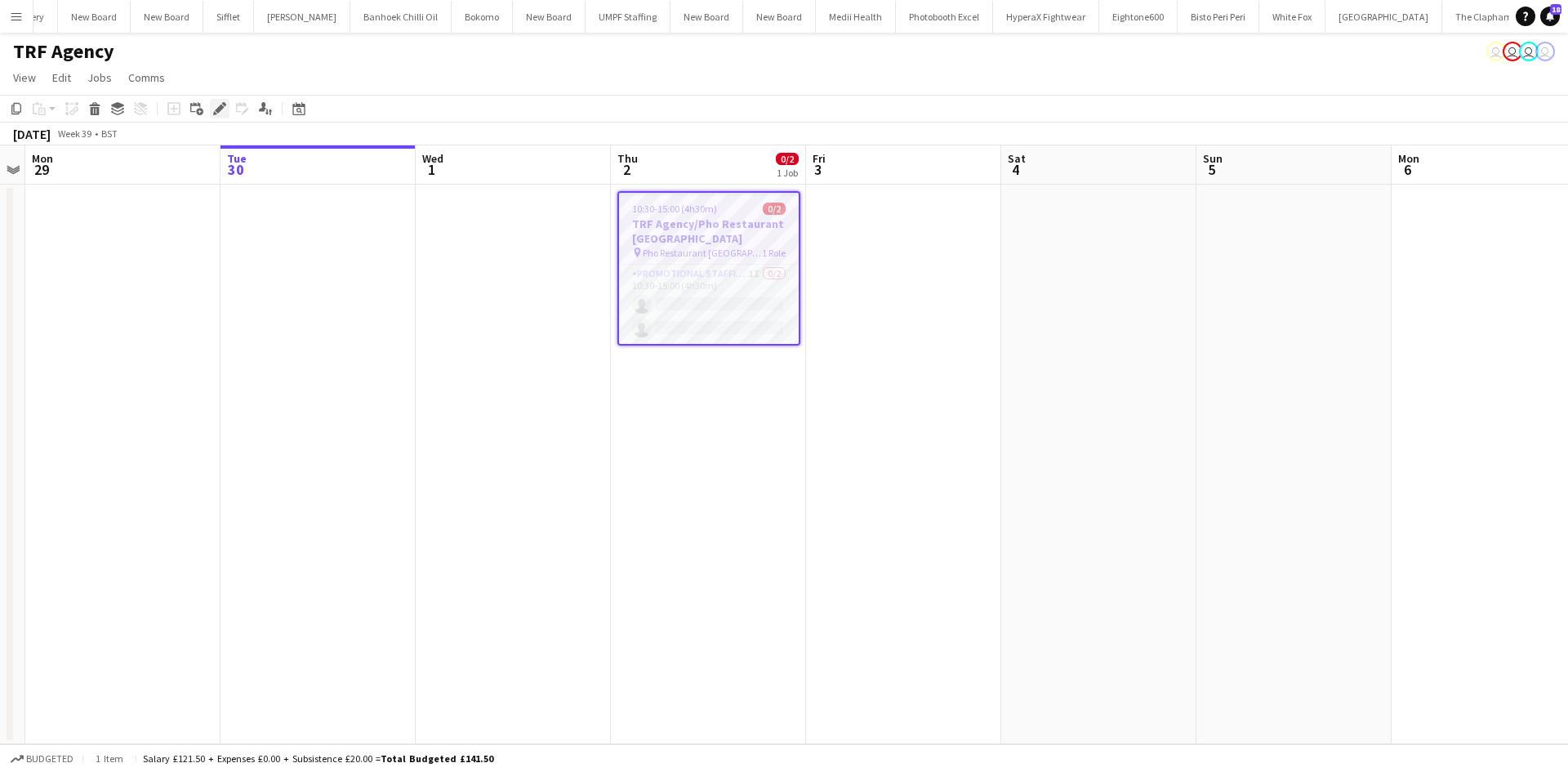
drag, startPoint x: 212, startPoint y: 108, endPoint x: 200, endPoint y: 113, distance: 13.0
click at [213, 108] on div "Edit" at bounding box center [219, 108] width 19 height 19
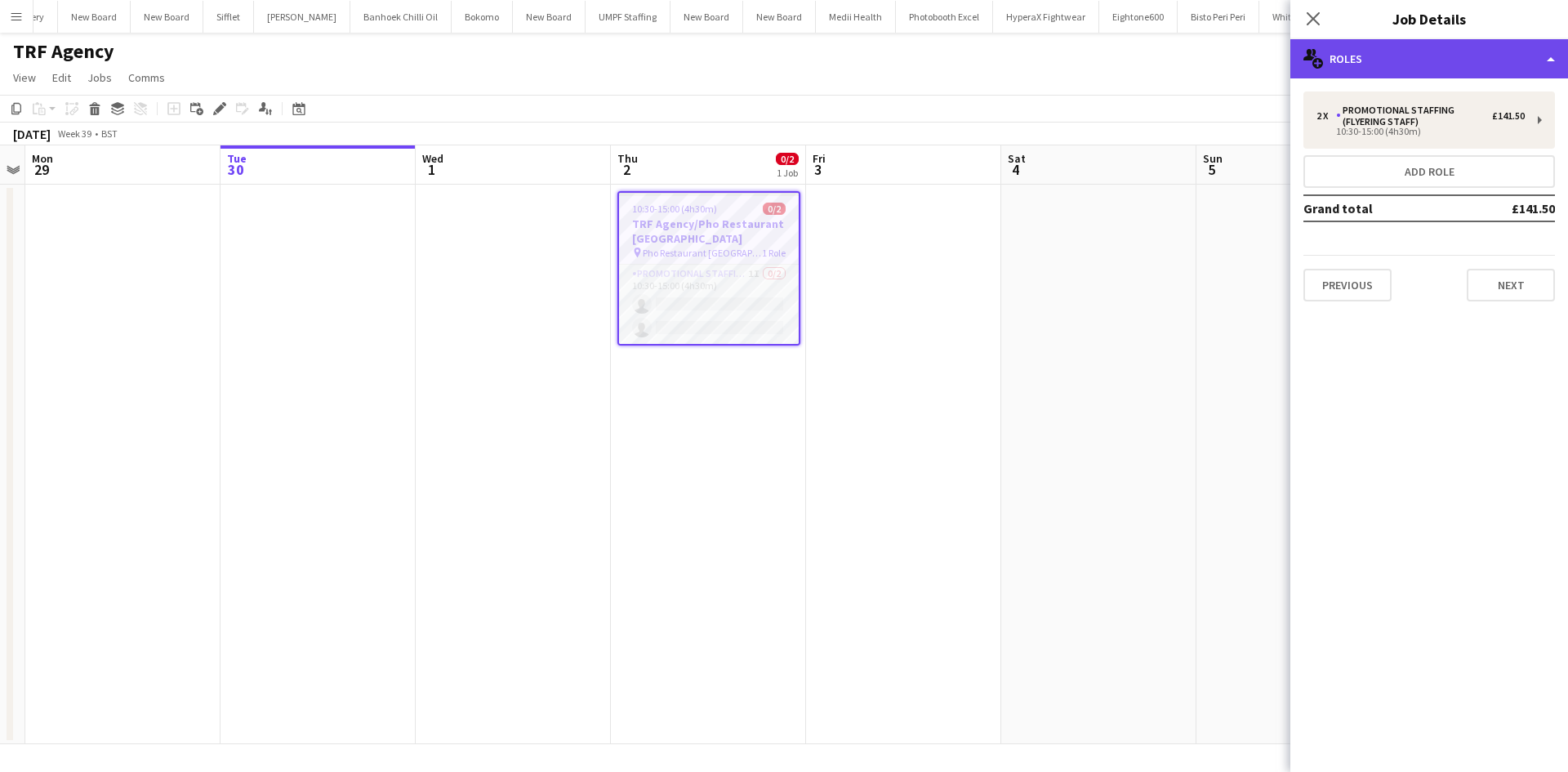
click at [1432, 60] on div "multiple-users-add Roles" at bounding box center [1429, 58] width 278 height 39
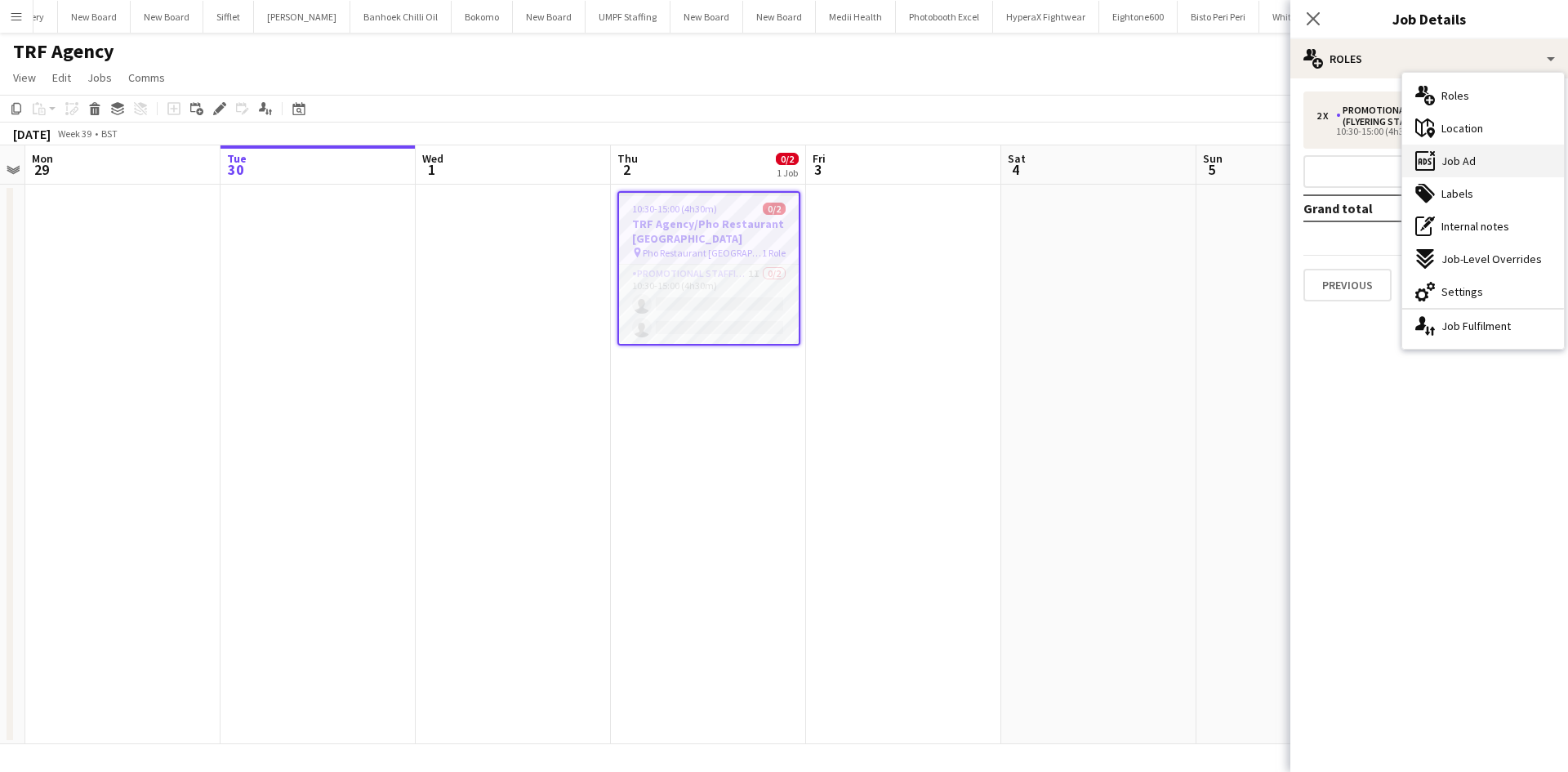
click at [1508, 159] on div "ads-window Job Ad" at bounding box center [1482, 160] width 162 height 32
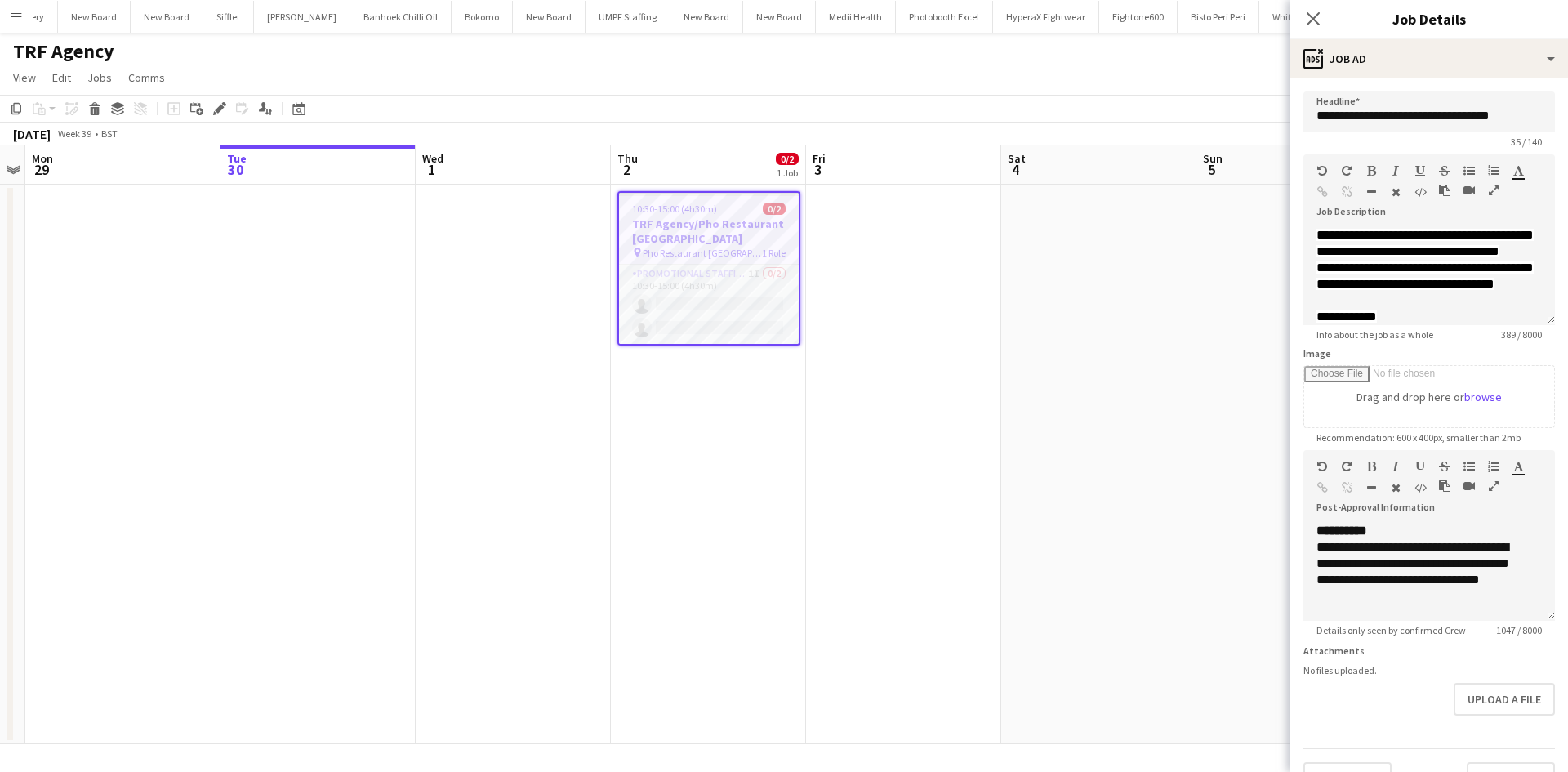
click at [1160, 363] on app-date-cell at bounding box center [1098, 464] width 195 height 560
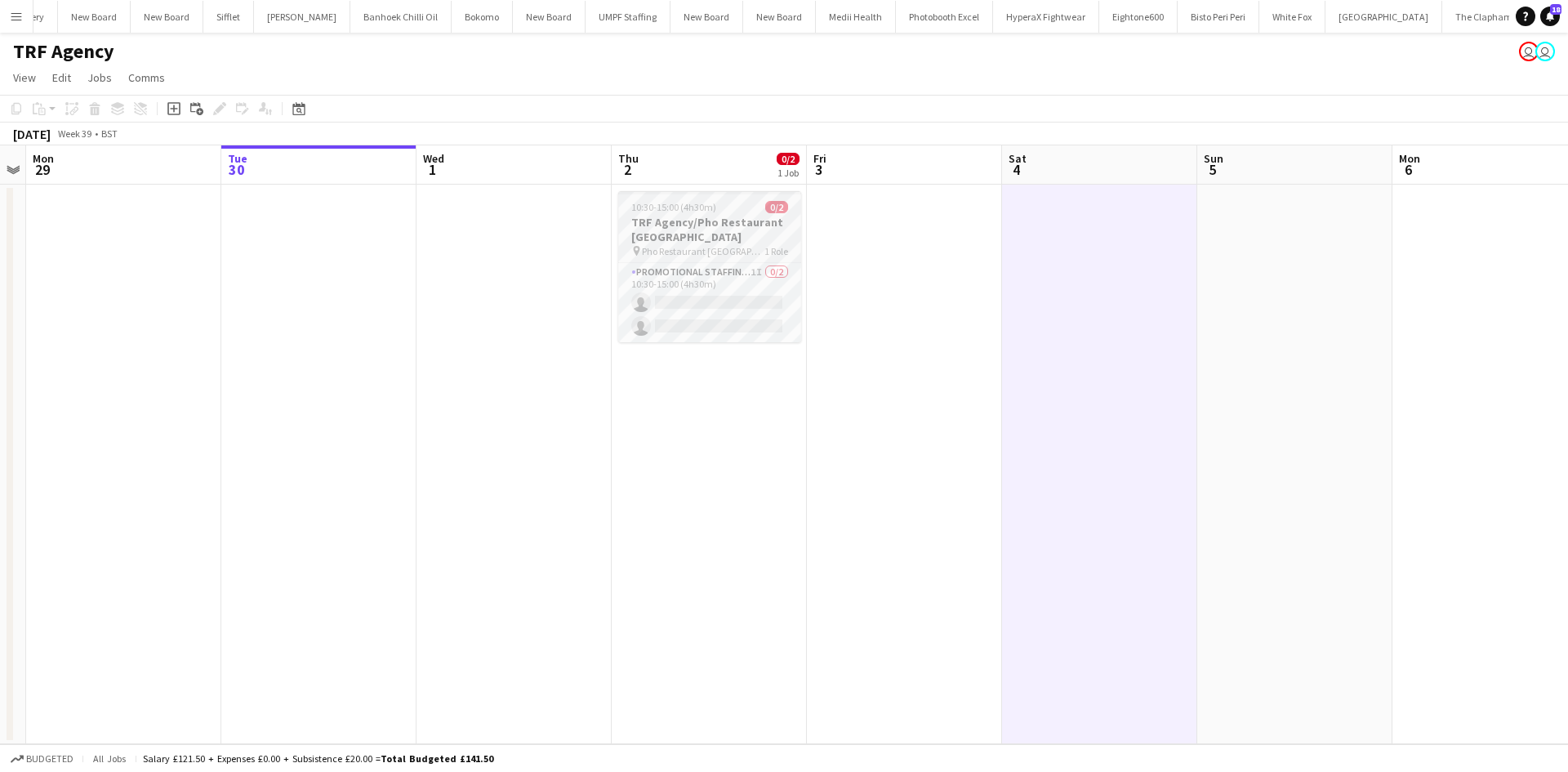
click at [644, 211] on span "10:30-15:00 (4h30m)" at bounding box center [673, 206] width 85 height 12
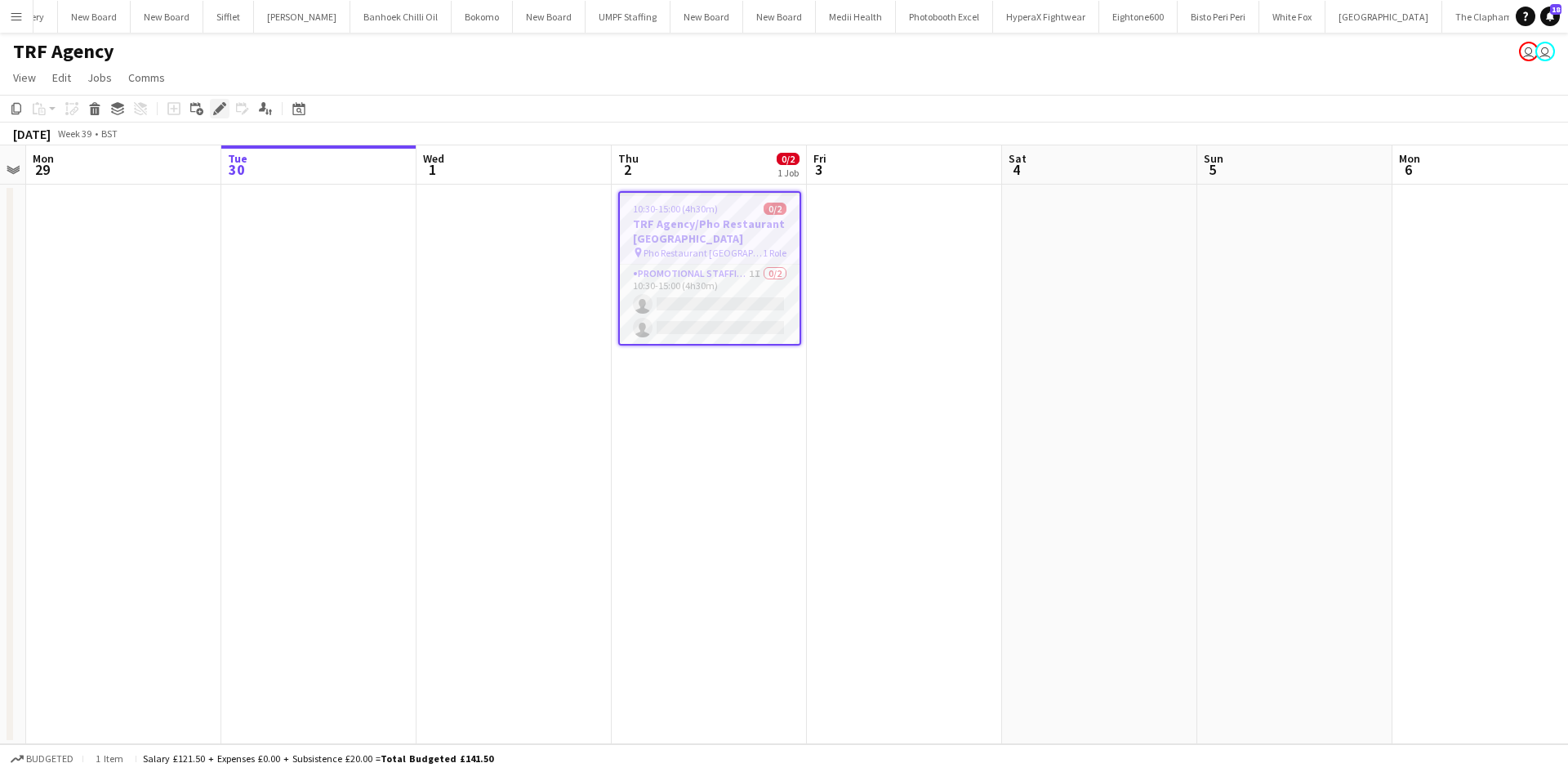
click at [223, 112] on icon "Edit" at bounding box center [220, 109] width 13 height 13
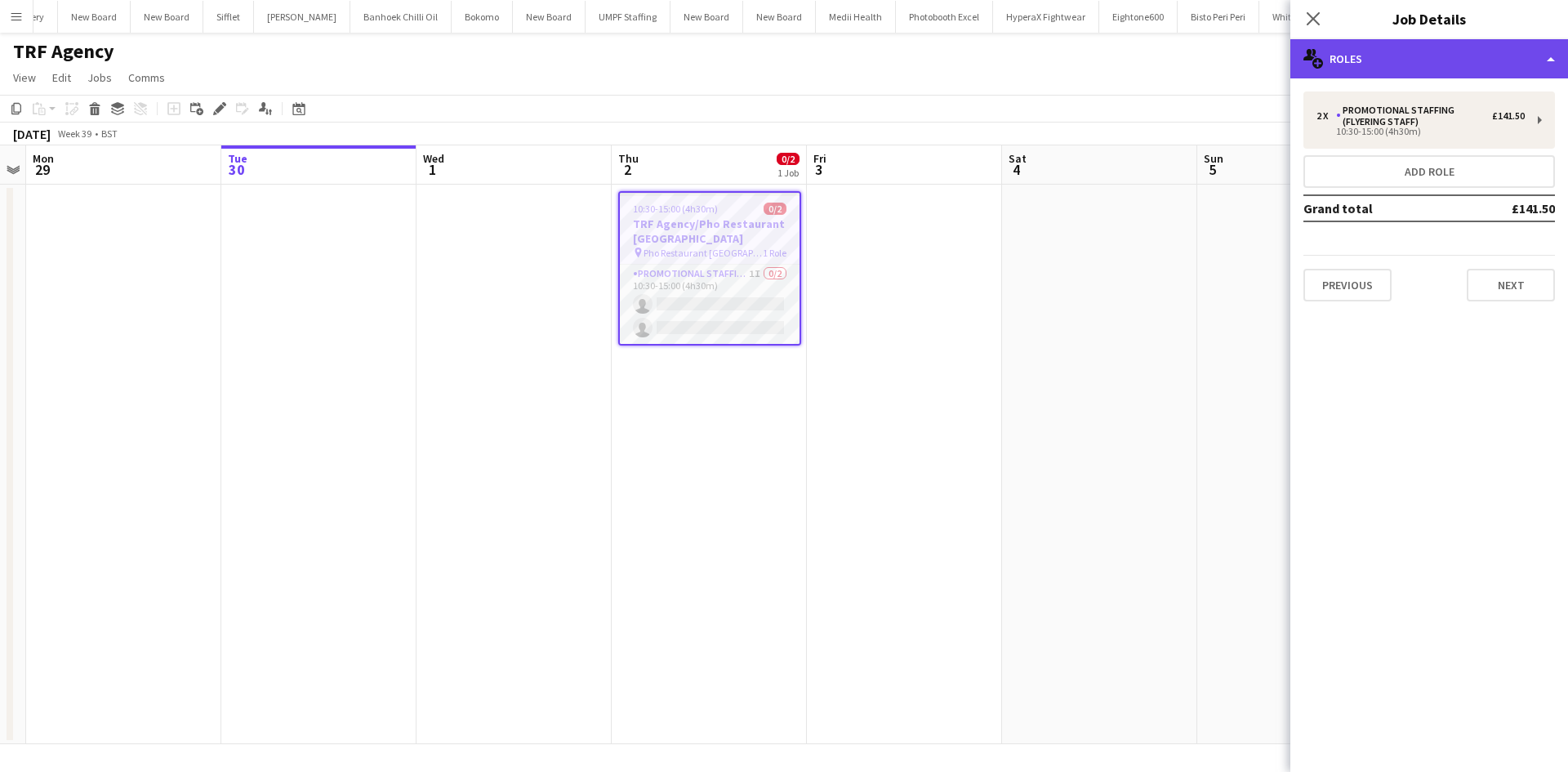
click at [1434, 53] on div "multiple-users-add Roles" at bounding box center [1429, 58] width 278 height 39
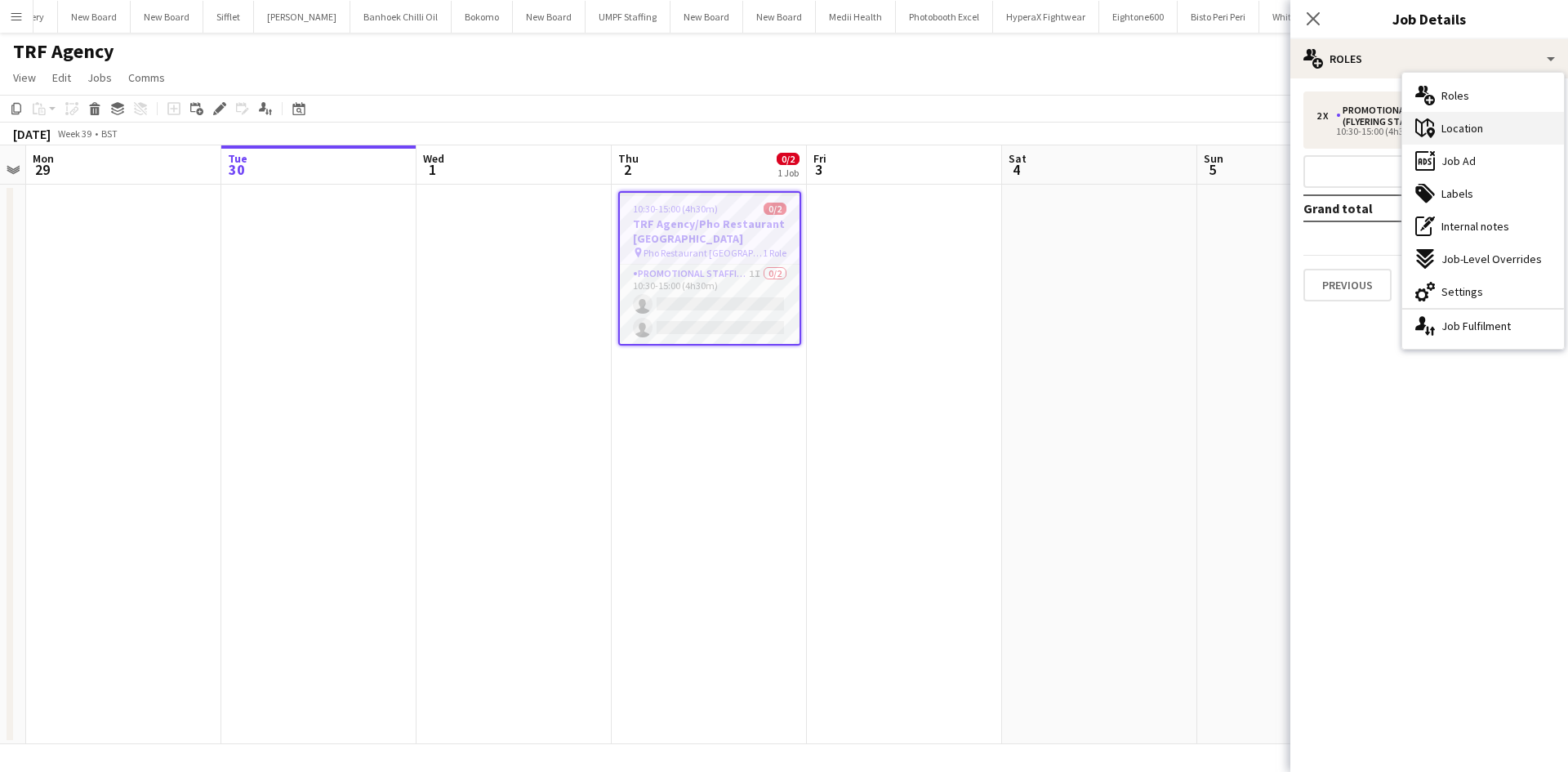
click at [1469, 126] on span "Location" at bounding box center [1462, 128] width 42 height 15
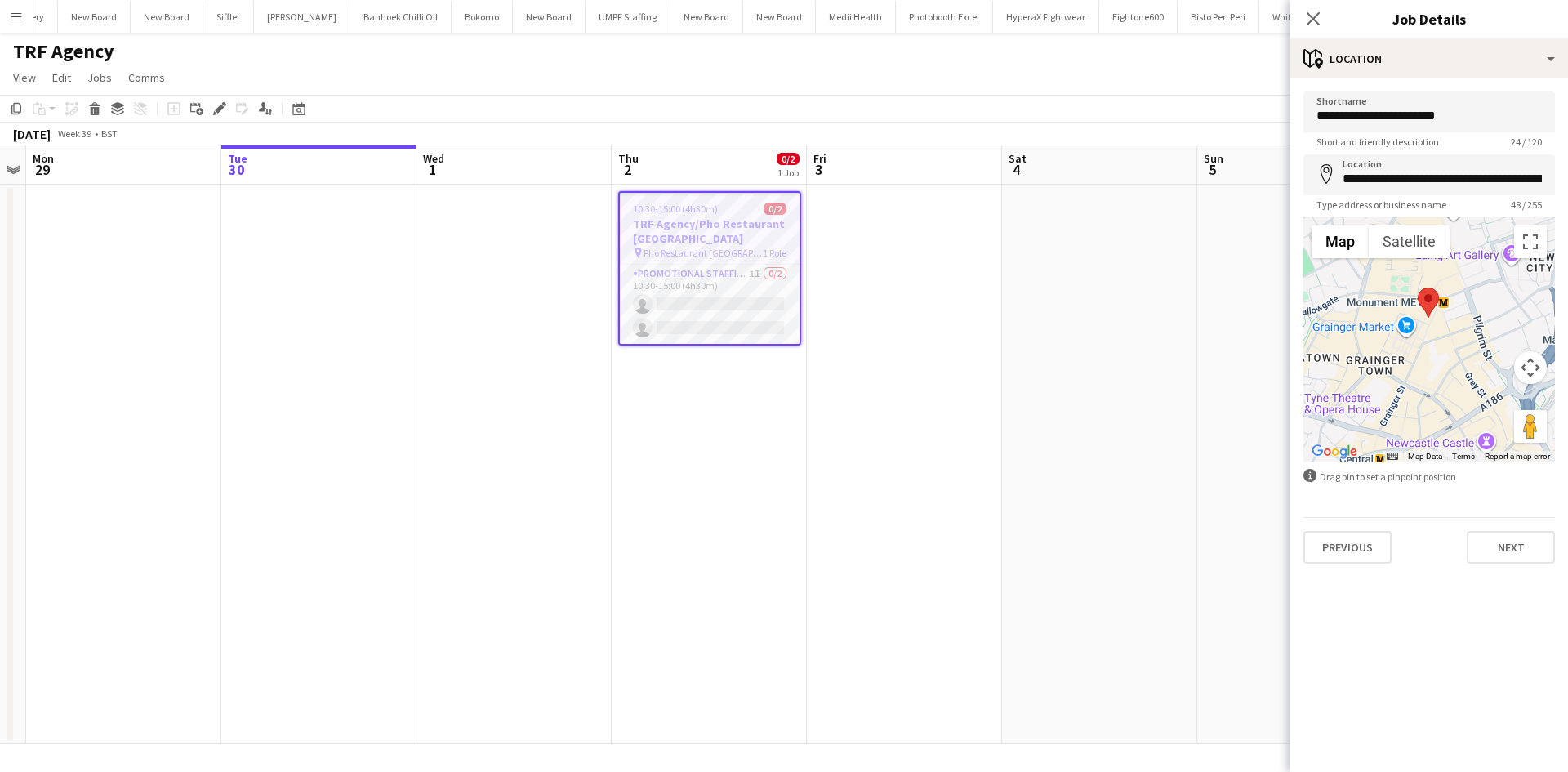
drag, startPoint x: 1445, startPoint y: 314, endPoint x: 1451, endPoint y: 373, distance: 59.3
click at [1451, 373] on div at bounding box center [1429, 339] width 251 height 245
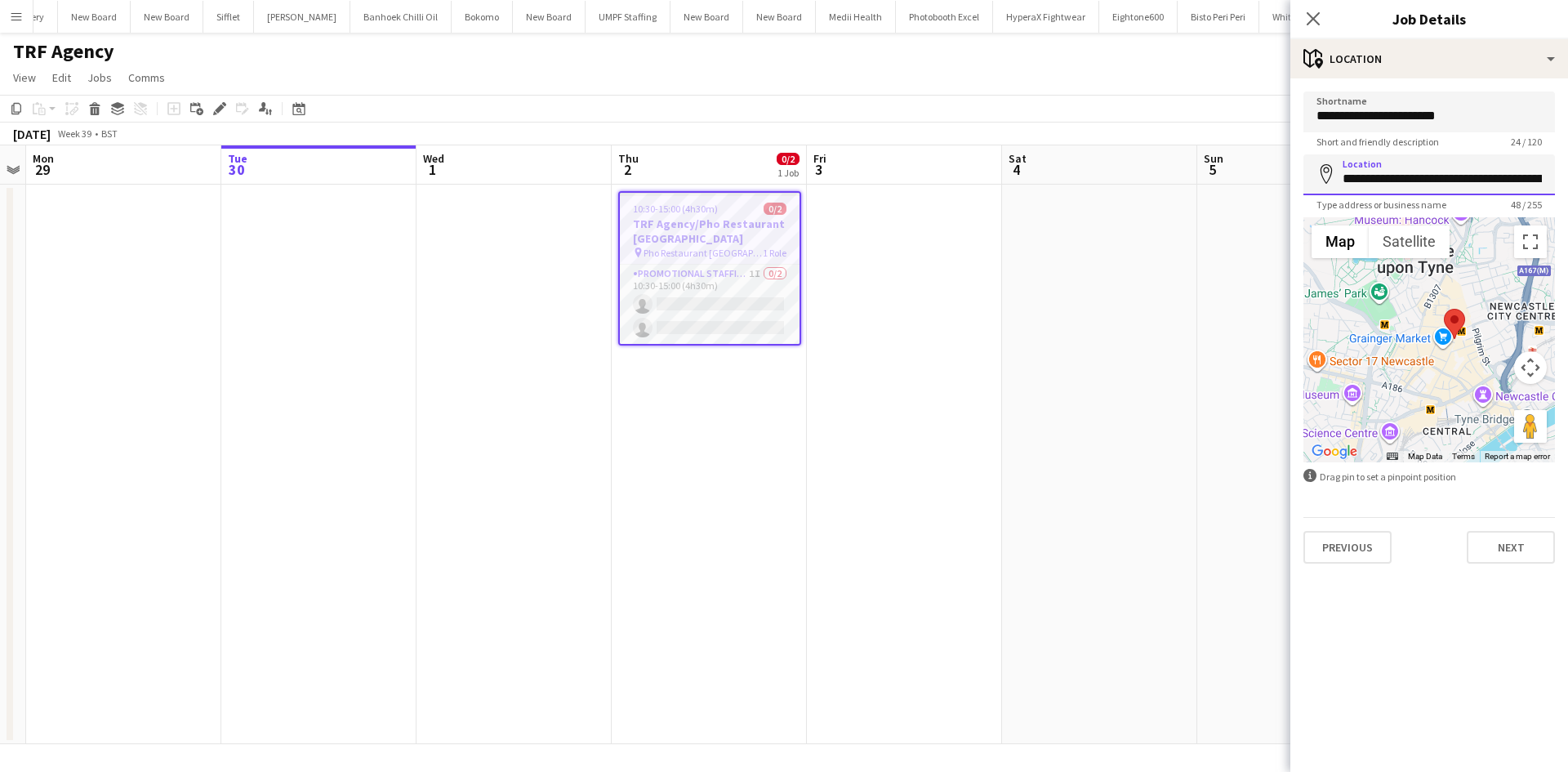
drag, startPoint x: 1449, startPoint y: 156, endPoint x: 1460, endPoint y: 170, distance: 17.8
click at [1449, 157] on input "**********" at bounding box center [1429, 175] width 251 height 41
click at [1460, 170] on input "**********" at bounding box center [1429, 175] width 251 height 41
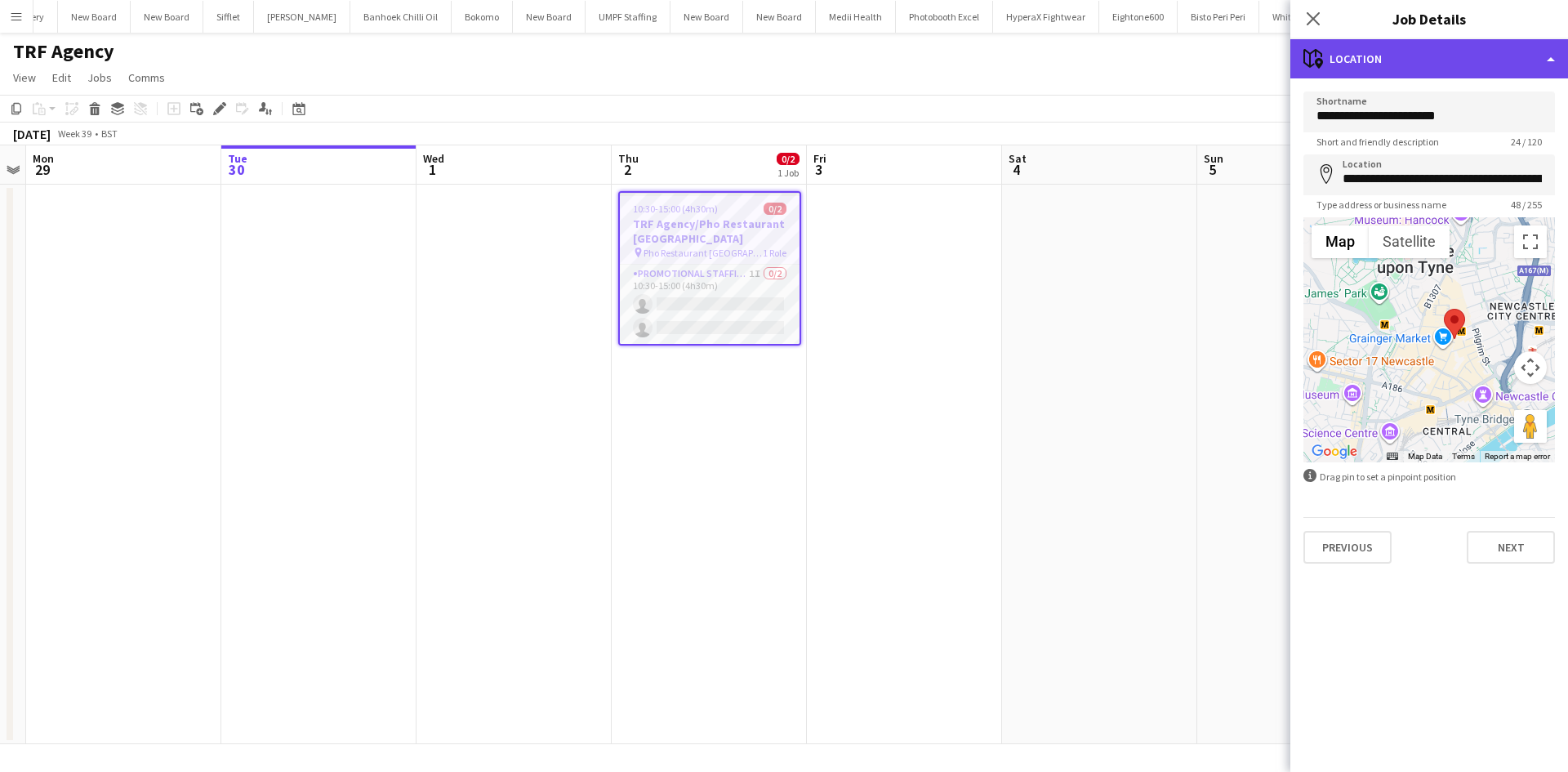
drag, startPoint x: 1405, startPoint y: 56, endPoint x: 1385, endPoint y: 60, distance: 20.4
click at [1407, 58] on div "maps-pin-1 Location" at bounding box center [1429, 58] width 278 height 39
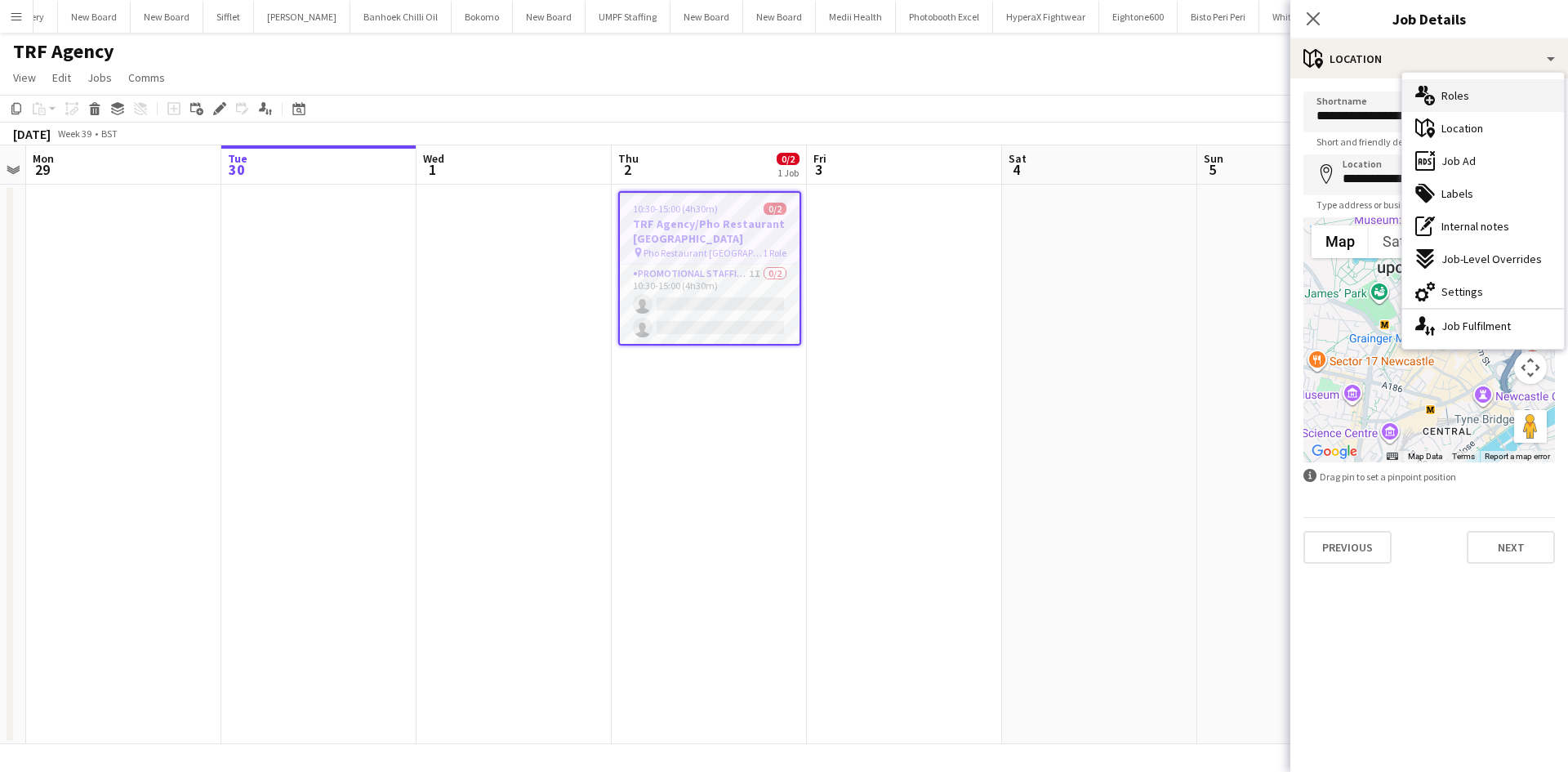
click at [1472, 81] on div "multiple-users-add Roles" at bounding box center [1482, 95] width 162 height 32
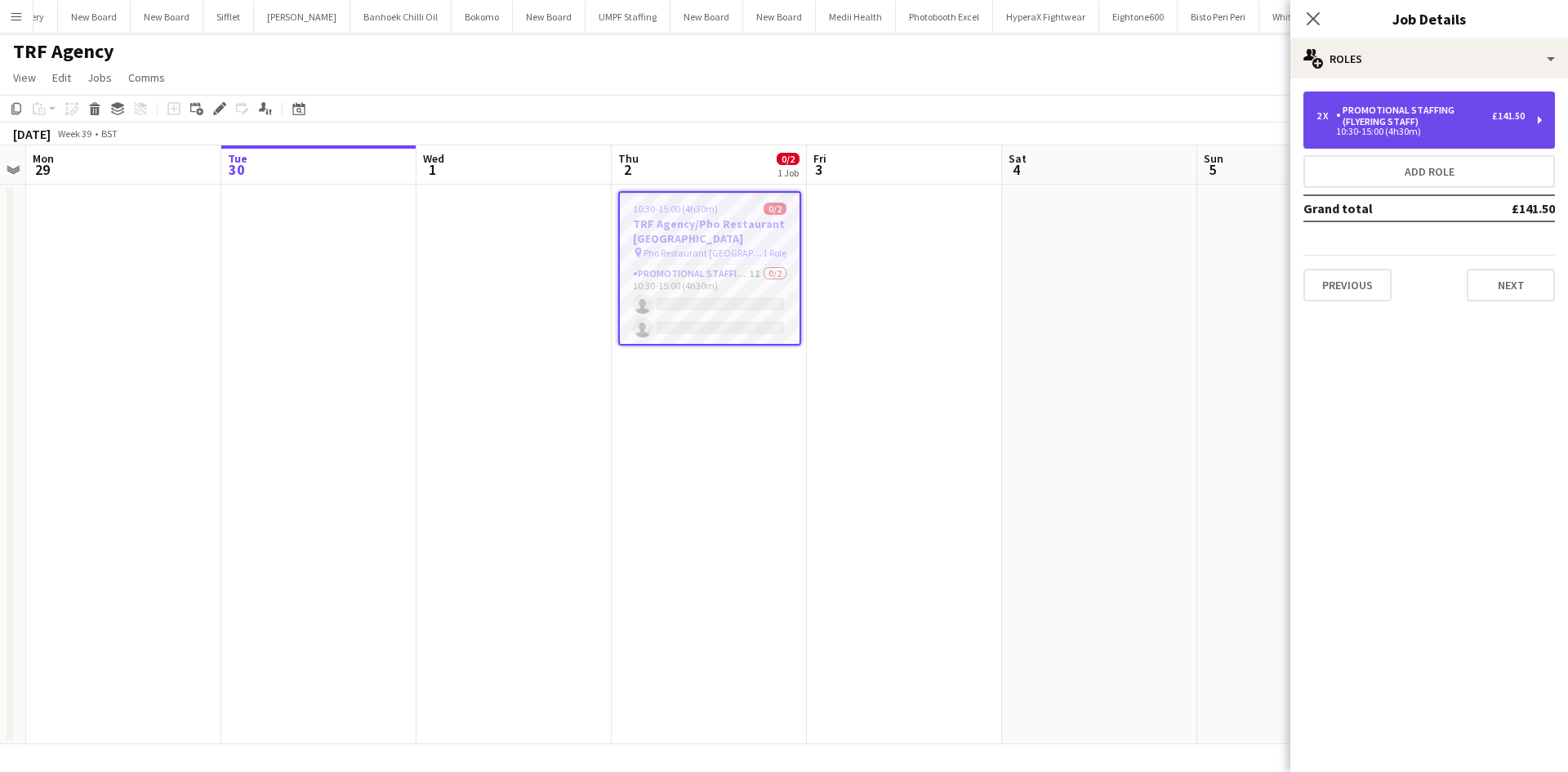
click at [1472, 124] on div "Promotional Staffing (Flyering Staff)" at bounding box center [1413, 115] width 156 height 23
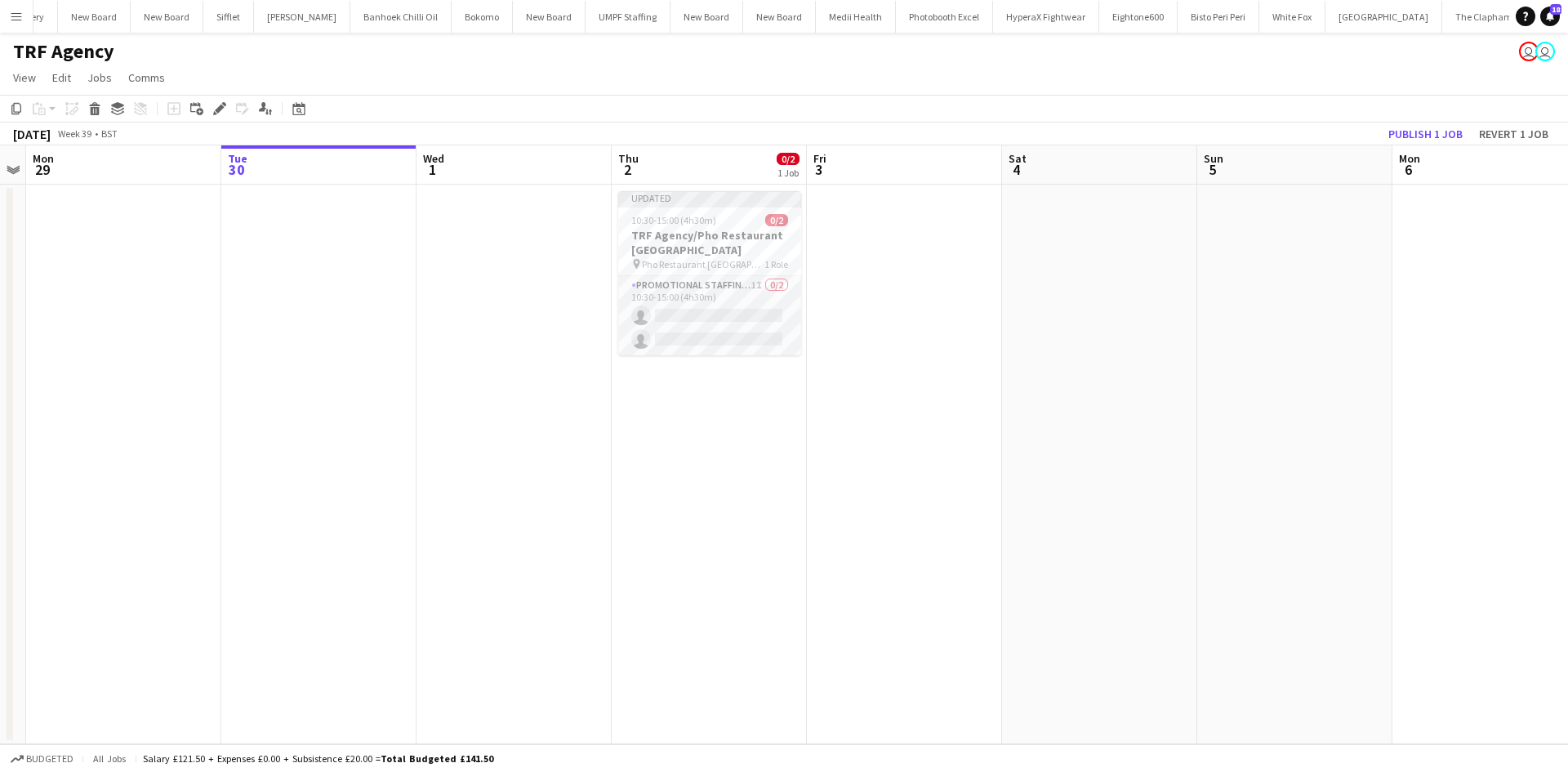
drag, startPoint x: 899, startPoint y: 370, endPoint x: 907, endPoint y: 364, distance: 10.0
click at [899, 370] on app-date-cell at bounding box center [904, 464] width 195 height 560
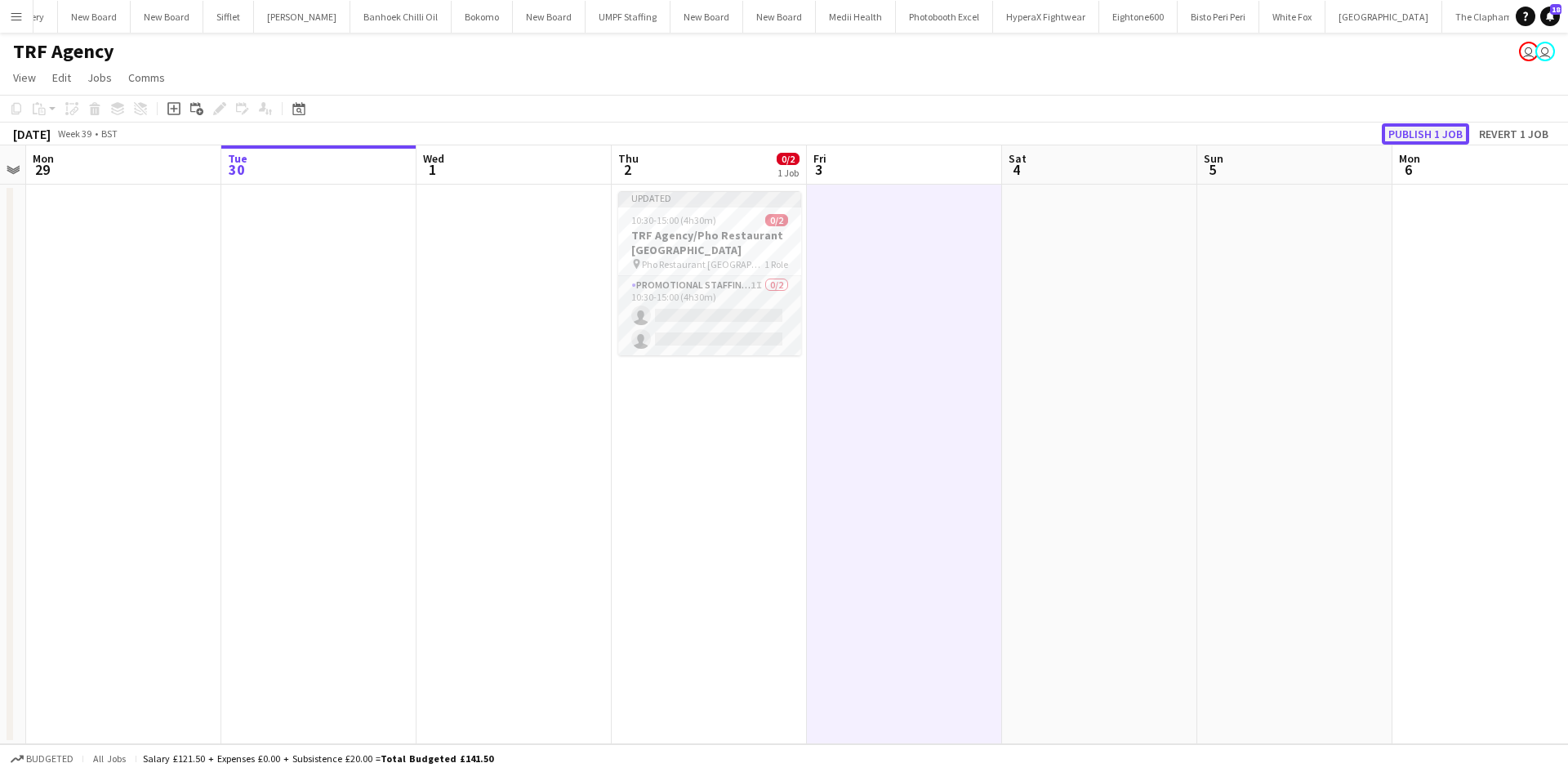
click at [1446, 128] on button "Publish 1 job" at bounding box center [1425, 134] width 88 height 21
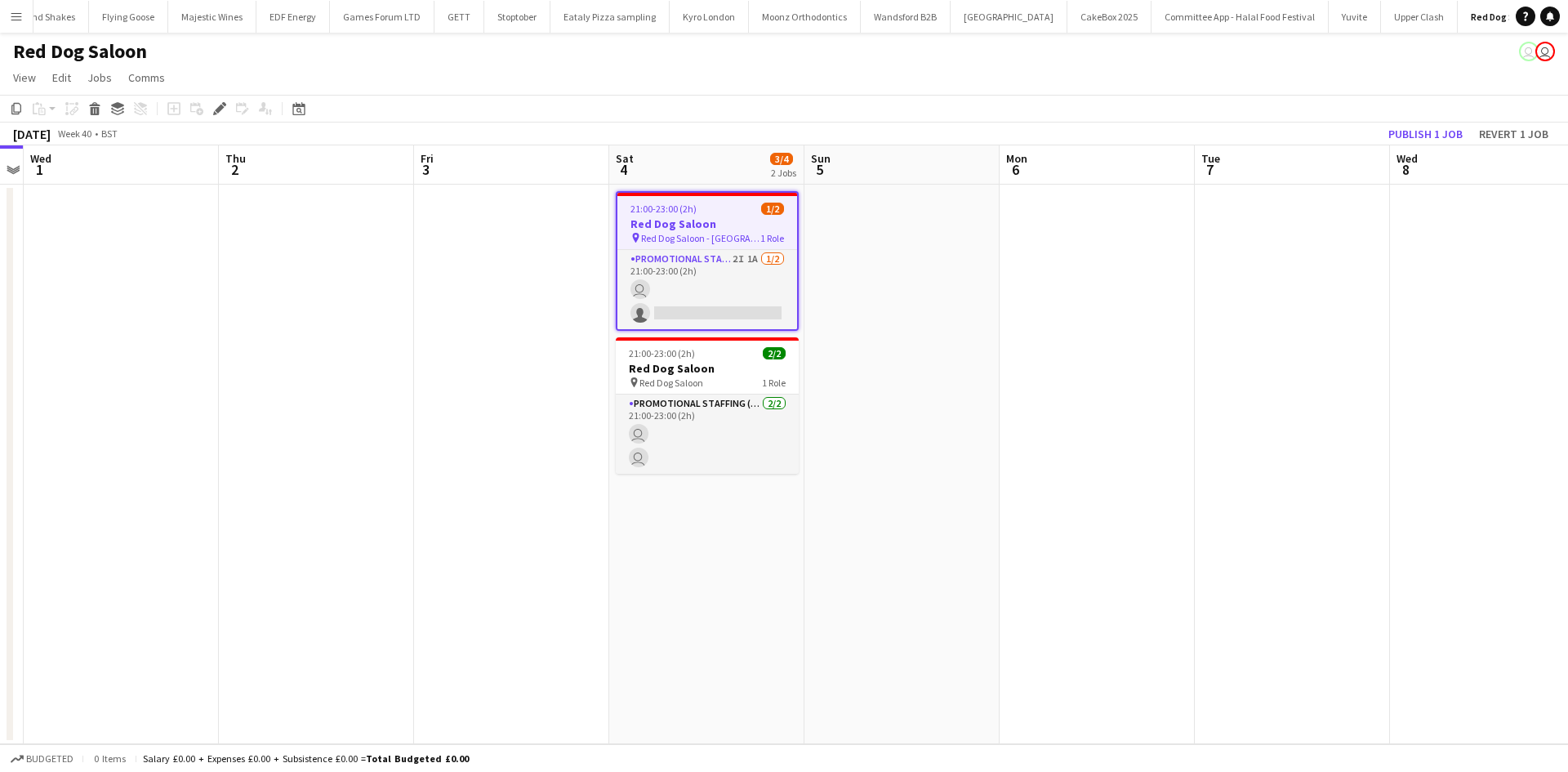
scroll to position [0, 347]
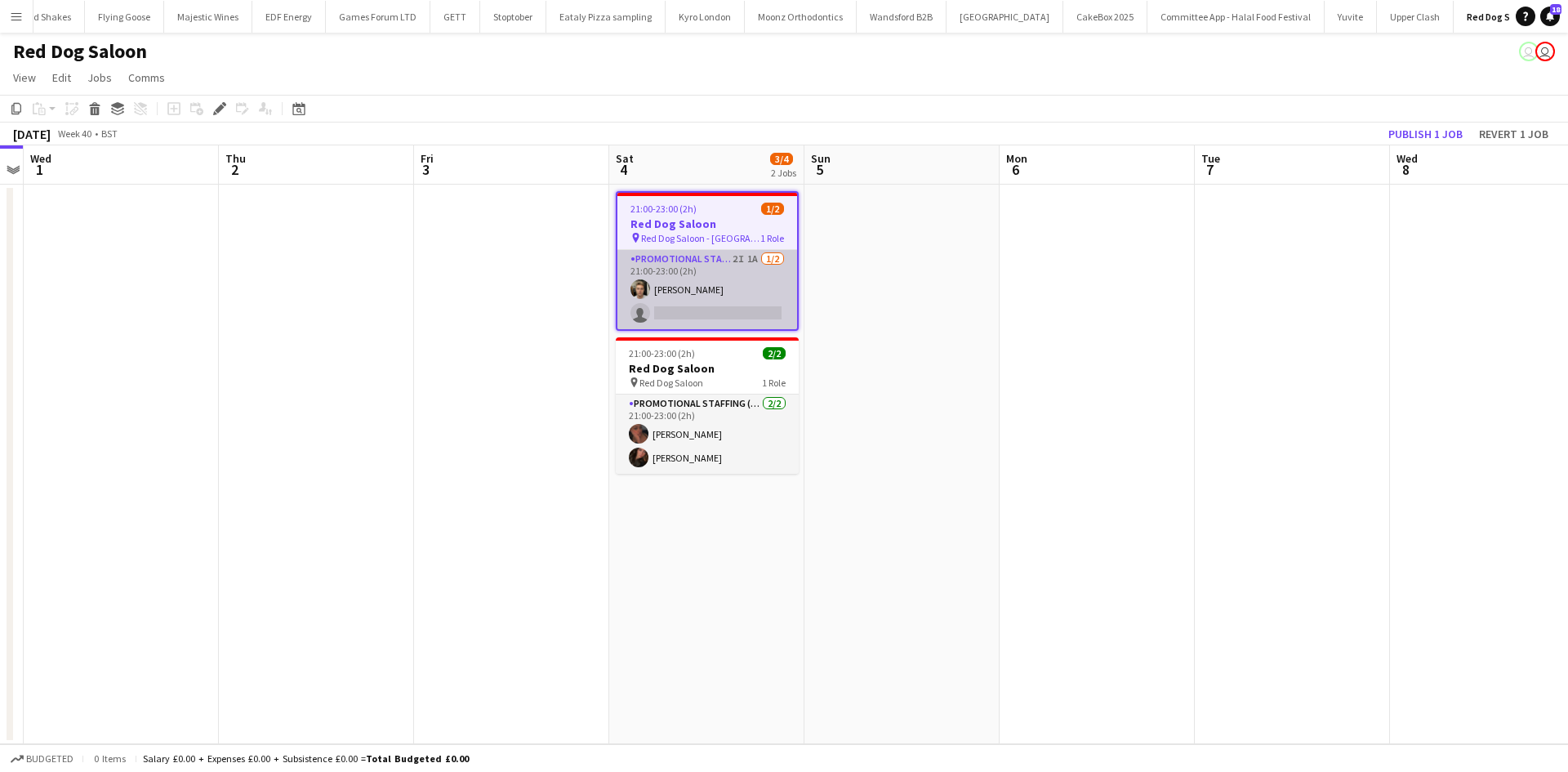
click at [747, 261] on app-card-role "Promotional Staffing (Brand Ambassadors) 2I 1A [DATE] 21:00-23:00 (2h) [PERSON_…" at bounding box center [706, 290] width 180 height 79
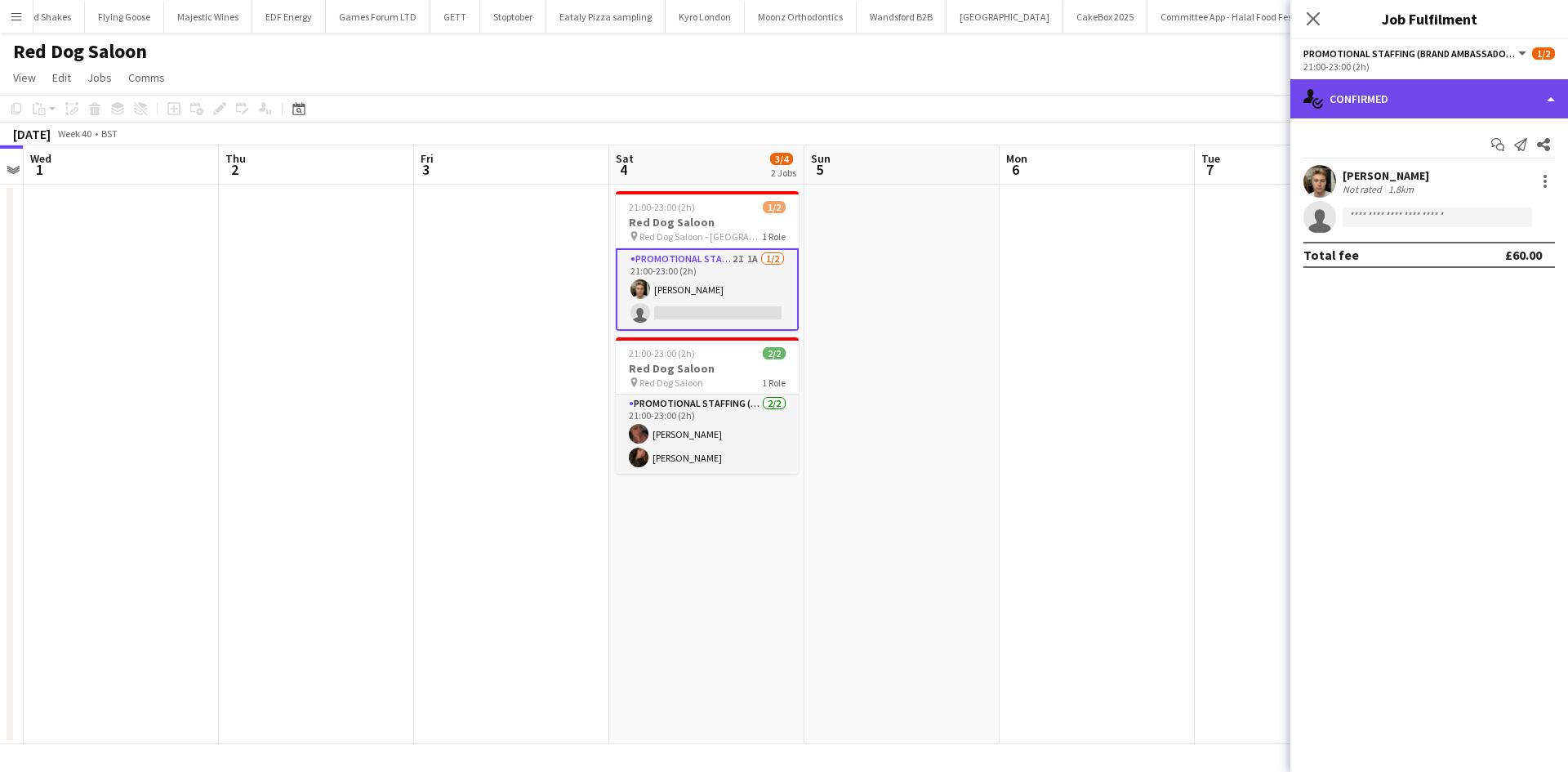
click at [1427, 107] on div "single-neutral-actions-check-2 Confirmed" at bounding box center [1429, 99] width 278 height 39
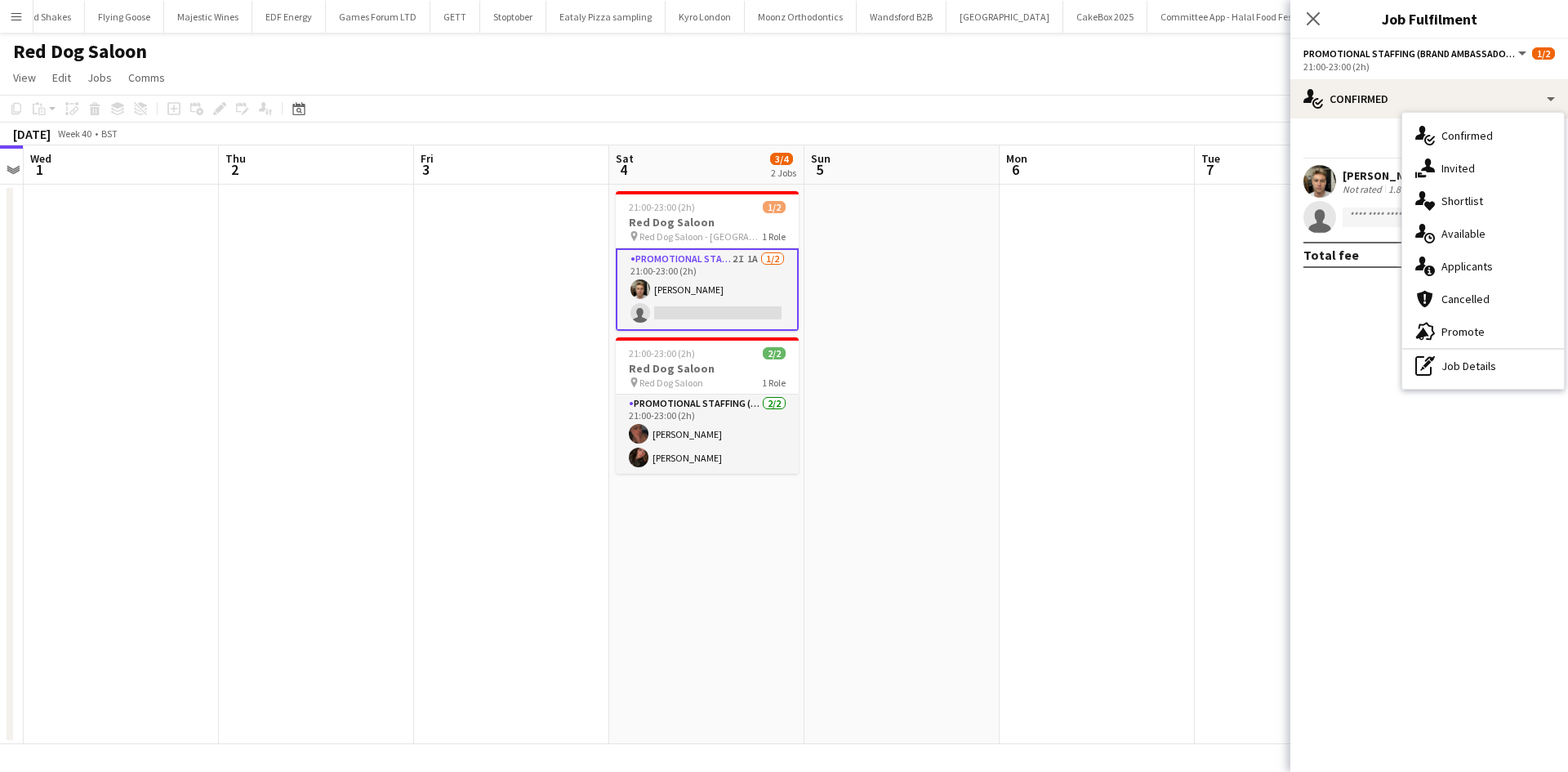
click at [1075, 385] on app-date-cell at bounding box center [1096, 464] width 195 height 560
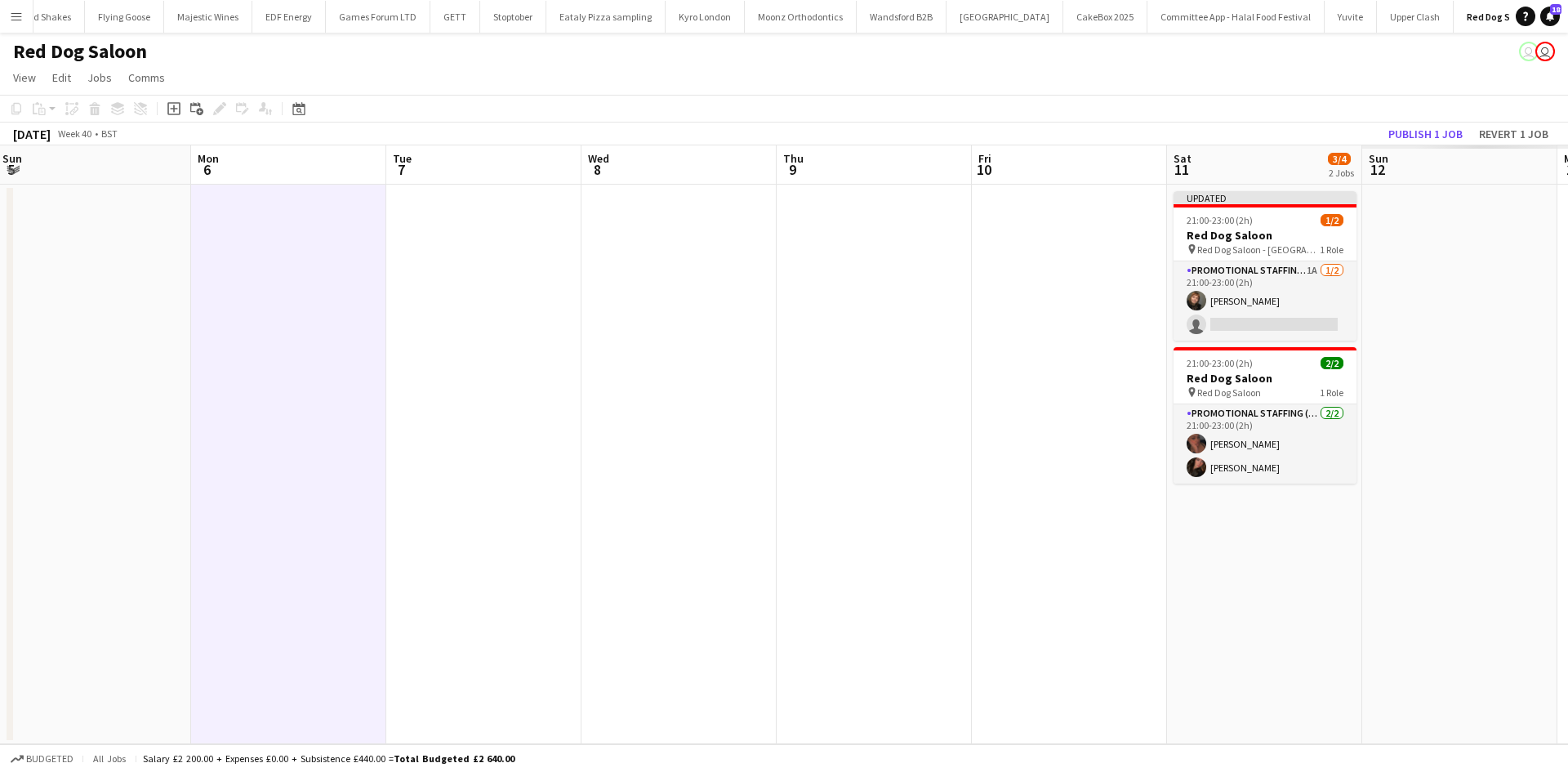
drag, startPoint x: 630, startPoint y: 368, endPoint x: 555, endPoint y: 336, distance: 81.5
click at [295, 308] on app-calendar-viewport "Wed 1 Thu 2 Fri 3 Sat 4 3/4 2 Jobs Sun 5 Mon 6 Tue 7 Wed 8 Thu 9 Fri 10 Sat 11 …" at bounding box center [784, 444] width 1568 height 598
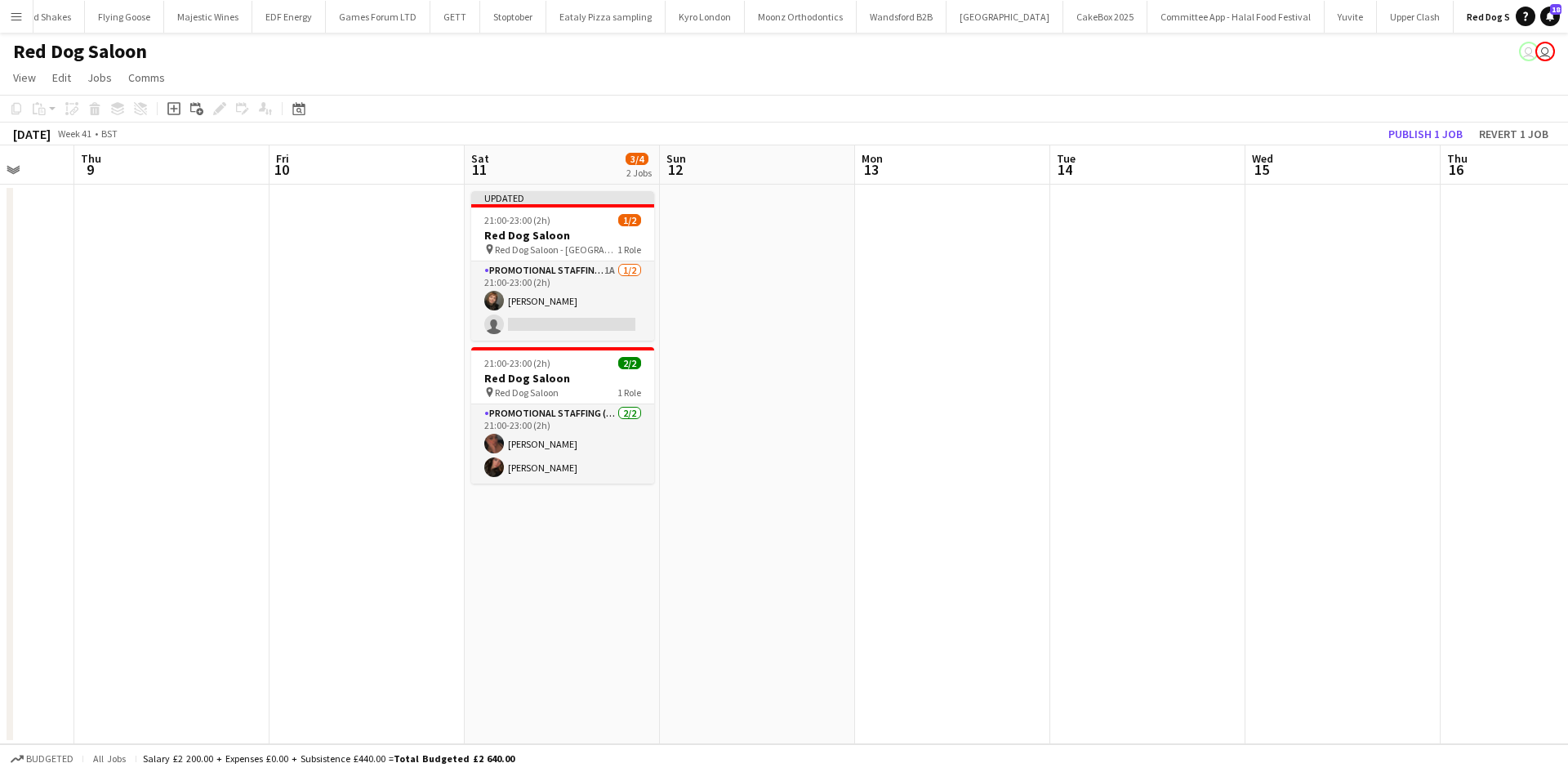
scroll to position [0, 706]
drag, startPoint x: 754, startPoint y: 356, endPoint x: 419, endPoint y: 299, distance: 339.8
click at [419, 299] on app-calendar-viewport "Sun 5 Mon 6 Tue 7 Wed 8 Thu 9 Fri 10 Sat 11 3/4 2 Jobs Sun 12 Mon 13 Tue 14 Wed…" at bounding box center [784, 444] width 1568 height 598
click at [1430, 133] on button "Publish 1 job" at bounding box center [1425, 134] width 88 height 21
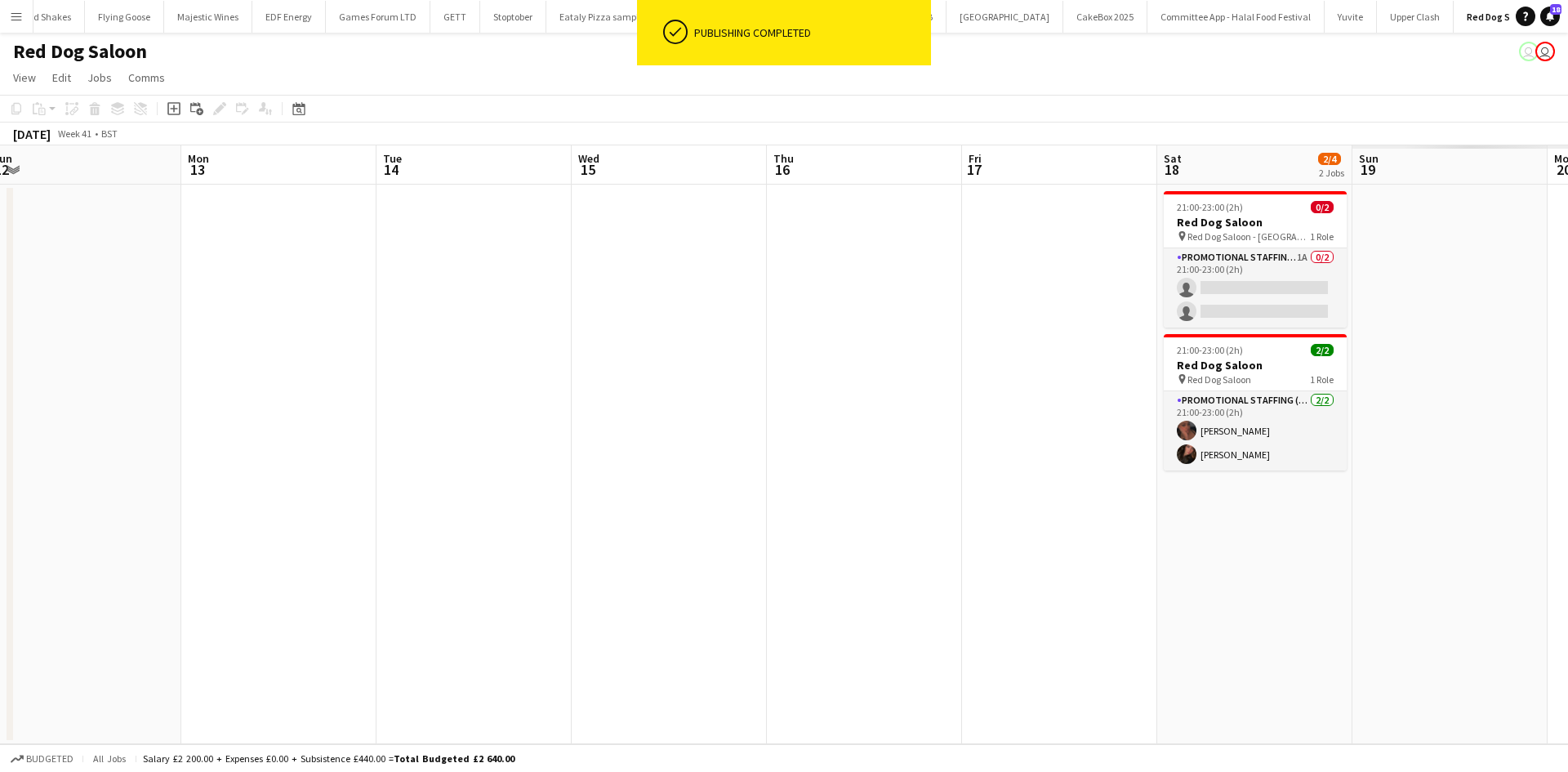
drag, startPoint x: 1106, startPoint y: 449, endPoint x: 464, endPoint y: 367, distance: 647.2
click at [452, 367] on app-calendar-viewport "Wed 8 Thu 9 Fri 10 Sat 11 3/4 2 Jobs Sun 12 Mon 13 Tue 14 Wed 15 Thu 16 Fri 17 …" at bounding box center [784, 444] width 1568 height 598
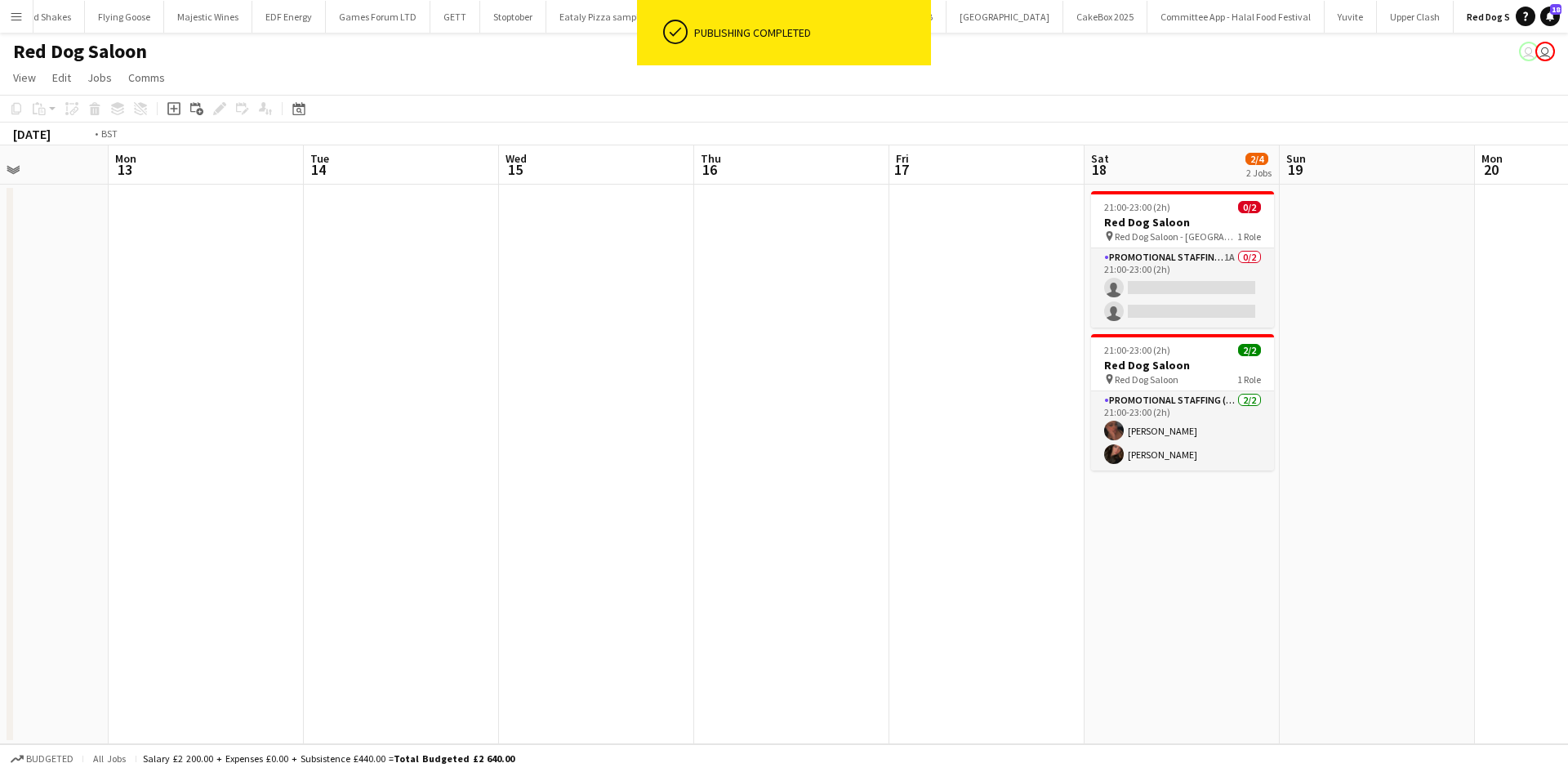
scroll to position [0, 665]
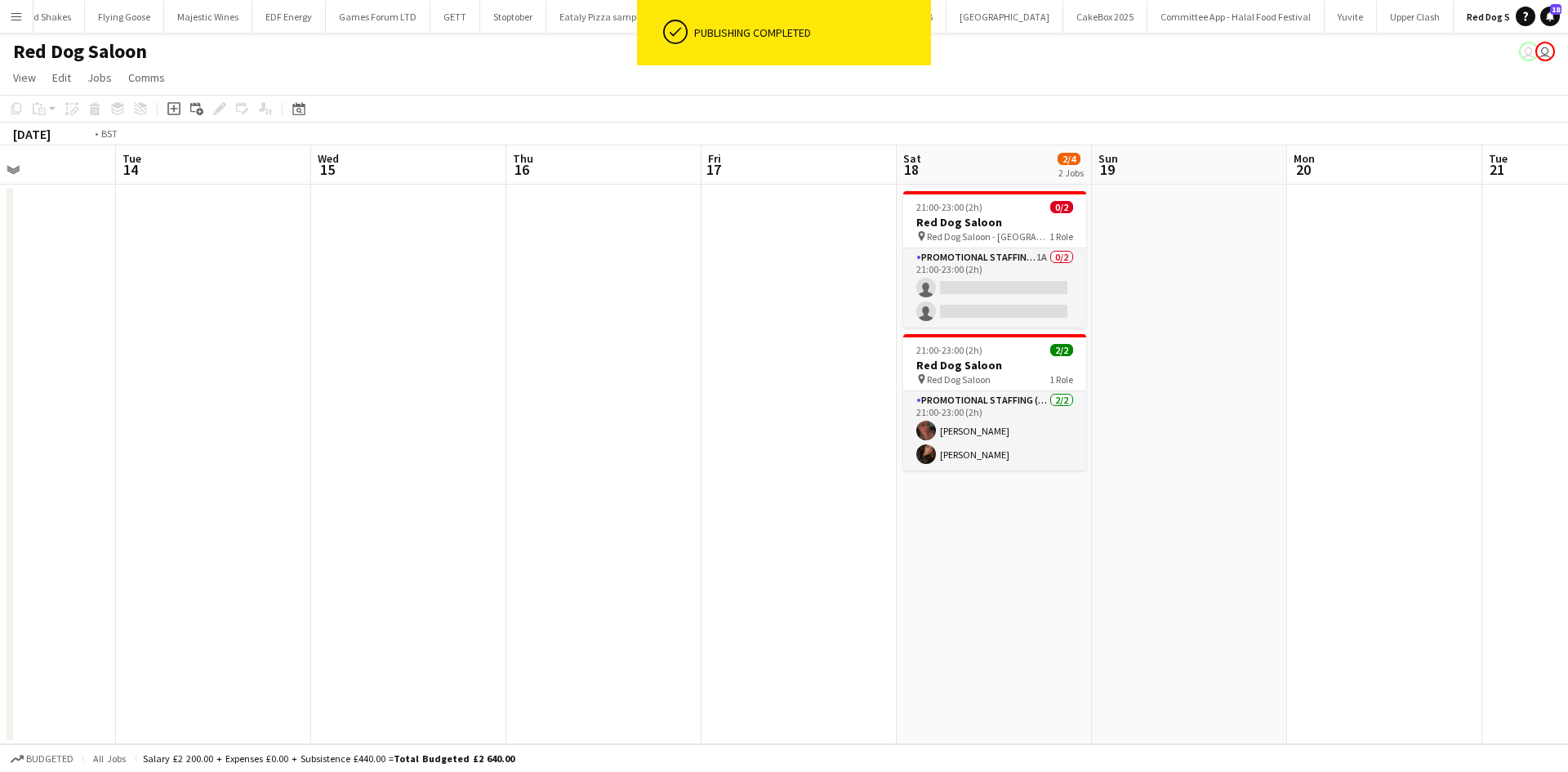
drag, startPoint x: 1077, startPoint y: 432, endPoint x: 499, endPoint y: 382, distance: 580.2
click at [499, 382] on app-calendar-viewport "Fri 10 Sat 11 3/4 2 Jobs Sun 12 Mon 13 Tue 14 Wed 15 Thu 16 Fri 17 Sat 18 2/4 2…" at bounding box center [784, 444] width 1568 height 598
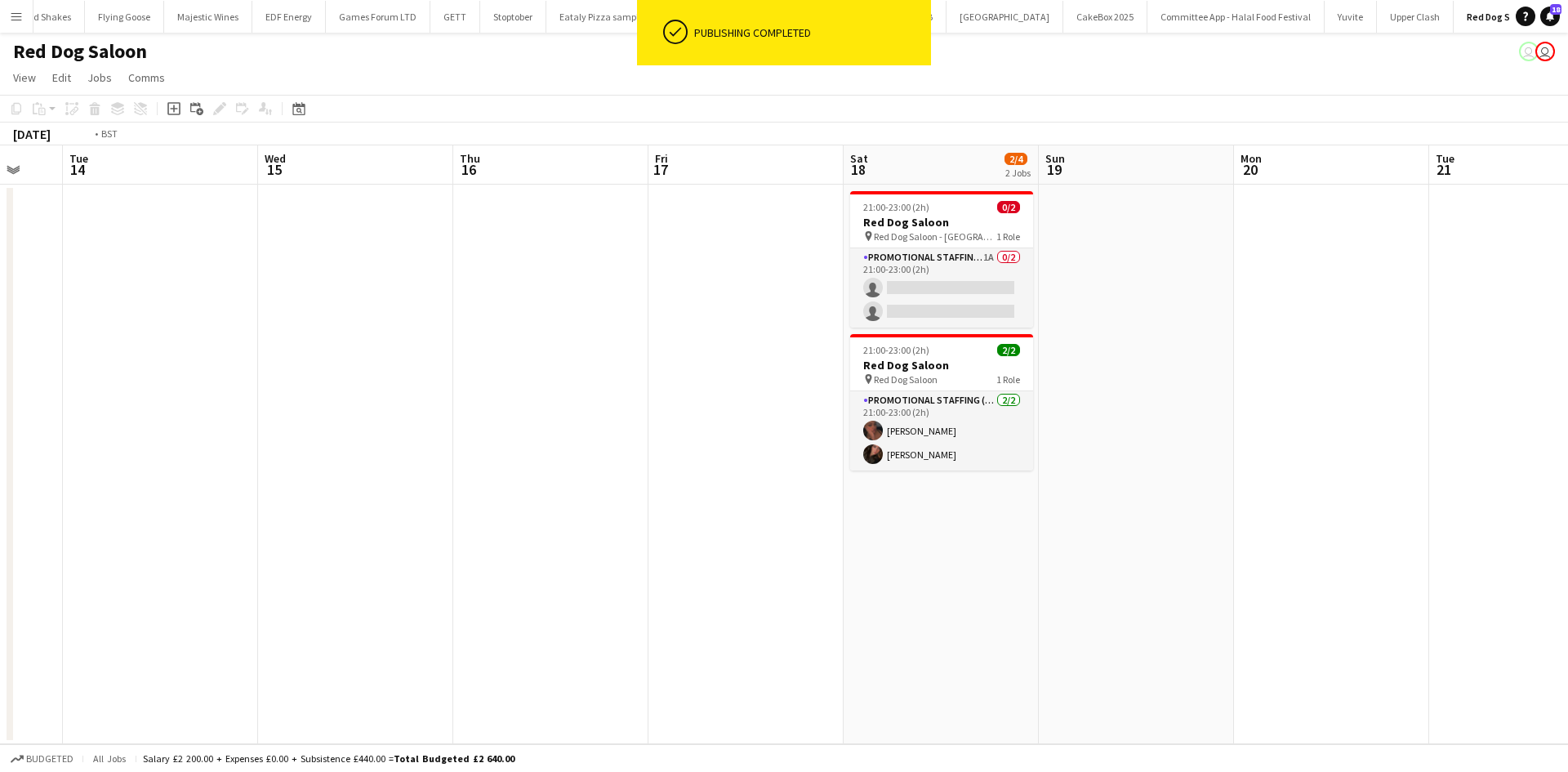
drag, startPoint x: 419, startPoint y: 312, endPoint x: 1041, endPoint y: 392, distance: 627.1
click at [1032, 391] on app-calendar-viewport "Sun 12 Mon 13 Tue 14 Wed 15 Thu 16 Fri 17 Sat 18 2/4 2 Jobs Sun 19 Mon 20 Tue 2…" at bounding box center [784, 444] width 1568 height 598
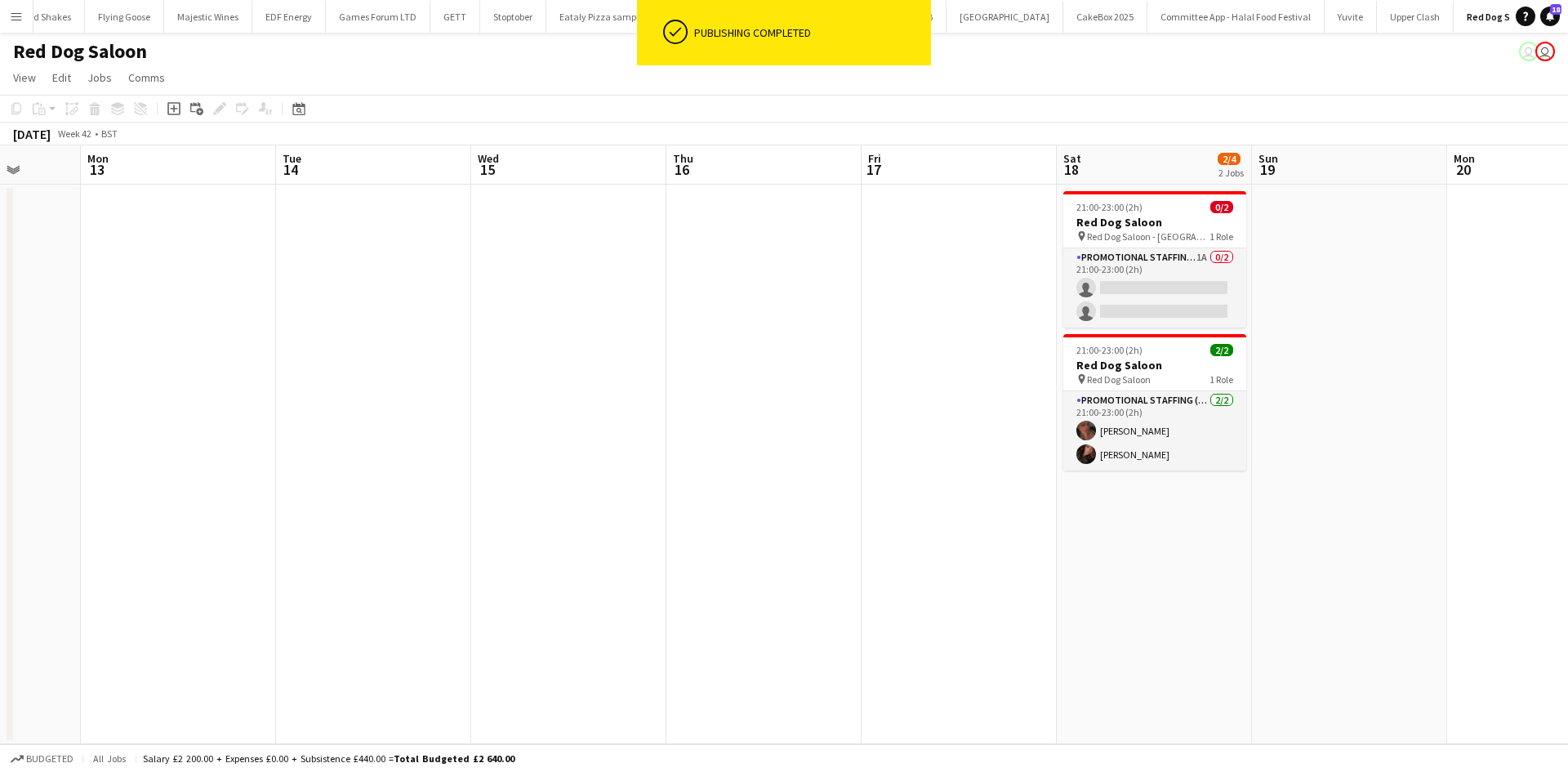
drag, startPoint x: 206, startPoint y: 404, endPoint x: 972, endPoint y: 477, distance: 769.5
click at [978, 477] on app-calendar-viewport "Fri 10 Sat 11 3/4 2 Jobs Sun 12 Mon 13 Tue 14 Wed 15 Thu 16 Fri 17 Sat 18 2/4 2…" at bounding box center [784, 444] width 1568 height 598
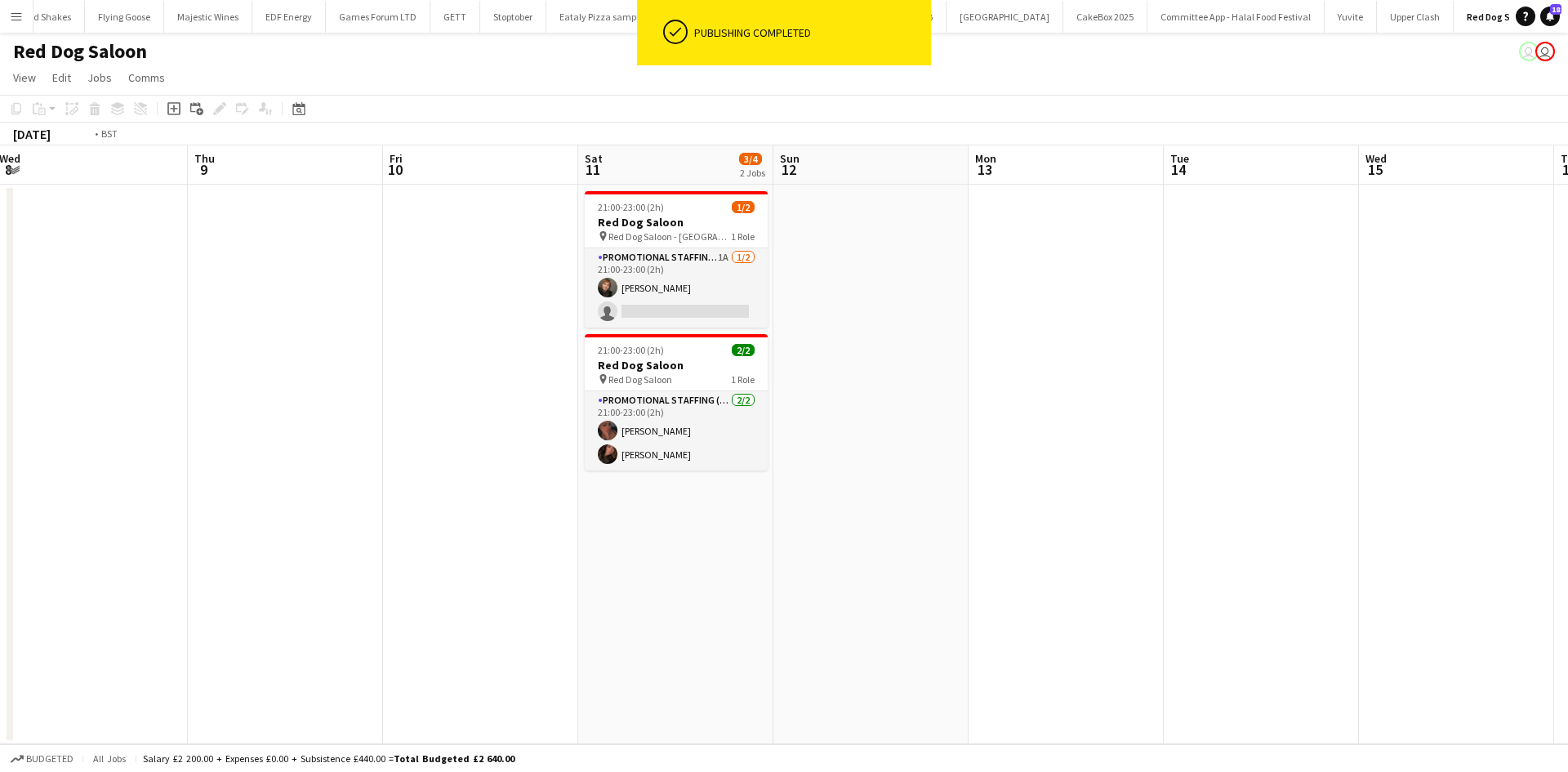
drag, startPoint x: 894, startPoint y: 470, endPoint x: 1314, endPoint y: 504, distance: 421.4
click at [1315, 504] on app-calendar-viewport "Mon 6 Tue 7 Wed 8 Thu 9 Fri 10 Sat 11 3/4 2 Jobs Sun 12 Mon 13 Tue 14 Wed 15 Th…" at bounding box center [784, 444] width 1568 height 598
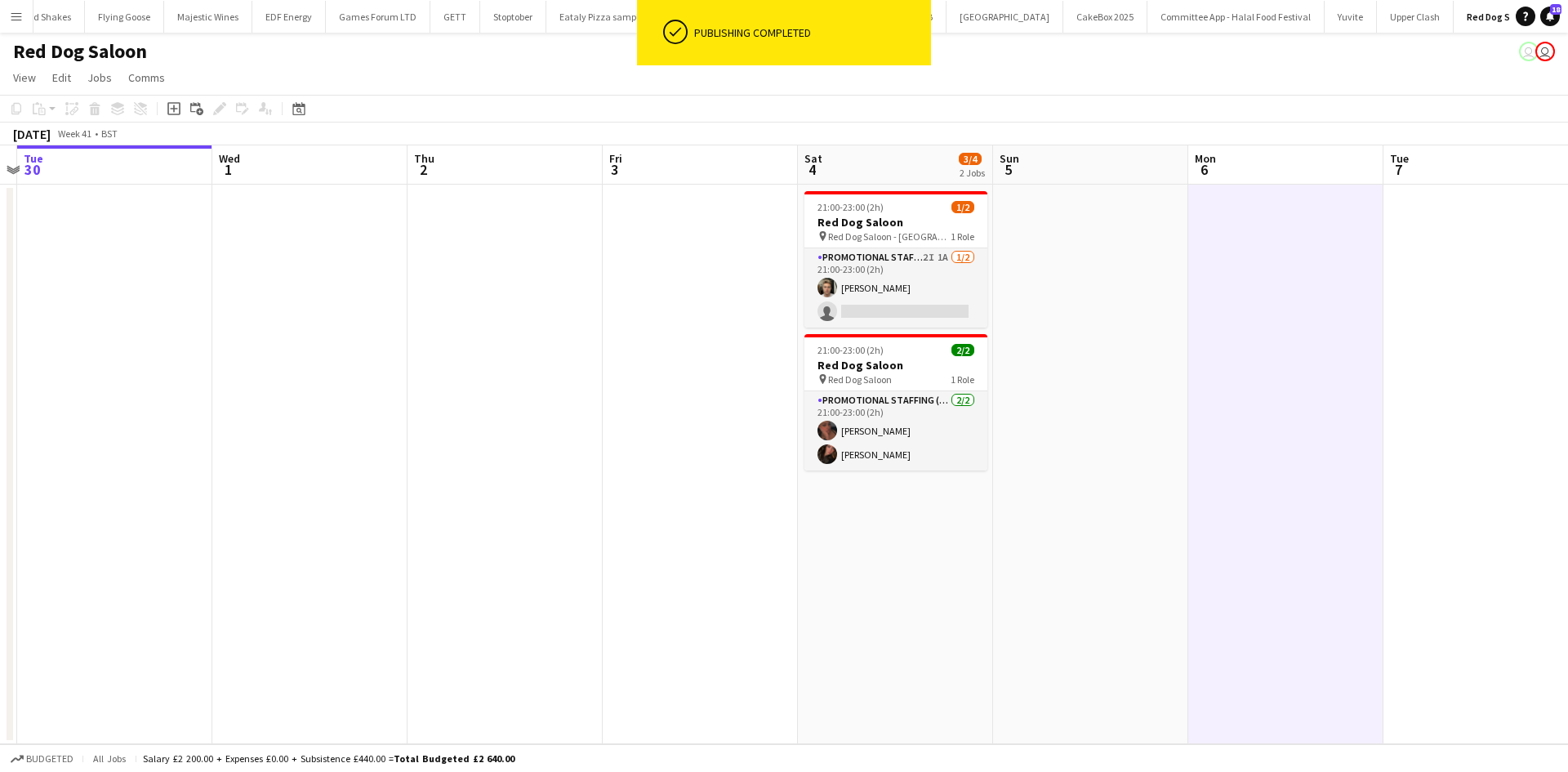
scroll to position [0, 422]
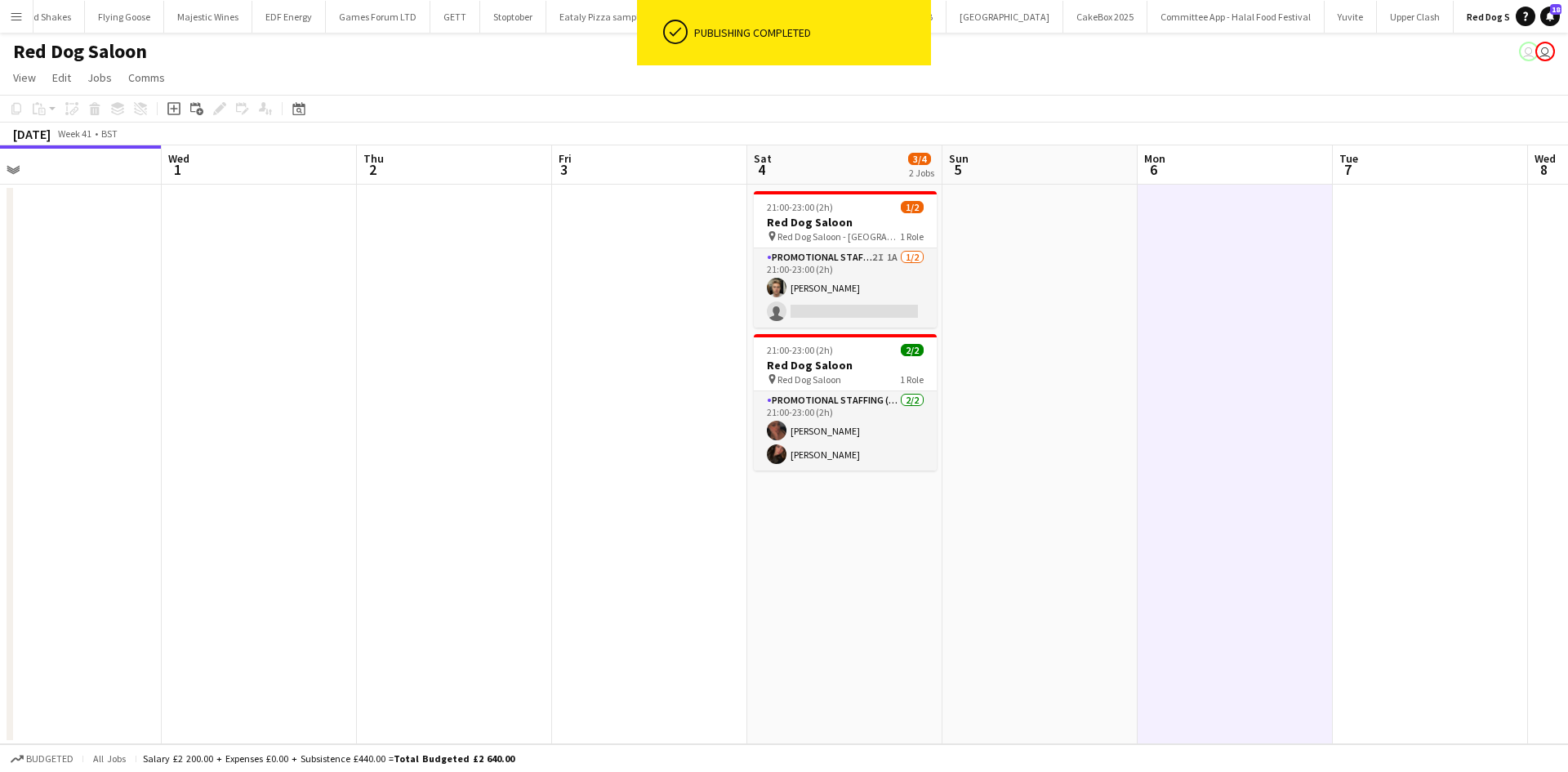
drag, startPoint x: 958, startPoint y: 440, endPoint x: 987, endPoint y: 428, distance: 31.4
click at [1037, 444] on app-calendar-viewport "Sun 28 Mon 29 Tue 30 Wed 1 Thu 2 Fri 3 Sat 4 3/4 2 Jobs Sun 5 Mon 6 Tue 7 Wed 8…" at bounding box center [784, 444] width 1568 height 598
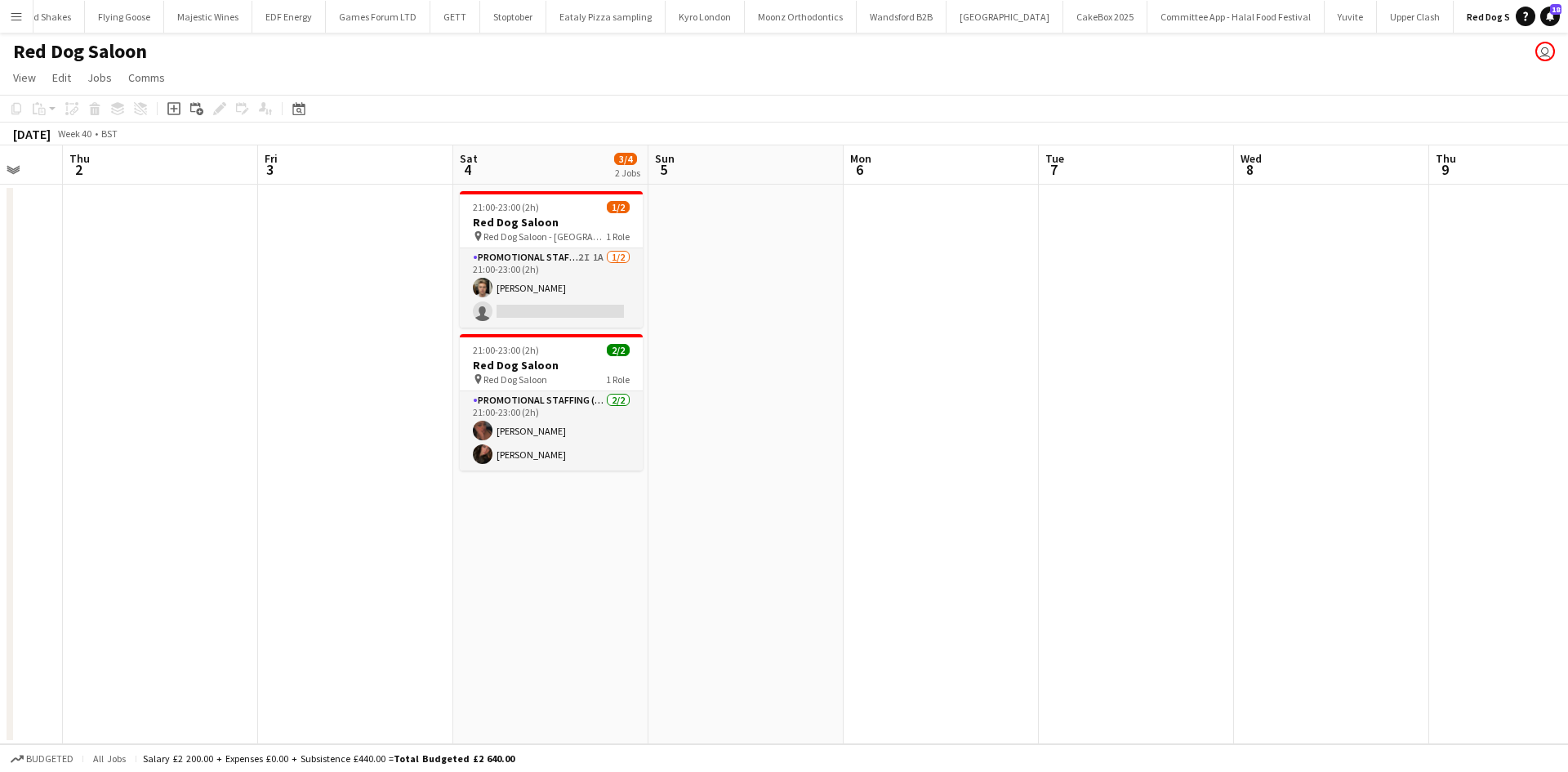
drag, startPoint x: 1053, startPoint y: 336, endPoint x: 829, endPoint y: 297, distance: 227.4
click at [832, 301] on app-calendar-viewport "Sun 28 Mon 29 Tue 30 Wed 1 Thu 2 Fri 3 Sat 4 3/4 2 Jobs Sun 5 Mon 6 Tue 7 Wed 8…" at bounding box center [784, 444] width 1568 height 598
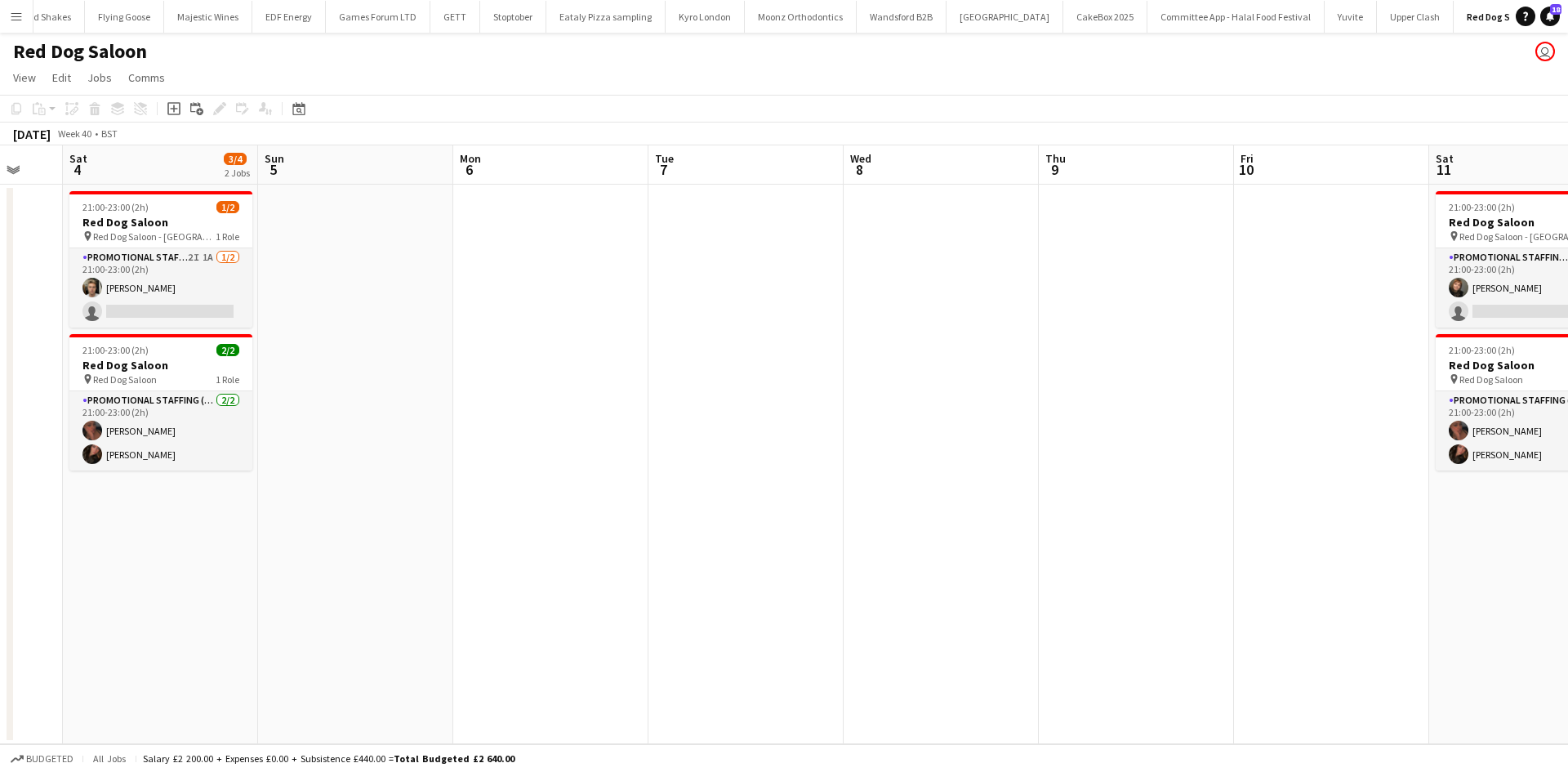
scroll to position [0, 464]
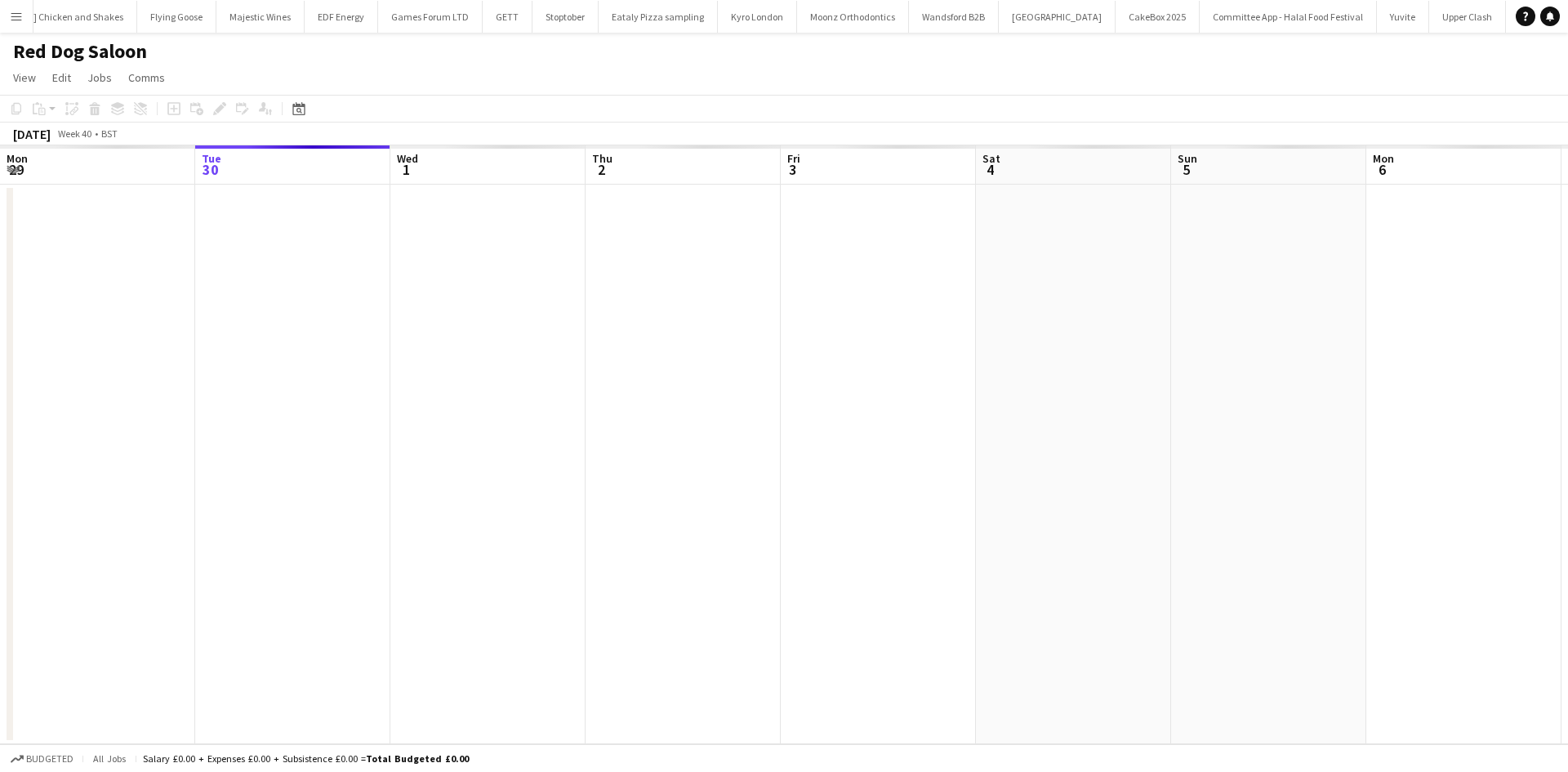
scroll to position [0, 347]
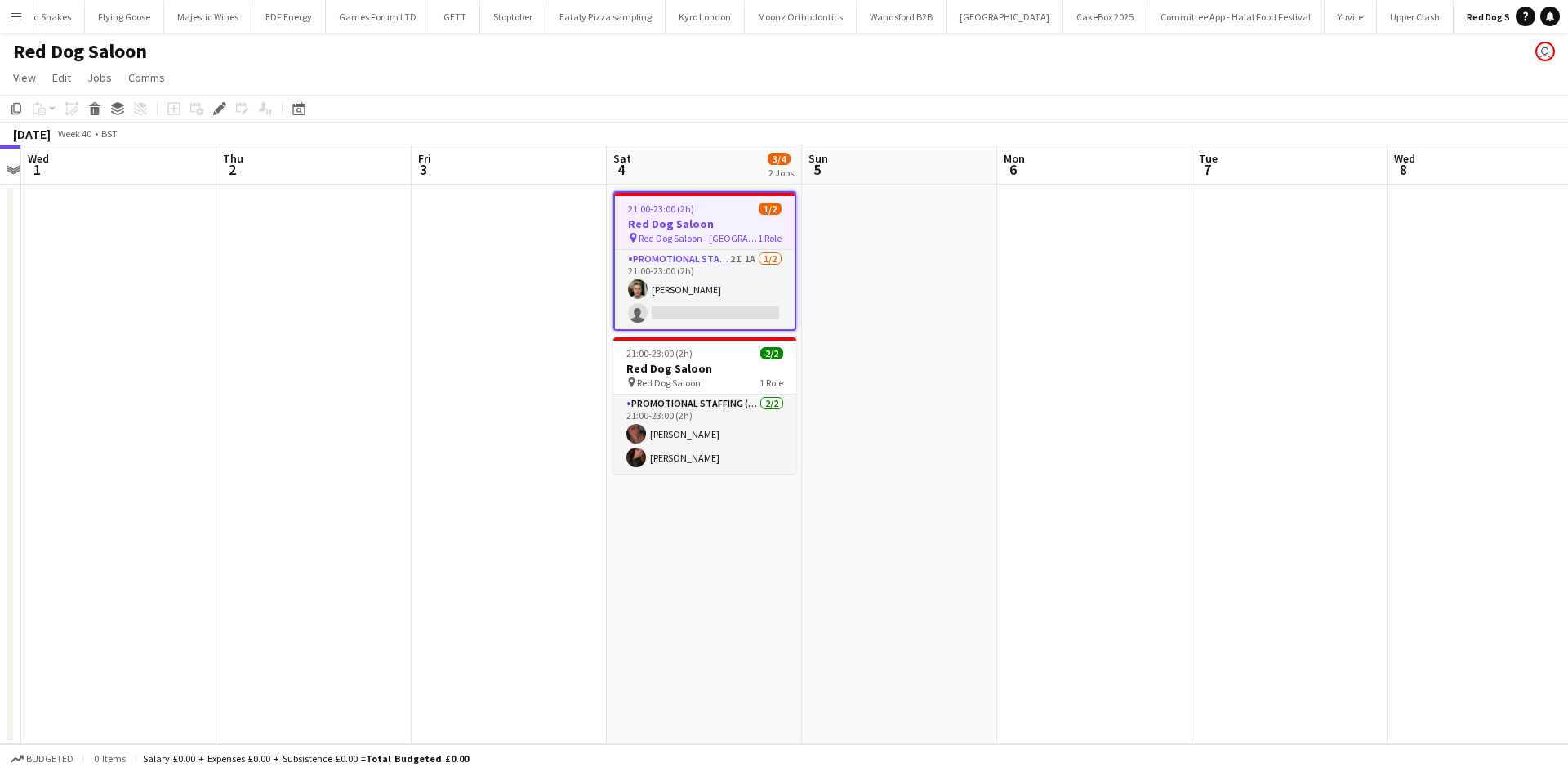
drag, startPoint x: 275, startPoint y: 325, endPoint x: 202, endPoint y: 310, distance: 74.5
click at [202, 312] on app-calendar-viewport "Sun 28 Mon 29 Tue 30 Wed 1 Thu 2 Fri 3 Sat 4 3/4 2 Jobs Sun 5 Mon 6 Tue 7 Wed 8…" at bounding box center [784, 444] width 1568 height 598
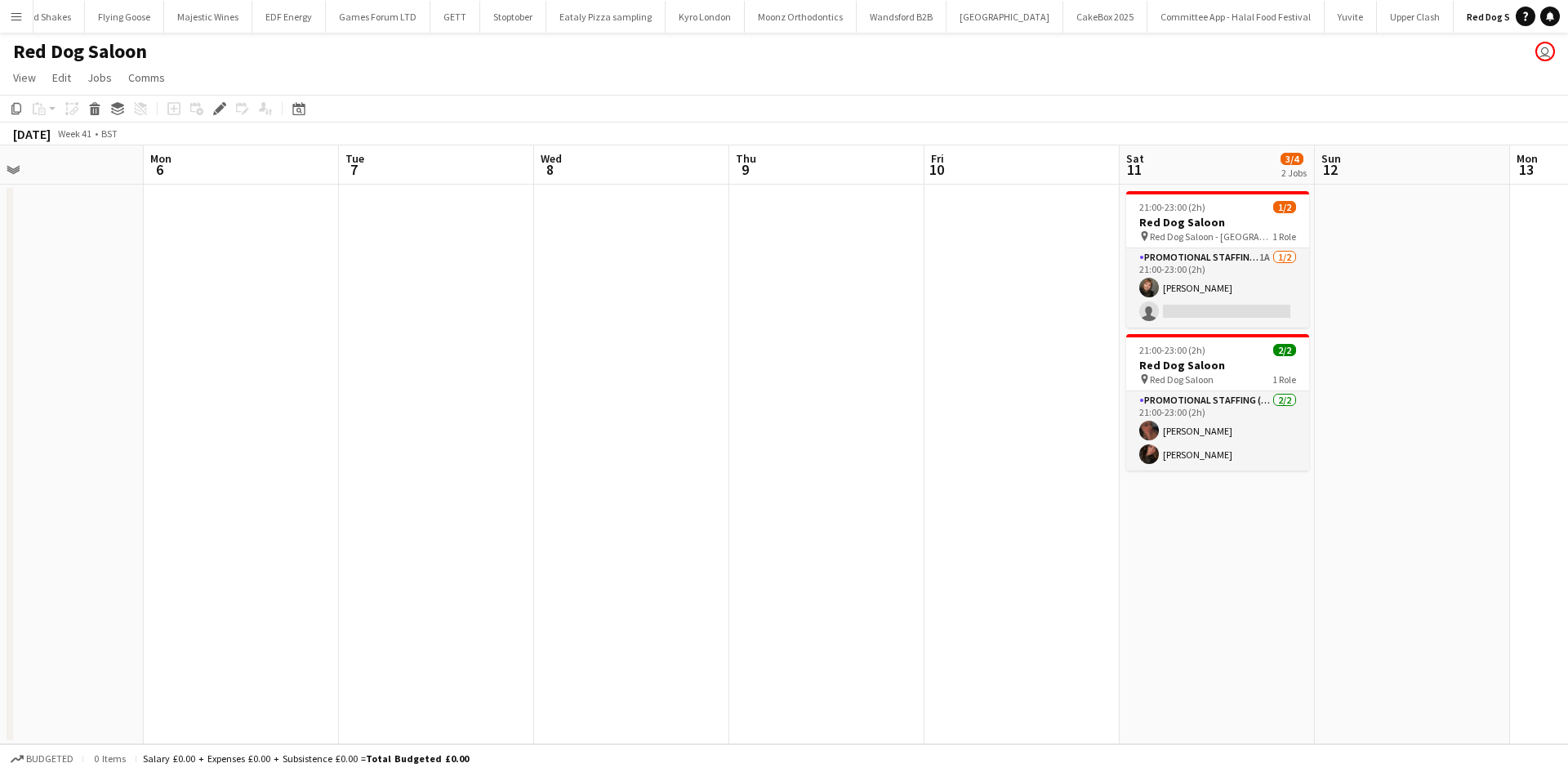
drag, startPoint x: 745, startPoint y: 373, endPoint x: 705, endPoint y: 366, distance: 40.6
click at [705, 367] on app-calendar-viewport "Thu 2 Fri 3 Sat 4 3/4 2 Jobs Sun 5 Mon 6 Tue 7 Wed 8 Thu 9 Fri 10 Sat 11 3/4 2 …" at bounding box center [784, 444] width 1568 height 598
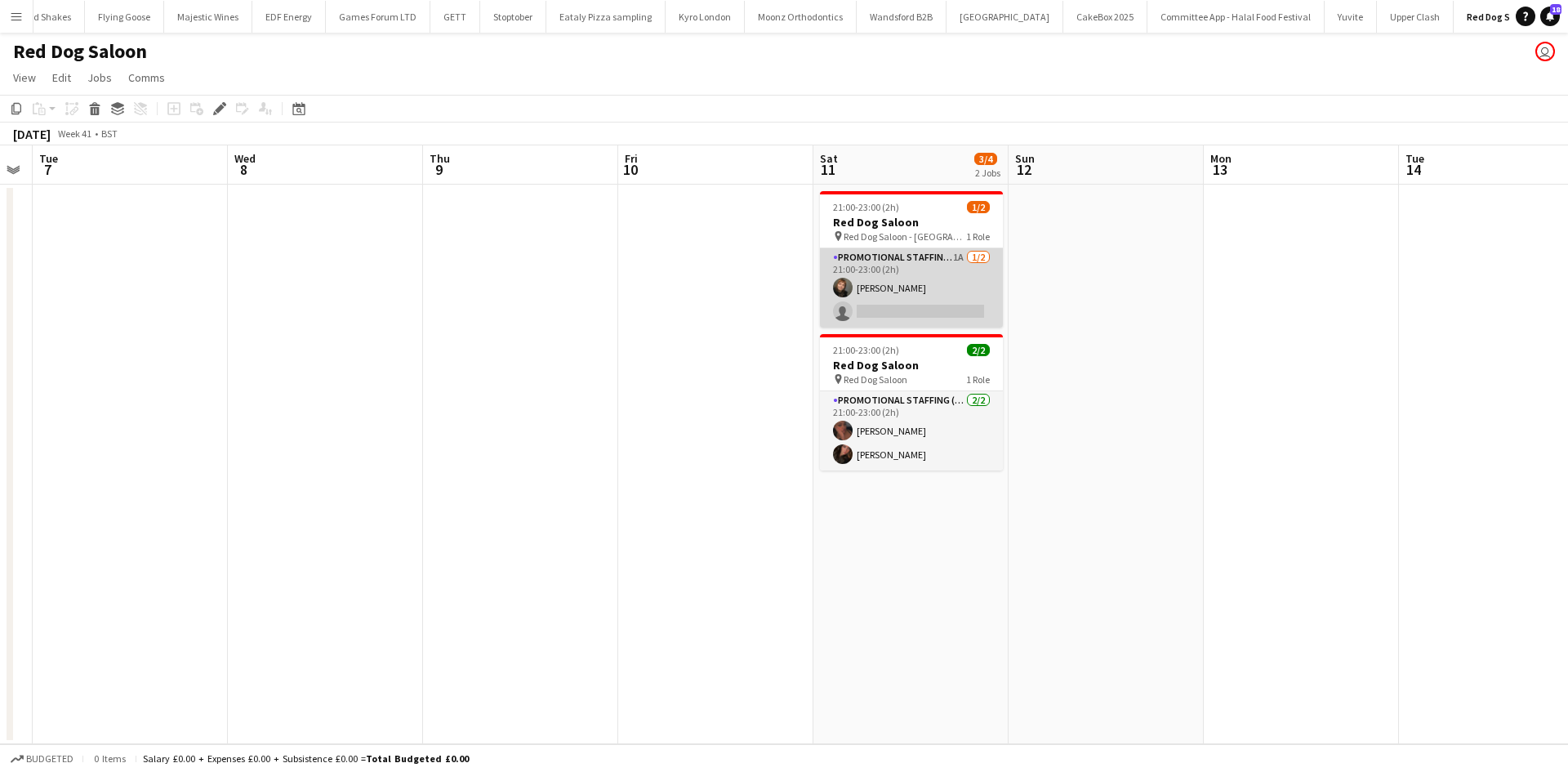
click at [952, 255] on app-card-role "Promotional Staffing (Brand Ambassadors) 1A [DATE] 21:00-23:00 (2h) [PERSON_NAM…" at bounding box center [911, 288] width 183 height 79
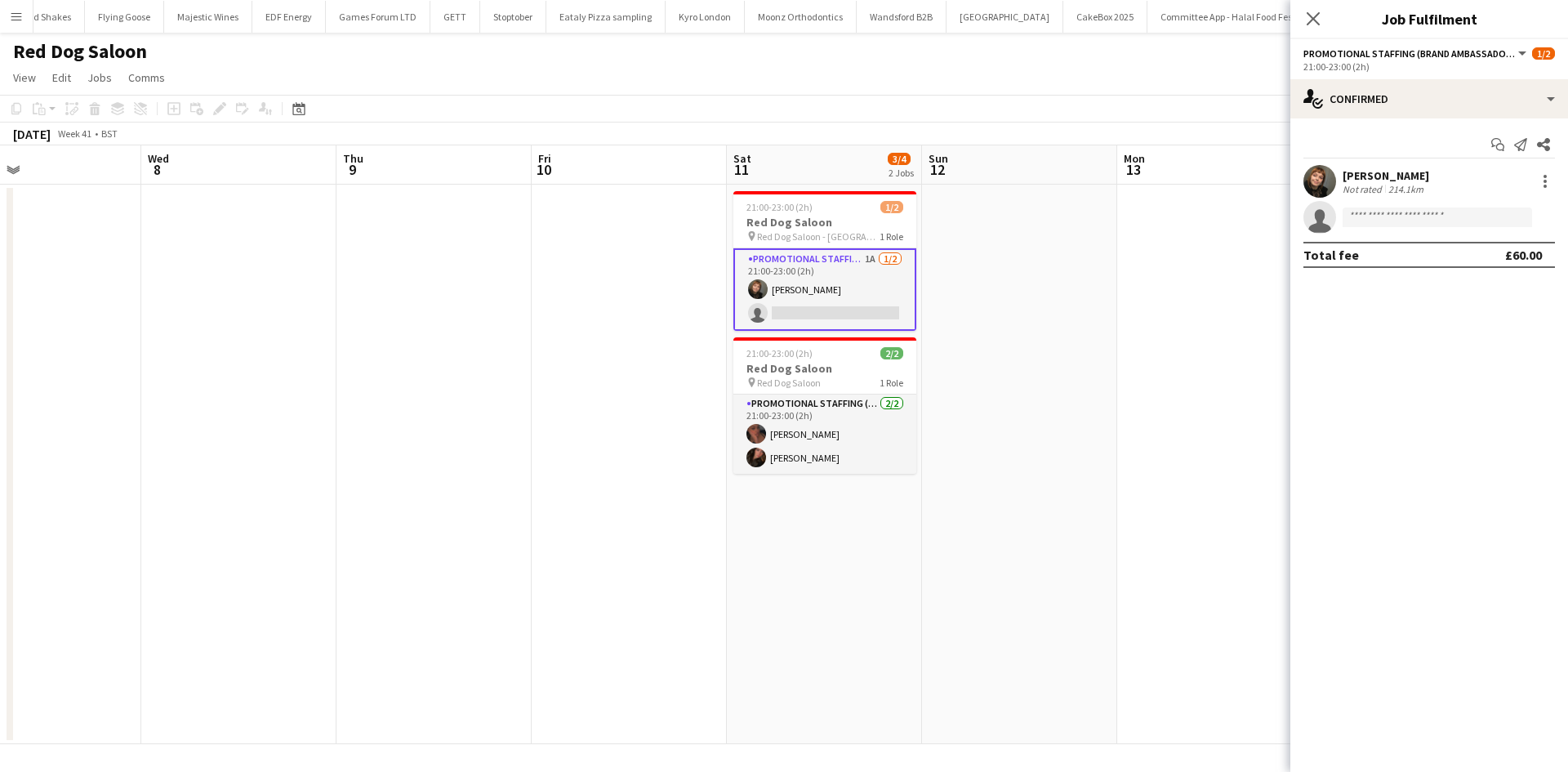
drag, startPoint x: 787, startPoint y: 455, endPoint x: 214, endPoint y: 362, distance: 580.5
click at [199, 370] on app-calendar-viewport "Sat 4 3/4 2 Jobs Sun 5 Mon 6 Tue 7 Wed 8 Thu 9 Fri 10 Sat 11 3/4 2 Jobs Sun 12 …" at bounding box center [784, 444] width 1568 height 598
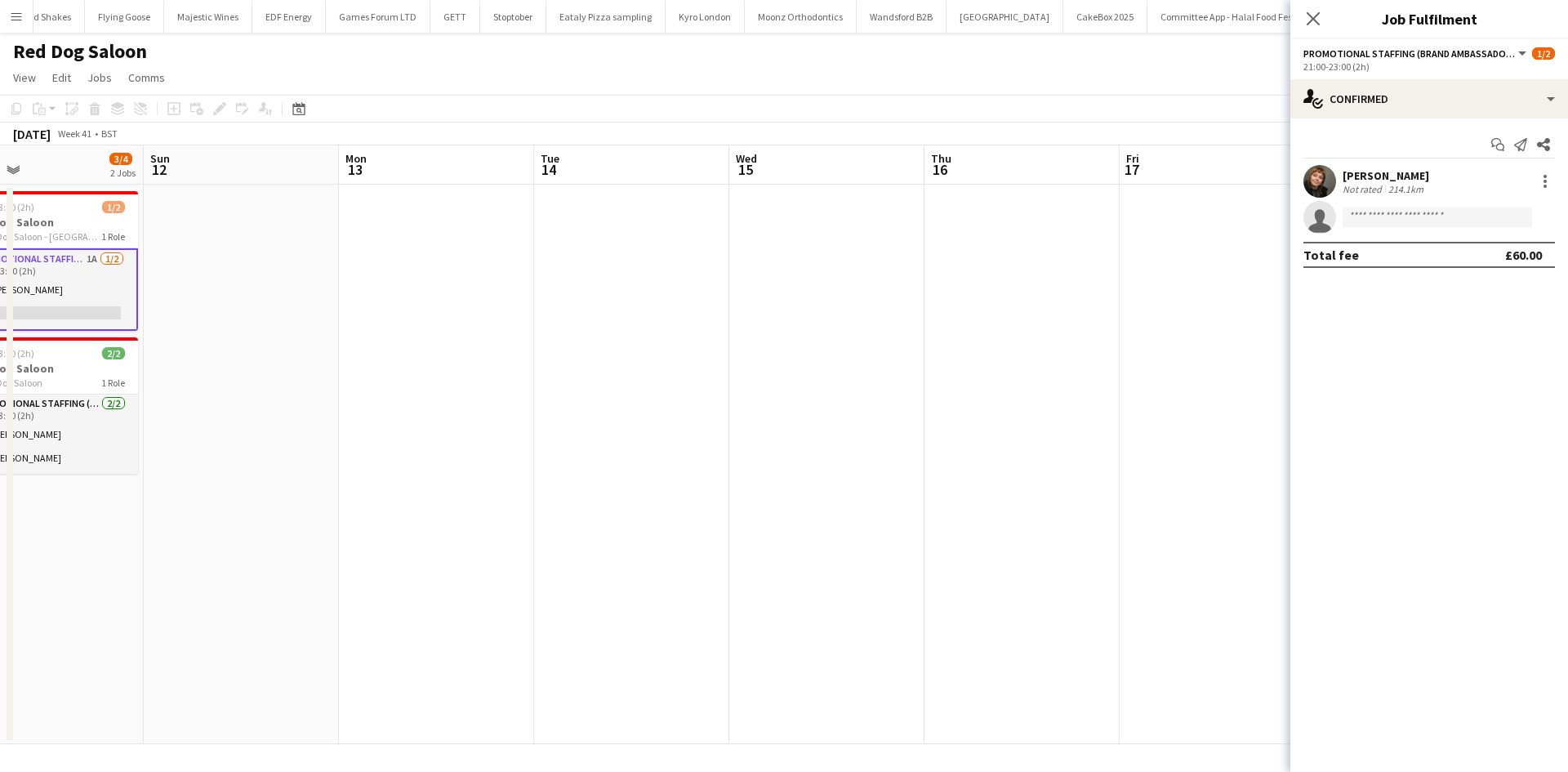
drag, startPoint x: 899, startPoint y: 417, endPoint x: 448, endPoint y: 334, distance: 458.6
click at [421, 332] on app-calendar-viewport "Wed 8 Thu 9 Fri 10 Sat 11 3/4 2 Jobs Sun 12 Mon 13 Tue 14 Wed 15 Thu 16 Fri 17 …" at bounding box center [784, 444] width 1568 height 598
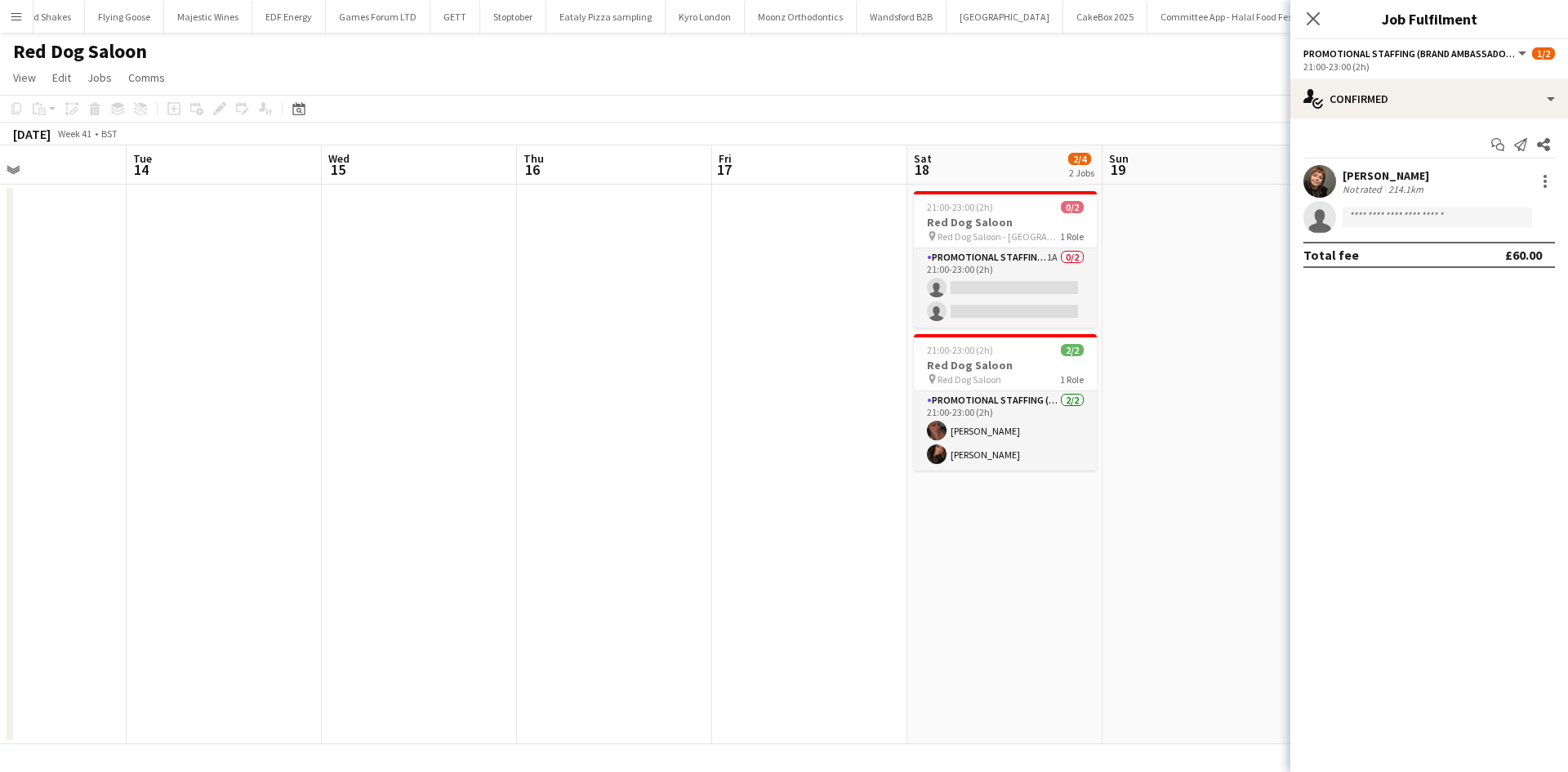
drag, startPoint x: 857, startPoint y: 383, endPoint x: 668, endPoint y: 339, distance: 194.1
click at [658, 348] on app-calendar-viewport "Fri 10 Sat 11 3/4 2 Jobs Sun 12 Mon 13 Tue 14 Wed 15 Thu 16 Fri 17 Sat 18 2/4 2…" at bounding box center [784, 444] width 1568 height 598
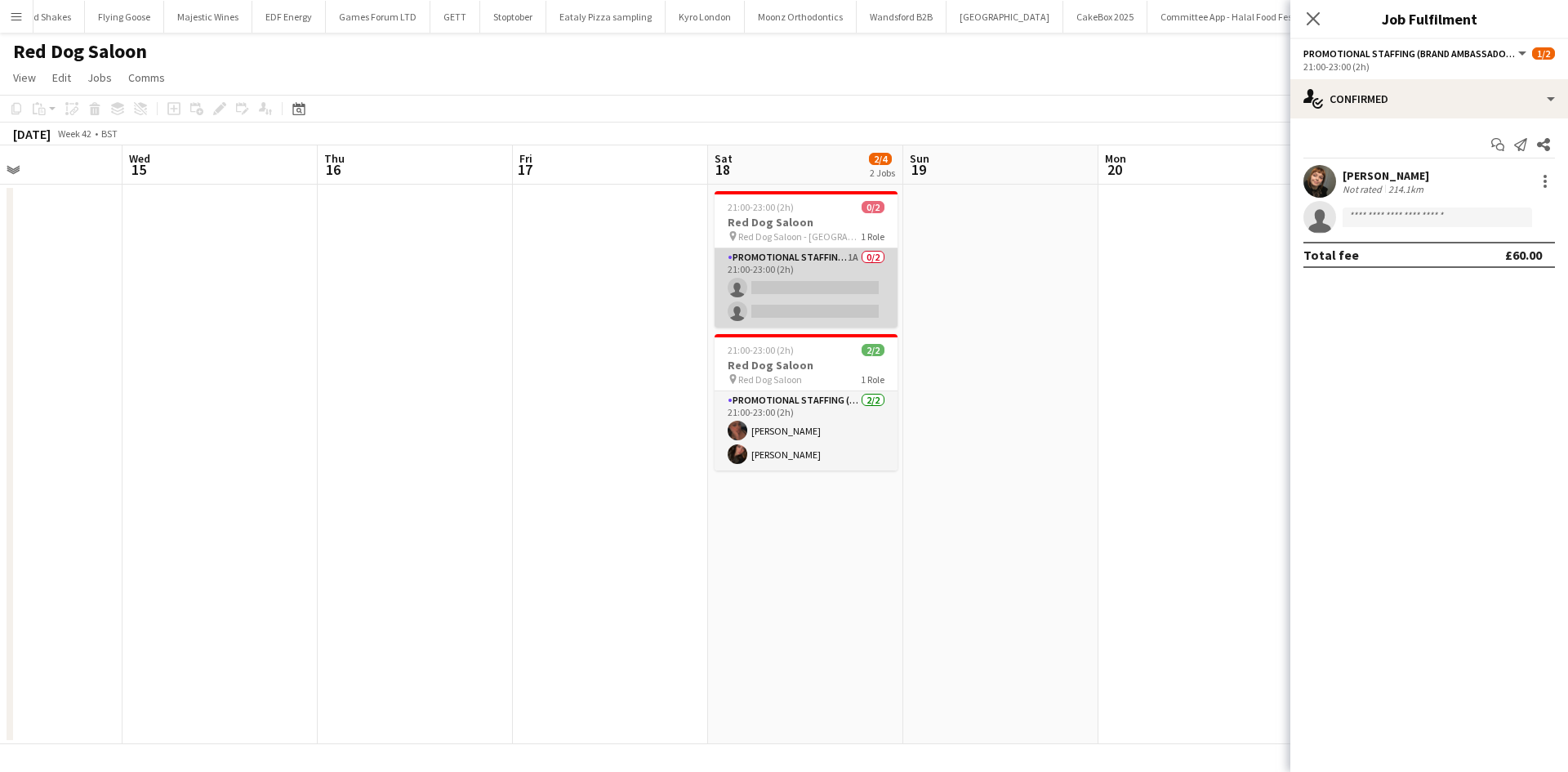
drag, startPoint x: 850, startPoint y: 256, endPoint x: 863, endPoint y: 258, distance: 13.2
click at [849, 257] on app-card-role "Promotional Staffing (Brand Ambassadors) 1A 0/2 21:00-23:00 (2h) single-neutral…" at bounding box center [806, 288] width 183 height 79
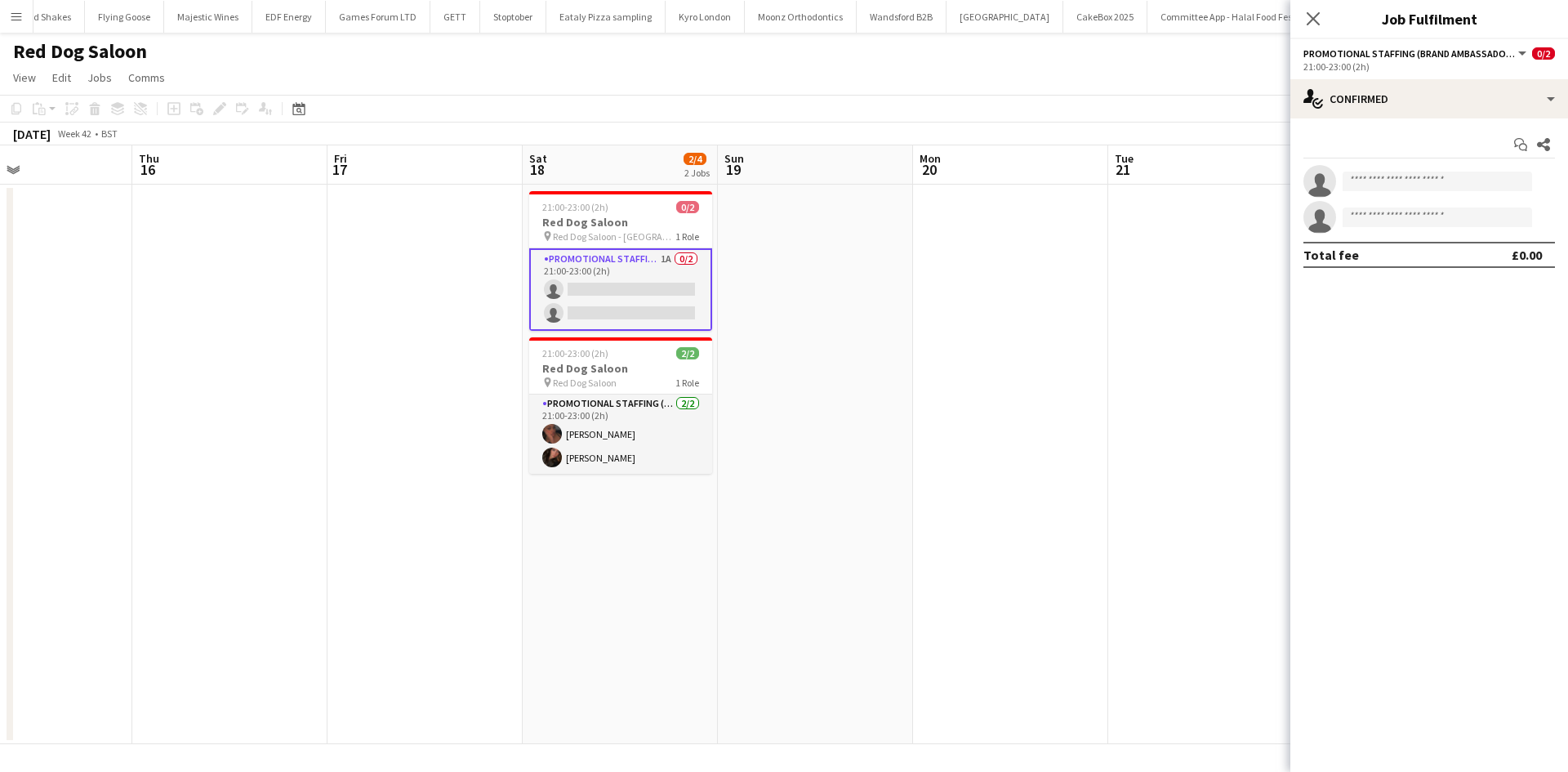
drag, startPoint x: 945, startPoint y: 296, endPoint x: 734, endPoint y: 299, distance: 211.0
click at [405, 266] on app-calendar-viewport "Sun 12 Mon 13 Tue 14 Wed 15 Thu 16 Fri 17 Sat 18 2/4 2 Jobs Sun 19 Mon 20 Tue 2…" at bounding box center [784, 444] width 1568 height 598
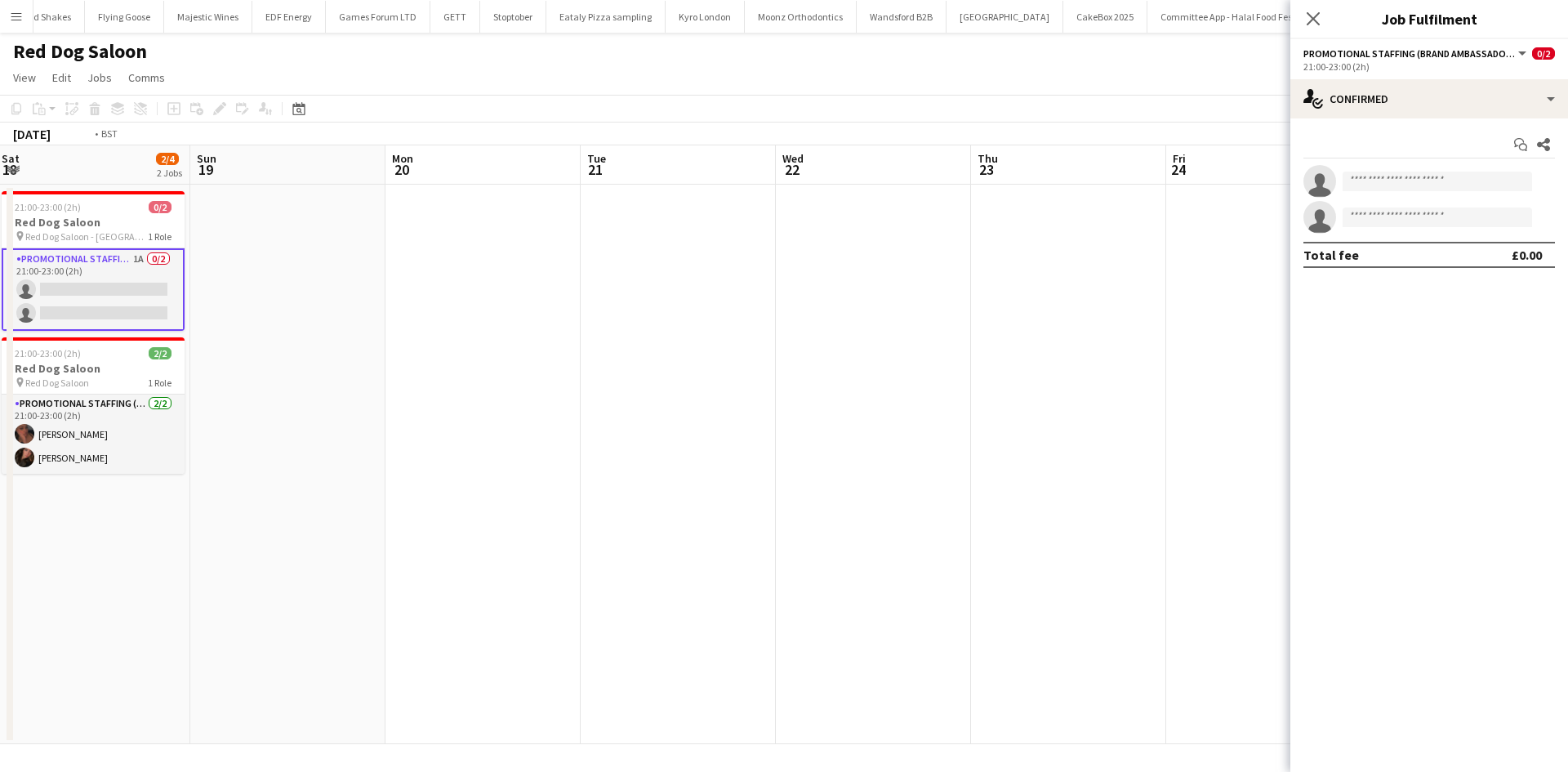
drag, startPoint x: 460, startPoint y: 309, endPoint x: 466, endPoint y: 304, distance: 7.8
click at [447, 307] on app-calendar-viewport "Tue 14 Wed 15 Thu 16 Fri 17 Sat 18 2/4 2 Jobs Sun 19 Mon 20 Tue 21 Wed 22 Thu 2…" at bounding box center [784, 444] width 1568 height 598
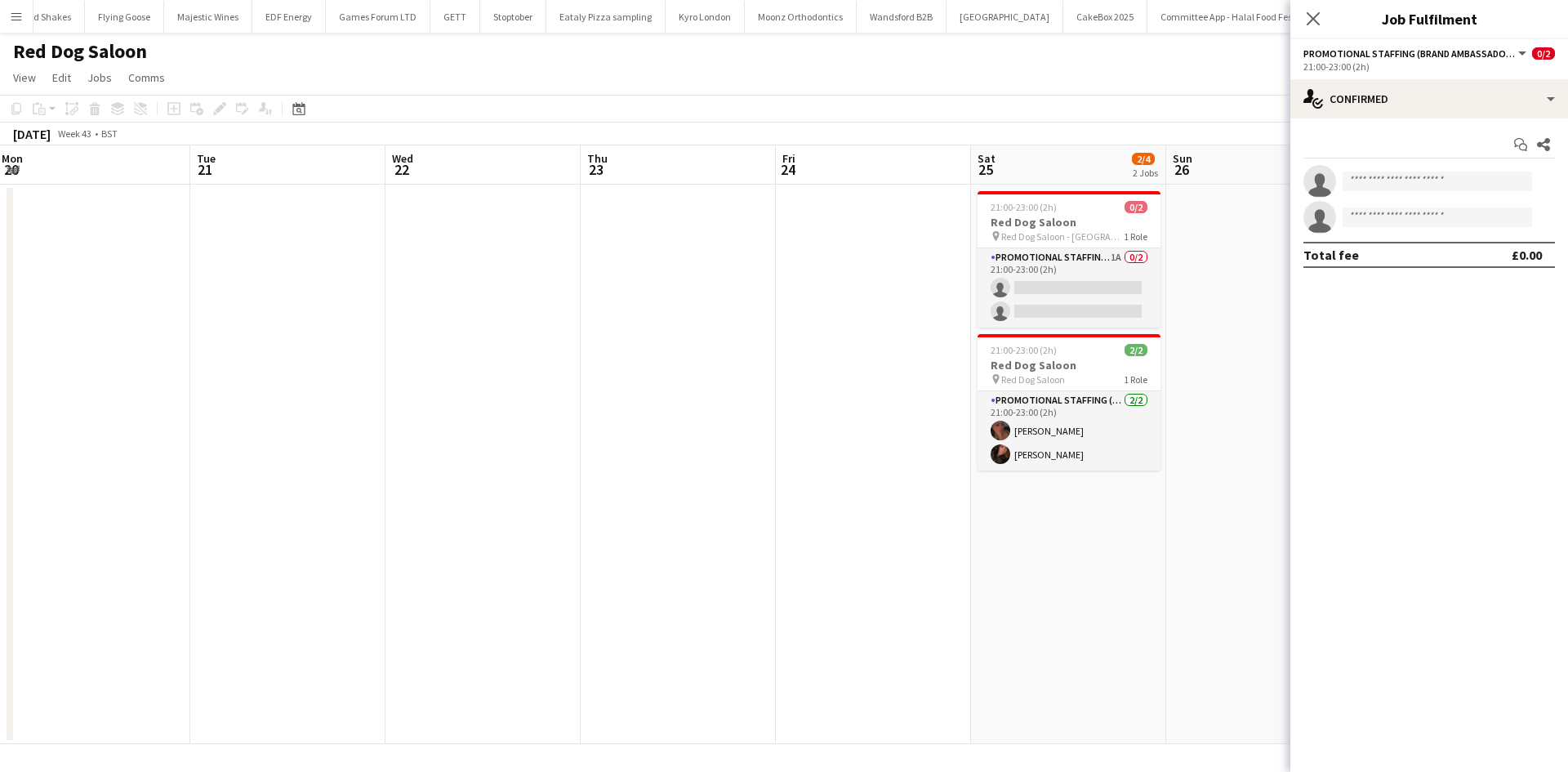
scroll to position [0, 799]
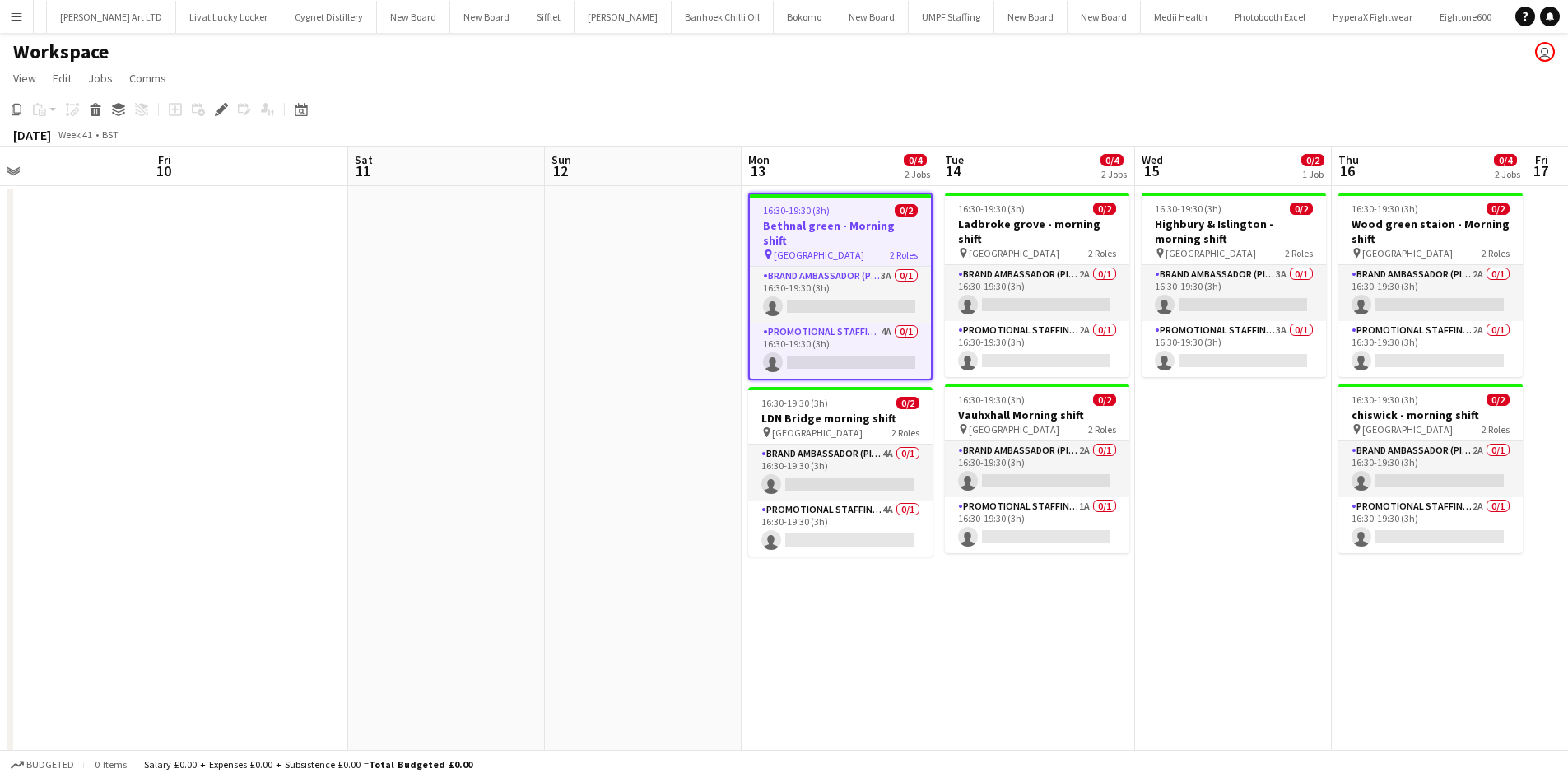
scroll to position [0, 4455]
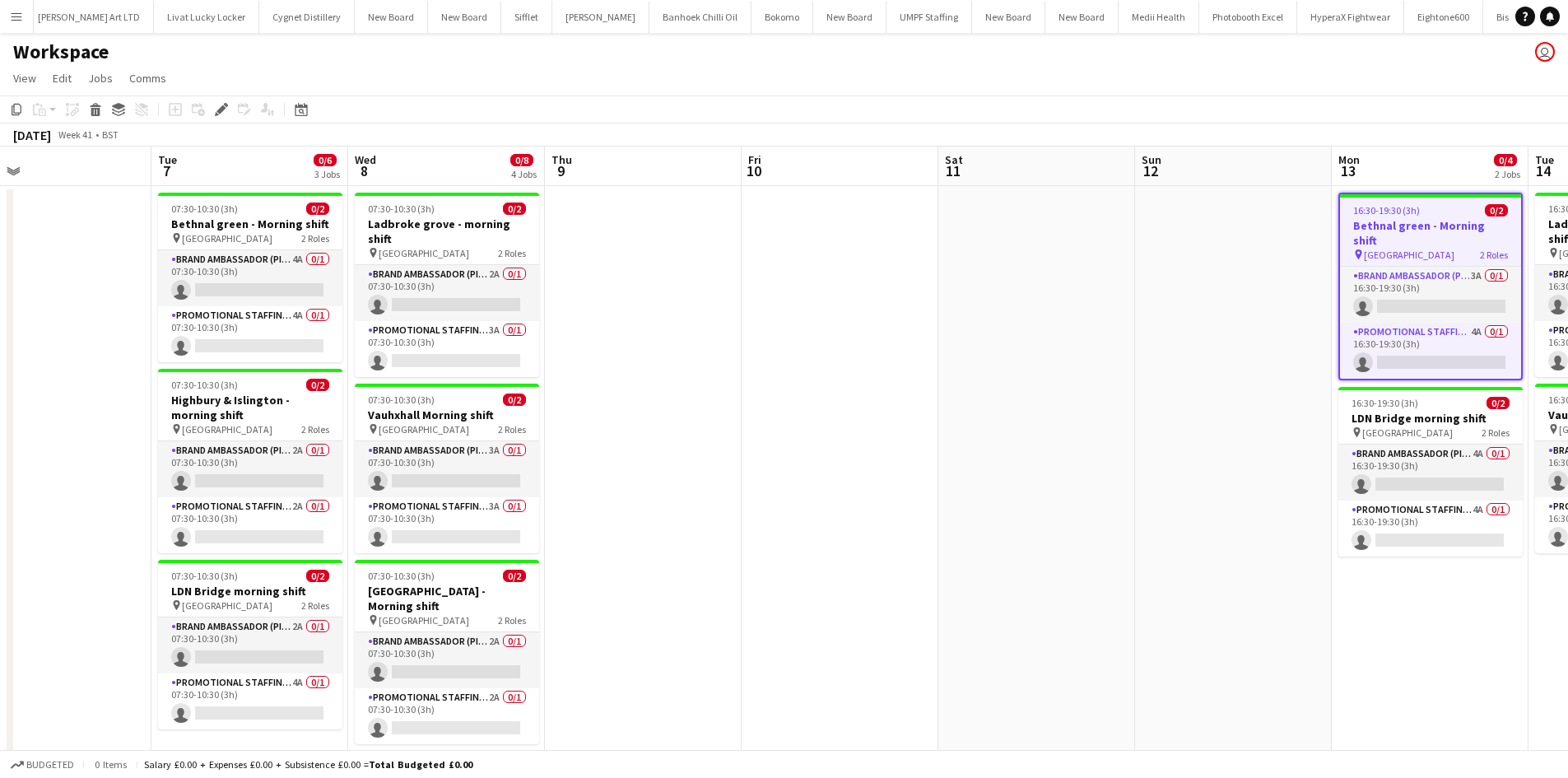
drag, startPoint x: 474, startPoint y: 368, endPoint x: 1179, endPoint y: 402, distance: 705.8
click at [1179, 402] on app-calendar-viewport "Sat 4 Sun 5 Mon 6 Tue 7 0/6 3 Jobs Wed 8 0/8 4 Jobs Thu 9 Fri 10 Sat 11 Sun 12 …" at bounding box center [784, 567] width 1568 height 841
drag, startPoint x: 1269, startPoint y: 374, endPoint x: 1250, endPoint y: 374, distance: 19.0
click at [1300, 374] on app-calendar-viewport "Sat 4 Sun 5 Mon 6 Tue 7 0/6 3 Jobs Wed 8 0/8 4 Jobs Thu 9 Fri 10 Sat 11 Sun 12 …" at bounding box center [784, 567] width 1568 height 841
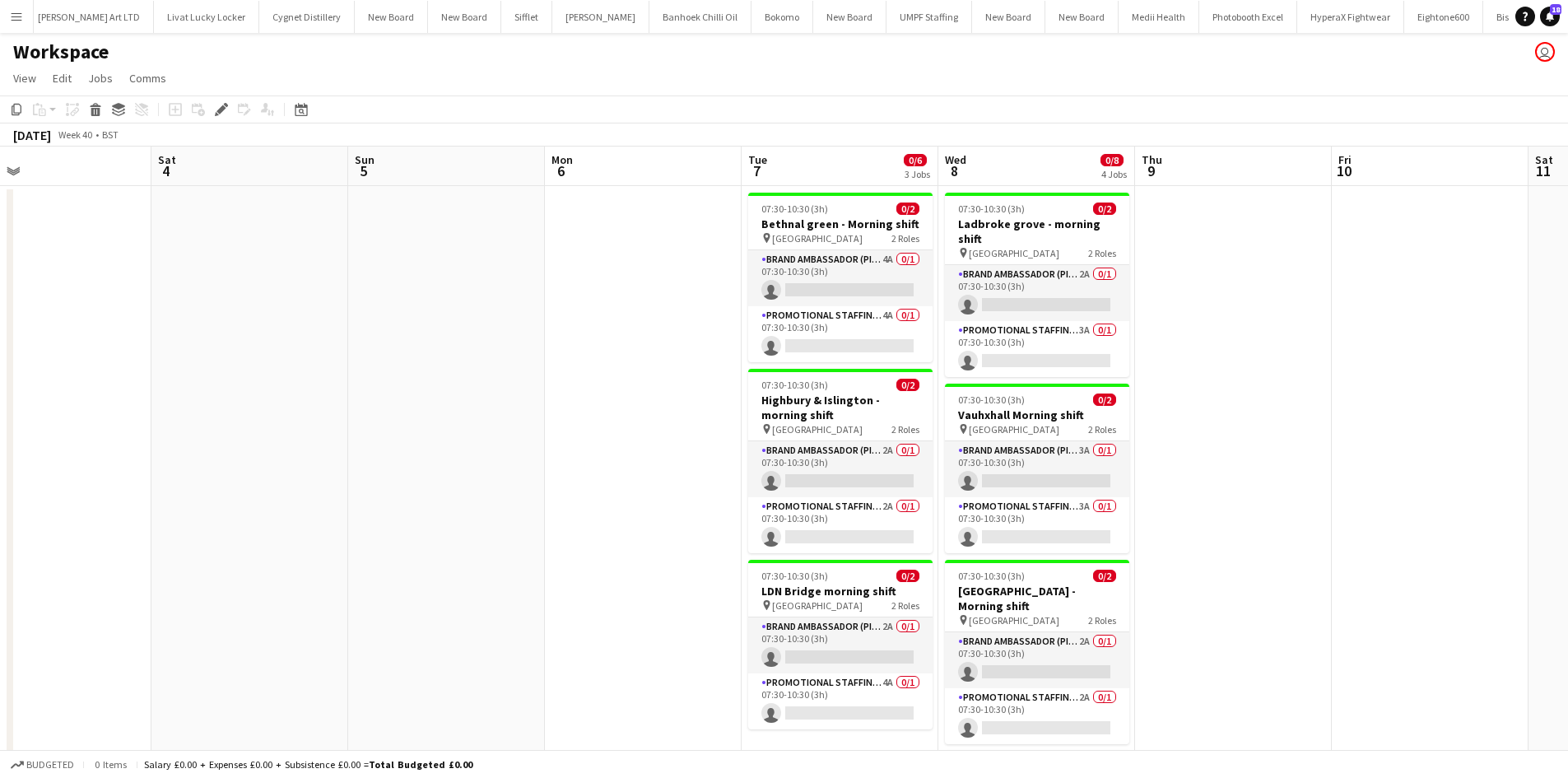
drag, startPoint x: 1305, startPoint y: 329, endPoint x: 1216, endPoint y: 323, distance: 89.2
click at [1267, 328] on app-calendar-viewport "Wed 1 Thu 2 Fri 3 Sat 4 Sun 5 Mon 6 Tue 7 0/6 3 Jobs Wed 8 0/8 4 Jobs Thu 9 Fri…" at bounding box center [784, 567] width 1568 height 841
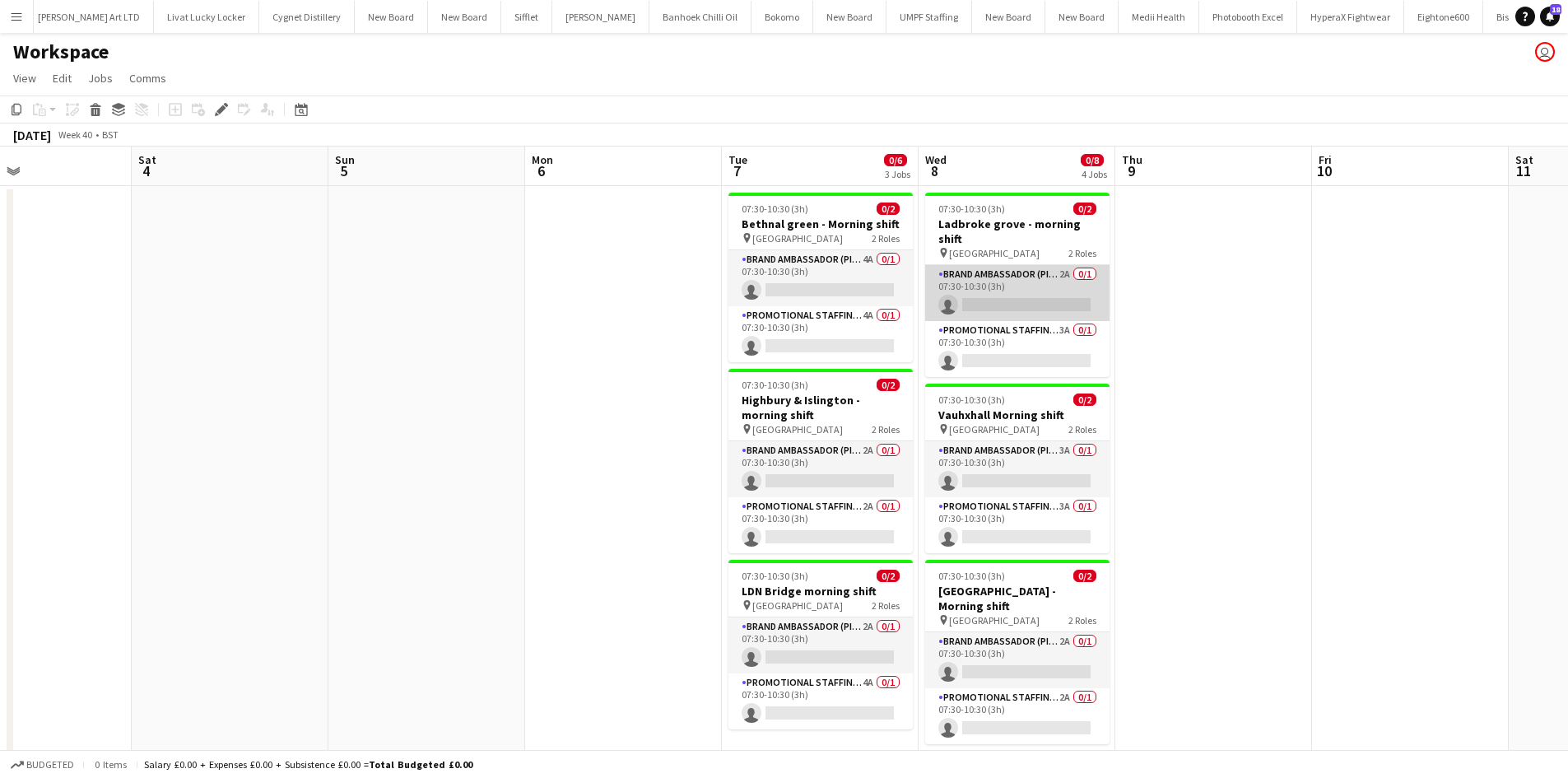
click at [1063, 265] on app-card-role "Brand Ambassador (Pick up) 2A 0/1 07:30-10:30 (3h) single-neutral-actions" at bounding box center [1018, 293] width 184 height 56
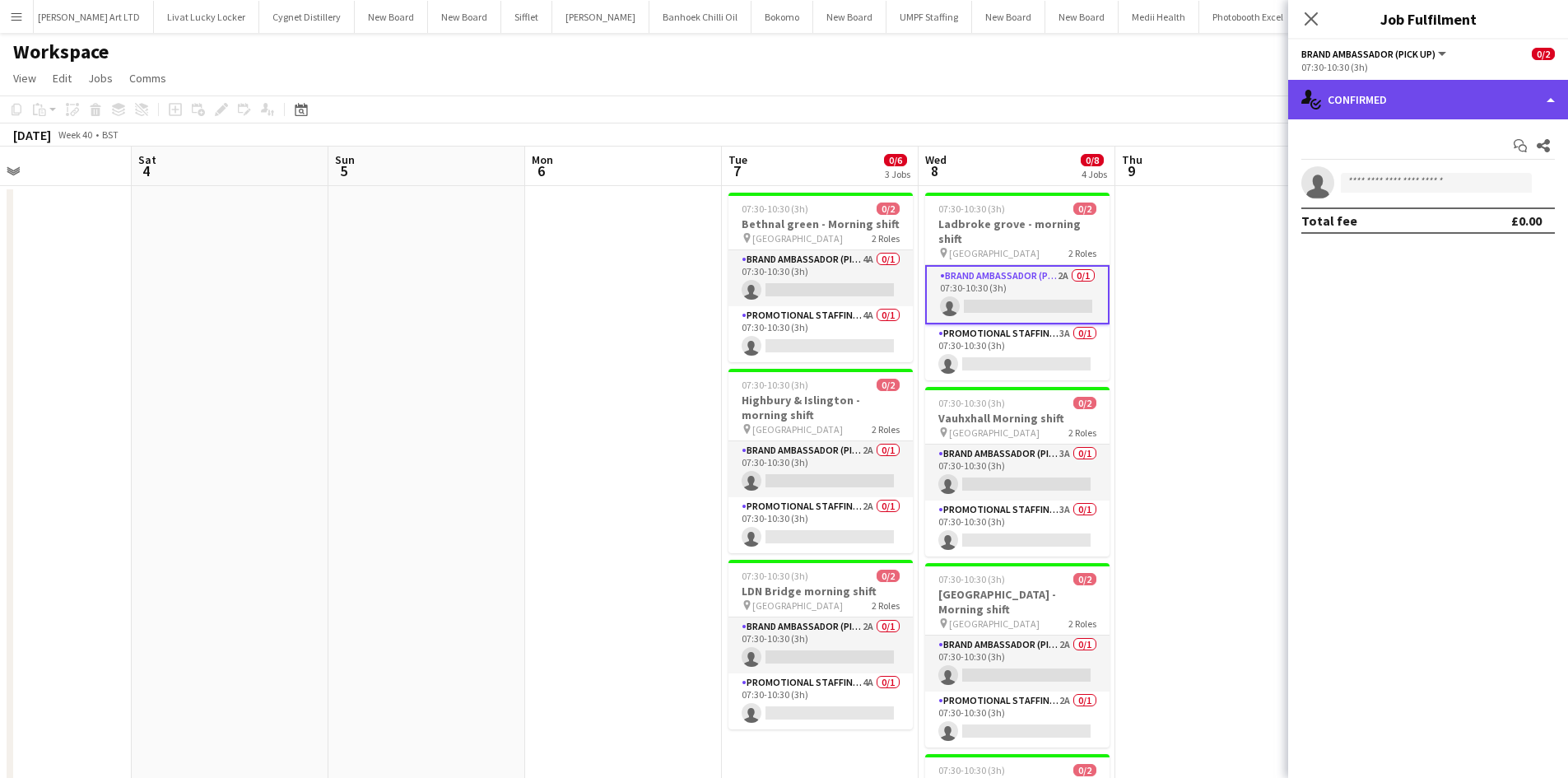
click at [1494, 103] on div "single-neutral-actions-check-2 Confirmed" at bounding box center [1428, 100] width 280 height 39
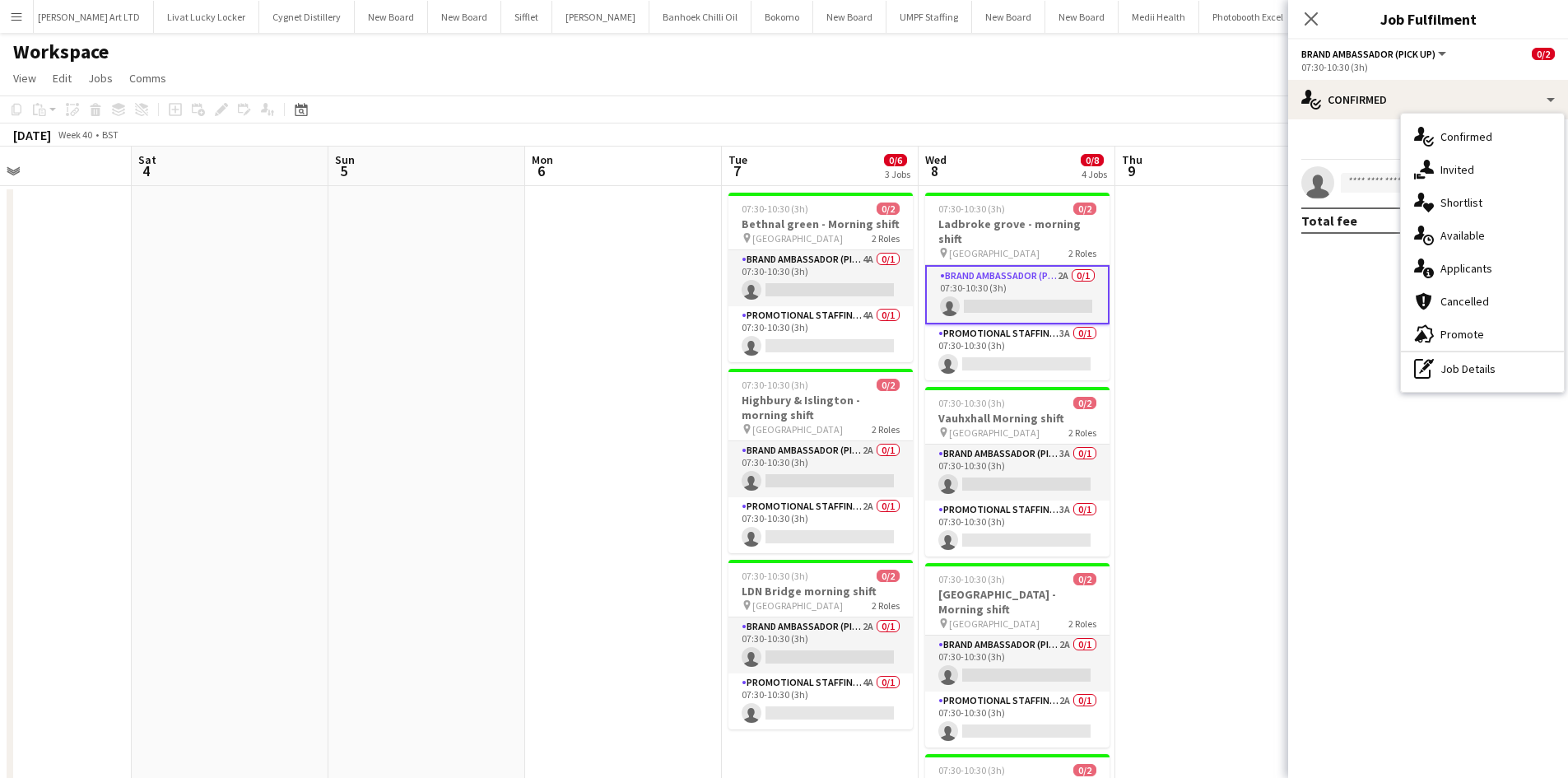
click at [1502, 257] on div "single-neutral-actions-information Applicants" at bounding box center [1482, 268] width 163 height 33
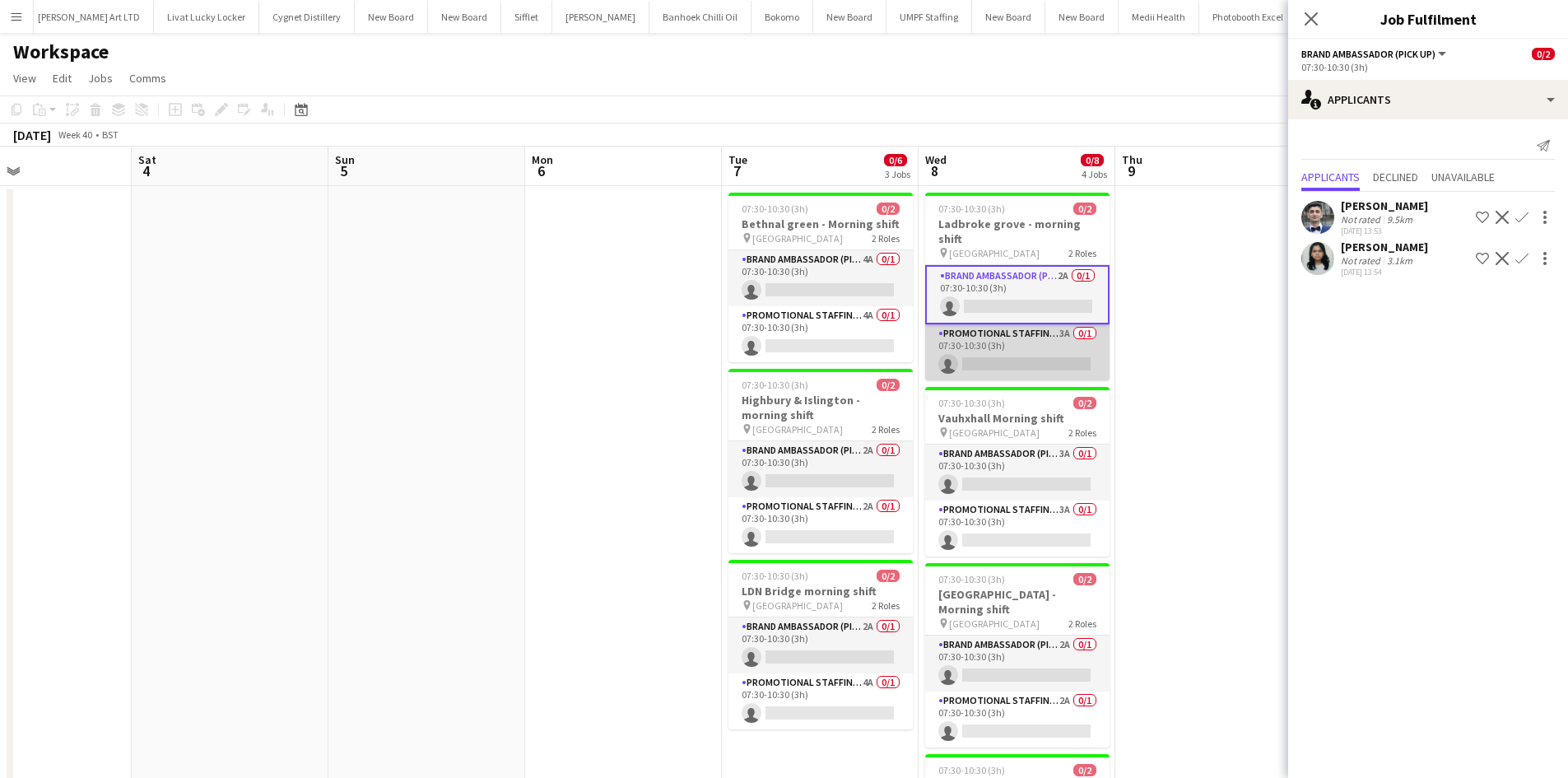
click at [1061, 324] on app-card-role "Promotional Staffing (Brand Ambassadors) 3A 0/1 07:30-10:30 (3h) single-neutral…" at bounding box center [1018, 352] width 184 height 56
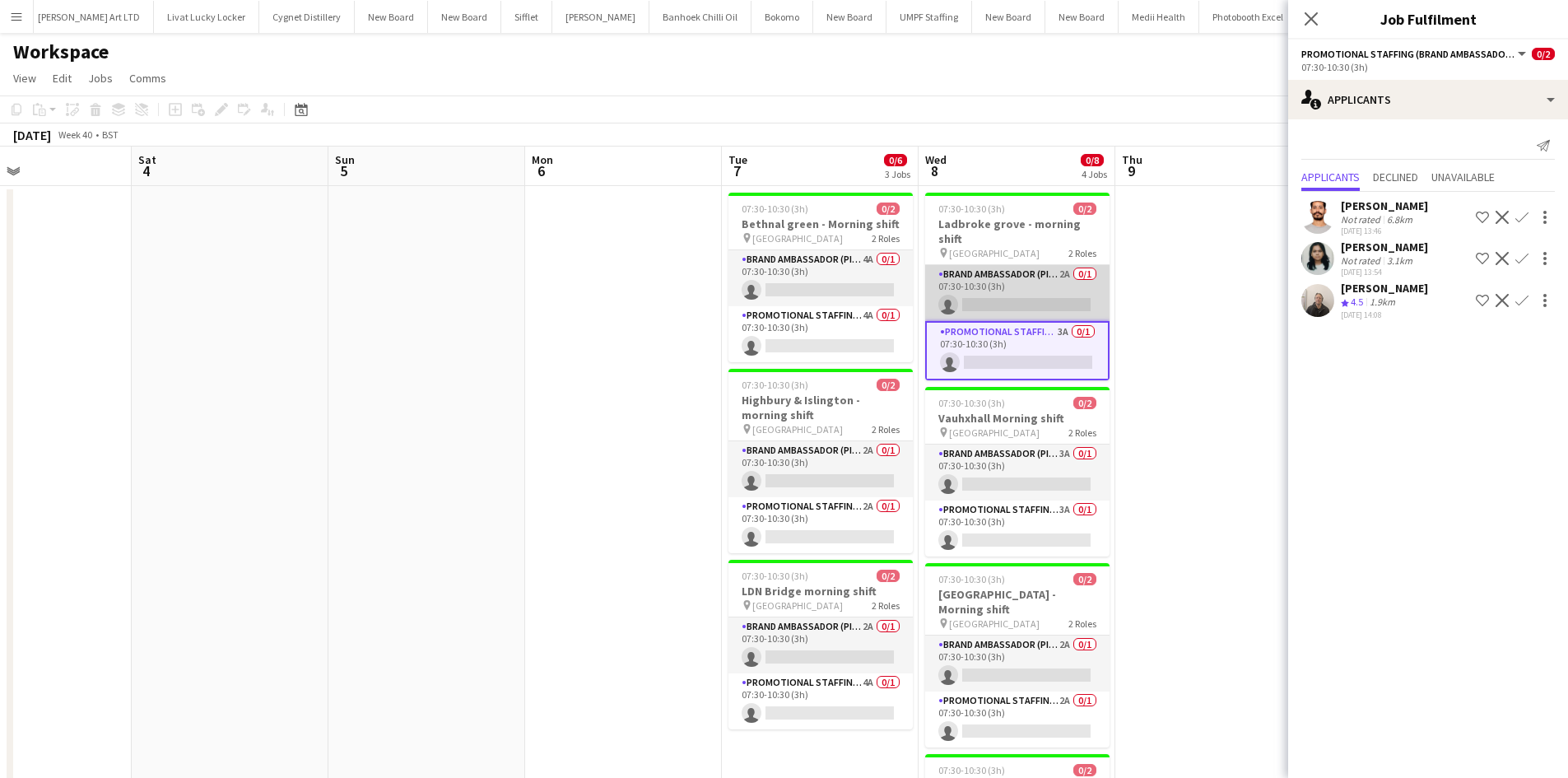
click at [1054, 265] on app-card-role "Brand Ambassador (Pick up) 2A 0/1 07:30-10:30 (3h) single-neutral-actions" at bounding box center [1018, 293] width 184 height 56
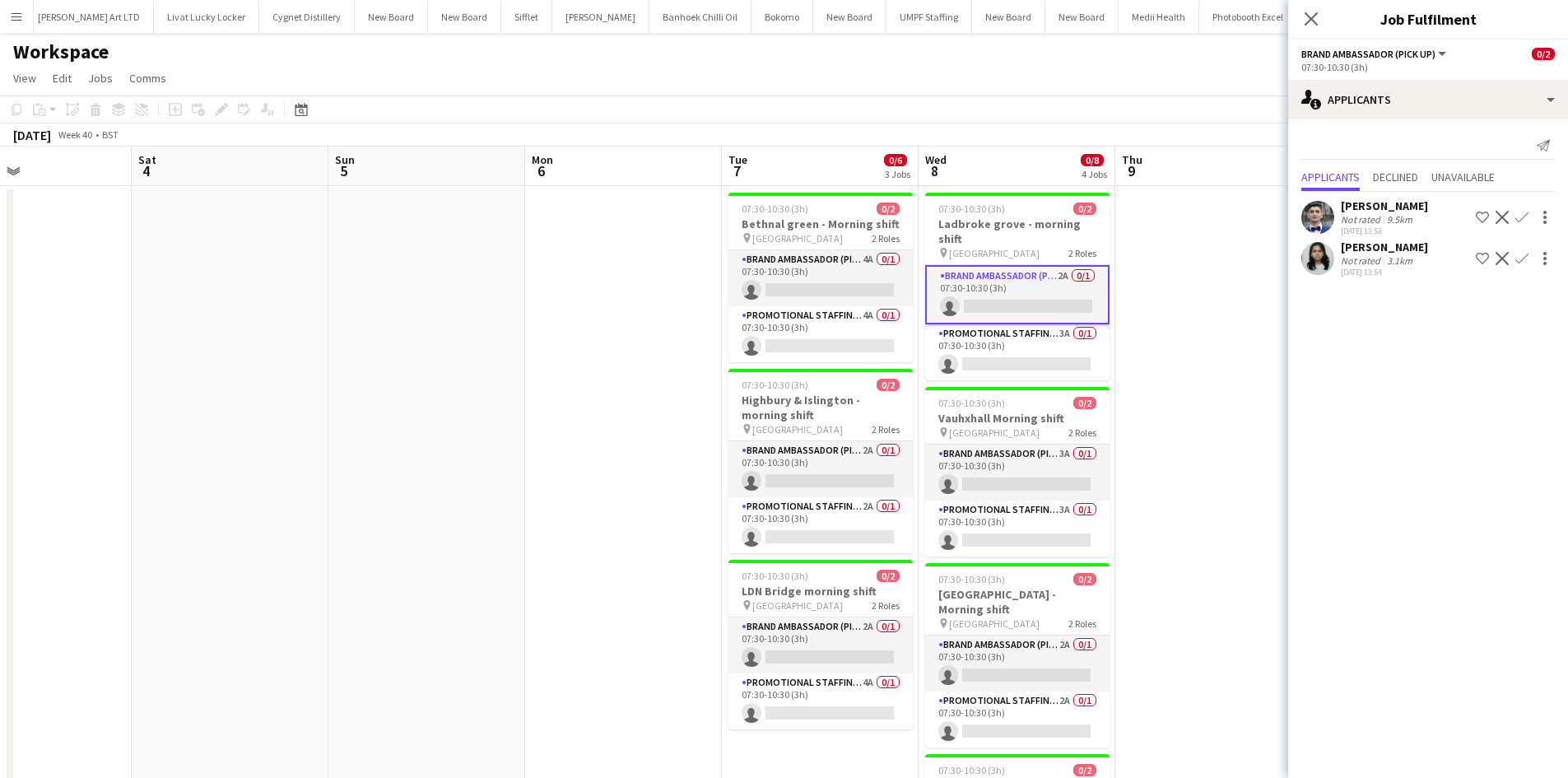
click at [1526, 214] on app-icon "Confirm" at bounding box center [1522, 217] width 13 height 13
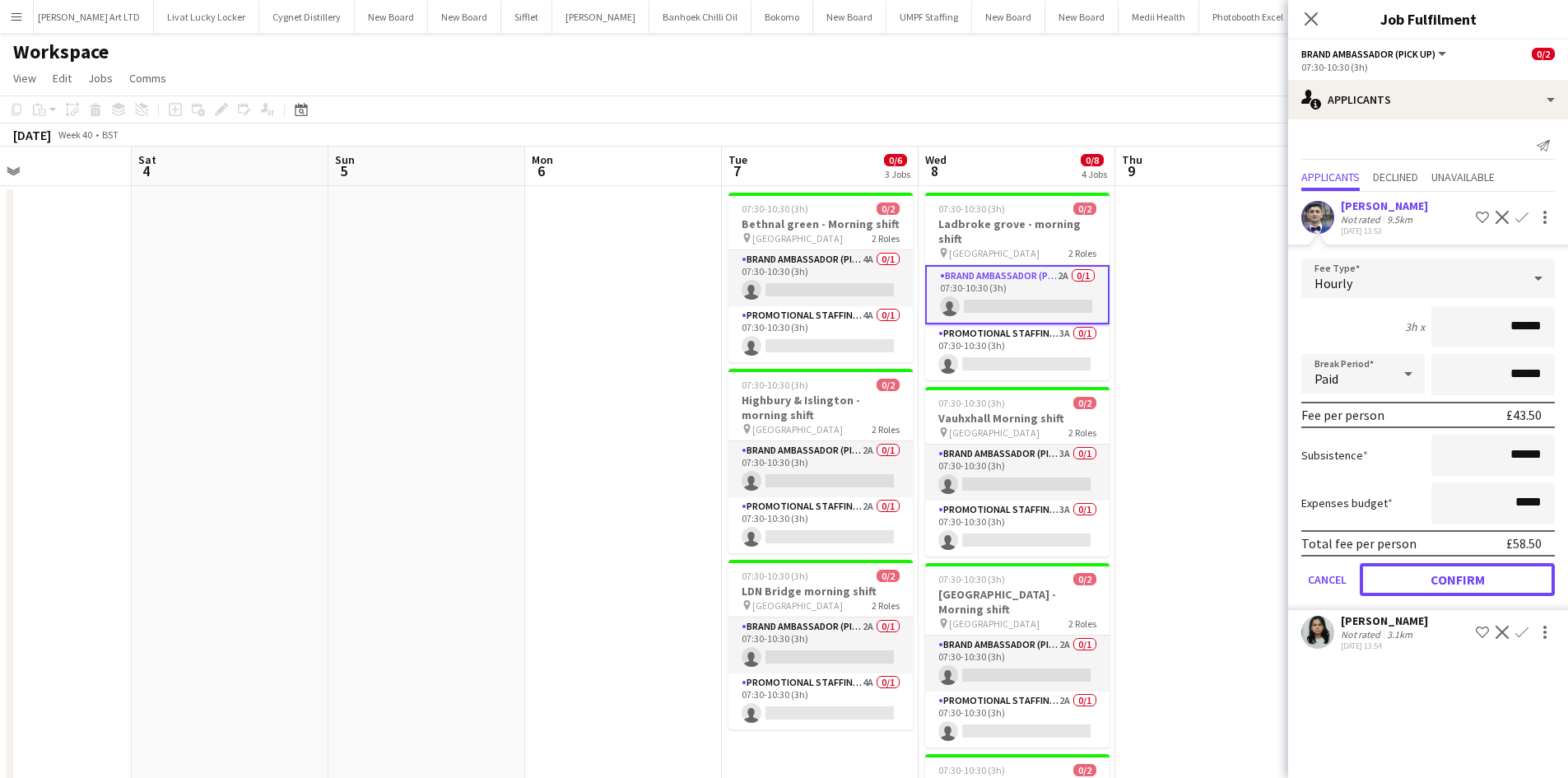
click at [1492, 571] on button "Confirm" at bounding box center [1458, 579] width 196 height 33
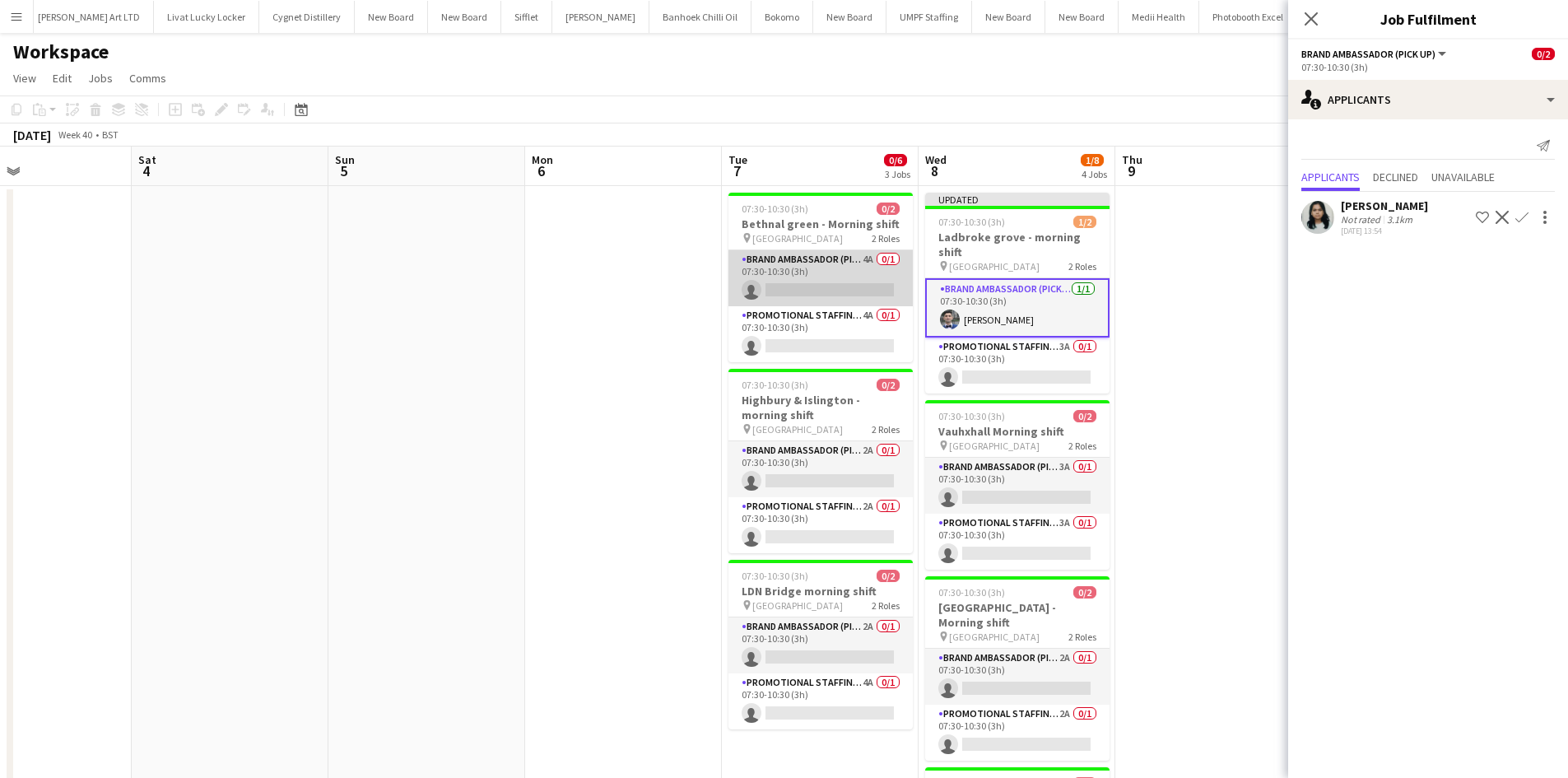
click at [860, 262] on app-card-role "Brand Ambassador (Pick up) 4A 0/1 07:30-10:30 (3h) single-neutral-actions" at bounding box center [820, 278] width 184 height 56
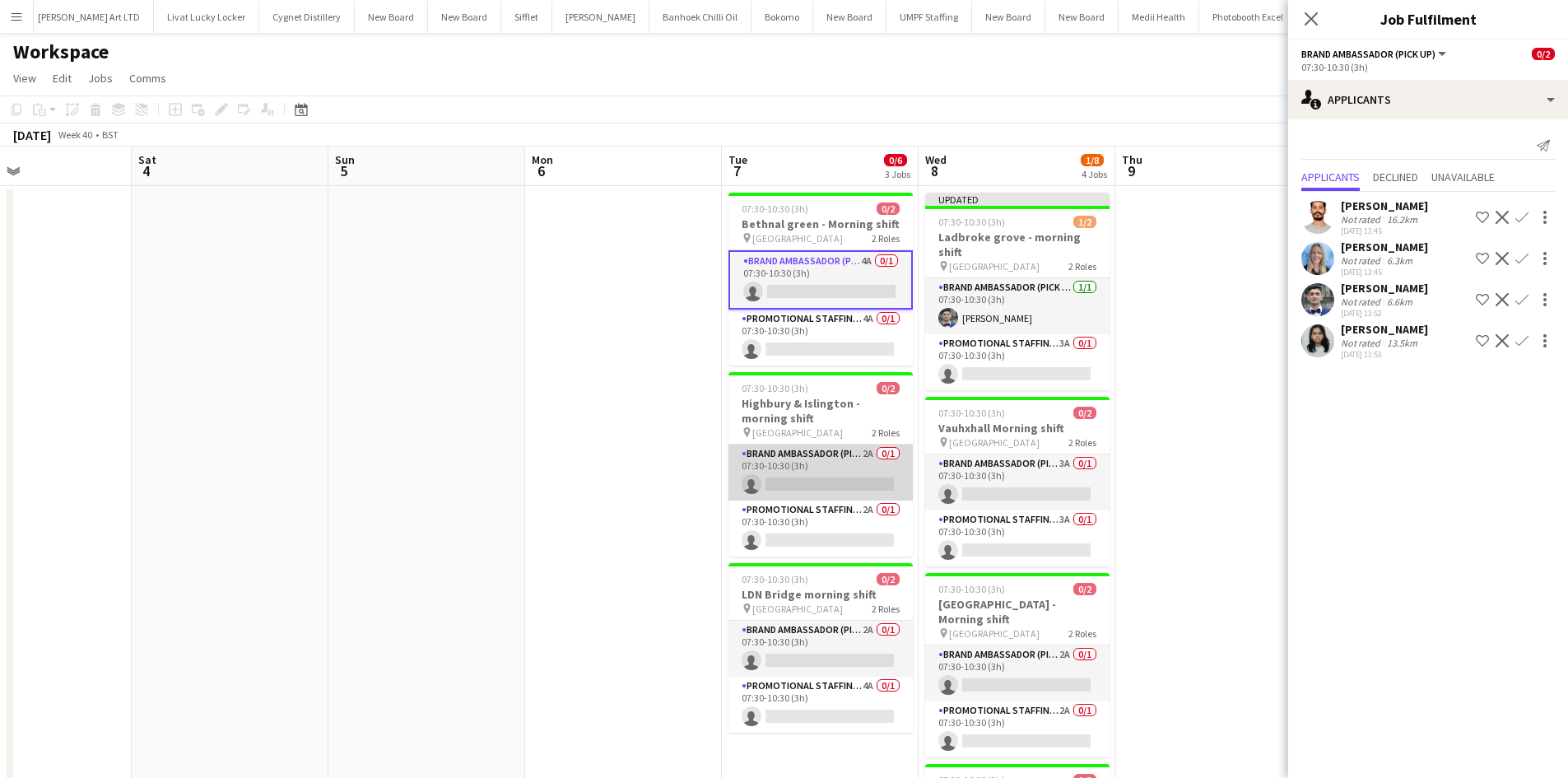
click at [868, 458] on app-card-role "Brand Ambassador (Pick up) 2A 0/1 07:30-10:30 (3h) single-neutral-actions" at bounding box center [820, 472] width 184 height 56
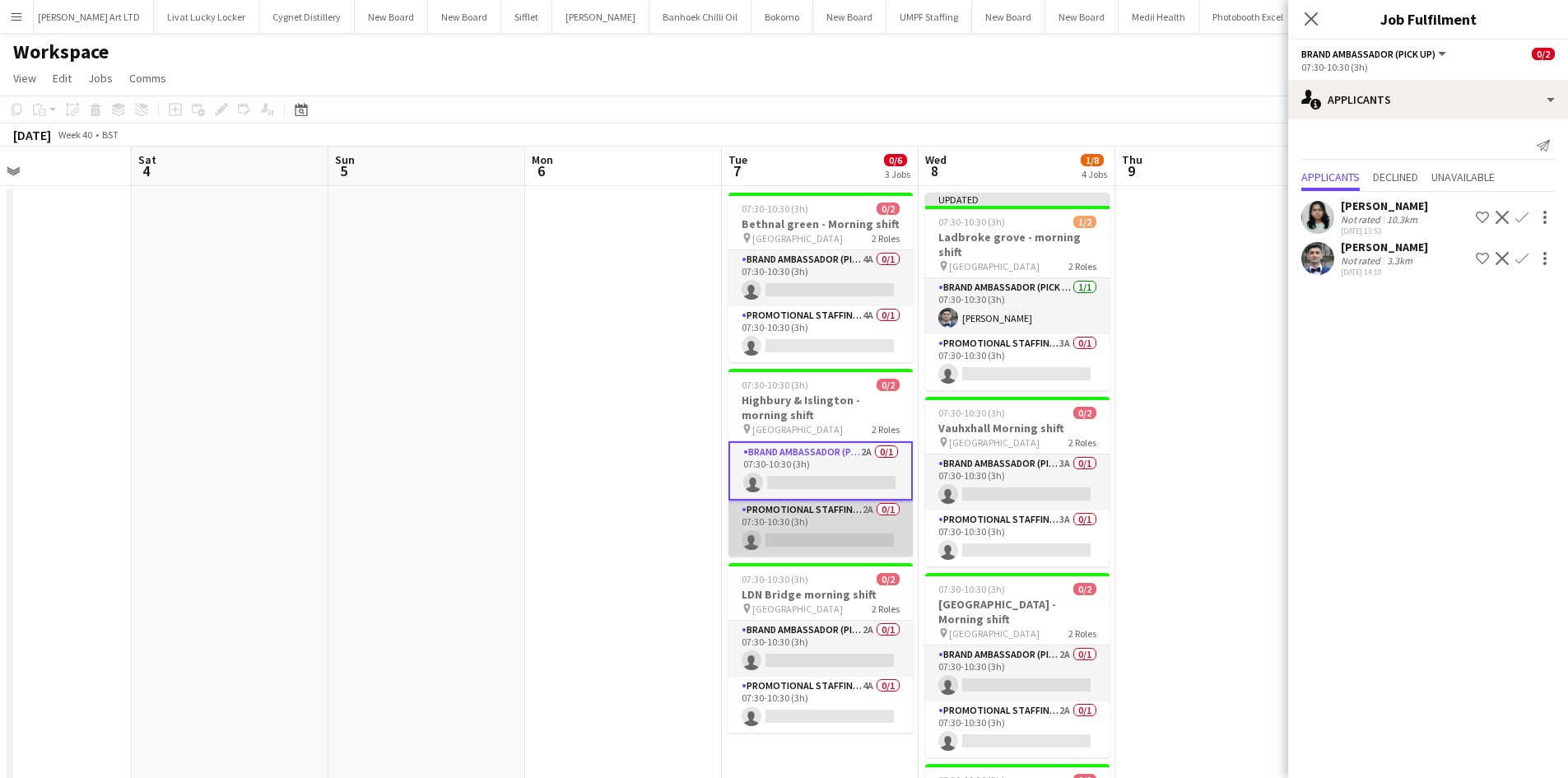
click at [871, 512] on app-card-role "Promotional Staffing (Brand Ambassadors) 2A 0/1 07:30-10:30 (3h) single-neutral…" at bounding box center [820, 529] width 184 height 56
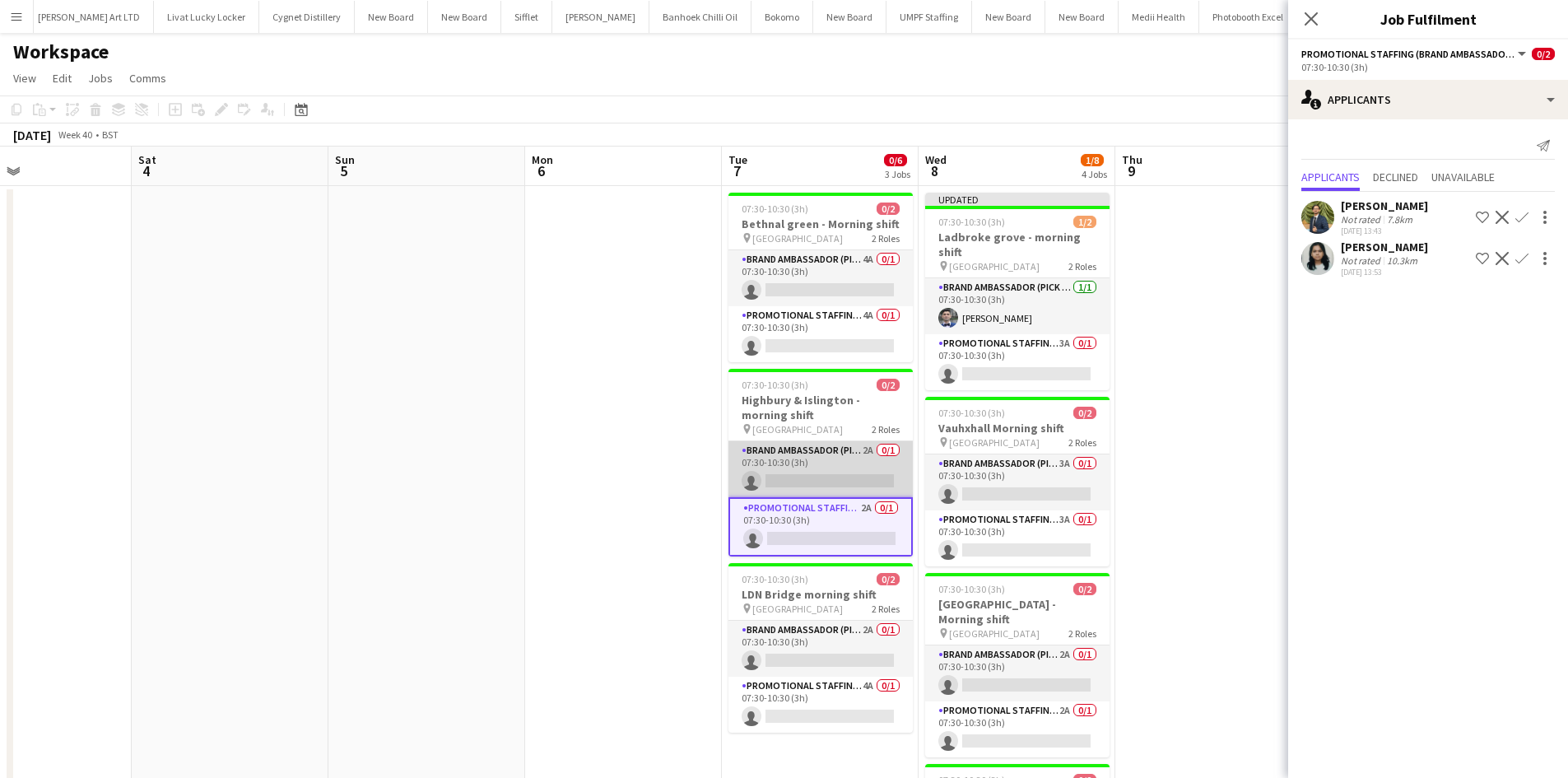
click at [864, 455] on app-card-role "Brand Ambassador (Pick up) 2A 0/1 07:30-10:30 (3h) single-neutral-actions" at bounding box center [820, 469] width 184 height 56
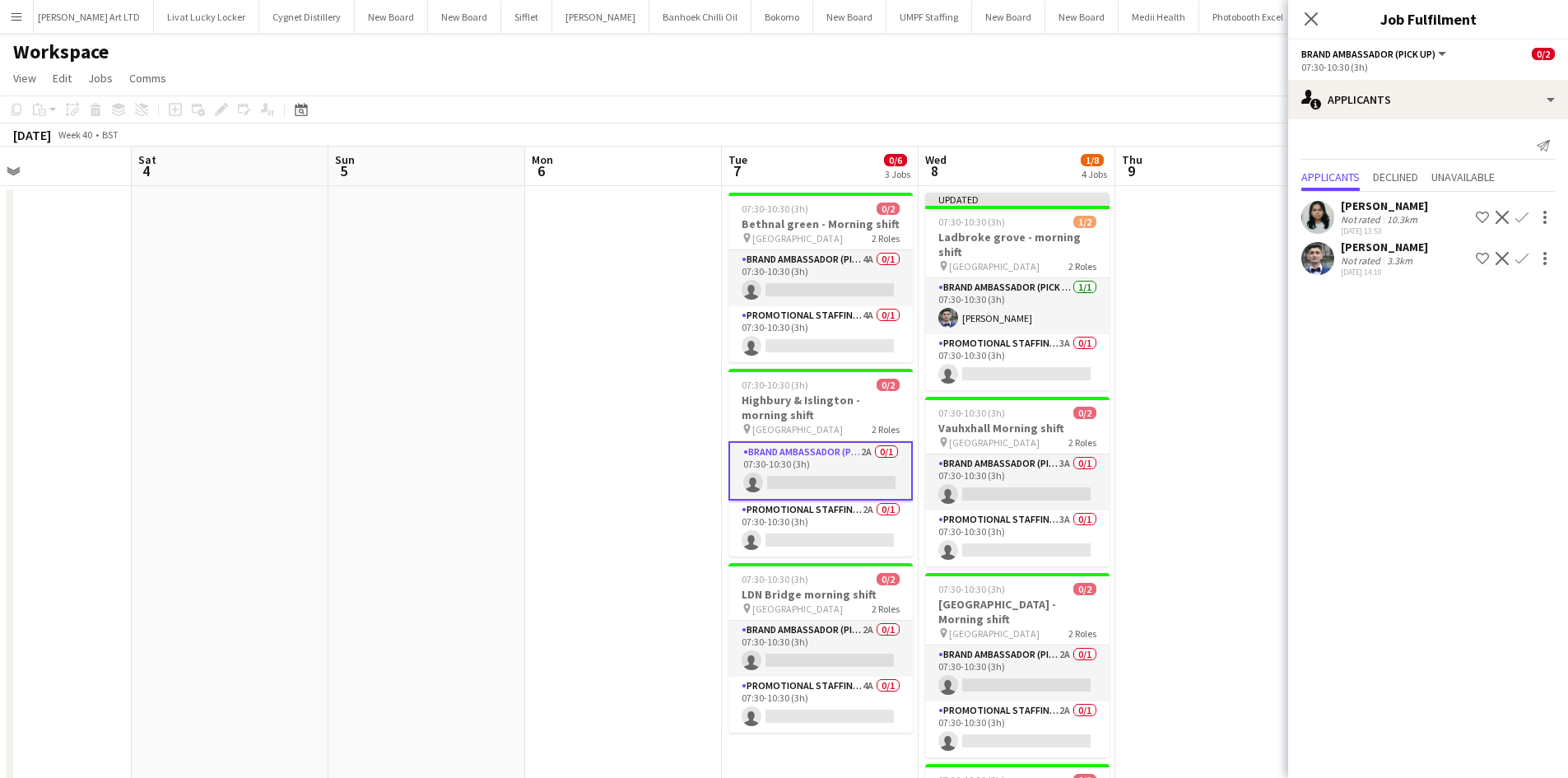
click at [1521, 260] on app-icon "Confirm" at bounding box center [1522, 259] width 13 height 13
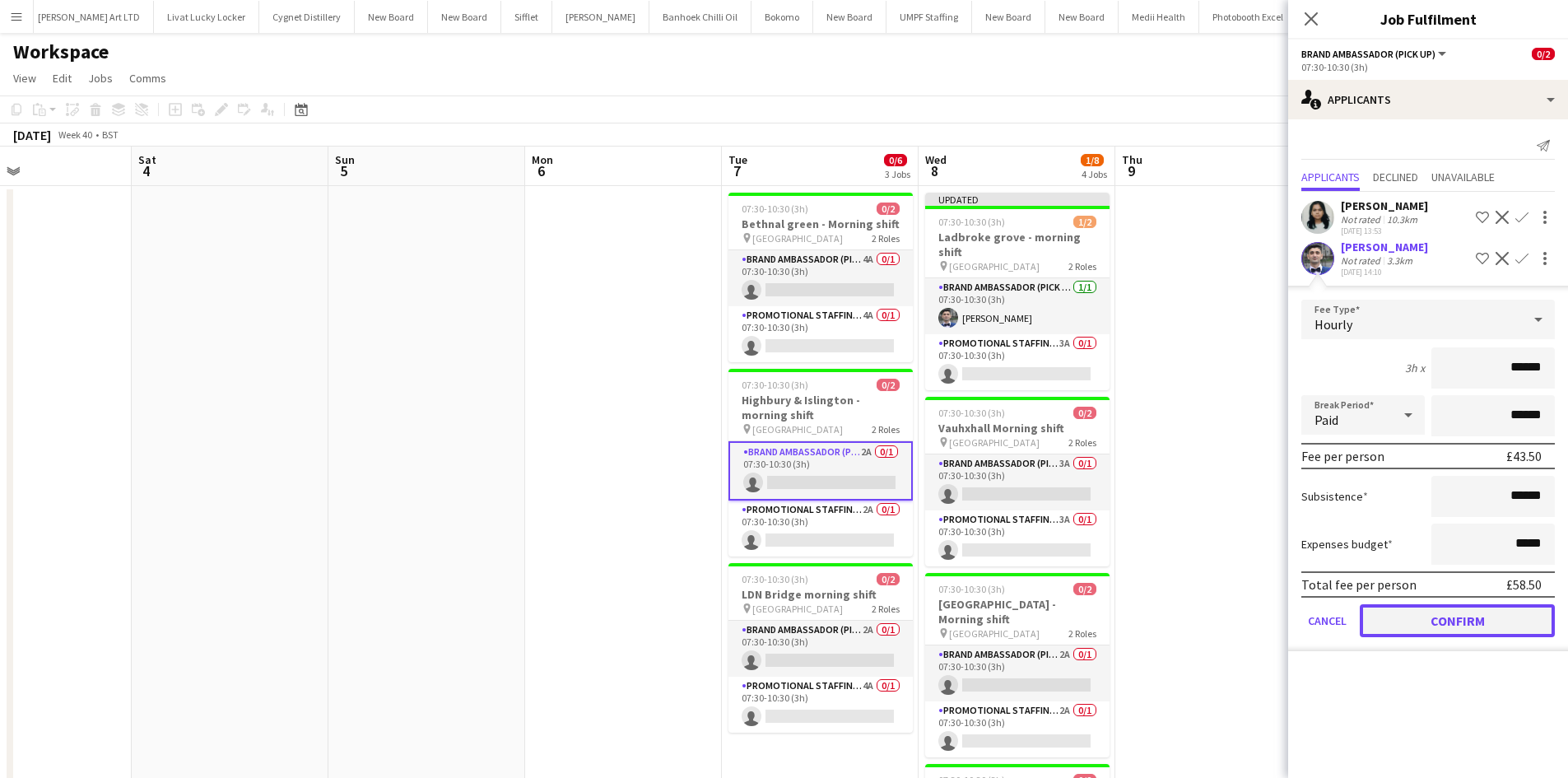
click at [1451, 622] on button "Confirm" at bounding box center [1458, 620] width 196 height 33
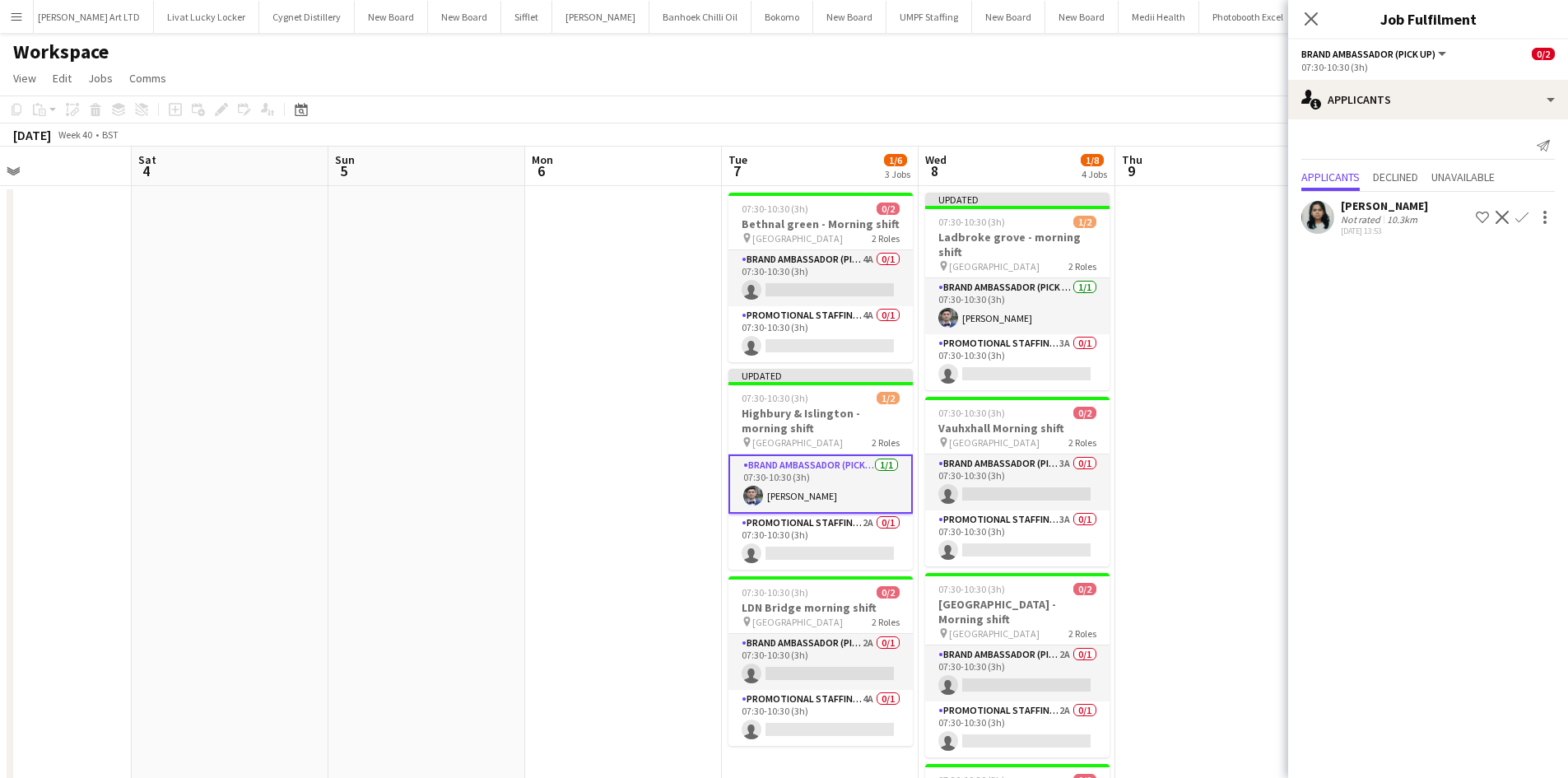
click at [1209, 517] on app-date-cell at bounding box center [1213, 593] width 196 height 814
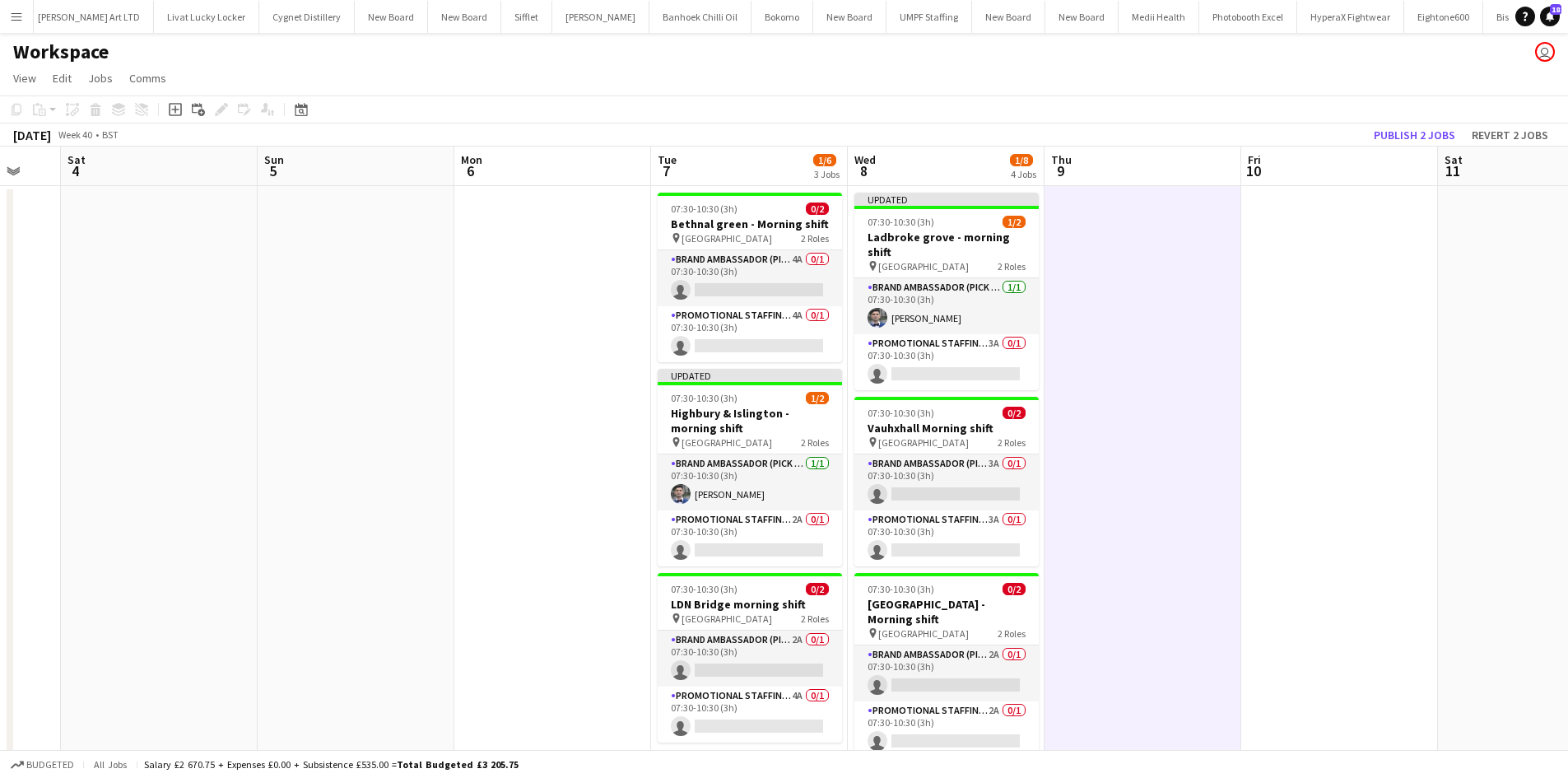
drag, startPoint x: 1164, startPoint y: 476, endPoint x: 1090, endPoint y: 461, distance: 75.5
click at [1090, 461] on app-calendar-viewport "Wed 1 Thu 2 Fri 3 Sat 4 Sun 5 Mon 6 Tue 7 1/6 3 Jobs Wed 8 1/8 4 Jobs Thu 9 Fri…" at bounding box center [784, 573] width 1568 height 854
click at [1411, 142] on button "Publish 2 jobs" at bounding box center [1415, 135] width 95 height 21
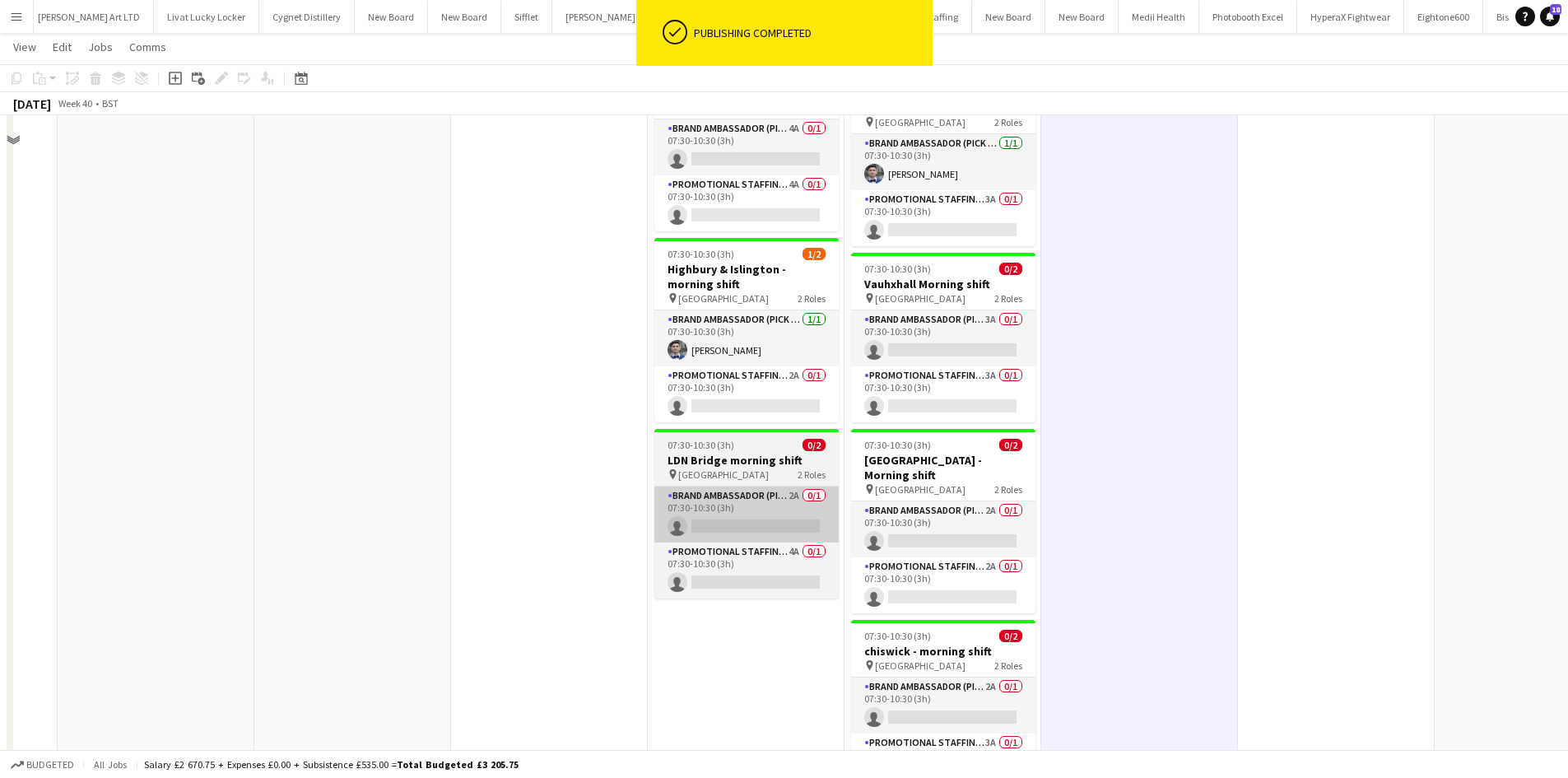
scroll to position [165, 0]
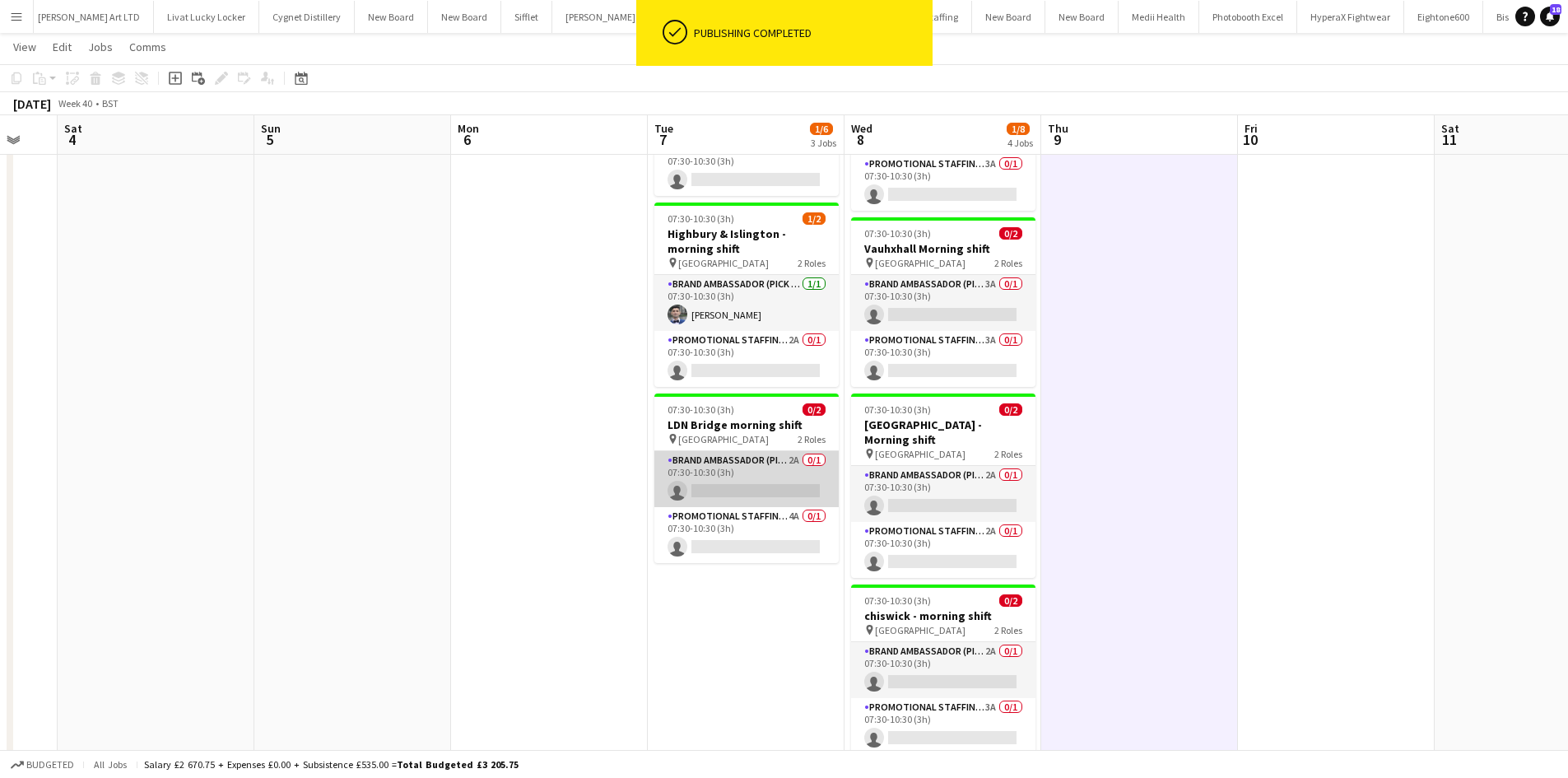
click at [787, 461] on app-card-role "Brand Ambassador (Pick up) 2A 0/1 07:30-10:30 (3h) single-neutral-actions" at bounding box center [747, 479] width 184 height 56
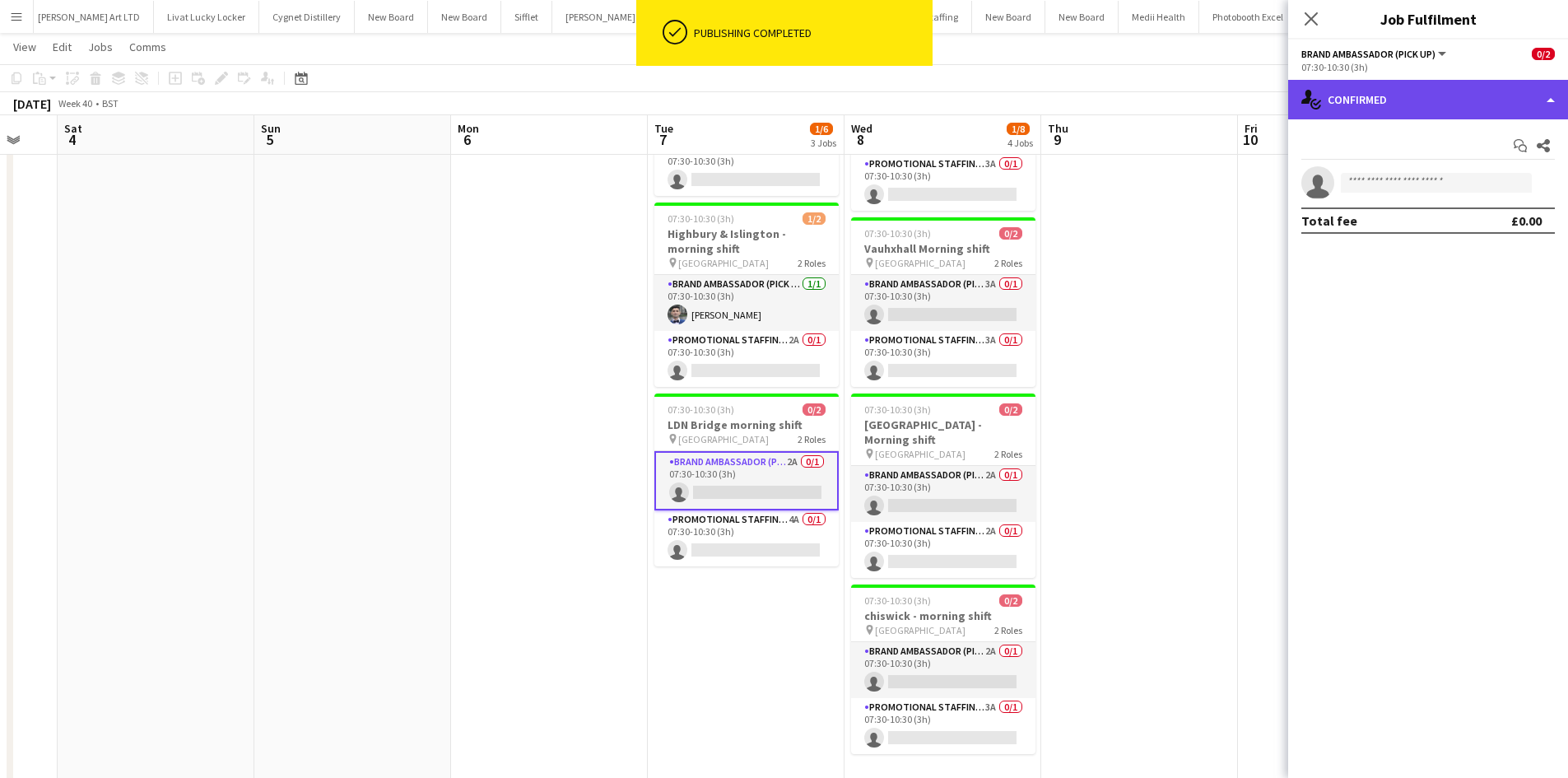
drag, startPoint x: 1354, startPoint y: 90, endPoint x: 1393, endPoint y: 146, distance: 68.2
click at [1355, 90] on div "single-neutral-actions-check-2 Confirmed" at bounding box center [1428, 100] width 280 height 39
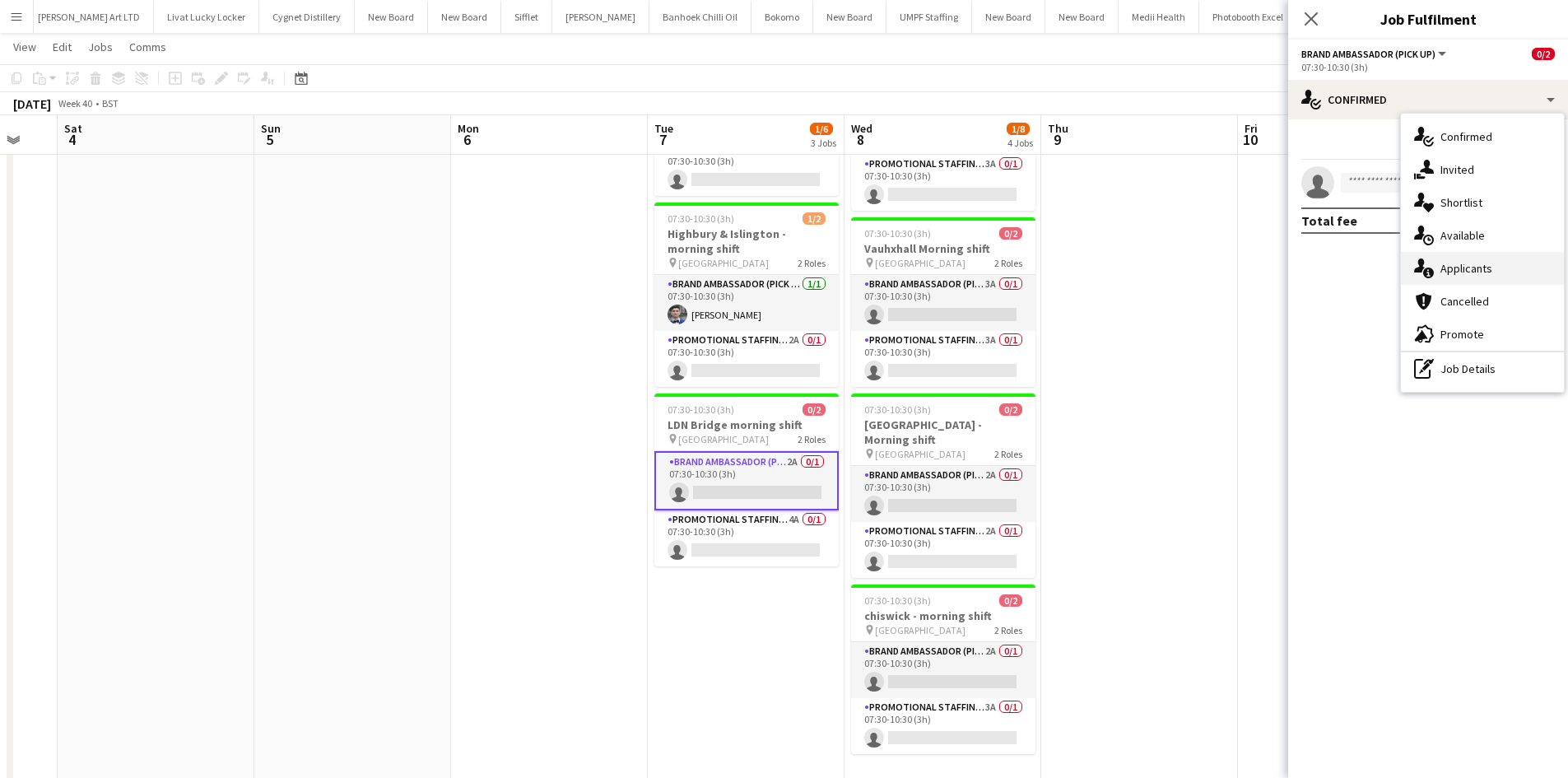
click at [1467, 277] on div "single-neutral-actions-information Applicants" at bounding box center [1482, 268] width 163 height 33
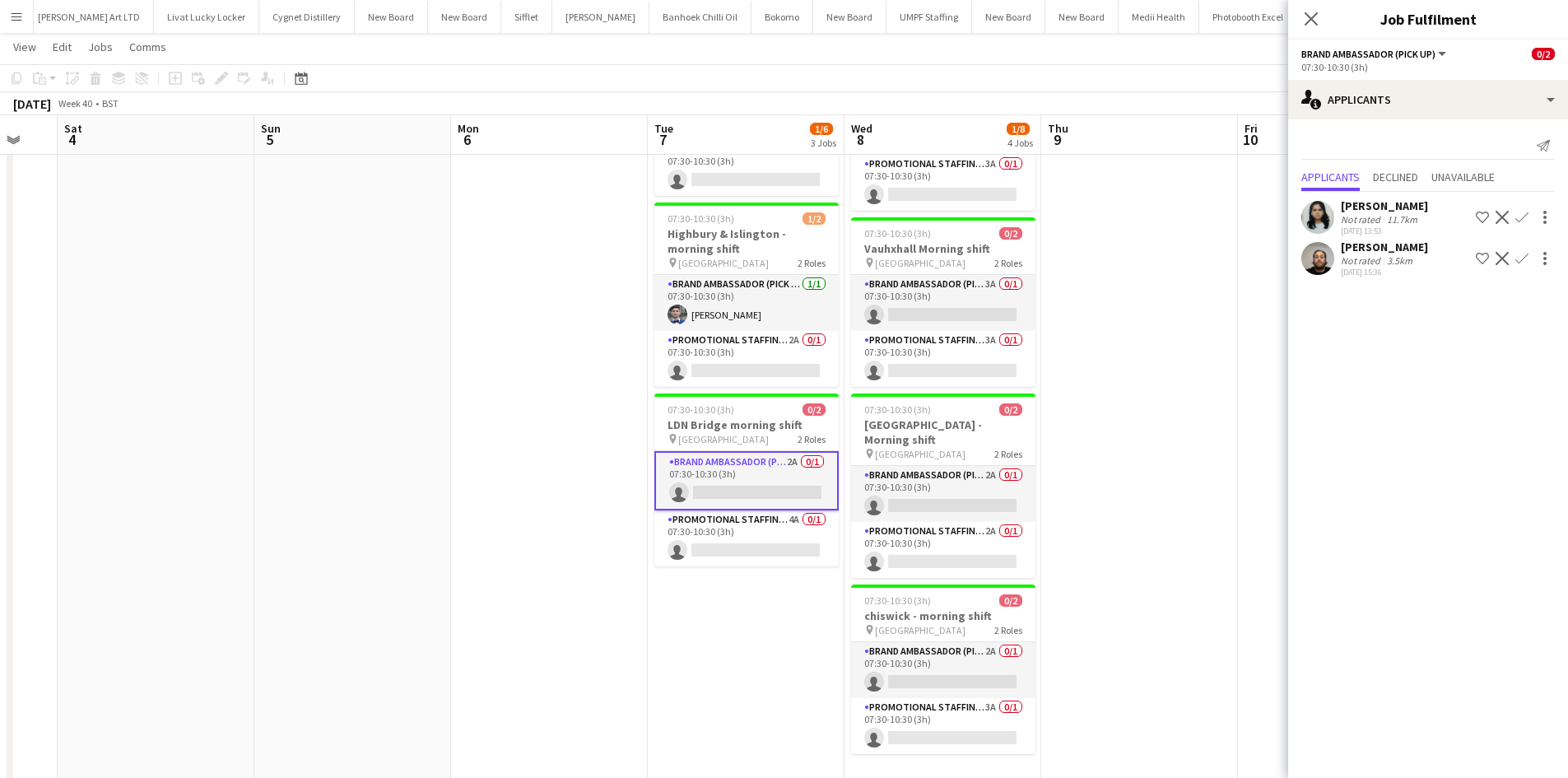
click at [1521, 253] on app-icon "Confirm" at bounding box center [1522, 259] width 13 height 13
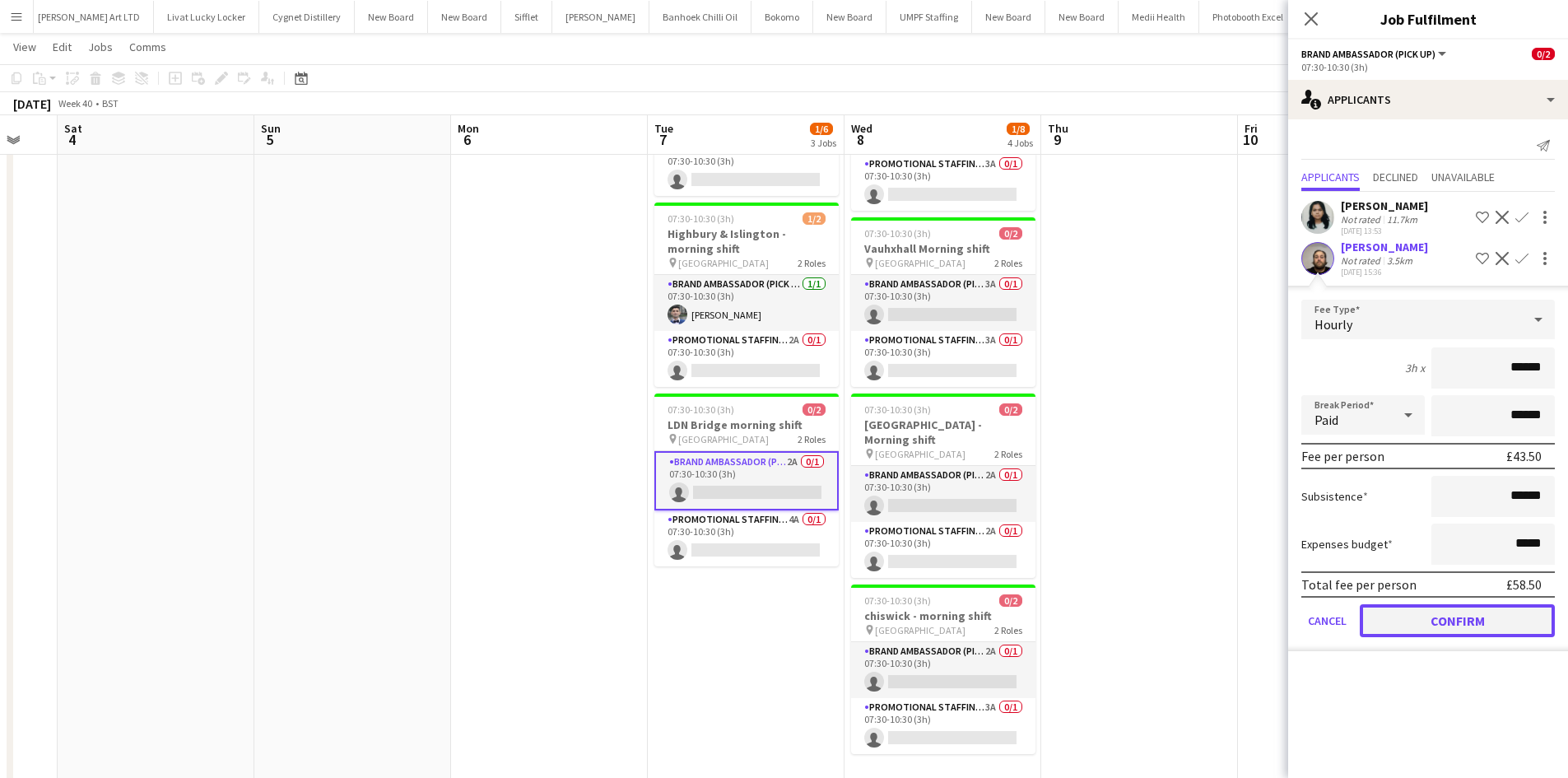
click at [1461, 630] on button "Confirm" at bounding box center [1458, 620] width 196 height 33
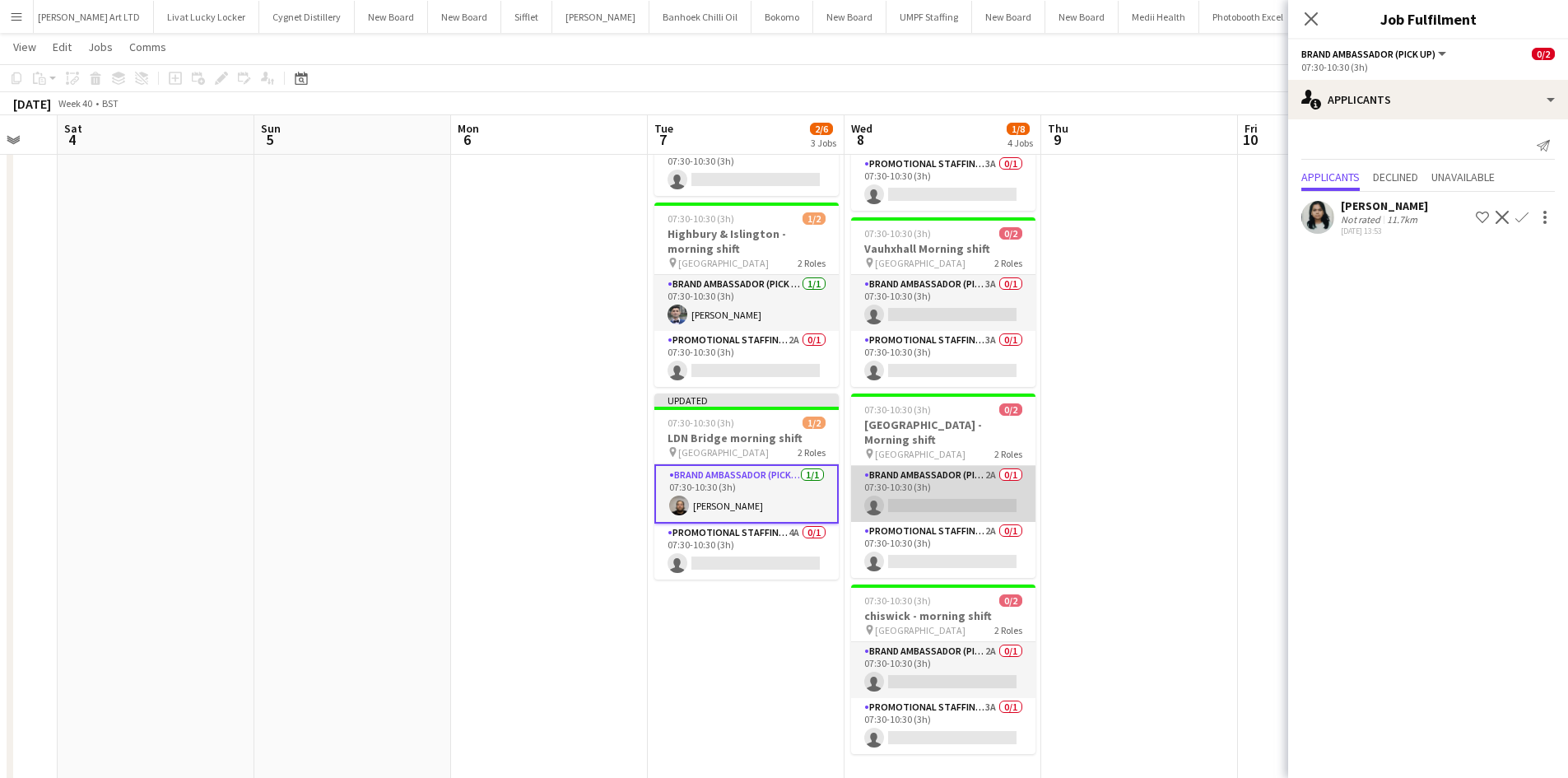
click at [985, 465] on app-card-role "Brand Ambassador (Pick up) 2A 0/1 07:30-10:30 (3h) single-neutral-actions" at bounding box center [943, 493] width 184 height 56
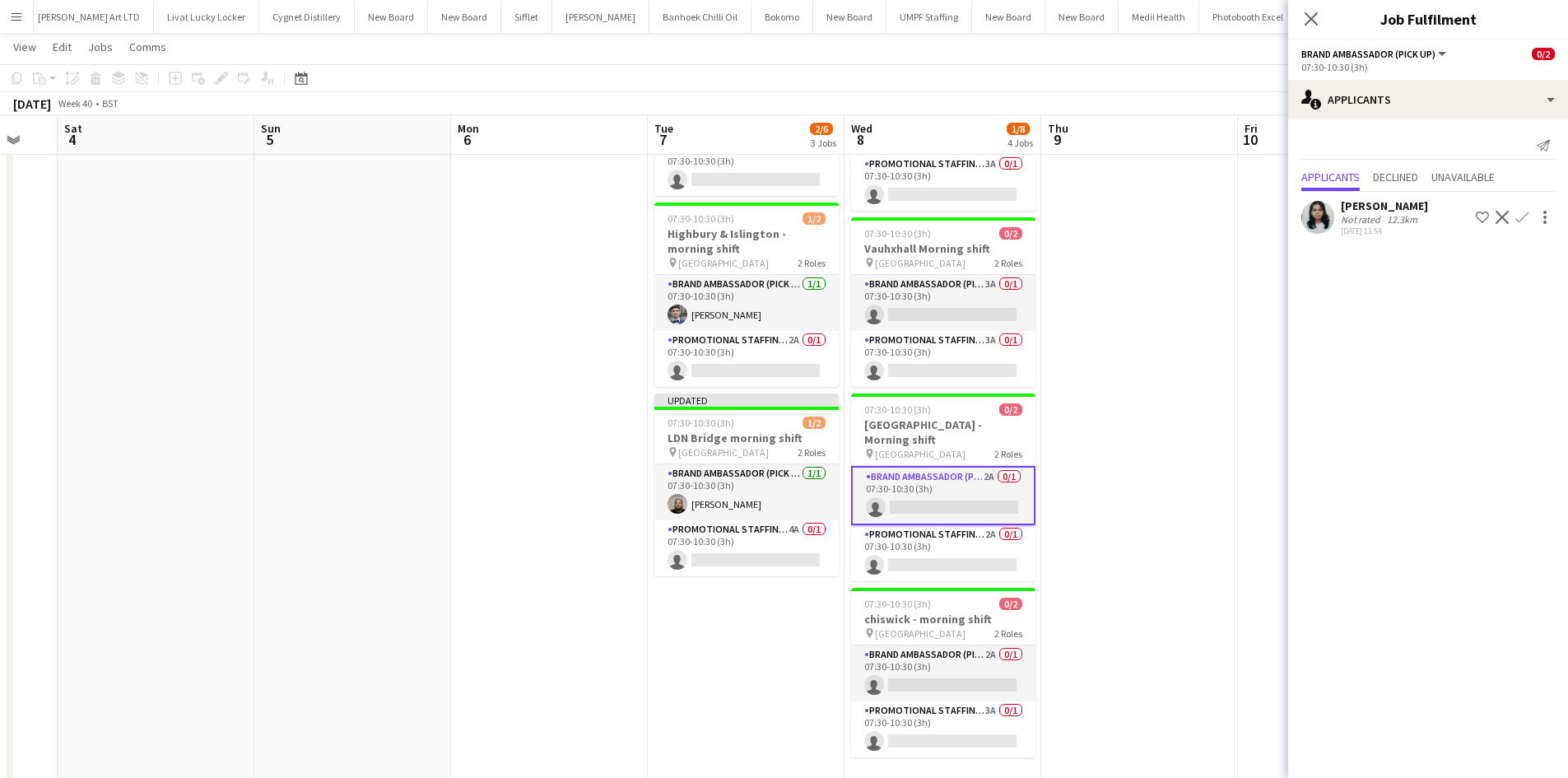
click at [1101, 413] on app-date-cell at bounding box center [1139, 420] width 196 height 801
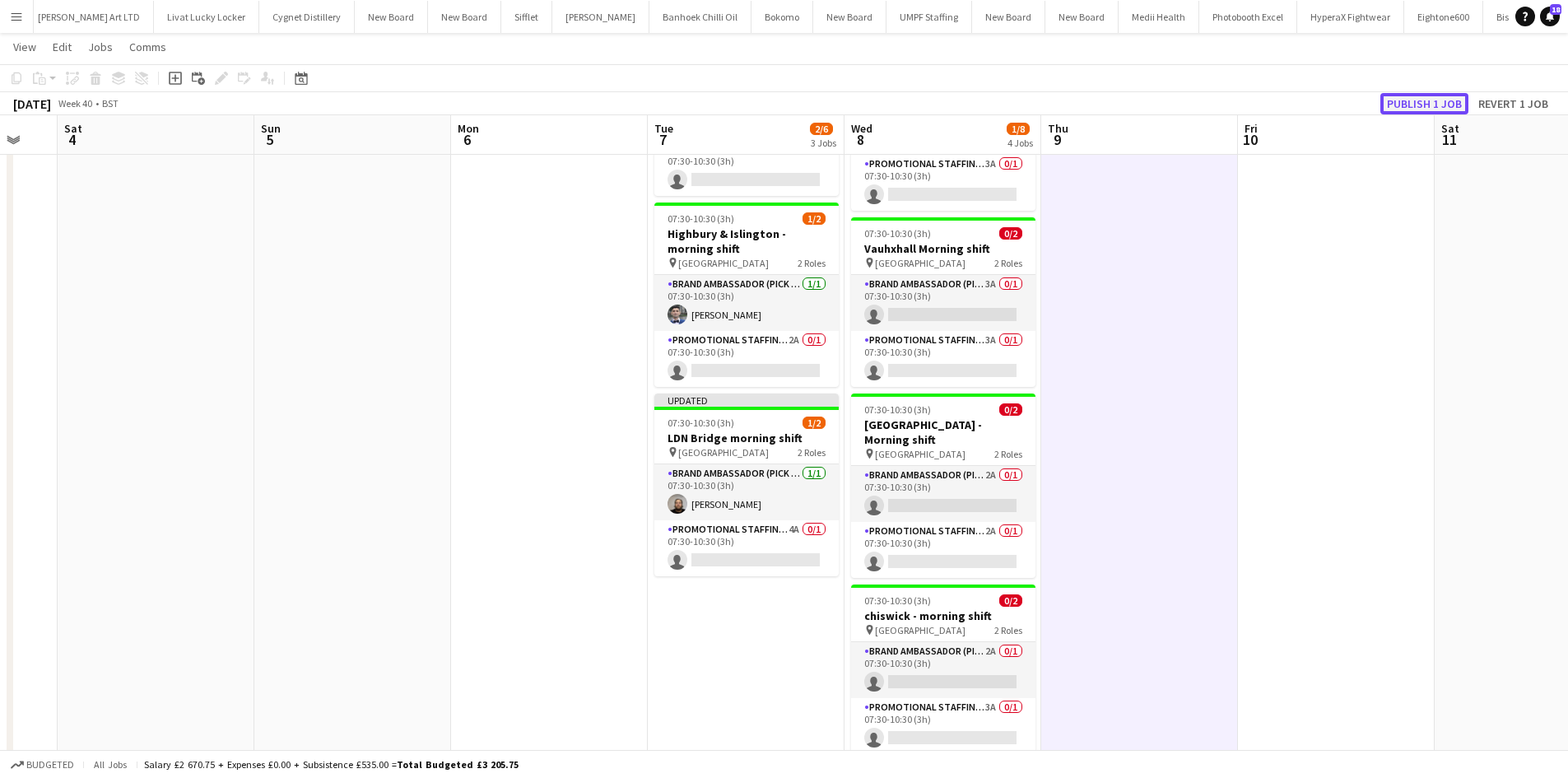
click at [1452, 103] on button "Publish 1 job" at bounding box center [1425, 103] width 88 height 21
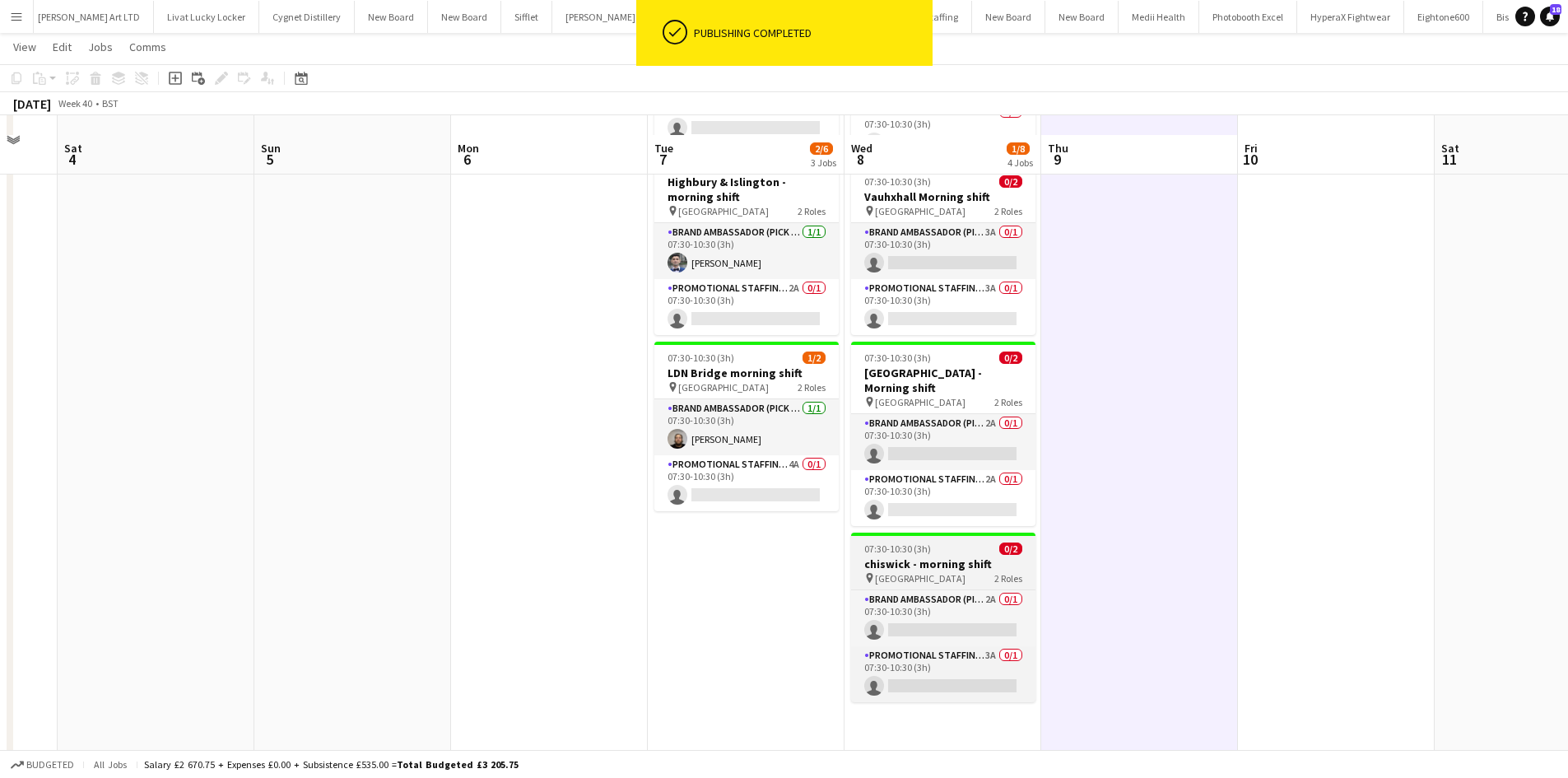
scroll to position [236, 0]
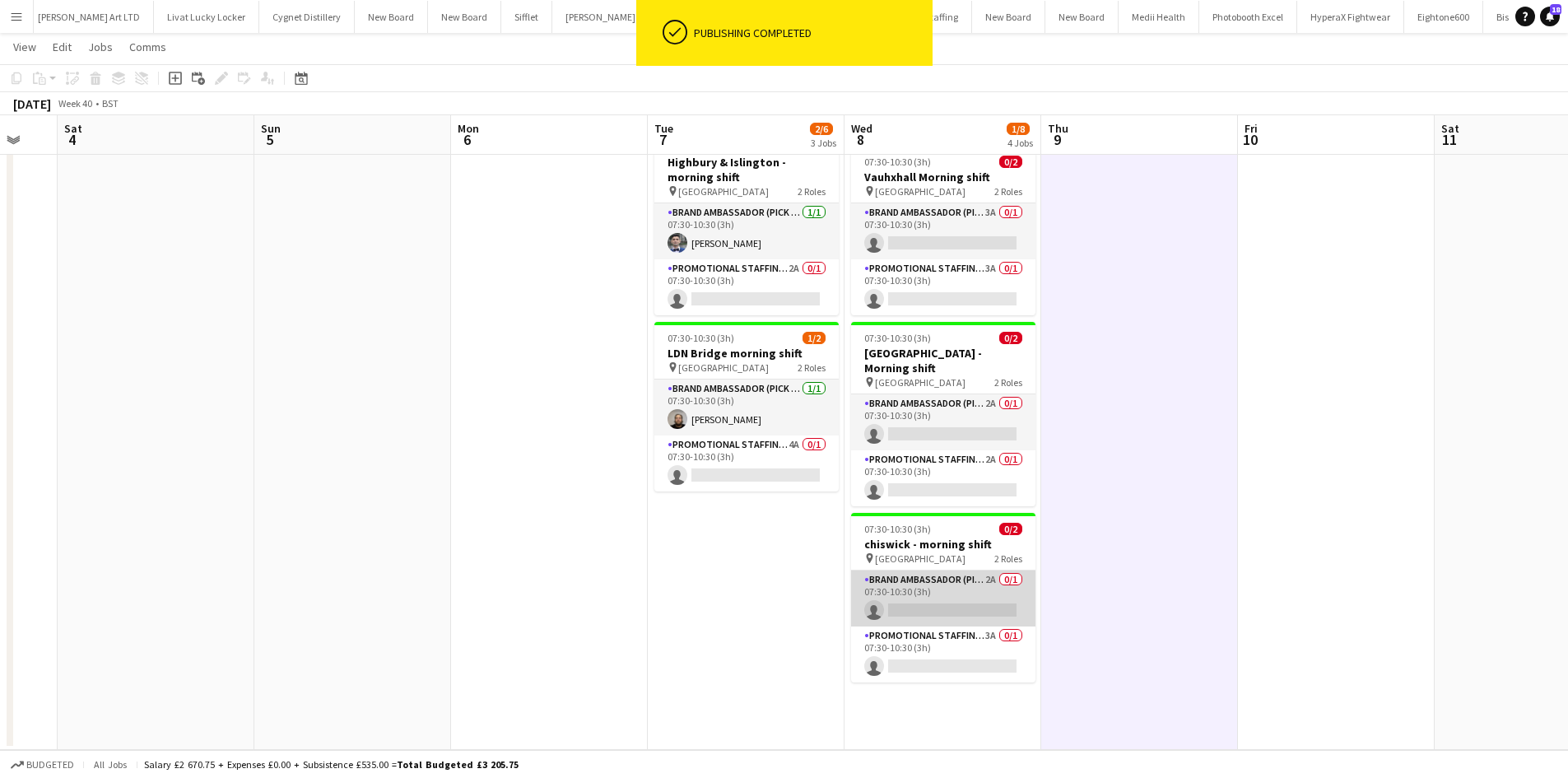
click at [993, 570] on app-card-role "Brand Ambassador (Pick up) 2A 0/1 07:30-10:30 (3h) single-neutral-actions" at bounding box center [943, 598] width 184 height 56
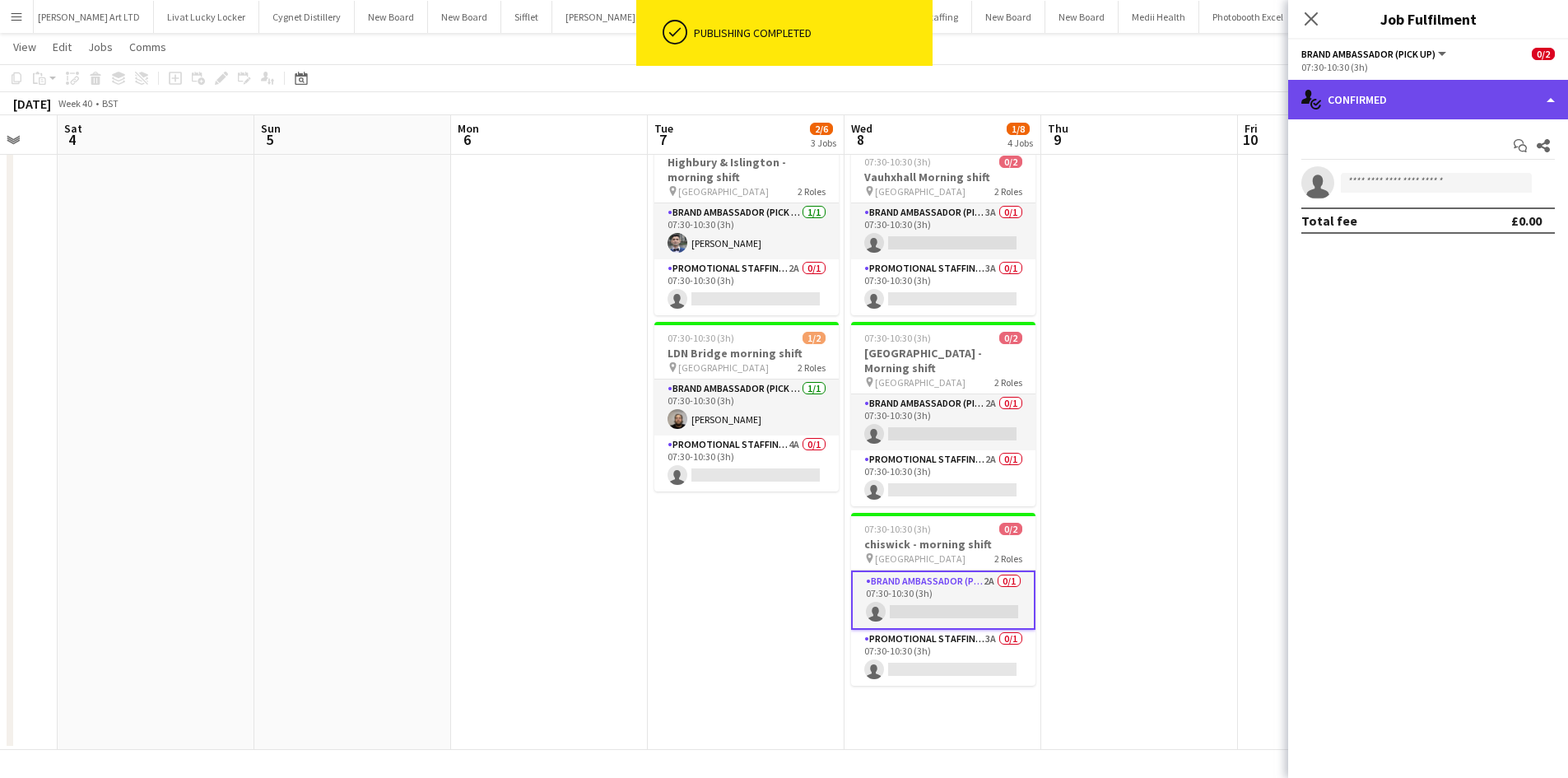
click at [1449, 107] on div "single-neutral-actions-check-2 Confirmed" at bounding box center [1428, 100] width 280 height 39
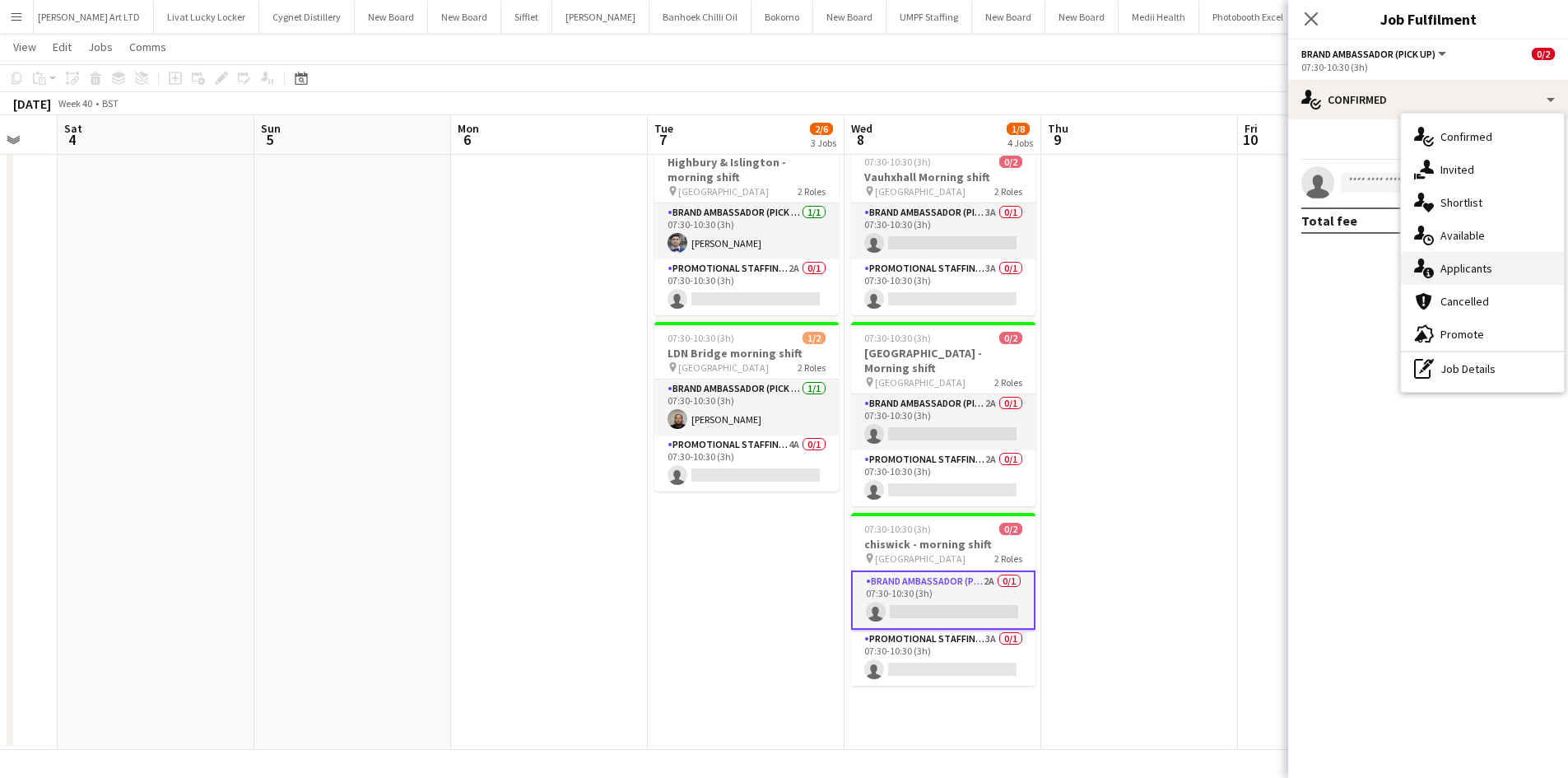
click at [1494, 282] on div "single-neutral-actions-information Applicants" at bounding box center [1482, 268] width 163 height 33
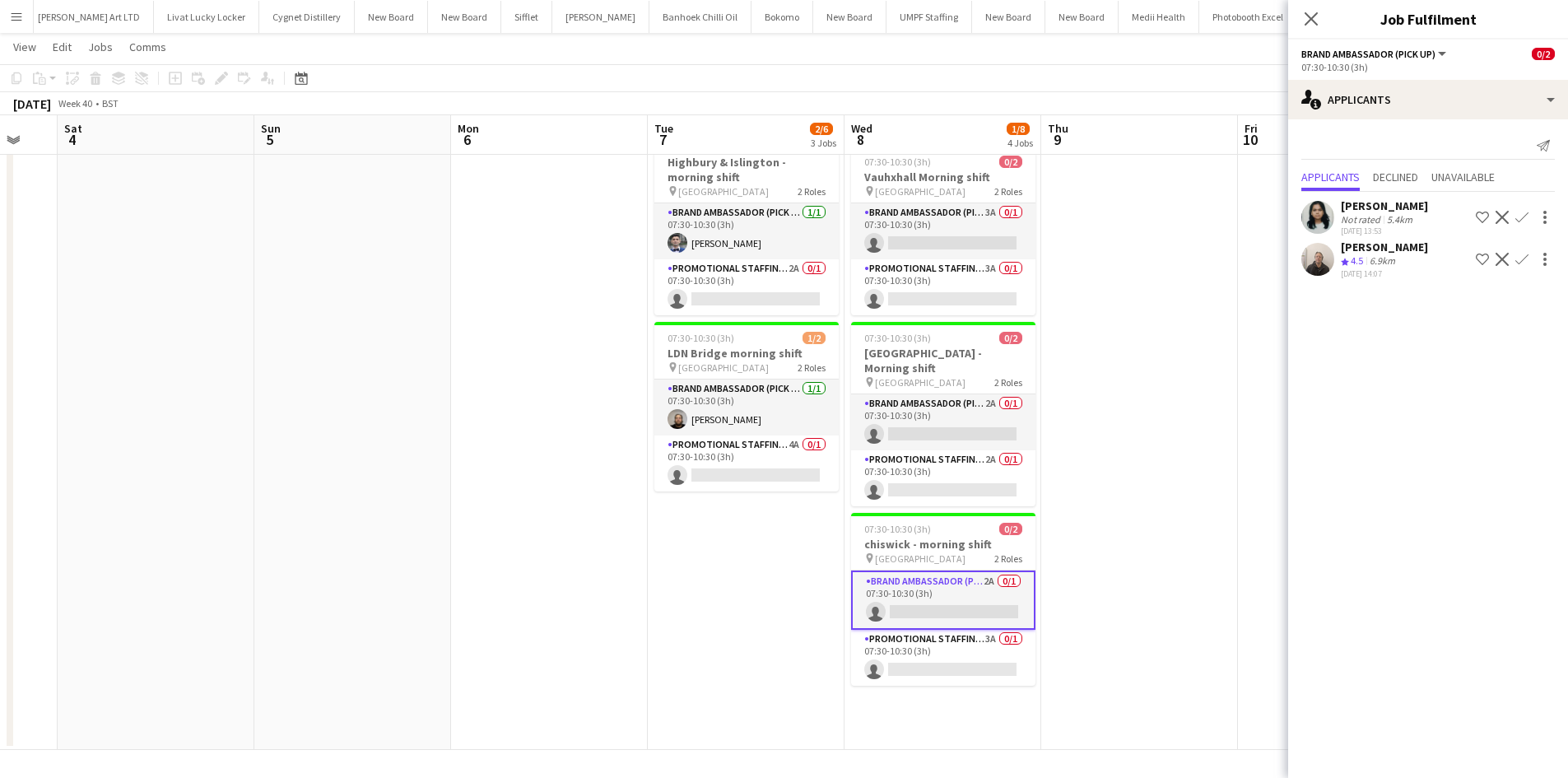
click at [1528, 255] on app-icon "Confirm" at bounding box center [1522, 259] width 13 height 13
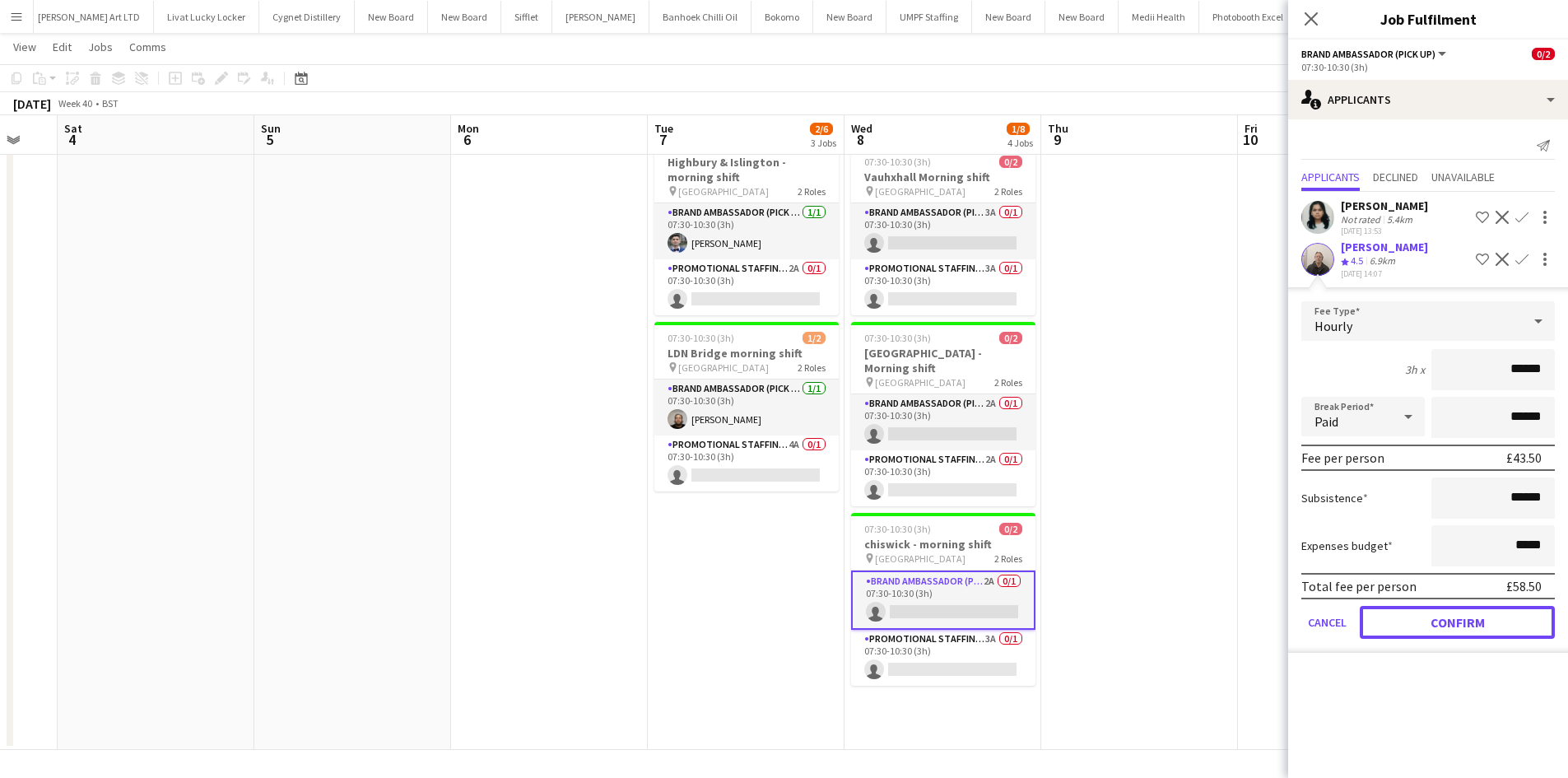
drag, startPoint x: 1430, startPoint y: 634, endPoint x: 1429, endPoint y: 614, distance: 20.0
click at [1430, 629] on button "Confirm" at bounding box center [1458, 622] width 196 height 33
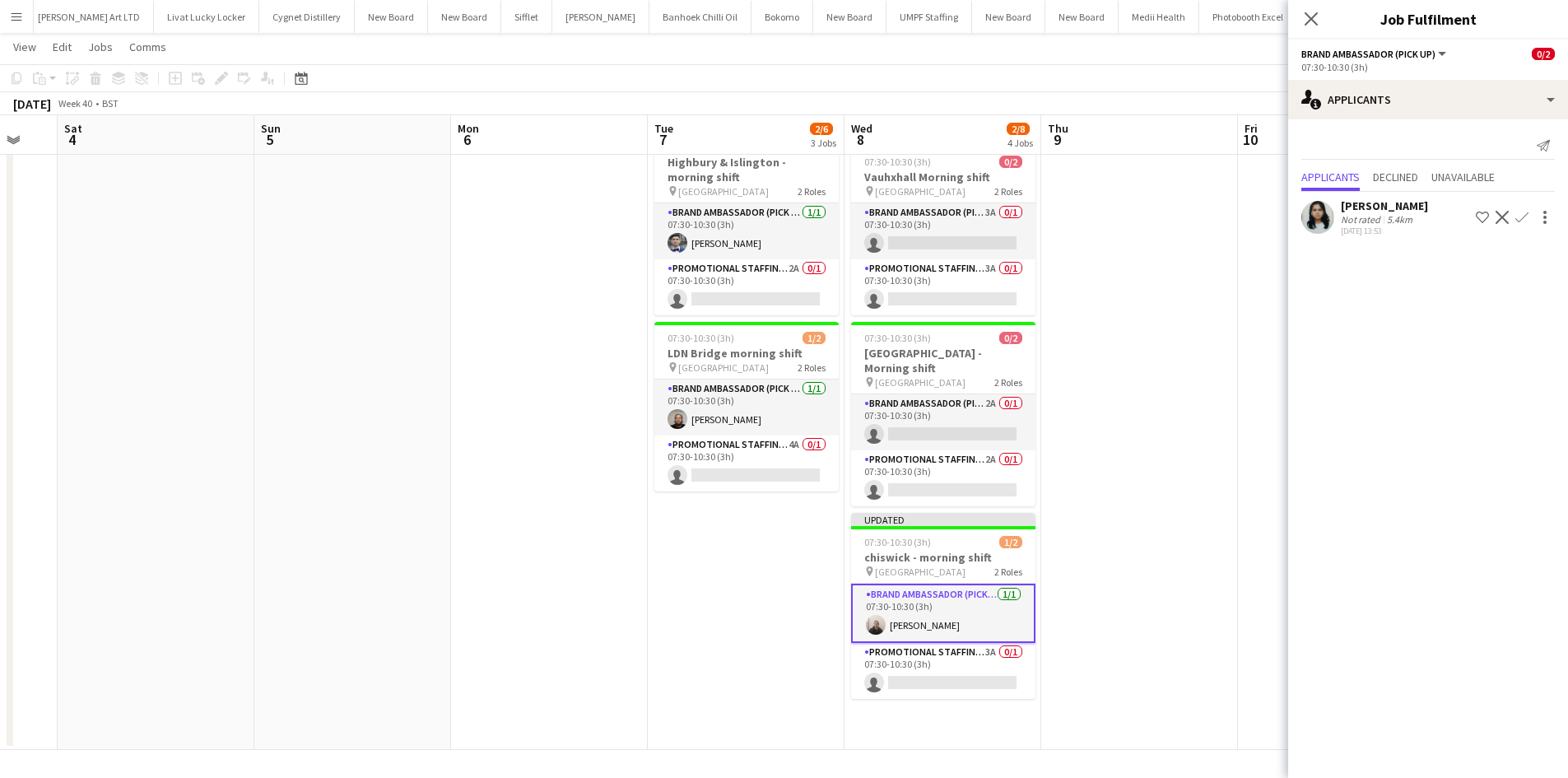
click at [1197, 429] on app-date-cell at bounding box center [1139, 348] width 196 height 801
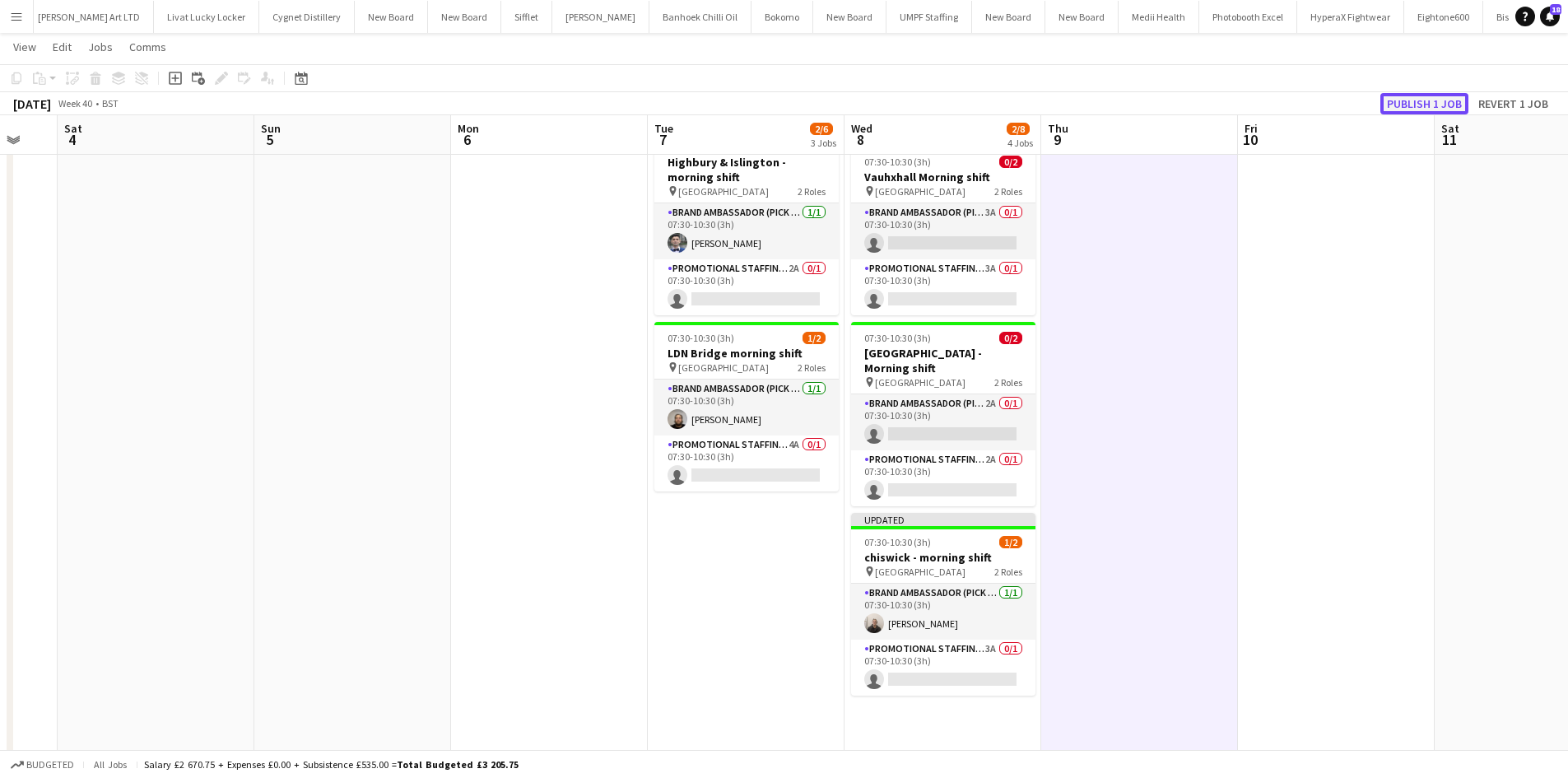
click at [1440, 104] on button "Publish 1 job" at bounding box center [1425, 103] width 88 height 21
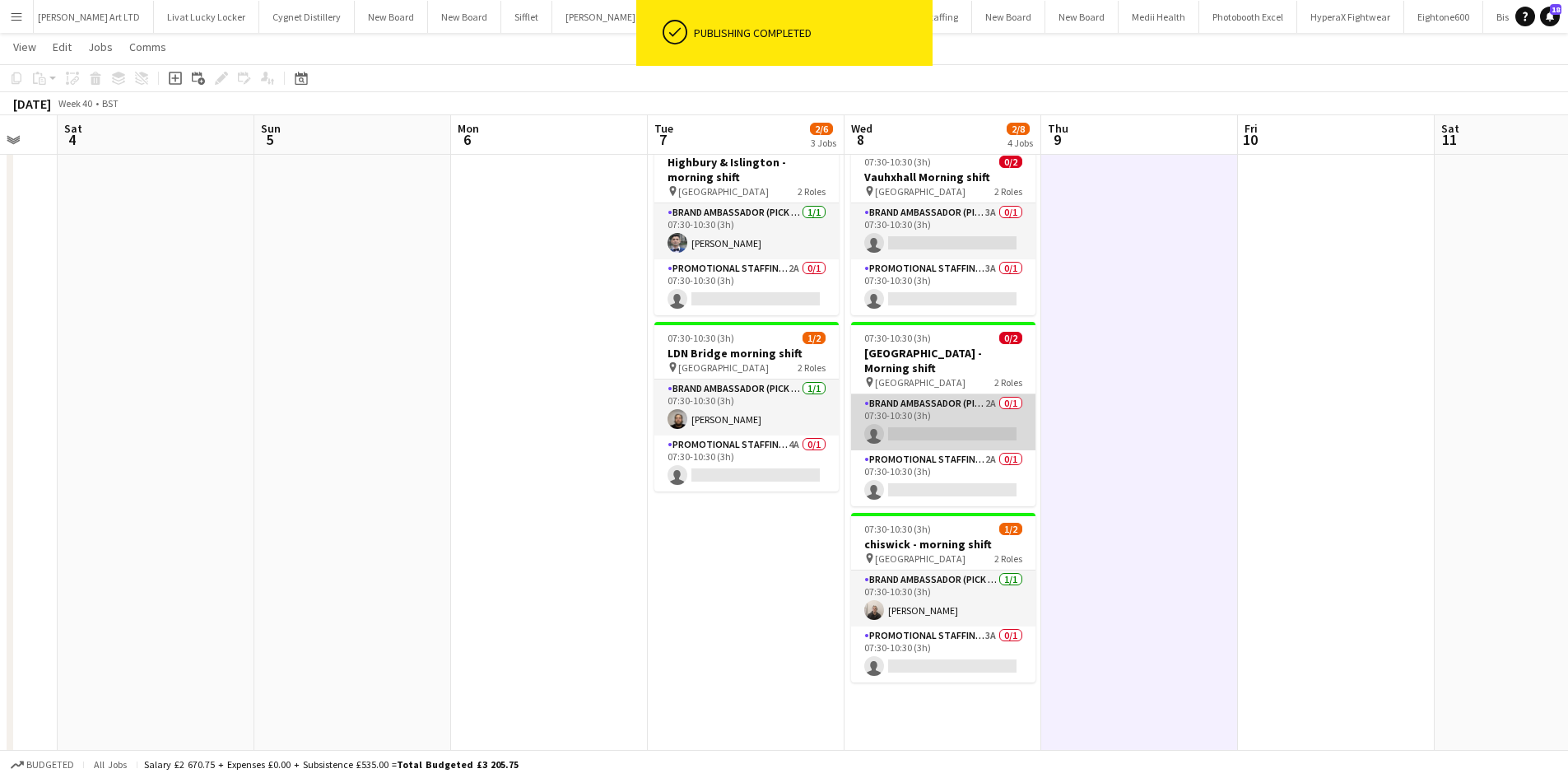
click at [983, 395] on app-card-role "Brand Ambassador (Pick up) 2A 0/1 07:30-10:30 (3h) single-neutral-actions" at bounding box center [943, 423] width 184 height 56
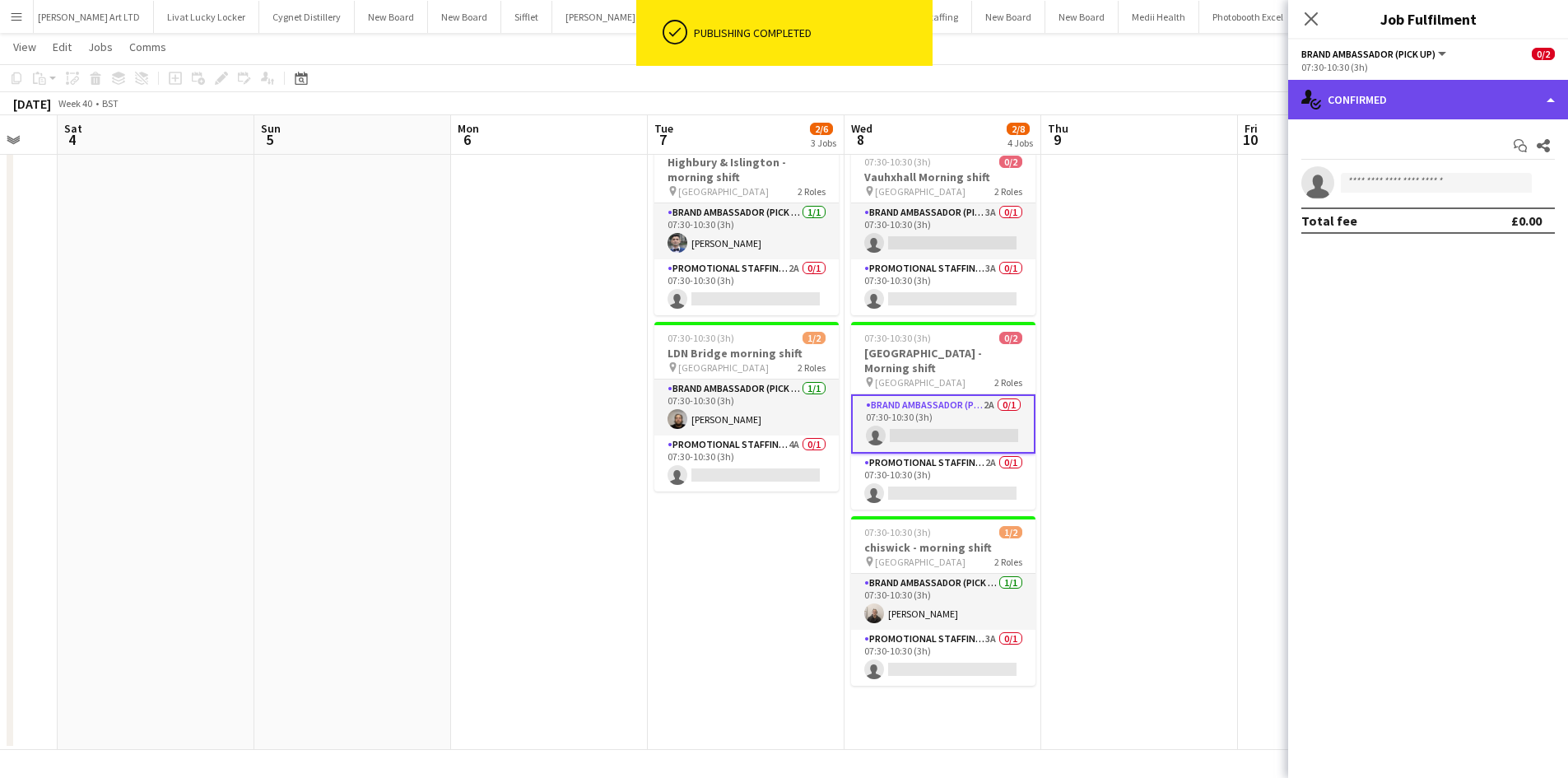
click at [1382, 105] on div "single-neutral-actions-check-2 Confirmed" at bounding box center [1428, 100] width 280 height 39
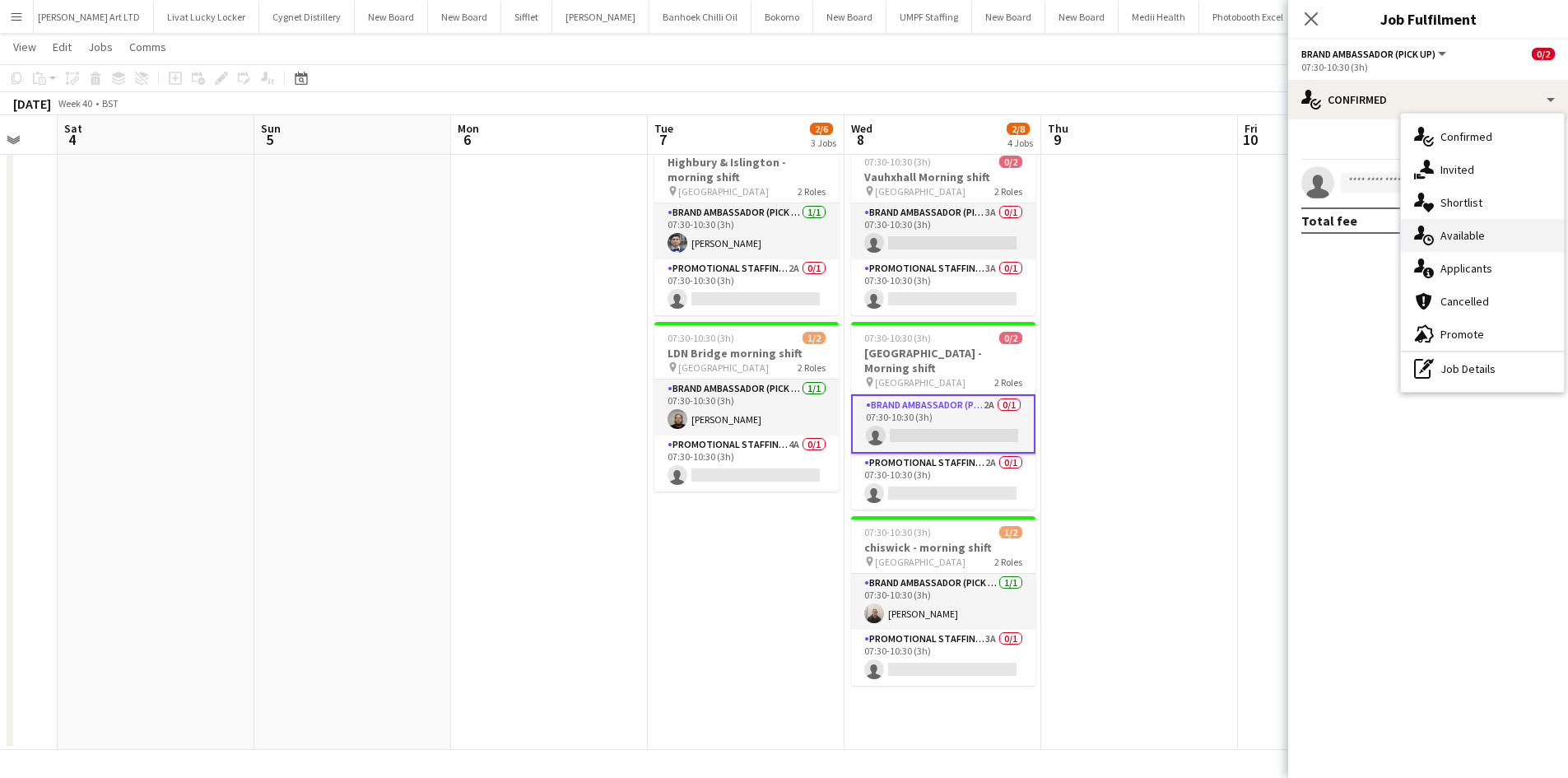
click at [1484, 235] on span "Available" at bounding box center [1463, 235] width 45 height 15
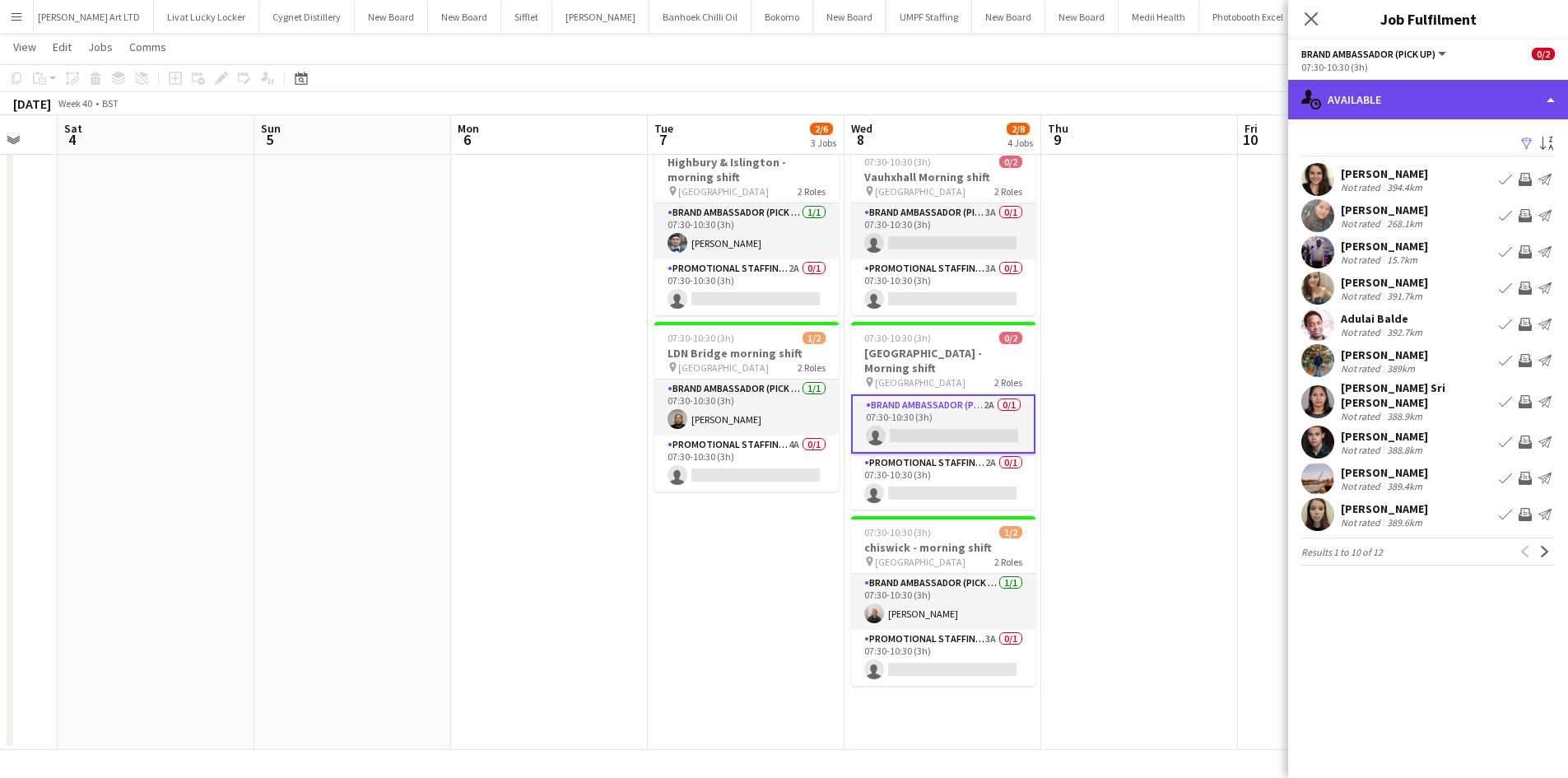
click at [1424, 97] on div "single-neutral-actions-upload Available" at bounding box center [1428, 100] width 280 height 39
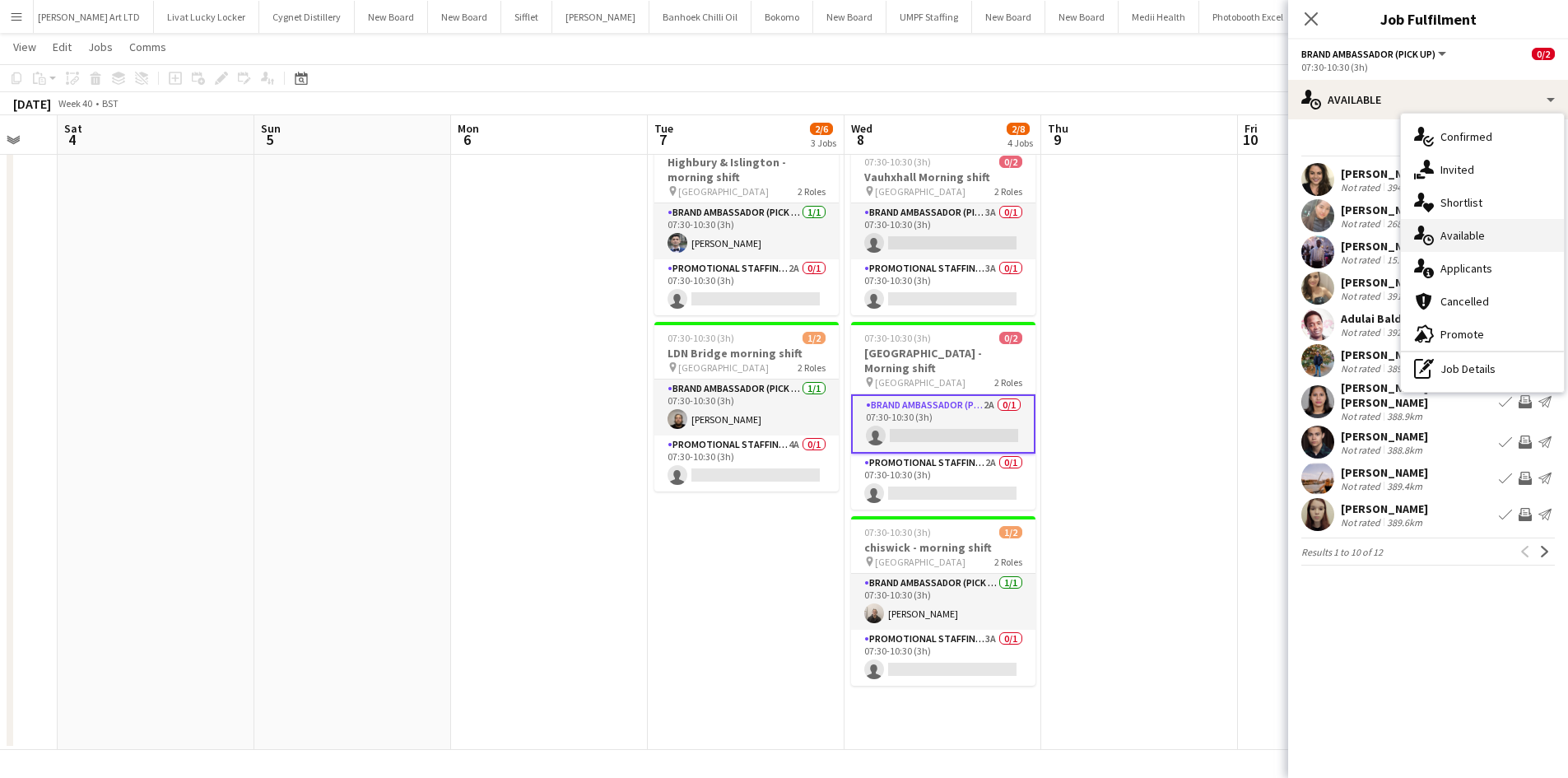
click at [1486, 249] on div "single-neutral-actions-upload Available" at bounding box center [1482, 235] width 163 height 33
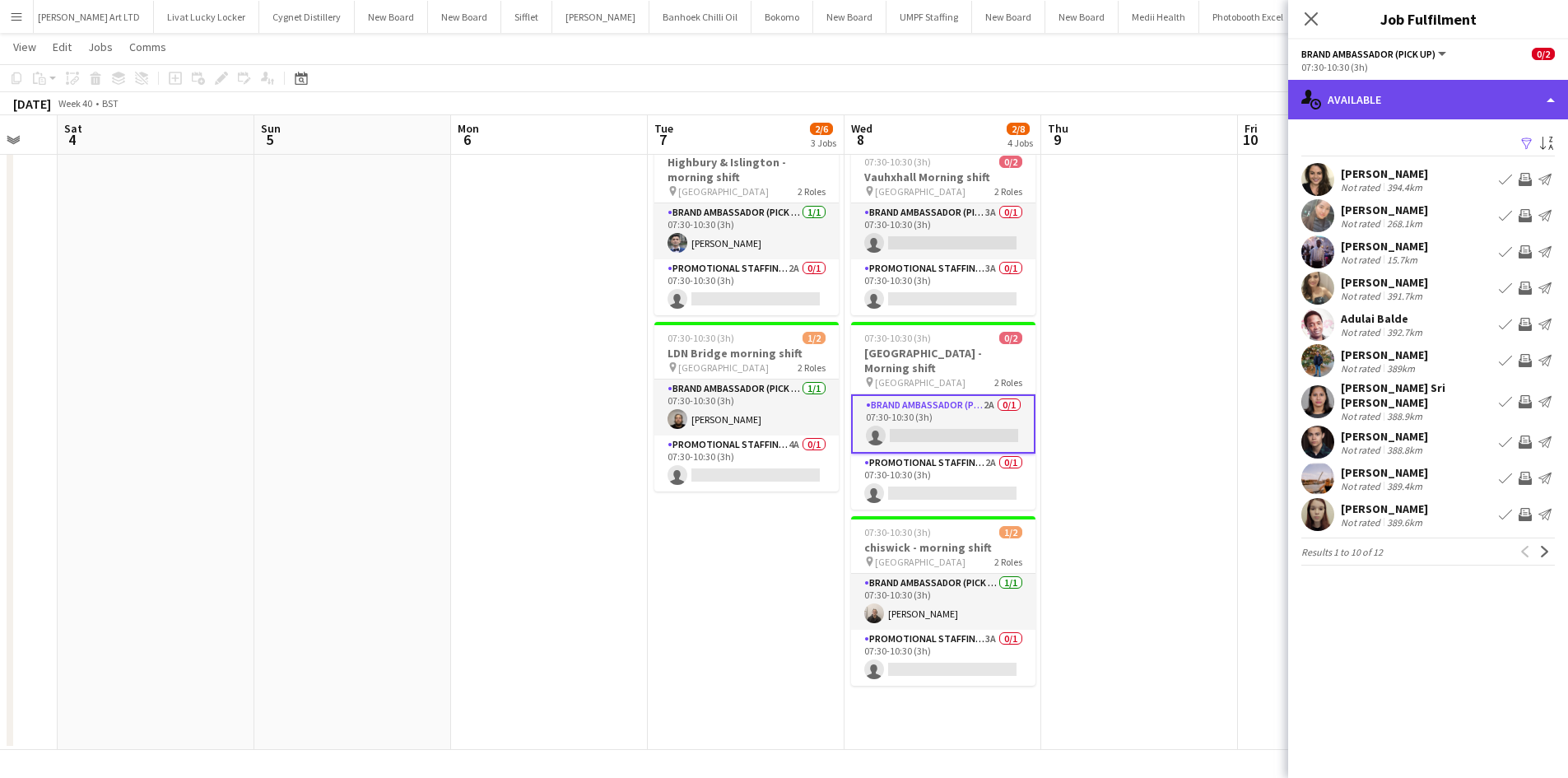
click at [1421, 110] on div "single-neutral-actions-upload Available" at bounding box center [1428, 100] width 280 height 39
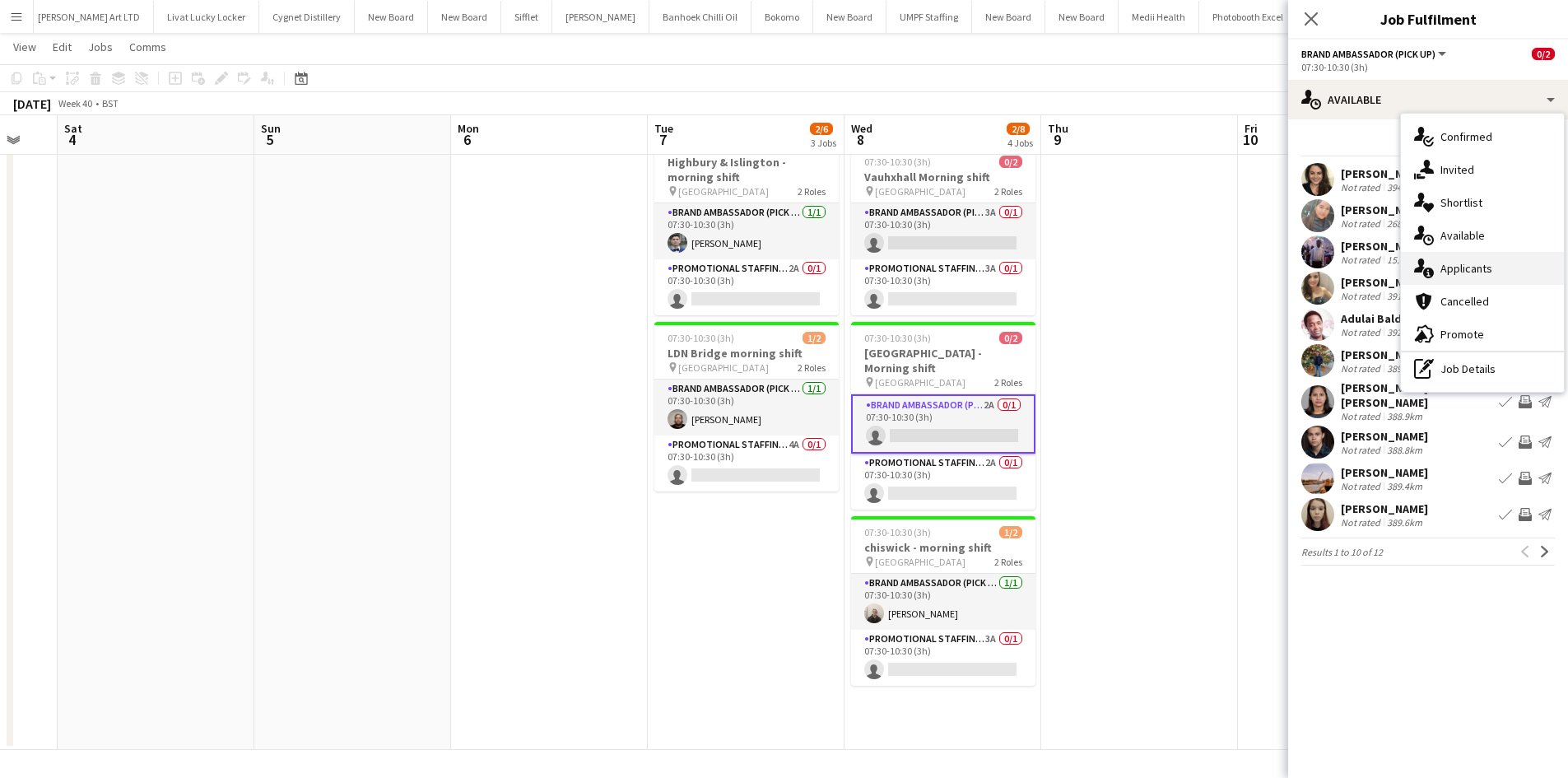
click at [1476, 274] on span "Applicants" at bounding box center [1467, 268] width 52 height 15
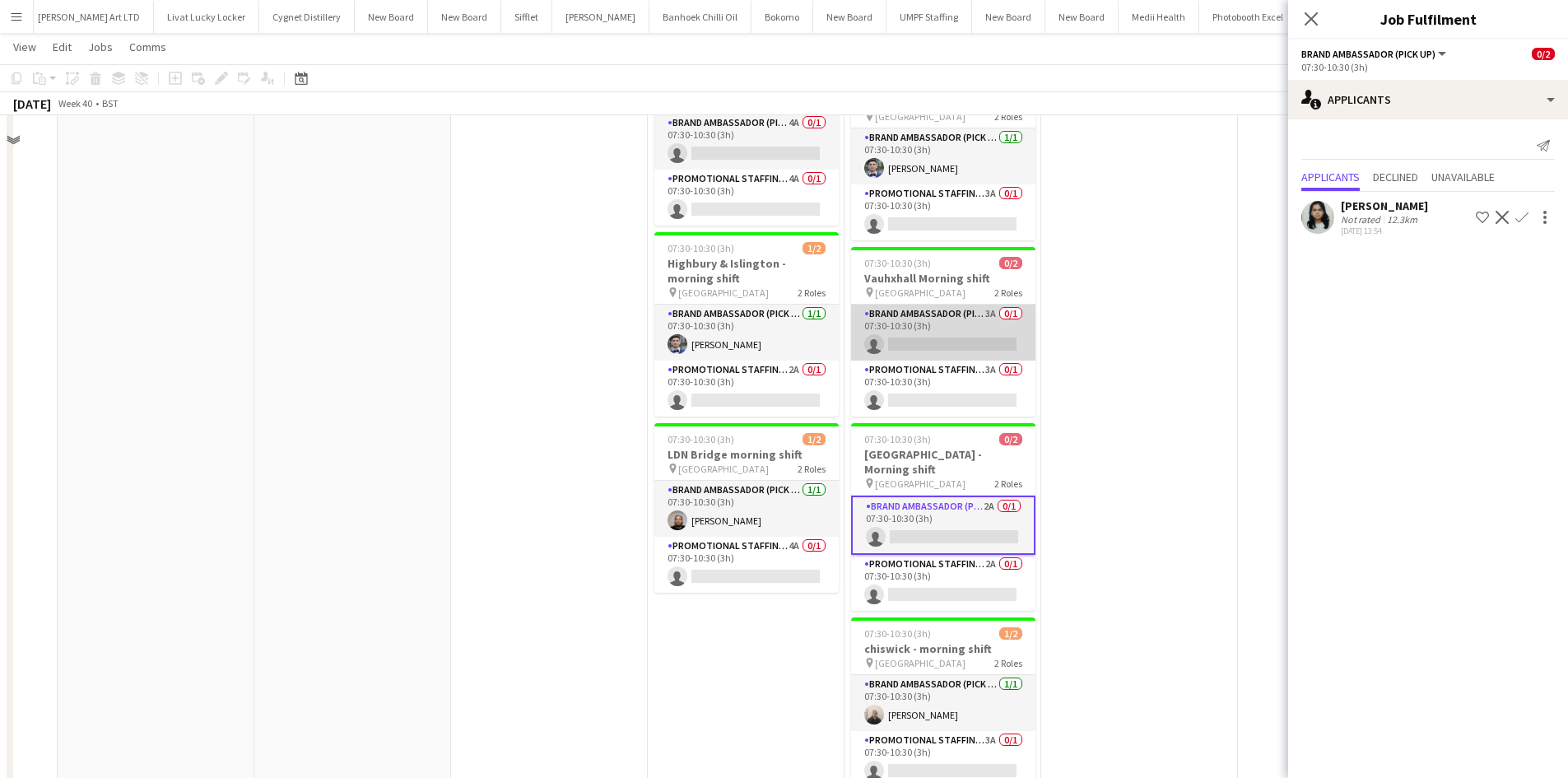
scroll to position [72, 0]
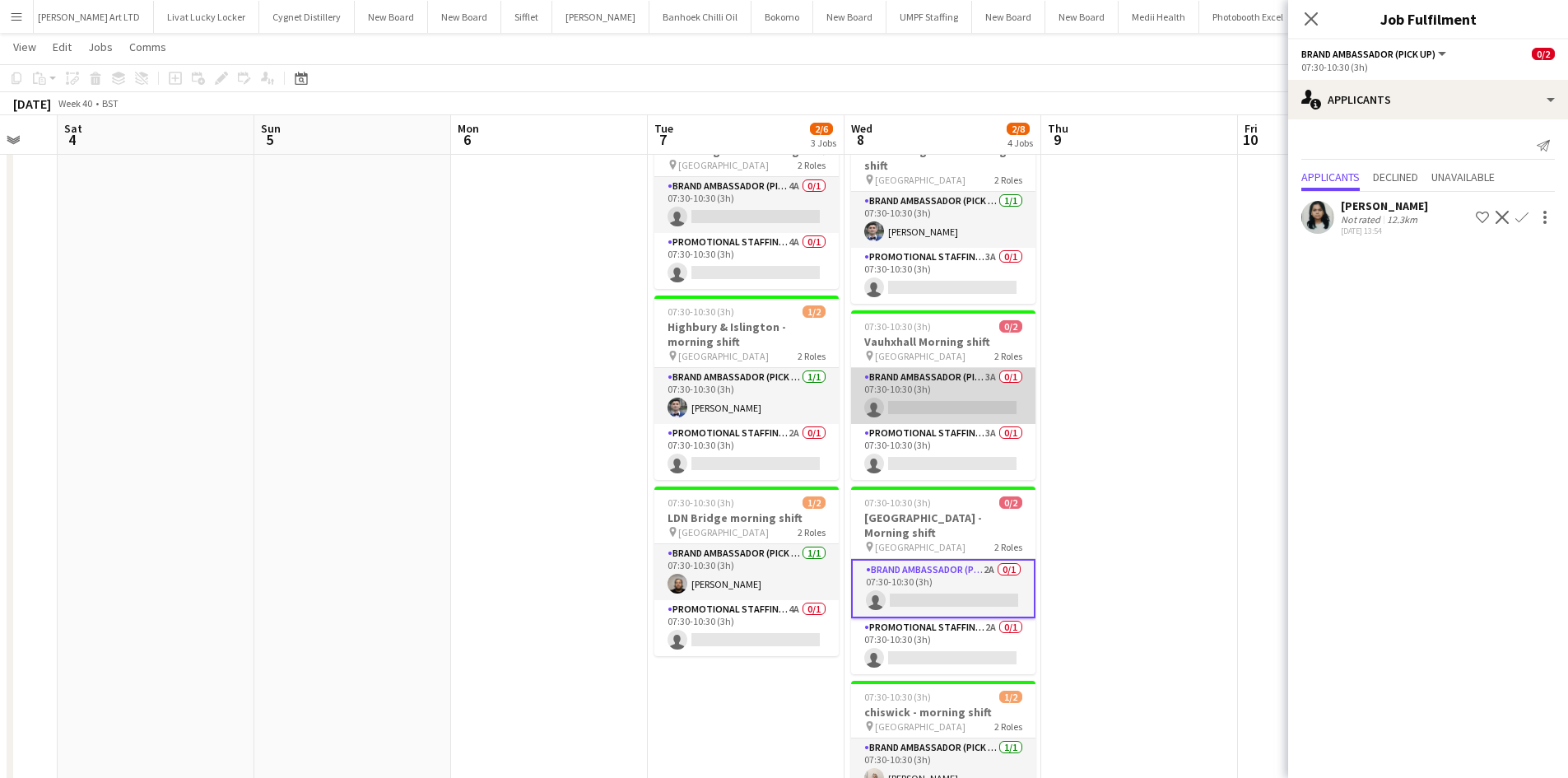
click at [988, 368] on app-card-role "Brand Ambassador (Pick up) 3A 0/1 07:30-10:30 (3h) single-neutral-actions" at bounding box center [943, 396] width 184 height 56
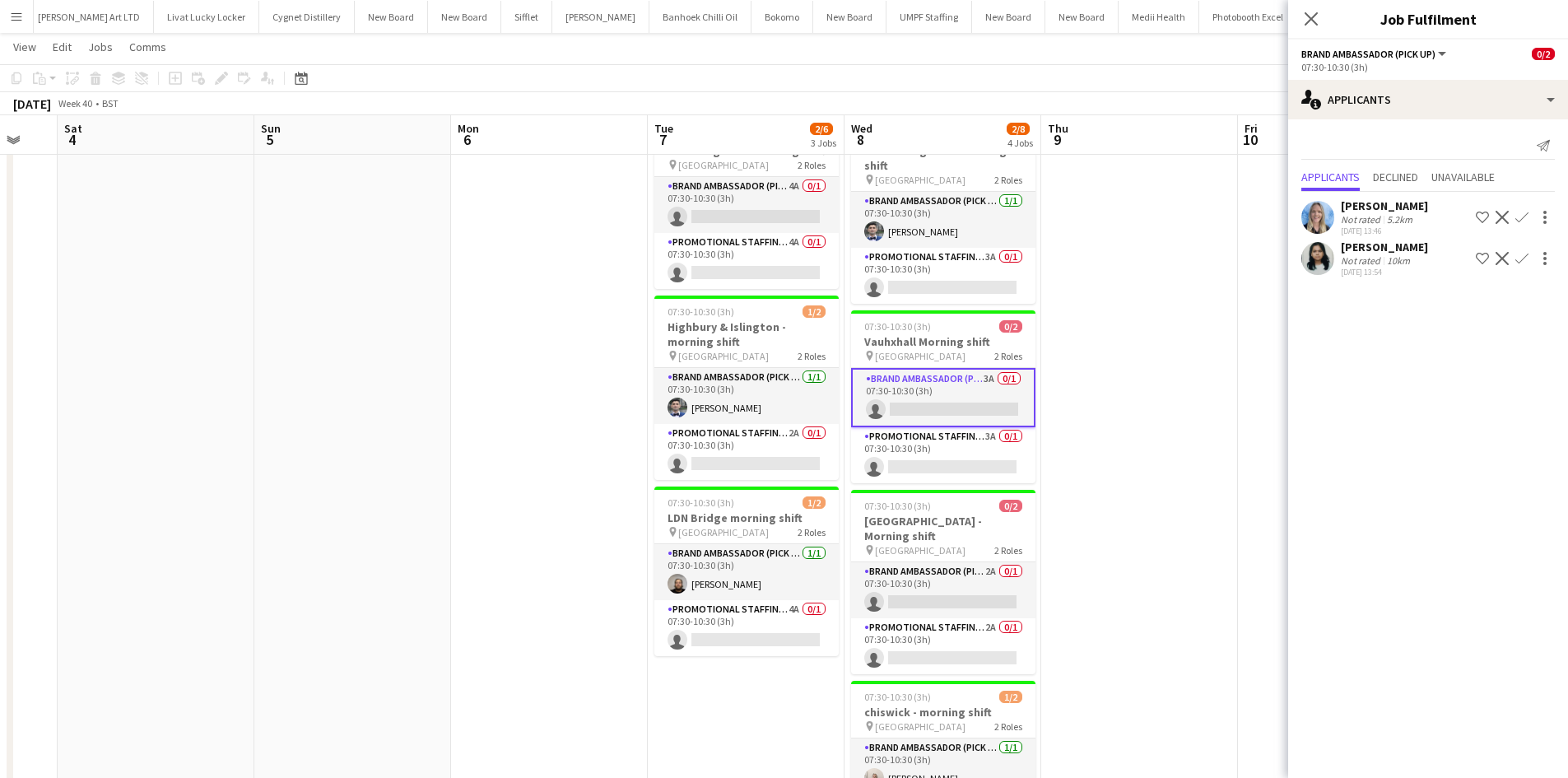
click at [1524, 213] on app-icon "Confirm" at bounding box center [1522, 217] width 13 height 13
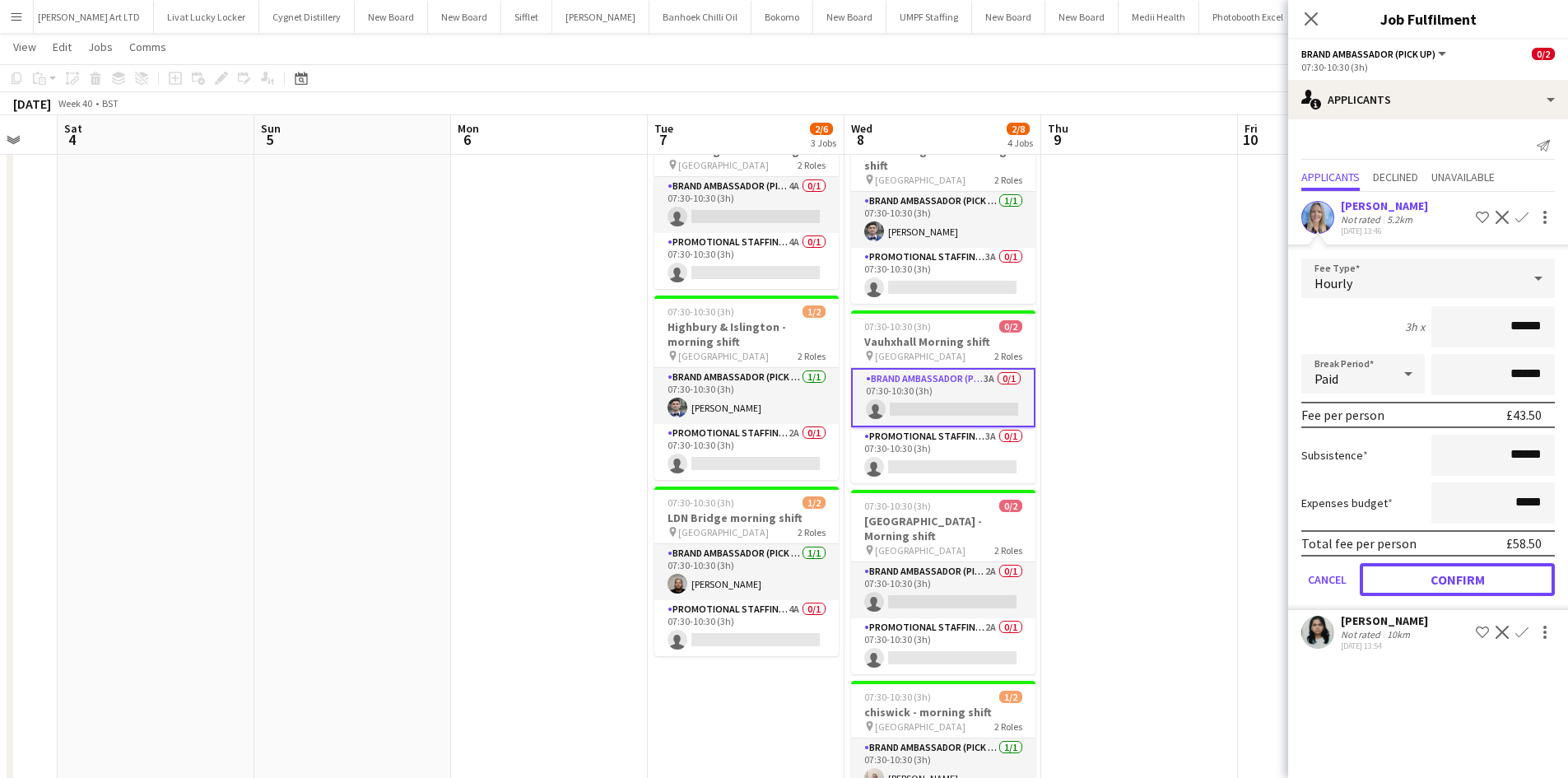
drag, startPoint x: 1472, startPoint y: 579, endPoint x: 1366, endPoint y: 500, distance: 132.2
click at [1465, 573] on button "Confirm" at bounding box center [1458, 579] width 196 height 33
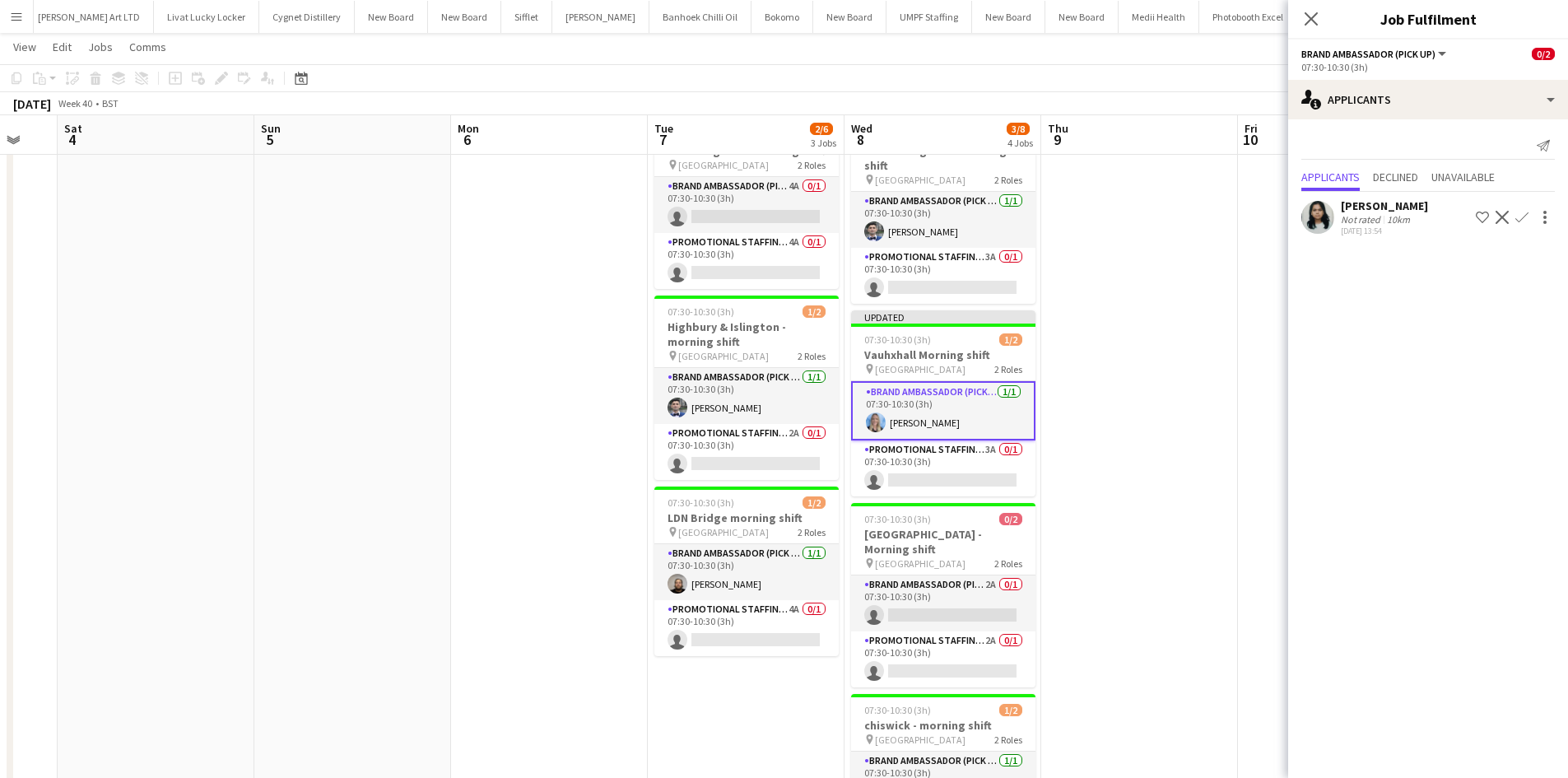
click at [1192, 346] on app-date-cell at bounding box center [1139, 513] width 196 height 801
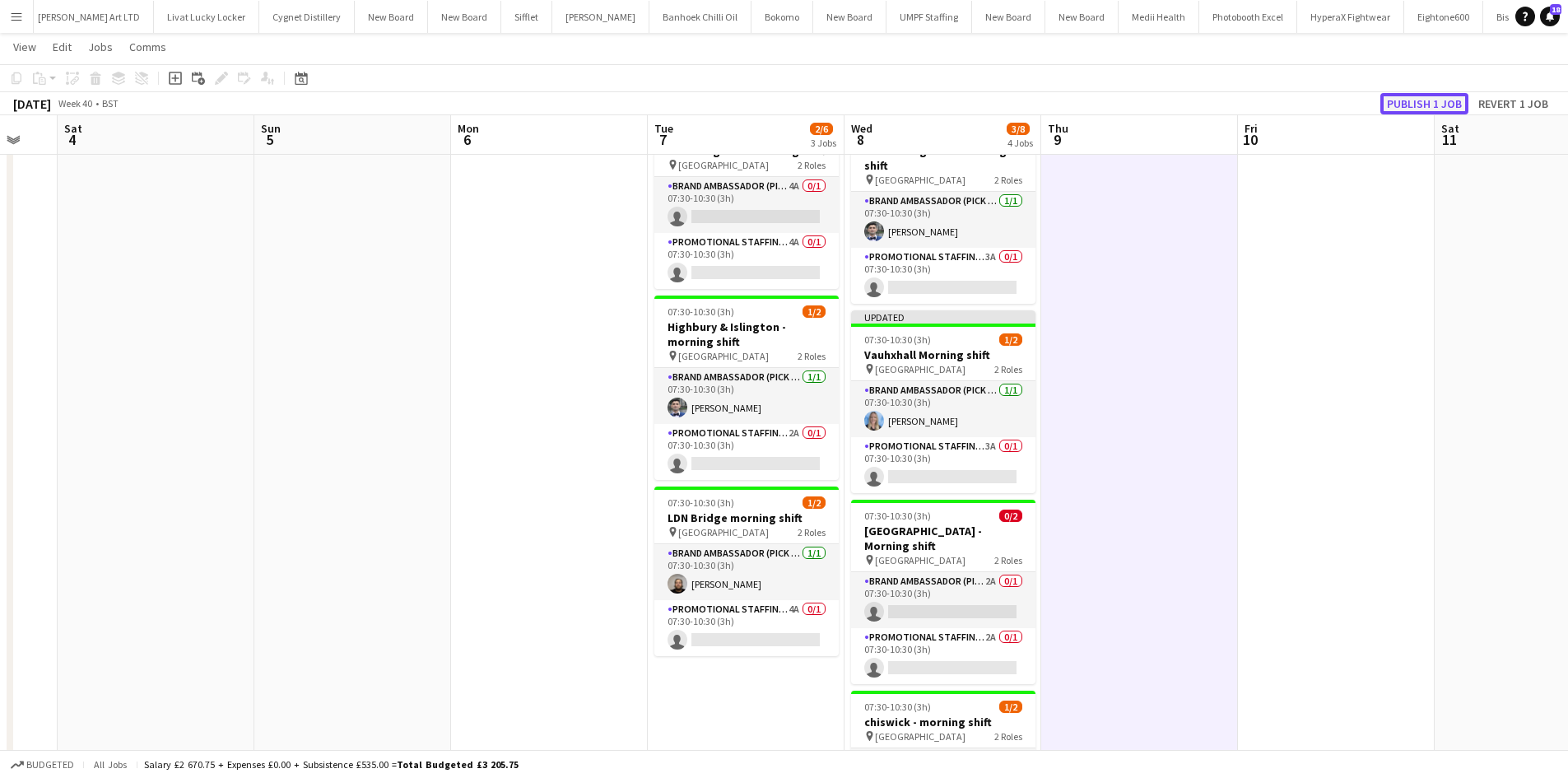
drag, startPoint x: 1425, startPoint y: 101, endPoint x: 1399, endPoint y: 125, distance: 35.4
click at [1425, 101] on button "Publish 1 job" at bounding box center [1425, 103] width 88 height 21
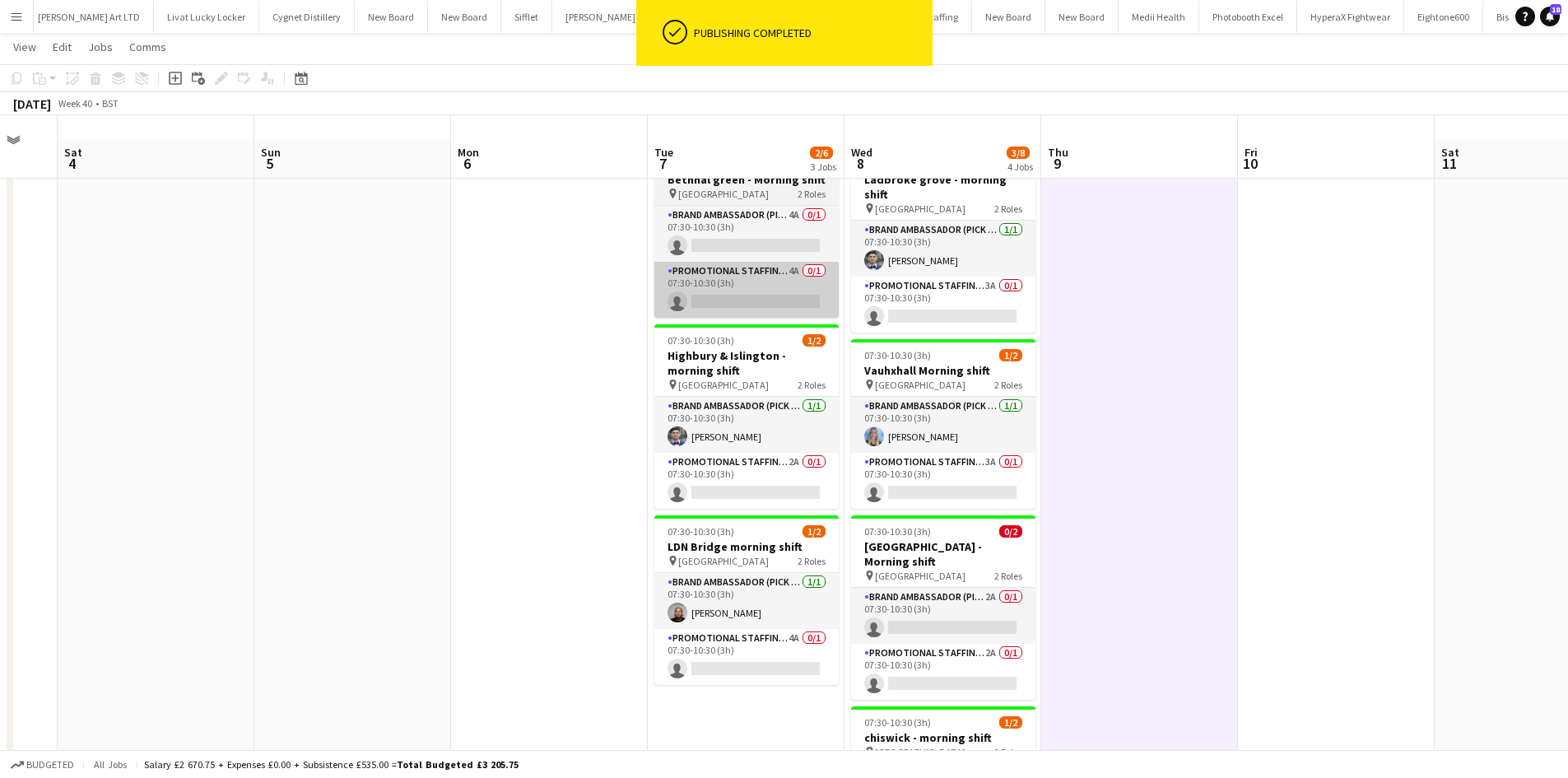
scroll to position [0, 0]
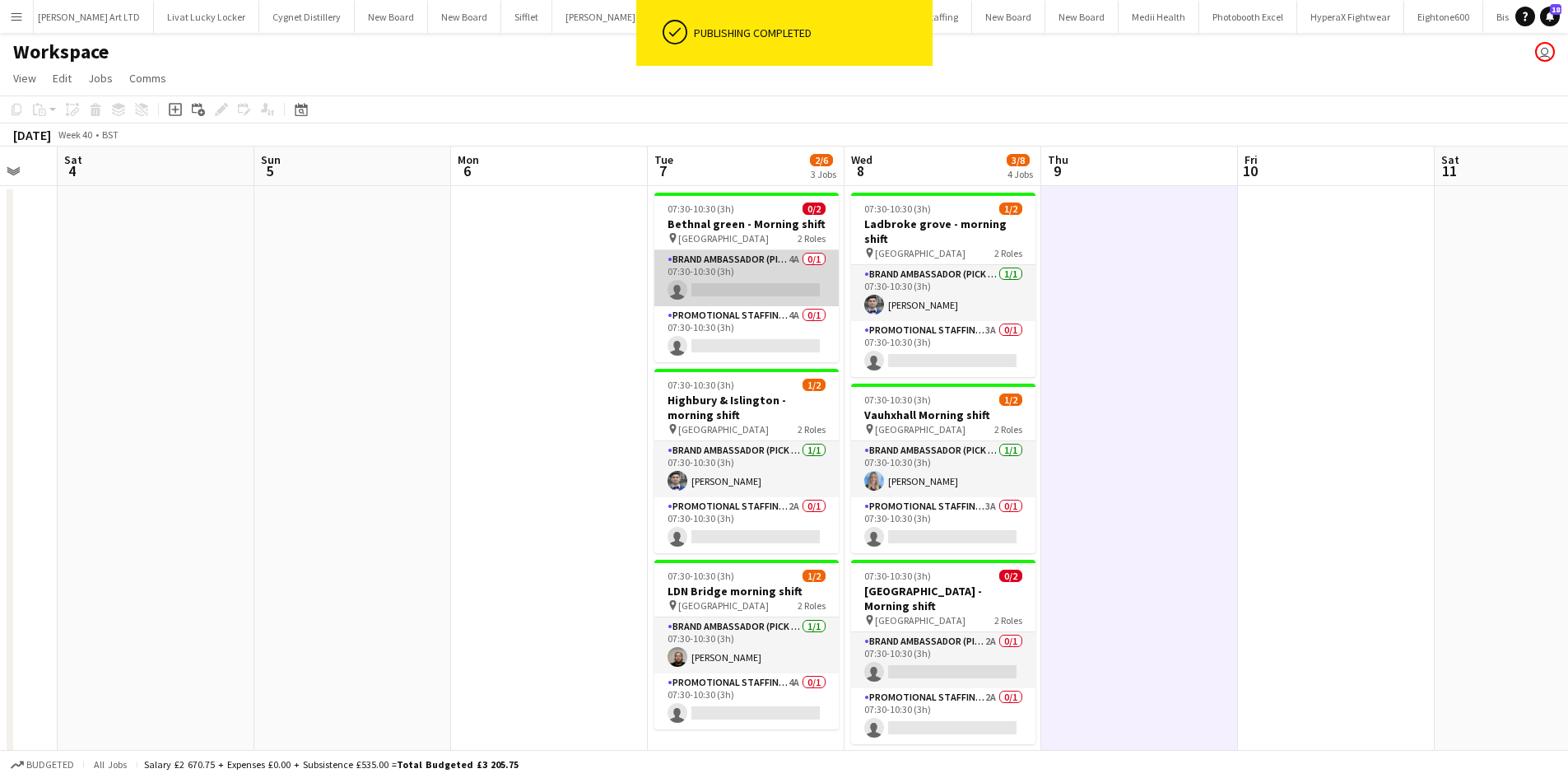
click at [788, 252] on app-card-role "Brand Ambassador (Pick up) 4A 0/1 07:30-10:30 (3h) single-neutral-actions" at bounding box center [747, 278] width 184 height 56
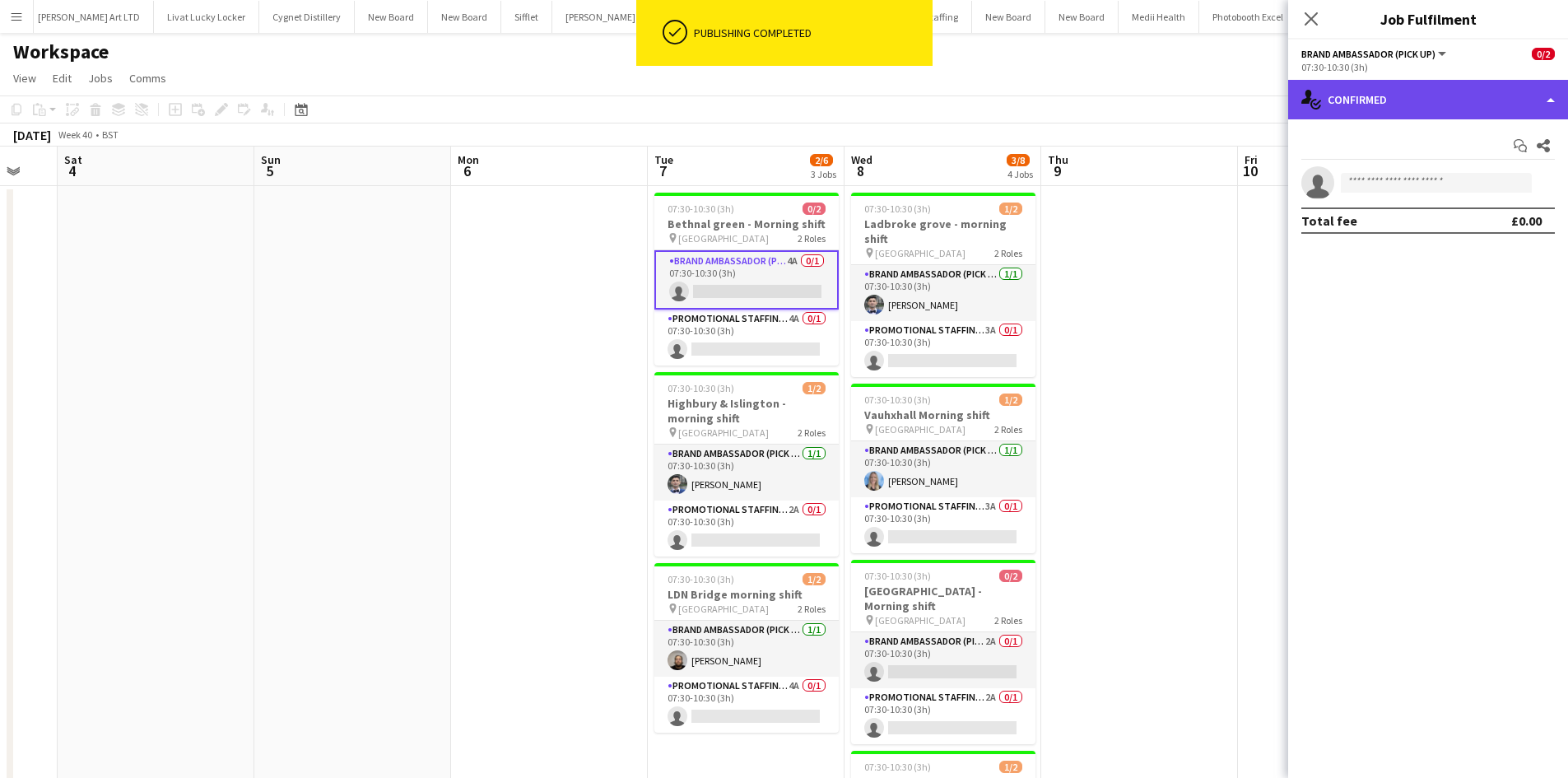
drag, startPoint x: 1400, startPoint y: 105, endPoint x: 1412, endPoint y: 107, distance: 12.2
click at [1403, 105] on div "single-neutral-actions-check-2 Confirmed" at bounding box center [1428, 100] width 280 height 39
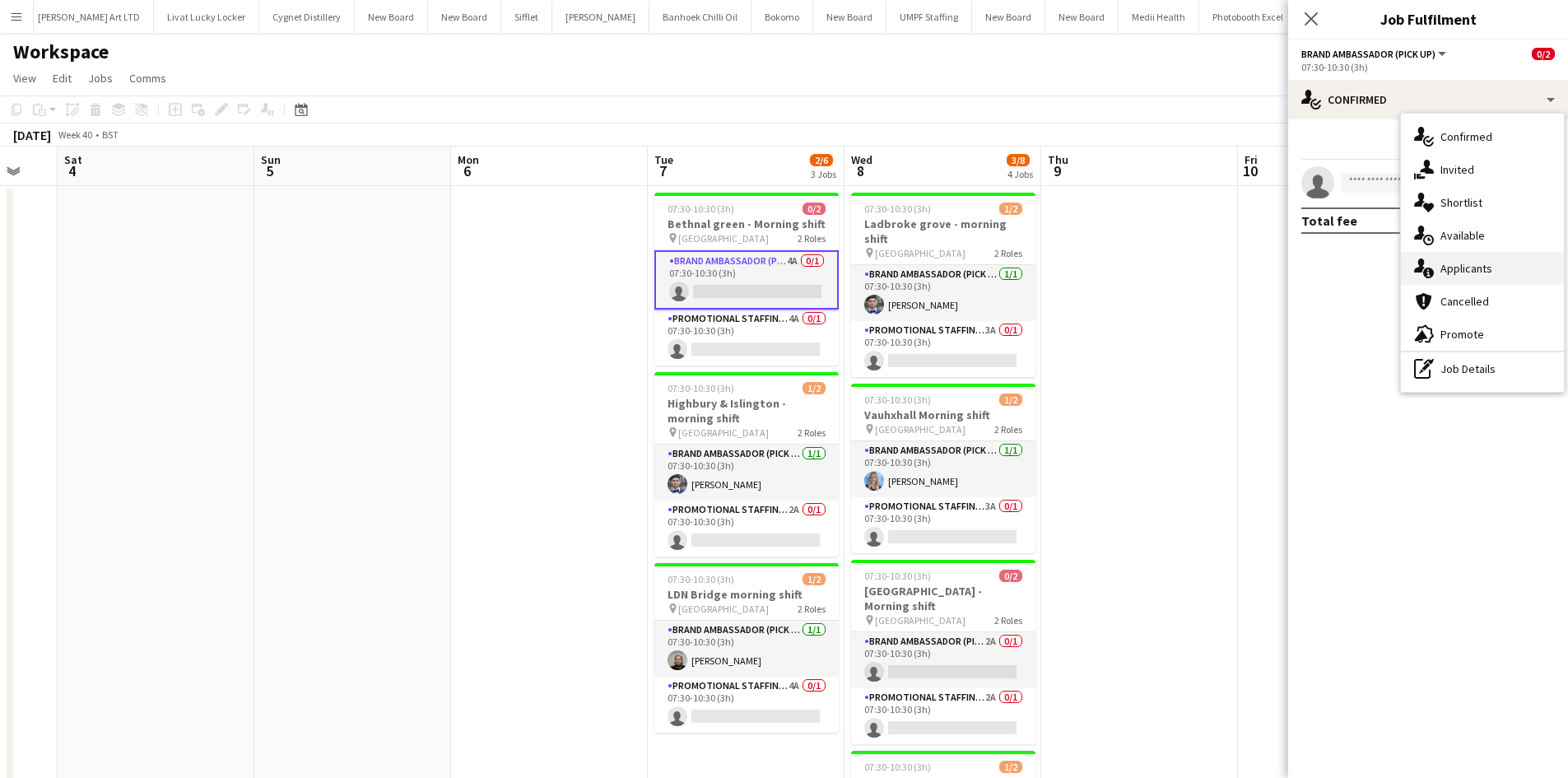
click at [1469, 263] on span "Applicants" at bounding box center [1467, 268] width 52 height 15
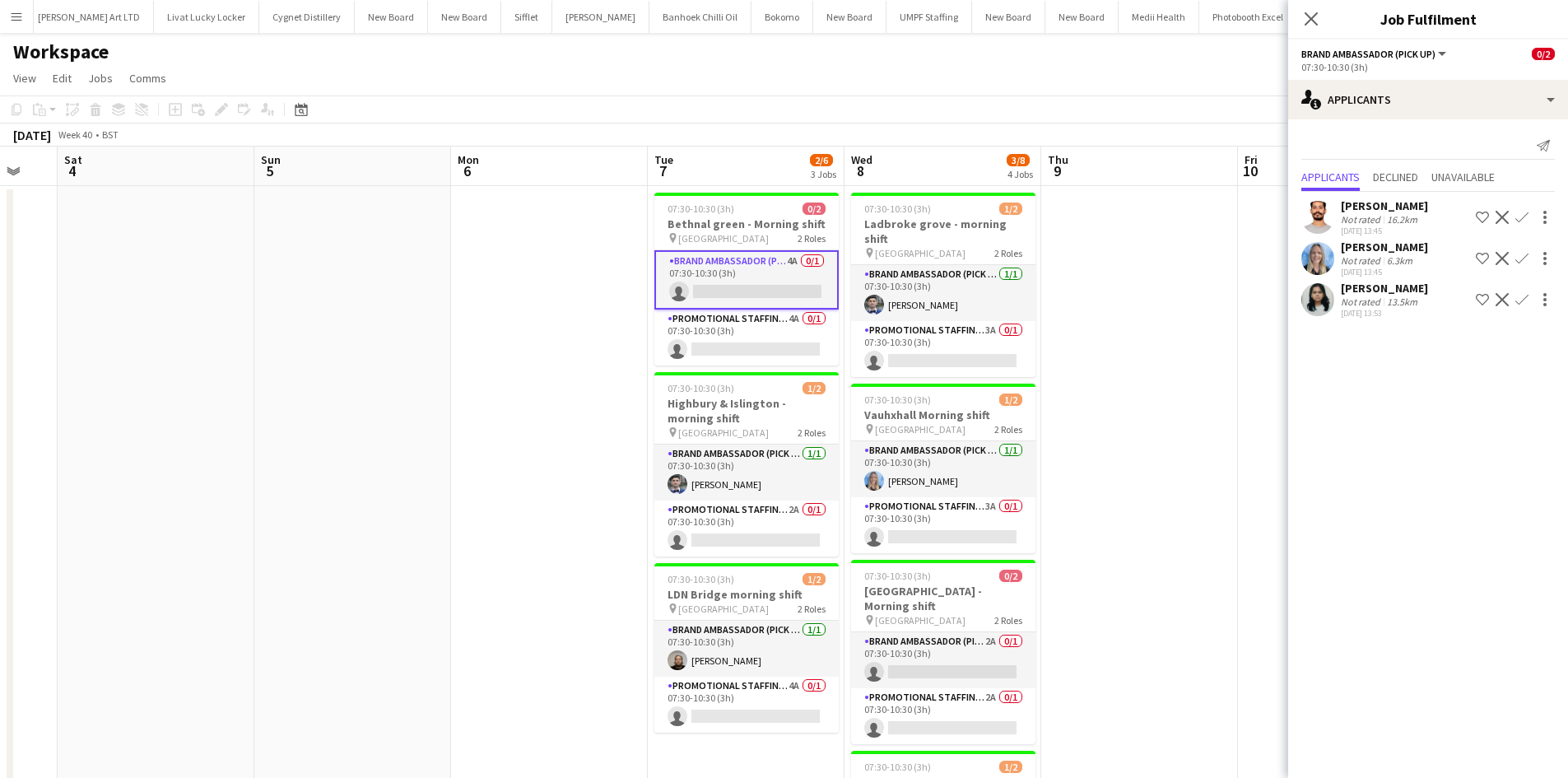
click at [1531, 216] on button "Confirm" at bounding box center [1521, 217] width 20 height 20
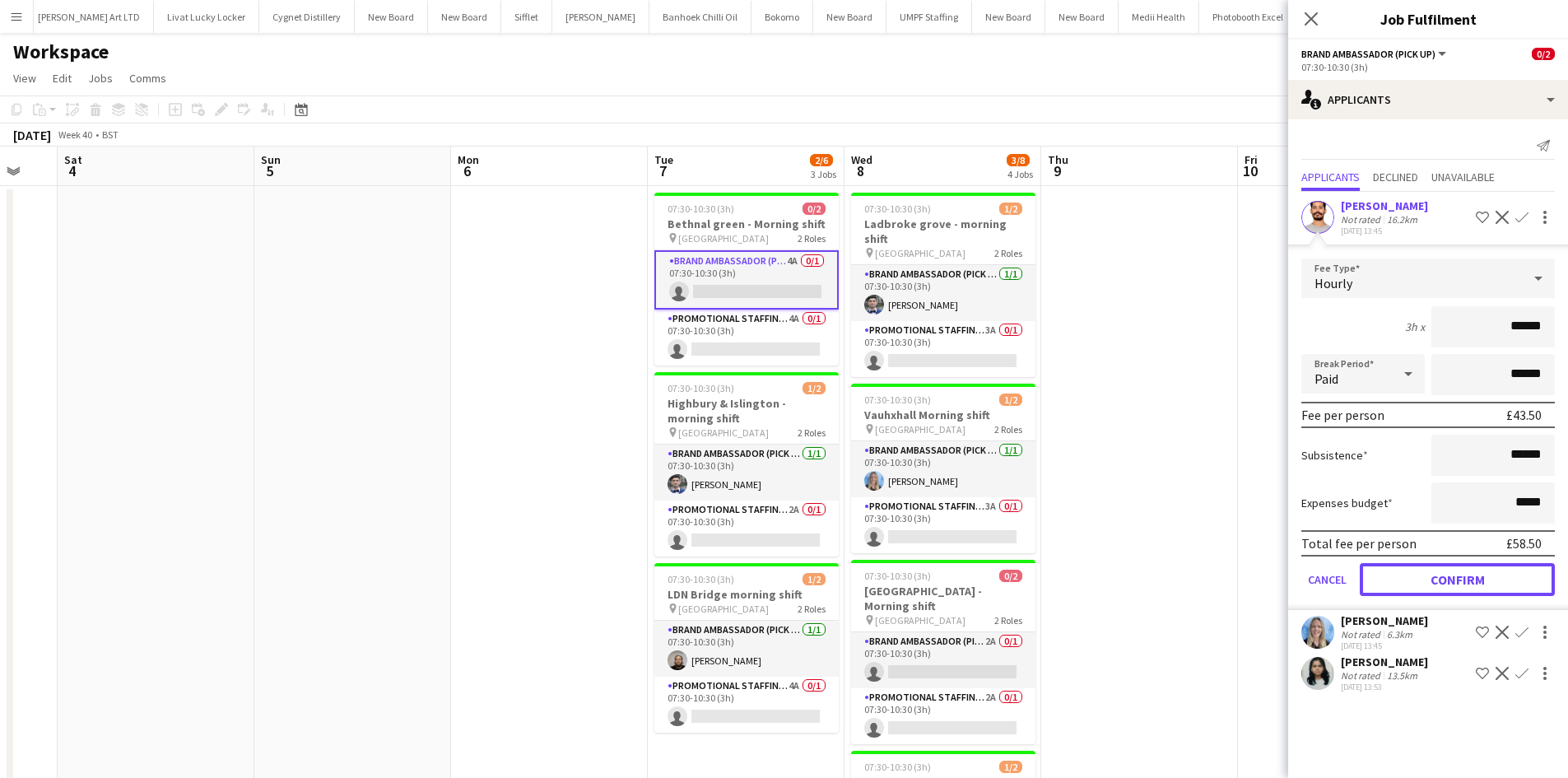
click at [1443, 570] on button "Confirm" at bounding box center [1458, 579] width 196 height 33
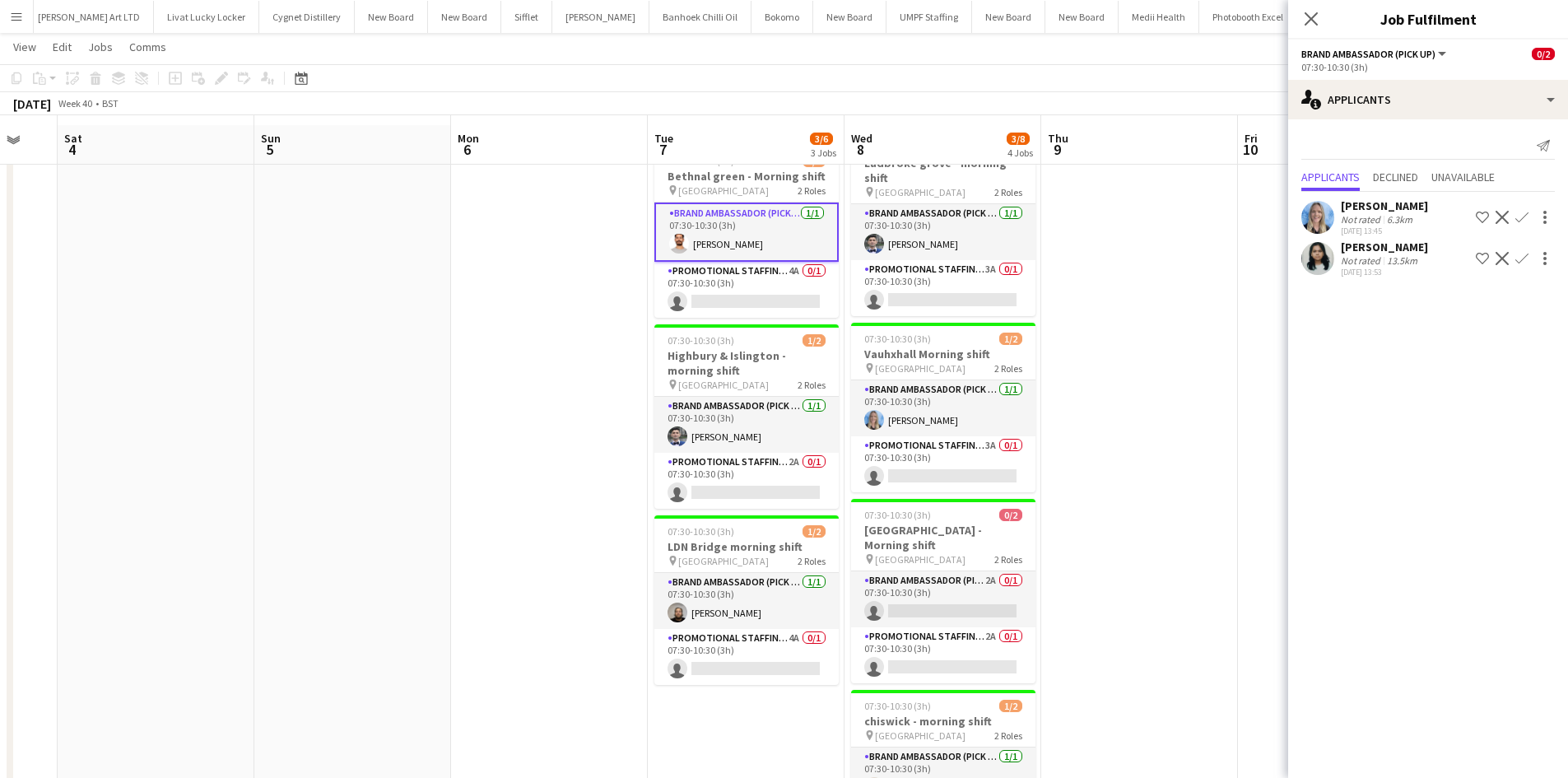
scroll to position [82, 0]
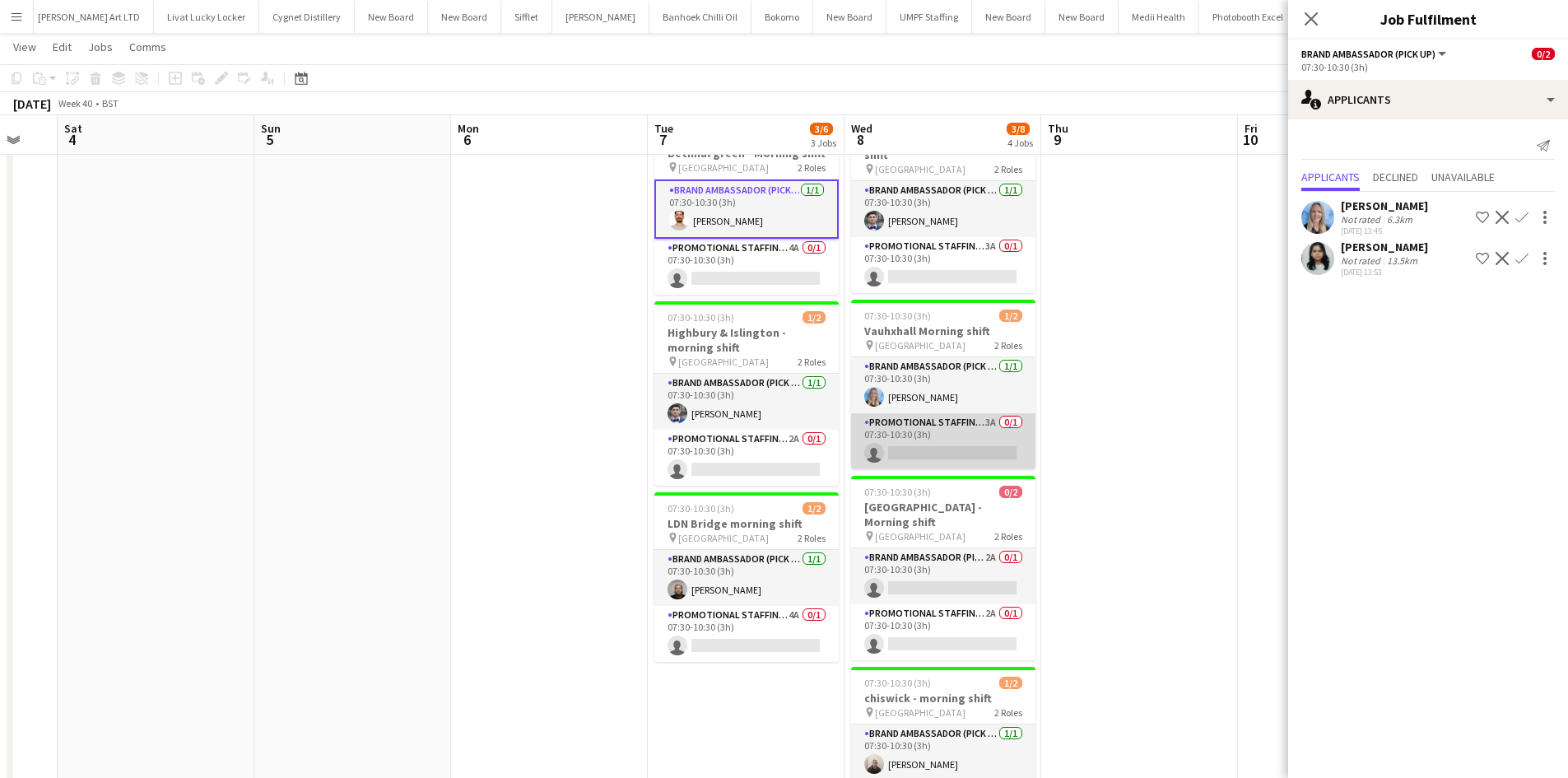
click at [989, 413] on app-card-role "Promotional Staffing (Brand Ambassadors) 3A 0/1 07:30-10:30 (3h) single-neutral…" at bounding box center [943, 441] width 184 height 56
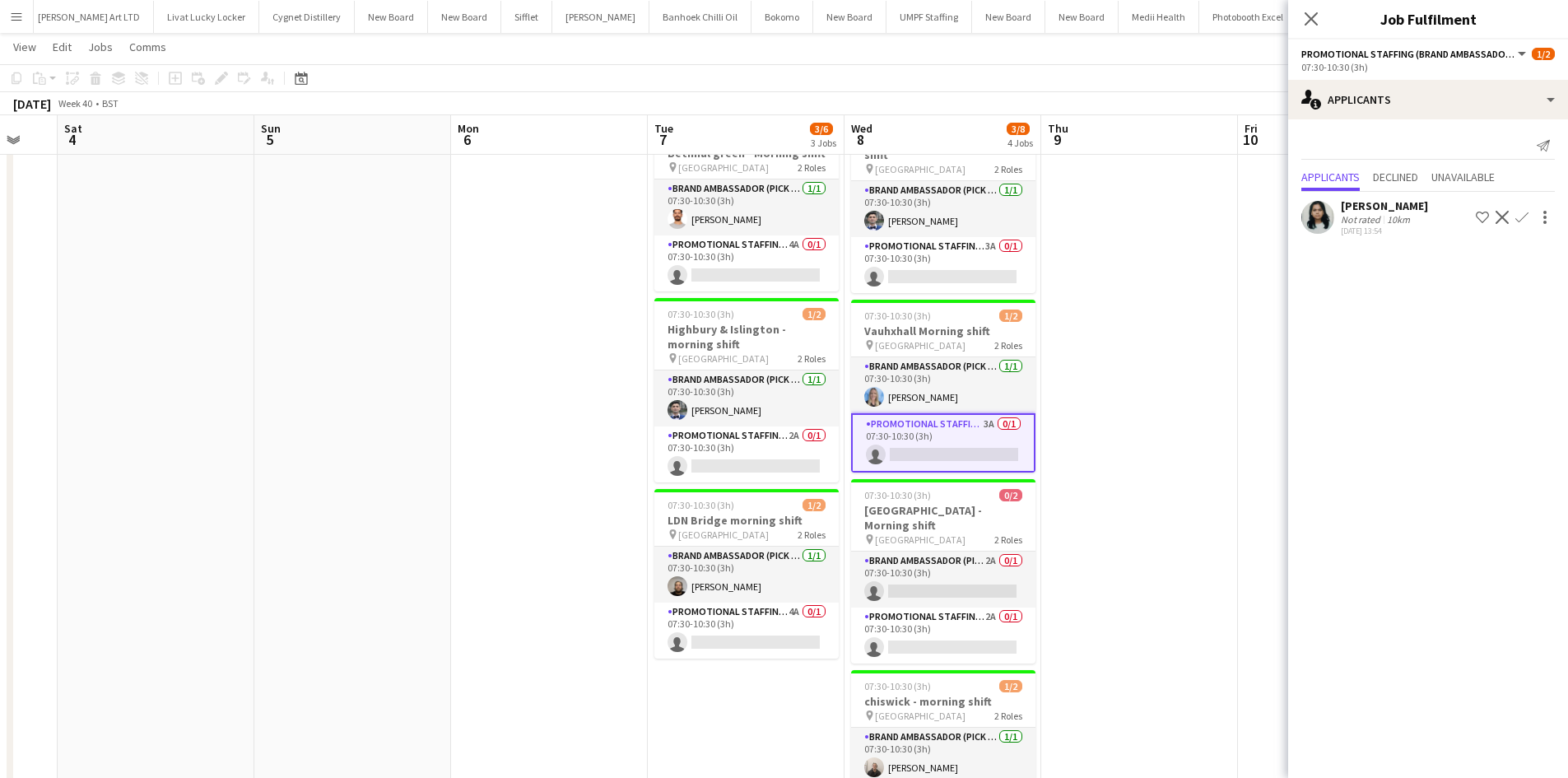
drag, startPoint x: 1528, startPoint y: 213, endPoint x: 1527, endPoint y: 222, distance: 9.1
click at [1527, 214] on app-icon "Confirm" at bounding box center [1522, 217] width 13 height 13
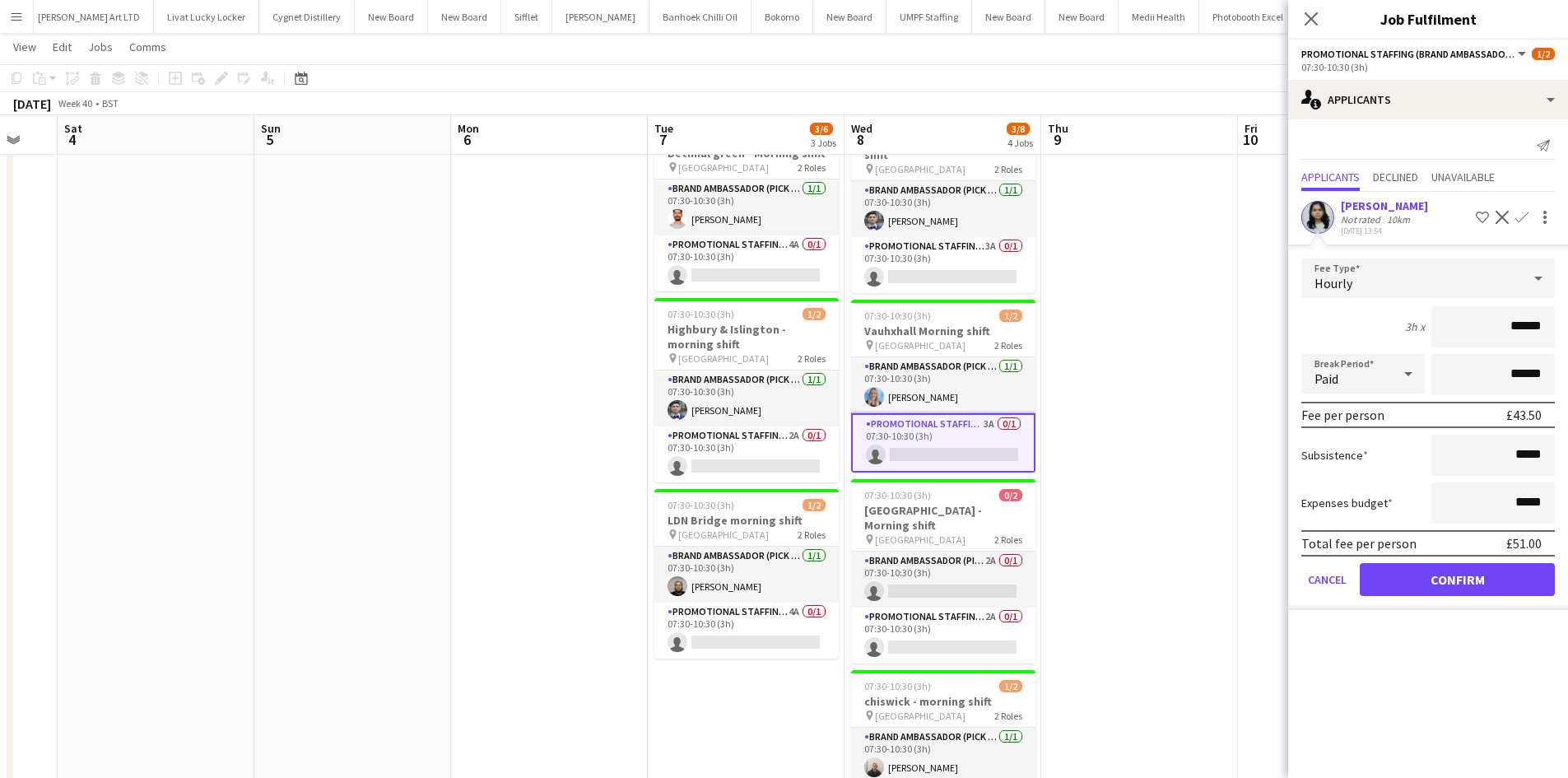
click at [1068, 507] on app-date-cell at bounding box center [1139, 503] width 196 height 801
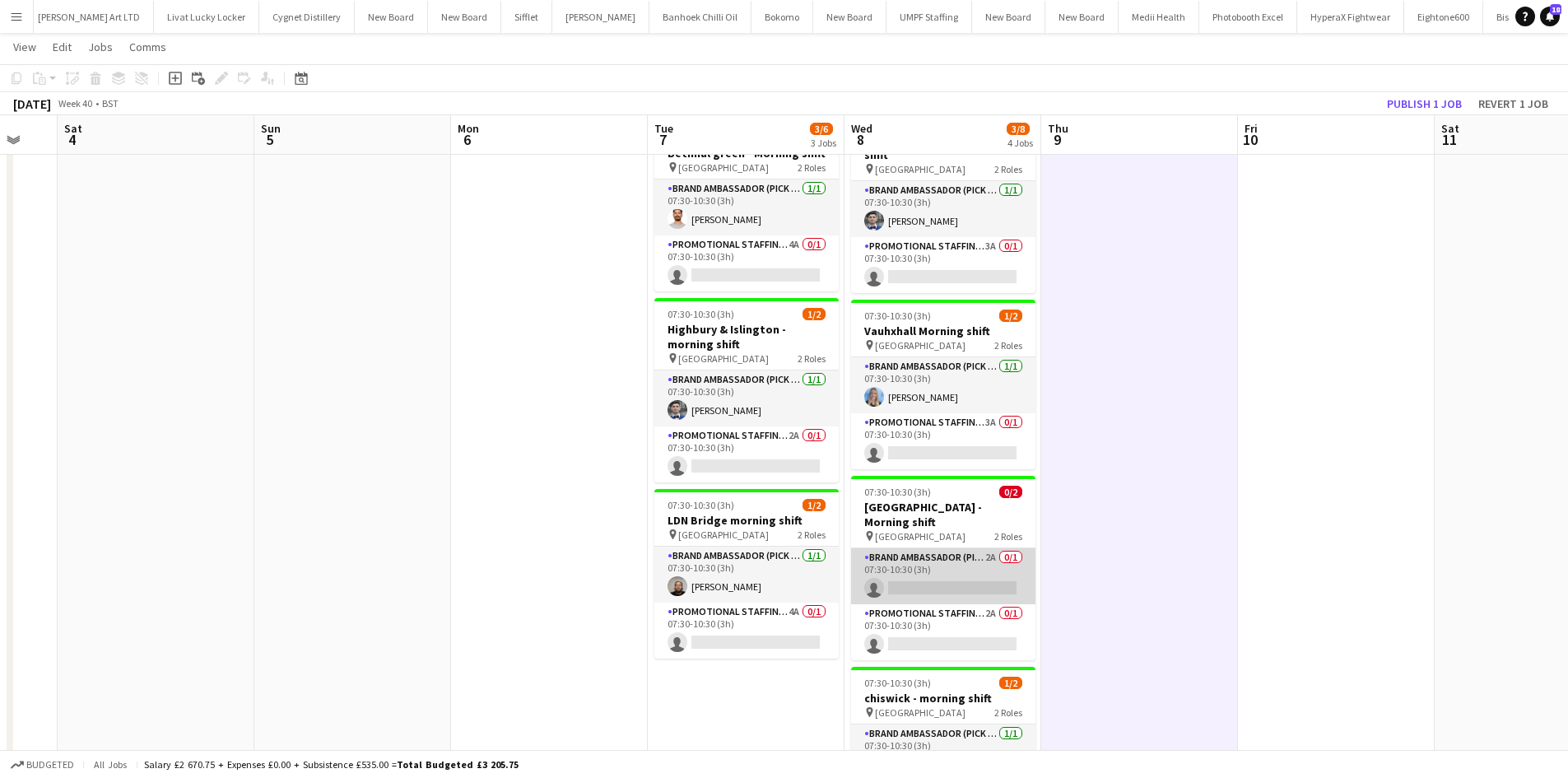
click at [997, 548] on app-card-role "Brand Ambassador (Pick up) 2A 0/1 07:30-10:30 (3h) single-neutral-actions" at bounding box center [943, 576] width 184 height 56
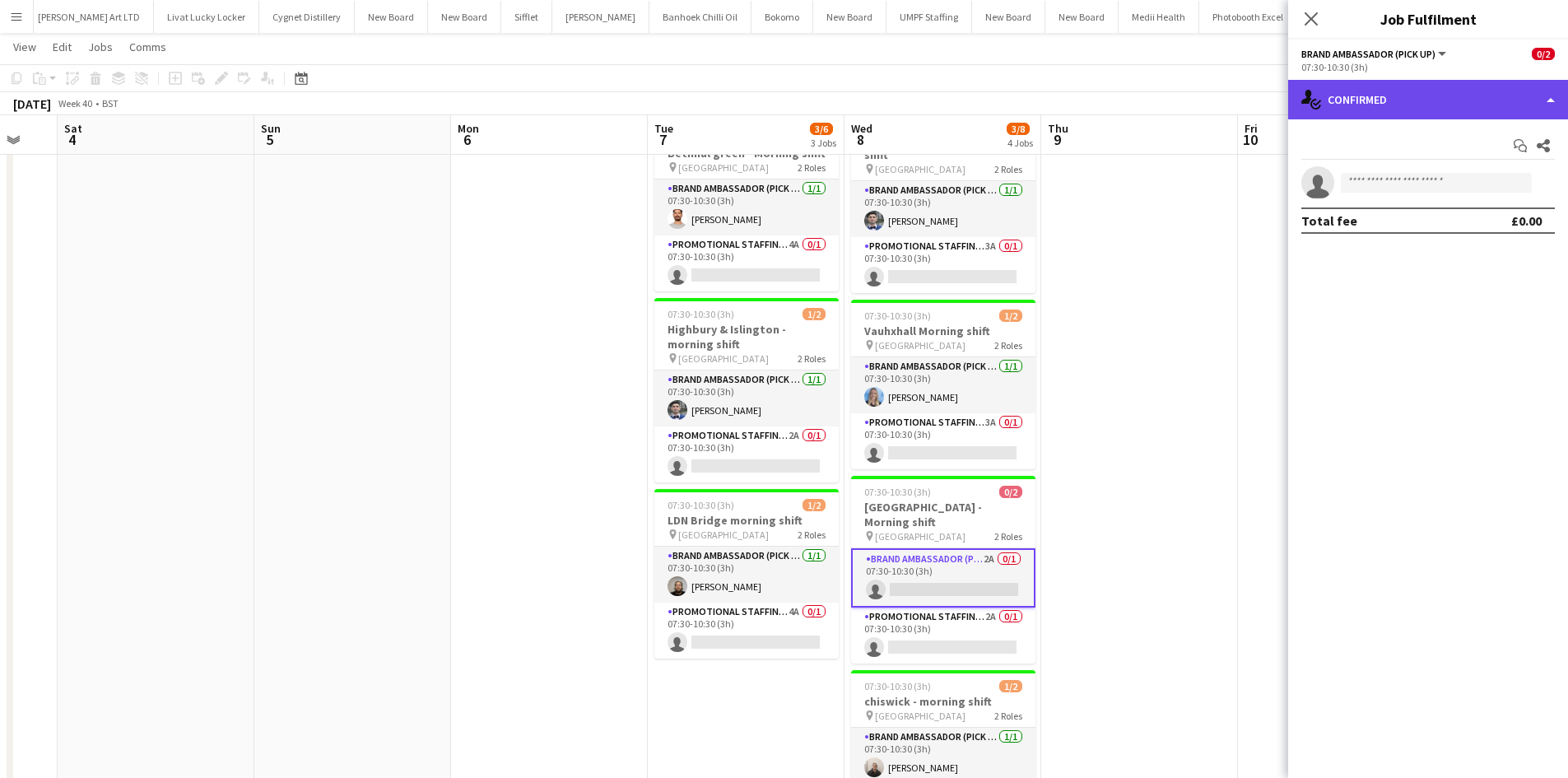
click at [1408, 93] on div "single-neutral-actions-check-2 Confirmed" at bounding box center [1428, 100] width 280 height 39
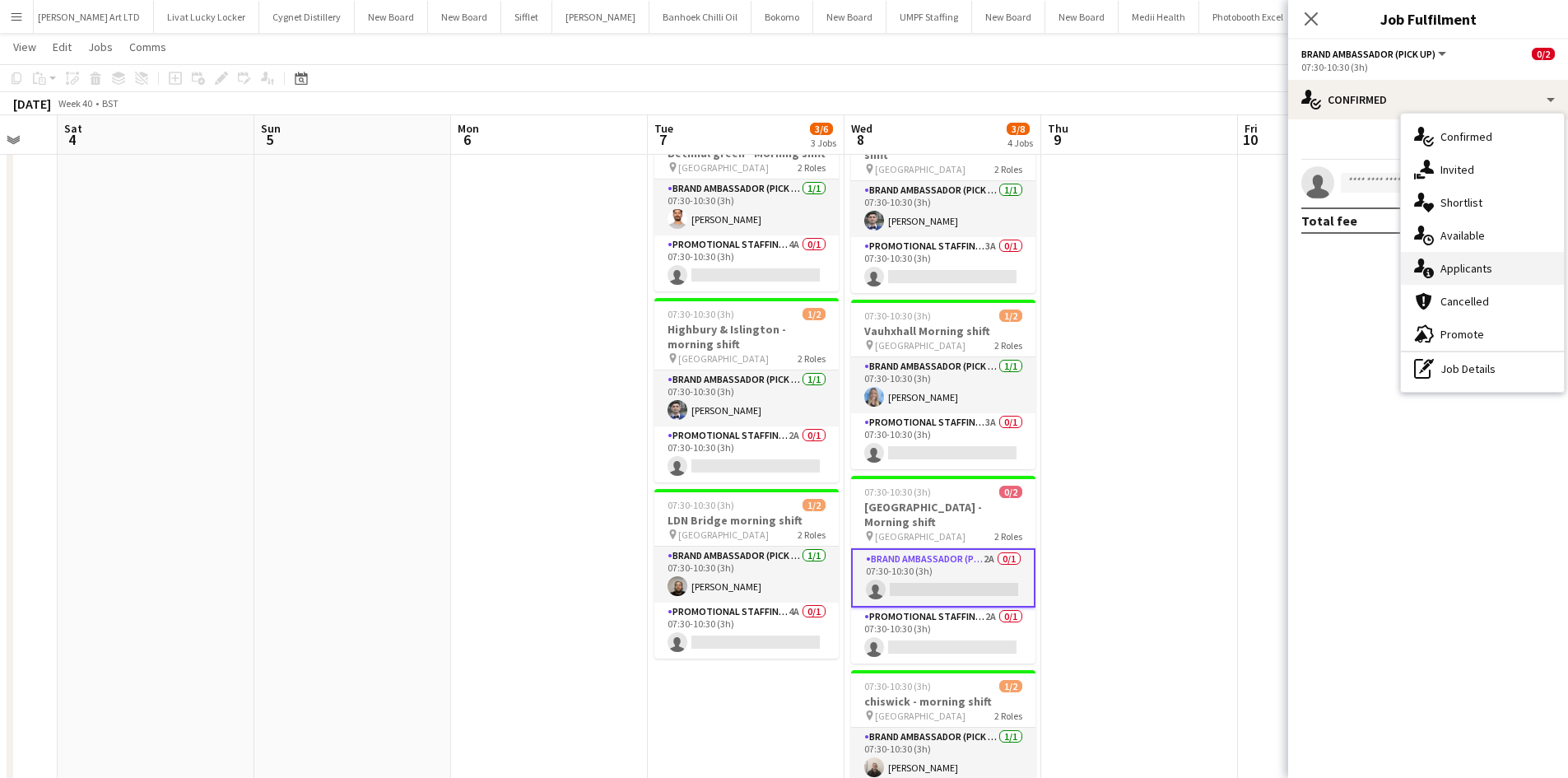
click at [1478, 269] on span "Applicants" at bounding box center [1467, 268] width 52 height 15
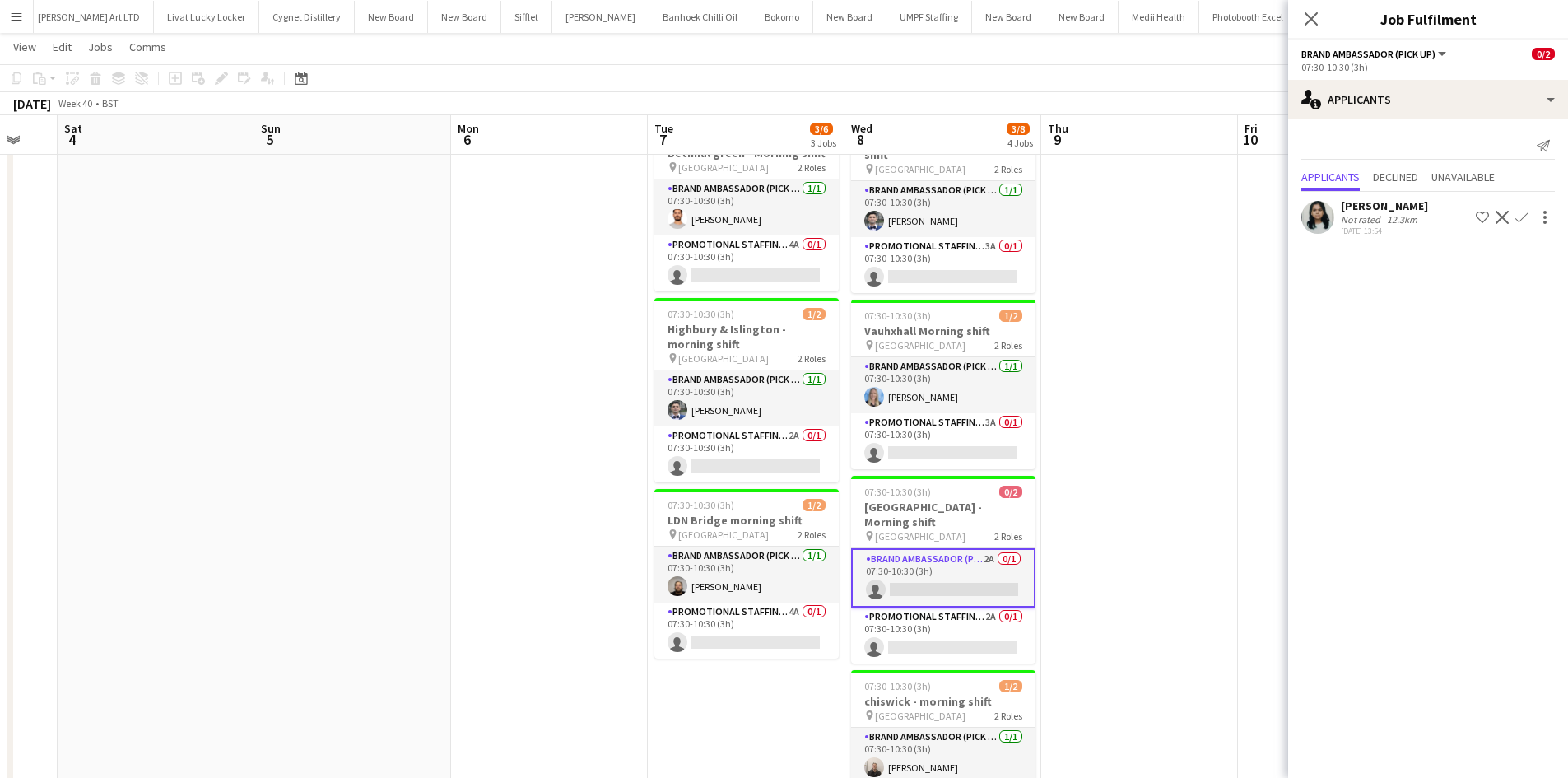
click at [1526, 208] on button "Confirm" at bounding box center [1521, 217] width 20 height 20
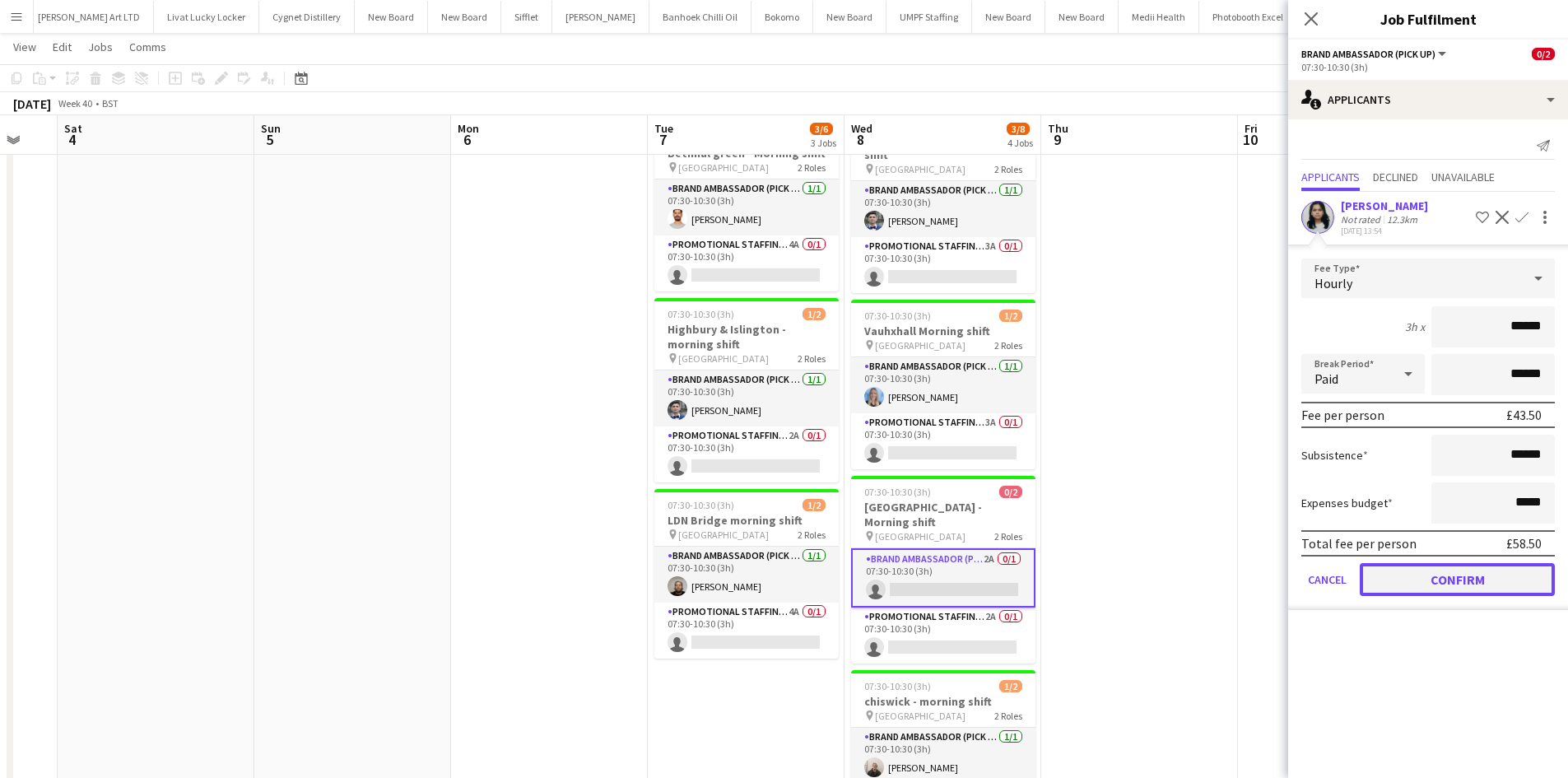
click at [1469, 575] on button "Confirm" at bounding box center [1458, 579] width 196 height 33
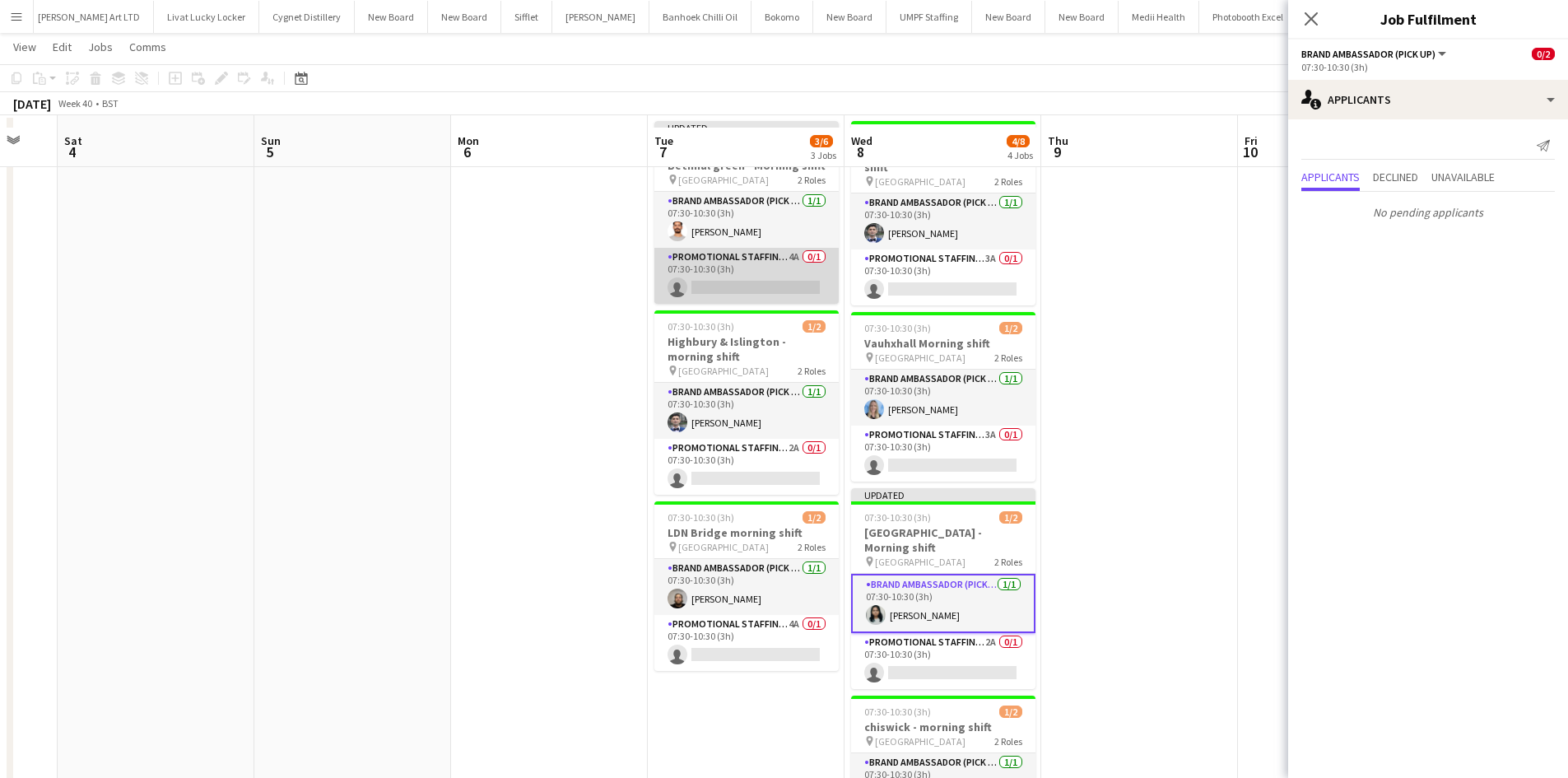
scroll to position [0, 0]
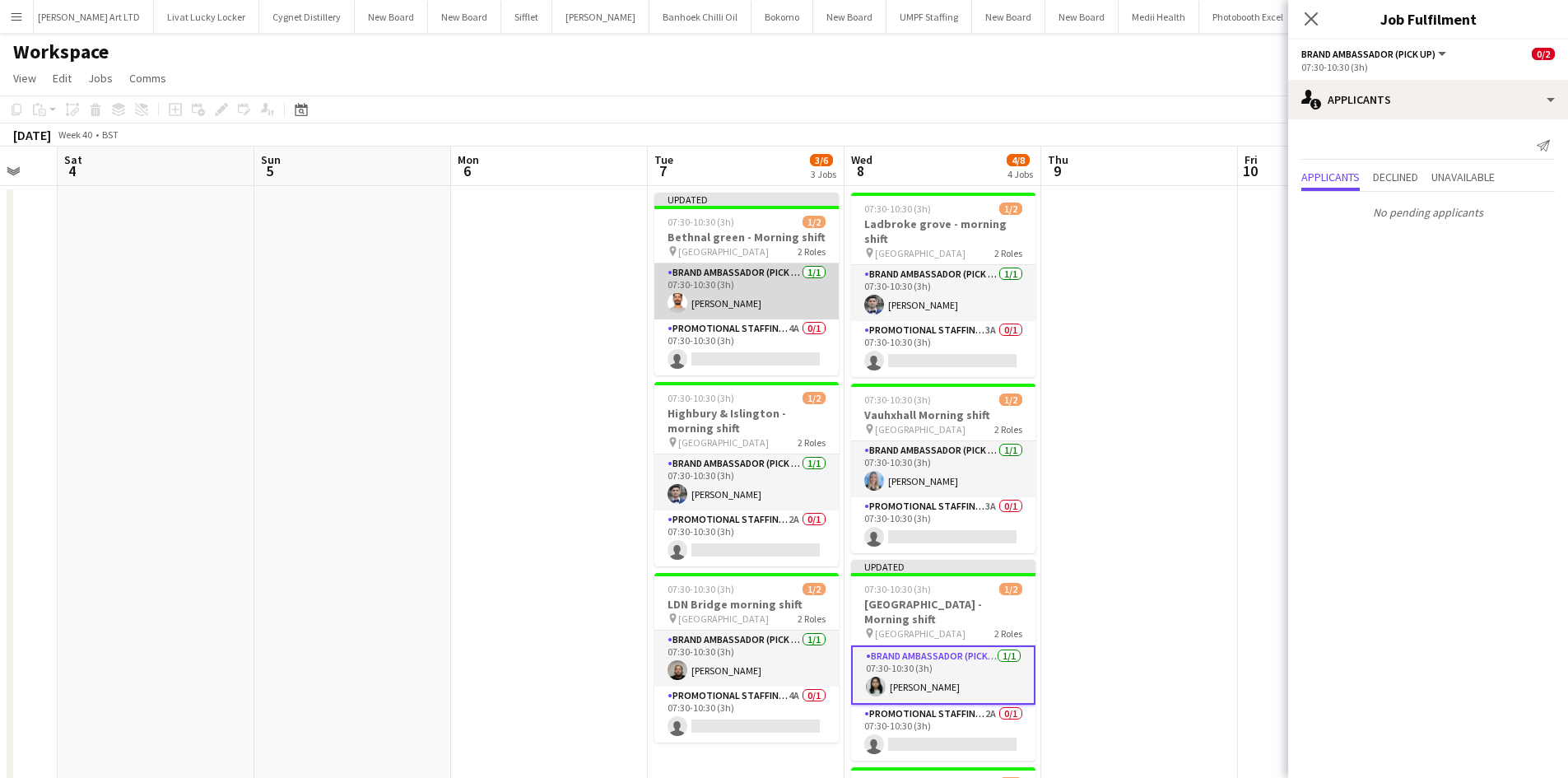
click at [793, 317] on app-card-role "Brand Ambassador (Pick up) 1/1 07:30-10:30 (3h) Arjun Varma" at bounding box center [747, 291] width 184 height 56
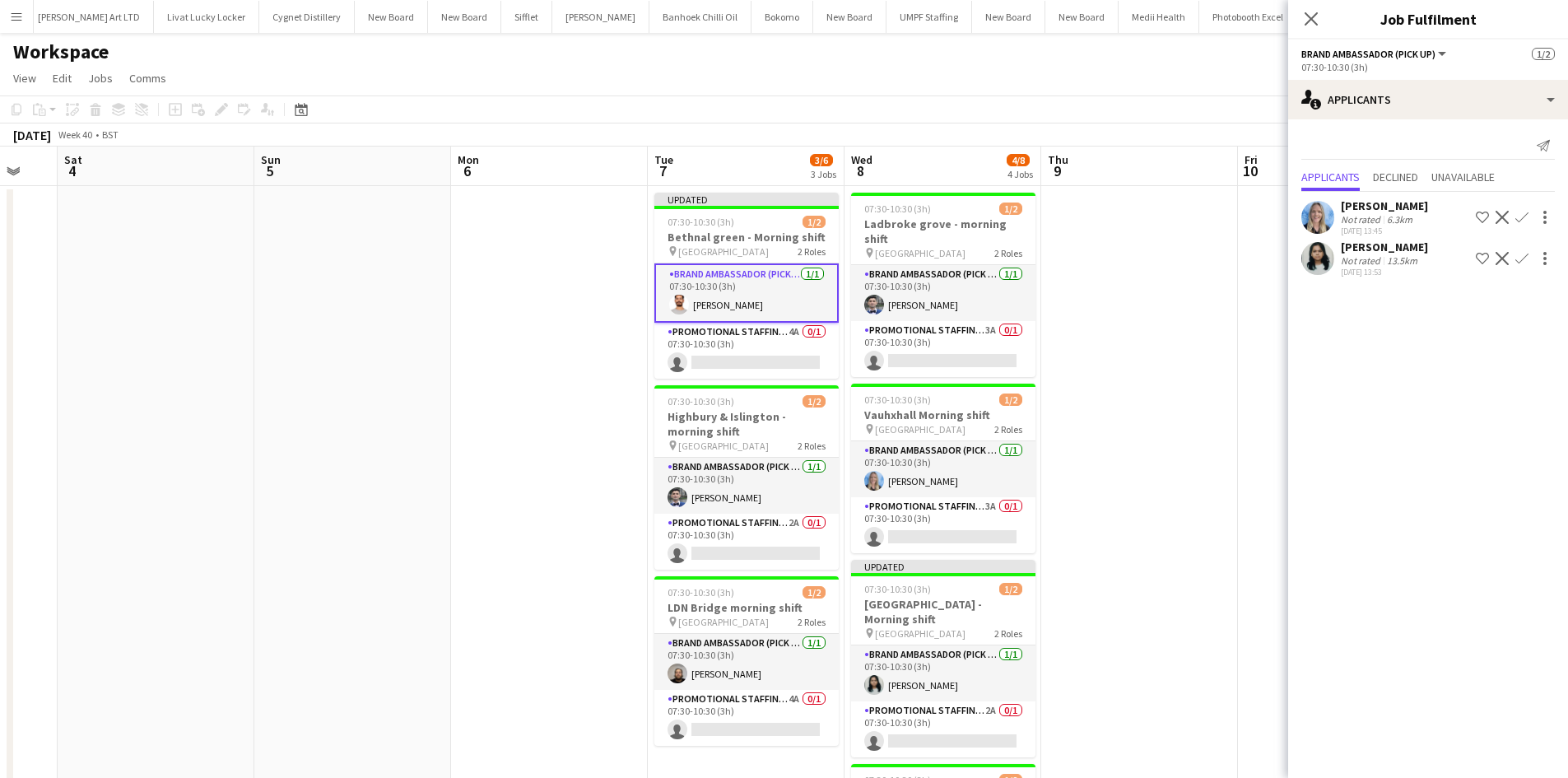
click at [1227, 260] on app-date-cell at bounding box center [1139, 593] width 196 height 814
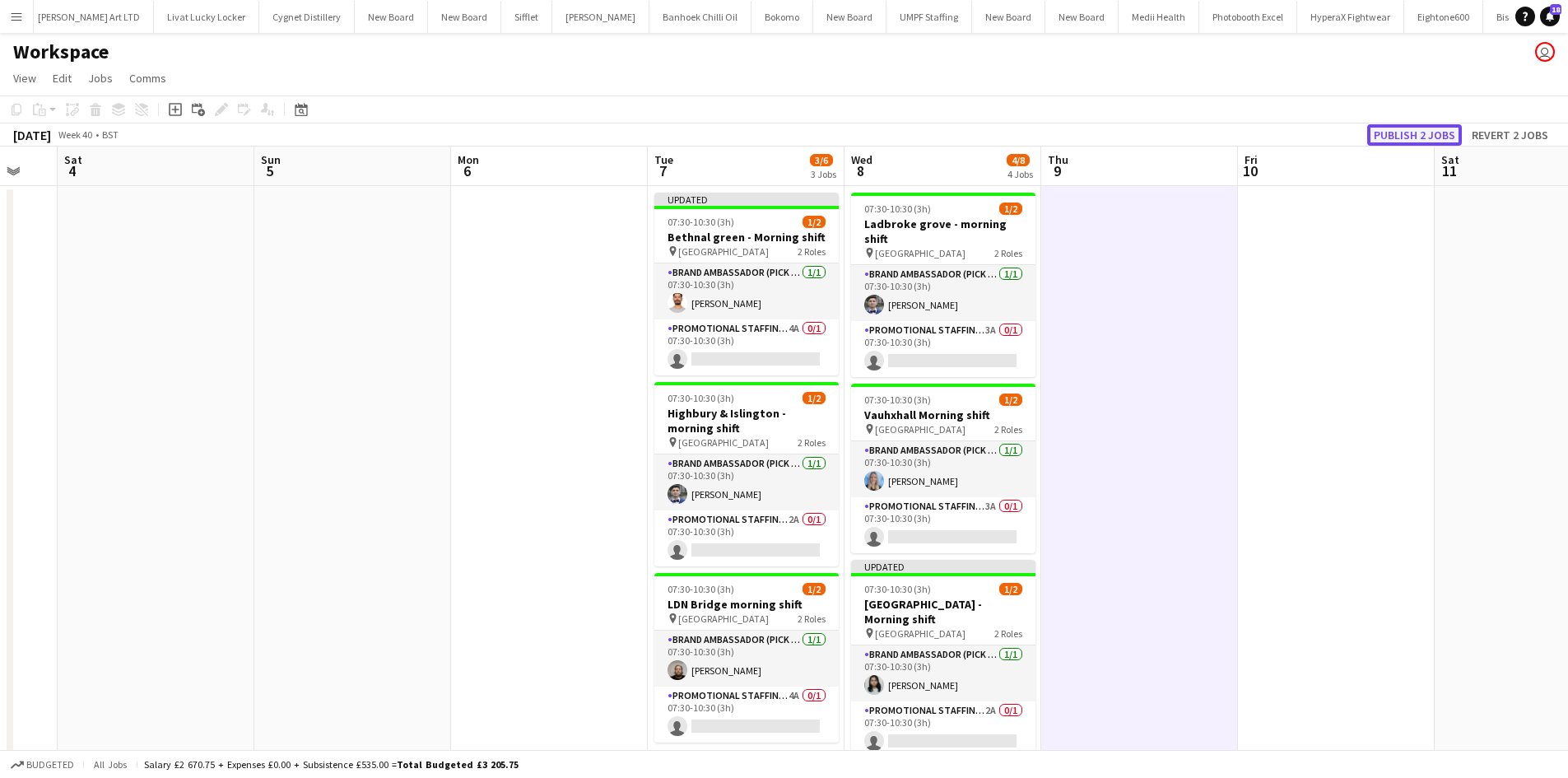
click at [1401, 137] on button "Publish 2 jobs" at bounding box center [1415, 135] width 95 height 21
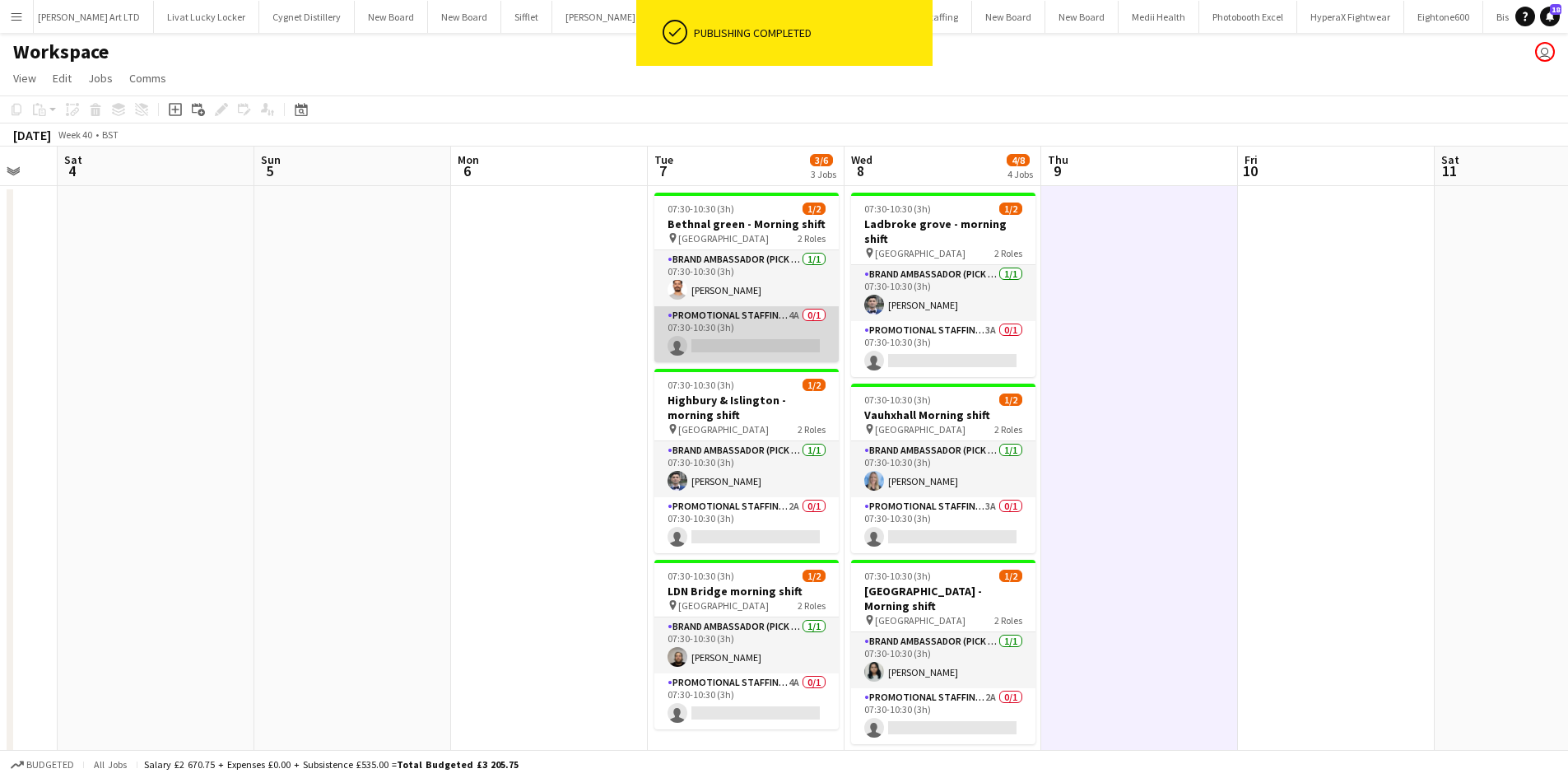
click at [801, 311] on app-card-role "Promotional Staffing (Brand Ambassadors) 4A 0/1 07:30-10:30 (3h) single-neutral…" at bounding box center [747, 334] width 184 height 56
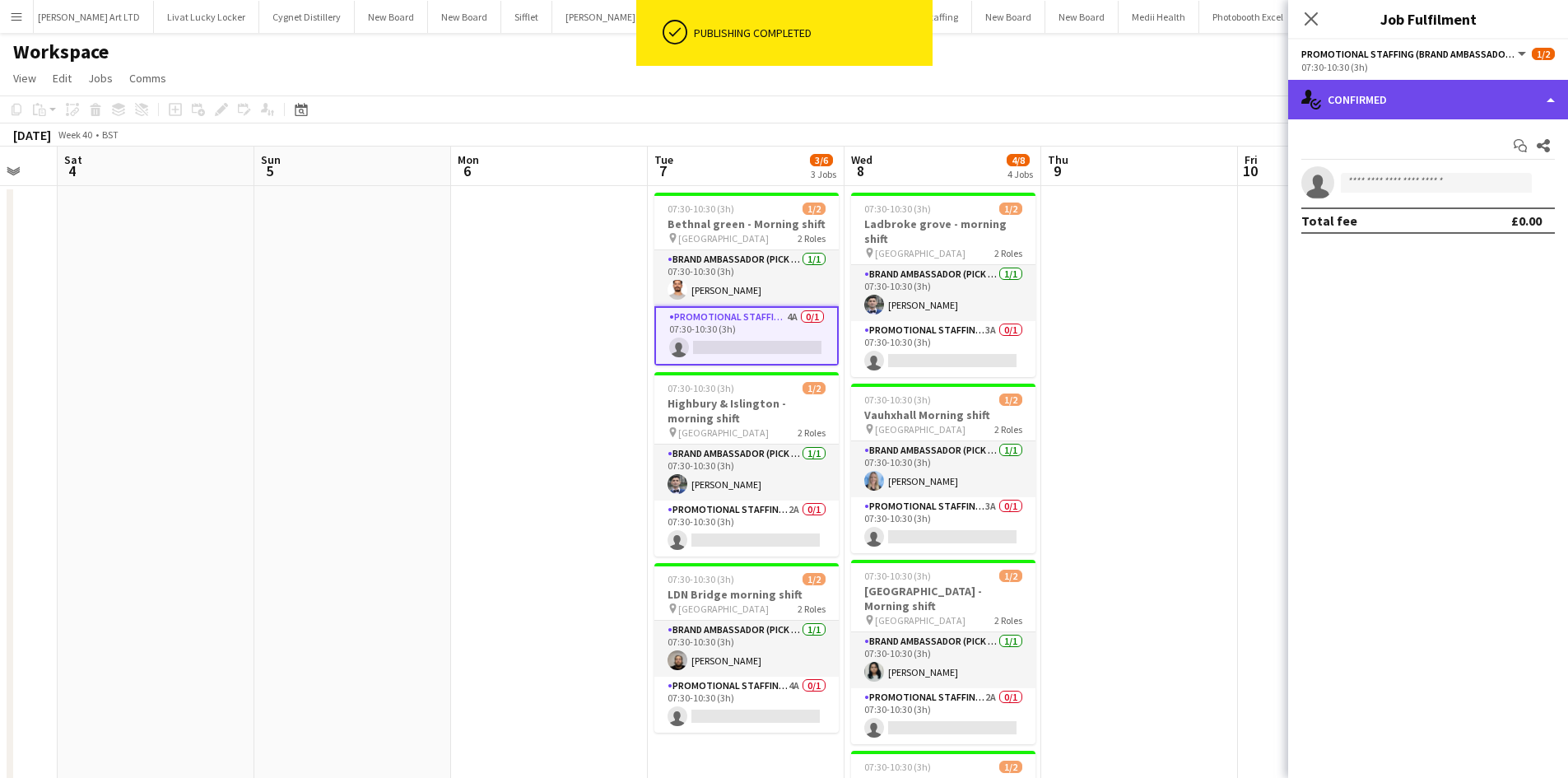
click at [1377, 103] on div "single-neutral-actions-check-2 Confirmed" at bounding box center [1428, 100] width 280 height 39
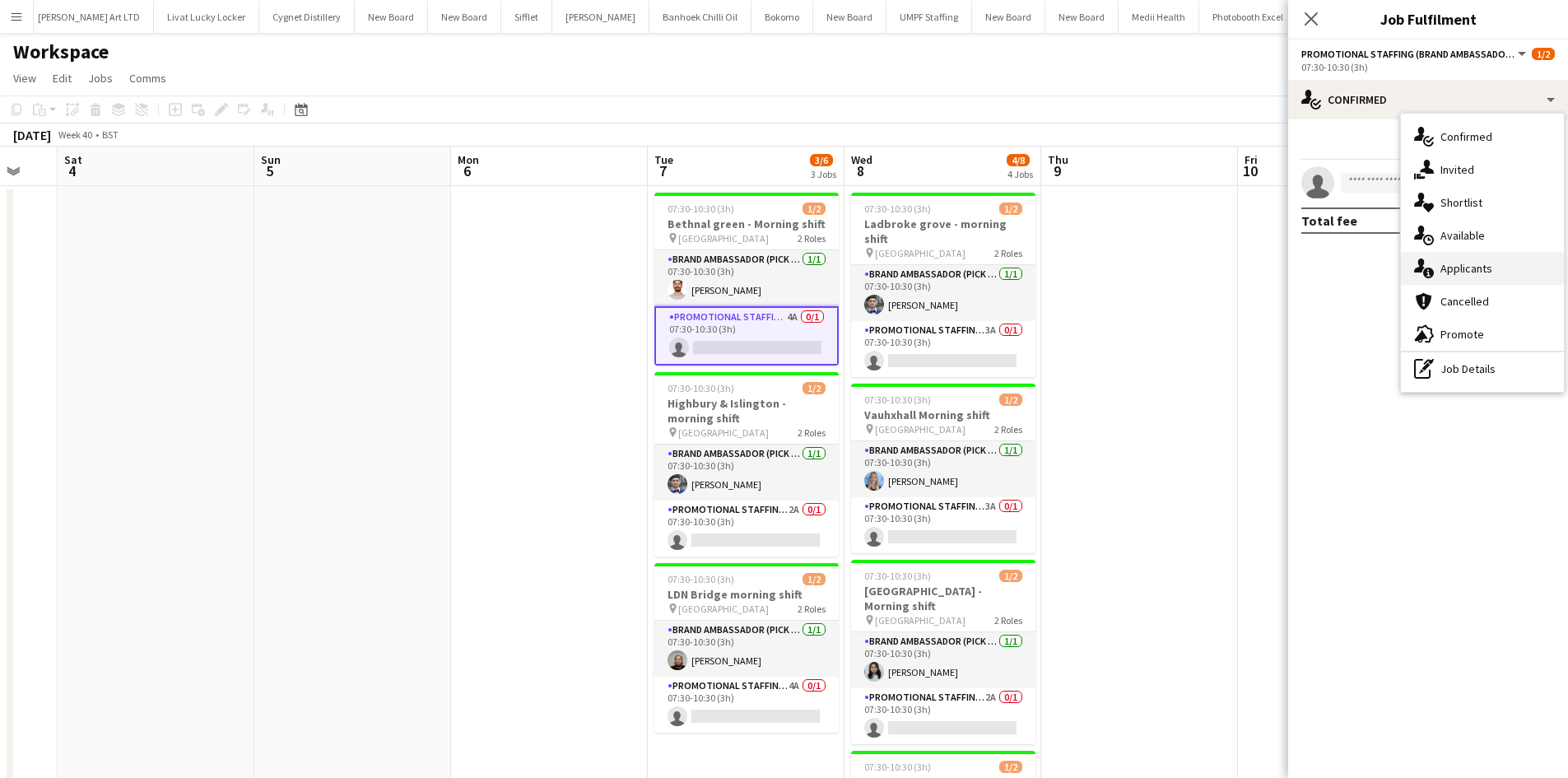
click at [1447, 256] on div "single-neutral-actions-information Applicants" at bounding box center [1482, 268] width 163 height 33
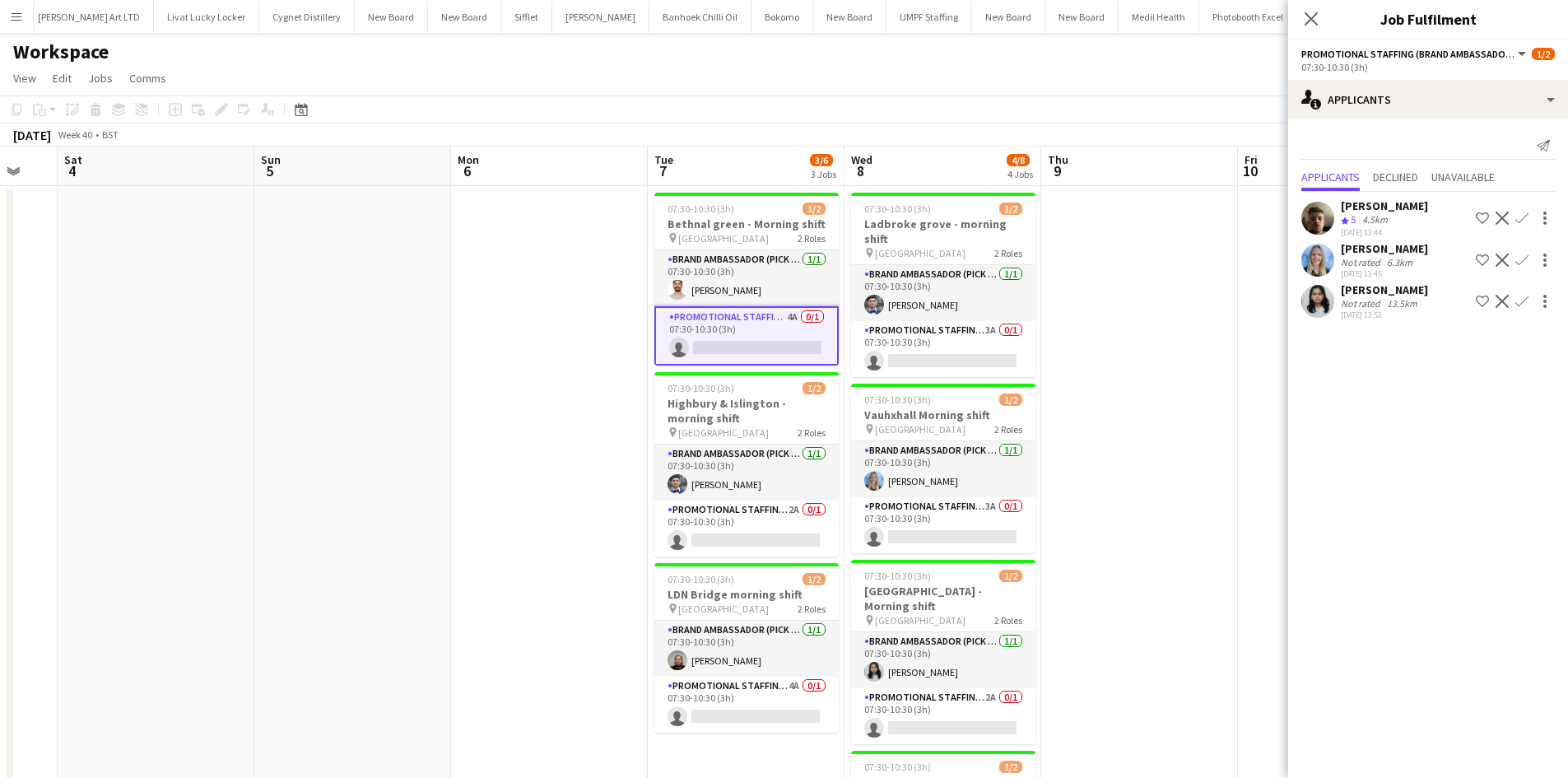
click at [1517, 220] on button "Confirm" at bounding box center [1521, 218] width 20 height 20
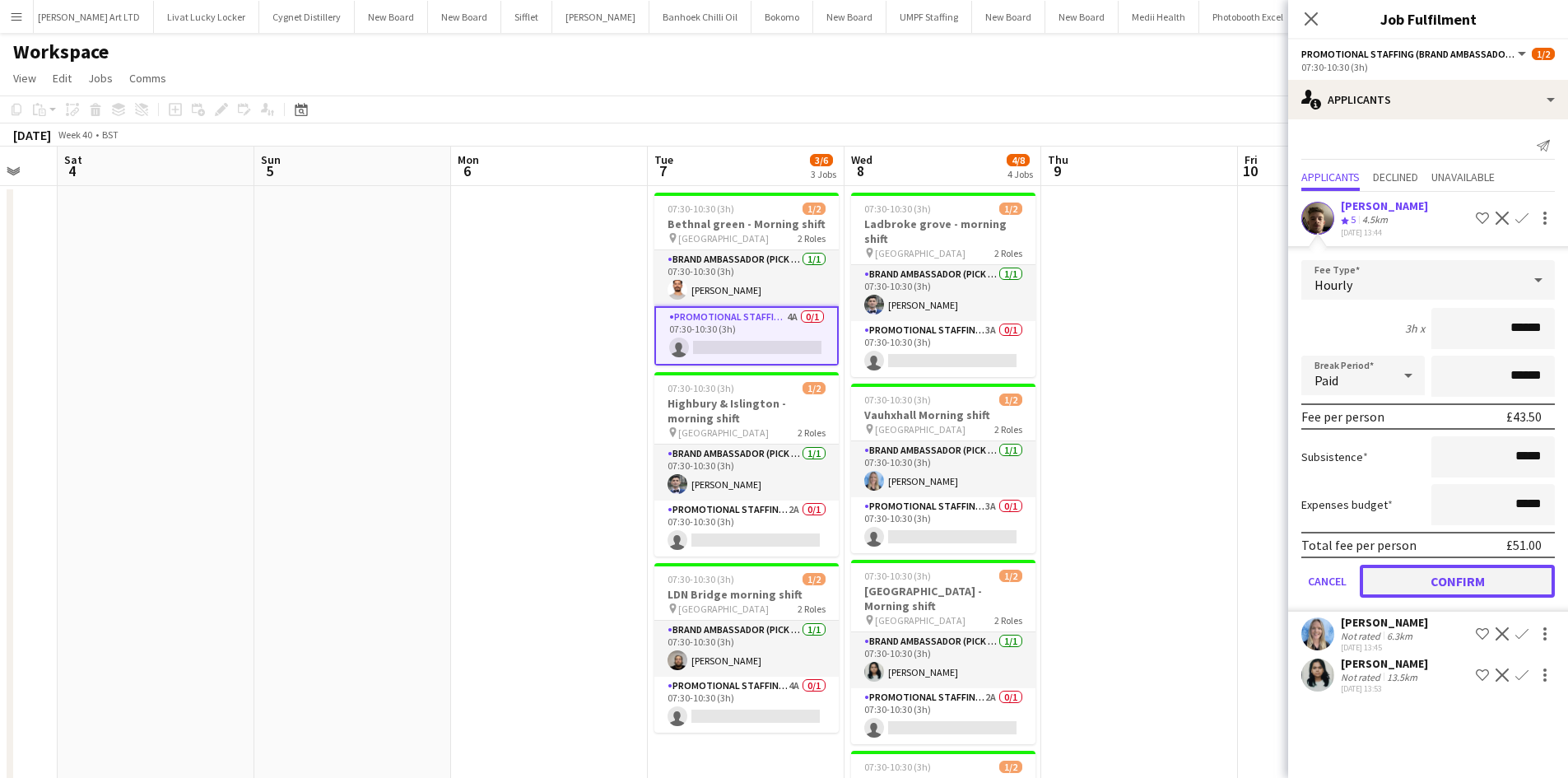
click at [1480, 590] on button "Confirm" at bounding box center [1458, 581] width 196 height 33
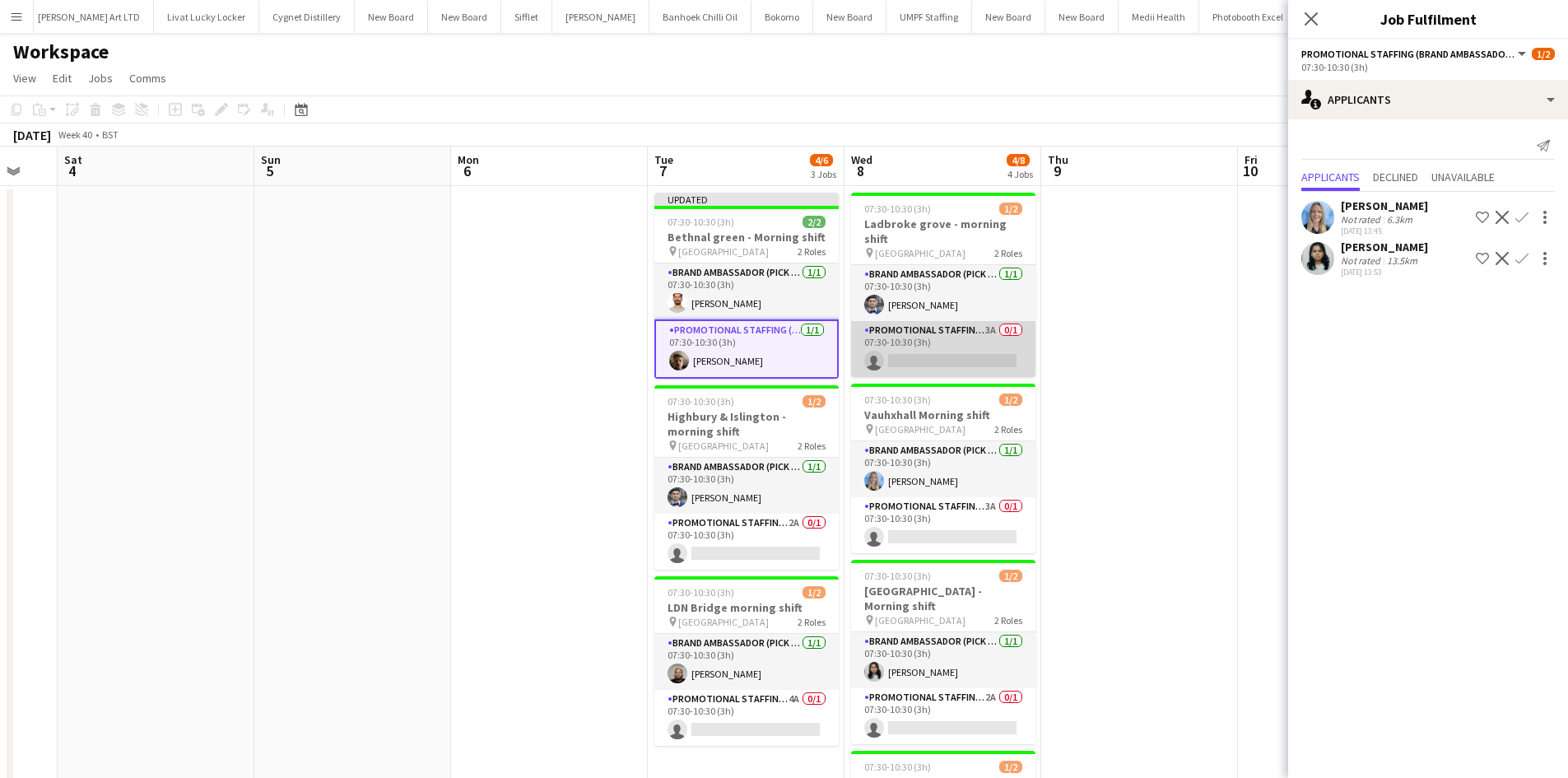
click at [992, 321] on app-card-role "Promotional Staffing (Brand Ambassadors) 3A 0/1 07:30-10:30 (3h) single-neutral…" at bounding box center [943, 349] width 184 height 56
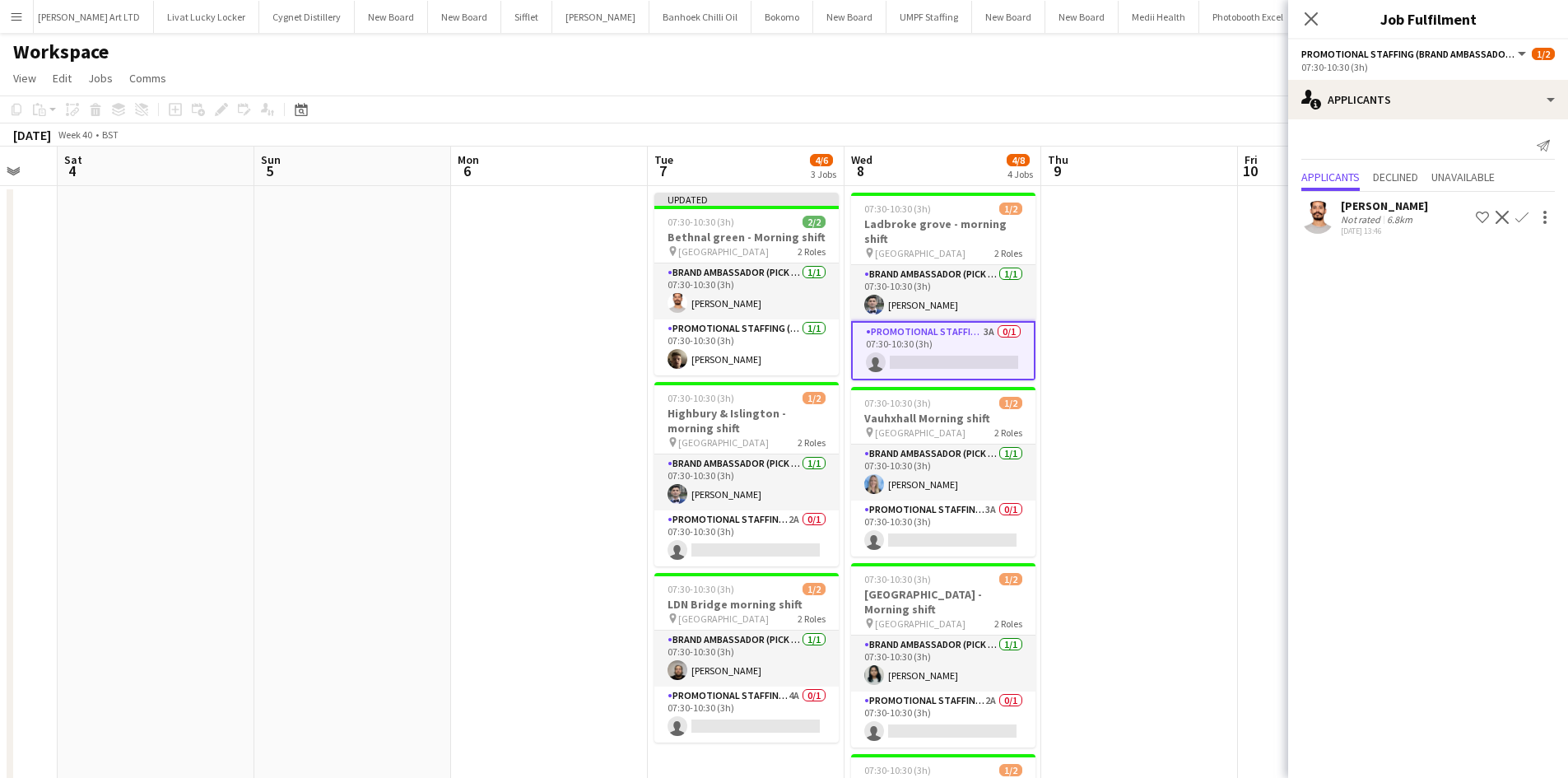
click at [1519, 214] on app-icon "Confirm" at bounding box center [1522, 217] width 13 height 13
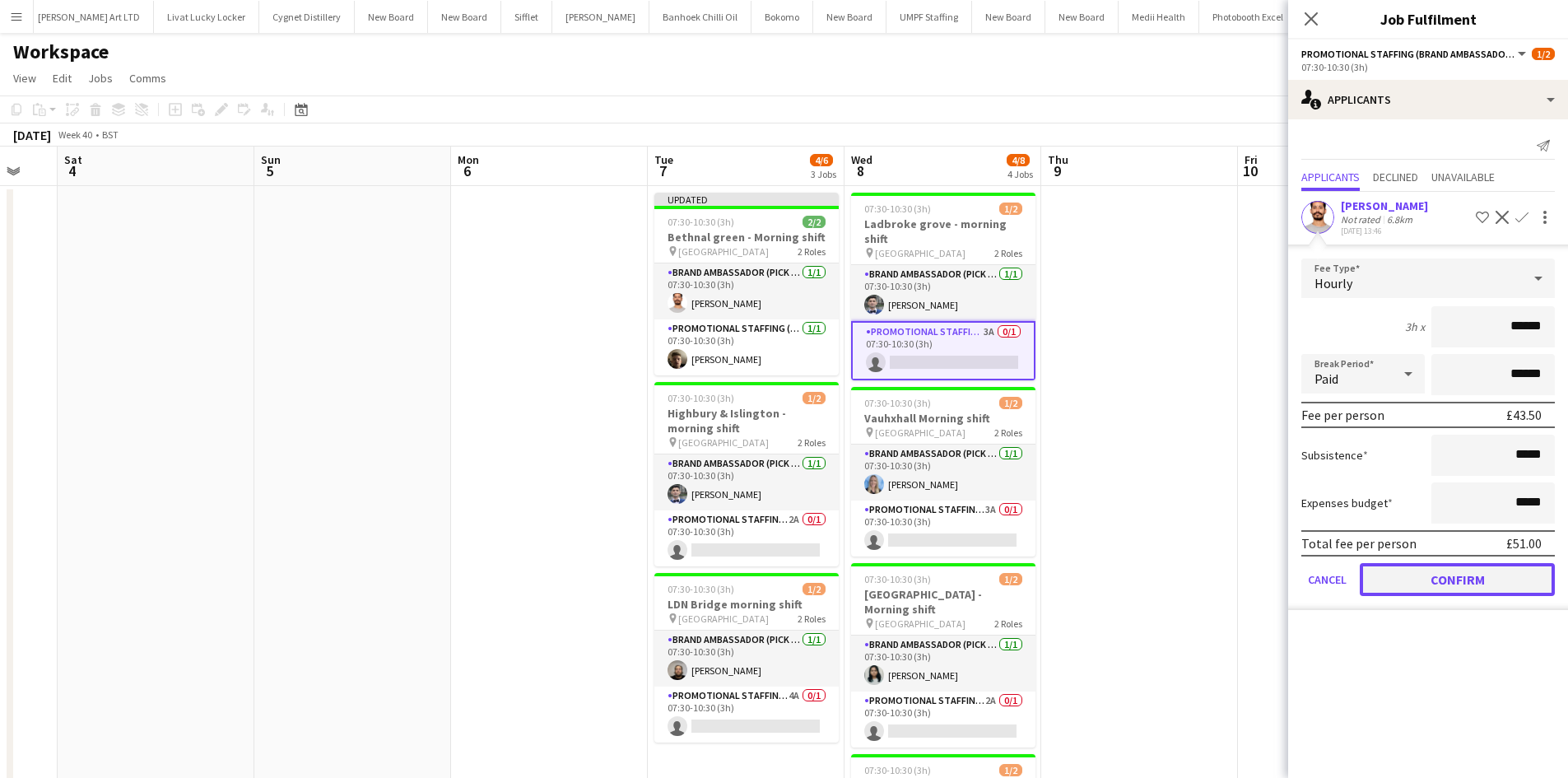
click at [1486, 582] on button "Confirm" at bounding box center [1458, 579] width 196 height 33
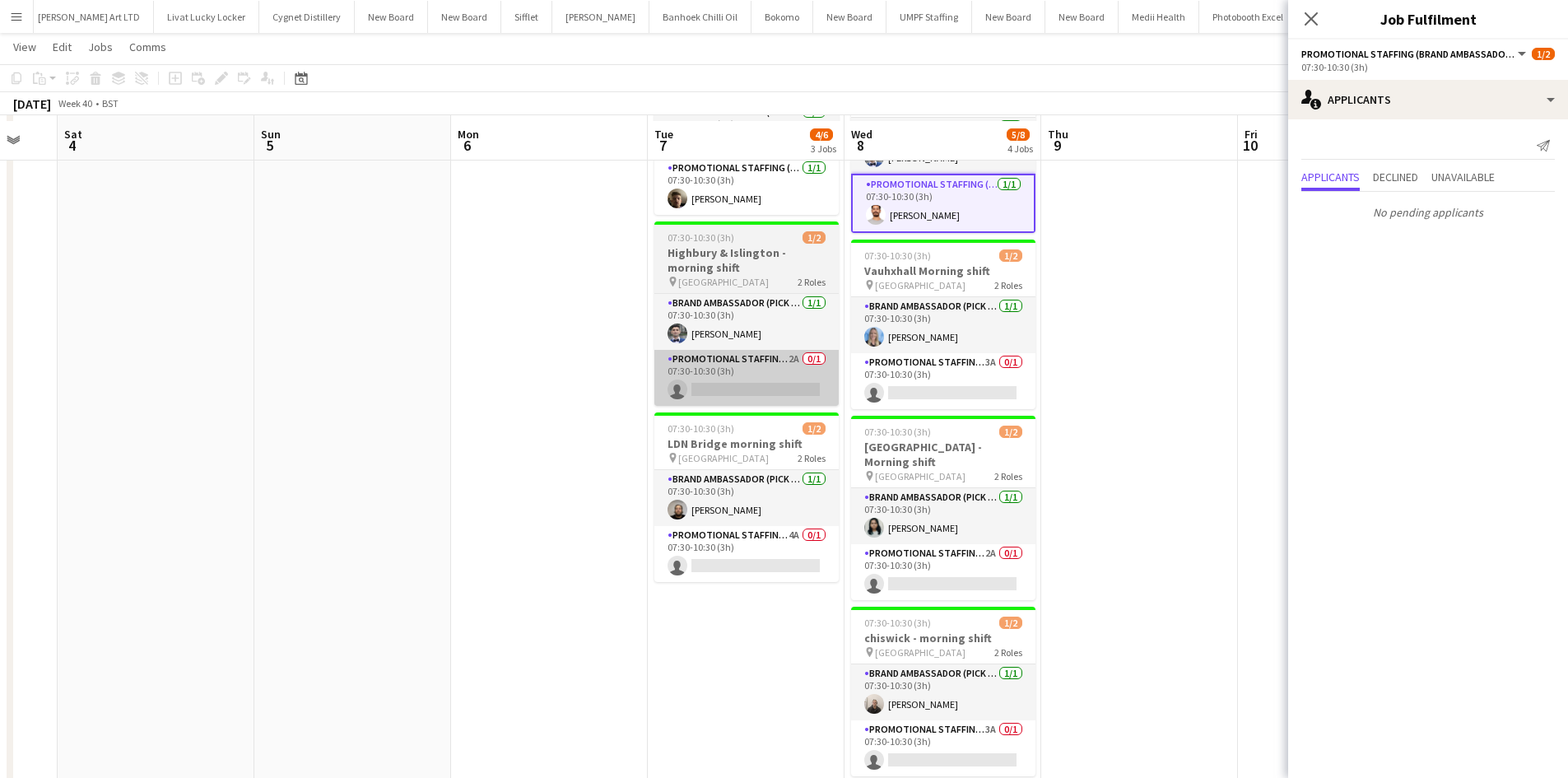
scroll to position [165, 0]
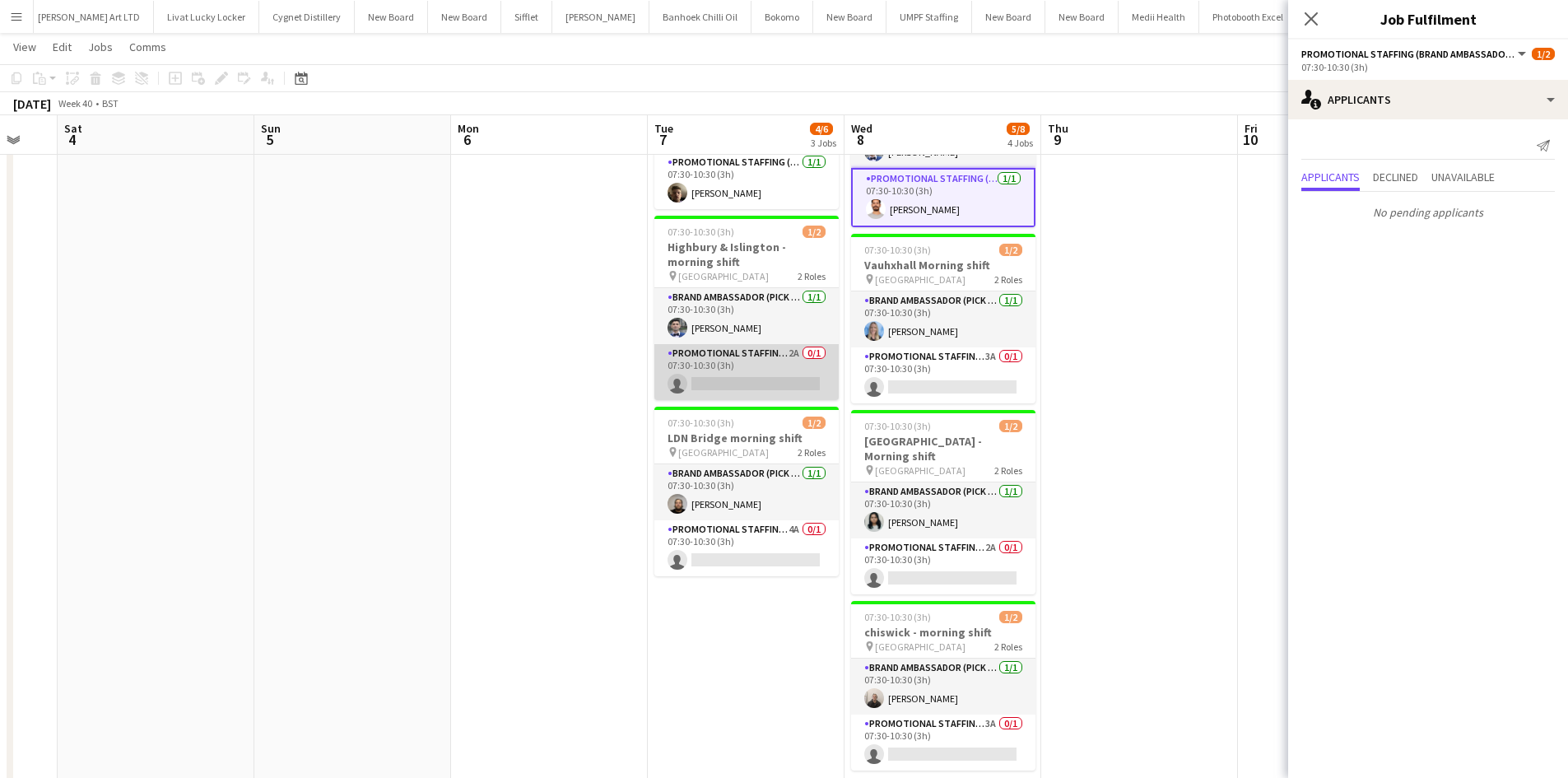
click at [800, 347] on app-card-role "Promotional Staffing (Brand Ambassadors) 2A 0/1 07:30-10:30 (3h) single-neutral…" at bounding box center [747, 372] width 184 height 56
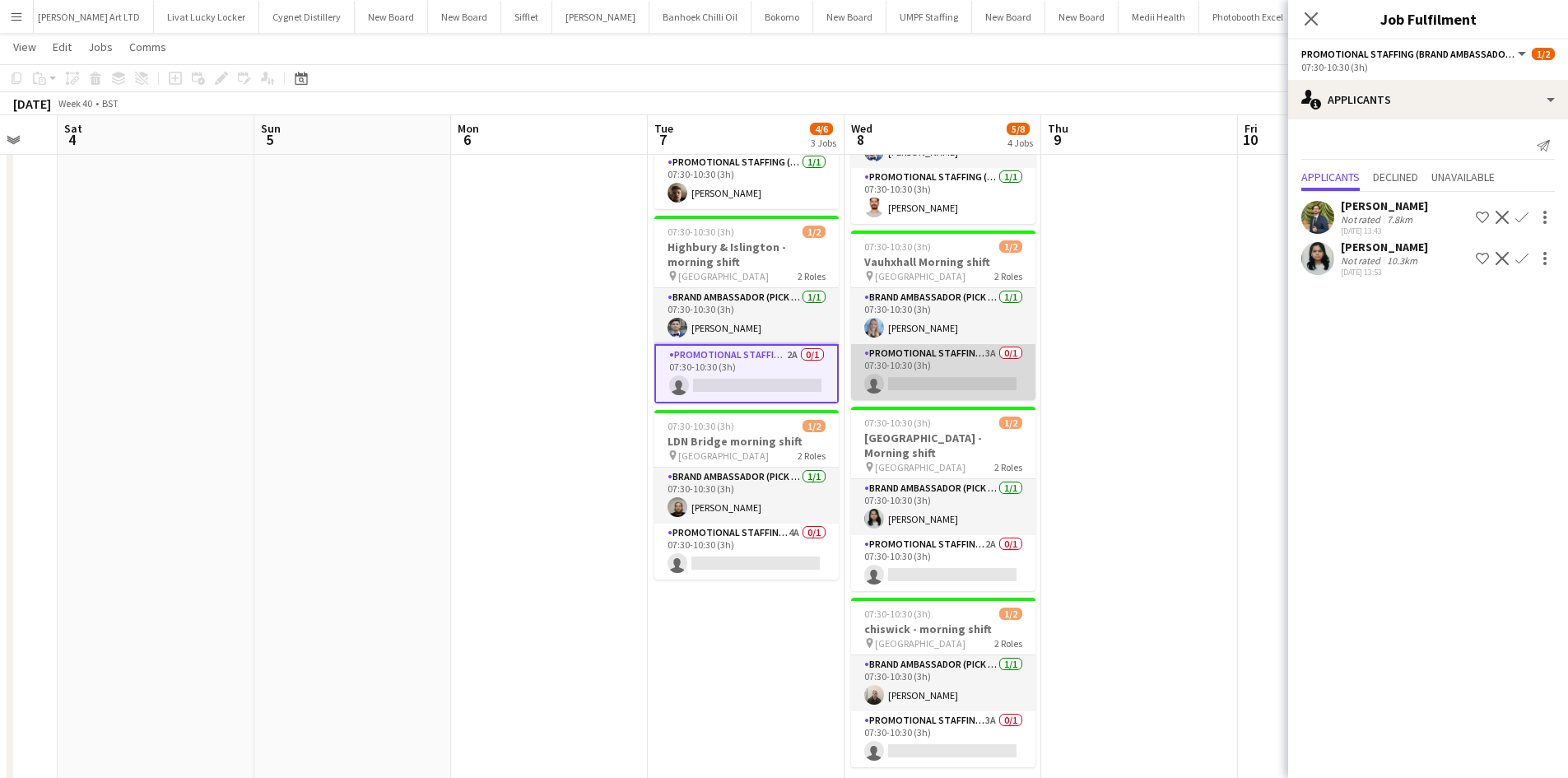
click at [986, 344] on app-card-role "Promotional Staffing (Brand Ambassadors) 3A 0/1 07:30-10:30 (3h) single-neutral…" at bounding box center [943, 372] width 184 height 56
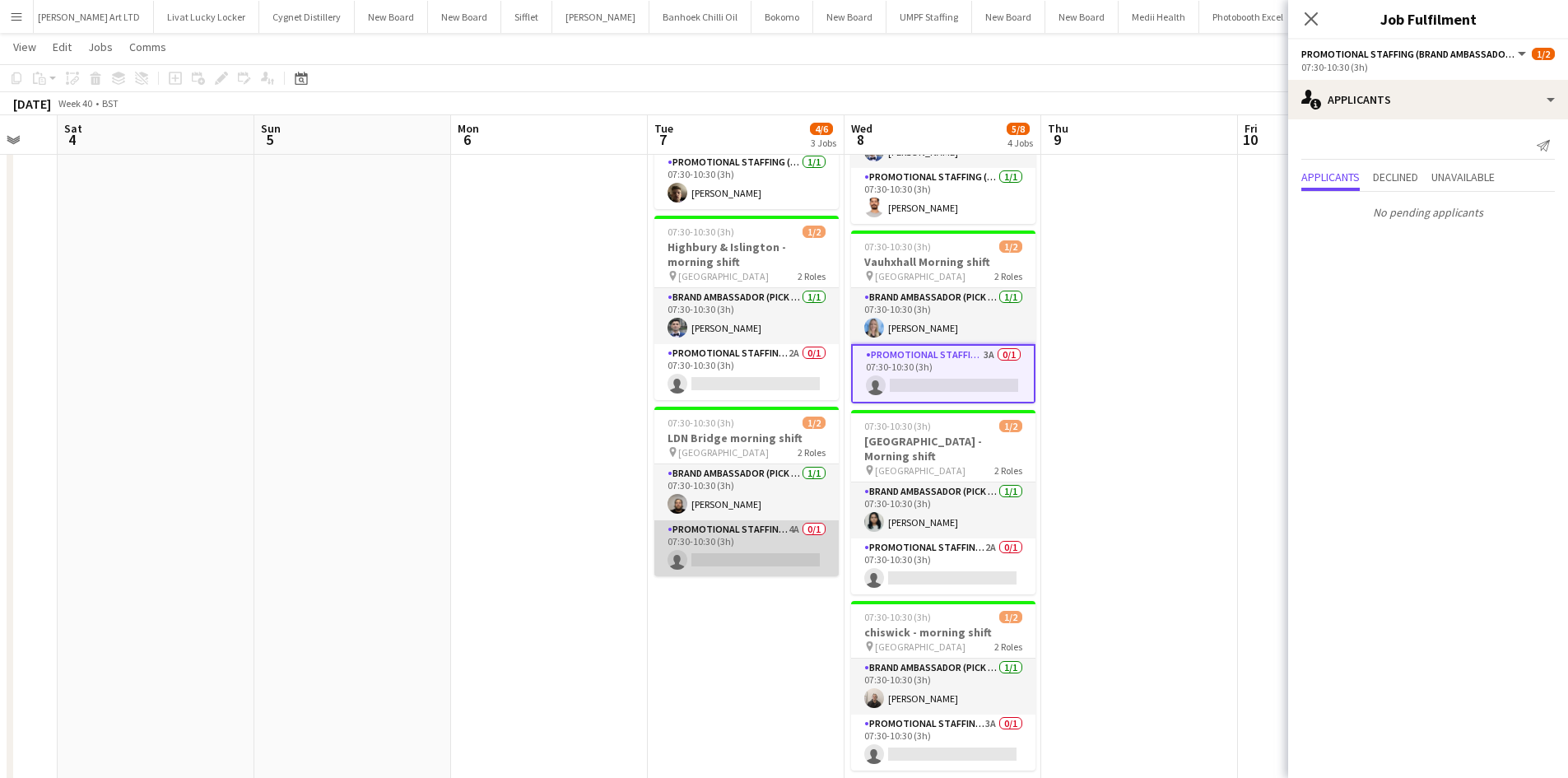
click at [792, 526] on app-card-role "Promotional Staffing (Brand Ambassadors) 4A 0/1 07:30-10:30 (3h) single-neutral…" at bounding box center [747, 548] width 184 height 56
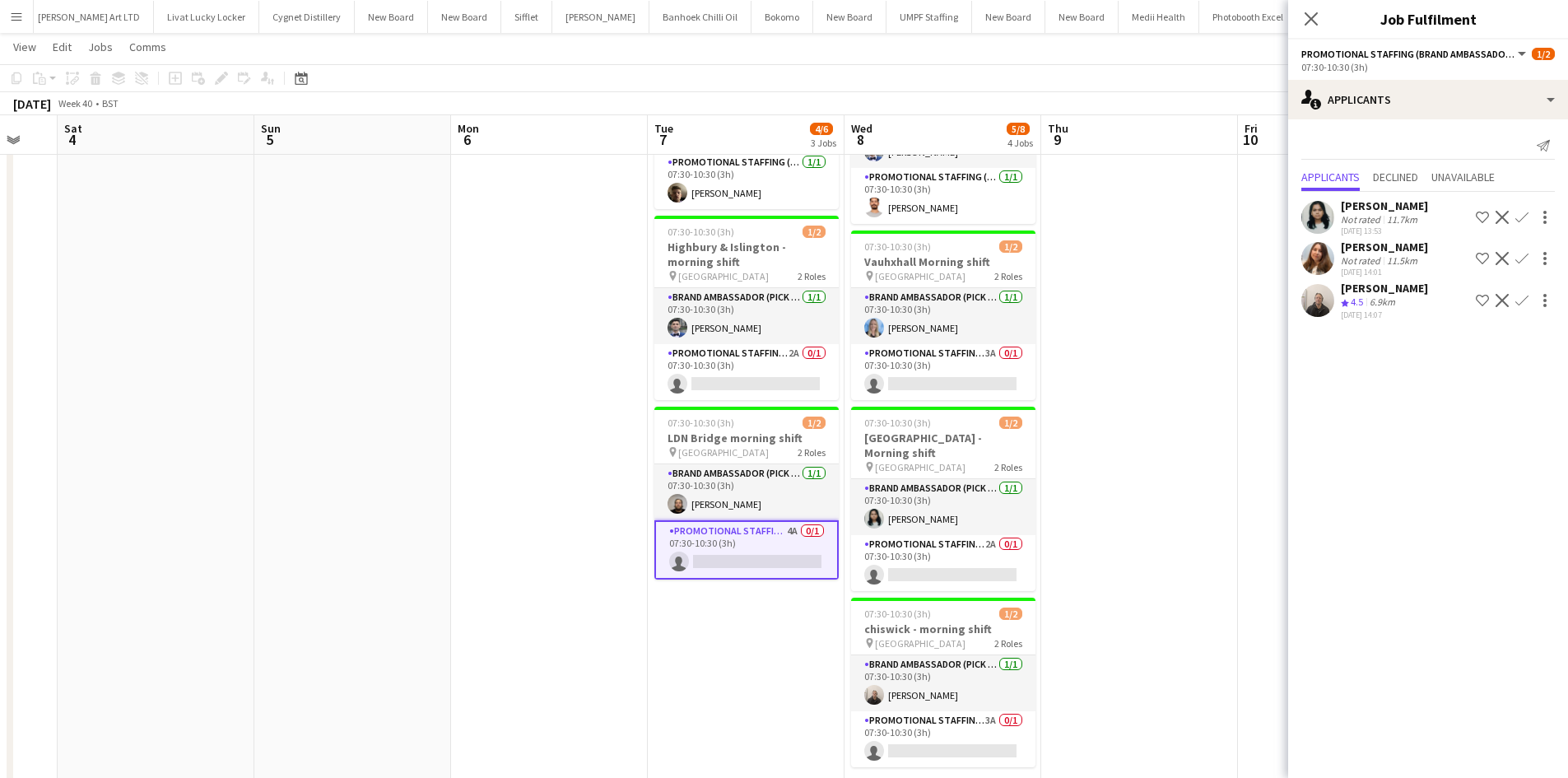
click at [1524, 254] on app-icon "Confirm" at bounding box center [1522, 259] width 13 height 13
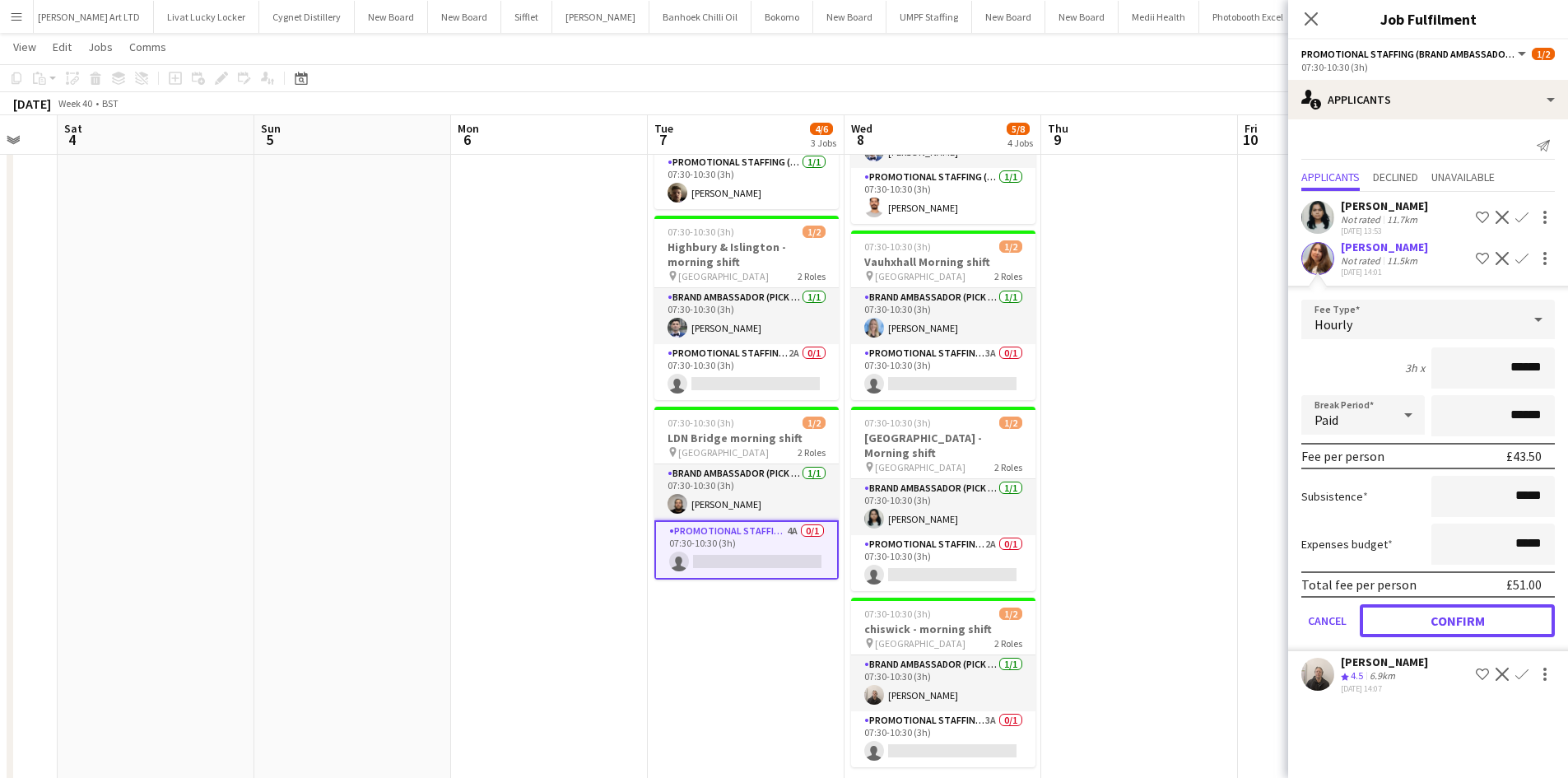
drag, startPoint x: 1468, startPoint y: 614, endPoint x: 1411, endPoint y: 600, distance: 58.7
click at [1467, 614] on button "Confirm" at bounding box center [1458, 620] width 196 height 33
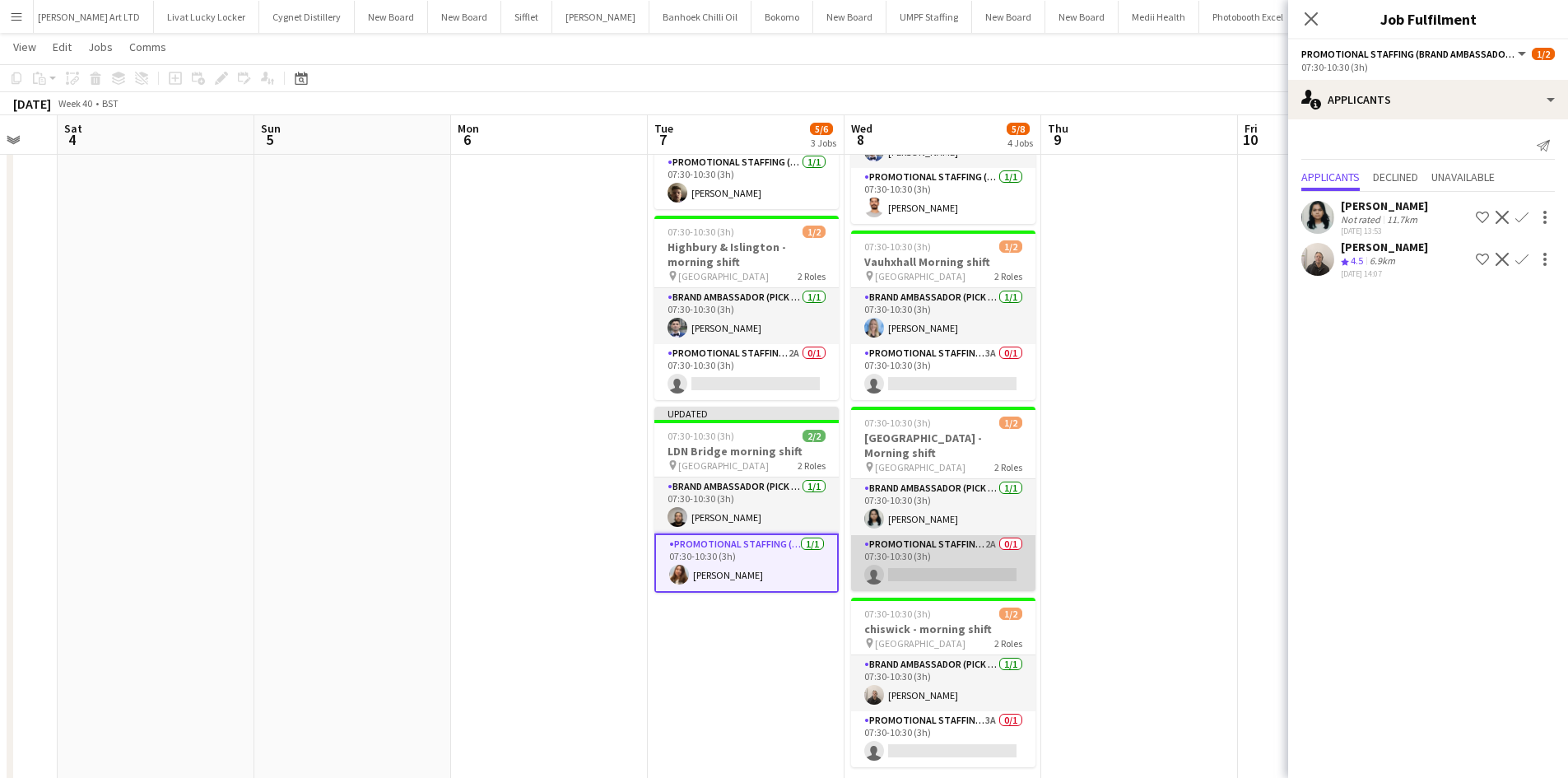
click at [984, 535] on app-card-role "Promotional Staffing (Brand Ambassadors) 2A 0/1 07:30-10:30 (3h) single-neutral…" at bounding box center [943, 563] width 184 height 56
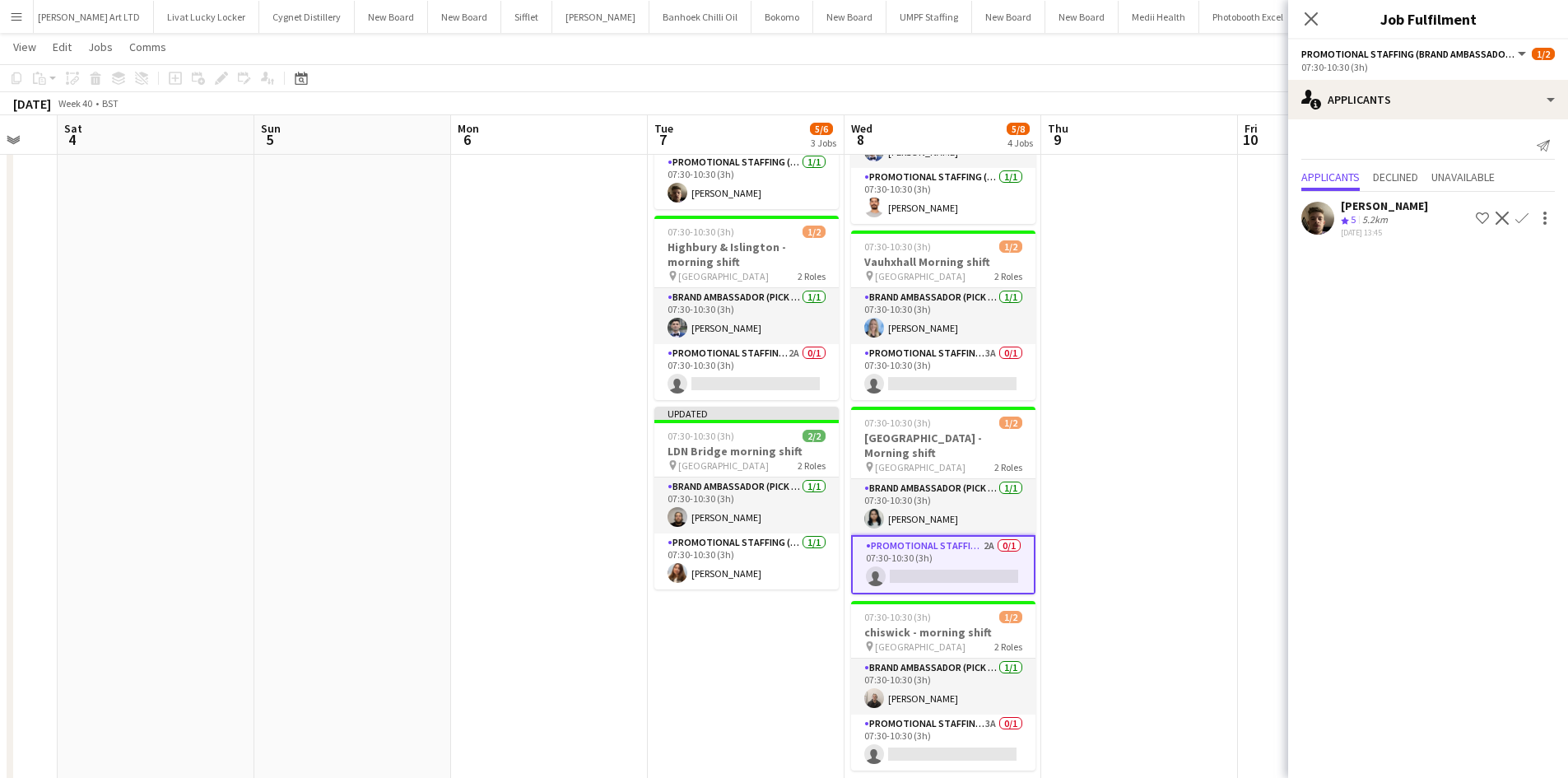
click at [1534, 223] on div at bounding box center [1543, 218] width 23 height 20
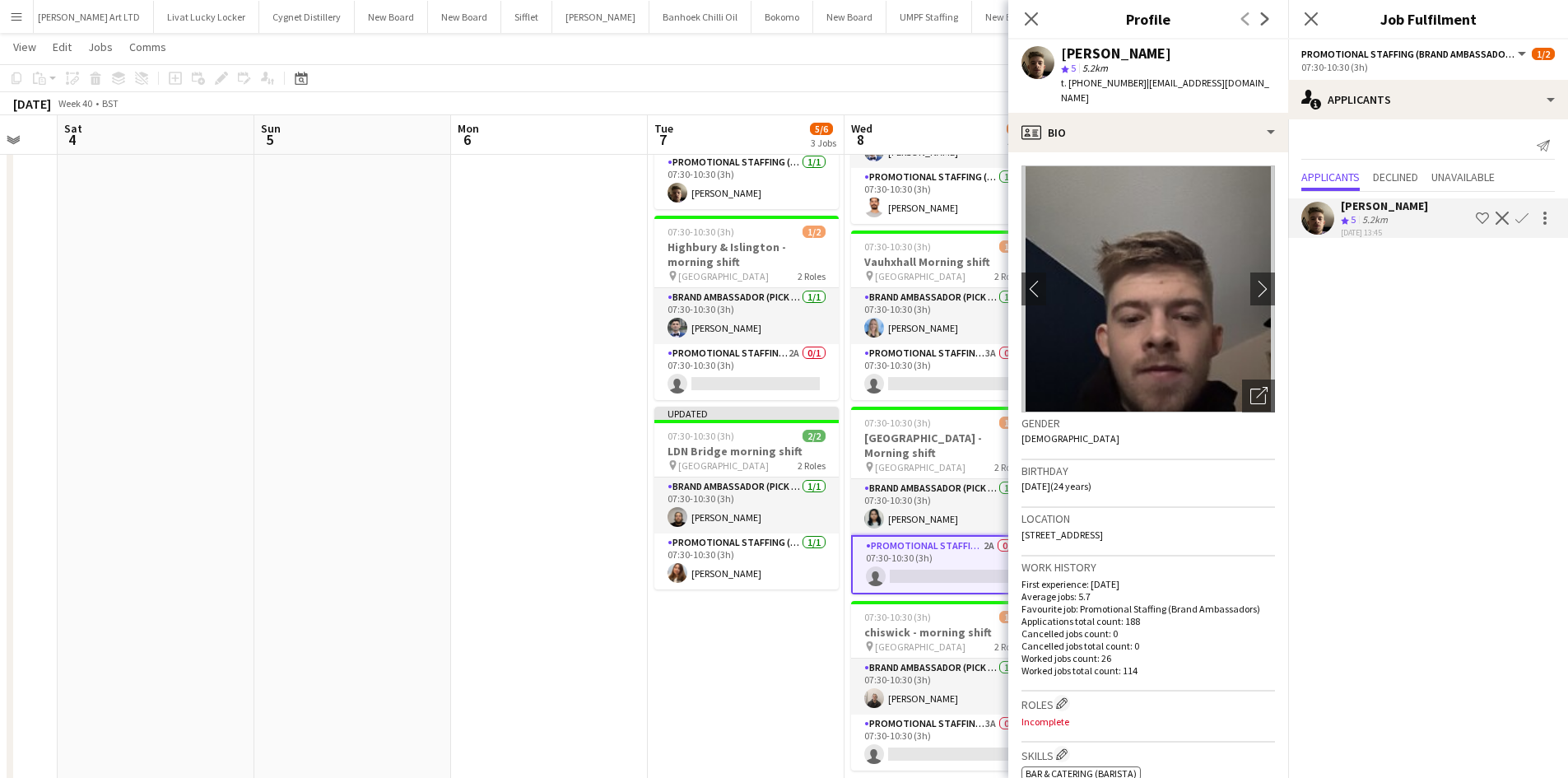
click at [1522, 215] on app-icon "Confirm" at bounding box center [1522, 218] width 13 height 13
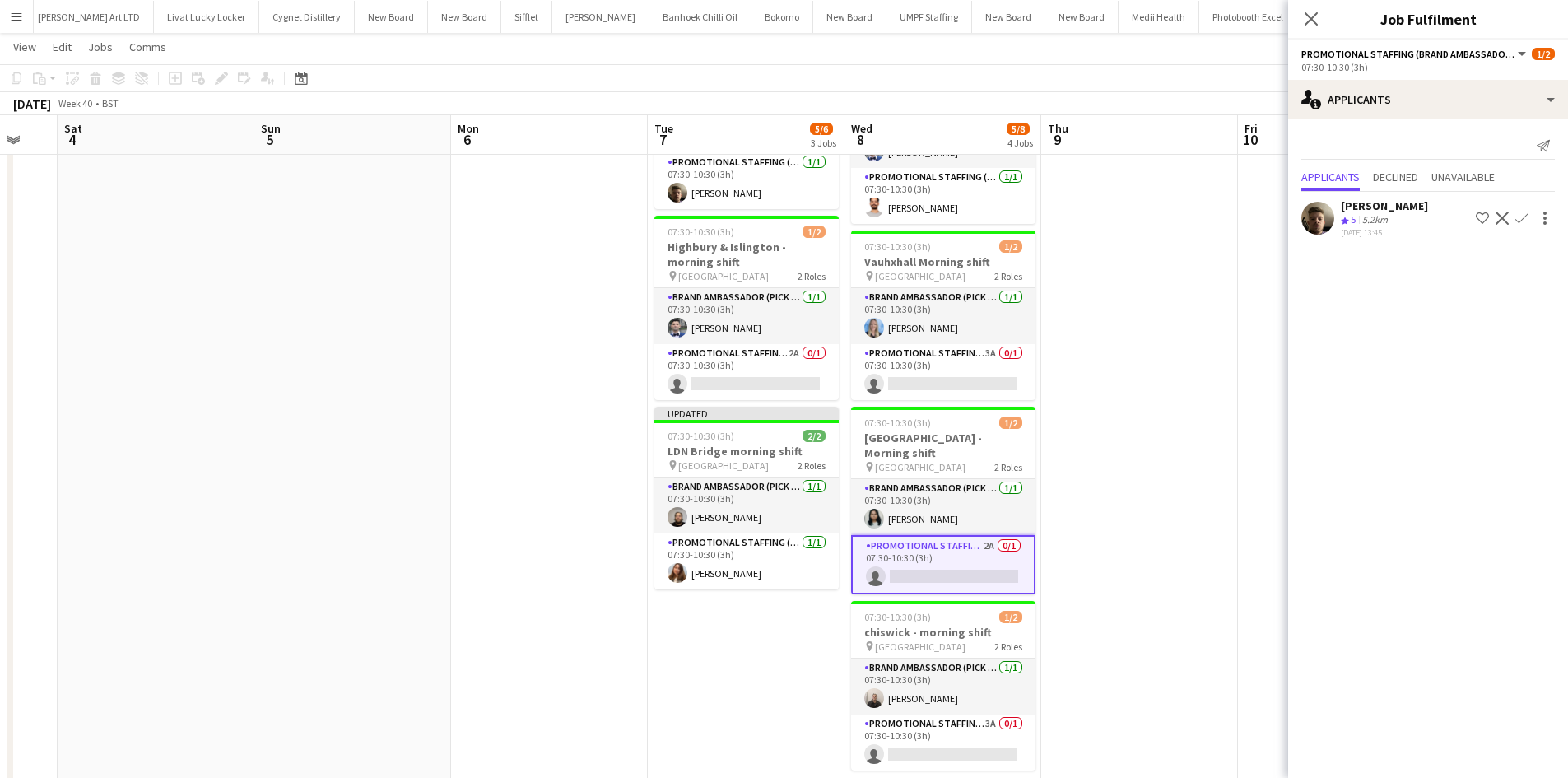
click at [1522, 219] on app-icon "Confirm" at bounding box center [1522, 218] width 13 height 13
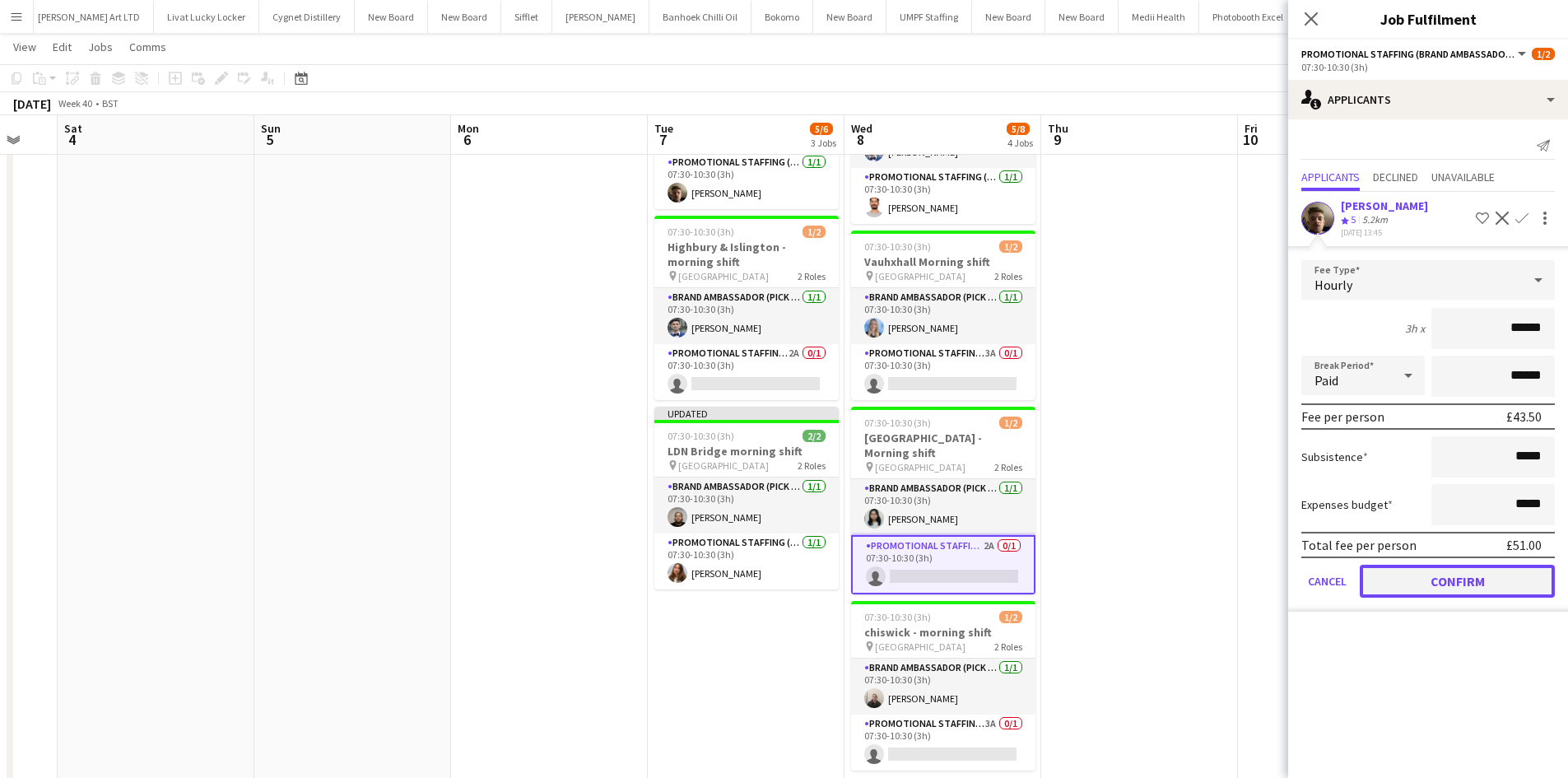
click at [1481, 592] on button "Confirm" at bounding box center [1458, 581] width 196 height 33
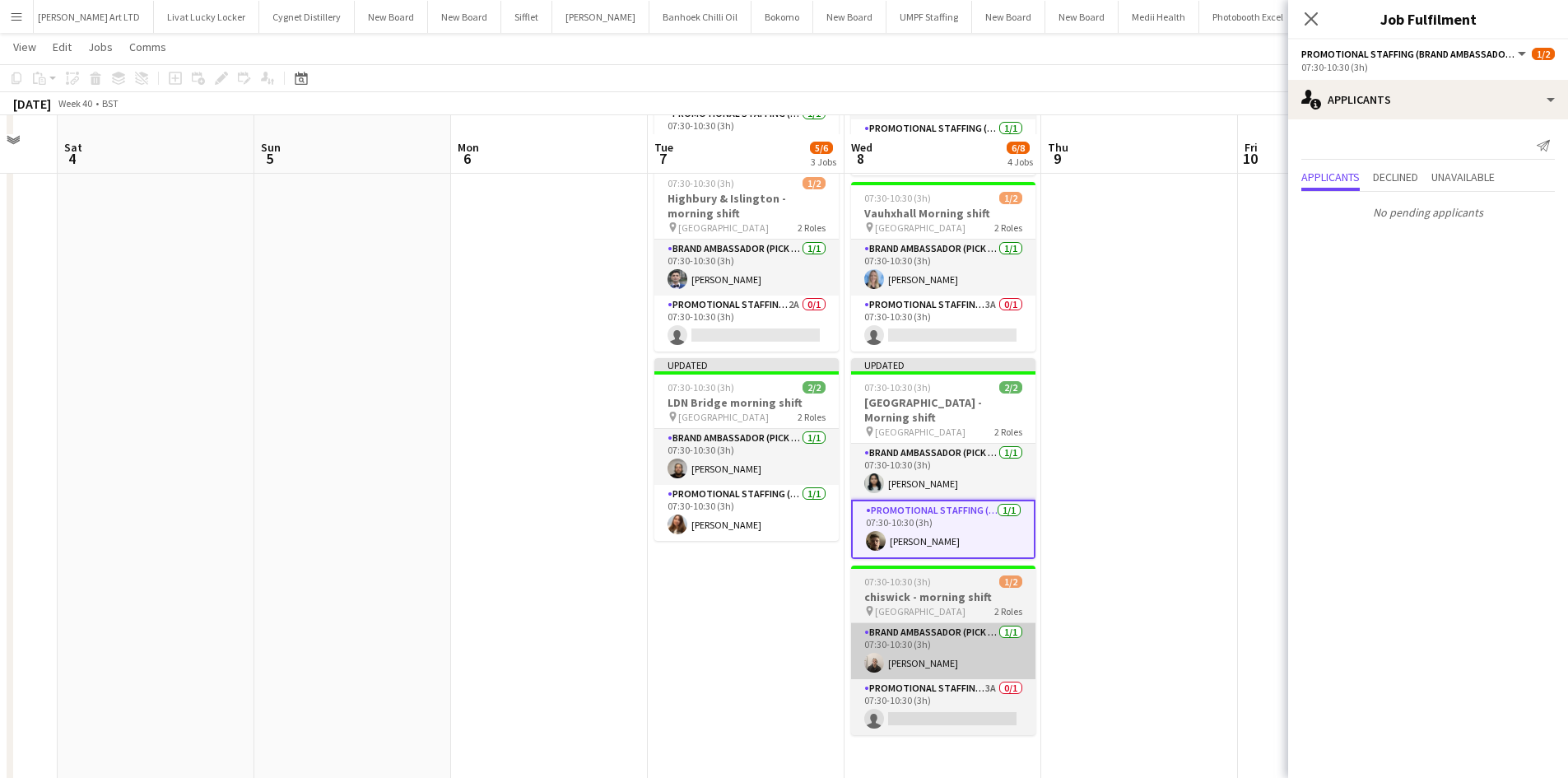
scroll to position [249, 0]
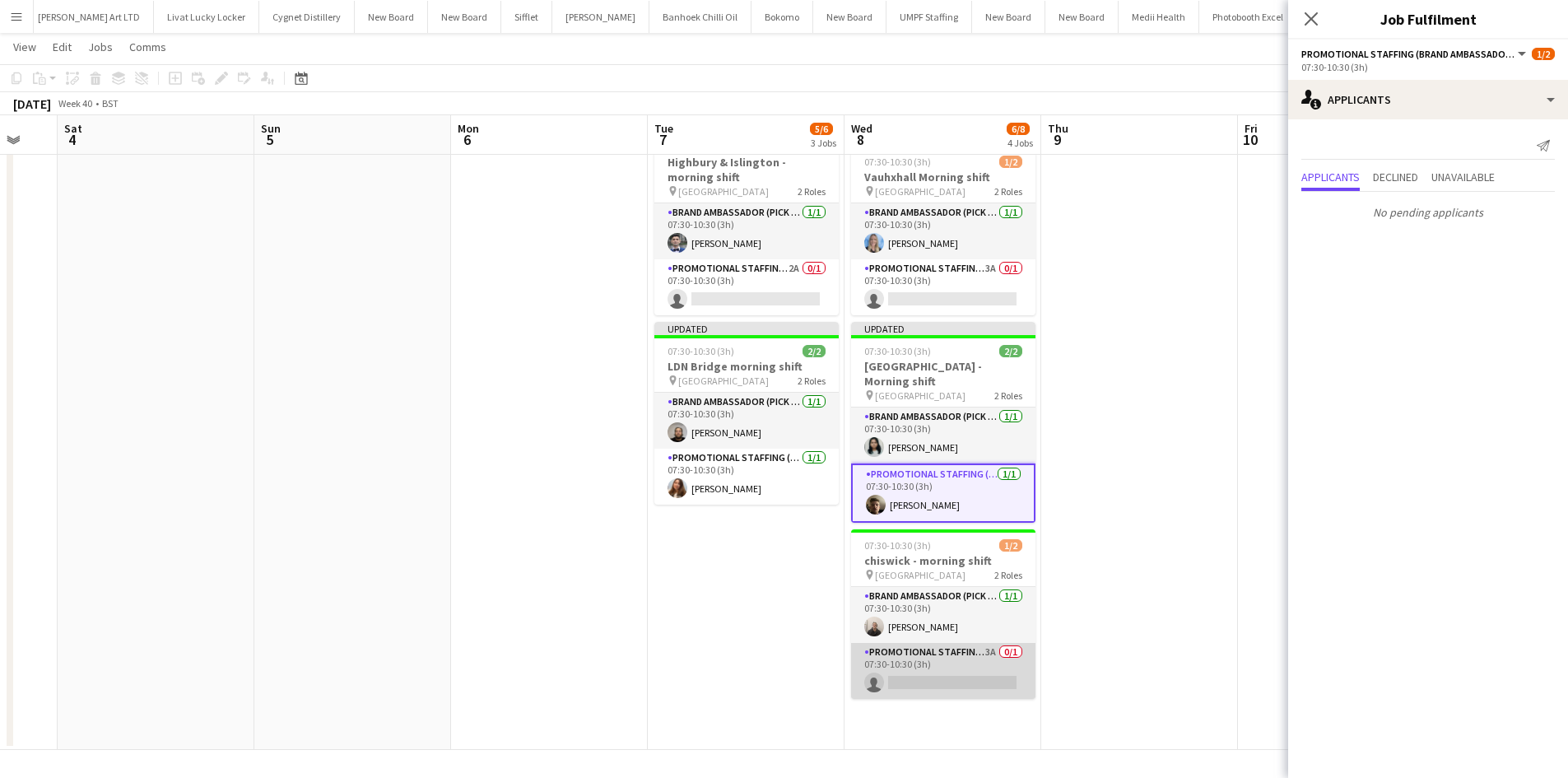
click at [991, 643] on app-card-role "Promotional Staffing (Brand Ambassadors) 3A 0/1 07:30-10:30 (3h) single-neutral…" at bounding box center [943, 671] width 184 height 56
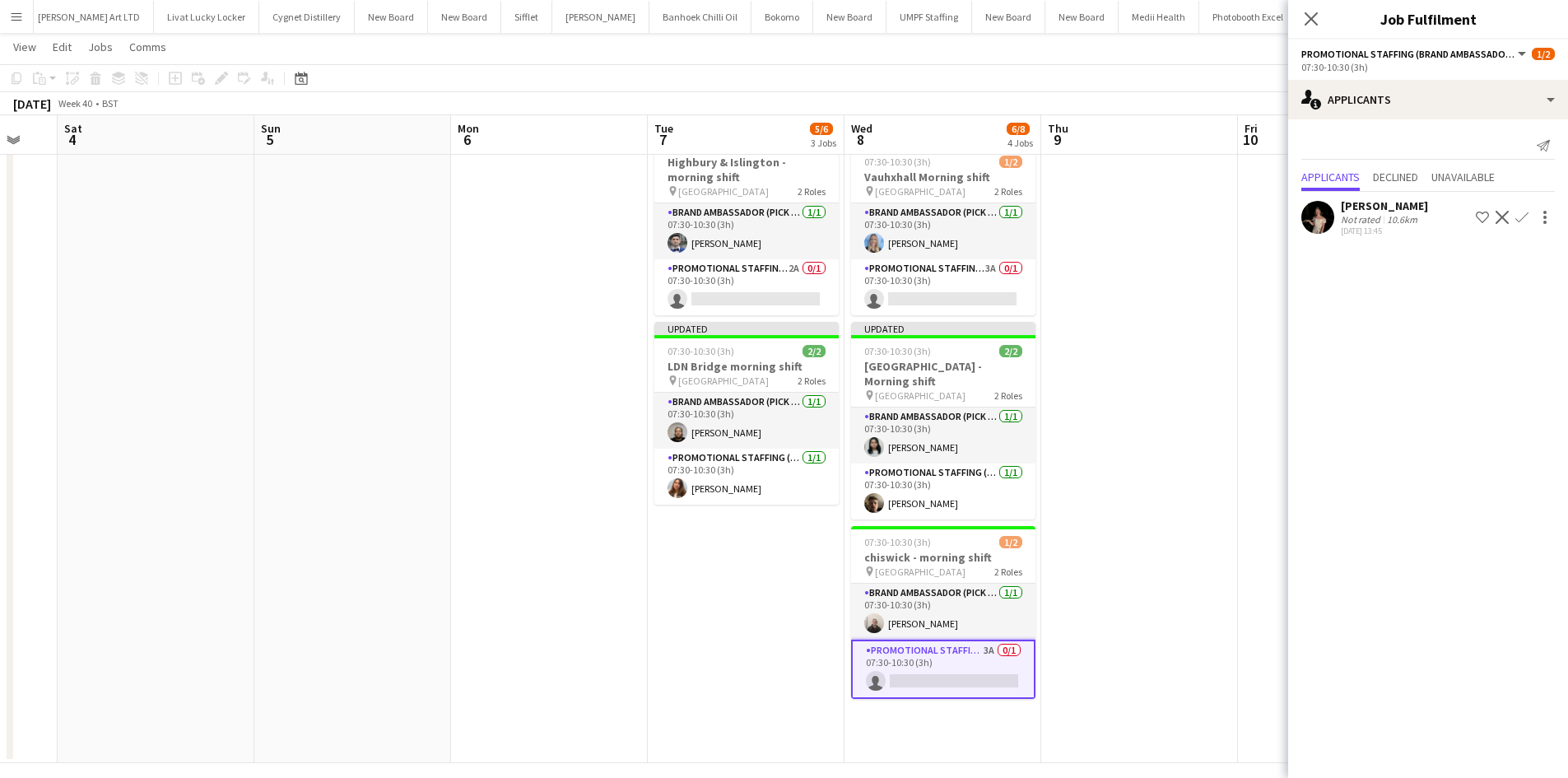
click at [1521, 215] on app-icon "Confirm" at bounding box center [1522, 217] width 13 height 13
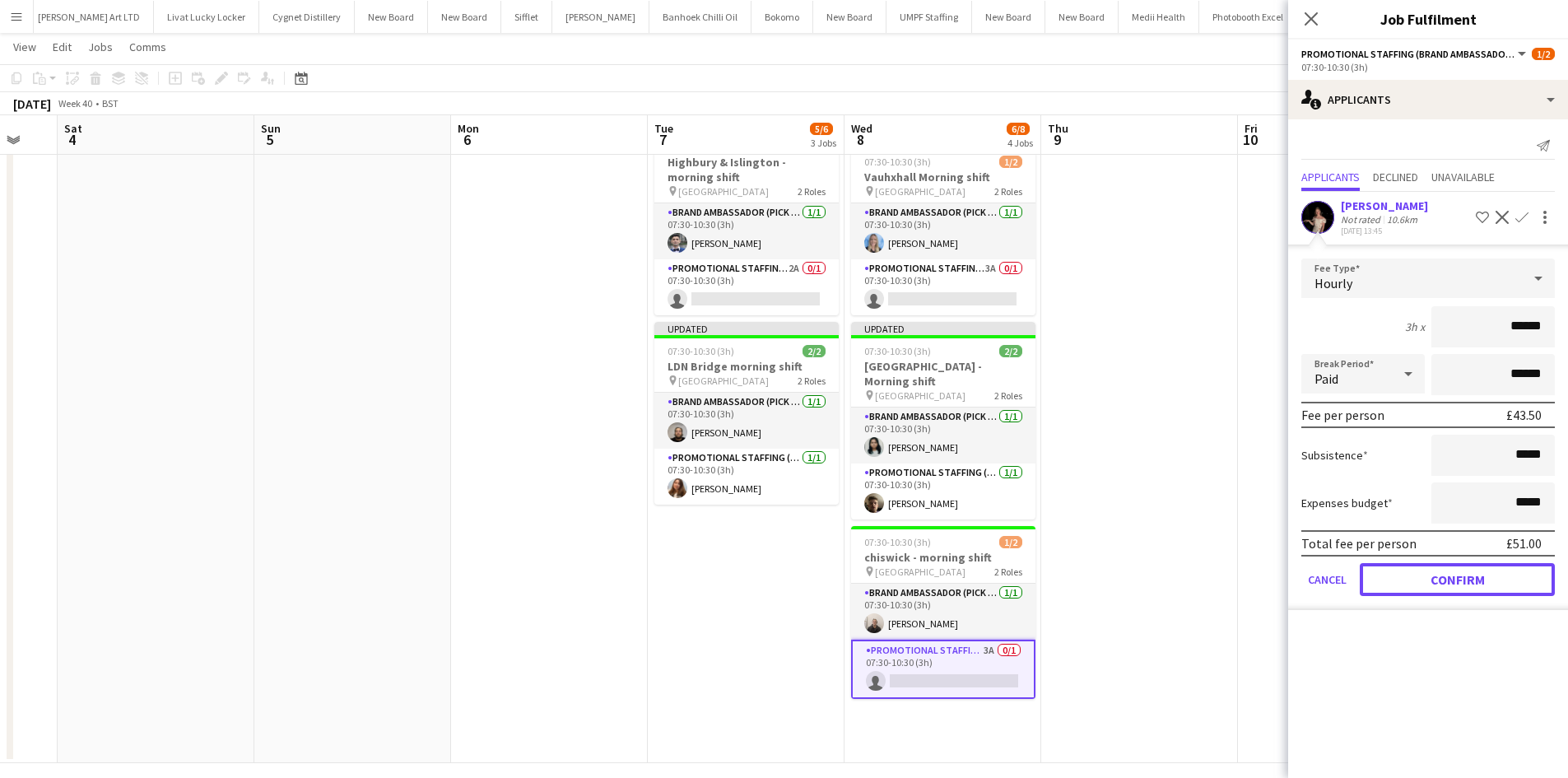
click at [1480, 589] on button "Confirm" at bounding box center [1458, 579] width 196 height 33
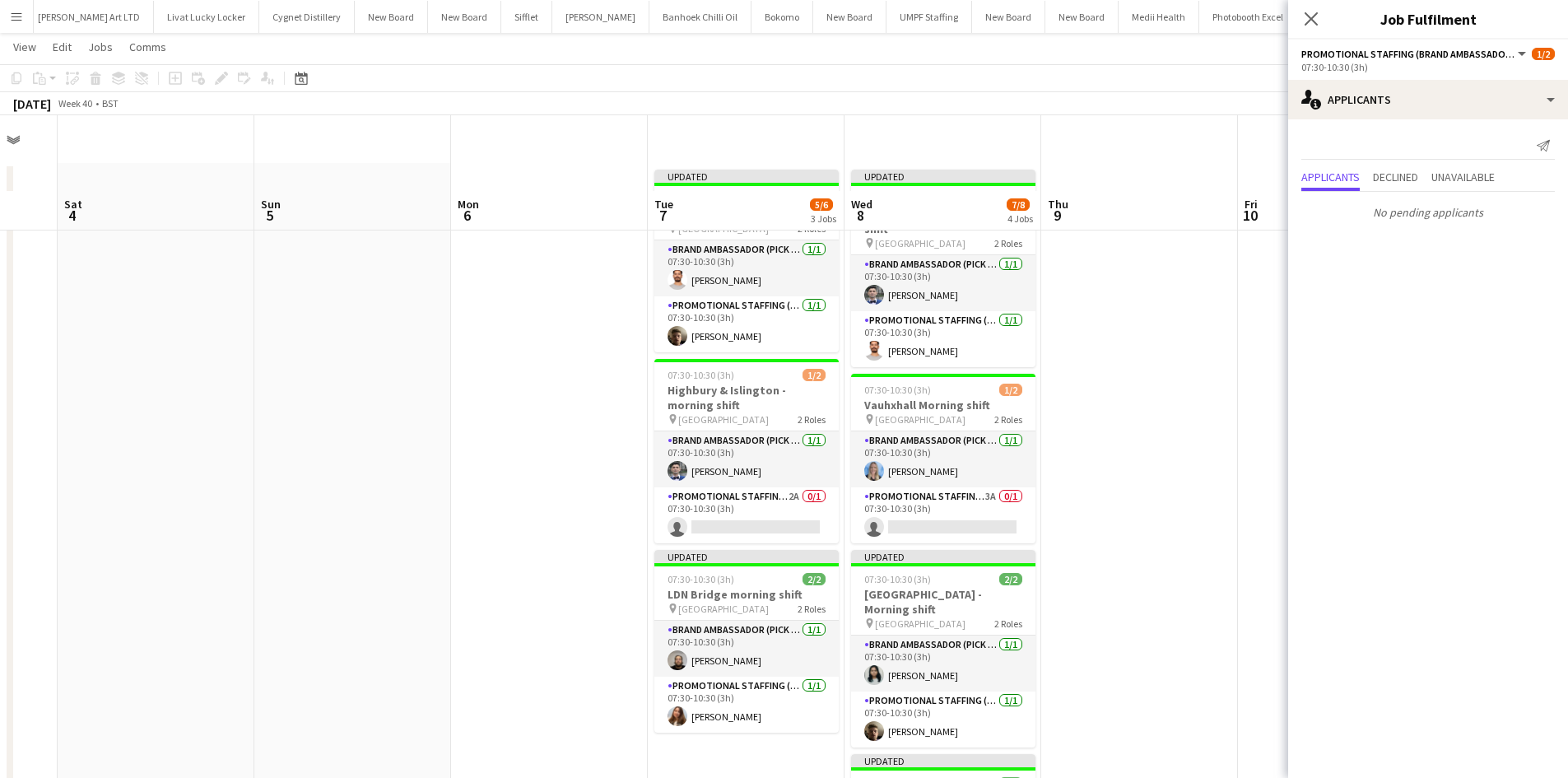
scroll to position [3, 0]
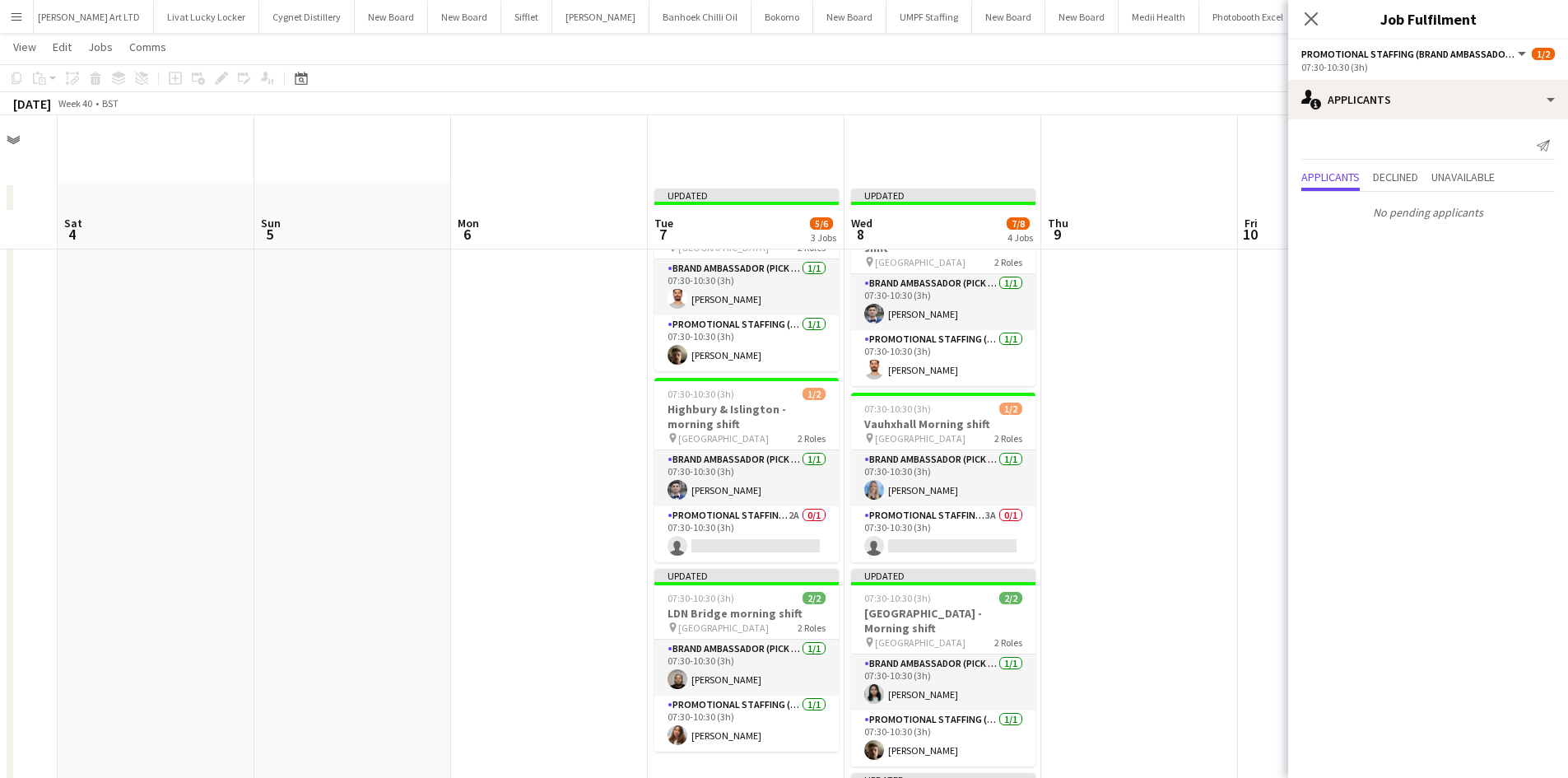
click at [1117, 332] on app-date-cell at bounding box center [1139, 595] width 196 height 827
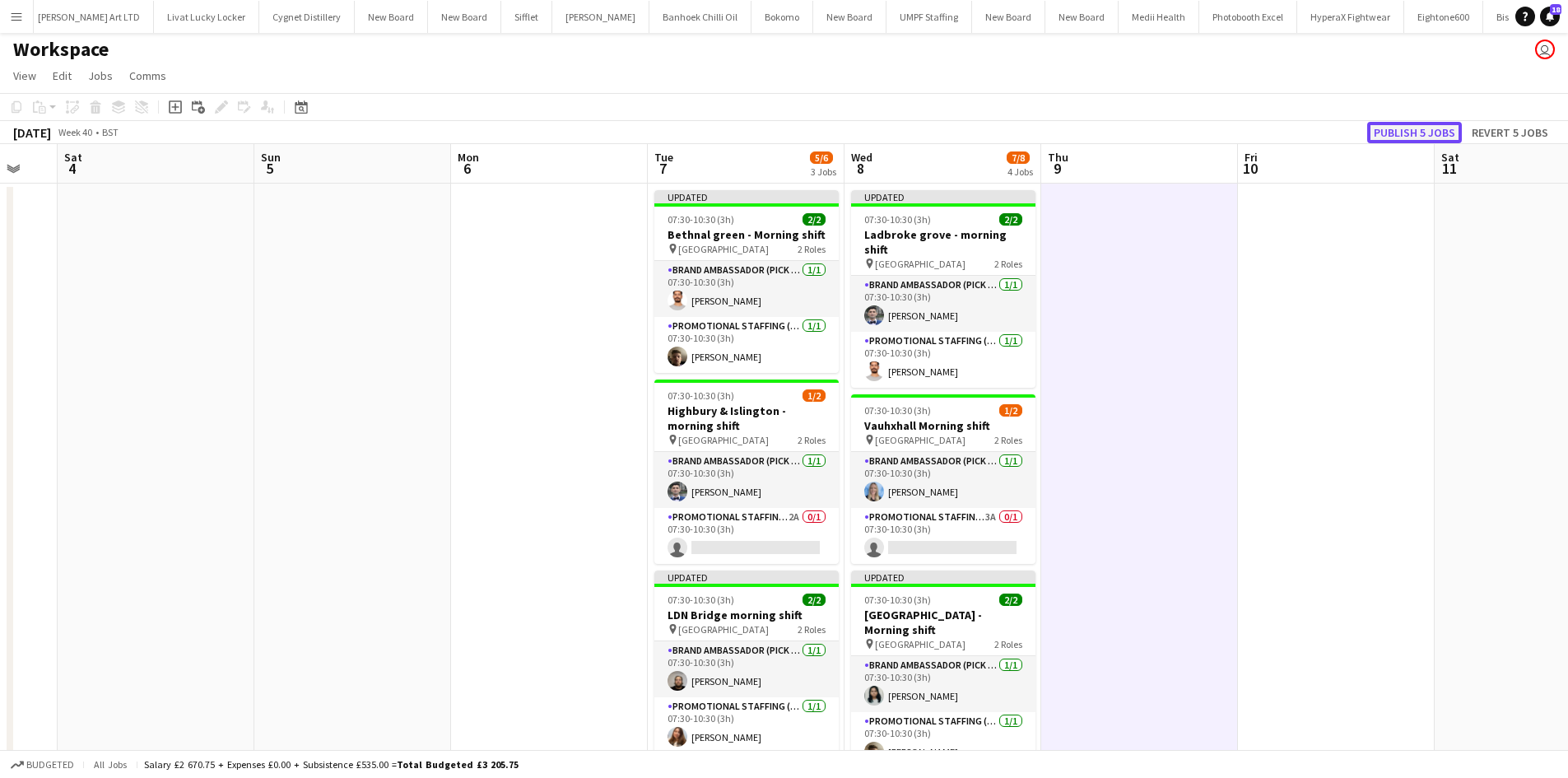
click at [1417, 131] on button "Publish 5 jobs" at bounding box center [1415, 132] width 95 height 21
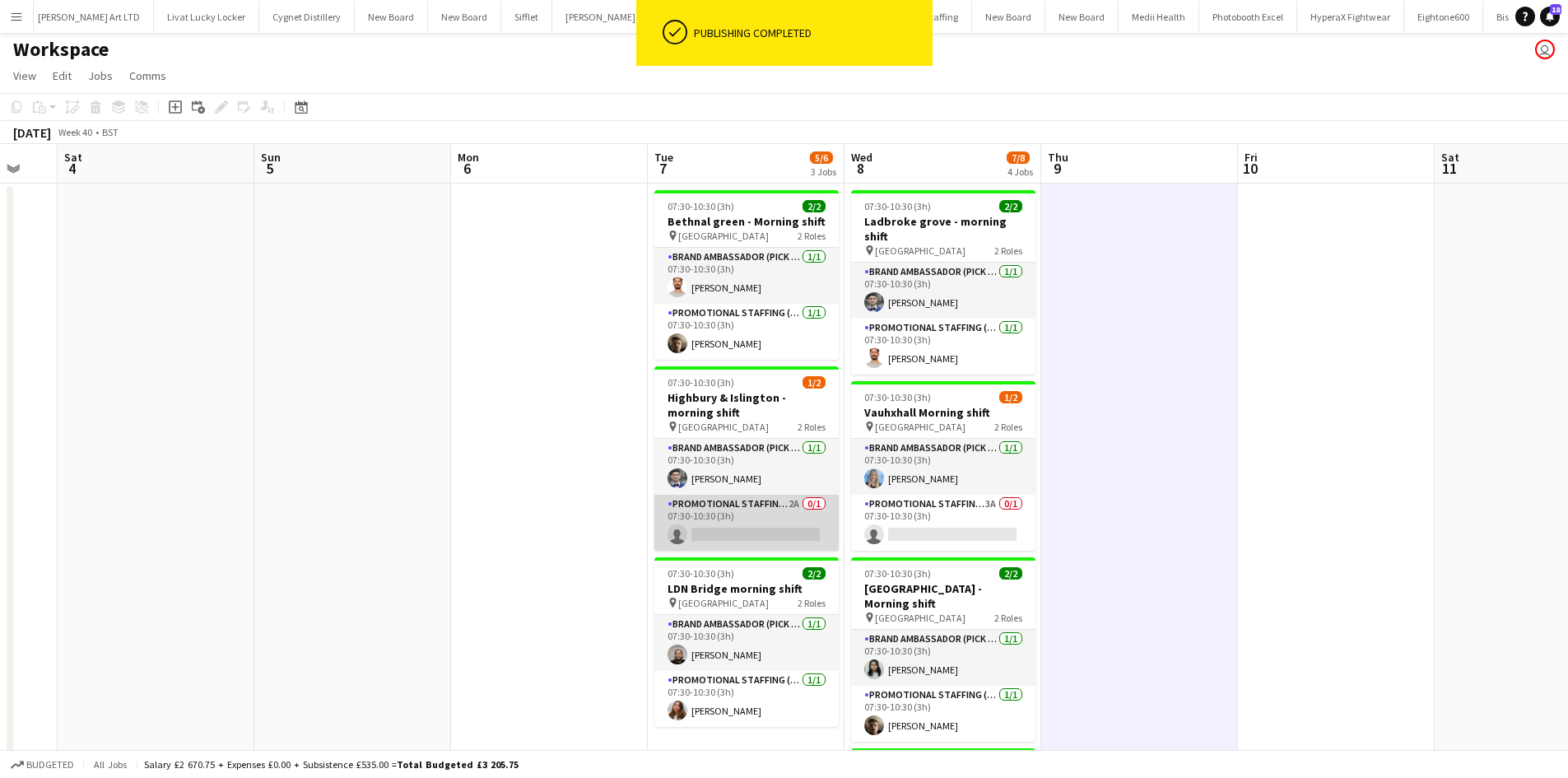
click at [792, 501] on app-card-role "Promotional Staffing (Brand Ambassadors) 2A 0/1 07:30-10:30 (3h) single-neutral…" at bounding box center [747, 522] width 184 height 56
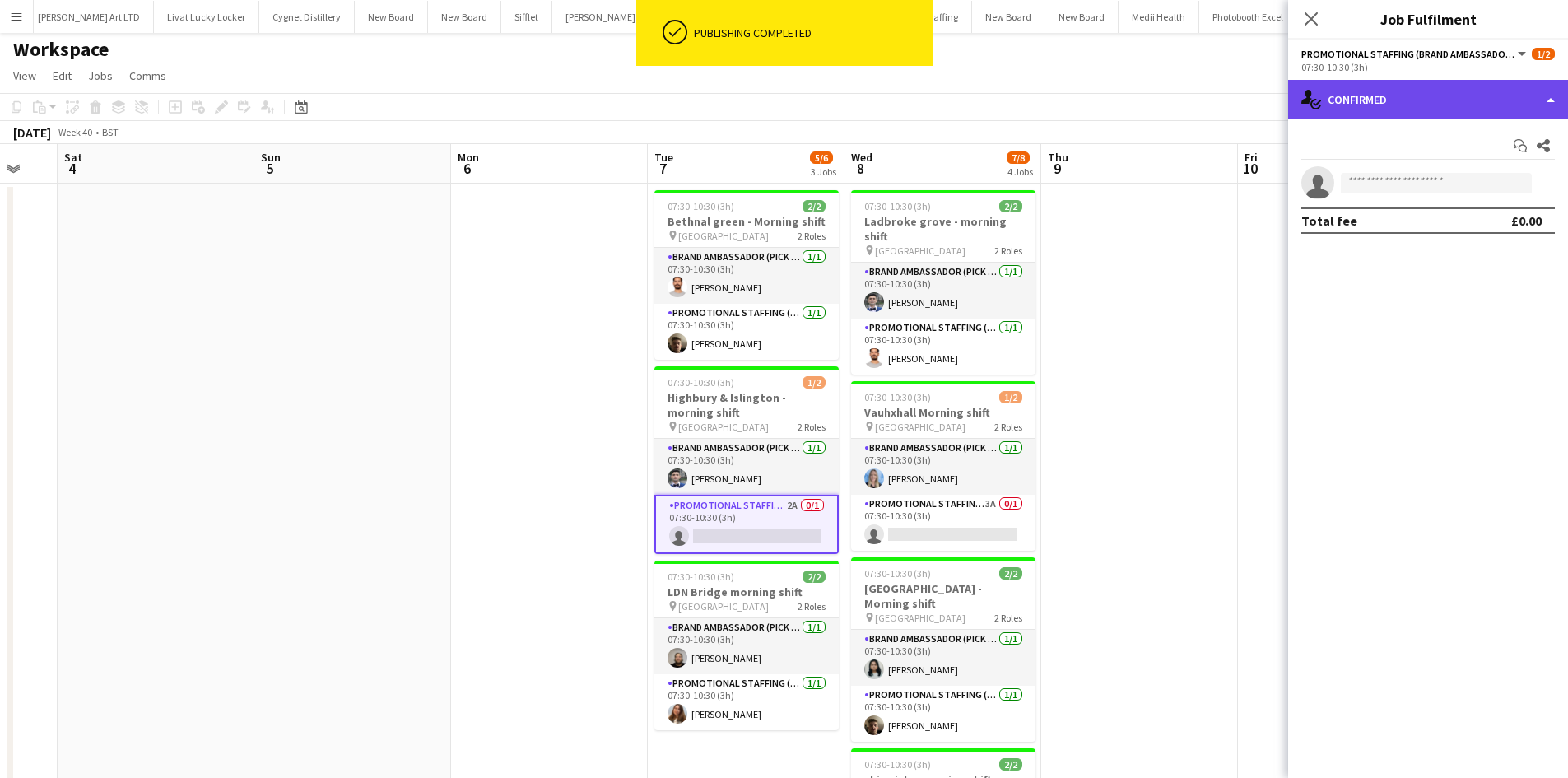
click at [1338, 95] on div "single-neutral-actions-check-2 Confirmed" at bounding box center [1428, 100] width 280 height 39
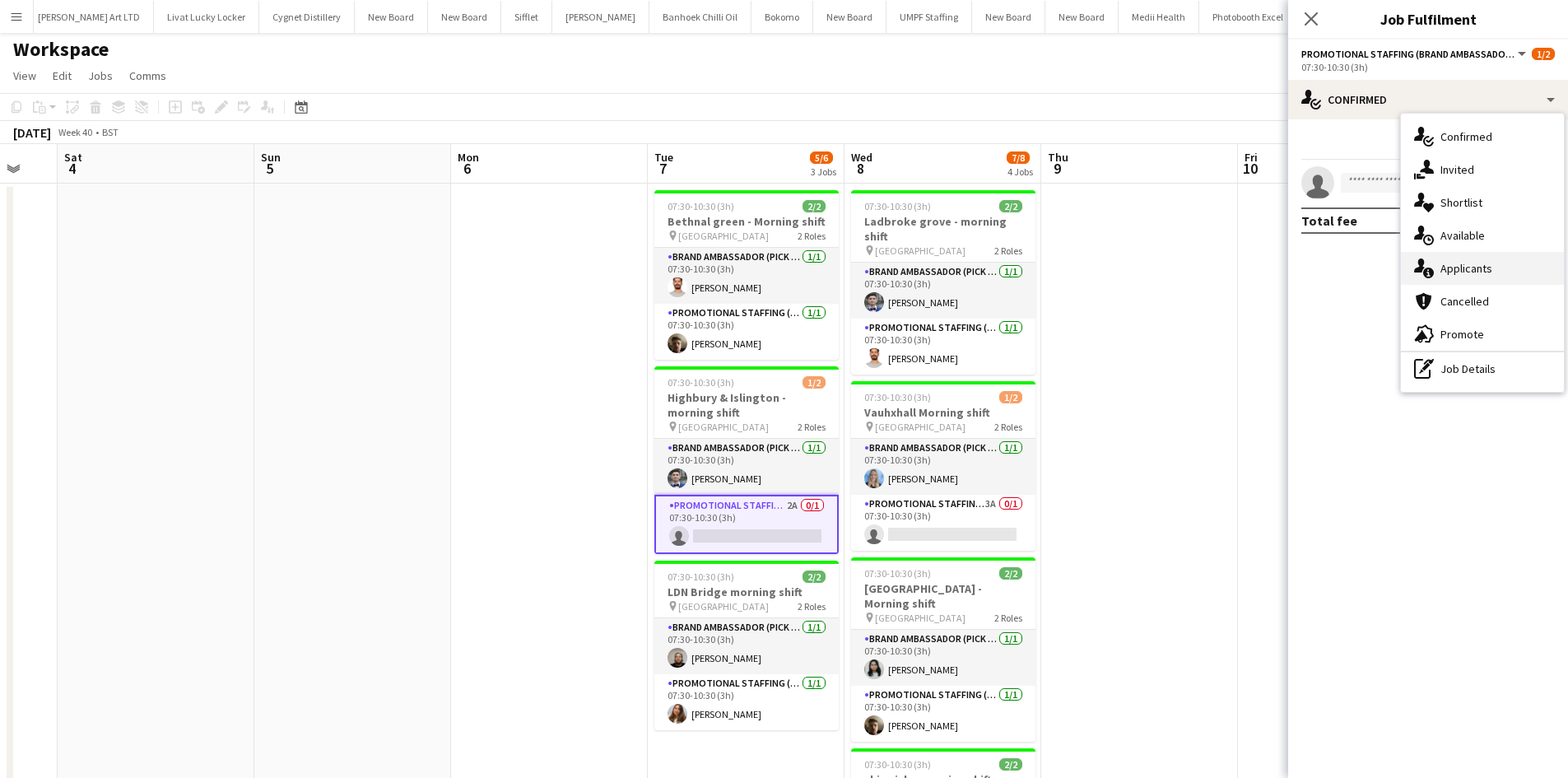
click at [1467, 275] on span "Applicants" at bounding box center [1467, 268] width 52 height 15
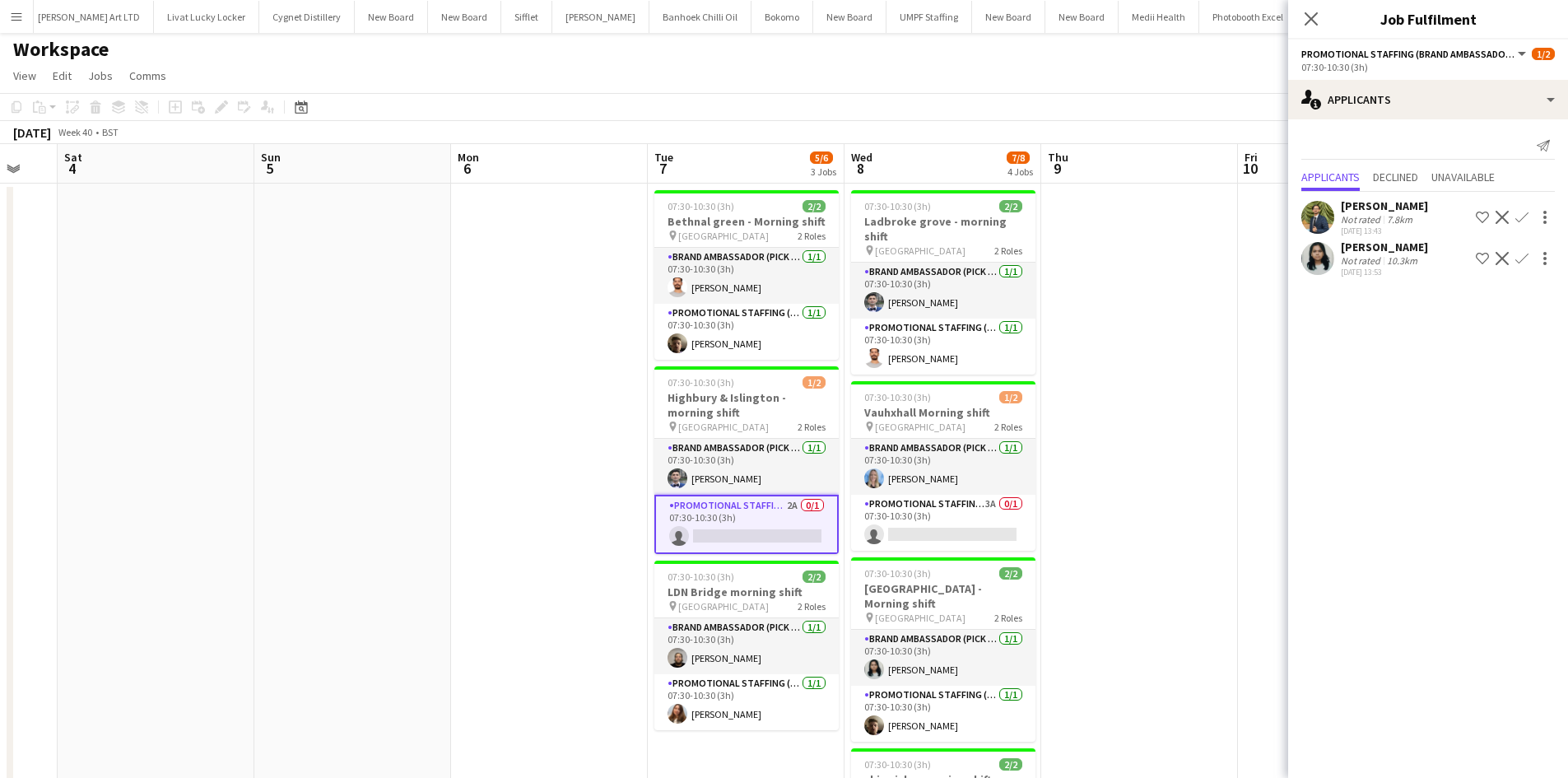
click at [1522, 212] on app-icon "Confirm" at bounding box center [1522, 217] width 13 height 13
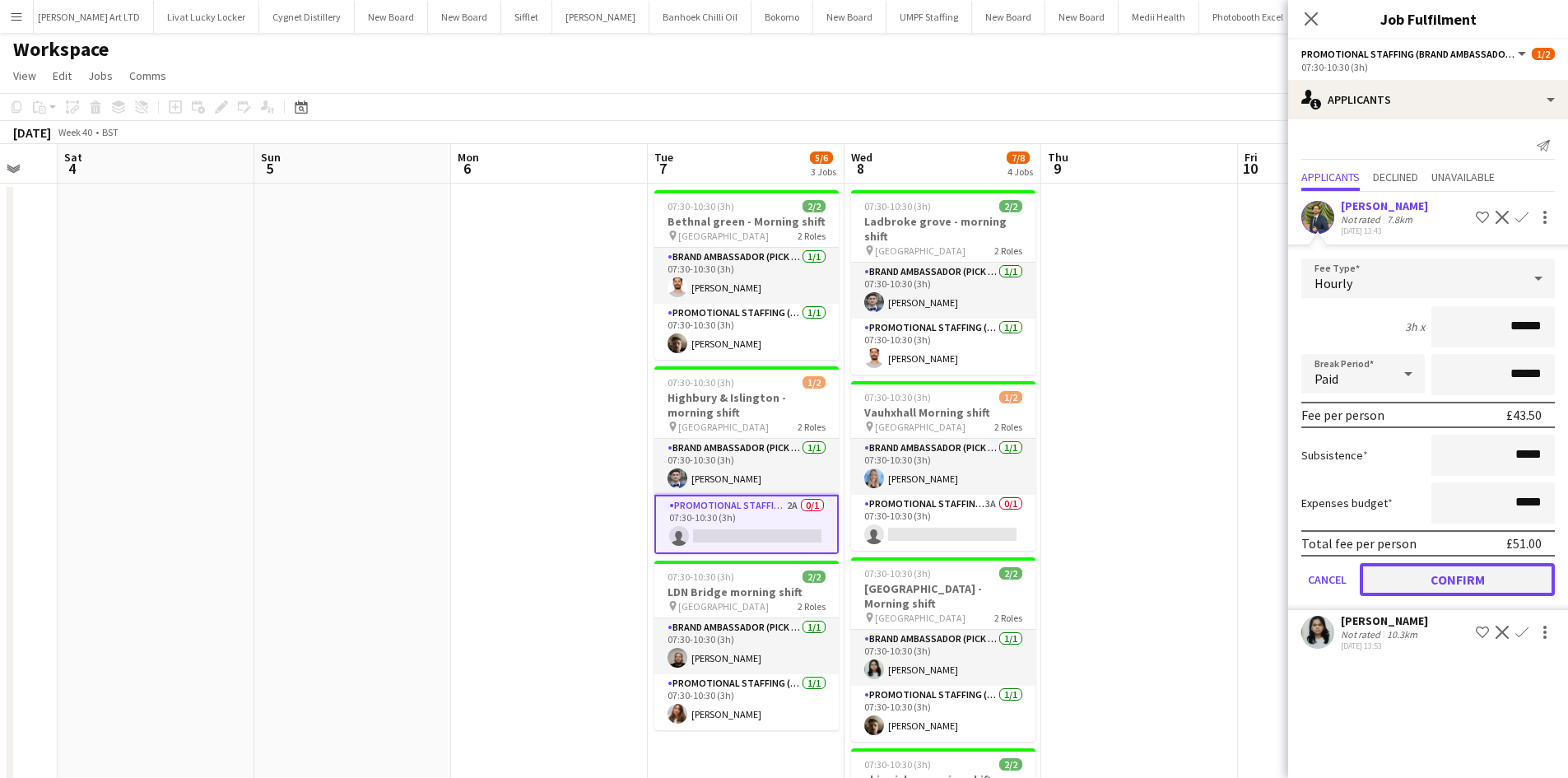
click at [1462, 570] on button "Confirm" at bounding box center [1458, 579] width 196 height 33
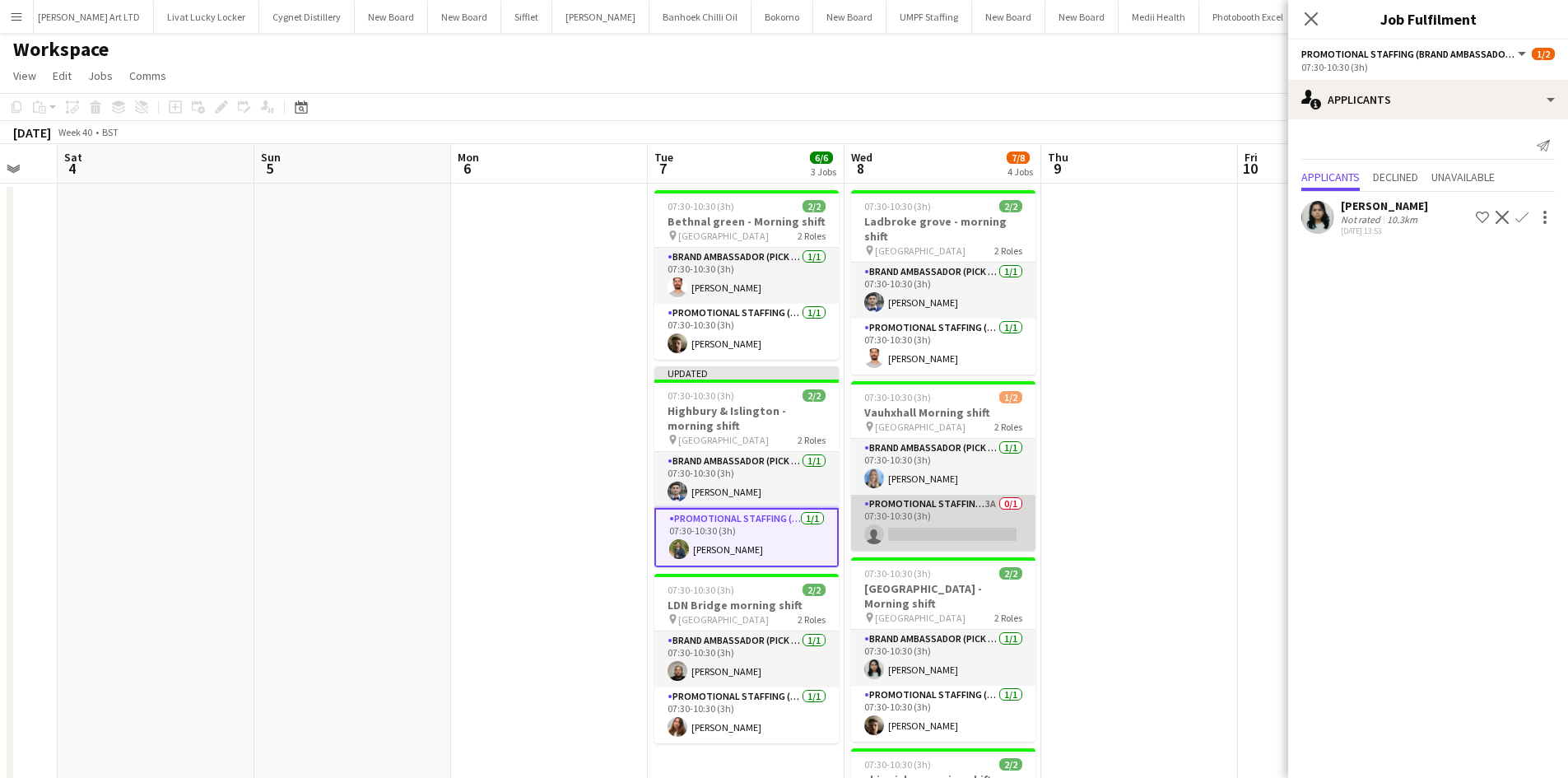
click at [987, 494] on app-card-role "Promotional Staffing (Brand Ambassadors) 3A 0/1 07:30-10:30 (3h) single-neutral…" at bounding box center [943, 522] width 184 height 56
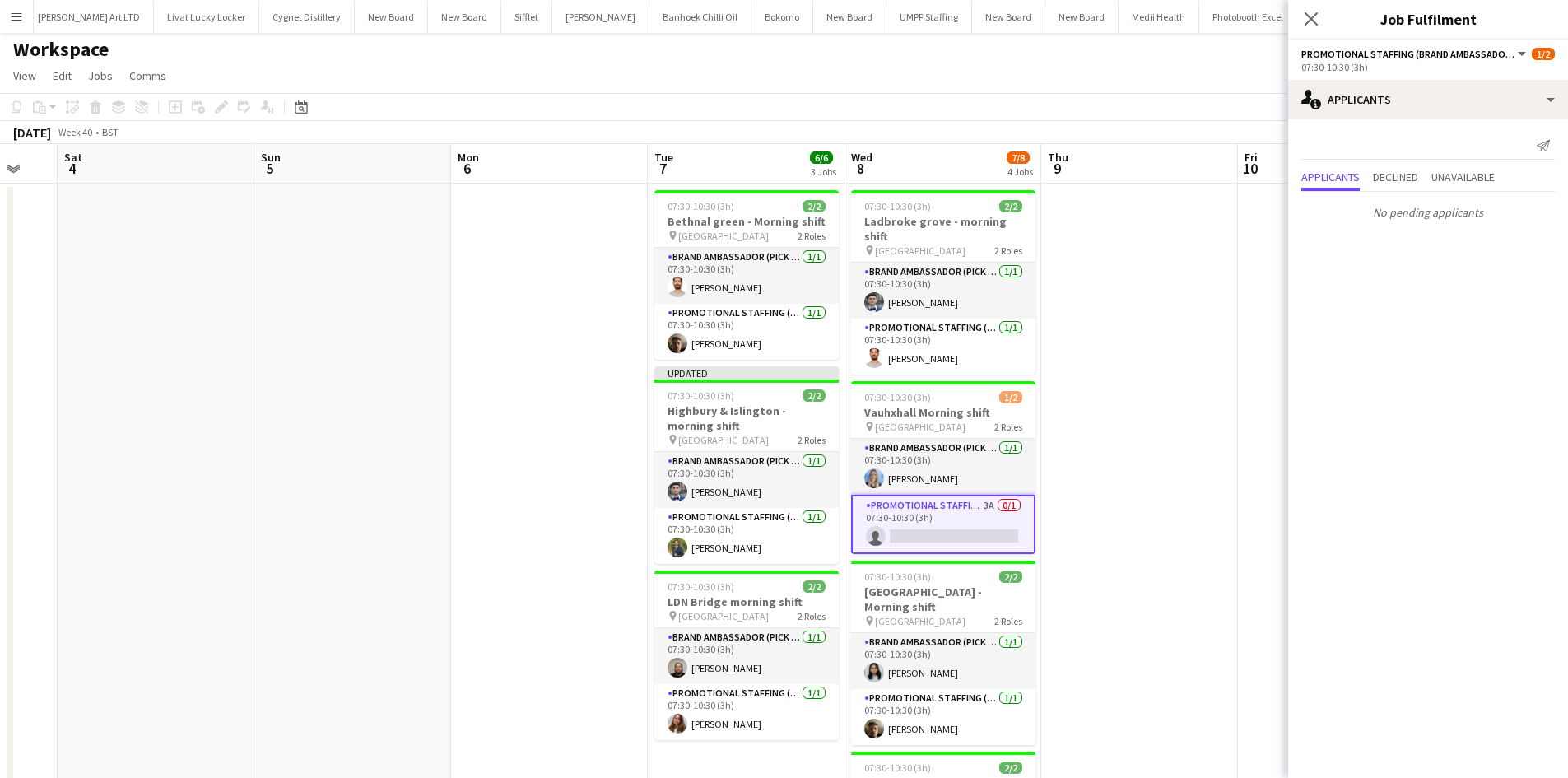
click at [1309, 231] on div "Send notification Applicants Declined Unavailable No pending applicants" at bounding box center [1428, 179] width 280 height 120
click at [1239, 275] on app-date-cell at bounding box center [1336, 584] width 196 height 801
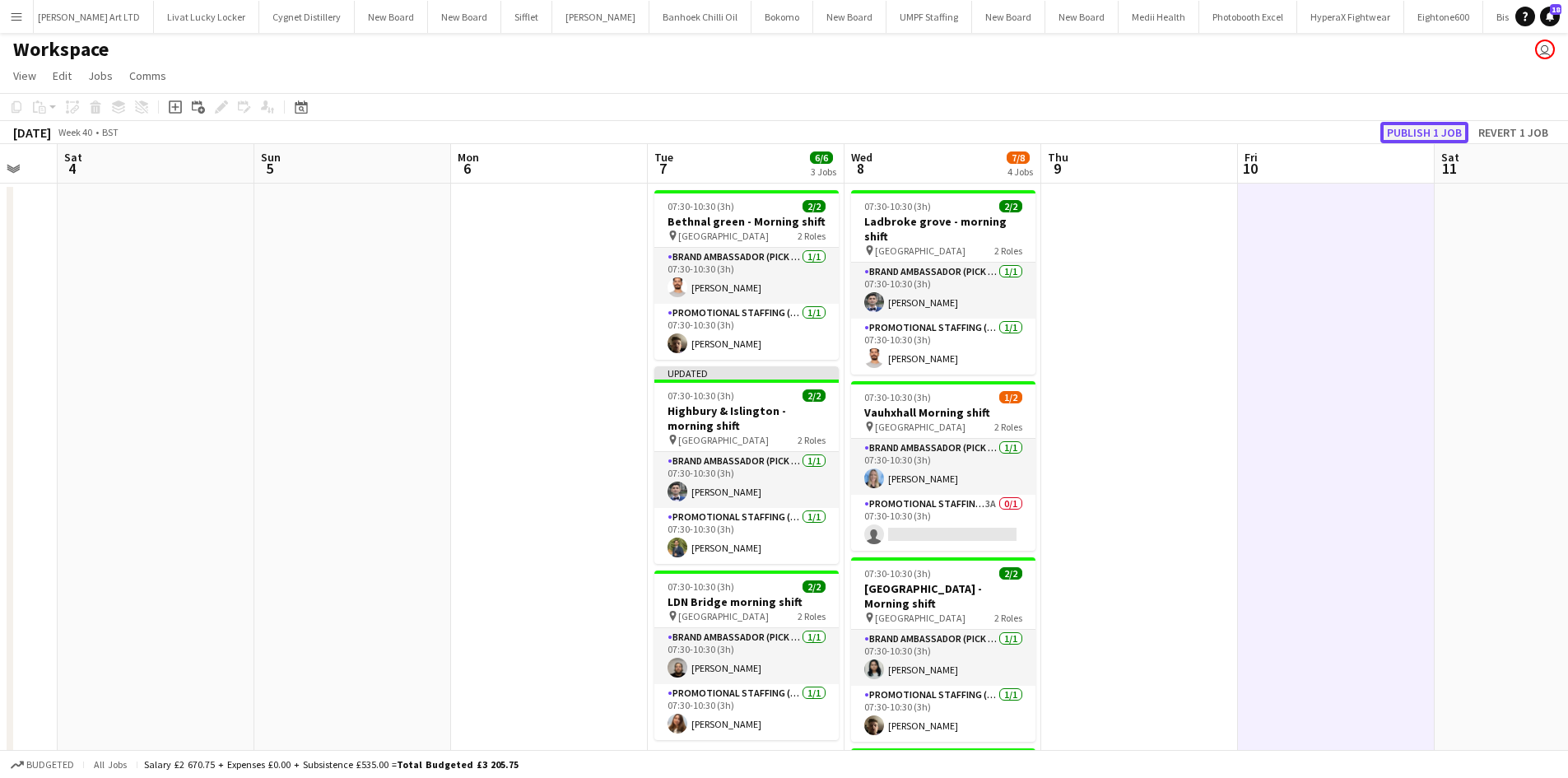
click at [1441, 126] on button "Publish 1 job" at bounding box center [1425, 132] width 88 height 21
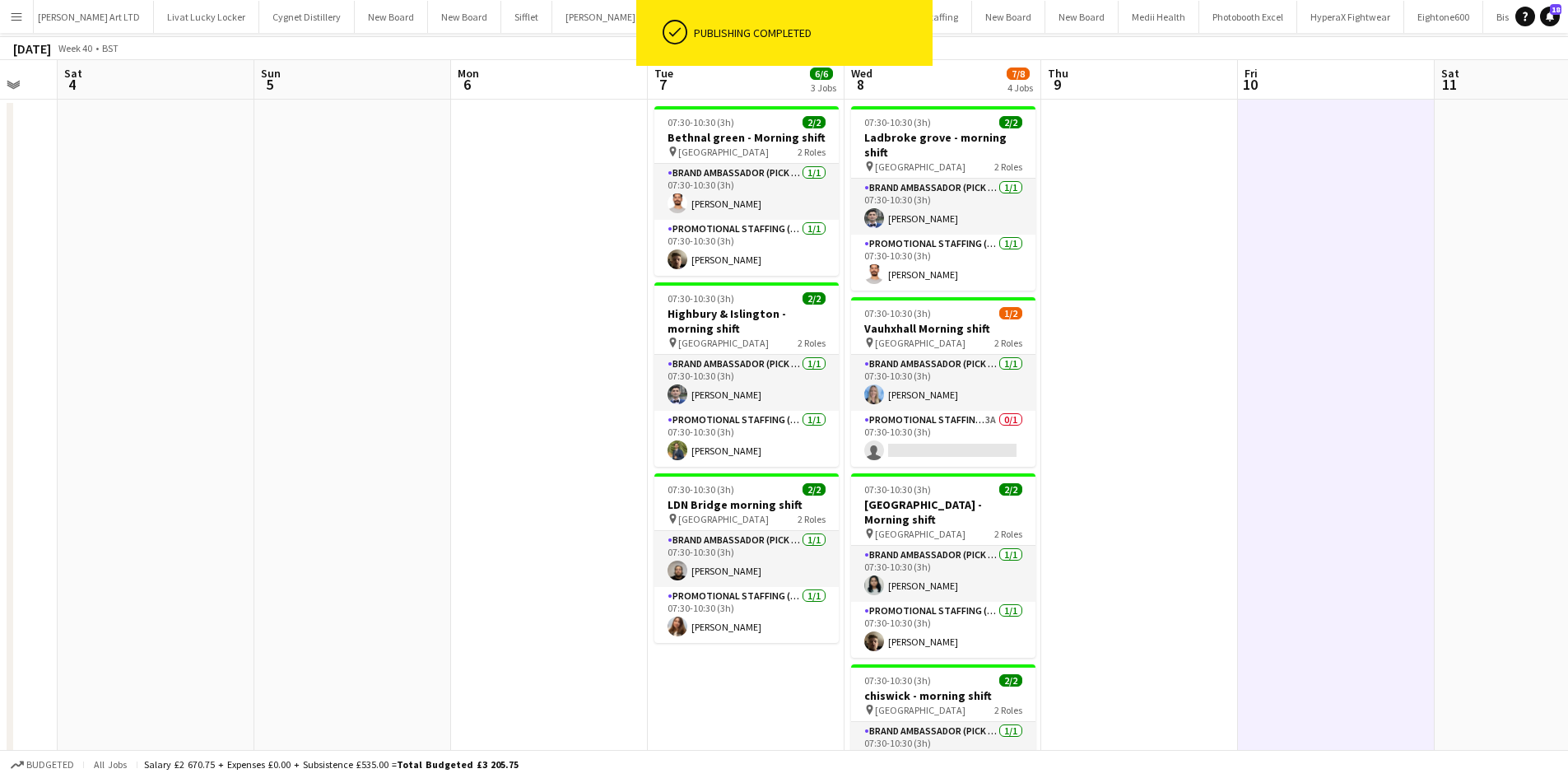
scroll to position [0, 0]
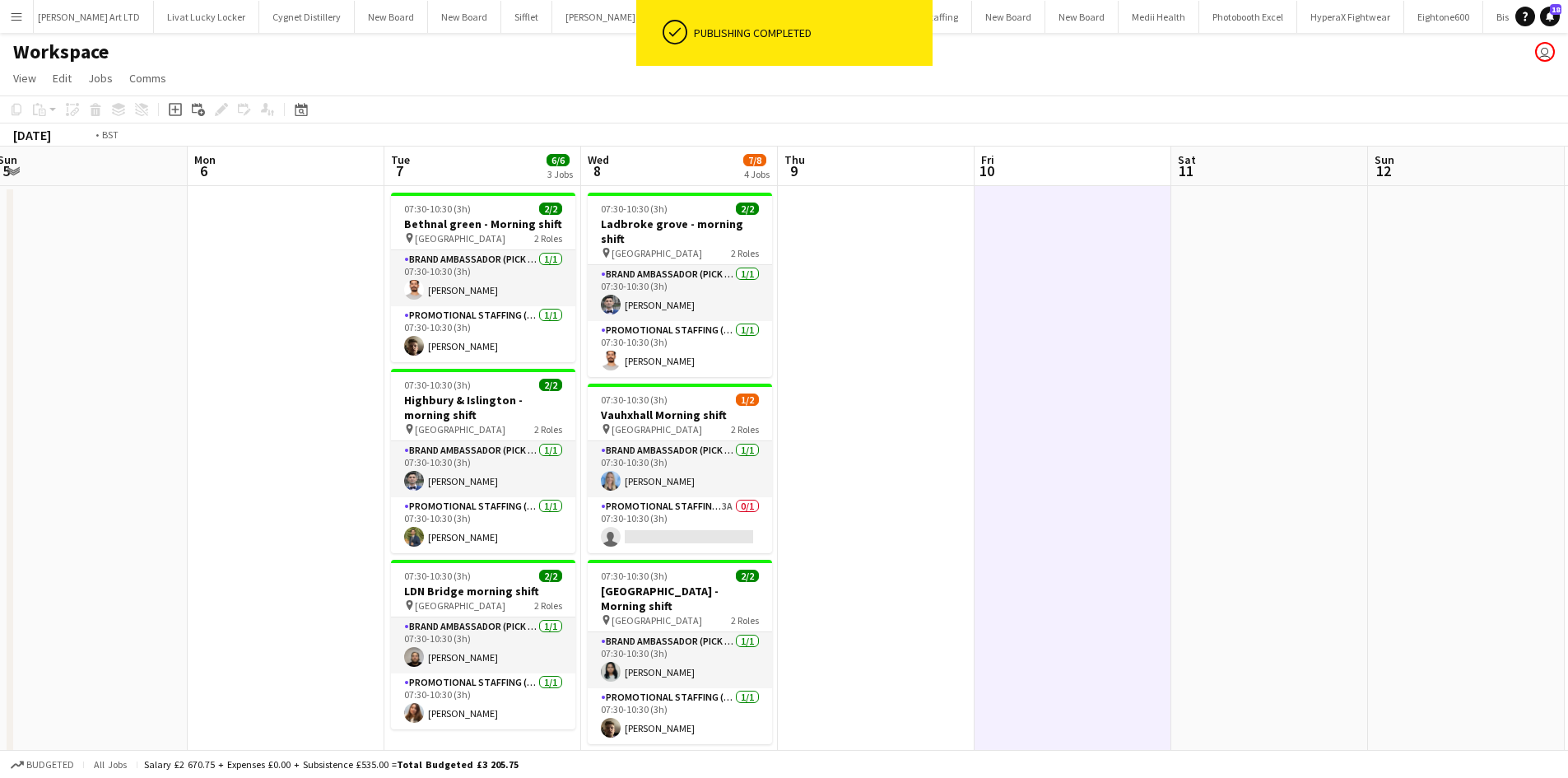
drag, startPoint x: 1403, startPoint y: 437, endPoint x: 785, endPoint y: 375, distance: 621.1
click at [723, 379] on app-calendar-viewport "Wed 1 Thu 2 Fri 3 Sat 4 Sun 5 Mon 6 Tue 7 6/6 3 Jobs Wed 8 7/8 4 Jobs Thu 9 Fri…" at bounding box center [784, 567] width 1568 height 841
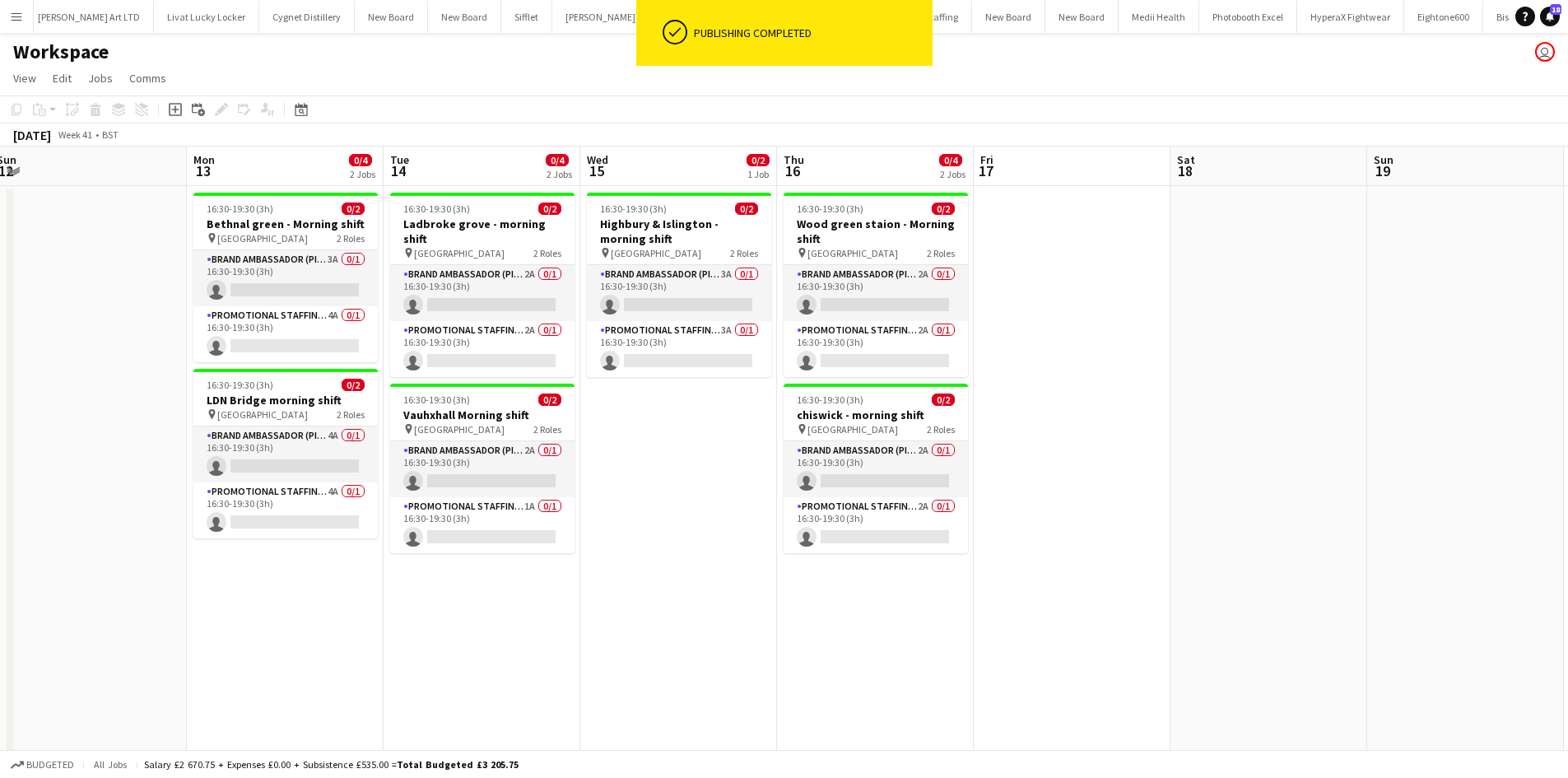
scroll to position [0, 500]
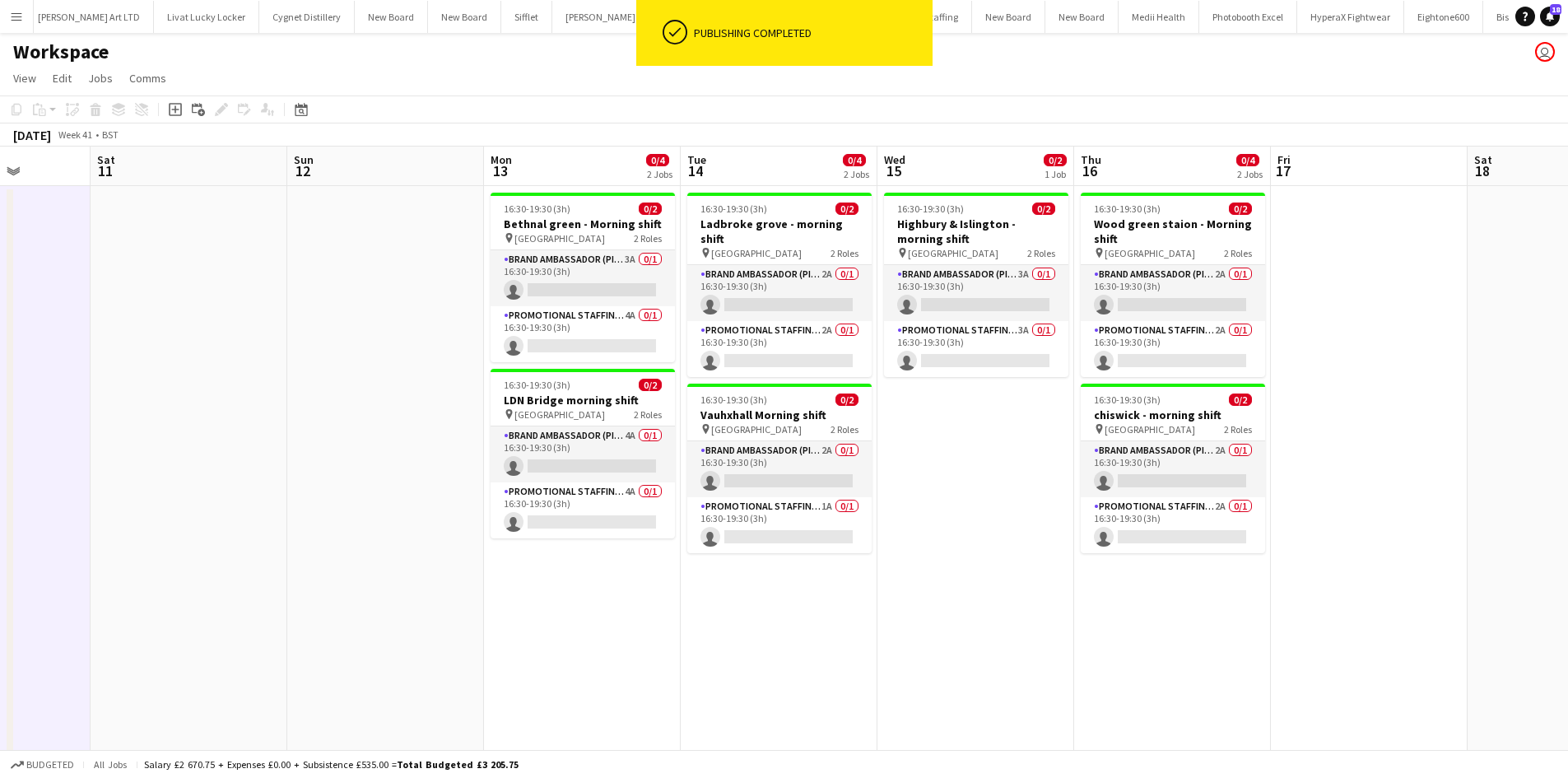
drag, startPoint x: 1401, startPoint y: 514, endPoint x: 900, endPoint y: 450, distance: 505.1
click at [900, 450] on app-calendar-viewport "Wed 8 7/8 4 Jobs Thu 9 Fri 10 Sat 11 Sun 12 Mon 13 0/4 2 Jobs Tue 14 0/4 2 Jobs…" at bounding box center [784, 567] width 1568 height 841
click at [635, 265] on app-card-role "Brand Ambassador (Pick up) 3A 0/1 16:30-19:30 (3h) single-neutral-actions" at bounding box center [583, 278] width 184 height 56
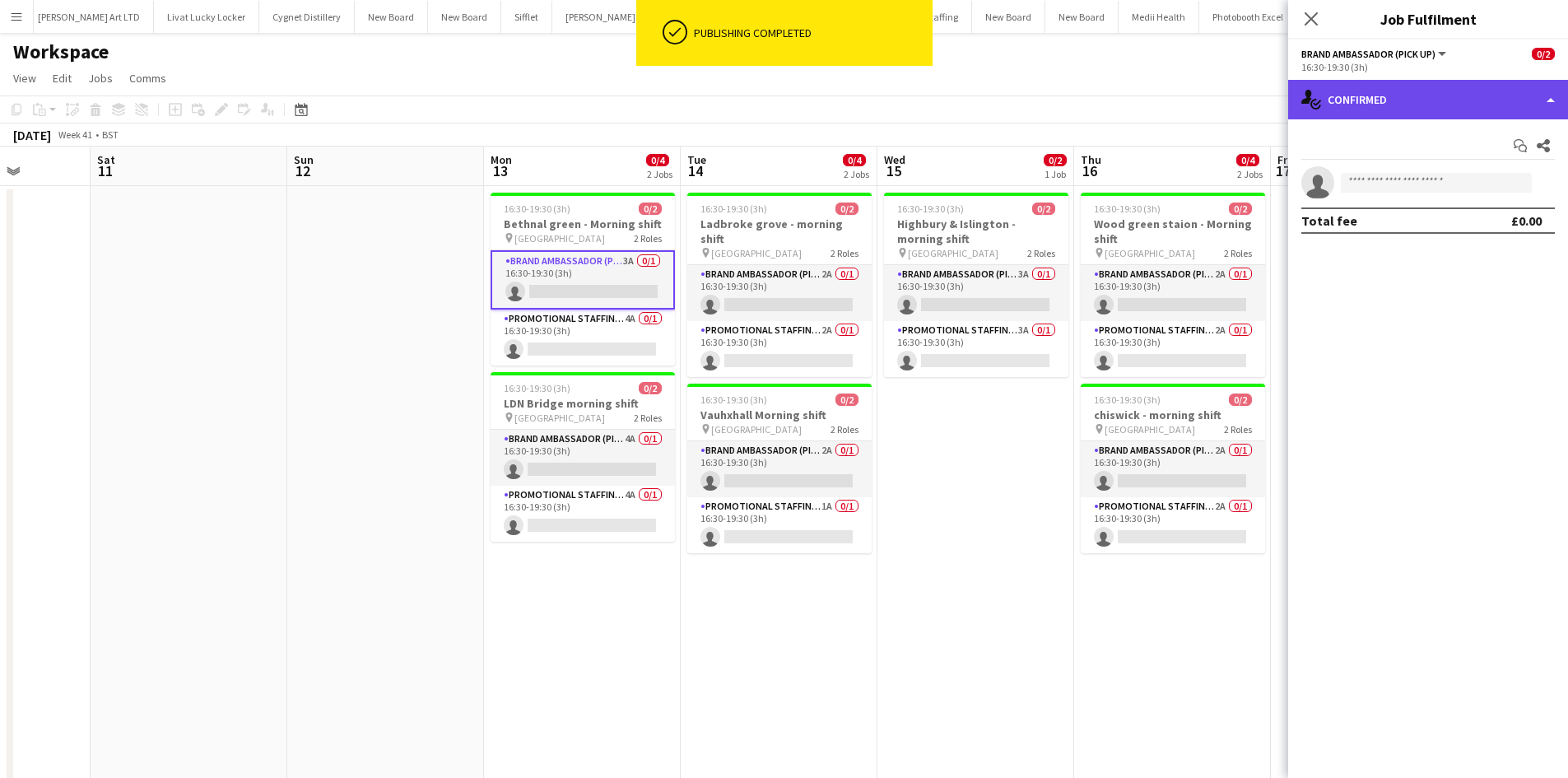
click at [1495, 88] on div "single-neutral-actions-check-2 Confirmed" at bounding box center [1428, 100] width 280 height 39
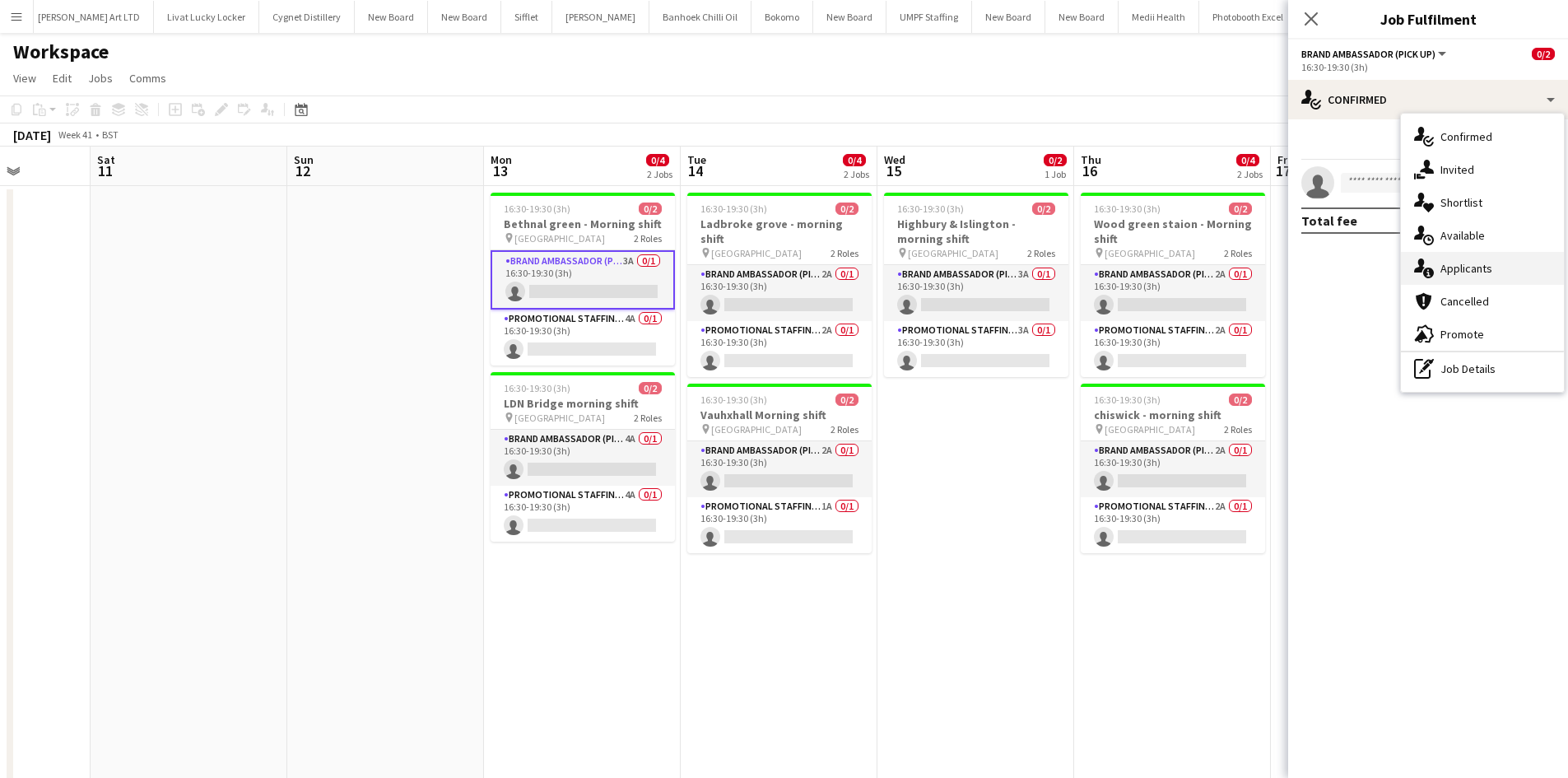
click at [1491, 266] on span "Applicants" at bounding box center [1467, 268] width 52 height 15
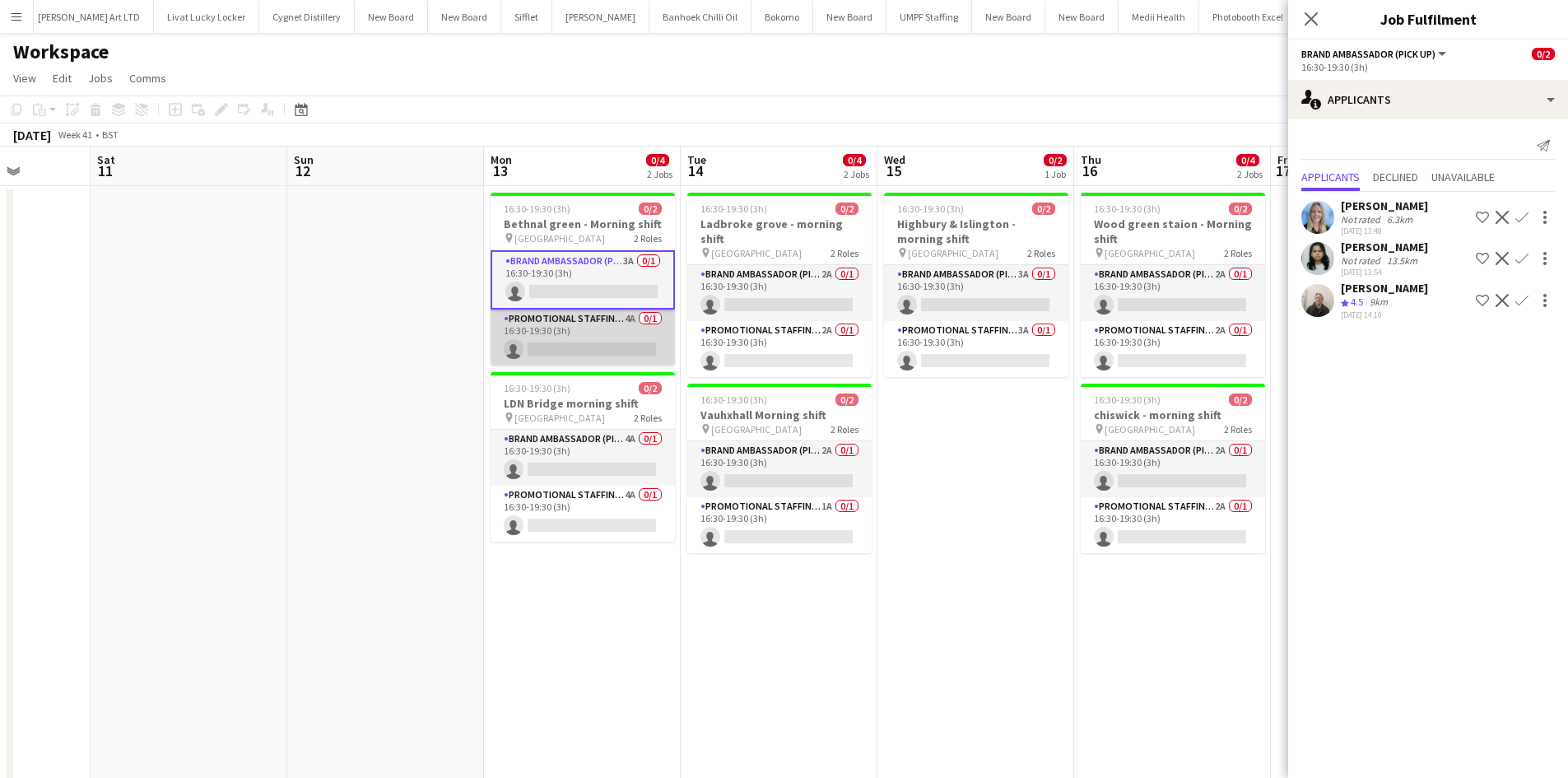
click at [636, 313] on app-card-role "Promotional Staffing (Brand Ambassadors) 4A 0/1 16:30-19:30 (3h) single-neutral…" at bounding box center [583, 337] width 184 height 56
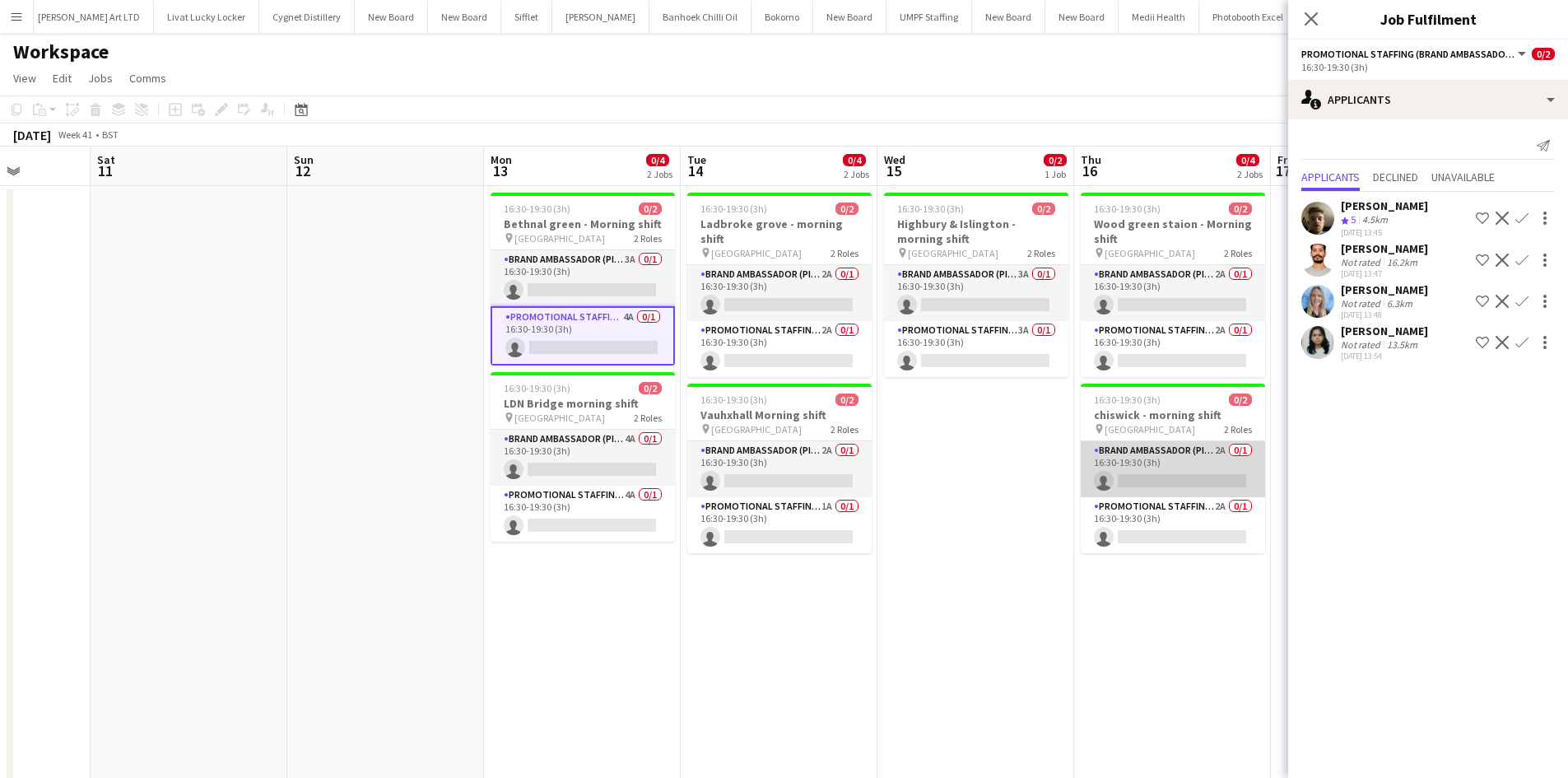
click at [1216, 459] on app-card-role "Brand Ambassador (Pick up) 2A 0/1 16:30-19:30 (3h) single-neutral-actions" at bounding box center [1173, 469] width 184 height 56
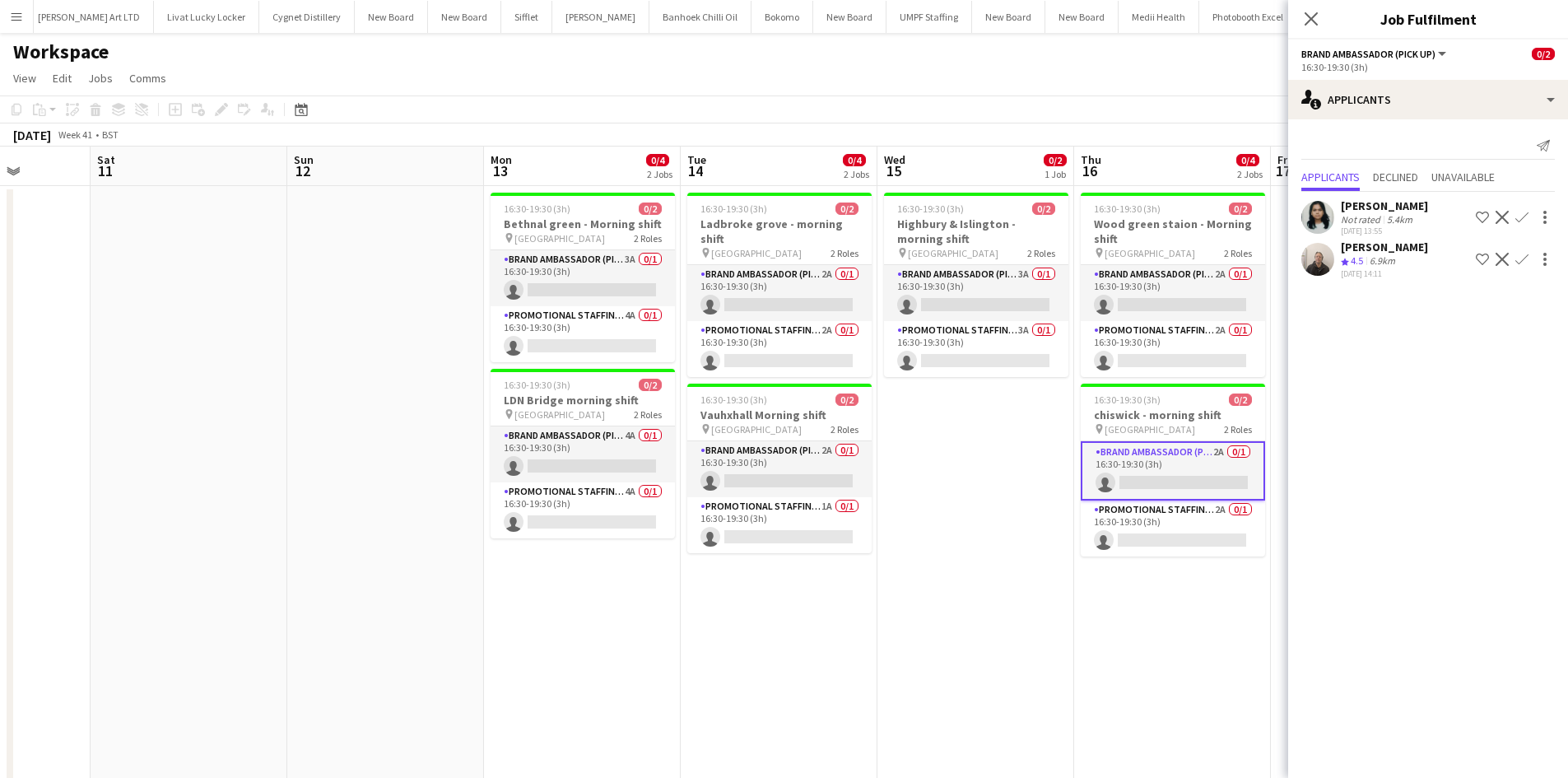
click at [1523, 265] on app-icon "Confirm" at bounding box center [1522, 259] width 13 height 13
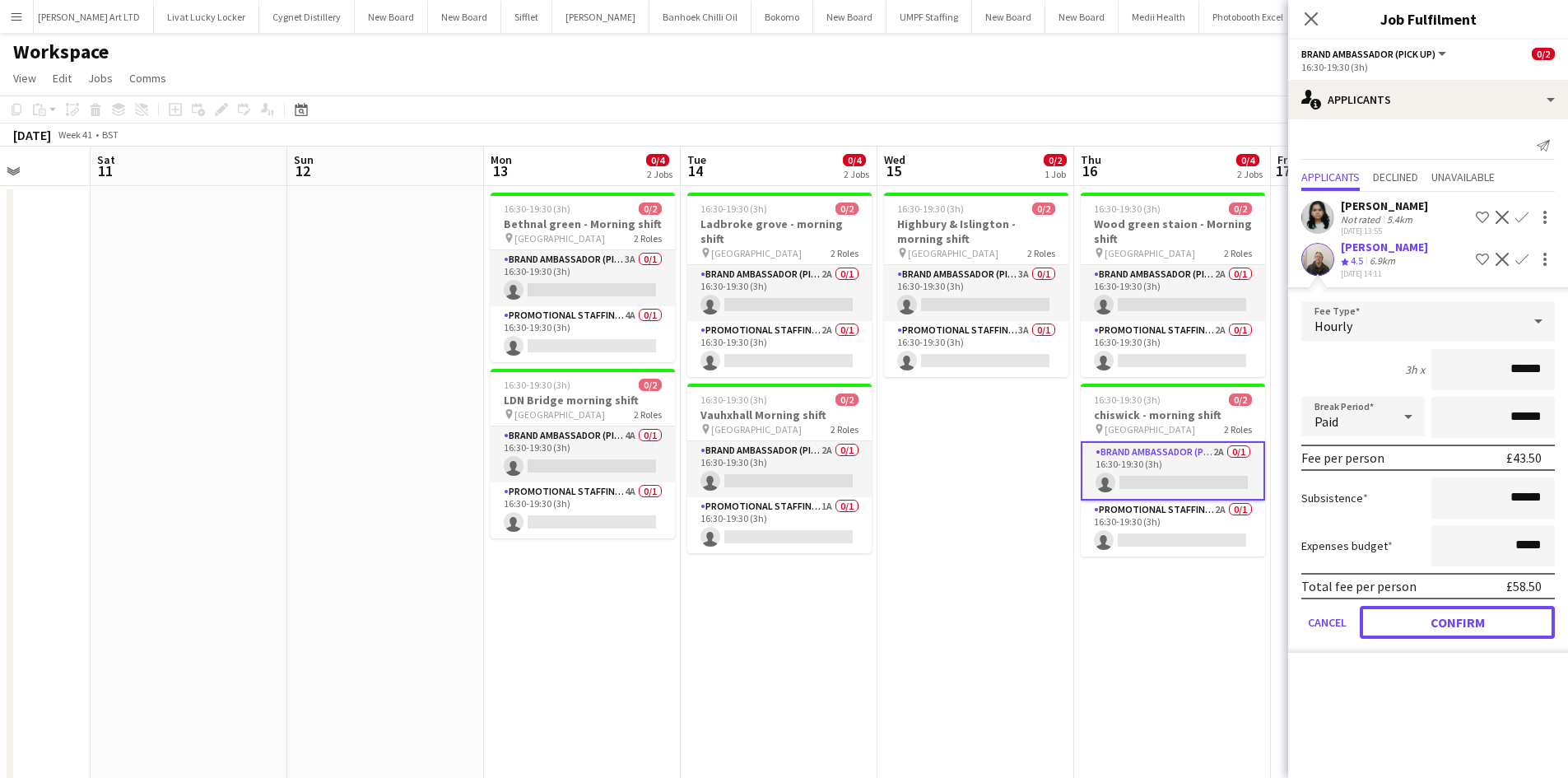
click at [1468, 624] on button "Confirm" at bounding box center [1458, 622] width 196 height 33
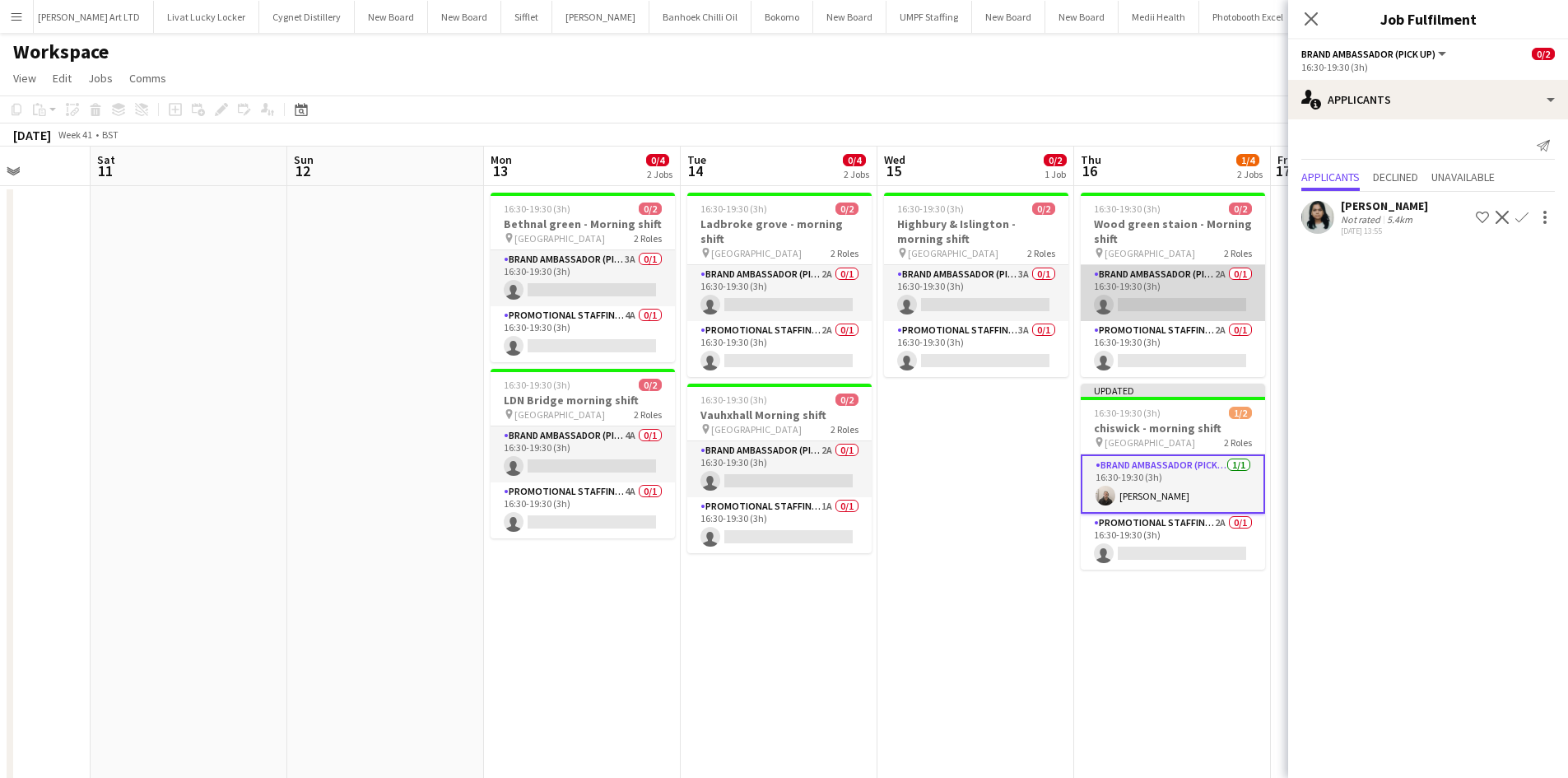
click at [1225, 278] on app-card-role "Brand Ambassador (Pick up) 2A 0/1 16:30-19:30 (3h) single-neutral-actions" at bounding box center [1173, 293] width 184 height 56
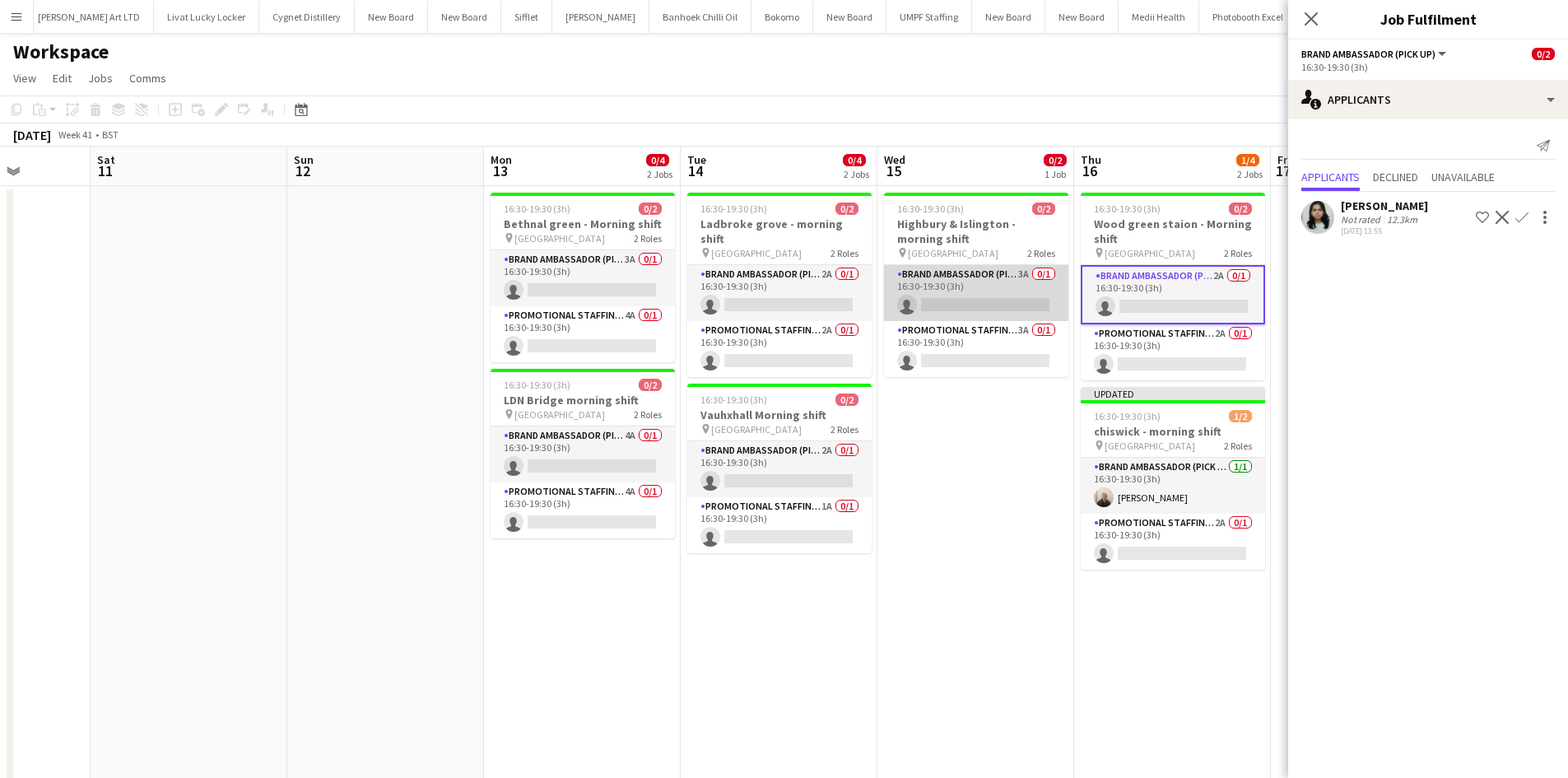
click at [1023, 272] on app-card-role "Brand Ambassador (Pick up) 3A 0/1 16:30-19:30 (3h) single-neutral-actions" at bounding box center [977, 293] width 184 height 56
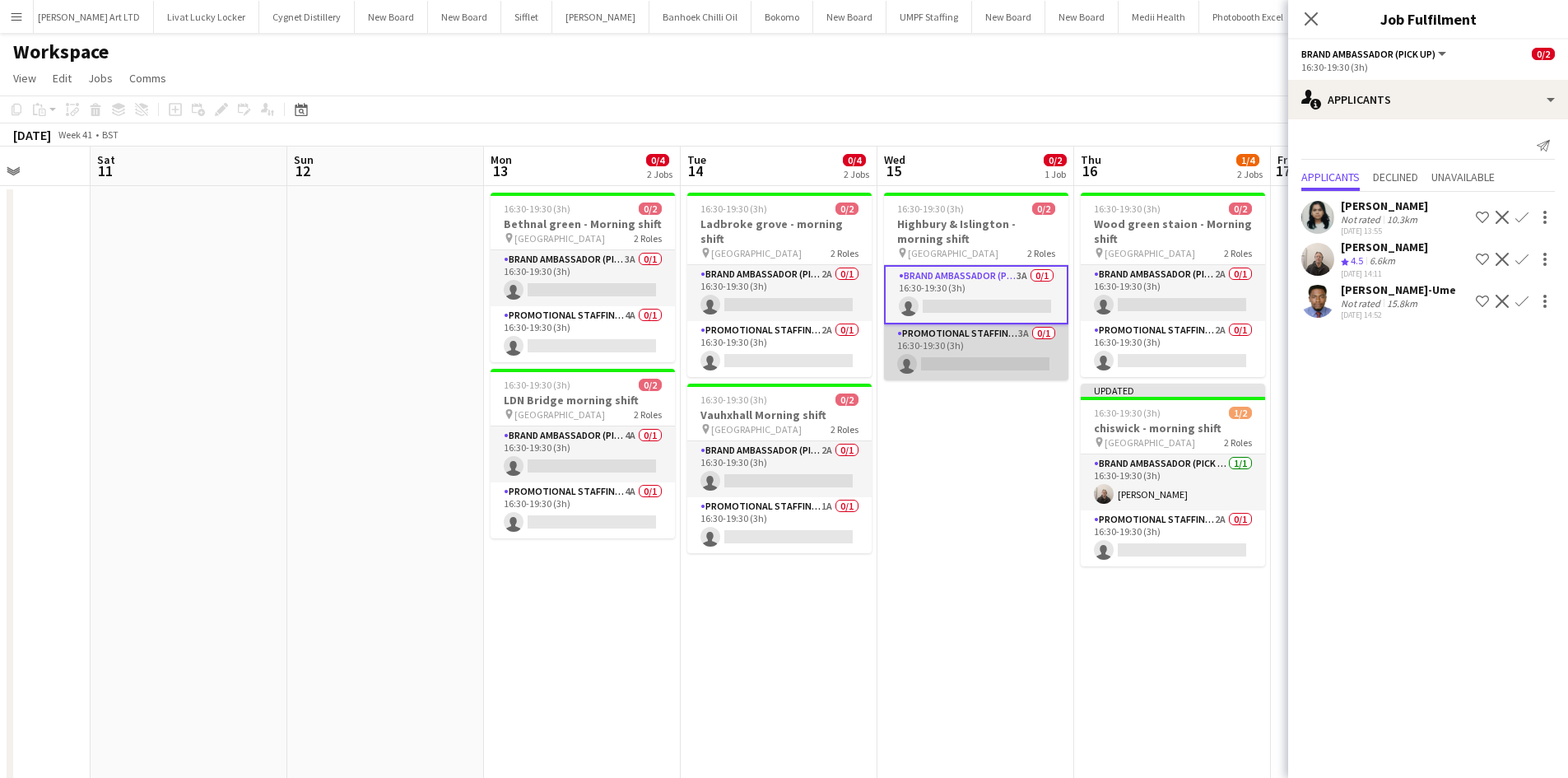
click at [1022, 330] on app-card-role "Promotional Staffing (Brand Ambassadors) 3A 0/1 16:30-19:30 (3h) single-neutral…" at bounding box center [977, 352] width 184 height 56
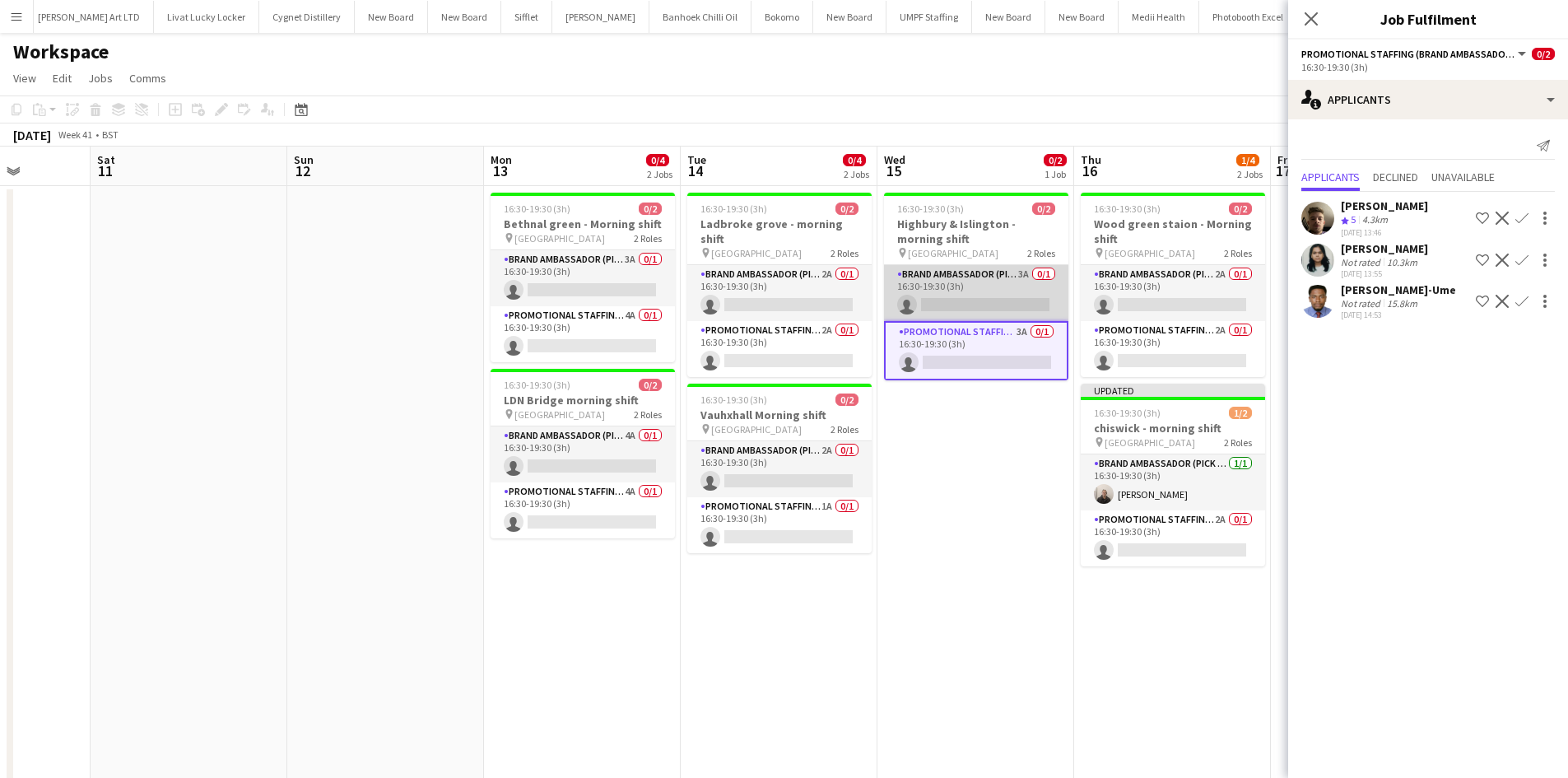
click at [1022, 280] on app-card-role "Brand Ambassador (Pick up) 3A 0/1 16:30-19:30 (3h) single-neutral-actions" at bounding box center [977, 293] width 184 height 56
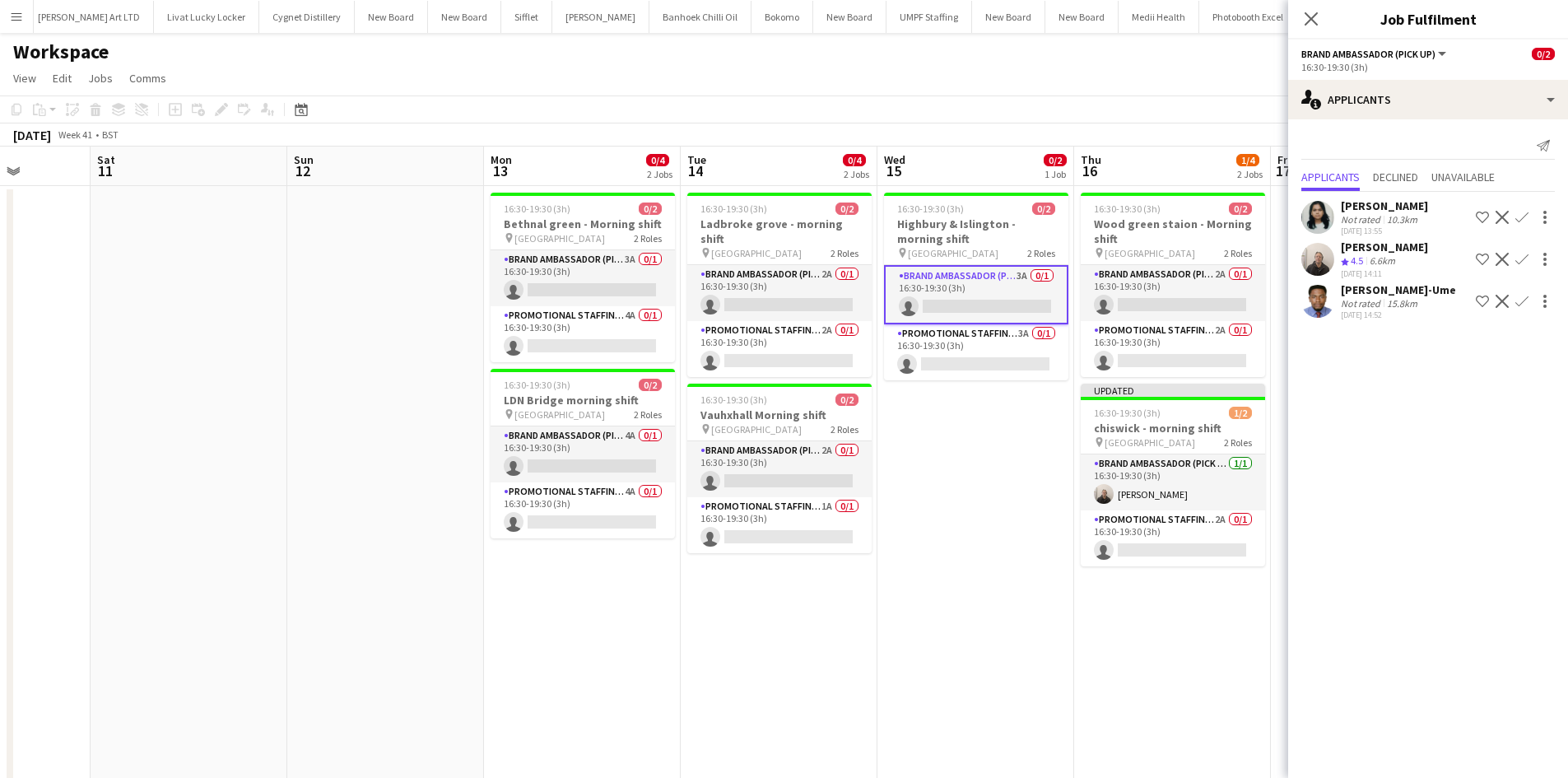
click at [1529, 258] on button "Confirm" at bounding box center [1521, 259] width 20 height 20
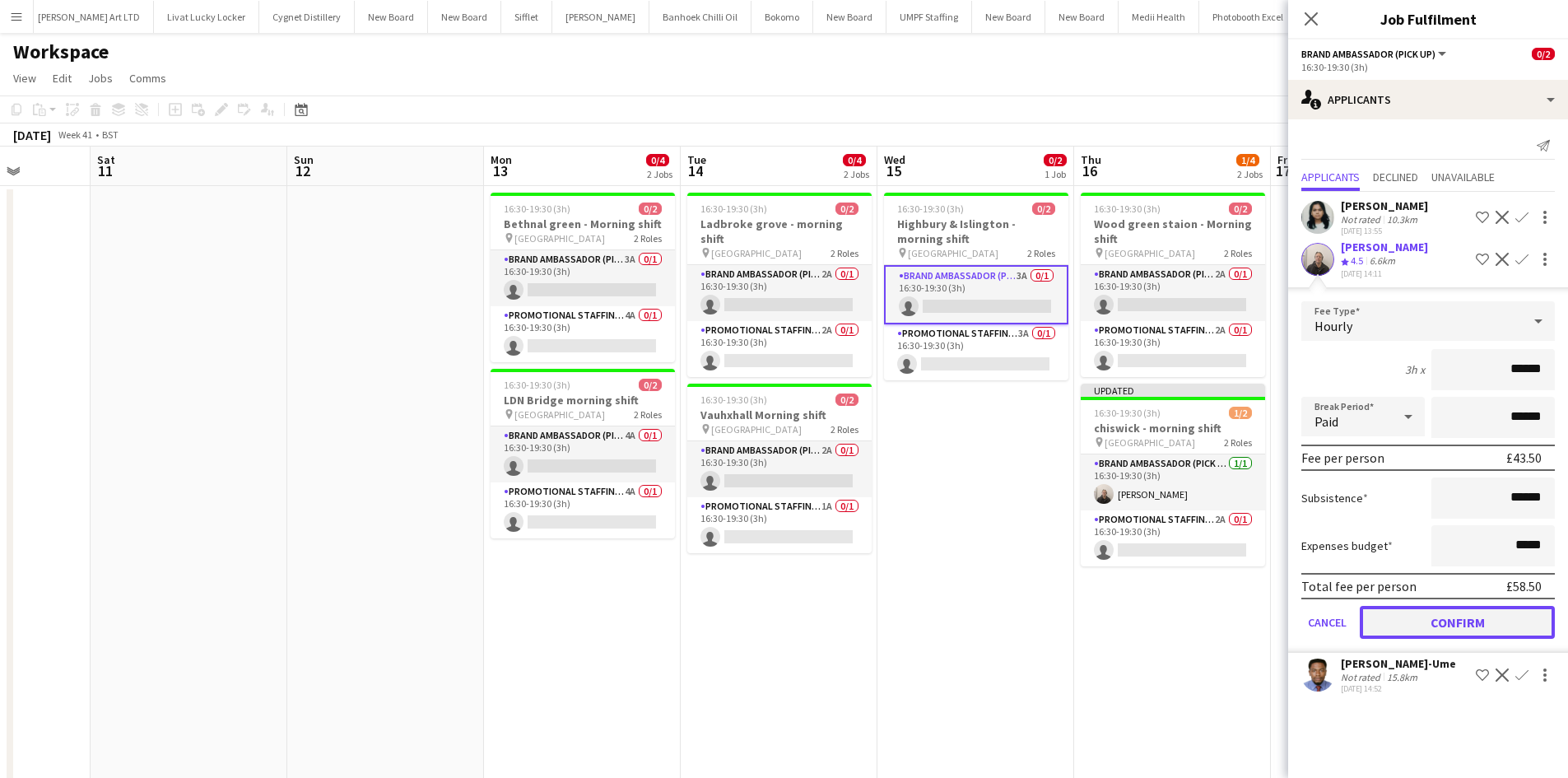
click at [1463, 622] on button "Confirm" at bounding box center [1458, 622] width 196 height 33
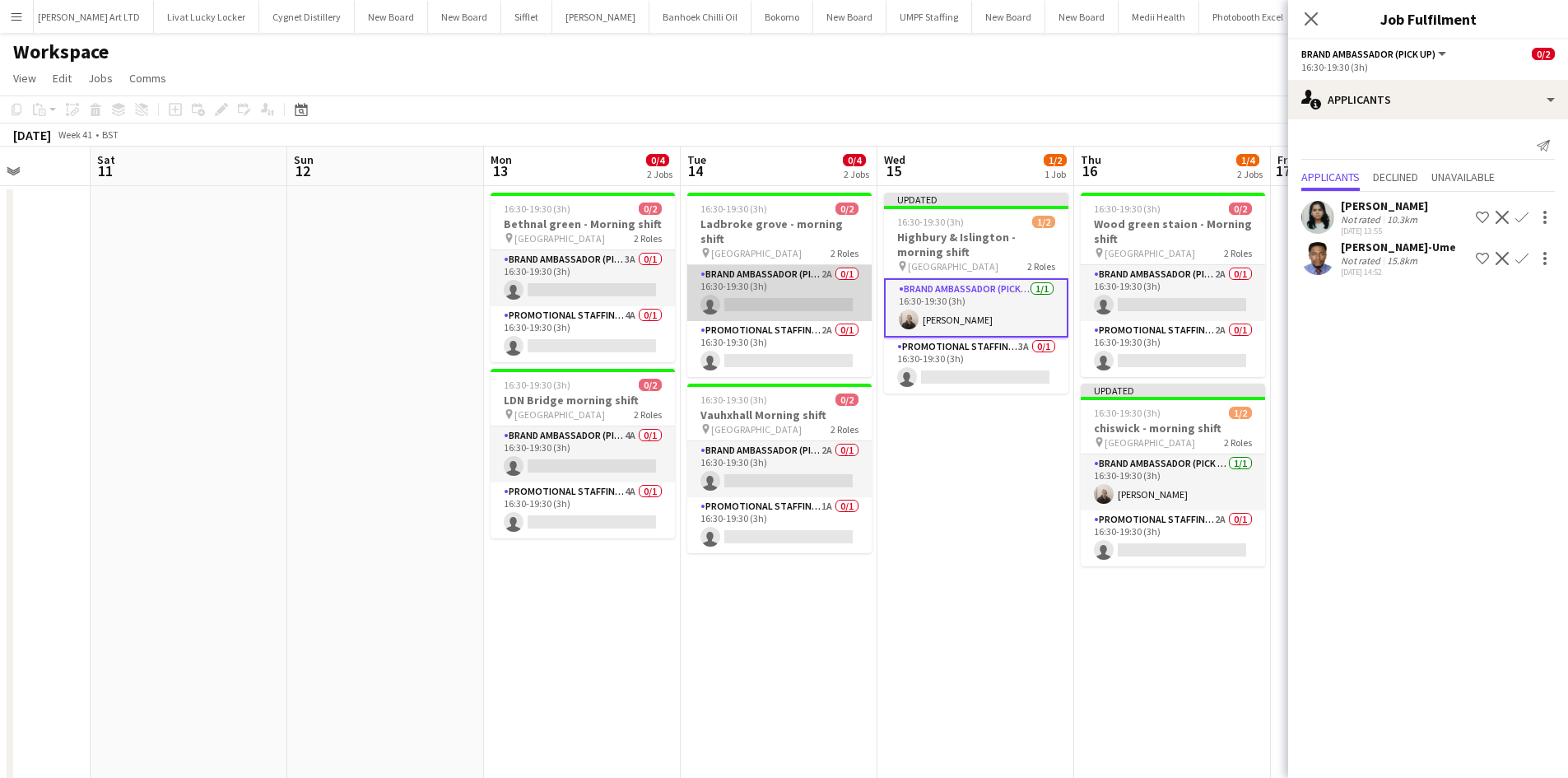
click at [824, 265] on app-card-role "Brand Ambassador (Pick up) 2A 0/1 16:30-19:30 (3h) single-neutral-actions" at bounding box center [779, 293] width 184 height 56
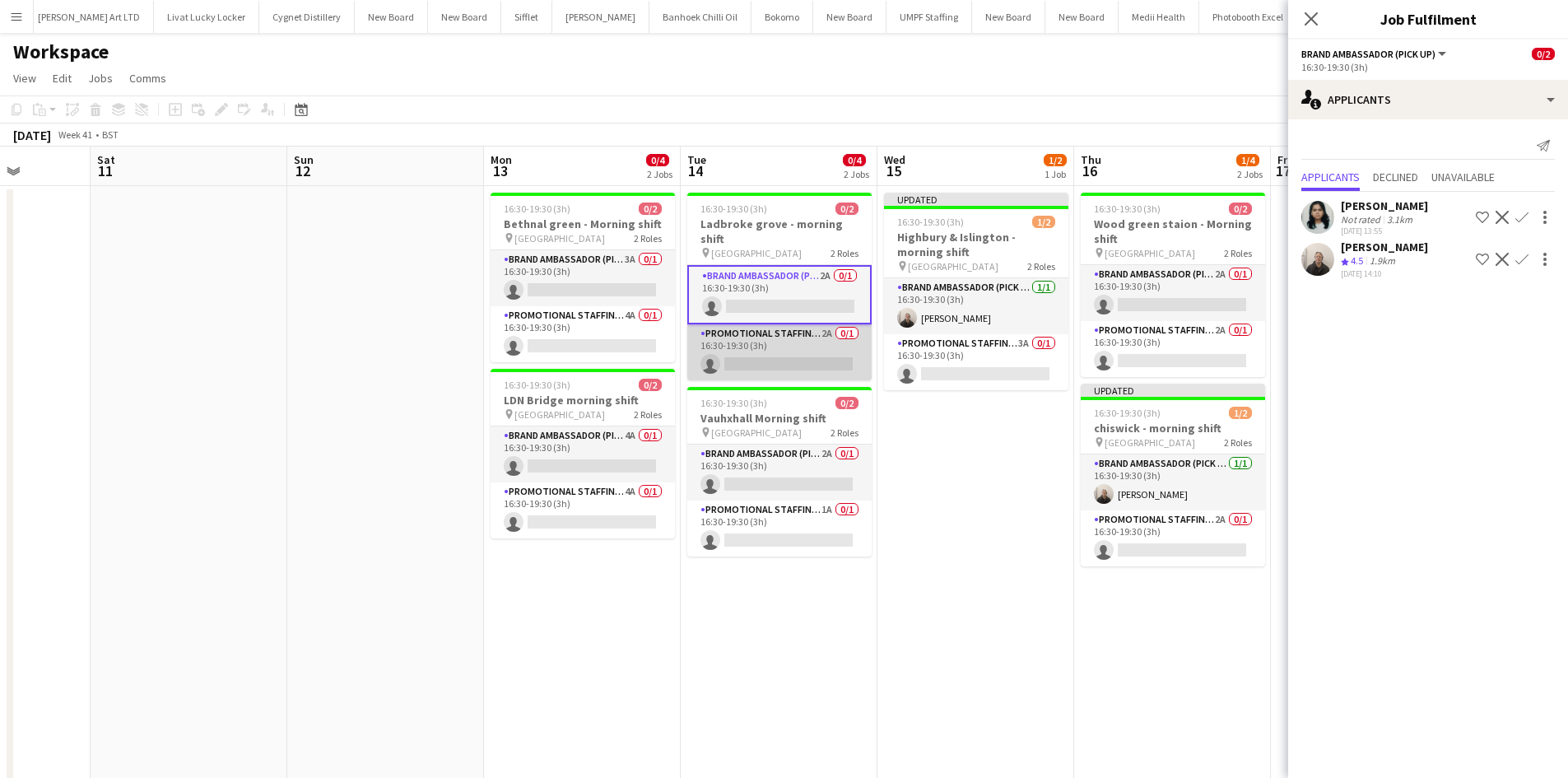
click at [827, 324] on app-card-role "Promotional Staffing (Brand Ambassadors) 2A 0/1 16:30-19:30 (3h) single-neutral…" at bounding box center [779, 352] width 184 height 56
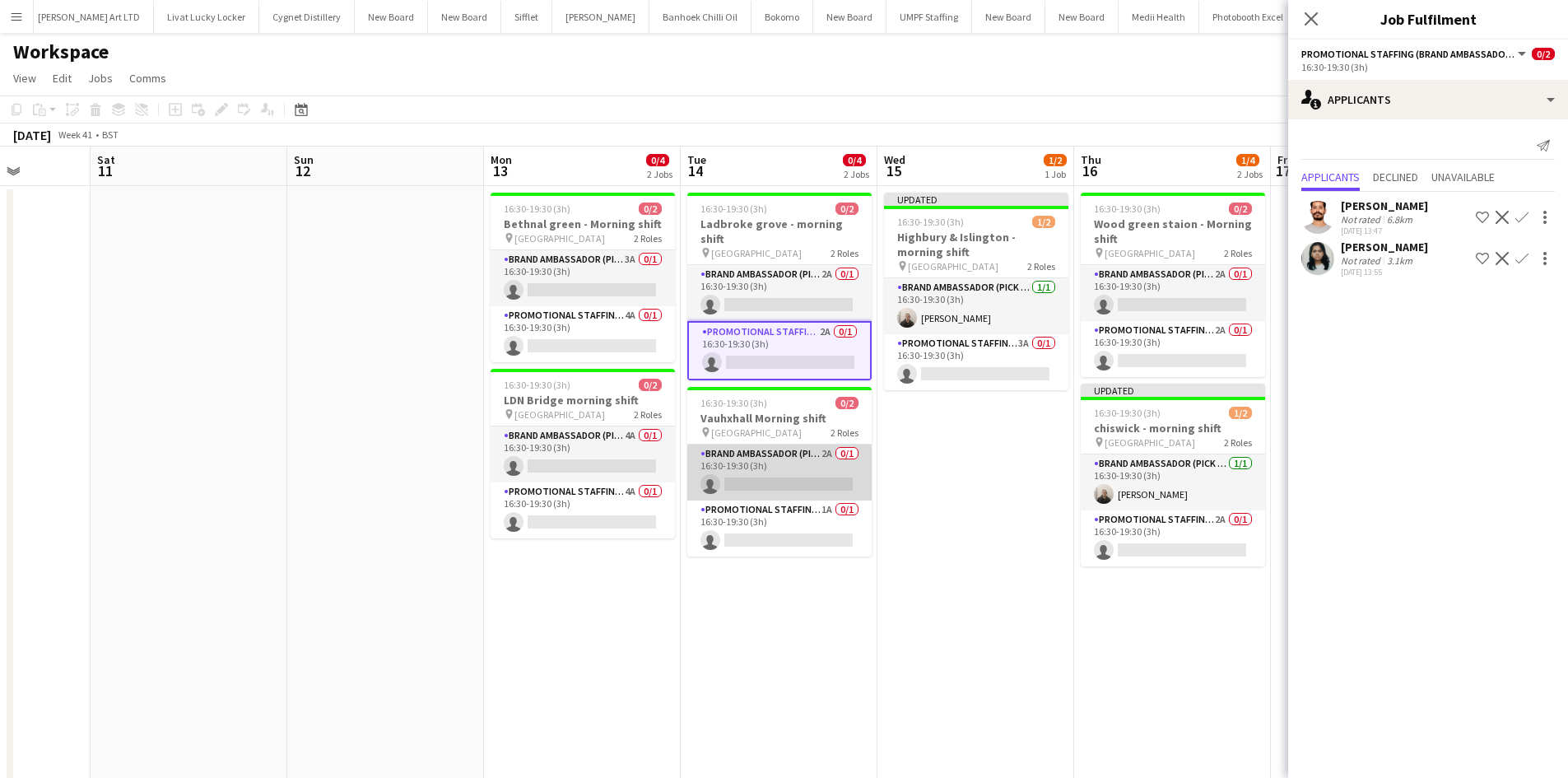
click at [822, 444] on app-card-role "Brand Ambassador (Pick up) 2A 0/1 16:30-19:30 (3h) single-neutral-actions" at bounding box center [779, 472] width 184 height 56
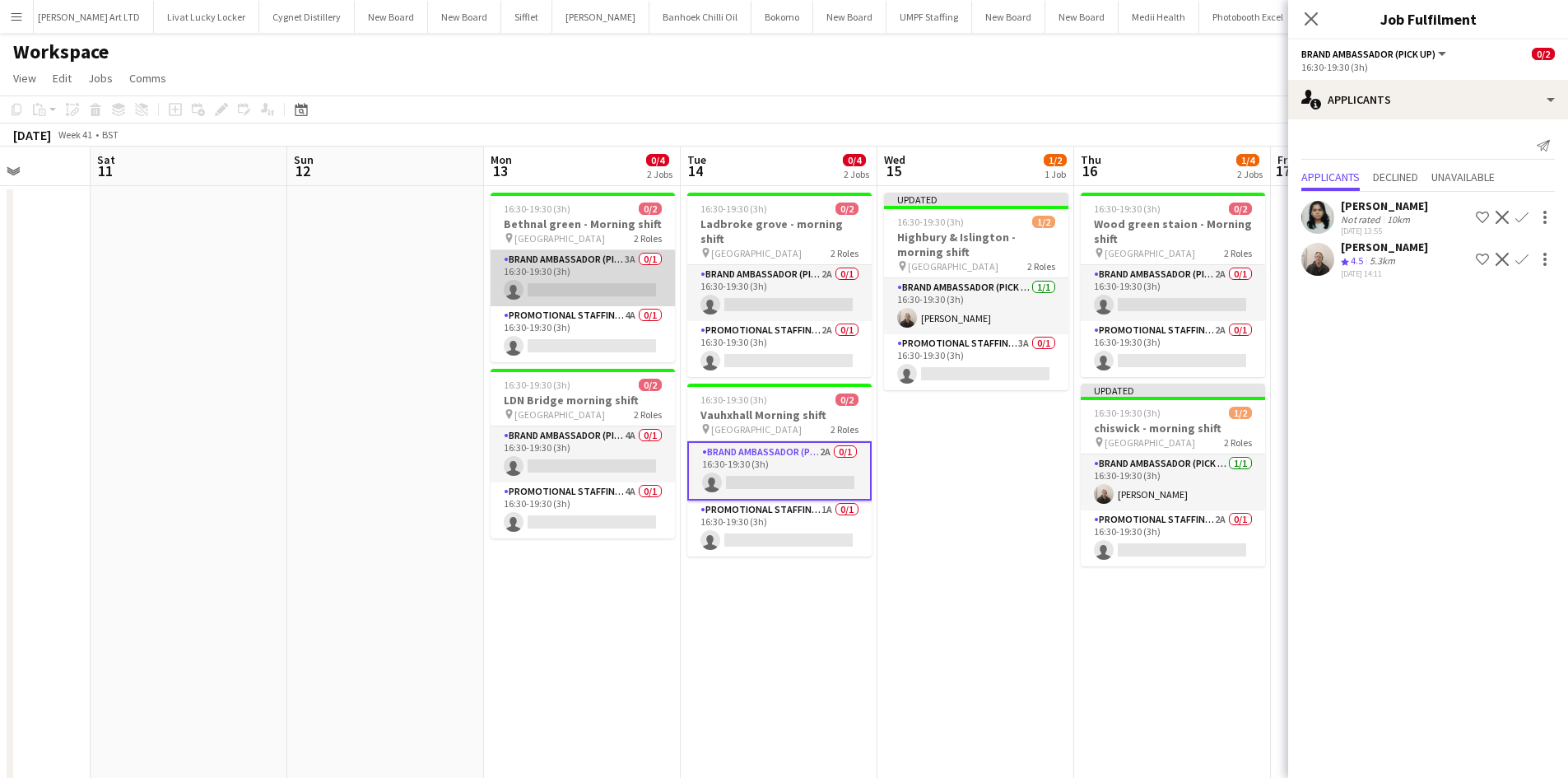
click at [627, 263] on app-card-role "Brand Ambassador (Pick up) 3A 0/1 16:30-19:30 (3h) single-neutral-actions" at bounding box center [583, 278] width 184 height 56
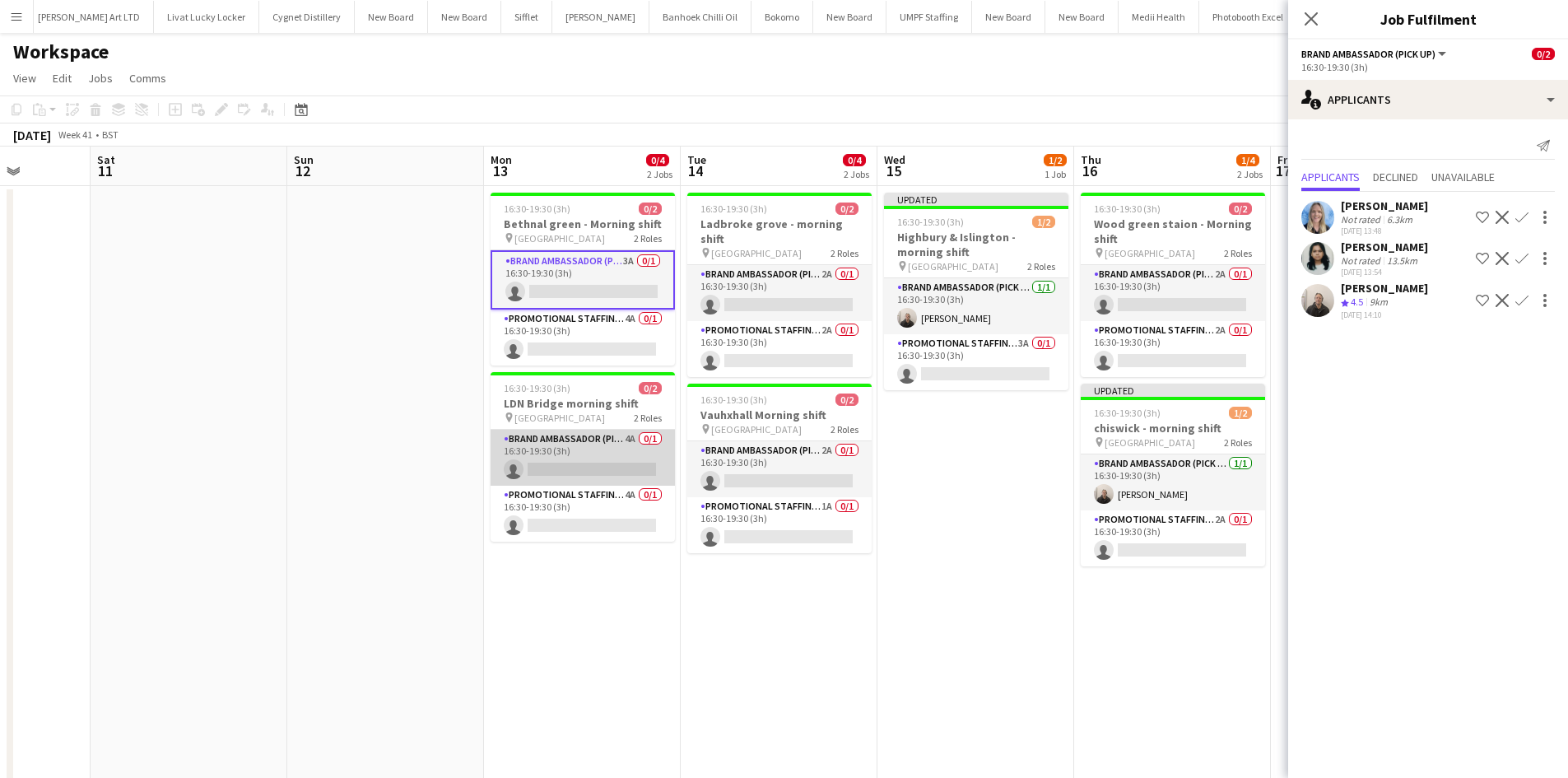
click at [626, 443] on app-card-role "Brand Ambassador (Pick up) 4A 0/1 16:30-19:30 (3h) single-neutral-actions" at bounding box center [583, 458] width 184 height 56
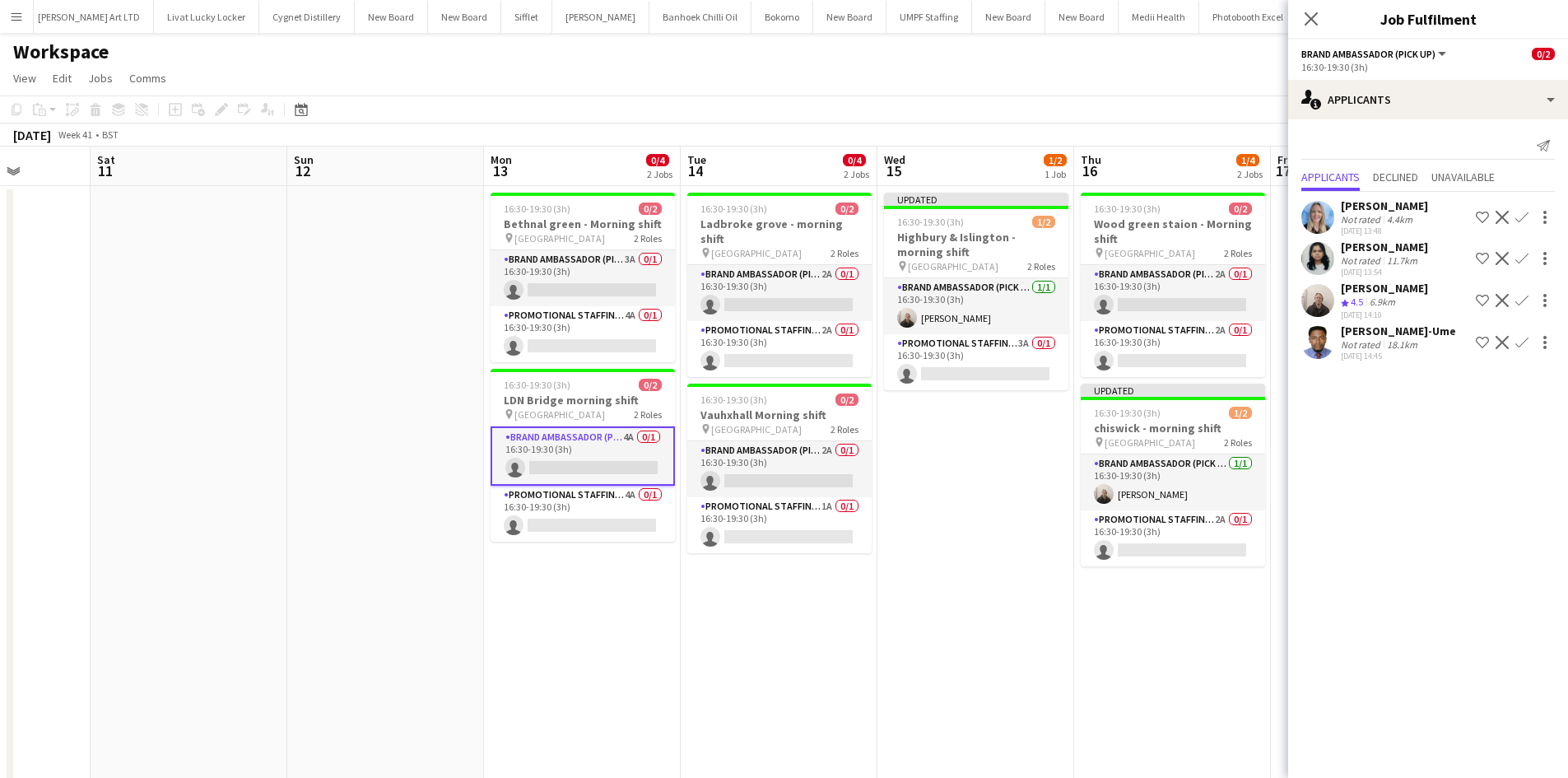
scroll to position [0, 573]
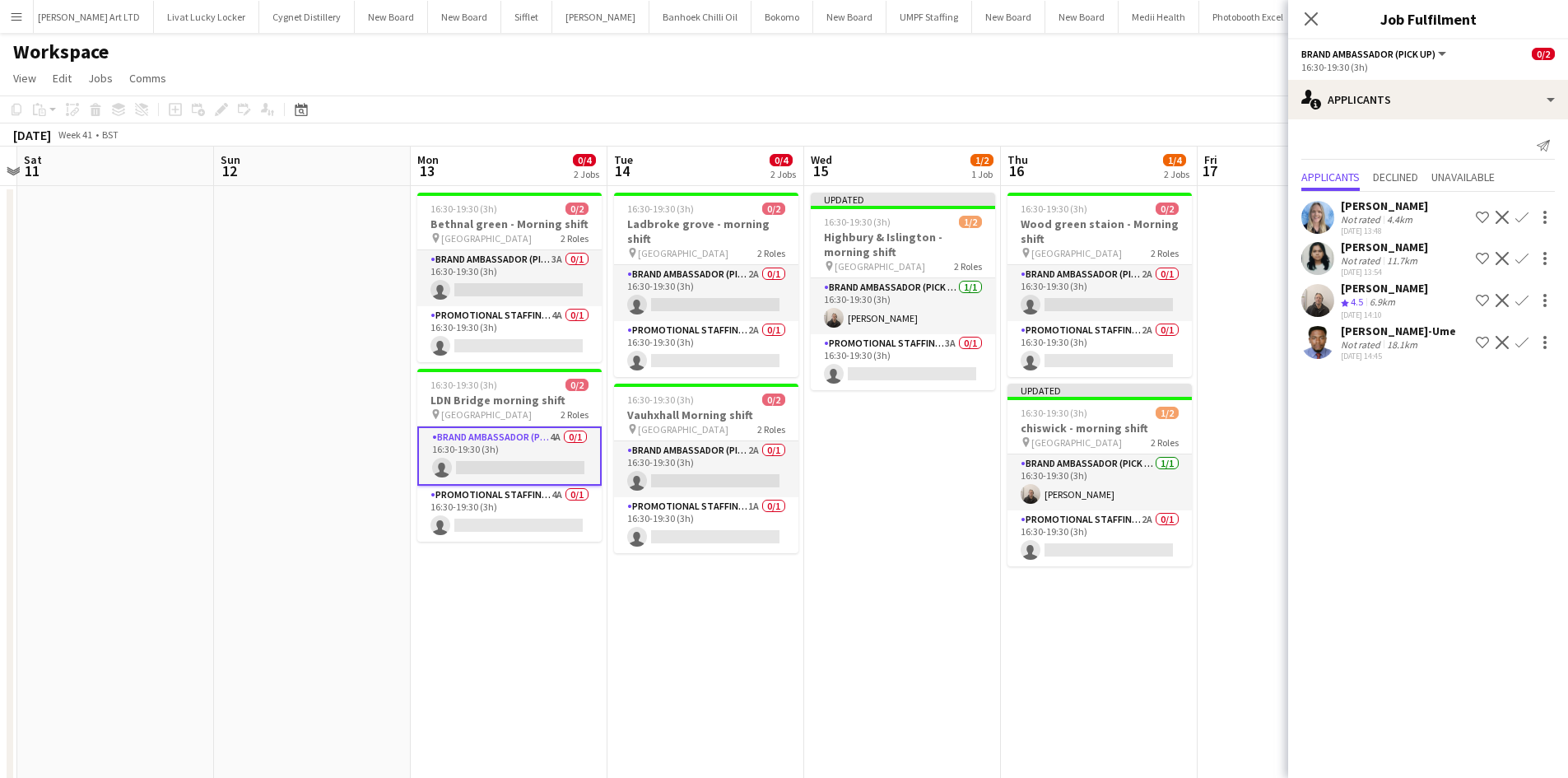
drag, startPoint x: 918, startPoint y: 542, endPoint x: 845, endPoint y: 530, distance: 74.0
click at [845, 530] on app-calendar-viewport "Wed 8 7/8 4 Jobs Thu 9 Fri 10 Sat 11 Sun 12 Mon 13 0/4 2 Jobs Tue 14 0/4 2 Jobs…" at bounding box center [784, 567] width 1568 height 841
click at [945, 356] on app-card-role "Promotional Staffing (Brand Ambassadors) 3A 0/1 16:30-19:30 (3h) single-neutral…" at bounding box center [903, 362] width 184 height 56
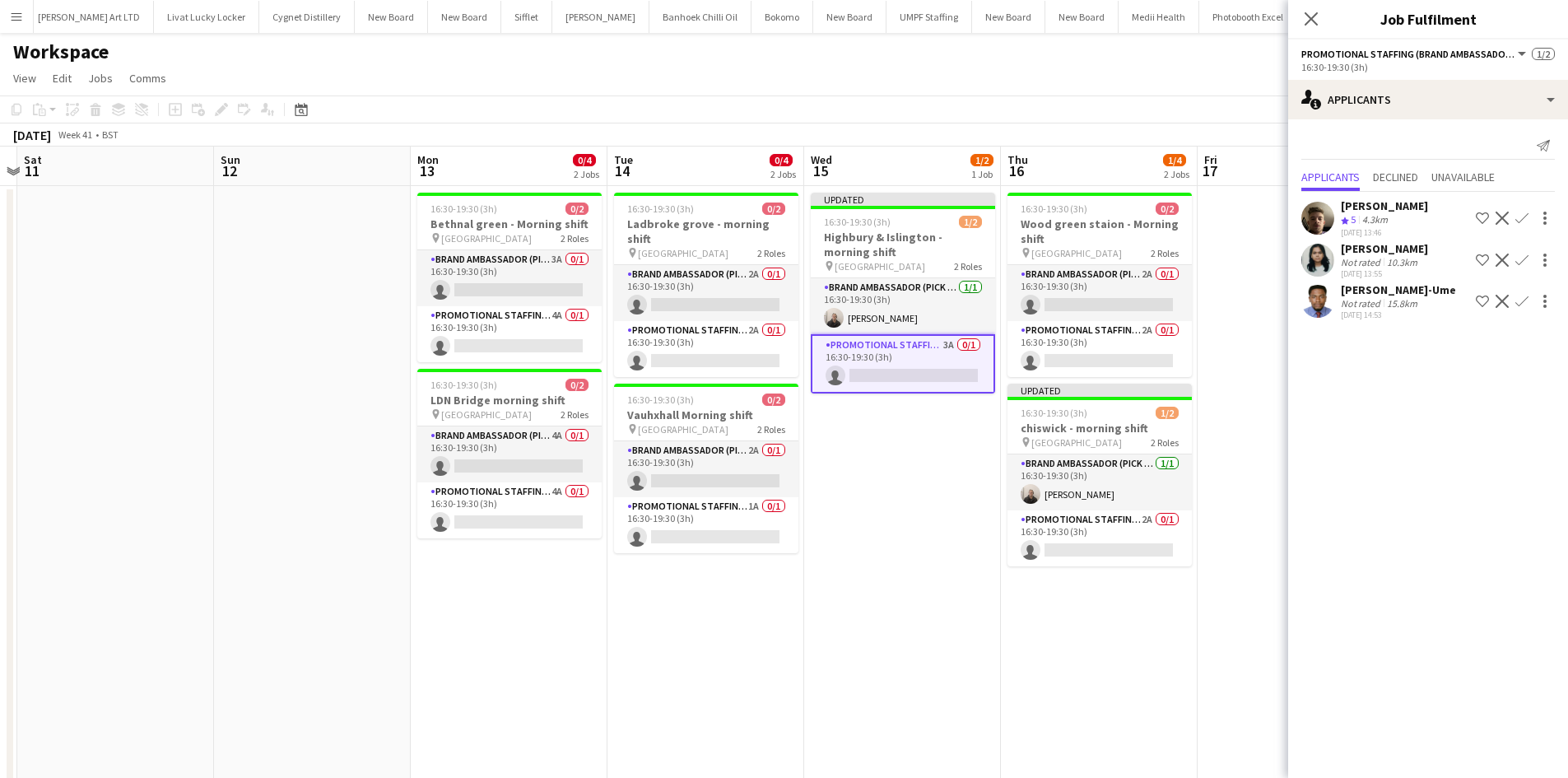
click at [1520, 219] on app-icon "Confirm" at bounding box center [1522, 218] width 13 height 13
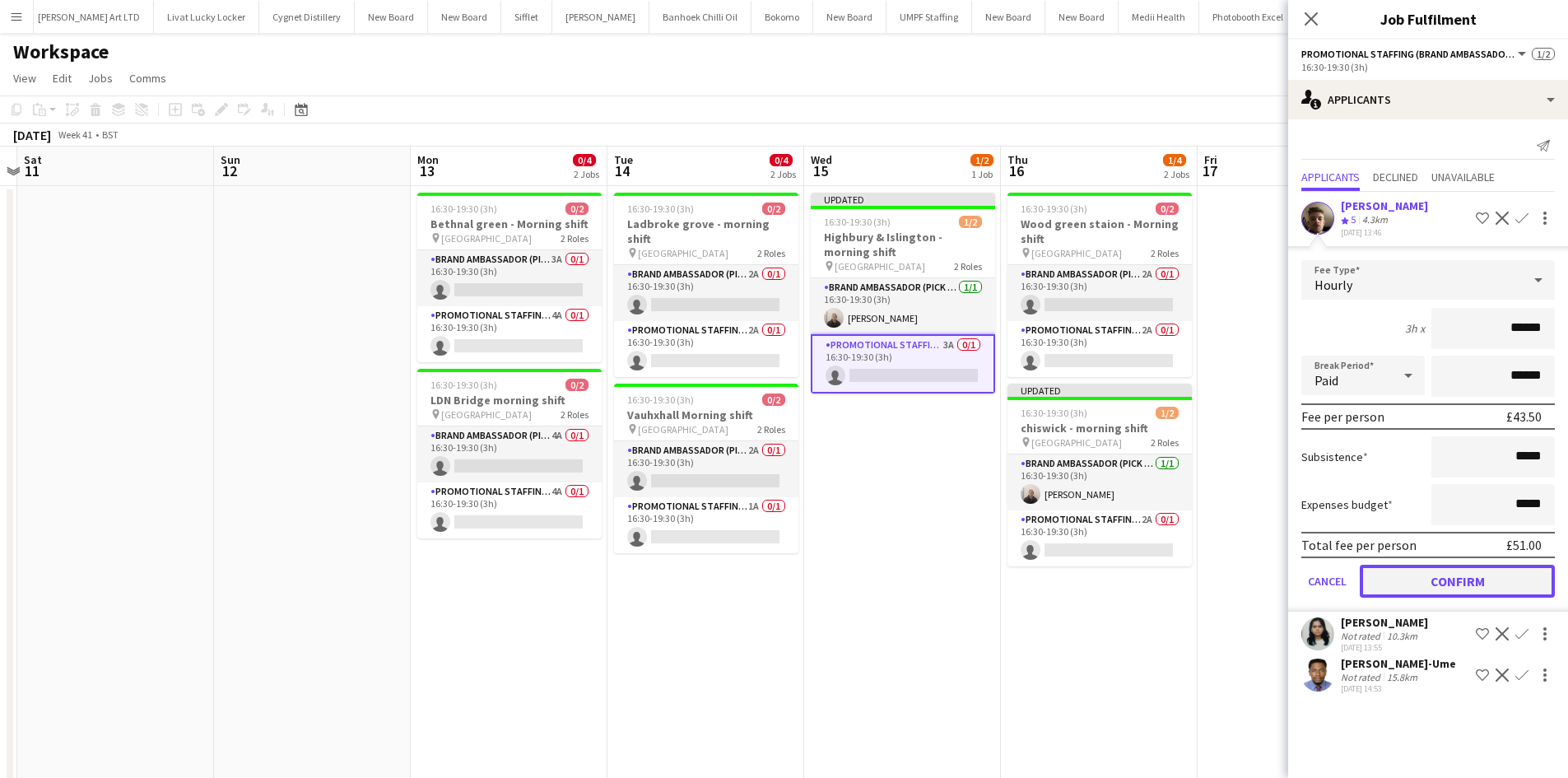
click at [1455, 574] on button "Confirm" at bounding box center [1458, 581] width 196 height 33
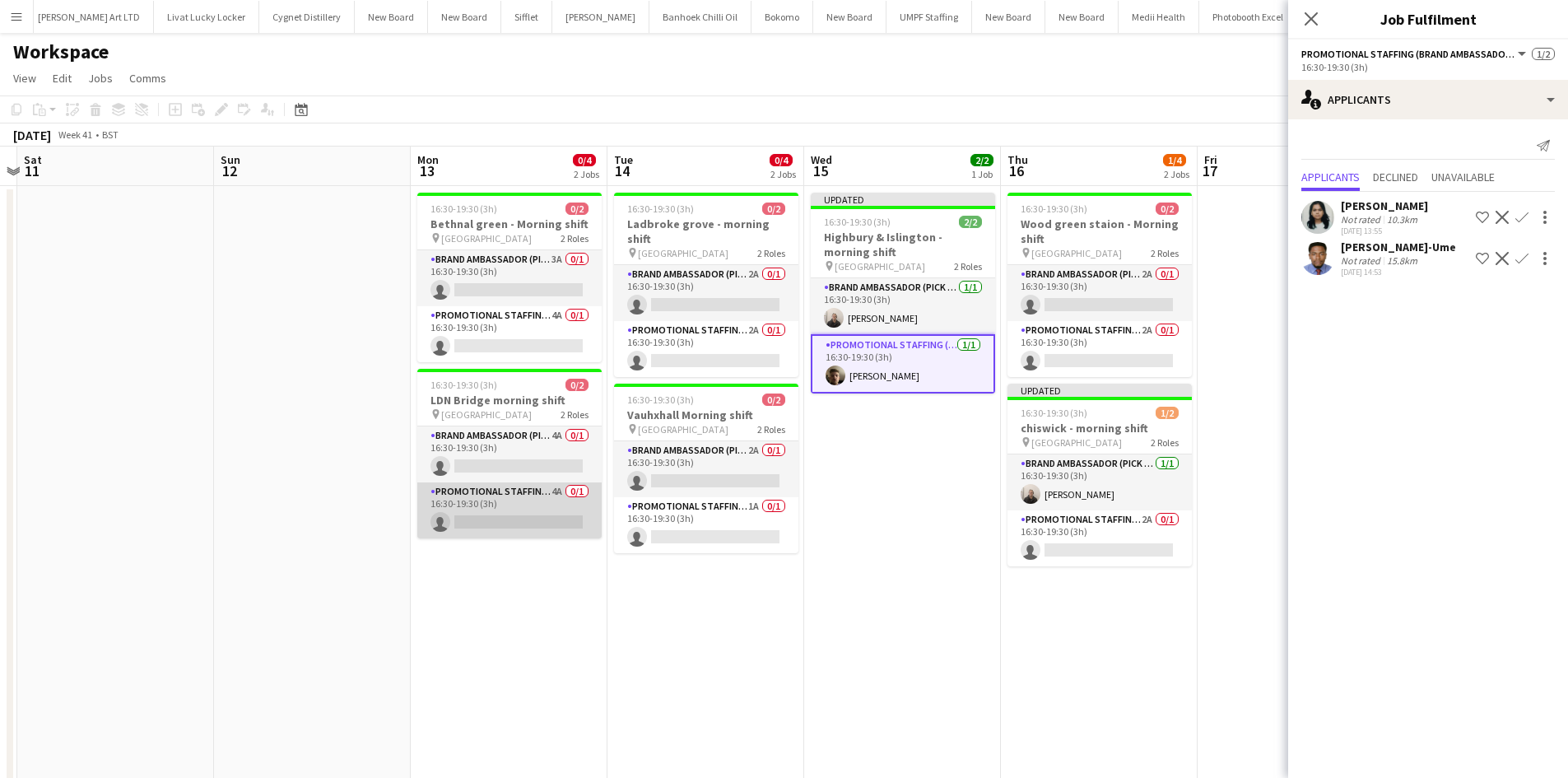
click at [569, 491] on app-card-role "Promotional Staffing (Brand Ambassadors) 4A 0/1 16:30-19:30 (3h) single-neutral…" at bounding box center [509, 510] width 184 height 56
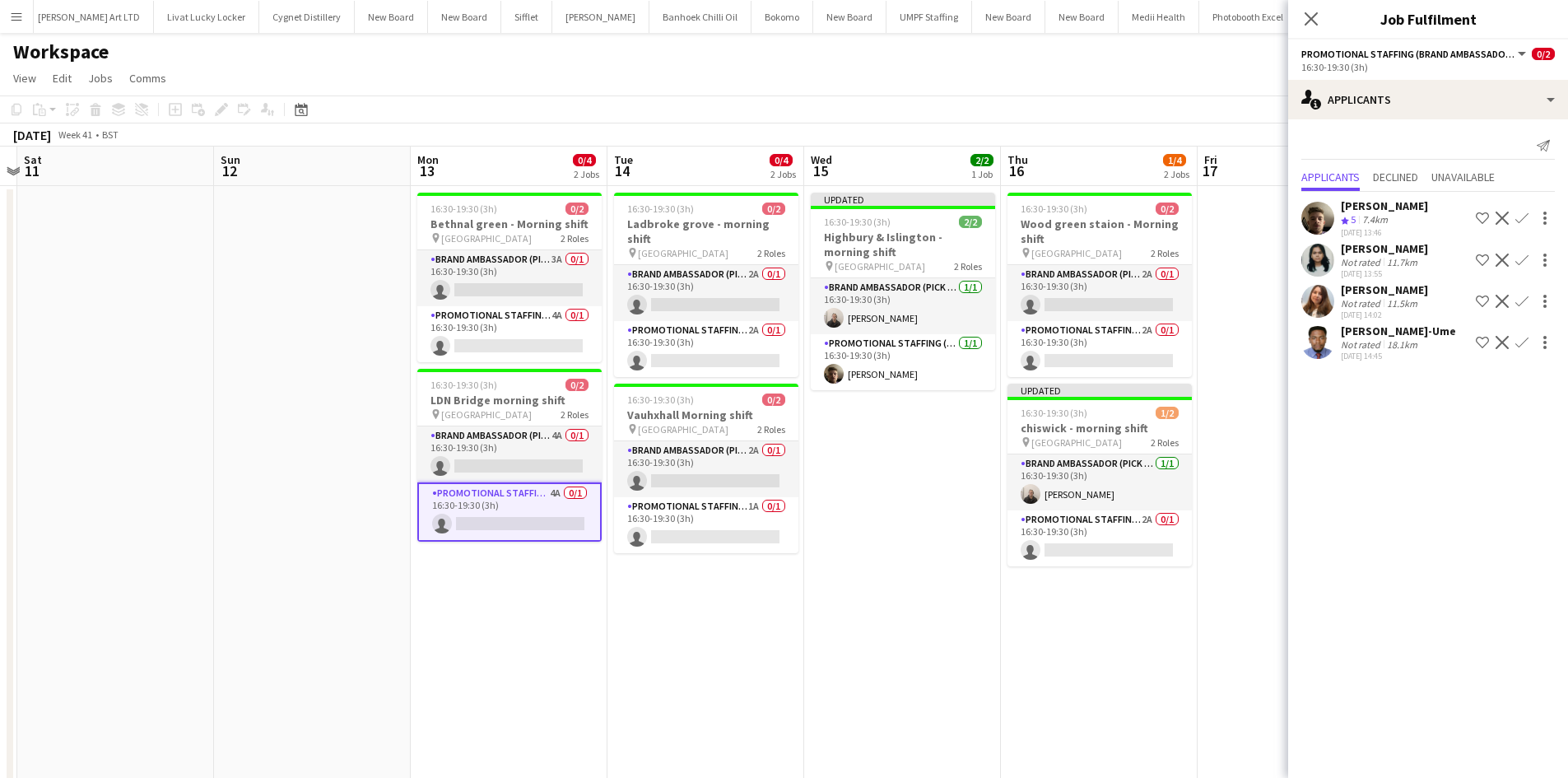
click at [898, 528] on app-date-cell "Updated 16:30-19:30 (3h) 2/2 Highbury & Islington - morning shift pin Highbury …" at bounding box center [902, 586] width 196 height 801
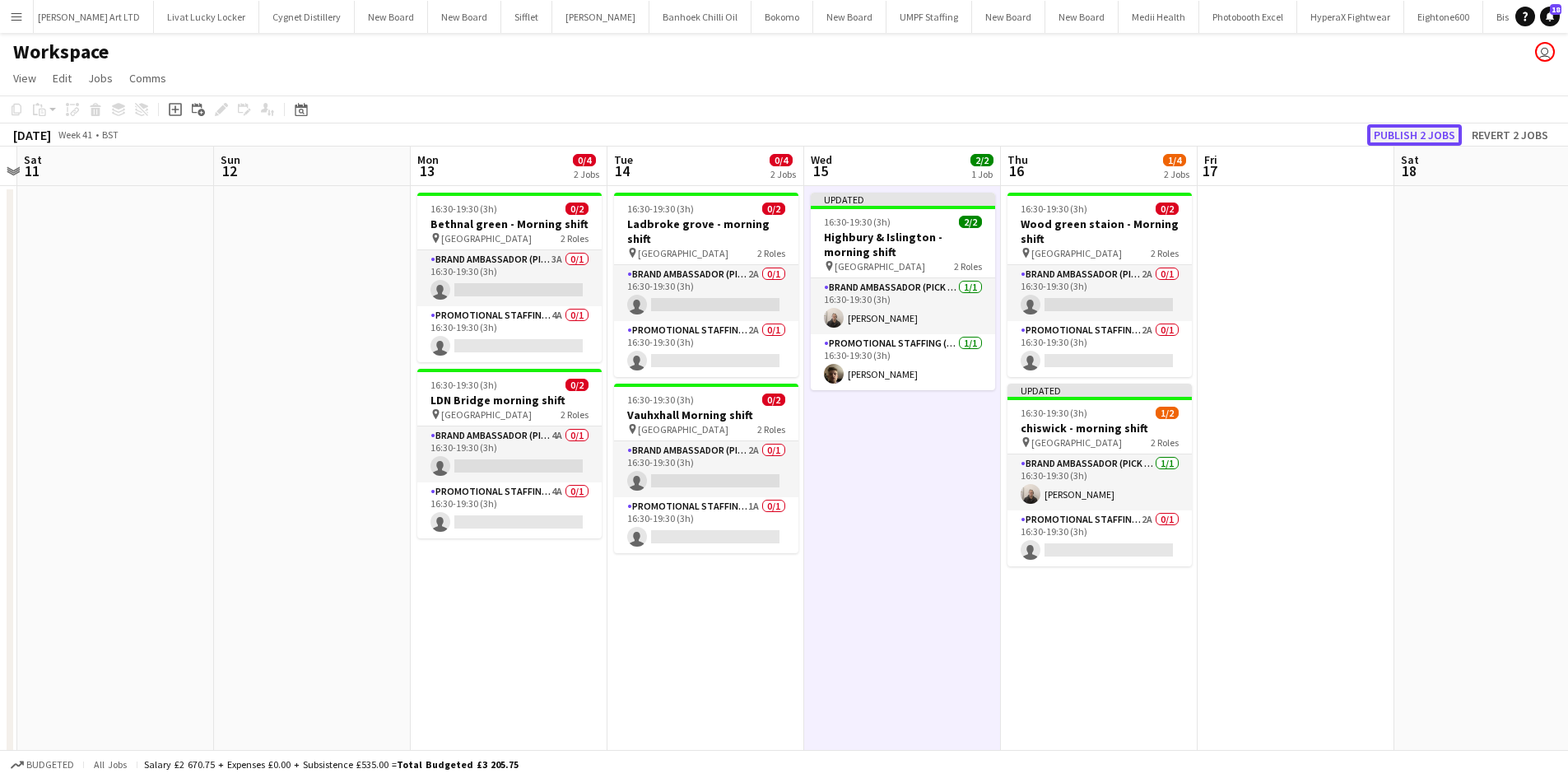
click at [1425, 142] on button "Publish 2 jobs" at bounding box center [1415, 135] width 95 height 21
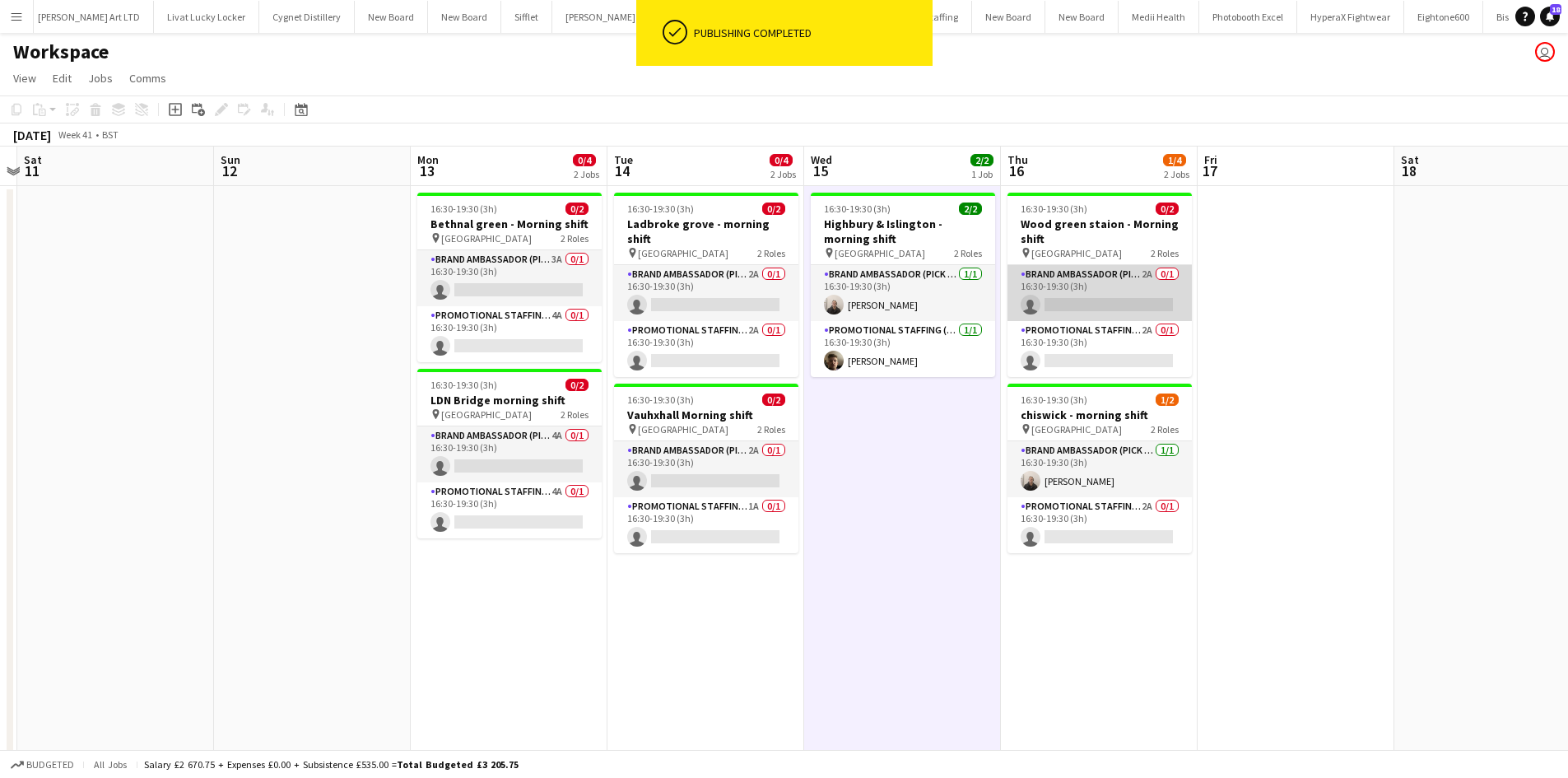
click at [1152, 270] on app-card-role "Brand Ambassador (Pick up) 2A 0/1 16:30-19:30 (3h) single-neutral-actions" at bounding box center [1100, 293] width 184 height 56
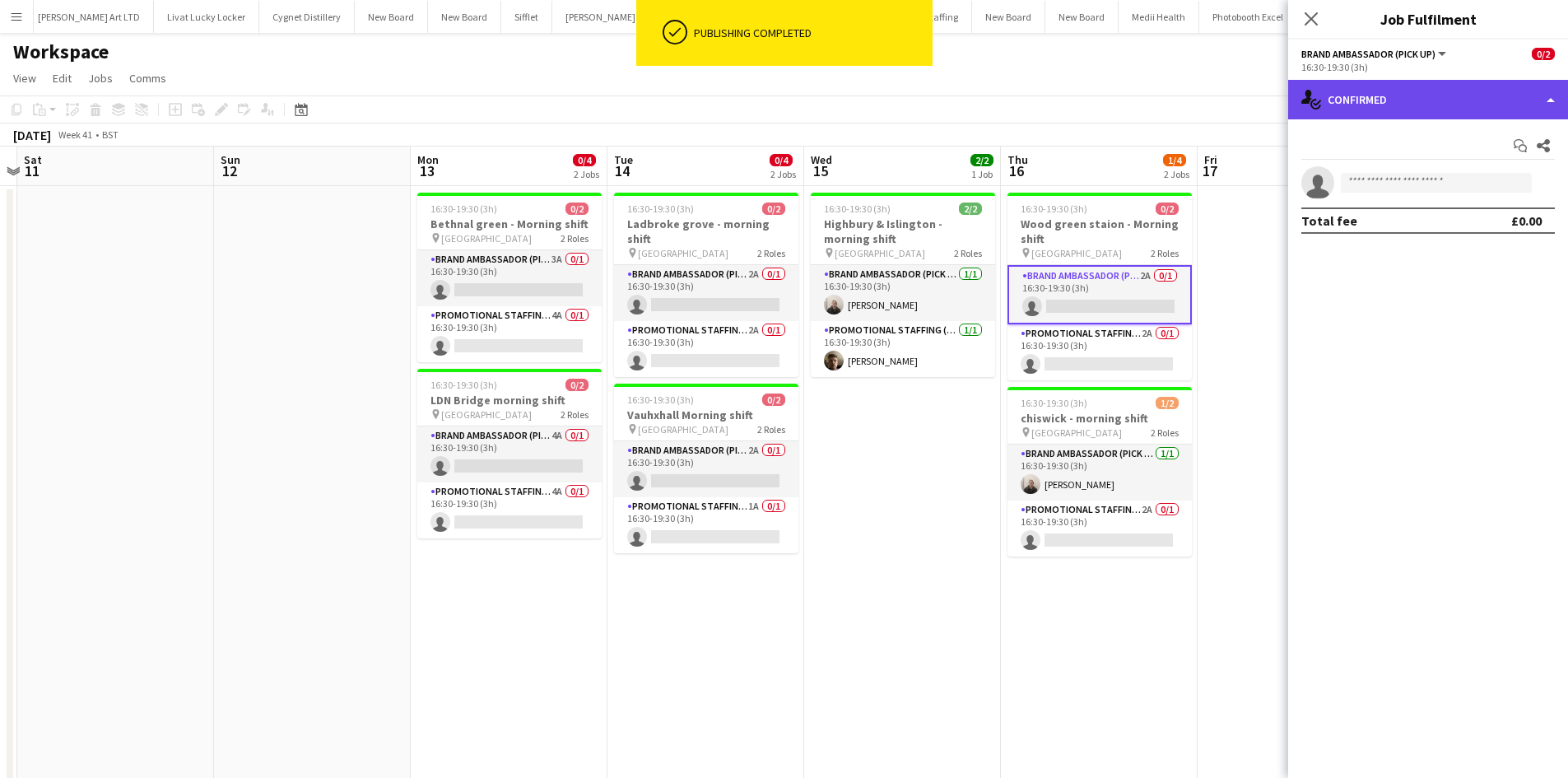
click at [1419, 106] on div "single-neutral-actions-check-2 Confirmed" at bounding box center [1428, 100] width 280 height 39
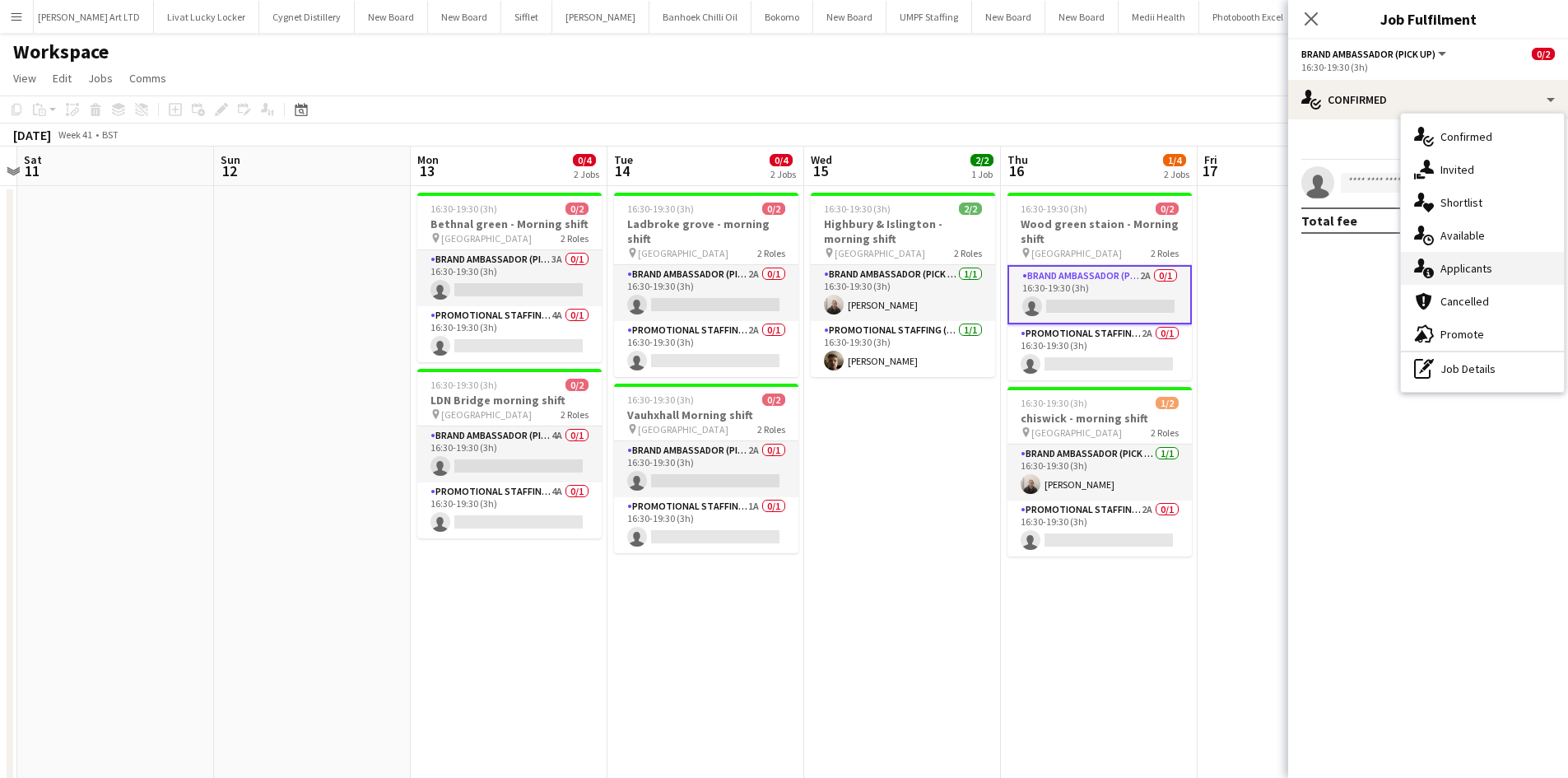
click at [1462, 261] on span "Applicants" at bounding box center [1467, 268] width 52 height 15
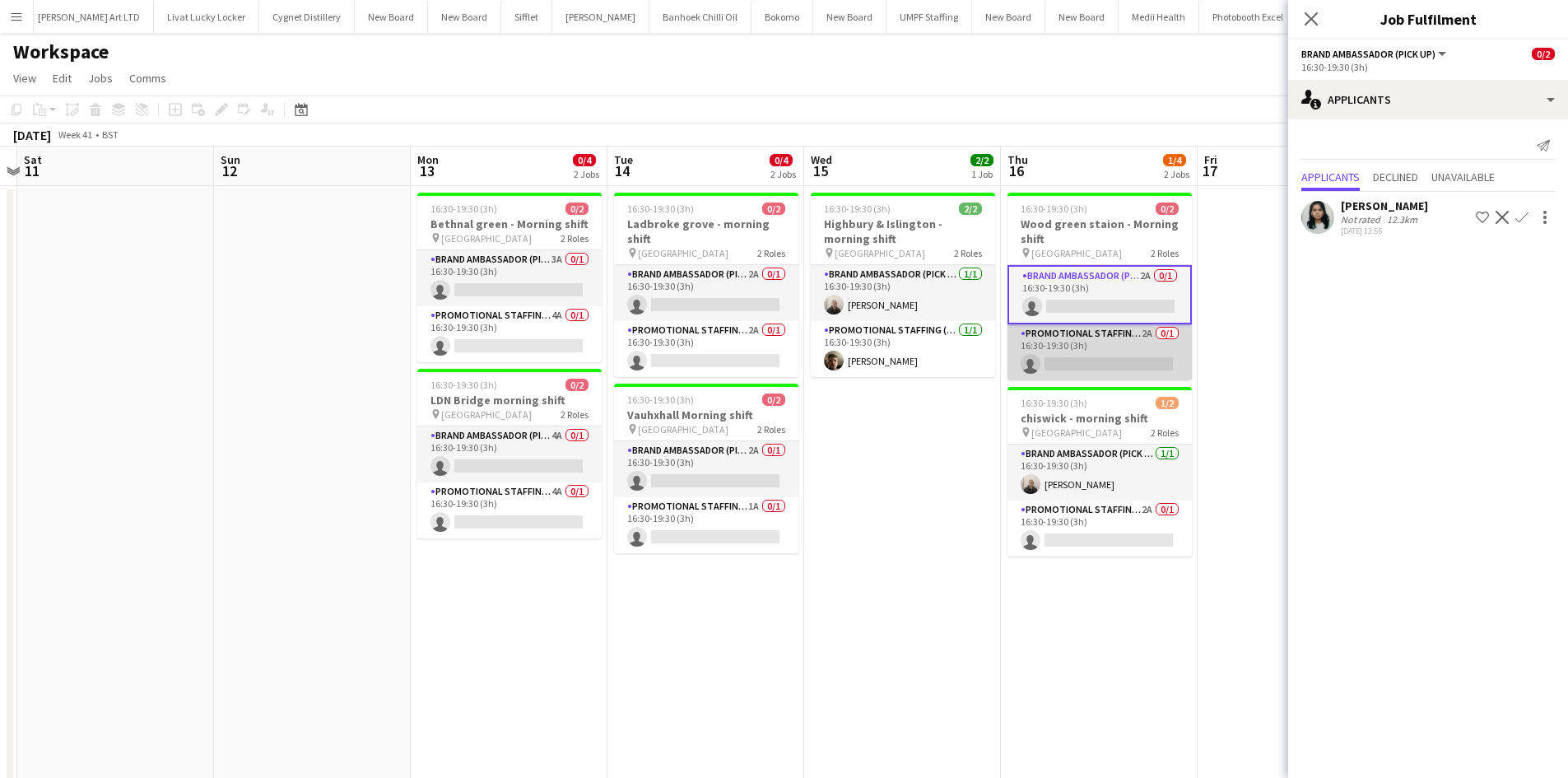
click at [1141, 332] on app-card-role "Promotional Staffing (Brand Ambassadors) 2A 0/1 16:30-19:30 (3h) single-neutral…" at bounding box center [1100, 352] width 184 height 56
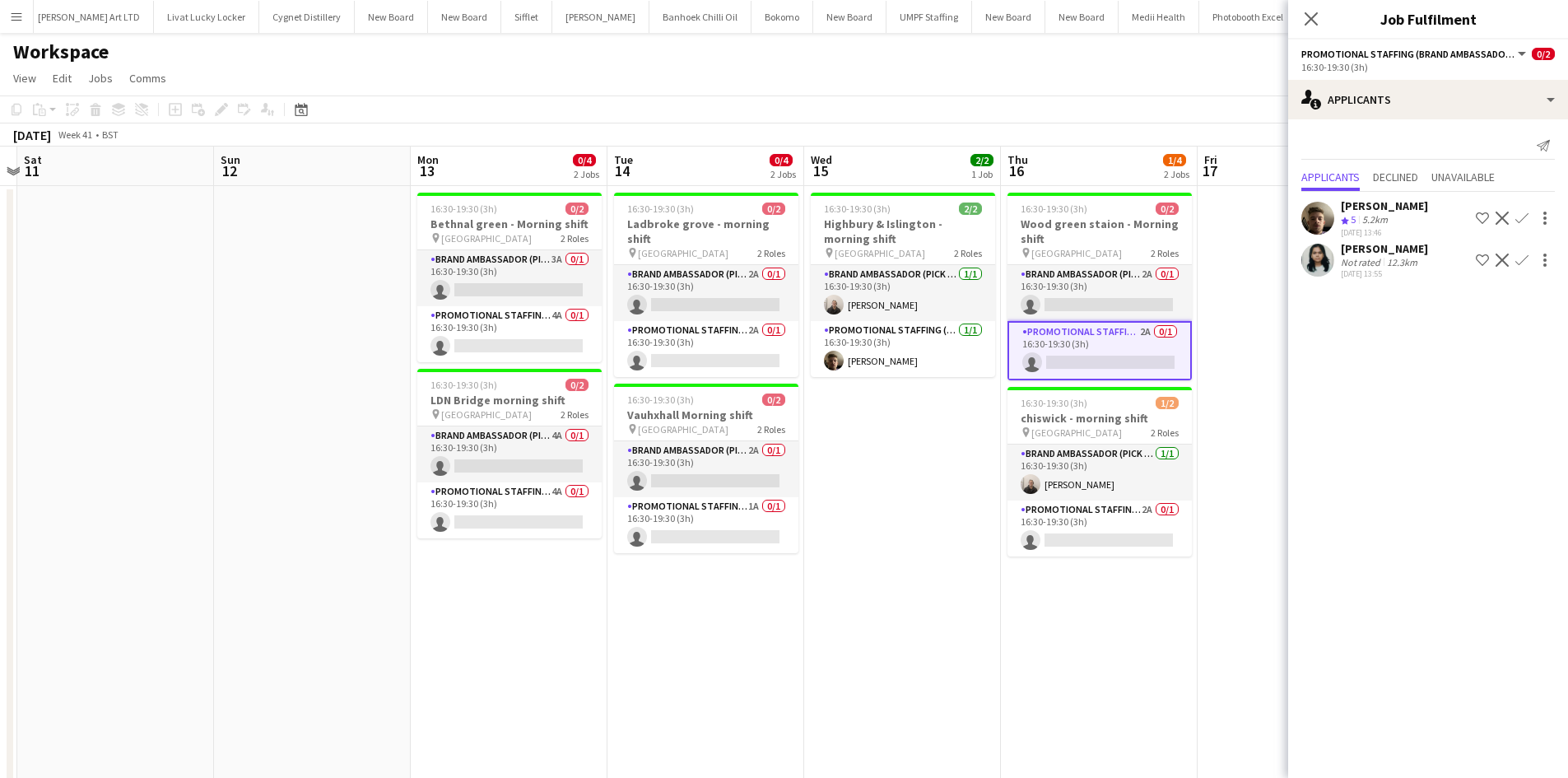
click at [1521, 219] on app-icon "Confirm" at bounding box center [1522, 218] width 13 height 13
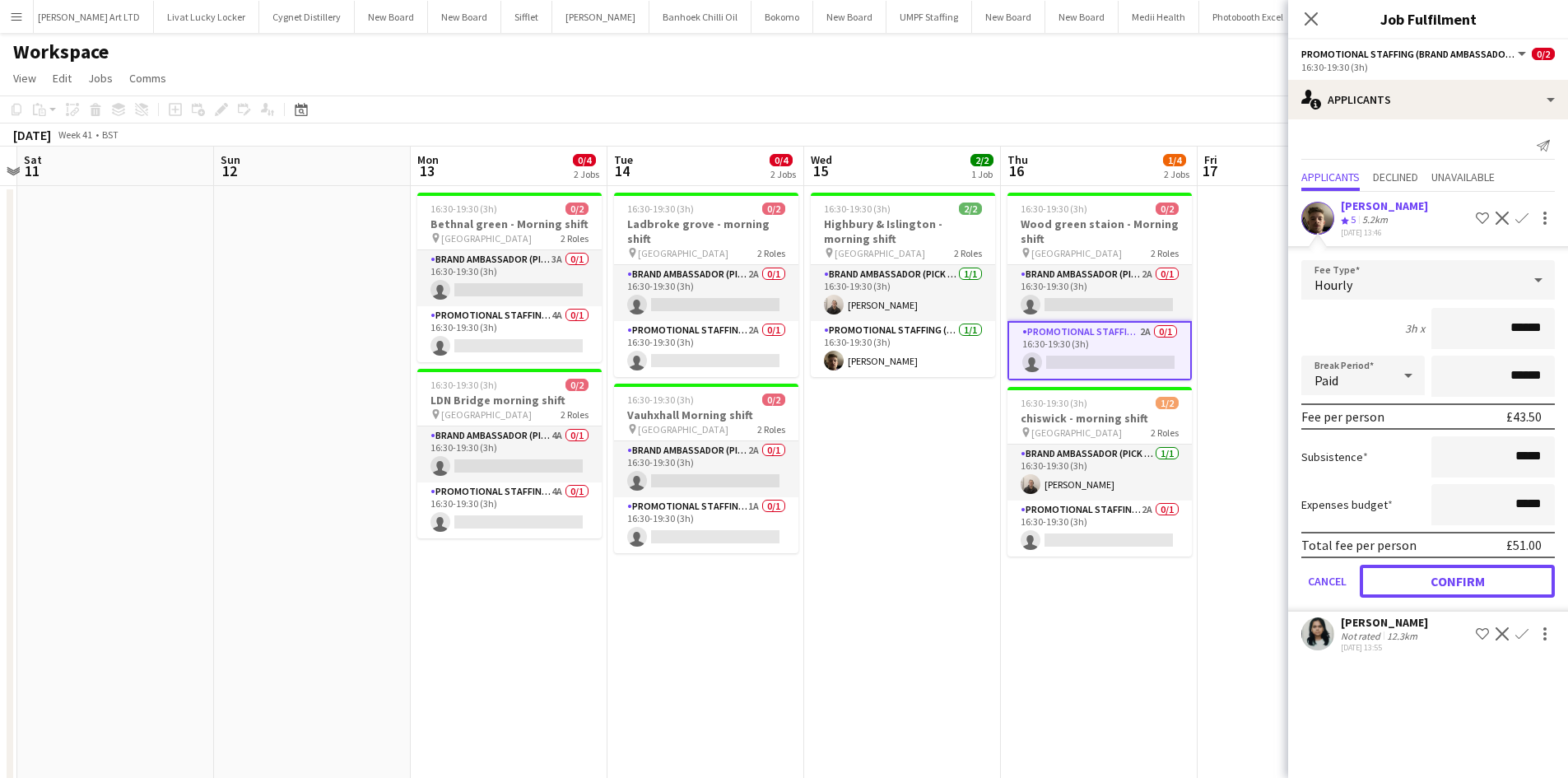
click at [1450, 572] on button "Confirm" at bounding box center [1458, 581] width 196 height 33
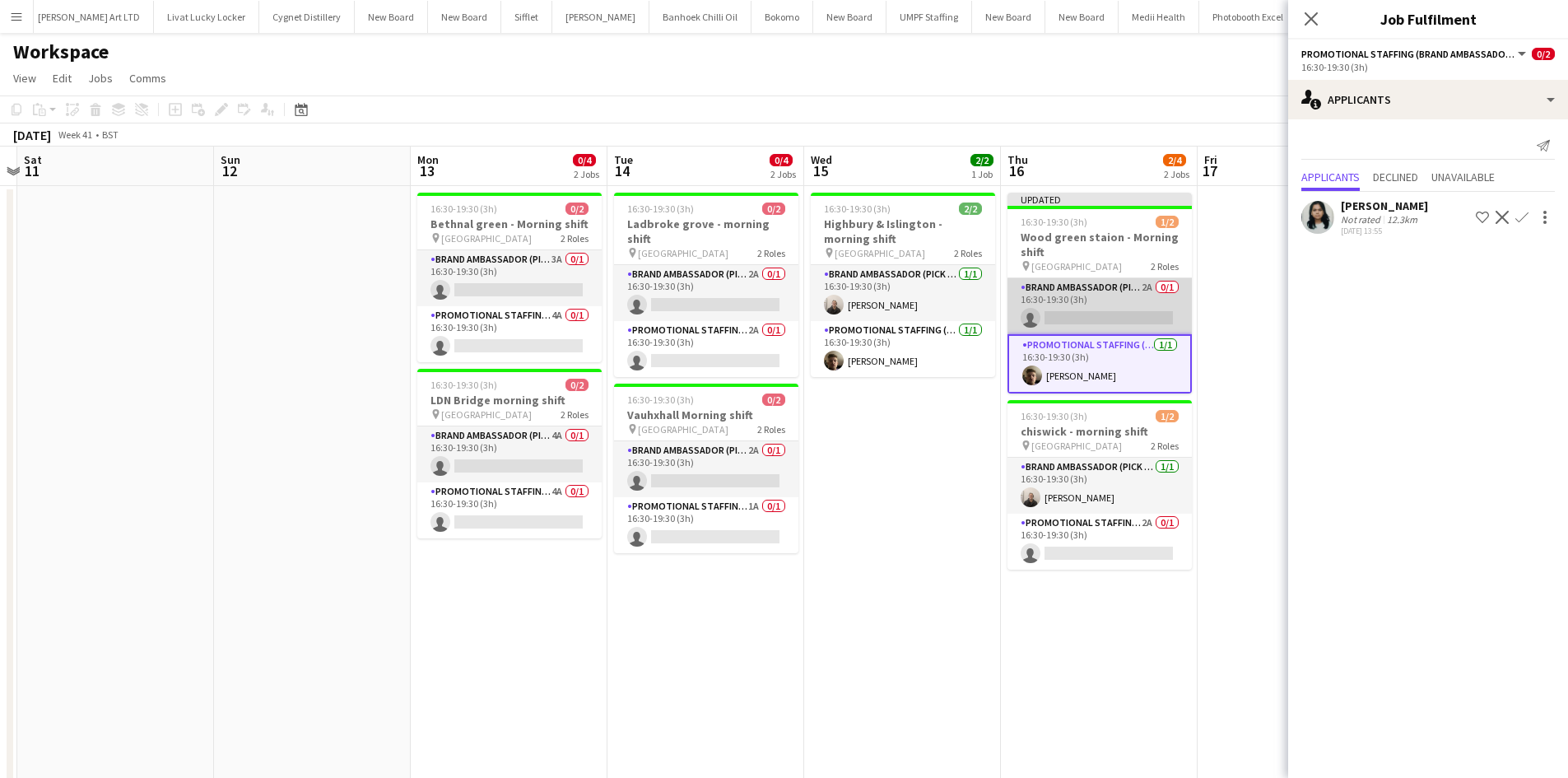
click at [1141, 287] on app-card-role "Brand Ambassador (Pick up) 2A 0/1 16:30-19:30 (3h) single-neutral-actions" at bounding box center [1100, 306] width 184 height 56
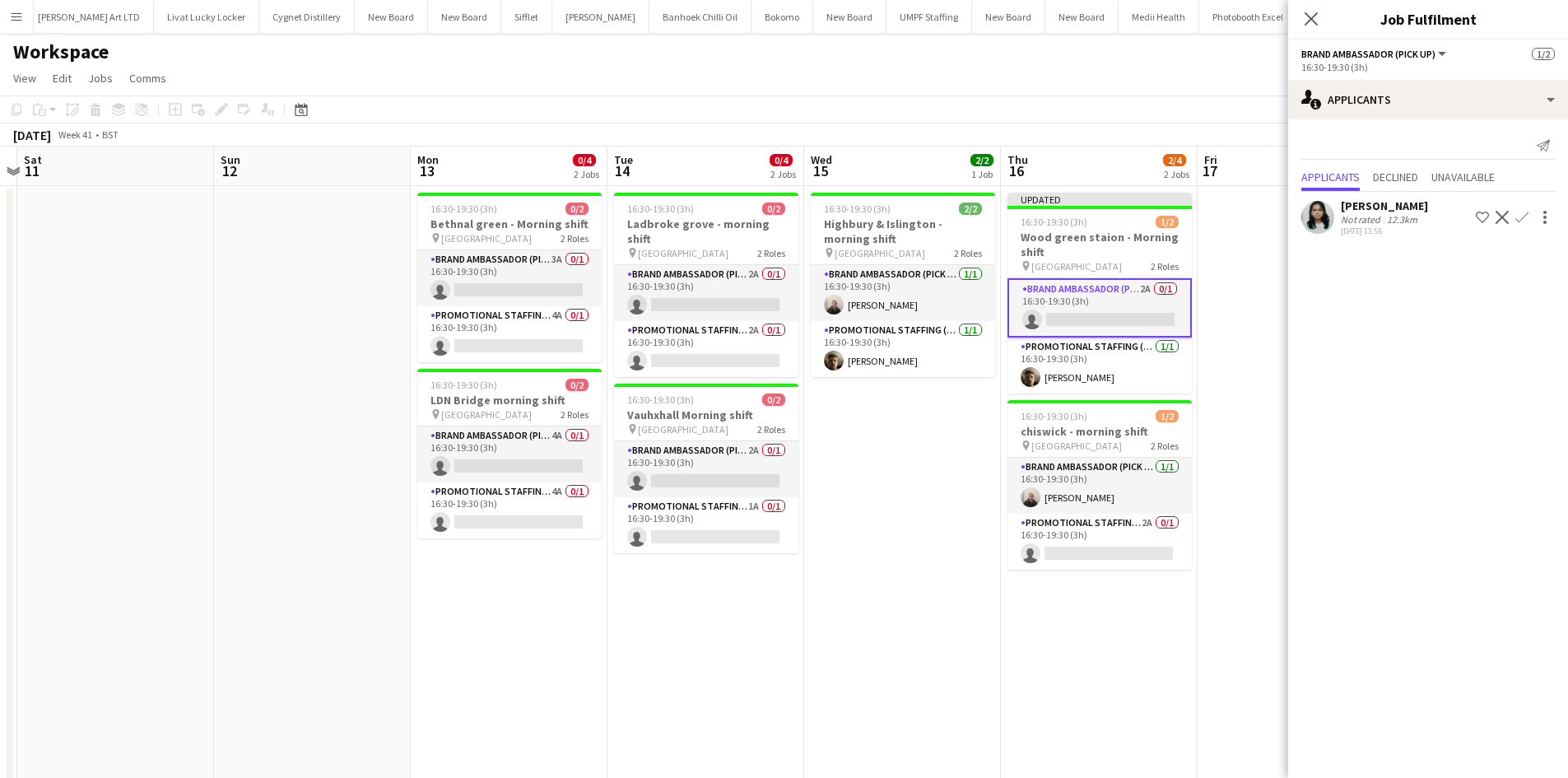
click at [1232, 305] on app-date-cell at bounding box center [1295, 586] width 196 height 801
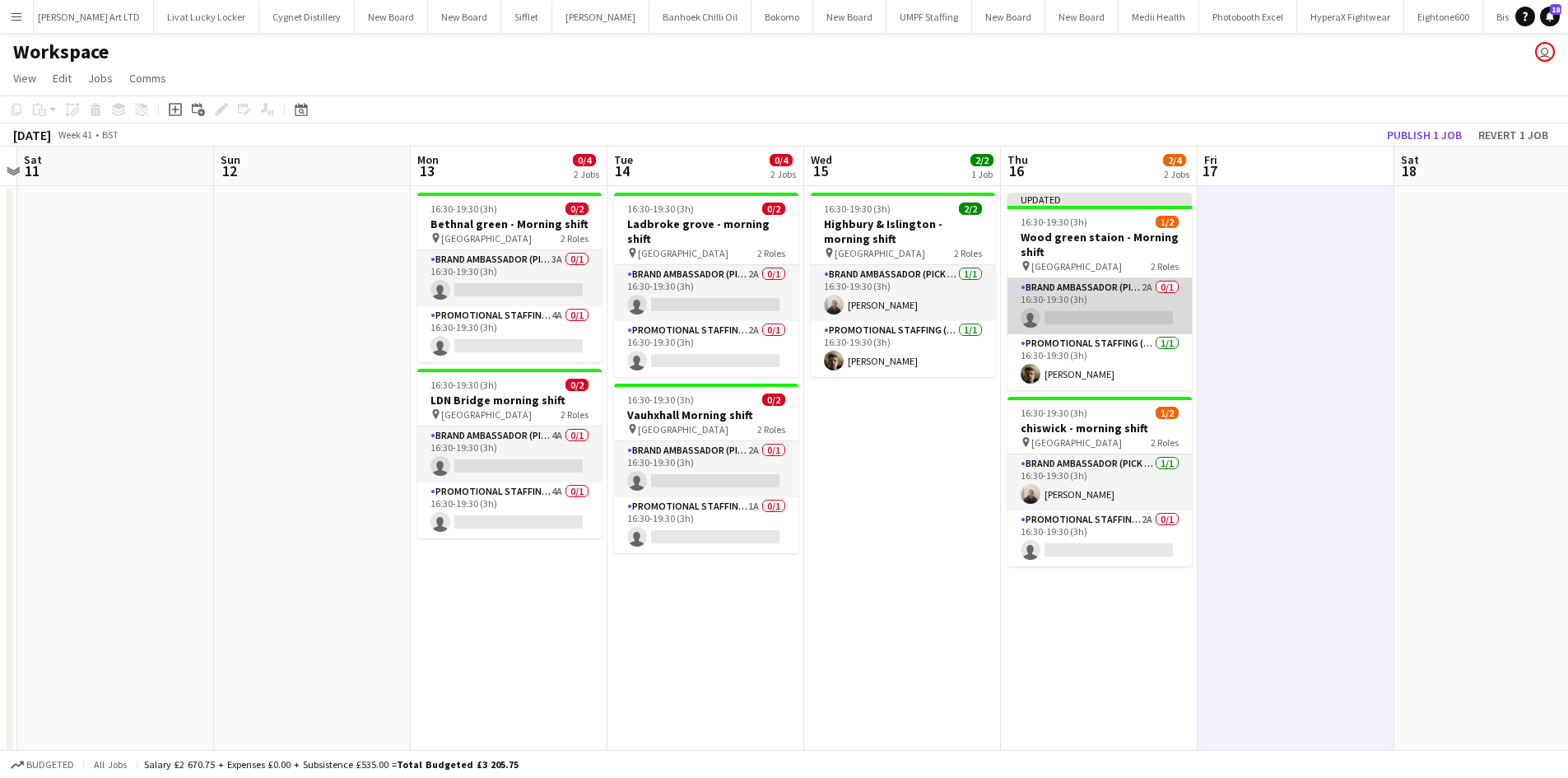
click at [1145, 286] on app-card-role "Brand Ambassador (Pick up) 2A 0/1 16:30-19:30 (3h) single-neutral-actions" at bounding box center [1100, 306] width 184 height 56
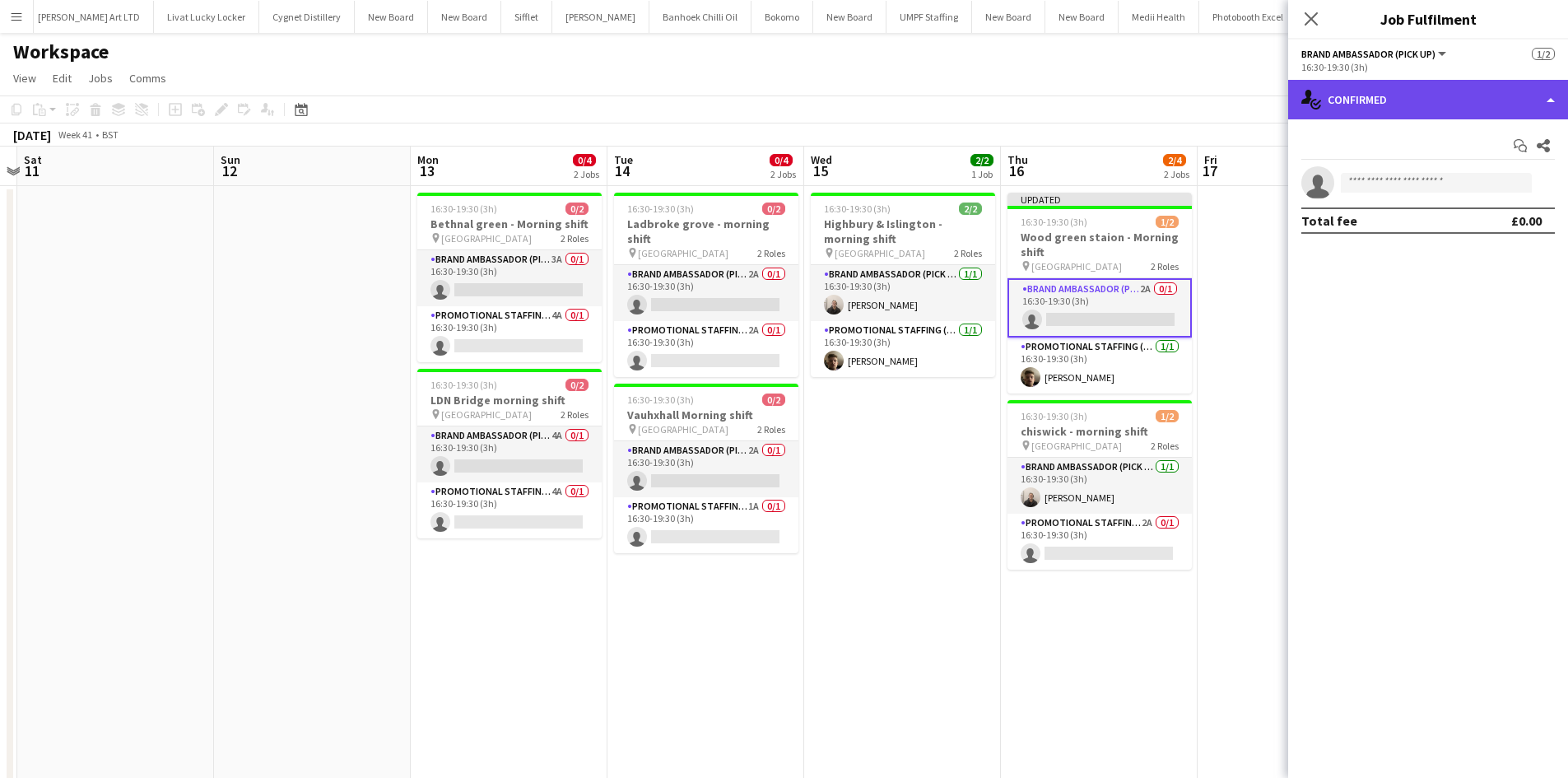
click at [1427, 105] on div "single-neutral-actions-check-2 Confirmed" at bounding box center [1428, 100] width 280 height 39
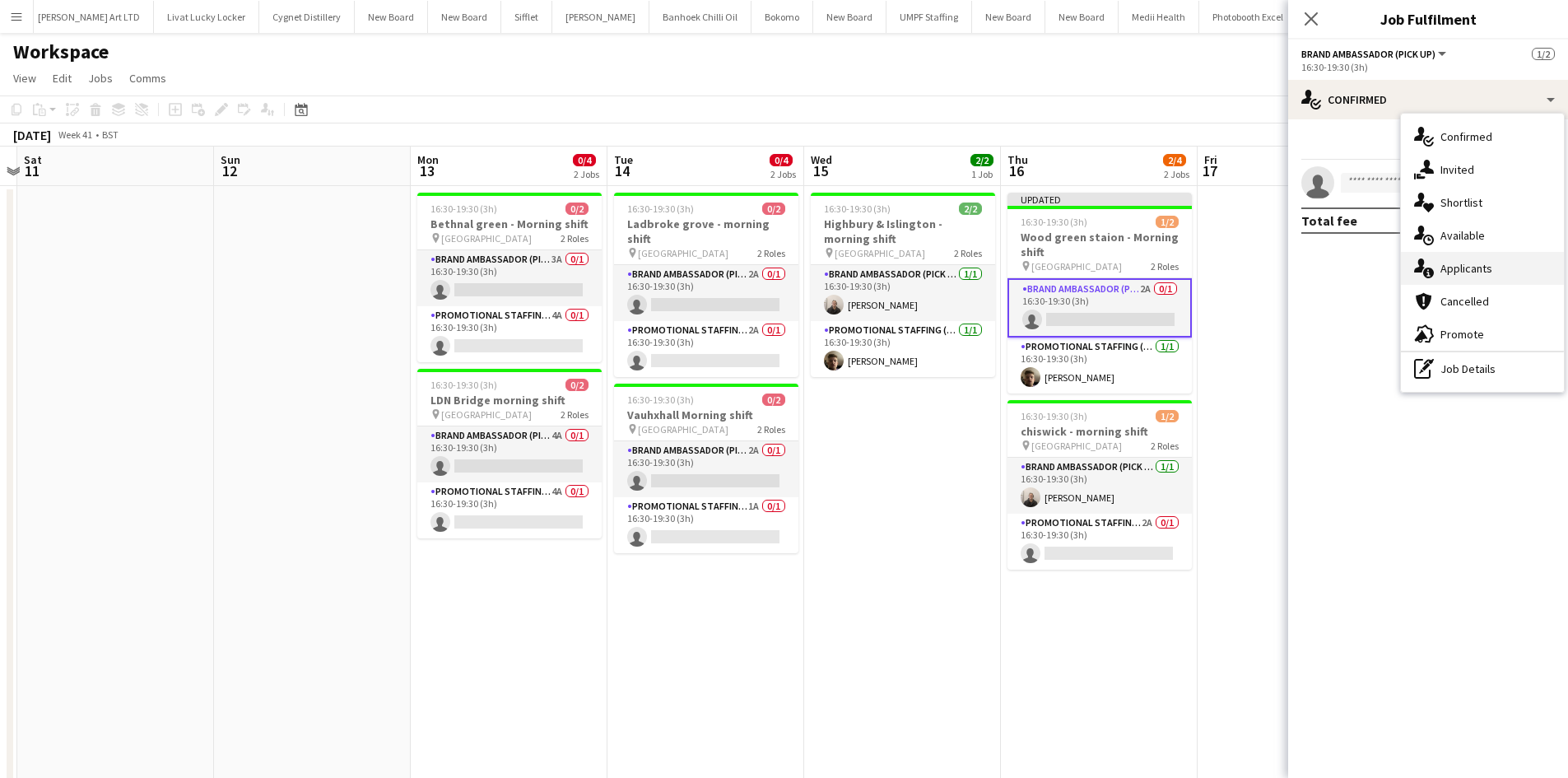
click at [1485, 266] on span "Applicants" at bounding box center [1467, 268] width 52 height 15
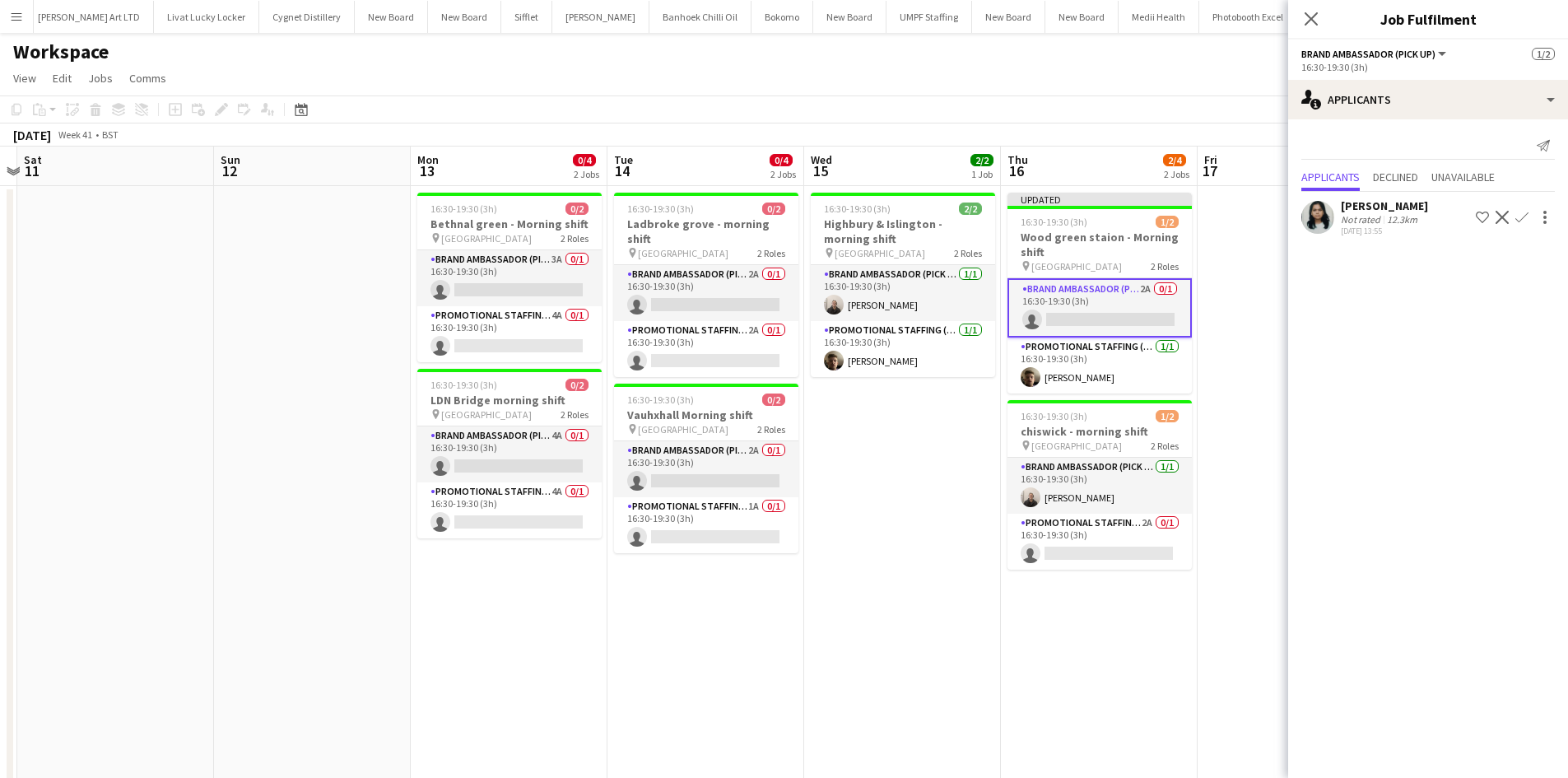
click at [1524, 217] on app-icon "Confirm" at bounding box center [1522, 217] width 13 height 13
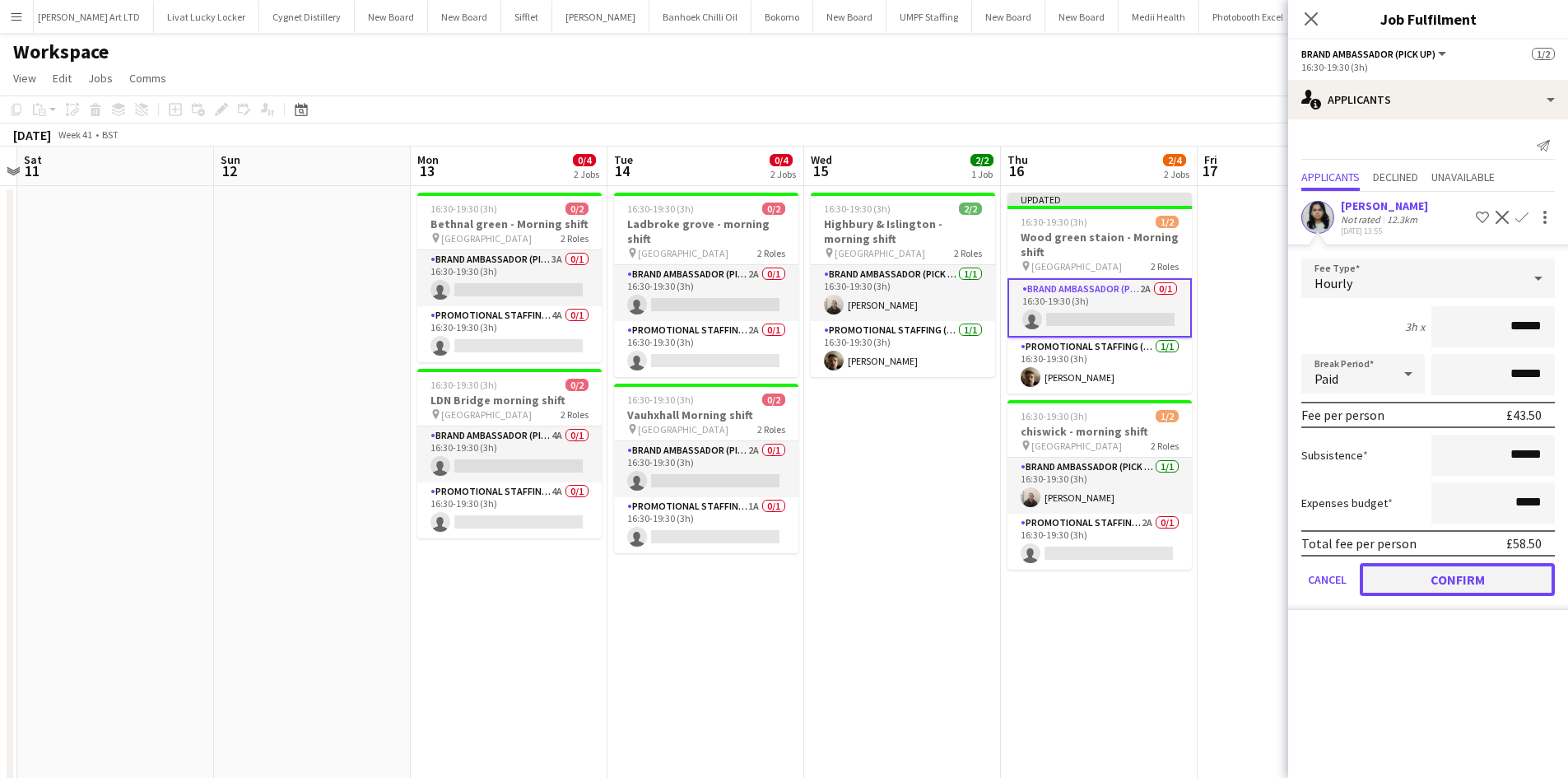
click at [1434, 574] on button "Confirm" at bounding box center [1458, 579] width 196 height 33
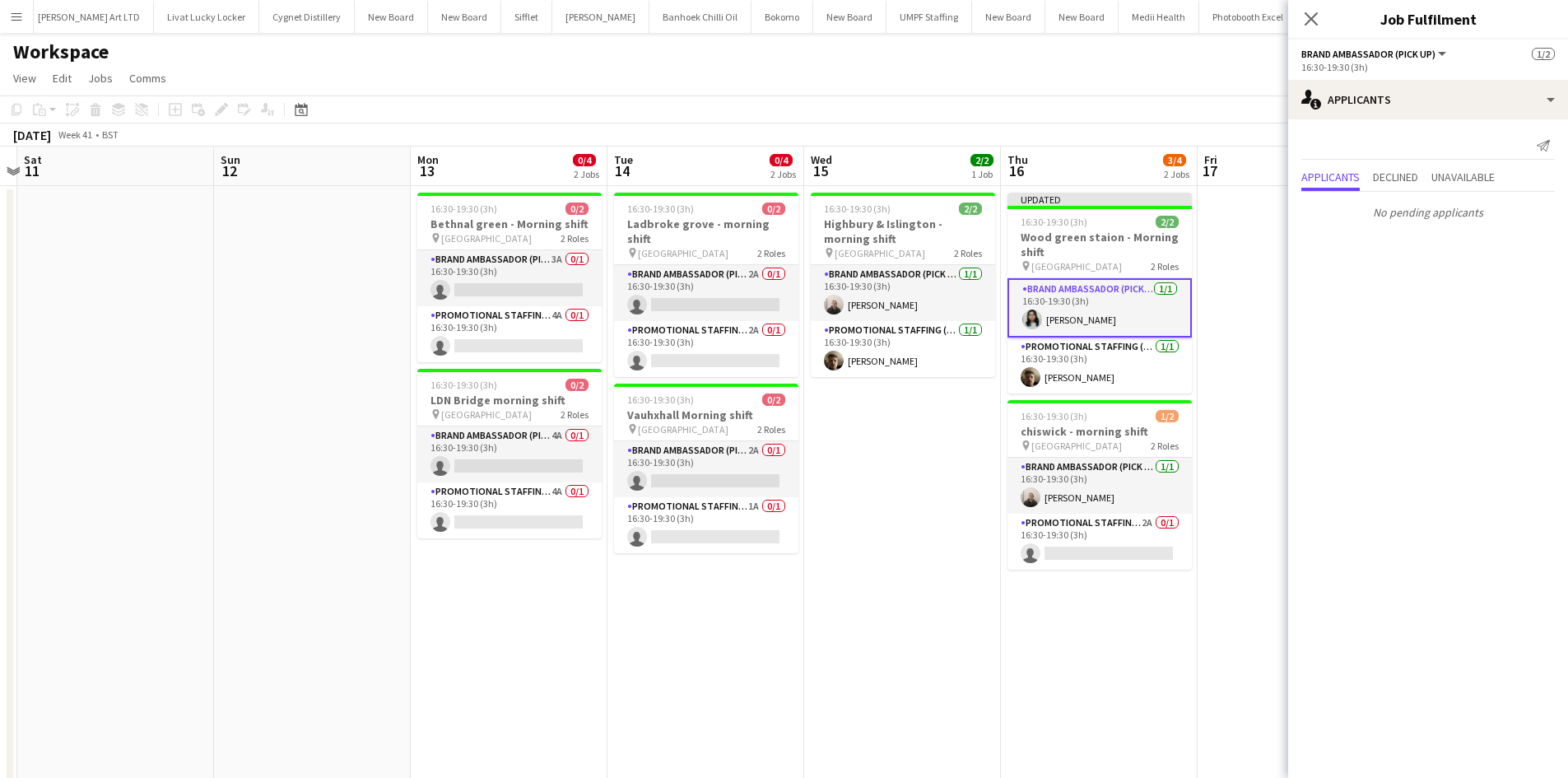
drag, startPoint x: 1243, startPoint y: 434, endPoint x: 1320, endPoint y: 305, distance: 150.2
click at [1243, 433] on app-date-cell at bounding box center [1295, 586] width 196 height 801
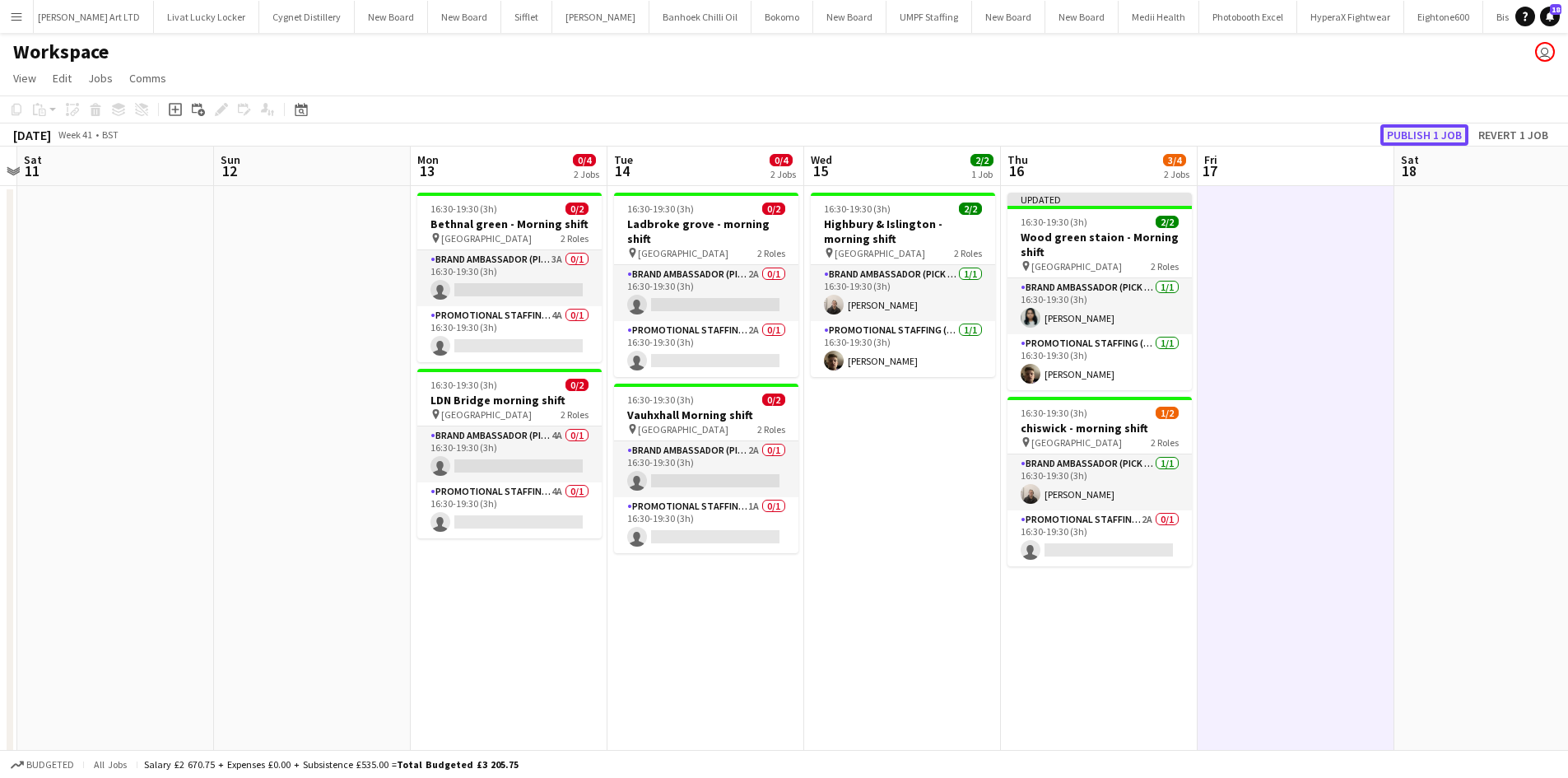
click at [1418, 139] on button "Publish 1 job" at bounding box center [1425, 135] width 88 height 21
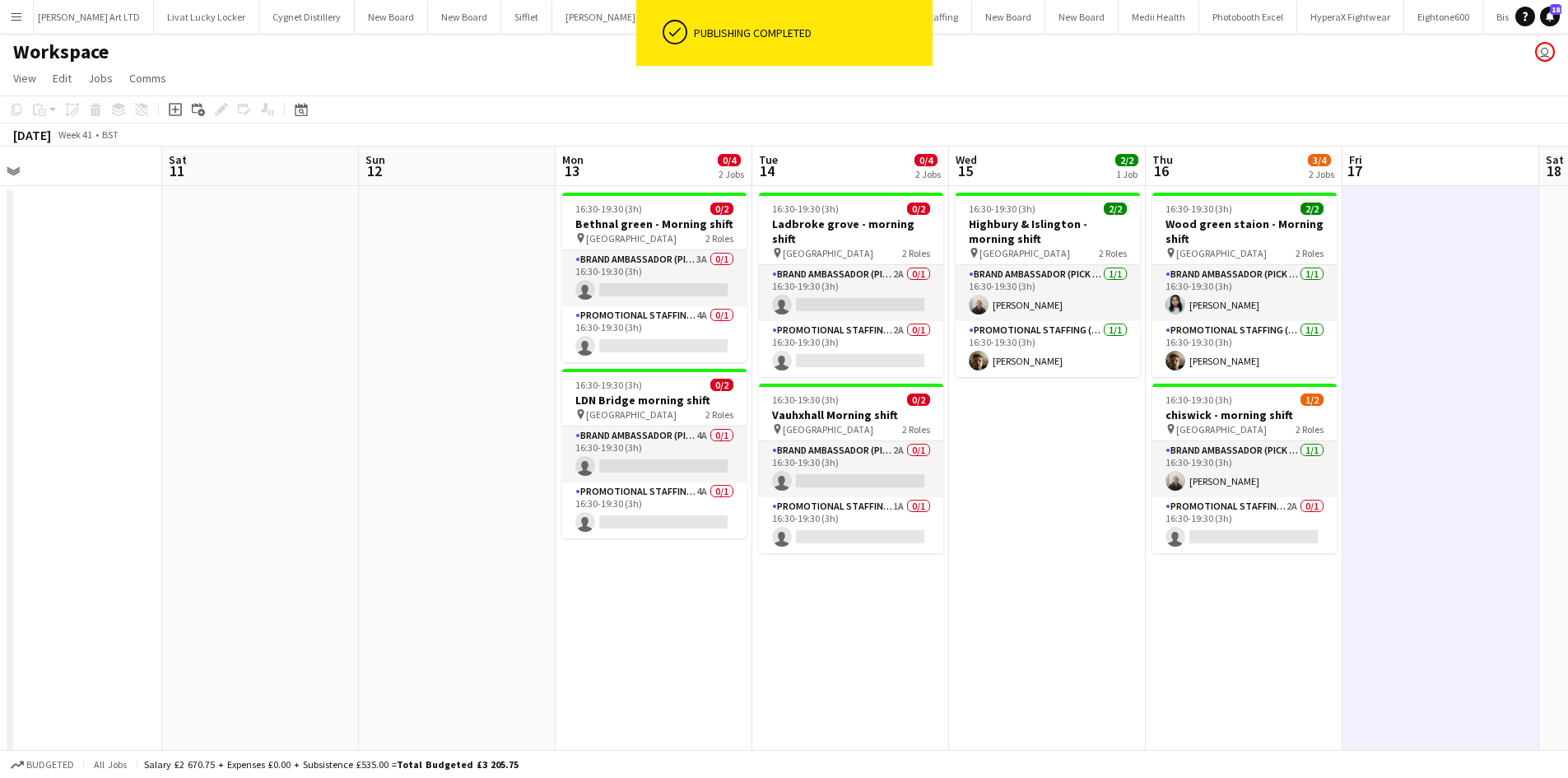
scroll to position [0, 394]
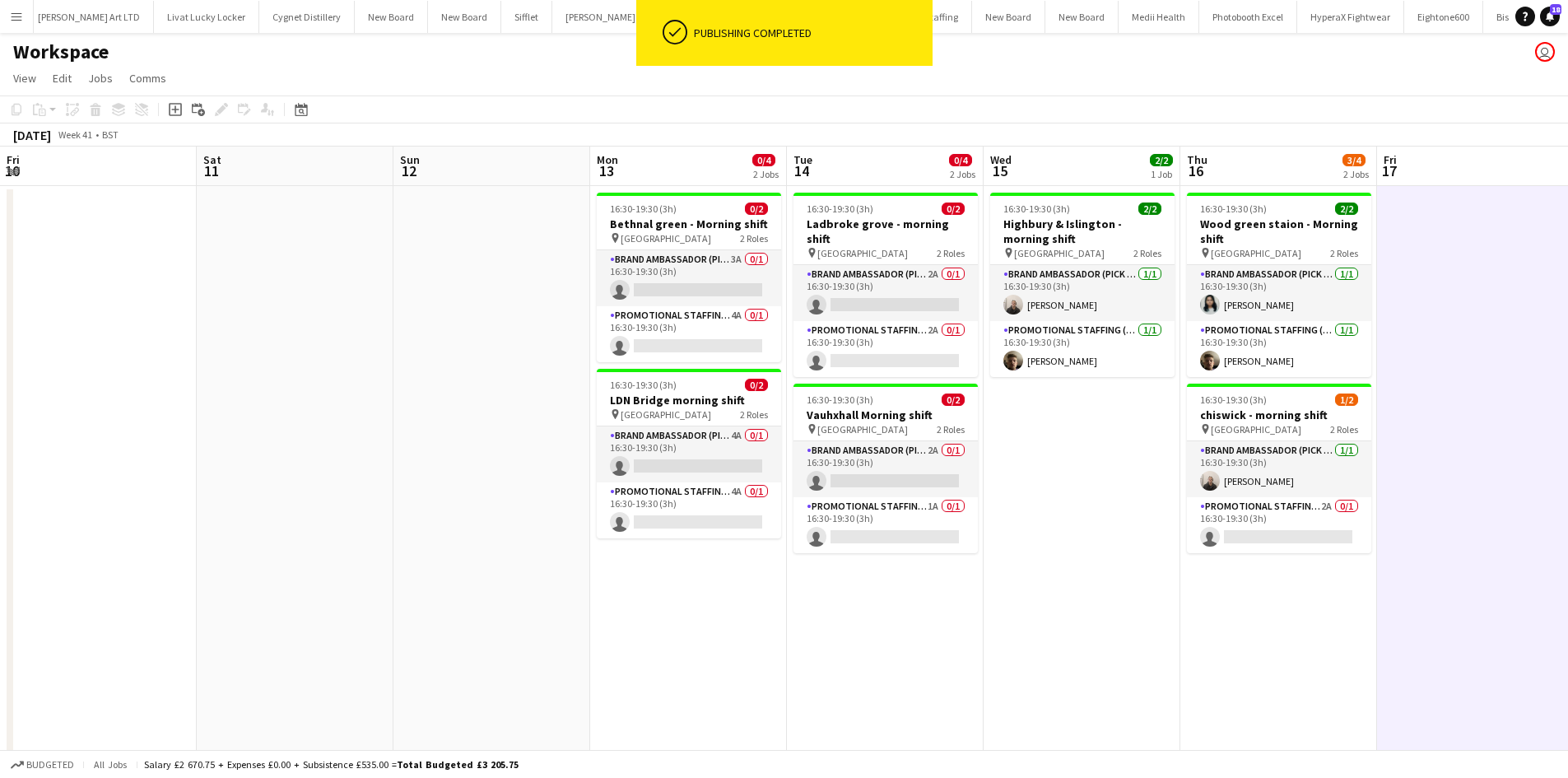
drag, startPoint x: 839, startPoint y: 451, endPoint x: 1019, endPoint y: 427, distance: 181.6
click at [1019, 427] on app-calendar-viewport "Wed 8 7/8 4 Jobs Thu 9 Fri 10 Sat 11 Sun 12 Mon 13 0/4 2 Jobs Tue 14 0/4 2 Jobs…" at bounding box center [784, 567] width 1568 height 841
click at [735, 255] on app-card-role "Brand Ambassador (Pick up) 3A 0/1 16:30-19:30 (3h) single-neutral-actions" at bounding box center [689, 278] width 184 height 56
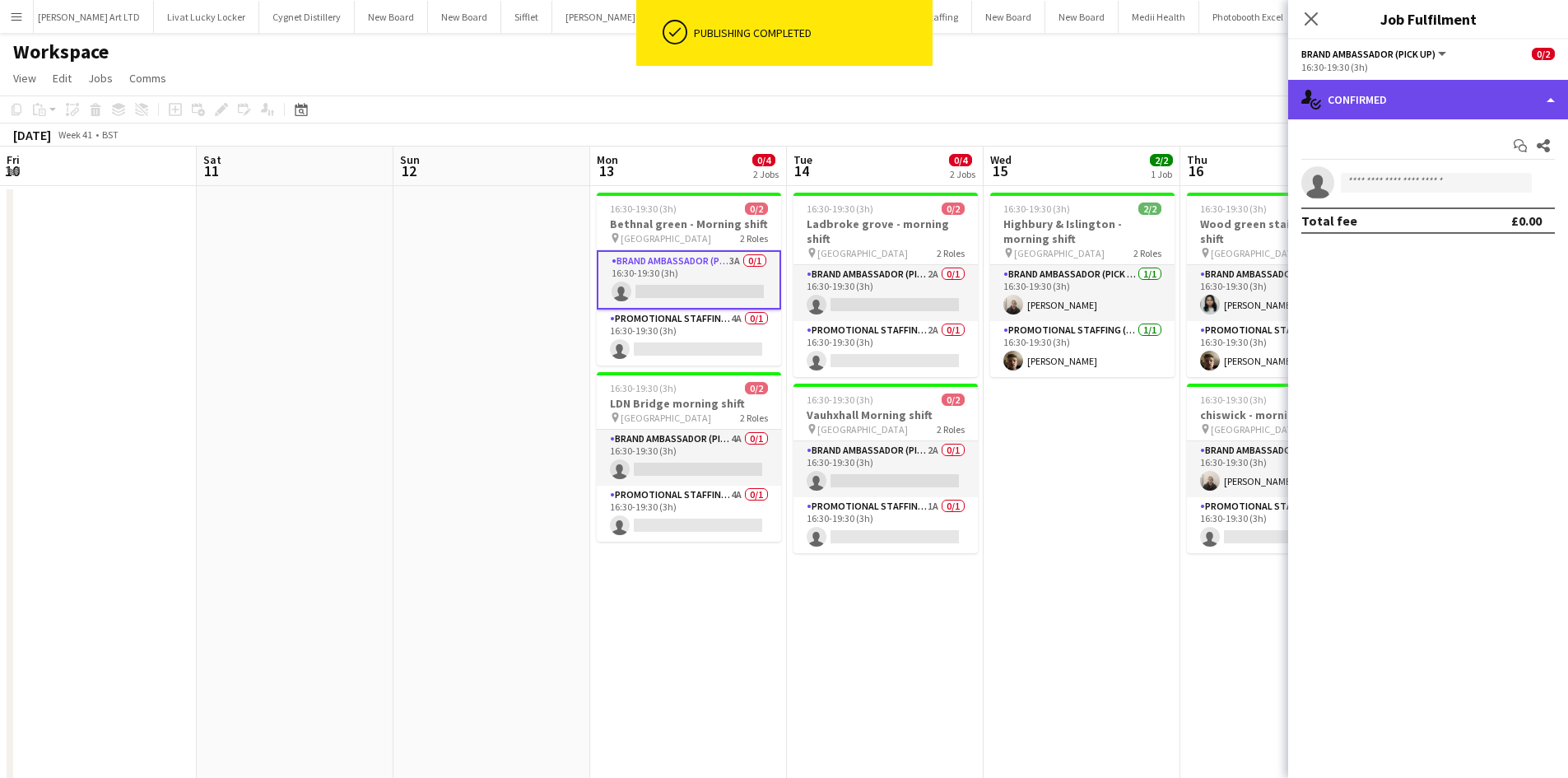
click at [1411, 114] on div "single-neutral-actions-check-2 Confirmed" at bounding box center [1428, 100] width 280 height 39
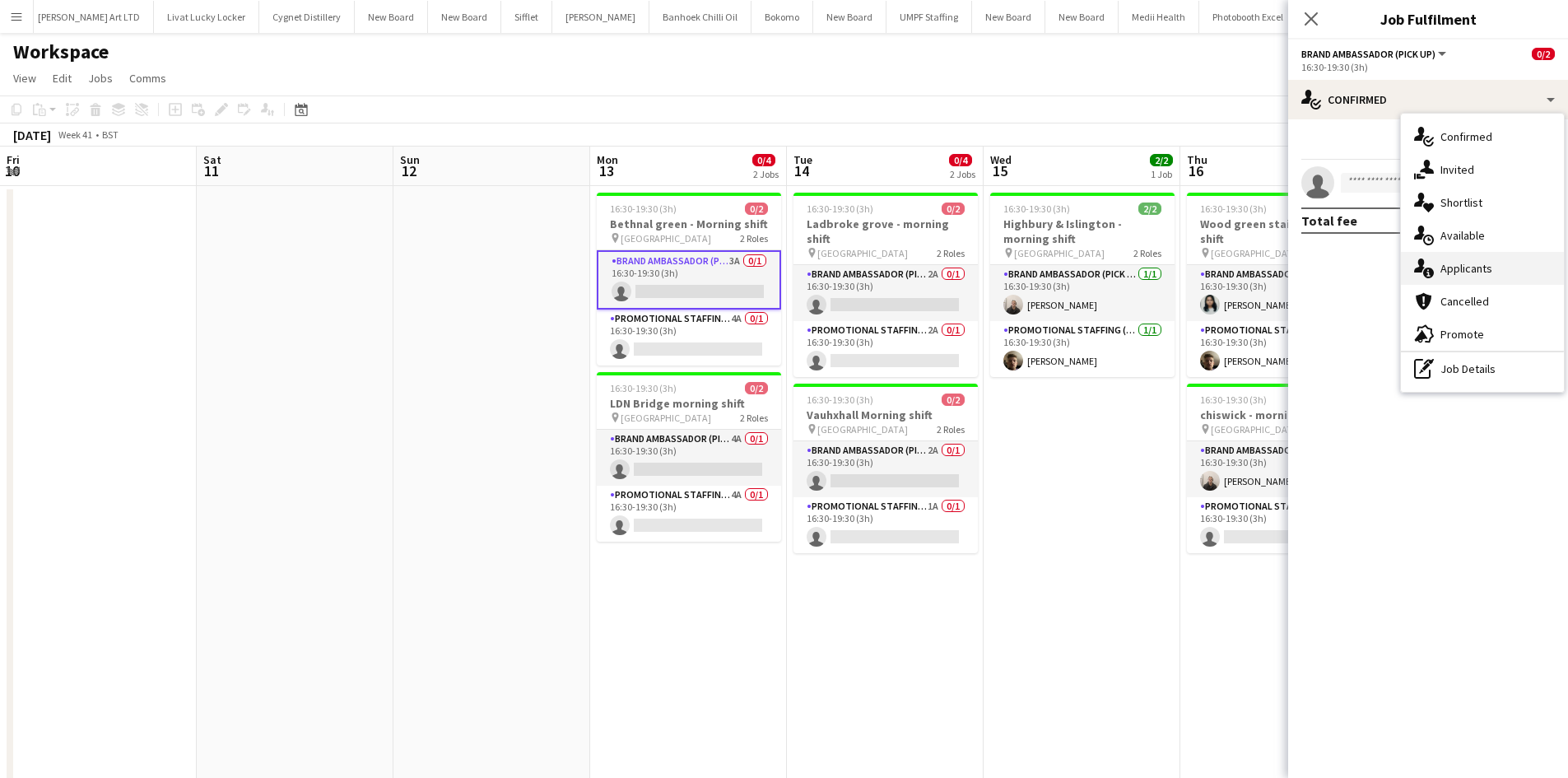
click at [1467, 266] on span "Applicants" at bounding box center [1467, 268] width 52 height 15
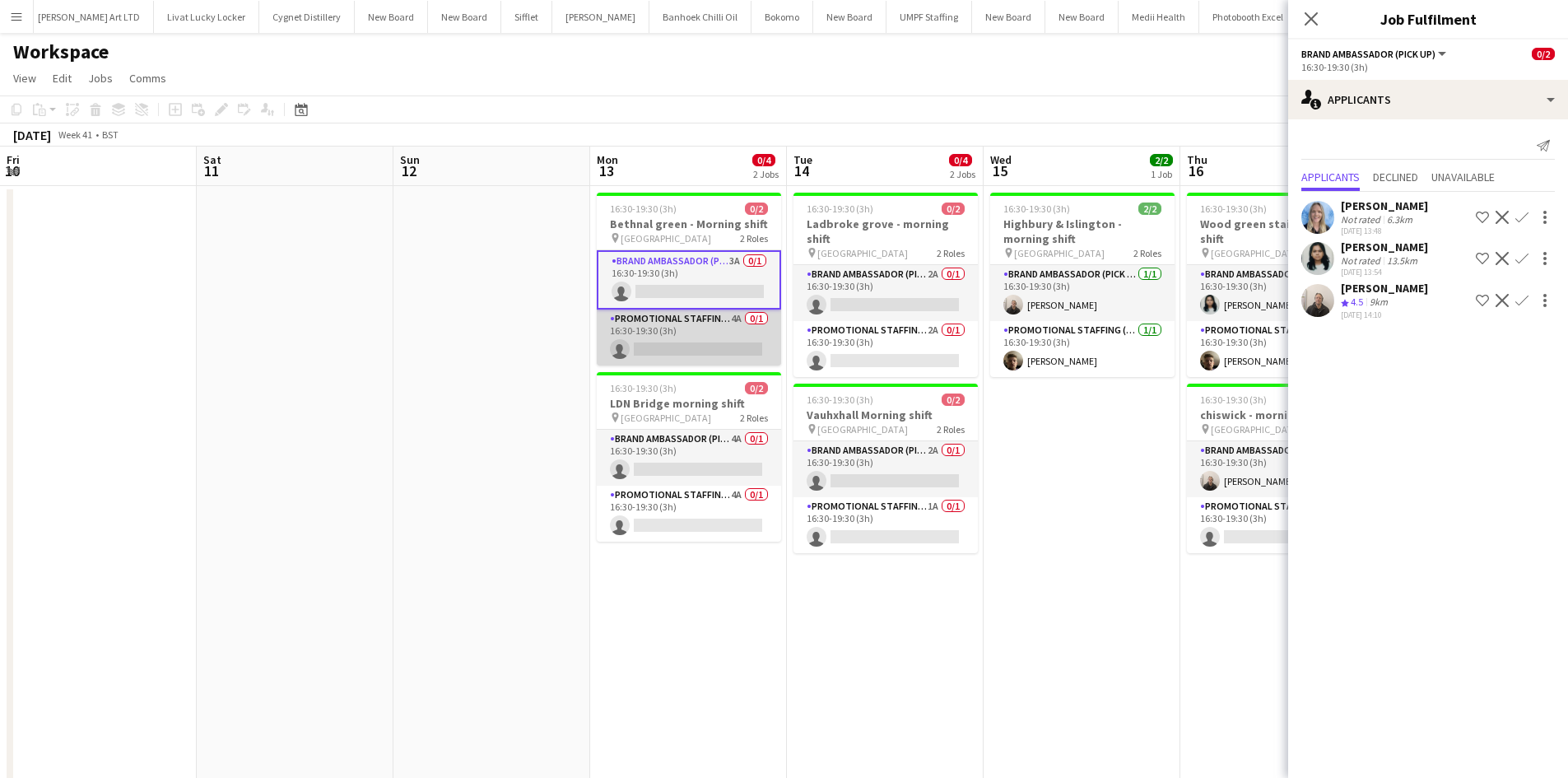
click at [730, 316] on app-card-role "Promotional Staffing (Brand Ambassadors) 4A 0/1 16:30-19:30 (3h) single-neutral…" at bounding box center [689, 337] width 184 height 56
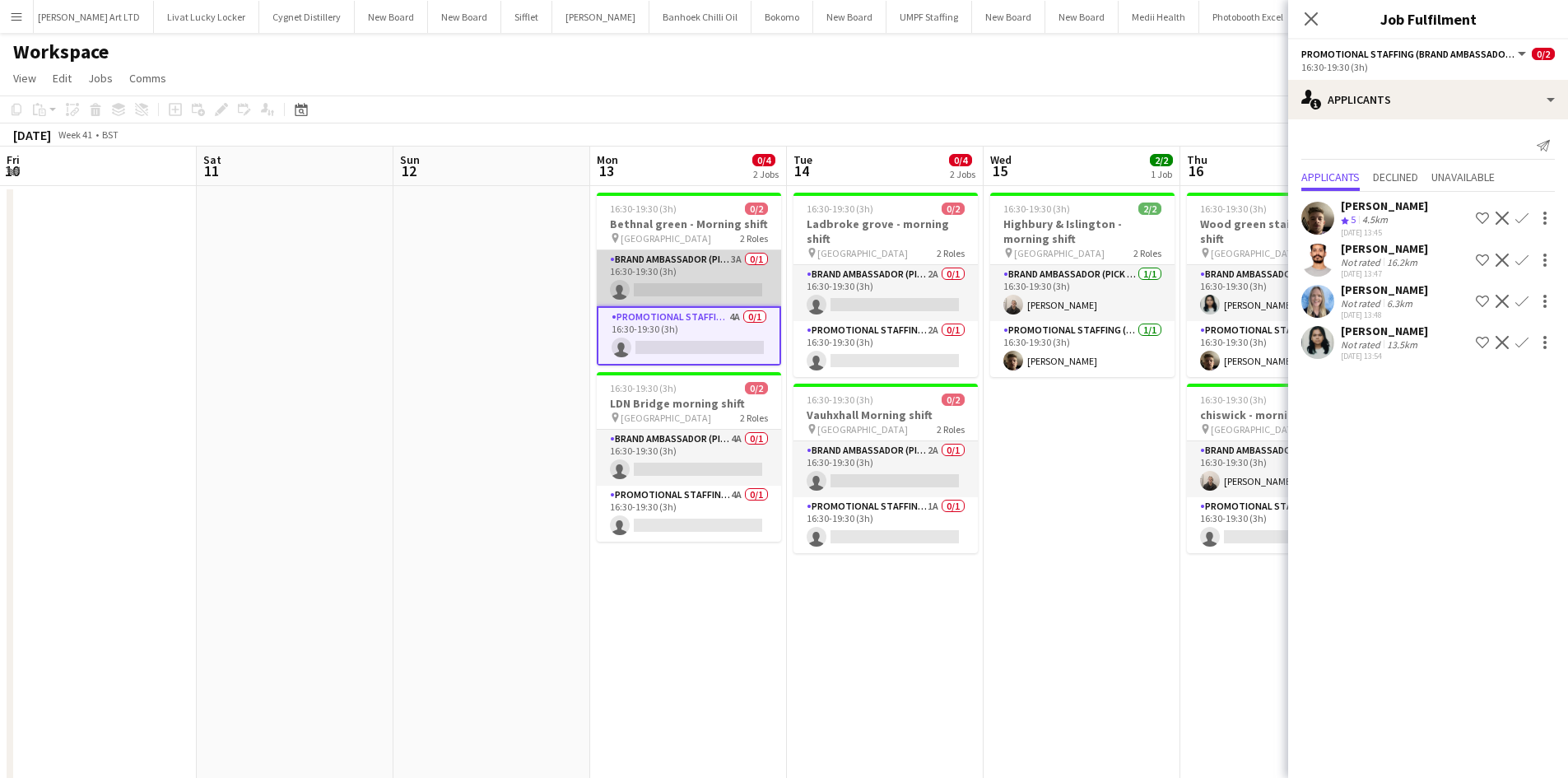
click at [735, 253] on app-card-role "Brand Ambassador (Pick up) 3A 0/1 16:30-19:30 (3h) single-neutral-actions" at bounding box center [689, 278] width 184 height 56
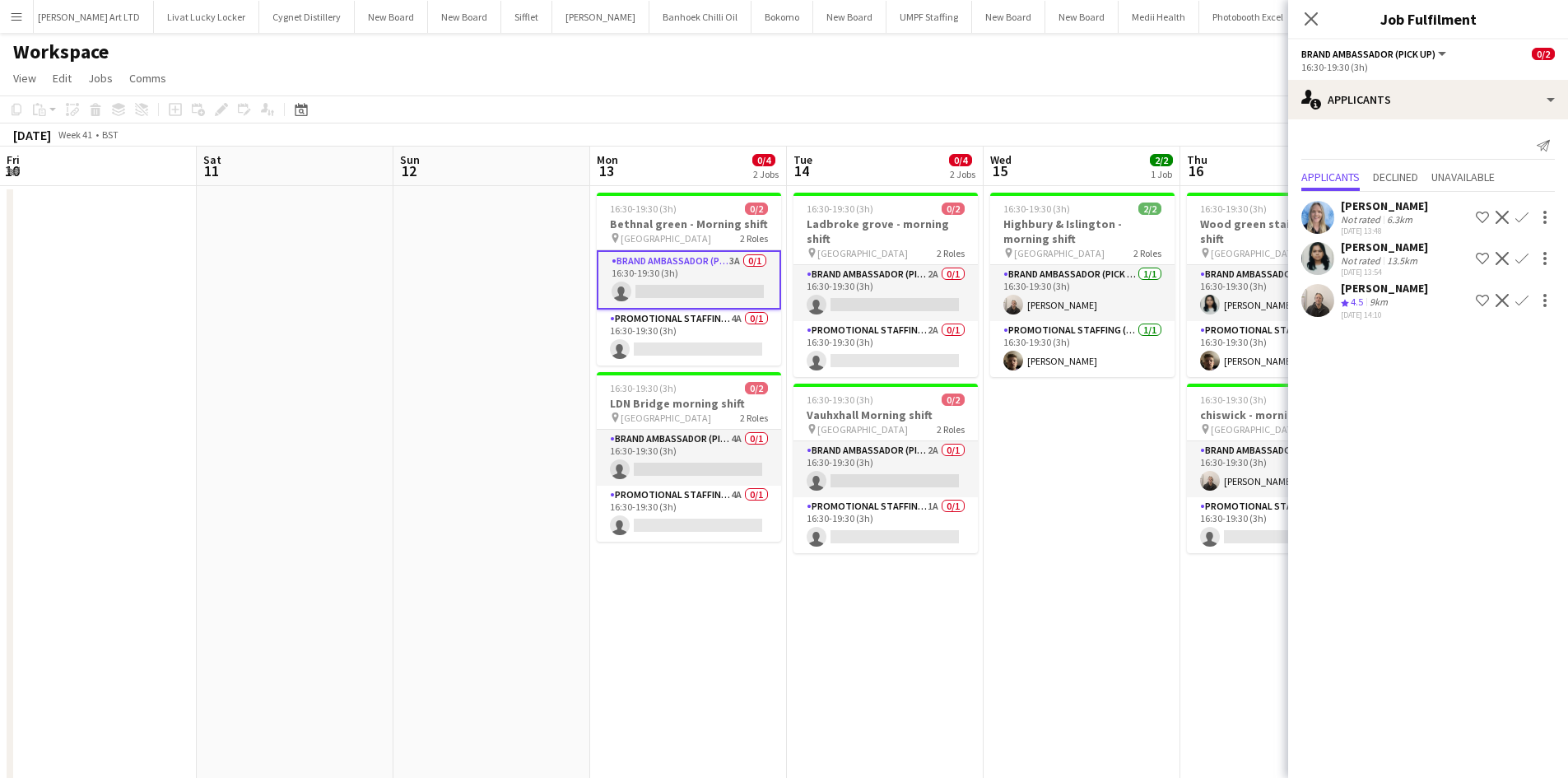
click at [1526, 217] on app-icon "Confirm" at bounding box center [1522, 217] width 13 height 13
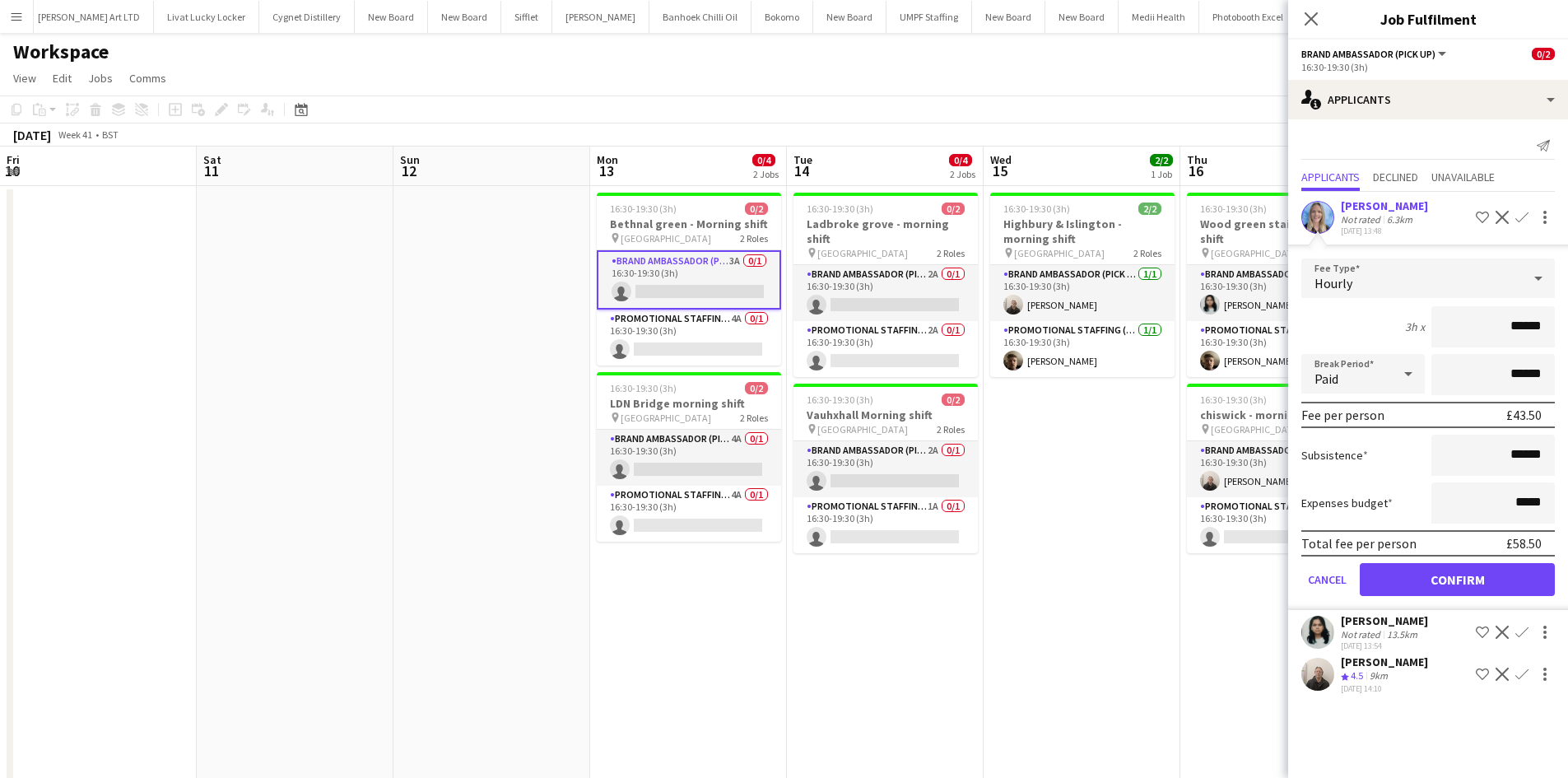
click at [1501, 597] on form "Fee Type Hourly 3h x ****** Break Period Paid ****** Fee per person £43.50 Subs…" at bounding box center [1428, 435] width 280 height 352
click at [1414, 571] on button "Confirm" at bounding box center [1458, 579] width 196 height 33
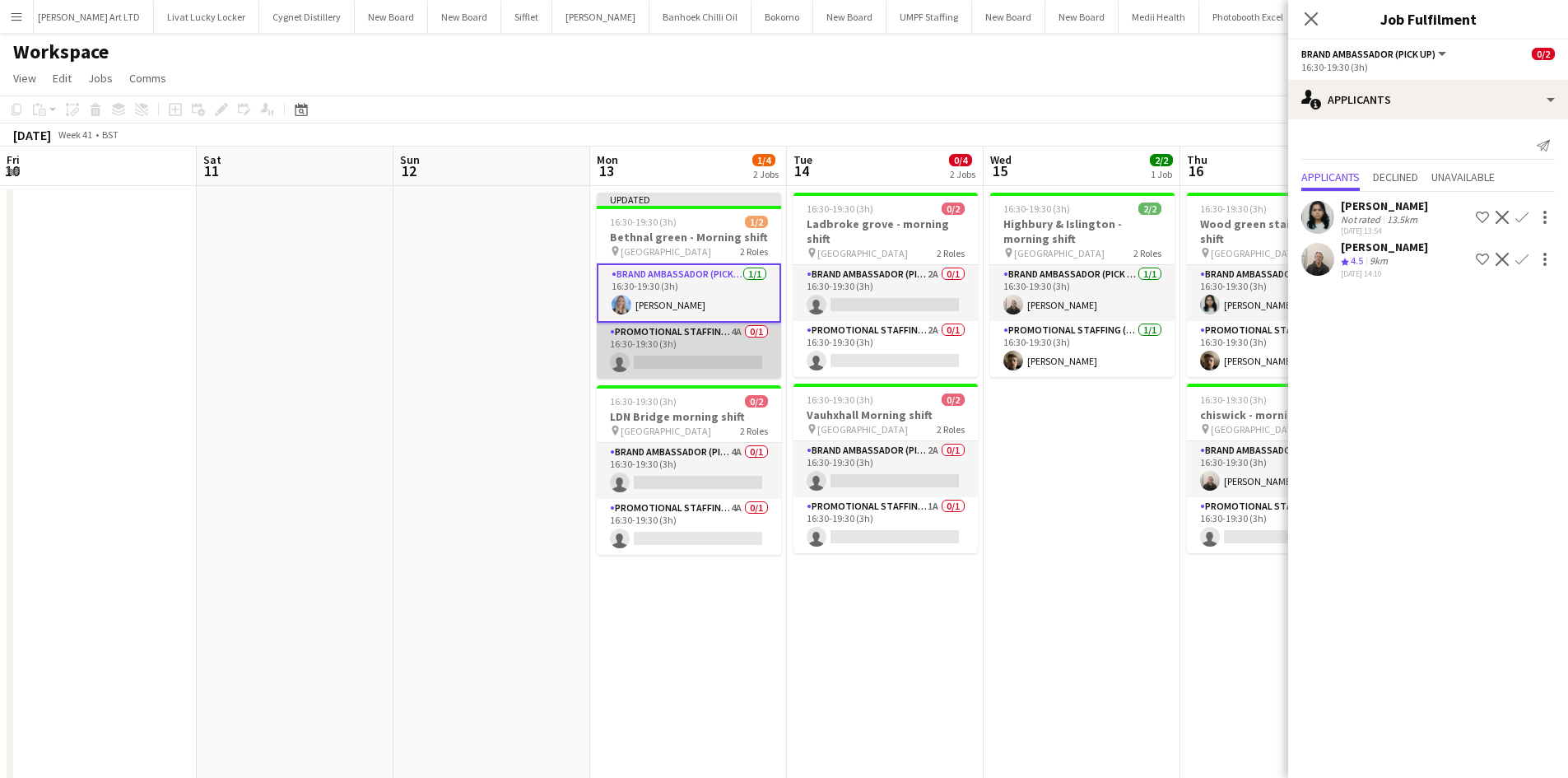
click at [745, 333] on app-card-role "Promotional Staffing (Brand Ambassadors) 4A 0/1 16:30-19:30 (3h) single-neutral…" at bounding box center [689, 351] width 184 height 56
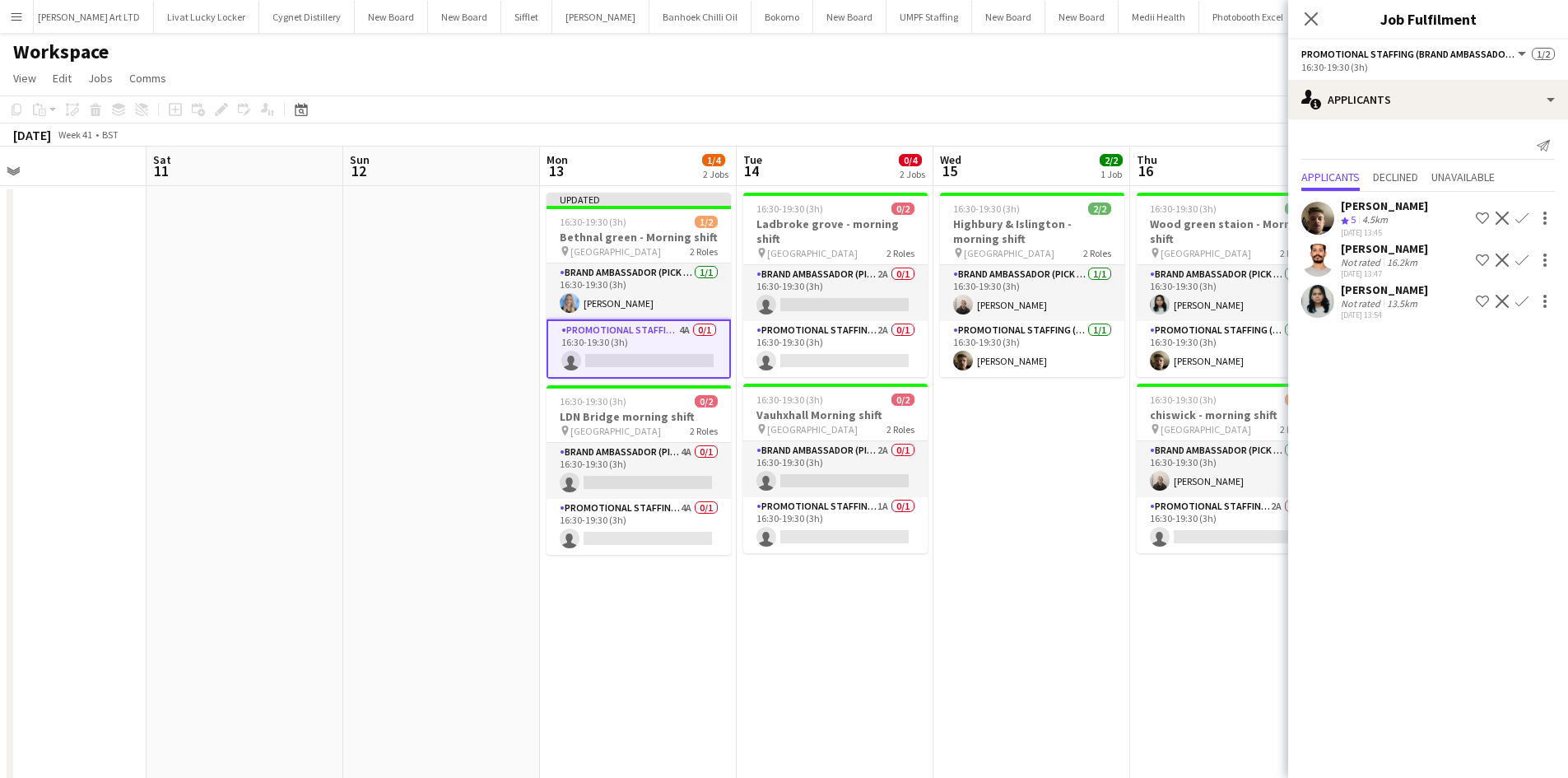
drag, startPoint x: 1088, startPoint y: 448, endPoint x: 1061, endPoint y: 446, distance: 27.1
click at [1062, 443] on app-calendar-viewport "Wed 8 7/8 4 Jobs Thu 9 Fri 10 Sat 11 Sun 12 Mon 13 1/4 2 Jobs Tue 14 0/4 2 Jobs…" at bounding box center [784, 567] width 1568 height 841
click at [1523, 257] on app-icon "Confirm" at bounding box center [1522, 260] width 13 height 13
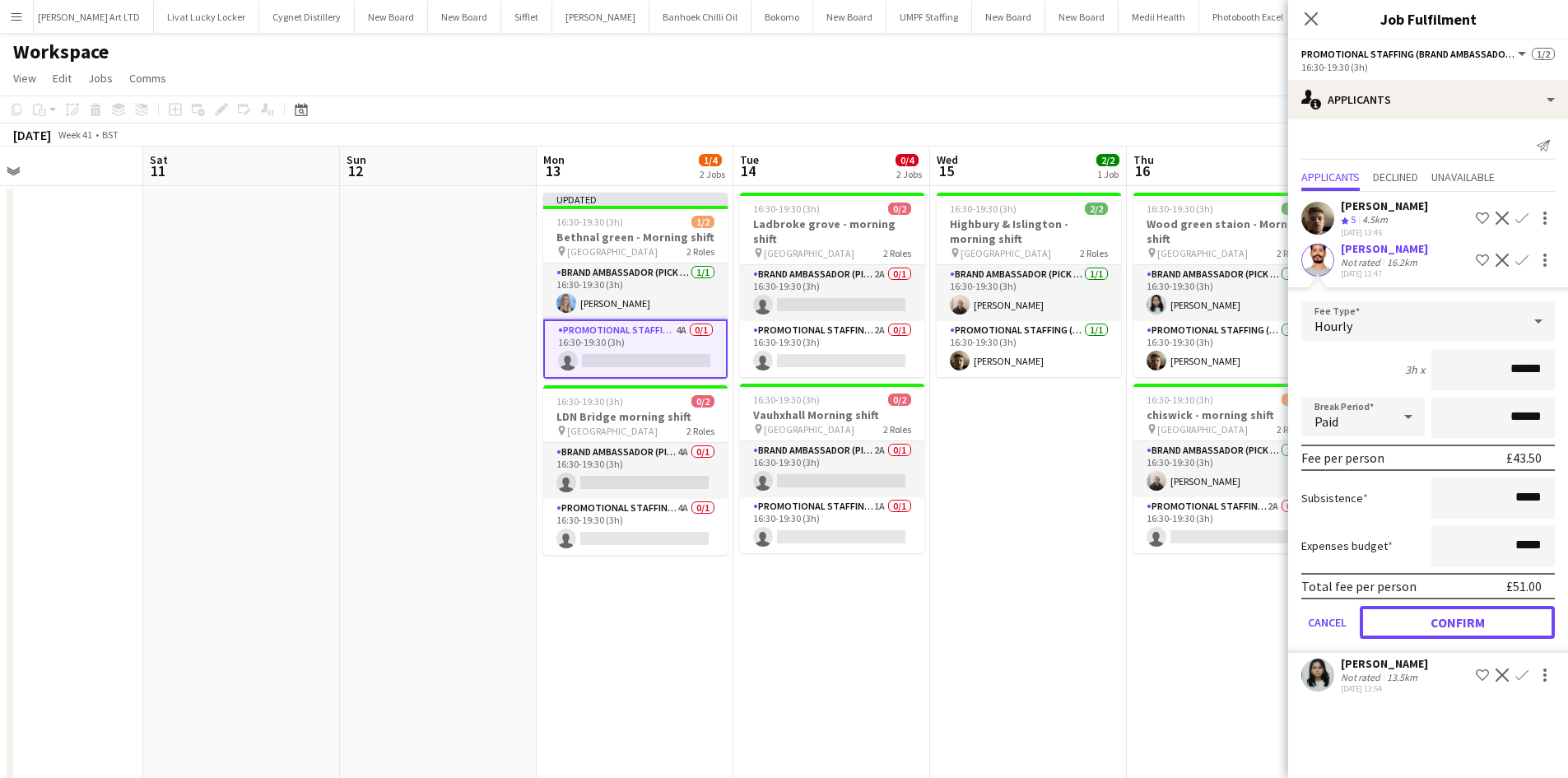
click at [1467, 629] on button "Confirm" at bounding box center [1458, 622] width 196 height 33
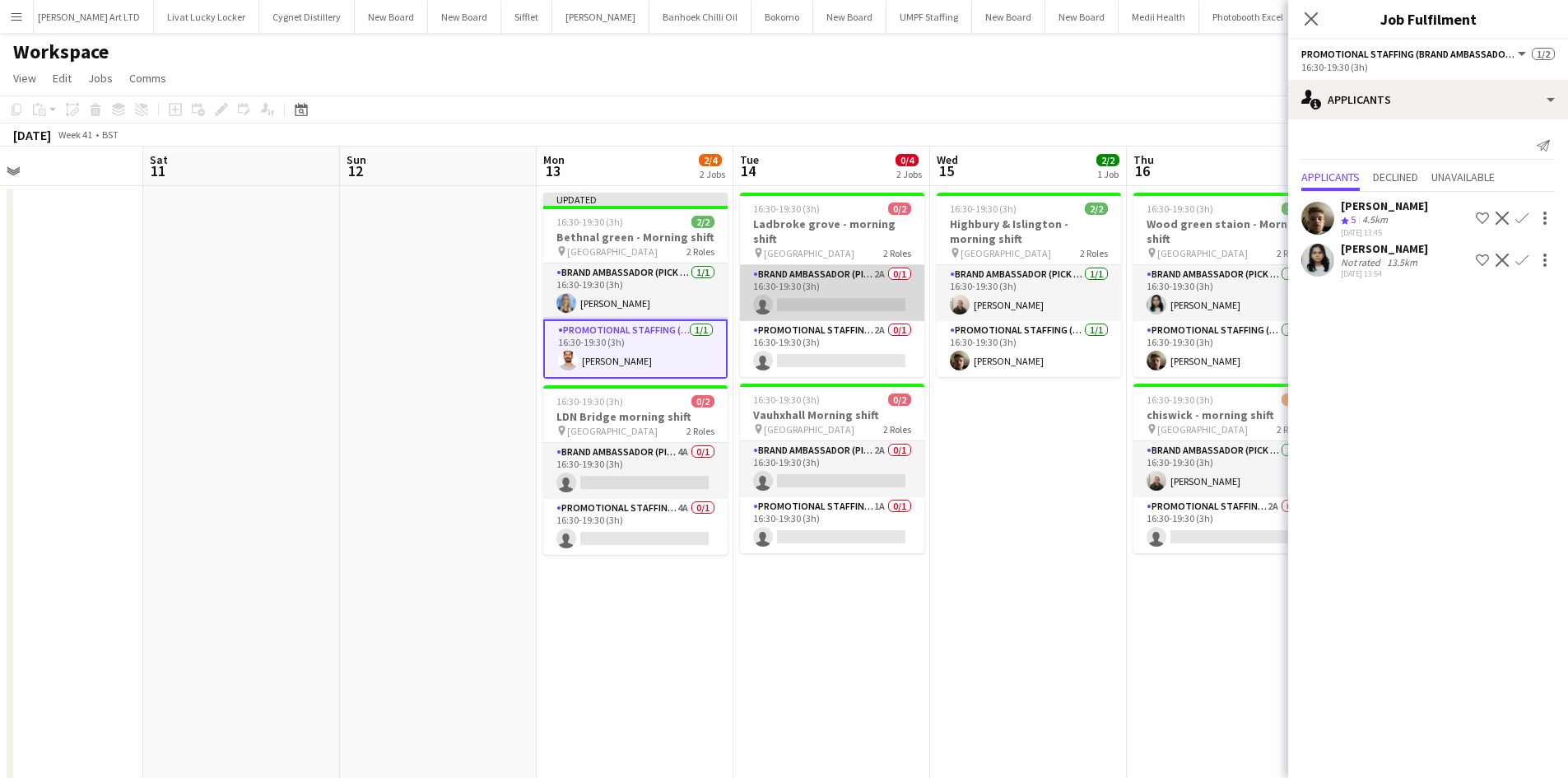
click at [871, 265] on app-card-role "Brand Ambassador (Pick up) 2A 0/1 16:30-19:30 (3h) single-neutral-actions" at bounding box center [832, 293] width 184 height 56
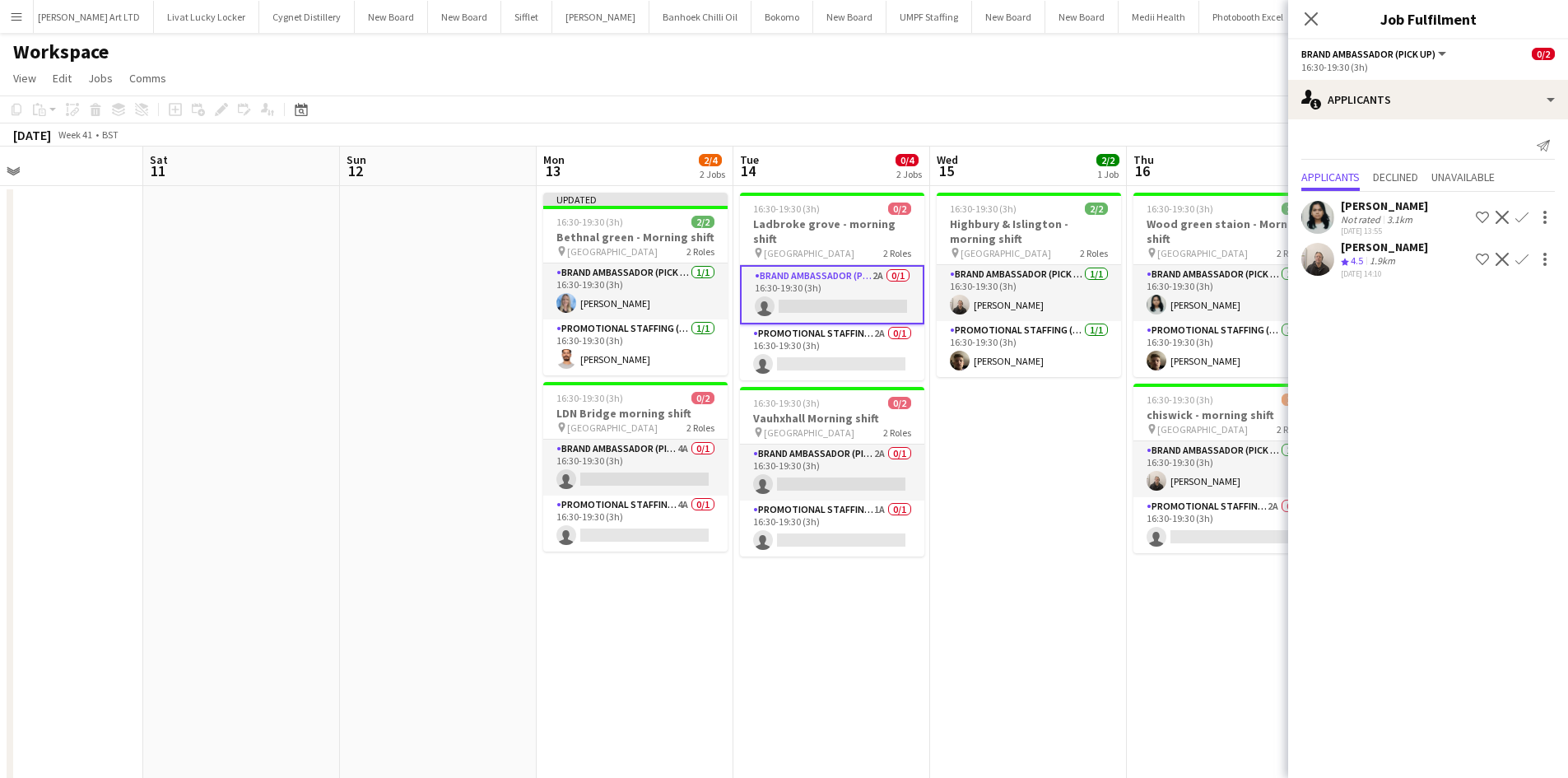
click at [1522, 258] on app-icon "Confirm" at bounding box center [1522, 259] width 13 height 13
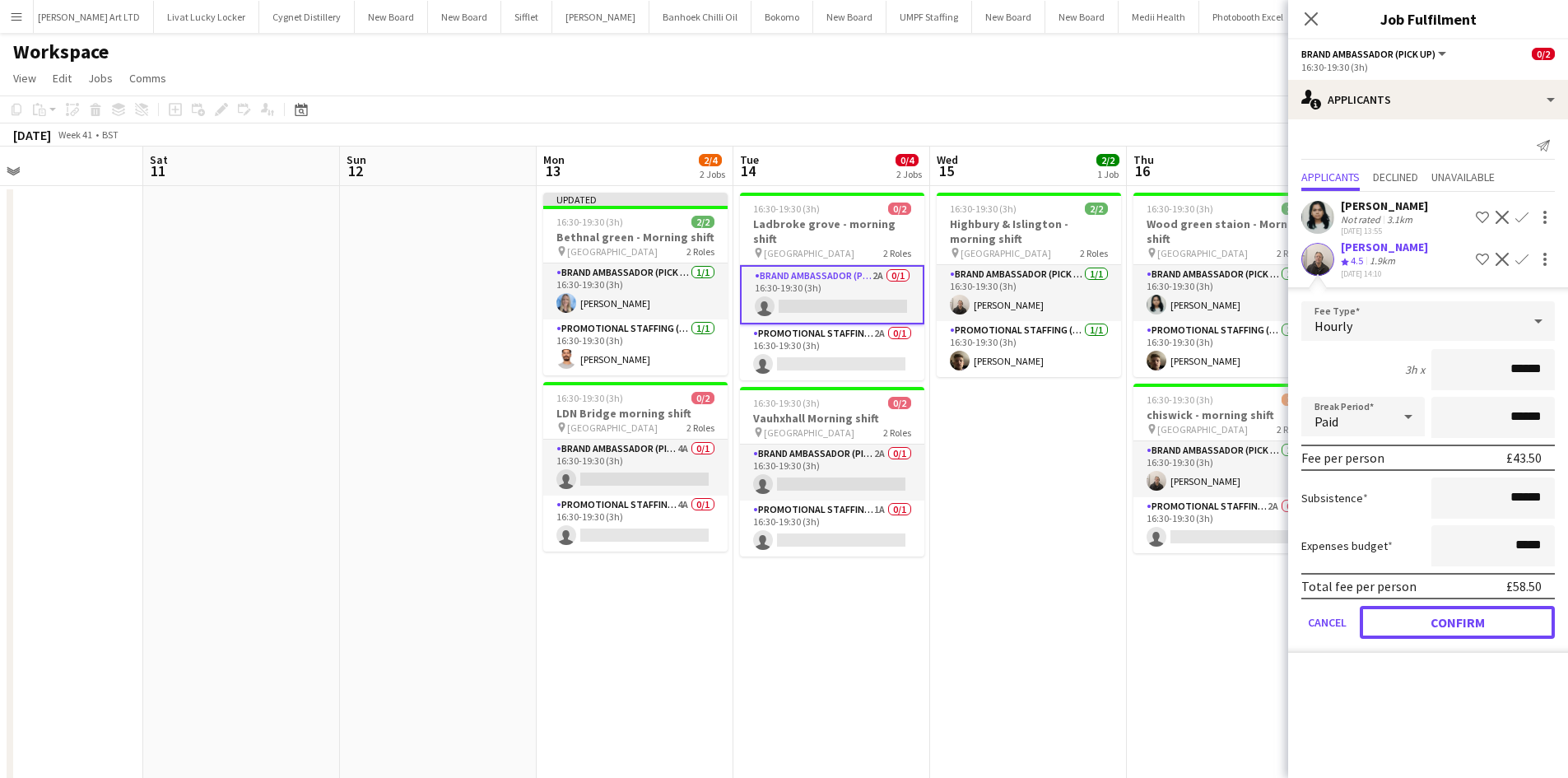
click at [1453, 614] on button "Confirm" at bounding box center [1458, 622] width 196 height 33
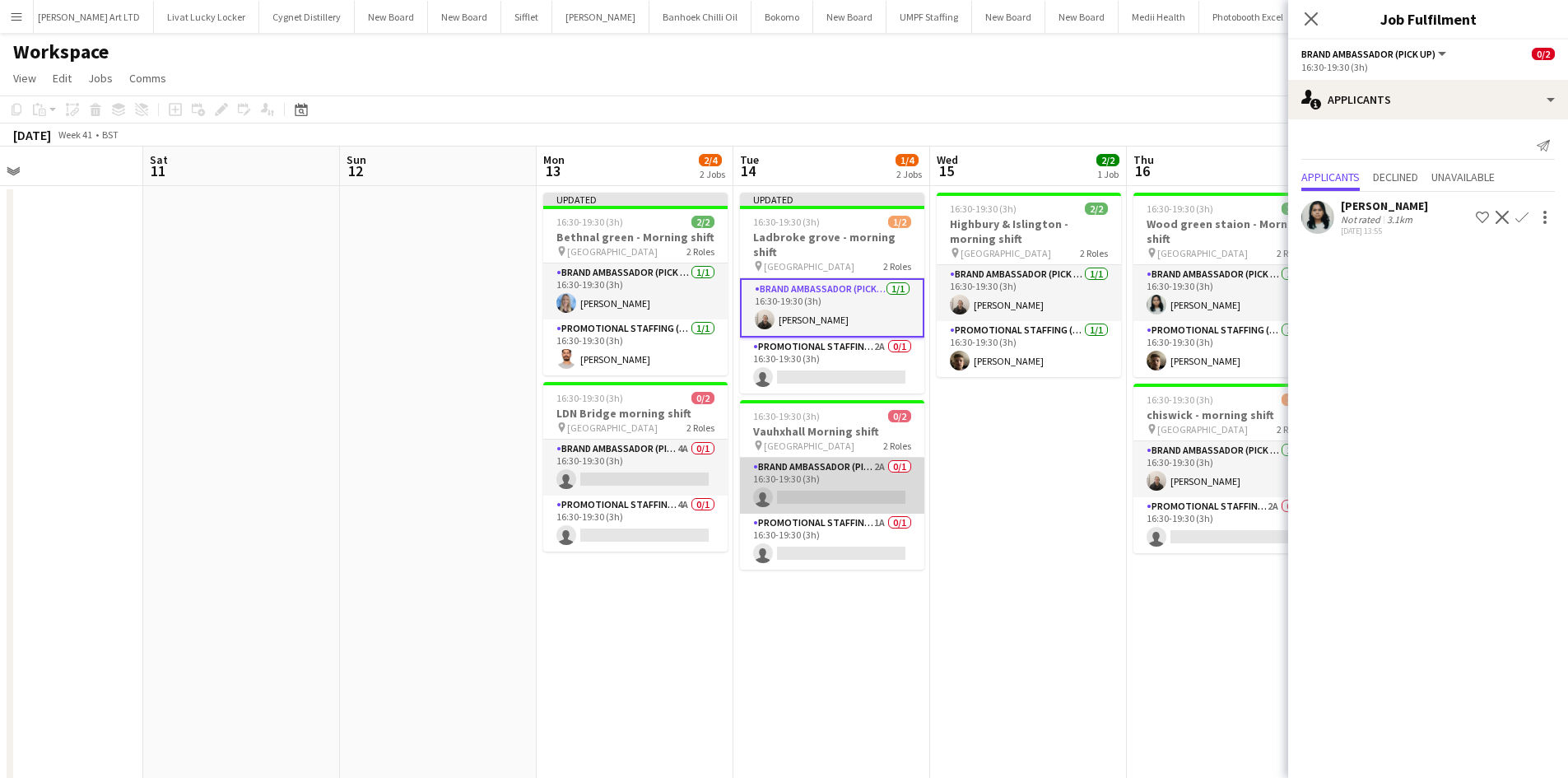
click at [882, 458] on app-card-role "Brand Ambassador (Pick up) 2A 0/1 16:30-19:30 (3h) single-neutral-actions" at bounding box center [832, 486] width 184 height 56
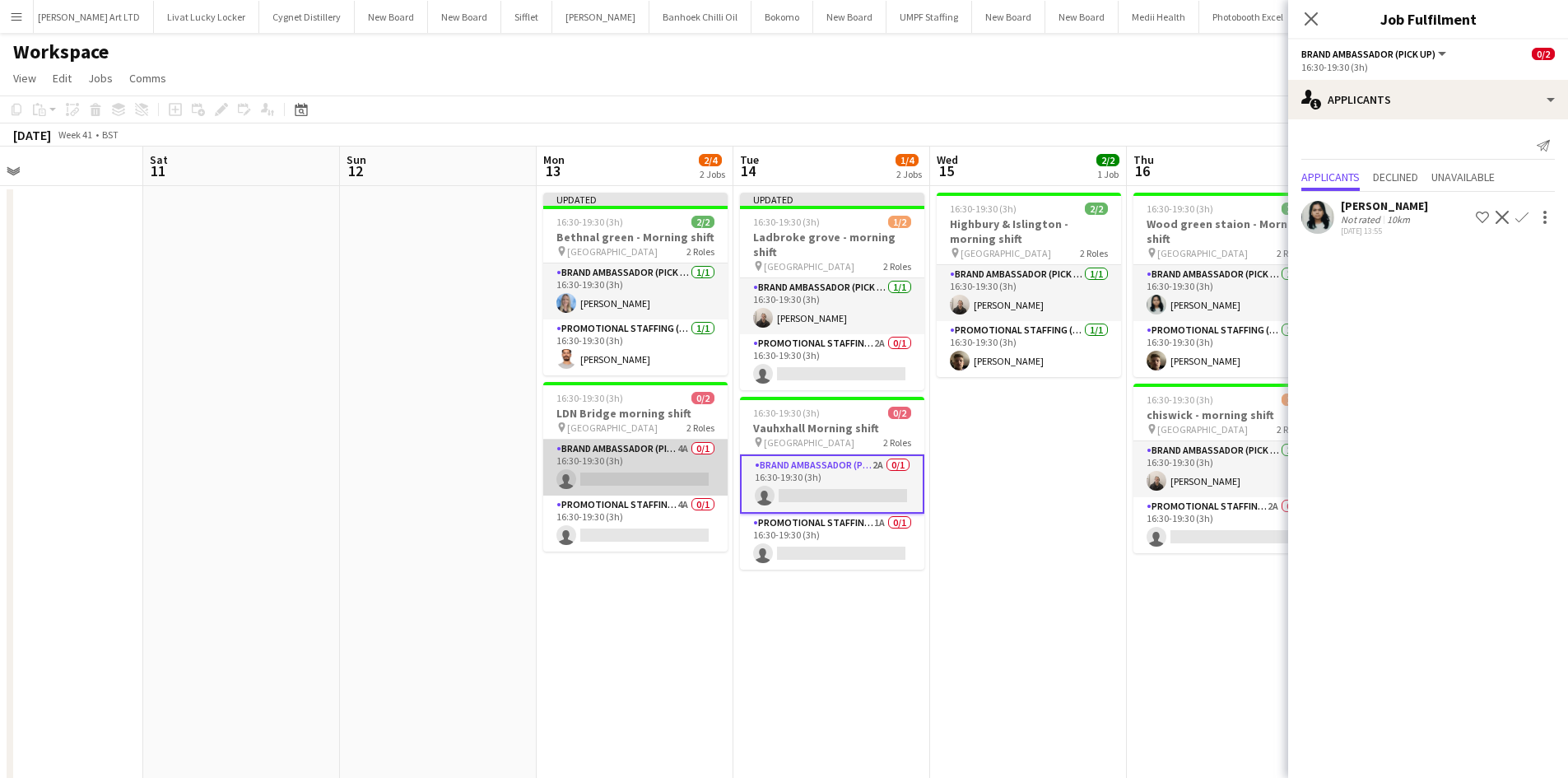
click at [677, 444] on app-card-role "Brand Ambassador (Pick up) 4A 0/1 16:30-19:30 (3h) single-neutral-actions" at bounding box center [636, 467] width 184 height 56
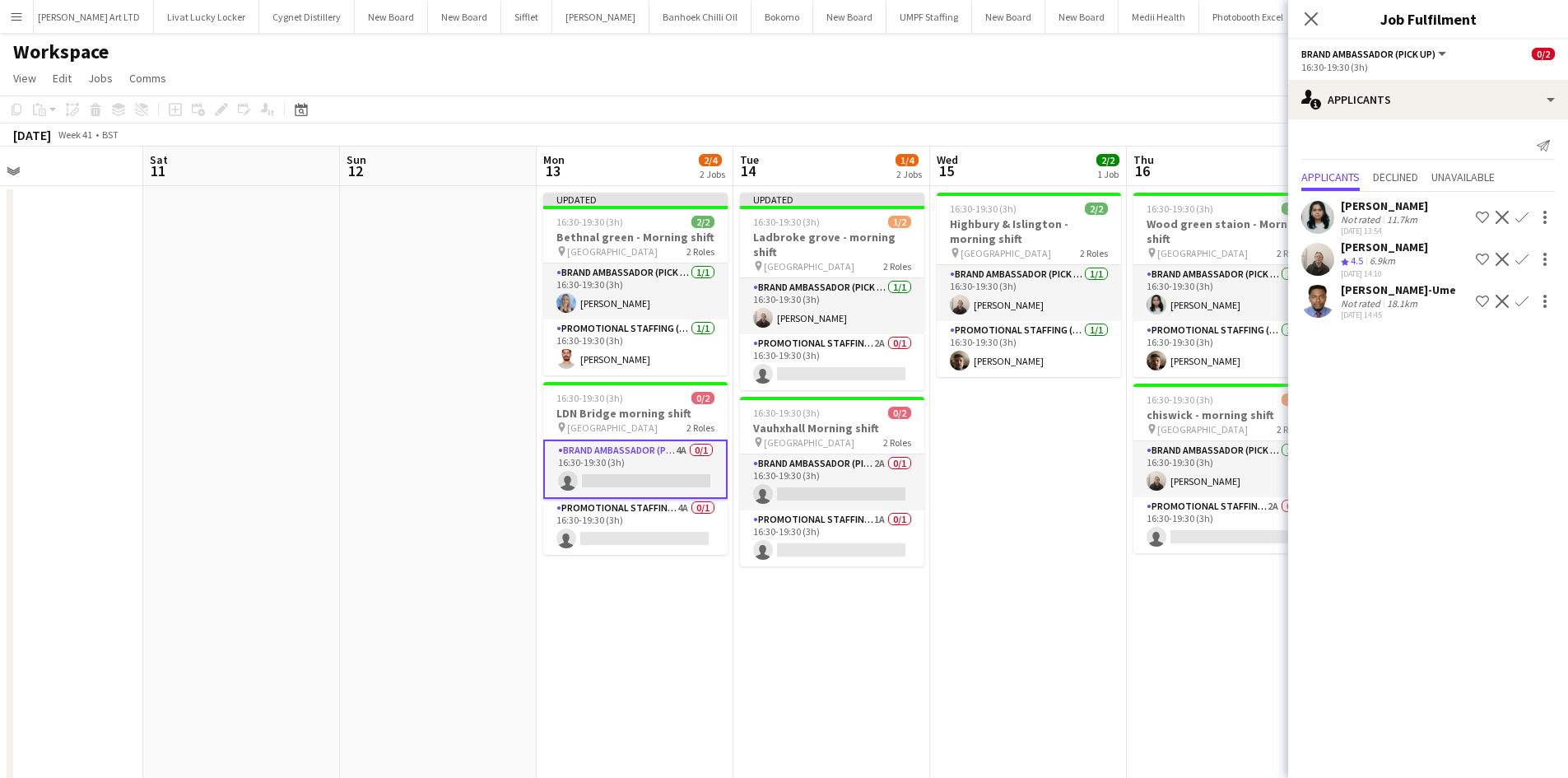
click at [1529, 302] on button "Confirm" at bounding box center [1521, 301] width 20 height 20
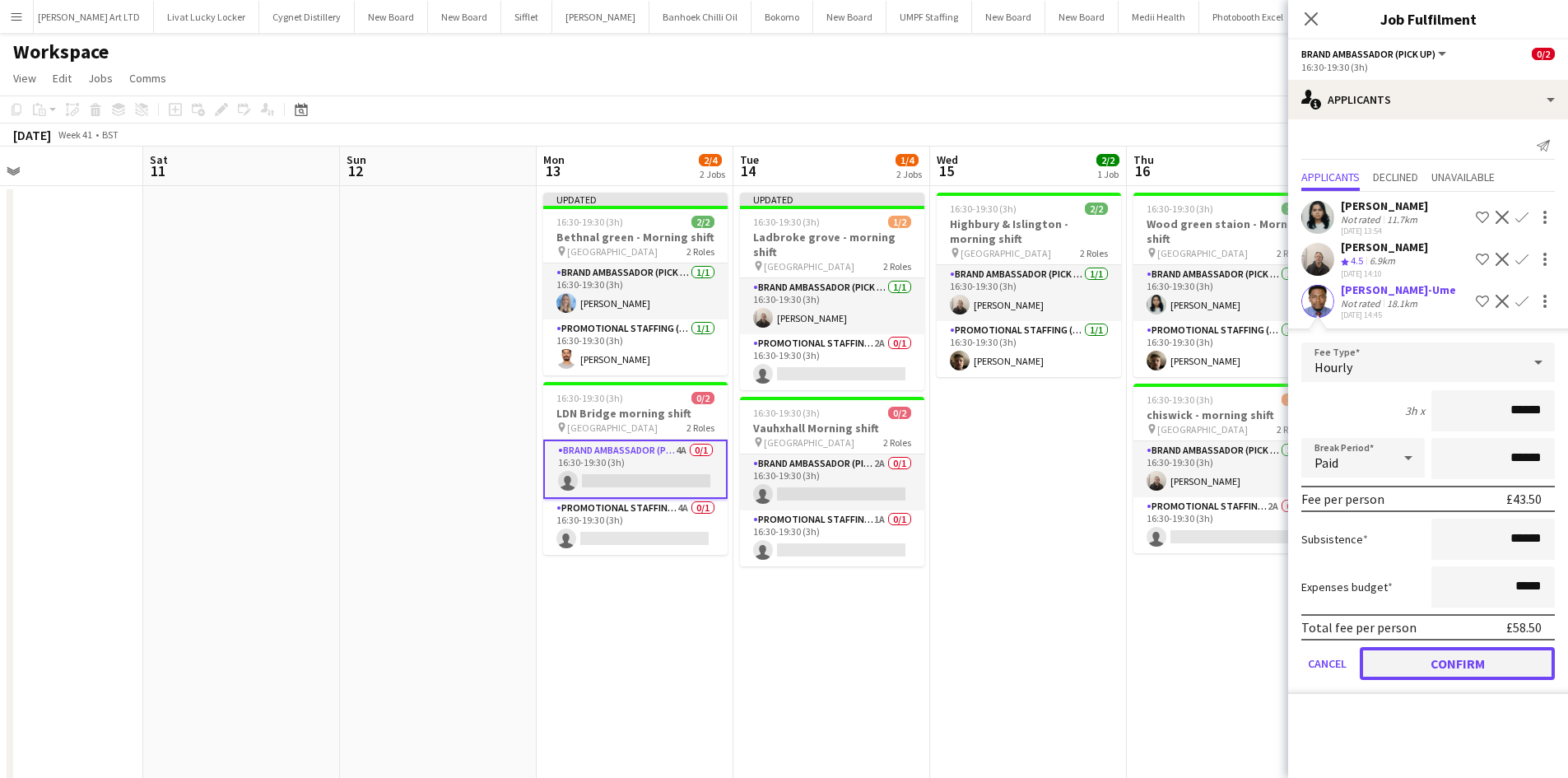
click at [1402, 653] on button "Confirm" at bounding box center [1458, 663] width 196 height 33
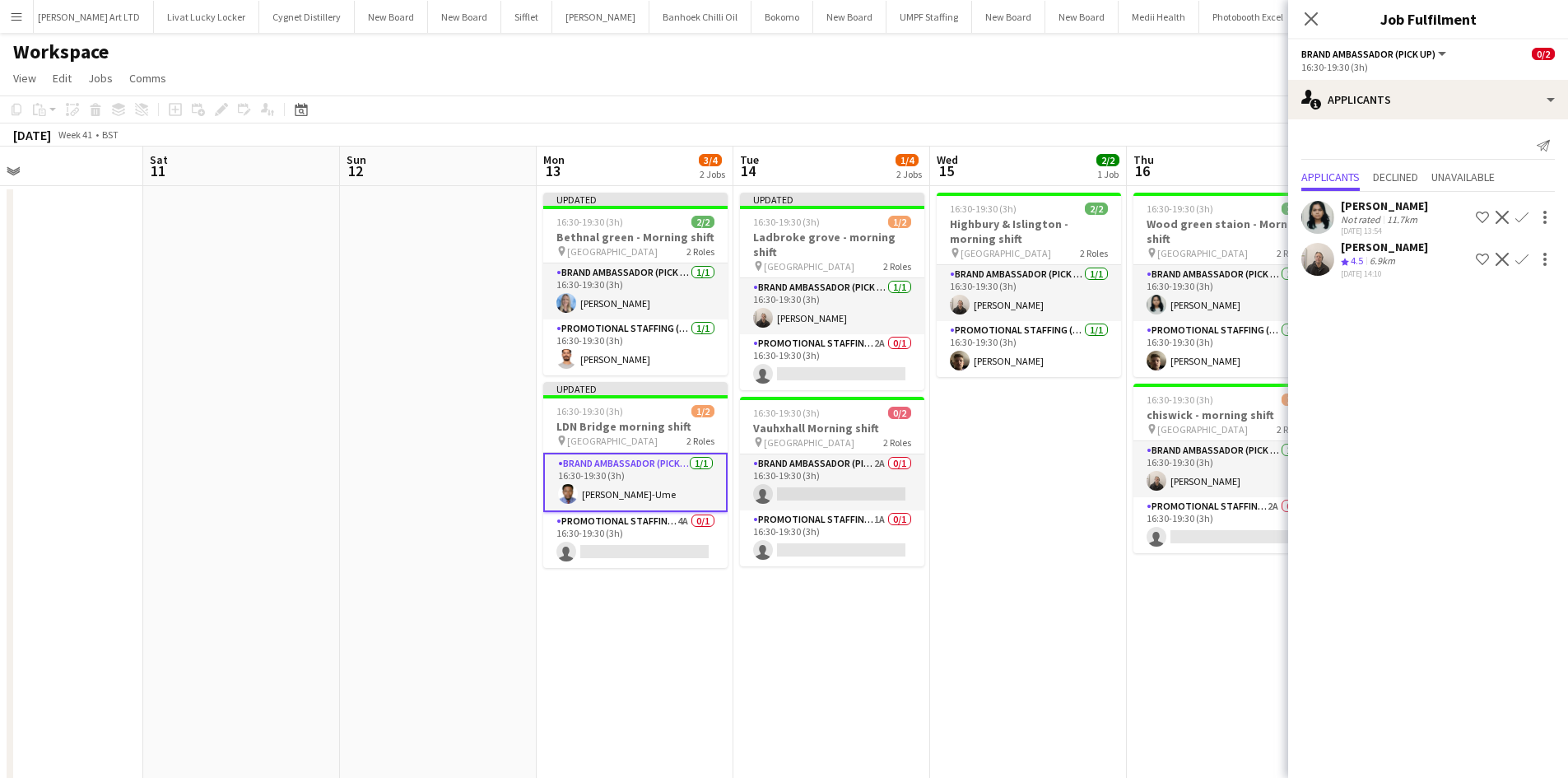
click at [1119, 600] on app-date-cell "16:30-19:30 (3h) 2/2 Highbury & Islington - morning shift pin Highbury & Isling…" at bounding box center [1028, 586] width 196 height 801
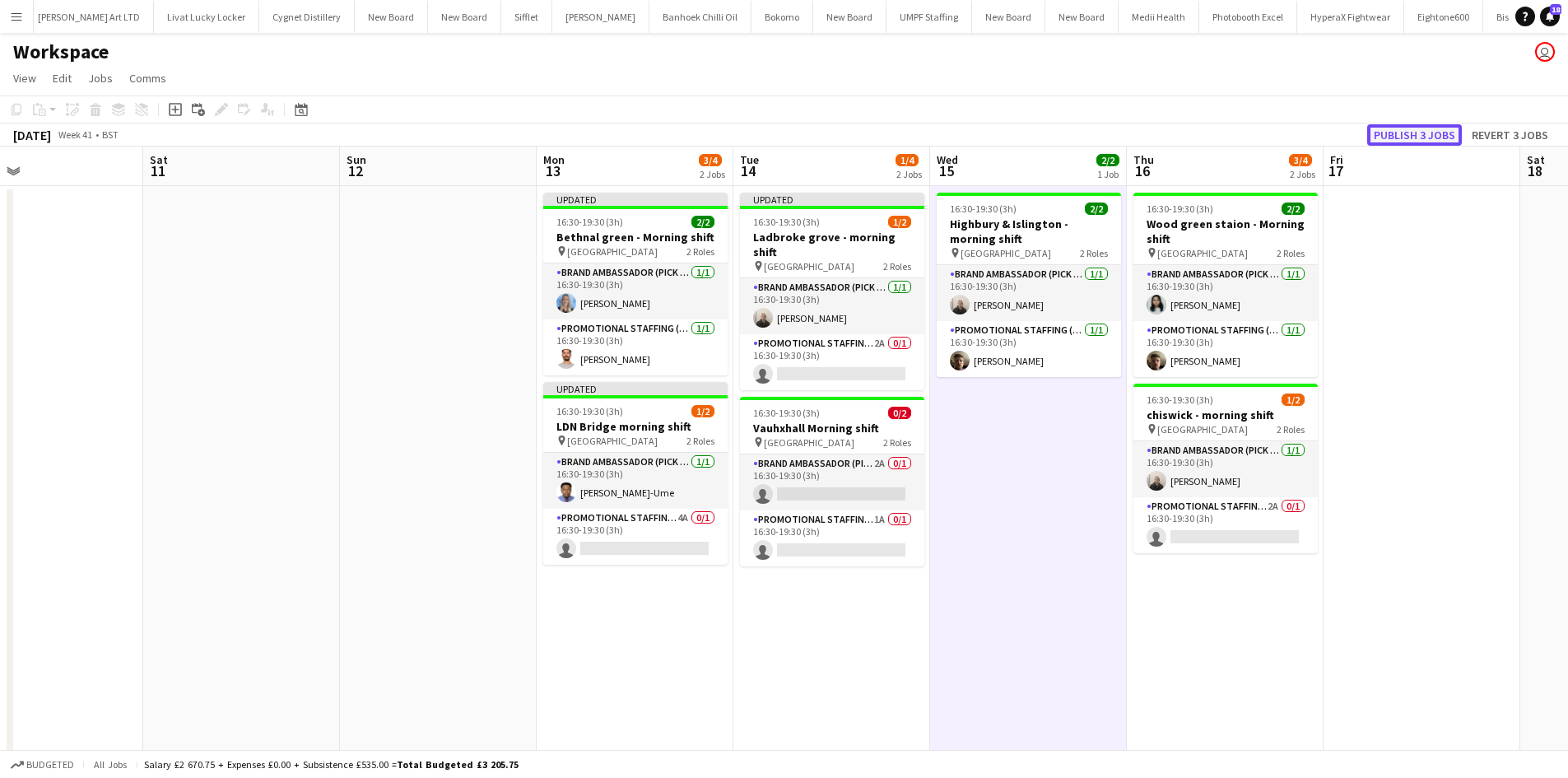
click at [1418, 129] on button "Publish 3 jobs" at bounding box center [1415, 135] width 95 height 21
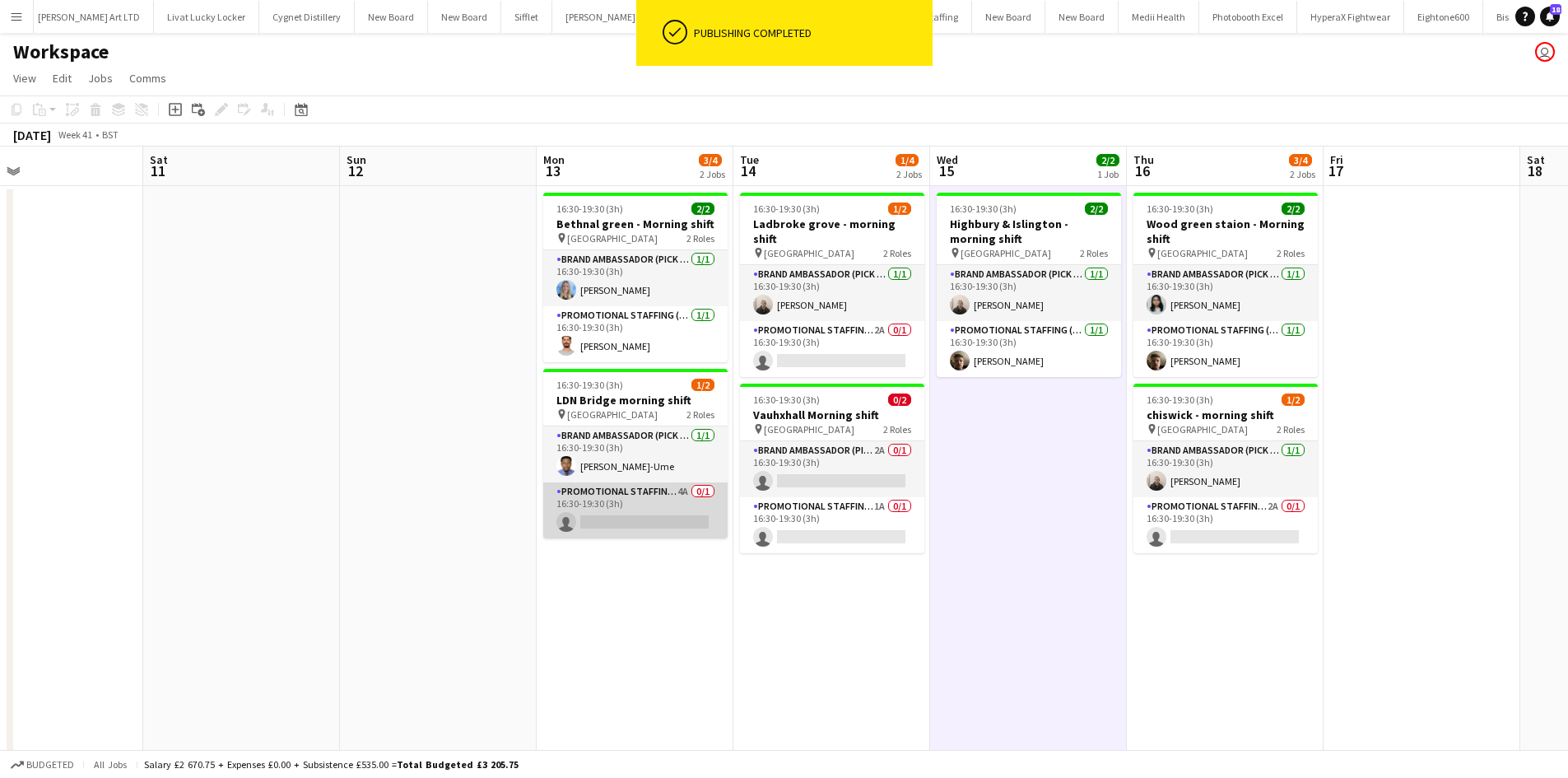
click at [691, 504] on app-card-role "Promotional Staffing (Brand Ambassadors) 4A 0/1 16:30-19:30 (3h) single-neutral…" at bounding box center [636, 510] width 184 height 56
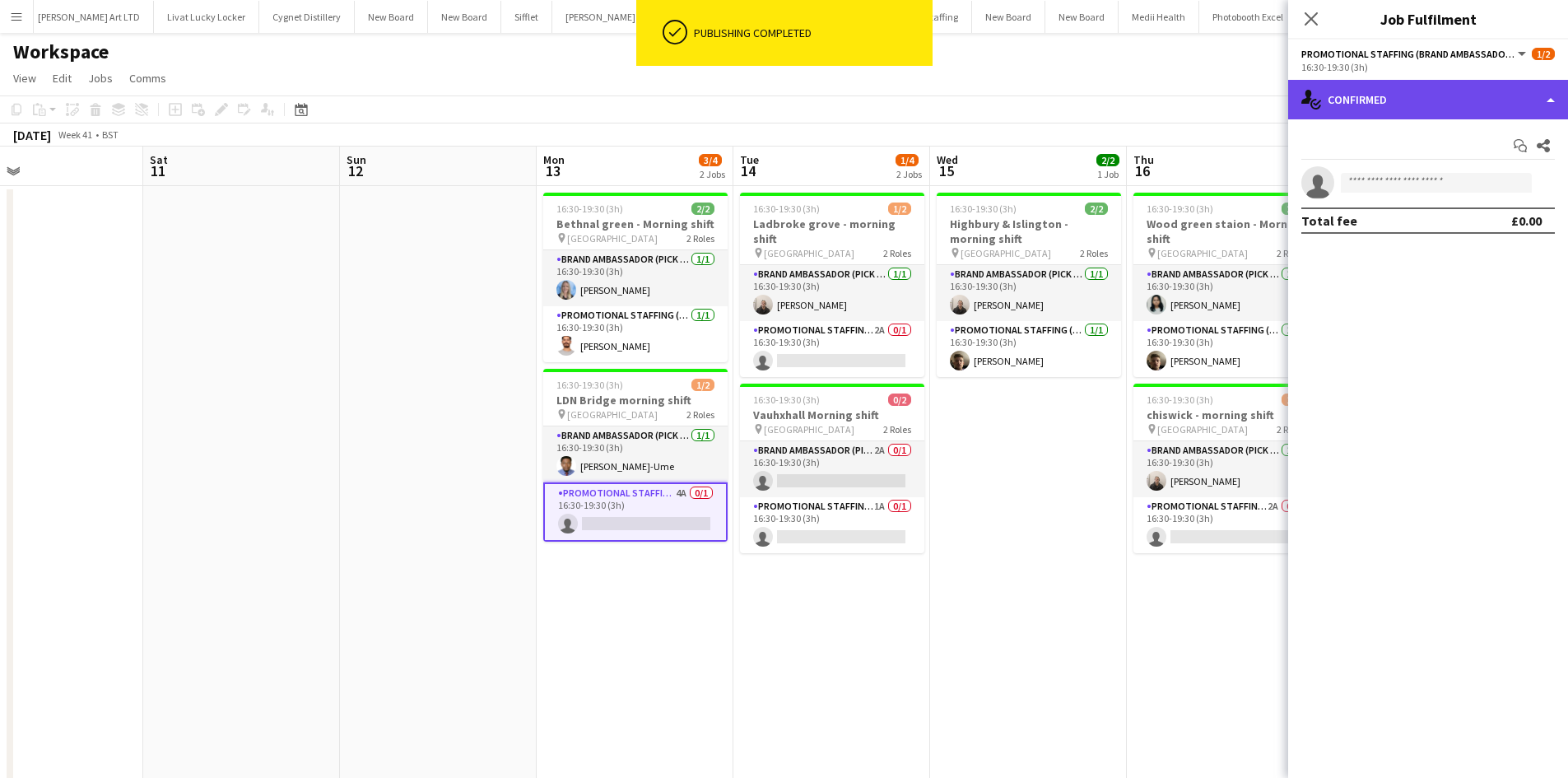
click at [1534, 80] on div "single-neutral-actions-check-2 Confirmed" at bounding box center [1428, 100] width 280 height 39
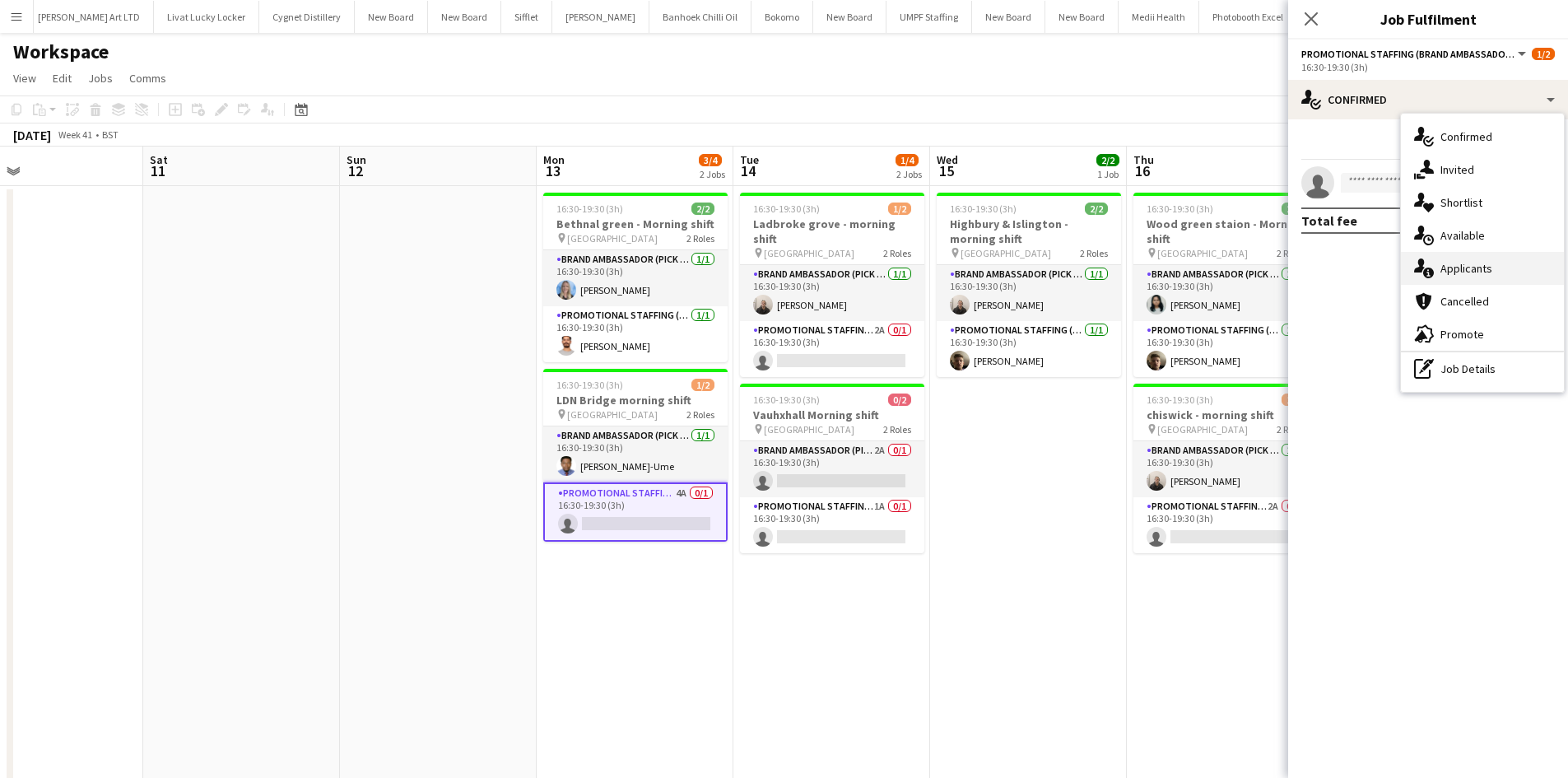
click at [1481, 263] on span "Applicants" at bounding box center [1467, 268] width 52 height 15
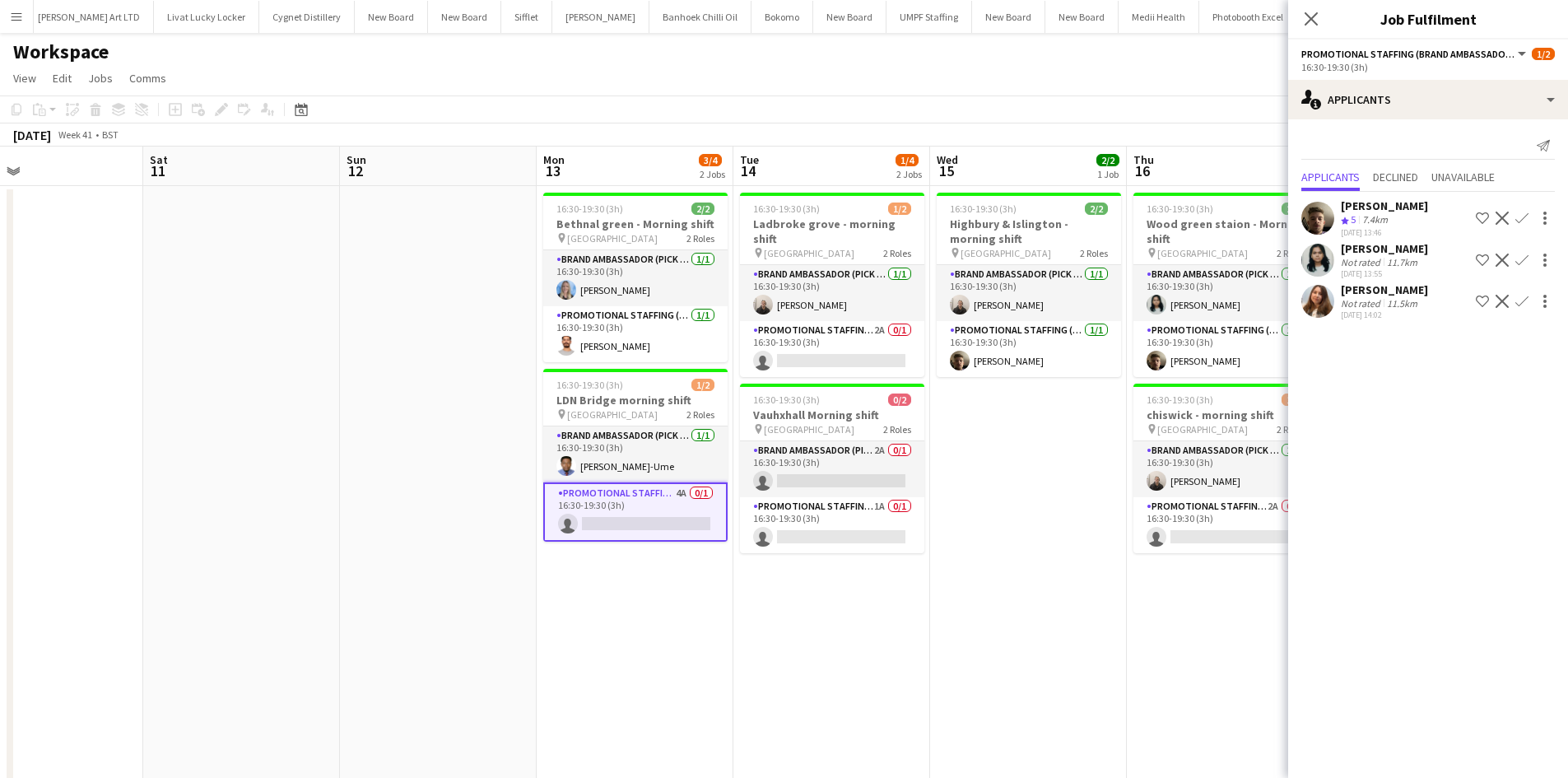
click at [1516, 308] on app-icon "Confirm" at bounding box center [1522, 302] width 13 height 13
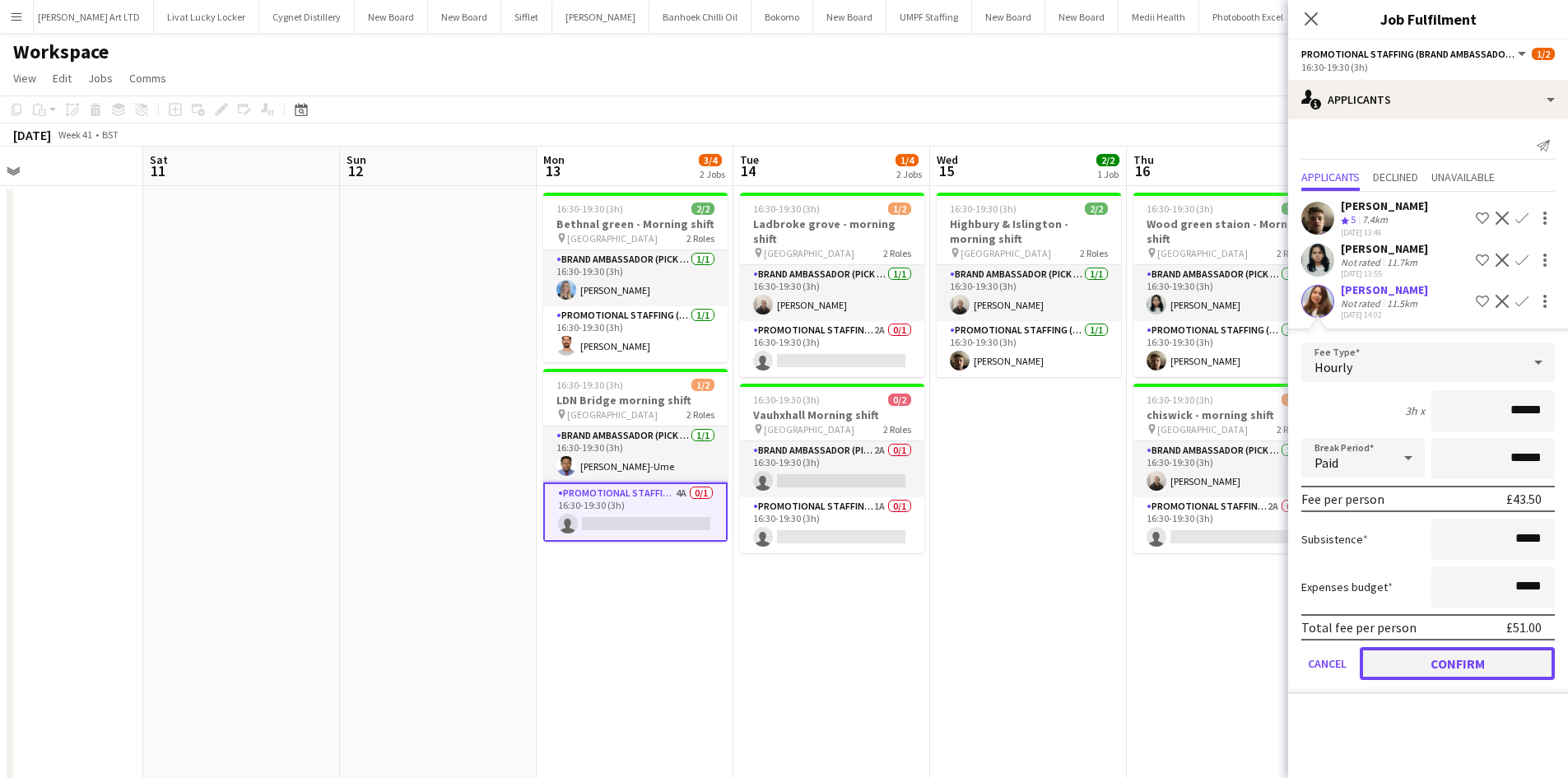
click at [1413, 676] on button "Confirm" at bounding box center [1458, 663] width 196 height 33
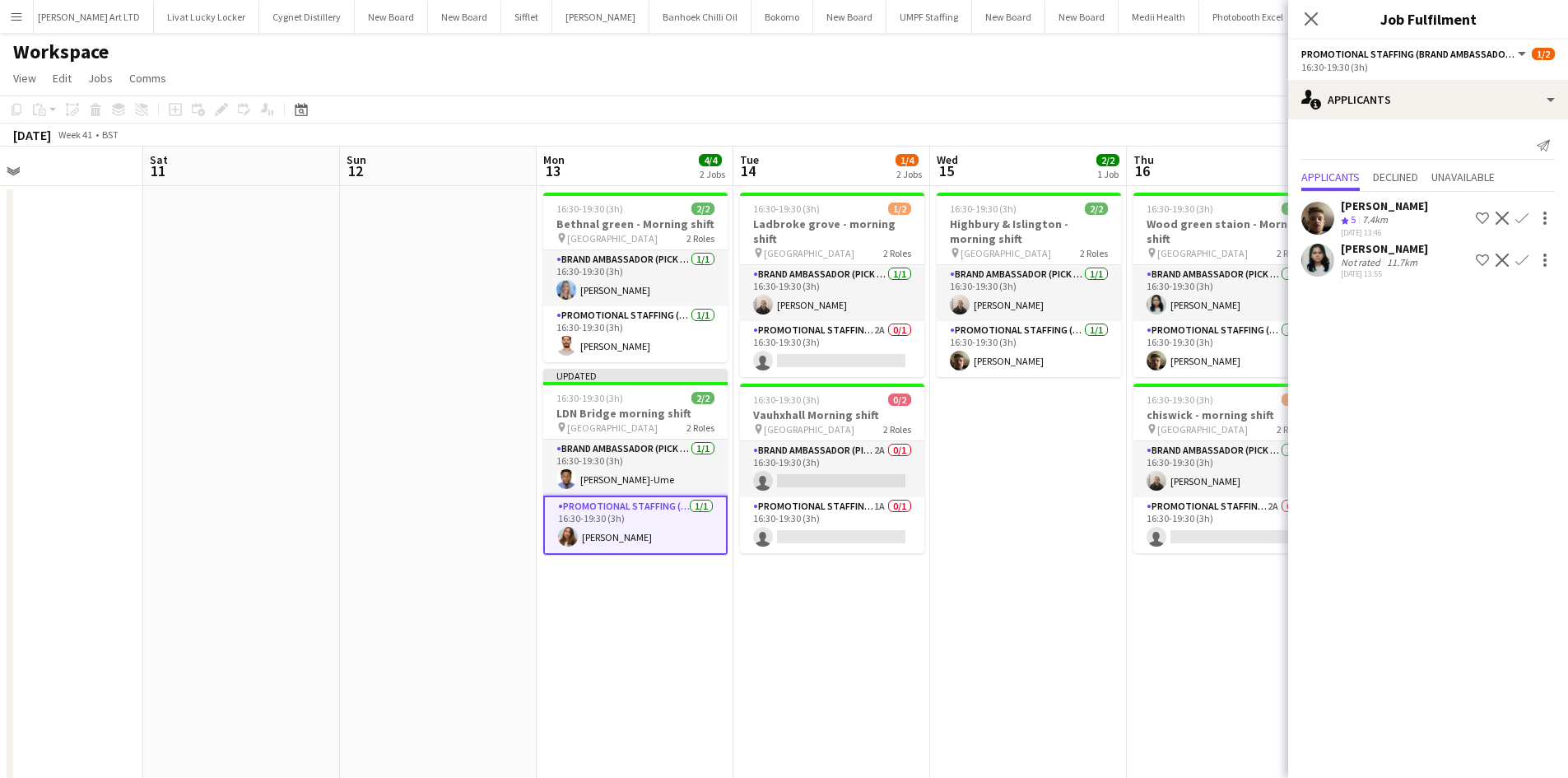
click at [1085, 509] on app-date-cell "16:30-19:30 (3h) 2/2 Highbury & Islington - morning shift pin Highbury & Isling…" at bounding box center [1028, 586] width 196 height 801
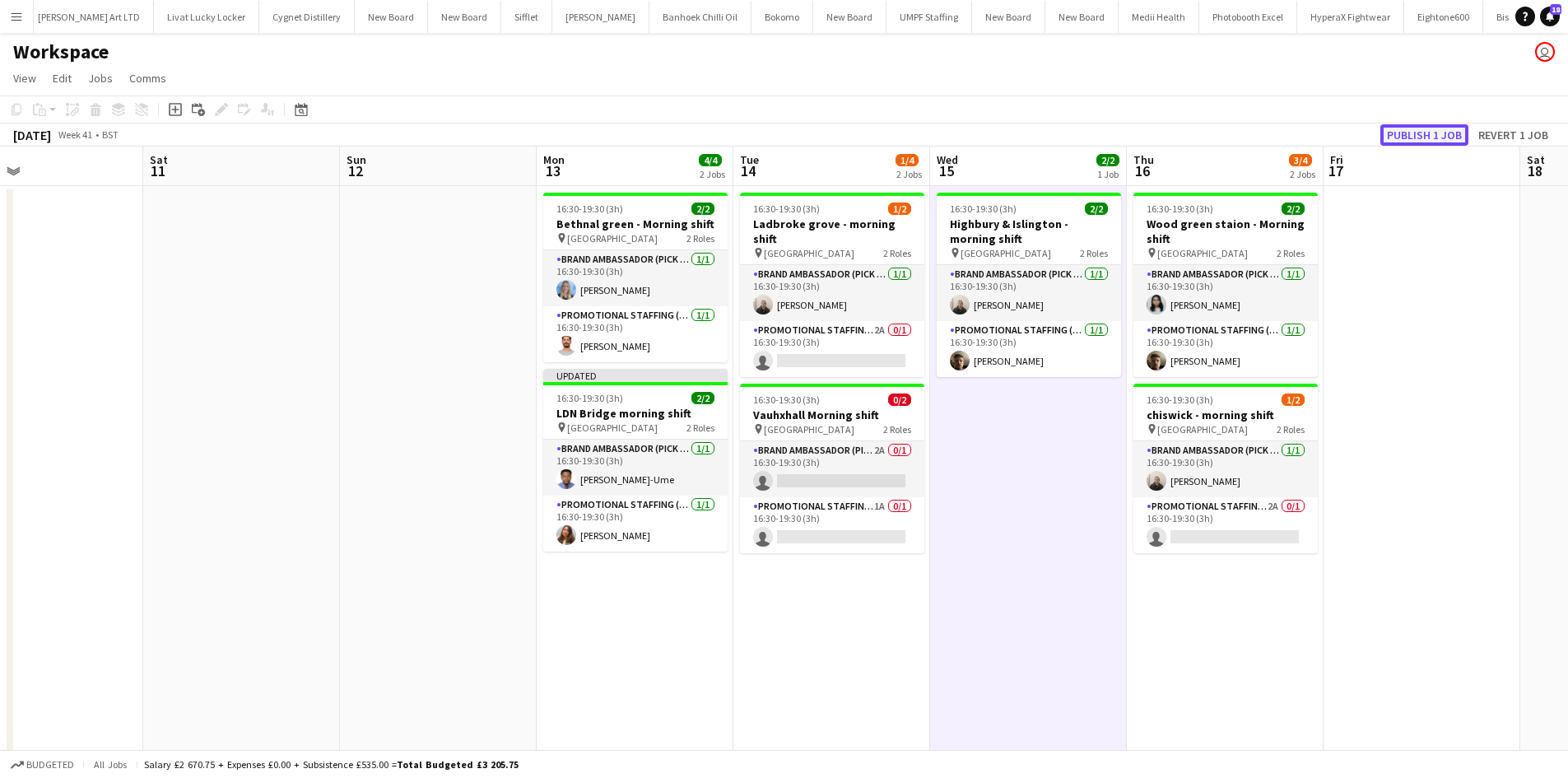
click at [1439, 127] on button "Publish 1 job" at bounding box center [1425, 135] width 88 height 21
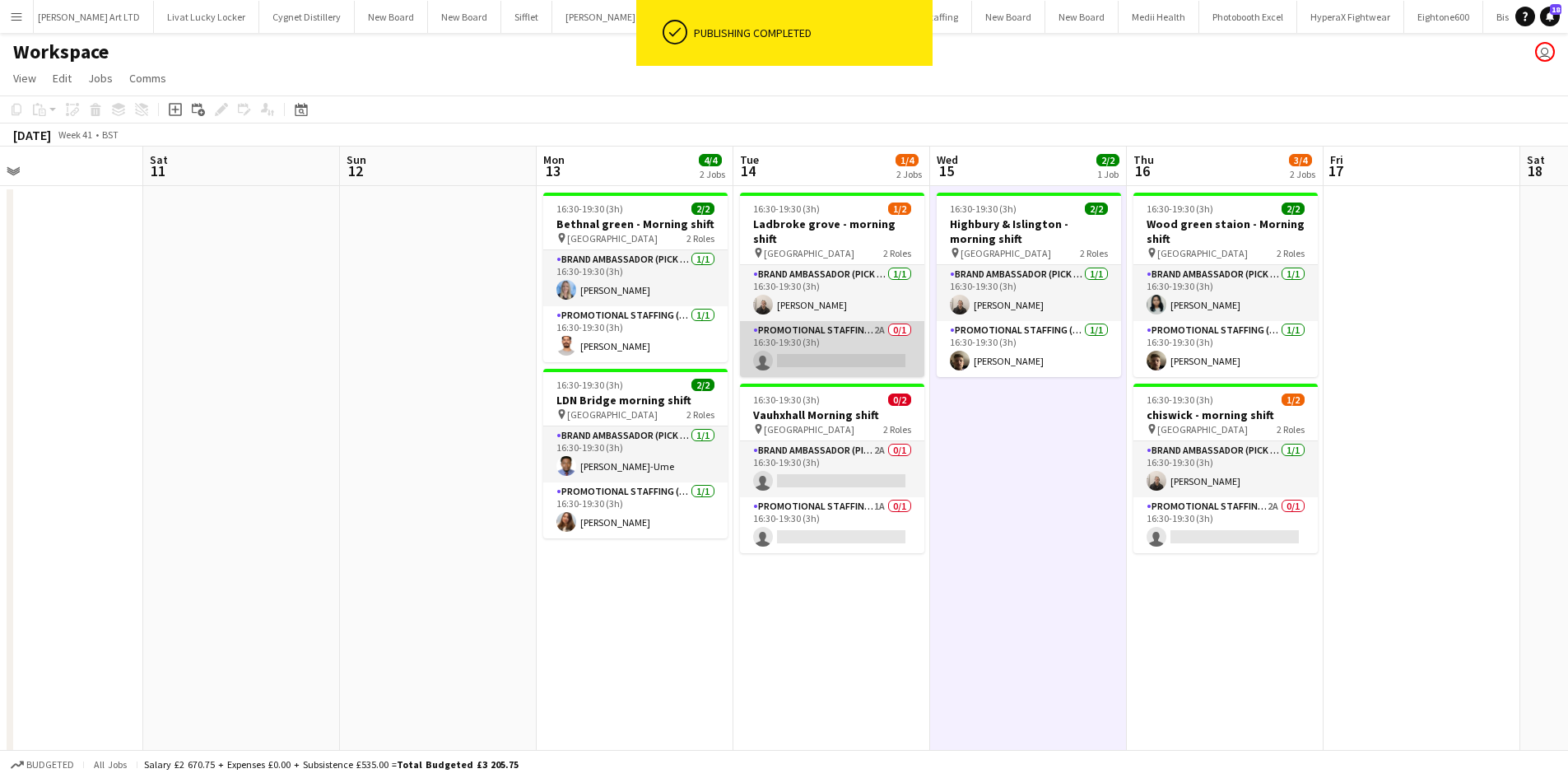
click at [870, 321] on app-card-role "Promotional Staffing (Brand Ambassadors) 2A 0/1 16:30-19:30 (3h) single-neutral…" at bounding box center [832, 349] width 184 height 56
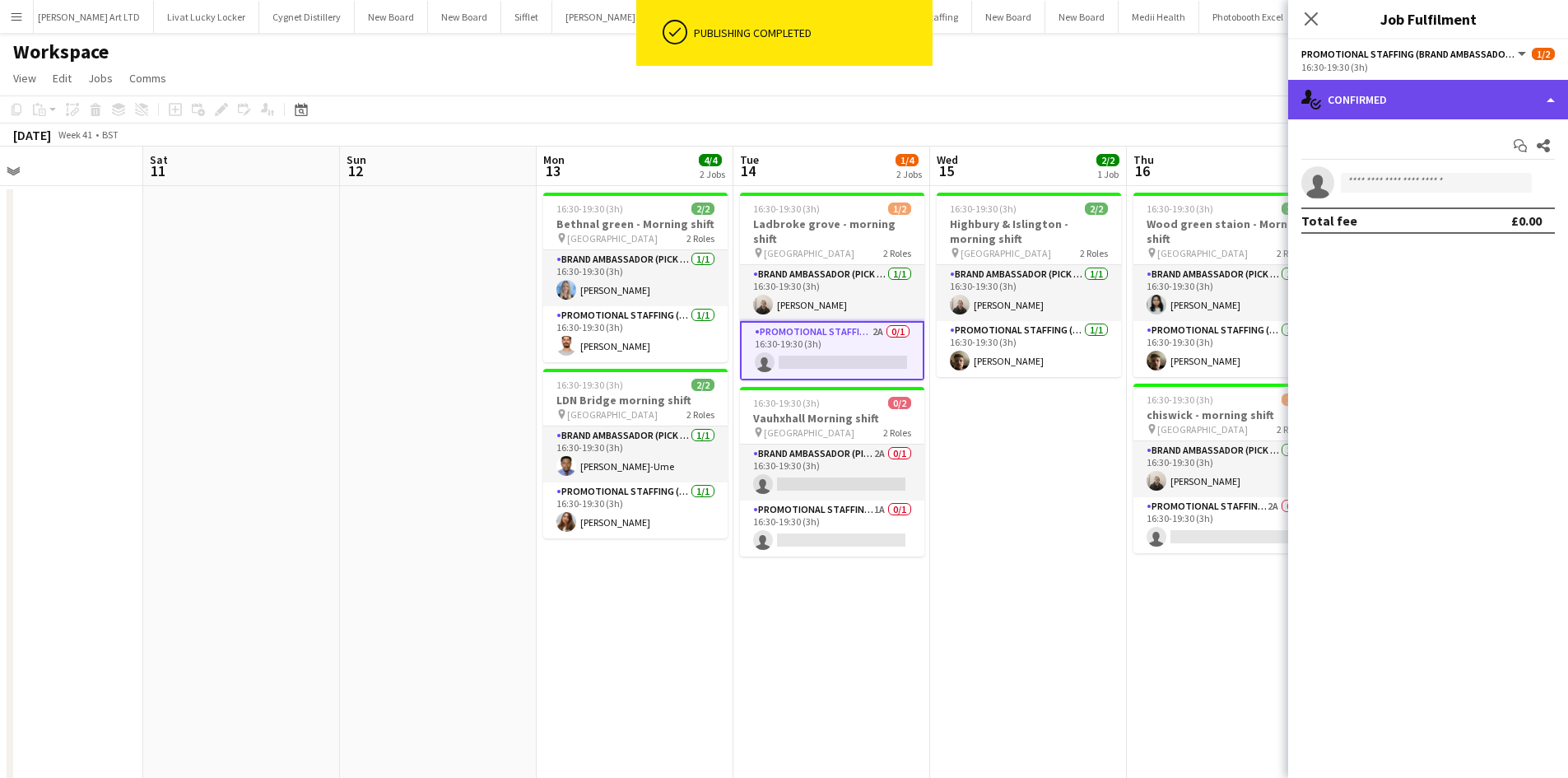
click at [1480, 88] on div "single-neutral-actions-check-2 Confirmed" at bounding box center [1428, 100] width 280 height 39
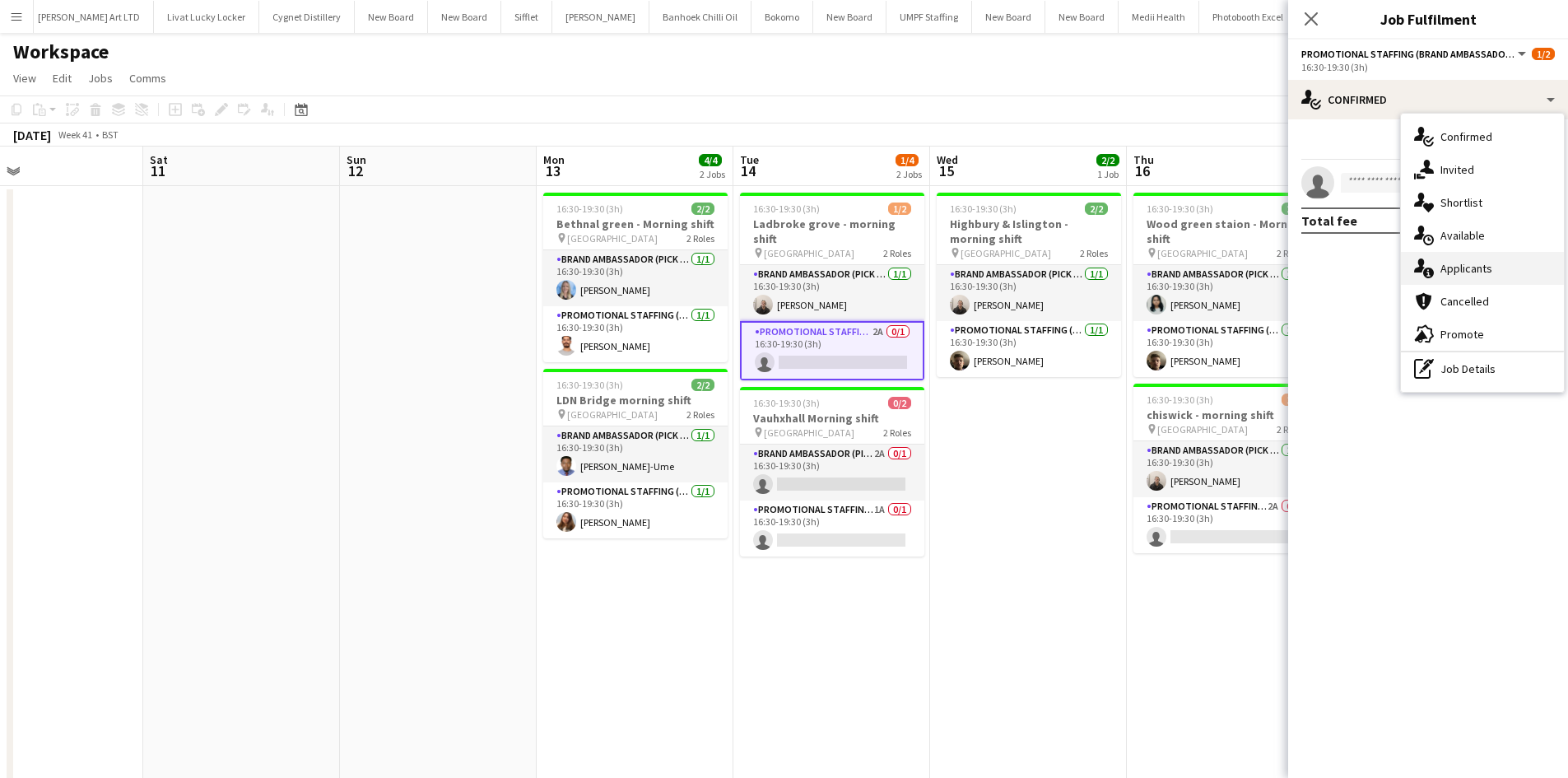
click at [1507, 274] on div "single-neutral-actions-information Applicants" at bounding box center [1482, 268] width 163 height 33
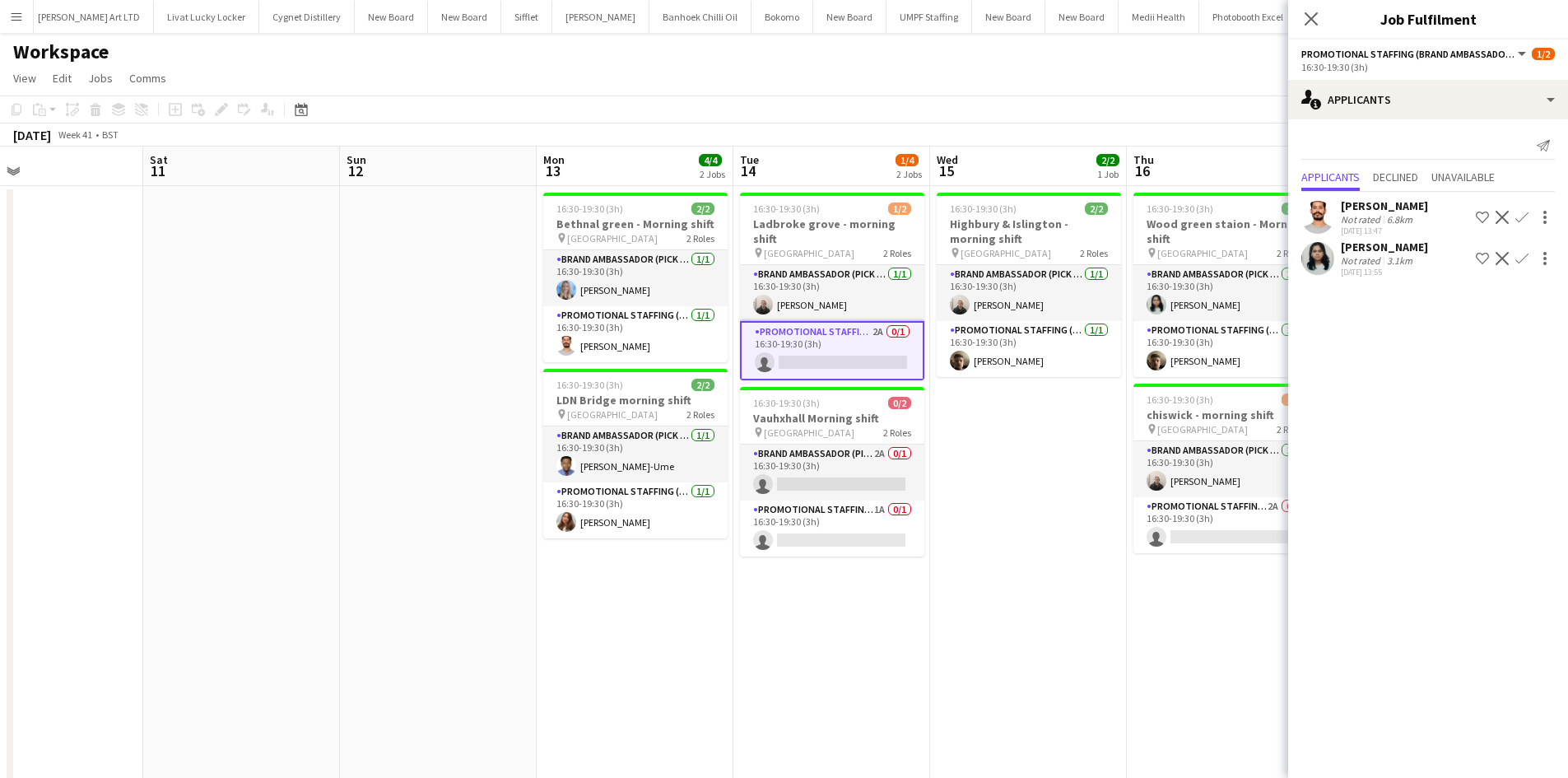
click at [1520, 212] on app-icon "Confirm" at bounding box center [1522, 217] width 13 height 13
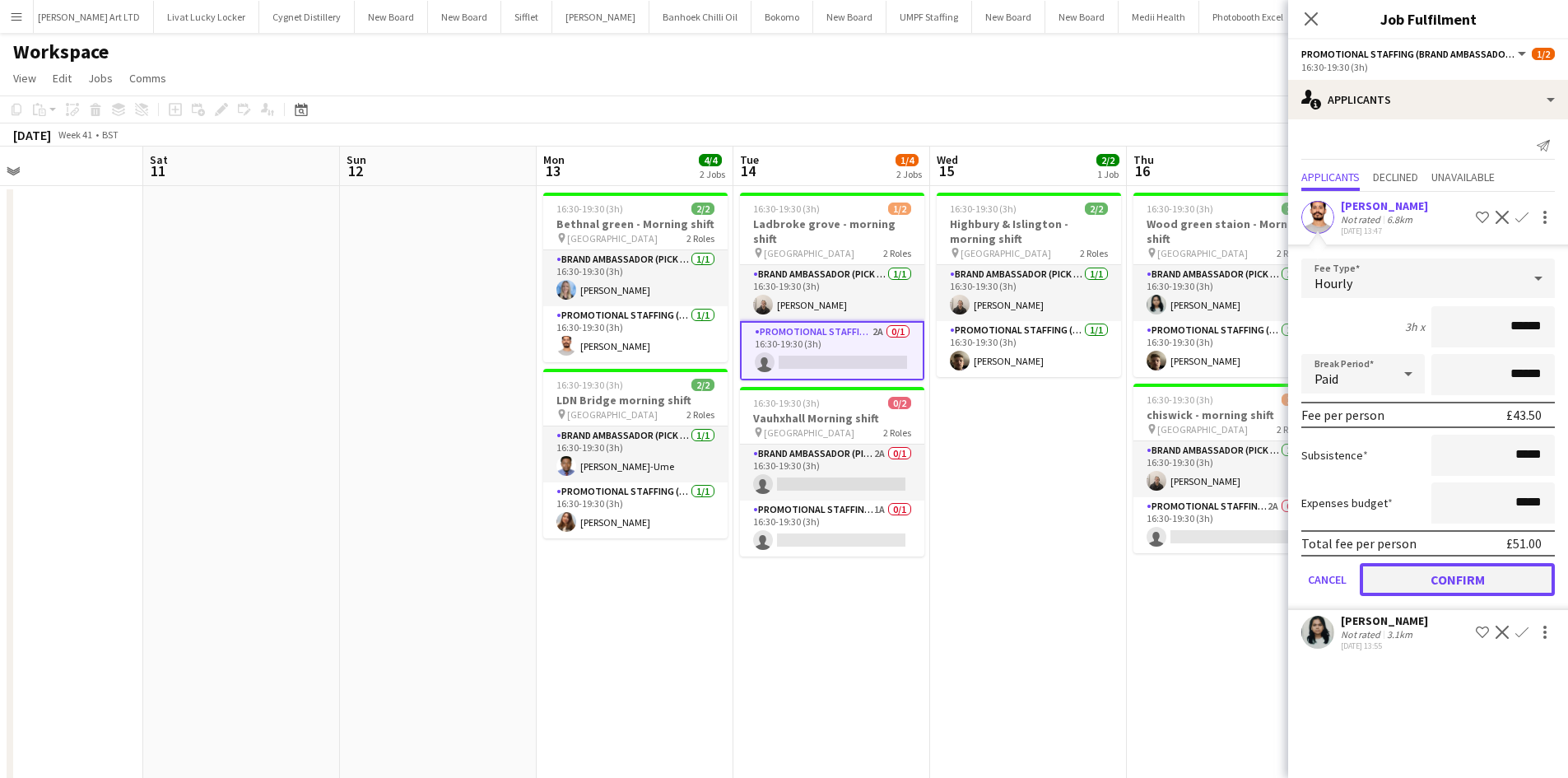
click at [1432, 566] on button "Confirm" at bounding box center [1458, 579] width 196 height 33
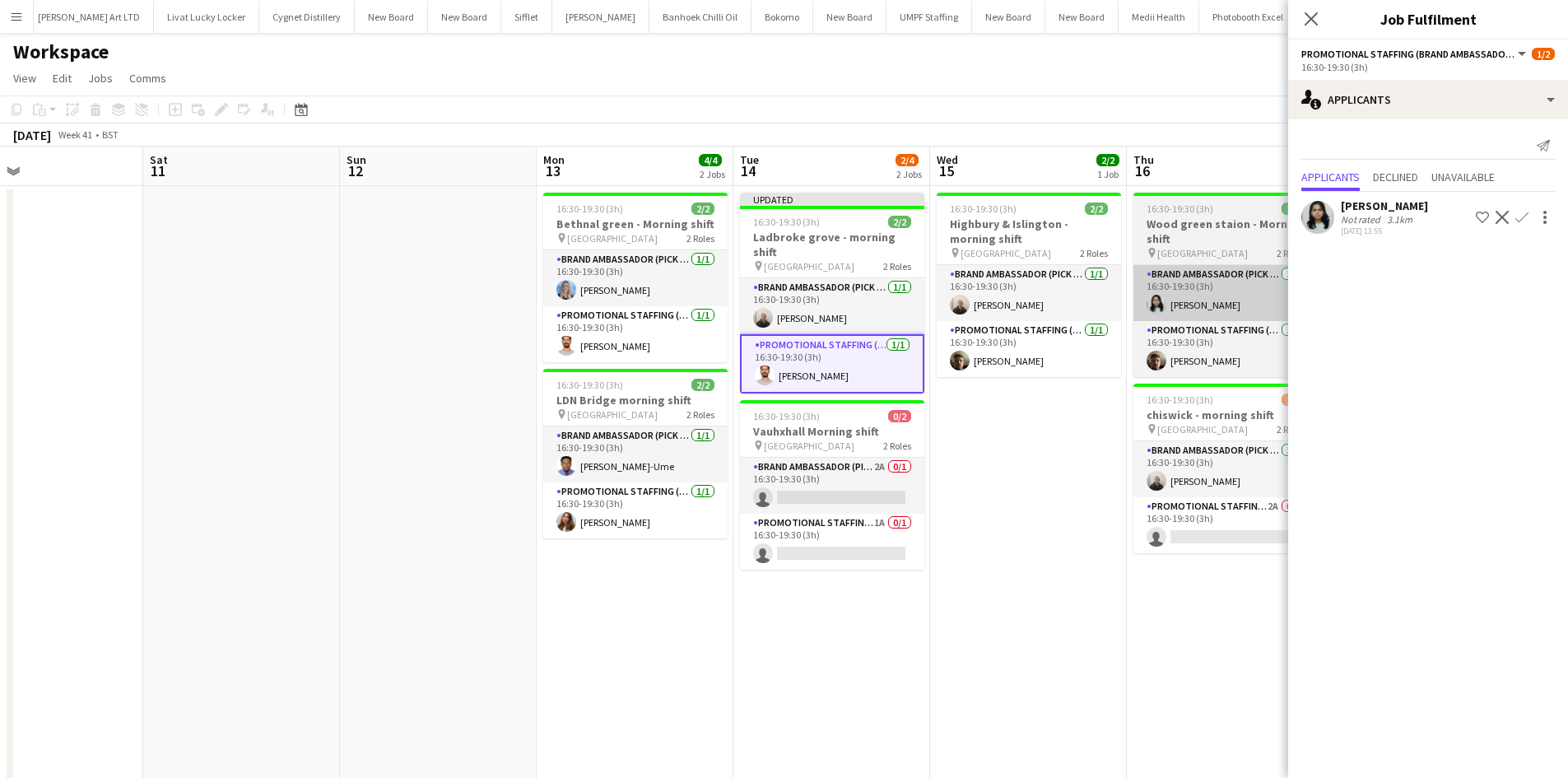
drag, startPoint x: 1048, startPoint y: 498, endPoint x: 1284, endPoint y: 313, distance: 299.9
click at [1048, 496] on app-date-cell "16:30-19:30 (3h) 2/2 Highbury & Islington - morning shift pin Highbury & Isling…" at bounding box center [1028, 586] width 196 height 801
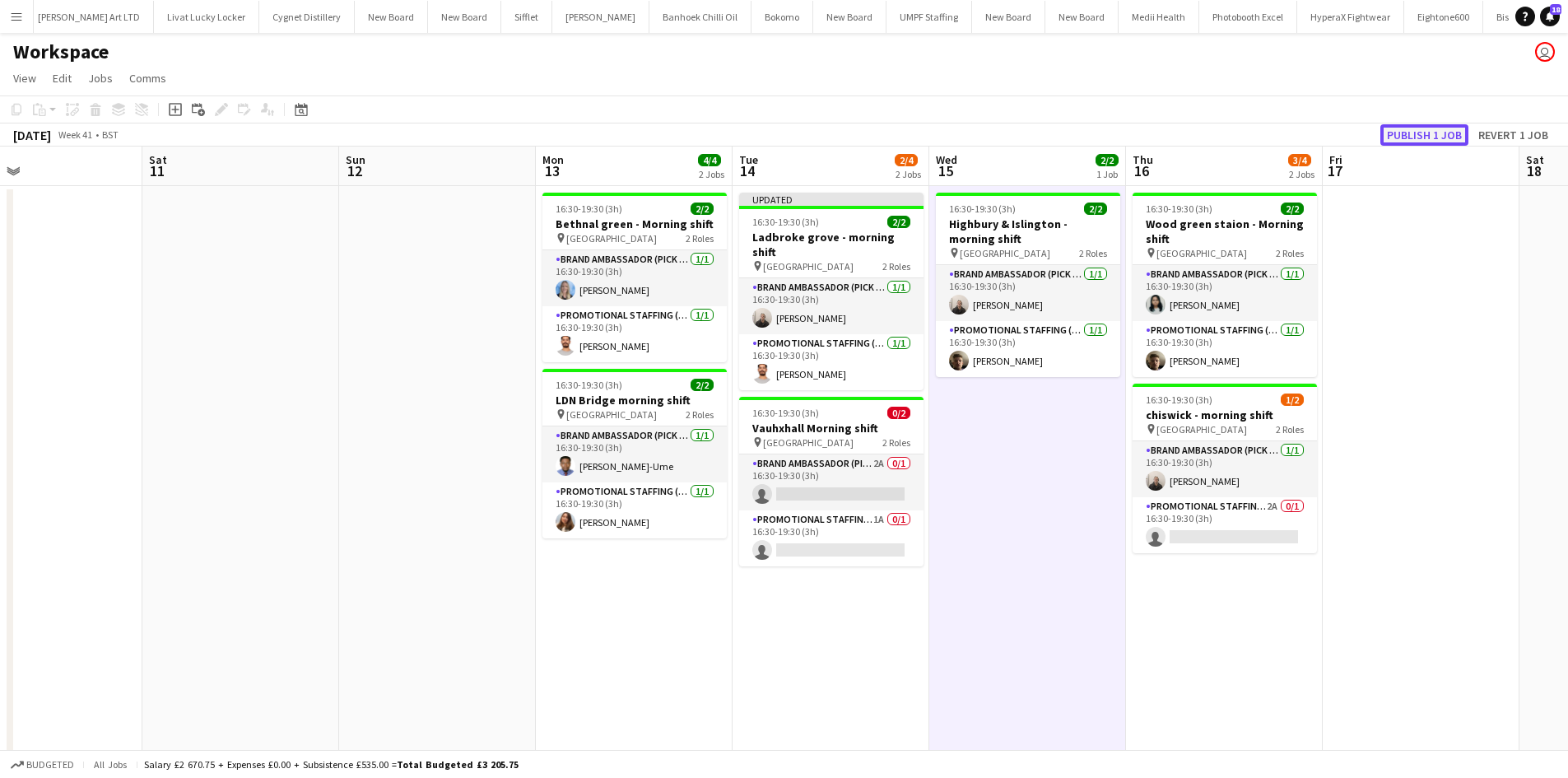
click at [1406, 132] on button "Publish 1 job" at bounding box center [1425, 135] width 88 height 21
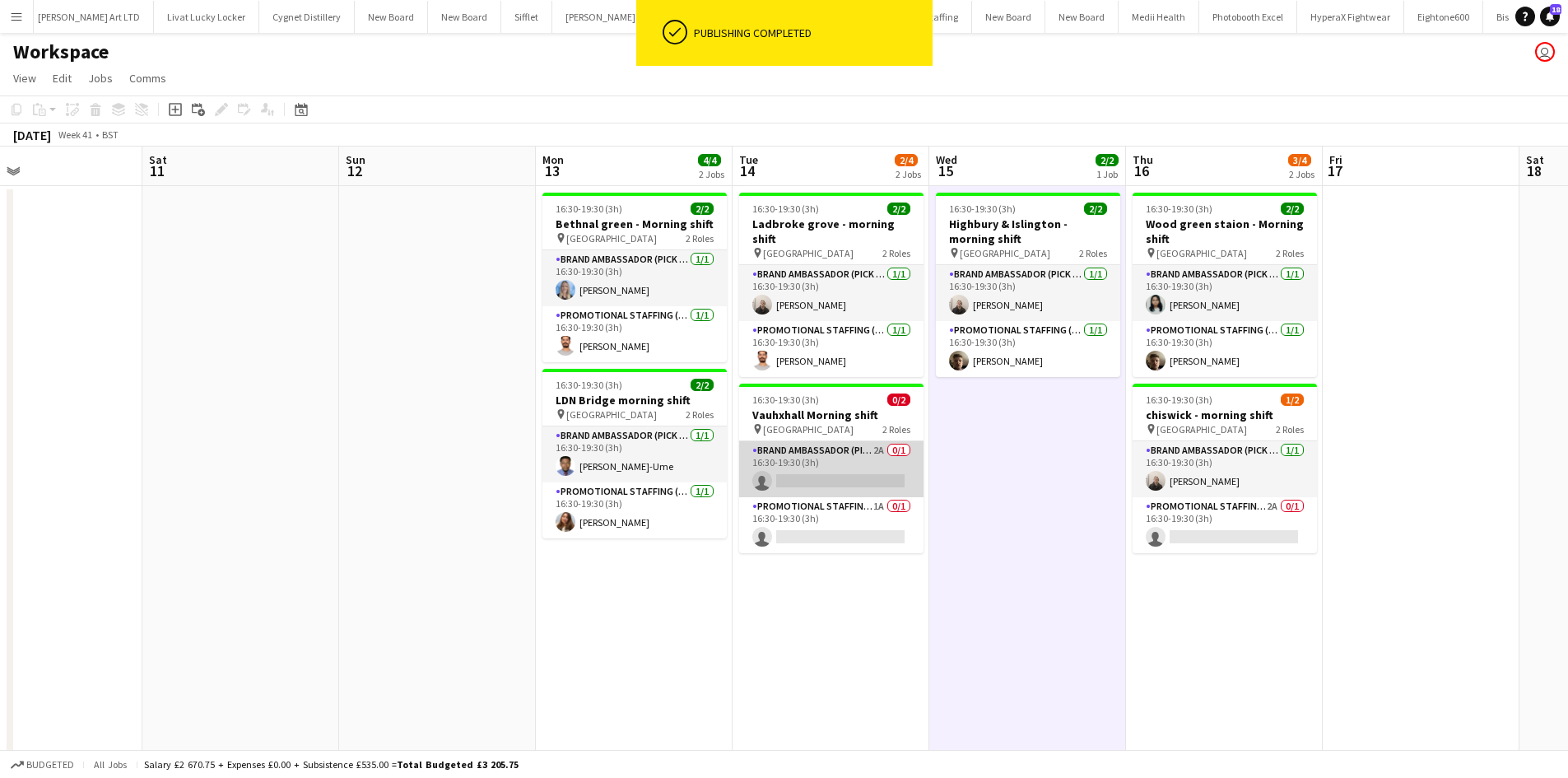
click at [883, 441] on app-card-role "Brand Ambassador (Pick up) 2A 0/1 16:30-19:30 (3h) single-neutral-actions" at bounding box center [831, 469] width 184 height 56
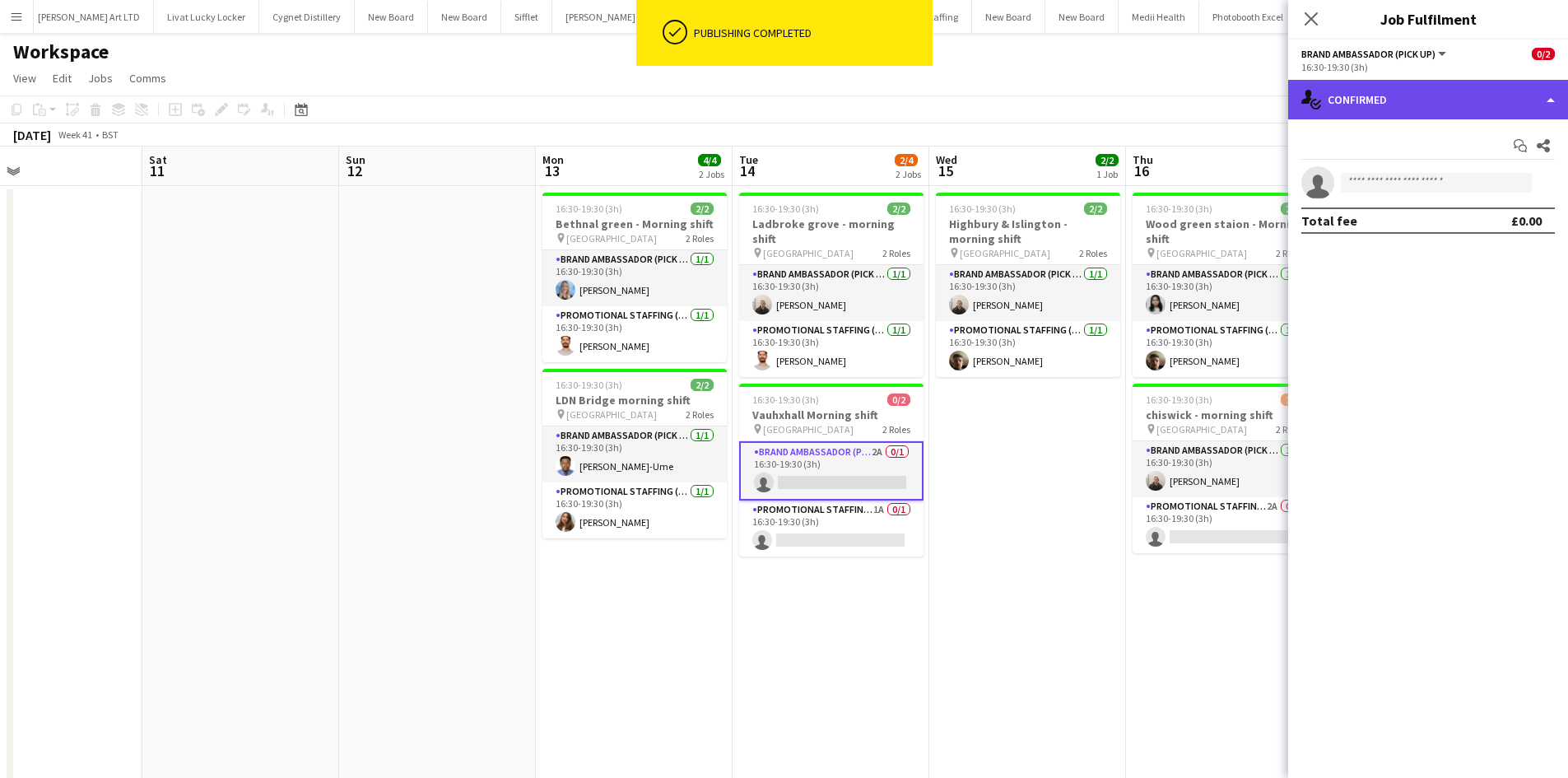
click at [1475, 108] on div "single-neutral-actions-check-2 Confirmed" at bounding box center [1428, 100] width 280 height 39
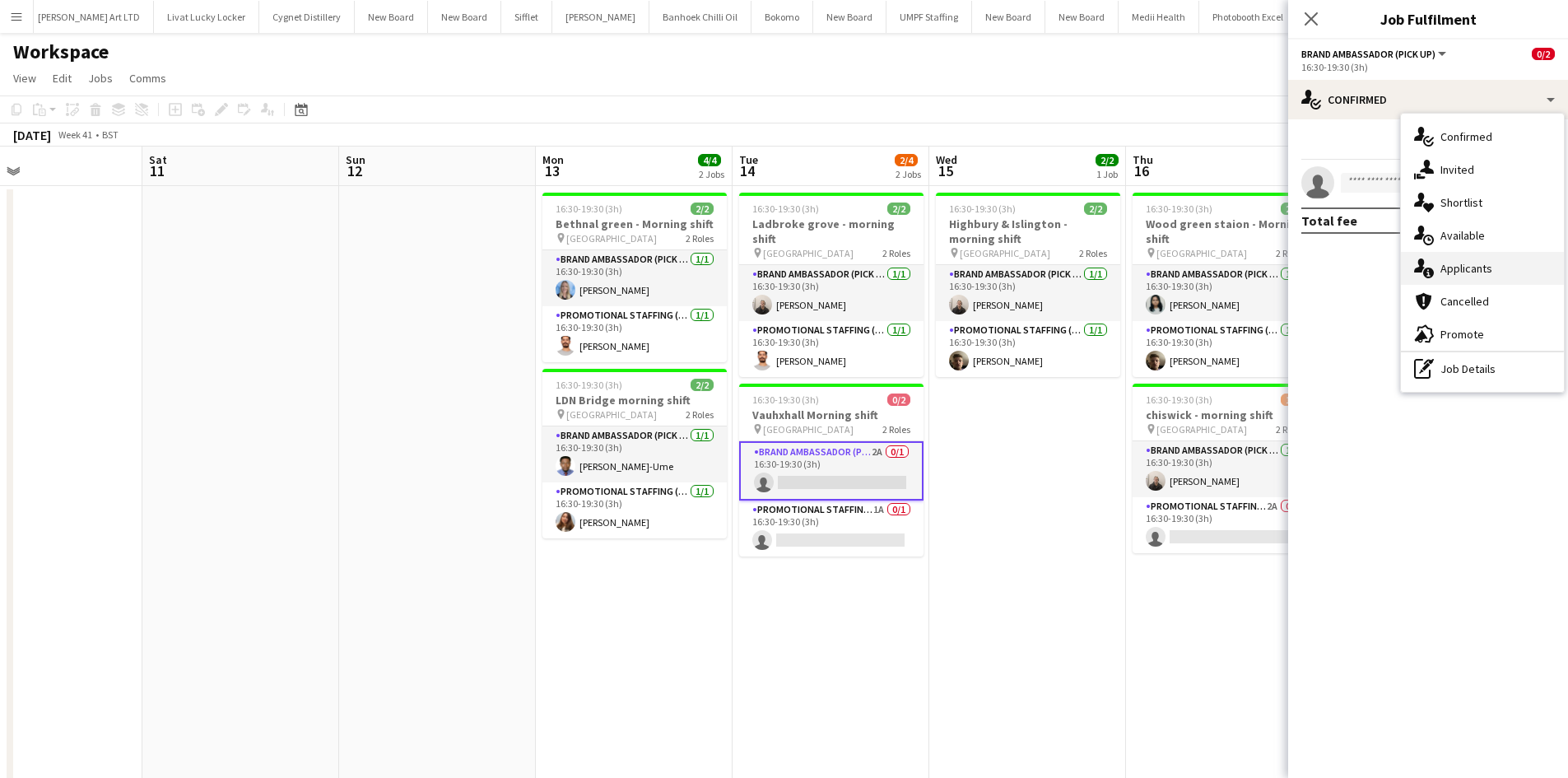
click at [1477, 271] on span "Applicants" at bounding box center [1467, 268] width 52 height 15
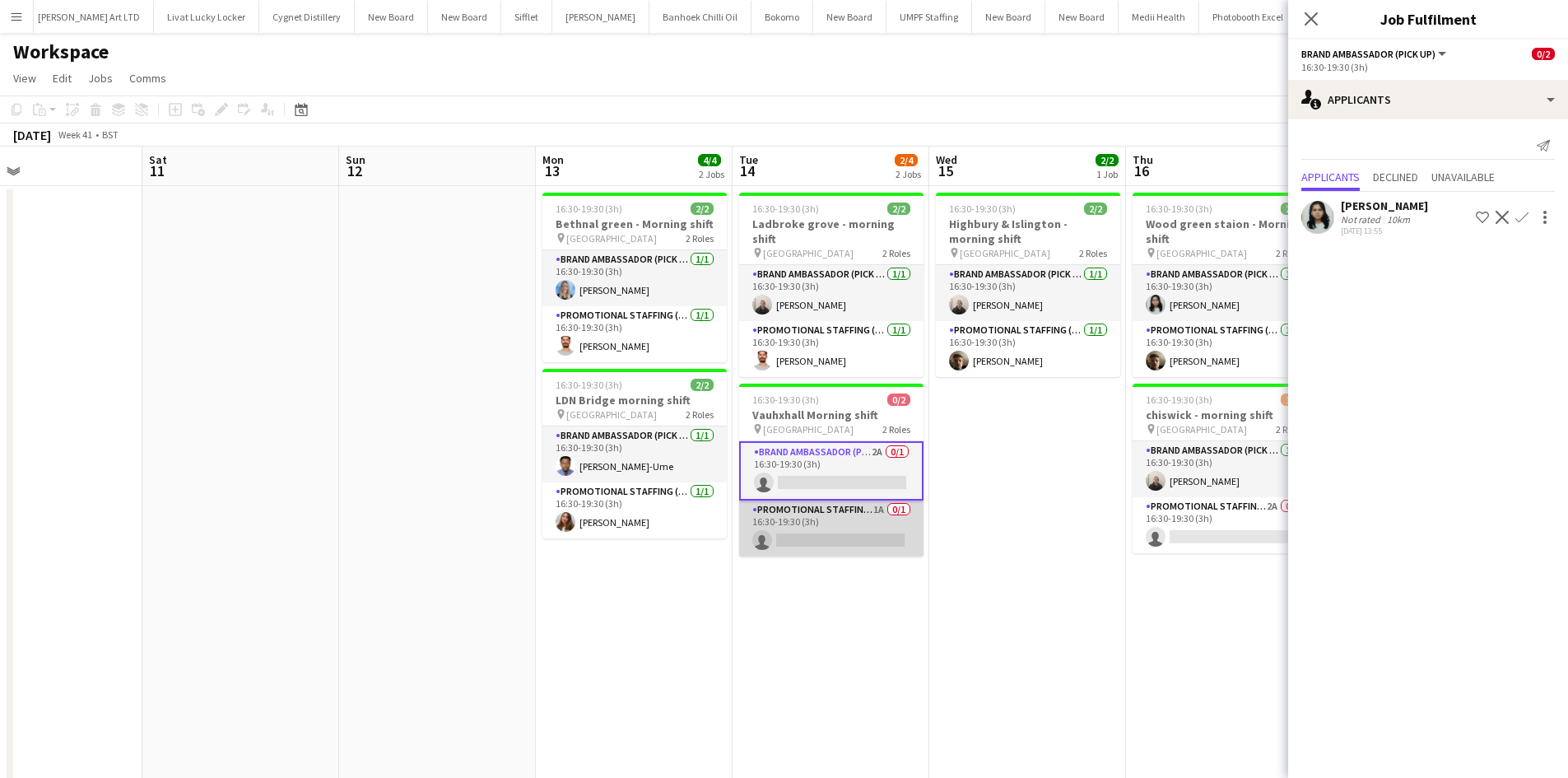
click at [872, 501] on app-card-role "Promotional Staffing (Brand Ambassadors) 1A 0/1 16:30-19:30 (3h) single-neutral…" at bounding box center [831, 529] width 184 height 56
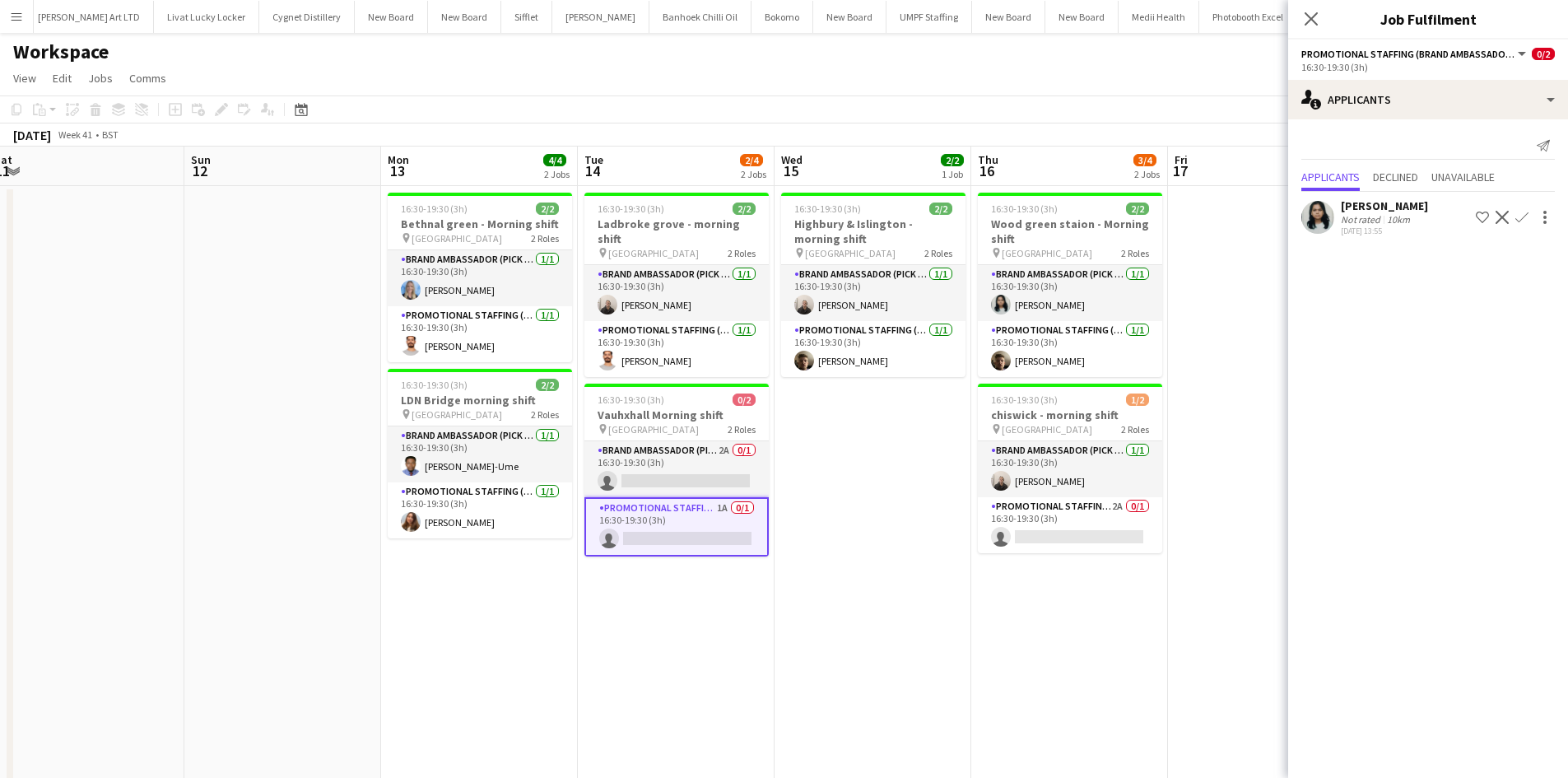
drag, startPoint x: 1034, startPoint y: 453, endPoint x: 883, endPoint y: 443, distance: 151.3
click at [879, 441] on app-calendar-viewport "Wed 8 7/8 4 Jobs Thu 9 Fri 10 Sat 11 Sun 12 Mon 13 4/4 2 Jobs Tue 14 2/4 2 Jobs…" at bounding box center [784, 567] width 1568 height 841
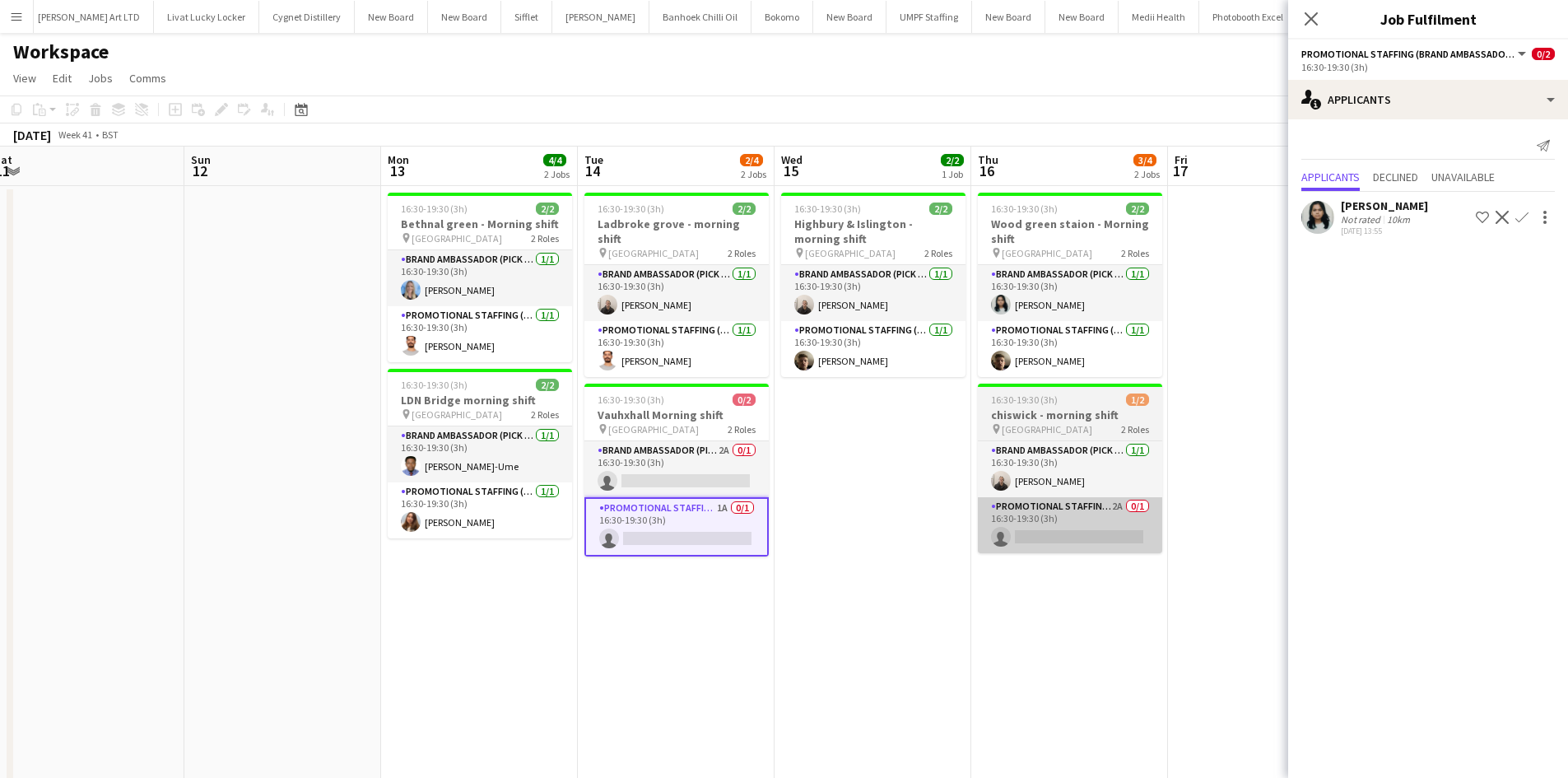
scroll to position [0, 603]
click at [1120, 510] on app-card-role "Promotional Staffing (Brand Ambassadors) 2A 0/1 16:30-19:30 (3h) single-neutral…" at bounding box center [1069, 525] width 184 height 56
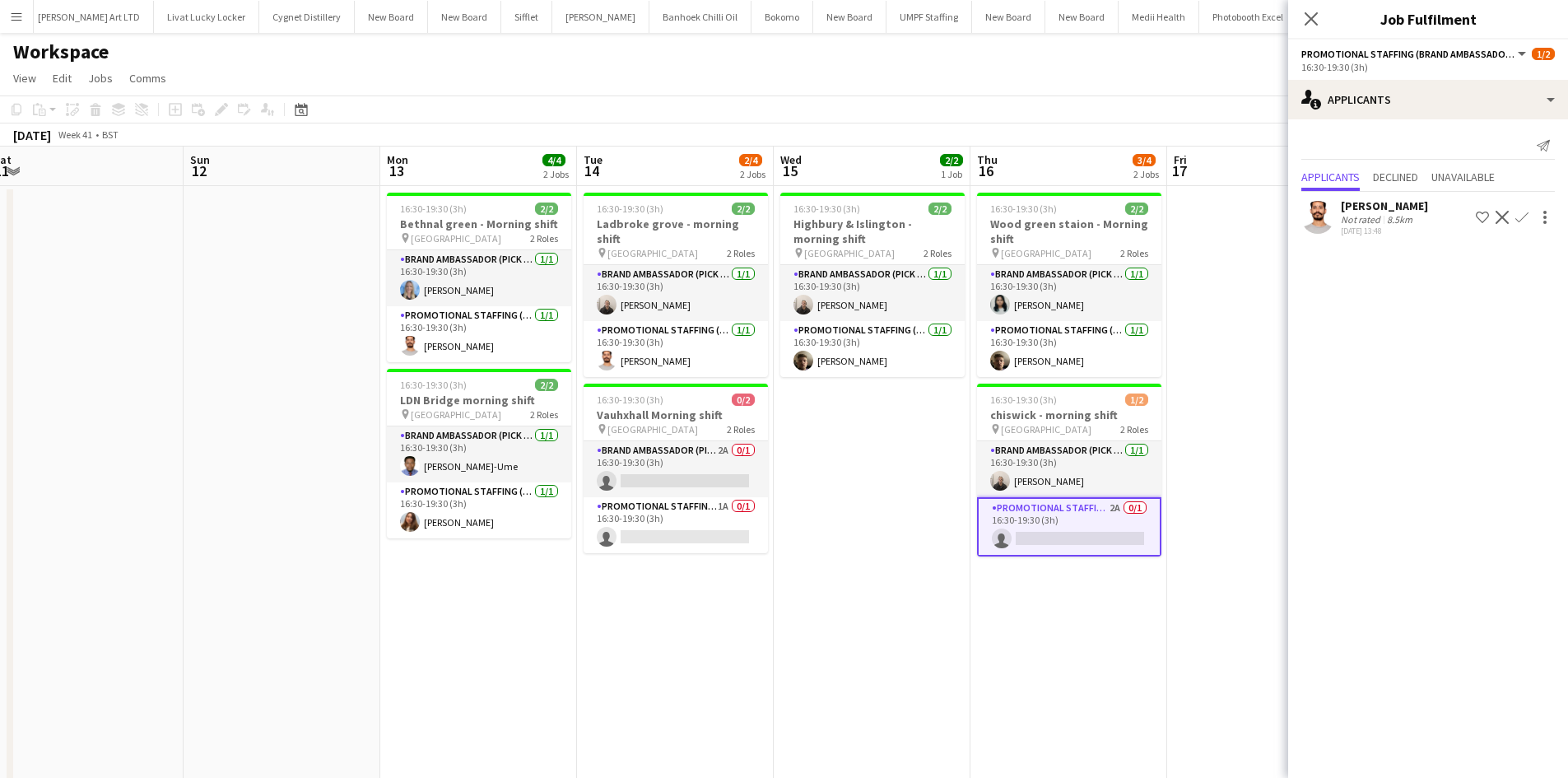
click at [1527, 217] on app-icon "Confirm" at bounding box center [1522, 217] width 13 height 13
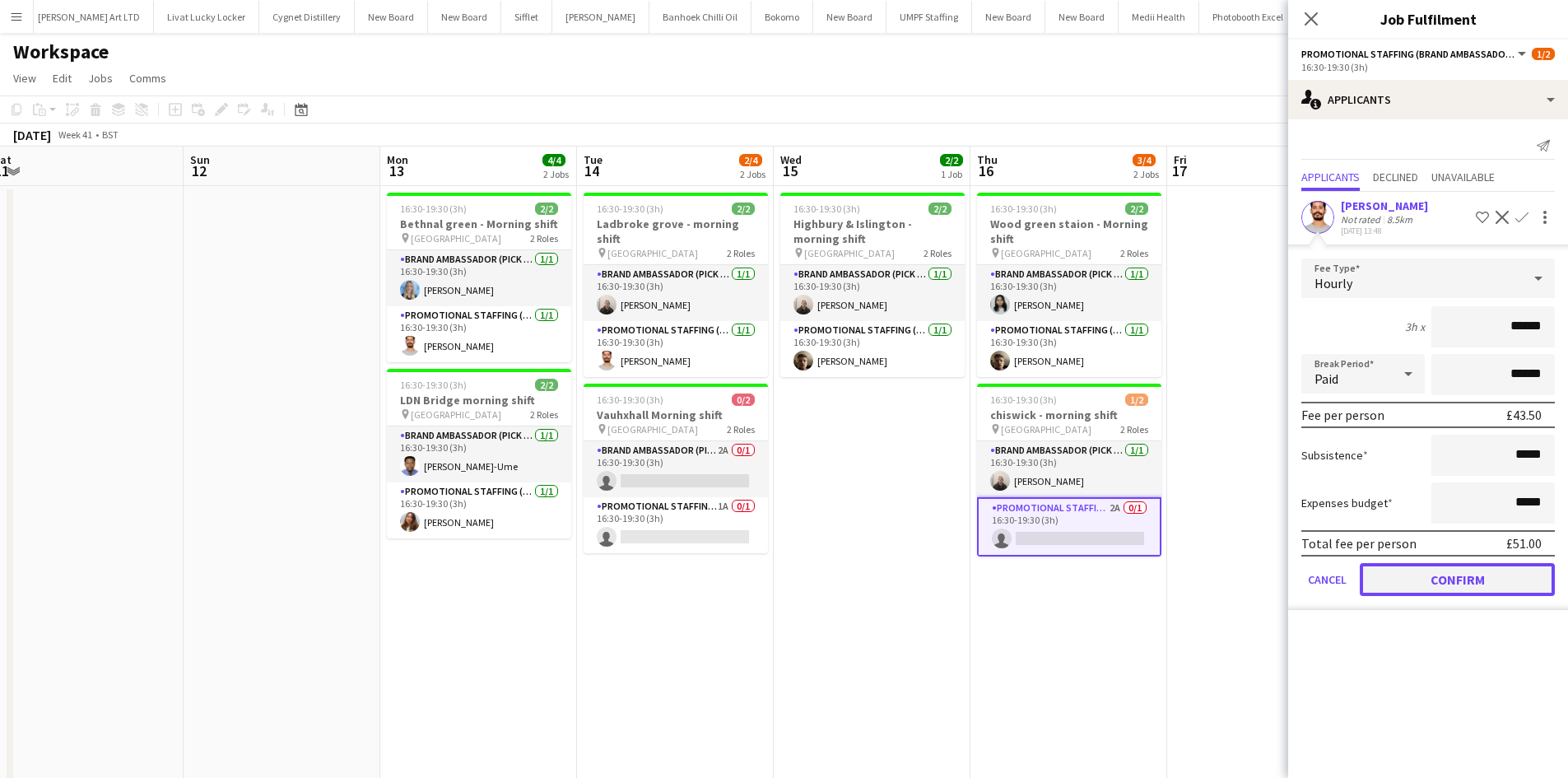
click at [1444, 577] on button "Confirm" at bounding box center [1458, 579] width 196 height 33
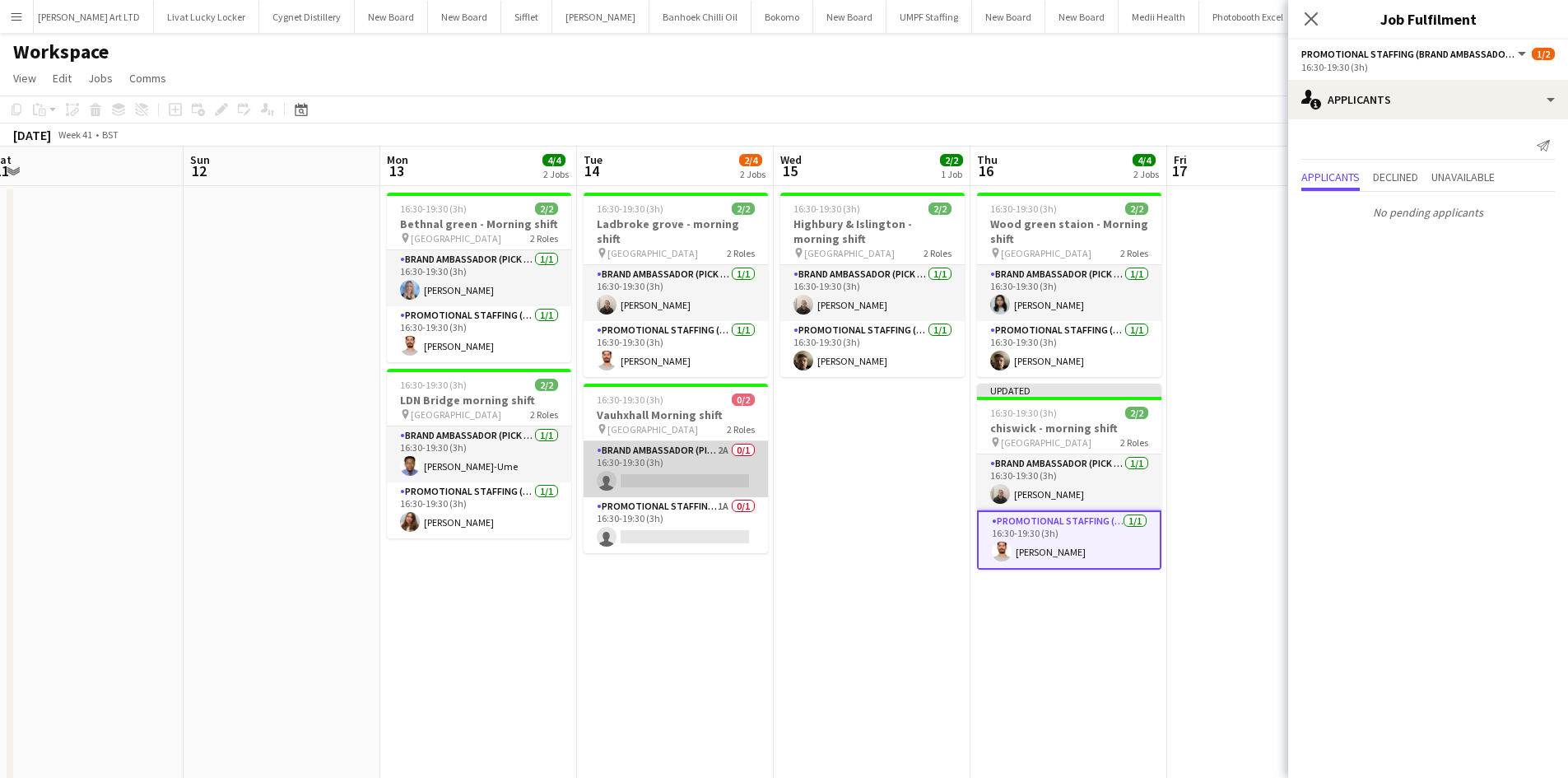
click at [724, 441] on app-card-role "Brand Ambassador (Pick up) 2A 0/1 16:30-19:30 (3h) single-neutral-actions" at bounding box center [676, 469] width 184 height 56
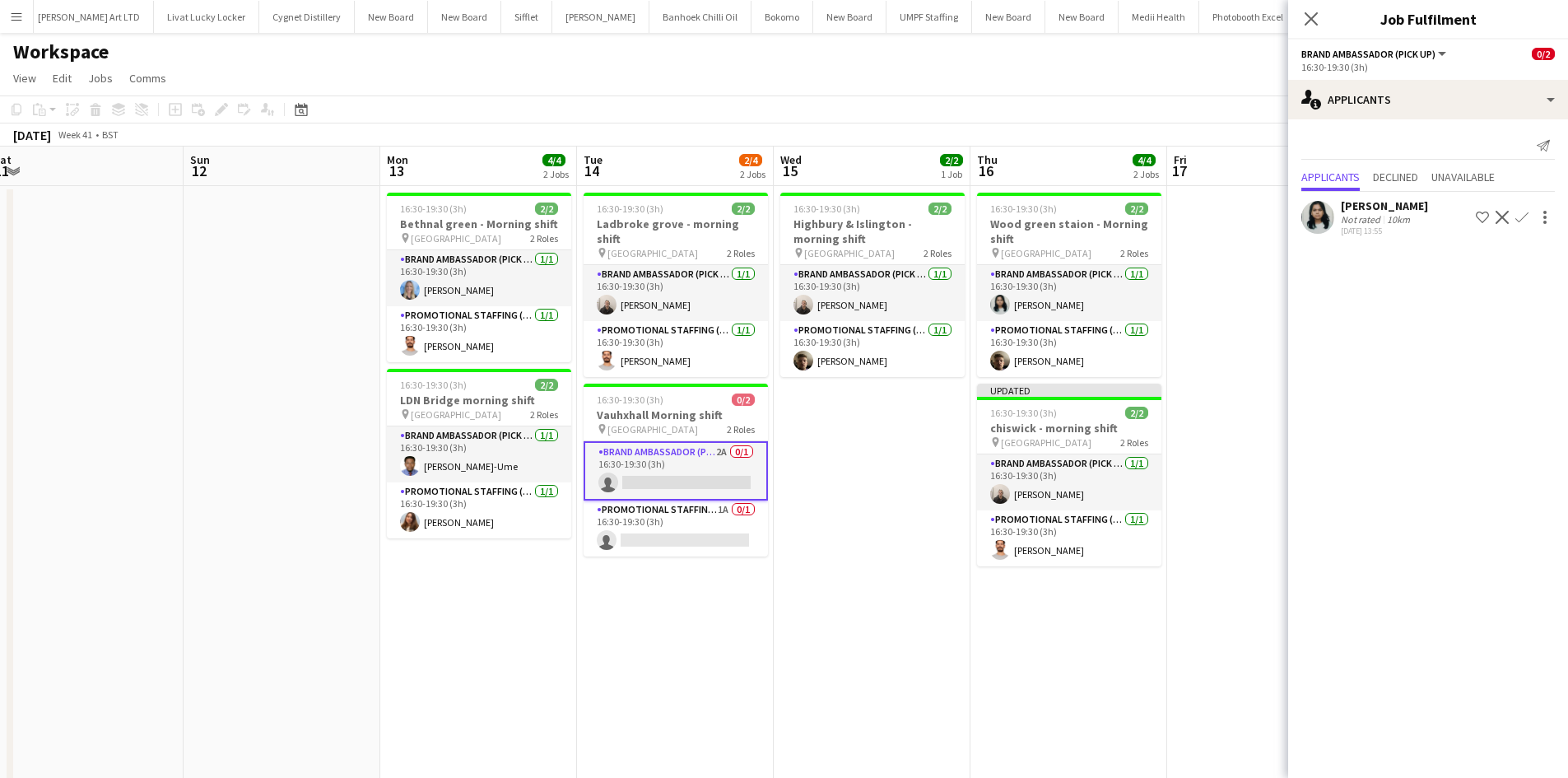
click at [1517, 216] on app-icon "Confirm" at bounding box center [1522, 217] width 13 height 13
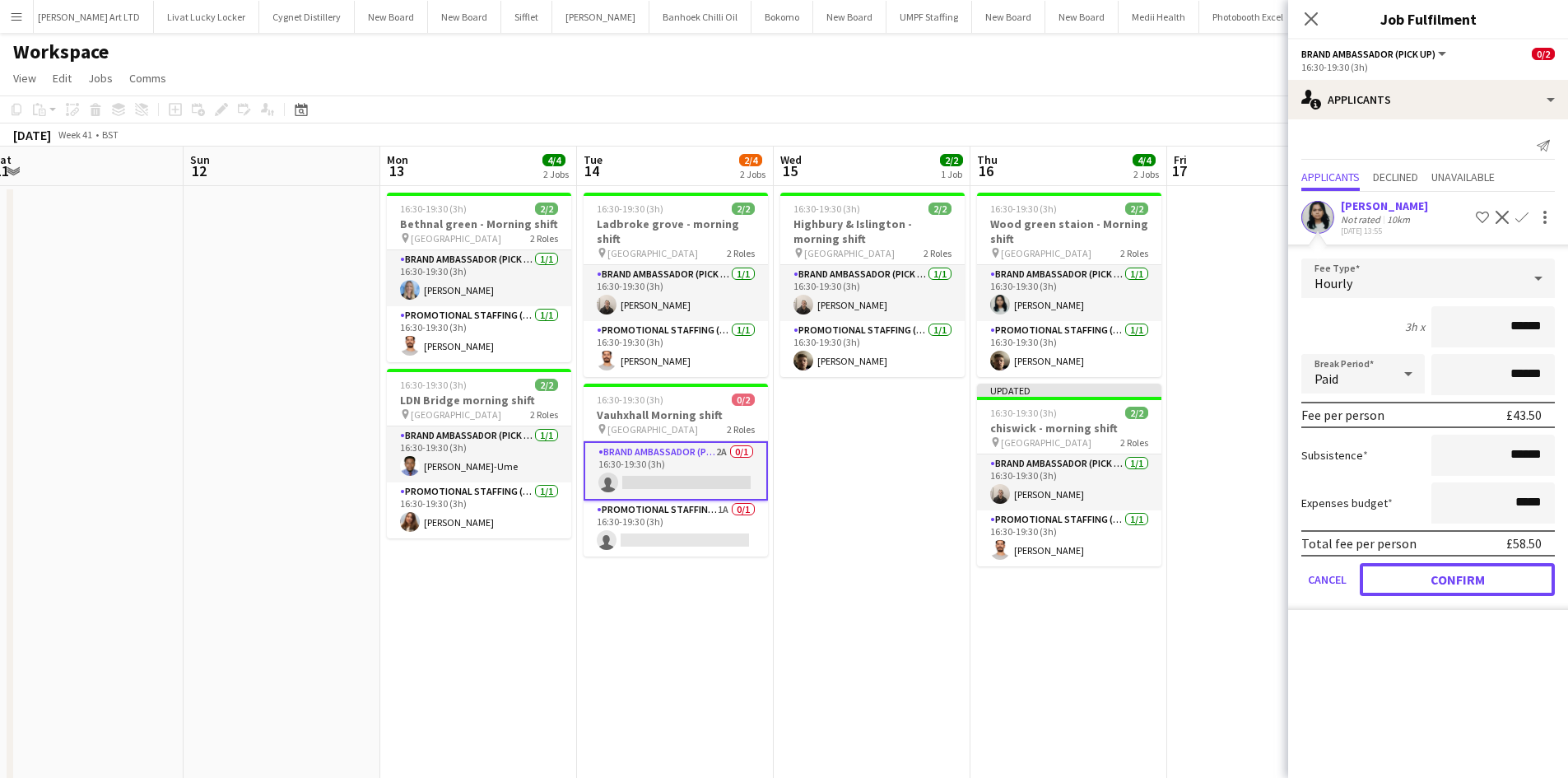
drag, startPoint x: 1461, startPoint y: 580, endPoint x: 1322, endPoint y: 464, distance: 181.0
click at [1460, 581] on button "Confirm" at bounding box center [1458, 579] width 196 height 33
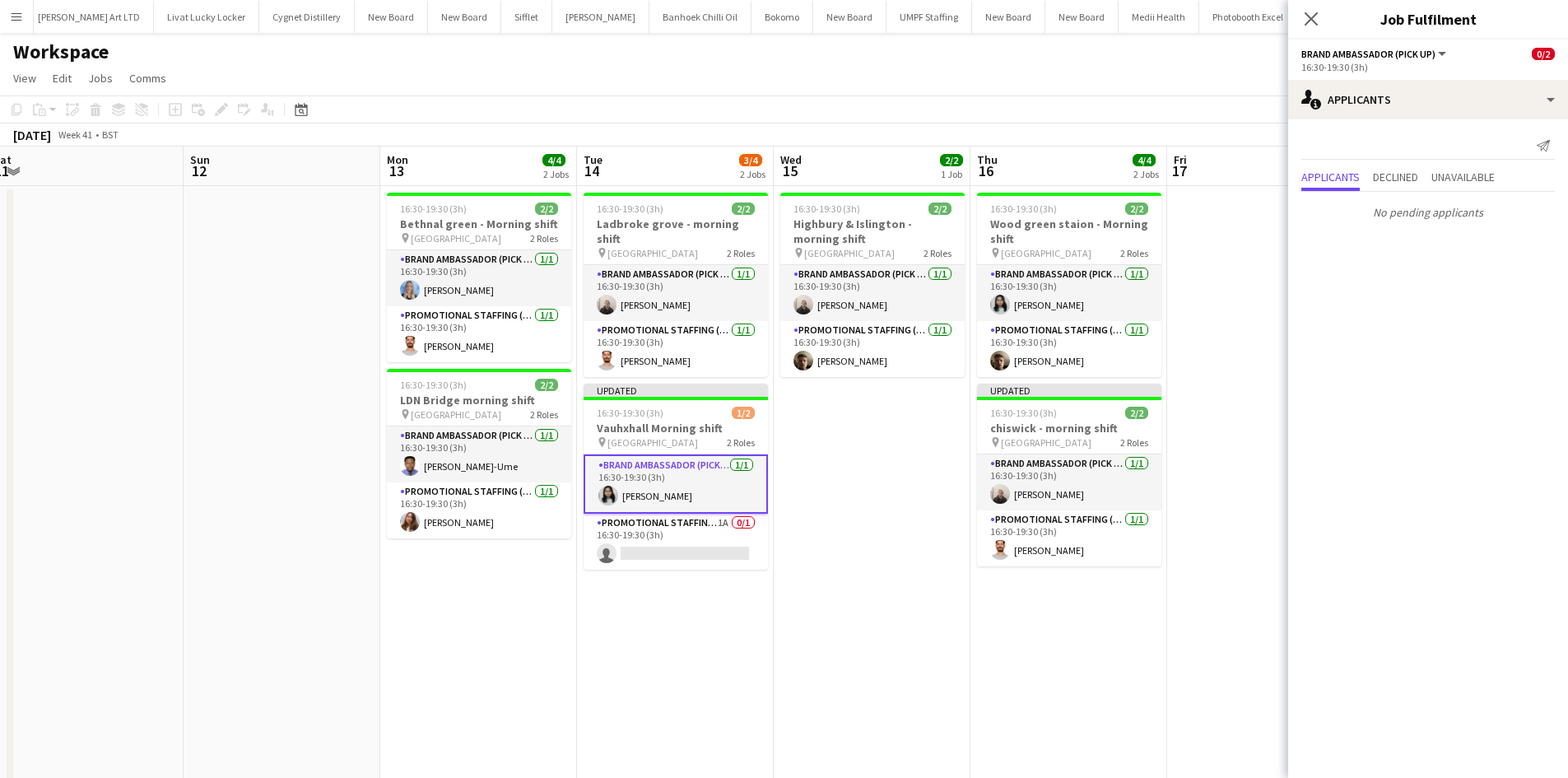
click at [1258, 270] on app-date-cell at bounding box center [1265, 586] width 196 height 801
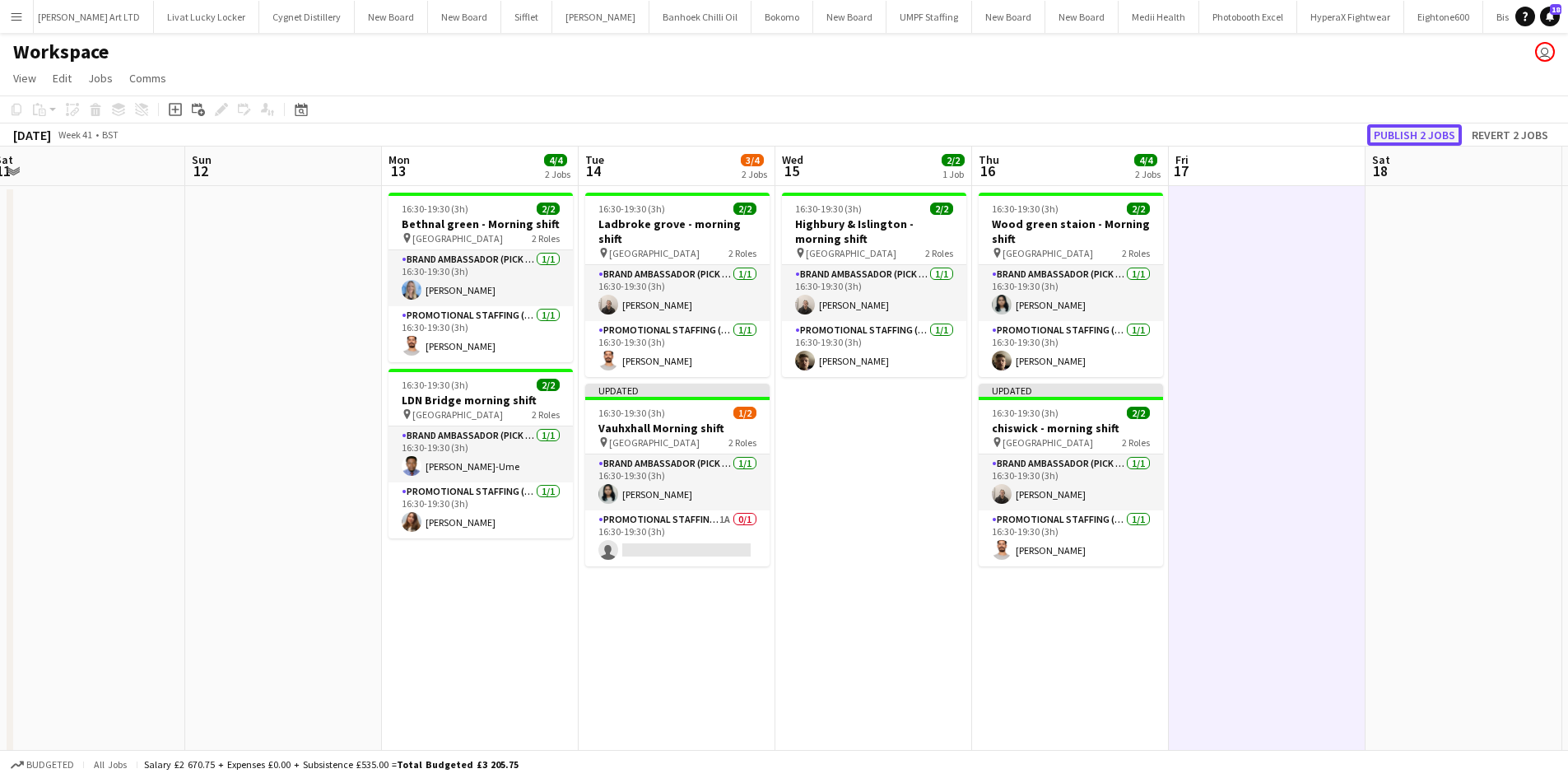
click at [1435, 131] on button "Publish 2 jobs" at bounding box center [1415, 135] width 95 height 21
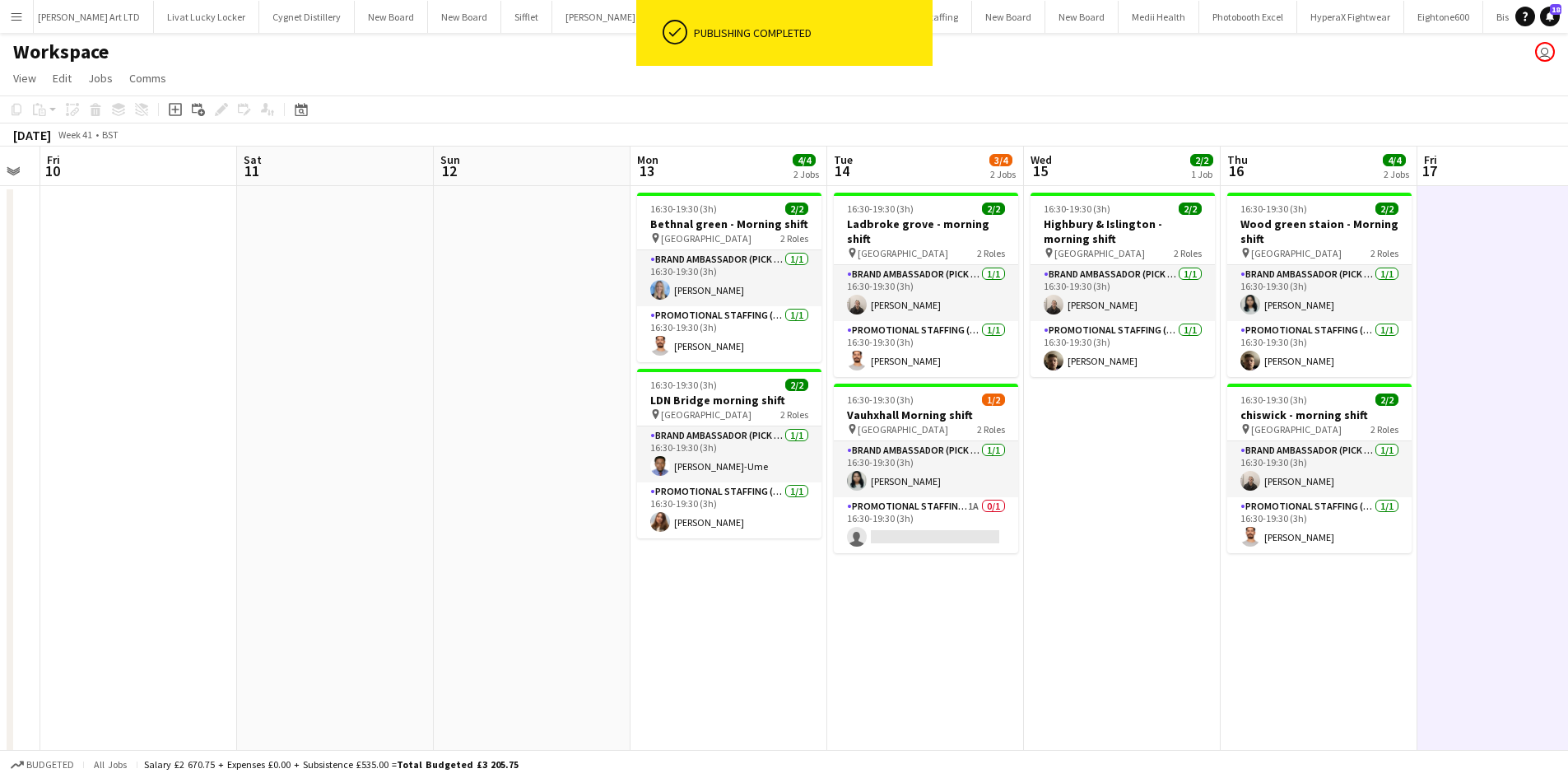
drag, startPoint x: 1276, startPoint y: 584, endPoint x: 1386, endPoint y: 565, distance: 111.6
click at [1367, 570] on app-calendar-viewport "Wed 8 7/8 4 Jobs Thu 9 Fri 10 Sat 11 Sun 12 Mon 13 4/4 2 Jobs Tue 14 3/4 2 Jobs…" at bounding box center [784, 567] width 1568 height 841
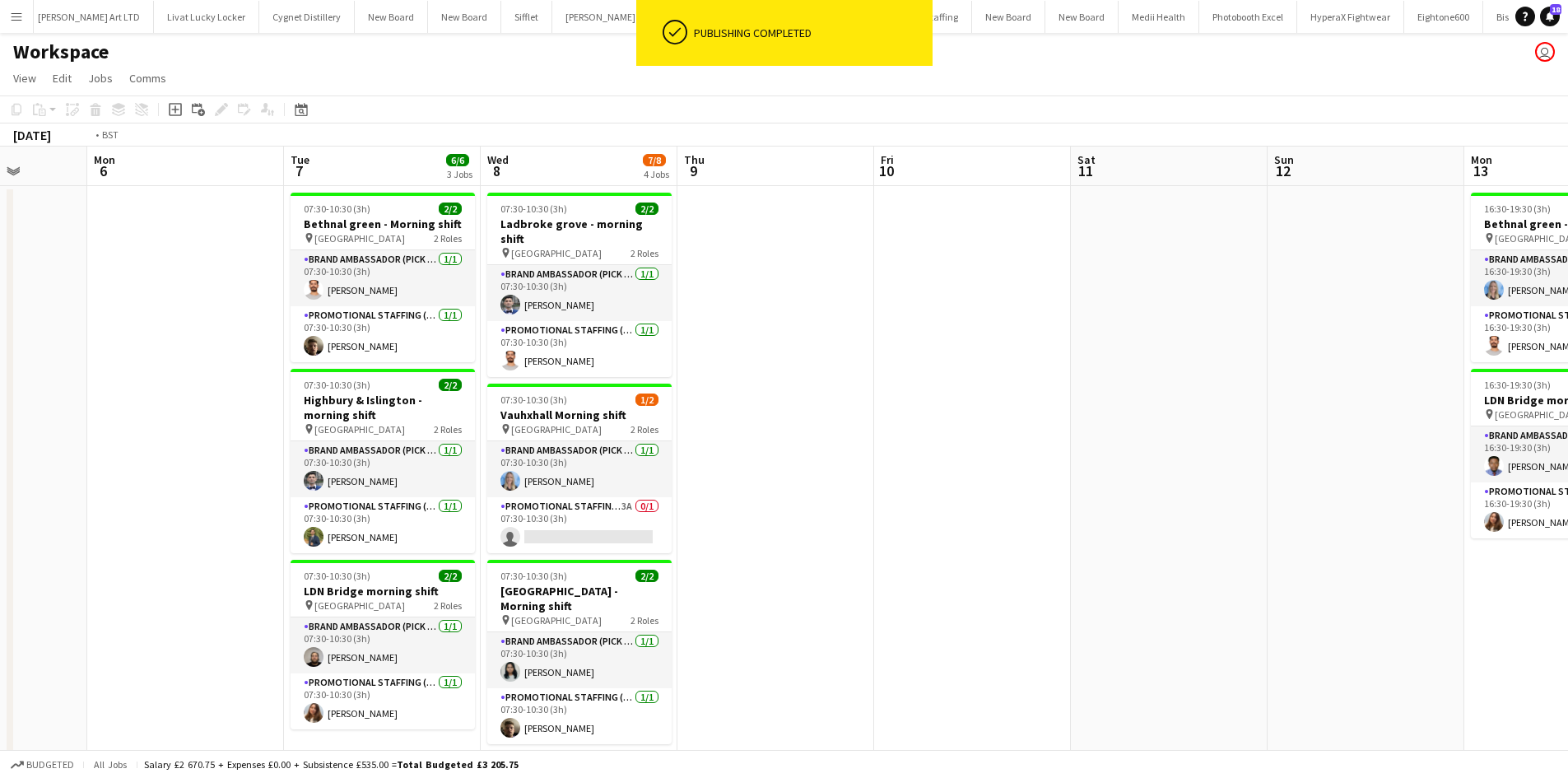
drag, startPoint x: 646, startPoint y: 543, endPoint x: 1183, endPoint y: 490, distance: 539.6
click at [1237, 530] on app-calendar-viewport "Sat 4 Sun 5 Mon 6 Tue 7 6/6 3 Jobs Wed 8 7/8 4 Jobs Thu 9 Fri 10 Sat 11 Sun 12 …" at bounding box center [784, 567] width 1568 height 841
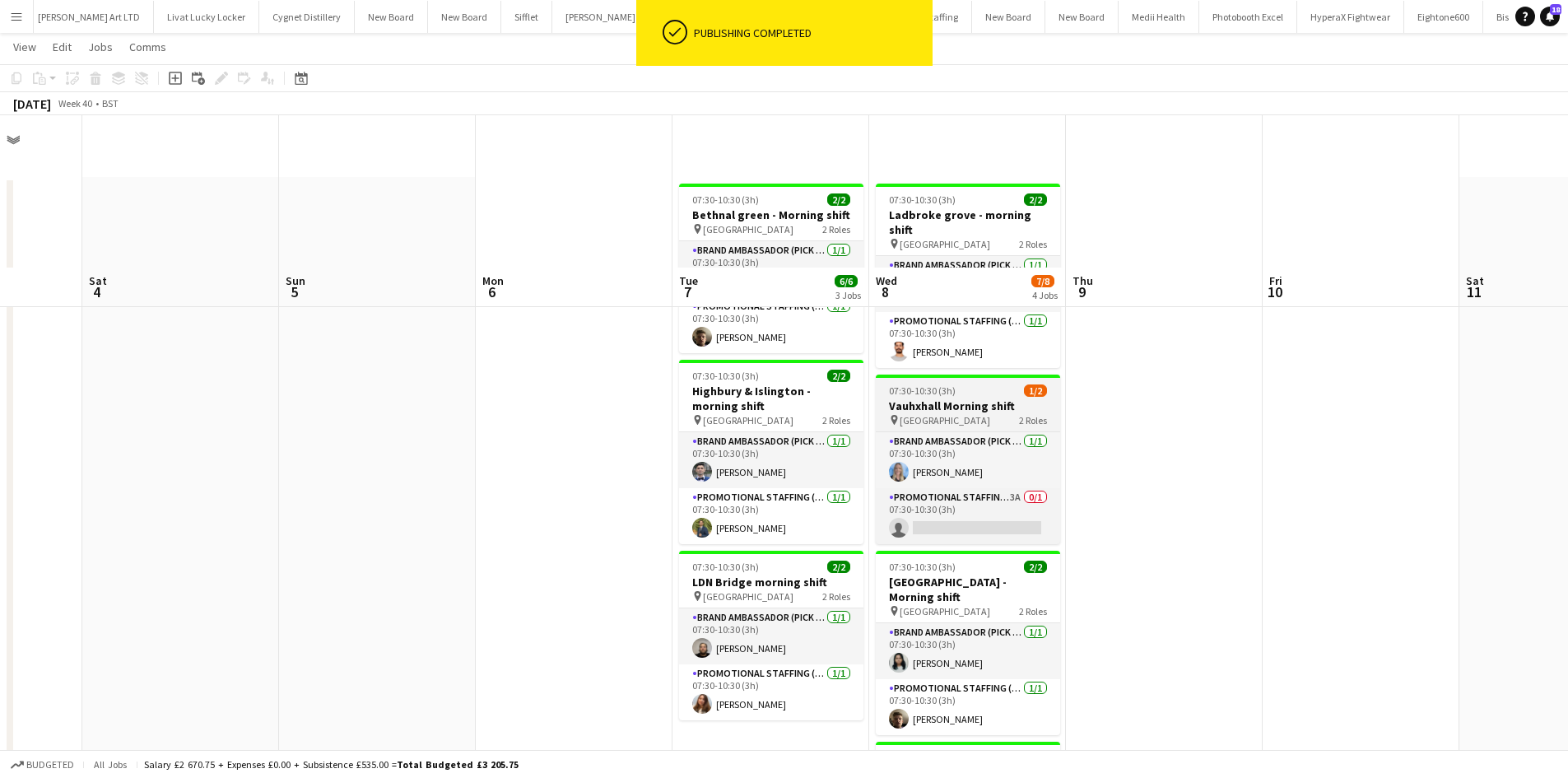
scroll to position [0, 0]
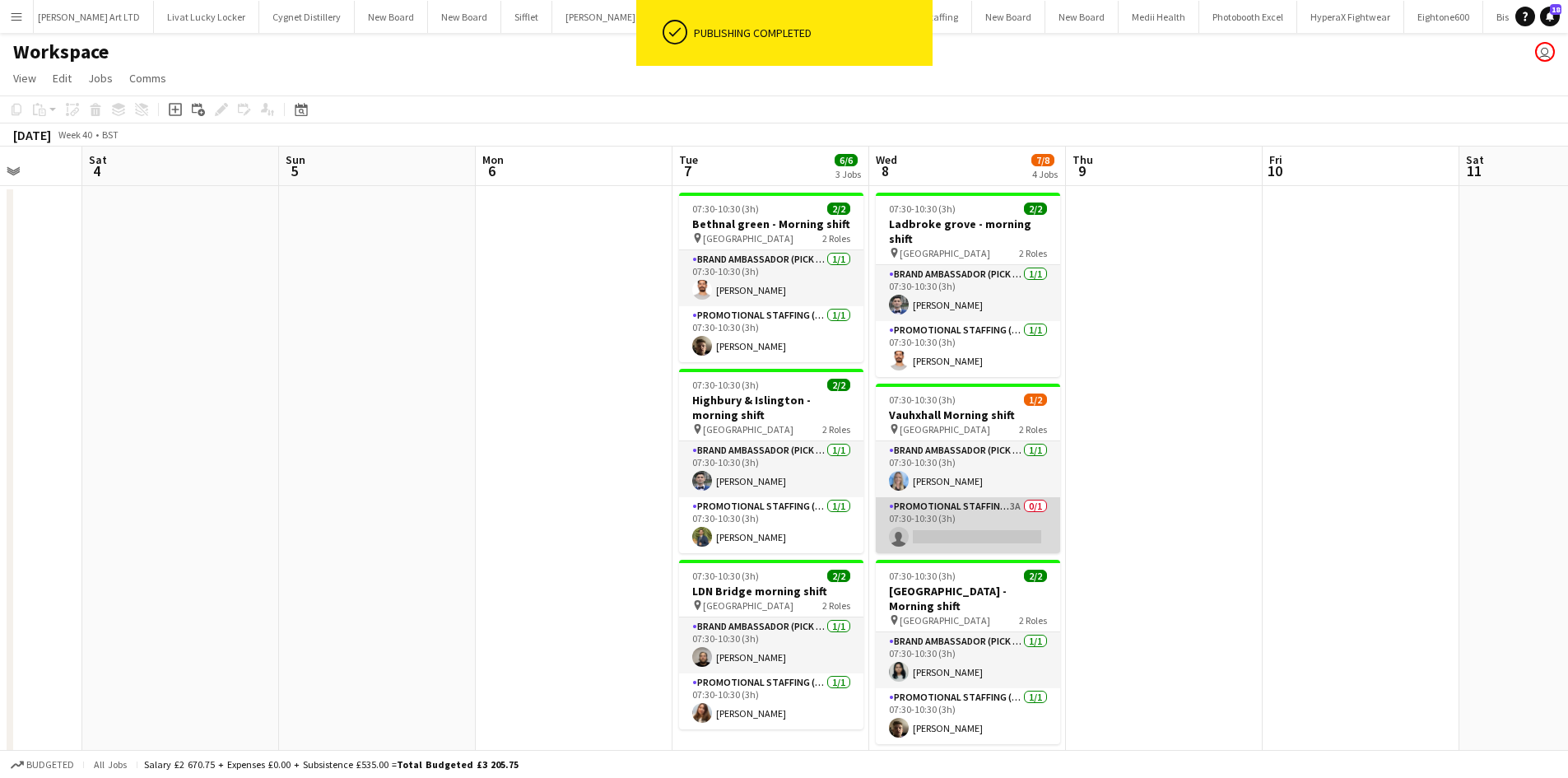
click at [1031, 497] on app-card-role "Promotional Staffing (Brand Ambassadors) 3A 0/1 07:30-10:30 (3h) single-neutral…" at bounding box center [968, 525] width 184 height 56
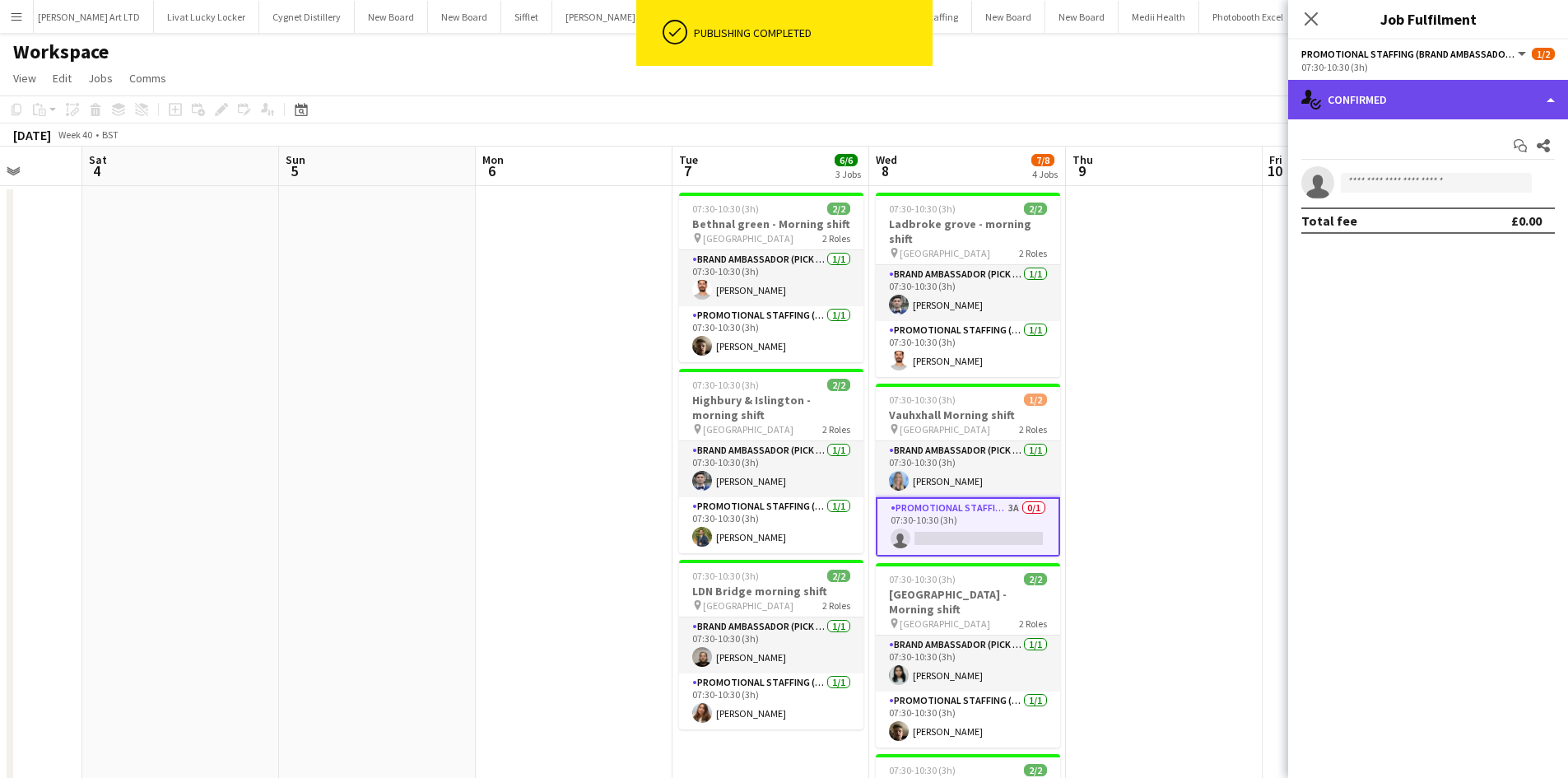
click at [1380, 109] on div "single-neutral-actions-check-2 Confirmed" at bounding box center [1428, 100] width 280 height 39
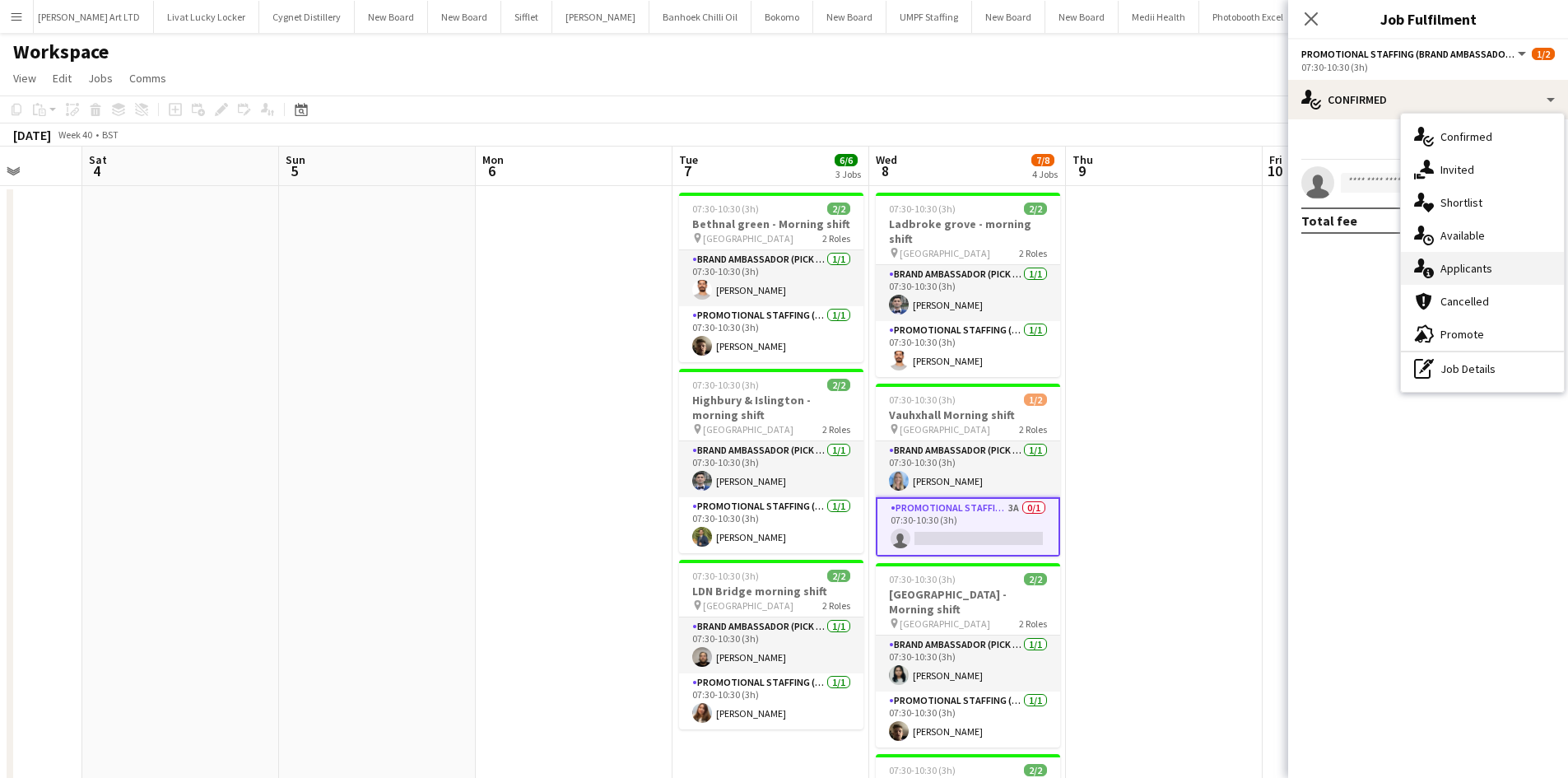
click at [1453, 266] on span "Applicants" at bounding box center [1467, 268] width 52 height 15
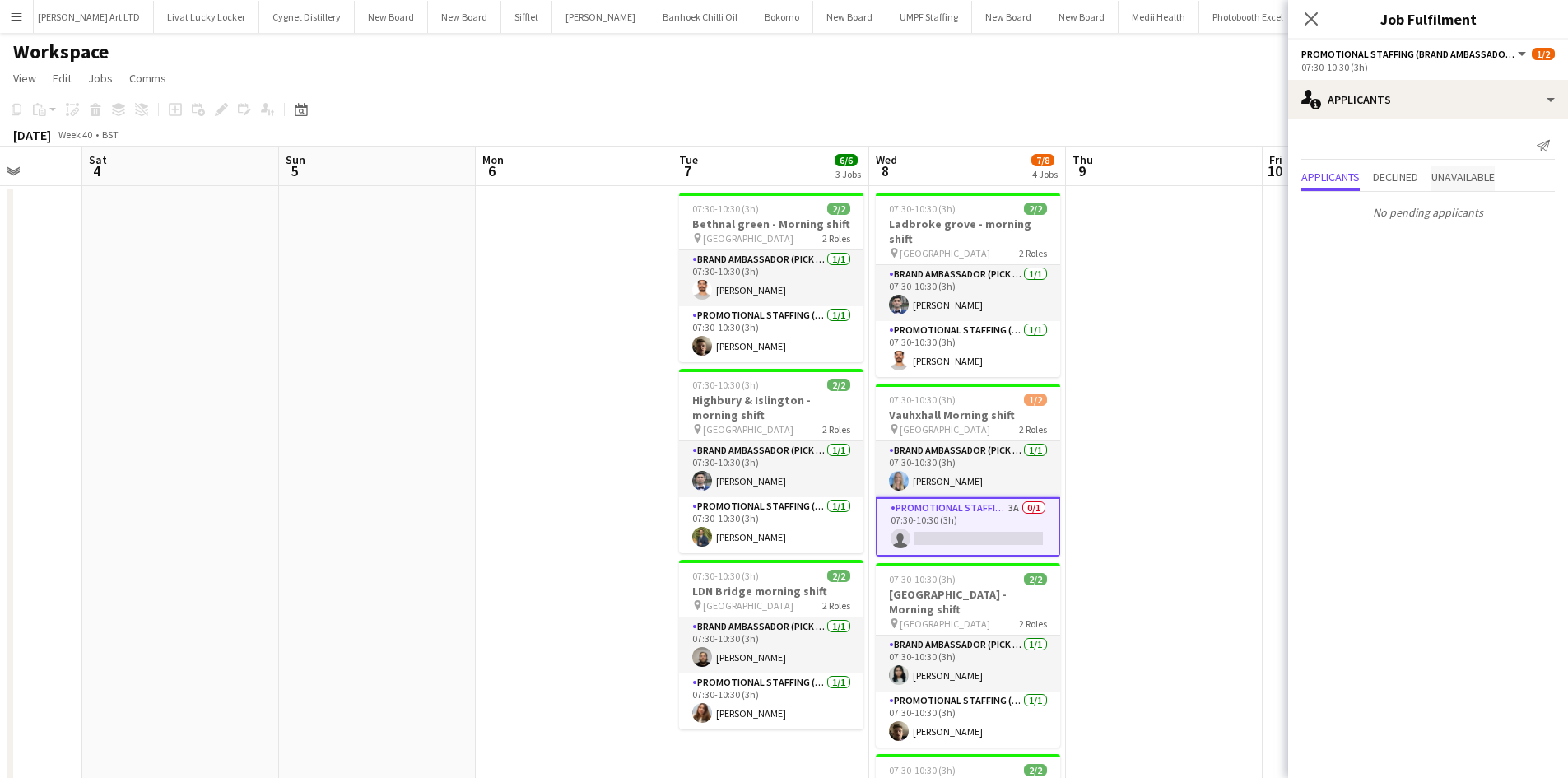
click at [1494, 177] on span "Unavailable" at bounding box center [1464, 177] width 63 height 11
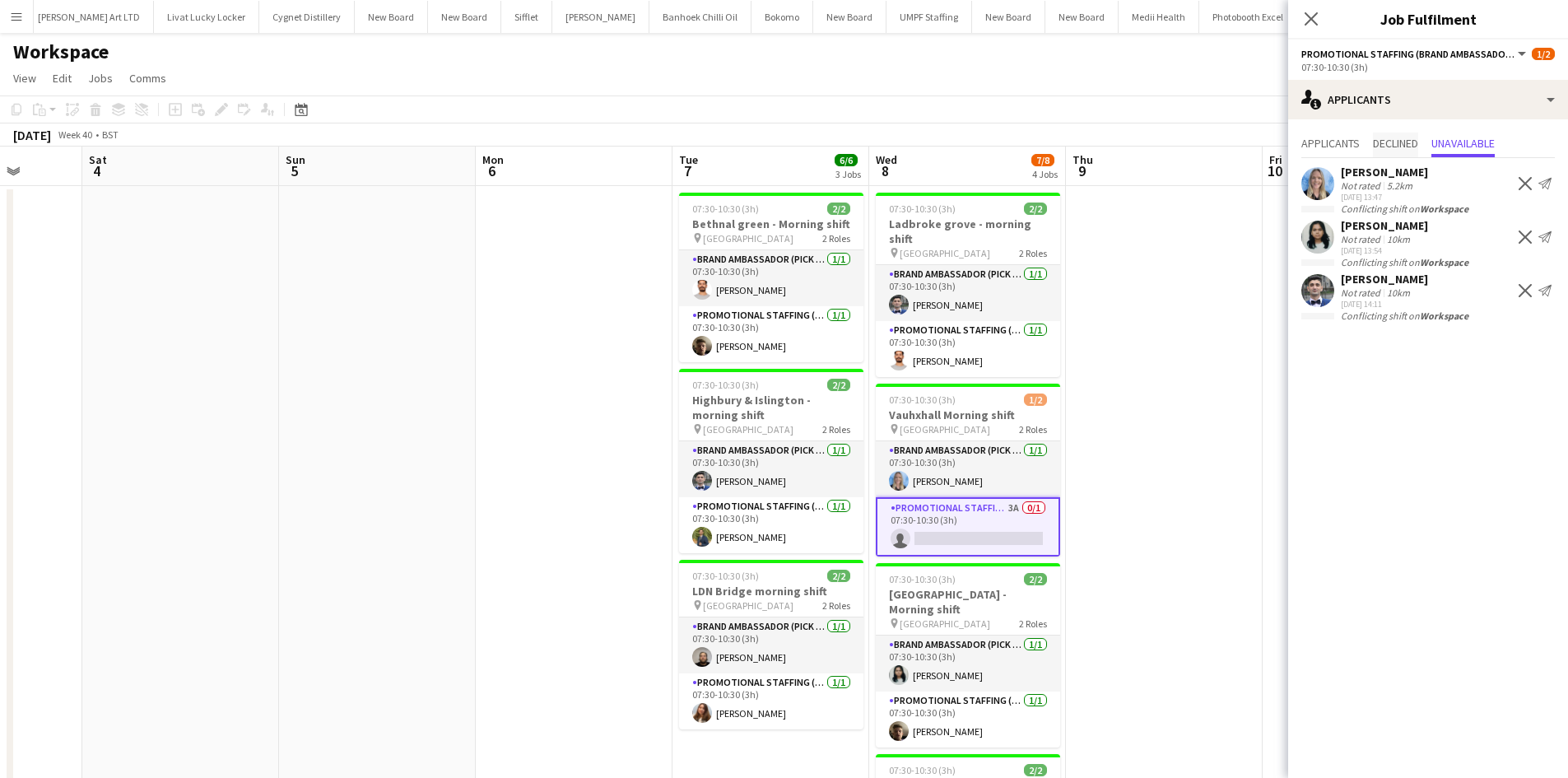
click at [1405, 146] on span "Declined" at bounding box center [1396, 143] width 46 height 11
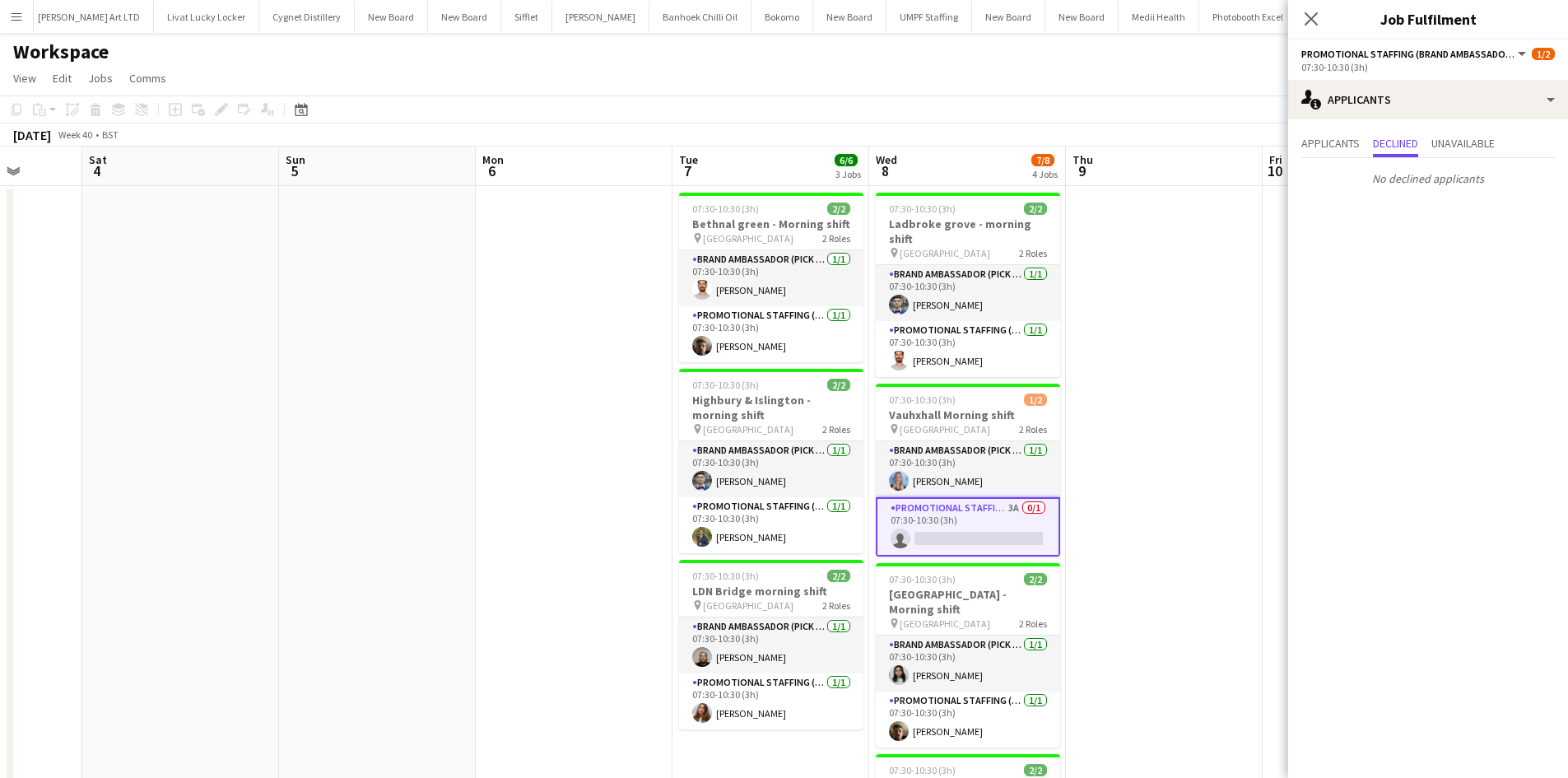
click at [1147, 382] on app-date-cell at bounding box center [1164, 586] width 196 height 801
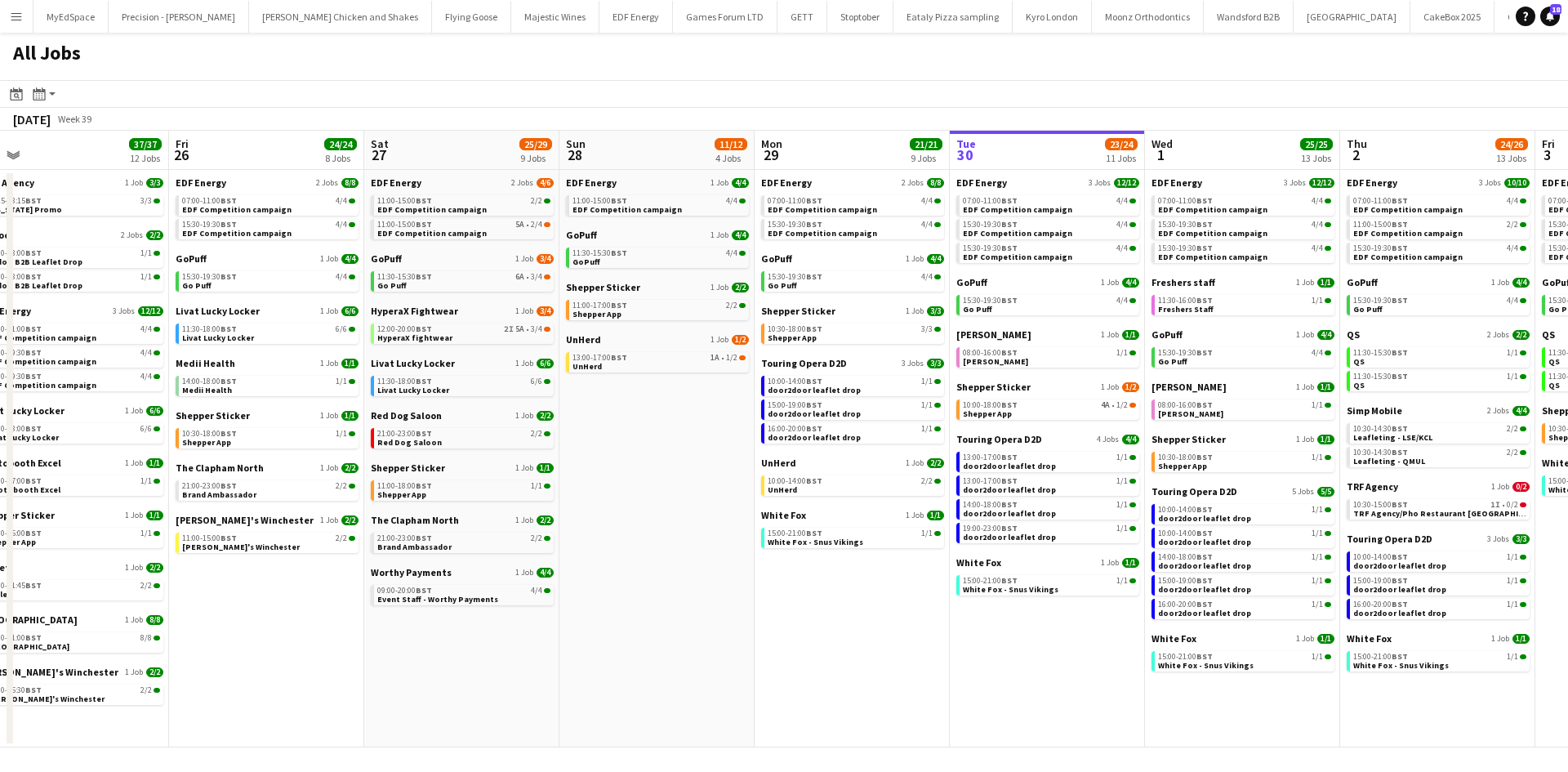
scroll to position [0, 332]
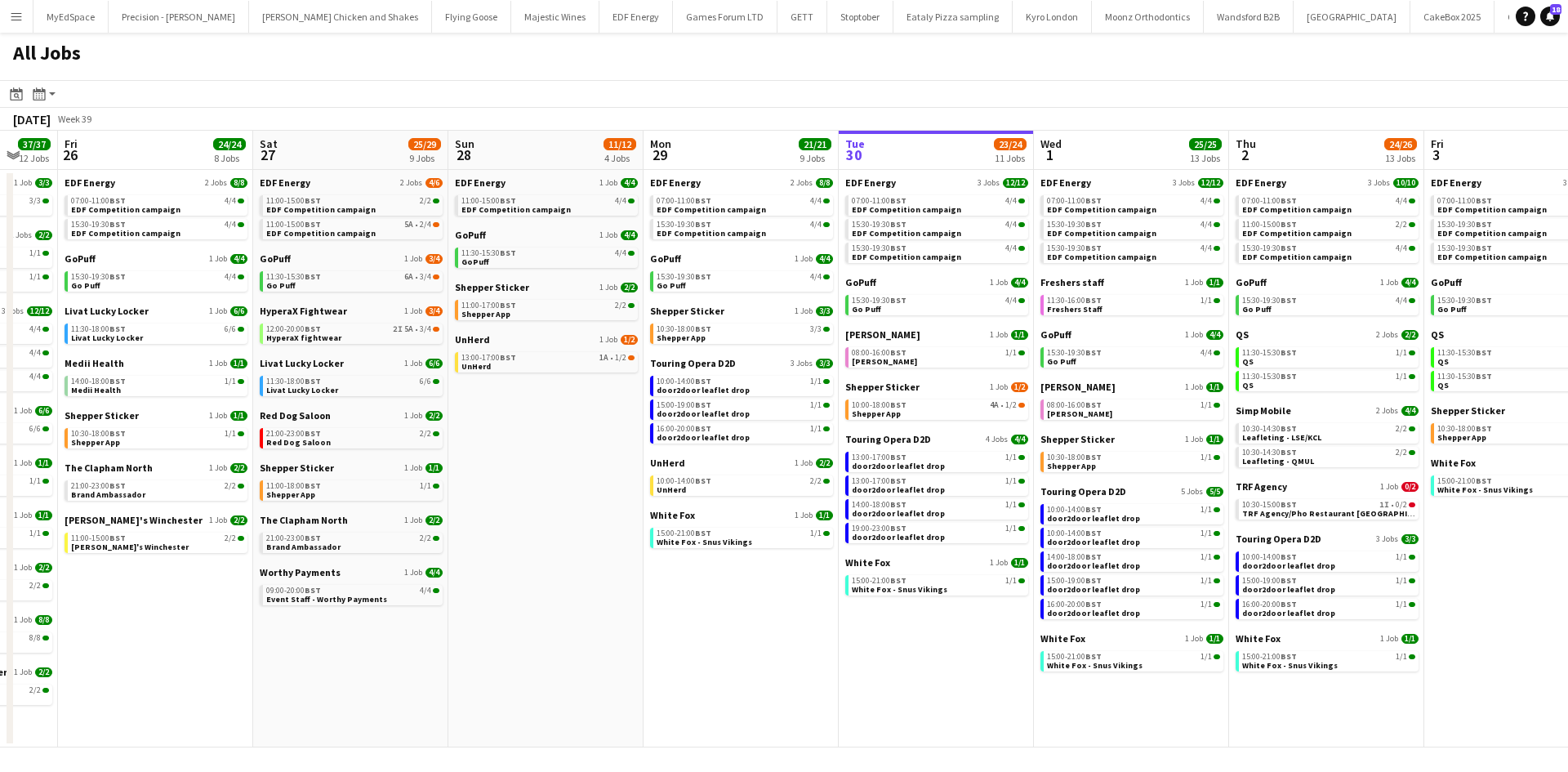
drag, startPoint x: 392, startPoint y: 638, endPoint x: 952, endPoint y: 680, distance: 561.6
click at [952, 680] on app-calendar-viewport "Wed 24 20/20 7 Jobs Thu 25 37/37 12 Jobs Fri 26 24/24 8 Jobs Sat 27 25/29 9 Job…" at bounding box center [784, 439] width 1568 height 617
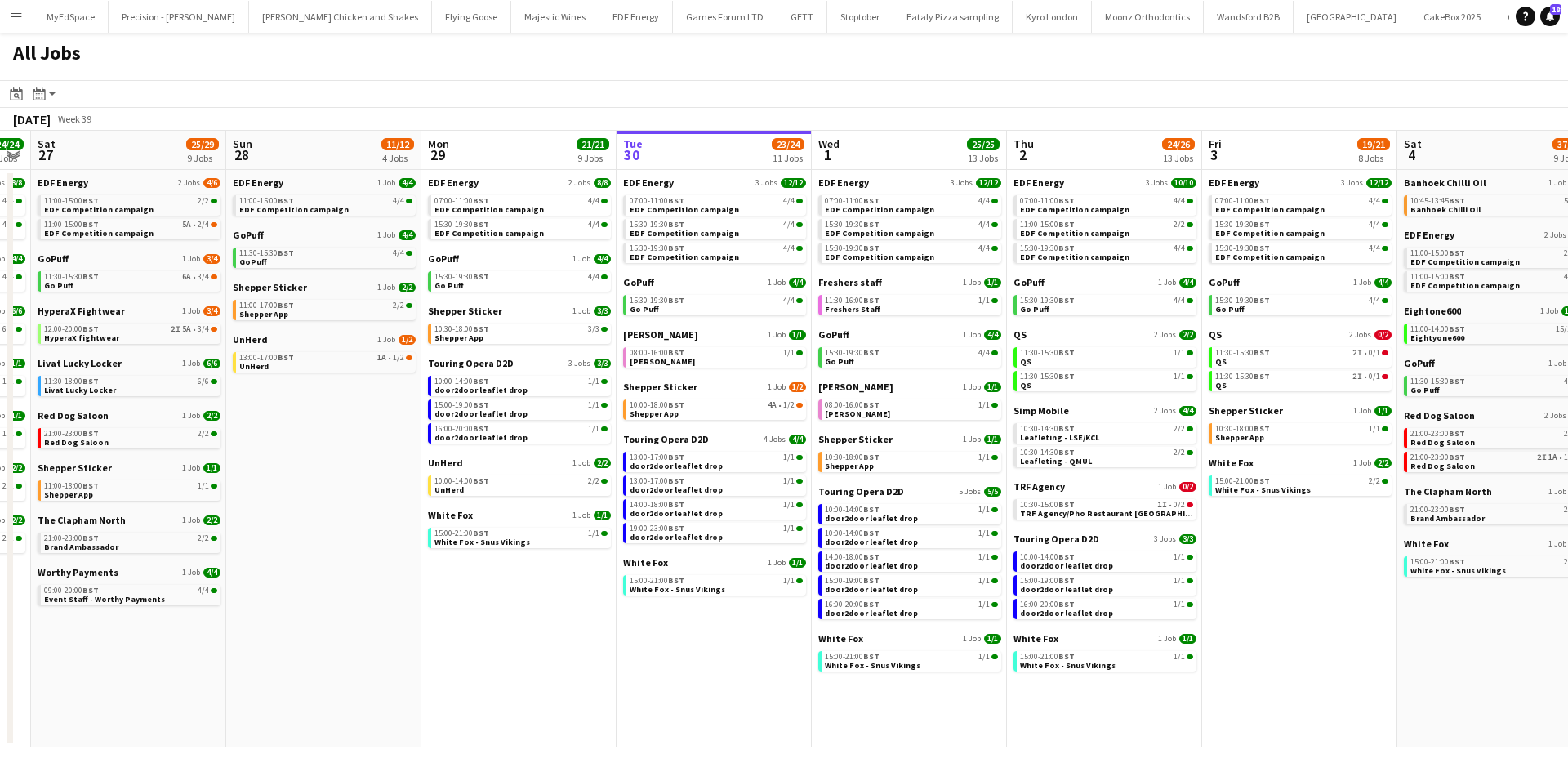
drag, startPoint x: 987, startPoint y: 698, endPoint x: 752, endPoint y: 654, distance: 239.1
click at [752, 654] on app-calendar-viewport "Wed 24 20/20 7 Jobs Thu 25 37/37 12 Jobs Fri 26 24/24 8 Jobs Sat 27 25/29 9 Job…" at bounding box center [784, 439] width 1568 height 617
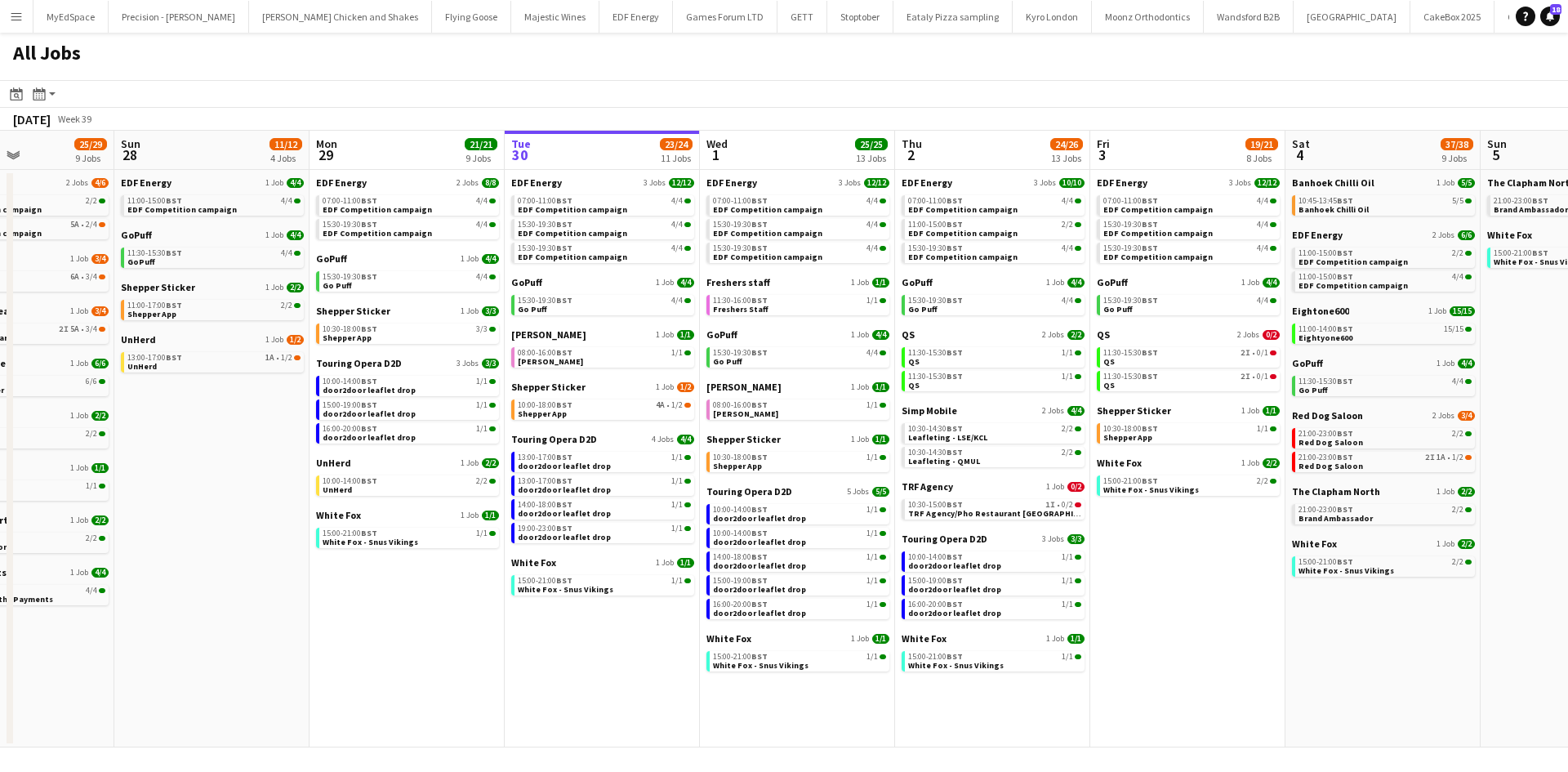
scroll to position [0, 722]
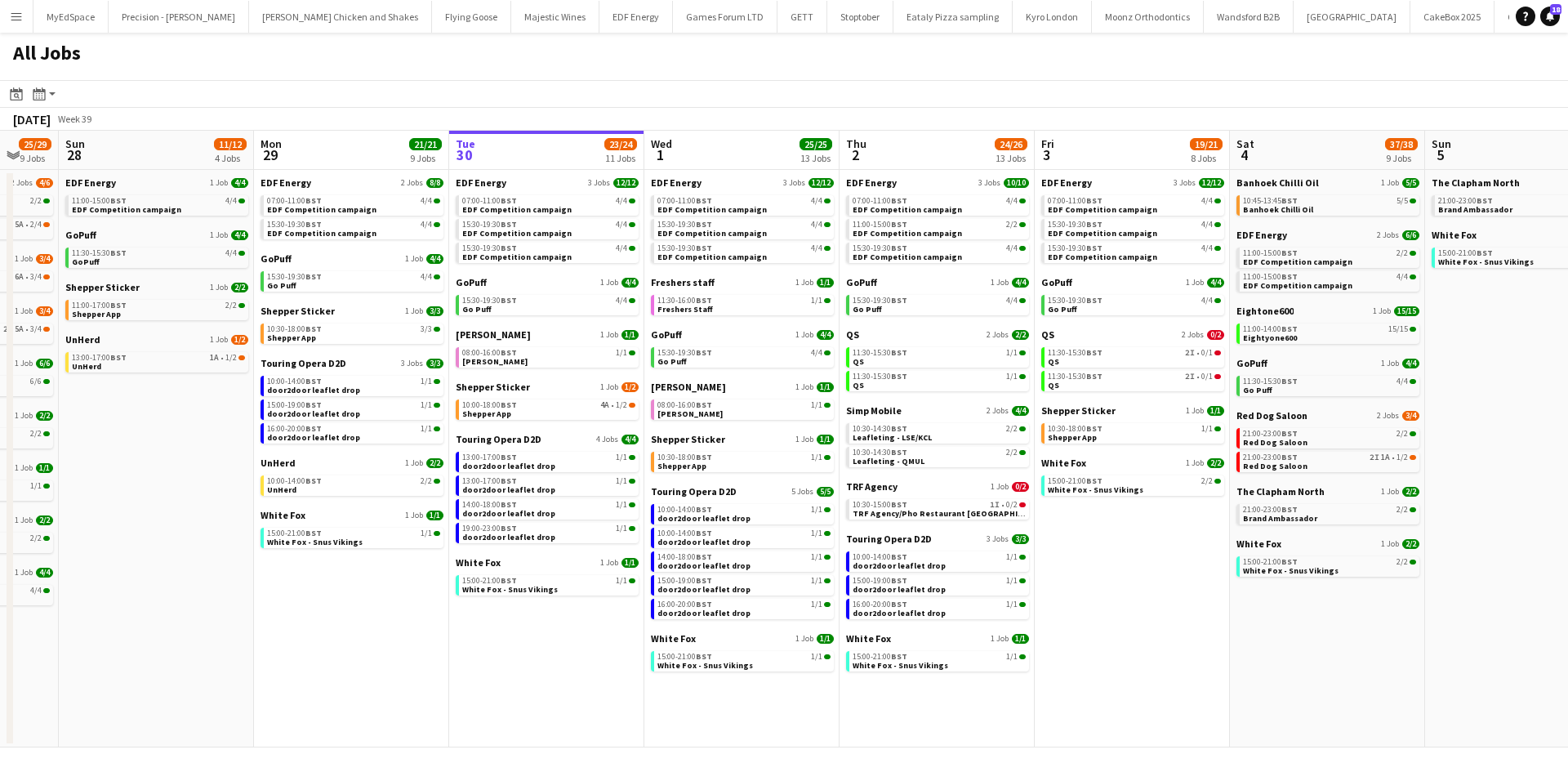
drag, startPoint x: 1297, startPoint y: 661, endPoint x: 1126, endPoint y: 621, distance: 175.6
click at [1142, 640] on app-calendar-viewport "Wed 24 20/20 7 Jobs Thu 25 37/37 12 Jobs Fri 26 24/24 8 Jobs Sat 27 25/29 9 Job…" at bounding box center [784, 439] width 1568 height 617
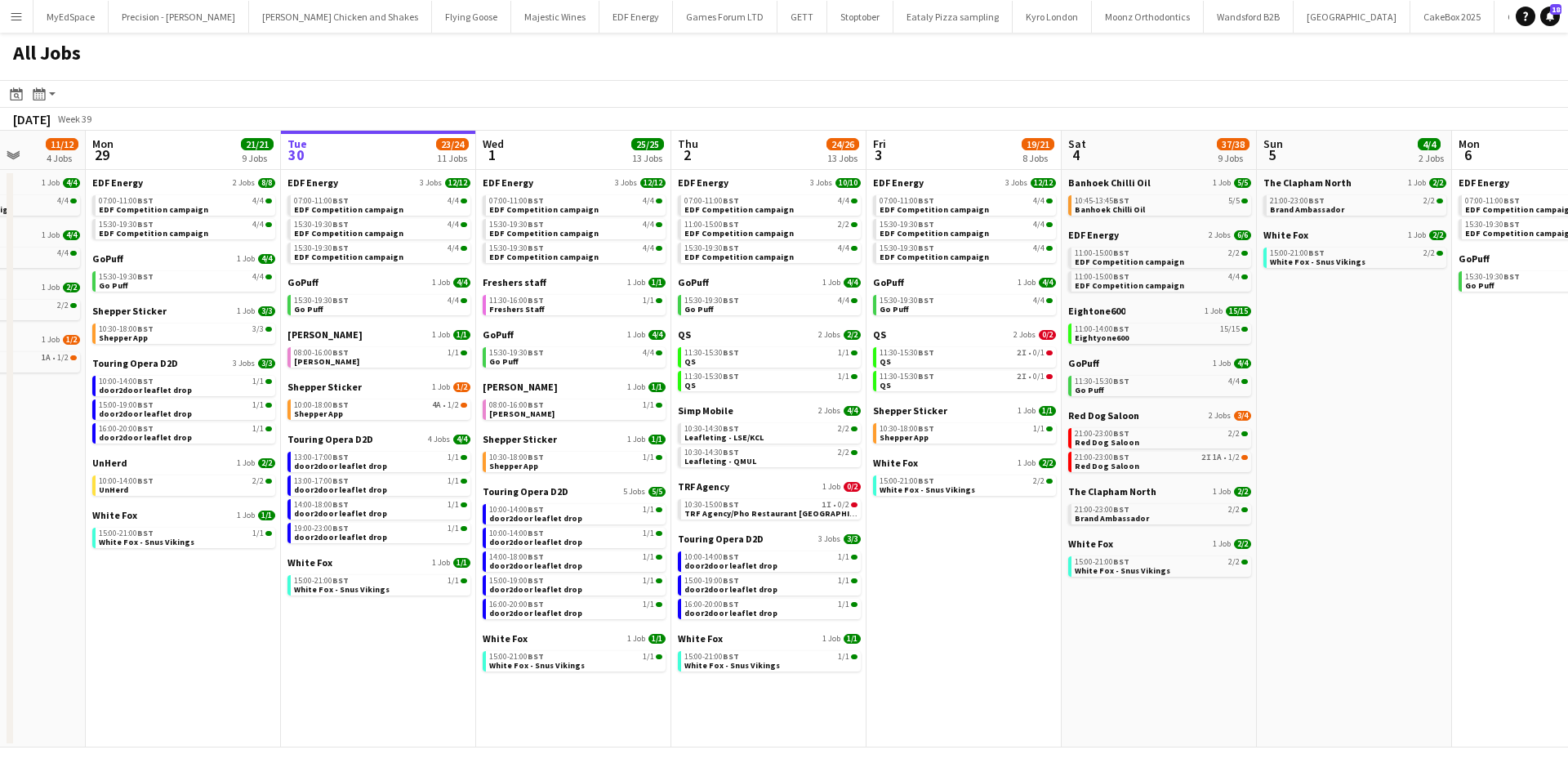
scroll to position [0, 501]
drag, startPoint x: 1388, startPoint y: 631, endPoint x: 1243, endPoint y: 631, distance: 145.0
click at [1243, 631] on app-calendar-viewport "Fri 26 24/24 8 Jobs Sat 27 25/29 9 Jobs Sun 28 11/12 4 Jobs Mon 29 21/21 9 Jobs…" at bounding box center [784, 439] width 1568 height 617
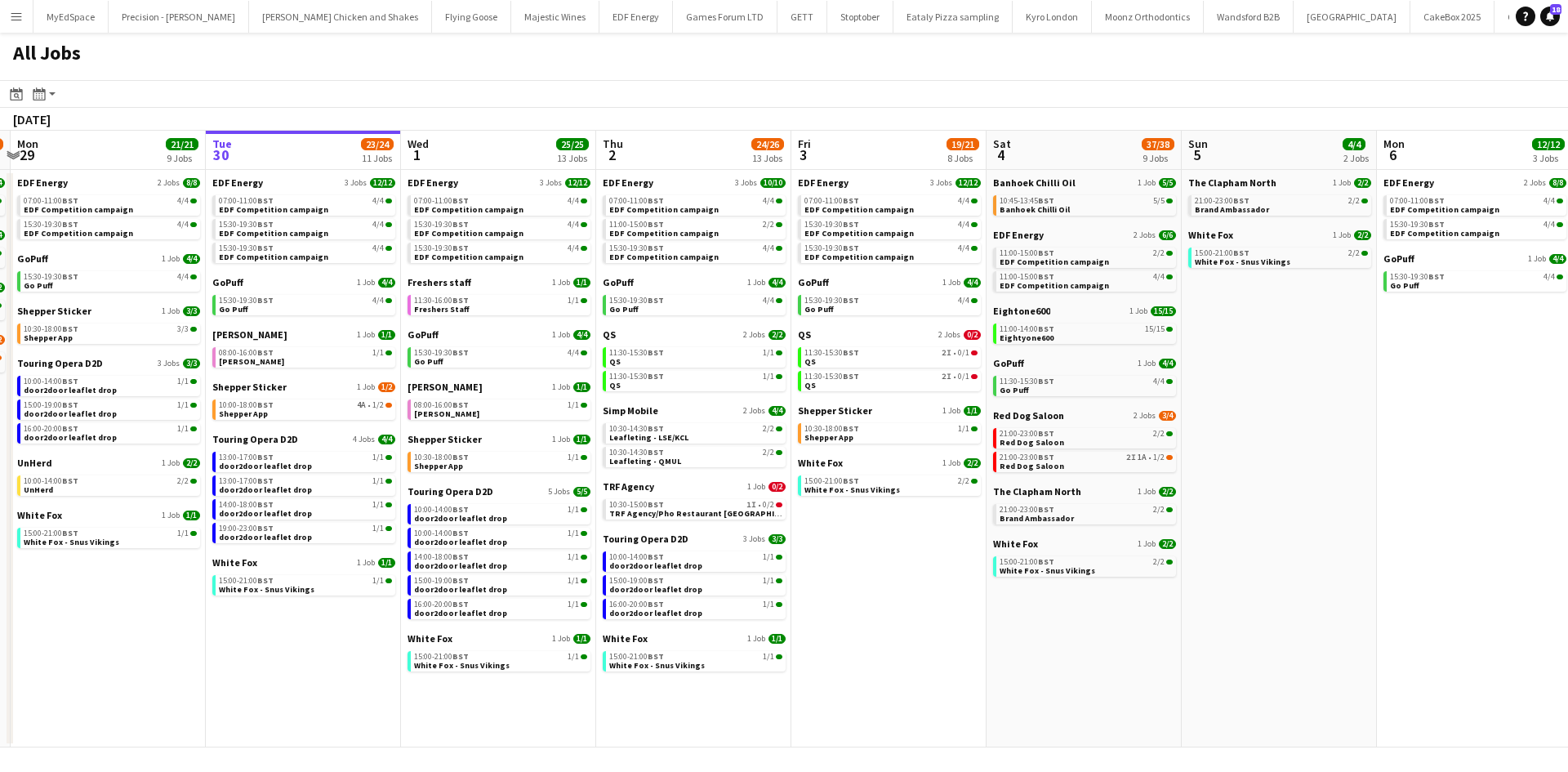
drag, startPoint x: 1388, startPoint y: 498, endPoint x: 920, endPoint y: 476, distance: 468.5
click at [920, 476] on app-calendar-viewport "Fri 26 24/24 8 Jobs Sat 27 25/29 9 Jobs Sun 28 11/12 4 Jobs Mon 29 21/21 9 Jobs…" at bounding box center [784, 439] width 1568 height 617
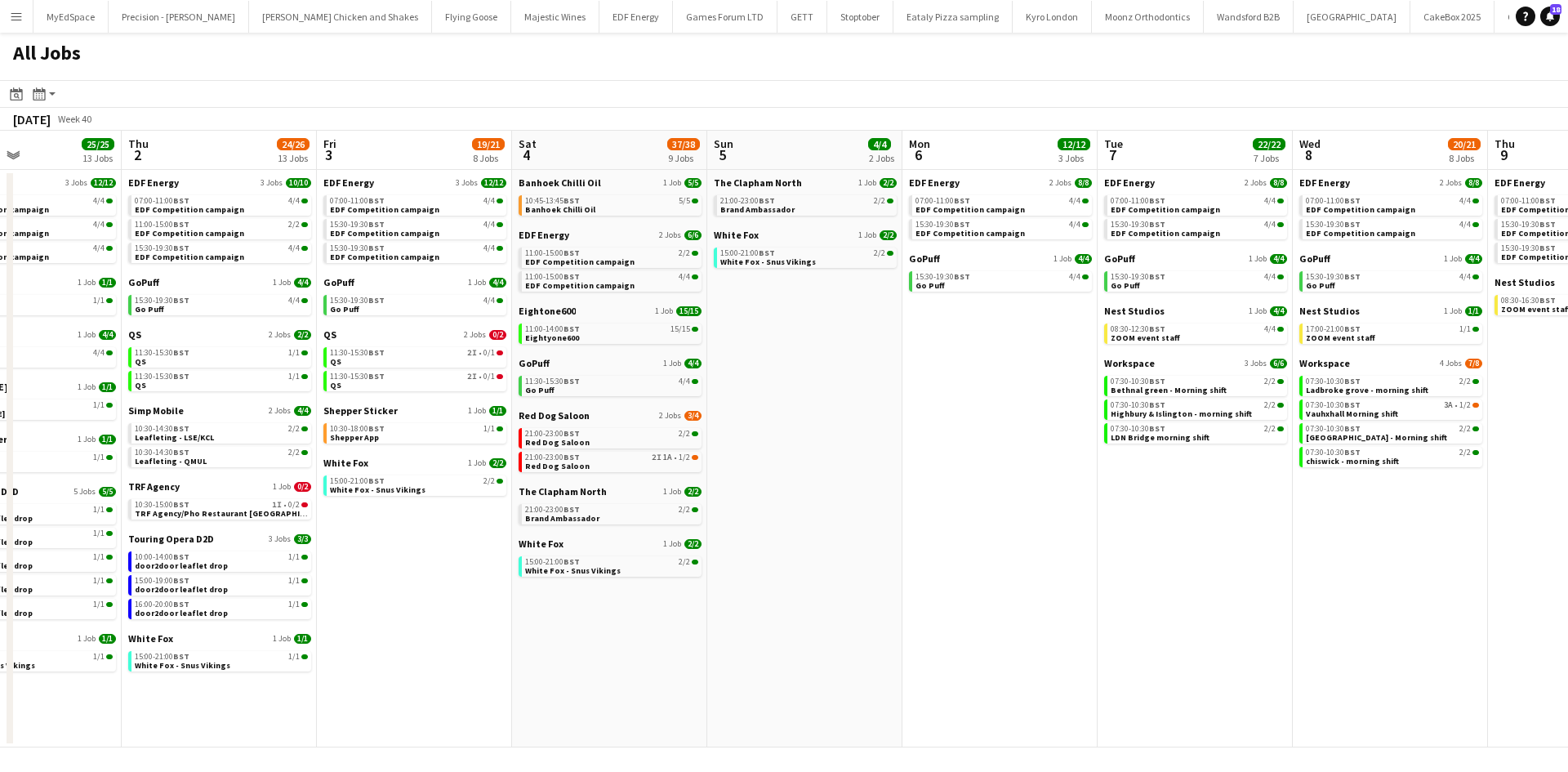
drag, startPoint x: 1367, startPoint y: 558, endPoint x: 920, endPoint y: 538, distance: 447.4
click at [921, 538] on app-calendar-viewport "Sun 28 11/12 4 Jobs Mon 29 21/21 9 Jobs Tue 30 23/24 11 Jobs Wed 1 25/25 13 Job…" at bounding box center [784, 439] width 1568 height 617
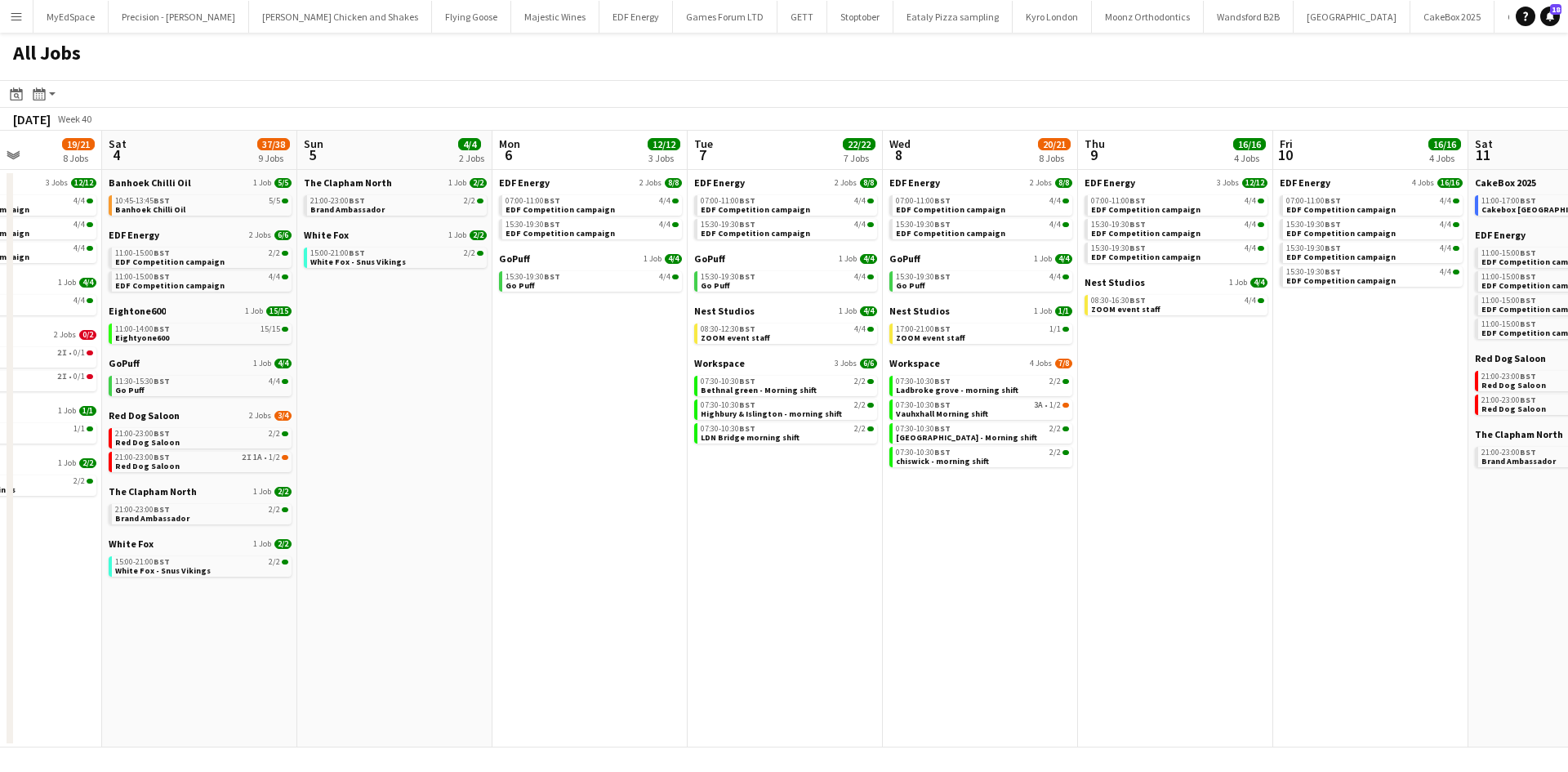
scroll to position [0, 541]
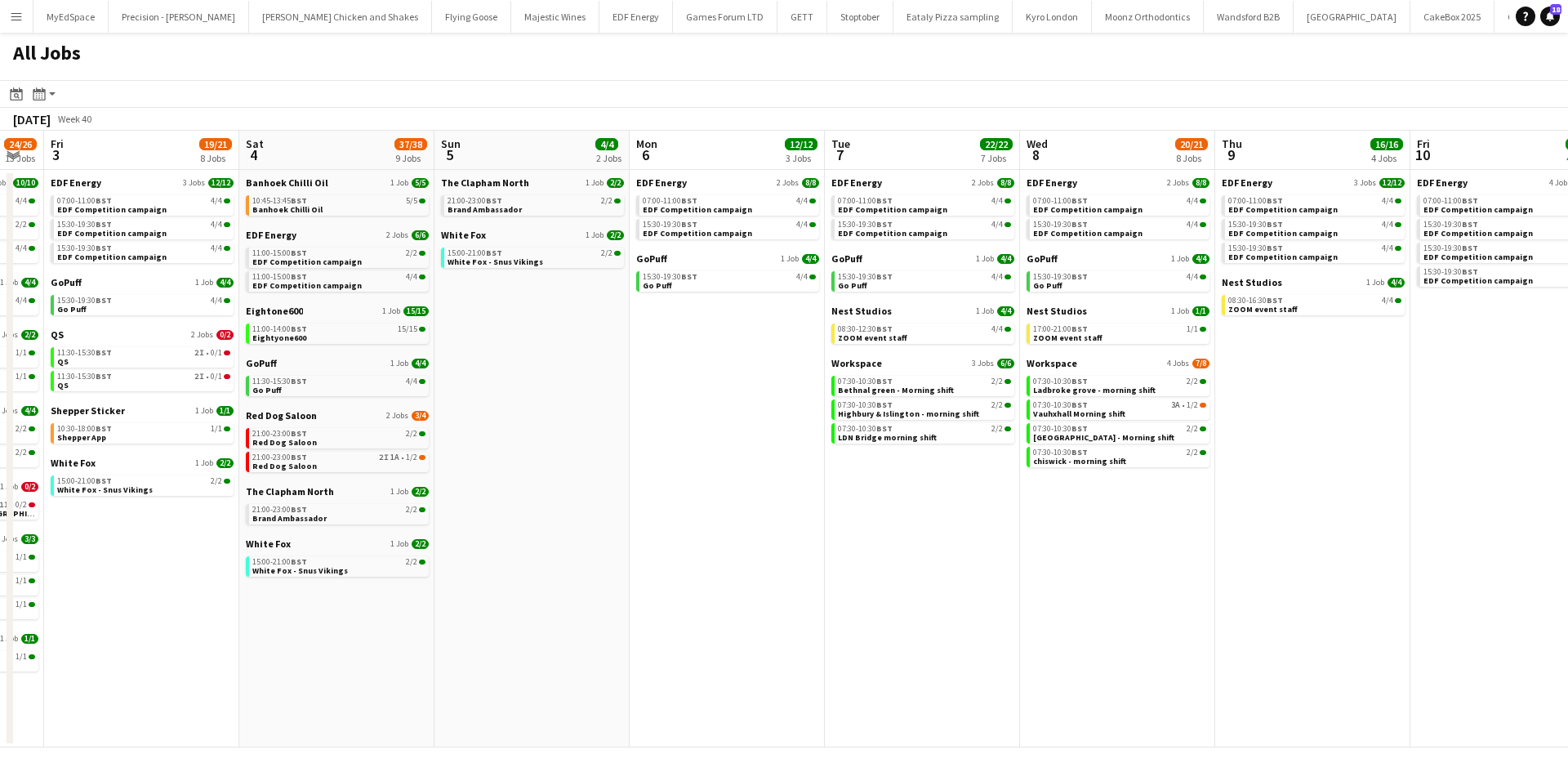
click at [1106, 573] on app-all-jobs "All Jobs Date picker SEP 2025 SEP 2025 Monday M Tuesday T Wednesday W Thursday …" at bounding box center [784, 390] width 1568 height 715
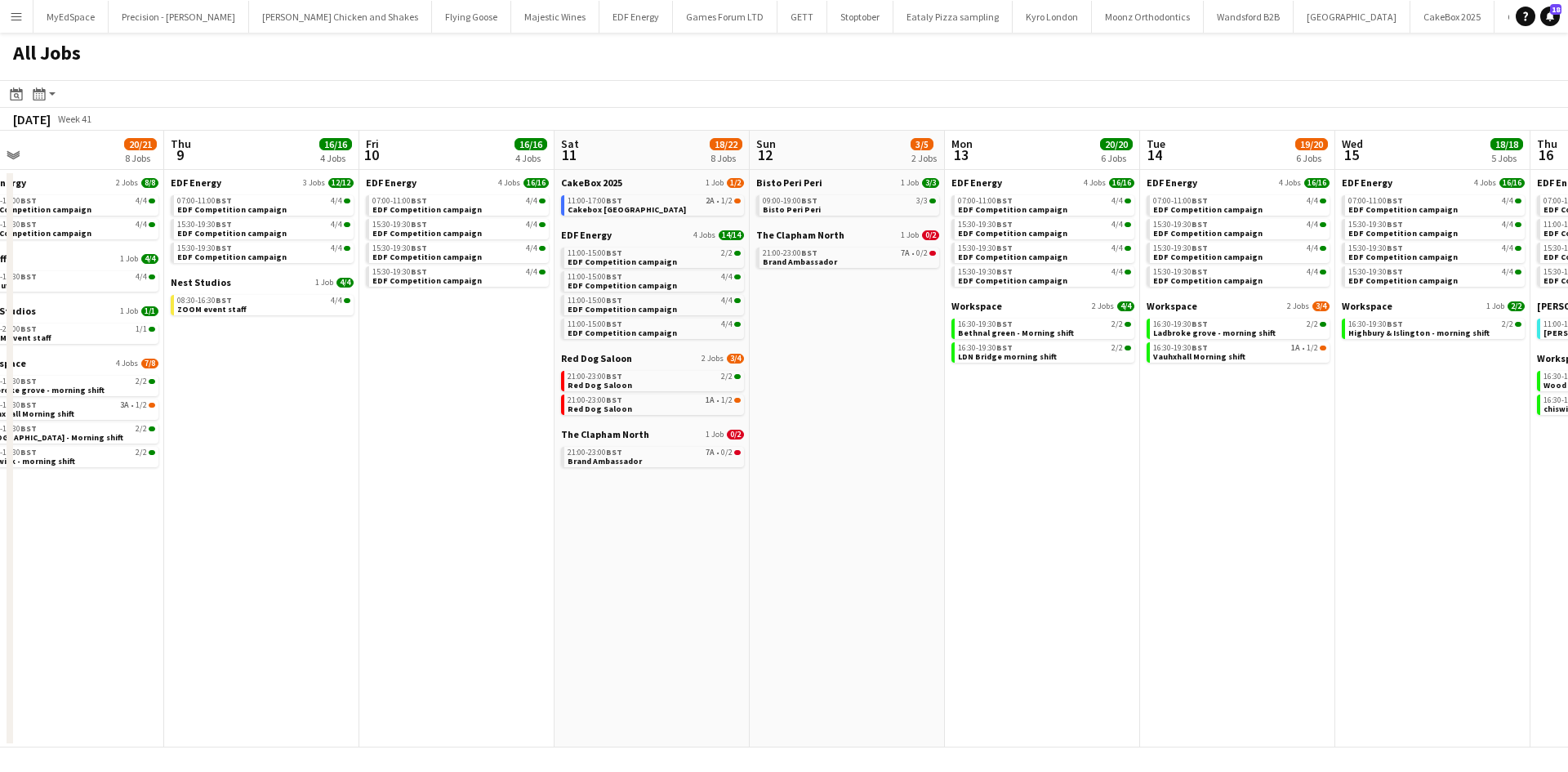
drag, startPoint x: 389, startPoint y: 519, endPoint x: 285, endPoint y: 501, distance: 105.5
click at [285, 501] on app-calendar-viewport "Sat 4 37/38 9 Jobs Sun 5 4/4 2 Jobs Mon 6 12/12 3 Jobs Tue 7 22/22 7 Jobs Wed 8…" at bounding box center [784, 439] width 1568 height 617
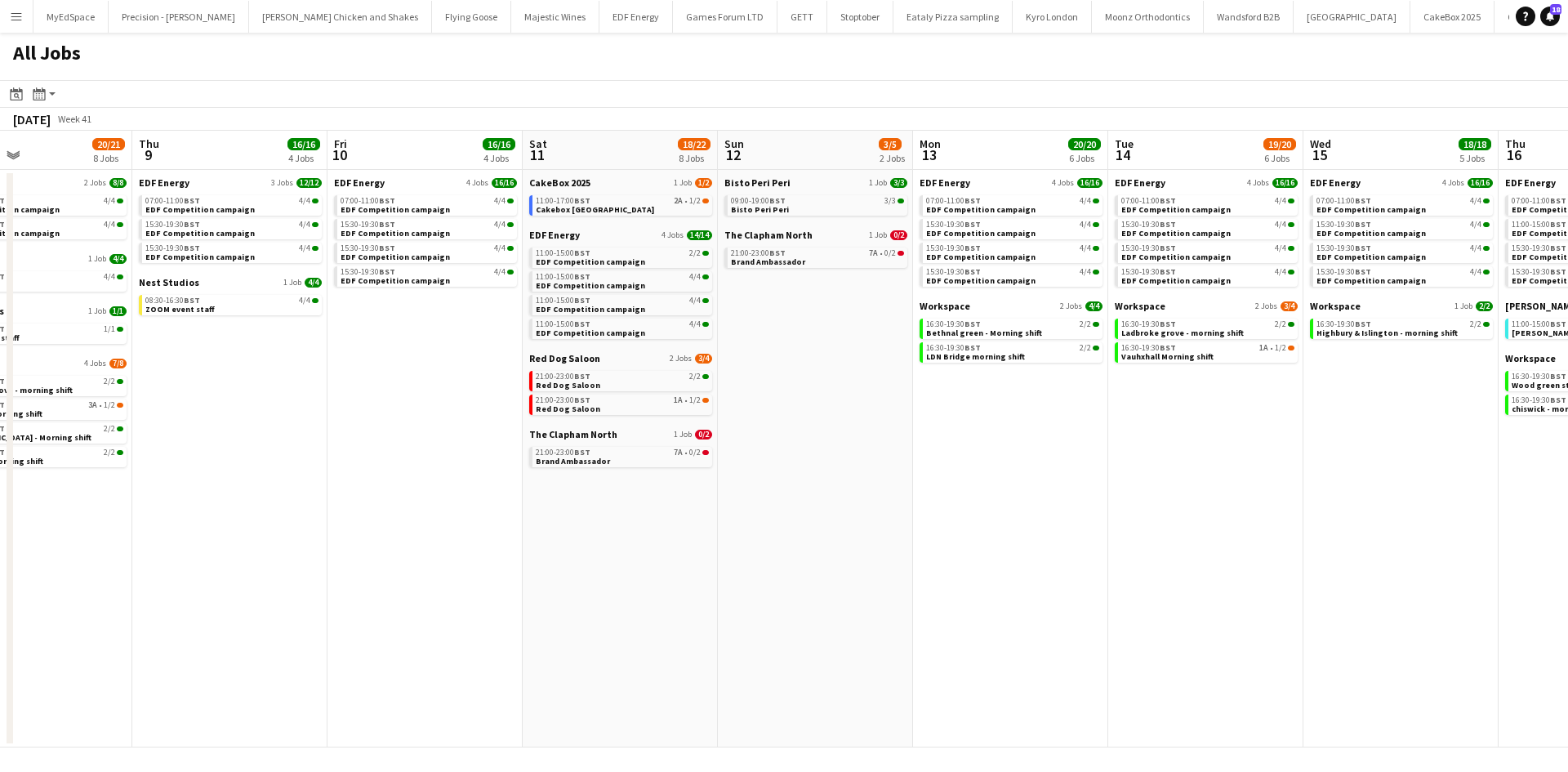
drag, startPoint x: 1045, startPoint y: 549, endPoint x: 877, endPoint y: 549, distance: 168.0
click at [877, 549] on app-calendar-viewport "Mon 6 12/12 3 Jobs Tue 7 22/22 7 Jobs Wed 8 20/21 8 Jobs Thu 9 16/16 4 Jobs Fri…" at bounding box center [784, 439] width 1568 height 617
click at [856, 252] on div "21:00-23:00 BST 7A • 0/2" at bounding box center [816, 253] width 173 height 8
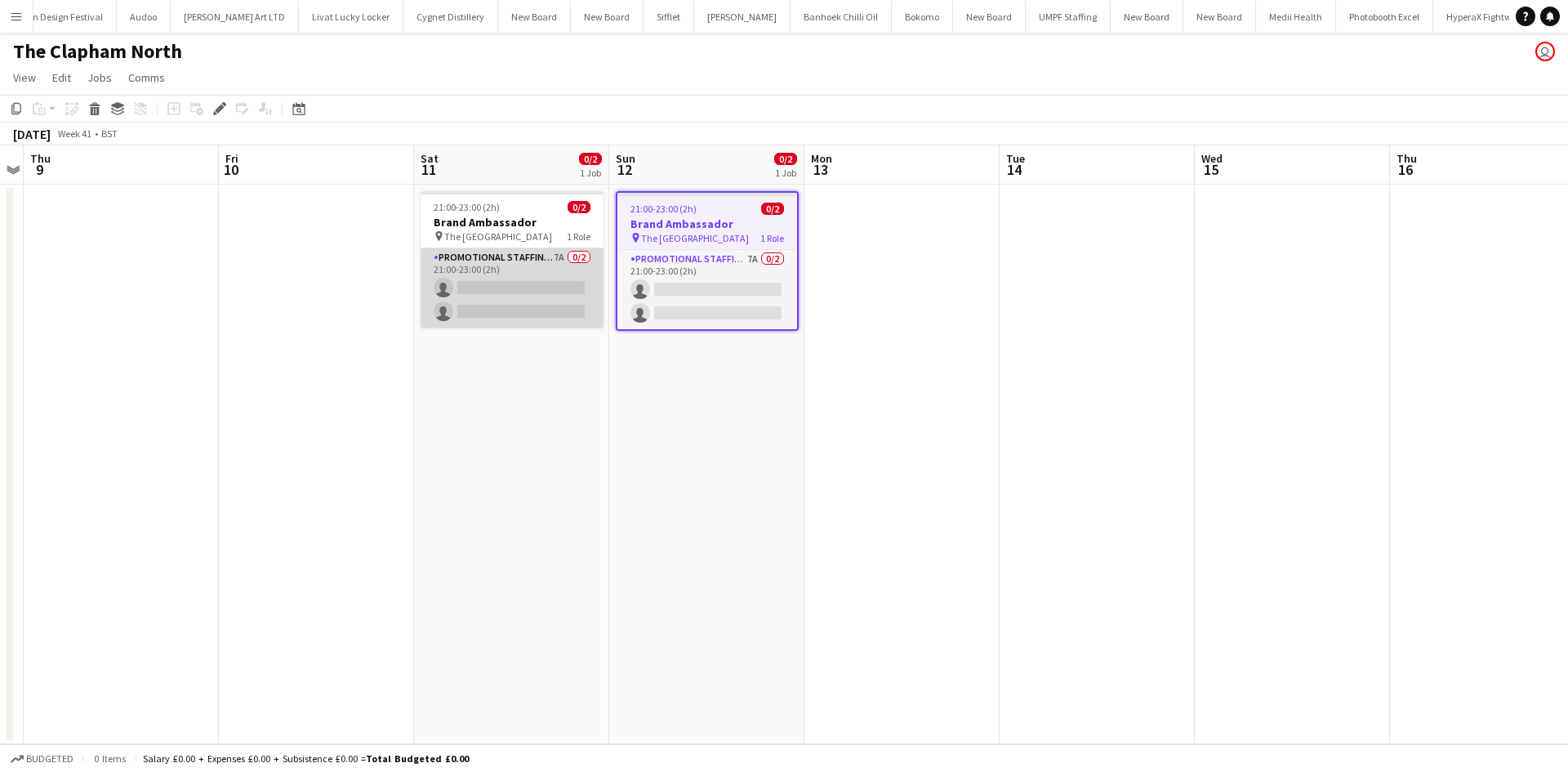
scroll to position [0, 4288]
click at [549, 257] on app-card-role "Promotional Staffing (Brand Ambassadors) 7A 0/2 21:00-23:00 (2h) single-neutral…" at bounding box center [512, 288] width 183 height 79
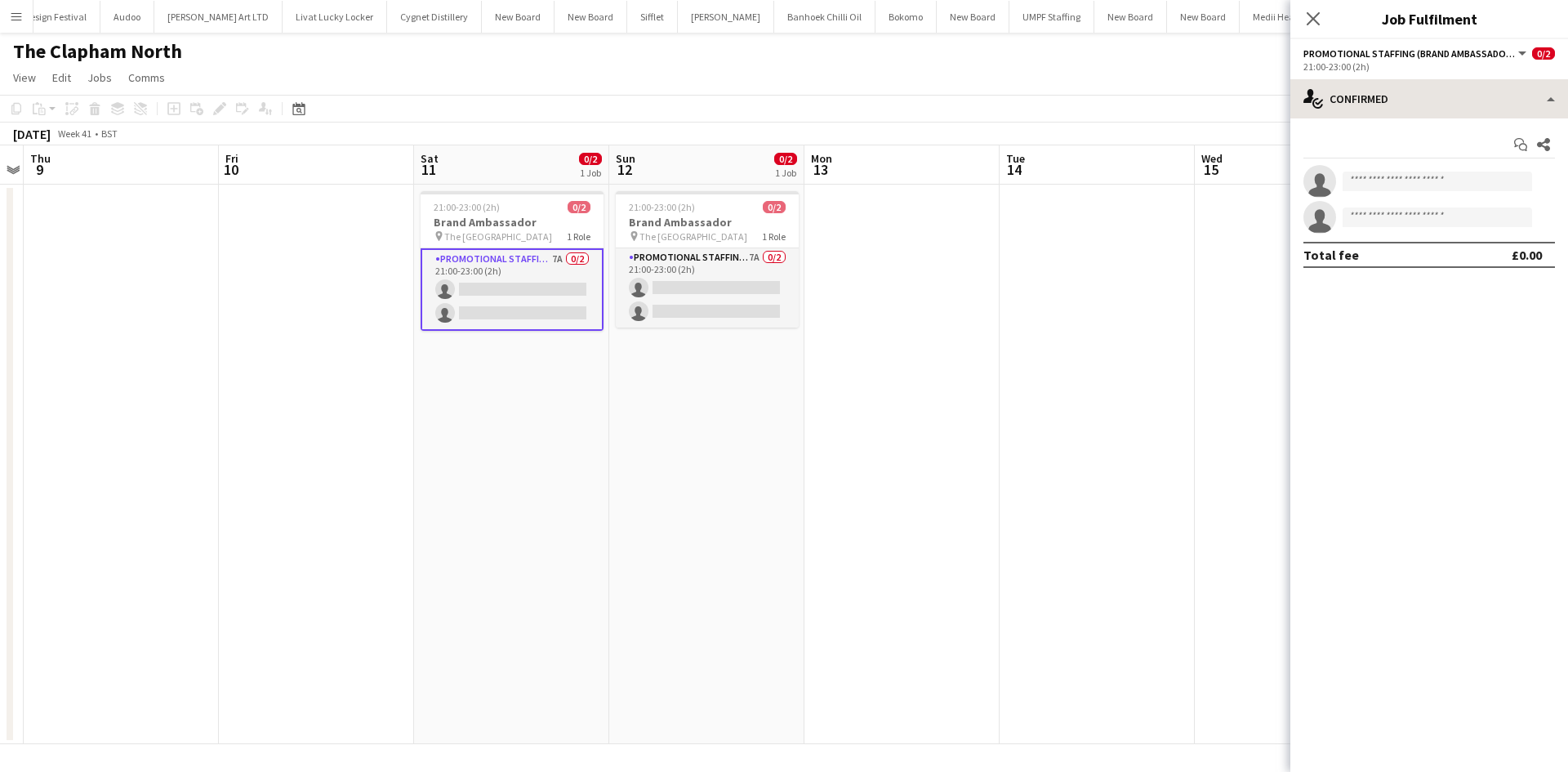
drag, startPoint x: 1487, startPoint y: 119, endPoint x: 1486, endPoint y: 108, distance: 11.0
click at [1486, 118] on div "Start chat Share single-neutral-actions single-neutral-actions Total fee £0.00" at bounding box center [1429, 199] width 278 height 163
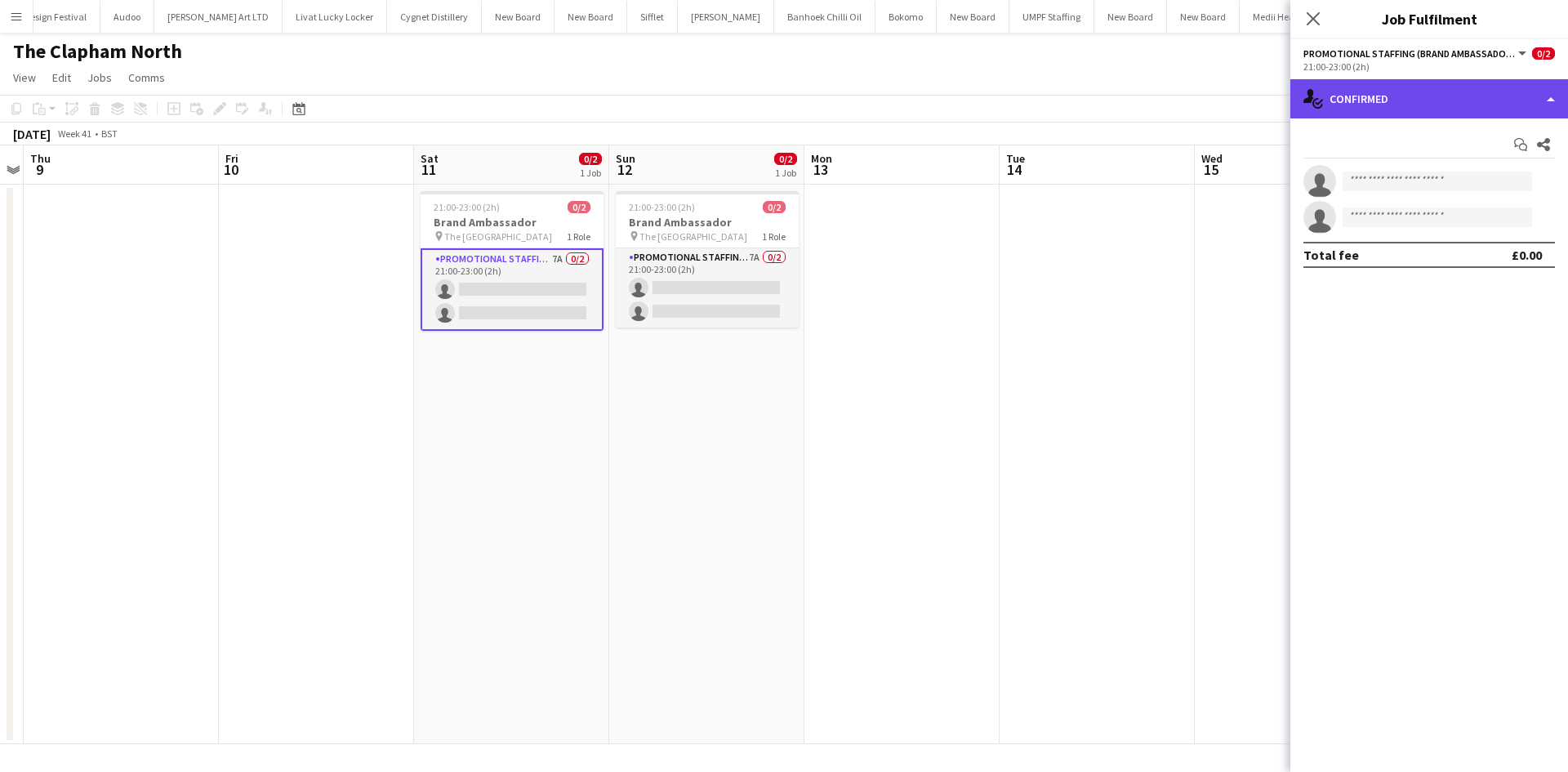
click at [1486, 108] on div "single-neutral-actions-check-2 Confirmed" at bounding box center [1429, 99] width 278 height 39
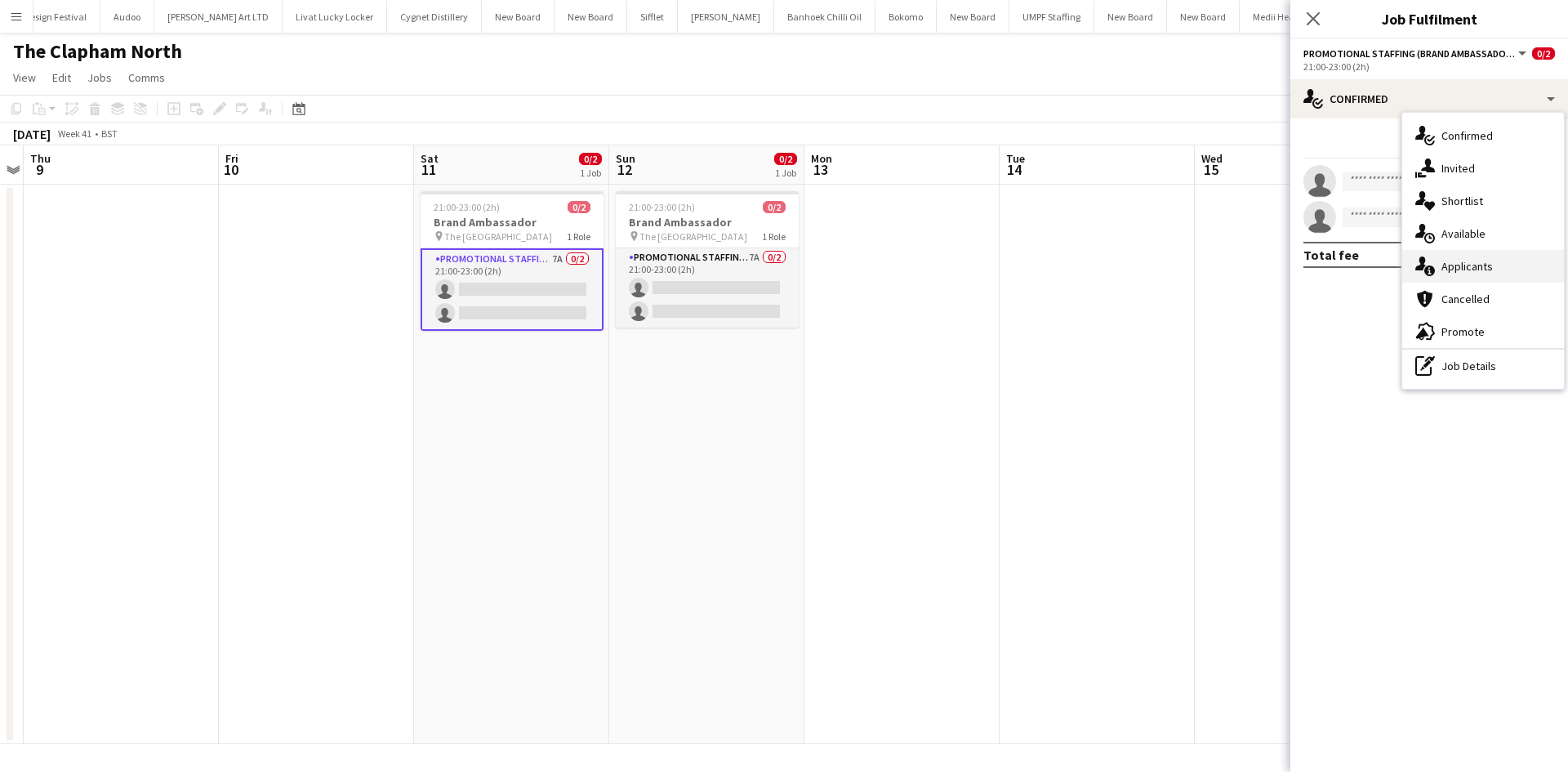
click at [1508, 264] on div "single-neutral-actions-information Applicants" at bounding box center [1482, 266] width 162 height 32
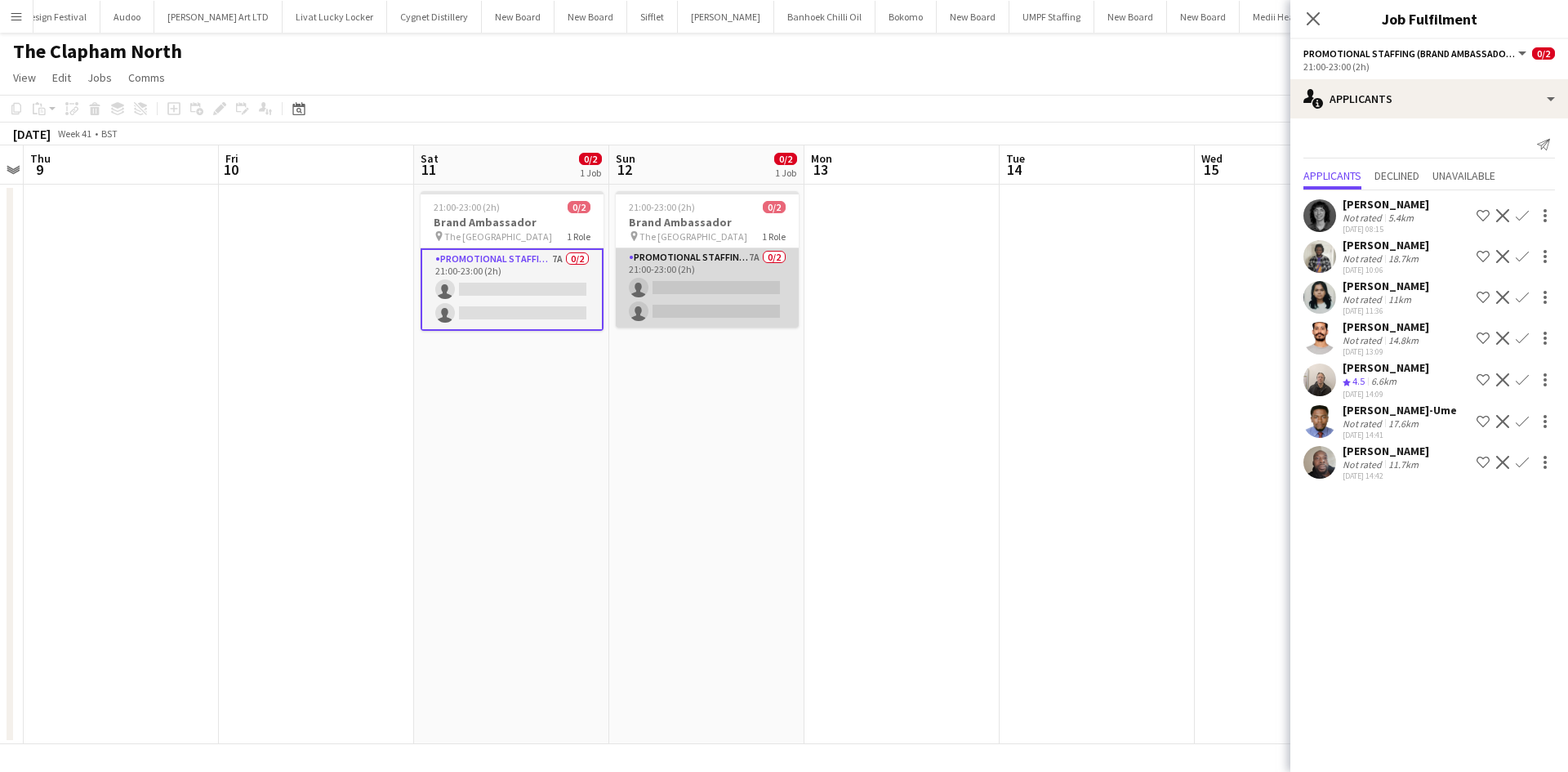
click at [756, 255] on app-card-role "Promotional Staffing (Brand Ambassadors) 7A 0/2 21:00-23:00 (2h) single-neutral…" at bounding box center [707, 288] width 183 height 79
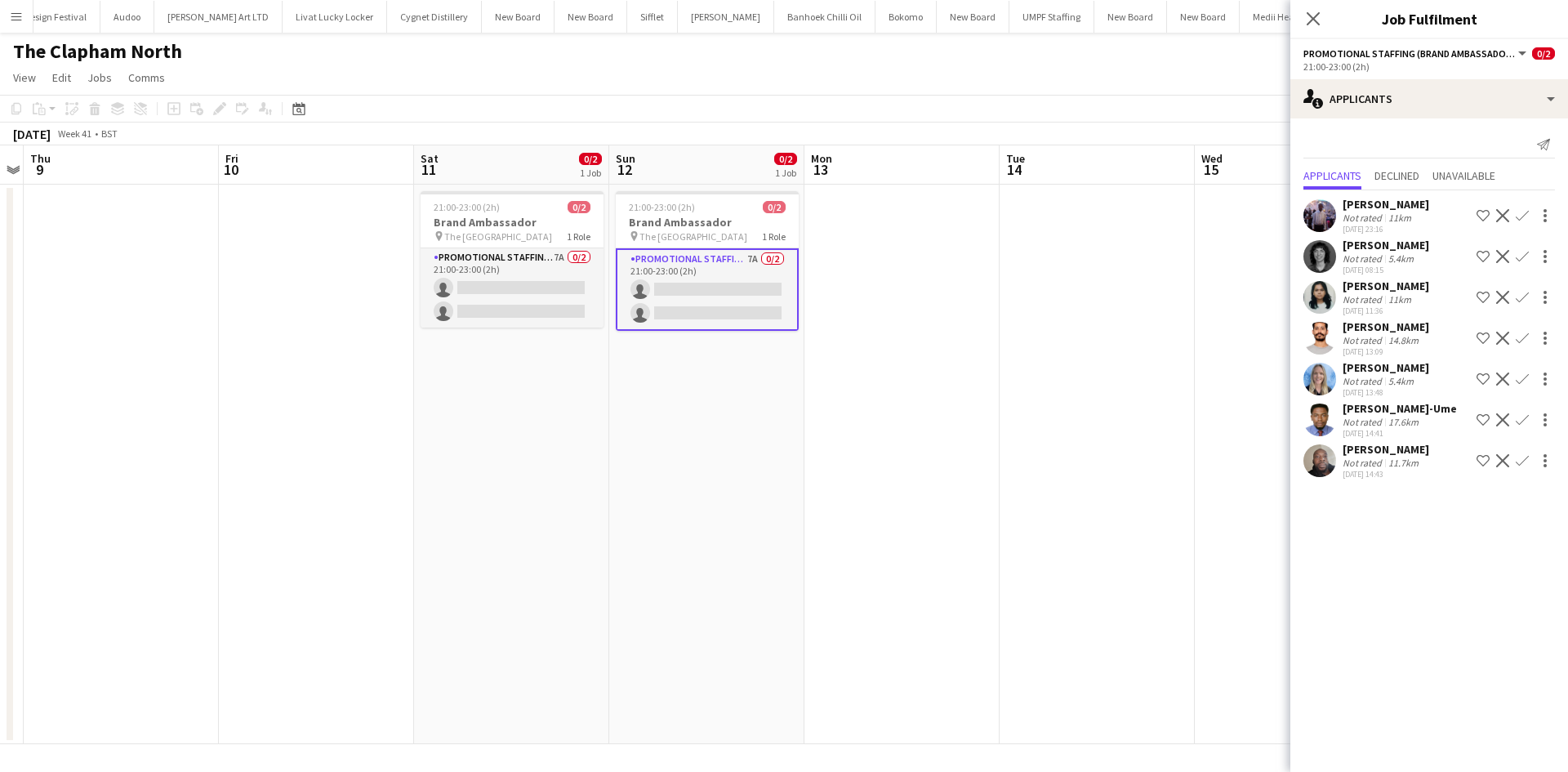
click at [1516, 464] on app-icon "Confirm" at bounding box center [1522, 461] width 13 height 13
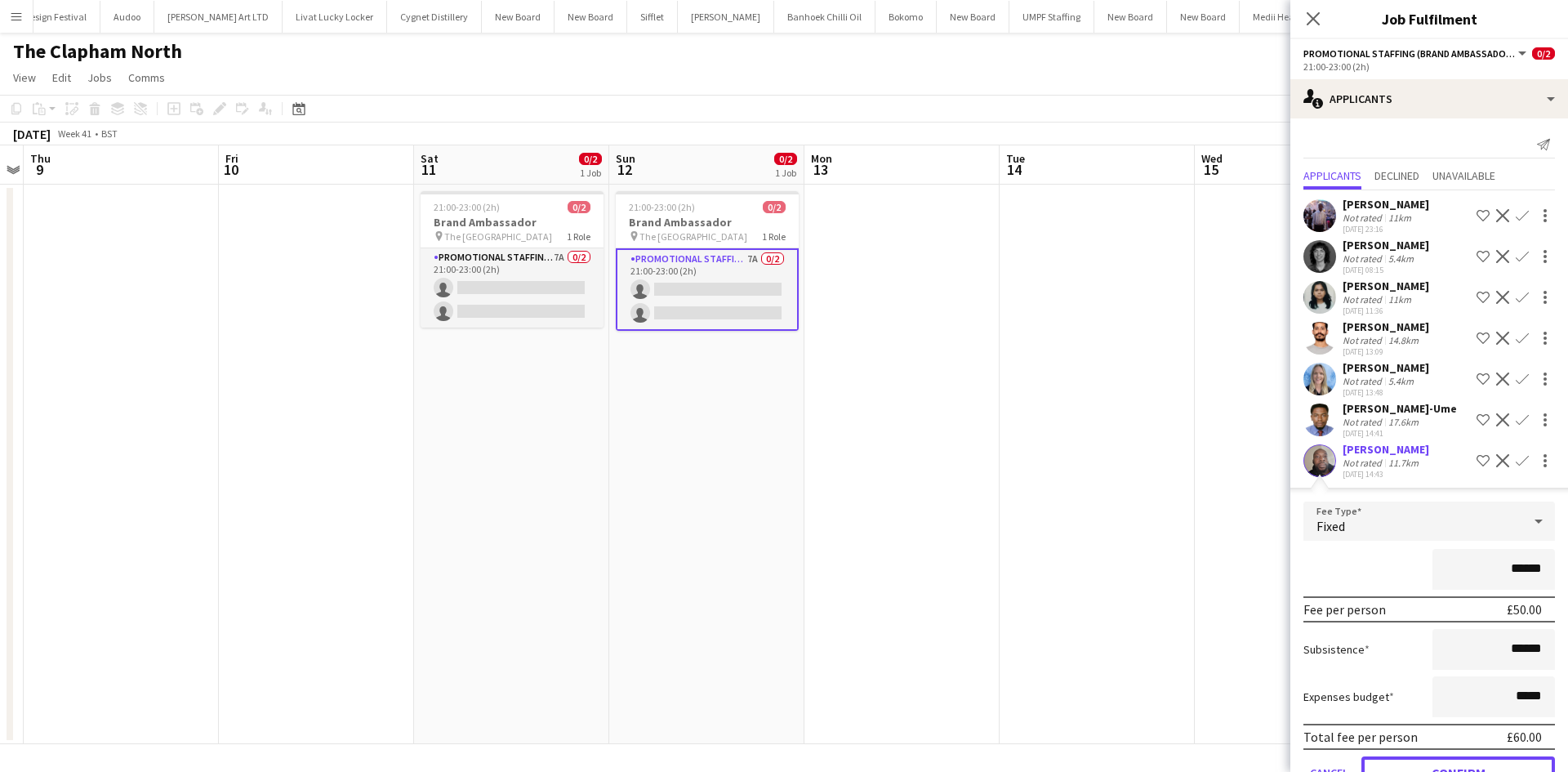
click at [1481, 761] on button "Confirm" at bounding box center [1458, 772] width 194 height 32
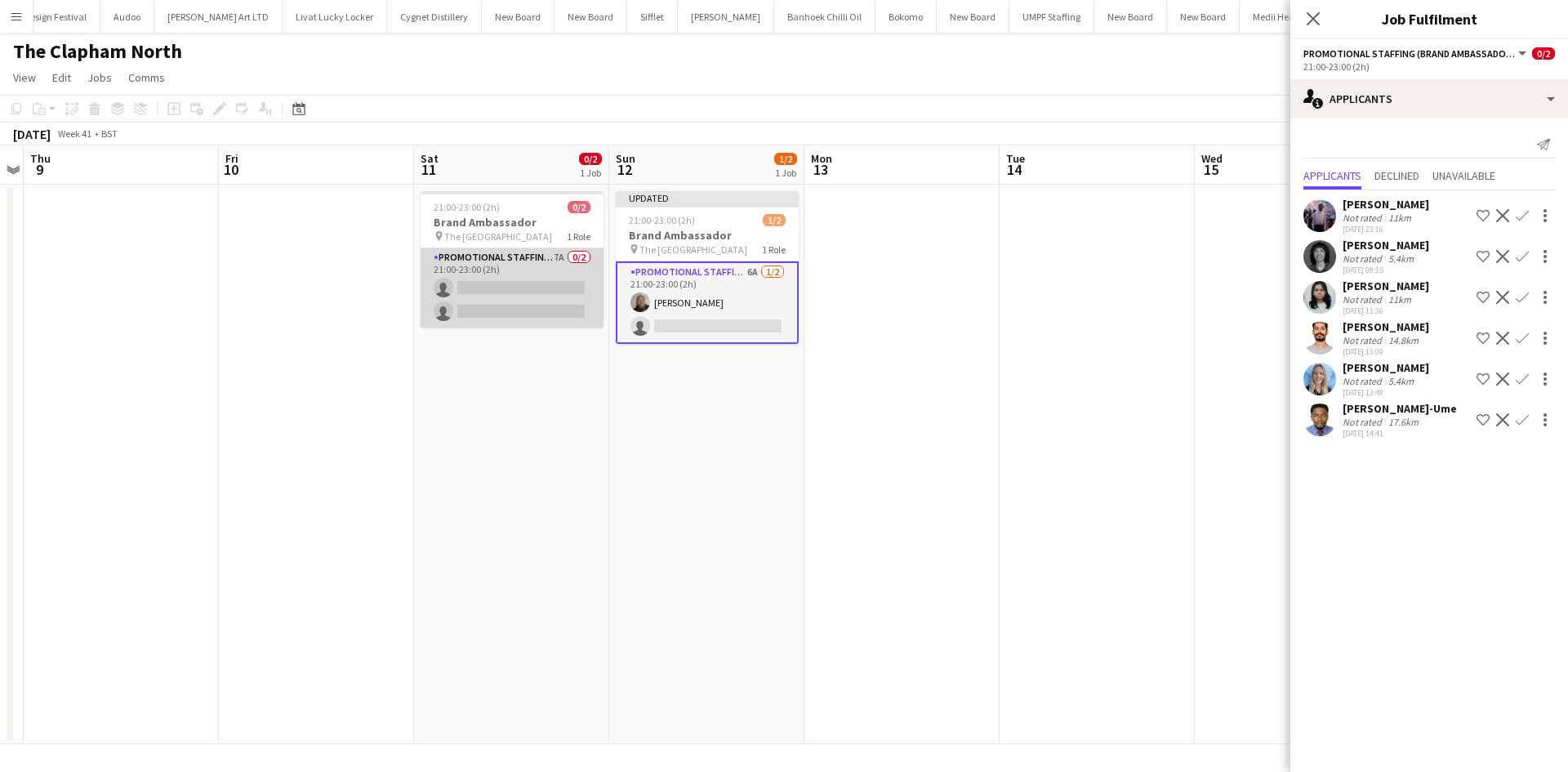
click at [561, 261] on app-card-role "Promotional Staffing (Brand Ambassadors) 7A 0/2 21:00-23:00 (2h) single-neutral…" at bounding box center [512, 288] width 183 height 79
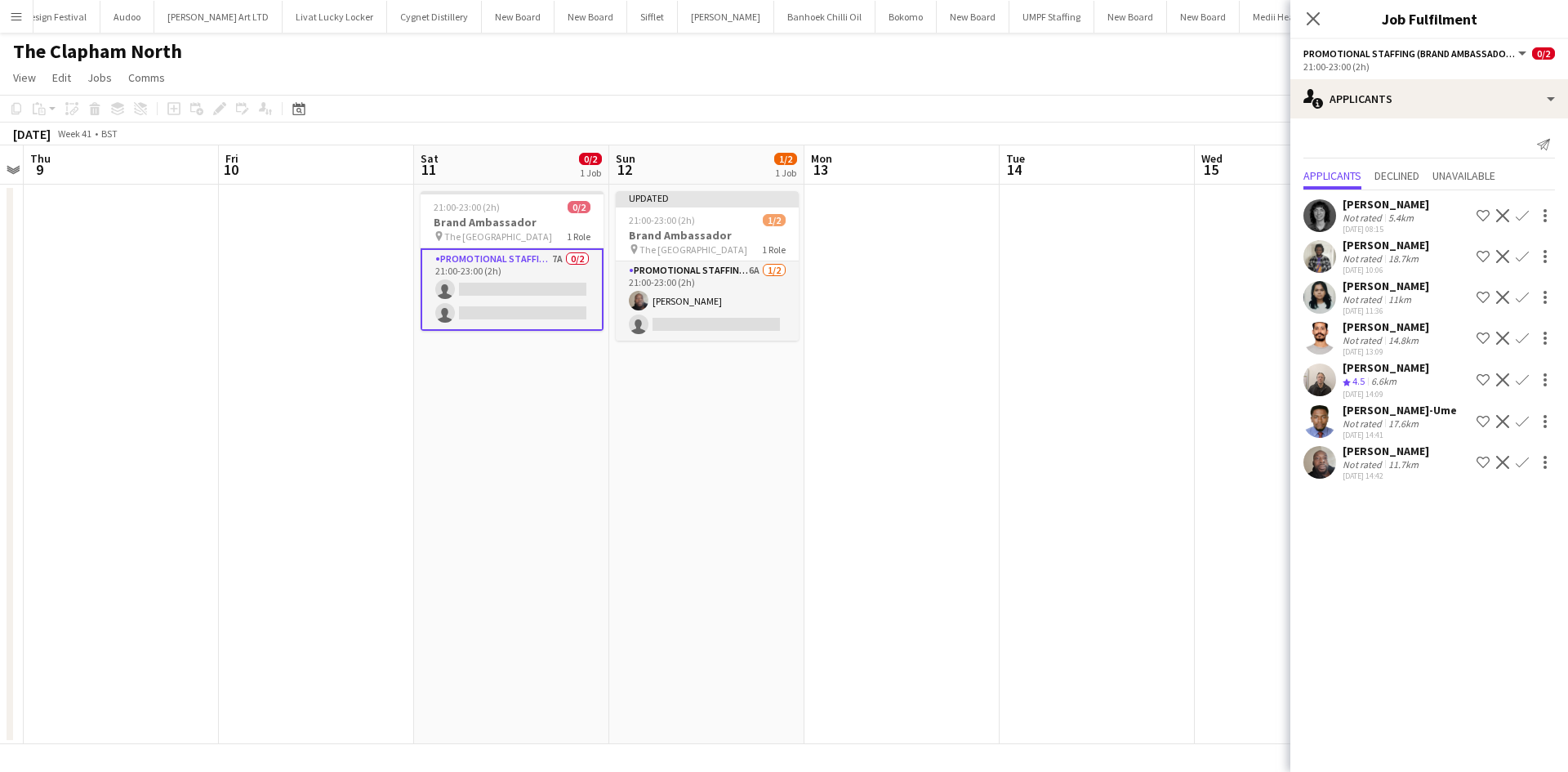
click at [1515, 458] on app-icon "Confirm" at bounding box center [1522, 462] width 13 height 13
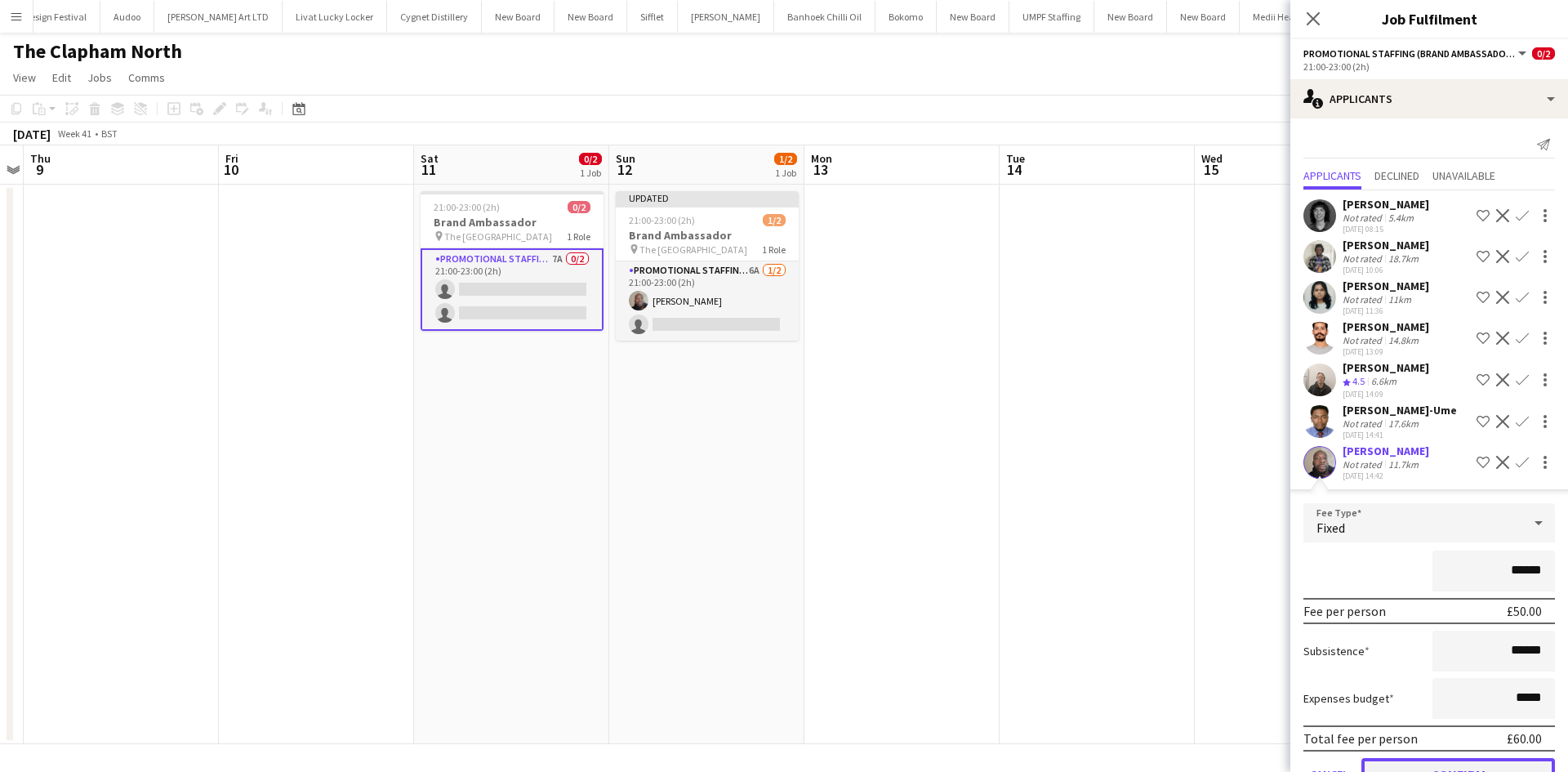
click at [1463, 762] on button "Confirm" at bounding box center [1458, 773] width 194 height 32
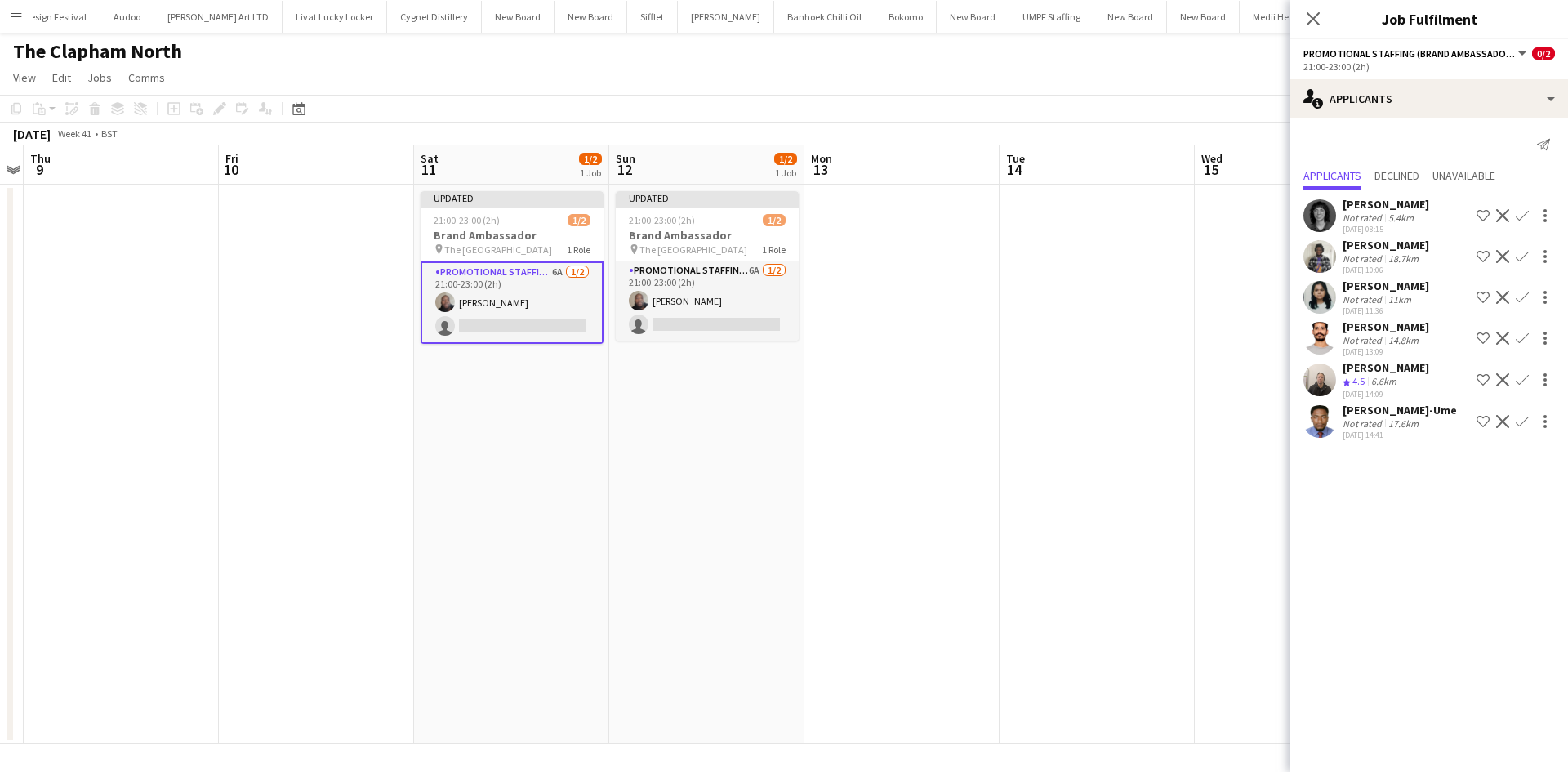
drag, startPoint x: 1123, startPoint y: 381, endPoint x: 1134, endPoint y: 355, distance: 28.2
click at [1122, 379] on app-date-cell at bounding box center [1096, 464] width 195 height 560
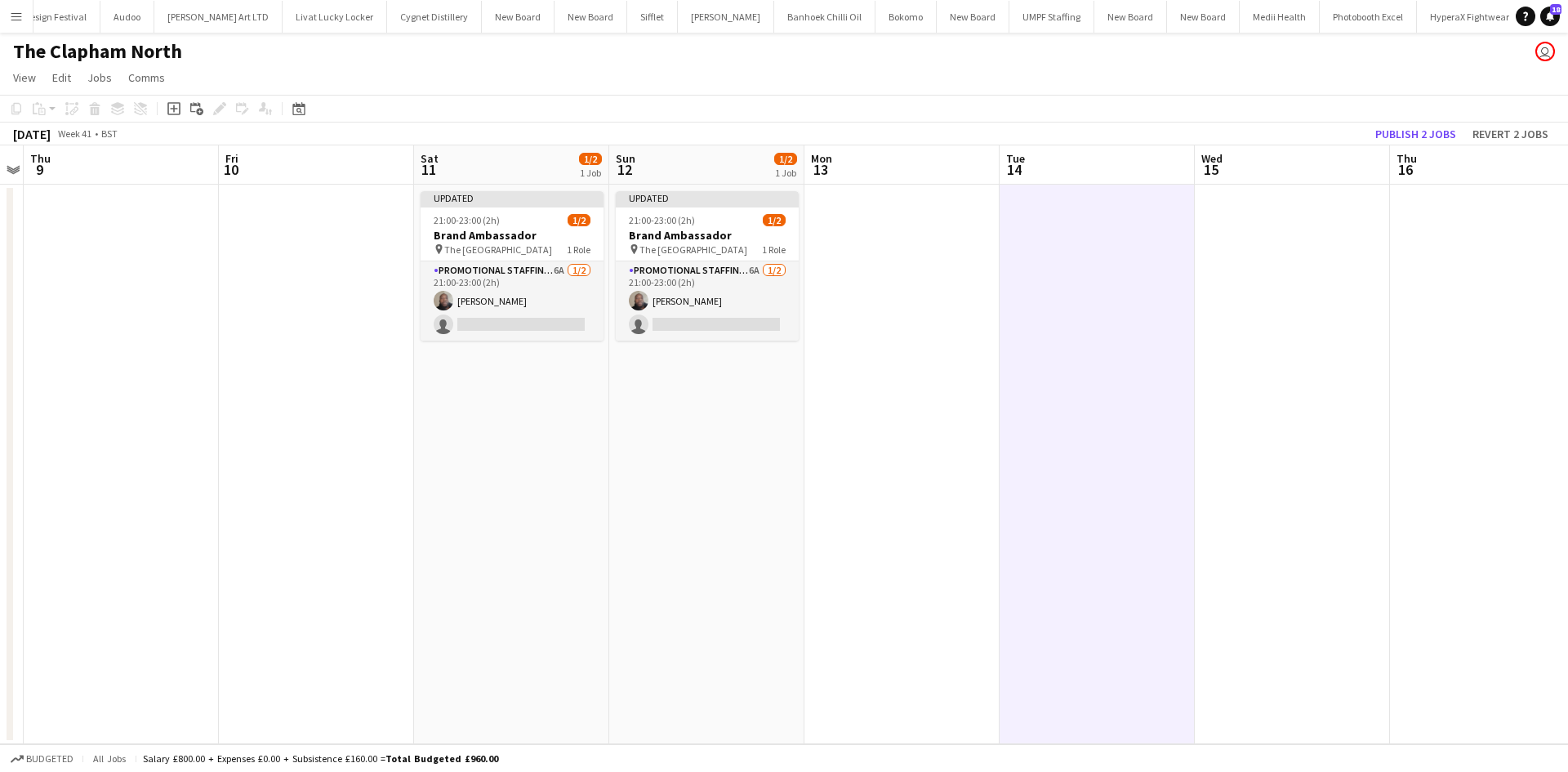
scroll to position [0, 562]
click at [1429, 129] on button "Publish 2 jobs" at bounding box center [1416, 134] width 94 height 21
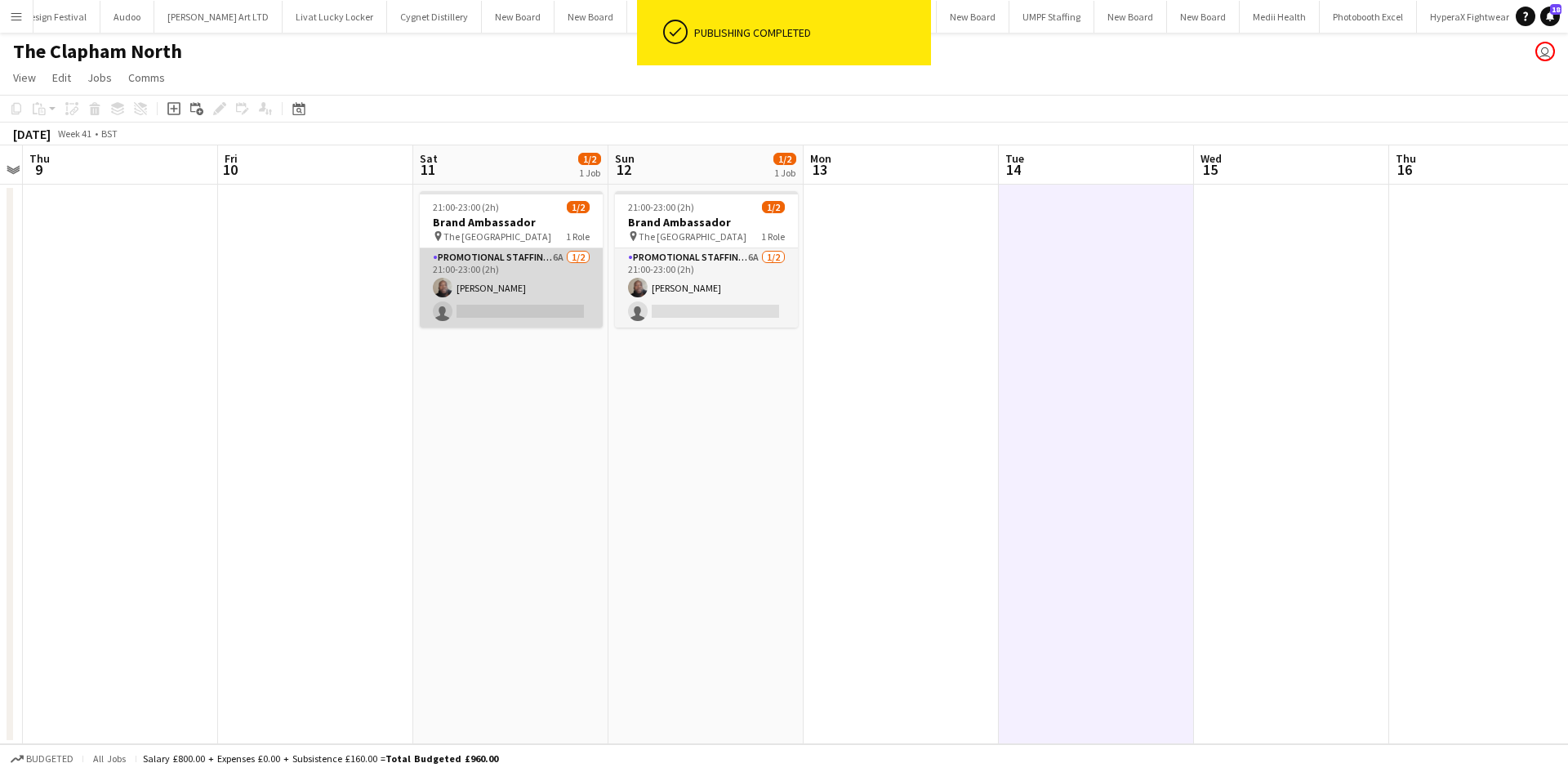
click at [548, 260] on app-card-role "Promotional Staffing (Brand Ambassadors) 6A [DATE] 21:00-23:00 (2h) [PERSON_NAM…" at bounding box center [511, 288] width 183 height 79
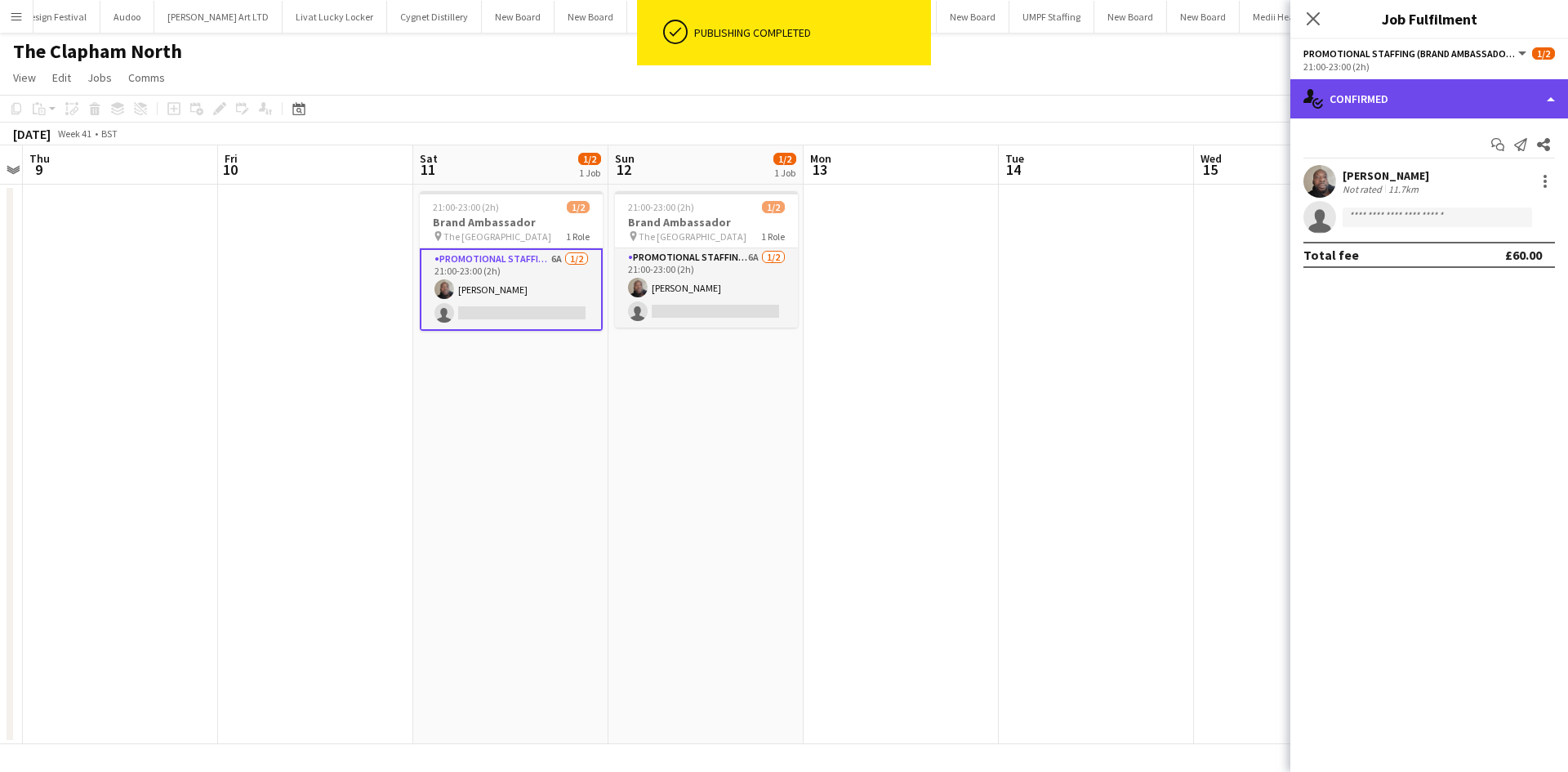
click at [1408, 115] on div "single-neutral-actions-check-2 Confirmed" at bounding box center [1429, 99] width 278 height 39
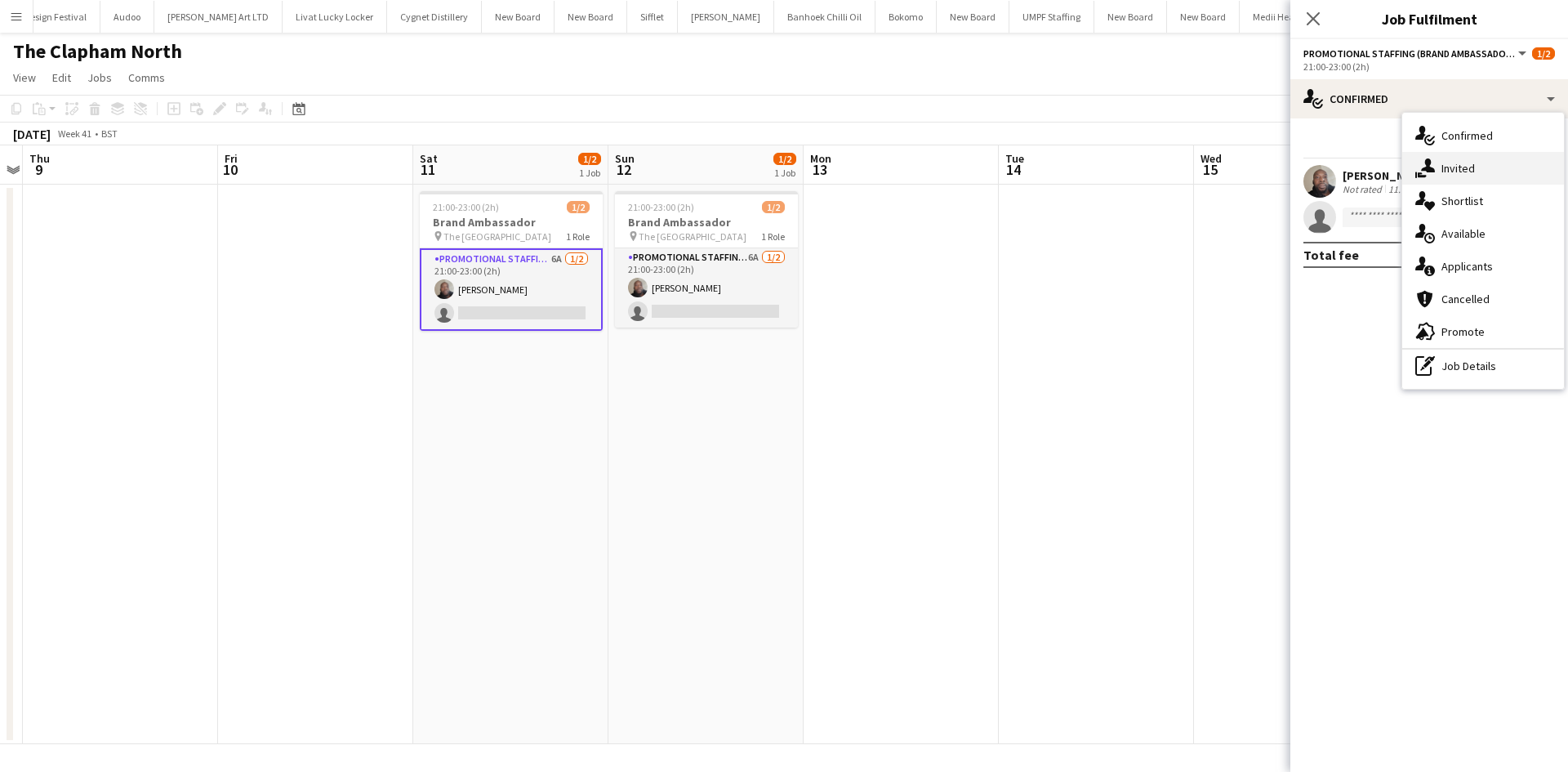
click at [1442, 168] on span "Invited" at bounding box center [1458, 168] width 33 height 15
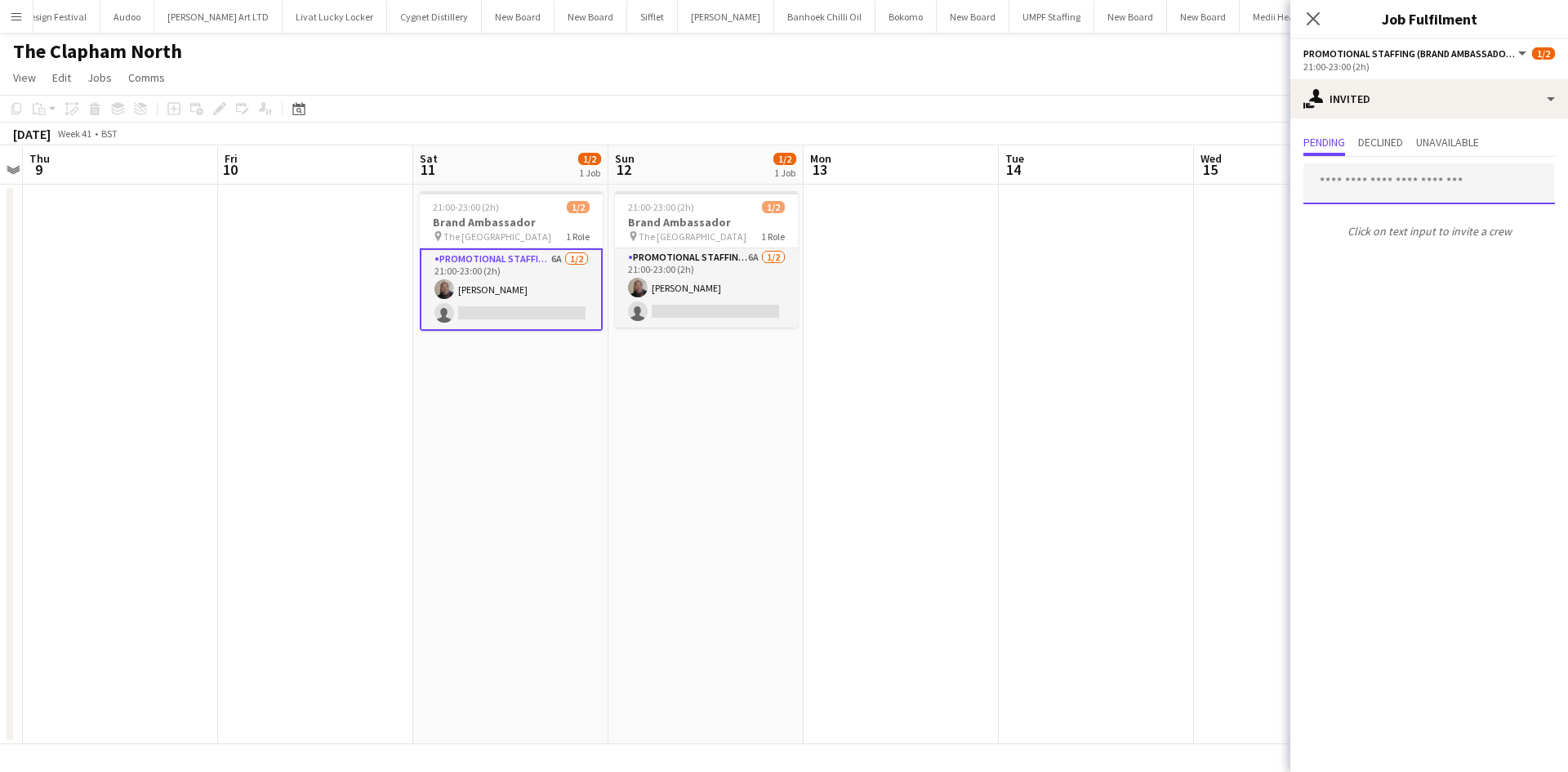
click at [1418, 191] on input "text" at bounding box center [1429, 184] width 251 height 41
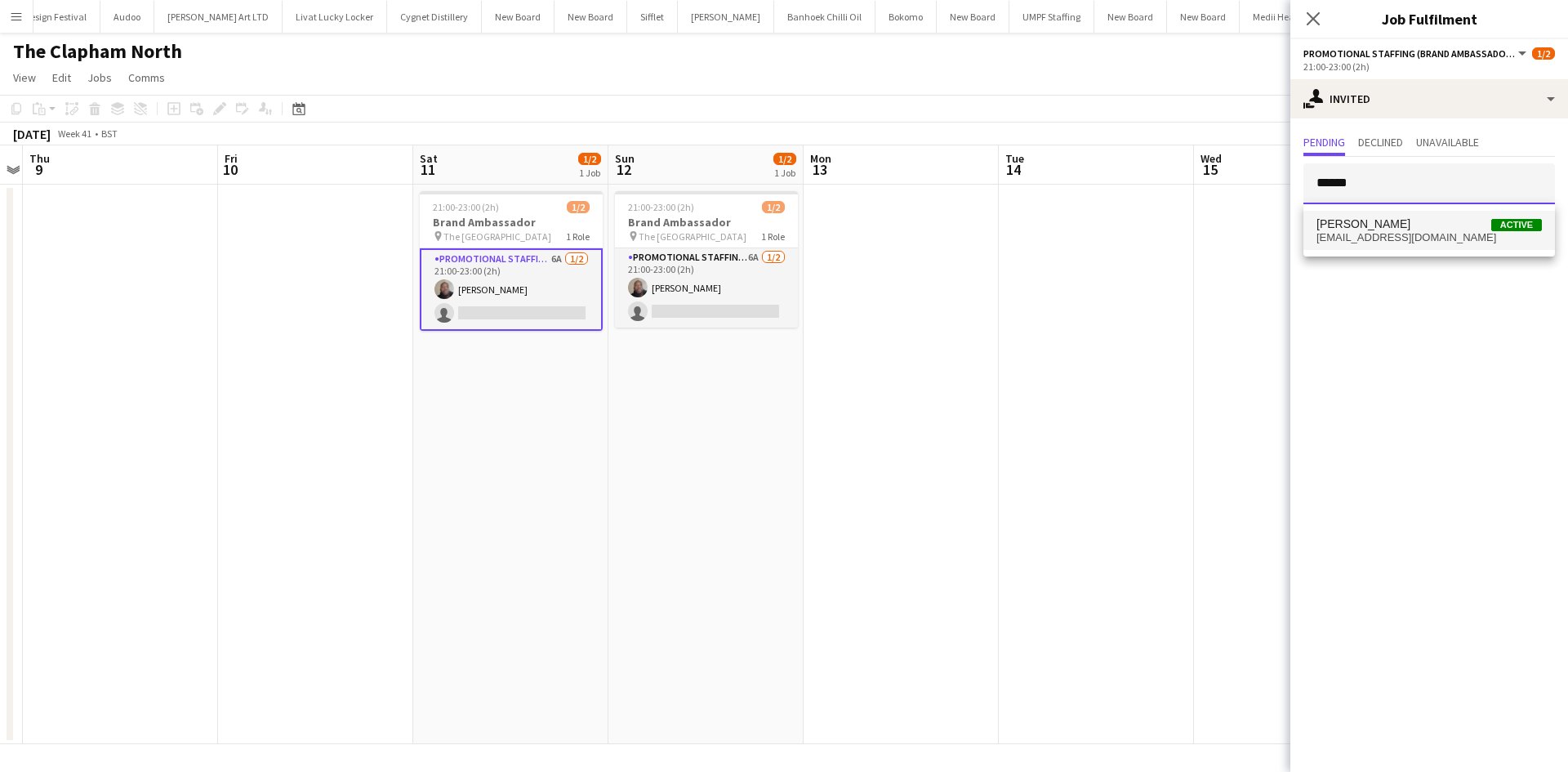
type input "******"
click at [1423, 238] on span "[EMAIL_ADDRESS][DOMAIN_NAME]" at bounding box center [1429, 237] width 225 height 13
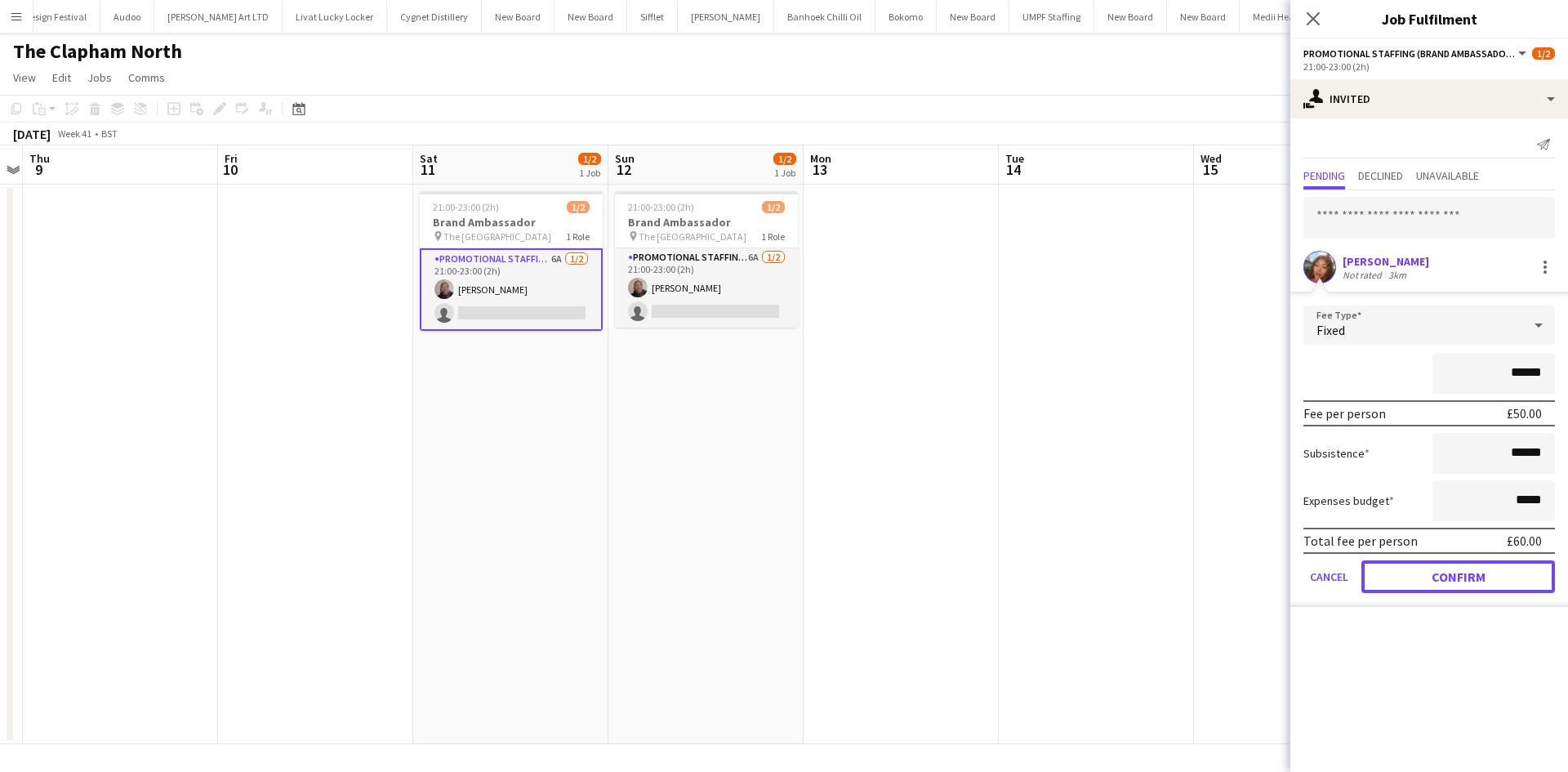
click at [1482, 586] on button "Confirm" at bounding box center [1458, 576] width 194 height 32
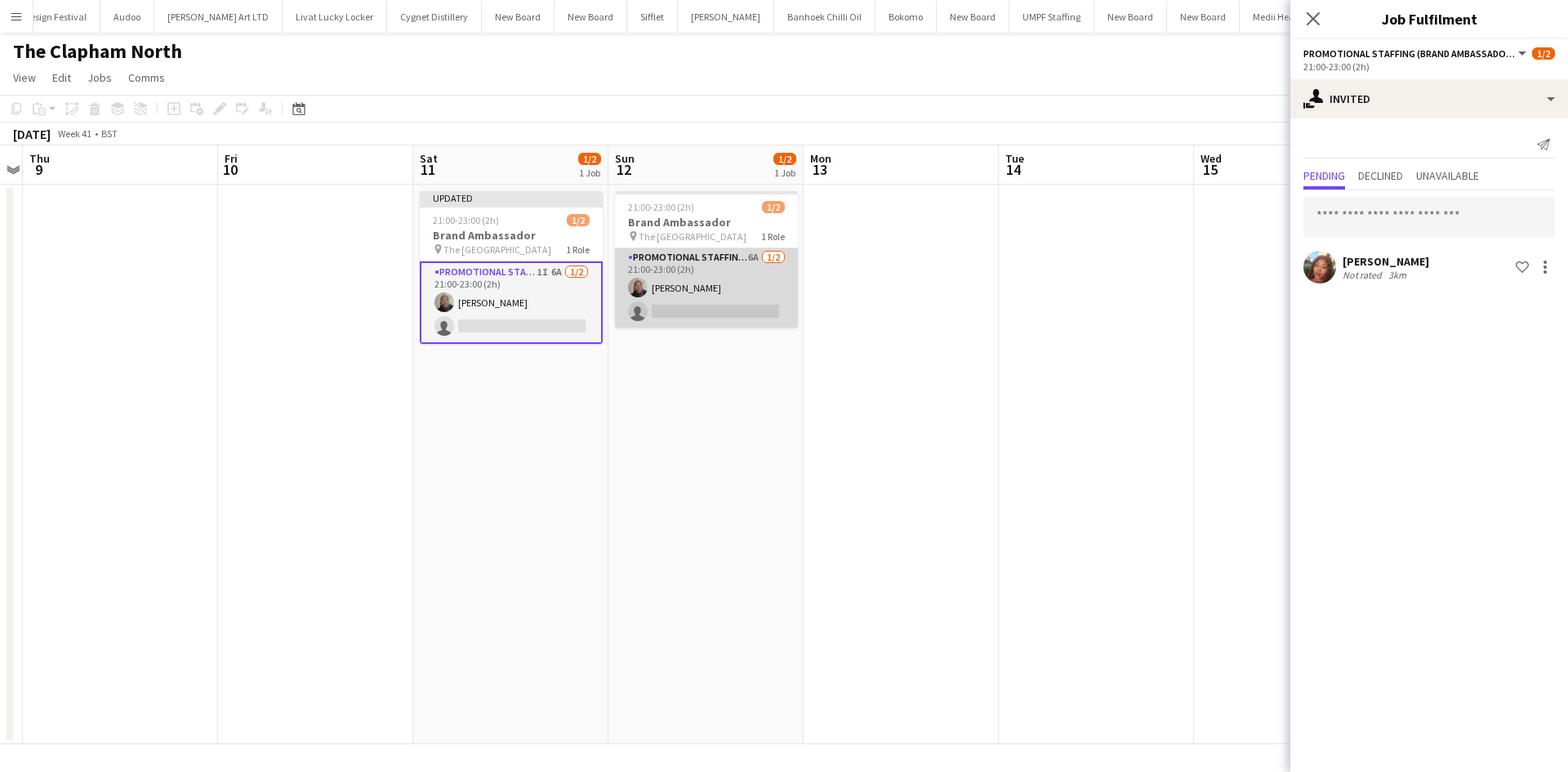
click at [724, 257] on app-card-role "Promotional Staffing (Brand Ambassadors) 6A [DATE] 21:00-23:00 (2h) [PERSON_NAM…" at bounding box center [706, 288] width 183 height 79
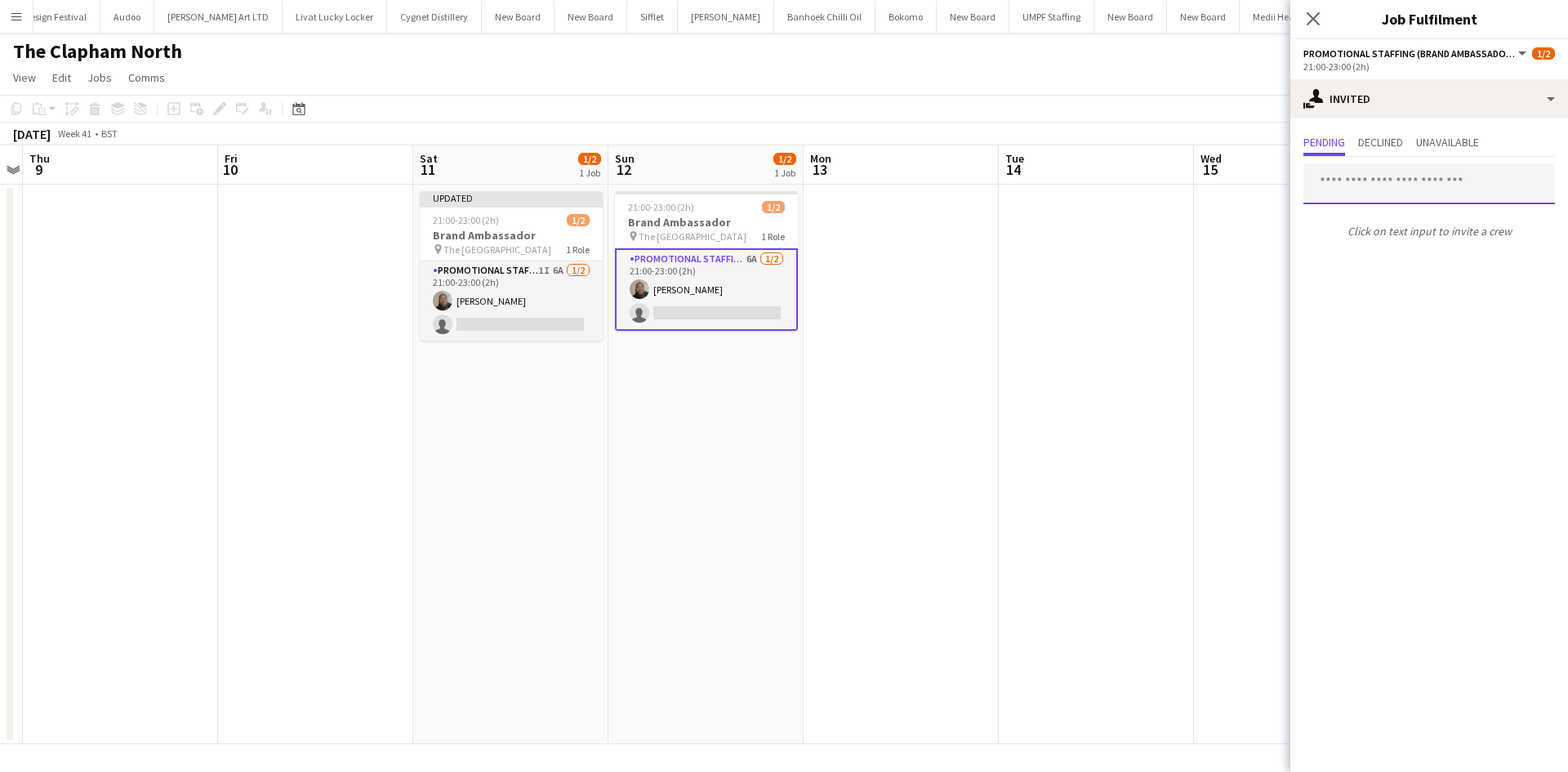
click at [1416, 188] on input "text" at bounding box center [1429, 184] width 251 height 41
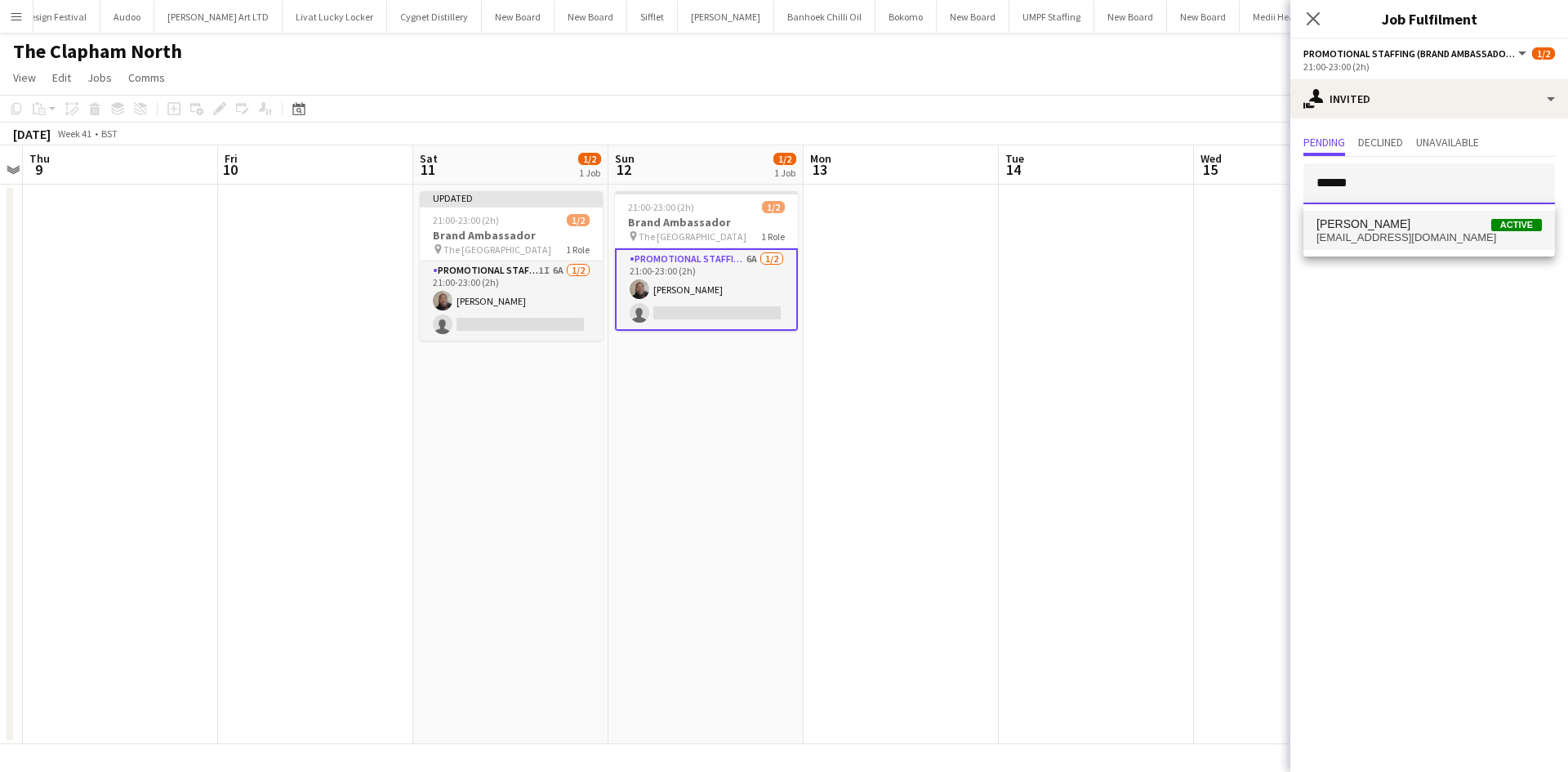
type input "******"
click at [1425, 242] on span "[EMAIL_ADDRESS][DOMAIN_NAME]" at bounding box center [1429, 237] width 225 height 13
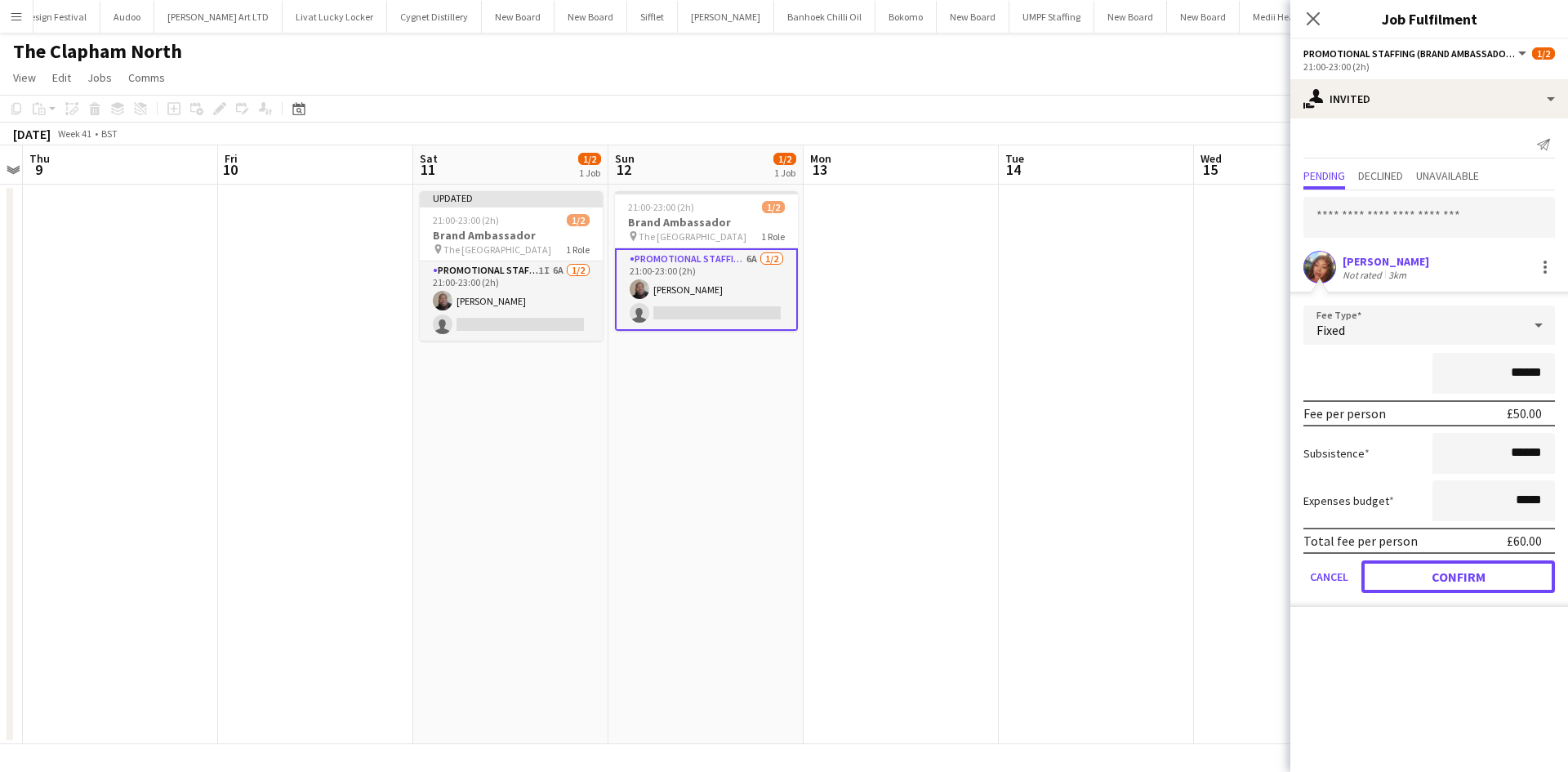
drag, startPoint x: 1455, startPoint y: 579, endPoint x: 1213, endPoint y: 454, distance: 272.4
click at [1455, 578] on button "Confirm" at bounding box center [1458, 576] width 194 height 32
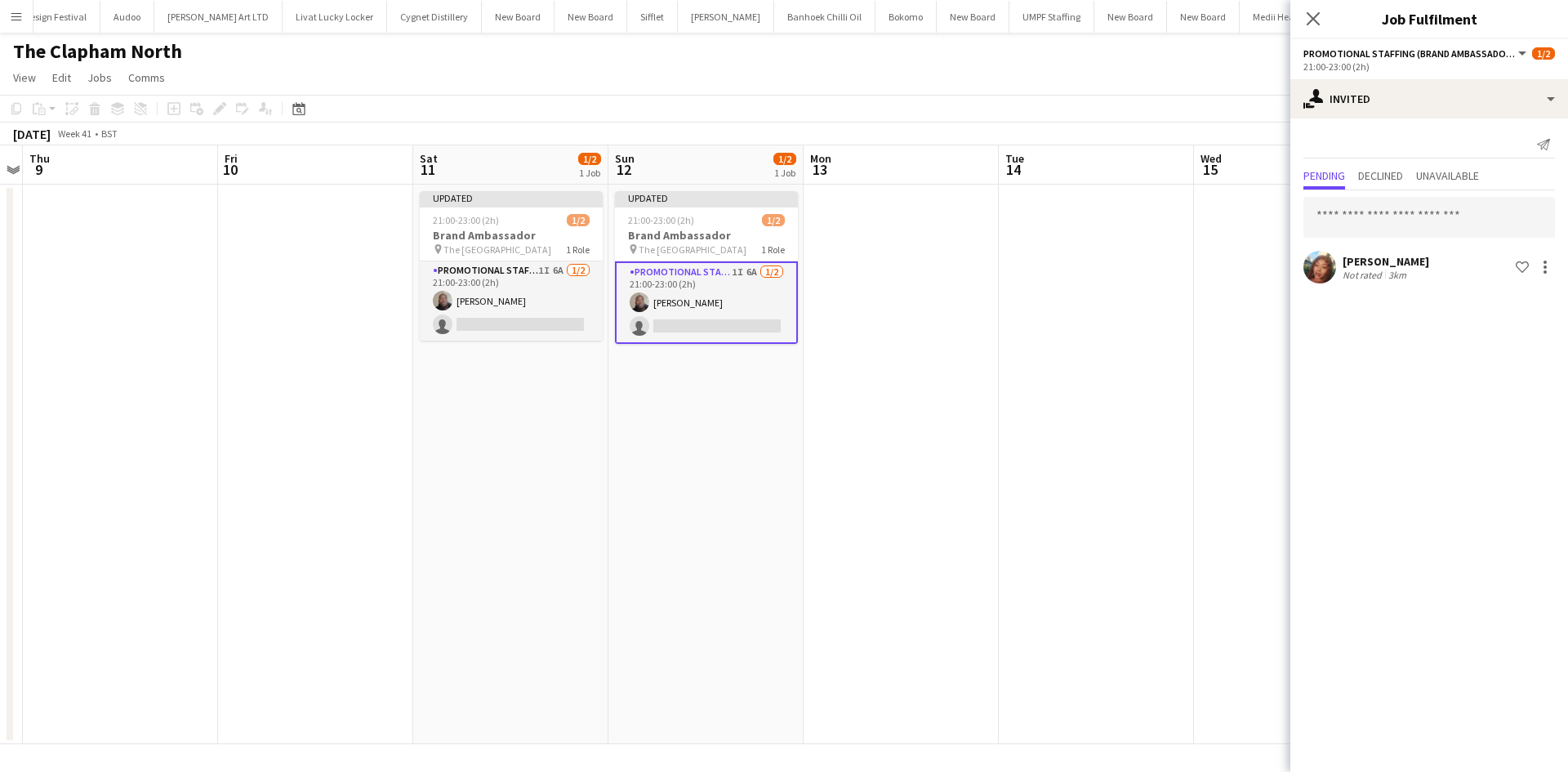
drag, startPoint x: 1089, startPoint y: 369, endPoint x: 1095, endPoint y: 356, distance: 14.3
click at [1091, 362] on app-date-cell at bounding box center [1095, 464] width 195 height 560
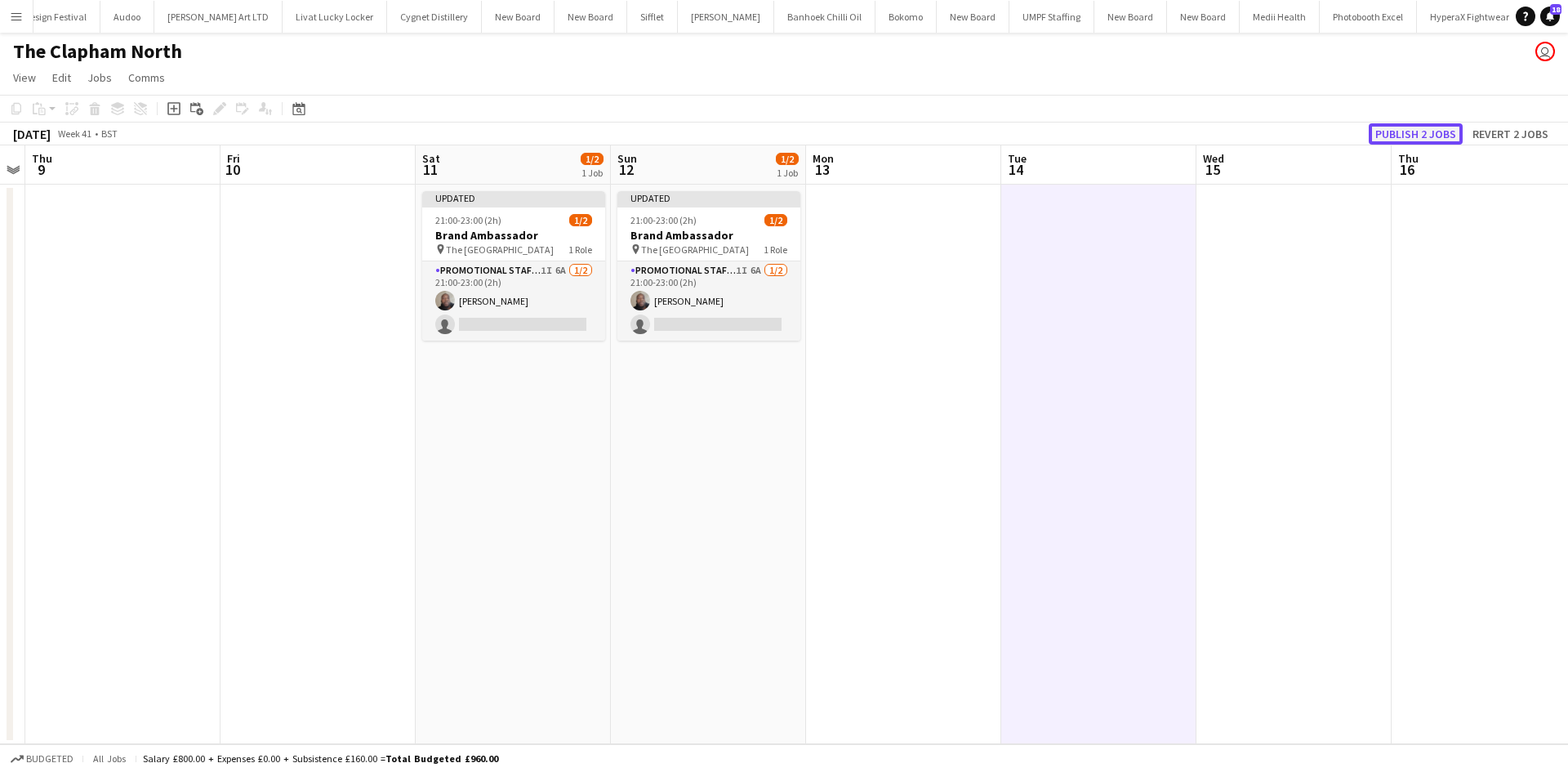
click at [1393, 138] on button "Publish 2 jobs" at bounding box center [1416, 134] width 94 height 21
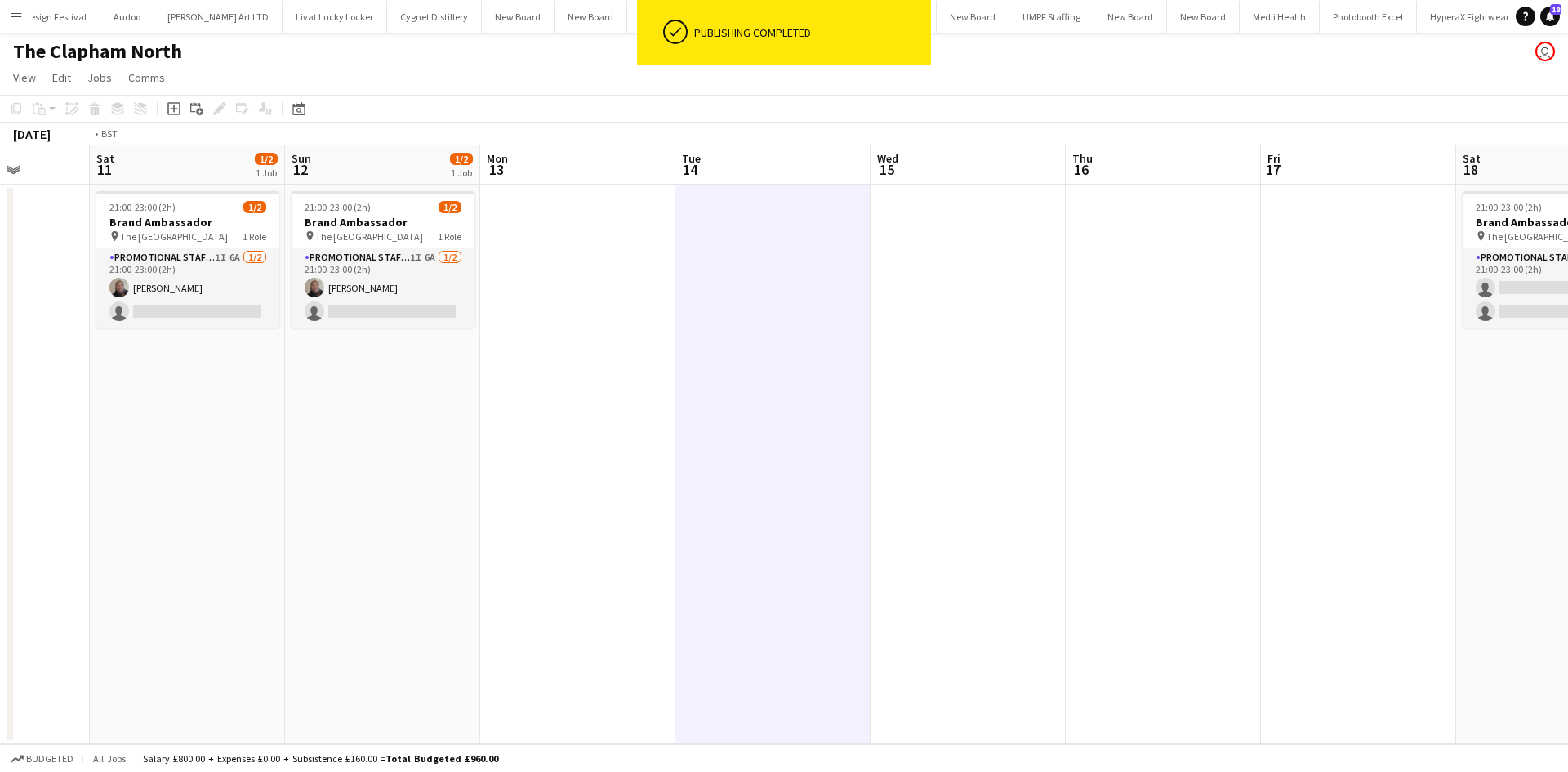
drag, startPoint x: 35, startPoint y: 278, endPoint x: 62, endPoint y: 278, distance: 27.0
click at [44, 278] on app-calendar-viewport "Mon 6 Tue 7 Wed 8 Thu 9 Fri 10 Sat 11 1/2 1 Job Sun 12 1/2 1 Job Mon 13 Tue 14 …" at bounding box center [784, 444] width 1568 height 598
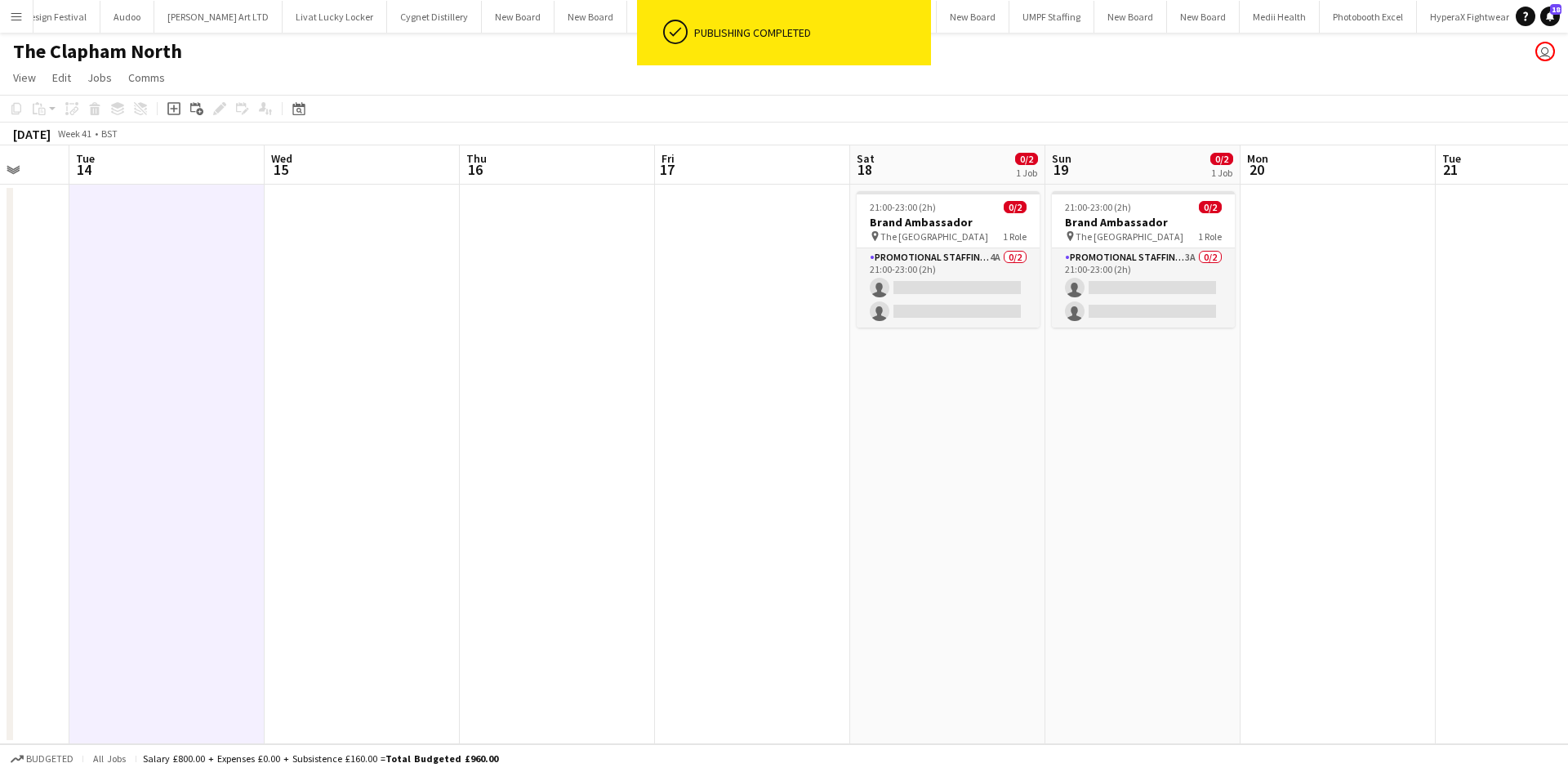
scroll to position [0, 585]
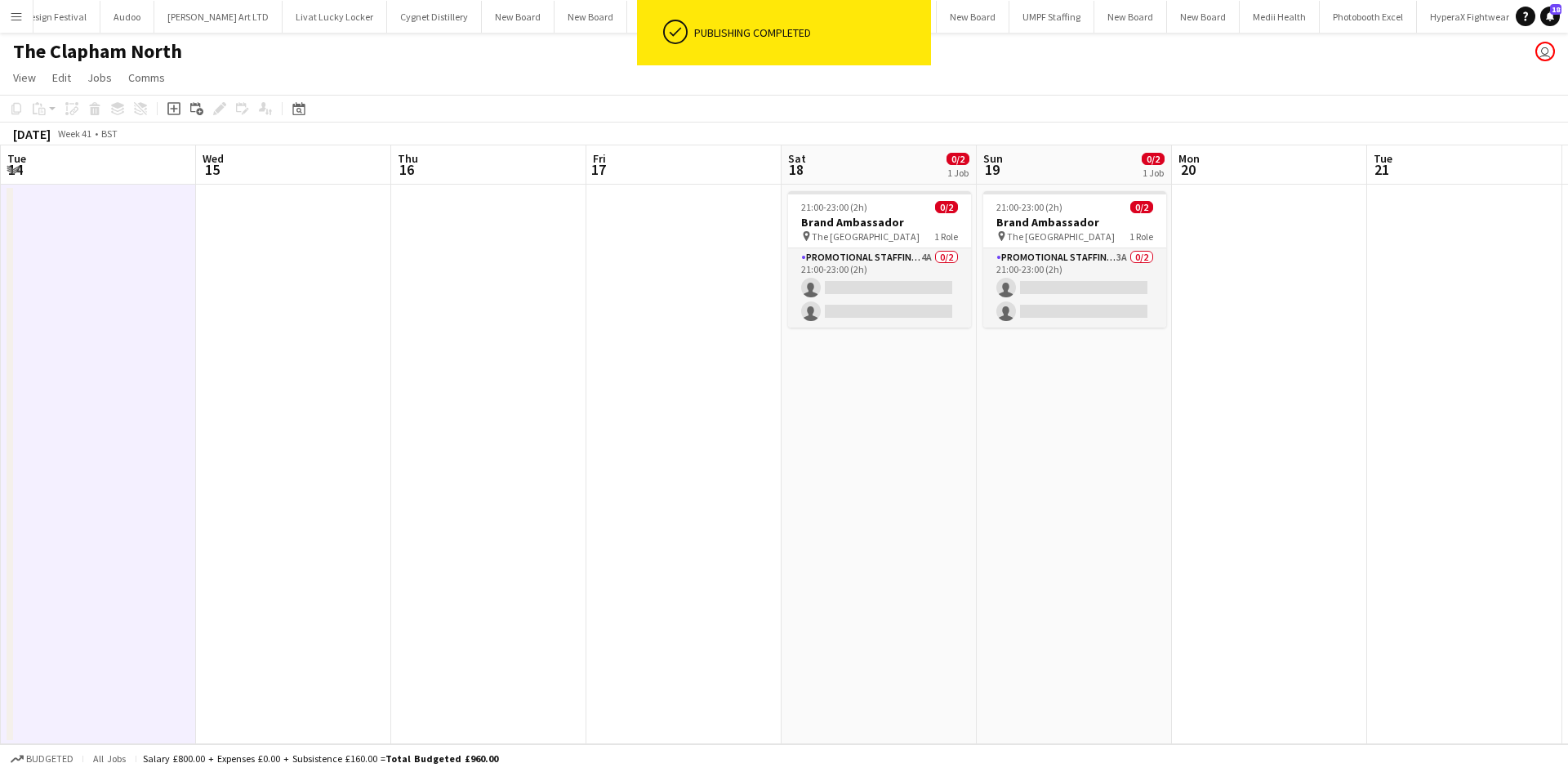
drag, startPoint x: 877, startPoint y: 298, endPoint x: 634, endPoint y: 285, distance: 243.3
click at [634, 285] on app-calendar-viewport "Sat 11 1/2 1 Job Sun 12 1/2 1 Job Mon 13 Tue 14 Wed 15 Thu 16 Fri 17 Sat 18 0/2…" at bounding box center [784, 444] width 1568 height 598
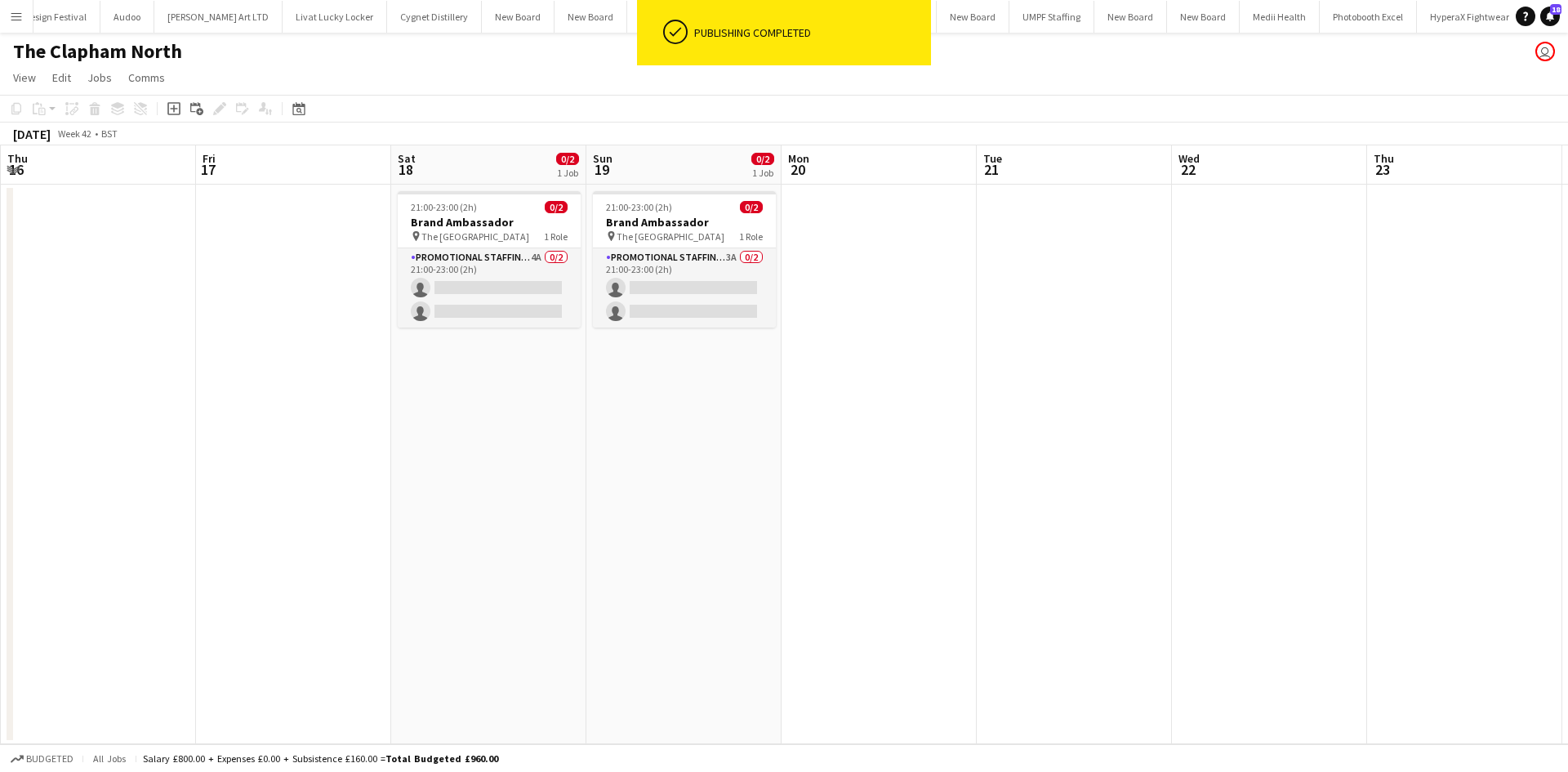
drag, startPoint x: 529, startPoint y: 249, endPoint x: 538, endPoint y: 247, distance: 9.2
click at [530, 249] on app-card-role "Promotional Staffing (Brand Ambassadors) 4A 0/2 21:00-23:00 (2h) single-neutral…" at bounding box center [489, 288] width 183 height 79
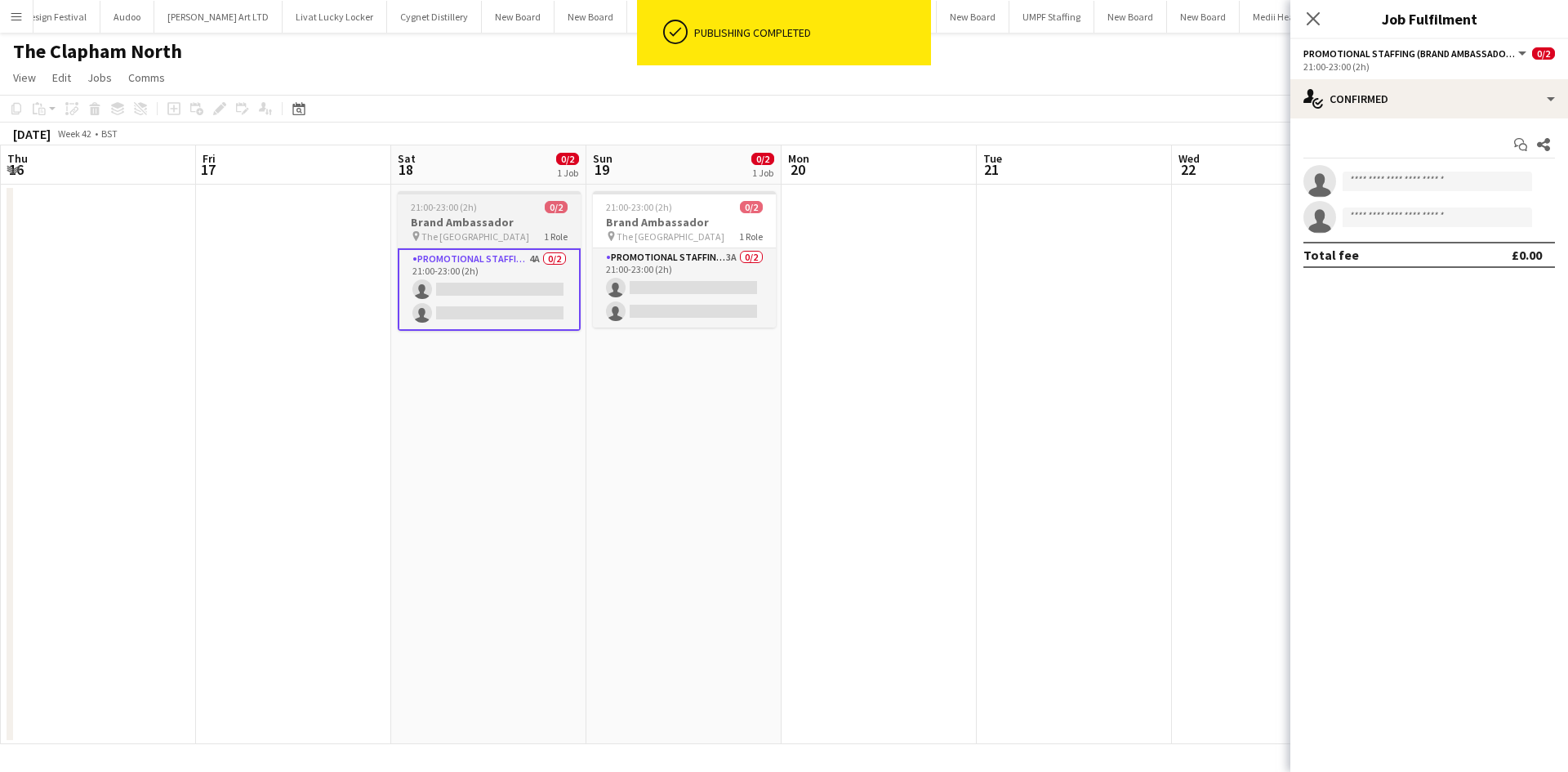
scroll to position [0, 584]
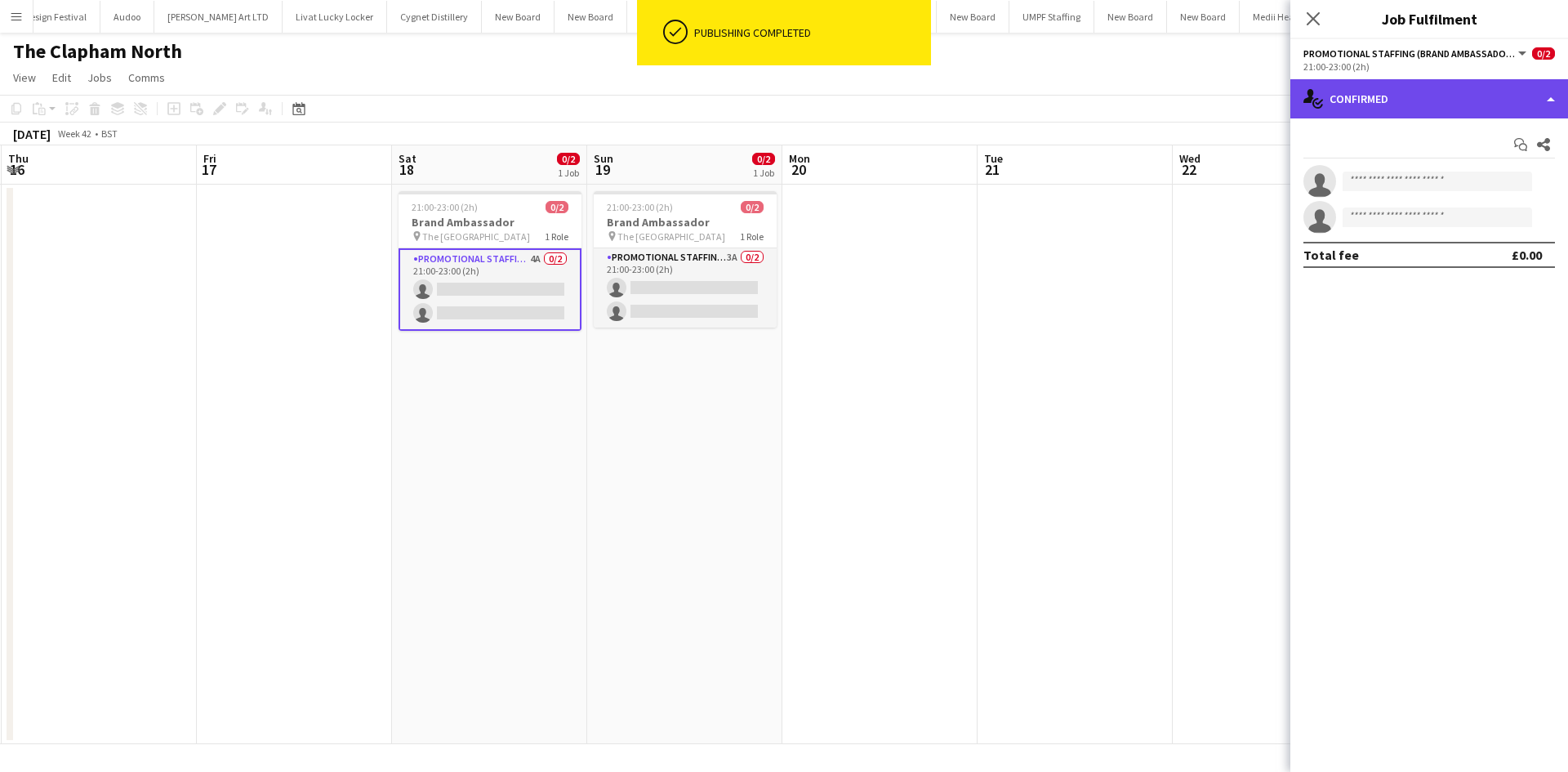
click at [1430, 90] on div "single-neutral-actions-check-2 Confirmed" at bounding box center [1429, 99] width 278 height 39
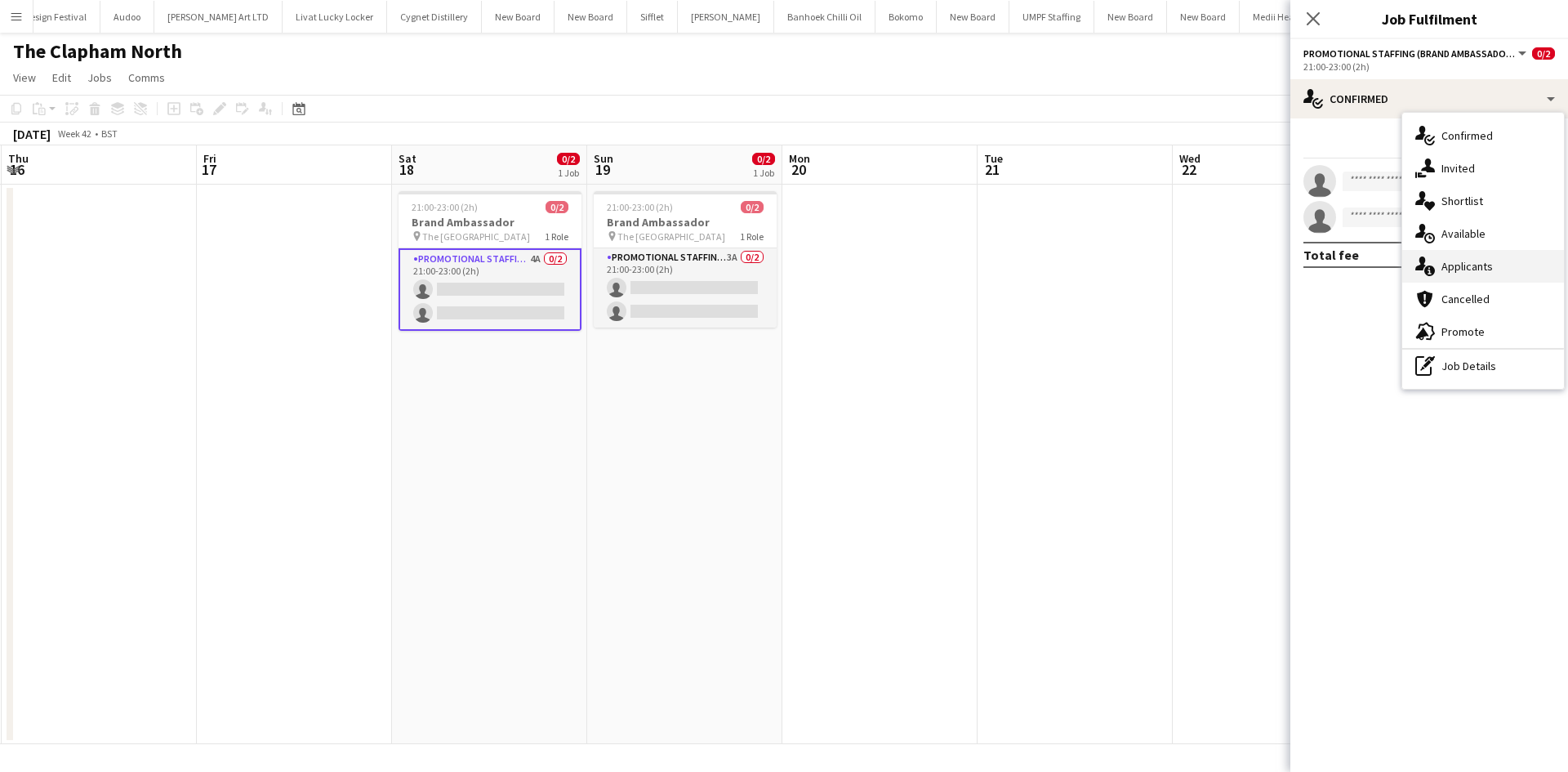
click at [1477, 272] on span "Applicants" at bounding box center [1467, 266] width 52 height 15
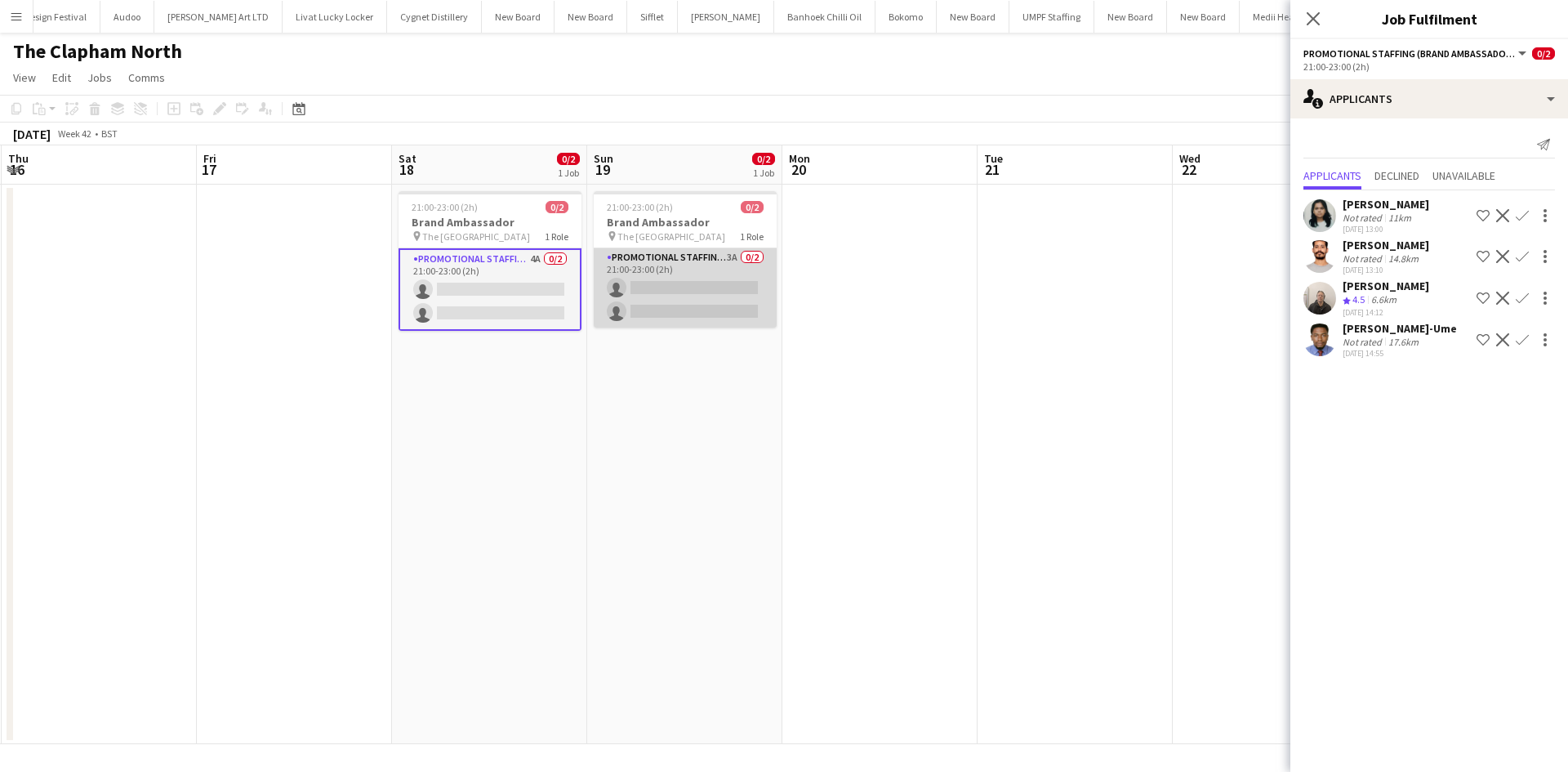
click at [730, 261] on app-card-role "Promotional Staffing (Brand Ambassadors) 3A 0/2 21:00-23:00 (2h) single-neutral…" at bounding box center [685, 288] width 183 height 79
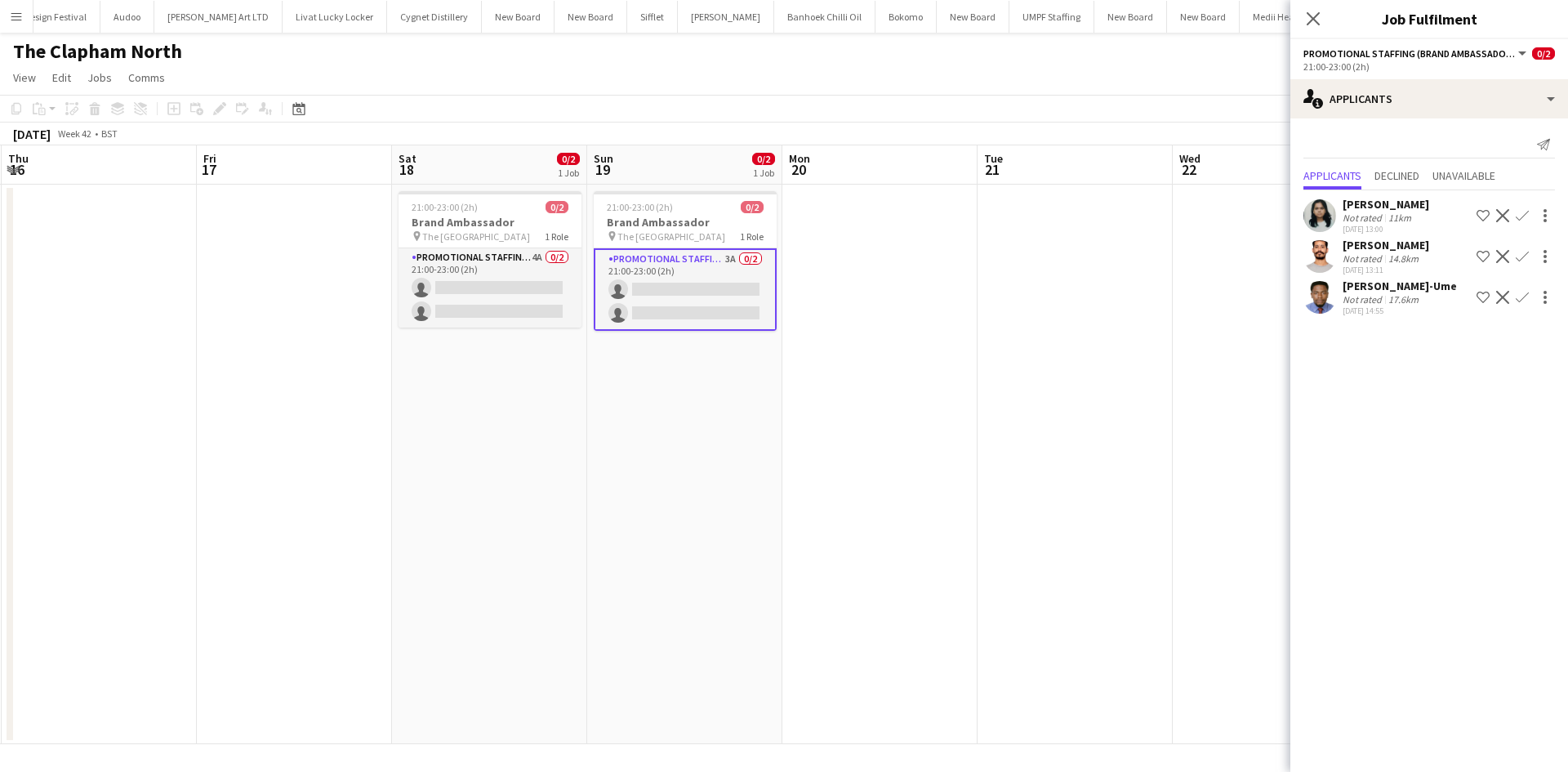
click at [835, 327] on app-date-cell at bounding box center [879, 464] width 195 height 560
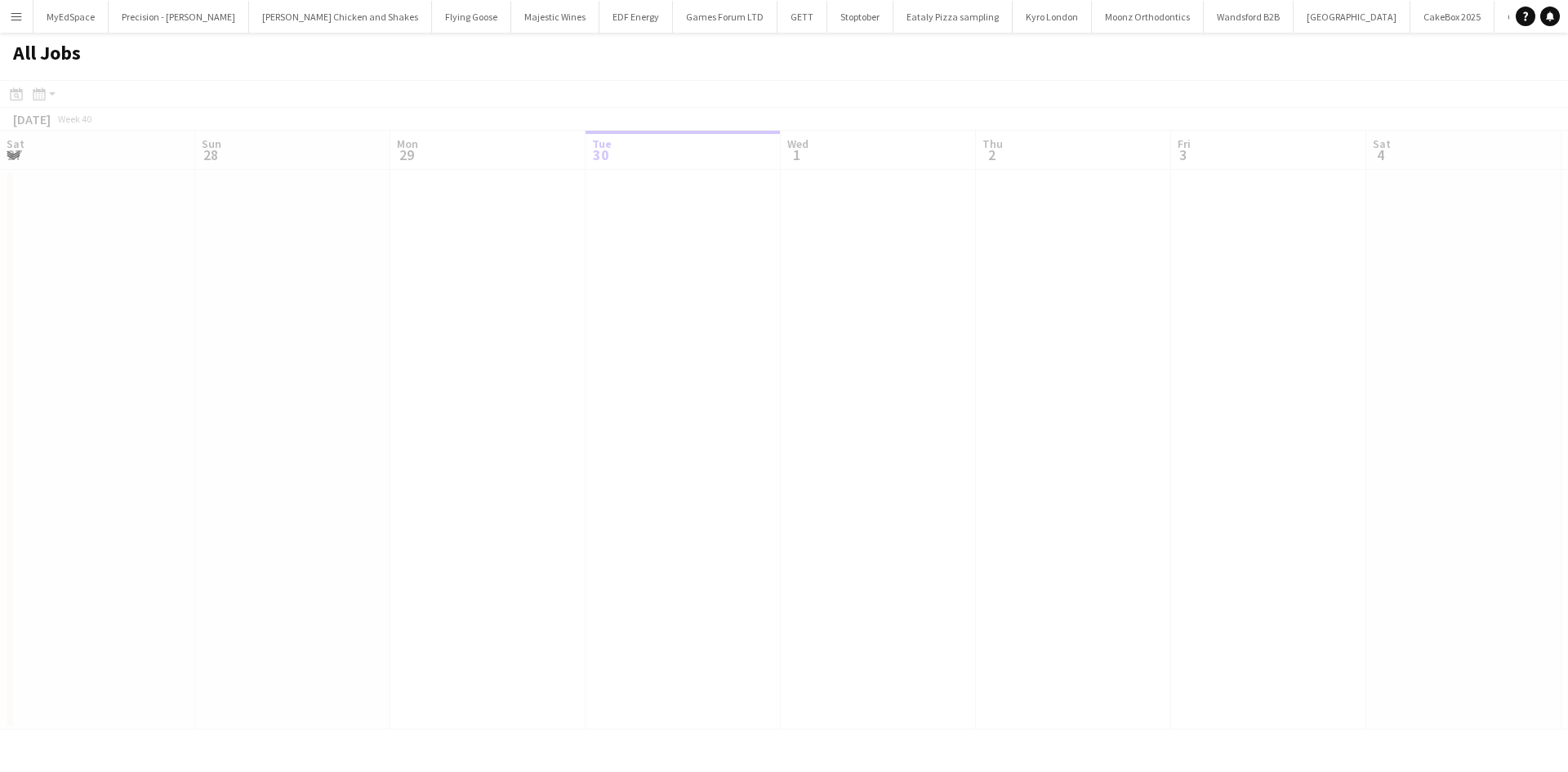
scroll to position [0, 391]
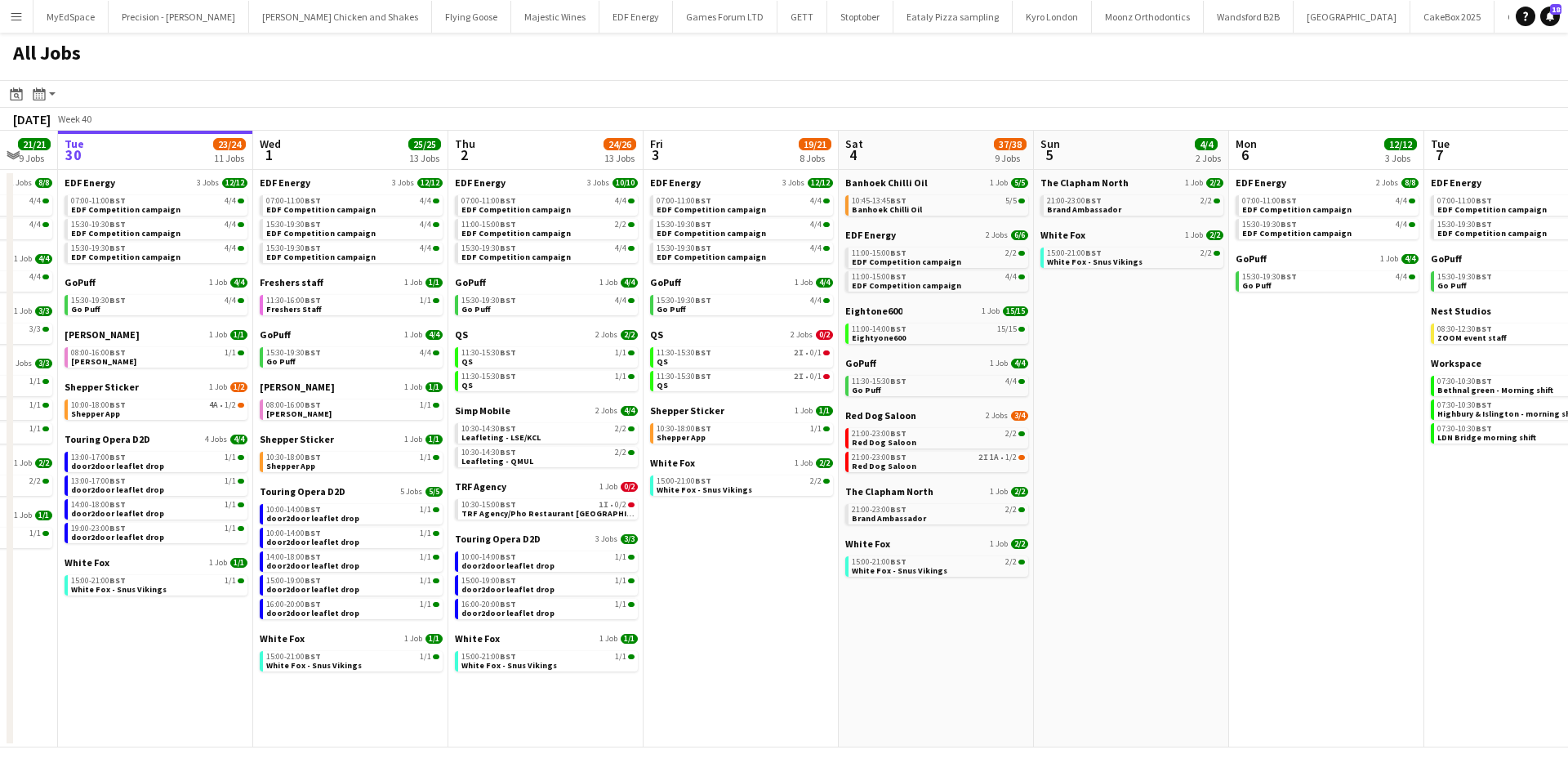
drag, startPoint x: 1120, startPoint y: 339, endPoint x: 1106, endPoint y: 336, distance: 14.3
click at [1106, 336] on app-calendar-viewport "Sat 27 25/29 9 Jobs Sun 28 11/12 4 Jobs Mon 29 21/21 9 Jobs Tue 30 23/24 11 Job…" at bounding box center [784, 439] width 1568 height 617
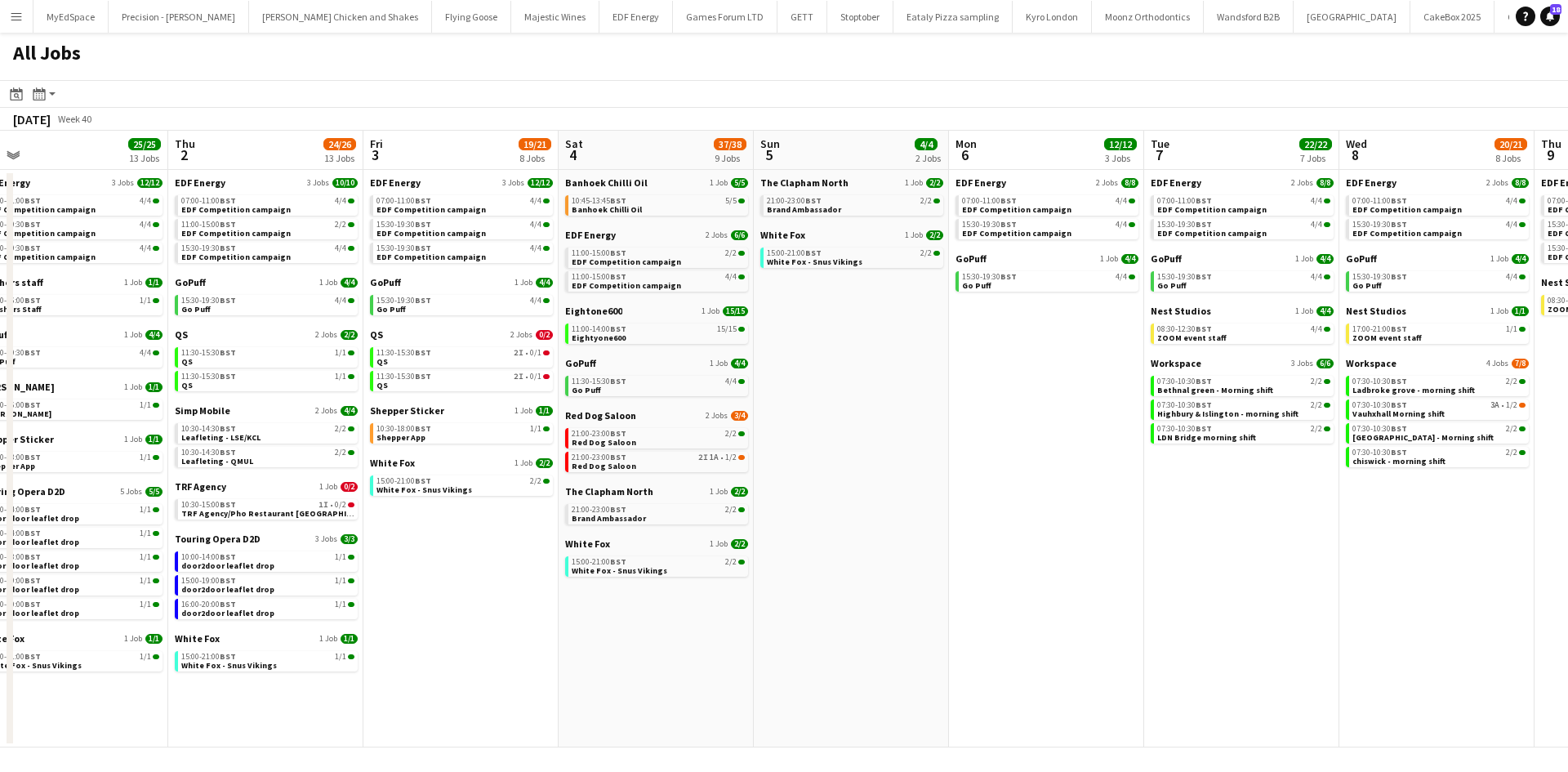
drag, startPoint x: 974, startPoint y: 472, endPoint x: 947, endPoint y: 461, distance: 29.2
click at [947, 461] on app-calendar-viewport "Sat 27 25/29 9 Jobs Sun 28 11/12 4 Jobs Mon 29 21/21 9 Jobs Tue 30 23/24 11 Job…" at bounding box center [784, 439] width 1568 height 617
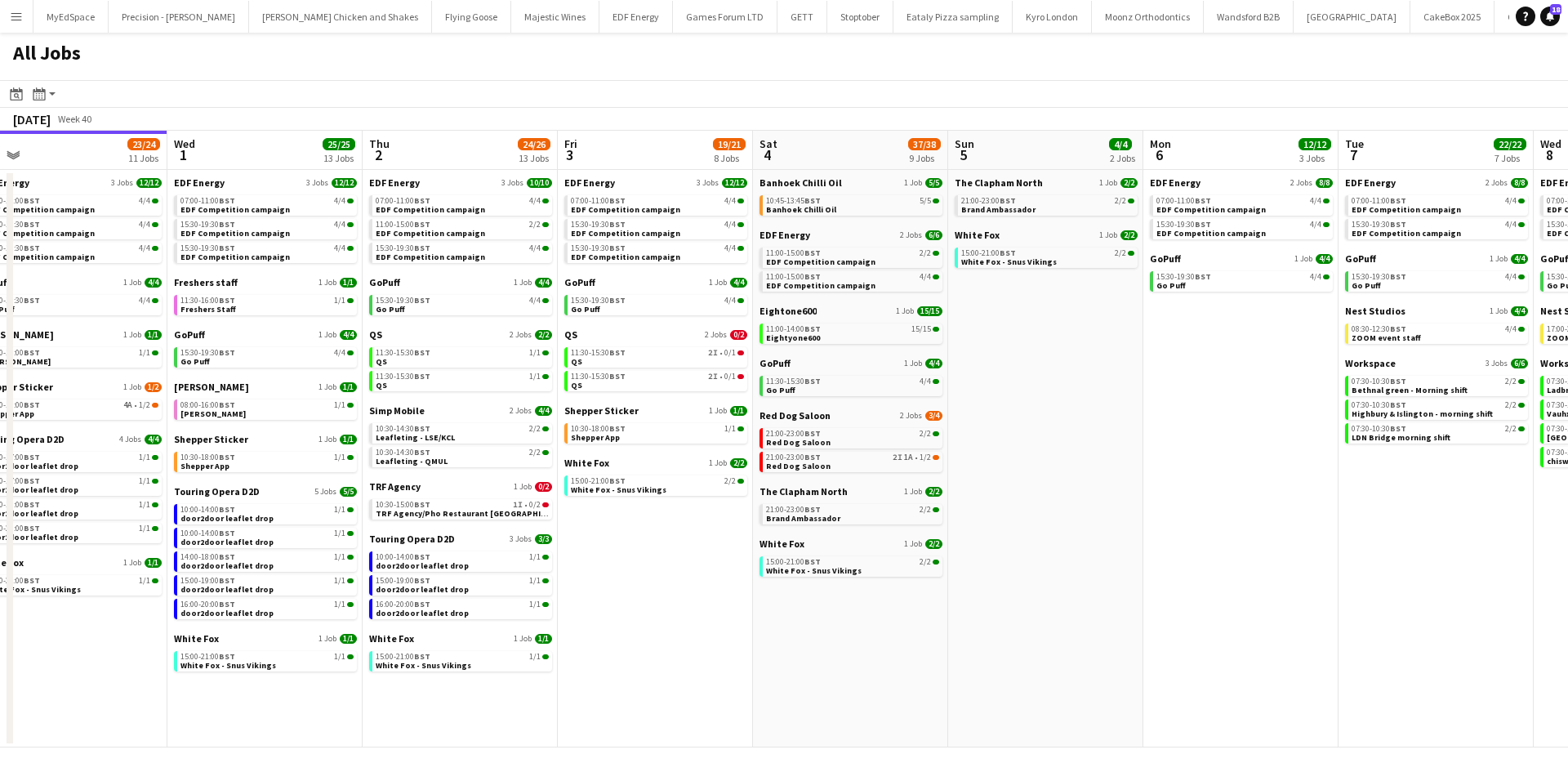
drag, startPoint x: 1273, startPoint y: 501, endPoint x: 1101, endPoint y: 462, distance: 176.4
click at [1101, 462] on app-calendar-viewport "Sat 27 25/29 9 Jobs Sun 28 11/12 4 Jobs Mon 29 21/21 9 Jobs Tue 30 23/24 11 Job…" at bounding box center [784, 439] width 1568 height 617
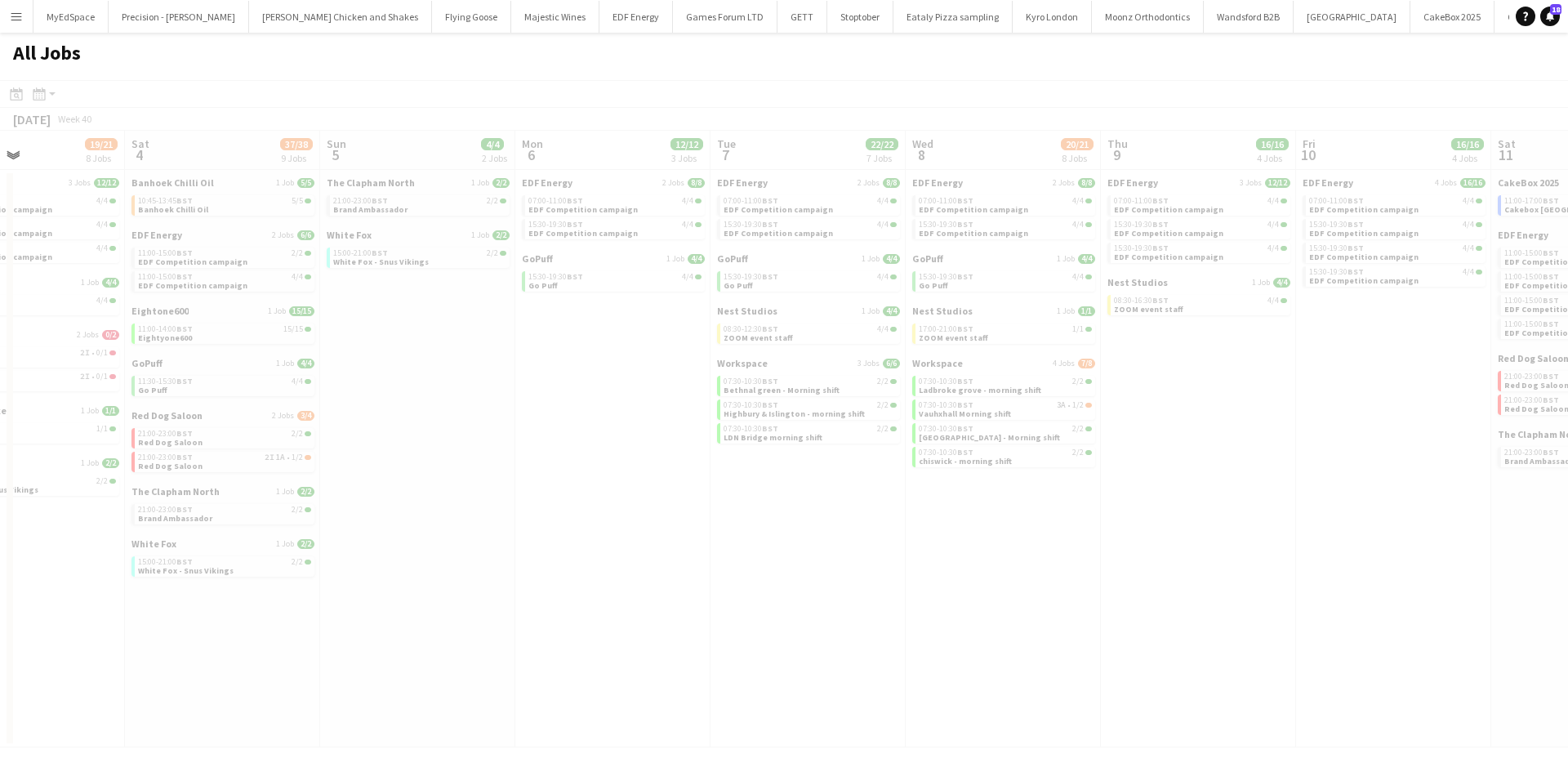
drag, startPoint x: 1374, startPoint y: 433, endPoint x: 1108, endPoint y: 384, distance: 270.5
click at [1108, 384] on app-all-jobs "All Jobs Date picker [DATE] [DATE] [DATE] M [DATE] T [DATE] W [DATE] T [DATE] F…" at bounding box center [784, 390] width 1568 height 715
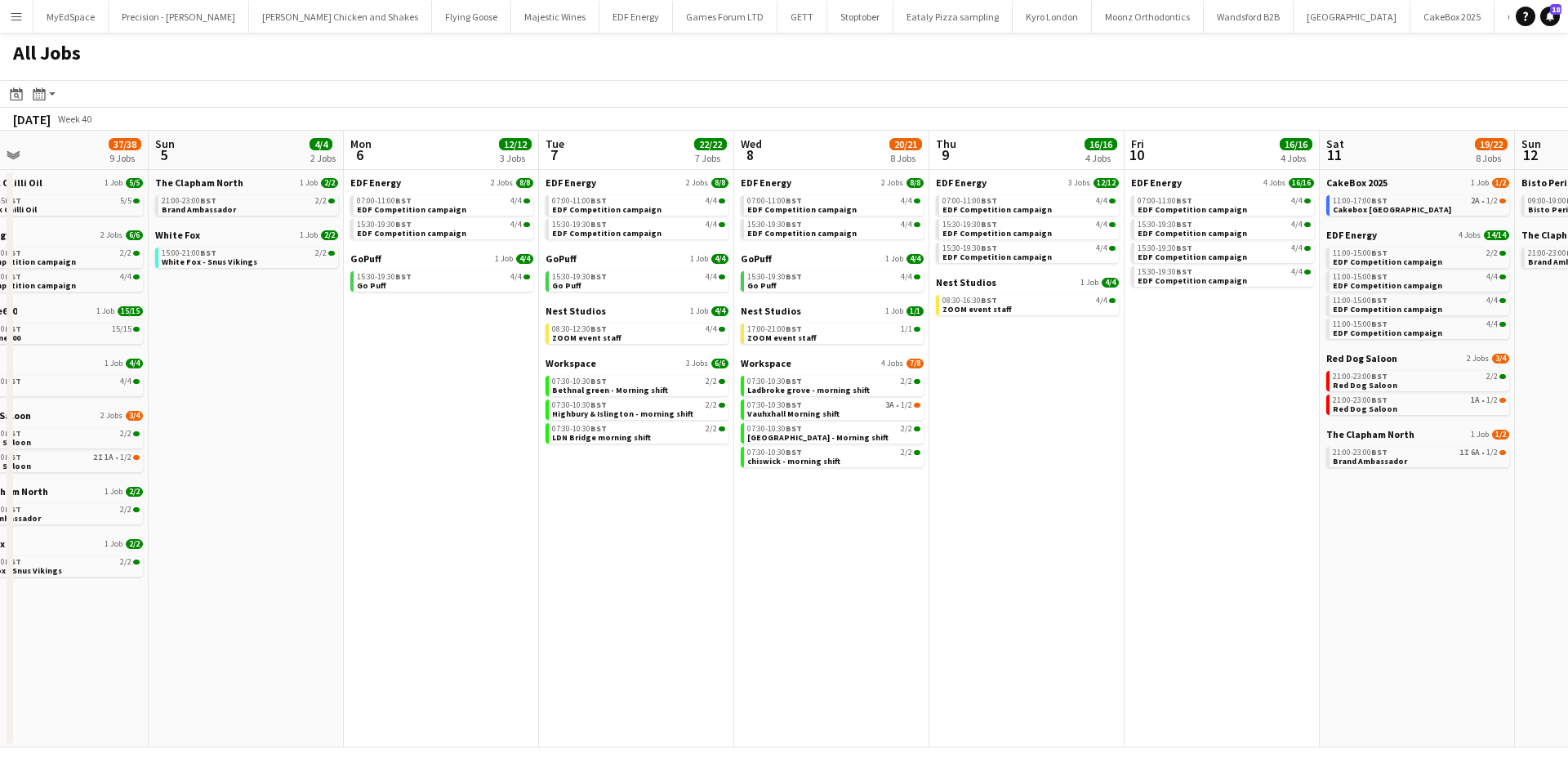
drag, startPoint x: 1162, startPoint y: 398, endPoint x: 1045, endPoint y: 381, distance: 118.2
click at [1045, 381] on app-calendar-viewport "Wed 1 25/25 13 Jobs Thu 2 24/26 13 Jobs Fri 3 19/21 8 Jobs Sat 4 37/38 9 Jobs S…" at bounding box center [784, 439] width 1568 height 617
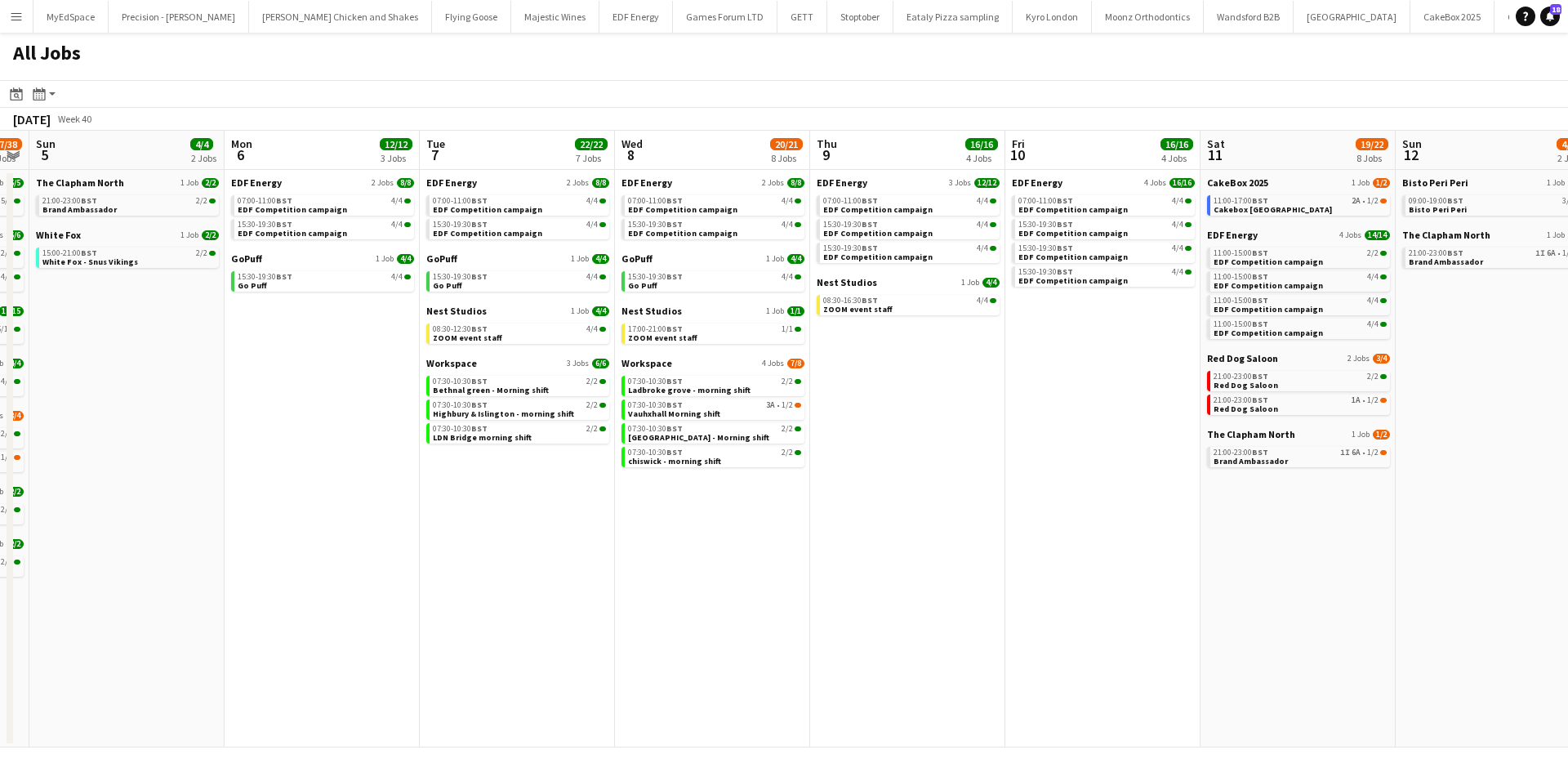
click at [1297, 494] on app-calendar-viewport "Wed 1 25/25 13 Jobs Thu 2 24/26 13 Jobs Fri 3 19/21 8 Jobs Sat 4 37/38 9 Jobs S…" at bounding box center [784, 439] width 1568 height 617
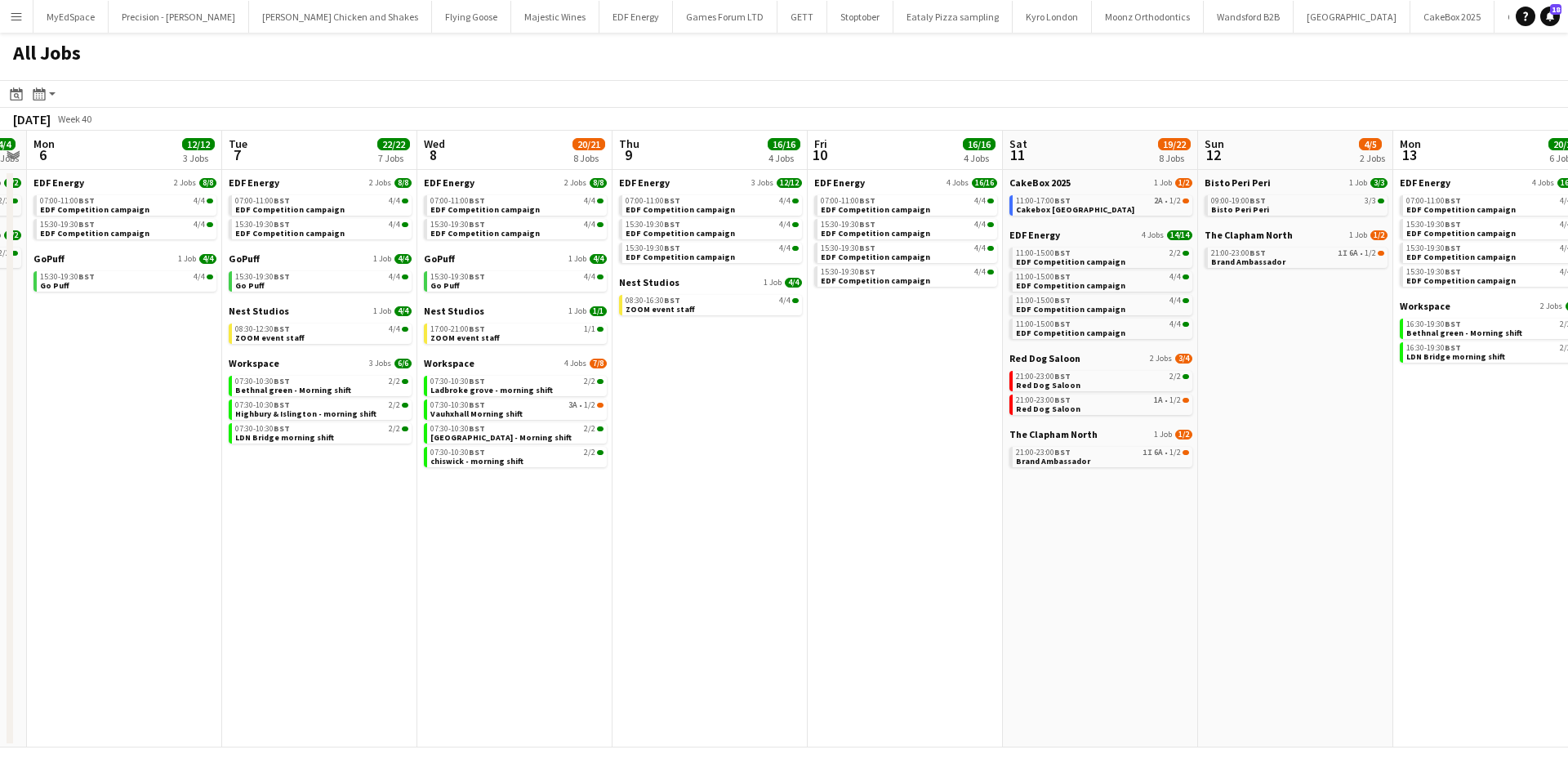
drag, startPoint x: 1433, startPoint y: 443, endPoint x: 1248, endPoint y: 422, distance: 186.2
click at [1248, 422] on app-calendar-viewport "Fri 3 19/21 8 Jobs Sat 4 37/38 9 Jobs Sun 5 4/4 2 Jobs Mon 6 12/12 3 Jobs Tue 7…" at bounding box center [784, 439] width 1568 height 617
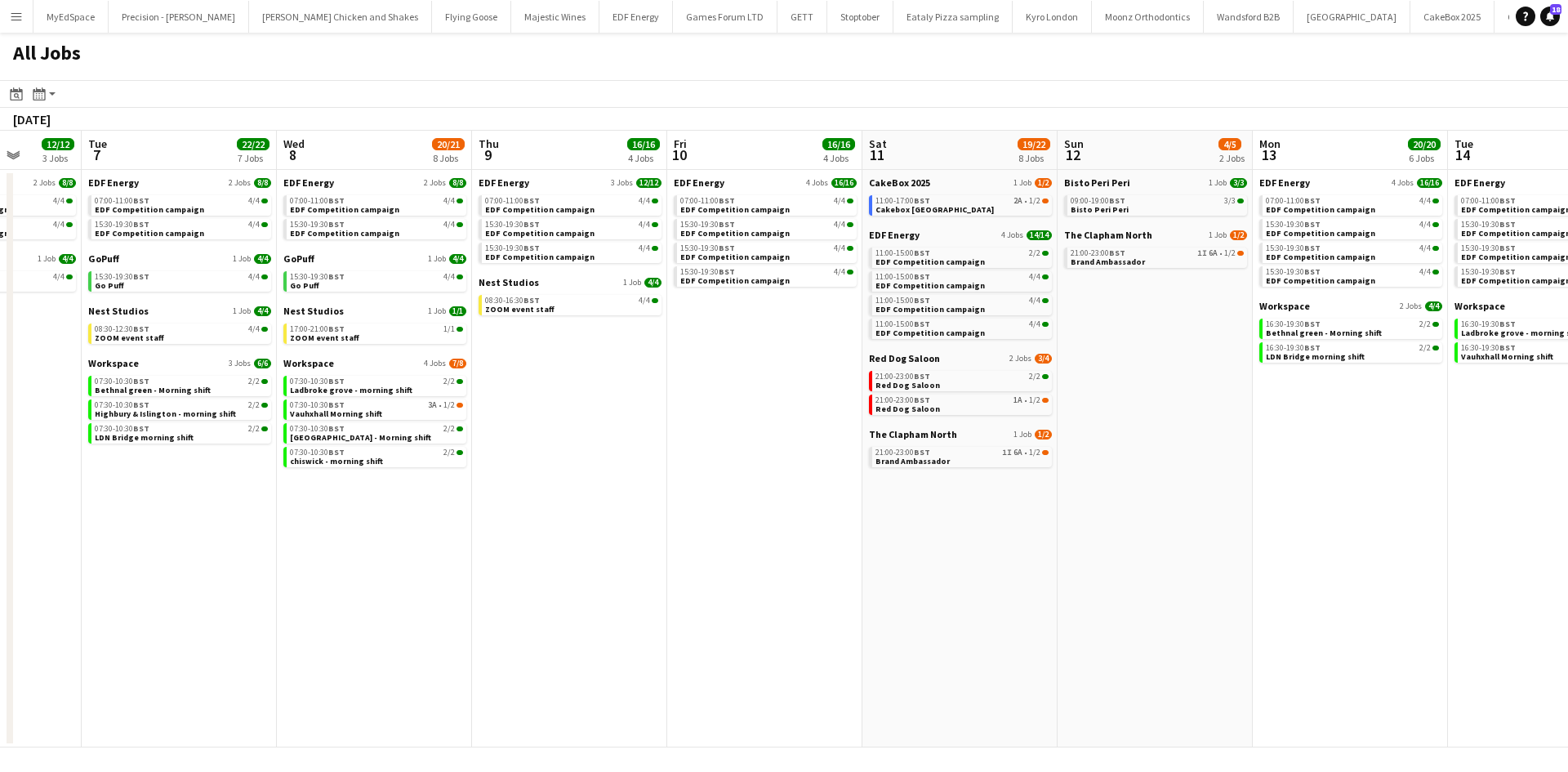
drag, startPoint x: 1367, startPoint y: 320, endPoint x: 1236, endPoint y: 328, distance: 131.2
click at [1236, 328] on app-calendar-viewport "Fri 3 19/21 8 Jobs Sat 4 37/38 9 Jobs Sun 5 4/4 2 Jobs Mon 6 12/12 3 Jobs Tue 7…" at bounding box center [784, 439] width 1568 height 617
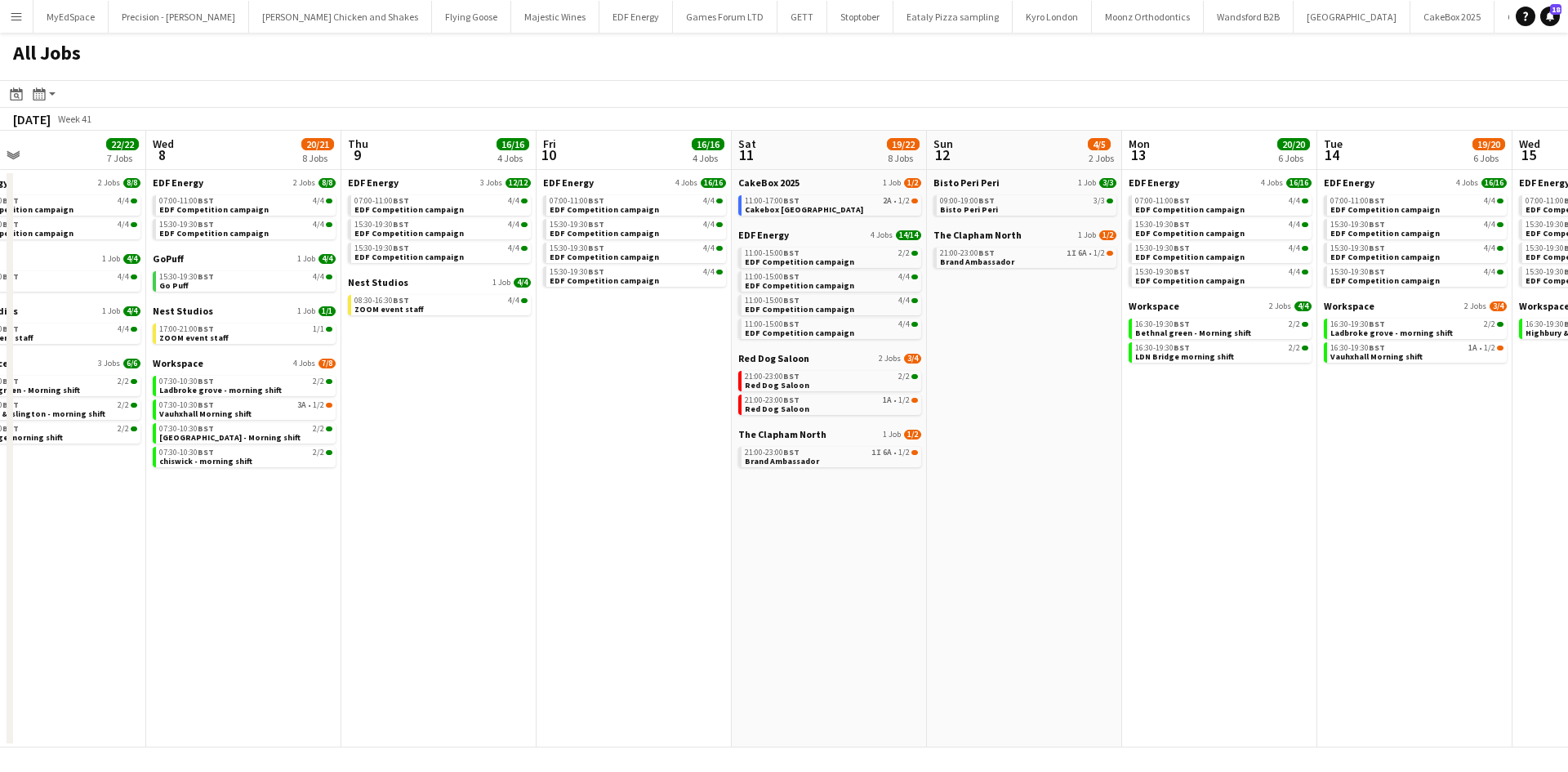
scroll to position [0, 480]
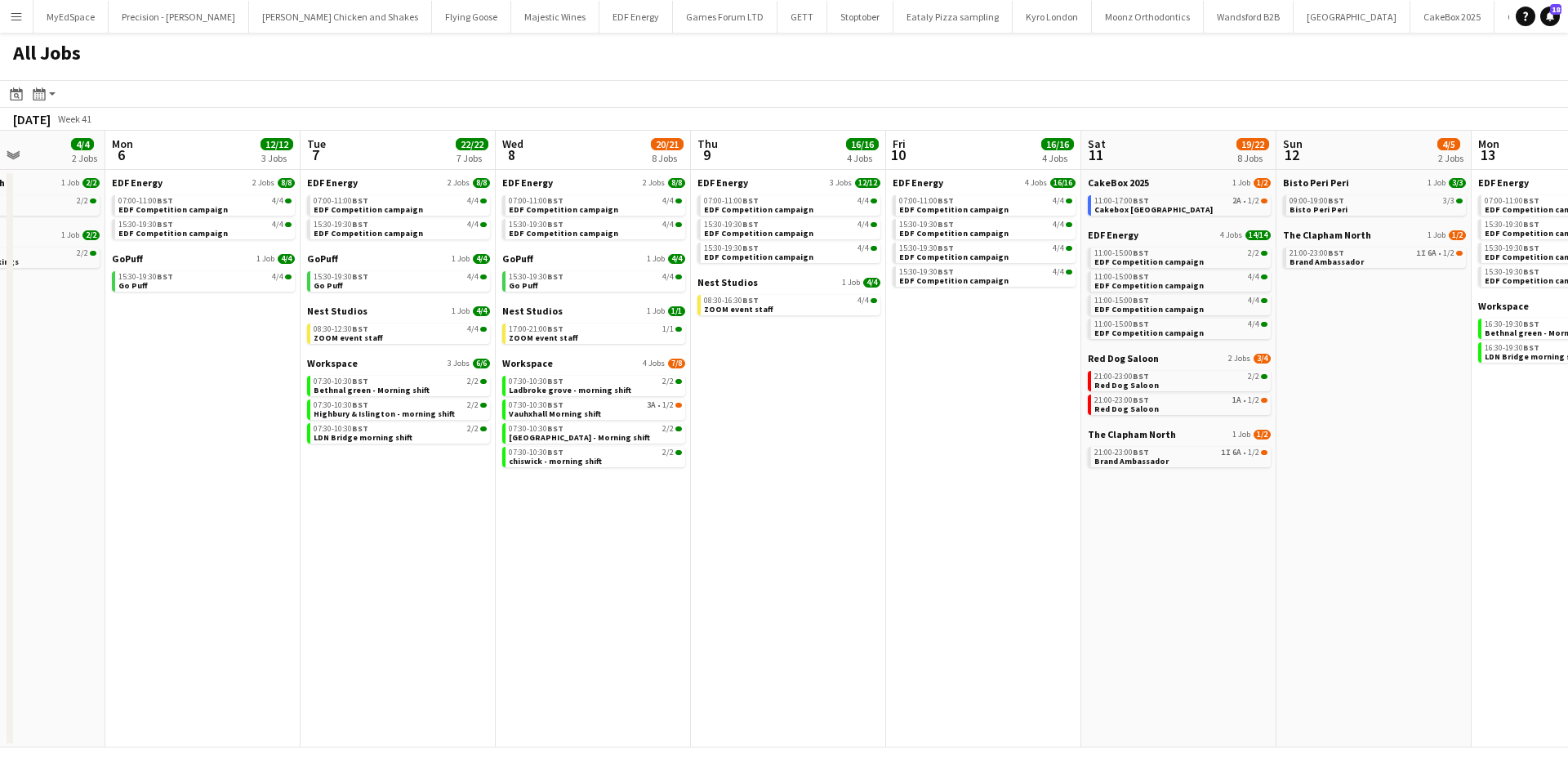
click at [1278, 511] on app-all-jobs "All Jobs Date picker [DATE] [DATE] [DATE] M [DATE] T [DATE] W [DATE] T [DATE] F…" at bounding box center [784, 390] width 1568 height 715
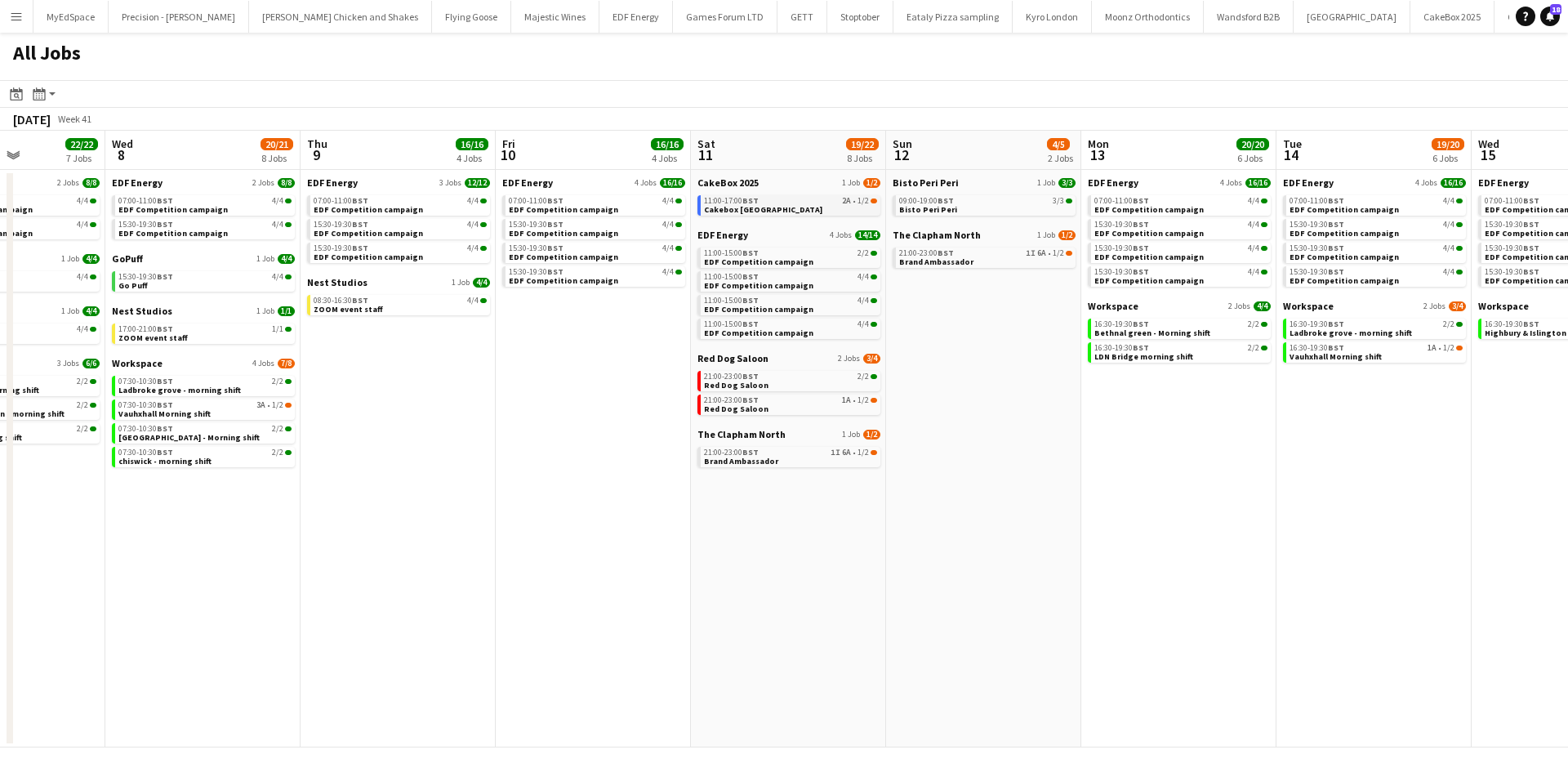
click at [851, 200] on div "11:00-17:00 BST 2A • 1/2" at bounding box center [790, 200] width 173 height 8
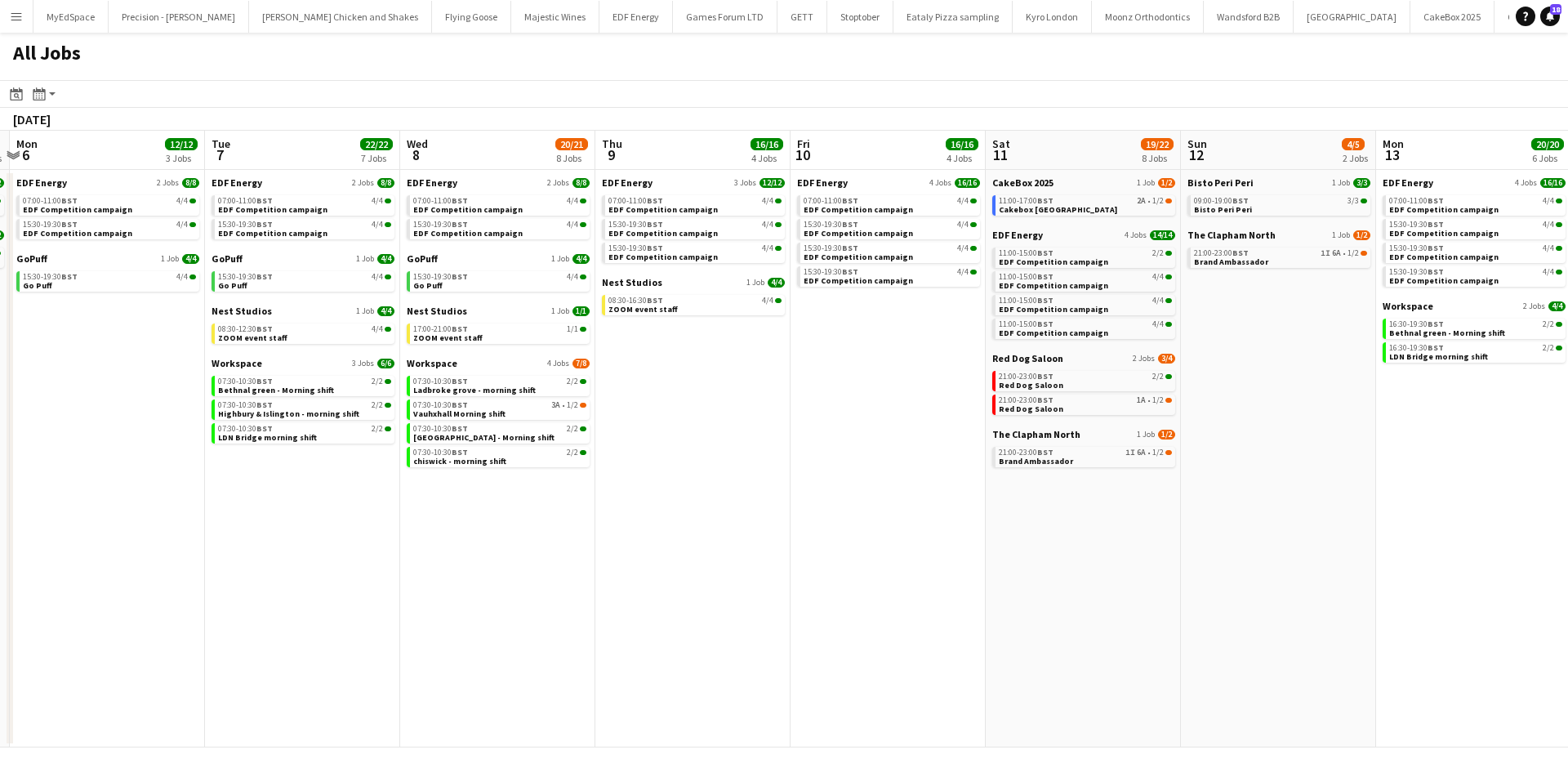
drag, startPoint x: 568, startPoint y: 511, endPoint x: 1336, endPoint y: 573, distance: 770.5
click at [1370, 573] on app-calendar-viewport "Sun 5 4/4 2 Jobs Mon 6 12/12 3 Jobs Tue 7 22/22 7 Jobs Wed 8 20/21 8 Jobs Thu 9…" at bounding box center [784, 439] width 1568 height 617
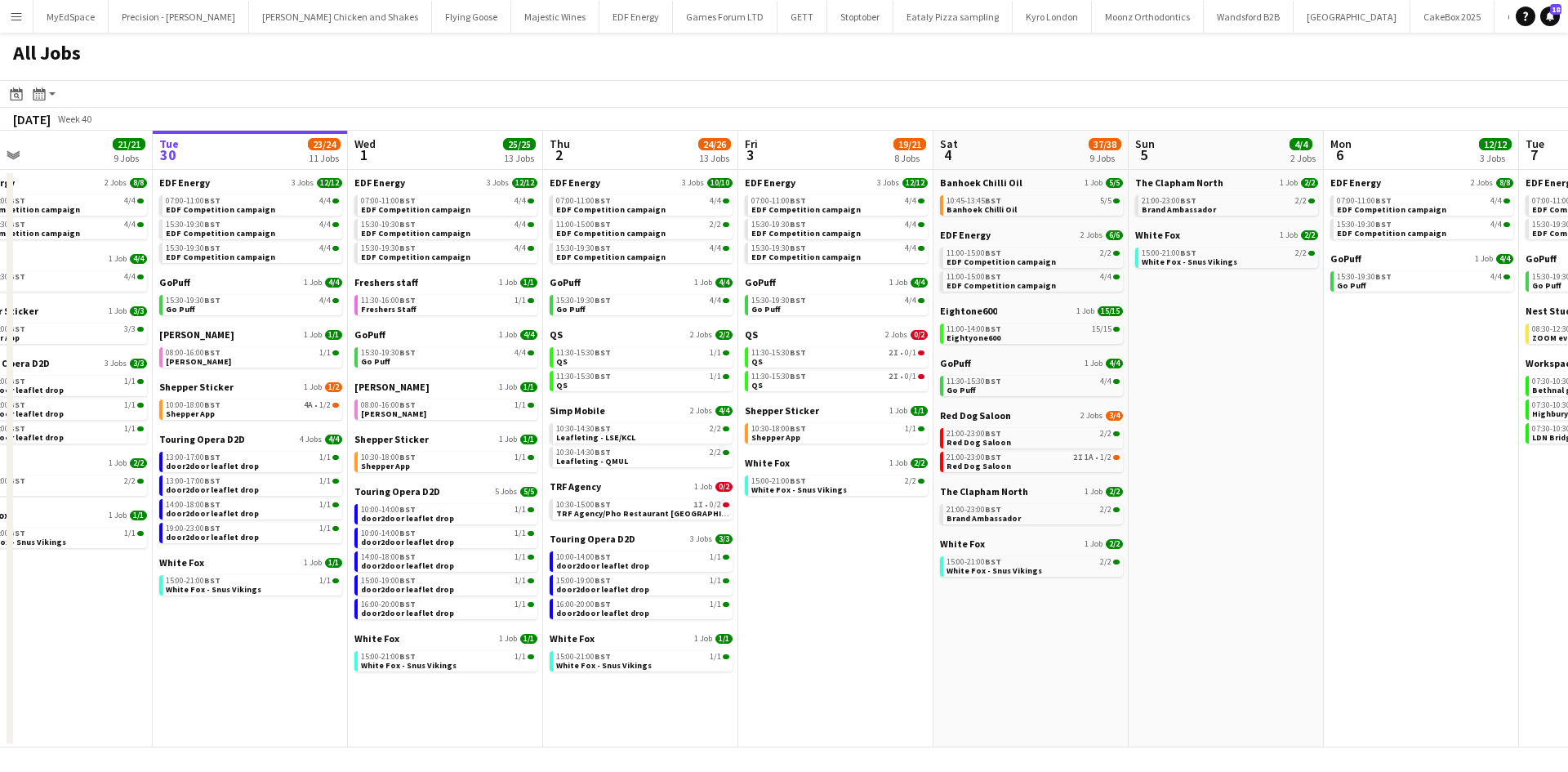
drag, startPoint x: 755, startPoint y: 565, endPoint x: 1171, endPoint y: 583, distance: 416.4
click at [1544, 582] on app-calendar-viewport "Sun 28 11/12 4 Jobs Mon 29 21/21 9 Jobs Tue 30 23/24 11 Jobs Wed 1 25/25 13 Job…" at bounding box center [784, 439] width 1568 height 617
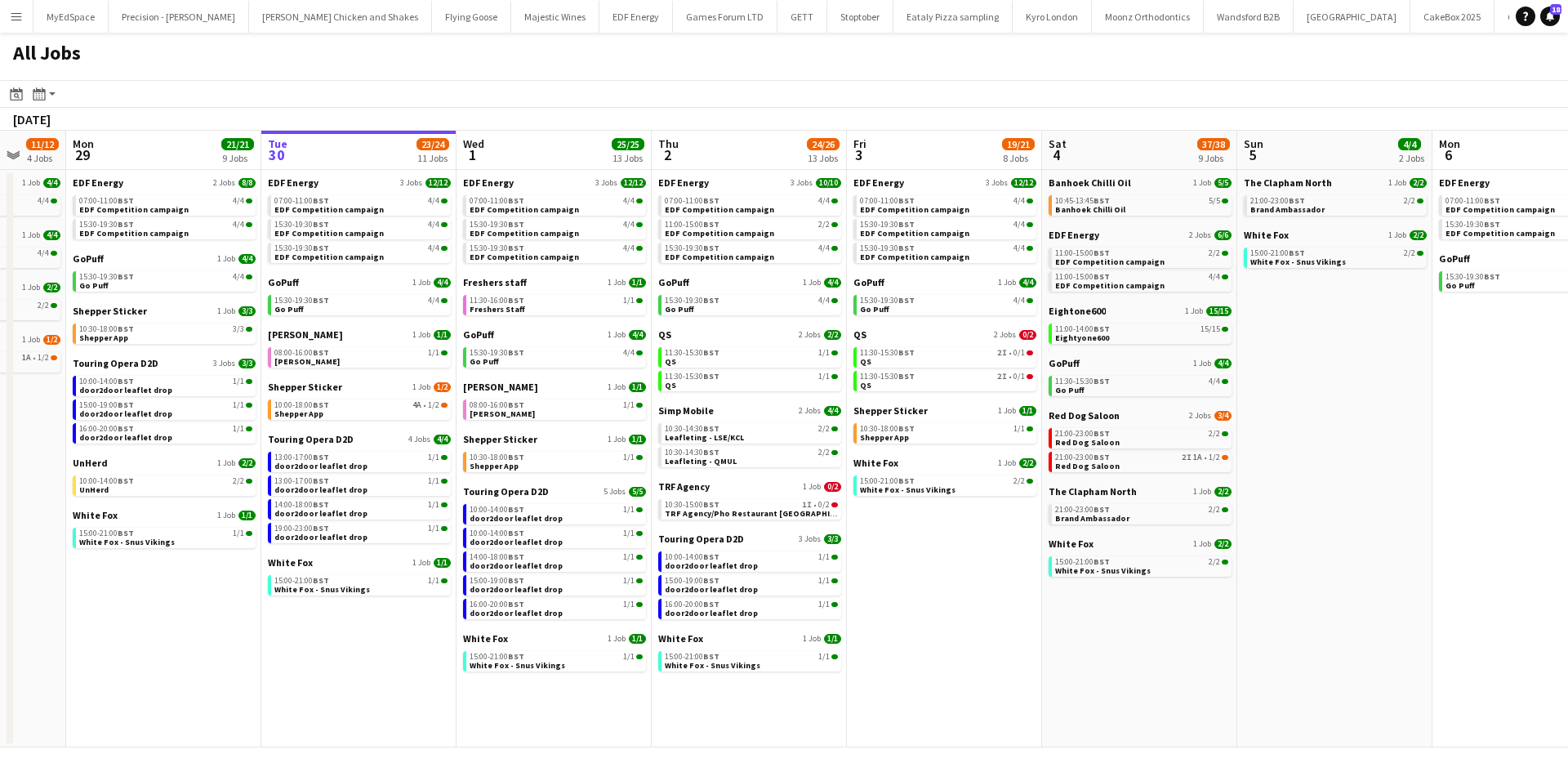
drag, startPoint x: 898, startPoint y: 583, endPoint x: 1431, endPoint y: 567, distance: 533.2
click at [1430, 567] on app-calendar-viewport "Sat 27 25/29 9 Jobs Sun 28 11/12 4 Jobs Mon 29 21/21 9 Jobs Tue 30 23/24 11 Job…" at bounding box center [784, 439] width 1568 height 617
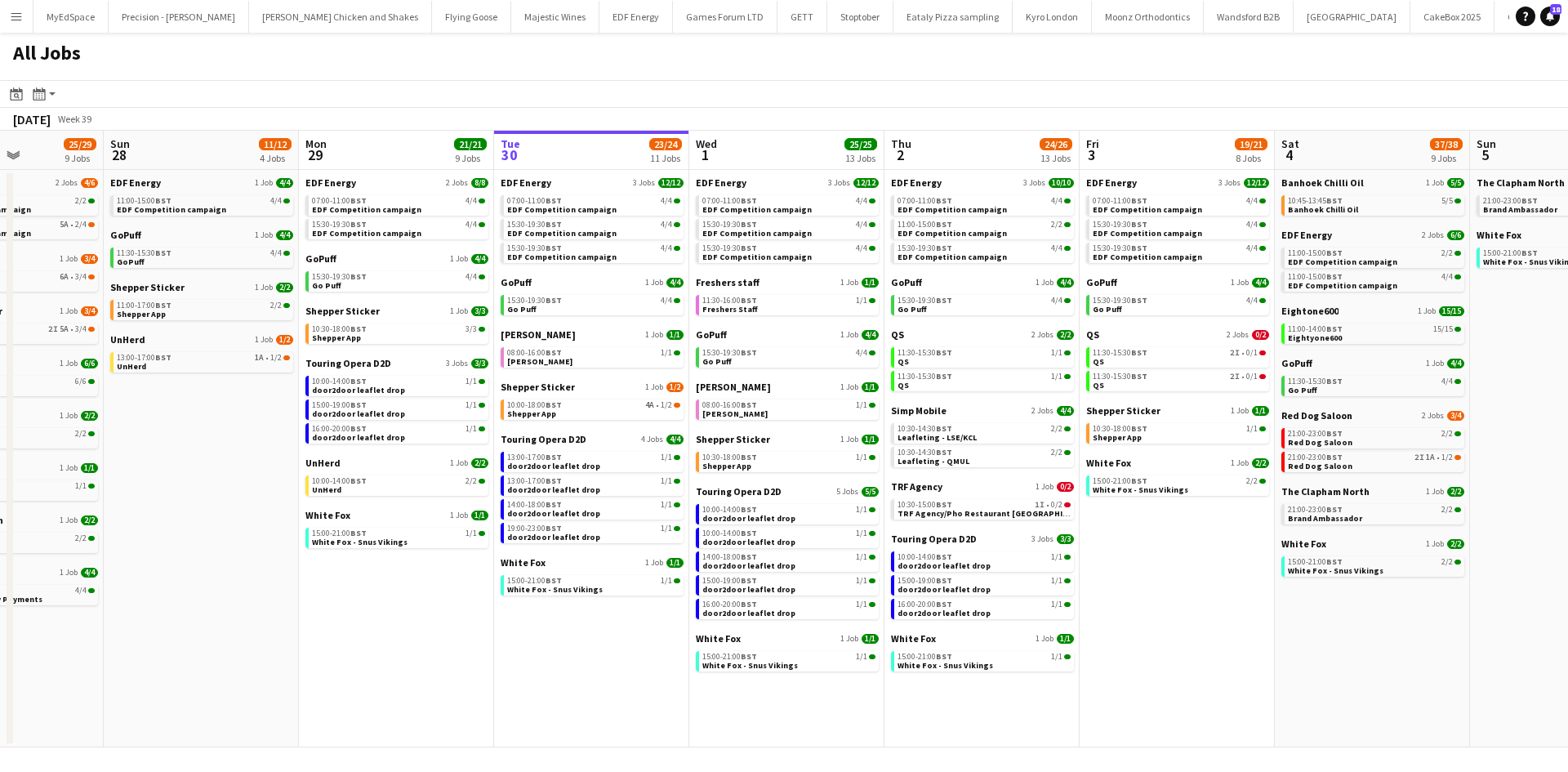
drag, startPoint x: 1358, startPoint y: 556, endPoint x: 1124, endPoint y: 554, distance: 234.0
click at [1124, 554] on app-calendar-viewport "Wed 24 20/20 7 Jobs Thu 25 37/37 12 Jobs Fri 26 24/24 8 Jobs Sat 27 25/29 9 Job…" at bounding box center [784, 439] width 1568 height 617
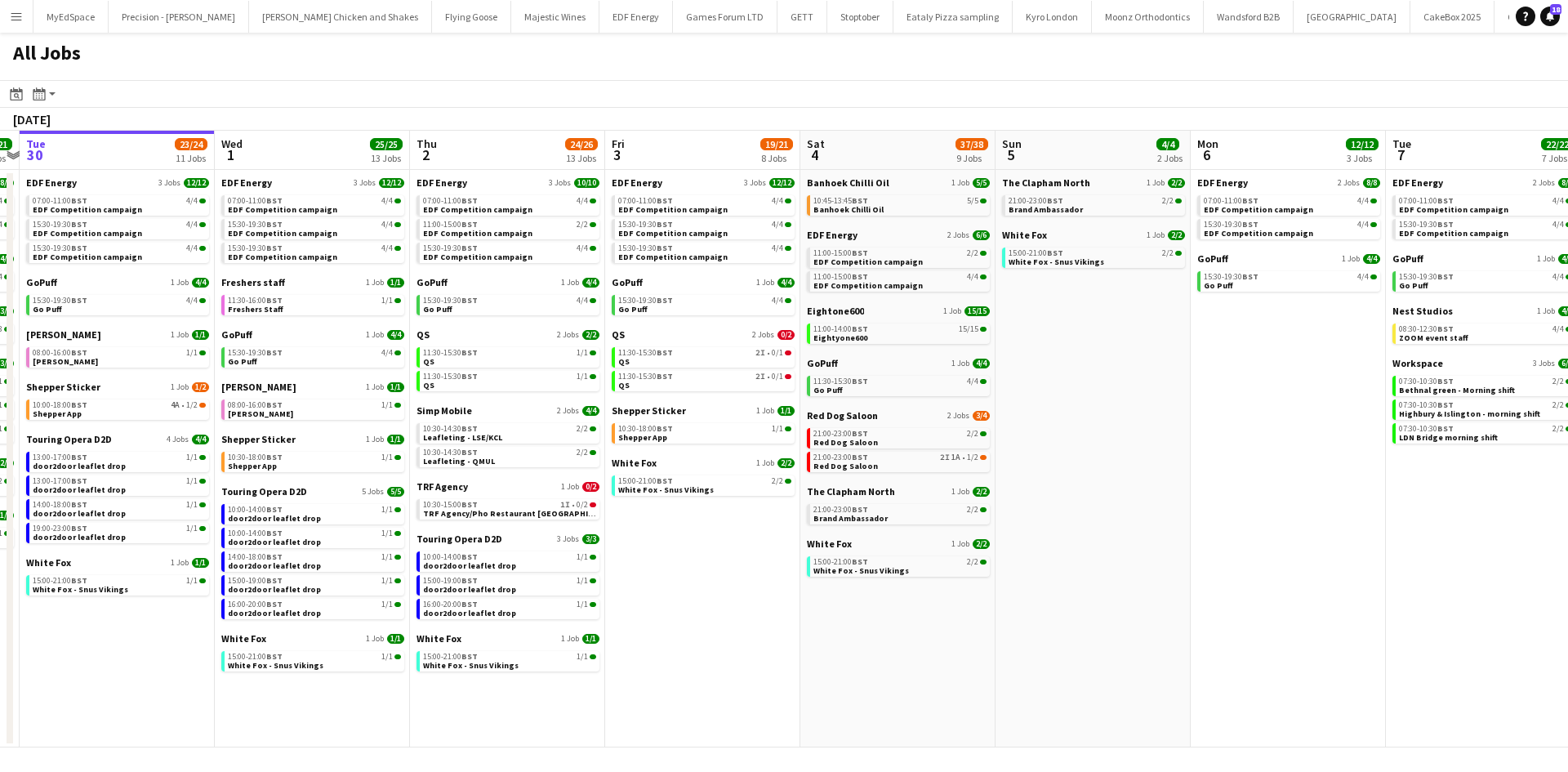
drag, startPoint x: 1474, startPoint y: 636, endPoint x: 1248, endPoint y: 595, distance: 229.7
click at [1067, 596] on app-calendar-viewport "Fri 26 24/24 8 Jobs Sat 27 25/29 9 Jobs Sun 28 11/12 4 Jobs Mon 29 21/21 9 Jobs…" at bounding box center [784, 439] width 1568 height 617
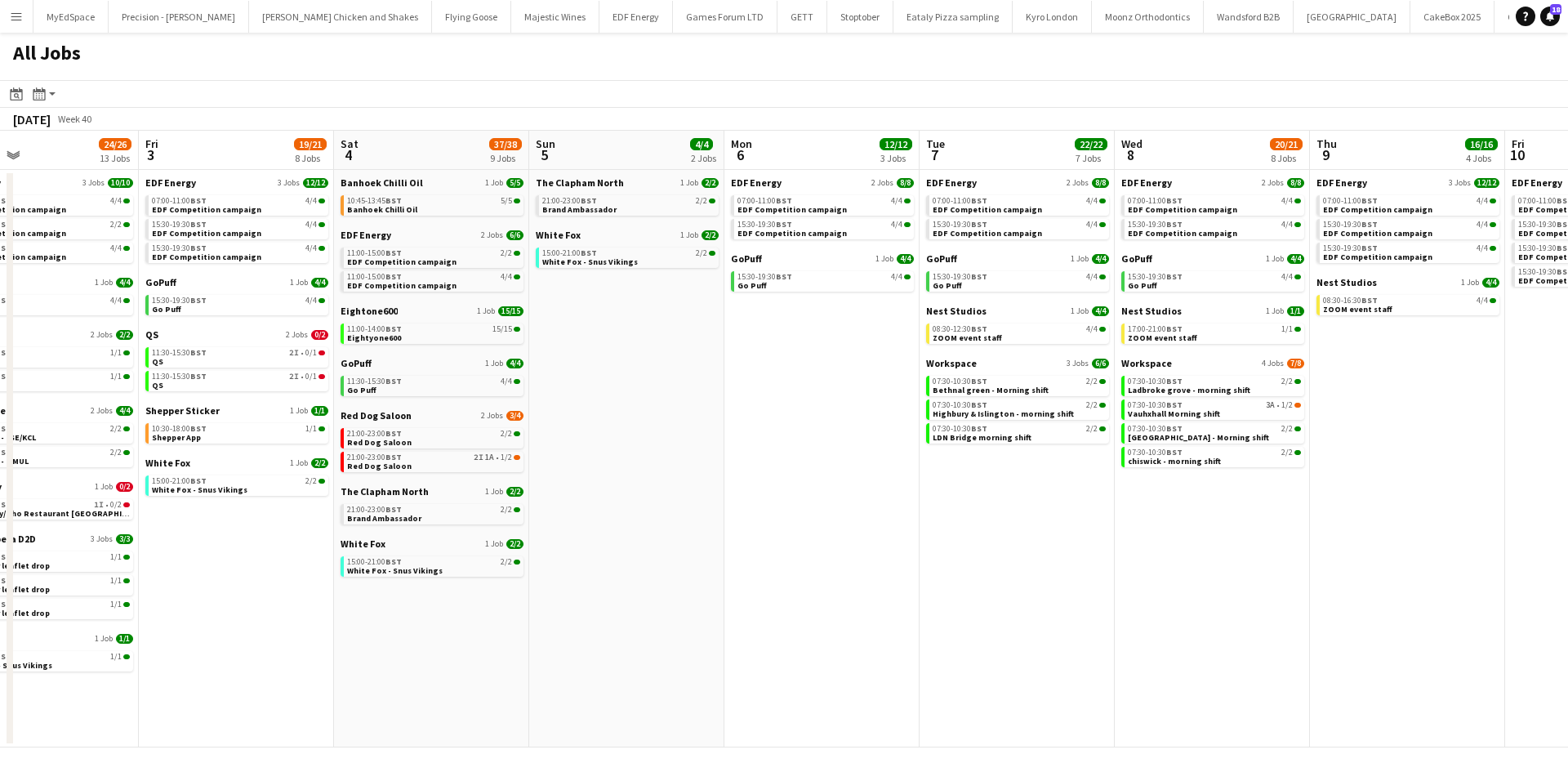
drag, startPoint x: 1469, startPoint y: 619, endPoint x: 1114, endPoint y: 544, distance: 362.8
click at [1041, 544] on app-calendar-viewport "Sun 28 11/12 4 Jobs Mon 29 21/21 9 Jobs Tue 30 23/24 11 Jobs Wed 1 25/25 13 Job…" at bounding box center [784, 439] width 1568 height 617
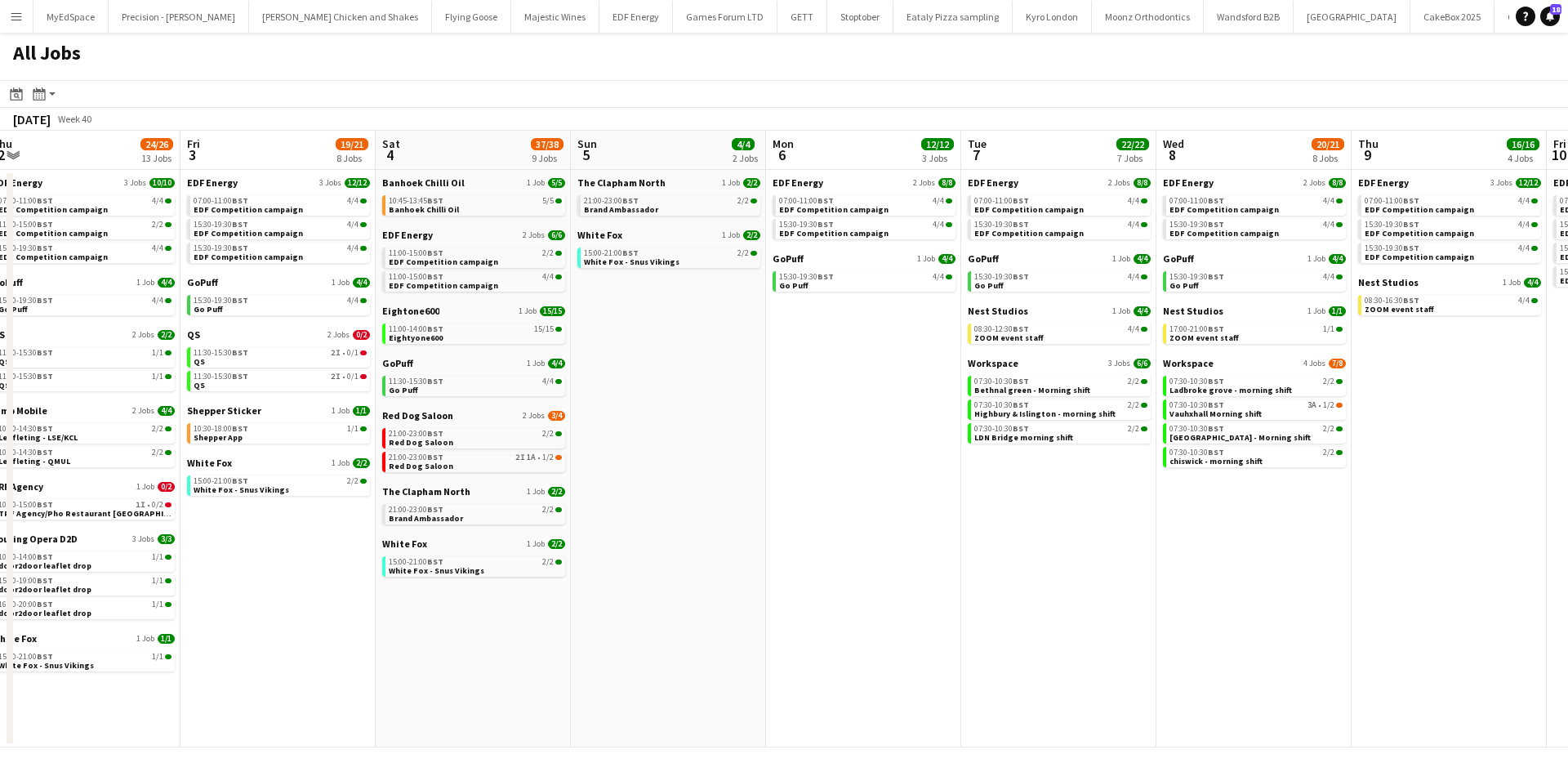
drag, startPoint x: 1321, startPoint y: 553, endPoint x: 977, endPoint y: 505, distance: 347.3
click at [977, 505] on app-calendar-viewport "Sun 28 11/12 4 Jobs Mon 29 21/21 9 Jobs Tue 30 23/24 11 Jobs Wed 1 25/25 13 Job…" at bounding box center [784, 439] width 1568 height 617
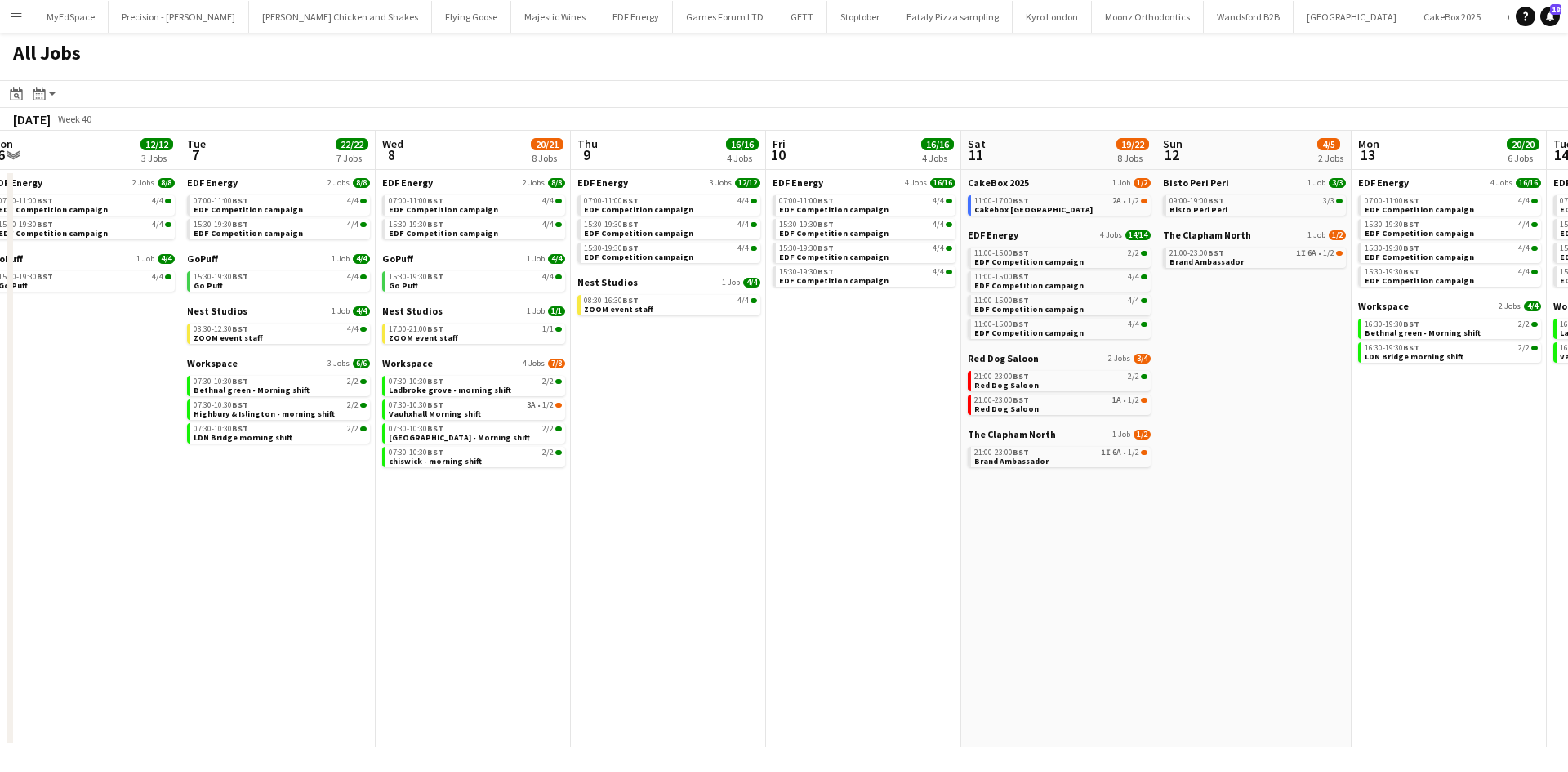
scroll to position [0, 465]
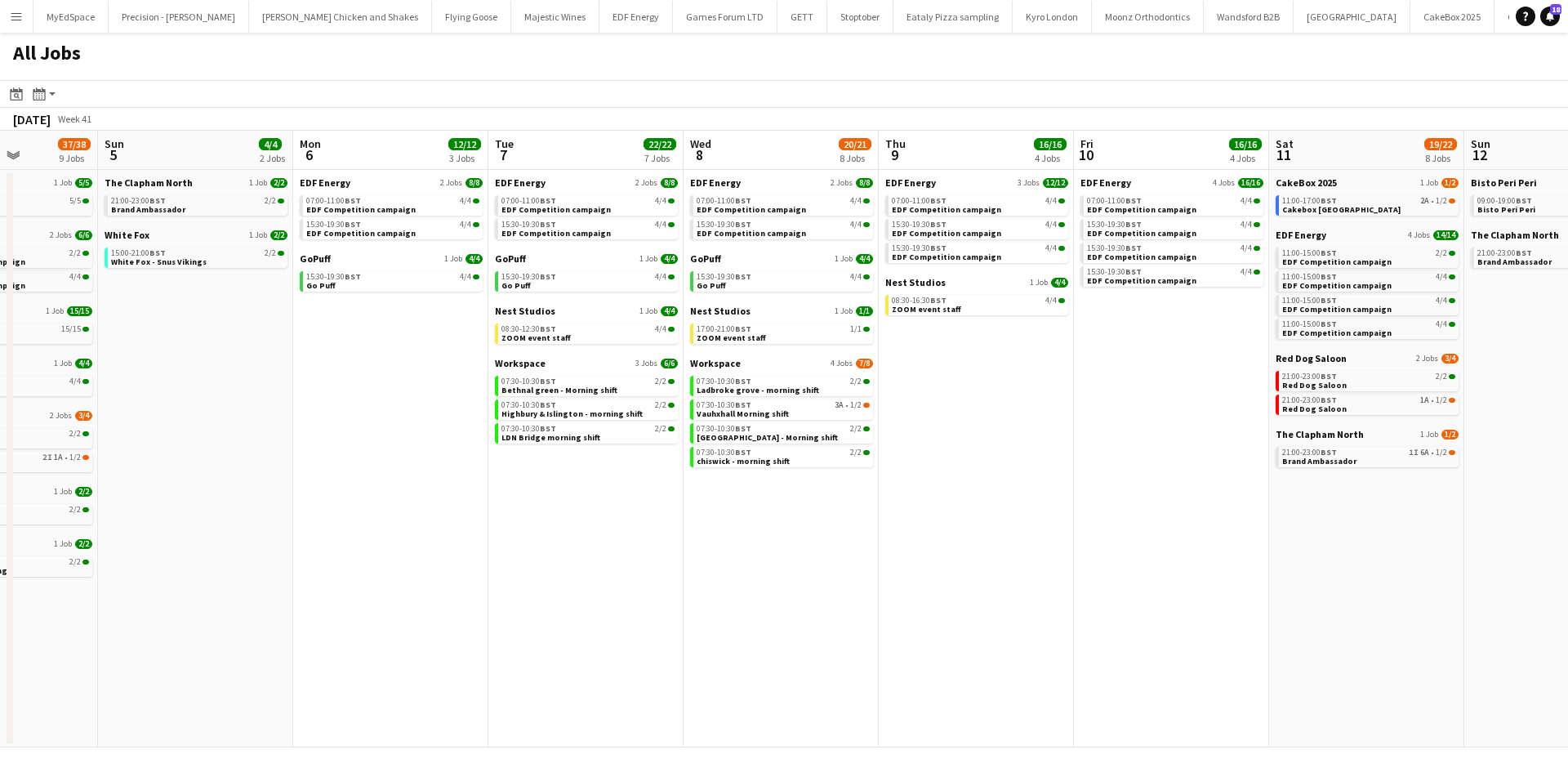
drag, startPoint x: 1393, startPoint y: 518, endPoint x: 1080, endPoint y: 489, distance: 314.3
click at [1007, 478] on app-calendar-viewport "Thu 2 24/26 13 Jobs Fri 3 19/21 8 Jobs Sat 4 37/38 9 Jobs Sun 5 4/4 2 Jobs Mon …" at bounding box center [784, 439] width 1568 height 617
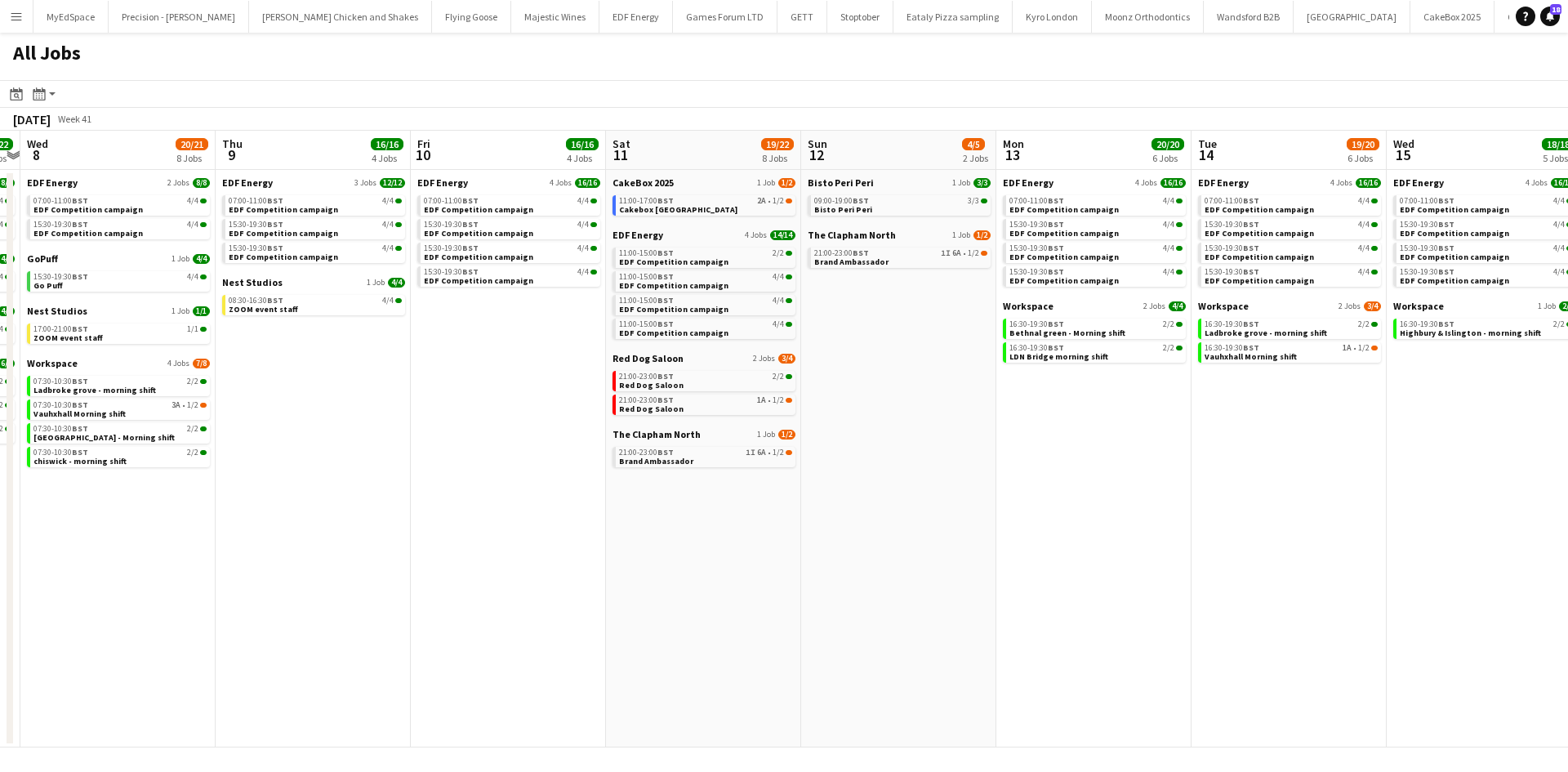
drag, startPoint x: 1175, startPoint y: 505, endPoint x: 869, endPoint y: 467, distance: 308.4
click at [869, 467] on app-calendar-viewport "Sat 4 37/38 9 Jobs Sun 5 4/4 2 Jobs Mon 6 12/12 3 Jobs Tue 7 22/22 7 Jobs Wed 8…" at bounding box center [784, 439] width 1568 height 617
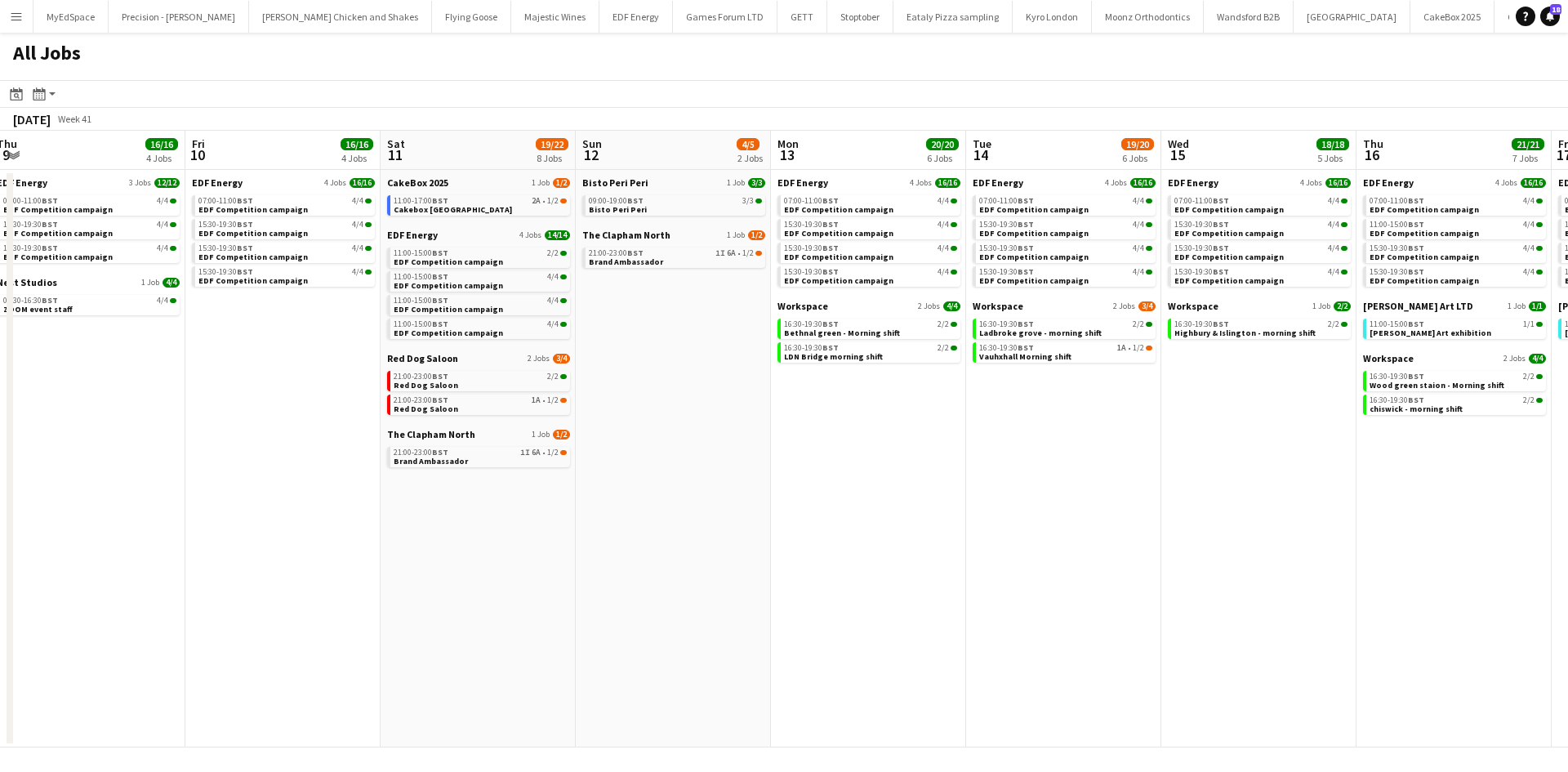
drag, startPoint x: 1085, startPoint y: 497, endPoint x: 835, endPoint y: 479, distance: 250.6
click at [835, 479] on app-calendar-viewport "Mon 6 12/12 3 Jobs Tue 7 22/22 7 Jobs Wed 8 20/21 8 Jobs Thu 9 16/16 4 Jobs Fri…" at bounding box center [784, 439] width 1568 height 617
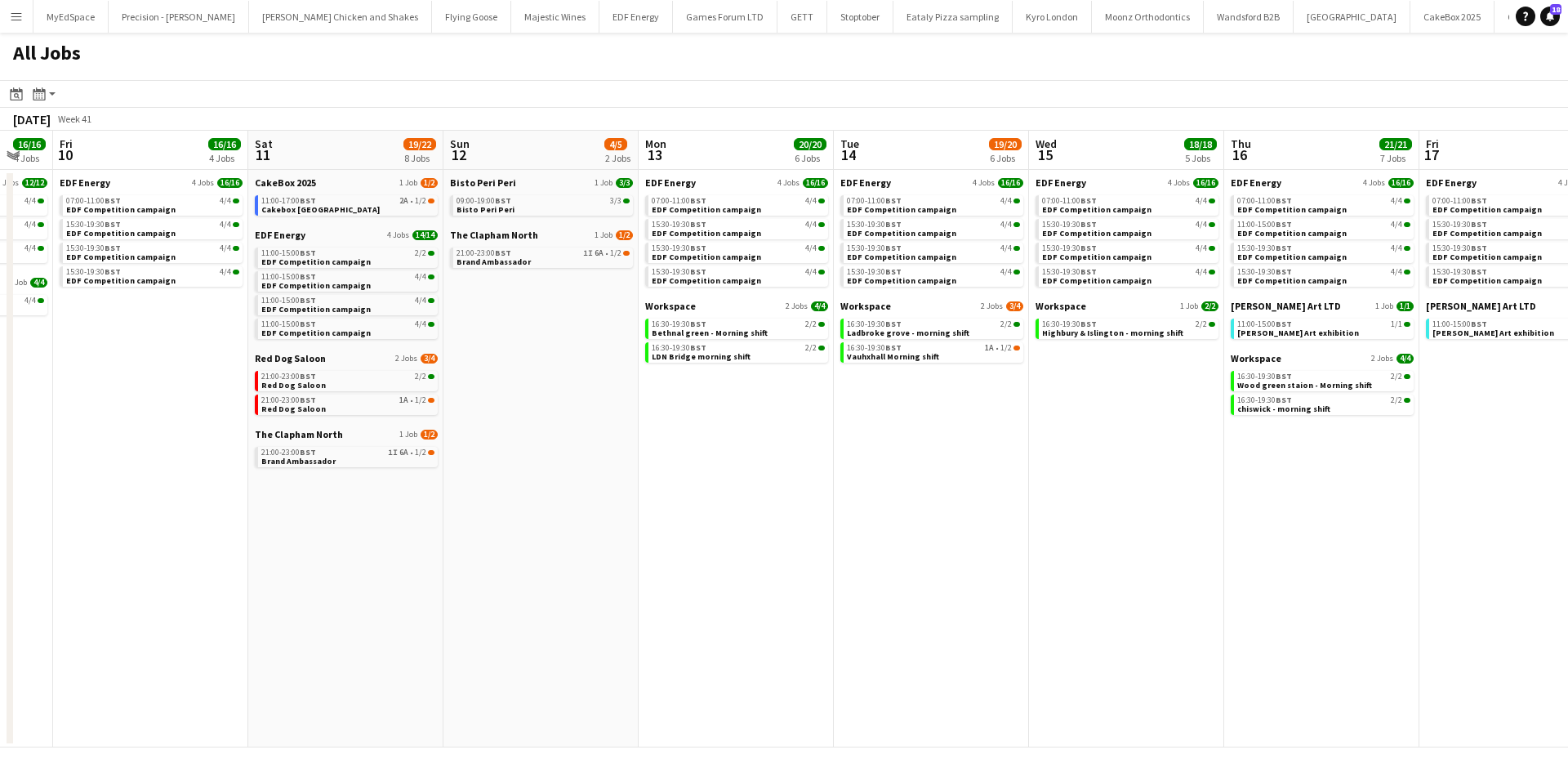
drag, startPoint x: 1006, startPoint y: 475, endPoint x: 906, endPoint y: 476, distance: 100.0
click at [906, 476] on app-calendar-viewport "Mon 6 12/12 3 Jobs Tue 7 22/22 7 Jobs Wed 8 20/21 8 Jobs Thu 9 16/16 4 Jobs Fri…" at bounding box center [784, 439] width 1568 height 617
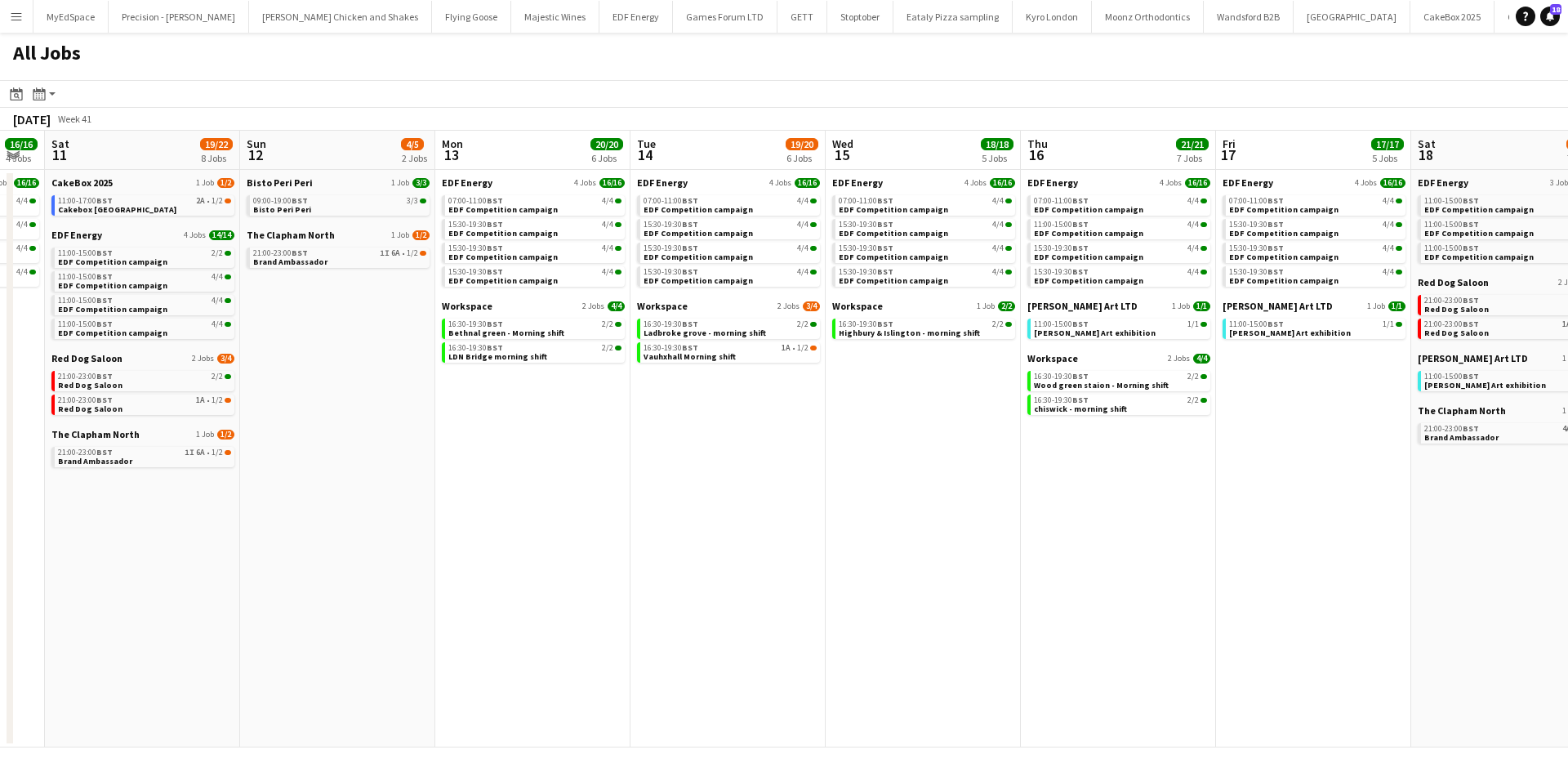
drag, startPoint x: 1018, startPoint y: 481, endPoint x: 917, endPoint y: 474, distance: 101.2
click at [917, 474] on app-calendar-viewport "Wed 8 20/21 8 Jobs Thu 9 16/16 4 Jobs Fri 10 16/16 4 Jobs Sat 11 19/22 8 Jobs S…" at bounding box center [784, 439] width 1568 height 617
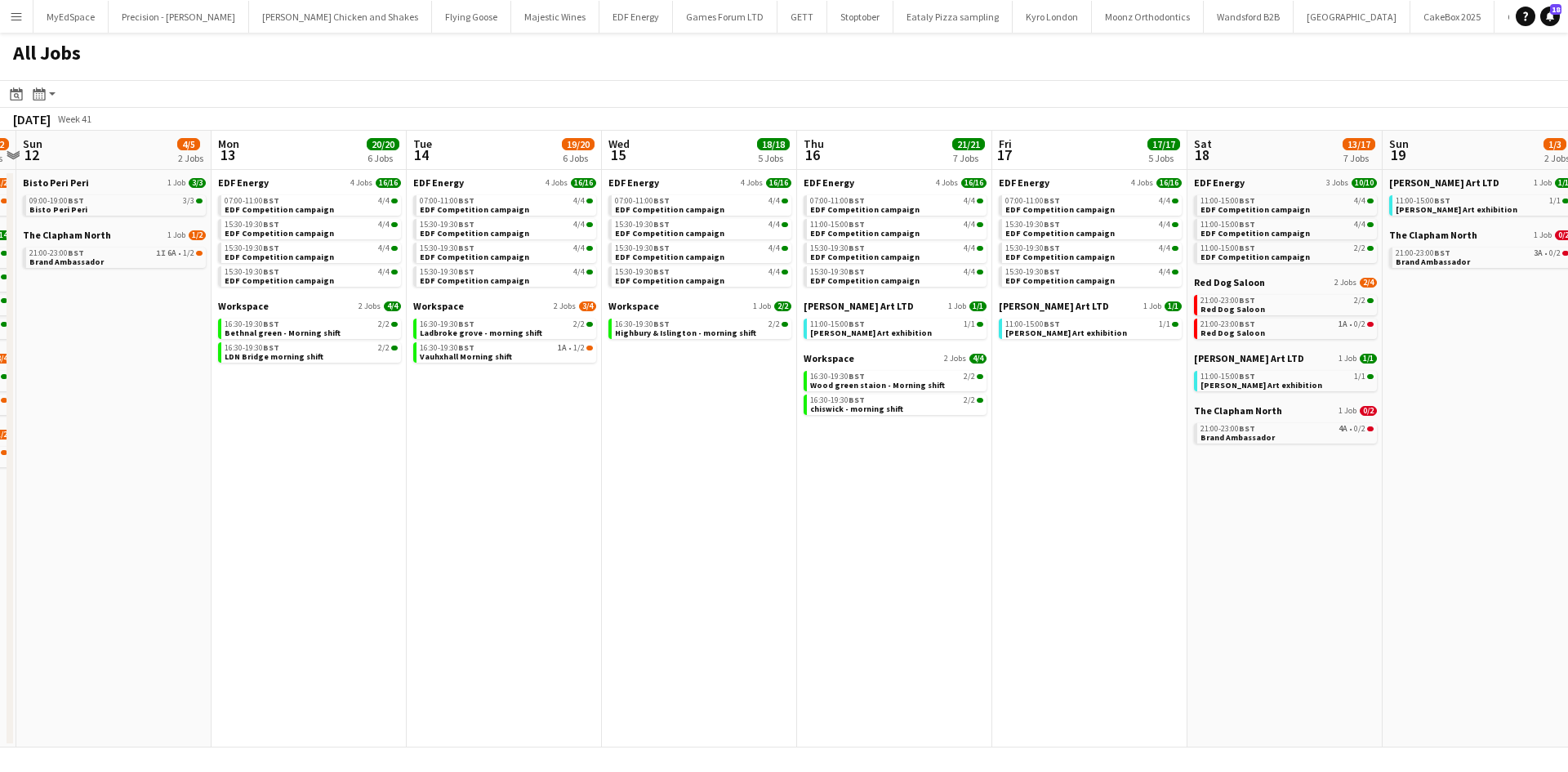
drag, startPoint x: 1270, startPoint y: 459, endPoint x: 1027, endPoint y: 454, distance: 243.1
click at [1027, 454] on app-calendar-viewport "Wed 8 20/21 8 Jobs Thu 9 16/16 4 Jobs Fri 10 16/16 4 Jobs Sat 11 19/22 8 Jobs S…" at bounding box center [784, 439] width 1568 height 617
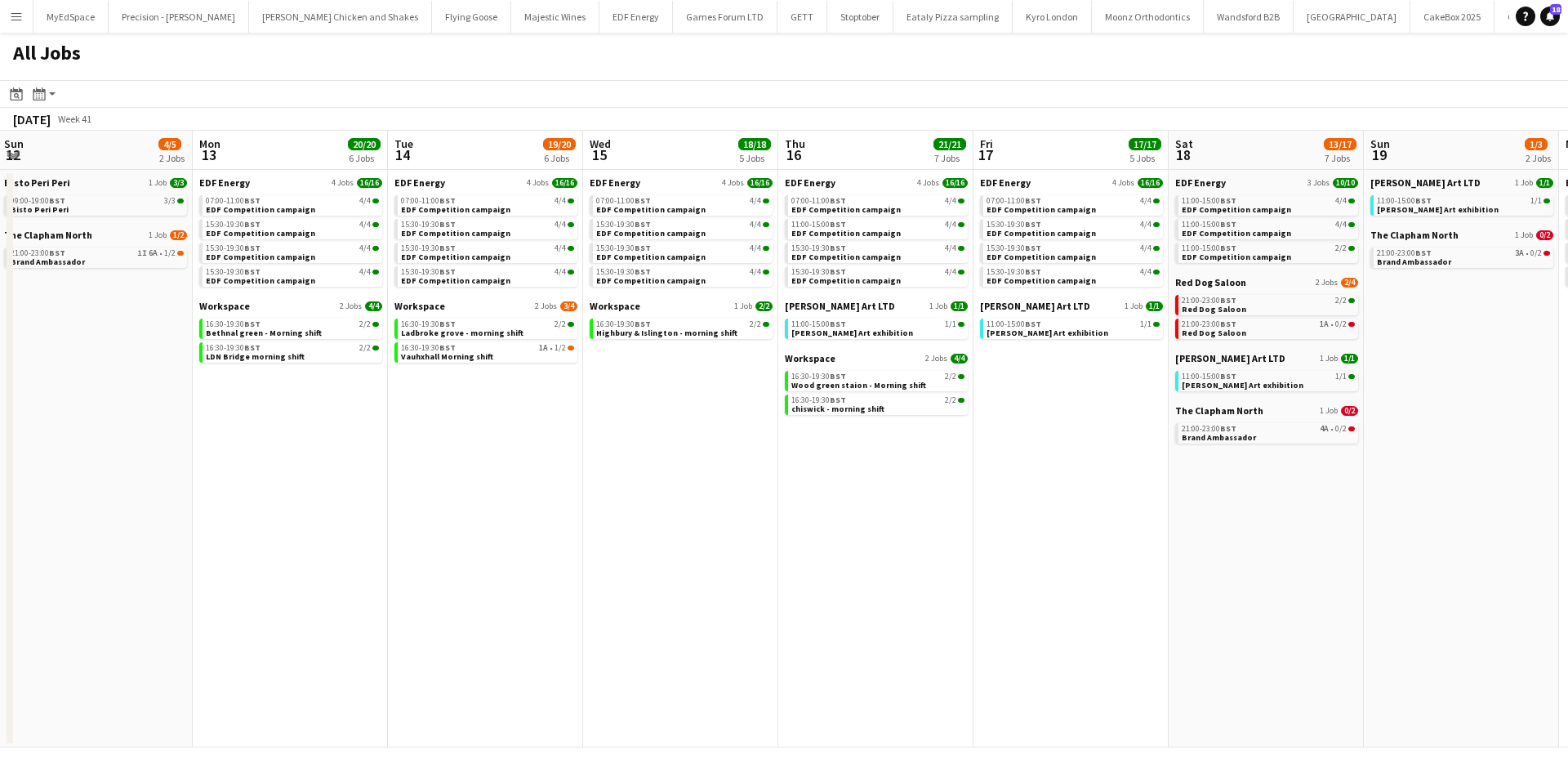
scroll to position [0, 489]
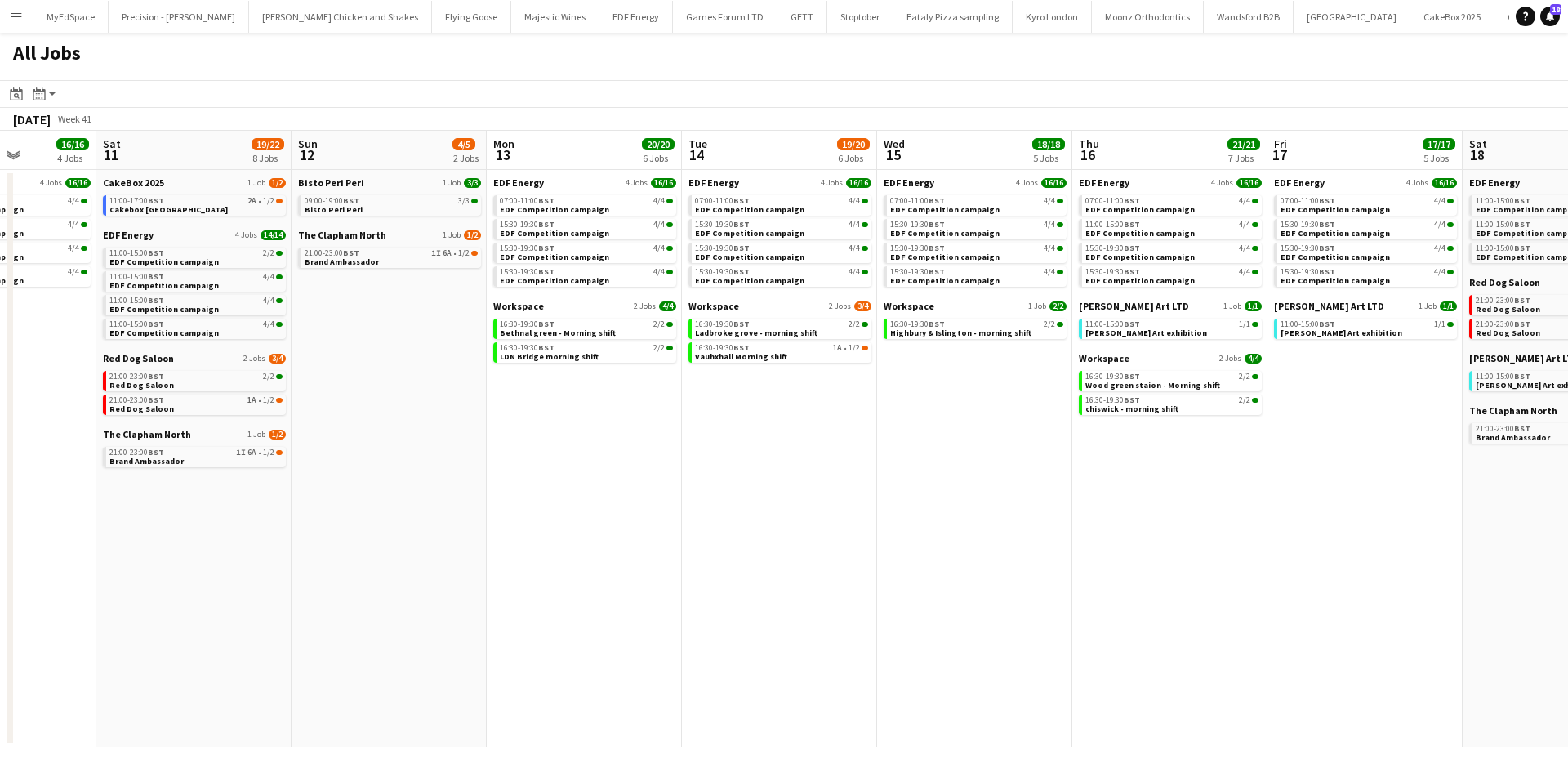
click at [1034, 474] on app-all-jobs "All Jobs Date picker SEP 2025 SEP 2025 Monday M Tuesday T Wednesday W Thursday …" at bounding box center [784, 390] width 1568 height 715
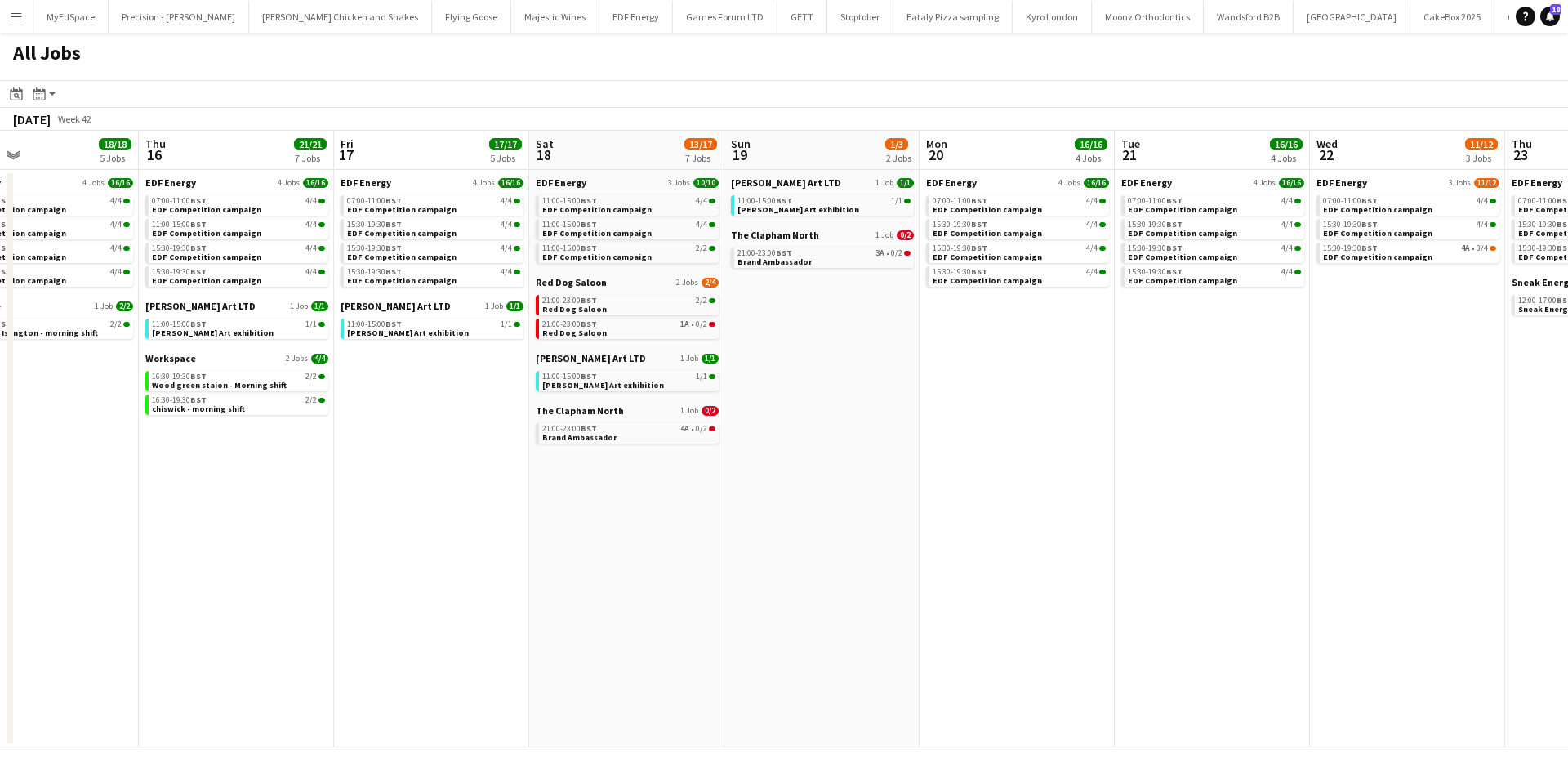
drag, startPoint x: 1317, startPoint y: 476, endPoint x: 899, endPoint y: 509, distance: 419.3
click at [772, 517] on app-calendar-viewport "Sun 12 4/5 2 Jobs Mon 13 20/20 6 Jobs Tue 14 19/20 6 Jobs Wed 15 18/18 5 Jobs T…" at bounding box center [784, 439] width 1568 height 617
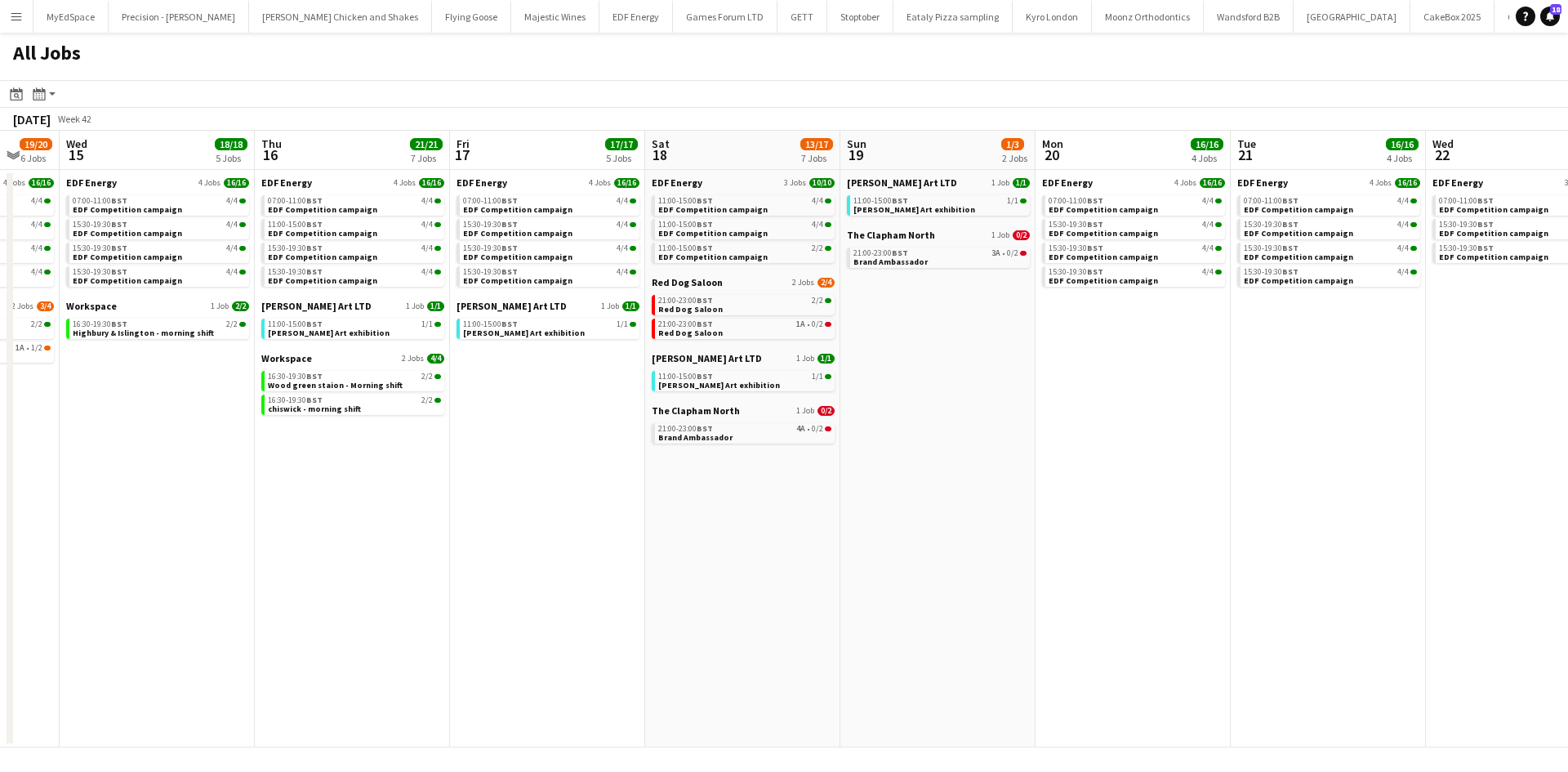
click at [765, 466] on app-all-jobs "All Jobs Date picker SEP 2025 SEP 2025 Monday M Tuesday T Wednesday W Thursday …" at bounding box center [784, 390] width 1568 height 715
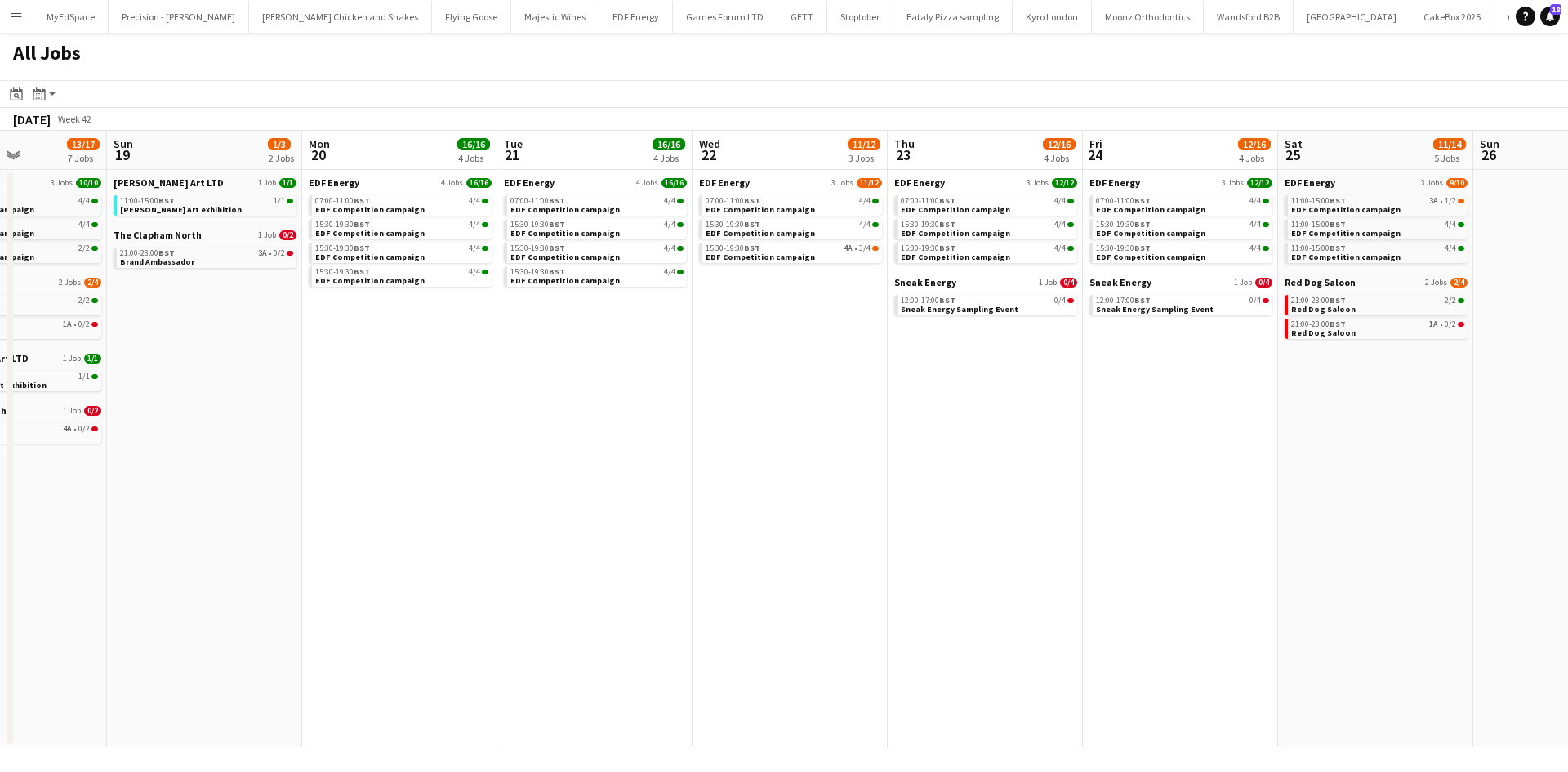
drag, startPoint x: 1223, startPoint y: 469, endPoint x: 895, endPoint y: 476, distance: 328.1
click at [880, 478] on app-calendar-viewport "Thu 16 21/21 7 Jobs Fri 17 17/17 5 Jobs Sat 18 13/17 7 Jobs Sun 19 1/3 2 Jobs M…" at bounding box center [784, 439] width 1568 height 617
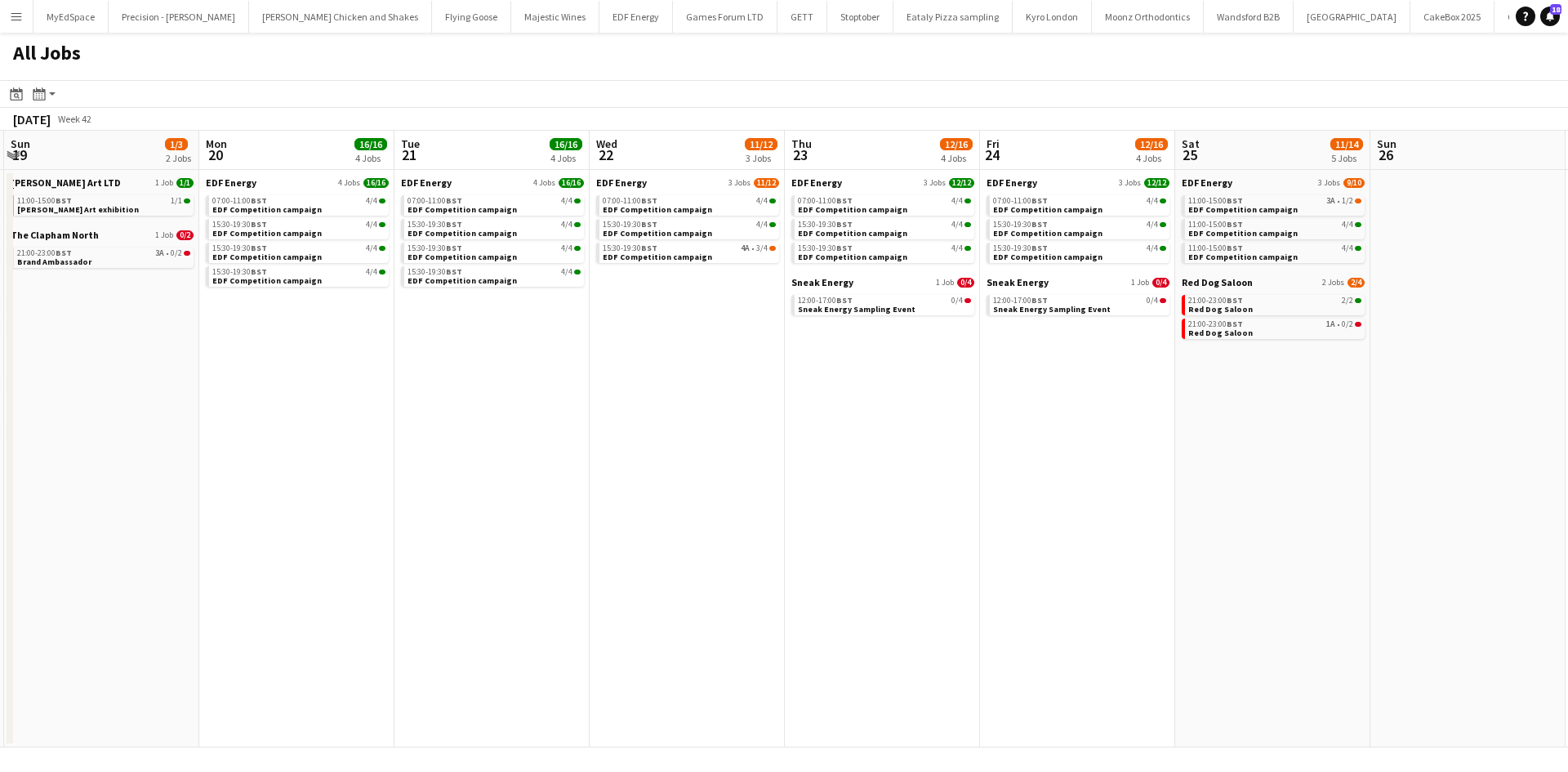
drag, startPoint x: 1256, startPoint y: 458, endPoint x: 1111, endPoint y: 454, distance: 145.1
click at [1114, 454] on app-calendar-viewport "Thu 16 21/21 7 Jobs Fri 17 17/17 5 Jobs Sat 18 13/17 7 Jobs Sun 19 1/3 2 Jobs M…" at bounding box center [784, 439] width 1568 height 617
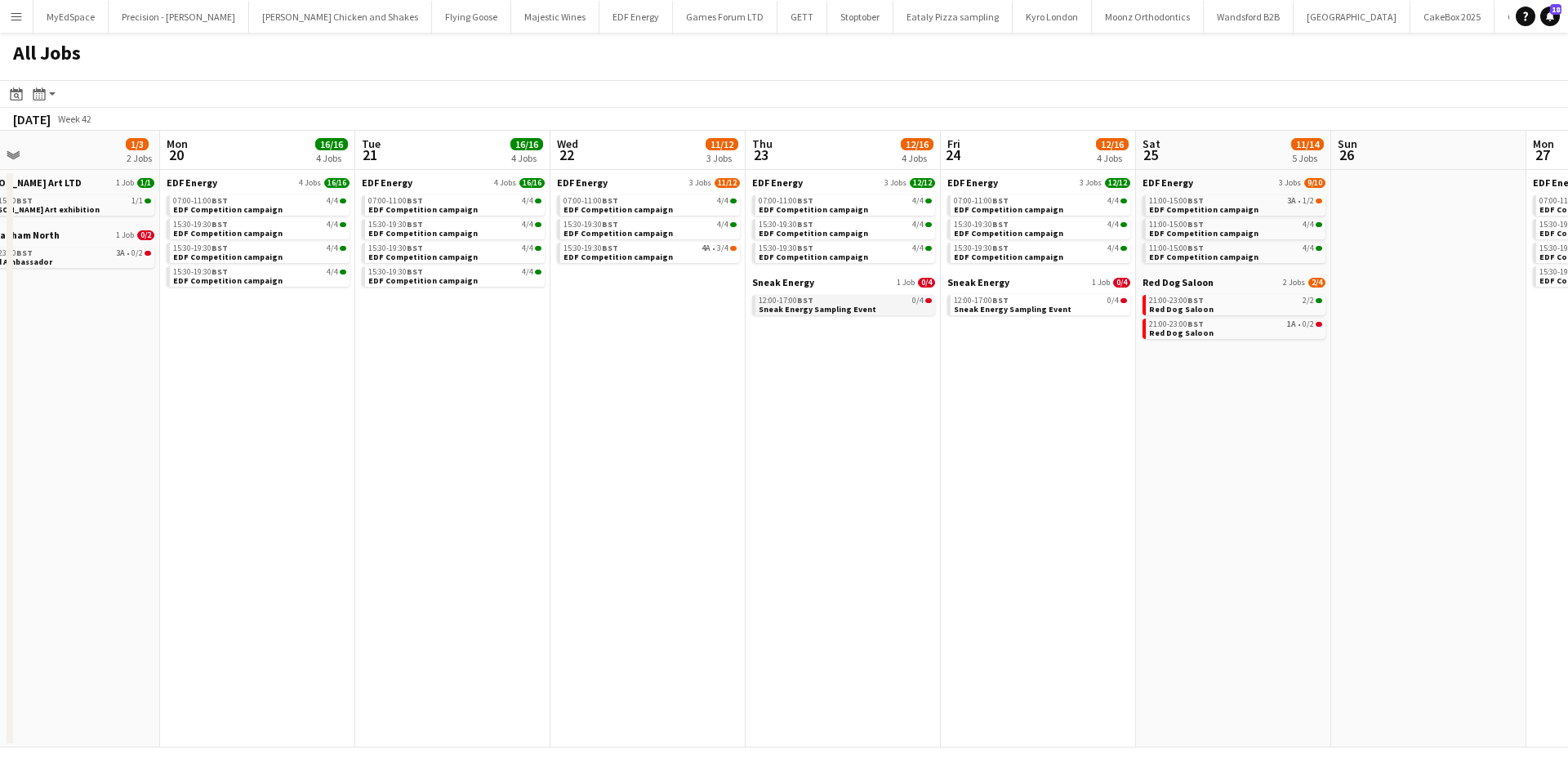
click at [899, 310] on link "12:00-17:00 BST 0/4 Sneak Energy Sampling Event" at bounding box center [844, 304] width 173 height 18
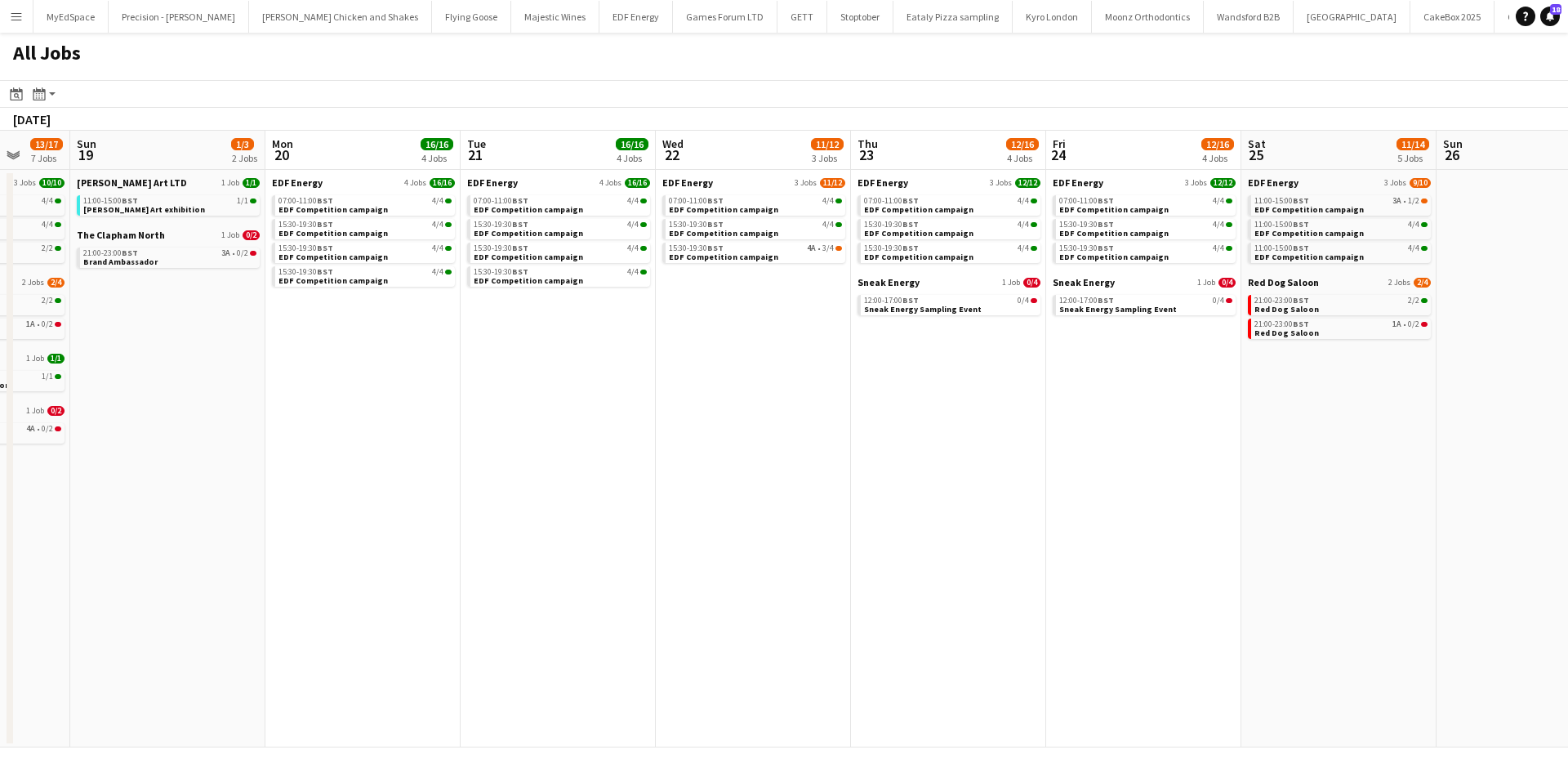
click at [917, 397] on app-all-jobs "All Jobs Date picker SEP 2025 SEP 2025 Monday M Tuesday T Wednesday W Thursday …" at bounding box center [784, 390] width 1568 height 715
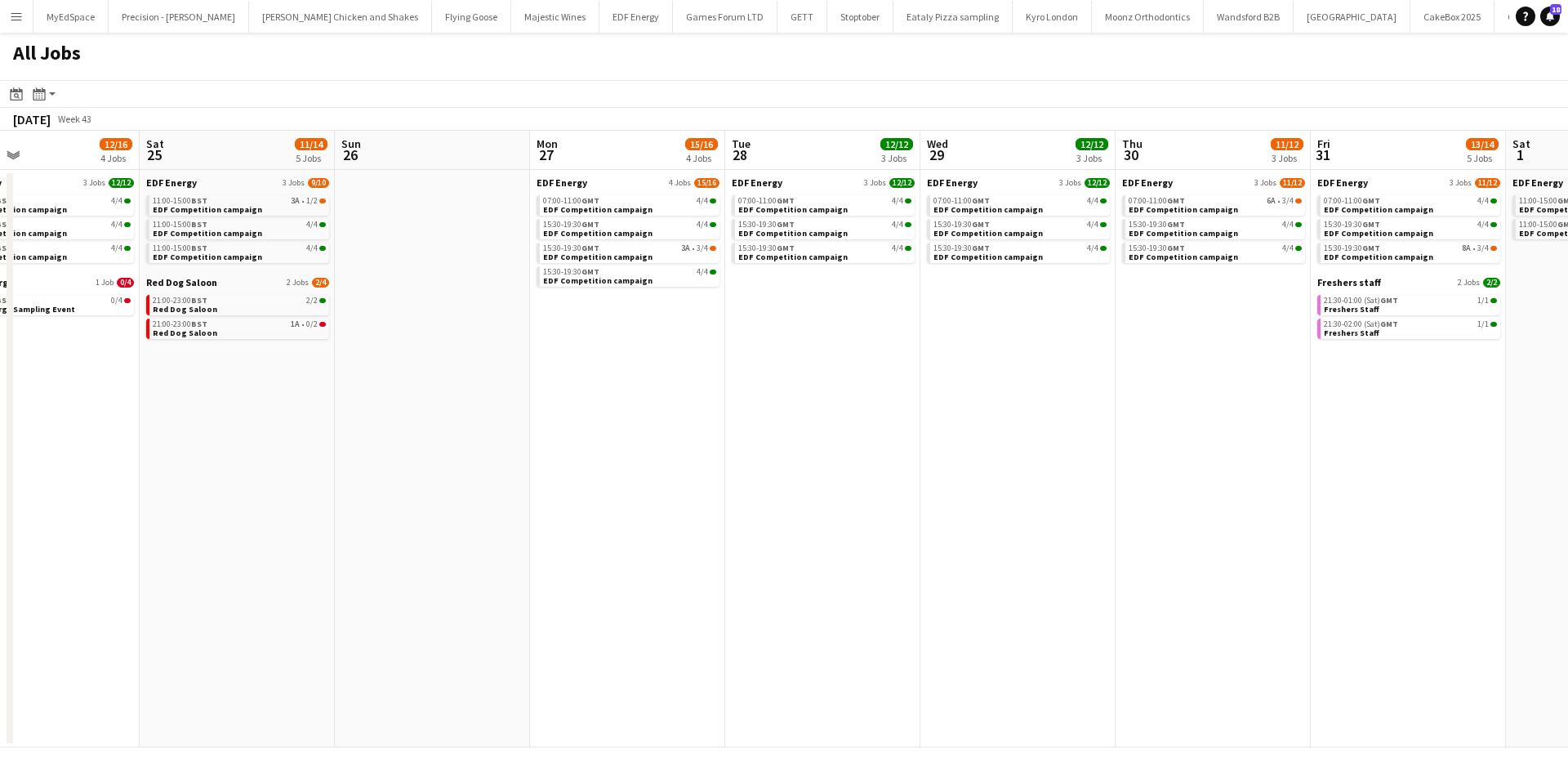
drag, startPoint x: 1261, startPoint y: 398, endPoint x: 906, endPoint y: 395, distance: 355.0
click at [909, 396] on app-calendar-viewport "Mon 20 16/16 4 Jobs Tue 21 16/16 4 Jobs Wed 22 11/12 3 Jobs Thu 23 12/16 4 Jobs…" at bounding box center [784, 439] width 1568 height 617
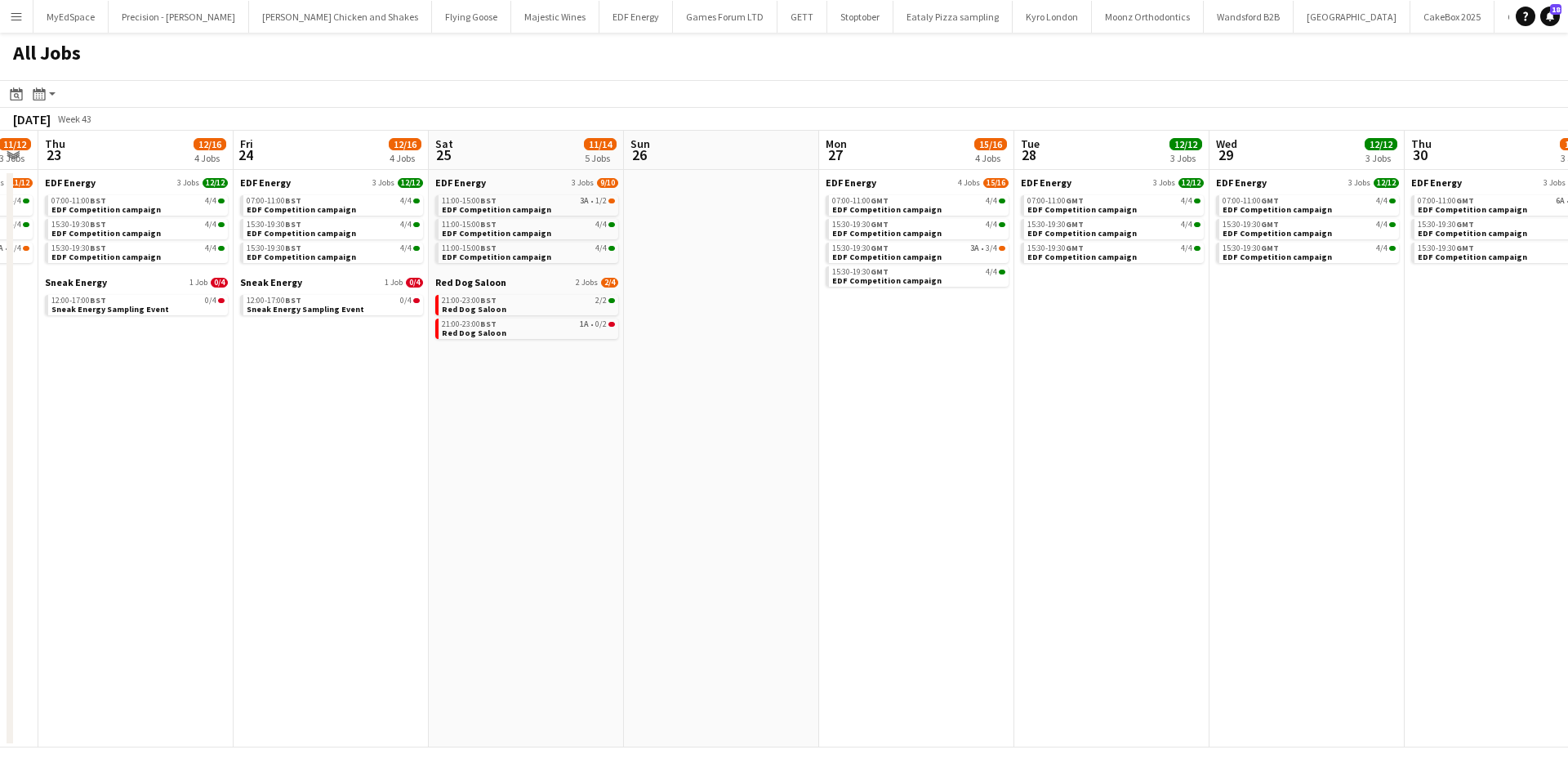
click at [594, 397] on app-all-jobs "All Jobs Date picker SEP 2025 SEP 2025 Monday M Tuesday T Wednesday W Thursday …" at bounding box center [784, 390] width 1568 height 715
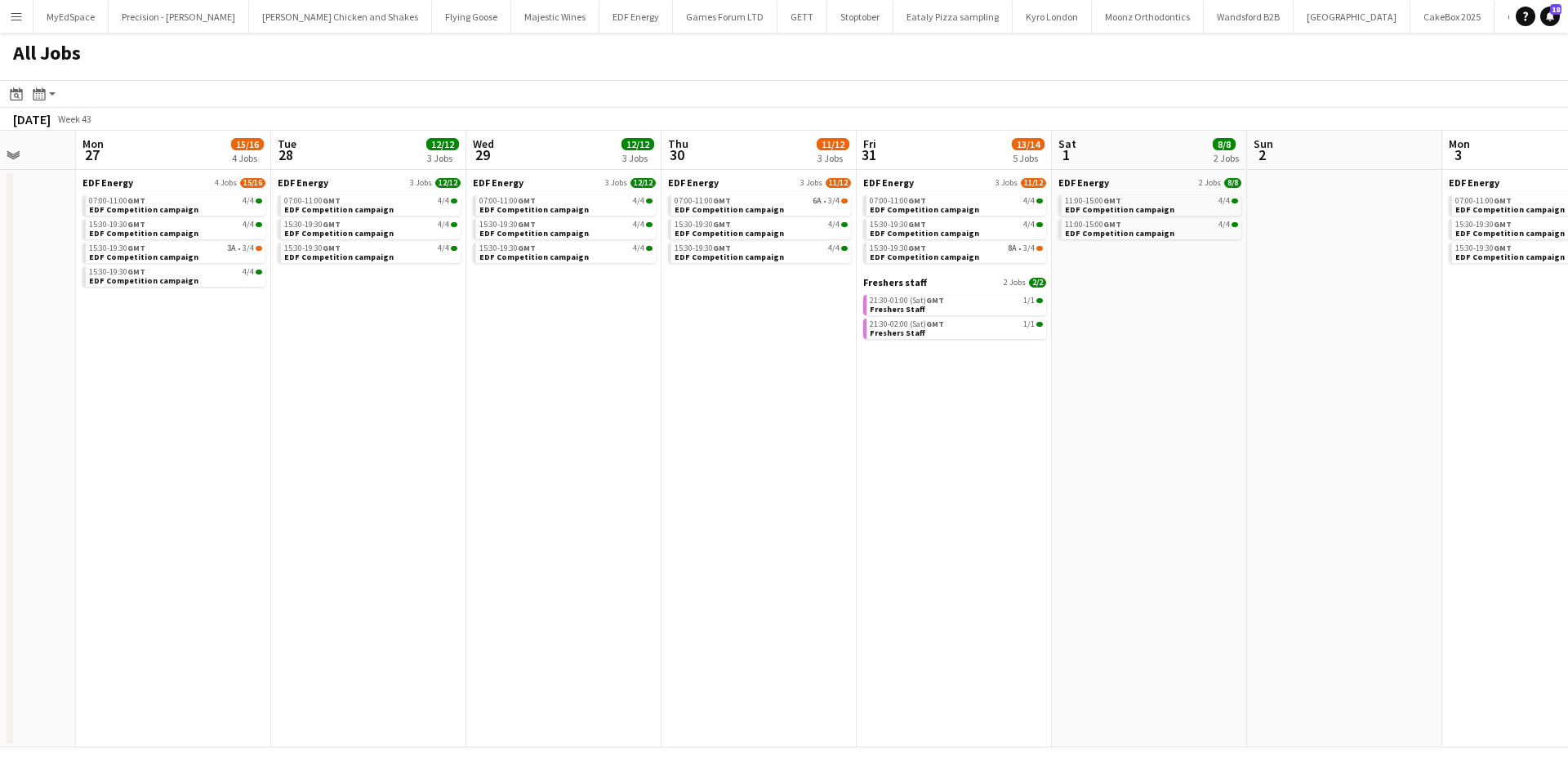
scroll to position [0, 520]
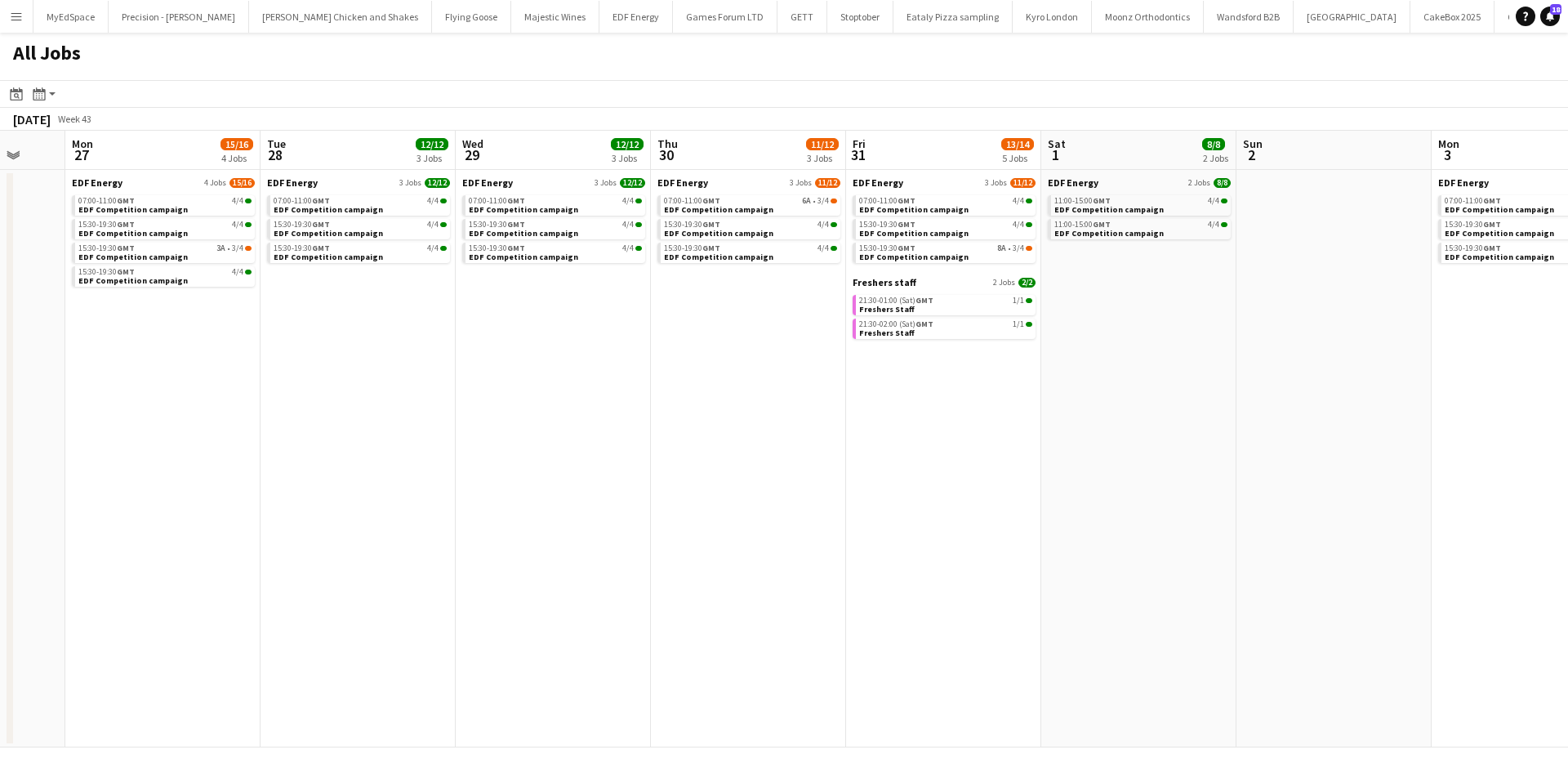
drag, startPoint x: 1318, startPoint y: 373, endPoint x: 959, endPoint y: 390, distance: 359.4
click at [959, 390] on app-calendar-viewport "Fri 24 12/16 4 Jobs Sat 25 11/14 5 Jobs Sun 26 Mon 27 15/16 4 Jobs Tue 28 12/12…" at bounding box center [784, 439] width 1568 height 617
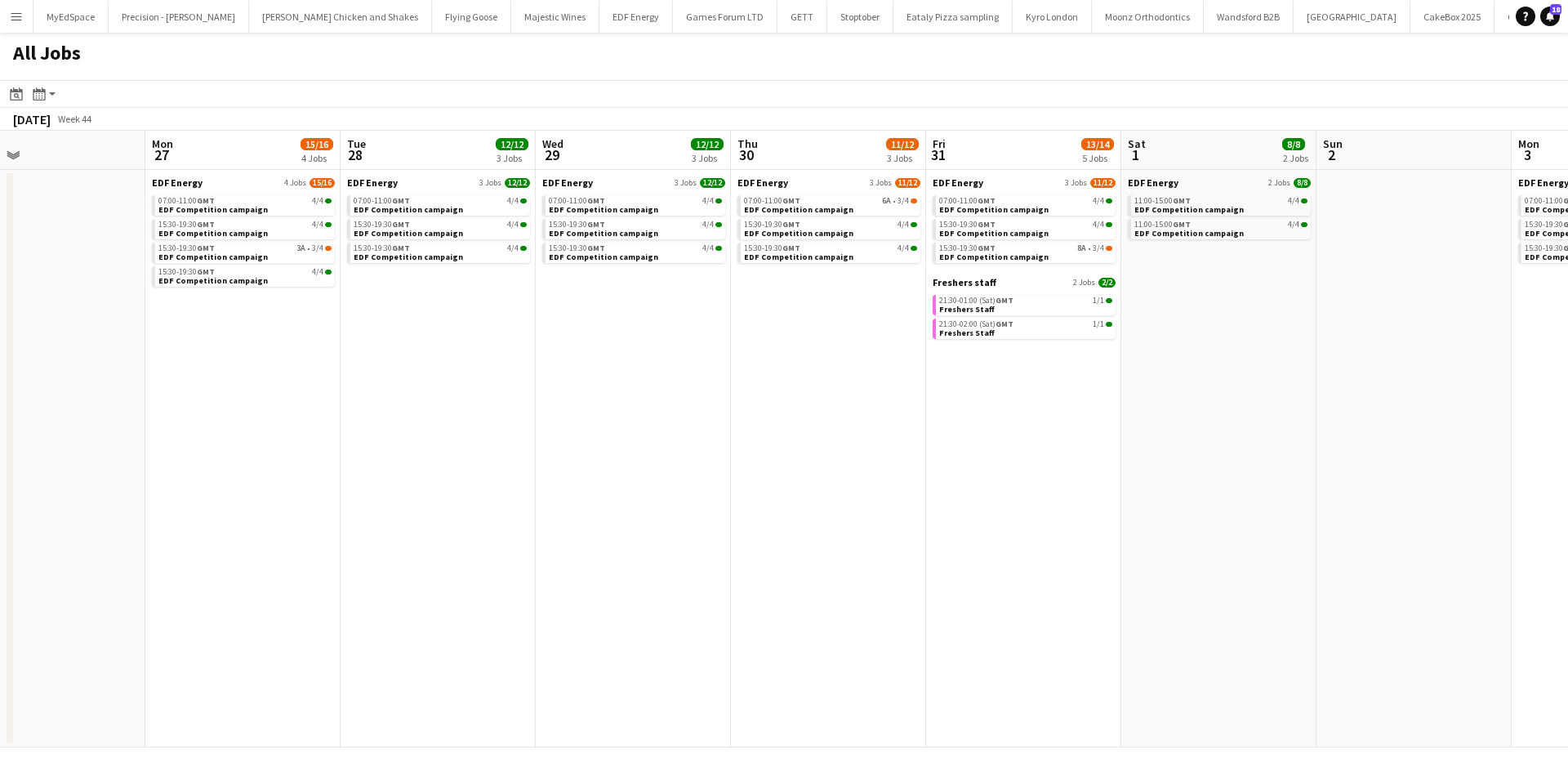
click at [867, 343] on app-all-jobs "All Jobs Date picker SEP 2025 SEP 2025 Monday M Tuesday T Wednesday W Thursday …" at bounding box center [784, 390] width 1568 height 715
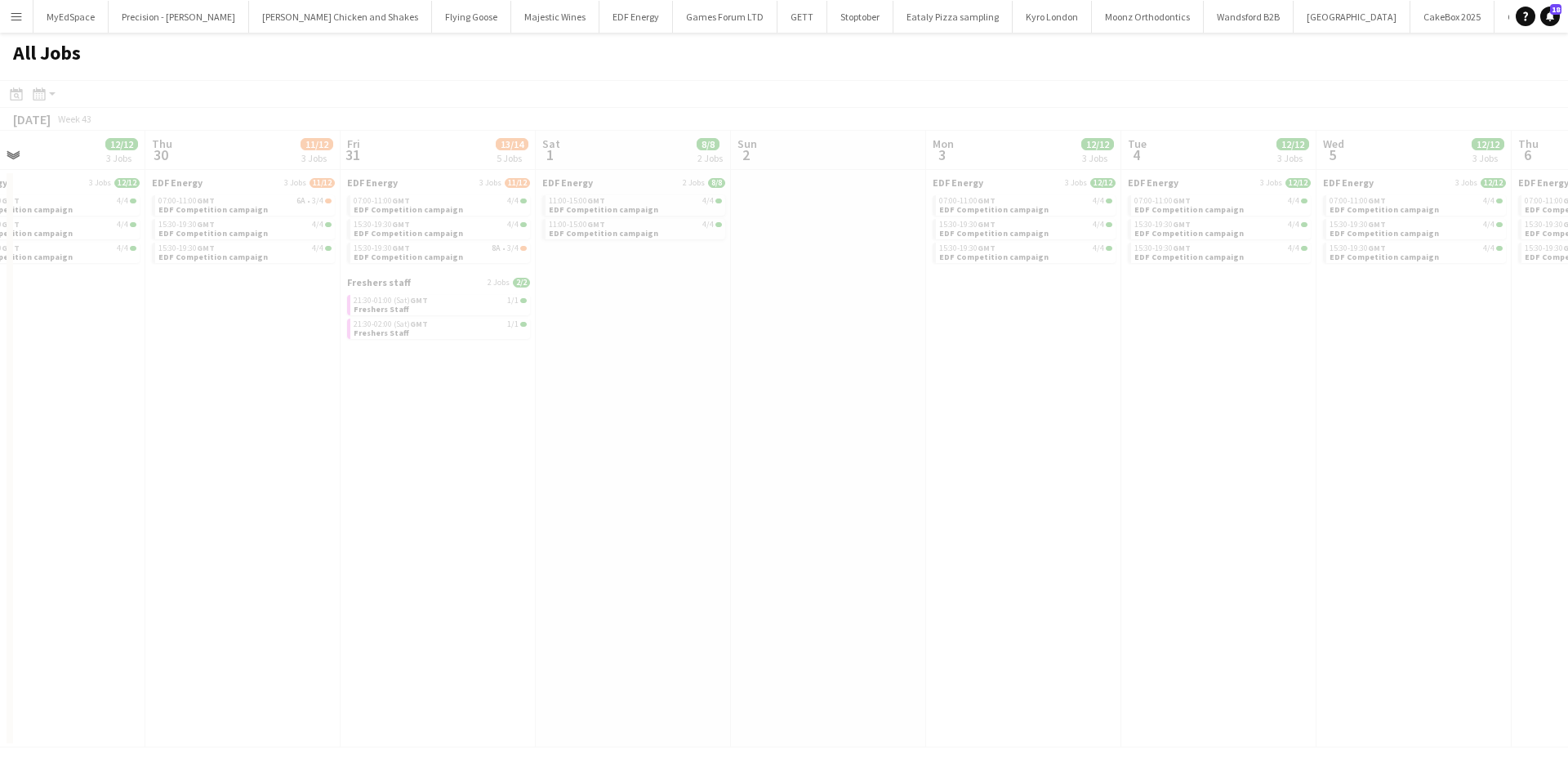
drag, startPoint x: 913, startPoint y: 308, endPoint x: 757, endPoint y: 283, distance: 158.0
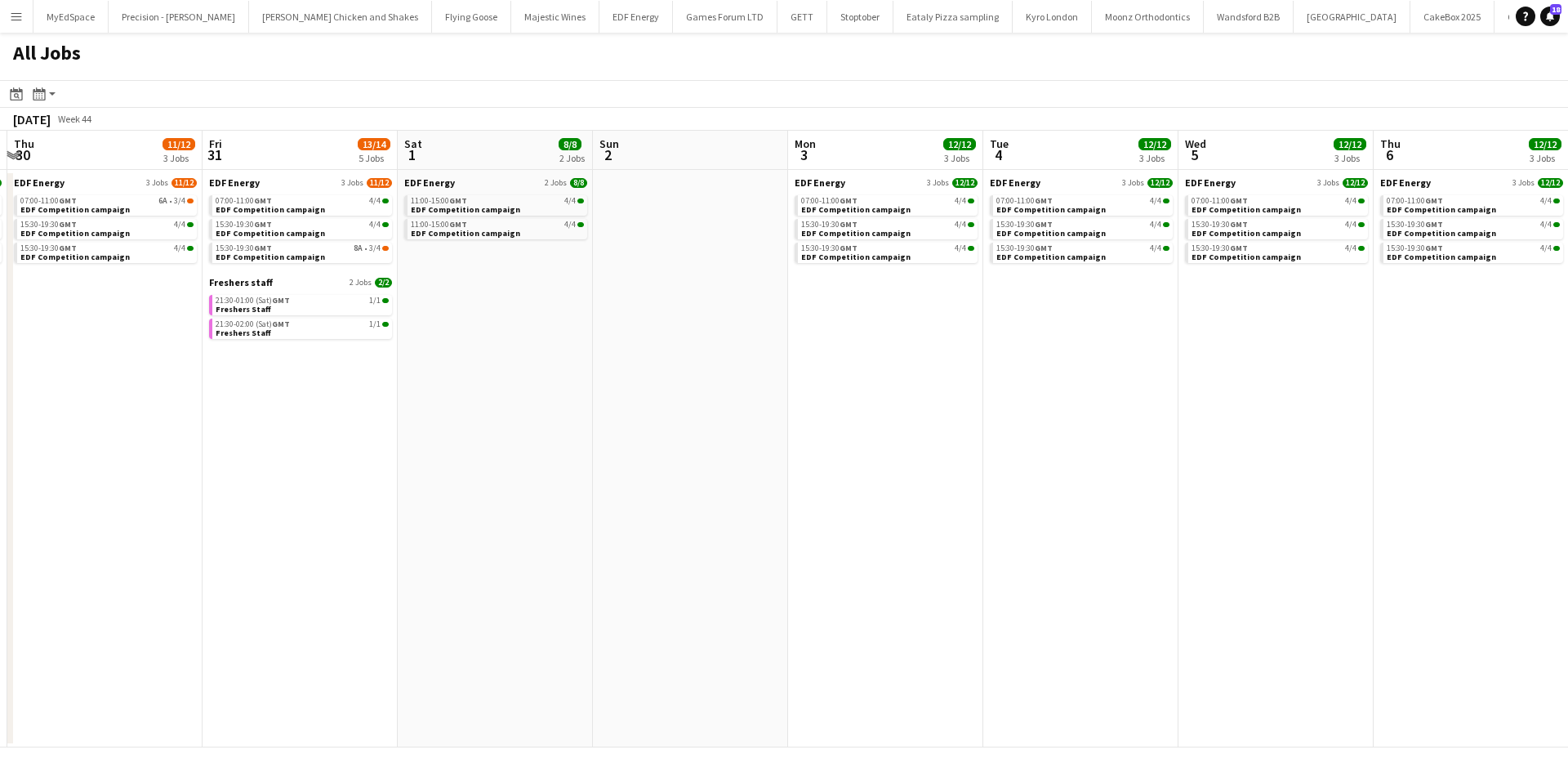
drag, startPoint x: 1403, startPoint y: 310, endPoint x: 824, endPoint y: 307, distance: 579.0
click at [824, 307] on app-calendar-viewport "Mon 27 15/16 4 Jobs Tue 28 12/12 3 Jobs Wed 29 12/12 3 Jobs Thu 30 11/12 3 Jobs…" at bounding box center [784, 439] width 1568 height 617
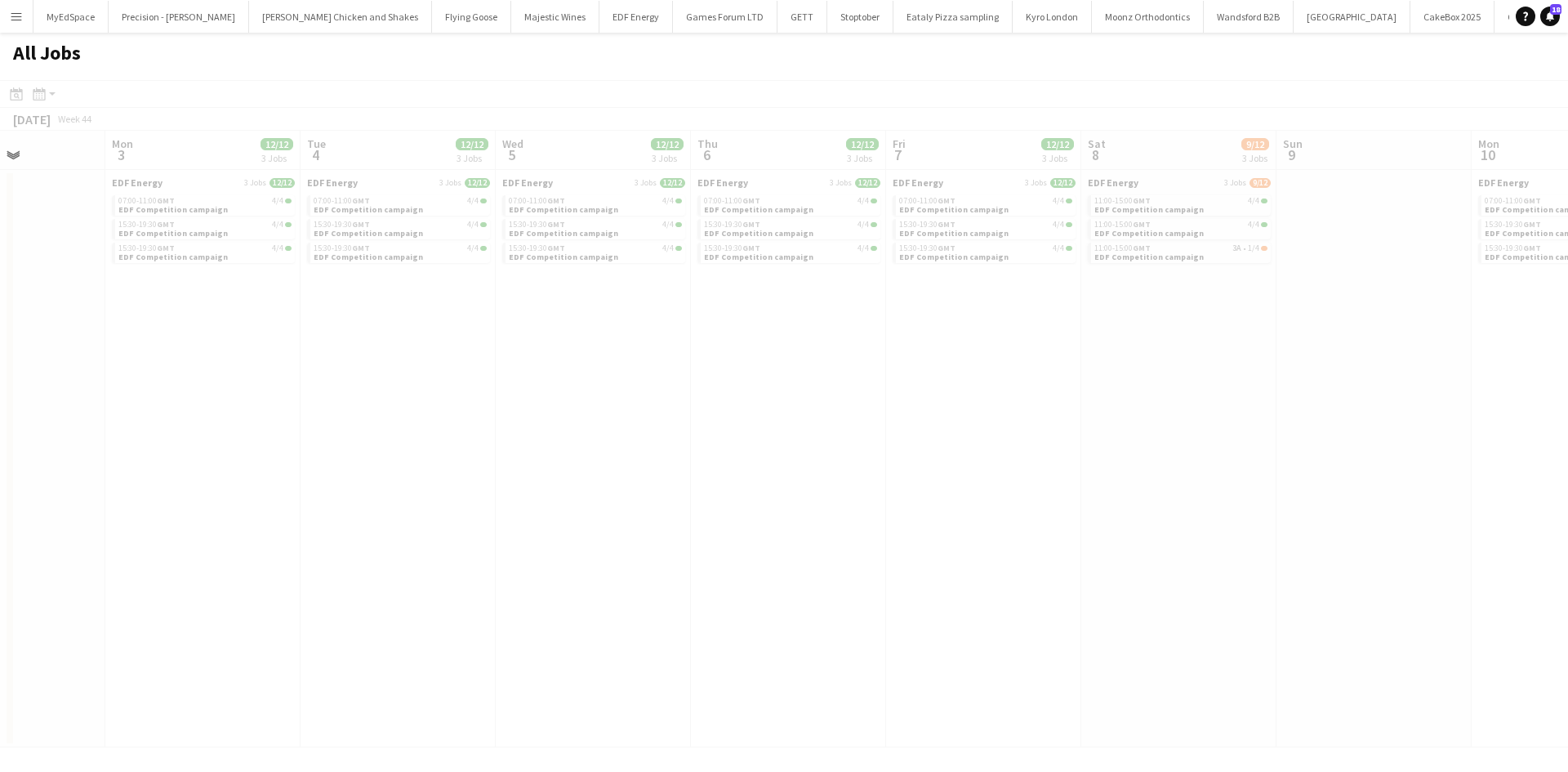
drag, startPoint x: 1240, startPoint y: 320, endPoint x: 1042, endPoint y: 268, distance: 204.7
click at [887, 289] on app-all-jobs "All Jobs Date picker SEP 2025 SEP 2025 Monday M Tuesday T Wednesday W Thursday …" at bounding box center [784, 390] width 1568 height 715
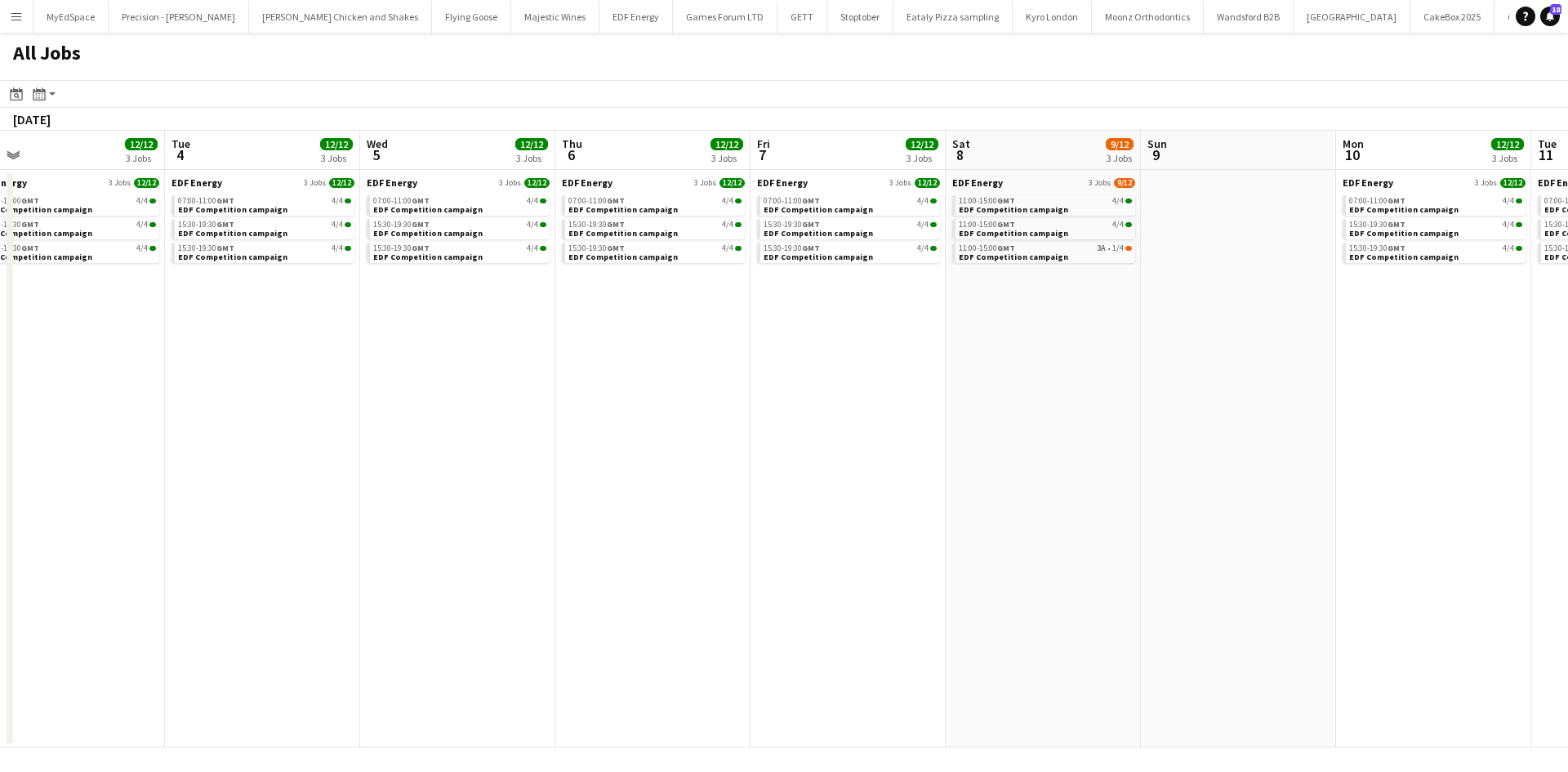
drag, startPoint x: 1288, startPoint y: 305, endPoint x: 856, endPoint y: 295, distance: 432.1
click at [856, 295] on app-calendar-viewport "Fri 31 13/14 5 Jobs Sat 1 8/8 2 Jobs Sun 2 Mon 3 12/12 3 Jobs Tue 4 12/12 3 Job…" at bounding box center [784, 439] width 1568 height 617
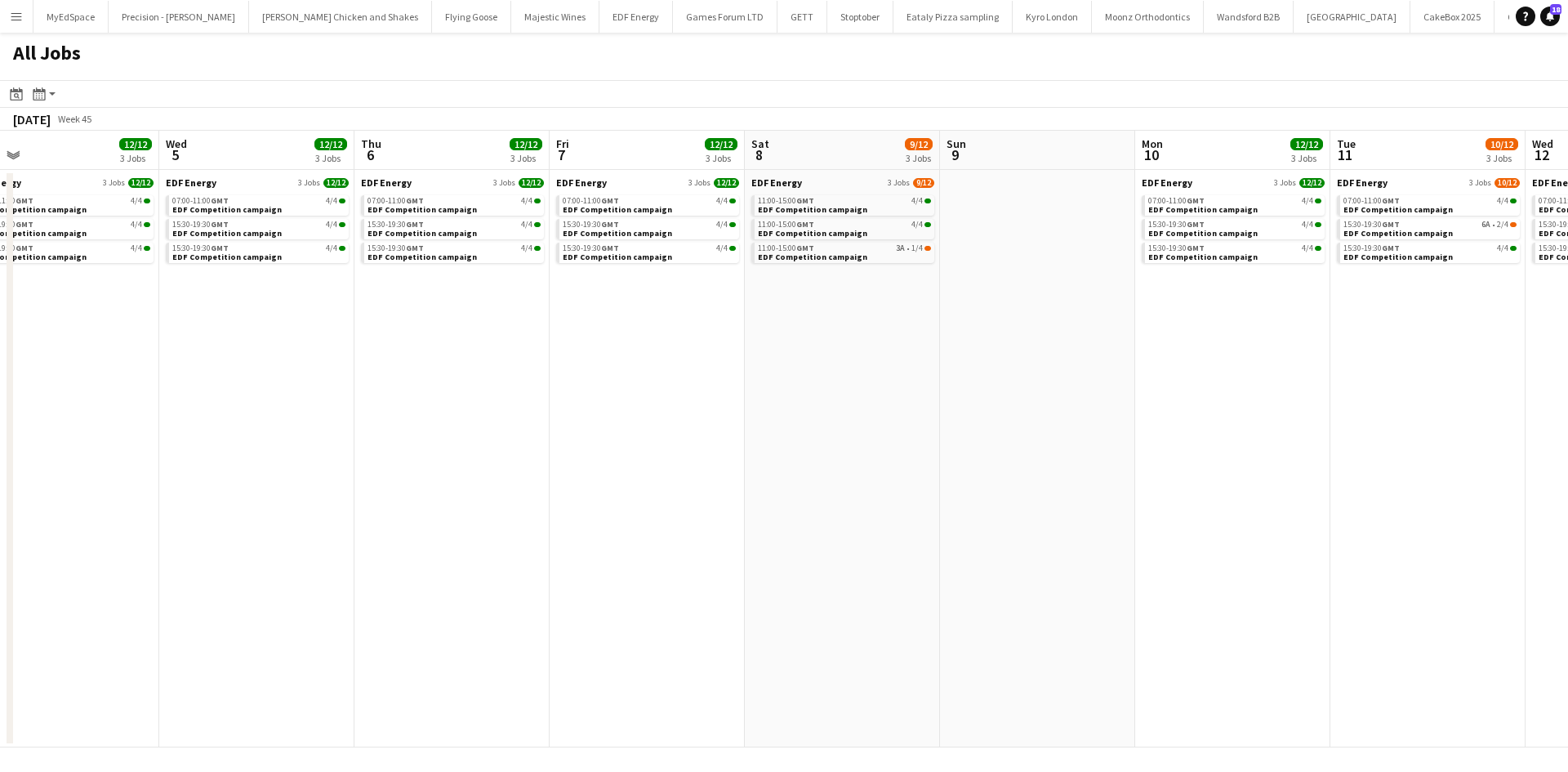
click at [659, 282] on app-all-jobs "All Jobs Date picker SEP 2025 SEP 2025 Monday M Tuesday T Wednesday W Thursday …" at bounding box center [784, 390] width 1568 height 715
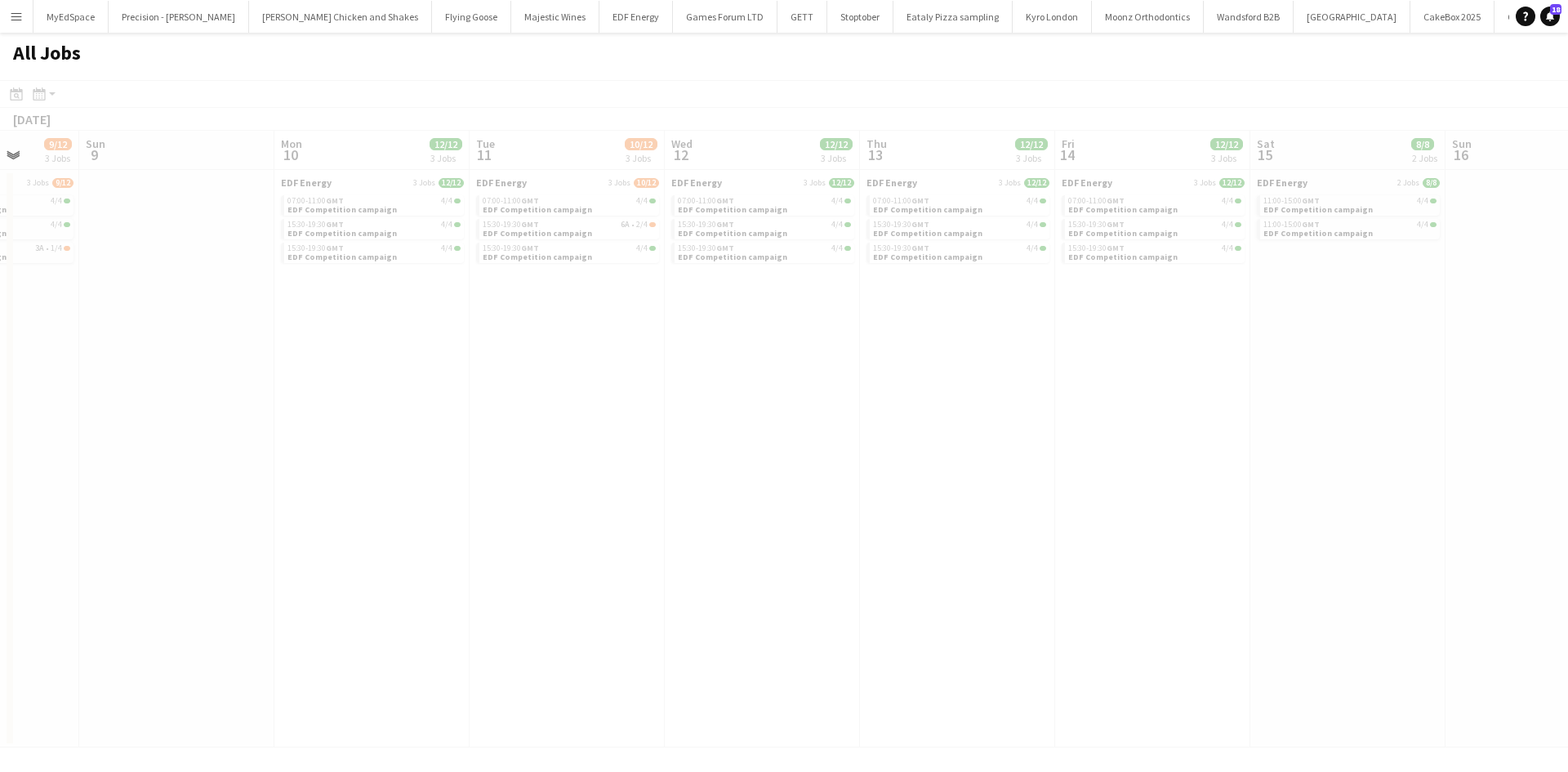
drag, startPoint x: 857, startPoint y: 376, endPoint x: 663, endPoint y: 326, distance: 200.3
click at [661, 337] on app-calendar-viewport "Wed 5 12/12 3 Jobs Thu 6 12/12 3 Jobs Fri 7 12/12 3 Jobs Sat 8 9/12 3 Jobs Sun …" at bounding box center [784, 439] width 1568 height 617
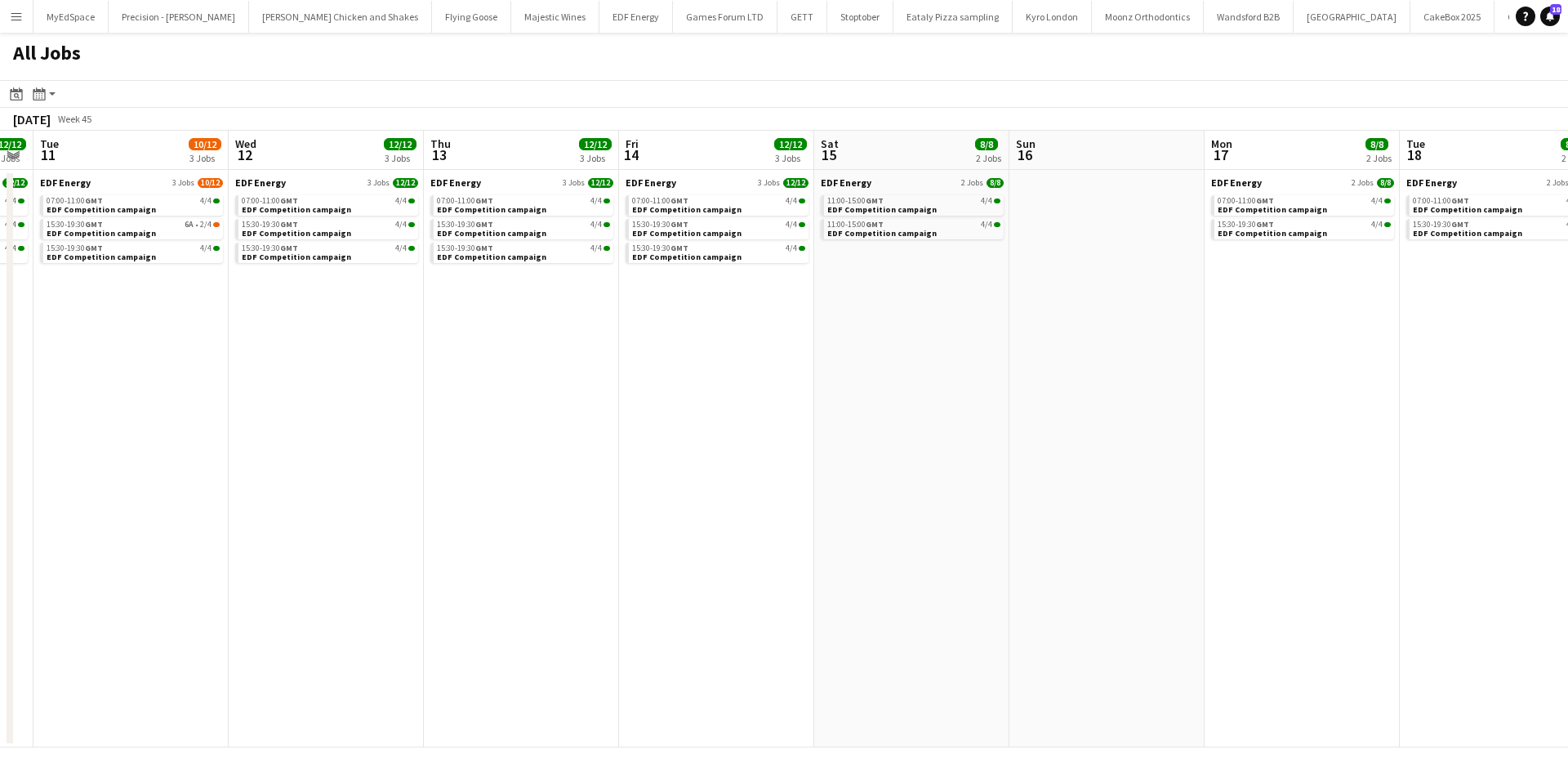
scroll to position [0, 461]
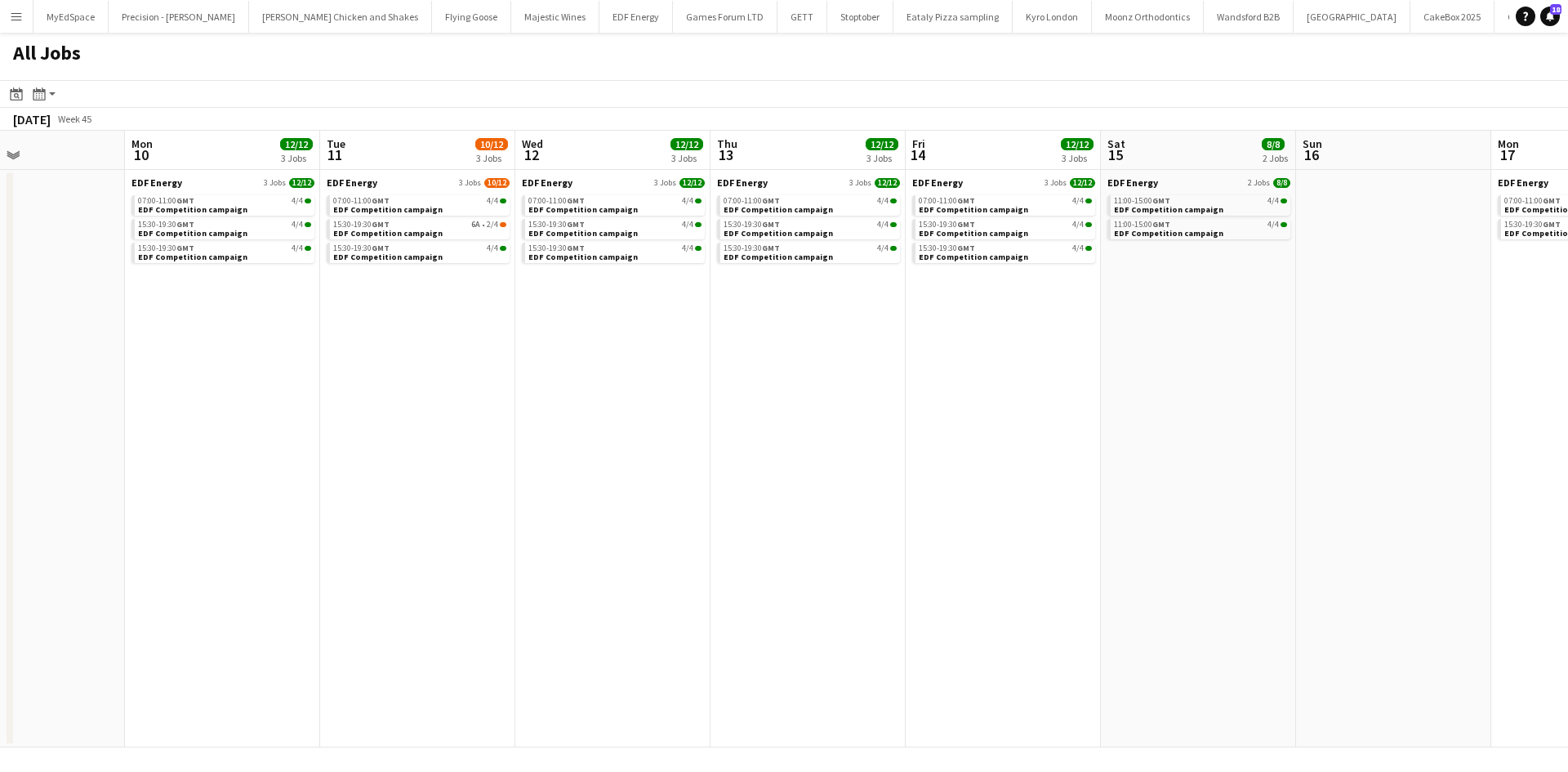
click at [419, 225] on app-all-jobs "All Jobs Date picker SEP 2025 SEP 2025 Monday M Tuesday T Wednesday W Thursday …" at bounding box center [784, 390] width 1568 height 715
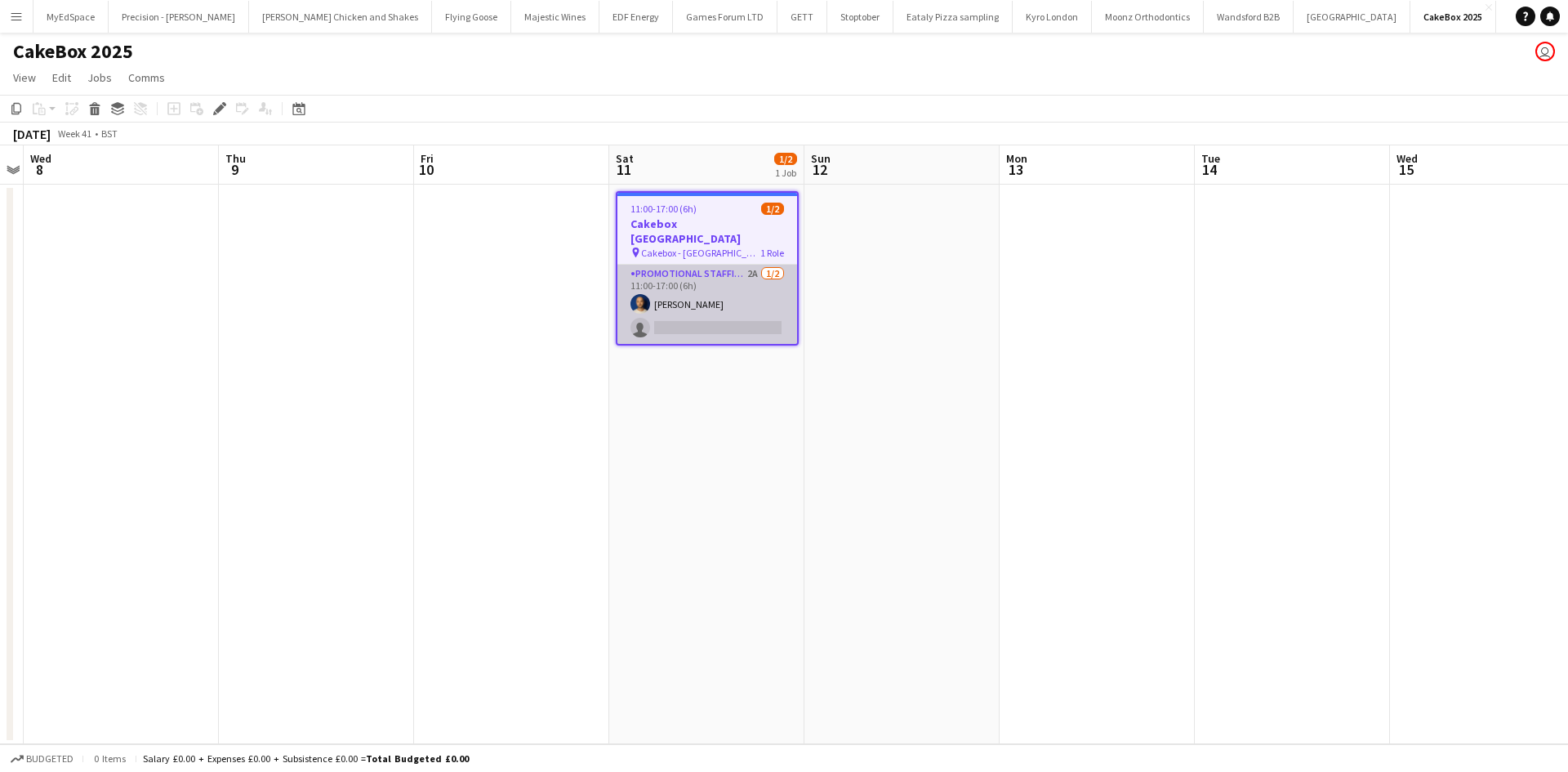
click at [748, 267] on app-card-role "Promotional Staffing (Brand Ambassadors) 2A [DATE] 11:00-17:00 (6h) [PERSON_NAM…" at bounding box center [706, 304] width 180 height 79
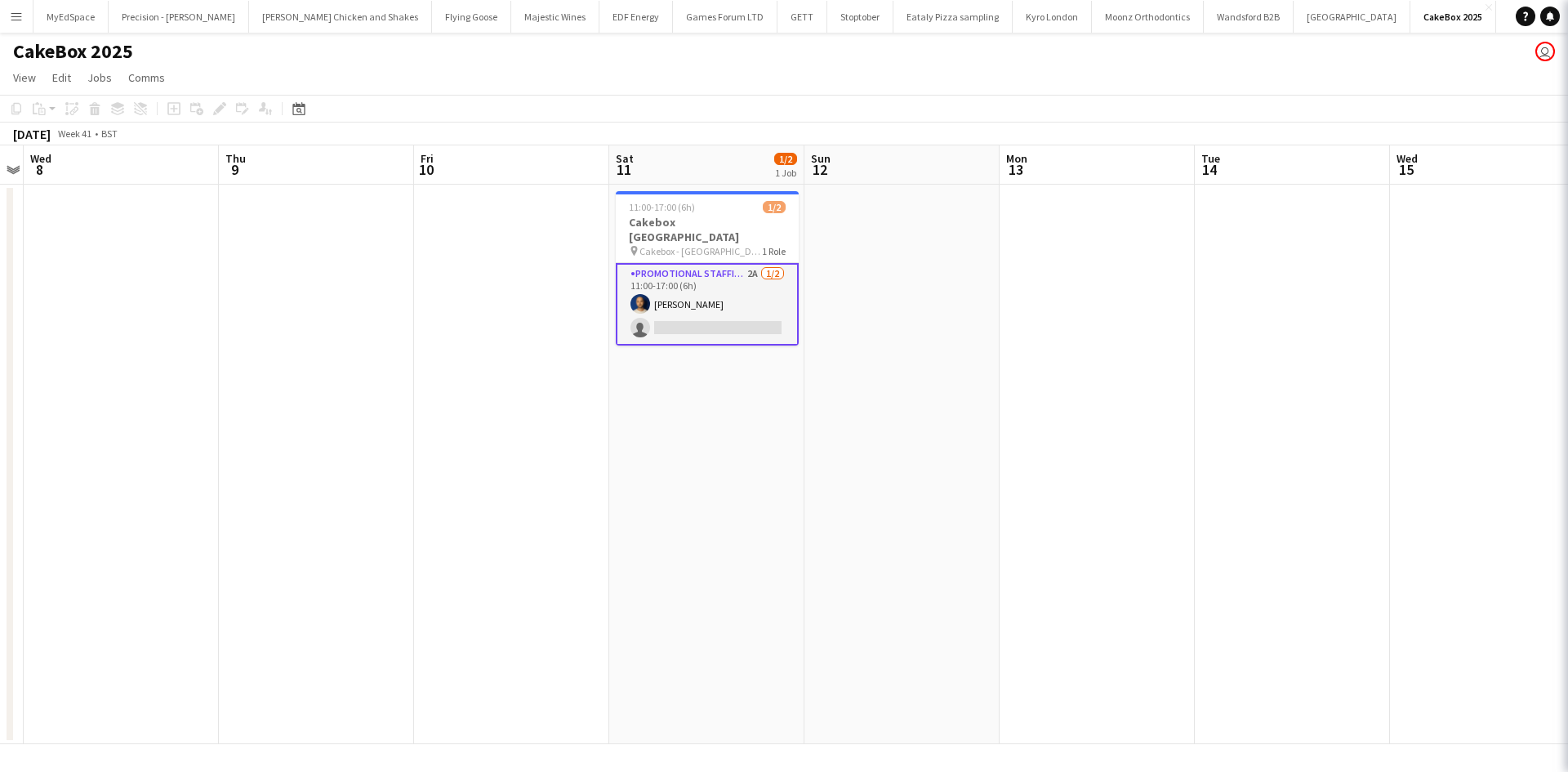
scroll to position [0, 562]
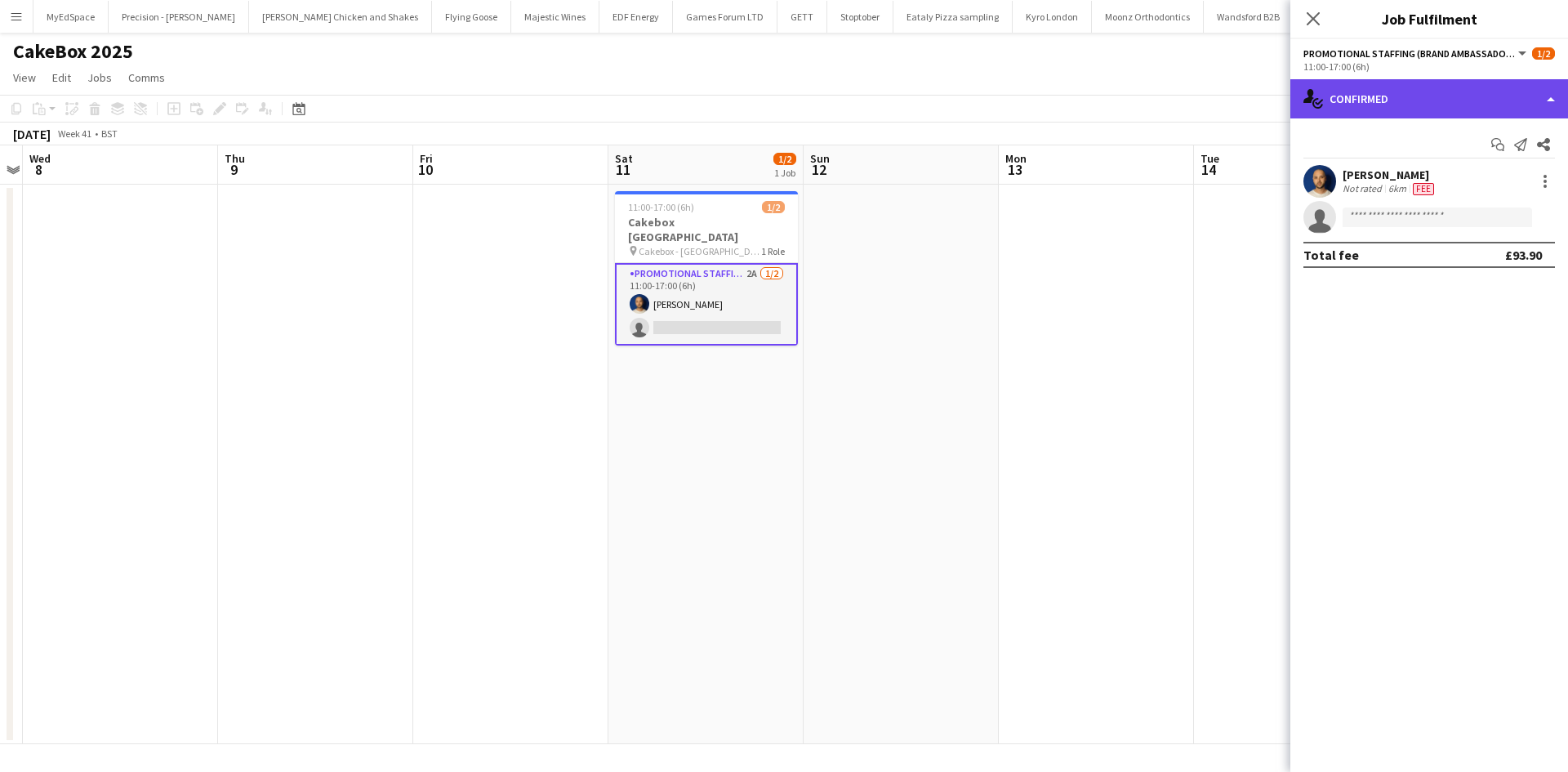
click at [1349, 108] on div "single-neutral-actions-check-2 Confirmed" at bounding box center [1429, 99] width 278 height 39
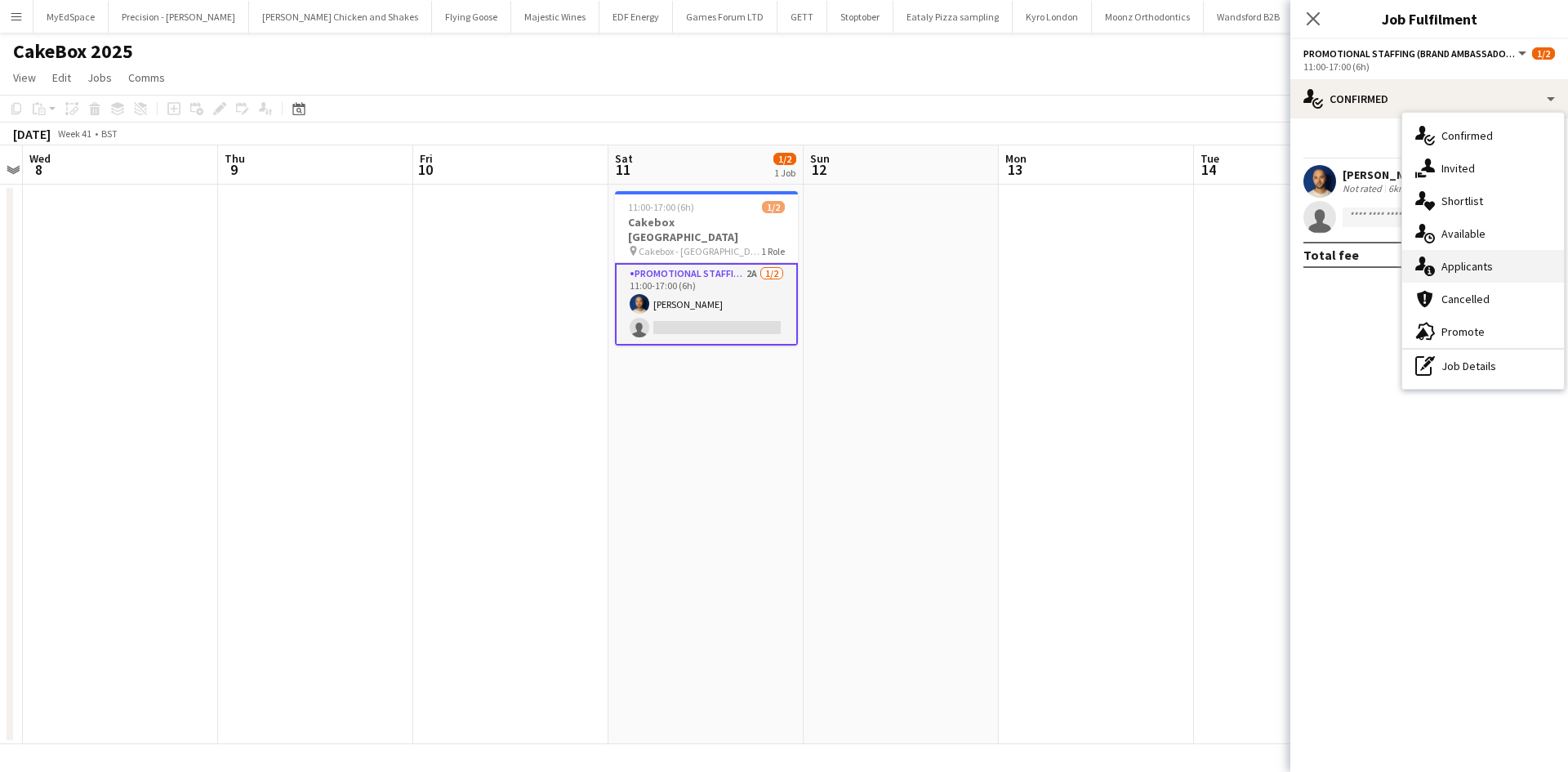
click at [1466, 259] on span "Applicants" at bounding box center [1467, 266] width 52 height 15
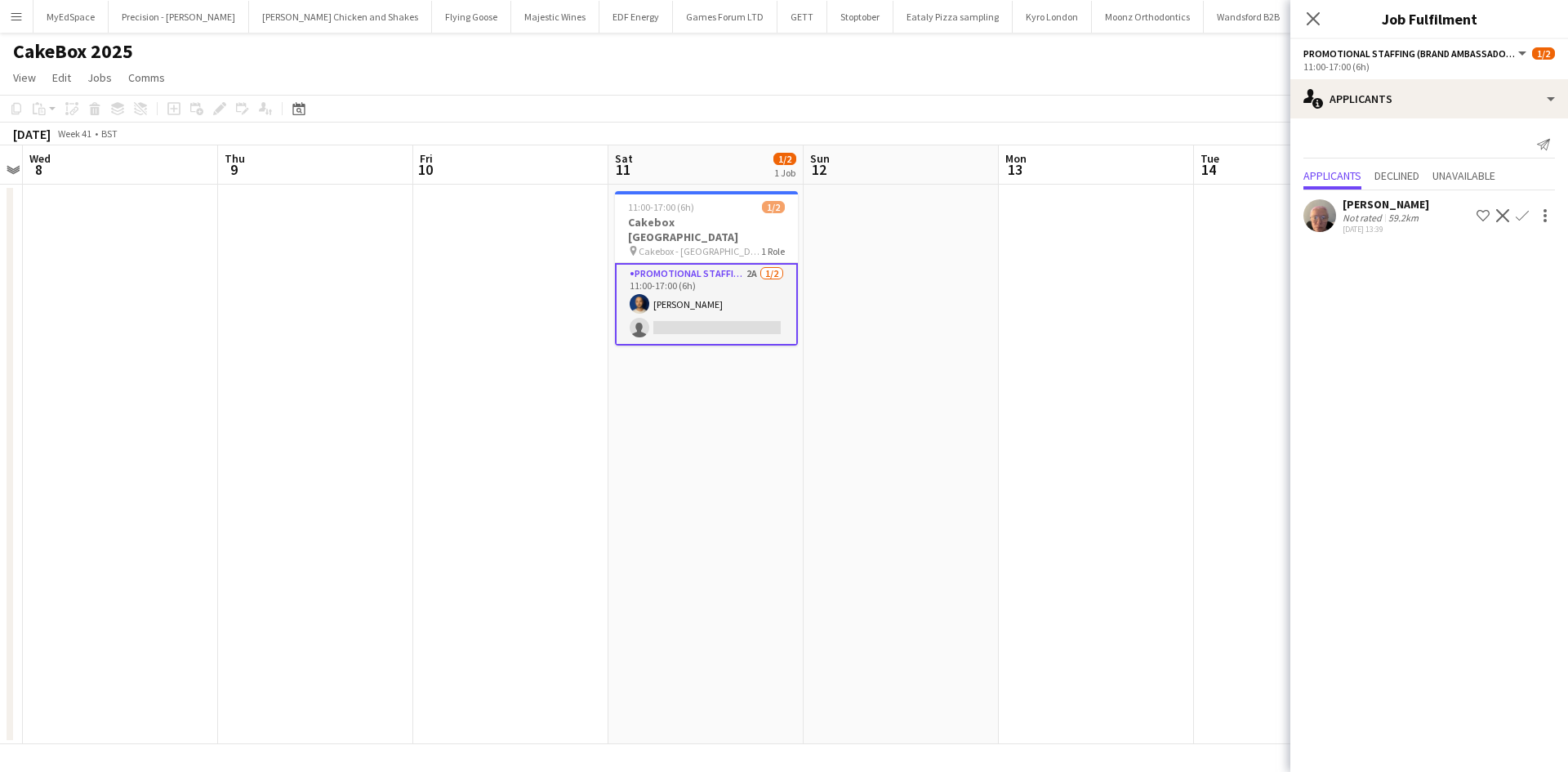
drag, startPoint x: 1147, startPoint y: 333, endPoint x: 790, endPoint y: 184, distance: 386.8
click at [1146, 333] on app-date-cell at bounding box center [1095, 464] width 195 height 560
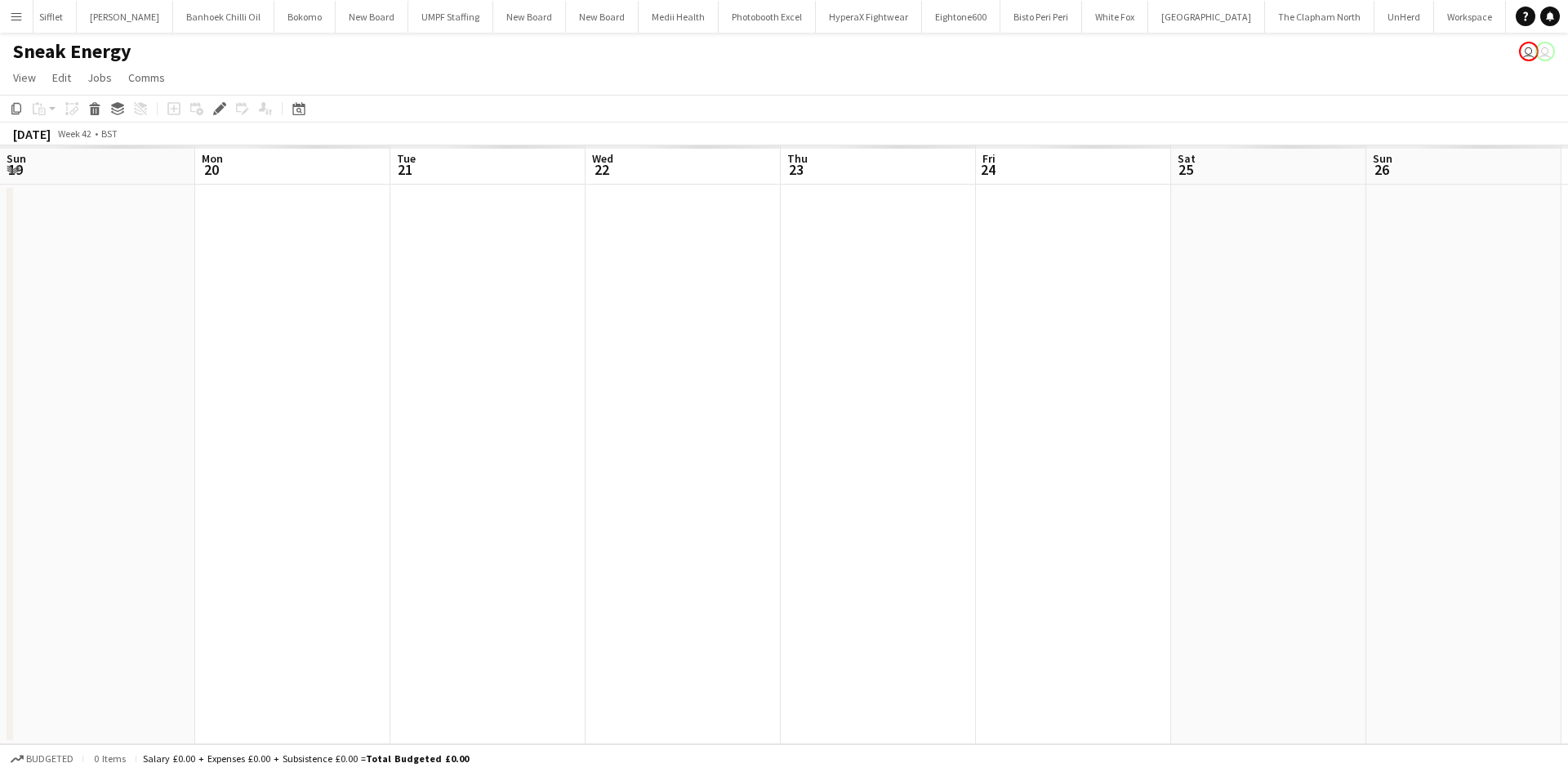
scroll to position [0, 561]
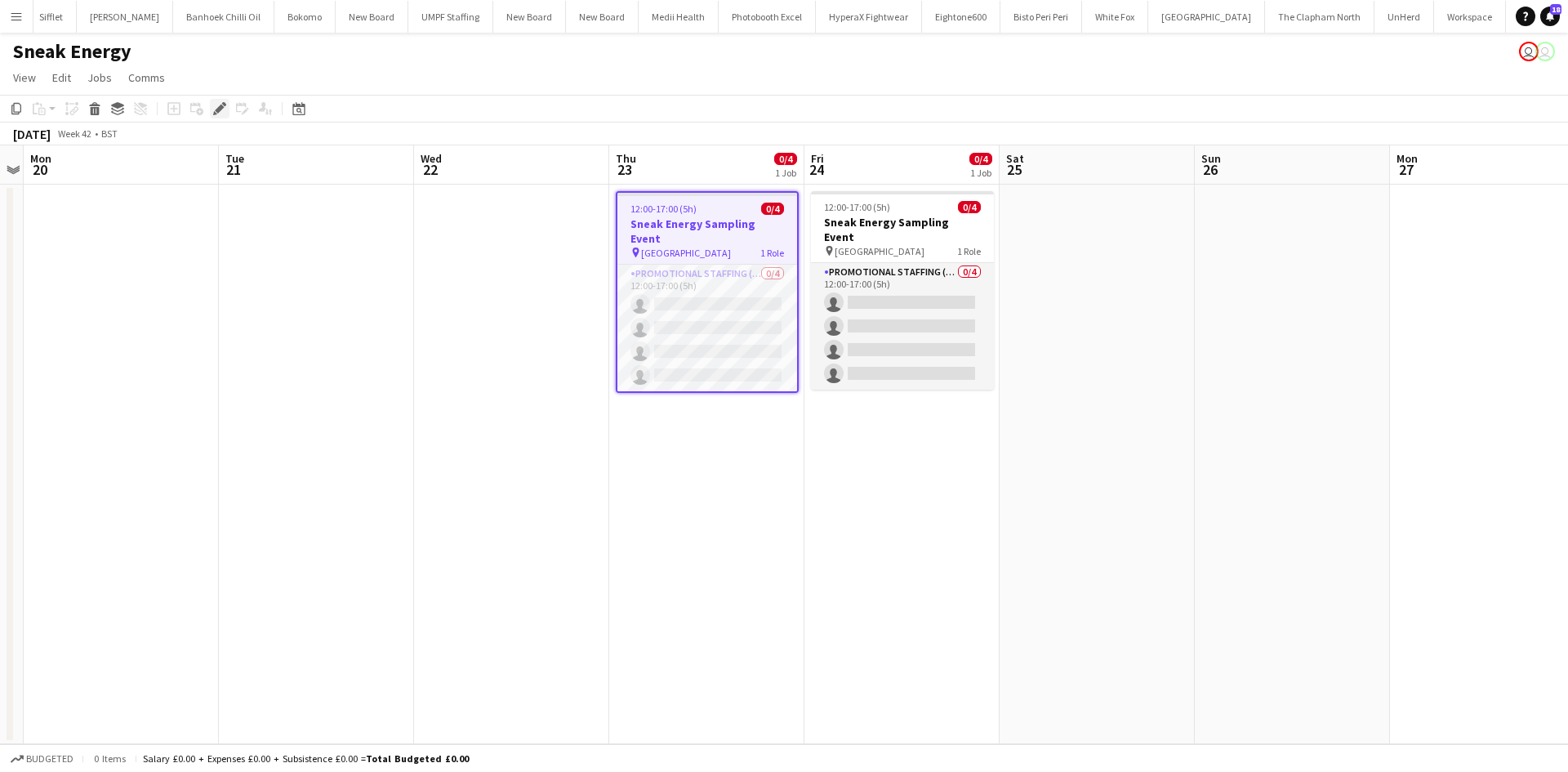
click at [228, 113] on div "Edit" at bounding box center [219, 108] width 19 height 19
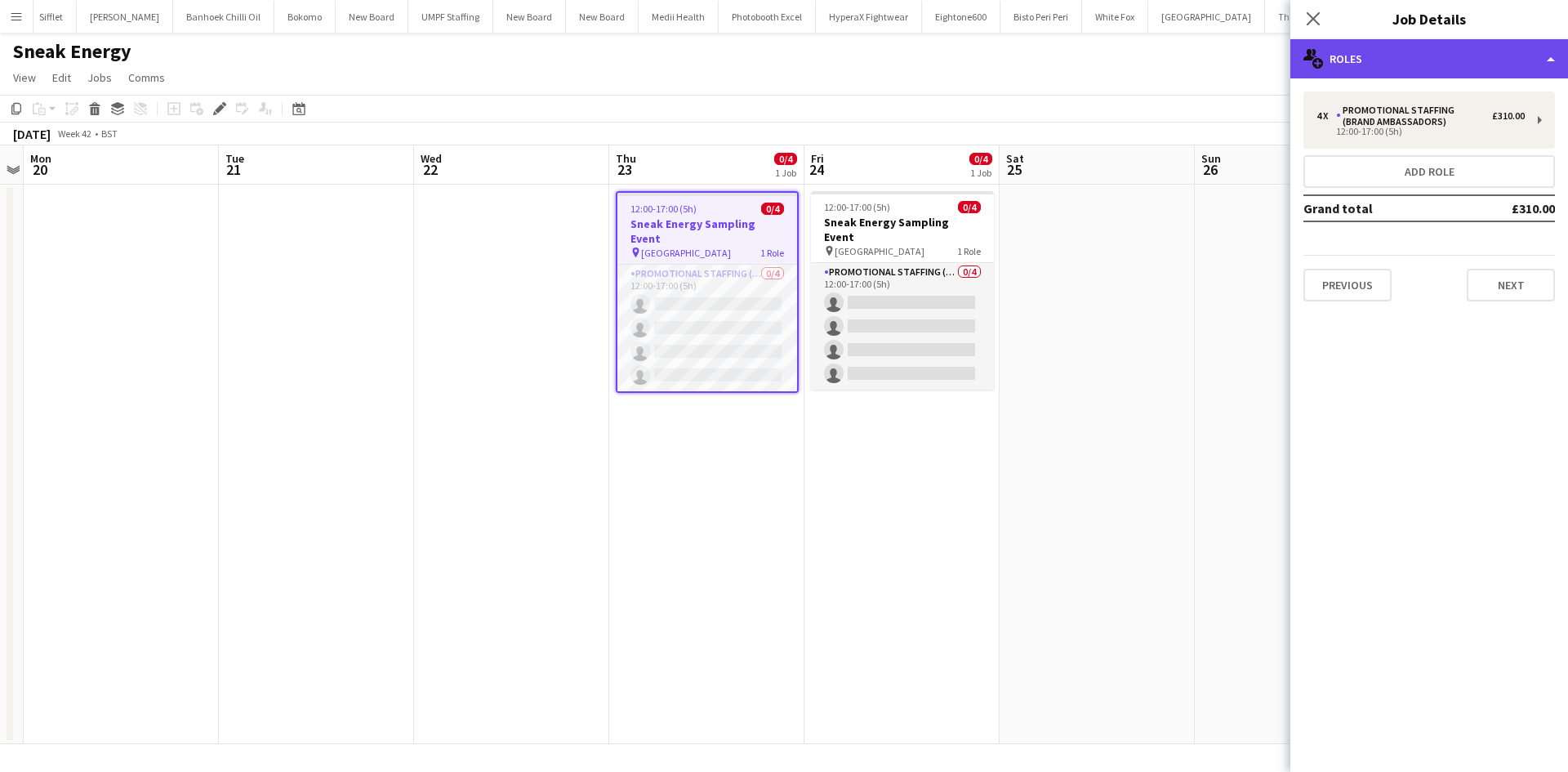
click at [1490, 64] on div "multiple-users-add Roles" at bounding box center [1429, 58] width 278 height 39
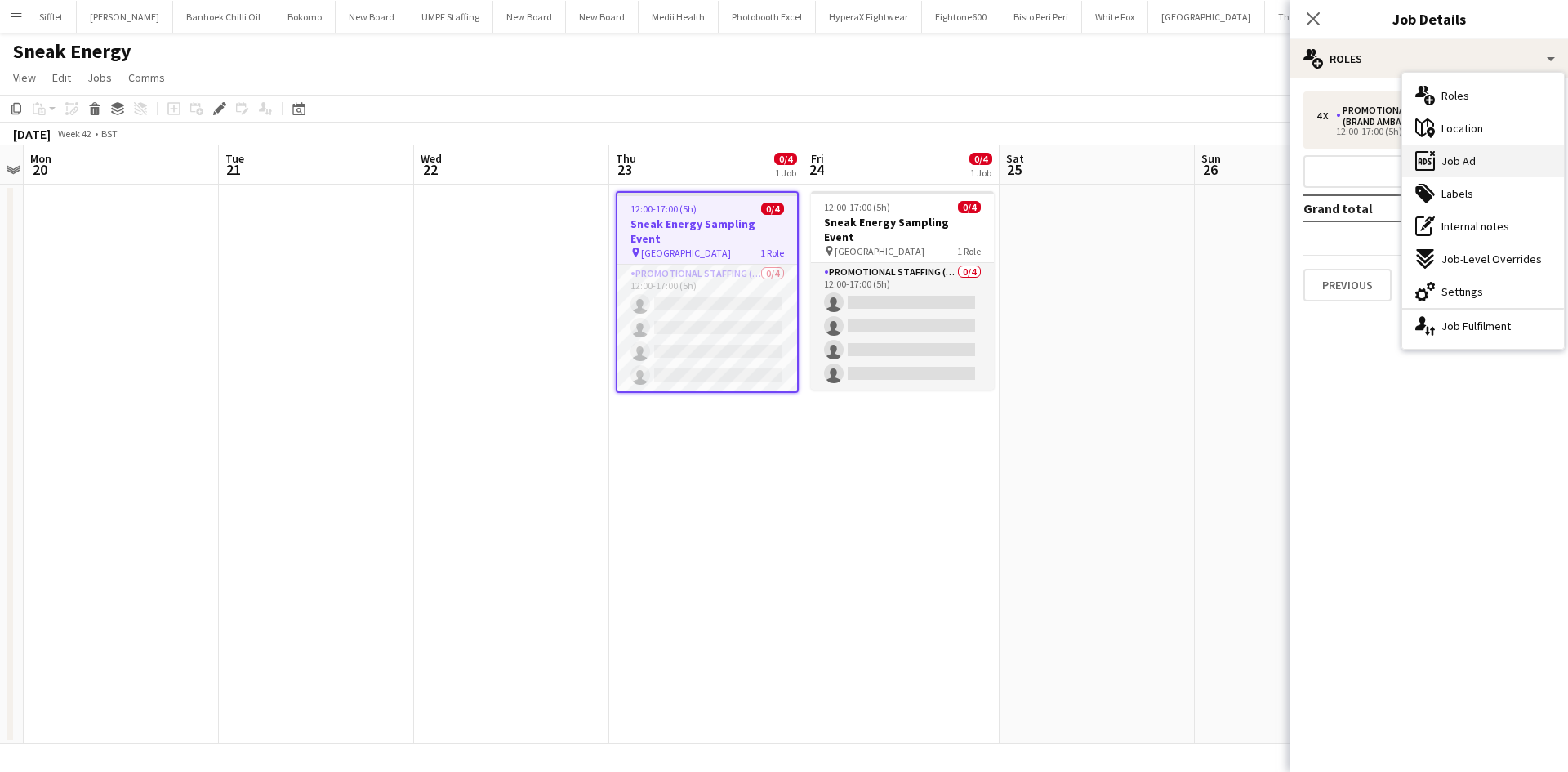
click at [1496, 151] on div "ads-window Job Ad" at bounding box center [1482, 160] width 162 height 32
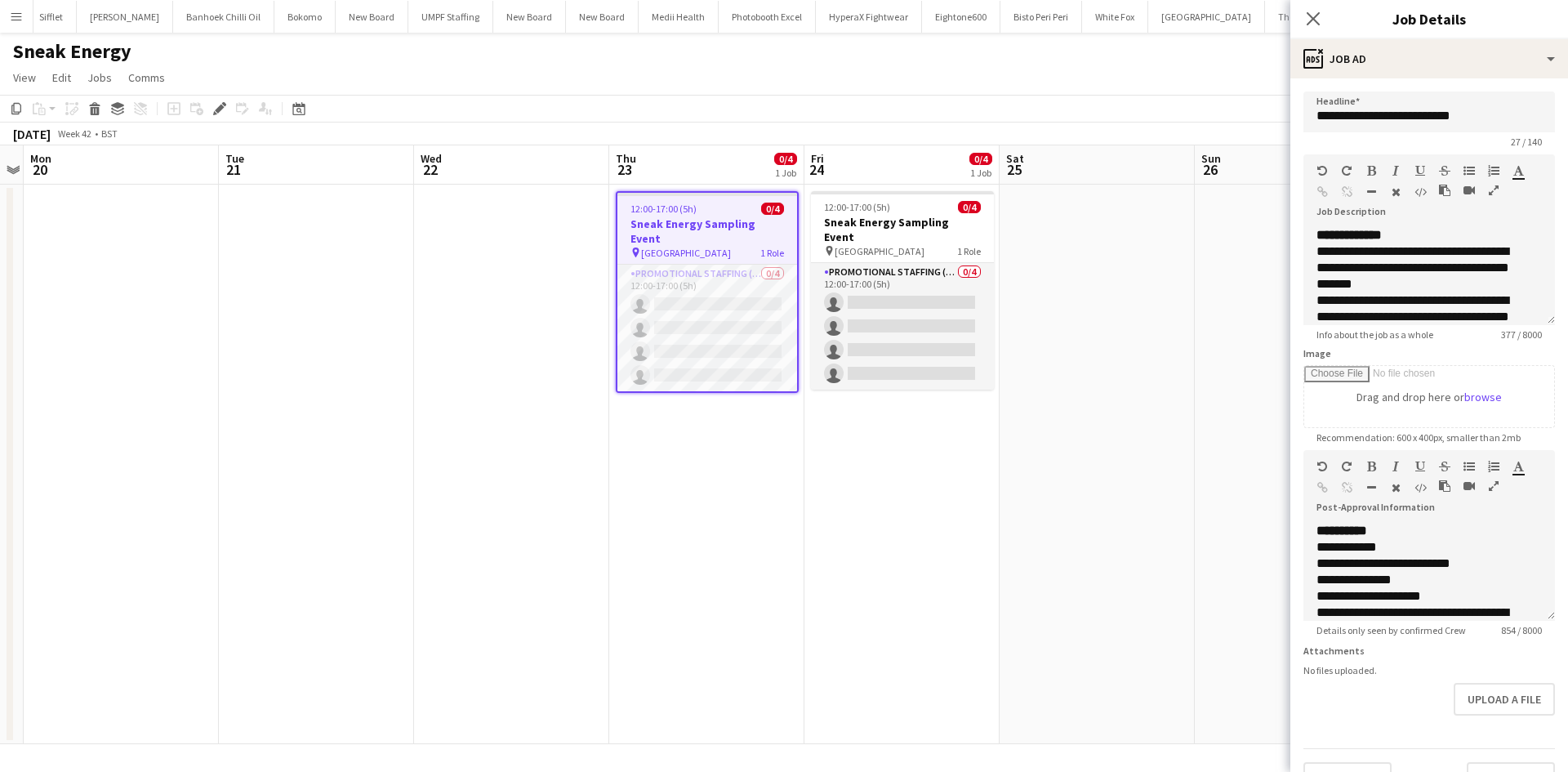
scroll to position [48, 0]
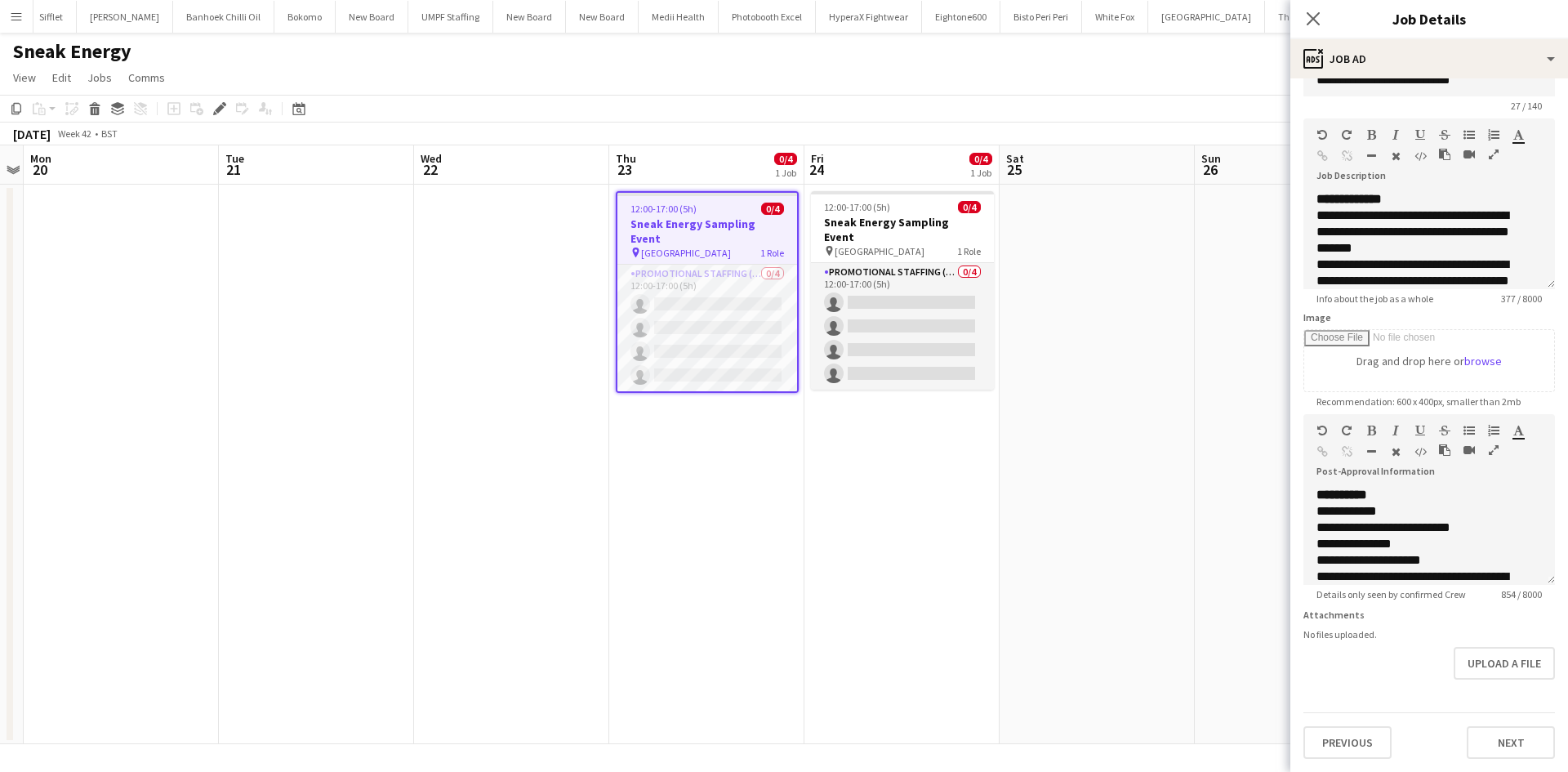
click at [1177, 247] on app-date-cell at bounding box center [1096, 464] width 195 height 560
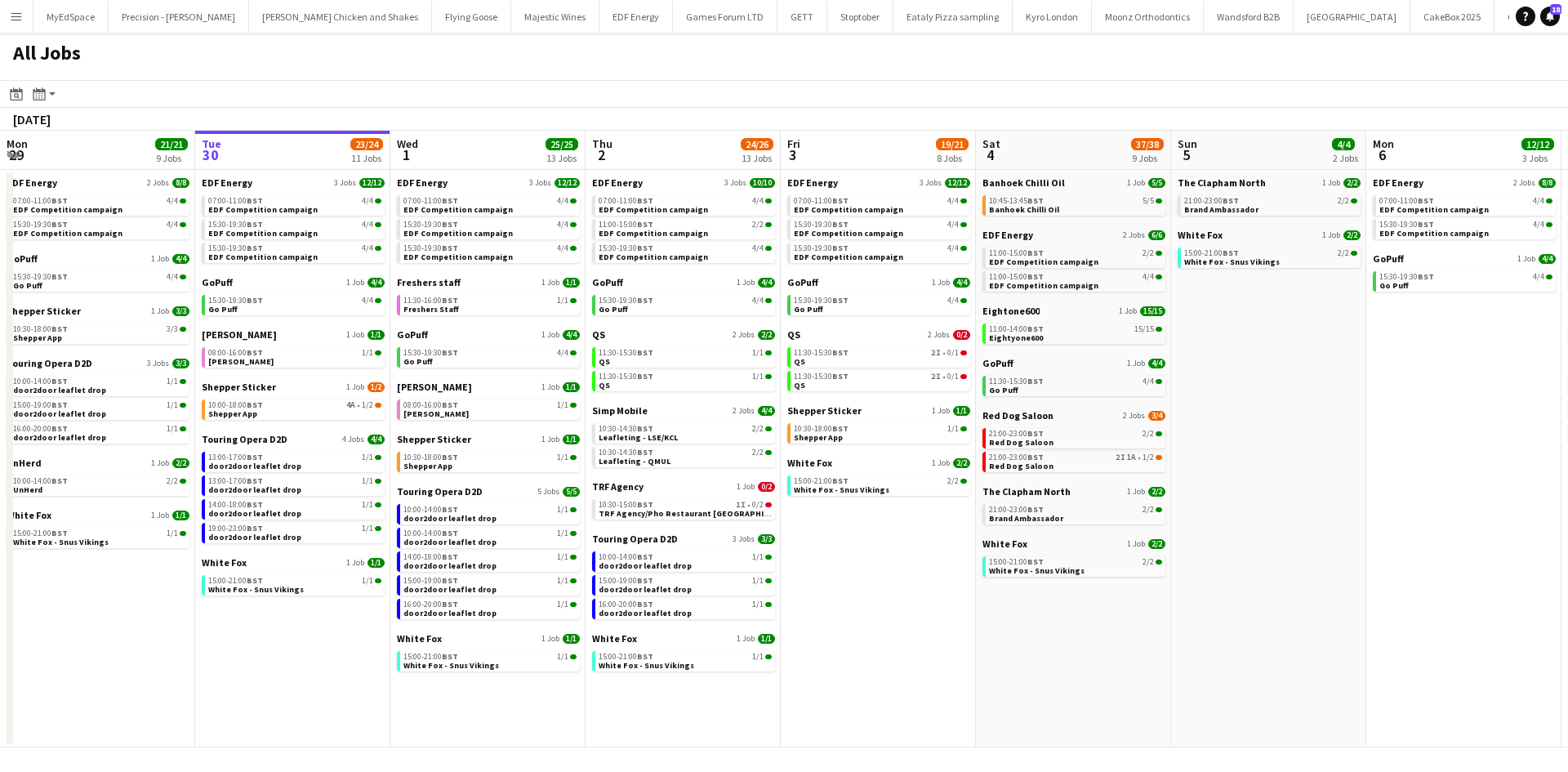
scroll to position [0, 430]
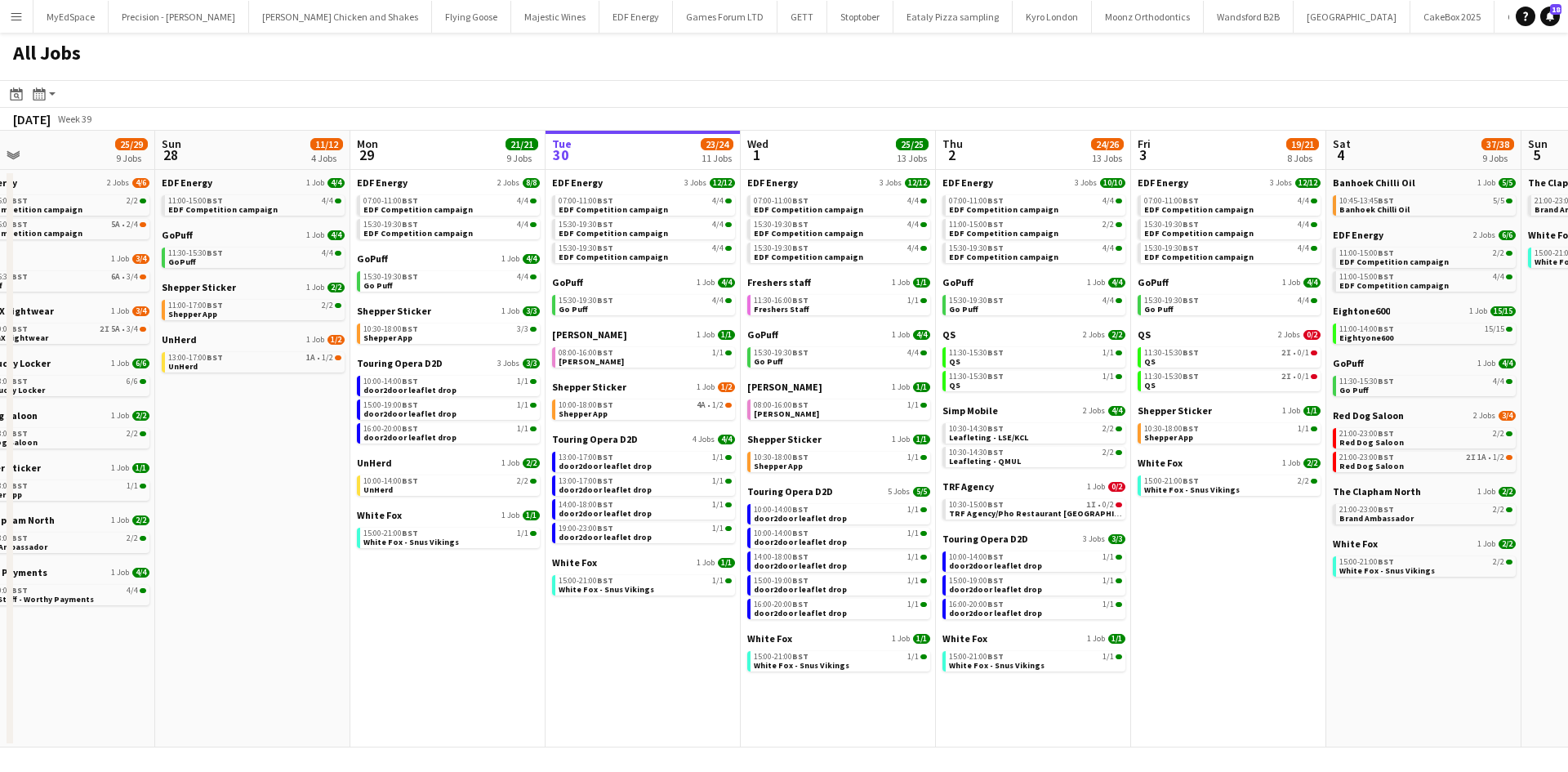
drag, startPoint x: 1136, startPoint y: 583, endPoint x: 1219, endPoint y: 583, distance: 83.0
click at [1219, 583] on app-calendar-viewport "Thu 25 37/37 12 Jobs Fri 26 24/24 8 Jobs Sat 27 25/29 9 Jobs Sun 28 11/12 4 Job…" at bounding box center [784, 439] width 1568 height 617
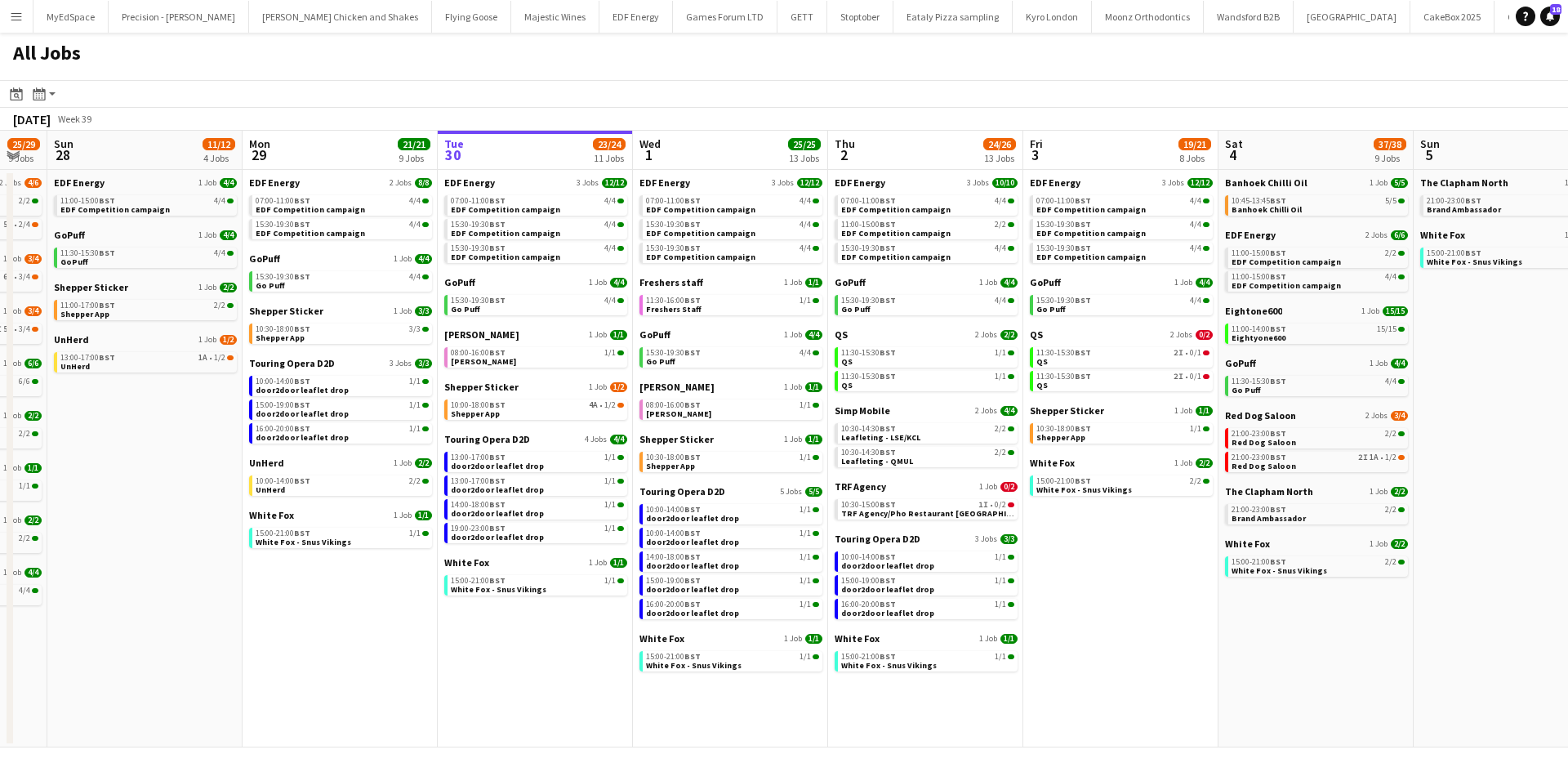
drag, startPoint x: 1432, startPoint y: 602, endPoint x: 1128, endPoint y: 616, distance: 304.3
click at [1278, 609] on app-calendar-viewport "Thu 25 37/37 12 Jobs Fri 26 24/24 8 Jobs Sat 27 25/29 9 Jobs Sun 28 11/12 4 Job…" at bounding box center [784, 439] width 1568 height 617
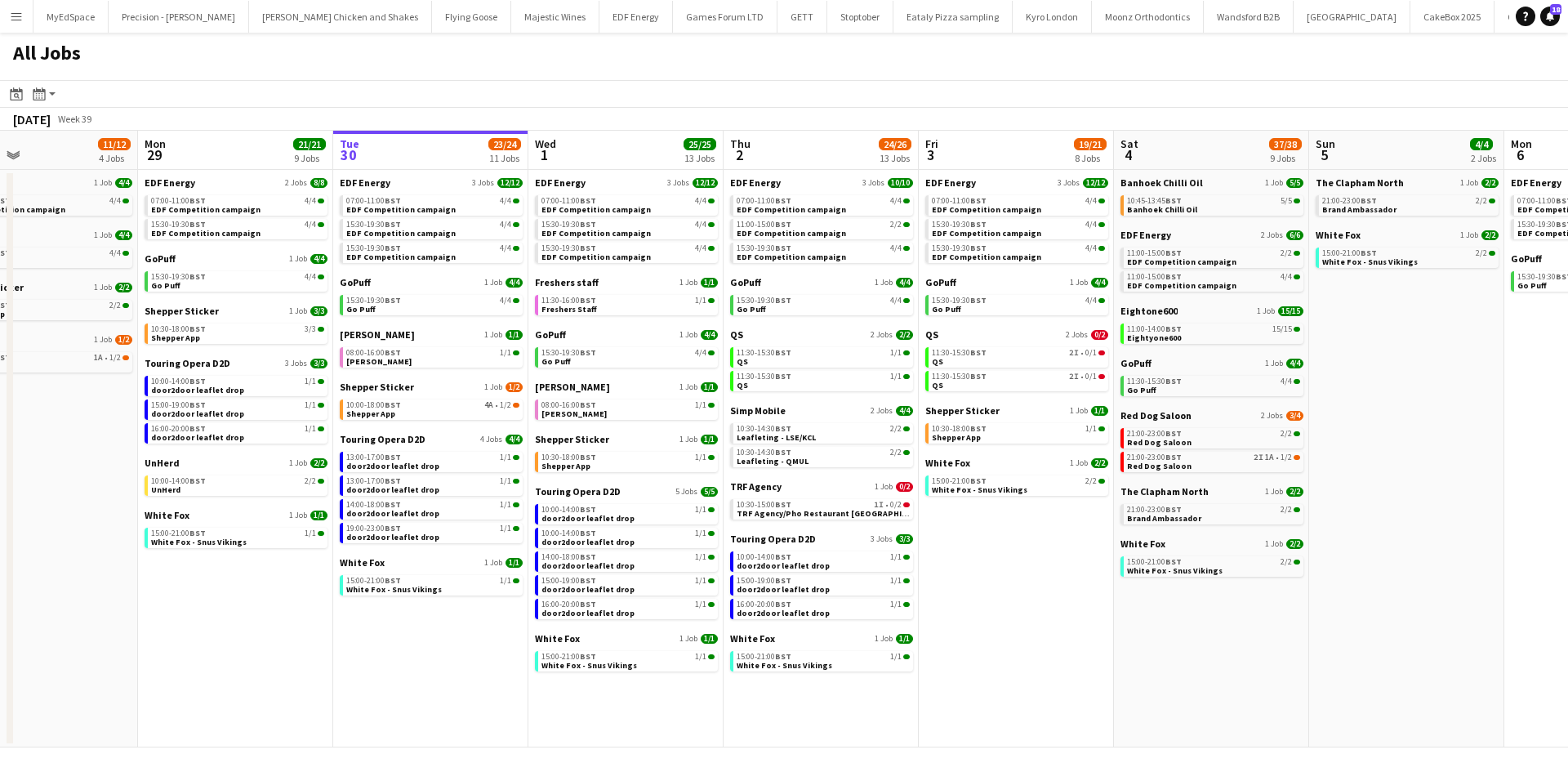
scroll to position [0, 652]
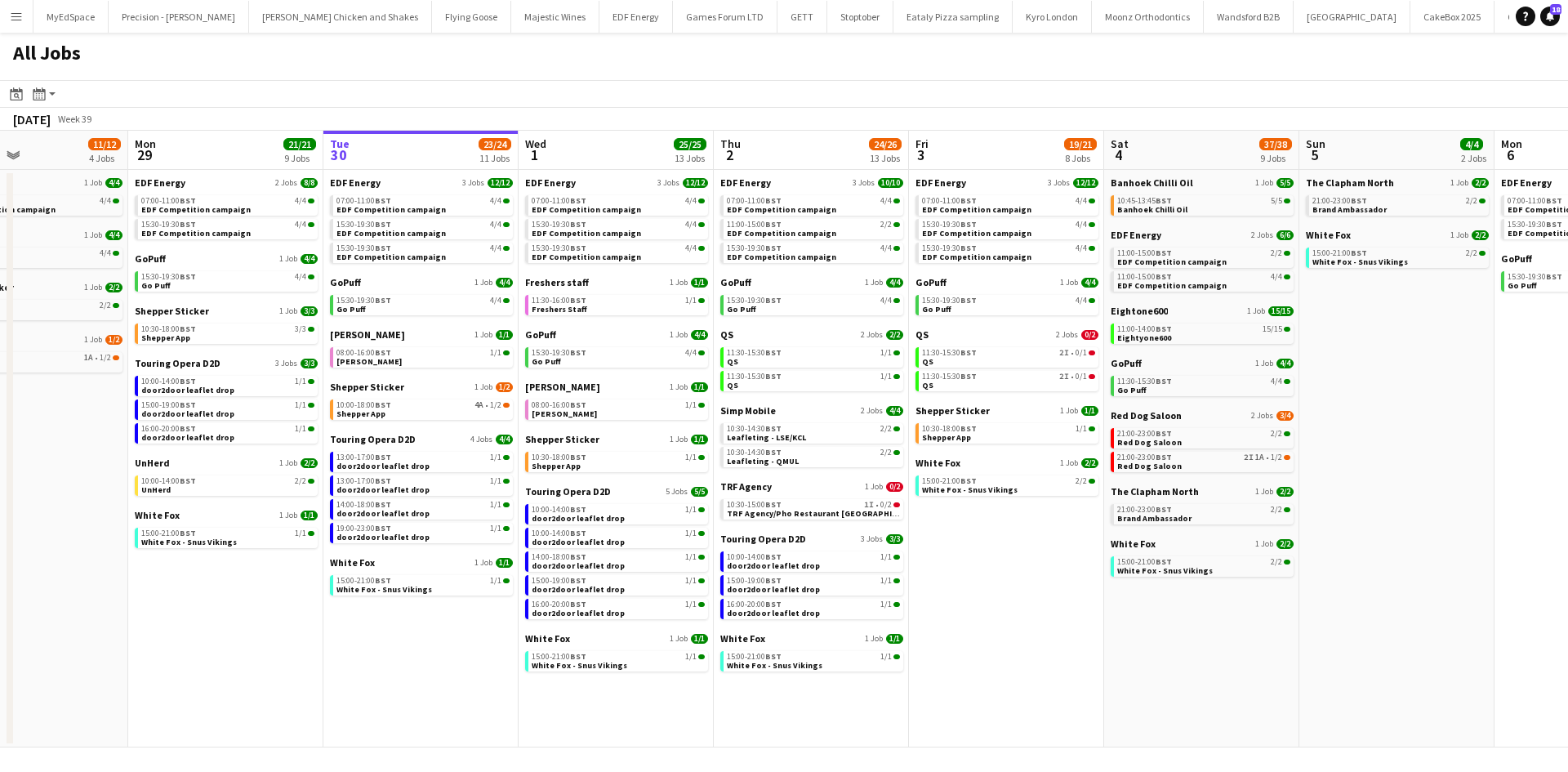
drag, startPoint x: 1512, startPoint y: 665, endPoint x: 1452, endPoint y: 662, distance: 60.1
click at [1452, 662] on app-calendar-viewport "Thu 25 37/37 12 Jobs Fri 26 24/24 8 Jobs Sat 27 25/29 9 Jobs Sun 28 11/12 4 Job…" at bounding box center [784, 439] width 1568 height 617
drag, startPoint x: 1410, startPoint y: 522, endPoint x: 903, endPoint y: 525, distance: 507.0
click at [903, 525] on app-calendar-viewport "Thu 25 37/37 12 Jobs Fri 26 24/24 8 Jobs Sat 27 25/29 9 Jobs Sun 28 11/12 4 Job…" at bounding box center [784, 439] width 1568 height 617
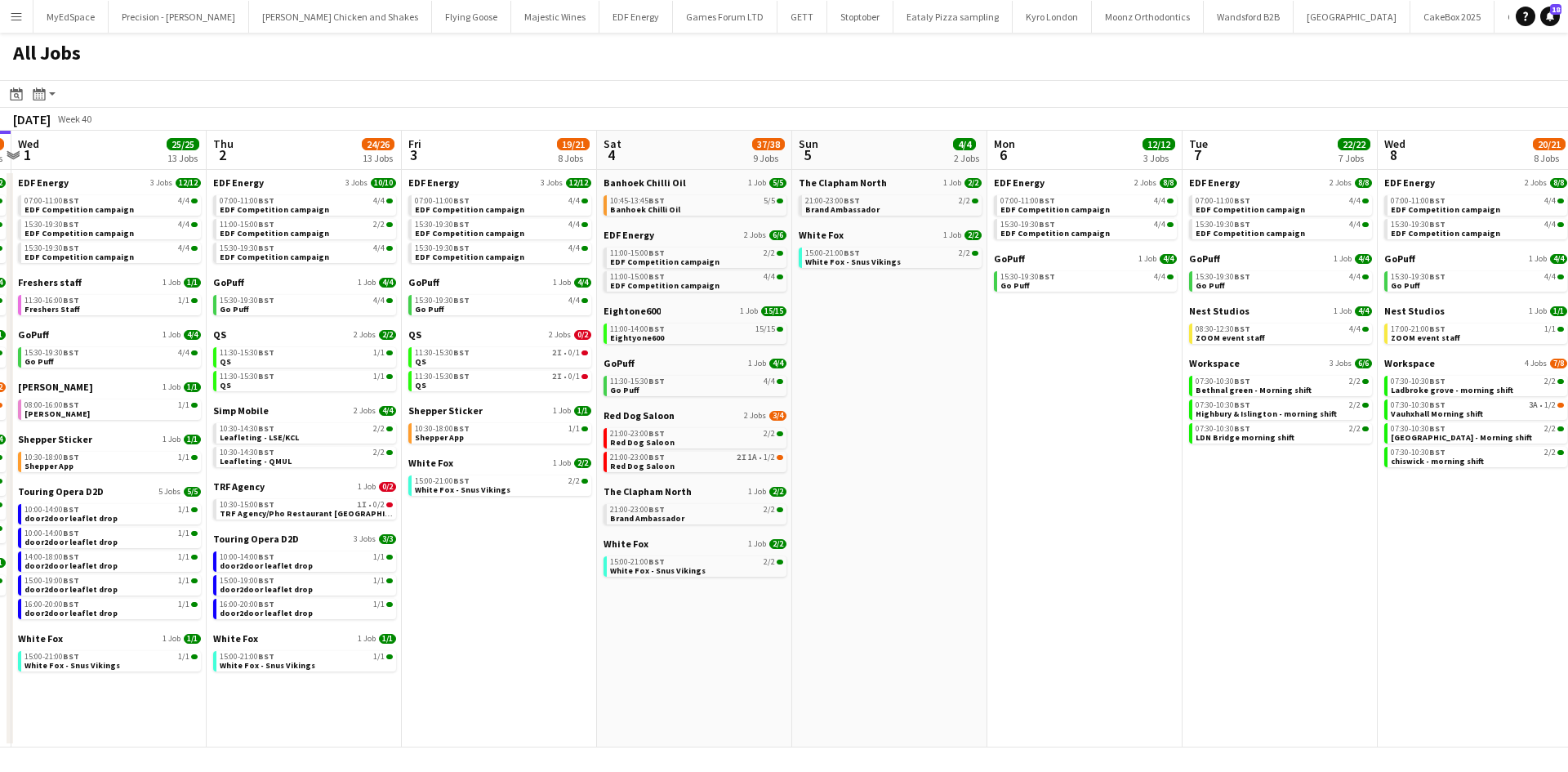
scroll to position [0, 574]
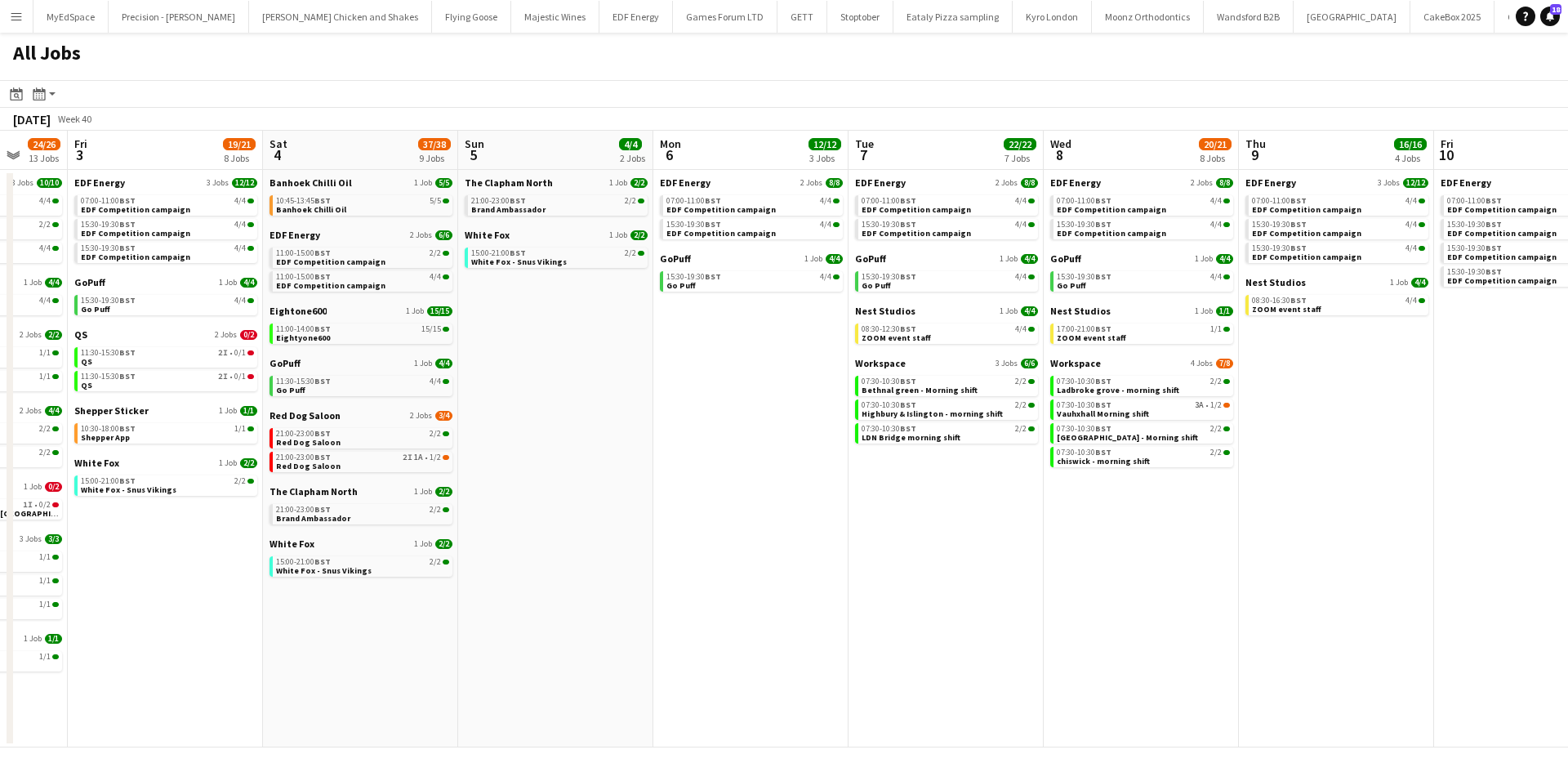
drag, startPoint x: 1280, startPoint y: 553, endPoint x: 563, endPoint y: 547, distance: 717.0
click at [563, 547] on app-calendar-viewport "Sun 28 11/12 4 Jobs Mon 29 21/21 9 Jobs Tue 30 23/24 11 Jobs Wed 1 25/25 13 Job…" at bounding box center [784, 439] width 1568 height 617
